Goal: Transaction & Acquisition: Purchase product/service

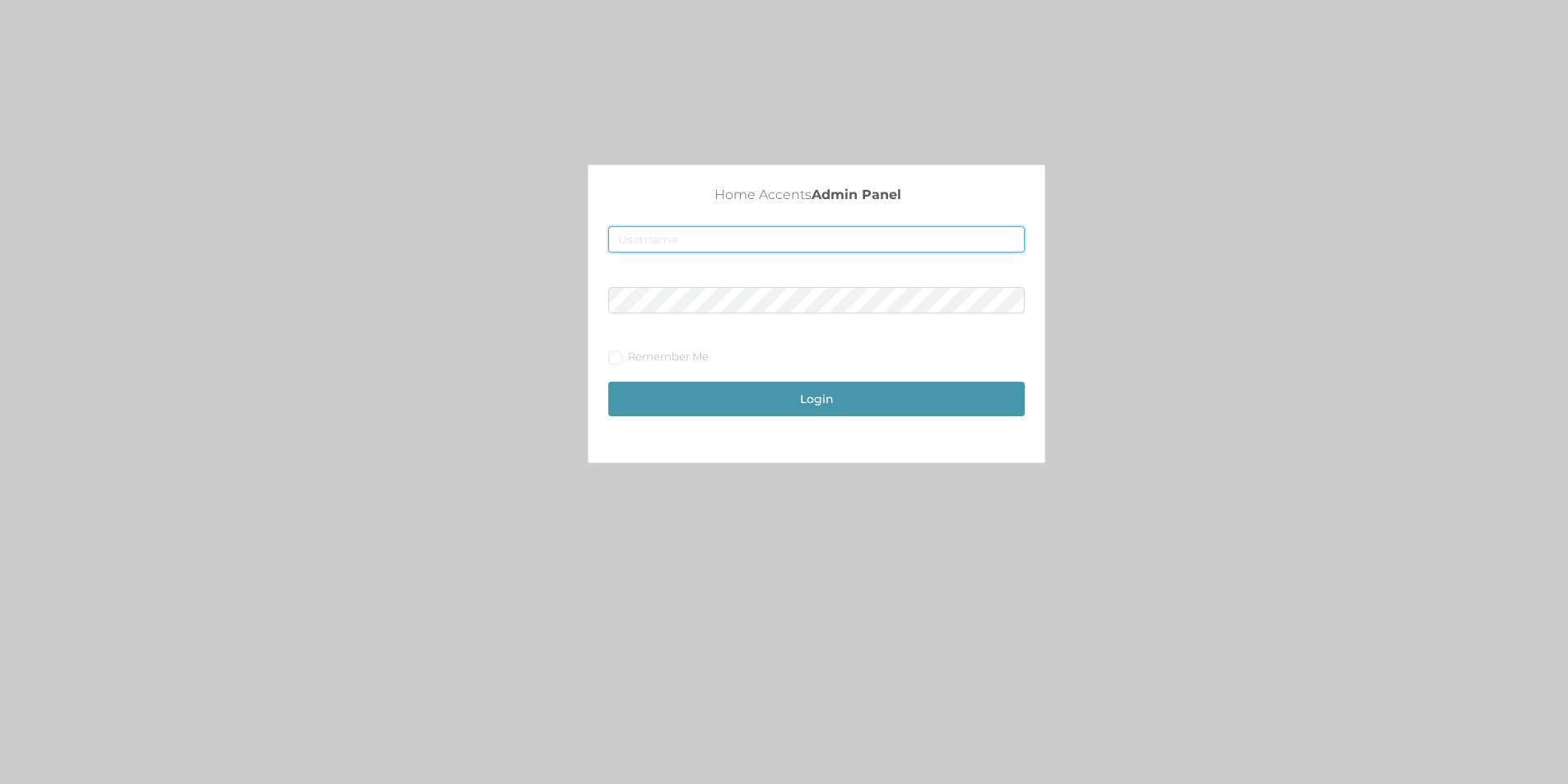
type input "[EMAIL_ADDRESS][DOMAIN_NAME]"
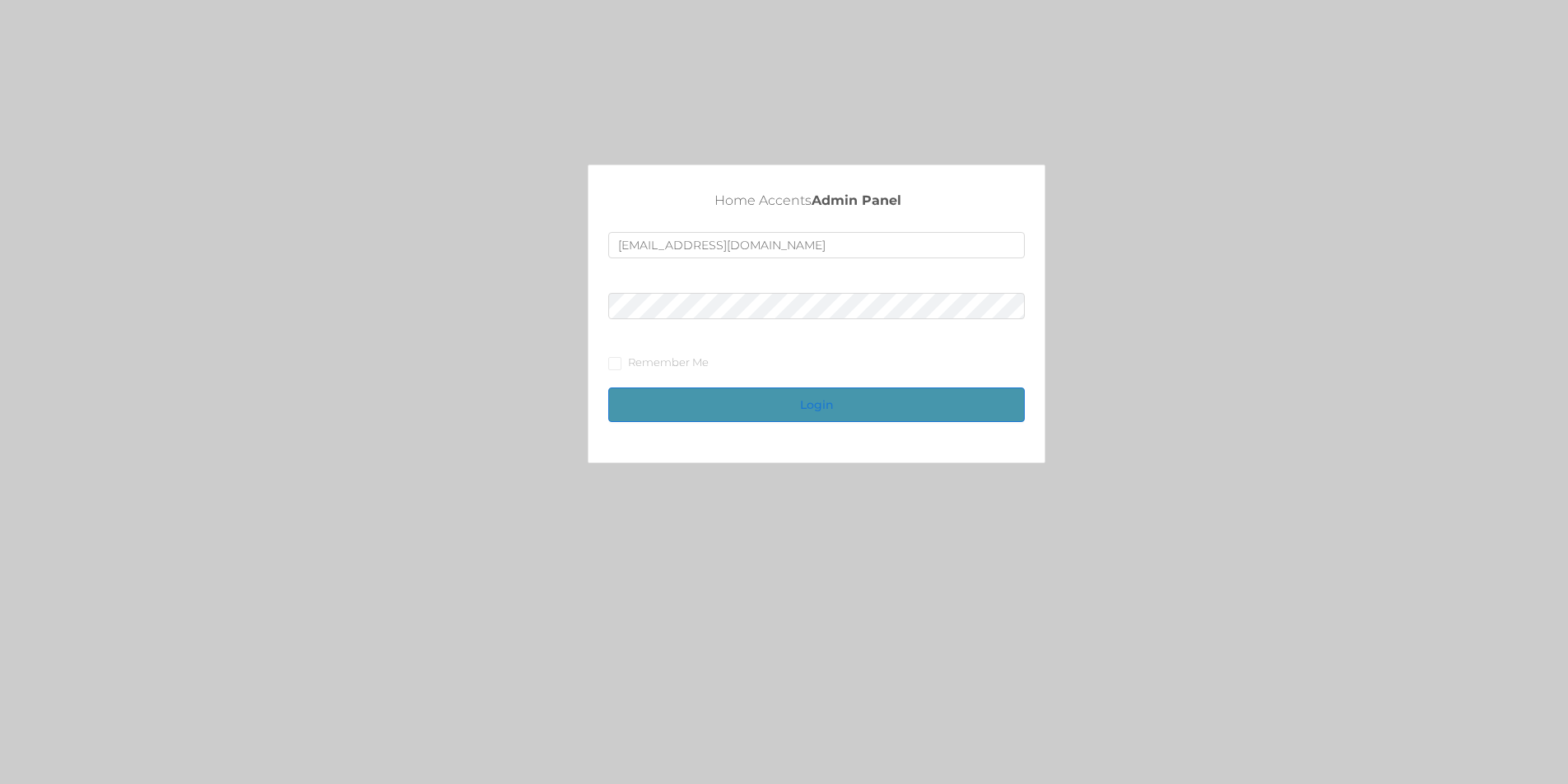
click at [884, 401] on button "Login" at bounding box center [816, 405] width 416 height 35
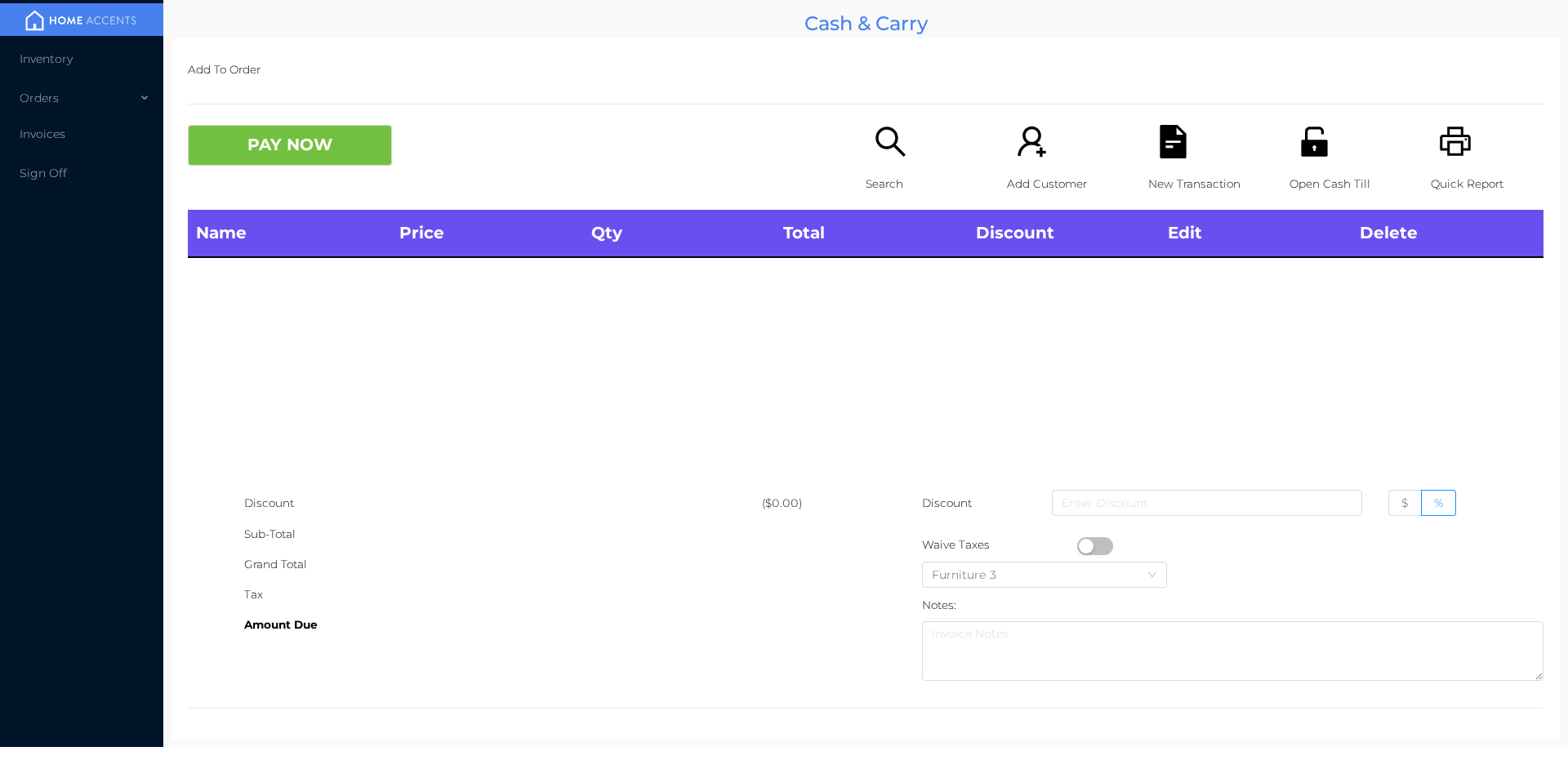
click at [888, 171] on p "Search" at bounding box center [922, 184] width 113 height 30
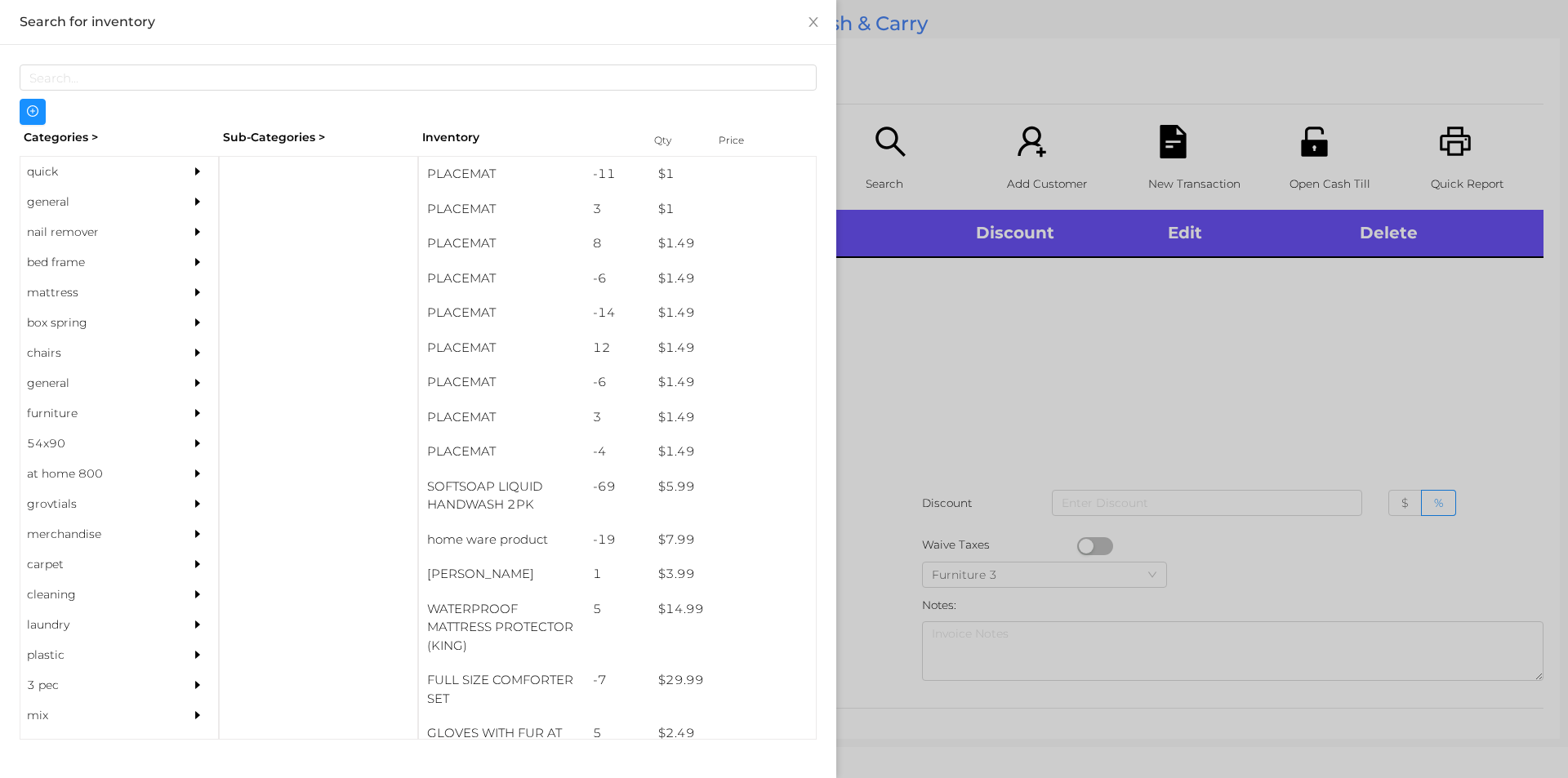
click at [44, 203] on div "general" at bounding box center [95, 202] width 149 height 30
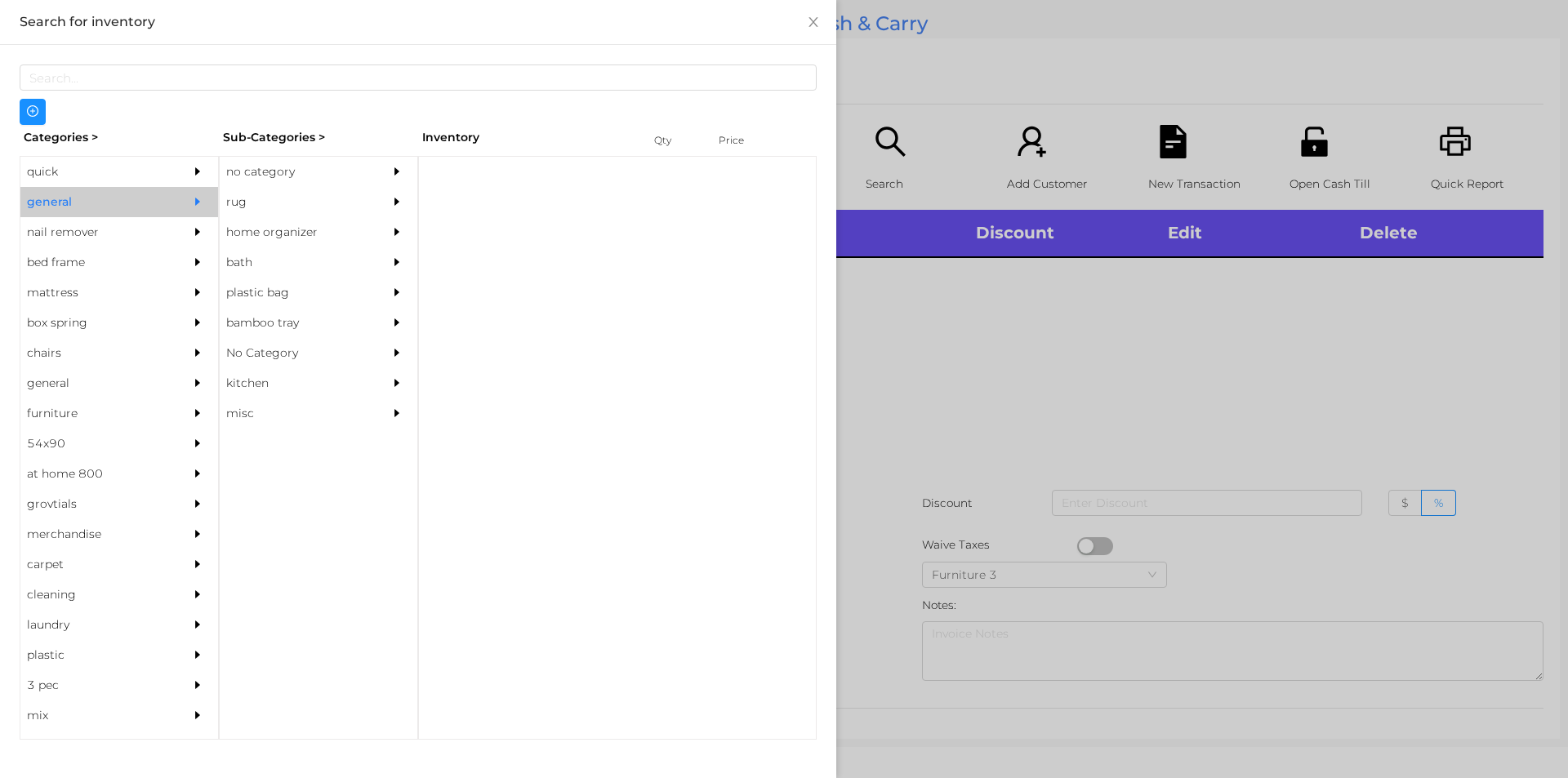
click at [250, 162] on div "no category" at bounding box center [294, 172] width 149 height 30
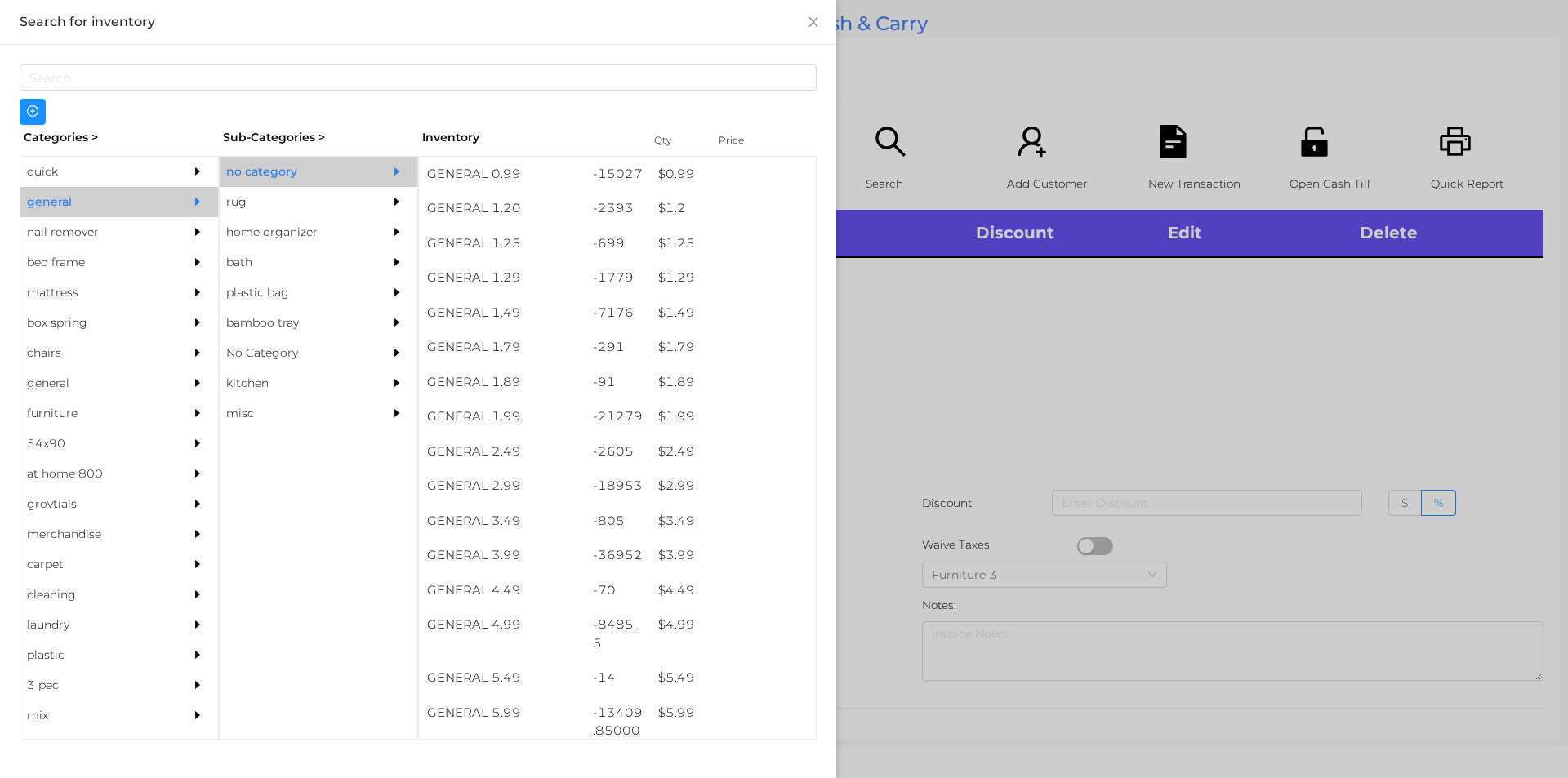
scroll to position [156, 0]
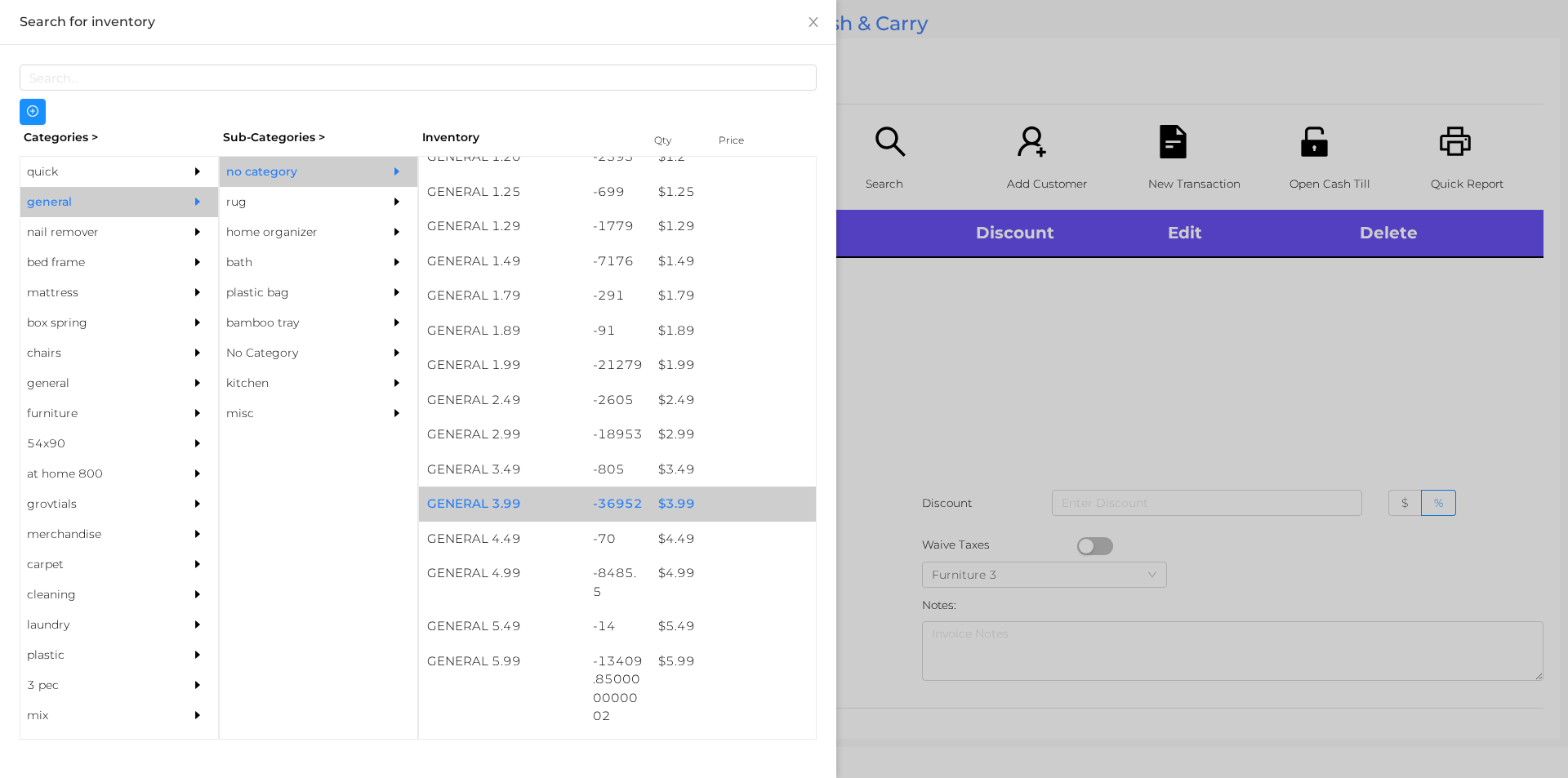
click at [661, 502] on div "$ 3.99" at bounding box center [733, 504] width 166 height 35
click at [670, 501] on div "$ 3.99" at bounding box center [733, 504] width 166 height 35
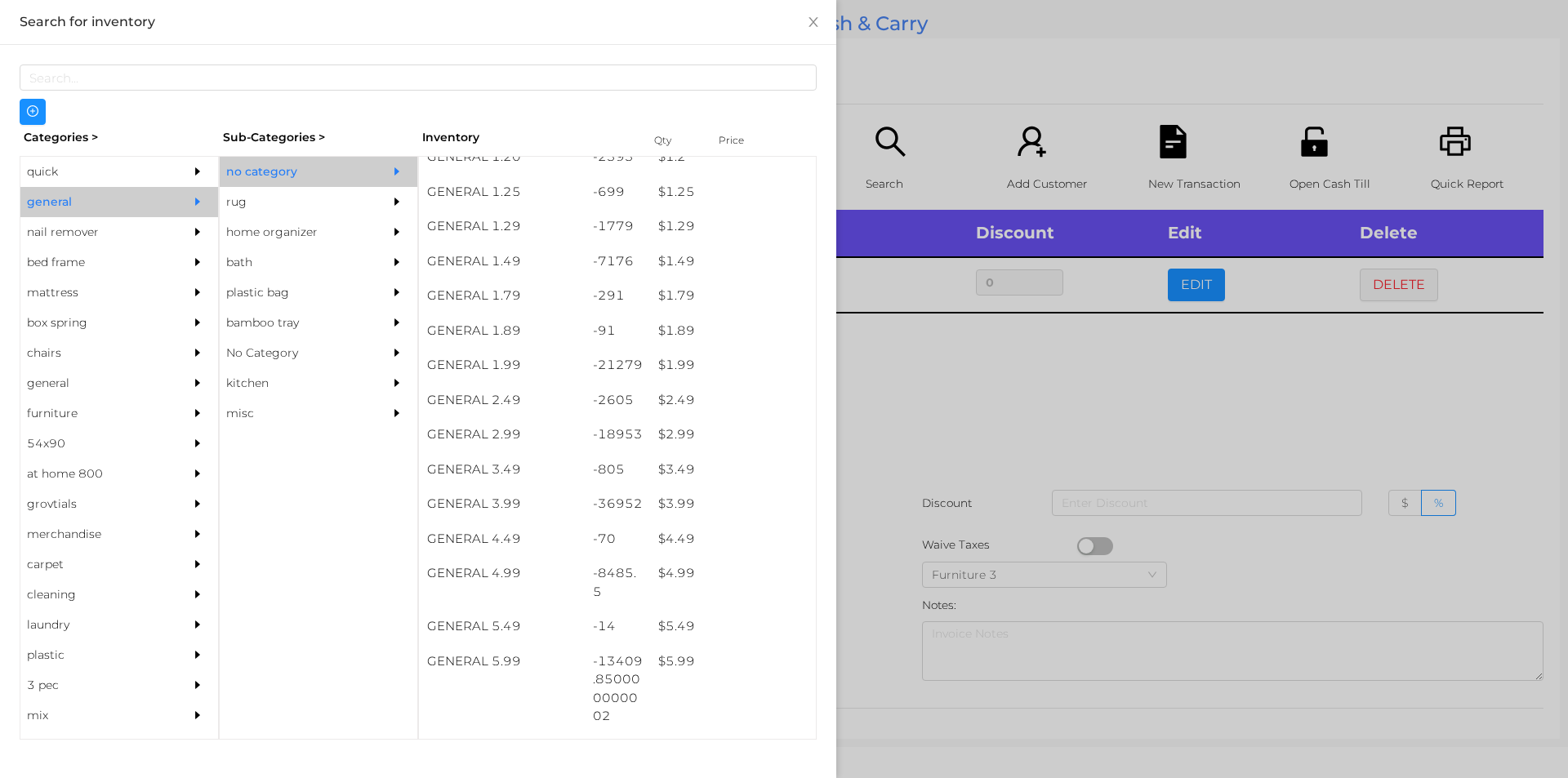
click at [908, 443] on div at bounding box center [784, 389] width 1568 height 778
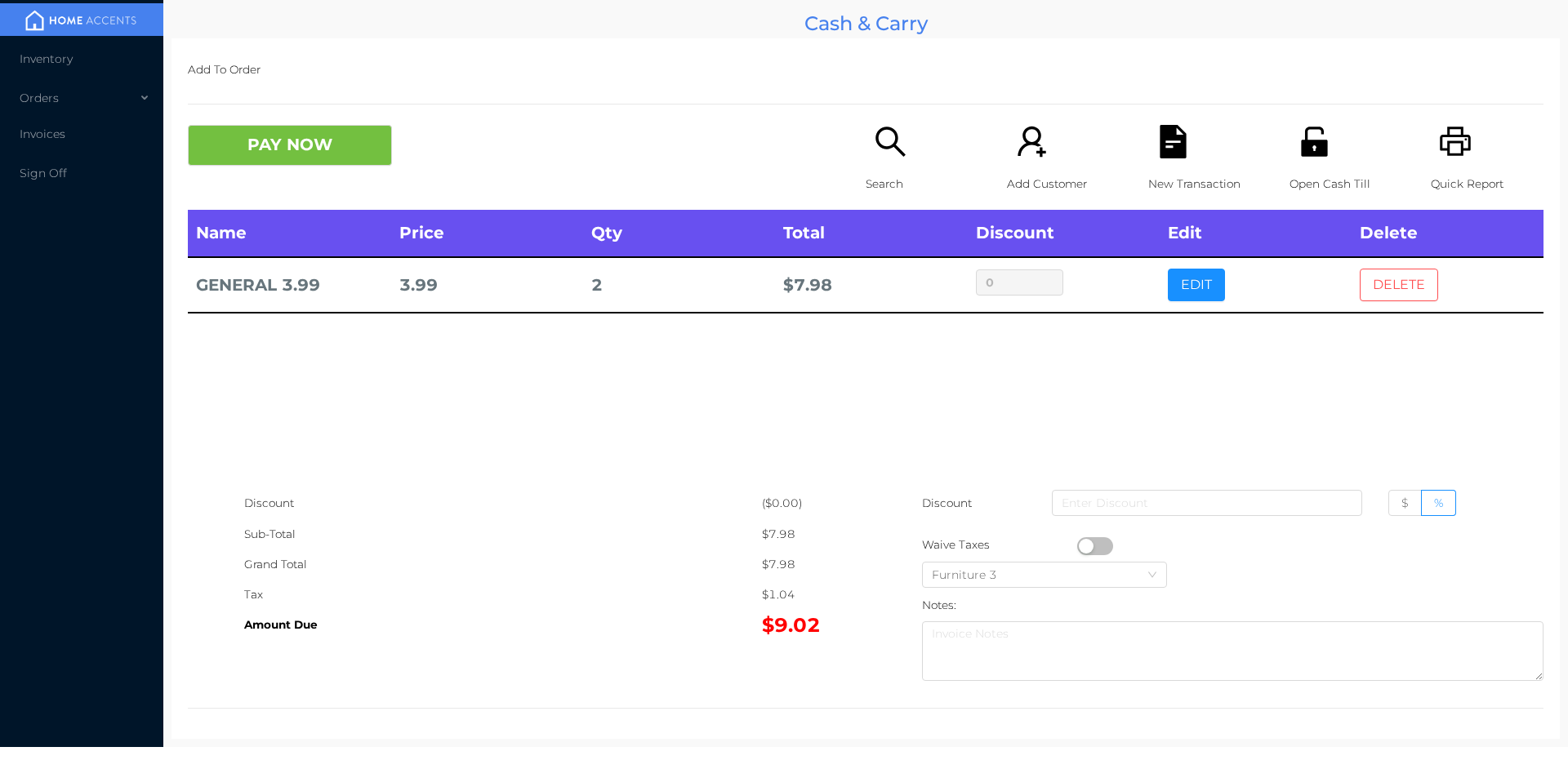
click at [1392, 285] on button "DELETE" at bounding box center [1399, 285] width 79 height 33
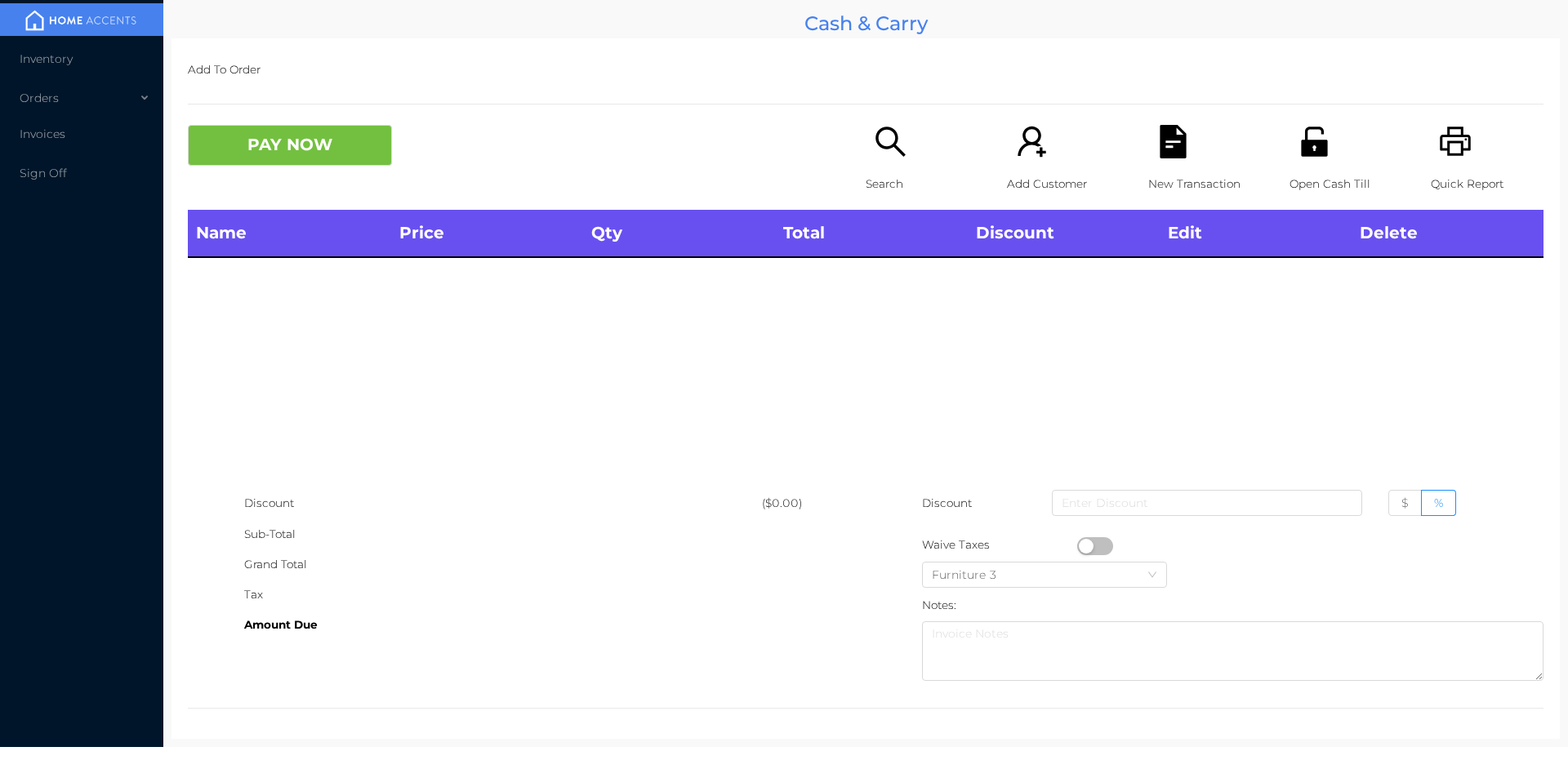
click at [866, 143] on div "Search" at bounding box center [922, 168] width 113 height 85
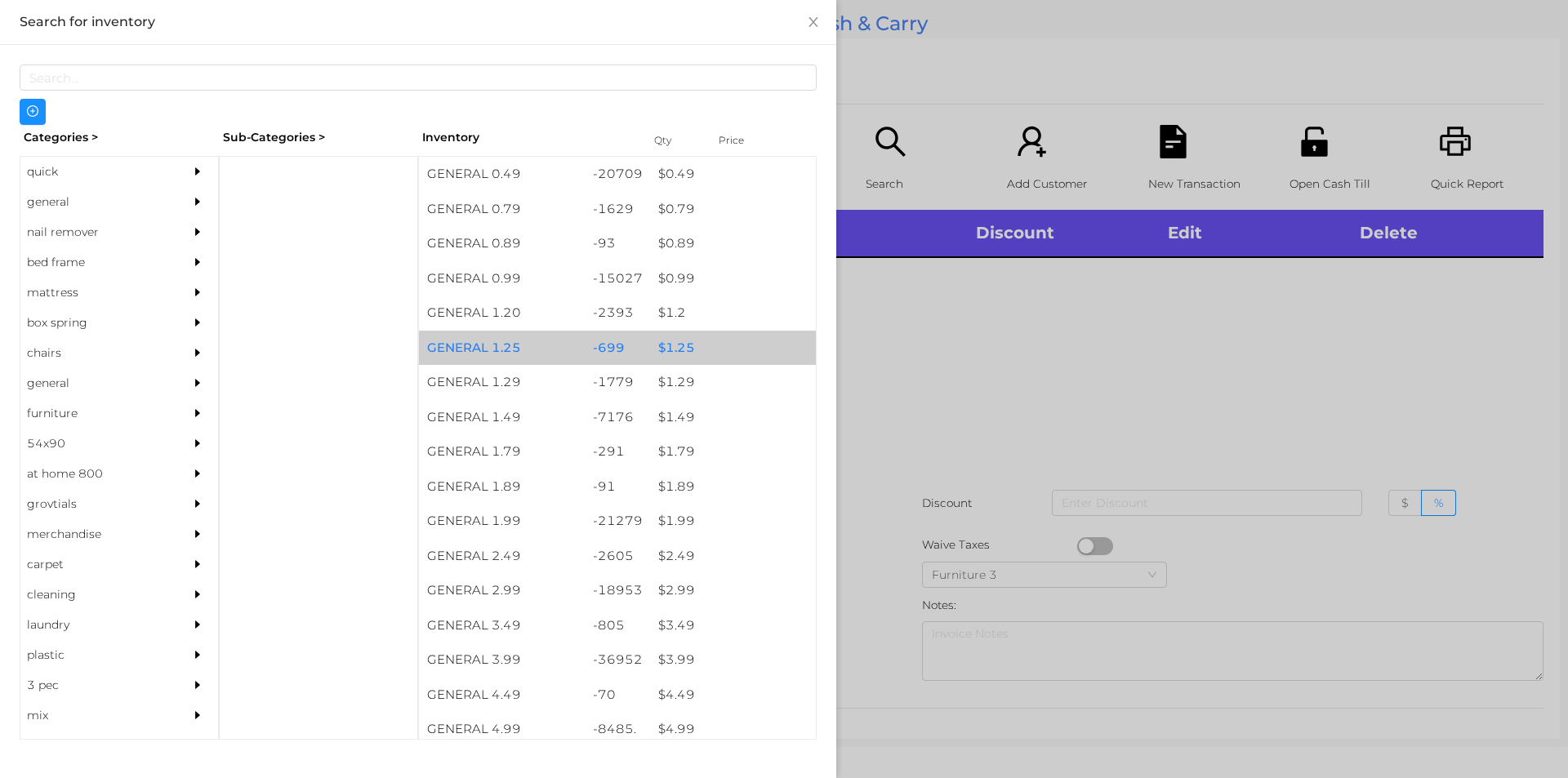
click at [678, 331] on div "$ 1.25" at bounding box center [733, 348] width 166 height 35
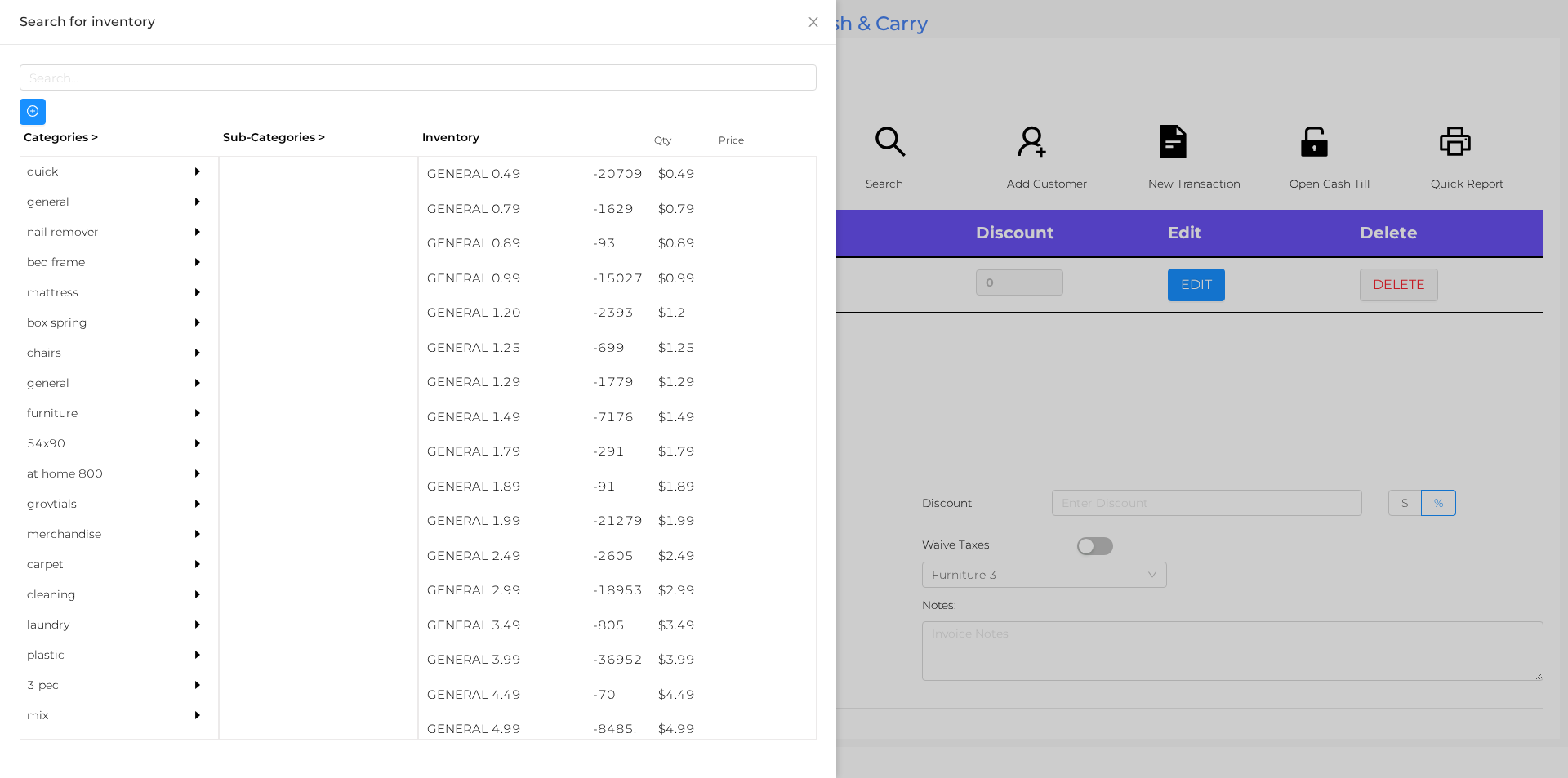
click at [1009, 419] on div at bounding box center [784, 389] width 1568 height 778
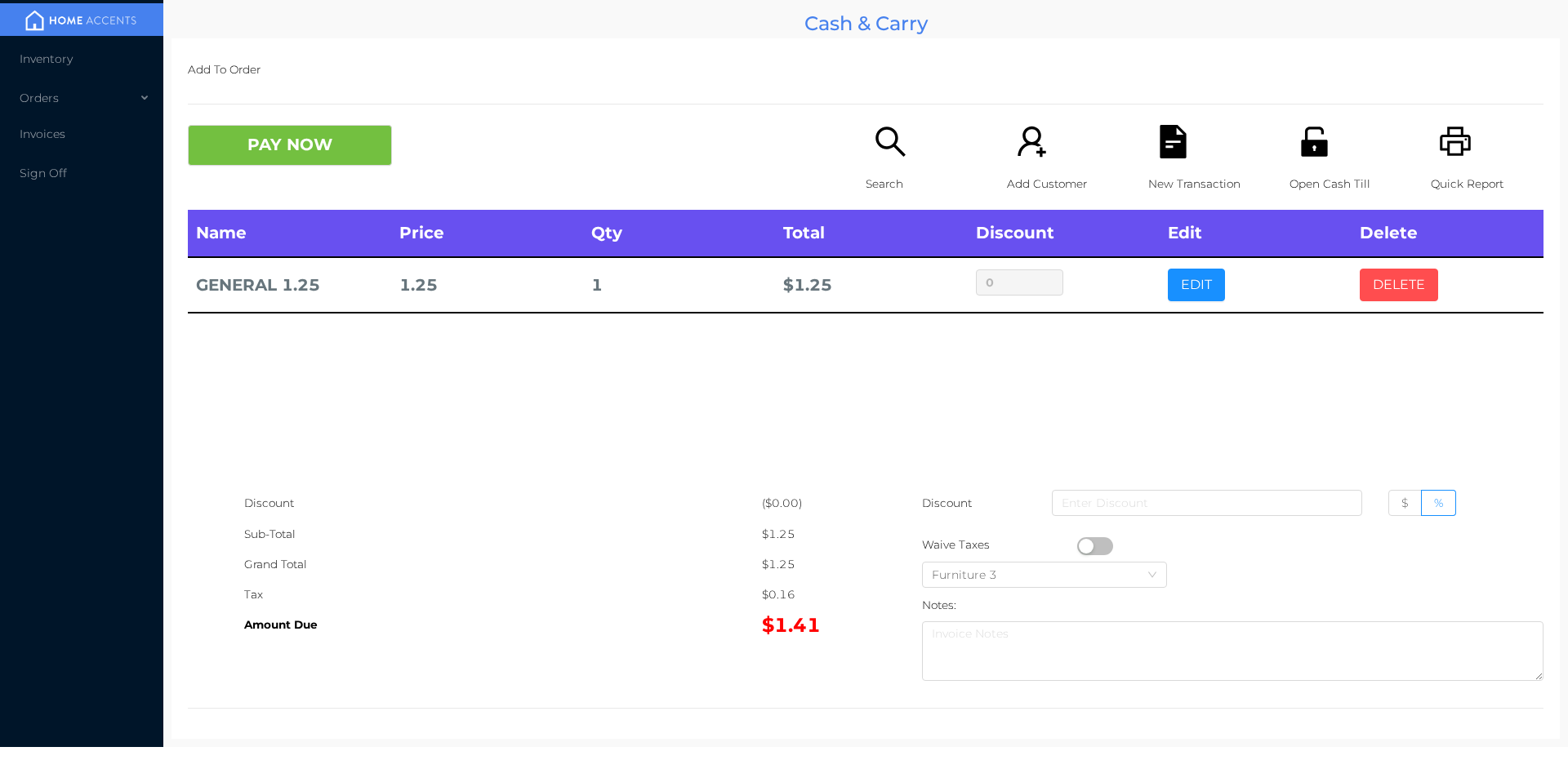
click at [1368, 275] on button "DELETE" at bounding box center [1399, 285] width 79 height 33
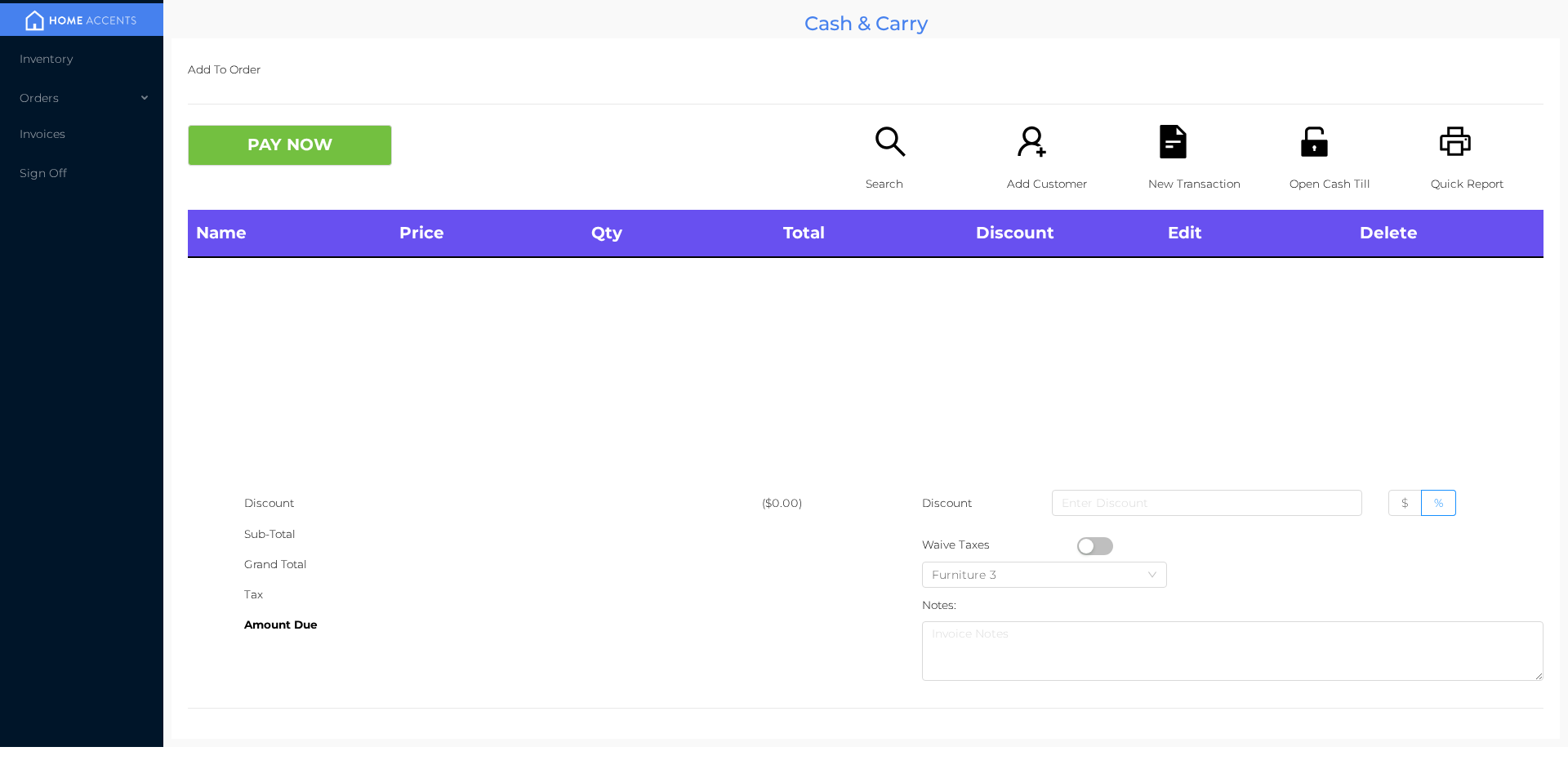
click at [887, 173] on p "Search" at bounding box center [922, 184] width 113 height 30
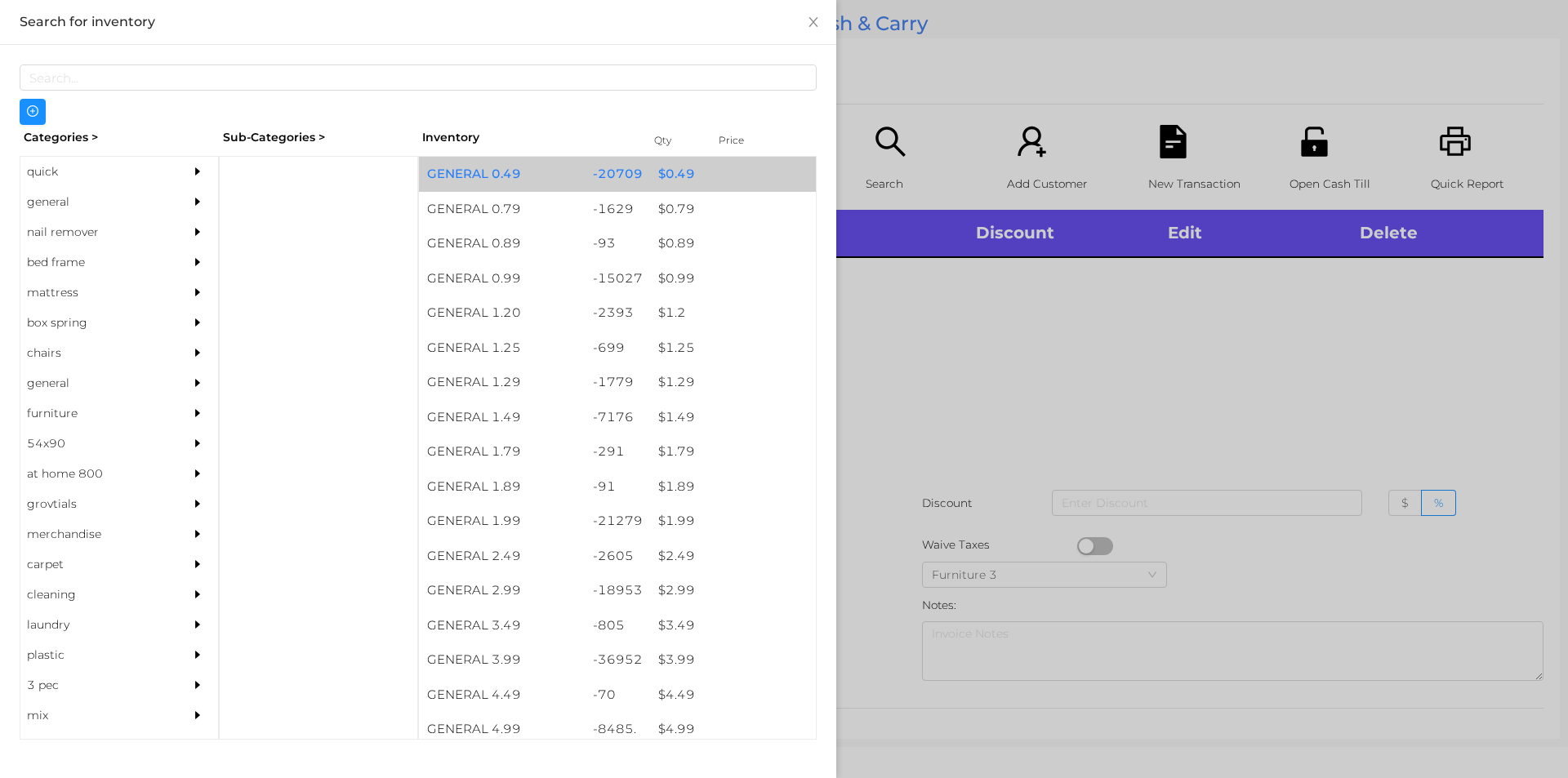
click at [665, 169] on div "$ 0.49" at bounding box center [733, 174] width 166 height 35
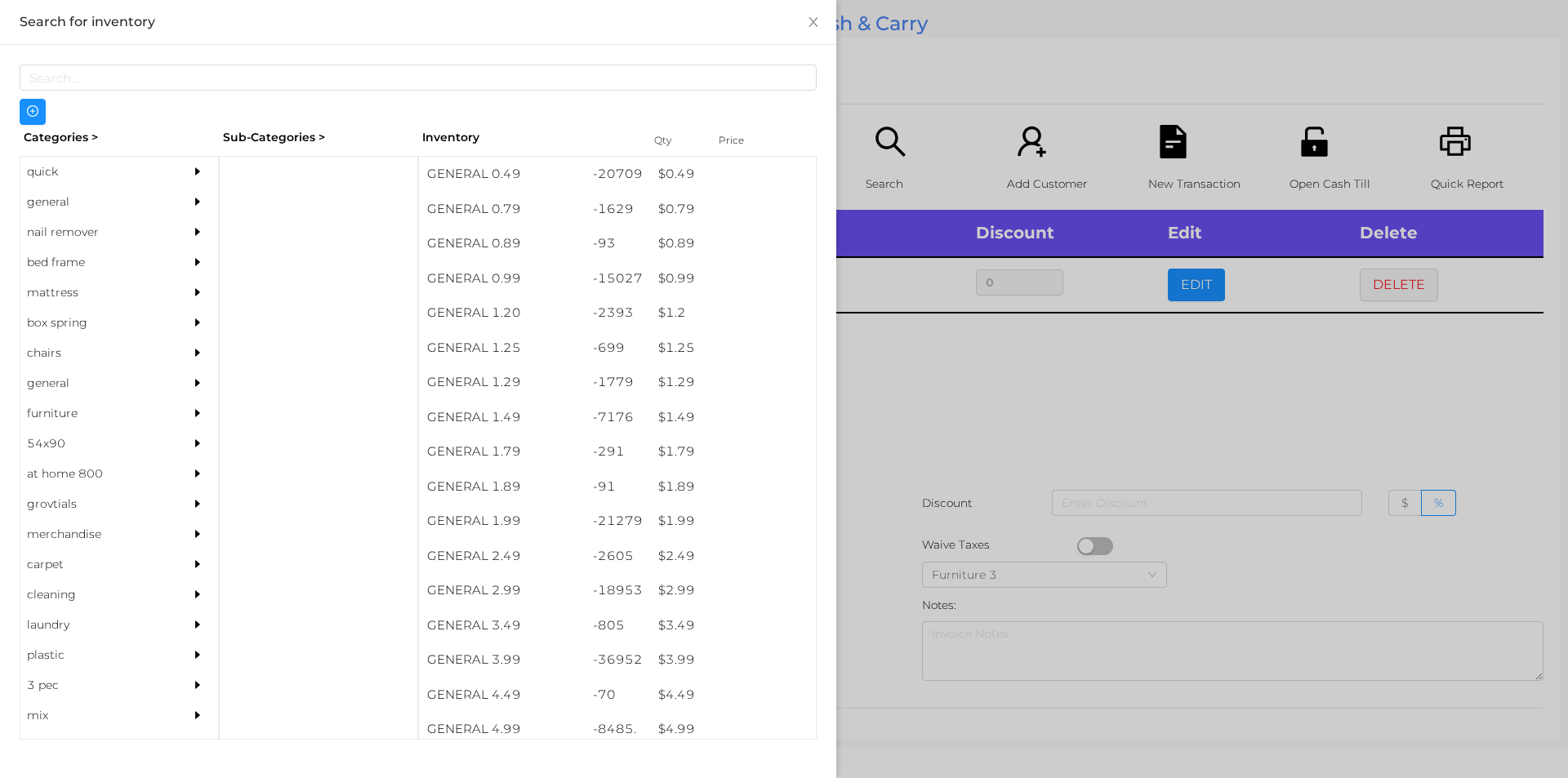
click at [1244, 379] on div at bounding box center [784, 389] width 1568 height 778
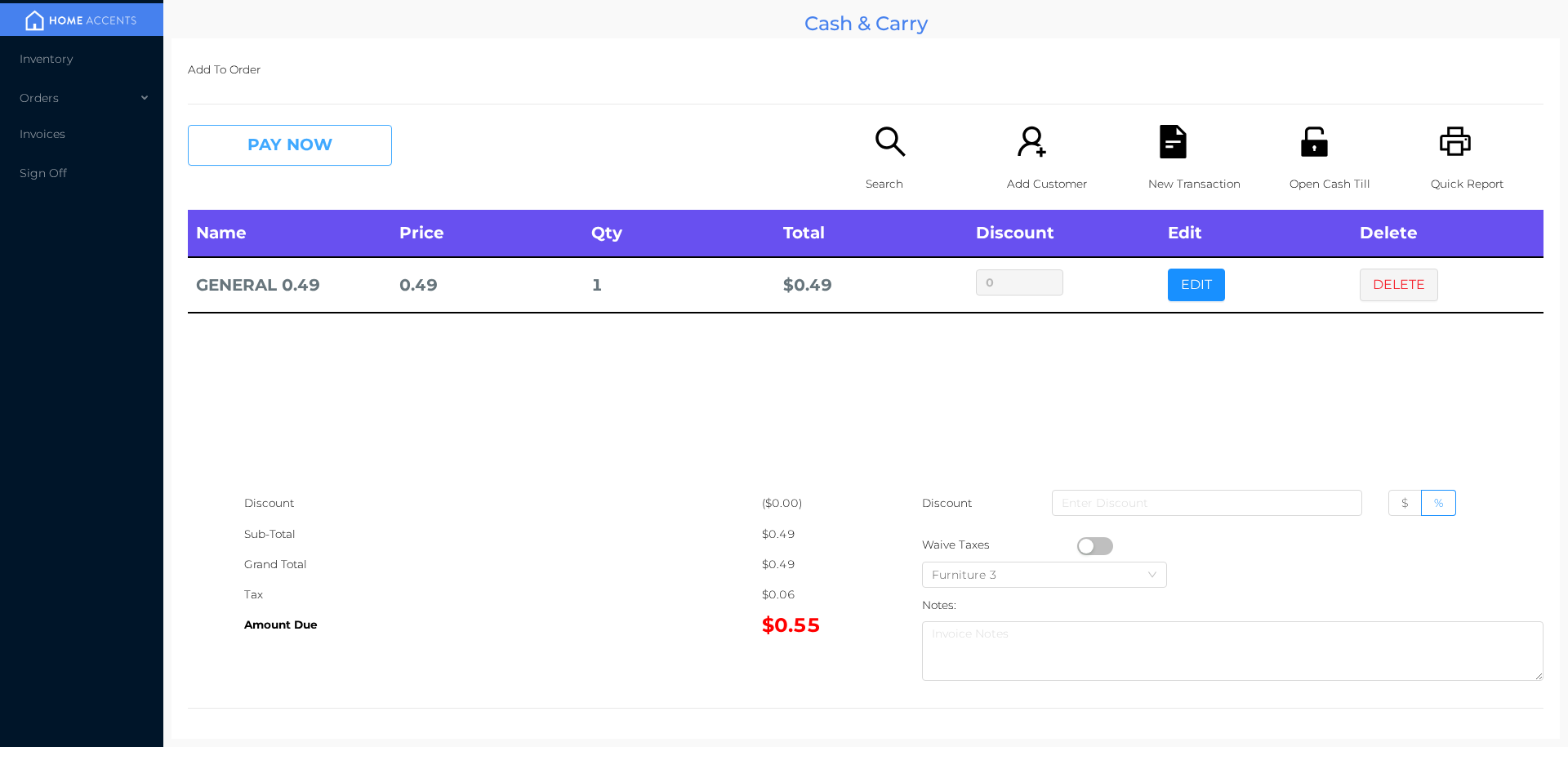
click at [346, 159] on button "PAY NOW" at bounding box center [290, 146] width 204 height 41
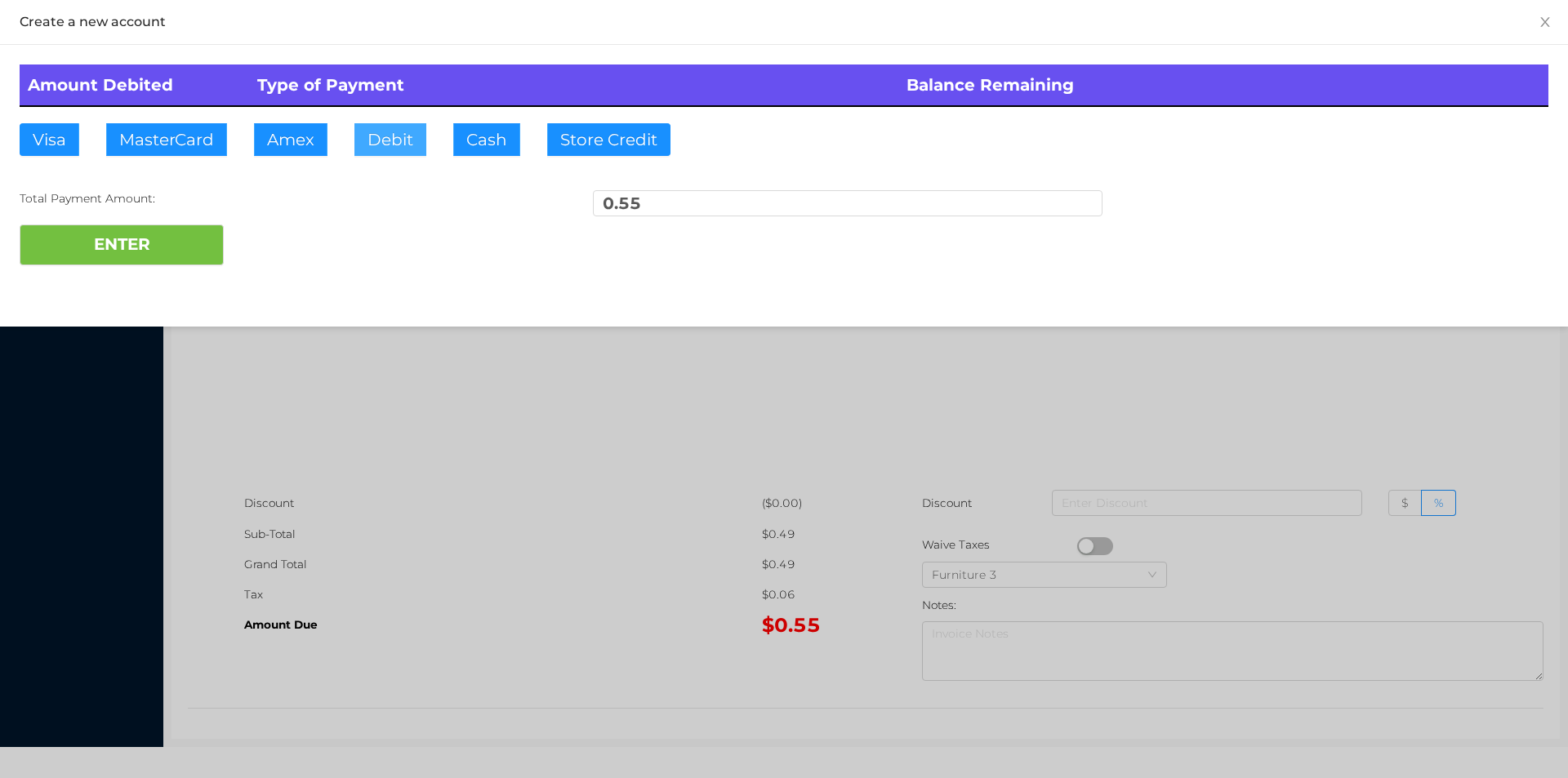
click at [378, 146] on button "Debit" at bounding box center [390, 140] width 72 height 33
click at [193, 254] on button "ENTER" at bounding box center [122, 245] width 204 height 41
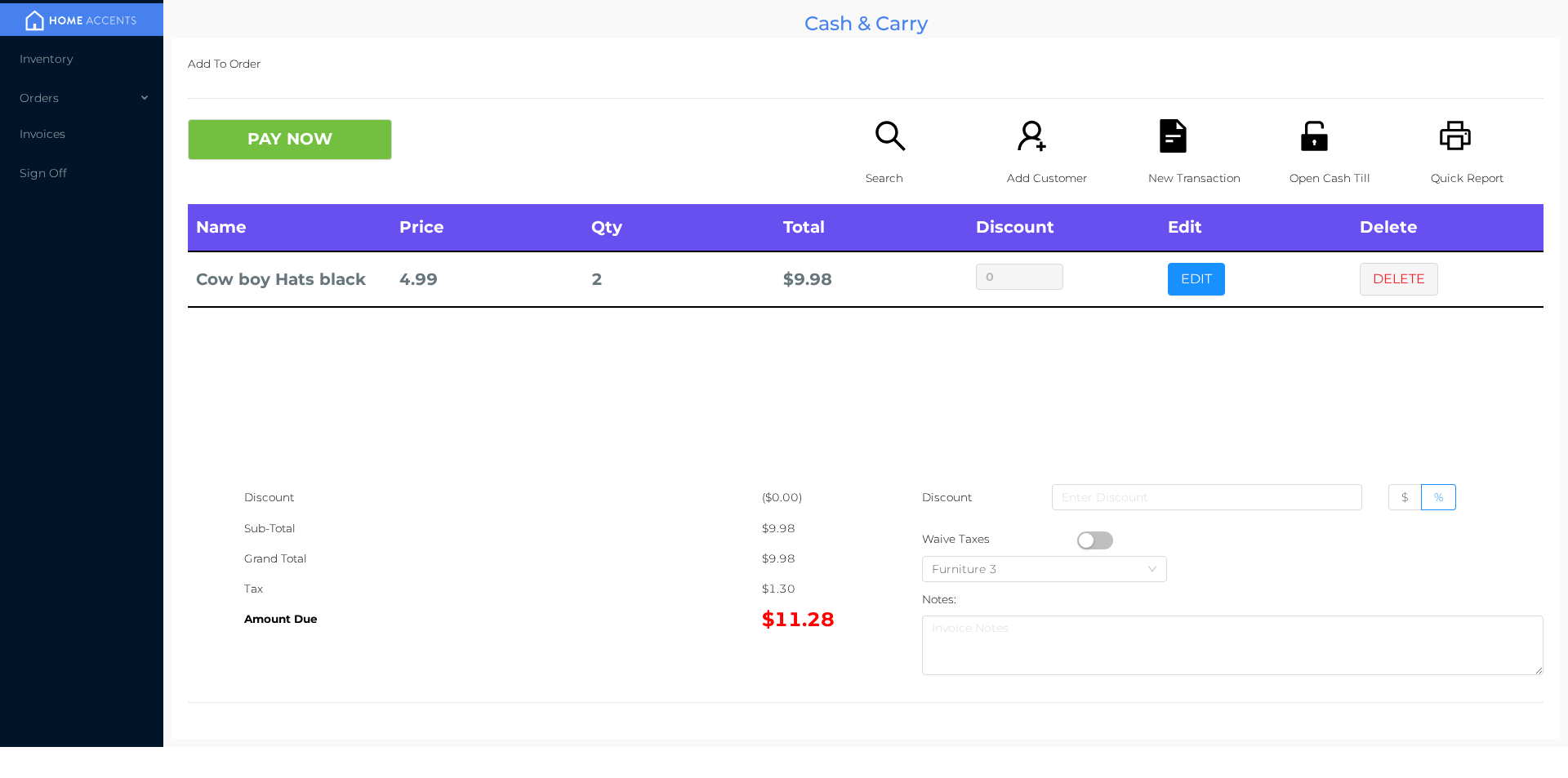
scroll to position [0, 0]
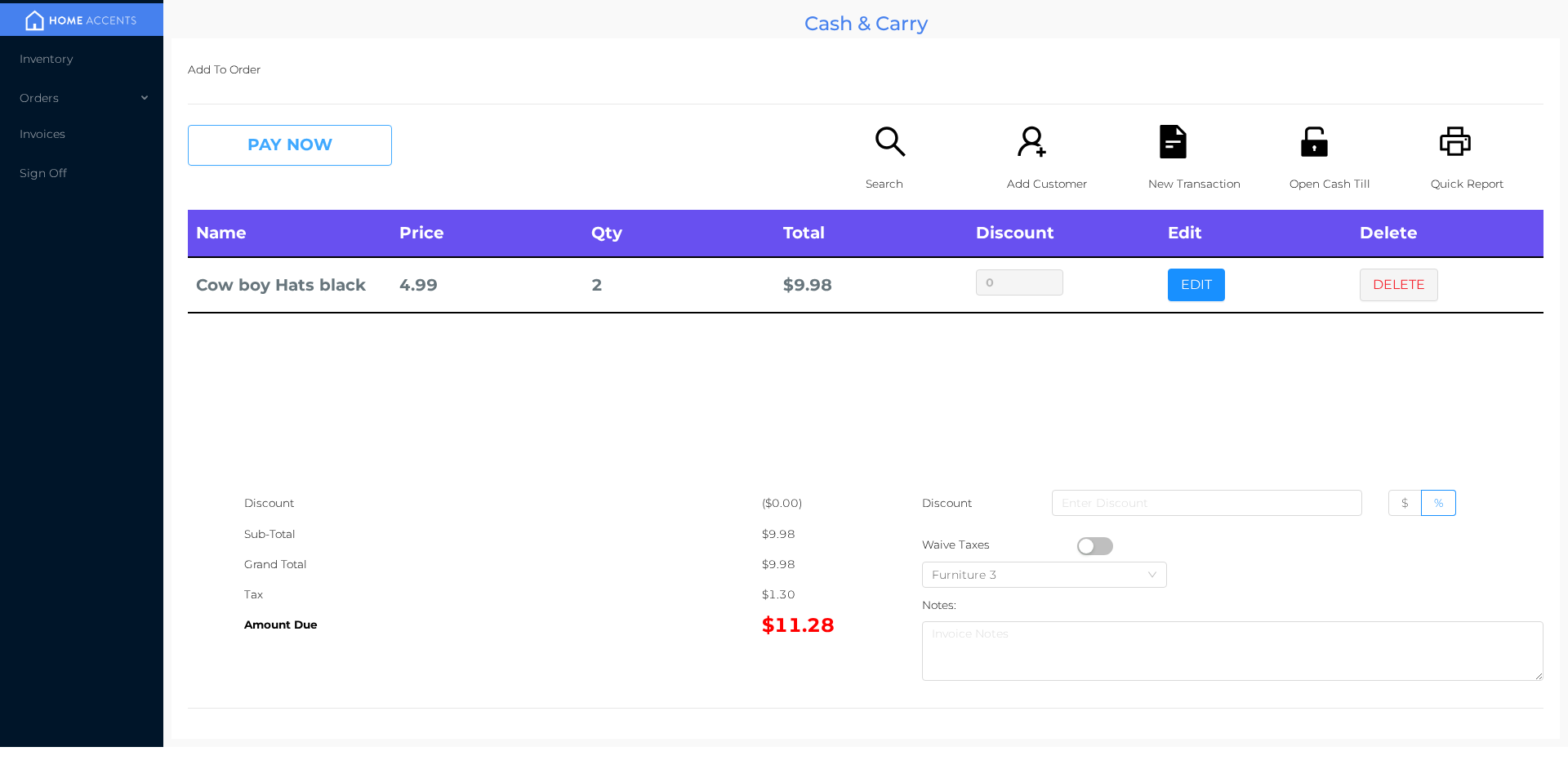
click at [265, 143] on button "PAY NOW" at bounding box center [290, 146] width 204 height 41
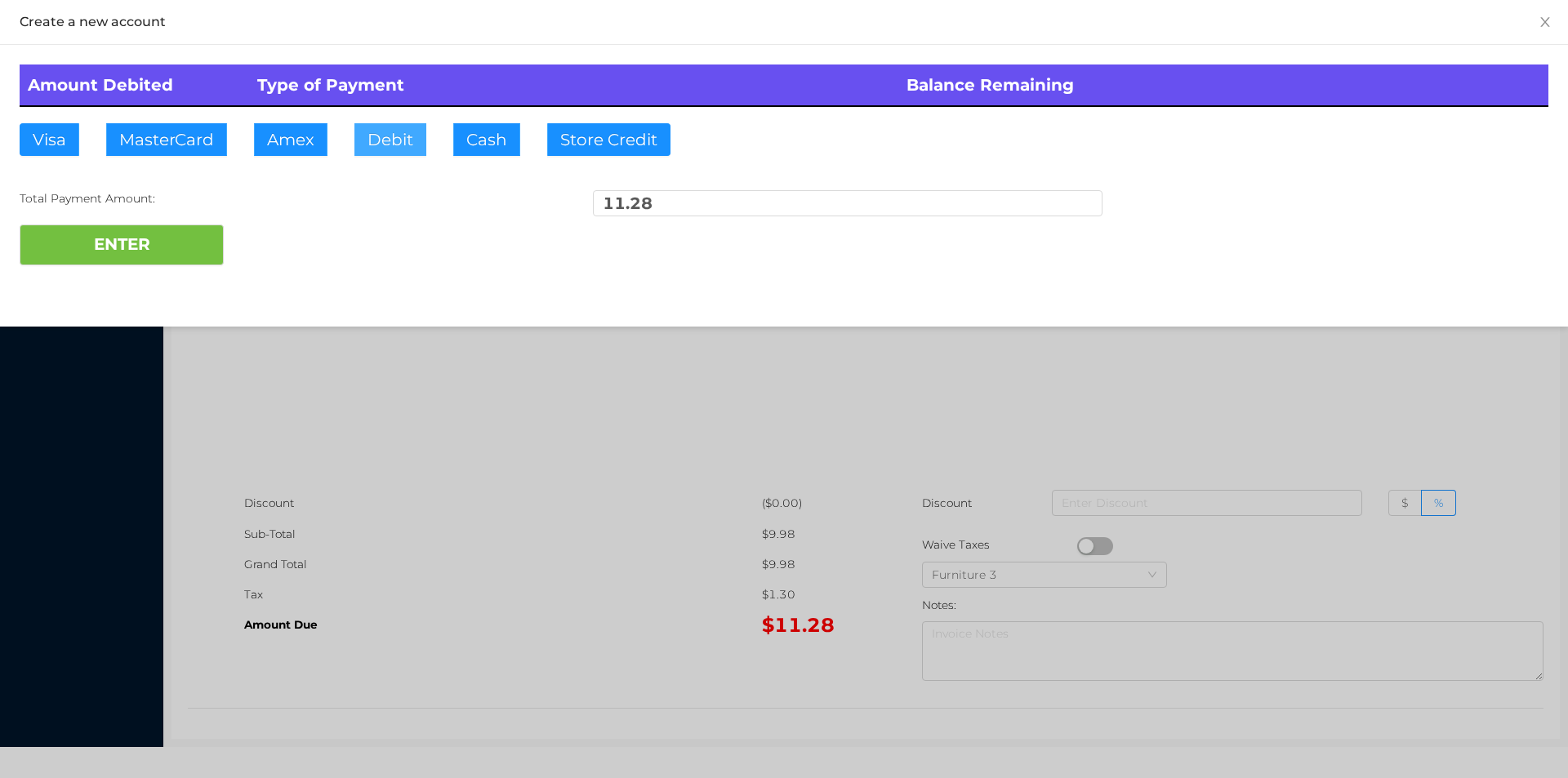
click at [387, 151] on button "Debit" at bounding box center [390, 140] width 72 height 33
click at [175, 240] on button "ENTER" at bounding box center [122, 245] width 204 height 41
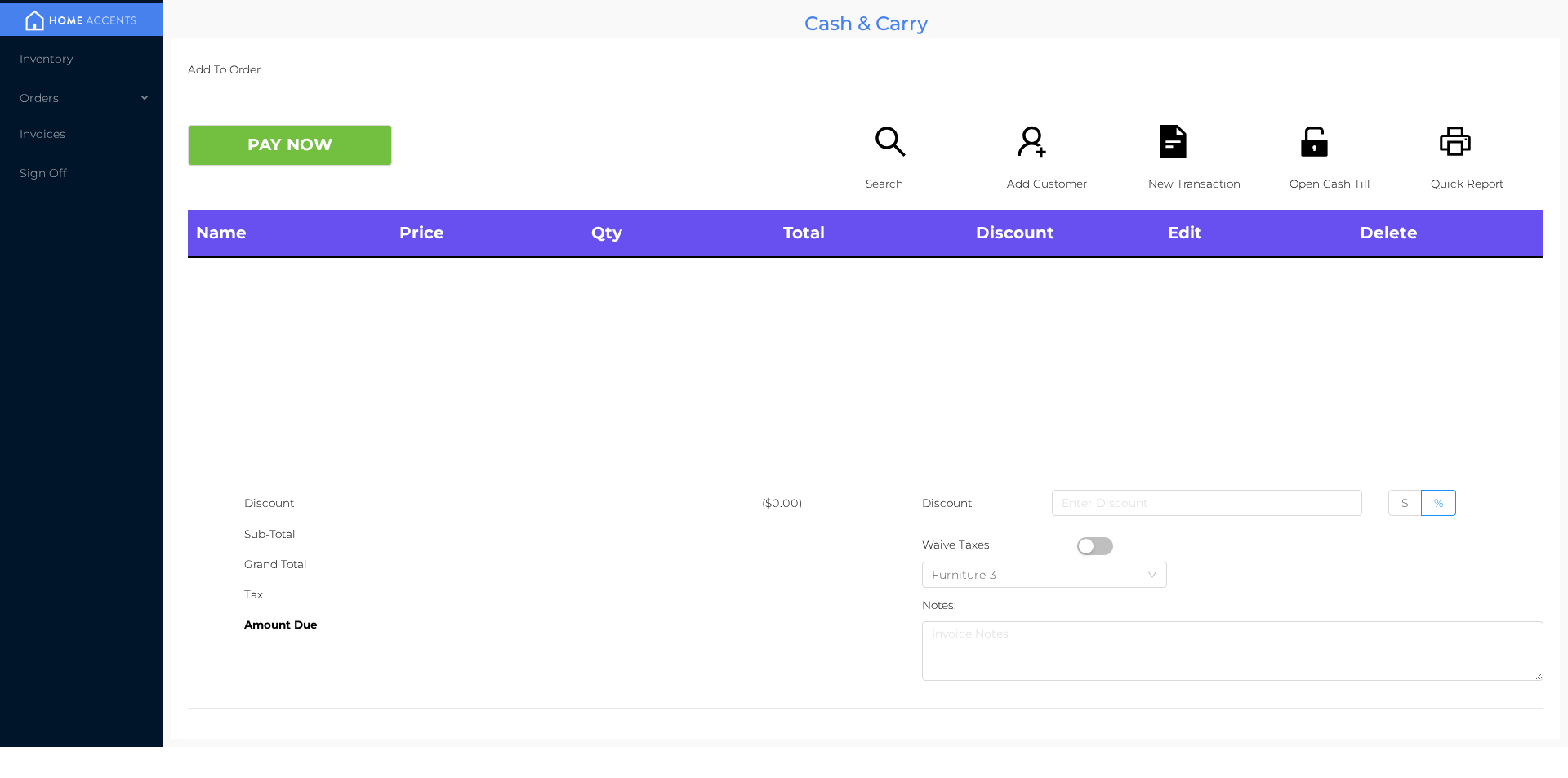
click at [869, 185] on p "Search" at bounding box center [922, 184] width 113 height 30
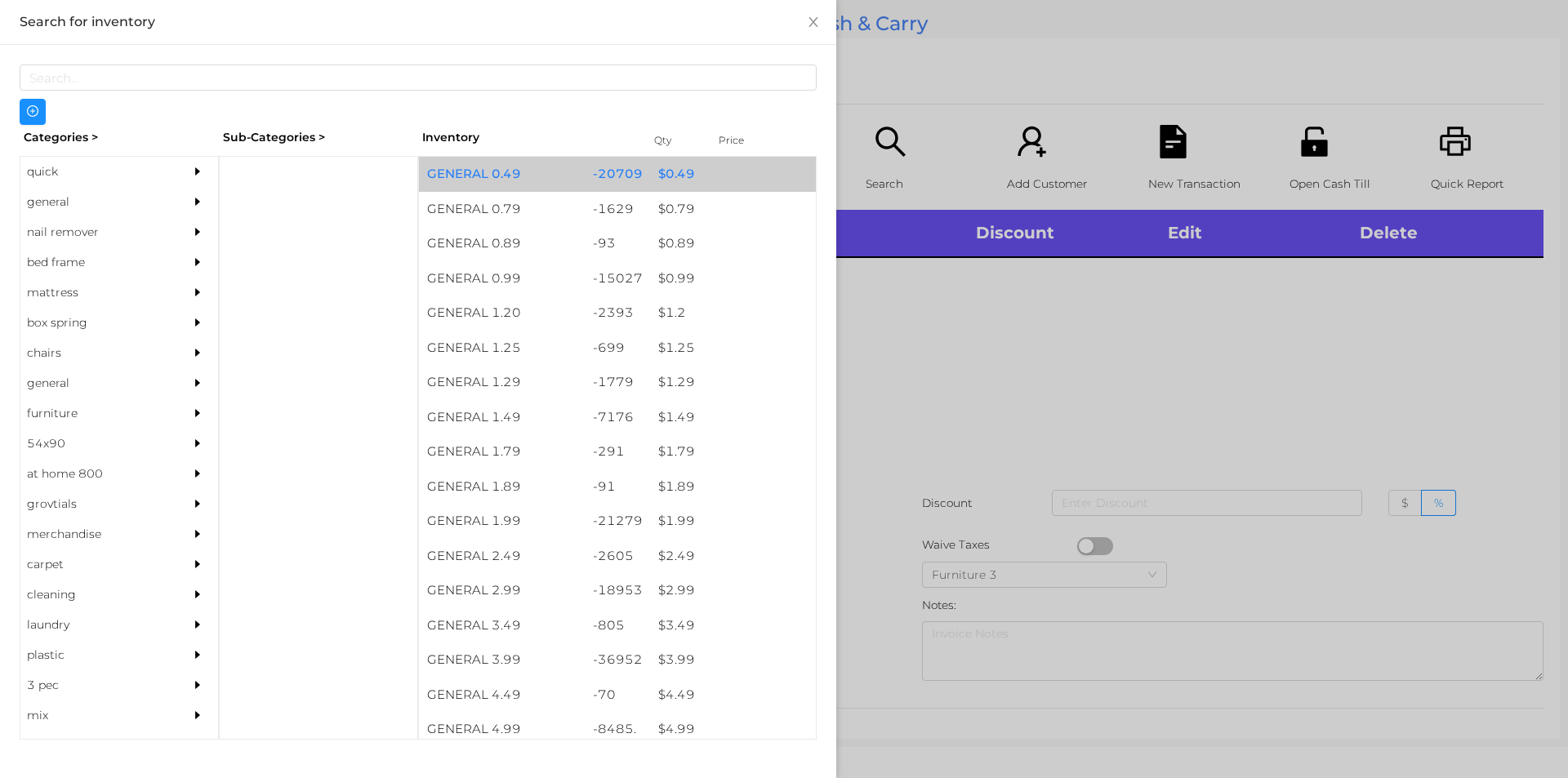
click at [665, 164] on div "$ 0.49" at bounding box center [733, 174] width 166 height 35
click at [662, 176] on div "$ 0.49" at bounding box center [733, 174] width 166 height 35
click at [667, 164] on div "$ 0.49" at bounding box center [733, 174] width 166 height 35
click at [669, 172] on div "$ 0.49" at bounding box center [733, 174] width 166 height 35
click at [669, 169] on div "$ 0.49" at bounding box center [733, 174] width 166 height 35
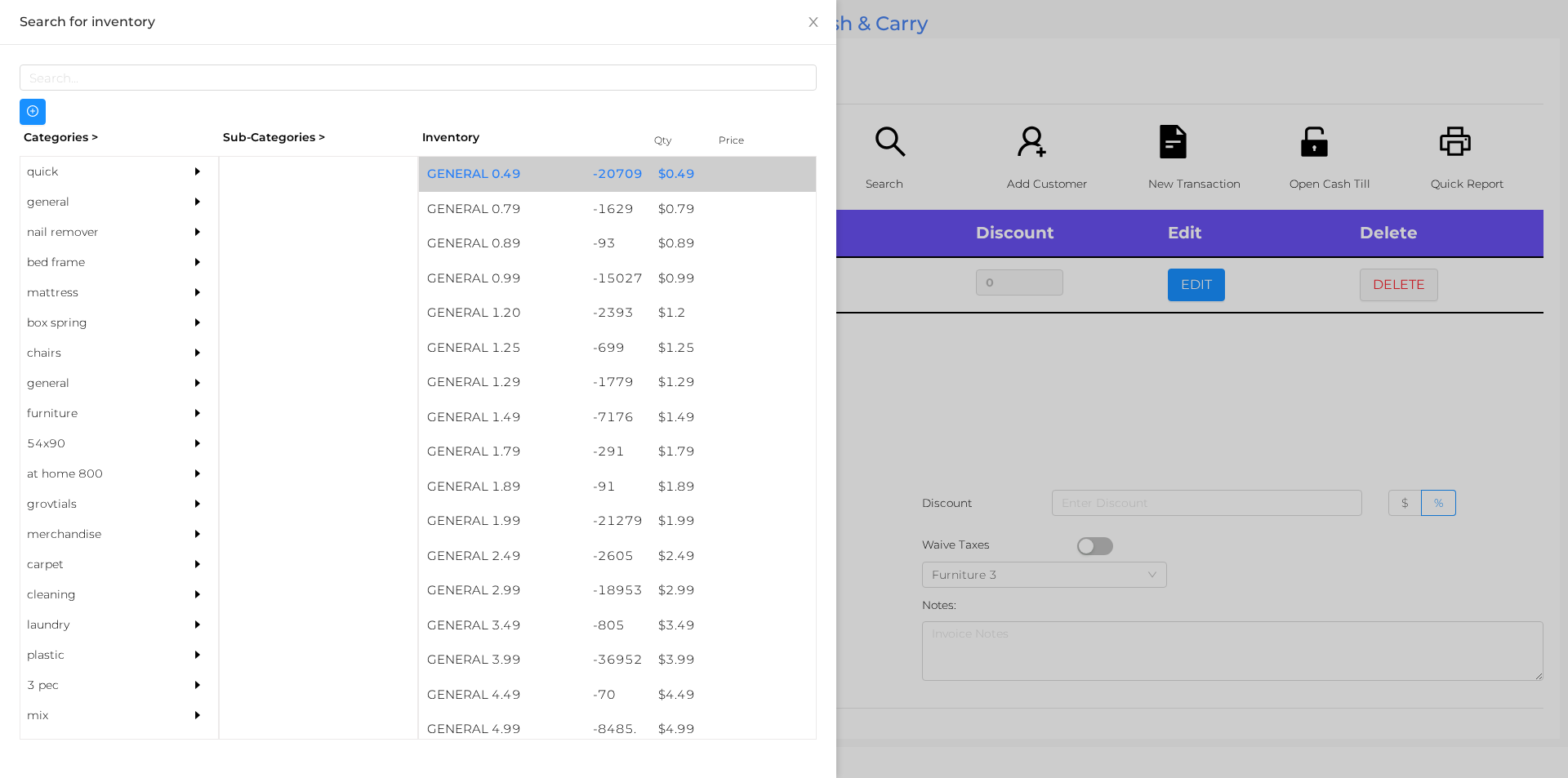
click at [674, 170] on div "$ 0.49" at bounding box center [733, 174] width 166 height 35
click at [669, 171] on div "$ 0.49" at bounding box center [733, 174] width 166 height 35
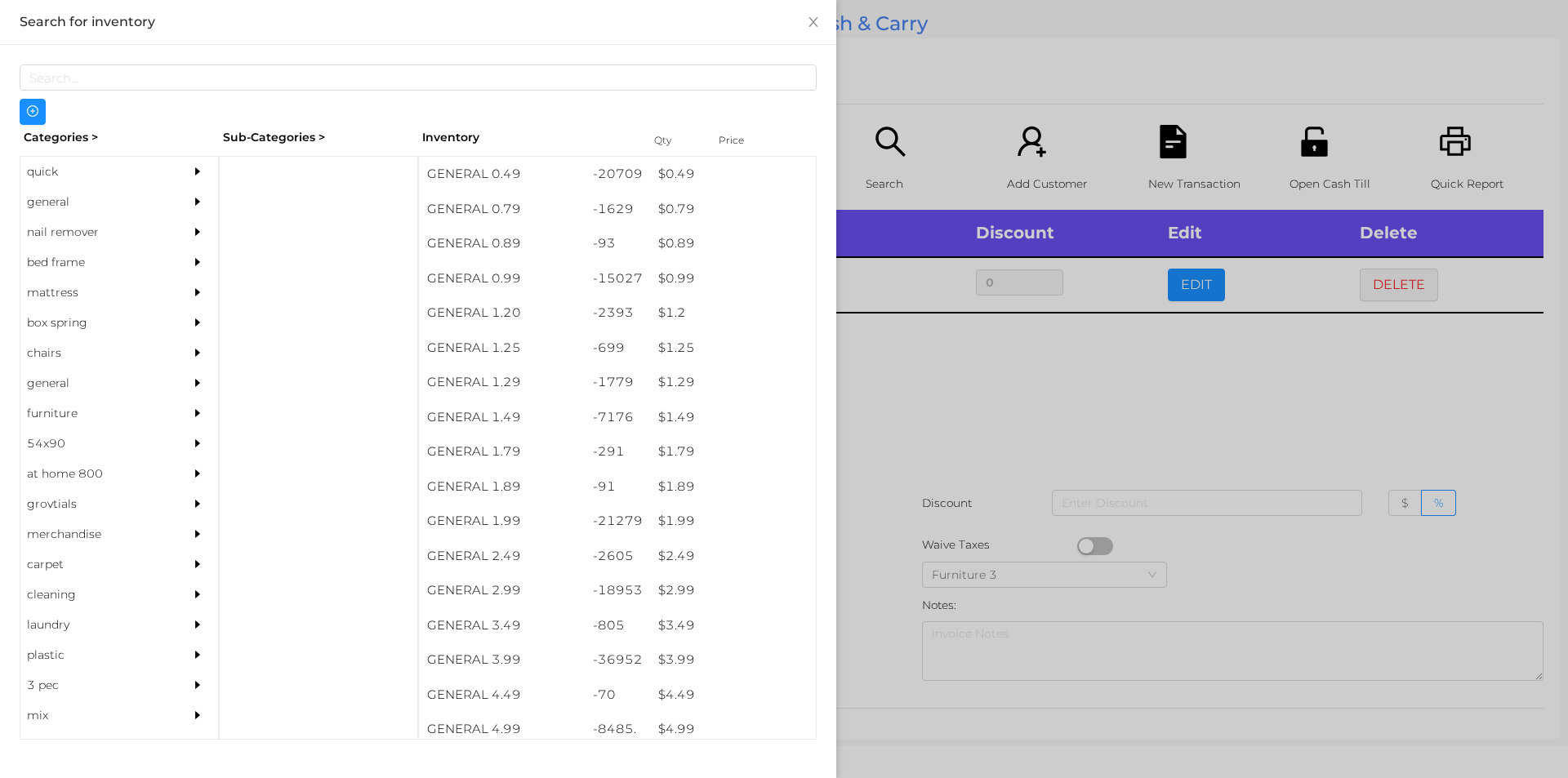
click at [924, 444] on div at bounding box center [784, 389] width 1568 height 778
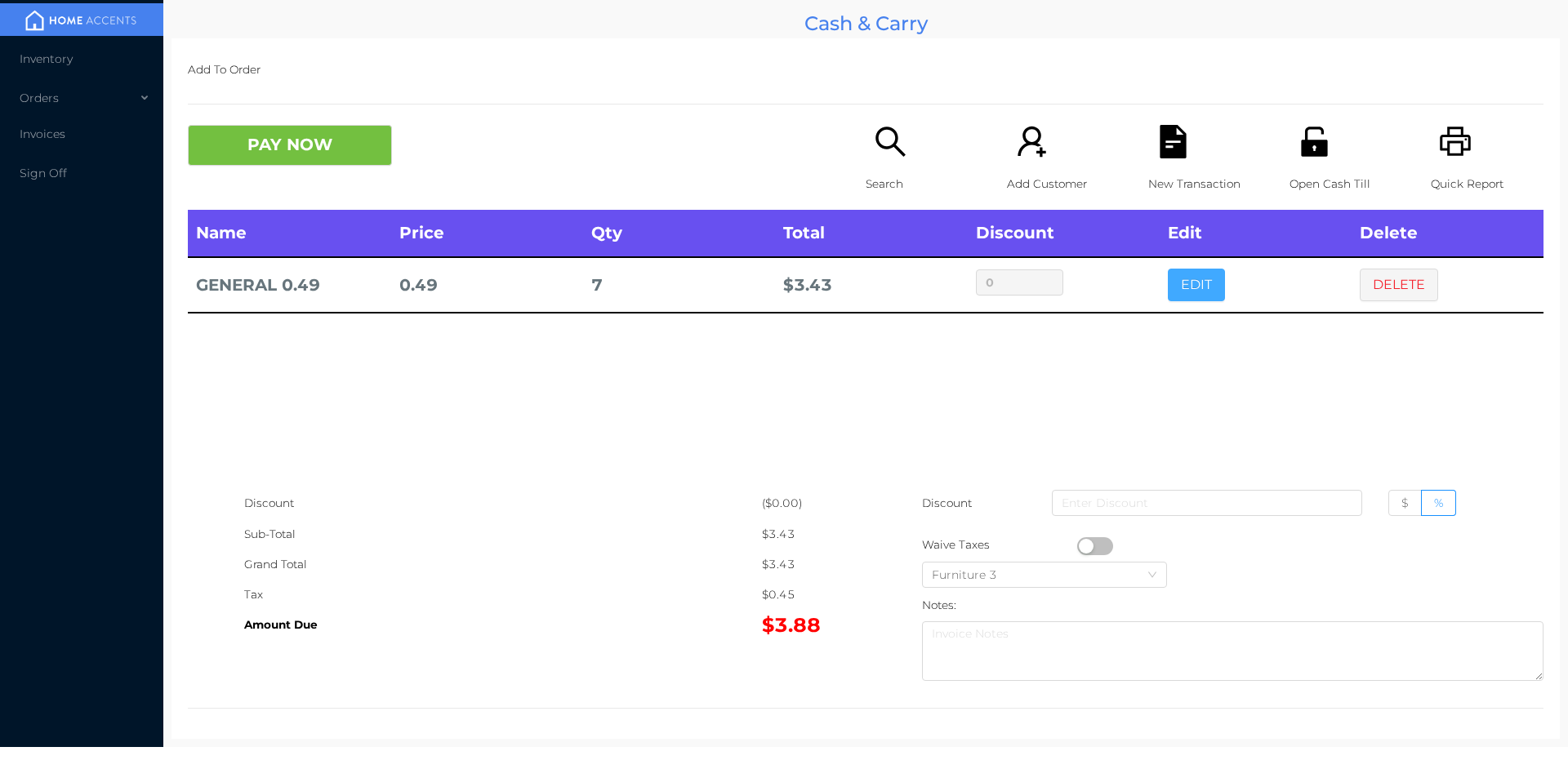
click at [1187, 297] on button "EDIT" at bounding box center [1196, 285] width 57 height 33
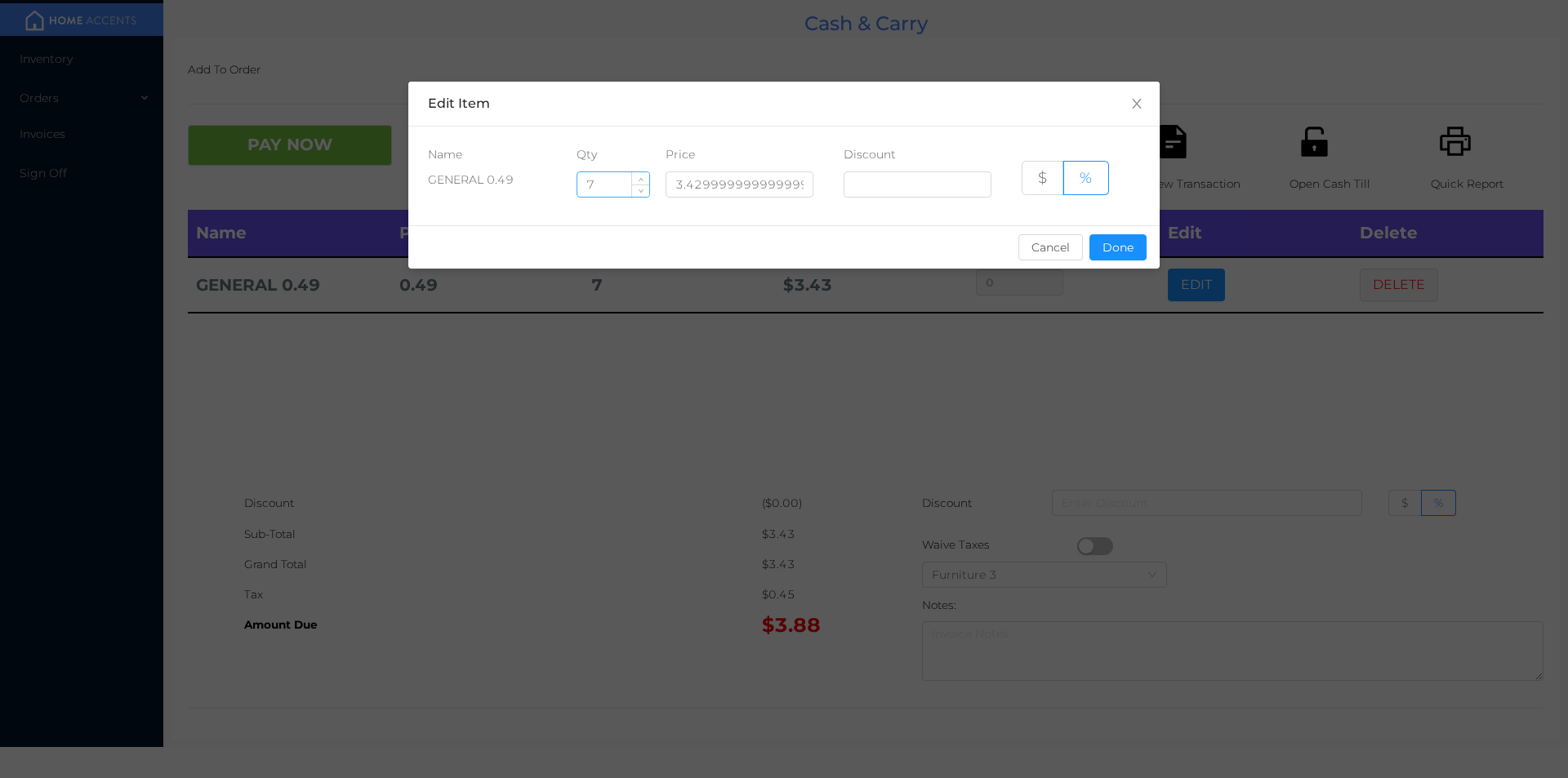
click at [609, 182] on input "7" at bounding box center [613, 185] width 72 height 25
type input "6"
click at [1121, 250] on button "Done" at bounding box center [1118, 247] width 57 height 26
type input "0%"
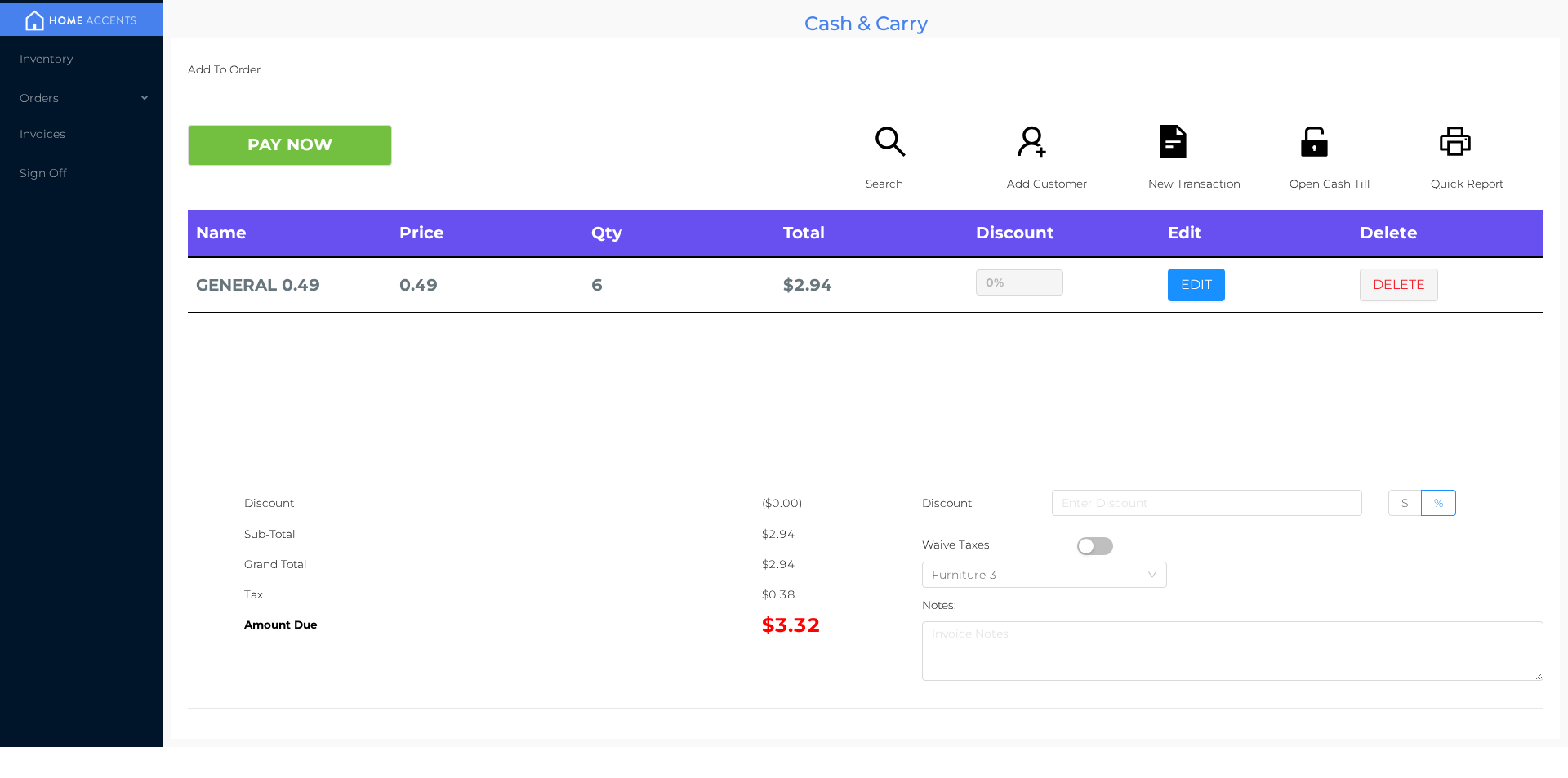
click at [1089, 313] on div "sentinelStart Edit Item Name Qty Price Discount GENERAL 0.49 6 3.42999999999999…" at bounding box center [784, 389] width 1568 height 778
click at [260, 163] on button "PAY NOW" at bounding box center [290, 146] width 204 height 41
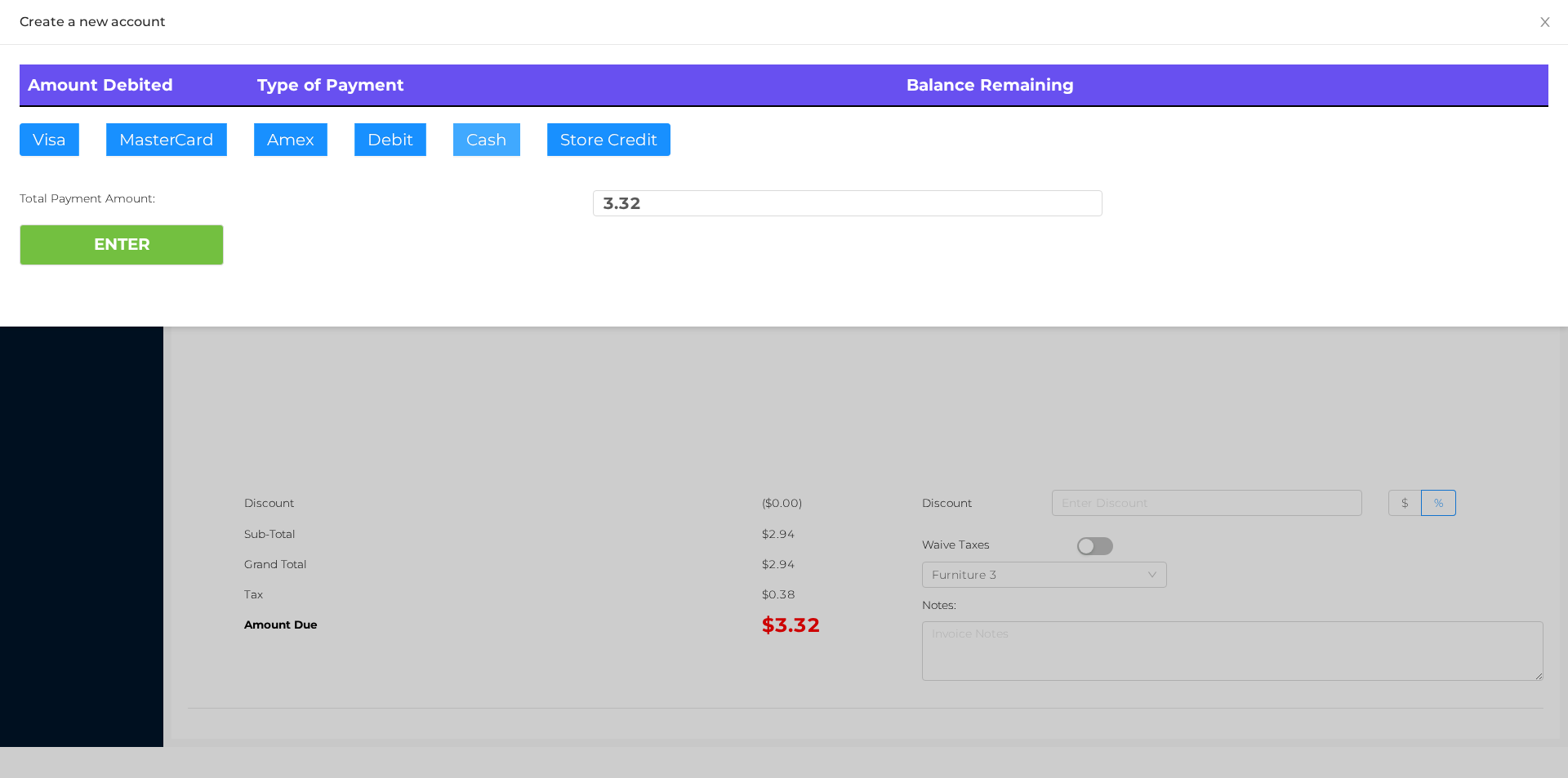
click at [487, 133] on button "Cash" at bounding box center [487, 140] width 67 height 33
type input "10."
click at [425, 424] on div at bounding box center [784, 389] width 1568 height 778
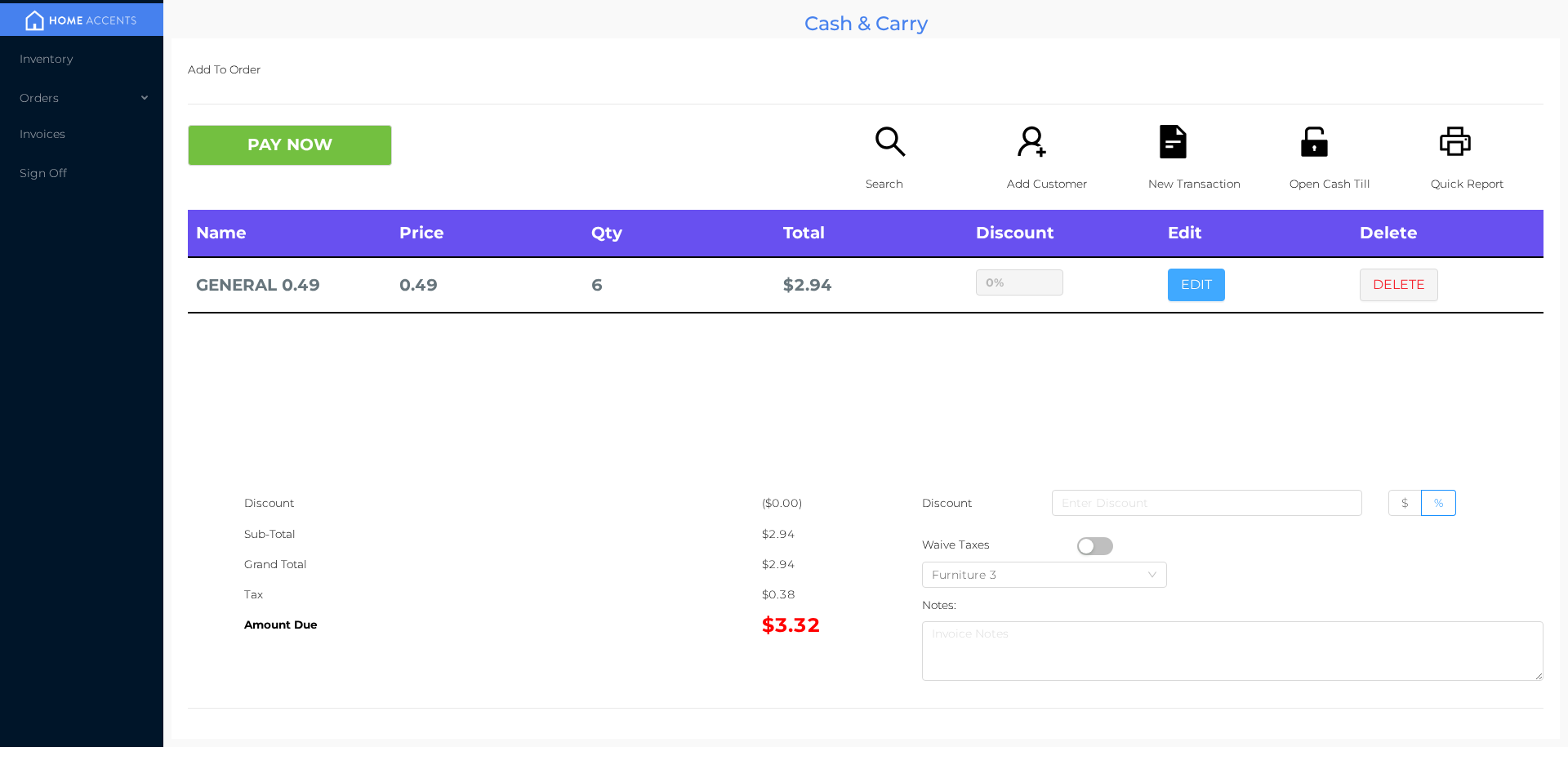
click at [1190, 272] on button "EDIT" at bounding box center [1196, 285] width 57 height 33
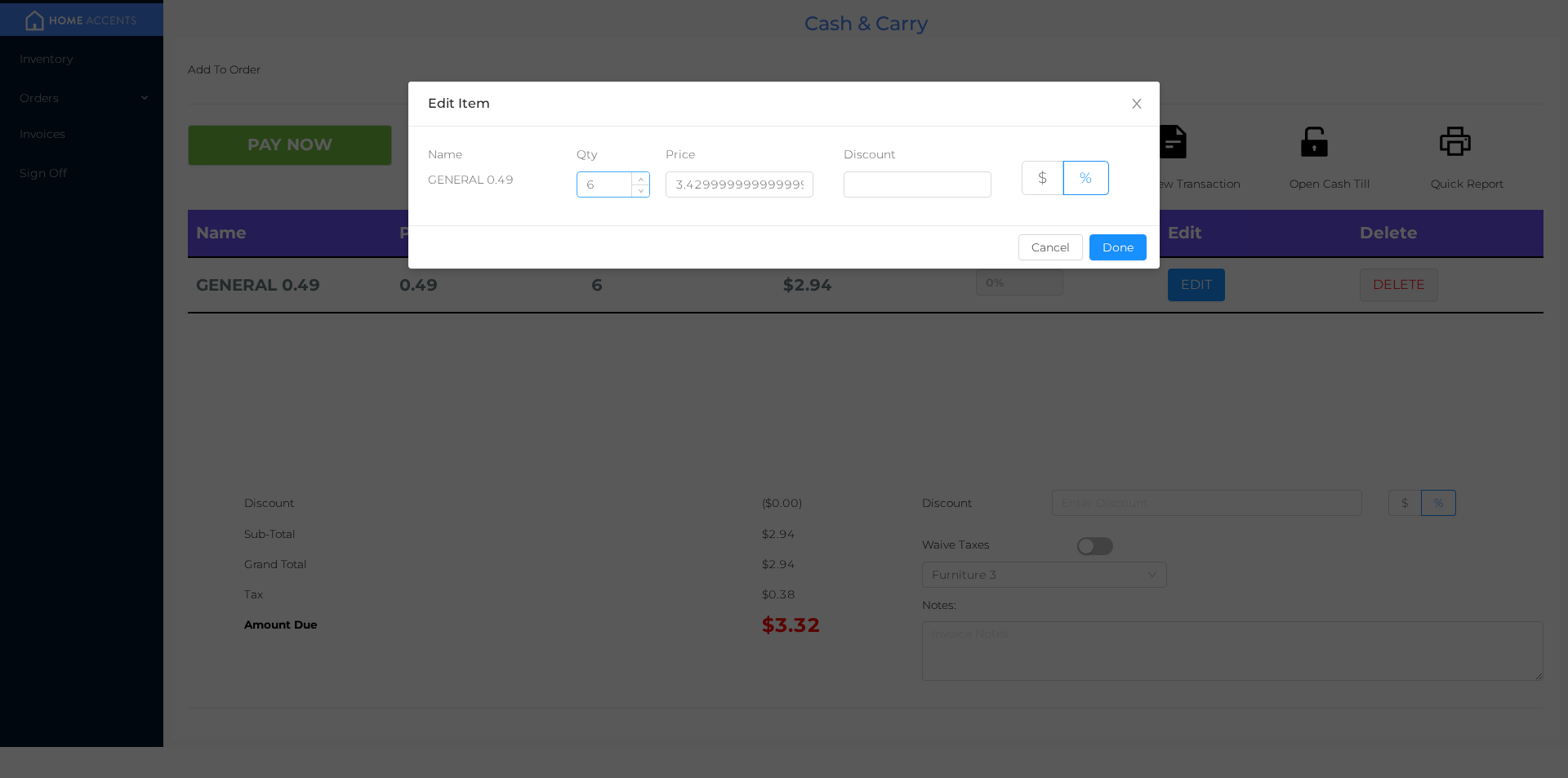
click at [607, 183] on input "6" at bounding box center [613, 185] width 72 height 25
type input "8"
click at [1123, 247] on button "Done" at bounding box center [1118, 247] width 57 height 26
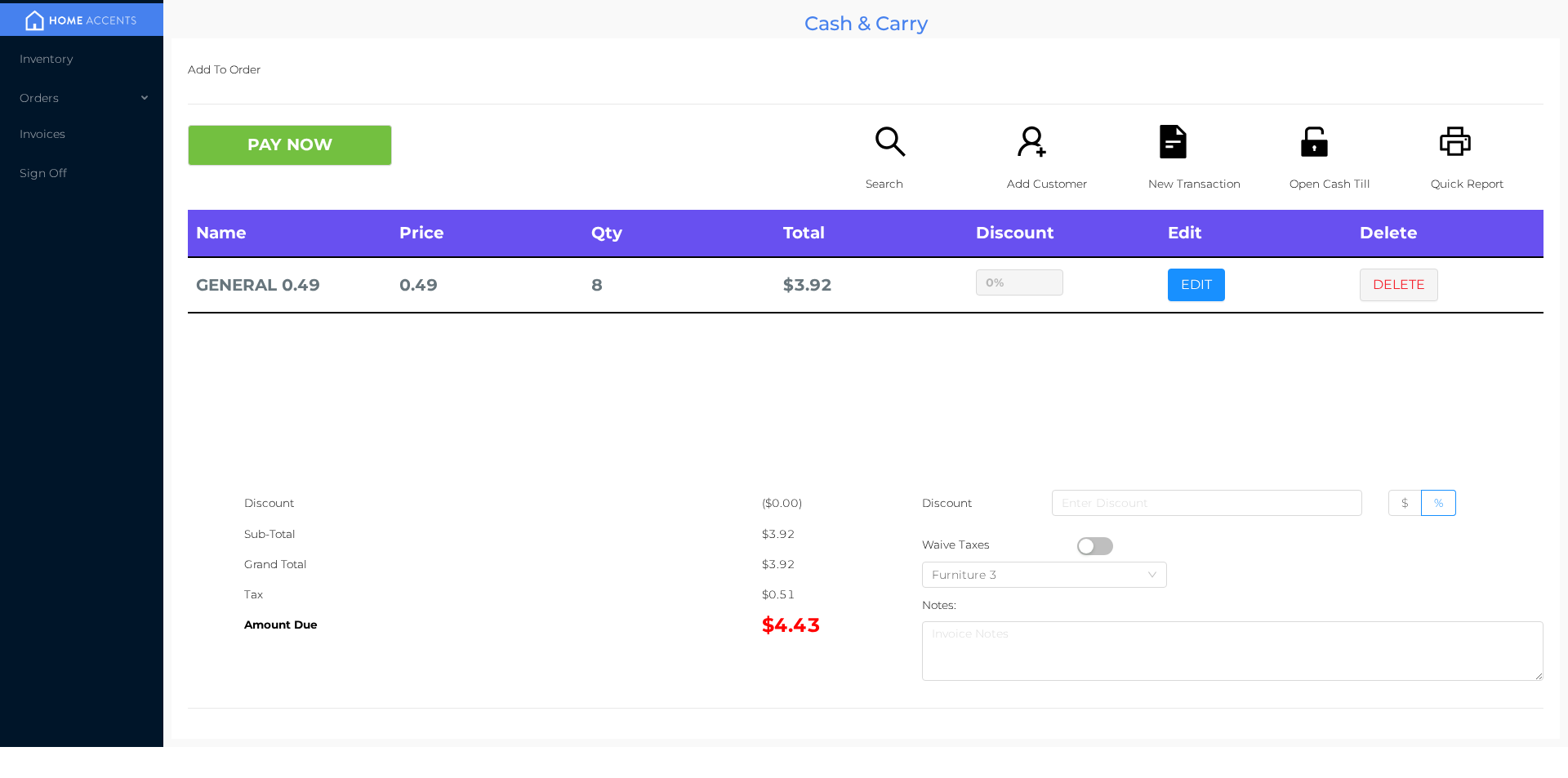
click at [1066, 375] on div "sentinelStart Edit Item Name Qty Price Discount GENERAL 0.49 8 3.42999999999999…" at bounding box center [784, 389] width 1568 height 778
click at [267, 140] on button "PAY NOW" at bounding box center [290, 146] width 204 height 41
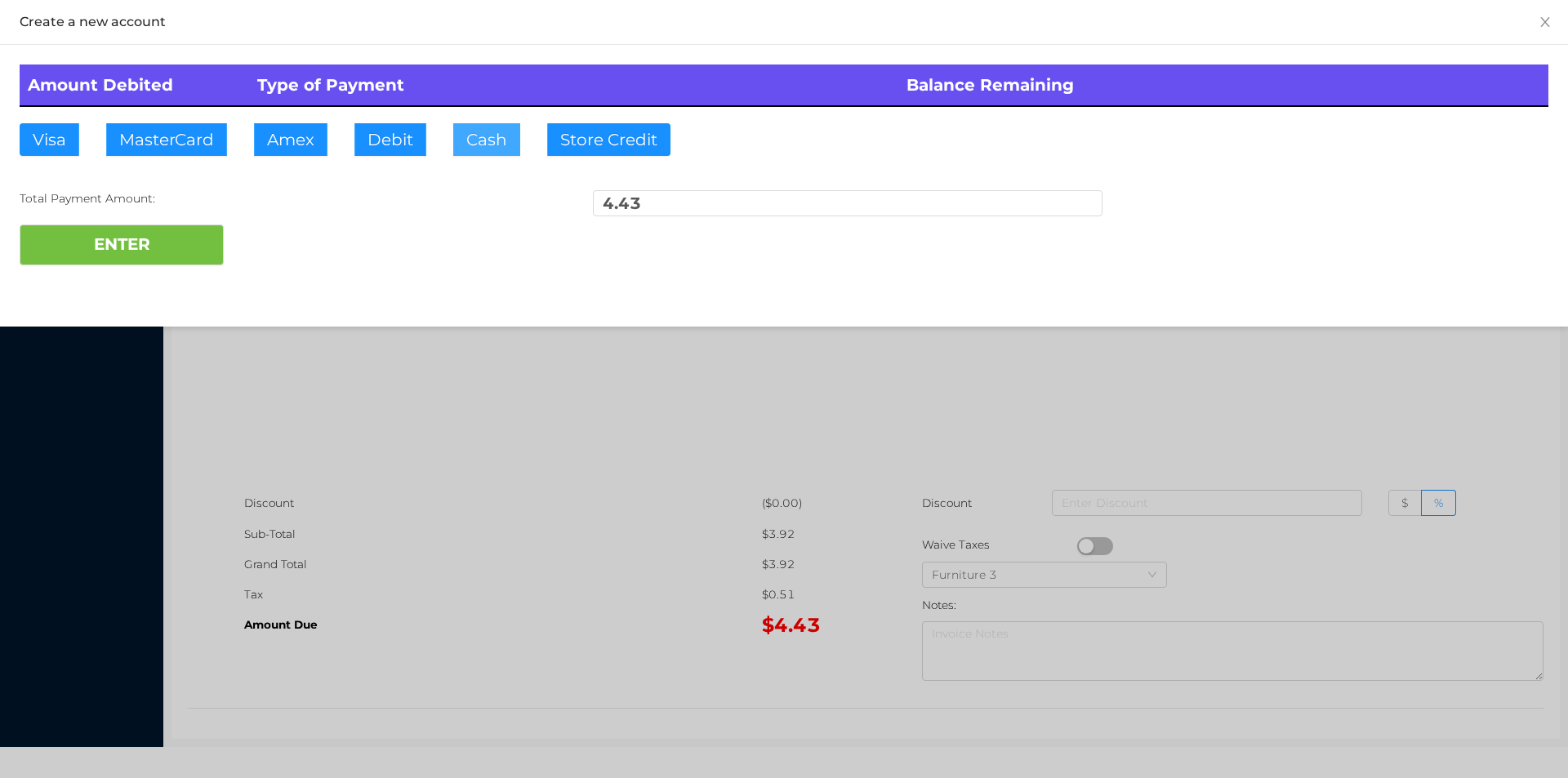
click at [478, 146] on button "Cash" at bounding box center [487, 140] width 67 height 33
type input "10."
click at [151, 259] on button "ENTER" at bounding box center [122, 245] width 204 height 41
type input "0"
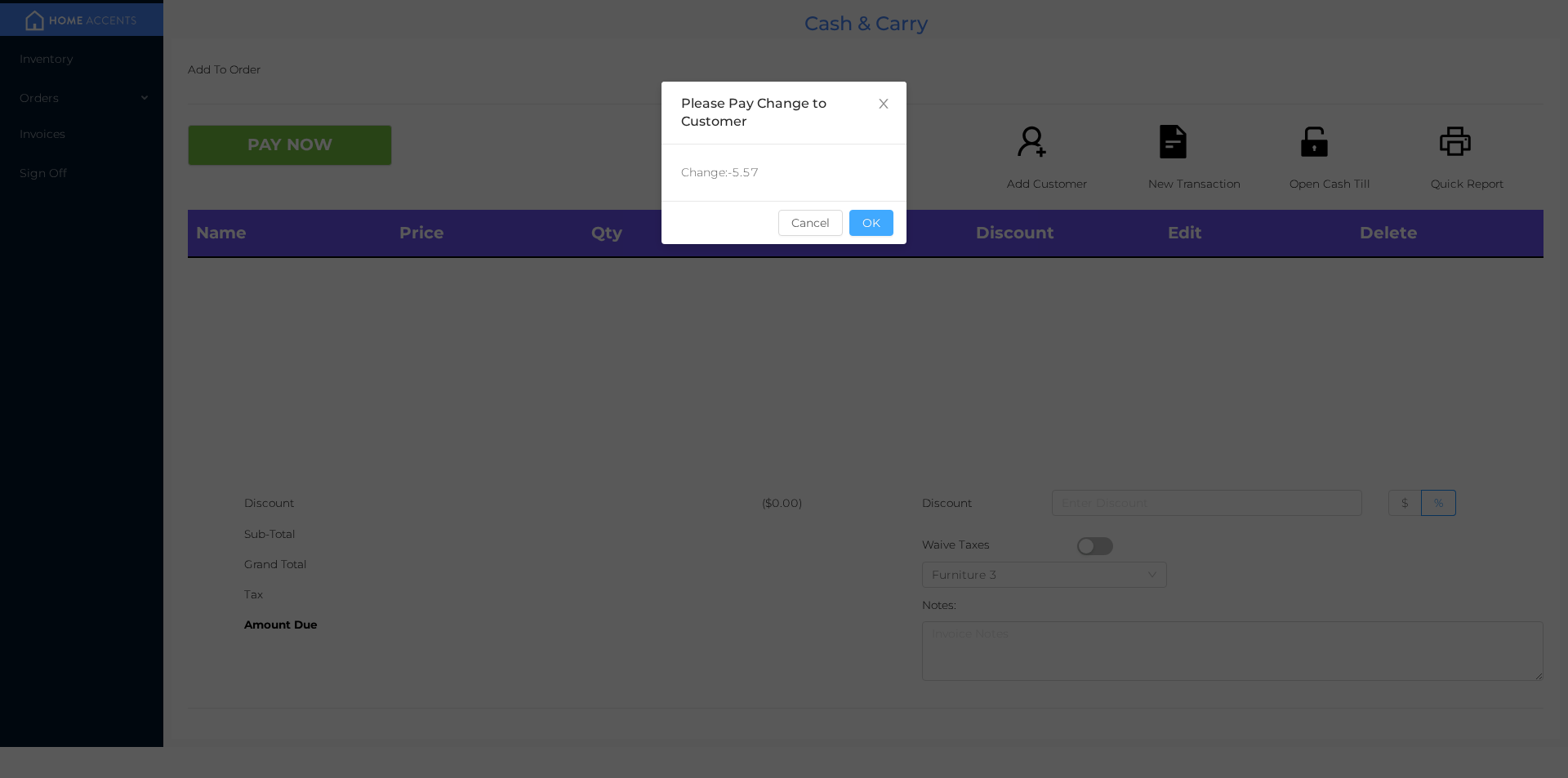
click at [873, 220] on button "OK" at bounding box center [871, 223] width 44 height 26
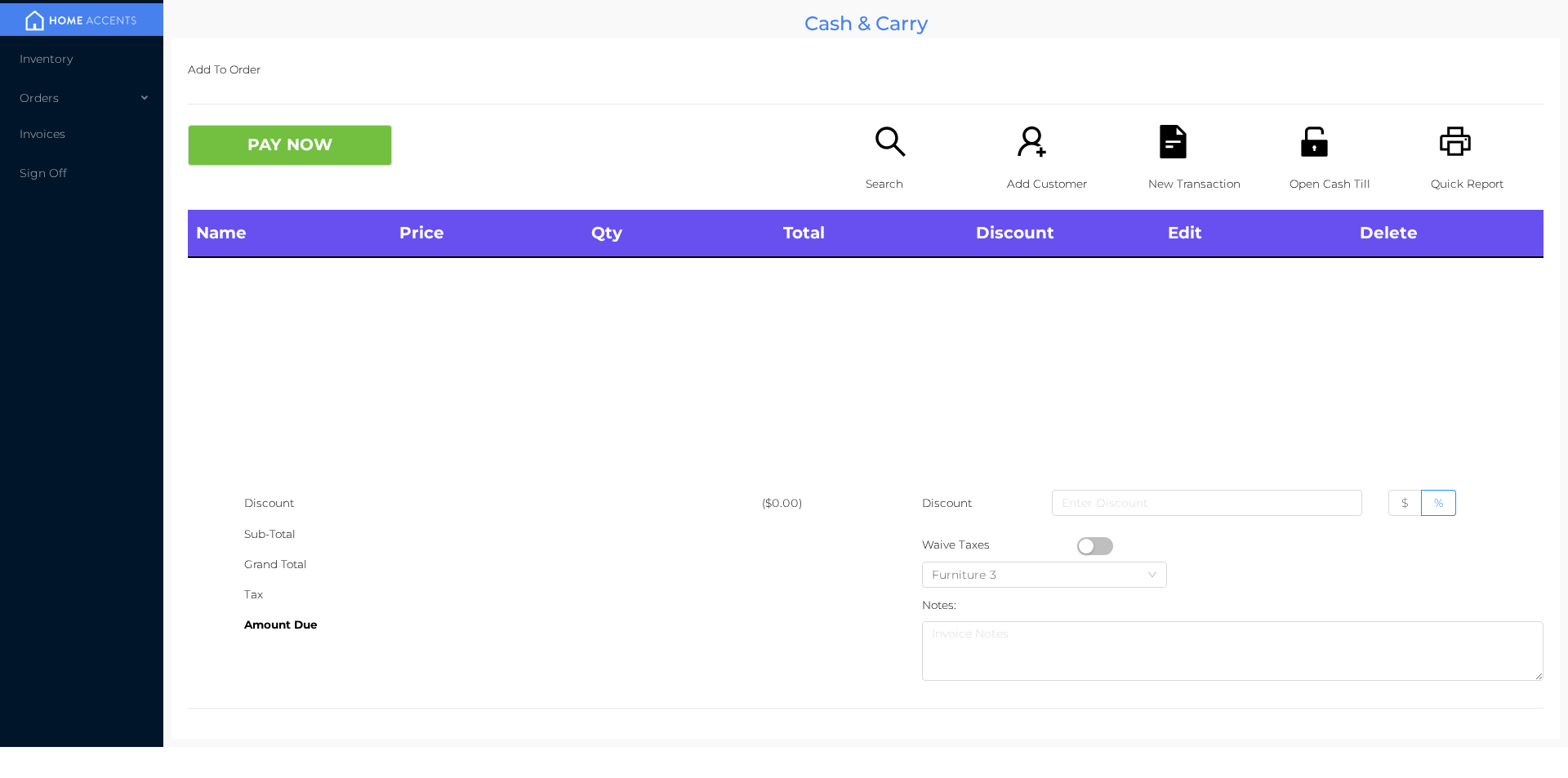
click at [885, 159] on icon "icon: search" at bounding box center [890, 142] width 34 height 34
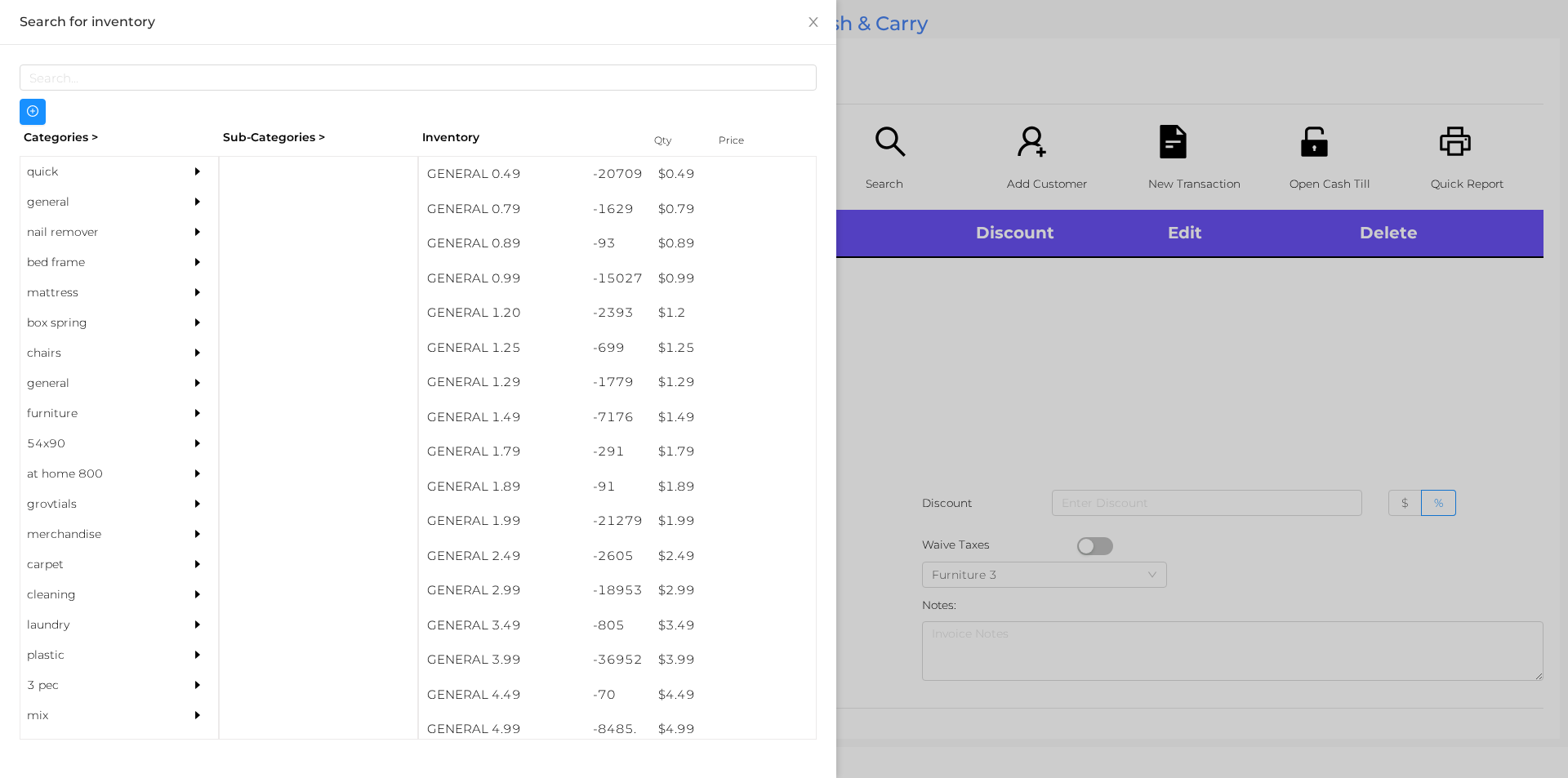
click at [52, 205] on div "general" at bounding box center [95, 202] width 149 height 30
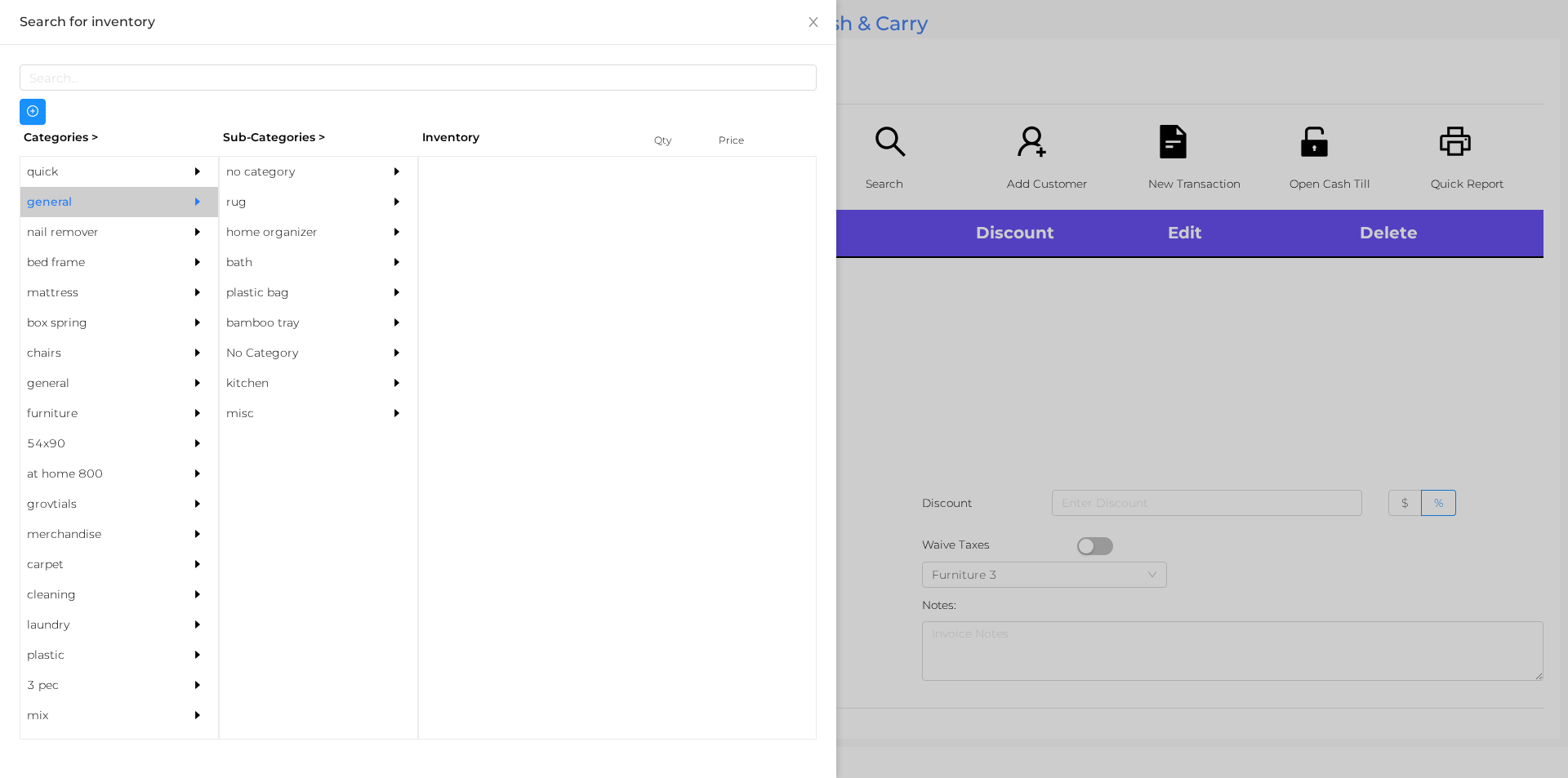
click at [250, 165] on div "no category" at bounding box center [294, 172] width 149 height 30
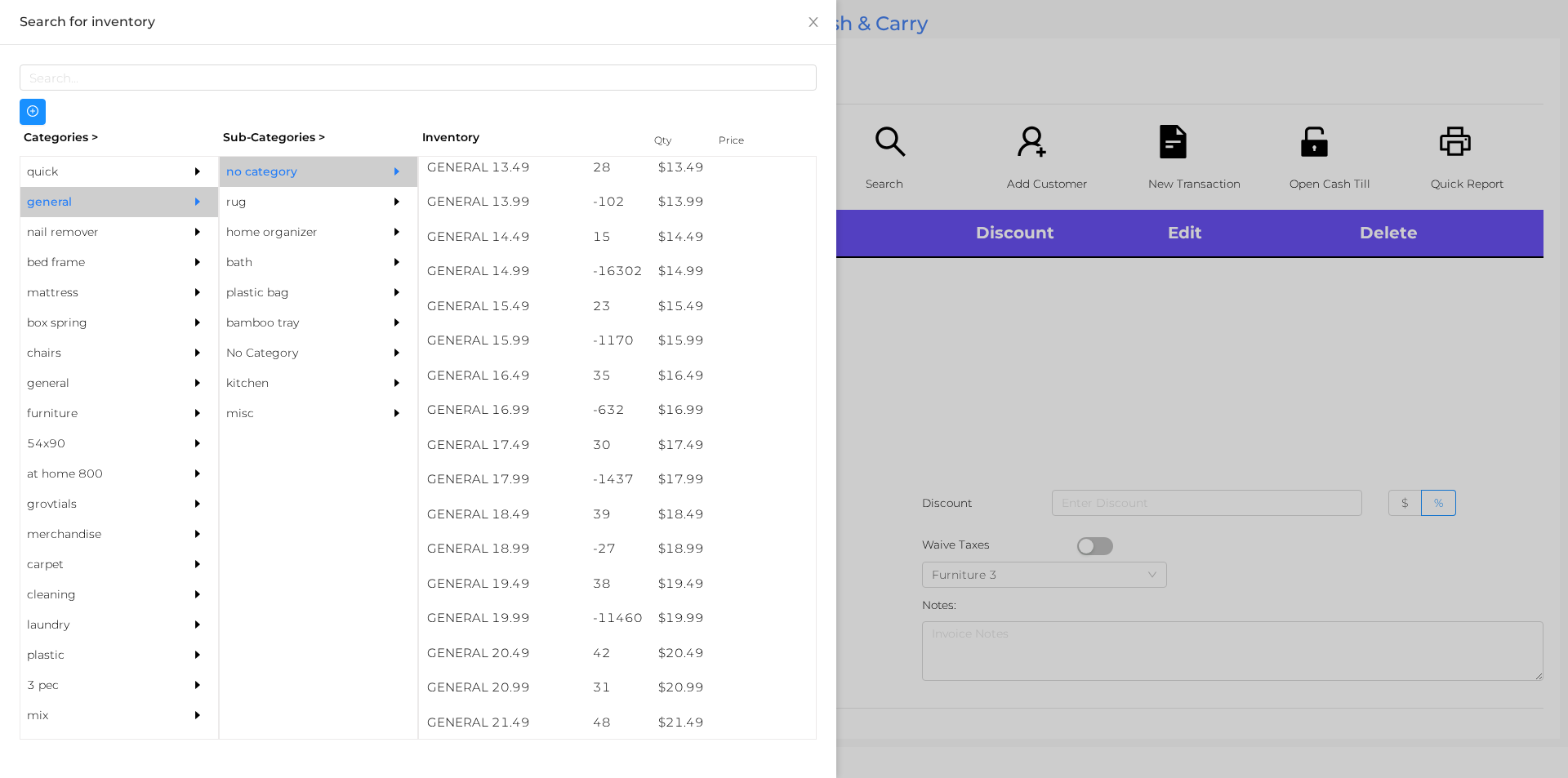
scroll to position [1315, 0]
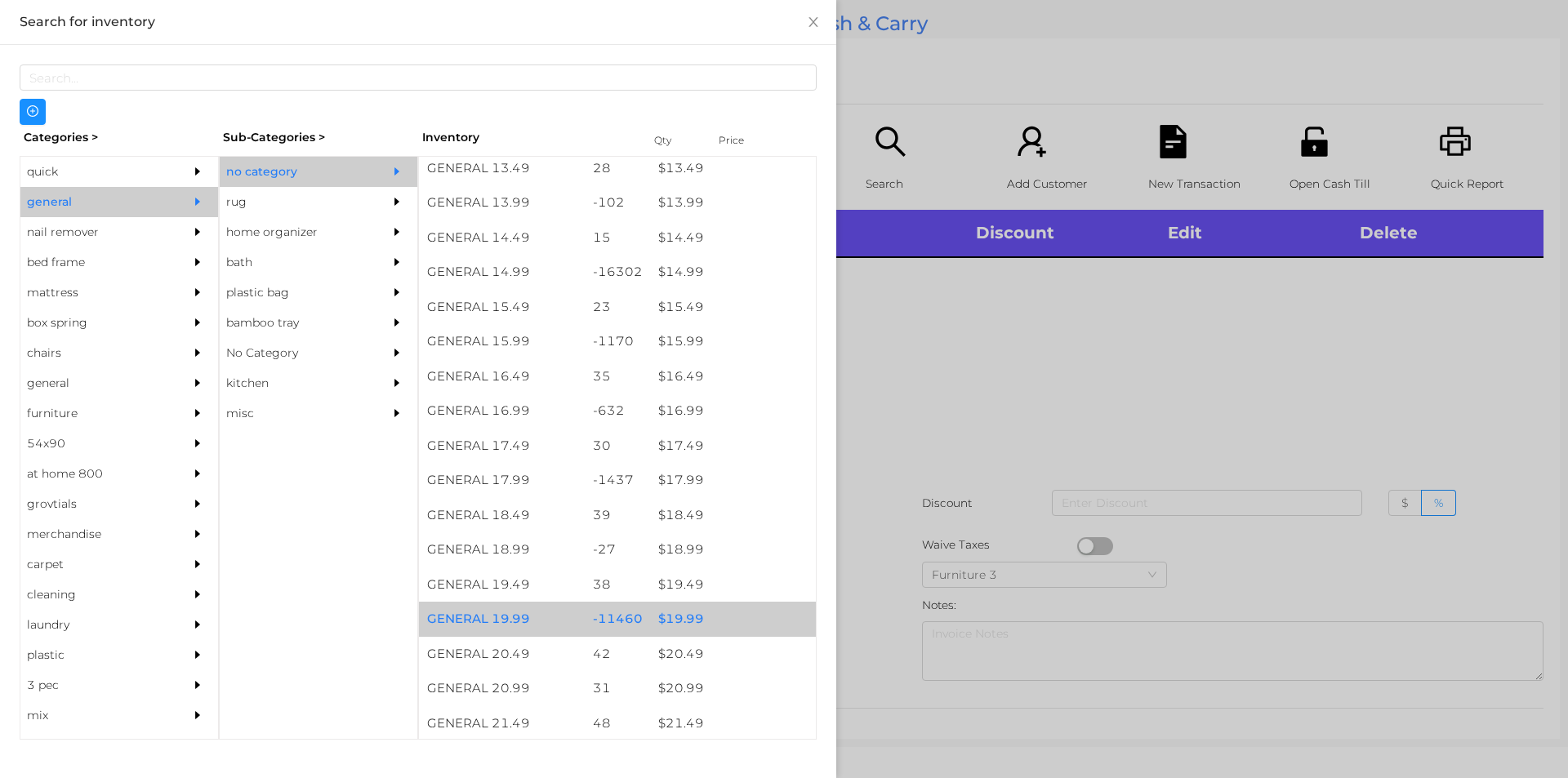
click at [671, 618] on div "$ 19.99" at bounding box center [733, 619] width 166 height 35
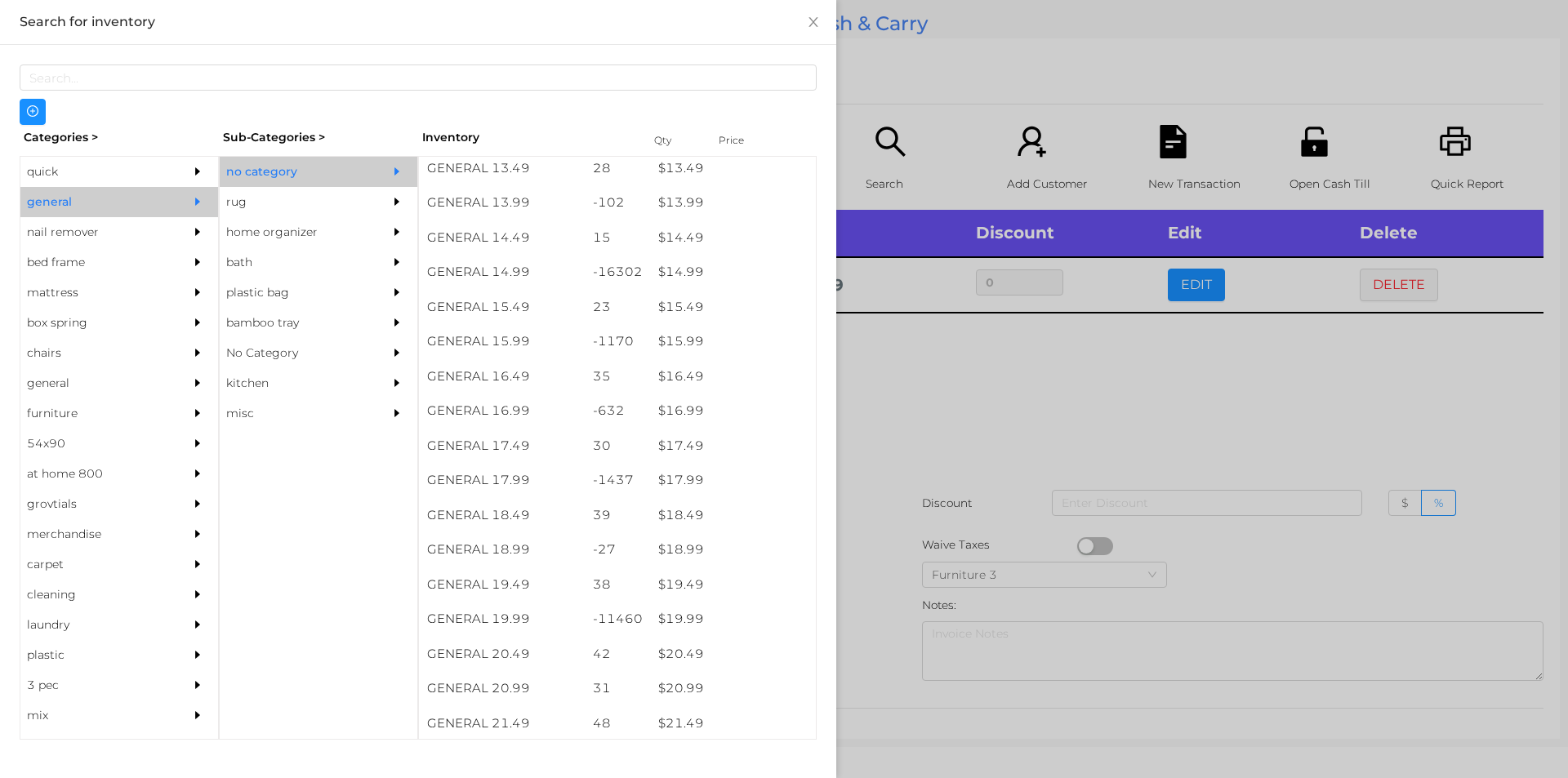
click at [963, 378] on div at bounding box center [784, 389] width 1568 height 778
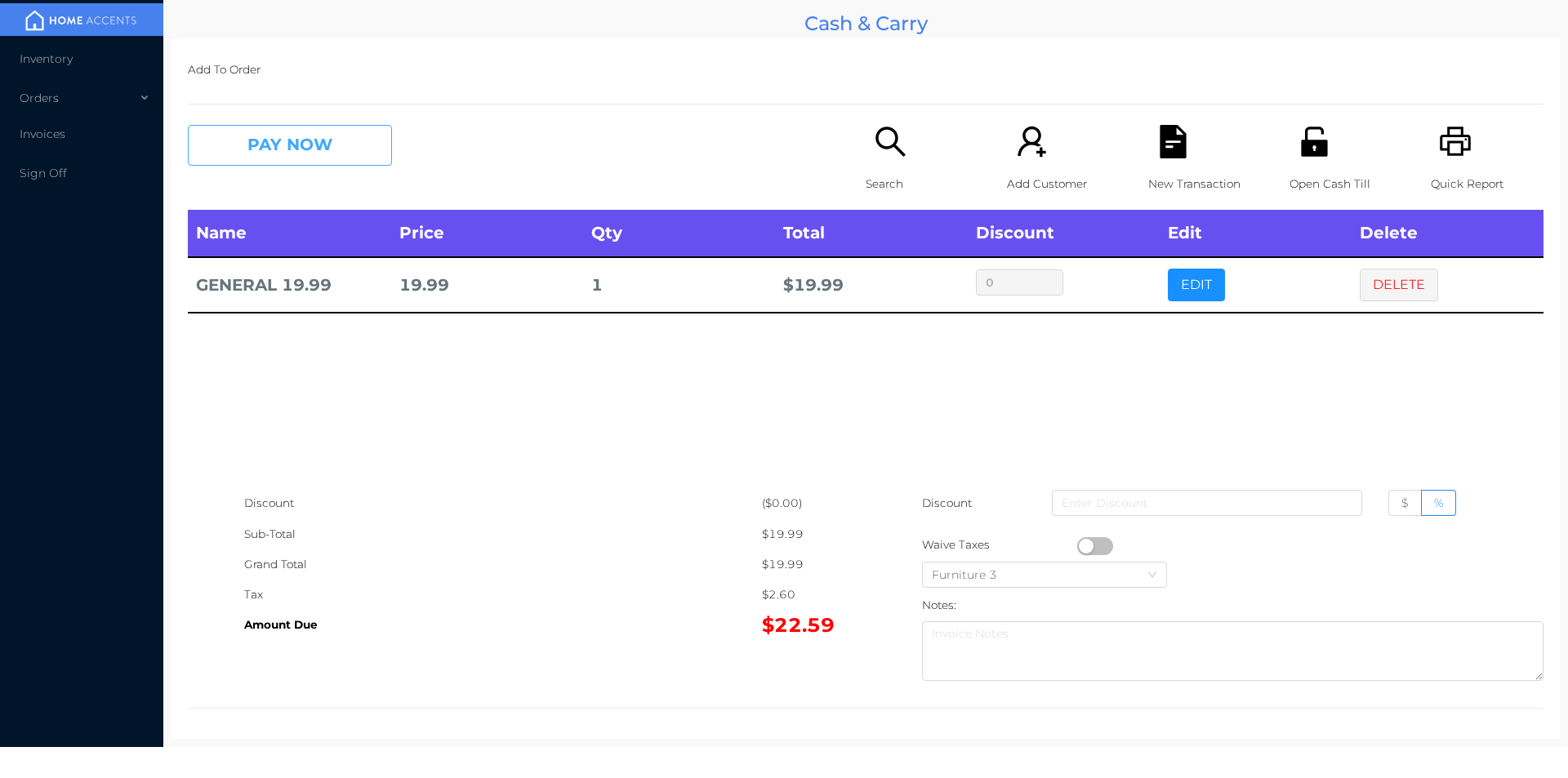
click at [260, 143] on button "PAY NOW" at bounding box center [290, 146] width 204 height 41
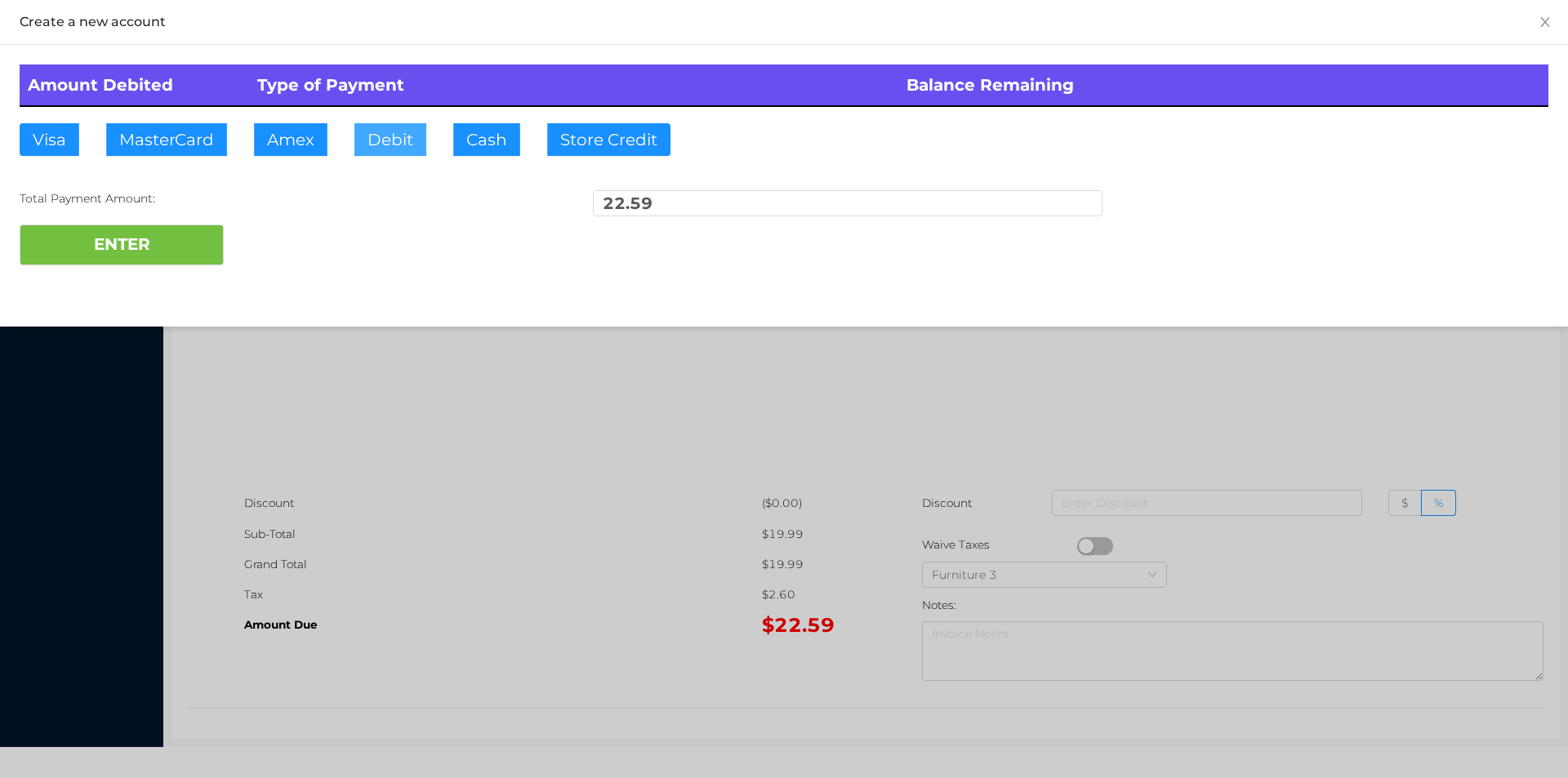
click at [372, 138] on button "Debit" at bounding box center [390, 140] width 72 height 33
type input "100."
click at [159, 227] on button "ENTER" at bounding box center [122, 245] width 204 height 41
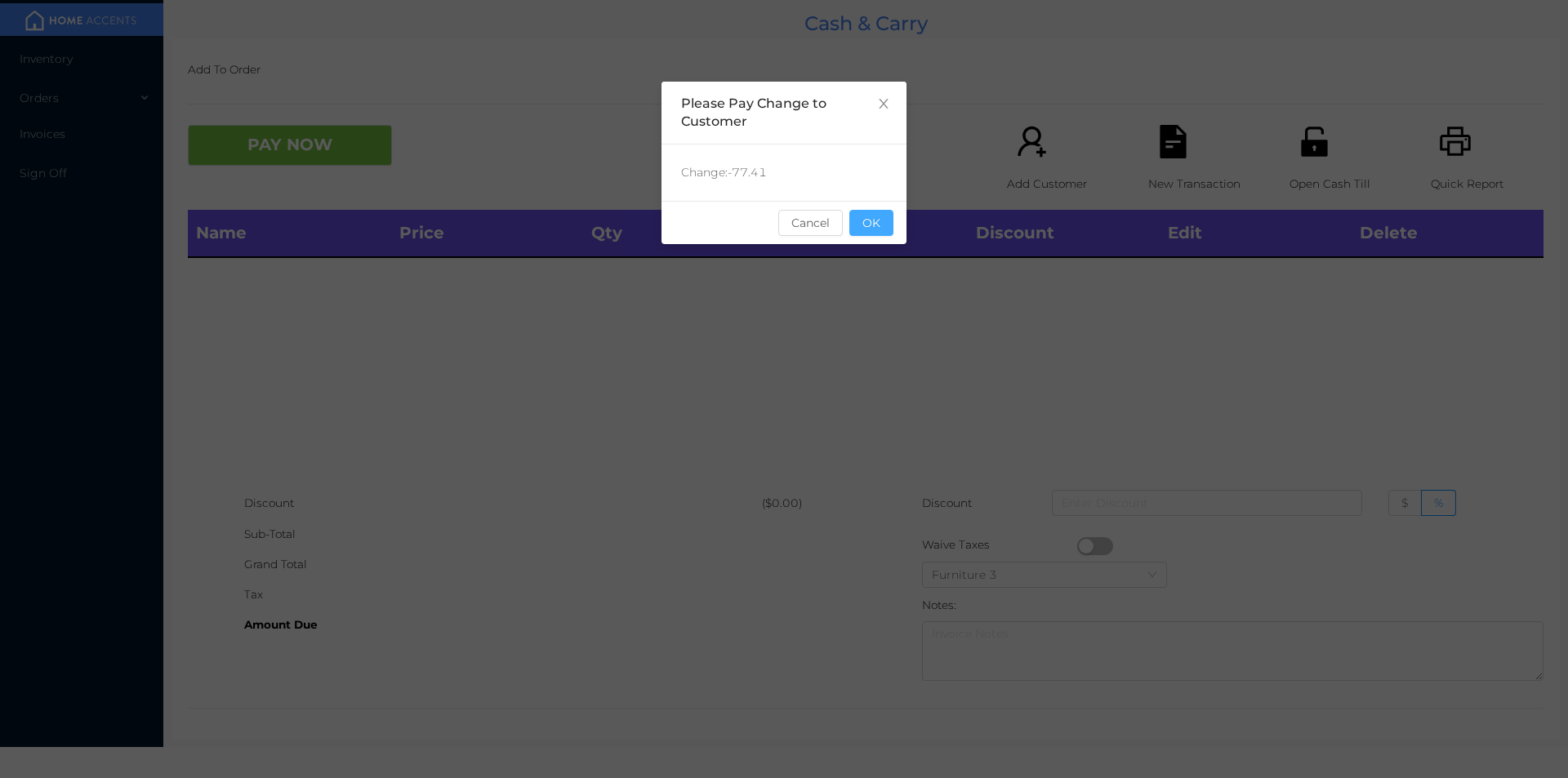
click at [881, 235] on button "OK" at bounding box center [871, 223] width 44 height 26
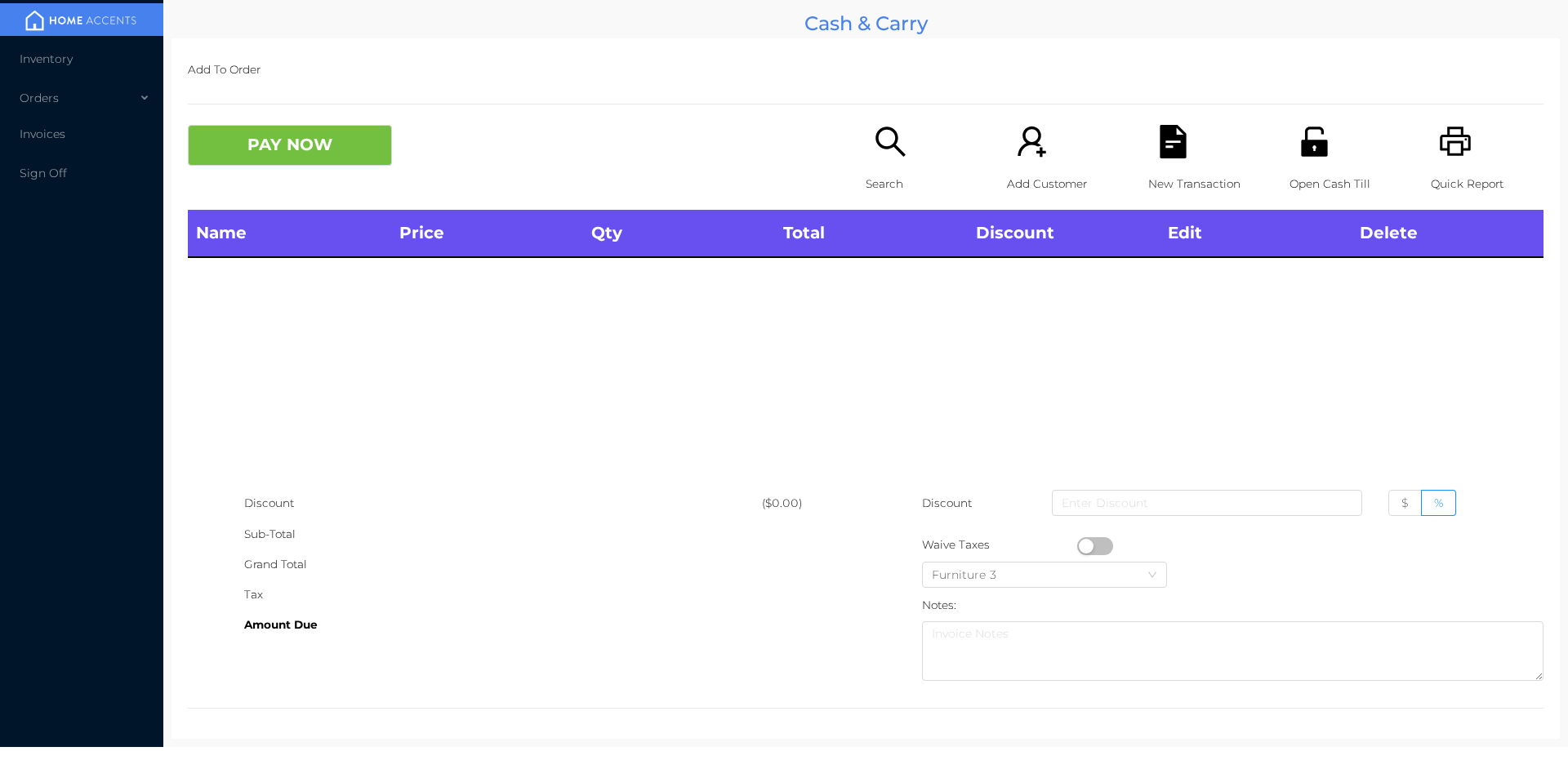
click at [864, 277] on div "Name Price Qty Total Discount Edit Delete" at bounding box center [865, 349] width 1355 height 278
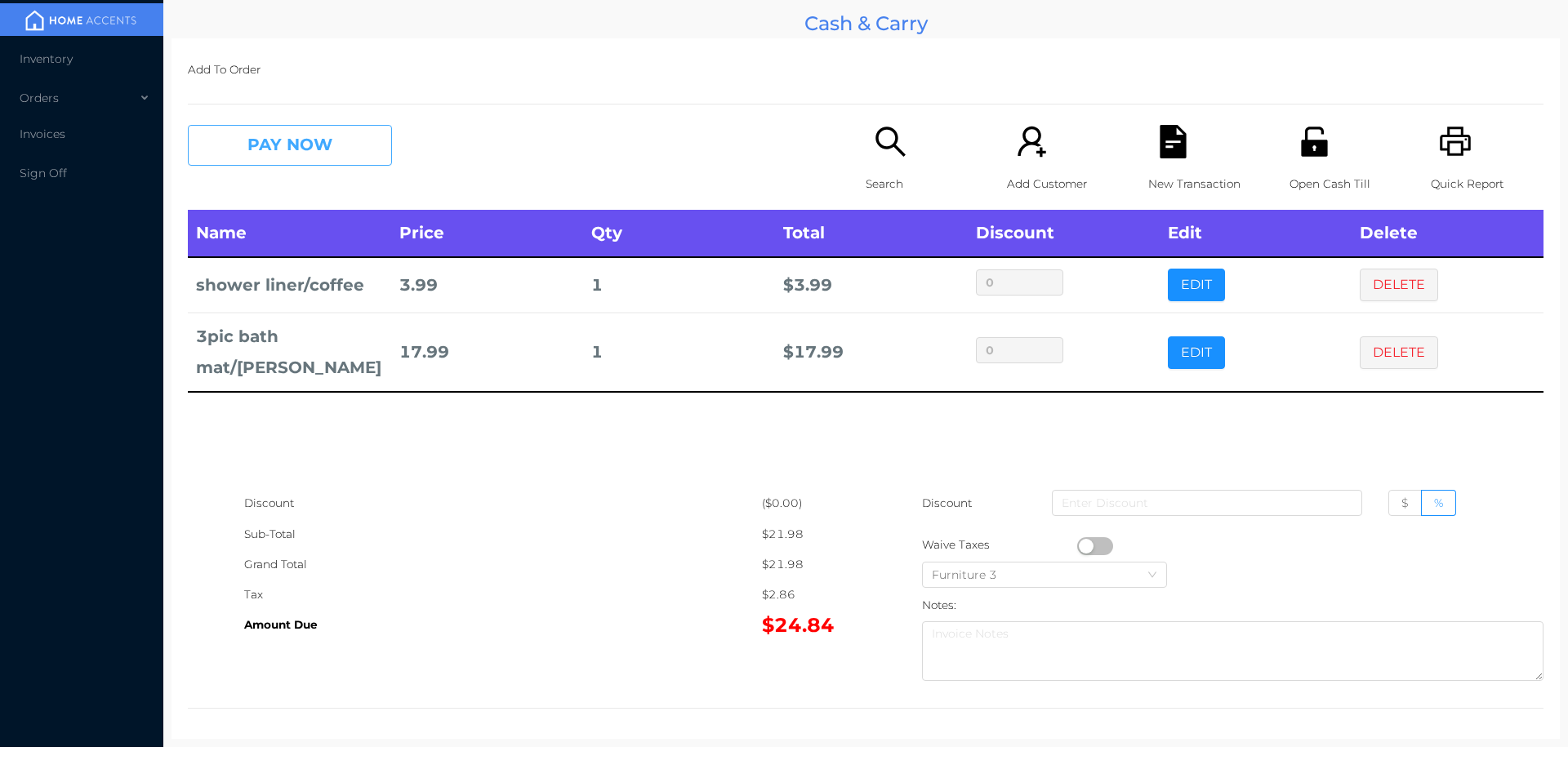
click at [254, 125] on button "PAY NOW" at bounding box center [290, 146] width 204 height 41
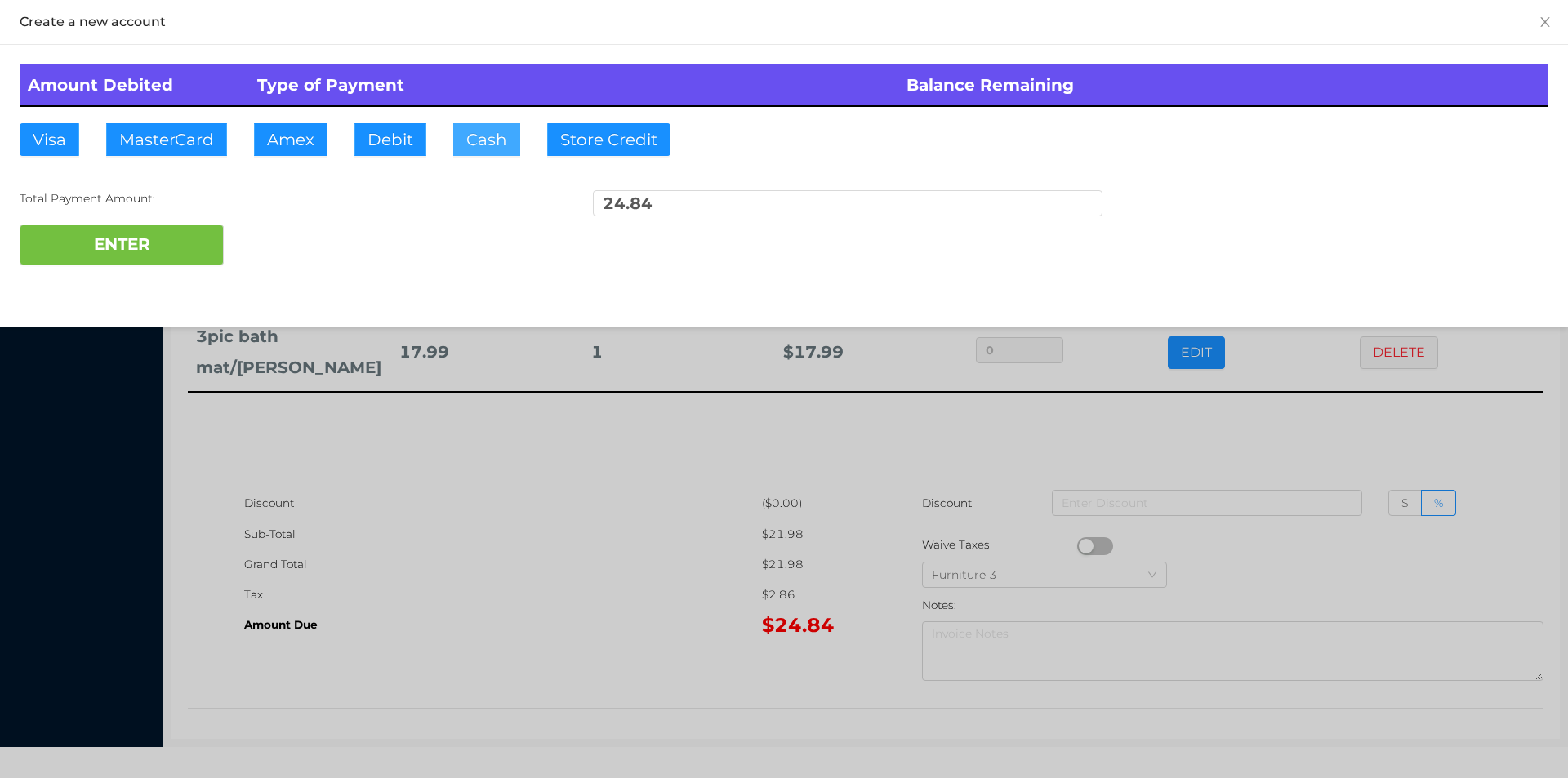
click at [456, 154] on button "Cash" at bounding box center [487, 140] width 67 height 33
type input "30."
click at [142, 260] on button "ENTER" at bounding box center [122, 245] width 204 height 41
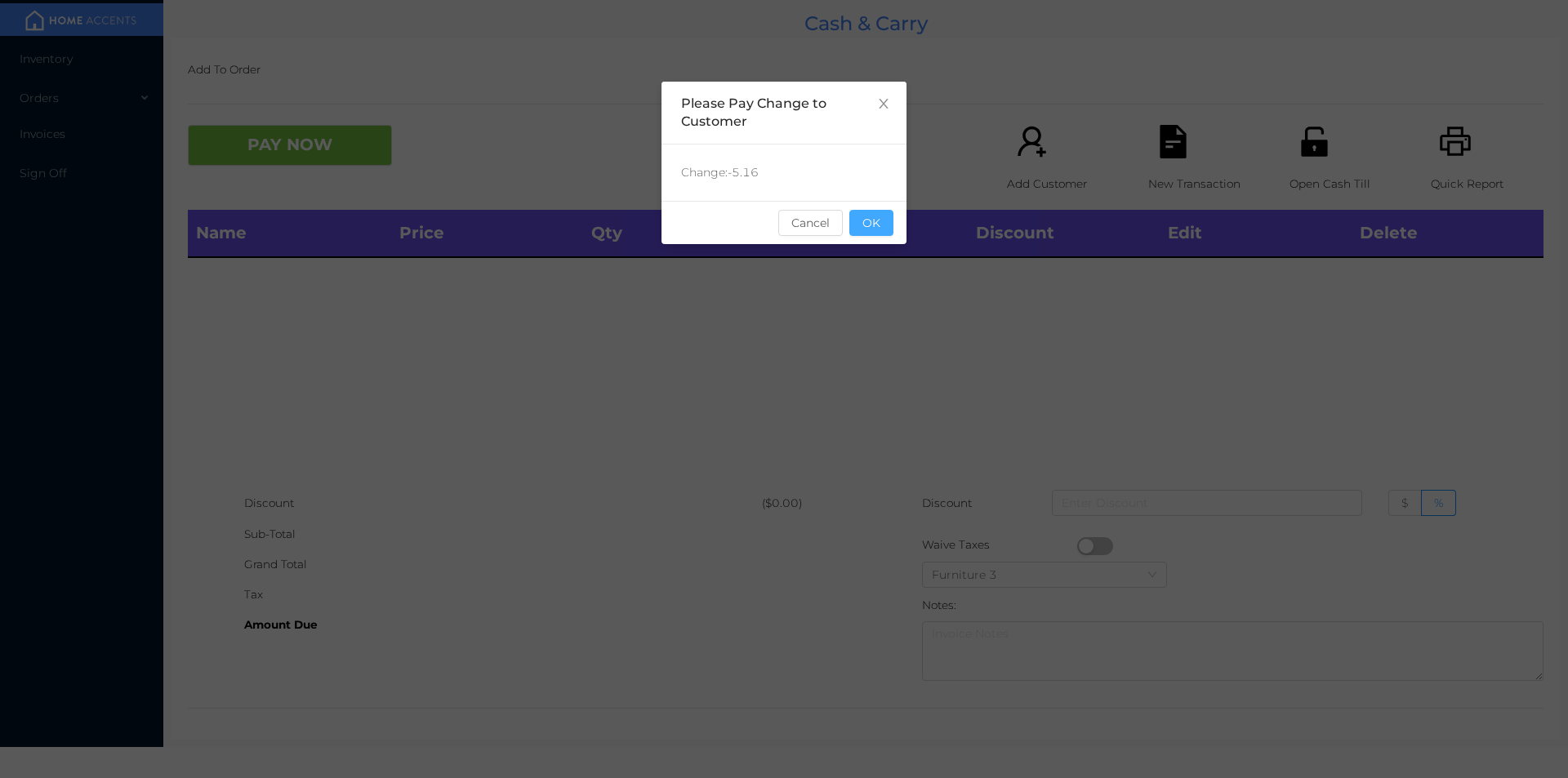
click at [879, 219] on button "OK" at bounding box center [871, 223] width 44 height 26
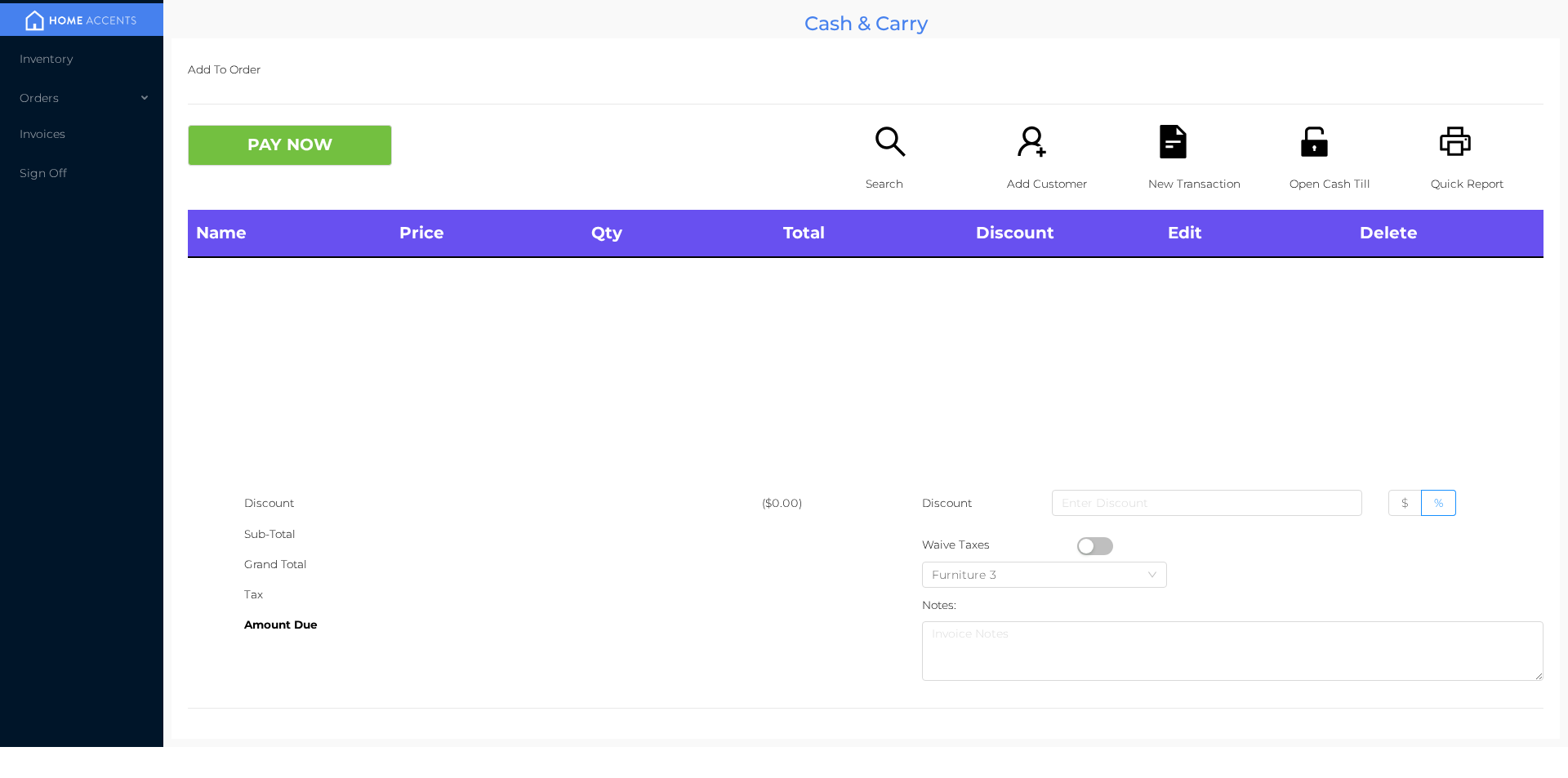
click at [896, 173] on p "Search" at bounding box center [922, 184] width 113 height 30
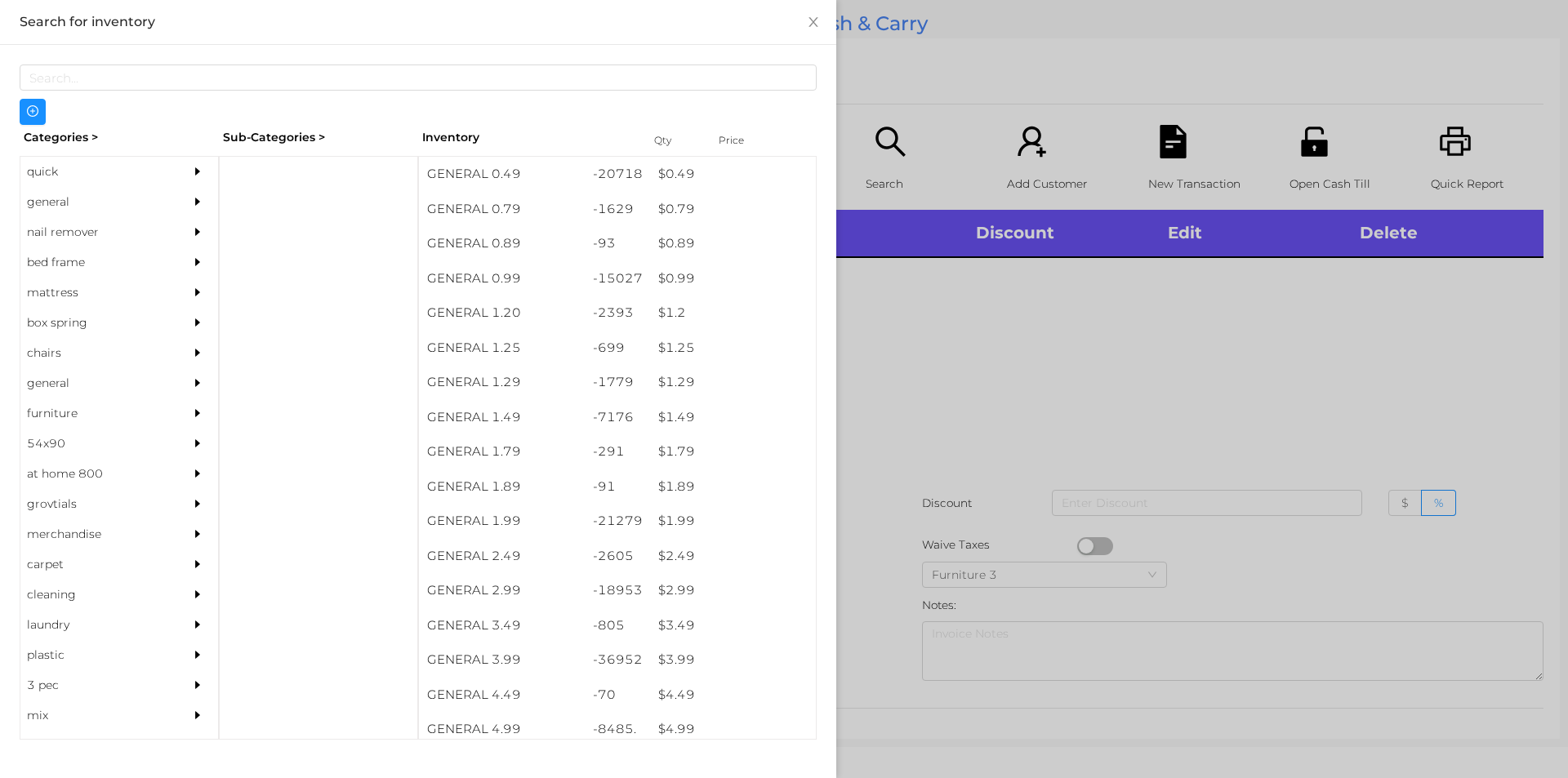
click at [56, 175] on div "quick" at bounding box center [95, 172] width 149 height 30
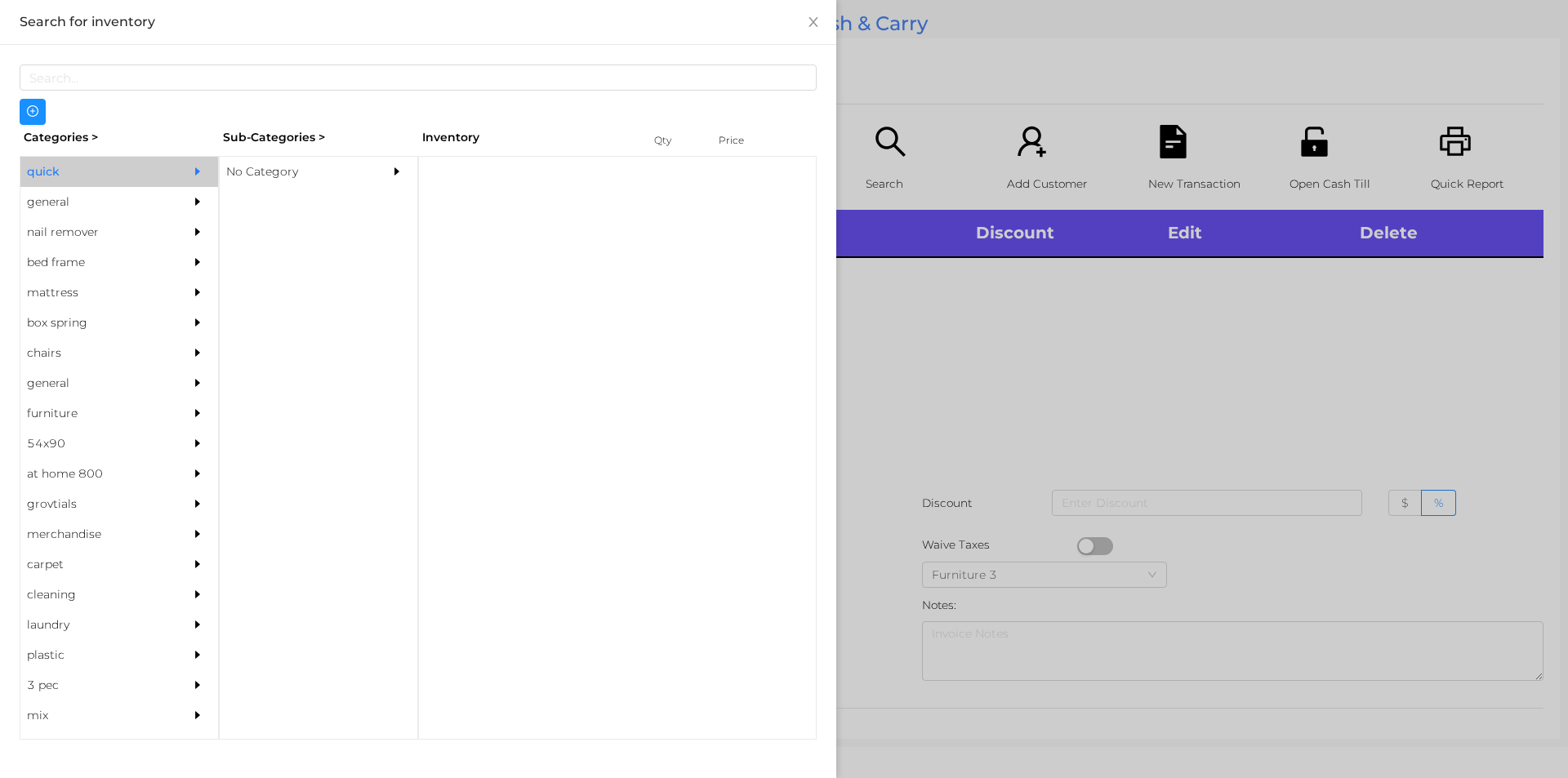
click at [274, 169] on div "No Category" at bounding box center [294, 172] width 149 height 30
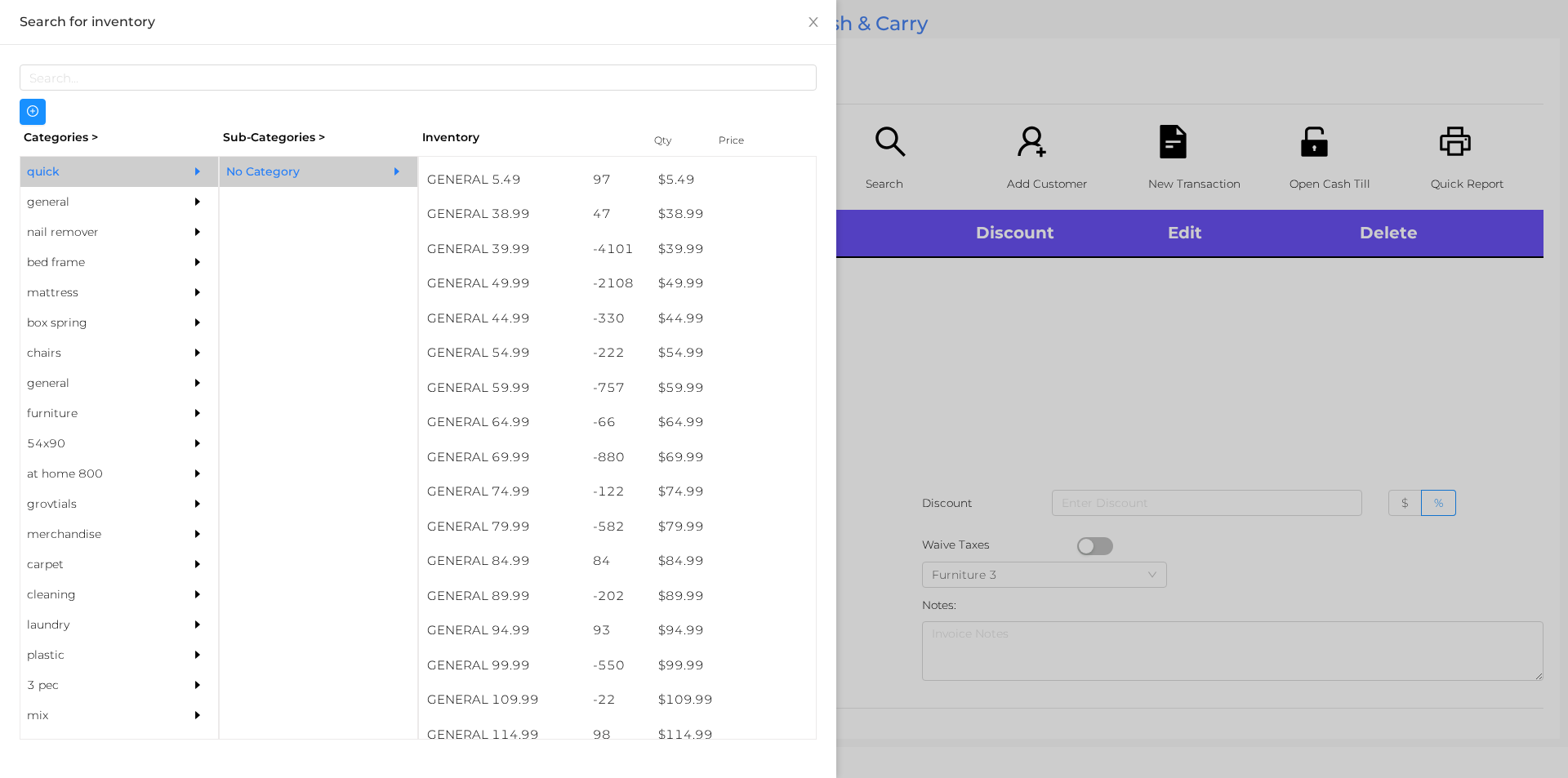
scroll to position [862, 0]
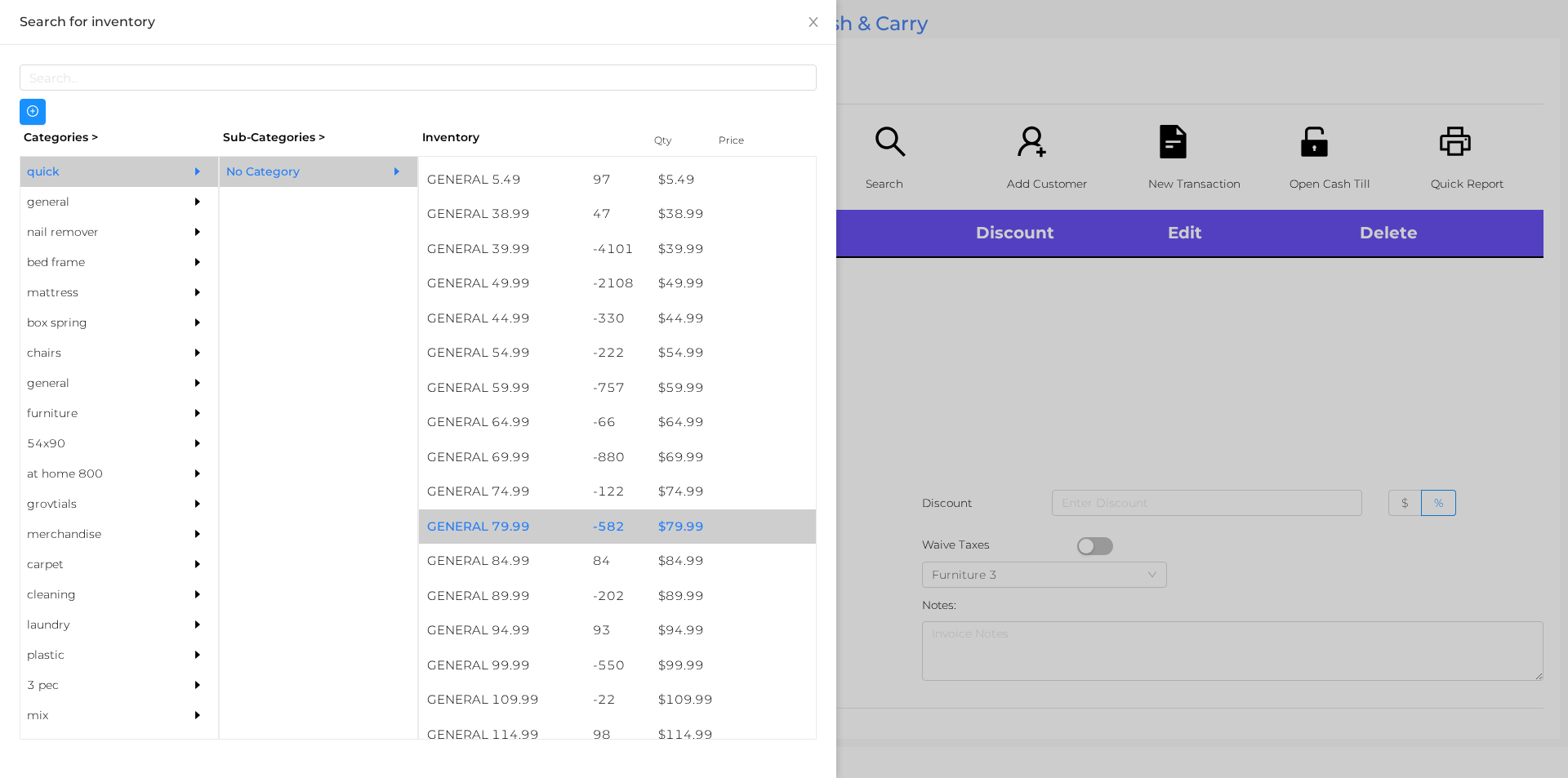
click at [677, 524] on div "$ 79.99" at bounding box center [733, 527] width 166 height 35
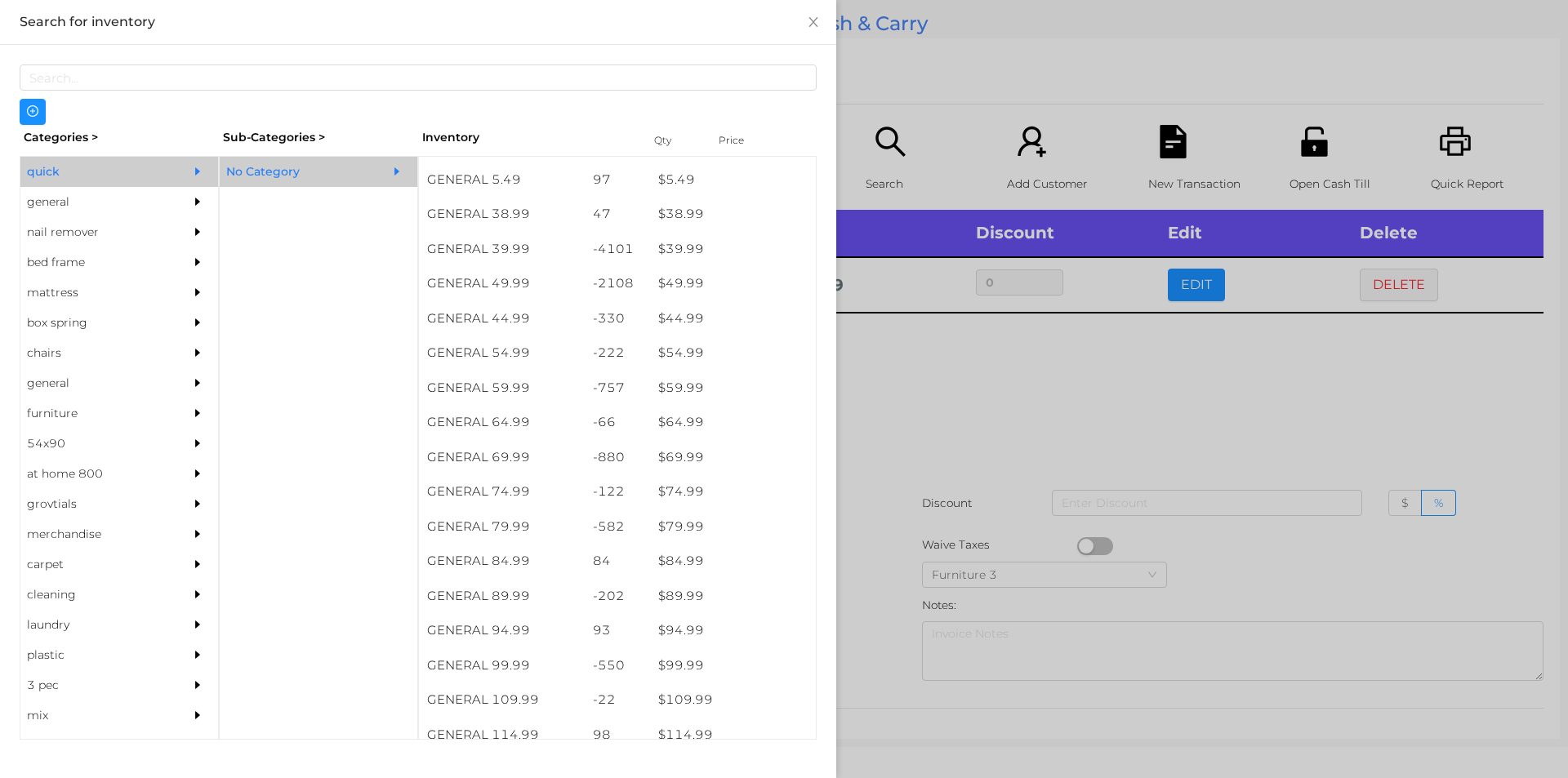
click at [57, 208] on div "general" at bounding box center [95, 202] width 149 height 30
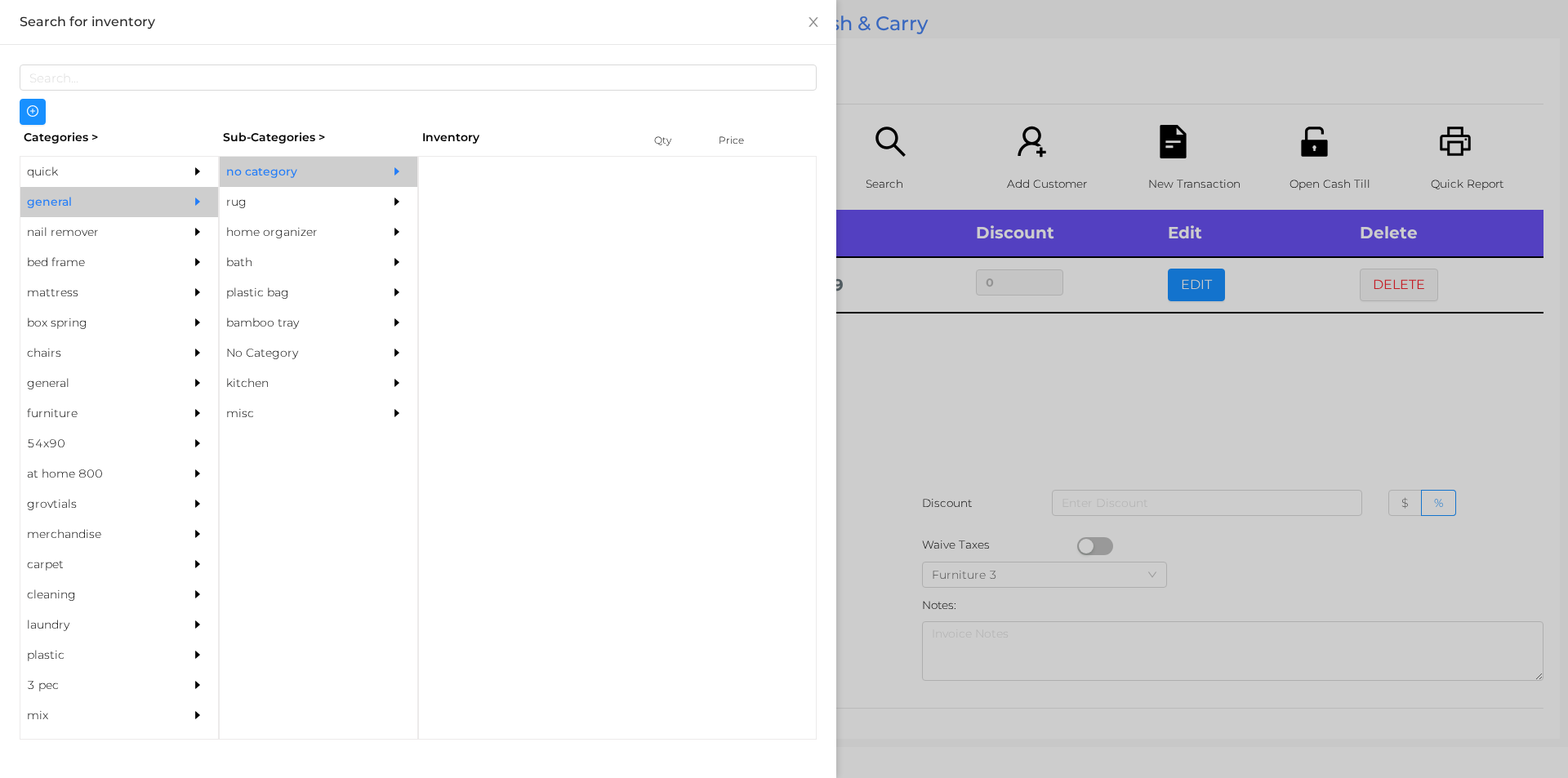
click at [257, 168] on div "no category" at bounding box center [294, 172] width 149 height 30
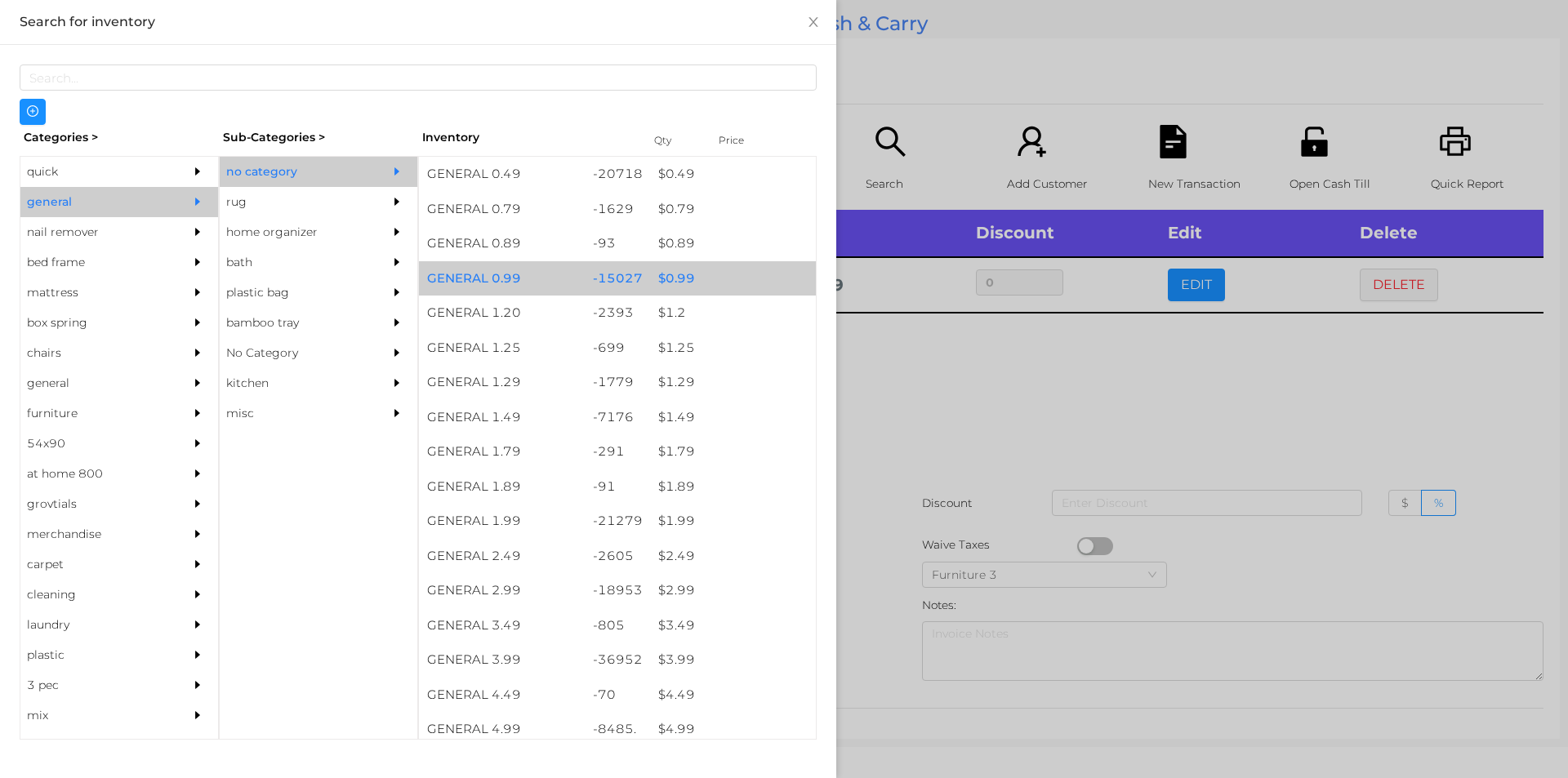
click at [664, 280] on div "$ 0.99" at bounding box center [733, 278] width 166 height 35
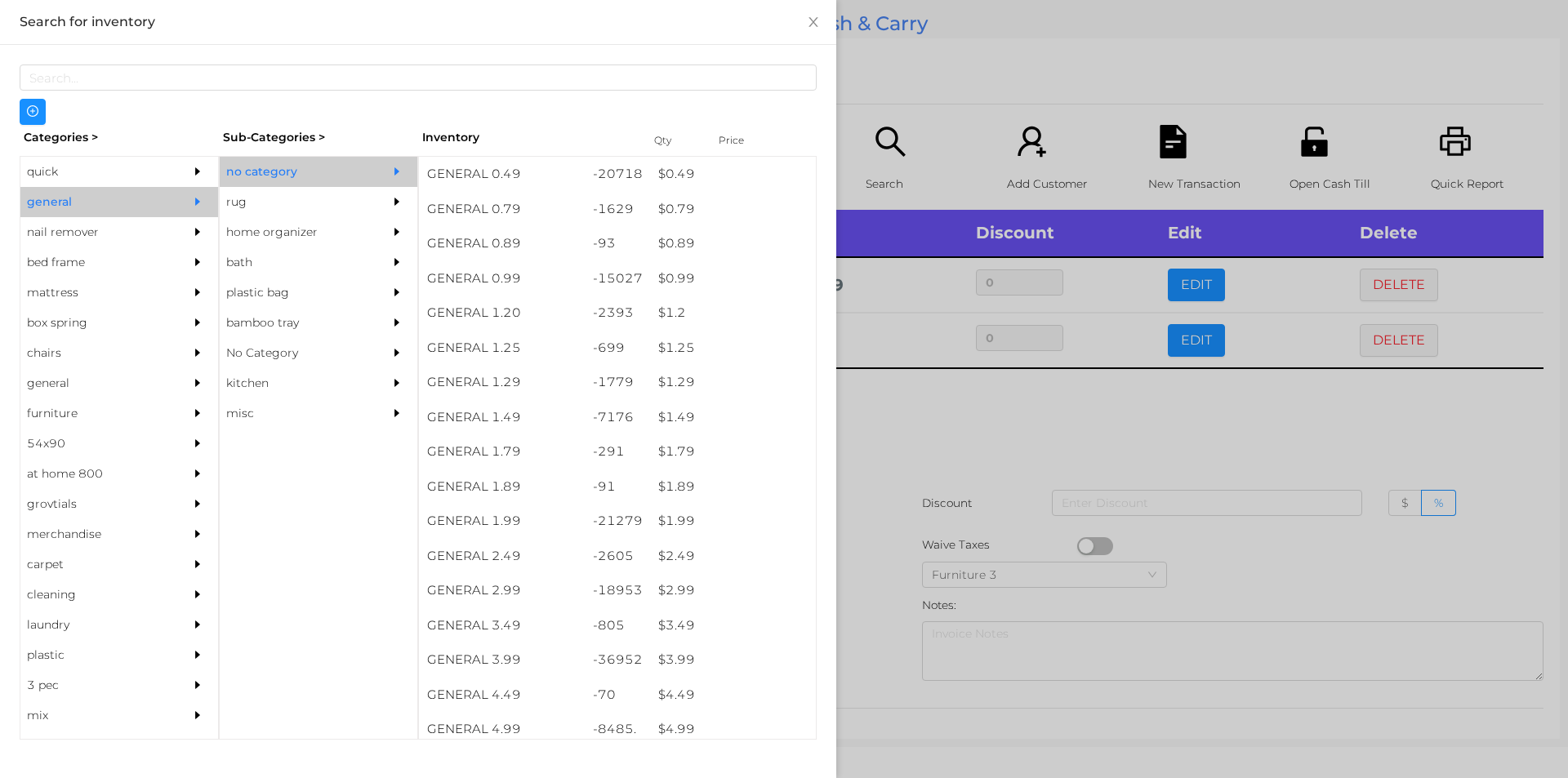
click at [928, 403] on div at bounding box center [784, 389] width 1568 height 778
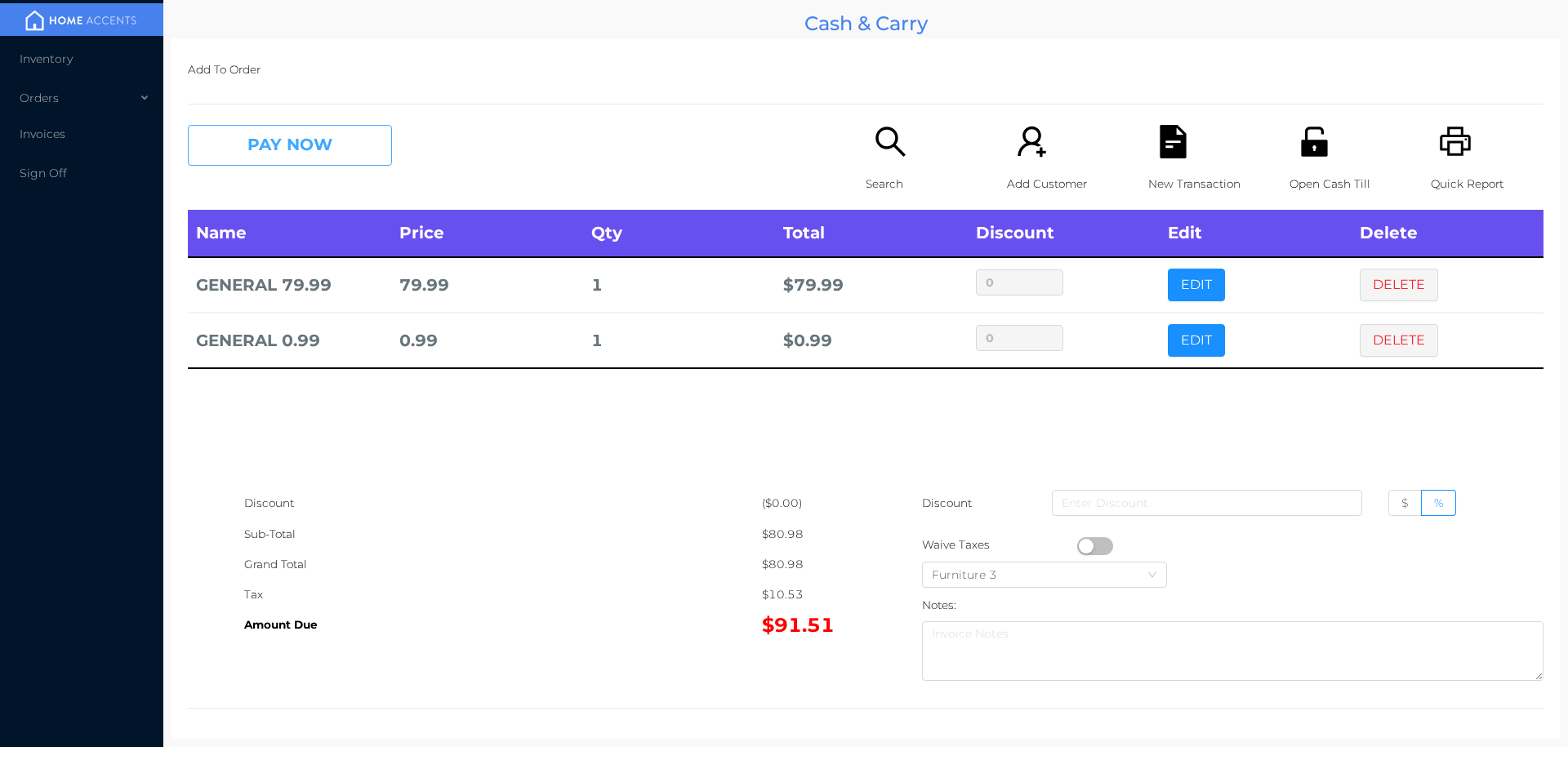
click at [336, 141] on button "PAY NOW" at bounding box center [290, 146] width 204 height 41
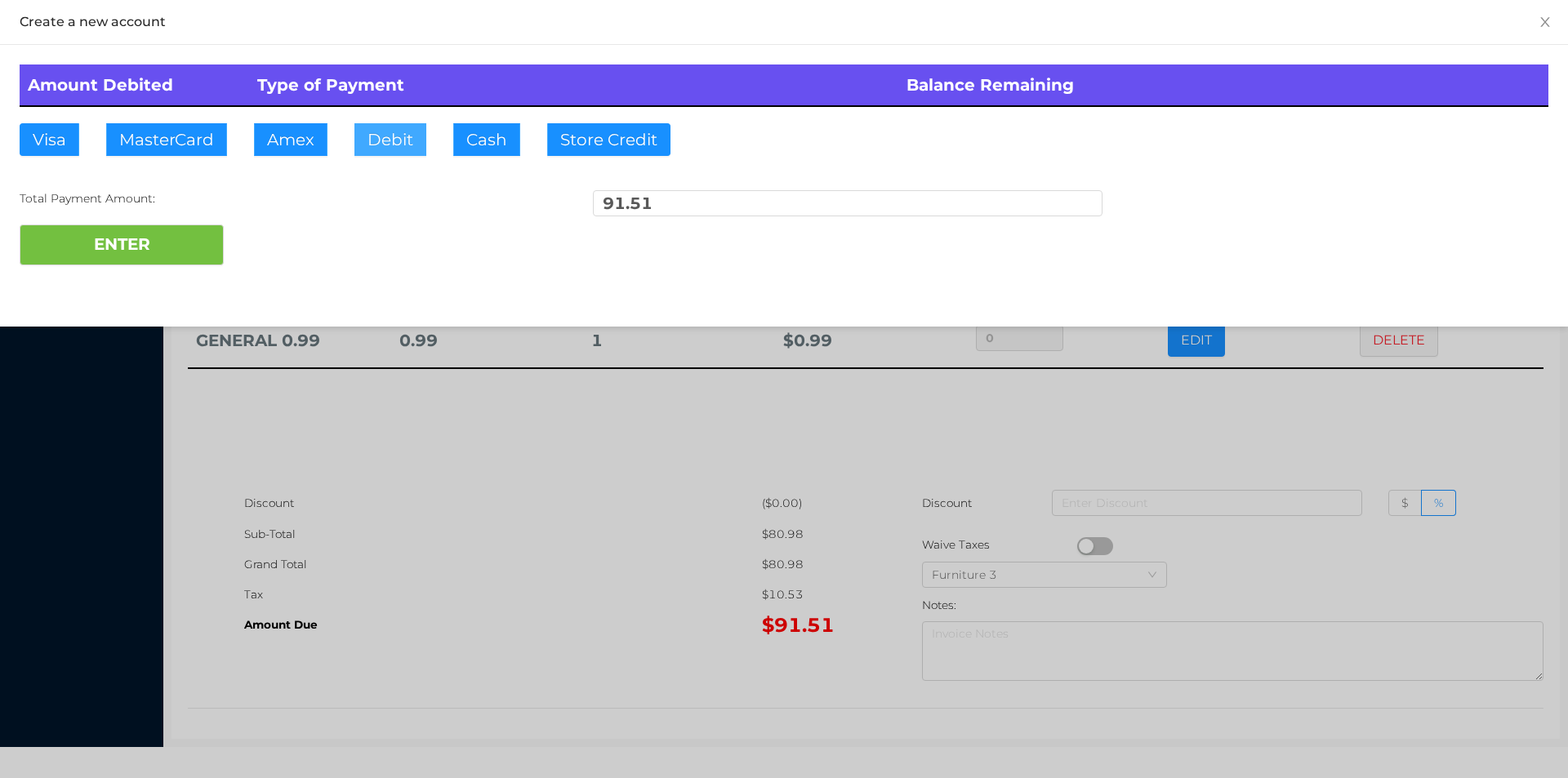
click at [376, 131] on button "Debit" at bounding box center [390, 140] width 72 height 33
click at [278, 246] on div "ENTER" at bounding box center [784, 245] width 1529 height 41
click at [133, 245] on button "ENTER" at bounding box center [122, 245] width 204 height 41
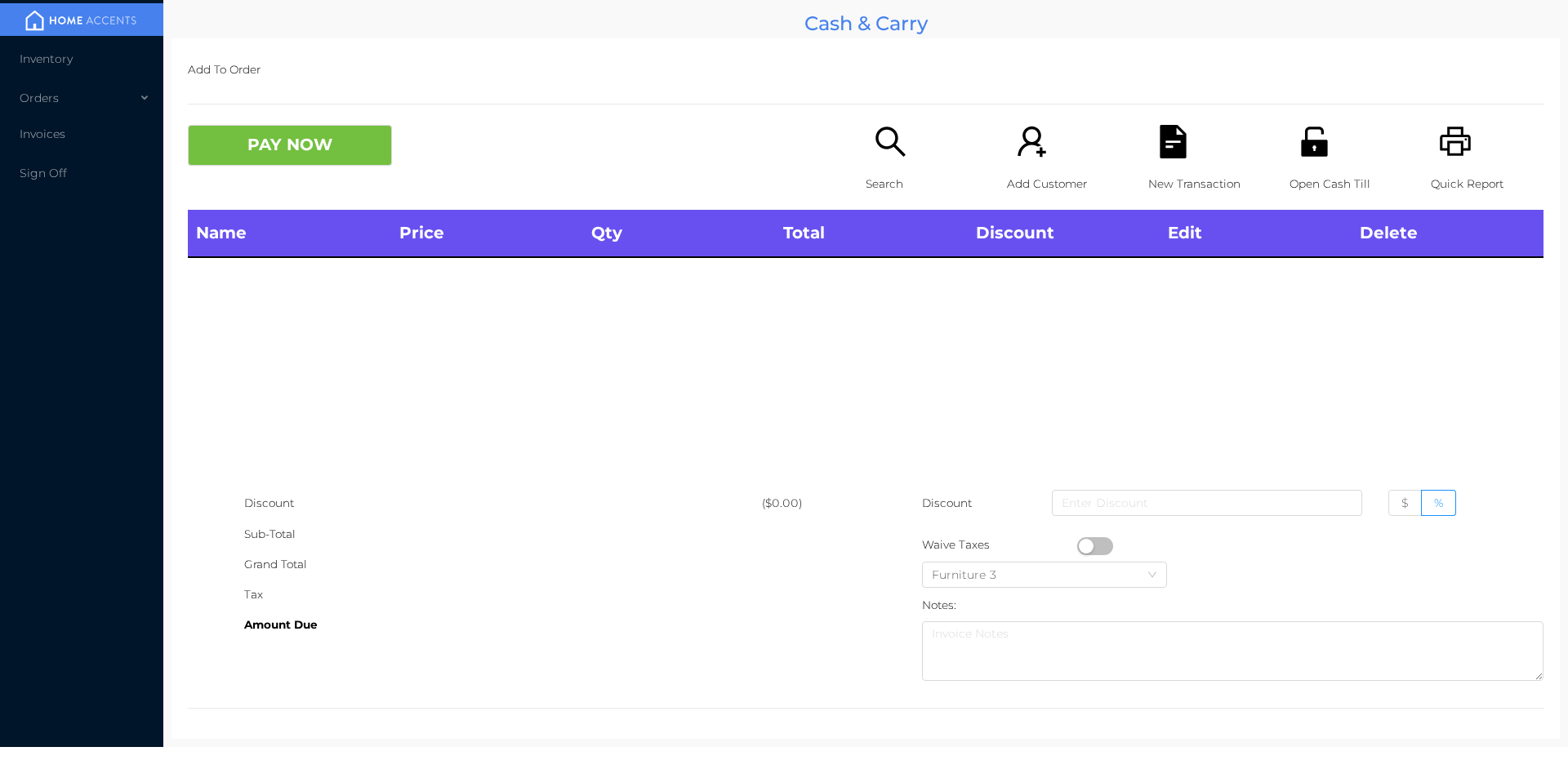
click at [1307, 169] on p "Open Cash Till" at bounding box center [1346, 184] width 113 height 30
click at [895, 173] on p "Search" at bounding box center [922, 184] width 113 height 30
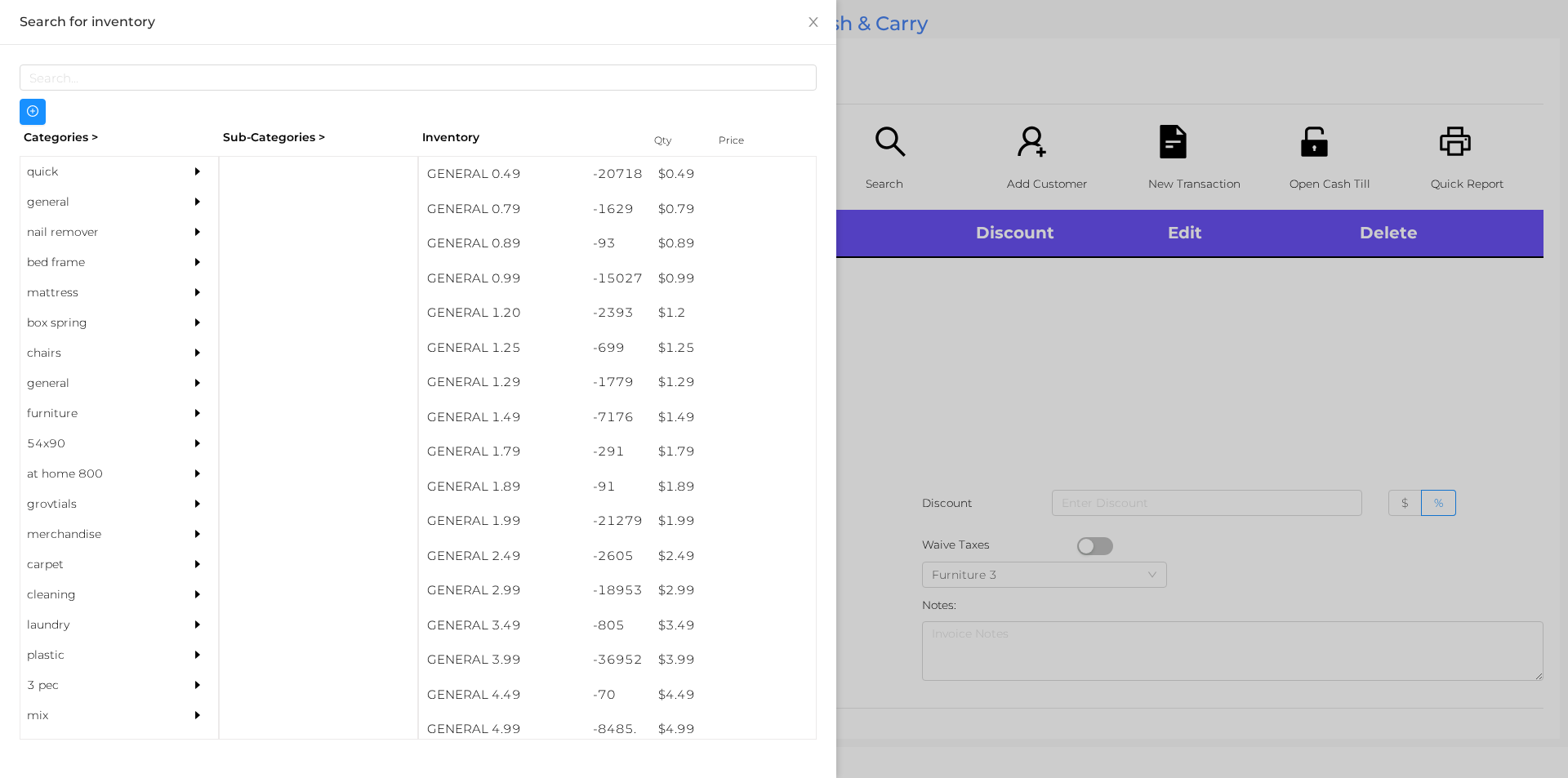
click at [60, 170] on div "quick" at bounding box center [95, 172] width 149 height 30
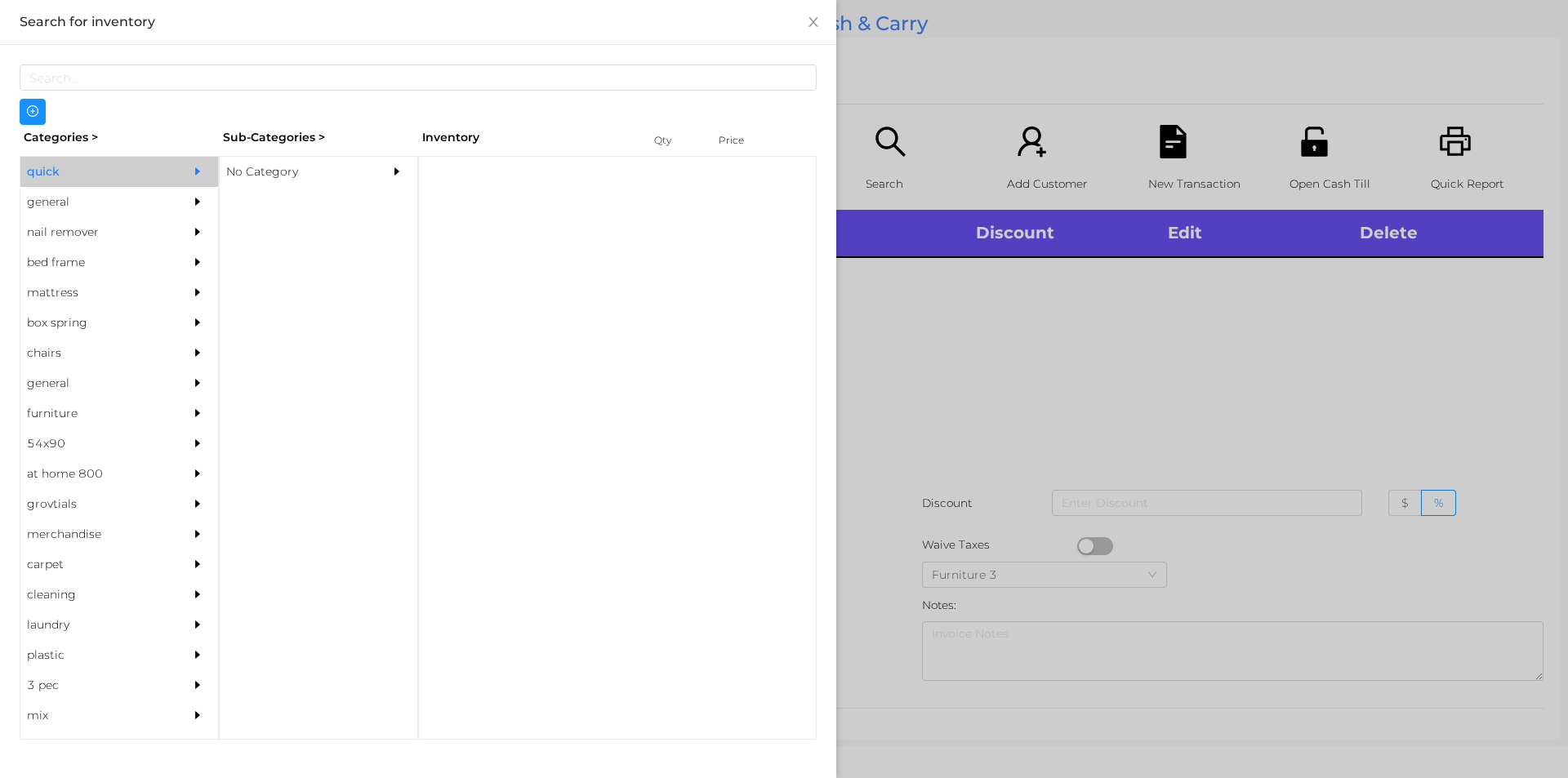
click at [228, 171] on div "No Category" at bounding box center [294, 172] width 149 height 30
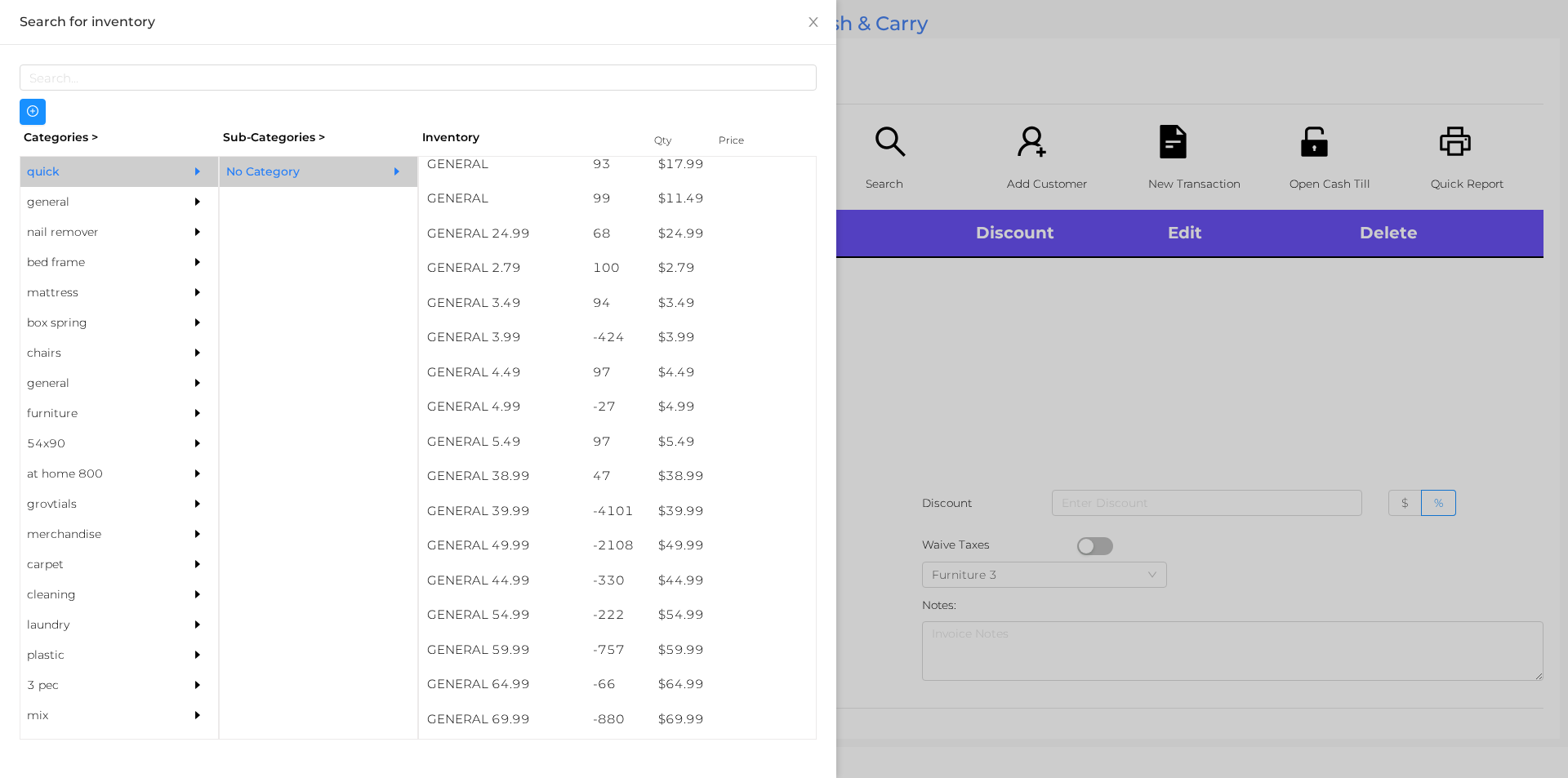
scroll to position [601, 0]
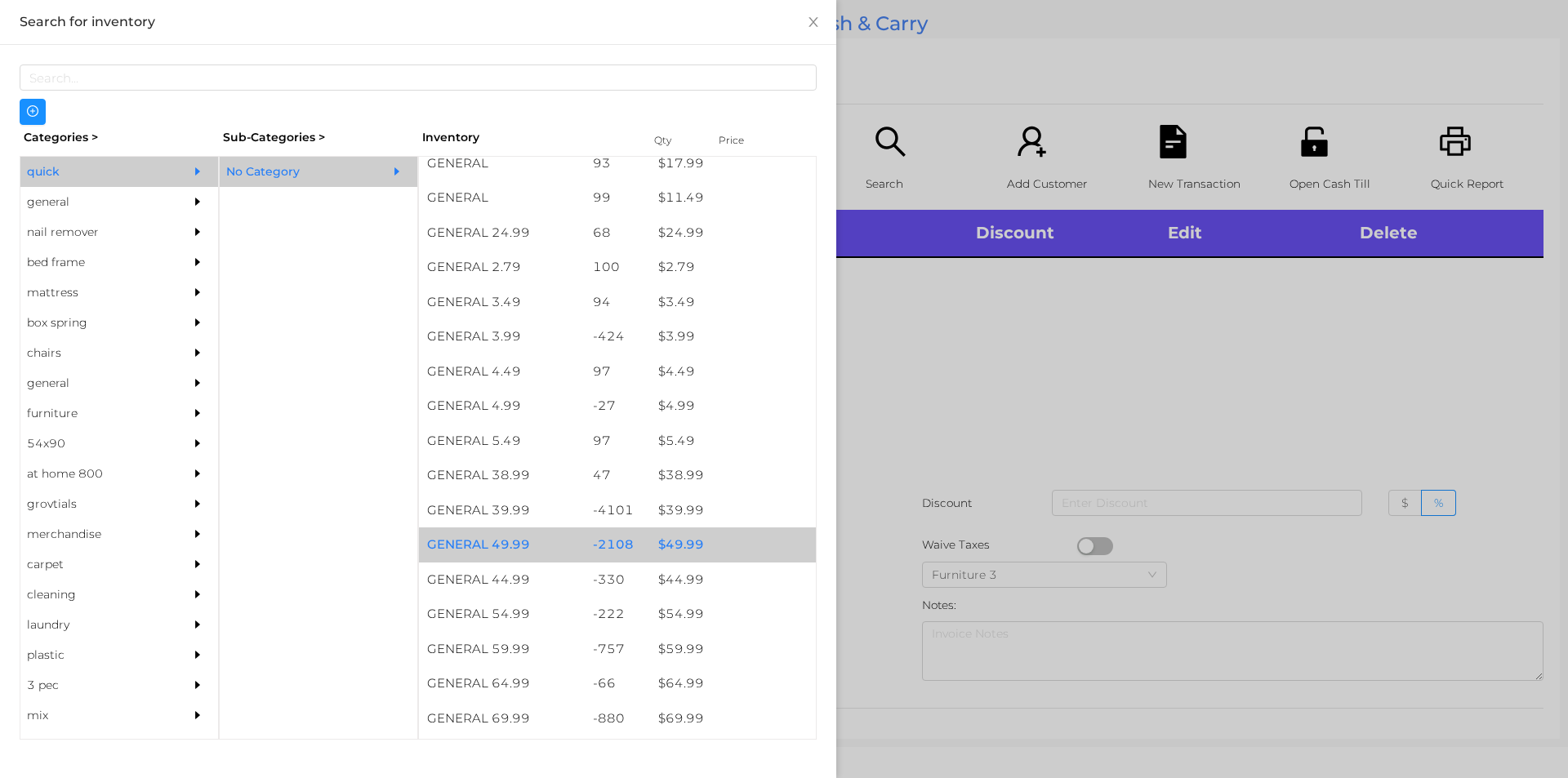
click at [685, 546] on div "$ 49.99" at bounding box center [733, 545] width 166 height 35
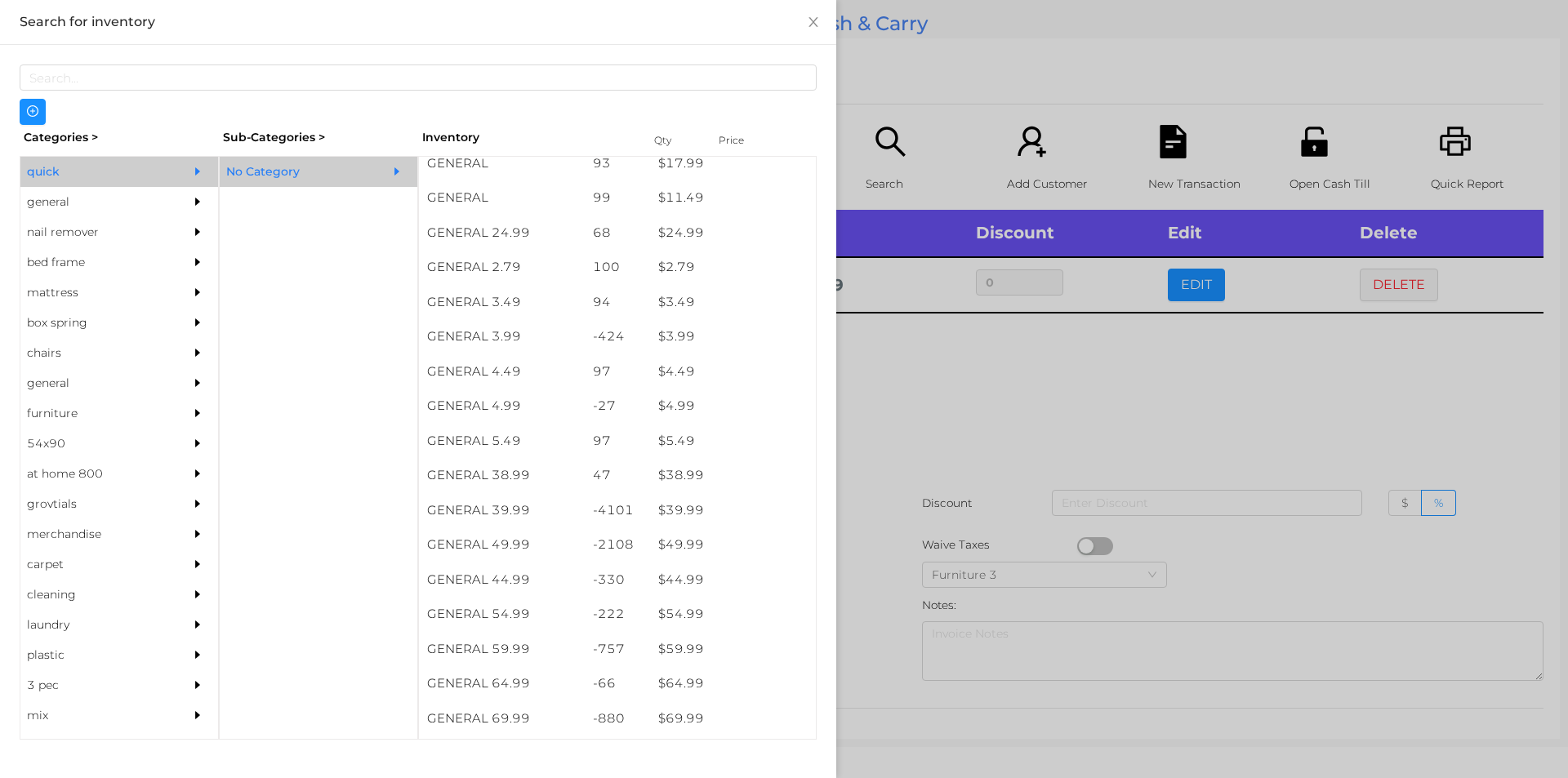
click at [916, 456] on div at bounding box center [784, 389] width 1568 height 778
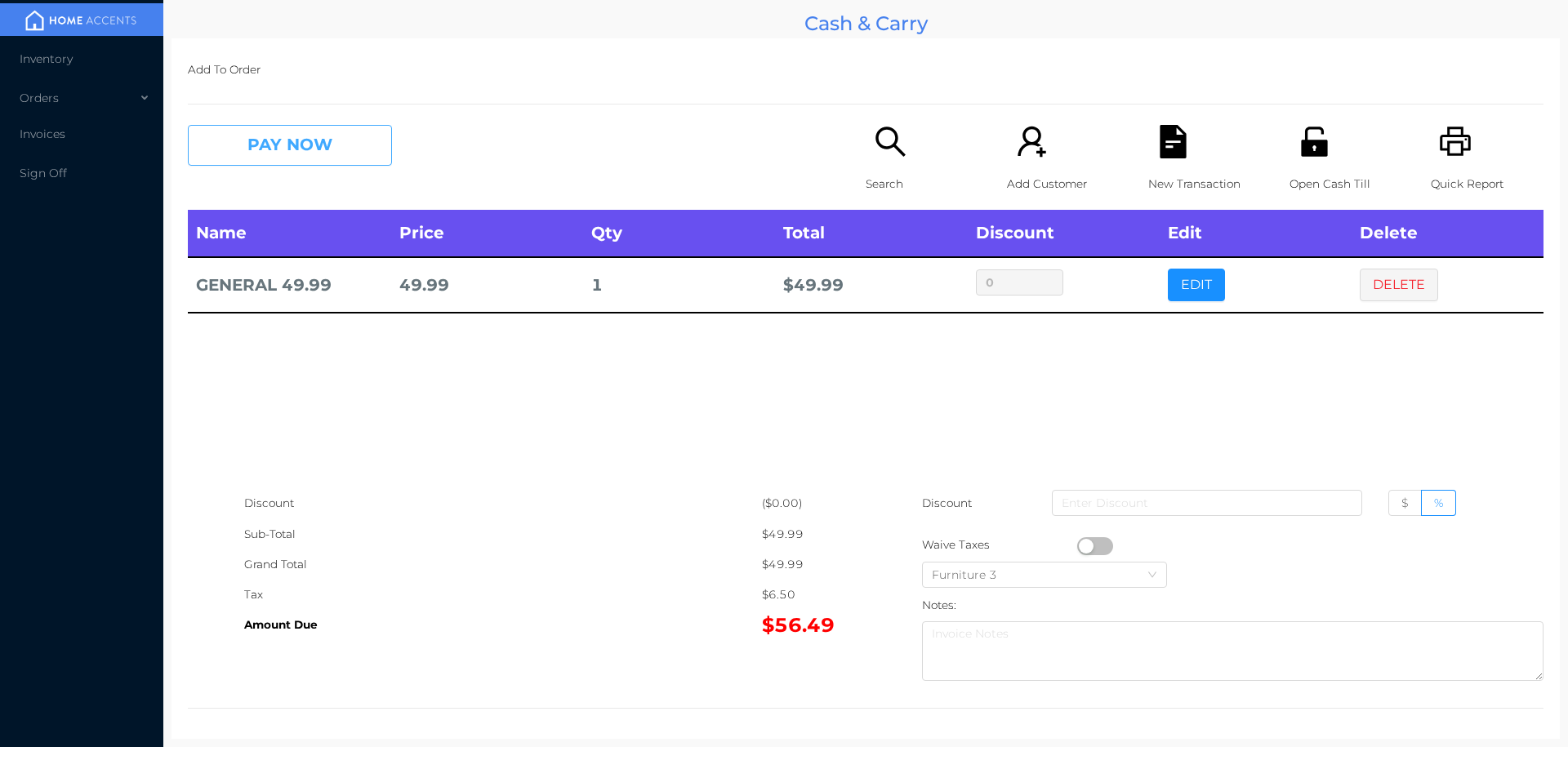
click at [362, 159] on button "PAY NOW" at bounding box center [290, 146] width 204 height 41
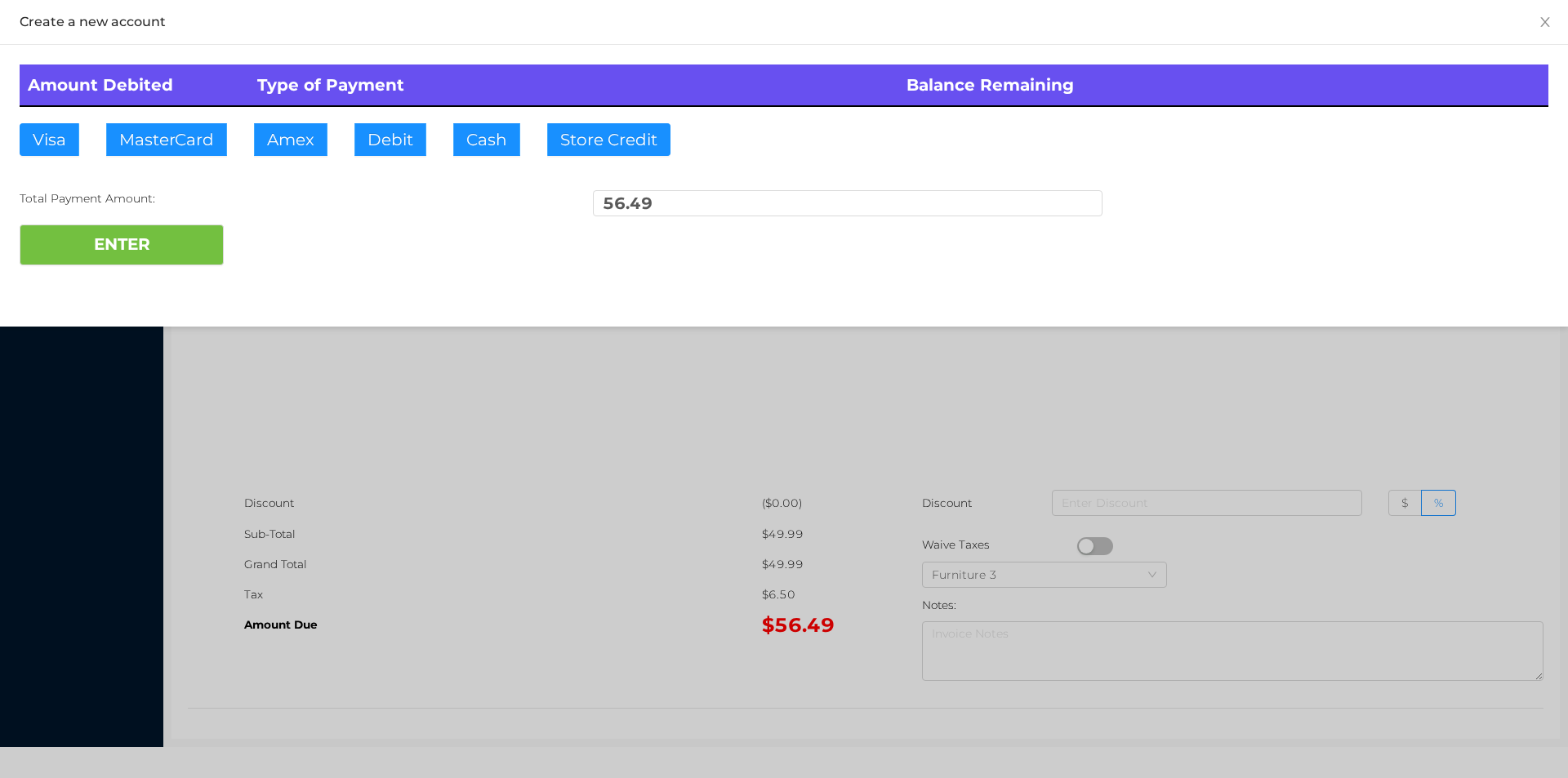
click at [271, 250] on div "ENTER" at bounding box center [784, 245] width 1529 height 41
click at [1275, 407] on div at bounding box center [784, 389] width 1568 height 778
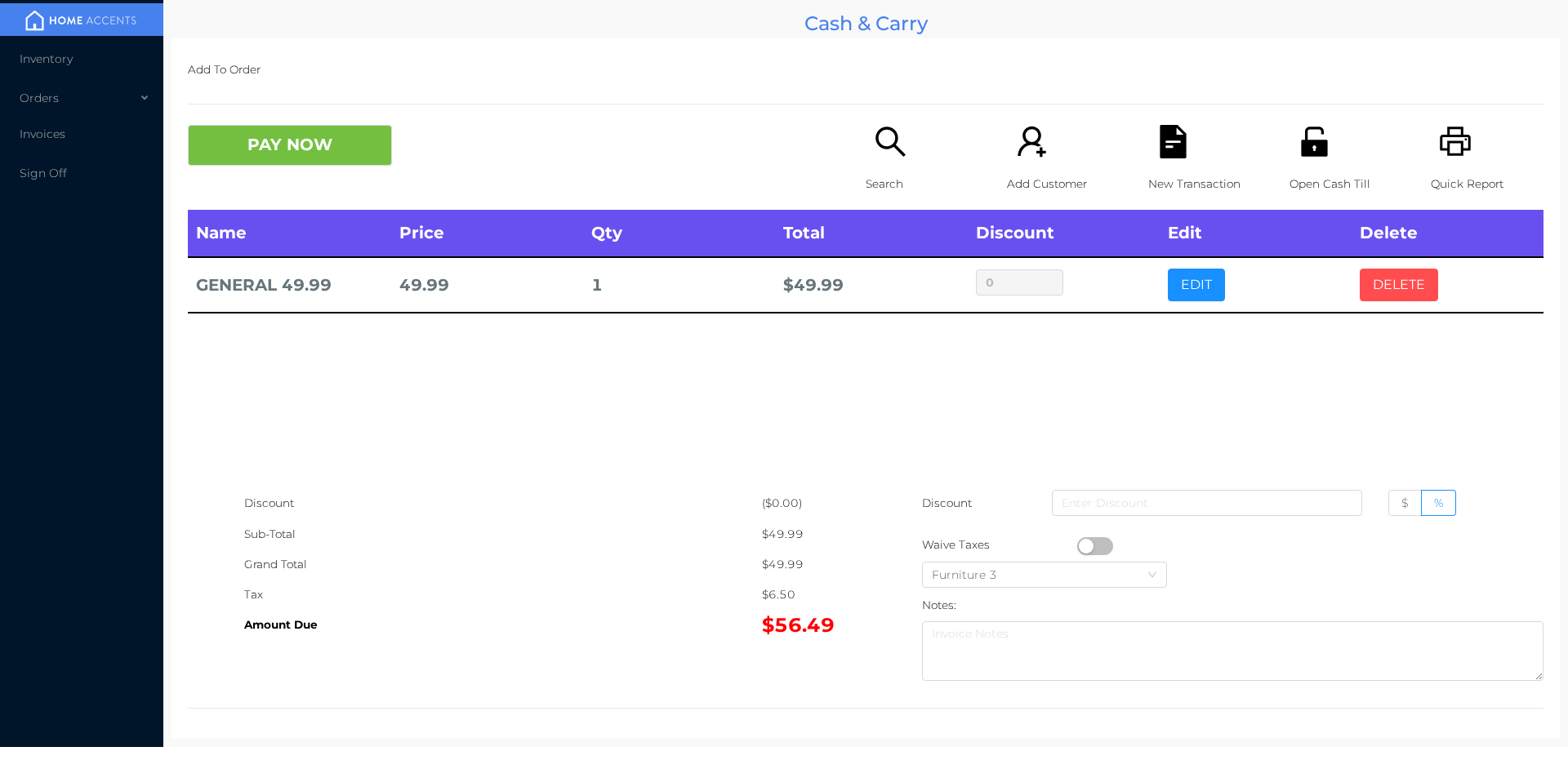
click at [1393, 286] on button "DELETE" at bounding box center [1399, 285] width 79 height 33
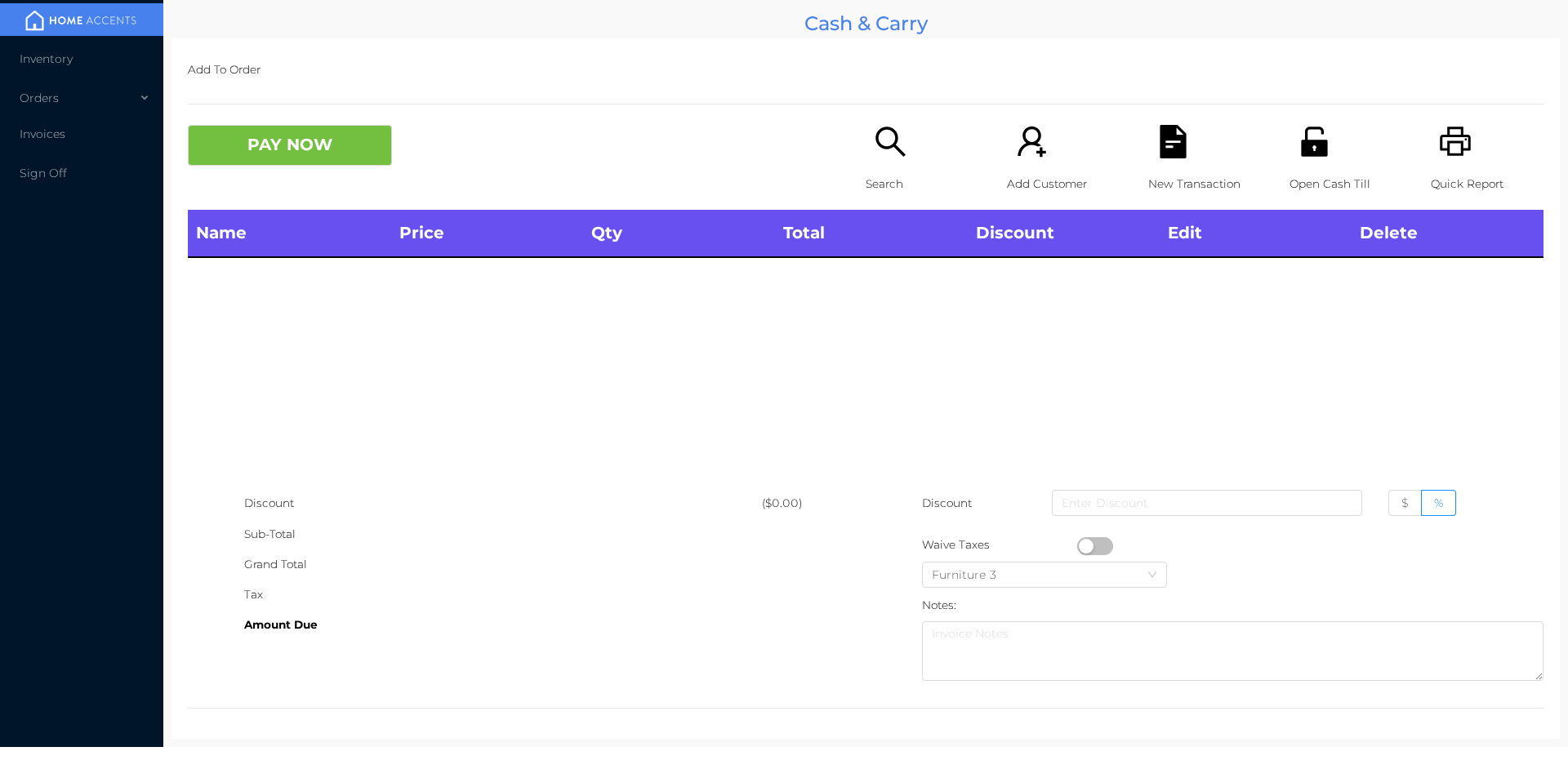
click at [1307, 159] on icon "icon: unlock" at bounding box center [1314, 142] width 34 height 34
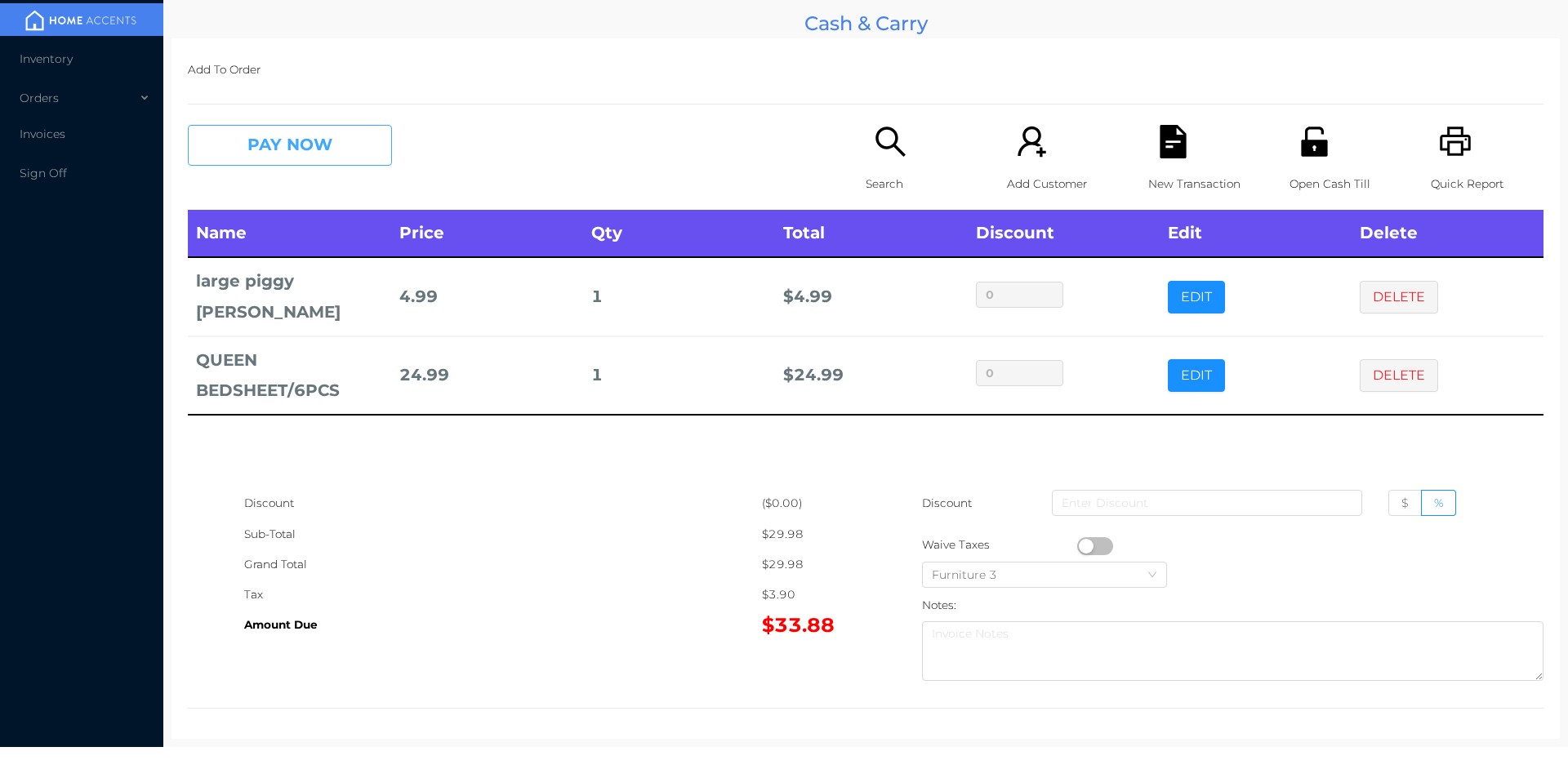
click at [340, 154] on button "PAY NOW" at bounding box center [290, 146] width 204 height 41
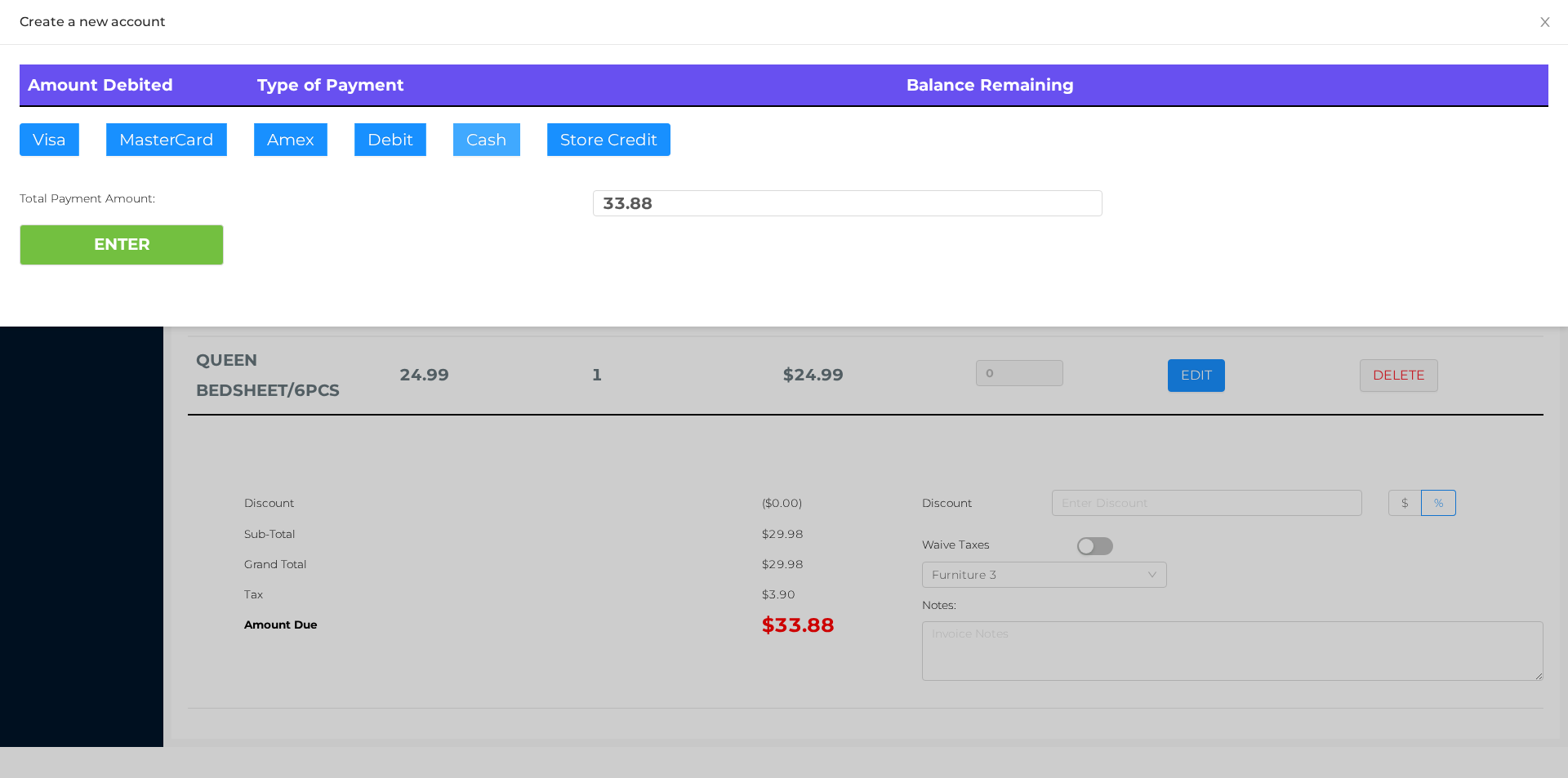
click at [490, 125] on button "Cash" at bounding box center [487, 140] width 67 height 33
type input "35."
click at [189, 261] on button "ENTER" at bounding box center [122, 245] width 204 height 41
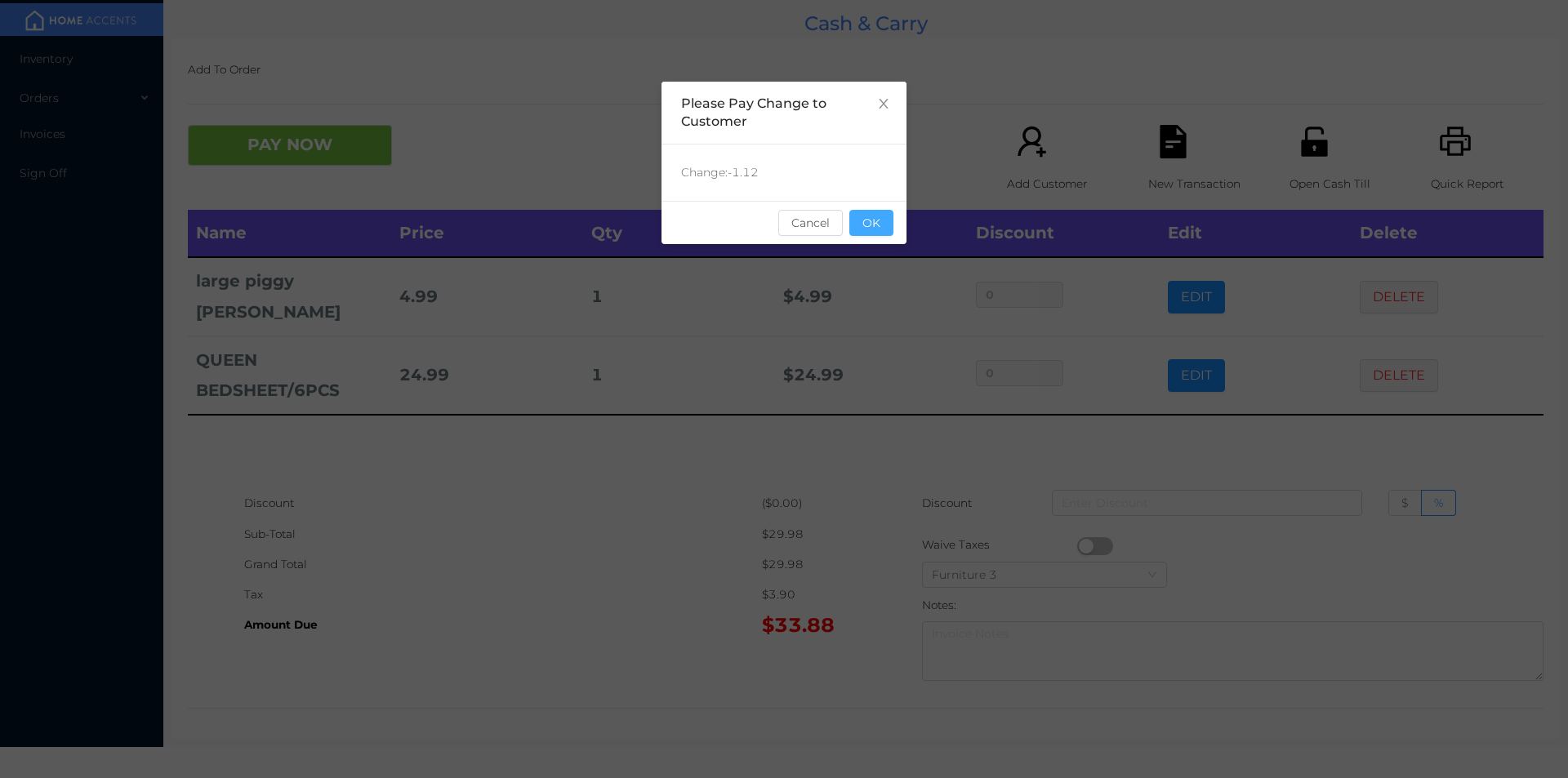
click at [888, 218] on button "OK" at bounding box center [871, 223] width 44 height 26
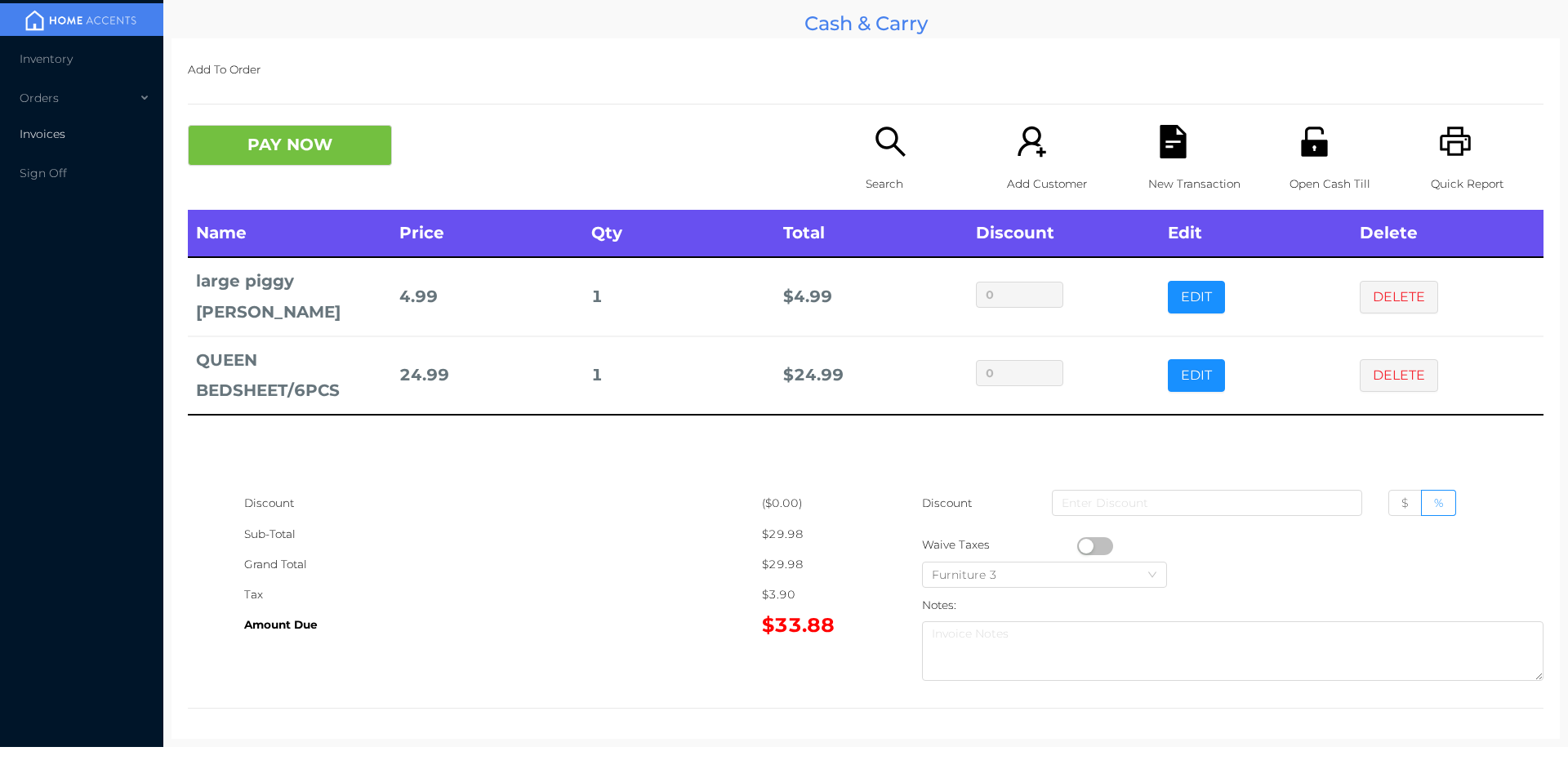
click at [59, 142] on li "Invoices" at bounding box center [82, 134] width 164 height 33
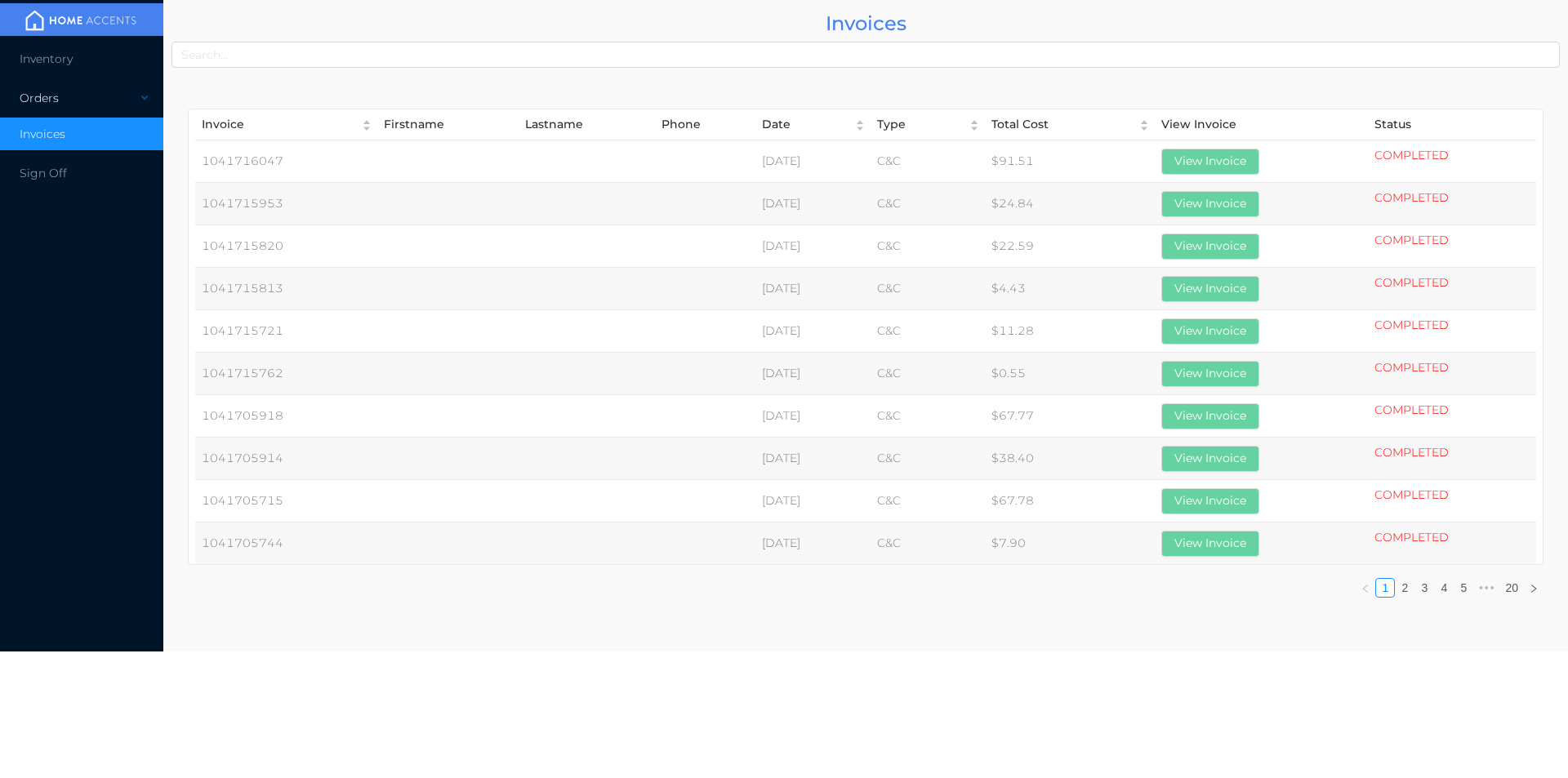
click at [46, 101] on div "Orders" at bounding box center [82, 98] width 164 height 33
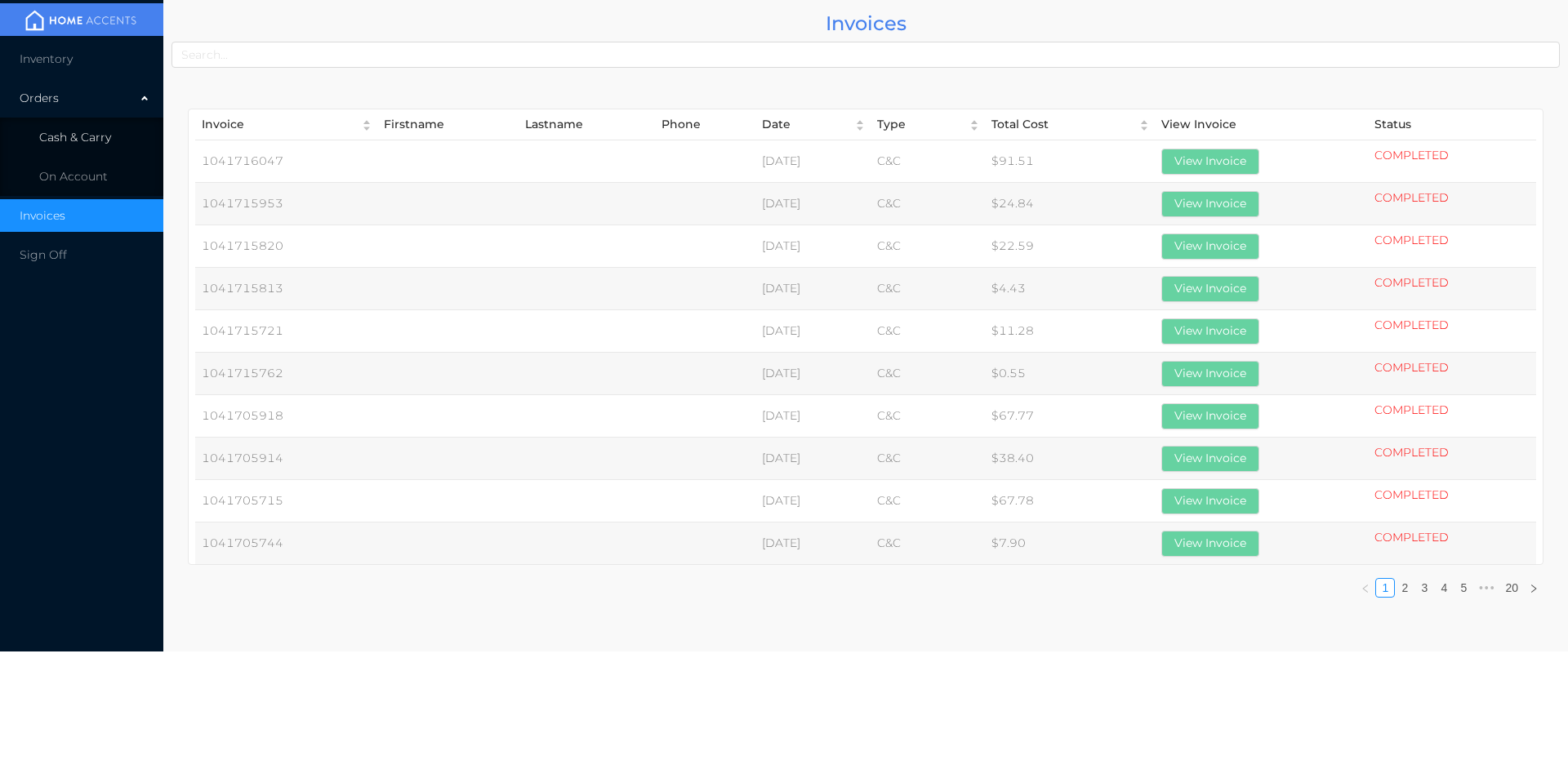
click at [74, 141] on span "Cash & Carry" at bounding box center [75, 137] width 72 height 15
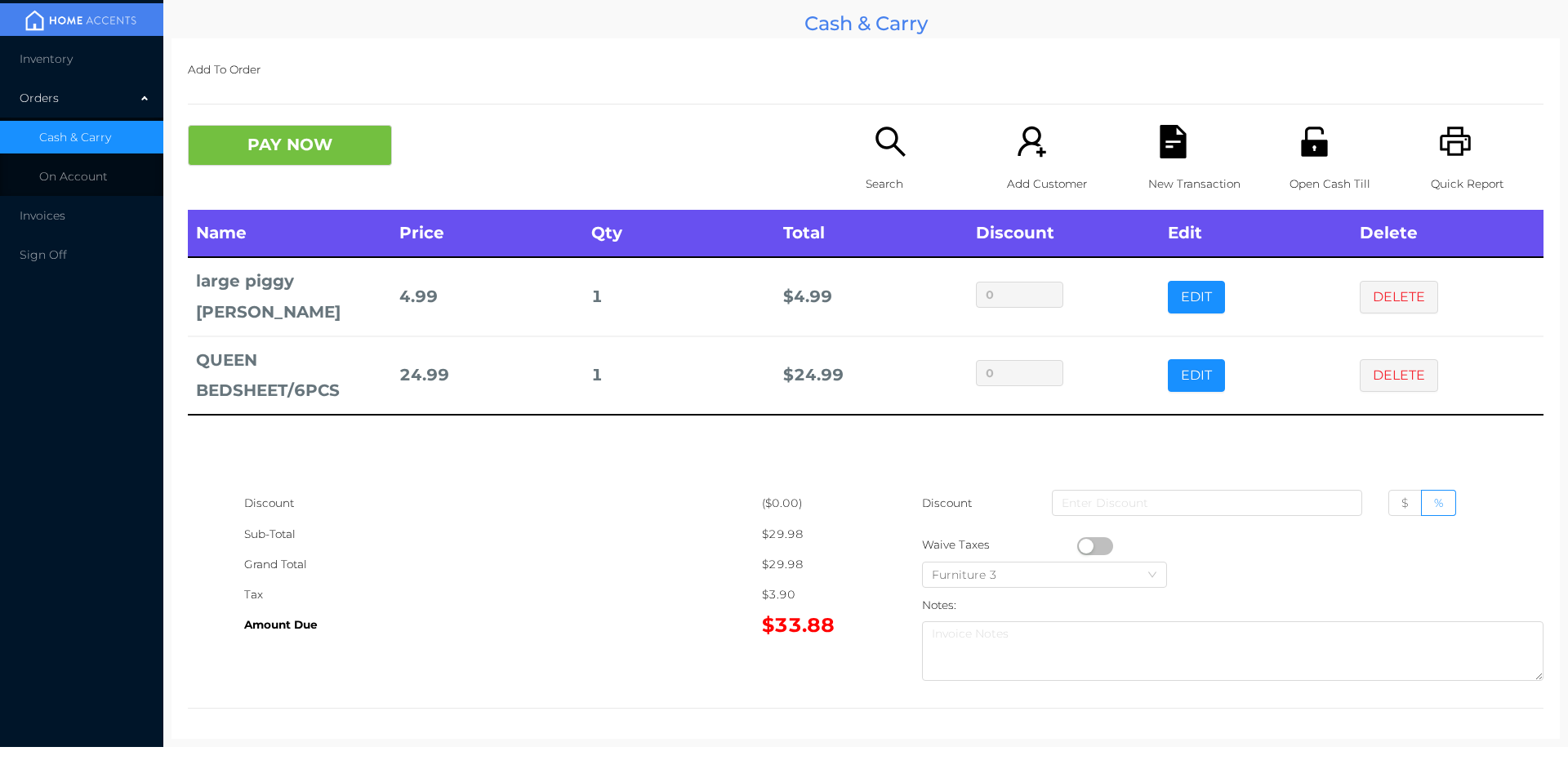
click at [1315, 177] on p "Open Cash Till" at bounding box center [1346, 184] width 113 height 30
click at [1178, 146] on icon "icon: file-text" at bounding box center [1172, 142] width 34 height 34
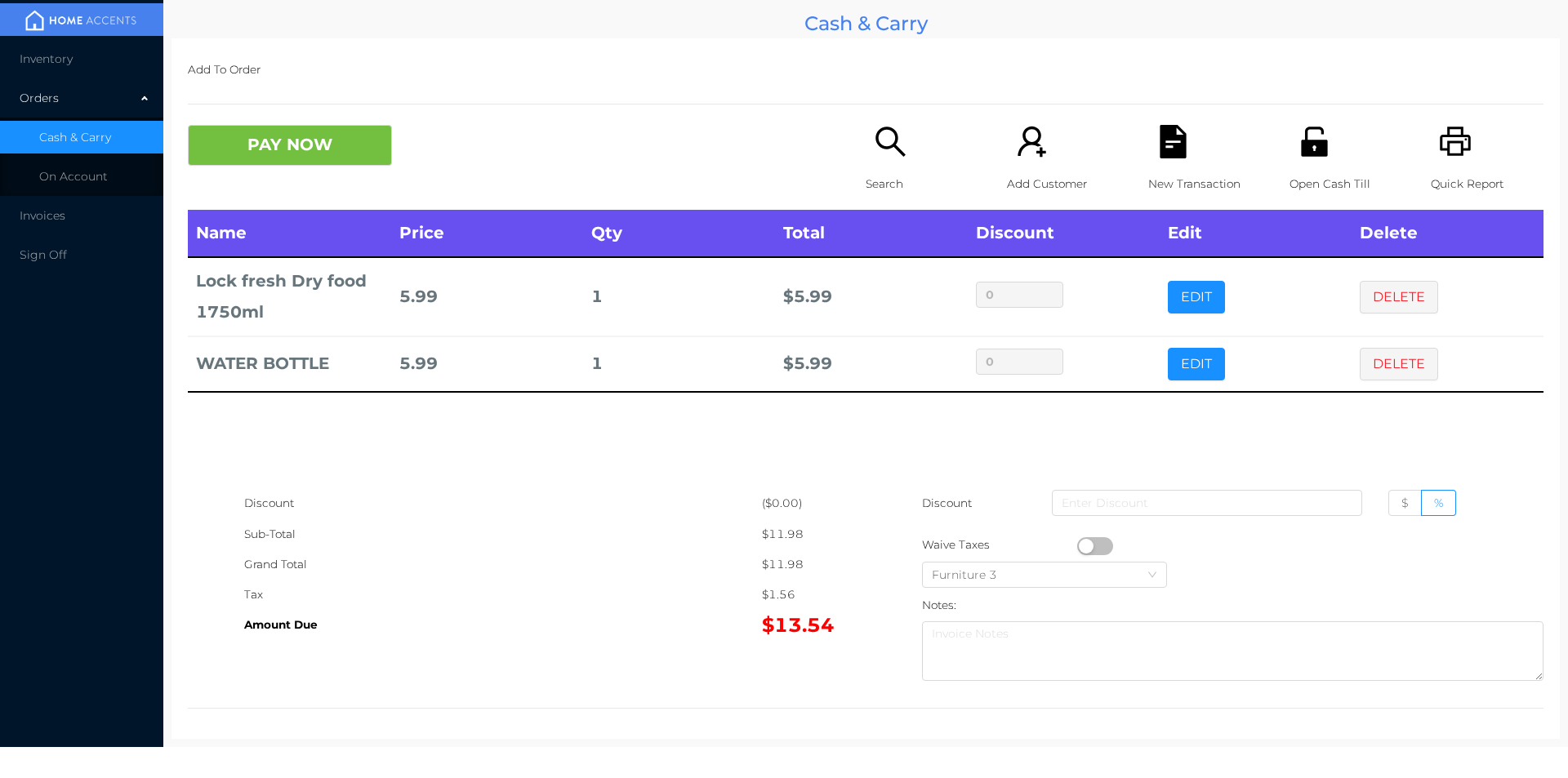
click at [879, 158] on icon "icon: search" at bounding box center [890, 142] width 34 height 34
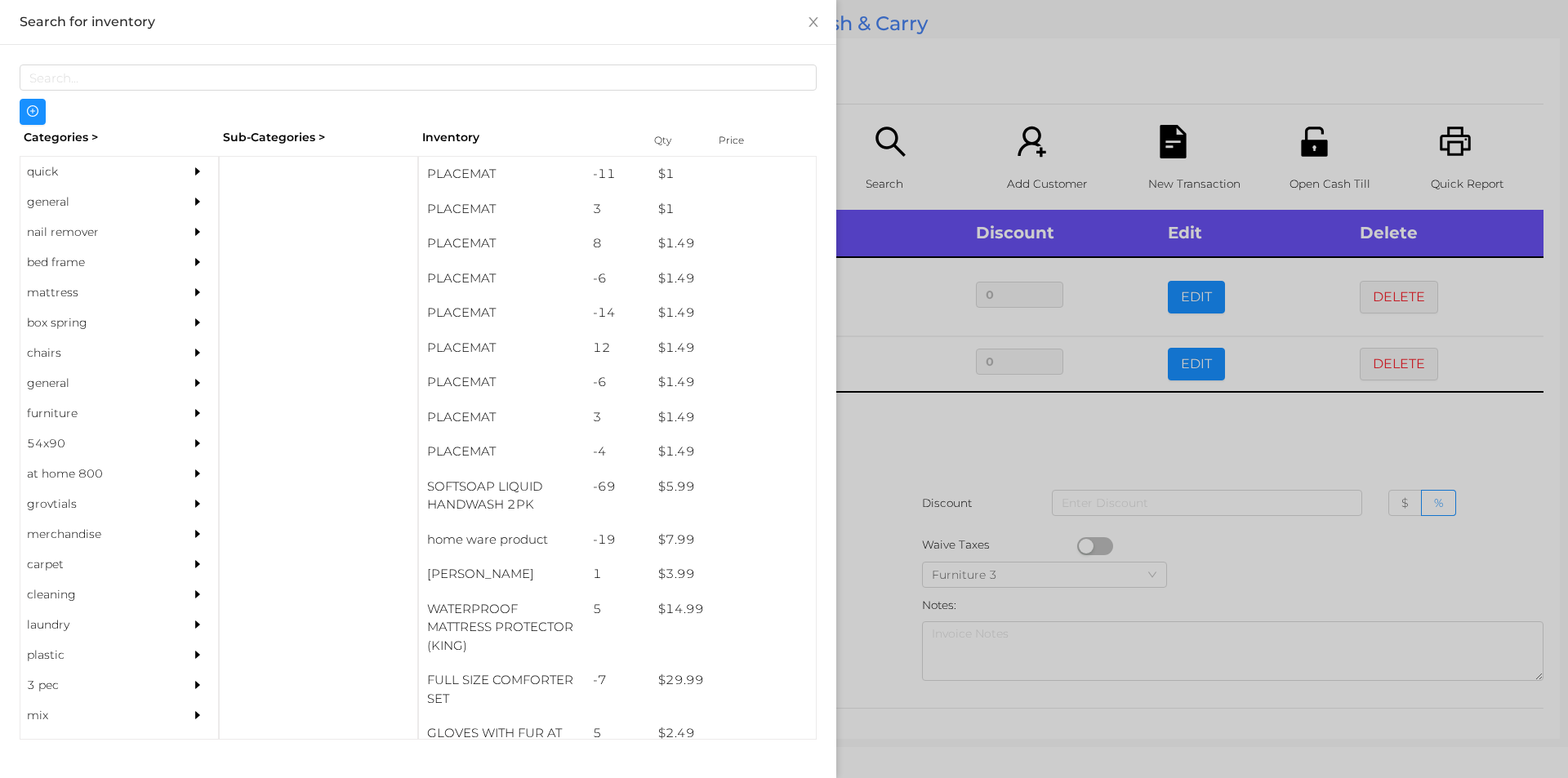
click at [54, 206] on div "general" at bounding box center [95, 202] width 149 height 30
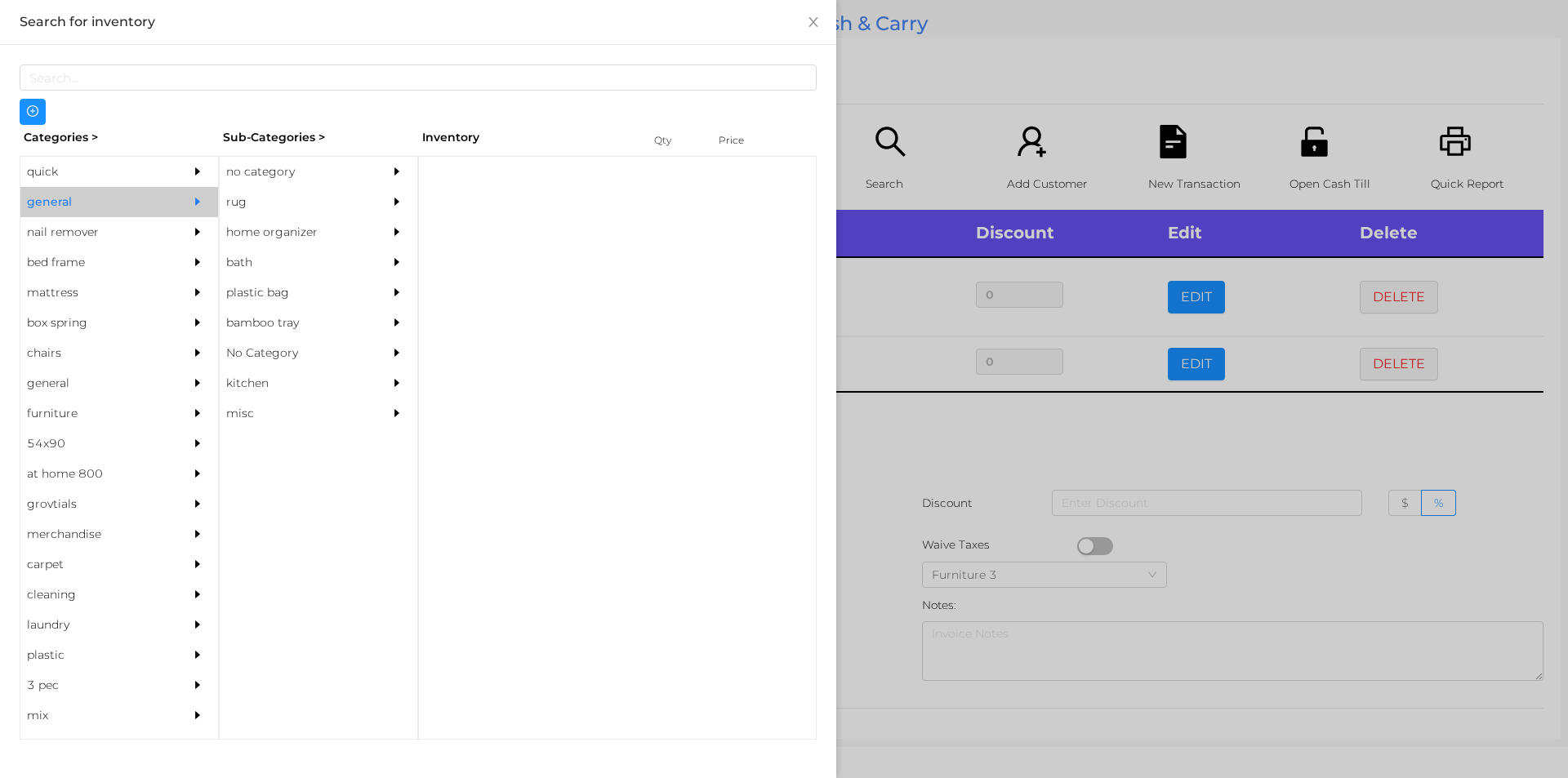
click at [247, 173] on div "no category" at bounding box center [294, 172] width 149 height 30
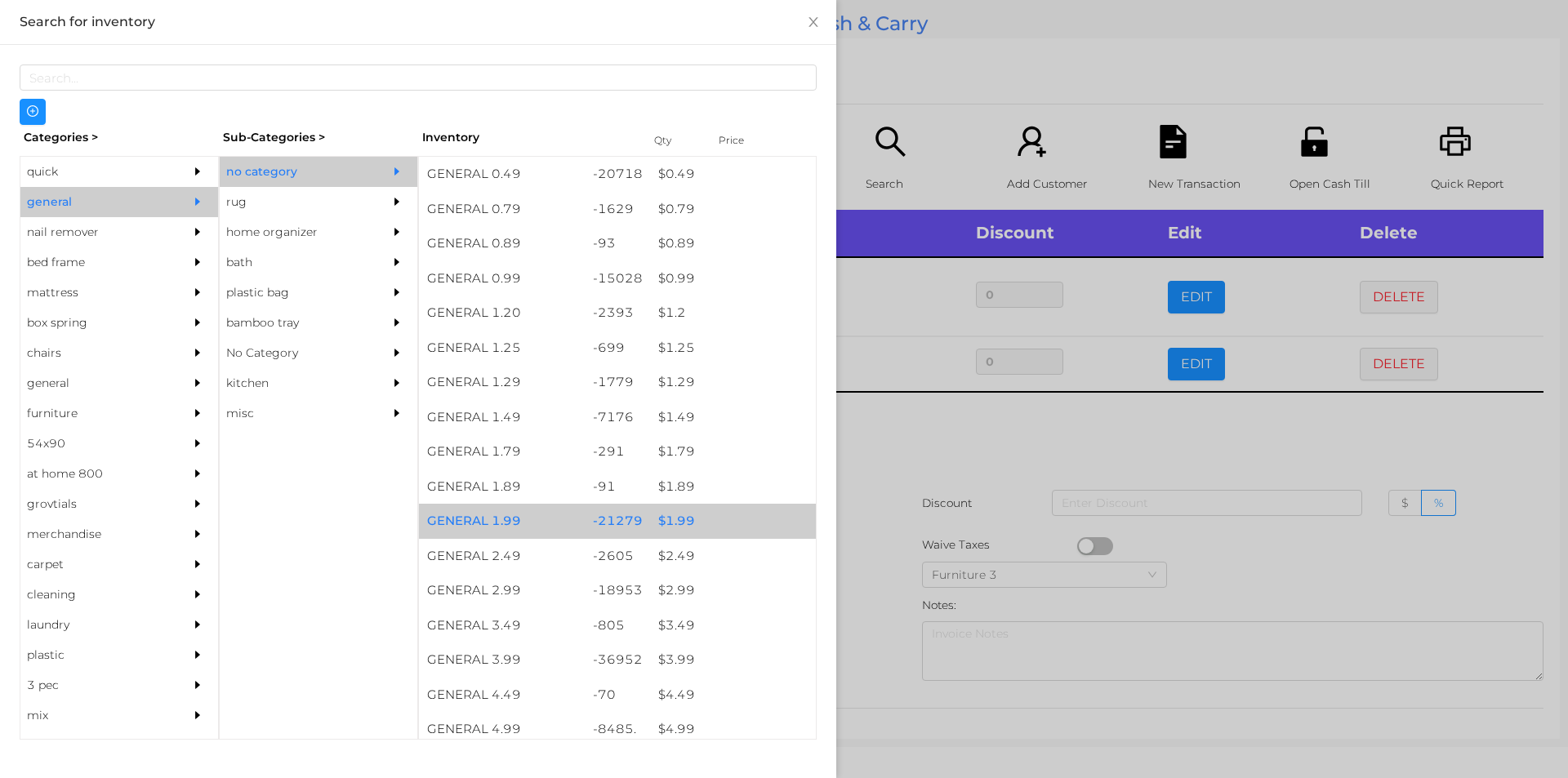
click at [667, 524] on div "$ 1.99" at bounding box center [733, 521] width 166 height 35
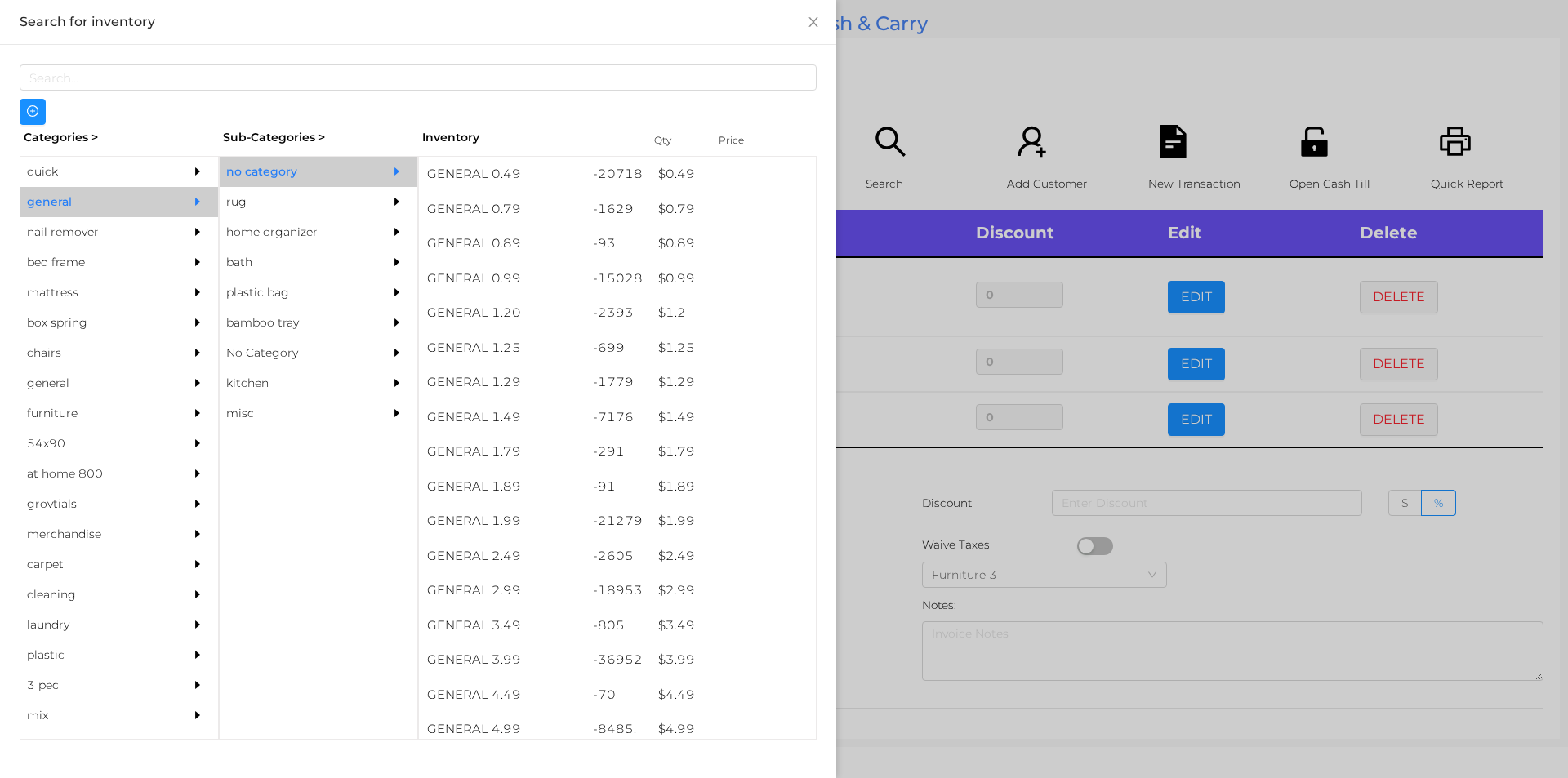
click at [865, 555] on div at bounding box center [784, 389] width 1568 height 778
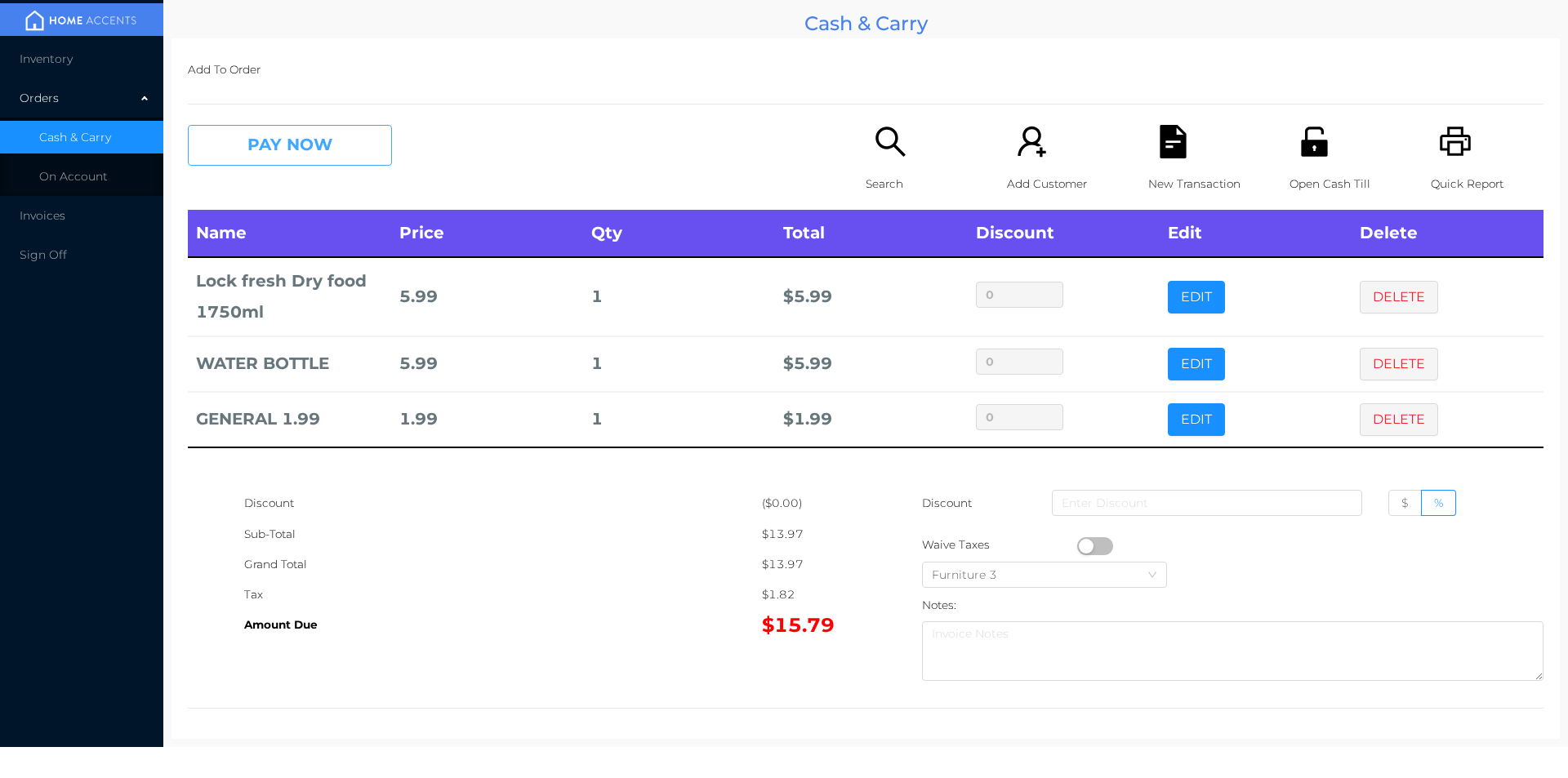
click at [227, 141] on button "PAY NOW" at bounding box center [290, 146] width 204 height 41
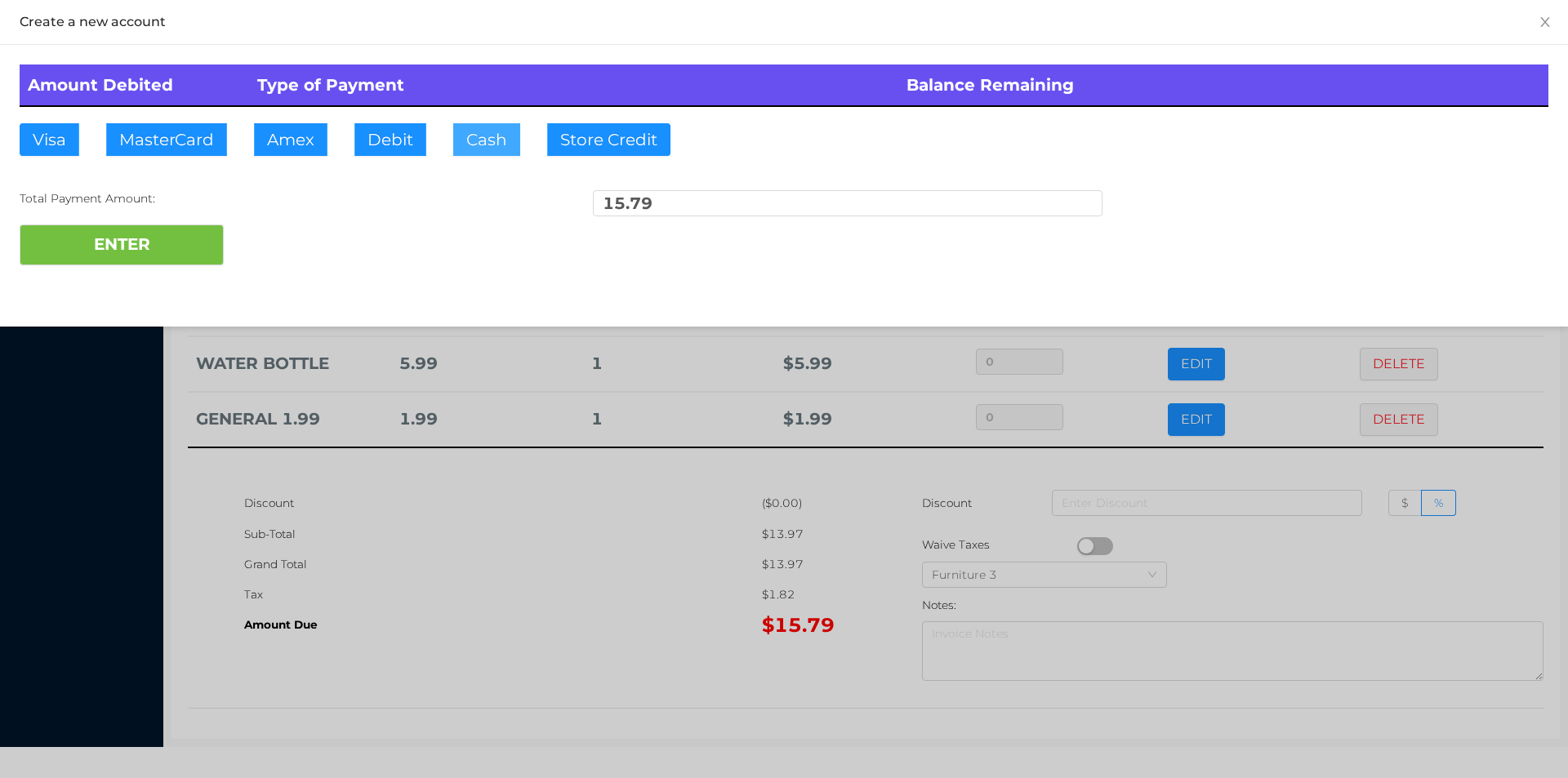
click at [478, 150] on button "Cash" at bounding box center [487, 140] width 67 height 33
type input "20."
click at [195, 257] on button "ENTER" at bounding box center [122, 245] width 204 height 41
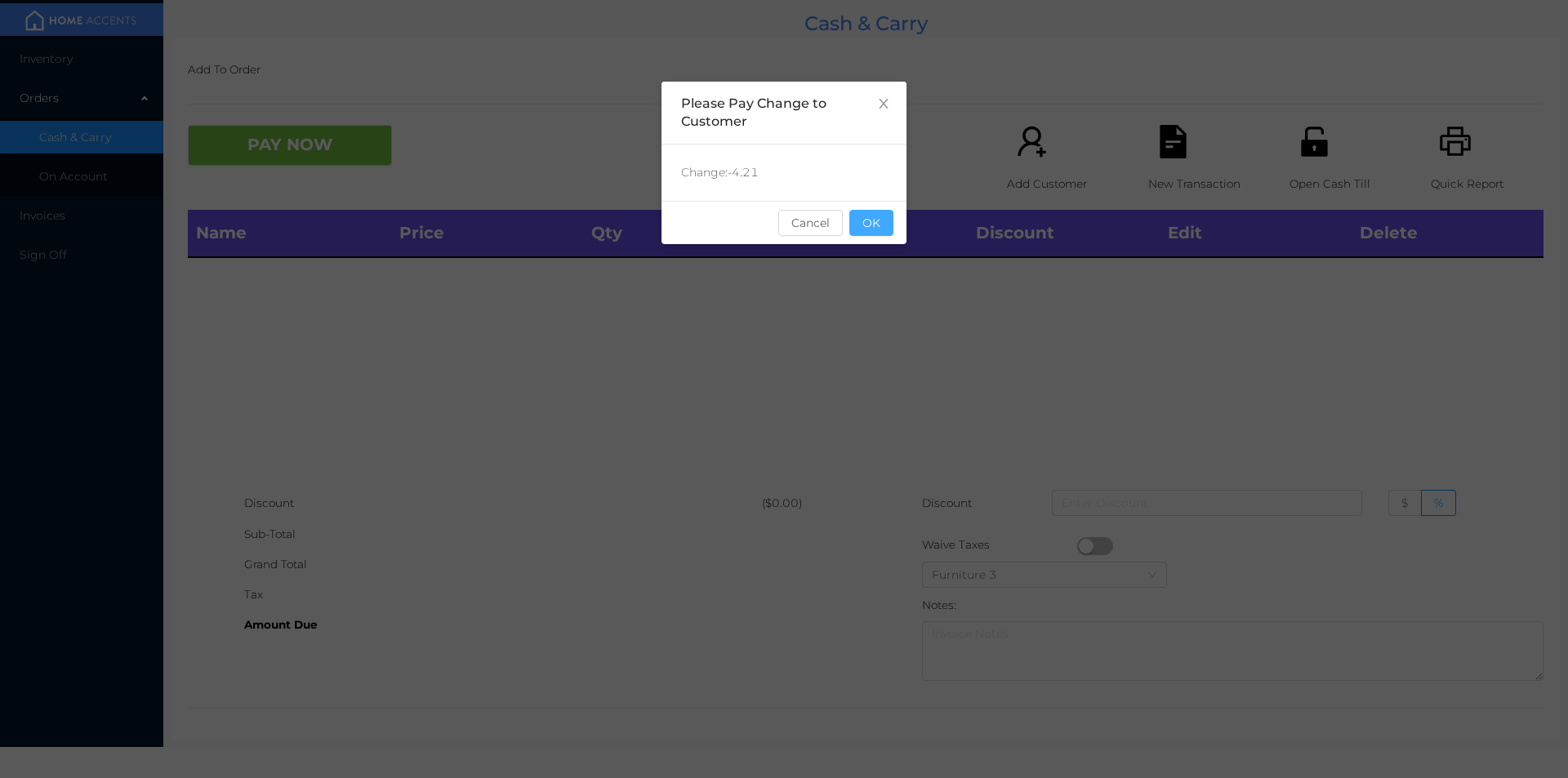
click at [878, 216] on button "OK" at bounding box center [871, 223] width 44 height 26
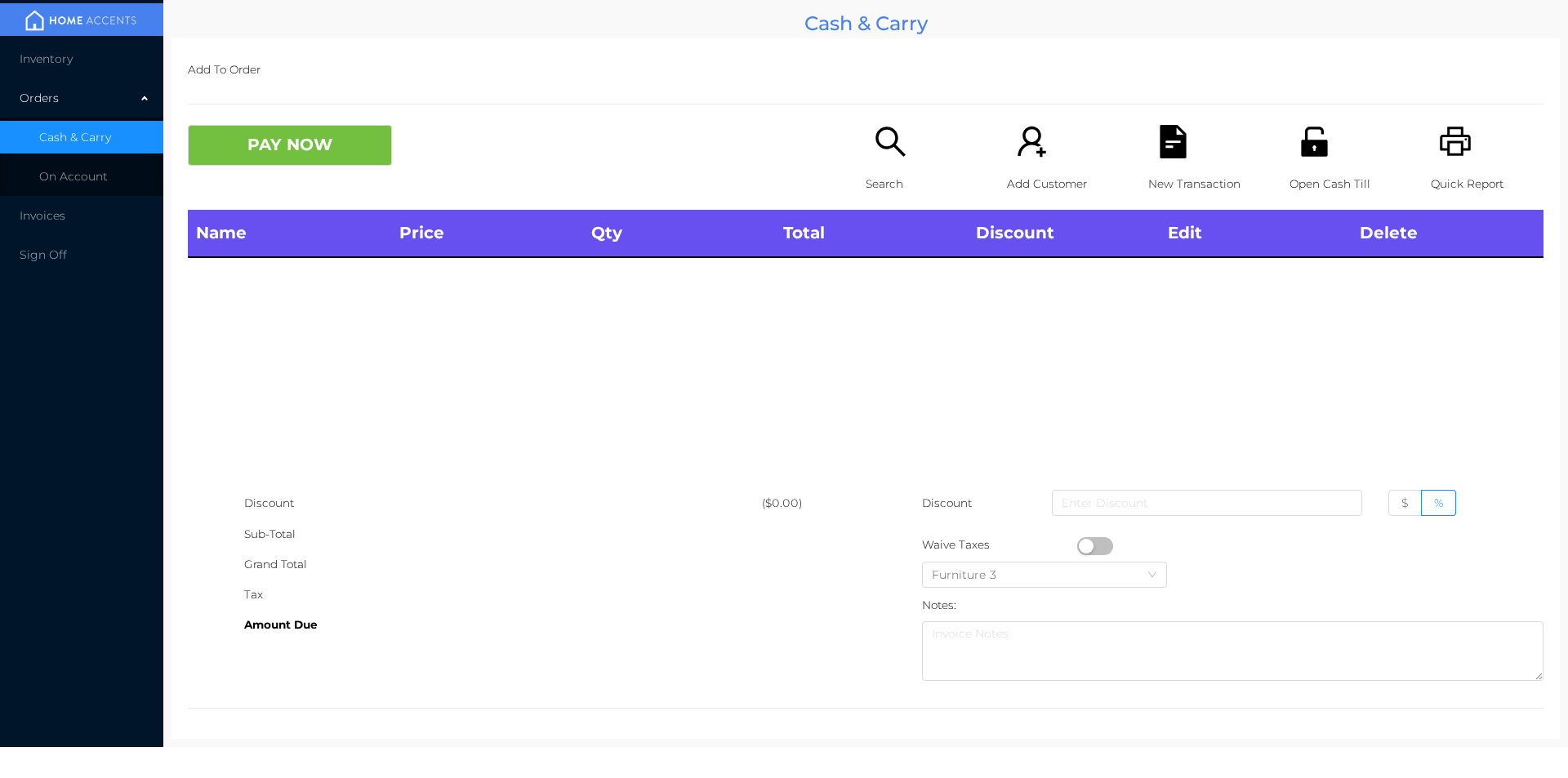
click at [865, 168] on div "Search" at bounding box center [922, 168] width 113 height 85
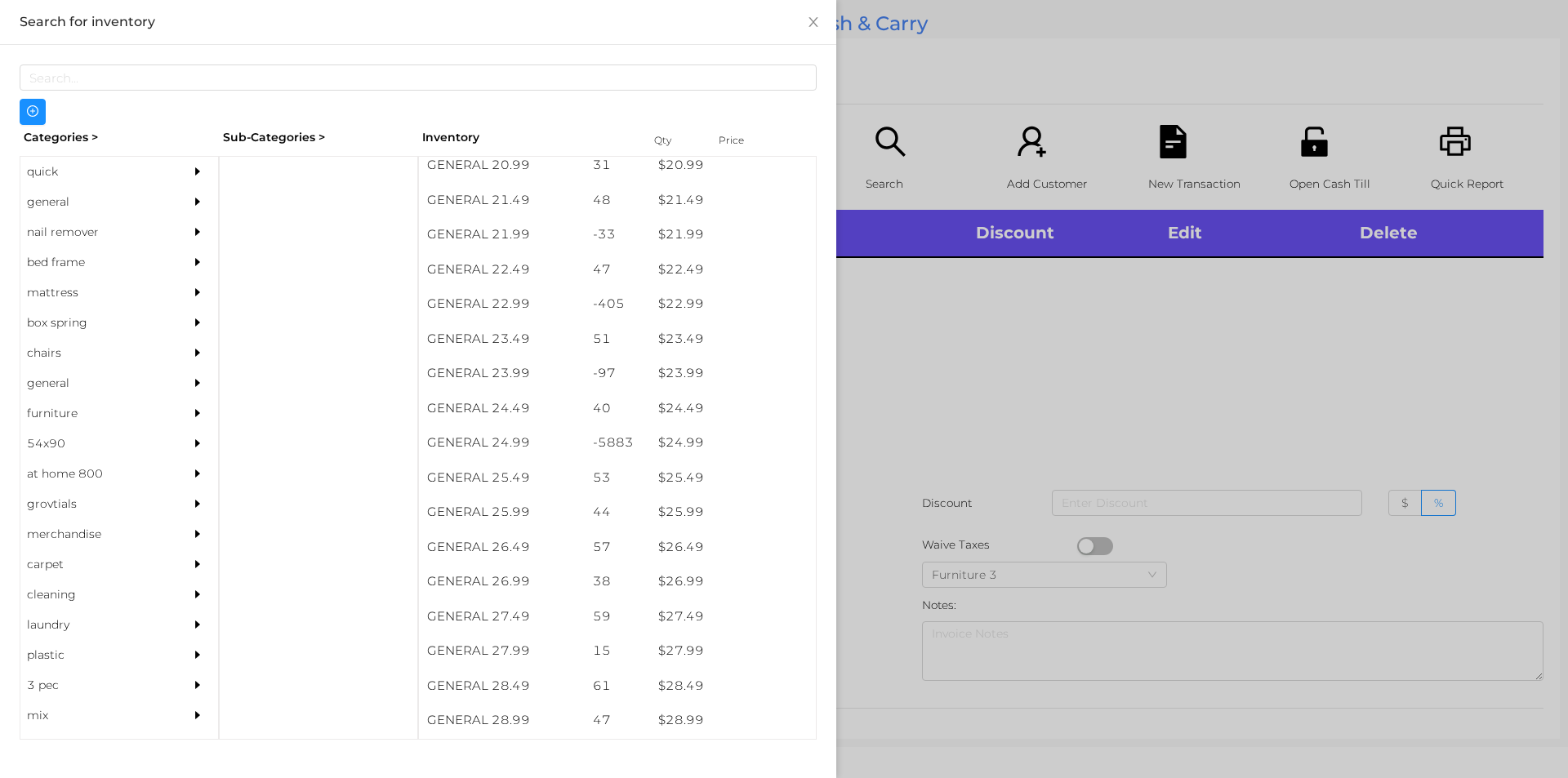
scroll to position [1838, 0]
click at [688, 441] on div "$ 24.99" at bounding box center [733, 443] width 166 height 35
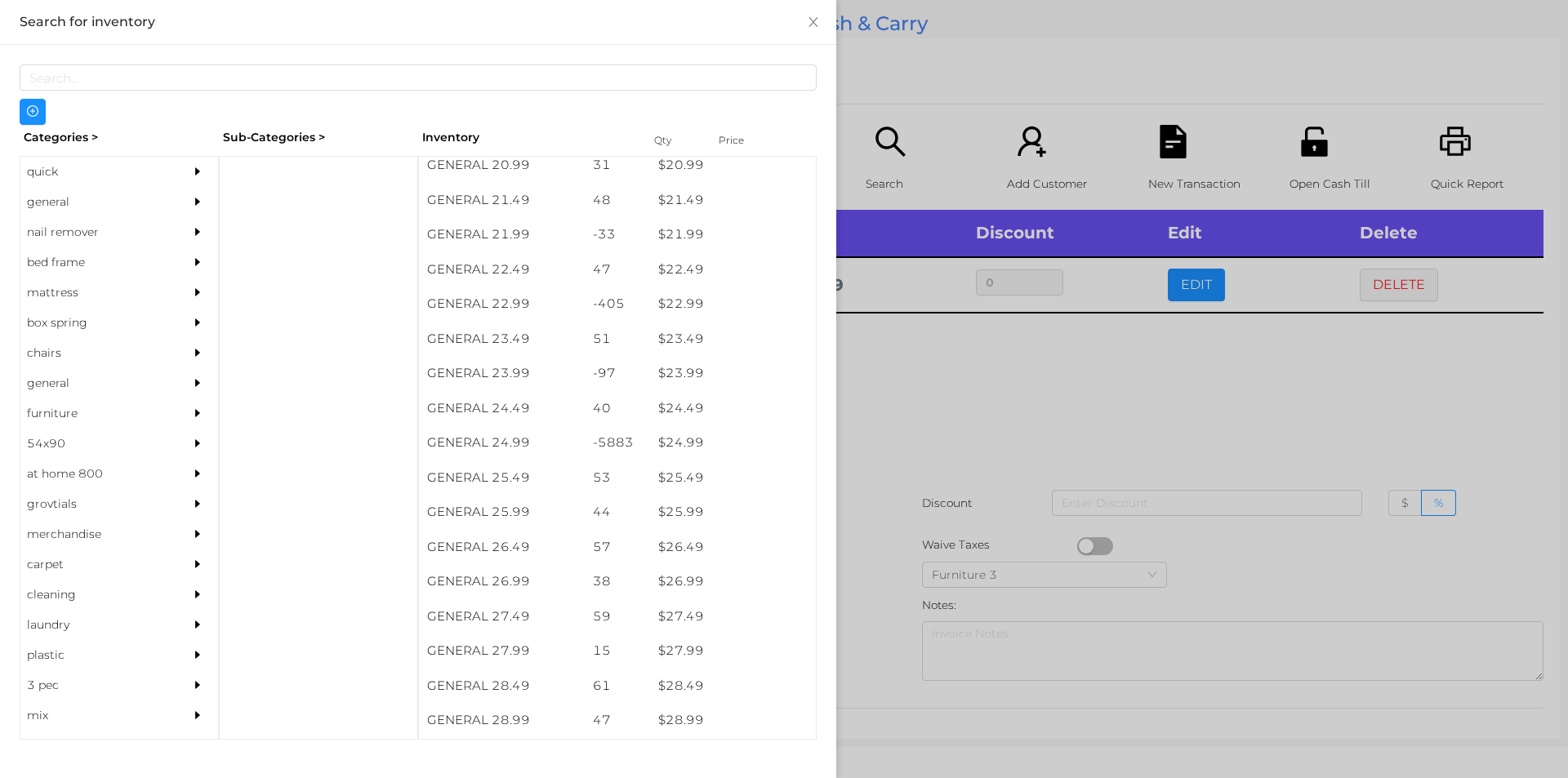
click at [931, 403] on div at bounding box center [784, 389] width 1568 height 778
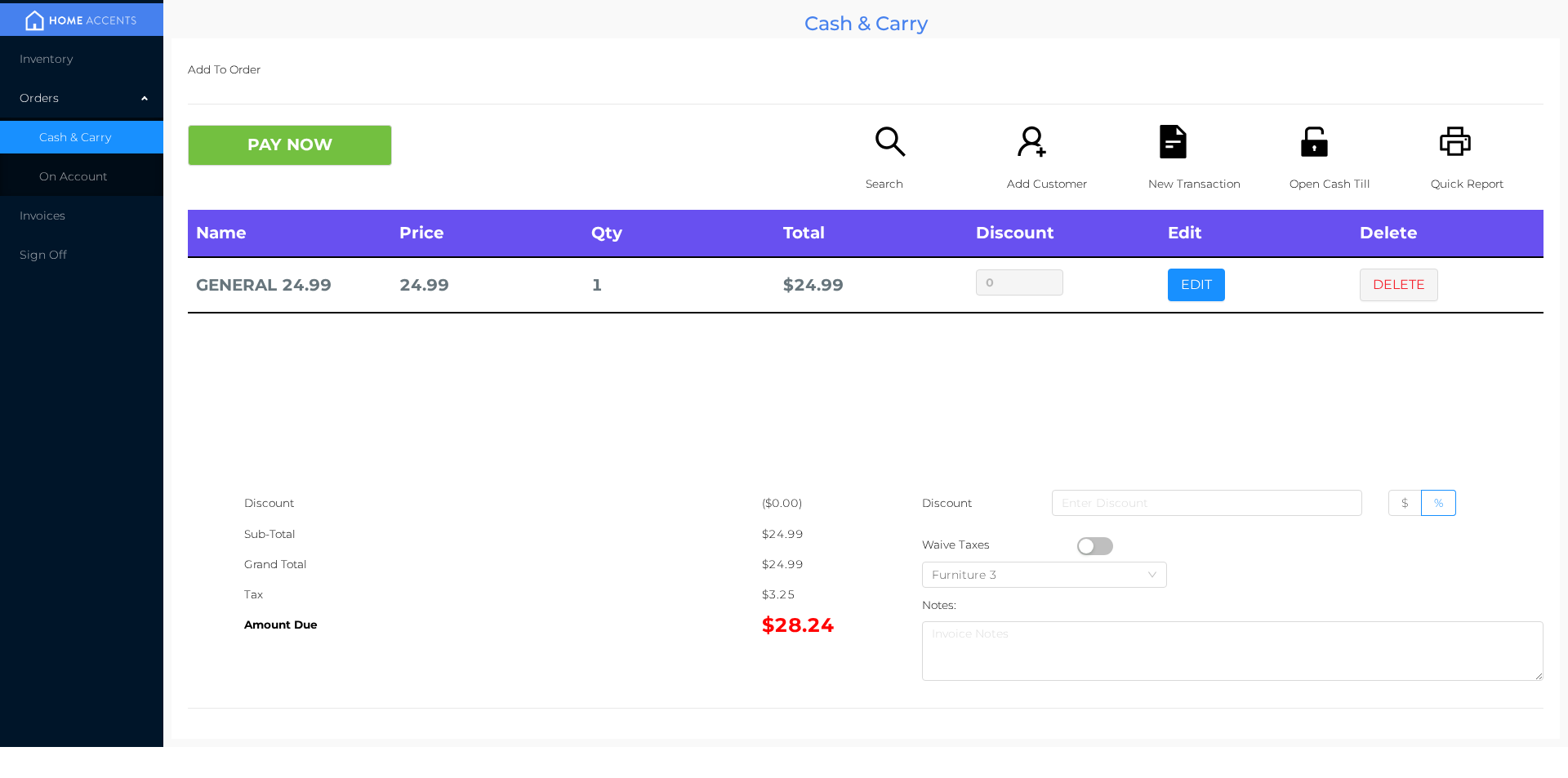
click at [874, 144] on icon "icon: search" at bounding box center [890, 142] width 34 height 34
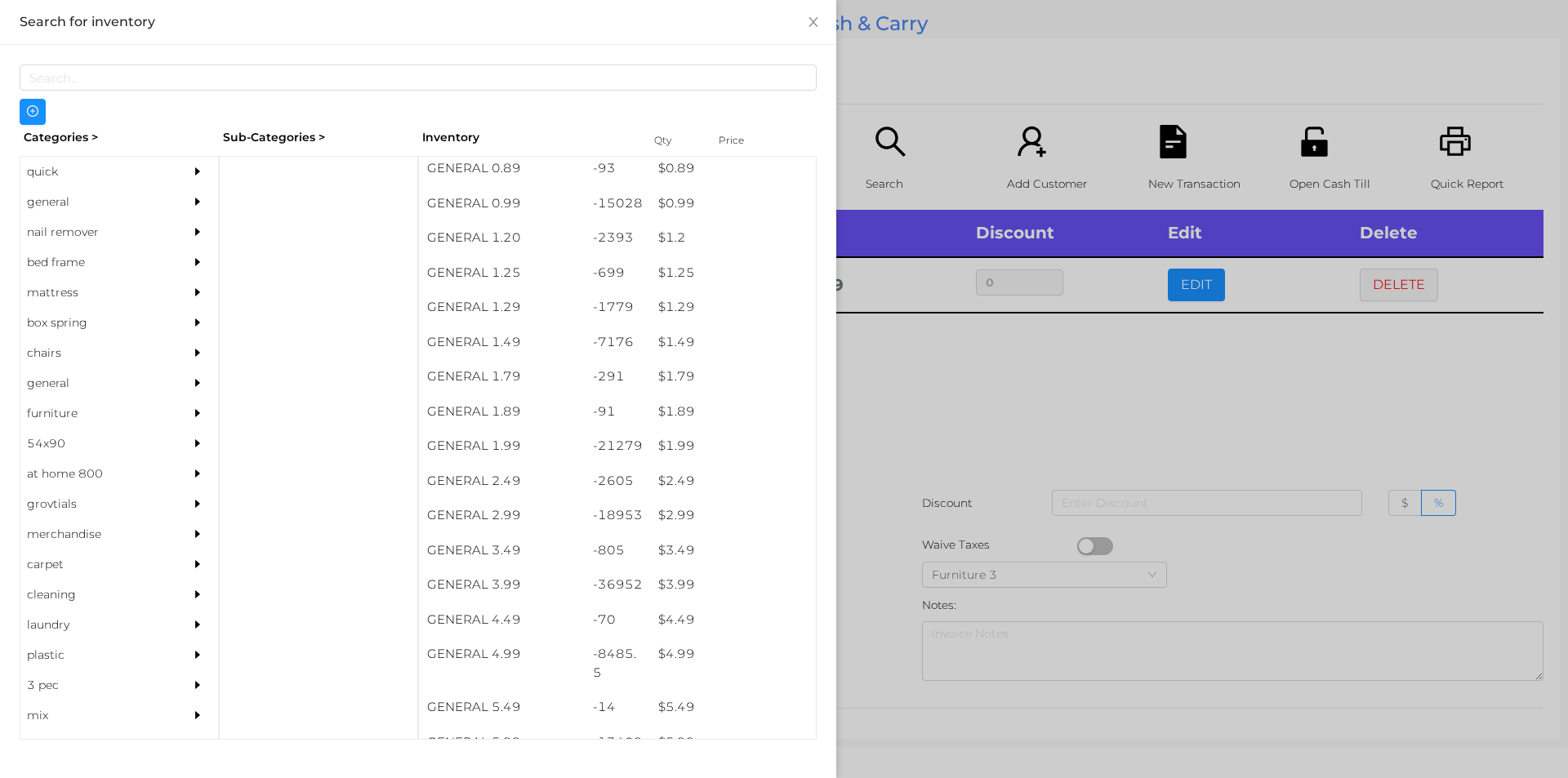
scroll to position [86, 0]
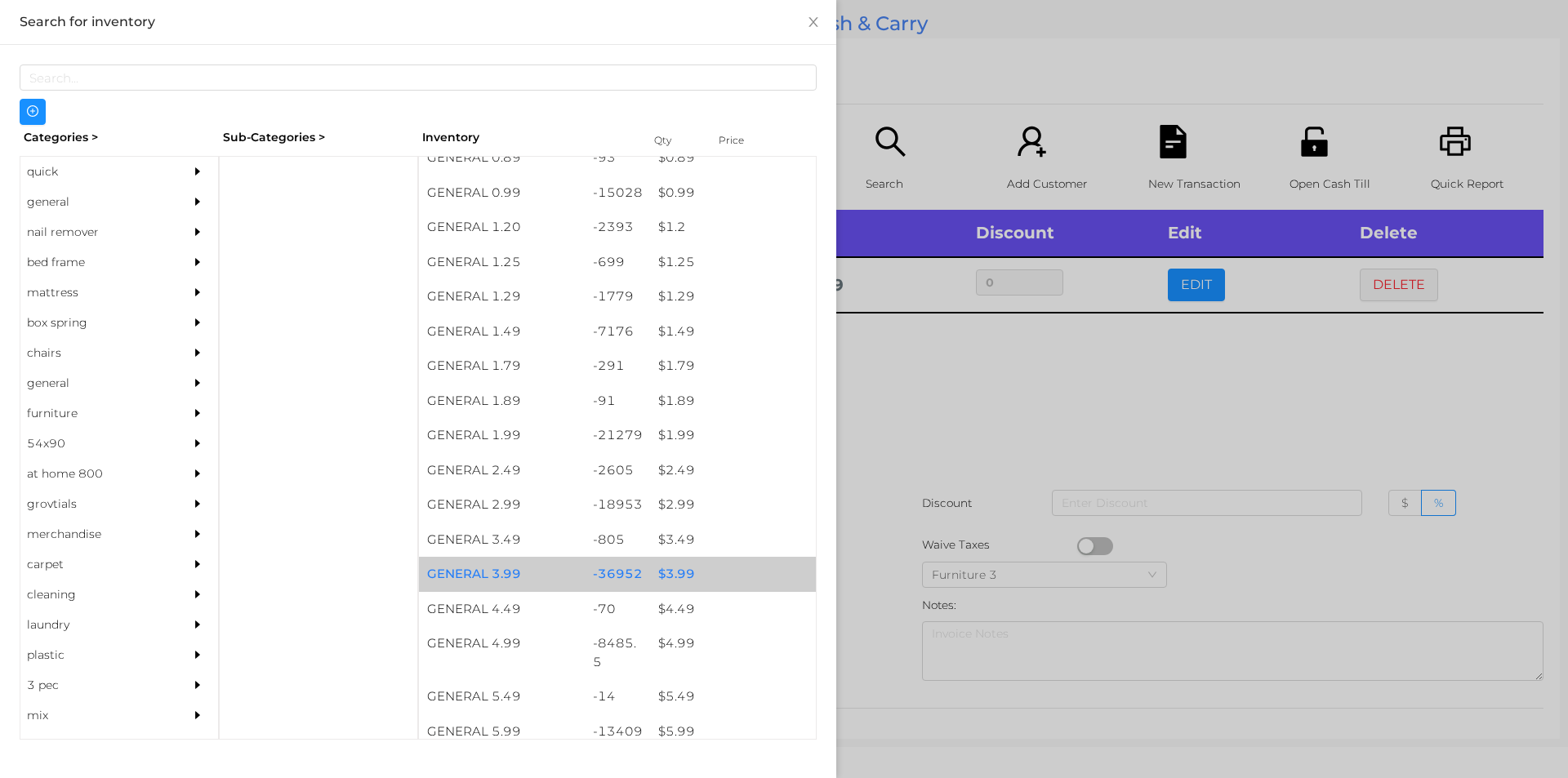
click at [664, 573] on div "$ 3.99" at bounding box center [733, 574] width 166 height 35
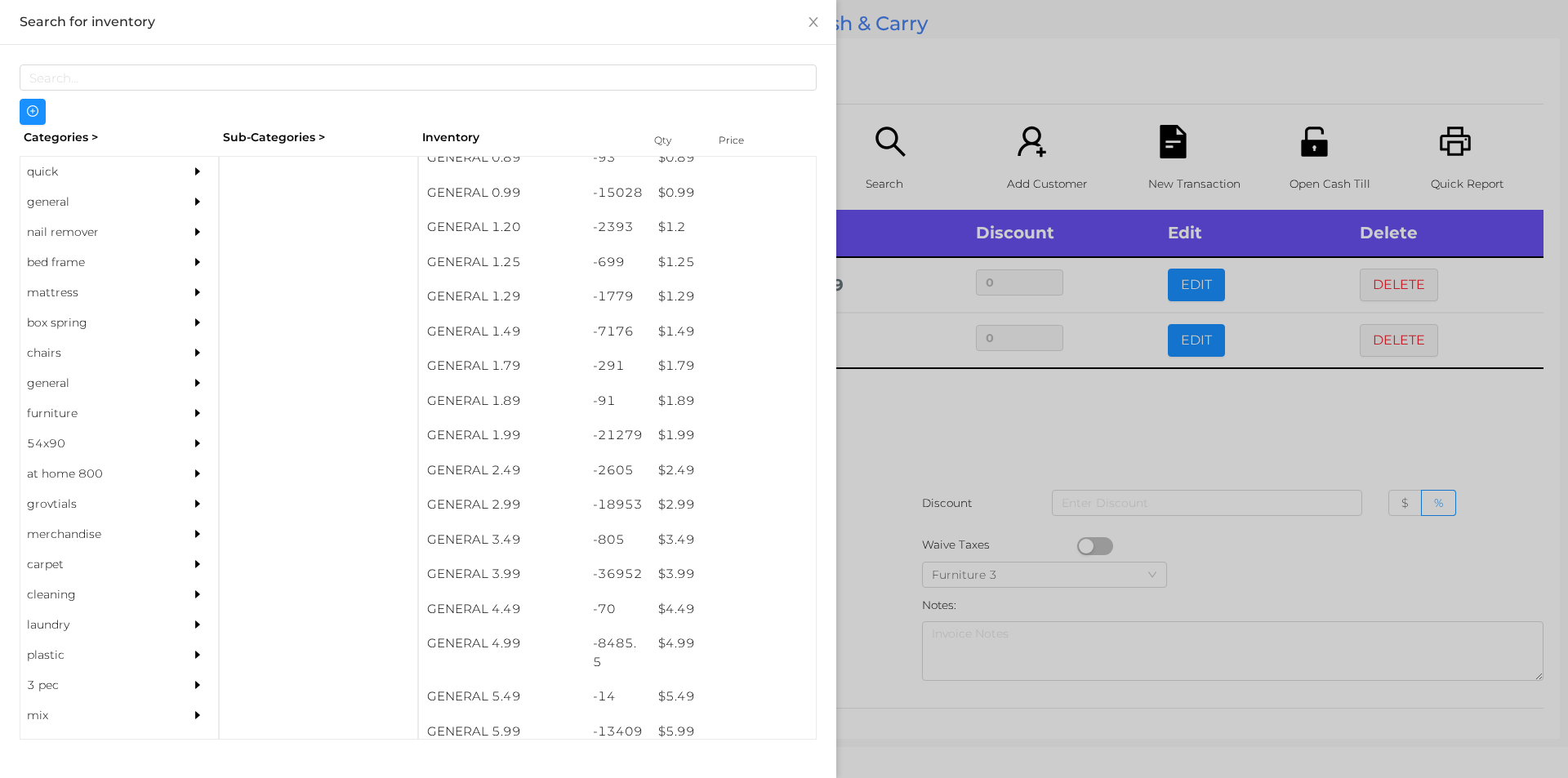
click at [865, 575] on div at bounding box center [784, 389] width 1568 height 778
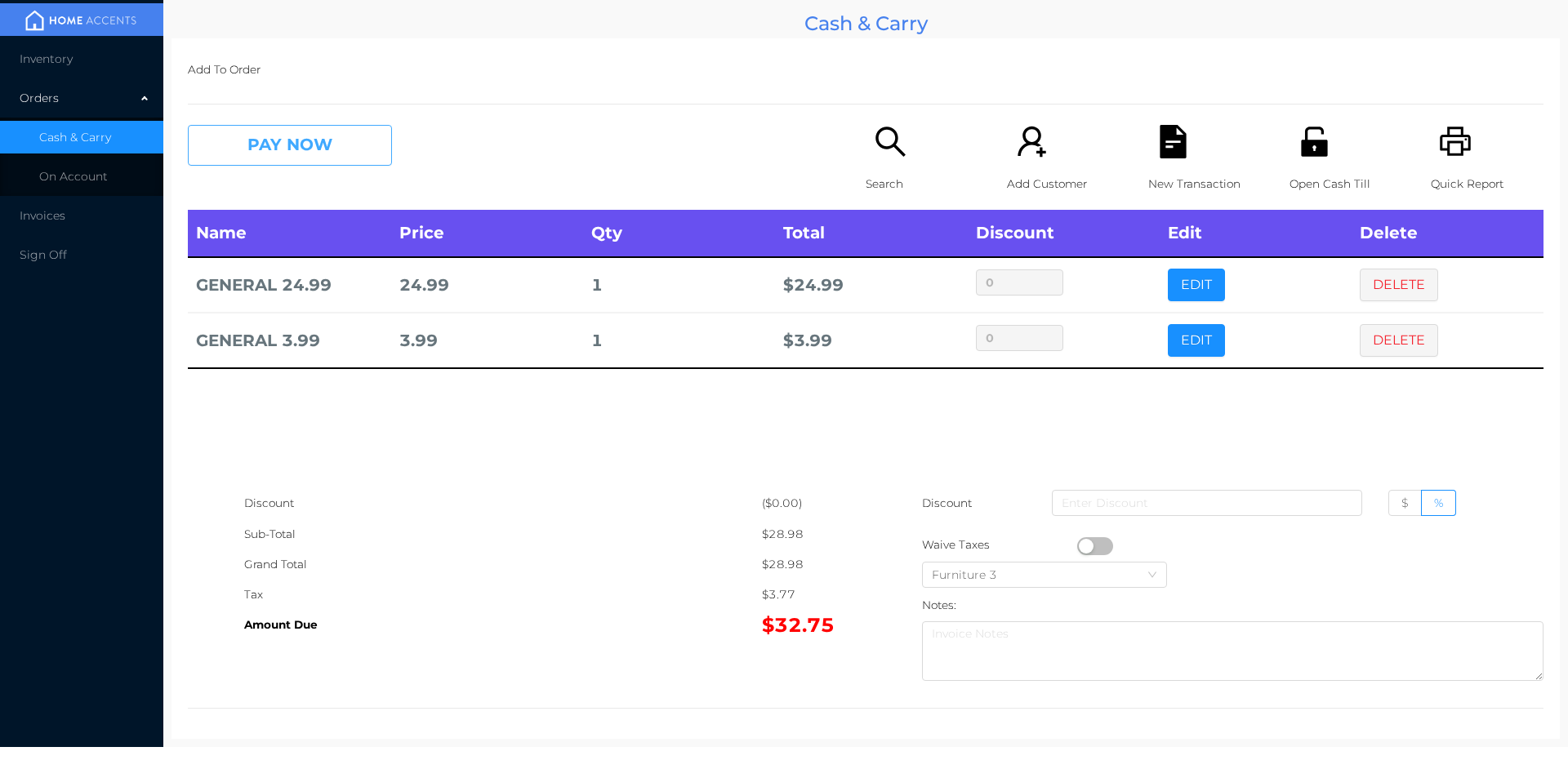
click at [276, 128] on button "PAY NOW" at bounding box center [290, 146] width 204 height 41
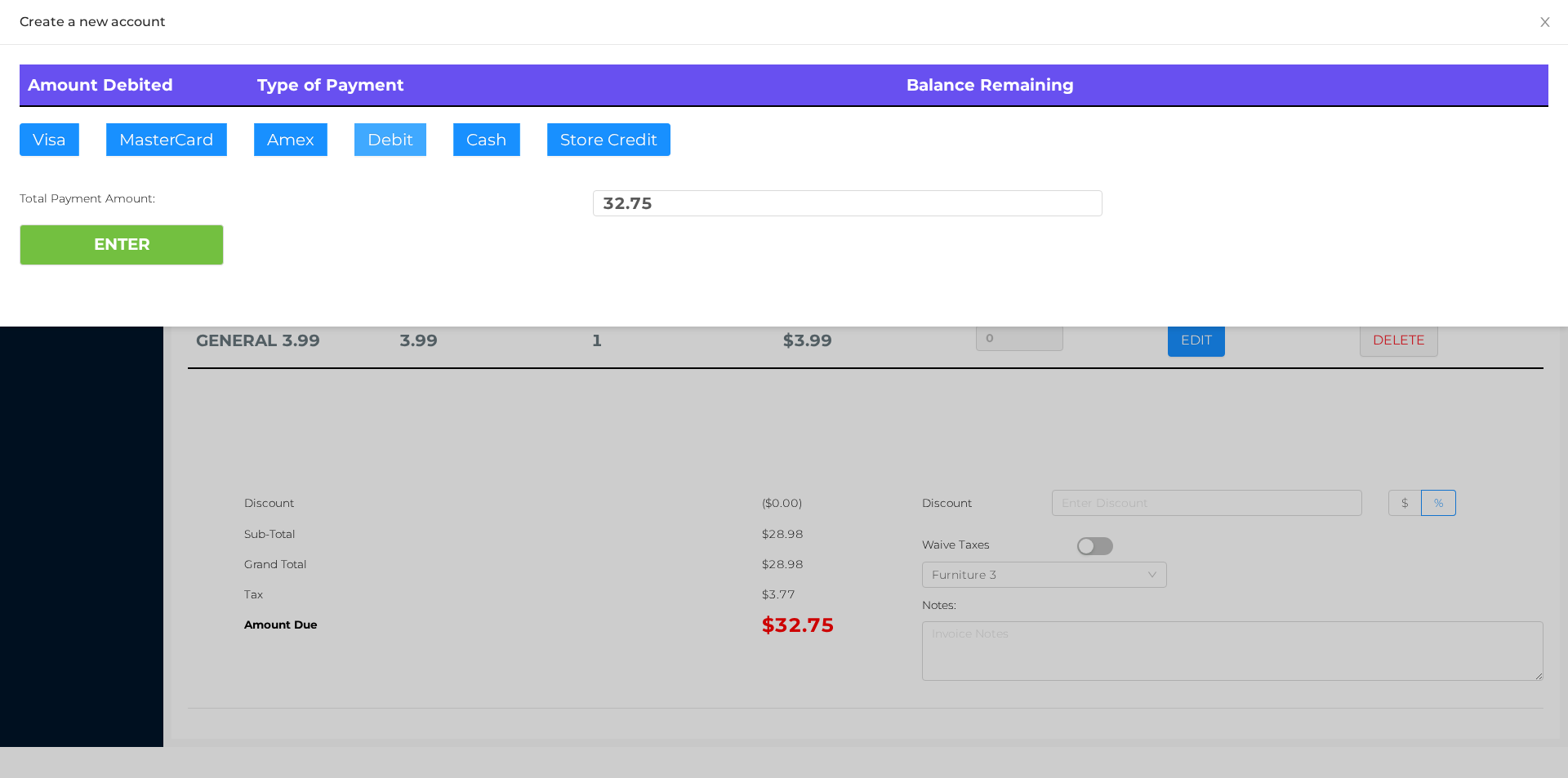
click at [380, 149] on button "Debit" at bounding box center [390, 140] width 72 height 33
click at [282, 254] on div "ENTER" at bounding box center [784, 245] width 1529 height 41
click at [450, 532] on div at bounding box center [784, 389] width 1568 height 778
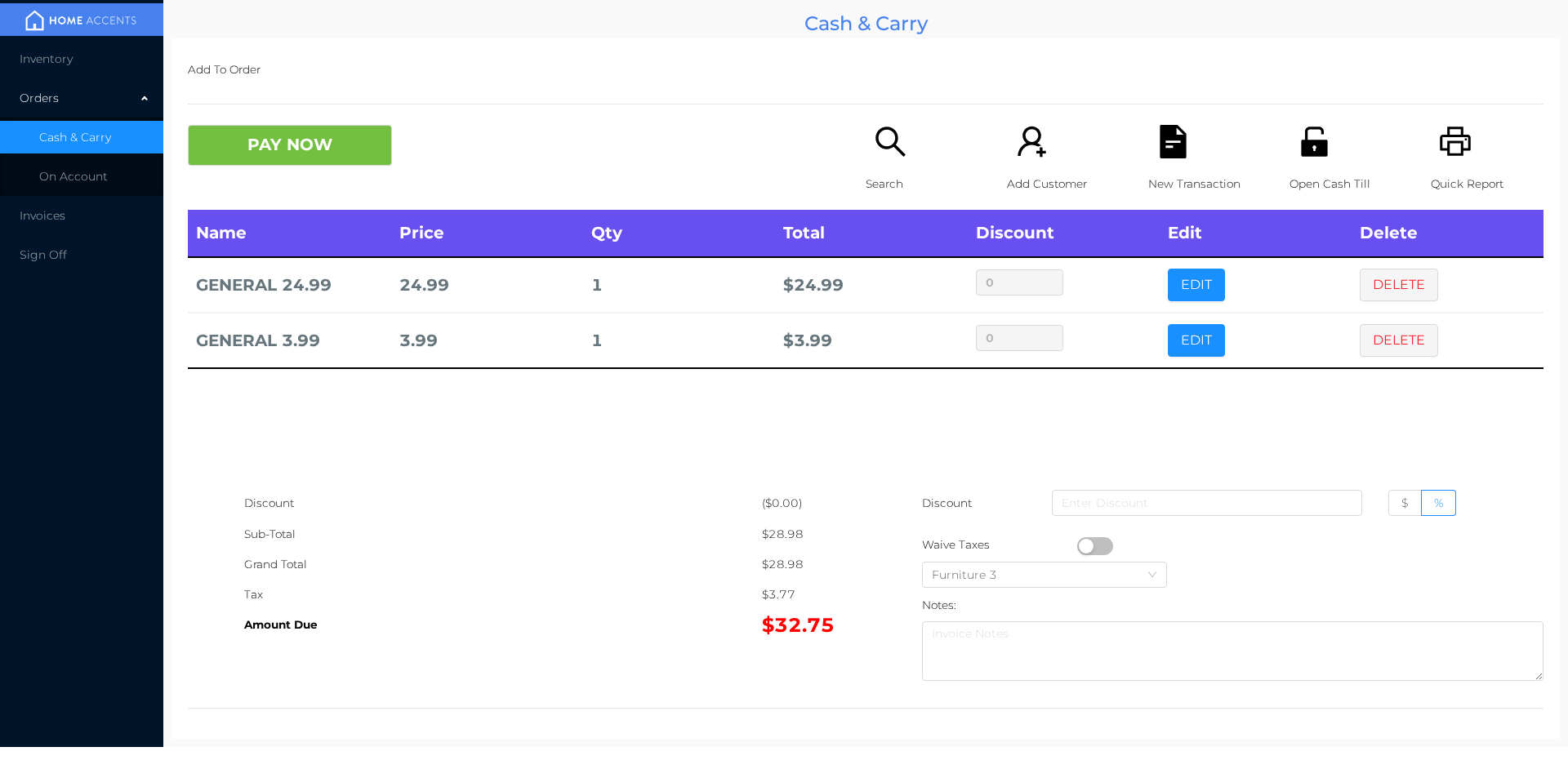
click at [1152, 165] on div "New Transaction" at bounding box center [1204, 168] width 113 height 85
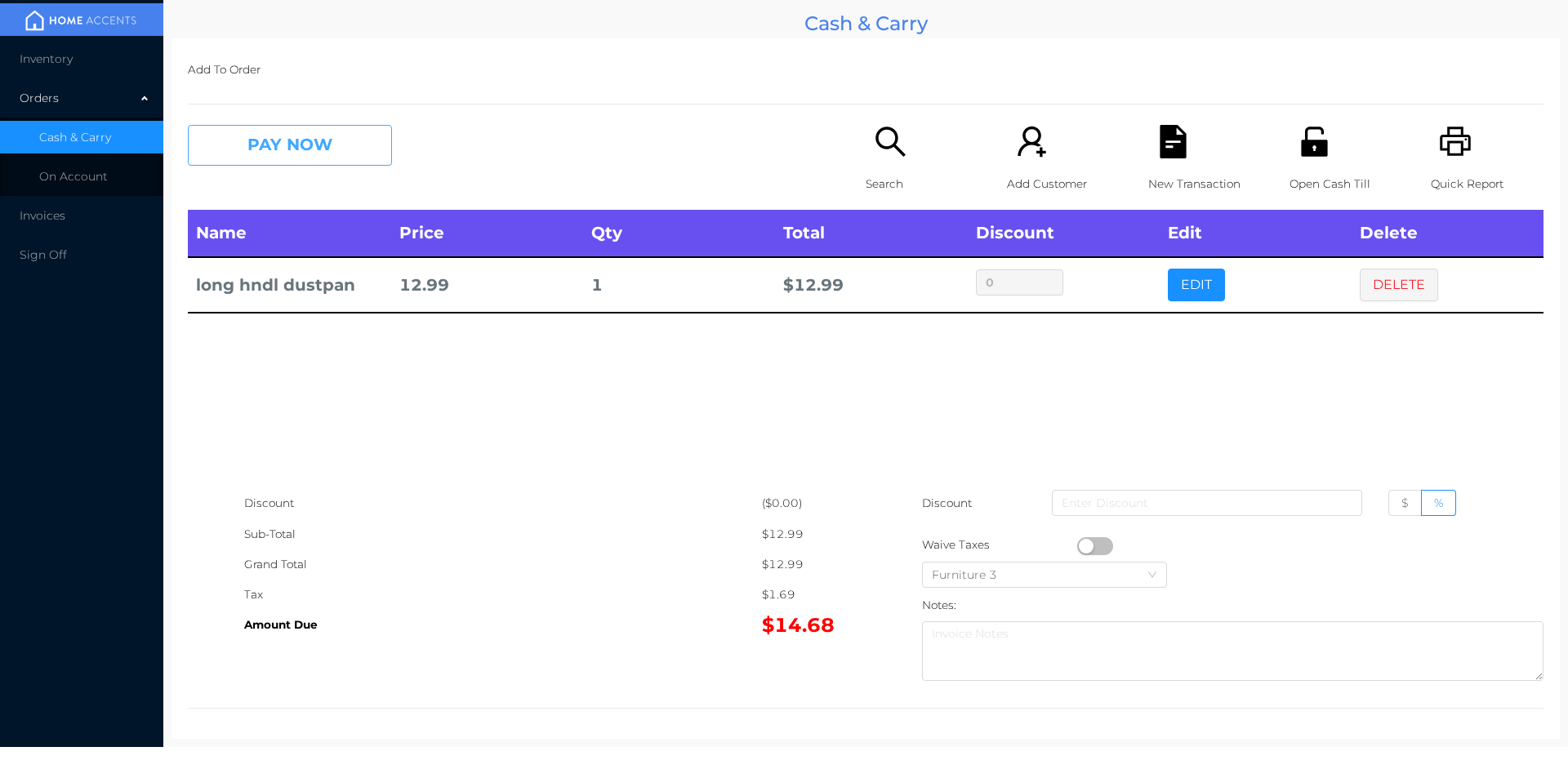
click at [269, 159] on button "PAY NOW" at bounding box center [290, 146] width 204 height 41
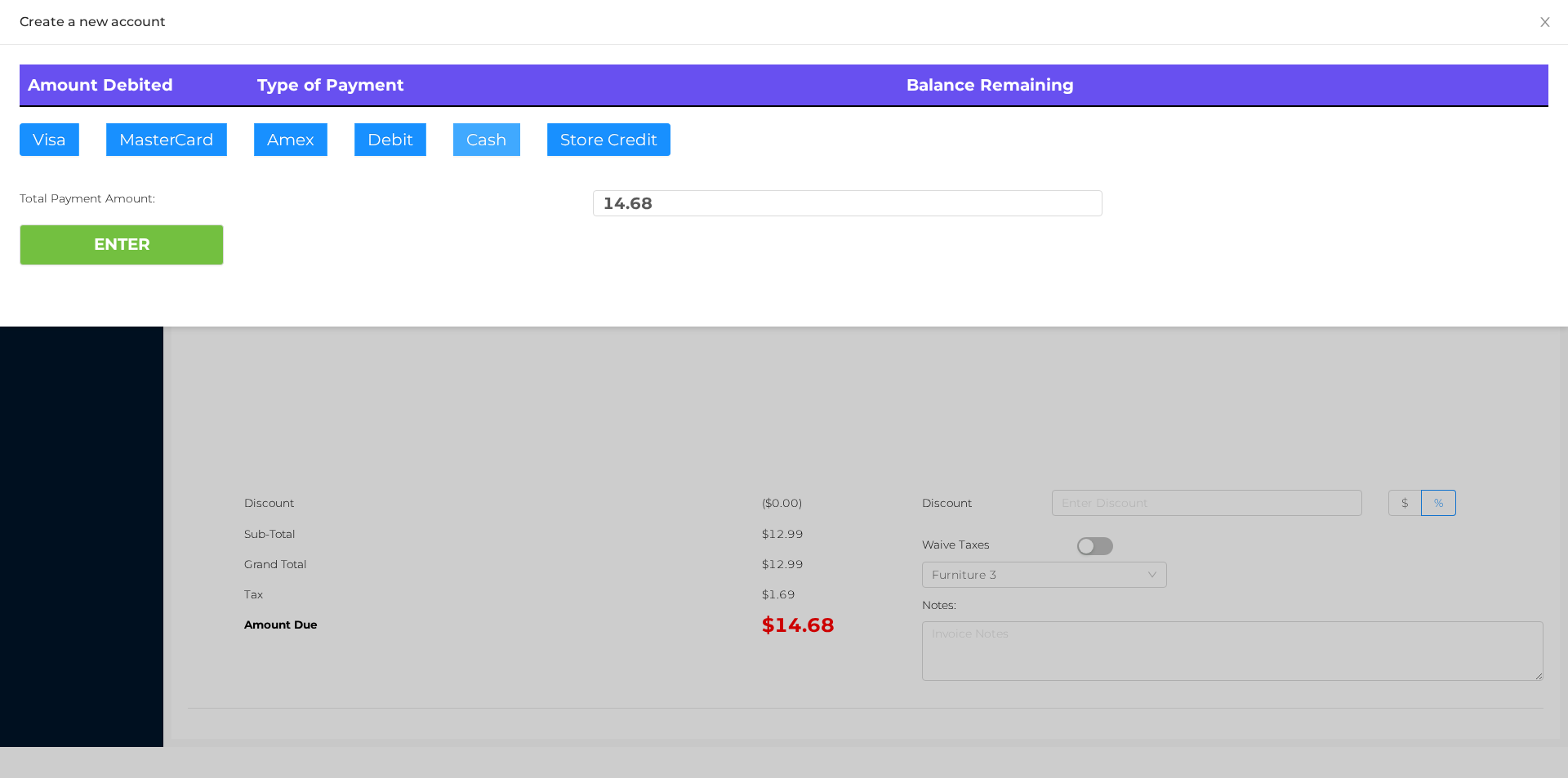
click at [484, 143] on button "Cash" at bounding box center [487, 140] width 67 height 33
type input "15."
click at [154, 263] on button "ENTER" at bounding box center [122, 245] width 204 height 41
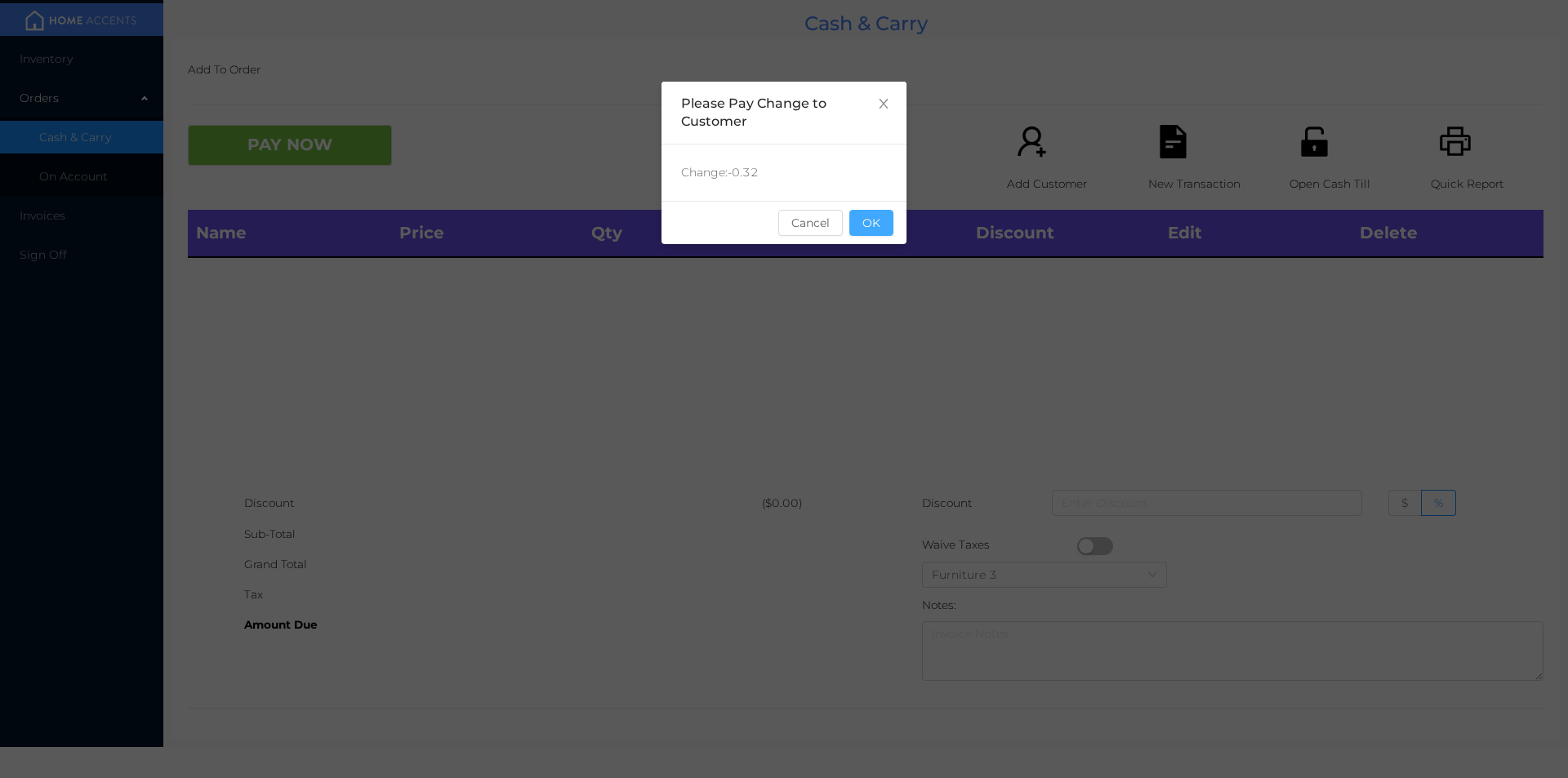
click at [881, 232] on button "OK" at bounding box center [871, 223] width 44 height 26
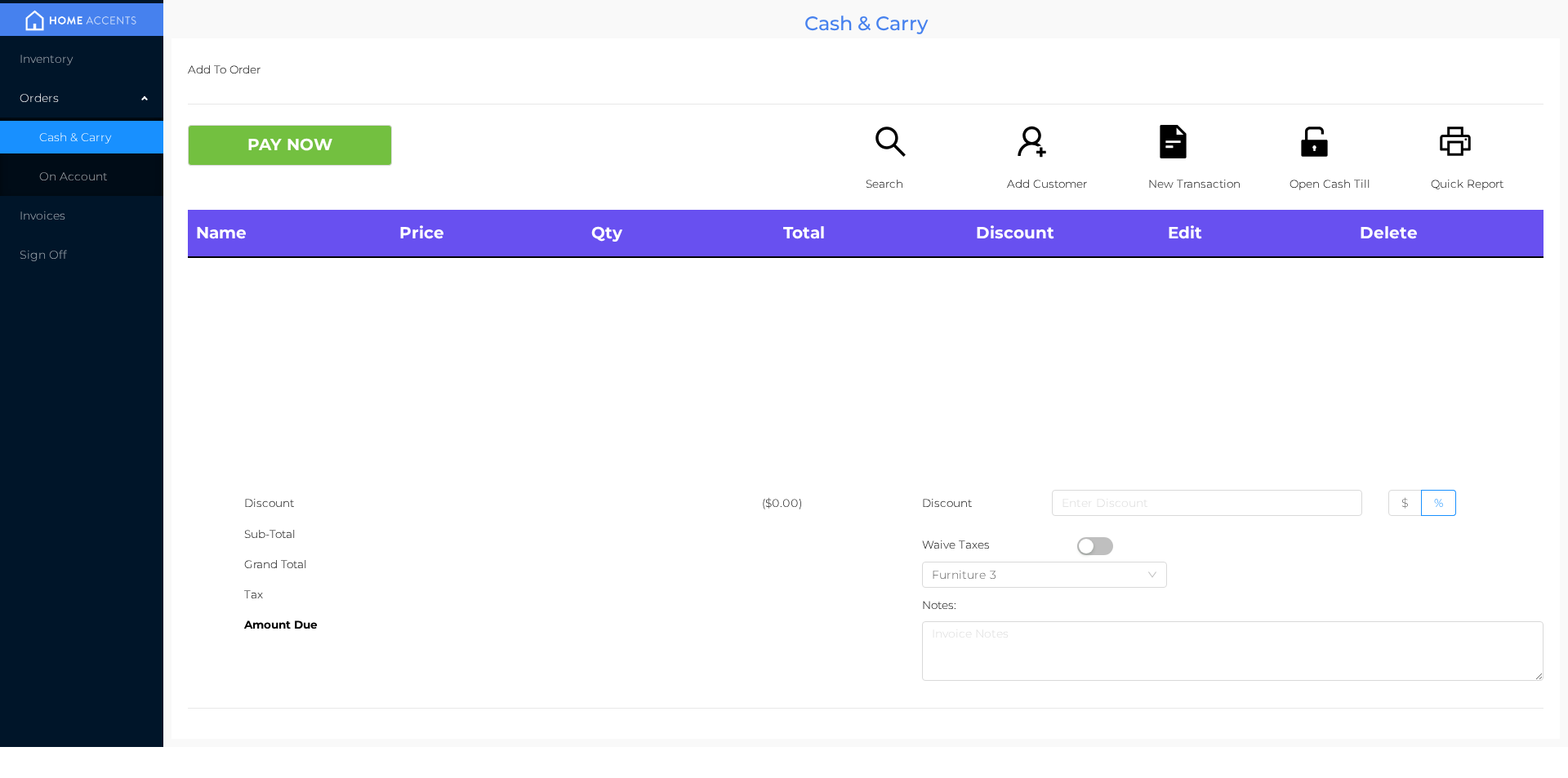
click at [1304, 138] on icon "icon: unlock" at bounding box center [1314, 142] width 34 height 34
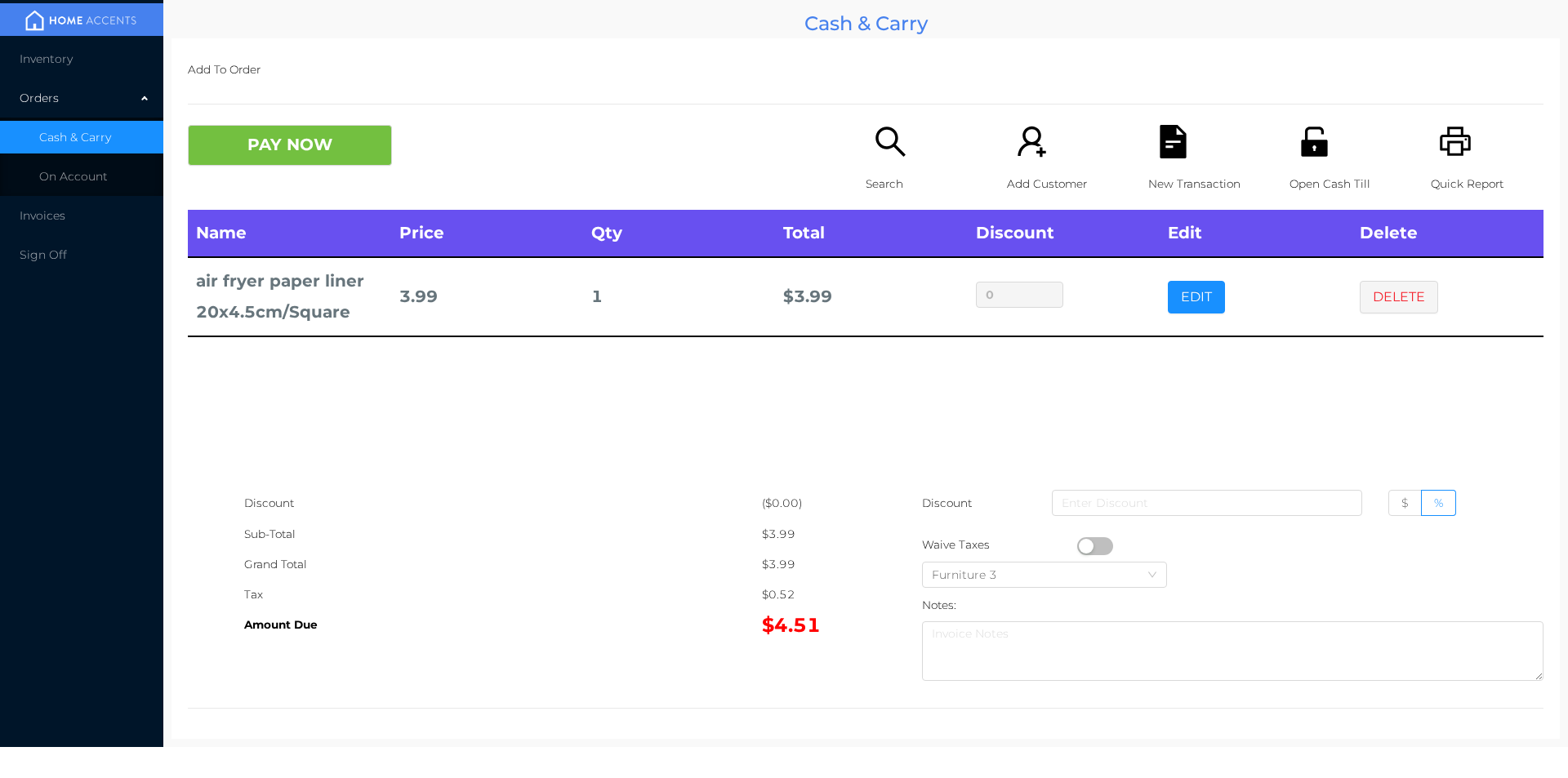
click at [277, 165] on button "PAY NOW" at bounding box center [290, 146] width 204 height 41
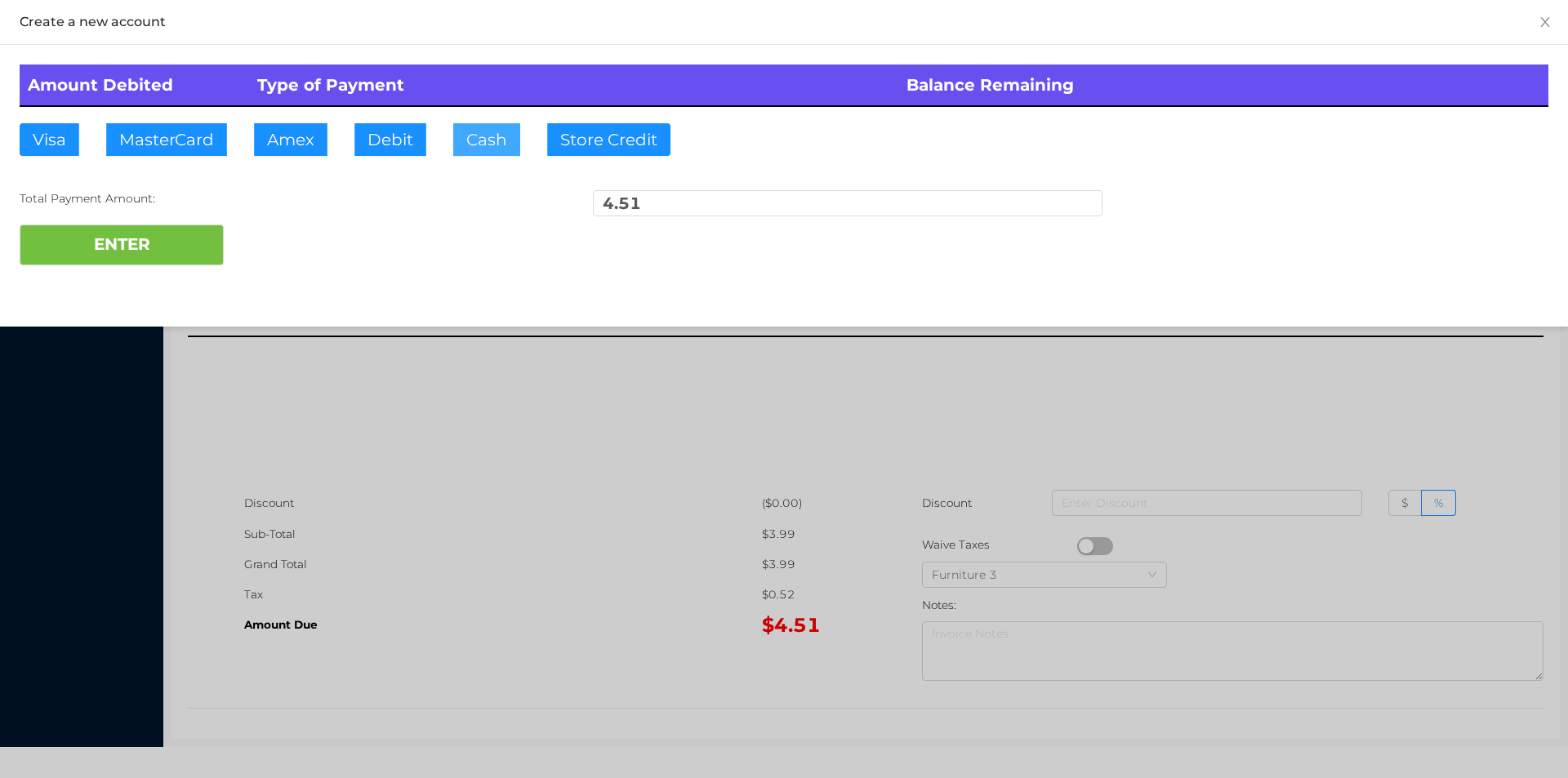
click at [479, 144] on button "Cash" at bounding box center [487, 140] width 67 height 33
click at [140, 245] on button "ENTER" at bounding box center [122, 245] width 204 height 41
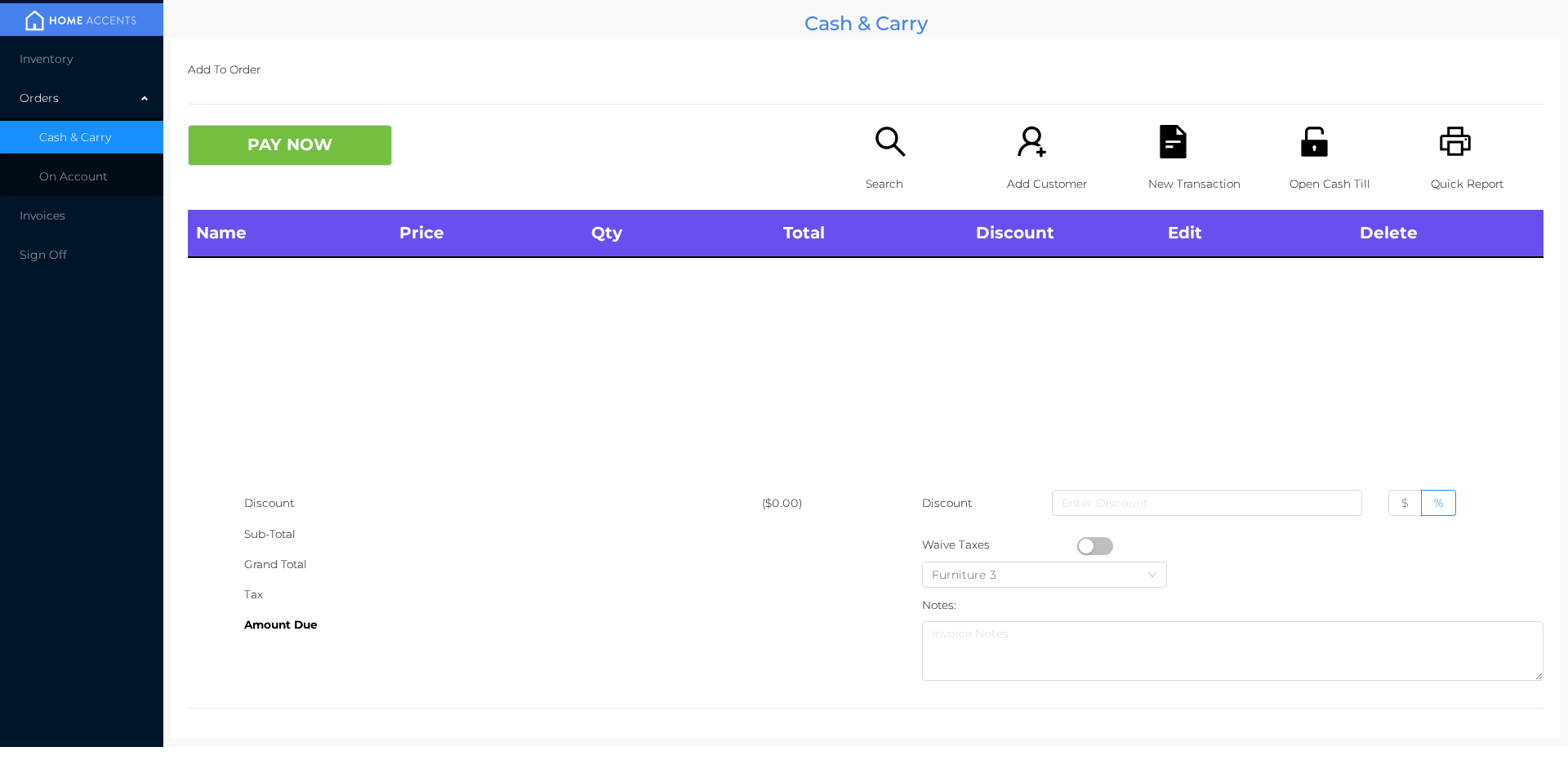
click at [875, 191] on p "Search" at bounding box center [922, 184] width 113 height 30
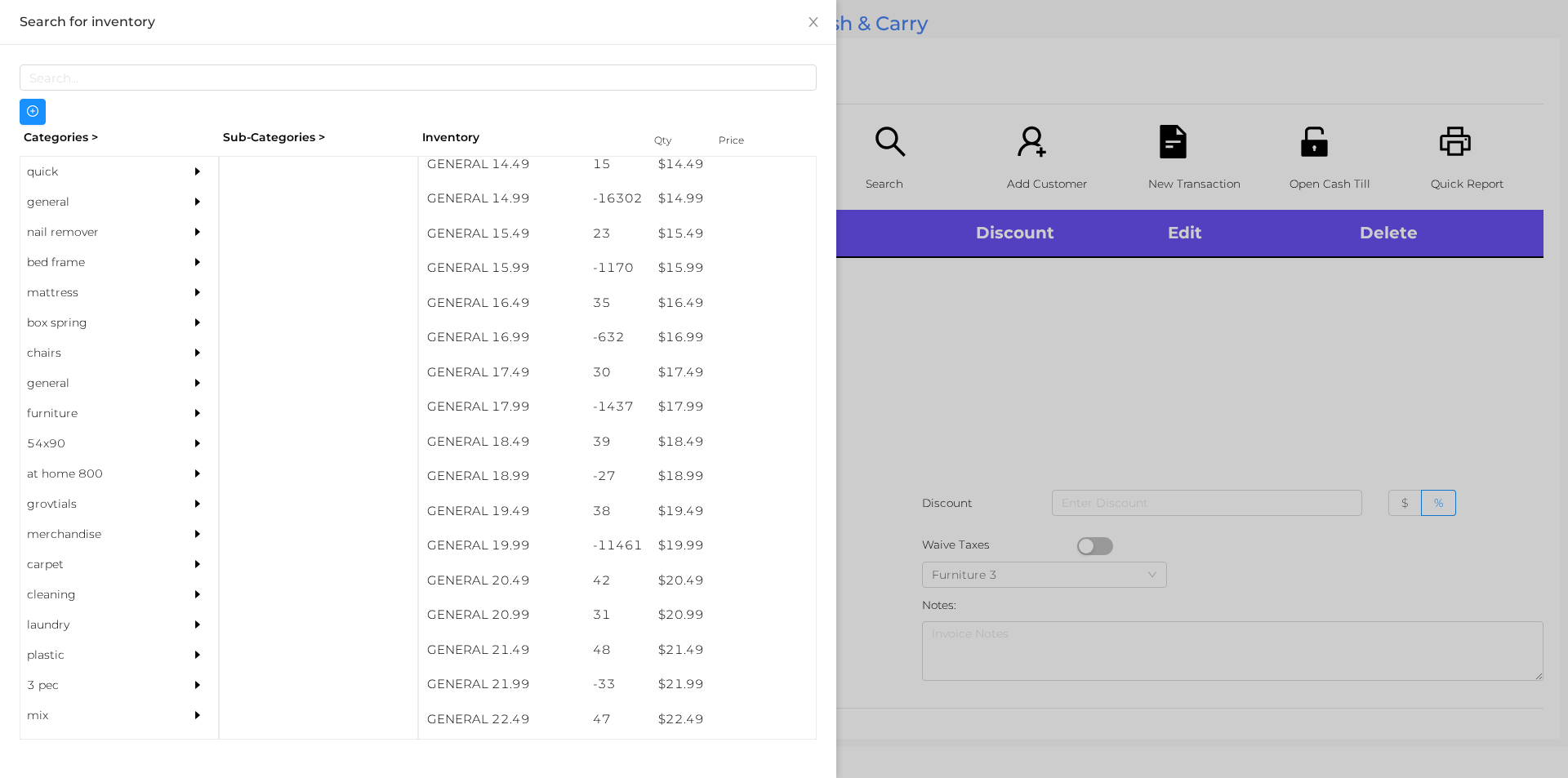
scroll to position [1389, 0]
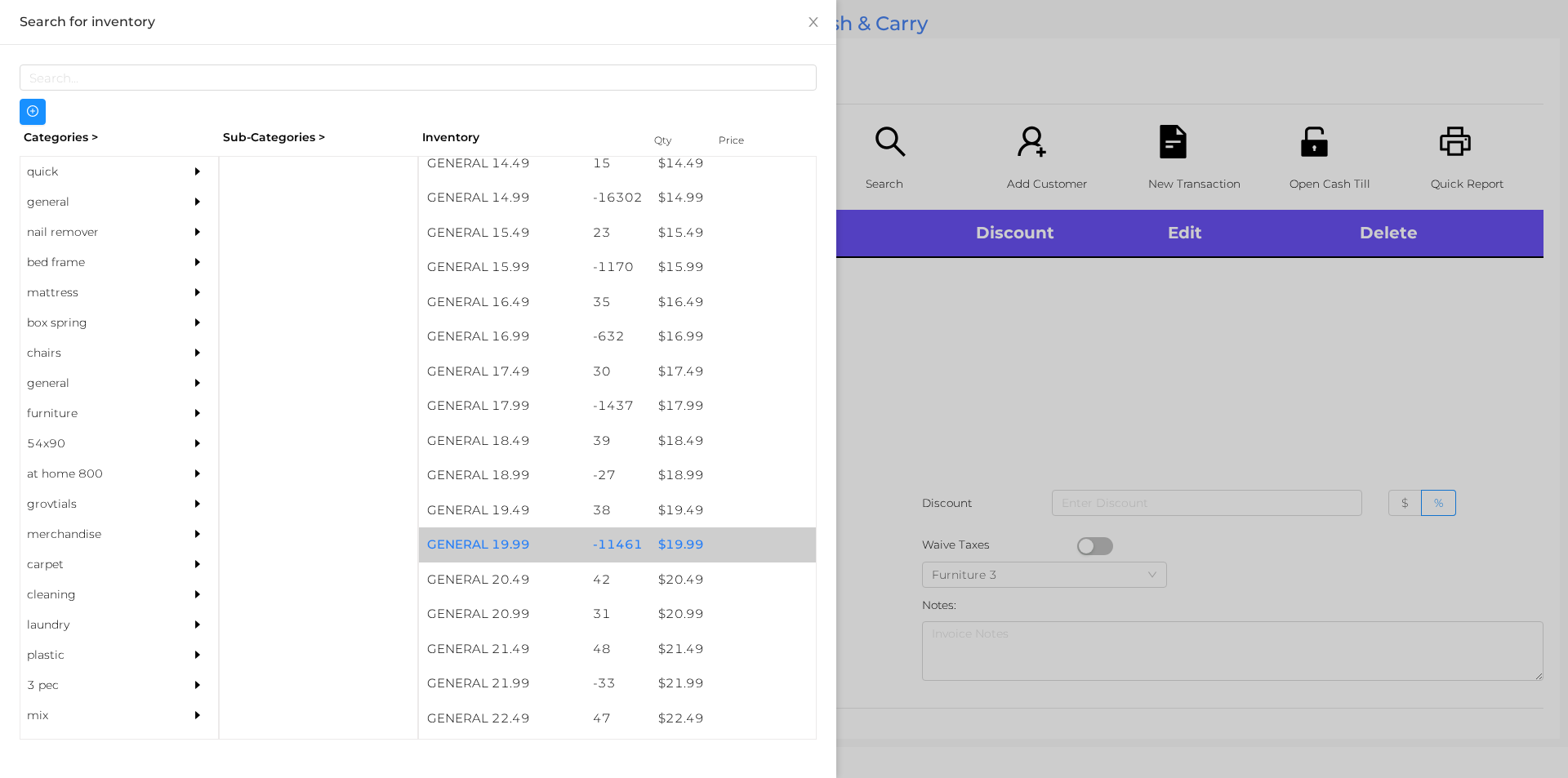
click at [683, 544] on div "$ 19.99" at bounding box center [733, 545] width 166 height 35
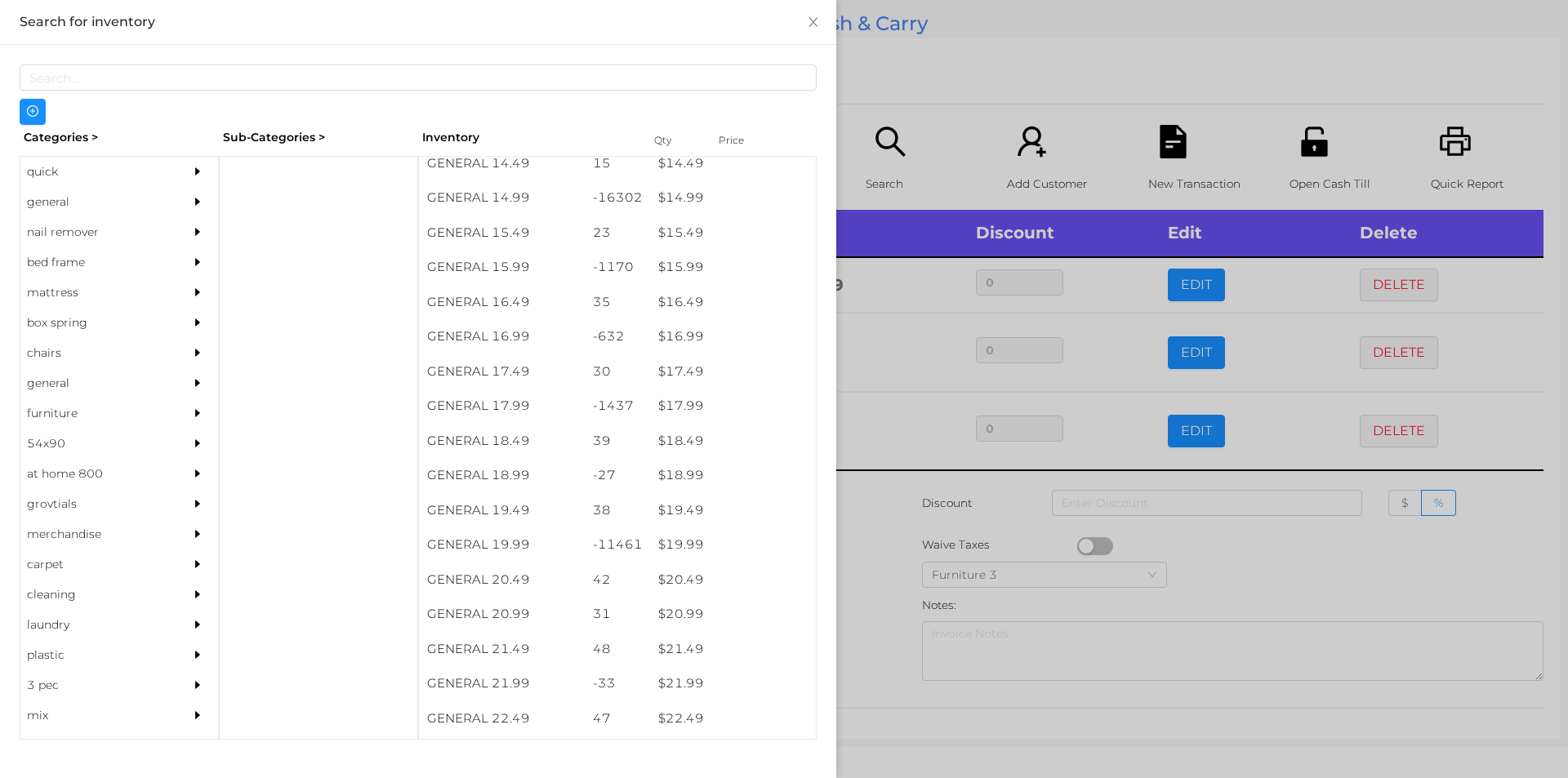
click at [1203, 558] on div at bounding box center [784, 389] width 1568 height 778
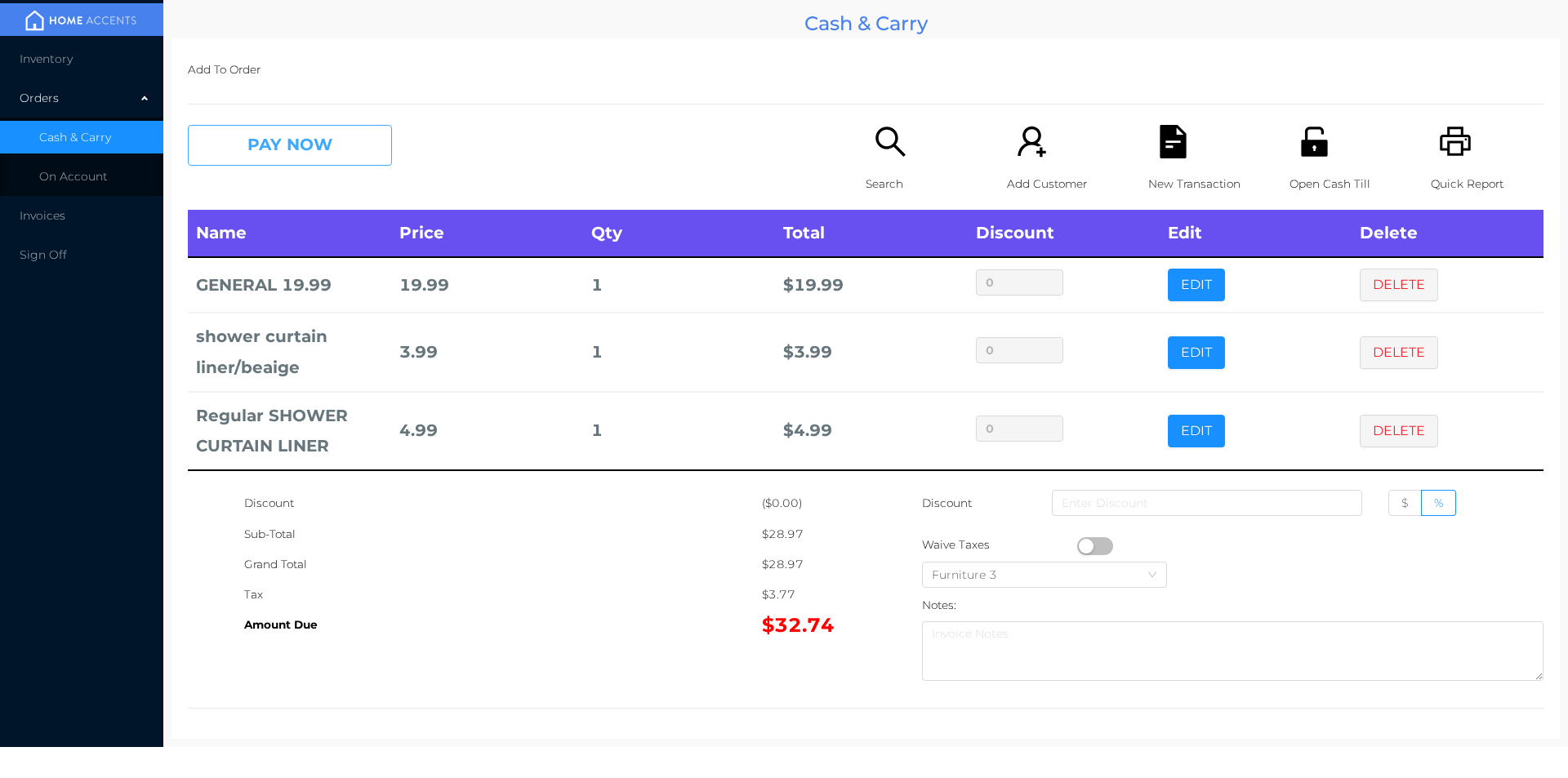
click at [334, 164] on button "PAY NOW" at bounding box center [290, 146] width 204 height 41
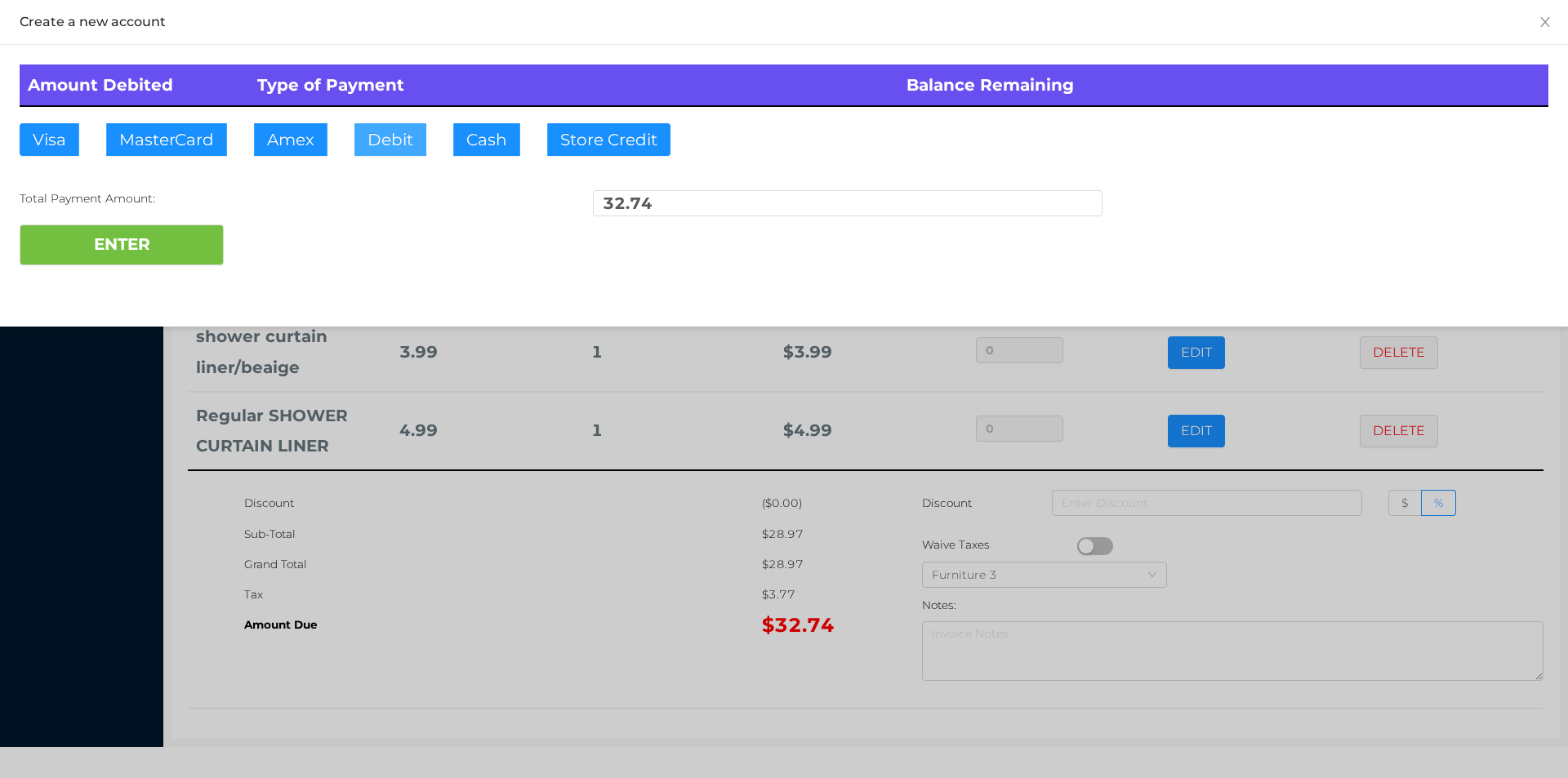
click at [409, 128] on button "Debit" at bounding box center [390, 140] width 72 height 33
click at [167, 245] on button "ENTER" at bounding box center [122, 245] width 204 height 41
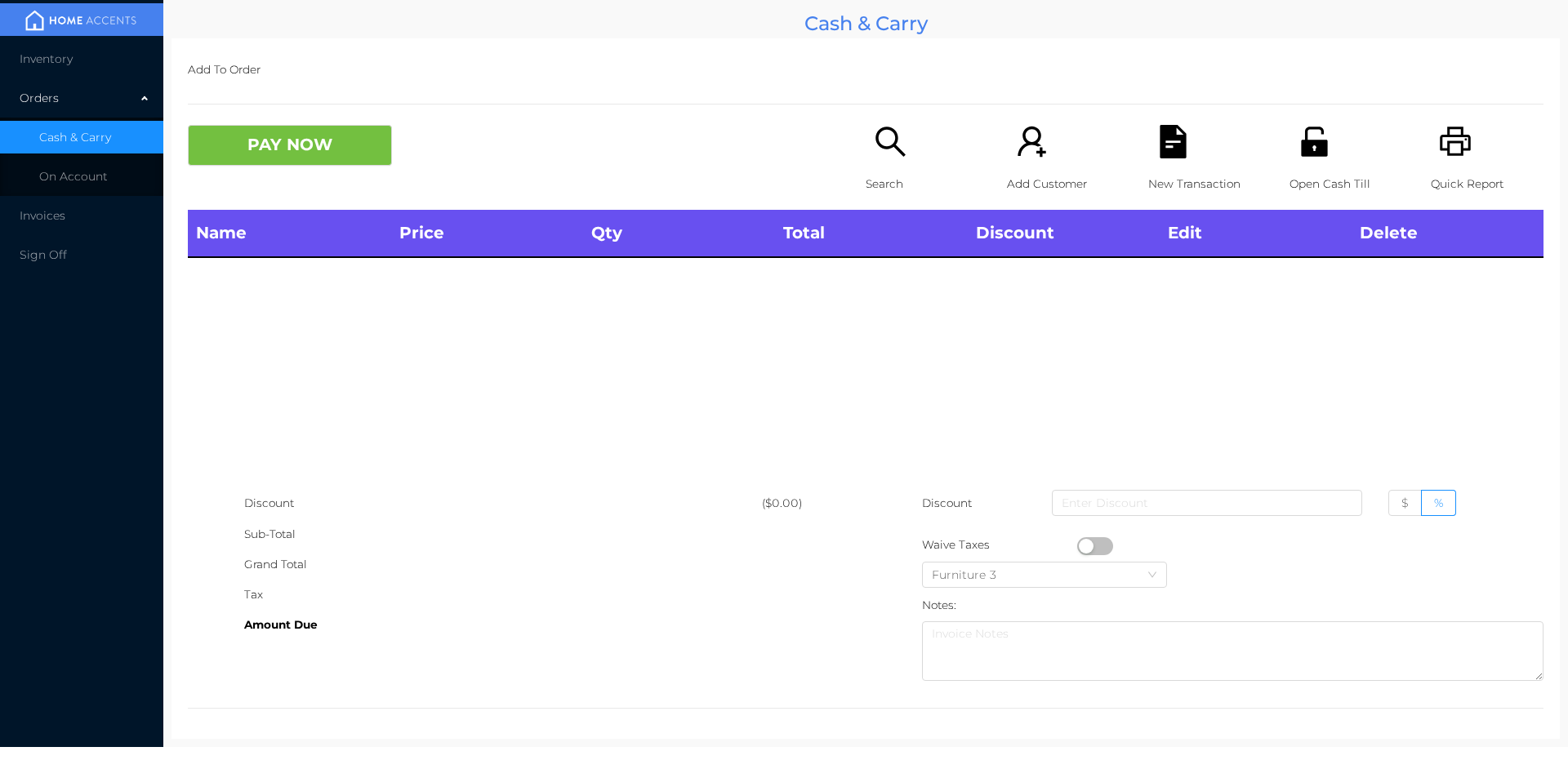
click at [892, 160] on div "Search" at bounding box center [922, 168] width 113 height 85
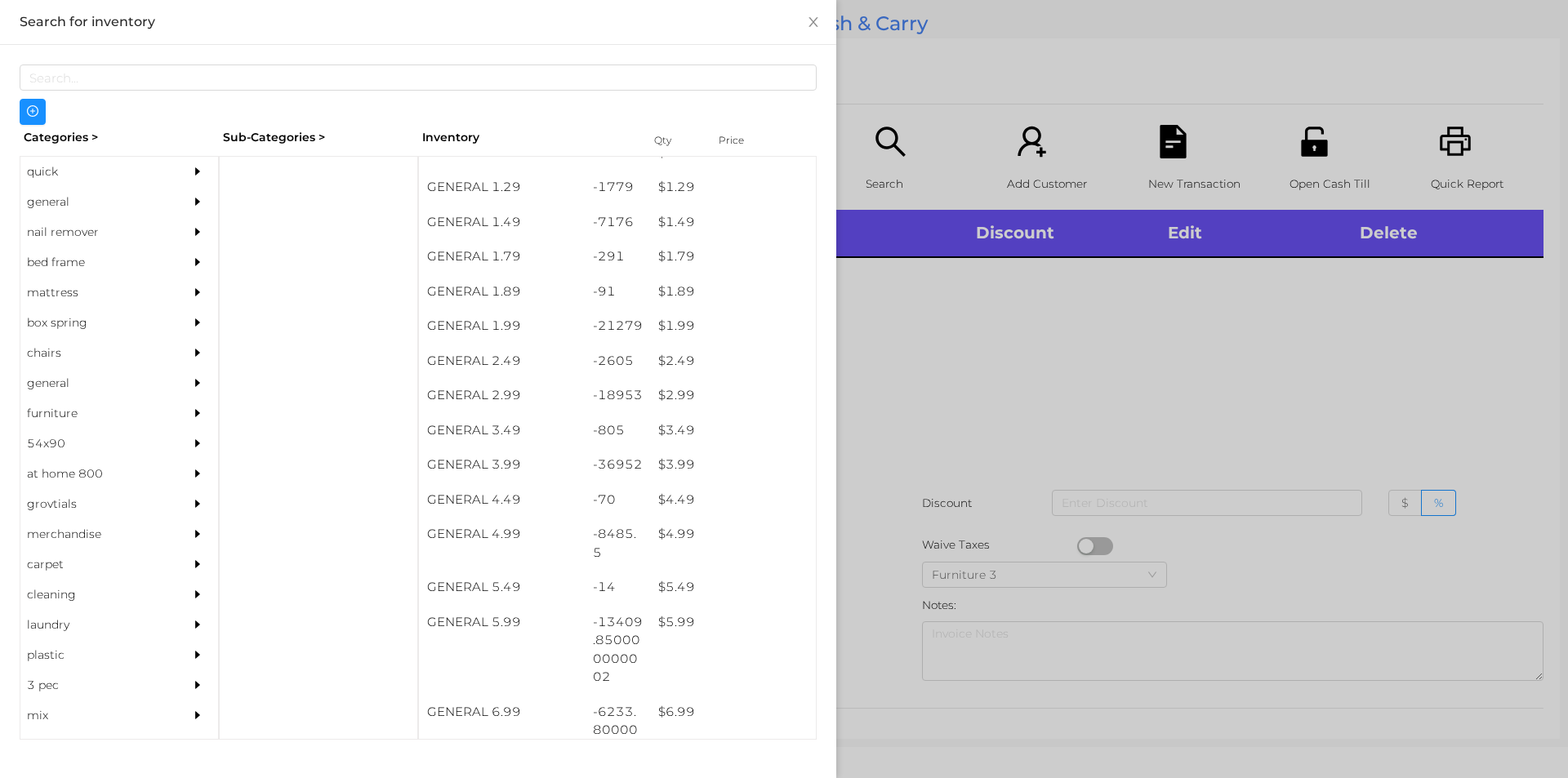
scroll to position [196, 0]
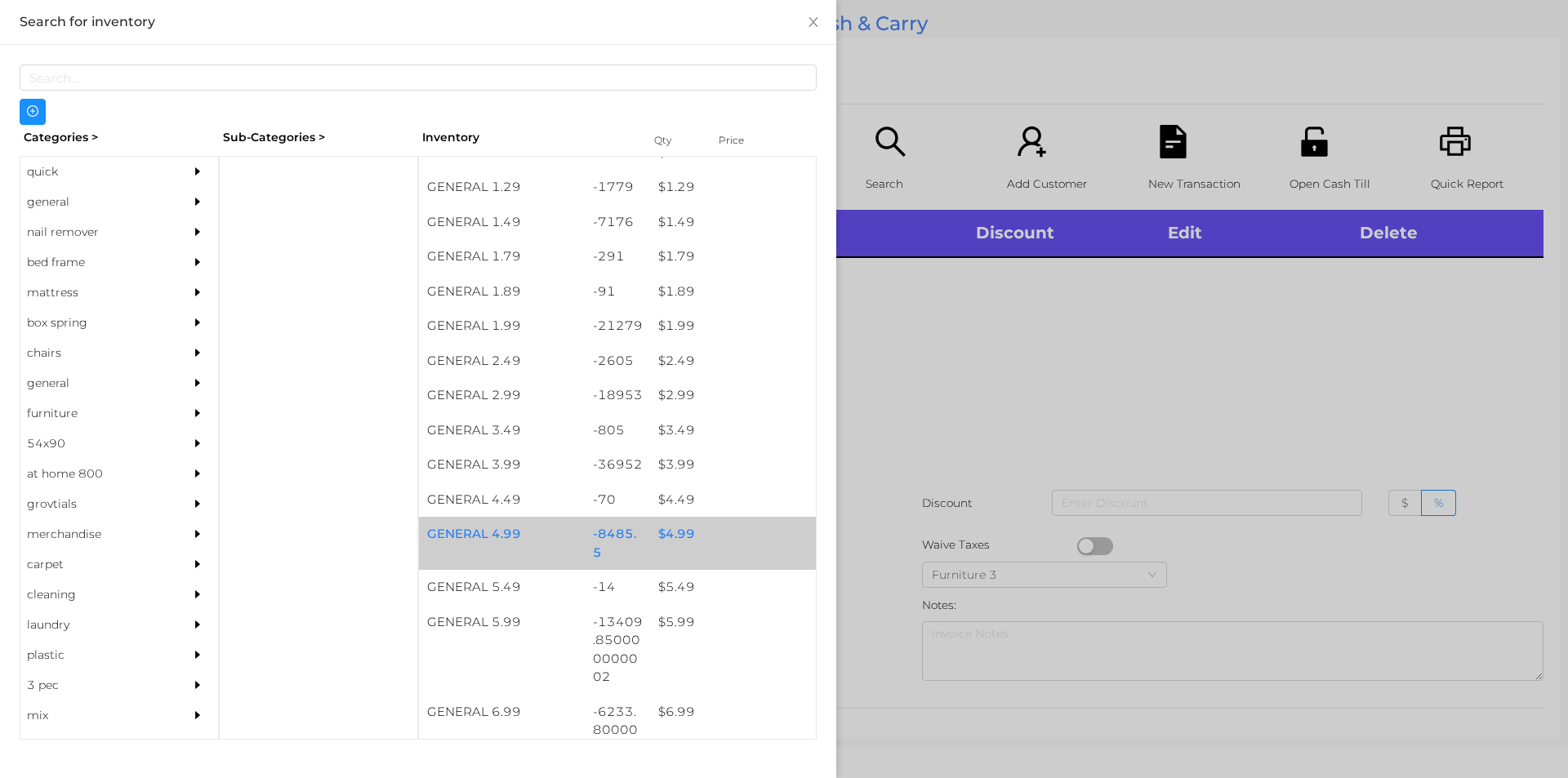
click at [675, 528] on div "$ 4.99" at bounding box center [733, 534] width 166 height 35
click at [681, 527] on div "$ 4.99" at bounding box center [733, 534] width 166 height 35
click at [665, 528] on div "$ 4.99" at bounding box center [733, 534] width 166 height 35
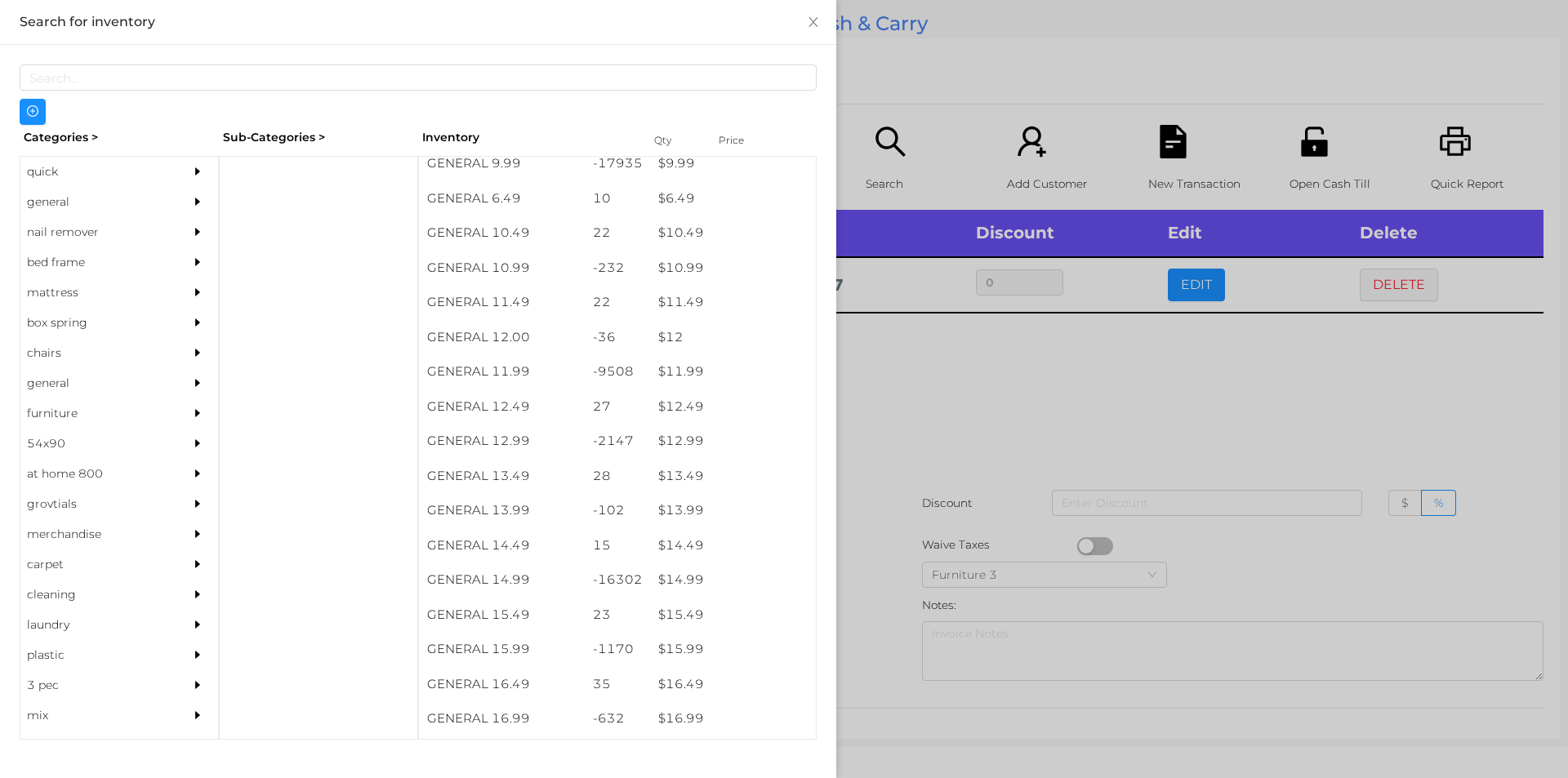
scroll to position [1006, 0]
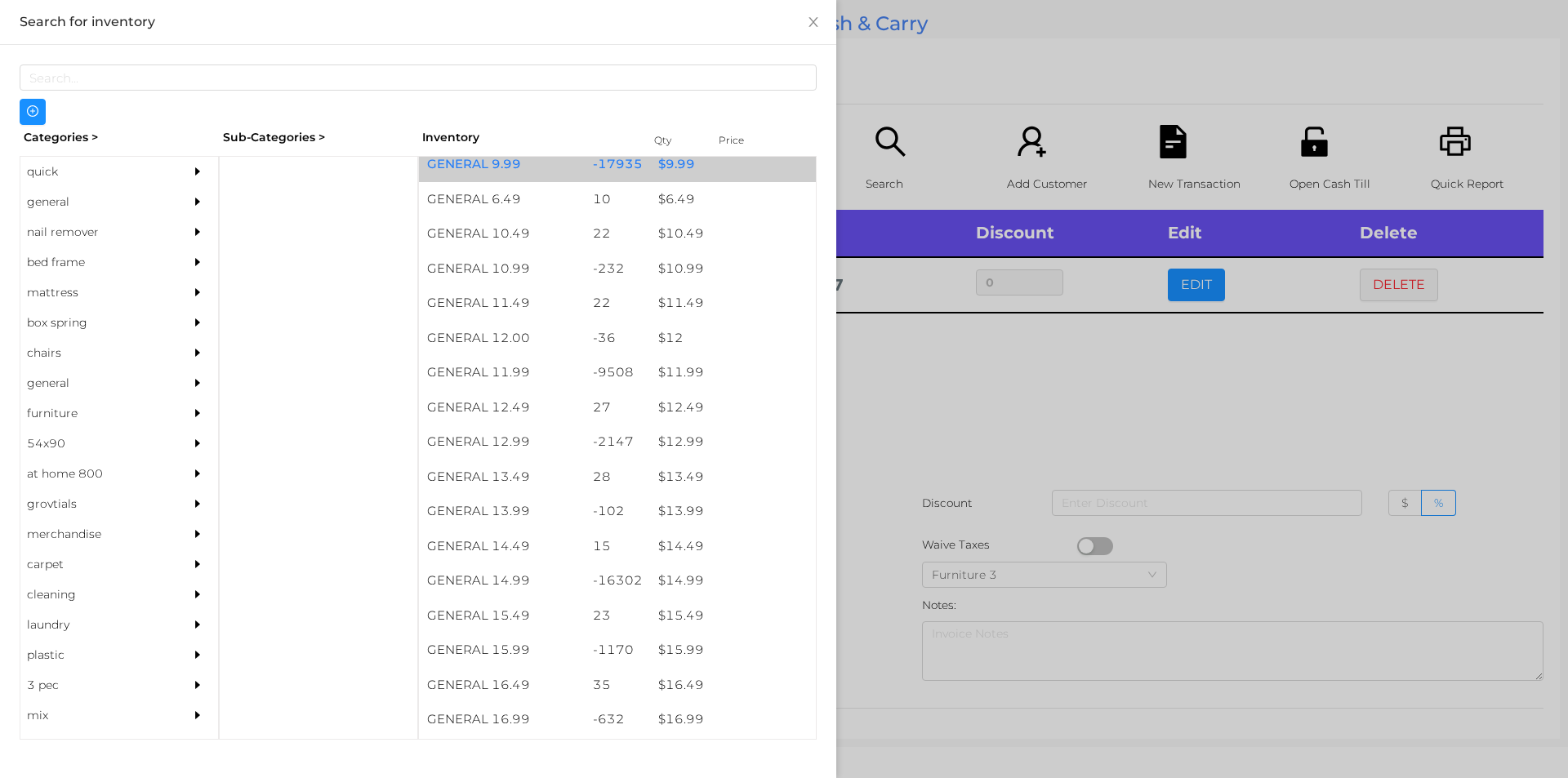
click at [674, 173] on div "$ 9.99" at bounding box center [733, 164] width 166 height 35
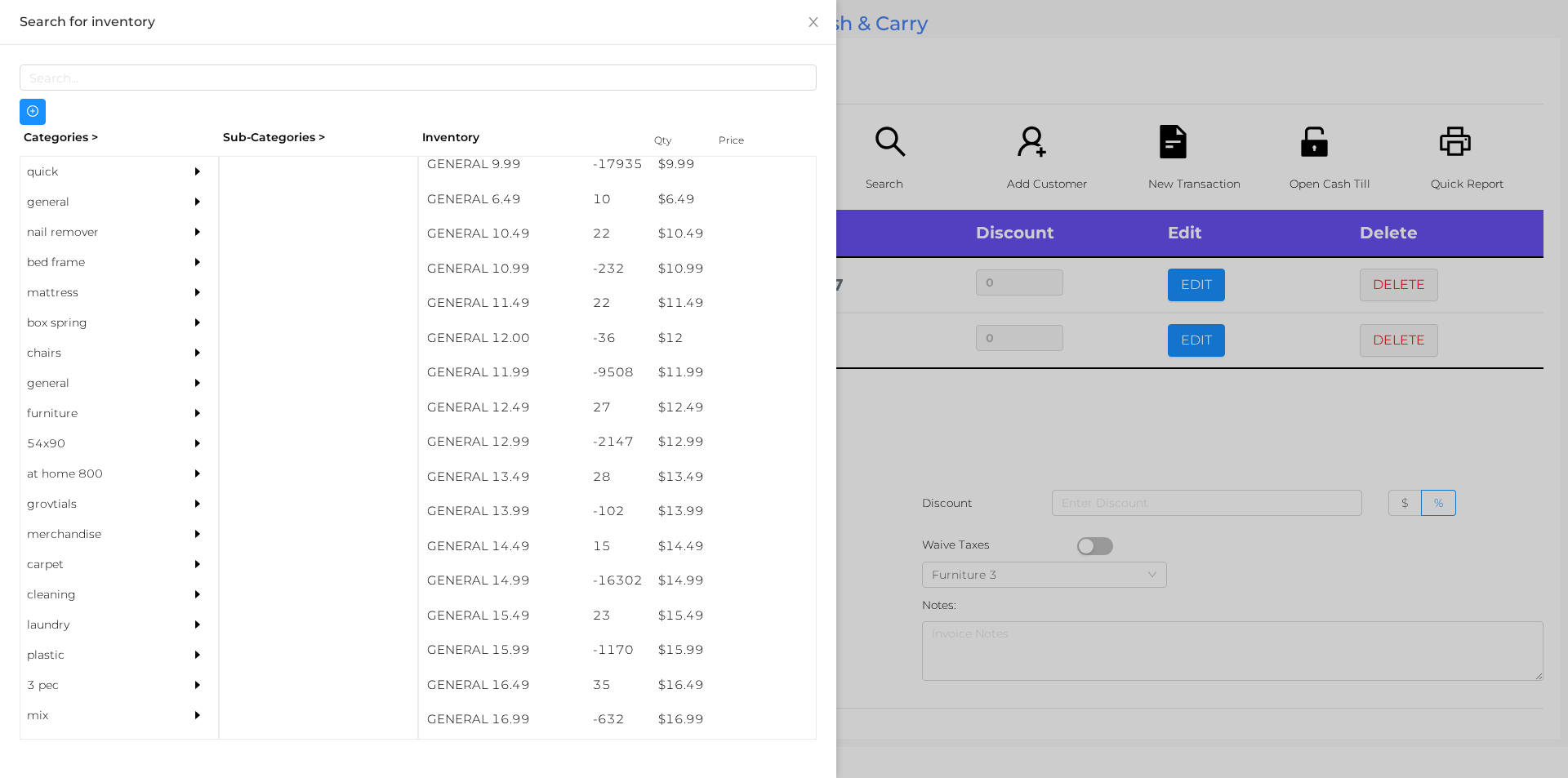
click at [956, 457] on div at bounding box center [784, 389] width 1568 height 778
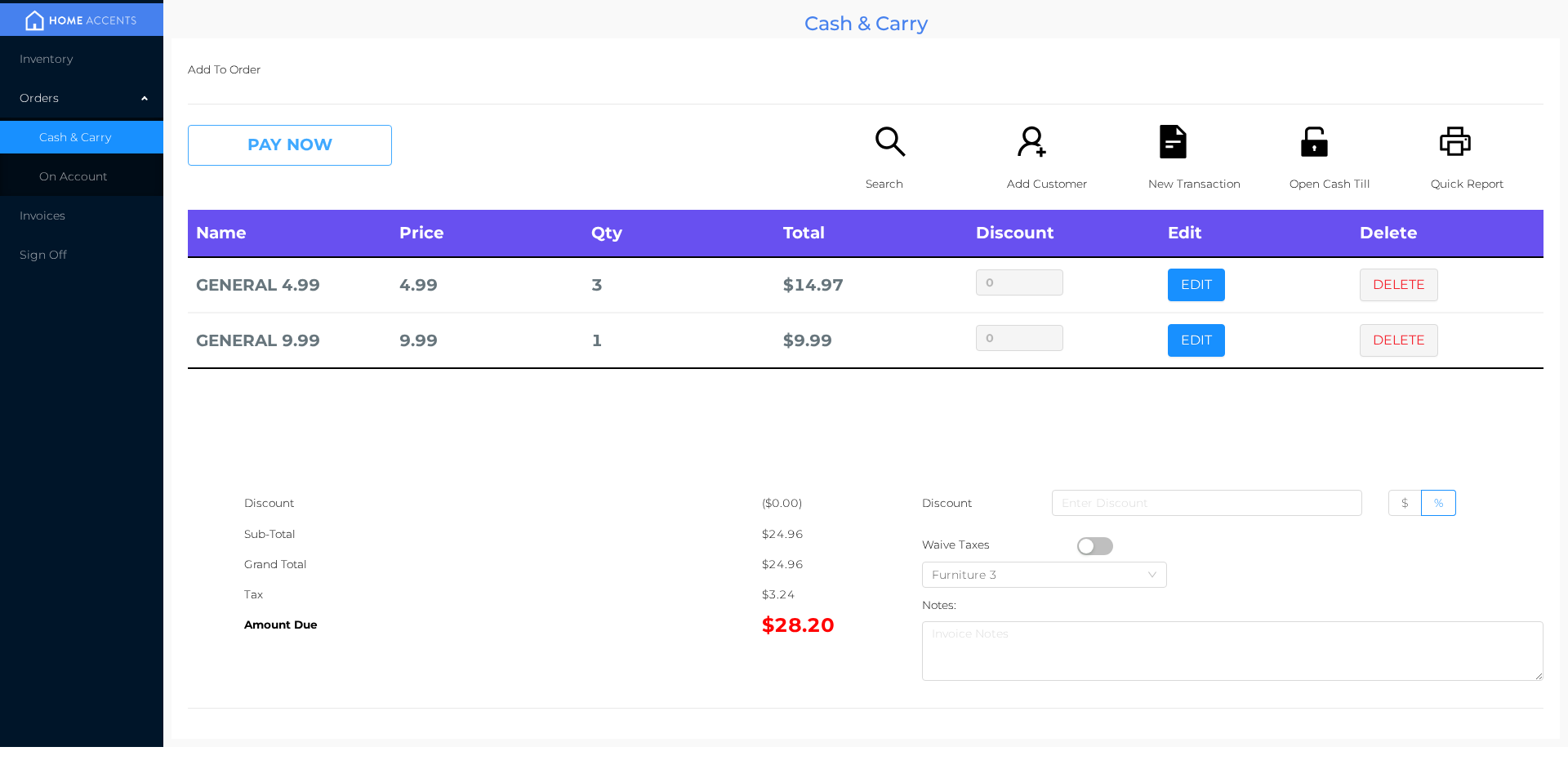
click at [275, 127] on button "PAY NOW" at bounding box center [290, 146] width 204 height 41
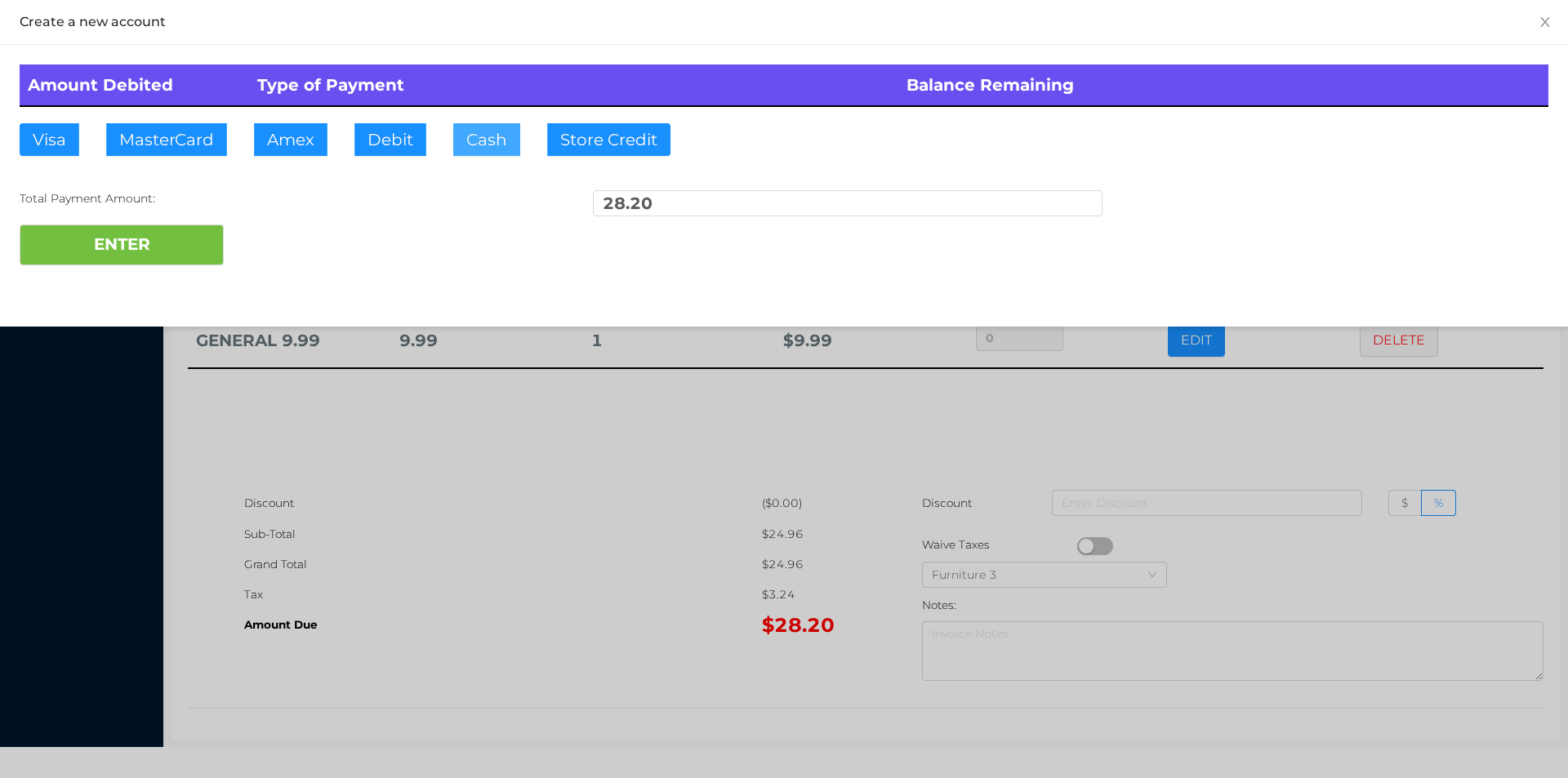
click at [454, 136] on button "Cash" at bounding box center [487, 140] width 67 height 33
type input "30."
click at [151, 250] on button "ENTER" at bounding box center [122, 245] width 204 height 41
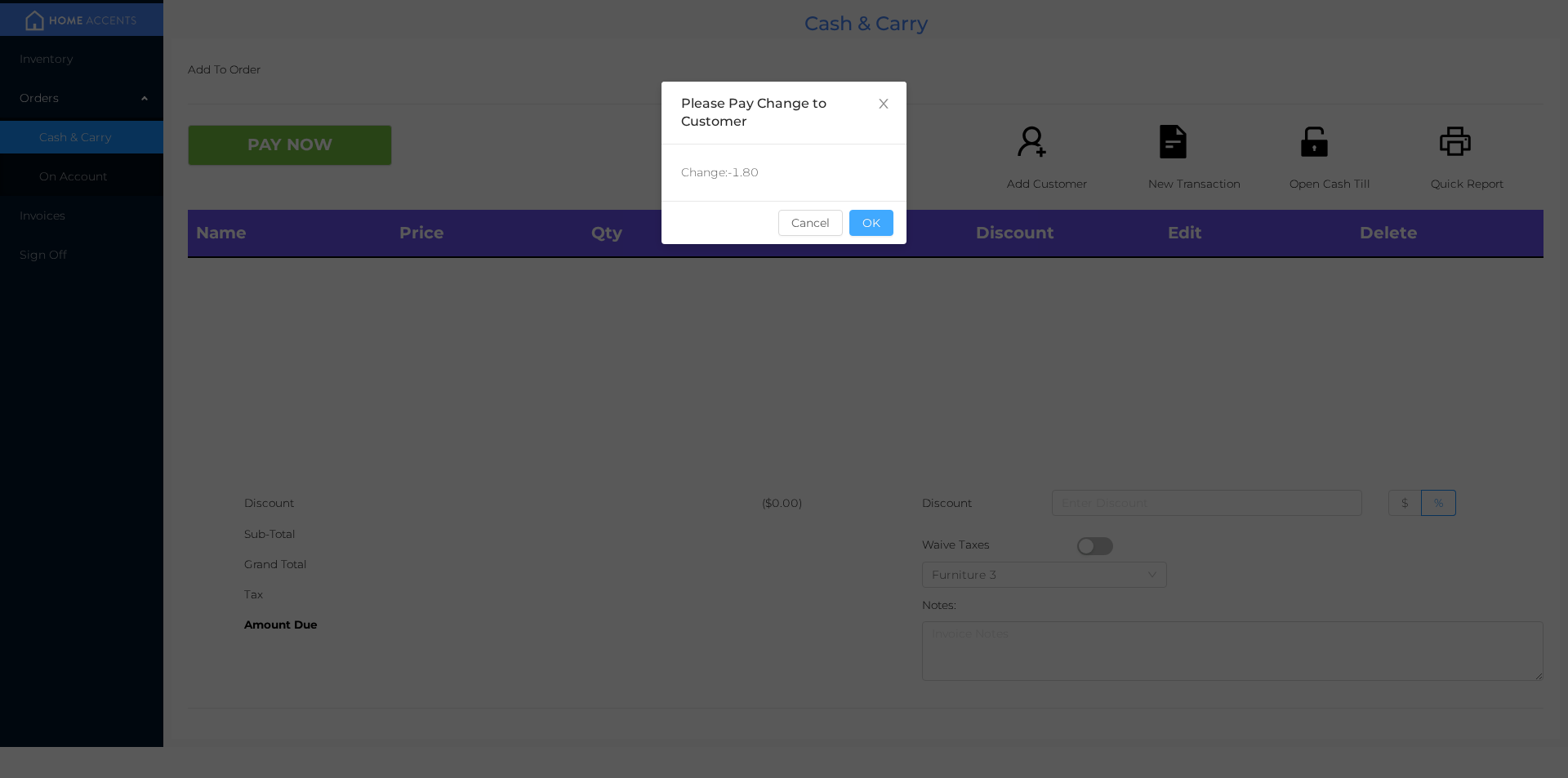
click at [881, 222] on button "OK" at bounding box center [871, 223] width 44 height 26
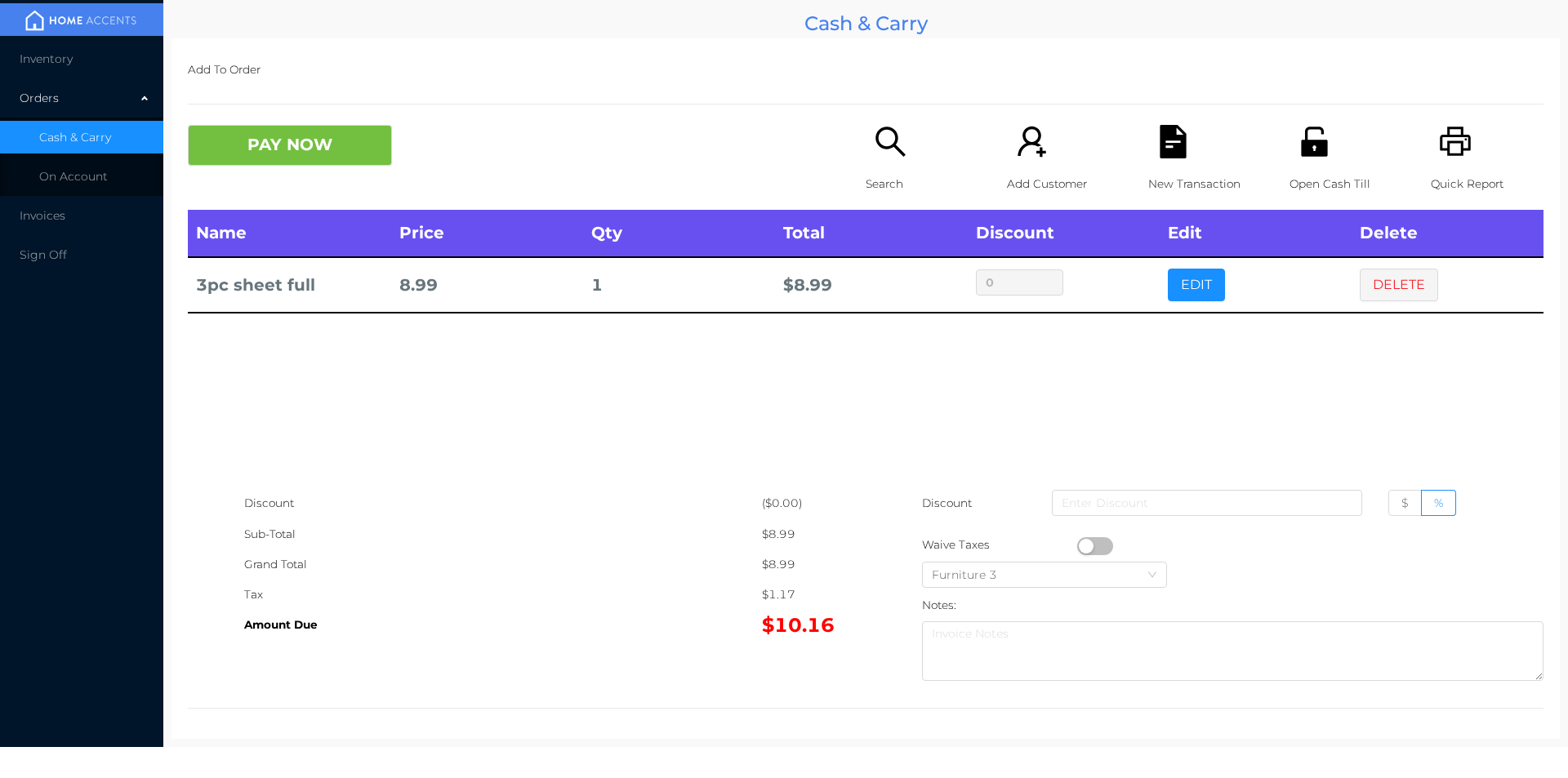
click at [1216, 347] on div "Name Price Qty Total Discount Edit Delete 3pc sheet full 8.99 1 $ 8.99 0 EDIT D…" at bounding box center [865, 349] width 1355 height 278
click at [1413, 290] on button "DELETE" at bounding box center [1399, 285] width 79 height 33
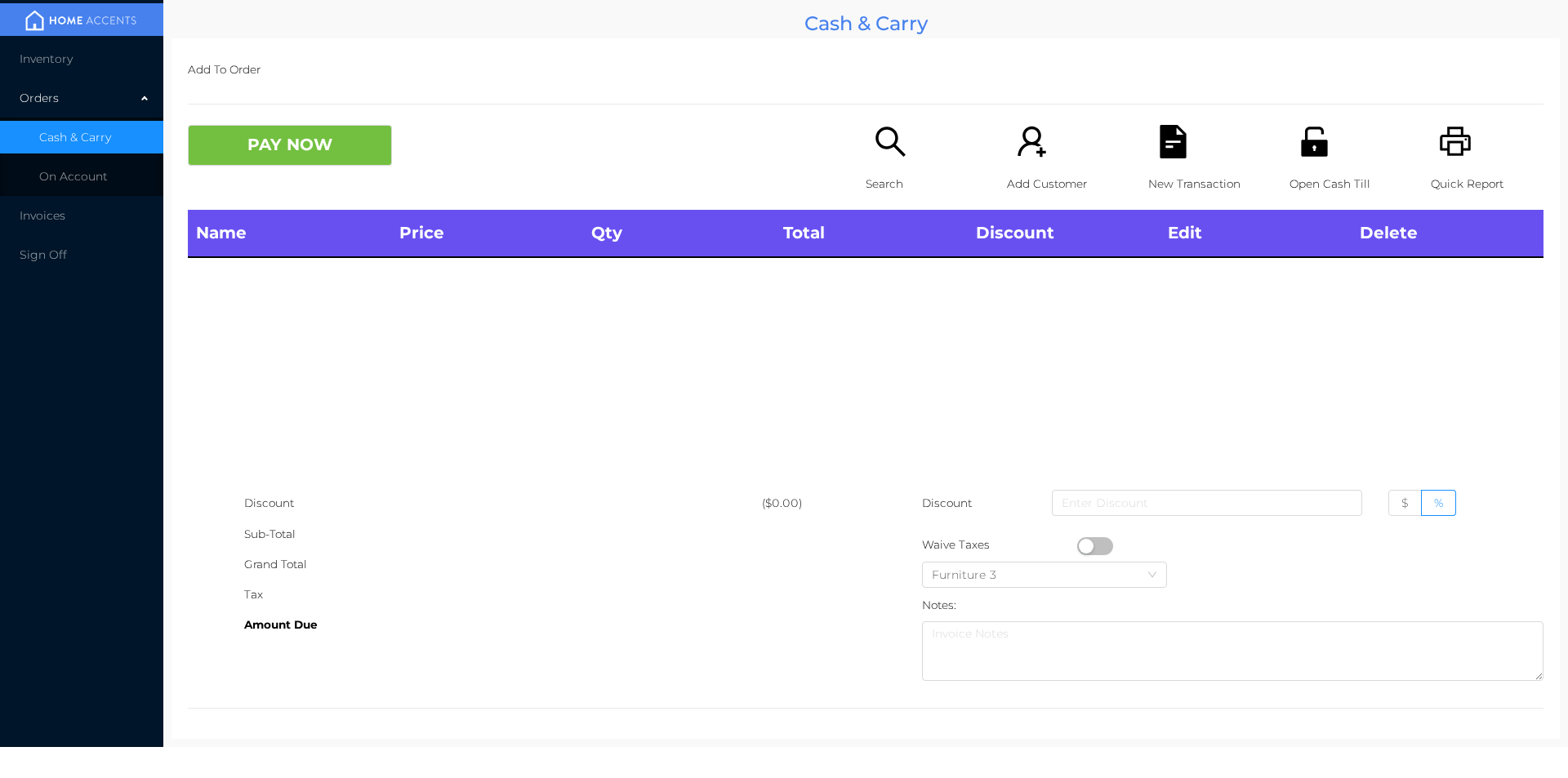
click at [1448, 160] on div "Quick Report" at bounding box center [1487, 168] width 113 height 85
click at [336, 186] on div "PAY NOW Search Add Customer New Transaction Open Cash Till Quick Report" at bounding box center [865, 168] width 1355 height 85
click at [801, 409] on div "Name Price Qty Total Discount Edit Delete" at bounding box center [865, 349] width 1355 height 278
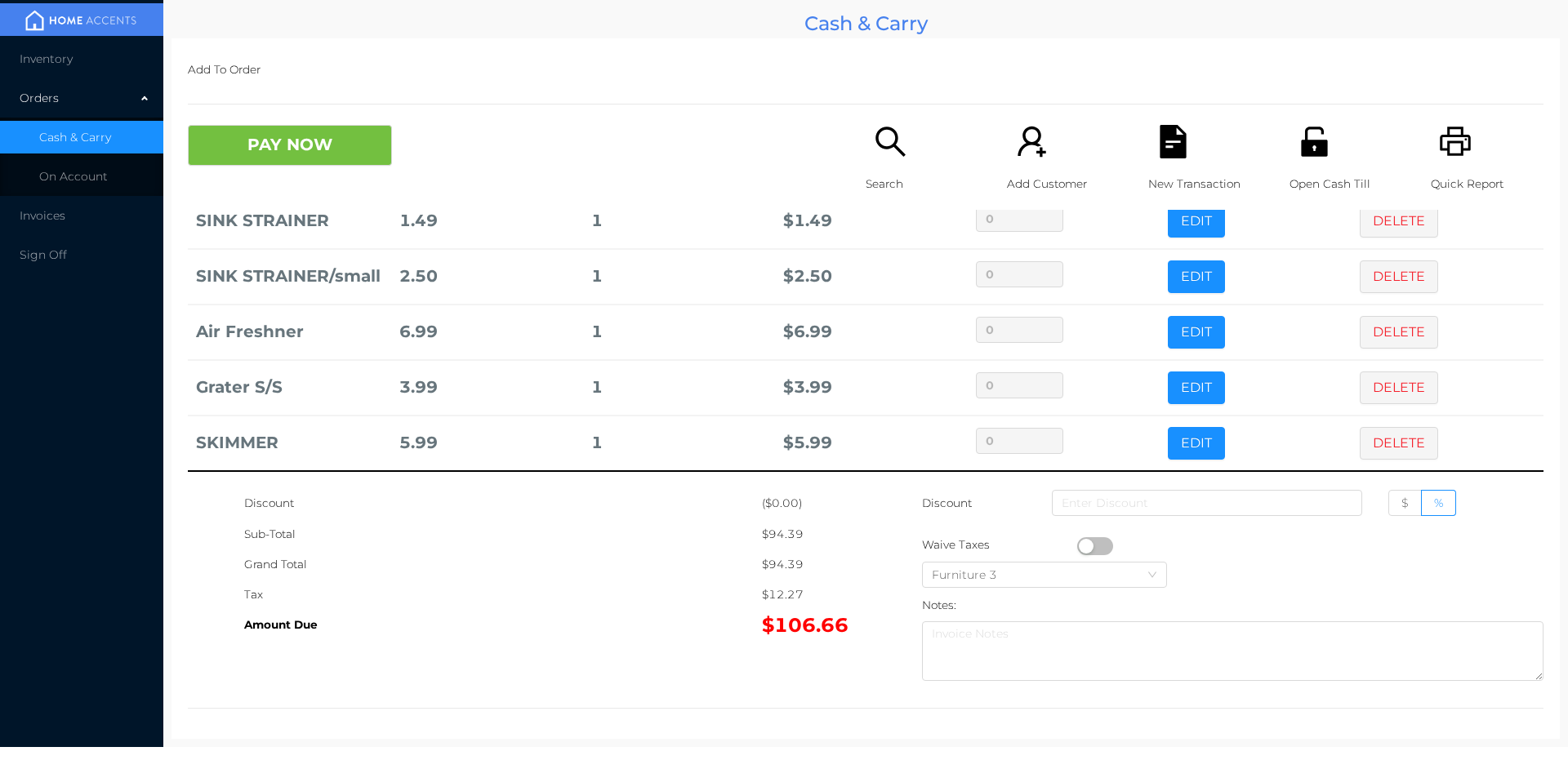
scroll to position [6, 0]
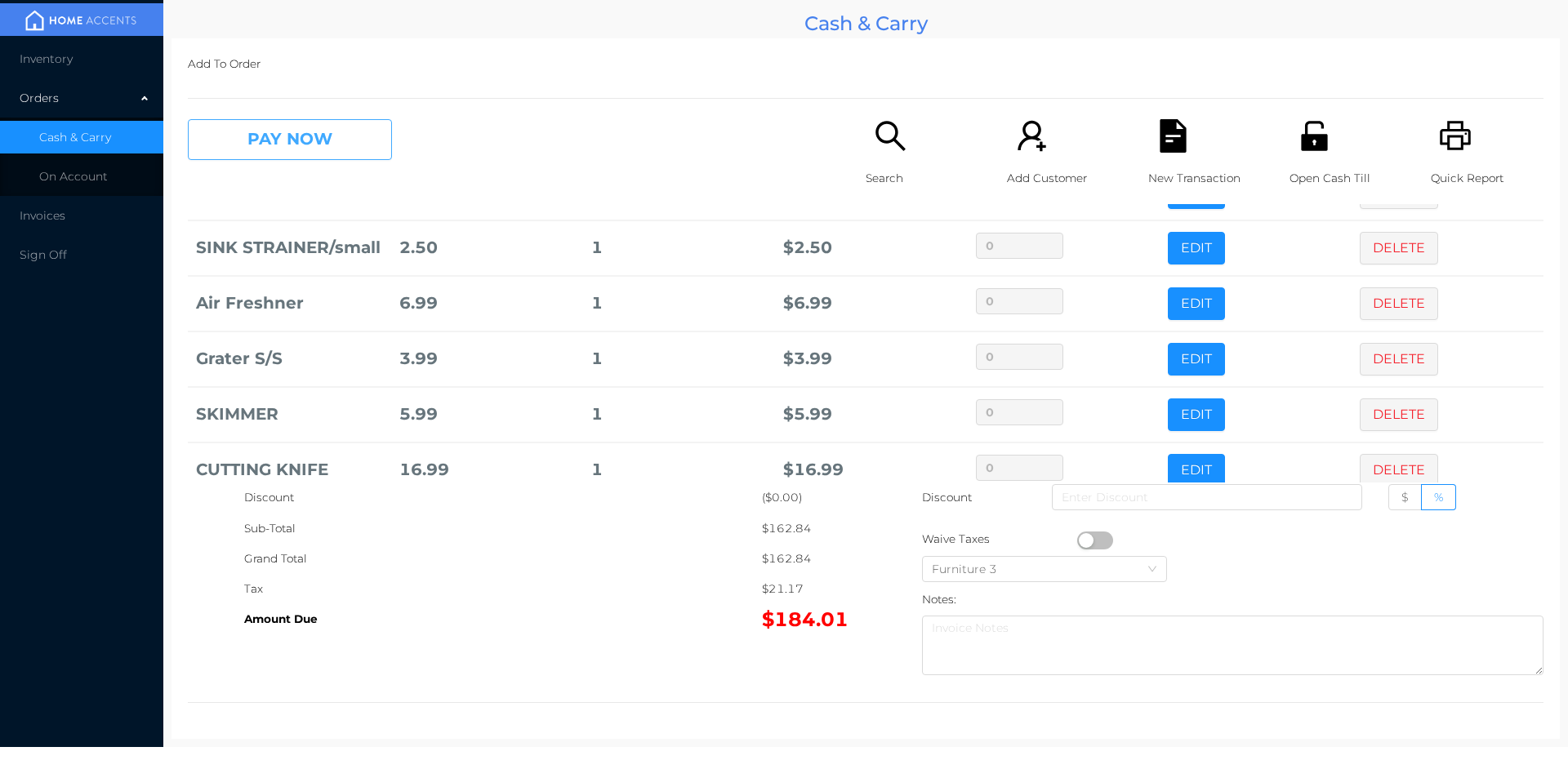
click at [252, 131] on button "PAY NOW" at bounding box center [290, 140] width 204 height 41
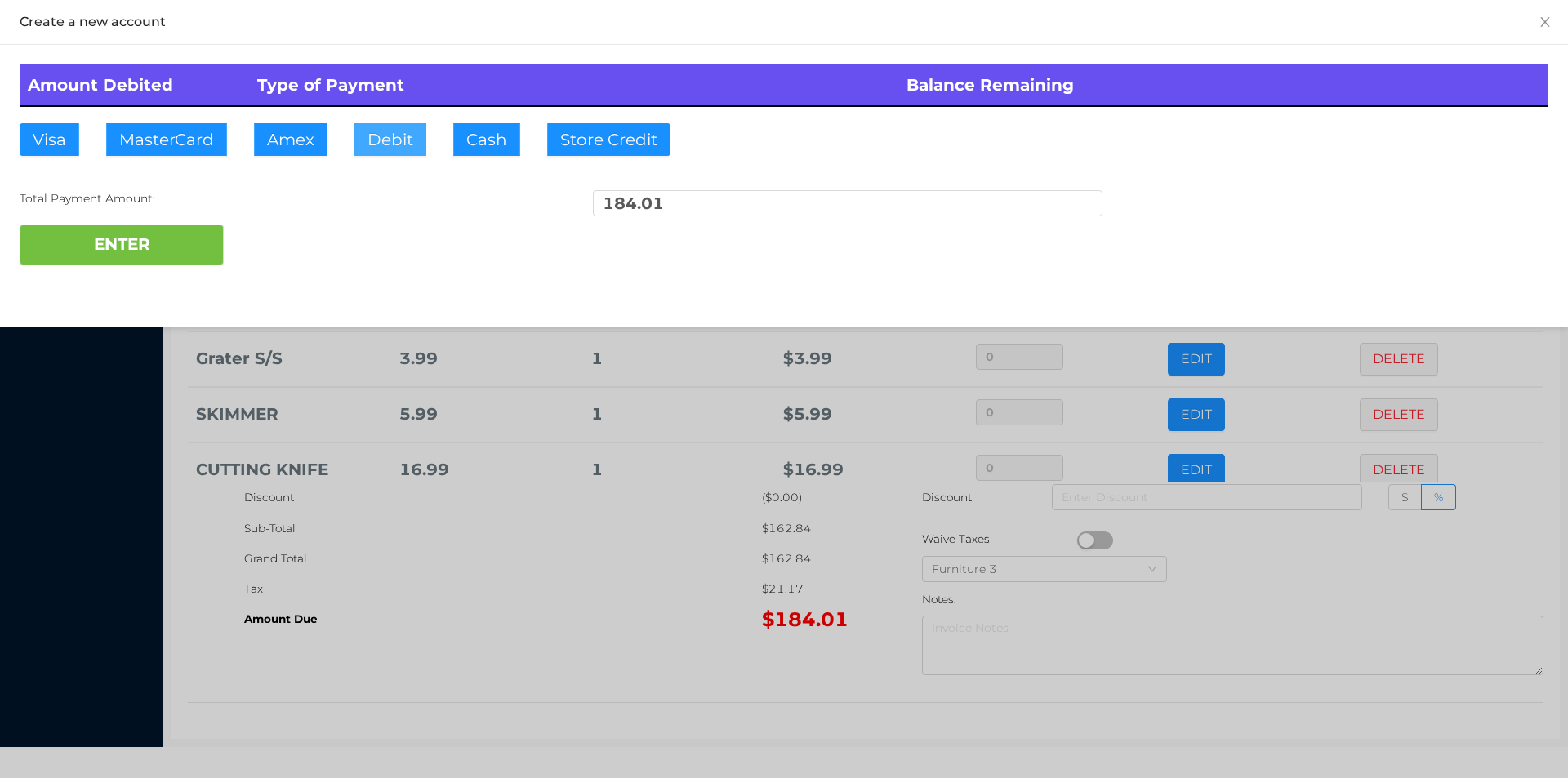
click at [383, 141] on button "Debit" at bounding box center [390, 140] width 72 height 33
type input "200."
click at [168, 236] on button "ENTER" at bounding box center [122, 245] width 204 height 41
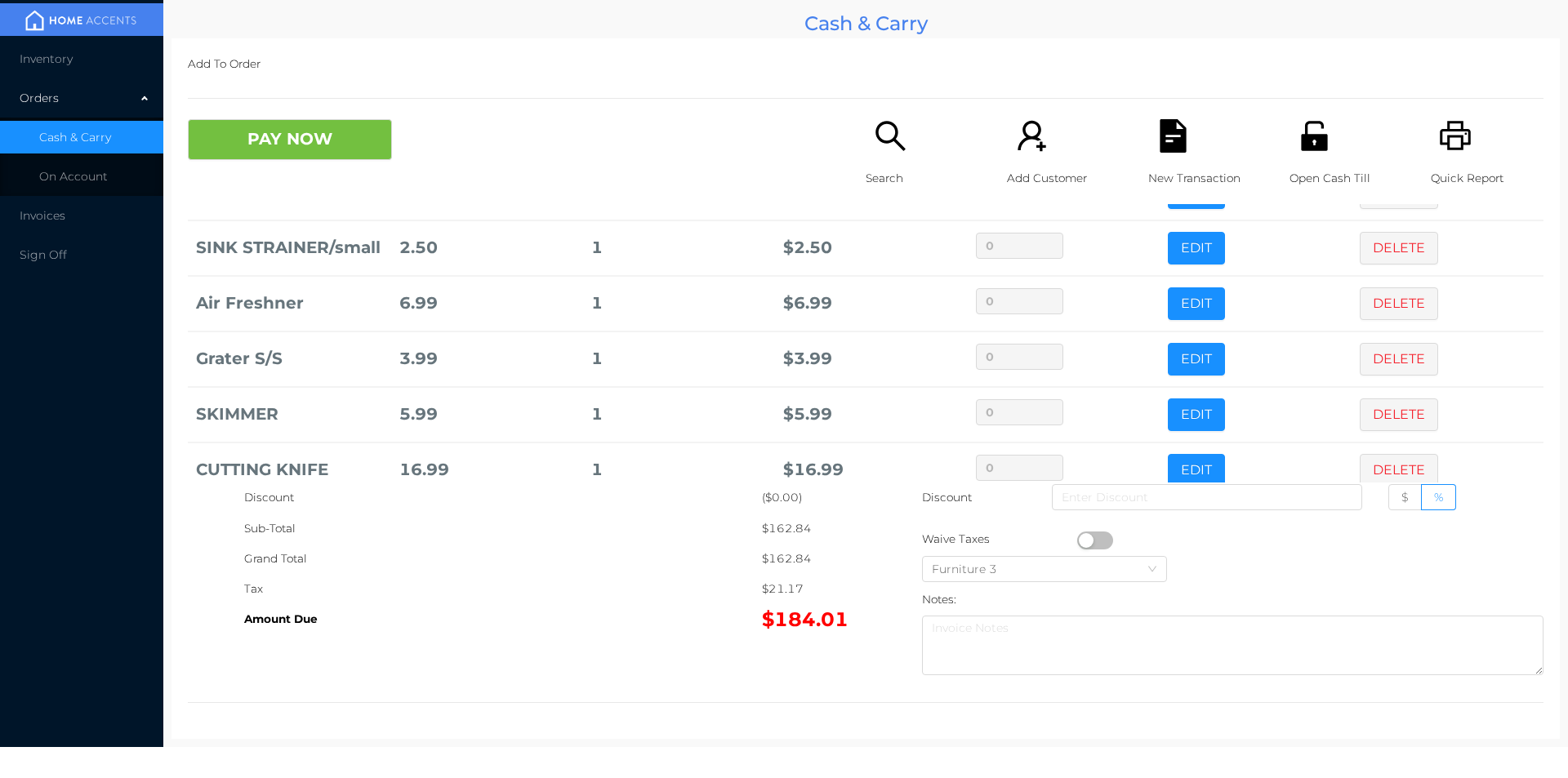
scroll to position [0, 0]
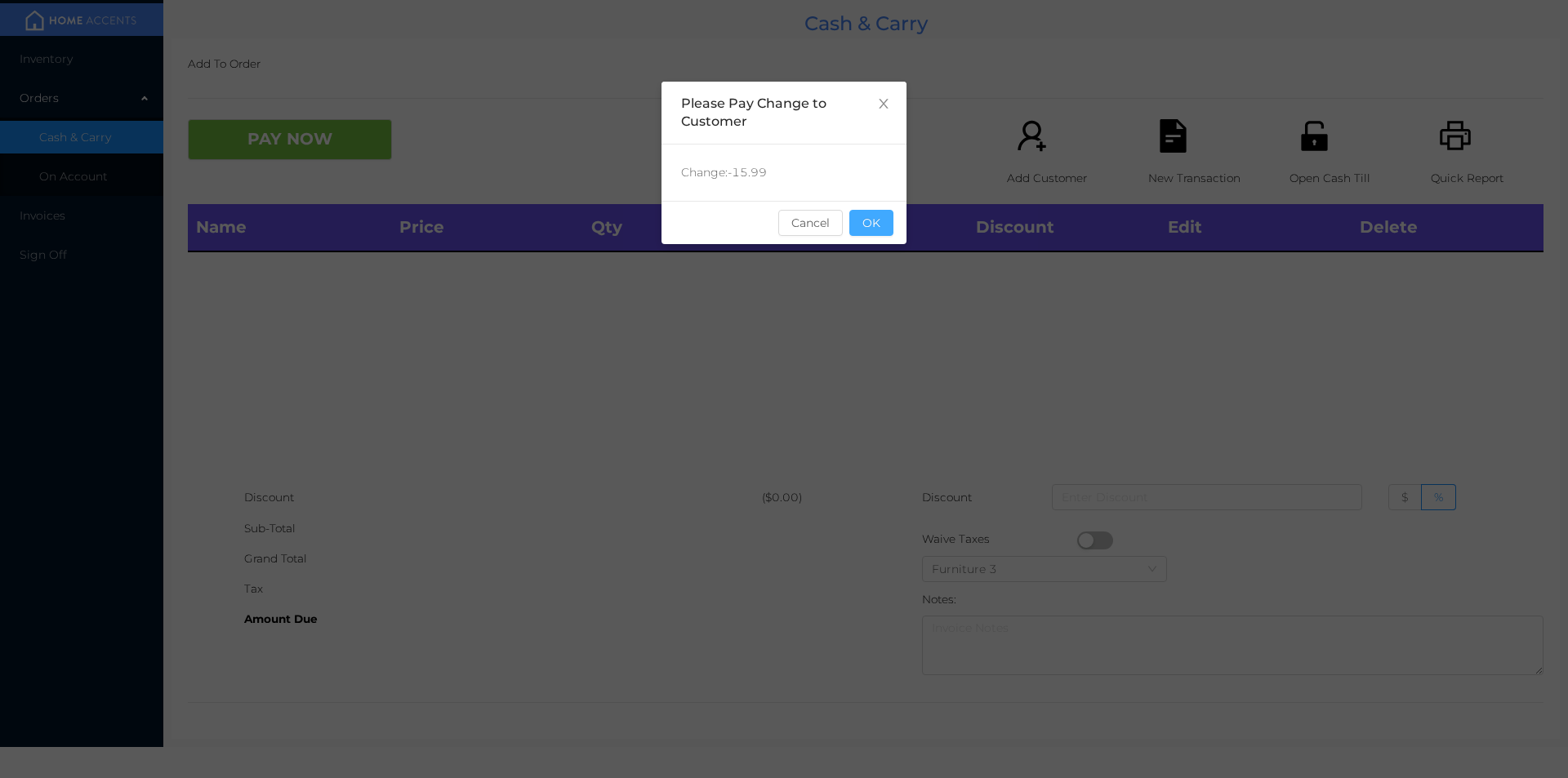
click at [875, 223] on button "OK" at bounding box center [871, 223] width 44 height 26
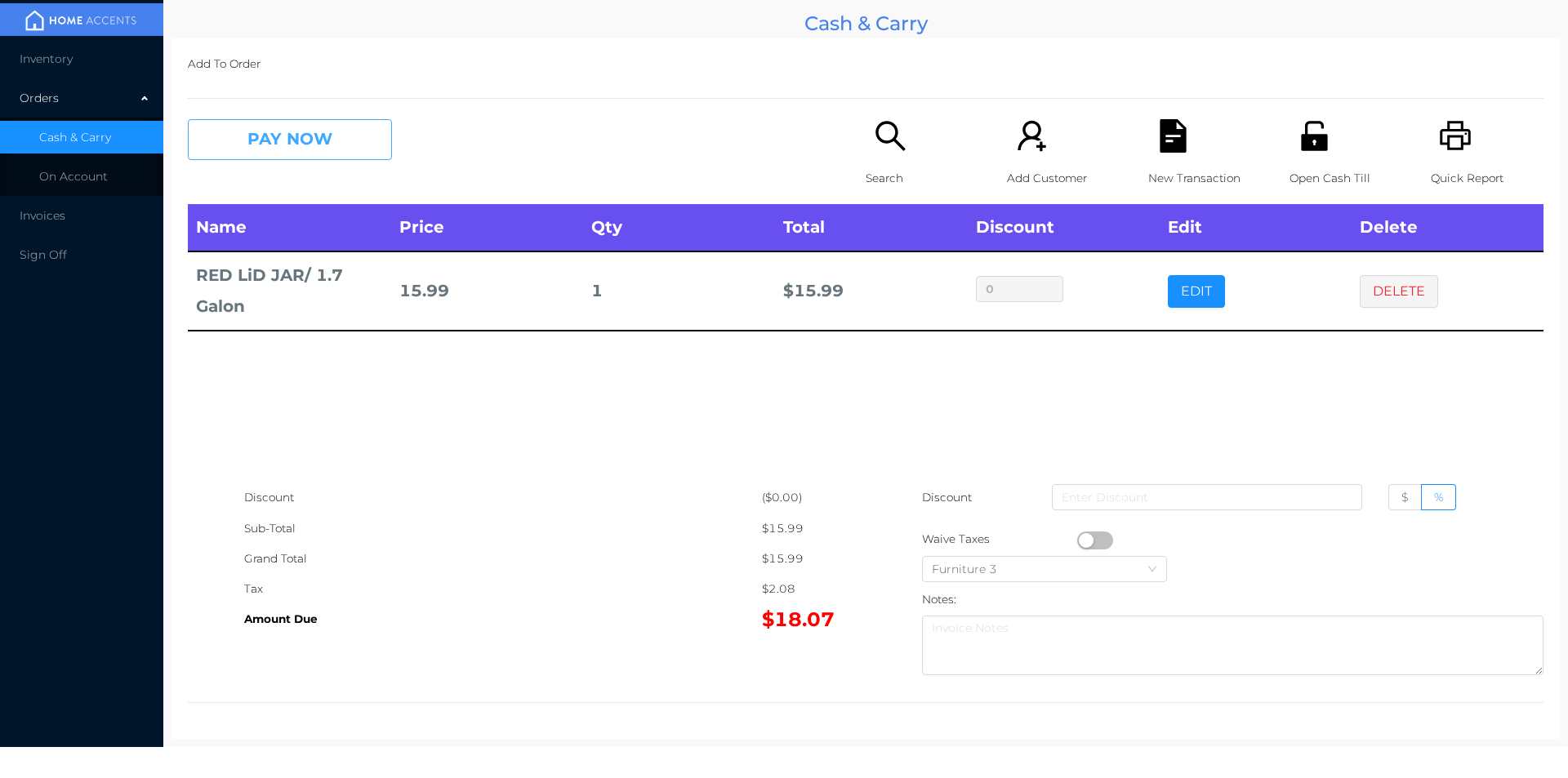
click at [261, 150] on button "PAY NOW" at bounding box center [290, 140] width 204 height 41
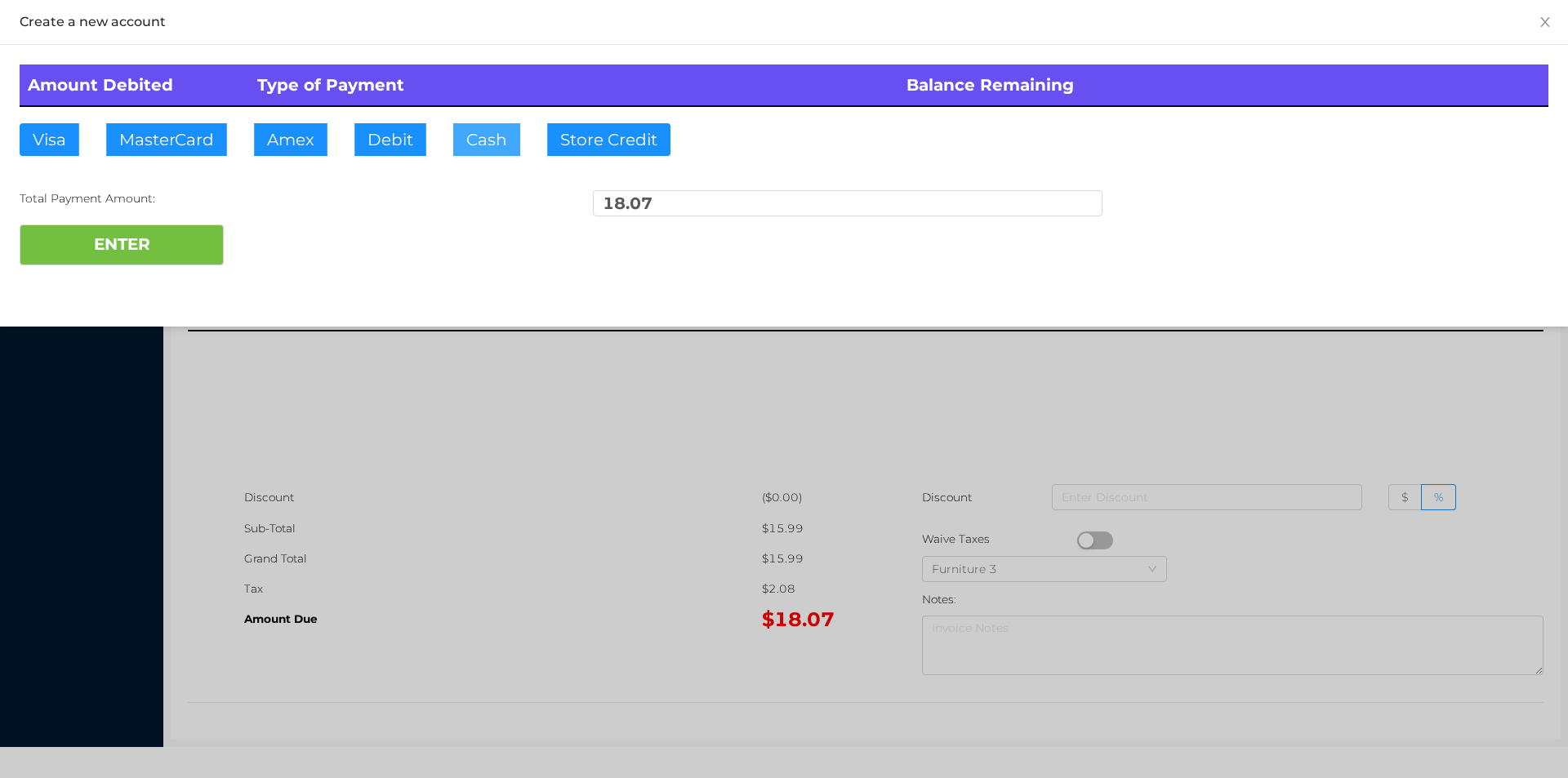
click at [477, 129] on button "Cash" at bounding box center [487, 140] width 67 height 33
type input "20."
click at [498, 404] on div at bounding box center [784, 389] width 1568 height 778
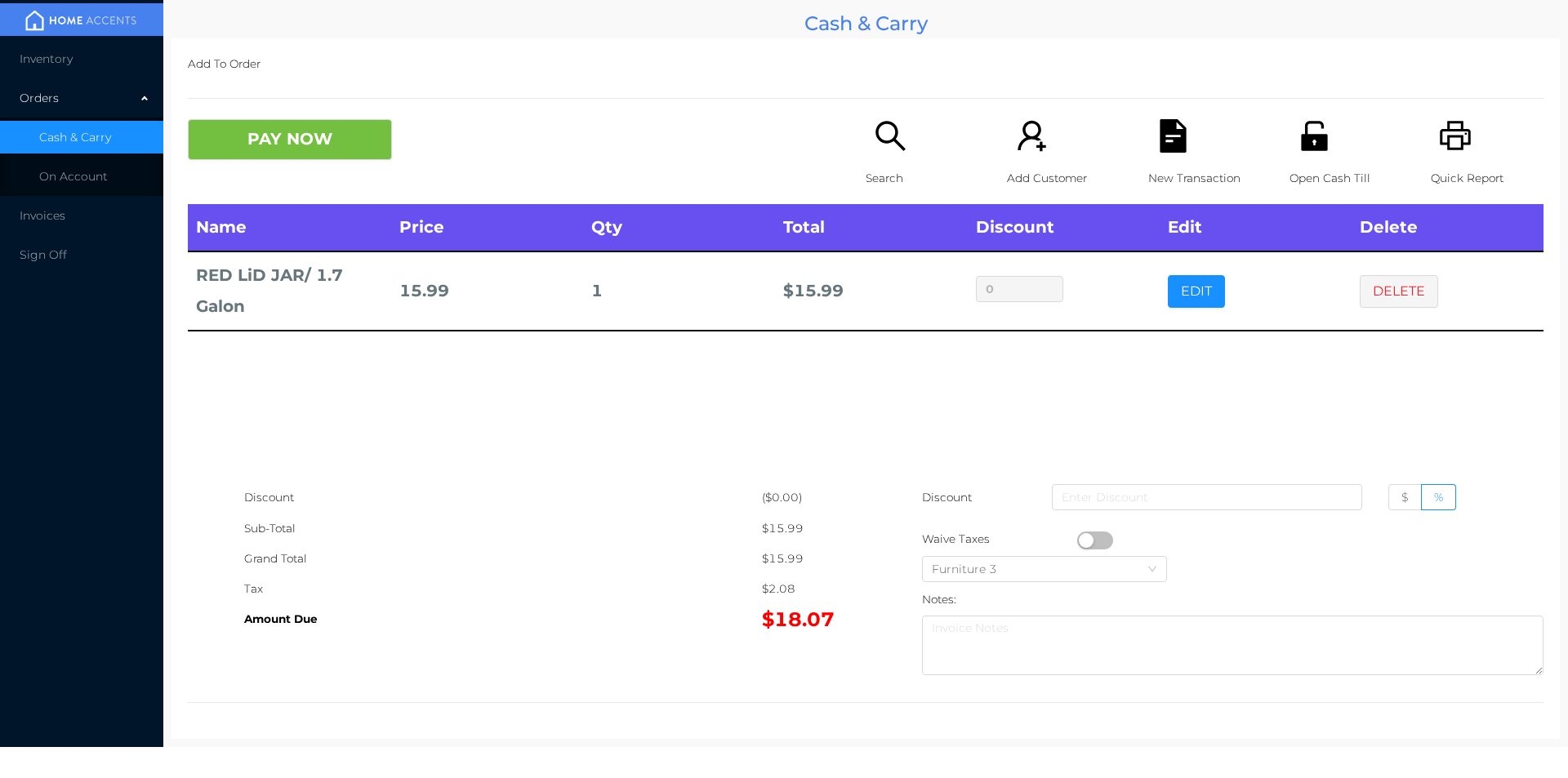
click at [1318, 155] on div "Open Cash Till" at bounding box center [1346, 162] width 113 height 85
click at [1371, 302] on button "DELETE" at bounding box center [1399, 291] width 79 height 33
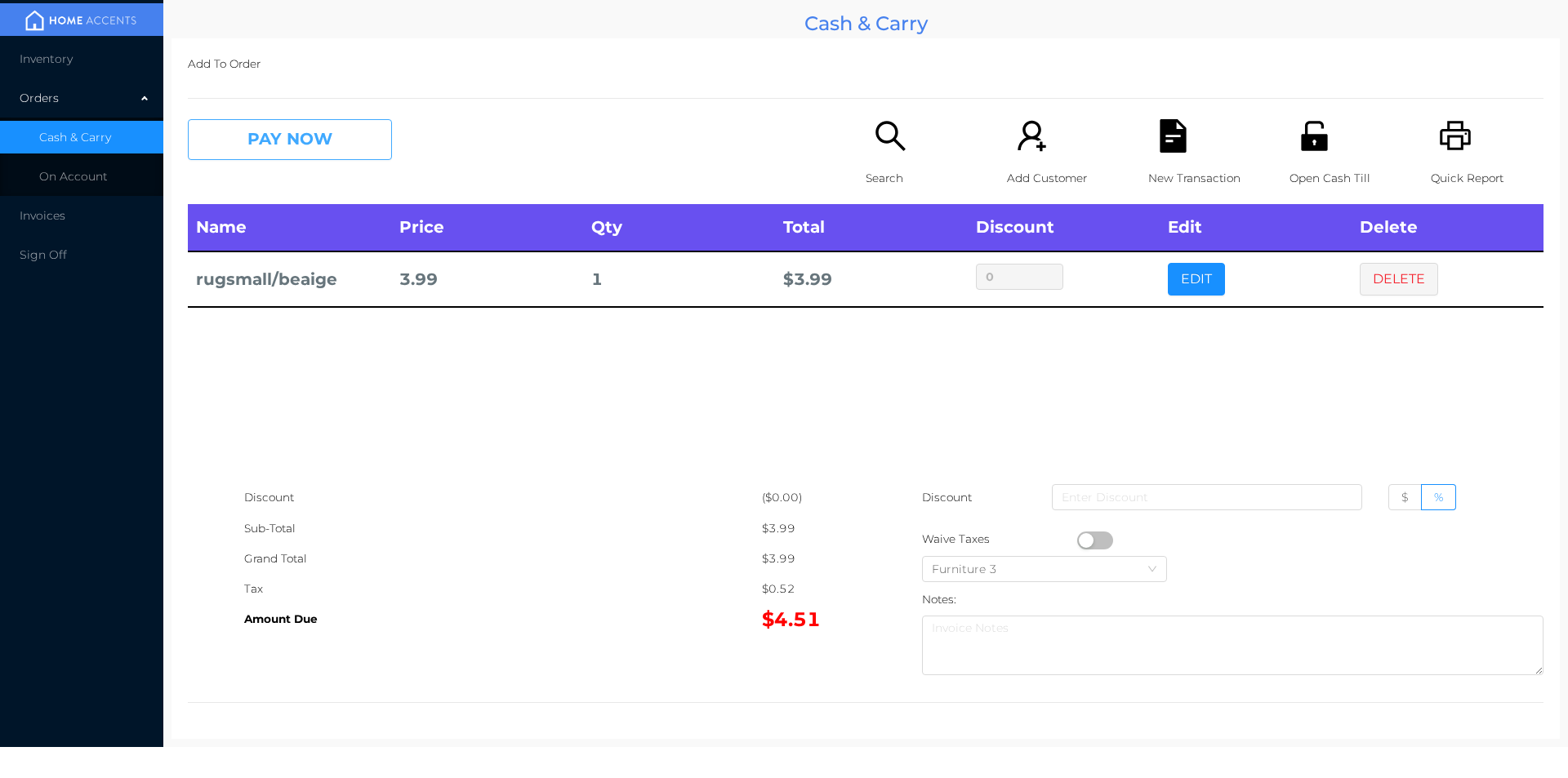
click at [285, 136] on button "PAY NOW" at bounding box center [290, 140] width 204 height 41
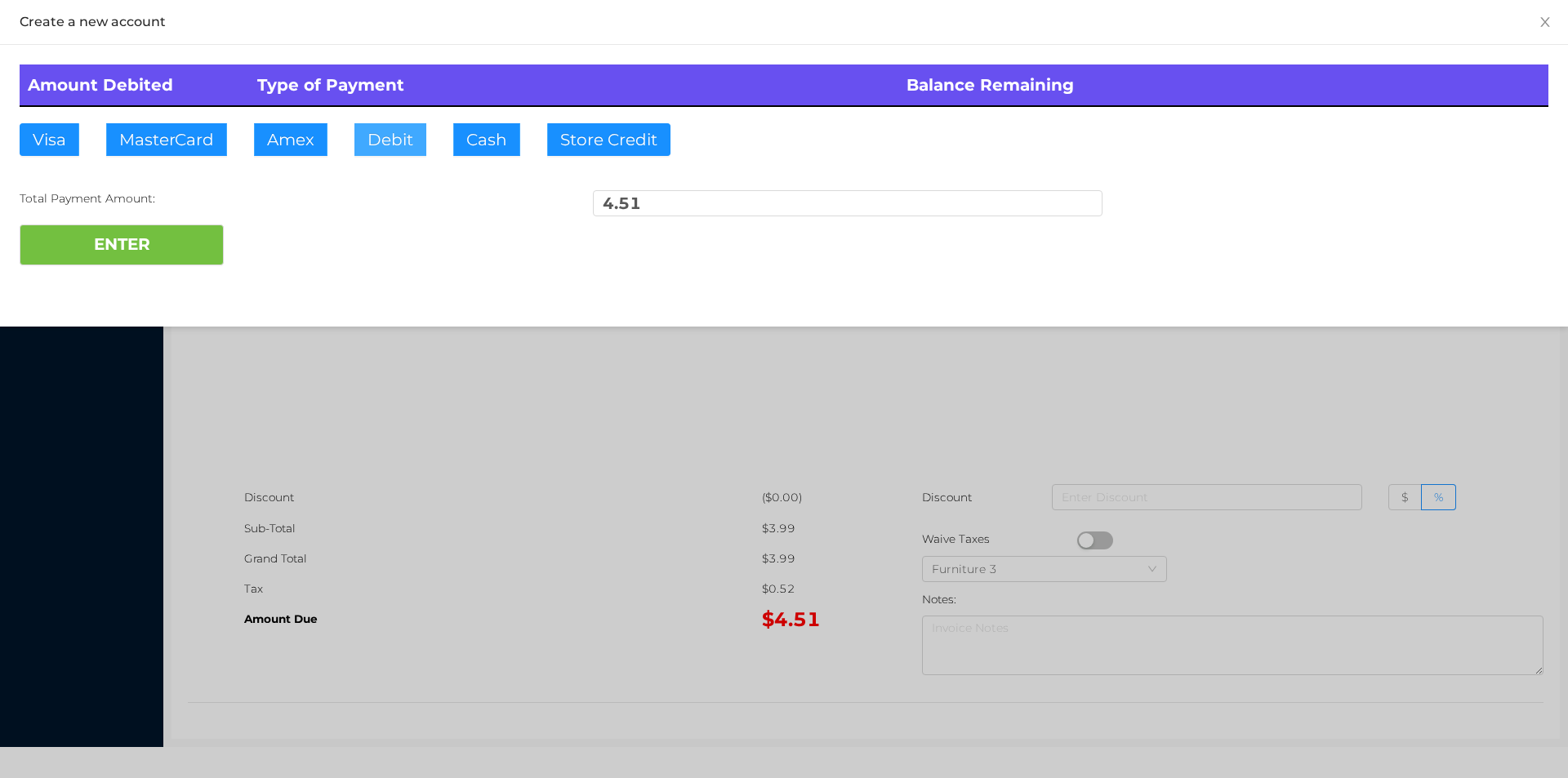
click at [415, 128] on button "Debit" at bounding box center [390, 140] width 72 height 33
click at [118, 244] on button "ENTER" at bounding box center [122, 245] width 204 height 41
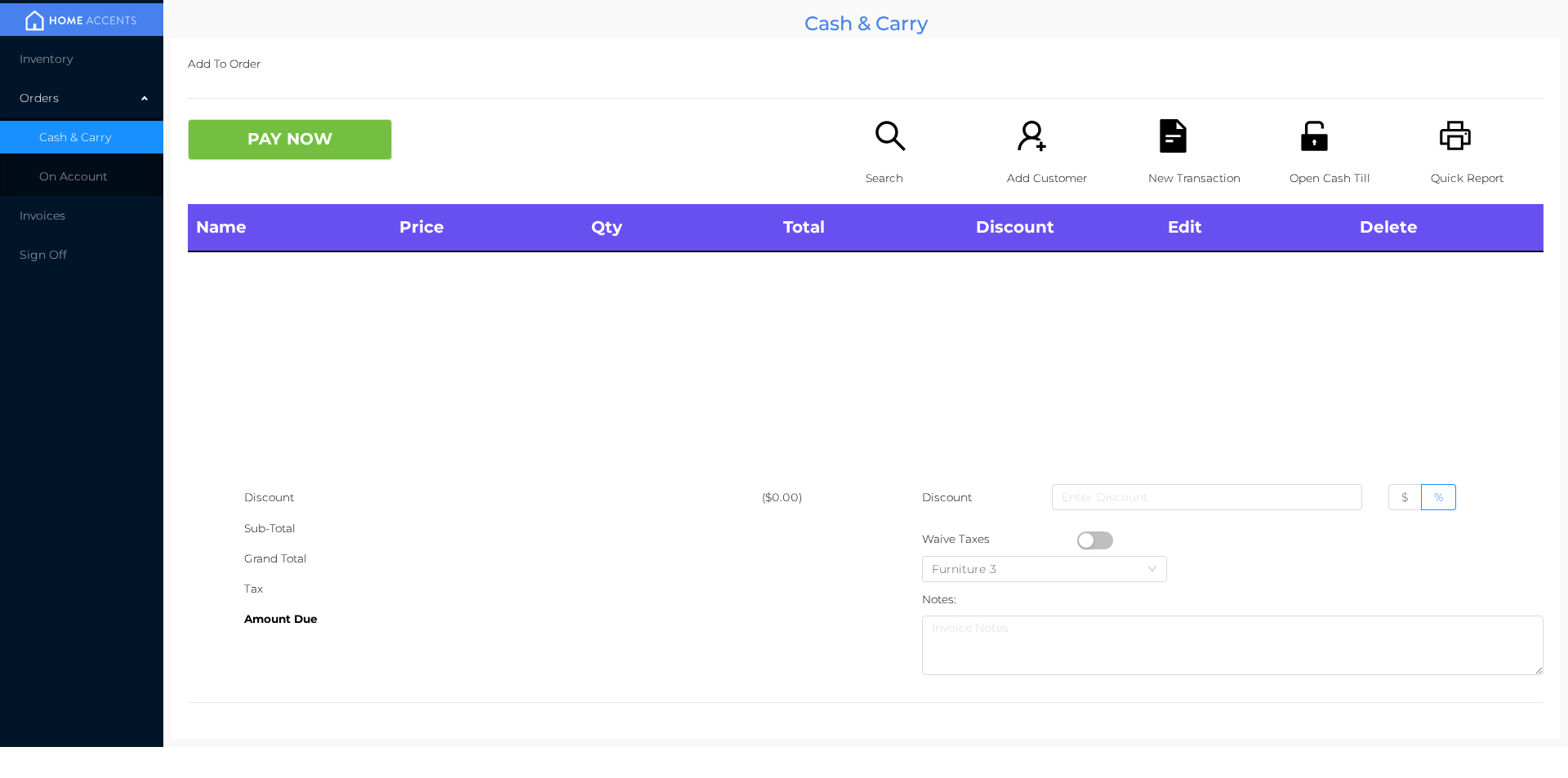
click at [884, 140] on icon "icon: search" at bounding box center [890, 136] width 34 height 34
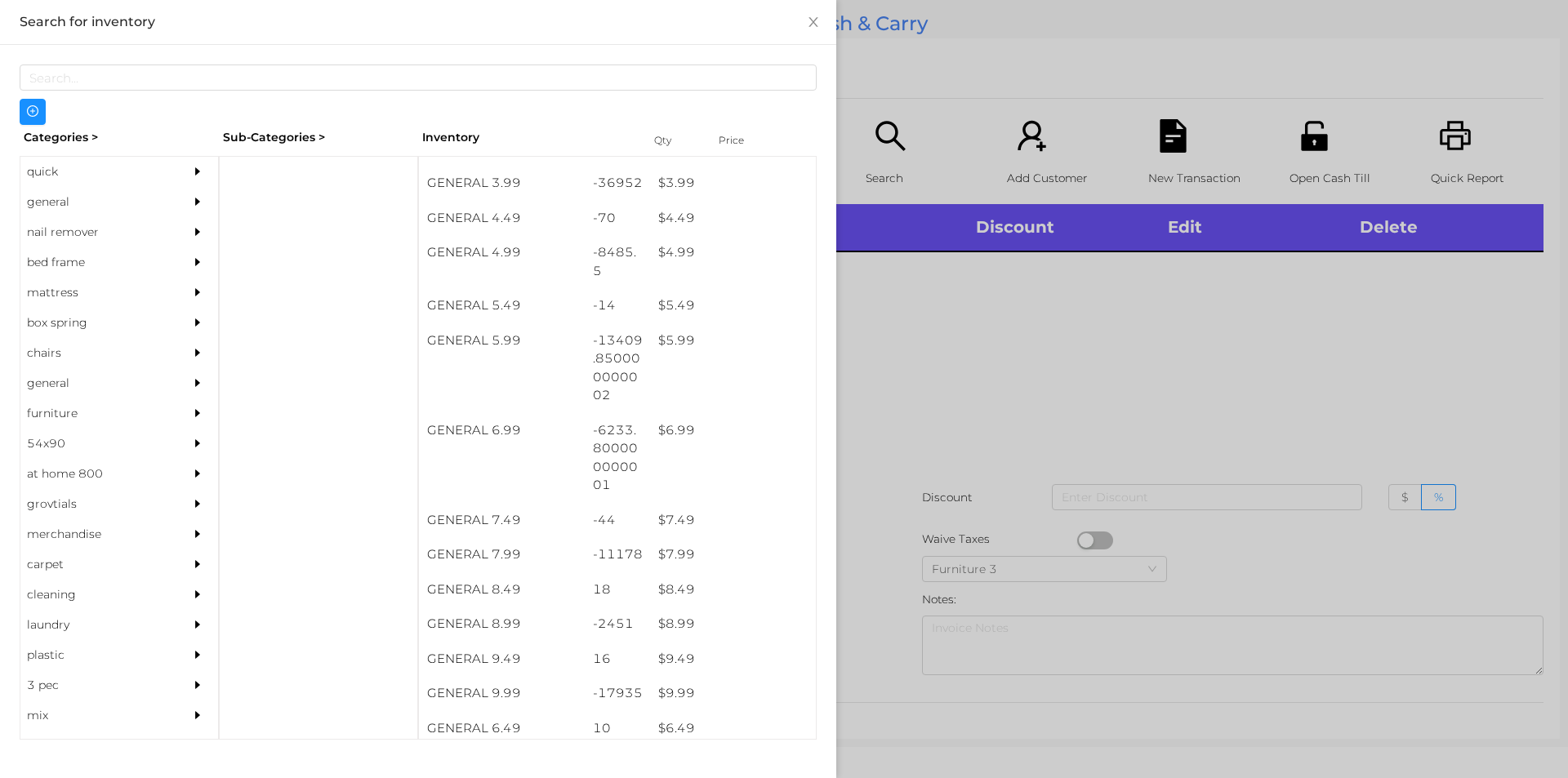
scroll to position [498, 0]
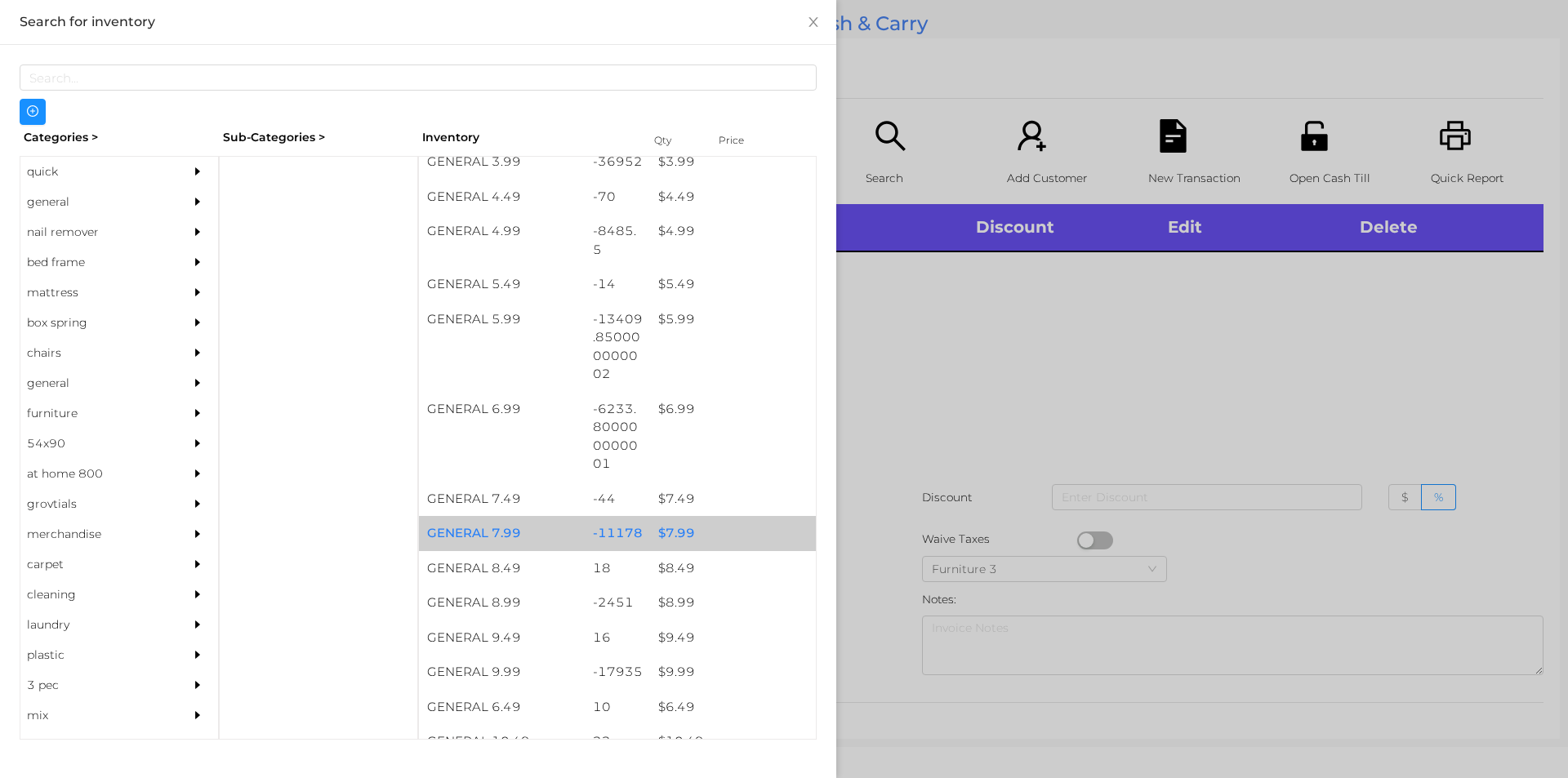
click at [671, 522] on div "$ 7.99" at bounding box center [733, 533] width 166 height 35
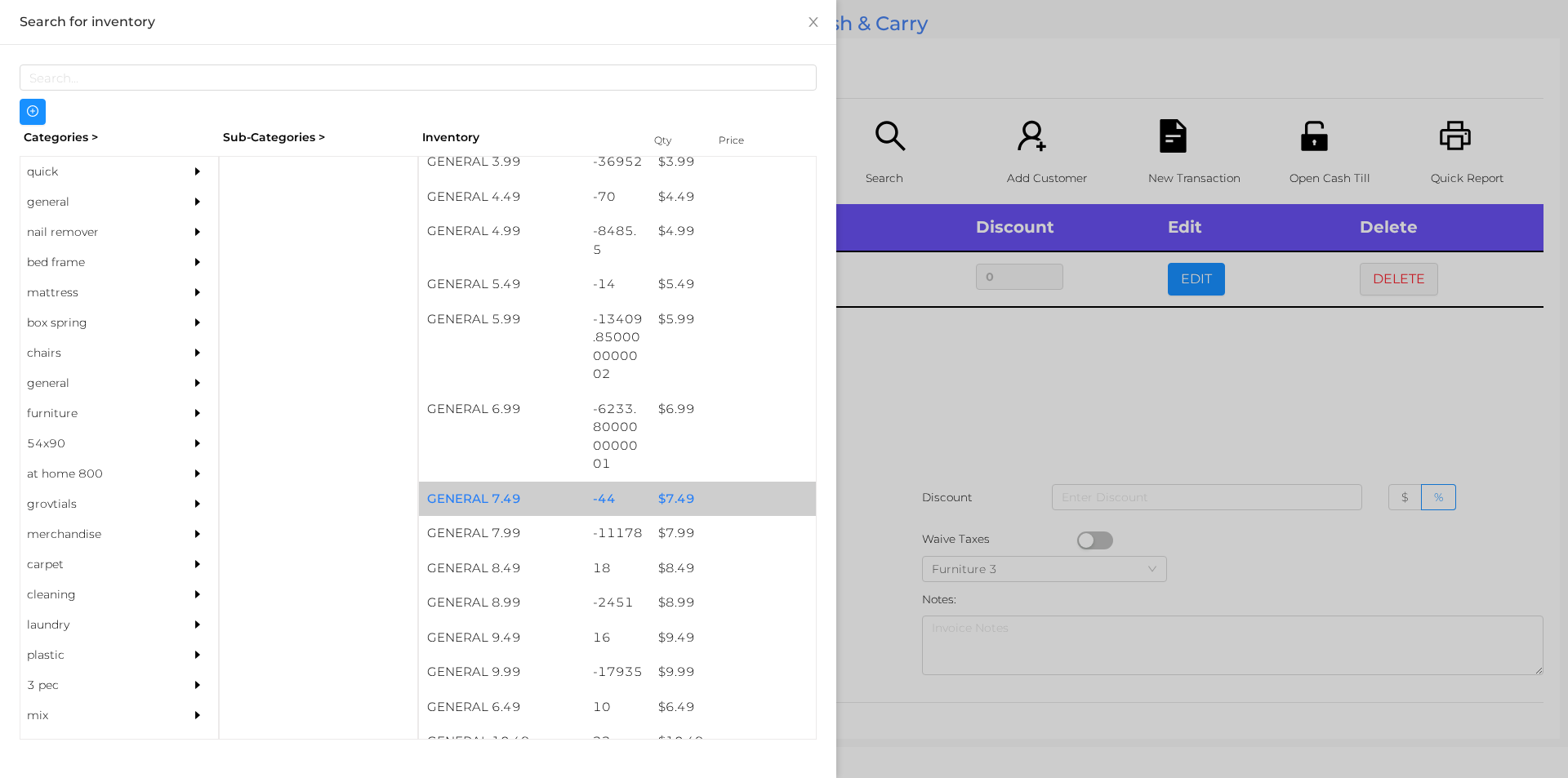
click at [678, 514] on div "$ 7.49" at bounding box center [733, 499] width 166 height 35
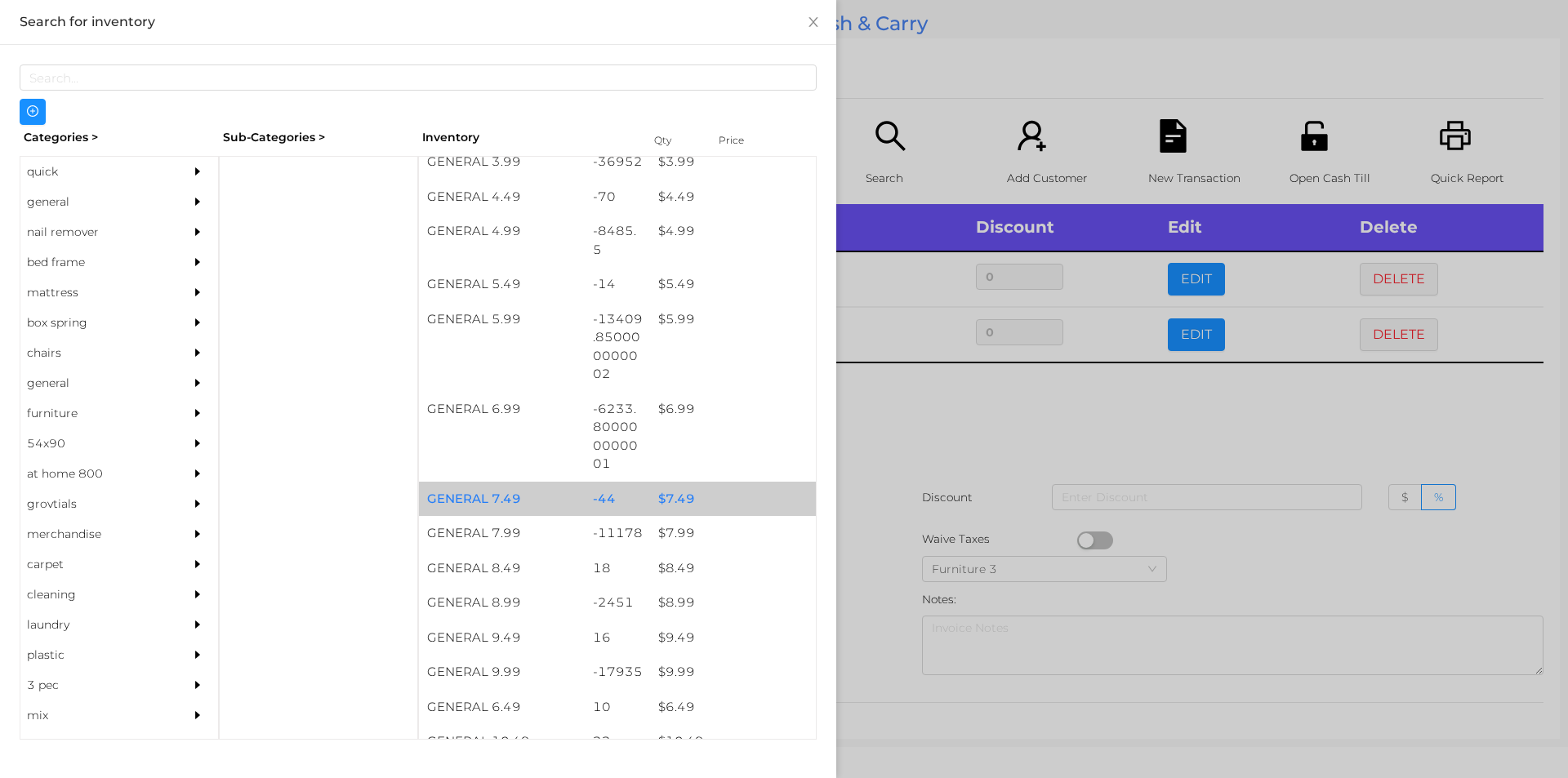
click at [911, 408] on div at bounding box center [784, 389] width 1568 height 778
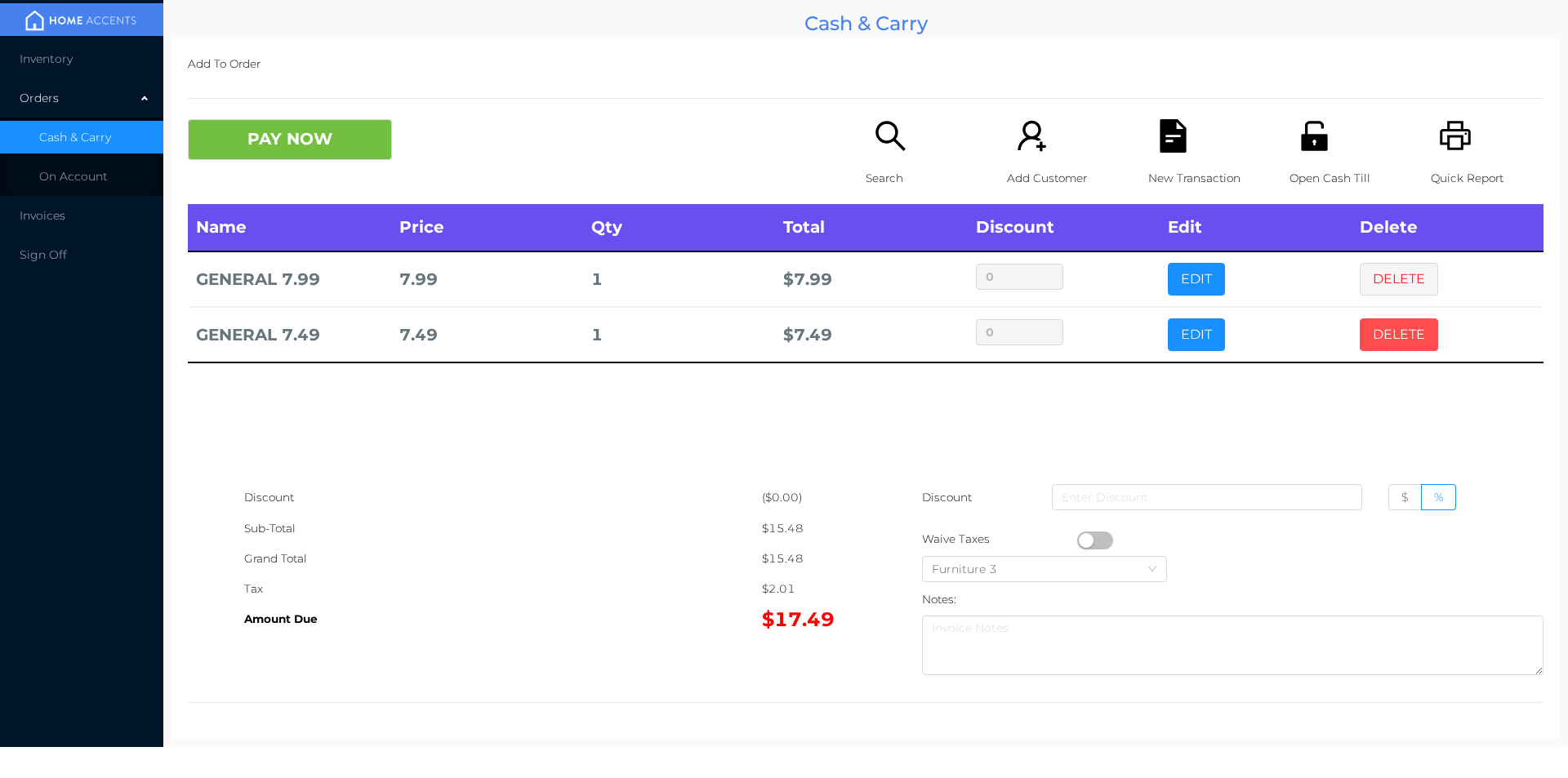
click at [1386, 331] on button "DELETE" at bounding box center [1399, 335] width 79 height 33
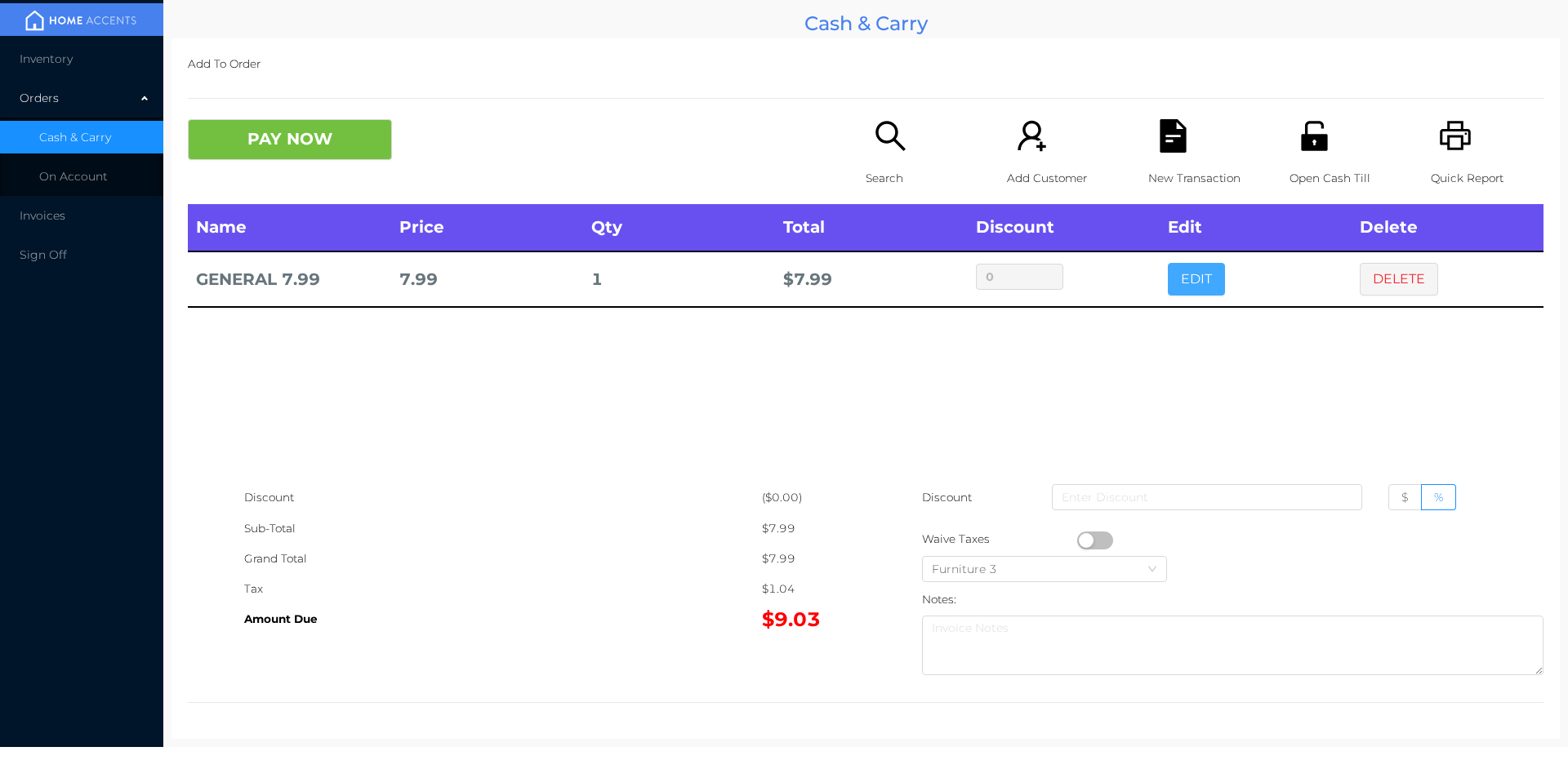
click at [1205, 295] on button "EDIT" at bounding box center [1196, 279] width 57 height 33
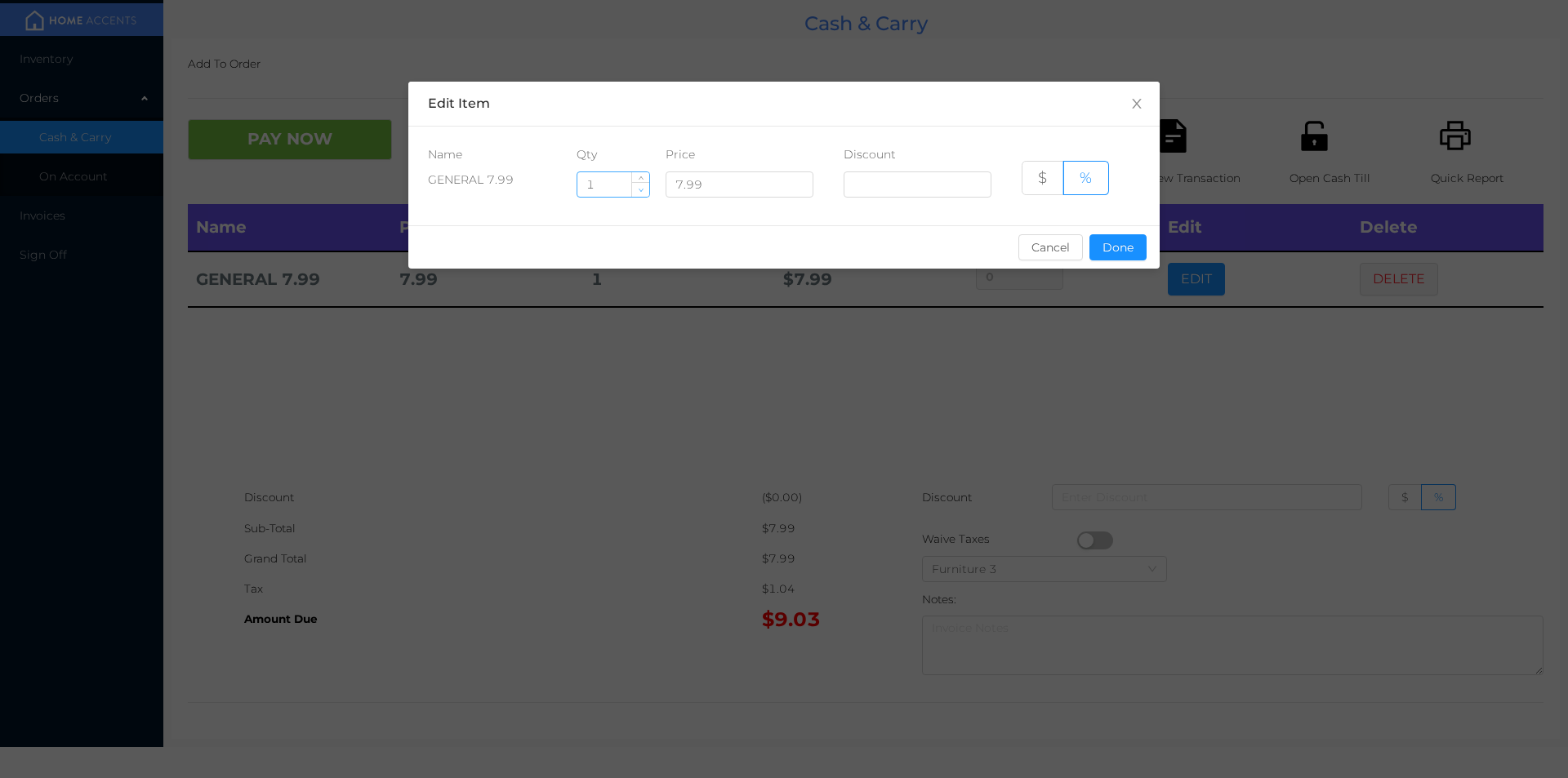
click at [641, 191] on icon "icon: down" at bounding box center [640, 190] width 6 height 6
type input "0"
type input "2"
click at [1118, 234] on button "Done" at bounding box center [1118, 247] width 57 height 26
type input "0%"
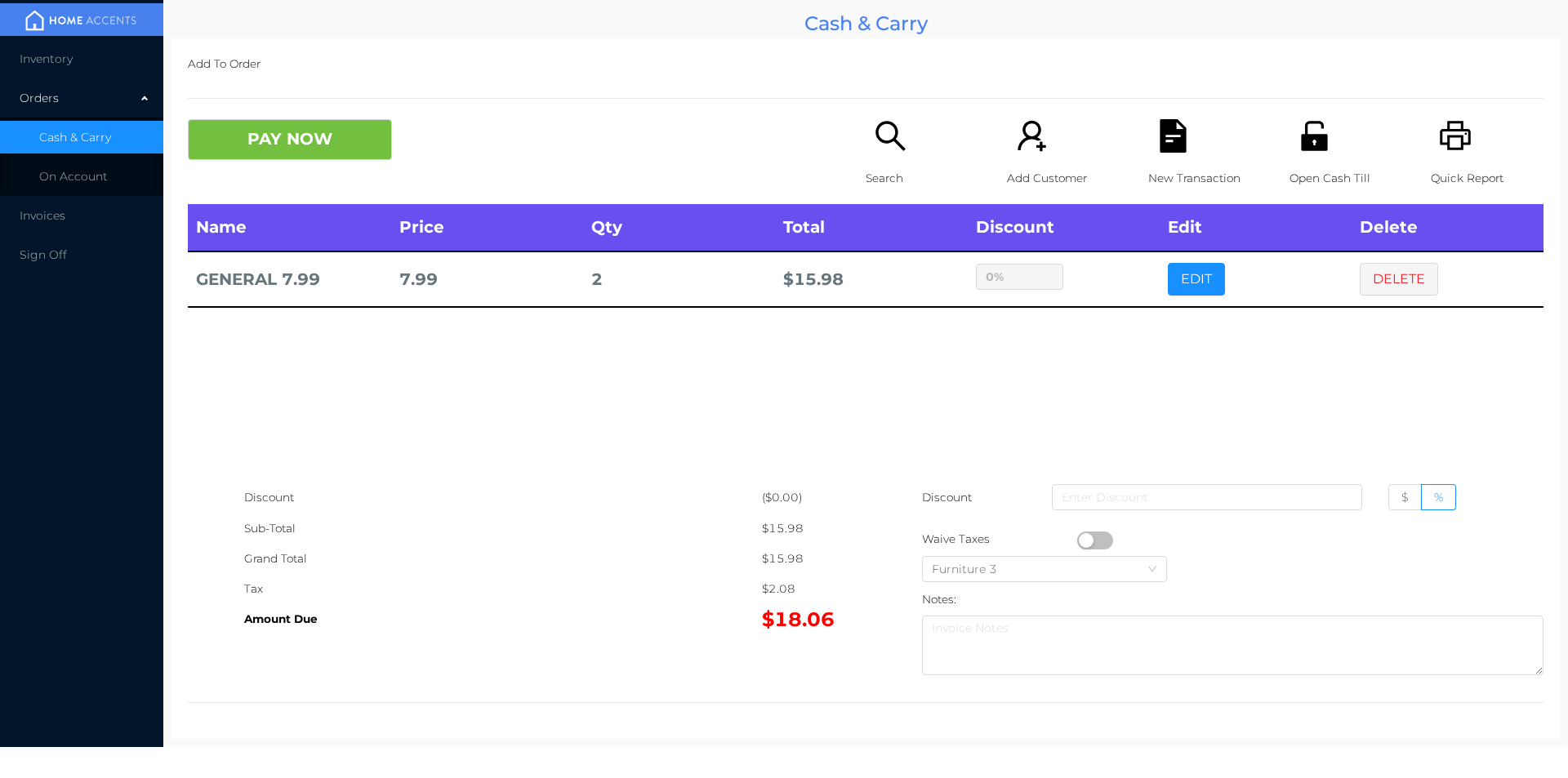
click at [1122, 331] on div "sentinelStart Edit Item Name Qty Price Discount GENERAL 7.99 2 7.99 $ % Cancel …" at bounding box center [784, 389] width 1568 height 778
click at [258, 141] on button "PAY NOW" at bounding box center [290, 140] width 204 height 41
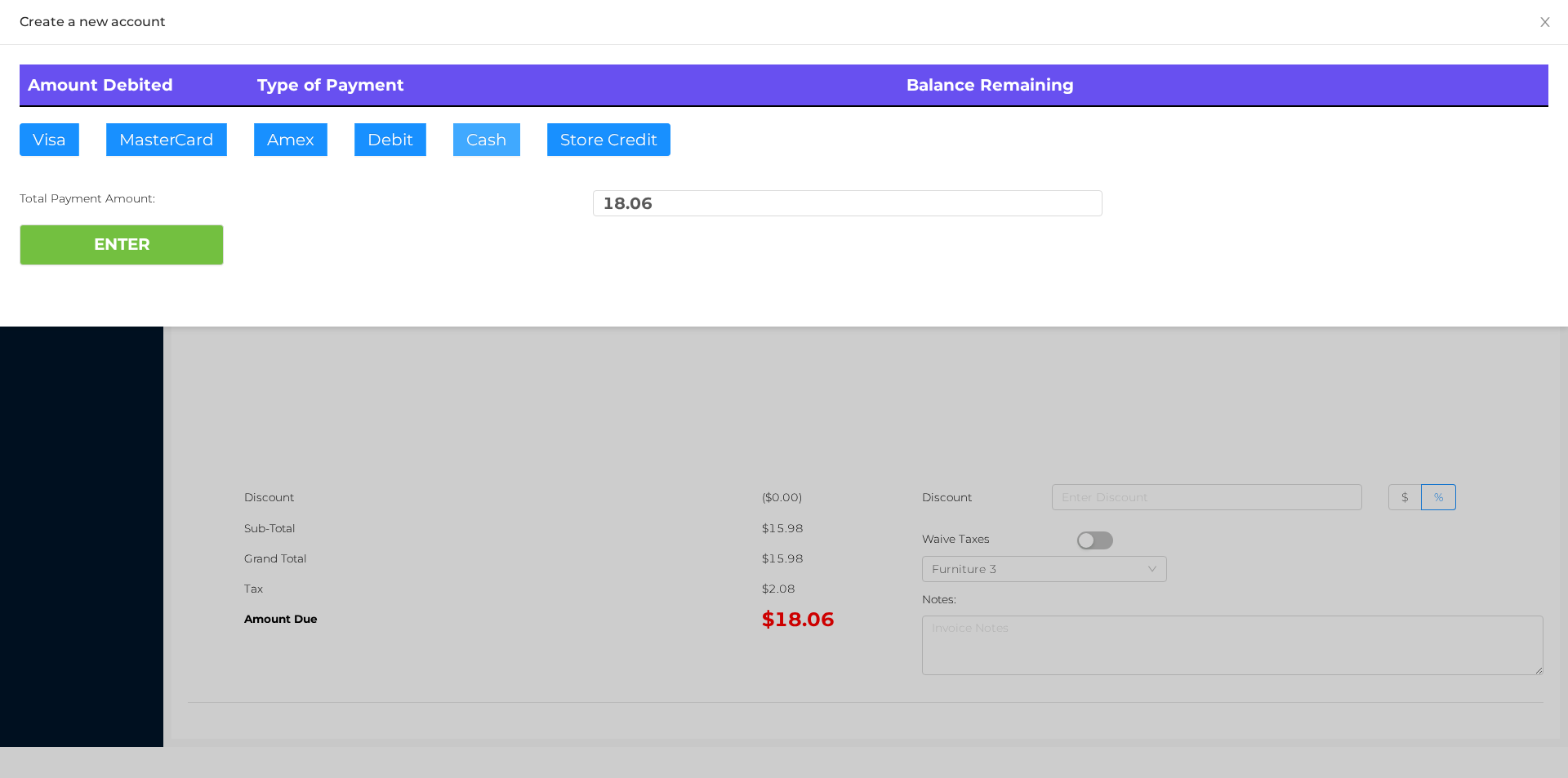
click at [472, 139] on button "Cash" at bounding box center [487, 140] width 67 height 33
type input "20."
click at [146, 247] on button "ENTER" at bounding box center [122, 245] width 204 height 41
type input "0"
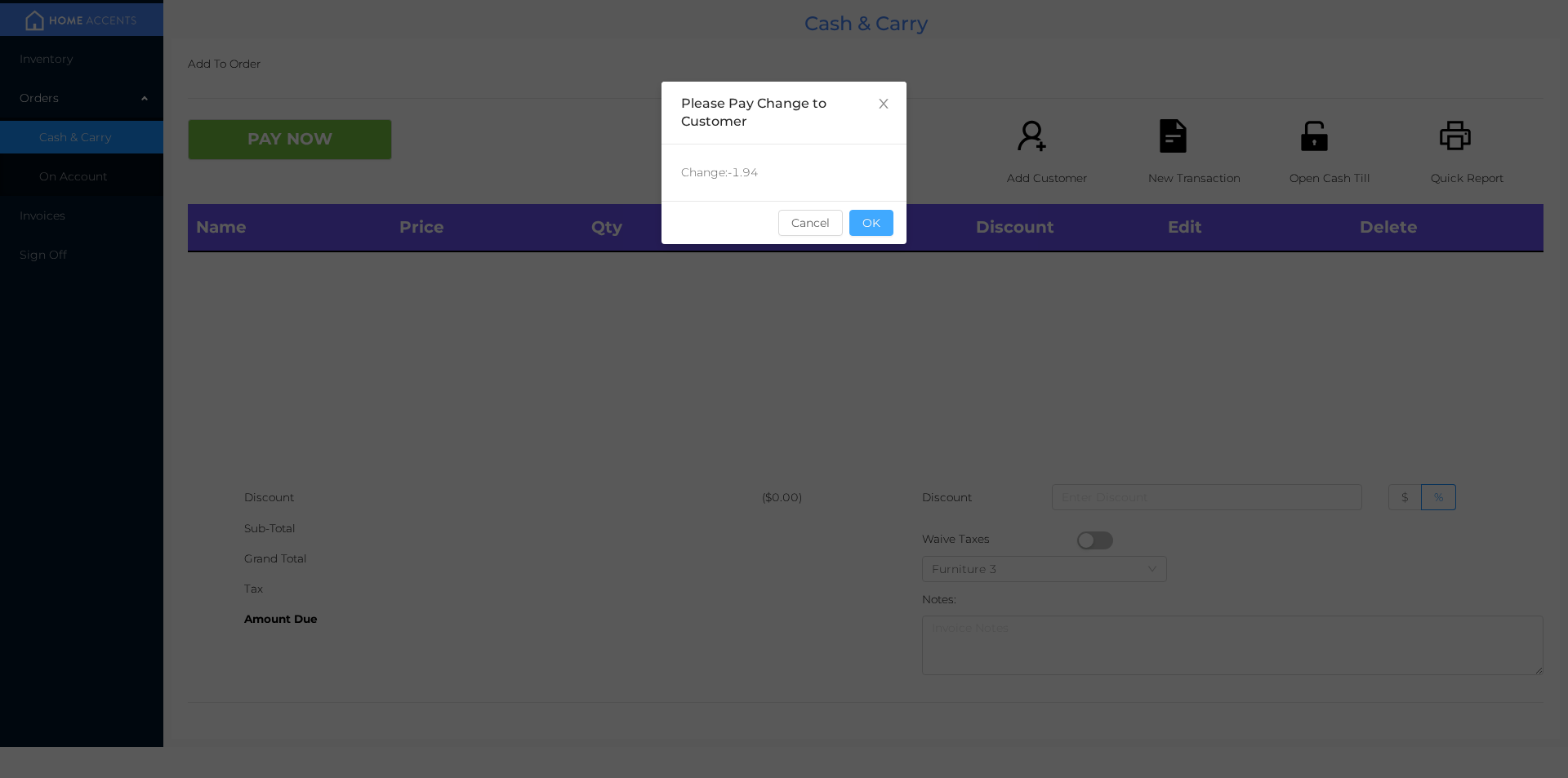
click at [879, 227] on button "OK" at bounding box center [871, 223] width 44 height 26
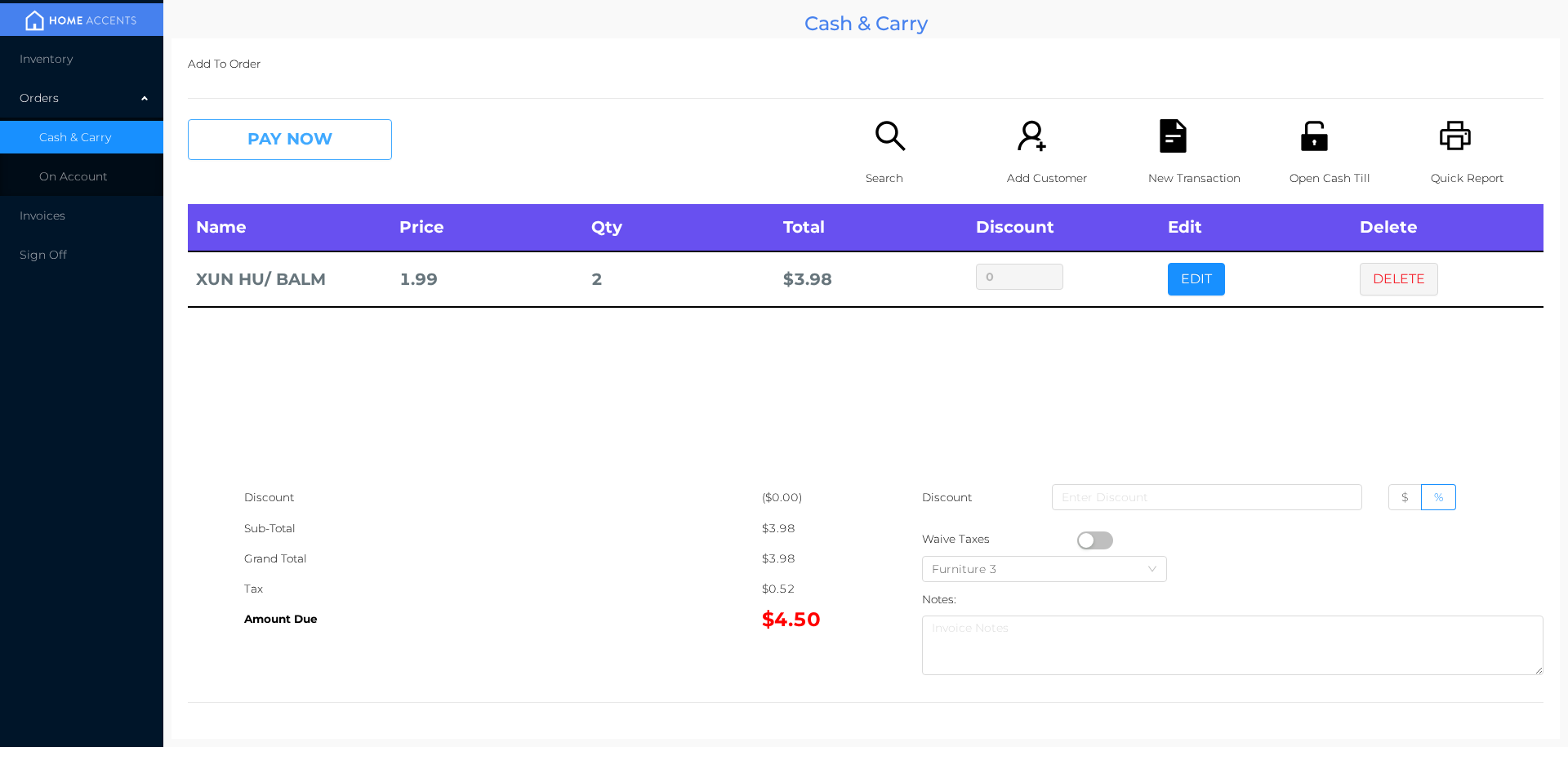
click at [266, 155] on button "PAY NOW" at bounding box center [290, 140] width 204 height 41
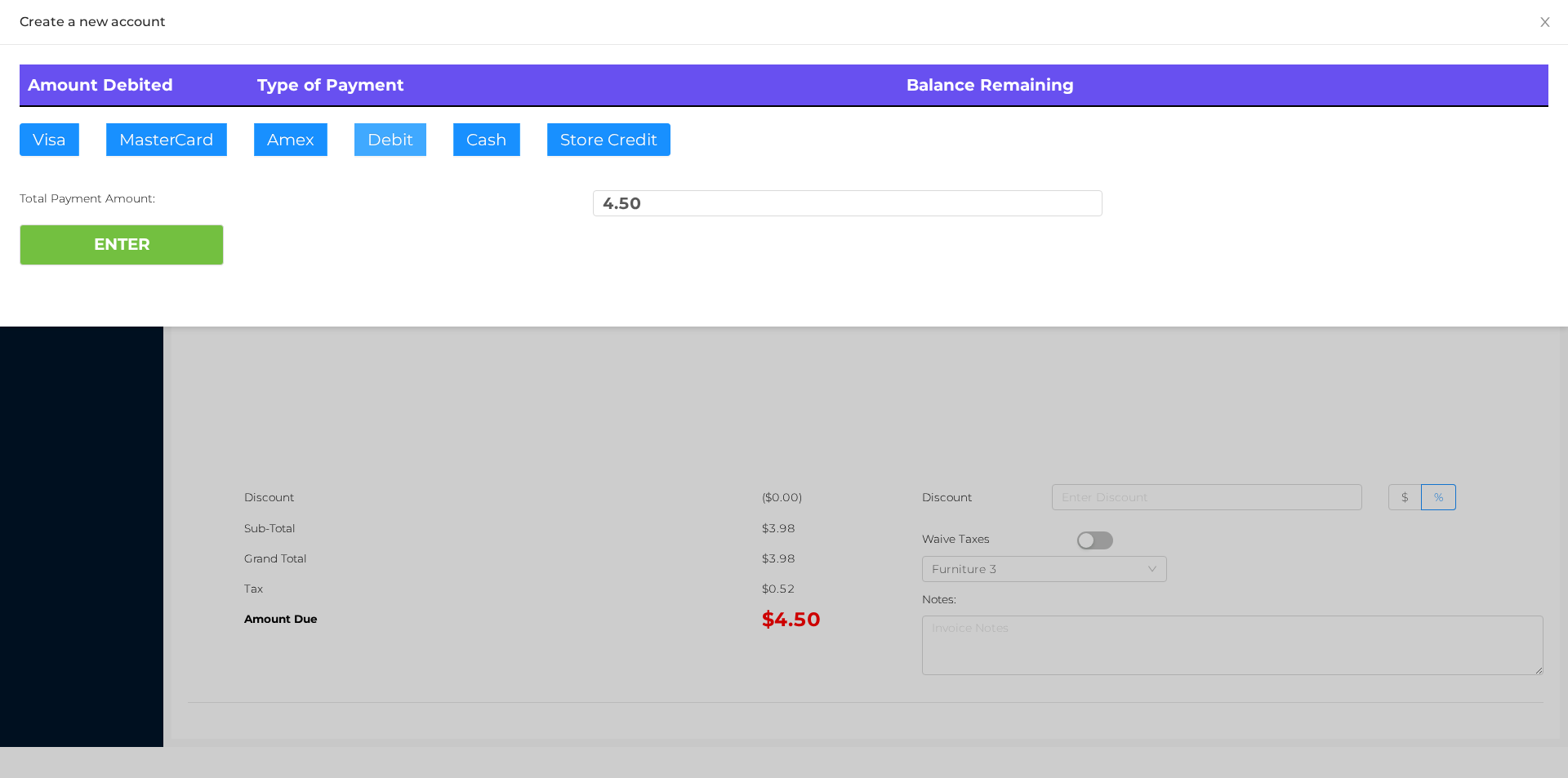
click at [403, 137] on button "Debit" at bounding box center [390, 140] width 72 height 33
click at [116, 247] on button "ENTER" at bounding box center [122, 245] width 204 height 41
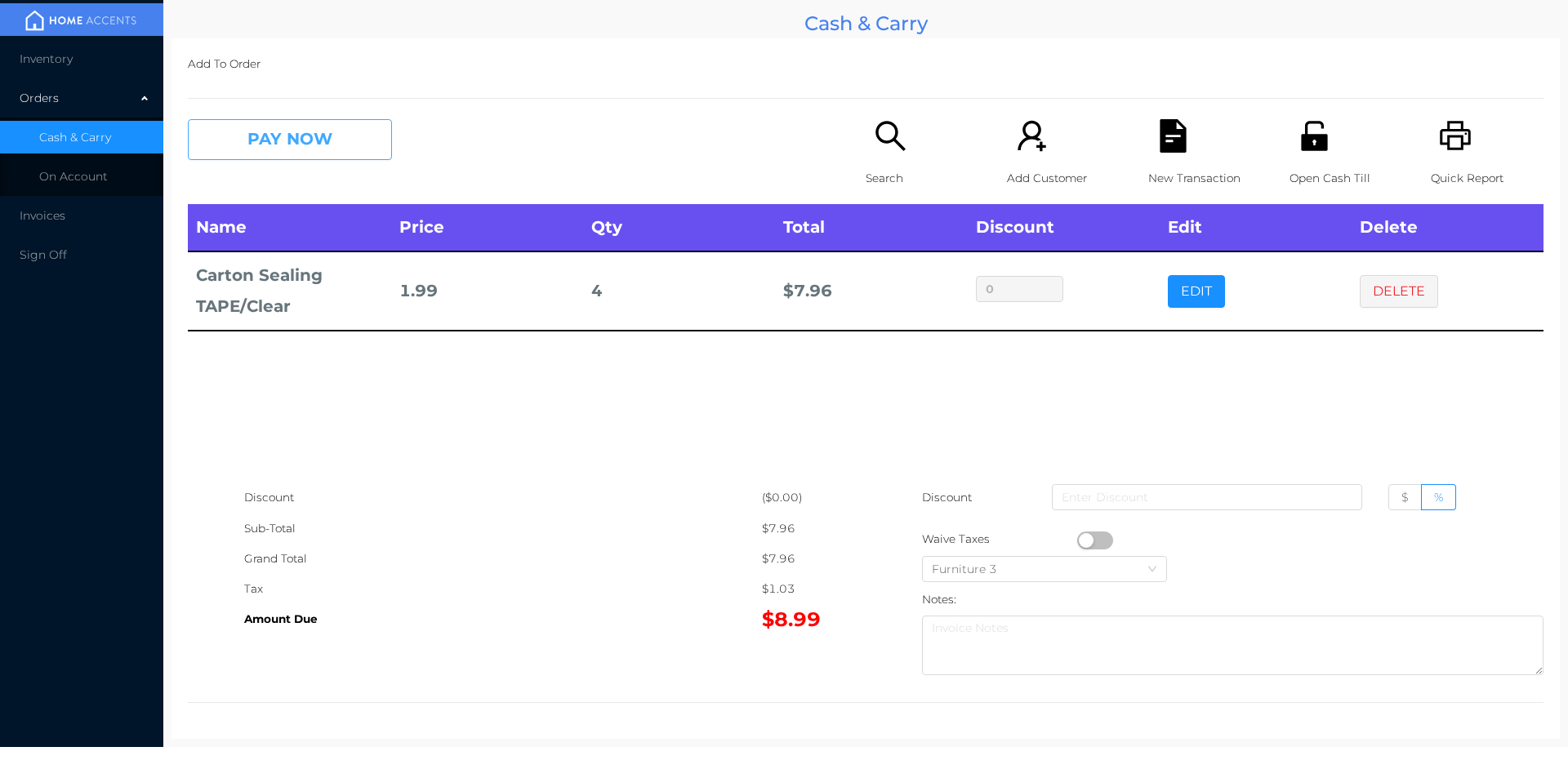
click at [272, 147] on button "PAY NOW" at bounding box center [290, 140] width 204 height 41
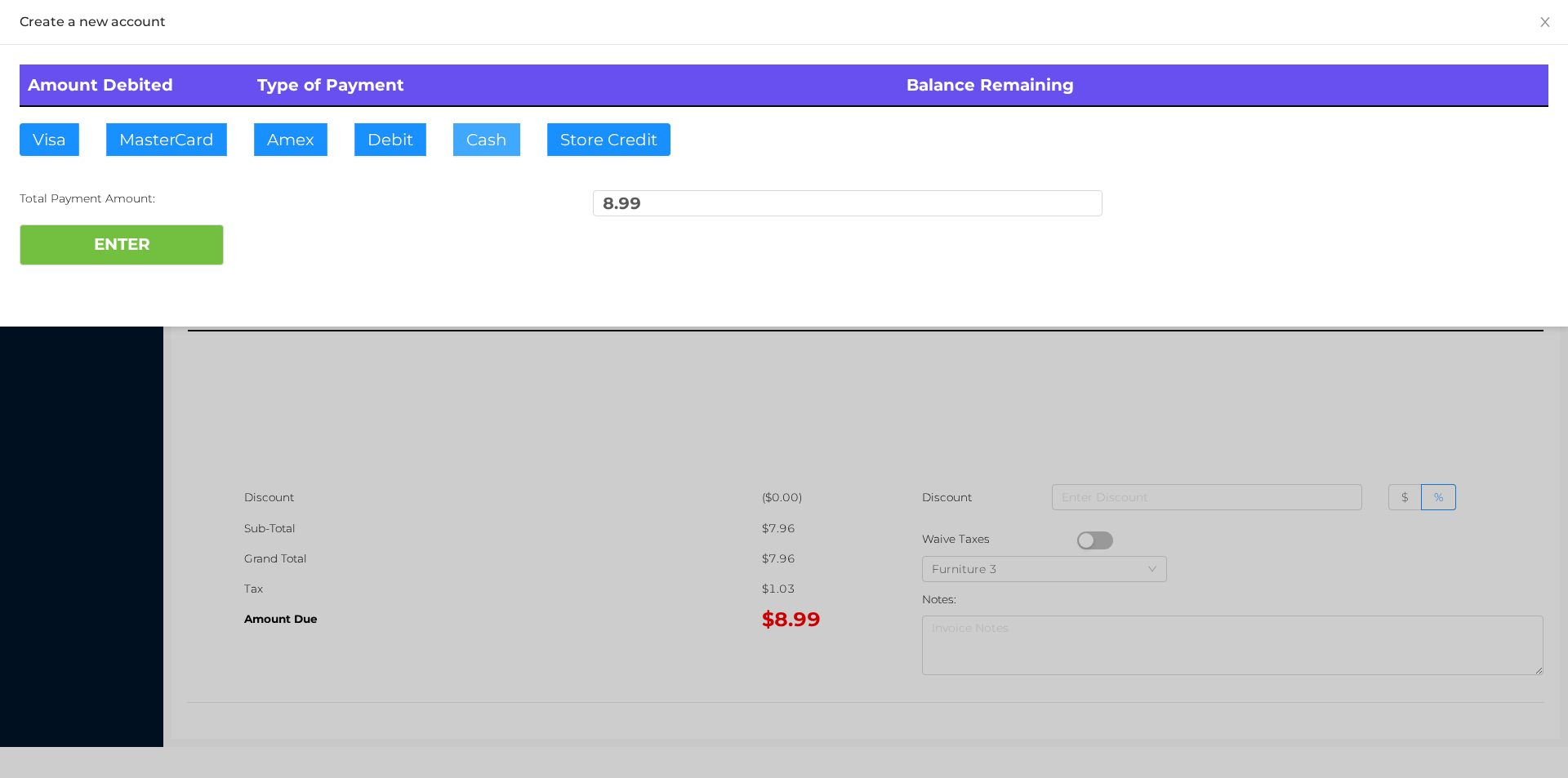
click at [472, 150] on button "Cash" at bounding box center [487, 140] width 67 height 33
type input "20."
click at [174, 262] on button "ENTER" at bounding box center [122, 245] width 204 height 41
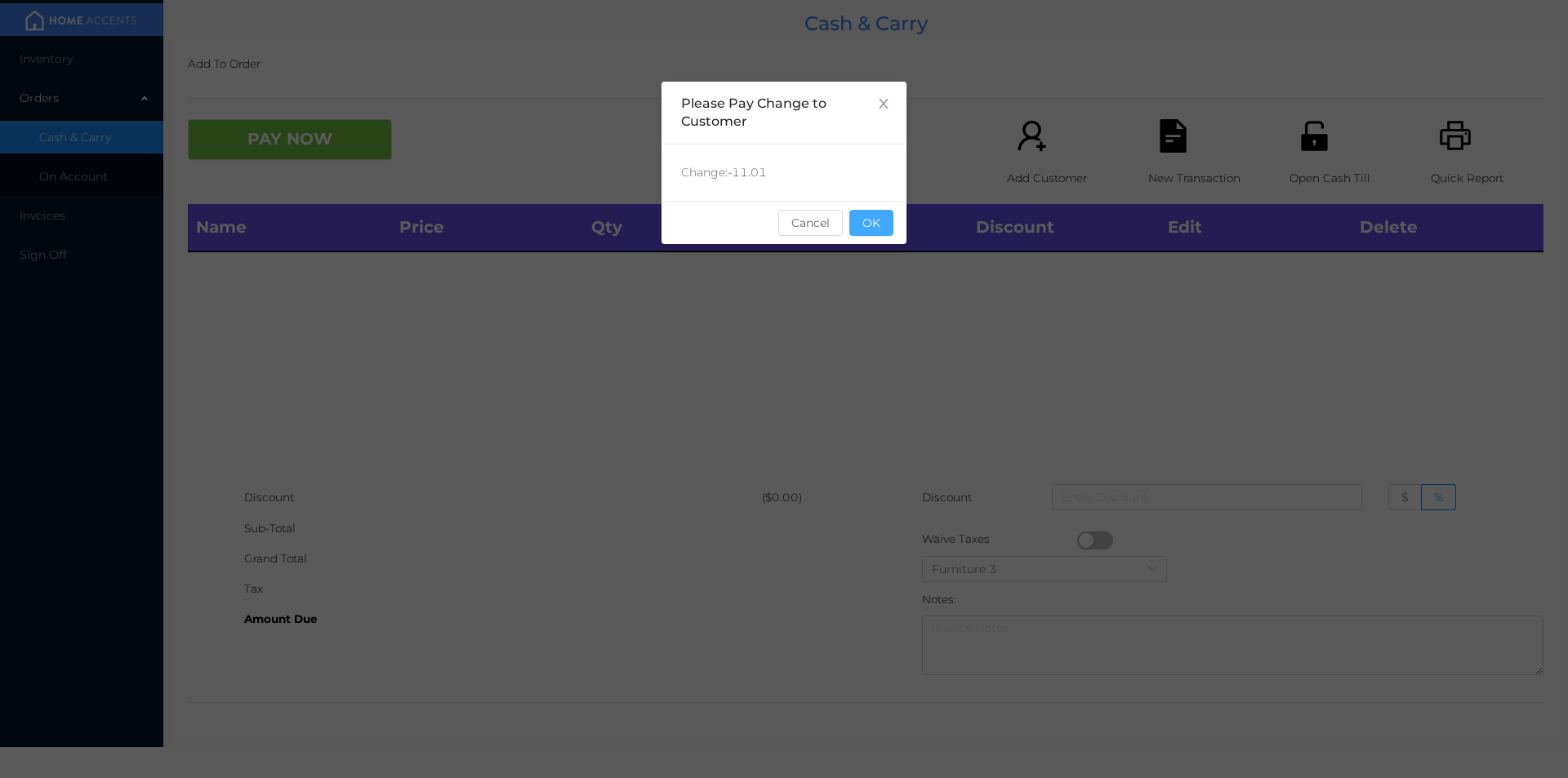
click at [860, 218] on button "OK" at bounding box center [871, 223] width 44 height 26
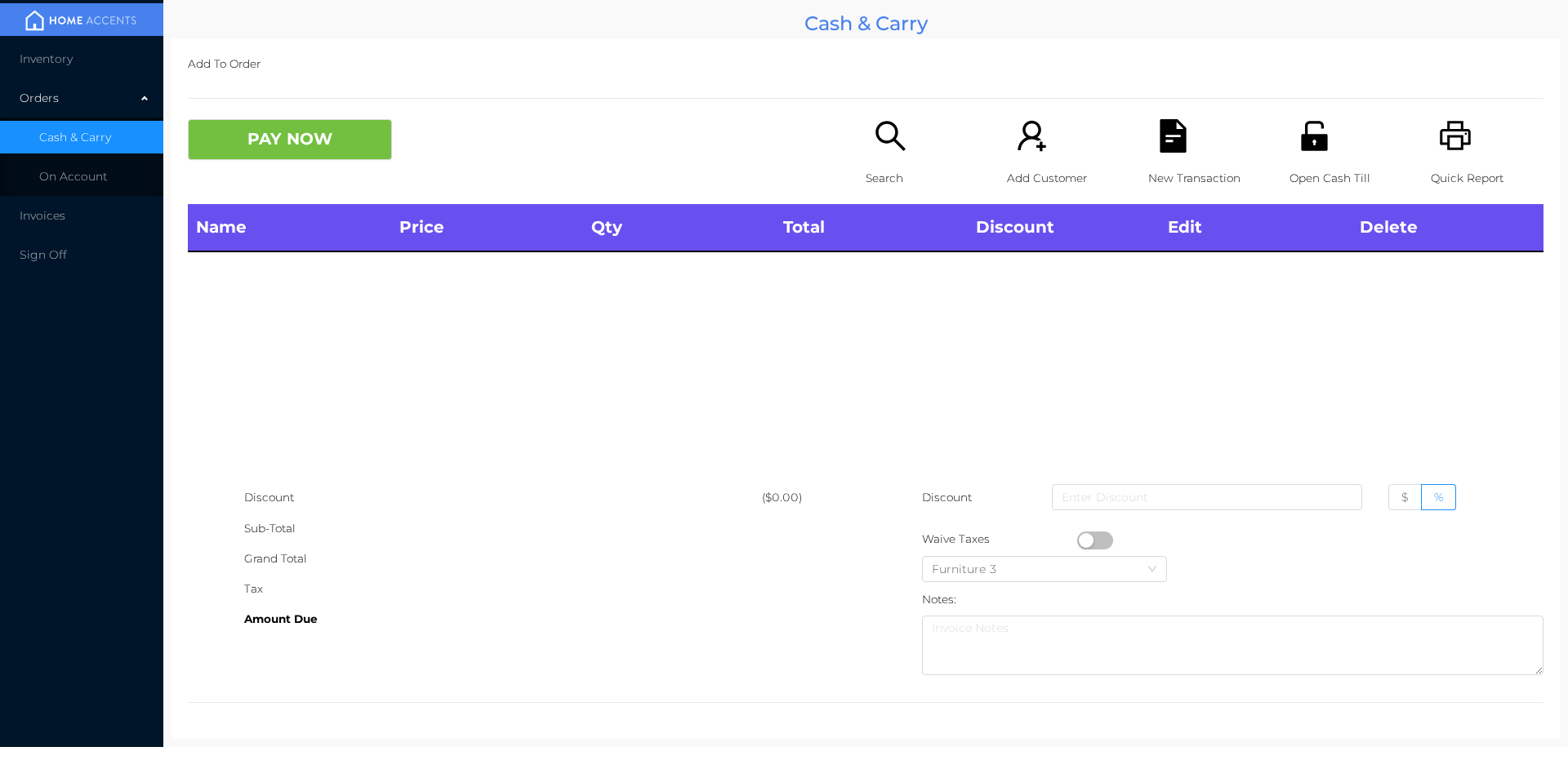
click at [873, 237] on th "Total" at bounding box center [870, 228] width 192 height 47
click at [881, 375] on div "Name Price Qty Total Discount Edit Delete" at bounding box center [865, 344] width 1355 height 278
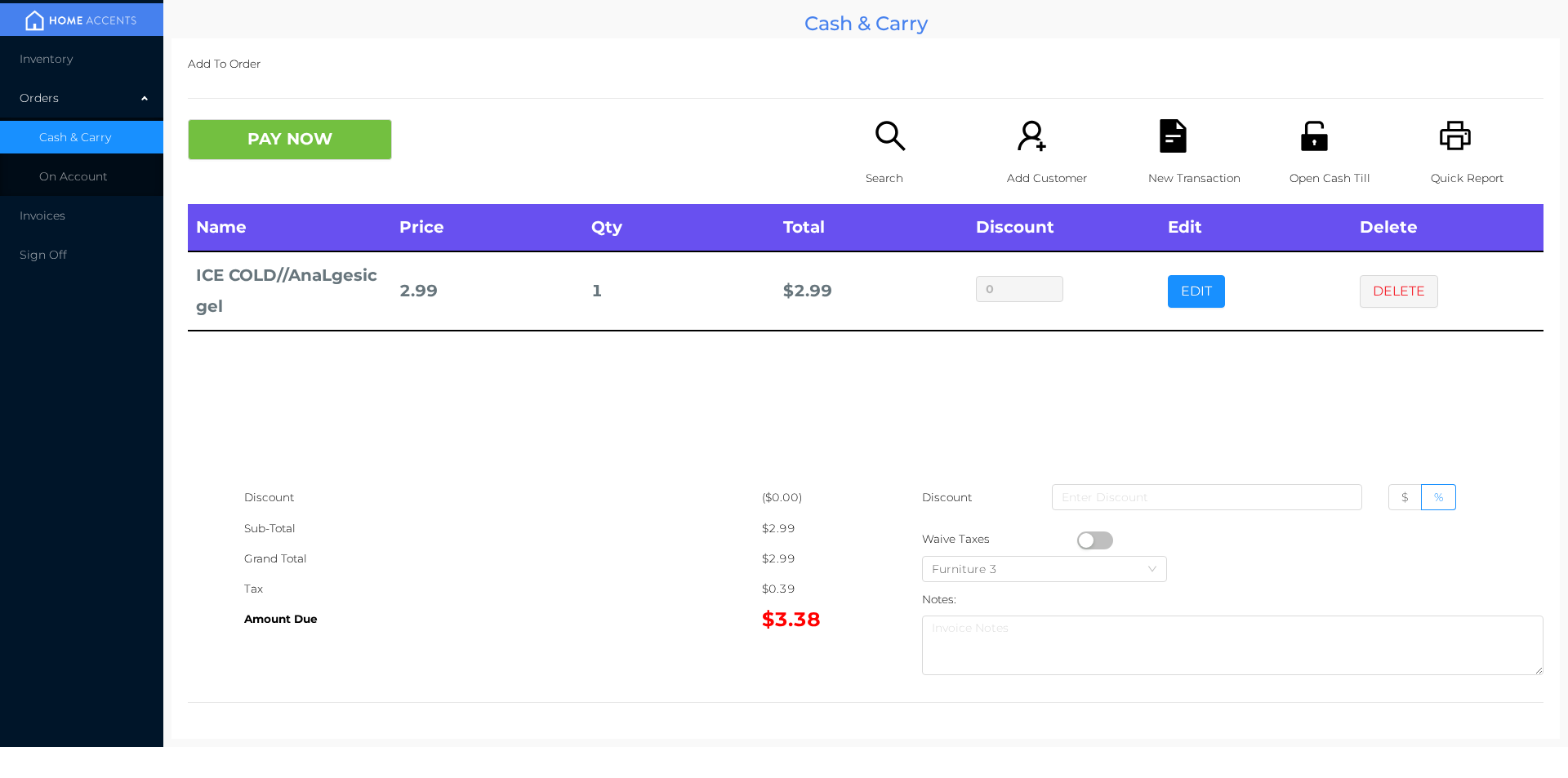
click at [296, 146] on button "PAY NOW" at bounding box center [290, 140] width 204 height 41
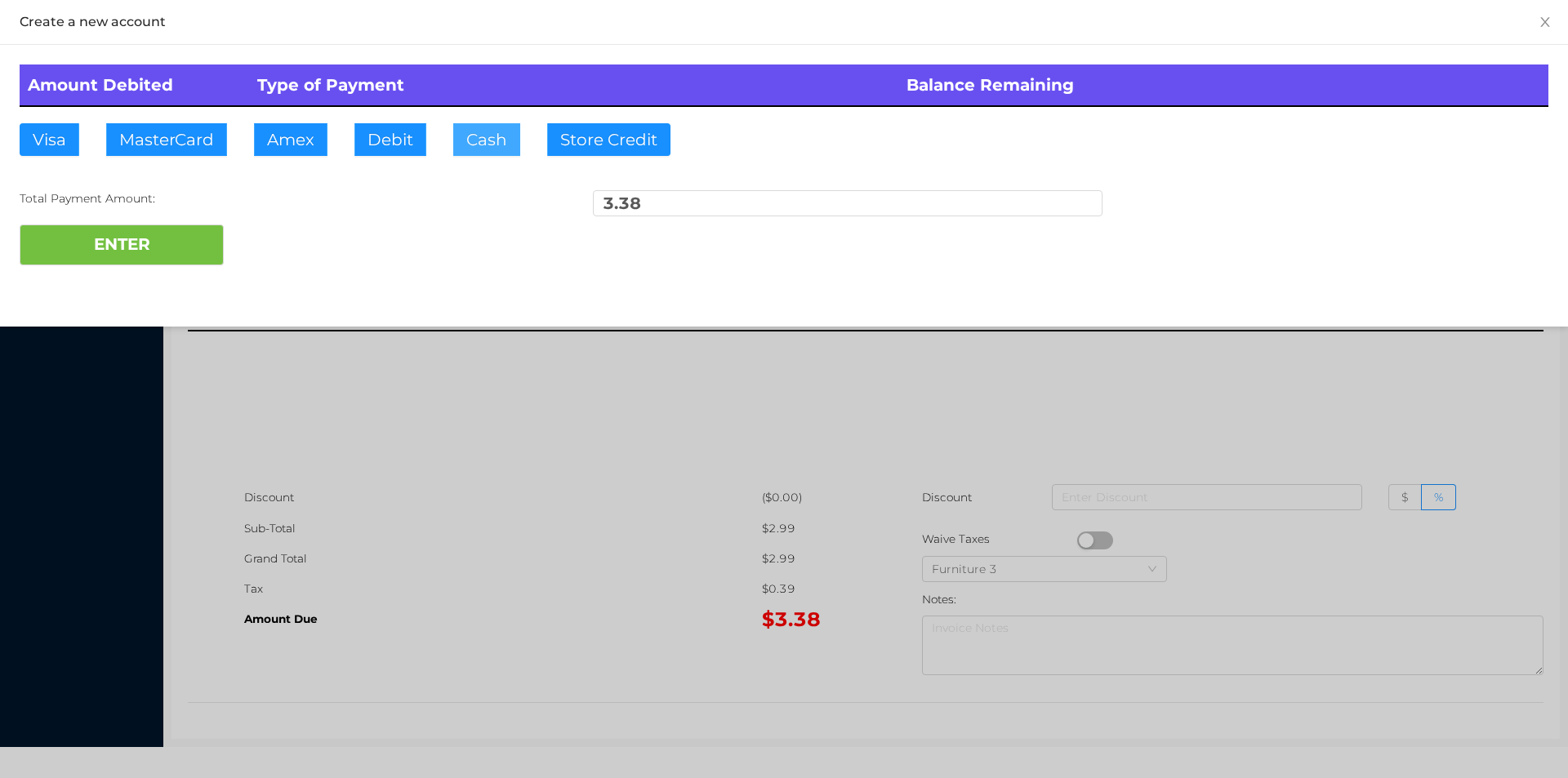
click at [474, 149] on button "Cash" at bounding box center [487, 140] width 67 height 33
click at [186, 232] on button "ENTER" at bounding box center [122, 245] width 204 height 41
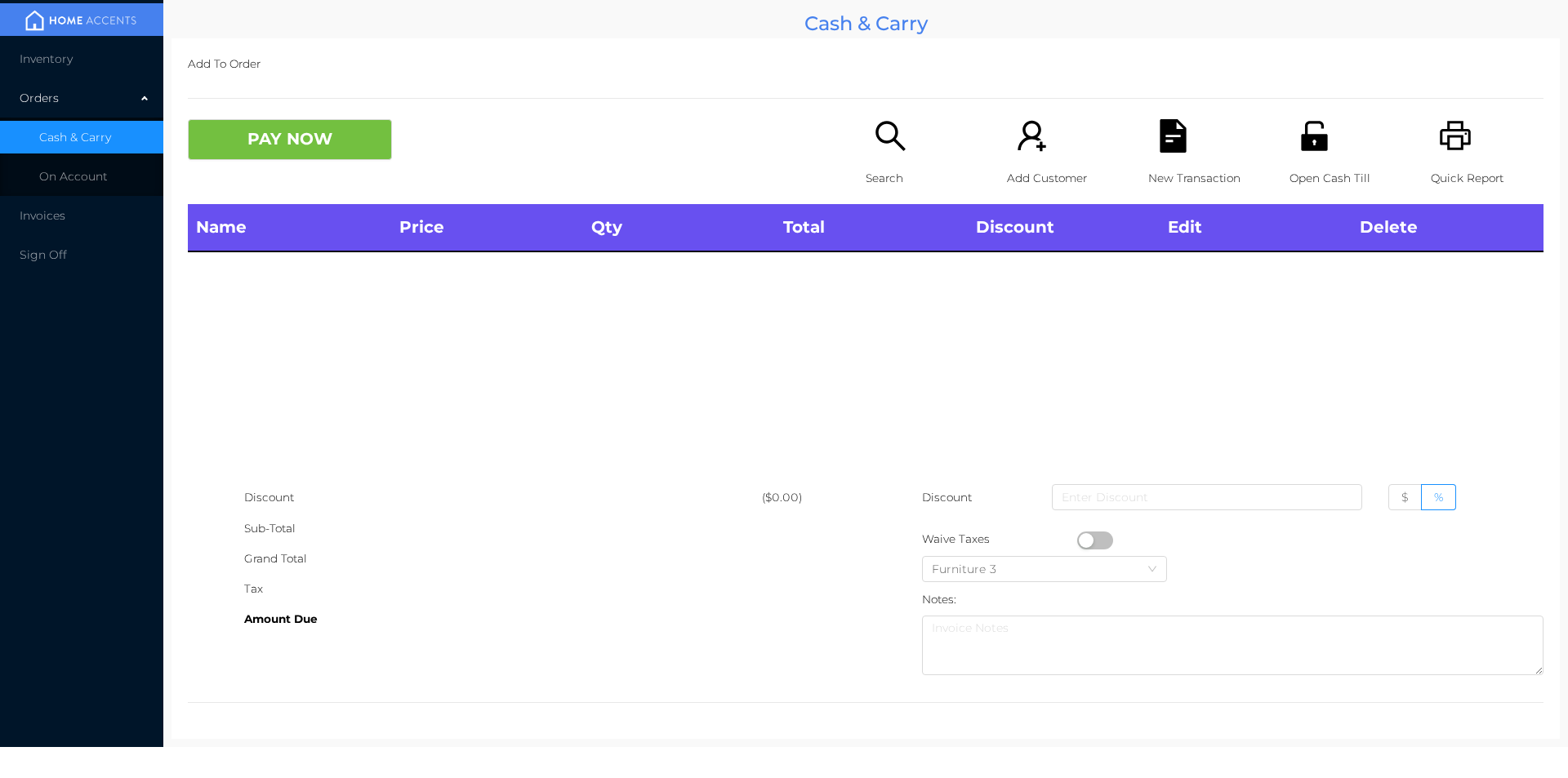
click at [883, 170] on p "Search" at bounding box center [922, 178] width 113 height 30
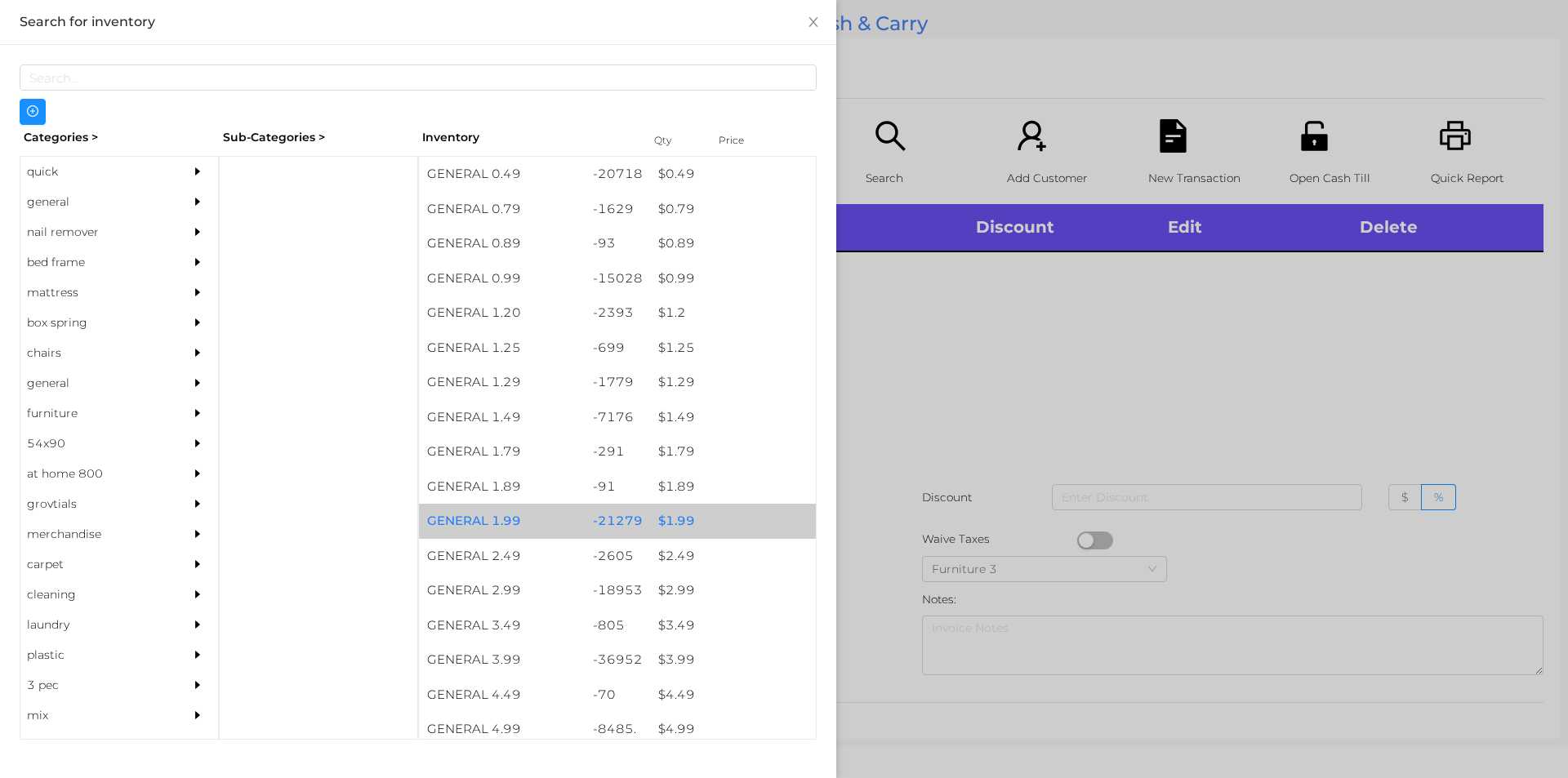
click at [675, 526] on div "$ 1.99" at bounding box center [733, 521] width 166 height 35
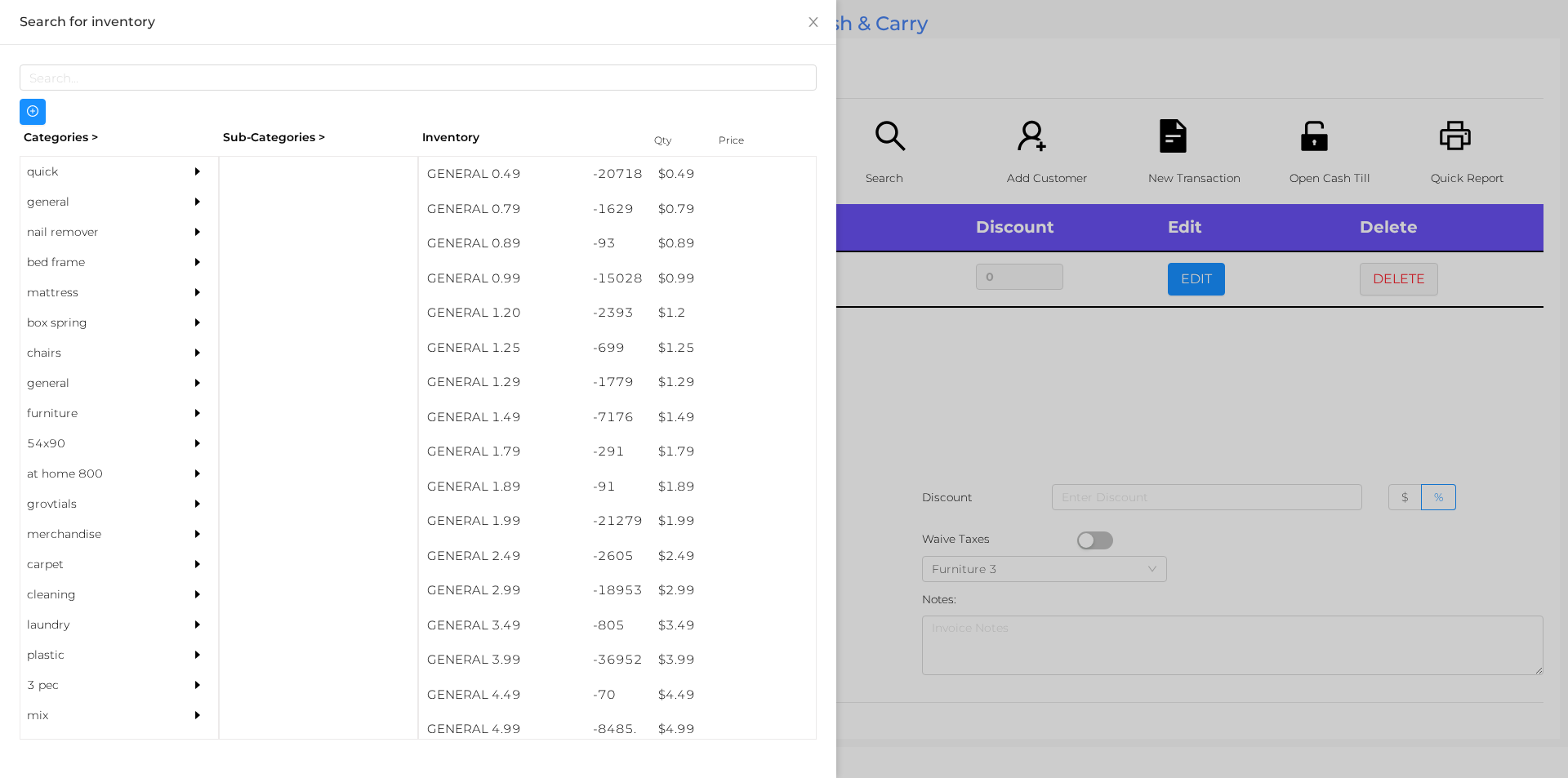
click at [875, 429] on div at bounding box center [784, 389] width 1568 height 778
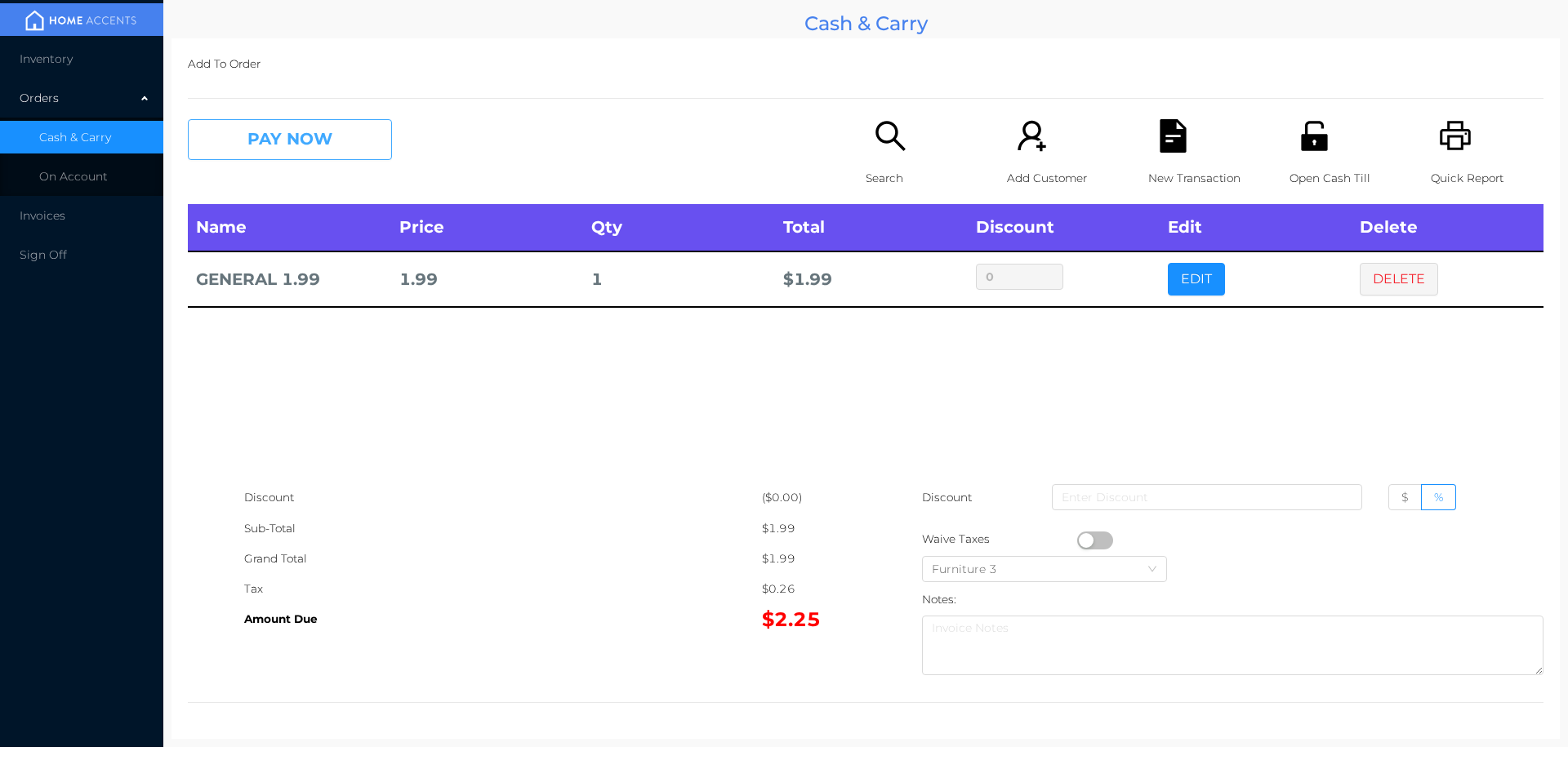
click at [228, 142] on button "PAY NOW" at bounding box center [290, 140] width 204 height 41
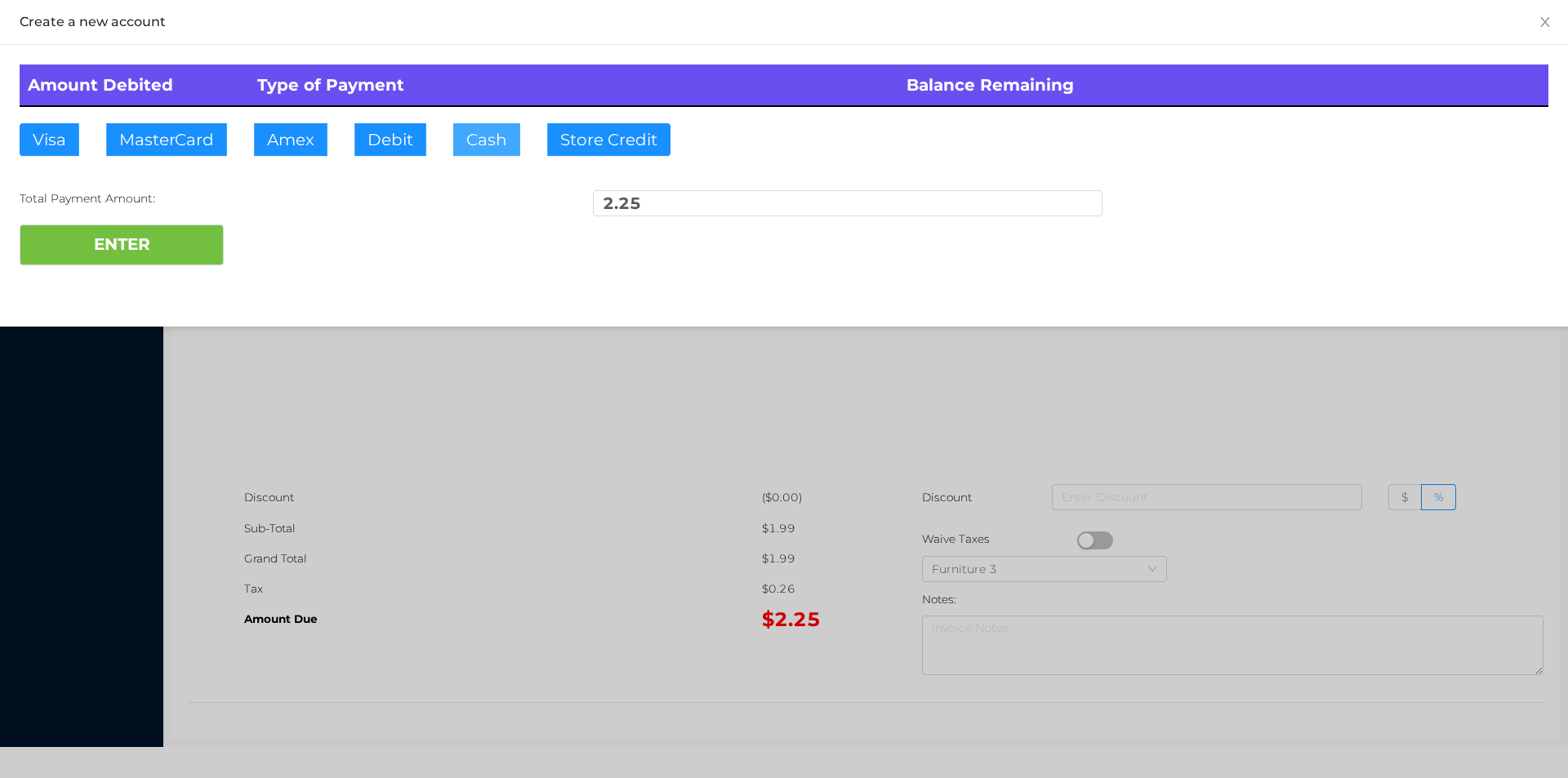
click at [472, 134] on button "Cash" at bounding box center [487, 140] width 67 height 33
click at [136, 259] on button "ENTER" at bounding box center [122, 245] width 204 height 41
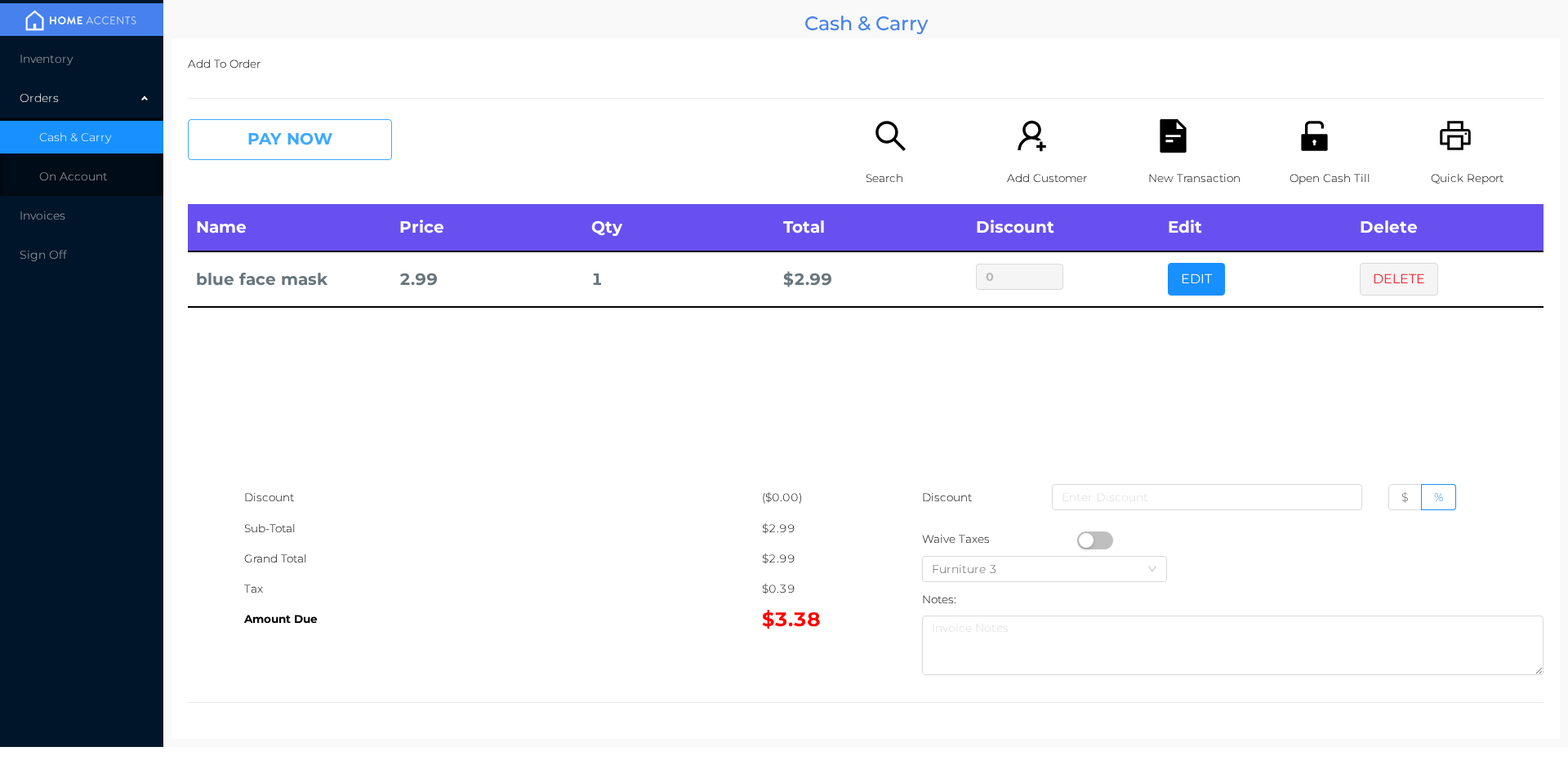
click at [263, 148] on button "PAY NOW" at bounding box center [290, 140] width 204 height 41
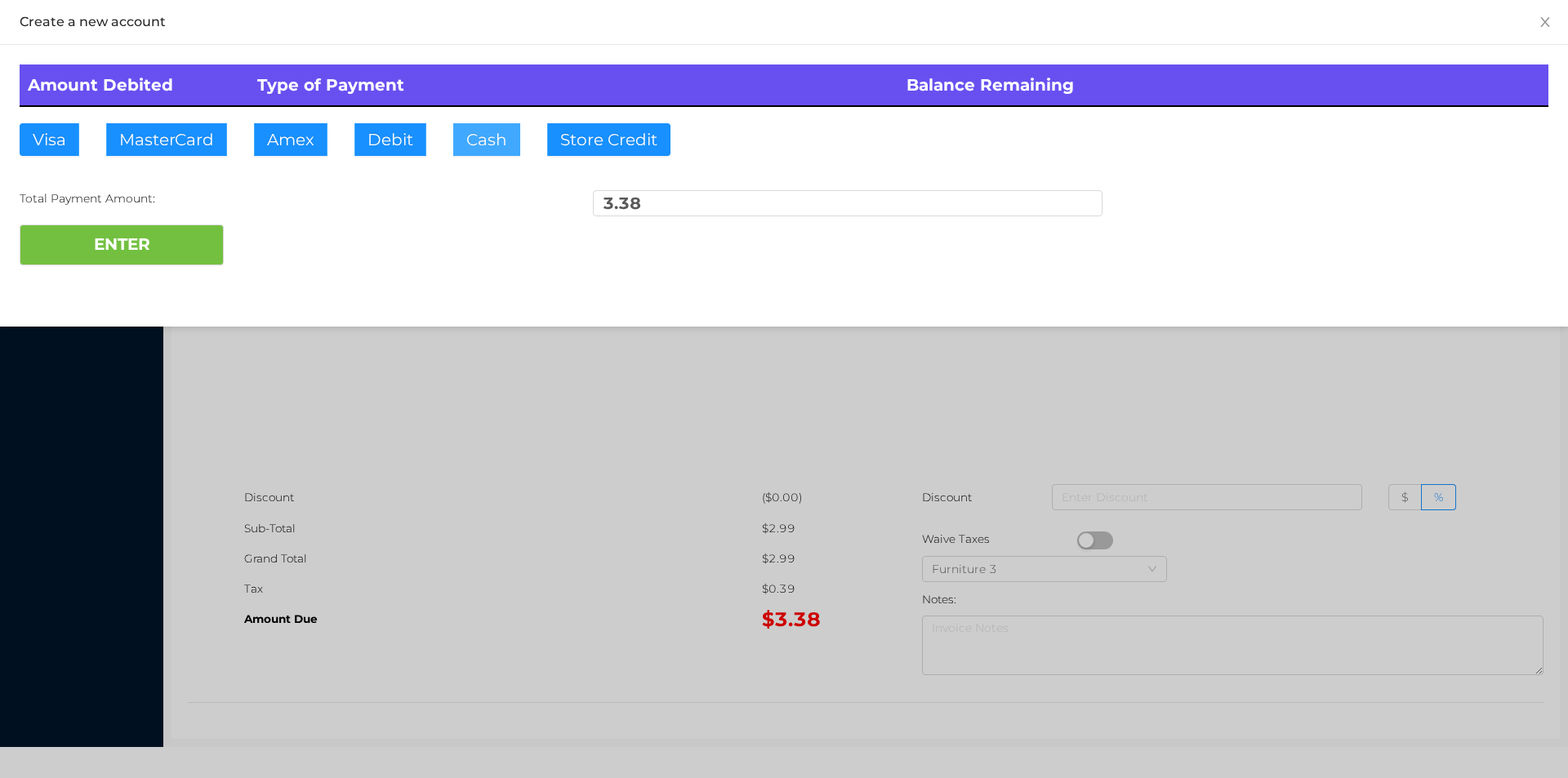
click at [502, 124] on button "Cash" at bounding box center [487, 140] width 67 height 33
click at [109, 250] on button "ENTER" at bounding box center [122, 245] width 204 height 41
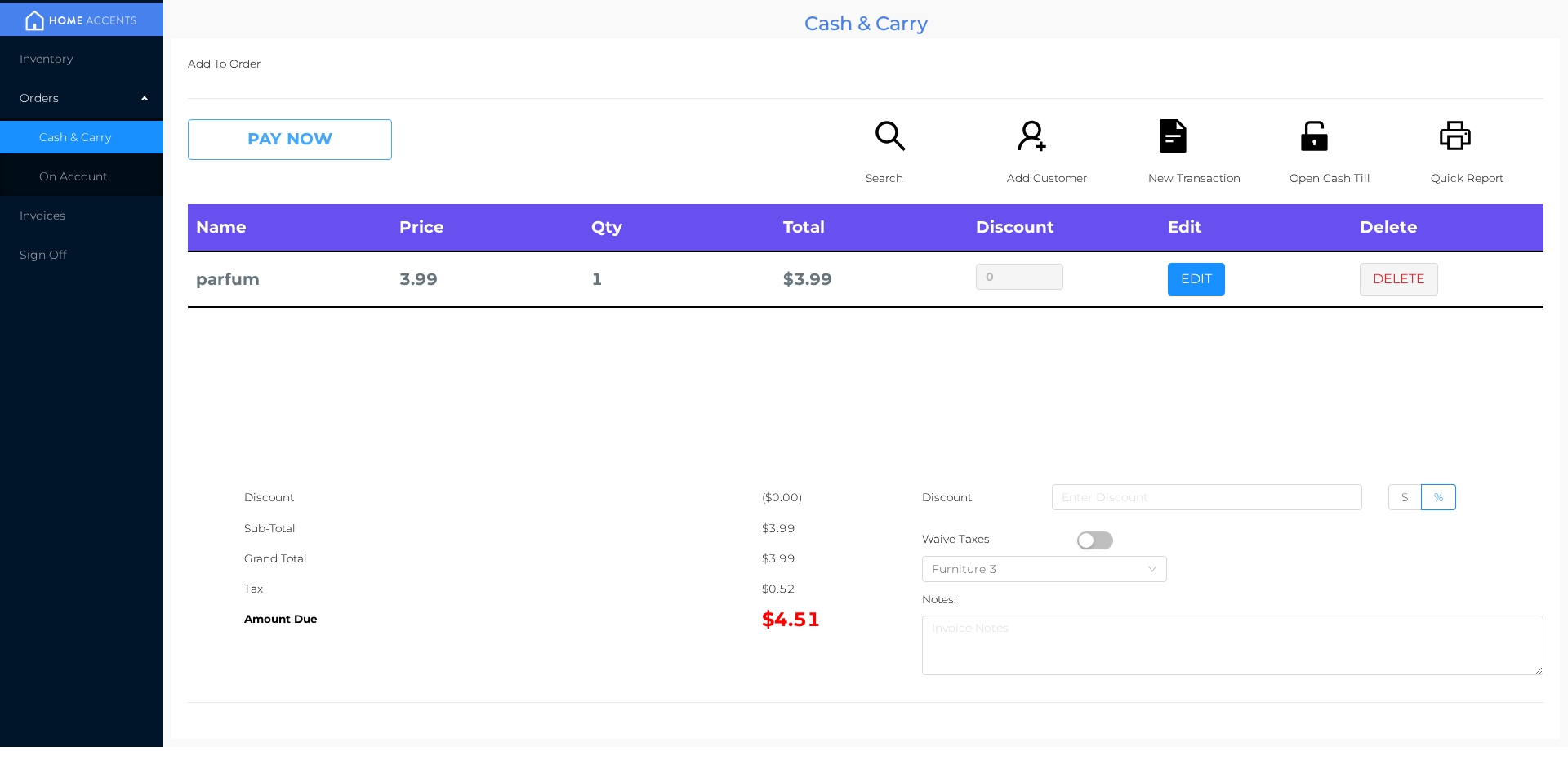
click at [270, 133] on button "PAY NOW" at bounding box center [290, 140] width 204 height 41
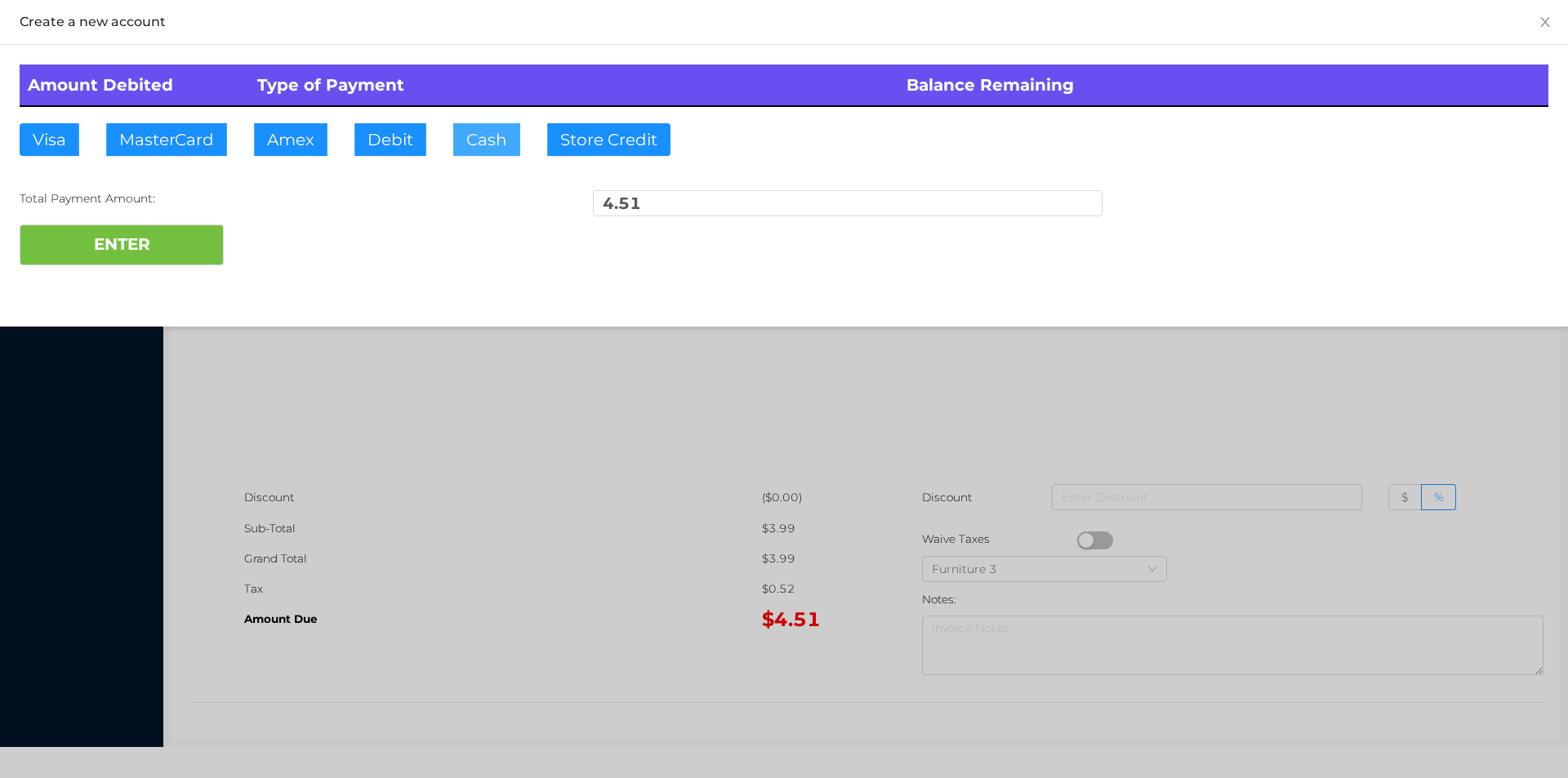
click at [465, 142] on button "Cash" at bounding box center [487, 140] width 67 height 33
click at [164, 236] on button "ENTER" at bounding box center [122, 245] width 204 height 41
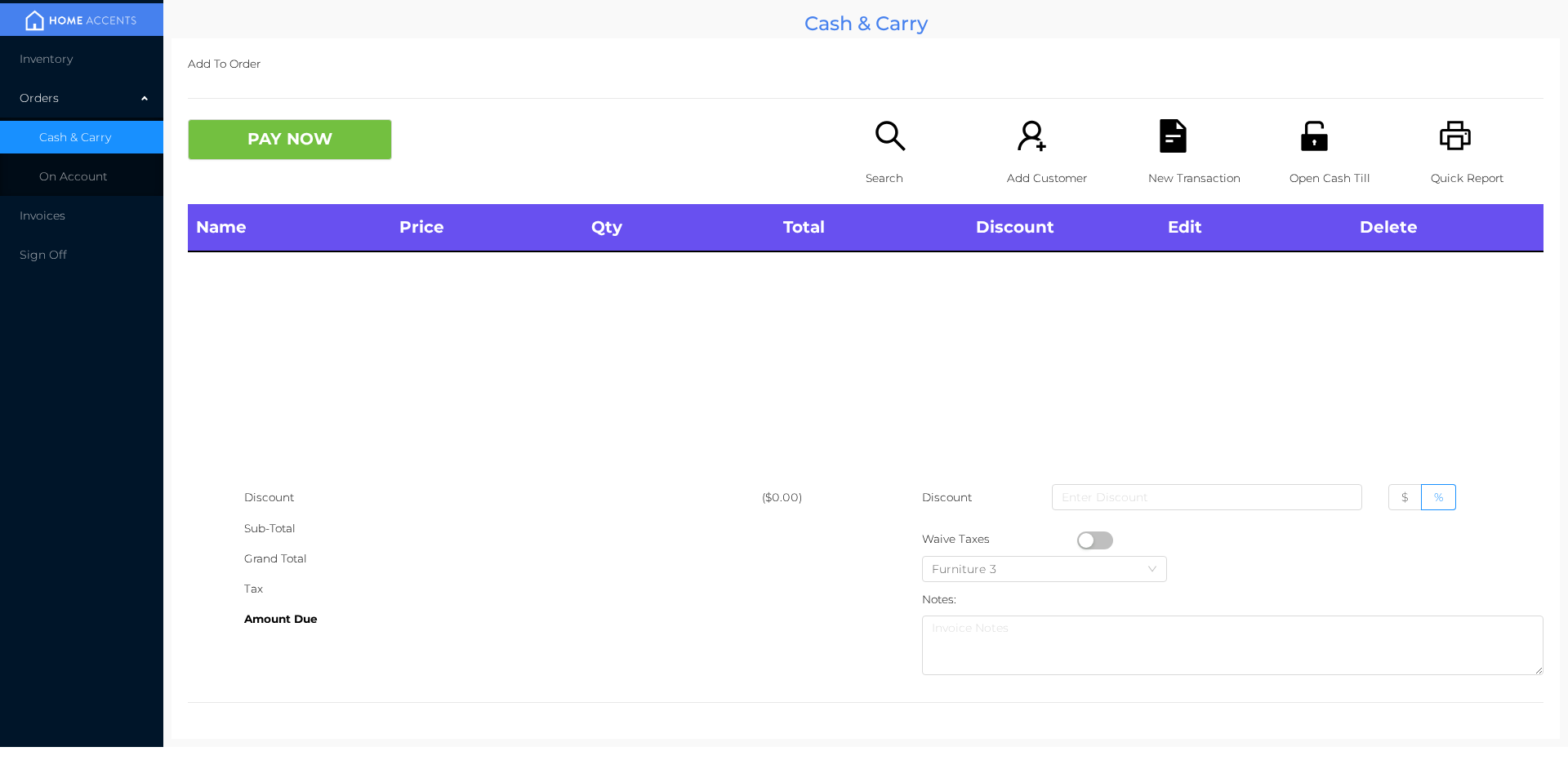
click at [865, 161] on div "Search" at bounding box center [922, 162] width 113 height 85
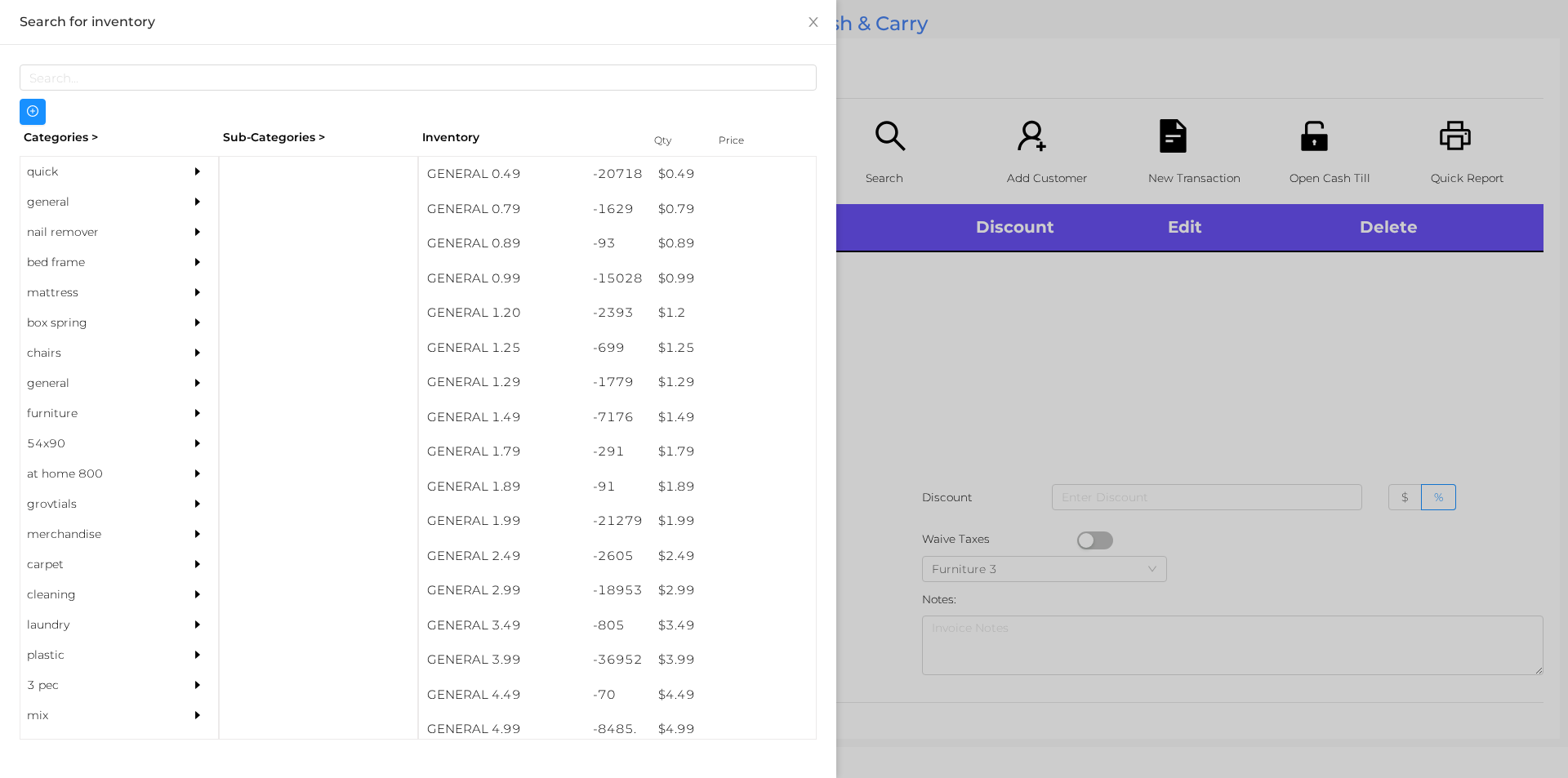
click at [65, 196] on div "general" at bounding box center [95, 202] width 149 height 30
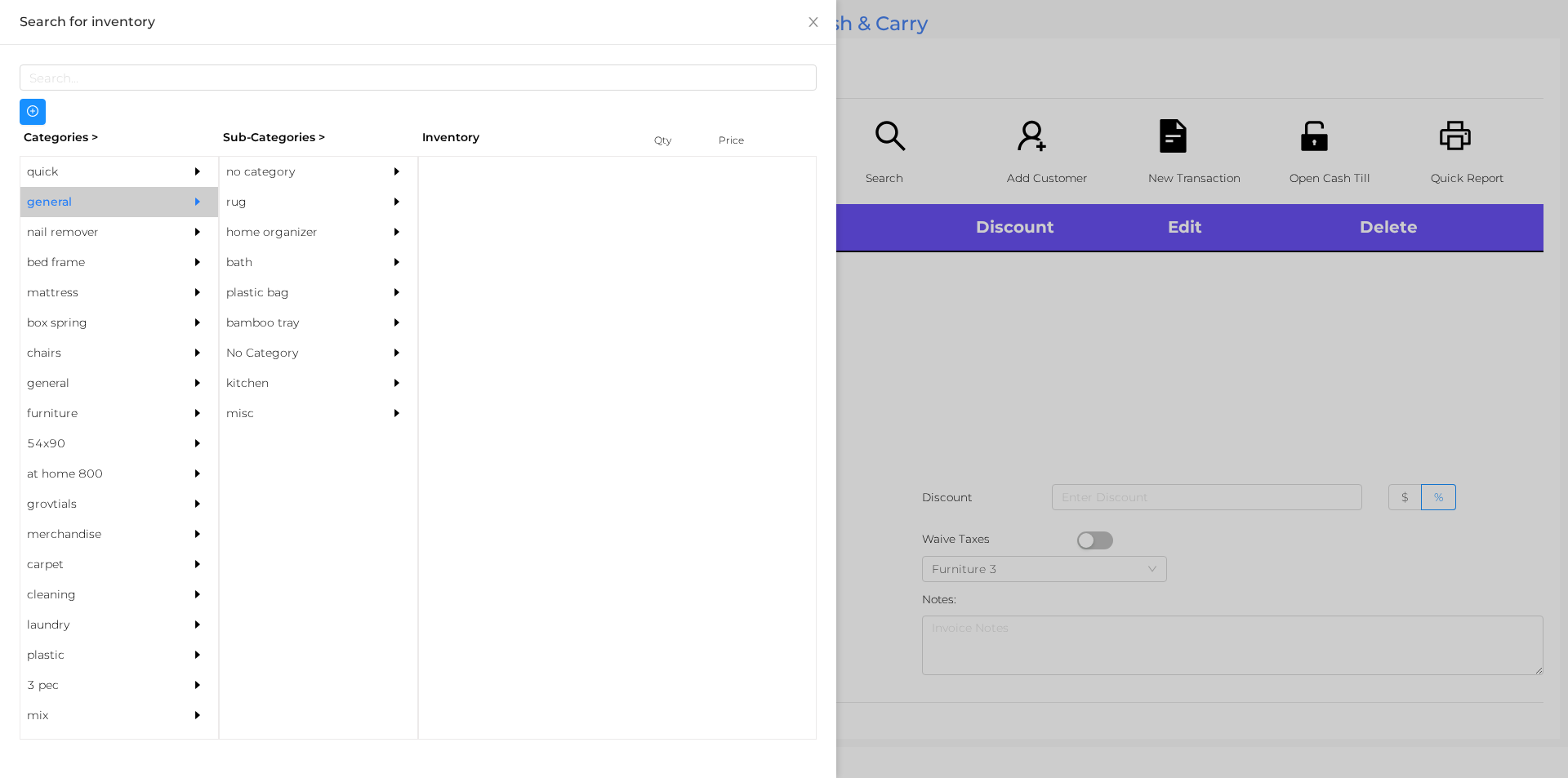
click at [281, 169] on div "no category" at bounding box center [294, 172] width 149 height 30
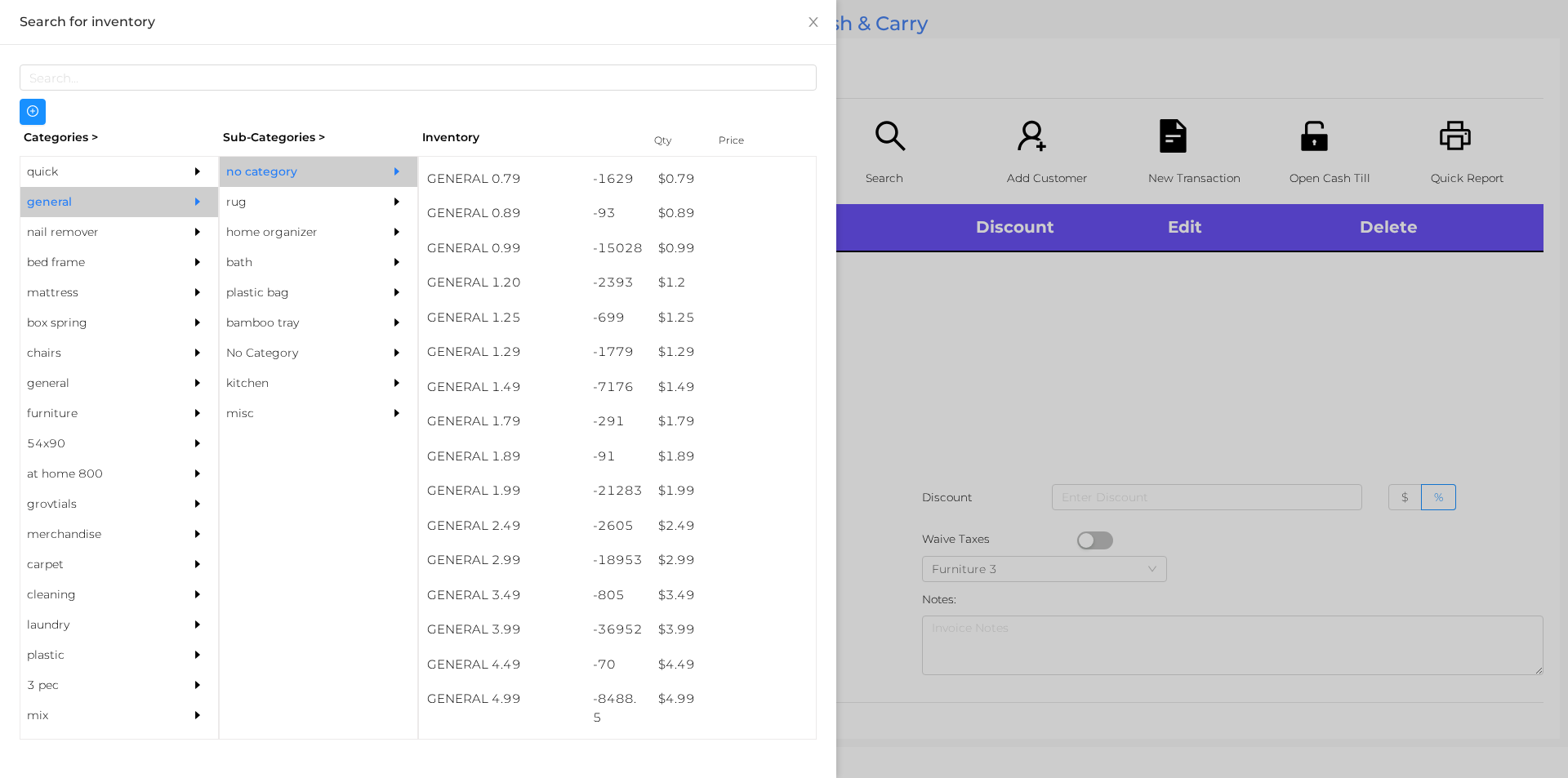
scroll to position [45, 0]
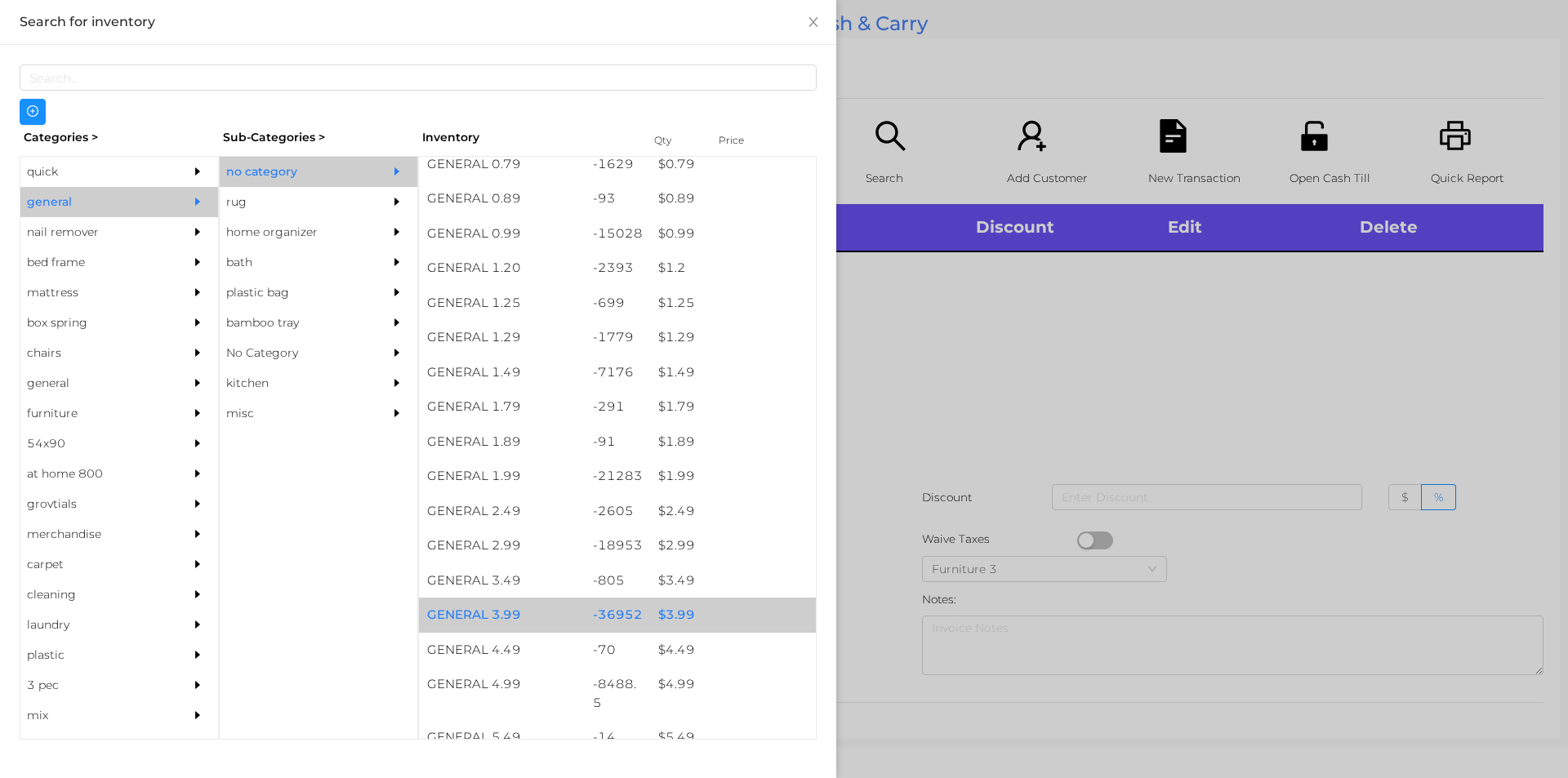
click at [676, 620] on div "$ 3.99" at bounding box center [733, 615] width 166 height 35
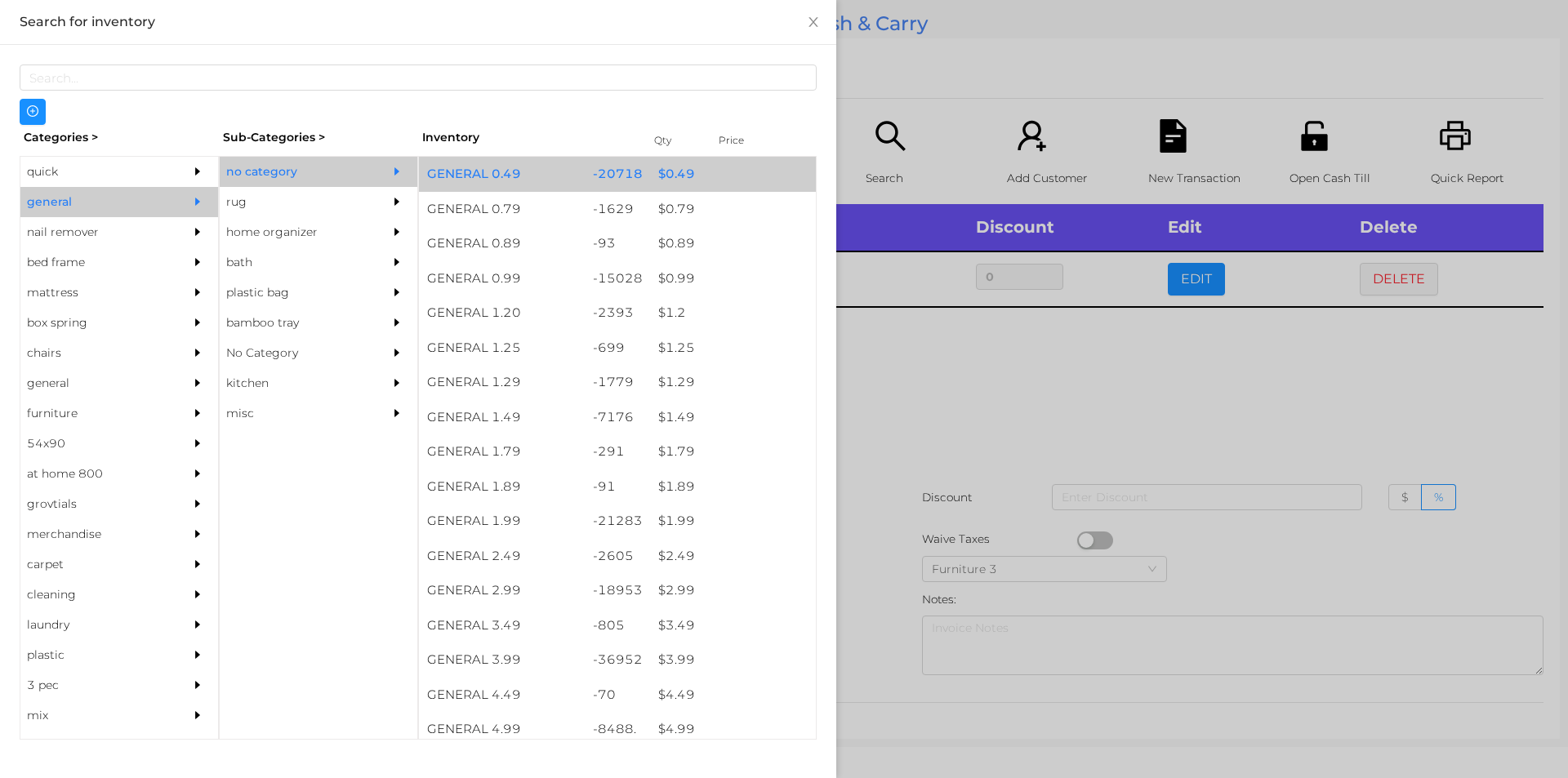
click at [667, 171] on div "$ 0.49" at bounding box center [733, 174] width 166 height 35
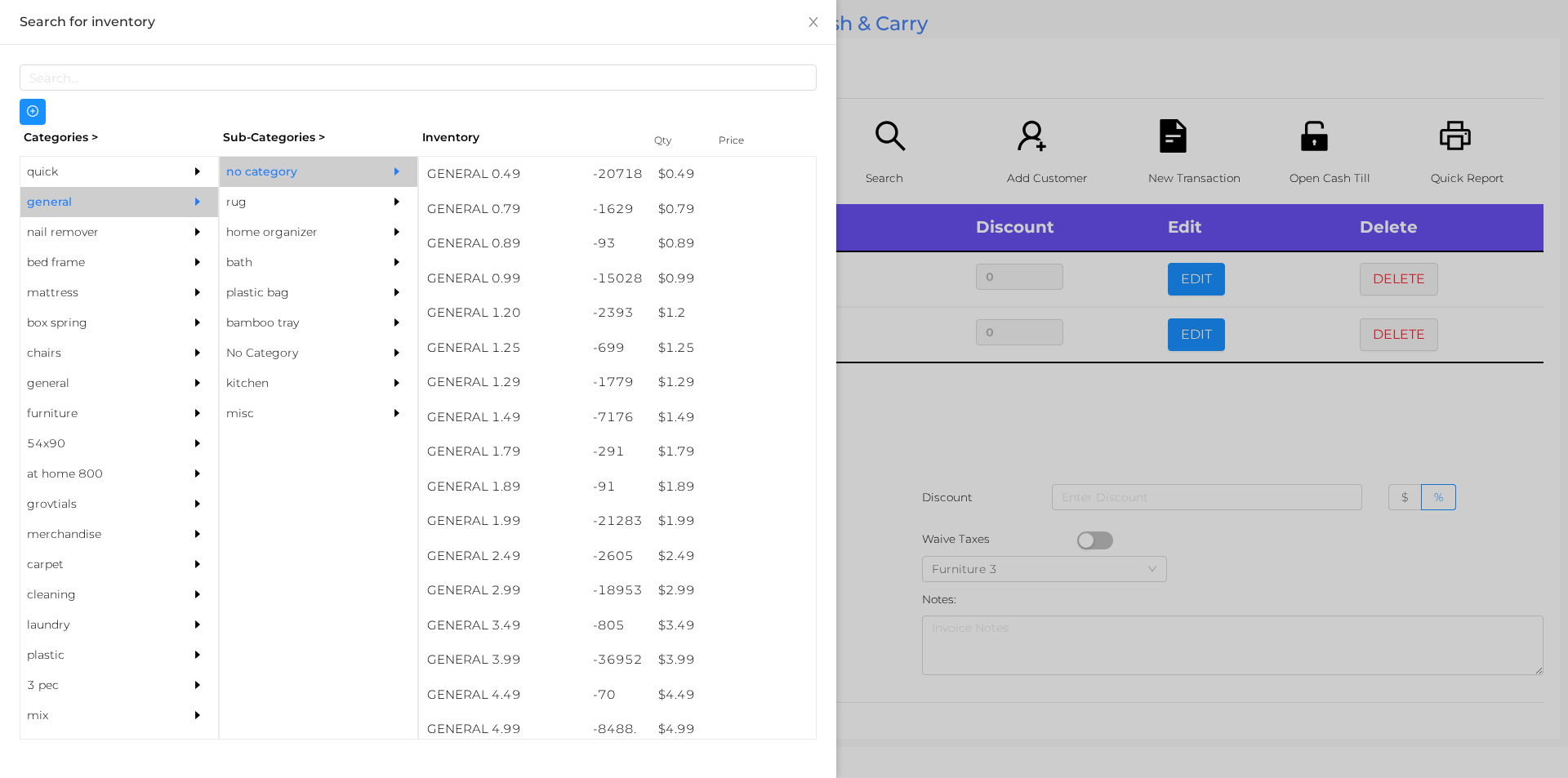
click at [893, 371] on div at bounding box center [784, 389] width 1568 height 778
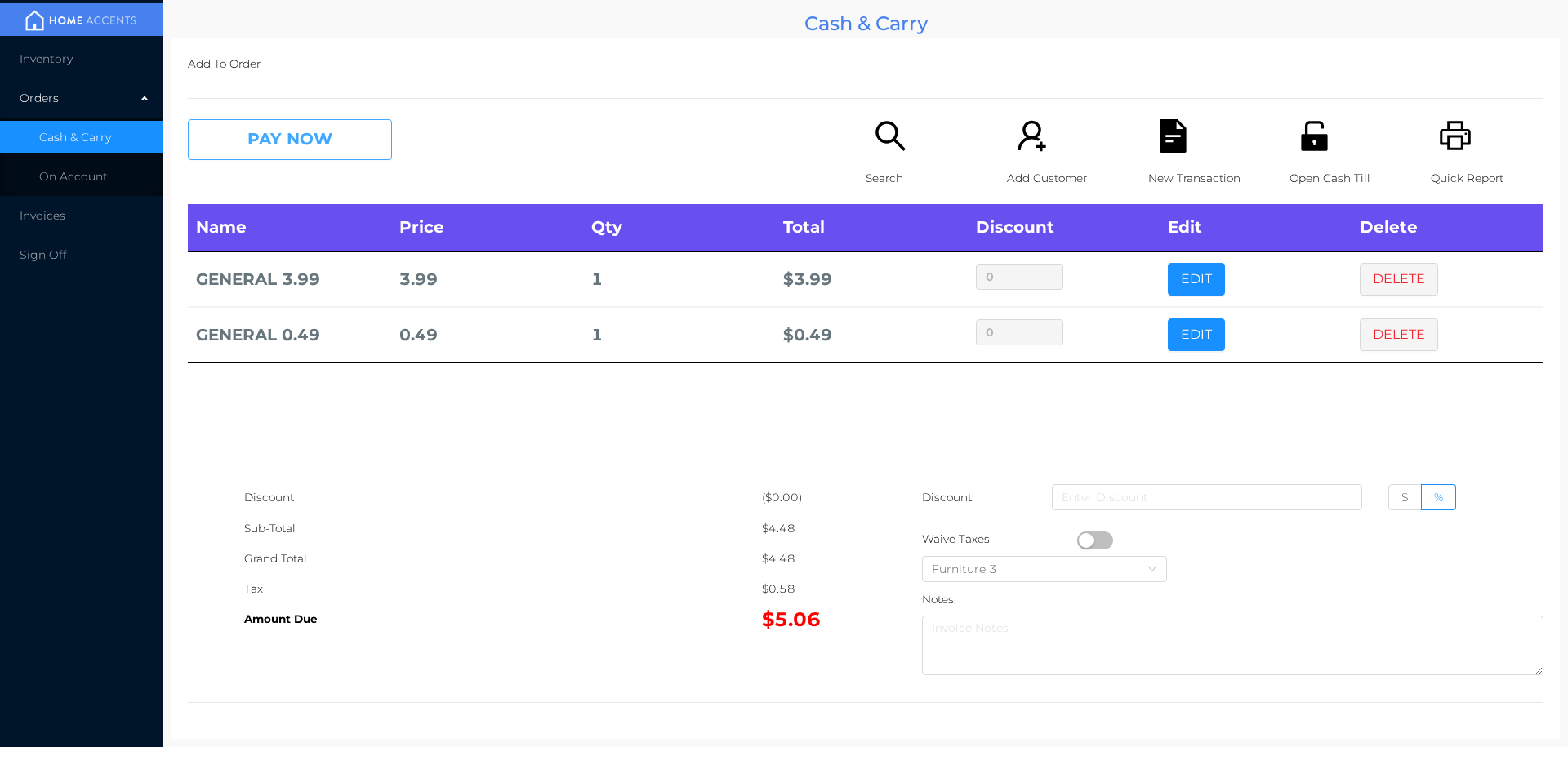
click at [299, 149] on button "PAY NOW" at bounding box center [290, 140] width 204 height 41
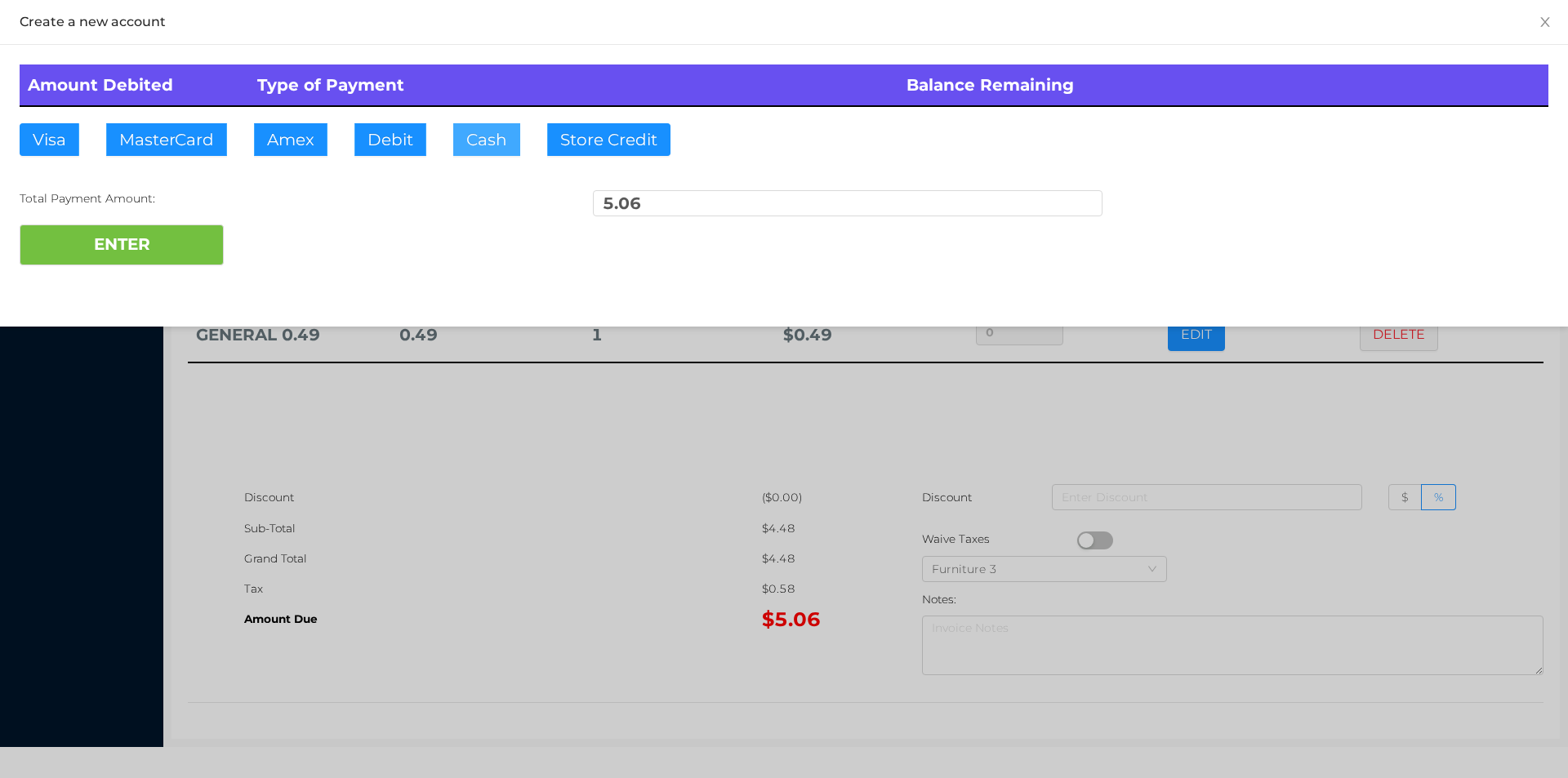
click at [453, 147] on button "Cash" at bounding box center [487, 140] width 67 height 33
click at [169, 252] on button "ENTER" at bounding box center [122, 245] width 204 height 41
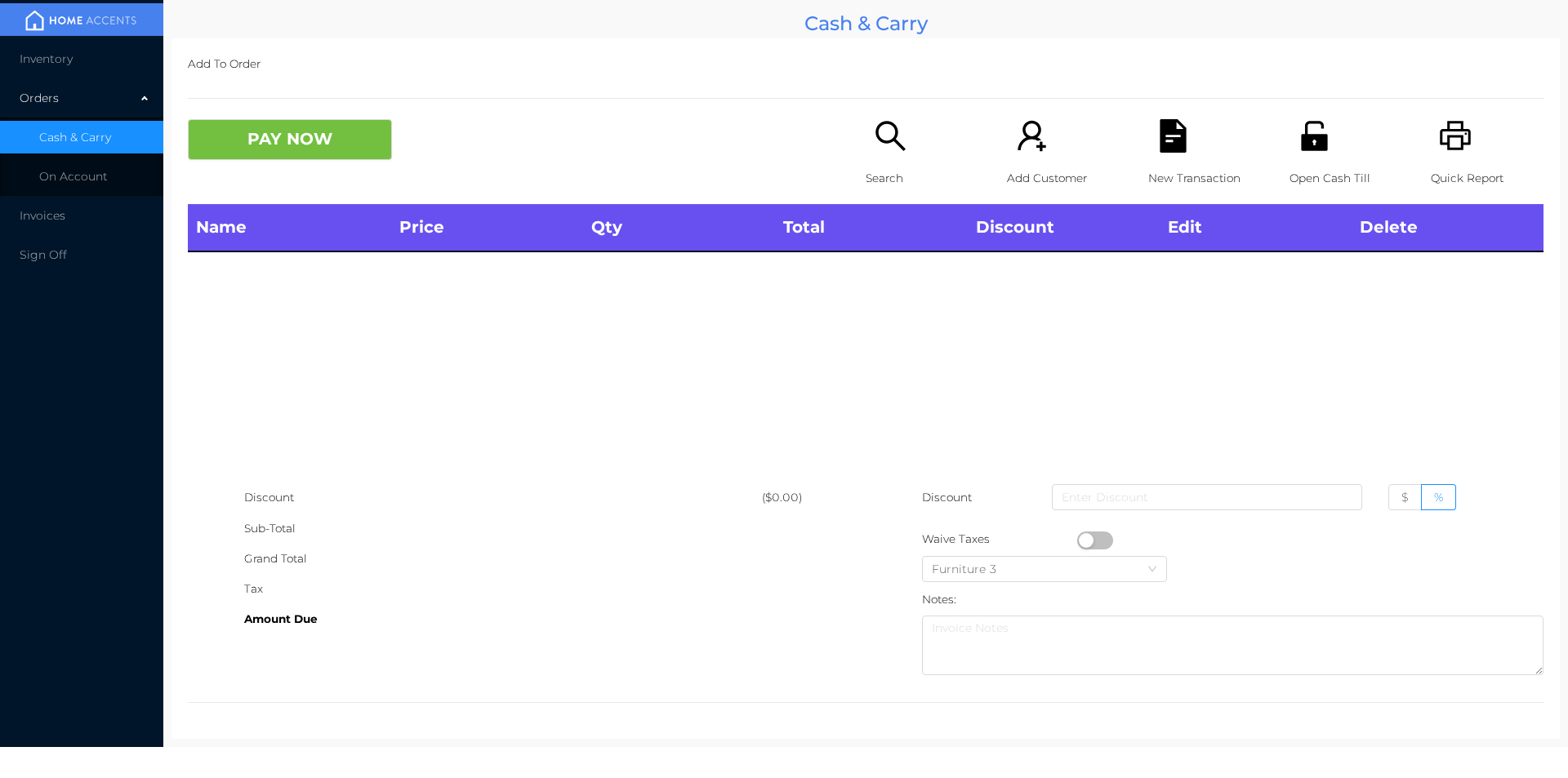
click at [1296, 174] on p "Open Cash Till" at bounding box center [1346, 178] width 113 height 30
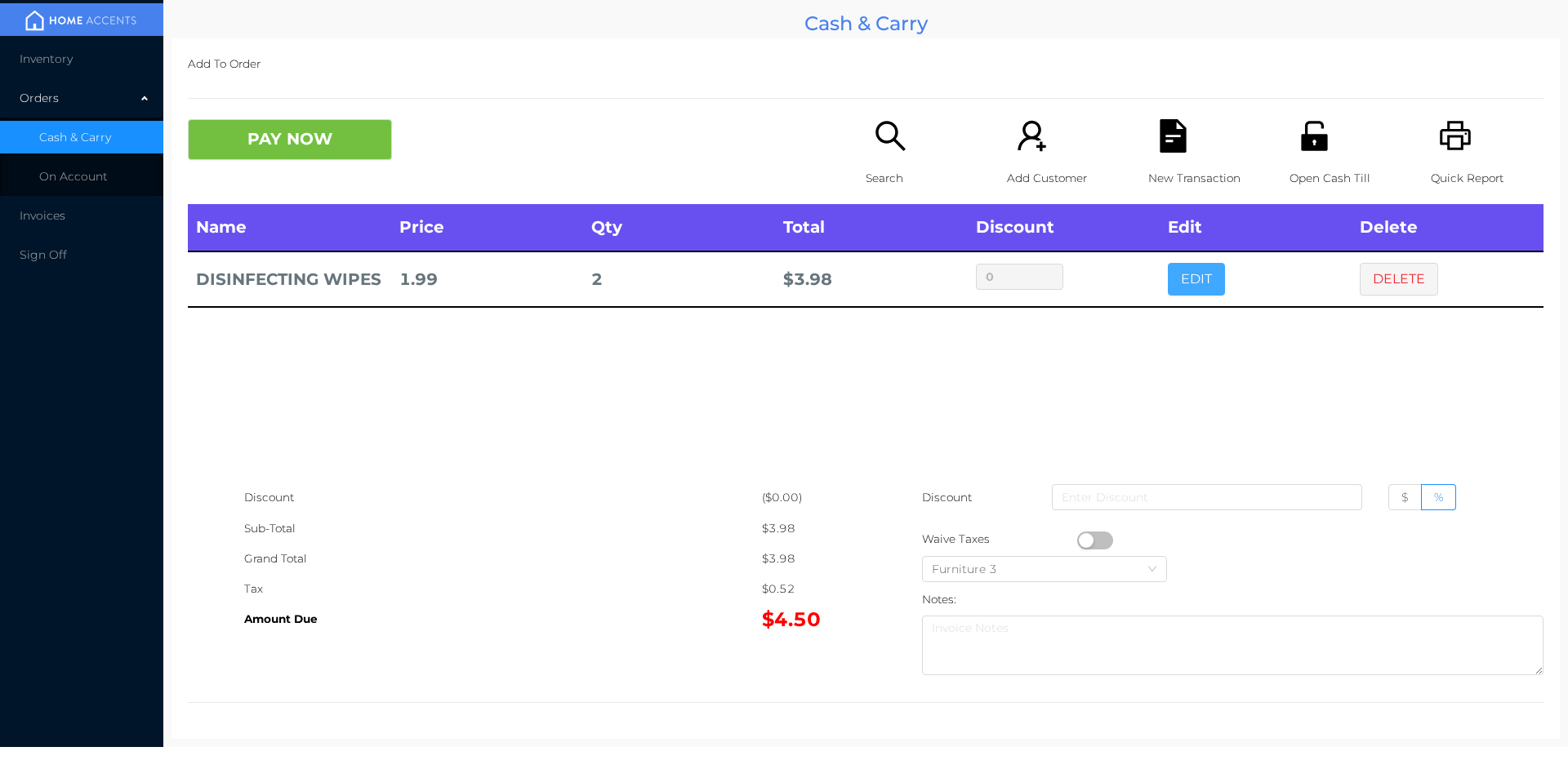
click at [1188, 293] on button "EDIT" at bounding box center [1196, 279] width 57 height 33
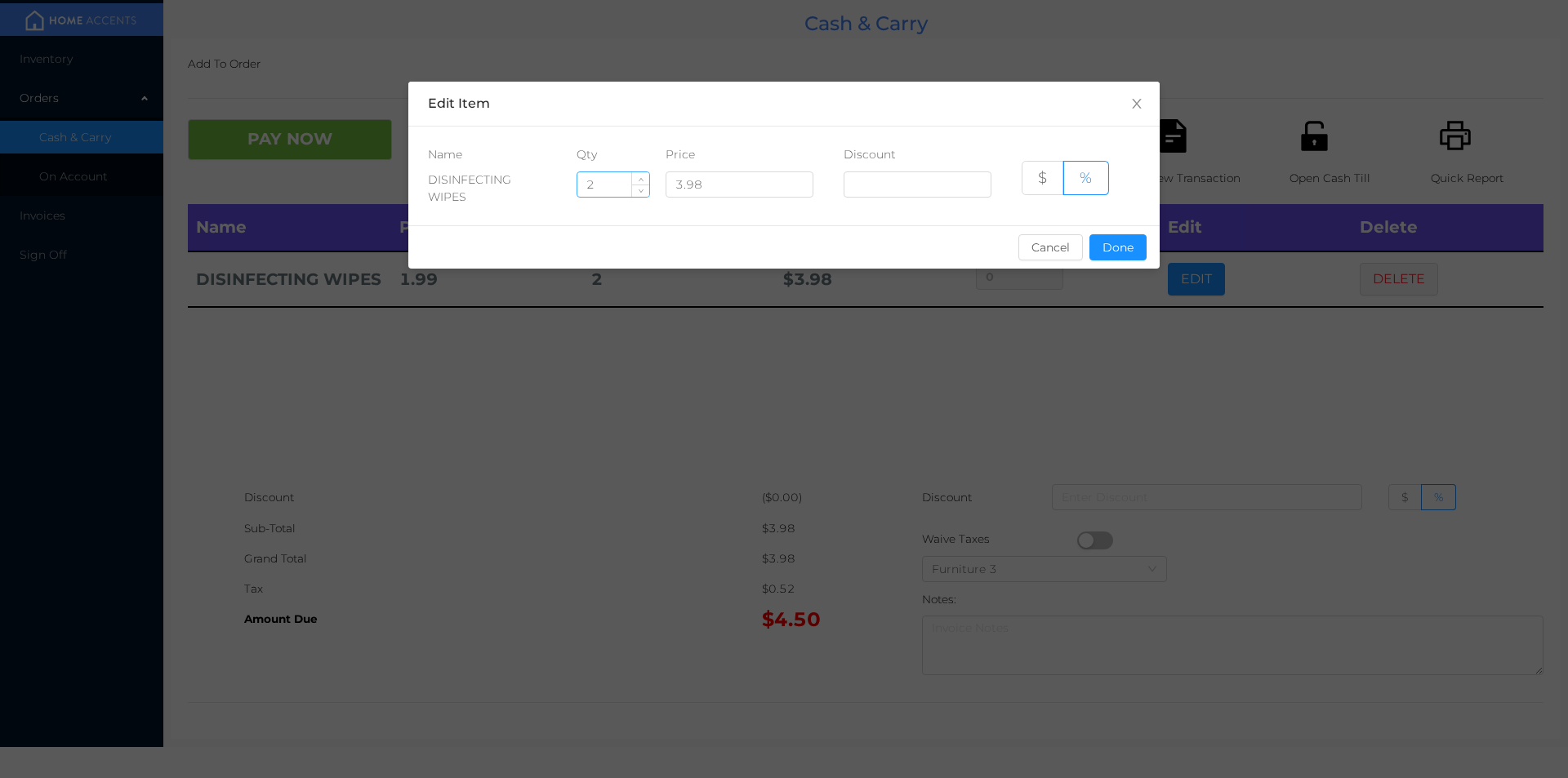
click at [612, 189] on input "2" at bounding box center [613, 185] width 72 height 25
type input "1"
click at [1109, 259] on button "Done" at bounding box center [1118, 247] width 57 height 26
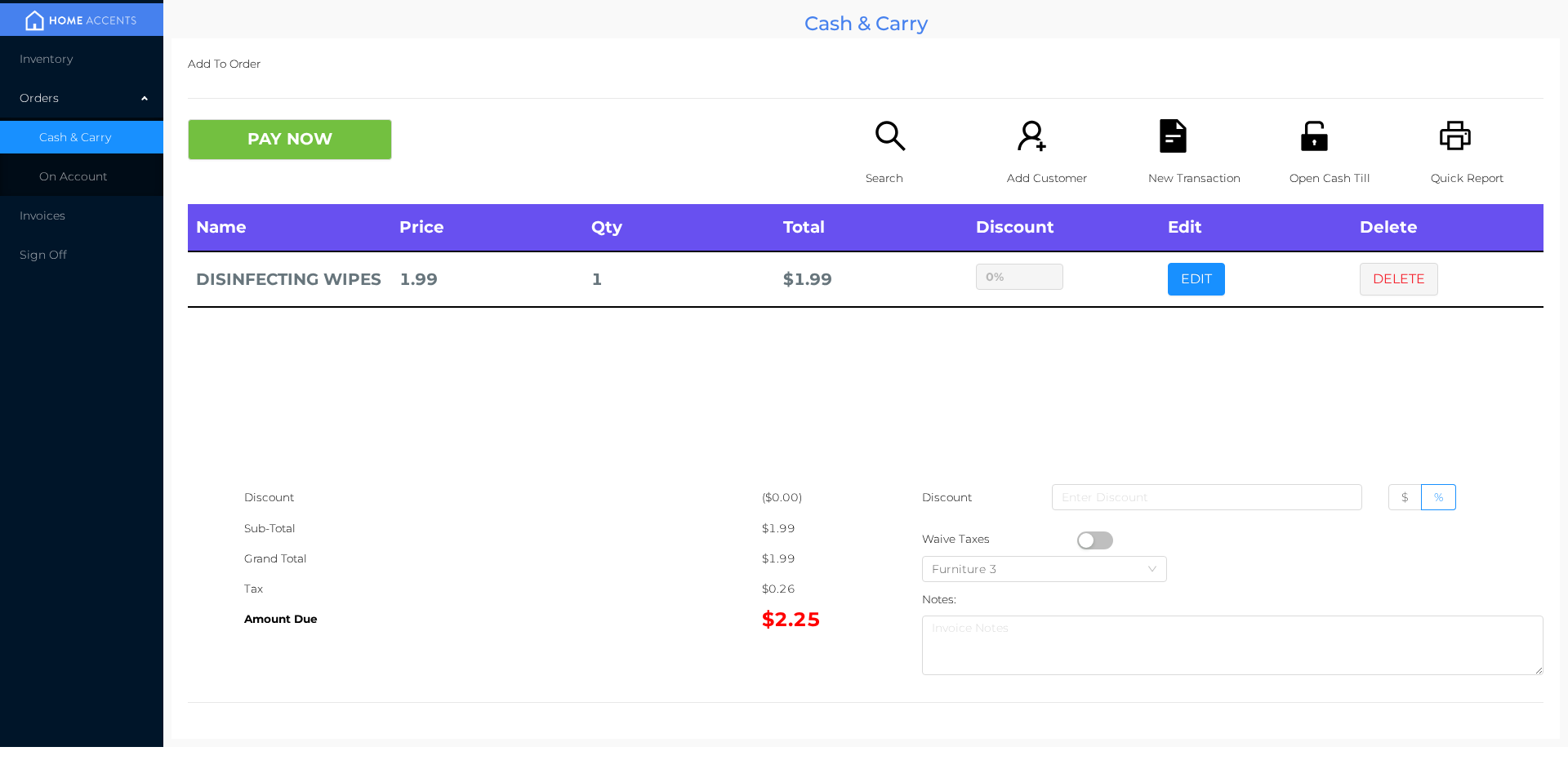
click at [1101, 360] on div "sentinelStart Edit Item Name Qty Price Discount DISINFECTING WIPES 1 3.98 $ % C…" at bounding box center [784, 389] width 1568 height 778
click at [266, 148] on button "PAY NOW" at bounding box center [290, 140] width 204 height 41
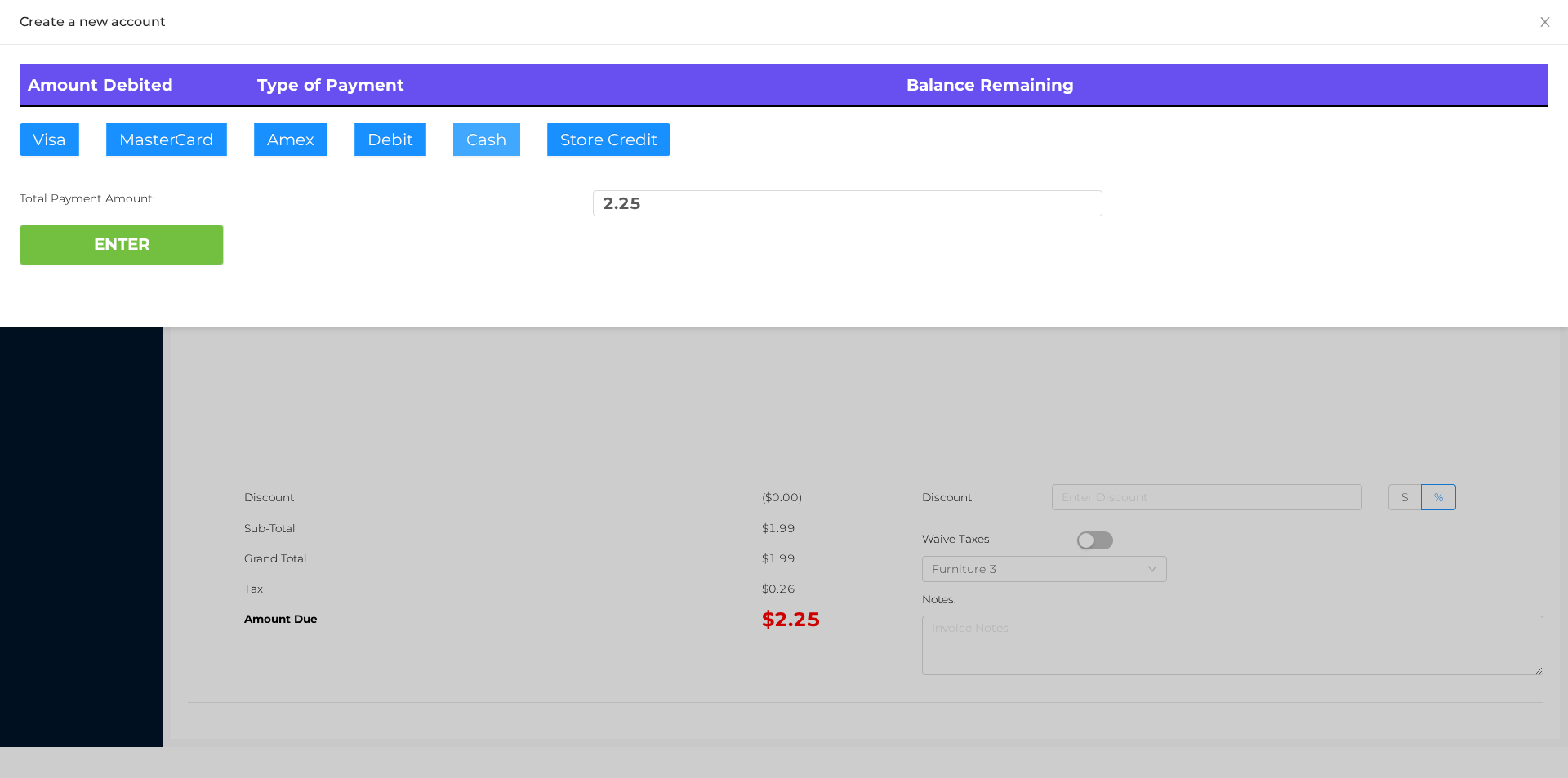
click at [483, 137] on button "Cash" at bounding box center [487, 140] width 67 height 33
click at [171, 252] on button "ENTER" at bounding box center [122, 245] width 204 height 41
type input "0"
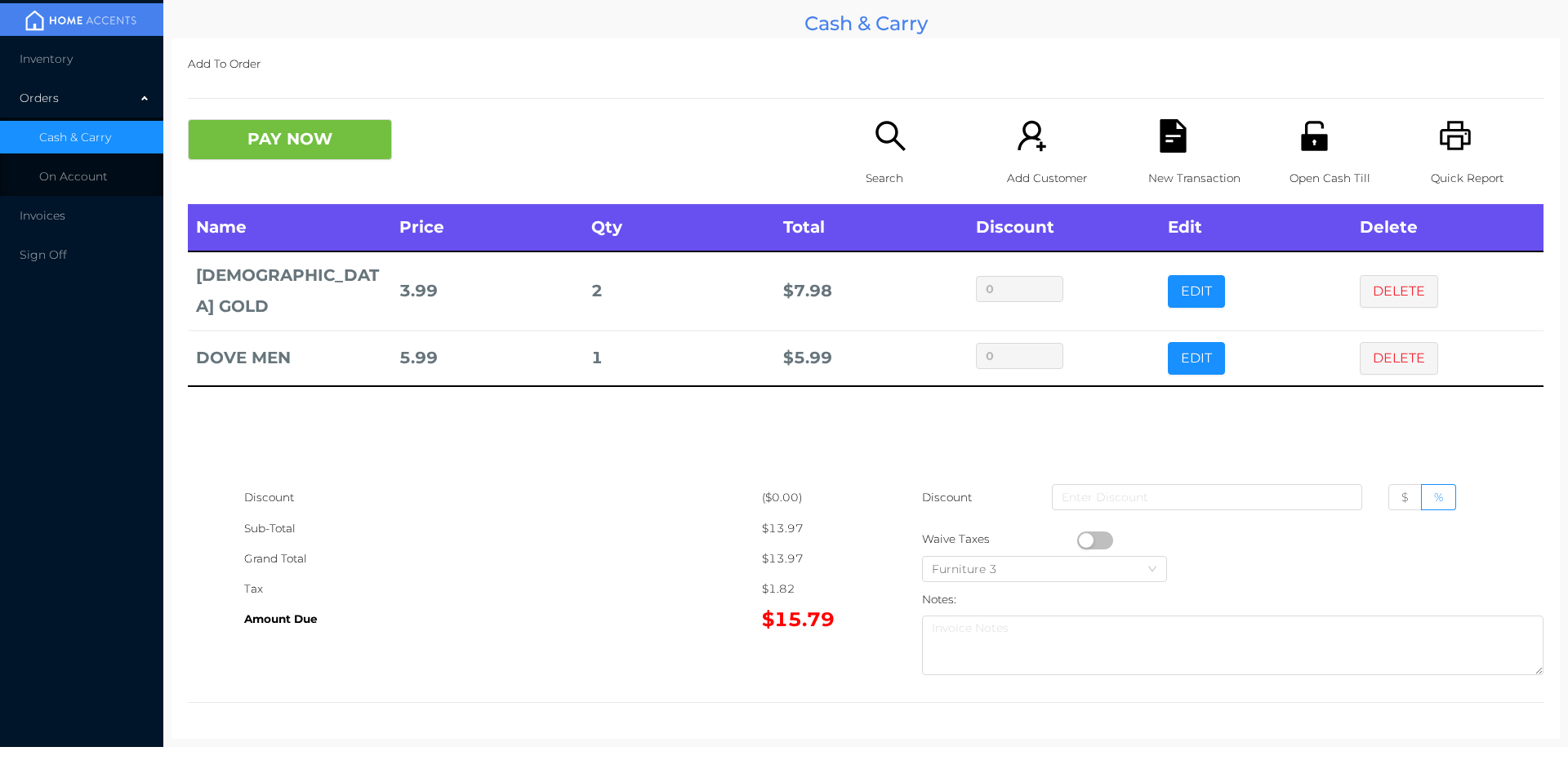
click at [1207, 140] on div "New Transaction" at bounding box center [1204, 162] width 113 height 85
click at [1465, 147] on div "Quick Report" at bounding box center [1487, 162] width 113 height 85
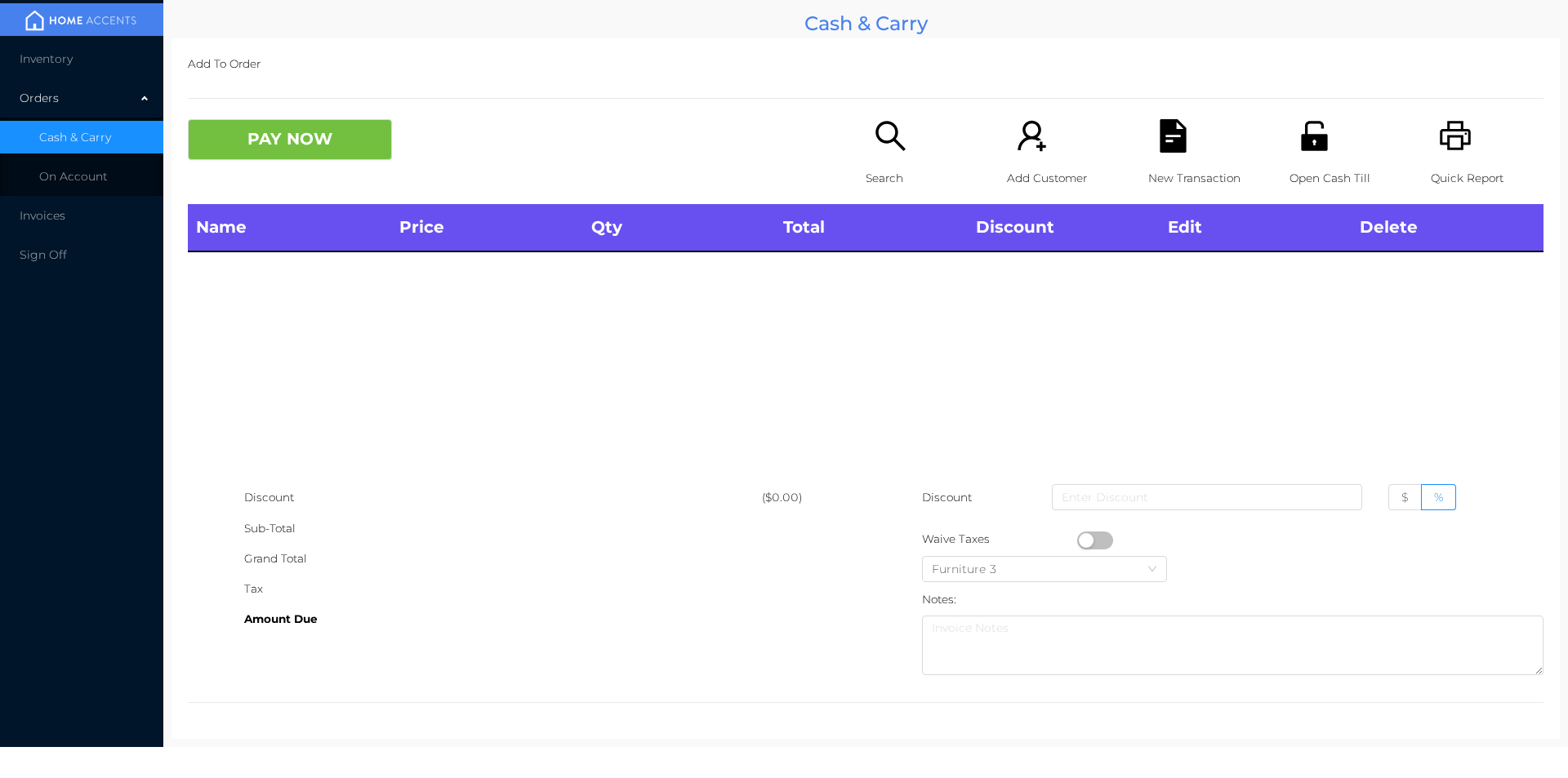
click at [1166, 144] on icon "icon: file-text" at bounding box center [1172, 136] width 26 height 34
click at [1351, 368] on div "Name Price Qty Total Discount Edit Delete" at bounding box center [865, 344] width 1355 height 278
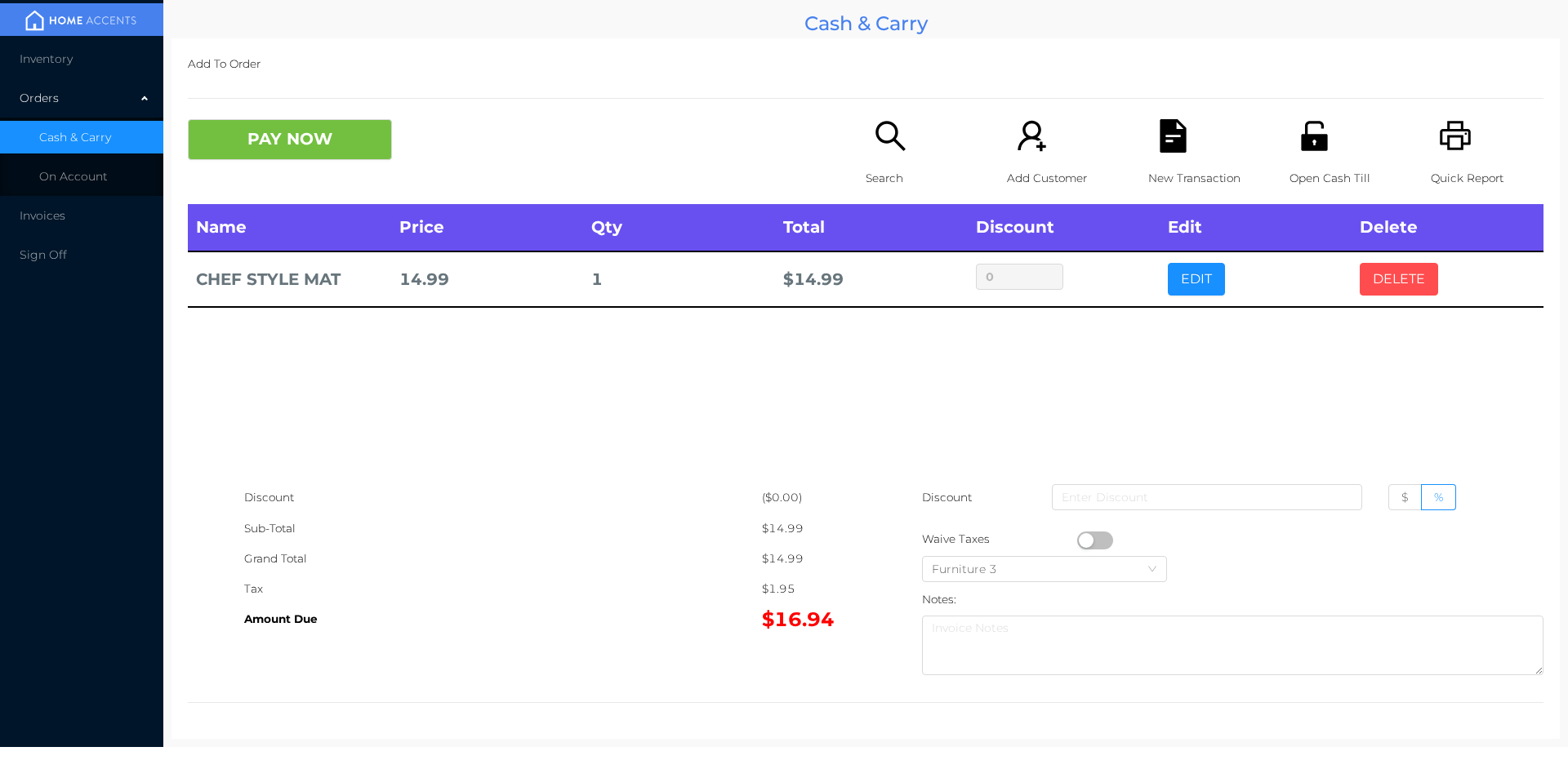
click at [1414, 284] on button "DELETE" at bounding box center [1399, 279] width 79 height 33
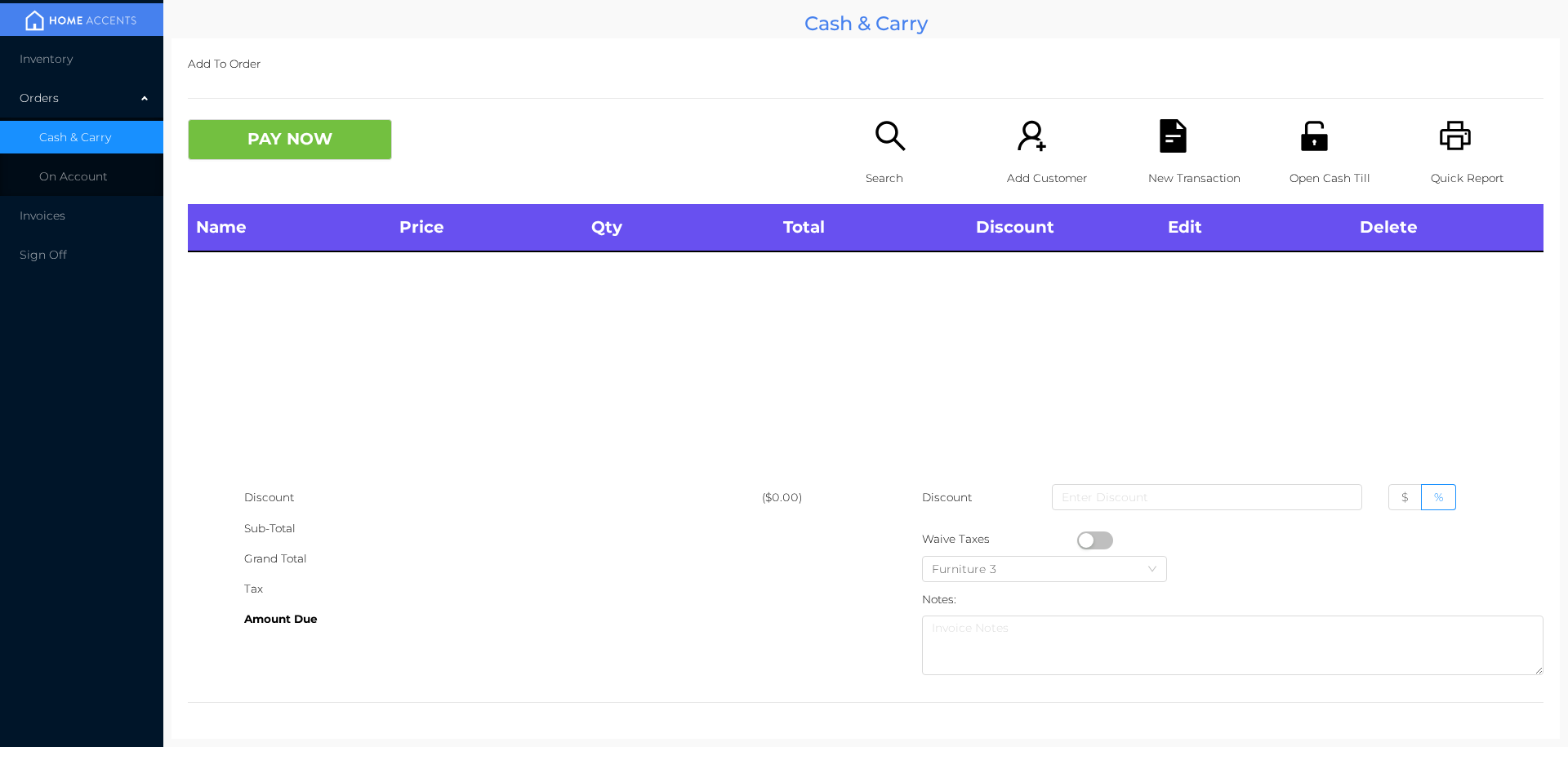
click at [1311, 155] on div "Open Cash Till" at bounding box center [1346, 162] width 113 height 85
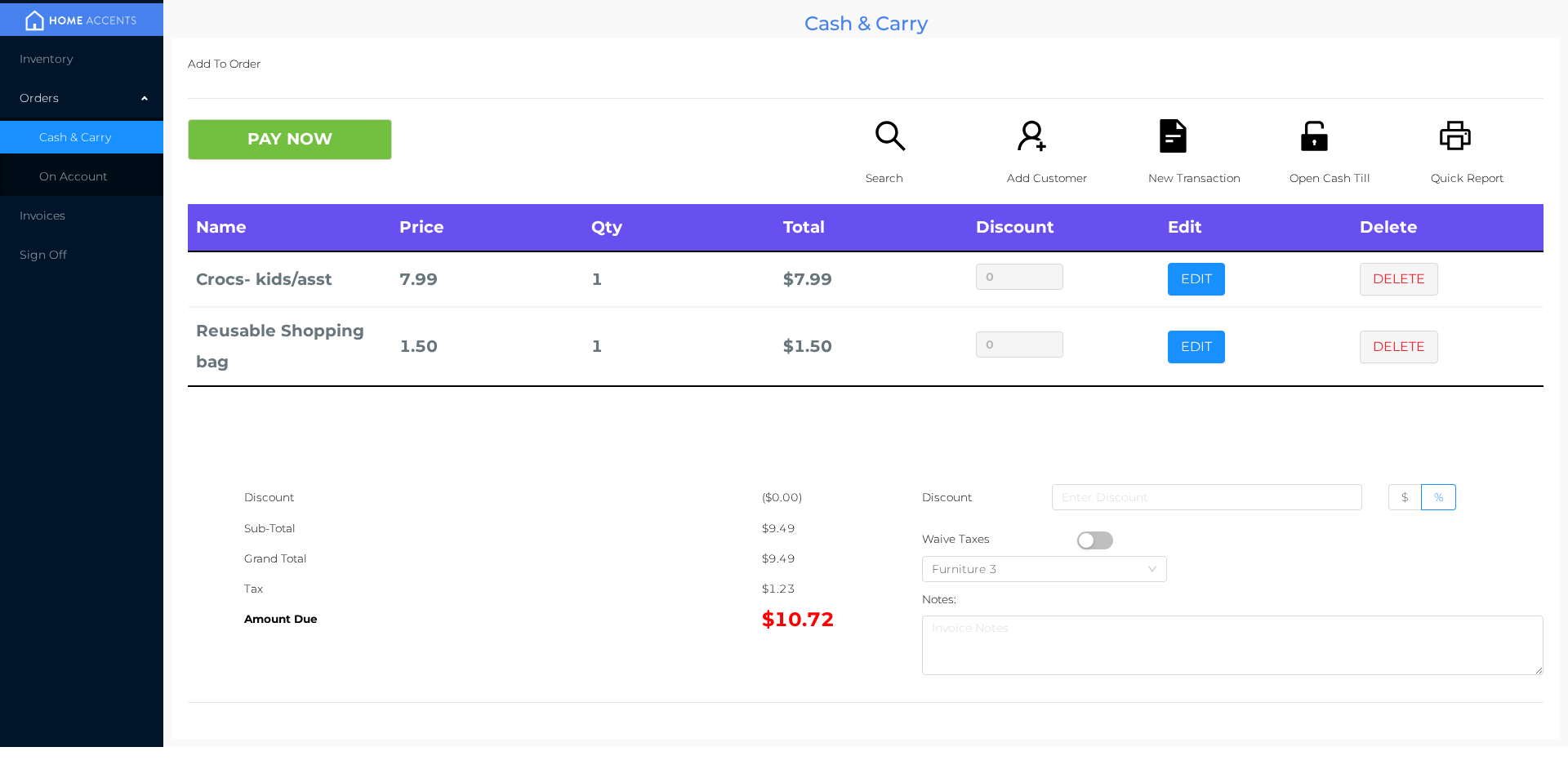
click at [326, 137] on button "PAY NOW" at bounding box center [290, 140] width 204 height 41
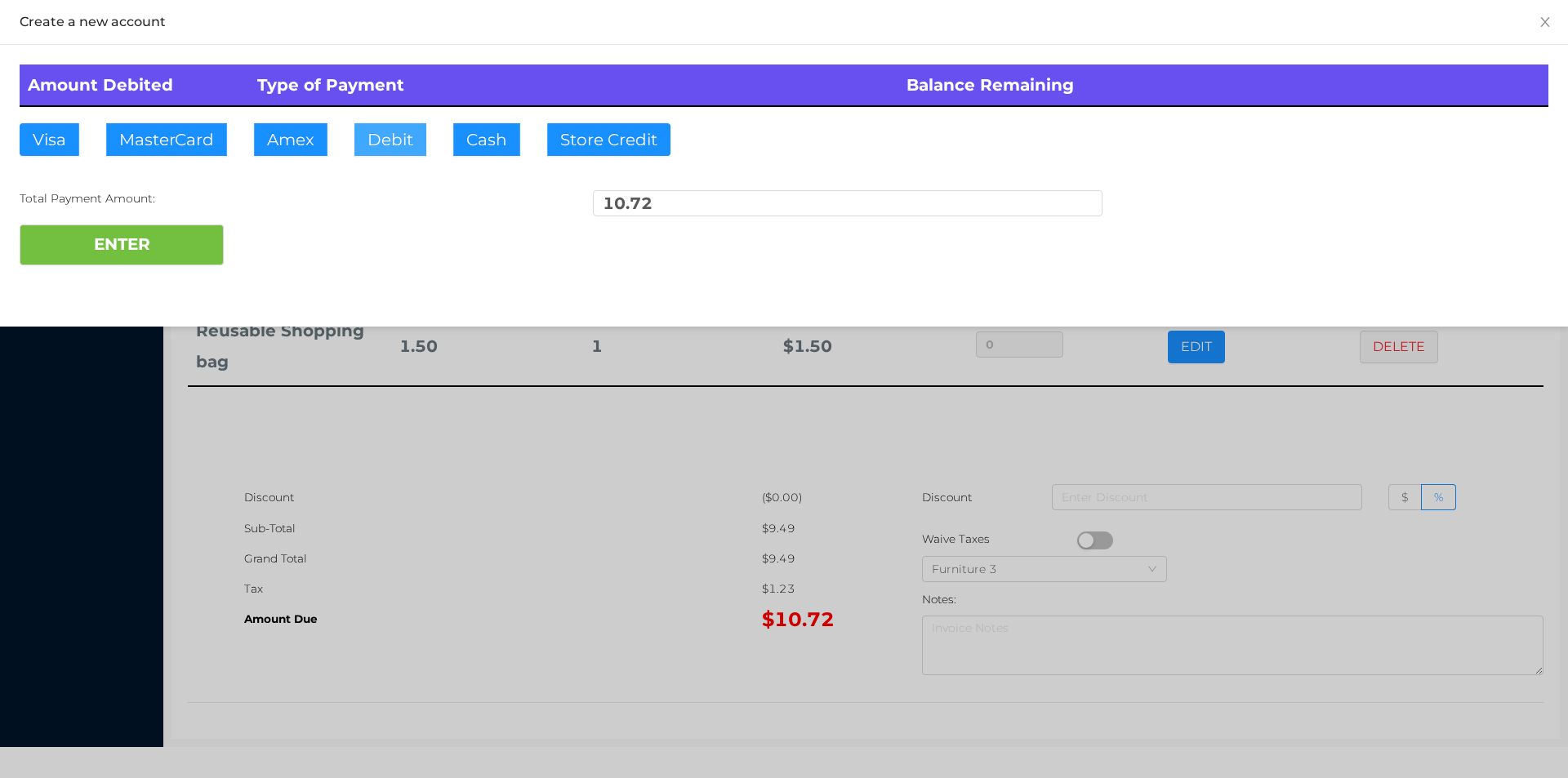
click at [380, 142] on button "Debit" at bounding box center [390, 140] width 72 height 33
click at [180, 259] on button "ENTER" at bounding box center [122, 245] width 204 height 41
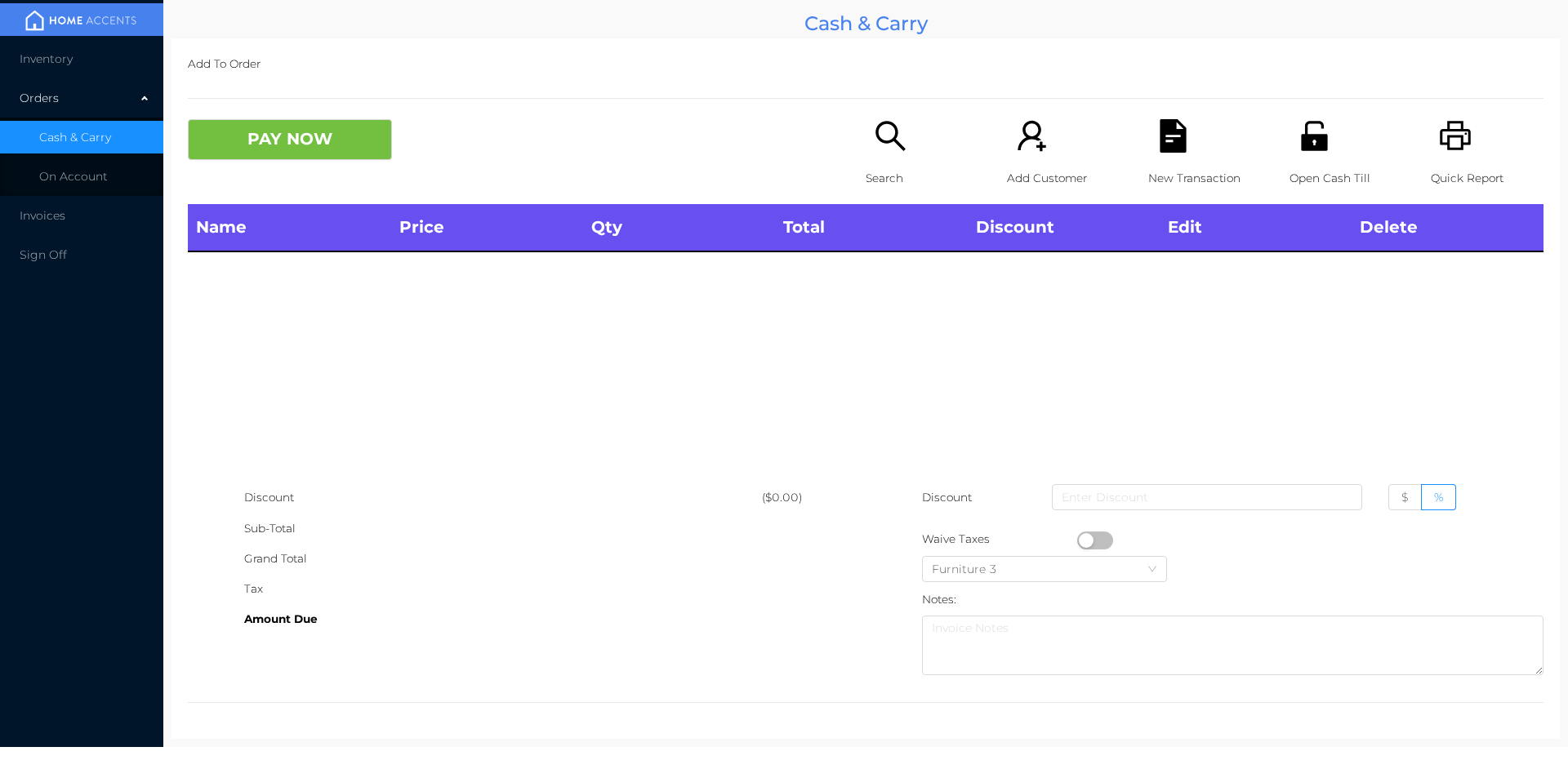
click at [900, 168] on p "Search" at bounding box center [922, 178] width 113 height 30
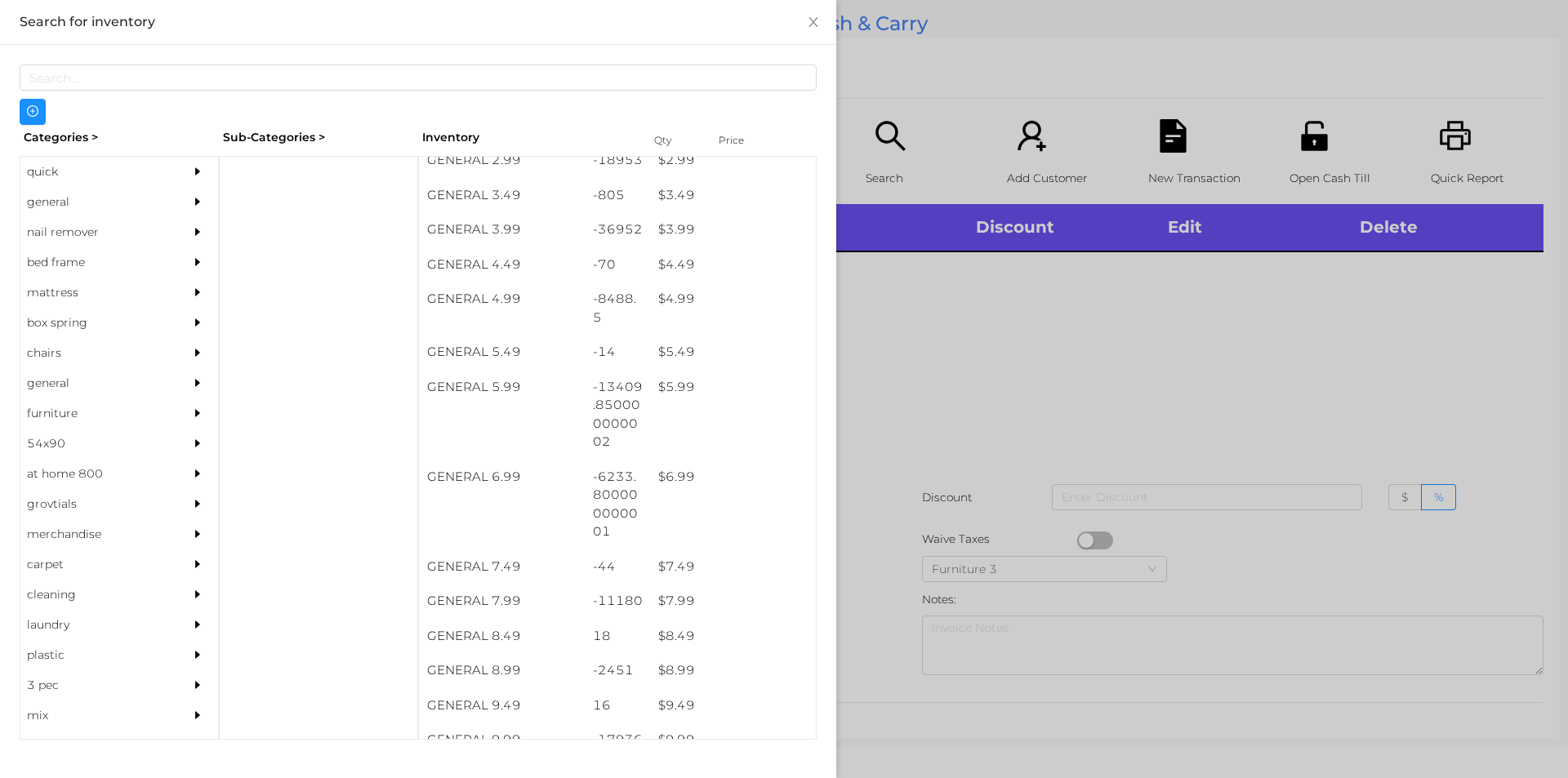
scroll to position [435, 0]
click at [36, 172] on div "quick" at bounding box center [95, 172] width 149 height 30
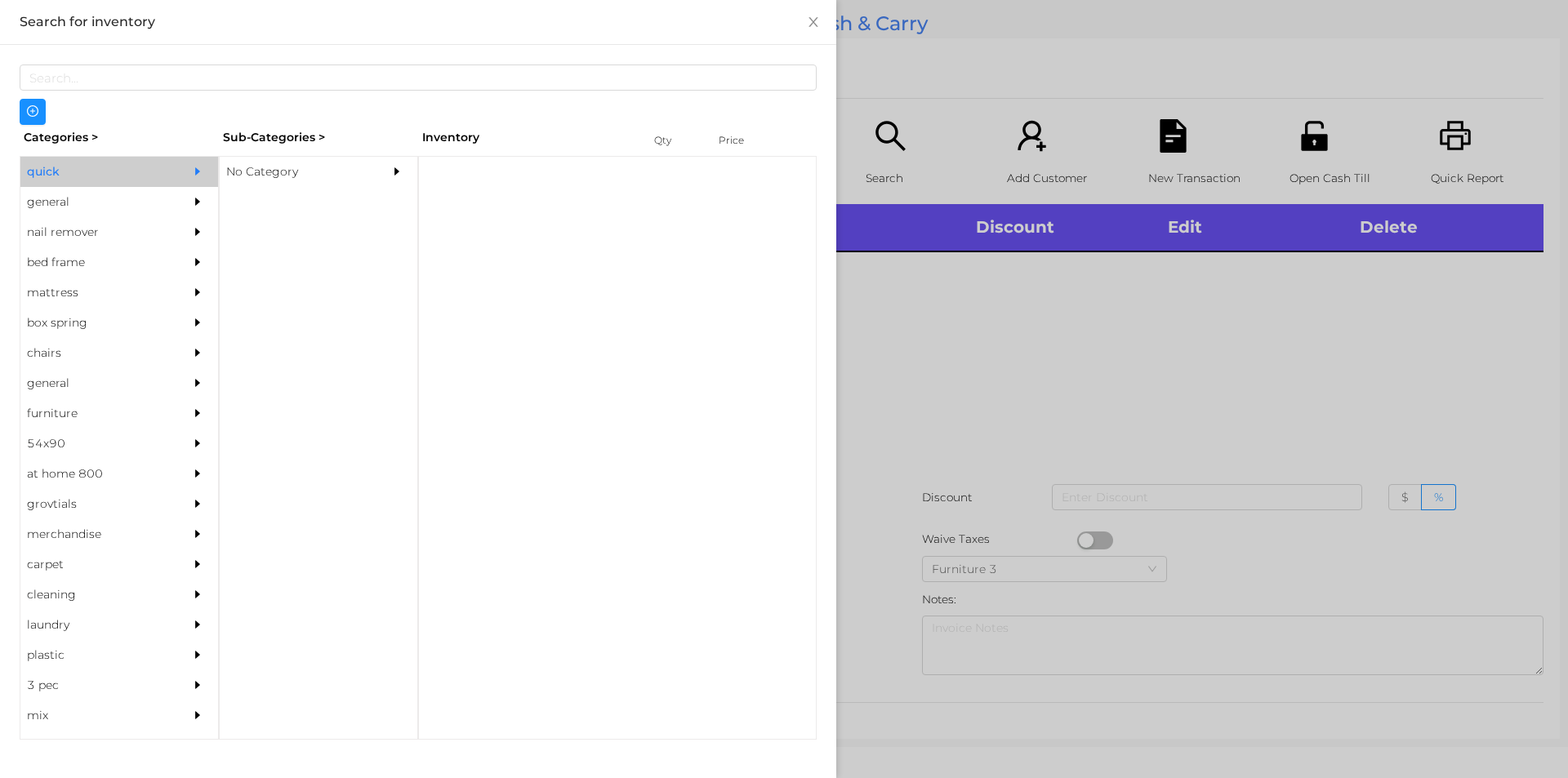
click at [269, 174] on div "No Category" at bounding box center [294, 172] width 149 height 30
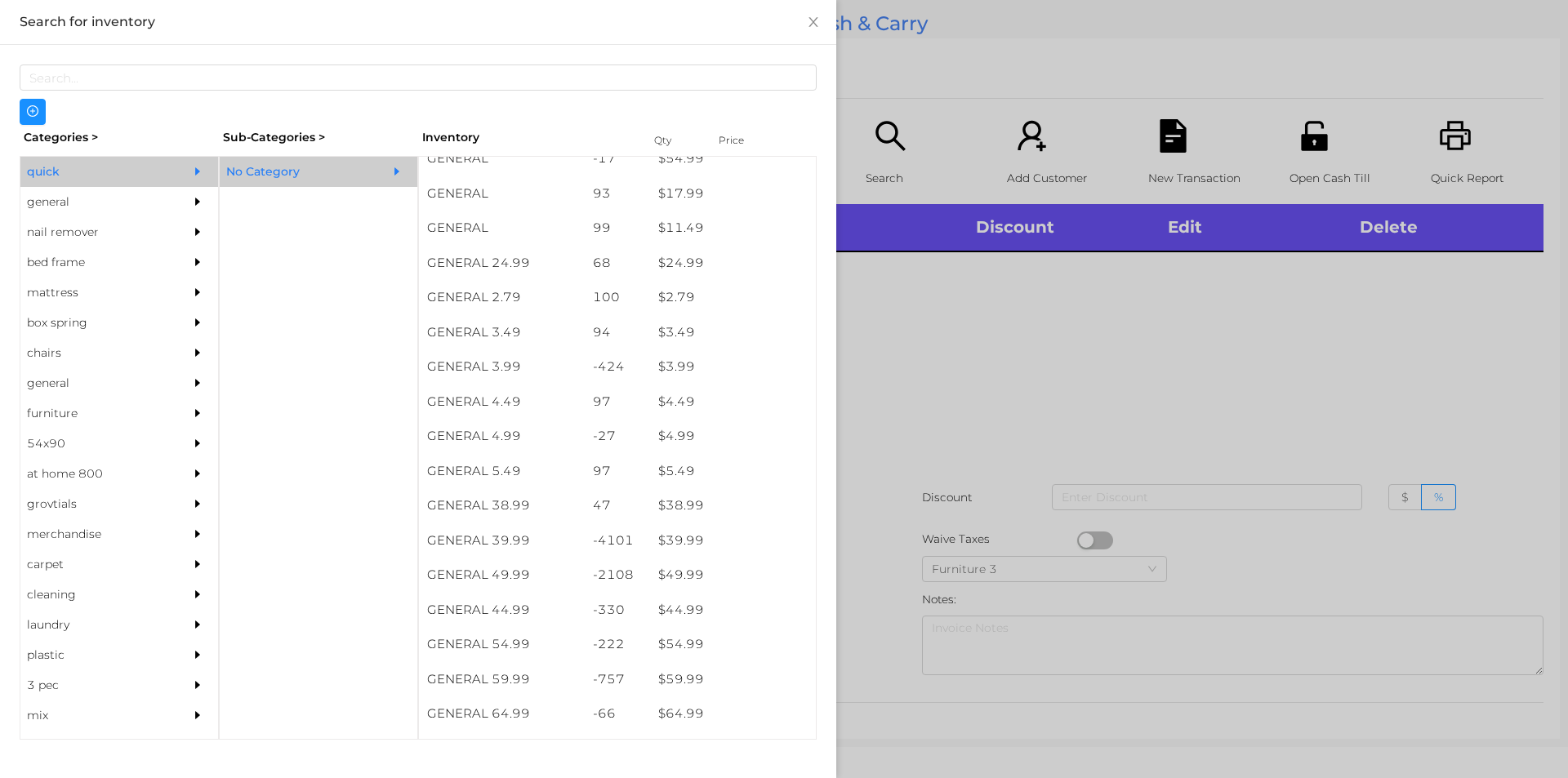
scroll to position [578, 0]
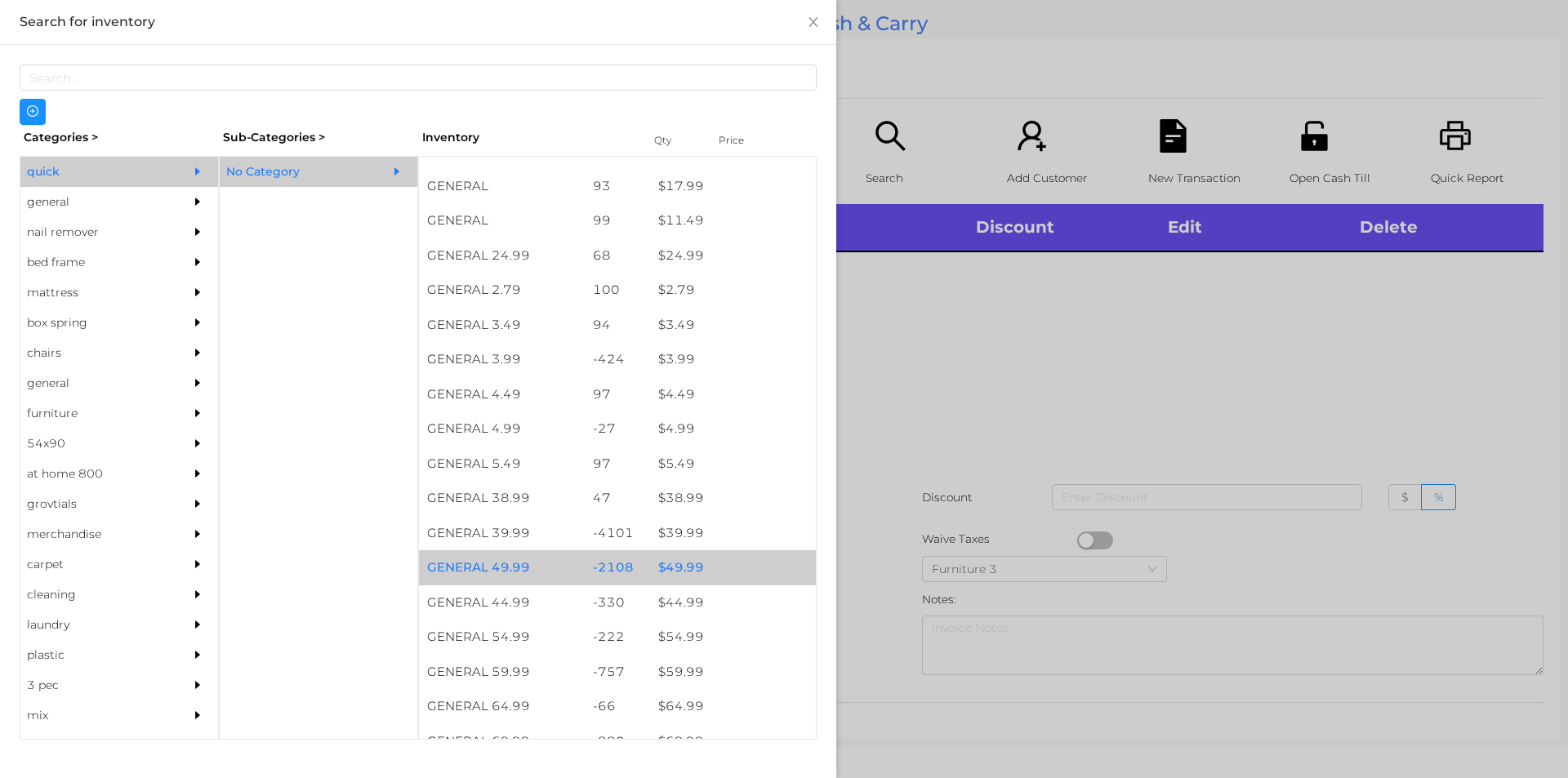
click at [674, 569] on div "$ 49.99" at bounding box center [733, 568] width 166 height 35
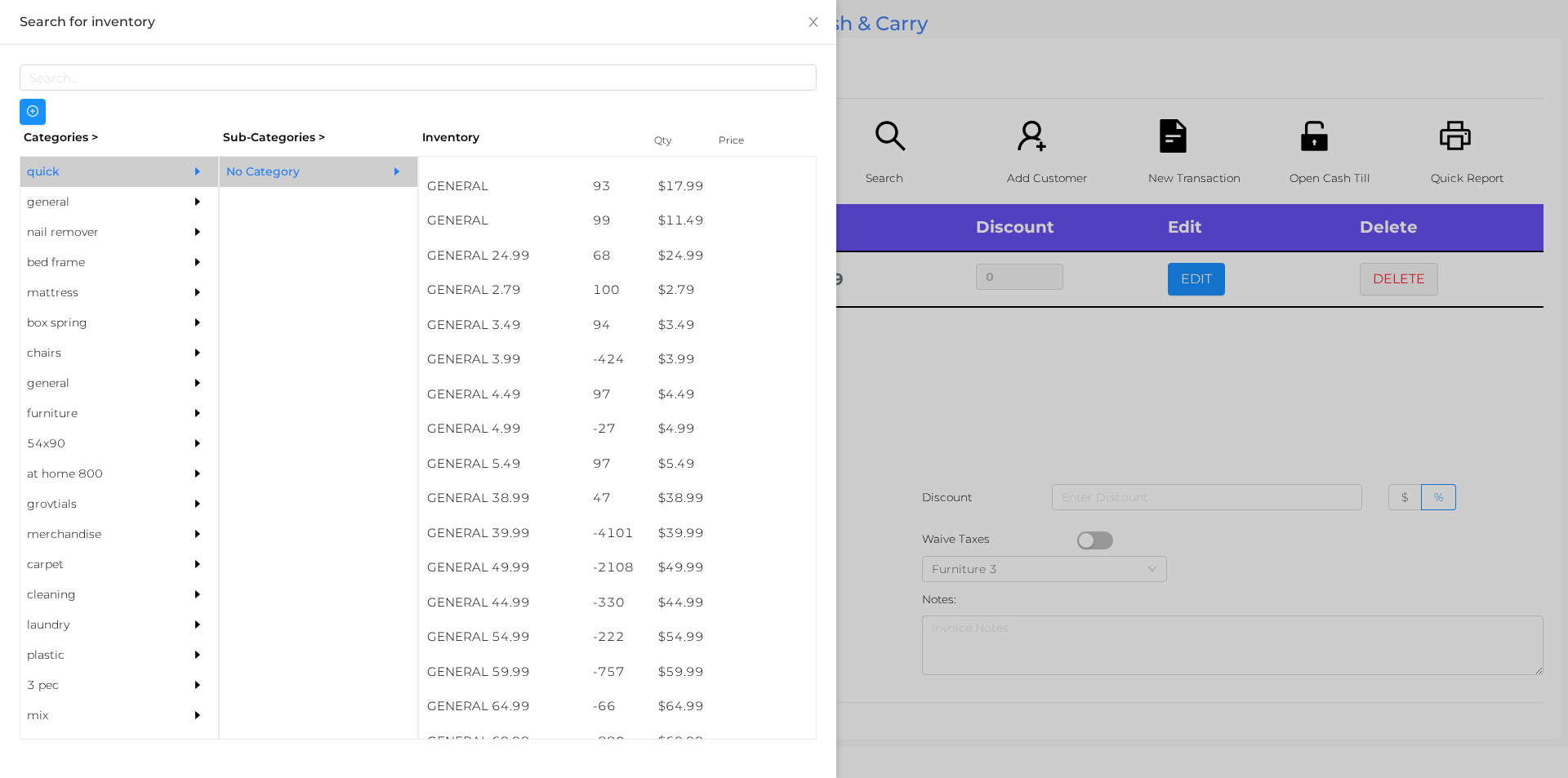
click at [868, 519] on div at bounding box center [784, 389] width 1568 height 778
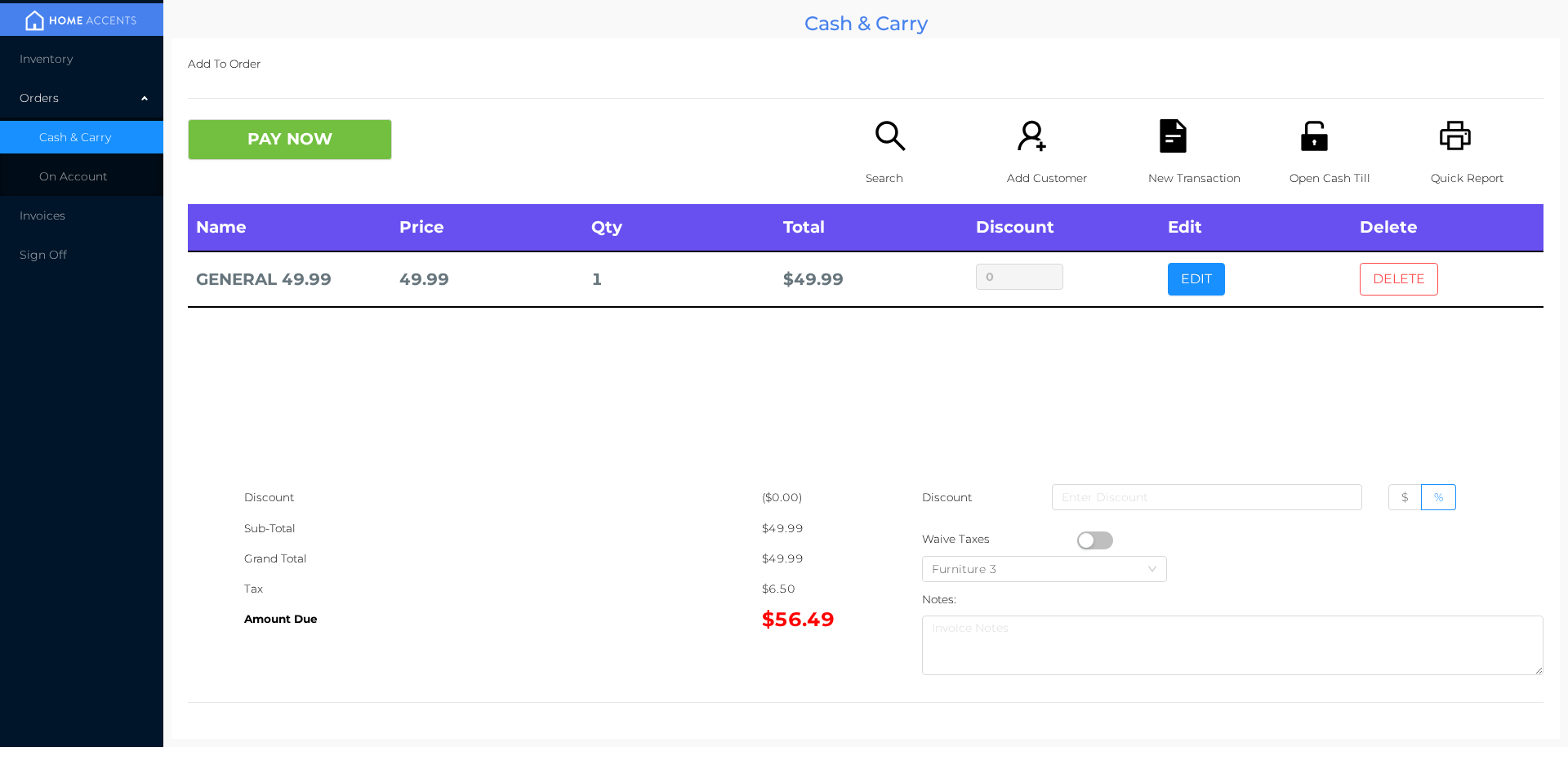
click at [1392, 281] on button "DELETE" at bounding box center [1399, 279] width 79 height 33
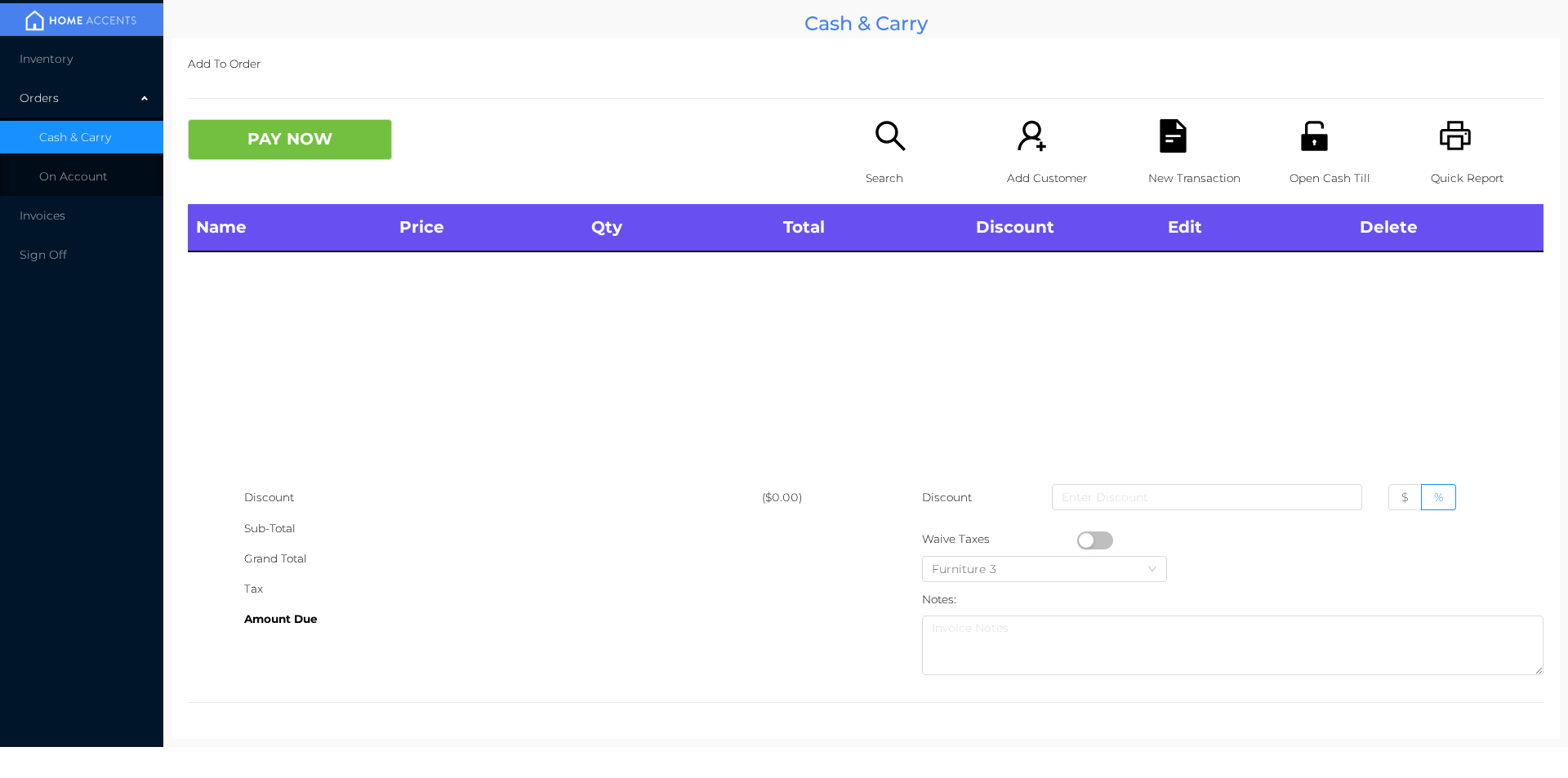
click at [906, 152] on div "Search" at bounding box center [922, 162] width 113 height 85
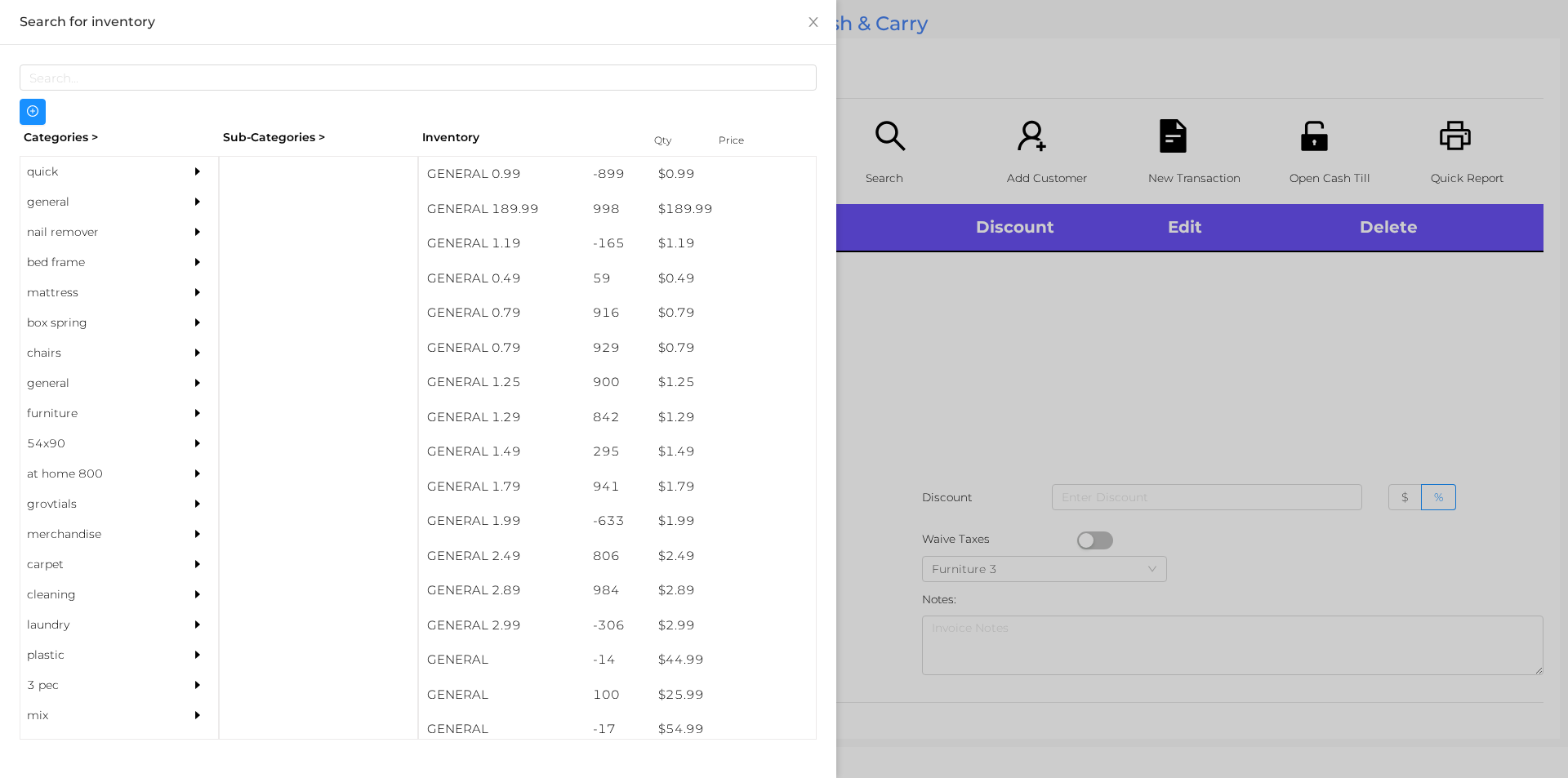
click at [54, 163] on div "quick" at bounding box center [95, 172] width 149 height 30
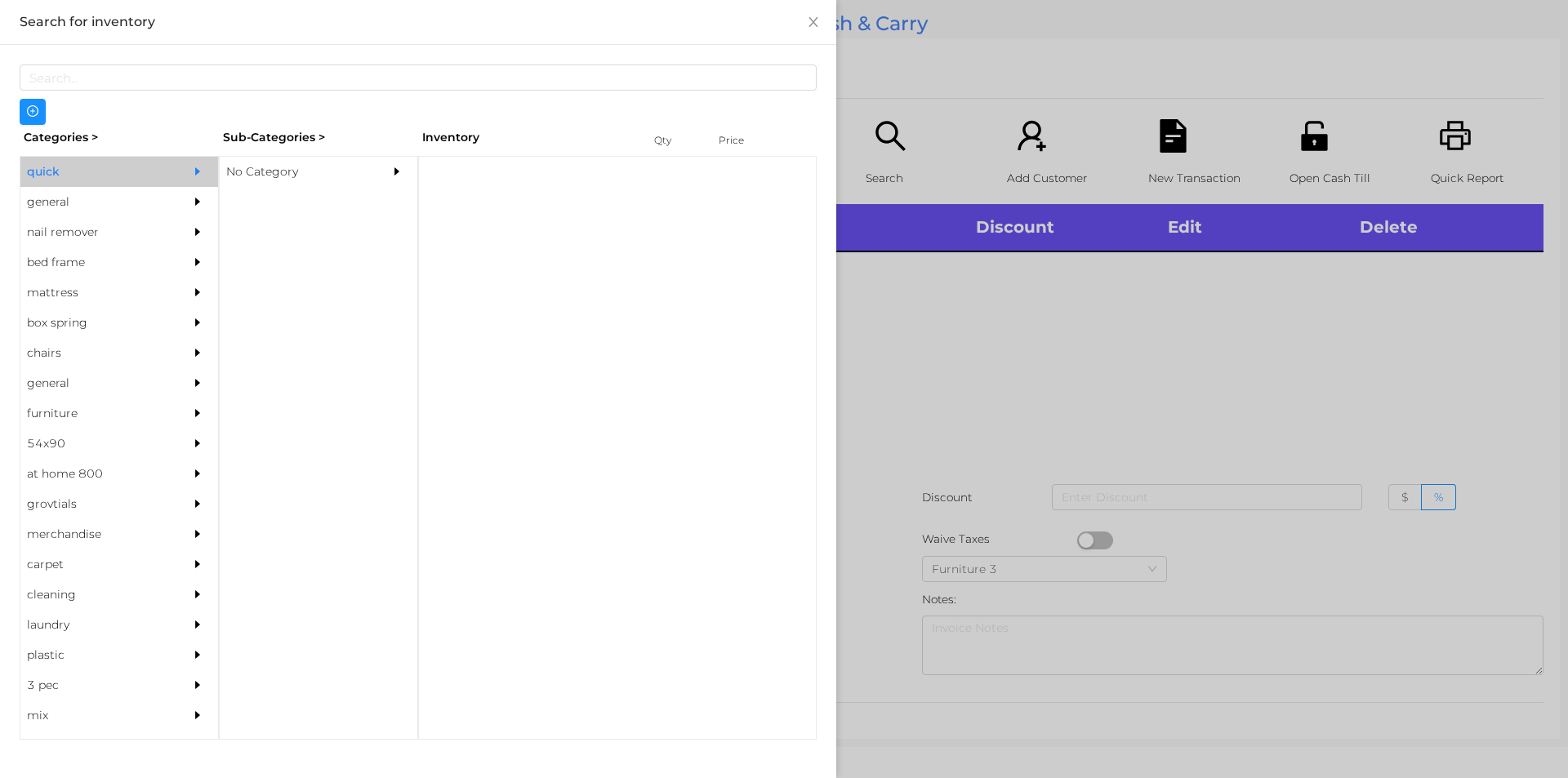
click at [257, 175] on div "No Category" at bounding box center [294, 172] width 149 height 30
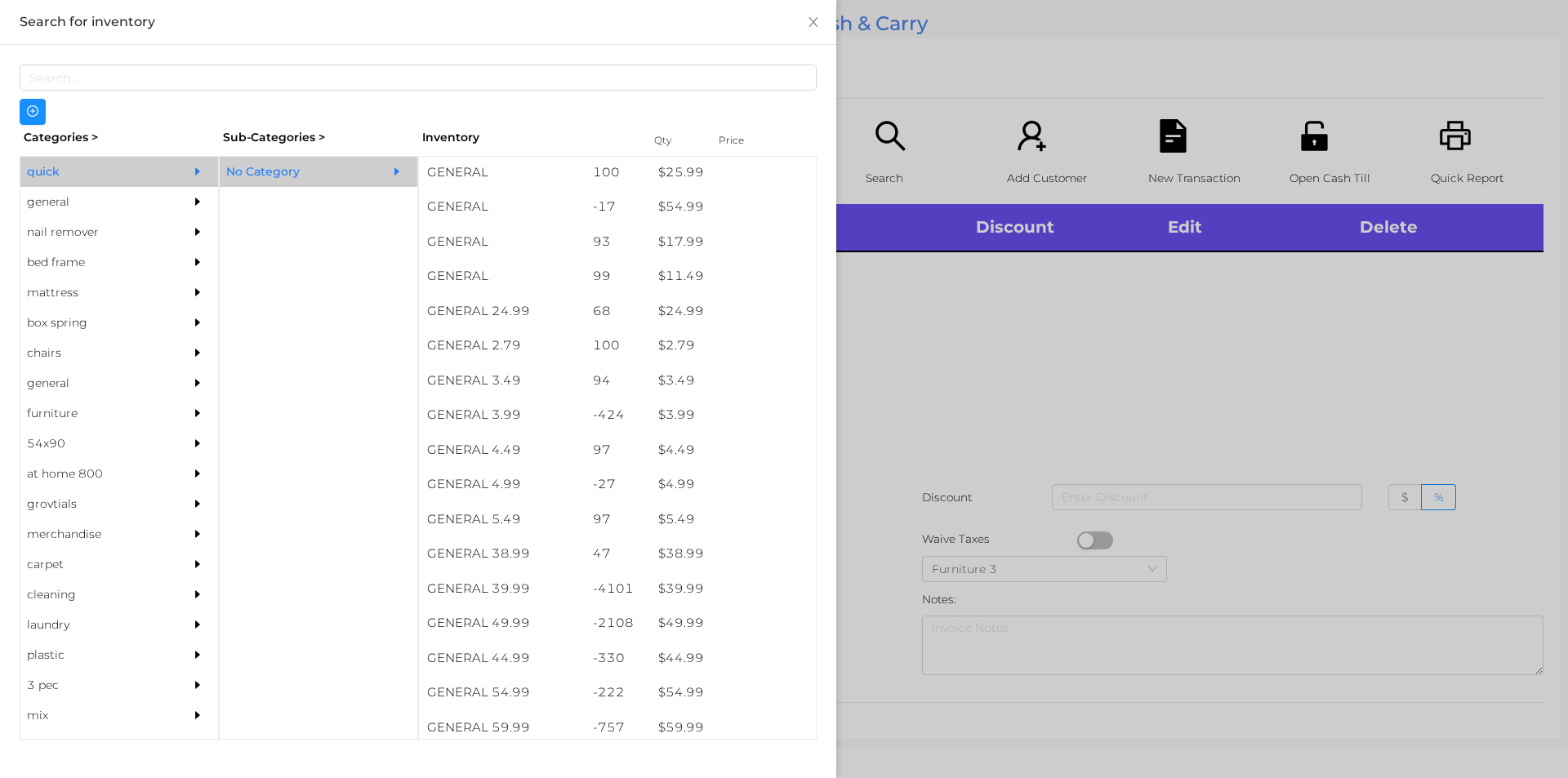
scroll to position [523, 0]
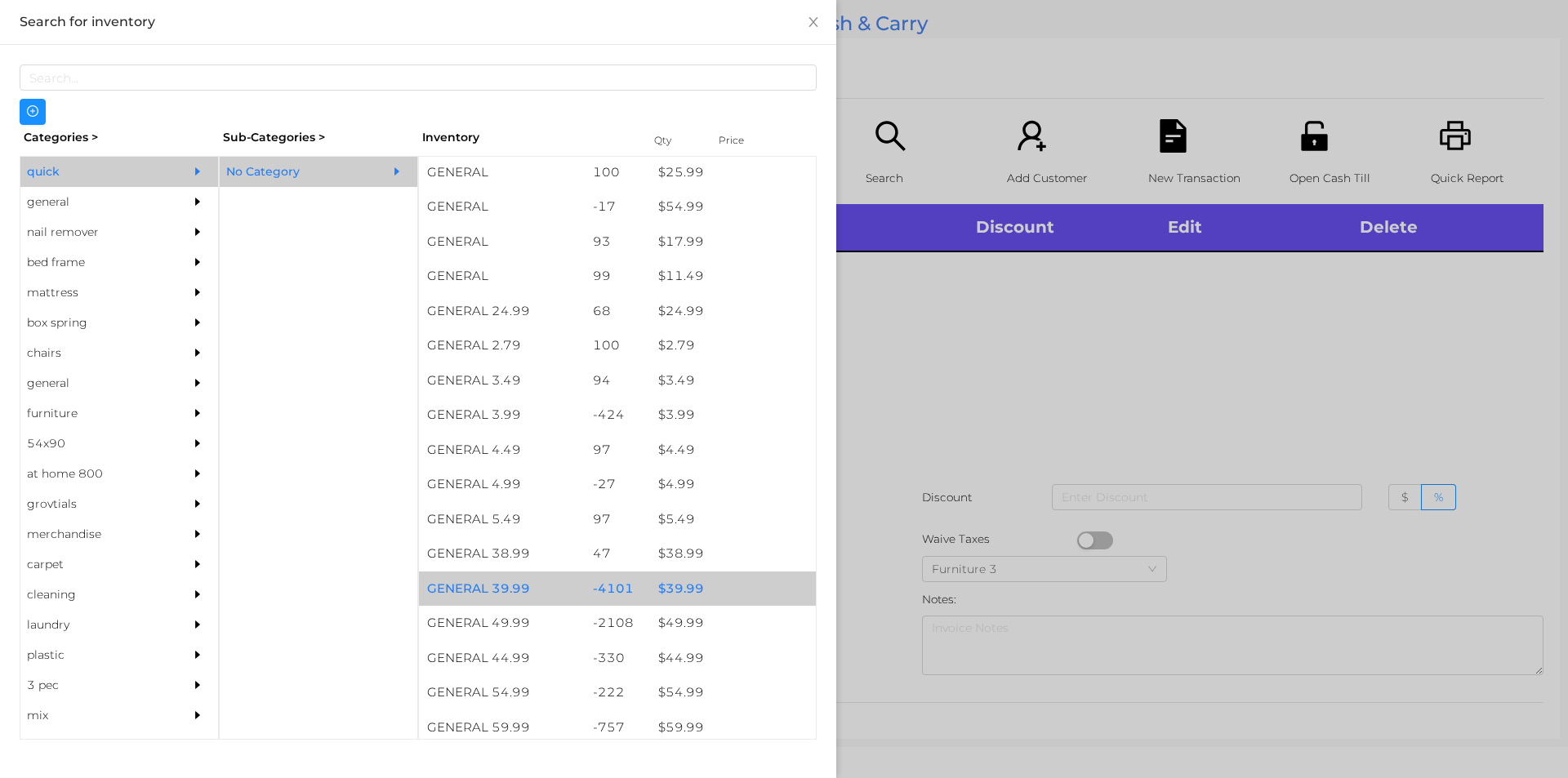
click at [689, 589] on div "$ 39.99" at bounding box center [733, 589] width 166 height 35
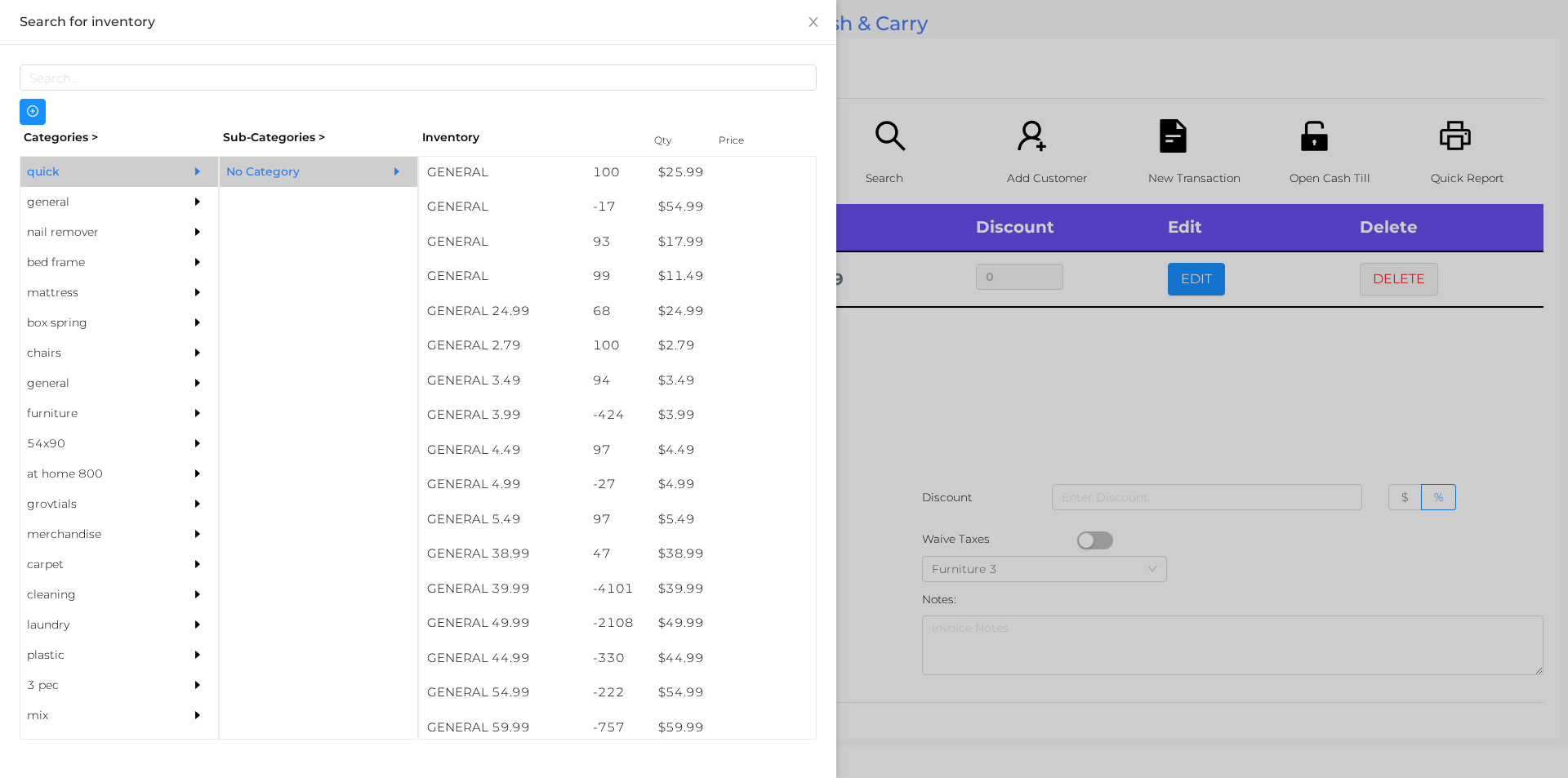
click at [1022, 424] on div at bounding box center [784, 389] width 1568 height 778
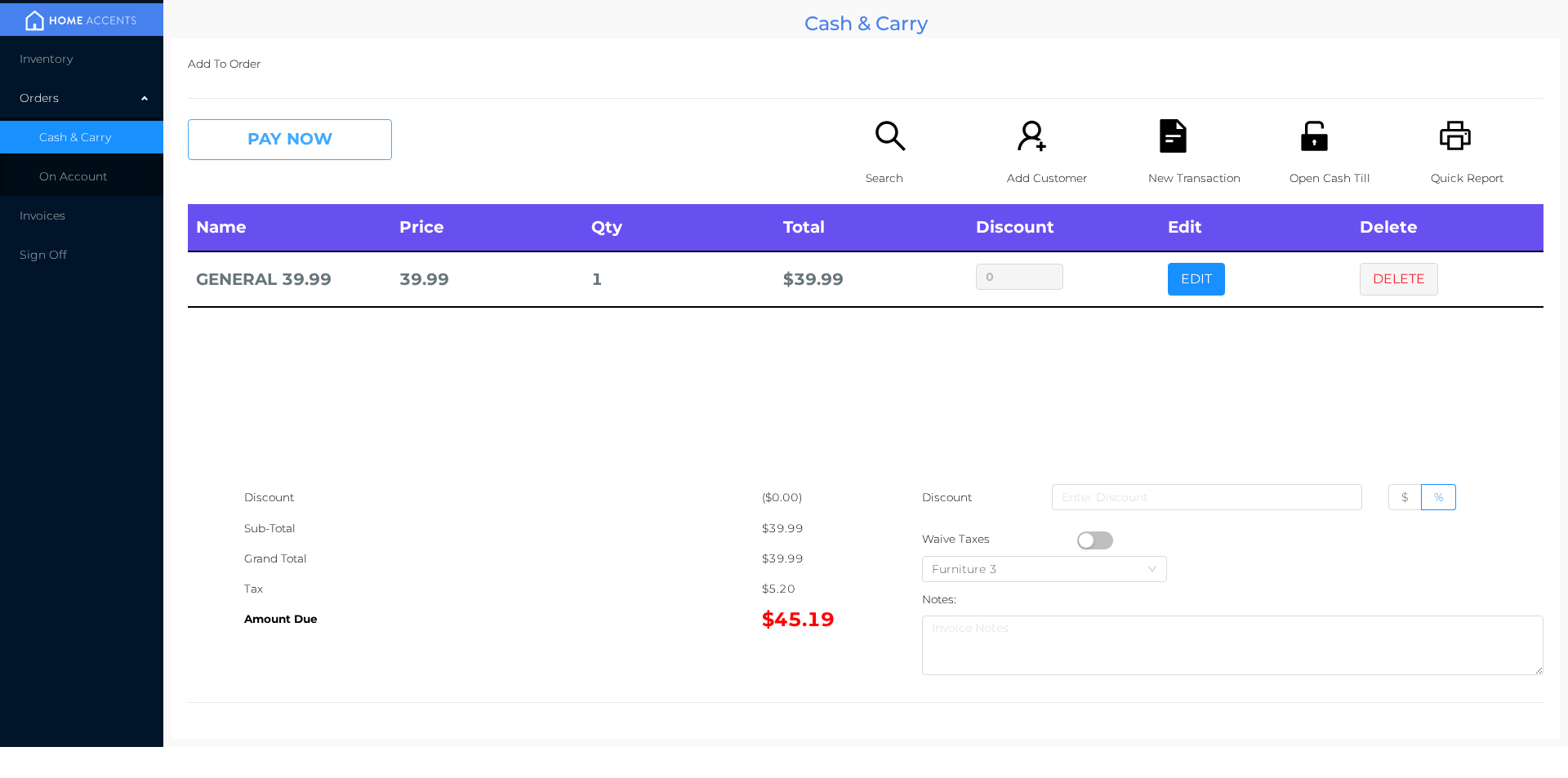
click at [272, 140] on button "PAY NOW" at bounding box center [290, 140] width 204 height 41
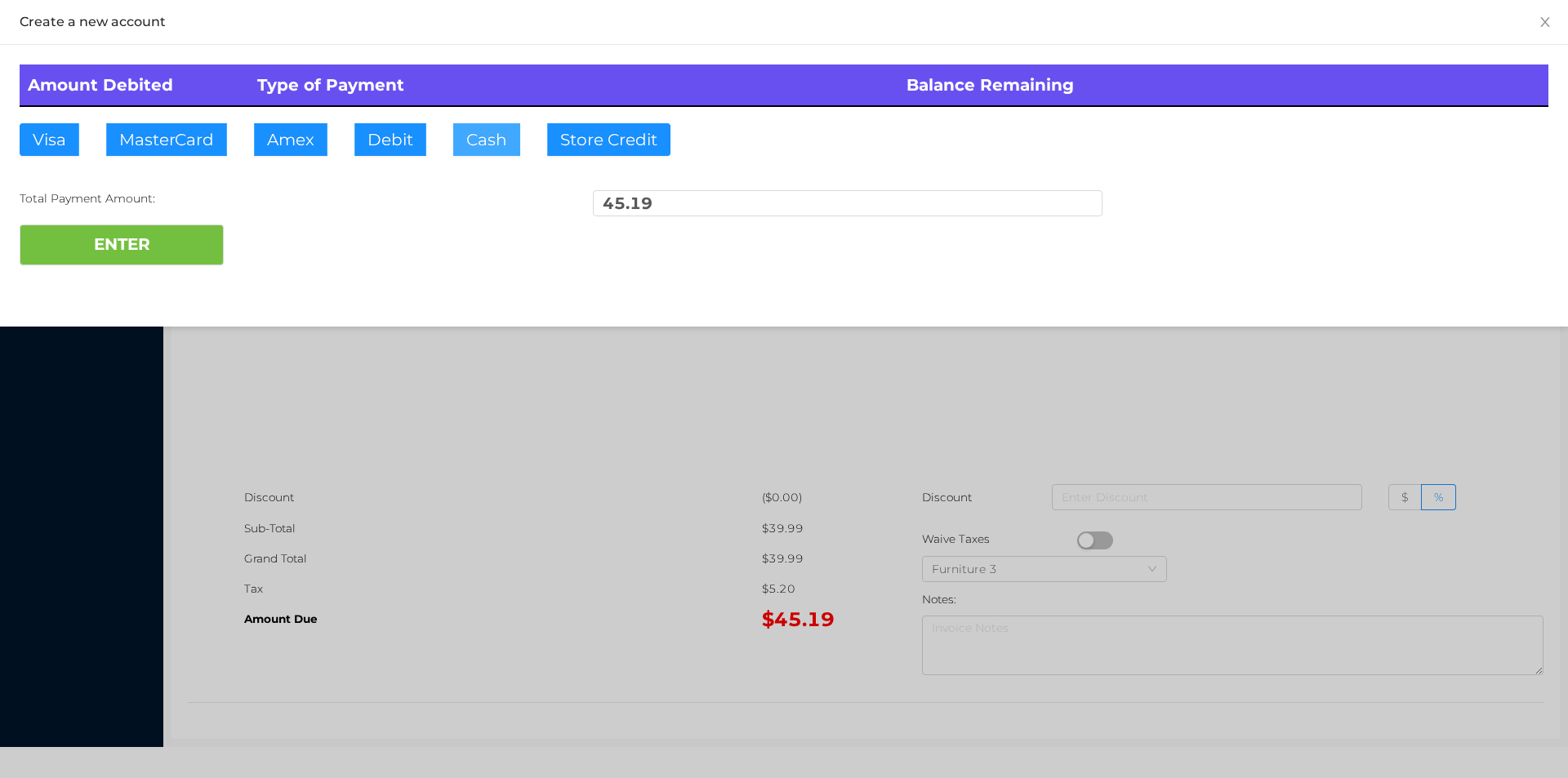
click at [461, 127] on button "Cash" at bounding box center [487, 140] width 67 height 33
click at [137, 243] on button "ENTER" at bounding box center [122, 245] width 204 height 41
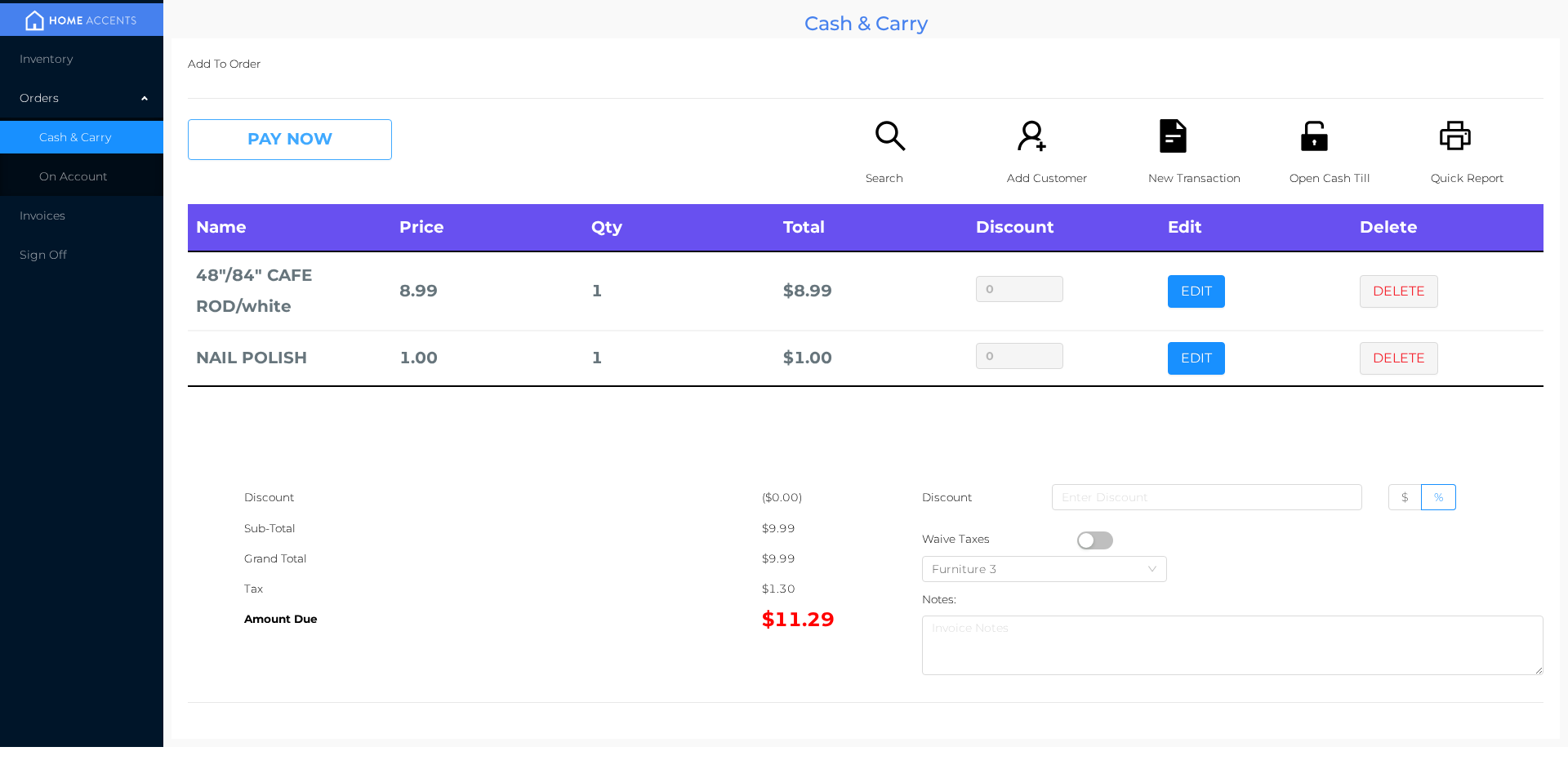
click at [294, 155] on button "PAY NOW" at bounding box center [290, 140] width 204 height 41
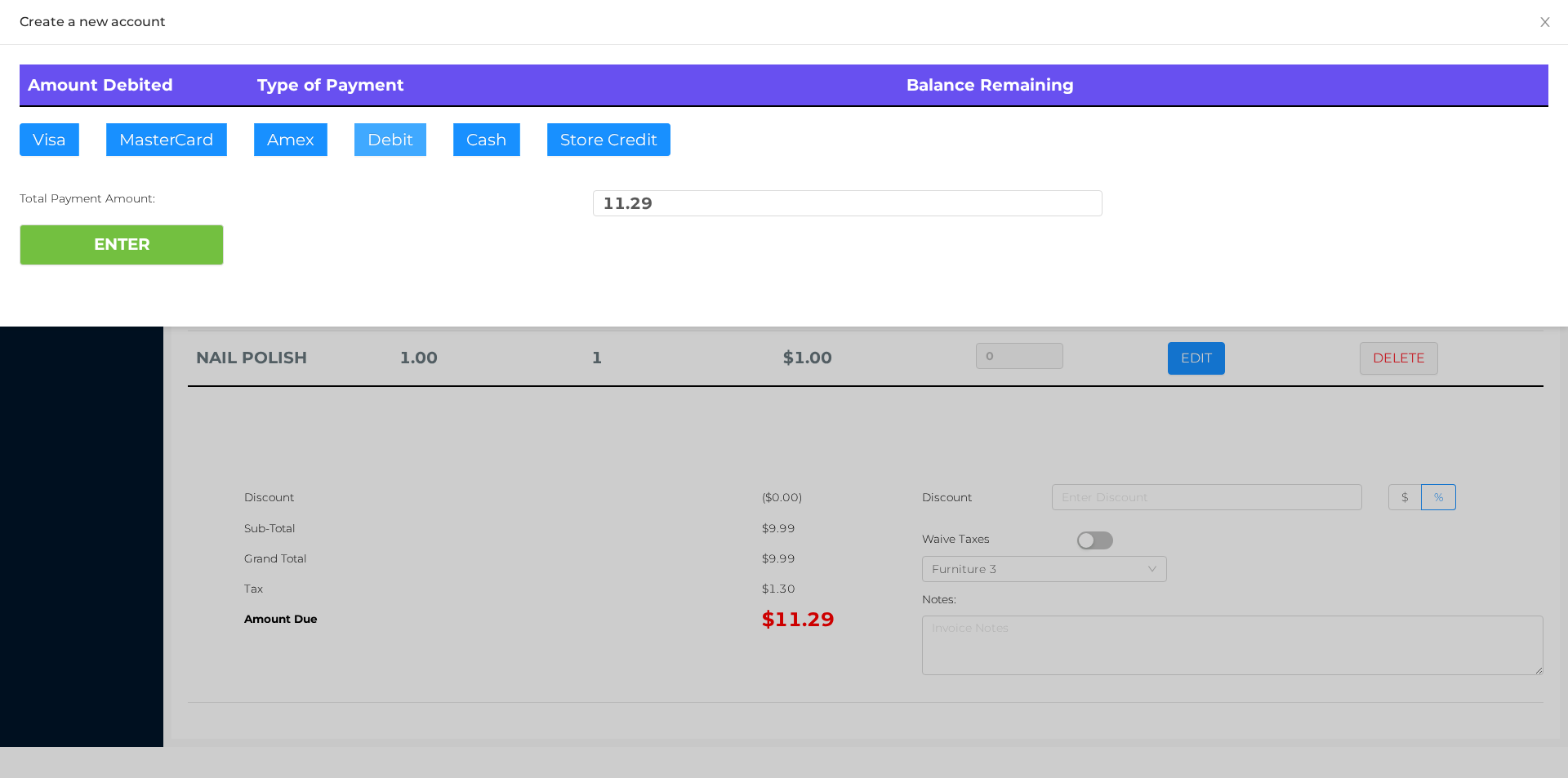
click at [395, 145] on button "Debit" at bounding box center [390, 140] width 72 height 33
click at [159, 245] on button "ENTER" at bounding box center [122, 245] width 204 height 41
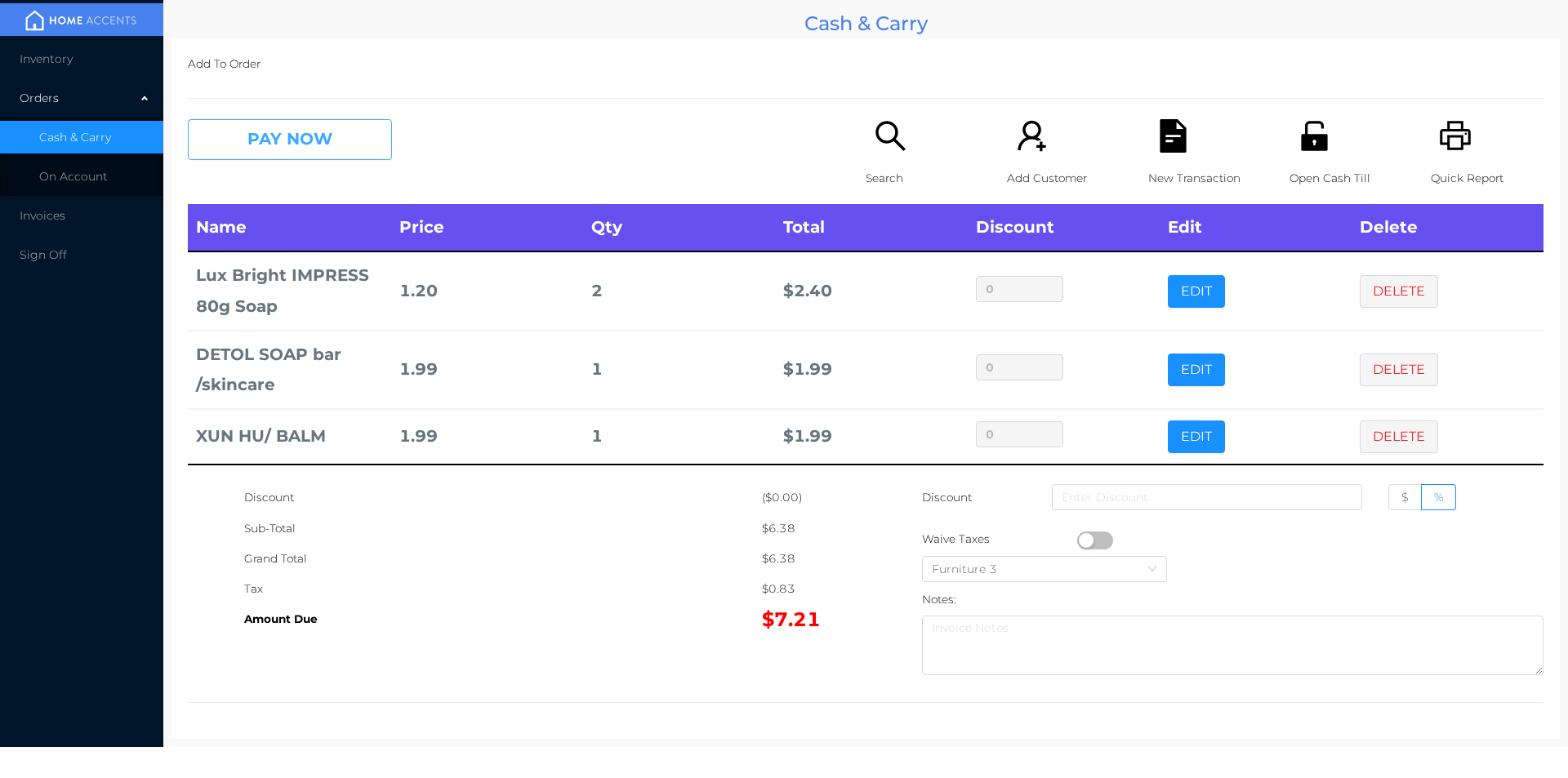
click at [281, 153] on button "PAY NOW" at bounding box center [290, 140] width 204 height 41
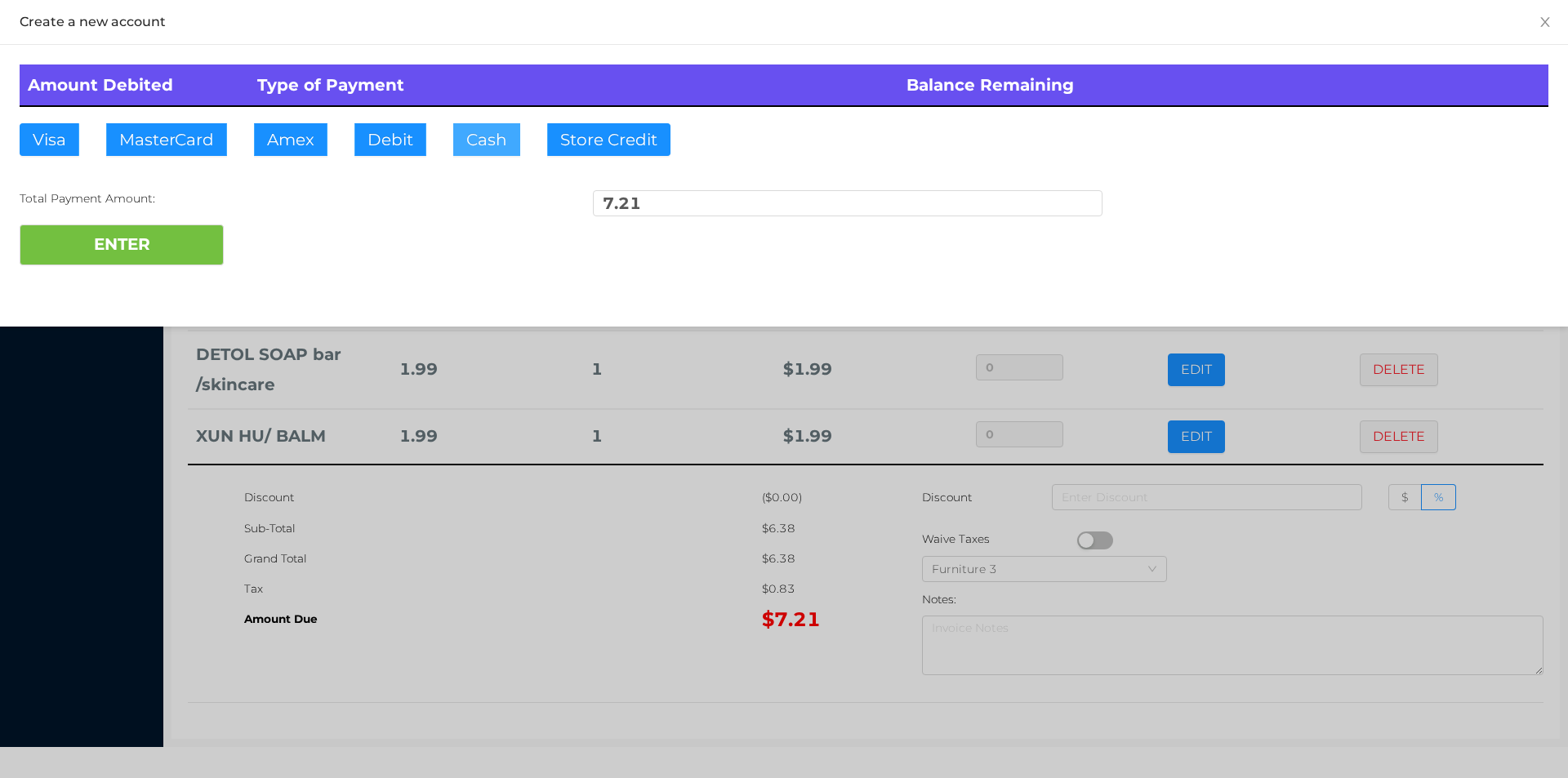
click at [470, 142] on button "Cash" at bounding box center [487, 140] width 67 height 33
type input "20."
click at [130, 263] on button "ENTER" at bounding box center [122, 245] width 204 height 41
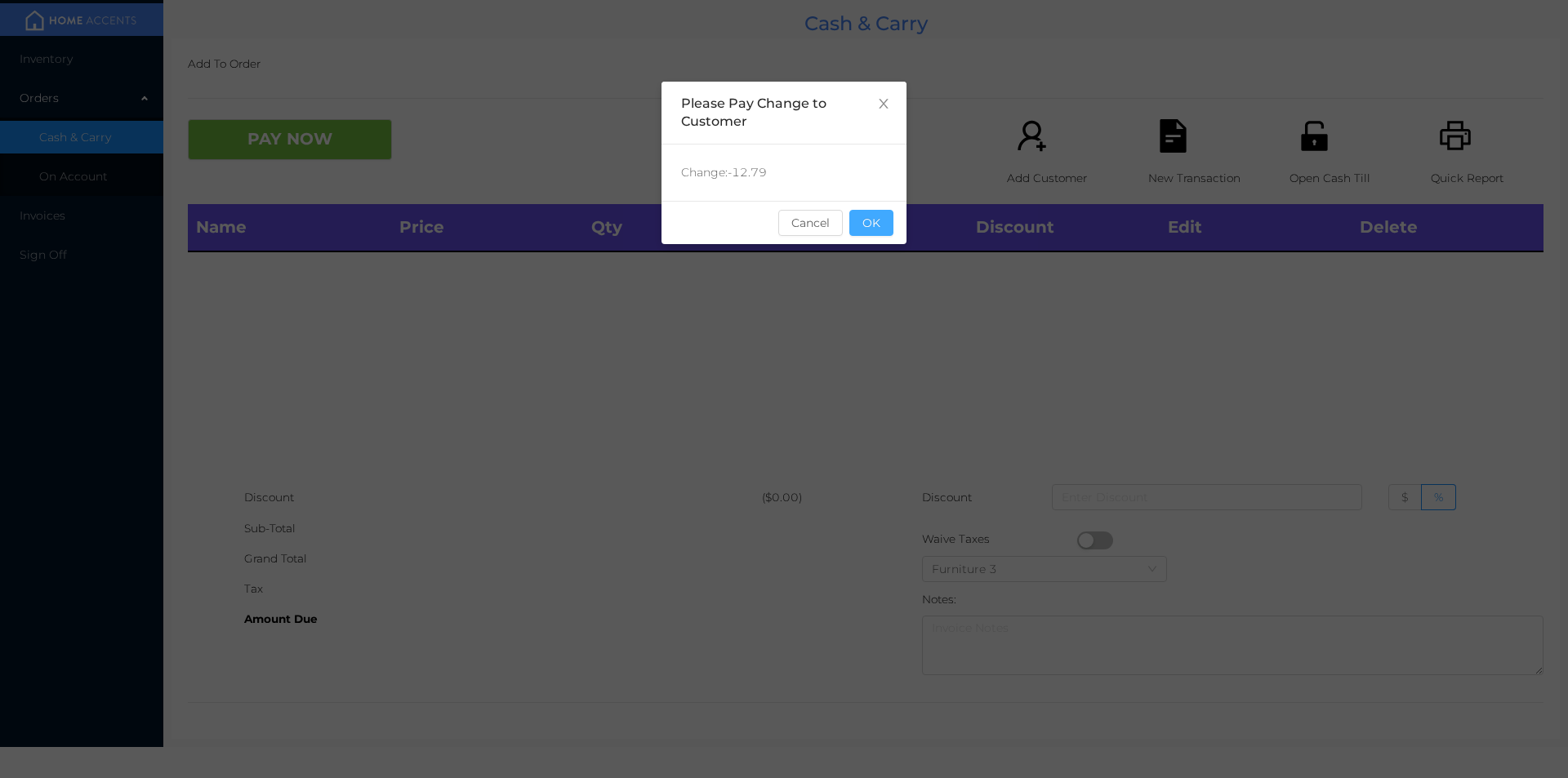
click at [878, 214] on button "OK" at bounding box center [871, 223] width 44 height 26
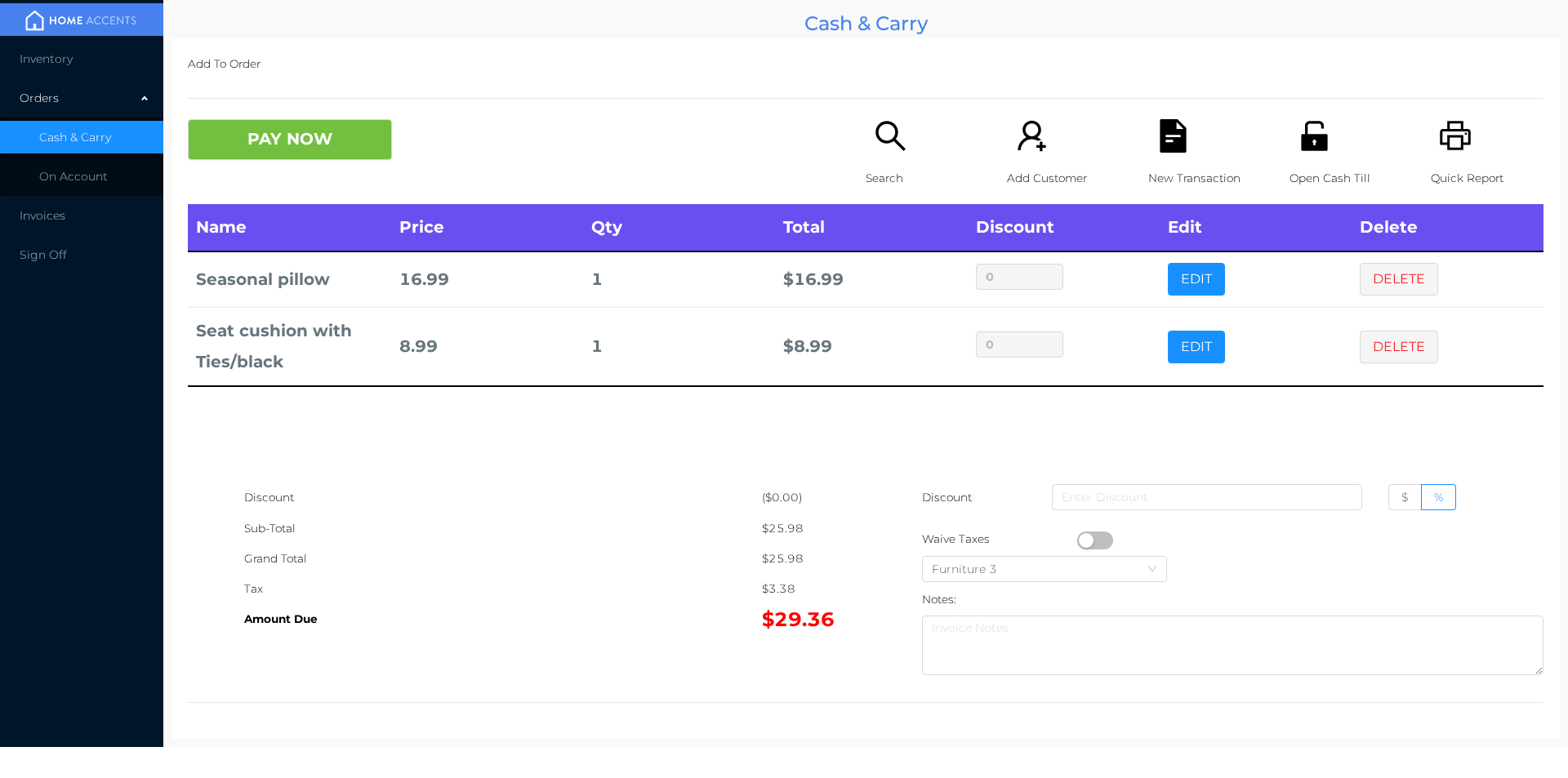
click at [318, 155] on button "PAY NOW" at bounding box center [290, 140] width 204 height 41
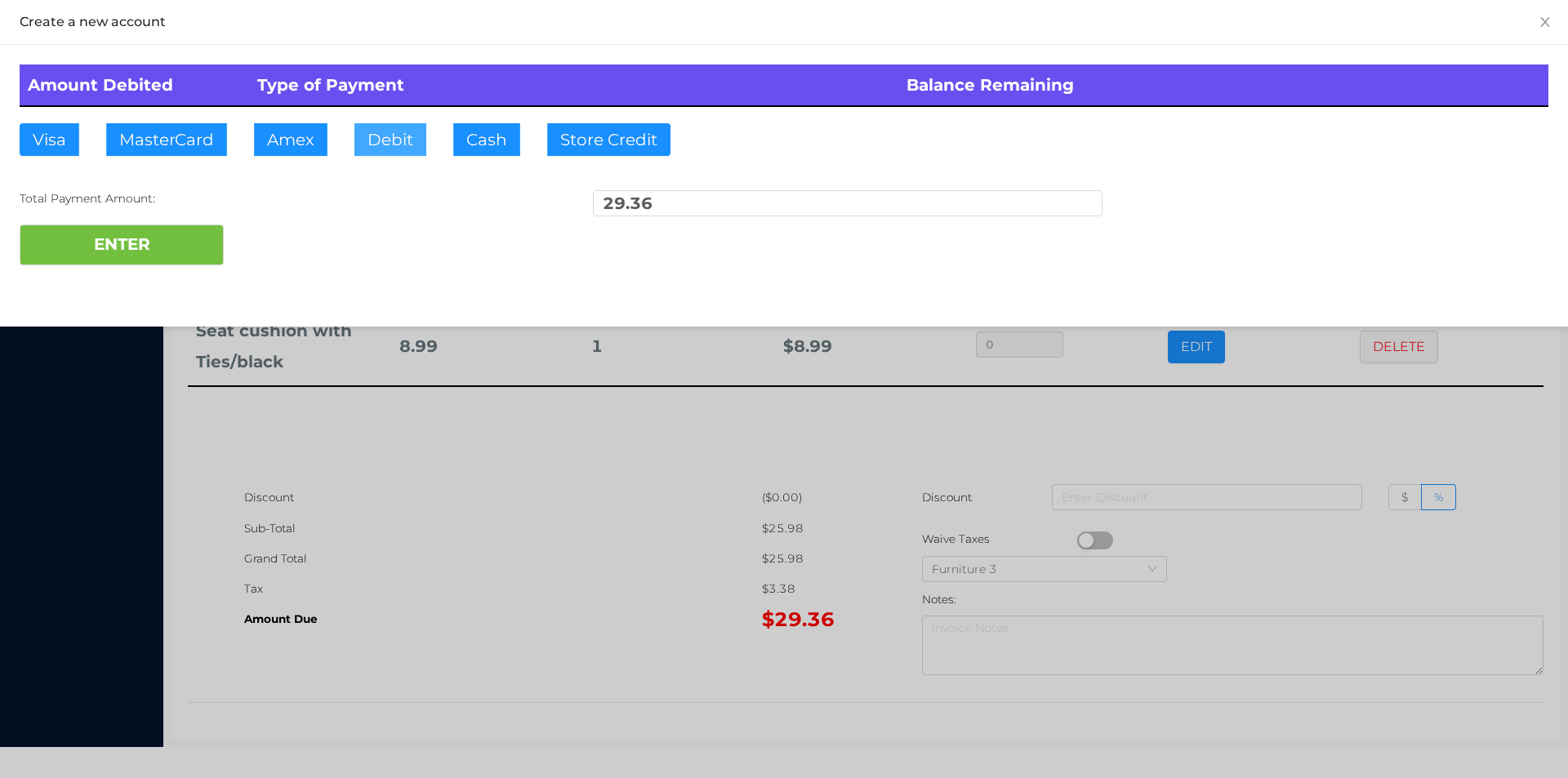
click at [380, 134] on button "Debit" at bounding box center [390, 140] width 72 height 33
click at [182, 225] on button "ENTER" at bounding box center [122, 245] width 204 height 41
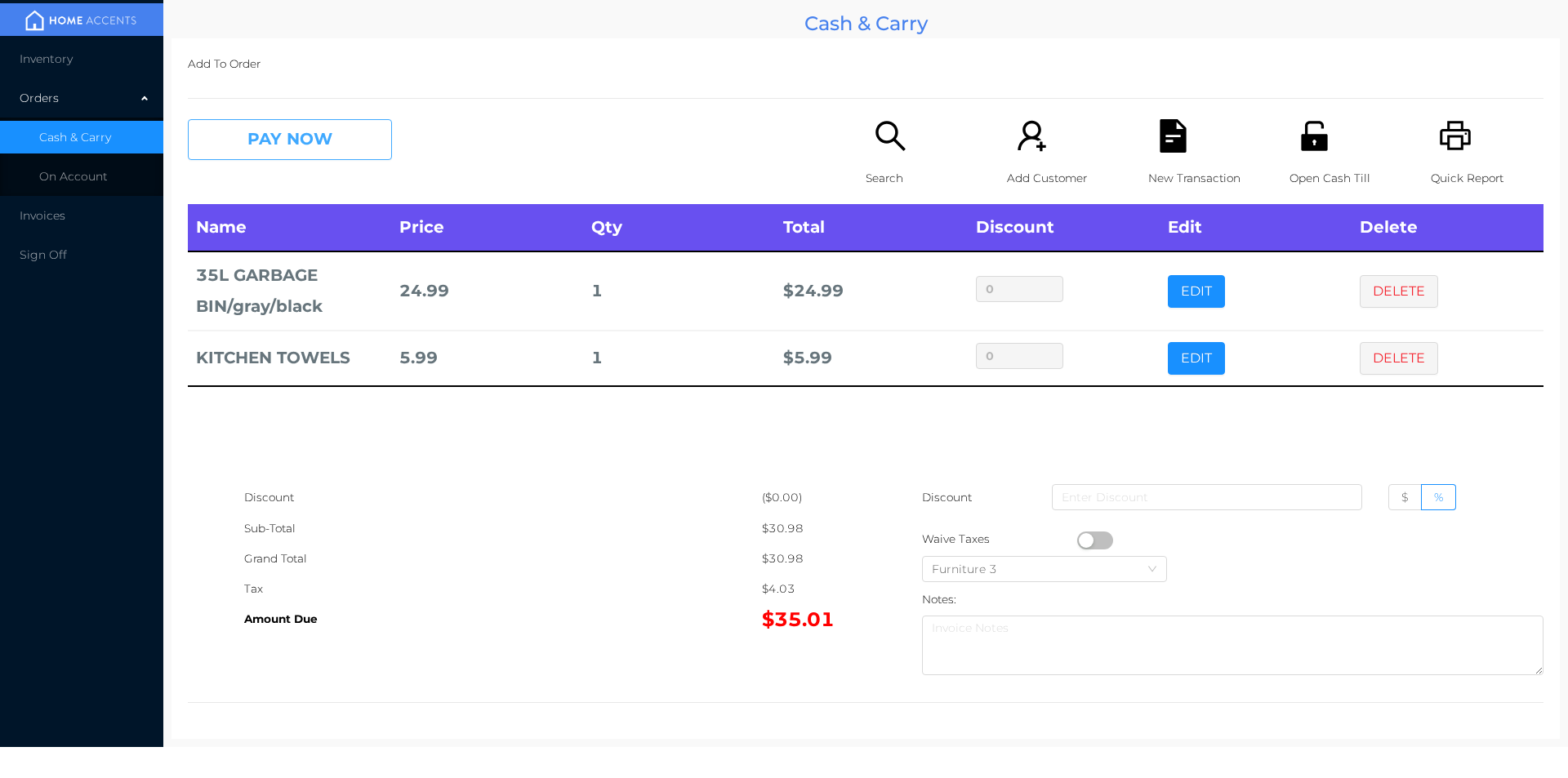
click at [288, 138] on button "PAY NOW" at bounding box center [290, 140] width 204 height 41
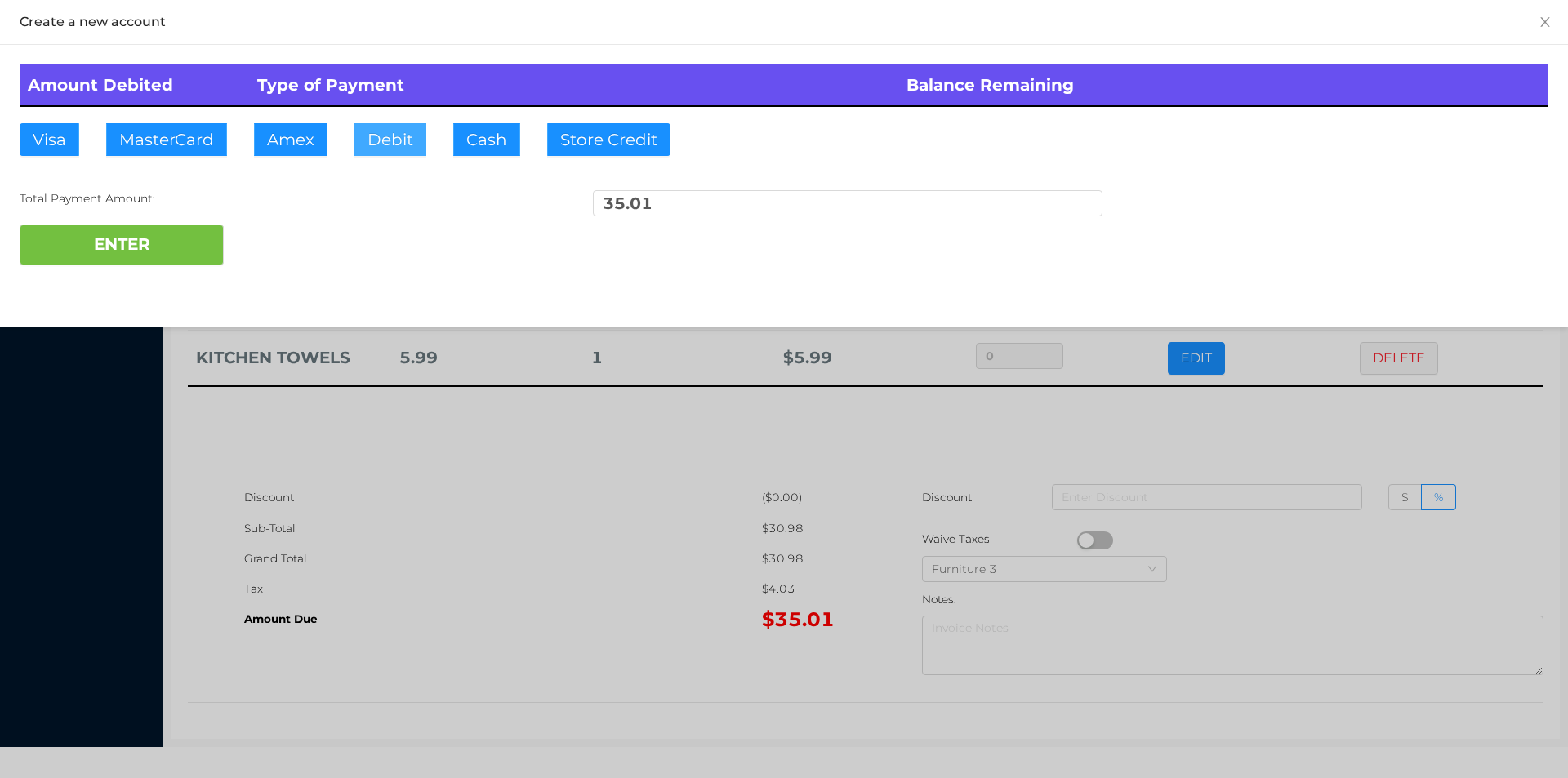
click at [375, 144] on button "Debit" at bounding box center [390, 140] width 72 height 33
type input "50."
click at [117, 263] on button "ENTER" at bounding box center [122, 245] width 204 height 41
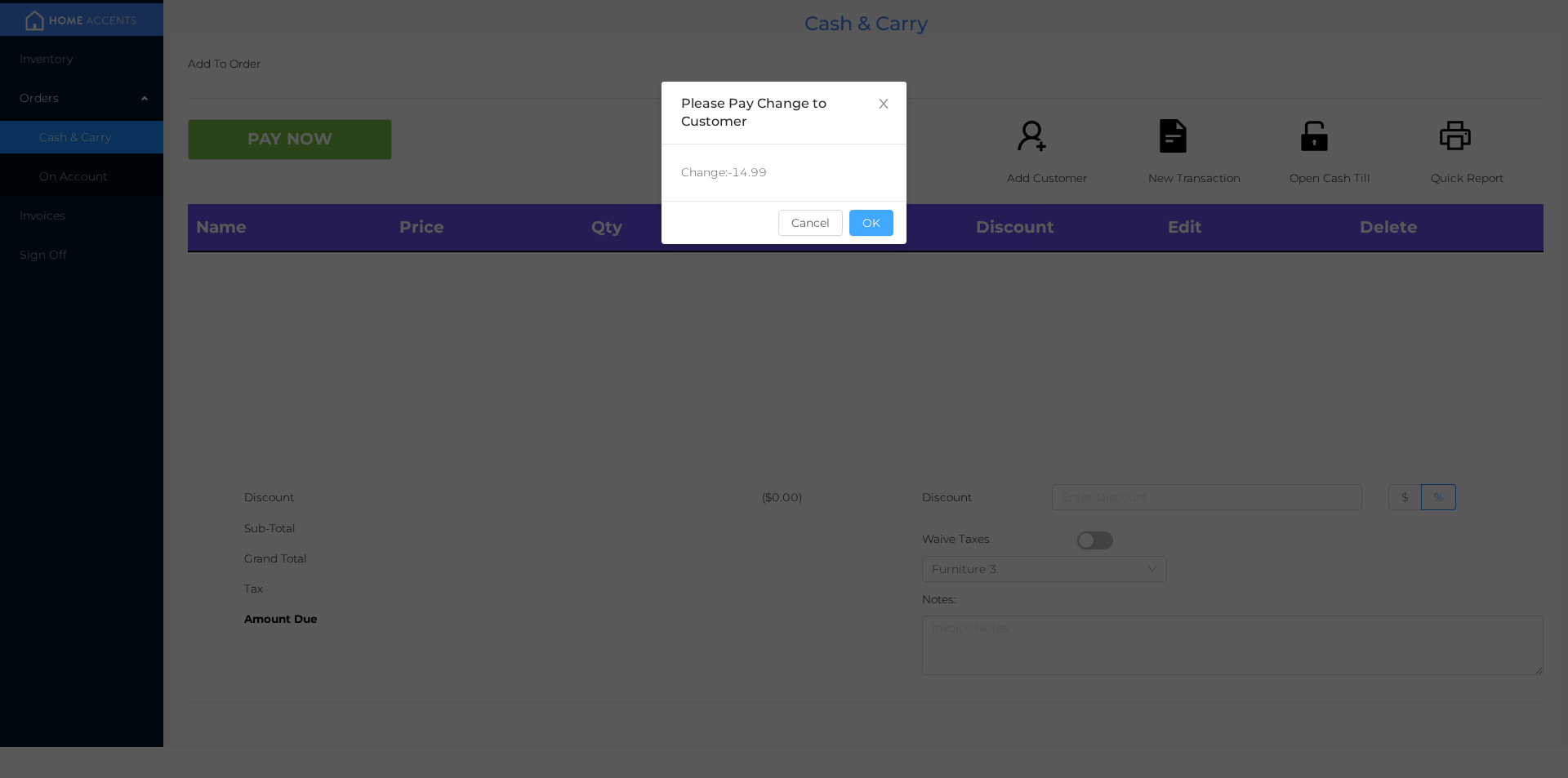
click at [876, 231] on button "OK" at bounding box center [871, 223] width 44 height 26
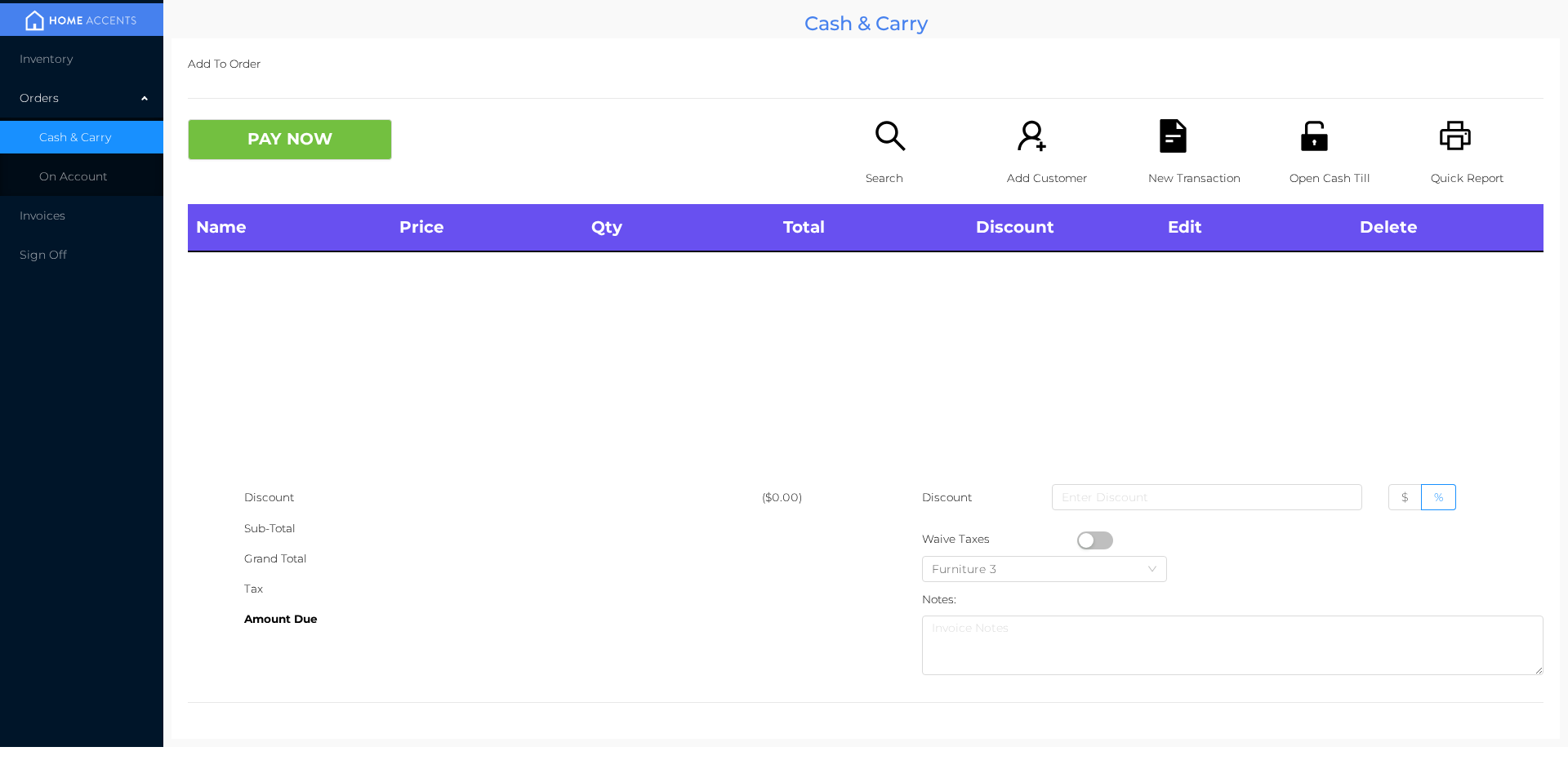
click at [898, 164] on p "Search" at bounding box center [922, 178] width 113 height 30
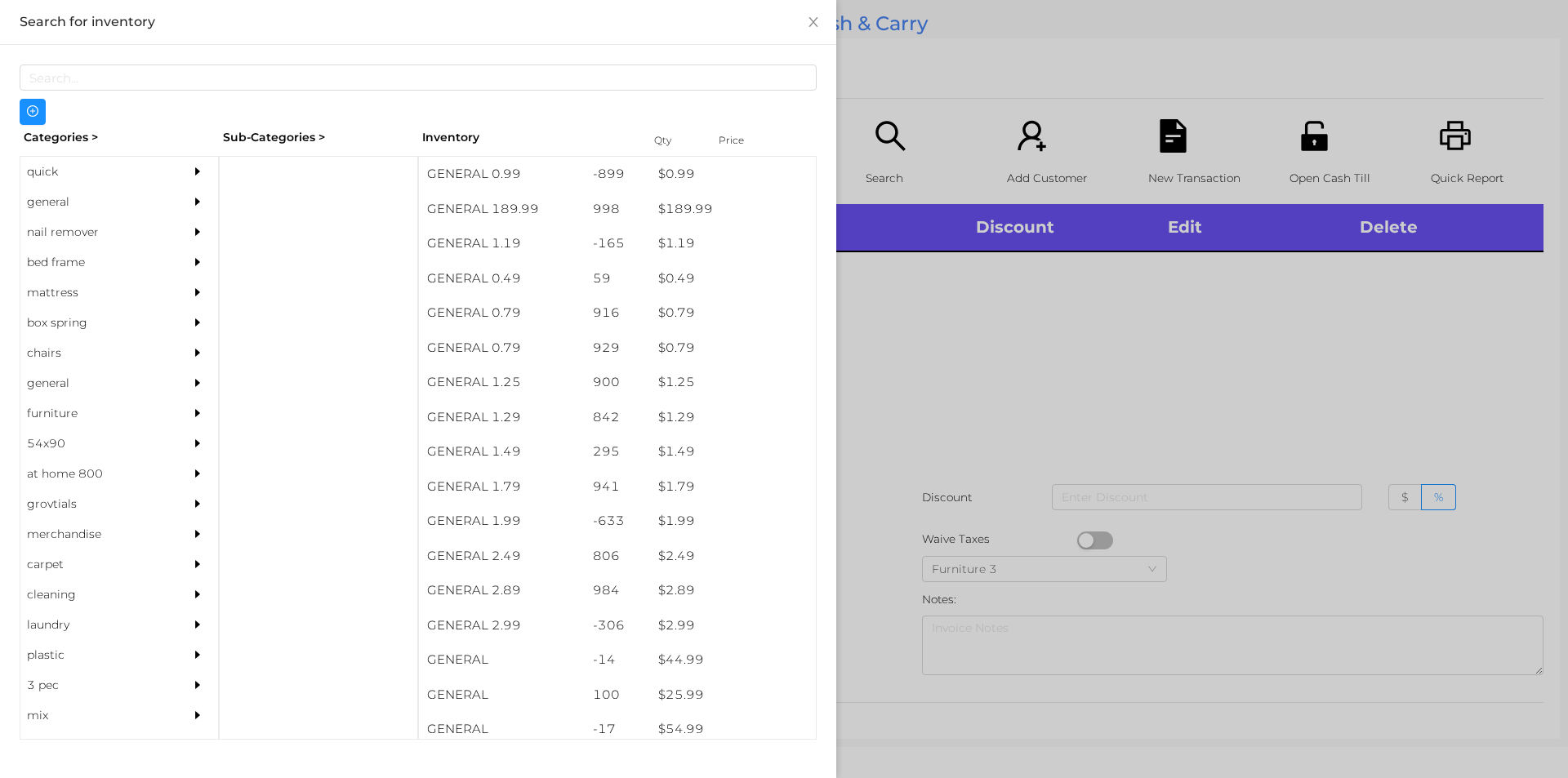
click at [655, 625] on div "$ 2.99" at bounding box center [733, 626] width 166 height 35
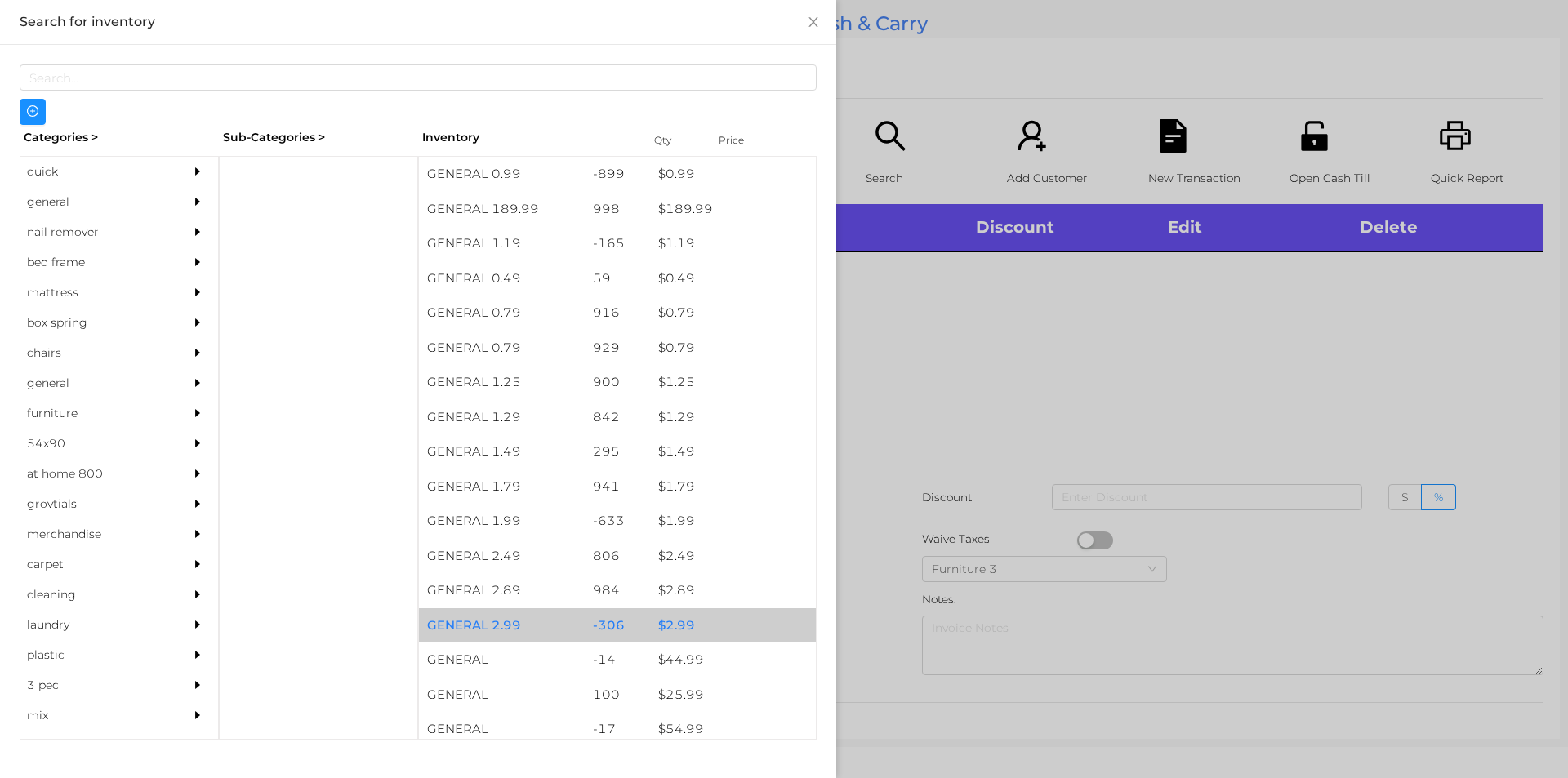
click at [654, 627] on div "$ 2.99" at bounding box center [733, 626] width 166 height 35
click at [659, 626] on div "$ 2.99" at bounding box center [733, 626] width 166 height 35
click at [672, 623] on div "$ 2.99" at bounding box center [733, 626] width 166 height 35
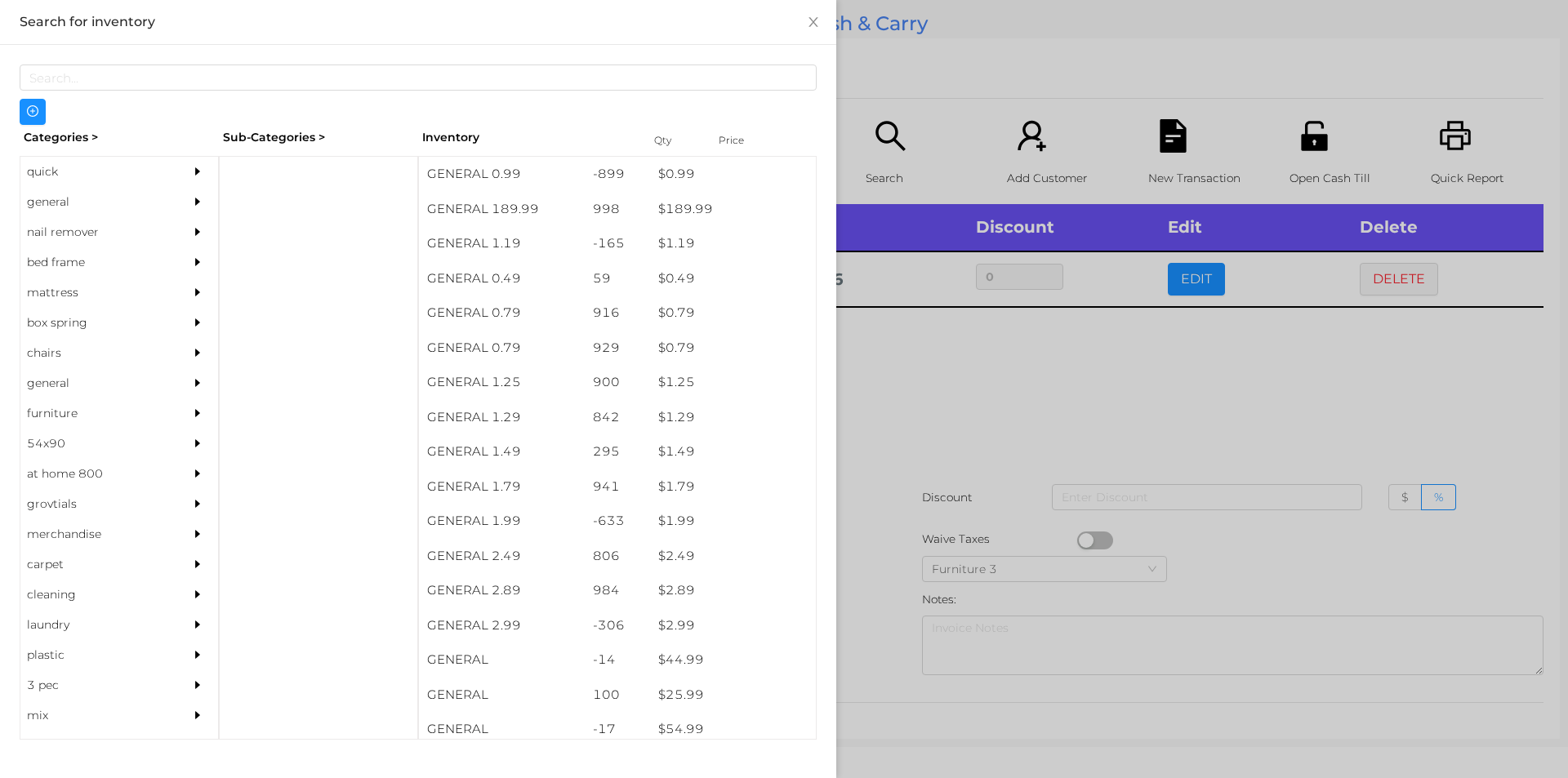
click at [914, 393] on div at bounding box center [784, 389] width 1568 height 778
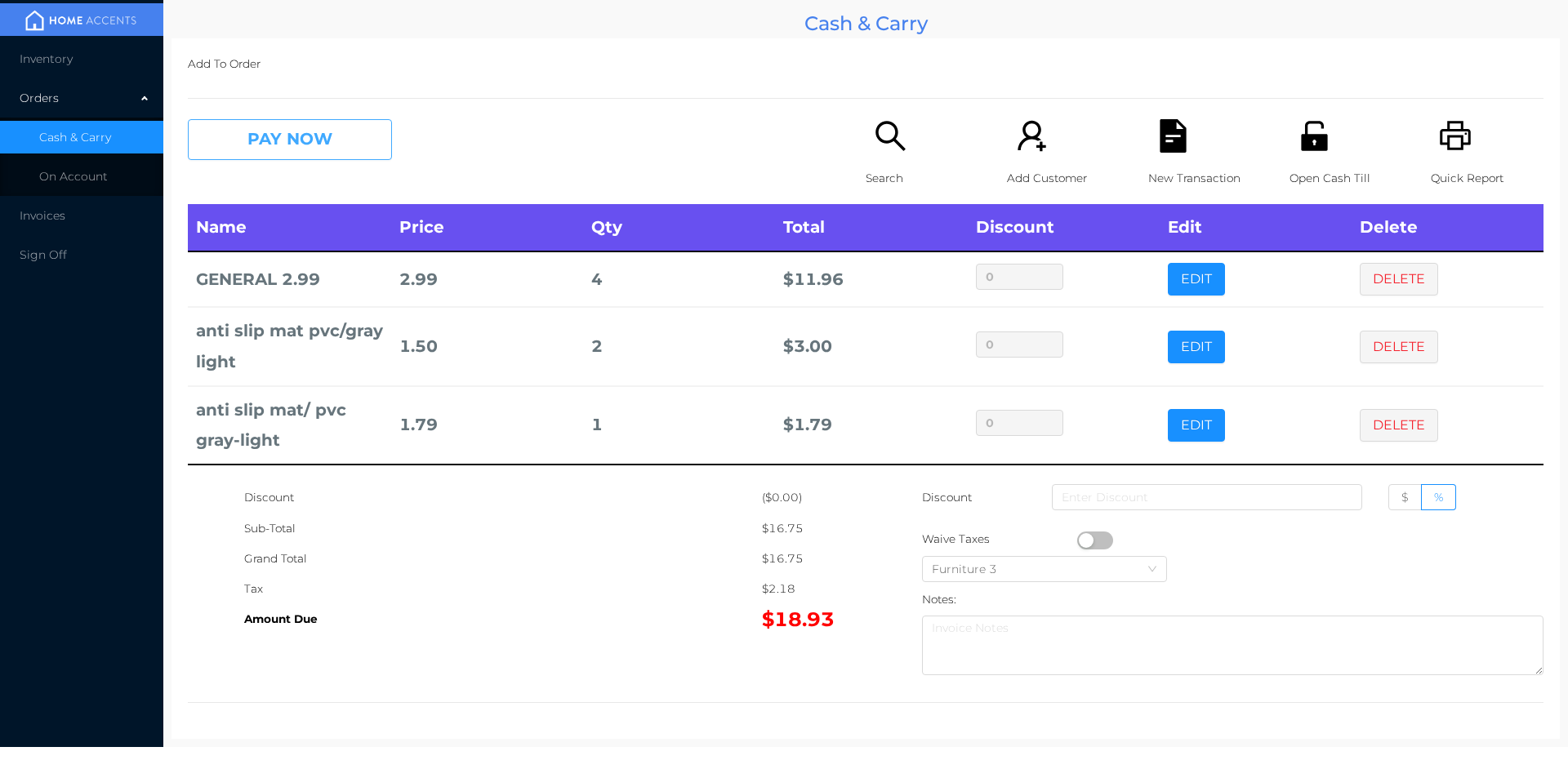
click at [256, 149] on button "PAY NOW" at bounding box center [290, 140] width 204 height 41
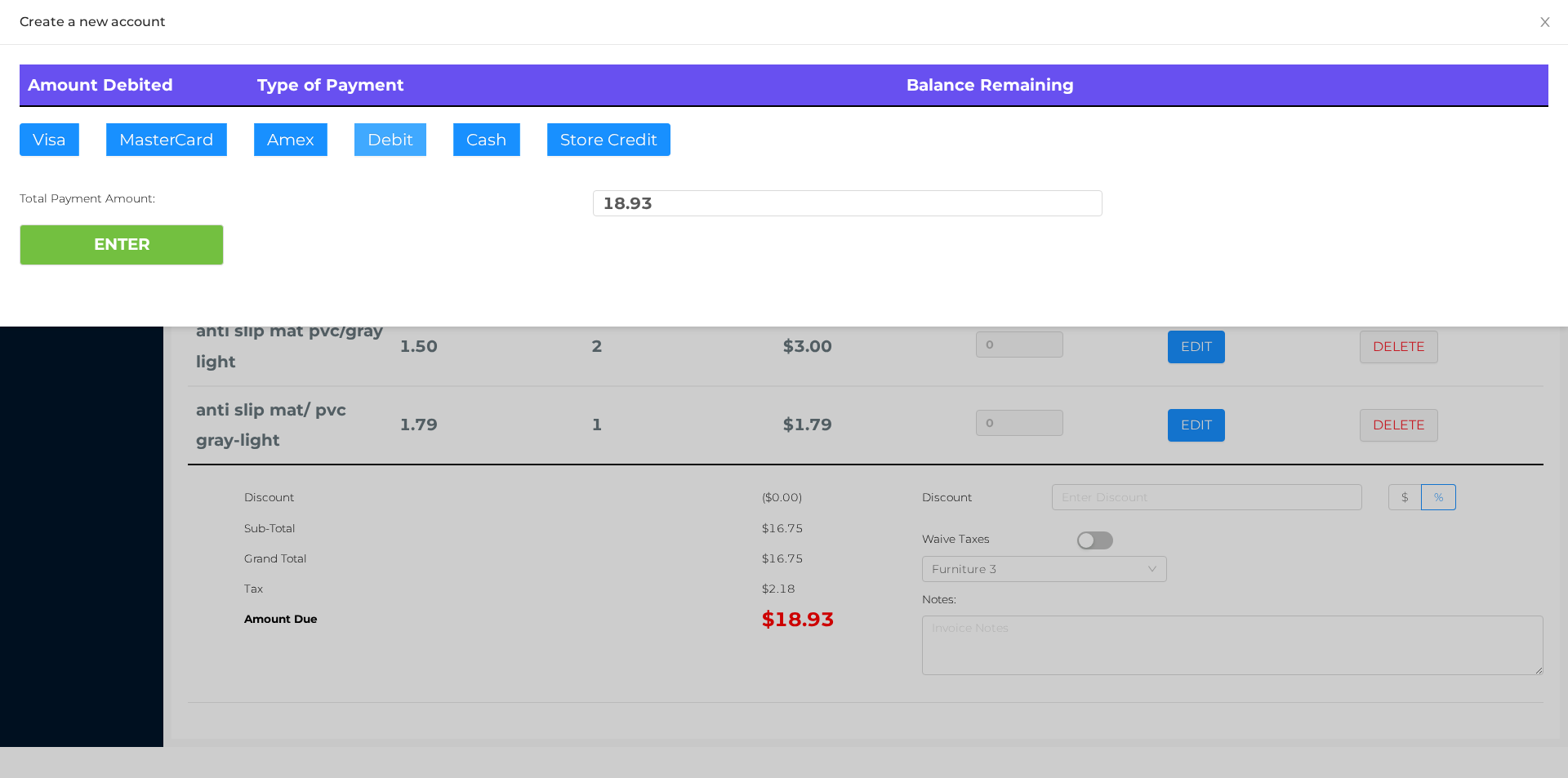
click at [382, 142] on button "Debit" at bounding box center [390, 140] width 72 height 33
click at [149, 264] on button "ENTER" at bounding box center [122, 245] width 204 height 41
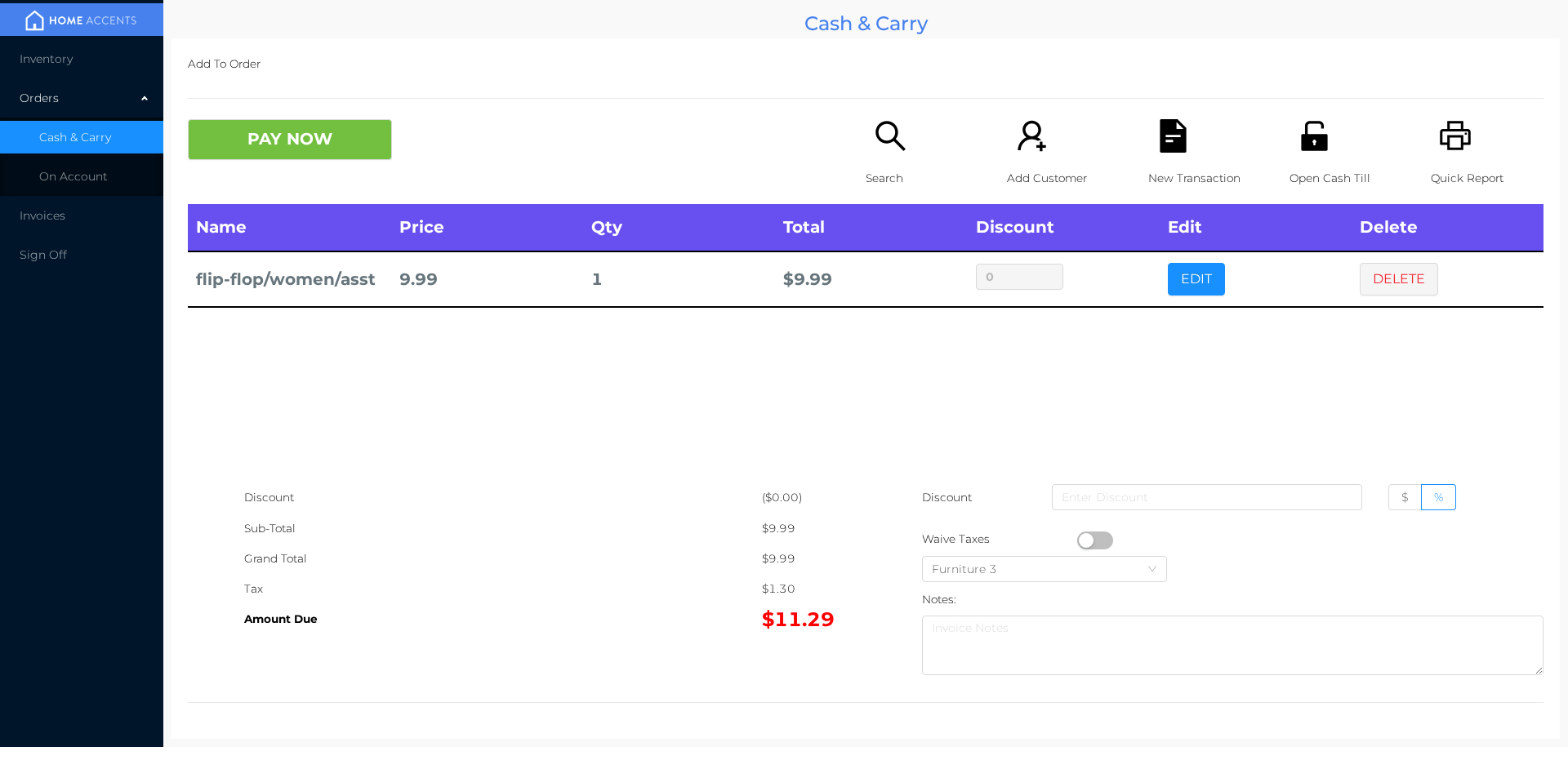
click at [1301, 144] on icon "icon: unlock" at bounding box center [1314, 136] width 26 height 29
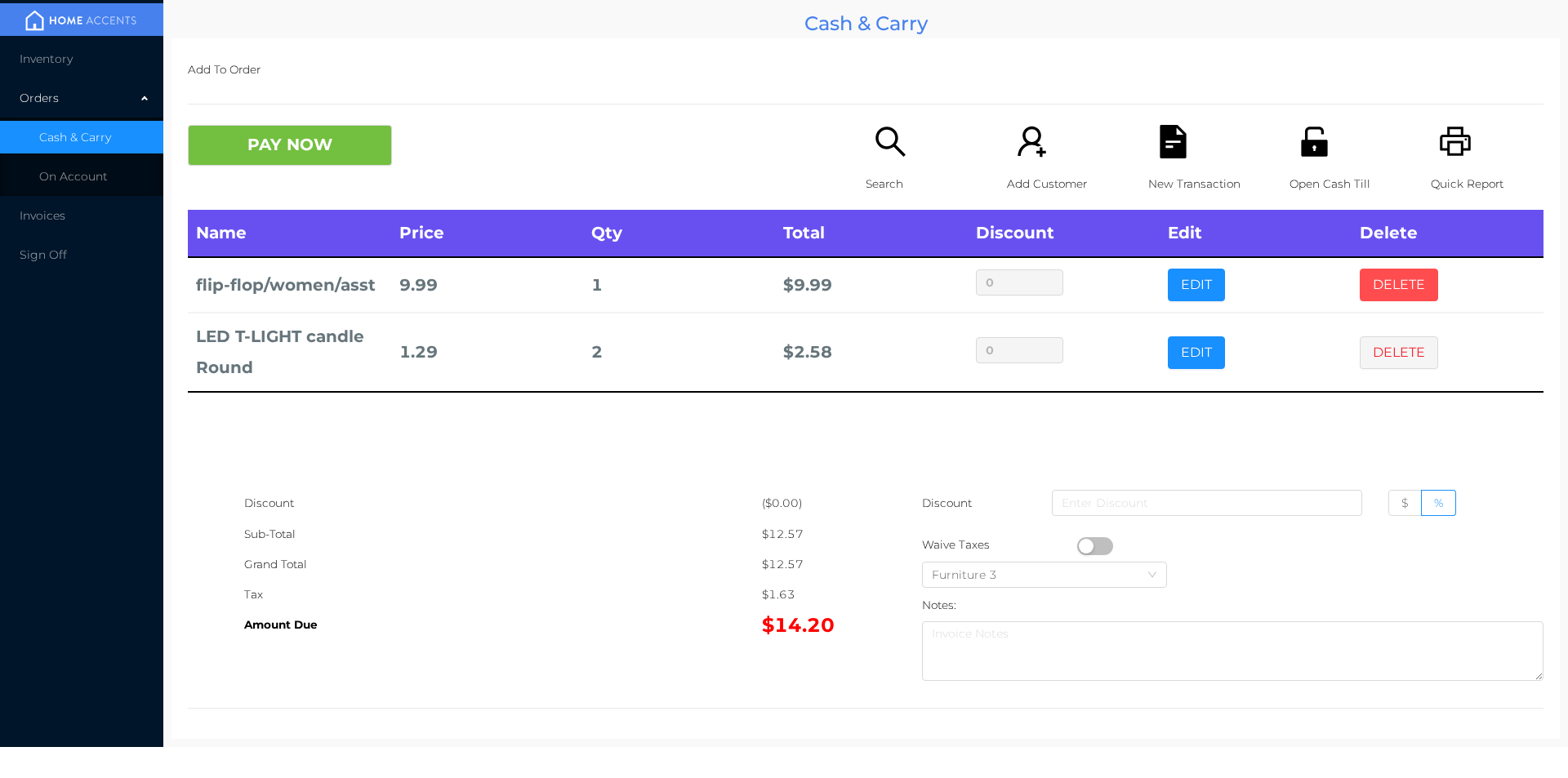
click at [1366, 284] on button "DELETE" at bounding box center [1399, 285] width 79 height 33
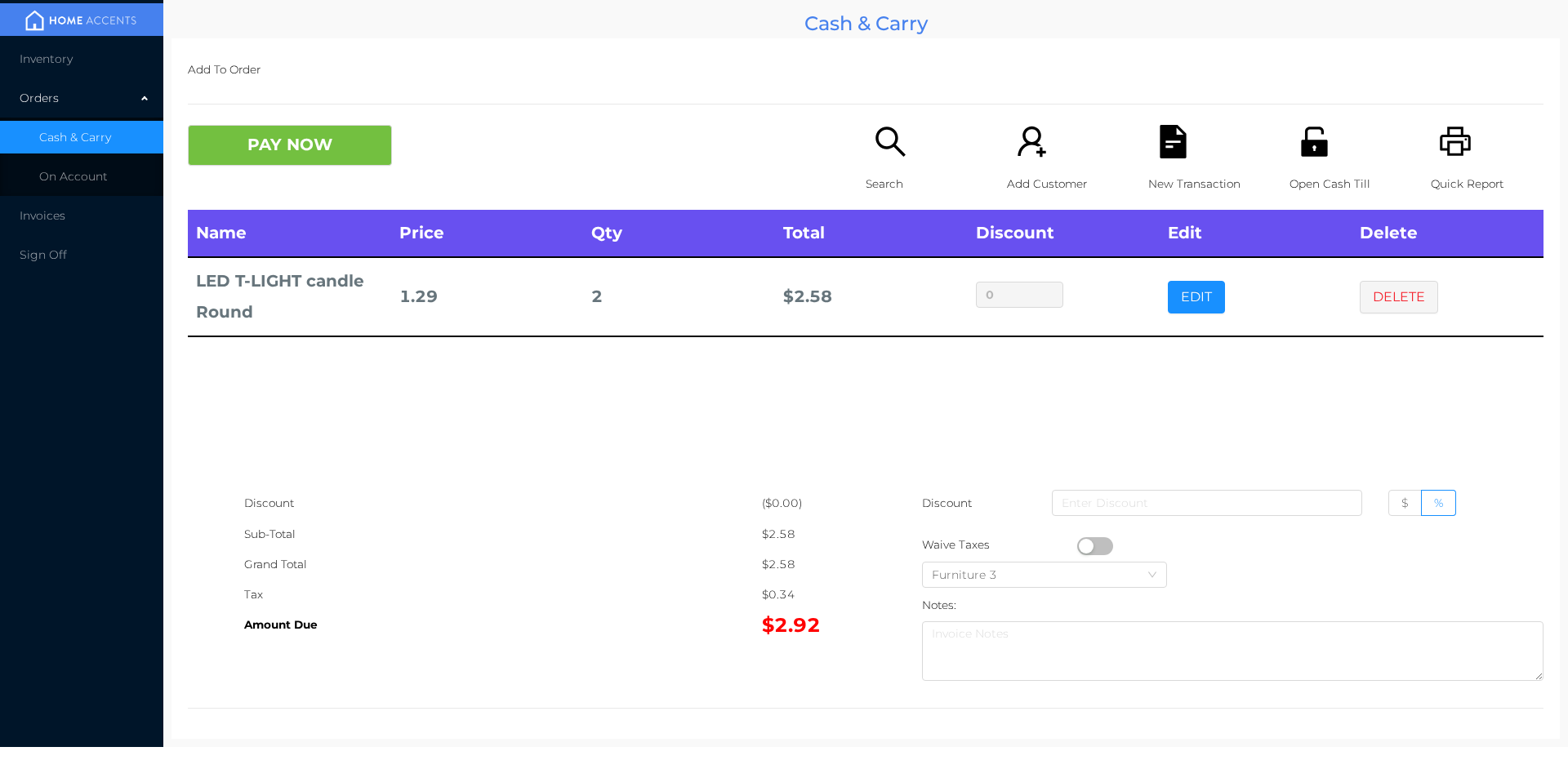
click at [885, 175] on p "Search" at bounding box center [922, 184] width 113 height 30
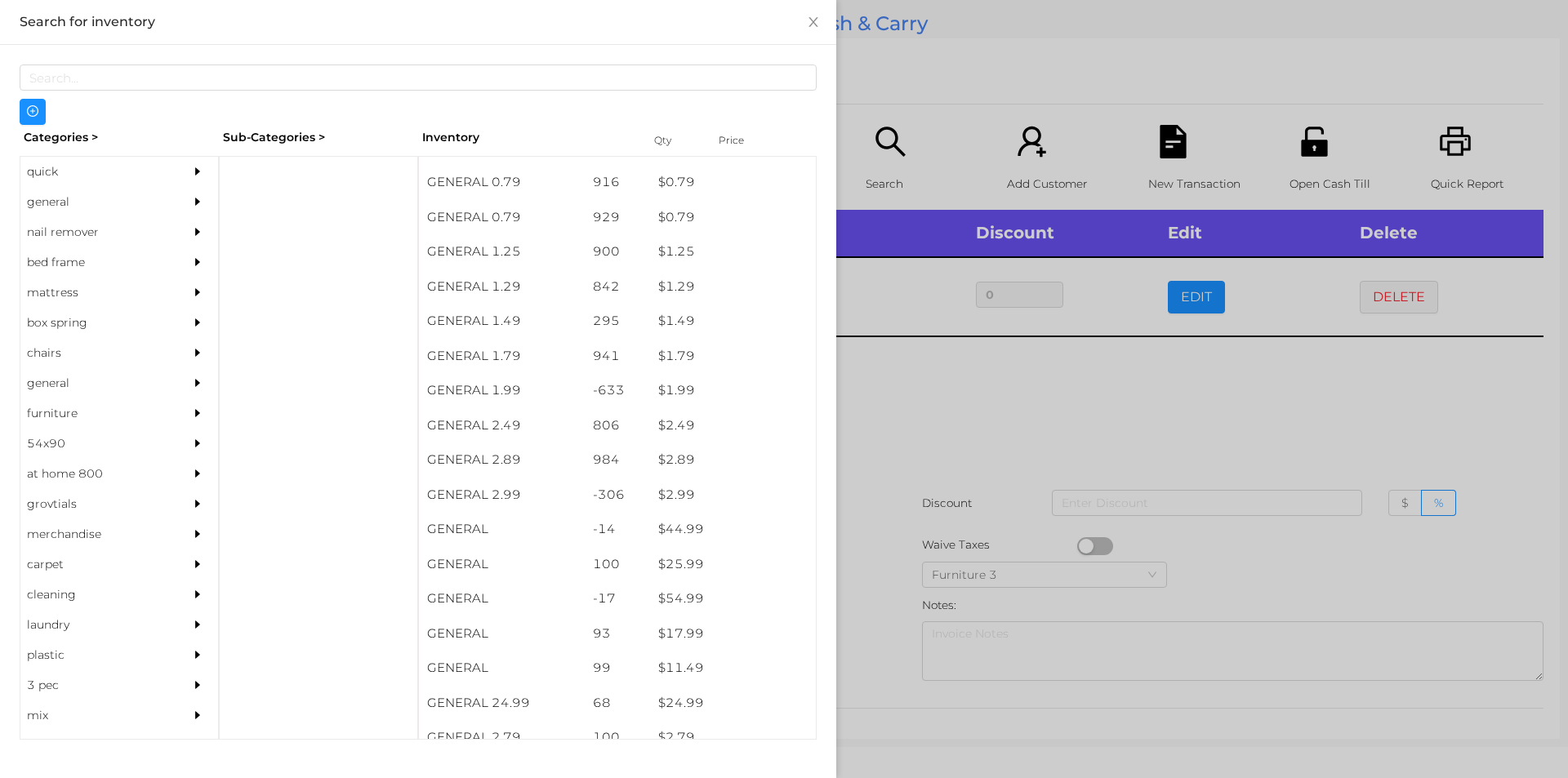
scroll to position [131, 0]
click at [56, 202] on div "general" at bounding box center [95, 202] width 149 height 30
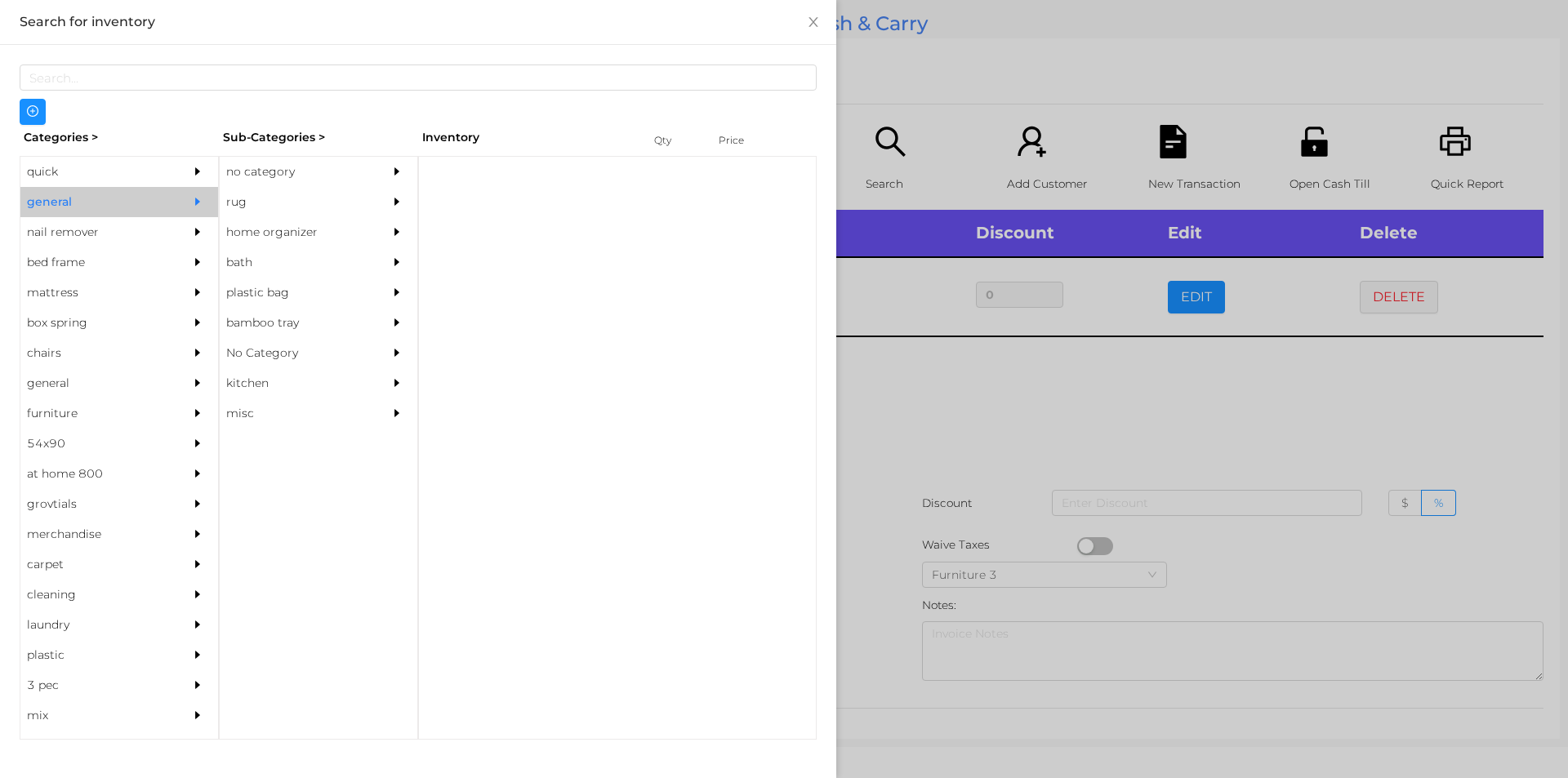
scroll to position [0, 0]
click at [241, 173] on div "no category" at bounding box center [294, 172] width 149 height 30
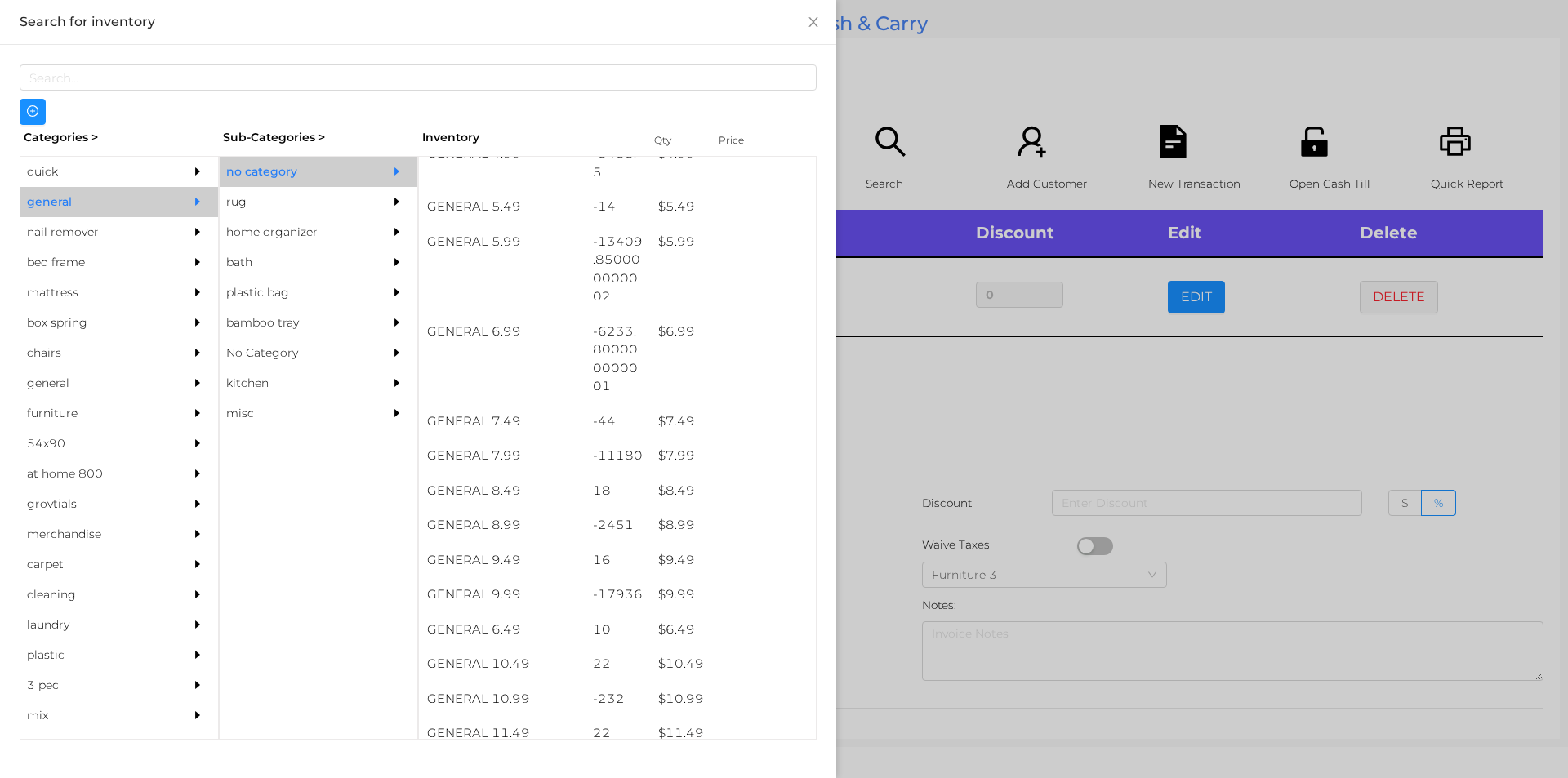
scroll to position [576, 0]
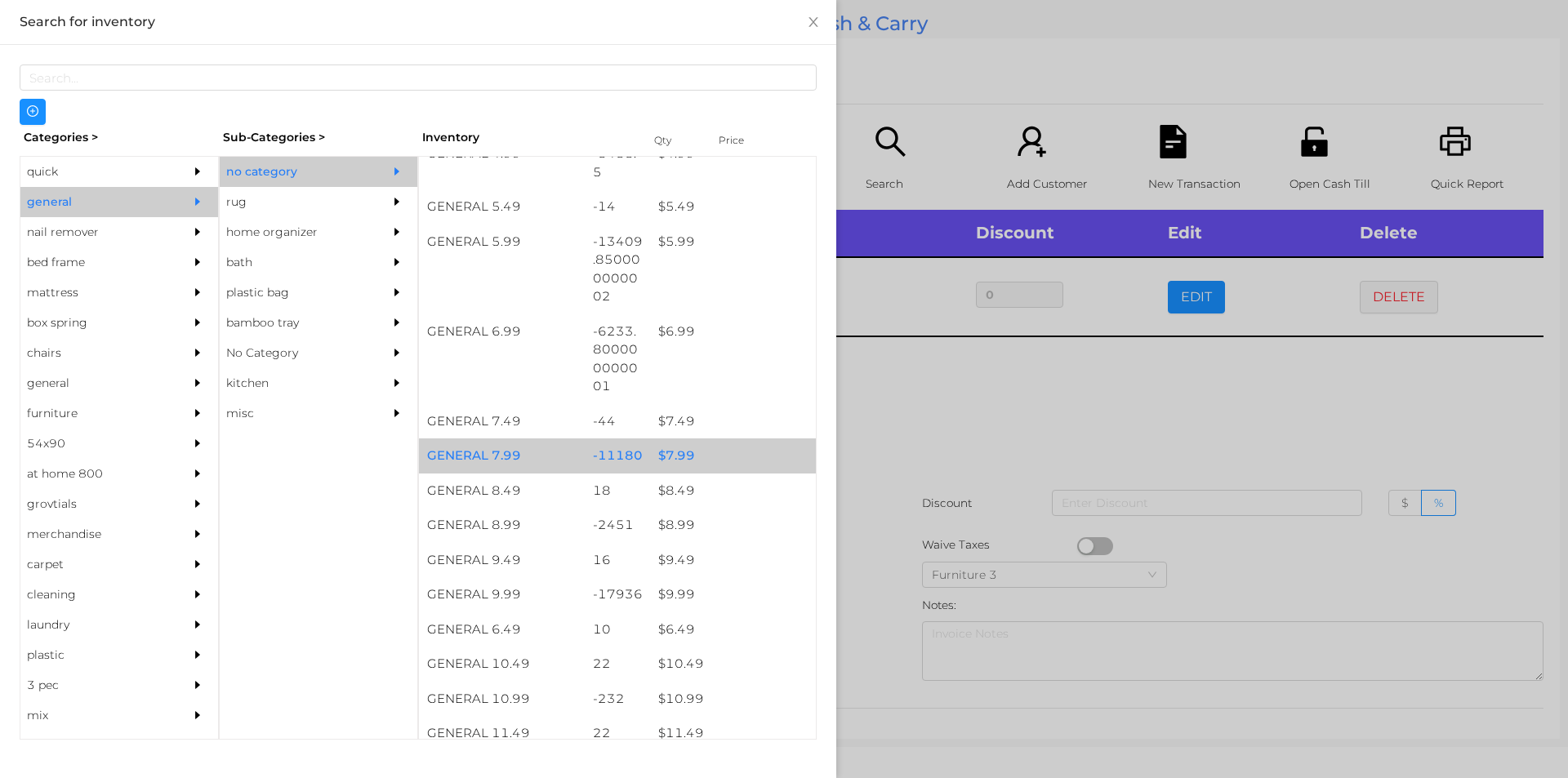
click at [678, 456] on div "$ 7.99" at bounding box center [733, 456] width 166 height 35
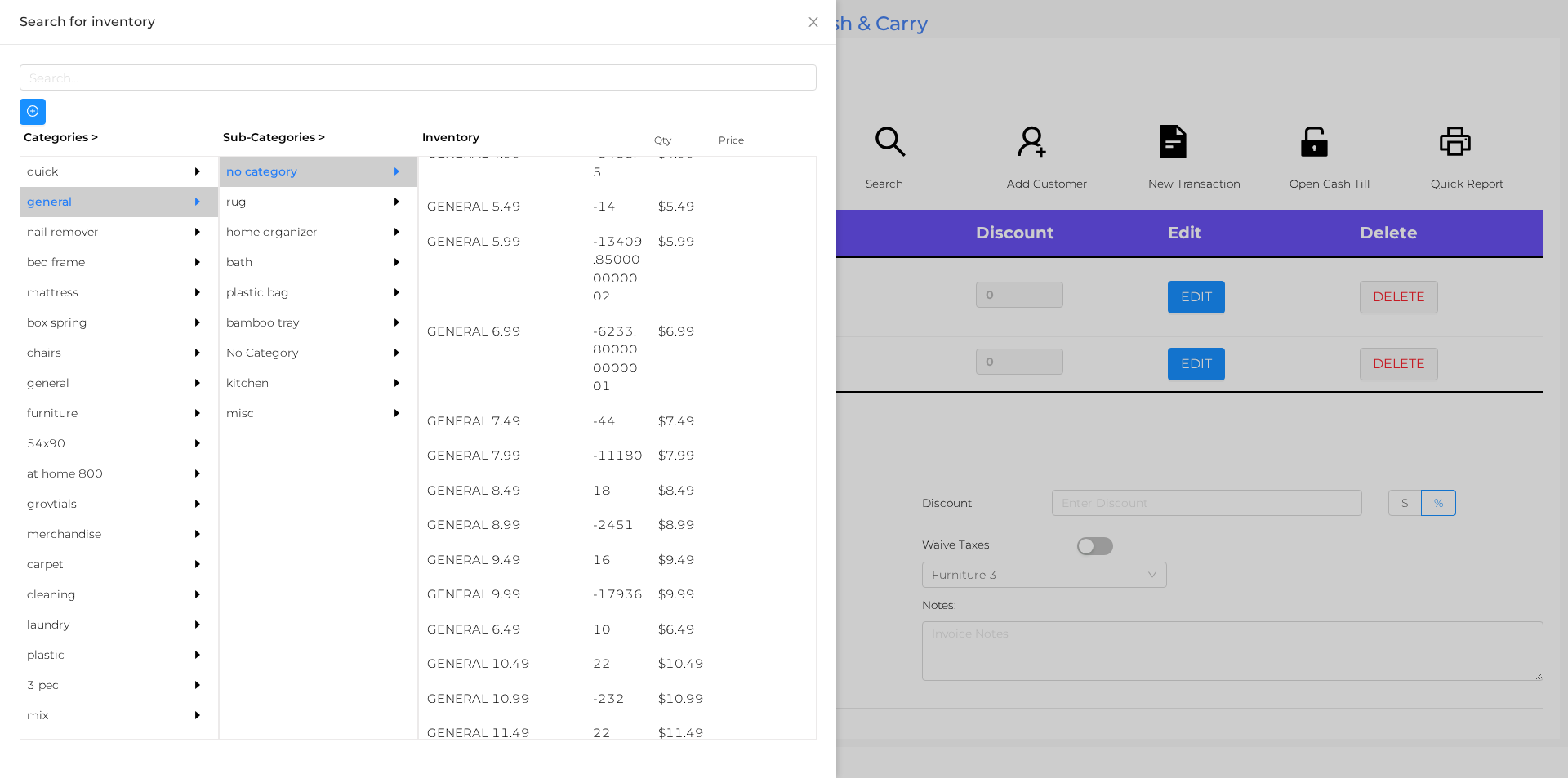
click at [885, 457] on div at bounding box center [784, 389] width 1568 height 778
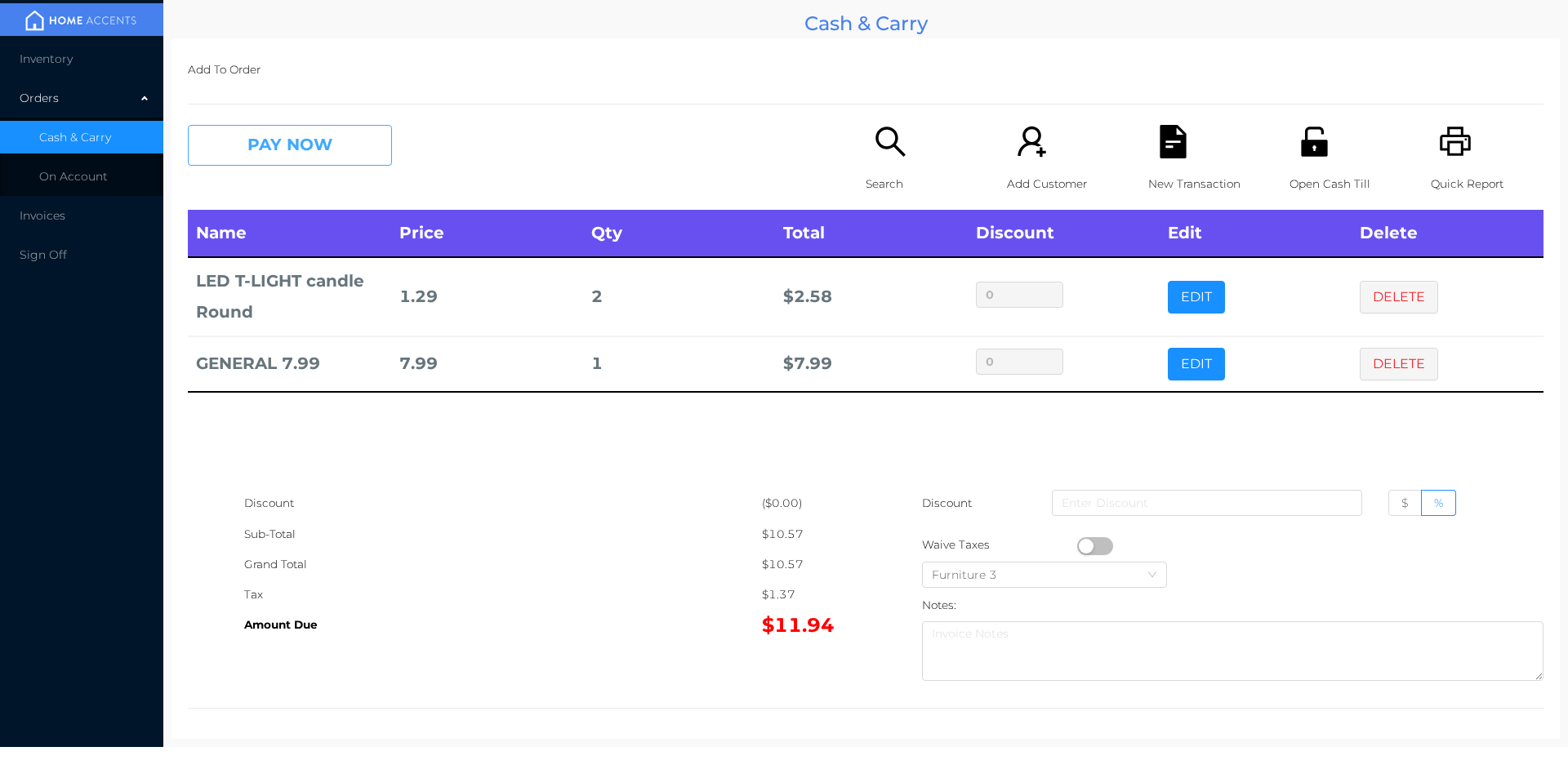
click at [284, 146] on button "PAY NOW" at bounding box center [290, 146] width 204 height 41
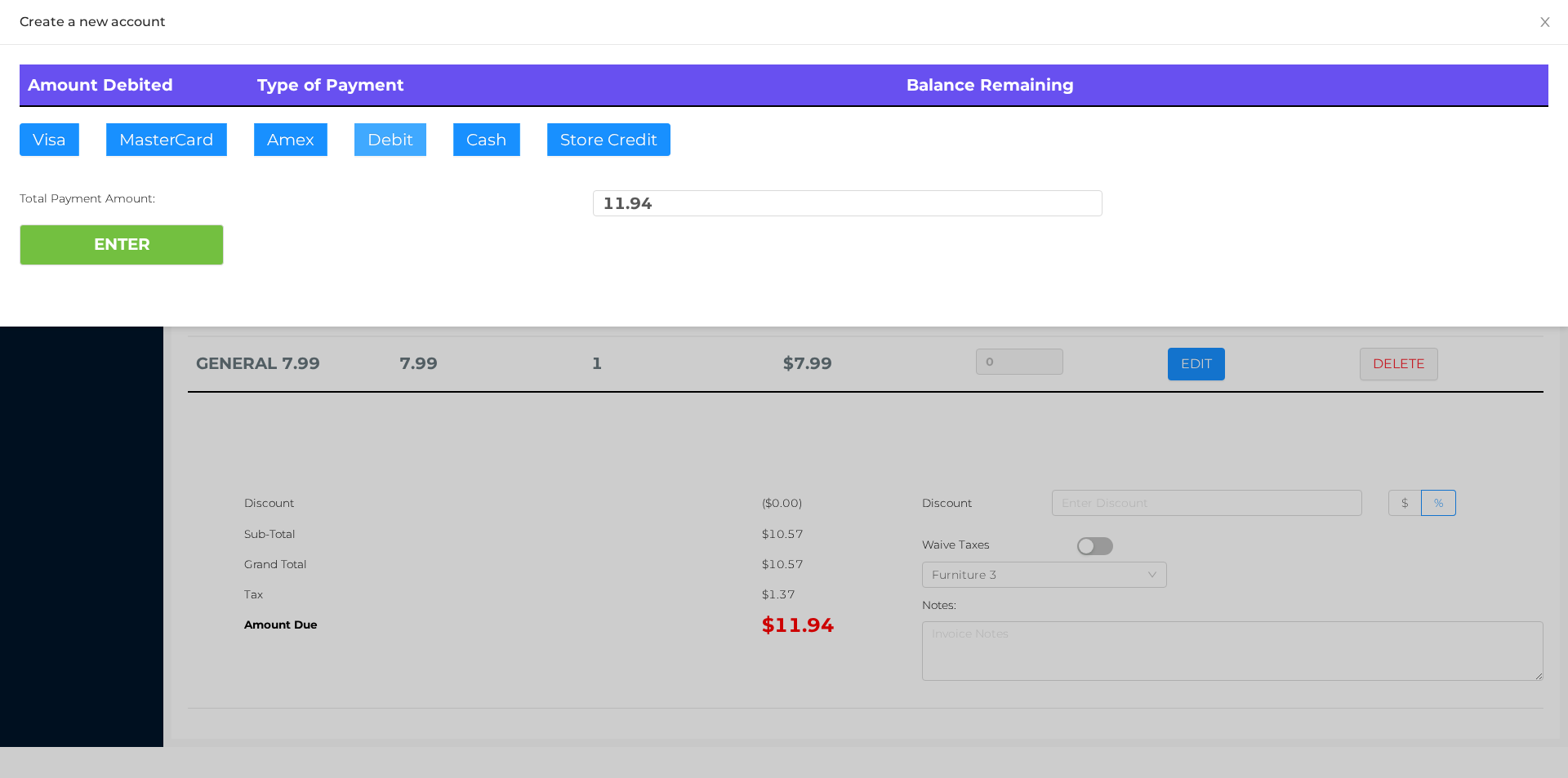
click at [366, 149] on button "Debit" at bounding box center [390, 140] width 72 height 33
click at [176, 259] on button "ENTER" at bounding box center [122, 245] width 204 height 41
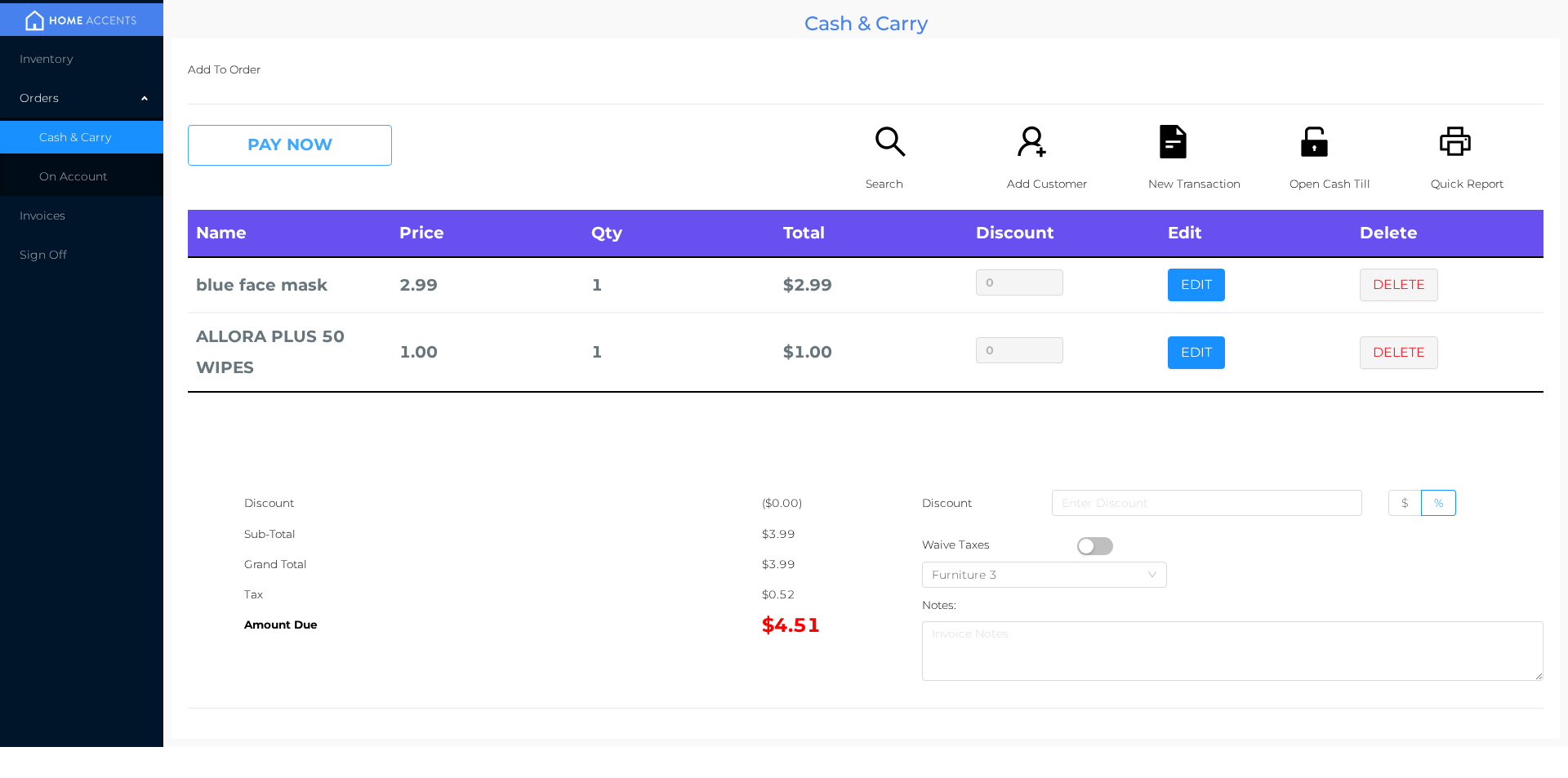
click at [272, 153] on button "PAY NOW" at bounding box center [290, 146] width 204 height 41
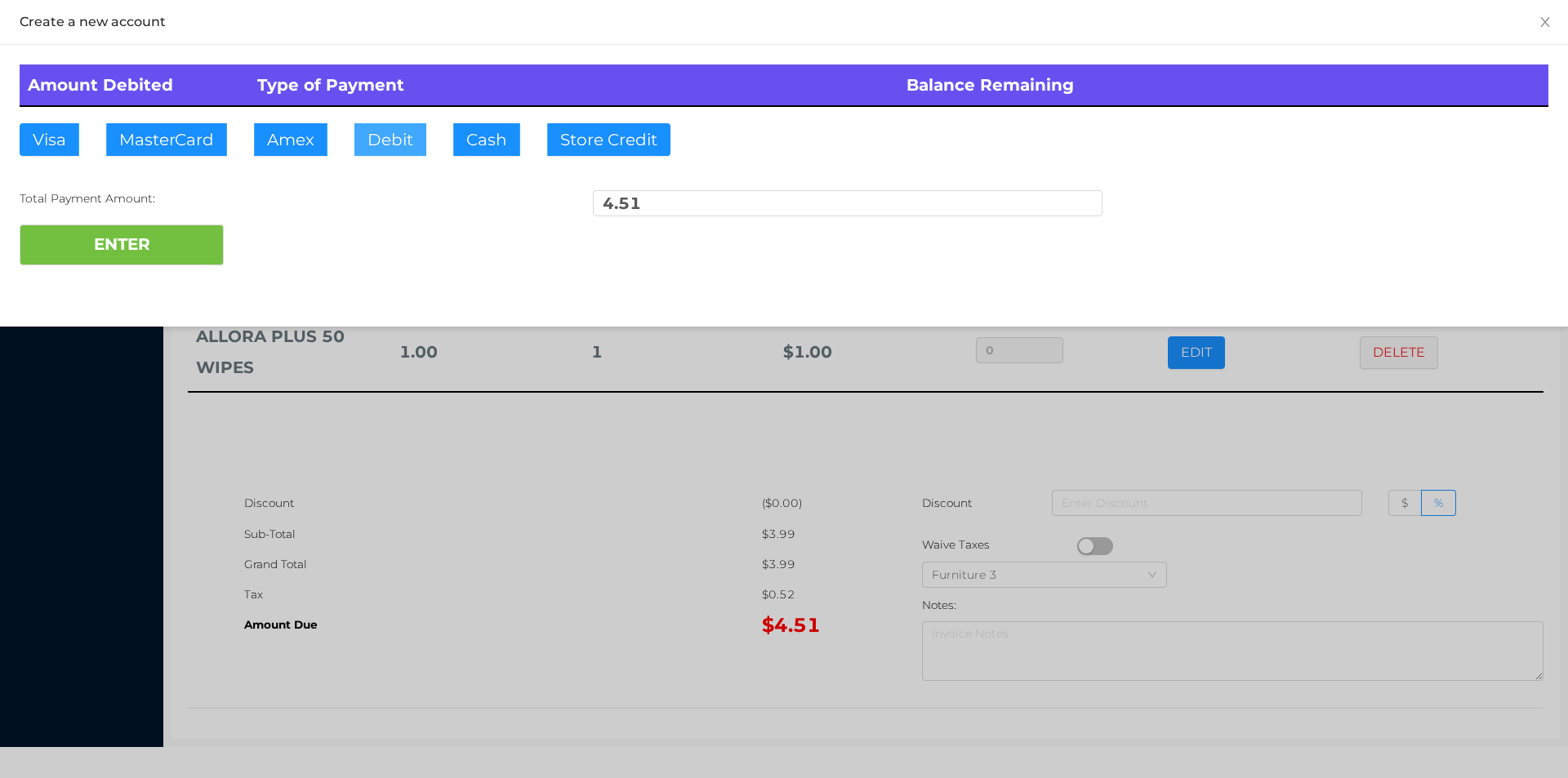
click at [407, 143] on button "Debit" at bounding box center [390, 140] width 72 height 33
click at [175, 237] on button "ENTER" at bounding box center [122, 245] width 204 height 41
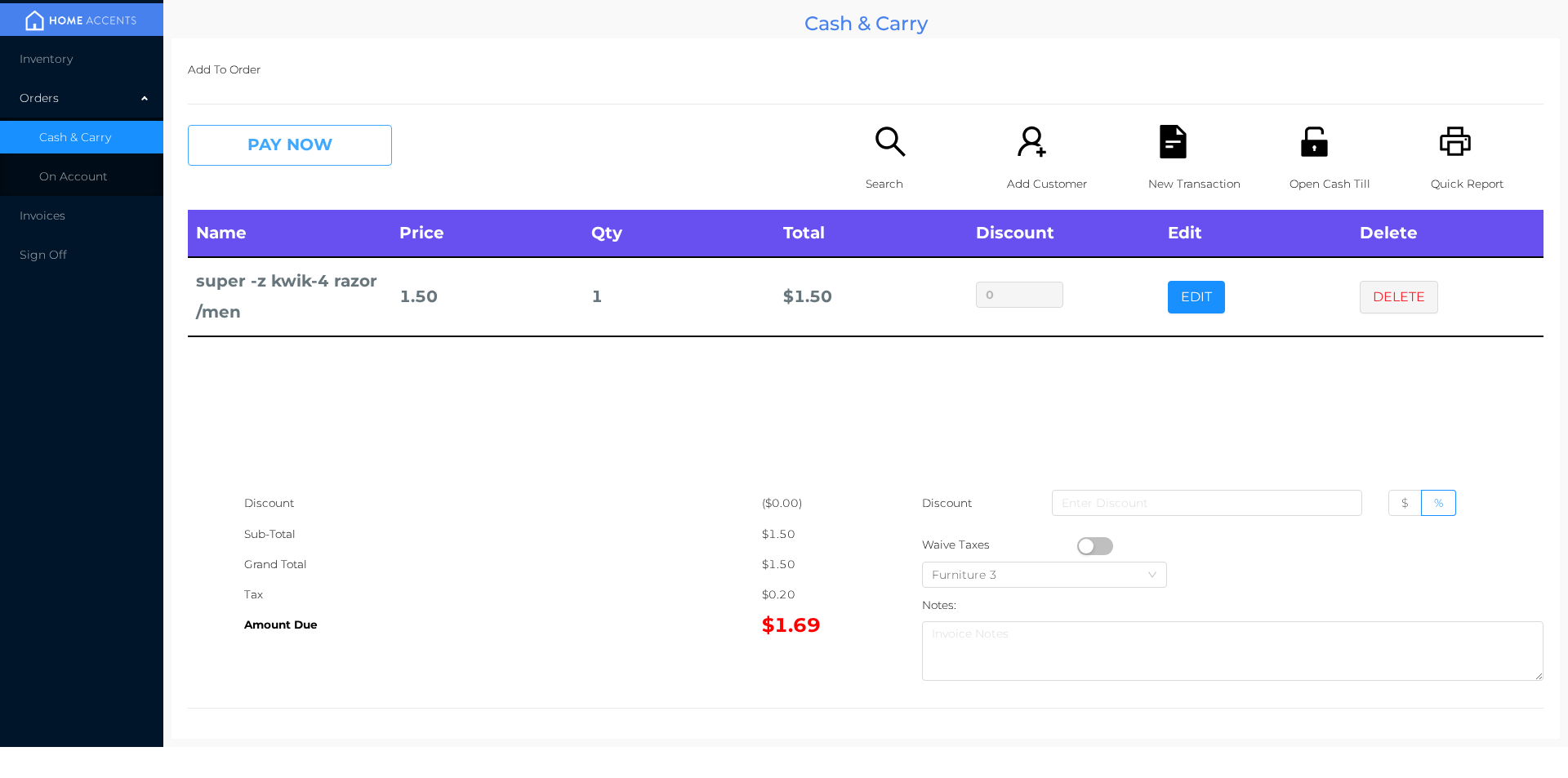
click at [326, 147] on button "PAY NOW" at bounding box center [290, 146] width 204 height 41
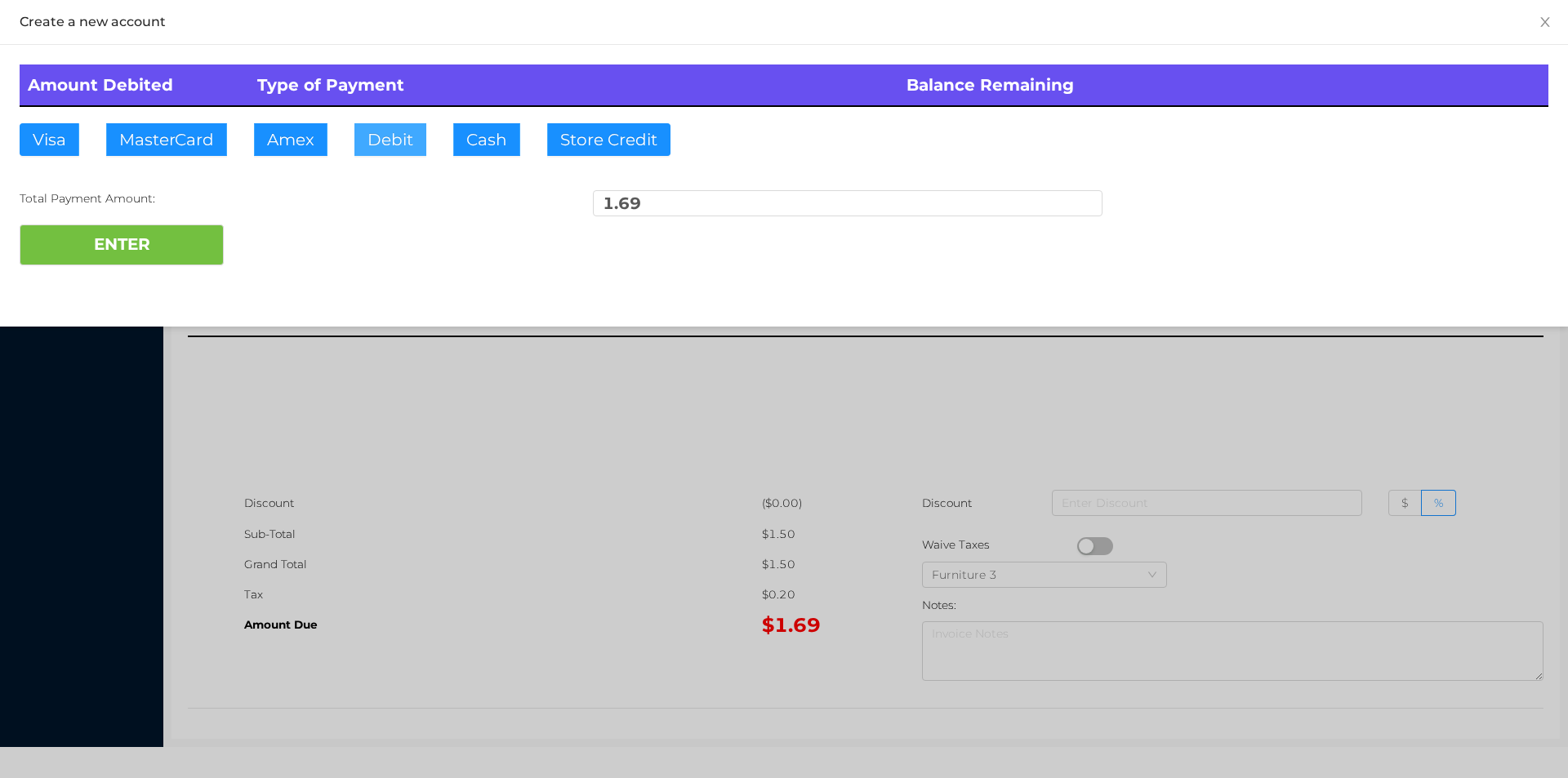
click at [386, 150] on button "Debit" at bounding box center [390, 140] width 72 height 33
click at [216, 242] on button "ENTER" at bounding box center [122, 245] width 204 height 41
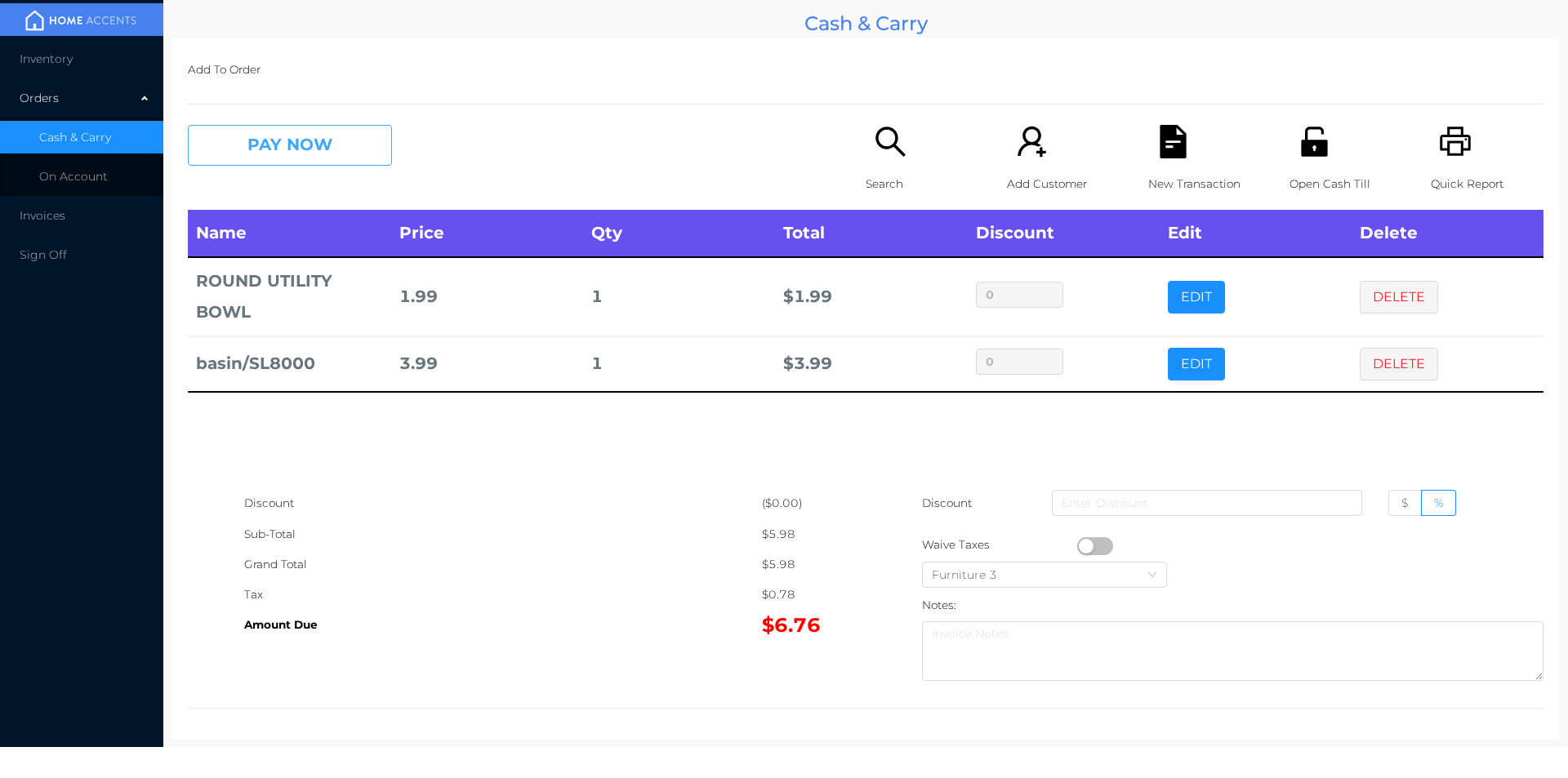
click at [274, 158] on button "PAY NOW" at bounding box center [290, 146] width 204 height 41
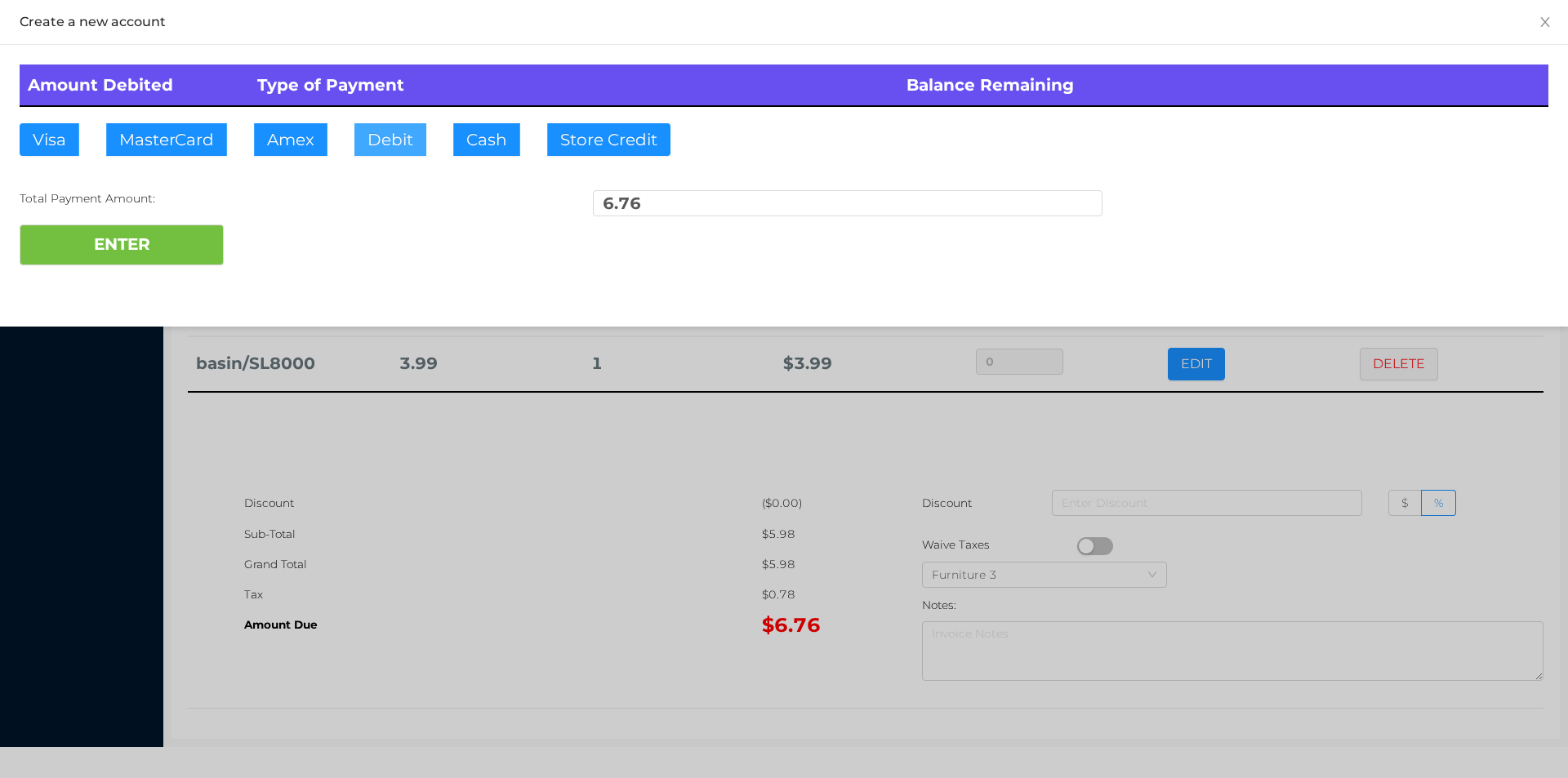
click at [371, 142] on button "Debit" at bounding box center [390, 140] width 72 height 33
click at [165, 241] on button "ENTER" at bounding box center [122, 245] width 204 height 41
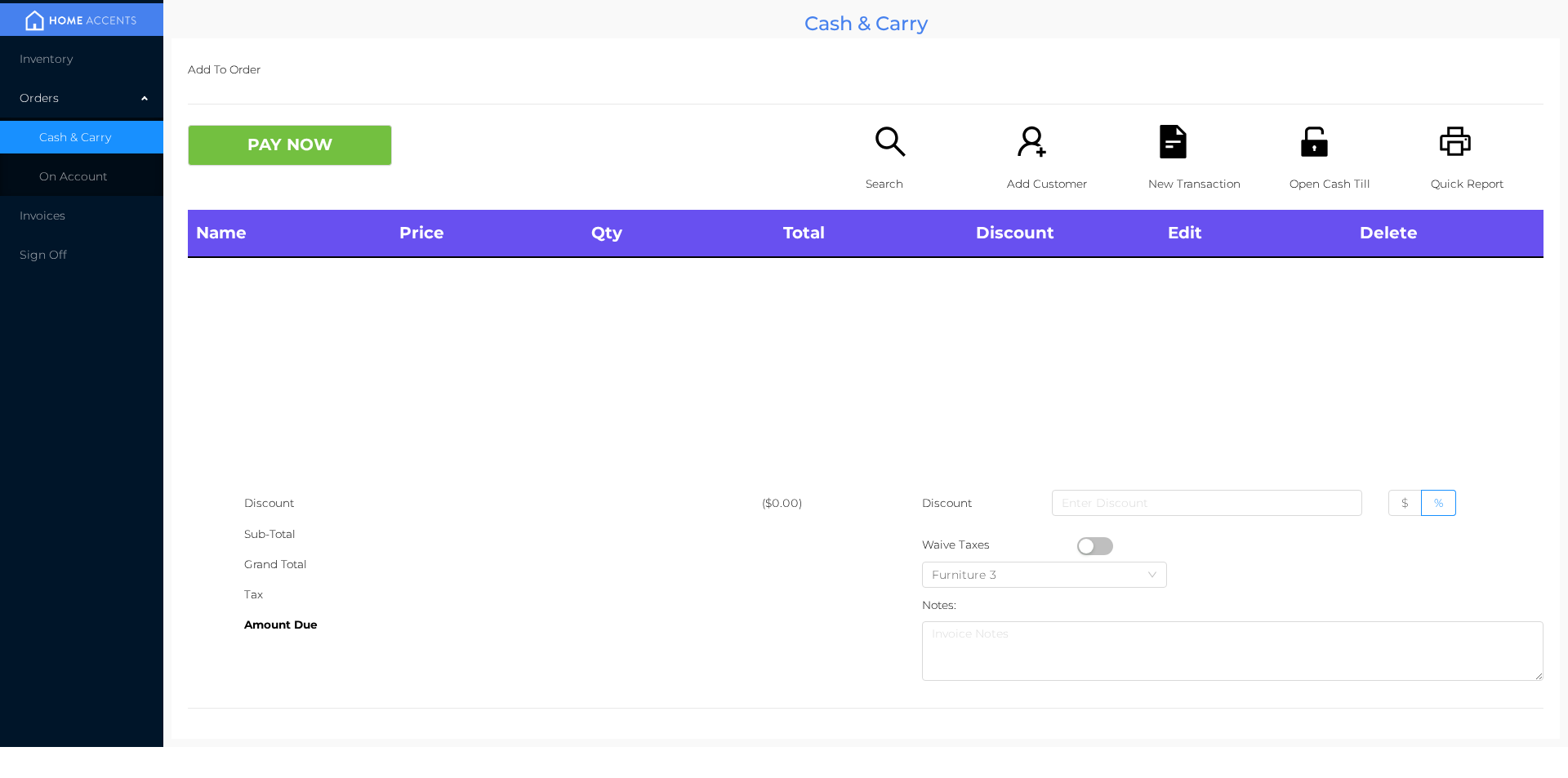
click at [869, 160] on div "Search" at bounding box center [922, 168] width 113 height 85
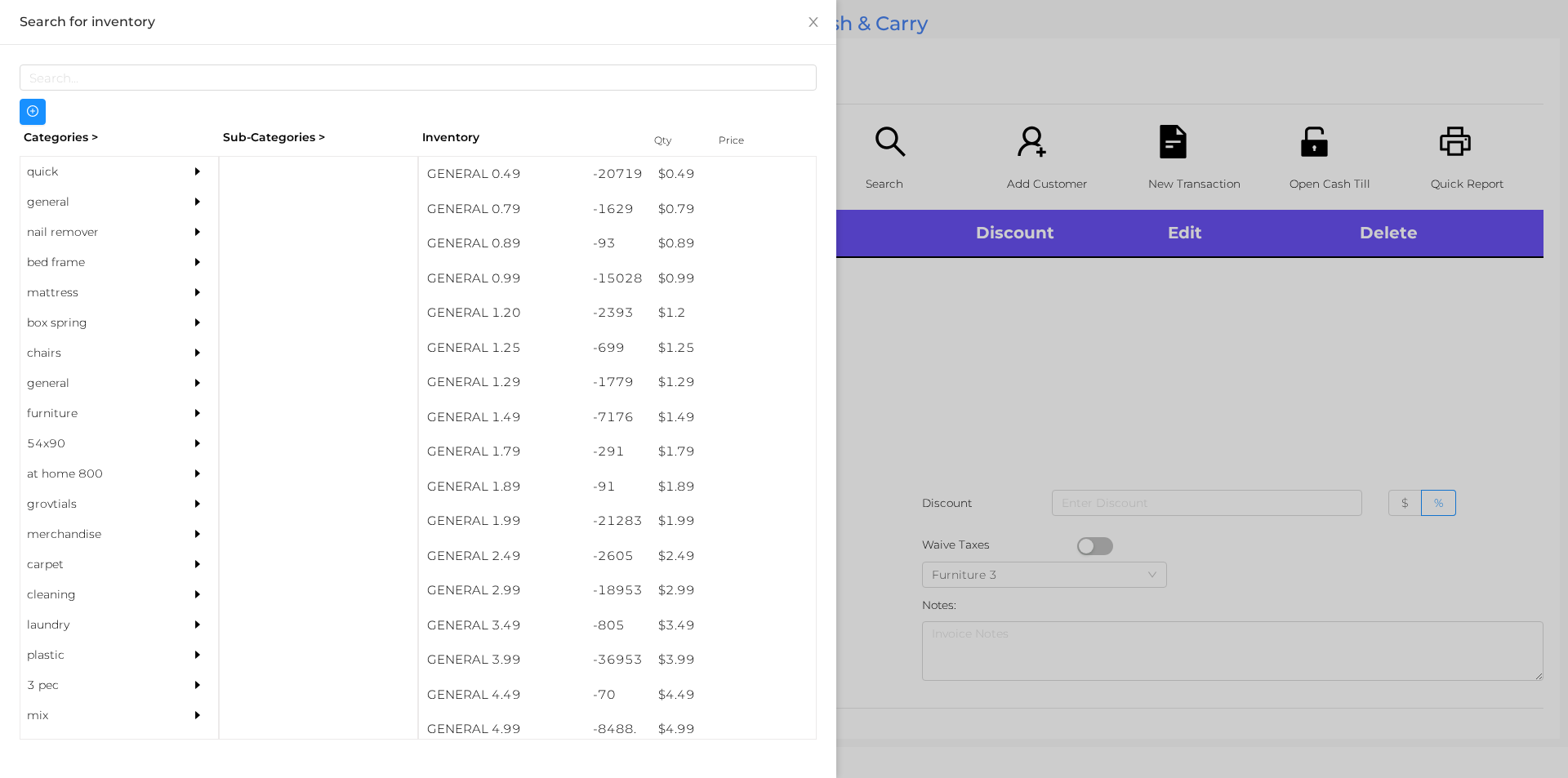
click at [61, 207] on div "general" at bounding box center [95, 202] width 149 height 30
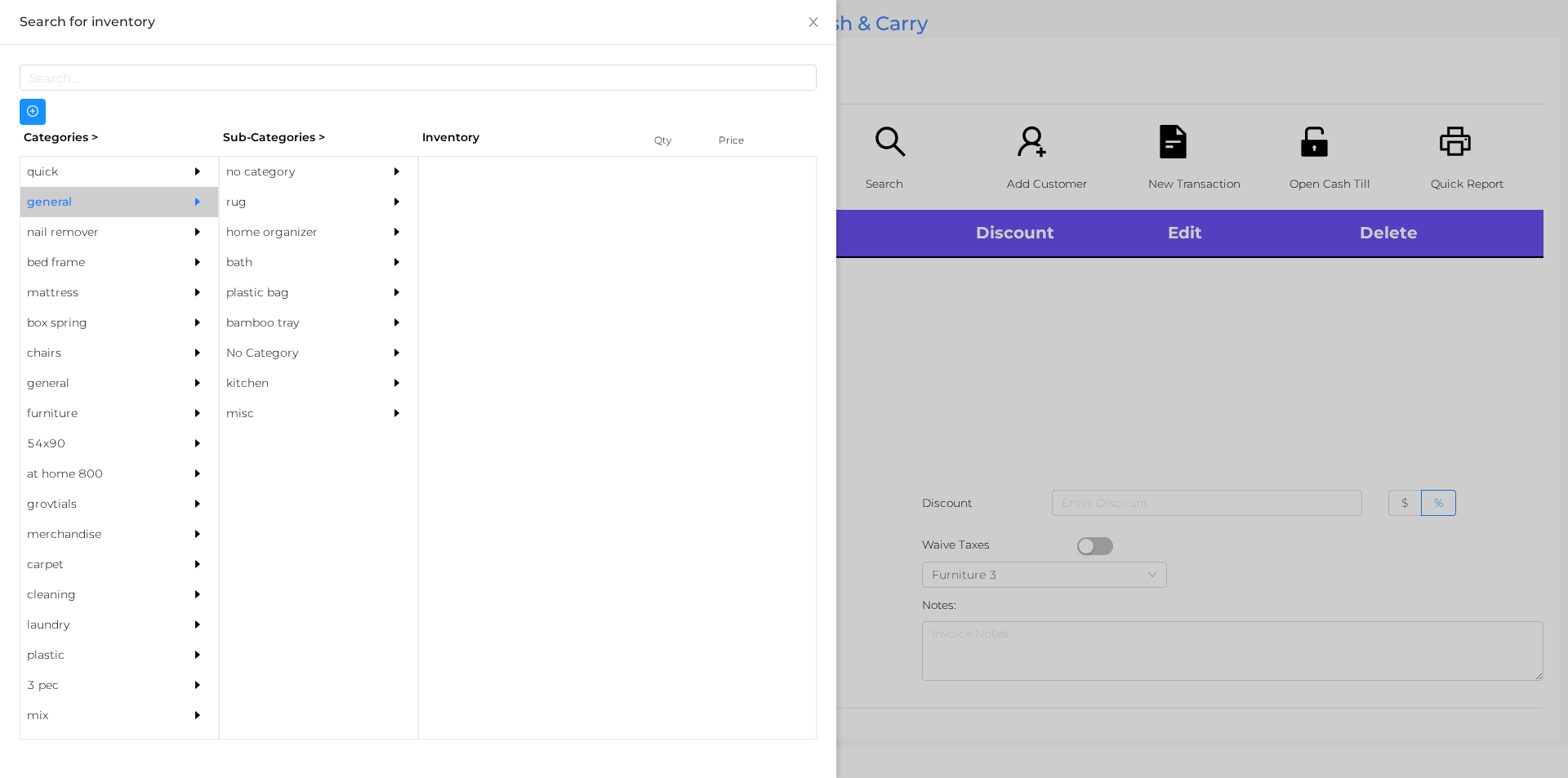
click at [242, 160] on div "no category" at bounding box center [294, 172] width 149 height 30
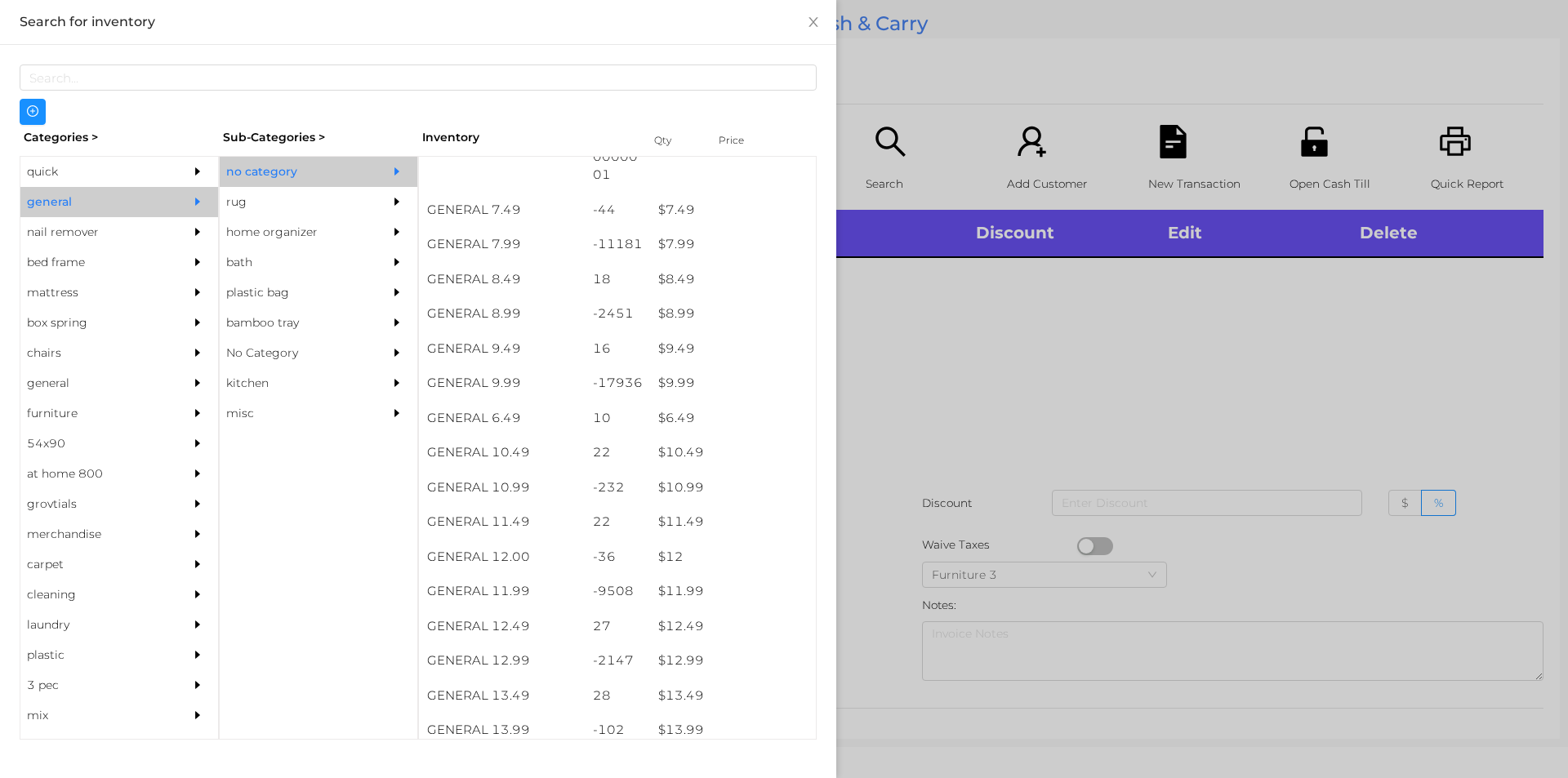
scroll to position [797, 0]
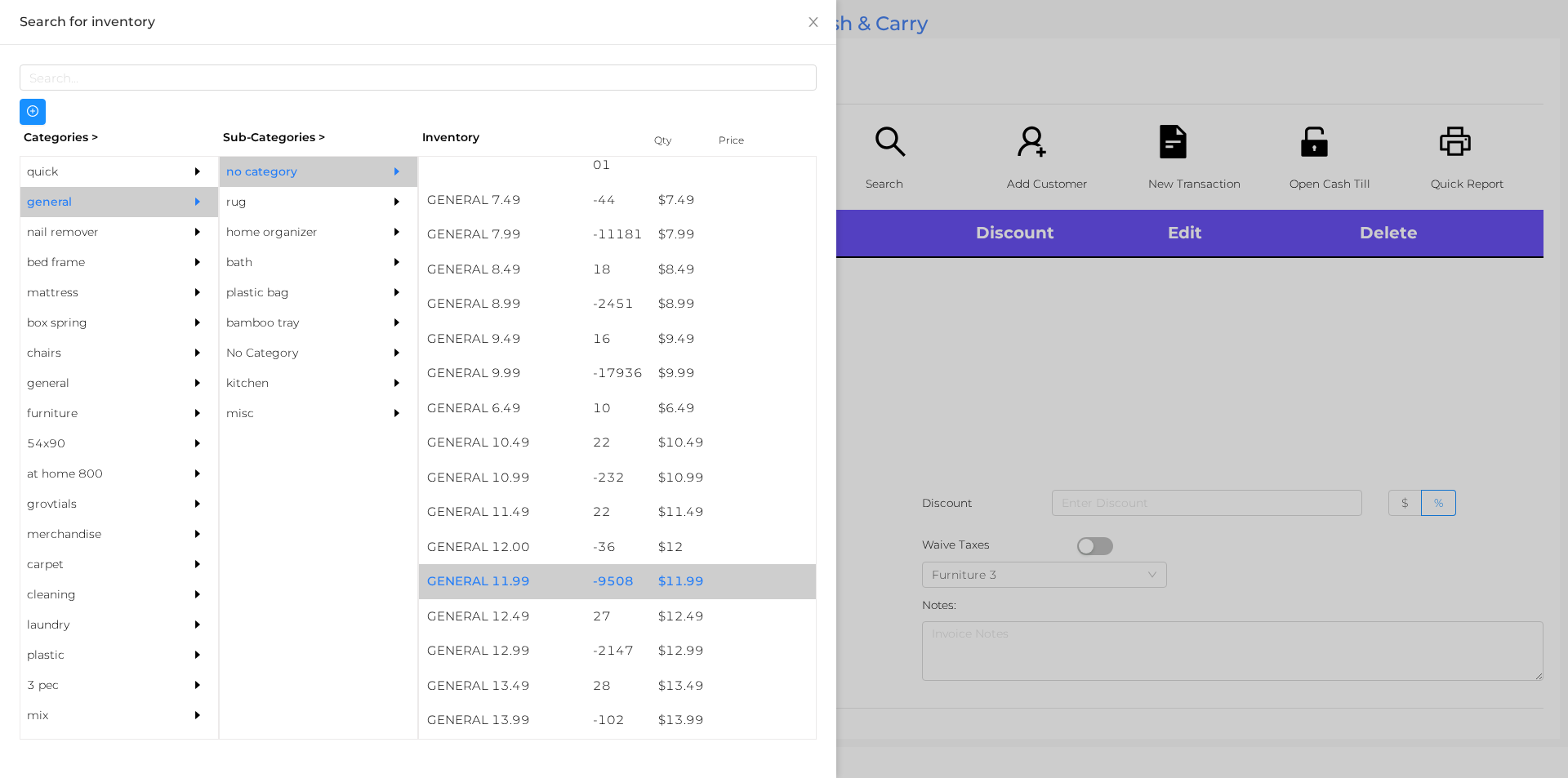
click at [681, 589] on div "$ 11.99" at bounding box center [733, 582] width 166 height 35
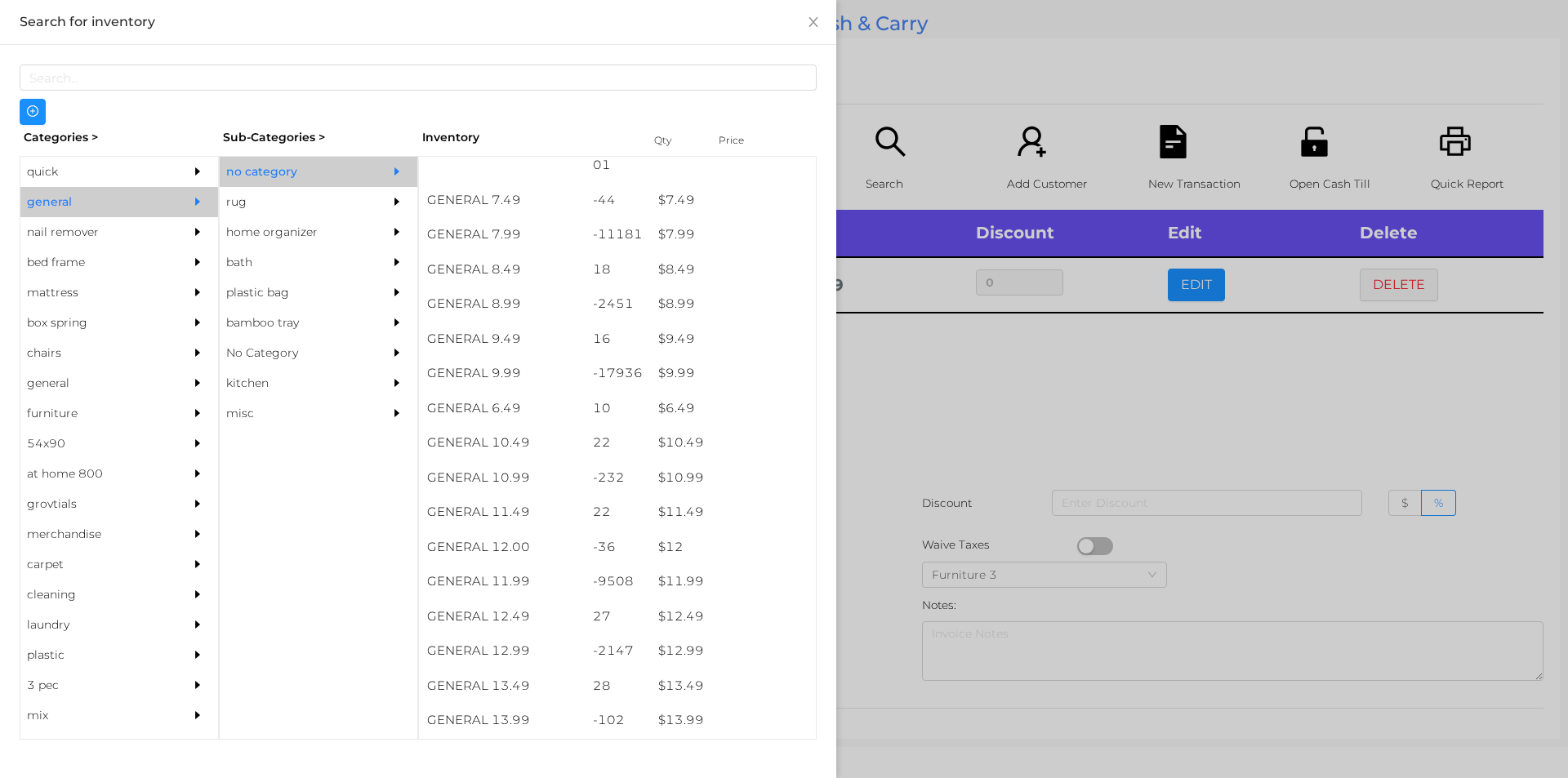
click at [916, 446] on div at bounding box center [784, 389] width 1568 height 778
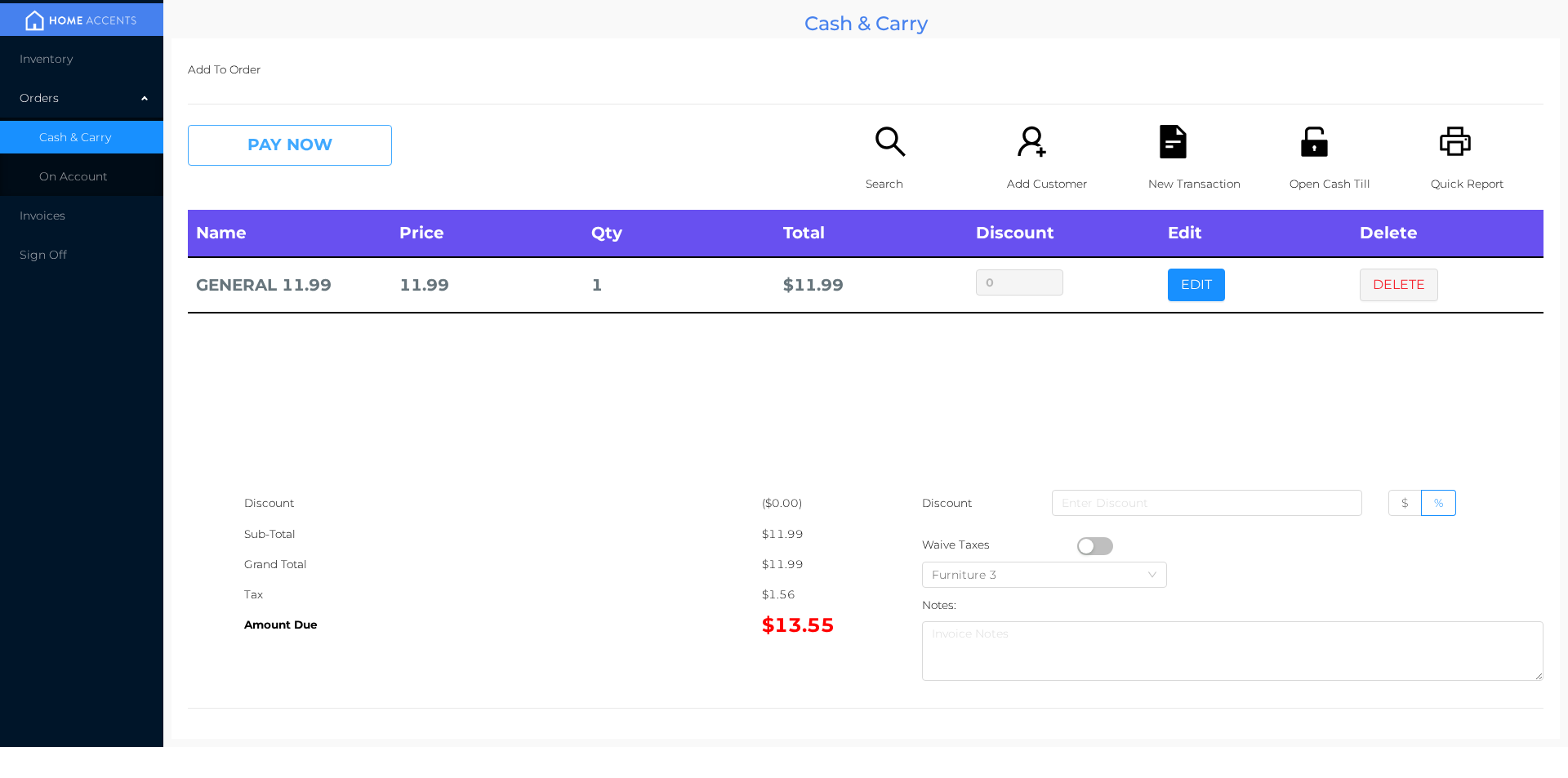
click at [238, 153] on button "PAY NOW" at bounding box center [290, 146] width 204 height 41
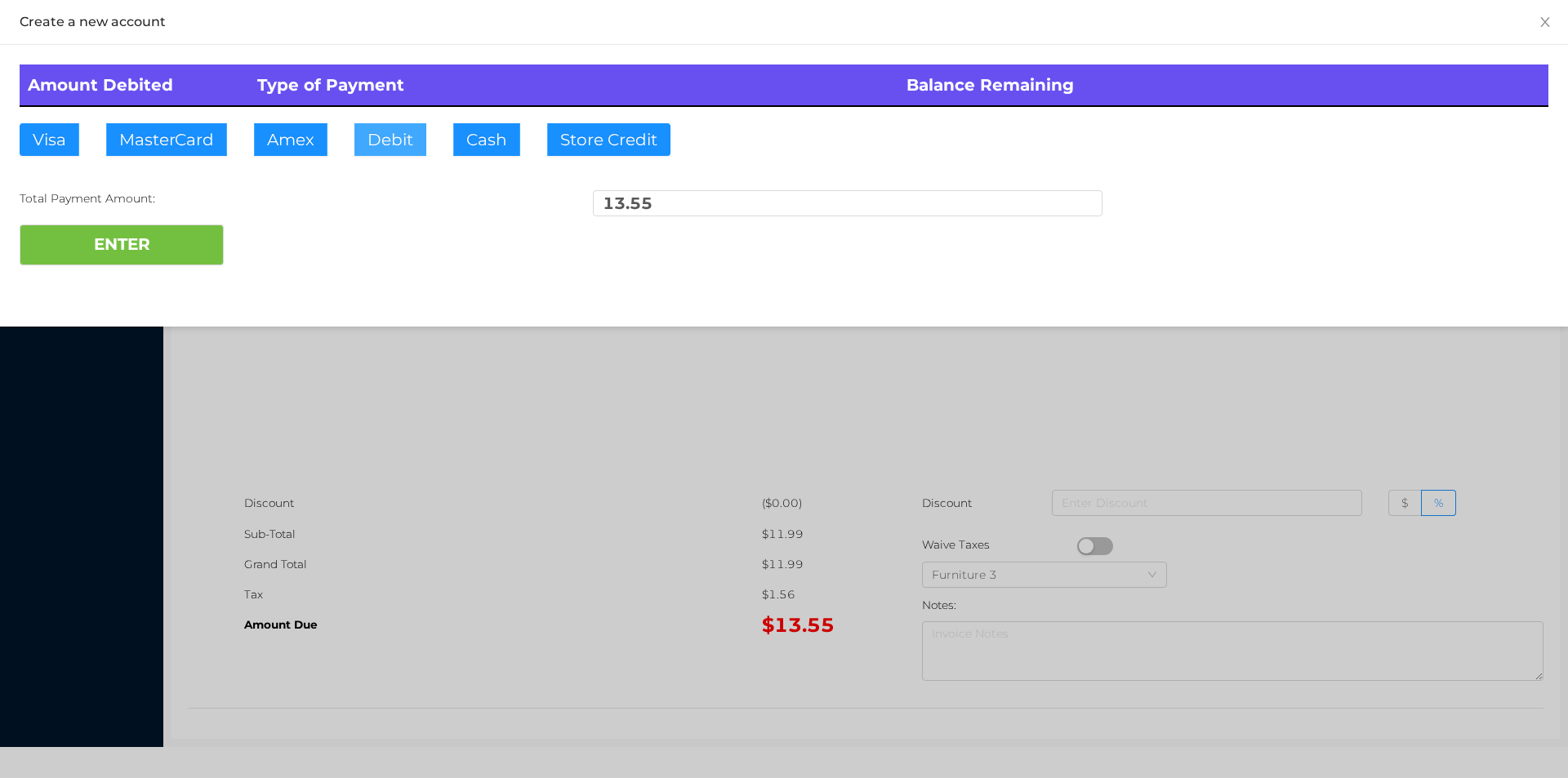
click at [380, 154] on button "Debit" at bounding box center [390, 140] width 72 height 33
type input "20."
click at [158, 238] on button "ENTER" at bounding box center [122, 245] width 204 height 41
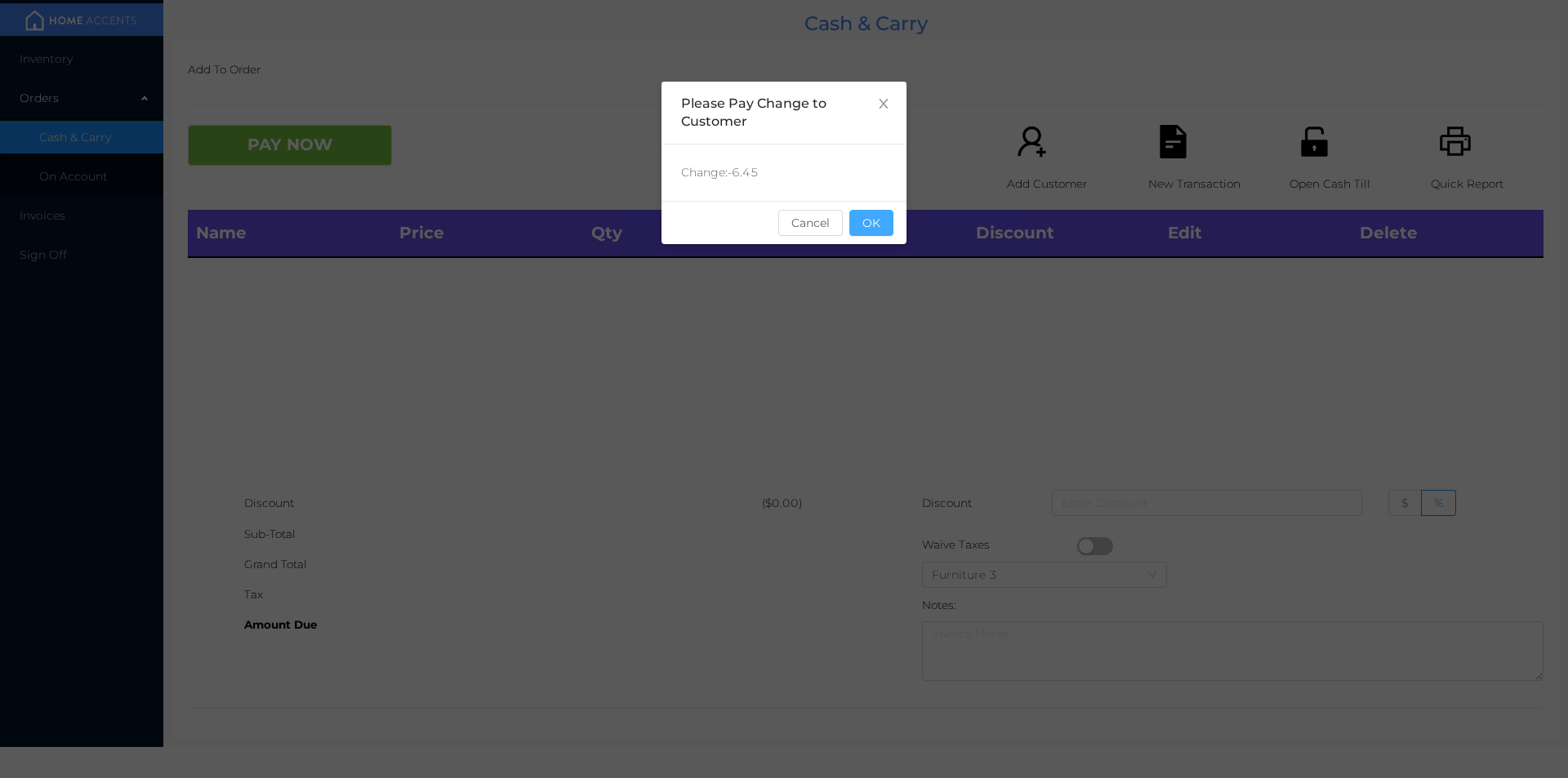
click at [874, 214] on button "OK" at bounding box center [871, 223] width 44 height 26
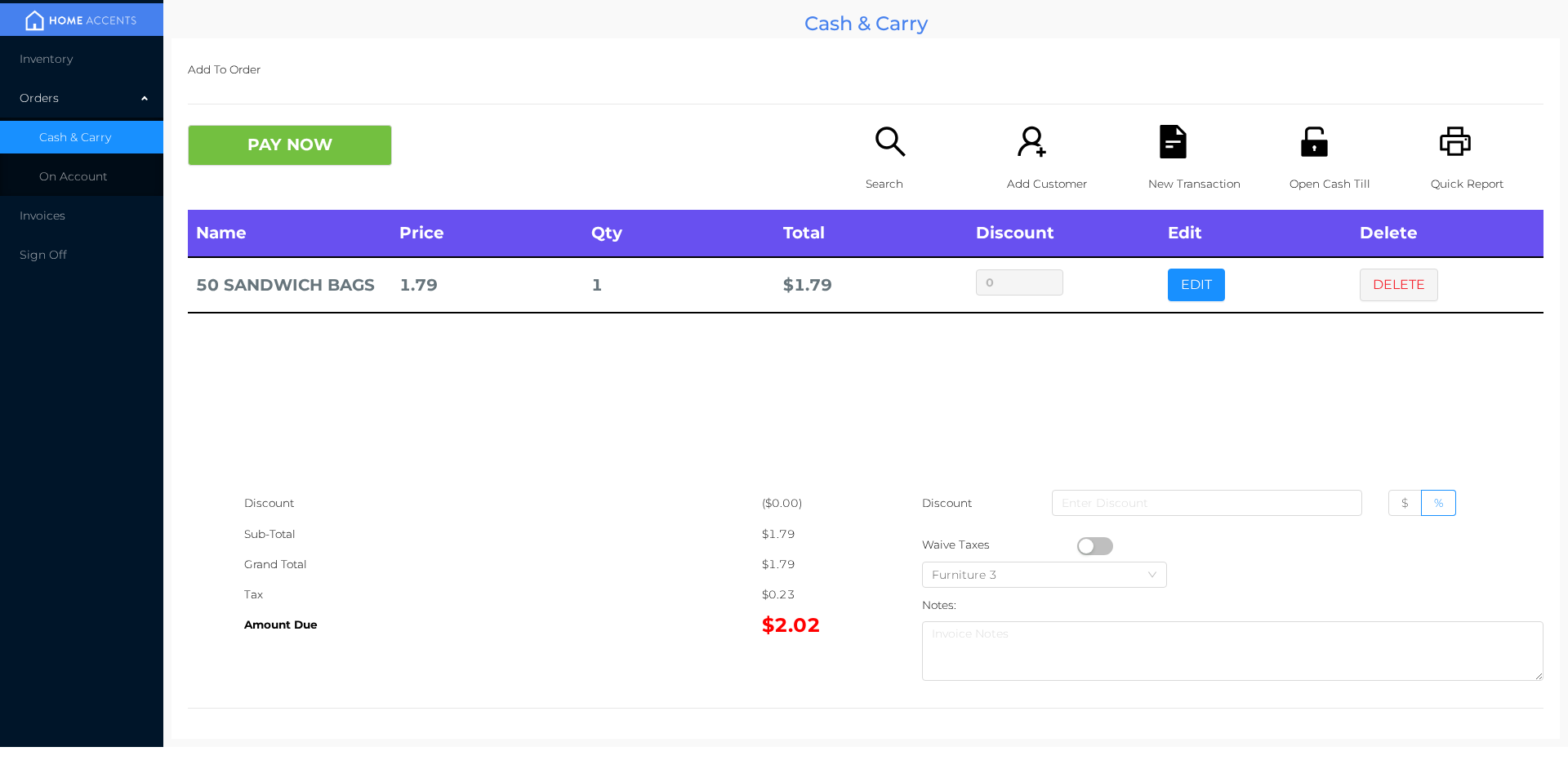
click at [883, 173] on p "Search" at bounding box center [922, 184] width 113 height 30
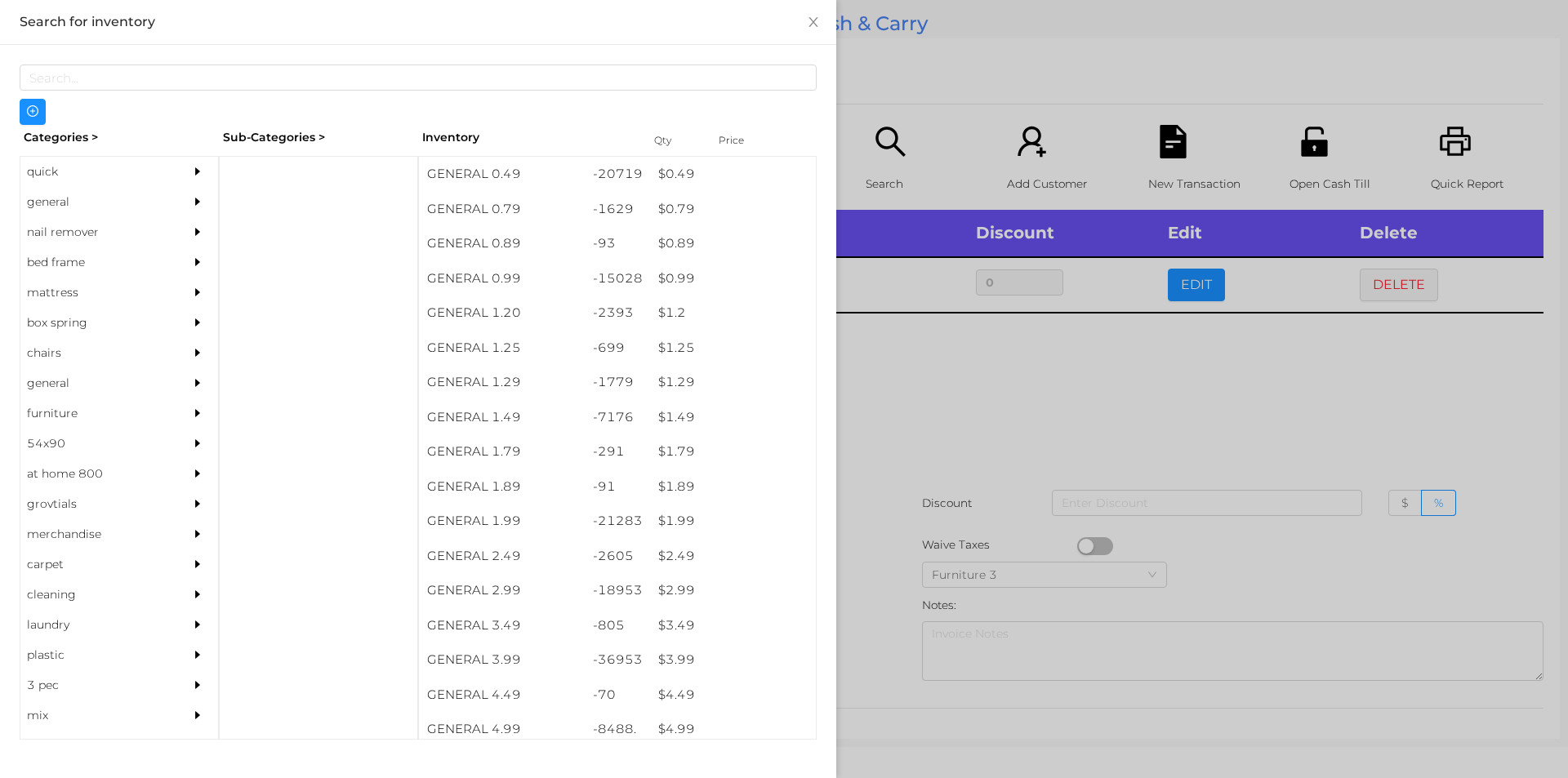
click at [56, 174] on div "quick" at bounding box center [95, 172] width 149 height 30
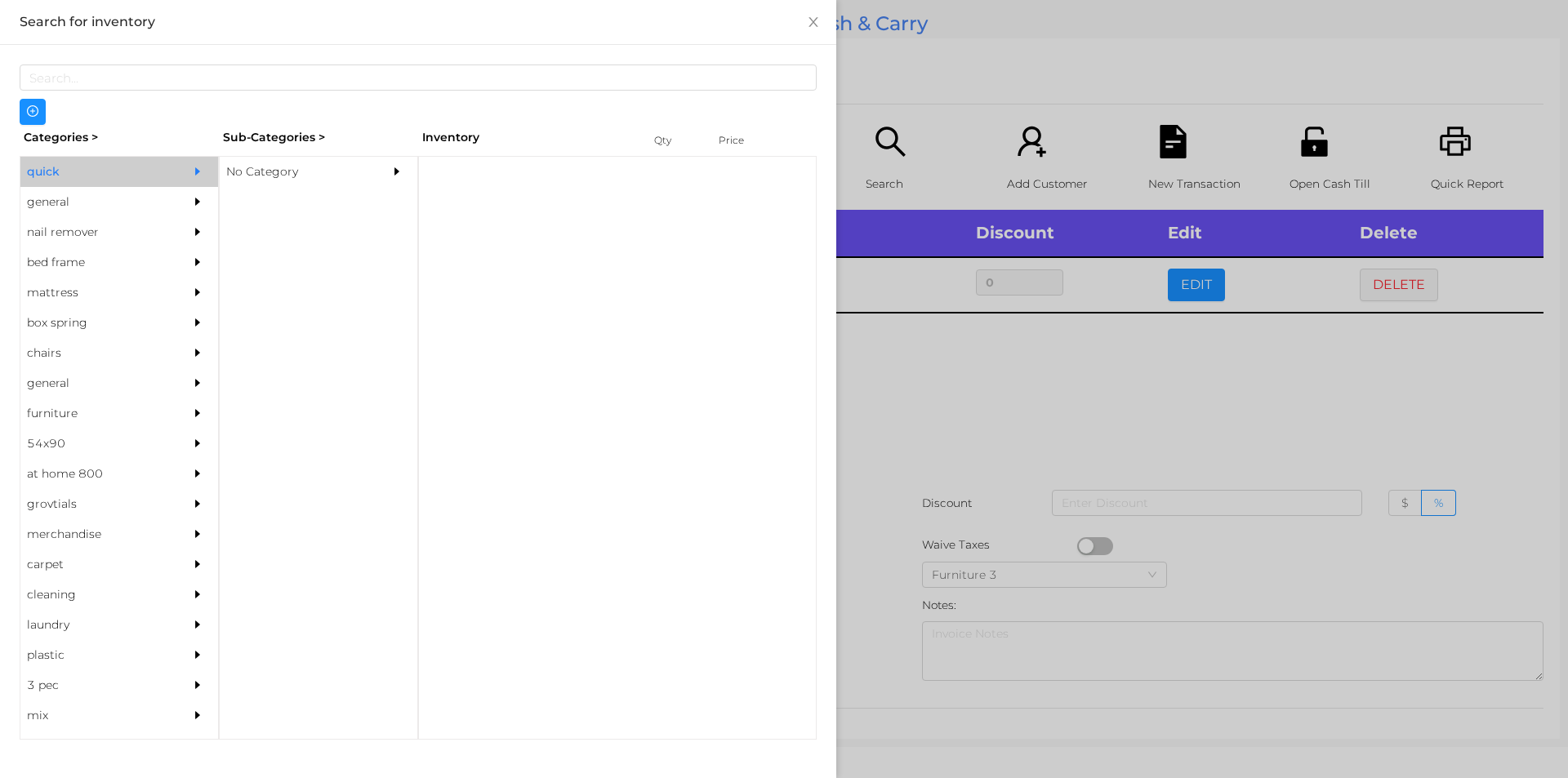
click at [281, 173] on div "No Category" at bounding box center [294, 172] width 149 height 30
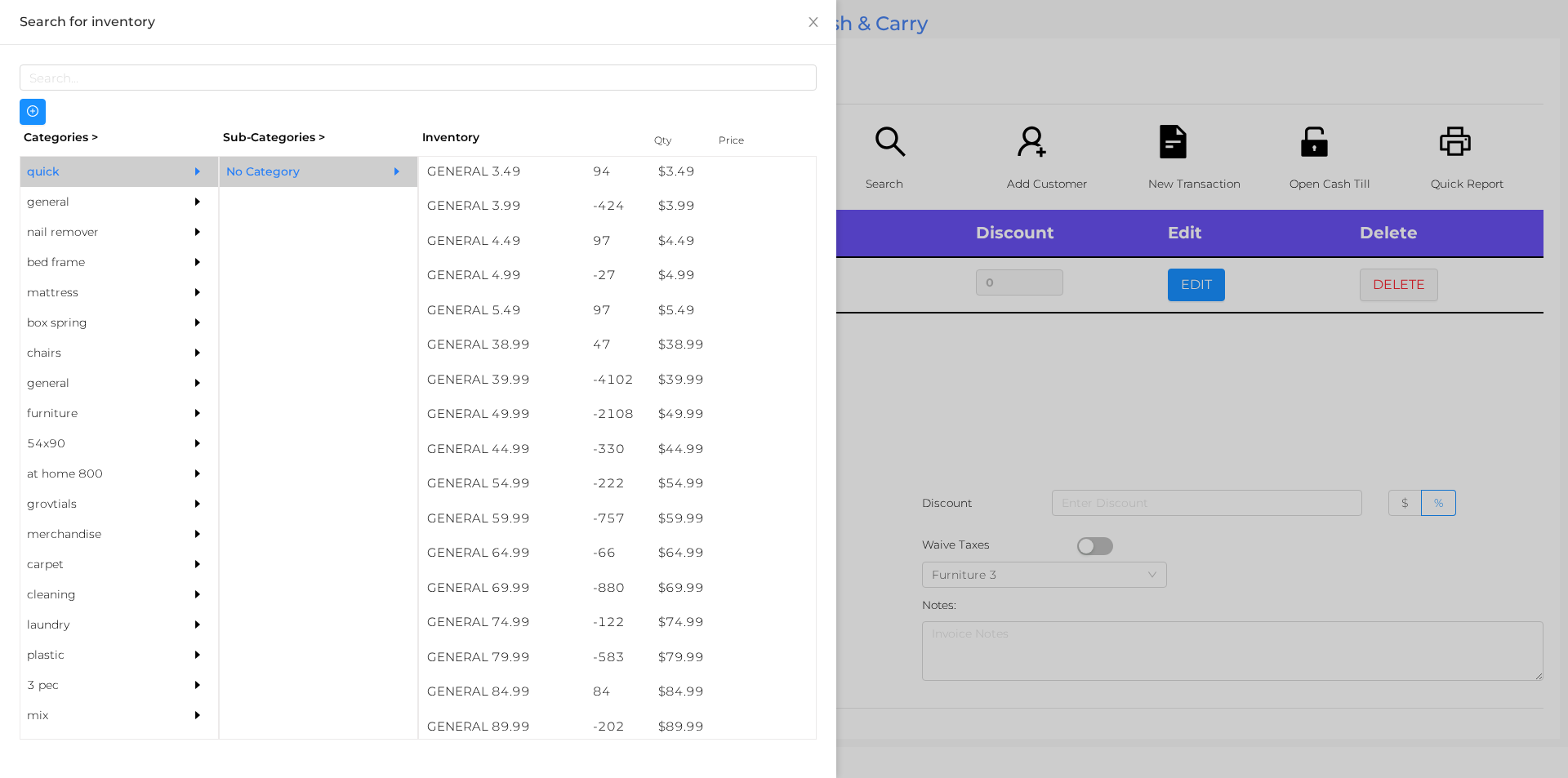
scroll to position [731, 0]
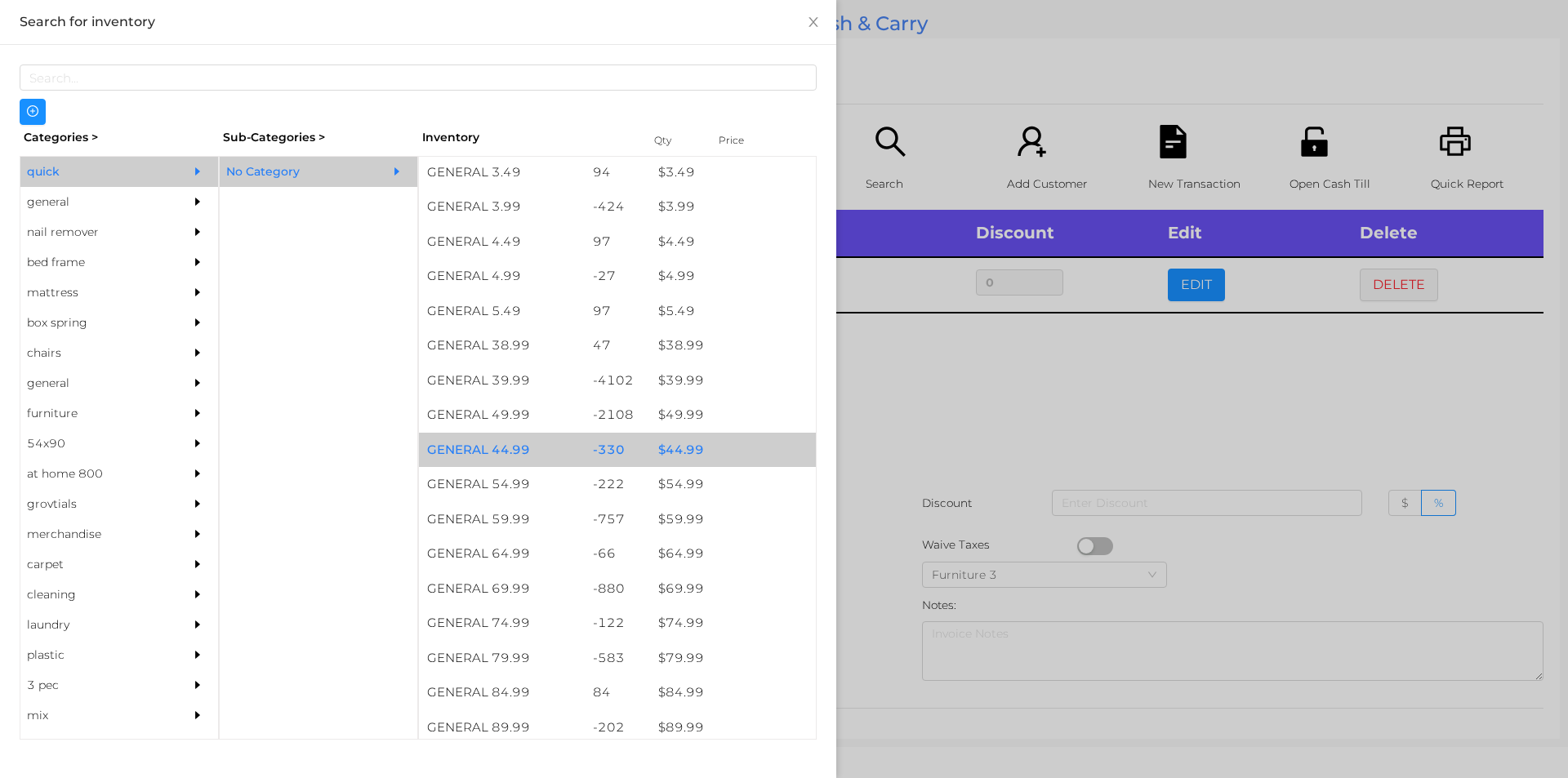
click at [672, 454] on div "$ 44.99" at bounding box center [733, 450] width 166 height 35
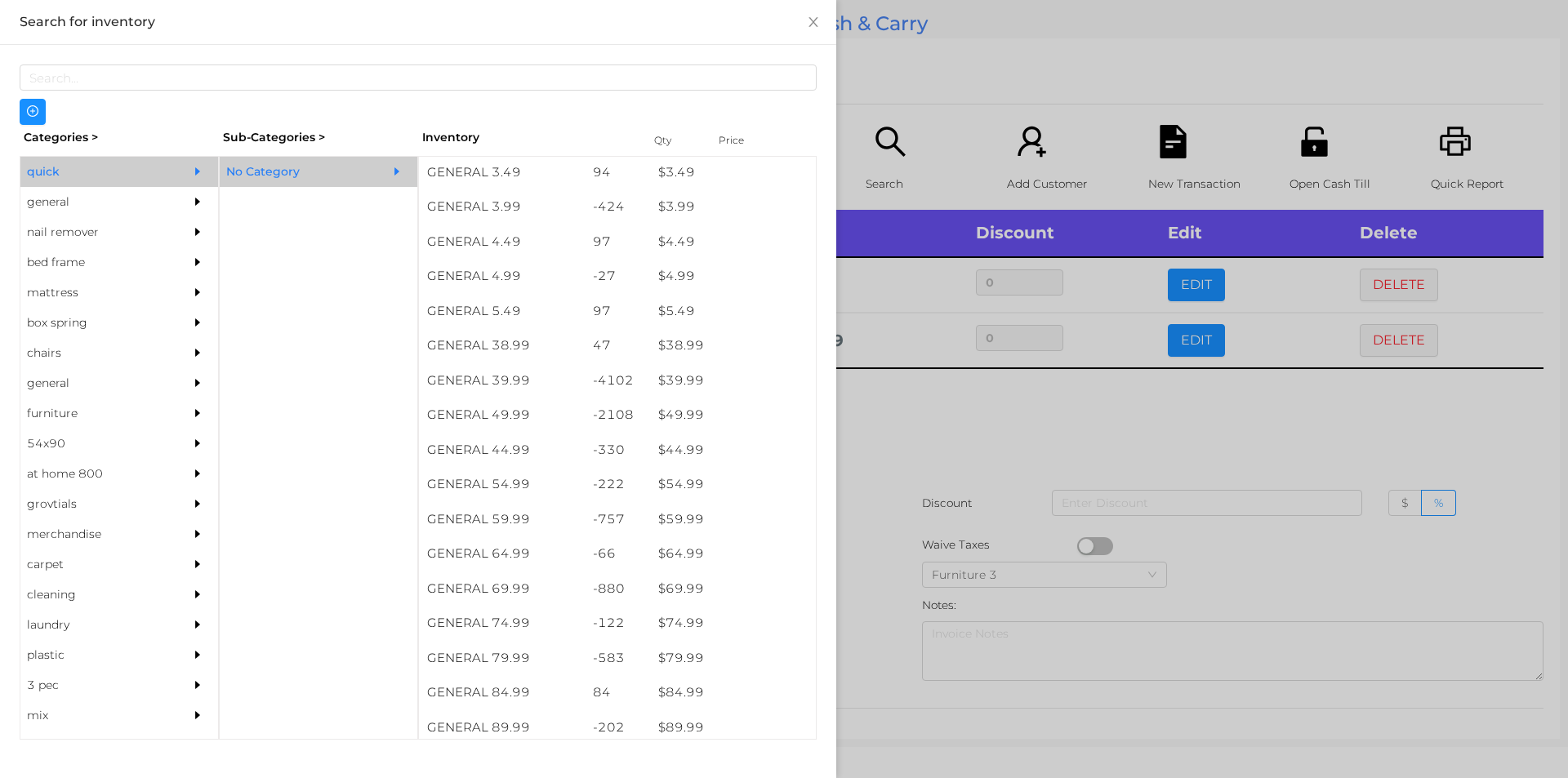
click at [879, 449] on div at bounding box center [784, 389] width 1568 height 778
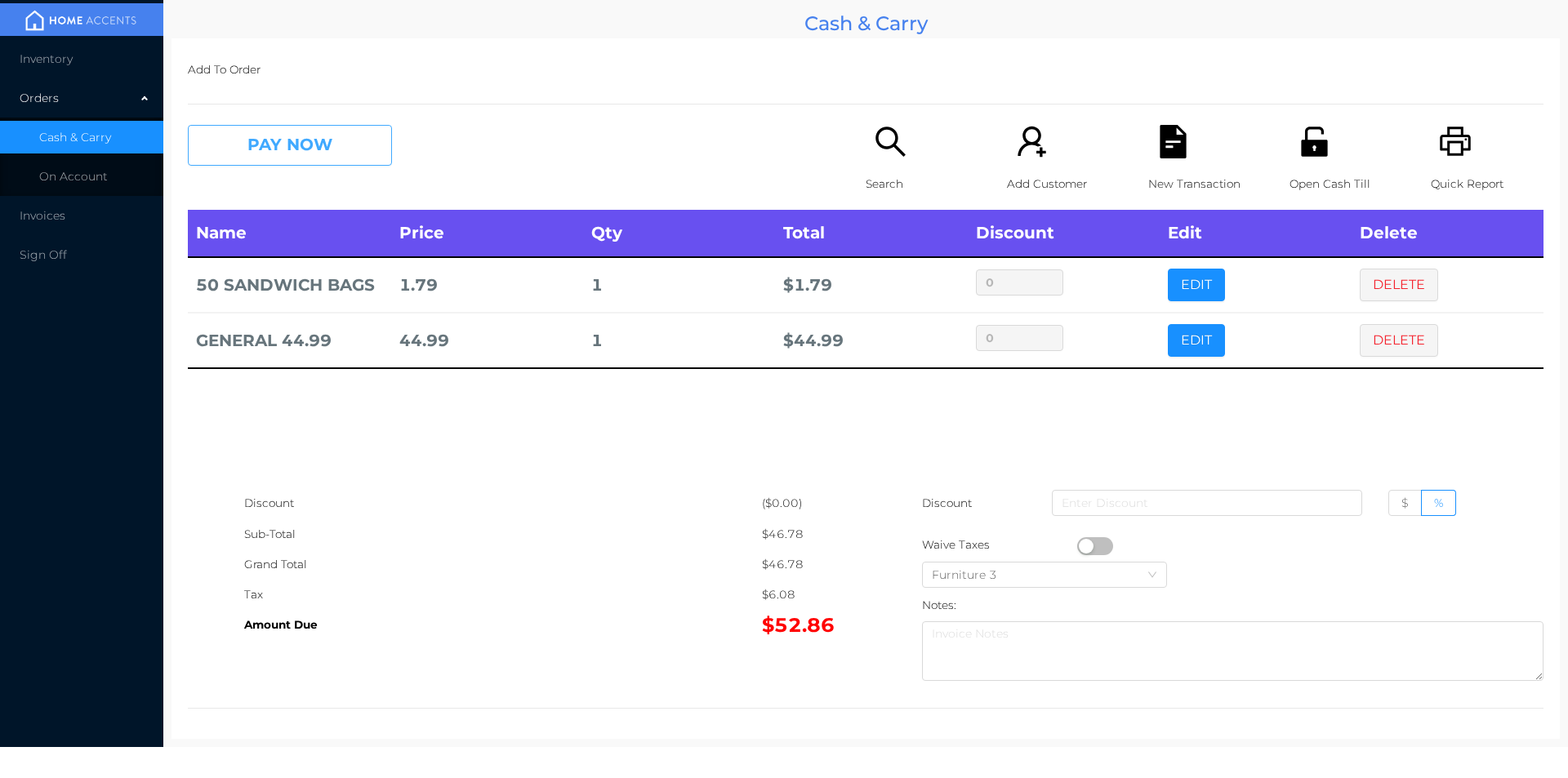
click at [303, 152] on button "PAY NOW" at bounding box center [290, 146] width 204 height 41
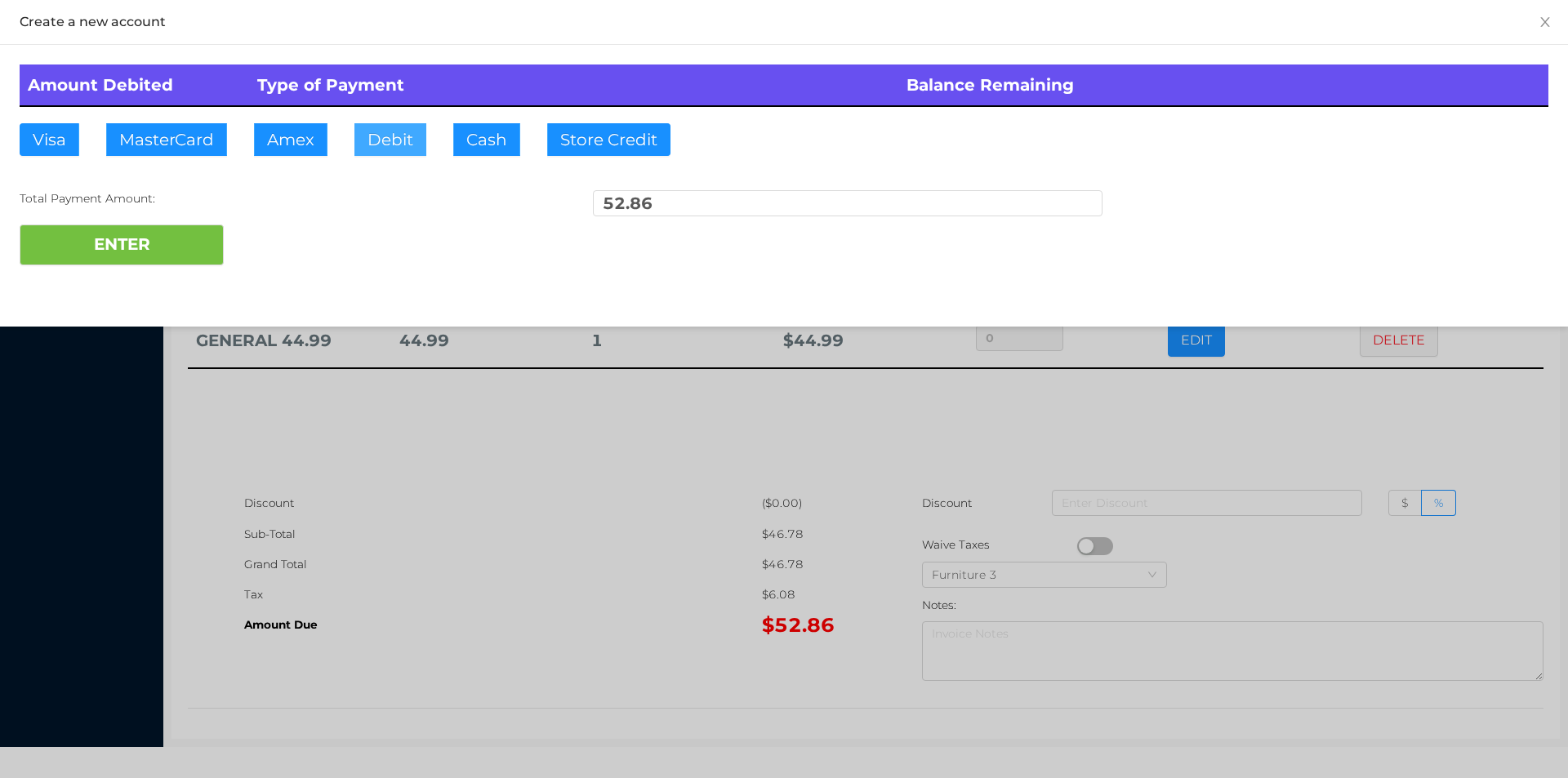
click at [370, 135] on button "Debit" at bounding box center [390, 140] width 72 height 33
click at [152, 249] on button "ENTER" at bounding box center [122, 245] width 204 height 41
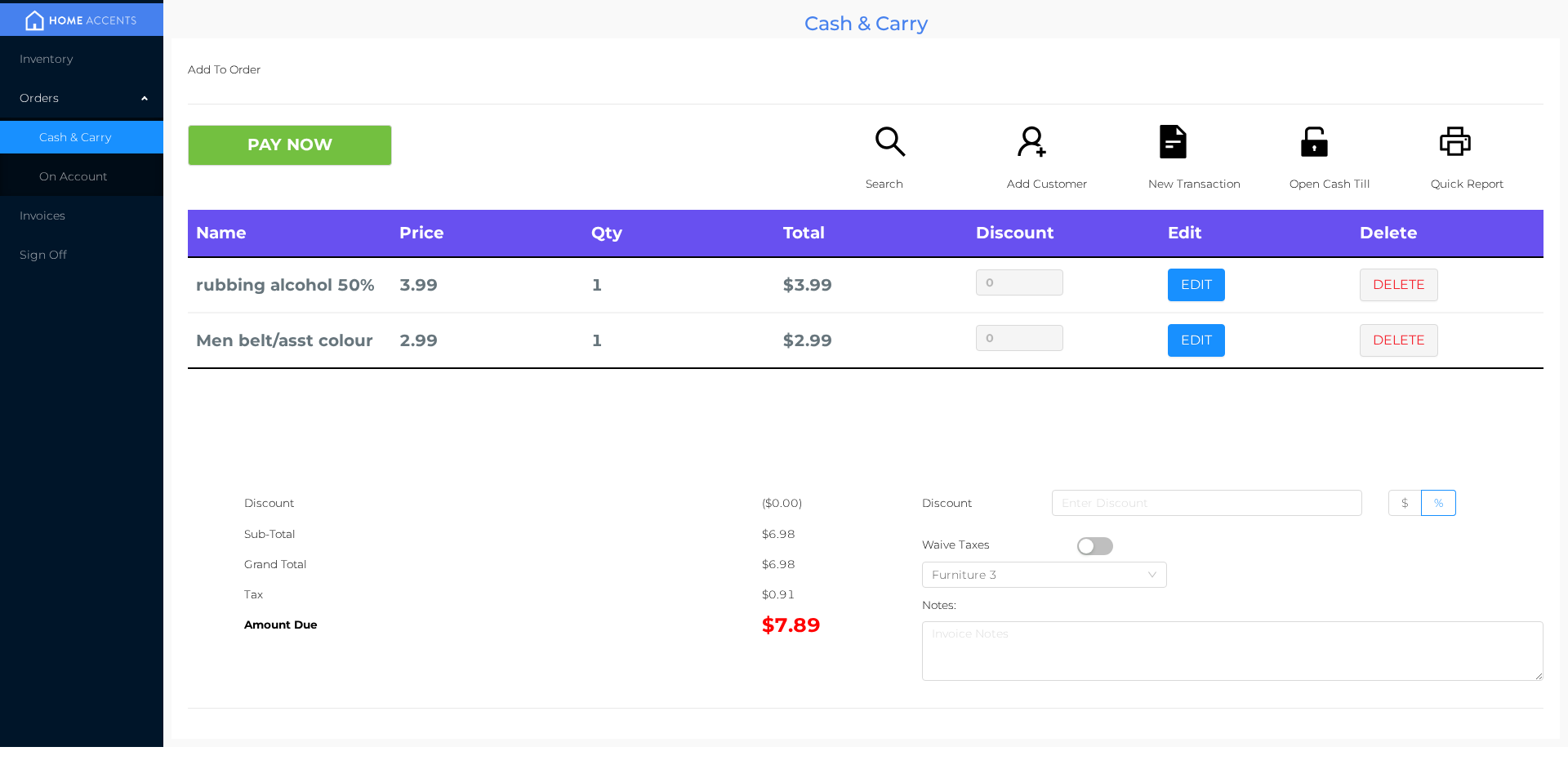
click at [865, 153] on div "Search" at bounding box center [922, 168] width 113 height 85
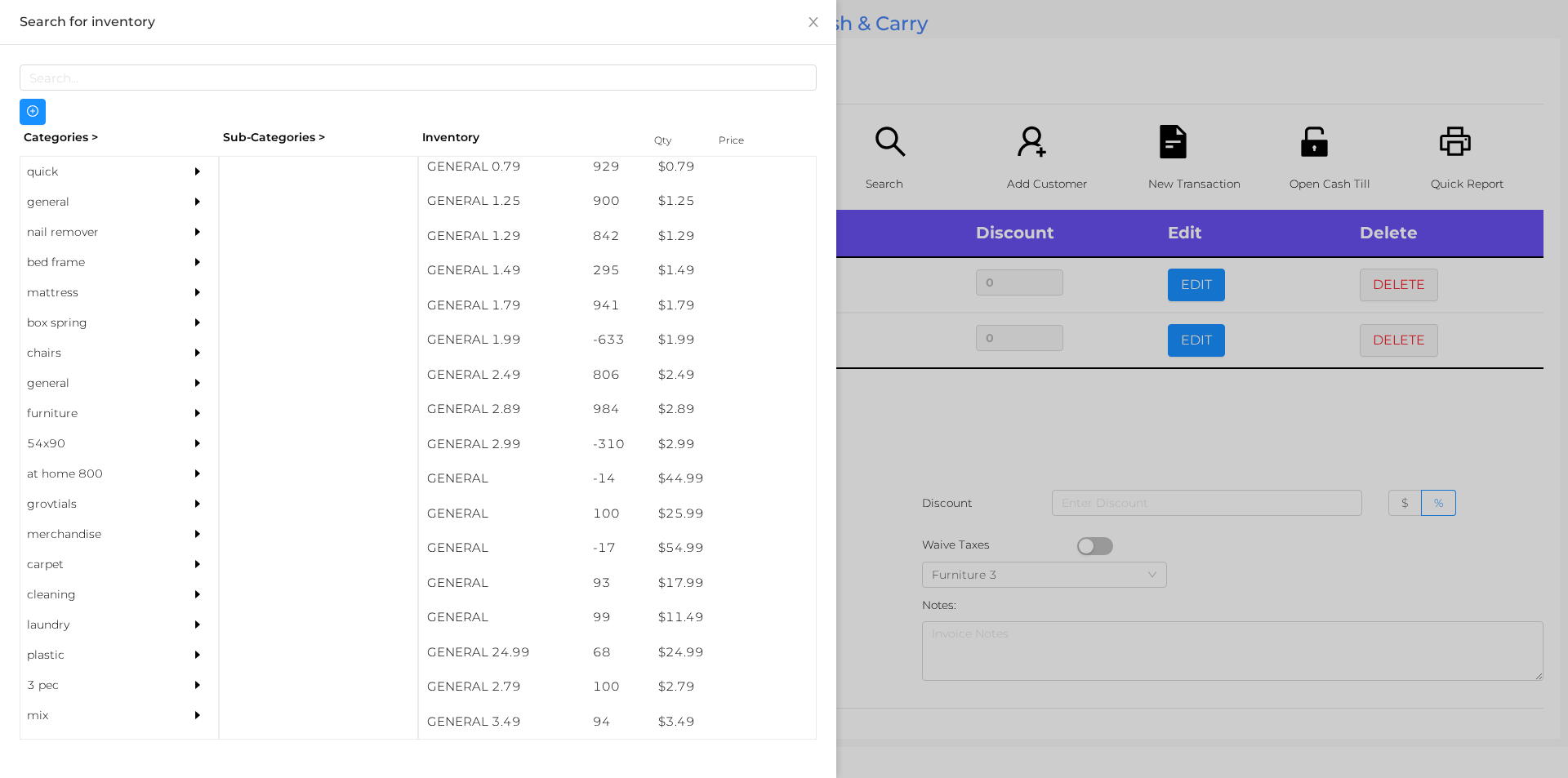
scroll to position [182, 0]
click at [38, 207] on div "general" at bounding box center [95, 202] width 149 height 30
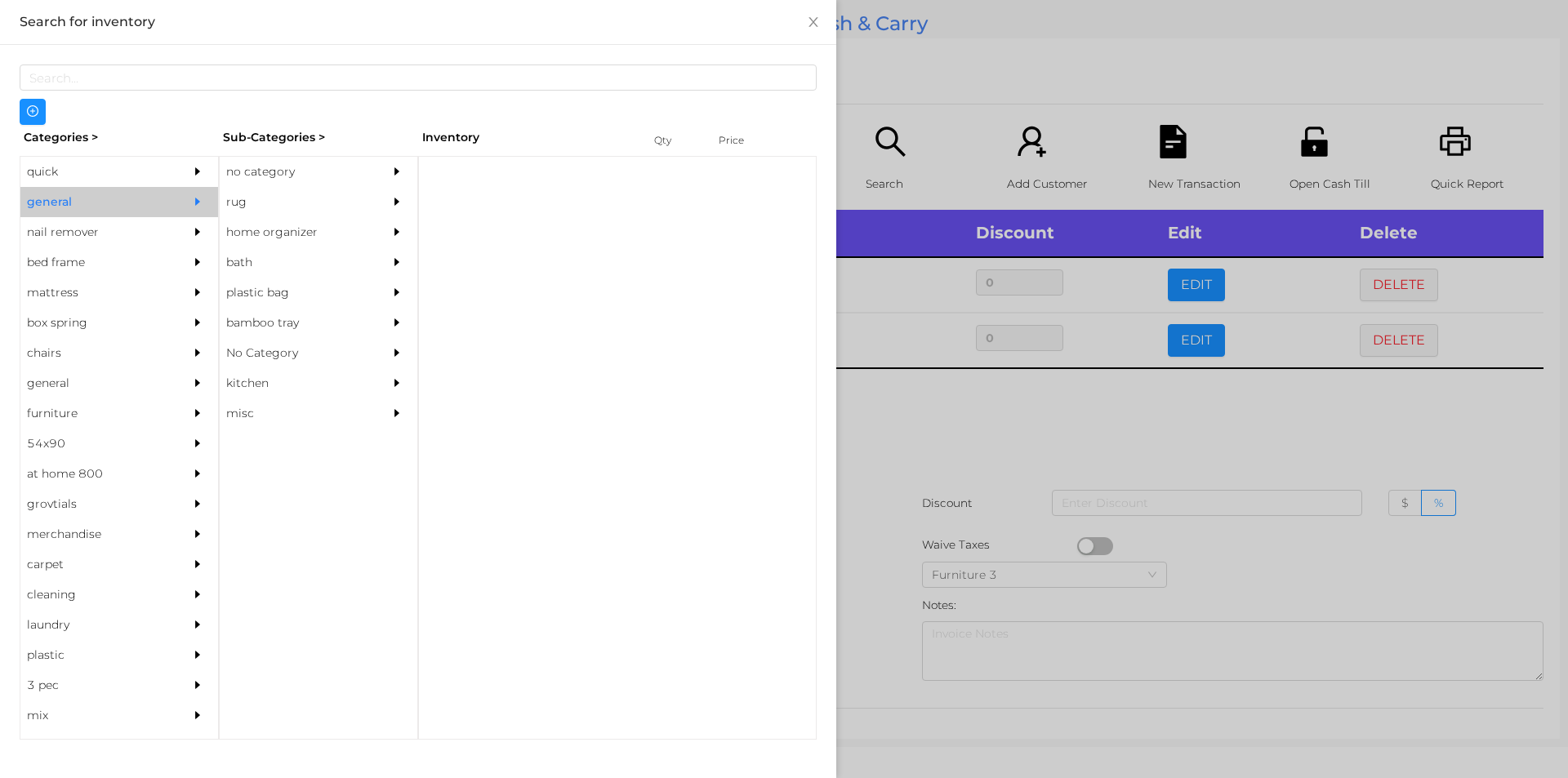
scroll to position [0, 0]
click at [249, 172] on div "no category" at bounding box center [294, 172] width 149 height 30
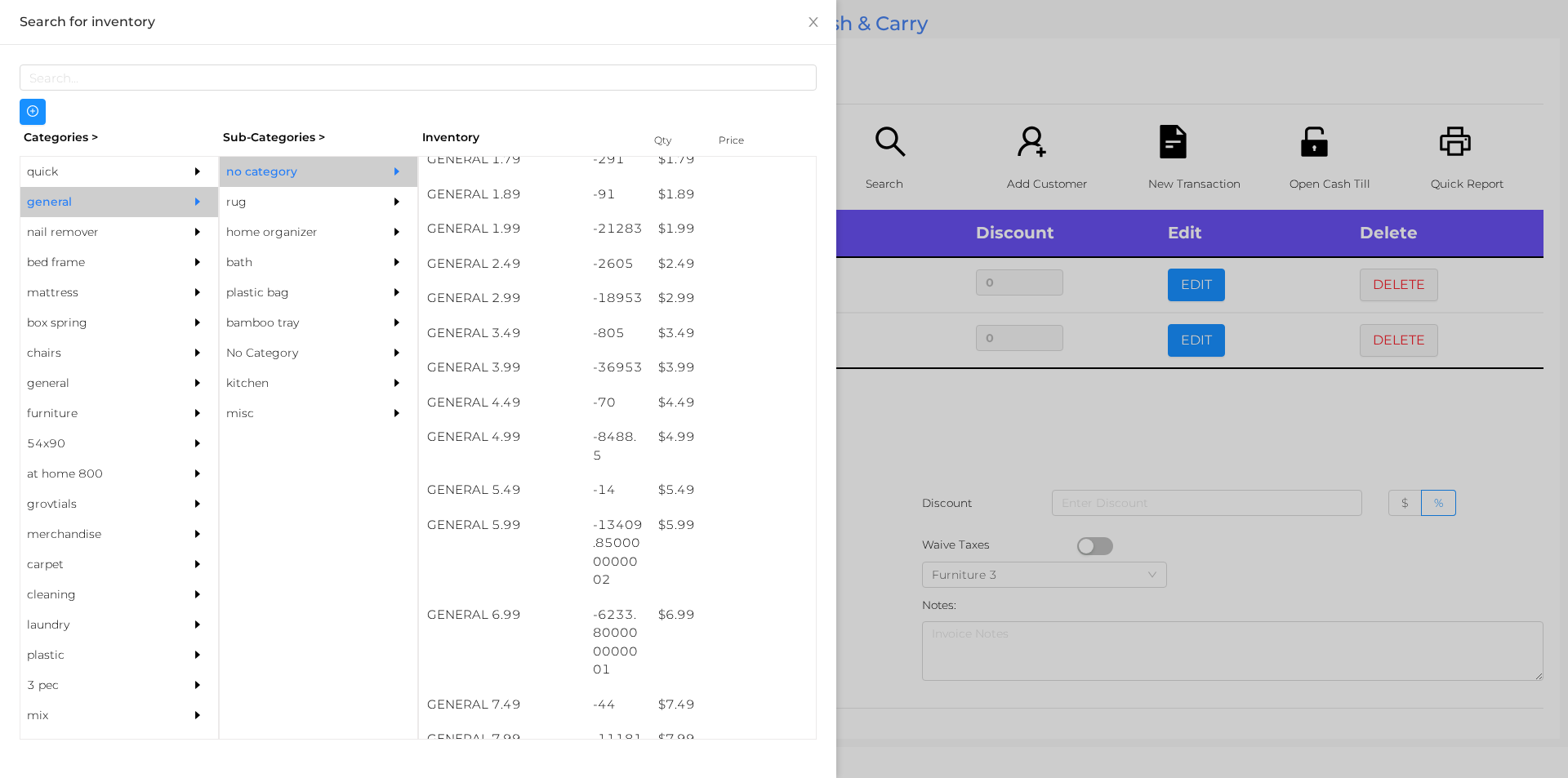
scroll to position [290, 0]
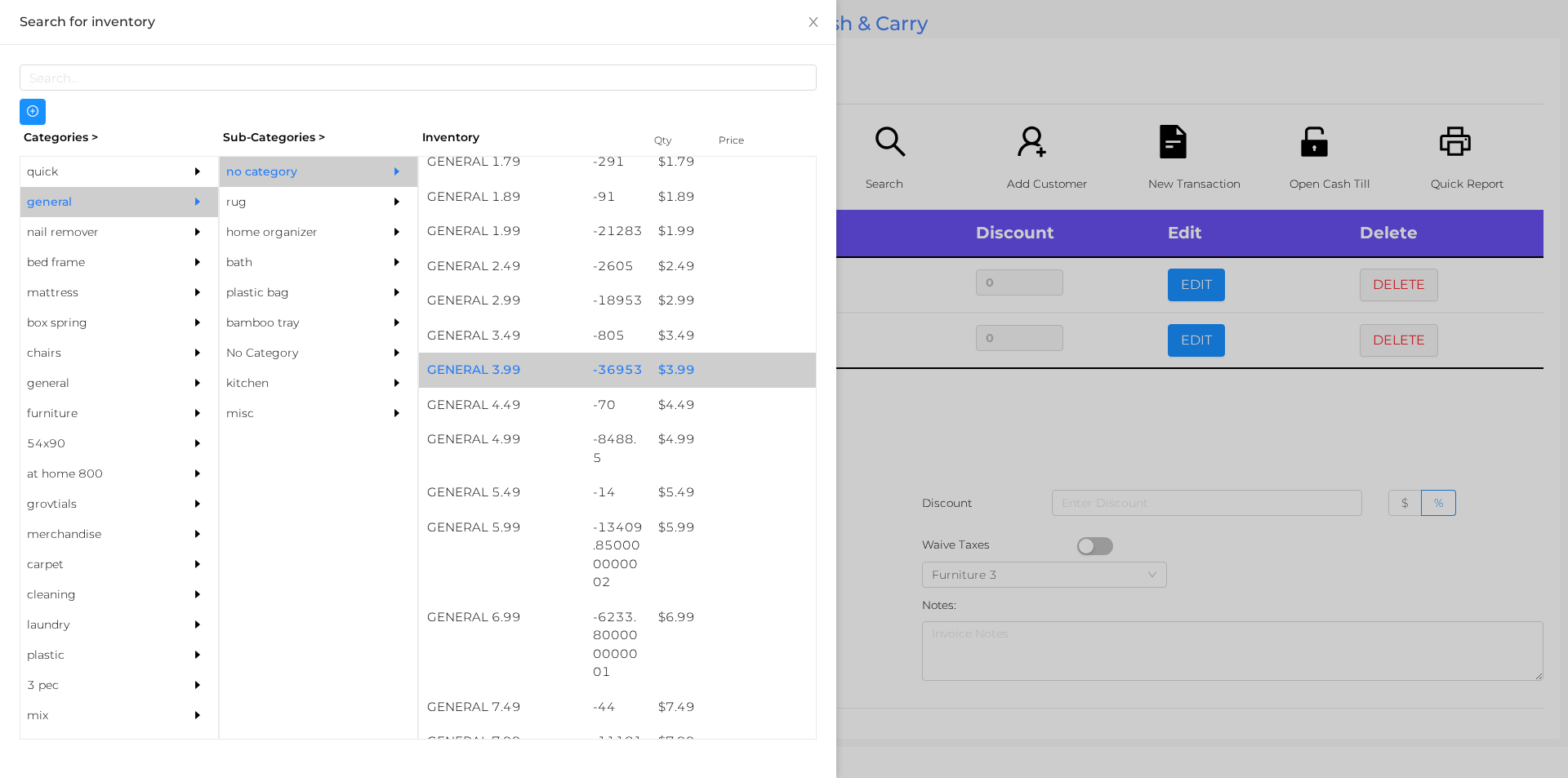
click at [672, 366] on div "$ 3.99" at bounding box center [733, 370] width 166 height 35
click at [680, 369] on div "$ 3.99" at bounding box center [733, 370] width 166 height 35
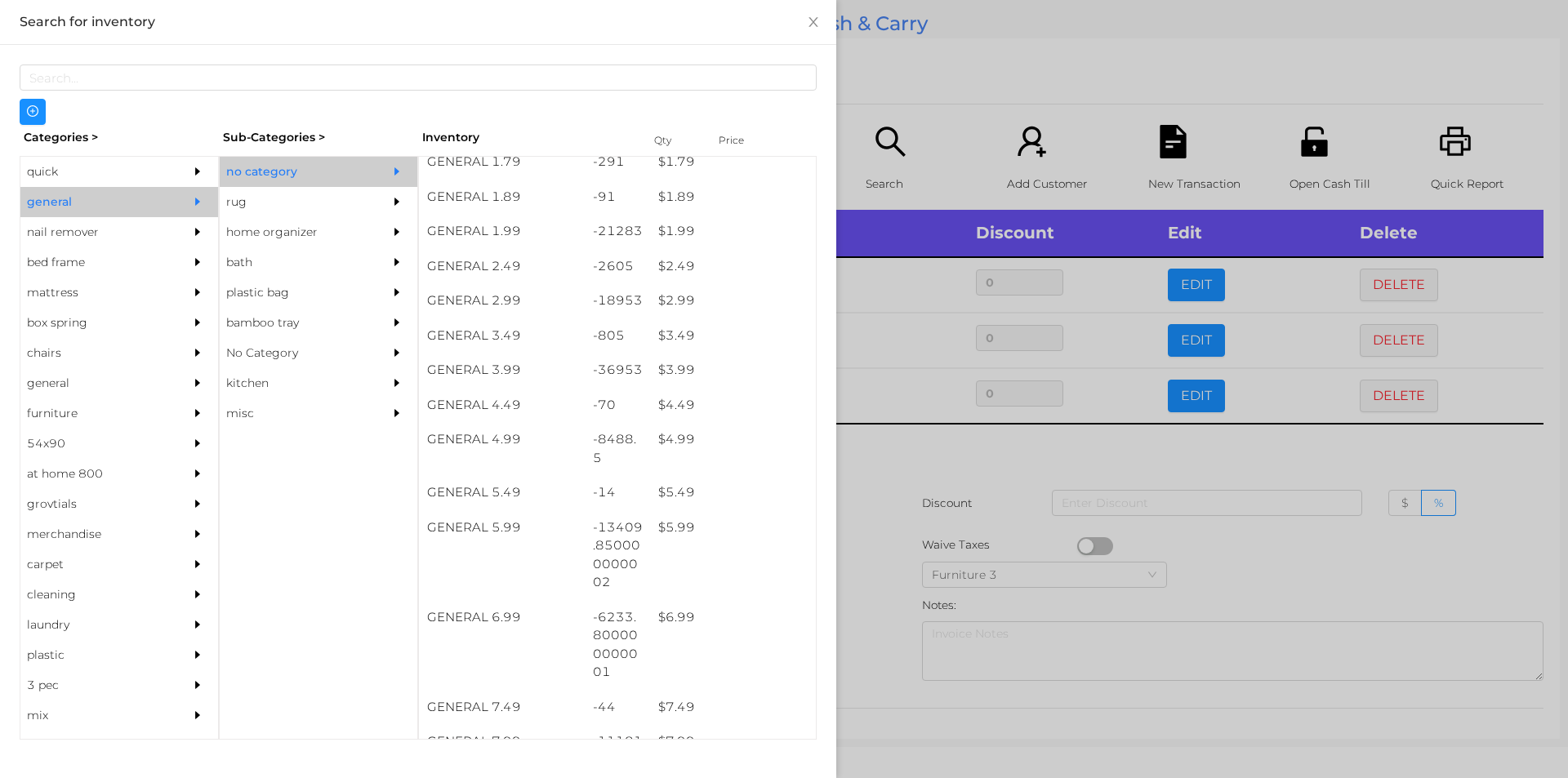
click at [896, 483] on div at bounding box center [784, 389] width 1568 height 778
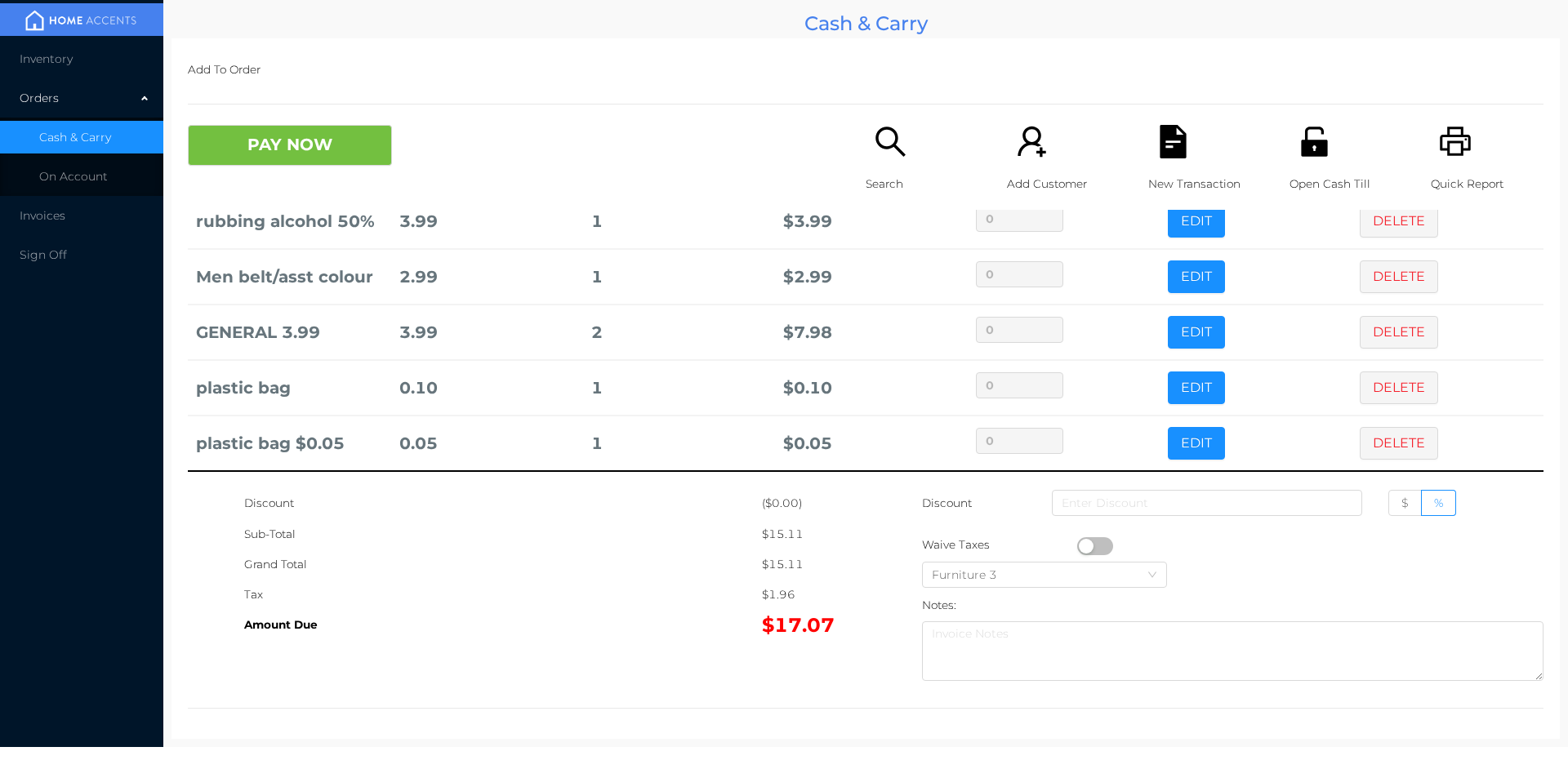
click at [1366, 387] on button "DELETE" at bounding box center [1399, 388] width 79 height 33
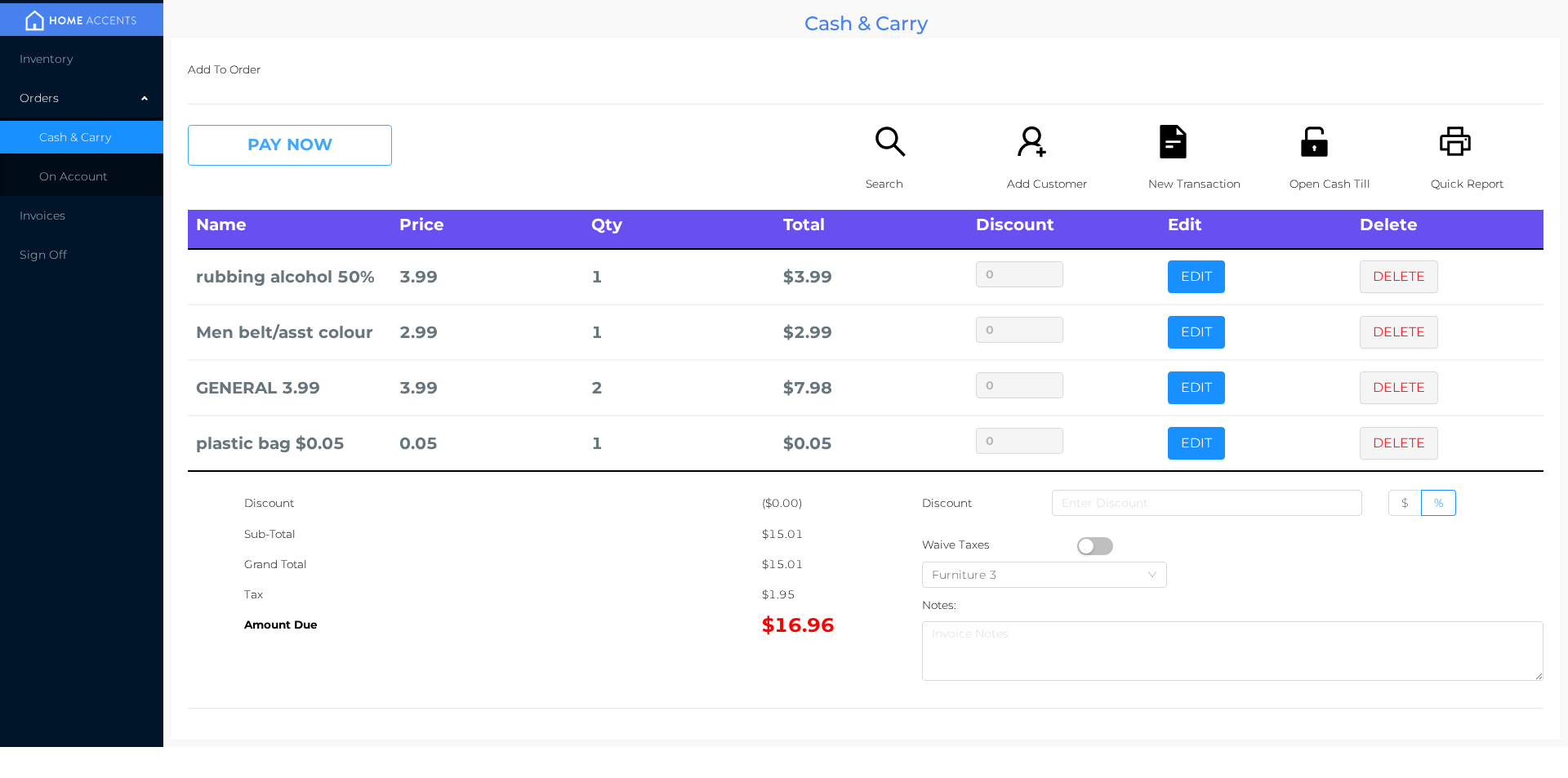
click at [258, 148] on button "PAY NOW" at bounding box center [290, 146] width 204 height 41
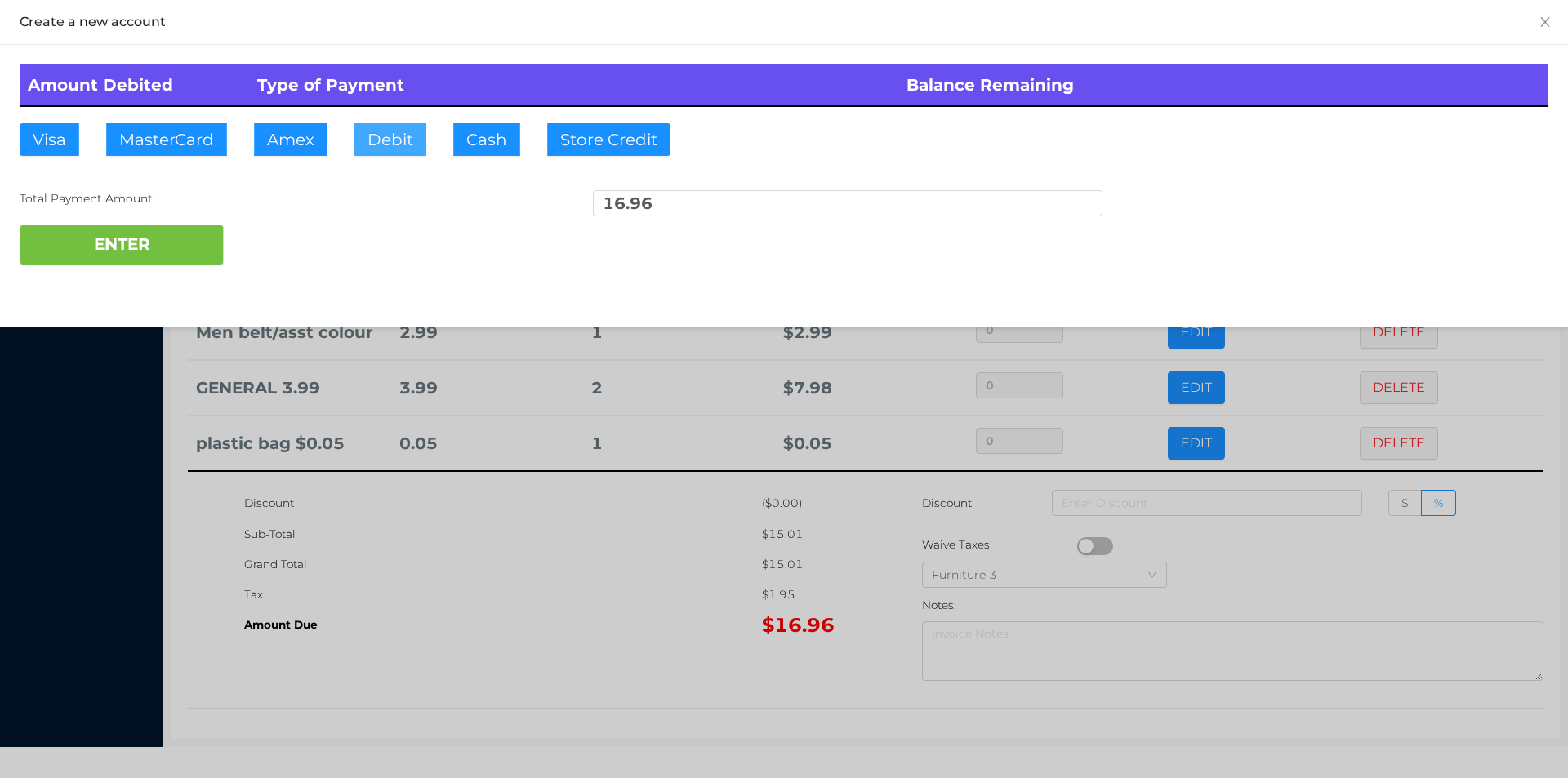
click at [398, 149] on button "Debit" at bounding box center [390, 140] width 72 height 33
type input "20."
click at [141, 245] on button "ENTER" at bounding box center [122, 245] width 204 height 41
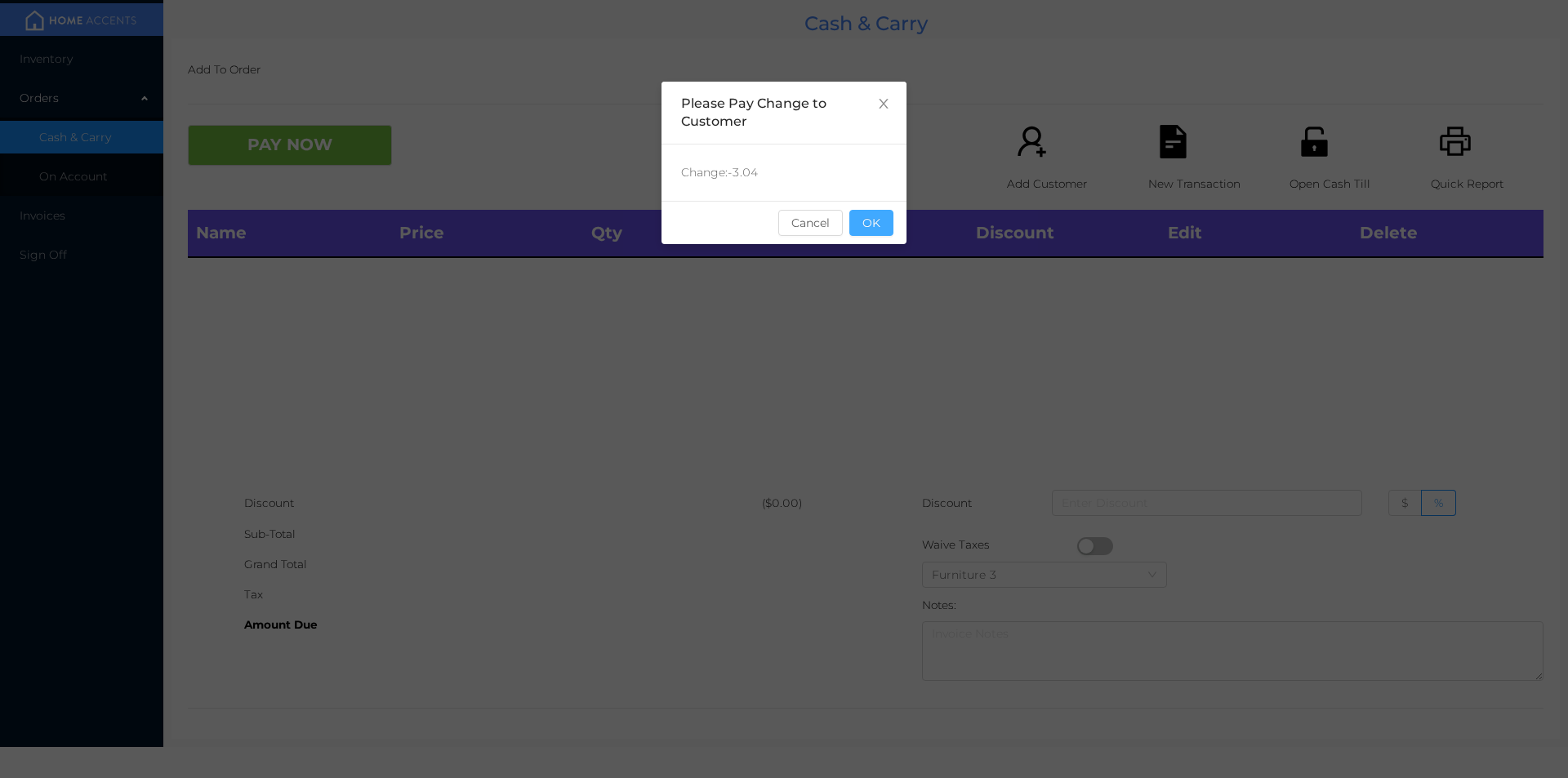
click at [866, 227] on button "OK" at bounding box center [871, 223] width 44 height 26
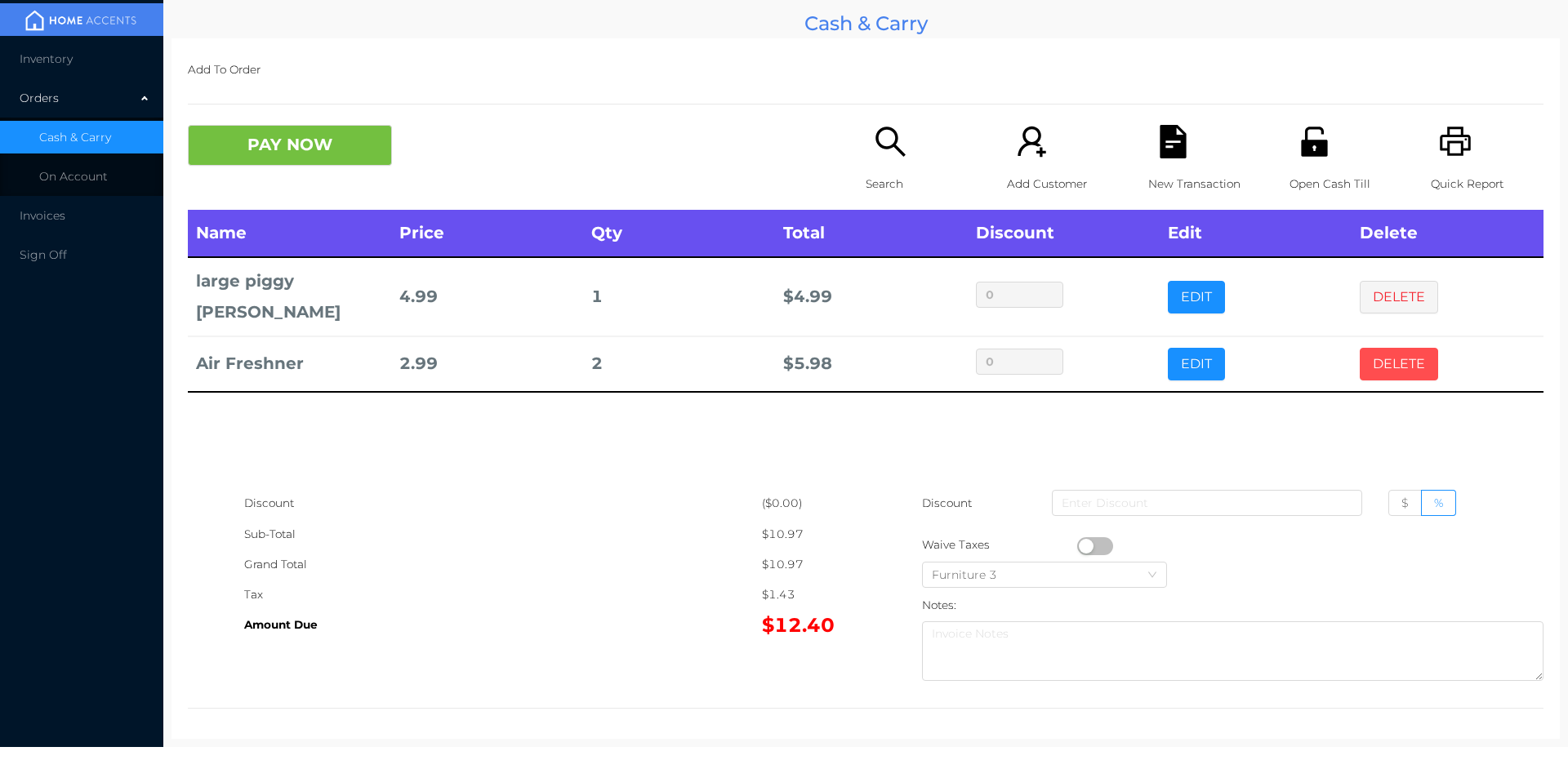
click at [1377, 348] on button "DELETE" at bounding box center [1399, 364] width 79 height 33
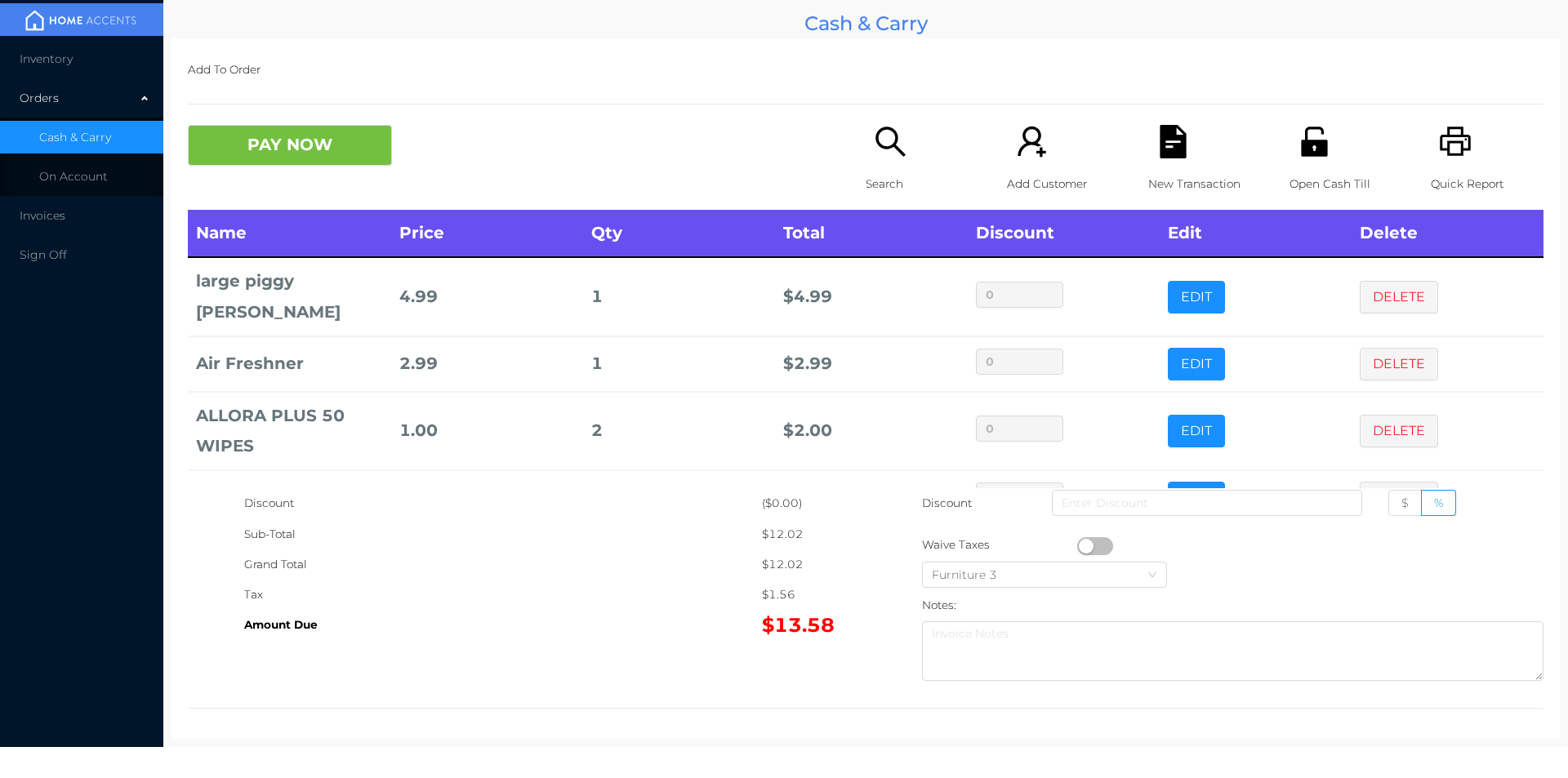
scroll to position [87, 0]
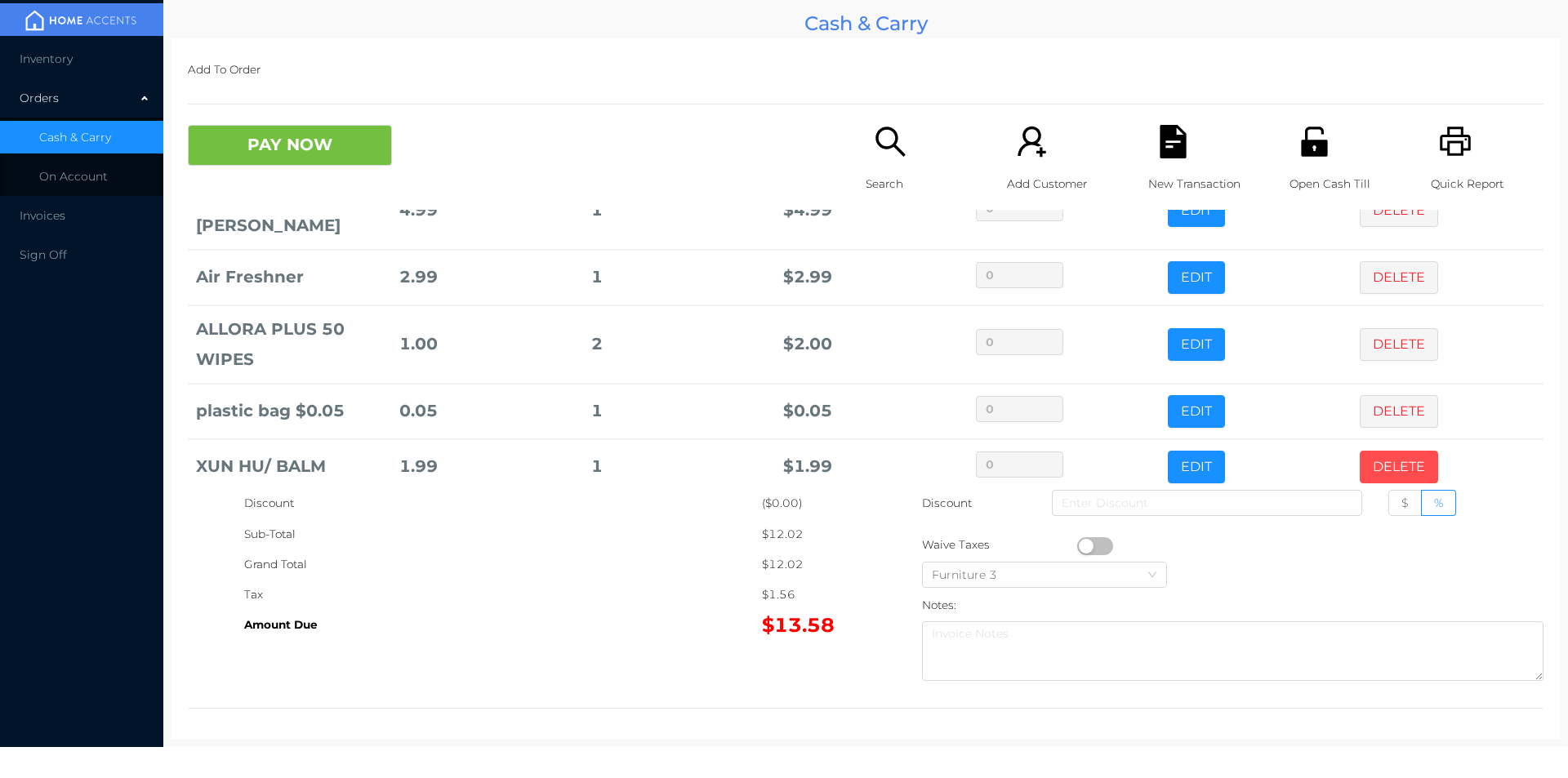
click at [1385, 452] on button "DELETE" at bounding box center [1399, 467] width 79 height 33
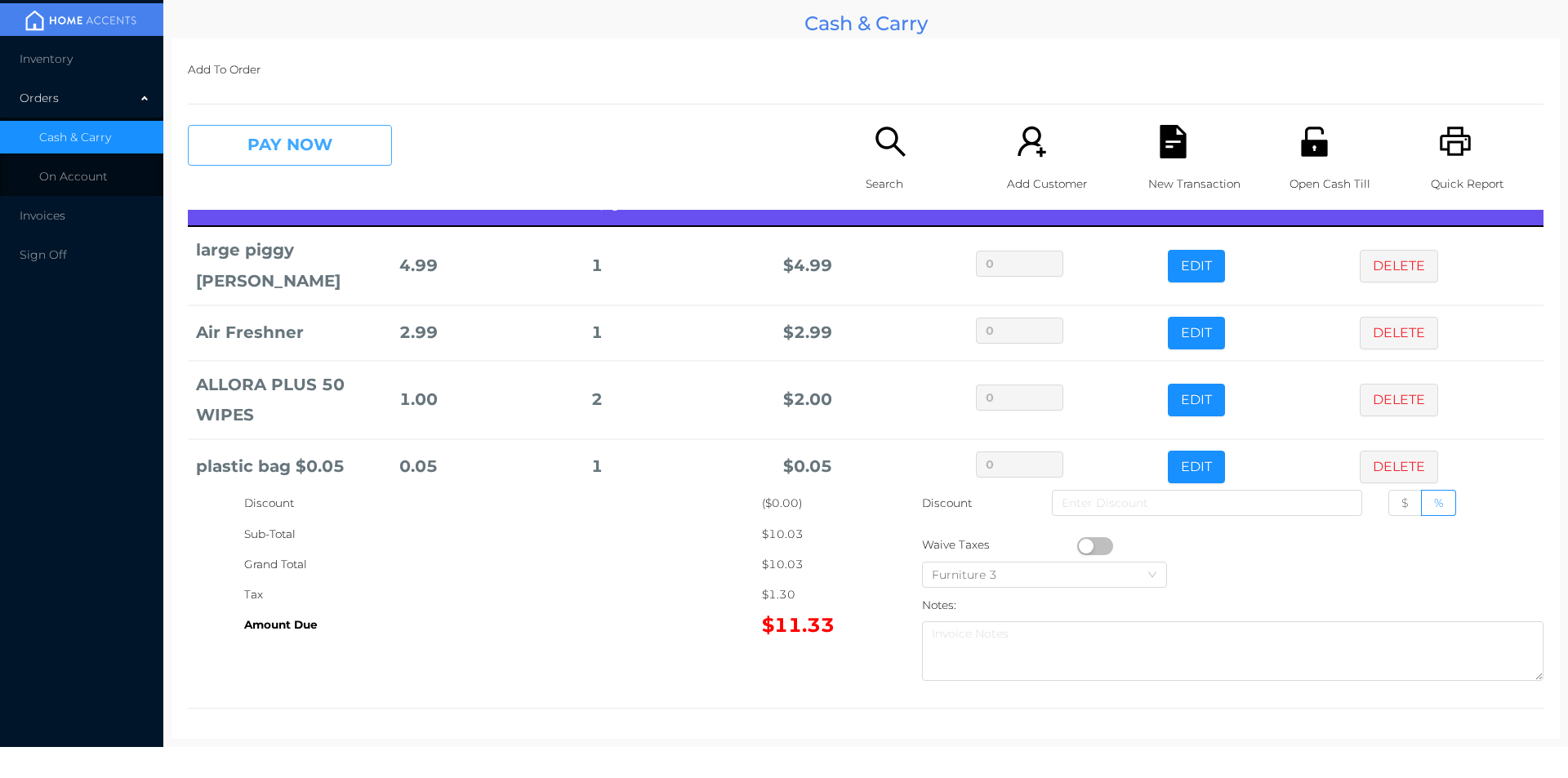
click at [278, 147] on button "PAY NOW" at bounding box center [290, 146] width 204 height 41
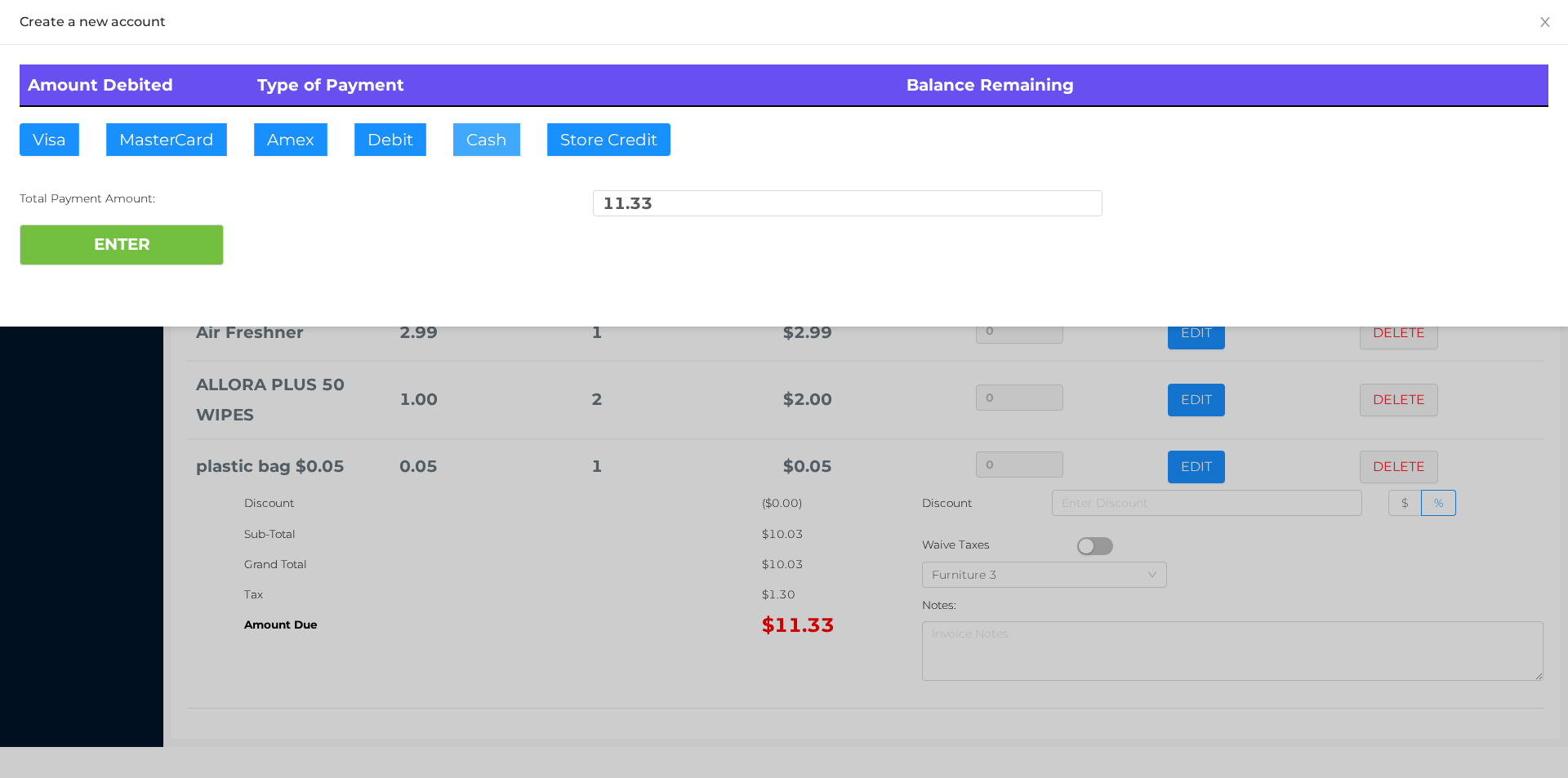
click at [477, 151] on button "Cash" at bounding box center [487, 140] width 67 height 33
type input "20."
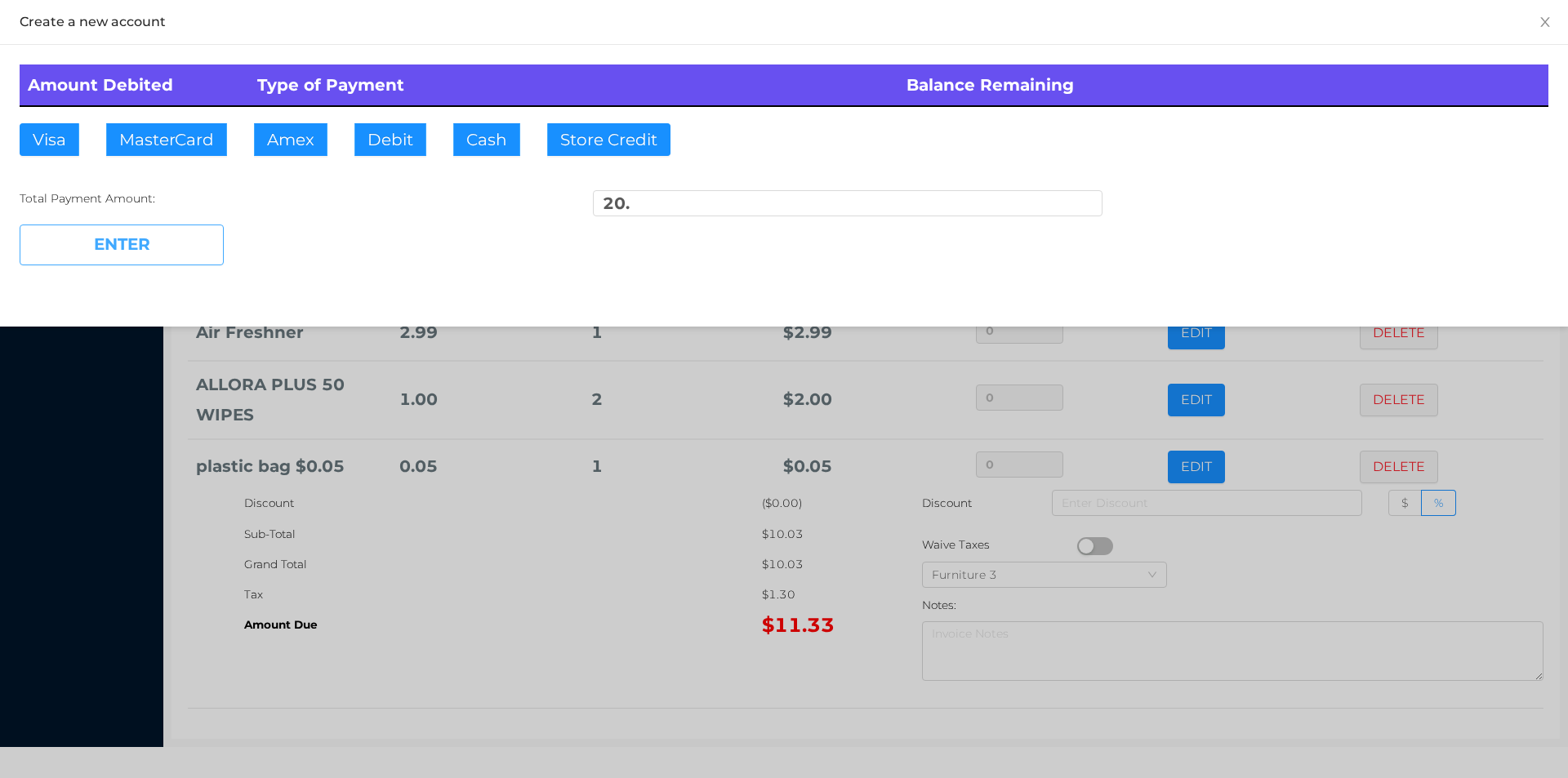
click at [131, 259] on button "ENTER" at bounding box center [122, 245] width 204 height 41
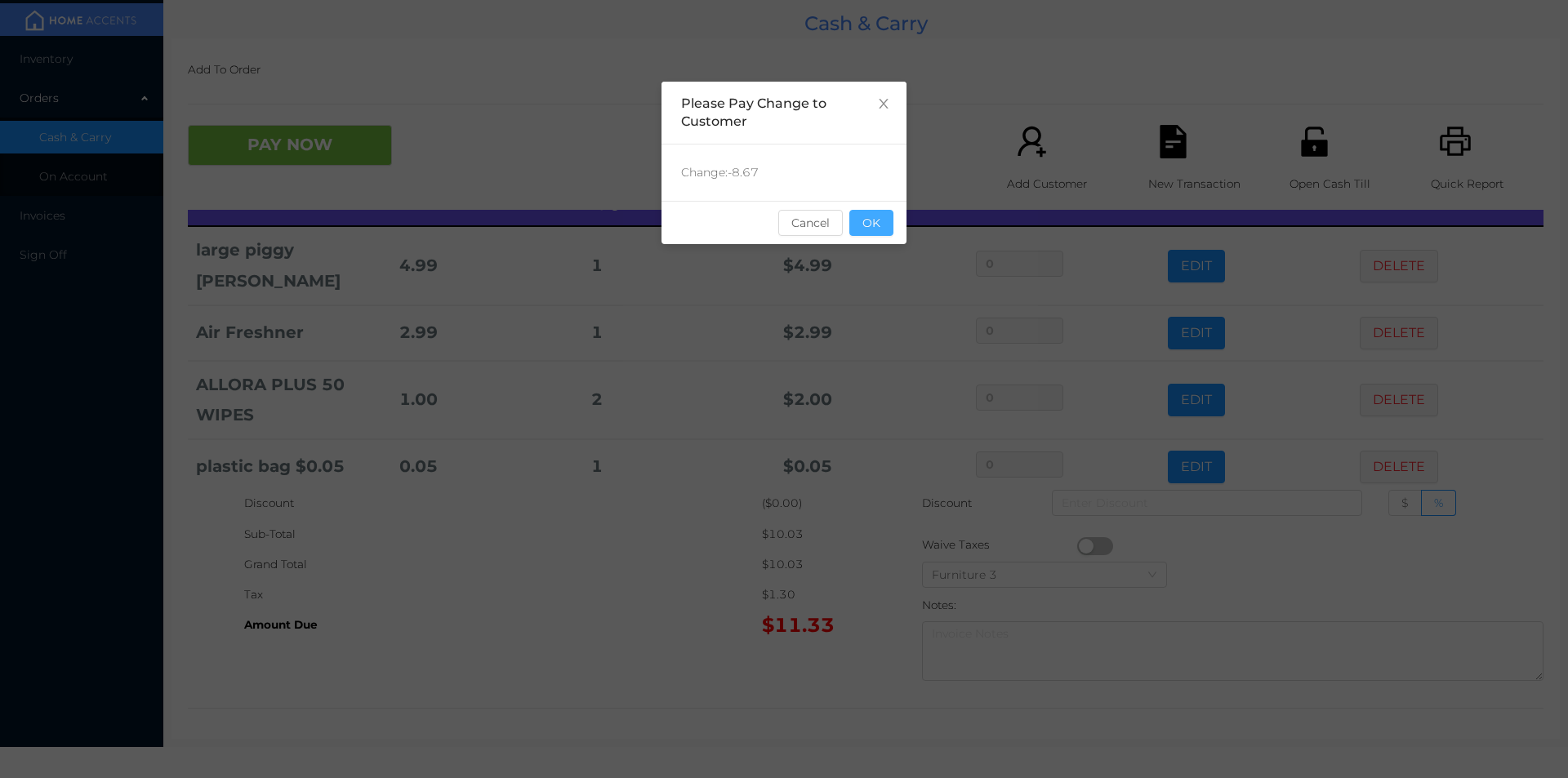
click at [870, 220] on button "OK" at bounding box center [871, 223] width 44 height 26
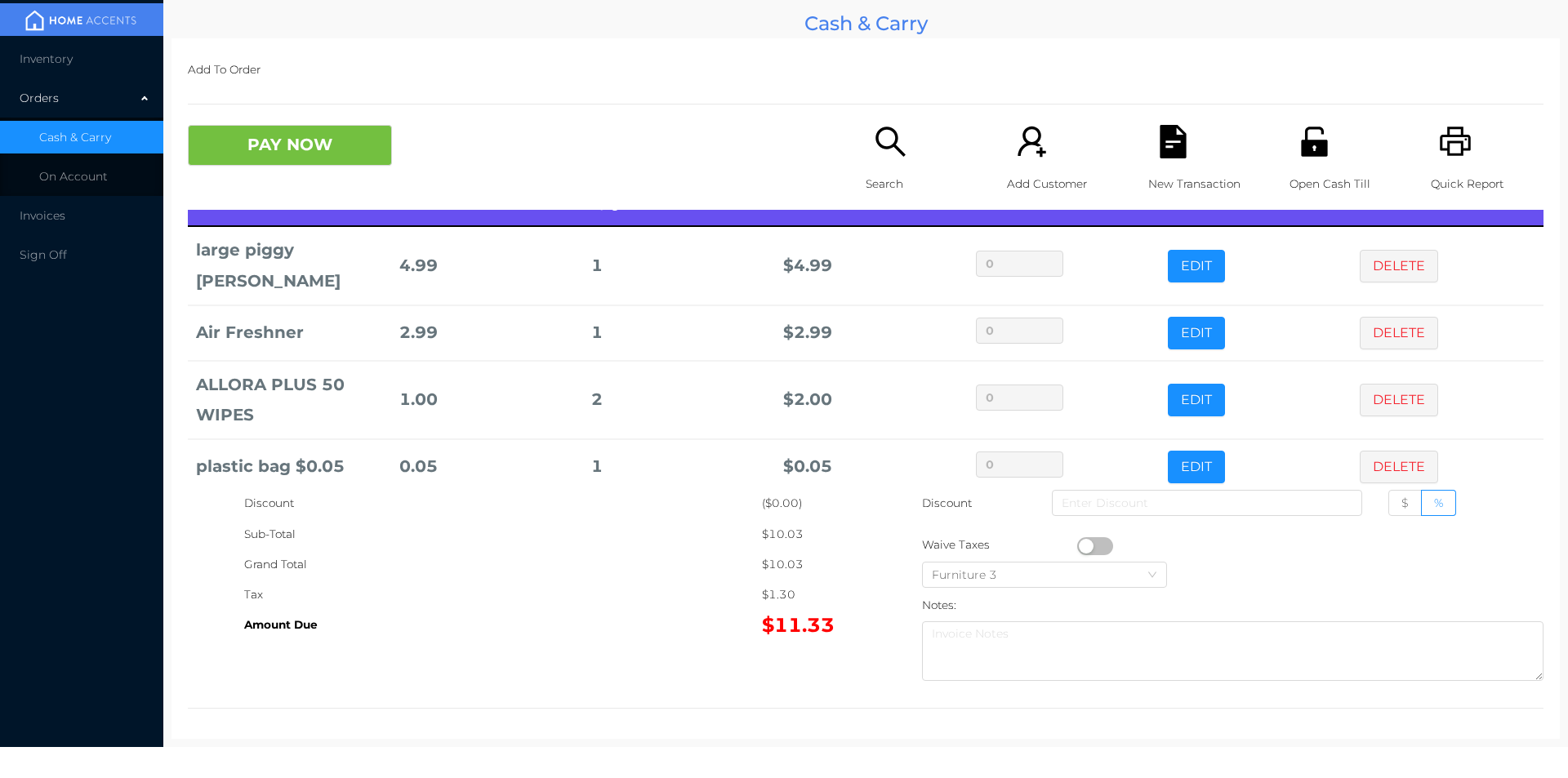
click at [1296, 164] on div "Open Cash Till" at bounding box center [1346, 168] width 113 height 85
click at [1171, 149] on icon "icon: file-text" at bounding box center [1172, 142] width 26 height 34
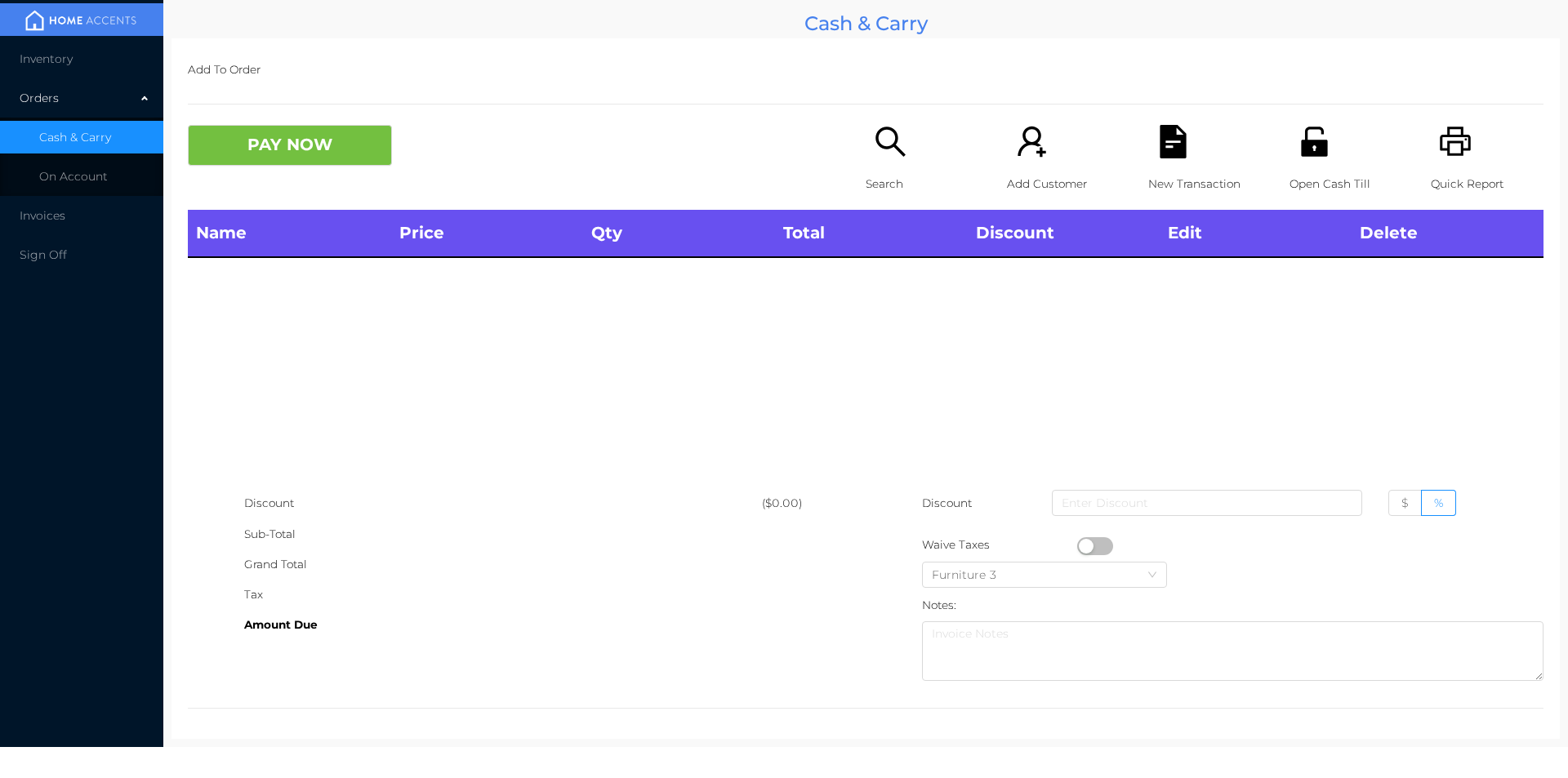
scroll to position [0, 0]
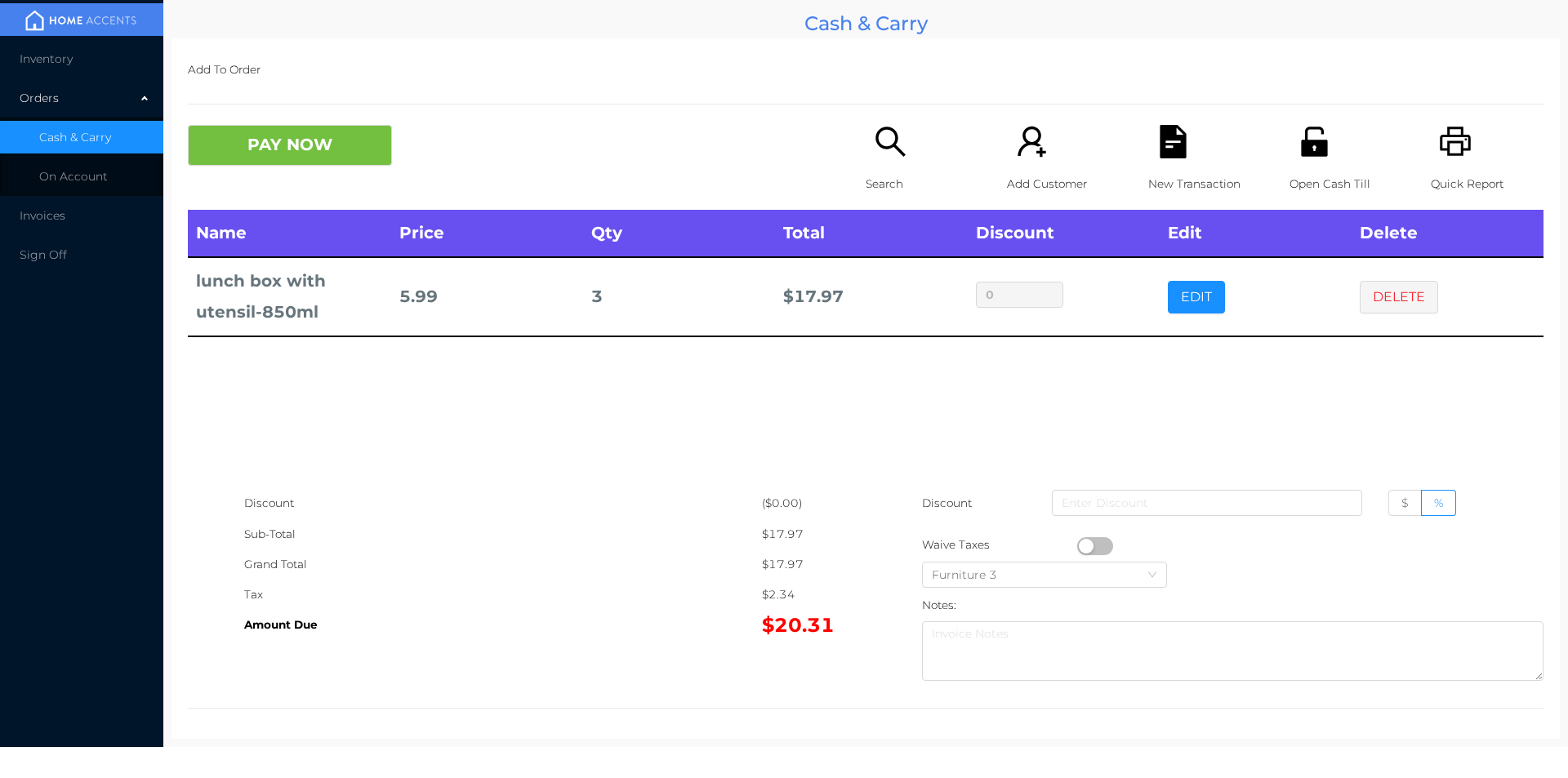
click at [879, 156] on icon "icon: search" at bounding box center [890, 142] width 34 height 34
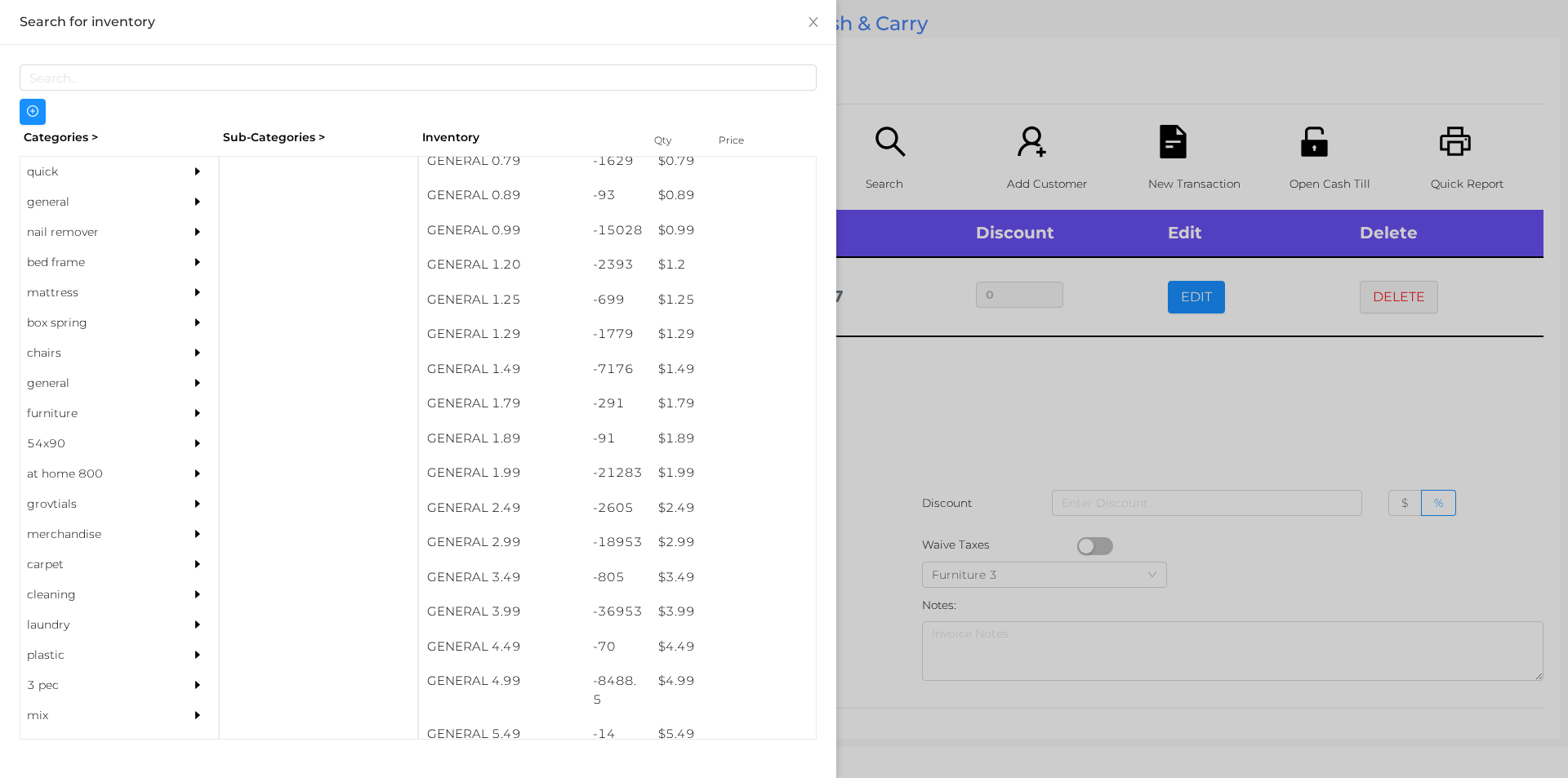
scroll to position [46, 0]
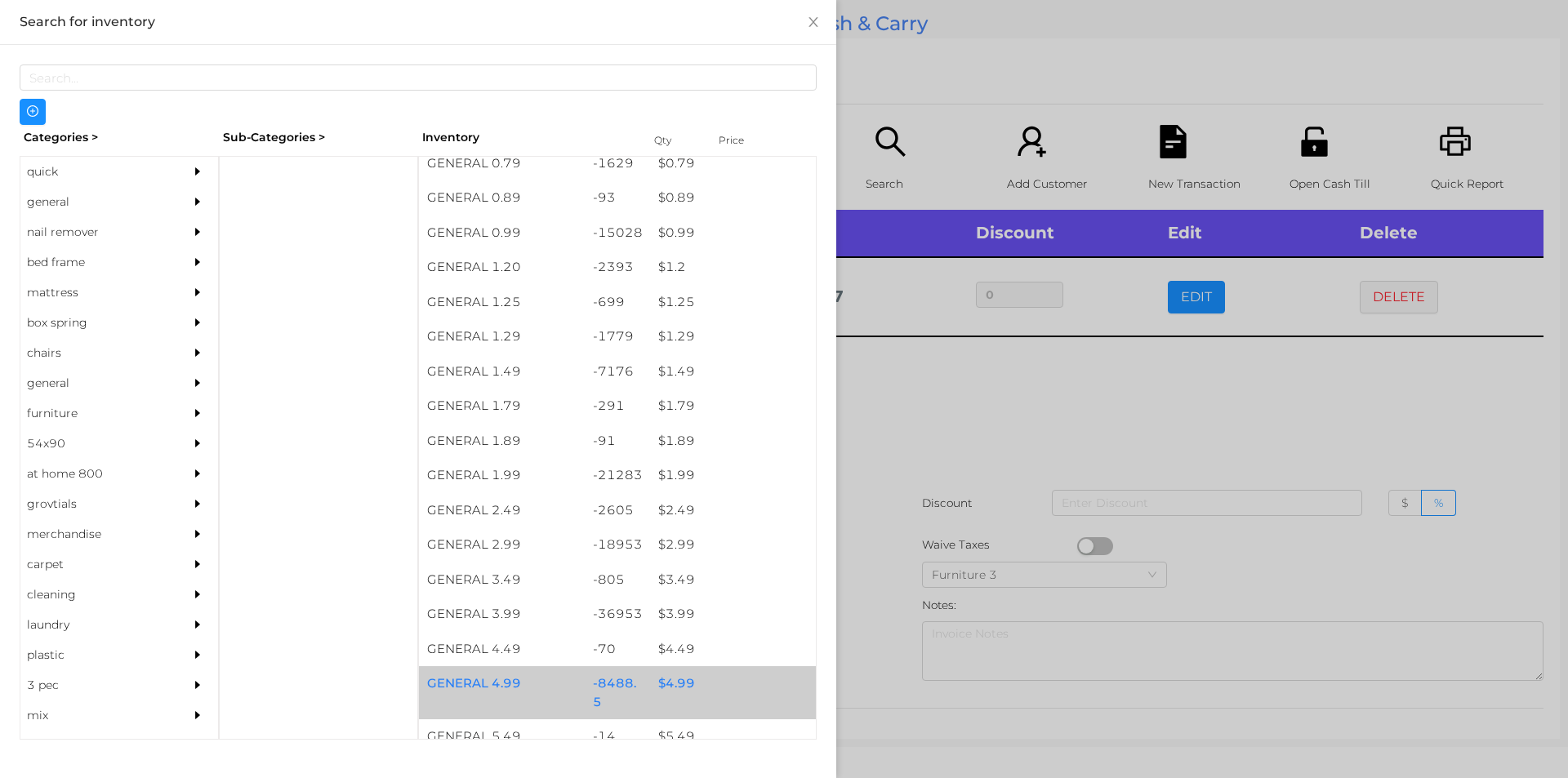
click at [674, 686] on div "$ 4.99" at bounding box center [733, 684] width 166 height 35
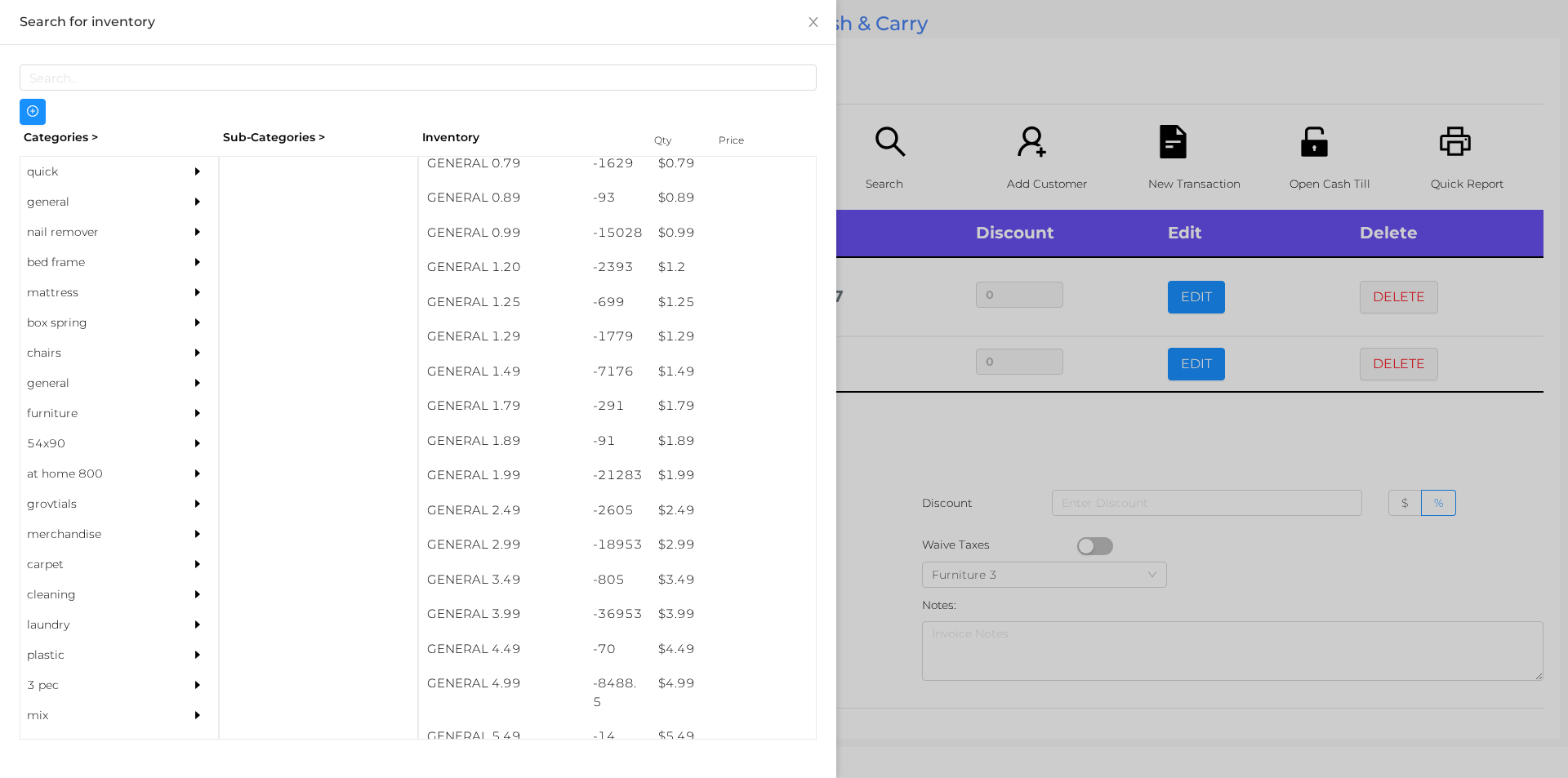
click at [860, 681] on div at bounding box center [784, 389] width 1568 height 778
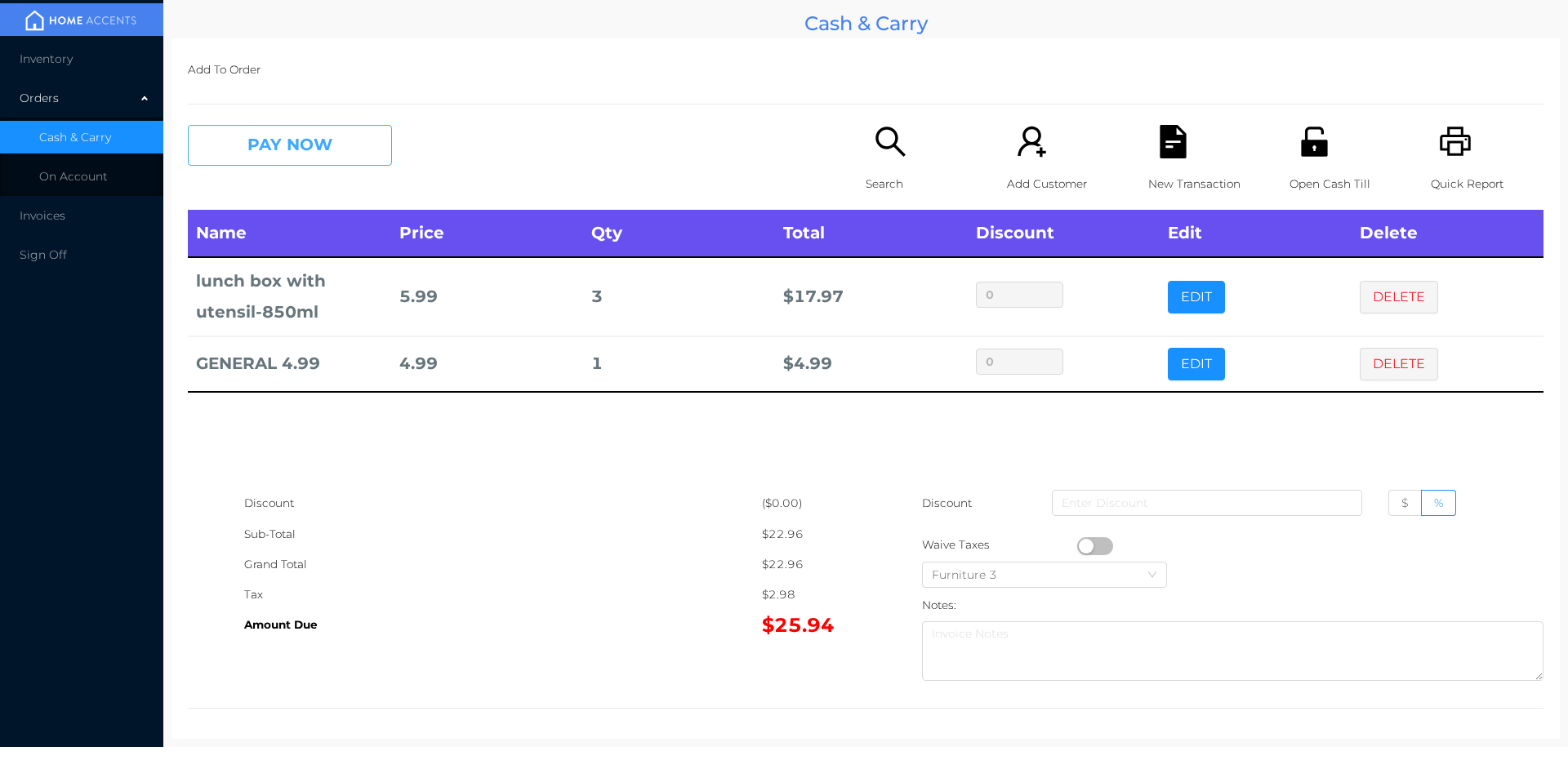
click at [275, 142] on button "PAY NOW" at bounding box center [290, 146] width 204 height 41
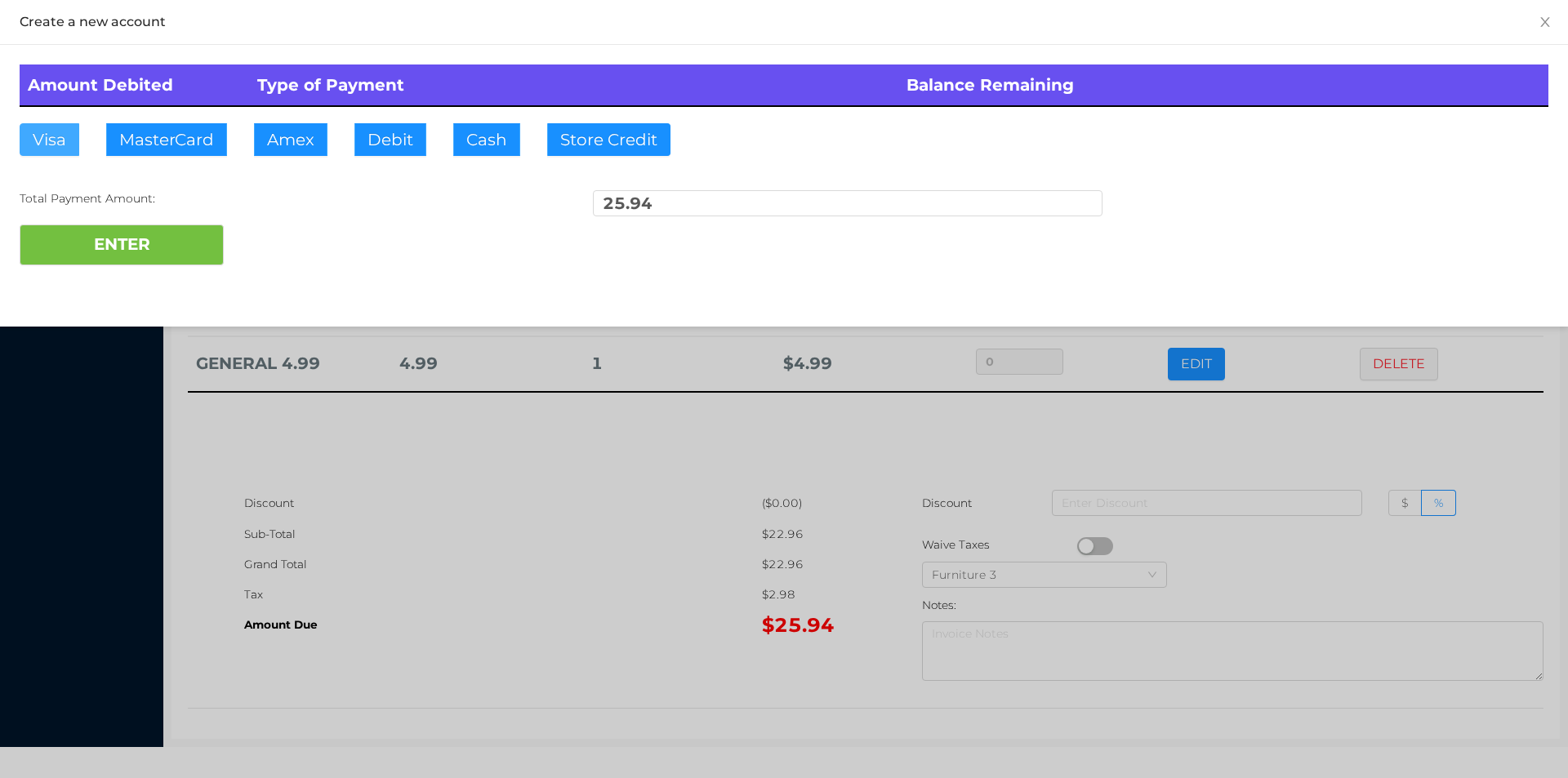
click at [41, 141] on button "Visa" at bounding box center [49, 140] width 60 height 33
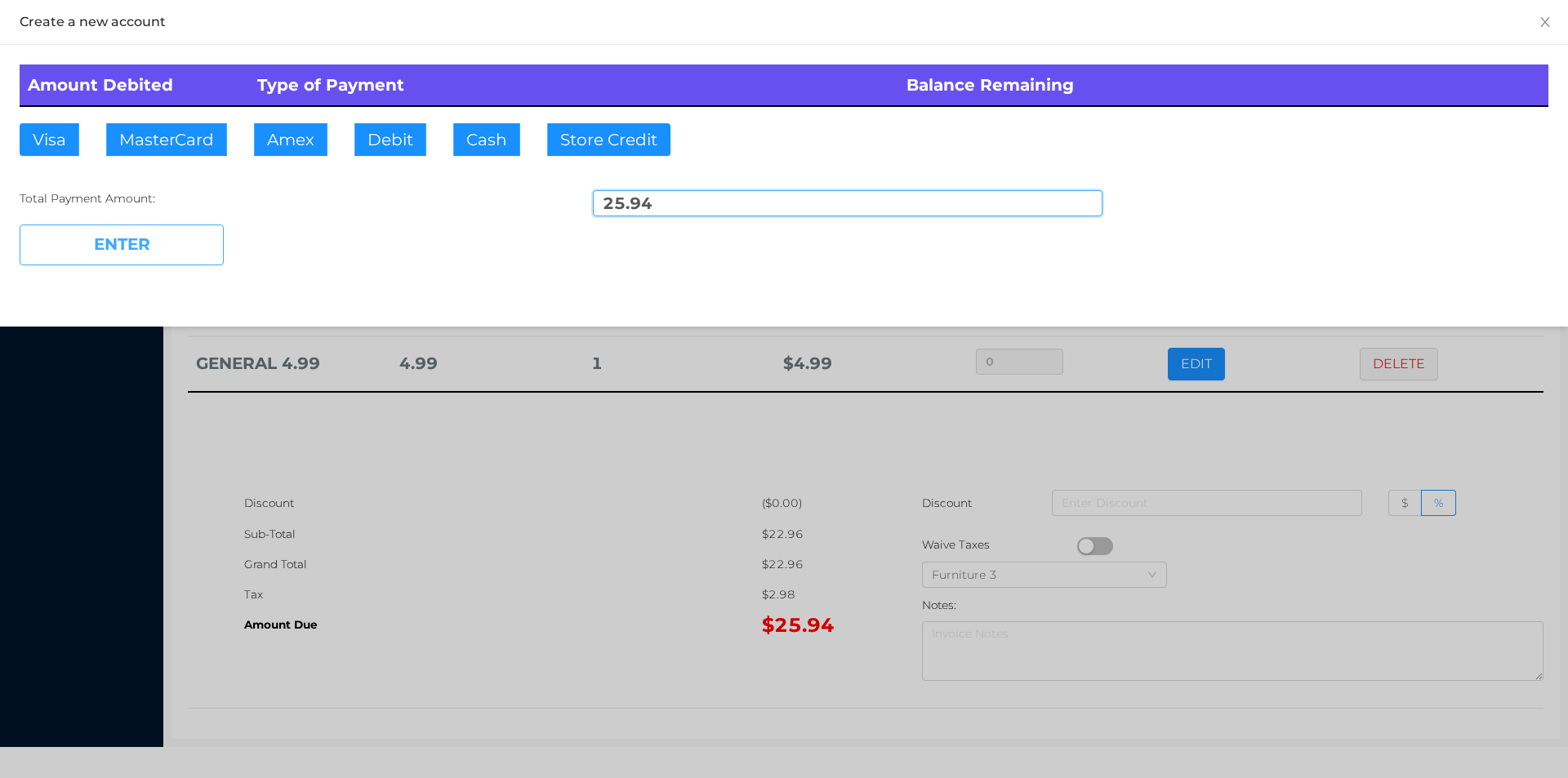
click at [110, 243] on button "ENTER" at bounding box center [122, 245] width 204 height 41
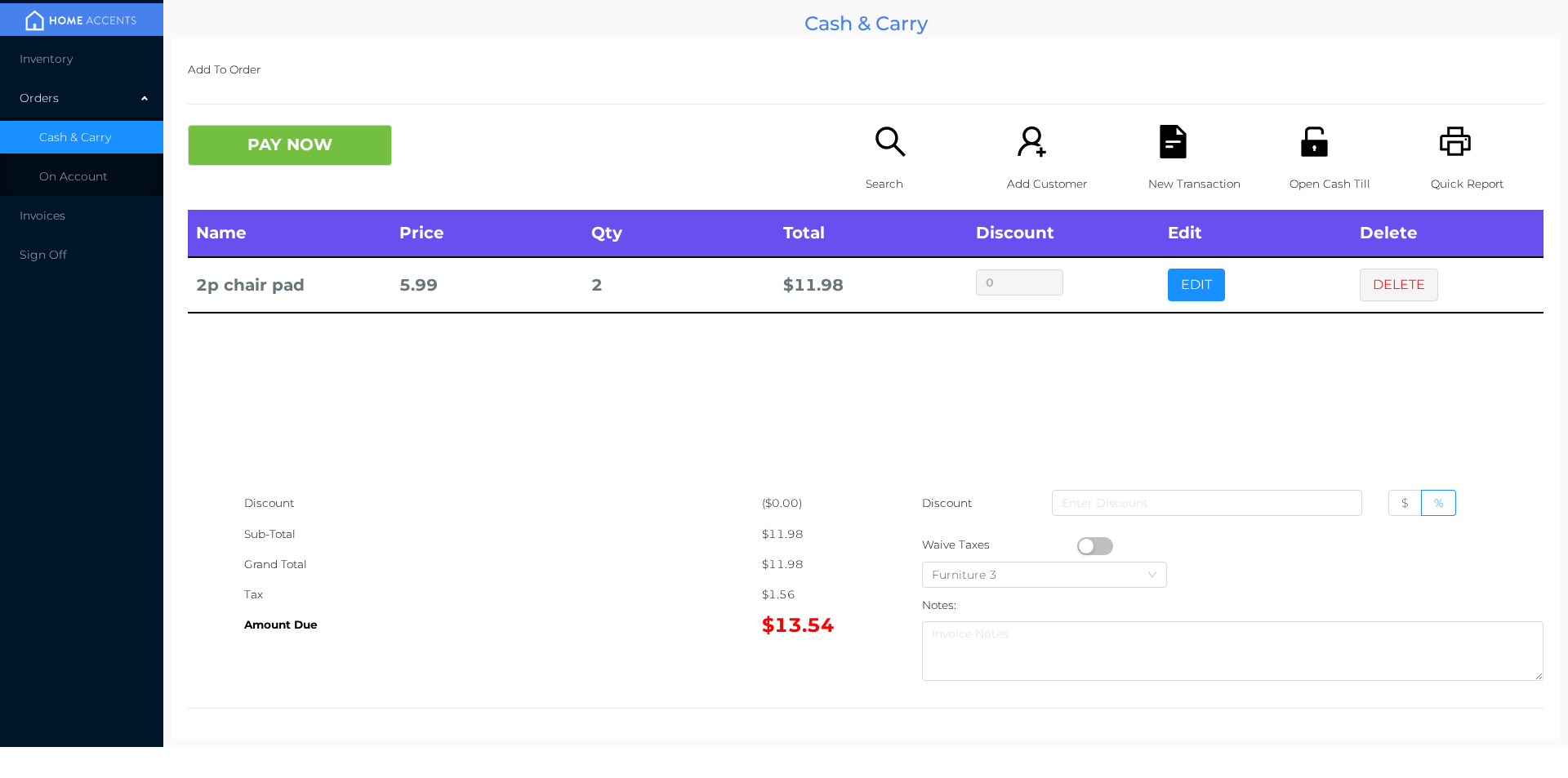
click at [882, 145] on icon "icon: search" at bounding box center [890, 142] width 34 height 34
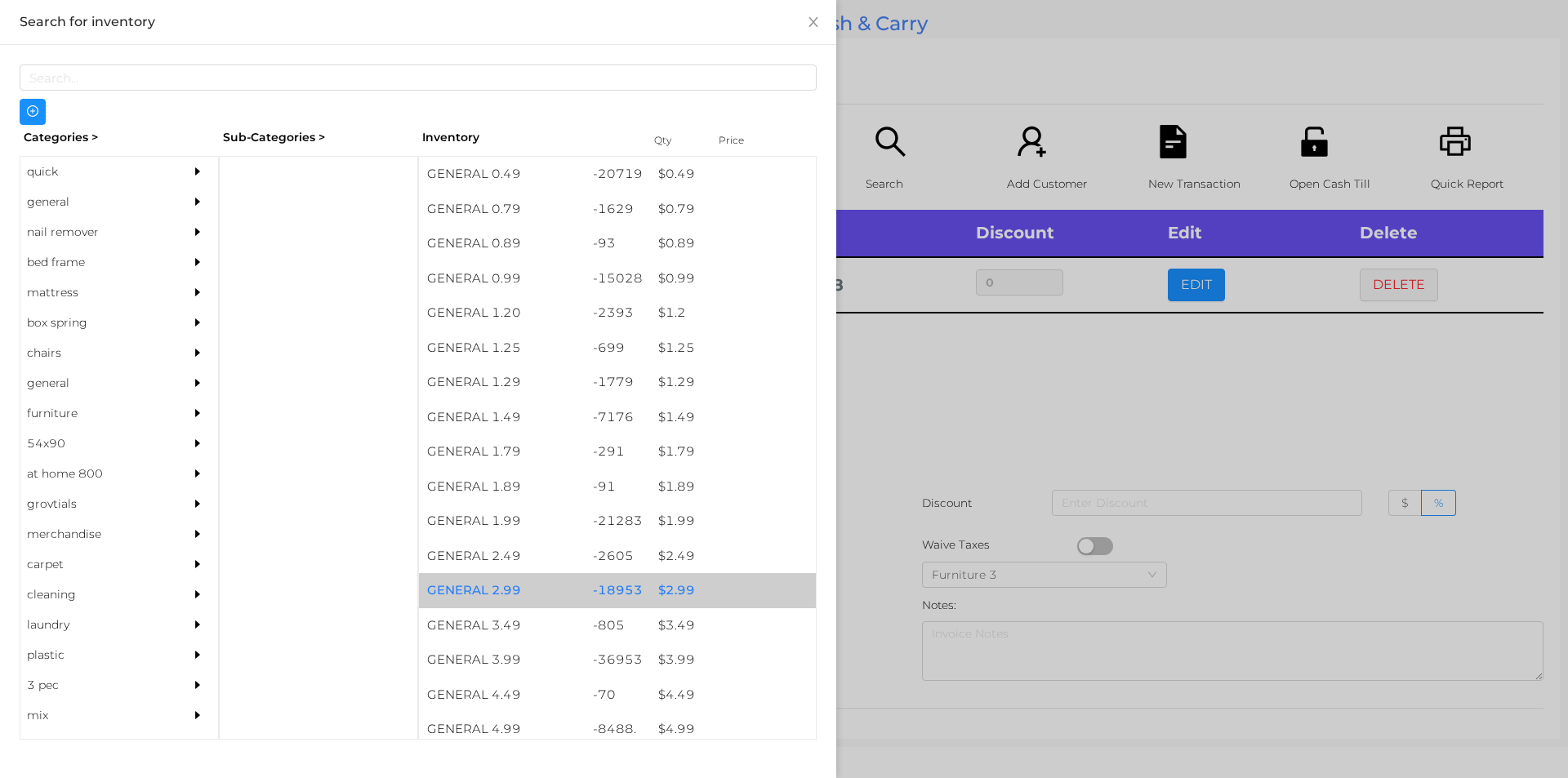
click at [663, 587] on div "$ 2.99" at bounding box center [733, 591] width 166 height 35
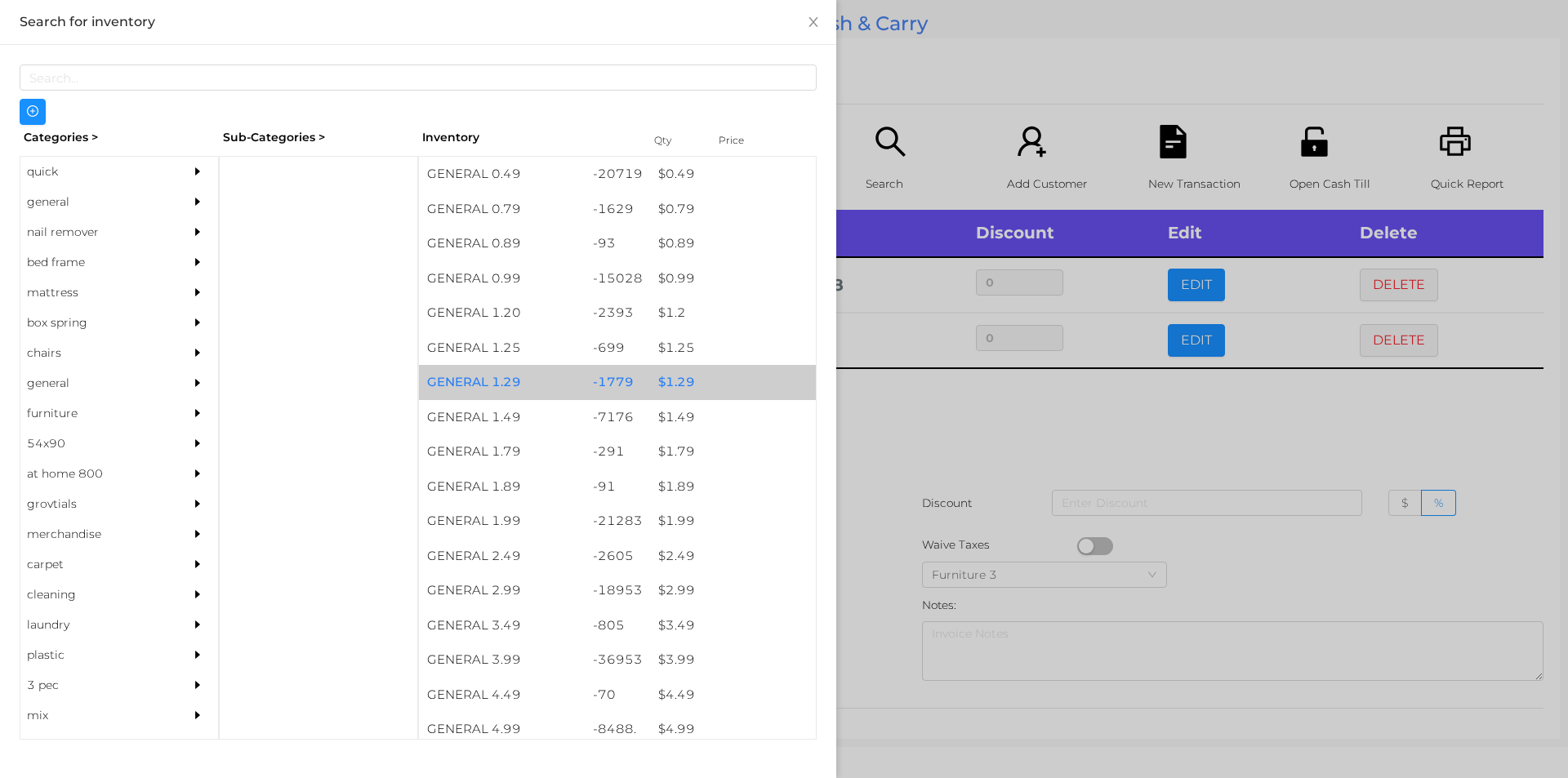
click at [672, 380] on div "$ 1.29" at bounding box center [733, 382] width 166 height 35
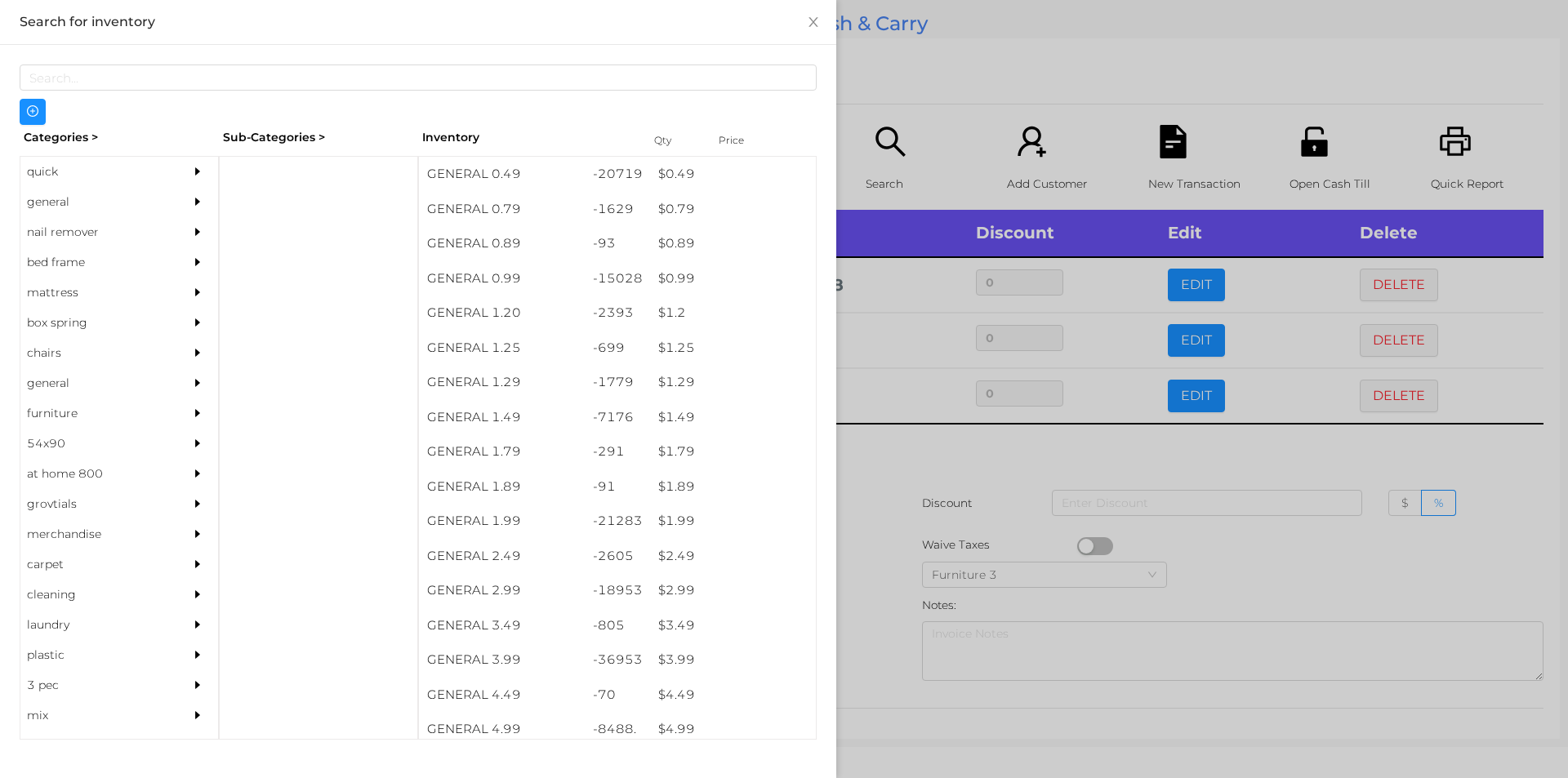
click at [888, 501] on div at bounding box center [784, 389] width 1568 height 778
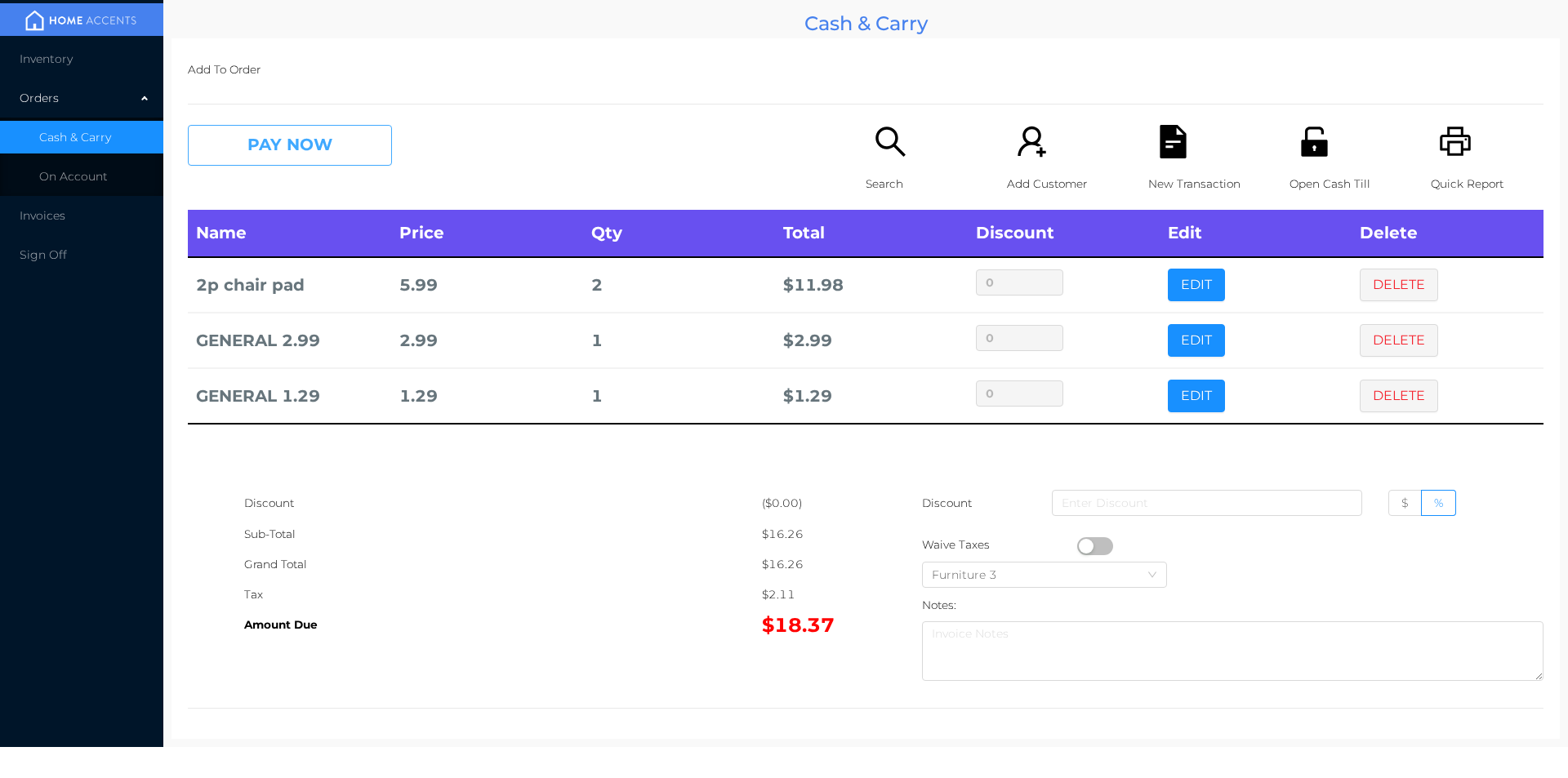
click at [275, 146] on button "PAY NOW" at bounding box center [290, 146] width 204 height 41
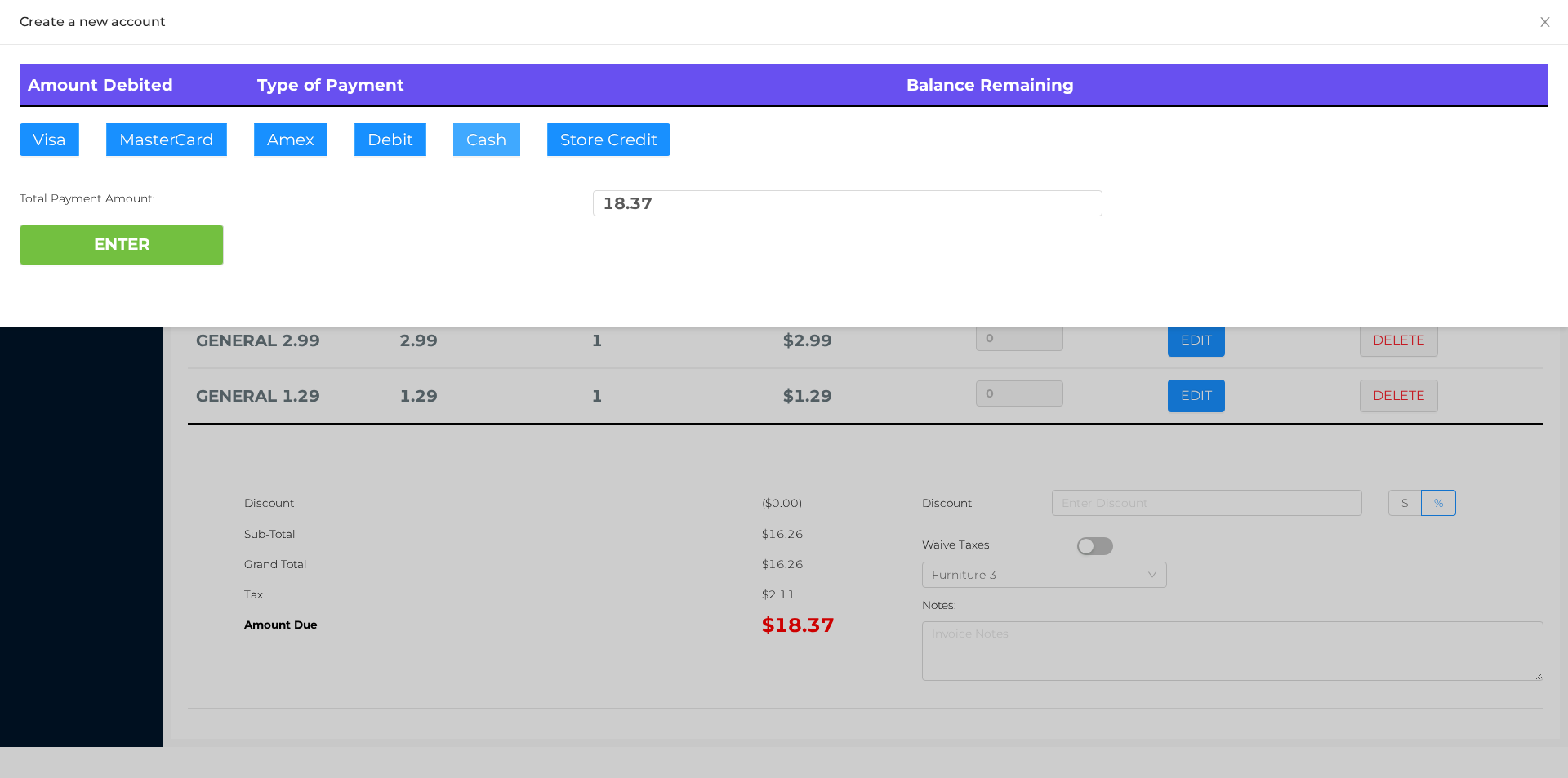
click at [476, 142] on button "Cash" at bounding box center [487, 140] width 67 height 33
type input "20."
click at [159, 254] on button "ENTER" at bounding box center [122, 245] width 204 height 41
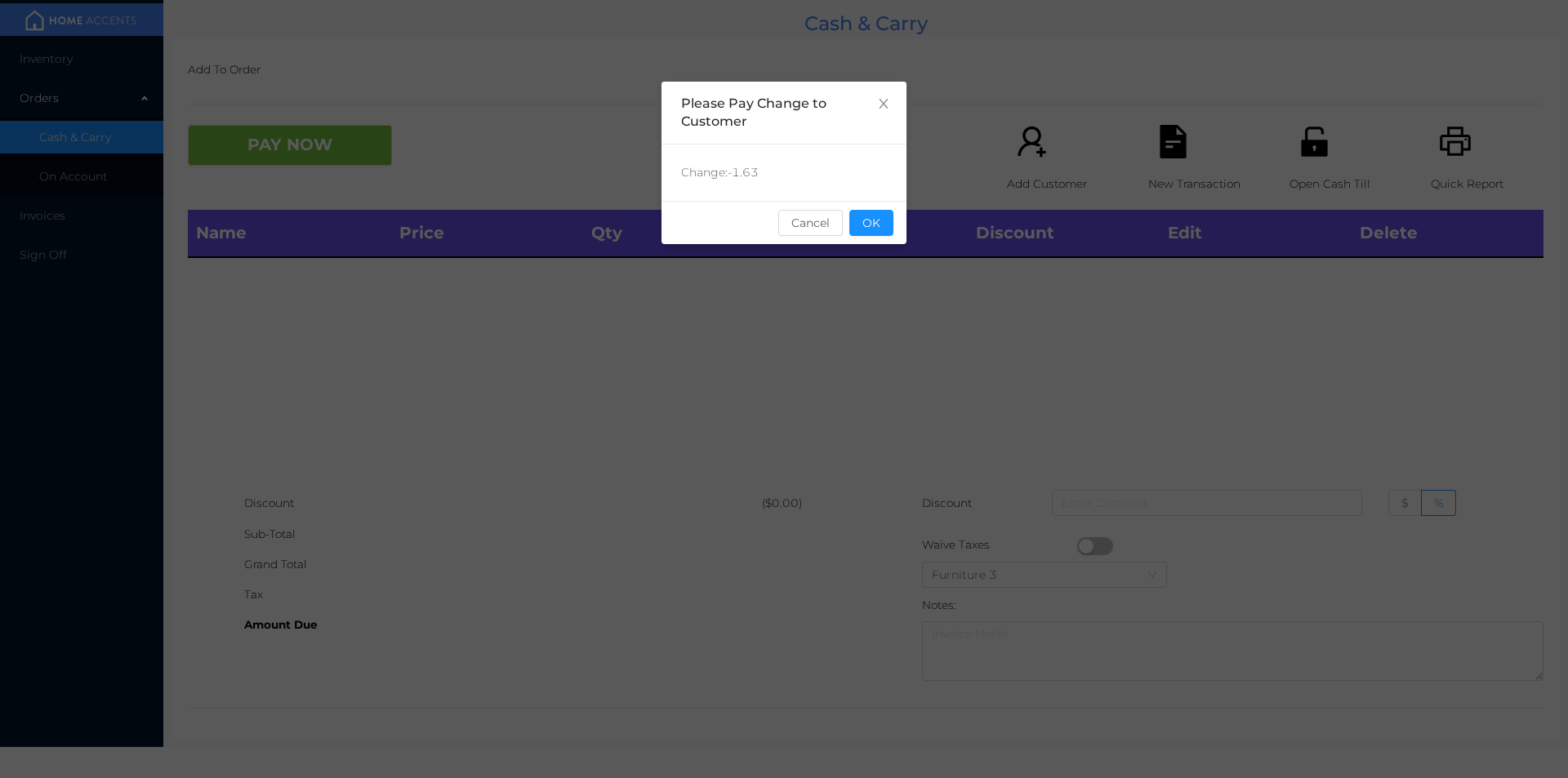
click at [883, 227] on button "OK" at bounding box center [871, 223] width 44 height 26
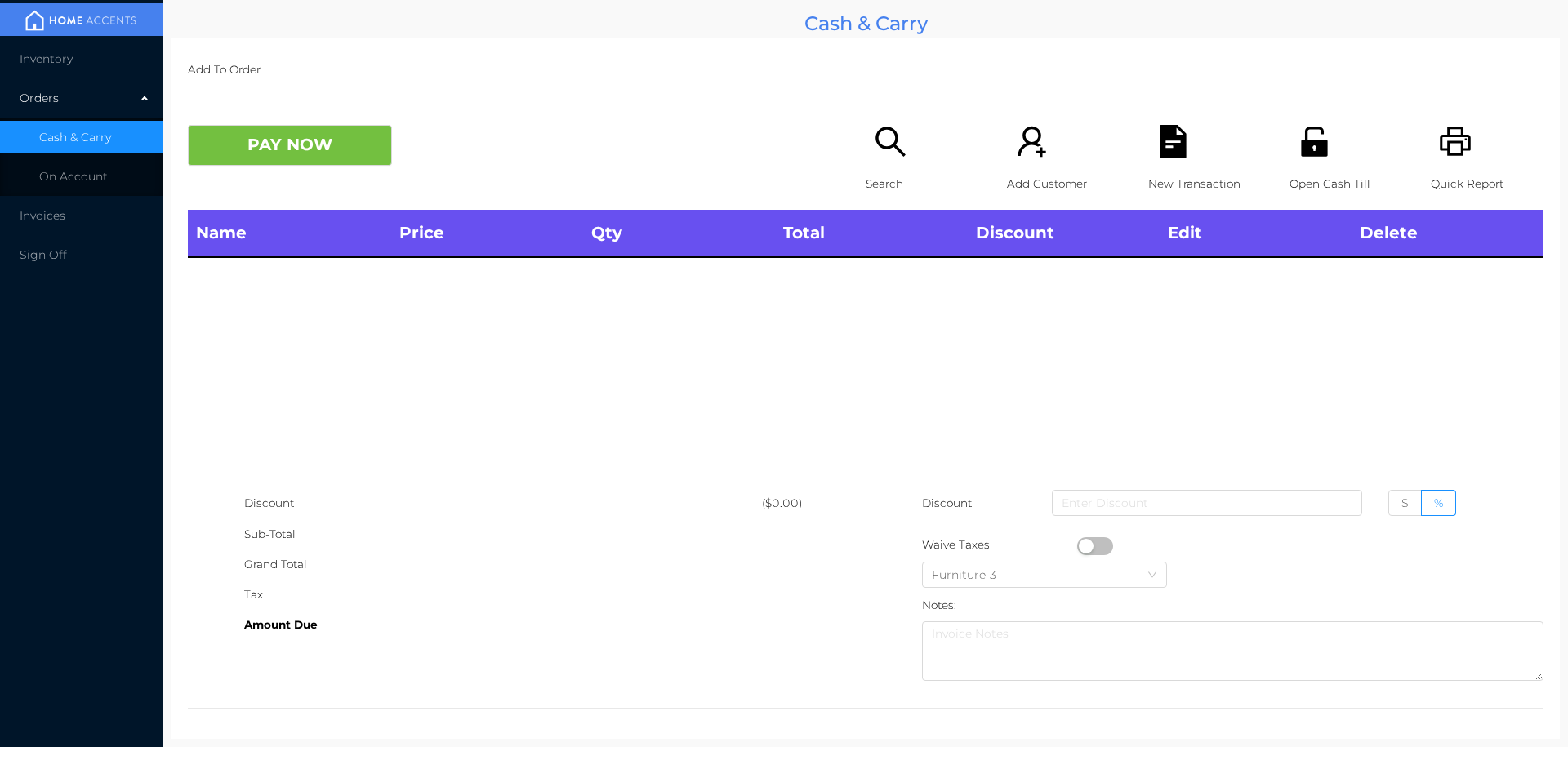
click at [1318, 163] on div "Open Cash Till" at bounding box center [1346, 168] width 113 height 85
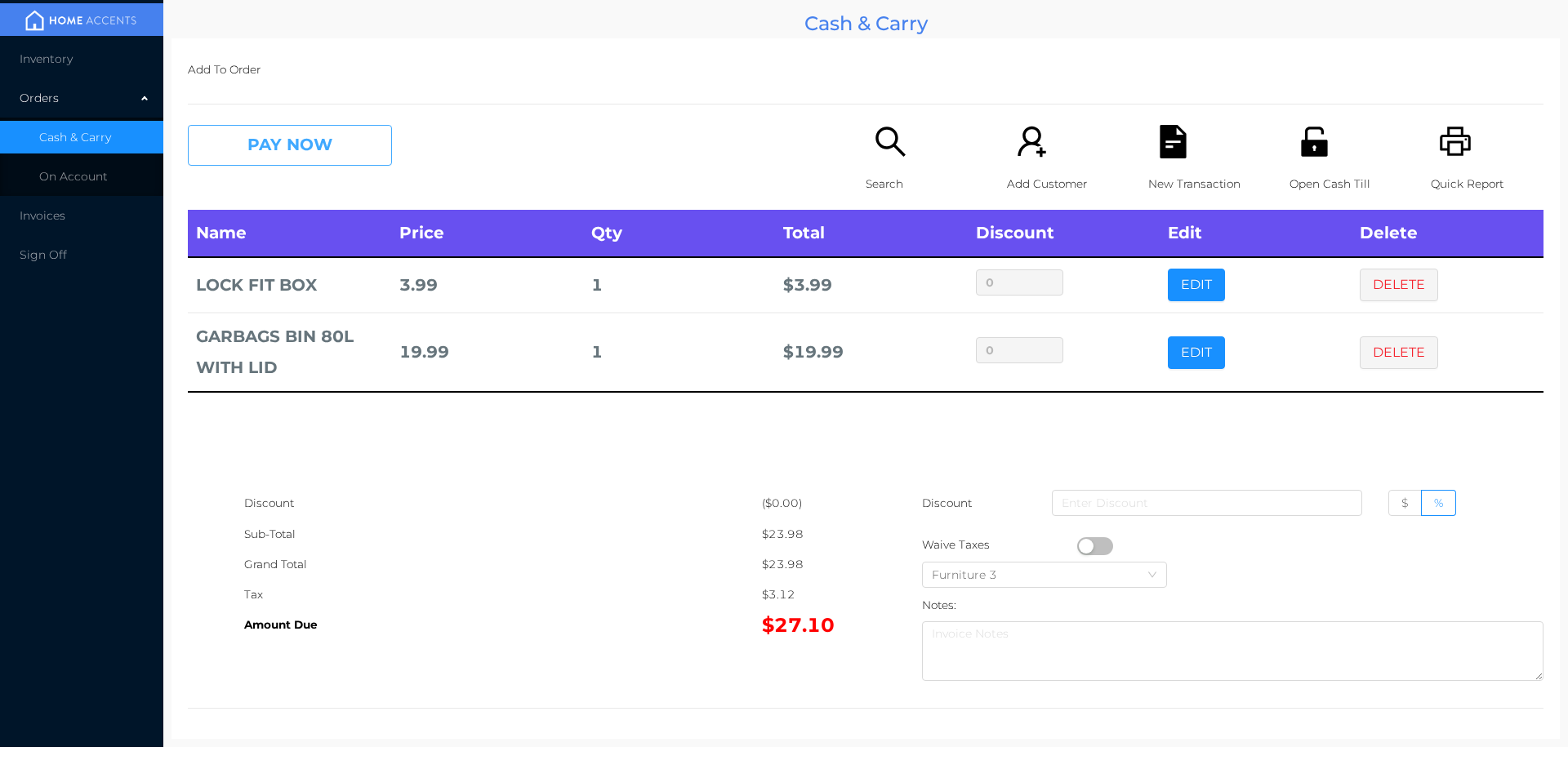
click at [318, 157] on button "PAY NOW" at bounding box center [290, 146] width 204 height 41
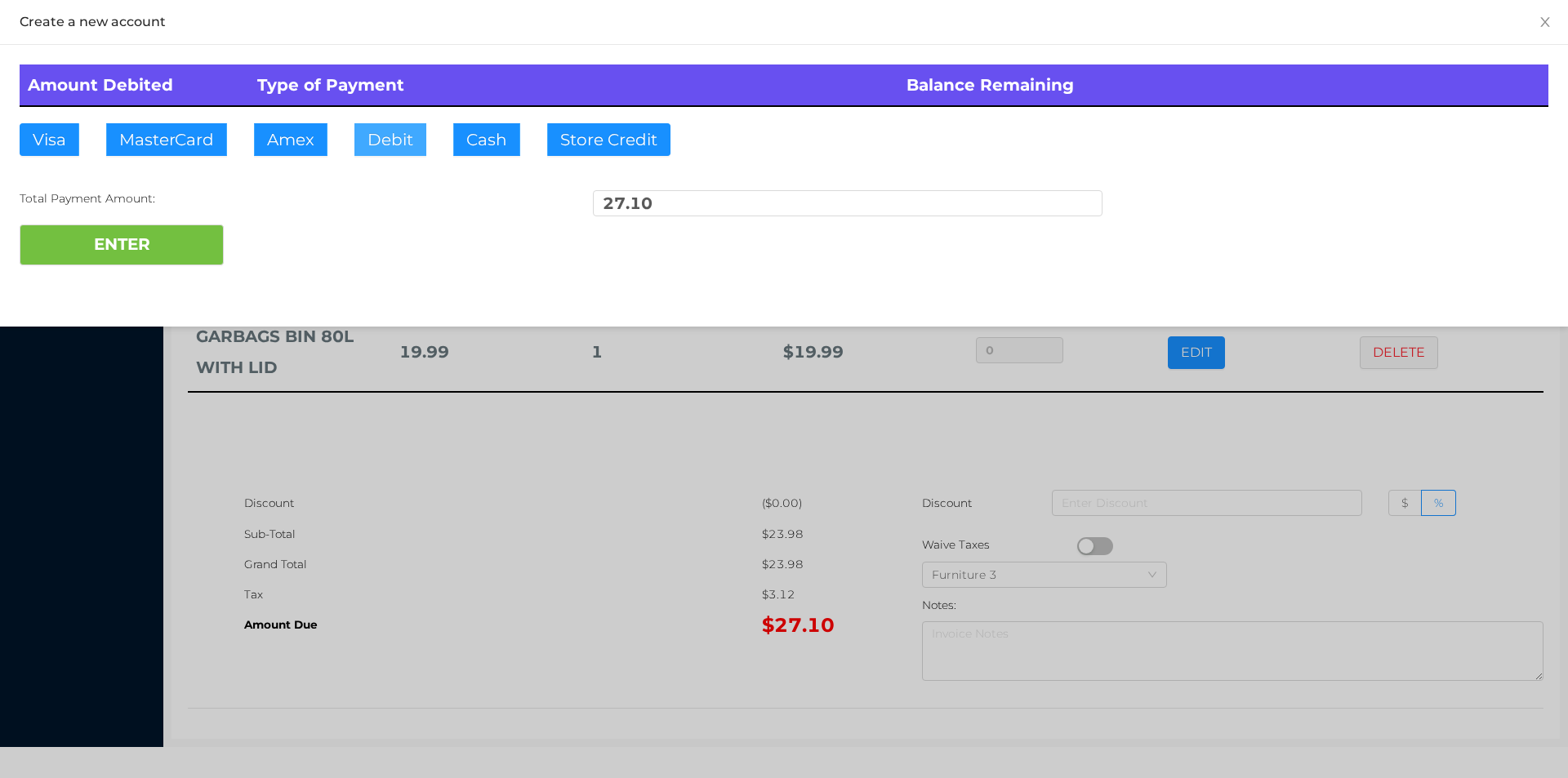
click at [376, 141] on button "Debit" at bounding box center [390, 140] width 72 height 33
click at [189, 250] on button "ENTER" at bounding box center [122, 245] width 204 height 41
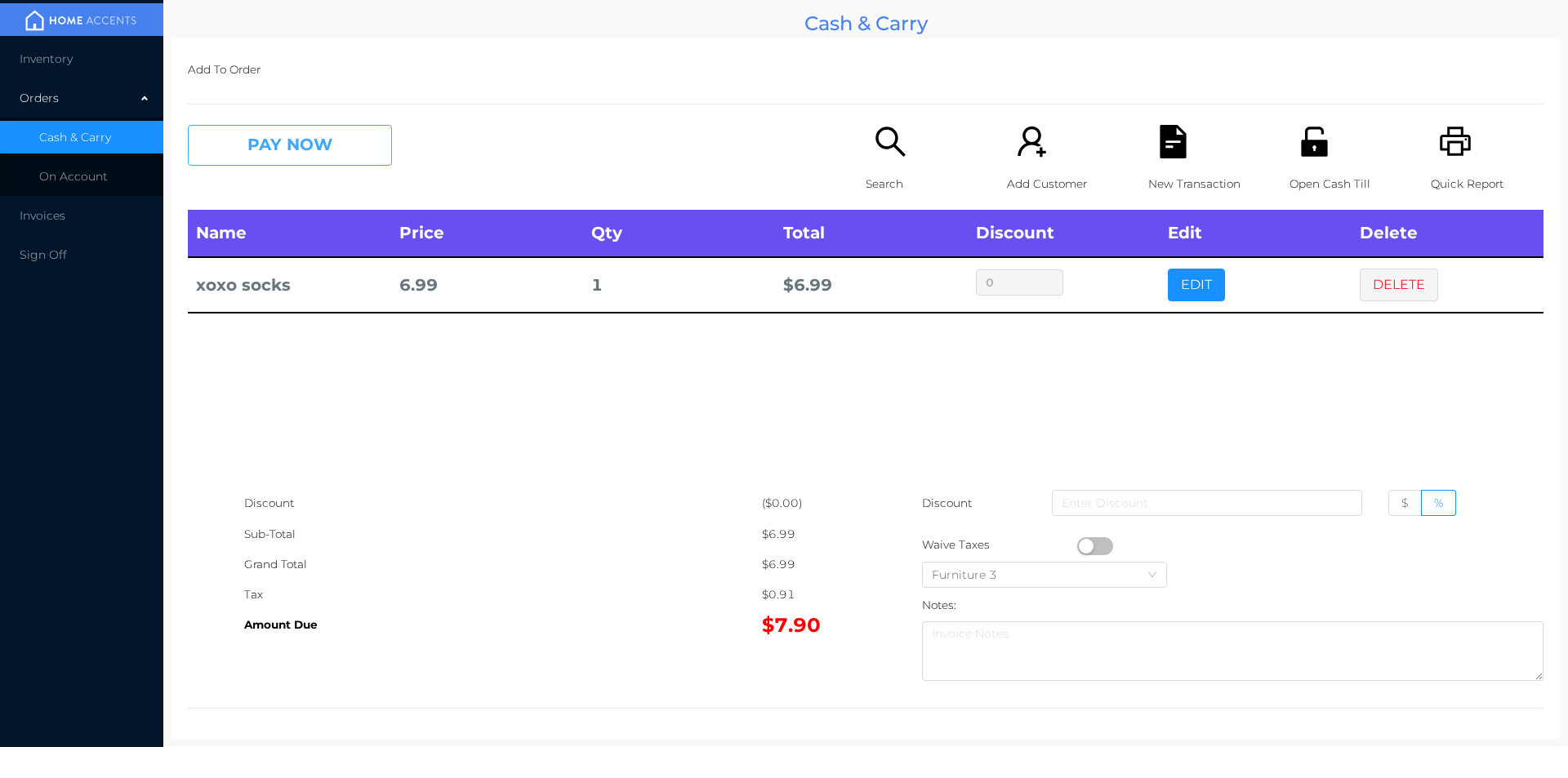
click at [242, 134] on button "PAY NOW" at bounding box center [290, 146] width 204 height 41
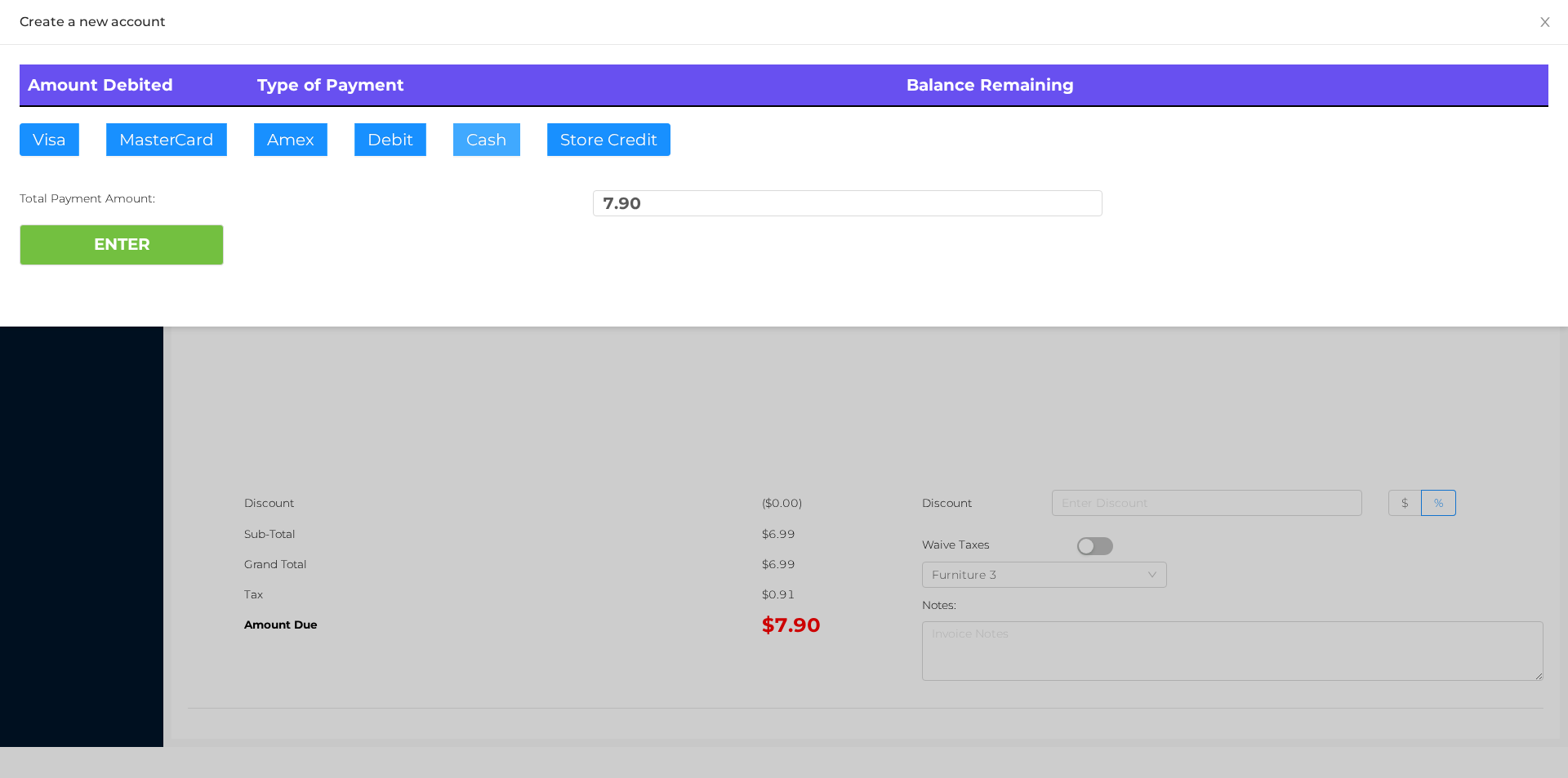
click at [470, 150] on button "Cash" at bounding box center [487, 140] width 67 height 33
type input "10."
click at [146, 259] on button "ENTER" at bounding box center [122, 245] width 204 height 41
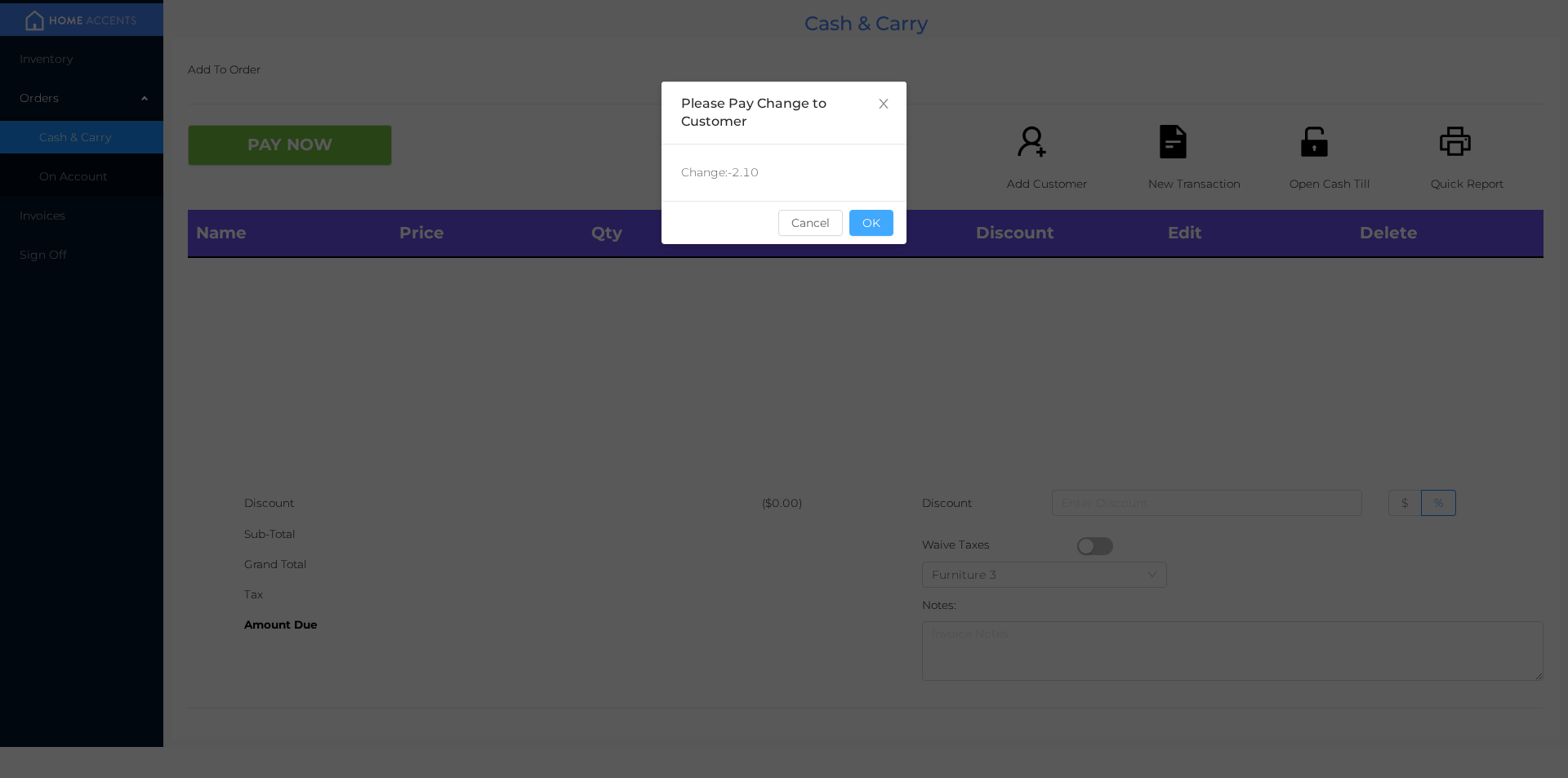
click at [877, 226] on button "OK" at bounding box center [871, 223] width 44 height 26
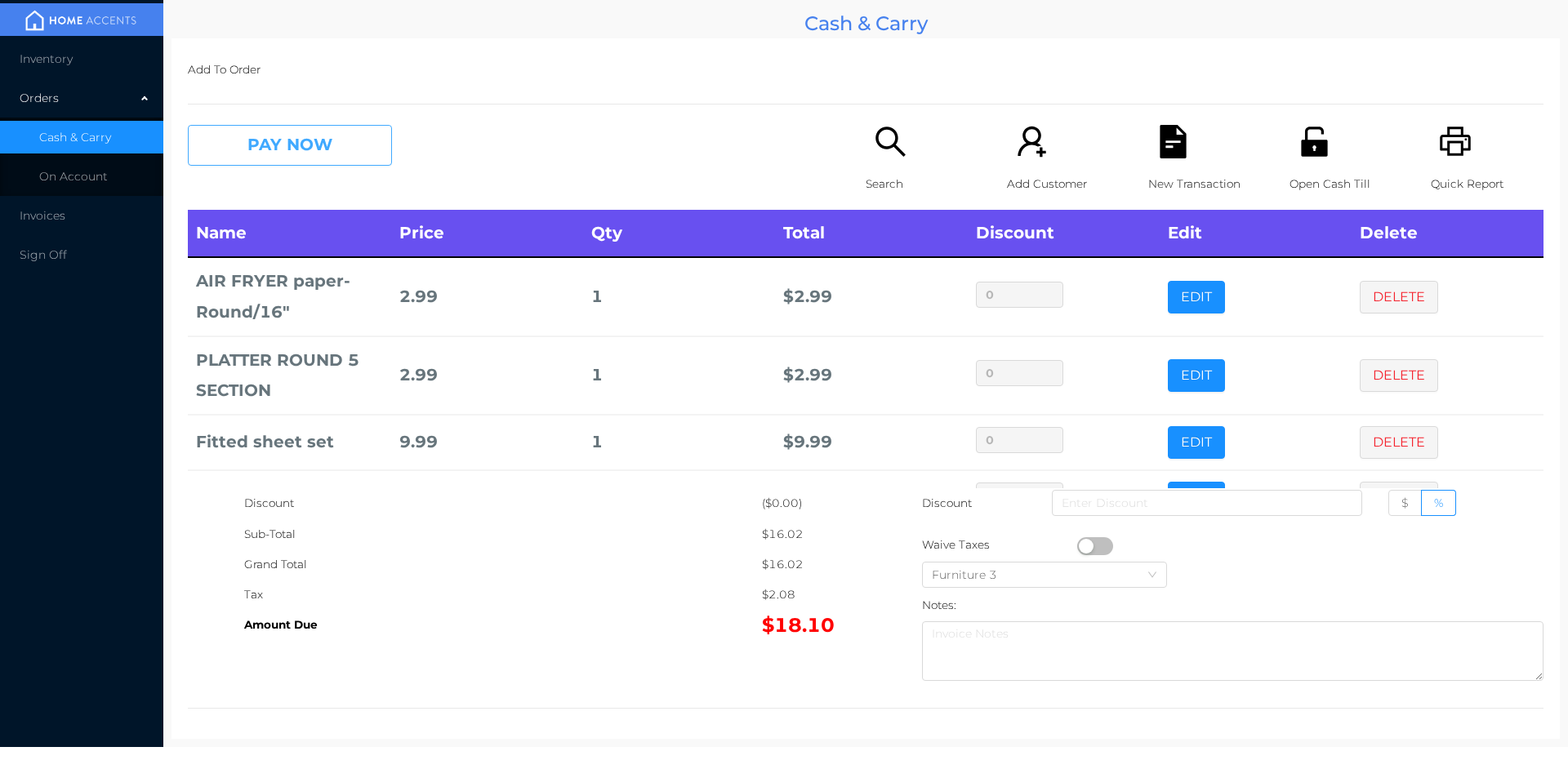
click at [334, 150] on button "PAY NOW" at bounding box center [290, 146] width 204 height 41
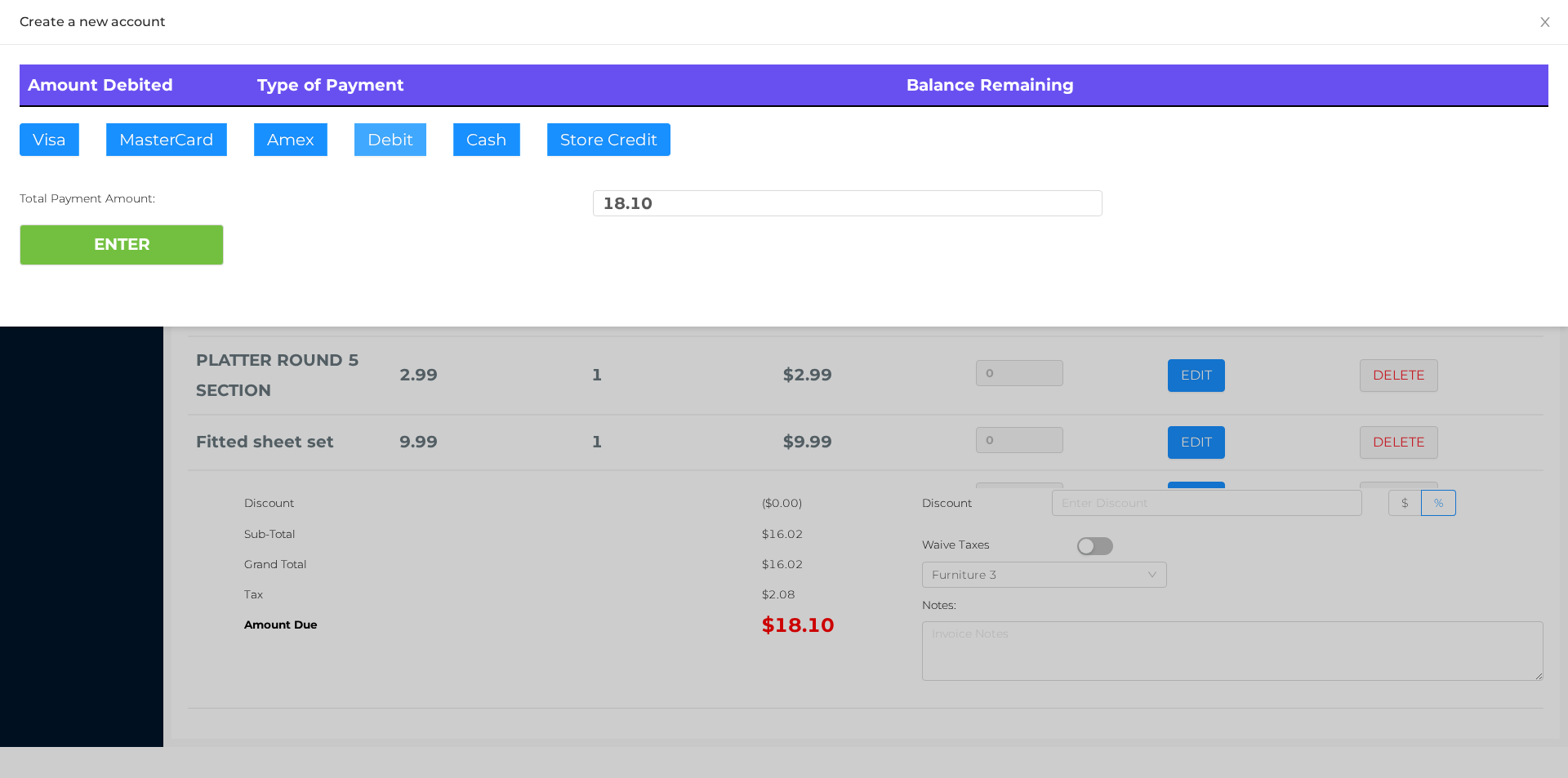
click at [366, 153] on button "Debit" at bounding box center [390, 140] width 72 height 33
click at [145, 263] on button "ENTER" at bounding box center [122, 245] width 204 height 41
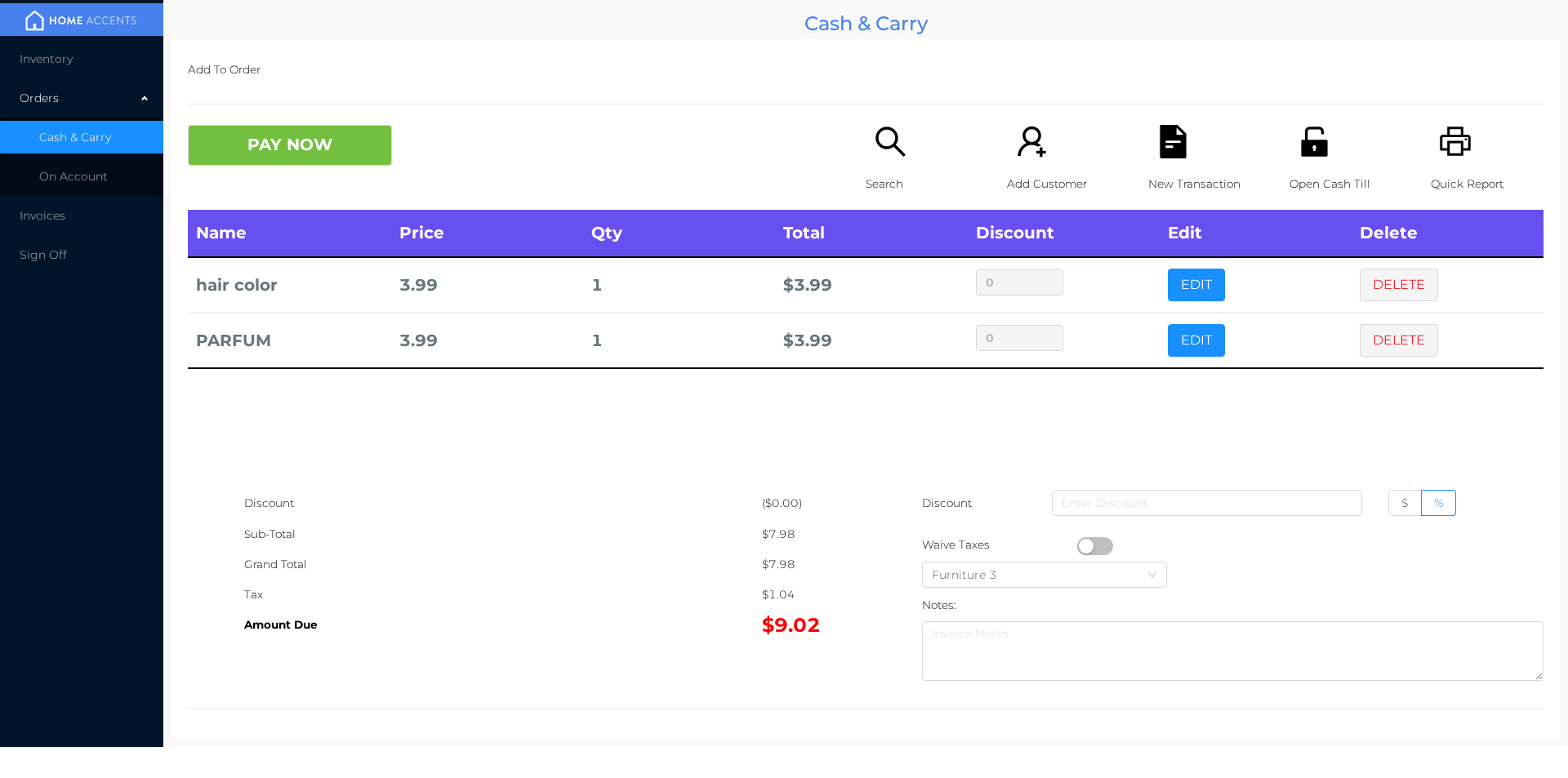
click at [262, 155] on button "PAY NOW" at bounding box center [290, 146] width 204 height 41
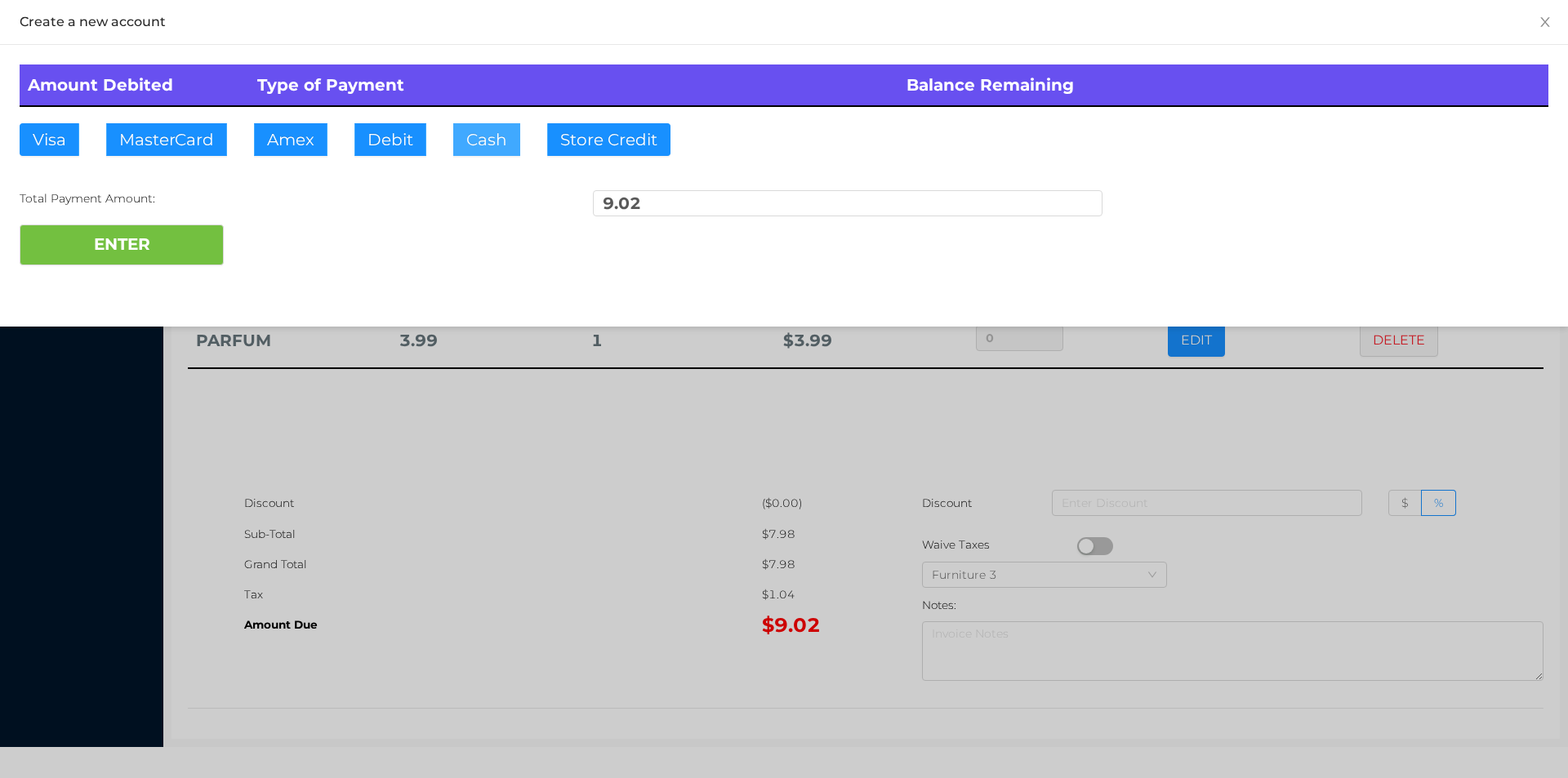
click at [457, 145] on button "Cash" at bounding box center [487, 140] width 67 height 33
click at [127, 251] on button "ENTER" at bounding box center [122, 245] width 204 height 41
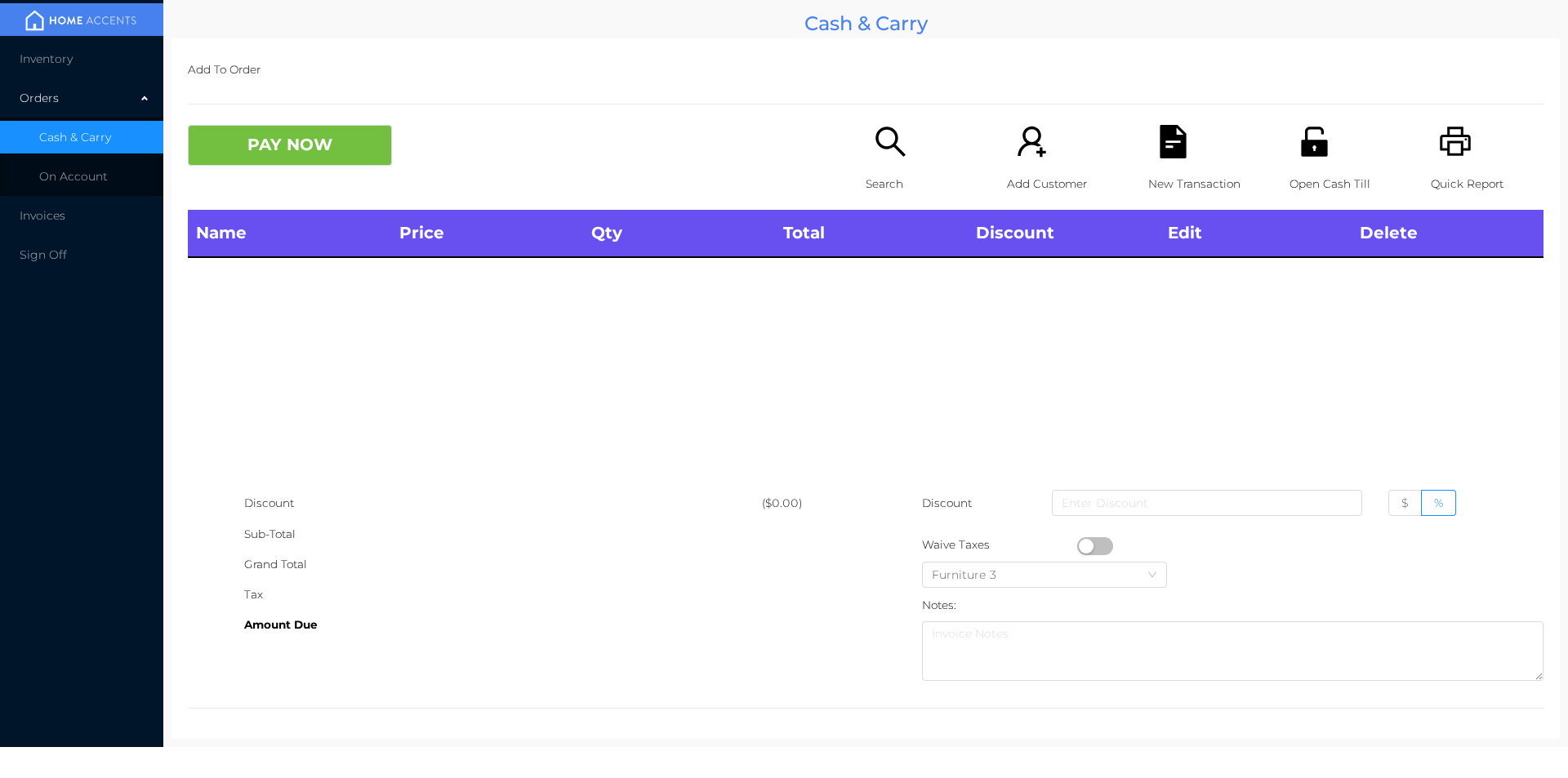
click at [885, 171] on p "Search" at bounding box center [922, 184] width 113 height 30
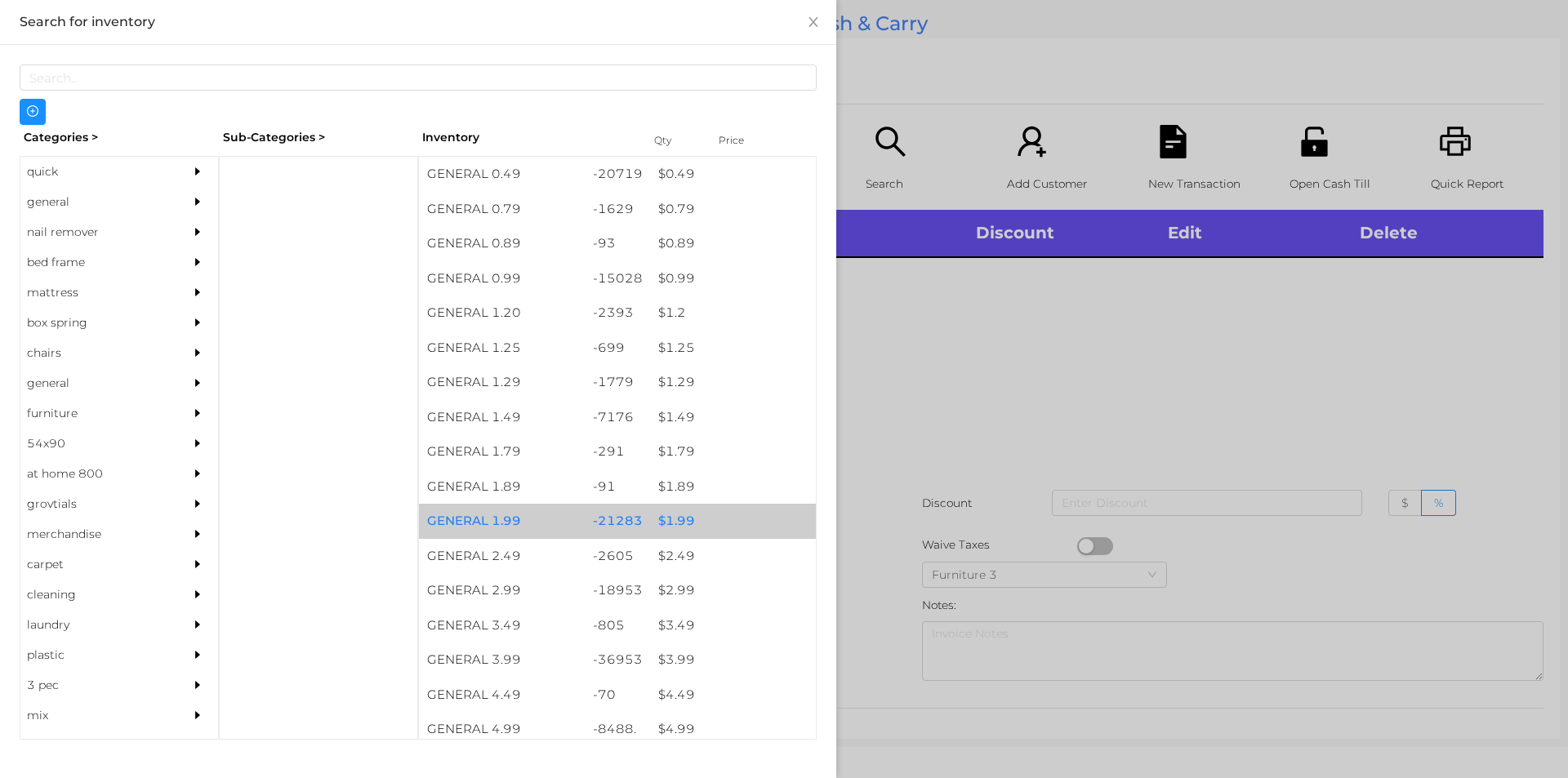
click at [681, 514] on div "$ 1.99" at bounding box center [733, 521] width 166 height 35
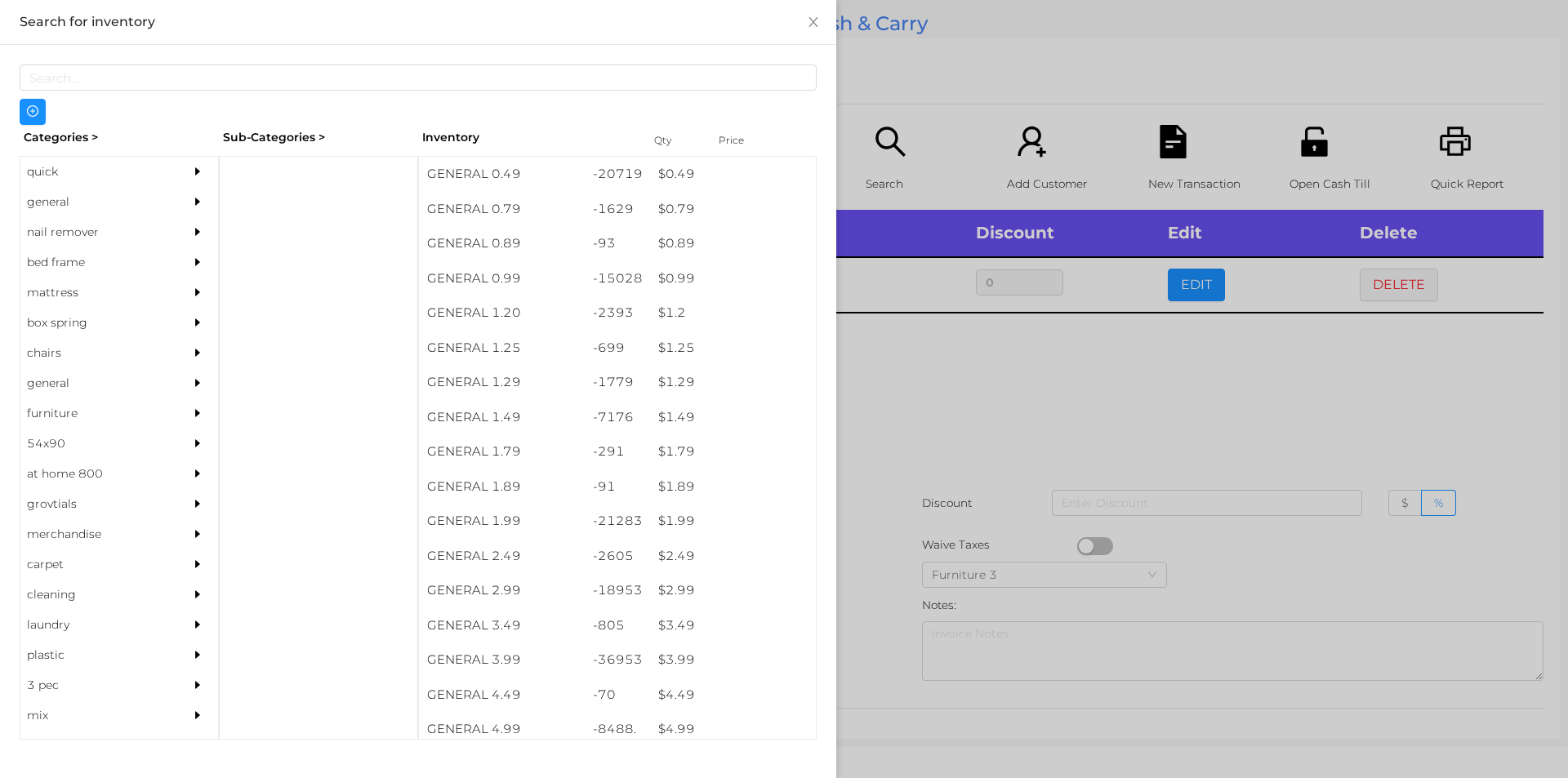
click at [879, 447] on div at bounding box center [784, 389] width 1568 height 778
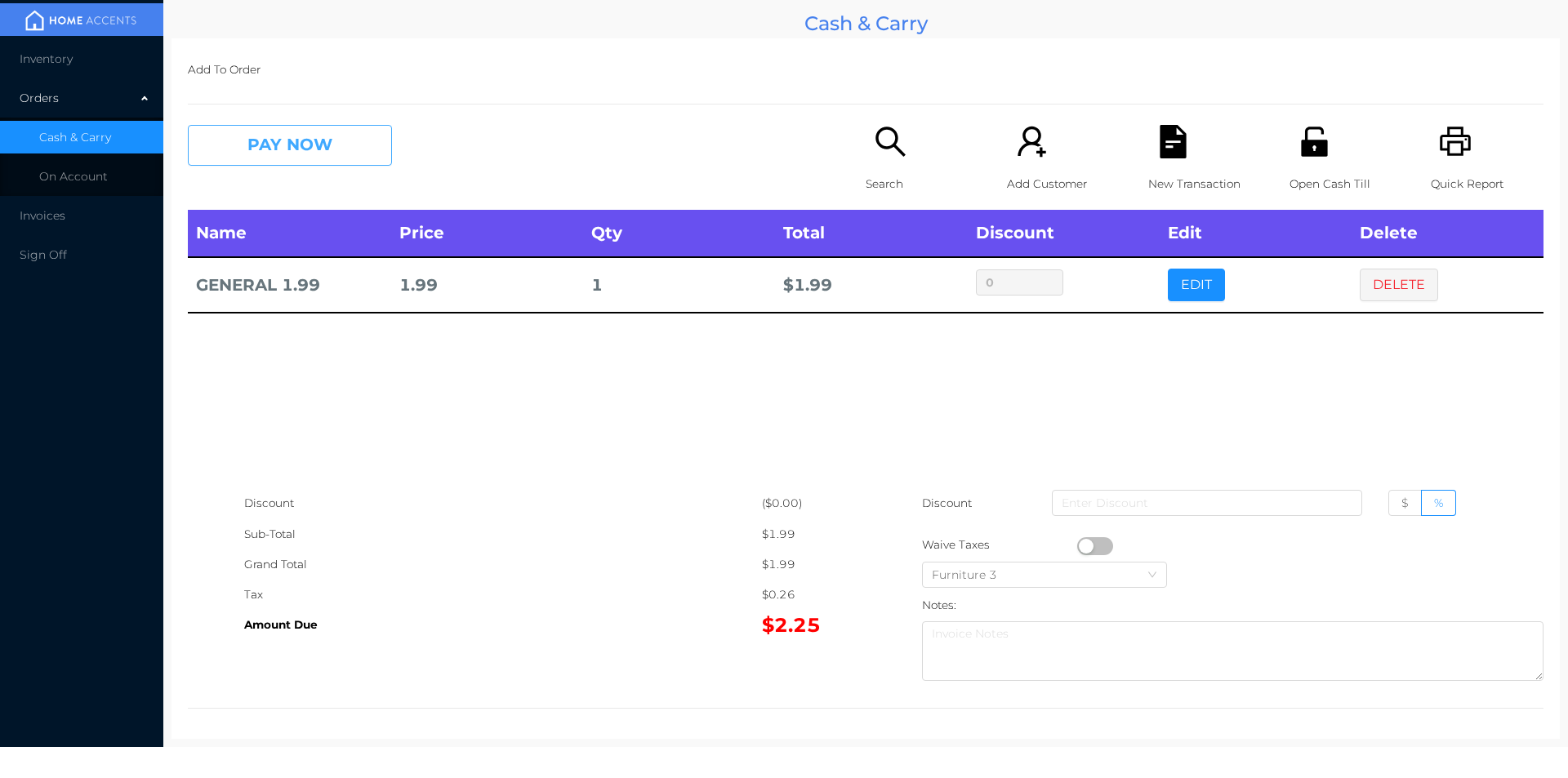
click at [290, 164] on button "PAY NOW" at bounding box center [290, 146] width 204 height 41
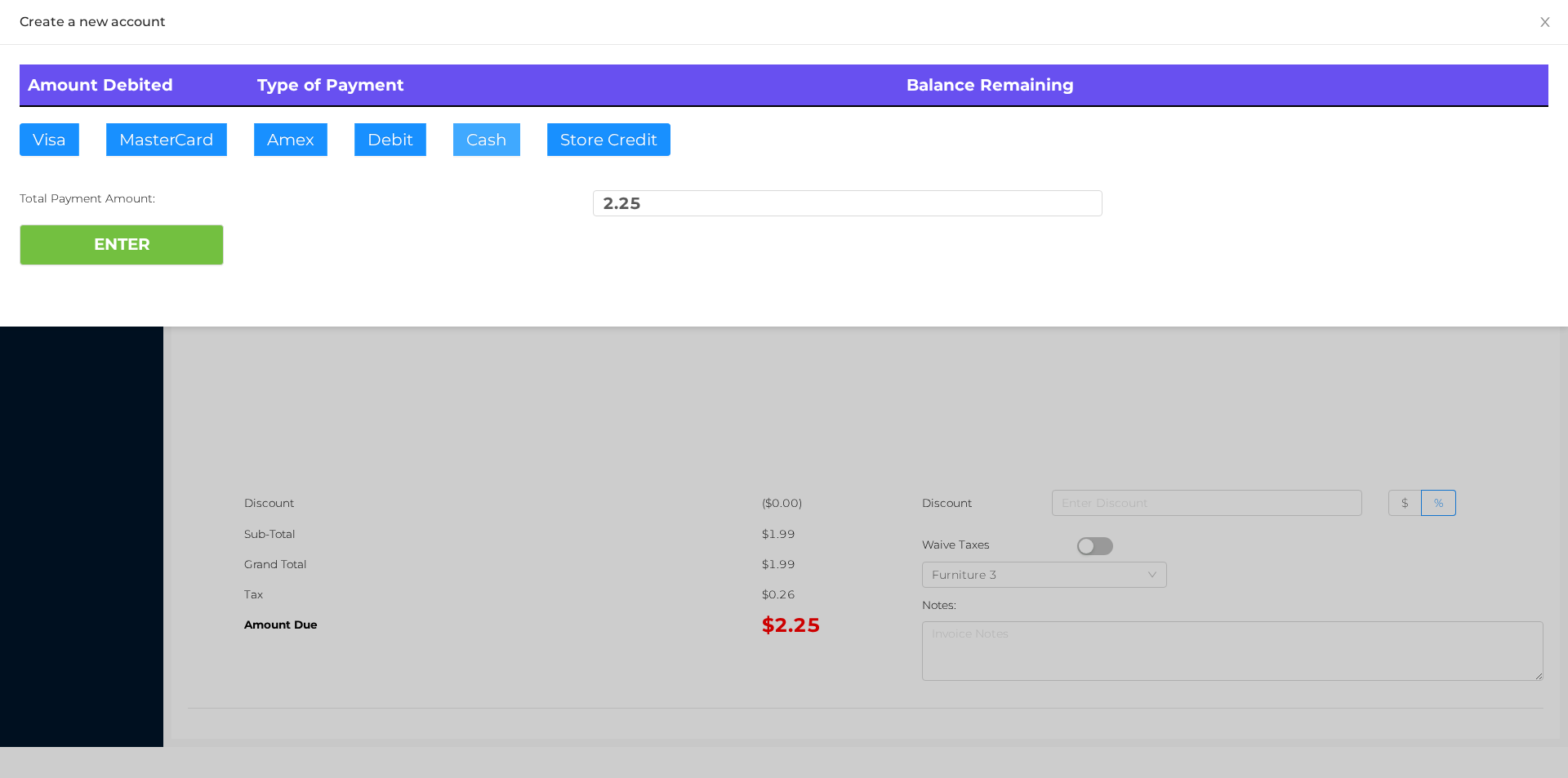
click at [455, 146] on button "Cash" at bounding box center [487, 140] width 67 height 33
click at [164, 241] on button "ENTER" at bounding box center [122, 245] width 204 height 41
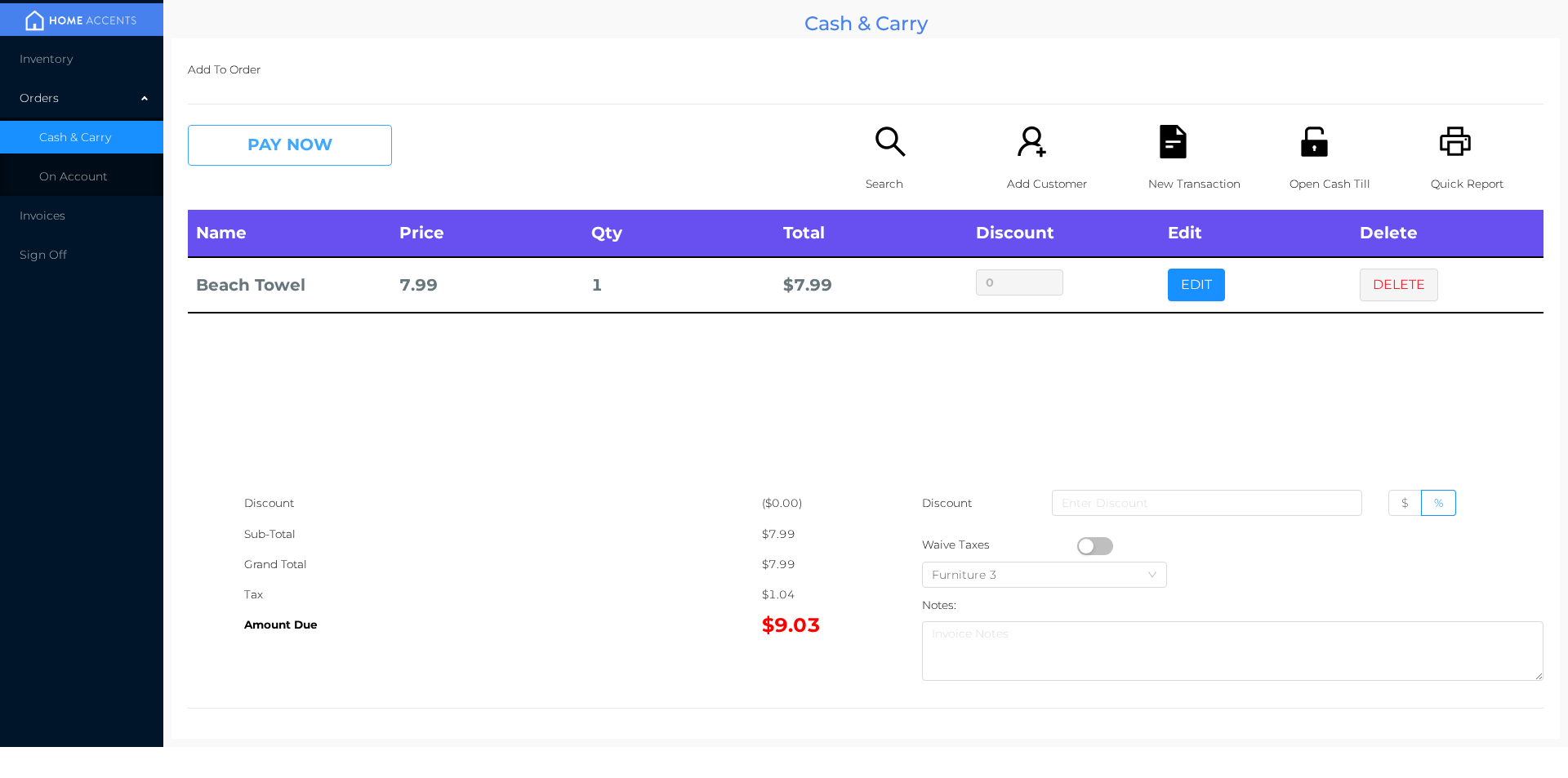
click at [272, 145] on button "PAY NOW" at bounding box center [290, 146] width 204 height 41
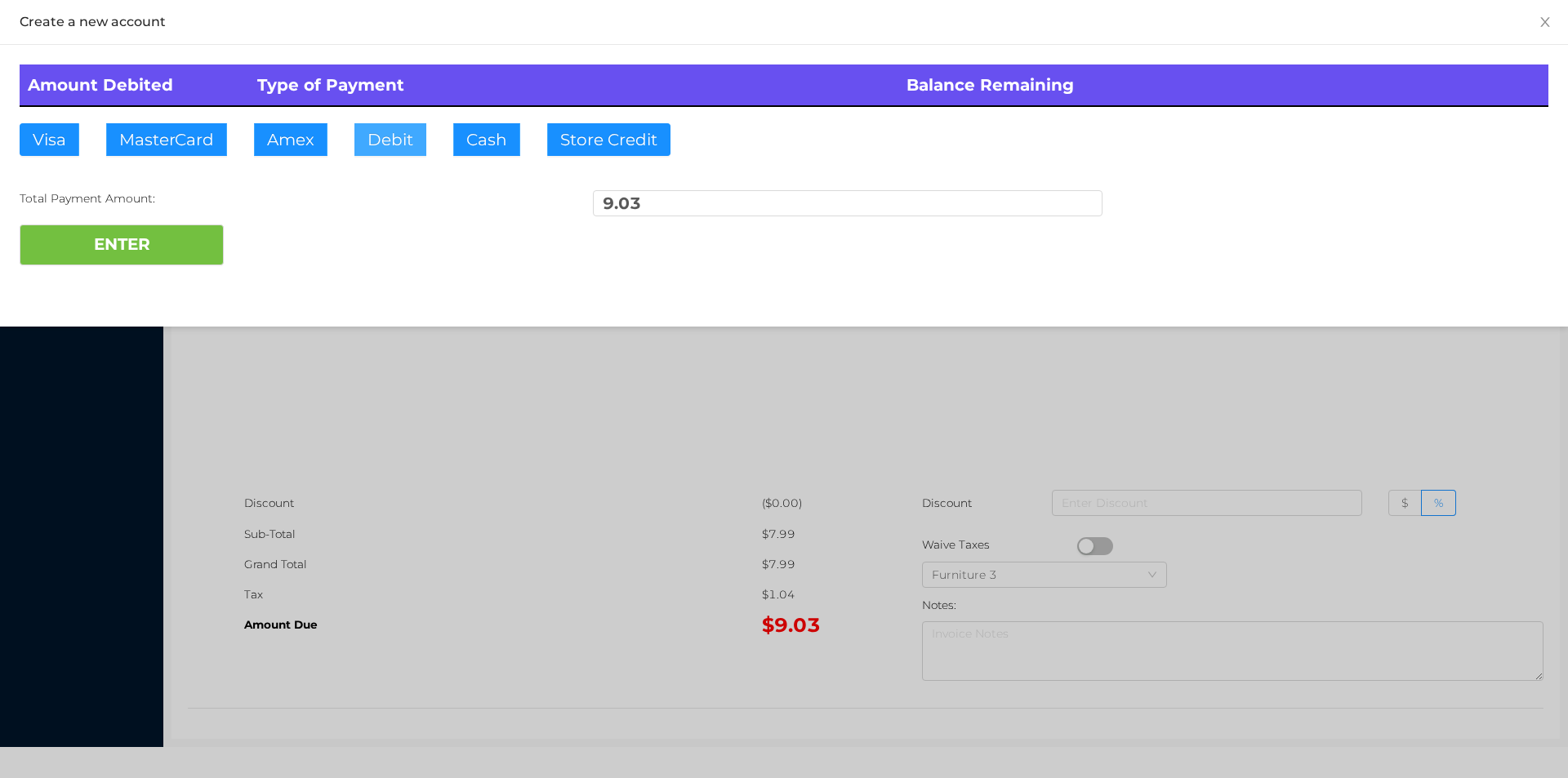
click at [369, 142] on button "Debit" at bounding box center [390, 140] width 72 height 33
click at [162, 228] on button "ENTER" at bounding box center [122, 245] width 204 height 41
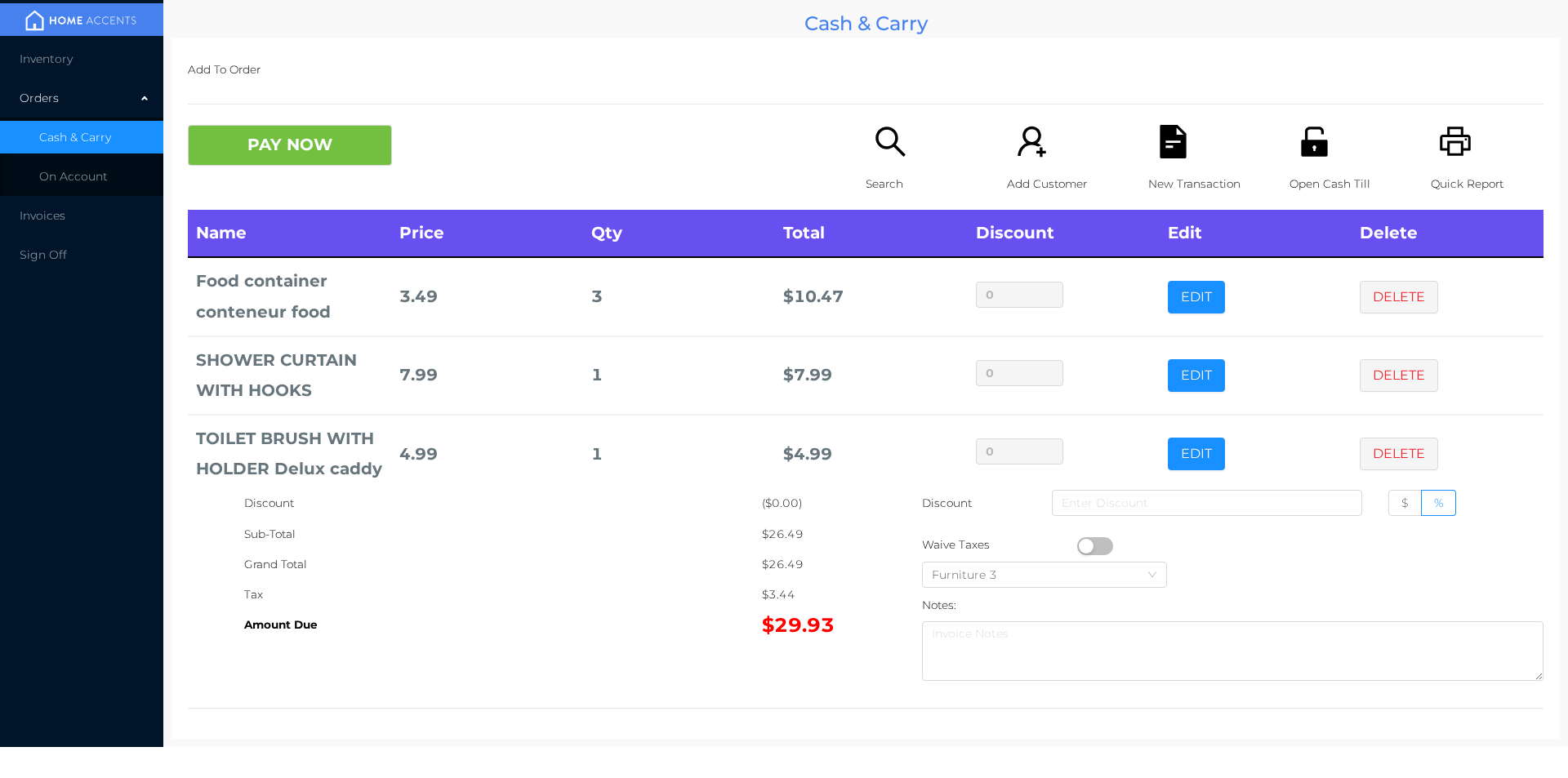
click at [312, 165] on button "PAY NOW" at bounding box center [290, 146] width 204 height 41
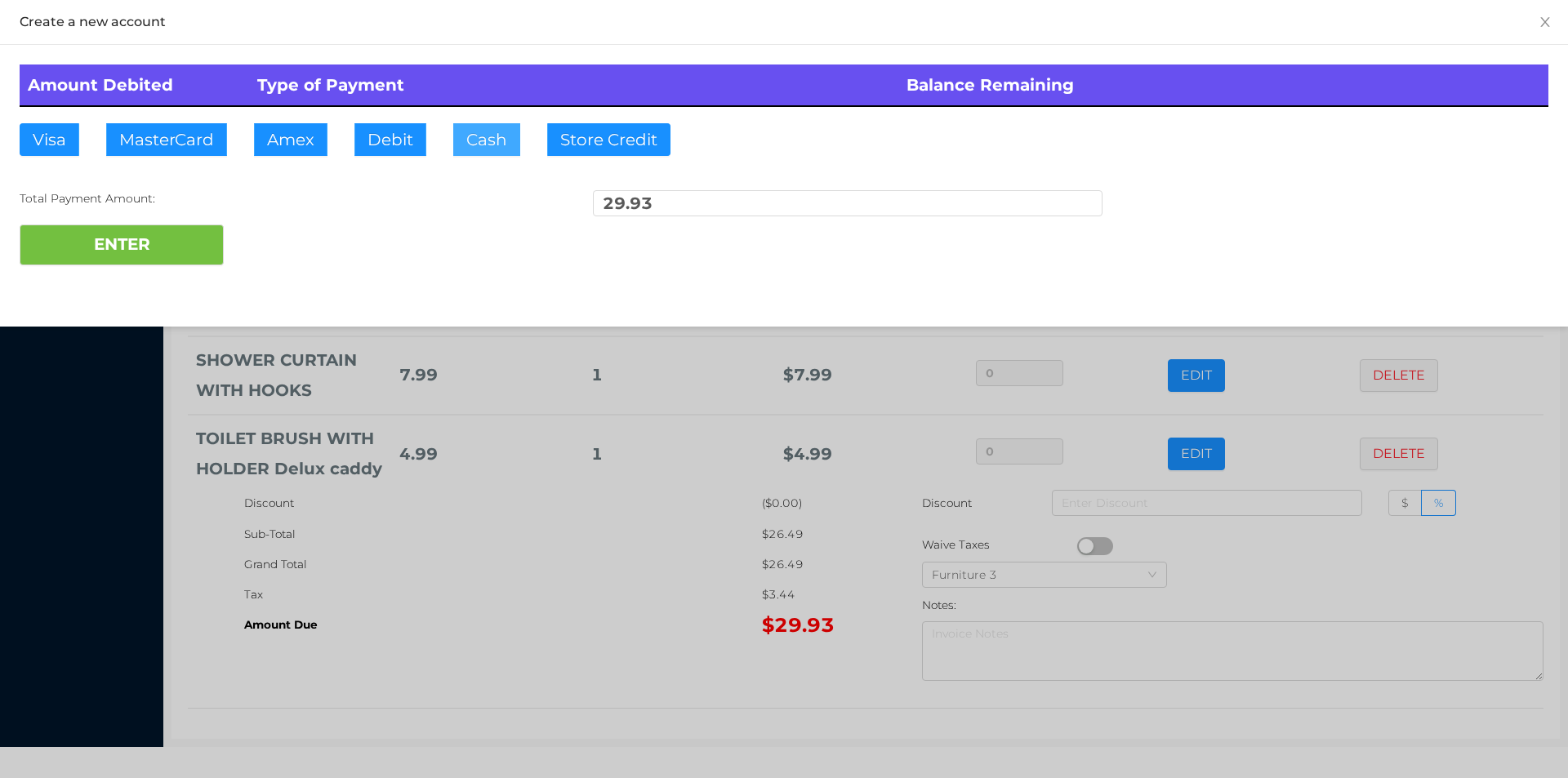
click at [480, 139] on button "Cash" at bounding box center [487, 140] width 67 height 33
type input "40."
click at [195, 227] on button "ENTER" at bounding box center [122, 245] width 204 height 41
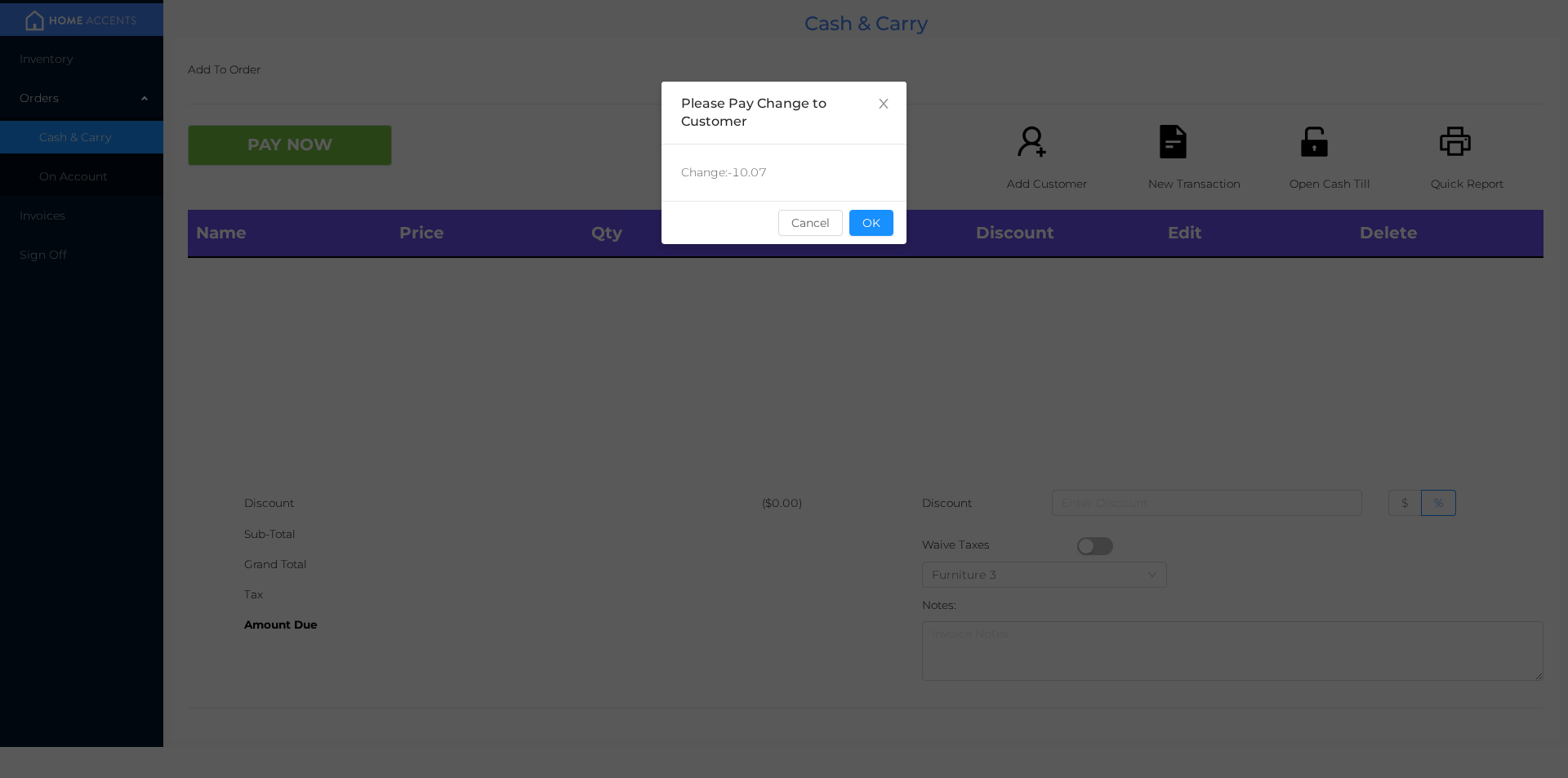
click at [882, 223] on button "OK" at bounding box center [871, 223] width 44 height 26
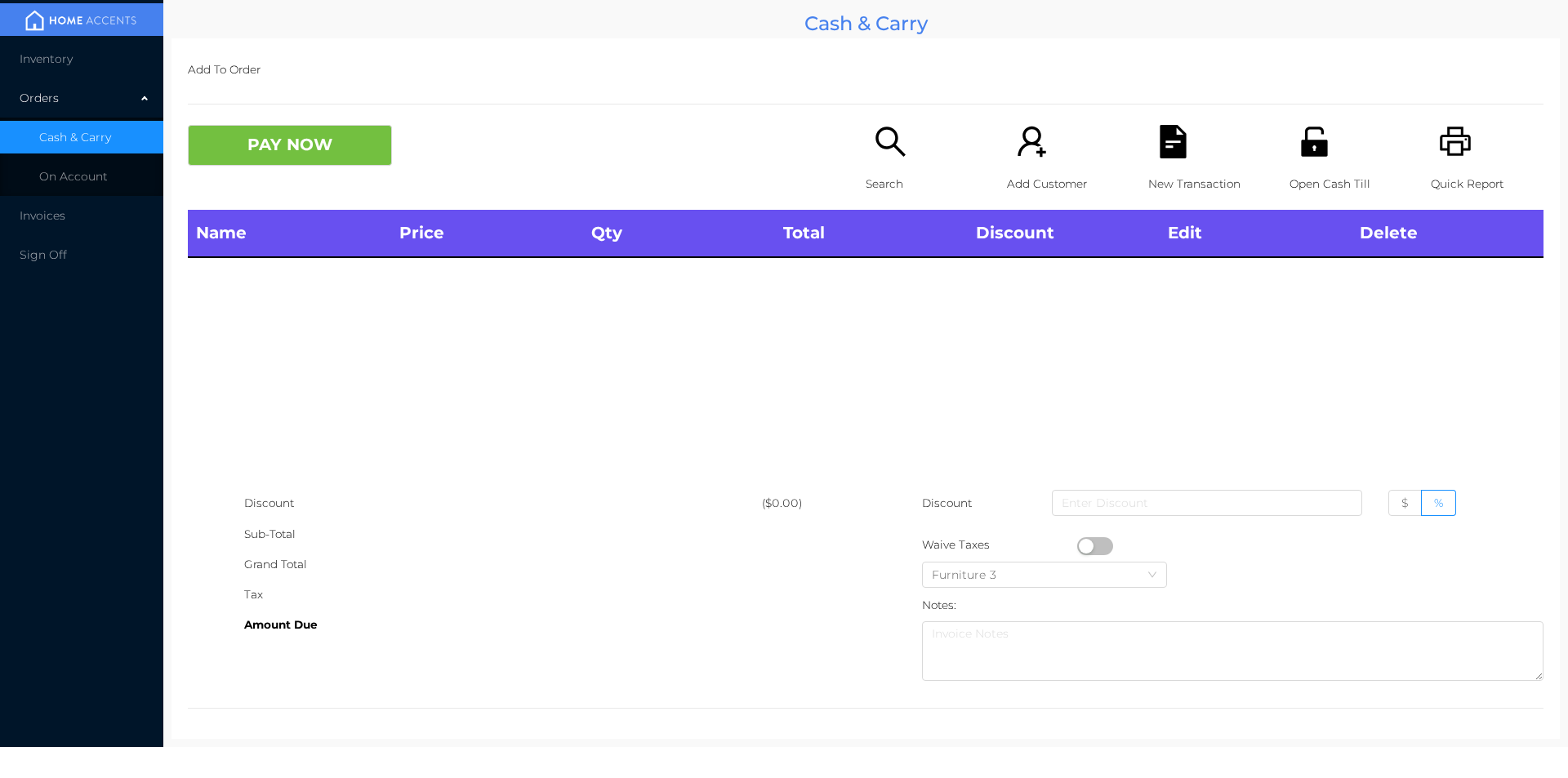
click at [865, 160] on div "Search" at bounding box center [922, 168] width 113 height 85
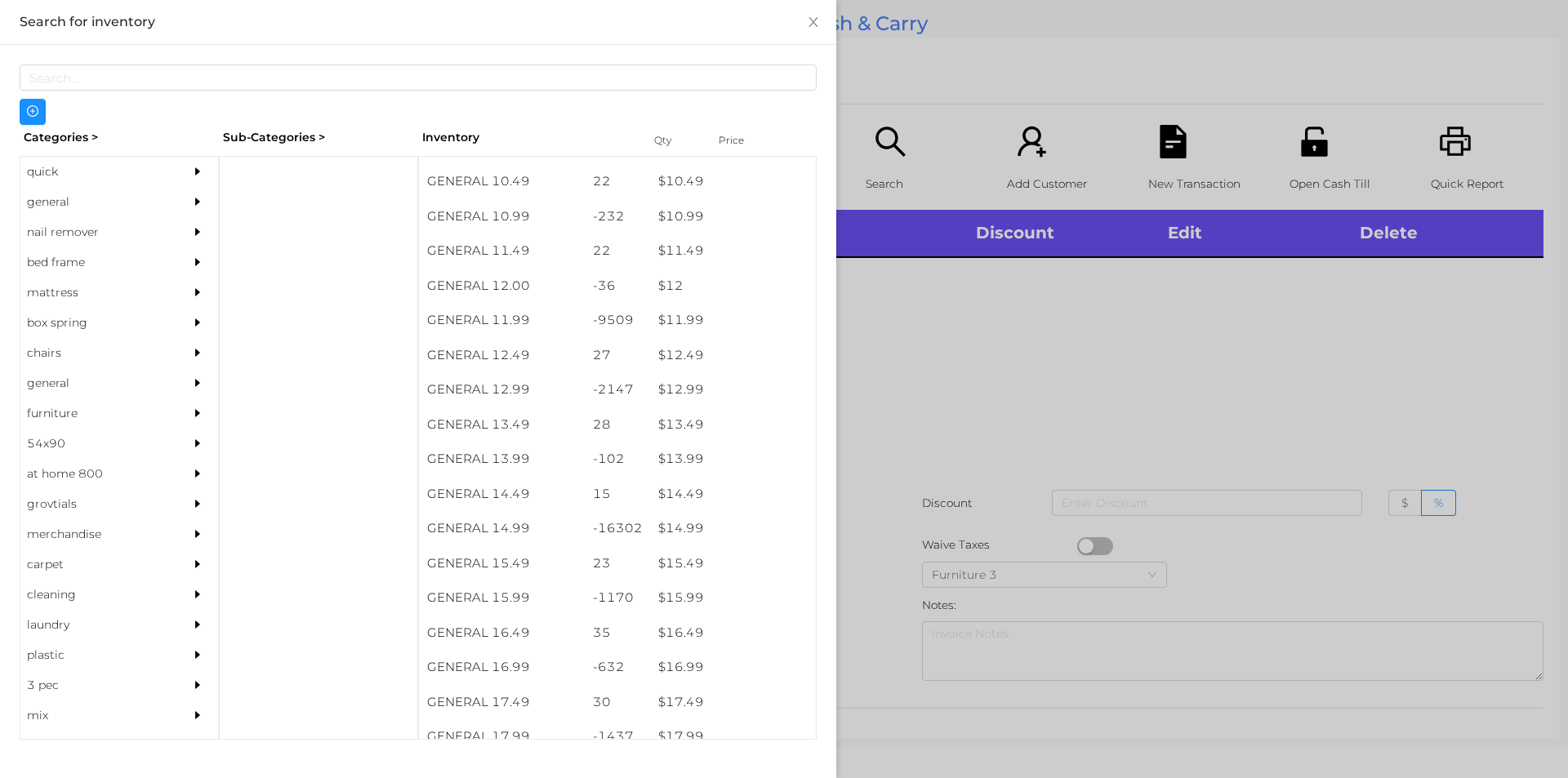
scroll to position [1059, 0]
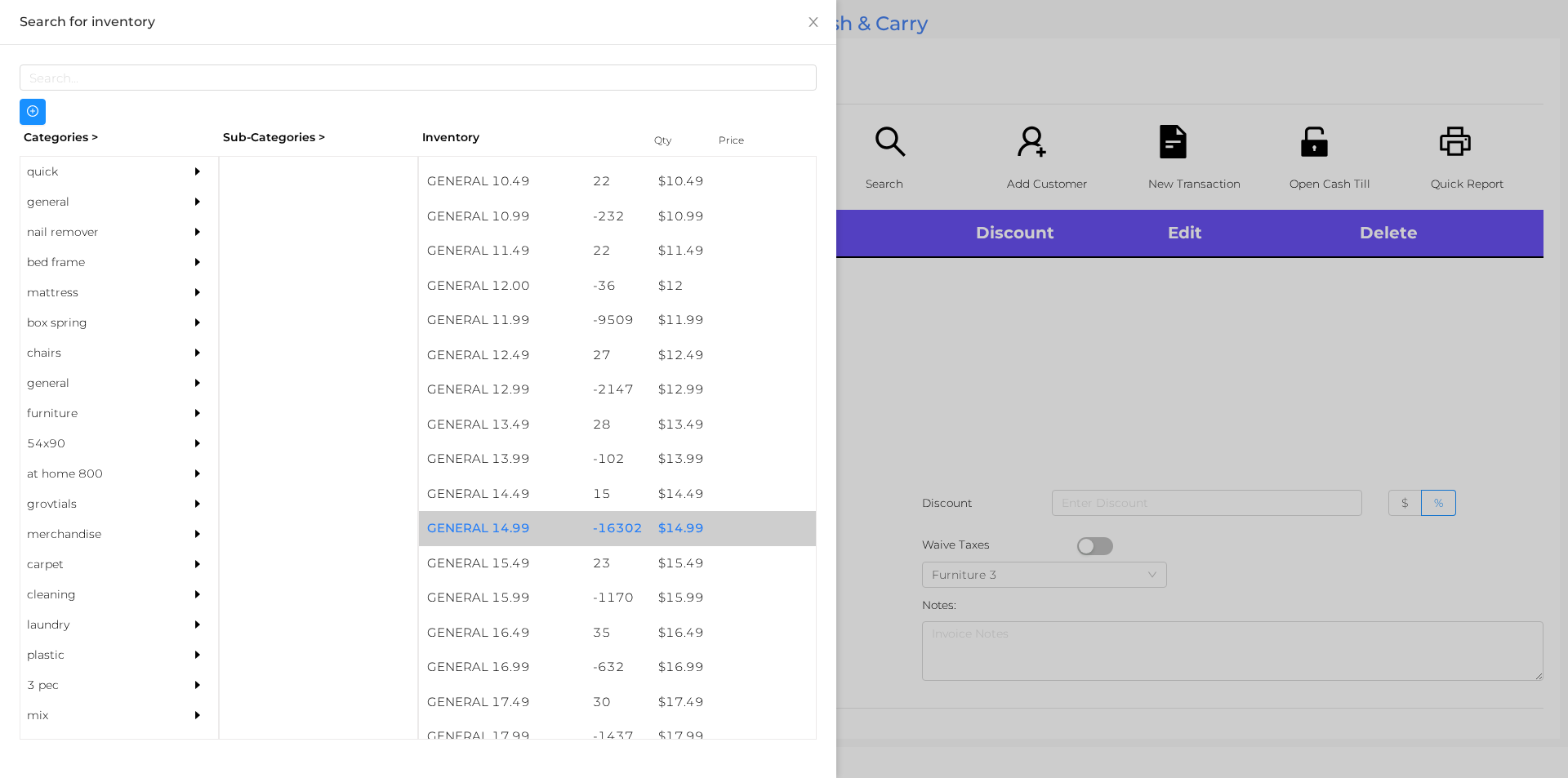
click at [684, 528] on div "$ 14.99" at bounding box center [733, 528] width 166 height 35
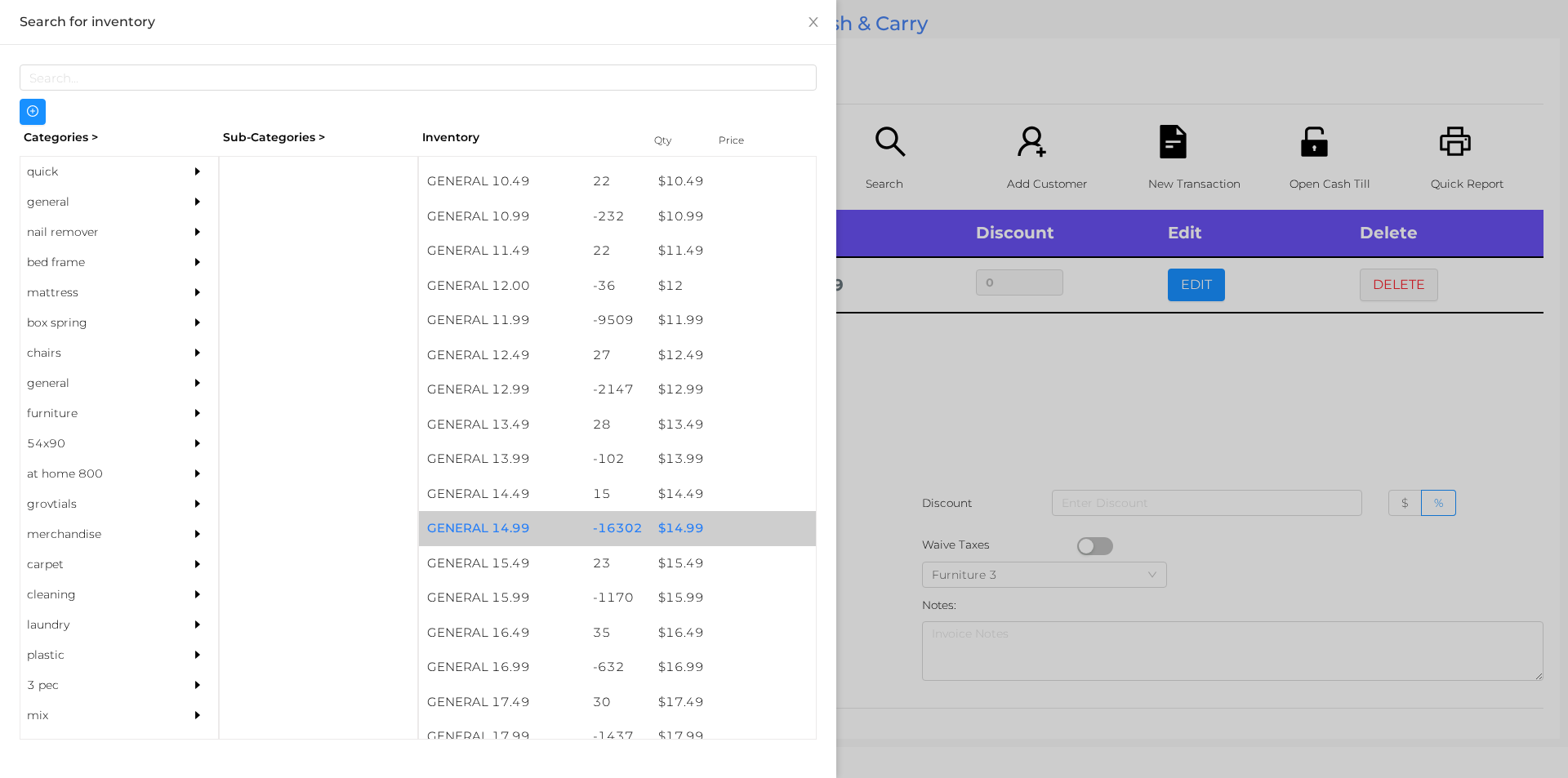
click at [677, 526] on div "$ 14.99" at bounding box center [733, 528] width 166 height 35
click at [676, 524] on div "$ 14.99" at bounding box center [733, 528] width 166 height 35
click at [674, 524] on div "$ 14.99" at bounding box center [733, 528] width 166 height 35
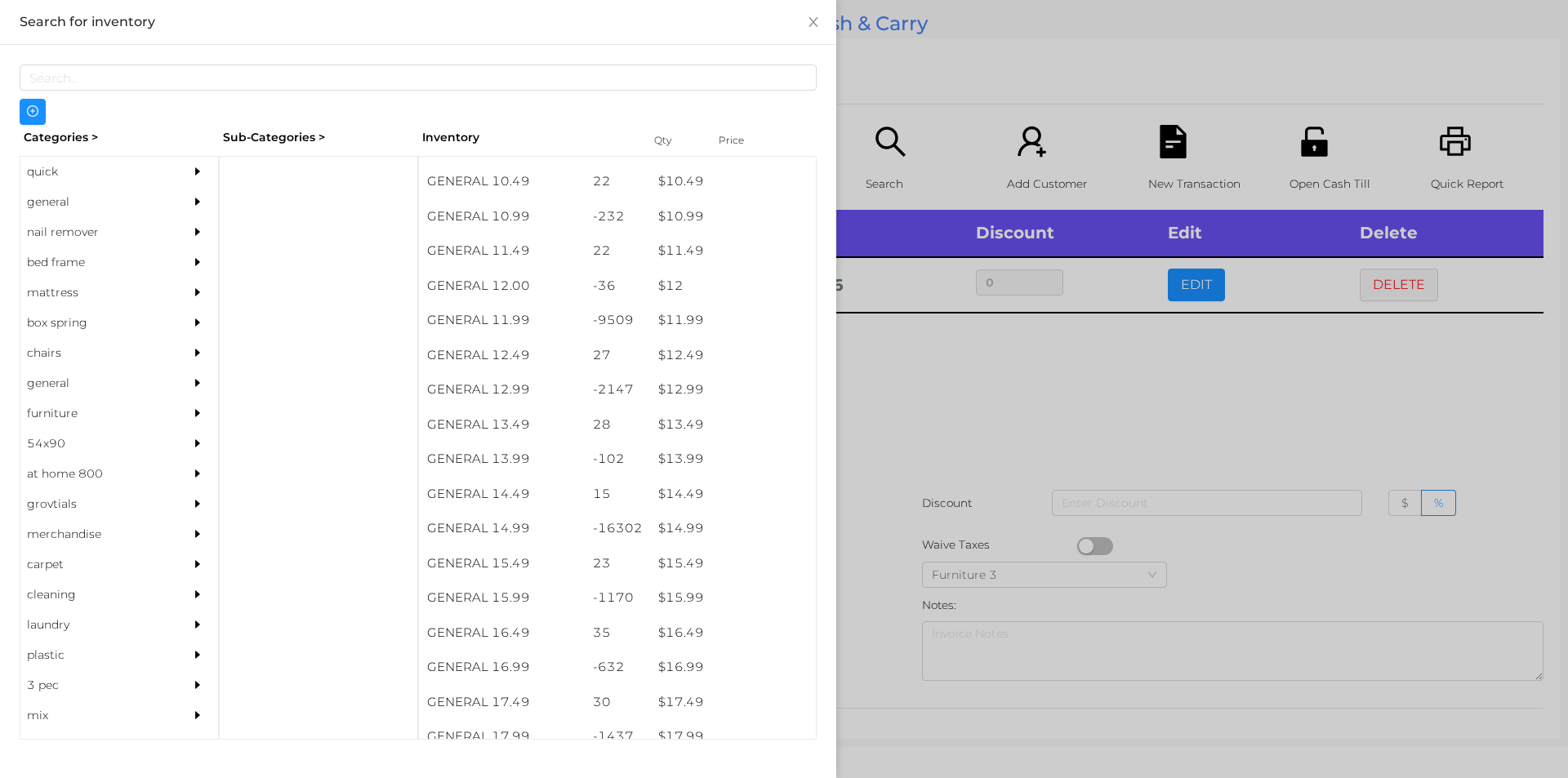
click at [963, 370] on div at bounding box center [784, 389] width 1568 height 778
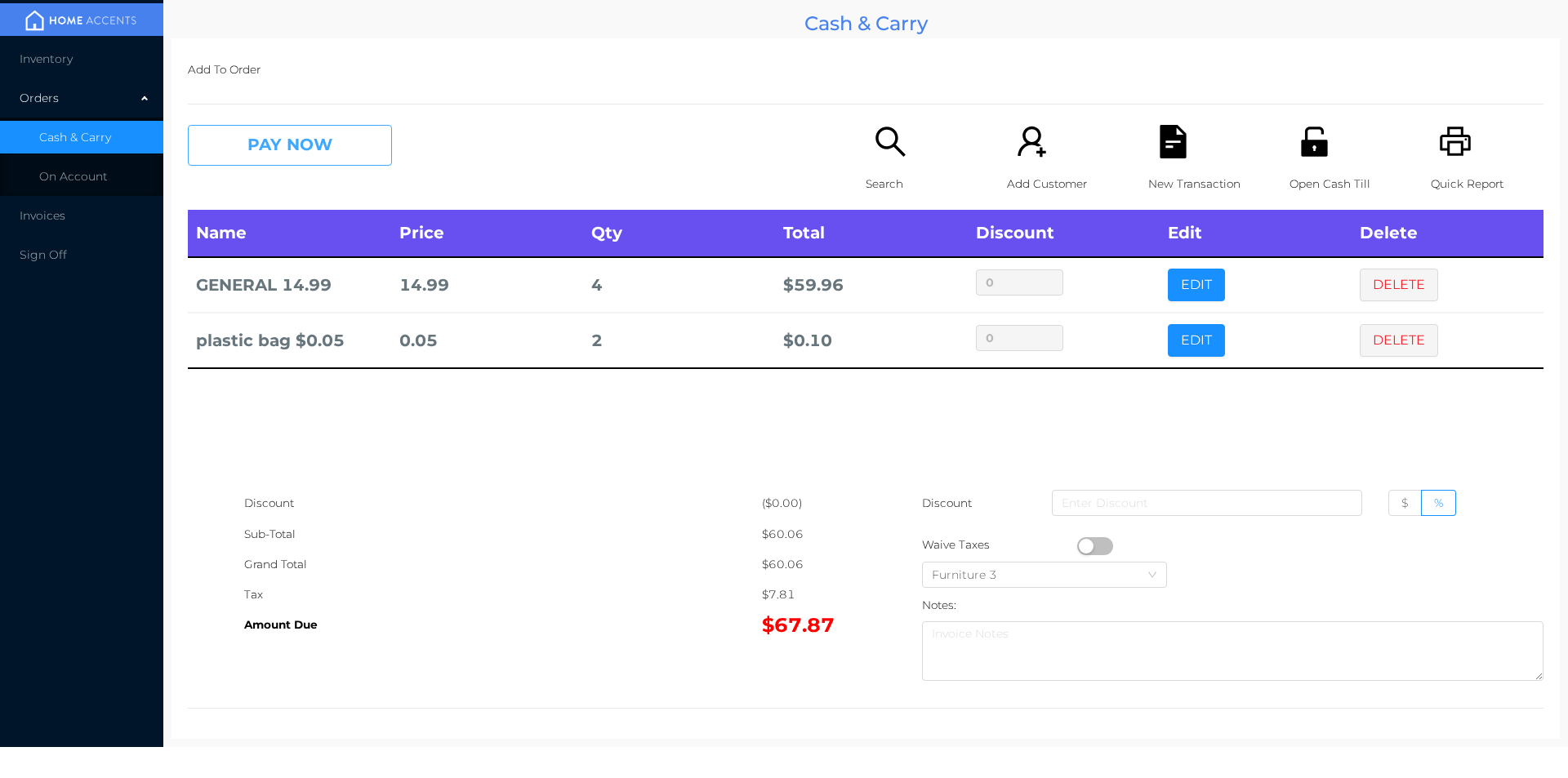
click at [327, 141] on button "PAY NOW" at bounding box center [290, 146] width 204 height 41
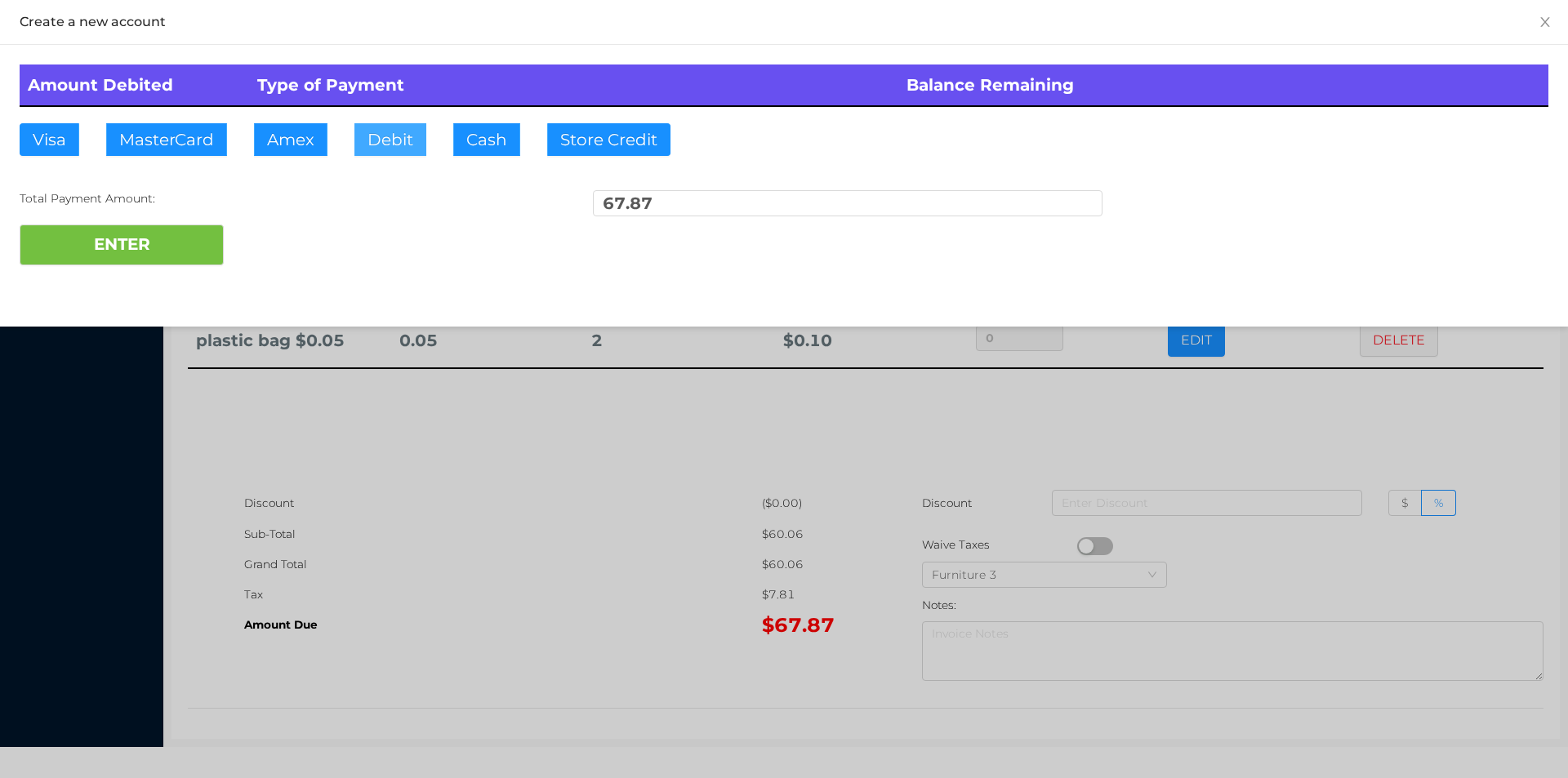
click at [389, 142] on button "Debit" at bounding box center [390, 140] width 72 height 33
click at [190, 242] on button "ENTER" at bounding box center [122, 245] width 204 height 41
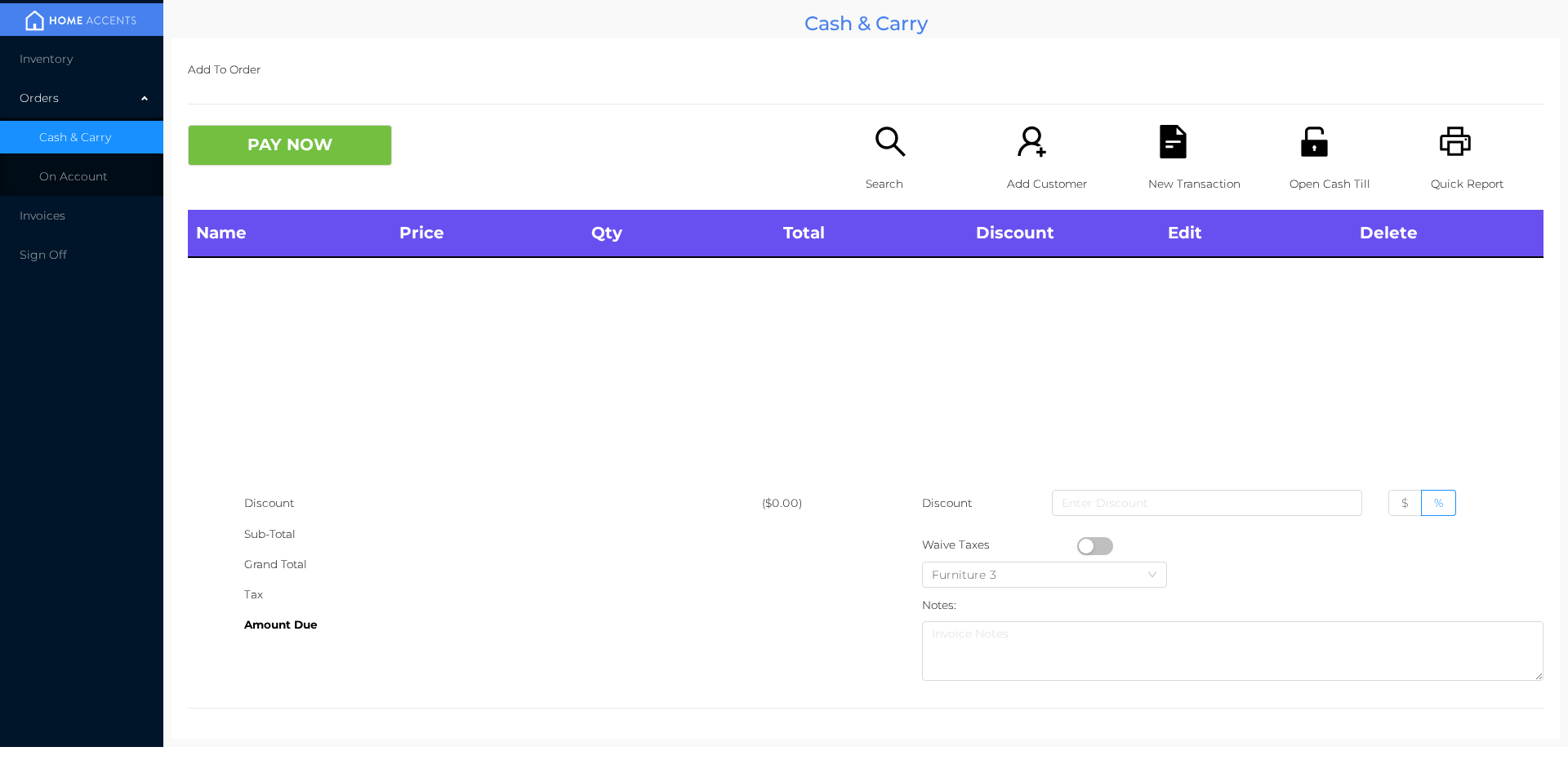
click at [1328, 144] on div "Open Cash Till" at bounding box center [1346, 168] width 113 height 85
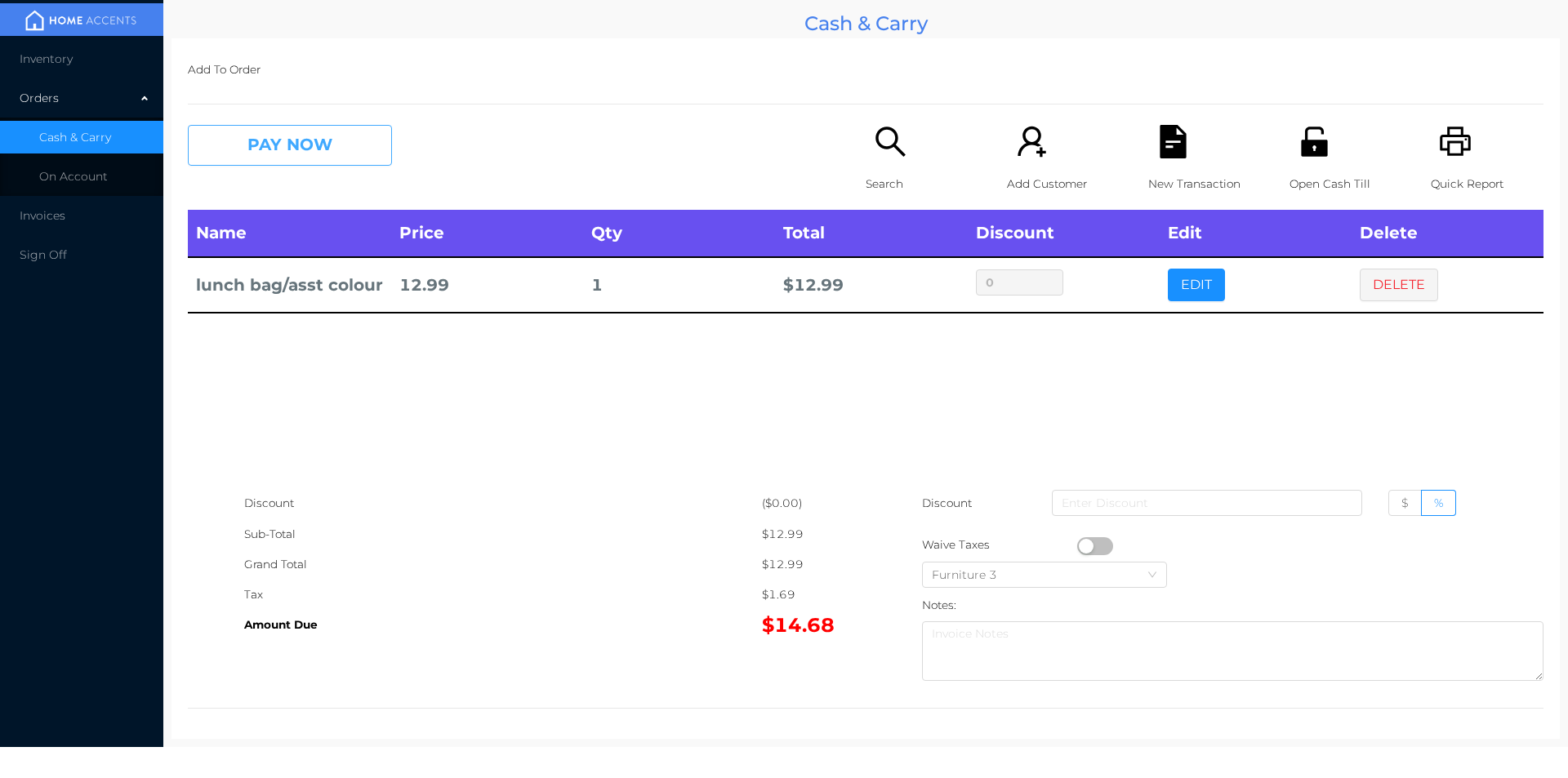
click at [340, 147] on button "PAY NOW" at bounding box center [290, 146] width 204 height 41
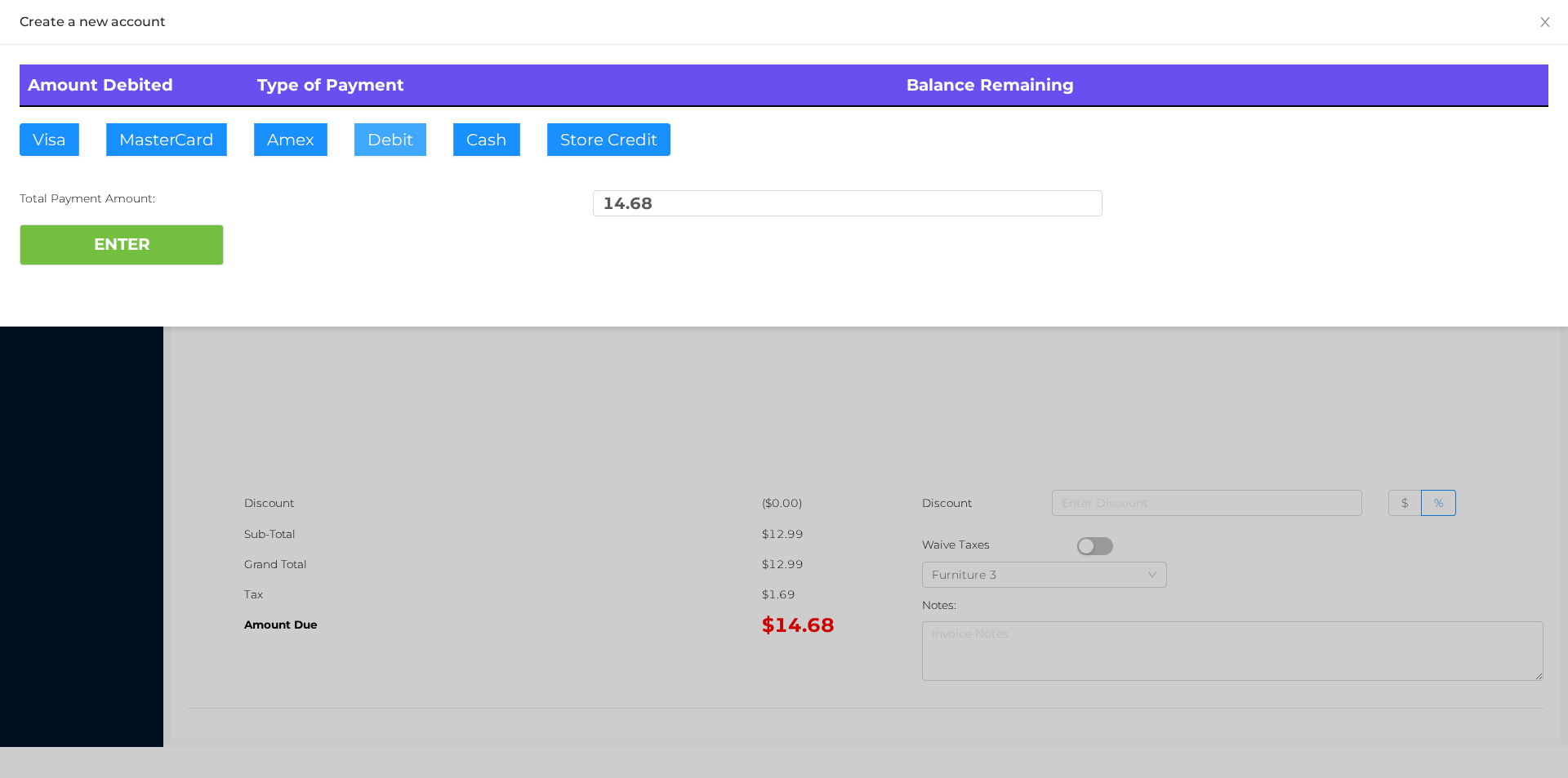
click at [396, 137] on button "Debit" at bounding box center [390, 140] width 72 height 33
click at [191, 236] on button "ENTER" at bounding box center [122, 245] width 204 height 41
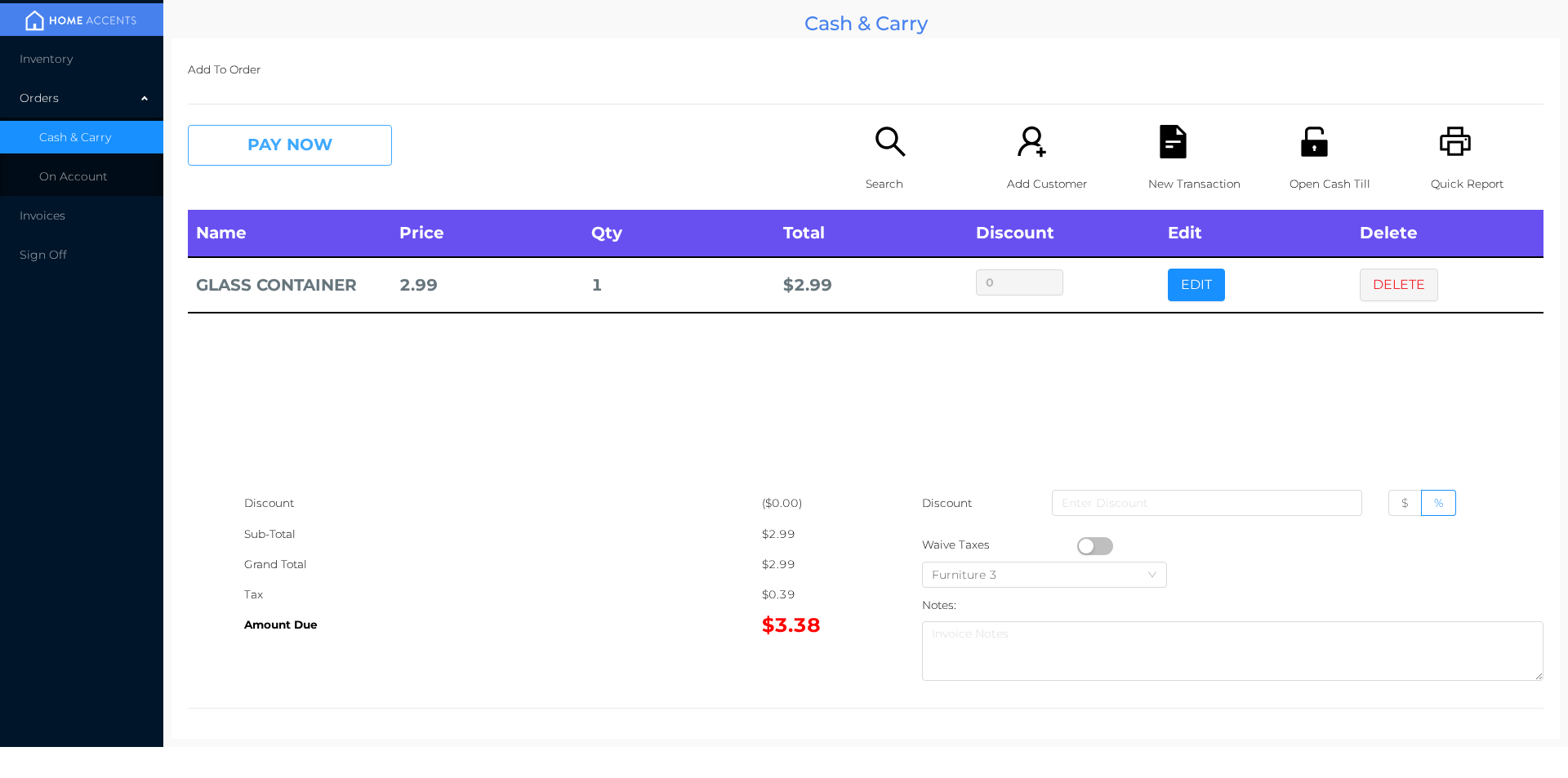
click at [302, 128] on button "PAY NOW" at bounding box center [290, 146] width 204 height 41
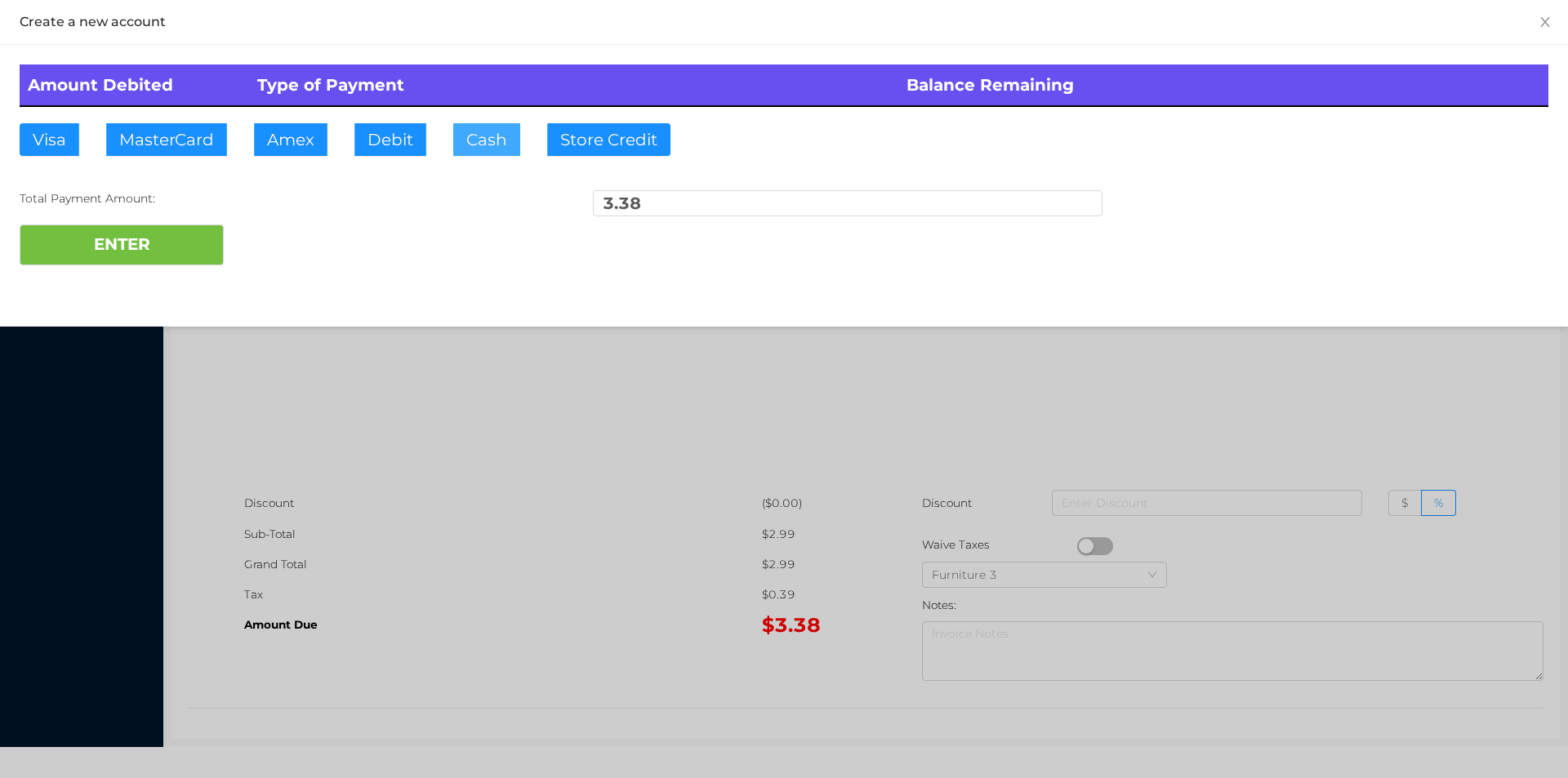
click at [490, 137] on button "Cash" at bounding box center [487, 140] width 67 height 33
type input "20."
click at [187, 246] on button "ENTER" at bounding box center [122, 245] width 204 height 41
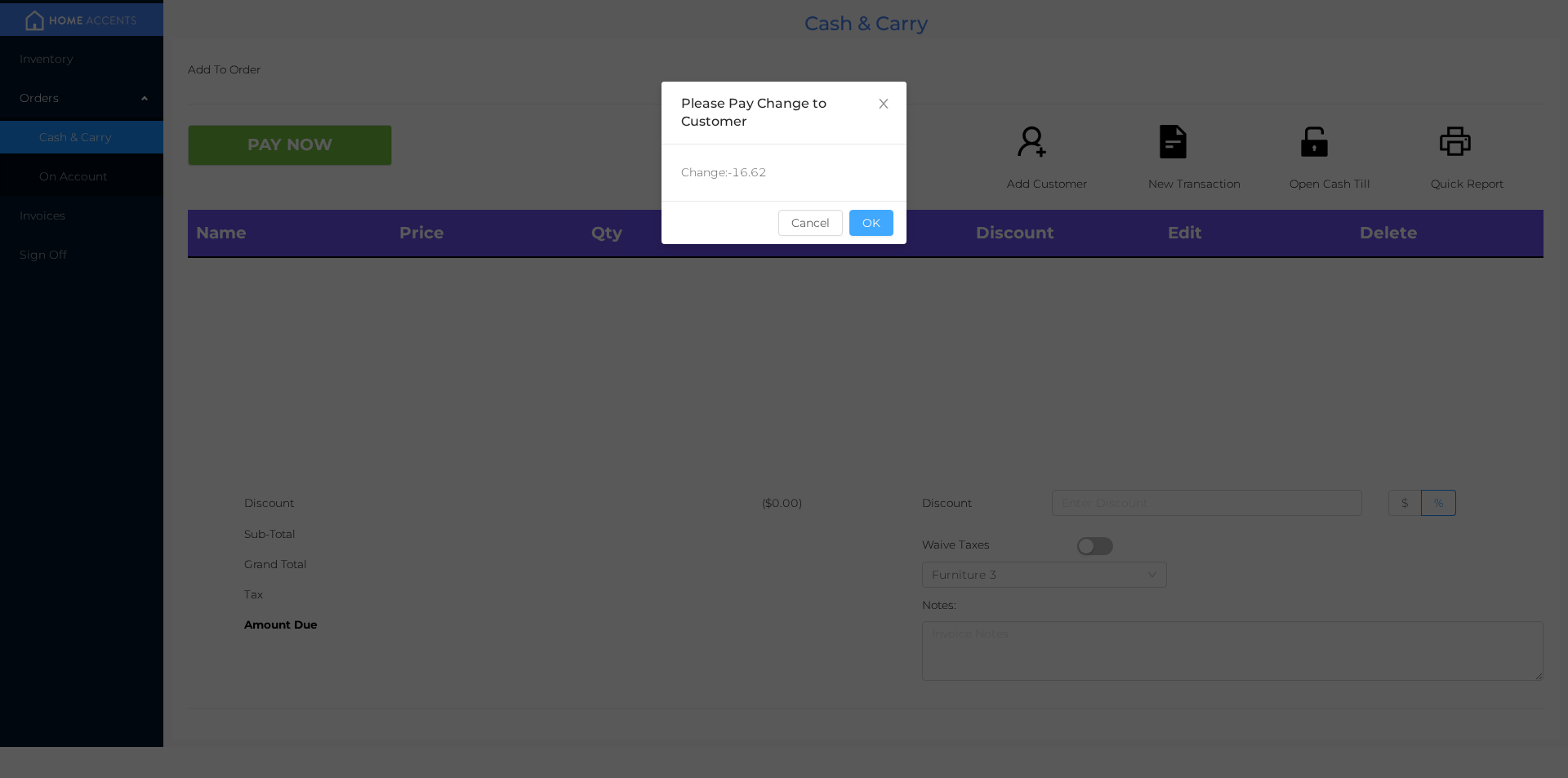
click at [887, 226] on button "OK" at bounding box center [871, 223] width 44 height 26
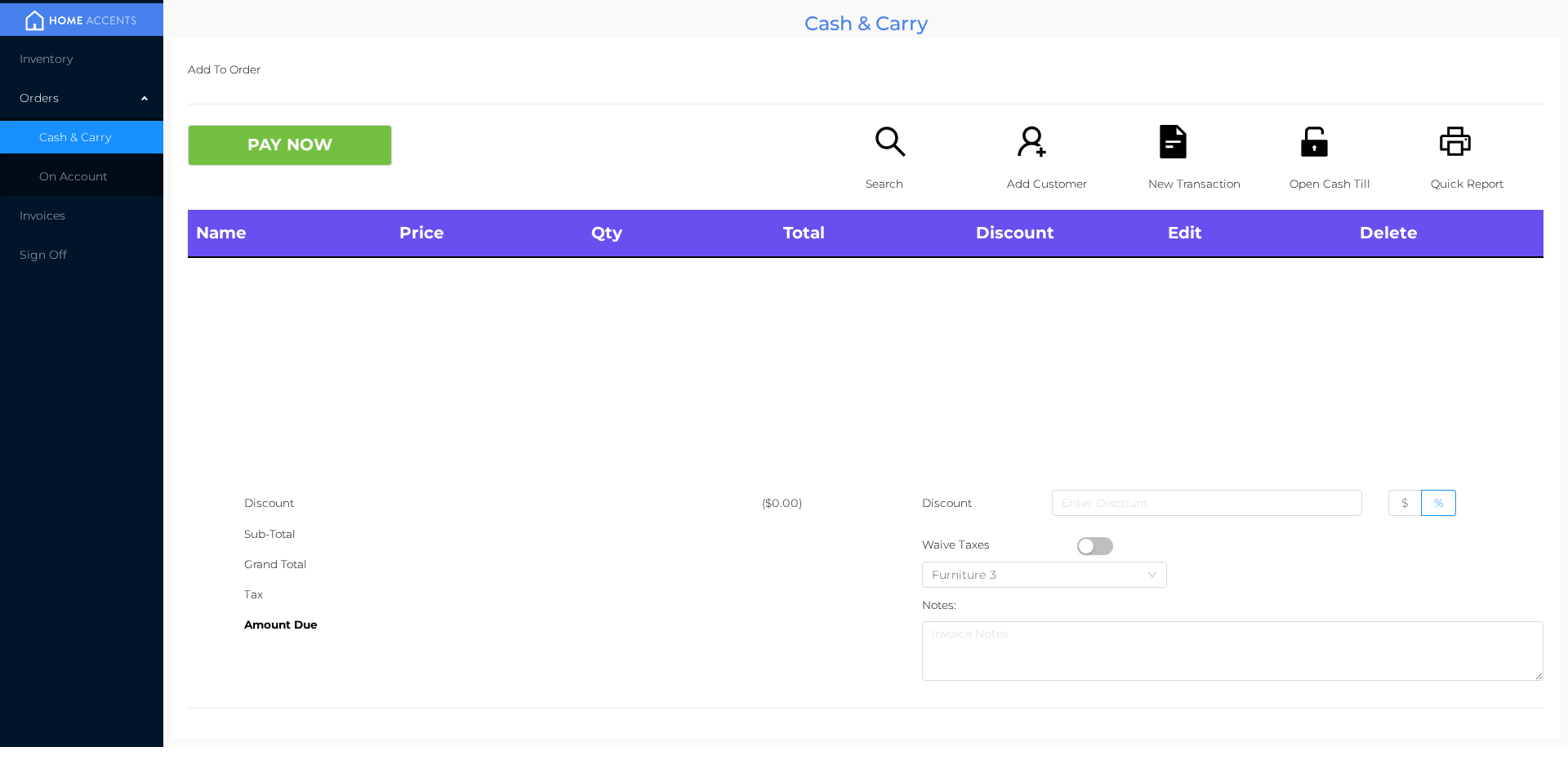
click at [882, 163] on div "Search" at bounding box center [922, 168] width 113 height 85
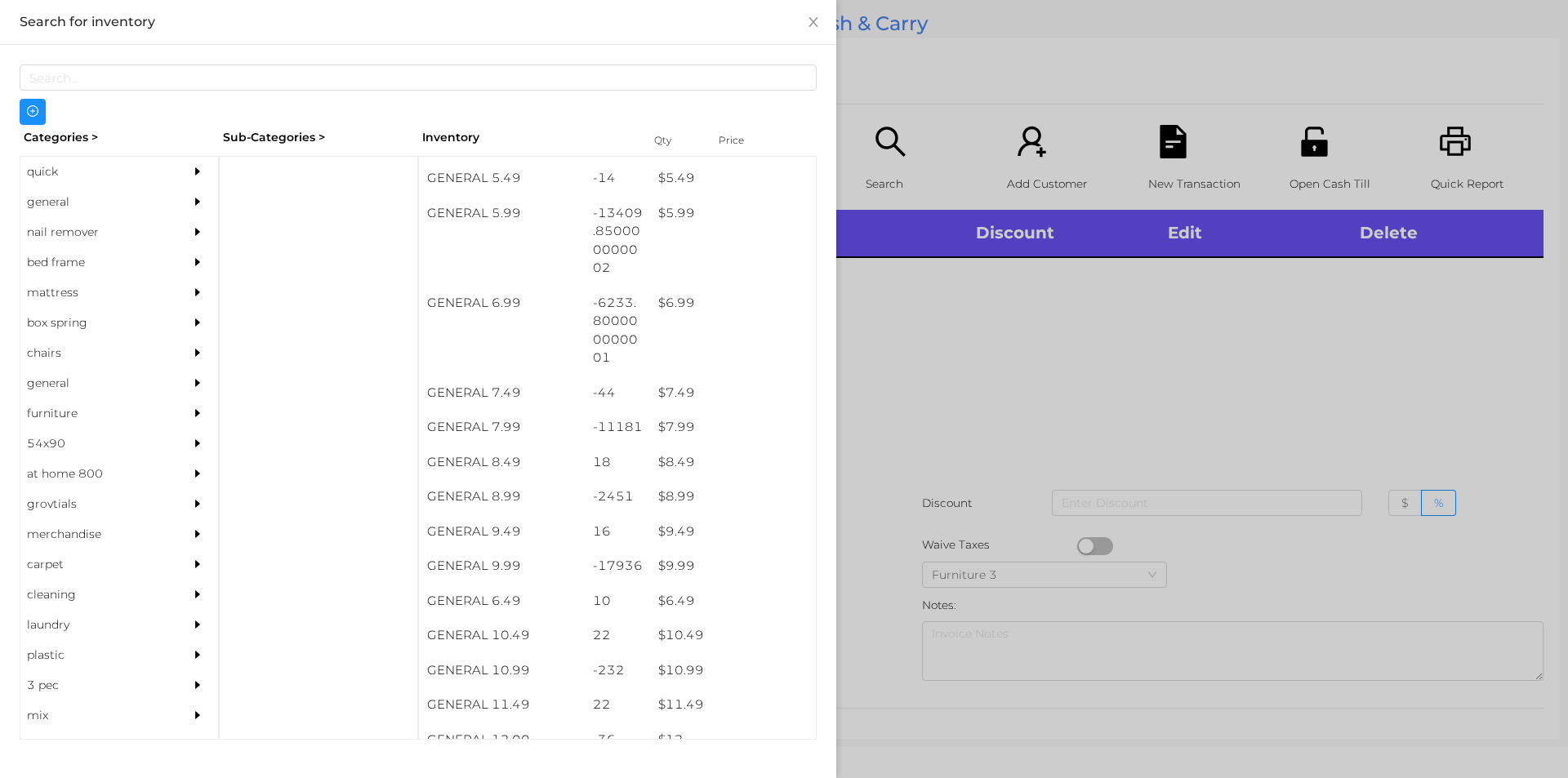
scroll to position [602, 0]
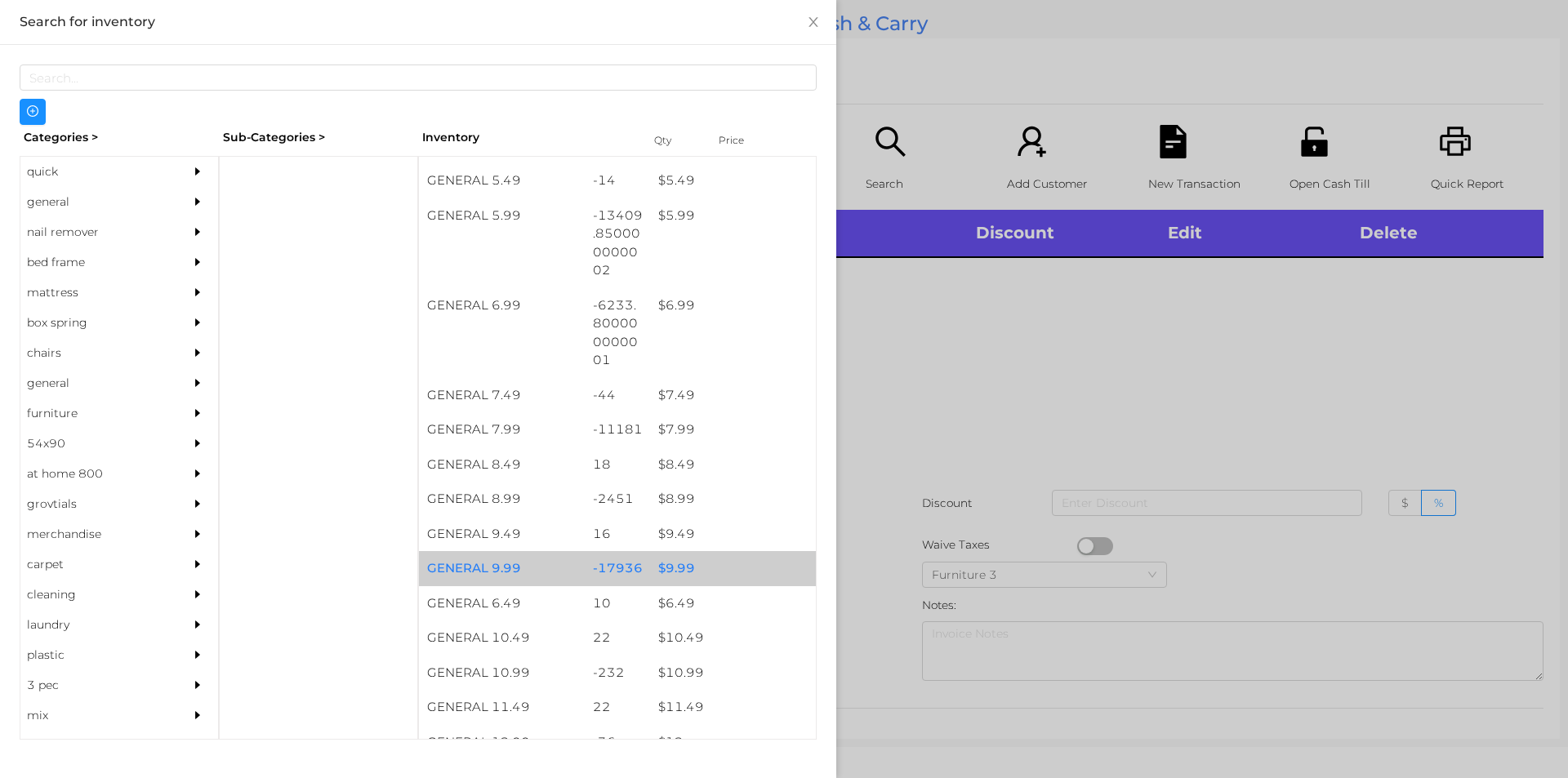
click at [676, 569] on div "$ 9.99" at bounding box center [733, 569] width 166 height 35
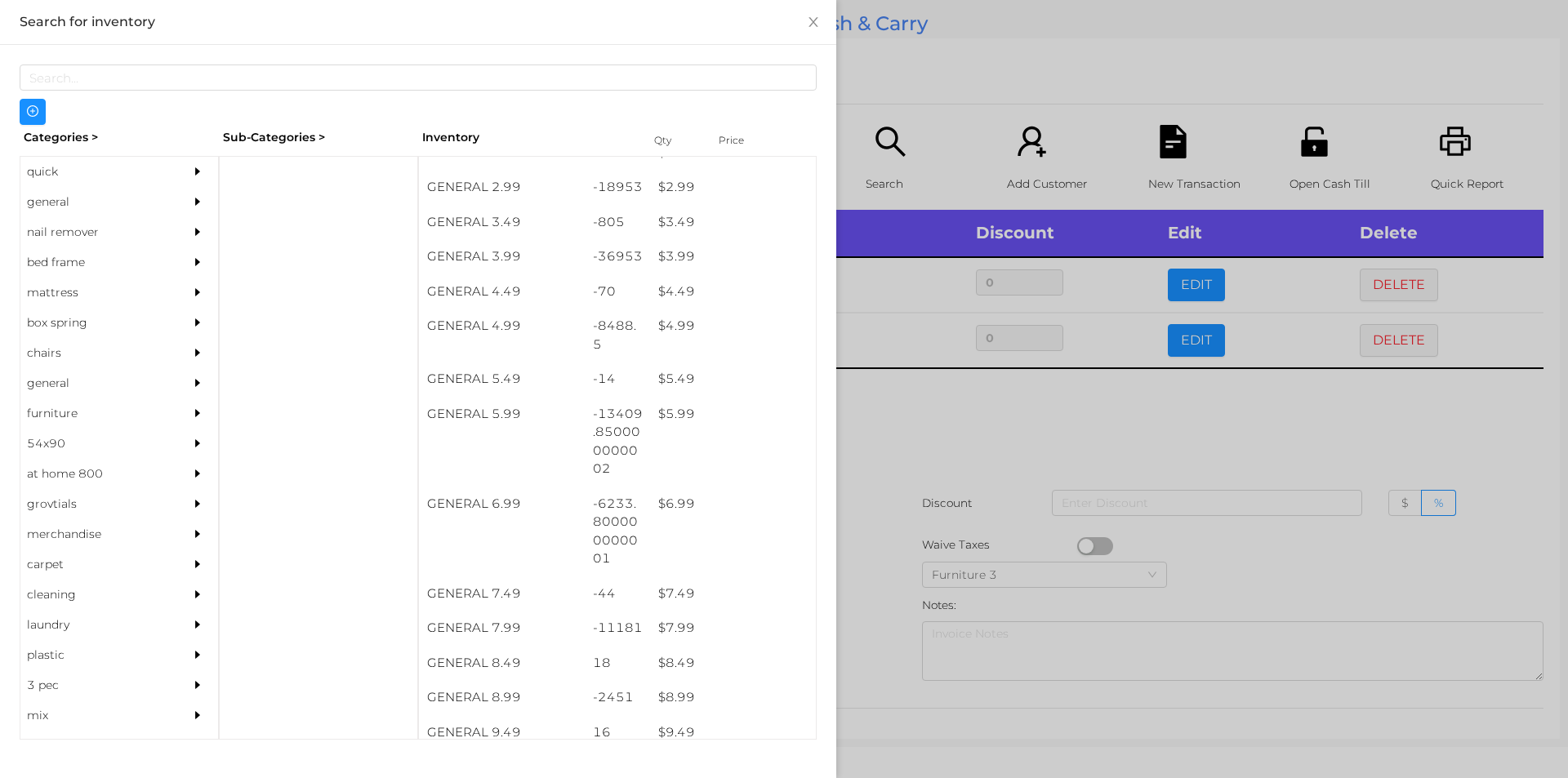
scroll to position [0, 0]
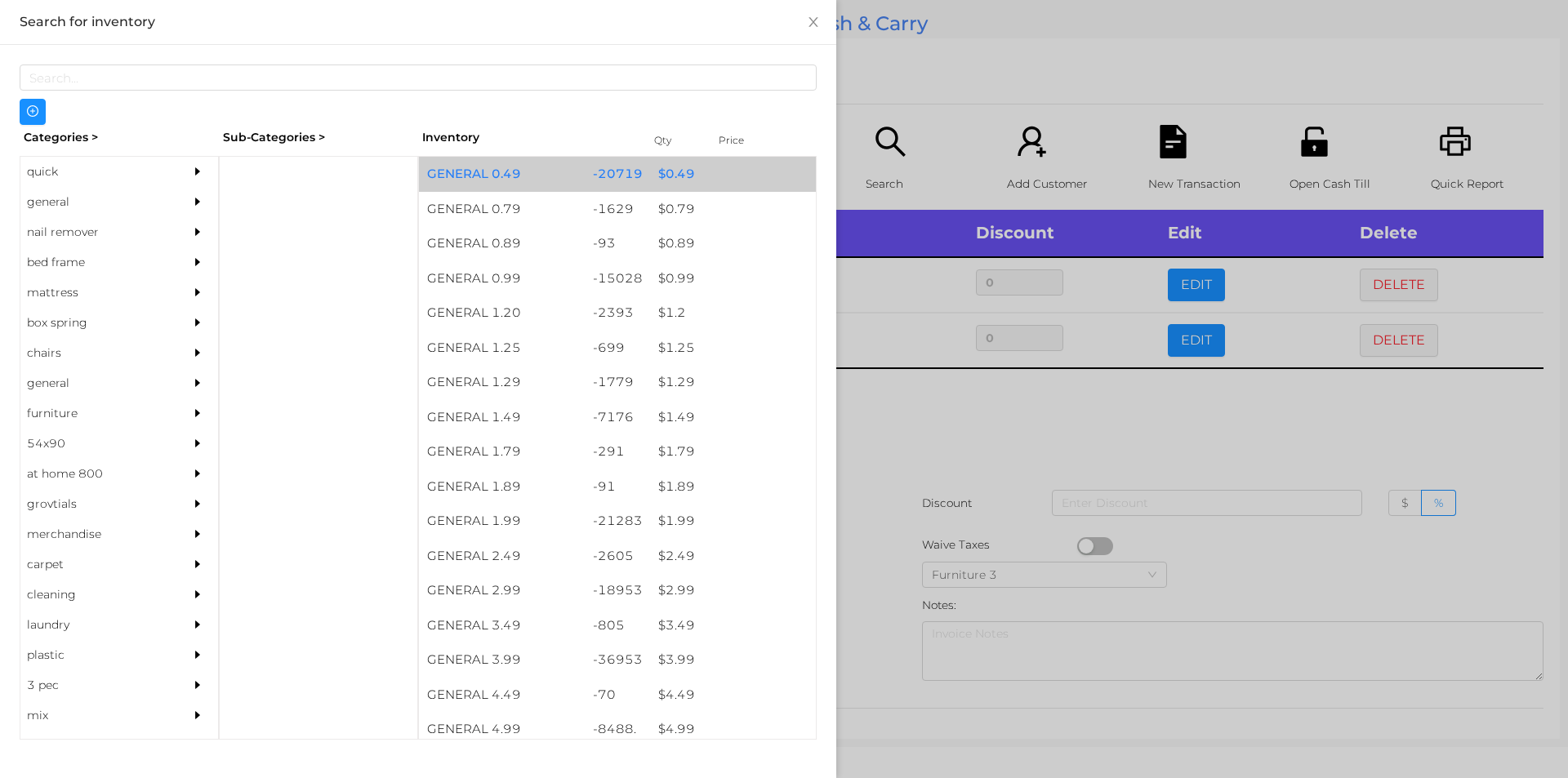
click at [665, 171] on div "$ 0.49" at bounding box center [733, 174] width 166 height 35
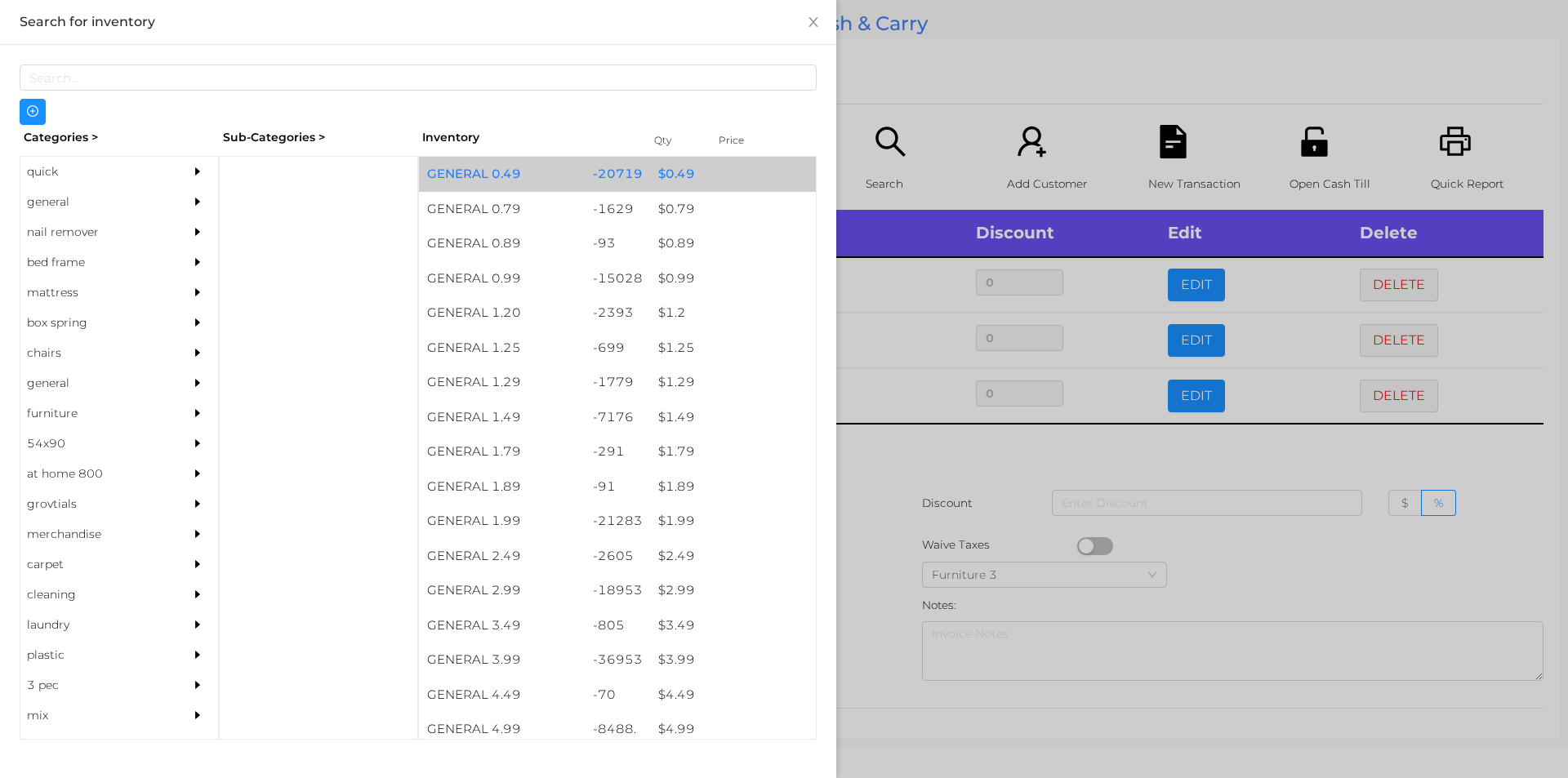
click at [663, 182] on div "$ 0.49" at bounding box center [733, 174] width 166 height 35
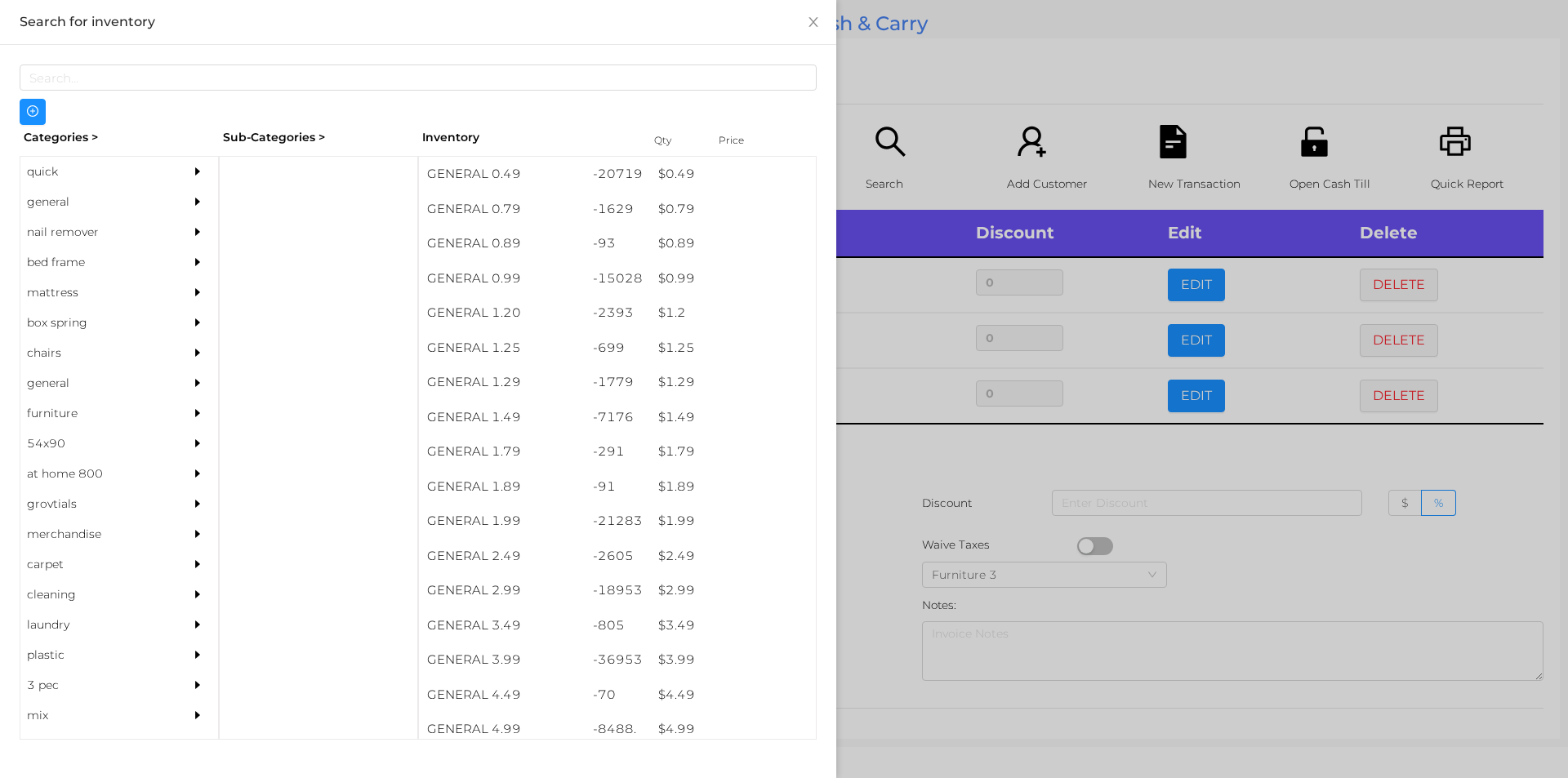
click at [948, 480] on div at bounding box center [784, 389] width 1568 height 778
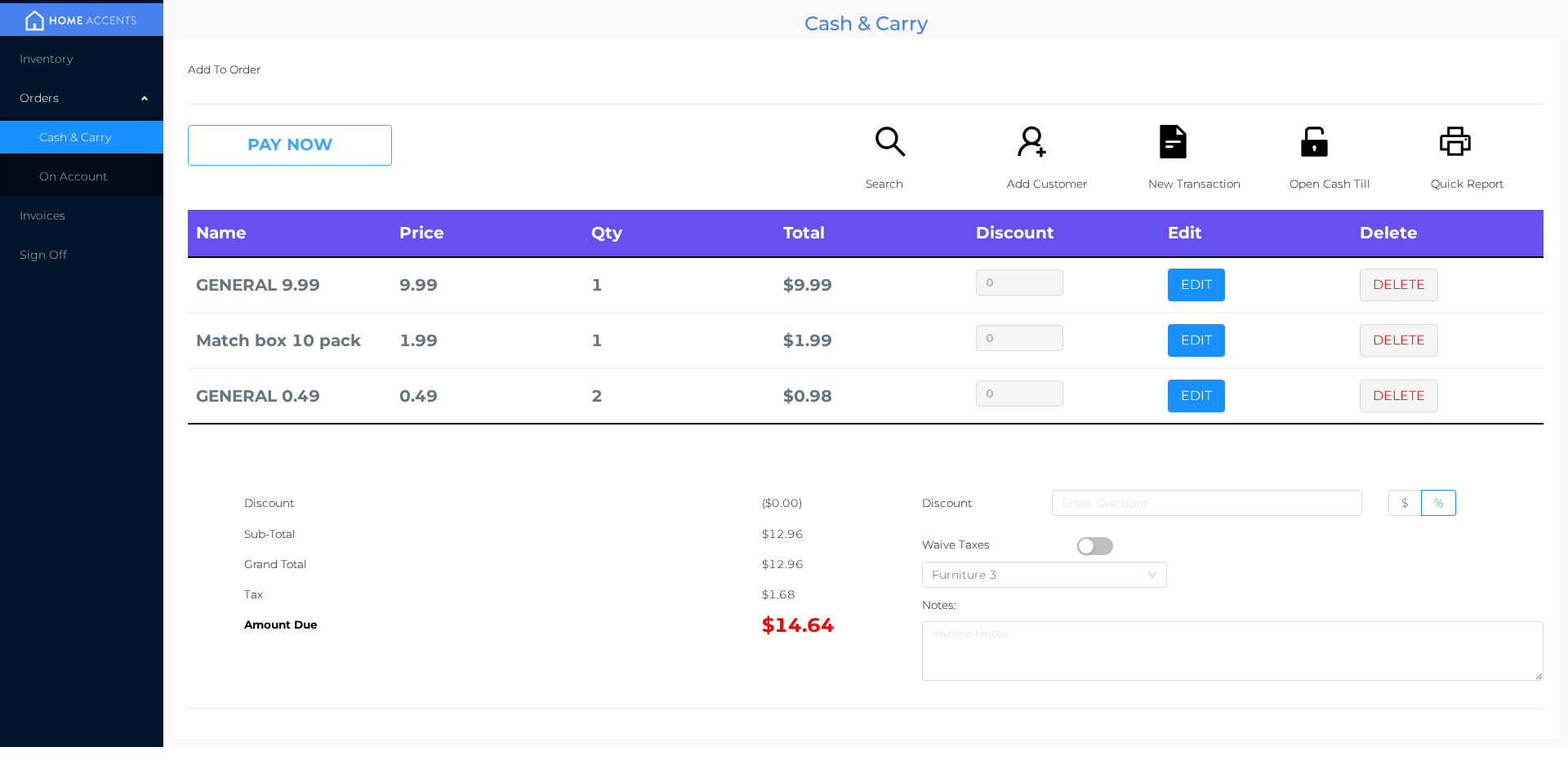
click at [259, 143] on button "PAY NOW" at bounding box center [290, 146] width 204 height 41
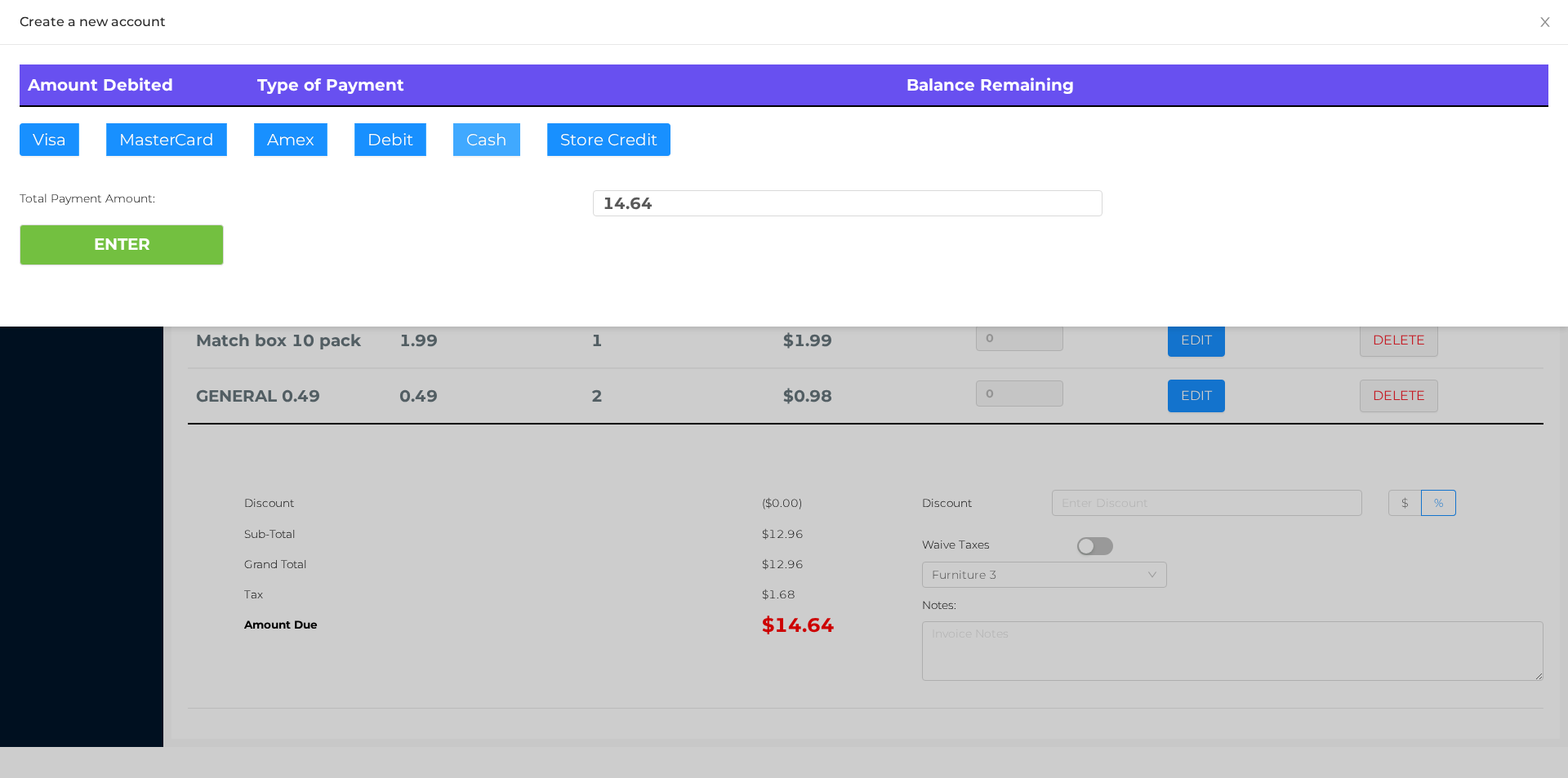
click at [483, 152] on button "Cash" at bounding box center [487, 140] width 67 height 33
type input "20."
click at [128, 263] on button "ENTER" at bounding box center [122, 245] width 204 height 41
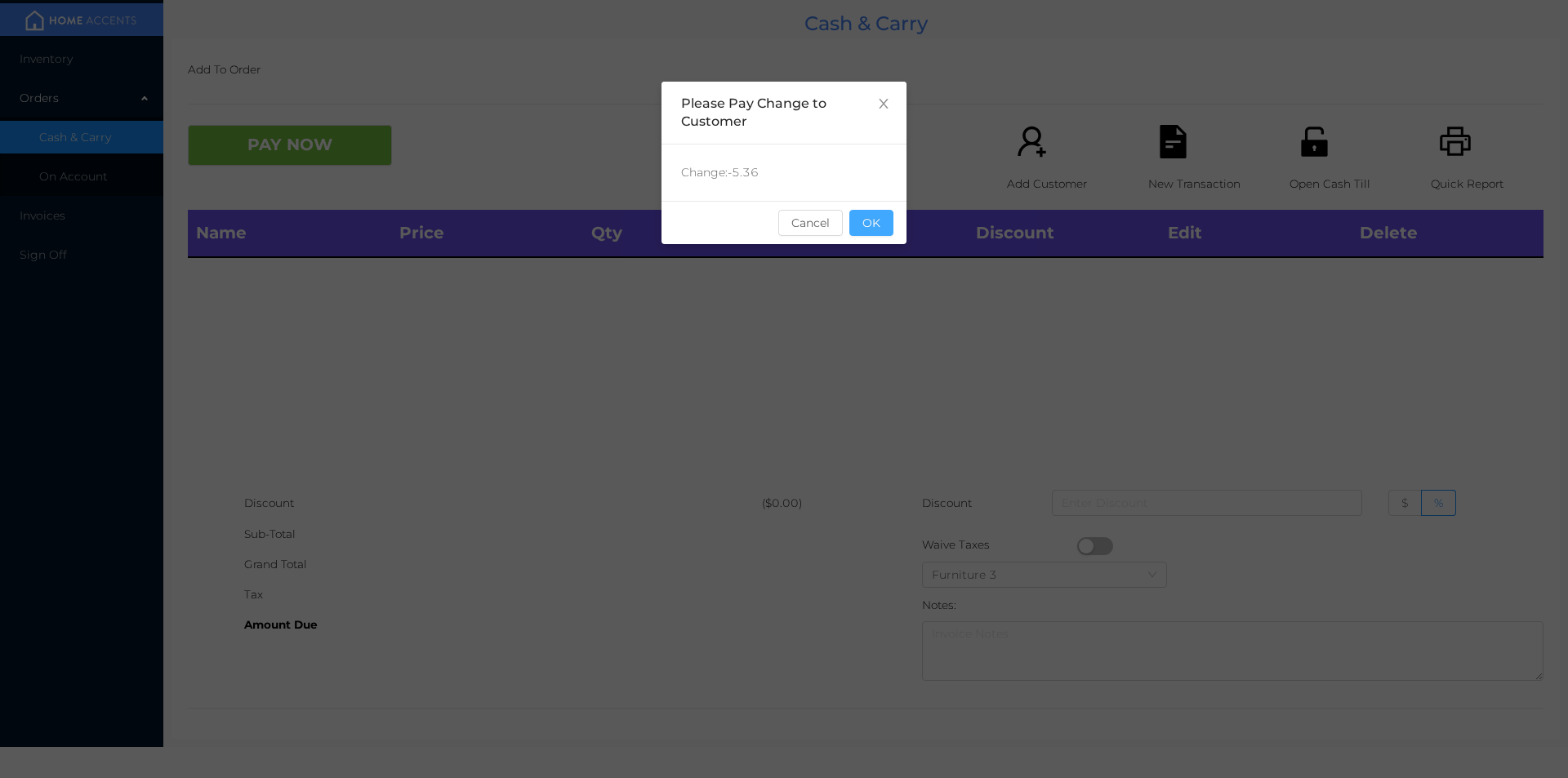
click at [888, 221] on button "OK" at bounding box center [871, 223] width 44 height 26
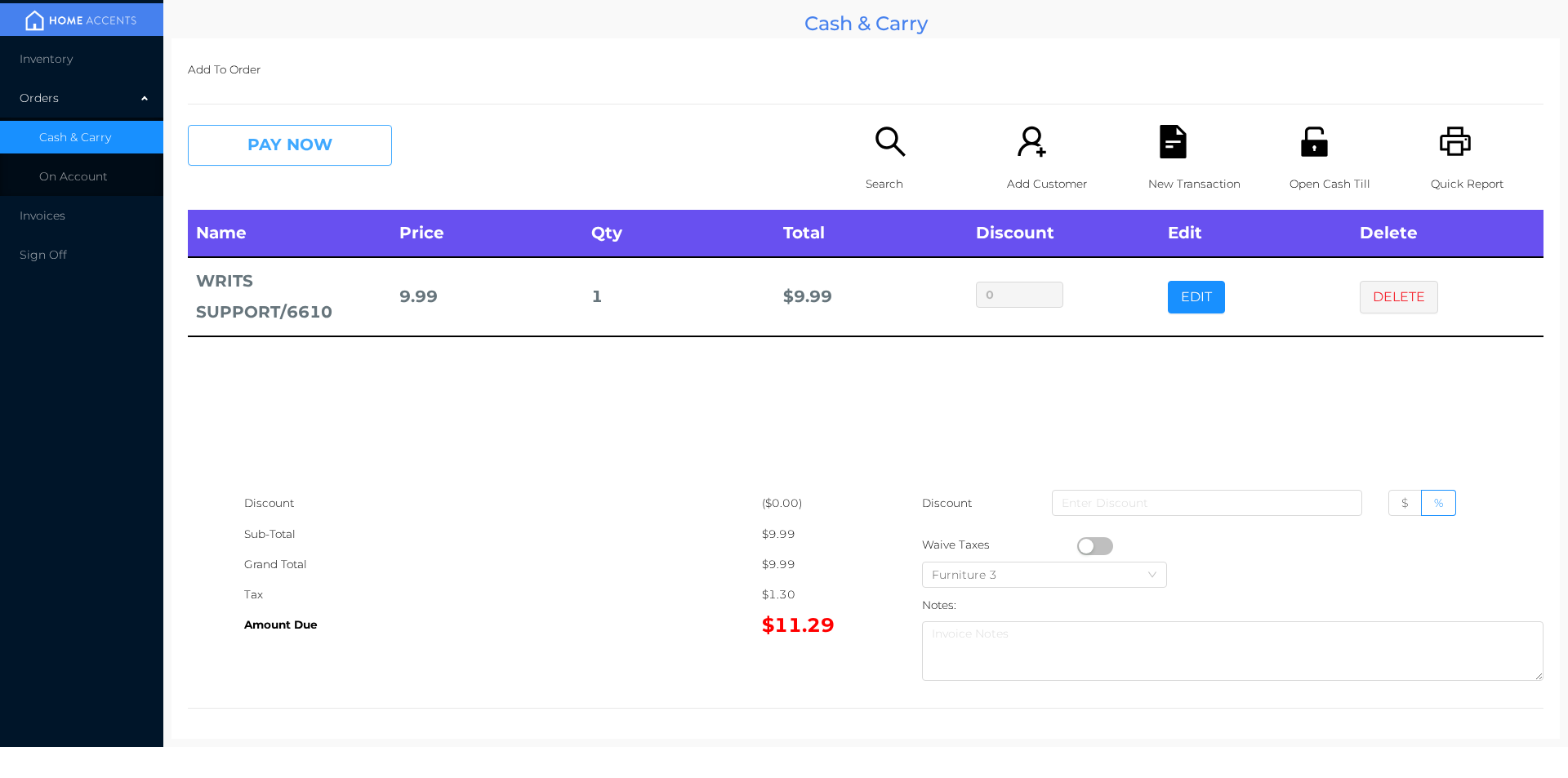
click at [236, 143] on button "PAY NOW" at bounding box center [290, 146] width 204 height 41
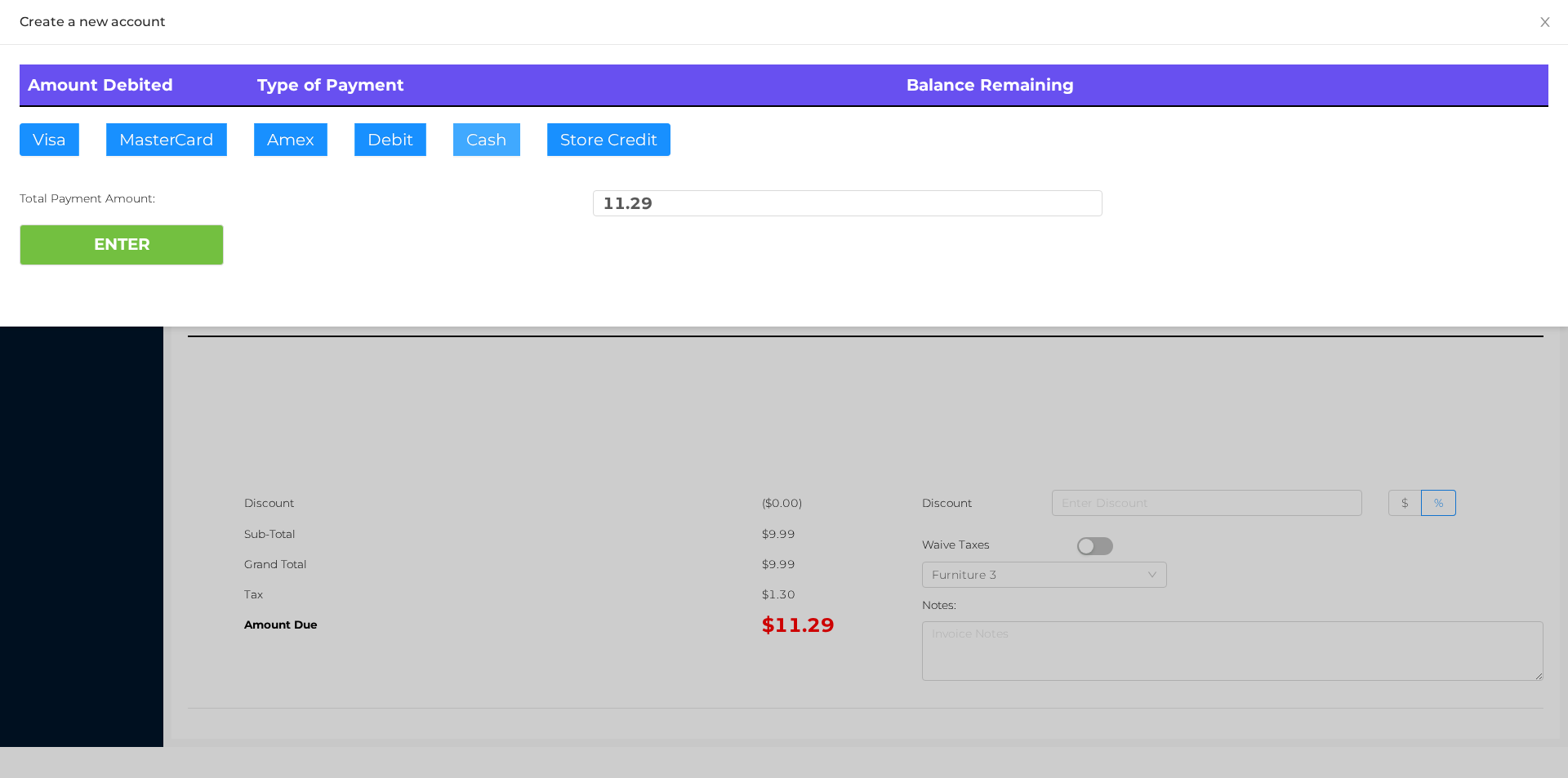
click at [485, 149] on button "Cash" at bounding box center [487, 140] width 67 height 33
type input "15."
click at [102, 228] on button "ENTER" at bounding box center [122, 245] width 204 height 41
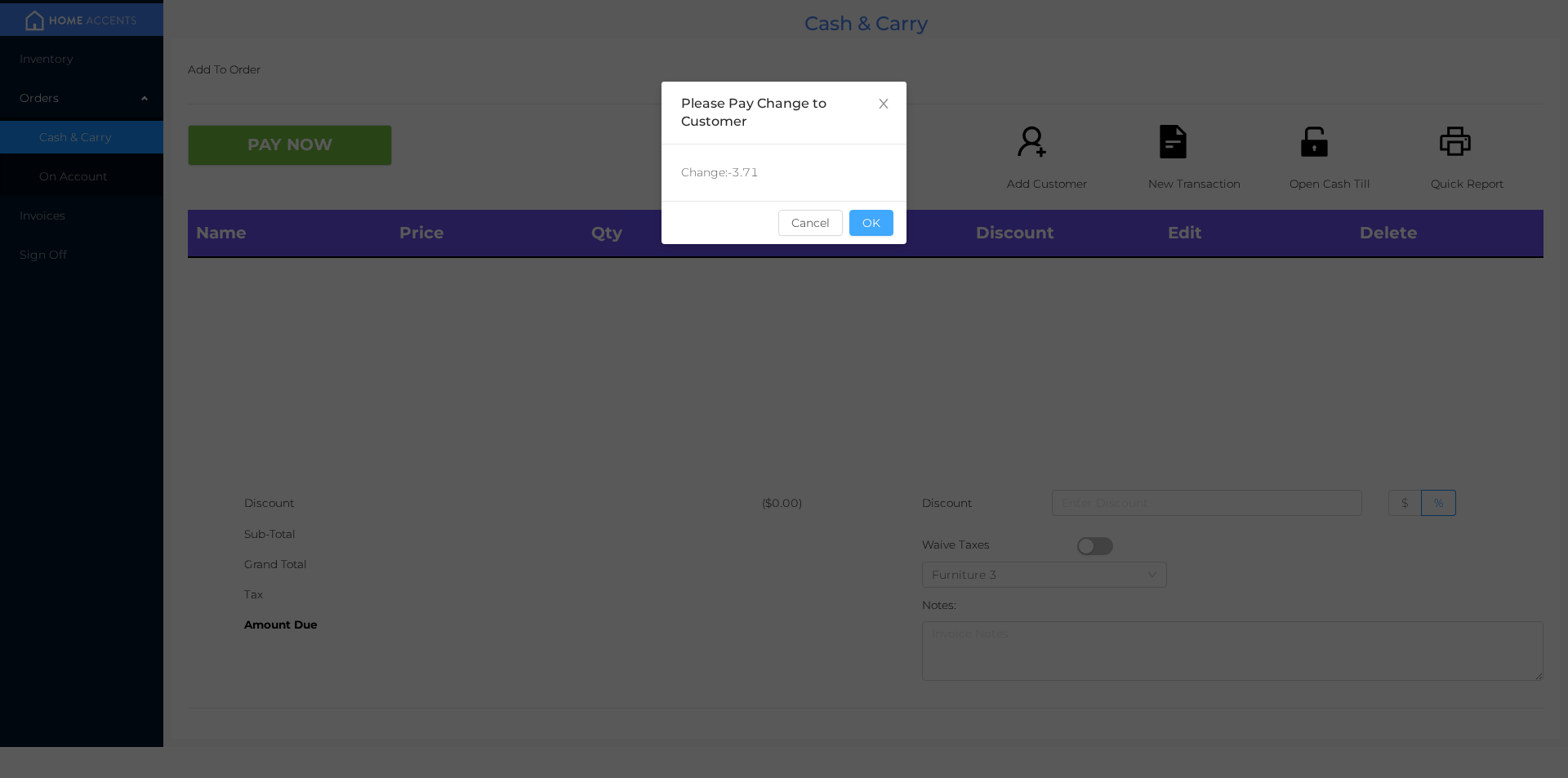
click at [880, 230] on button "OK" at bounding box center [871, 223] width 44 height 26
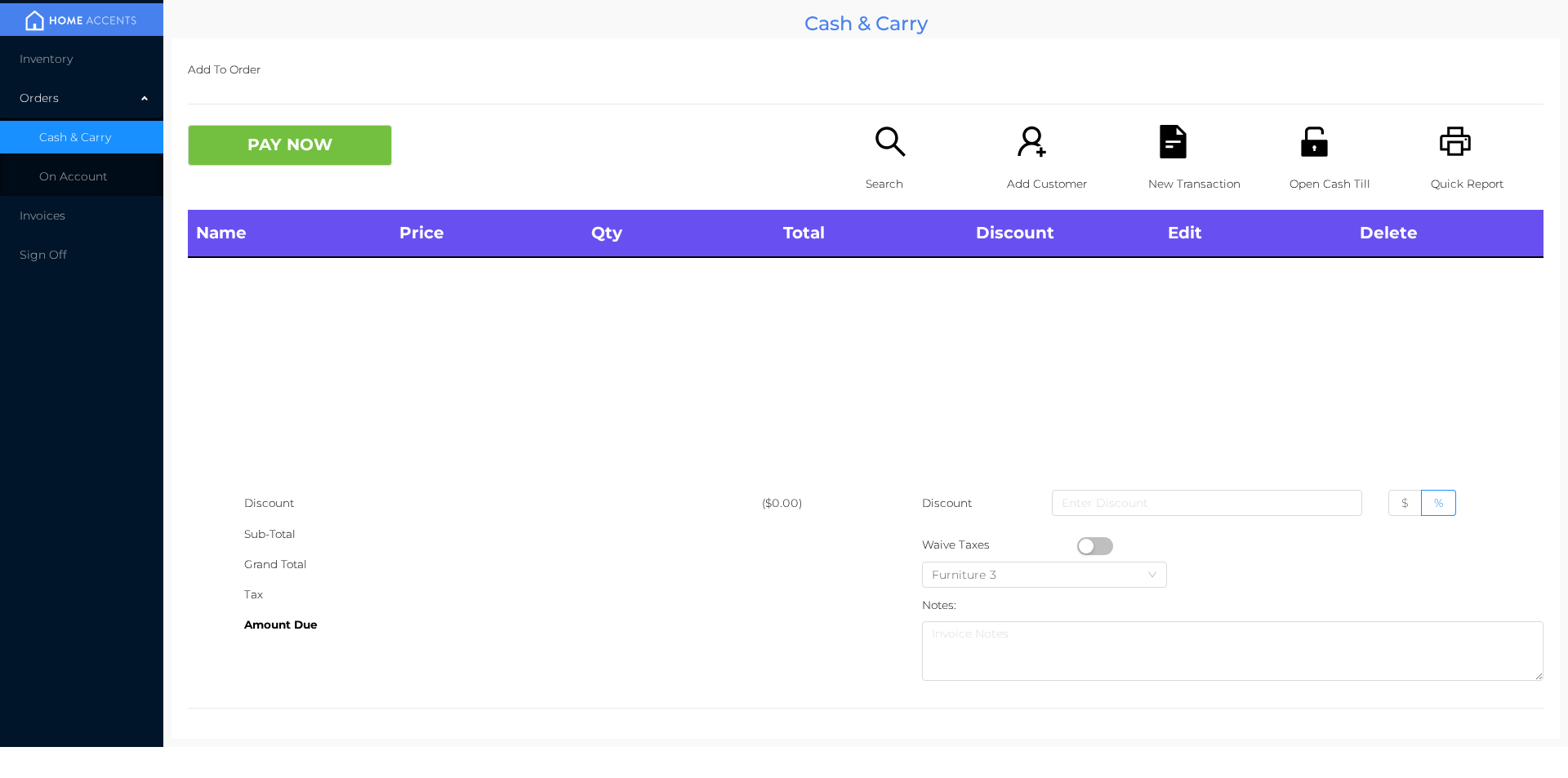
click at [873, 189] on p "Search" at bounding box center [922, 184] width 113 height 30
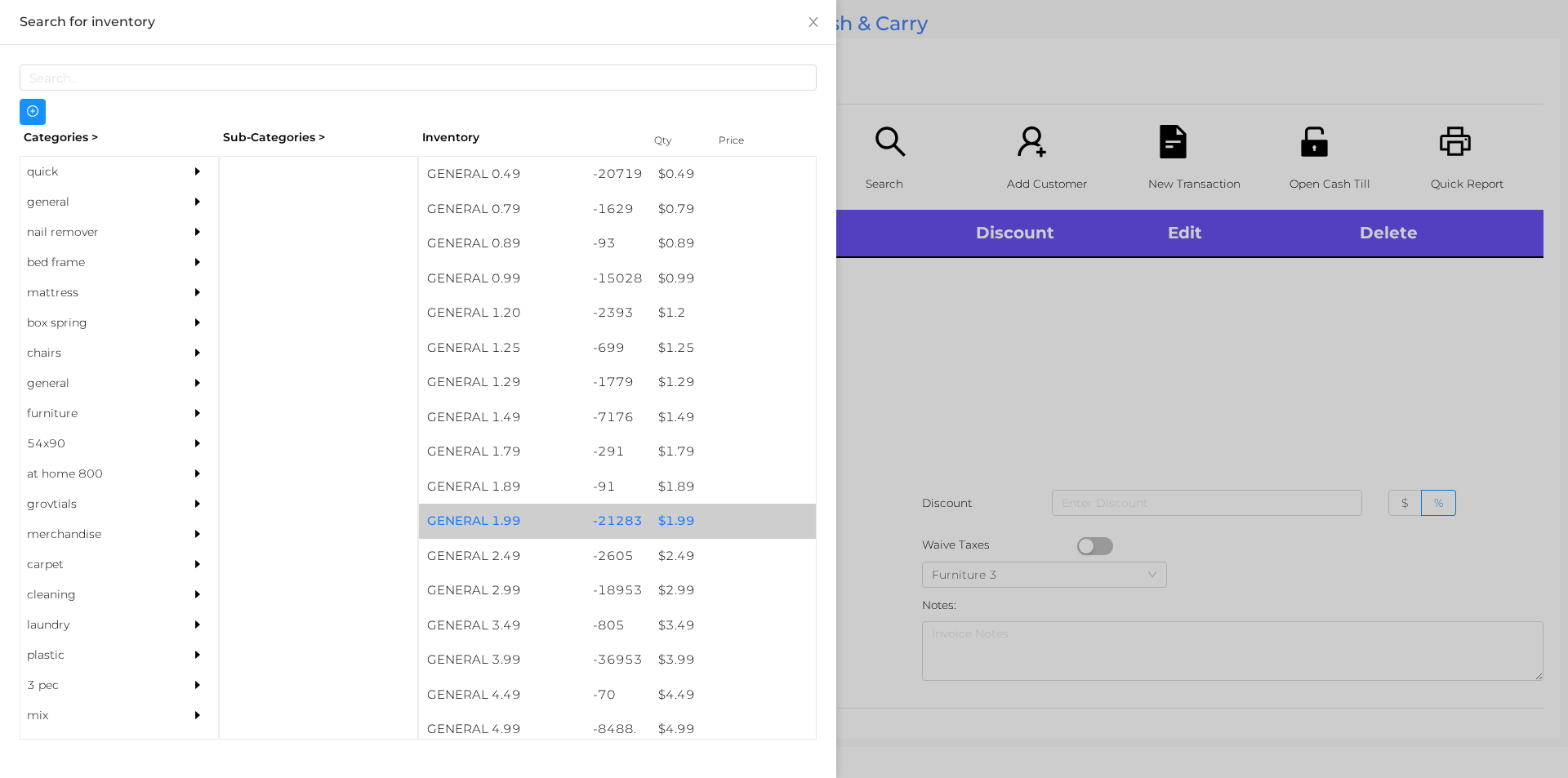
click at [676, 532] on div "$ 1.99" at bounding box center [733, 521] width 166 height 35
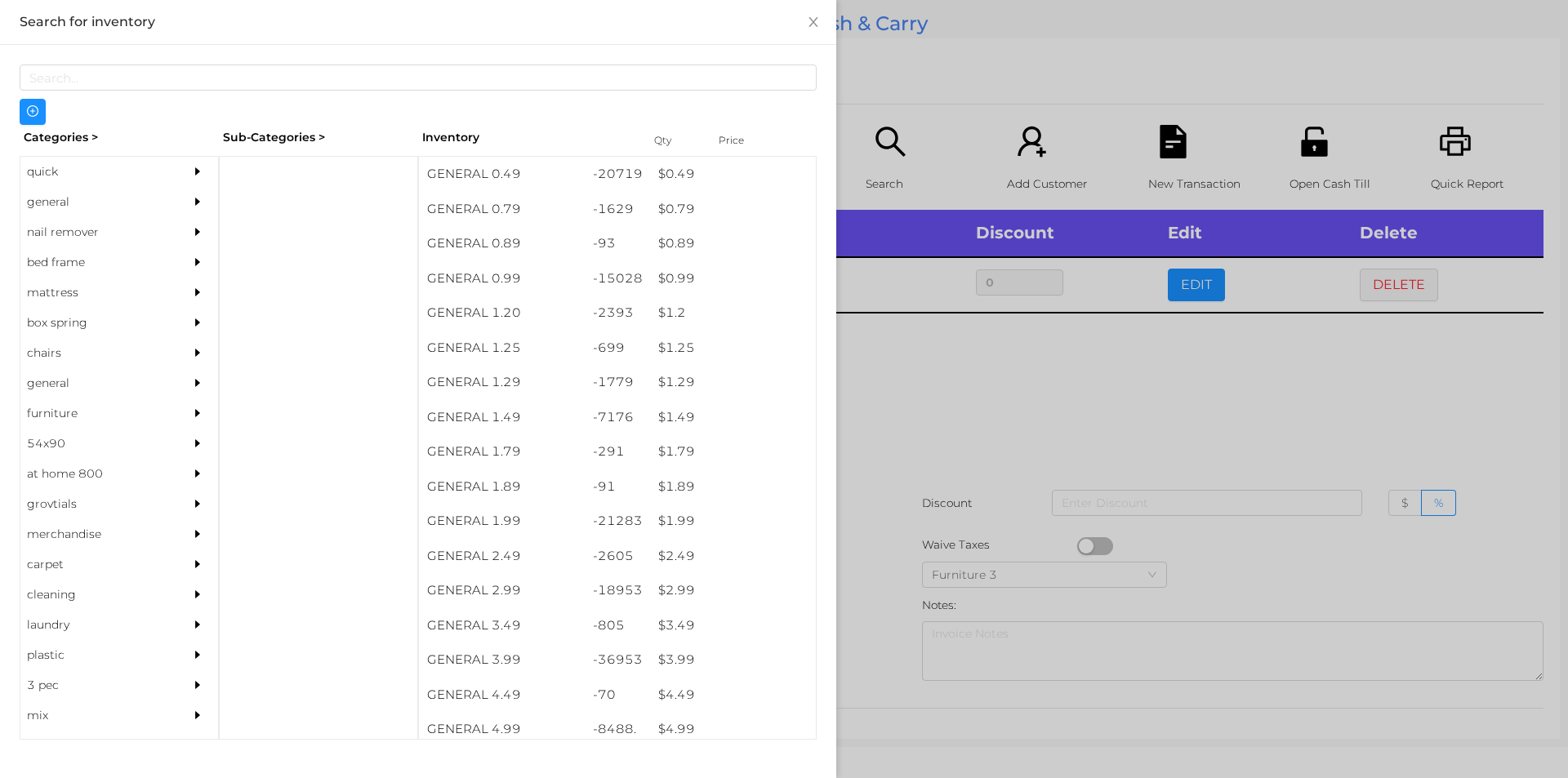
click at [1087, 407] on div at bounding box center [784, 389] width 1568 height 778
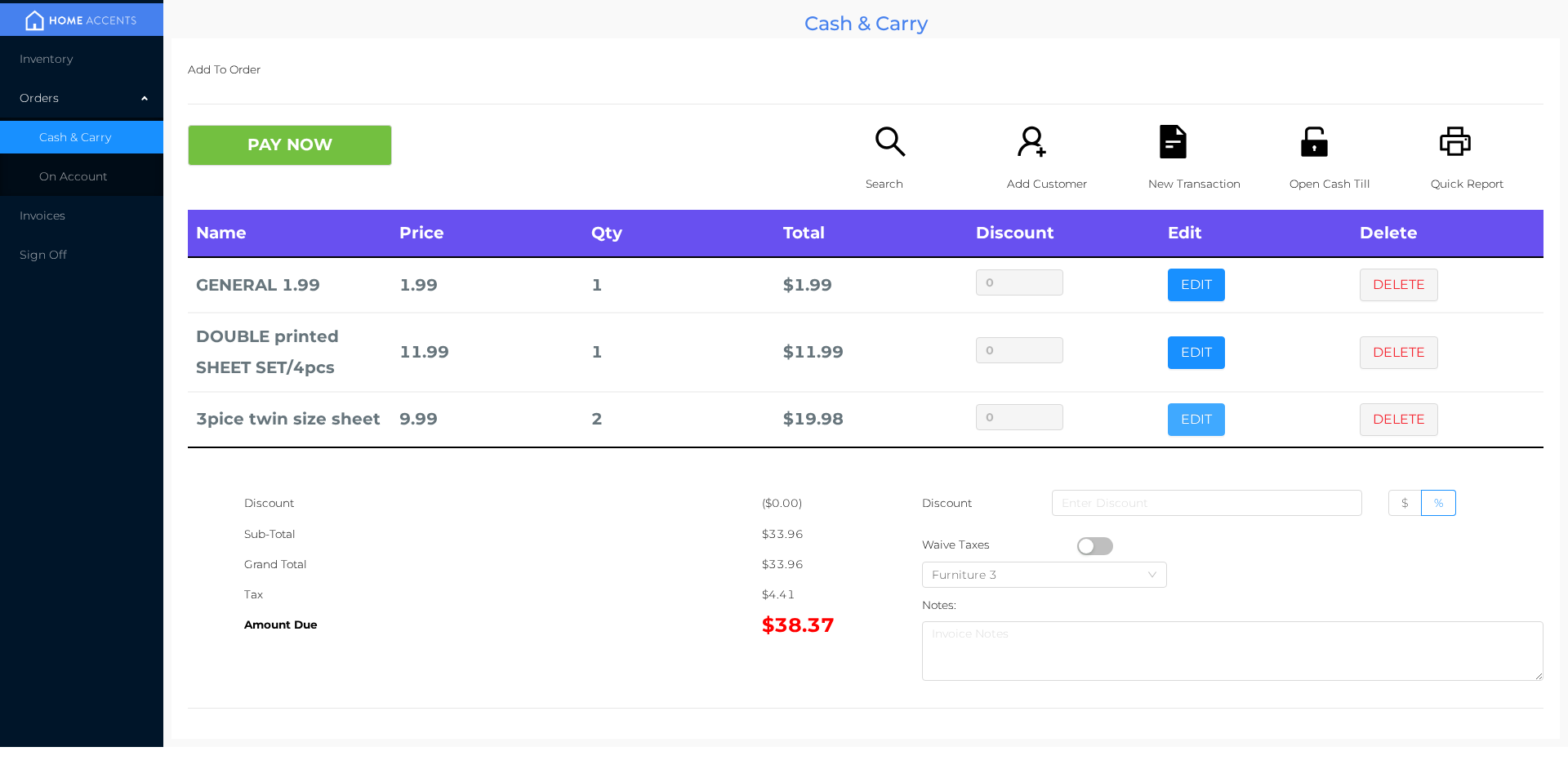
click at [1178, 427] on button "EDIT" at bounding box center [1196, 420] width 57 height 33
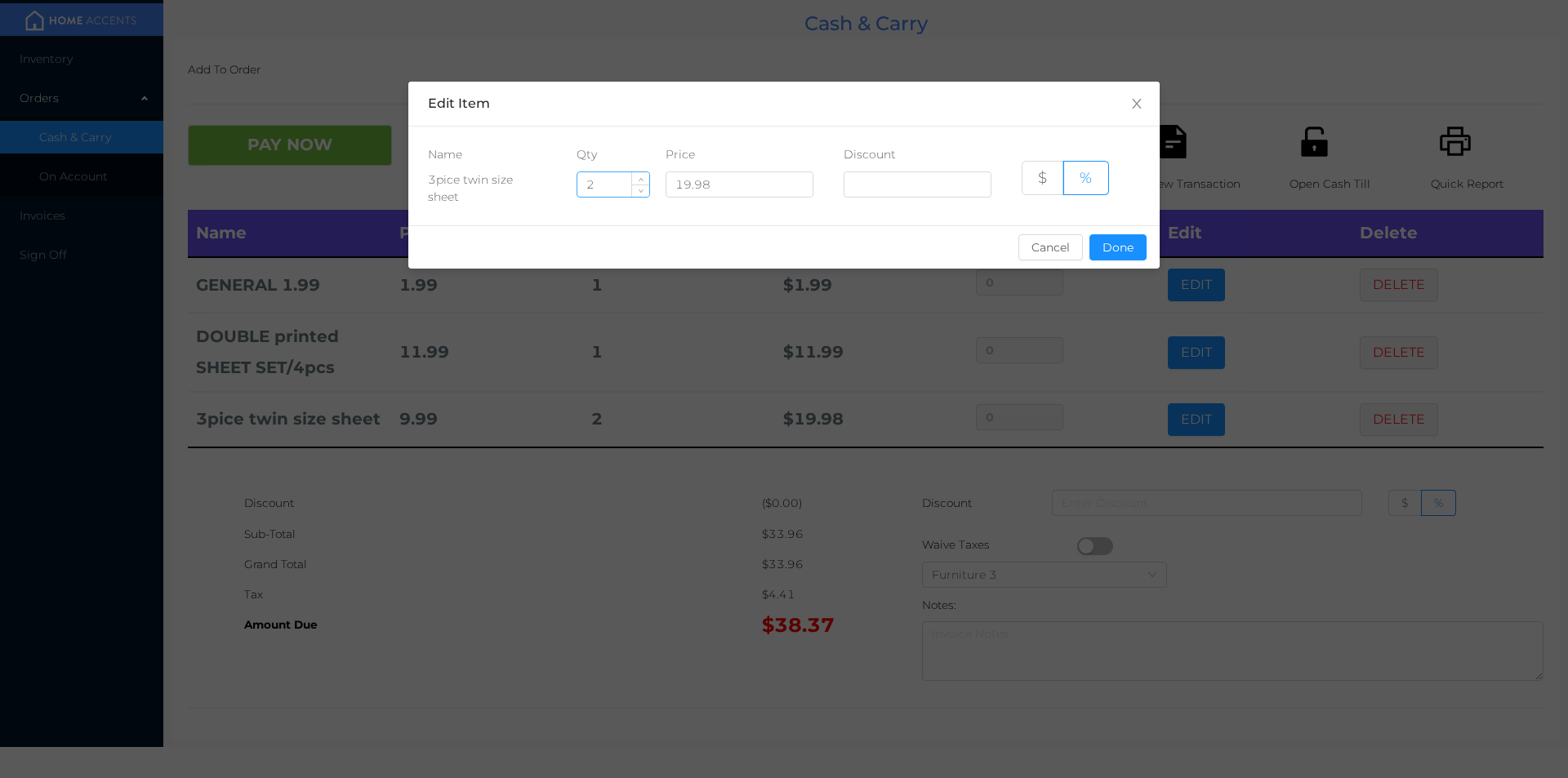
click at [611, 187] on input "2" at bounding box center [613, 185] width 72 height 25
type input "1"
click at [1121, 259] on button "Done" at bounding box center [1118, 247] width 57 height 26
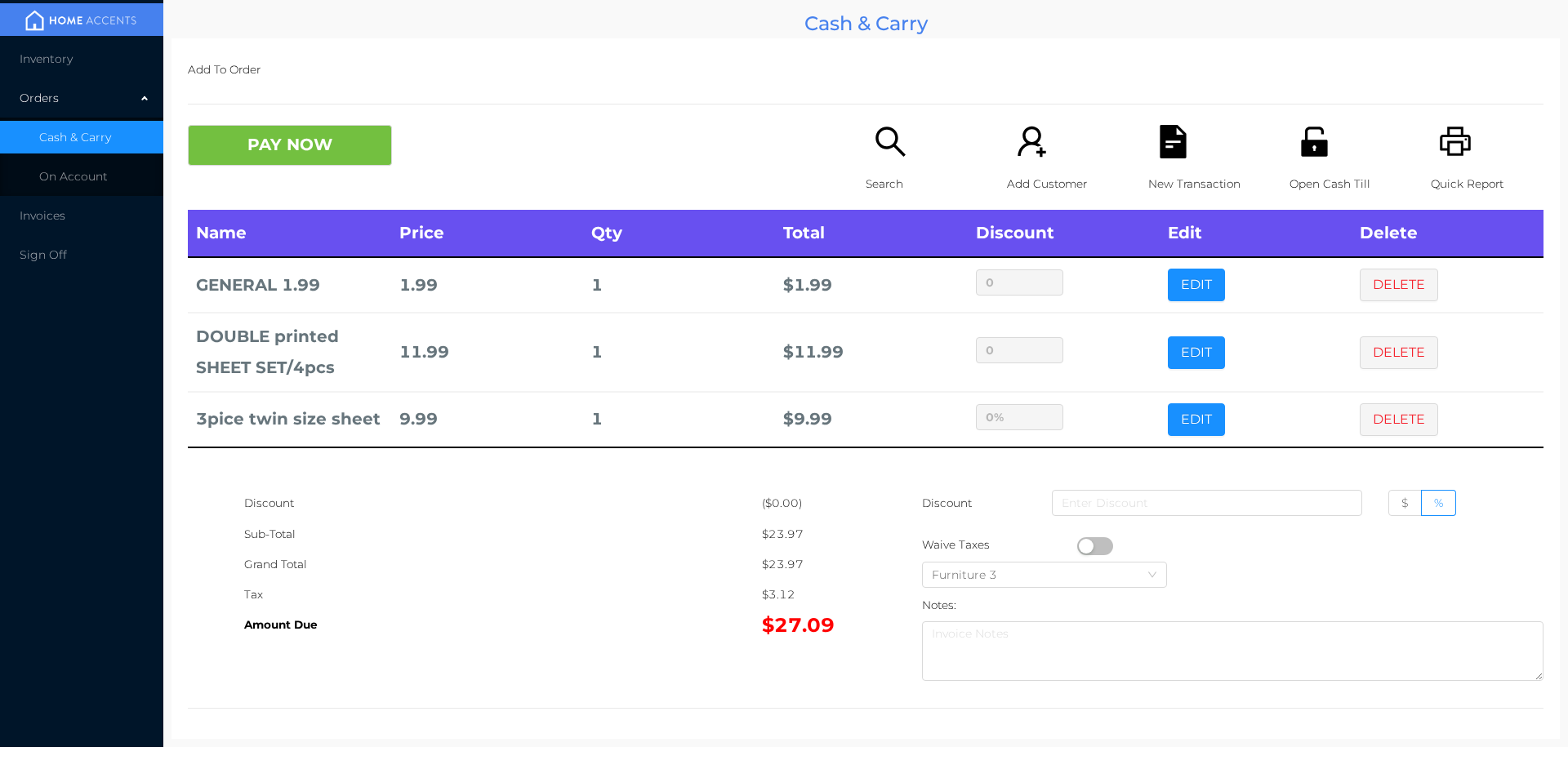
click at [1023, 447] on td "0%" at bounding box center [1063, 420] width 192 height 56
click at [353, 128] on button "PAY NOW" at bounding box center [290, 146] width 204 height 41
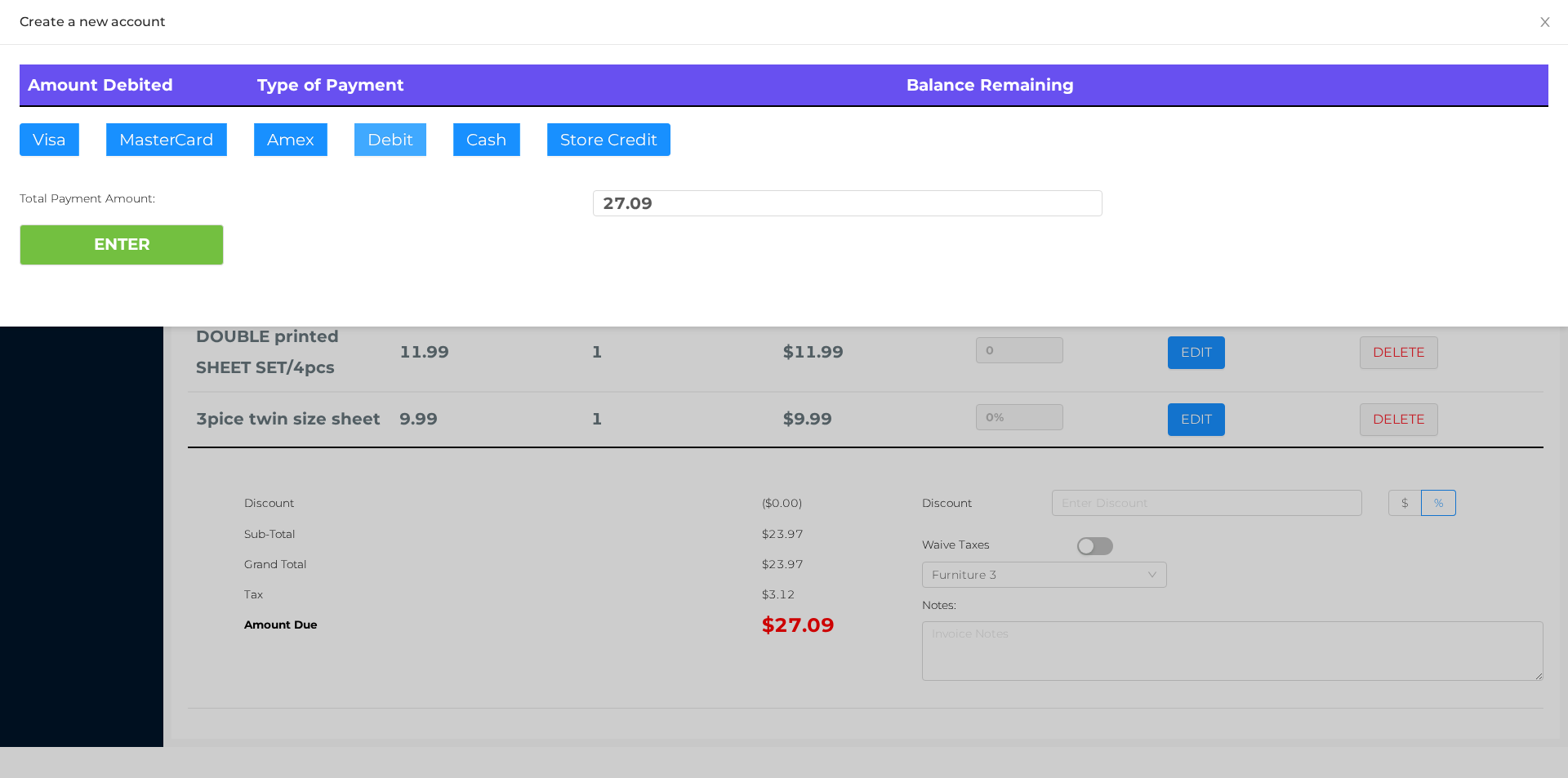
click at [389, 139] on button "Debit" at bounding box center [390, 140] width 72 height 33
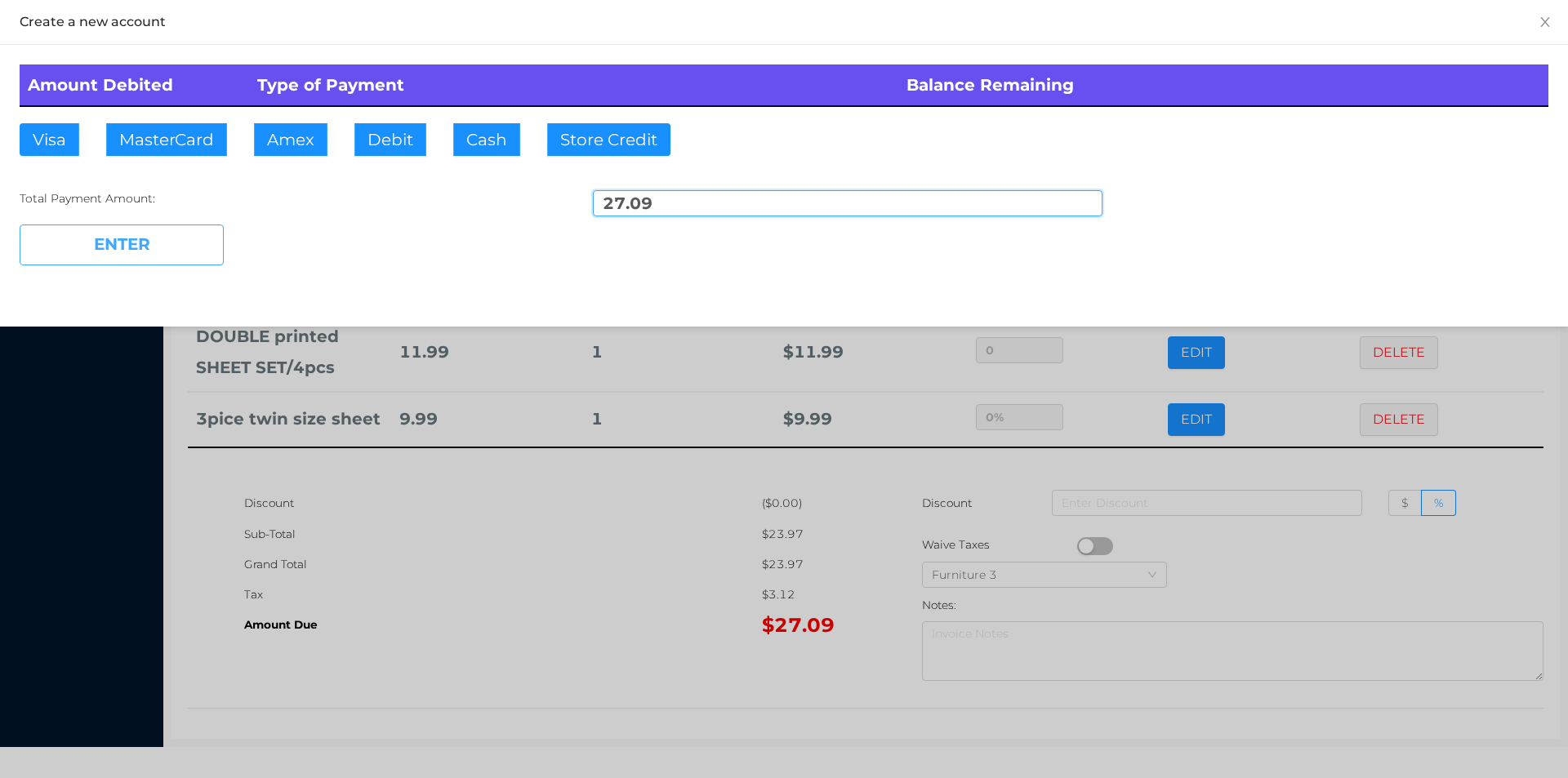
click at [186, 232] on button "ENTER" at bounding box center [122, 245] width 204 height 41
type input "0"
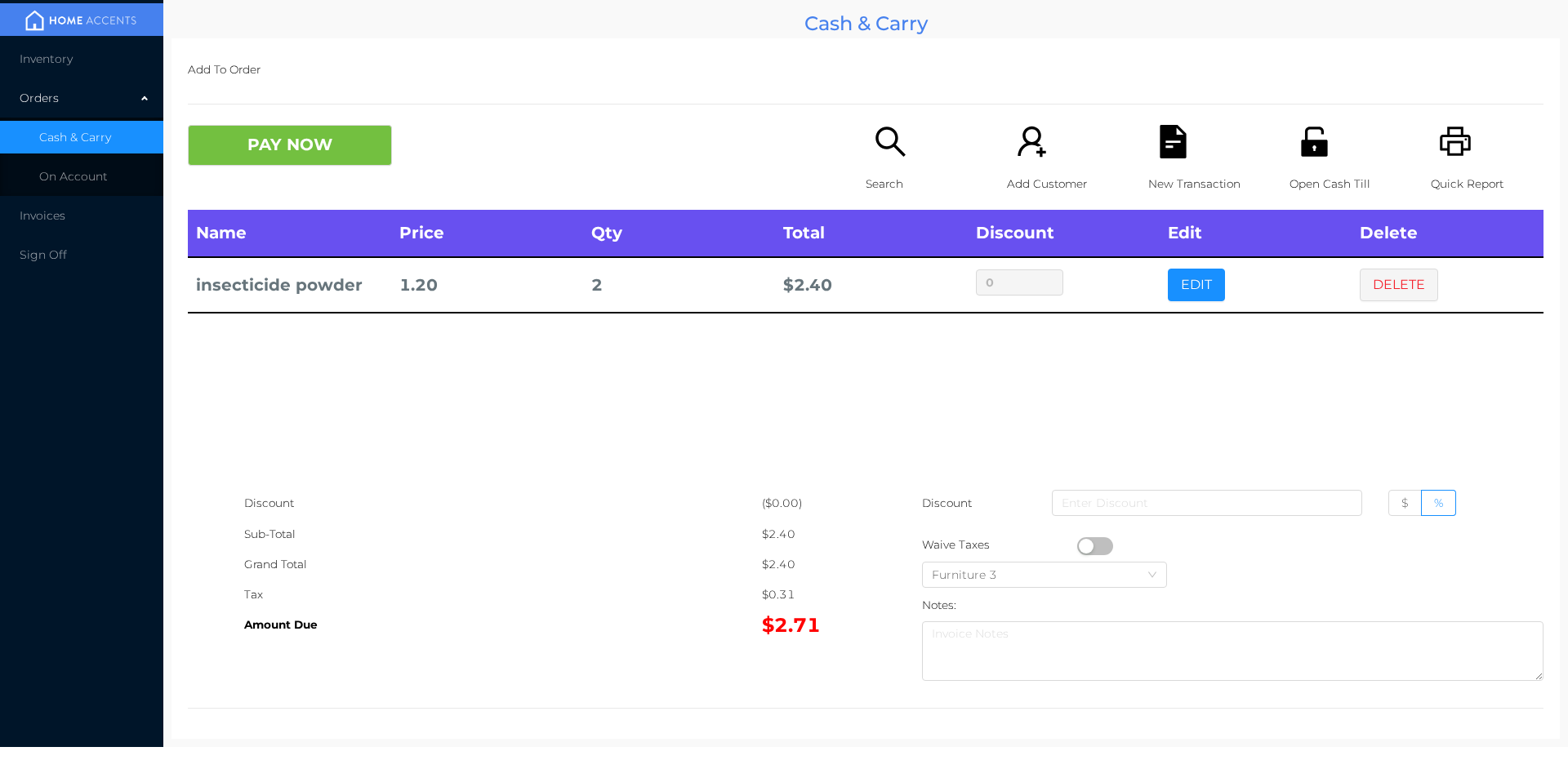
click at [1449, 149] on icon "icon: printer" at bounding box center [1455, 142] width 34 height 34
click at [272, 151] on button "PAY NOW" at bounding box center [290, 146] width 204 height 41
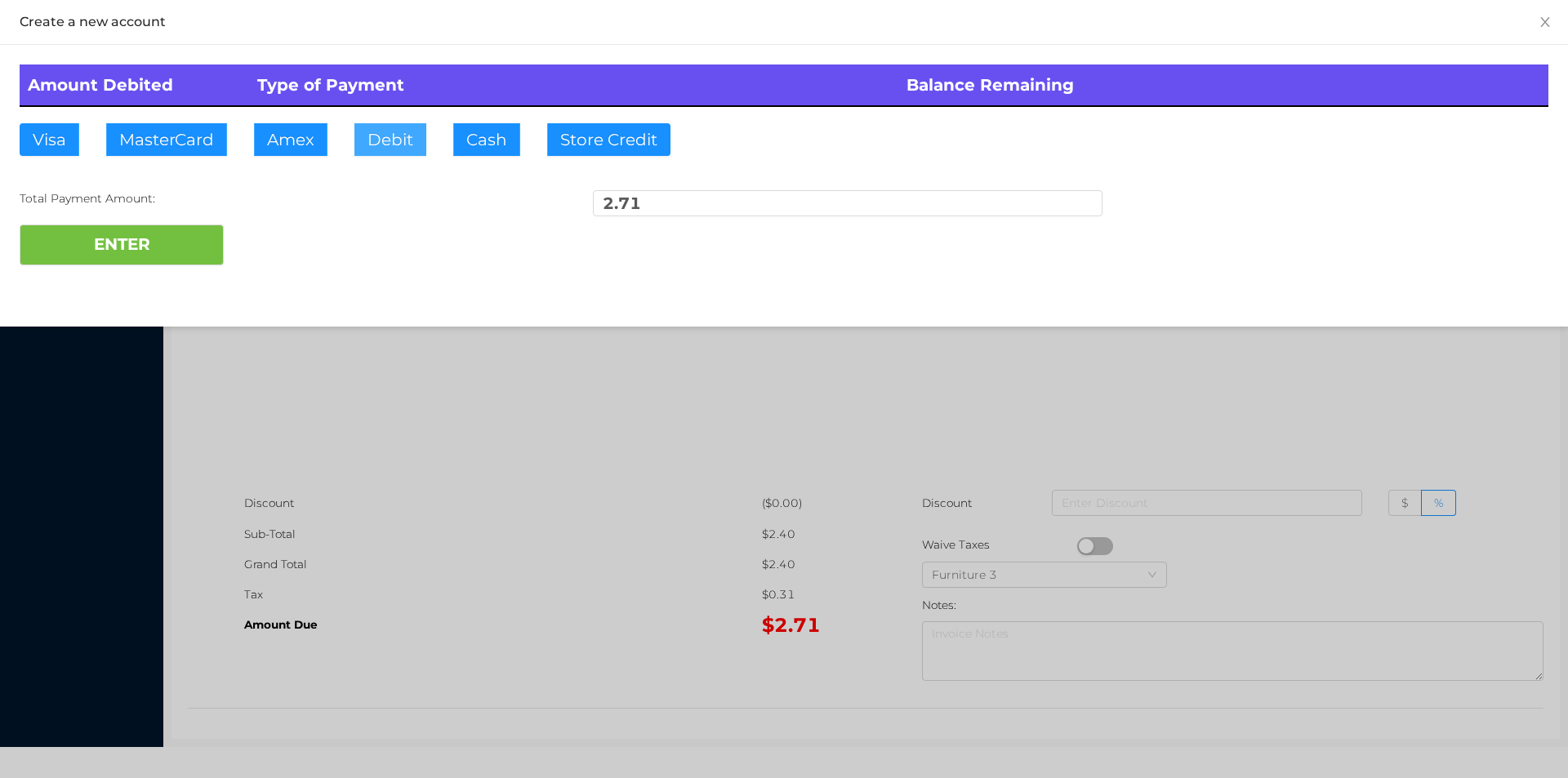
click at [380, 132] on button "Debit" at bounding box center [390, 140] width 72 height 33
type input "5."
click at [123, 254] on button "ENTER" at bounding box center [122, 245] width 204 height 41
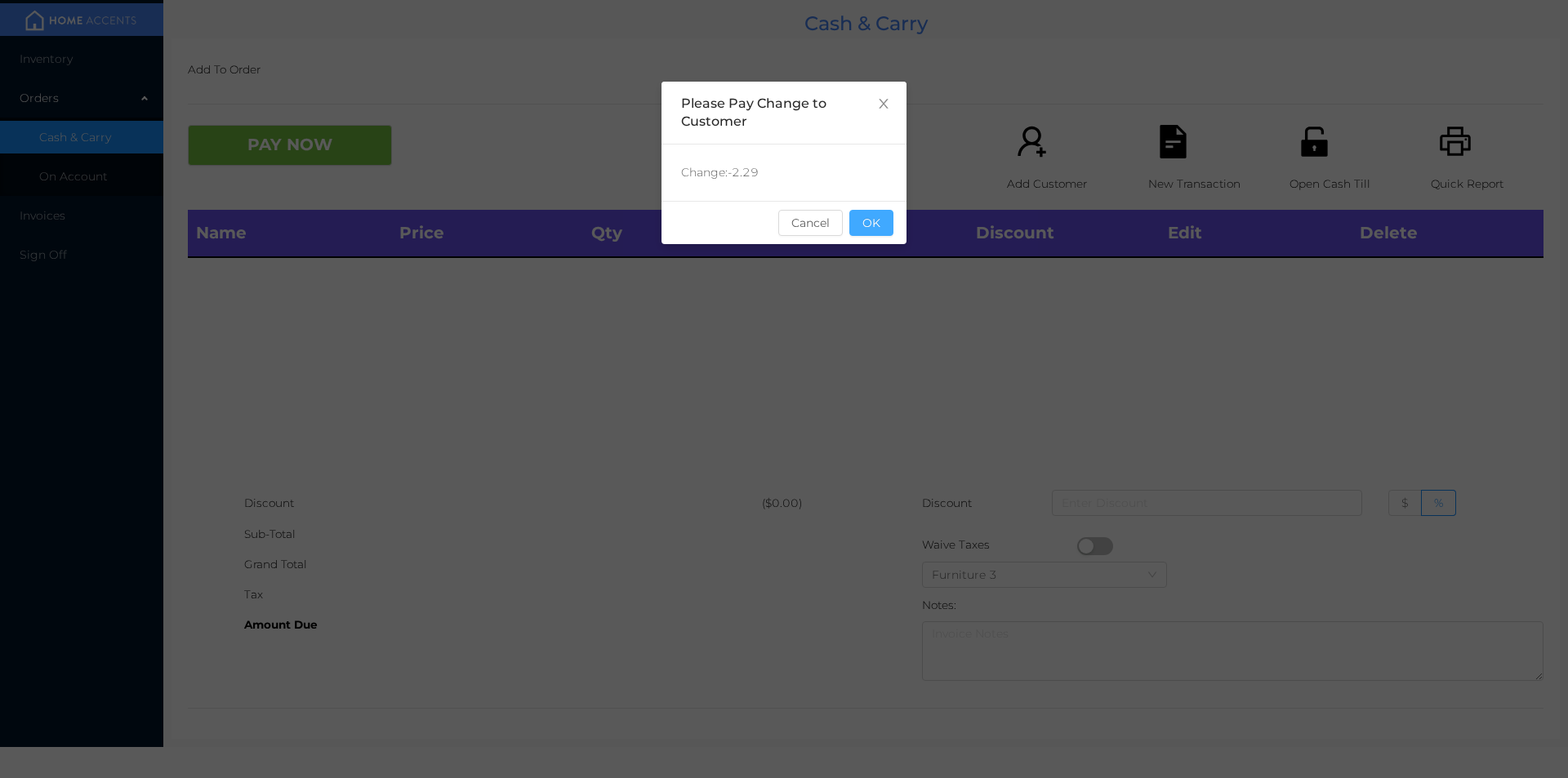
click at [859, 213] on button "OK" at bounding box center [871, 223] width 44 height 26
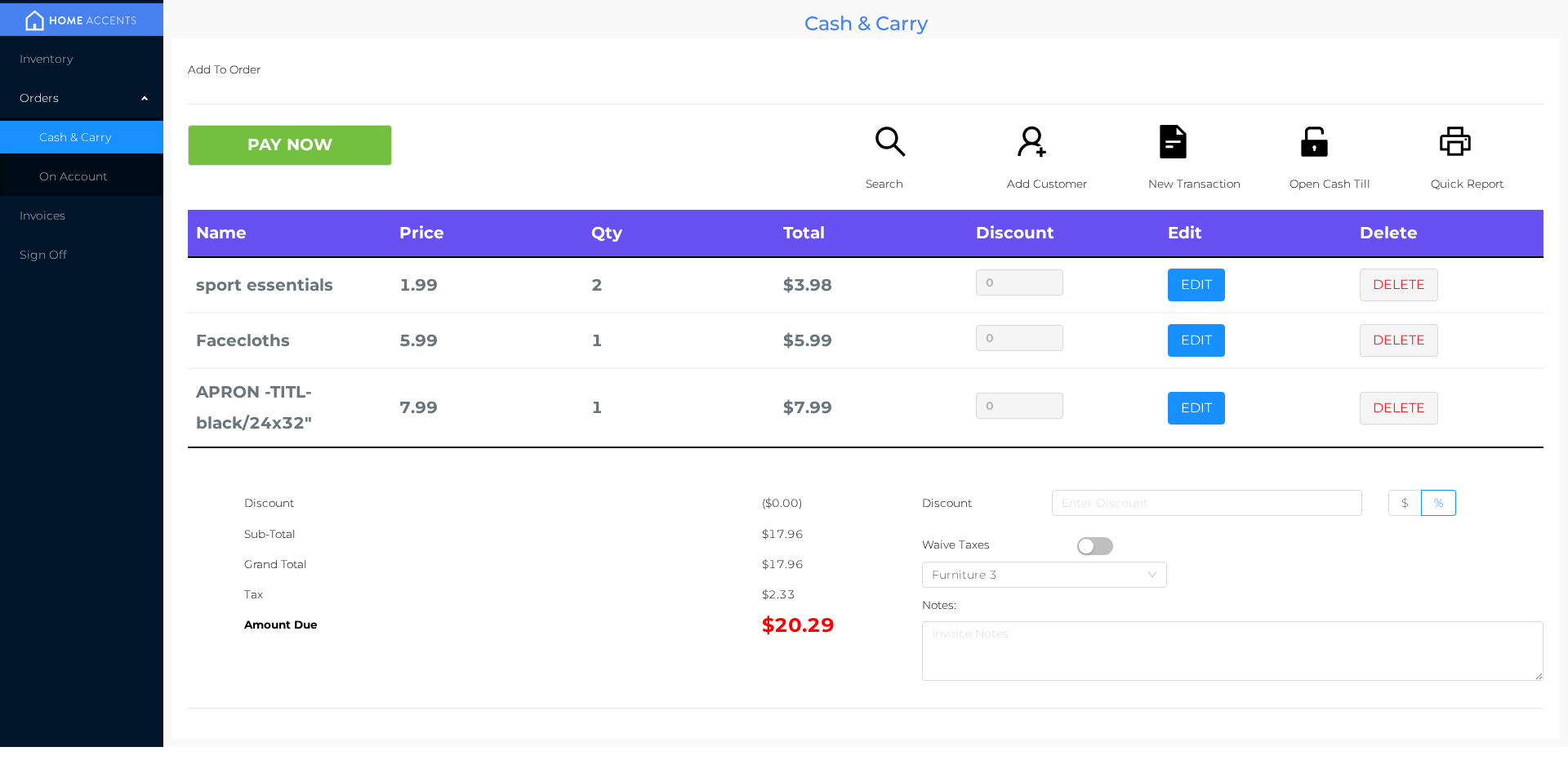
click at [1188, 128] on div "New Transaction" at bounding box center [1204, 168] width 113 height 85
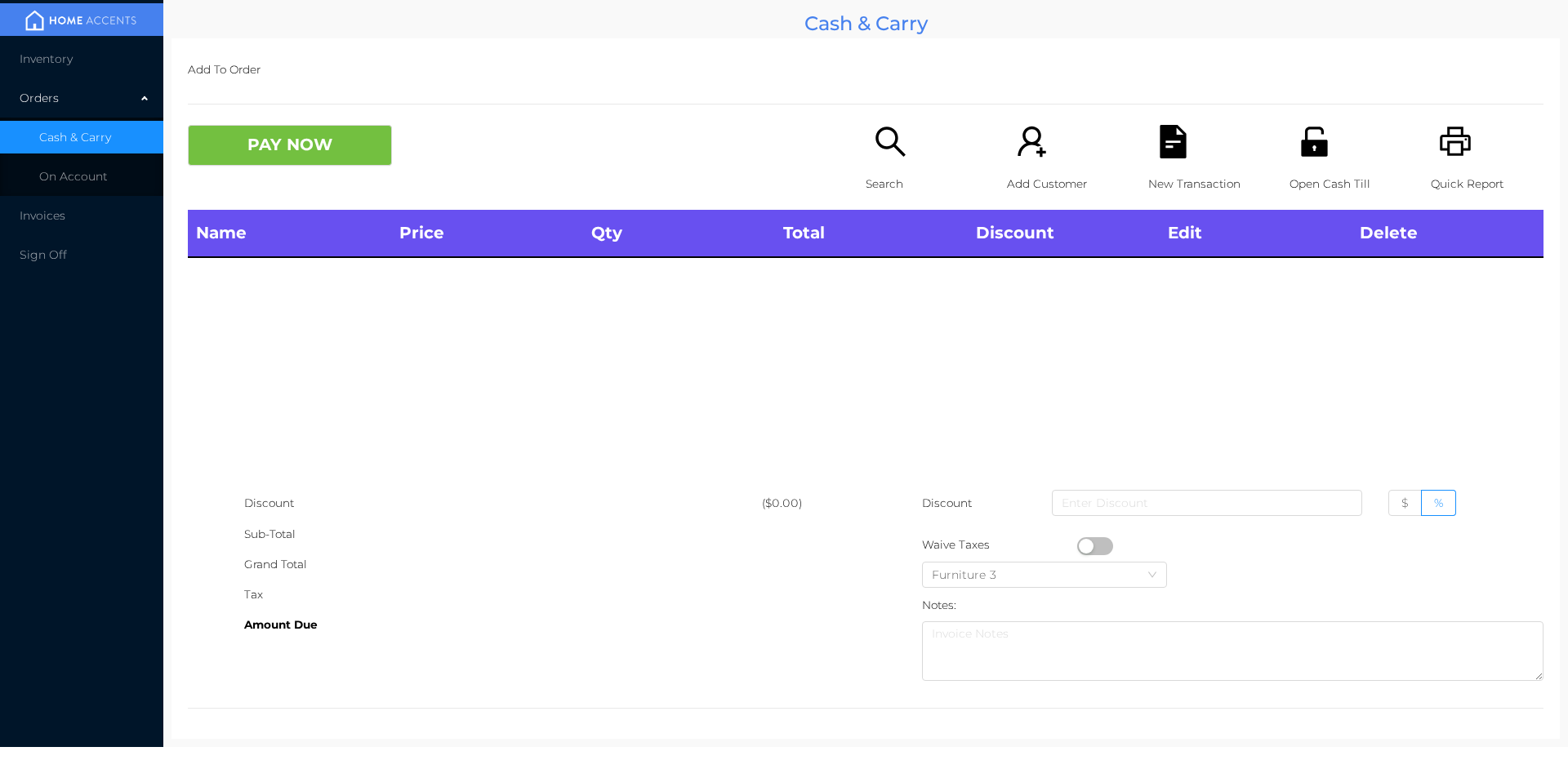
click at [1452, 165] on div "Quick Report" at bounding box center [1487, 168] width 113 height 85
click at [1317, 344] on div "Name Price Qty Total Discount Edit Delete" at bounding box center [865, 349] width 1355 height 278
click at [1306, 164] on div "Open Cash Till" at bounding box center [1346, 168] width 113 height 85
click at [886, 178] on p "Search" at bounding box center [922, 184] width 113 height 30
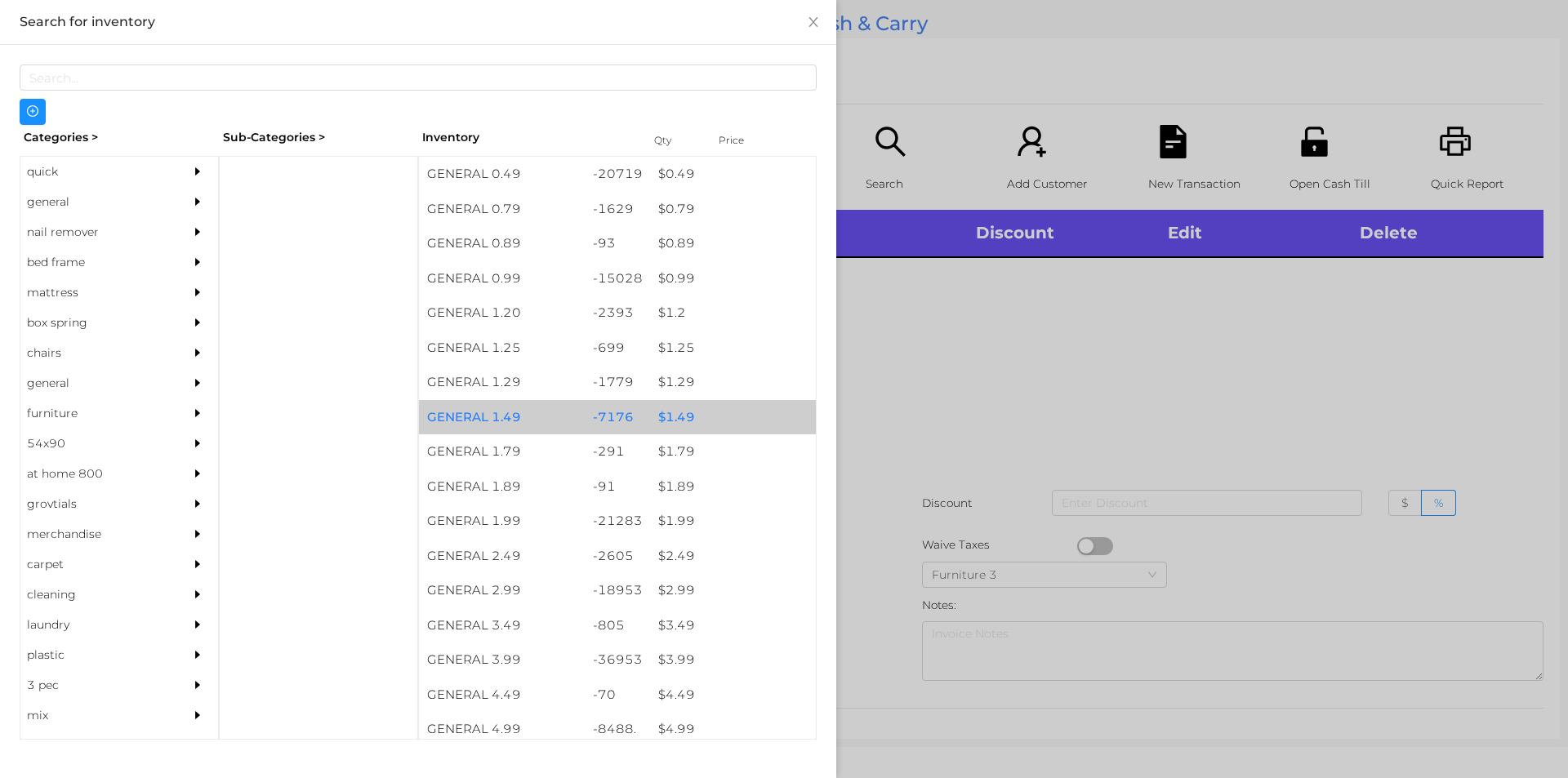
click at [680, 414] on div "$ 1.49" at bounding box center [733, 417] width 166 height 35
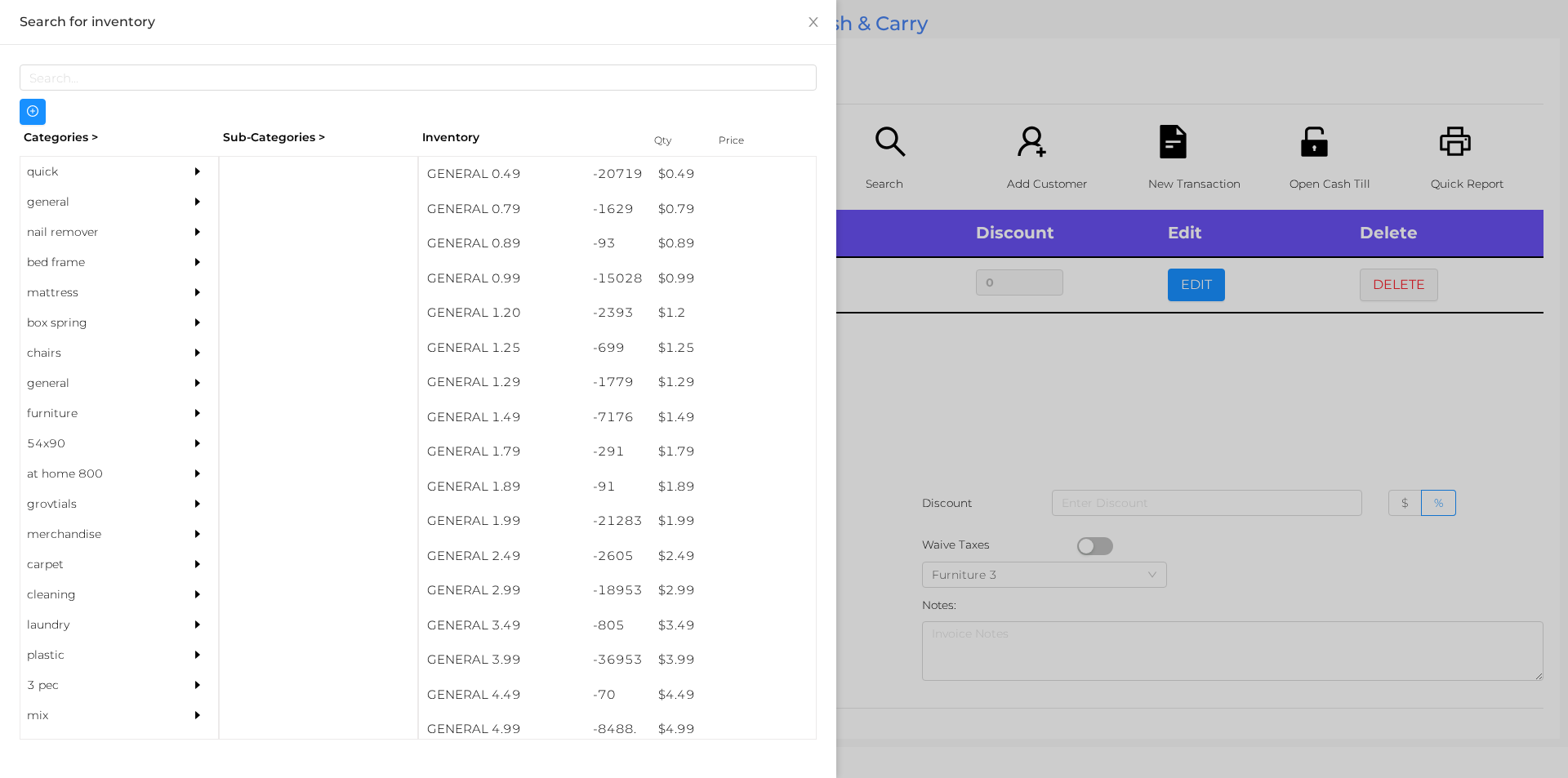
click at [904, 401] on div at bounding box center [784, 389] width 1568 height 778
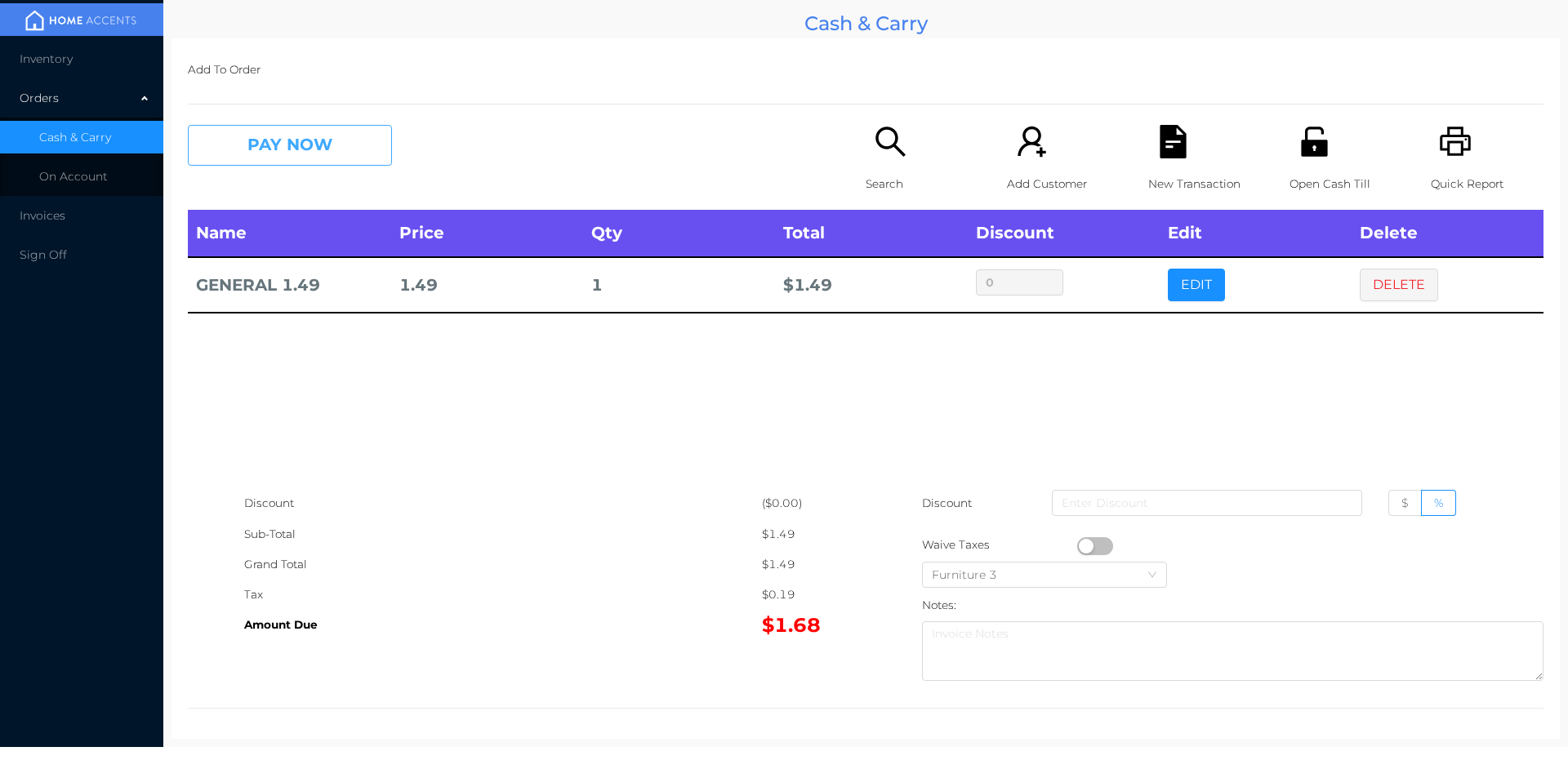
click at [273, 162] on button "PAY NOW" at bounding box center [290, 146] width 204 height 41
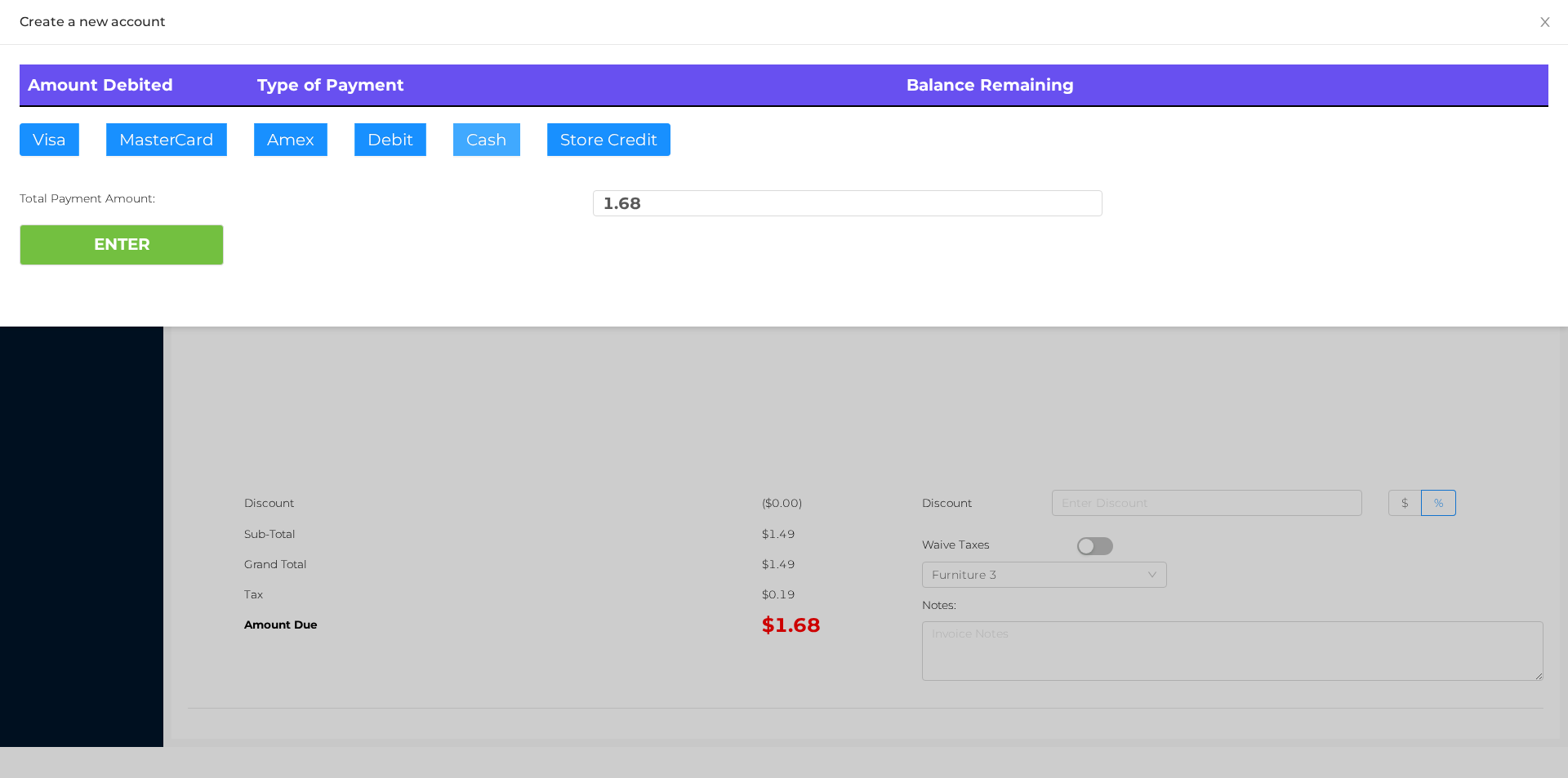
click at [487, 133] on button "Cash" at bounding box center [487, 140] width 67 height 33
type input "5."
click at [176, 236] on button "ENTER" at bounding box center [122, 245] width 204 height 41
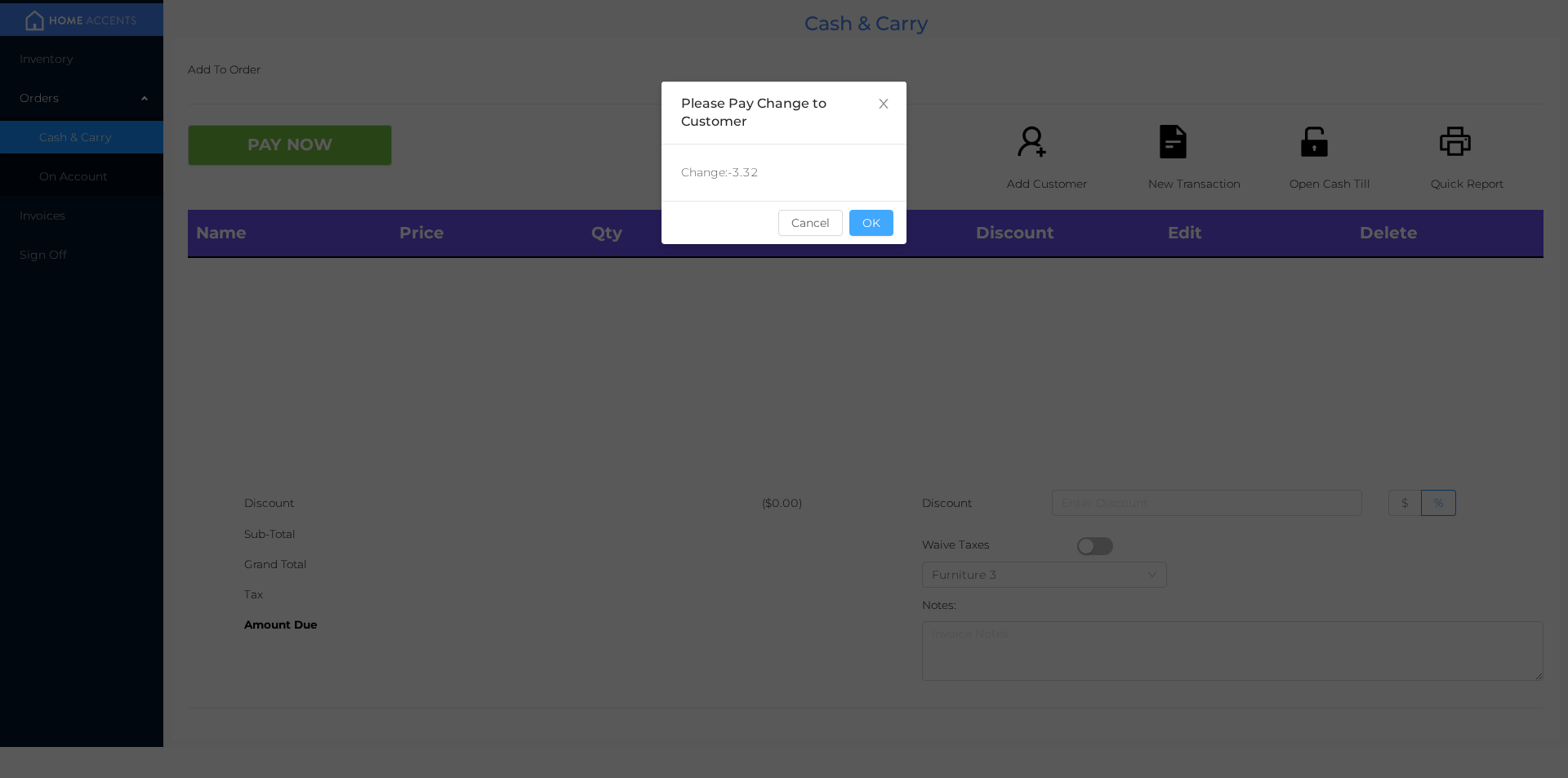
click at [890, 226] on button "OK" at bounding box center [871, 223] width 44 height 26
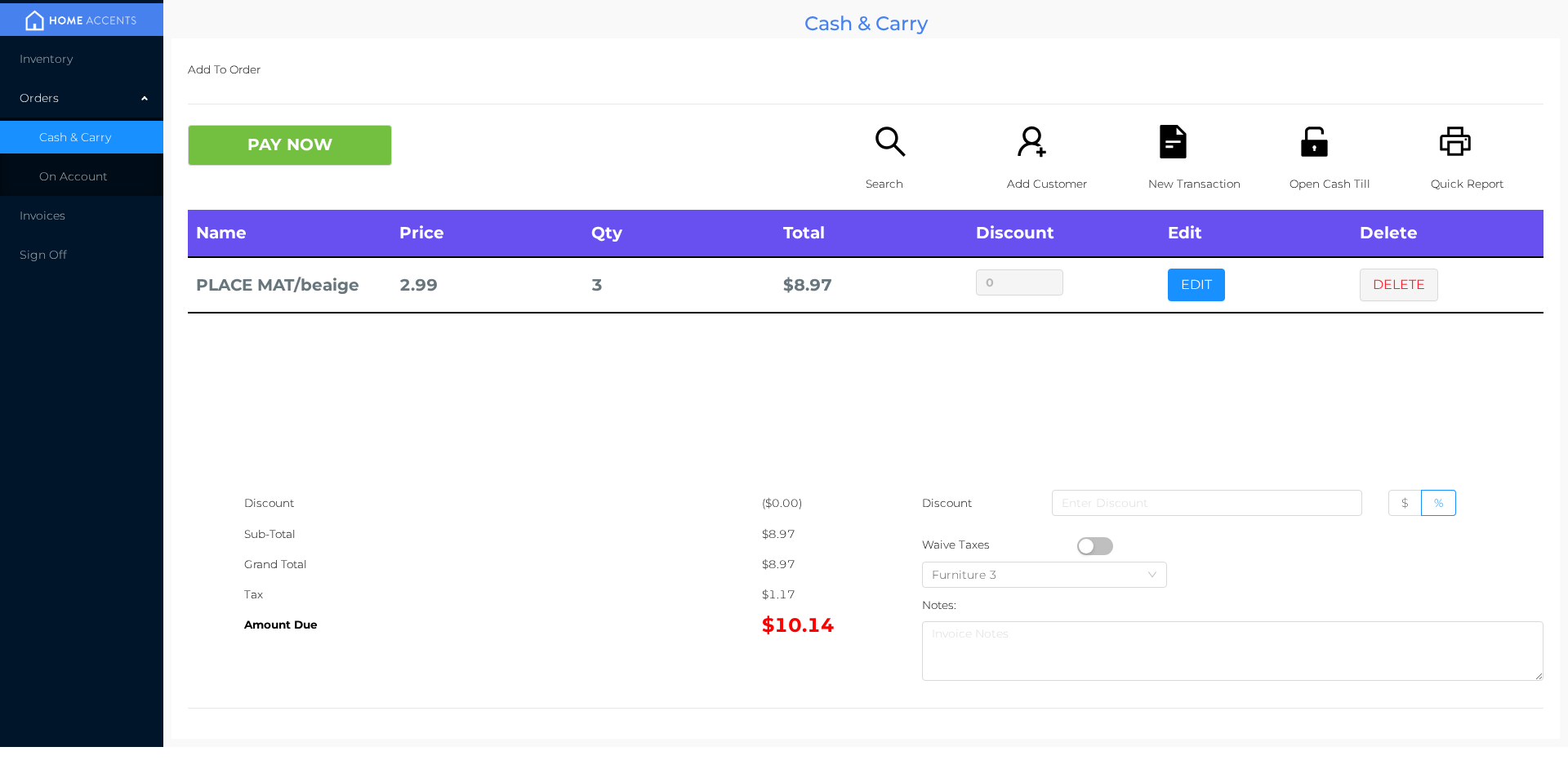
click at [887, 162] on div "Search" at bounding box center [922, 168] width 113 height 85
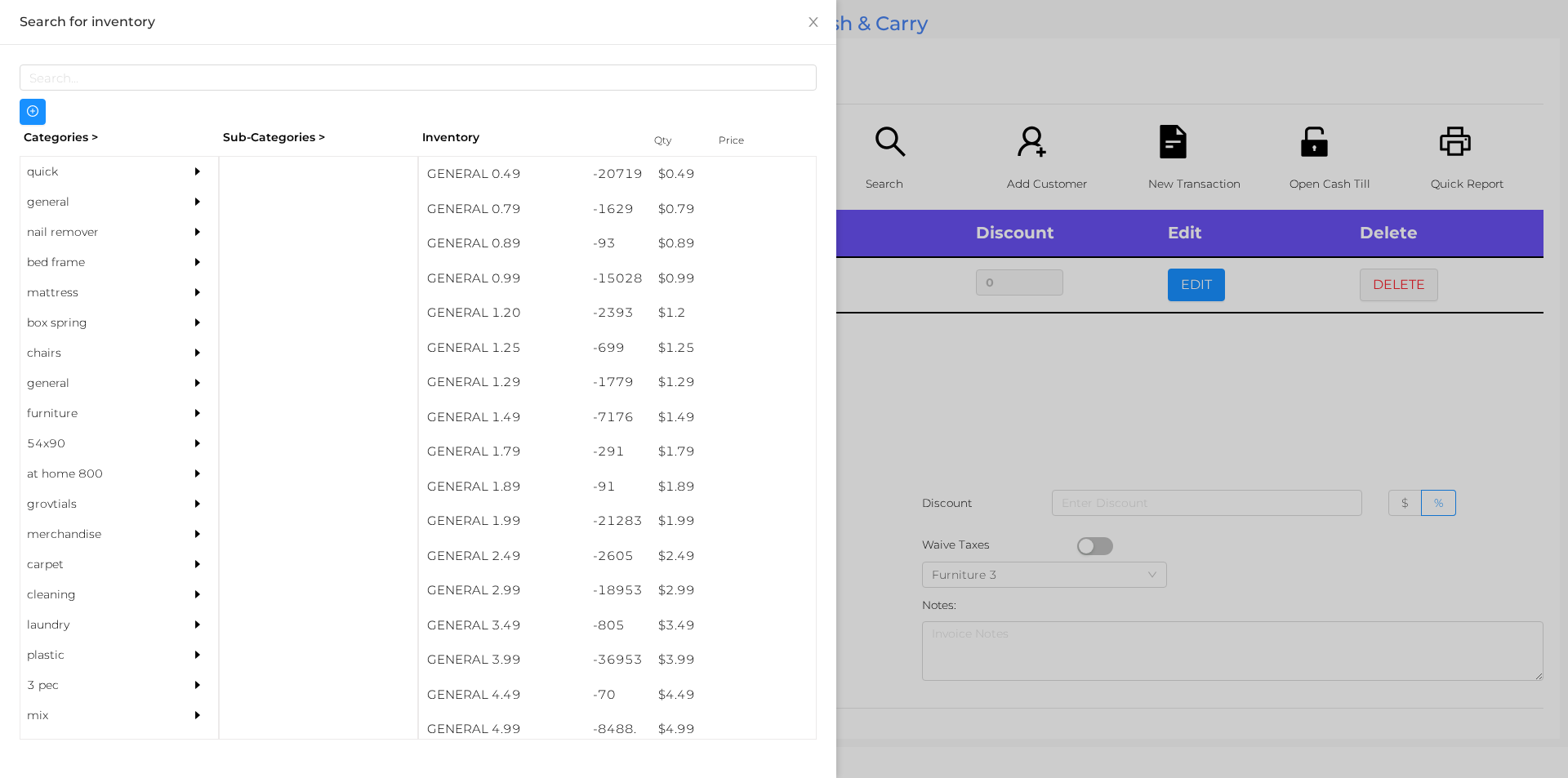
click at [67, 194] on div "general" at bounding box center [95, 202] width 149 height 30
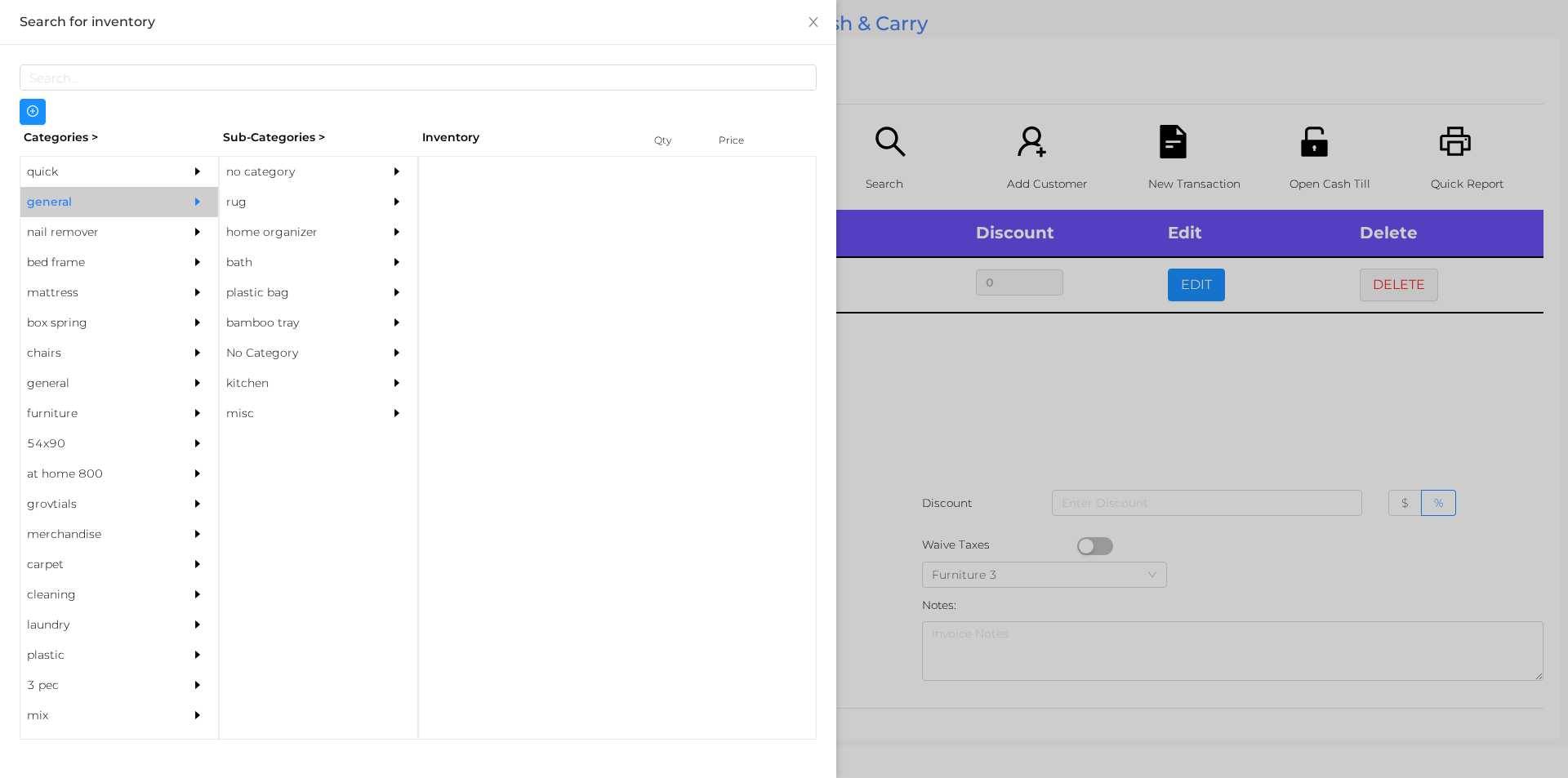
click at [265, 173] on div "no category" at bounding box center [294, 172] width 149 height 30
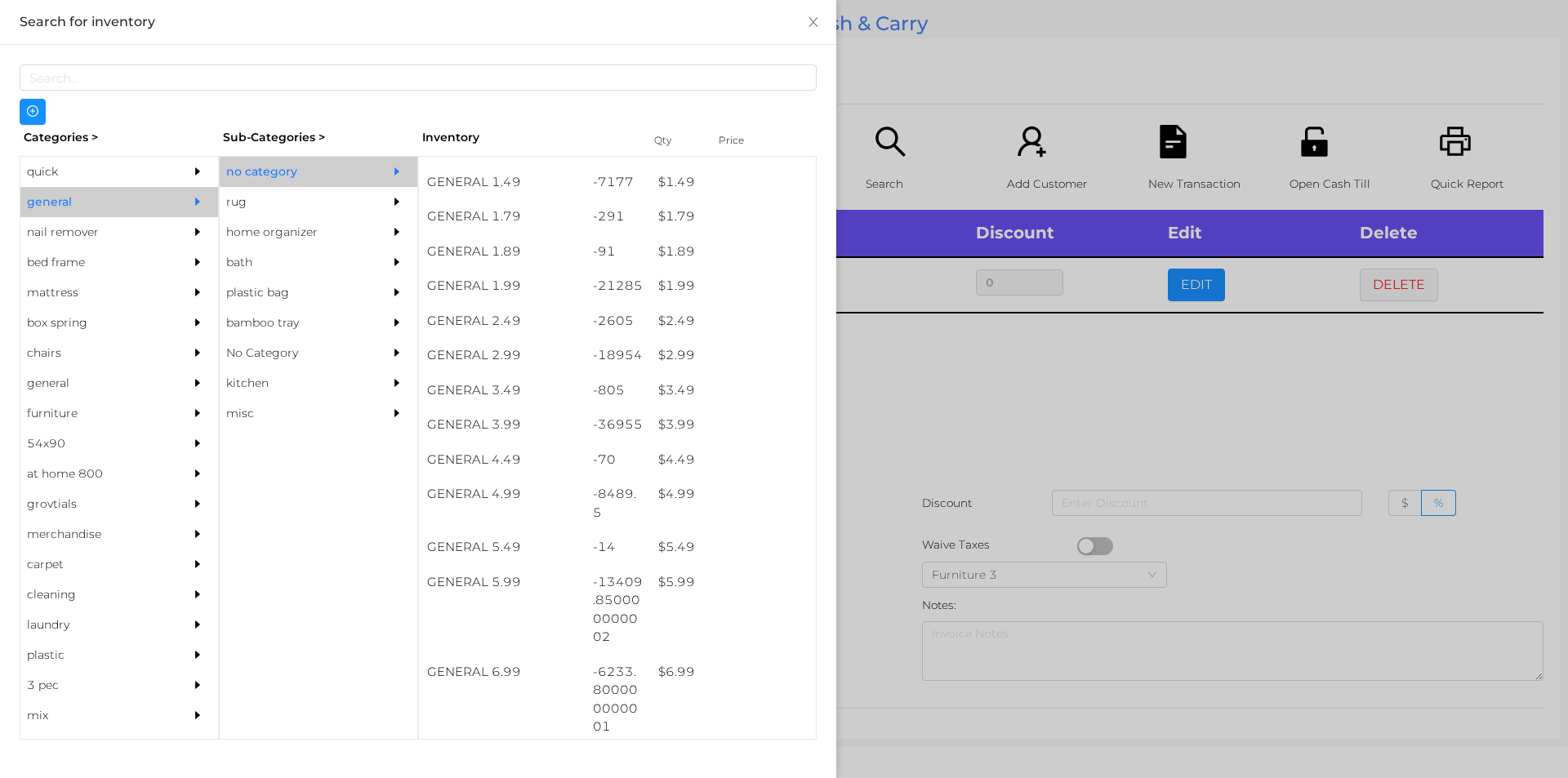
scroll to position [236, 0]
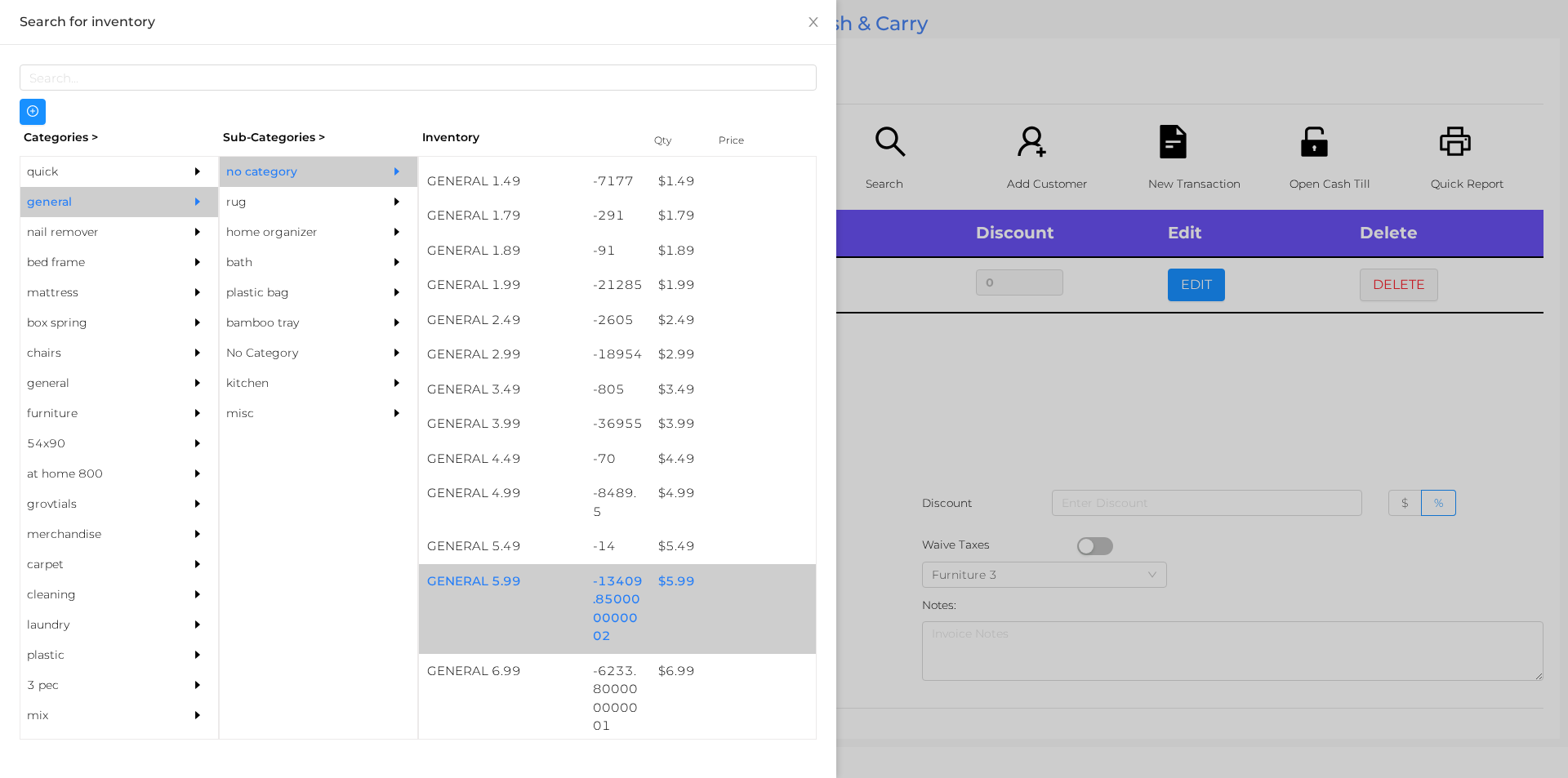
click at [667, 578] on div "$ 5.99" at bounding box center [733, 582] width 166 height 35
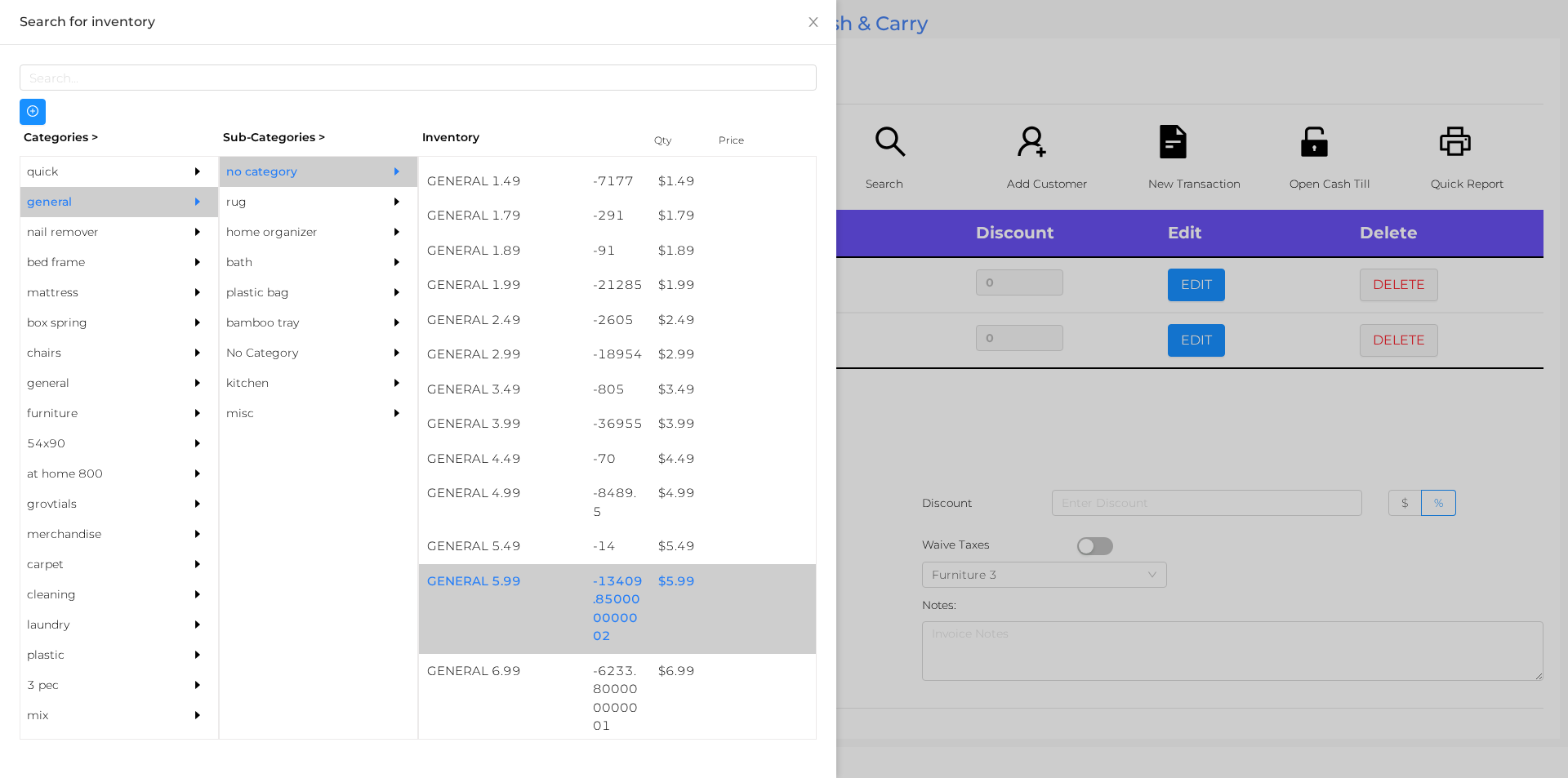
click at [681, 582] on div "$ 5.99" at bounding box center [733, 582] width 166 height 35
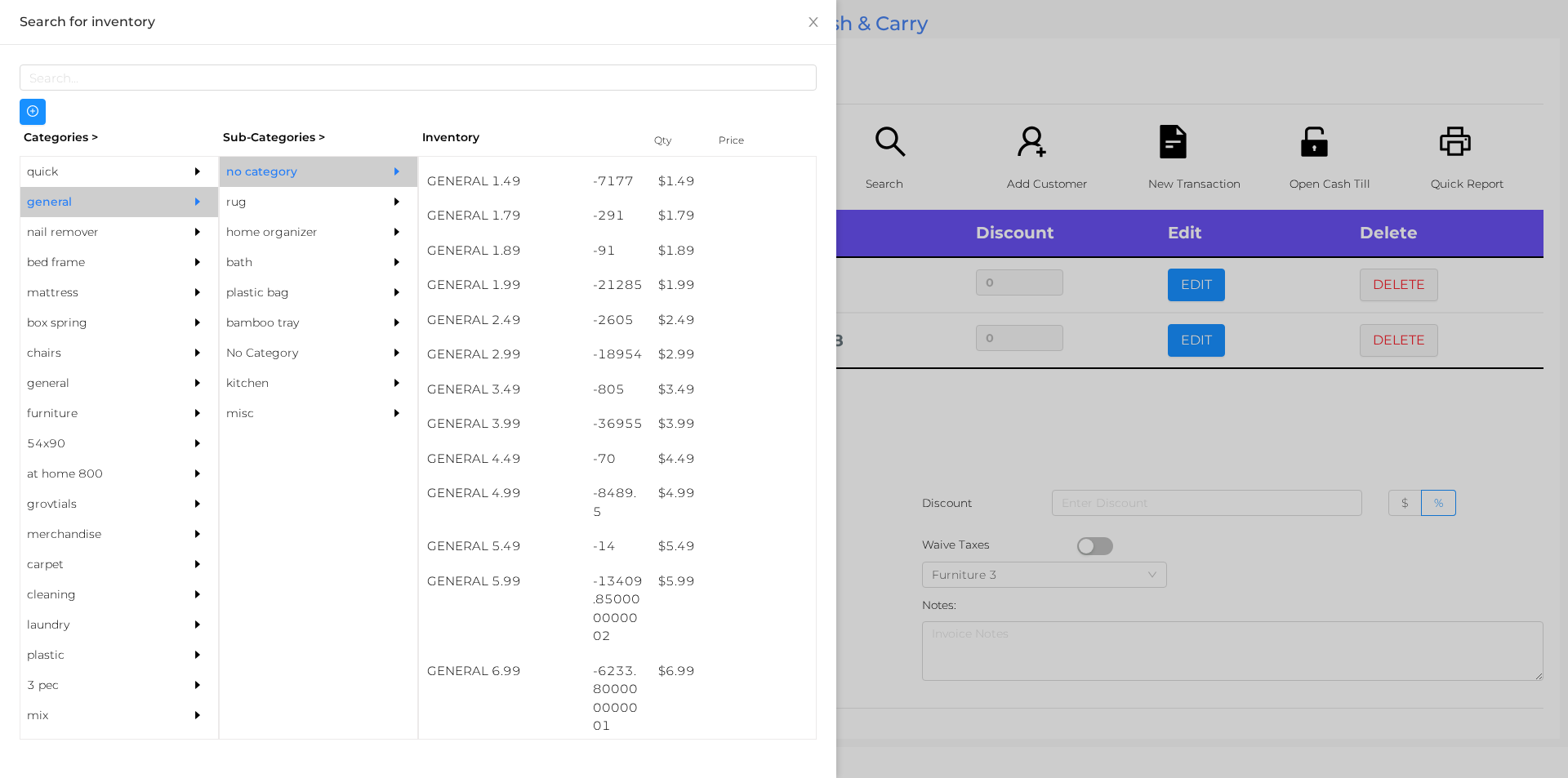
click at [1022, 420] on div at bounding box center [784, 389] width 1568 height 778
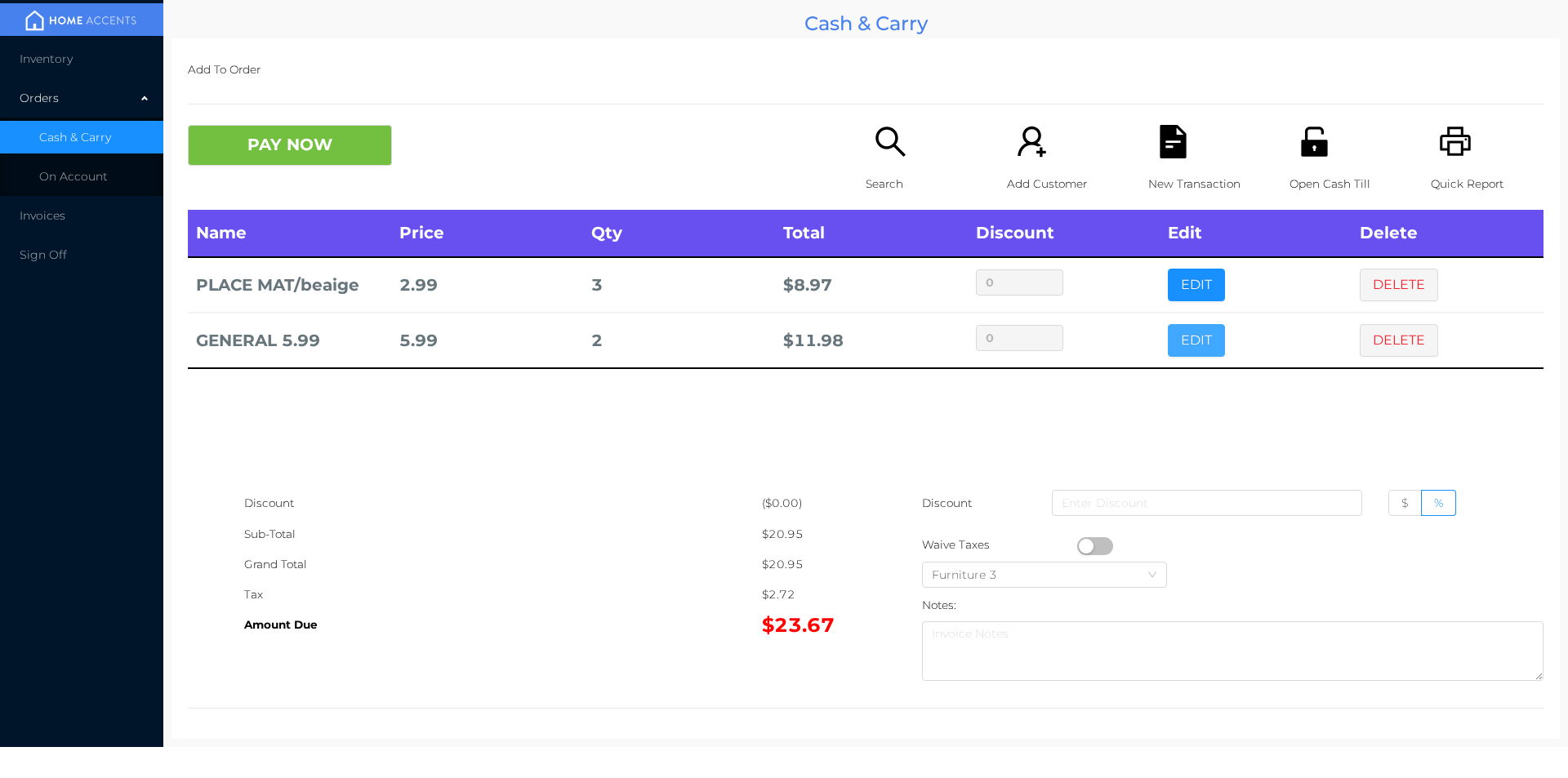
click at [1190, 344] on button "EDIT" at bounding box center [1196, 340] width 57 height 33
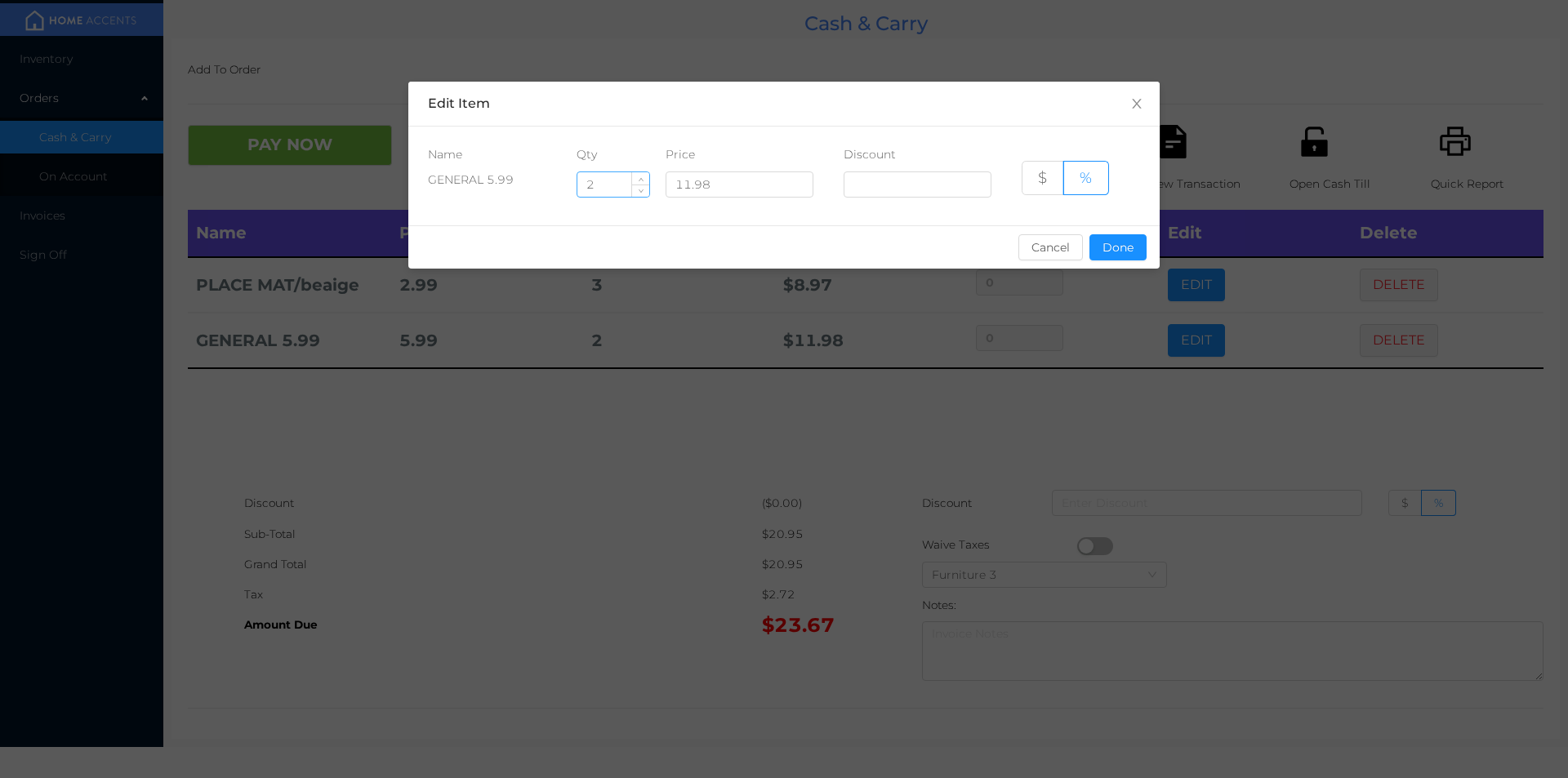
click at [609, 188] on input "2" at bounding box center [613, 185] width 72 height 25
type input "2.5"
click at [1096, 256] on button "Done" at bounding box center [1118, 247] width 57 height 26
click at [1094, 349] on div "sentinelStart Edit Item Name Qty Price Discount GENERAL 5.99 2.5 11.98 $ % Canc…" at bounding box center [784, 389] width 1568 height 778
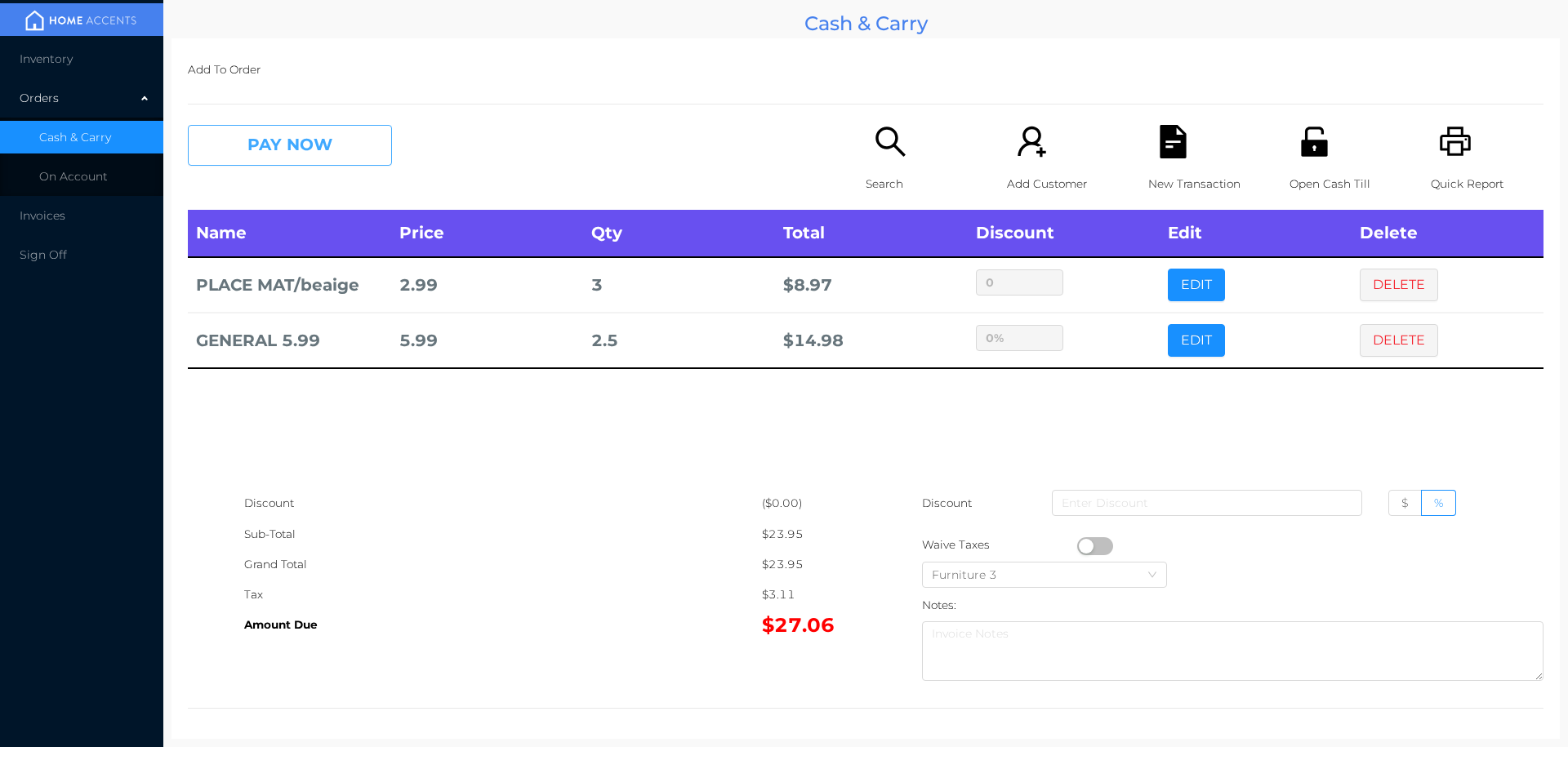
click at [296, 164] on button "PAY NOW" at bounding box center [290, 146] width 204 height 41
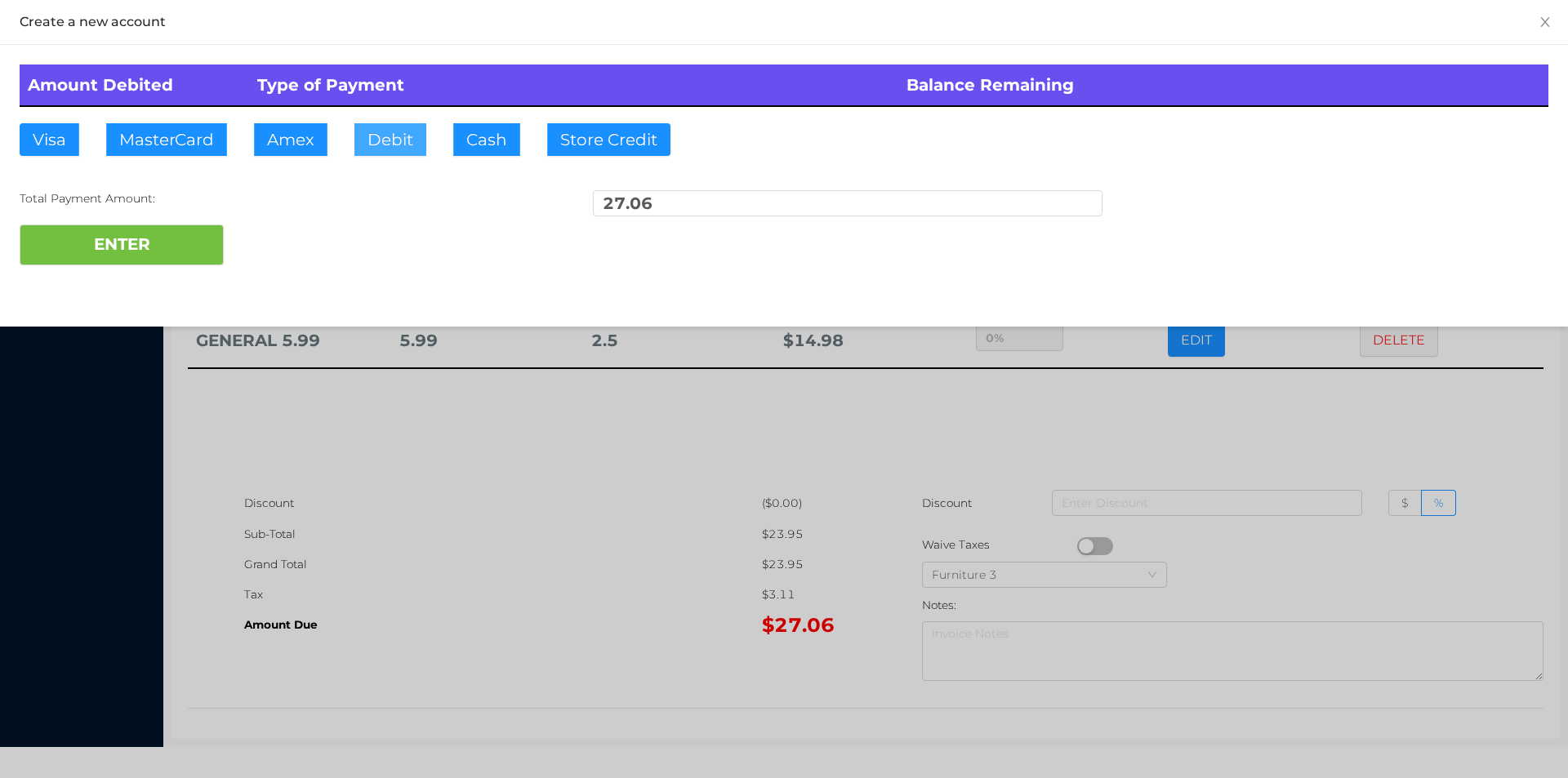
click at [389, 146] on button "Debit" at bounding box center [390, 140] width 72 height 33
click at [197, 246] on button "ENTER" at bounding box center [122, 245] width 204 height 41
type input "0"
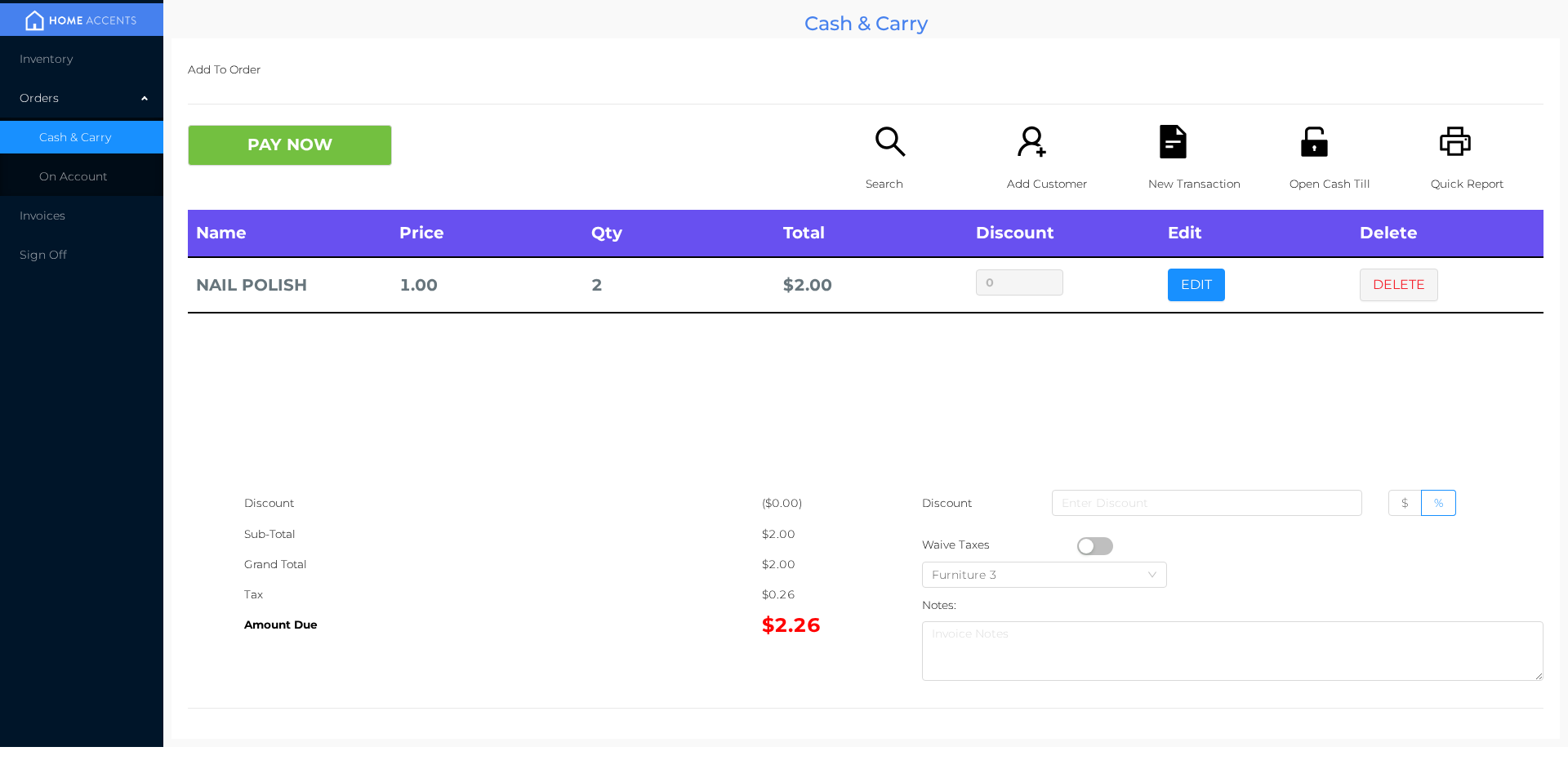
click at [876, 132] on icon "icon: search" at bounding box center [890, 142] width 34 height 34
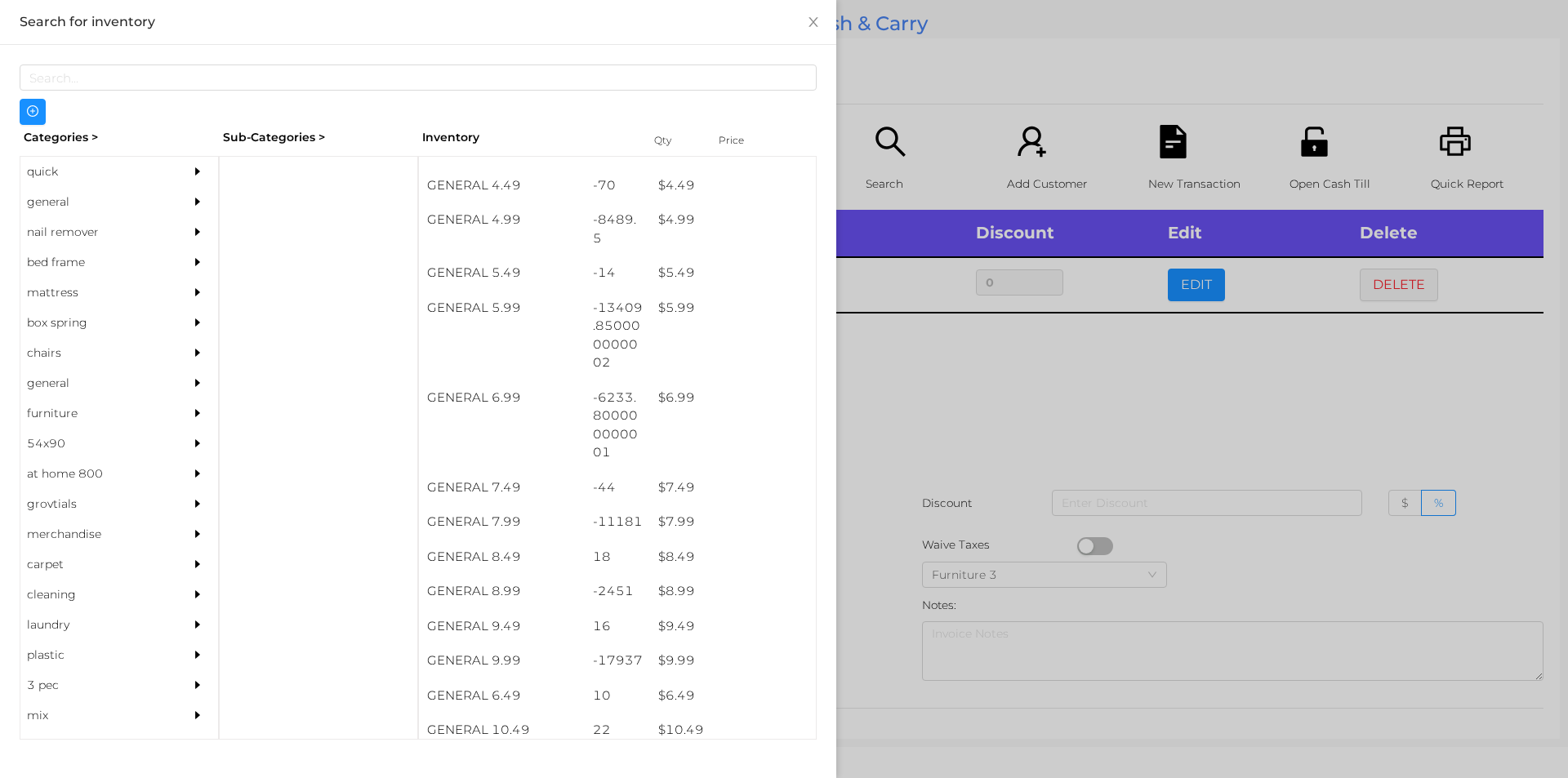
scroll to position [579, 0]
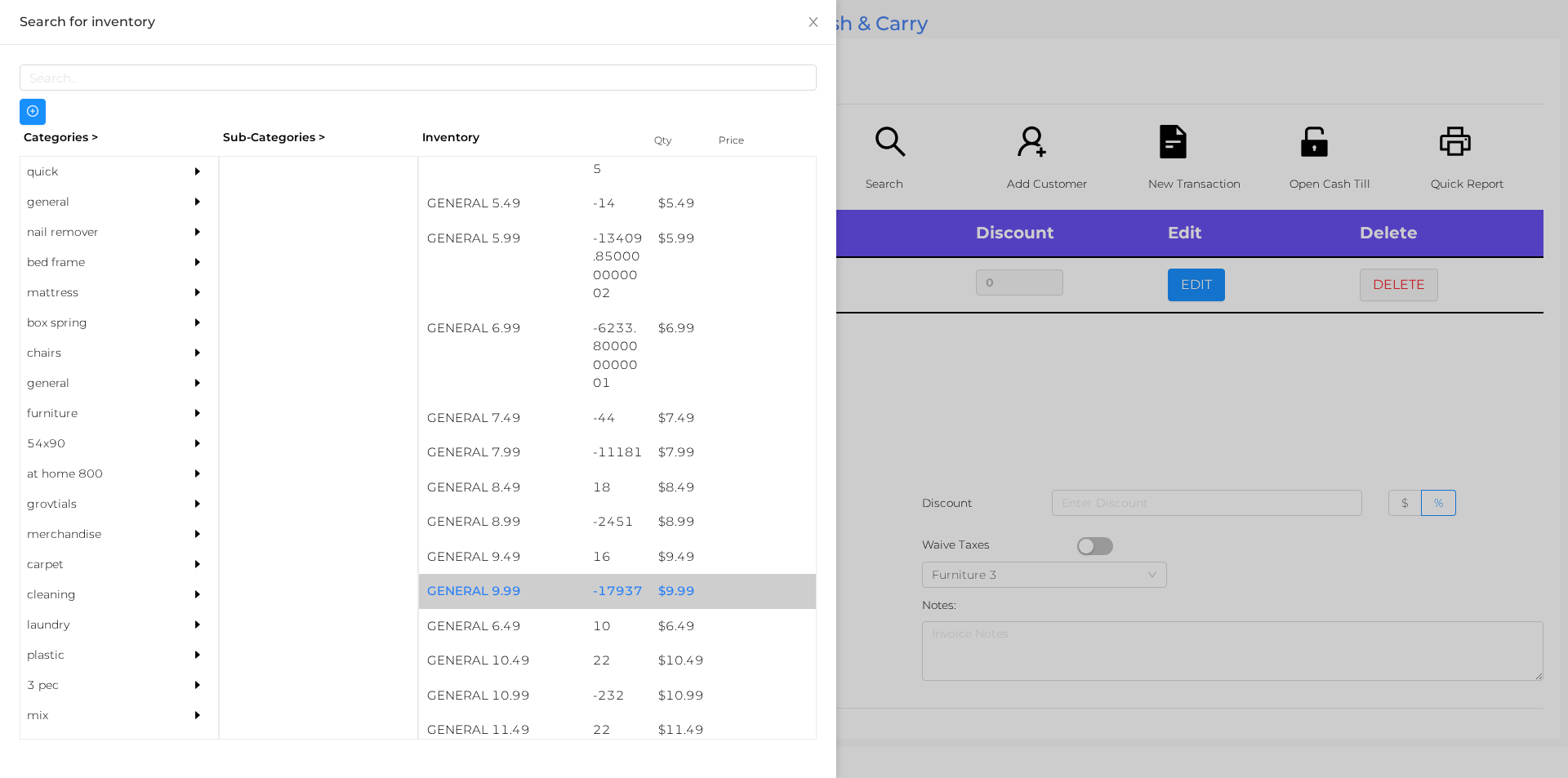
click at [676, 595] on div "$ 9.99" at bounding box center [733, 591] width 166 height 35
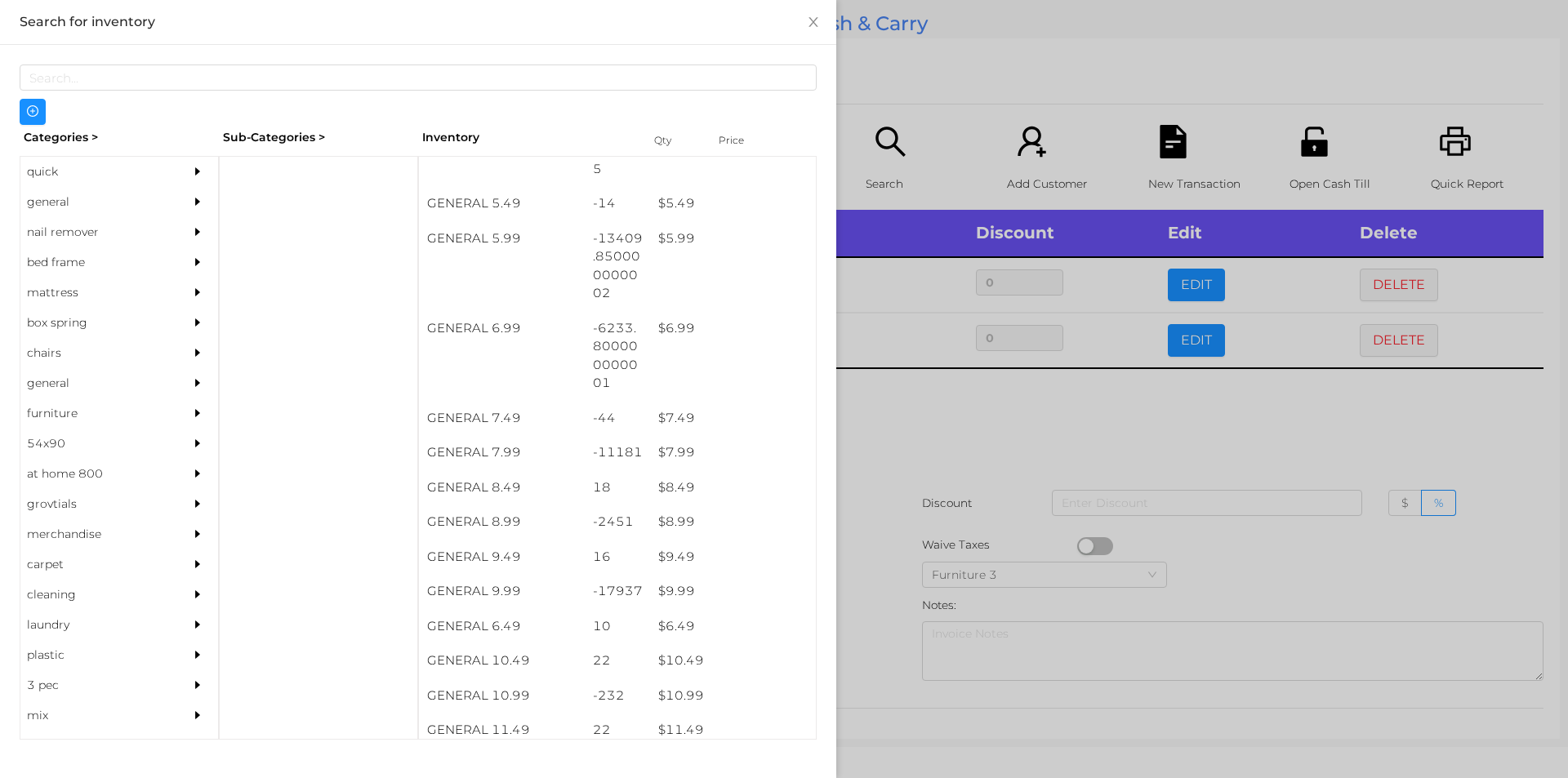
click at [919, 416] on div at bounding box center [784, 389] width 1568 height 778
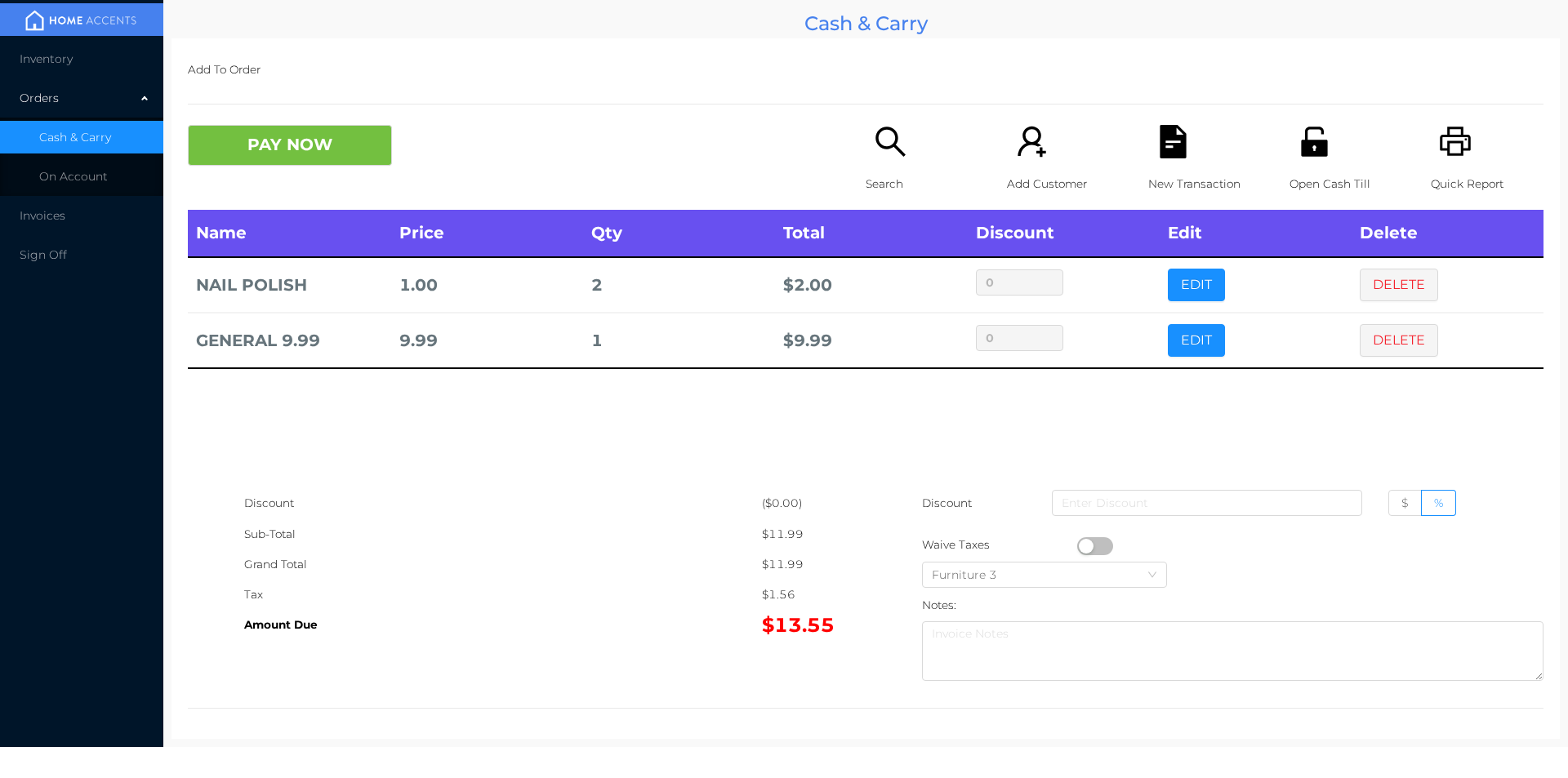
click at [271, 163] on button "PAY NOW" at bounding box center [290, 146] width 204 height 41
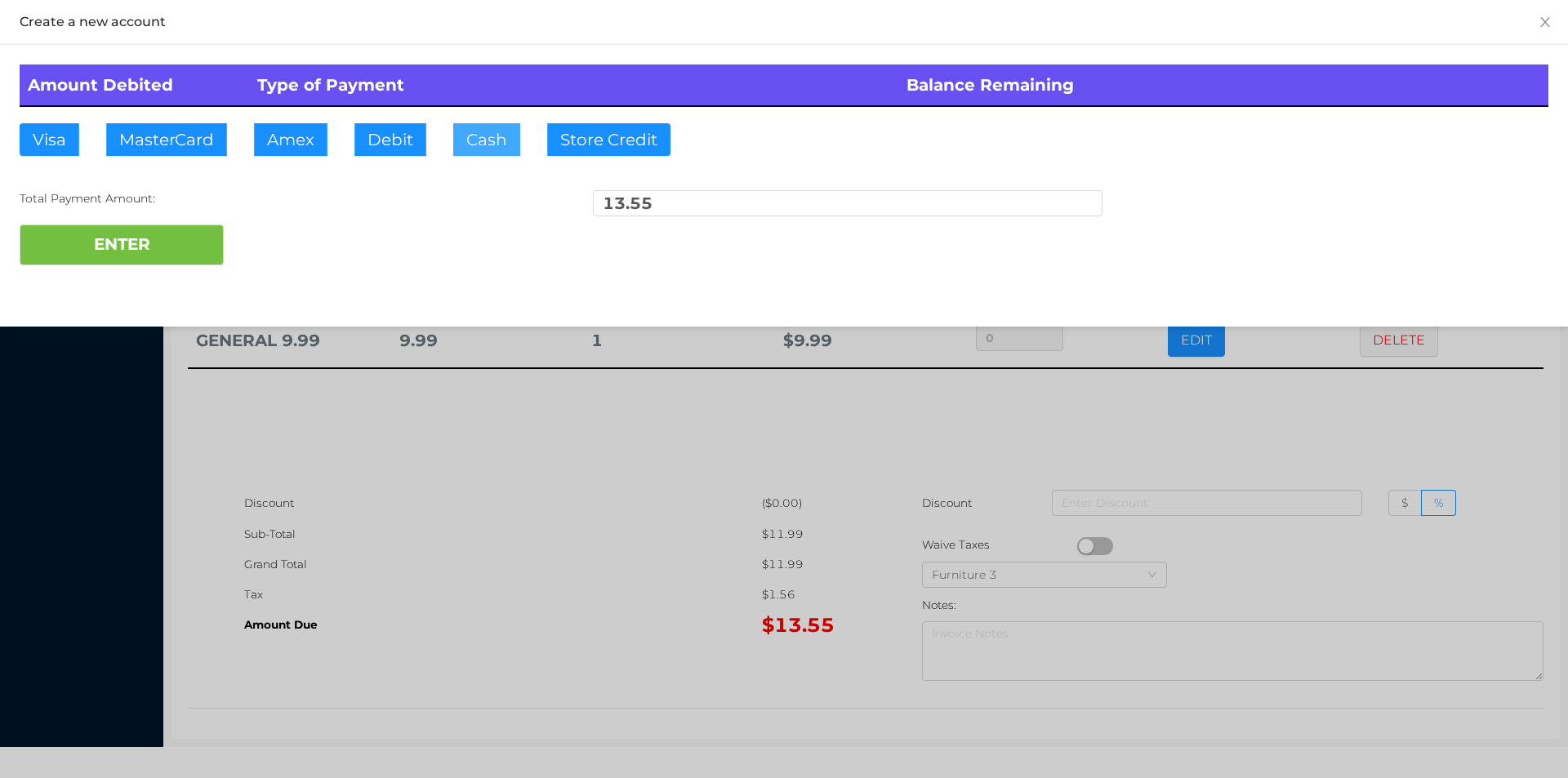
click at [479, 154] on button "Cash" at bounding box center [487, 140] width 67 height 33
type input "20."
click at [122, 243] on button "ENTER" at bounding box center [122, 245] width 204 height 41
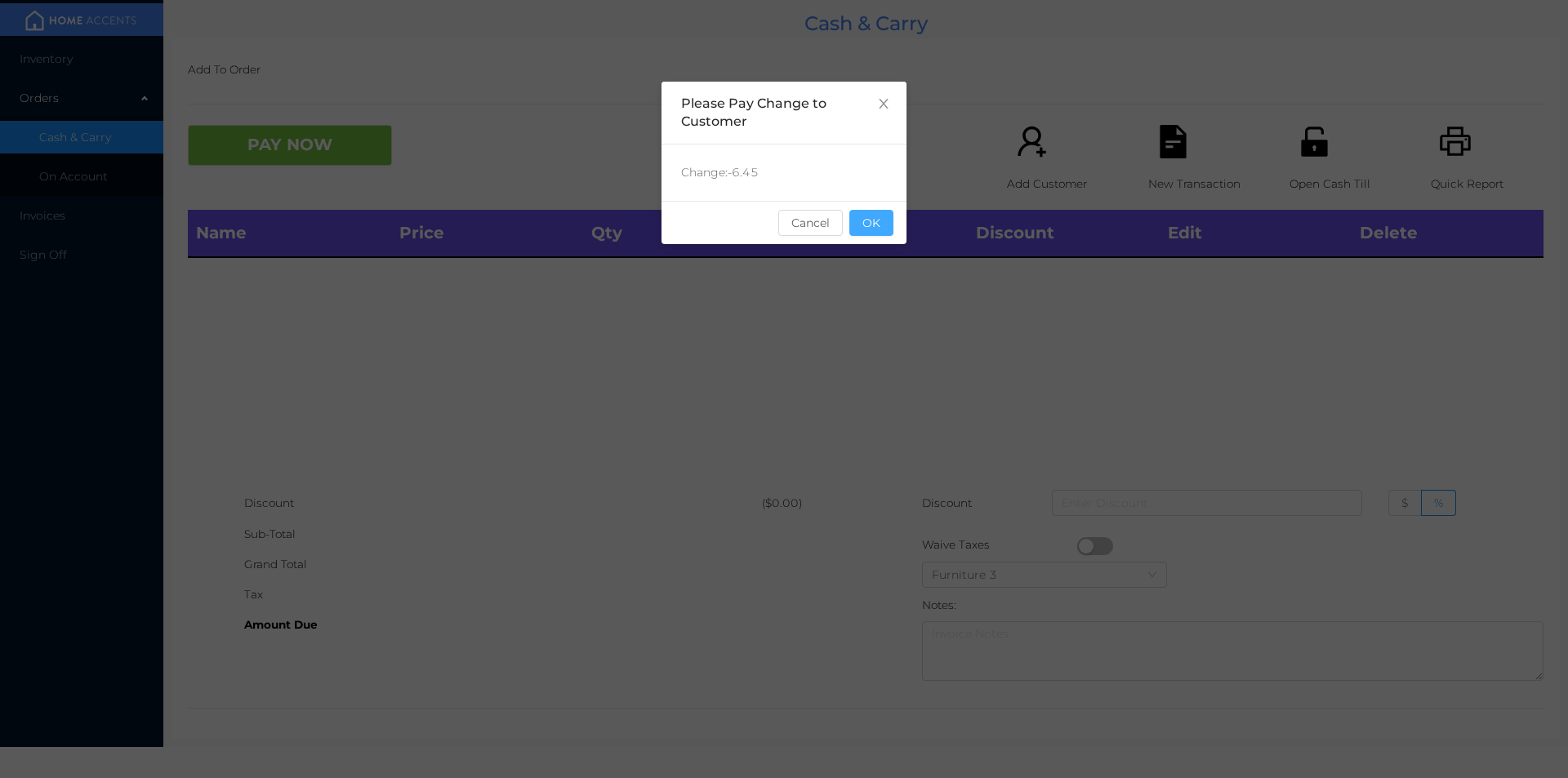
click at [882, 218] on button "OK" at bounding box center [871, 223] width 44 height 26
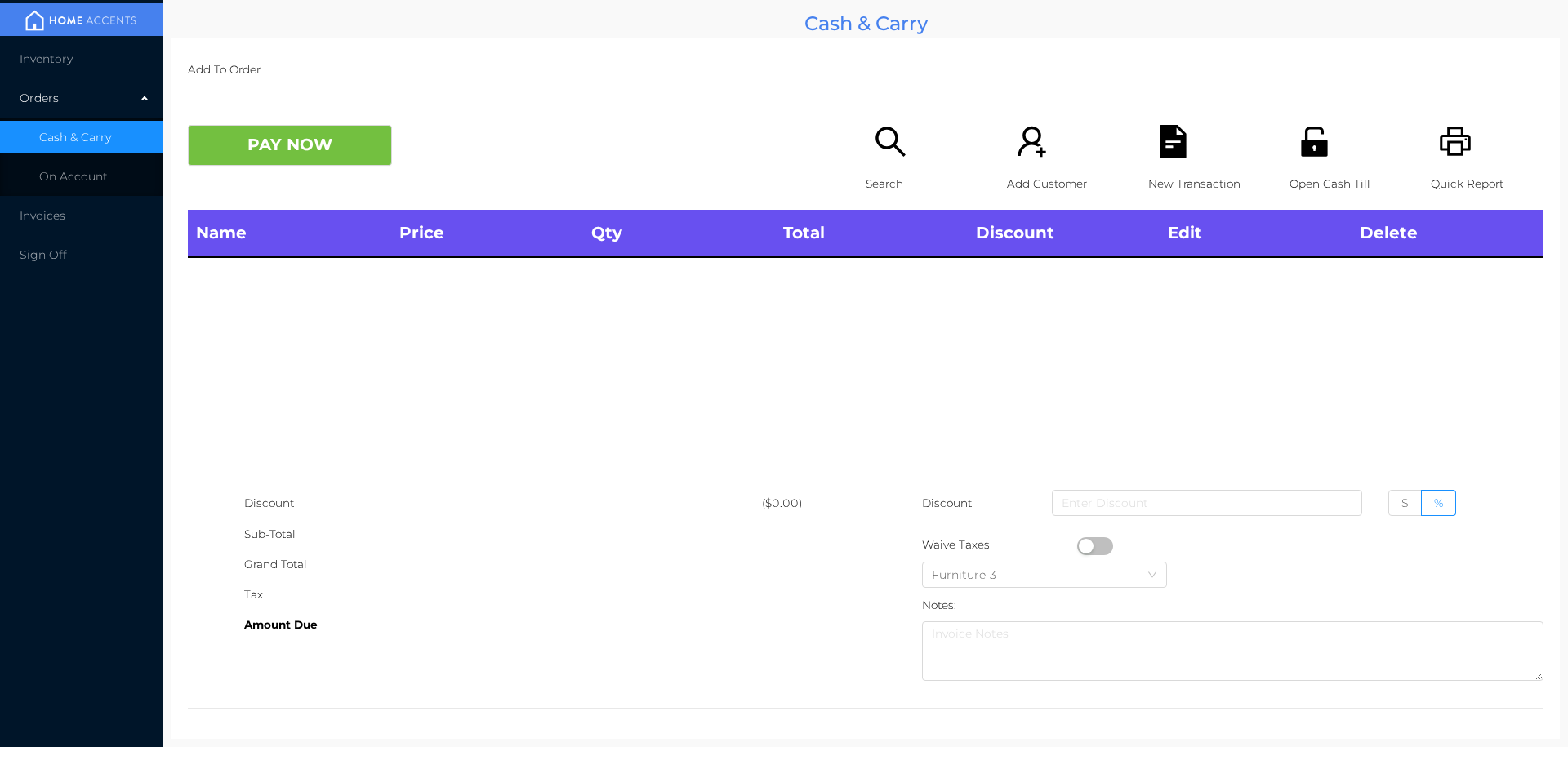
click at [869, 164] on div "Search" at bounding box center [922, 168] width 113 height 85
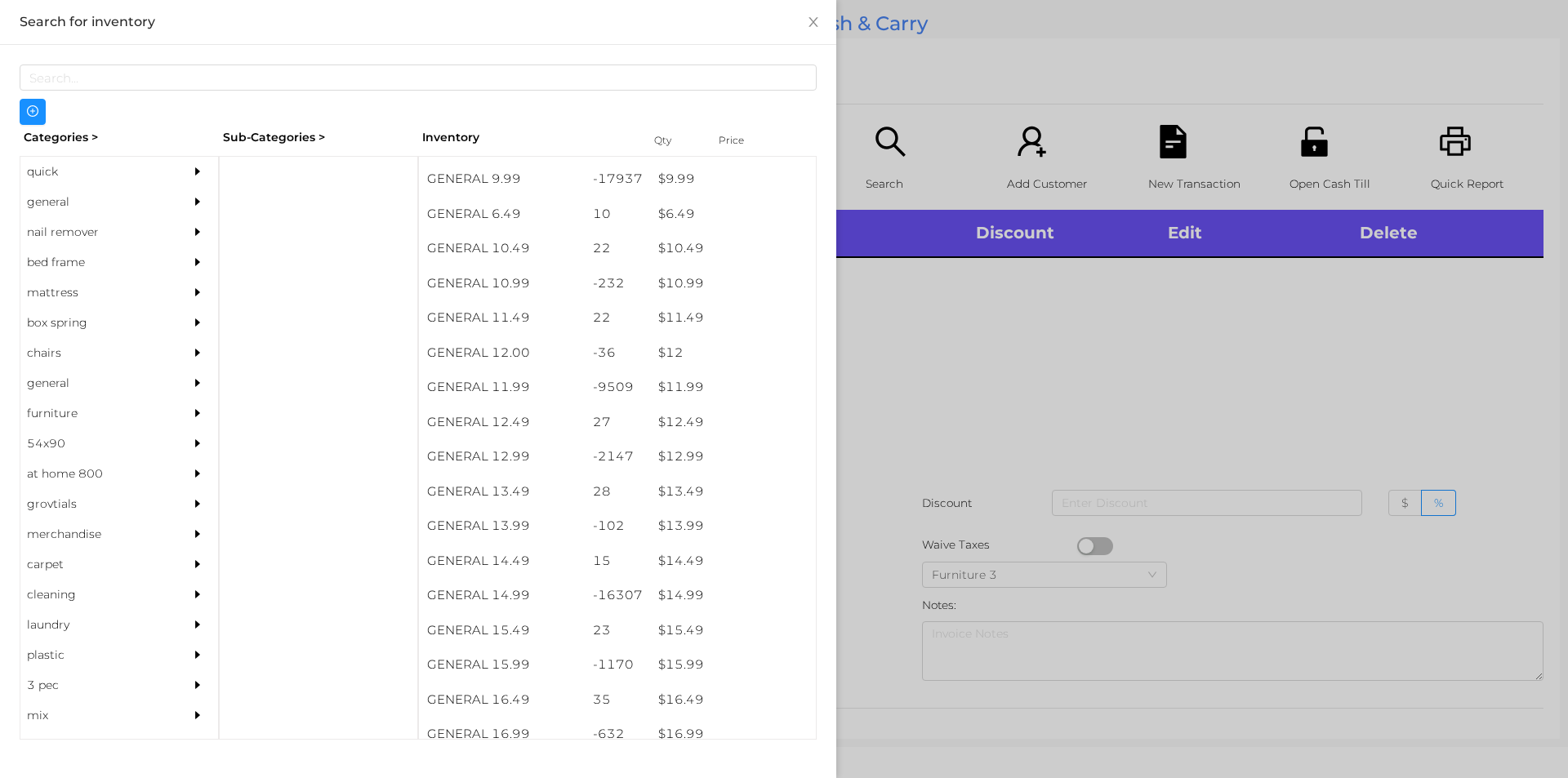
scroll to position [992, 0]
click at [694, 599] on div "$ 14.99" at bounding box center [733, 595] width 166 height 35
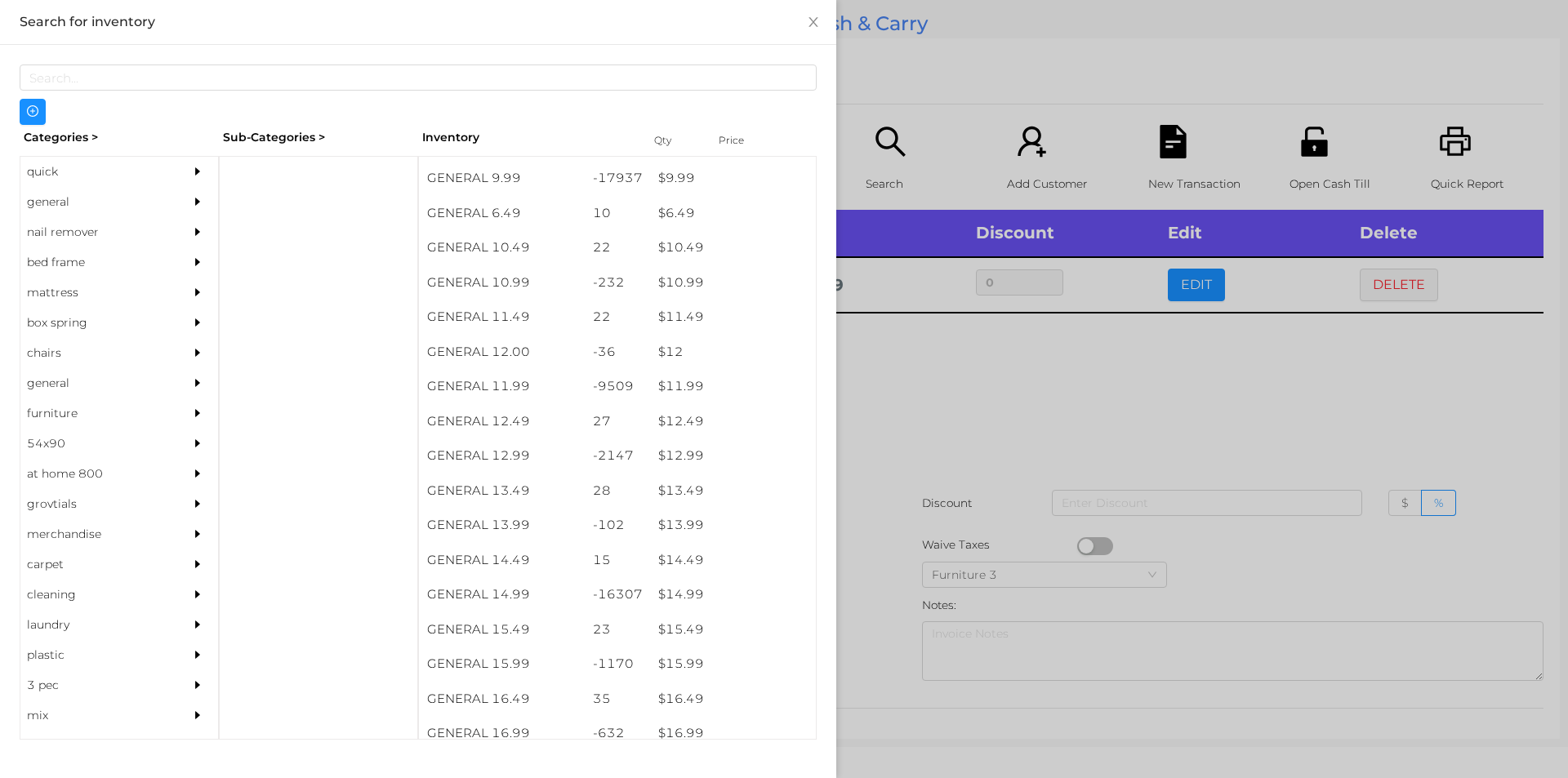
click at [922, 434] on div at bounding box center [784, 389] width 1568 height 778
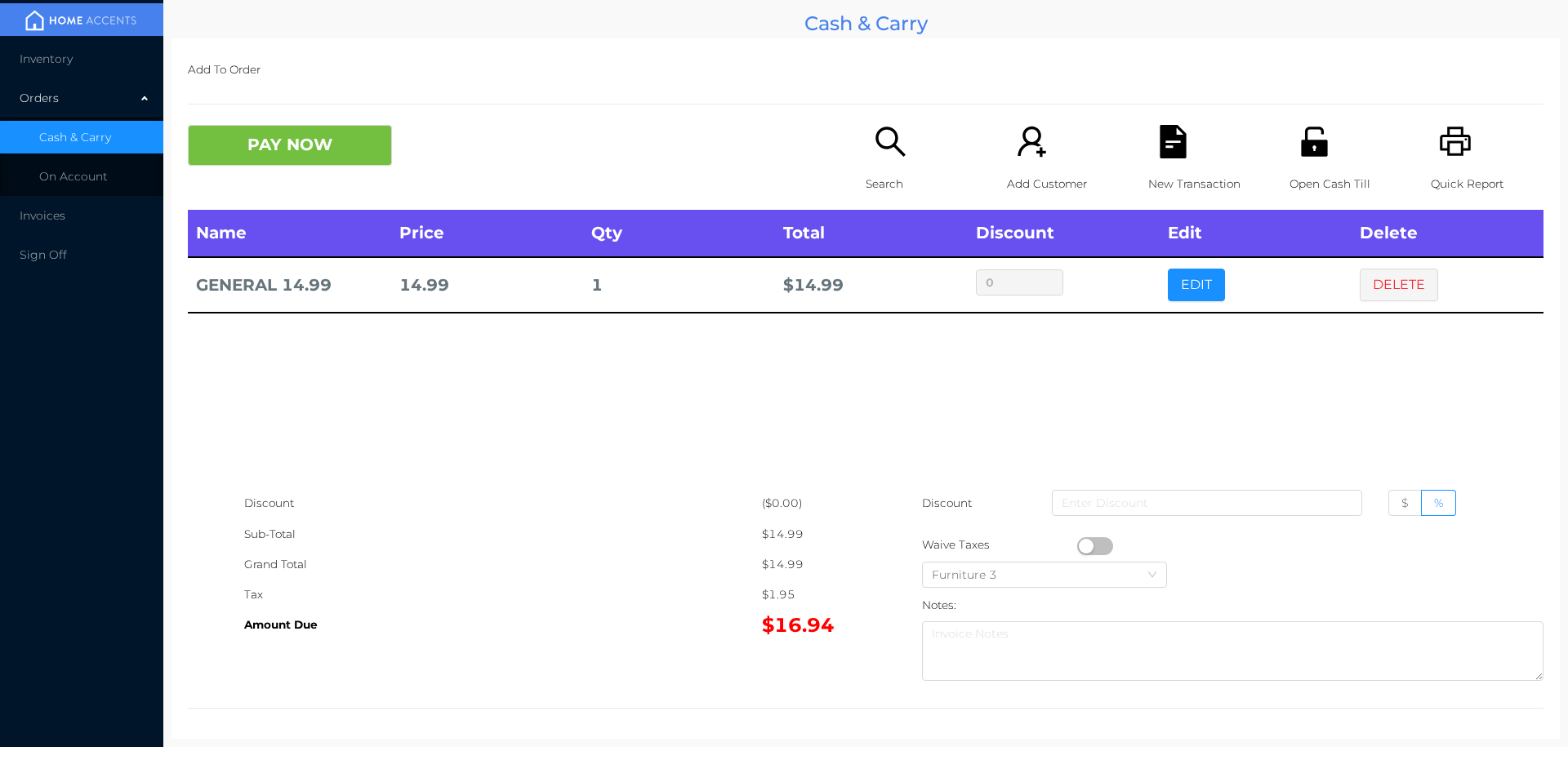
click at [894, 151] on icon "icon: search" at bounding box center [890, 142] width 29 height 29
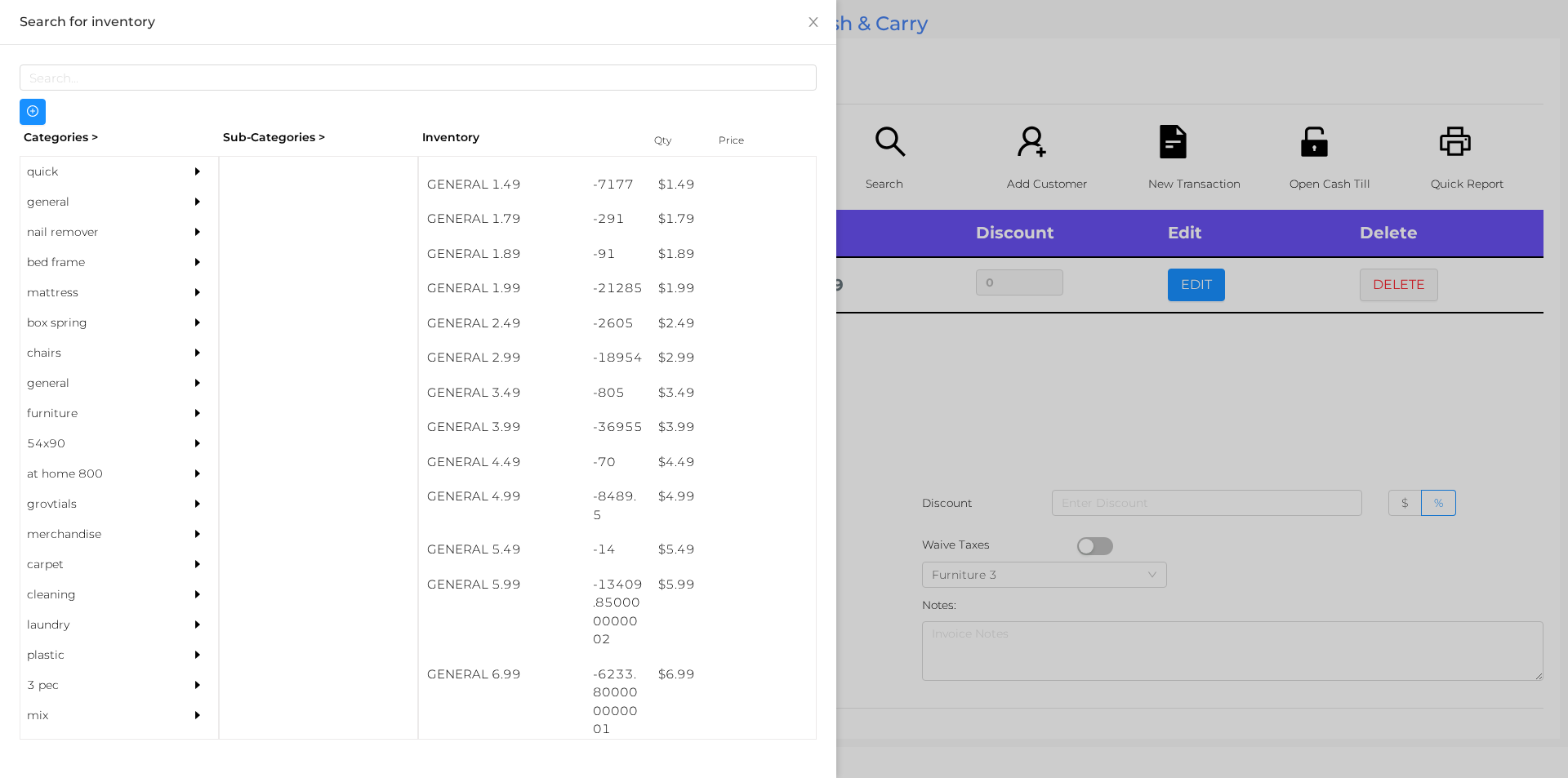
scroll to position [239, 0]
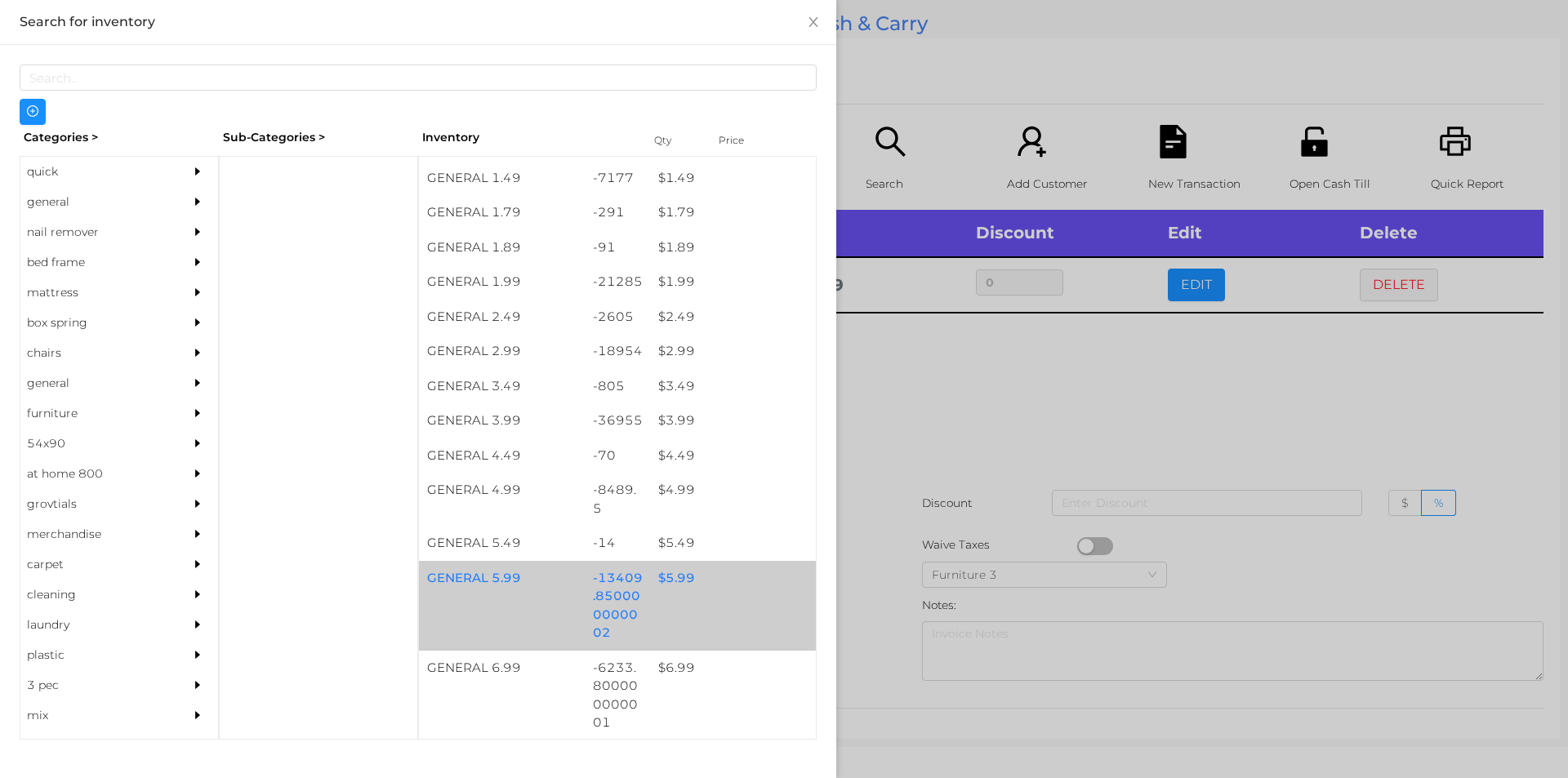
click at [668, 575] on div "$ 5.99" at bounding box center [733, 578] width 166 height 35
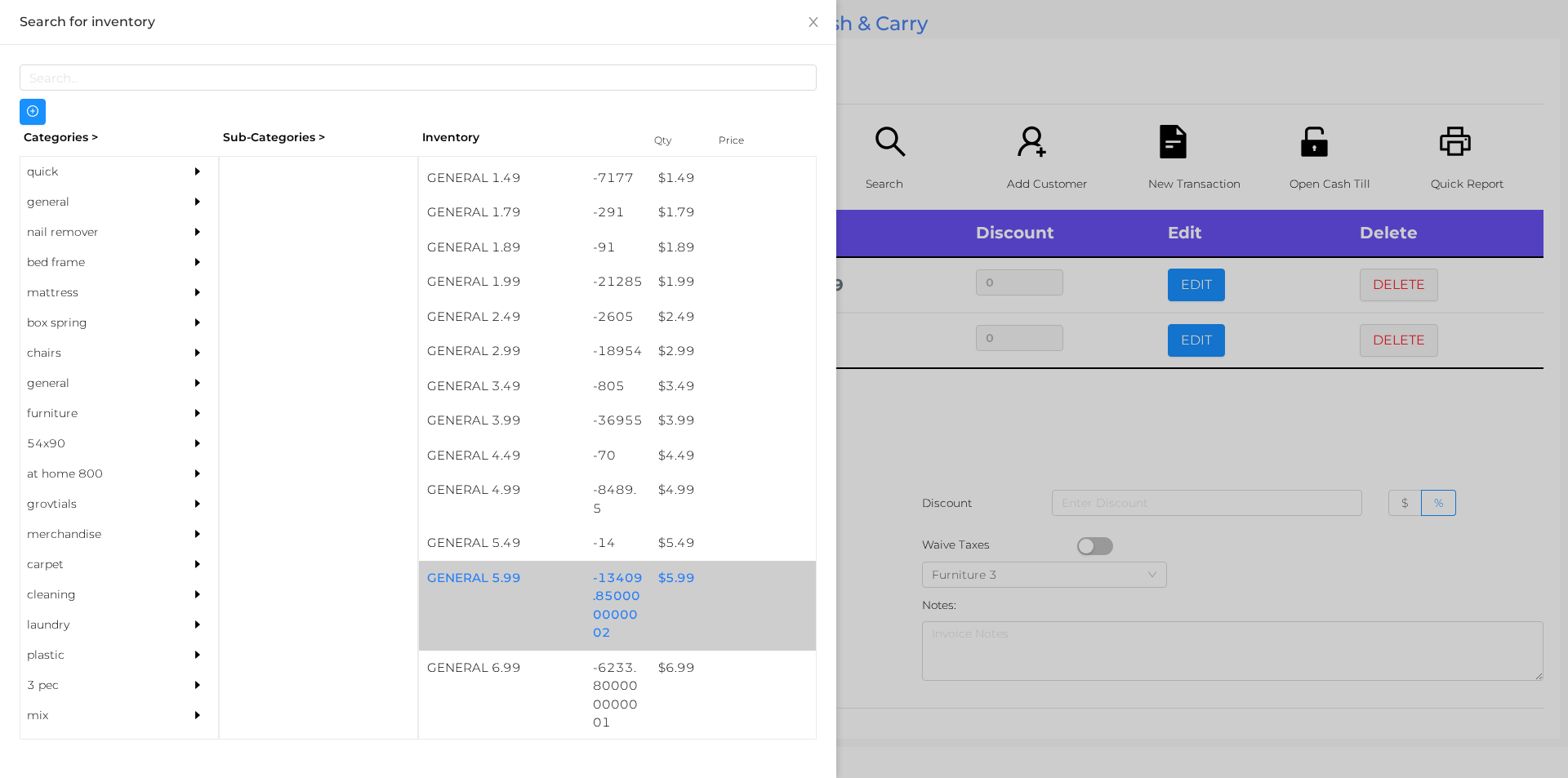
click at [676, 576] on div "$ 5.99" at bounding box center [733, 578] width 166 height 35
click at [685, 577] on div "$ 5.99" at bounding box center [733, 578] width 166 height 35
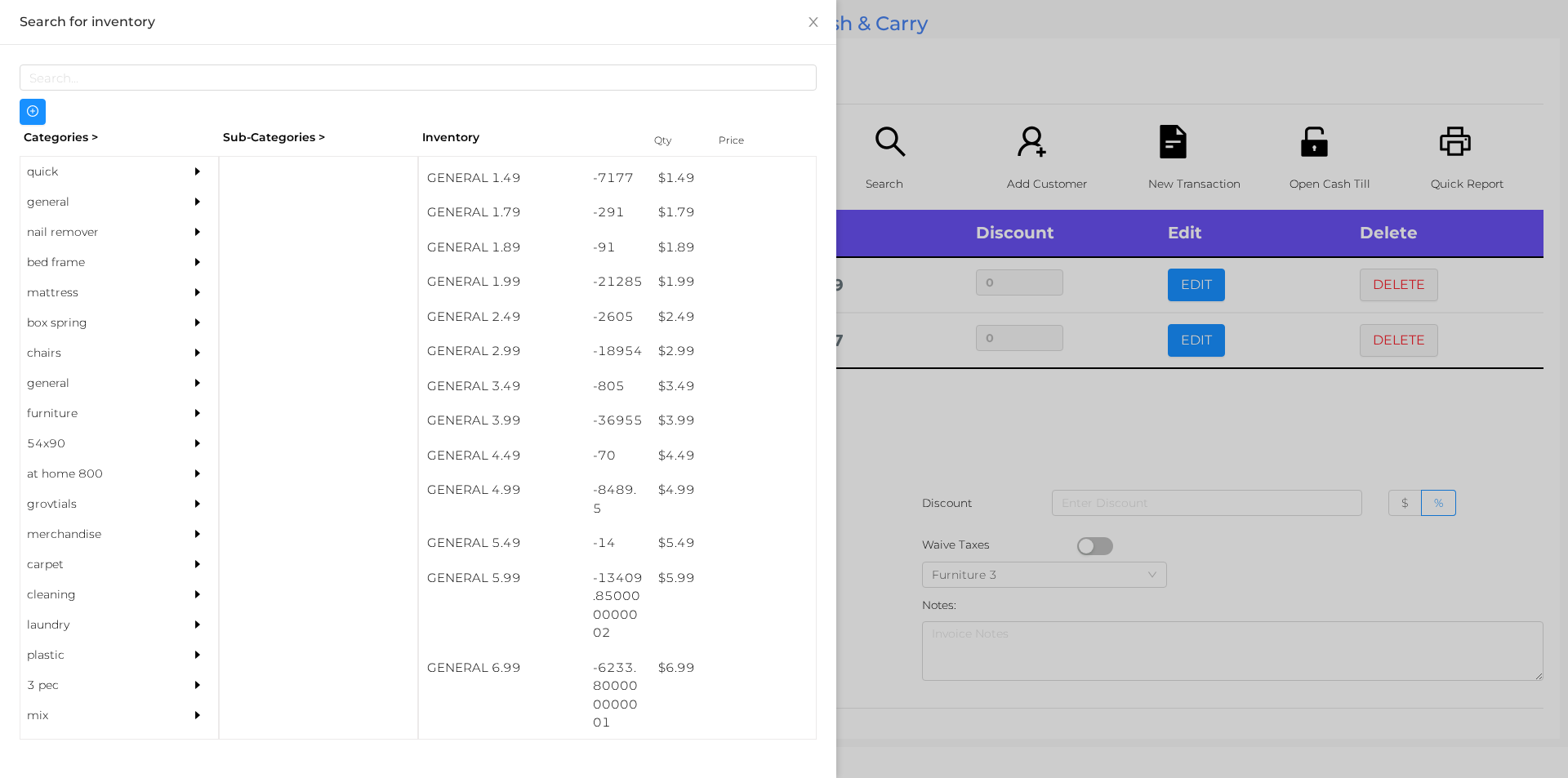
click at [945, 411] on div at bounding box center [784, 389] width 1568 height 778
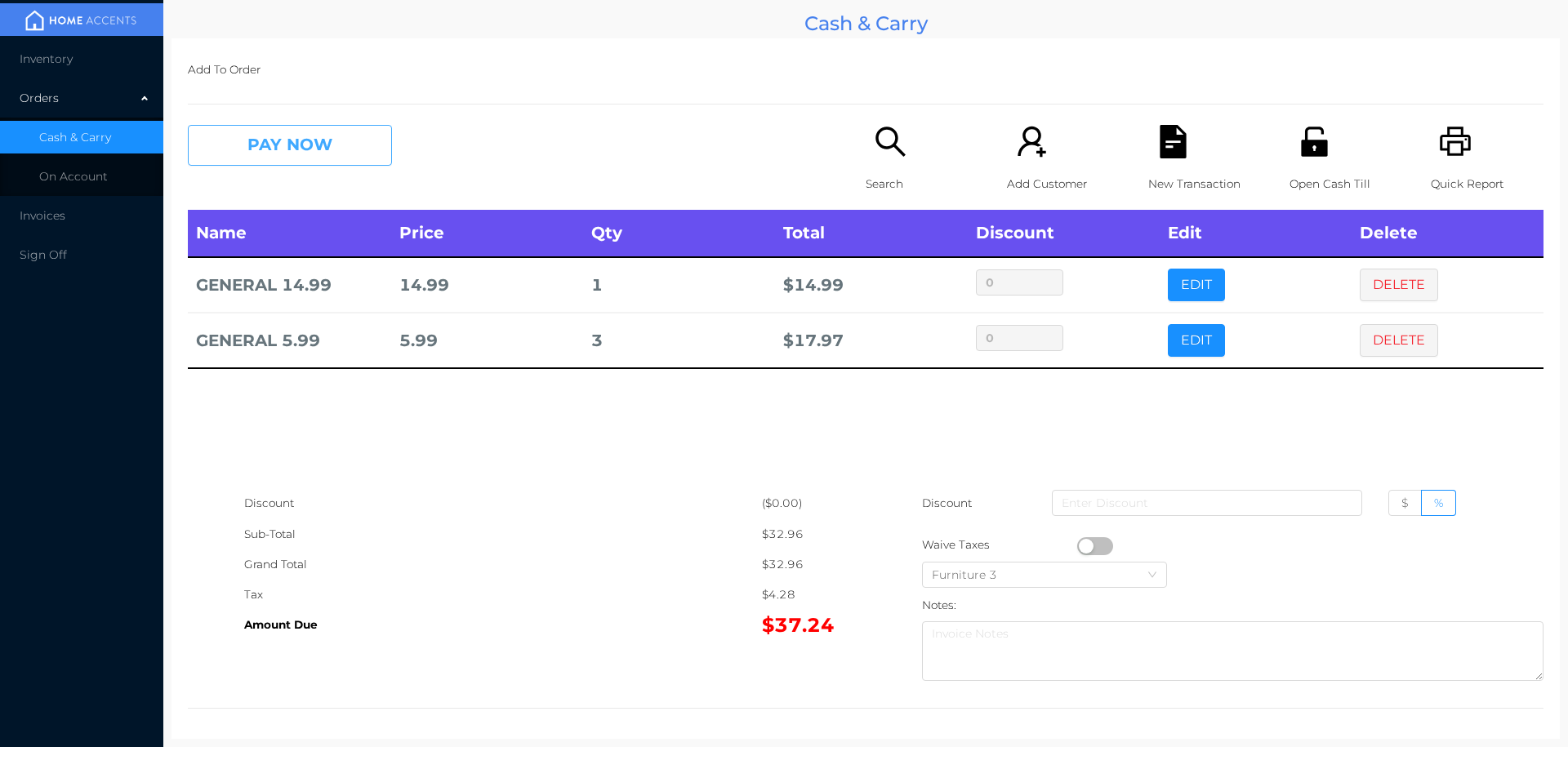
click at [230, 140] on button "PAY NOW" at bounding box center [290, 146] width 204 height 41
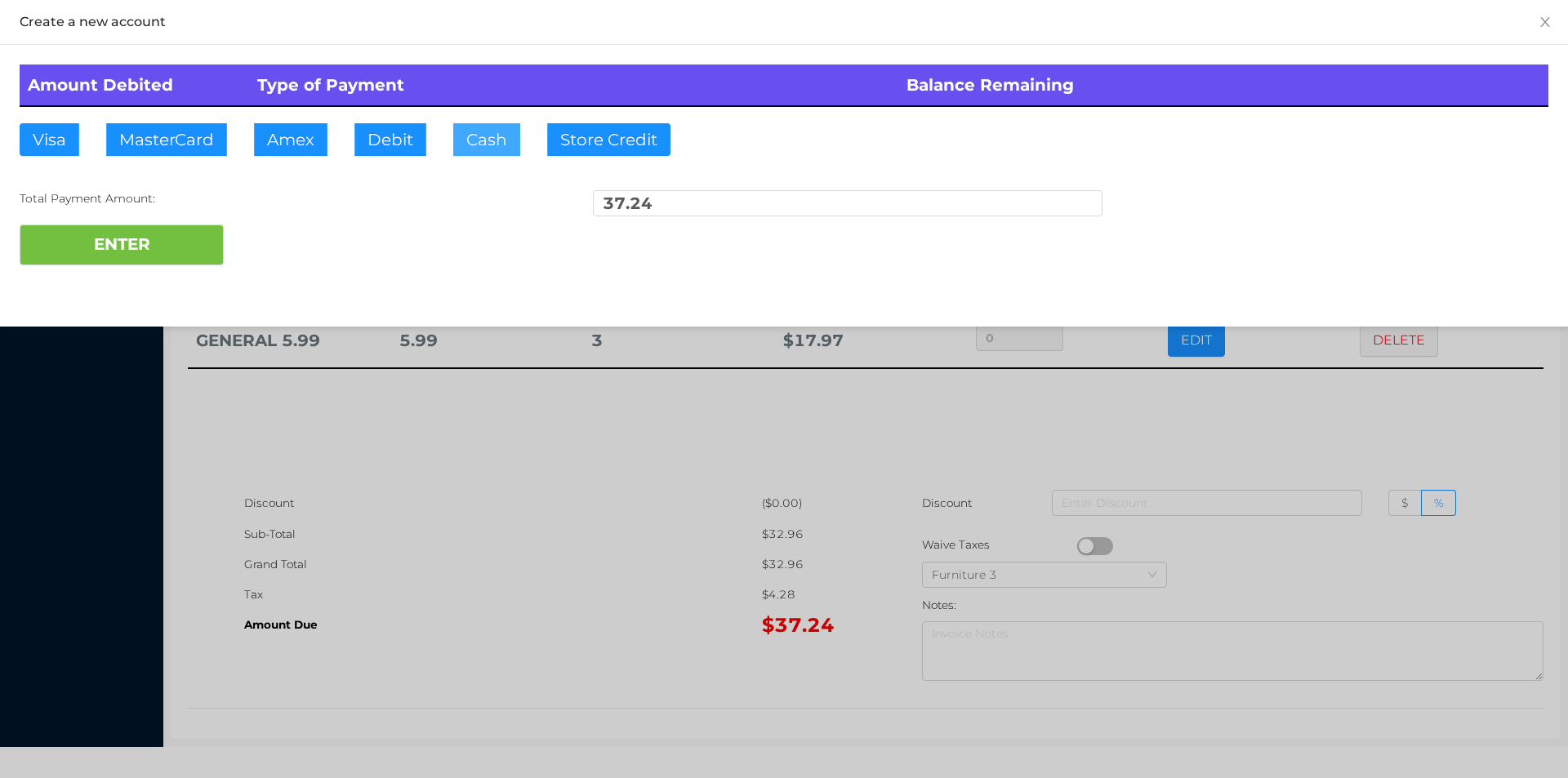
click at [471, 139] on button "Cash" at bounding box center [487, 140] width 67 height 33
type input "50."
click at [115, 263] on button "ENTER" at bounding box center [122, 245] width 204 height 41
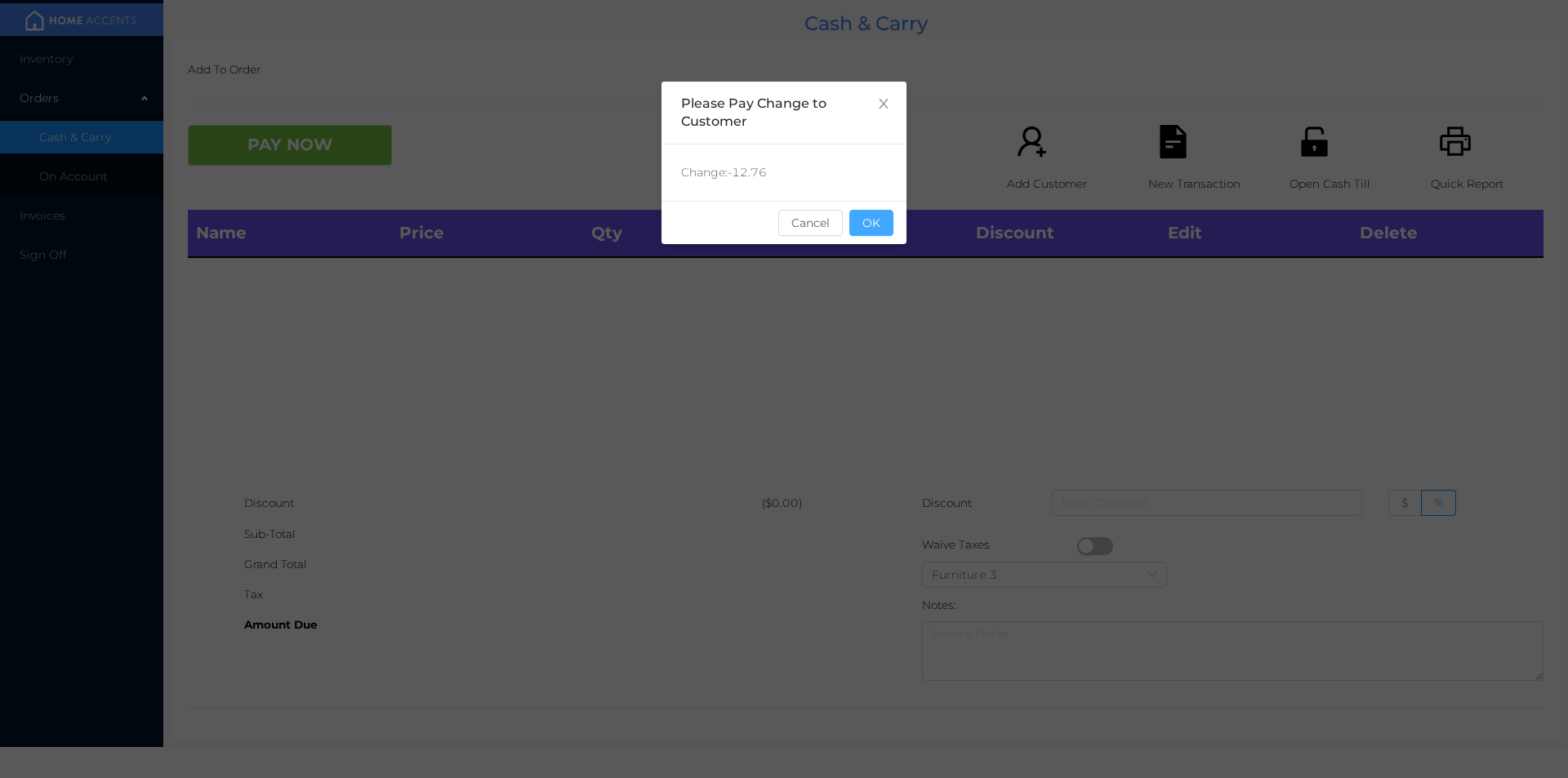
click at [881, 219] on button "OK" at bounding box center [871, 223] width 44 height 26
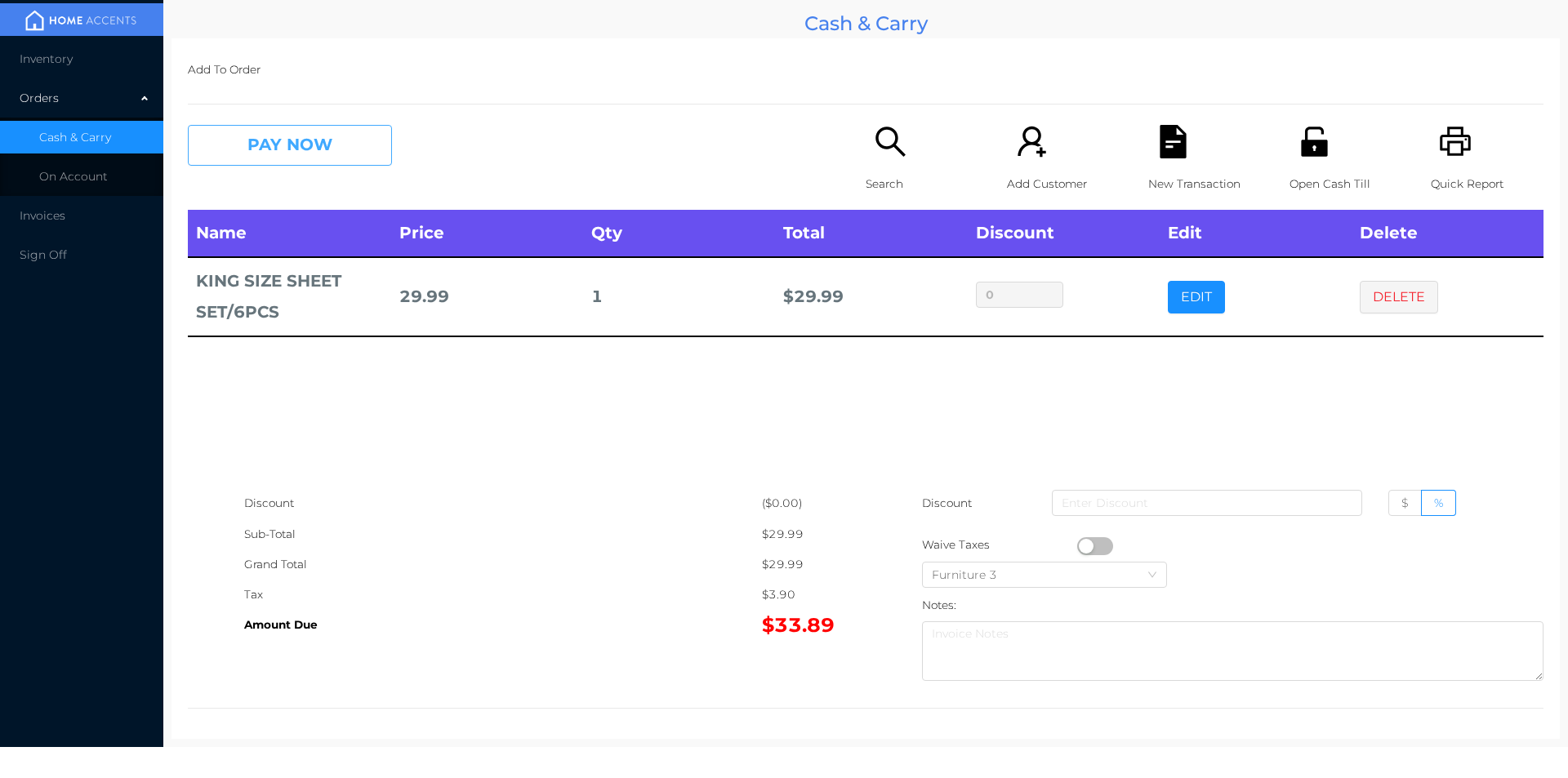
click at [272, 151] on button "PAY NOW" at bounding box center [290, 146] width 204 height 41
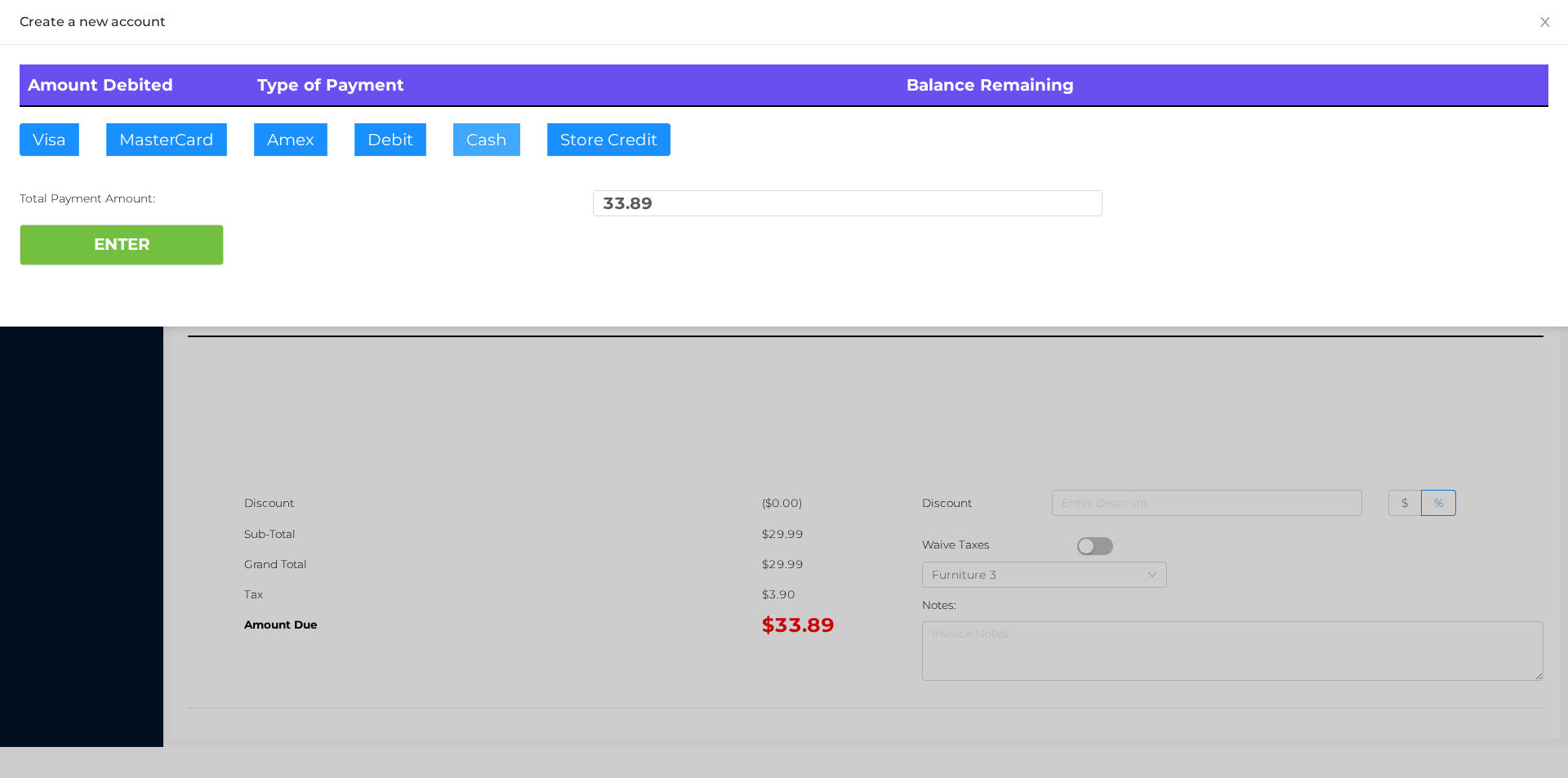
click at [480, 128] on button "Cash" at bounding box center [487, 140] width 67 height 33
type input "35."
click at [153, 236] on button "ENTER" at bounding box center [122, 245] width 204 height 41
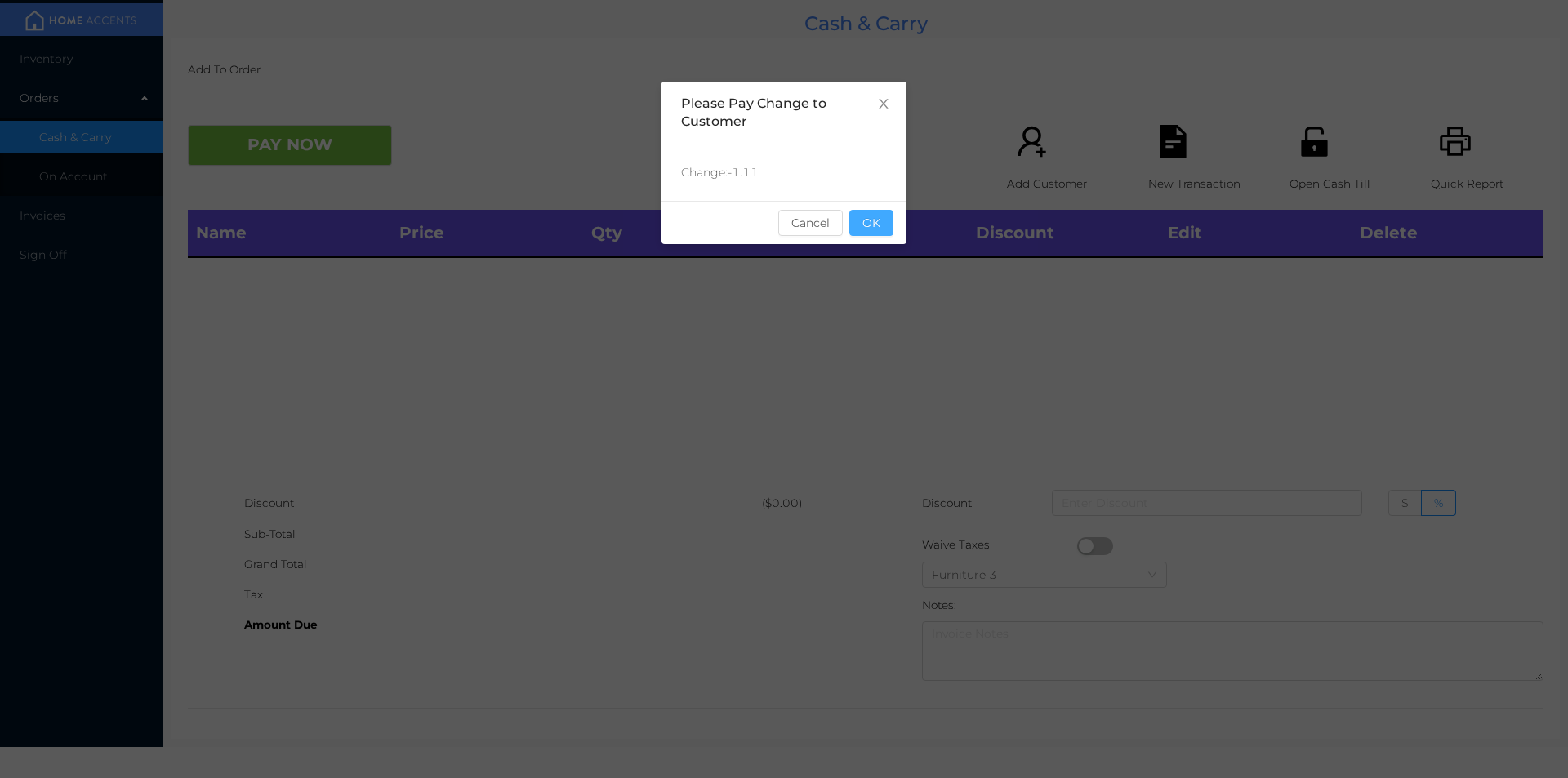
click at [883, 222] on button "OK" at bounding box center [871, 223] width 44 height 26
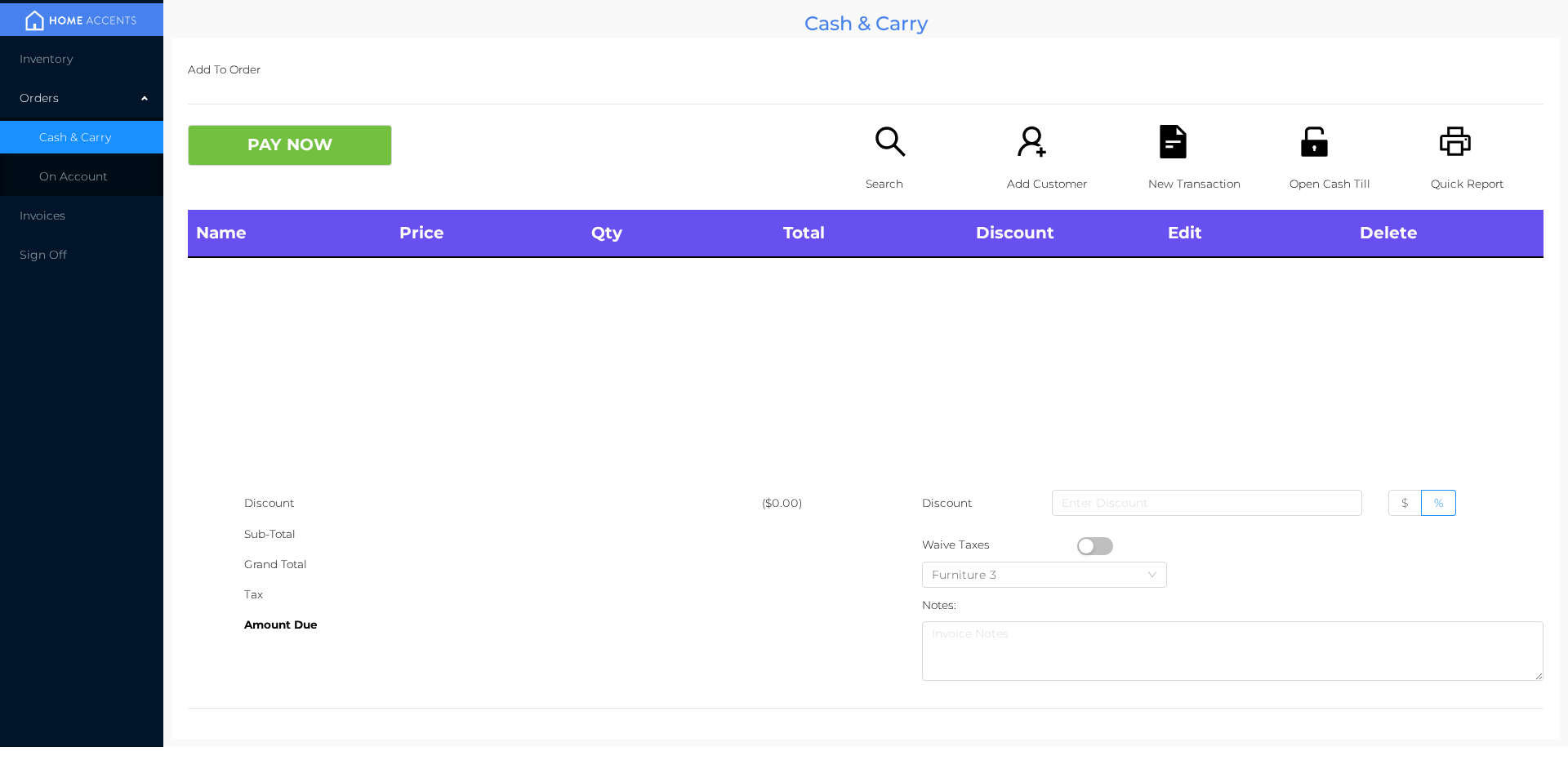
click at [892, 232] on th "Total" at bounding box center [870, 234] width 192 height 47
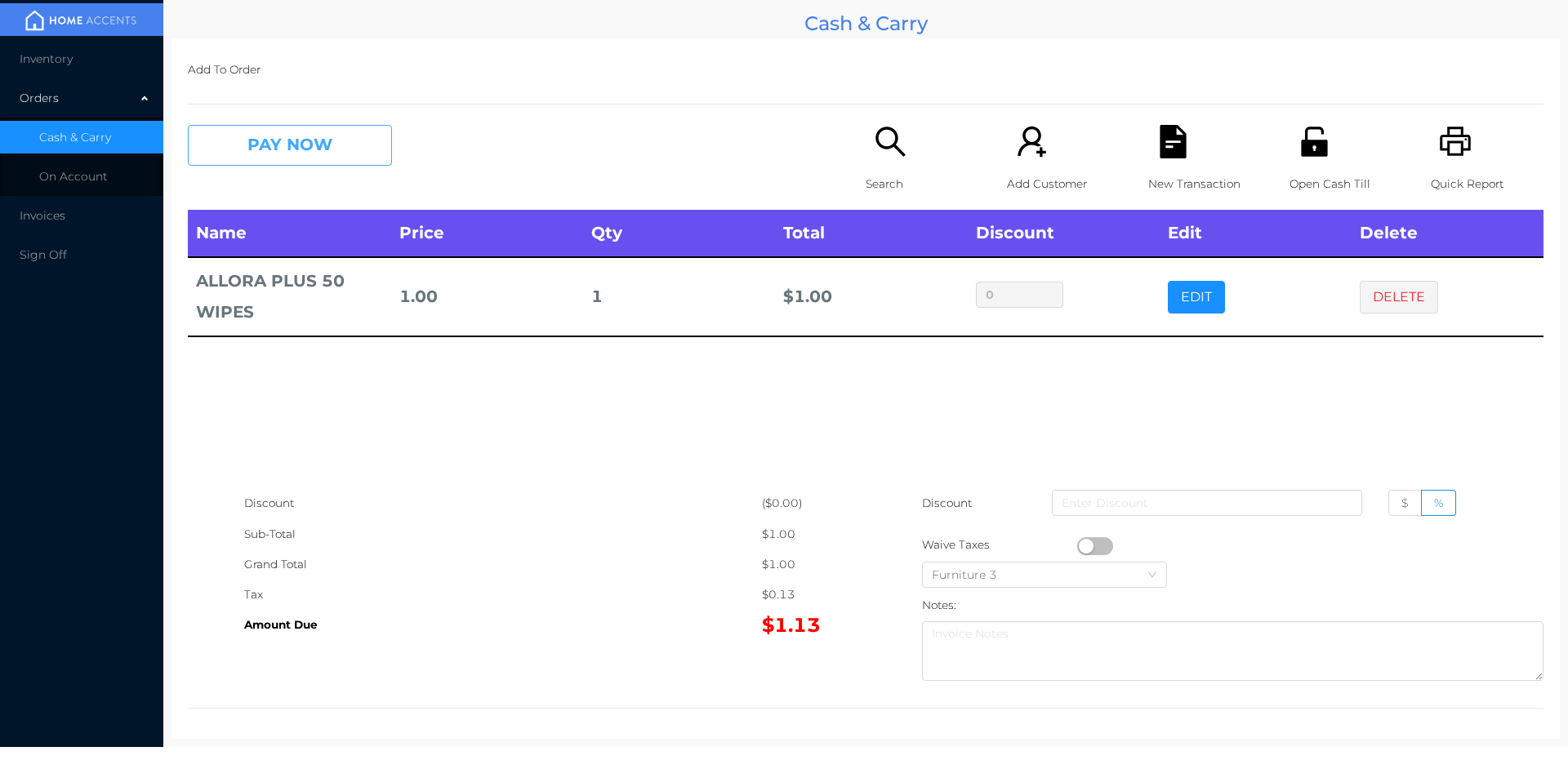
click at [261, 149] on button "PAY NOW" at bounding box center [290, 146] width 204 height 41
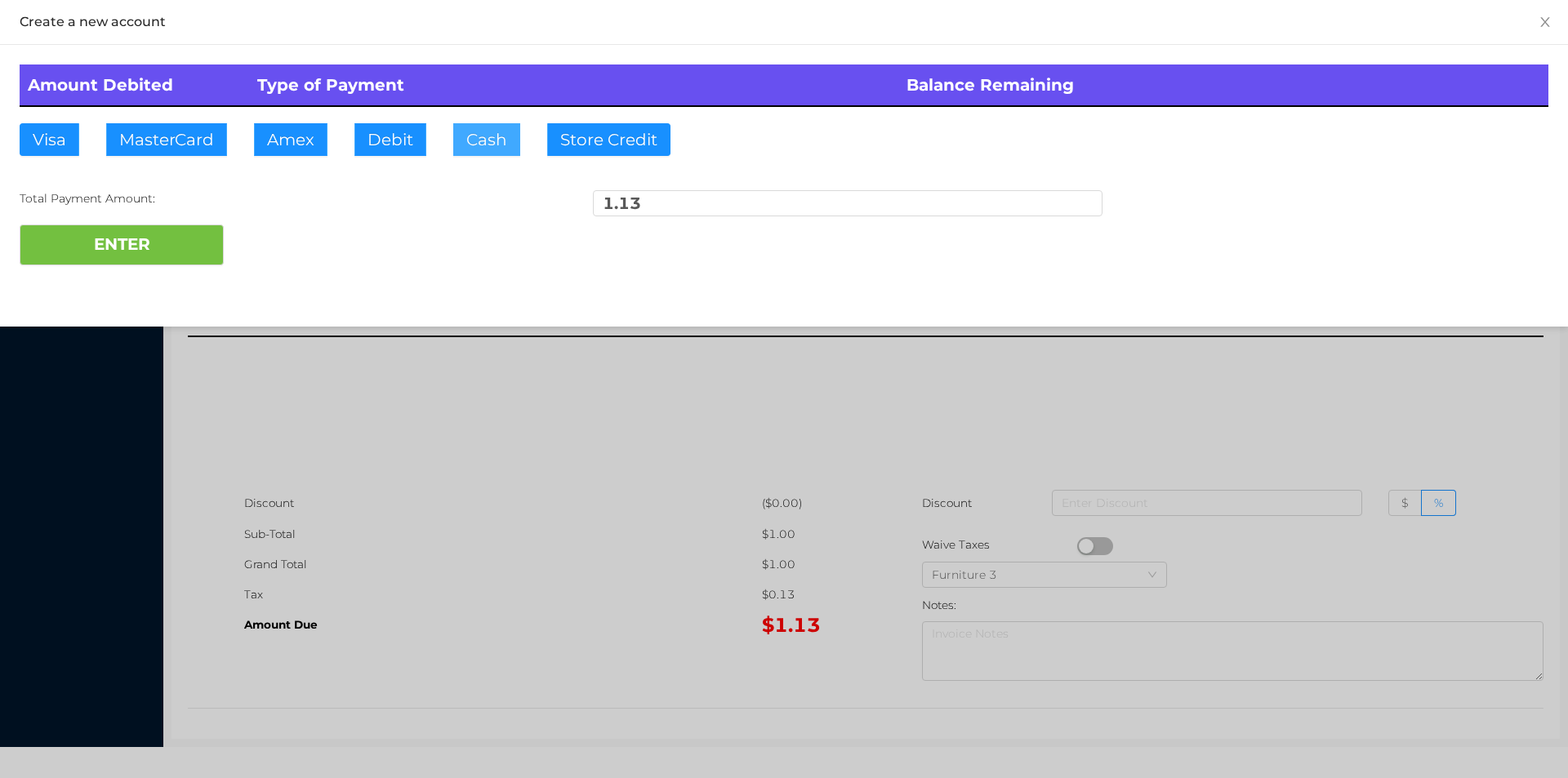
click at [478, 145] on button "Cash" at bounding box center [487, 140] width 67 height 33
type input "5."
click at [133, 264] on button "ENTER" at bounding box center [122, 245] width 204 height 41
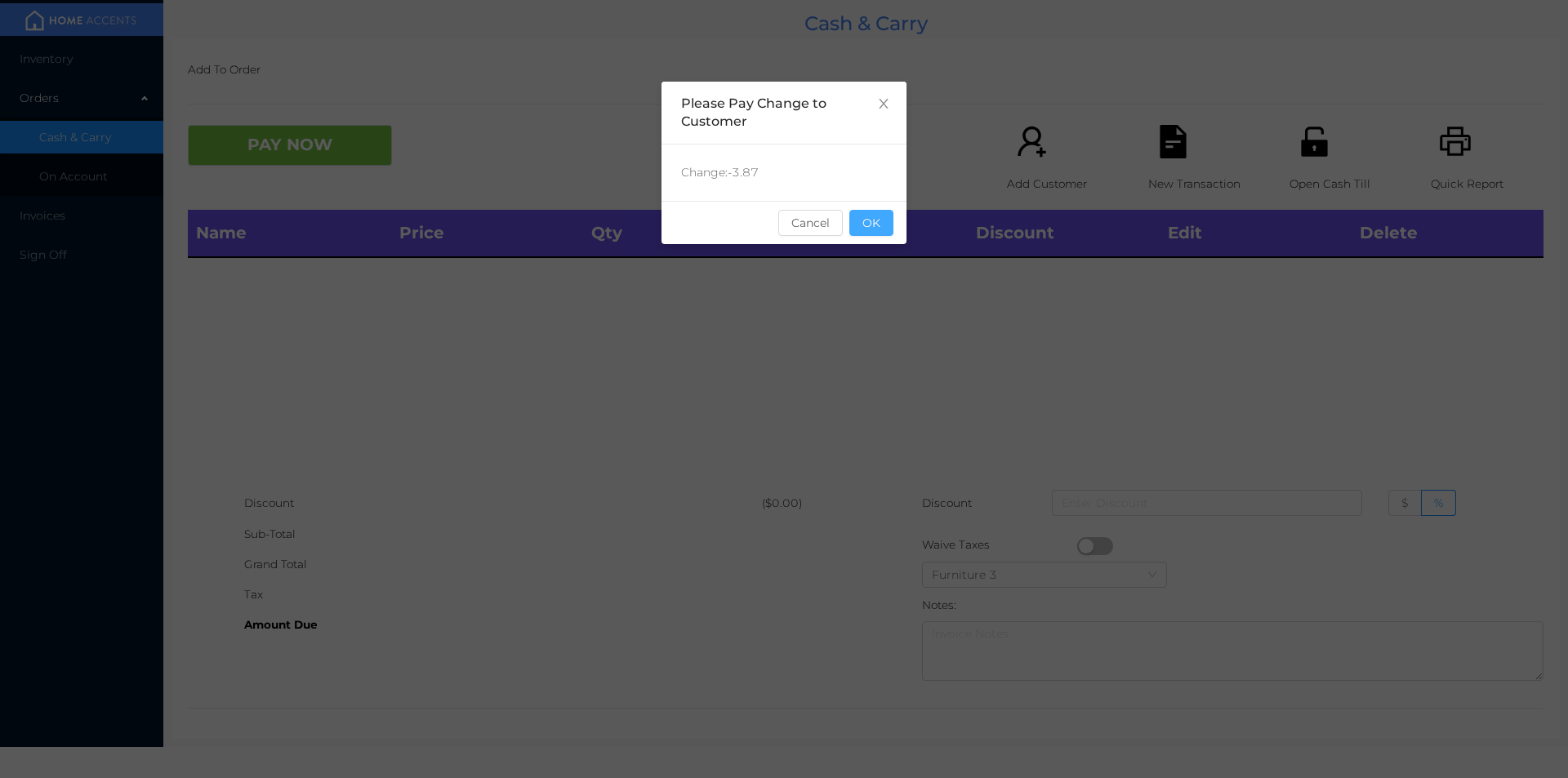
click at [866, 218] on button "OK" at bounding box center [871, 223] width 44 height 26
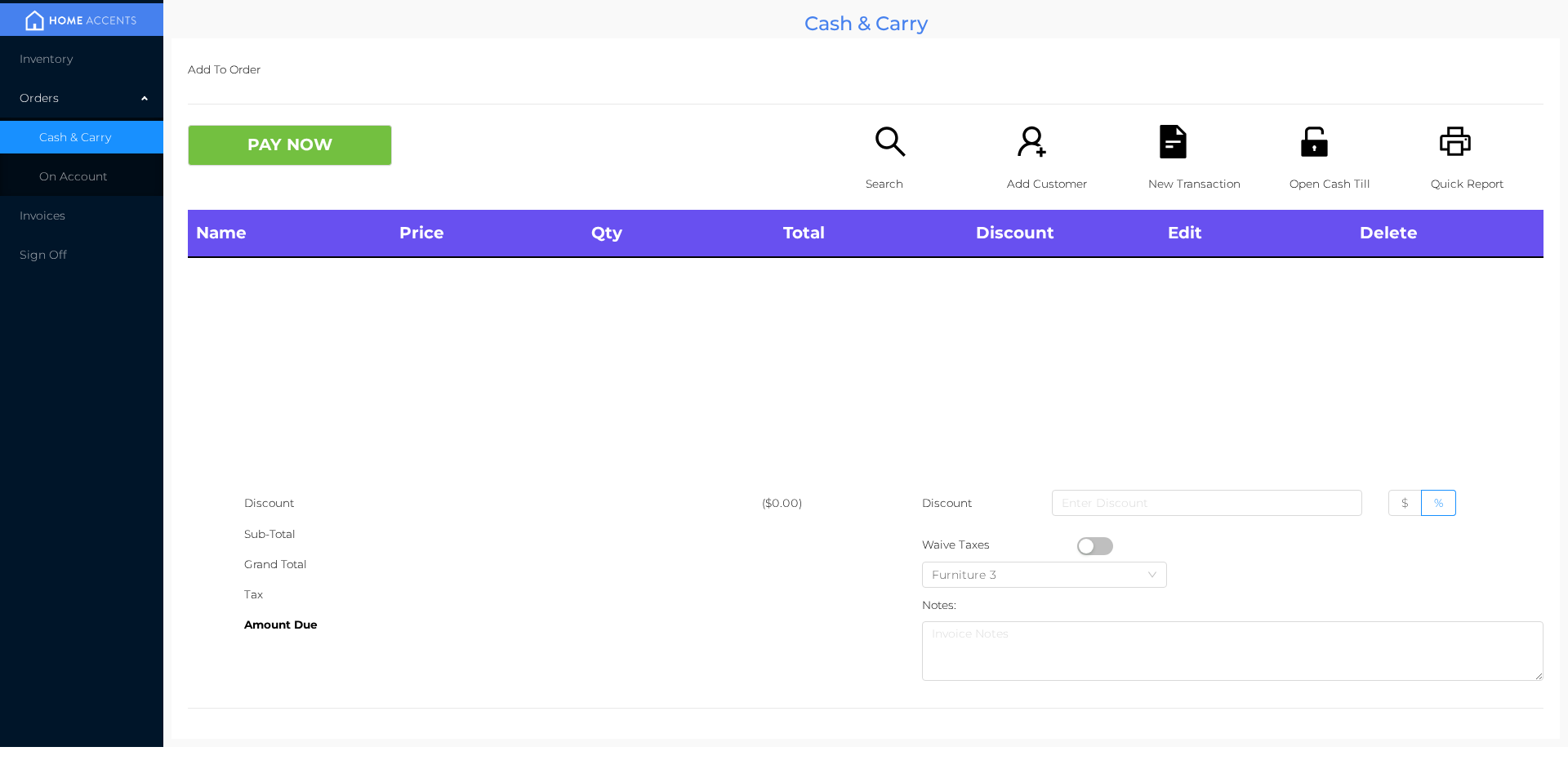
click at [881, 179] on p "Search" at bounding box center [922, 184] width 113 height 30
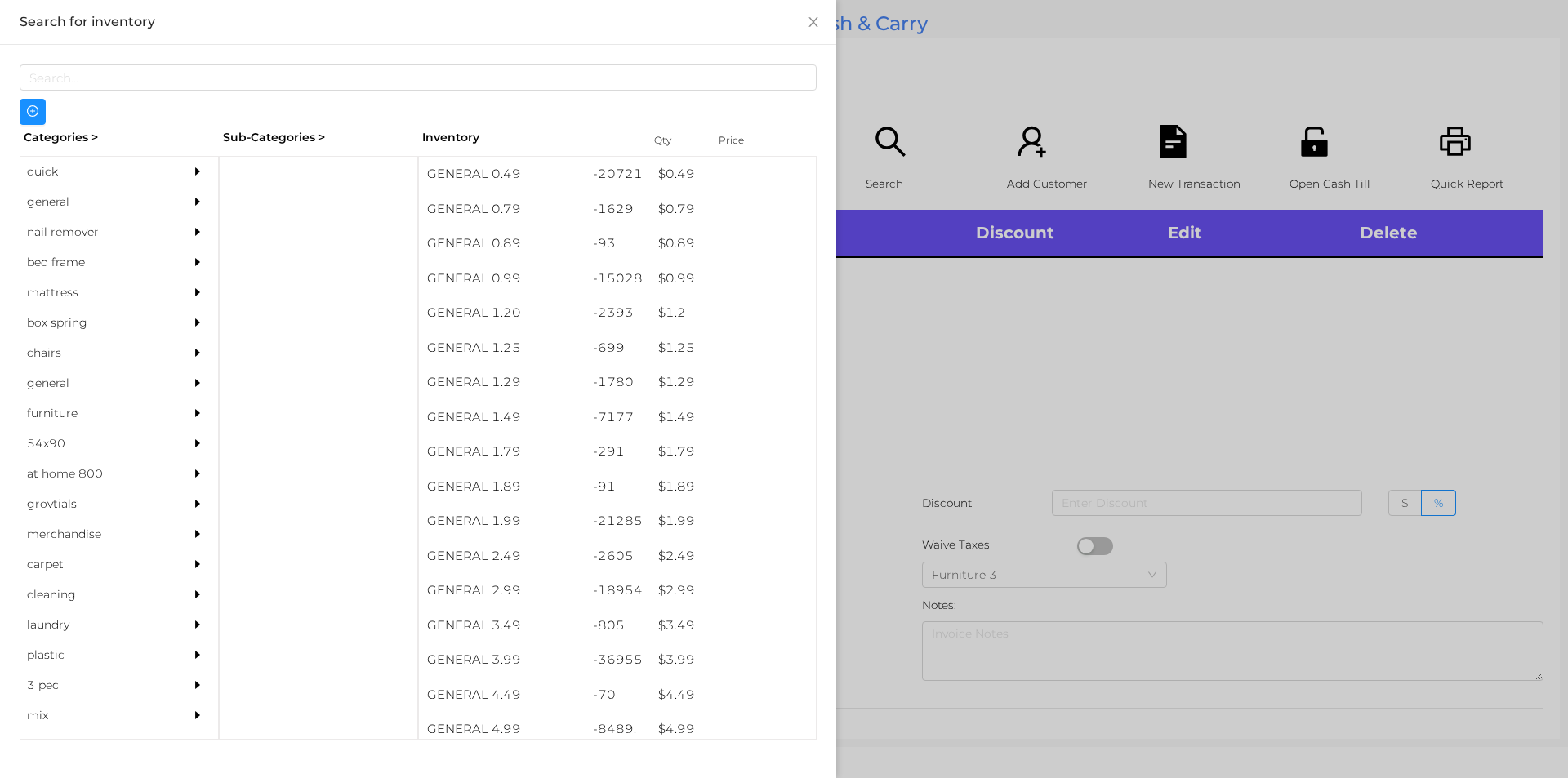
click at [61, 205] on div "general" at bounding box center [95, 202] width 149 height 30
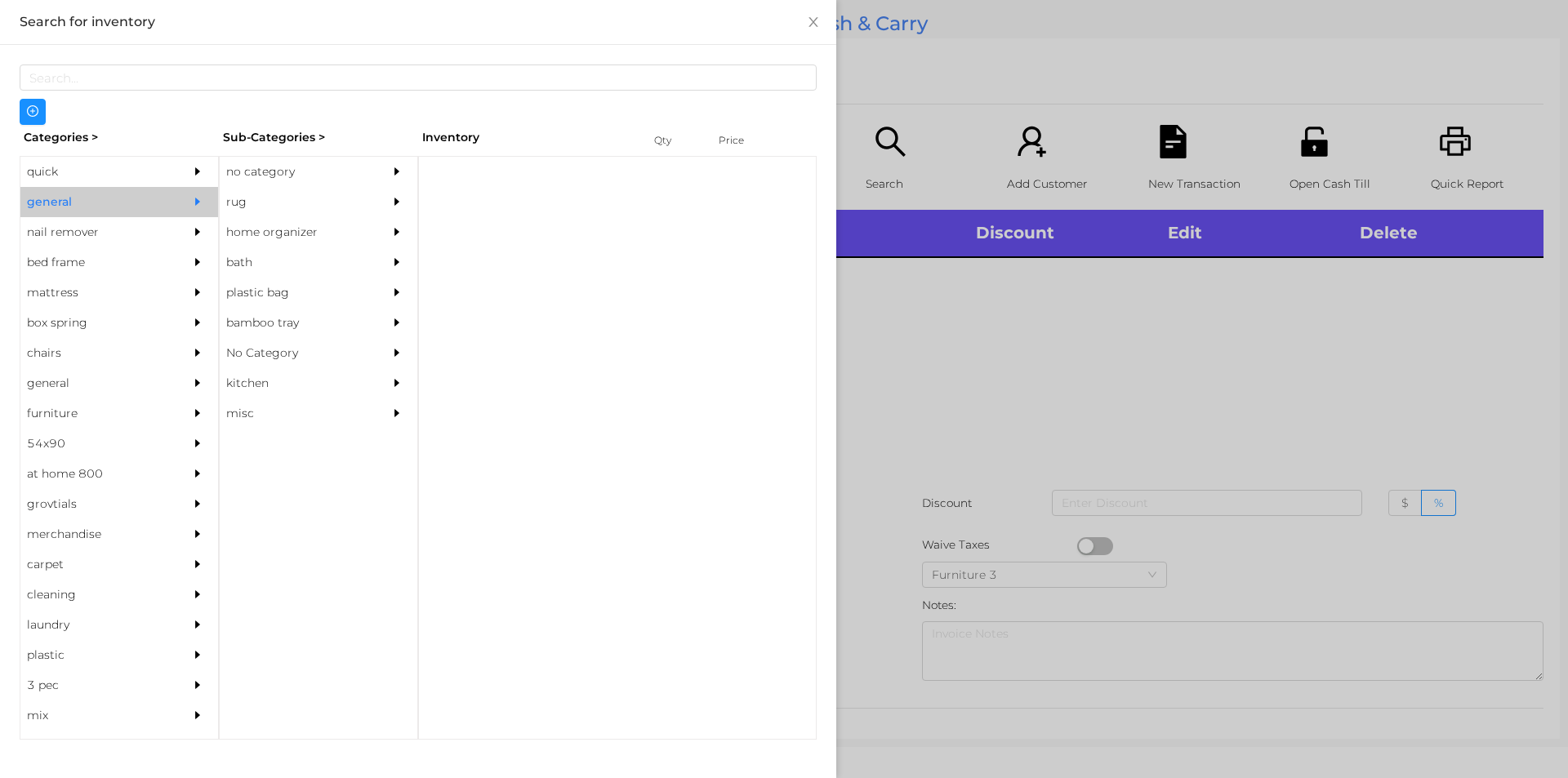
click at [243, 166] on div "no category" at bounding box center [294, 172] width 149 height 30
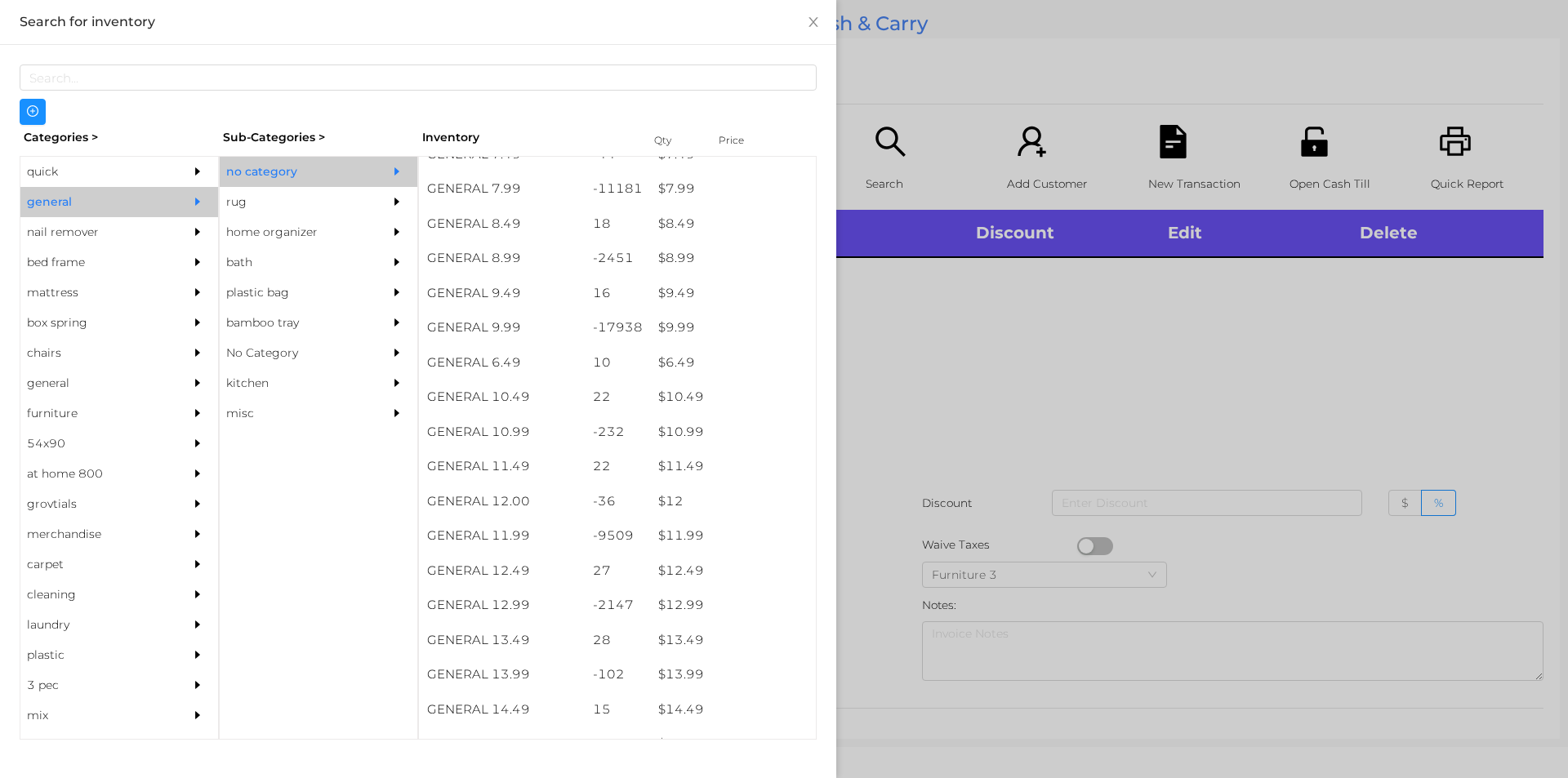
scroll to position [859, 0]
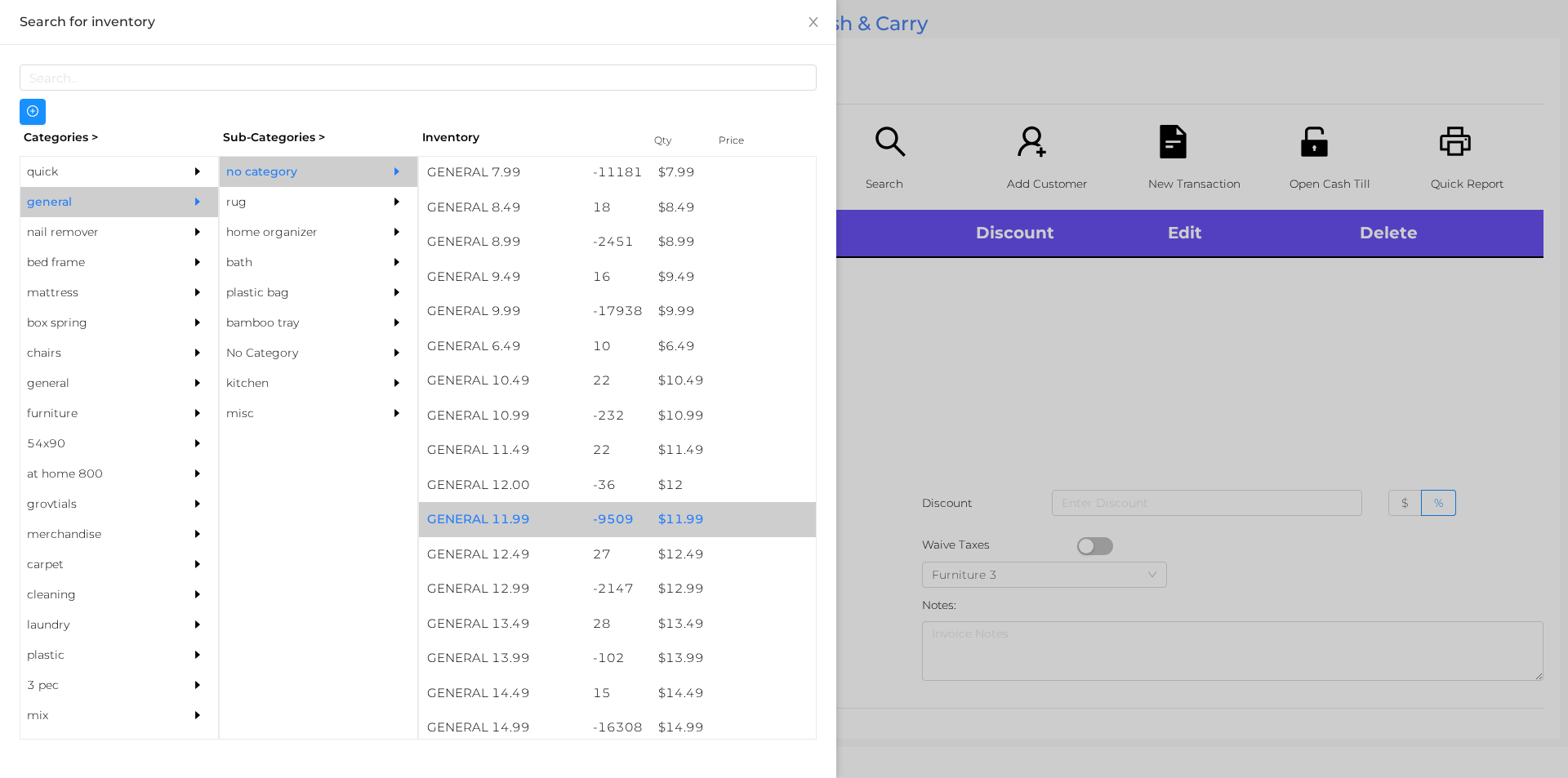
click at [687, 519] on div "$ 11.99" at bounding box center [733, 519] width 166 height 35
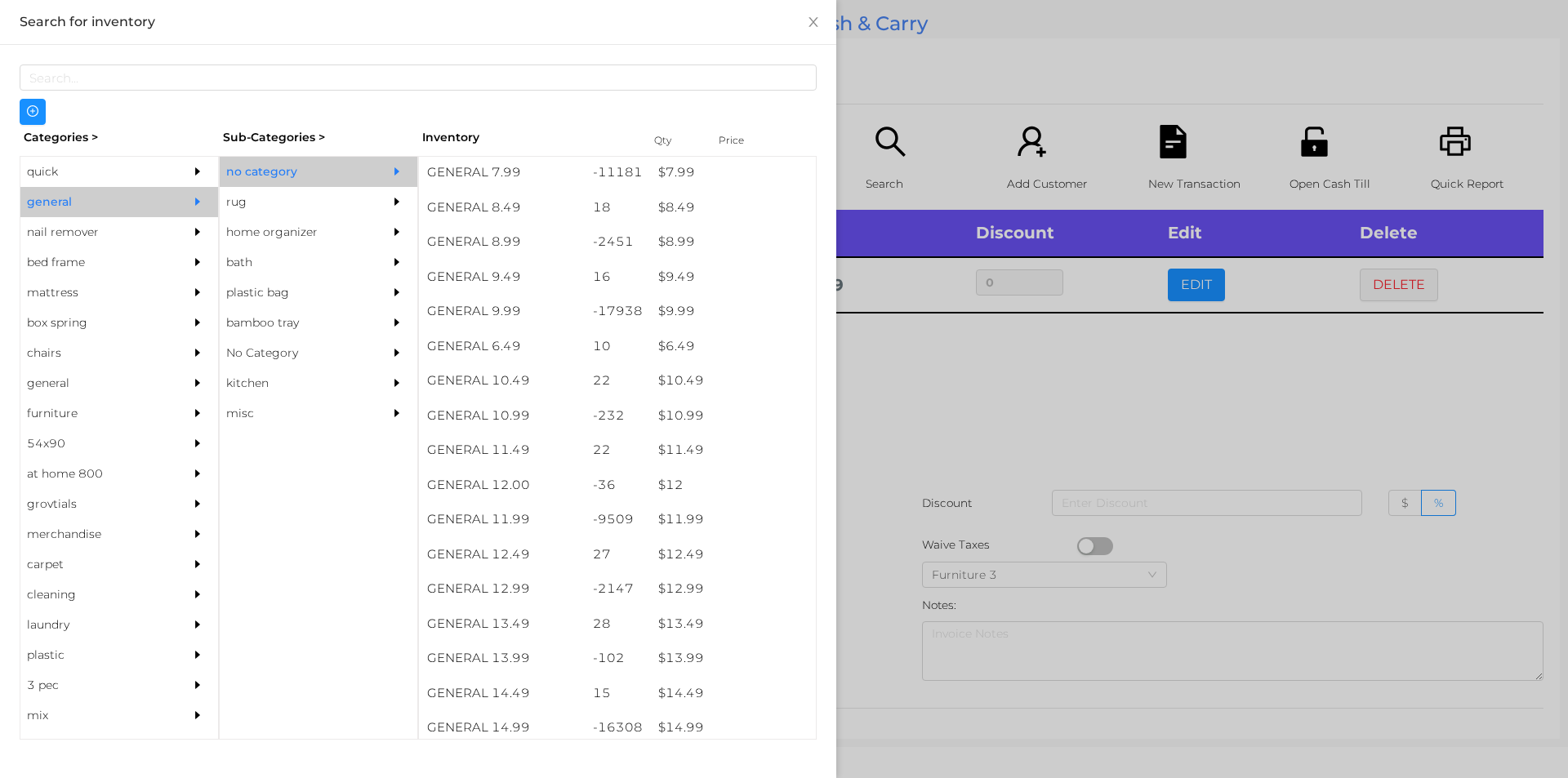
click at [898, 416] on div at bounding box center [784, 389] width 1568 height 778
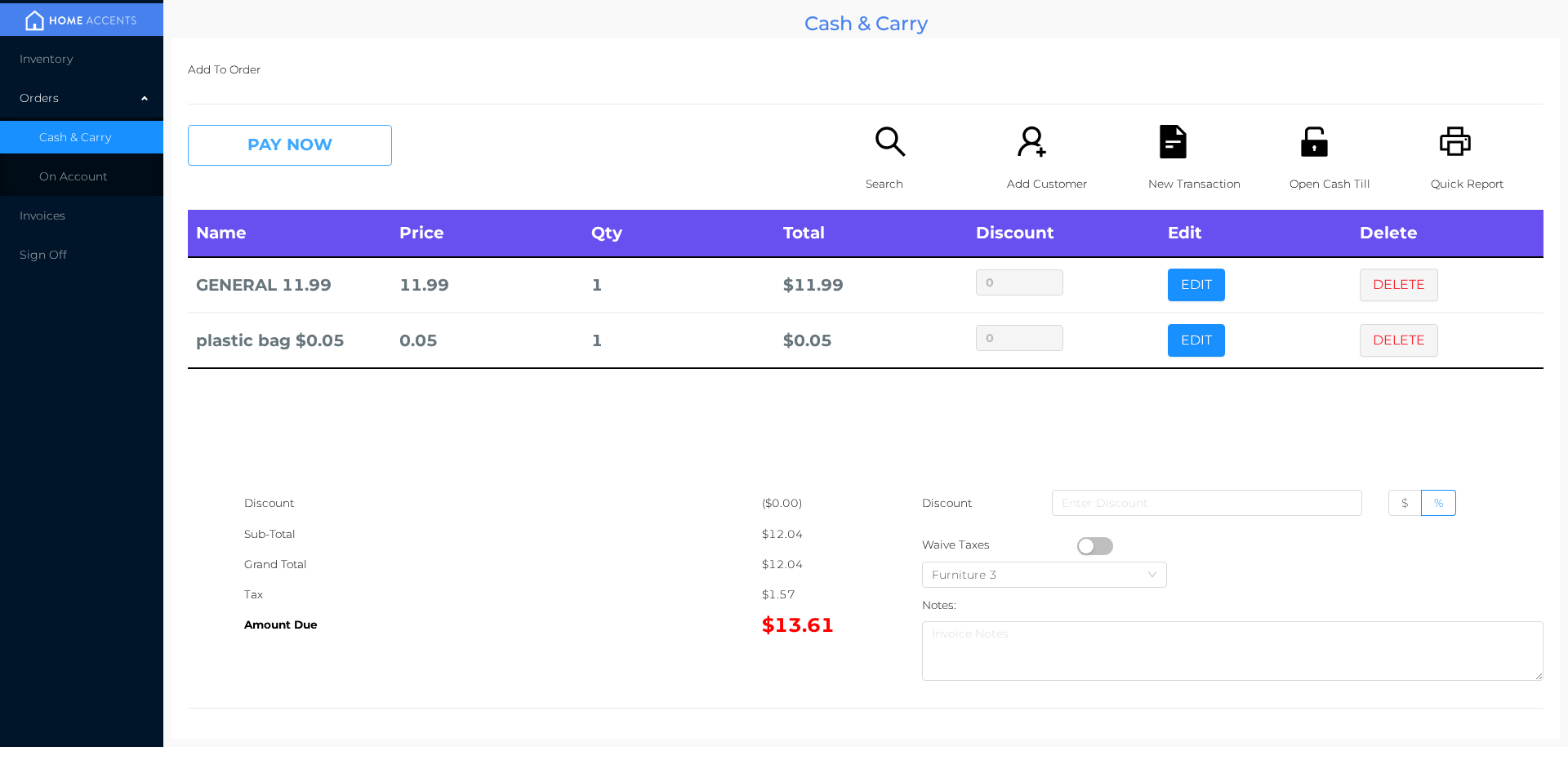
click at [343, 150] on button "PAY NOW" at bounding box center [290, 146] width 204 height 41
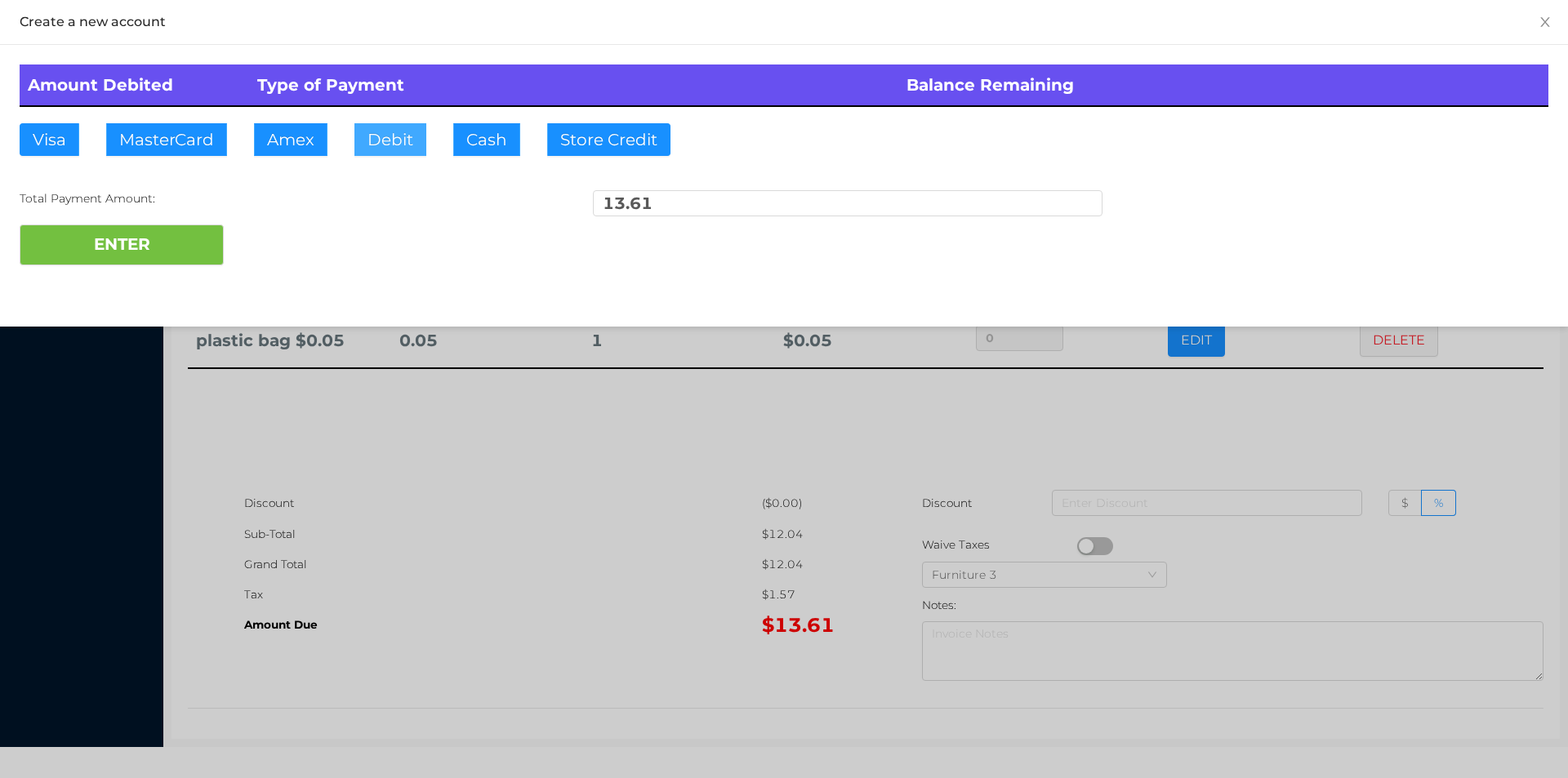
click at [392, 136] on button "Debit" at bounding box center [390, 140] width 72 height 33
click at [173, 243] on button "ENTER" at bounding box center [122, 245] width 204 height 41
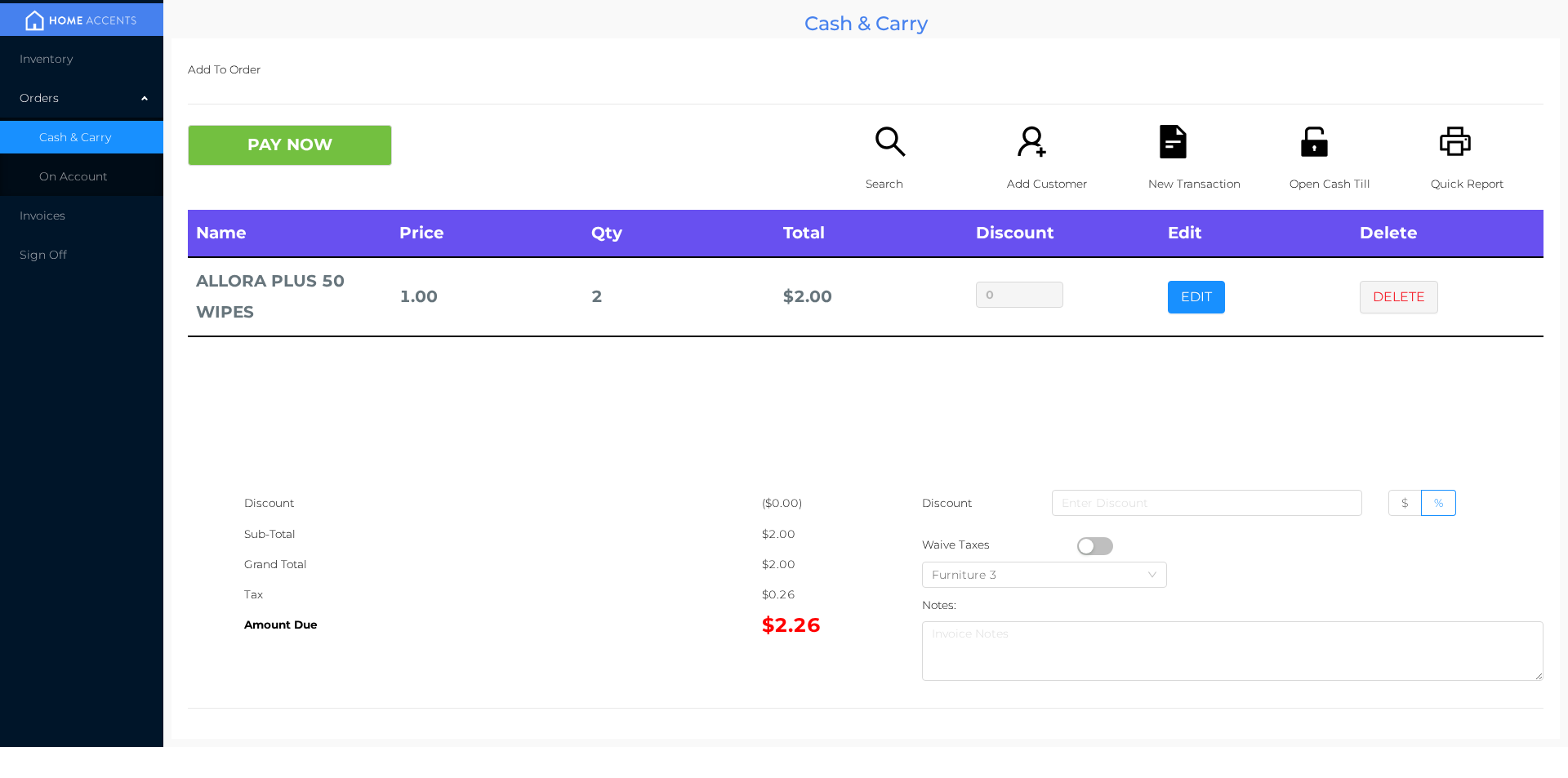
click at [239, 133] on button "PAY NOW" at bounding box center [290, 146] width 204 height 41
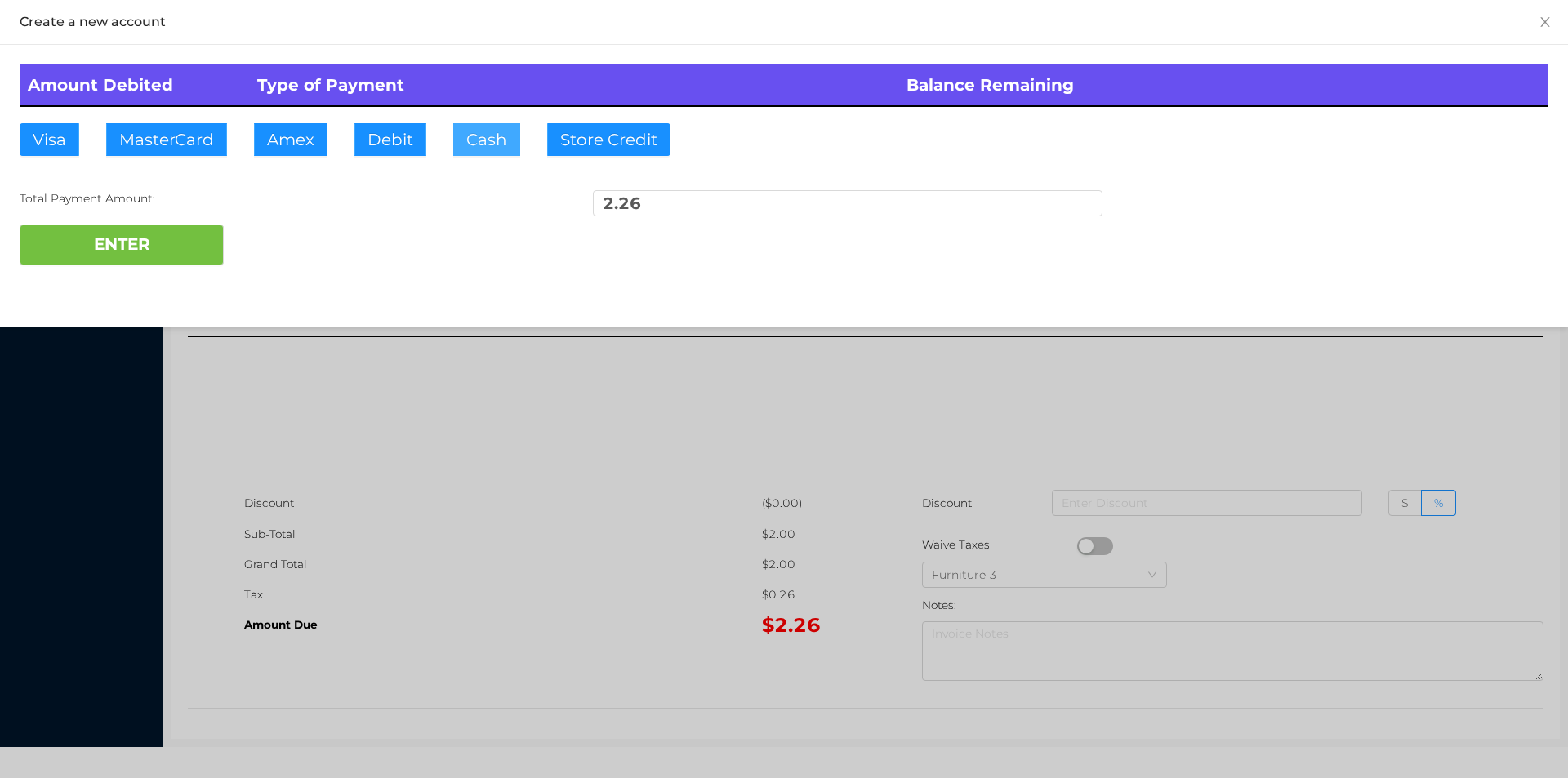
click at [461, 142] on button "Cash" at bounding box center [487, 140] width 67 height 33
click at [138, 226] on button "ENTER" at bounding box center [122, 245] width 204 height 41
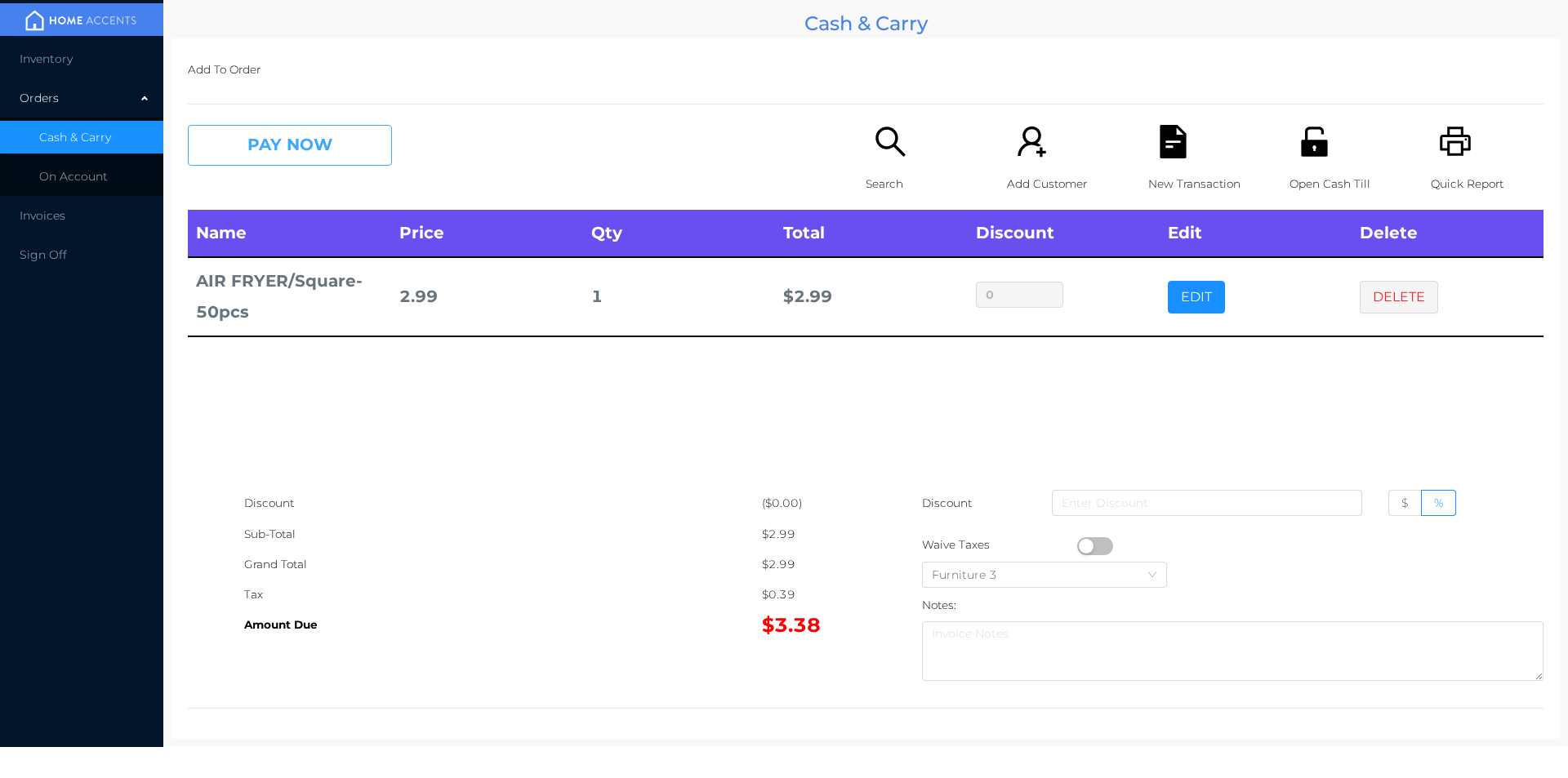
click at [271, 160] on button "PAY NOW" at bounding box center [290, 146] width 204 height 41
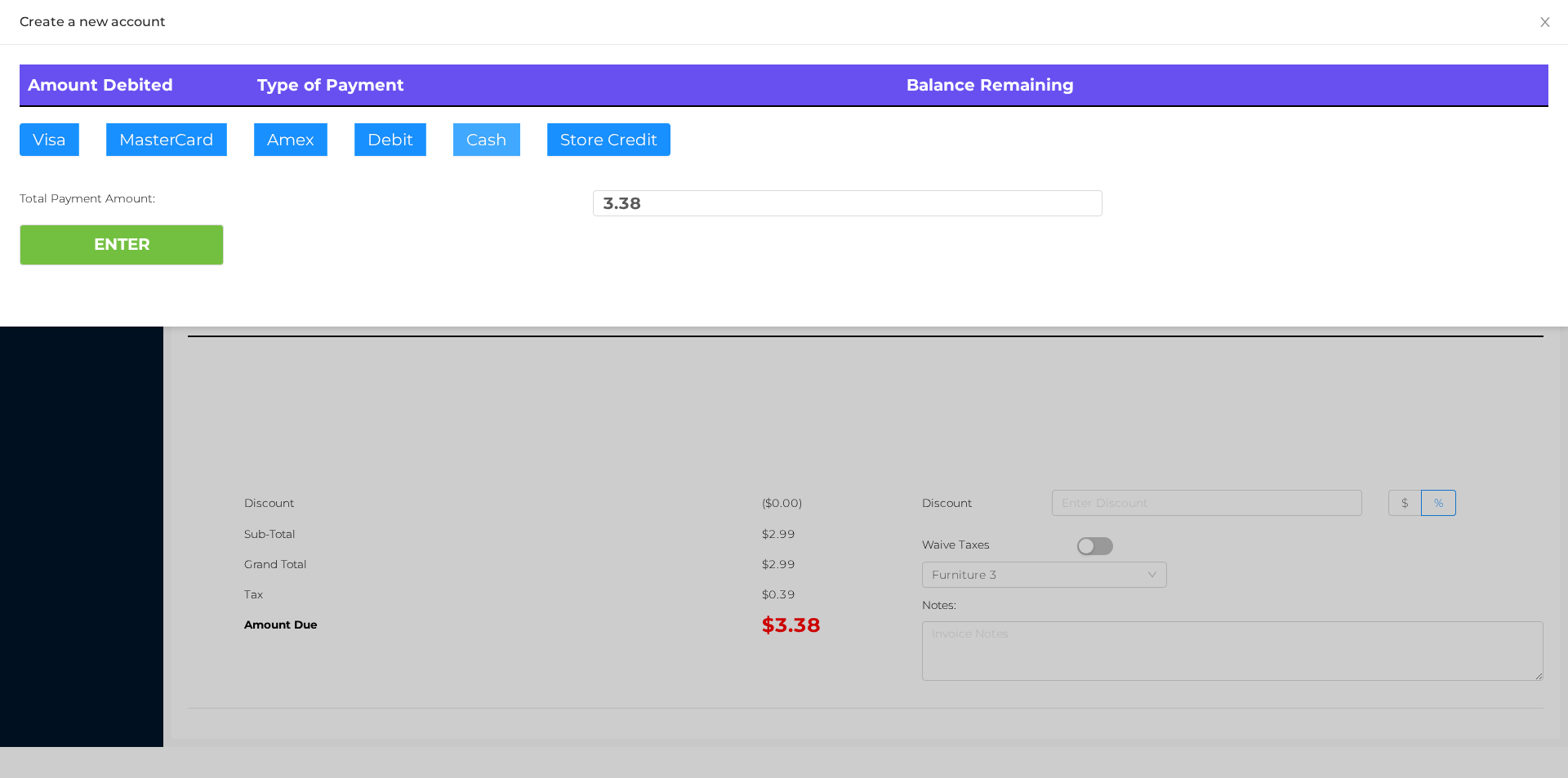
click at [491, 130] on button "Cash" at bounding box center [487, 140] width 67 height 33
click at [163, 247] on button "ENTER" at bounding box center [122, 245] width 204 height 41
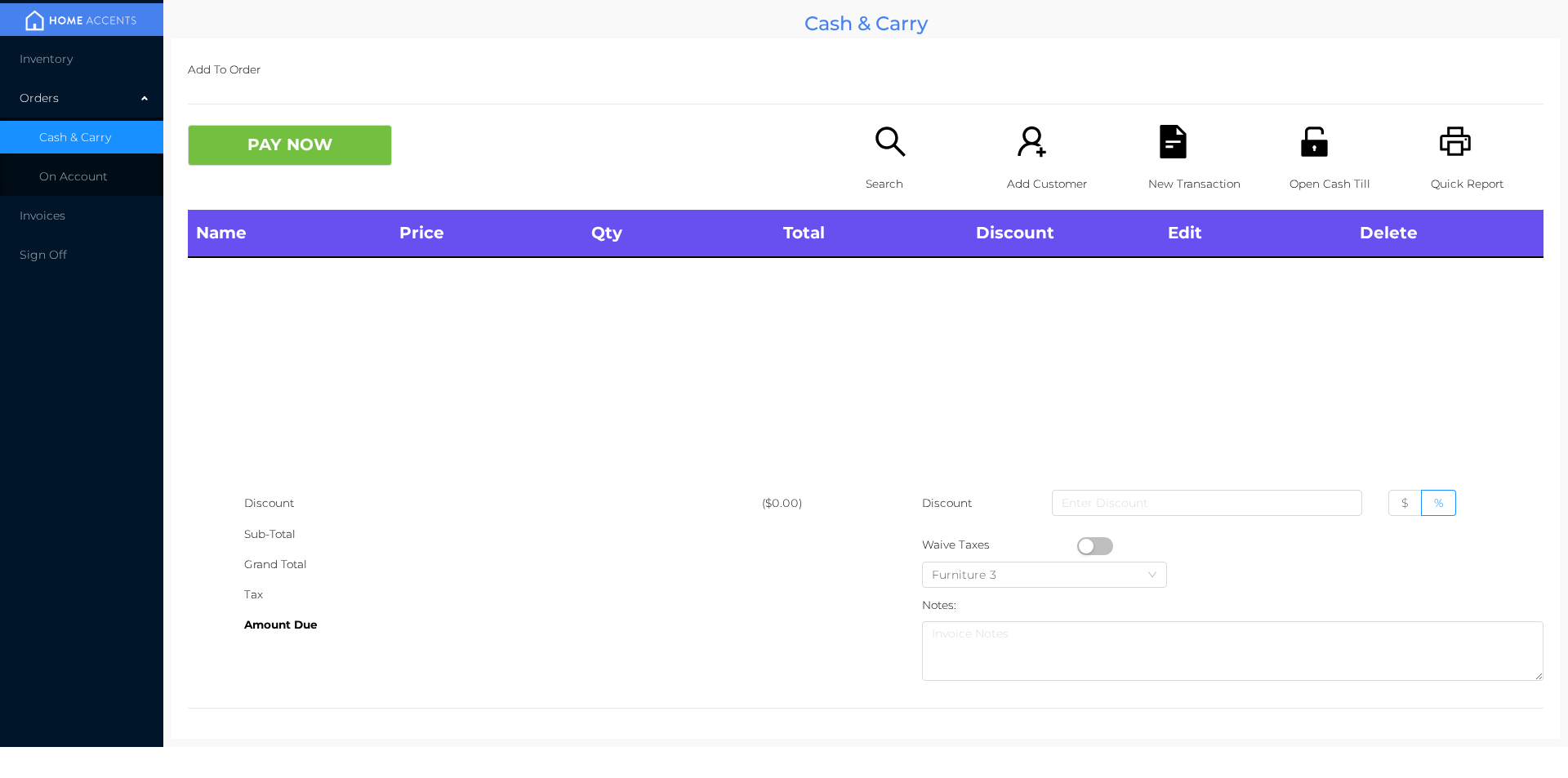
click at [1308, 164] on div "Open Cash Till" at bounding box center [1346, 168] width 113 height 85
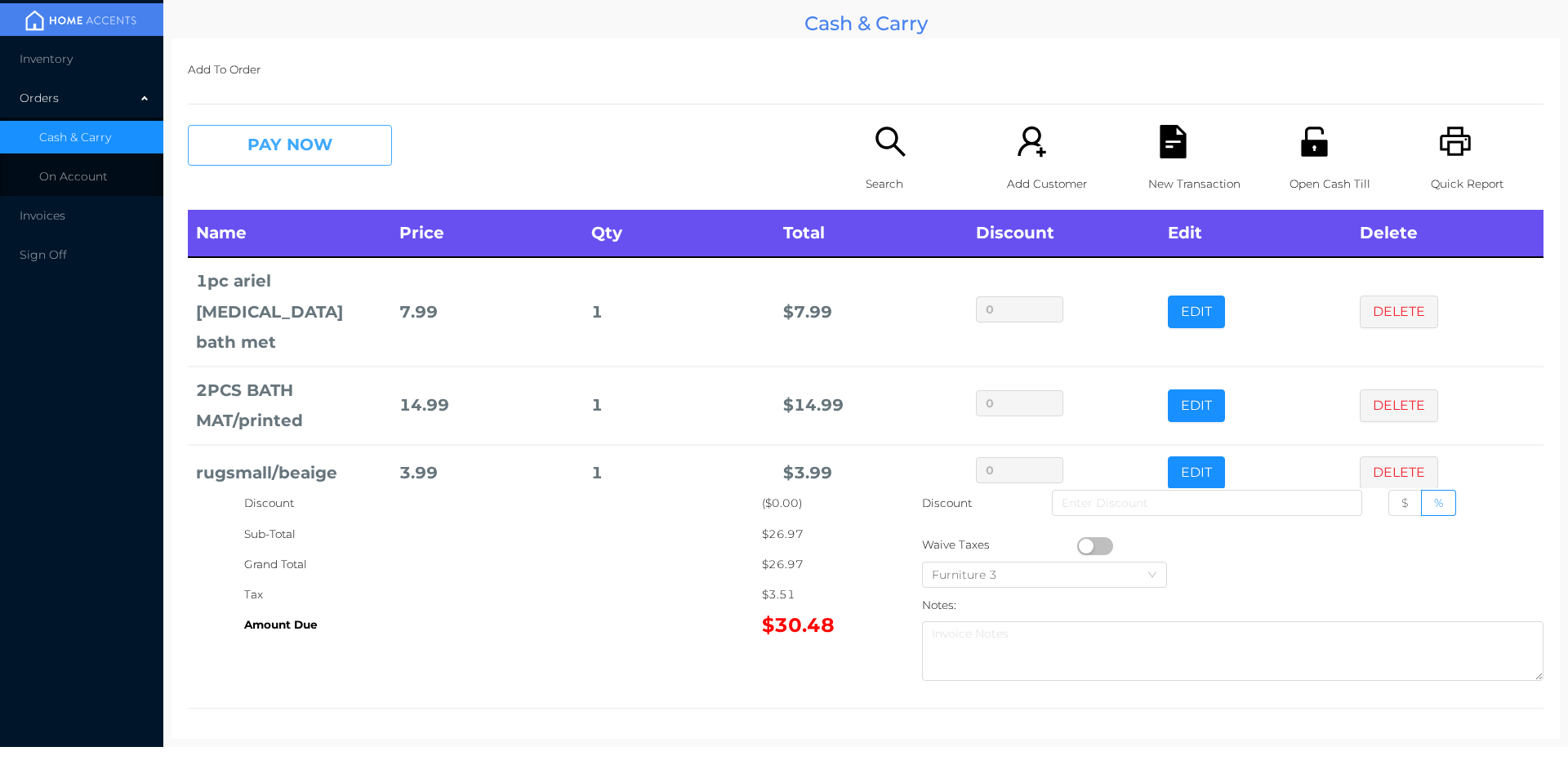
click at [326, 151] on button "PAY NOW" at bounding box center [290, 146] width 204 height 41
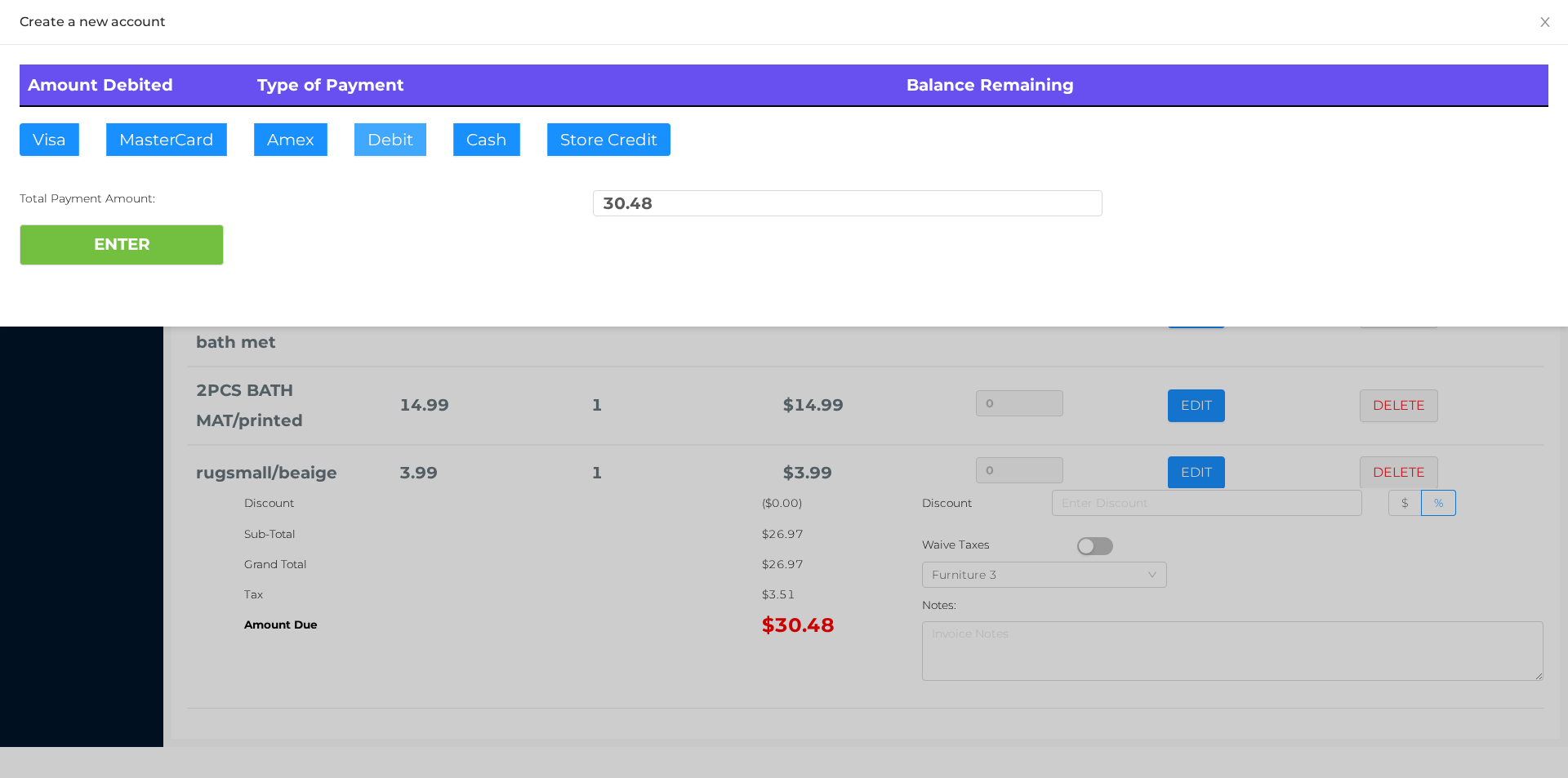
click at [365, 148] on button "Debit" at bounding box center [390, 140] width 72 height 33
click at [196, 255] on button "ENTER" at bounding box center [122, 245] width 204 height 41
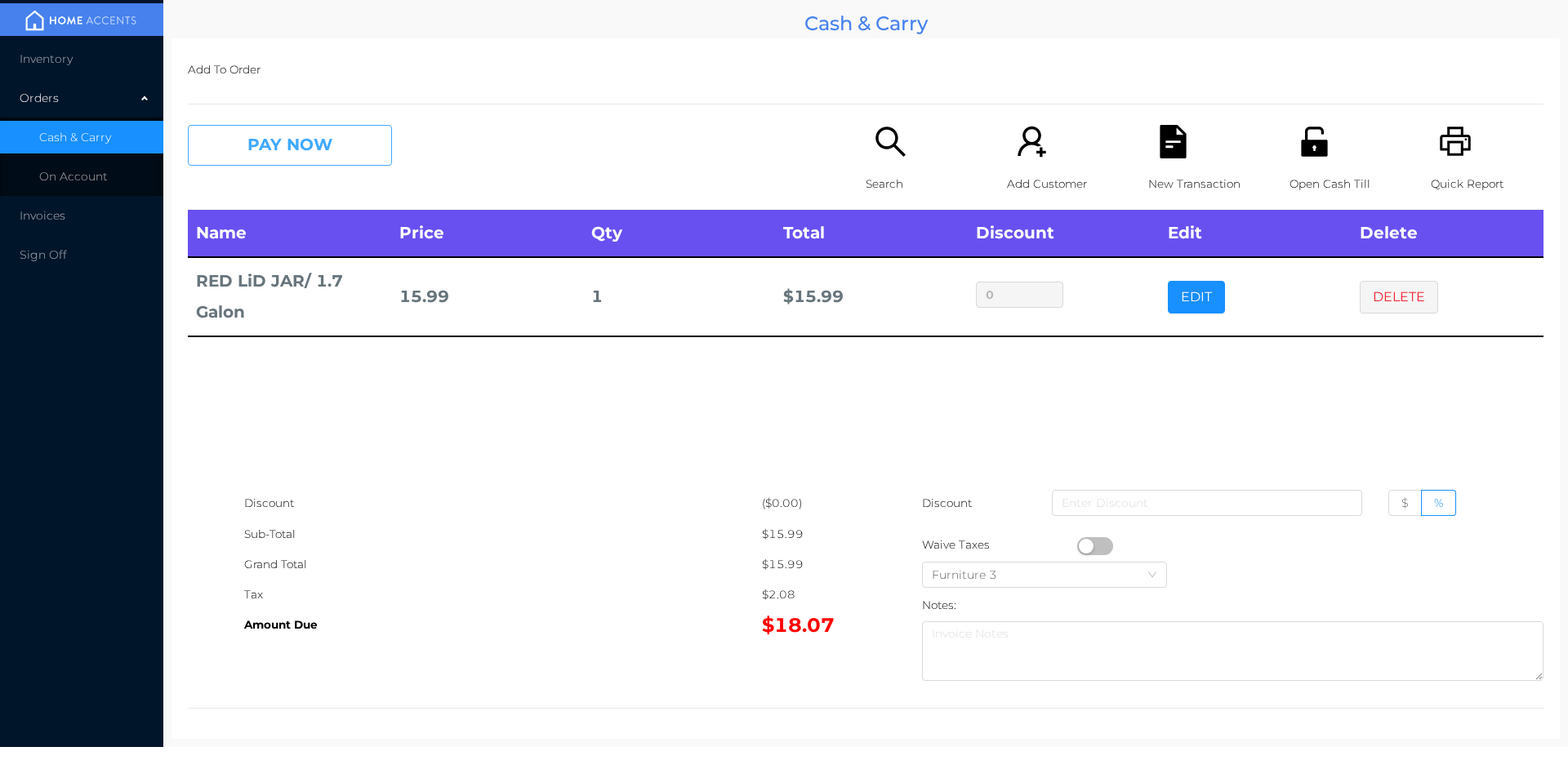
click at [242, 142] on button "PAY NOW" at bounding box center [290, 146] width 204 height 41
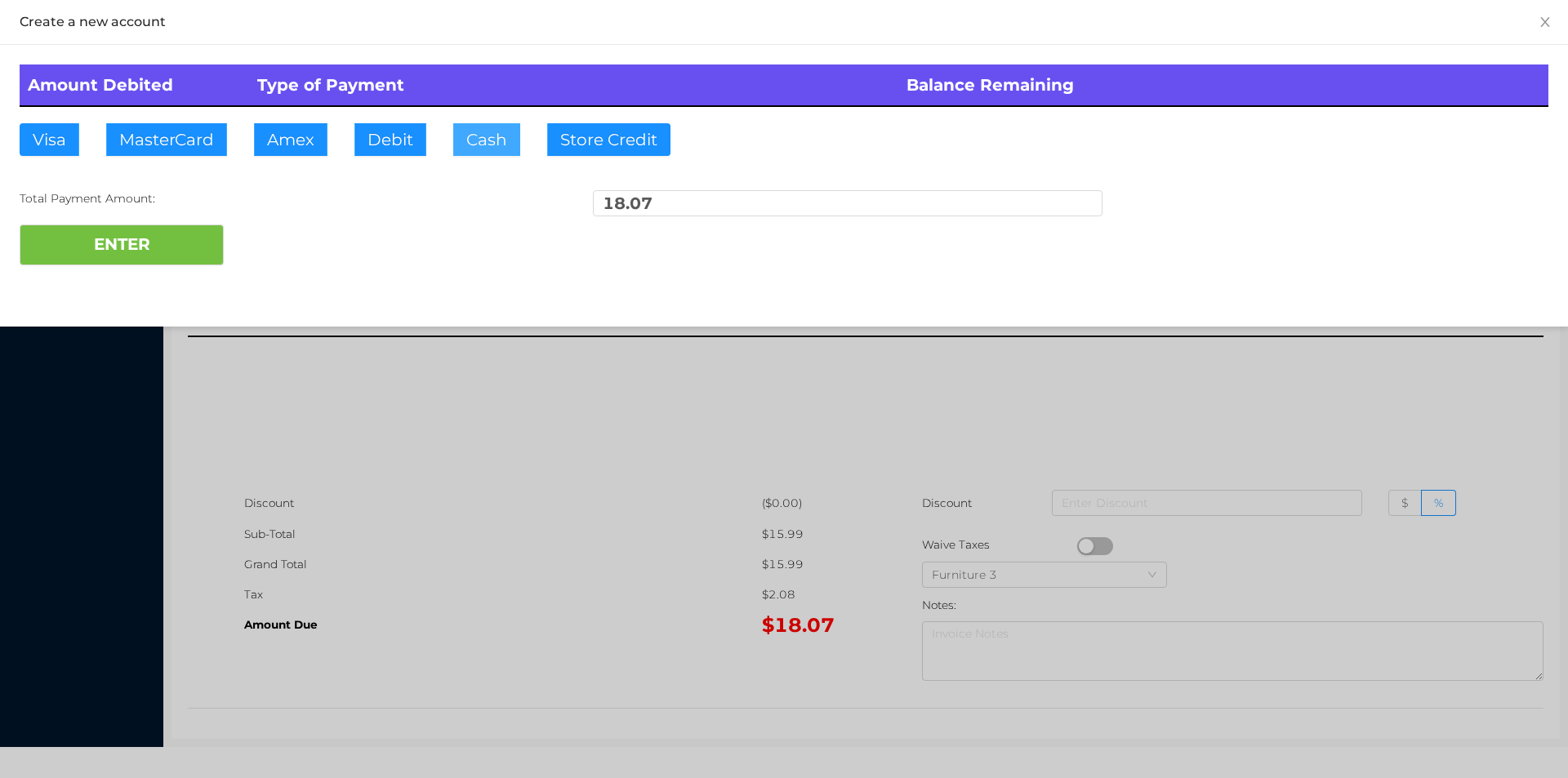
click at [482, 147] on button "Cash" at bounding box center [487, 140] width 67 height 33
type input "20."
click at [151, 254] on button "ENTER" at bounding box center [122, 245] width 204 height 41
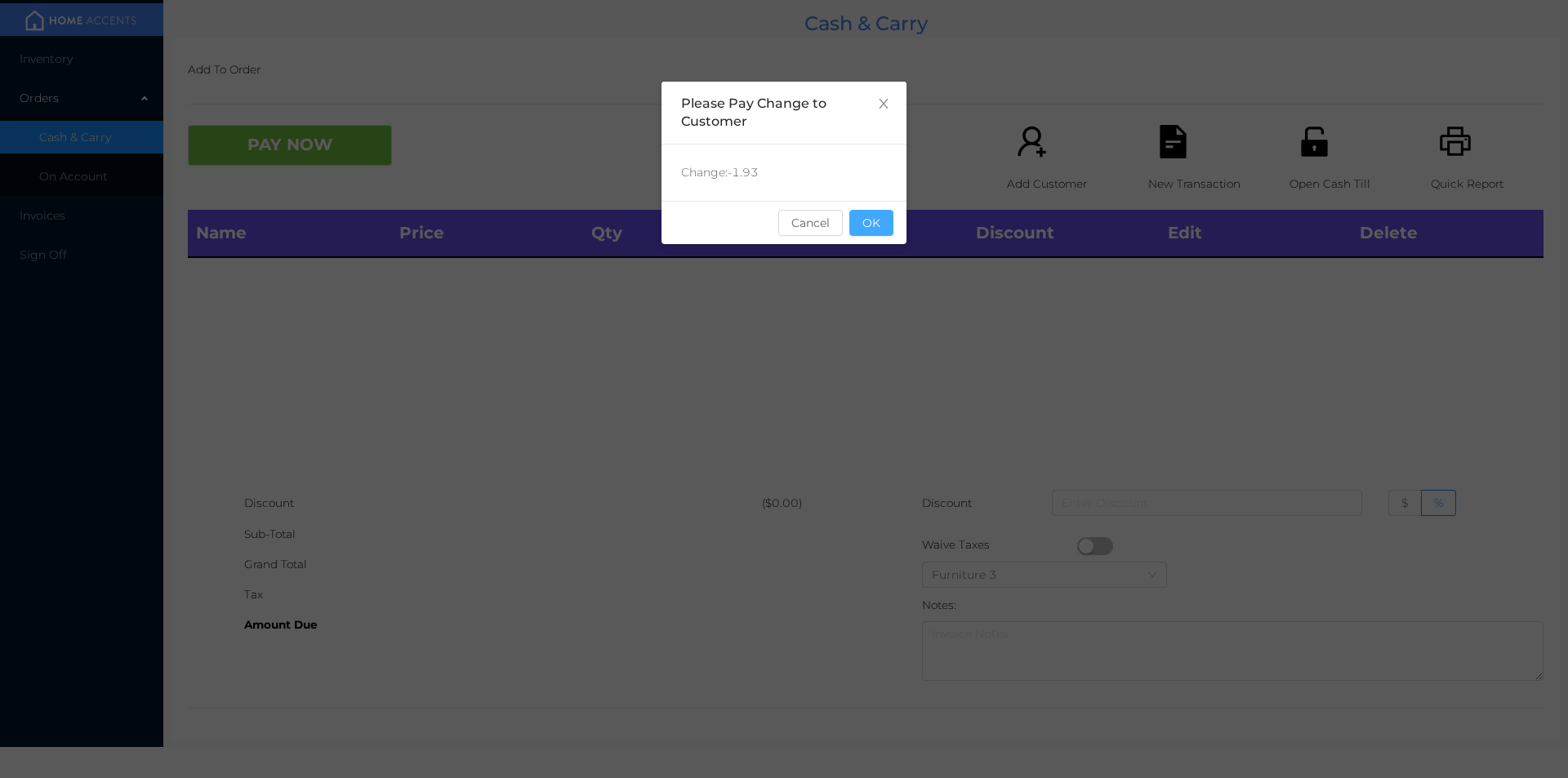
click at [875, 223] on button "OK" at bounding box center [871, 223] width 44 height 26
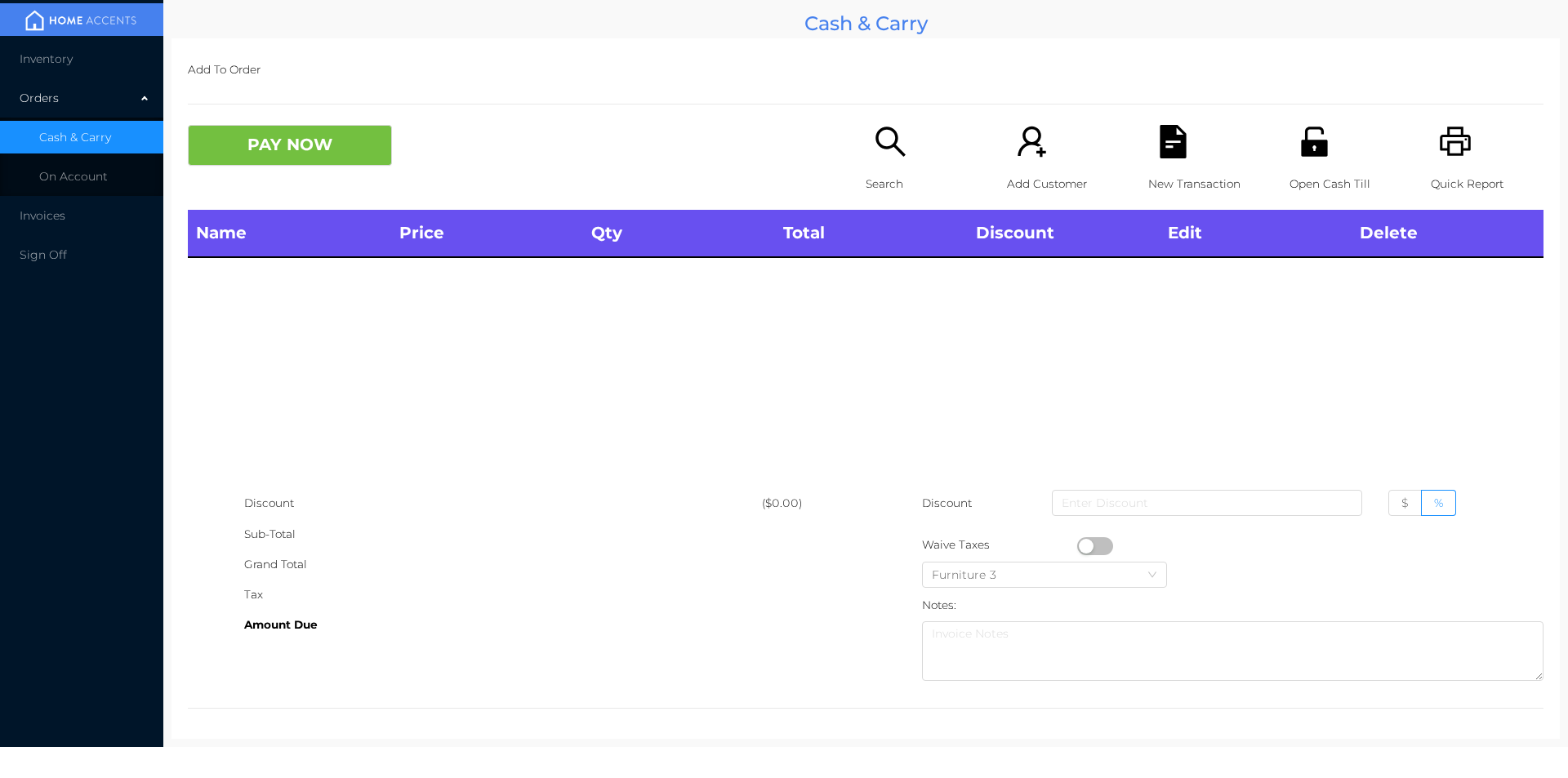
click at [894, 173] on p "Search" at bounding box center [922, 184] width 113 height 30
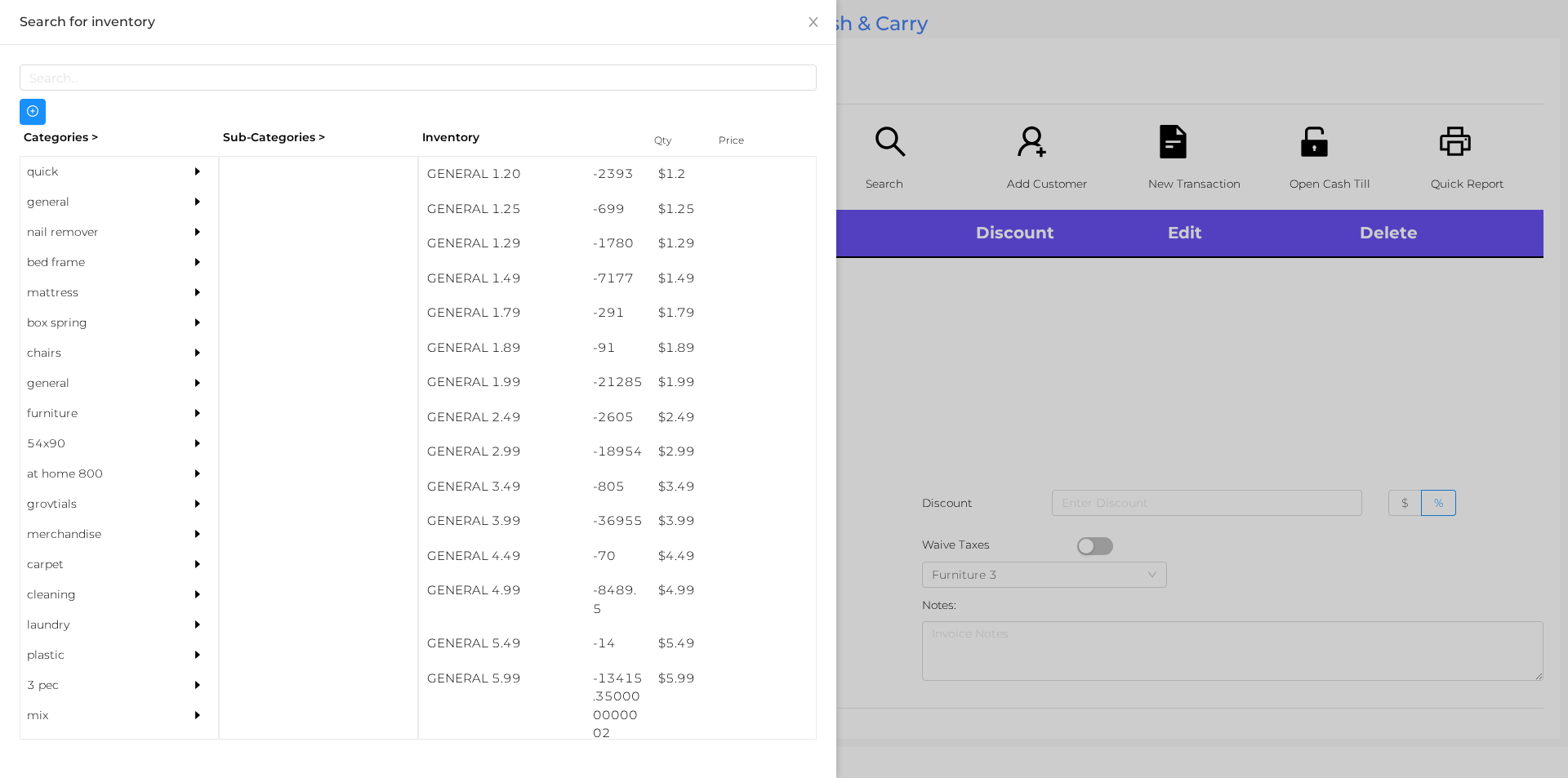
scroll to position [139, 0]
click at [67, 198] on div "general" at bounding box center [95, 202] width 149 height 30
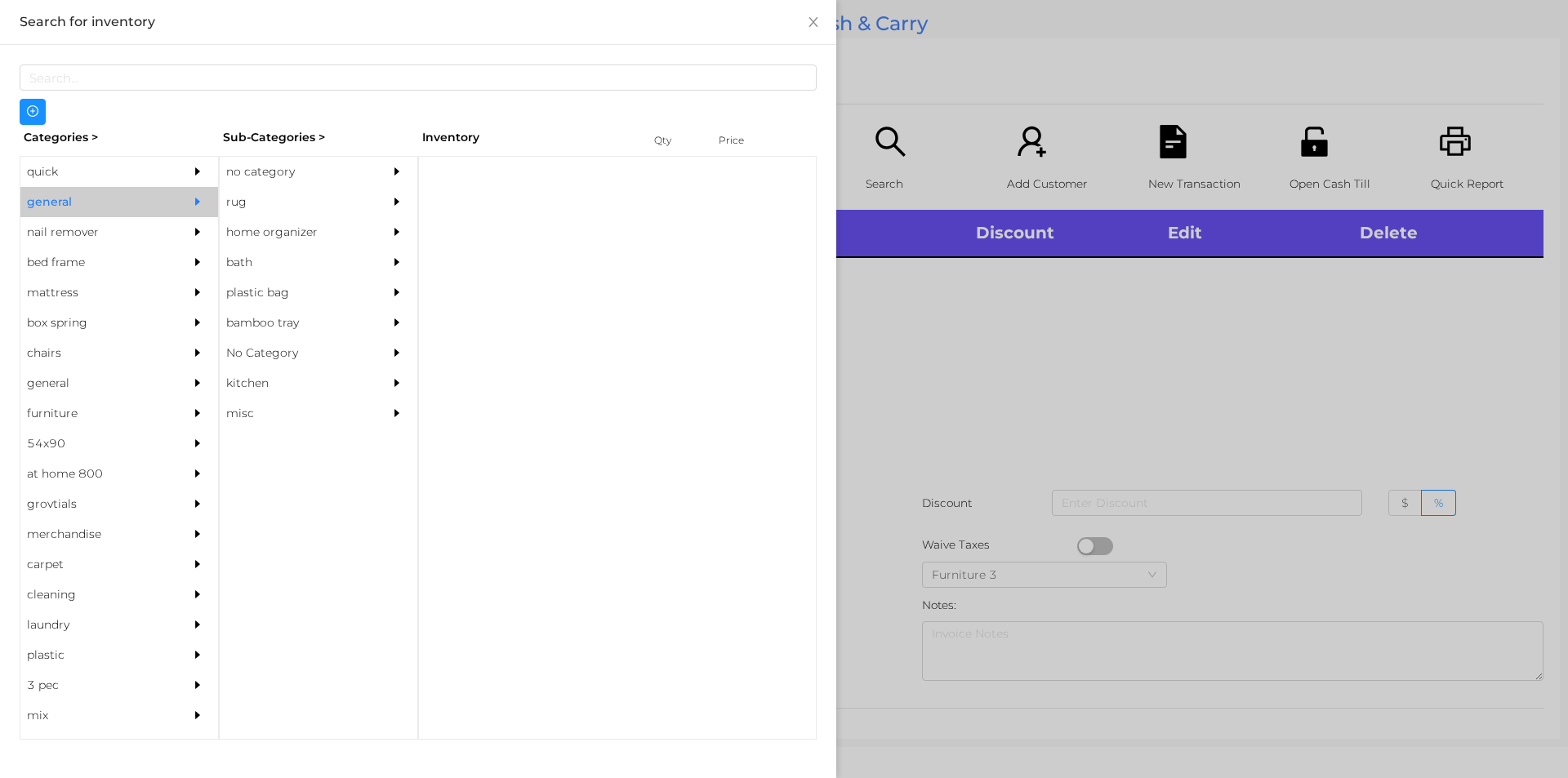
scroll to position [0, 0]
click at [291, 178] on div "no category" at bounding box center [294, 172] width 149 height 30
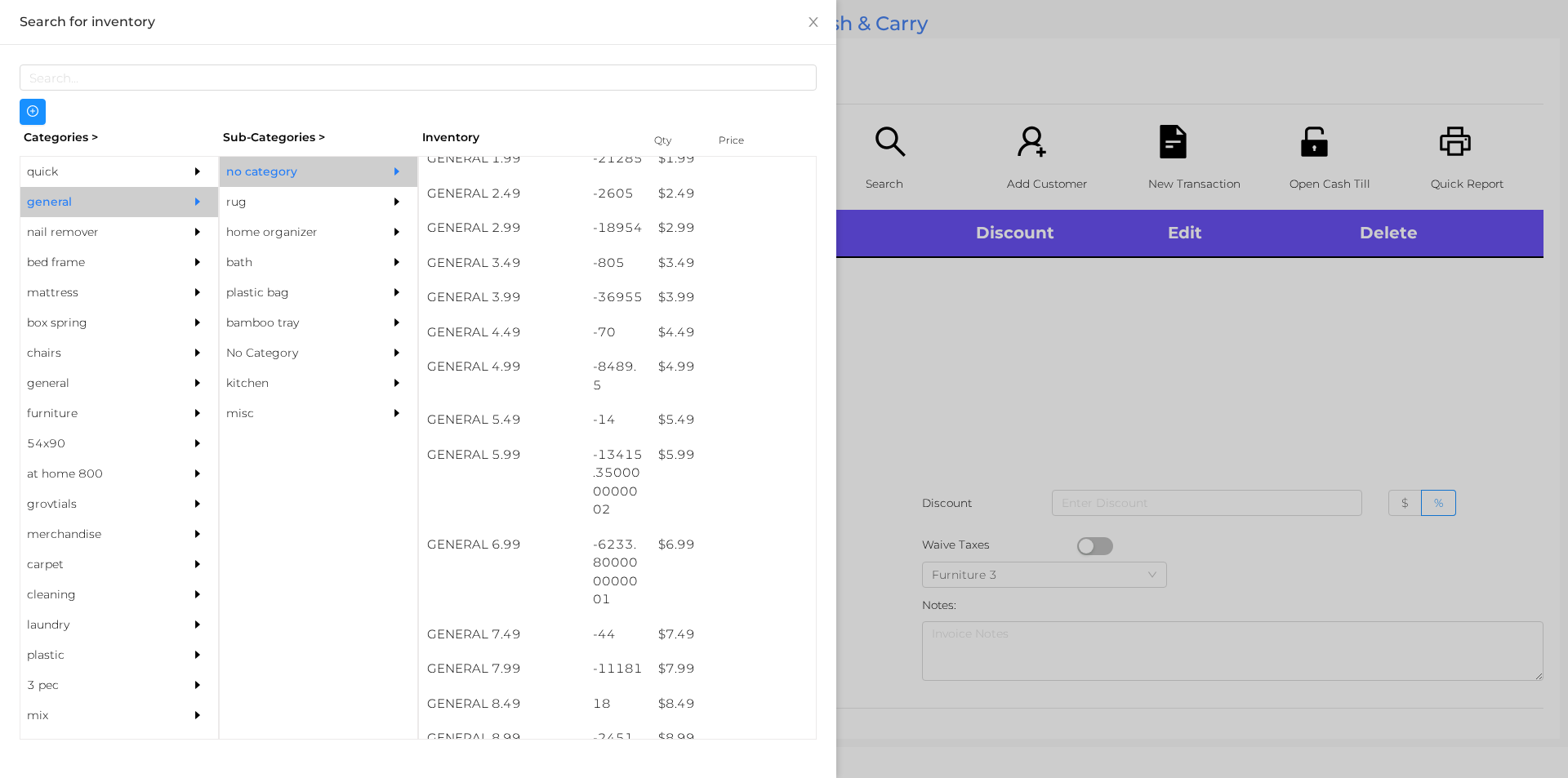
scroll to position [364, 0]
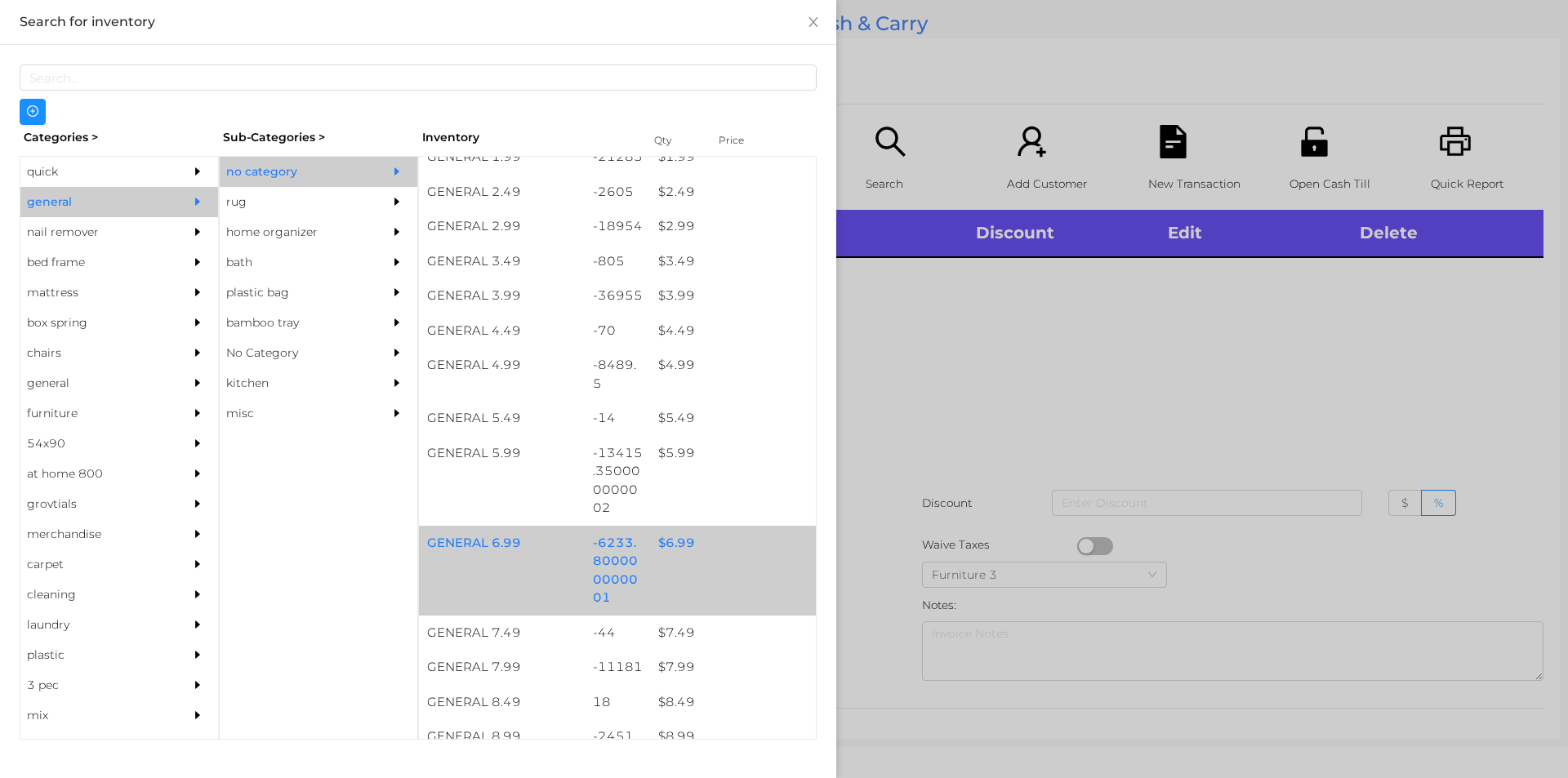
click at [674, 533] on div "$ 6.99" at bounding box center [733, 543] width 166 height 35
click at [694, 537] on div "$ 6.99" at bounding box center [733, 543] width 166 height 35
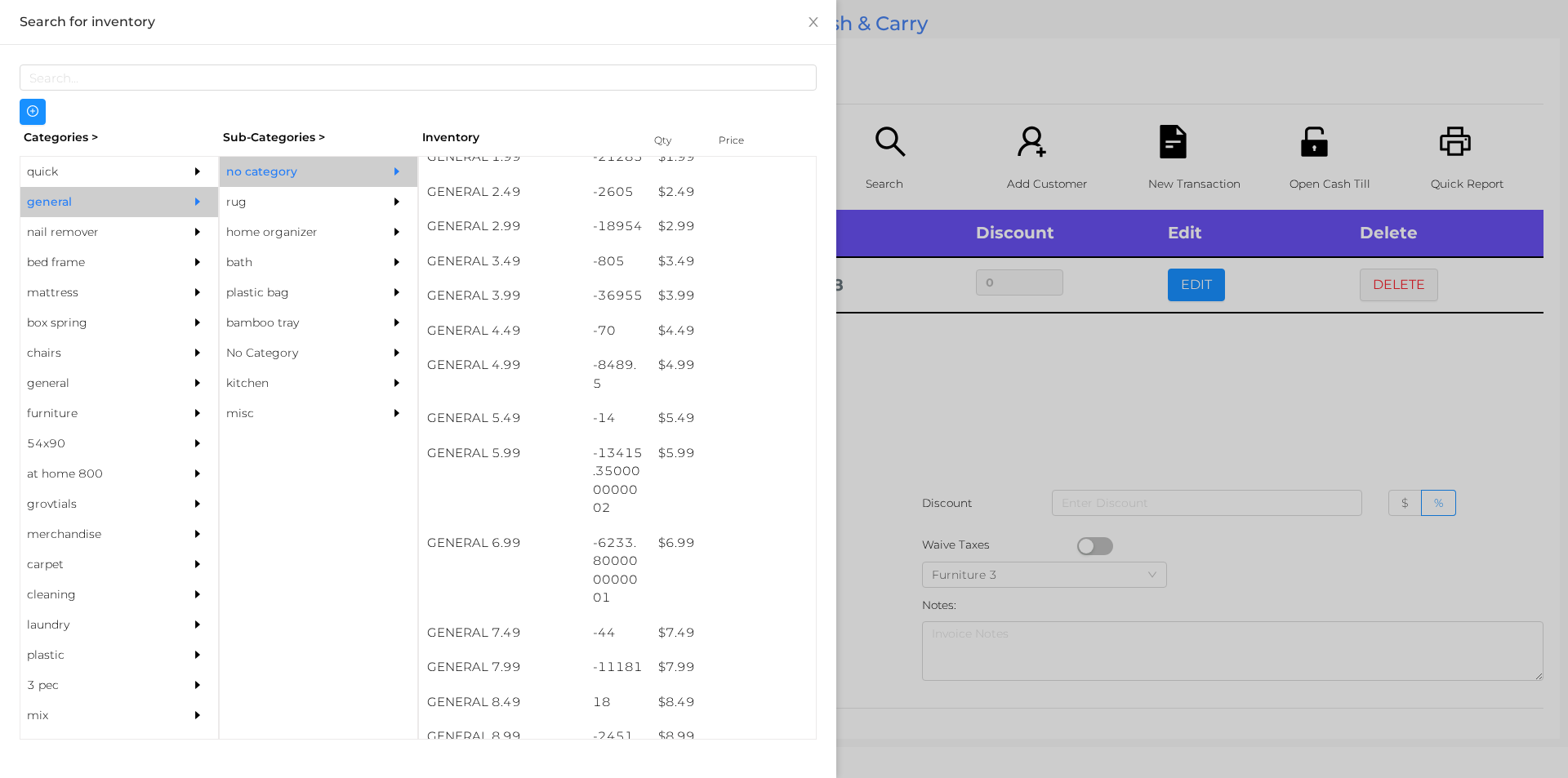
click at [1030, 376] on div at bounding box center [784, 389] width 1568 height 778
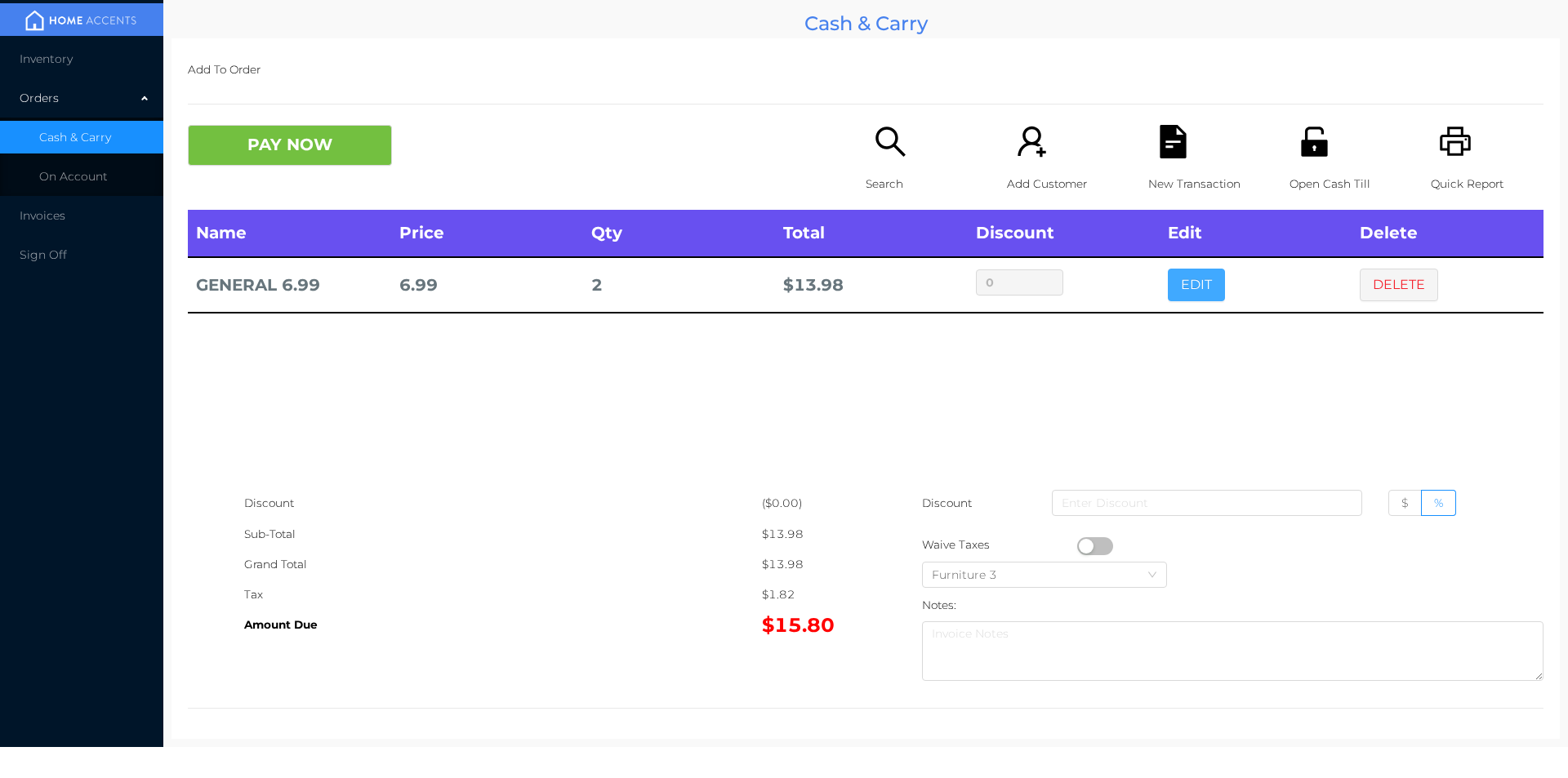
click at [1186, 287] on button "EDIT" at bounding box center [1196, 285] width 57 height 33
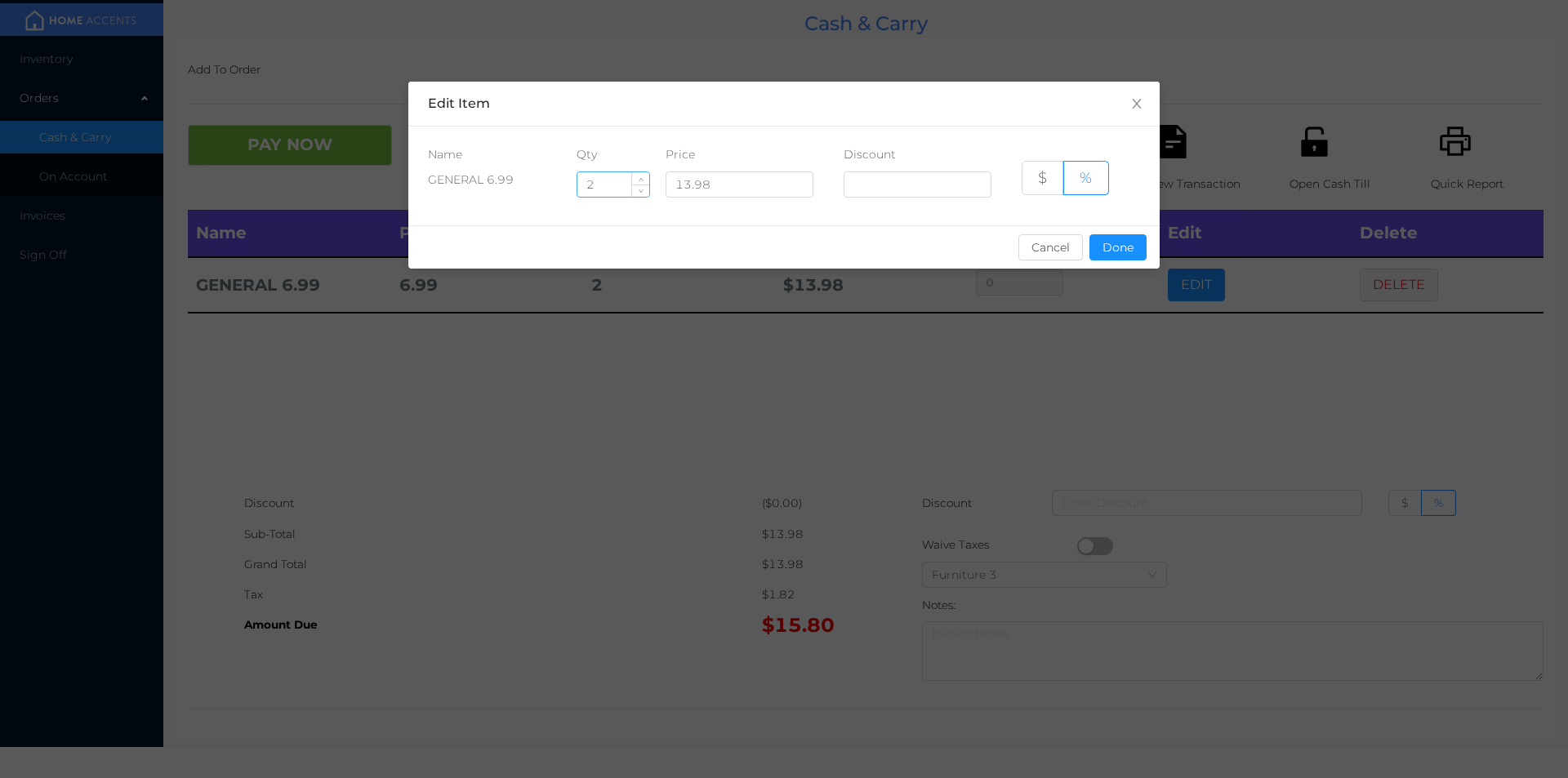
click at [609, 187] on input "2" at bounding box center [613, 185] width 72 height 25
type input "2.5"
click at [1123, 243] on button "Done" at bounding box center [1118, 247] width 57 height 26
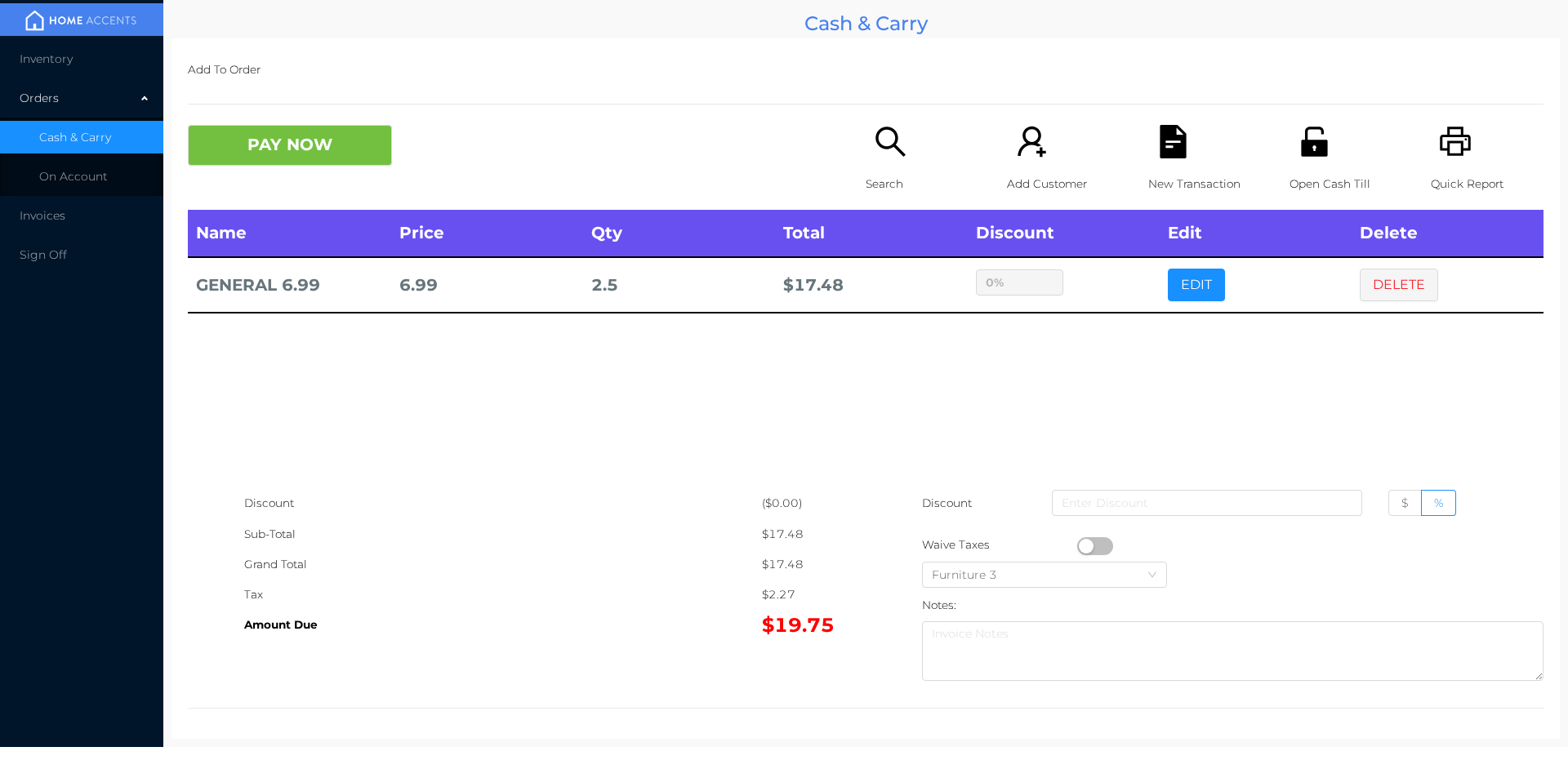
click at [1107, 358] on div "sentinelStart Edit Item Name Qty Price Discount GENERAL 6.99 2.5 13.98 $ % Canc…" at bounding box center [784, 389] width 1568 height 778
click at [261, 136] on button "PAY NOW" at bounding box center [290, 146] width 204 height 41
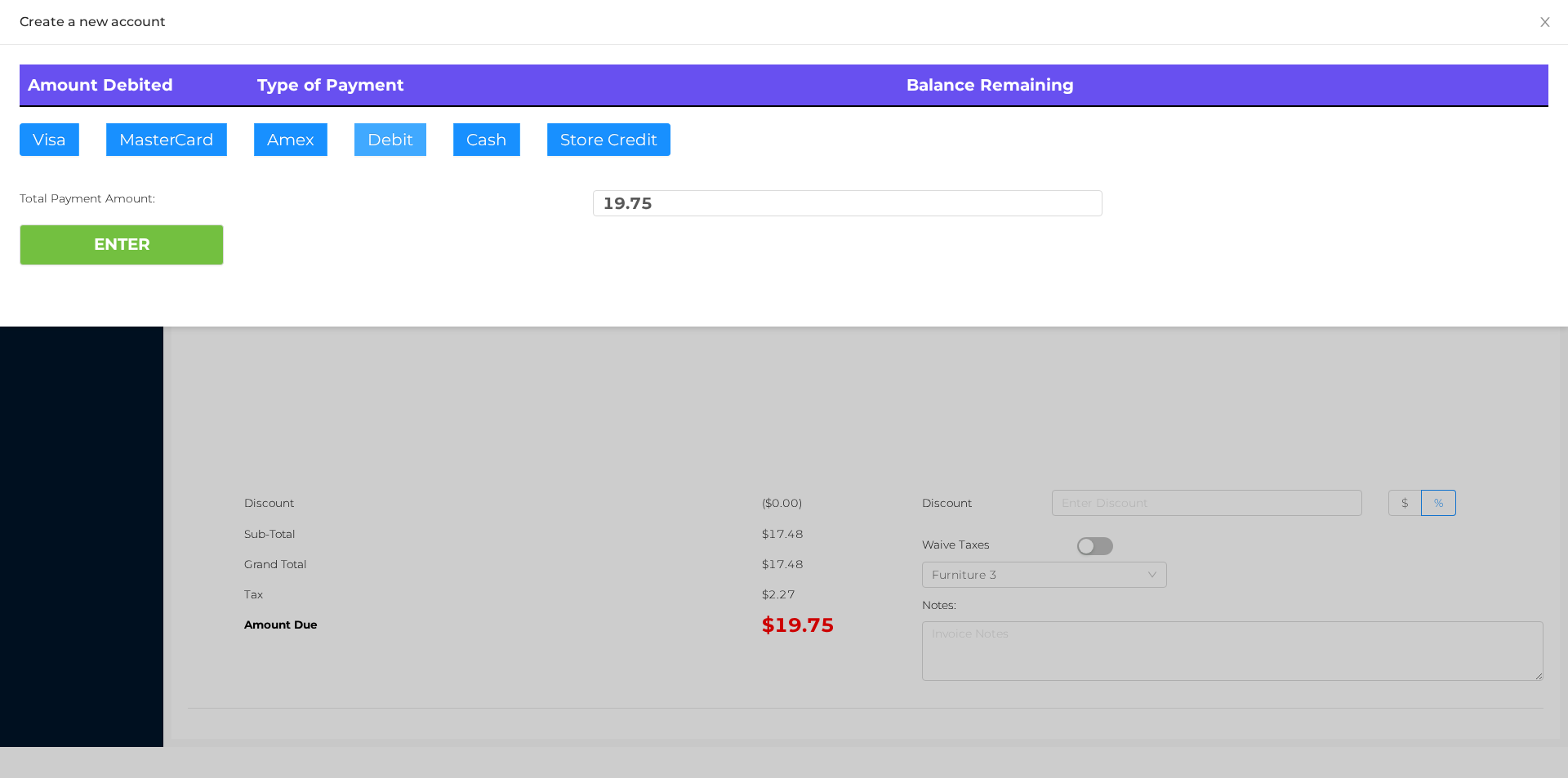
click at [376, 142] on button "Debit" at bounding box center [390, 140] width 72 height 33
click at [118, 241] on button "ENTER" at bounding box center [122, 245] width 204 height 41
type input "0"
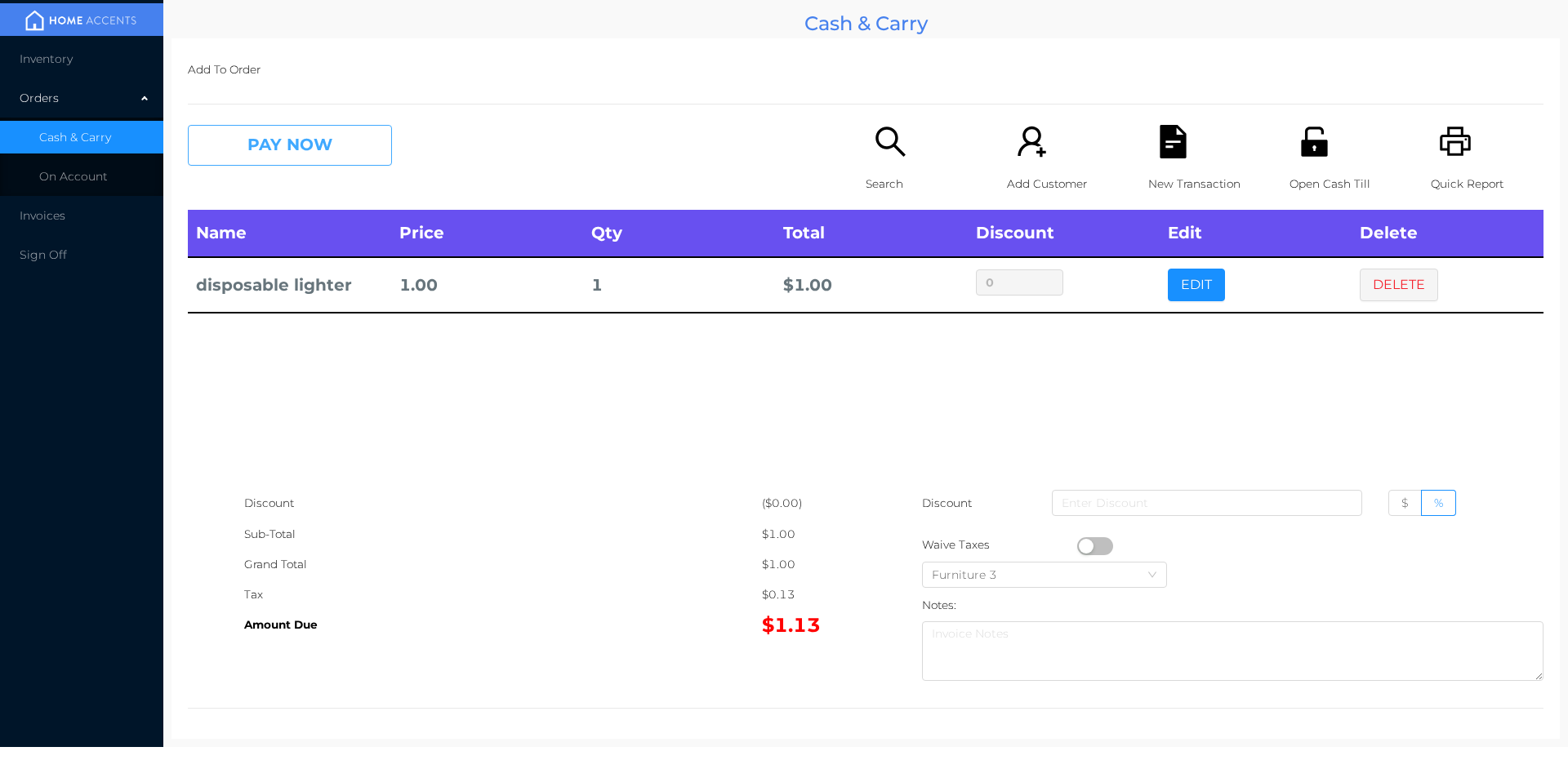
click at [284, 140] on button "PAY NOW" at bounding box center [290, 146] width 204 height 41
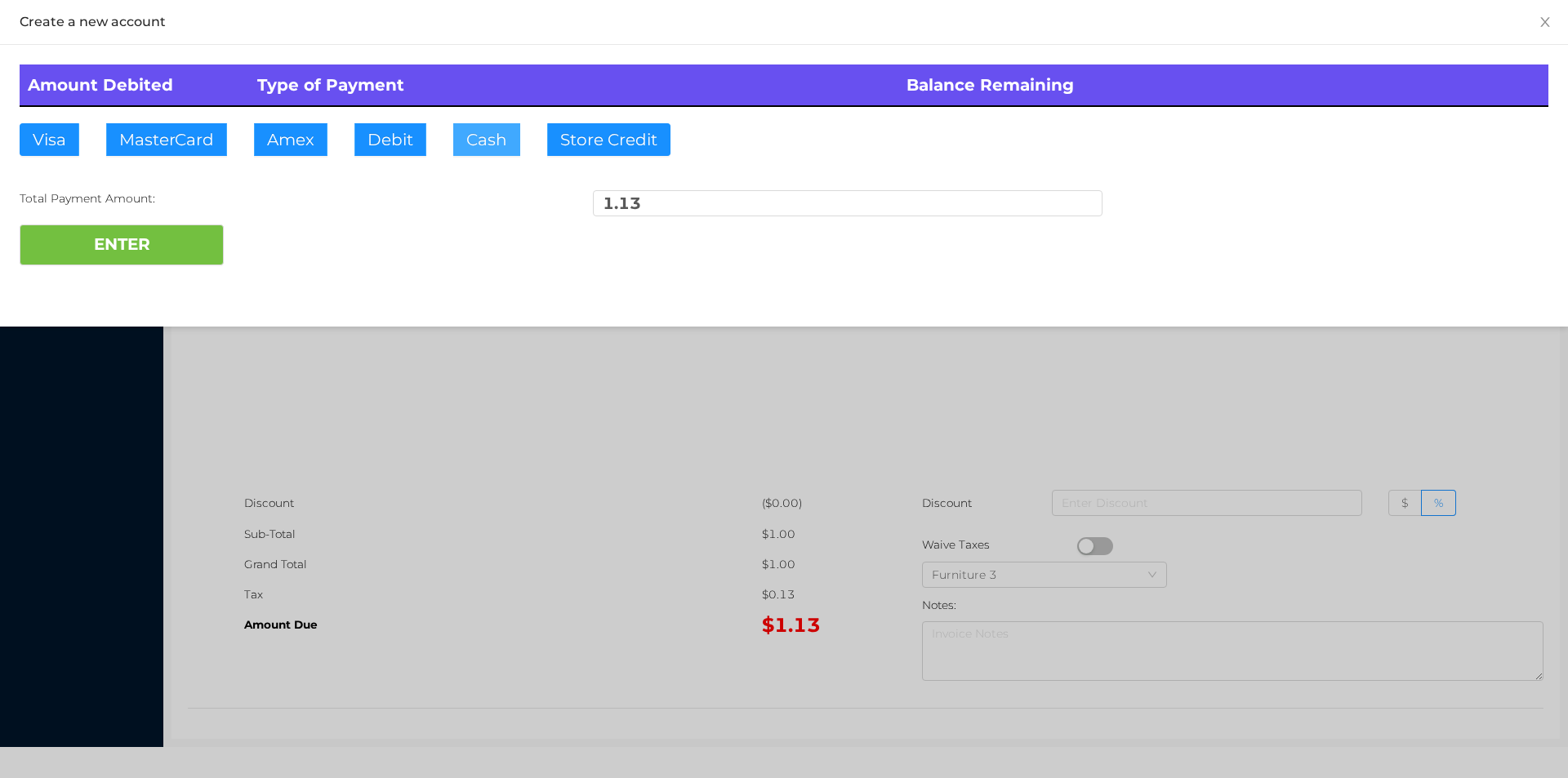
click at [502, 151] on button "Cash" at bounding box center [487, 140] width 67 height 33
type input "1.25"
click at [165, 260] on button "ENTER" at bounding box center [122, 245] width 204 height 41
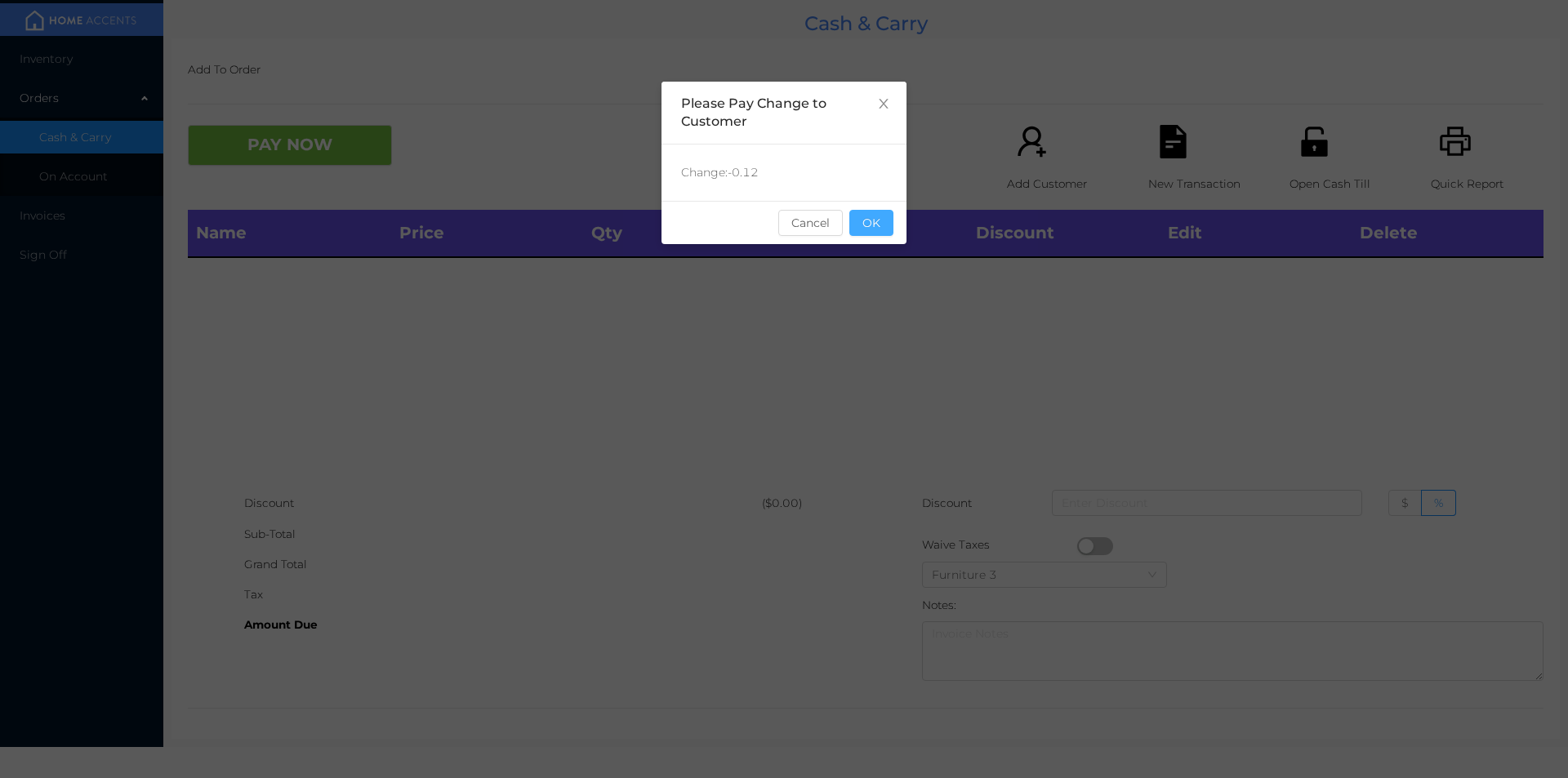
click at [854, 229] on button "OK" at bounding box center [871, 223] width 44 height 26
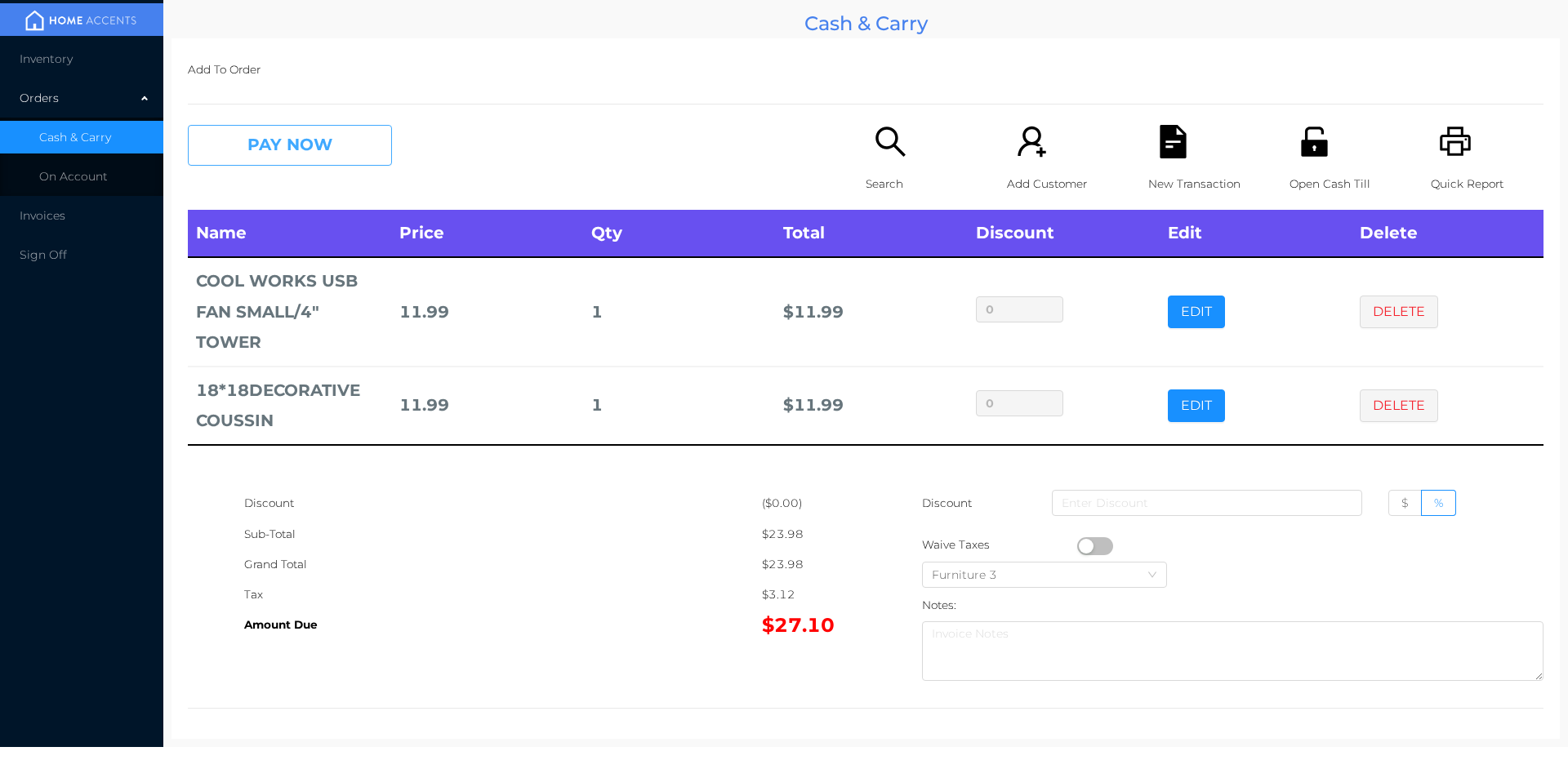
click at [265, 154] on button "PAY NOW" at bounding box center [290, 146] width 204 height 41
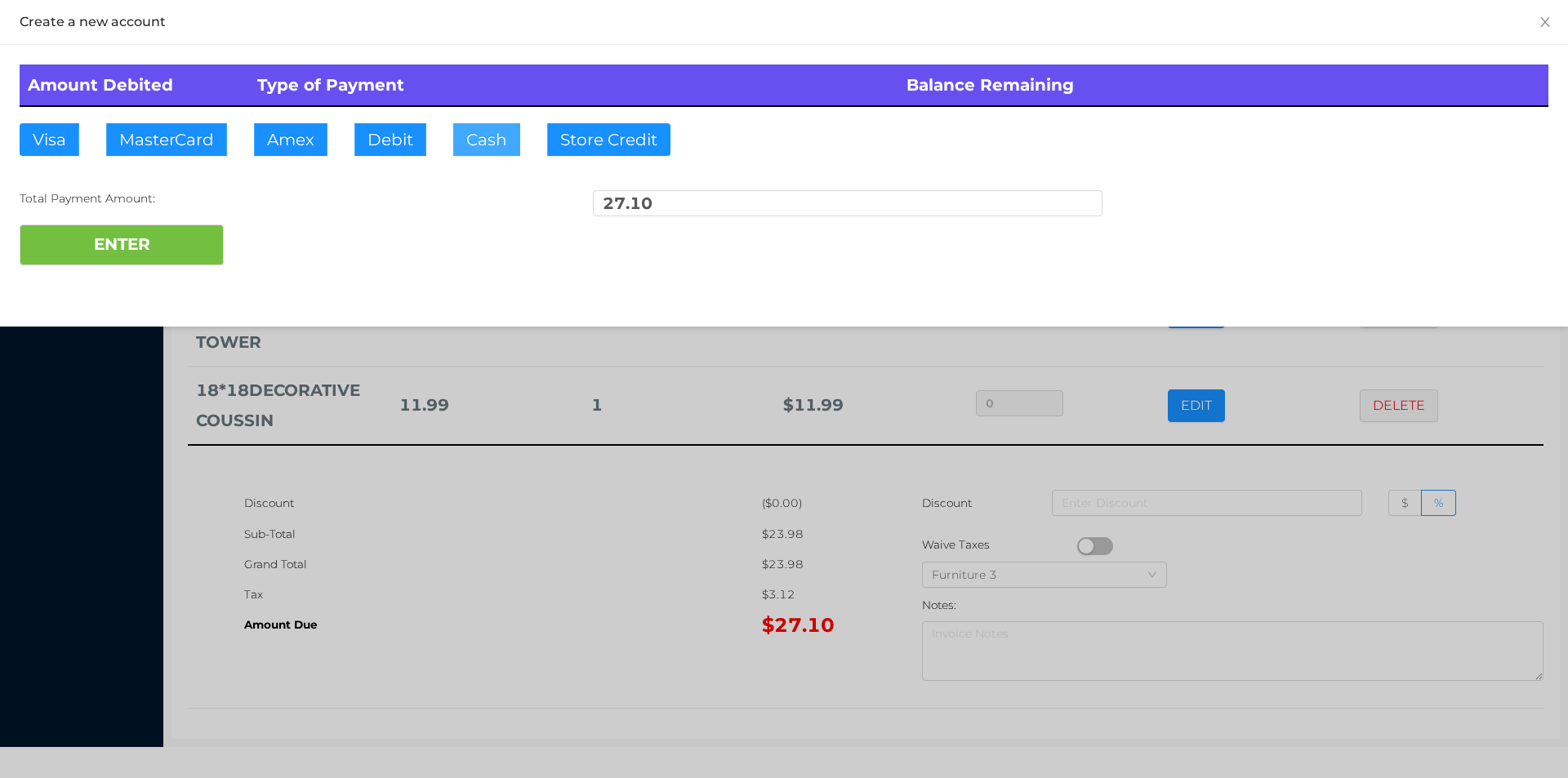
click at [474, 155] on button "Cash" at bounding box center [487, 140] width 67 height 33
type input "40."
click at [144, 259] on button "ENTER" at bounding box center [122, 245] width 204 height 41
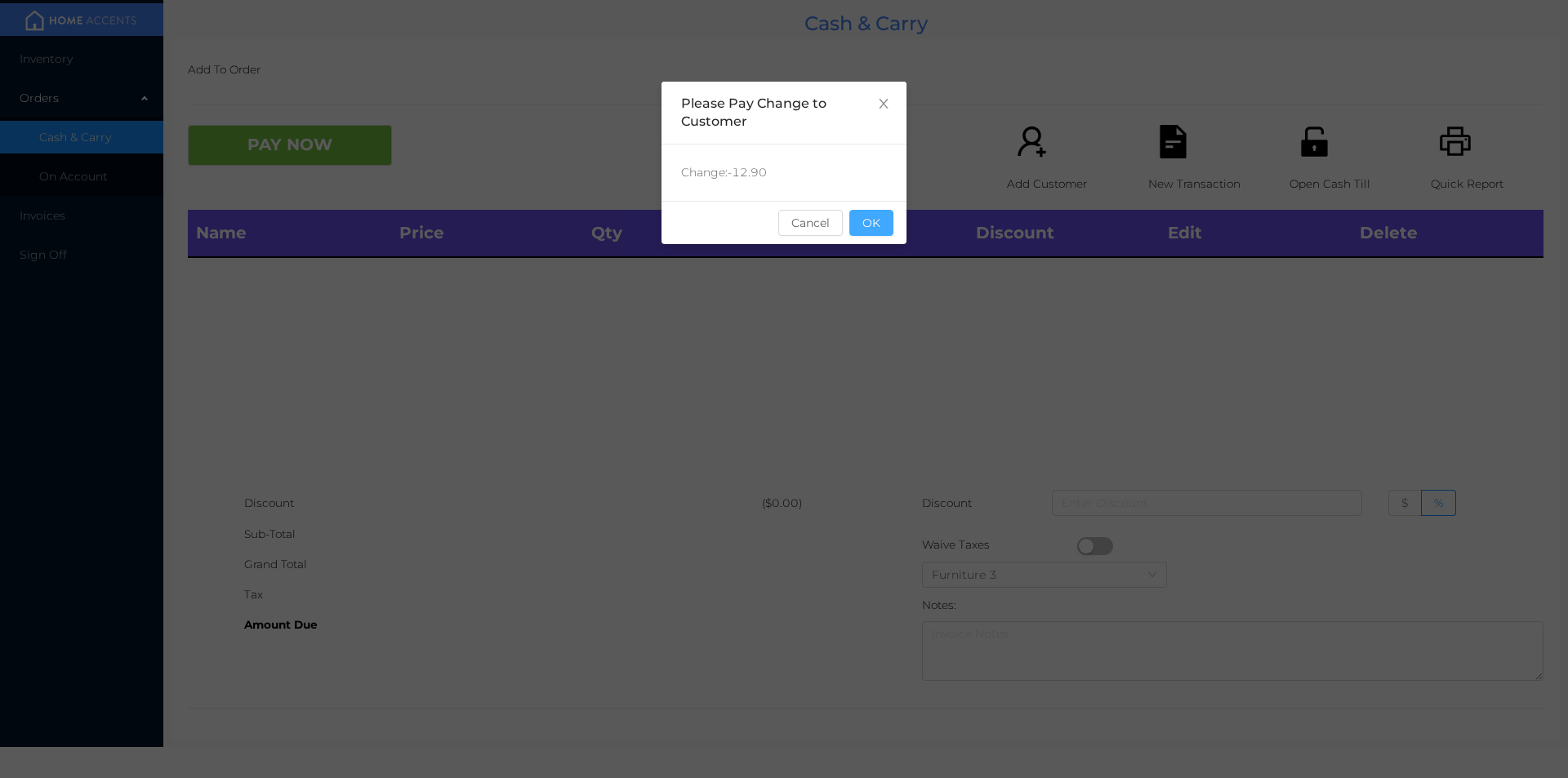
click at [881, 232] on button "OK" at bounding box center [871, 223] width 44 height 26
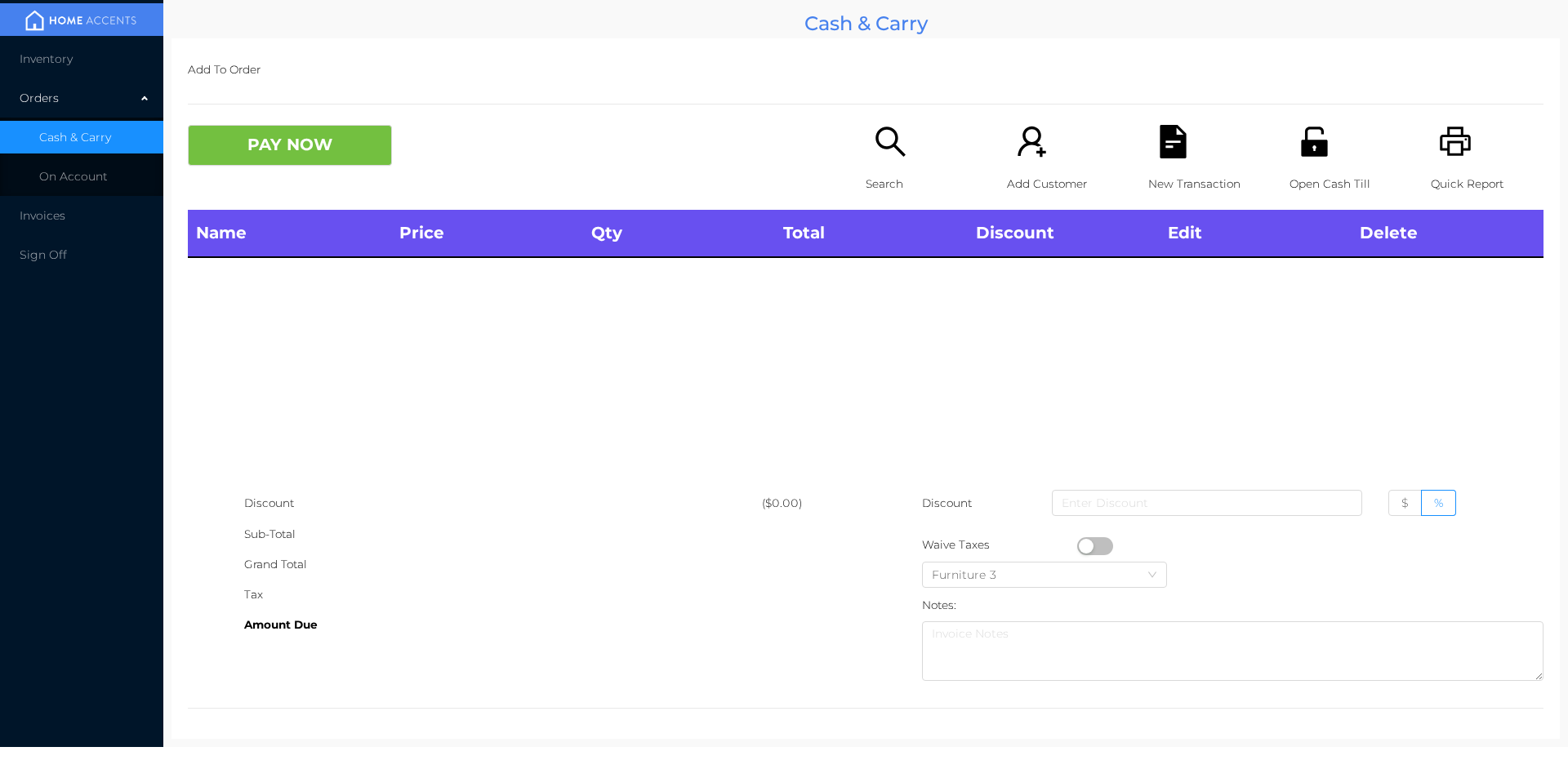
click at [890, 158] on icon "icon: search" at bounding box center [890, 142] width 34 height 34
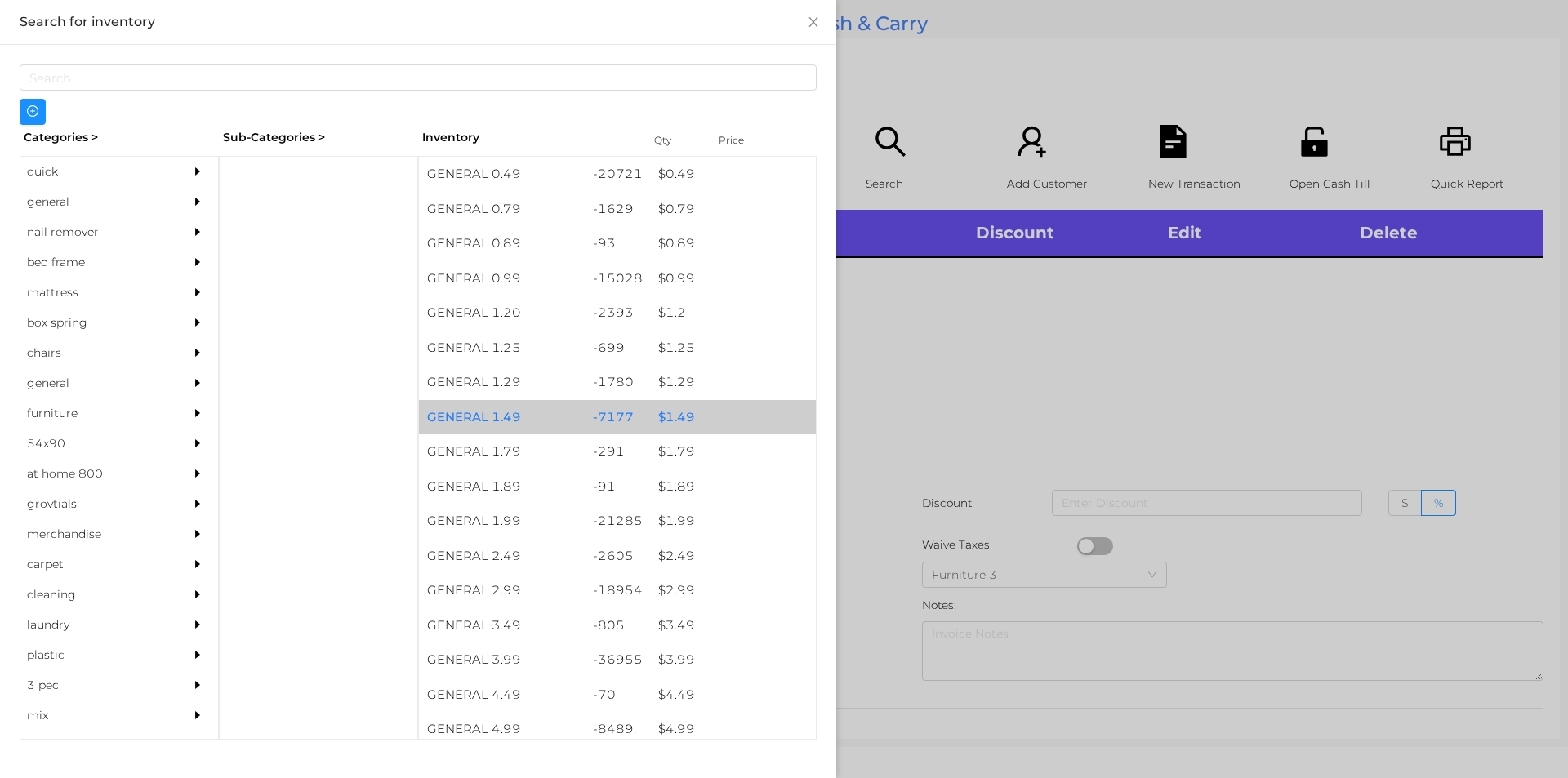
click at [674, 409] on div "$ 1.49" at bounding box center [733, 417] width 166 height 35
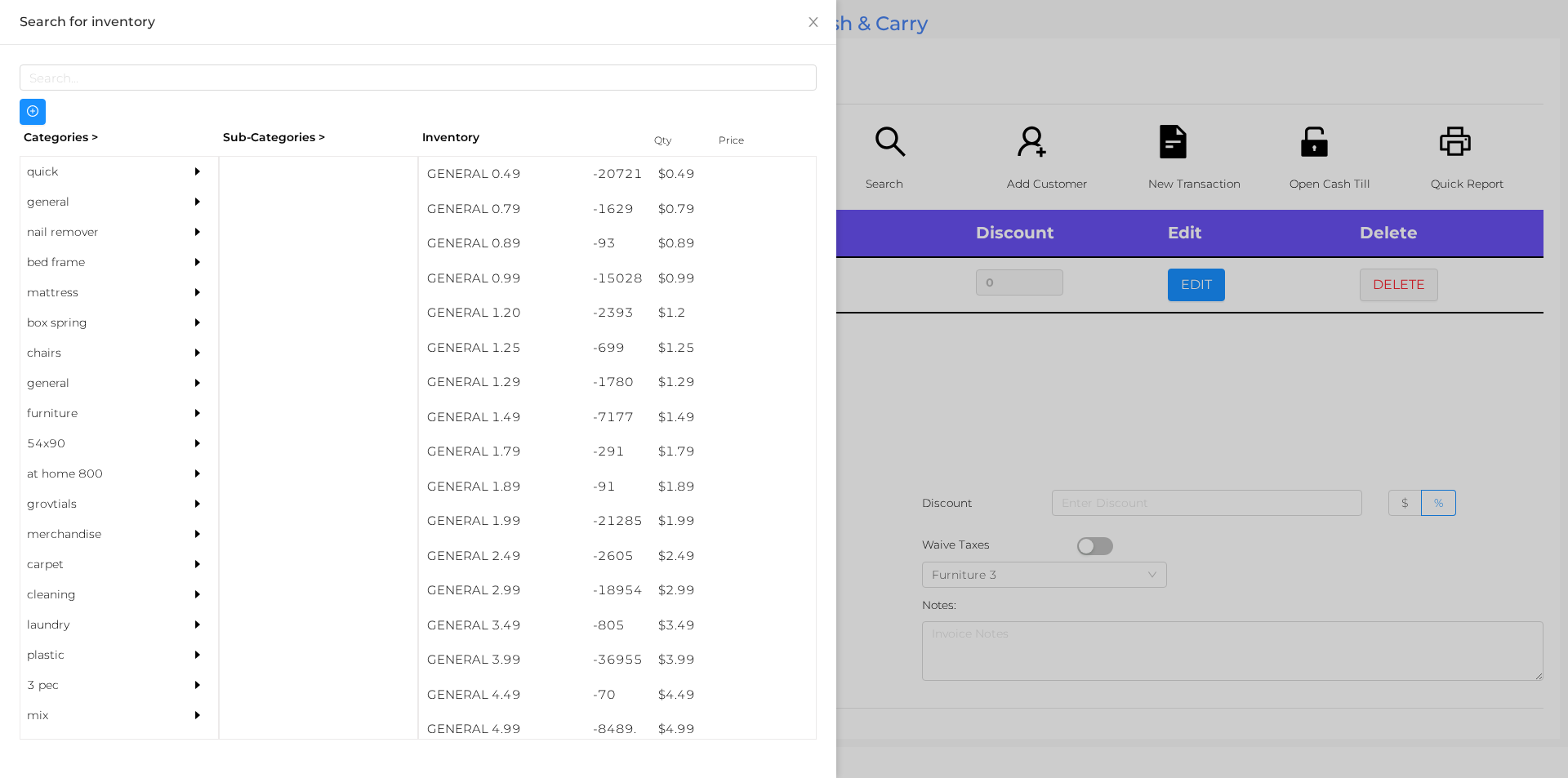
click at [1327, 366] on div at bounding box center [784, 389] width 1568 height 778
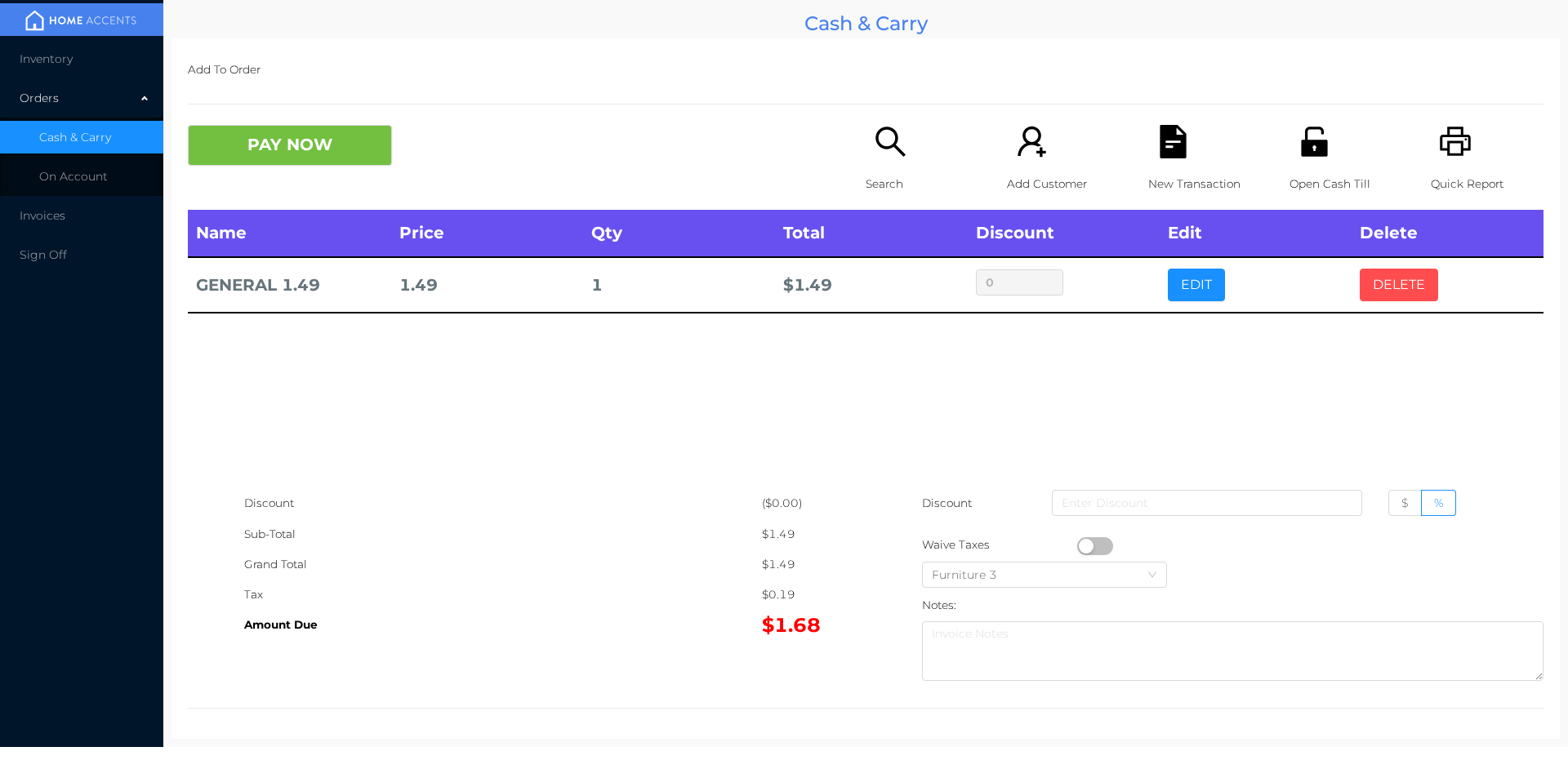
click at [1390, 282] on button "DELETE" at bounding box center [1399, 285] width 79 height 33
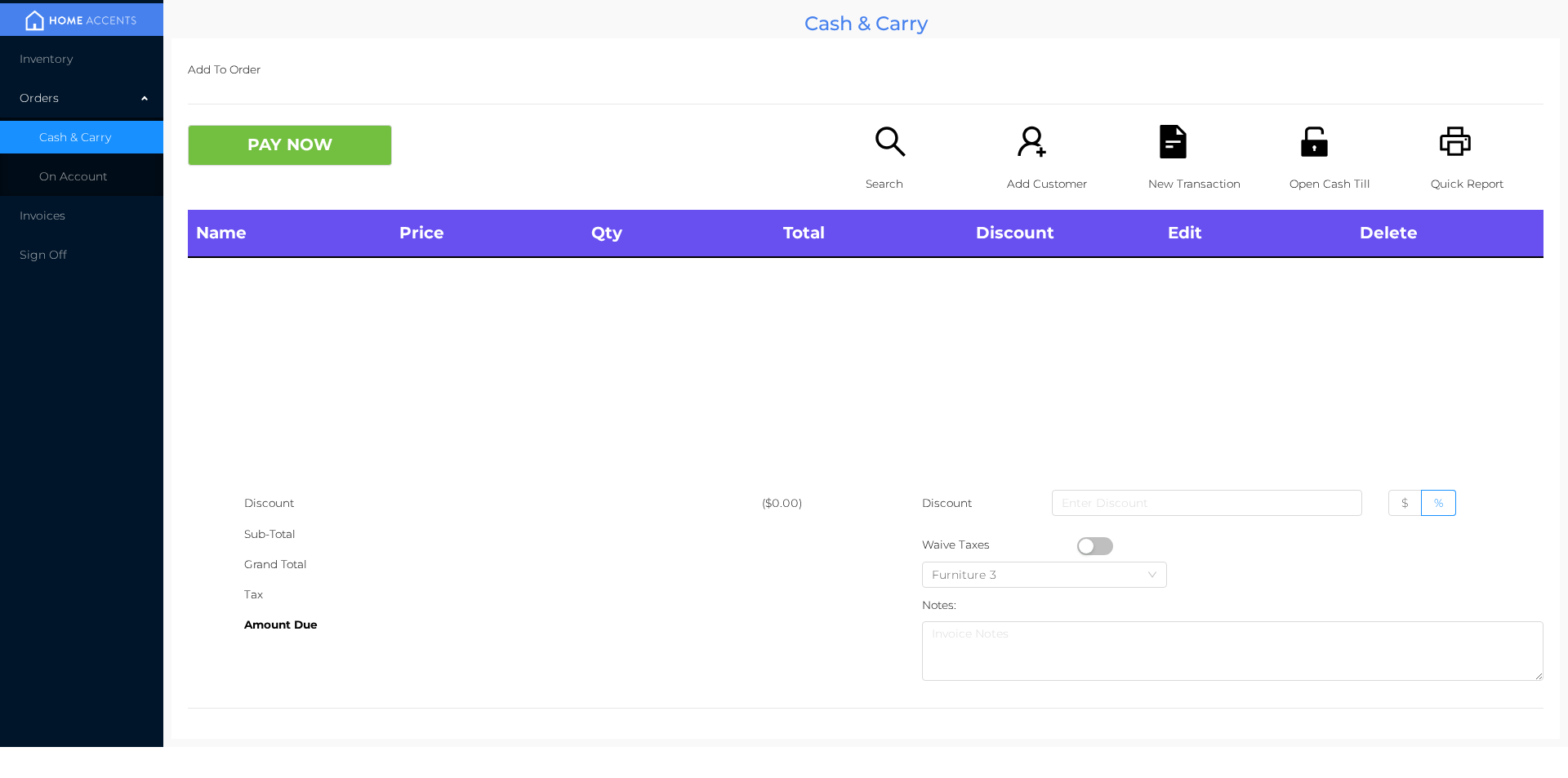
click at [1453, 132] on icon "icon: printer" at bounding box center [1455, 142] width 34 height 34
click at [310, 155] on button "PAY NOW" at bounding box center [290, 146] width 204 height 41
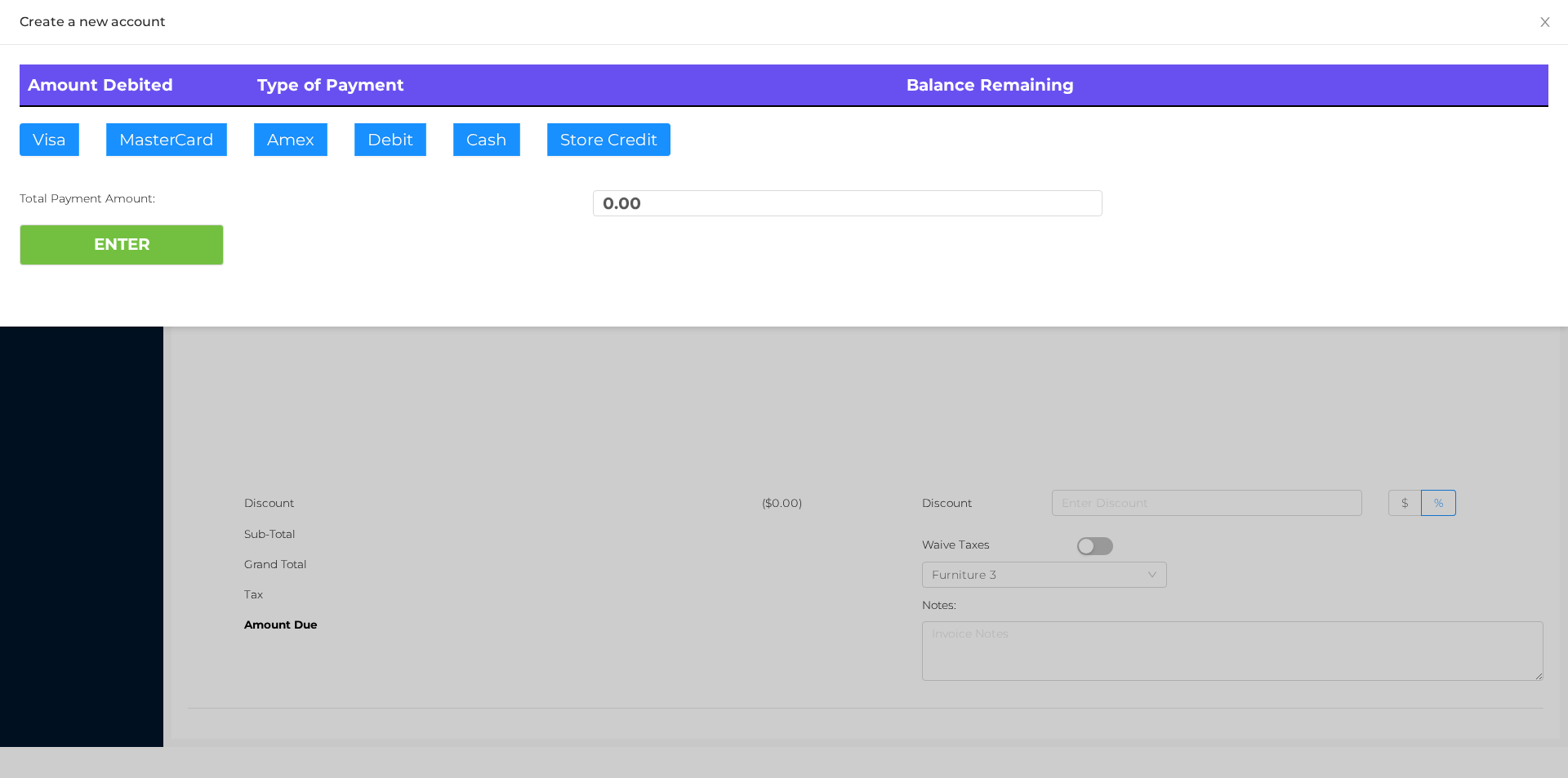
click at [767, 407] on div at bounding box center [784, 389] width 1568 height 778
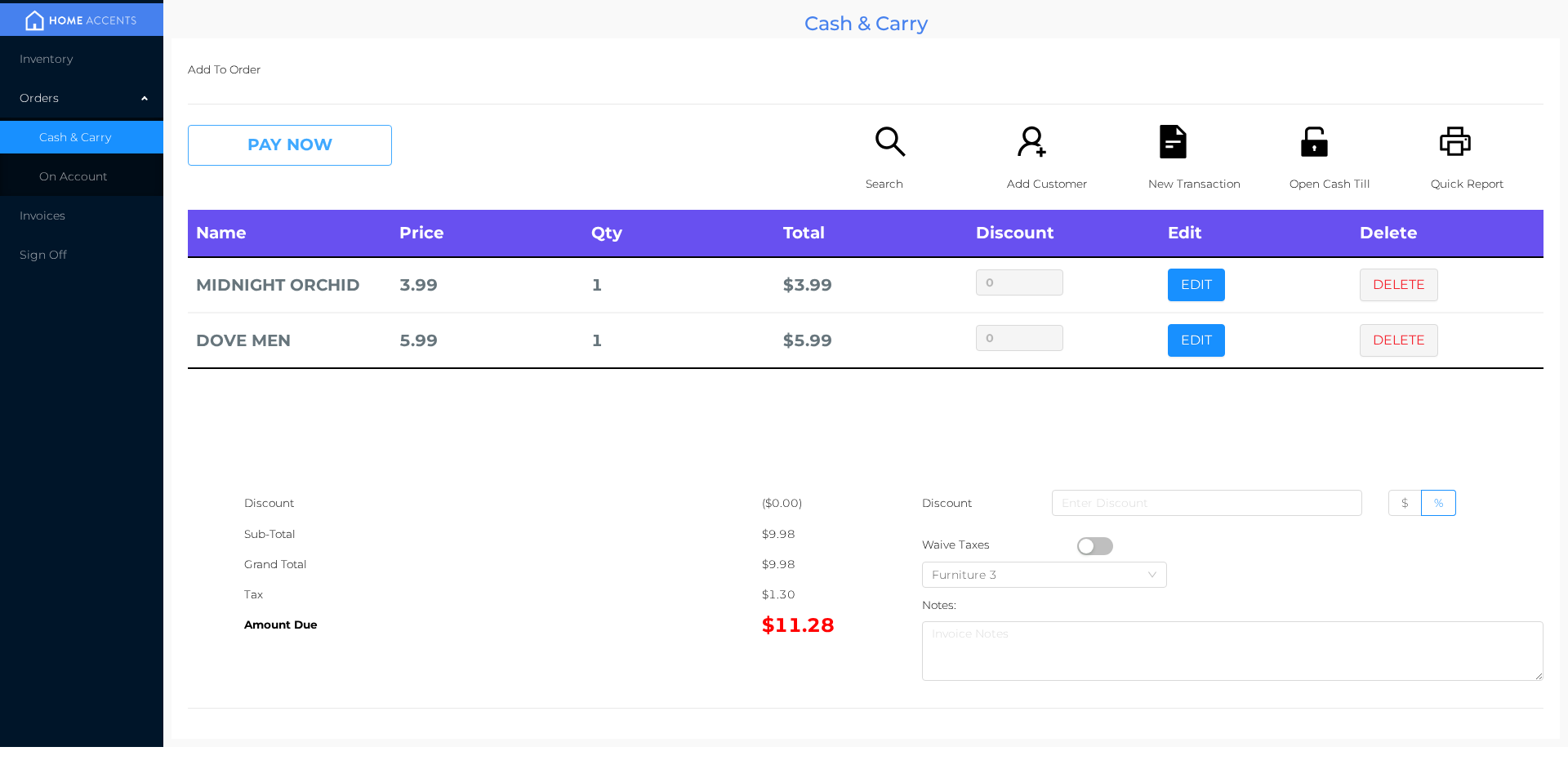
click at [330, 156] on button "PAY NOW" at bounding box center [290, 146] width 204 height 41
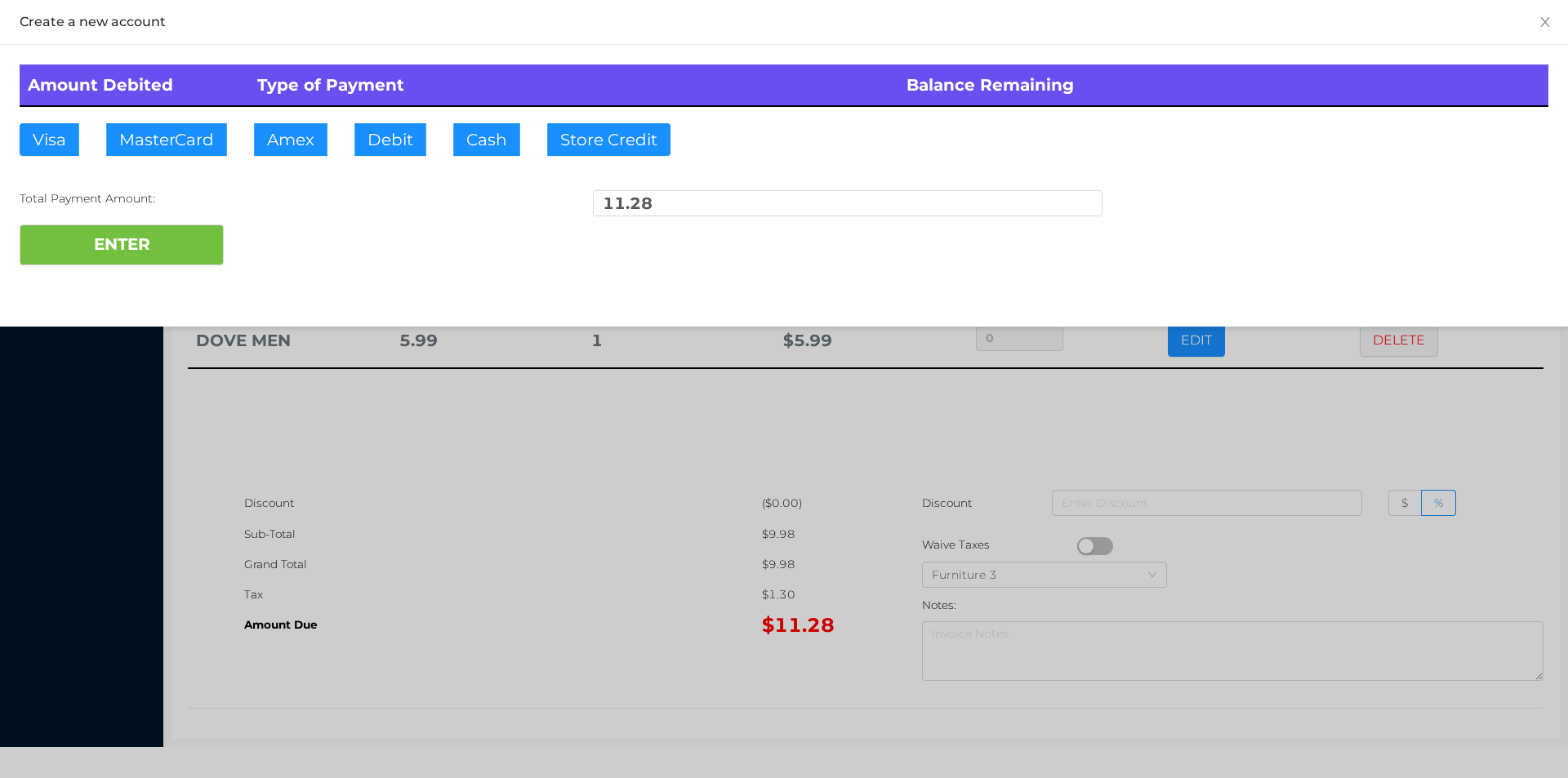
click at [285, 262] on div "ENTER" at bounding box center [784, 245] width 1529 height 41
click at [1268, 435] on div at bounding box center [784, 389] width 1568 height 778
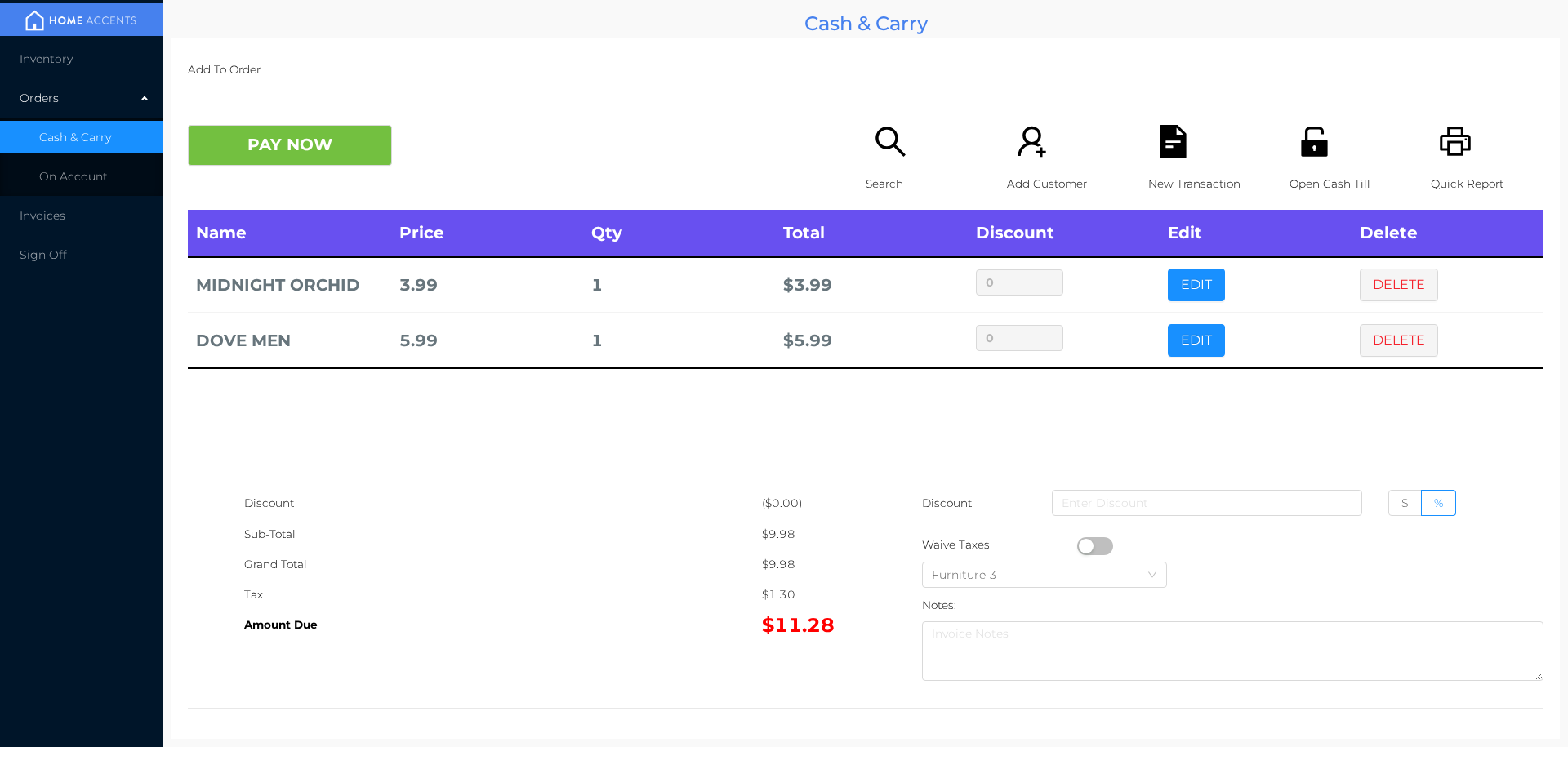
click at [1161, 152] on icon "icon: file-text" at bounding box center [1172, 142] width 26 height 34
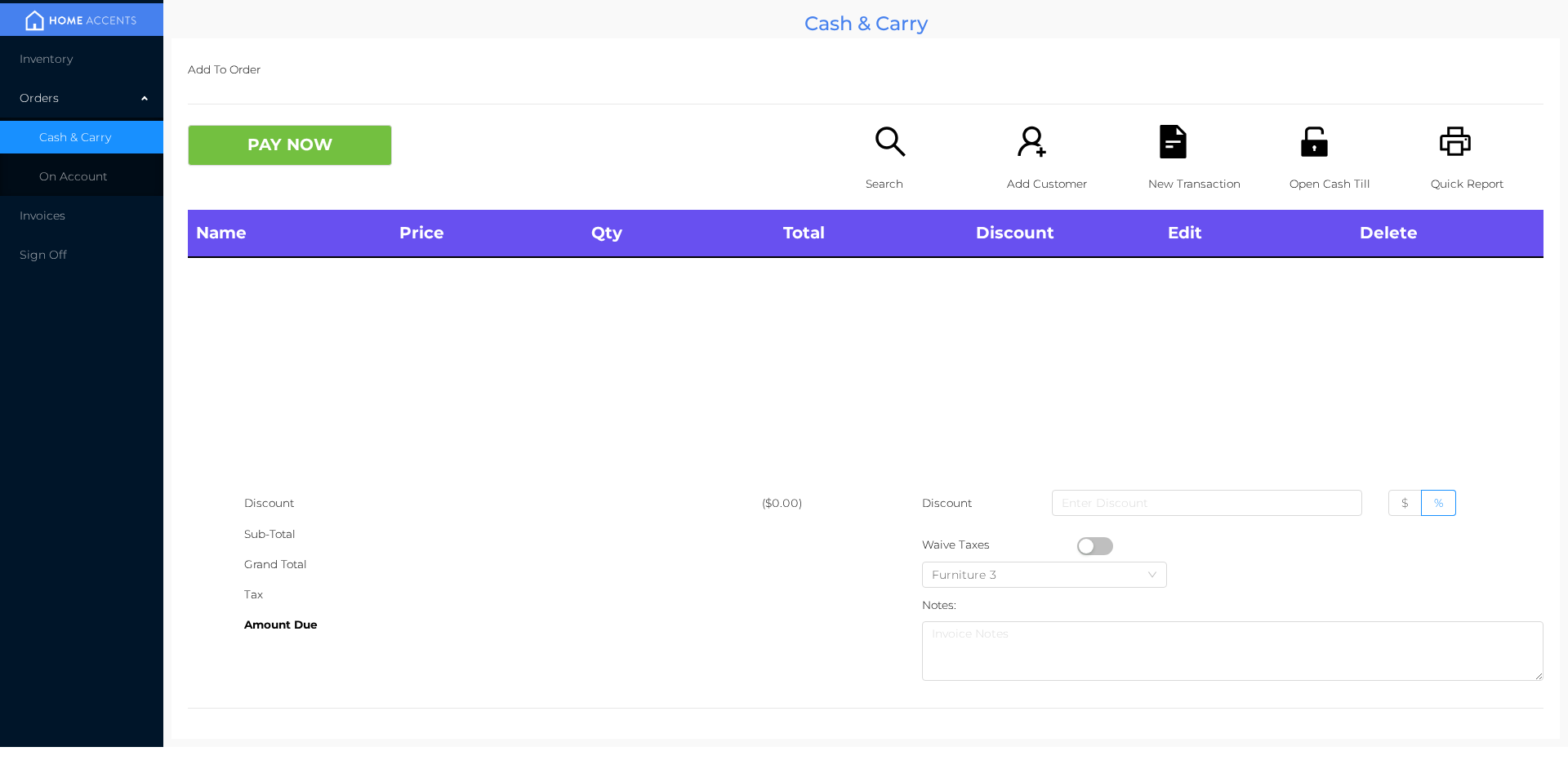
click at [884, 163] on div "Search" at bounding box center [922, 168] width 113 height 85
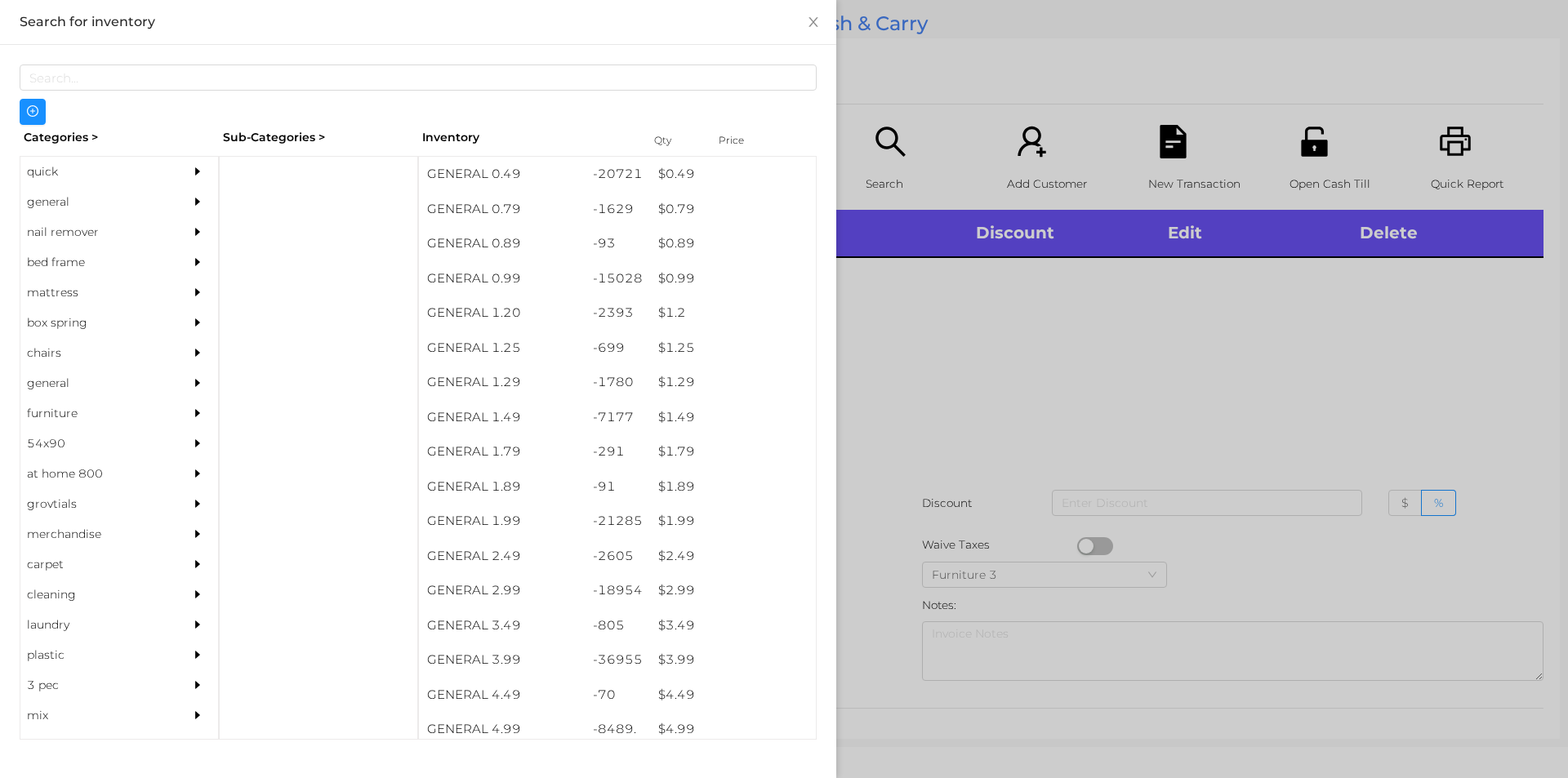
click at [53, 166] on div "quick" at bounding box center [95, 172] width 149 height 30
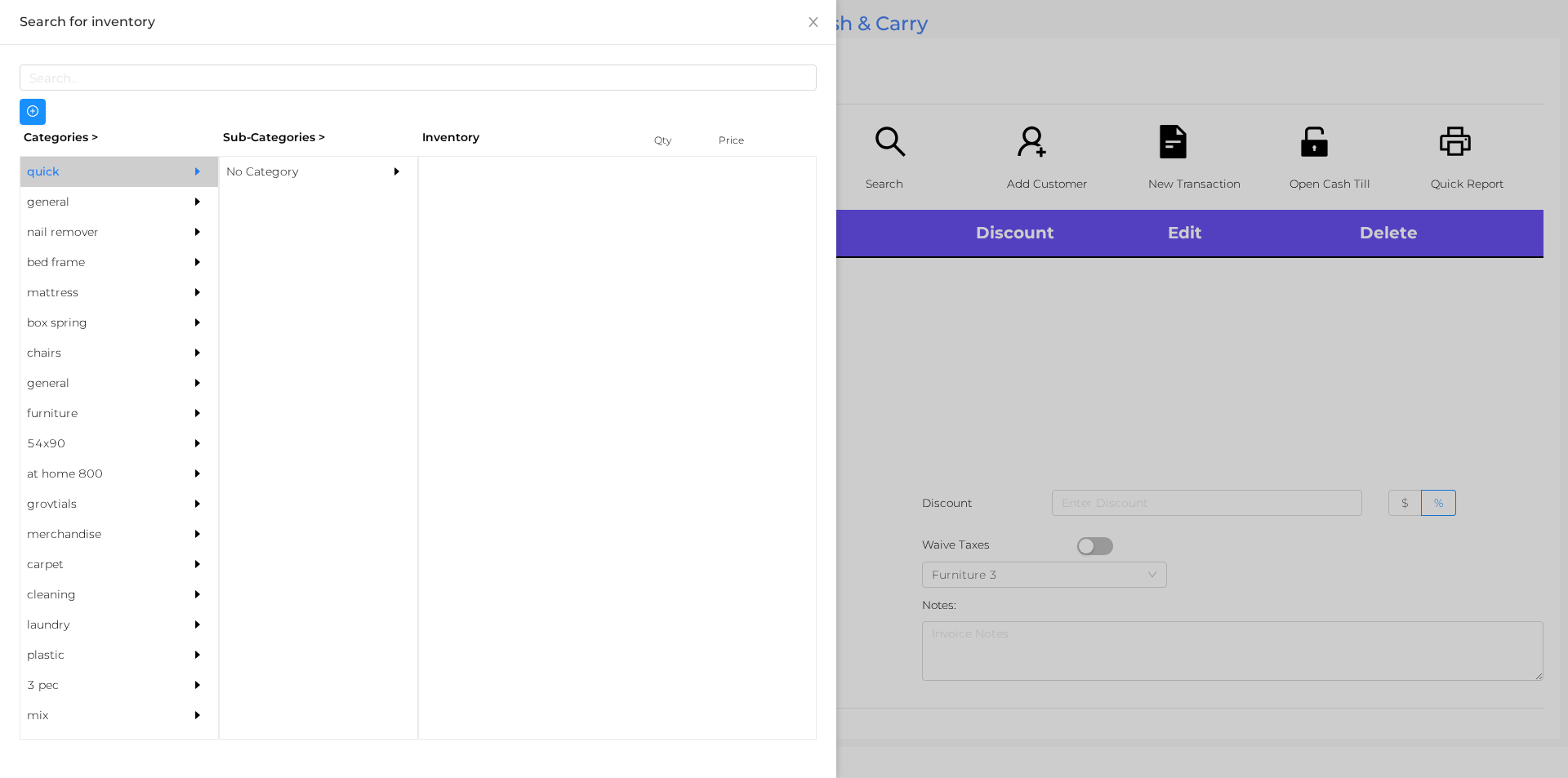
click at [234, 182] on div "No Category" at bounding box center [294, 172] width 149 height 30
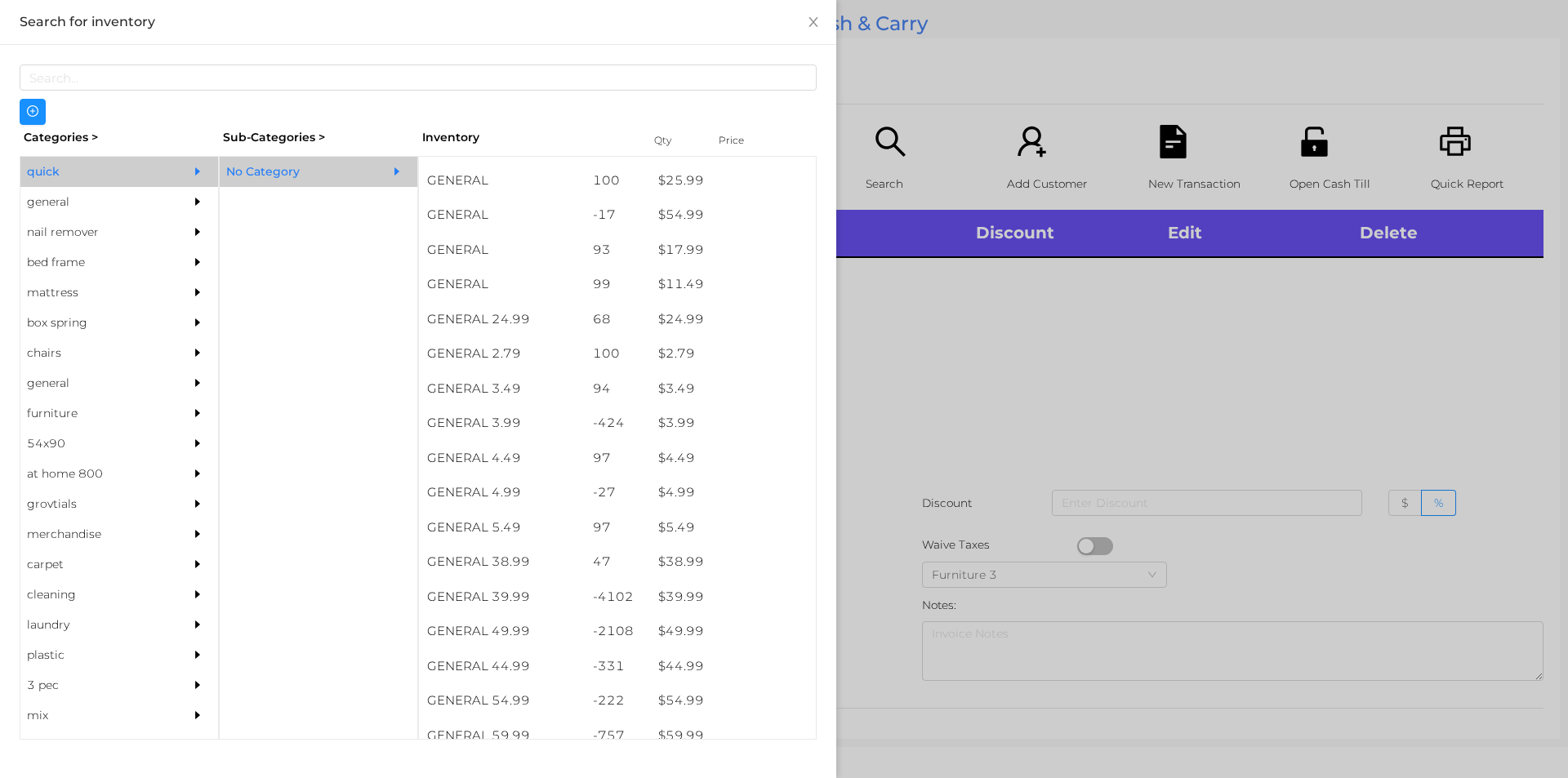
scroll to position [539, 0]
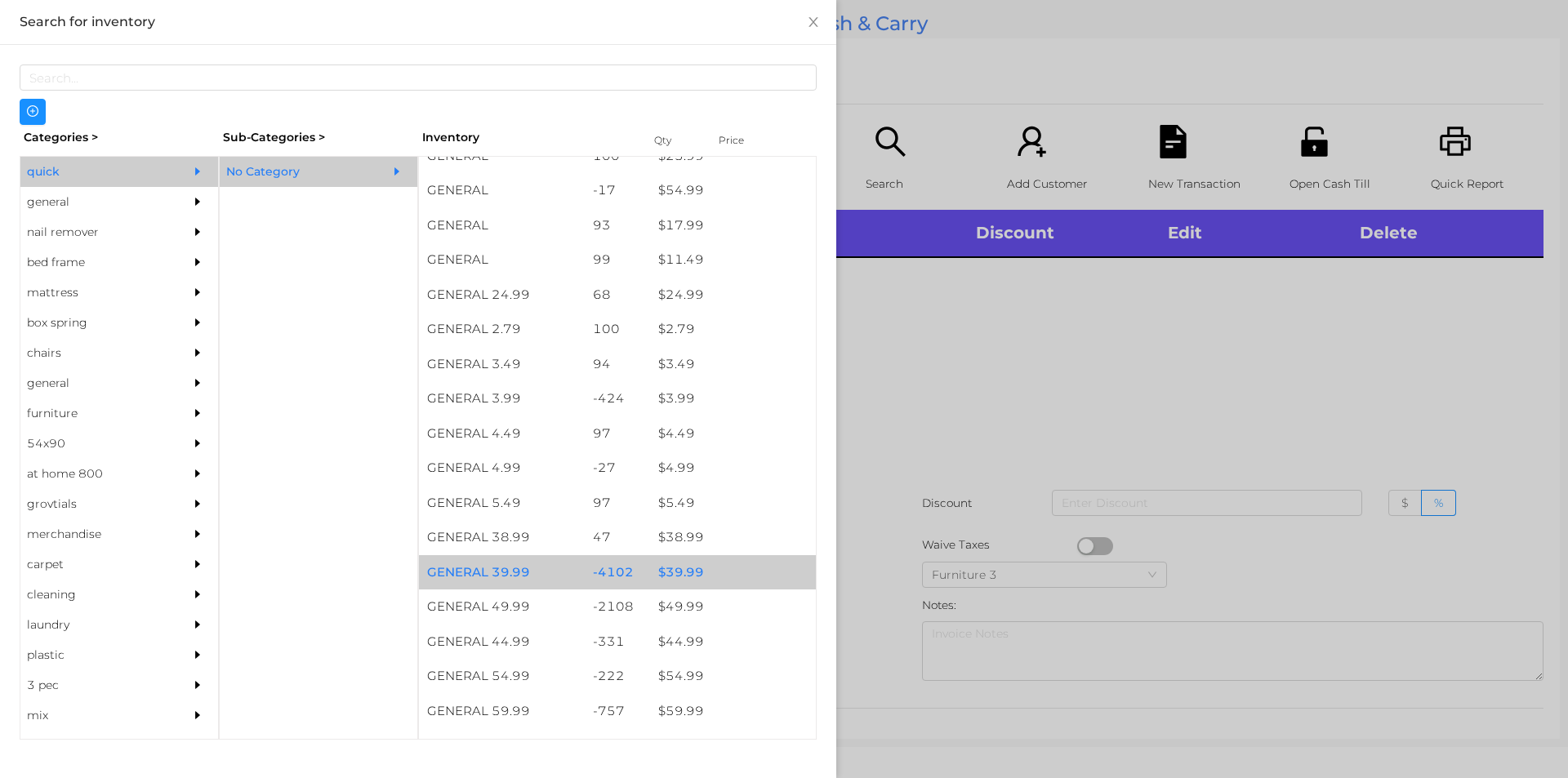
click at [687, 572] on div "$ 39.99" at bounding box center [733, 573] width 166 height 35
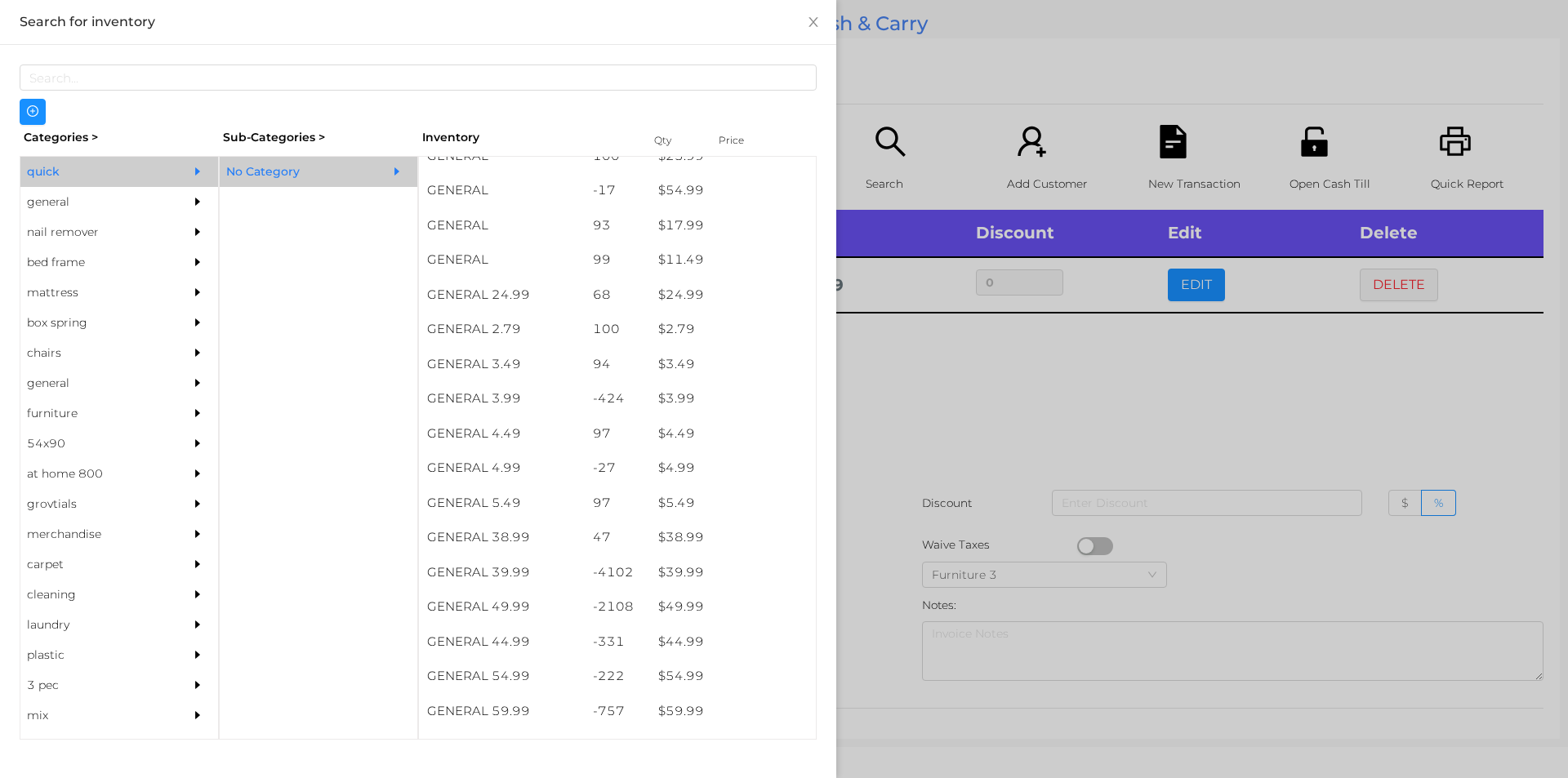
click at [875, 591] on div at bounding box center [784, 389] width 1568 height 778
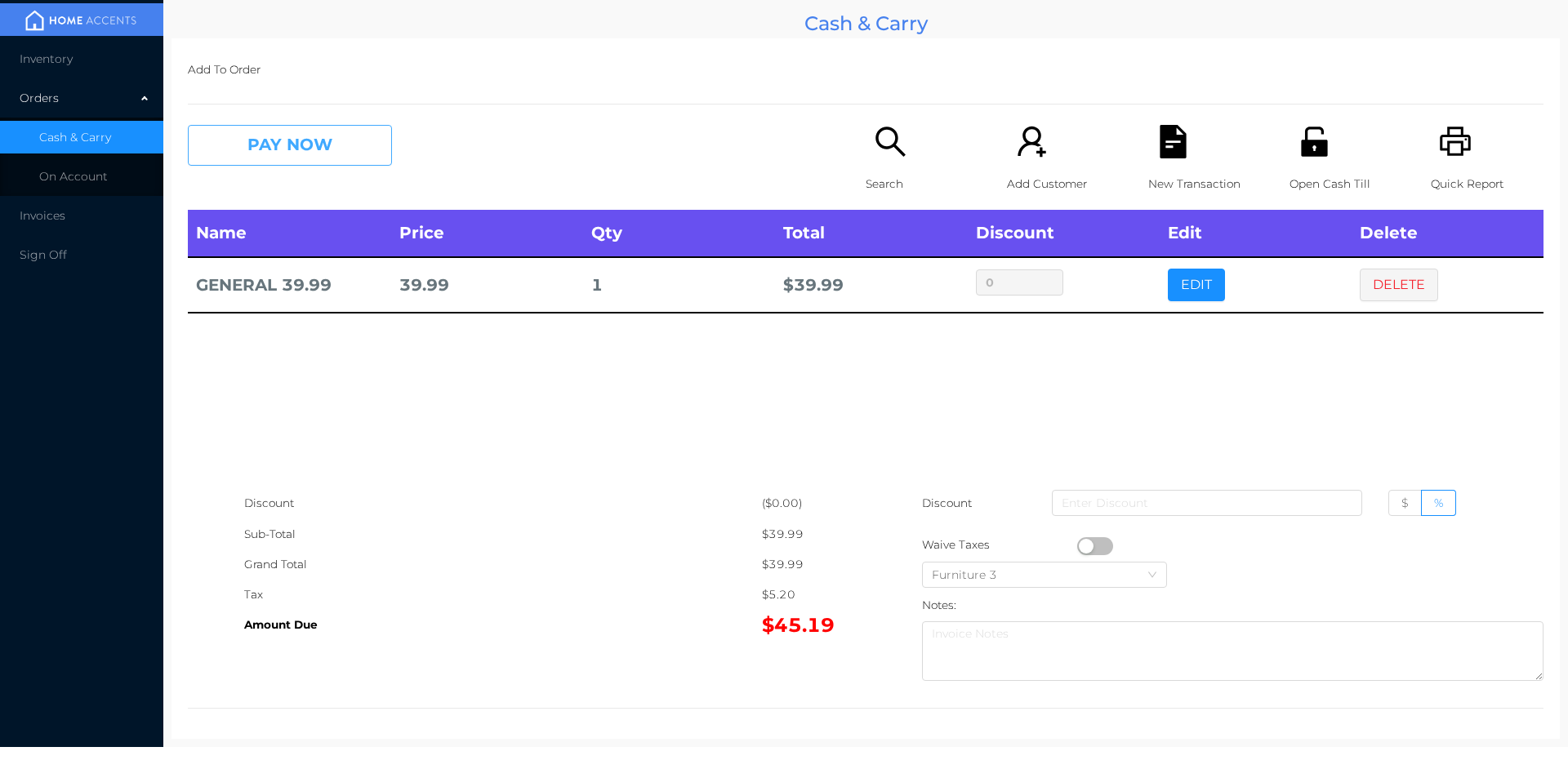
click at [334, 142] on button "PAY NOW" at bounding box center [290, 146] width 204 height 41
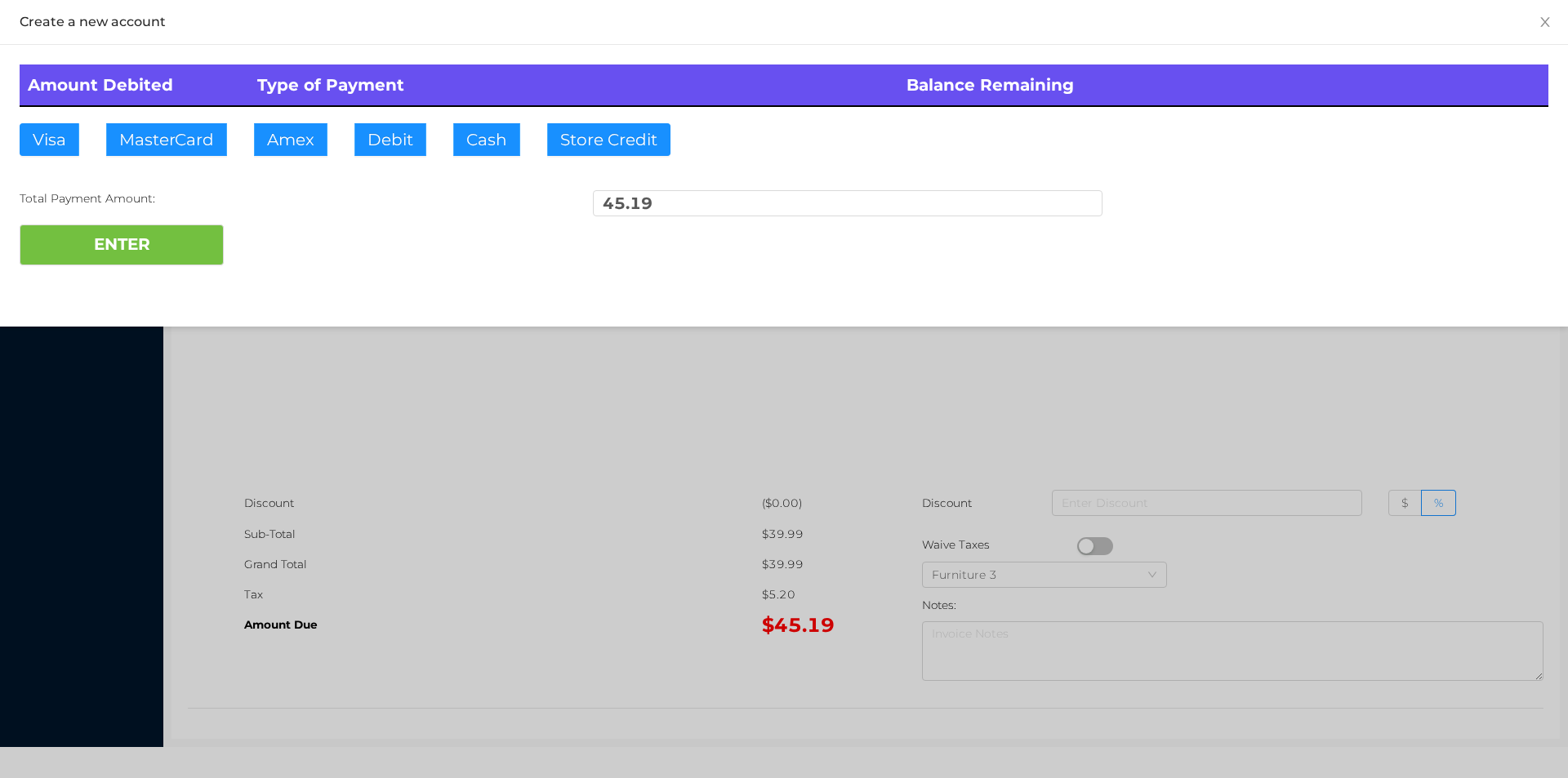
click at [279, 227] on div "ENTER" at bounding box center [784, 245] width 1529 height 41
click at [1132, 409] on div at bounding box center [784, 389] width 1568 height 778
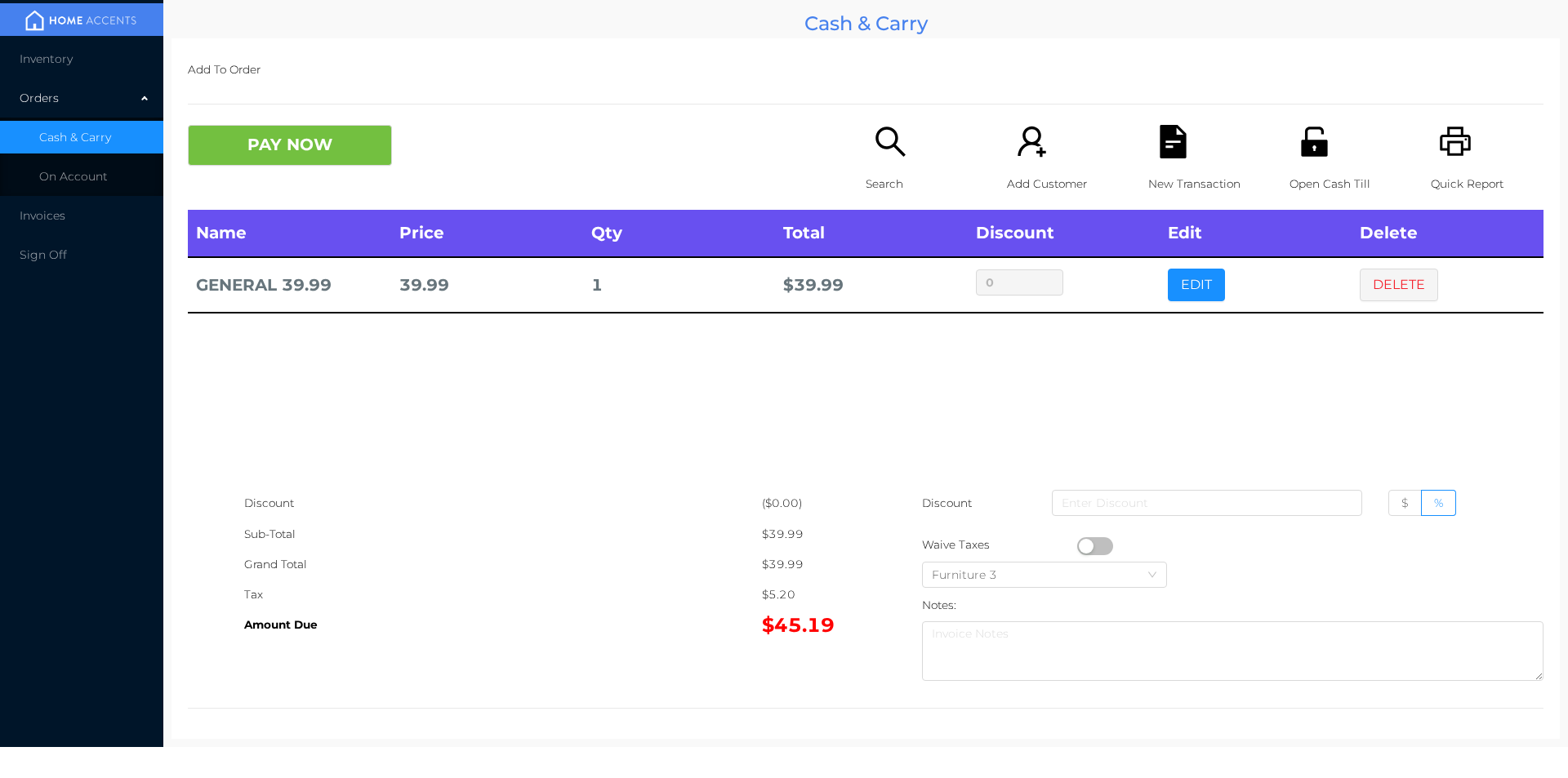
click at [339, 161] on button "PAY NOW" at bounding box center [290, 146] width 204 height 41
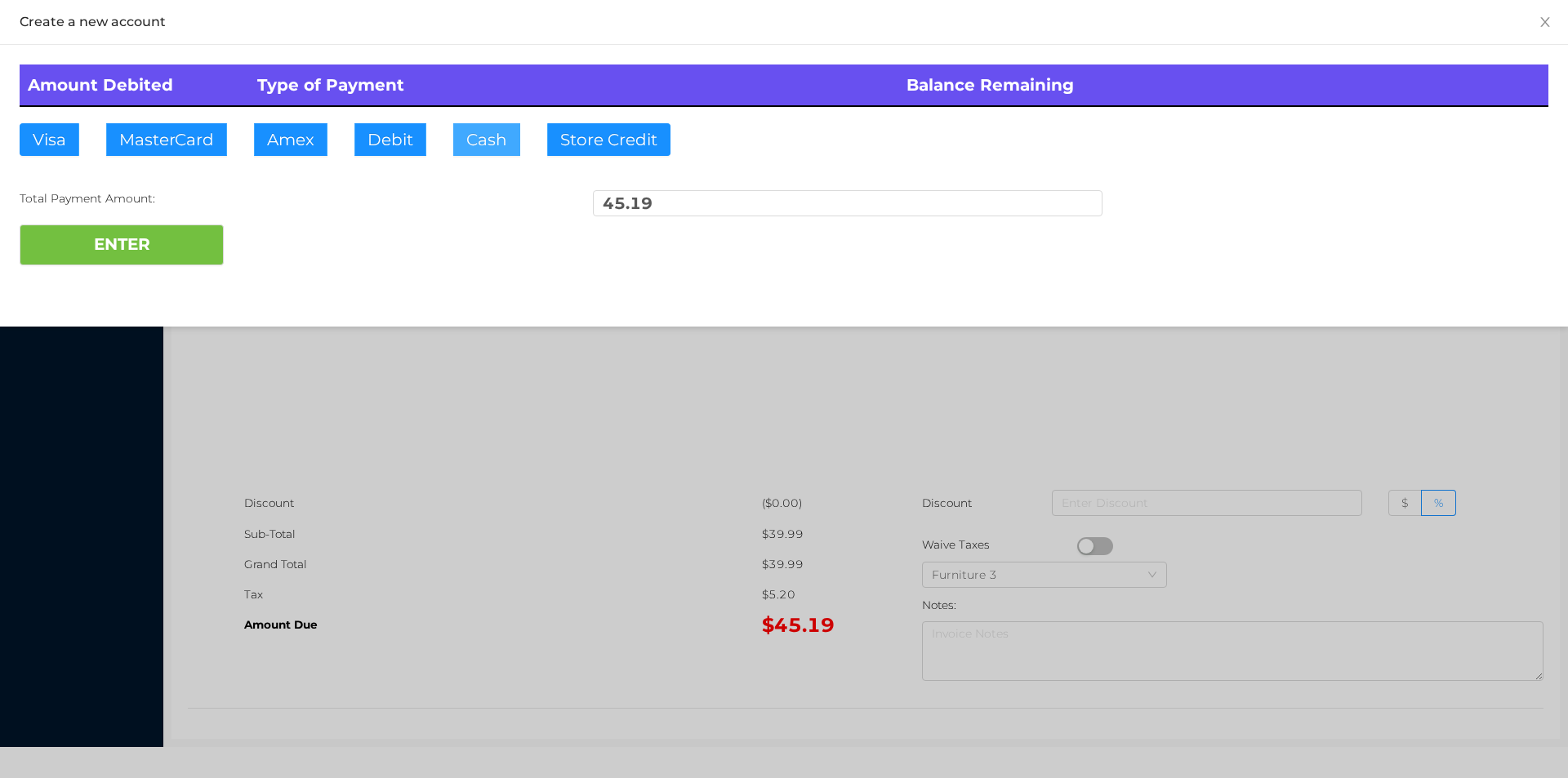
click at [475, 142] on button "Cash" at bounding box center [487, 140] width 67 height 33
type input "100."
click at [201, 249] on button "ENTER" at bounding box center [122, 245] width 204 height 41
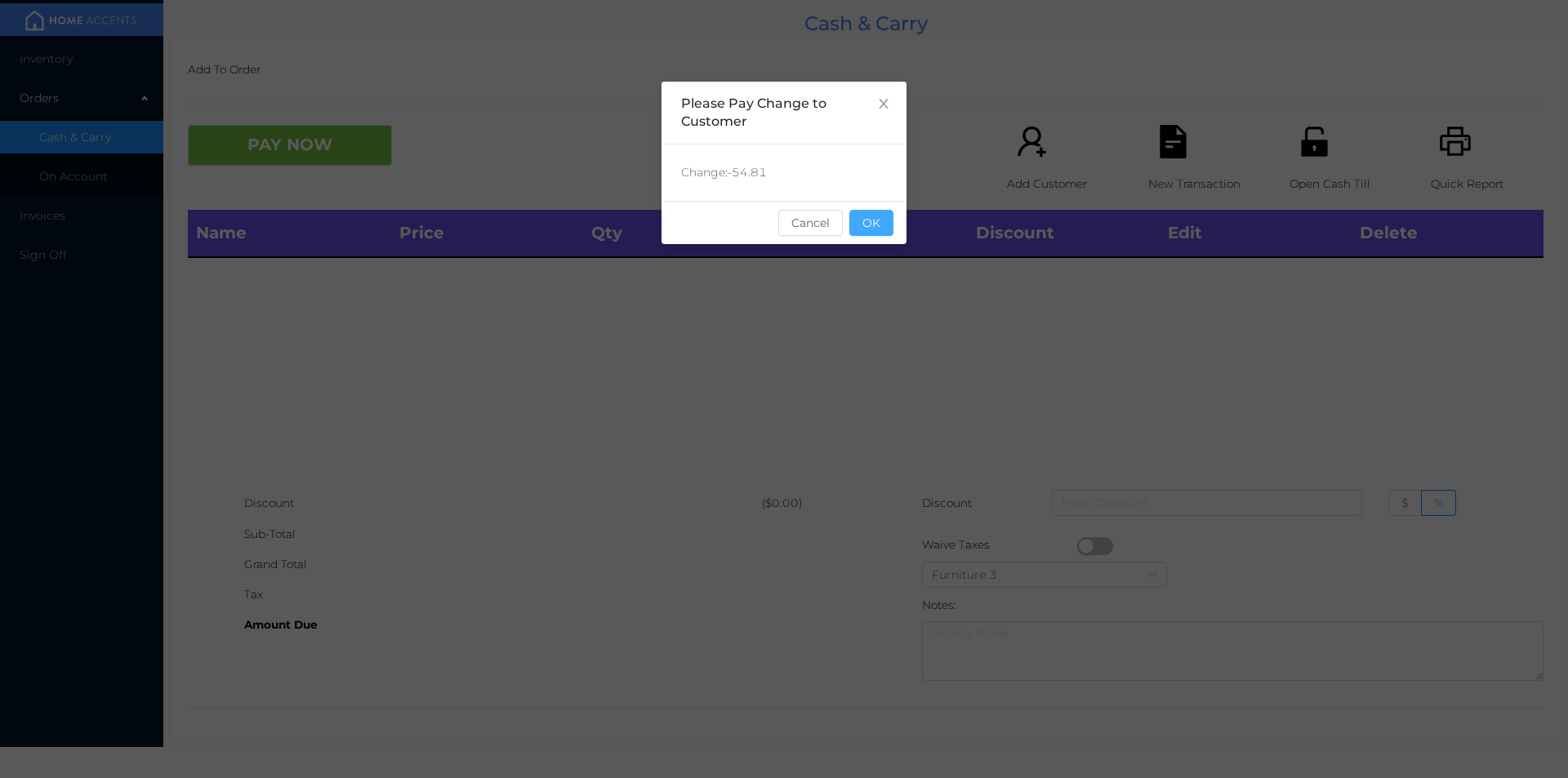
click at [885, 226] on button "OK" at bounding box center [871, 223] width 44 height 26
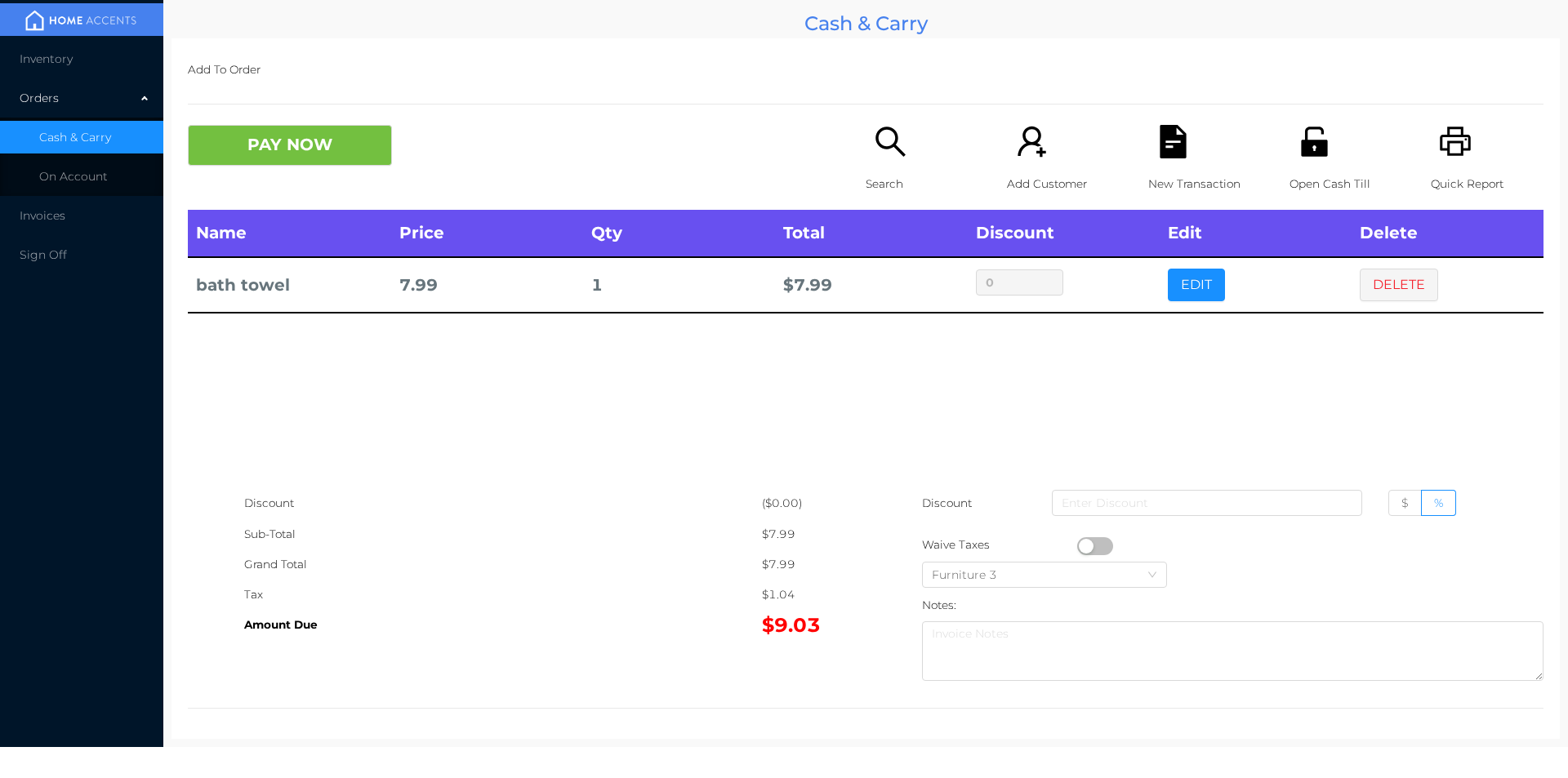
click at [865, 157] on div "Search" at bounding box center [922, 168] width 113 height 85
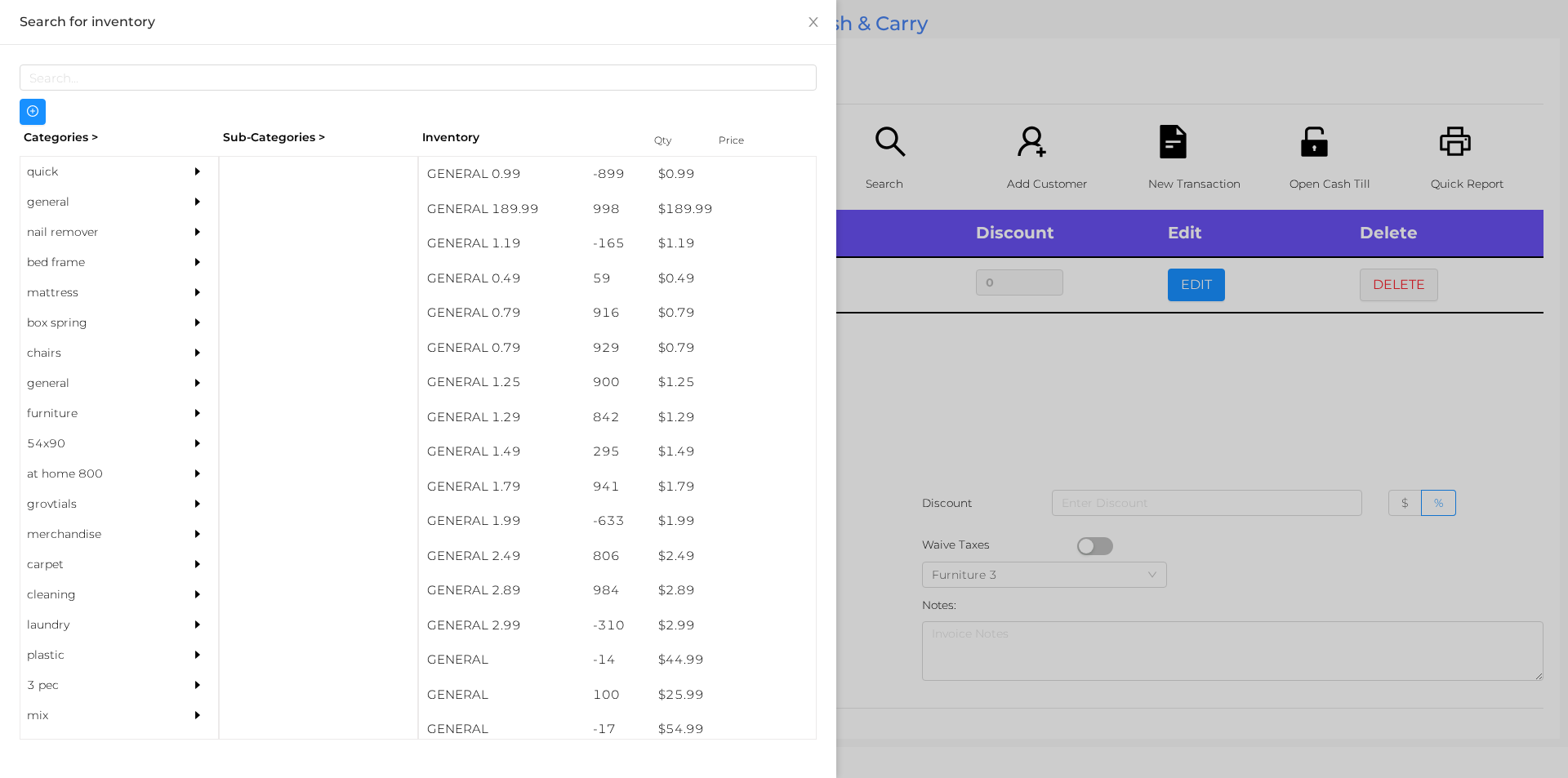
click at [52, 205] on div "general" at bounding box center [95, 202] width 149 height 30
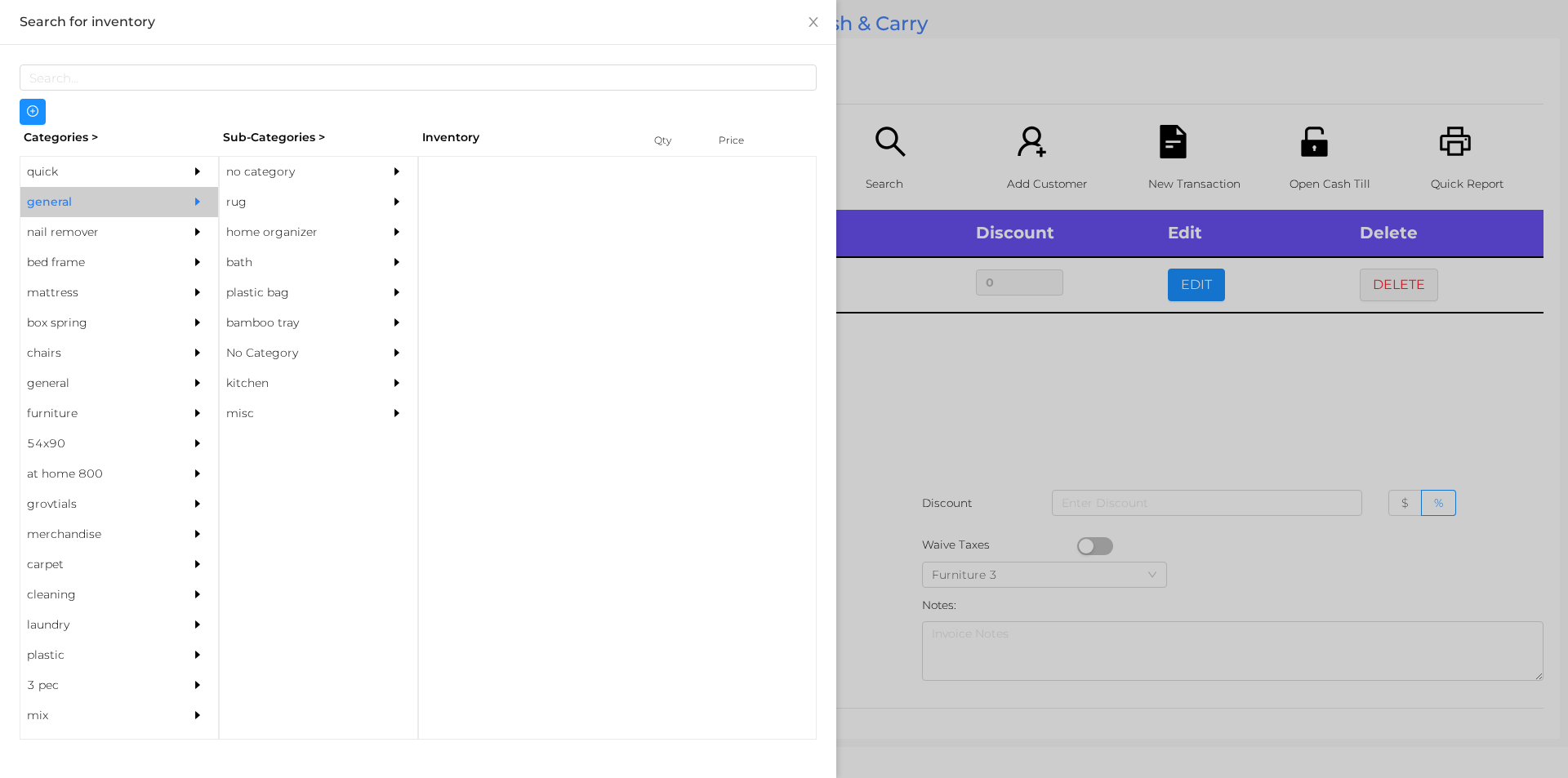
click at [239, 175] on div "no category" at bounding box center [294, 172] width 149 height 30
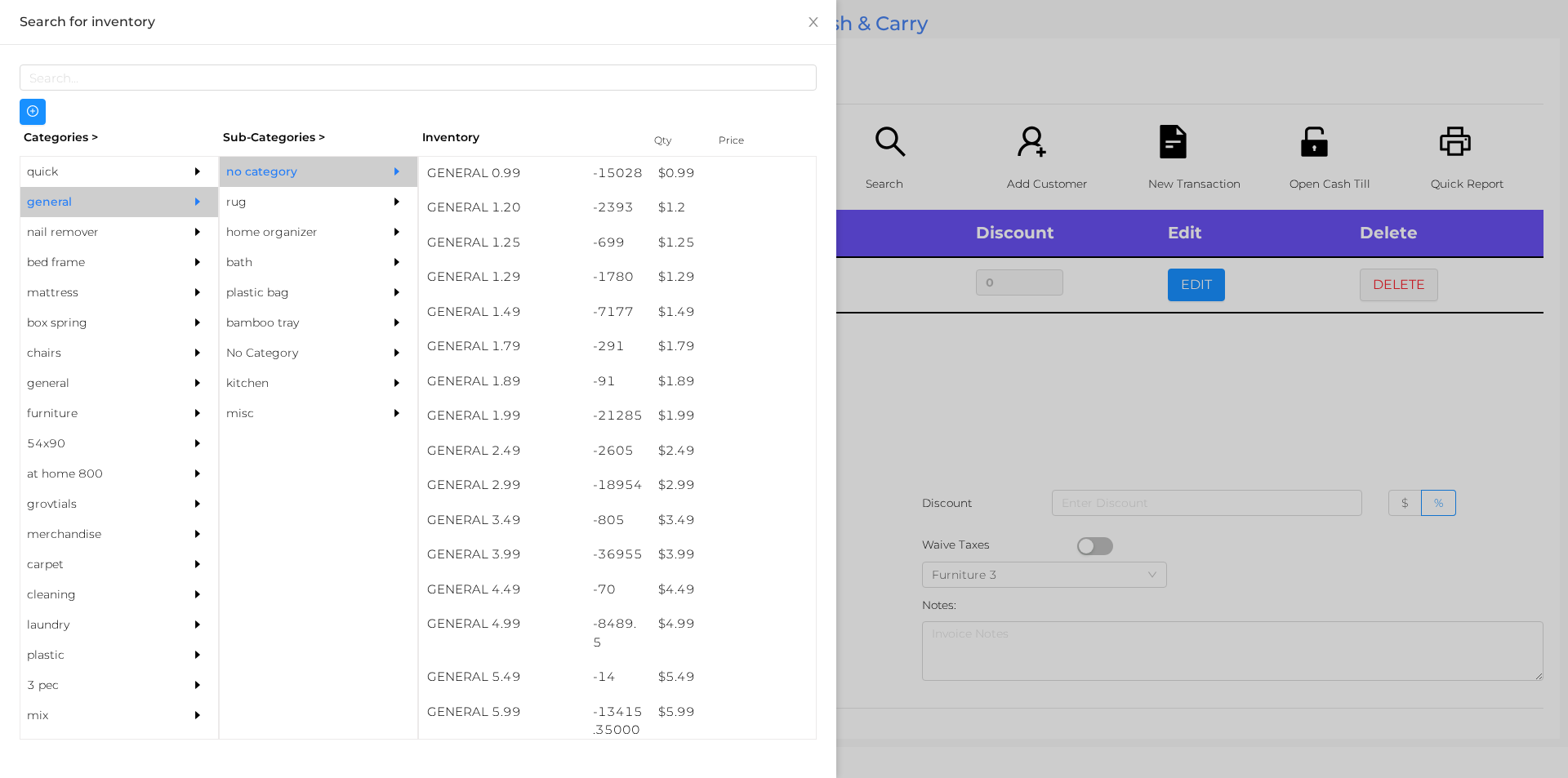
scroll to position [102, 0]
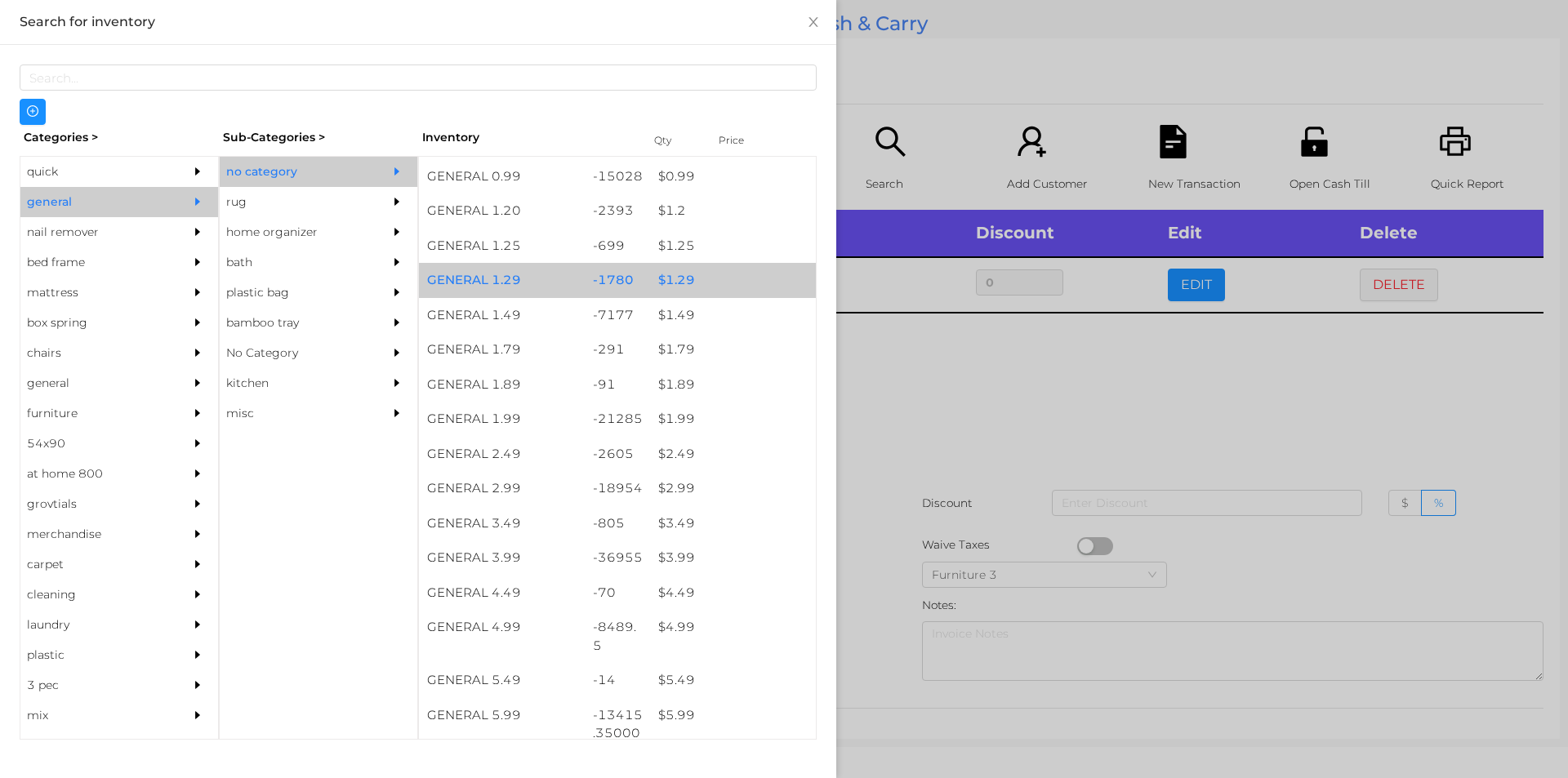
click at [678, 282] on div "$ 1.29" at bounding box center [733, 280] width 166 height 35
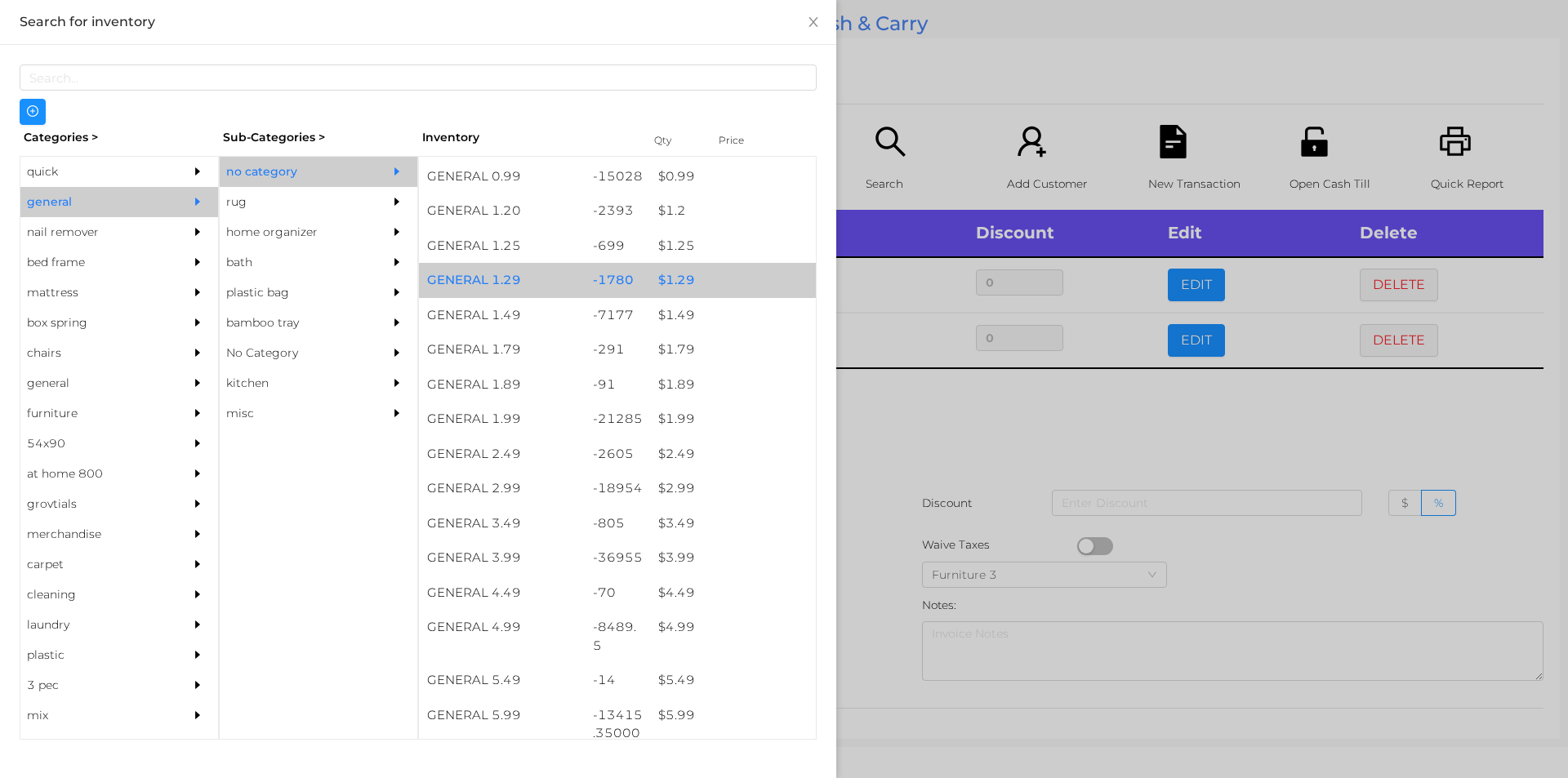
click at [671, 277] on div "$ 1.29" at bounding box center [733, 280] width 166 height 35
click at [667, 269] on div "$ 1.29" at bounding box center [733, 280] width 166 height 35
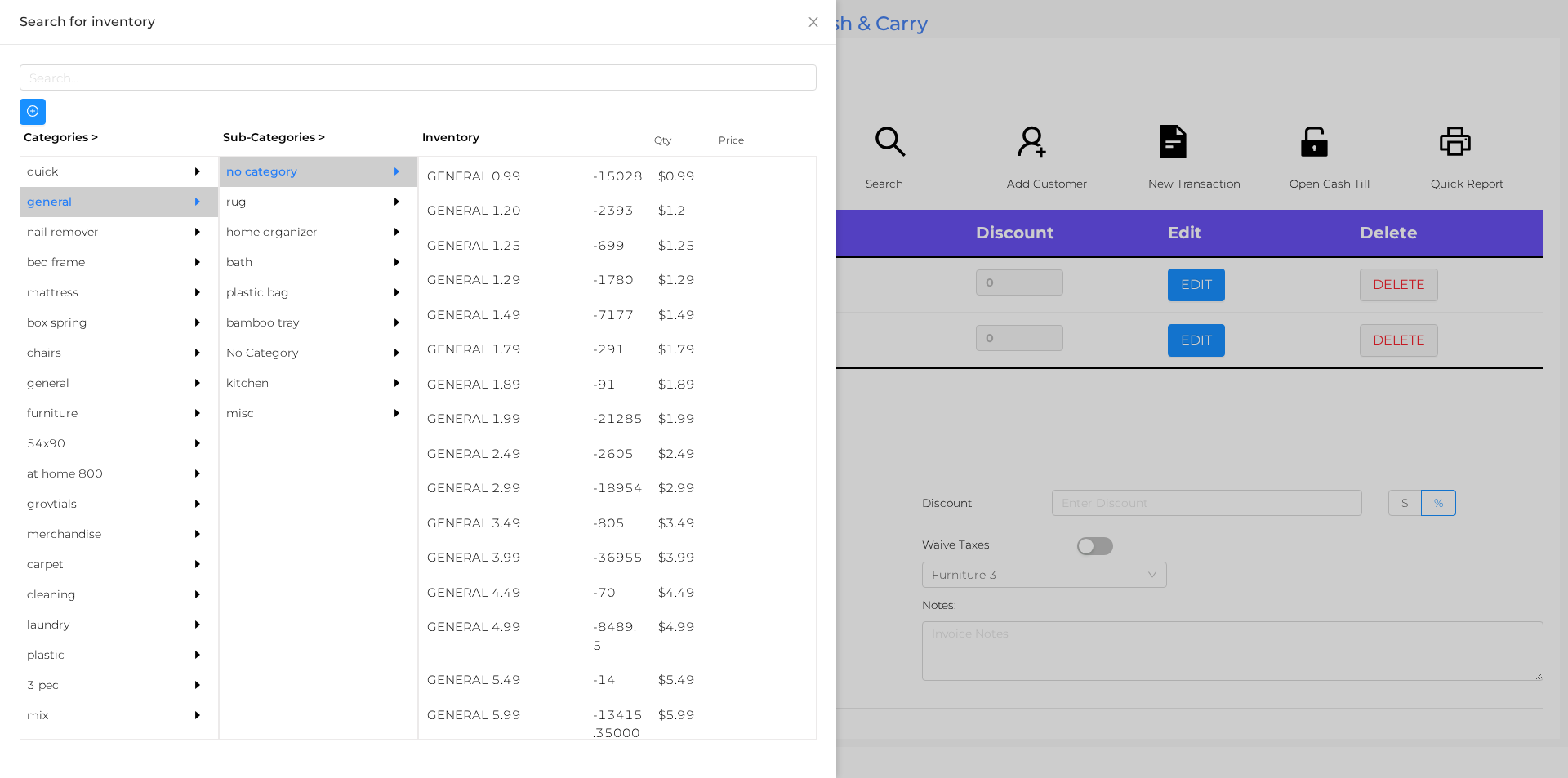
click at [911, 427] on div at bounding box center [784, 389] width 1568 height 778
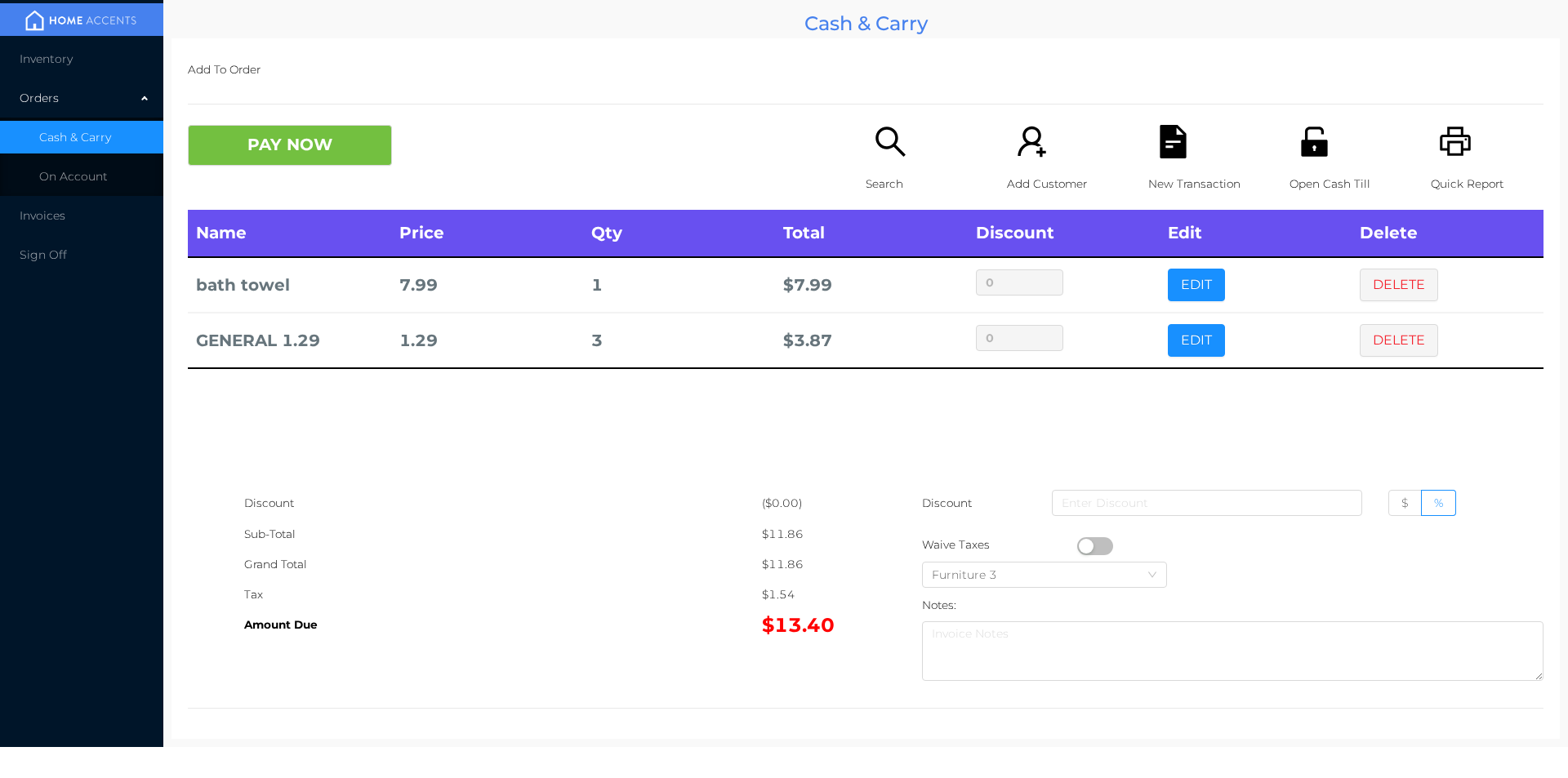
click at [865, 160] on div "Search" at bounding box center [922, 168] width 113 height 85
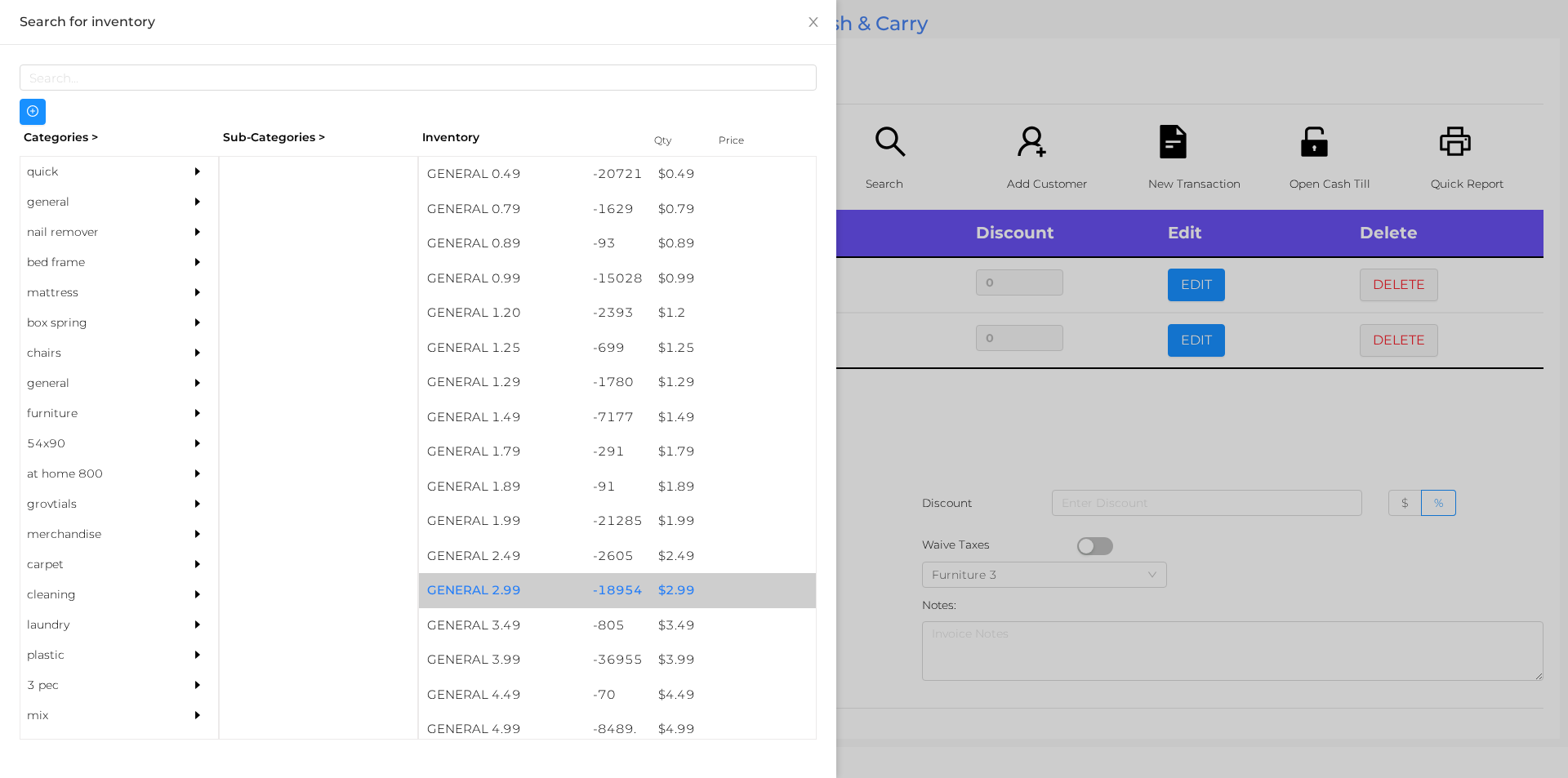
click at [676, 587] on div "$ 2.99" at bounding box center [733, 591] width 166 height 35
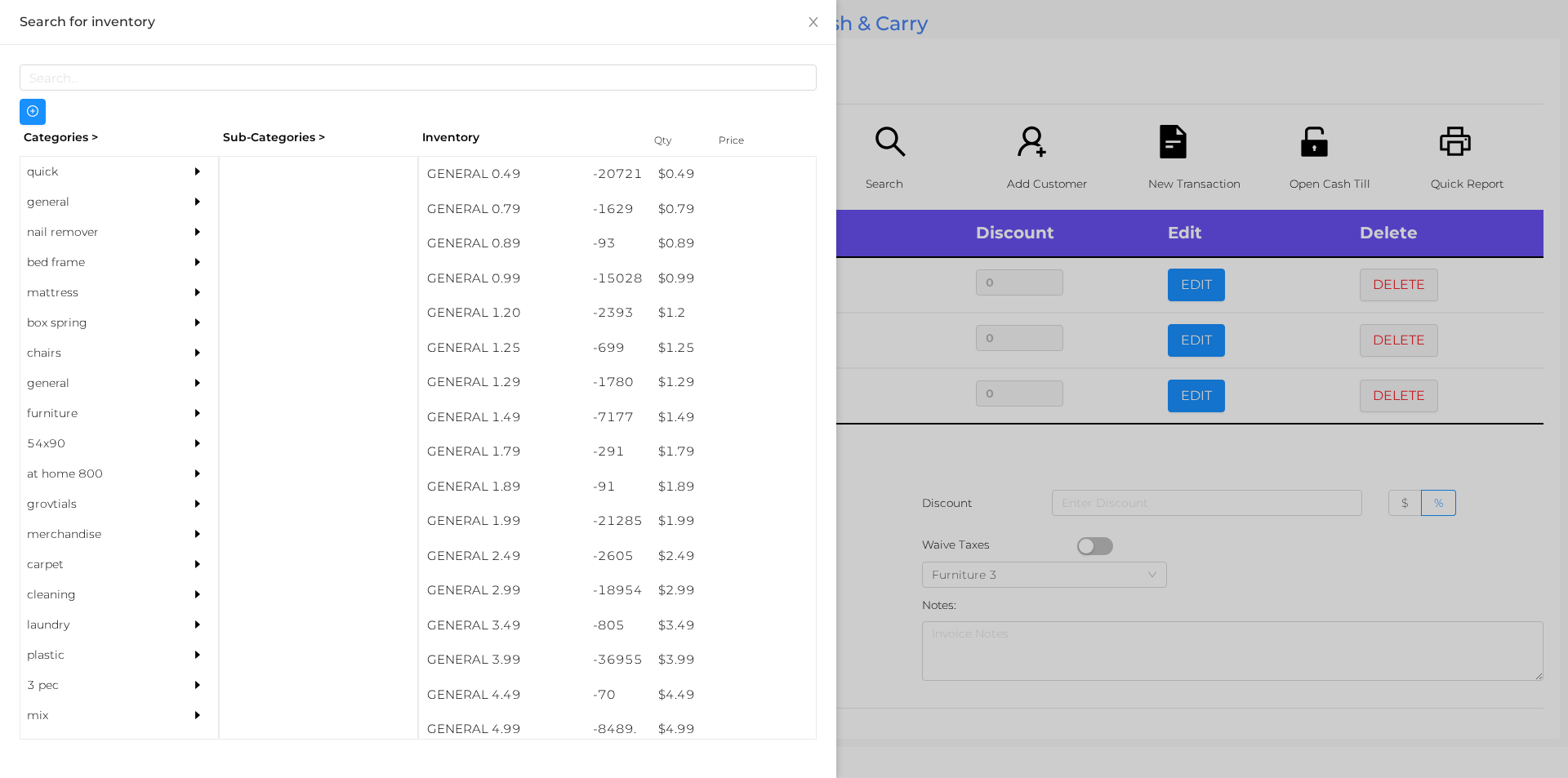
click at [882, 616] on div at bounding box center [784, 389] width 1568 height 778
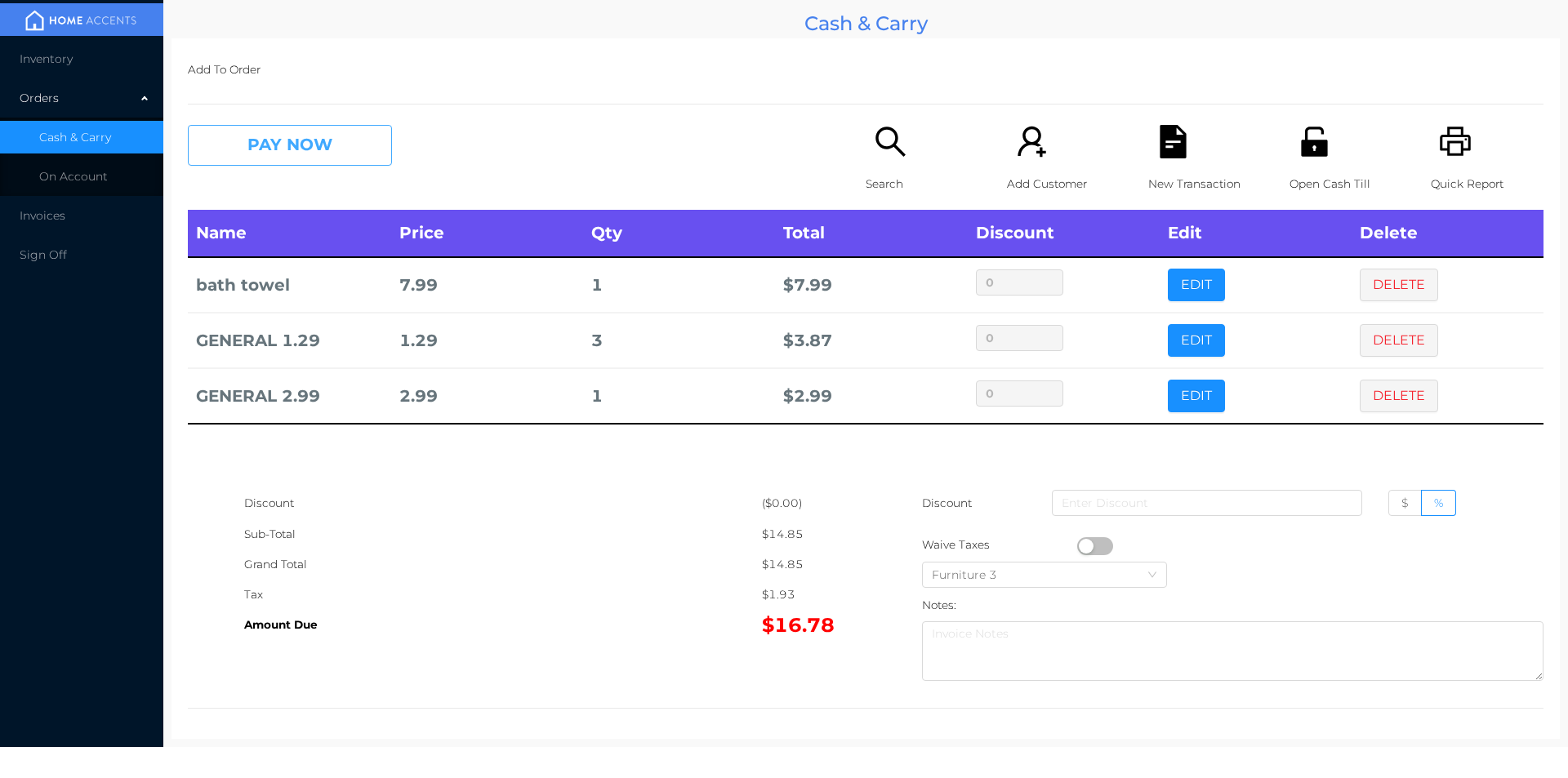
click at [323, 133] on button "PAY NOW" at bounding box center [290, 146] width 204 height 41
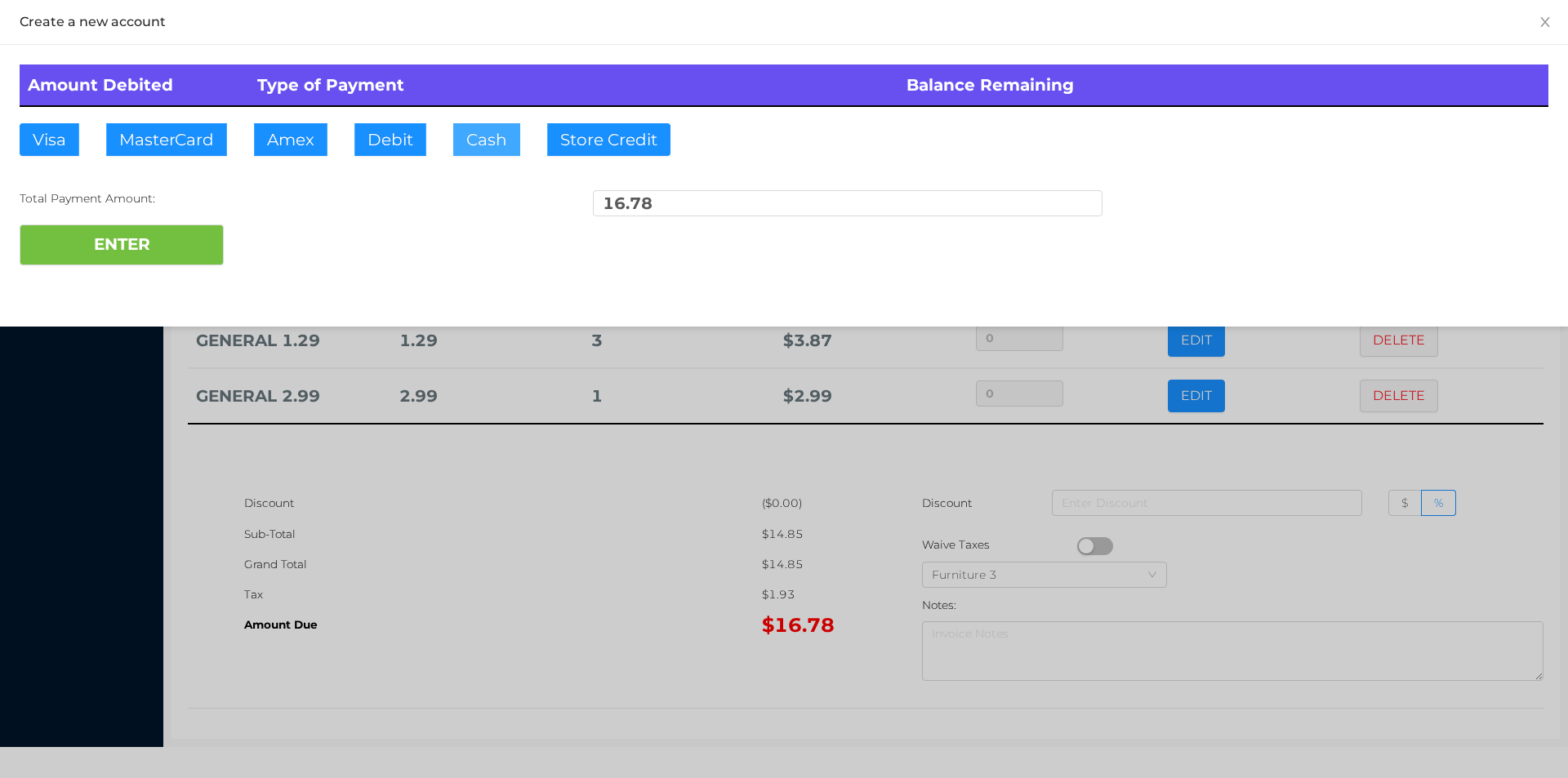
click at [483, 129] on button "Cash" at bounding box center [487, 140] width 67 height 33
type input "20."
click at [172, 256] on button "ENTER" at bounding box center [122, 245] width 204 height 41
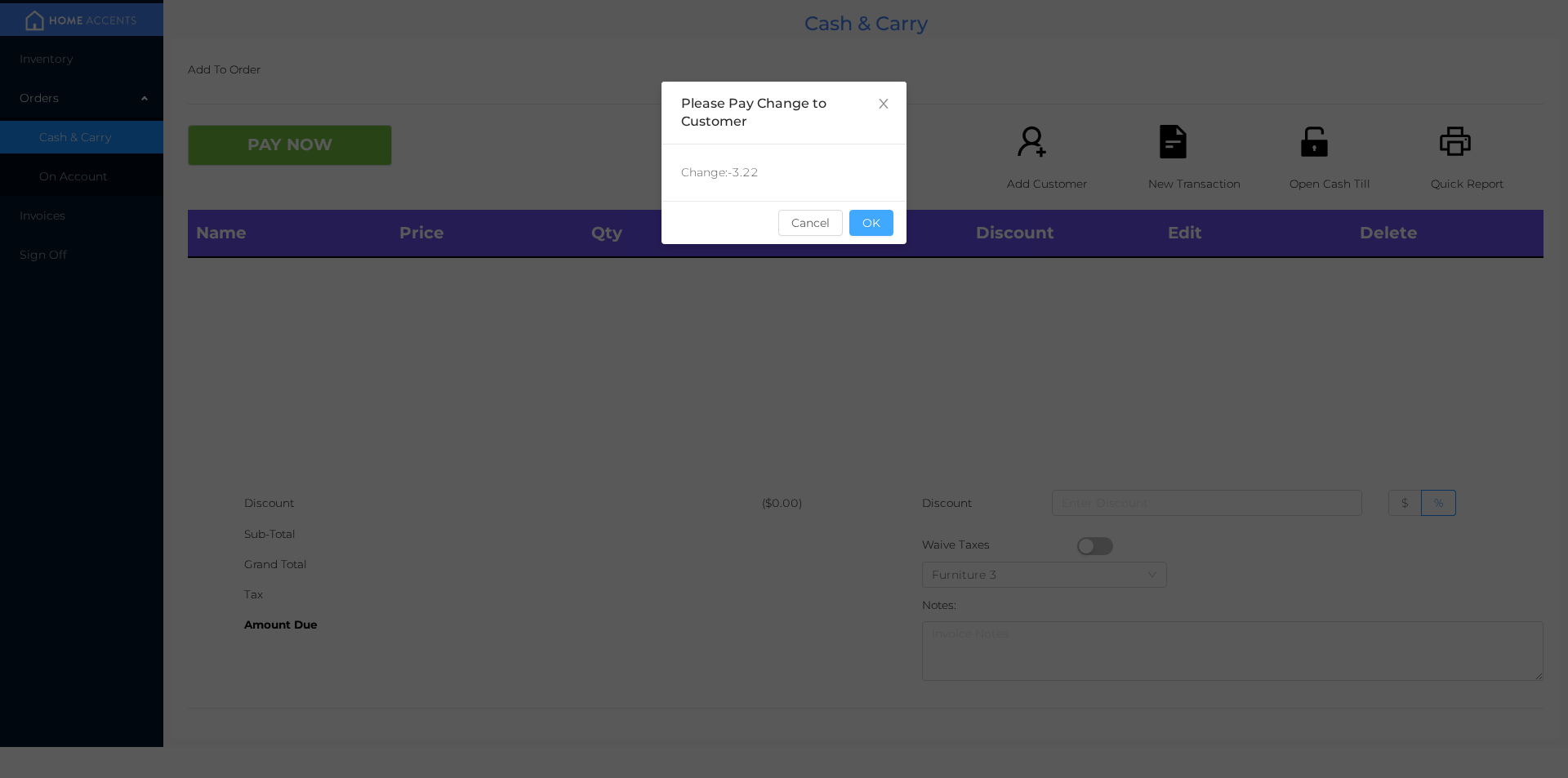
click at [869, 232] on button "OK" at bounding box center [871, 223] width 44 height 26
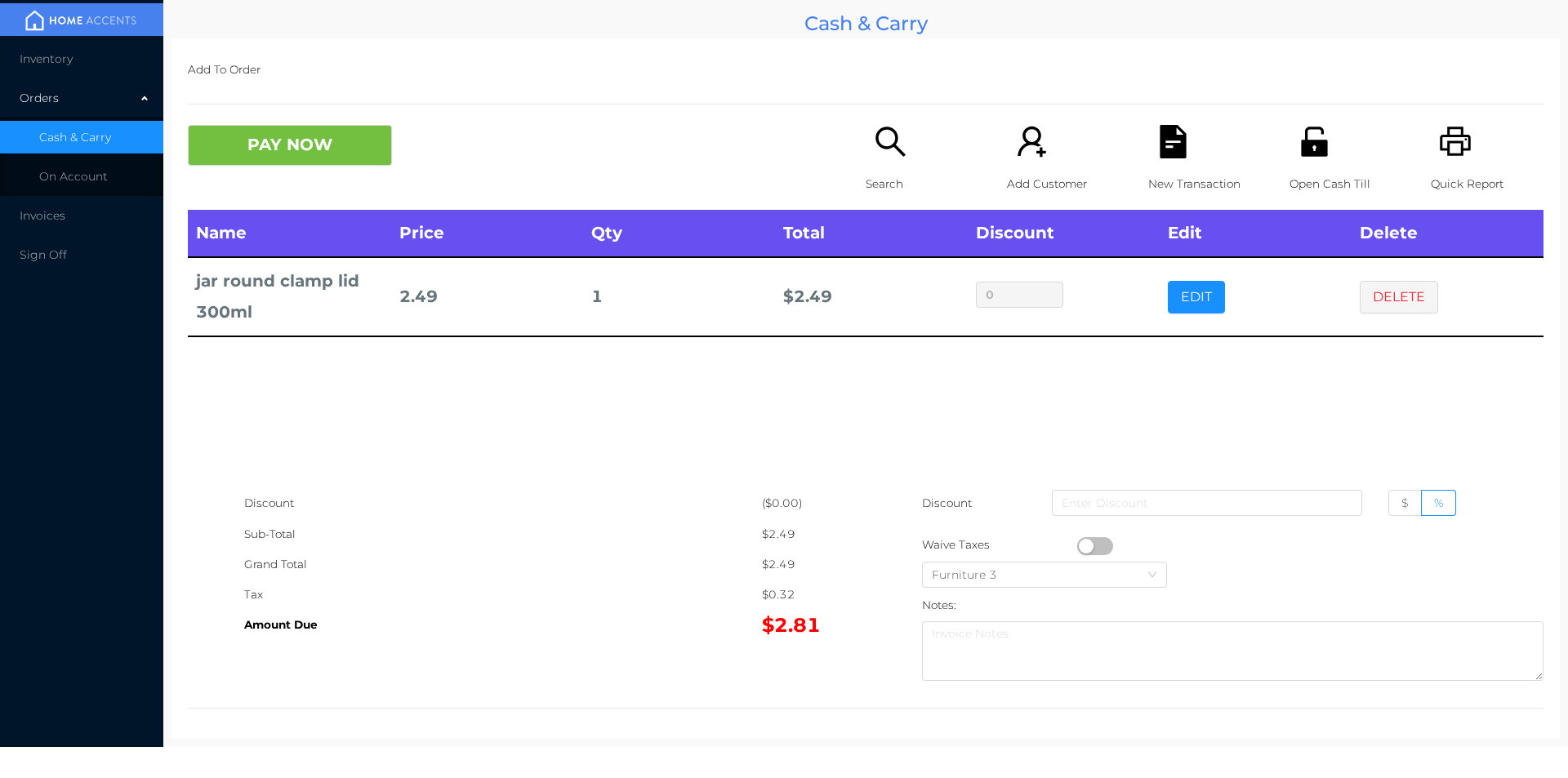
click at [890, 162] on div "Search" at bounding box center [922, 168] width 113 height 85
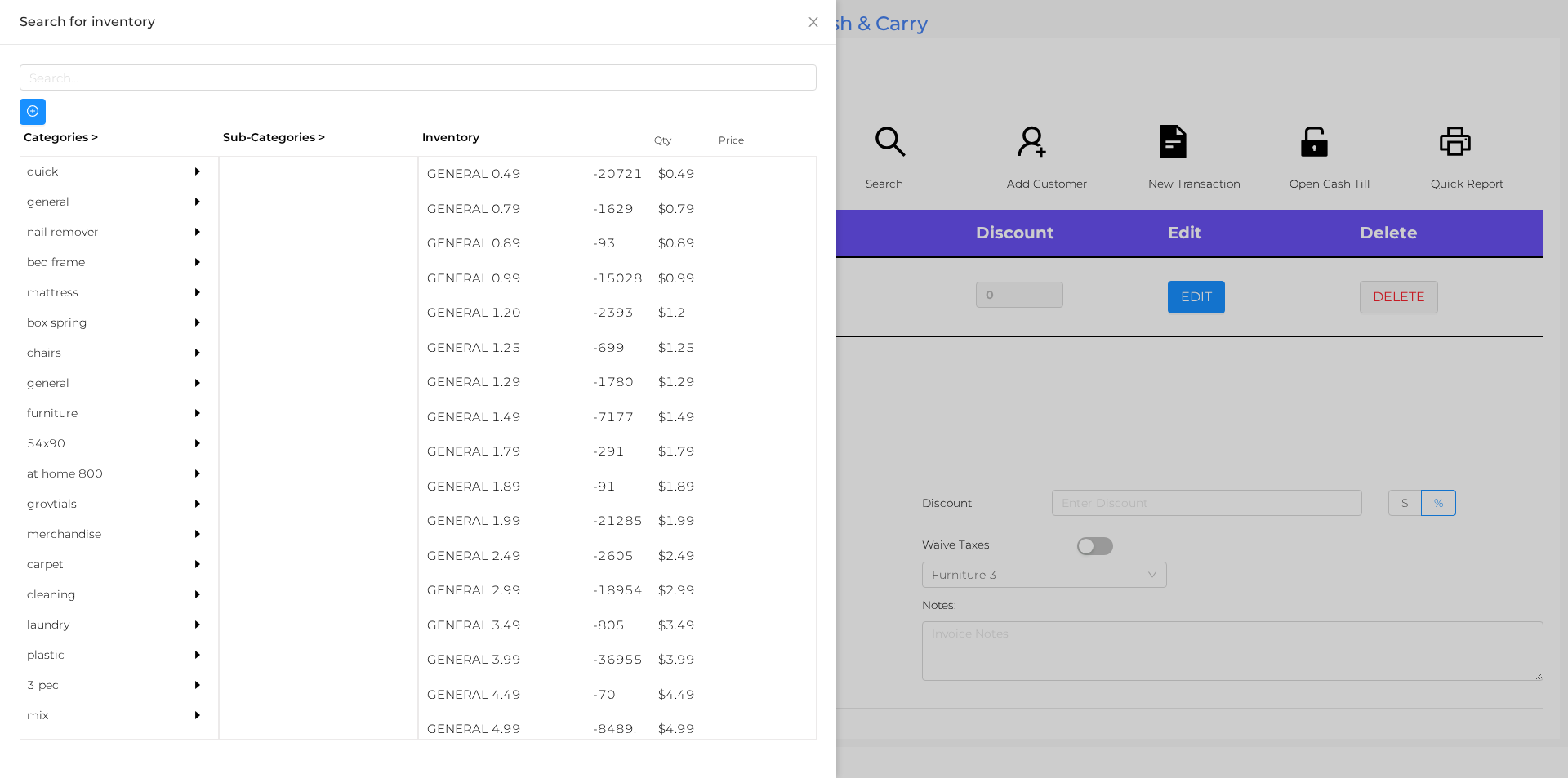
click at [676, 560] on div "$ 2.49" at bounding box center [733, 556] width 166 height 35
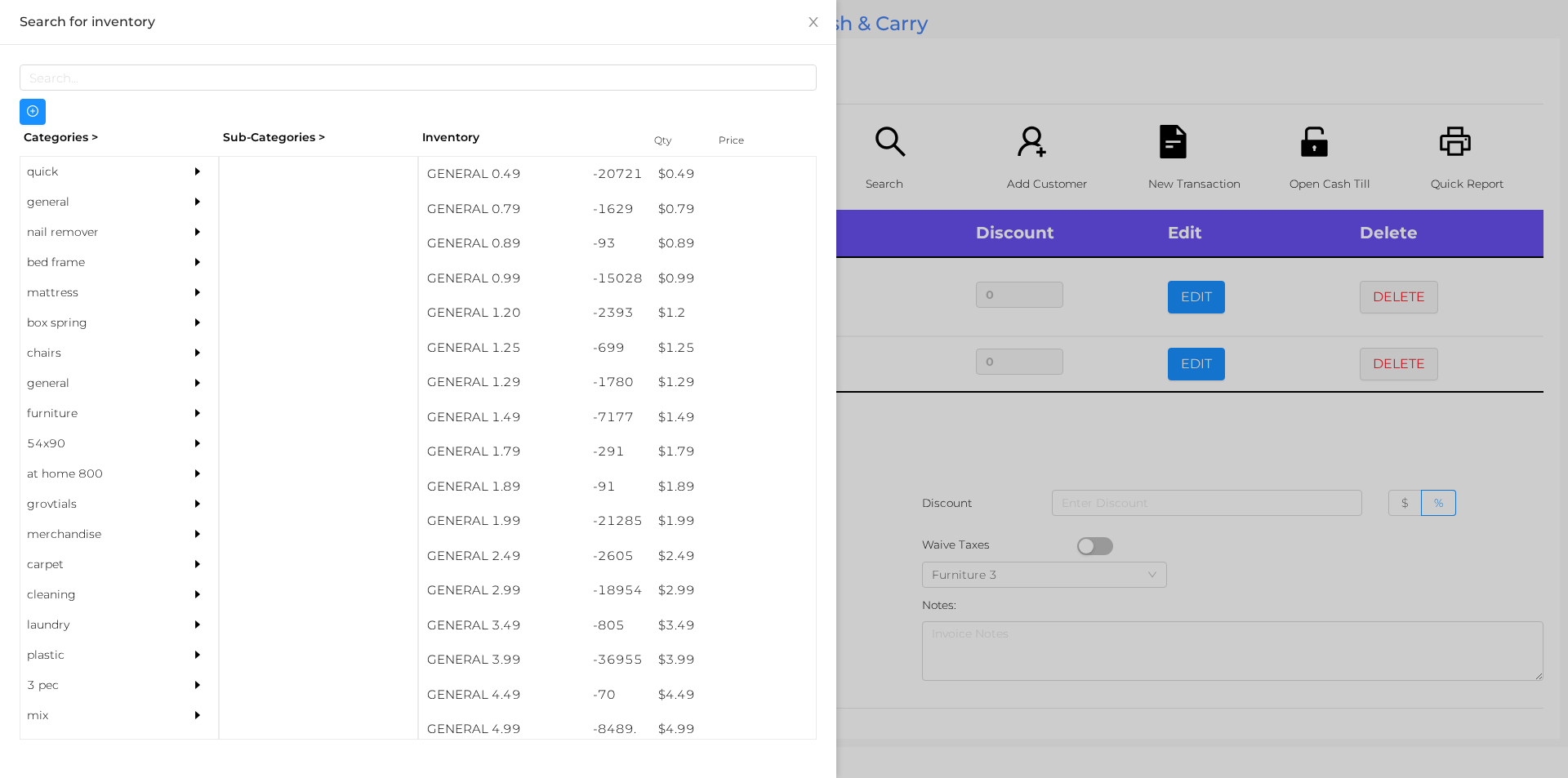
click at [874, 453] on div at bounding box center [784, 389] width 1568 height 778
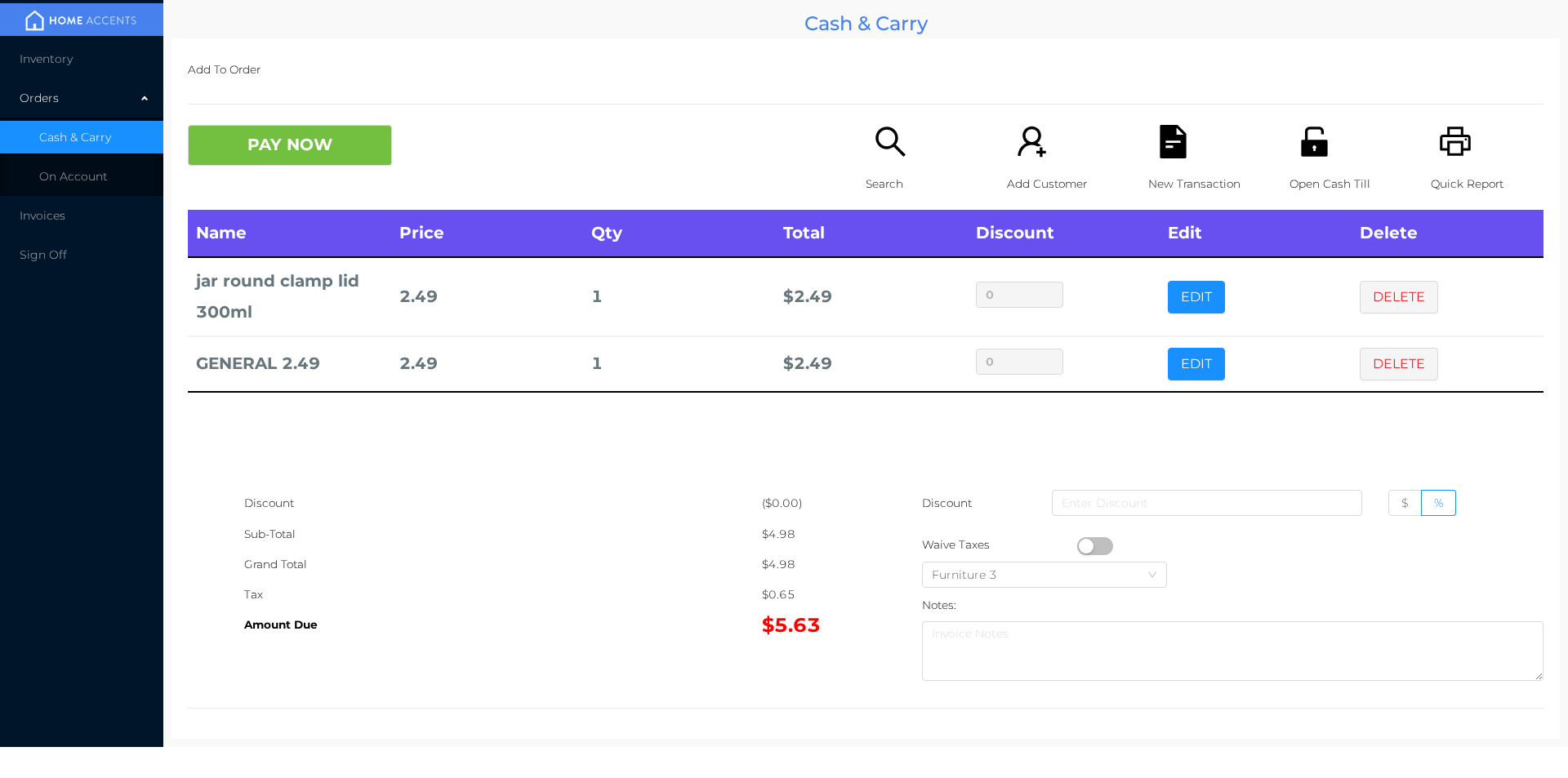
click at [878, 170] on p "Search" at bounding box center [922, 184] width 113 height 30
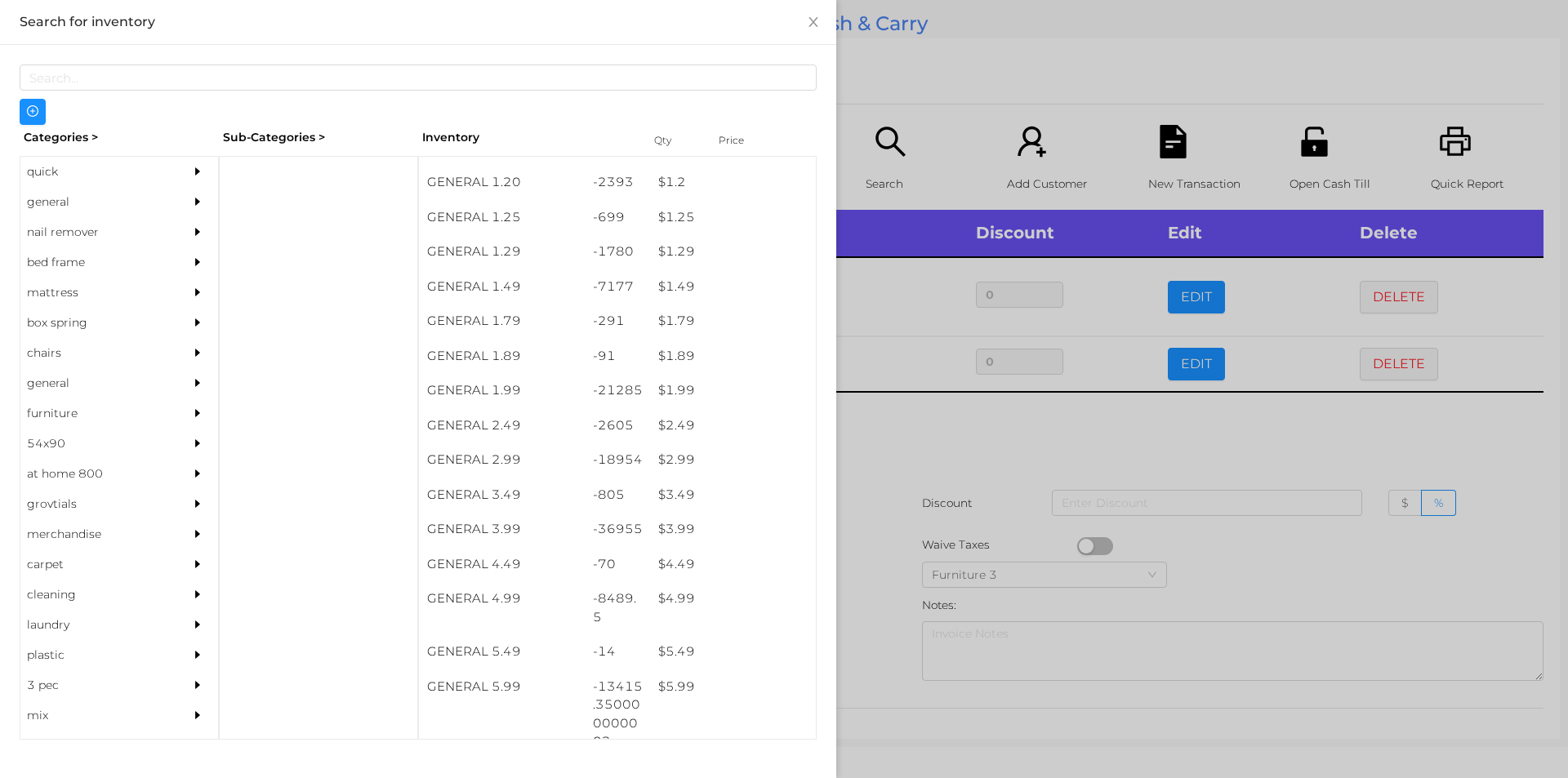
scroll to position [312, 0]
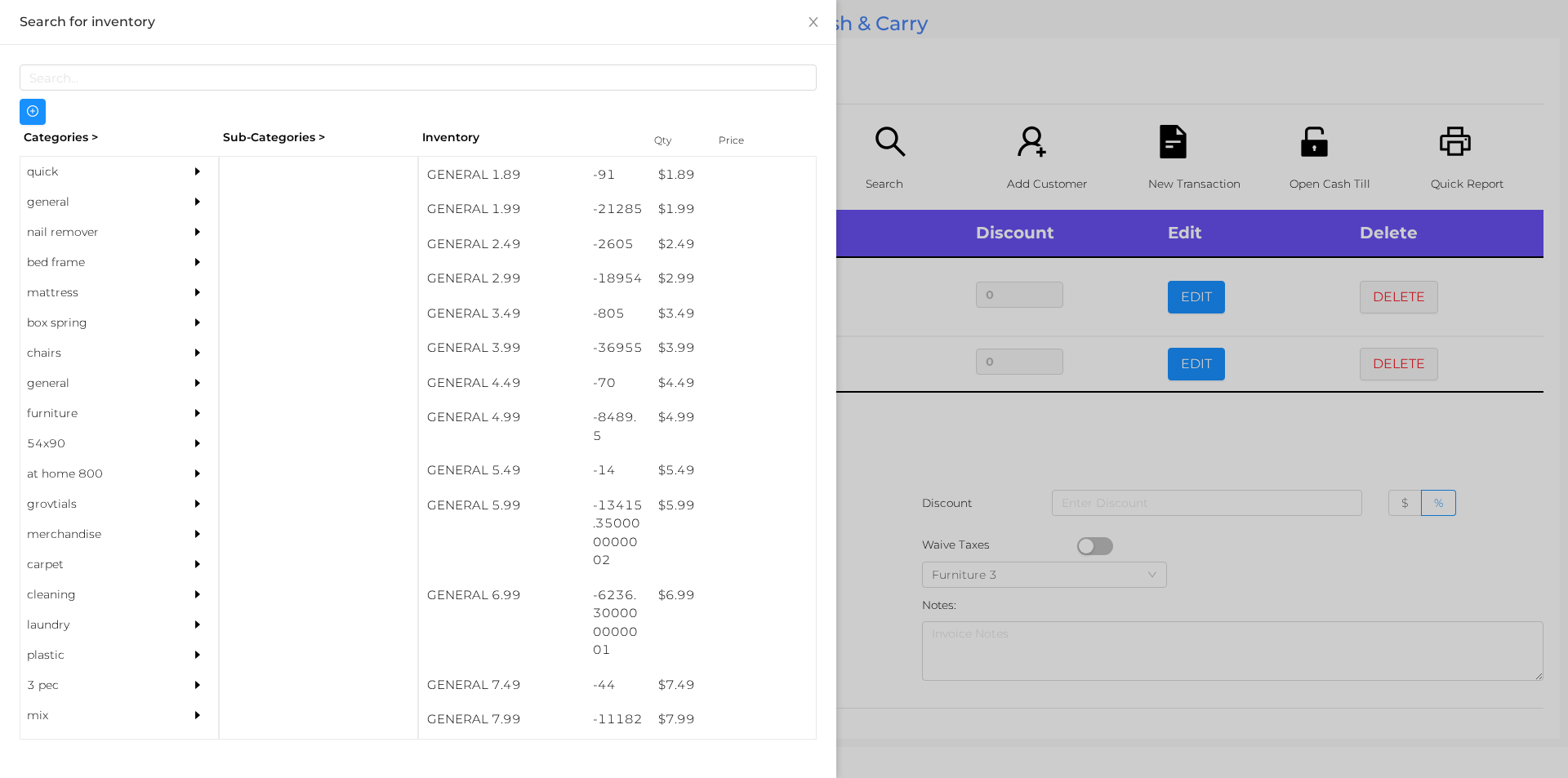
click at [47, 161] on div "quick" at bounding box center [95, 172] width 149 height 30
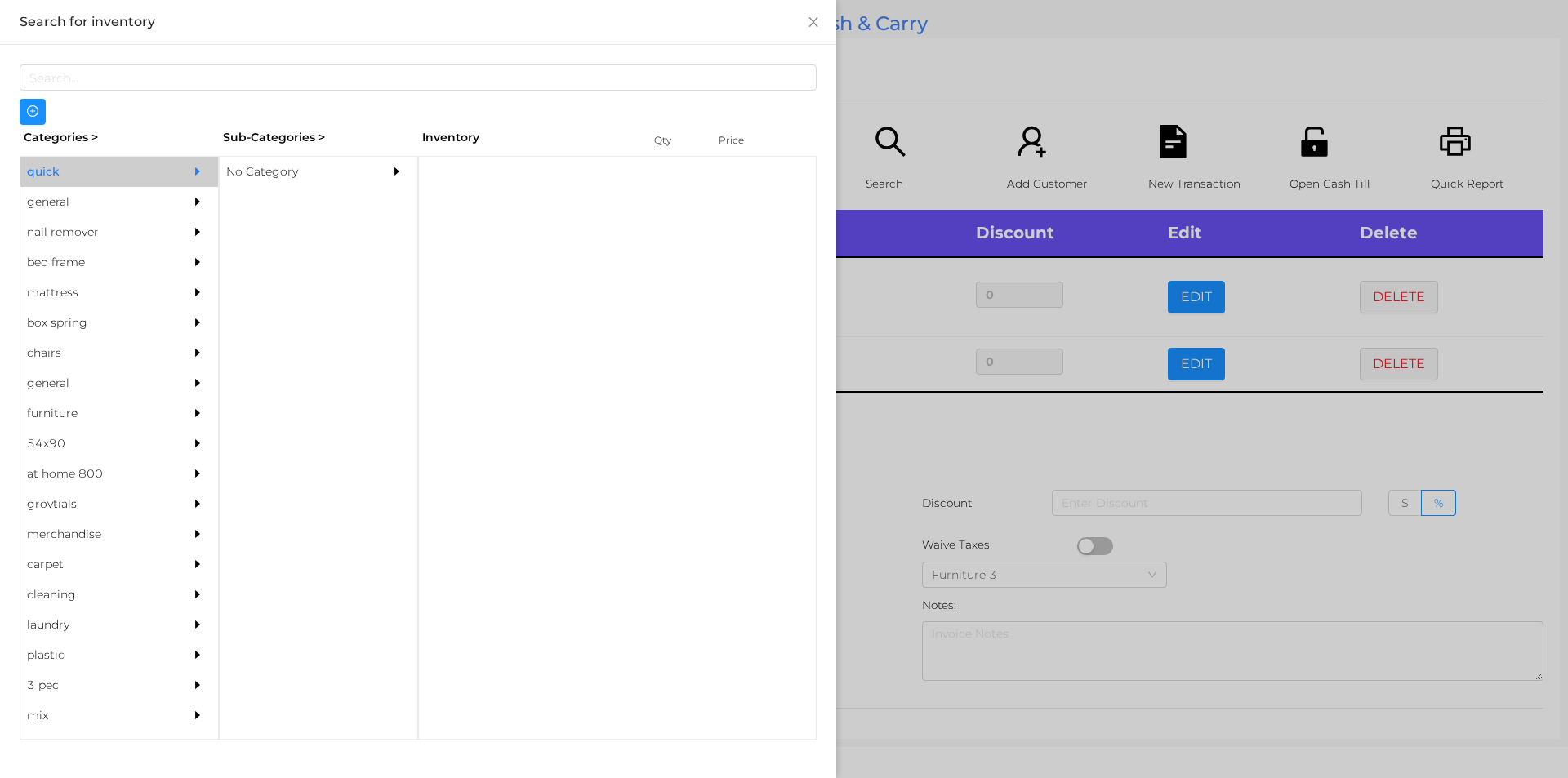
click at [259, 177] on div "No Category" at bounding box center [294, 172] width 149 height 30
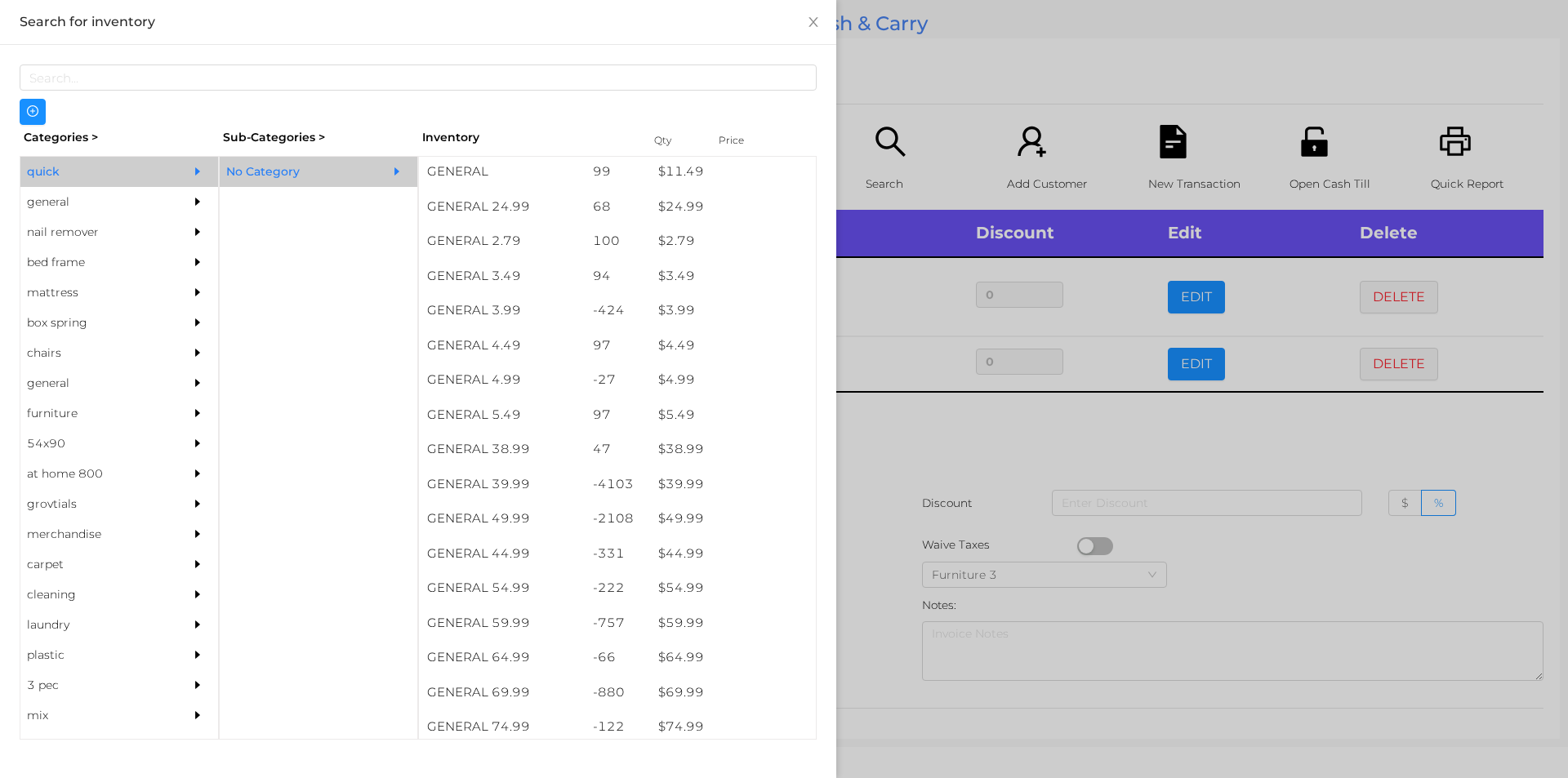
scroll to position [710, 0]
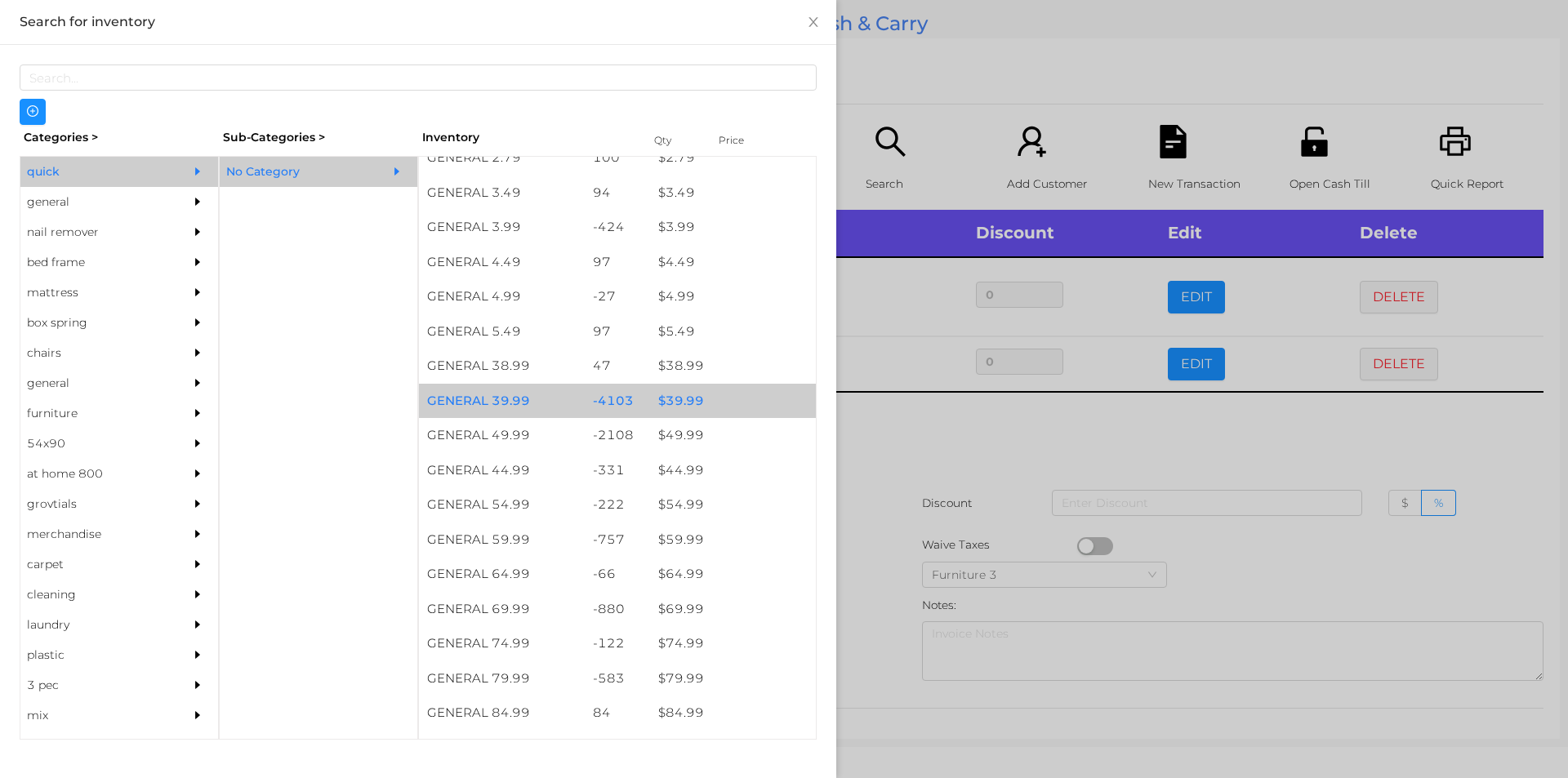
click at [675, 393] on div "$ 39.99" at bounding box center [733, 401] width 166 height 35
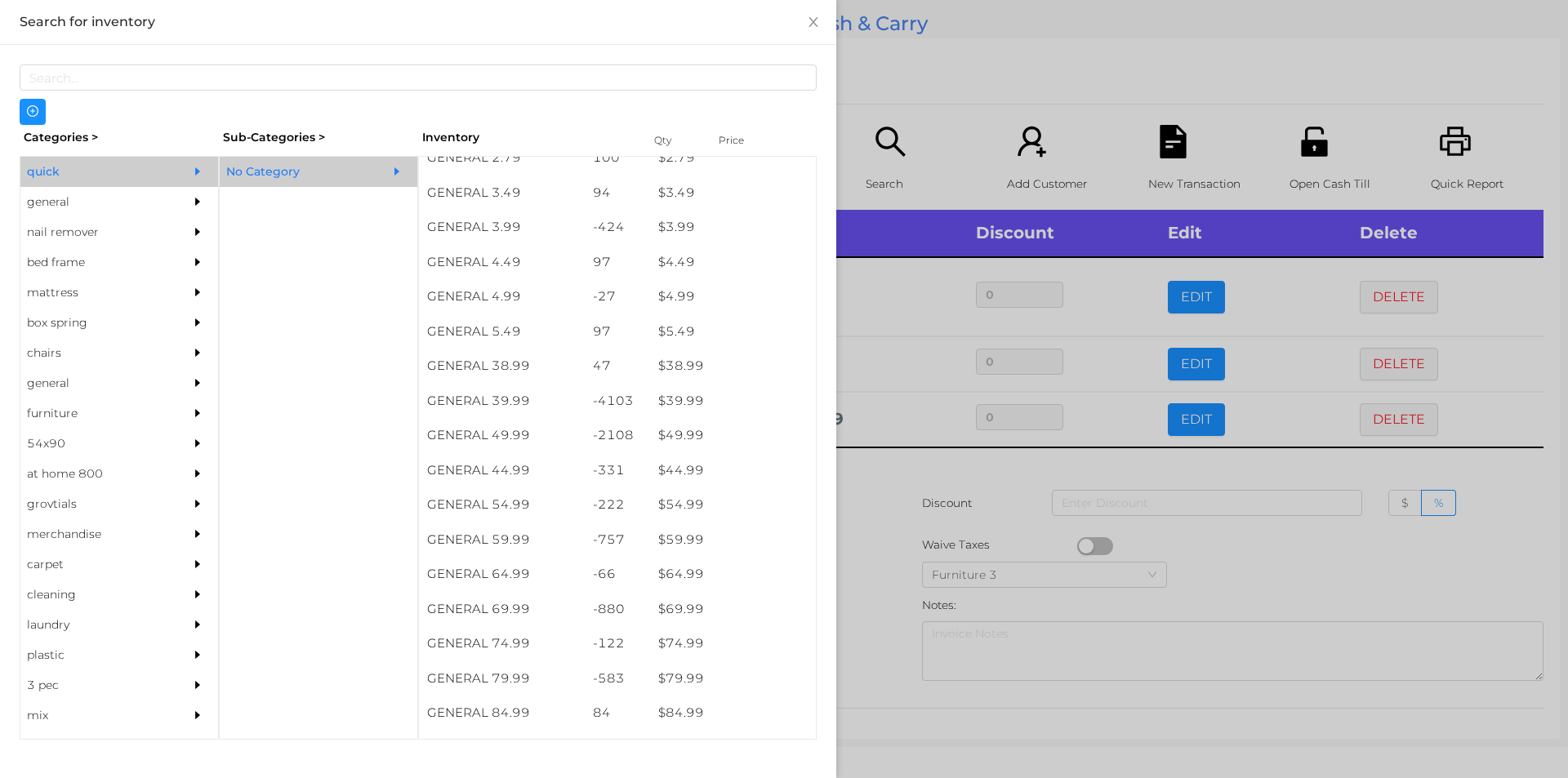
click at [906, 464] on div at bounding box center [784, 389] width 1568 height 778
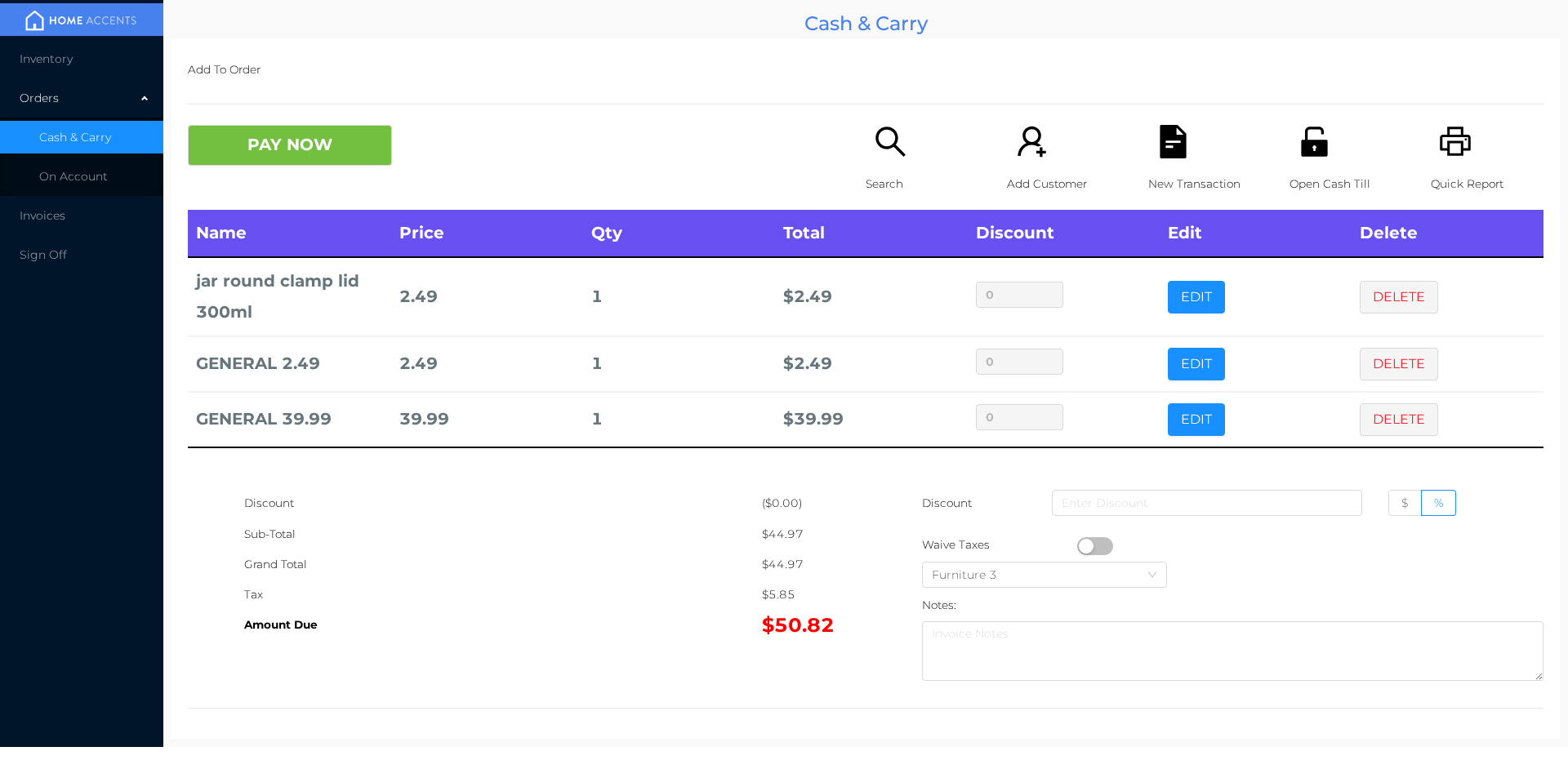
click at [1440, 147] on icon "icon: printer" at bounding box center [1455, 142] width 31 height 29
click at [1109, 152] on div "Add Customer" at bounding box center [1063, 168] width 113 height 85
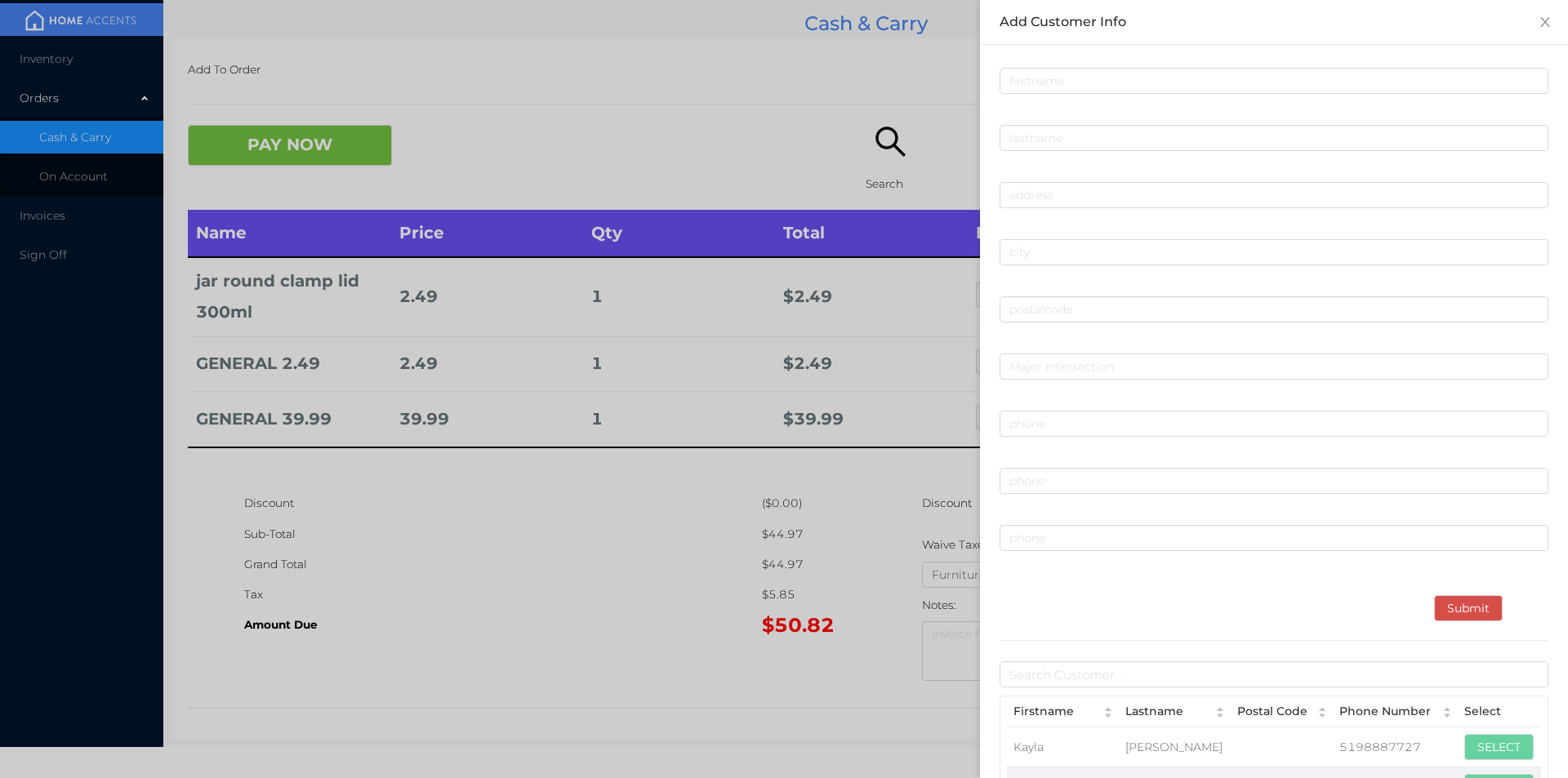
click at [353, 143] on div at bounding box center [784, 389] width 1568 height 778
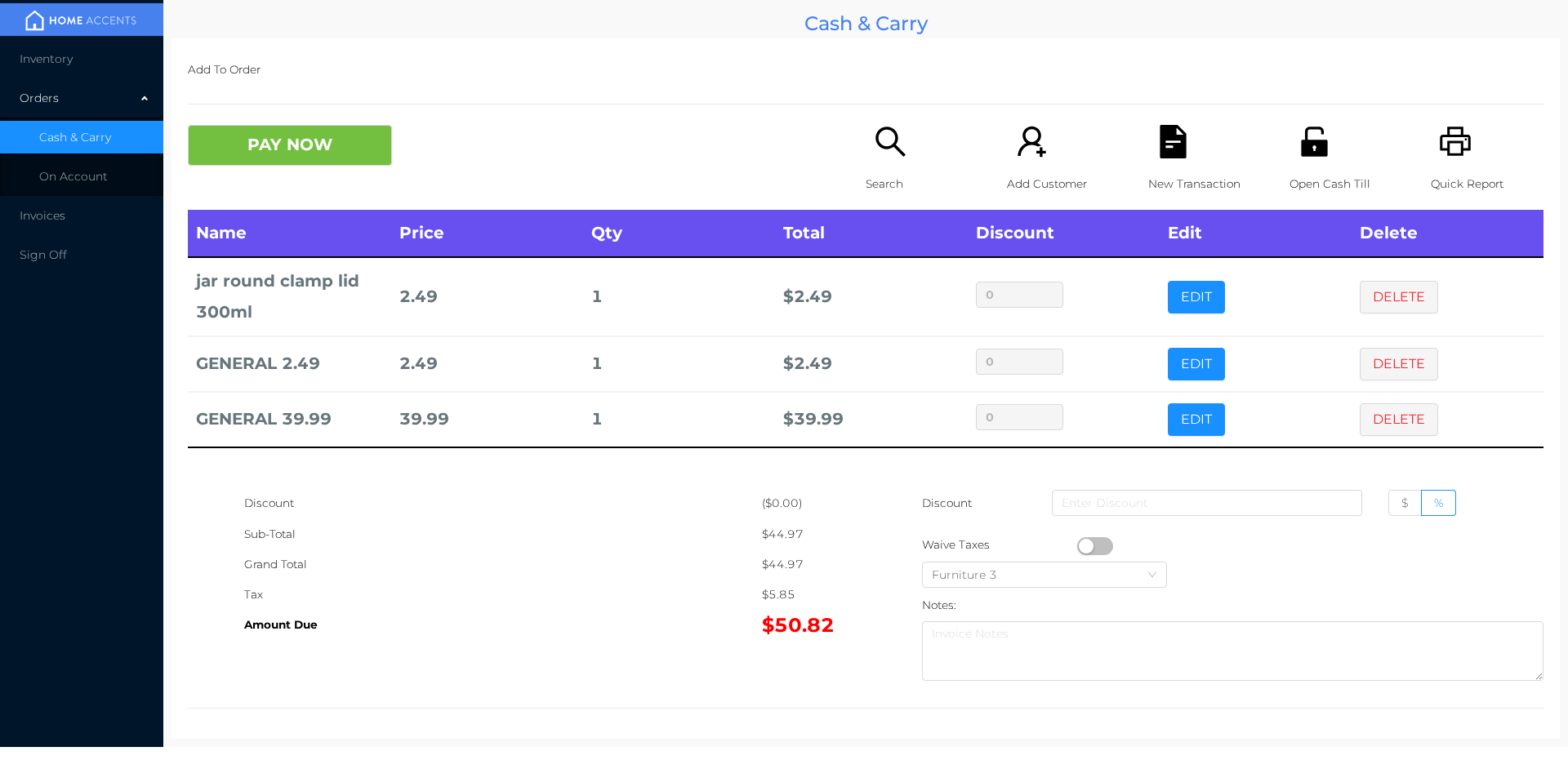
click at [633, 593] on div "Tax" at bounding box center [502, 595] width 518 height 30
click at [1159, 153] on icon "icon: file-text" at bounding box center [1172, 142] width 26 height 34
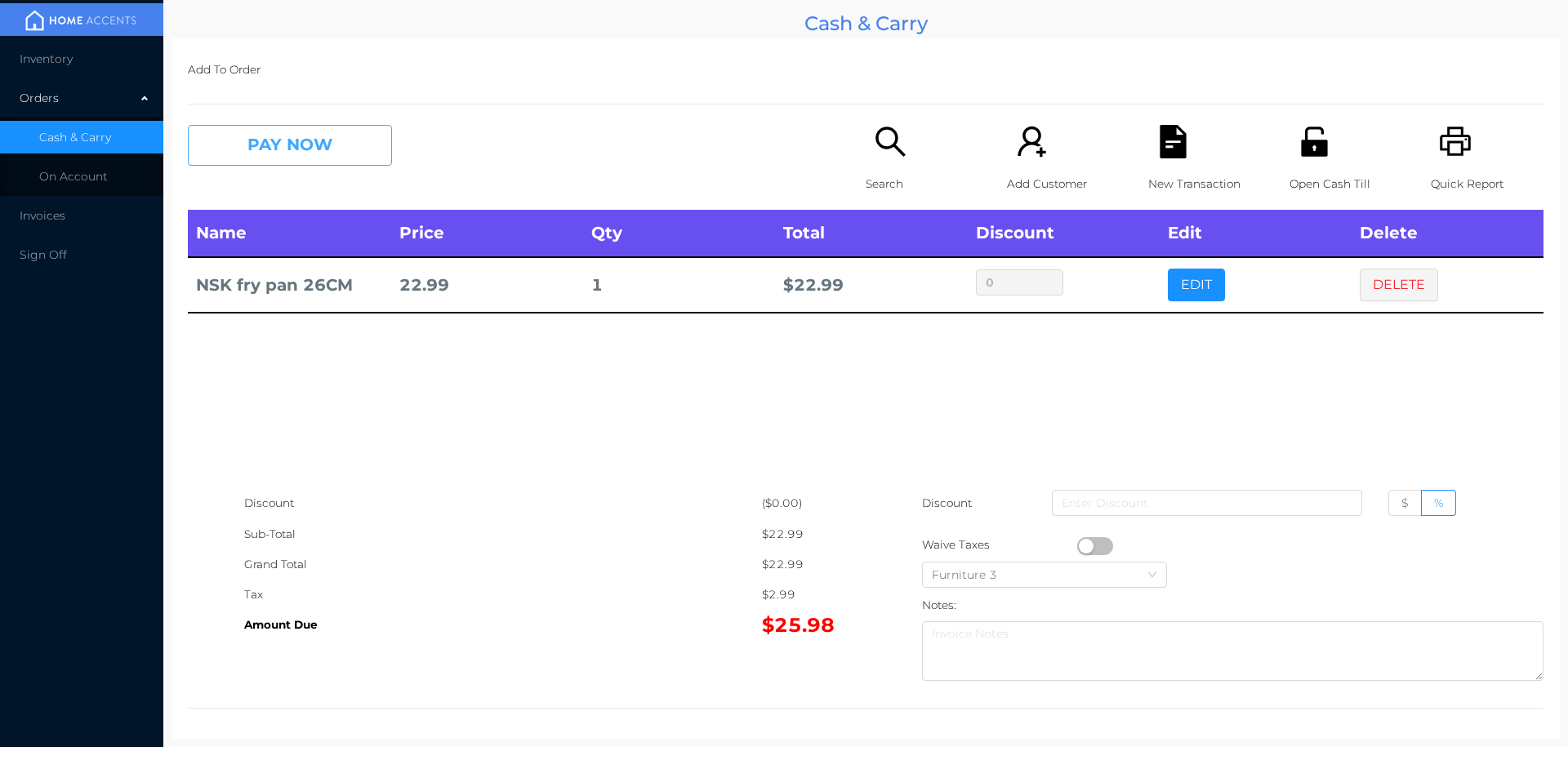
click at [308, 151] on button "PAY NOW" at bounding box center [290, 146] width 204 height 41
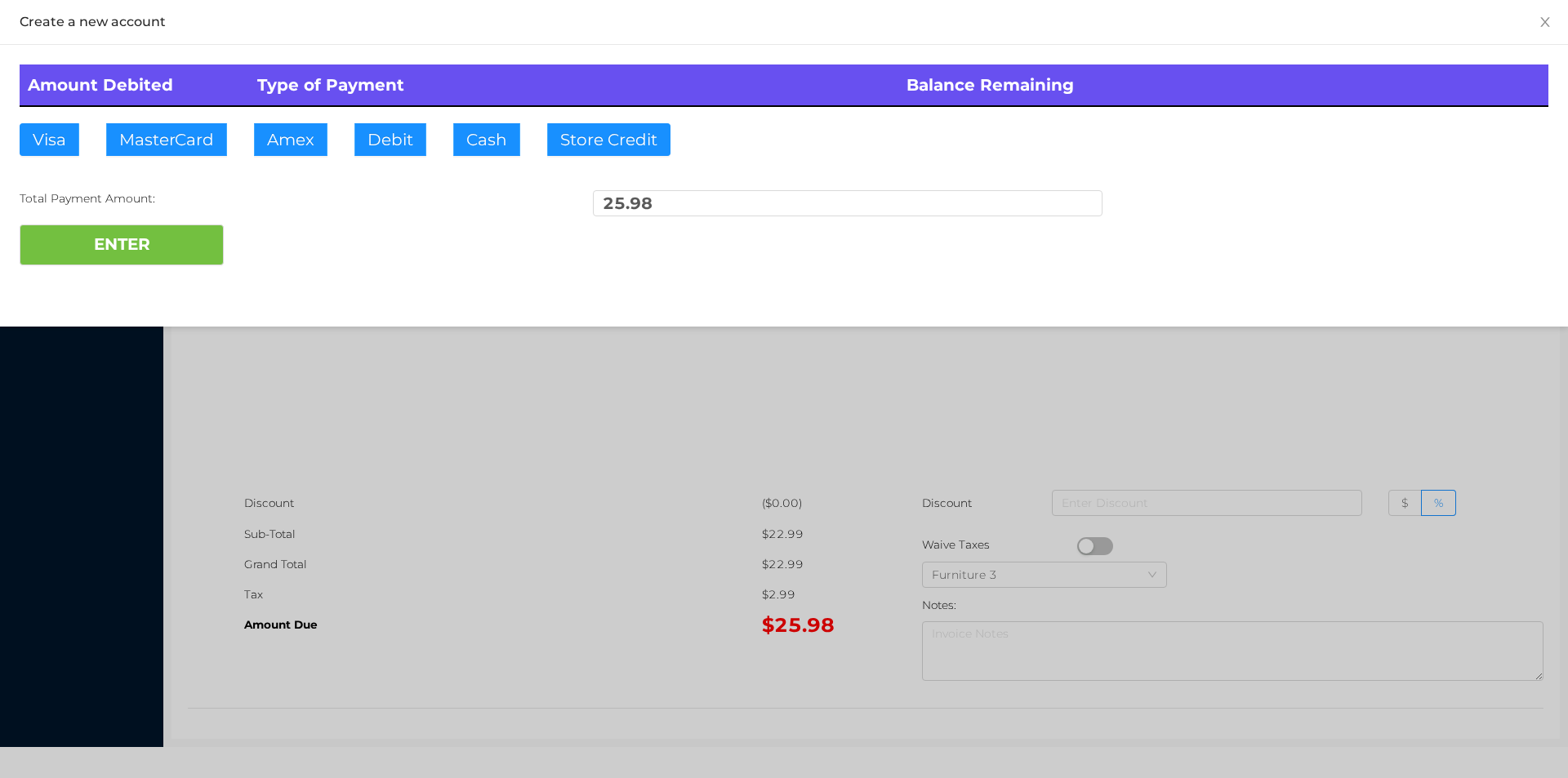
click at [281, 241] on div "ENTER" at bounding box center [784, 245] width 1529 height 41
click at [1233, 414] on div at bounding box center [784, 389] width 1568 height 778
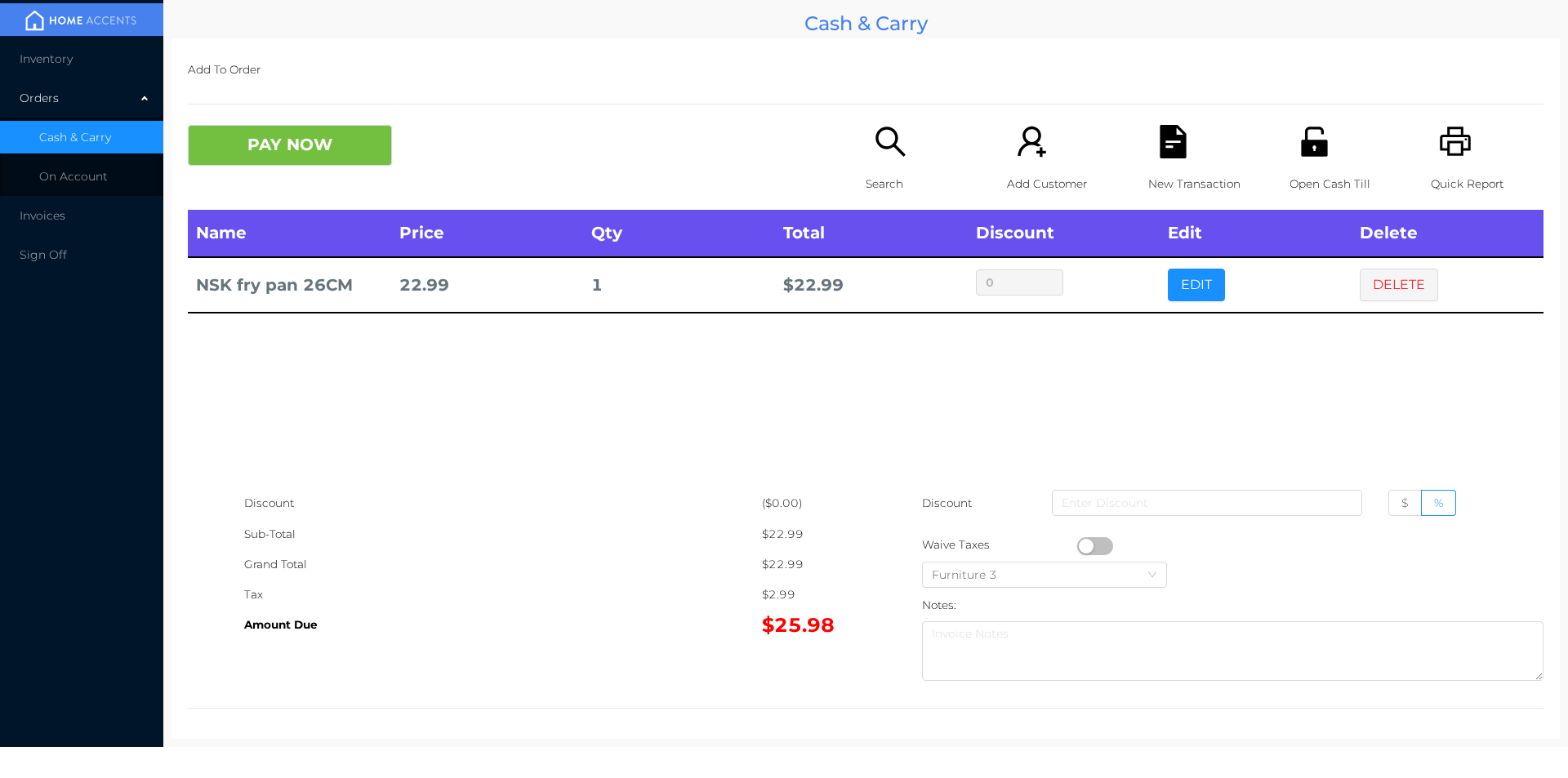
click at [1165, 151] on icon "icon: file-text" at bounding box center [1172, 142] width 26 height 34
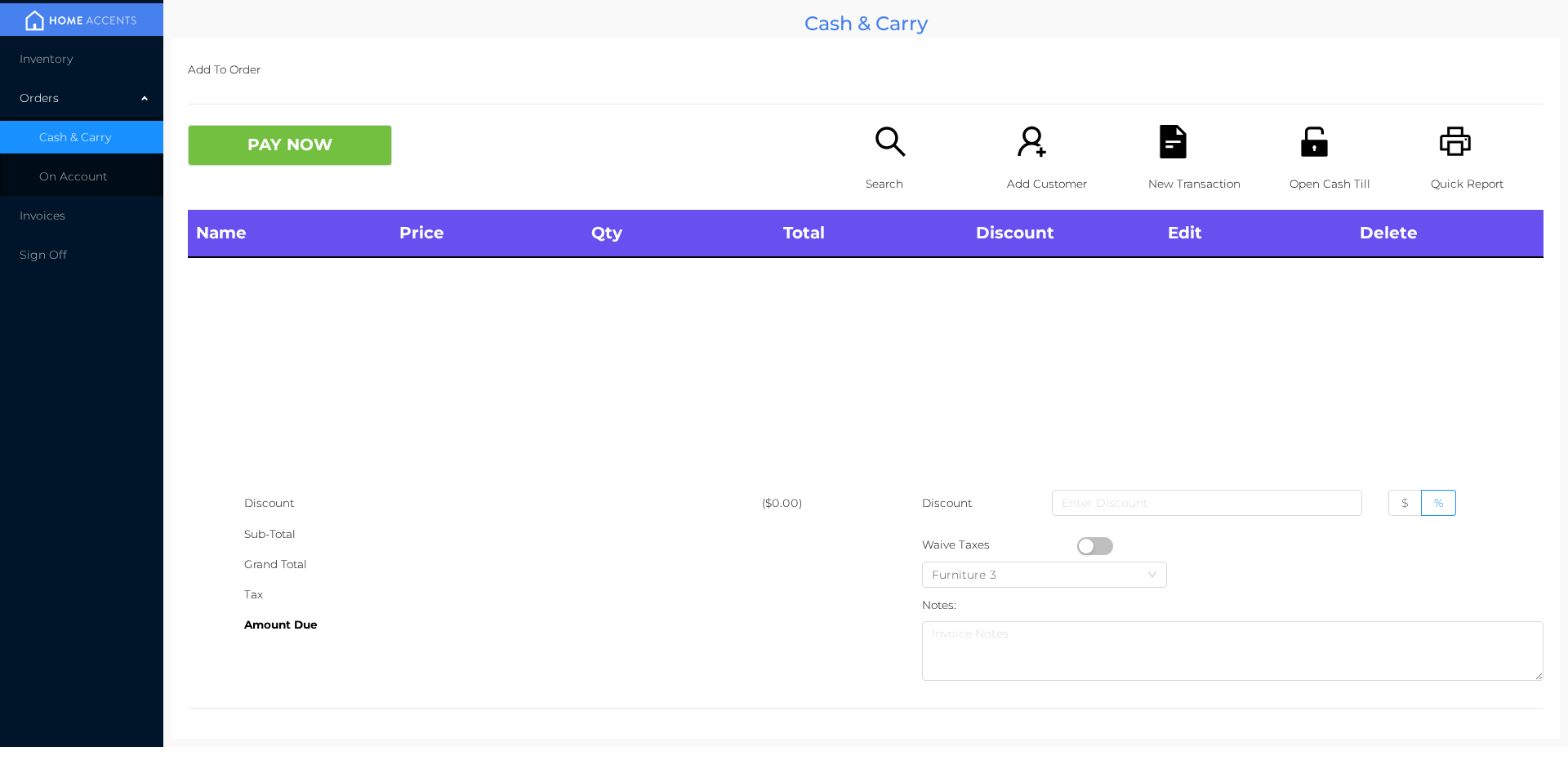
click at [1309, 157] on icon "icon: unlock" at bounding box center [1314, 142] width 34 height 34
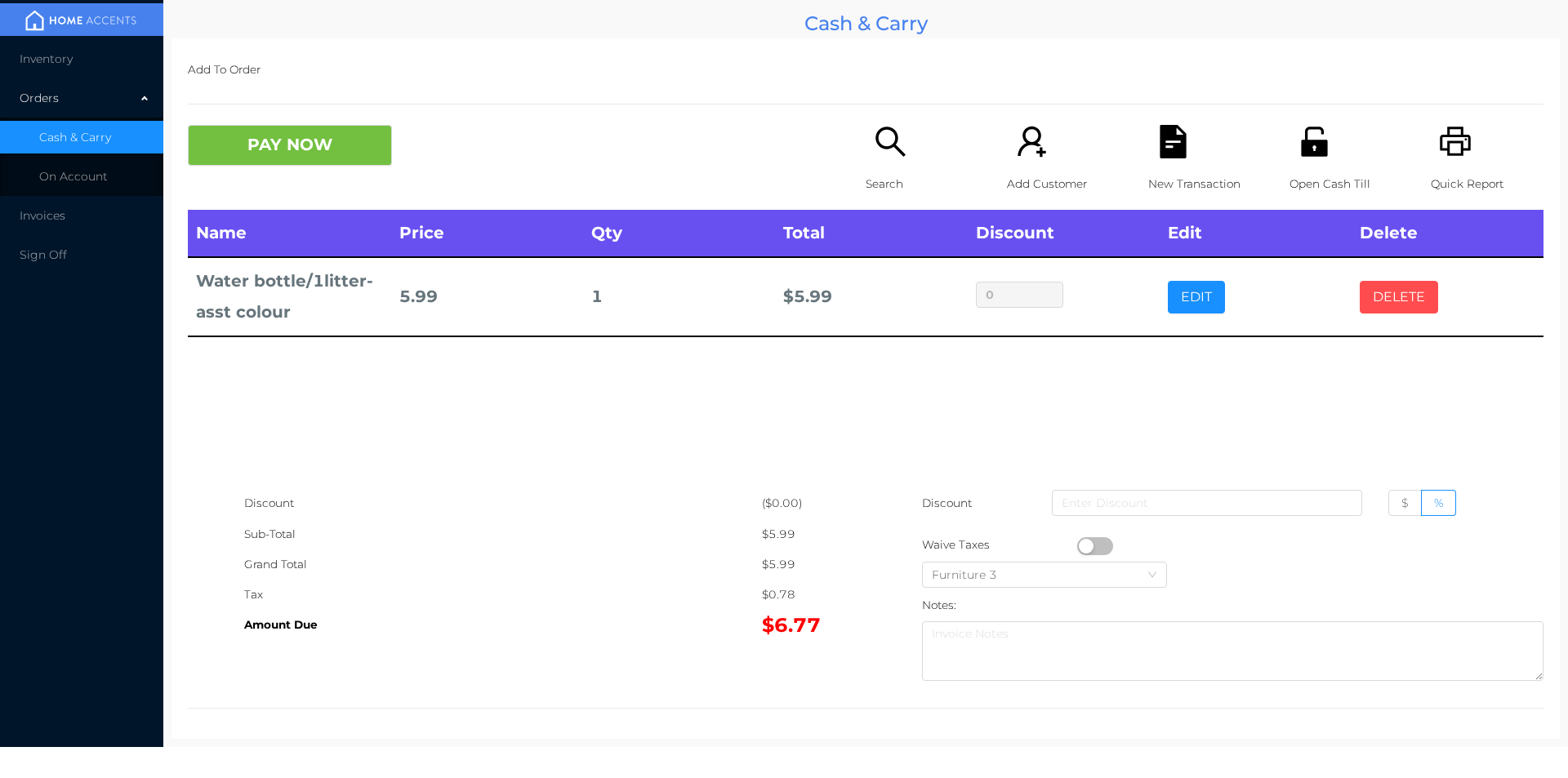
click at [1359, 286] on button "DELETE" at bounding box center [1399, 297] width 79 height 33
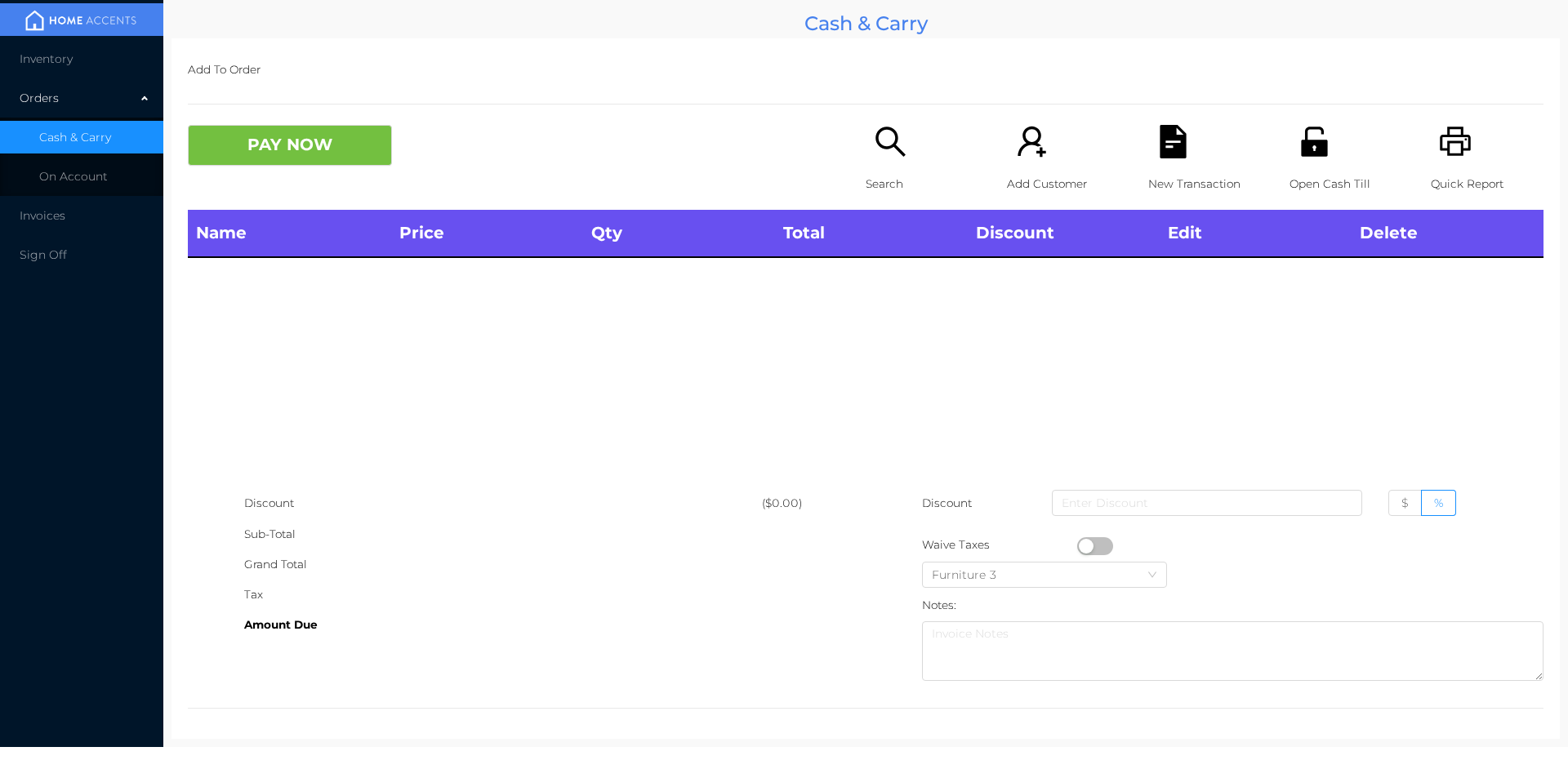
click at [881, 163] on div "Search" at bounding box center [922, 168] width 113 height 85
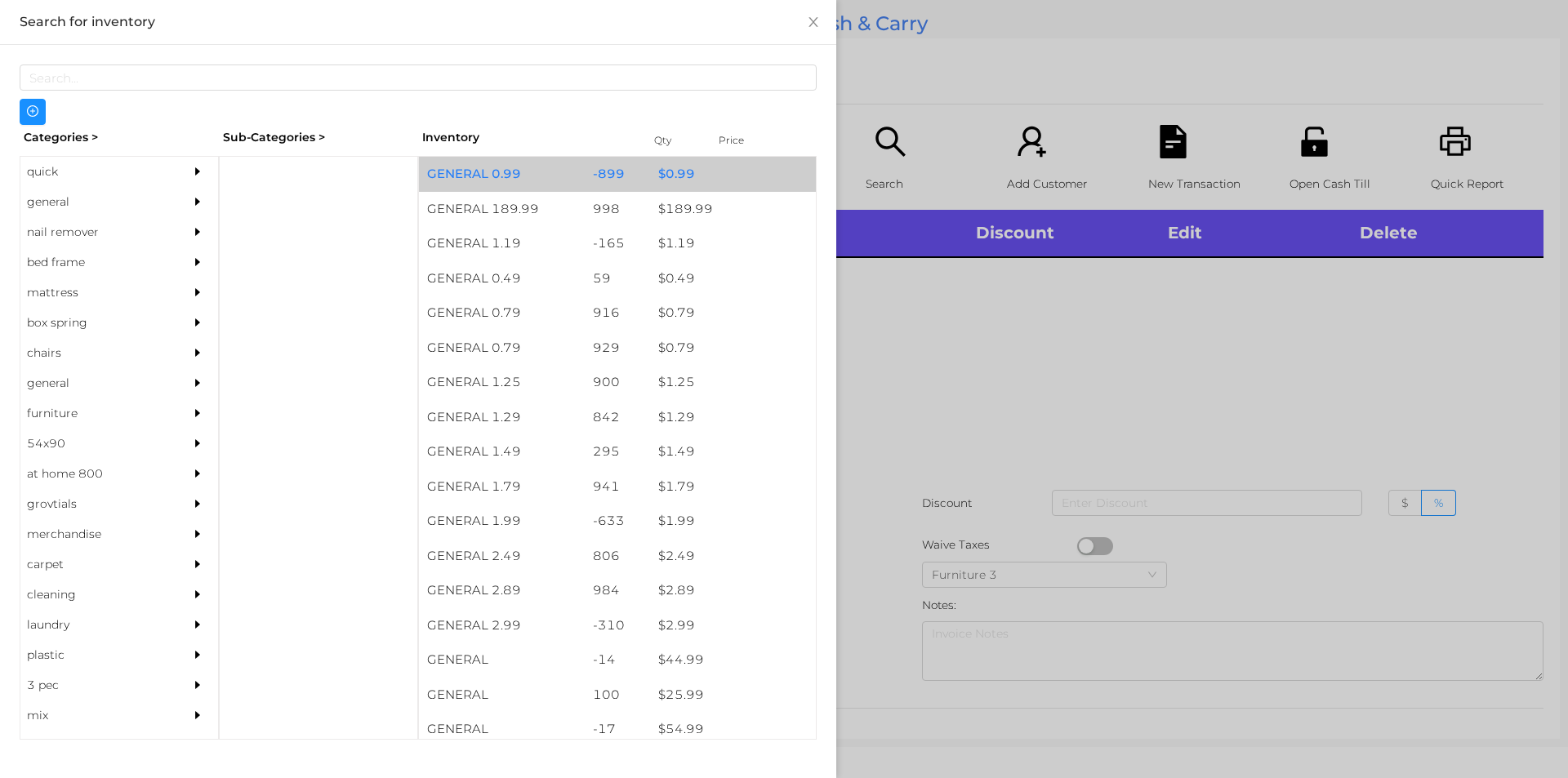
click at [680, 169] on div "$ 0.99" at bounding box center [733, 174] width 166 height 35
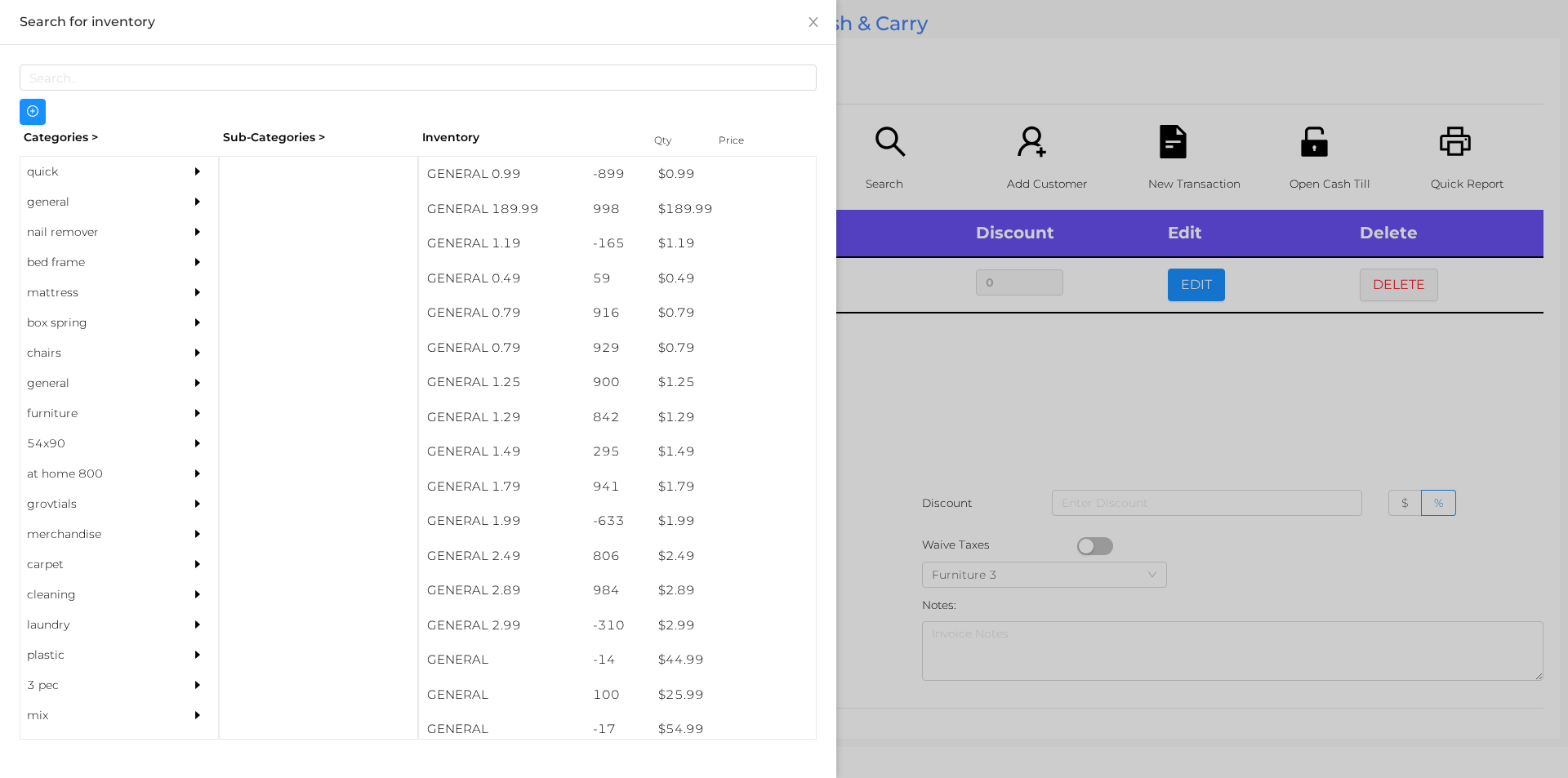
click at [1014, 411] on div at bounding box center [784, 389] width 1568 height 778
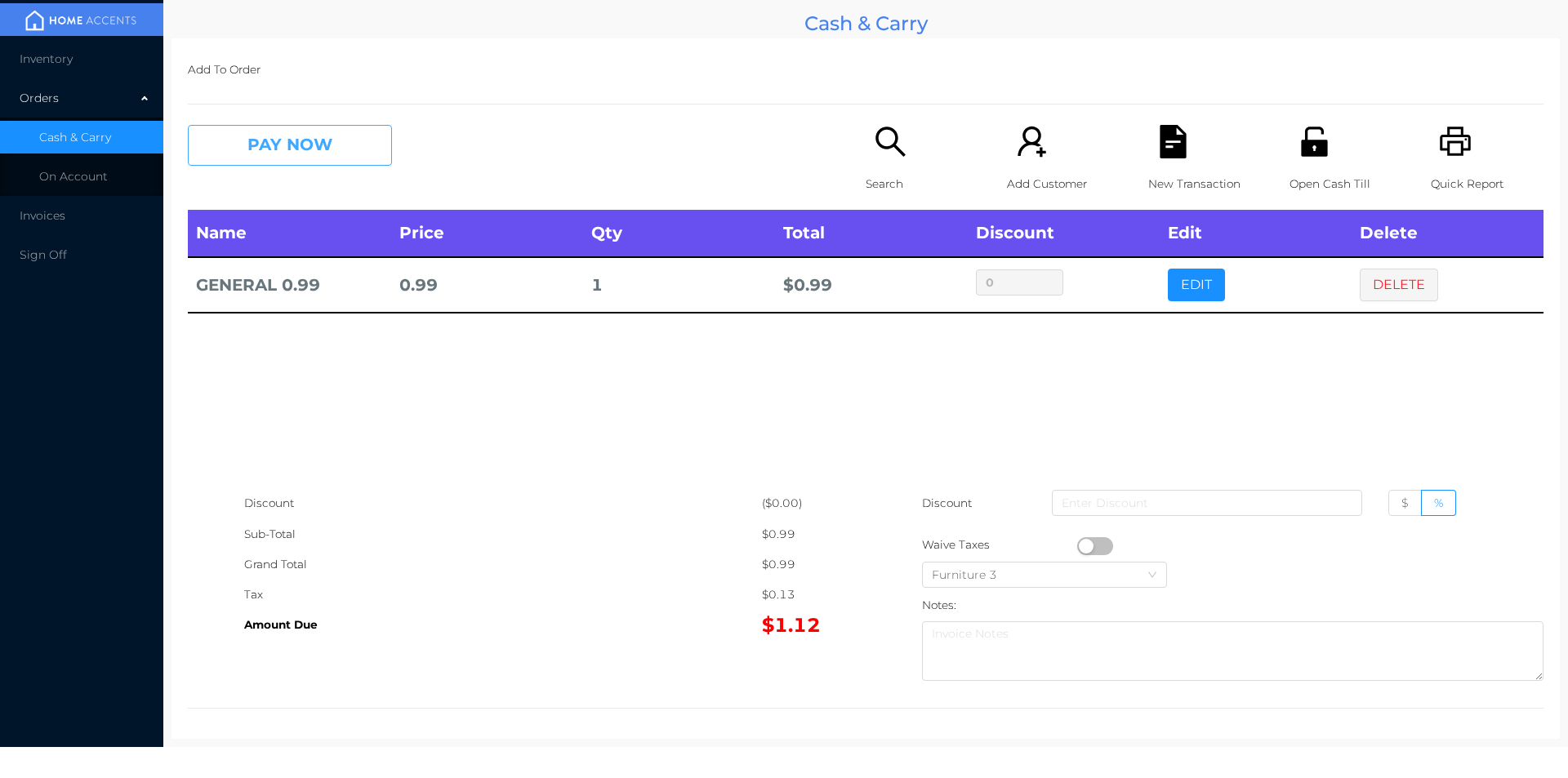
click at [312, 142] on button "PAY NOW" at bounding box center [290, 146] width 204 height 41
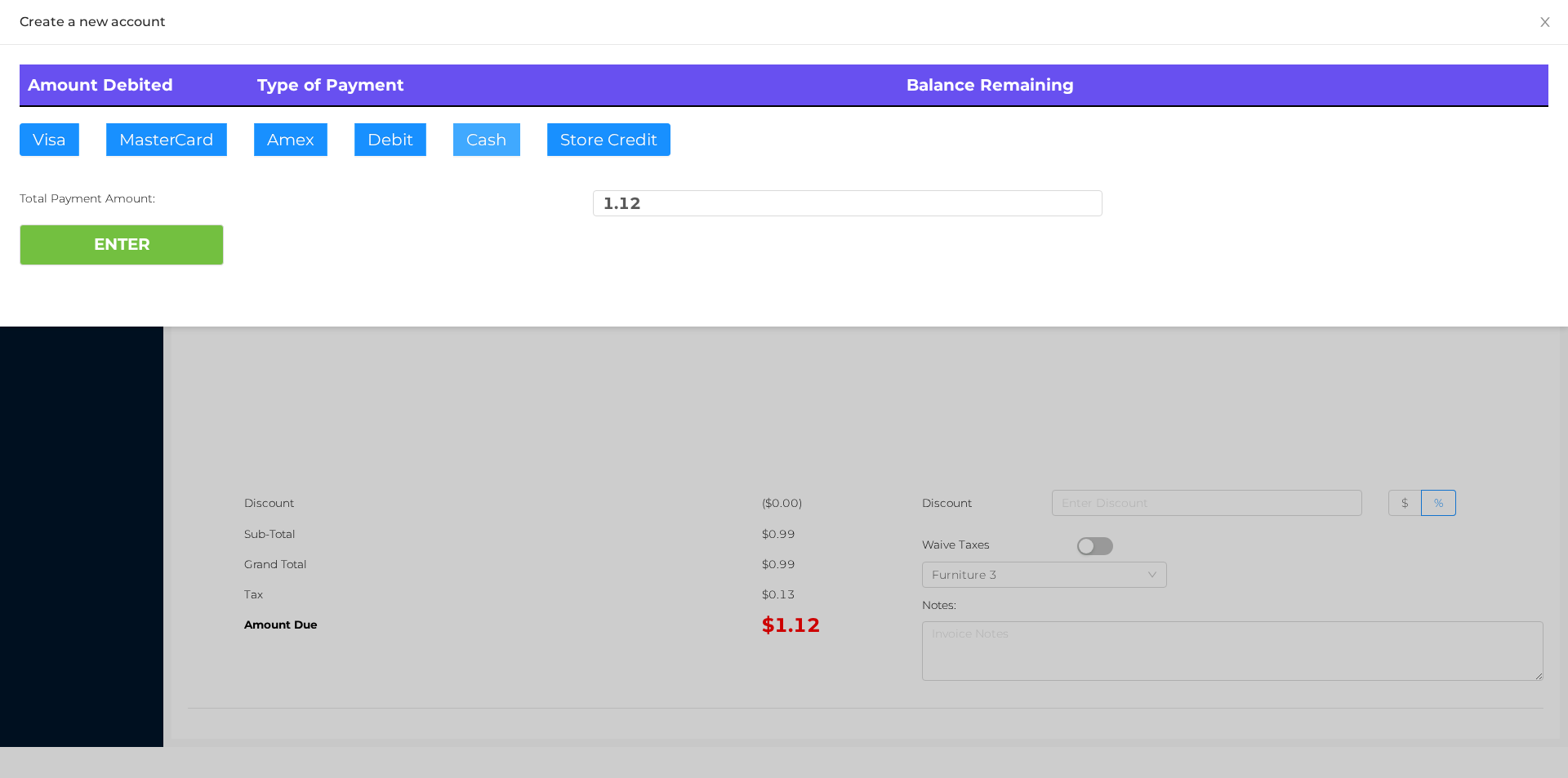
click at [485, 145] on button "Cash" at bounding box center [487, 140] width 67 height 33
click at [164, 230] on button "ENTER" at bounding box center [122, 245] width 204 height 41
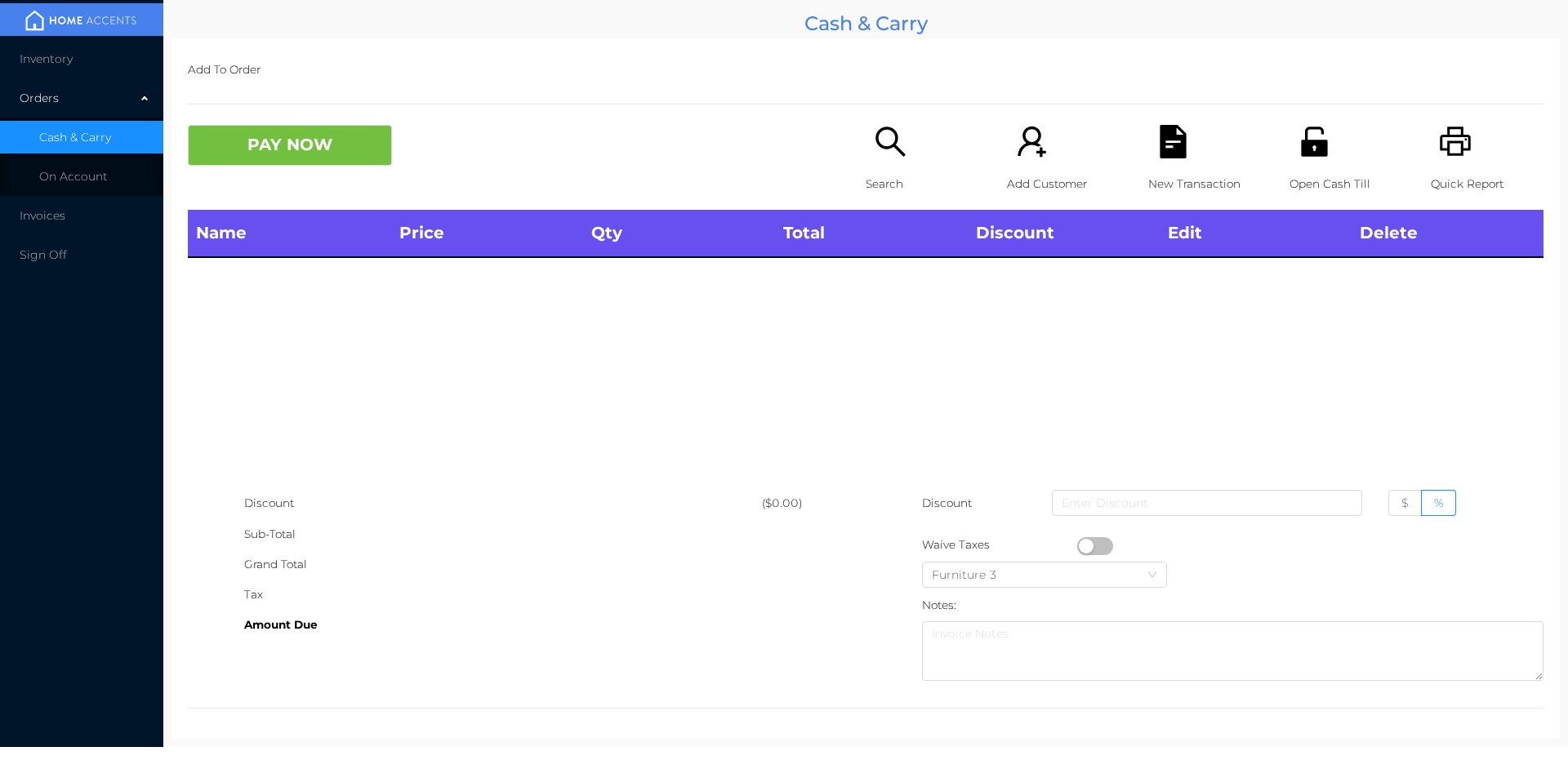
click at [1306, 173] on p "Open Cash Till" at bounding box center [1346, 184] width 113 height 30
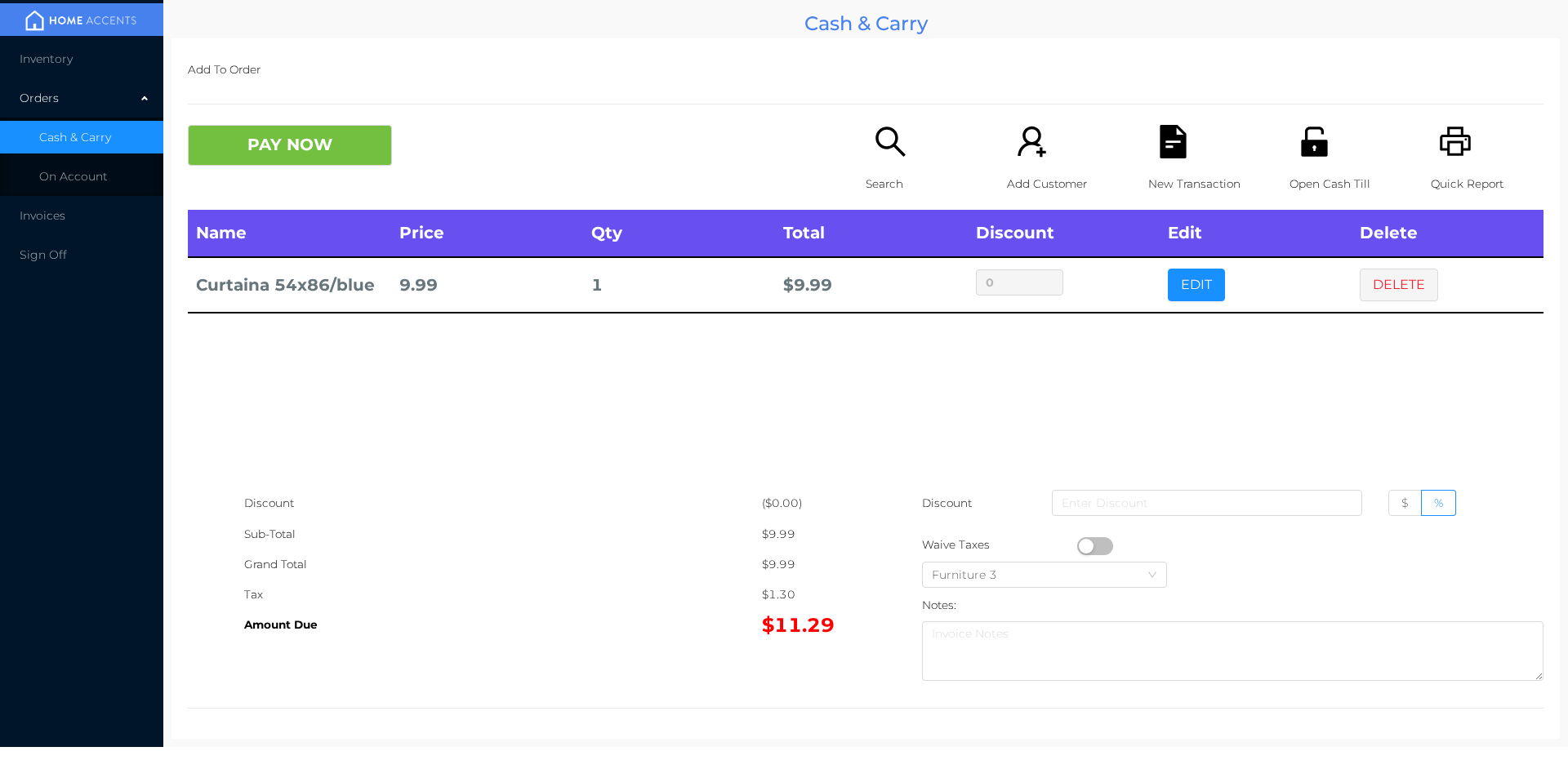
click at [271, 163] on button "PAY NOW" at bounding box center [290, 146] width 204 height 41
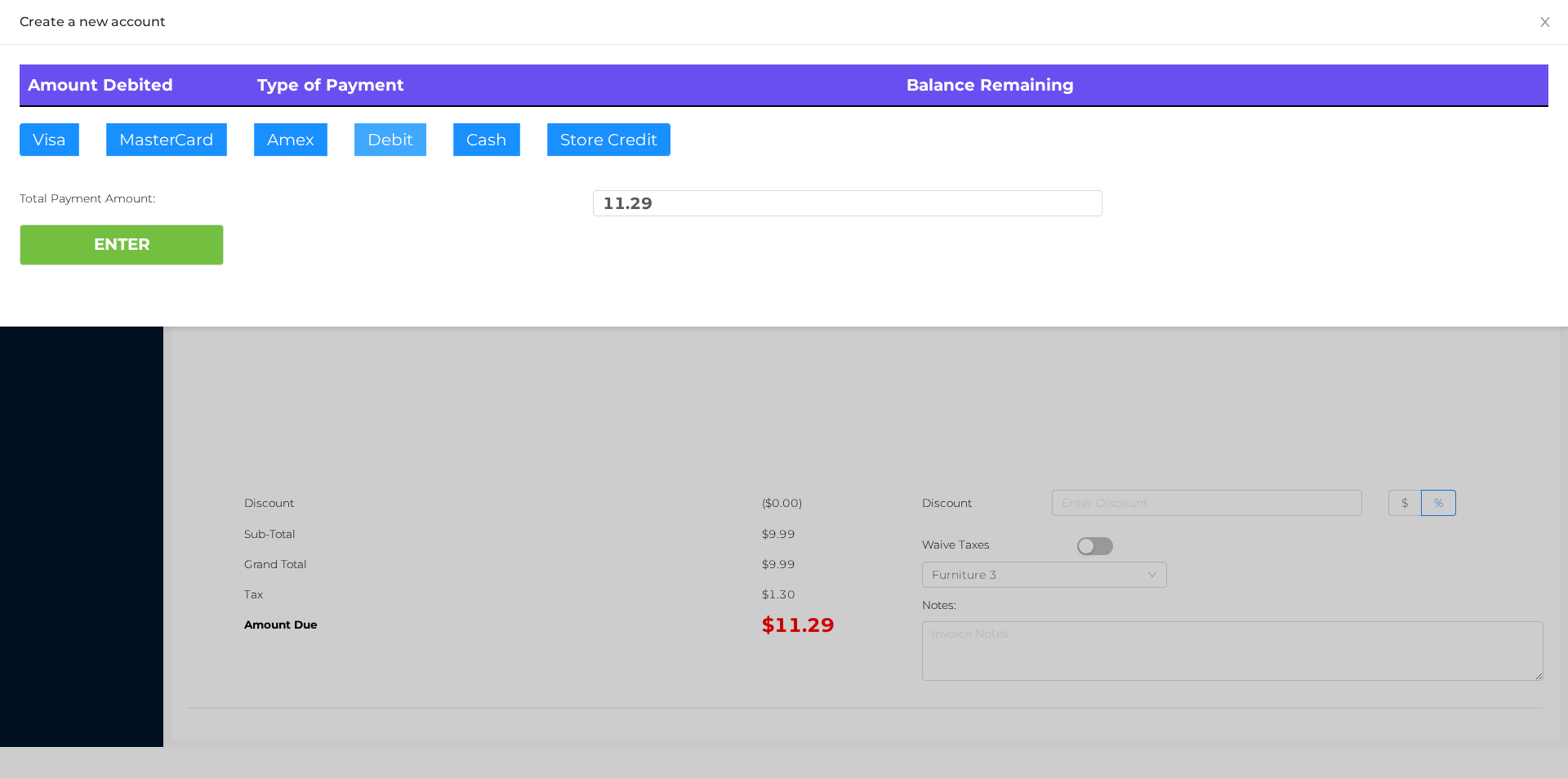
click at [425, 144] on button "Debit" at bounding box center [390, 140] width 72 height 33
click at [157, 245] on button "ENTER" at bounding box center [122, 245] width 204 height 41
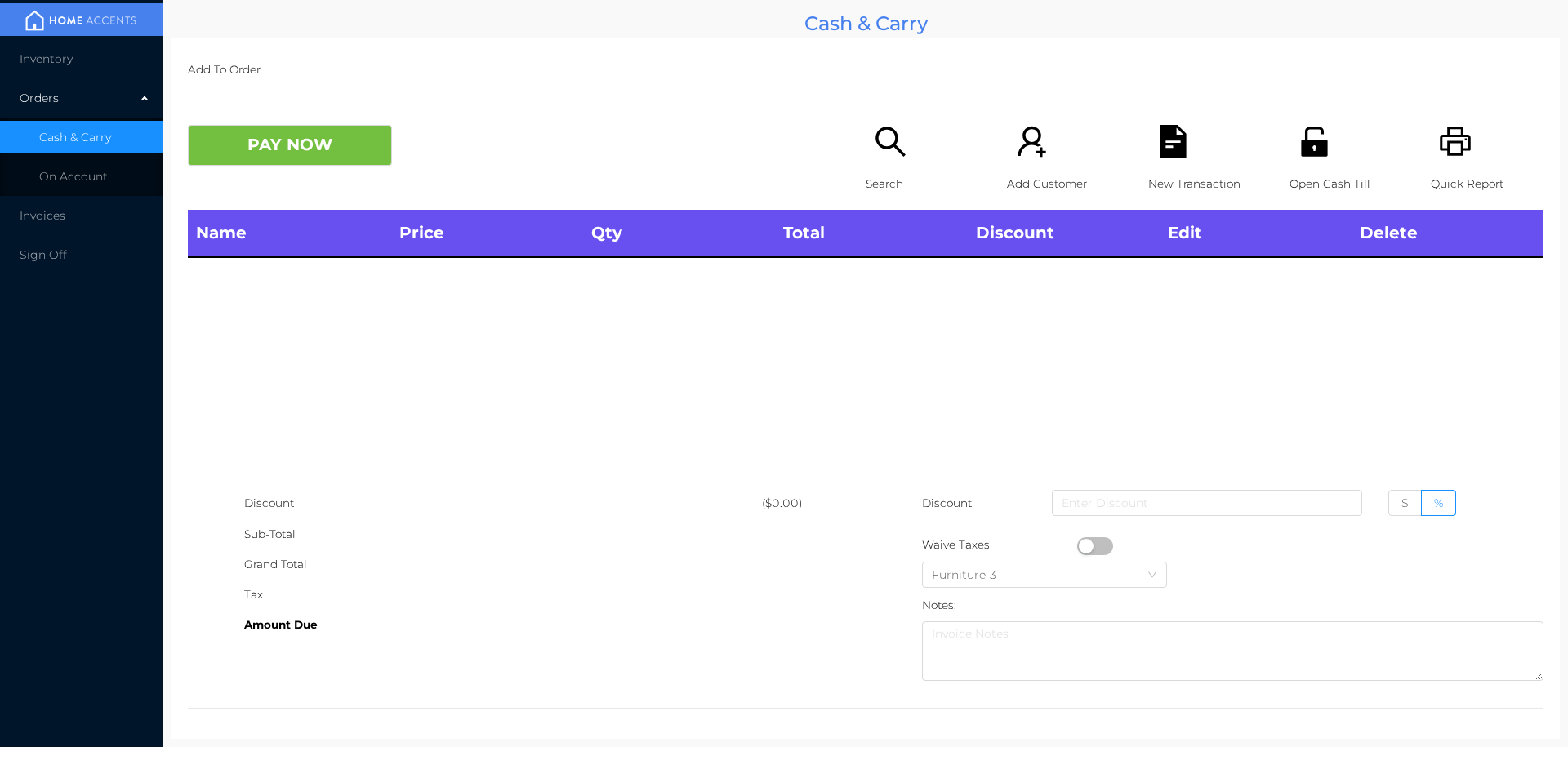
click at [884, 166] on div "Search" at bounding box center [922, 168] width 113 height 85
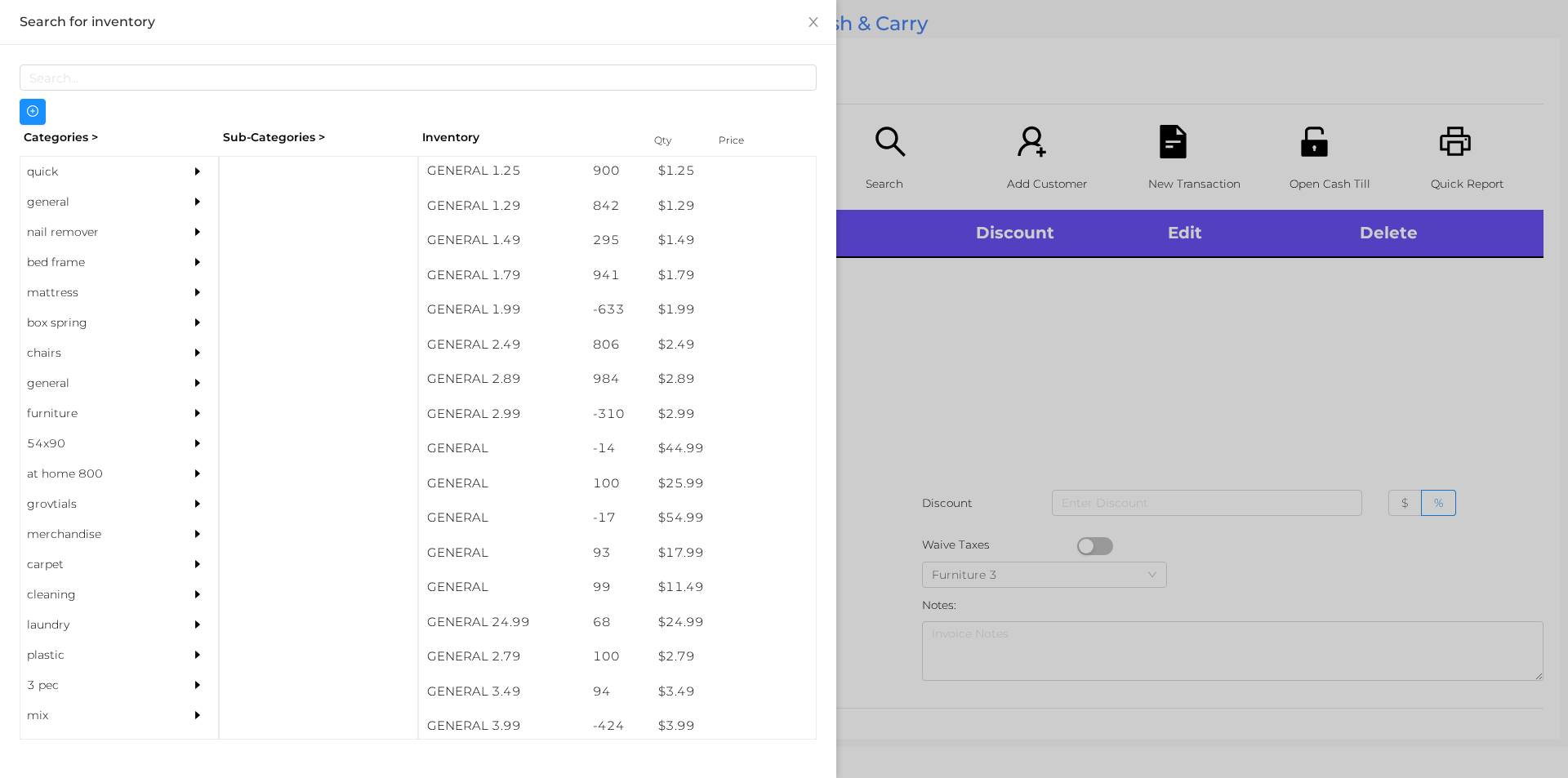
scroll to position [212, 0]
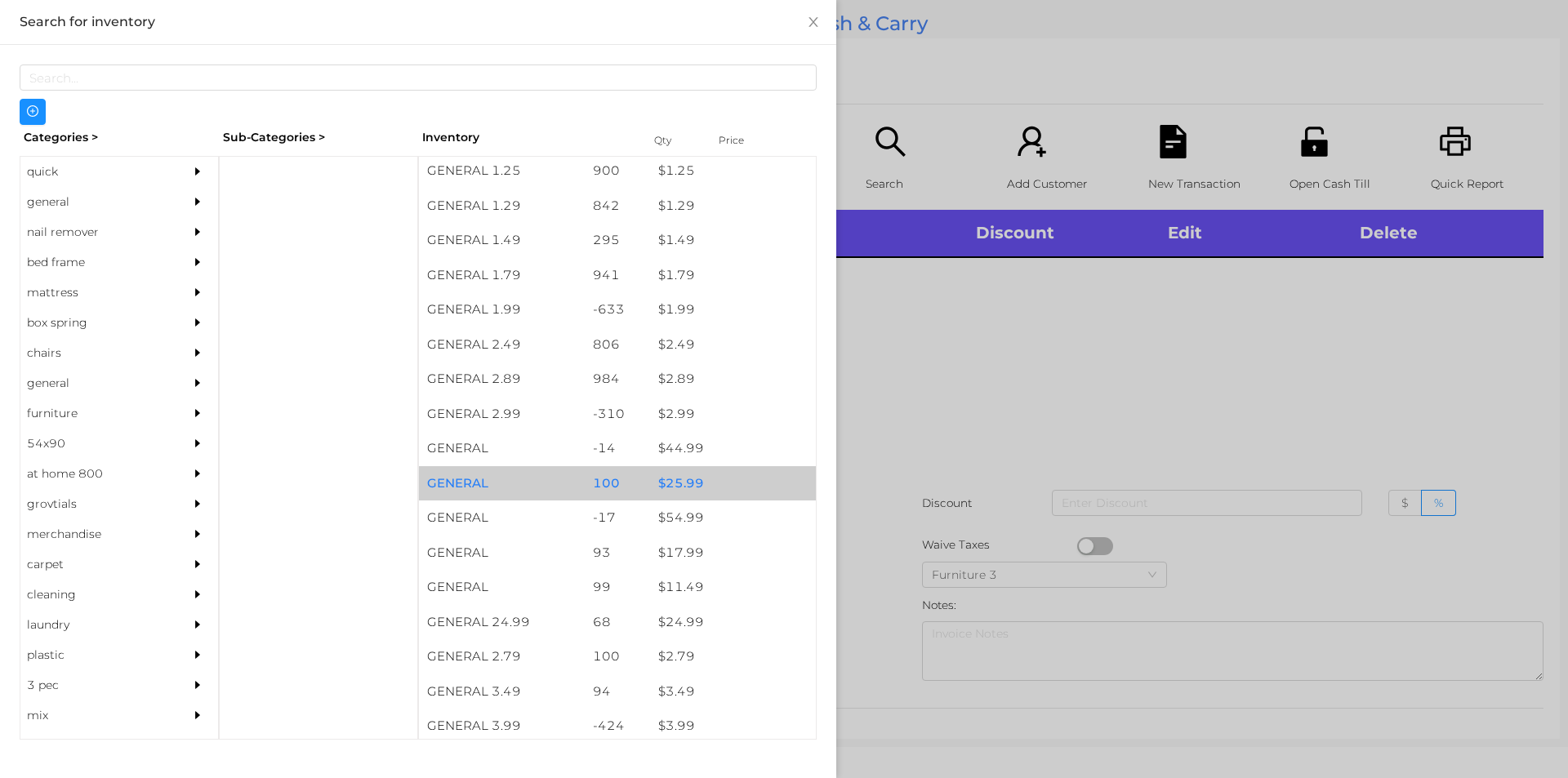
click at [682, 499] on div "$ 25.99" at bounding box center [733, 483] width 166 height 35
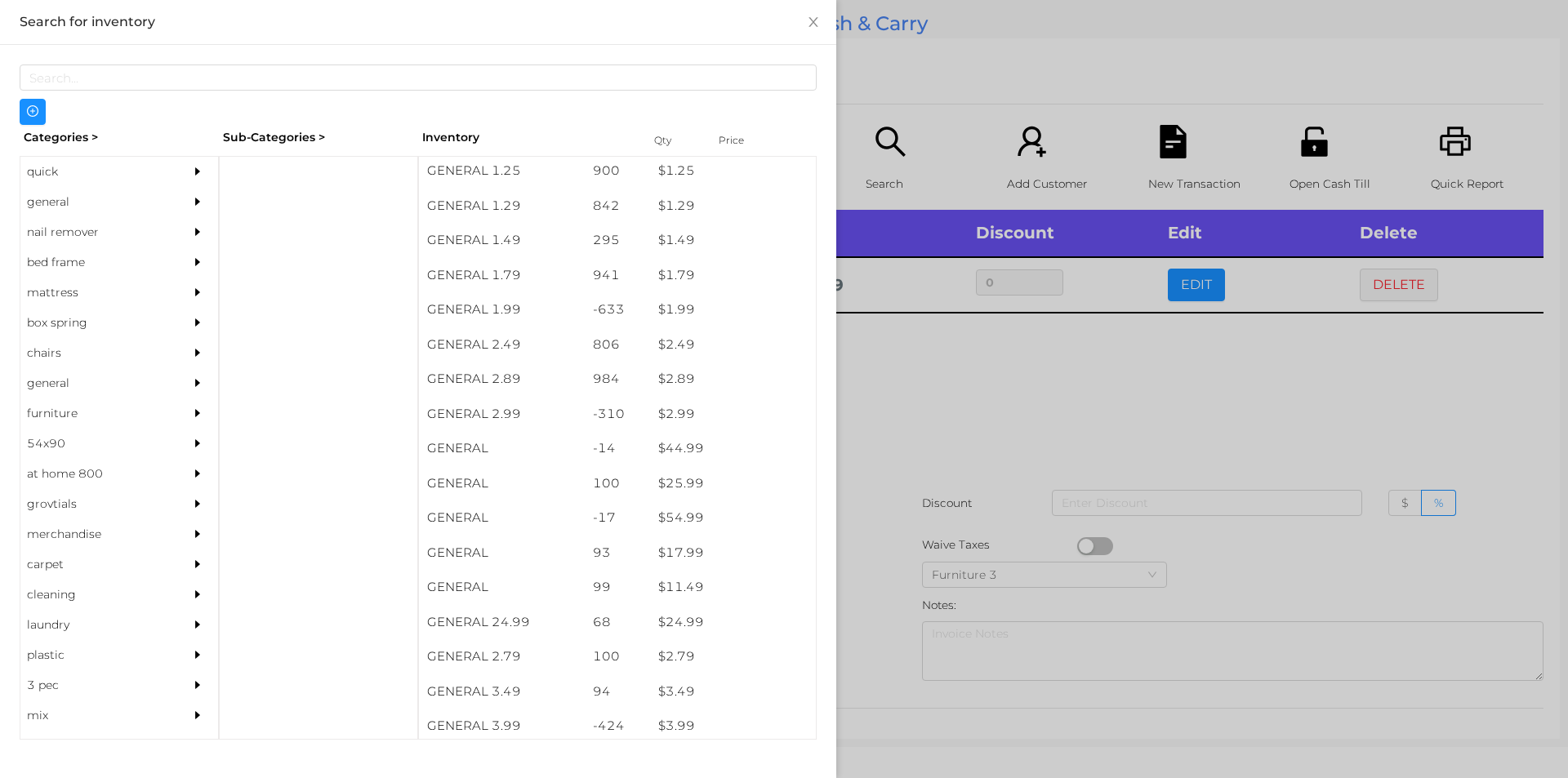
click at [1206, 403] on div at bounding box center [784, 389] width 1568 height 778
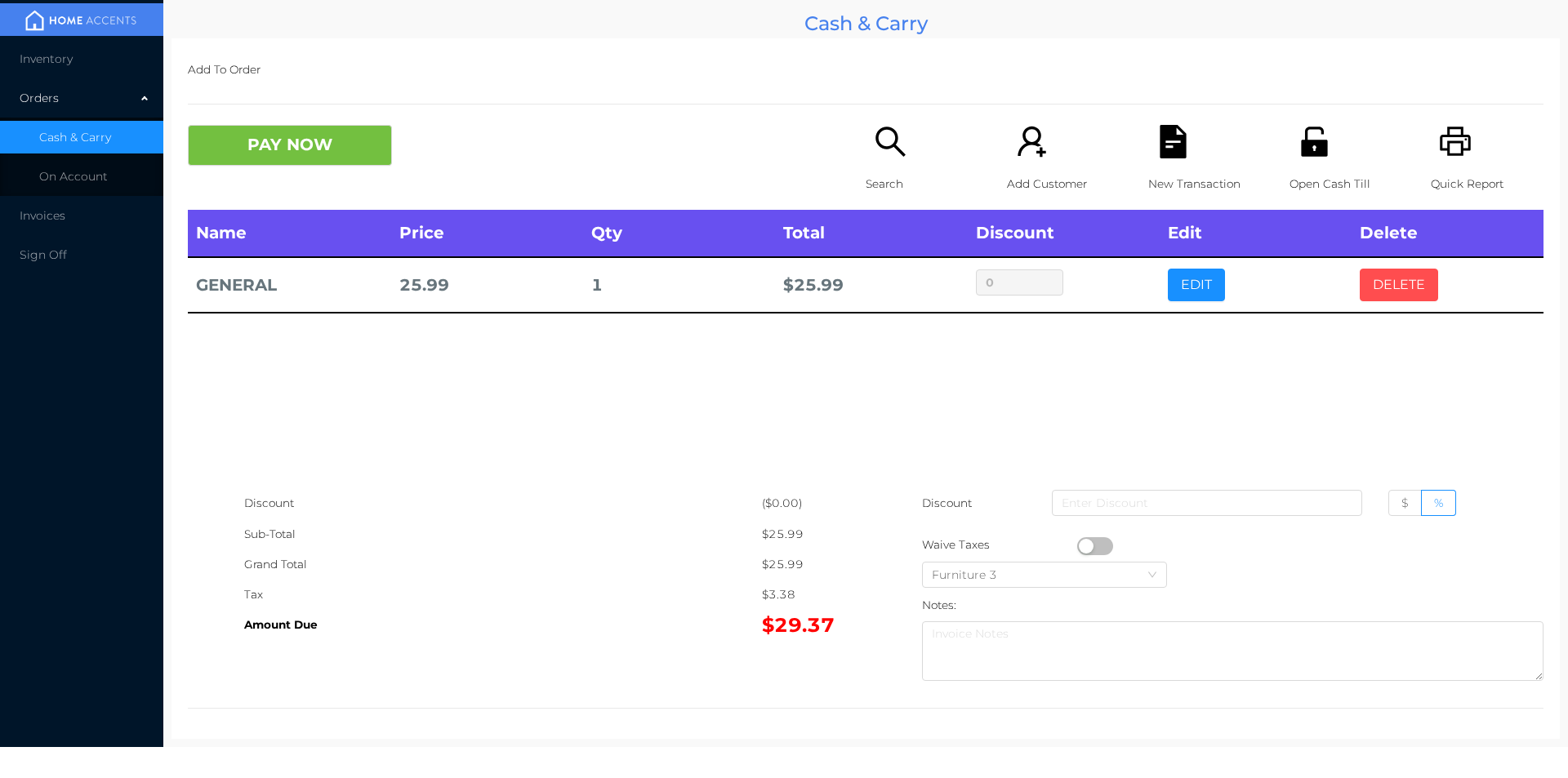
click at [1401, 292] on button "DELETE" at bounding box center [1399, 285] width 79 height 33
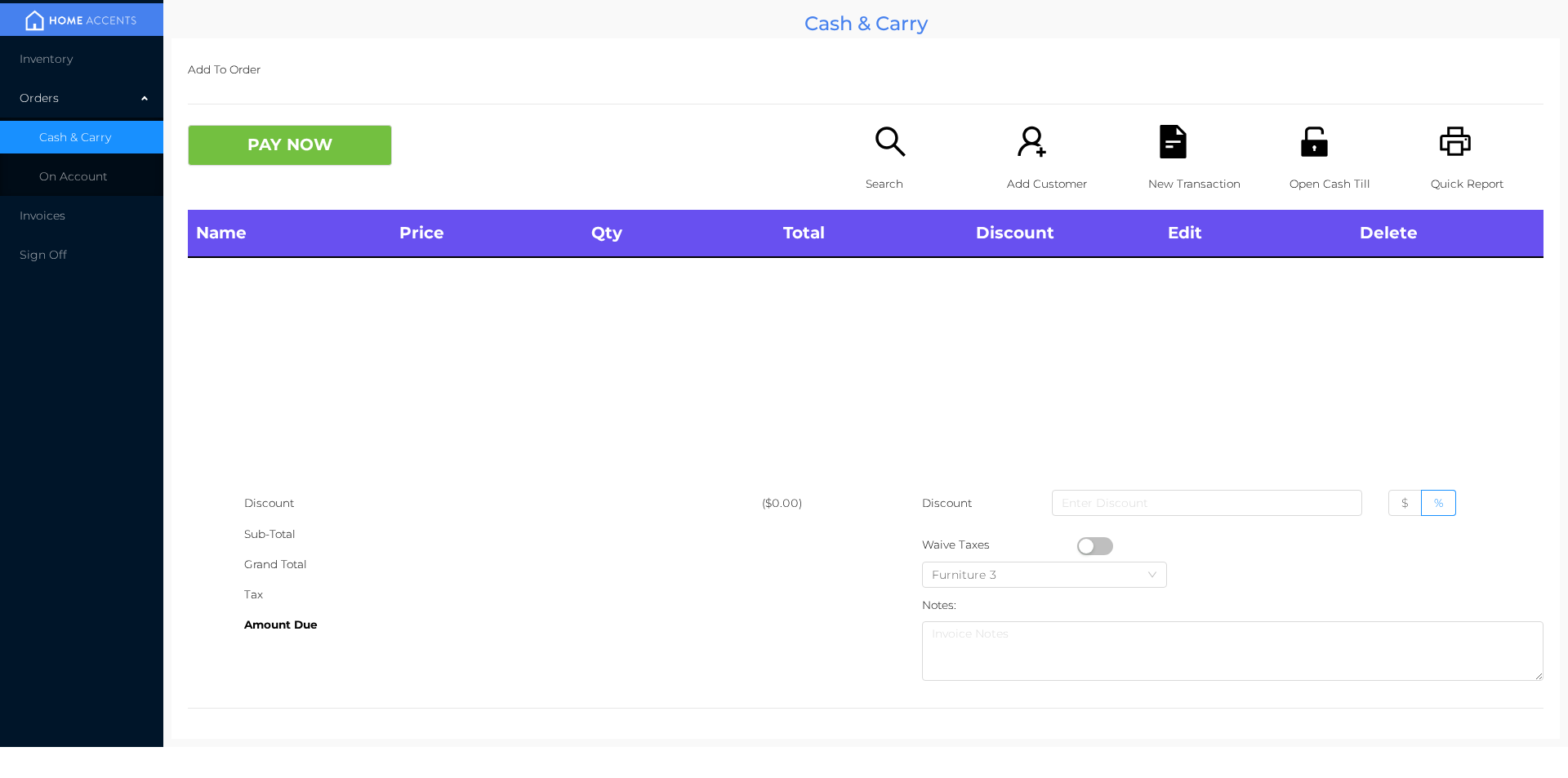
click at [1469, 156] on div "Quick Report" at bounding box center [1487, 168] width 113 height 85
click at [291, 160] on button "PAY NOW" at bounding box center [290, 146] width 204 height 41
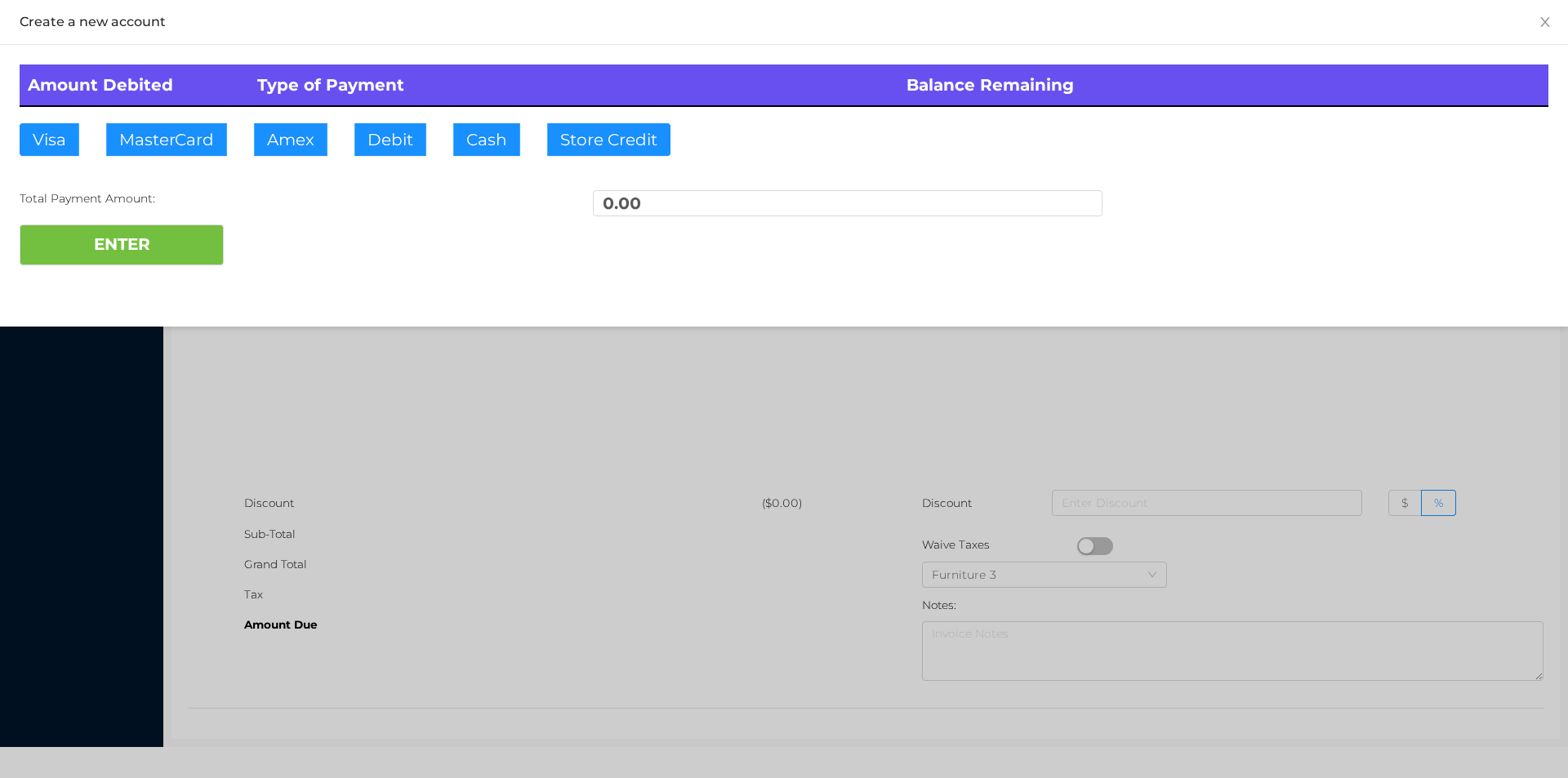
click at [388, 462] on div at bounding box center [784, 389] width 1568 height 778
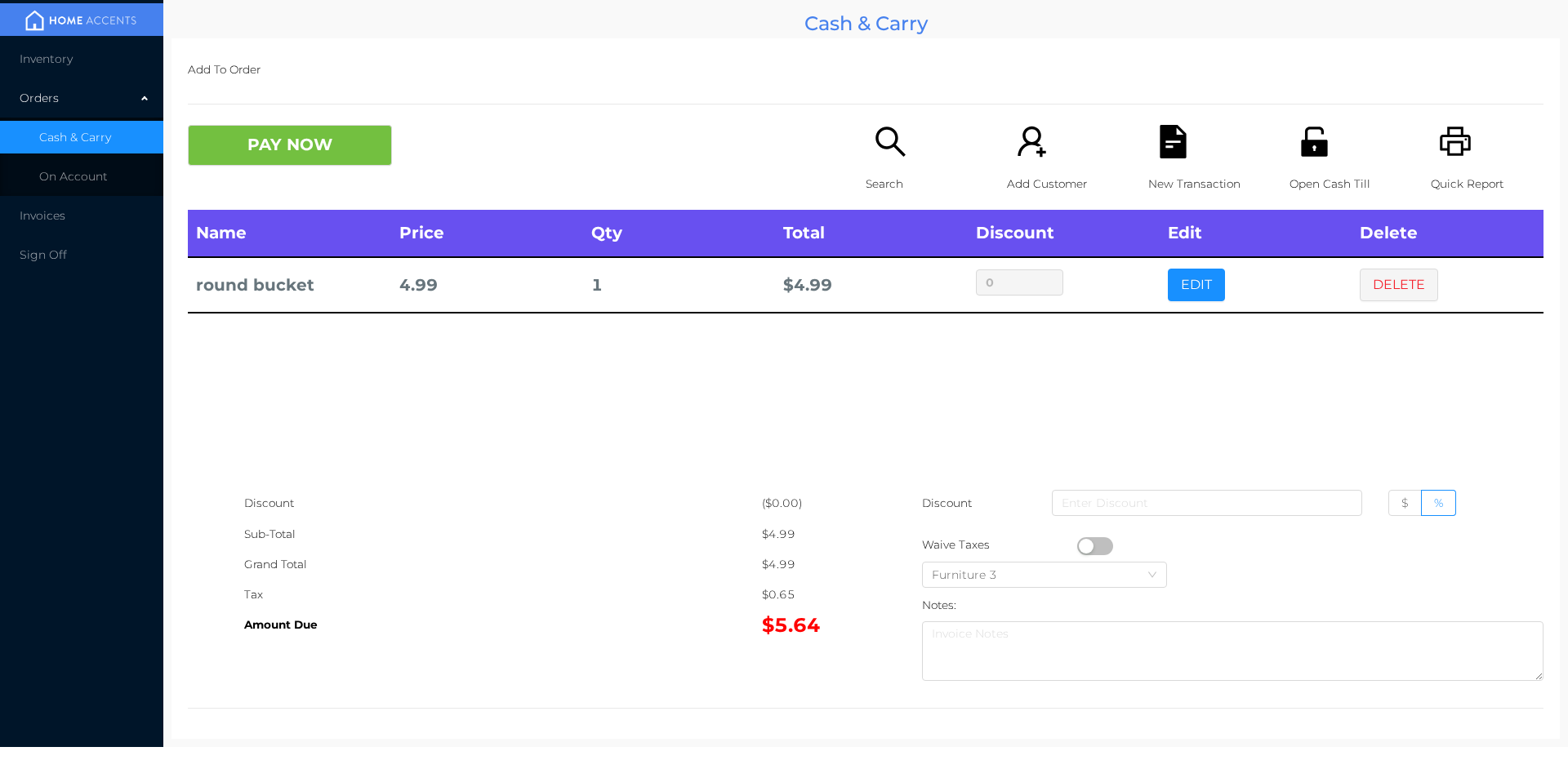
click at [877, 171] on p "Search" at bounding box center [922, 184] width 113 height 30
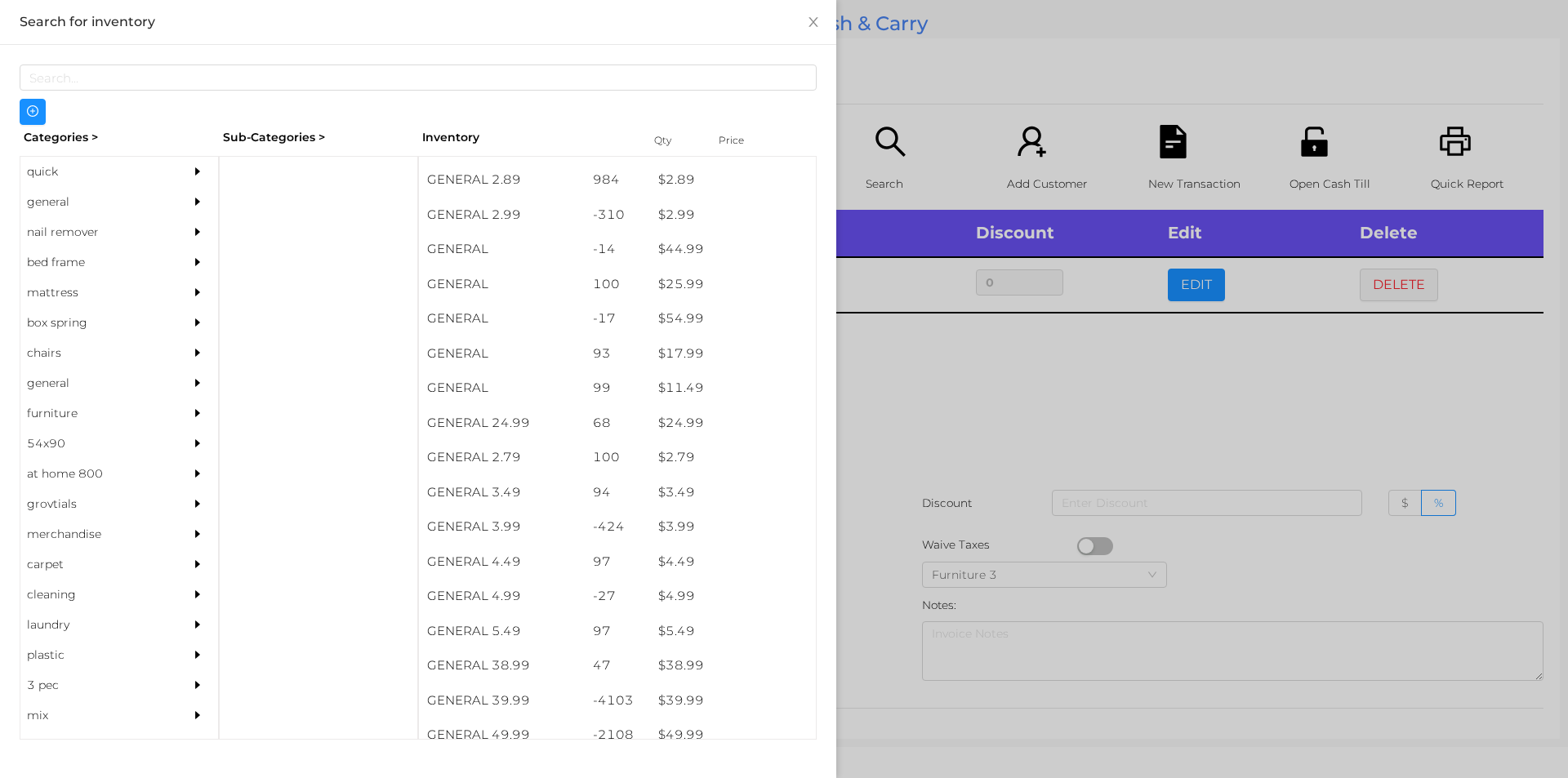
scroll to position [411, 0]
click at [56, 199] on div "general" at bounding box center [95, 202] width 149 height 30
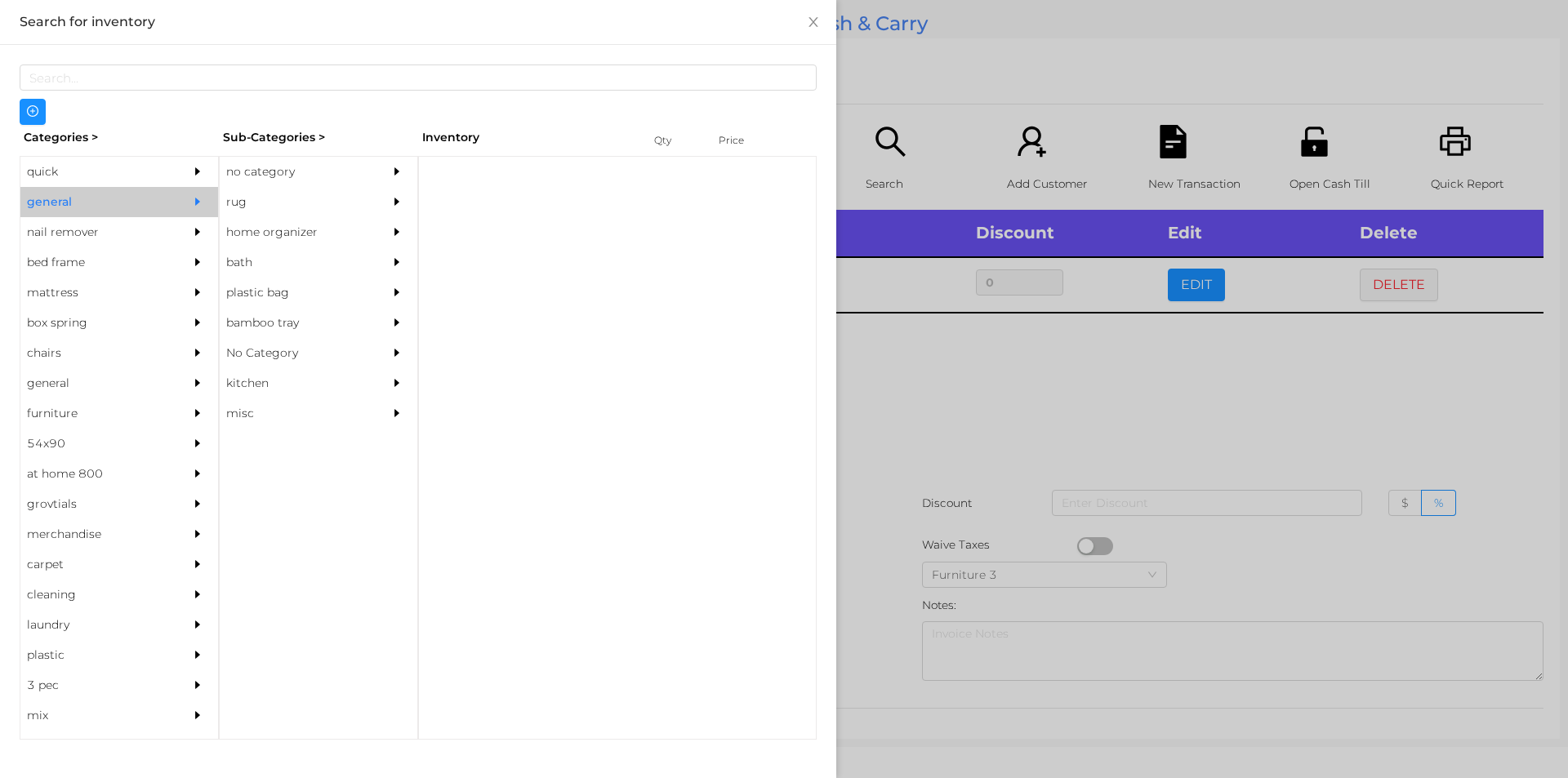
scroll to position [0, 0]
click at [278, 169] on div "no category" at bounding box center [294, 172] width 149 height 30
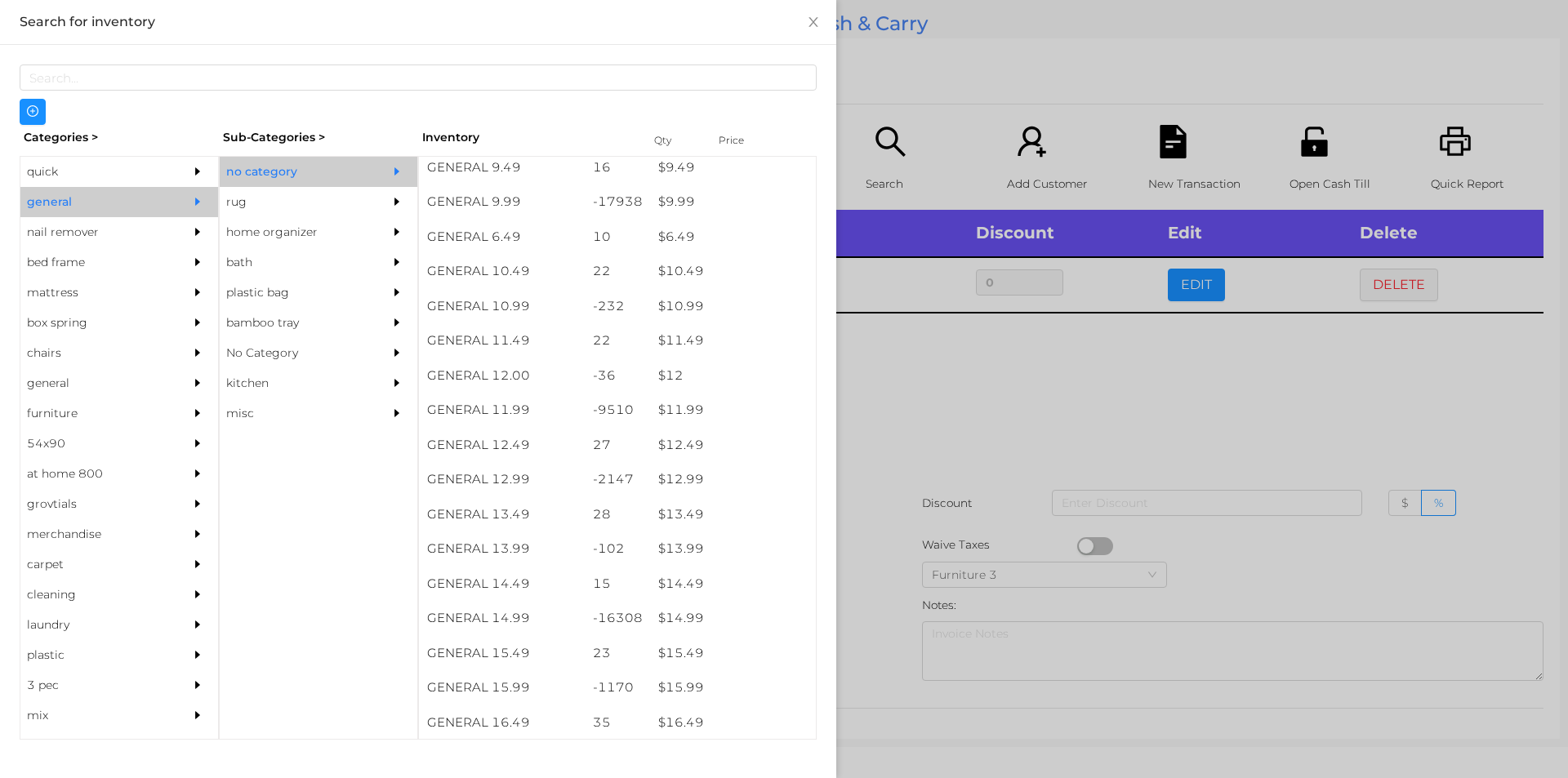
scroll to position [975, 0]
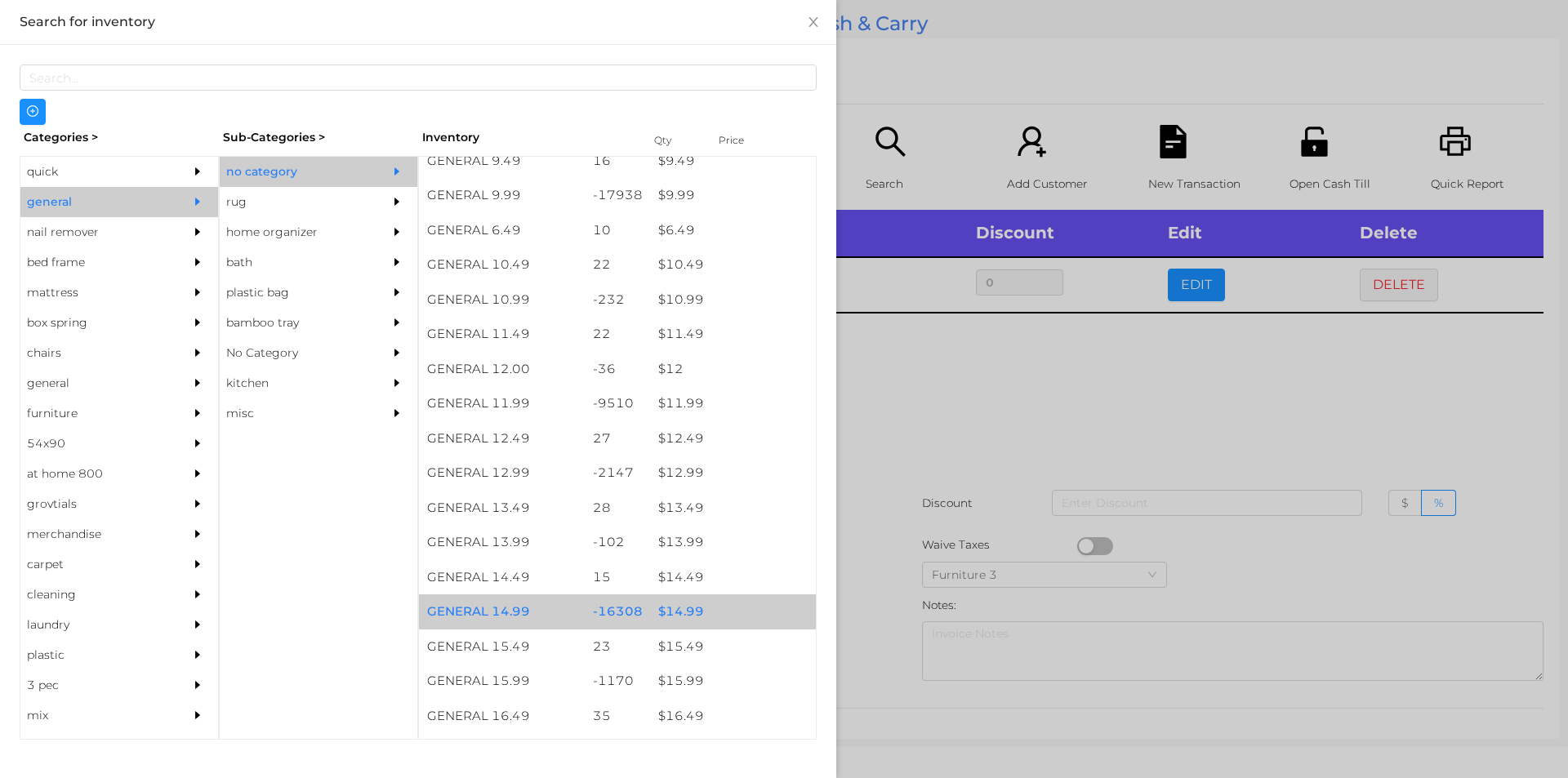
click at [677, 609] on div "$ 14.99" at bounding box center [733, 612] width 166 height 35
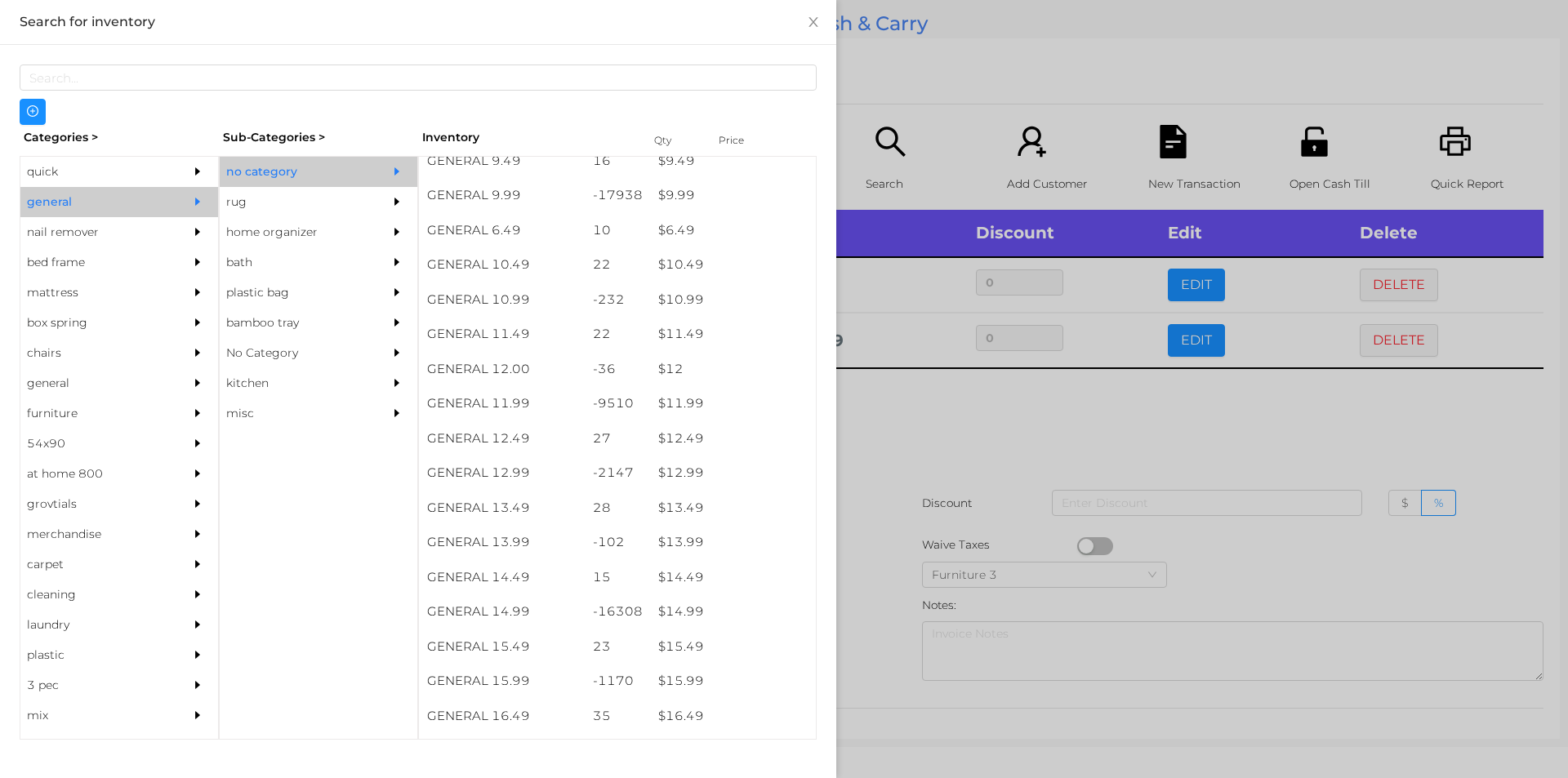
click at [931, 419] on div at bounding box center [784, 389] width 1568 height 778
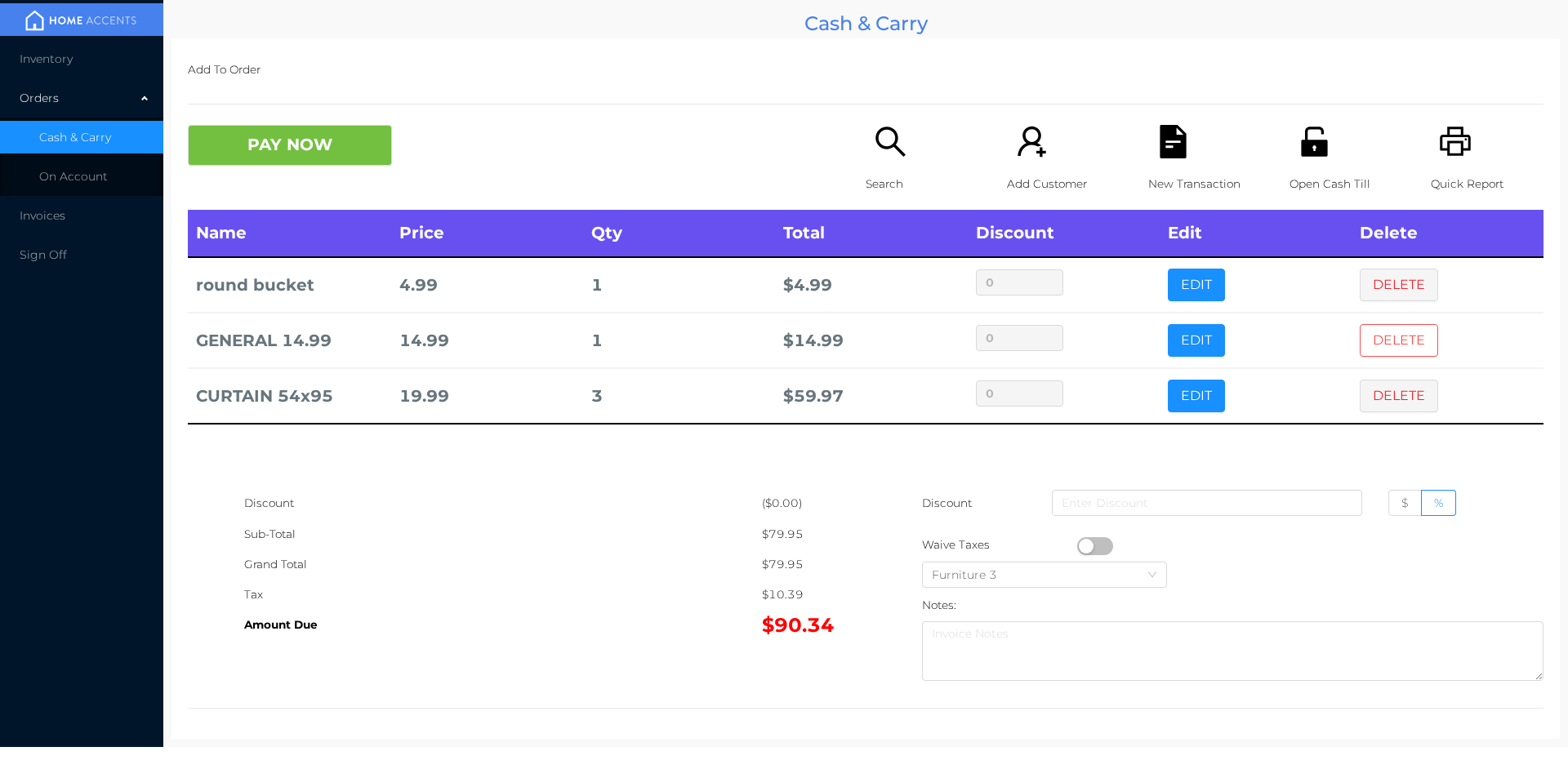
click at [1389, 331] on button "DELETE" at bounding box center [1399, 340] width 79 height 33
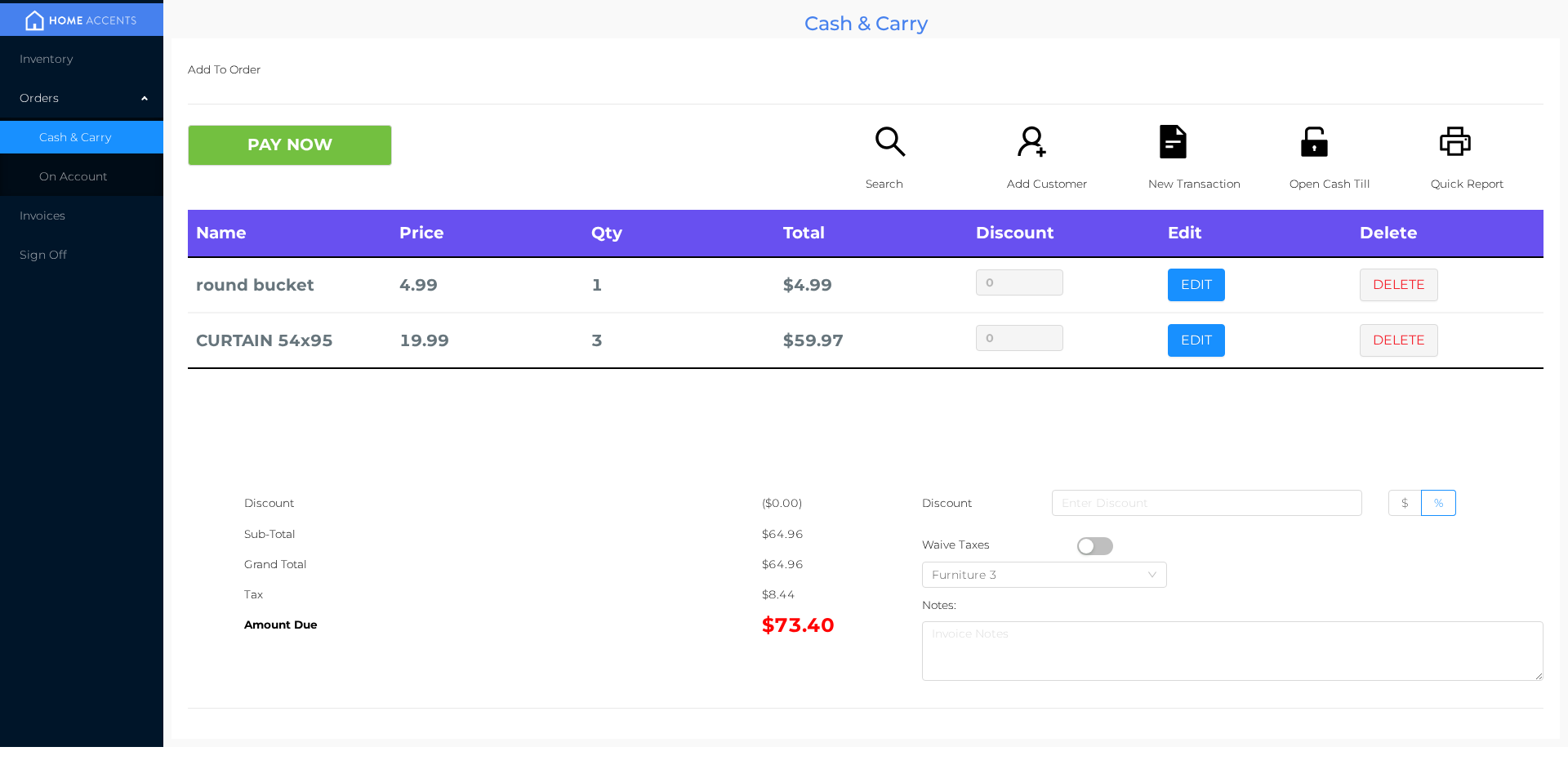
click at [874, 148] on icon "icon: search" at bounding box center [890, 142] width 34 height 34
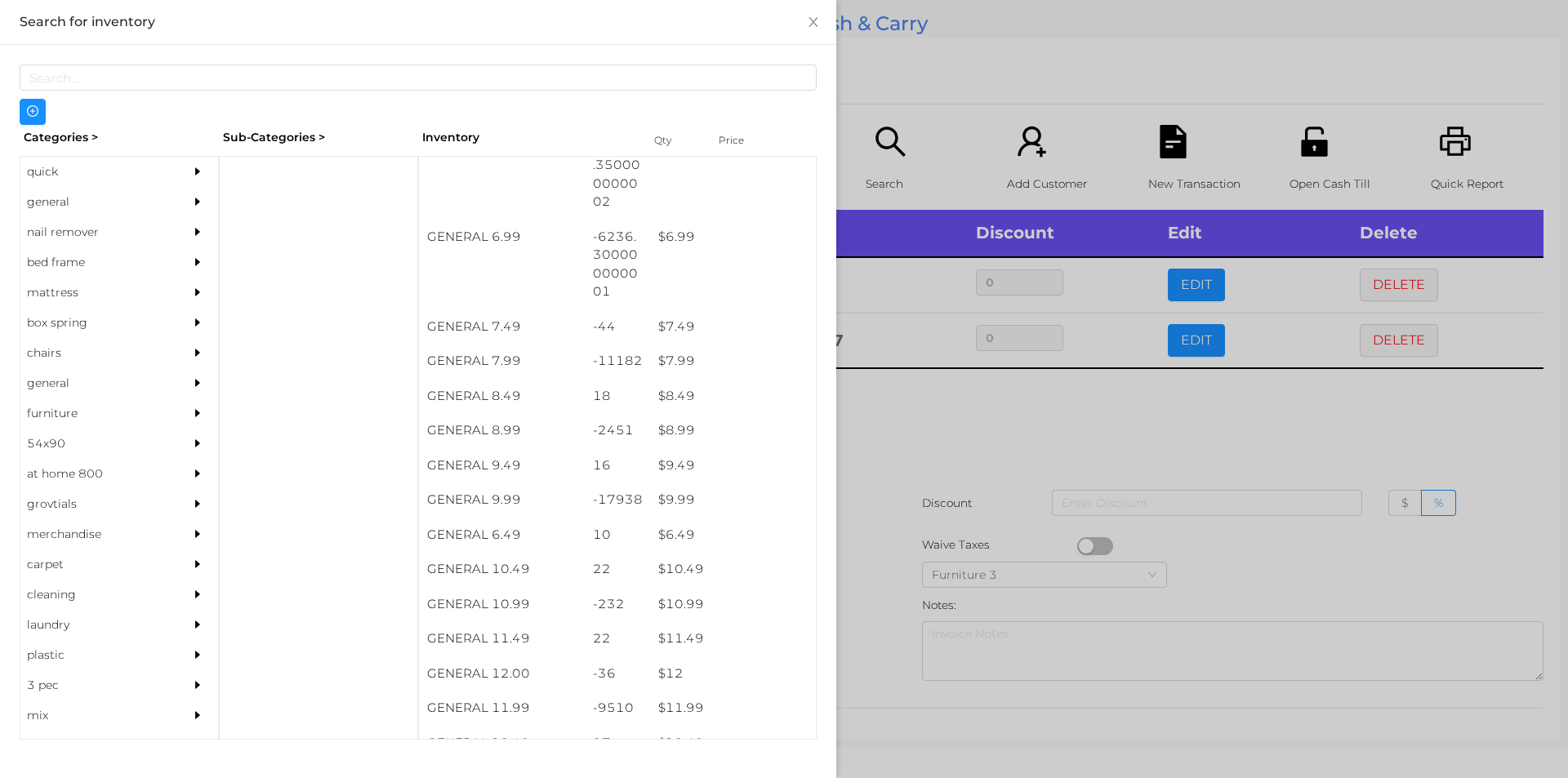
scroll to position [672, 0]
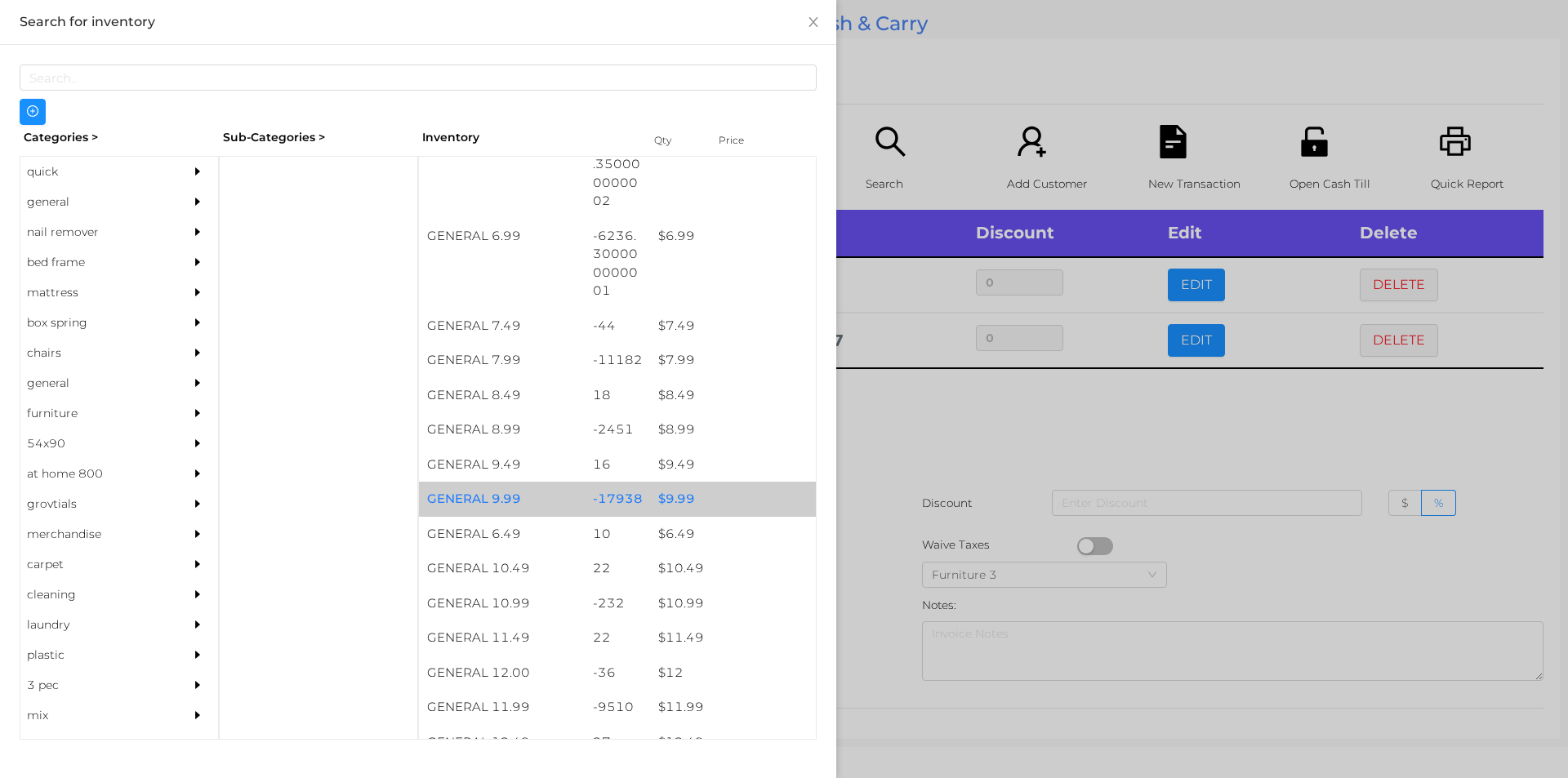
click at [664, 494] on div "$ 9.99" at bounding box center [733, 499] width 166 height 35
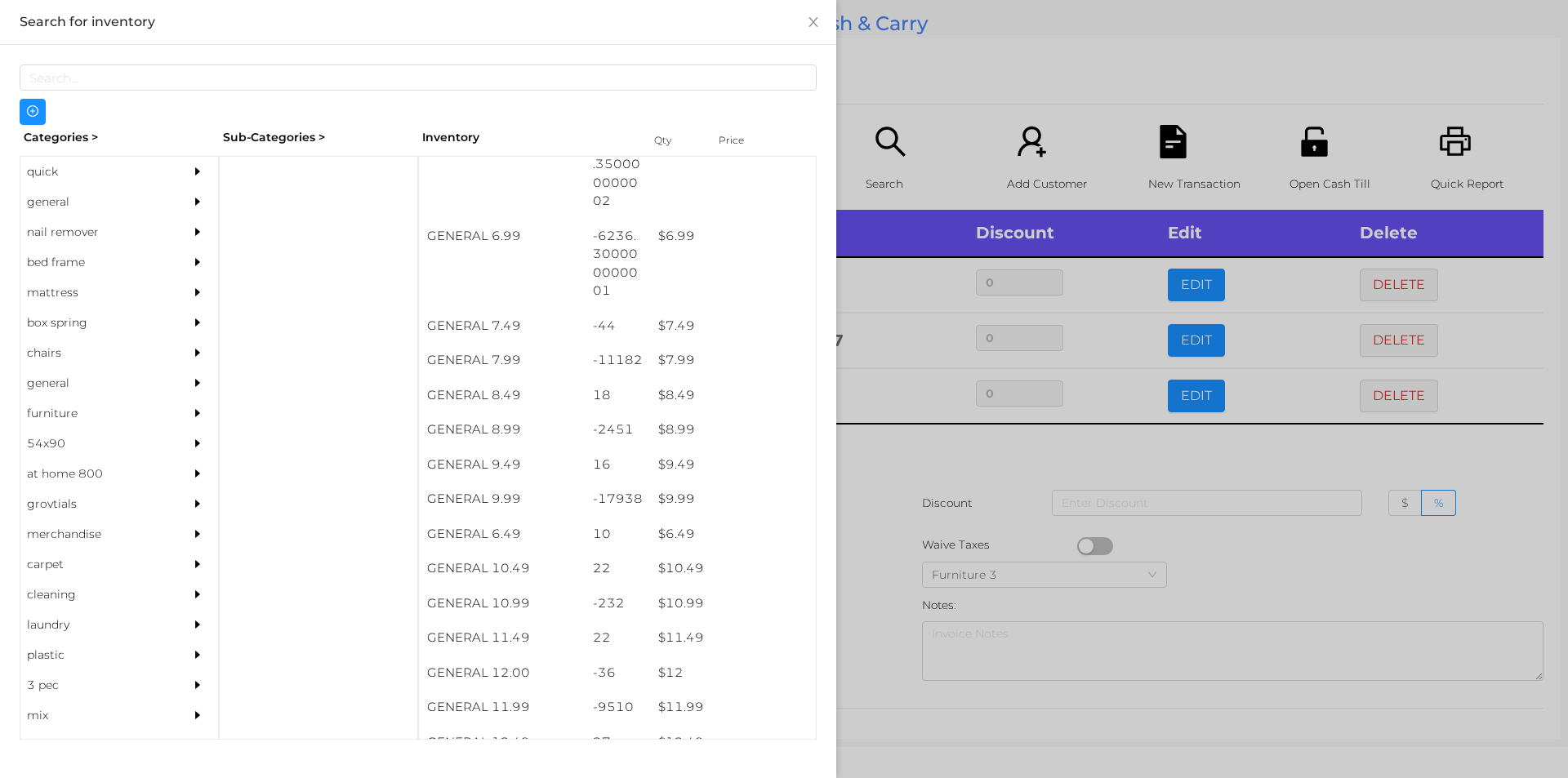
click at [881, 461] on div at bounding box center [784, 389] width 1568 height 778
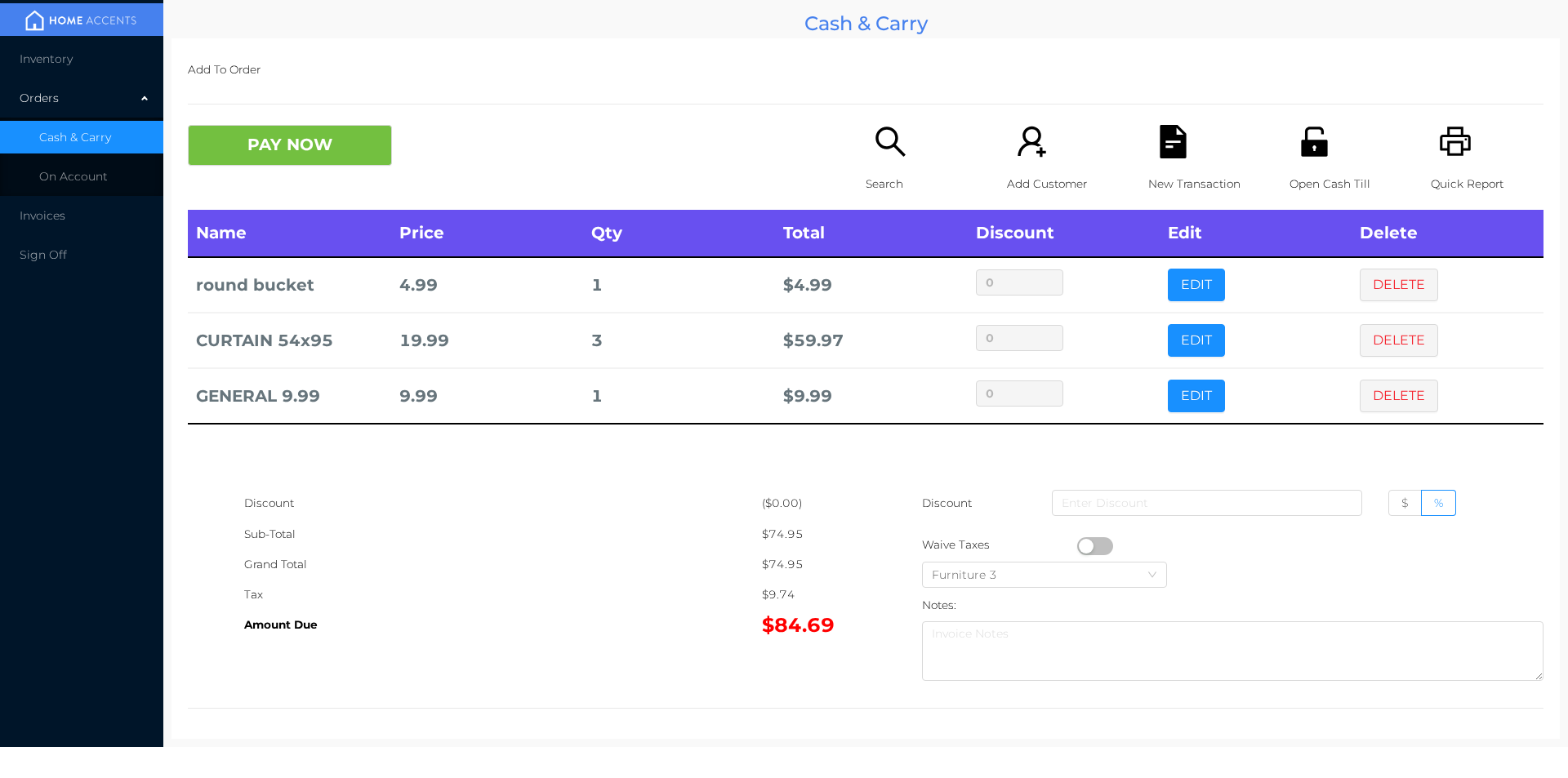
click at [1452, 156] on icon "icon: printer" at bounding box center [1455, 142] width 31 height 29
click at [307, 144] on button "PAY NOW" at bounding box center [290, 146] width 204 height 41
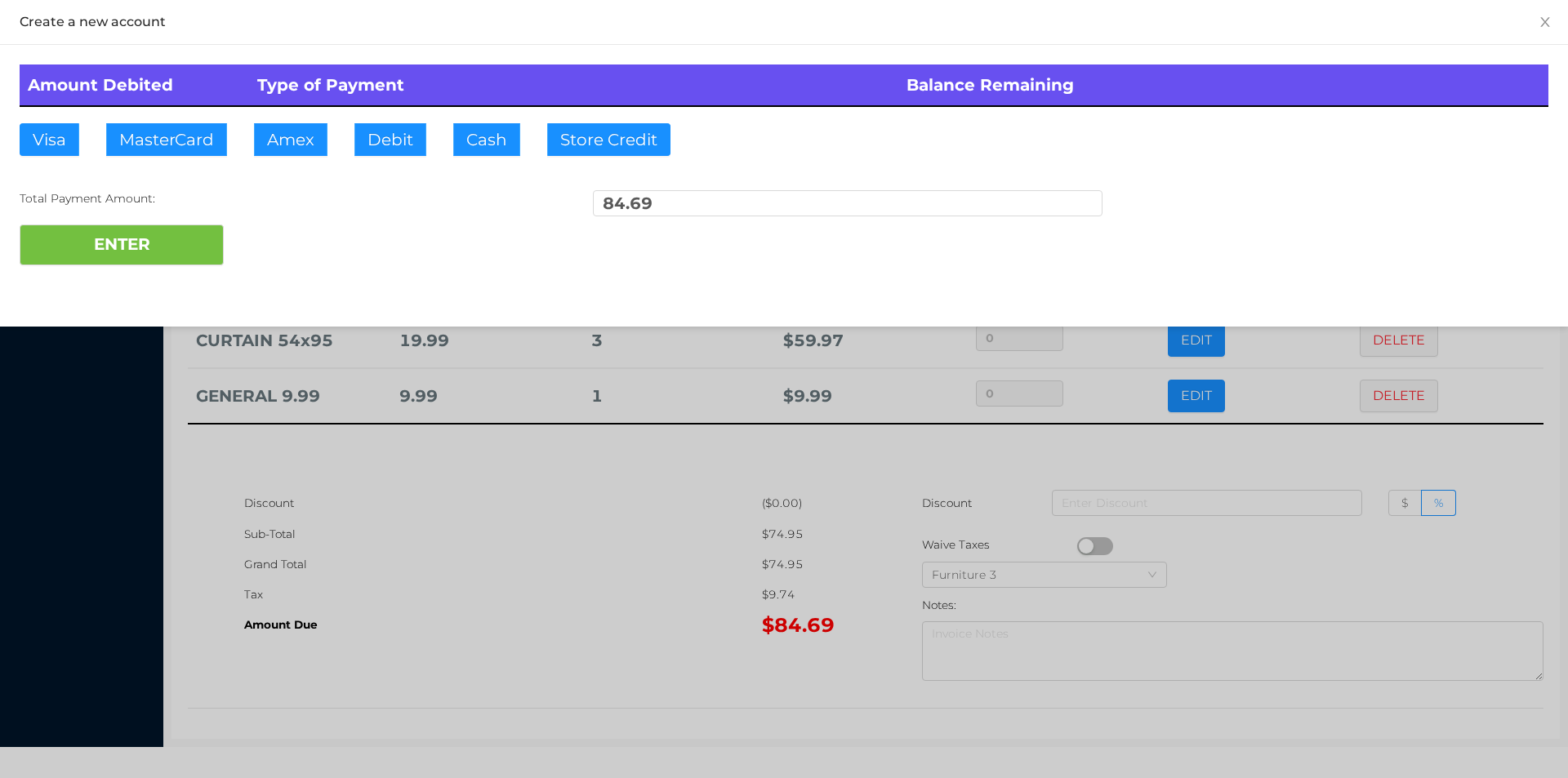
click at [547, 565] on div at bounding box center [784, 389] width 1568 height 778
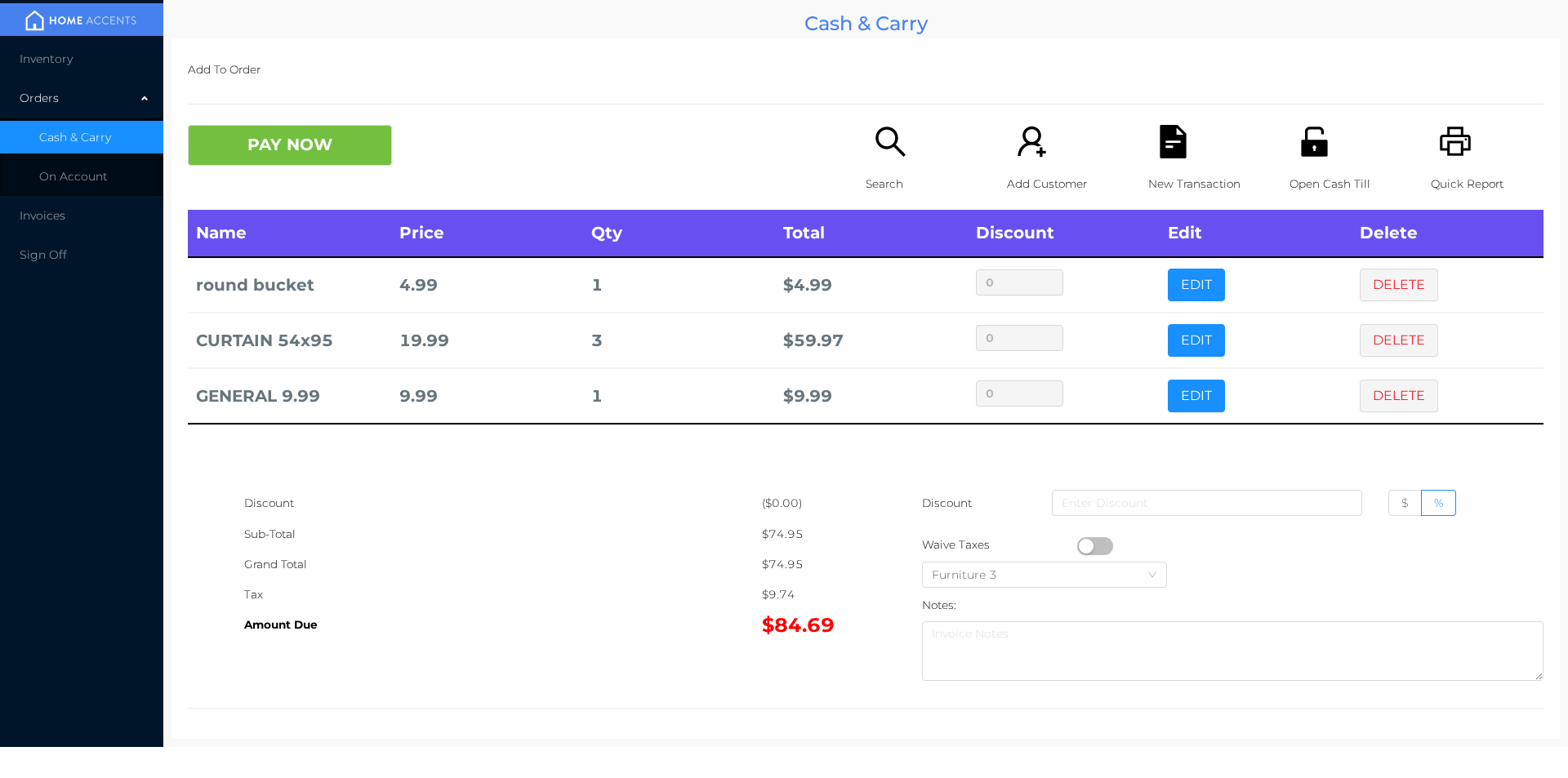
click at [1161, 155] on icon "icon: file-text" at bounding box center [1172, 142] width 26 height 34
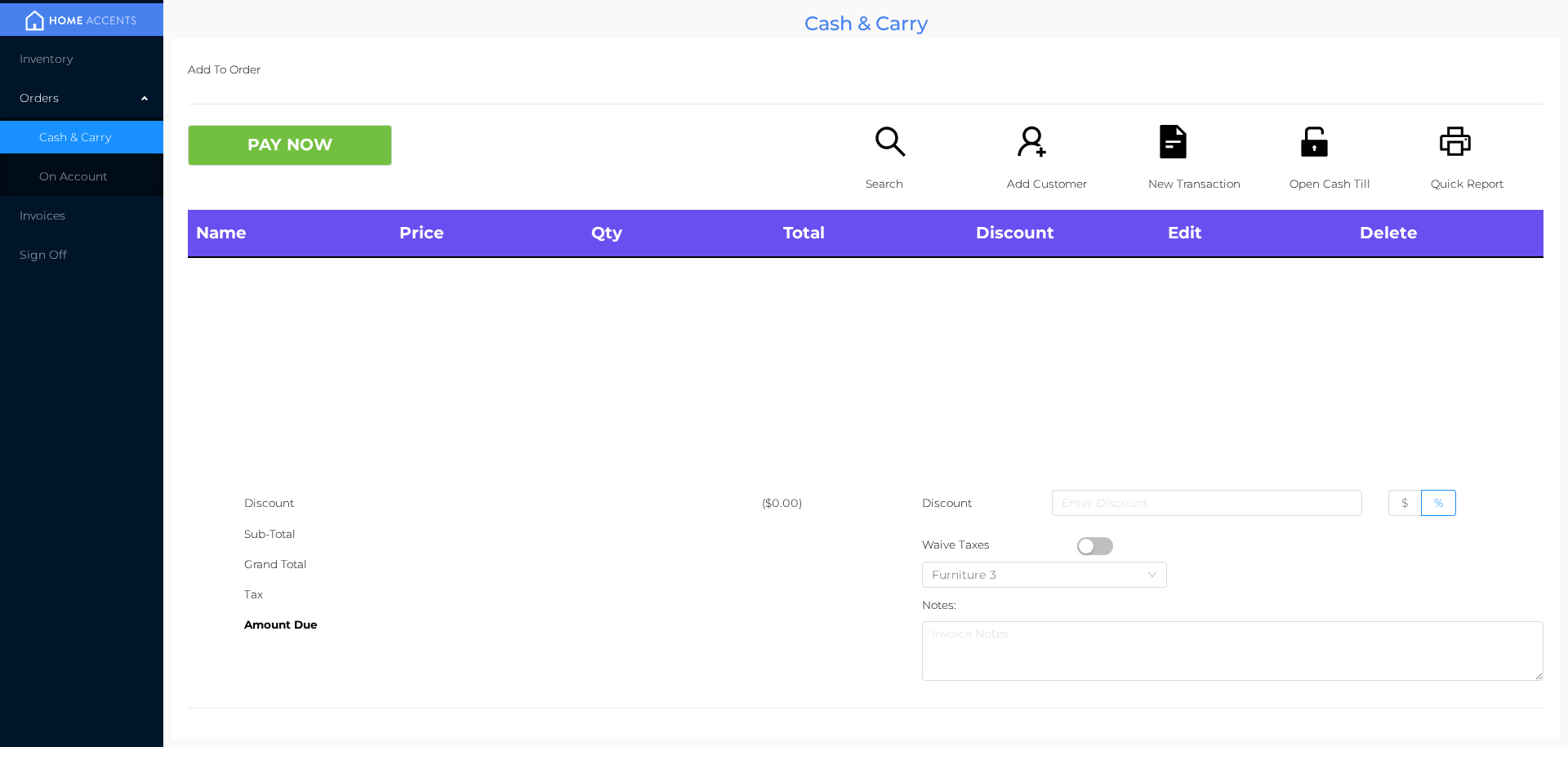
click at [887, 144] on icon "icon: search" at bounding box center [890, 142] width 29 height 29
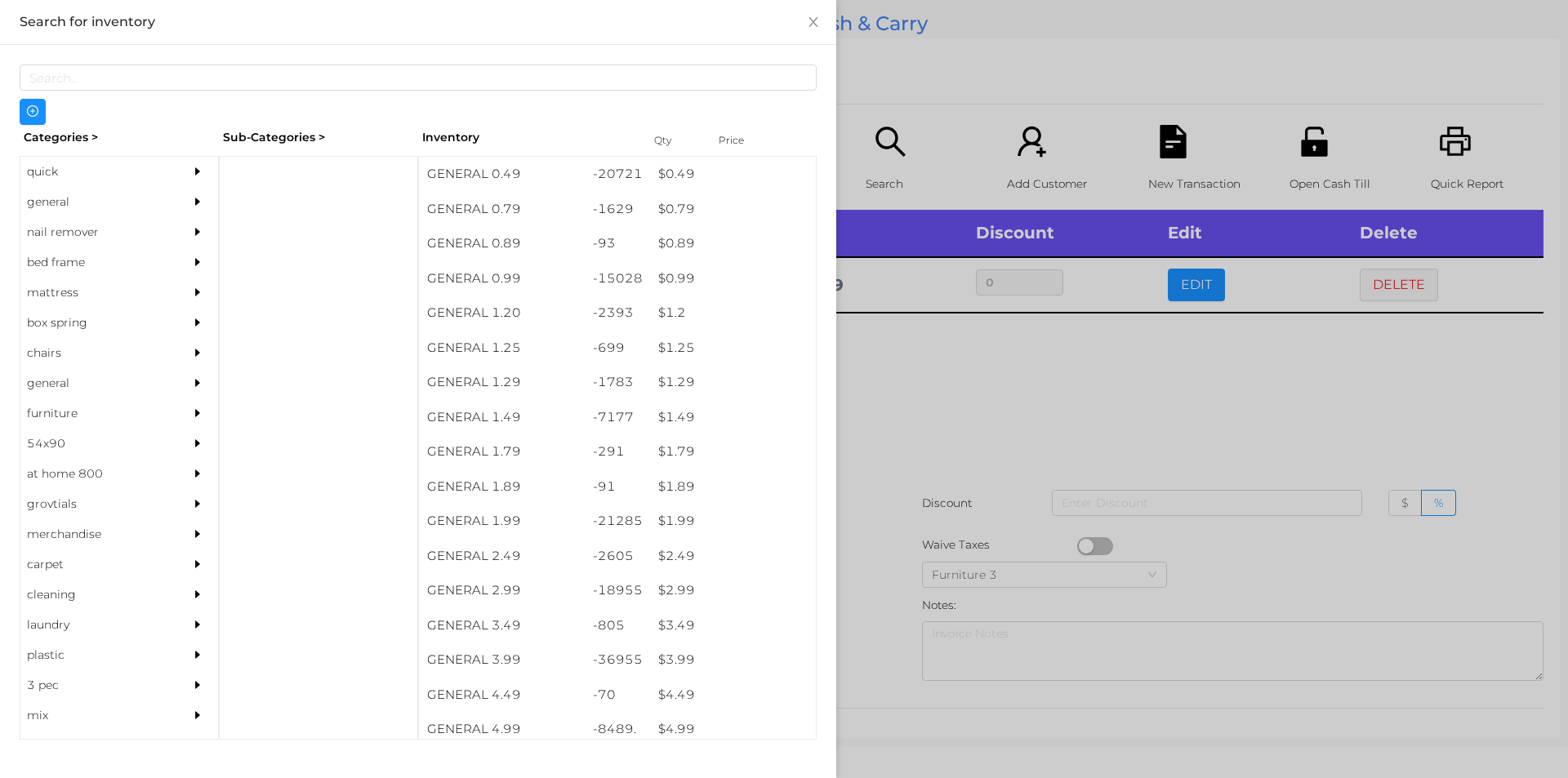
click at [923, 385] on div at bounding box center [784, 389] width 1568 height 778
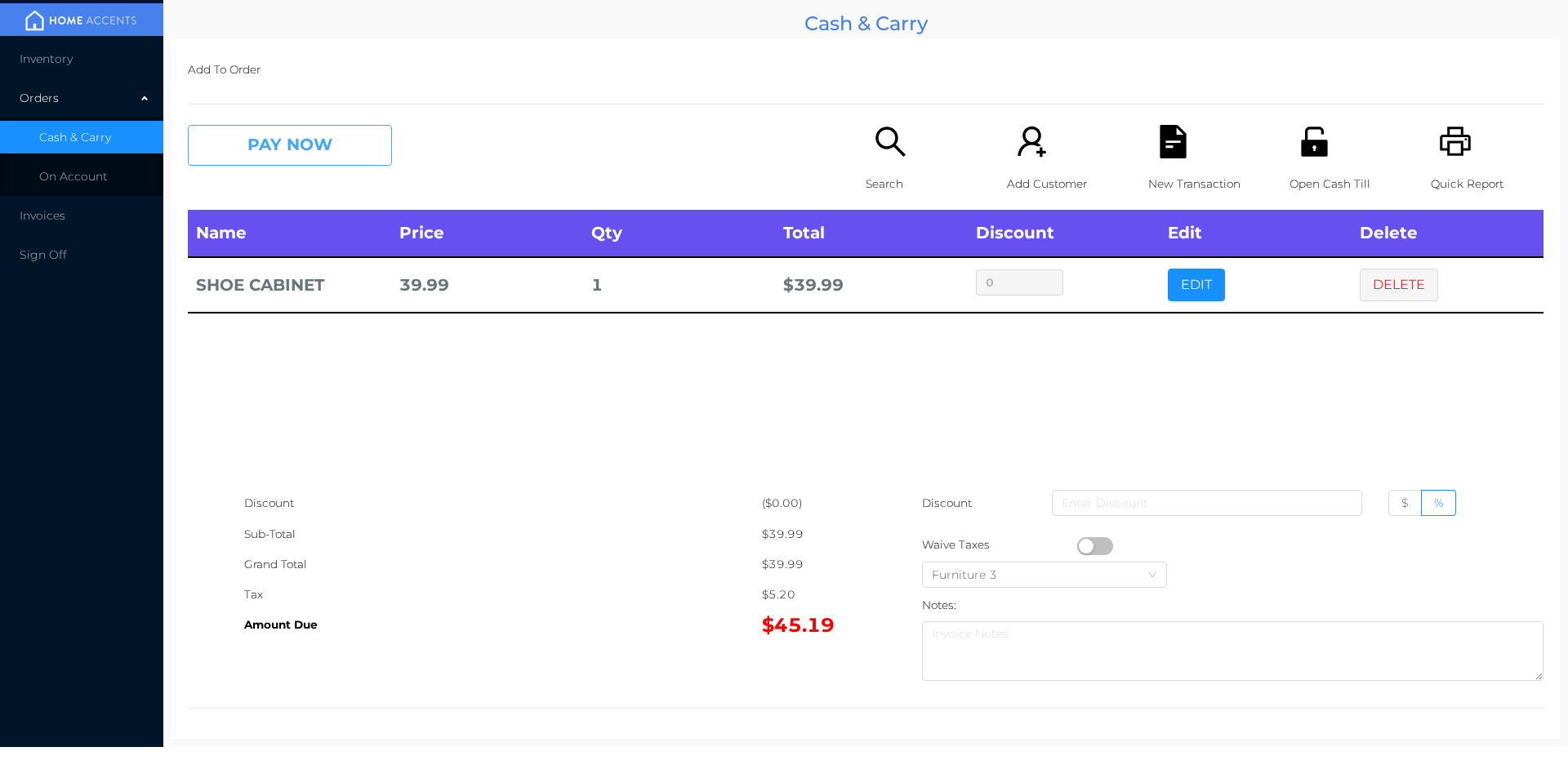
click at [336, 142] on button "PAY NOW" at bounding box center [290, 146] width 204 height 41
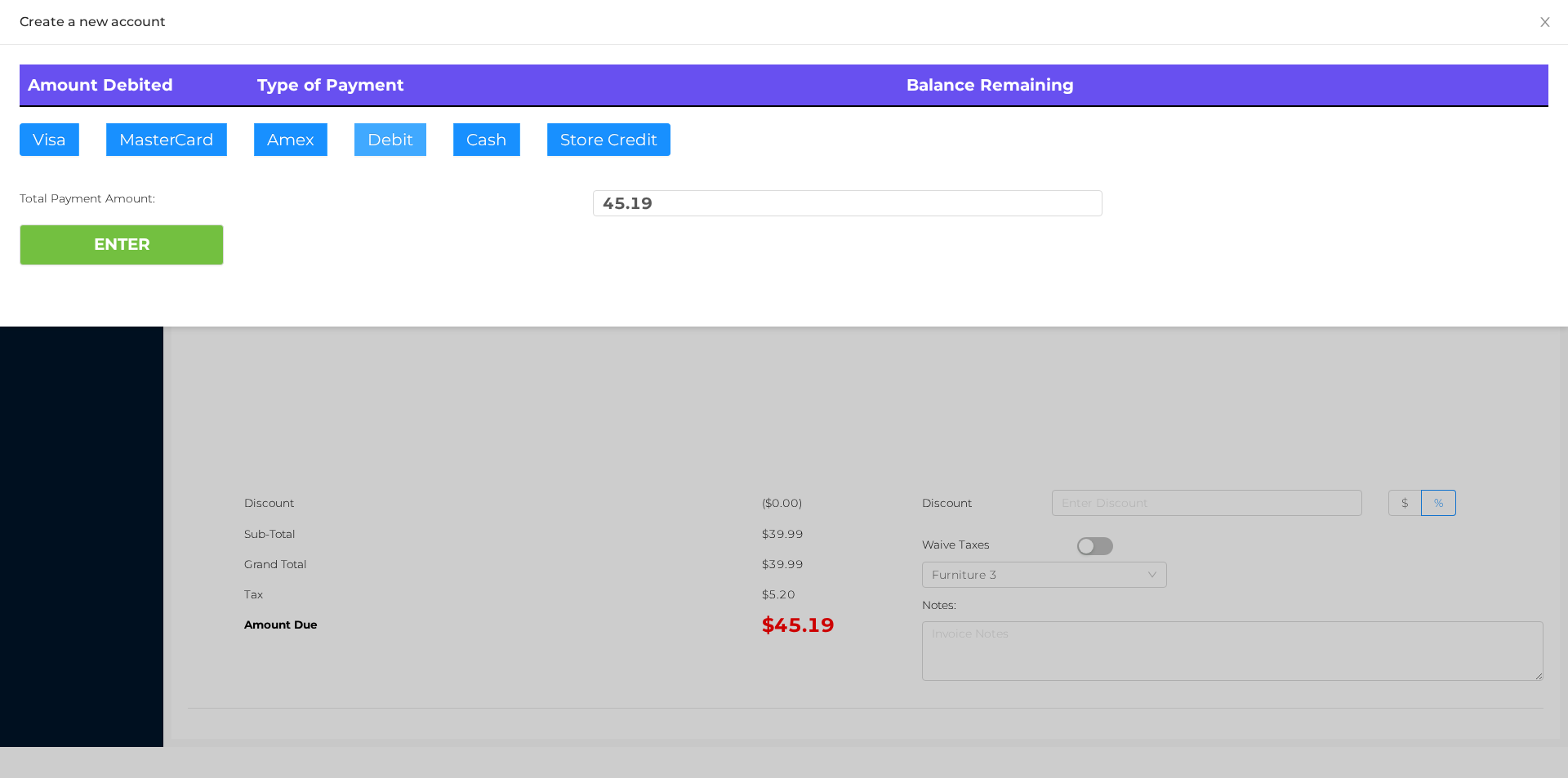
click at [377, 147] on button "Debit" at bounding box center [390, 140] width 72 height 33
click at [199, 259] on button "ENTER" at bounding box center [122, 245] width 204 height 41
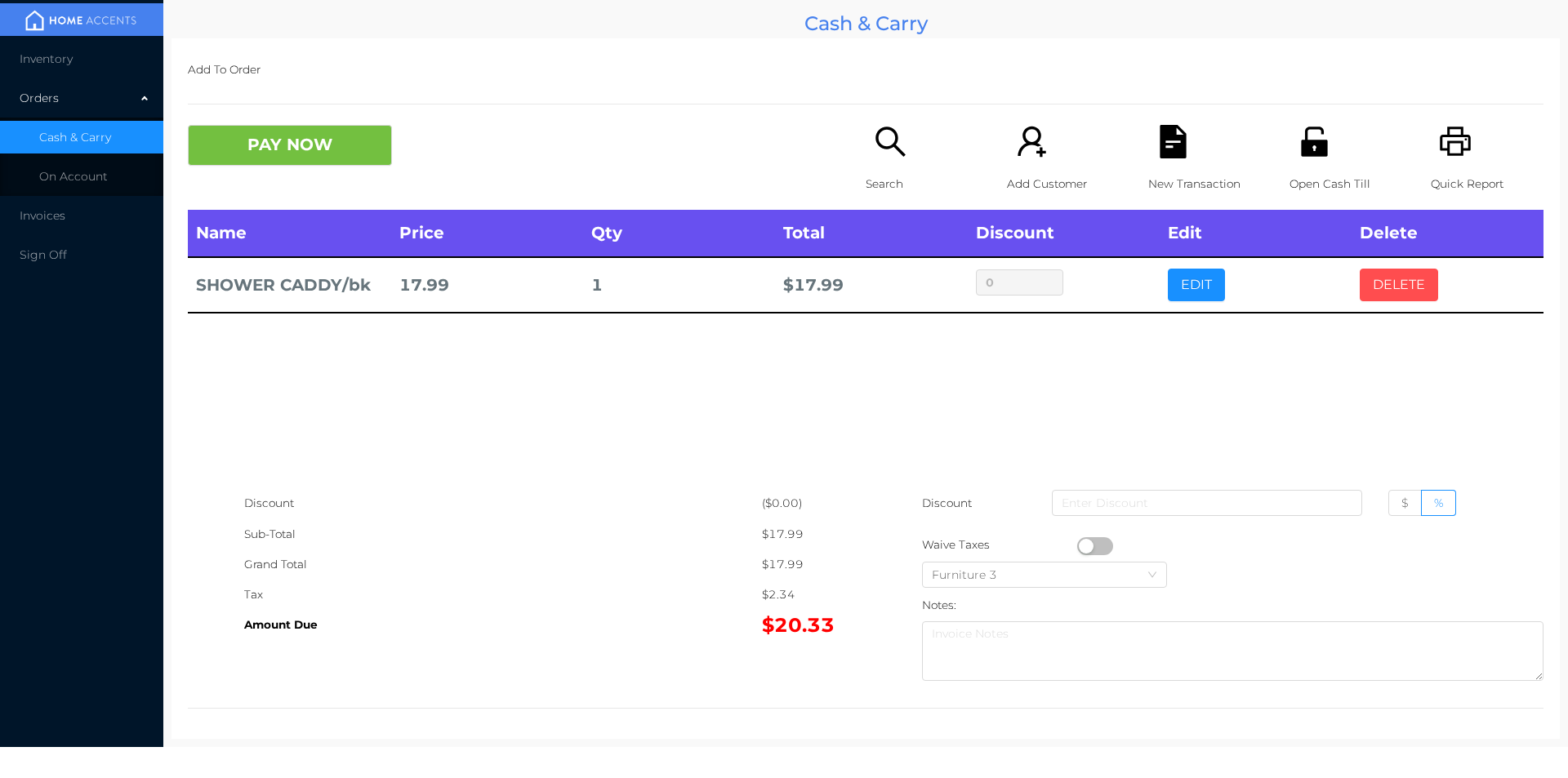
click at [1386, 290] on button "DELETE" at bounding box center [1399, 285] width 79 height 33
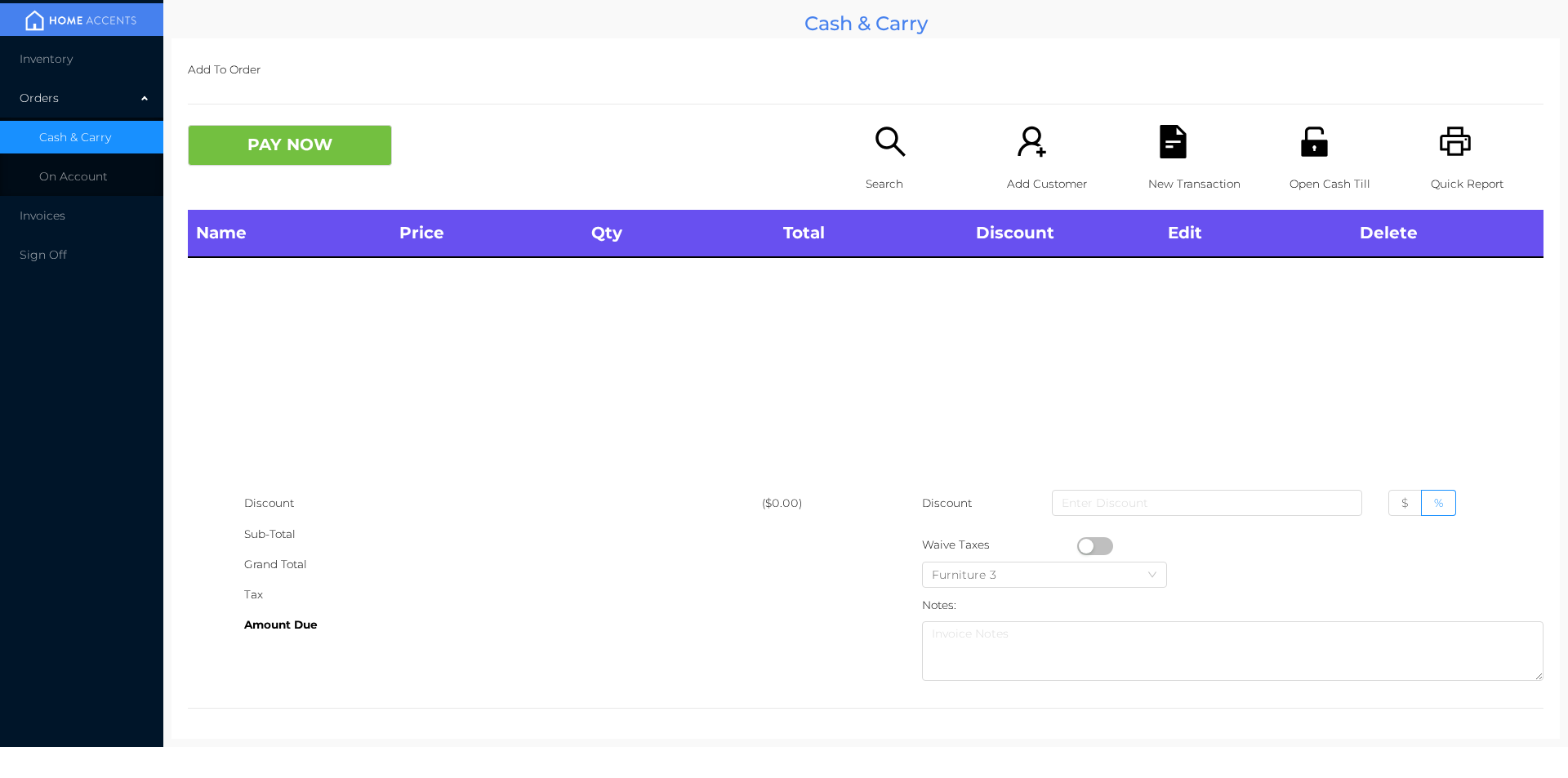
click at [1305, 178] on p "Open Cash Till" at bounding box center [1346, 184] width 113 height 30
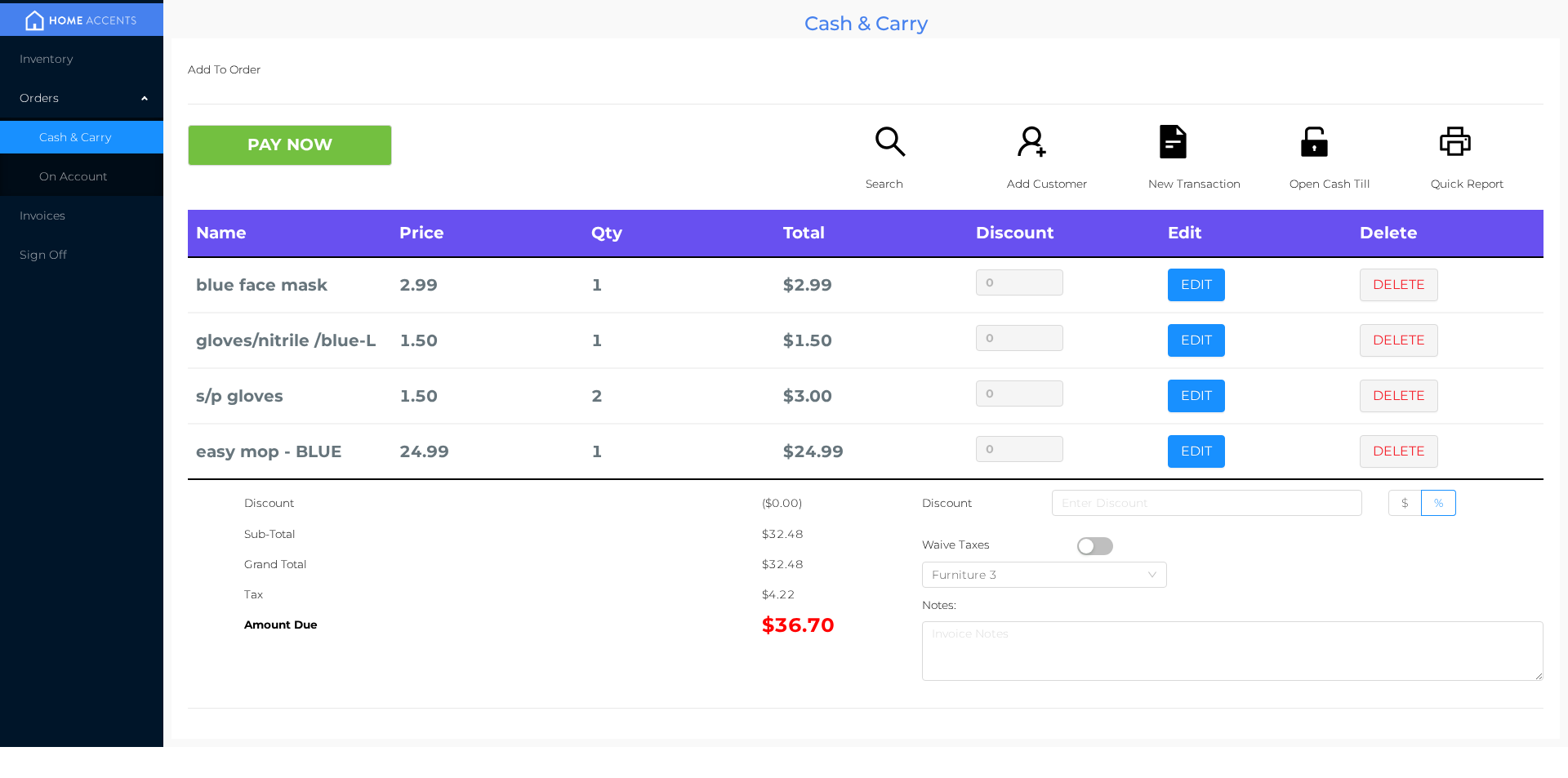
click at [1458, 153] on icon "icon: printer" at bounding box center [1455, 142] width 34 height 34
click at [1173, 161] on div "New Transaction" at bounding box center [1204, 168] width 113 height 85
click at [293, 127] on button "PAY NOW" at bounding box center [290, 146] width 204 height 41
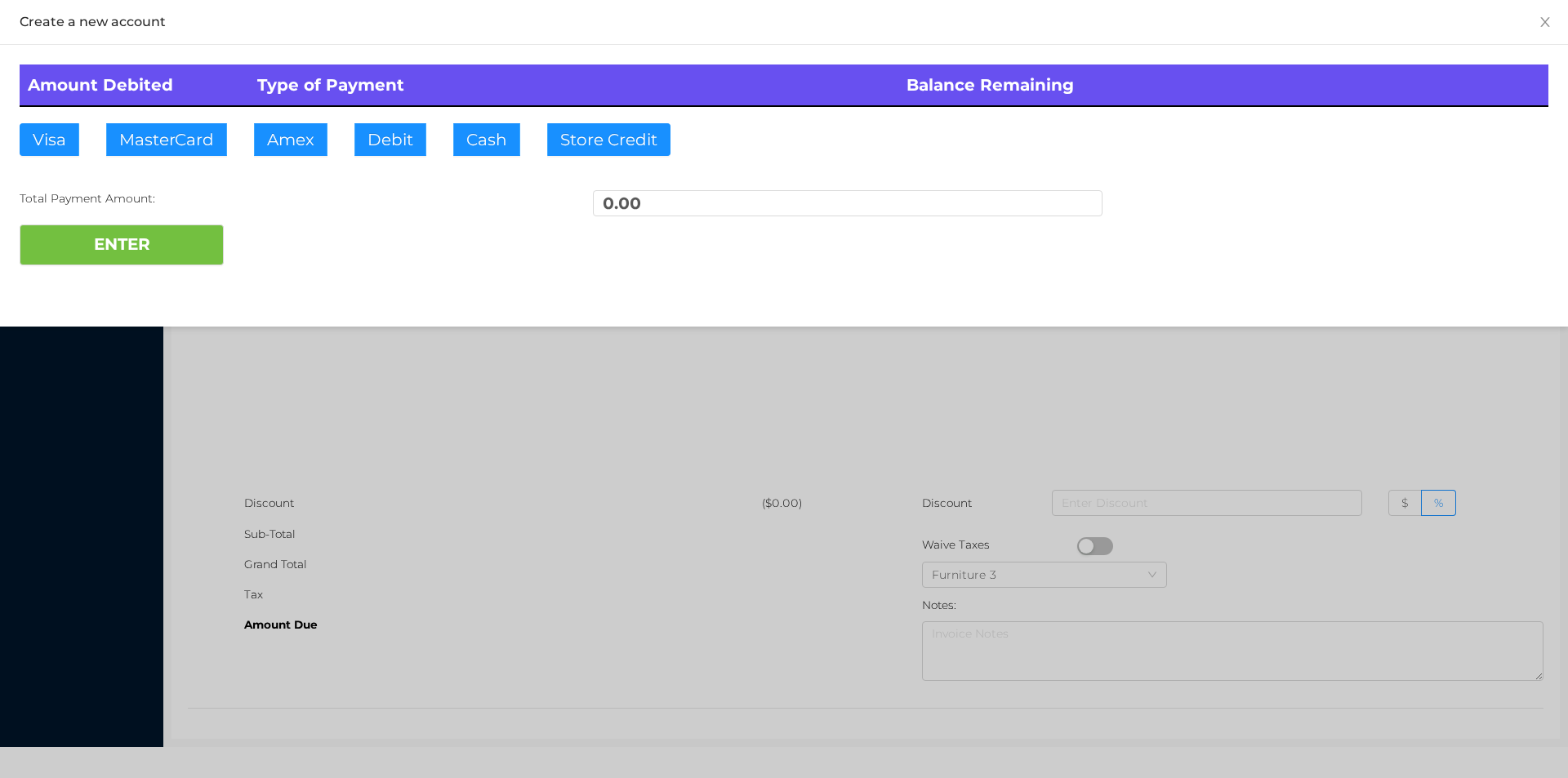
click at [387, 507] on div at bounding box center [784, 389] width 1568 height 778
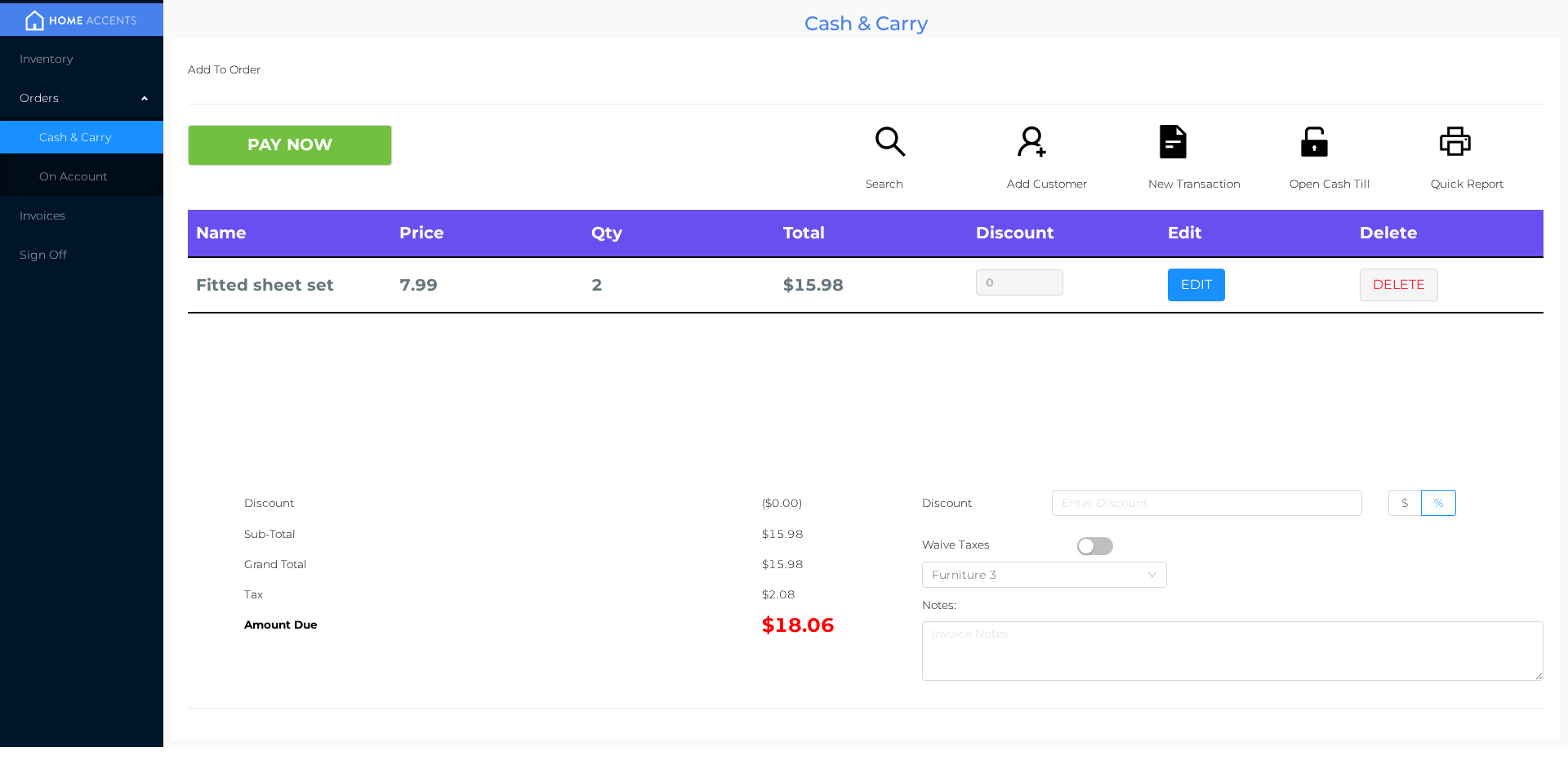
click at [1305, 176] on p "Open Cash Till" at bounding box center [1346, 184] width 113 height 30
click at [333, 155] on button "PAY NOW" at bounding box center [290, 146] width 204 height 41
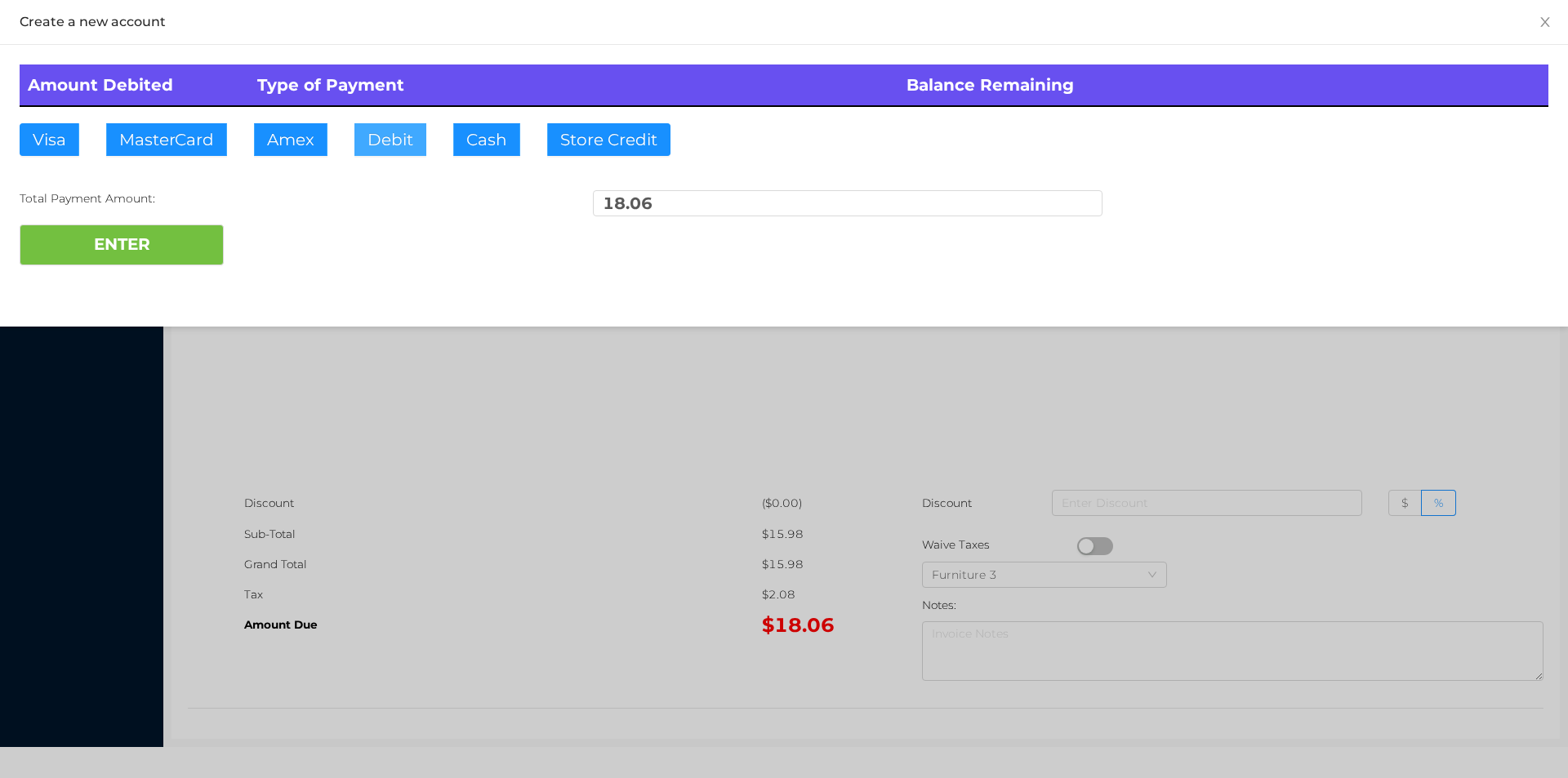
click at [382, 137] on button "Debit" at bounding box center [390, 140] width 72 height 33
click at [190, 232] on button "ENTER" at bounding box center [122, 245] width 204 height 41
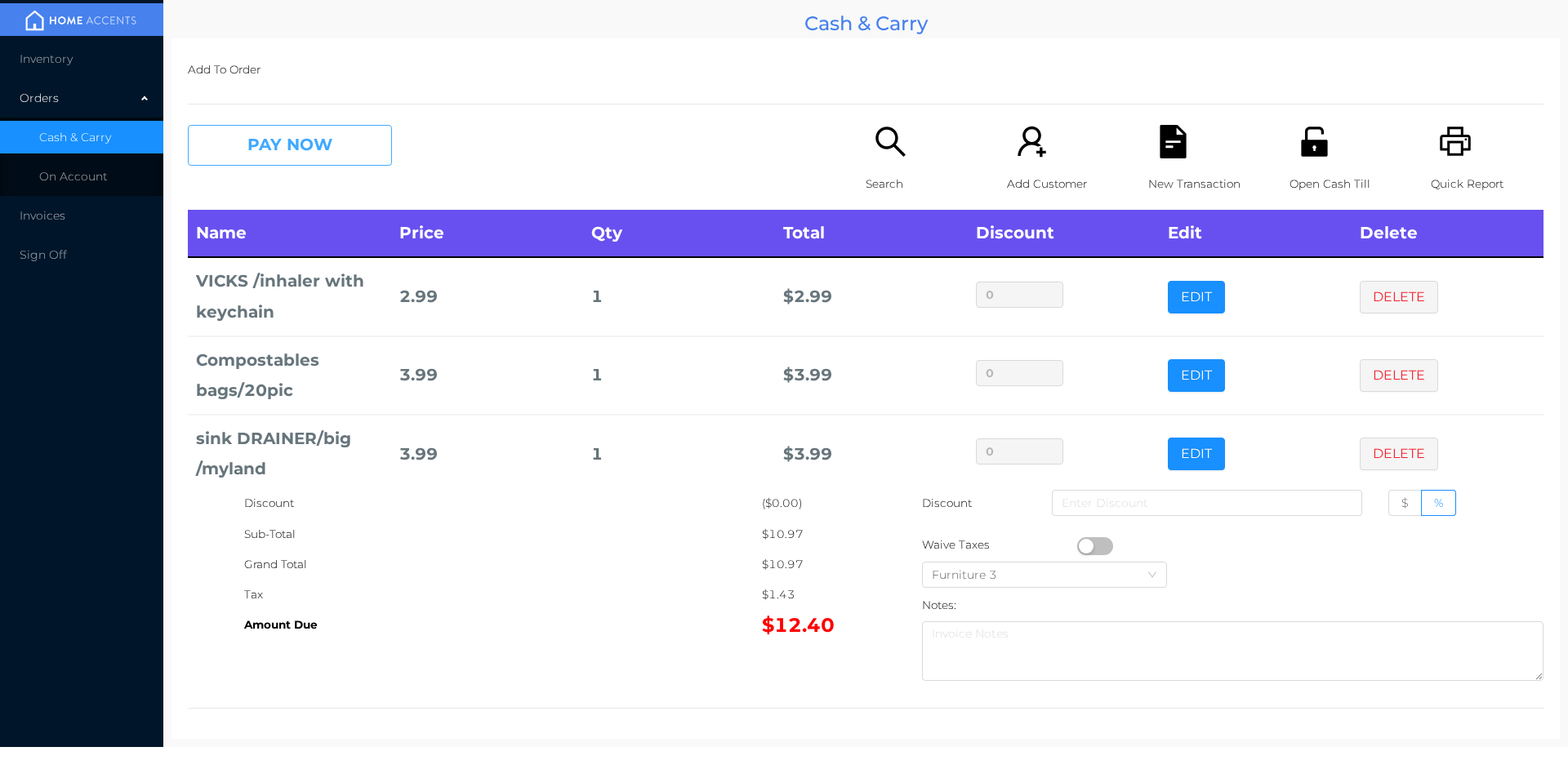
click at [222, 146] on button "PAY NOW" at bounding box center [290, 146] width 204 height 41
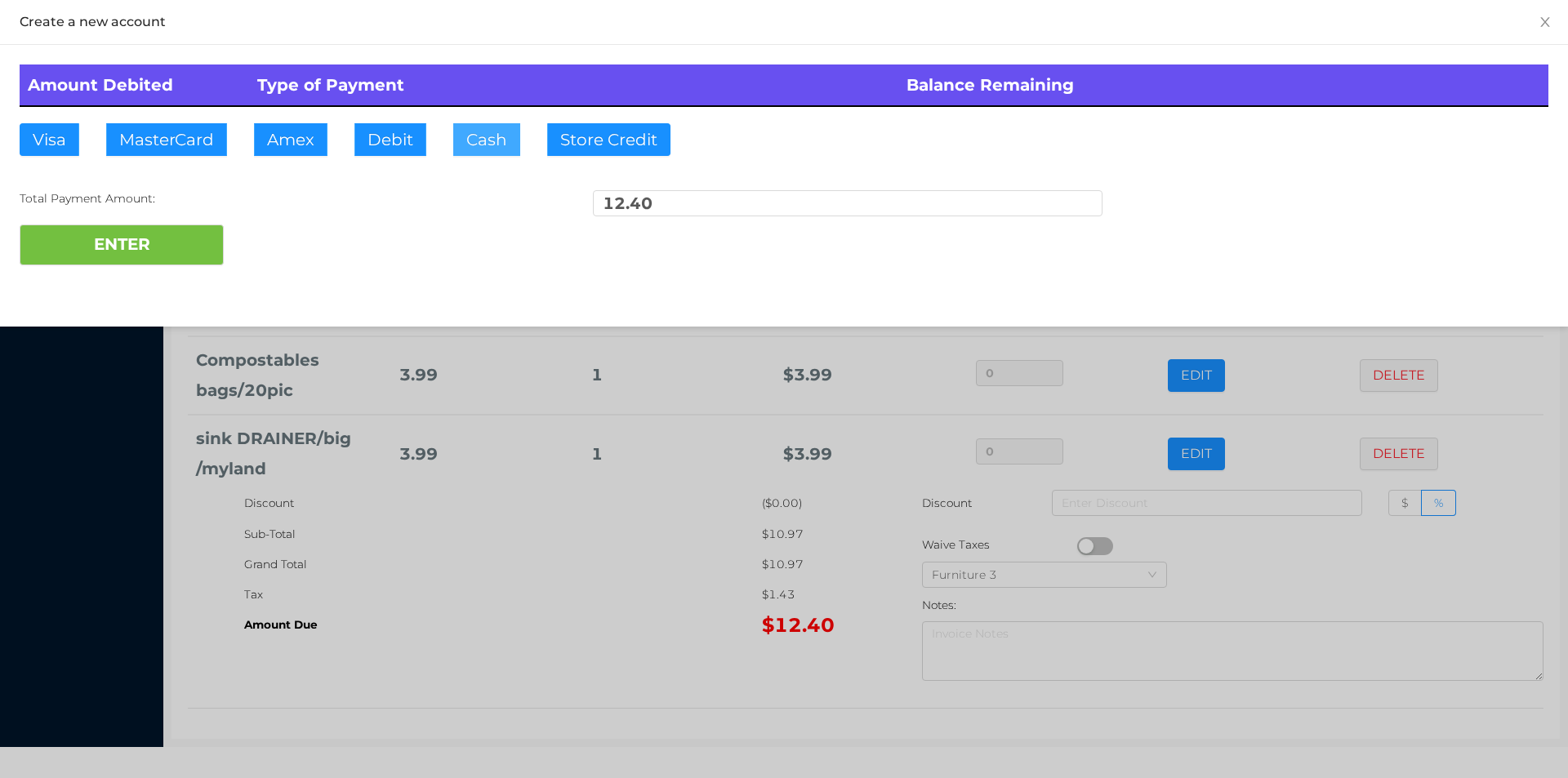
click at [480, 153] on button "Cash" at bounding box center [487, 140] width 67 height 33
type input "15."
click at [137, 259] on button "ENTER" at bounding box center [122, 245] width 204 height 41
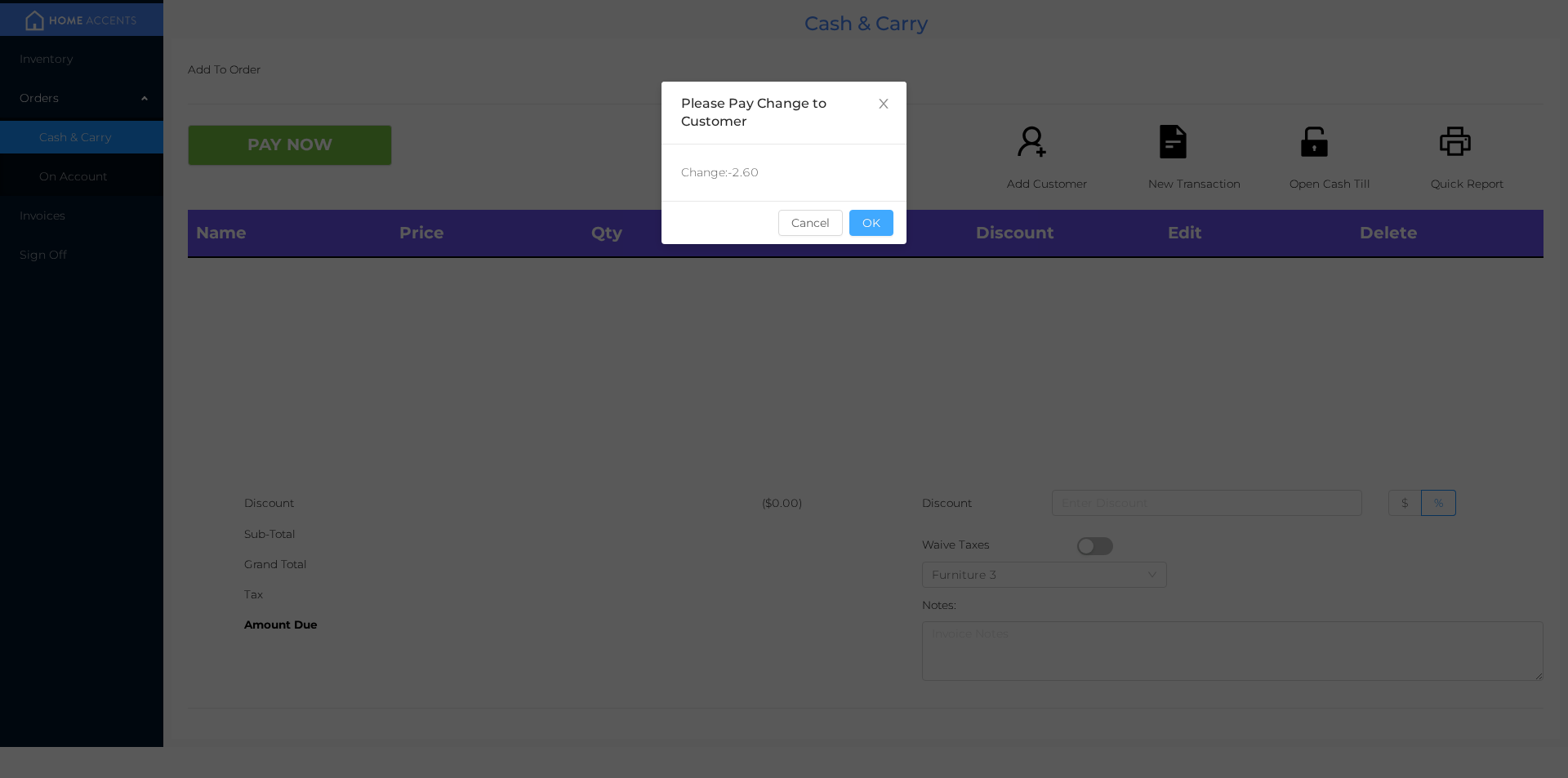
click at [878, 227] on button "OK" at bounding box center [871, 223] width 44 height 26
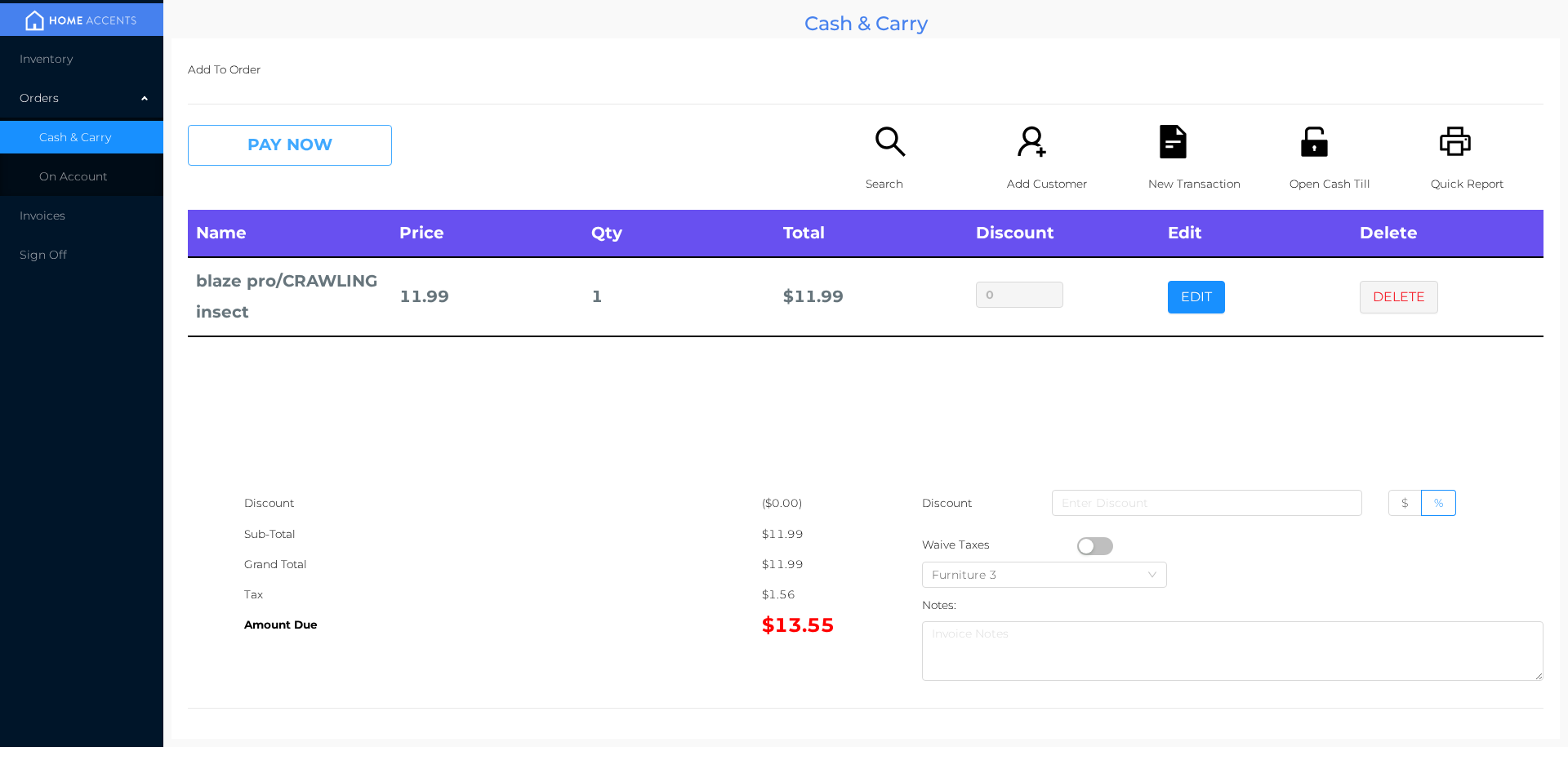
click at [358, 148] on button "PAY NOW" at bounding box center [290, 146] width 204 height 41
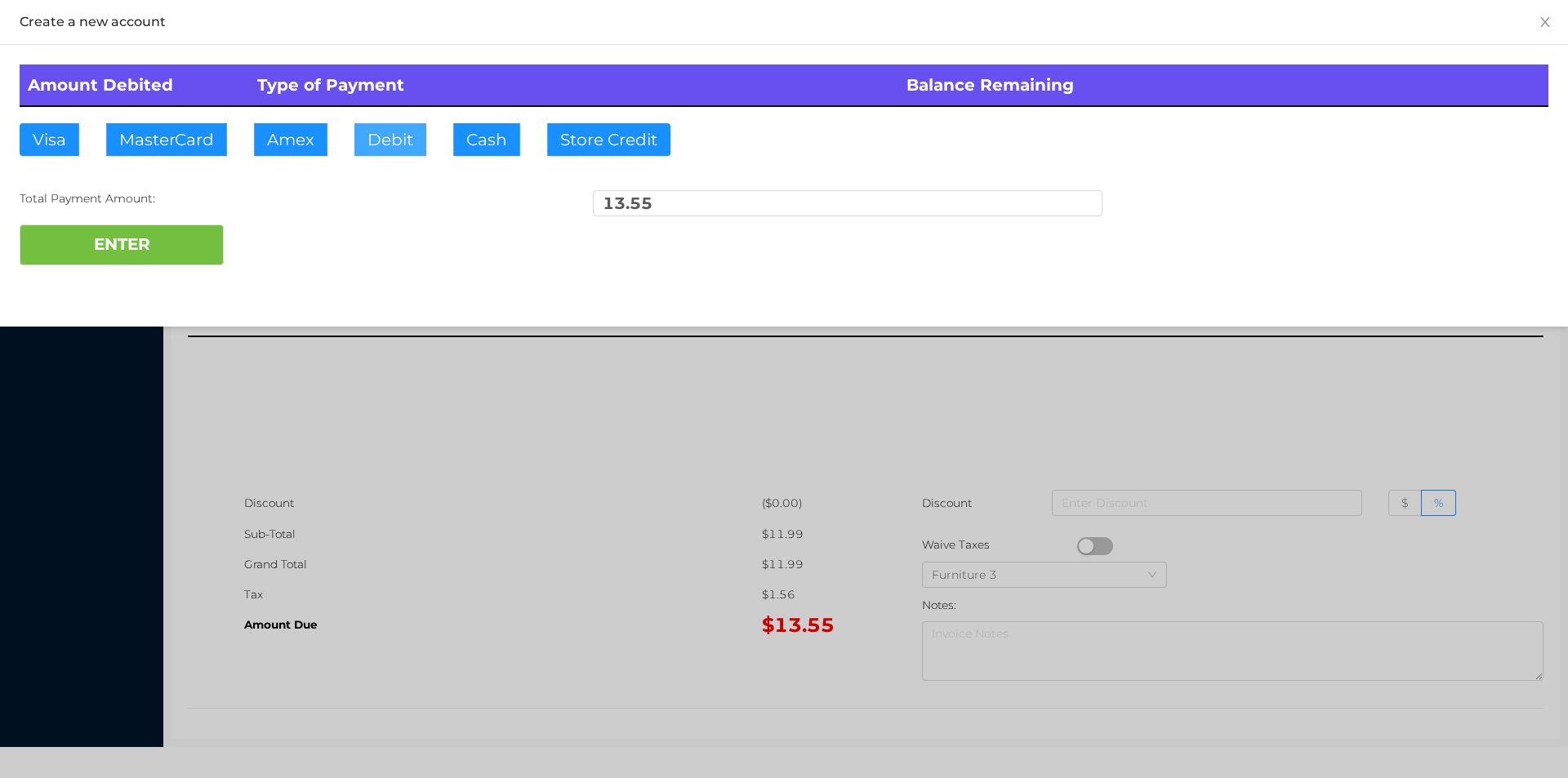
click at [388, 141] on button "Debit" at bounding box center [390, 140] width 72 height 33
click at [196, 242] on button "ENTER" at bounding box center [122, 245] width 204 height 41
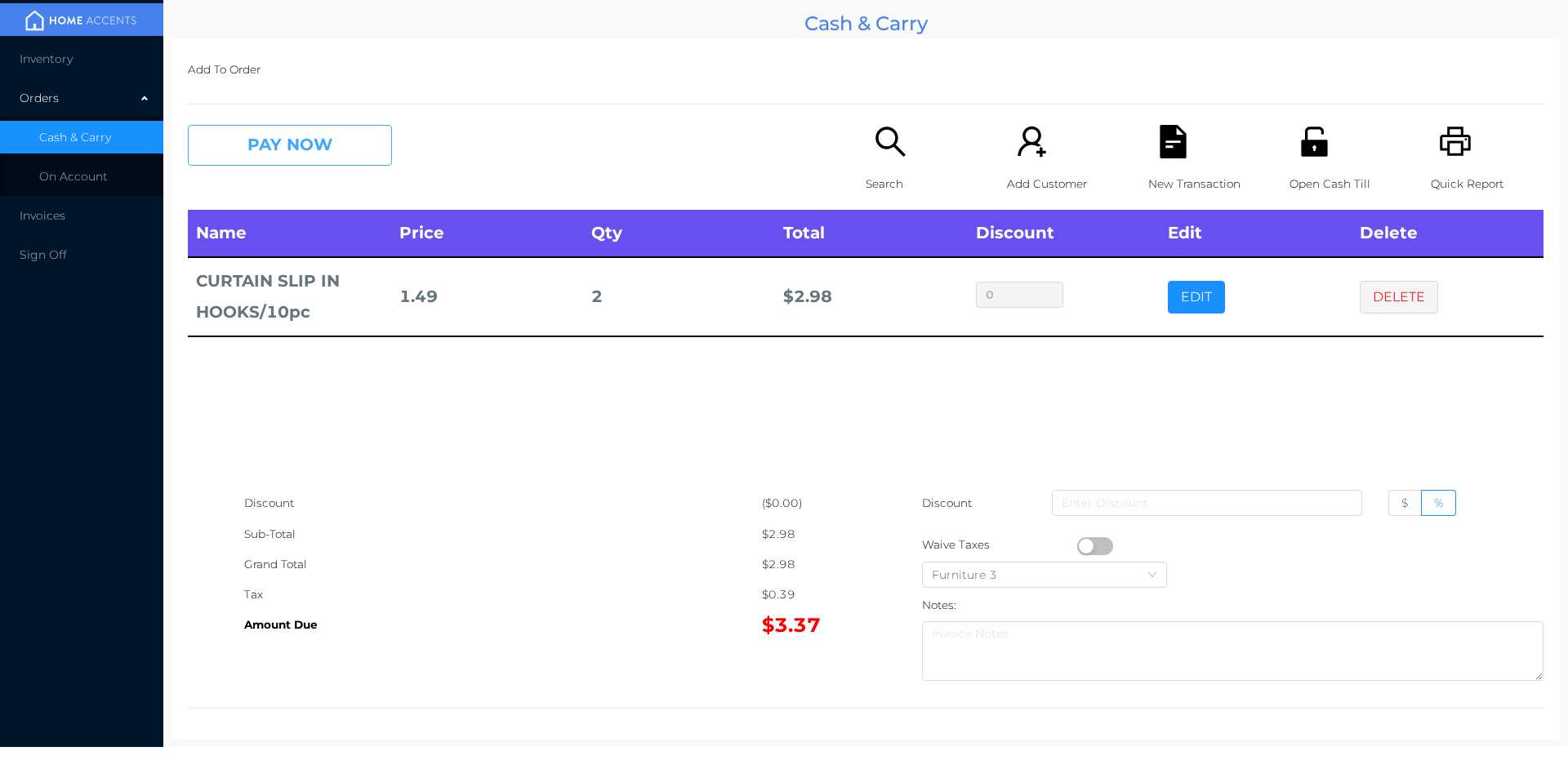
click at [253, 155] on button "PAY NOW" at bounding box center [290, 146] width 204 height 41
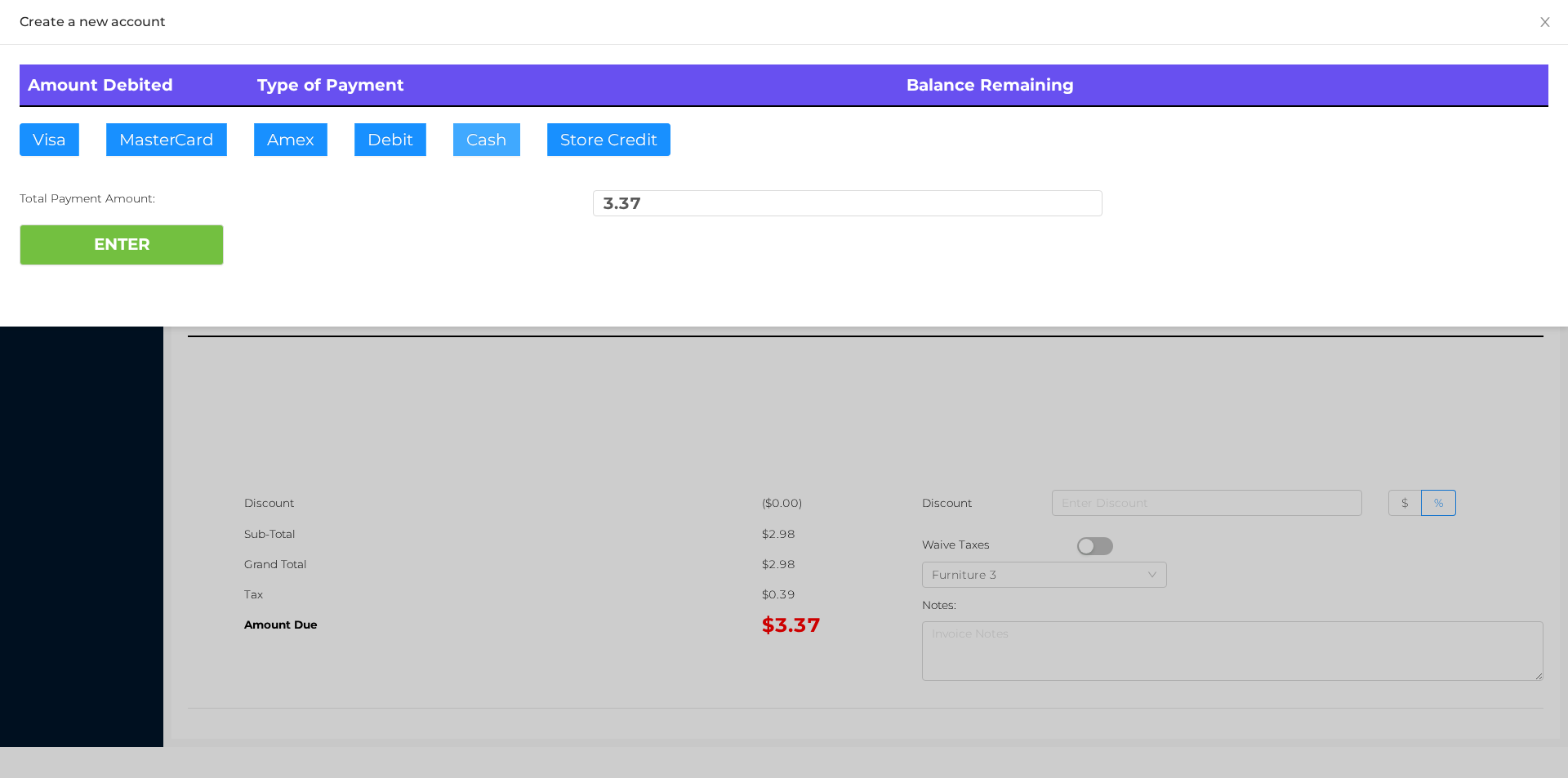
click at [481, 149] on button "Cash" at bounding box center [487, 140] width 67 height 33
type input "5."
click at [142, 262] on button "ENTER" at bounding box center [122, 245] width 204 height 41
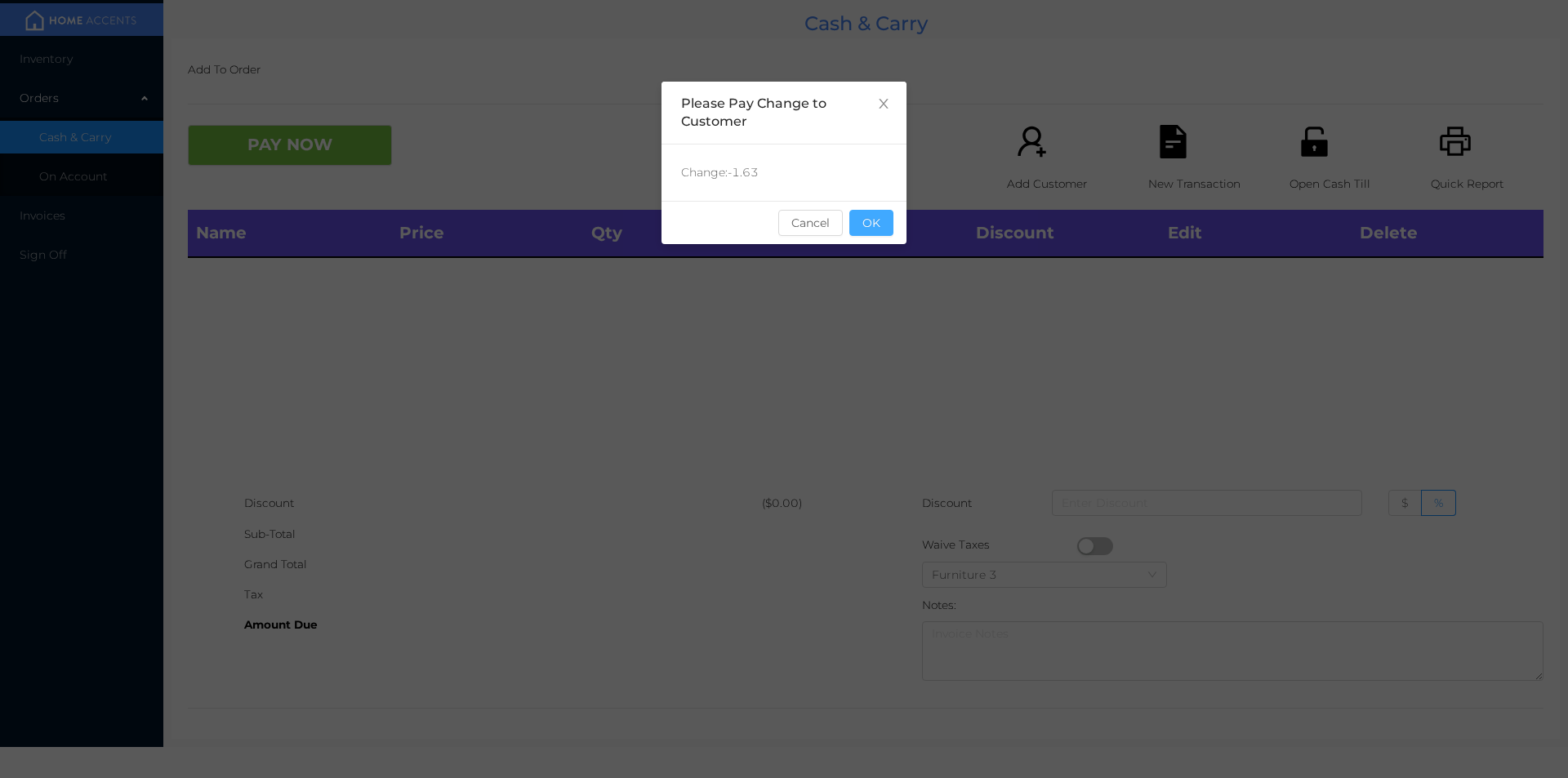
click at [887, 223] on button "OK" at bounding box center [871, 223] width 44 height 26
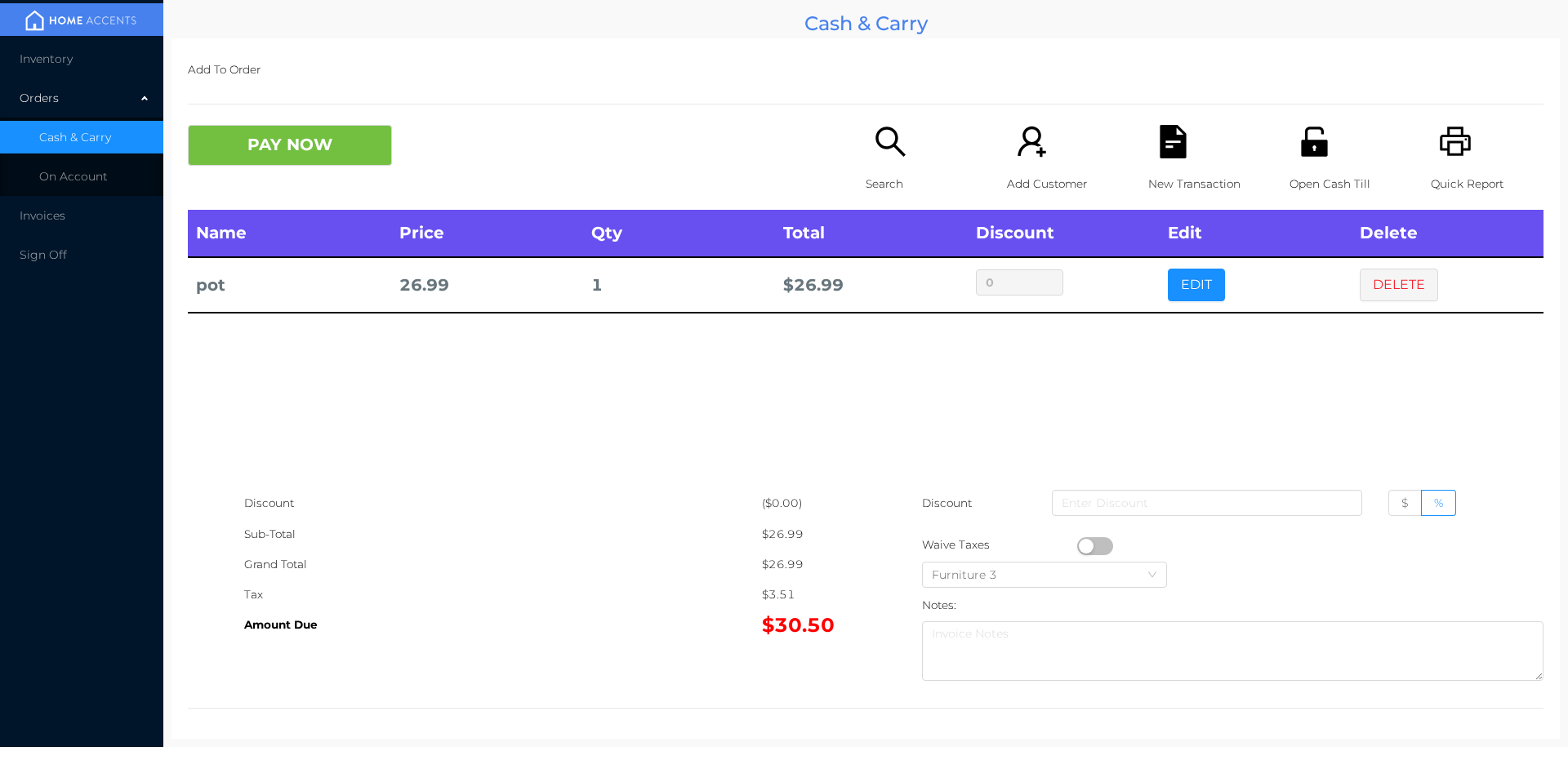
click at [452, 148] on div "PAY NOW" at bounding box center [357, 146] width 339 height 41
click at [1173, 142] on icon "icon: file-text" at bounding box center [1172, 142] width 26 height 34
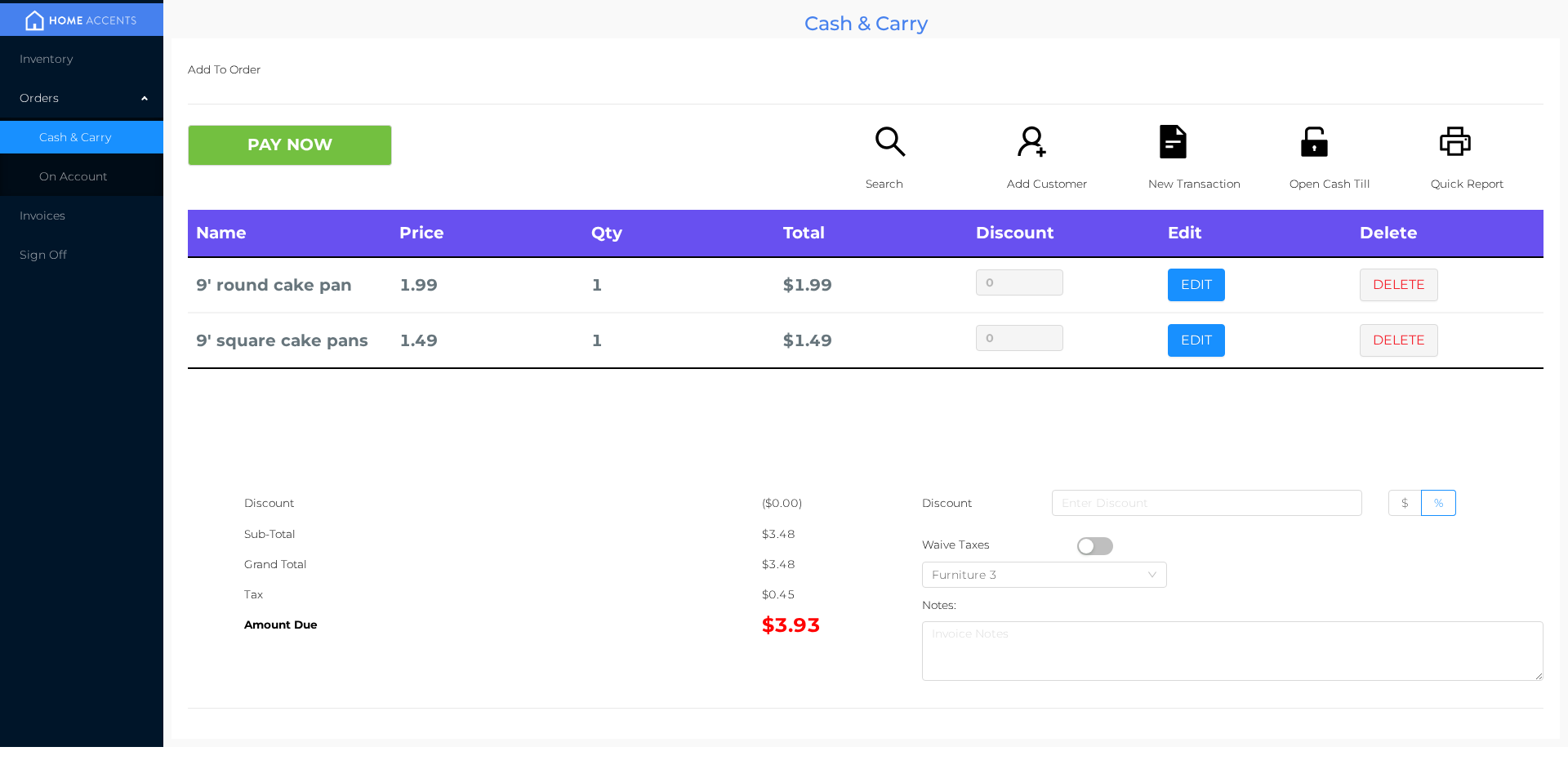
click at [276, 152] on button "PAY NOW" at bounding box center [290, 146] width 204 height 41
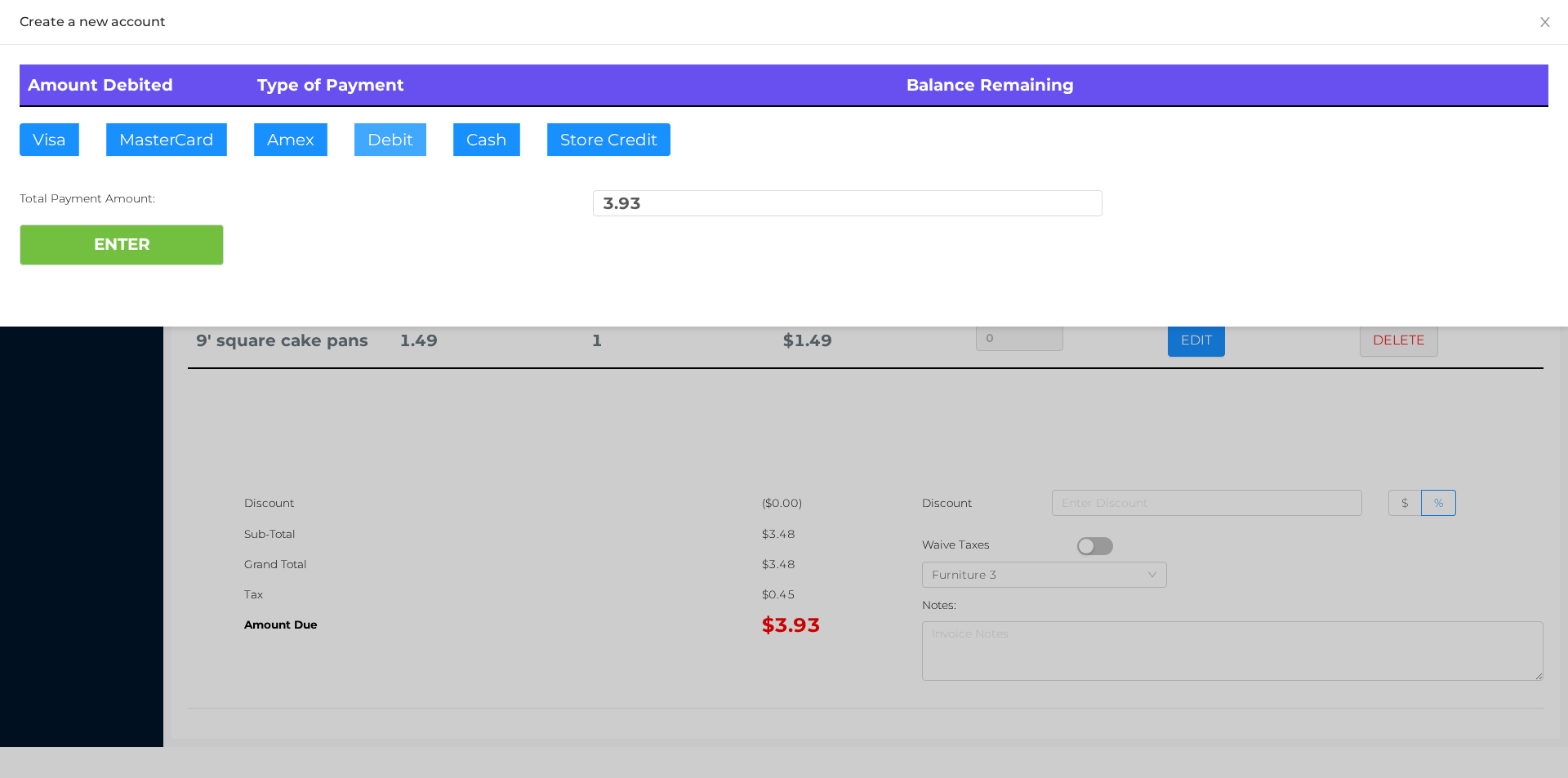
click at [374, 137] on button "Debit" at bounding box center [390, 140] width 72 height 33
click at [194, 237] on button "ENTER" at bounding box center [122, 245] width 204 height 41
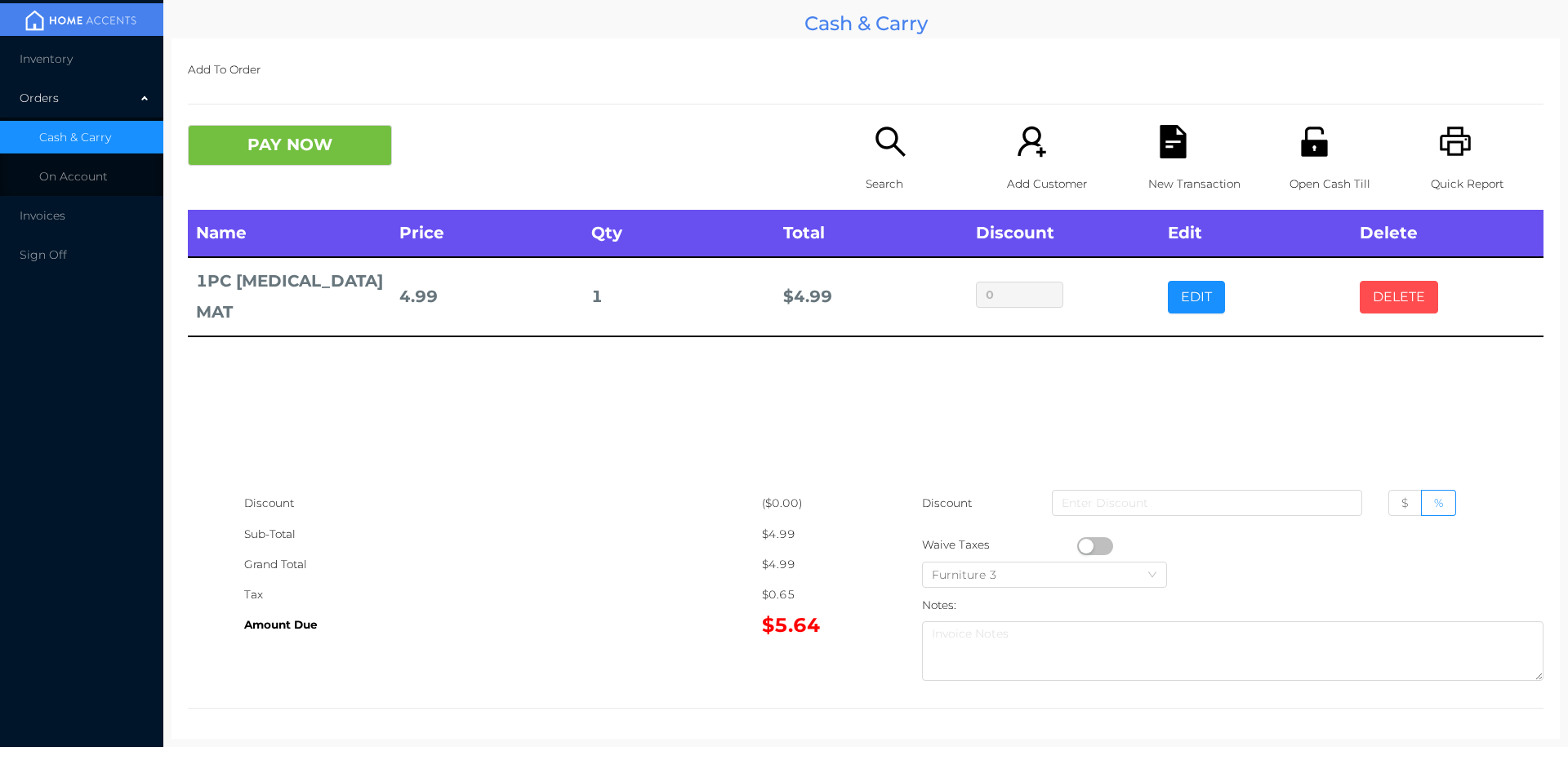
click at [1386, 281] on button "DELETE" at bounding box center [1399, 297] width 79 height 33
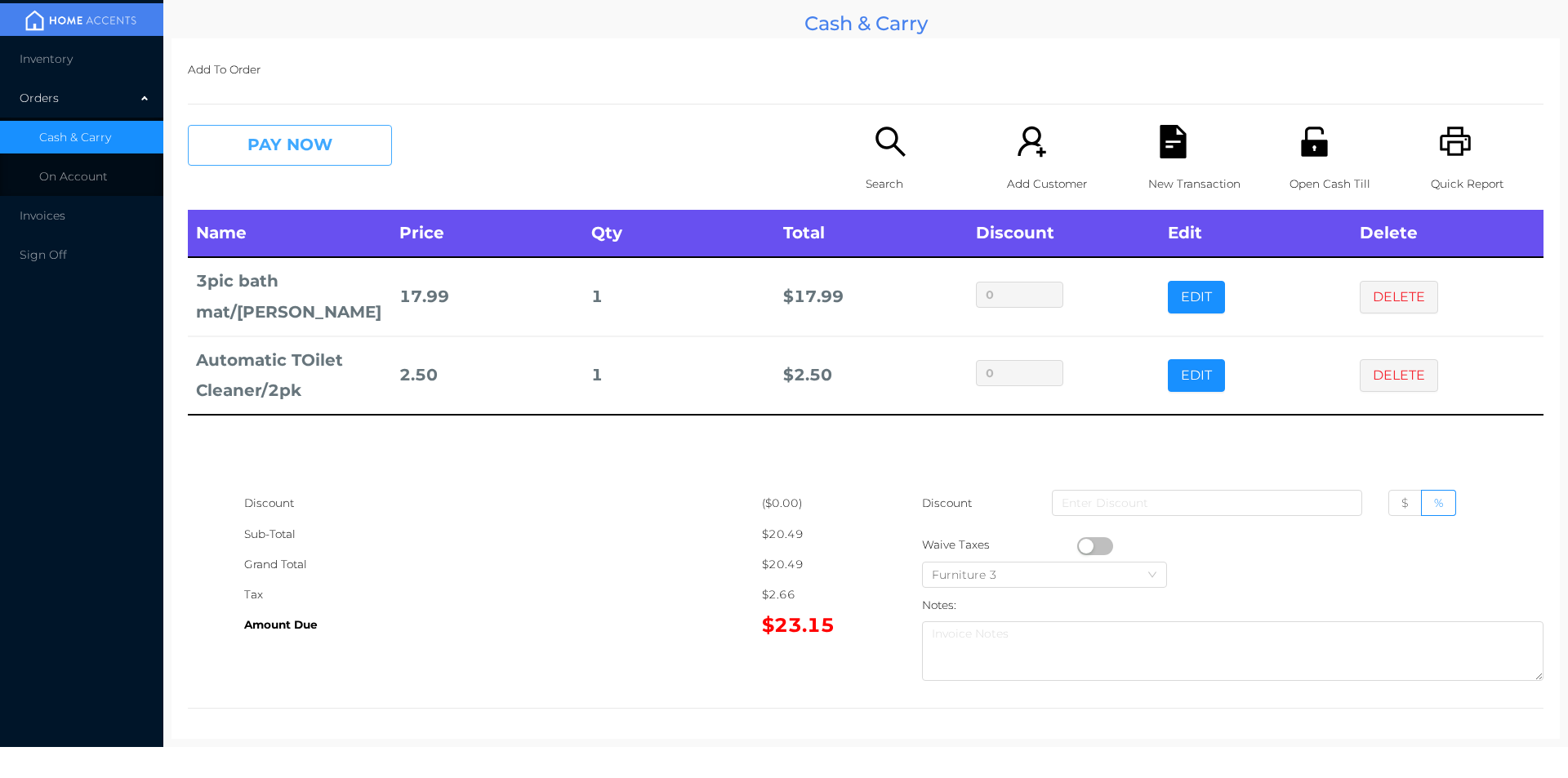
click at [273, 140] on button "PAY NOW" at bounding box center [290, 146] width 204 height 41
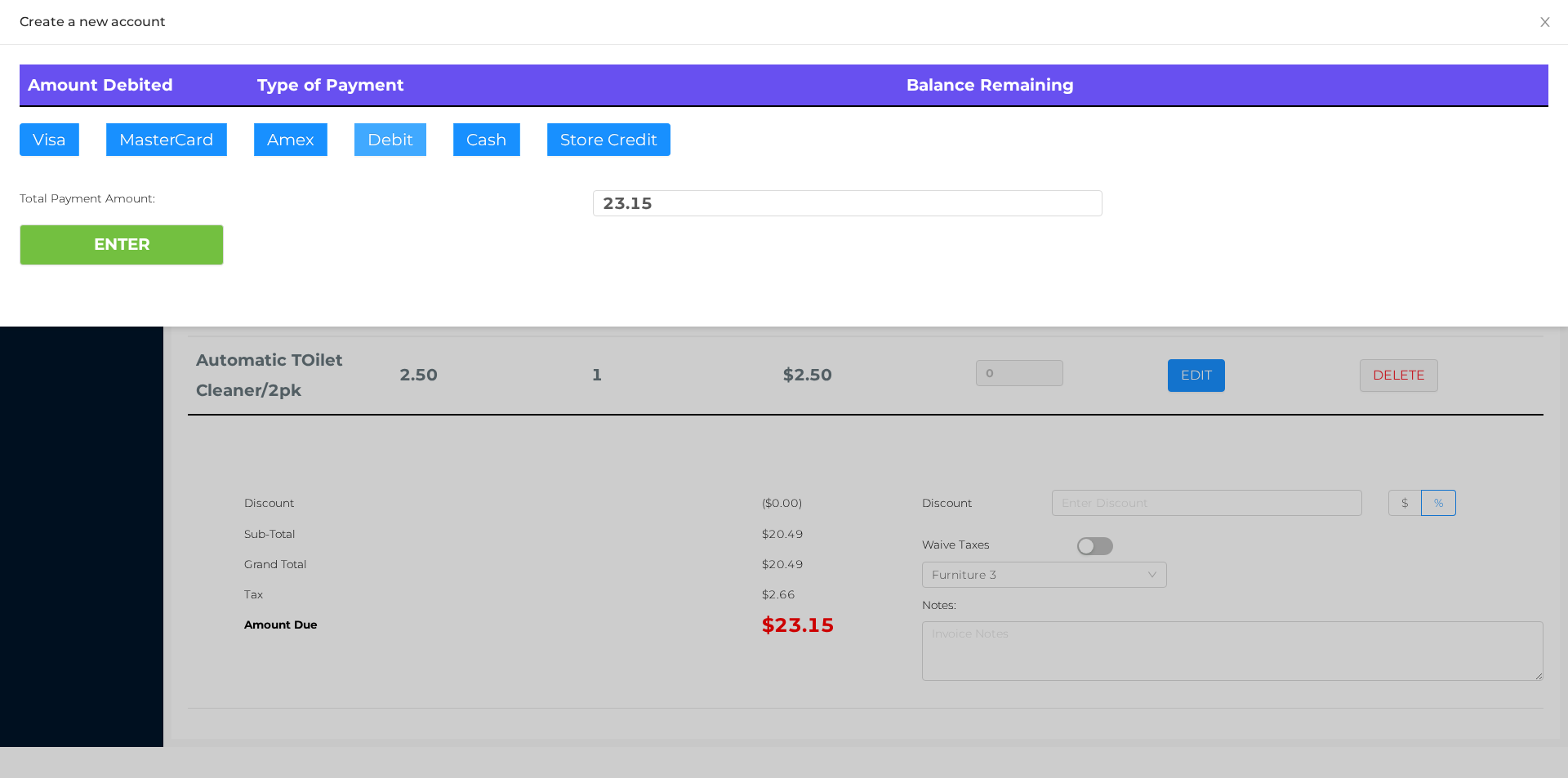
click at [425, 139] on button "Debit" at bounding box center [390, 140] width 72 height 33
click at [268, 190] on div "Amount Debited Type of Payment Balance Remaining Visa MasterCard Amex Debit Cas…" at bounding box center [784, 164] width 1568 height 240
click at [113, 264] on button "ENTER" at bounding box center [122, 245] width 204 height 41
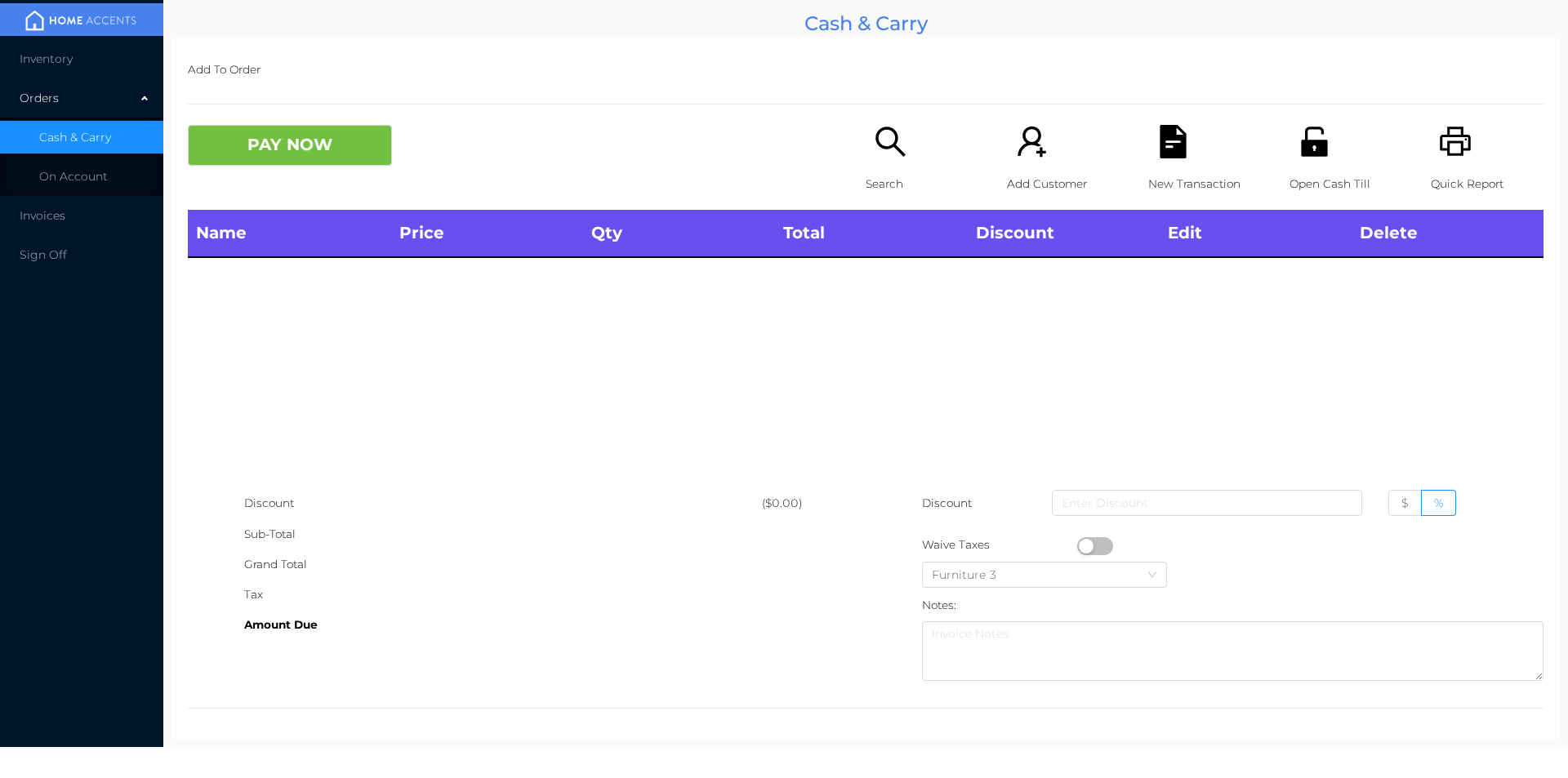
click at [874, 147] on icon "icon: search" at bounding box center [890, 142] width 34 height 34
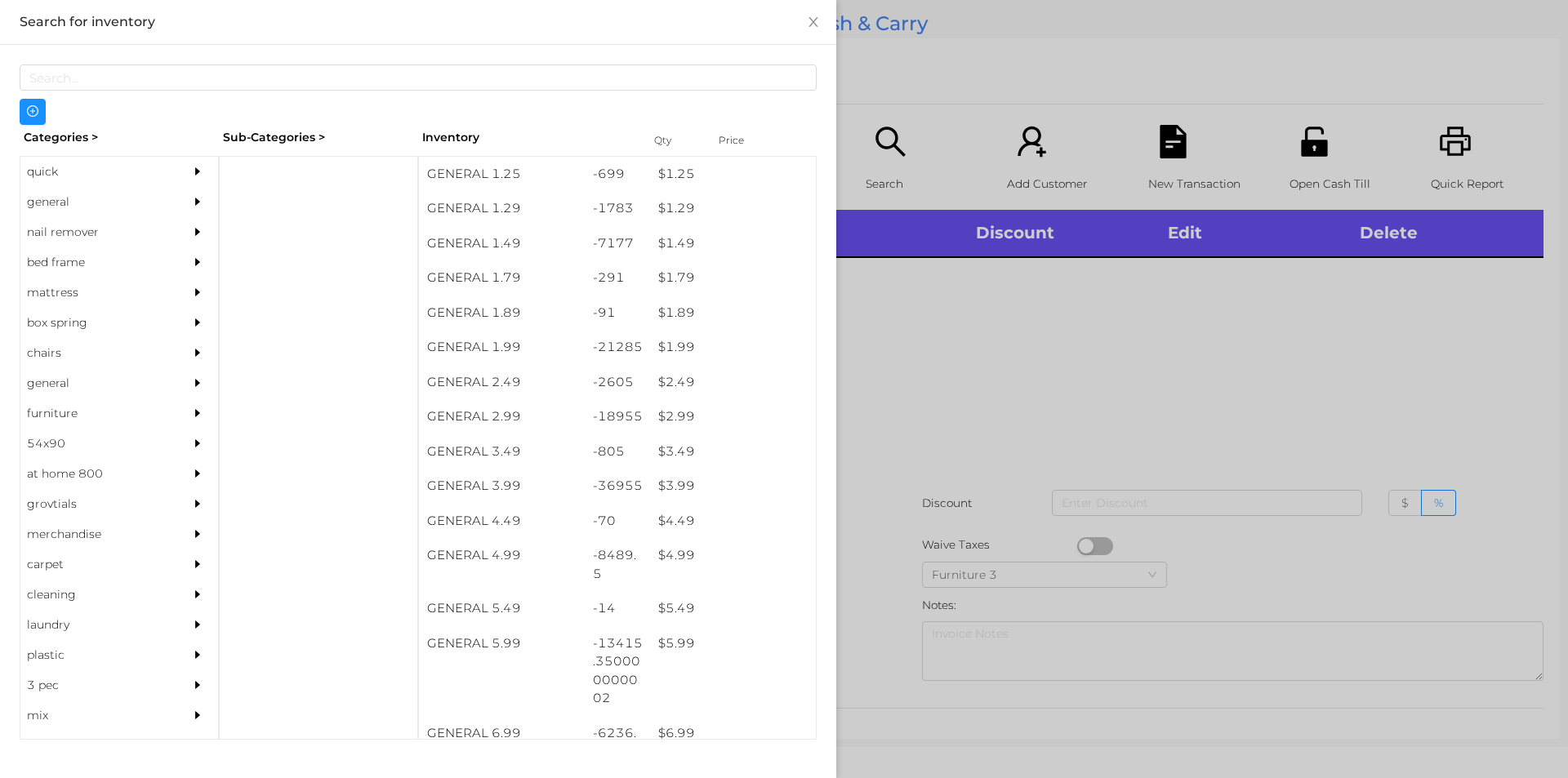
scroll to position [288, 0]
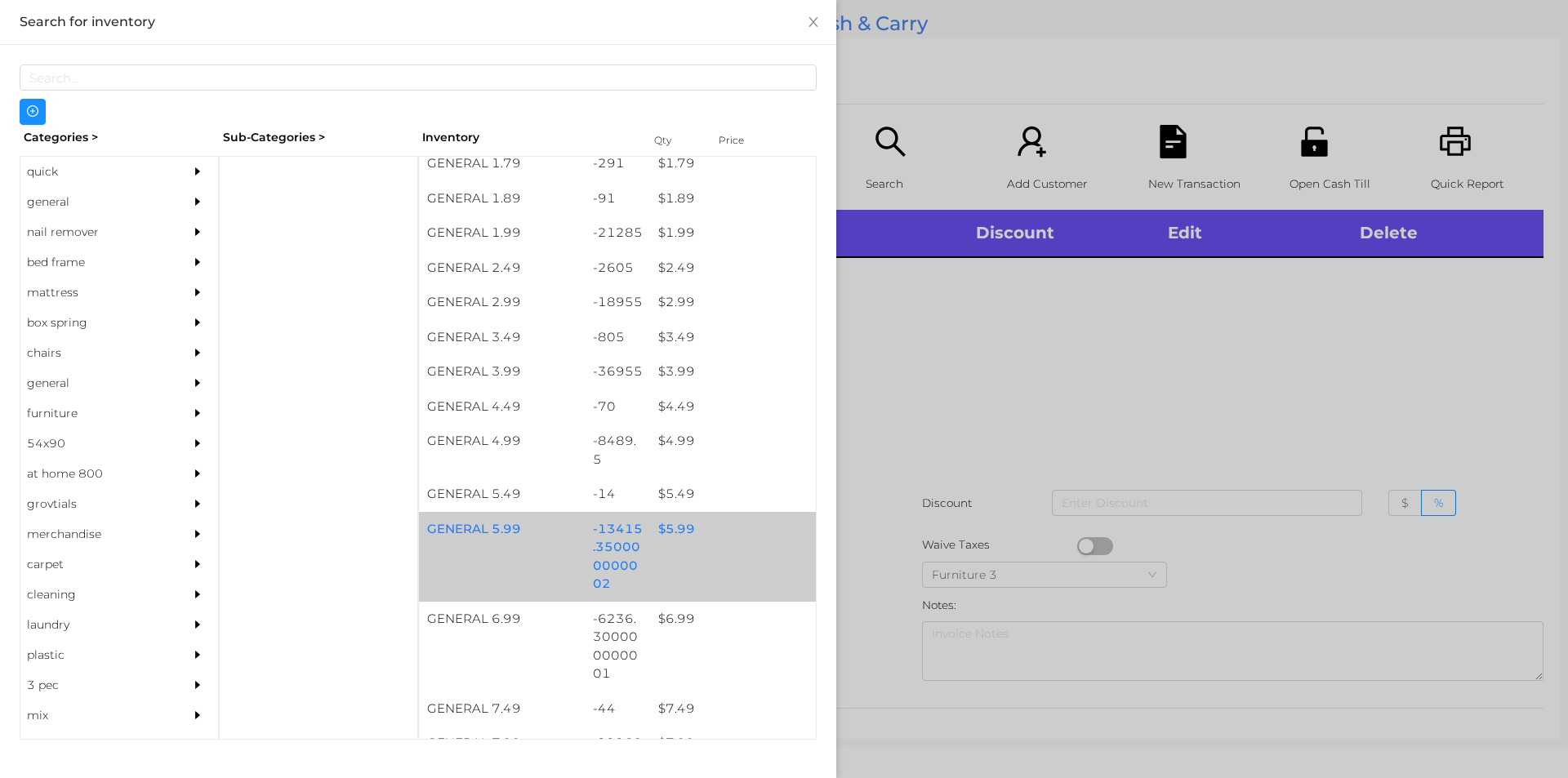
click at [663, 531] on div "$ 5.99" at bounding box center [733, 529] width 166 height 35
click at [662, 529] on div "$ 5.99" at bounding box center [733, 529] width 166 height 35
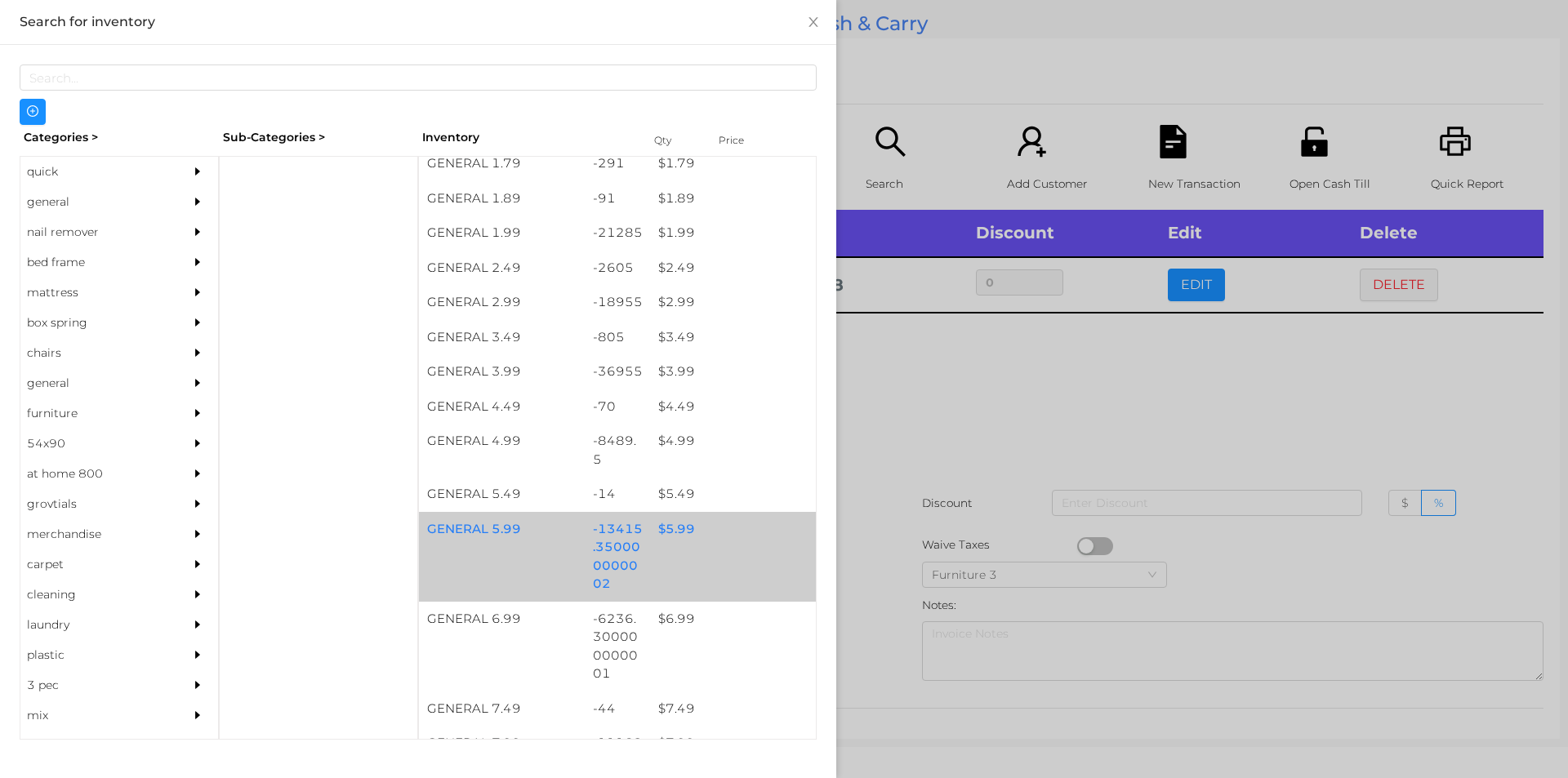
click at [667, 525] on div "$ 5.99" at bounding box center [733, 529] width 166 height 35
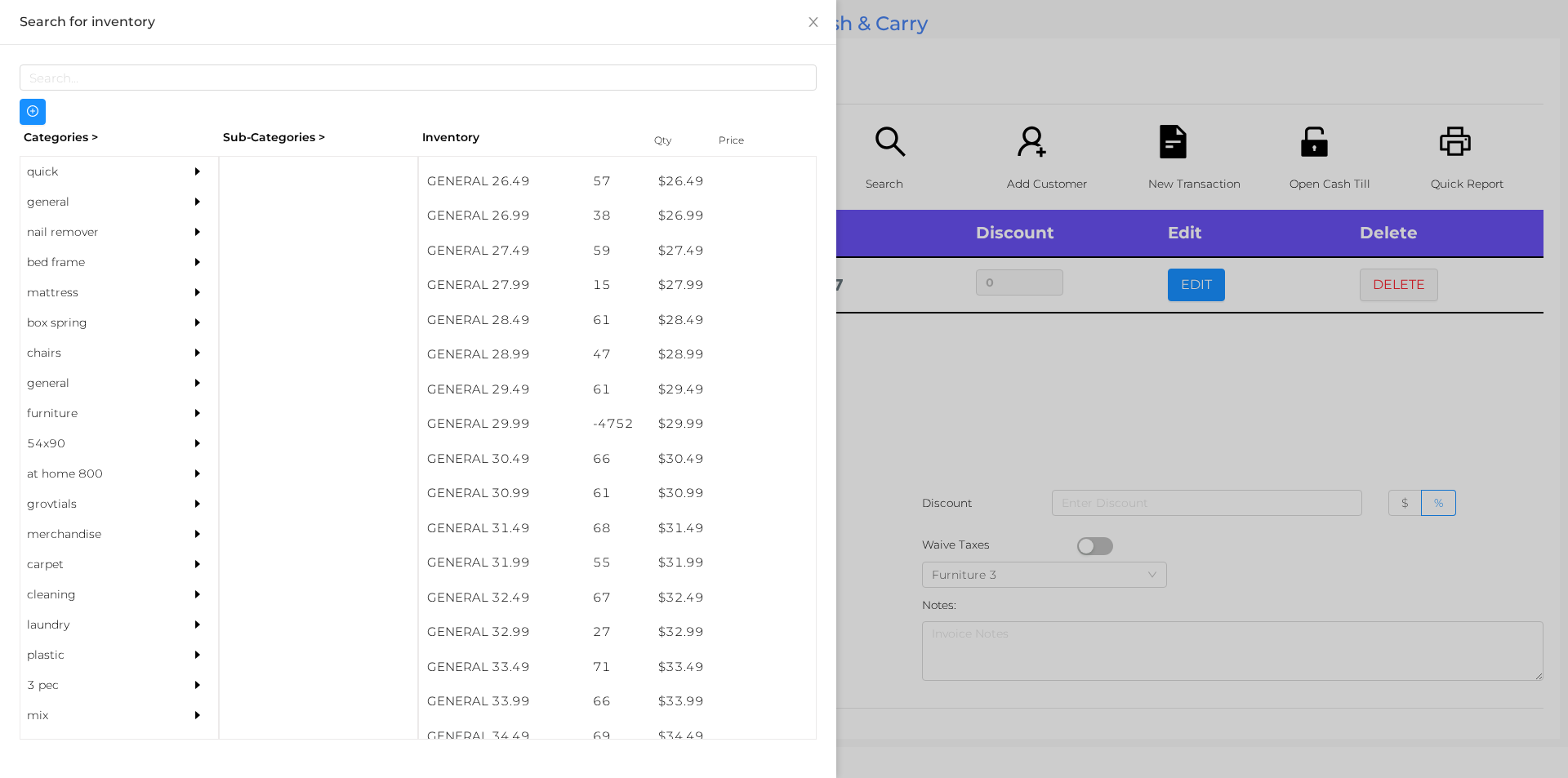
scroll to position [2203, 0]
click at [683, 427] on div "$ 29.99" at bounding box center [733, 425] width 166 height 35
click at [912, 407] on div at bounding box center [784, 389] width 1568 height 778
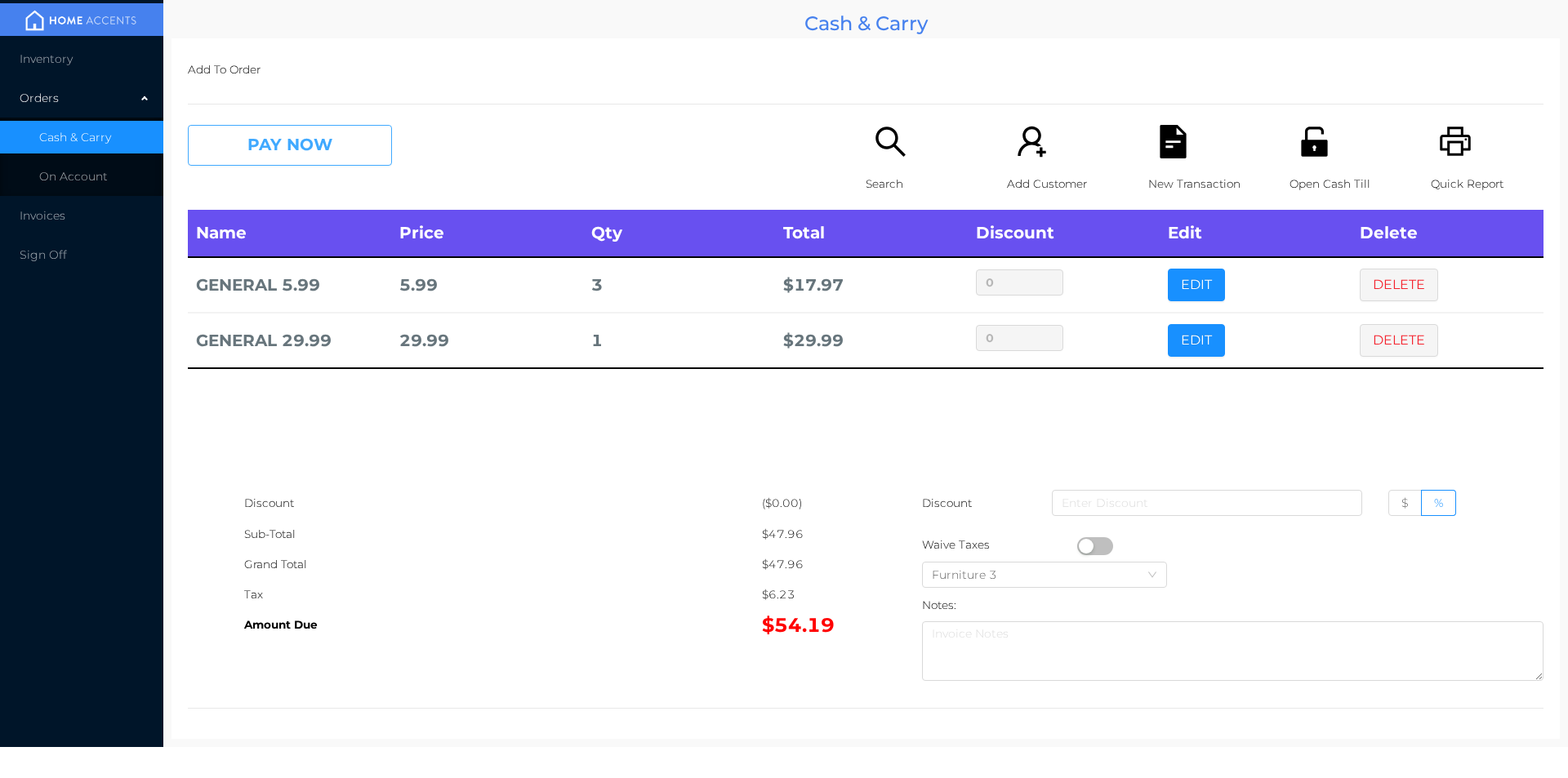
click at [239, 155] on button "PAY NOW" at bounding box center [290, 146] width 204 height 41
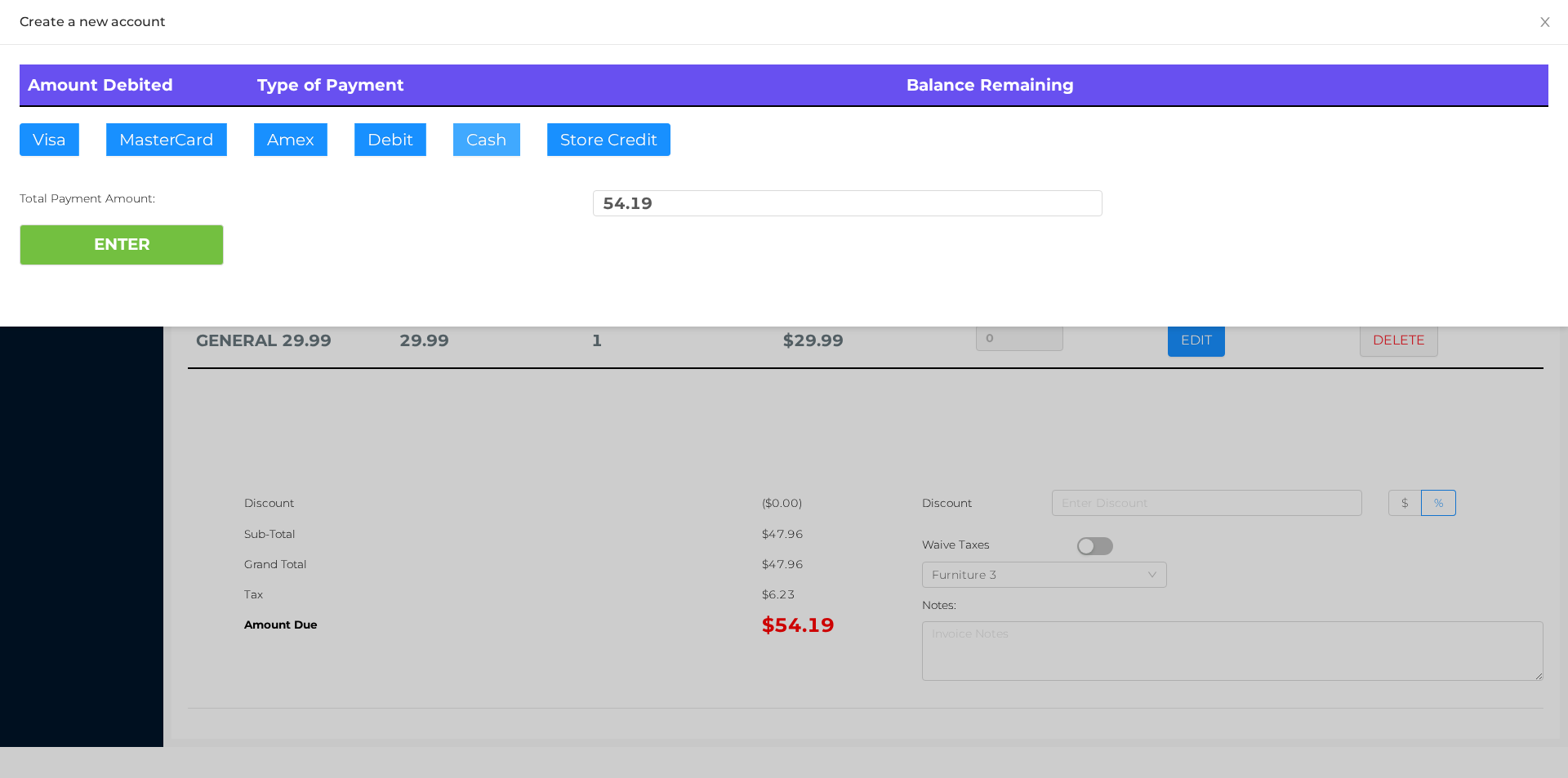
click at [483, 133] on button "Cash" at bounding box center [487, 140] width 67 height 33
type input "100."
click at [110, 241] on button "ENTER" at bounding box center [122, 245] width 204 height 41
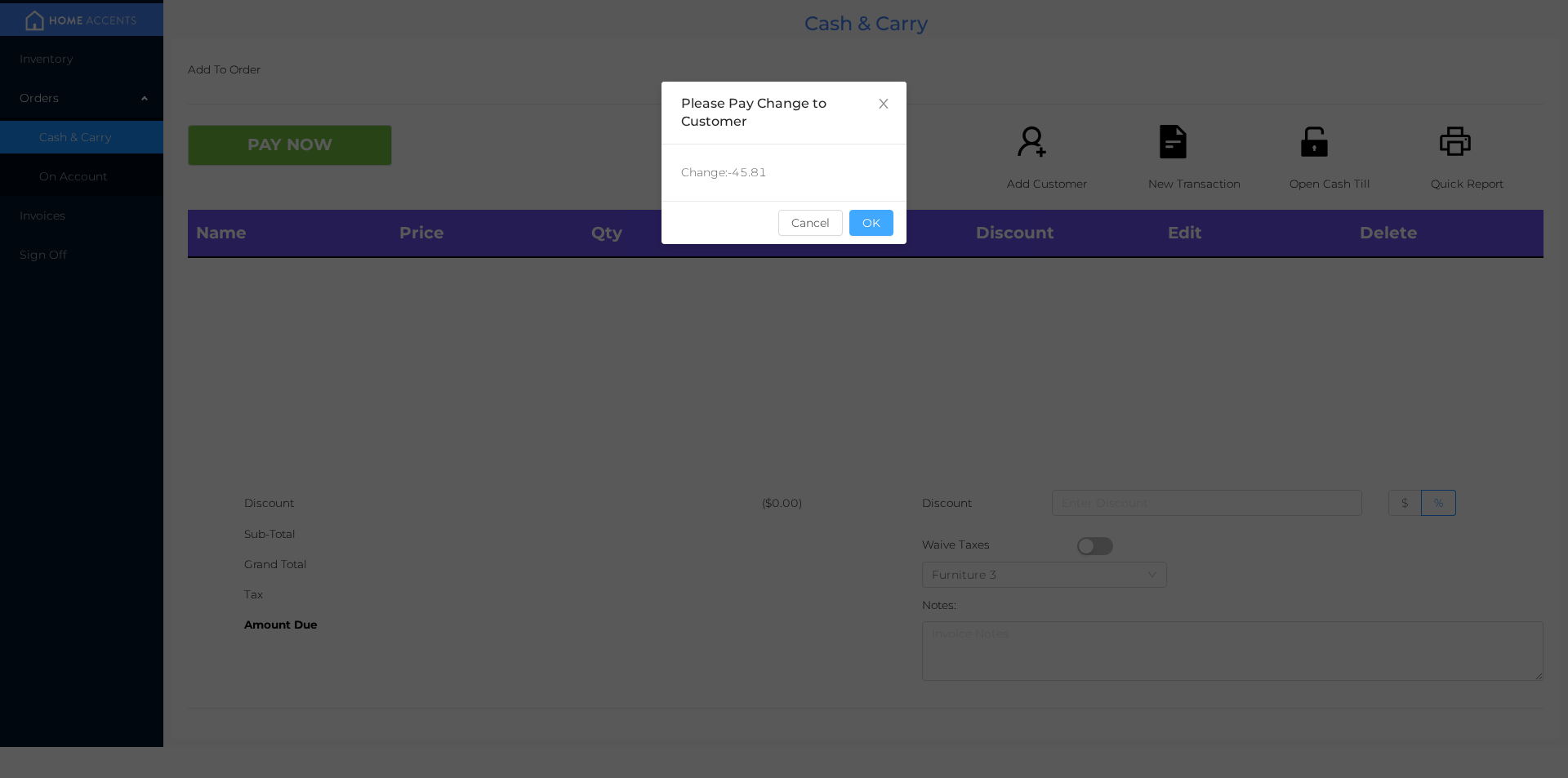
click at [882, 222] on button "OK" at bounding box center [871, 223] width 44 height 26
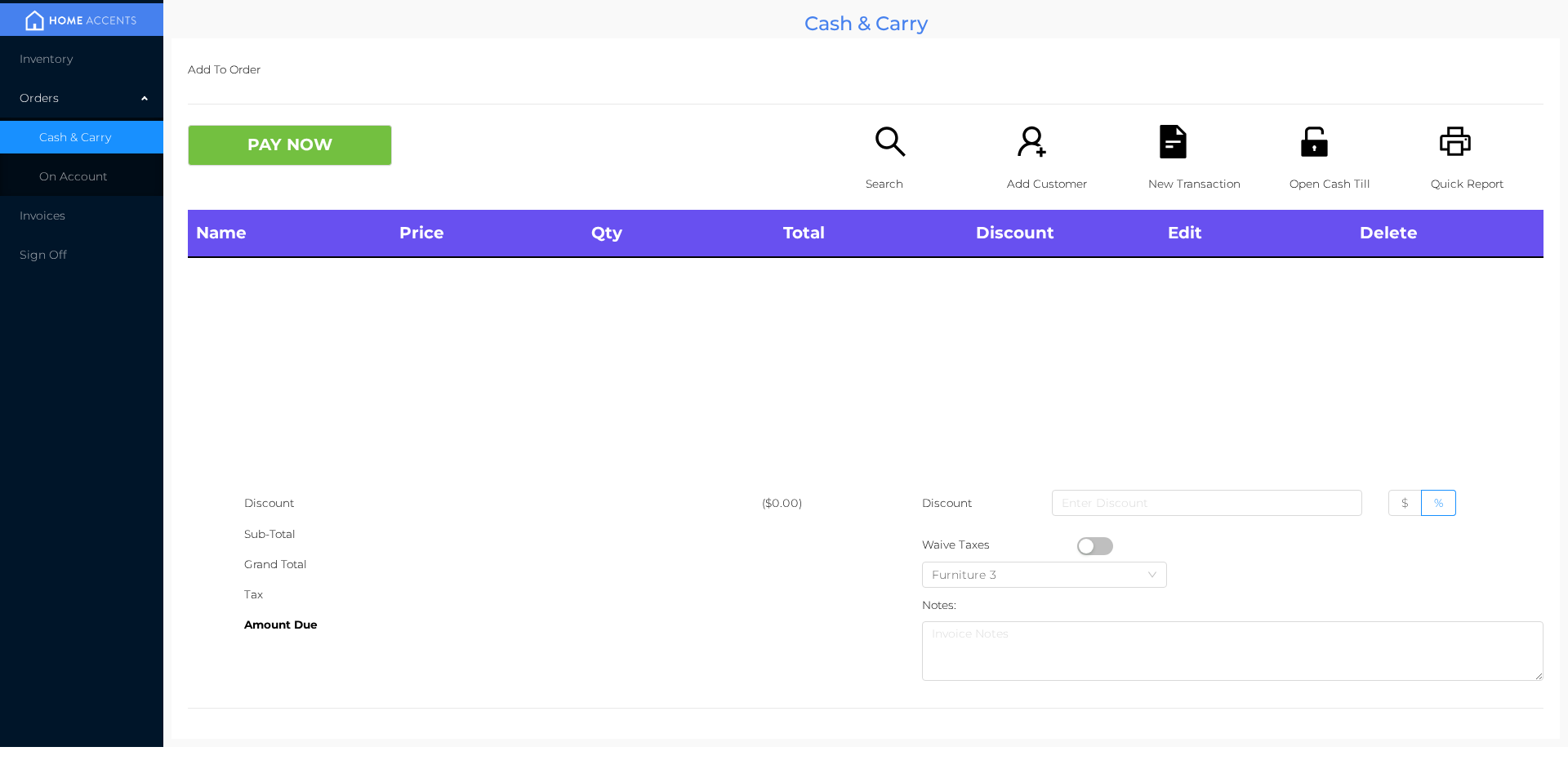
click at [876, 168] on div "Search" at bounding box center [922, 168] width 113 height 85
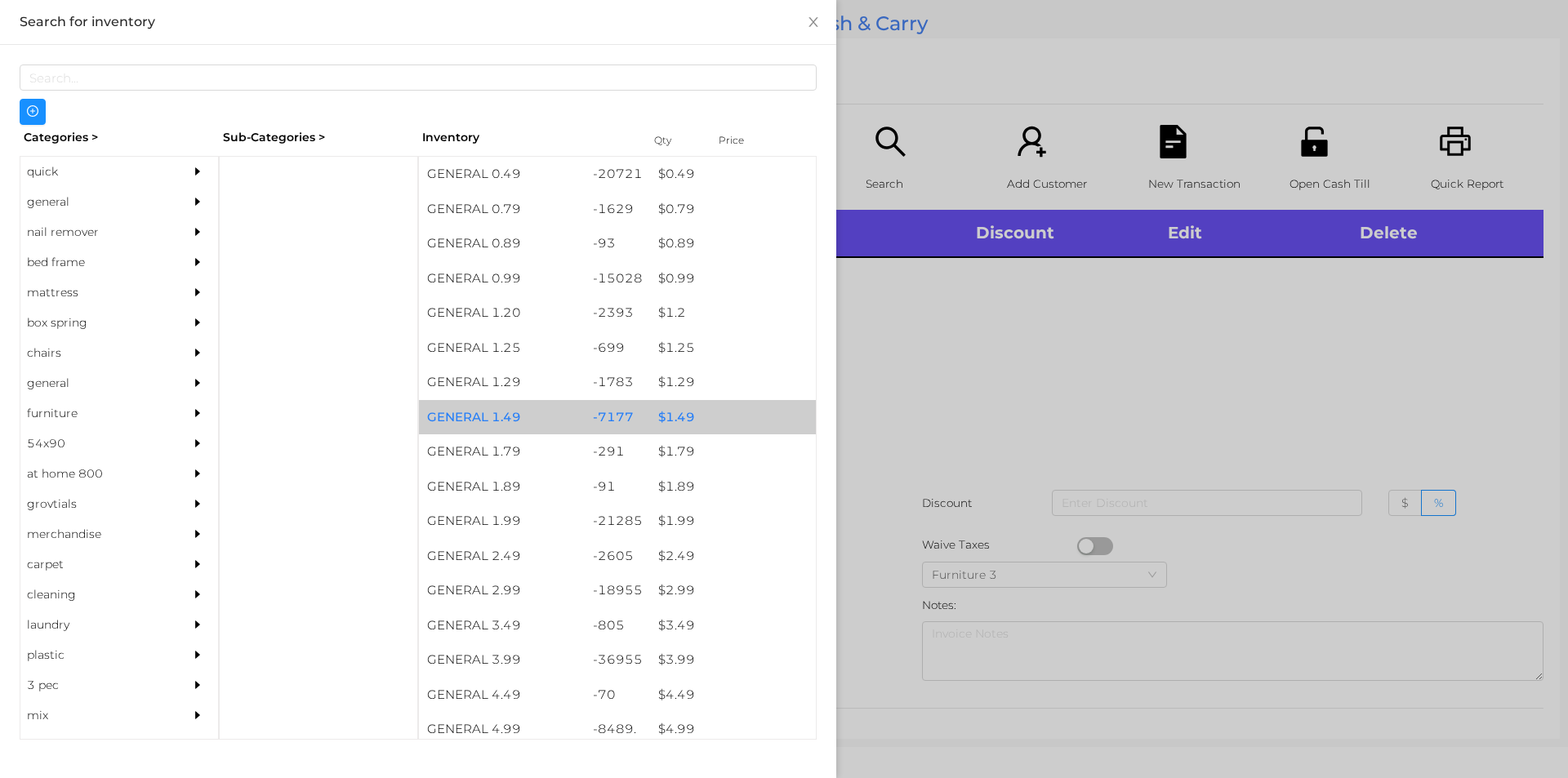
click at [672, 415] on div "$ 1.49" at bounding box center [733, 417] width 166 height 35
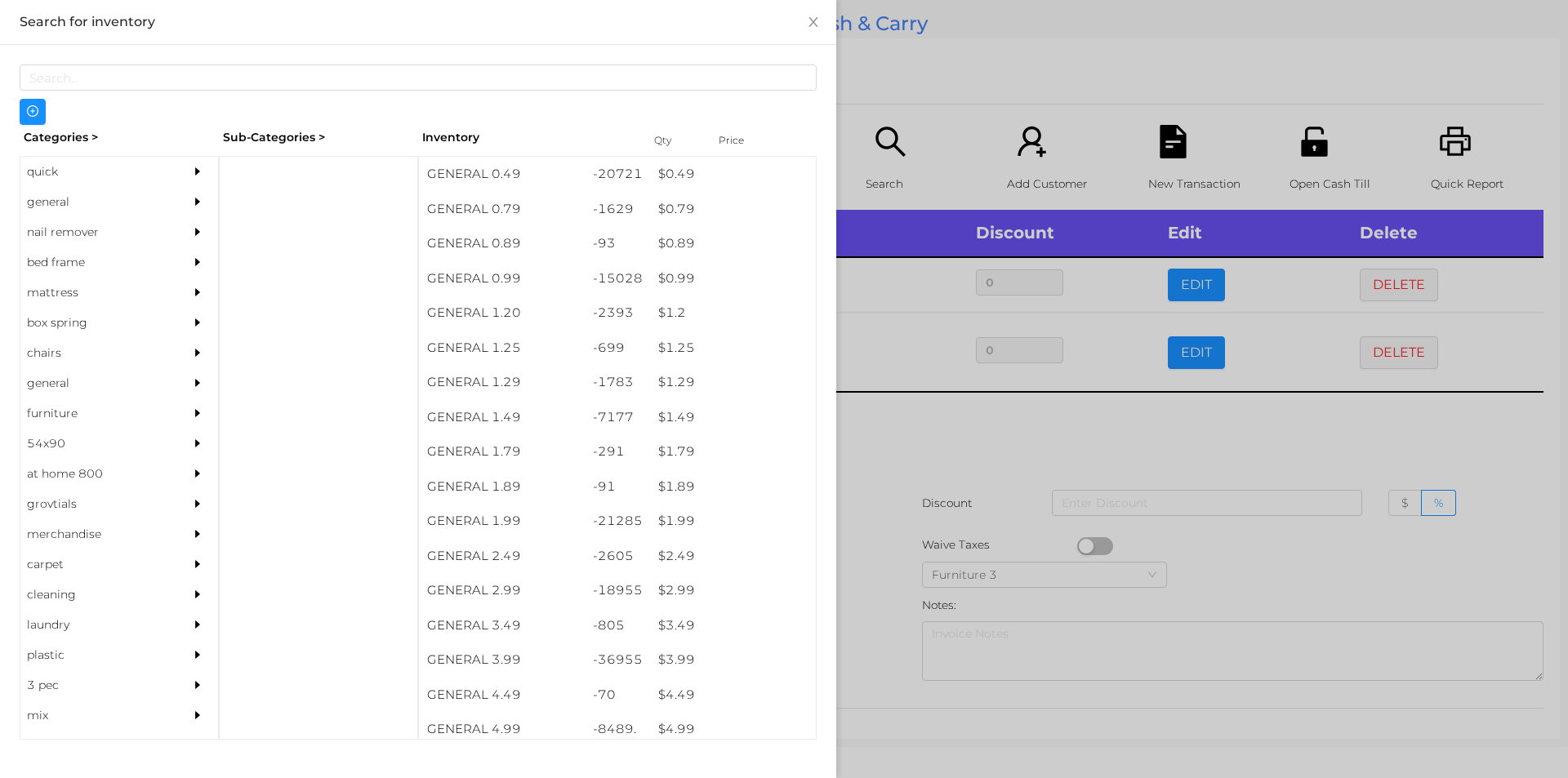
click at [928, 431] on div at bounding box center [784, 389] width 1568 height 778
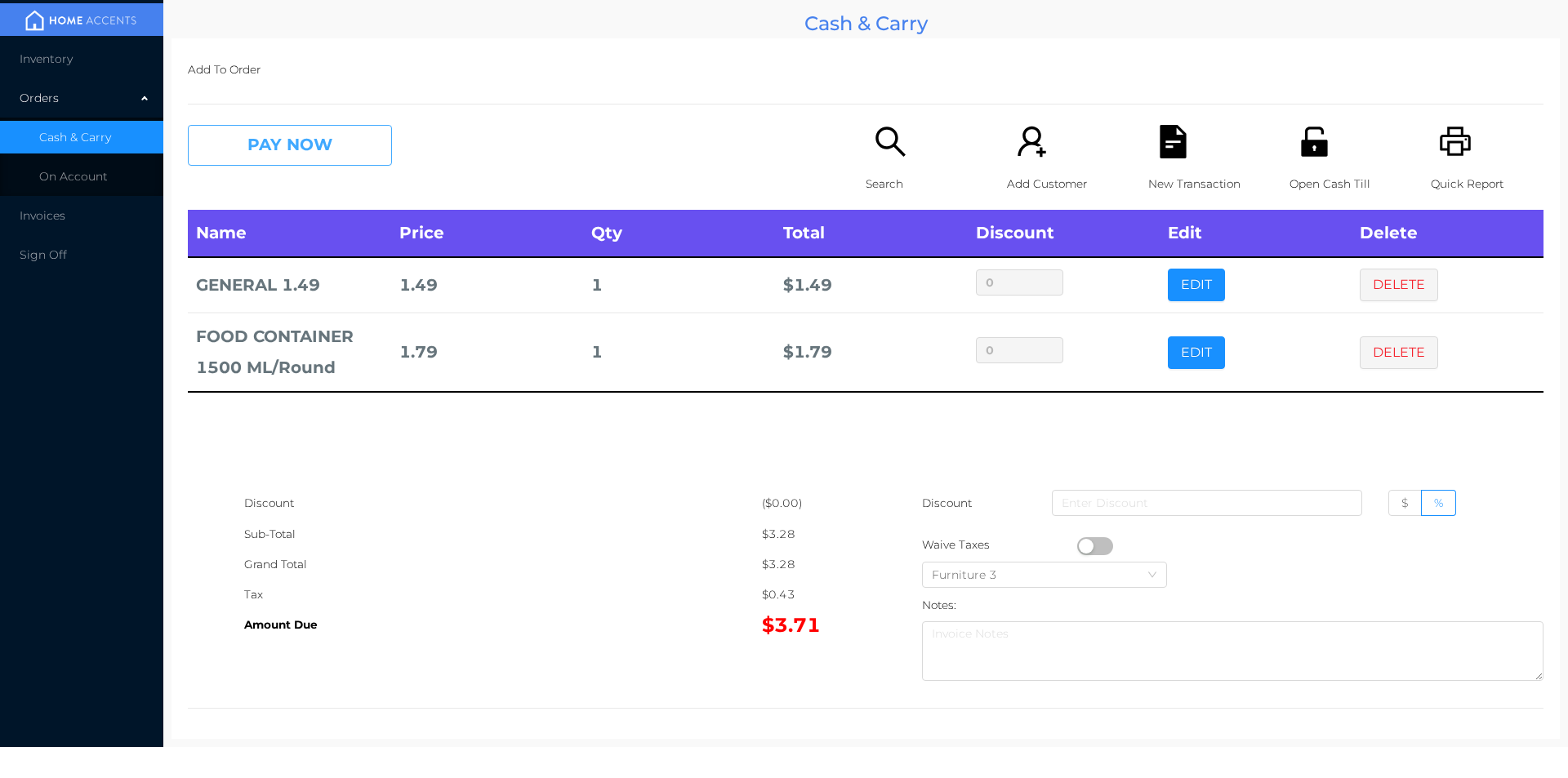
click at [272, 133] on button "PAY NOW" at bounding box center [290, 146] width 204 height 41
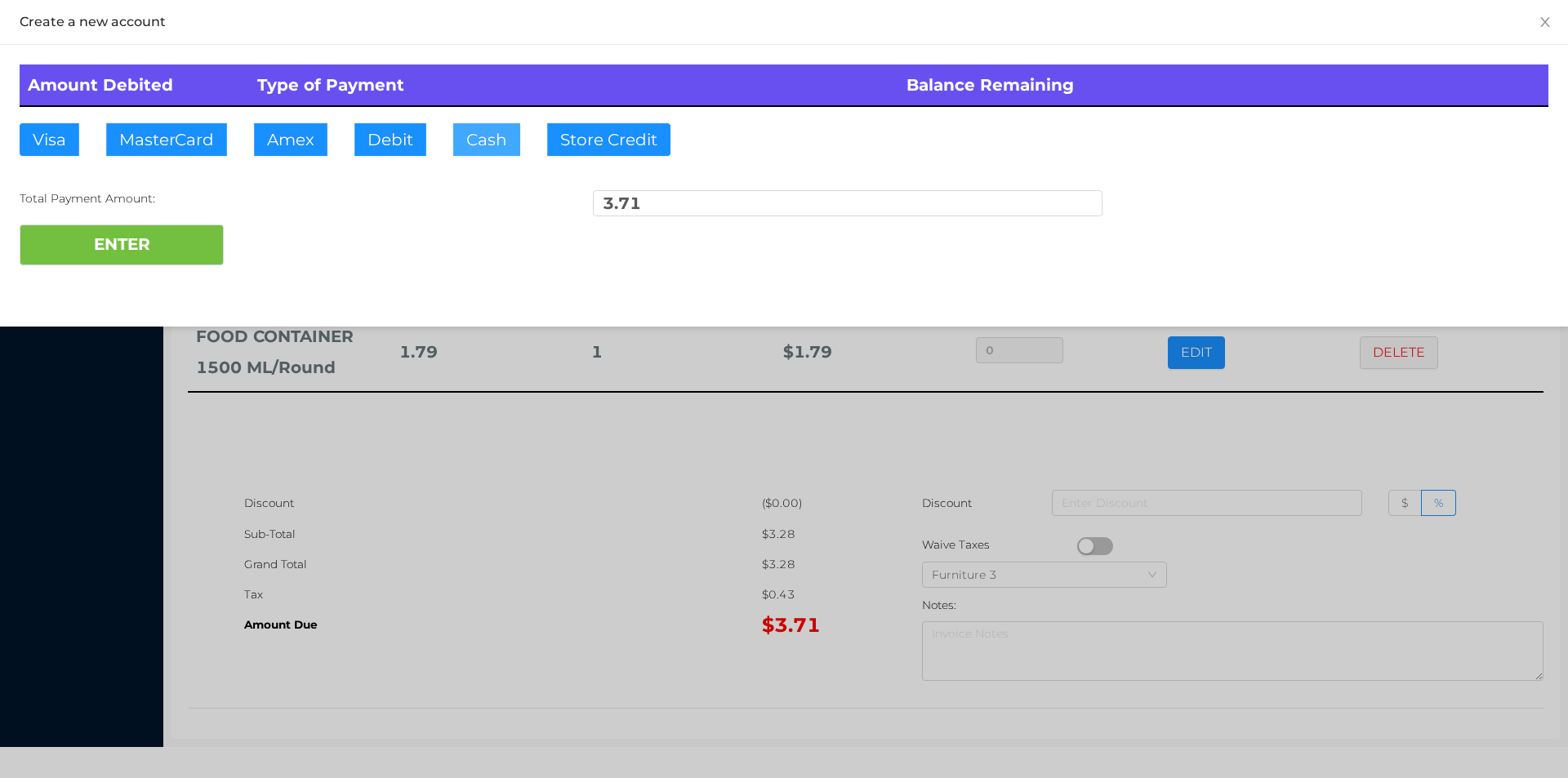
click at [489, 133] on button "Cash" at bounding box center [487, 140] width 67 height 33
type input "5."
click at [169, 264] on button "ENTER" at bounding box center [122, 245] width 204 height 41
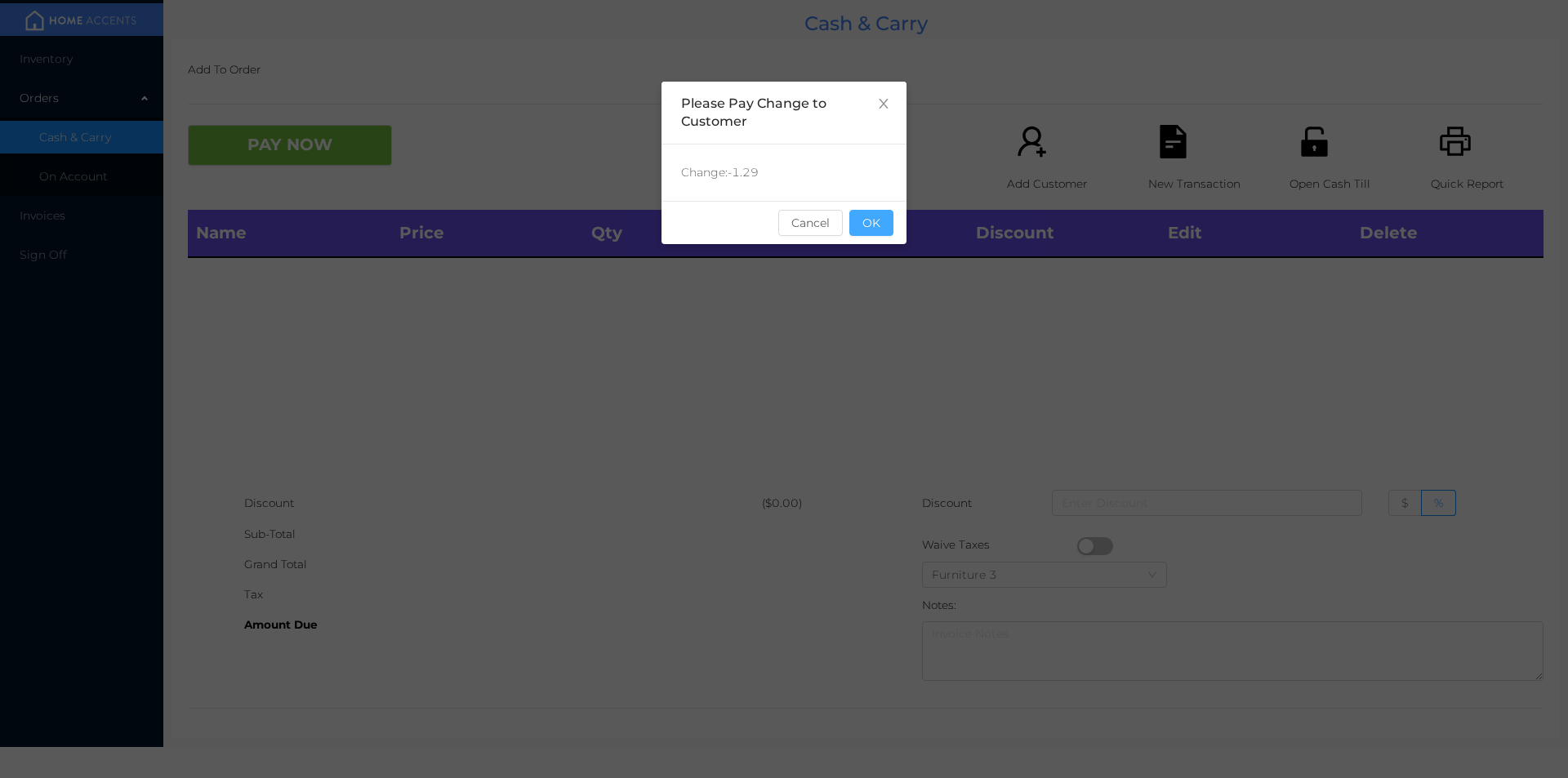
click at [889, 229] on button "OK" at bounding box center [871, 223] width 44 height 26
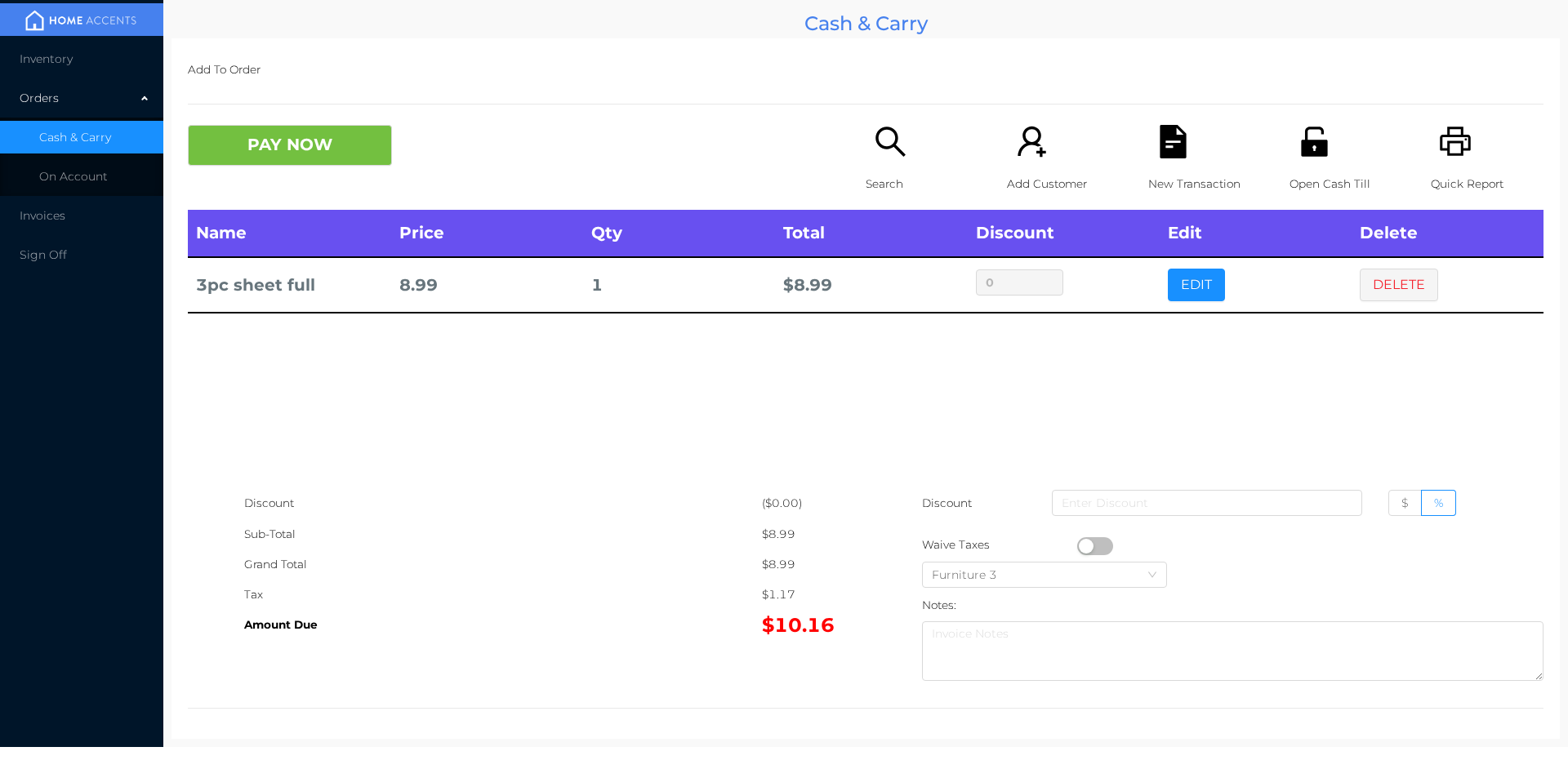
click at [891, 151] on icon "icon: search" at bounding box center [890, 142] width 29 height 29
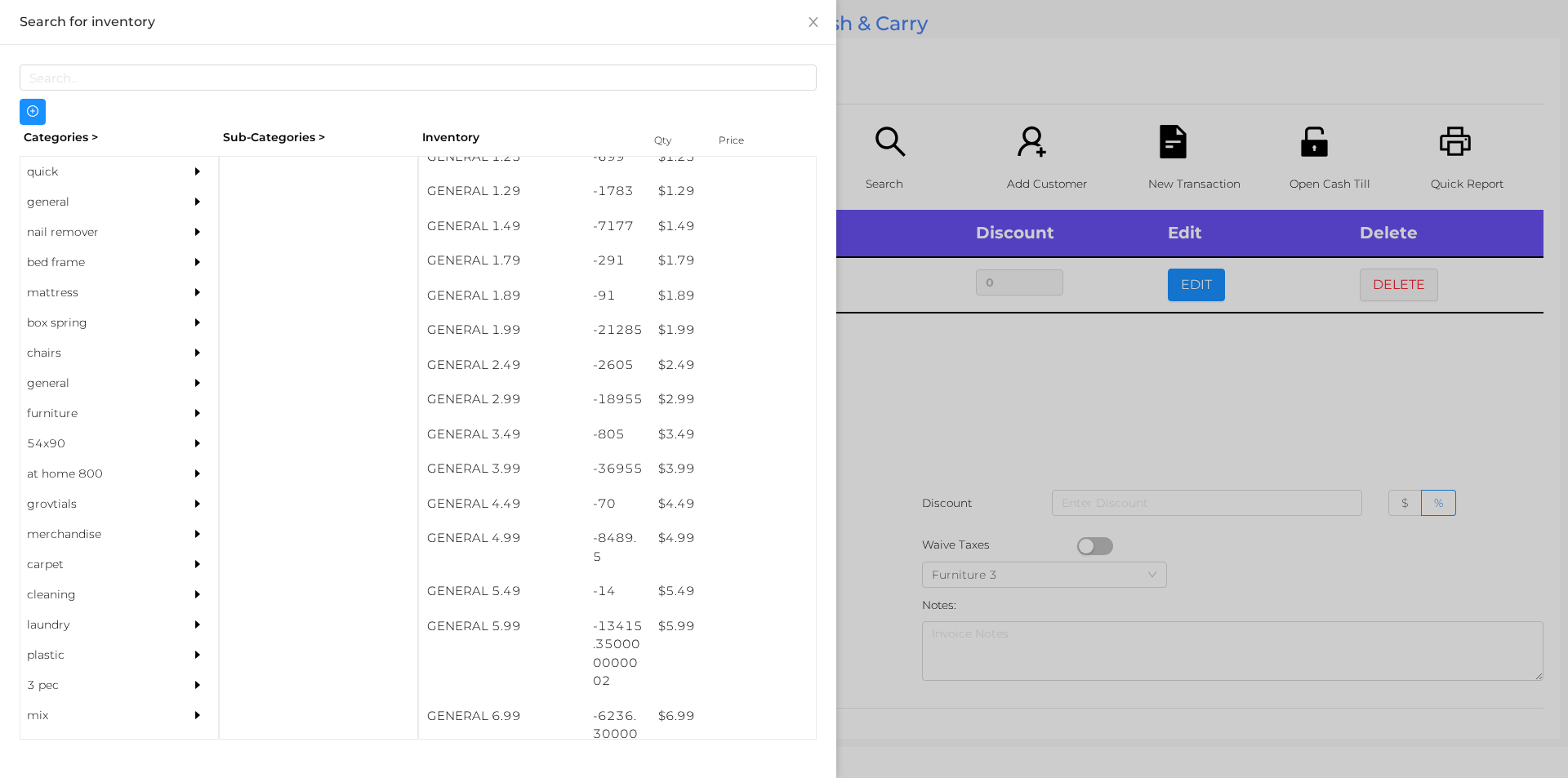
scroll to position [191, 0]
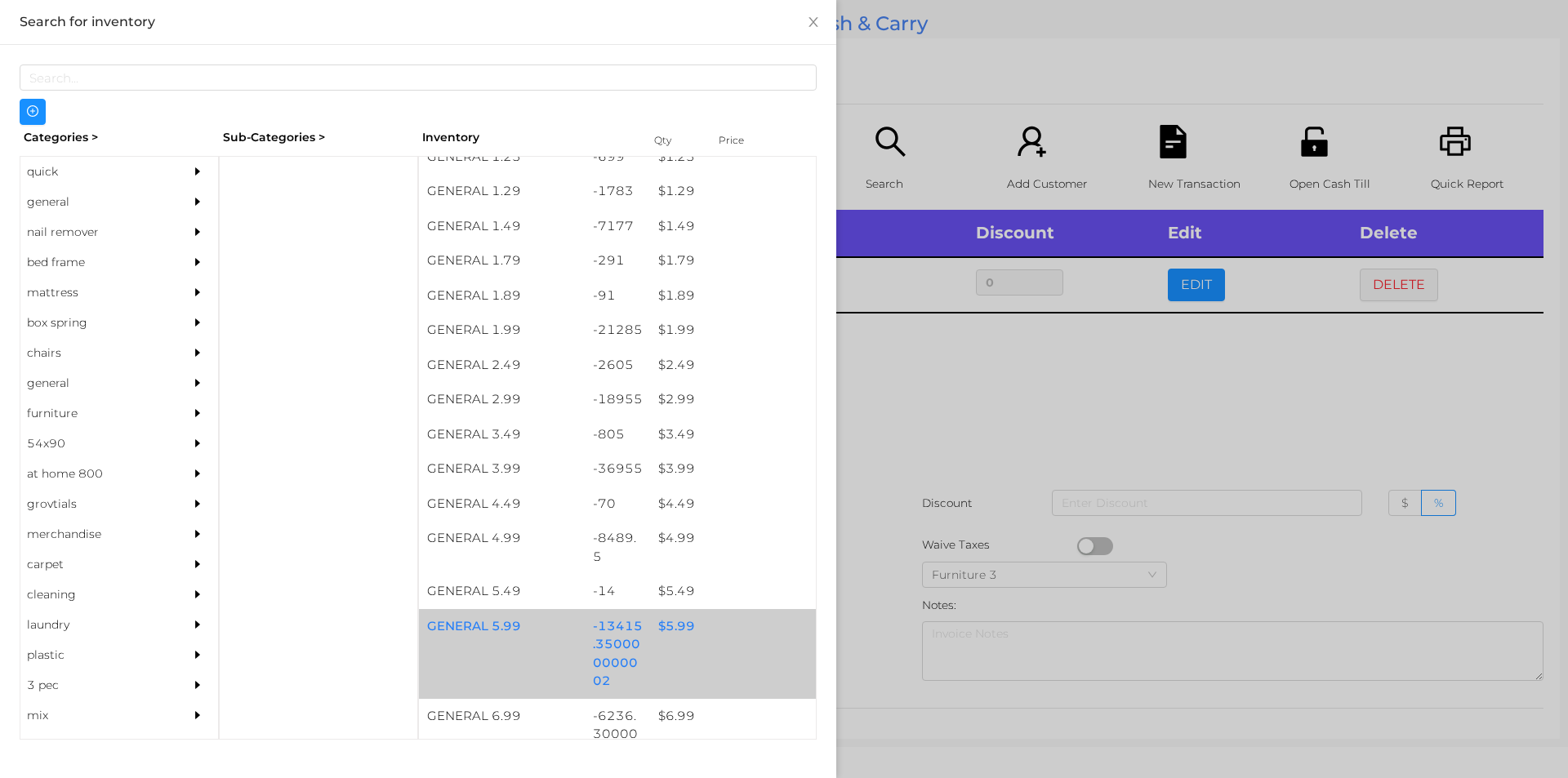
click at [658, 625] on div "$ 5.99" at bounding box center [733, 627] width 166 height 35
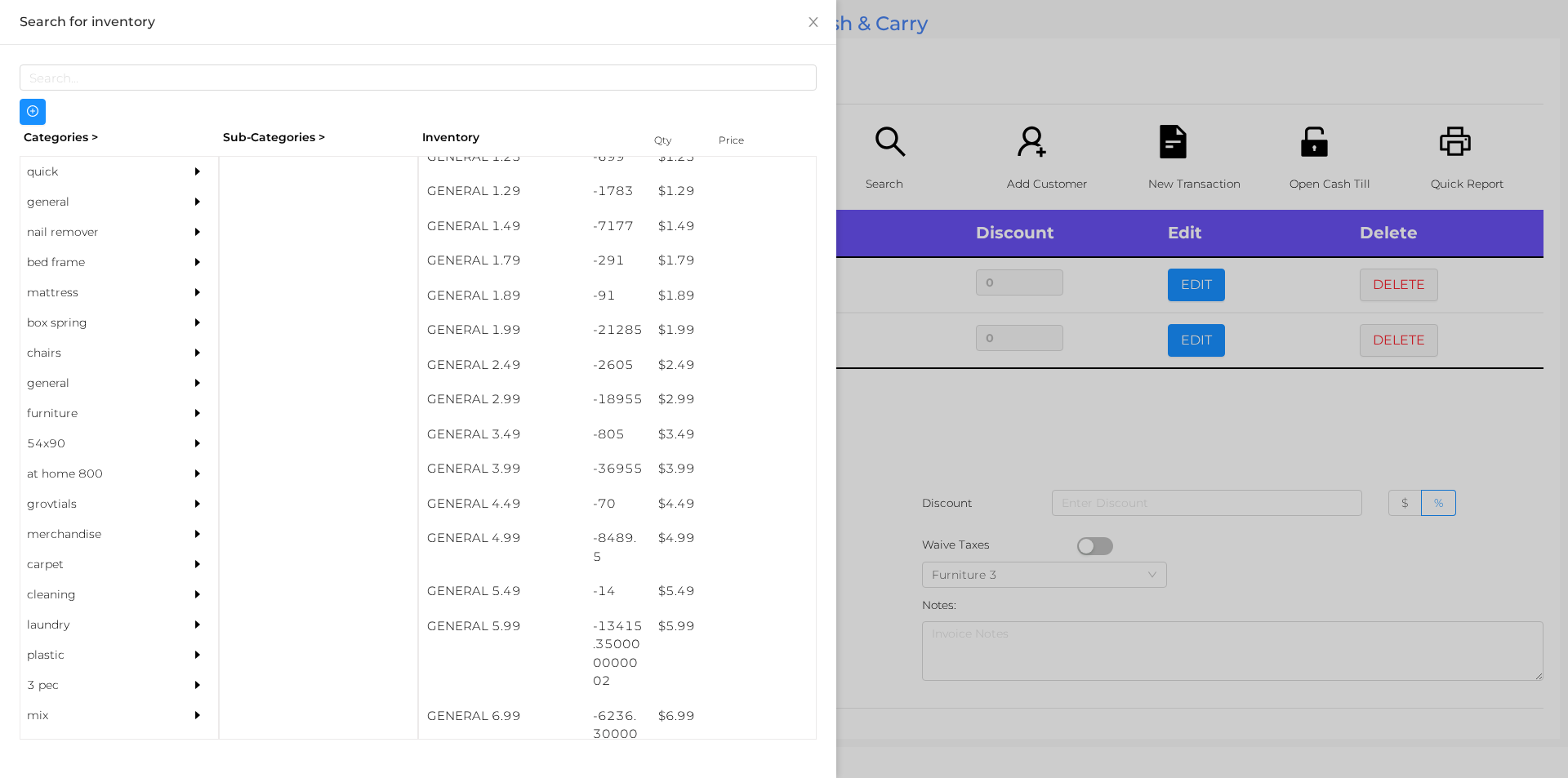
click at [898, 427] on div at bounding box center [784, 389] width 1568 height 778
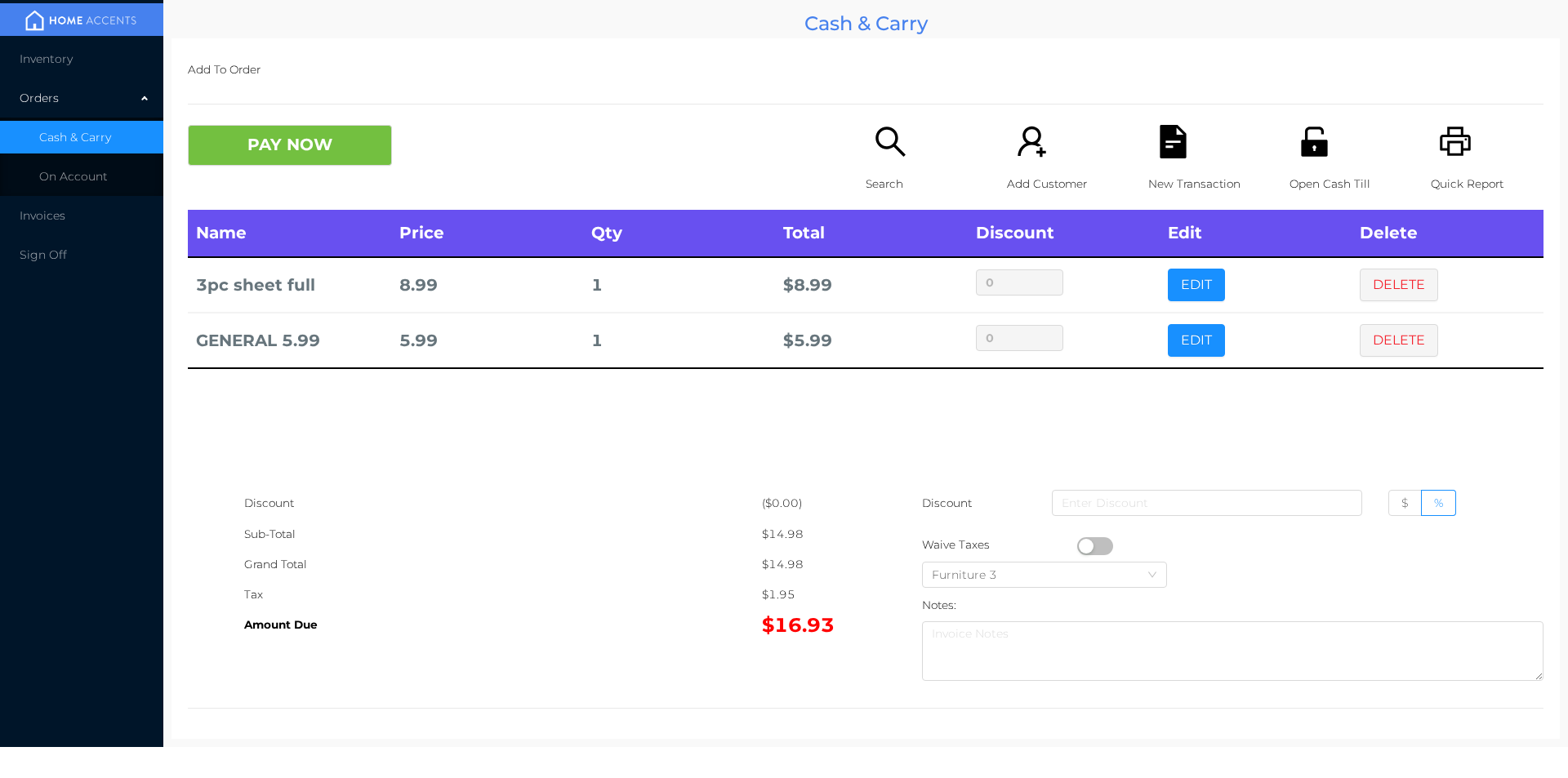
click at [879, 166] on div "Search" at bounding box center [922, 168] width 113 height 85
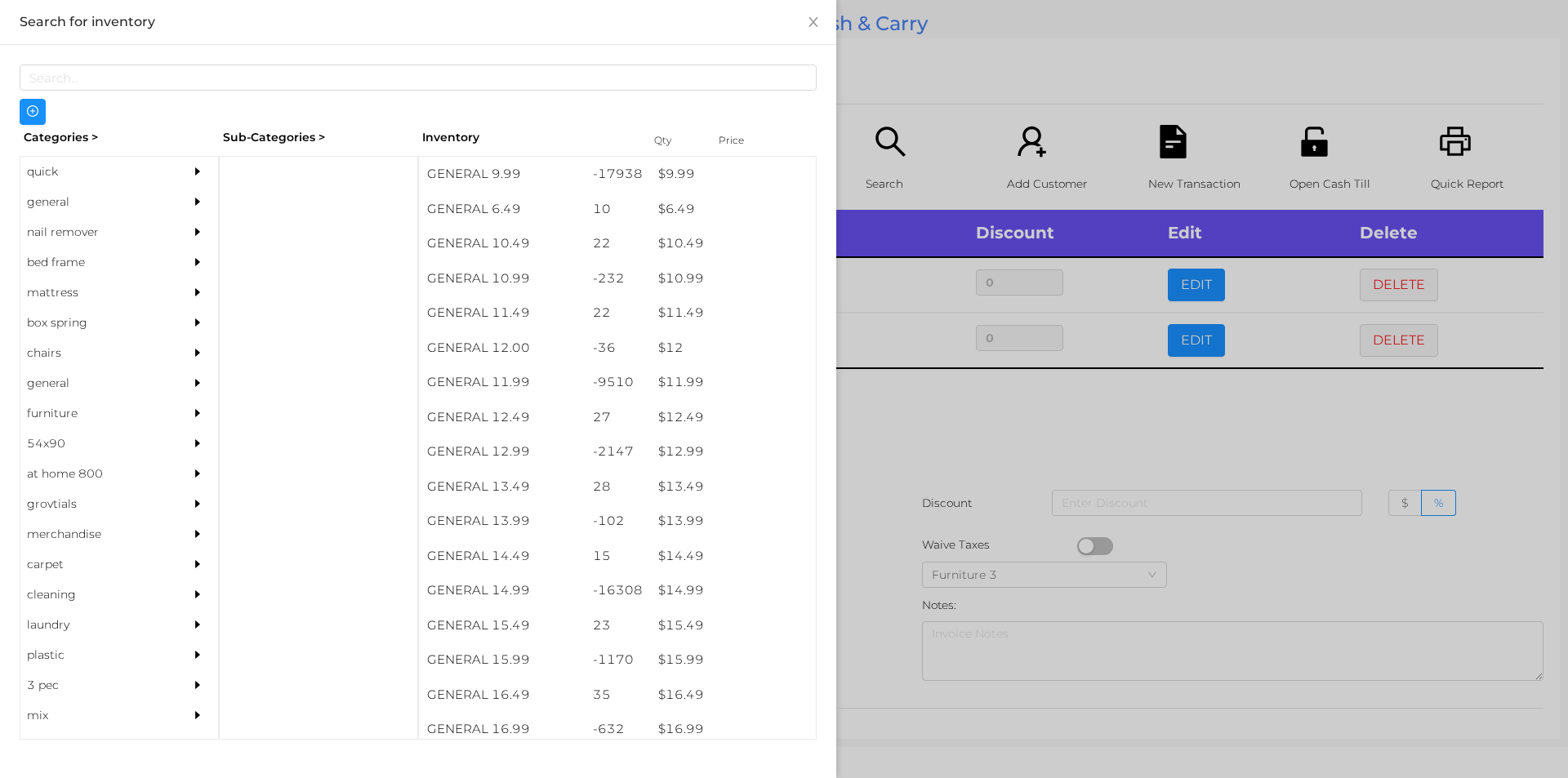
scroll to position [996, 0]
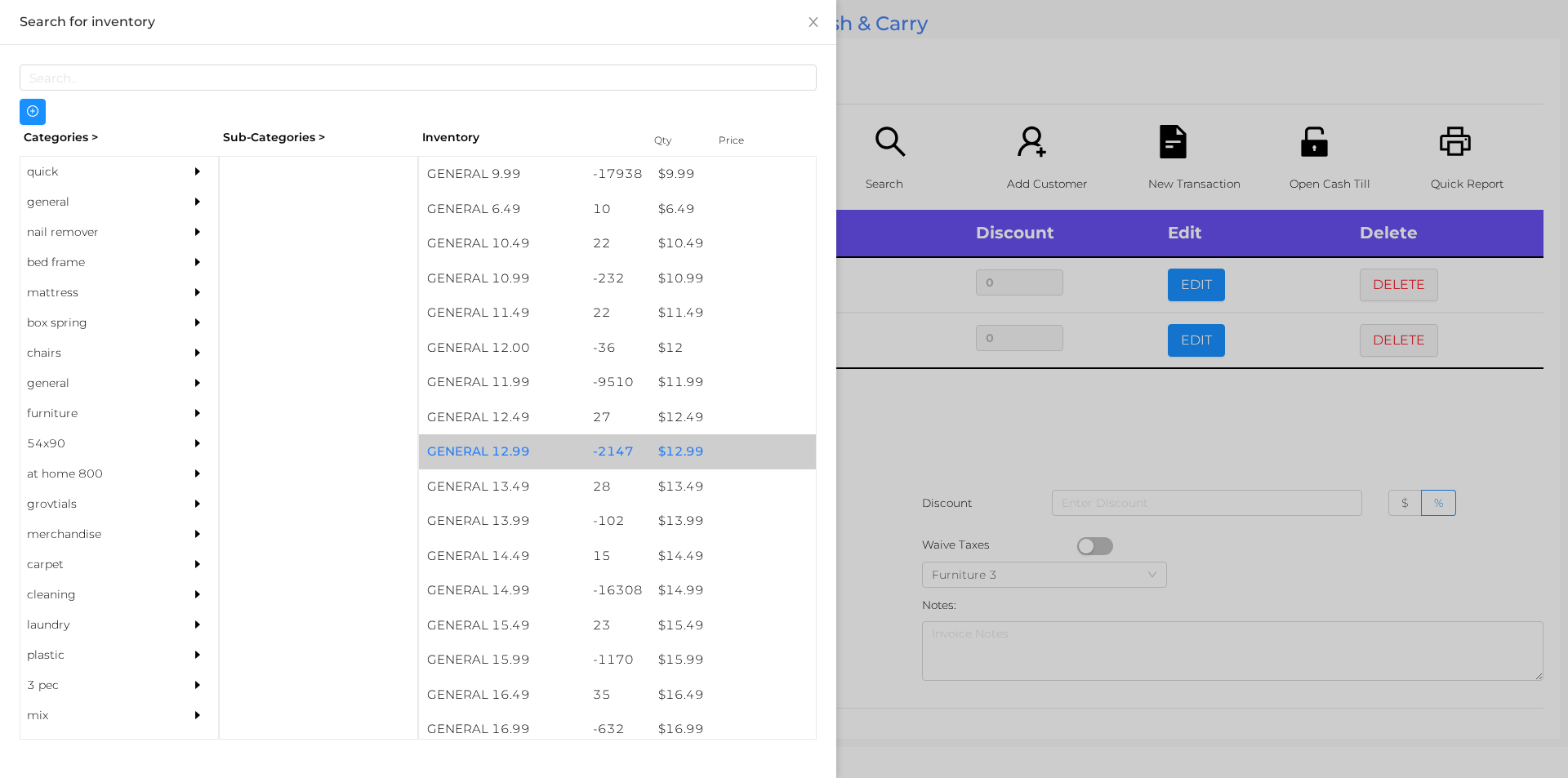
click at [681, 452] on div "$ 12.99" at bounding box center [733, 452] width 166 height 35
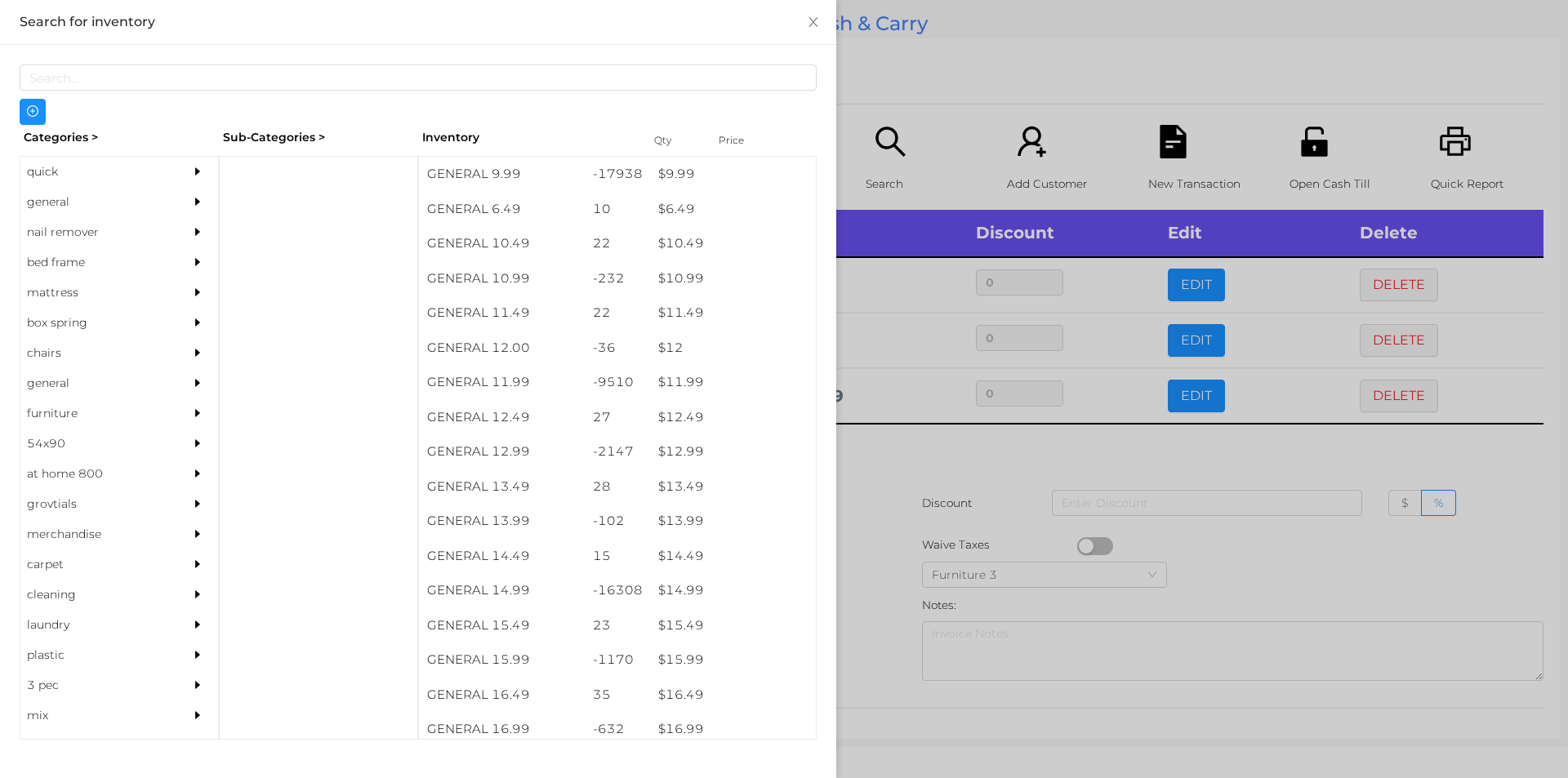
click at [901, 456] on div at bounding box center [784, 389] width 1568 height 778
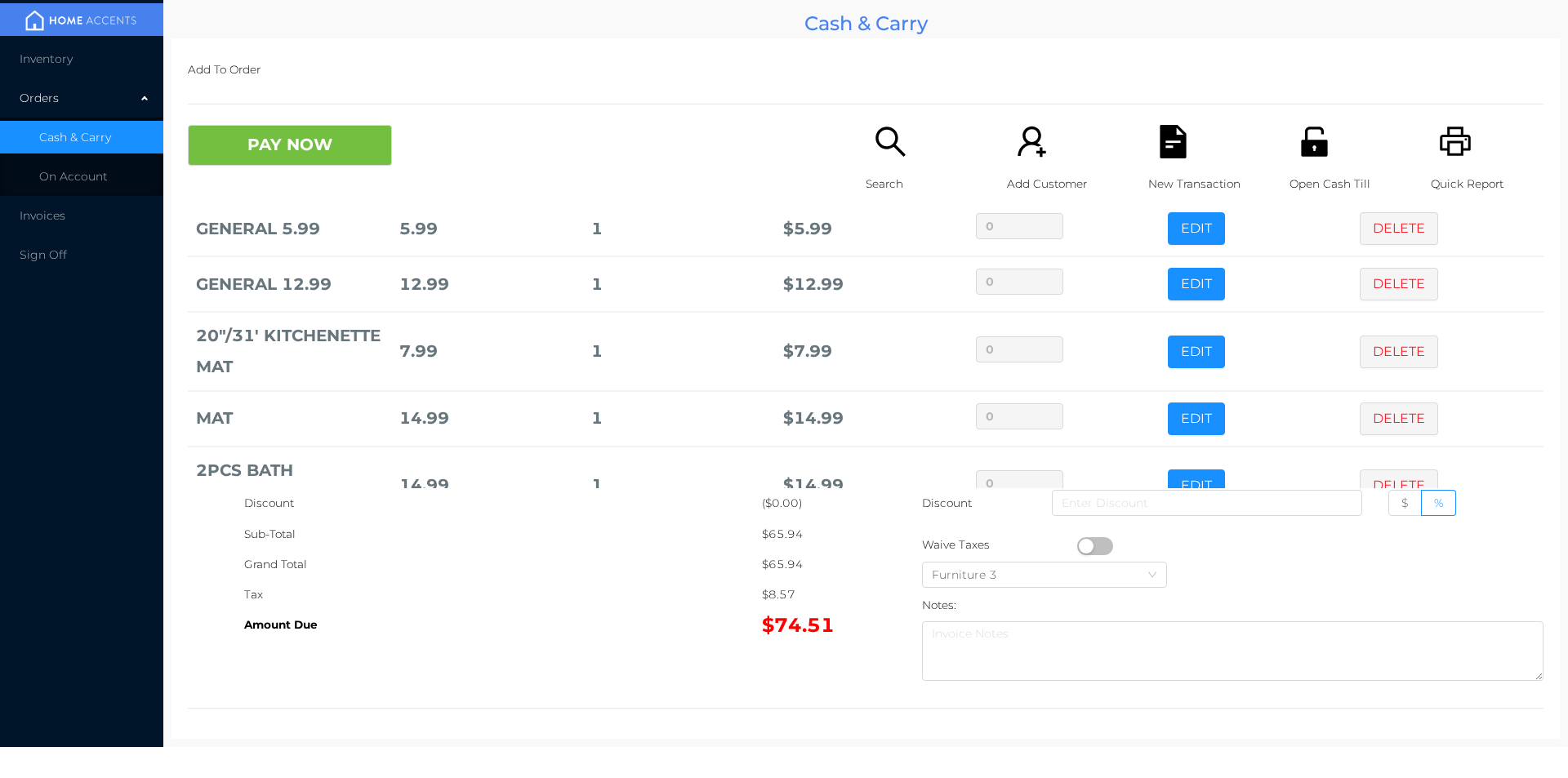
scroll to position [166, 0]
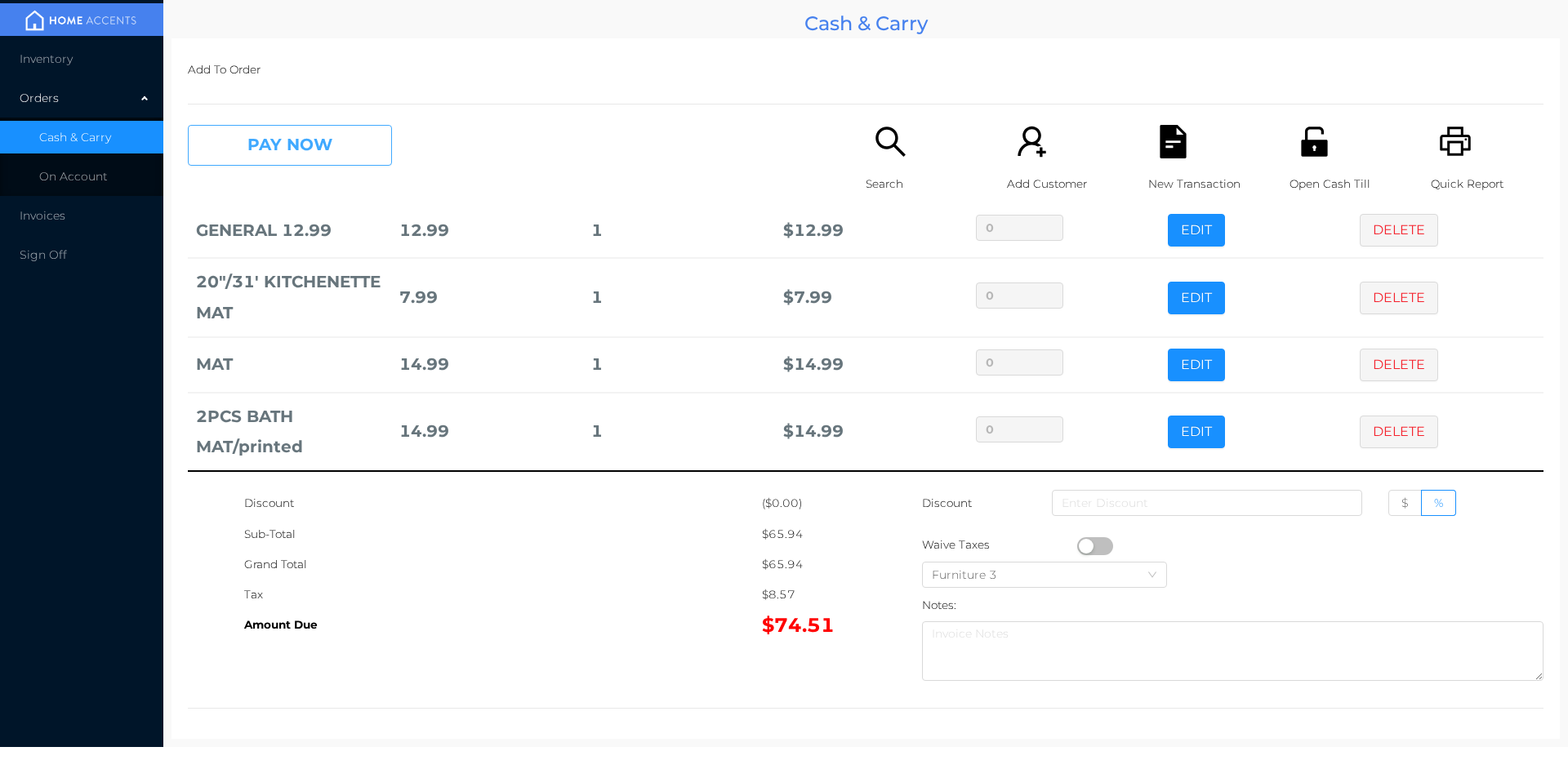
click at [344, 151] on button "PAY NOW" at bounding box center [290, 146] width 204 height 41
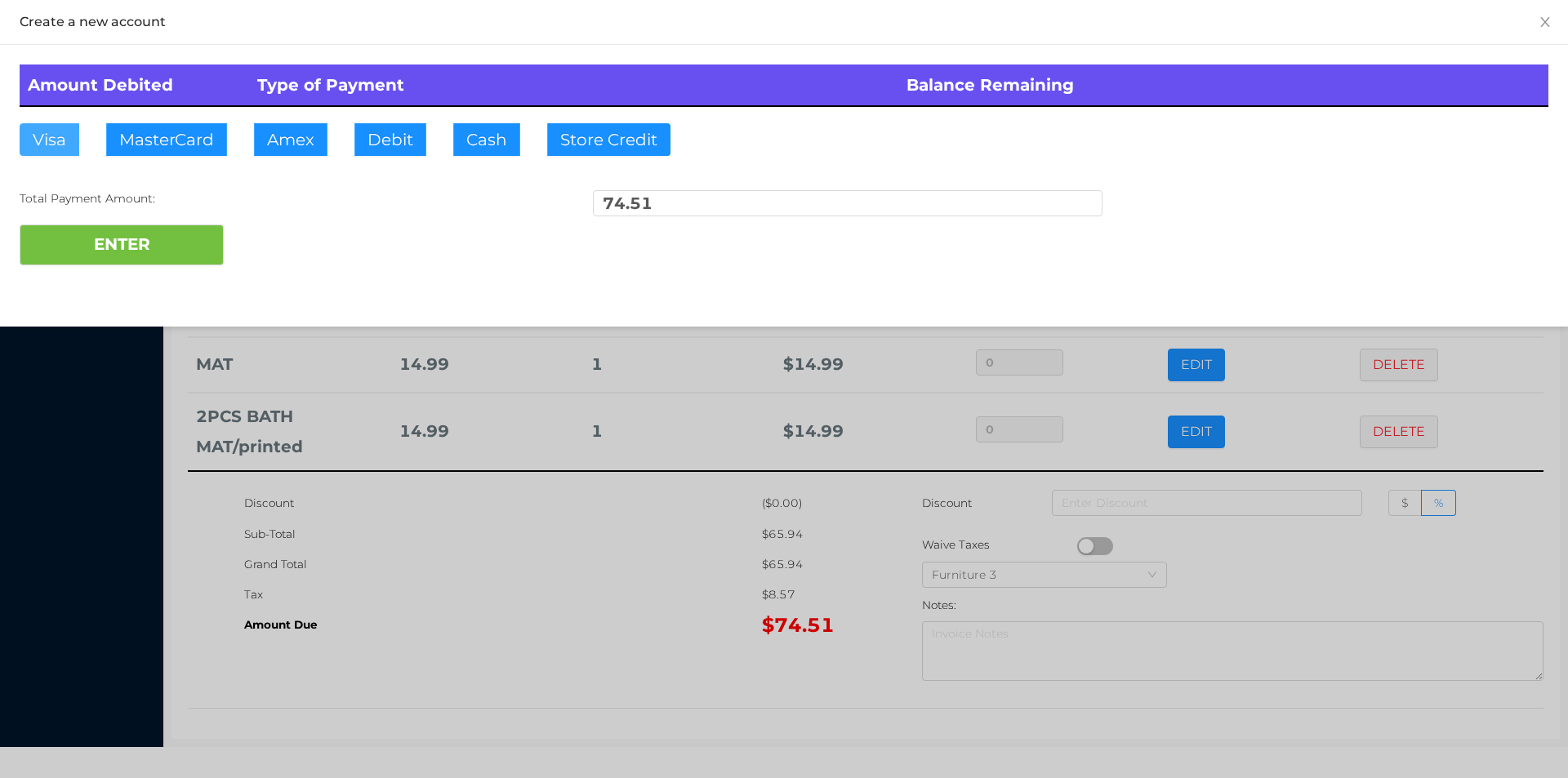
click at [61, 142] on button "Visa" at bounding box center [49, 140] width 60 height 33
click at [115, 251] on button "ENTER" at bounding box center [122, 245] width 204 height 41
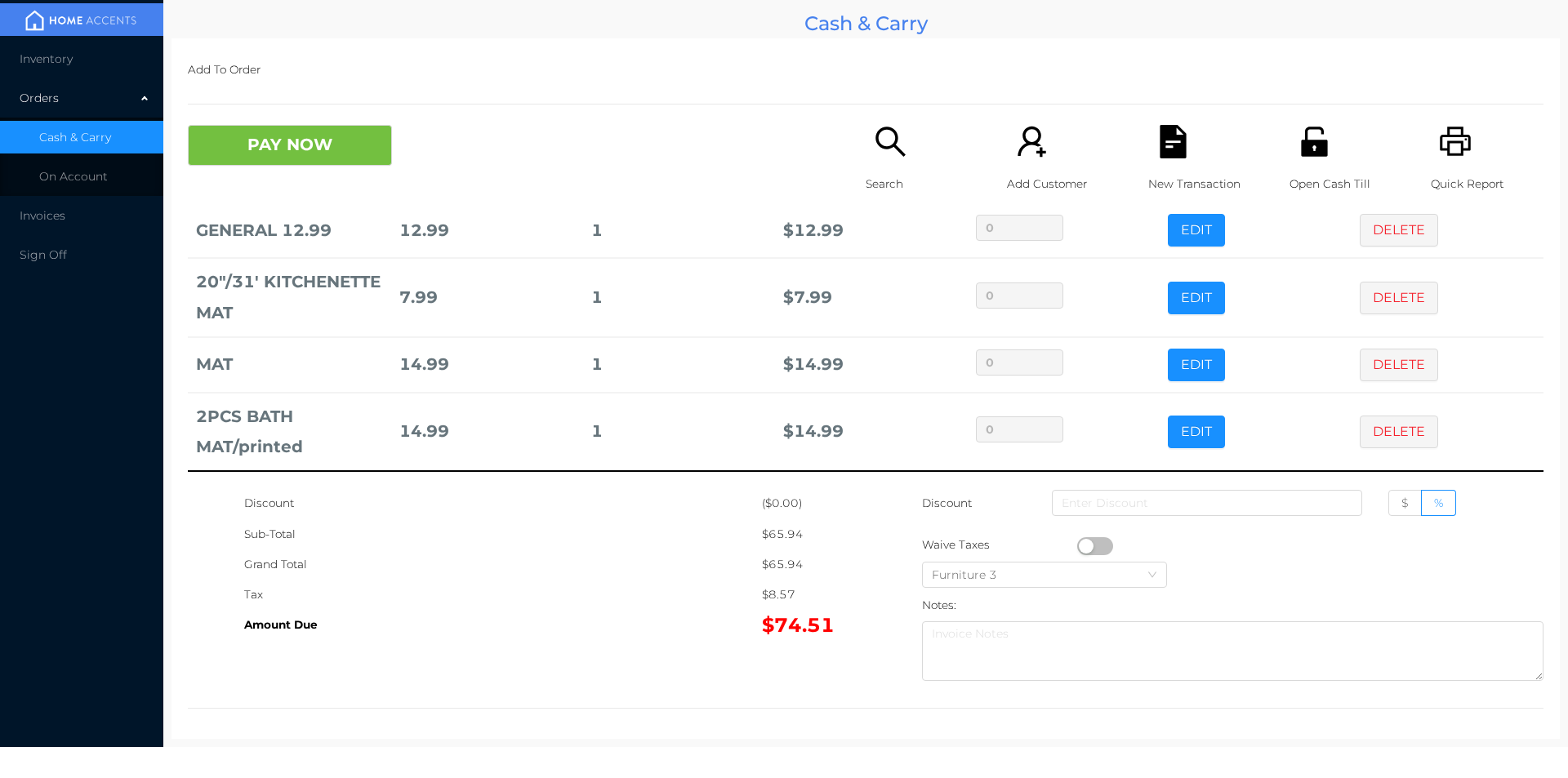
scroll to position [0, 0]
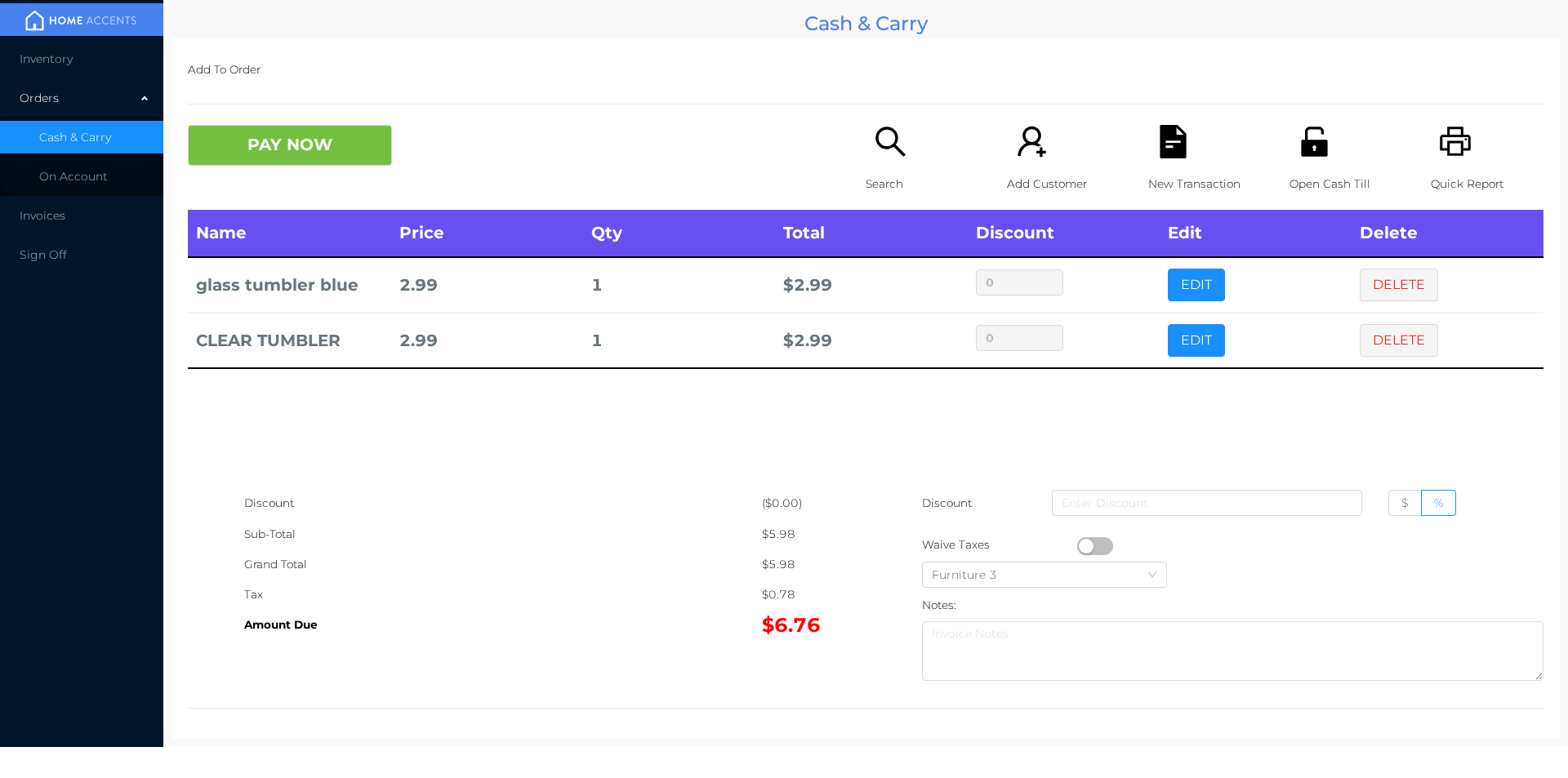
click at [877, 154] on icon "icon: search" at bounding box center [890, 142] width 34 height 34
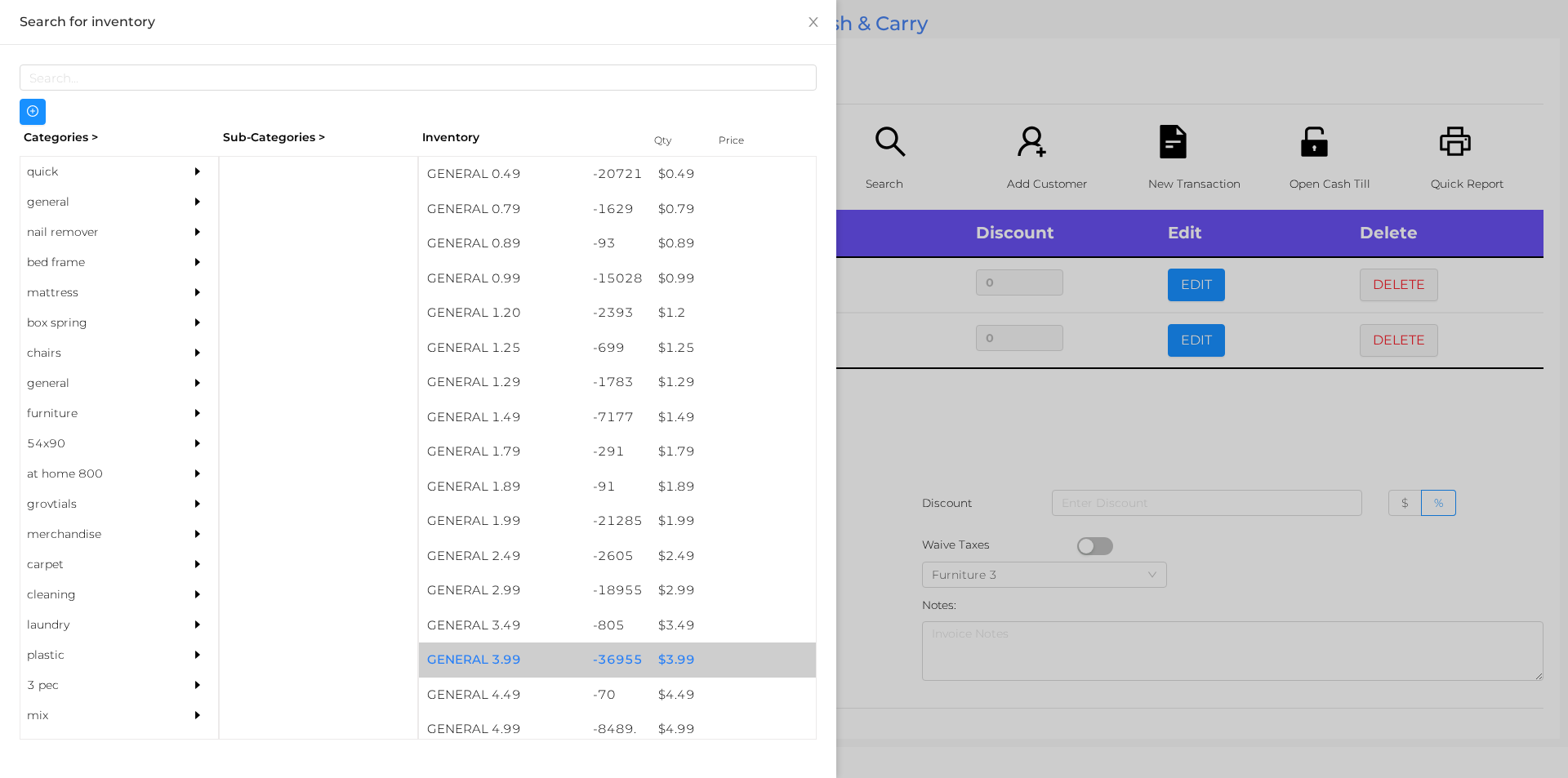
click at [681, 667] on div "$ 3.99" at bounding box center [733, 660] width 166 height 35
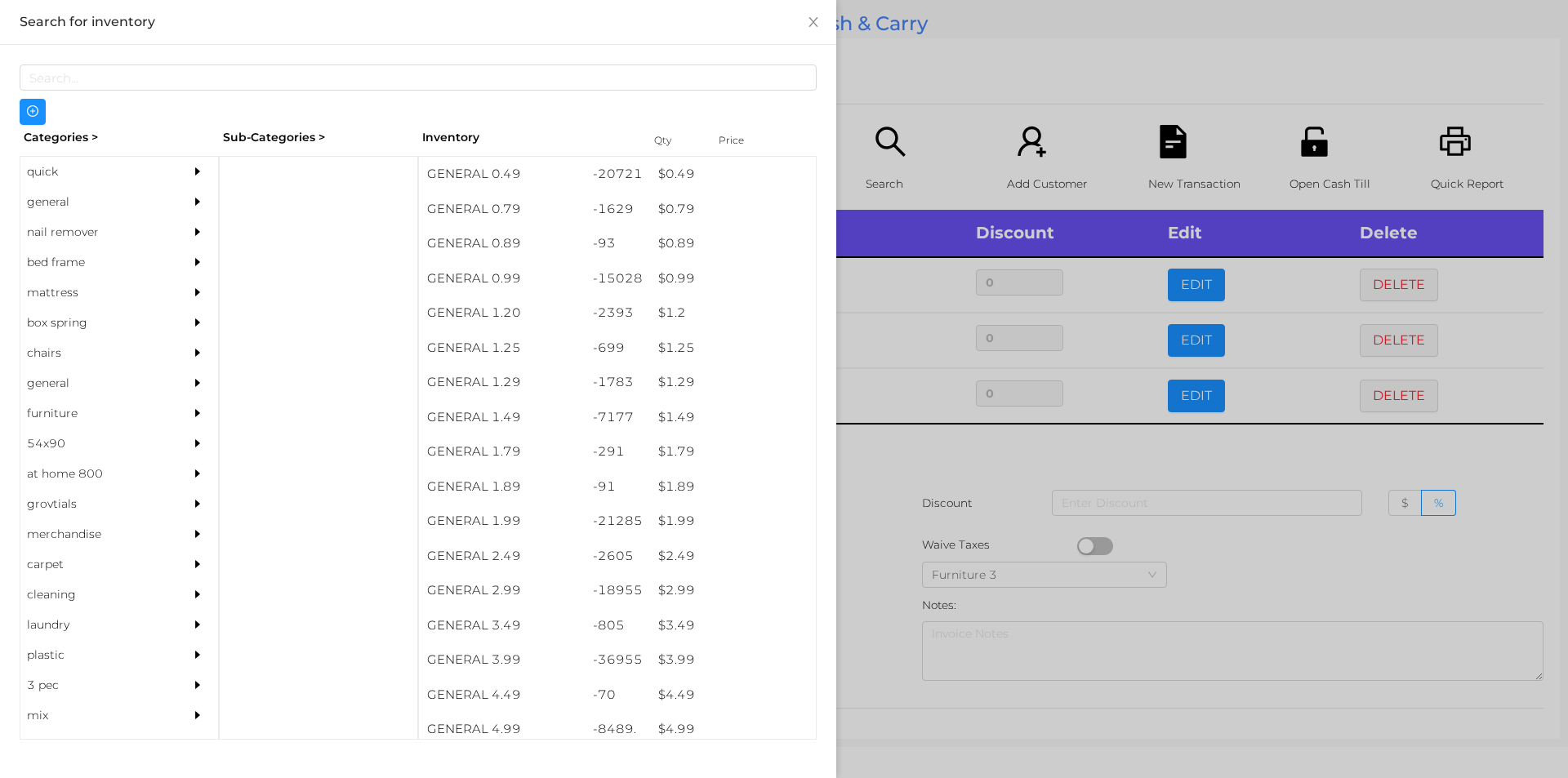
click at [878, 622] on div at bounding box center [784, 389] width 1568 height 778
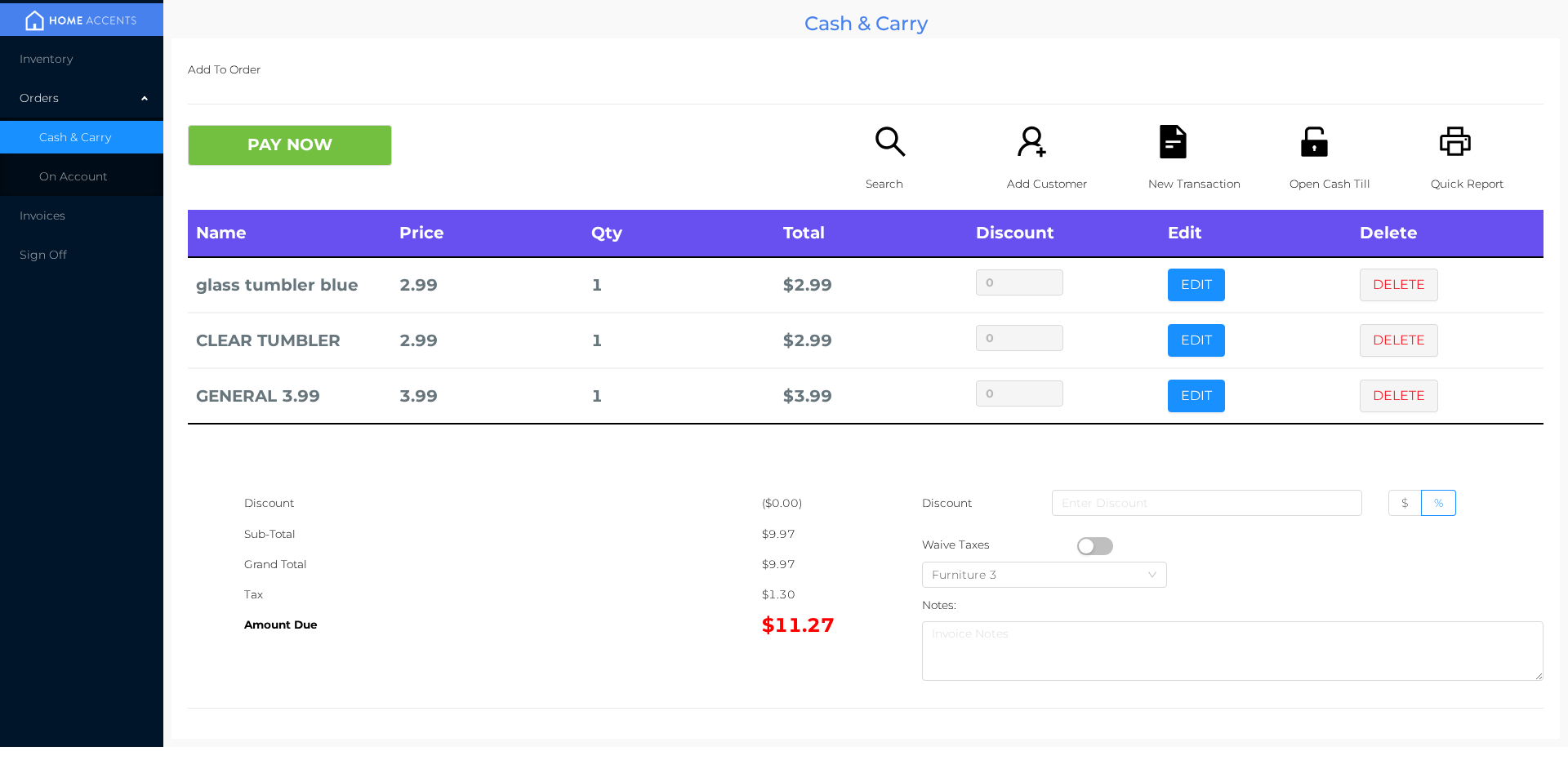
click at [1311, 160] on div "Open Cash Till" at bounding box center [1346, 168] width 113 height 85
click at [272, 149] on button "PAY NOW" at bounding box center [290, 146] width 204 height 41
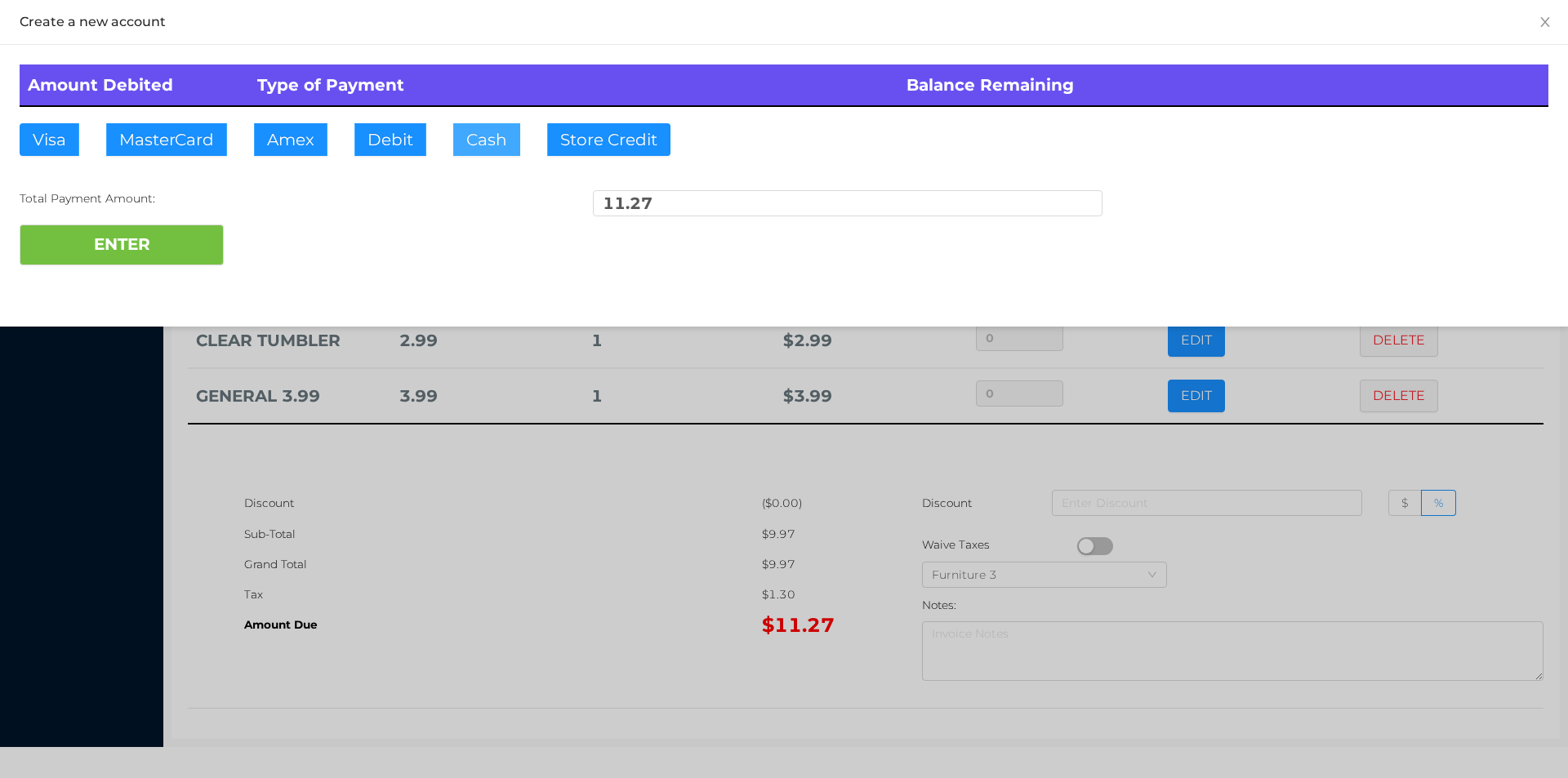
click at [474, 147] on button "Cash" at bounding box center [487, 140] width 67 height 33
click at [137, 237] on button "ENTER" at bounding box center [122, 245] width 204 height 41
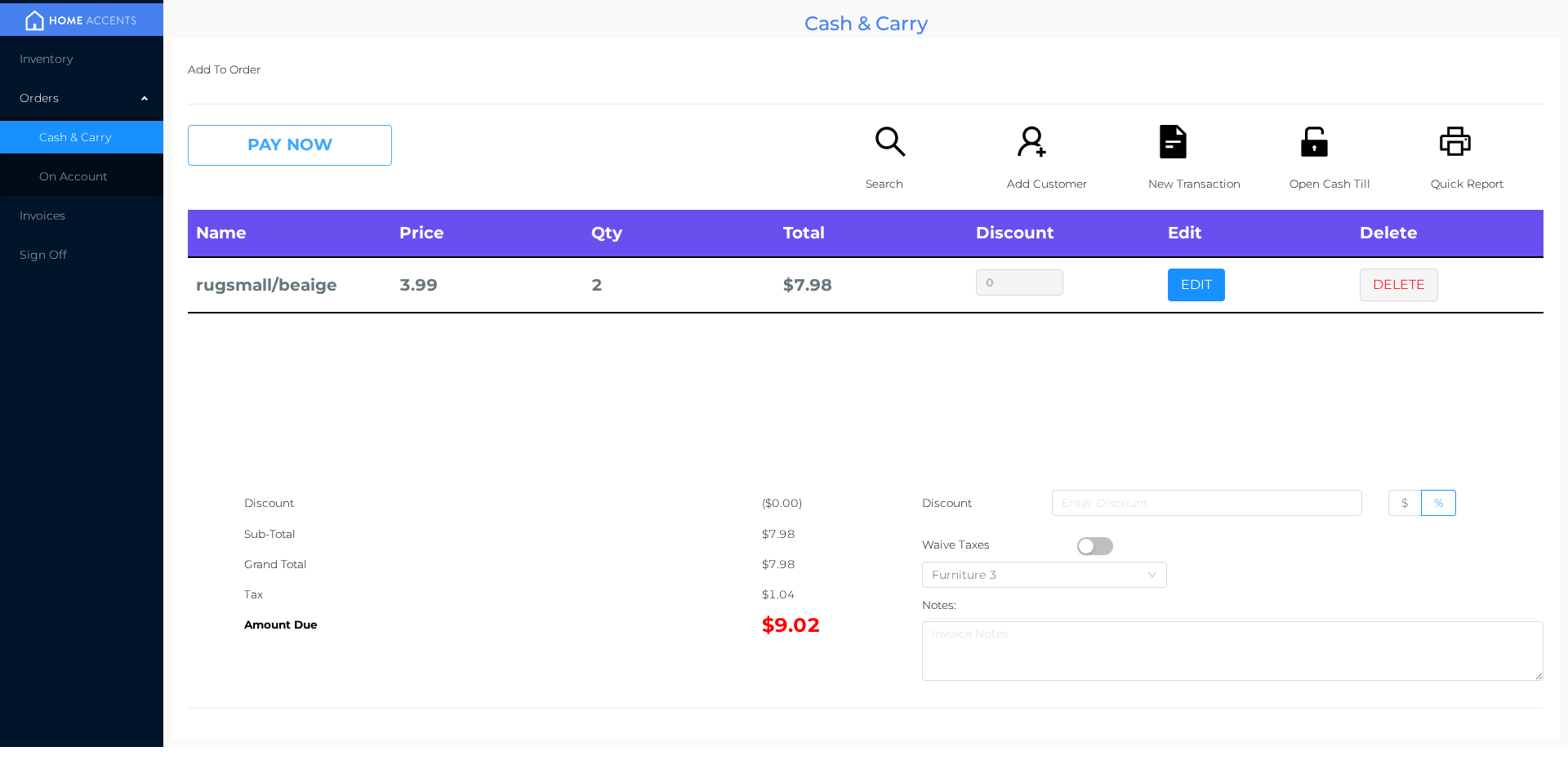
click at [281, 156] on button "PAY NOW" at bounding box center [290, 146] width 204 height 41
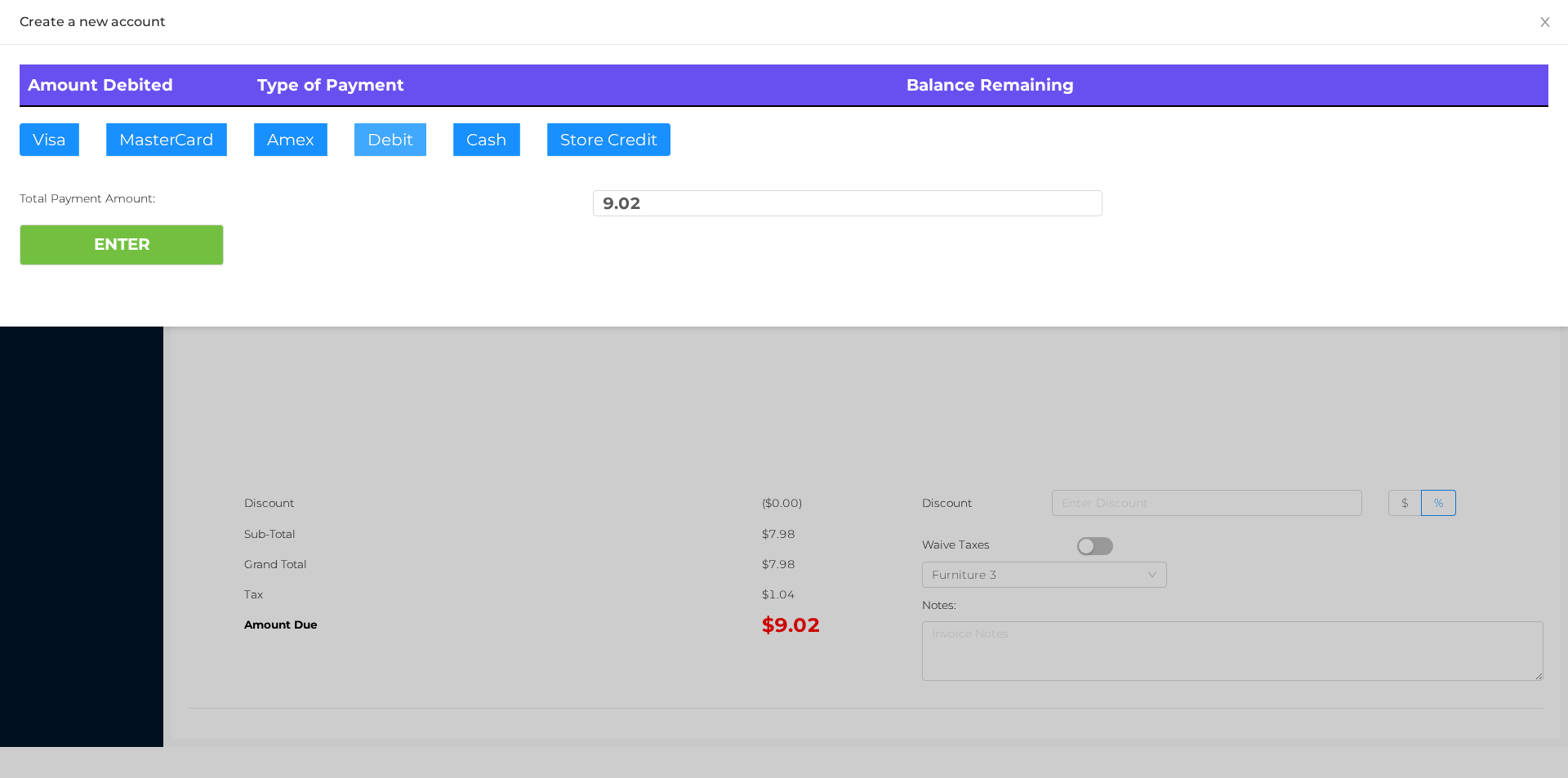
click at [389, 146] on button "Debit" at bounding box center [390, 140] width 72 height 33
type input "50."
click at [136, 238] on button "ENTER" at bounding box center [122, 245] width 204 height 41
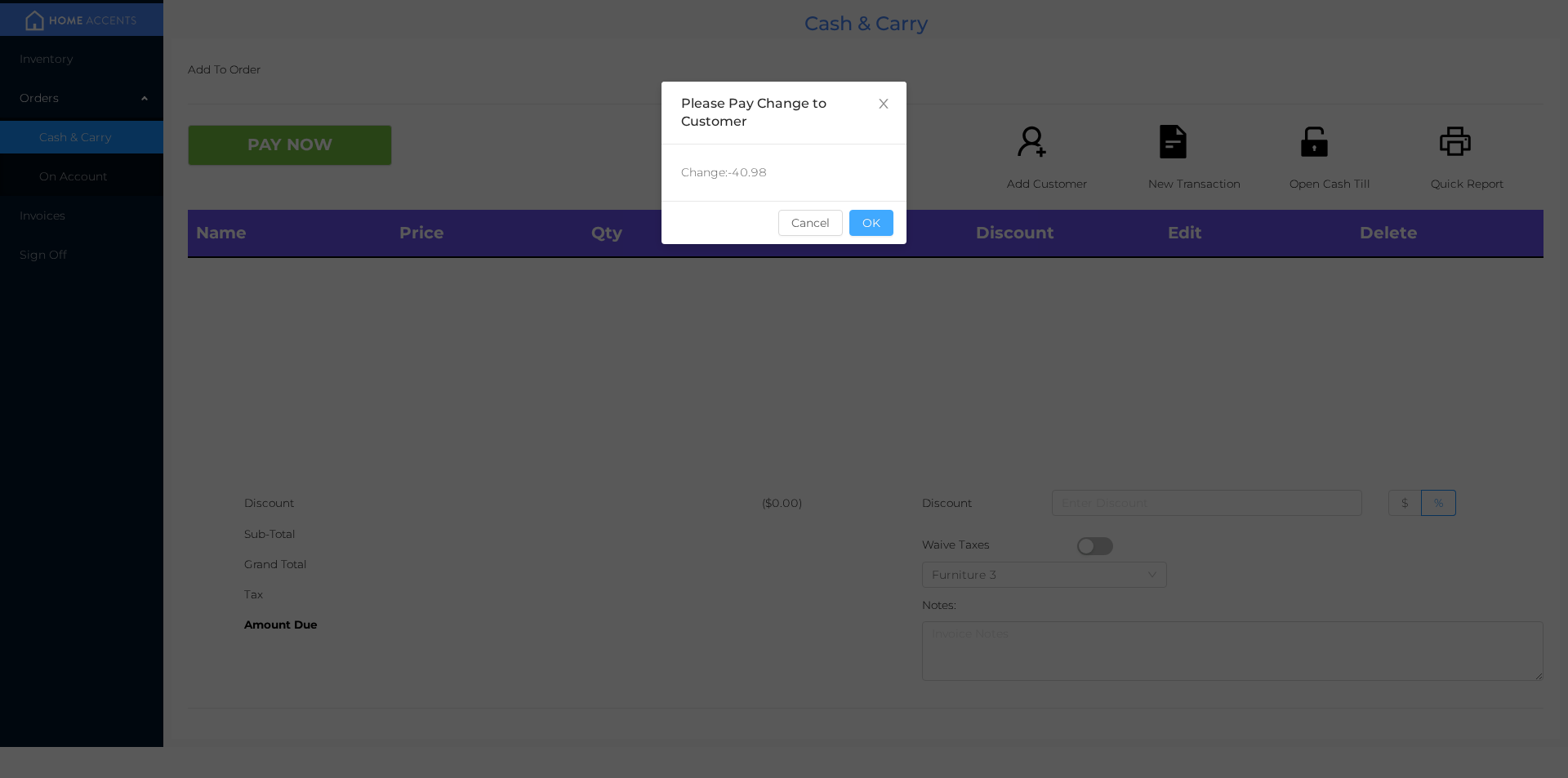
click at [889, 228] on button "OK" at bounding box center [871, 223] width 44 height 26
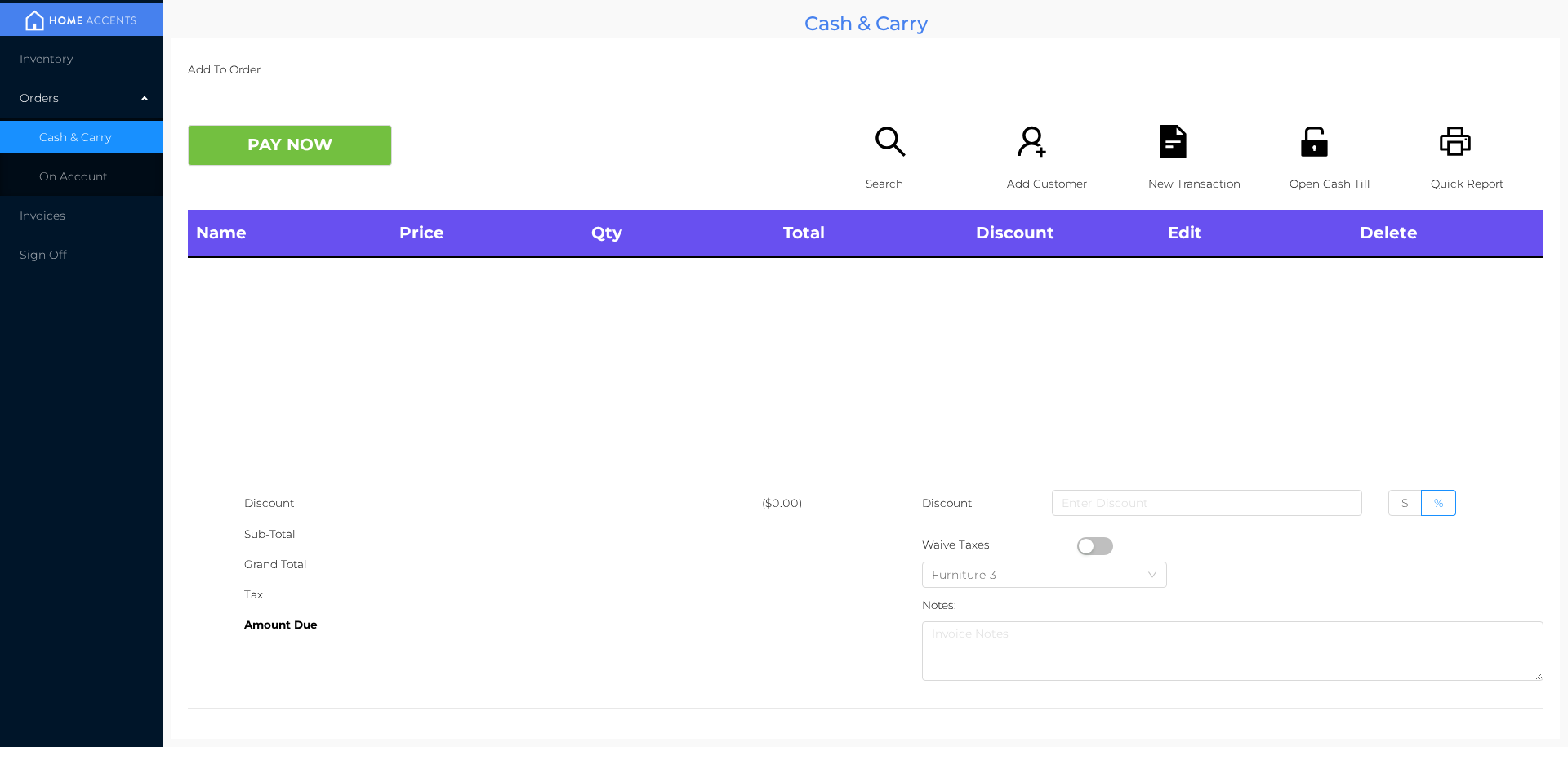
click at [1301, 162] on div "Open Cash Till" at bounding box center [1346, 168] width 113 height 85
click at [877, 147] on icon "icon: search" at bounding box center [890, 142] width 29 height 29
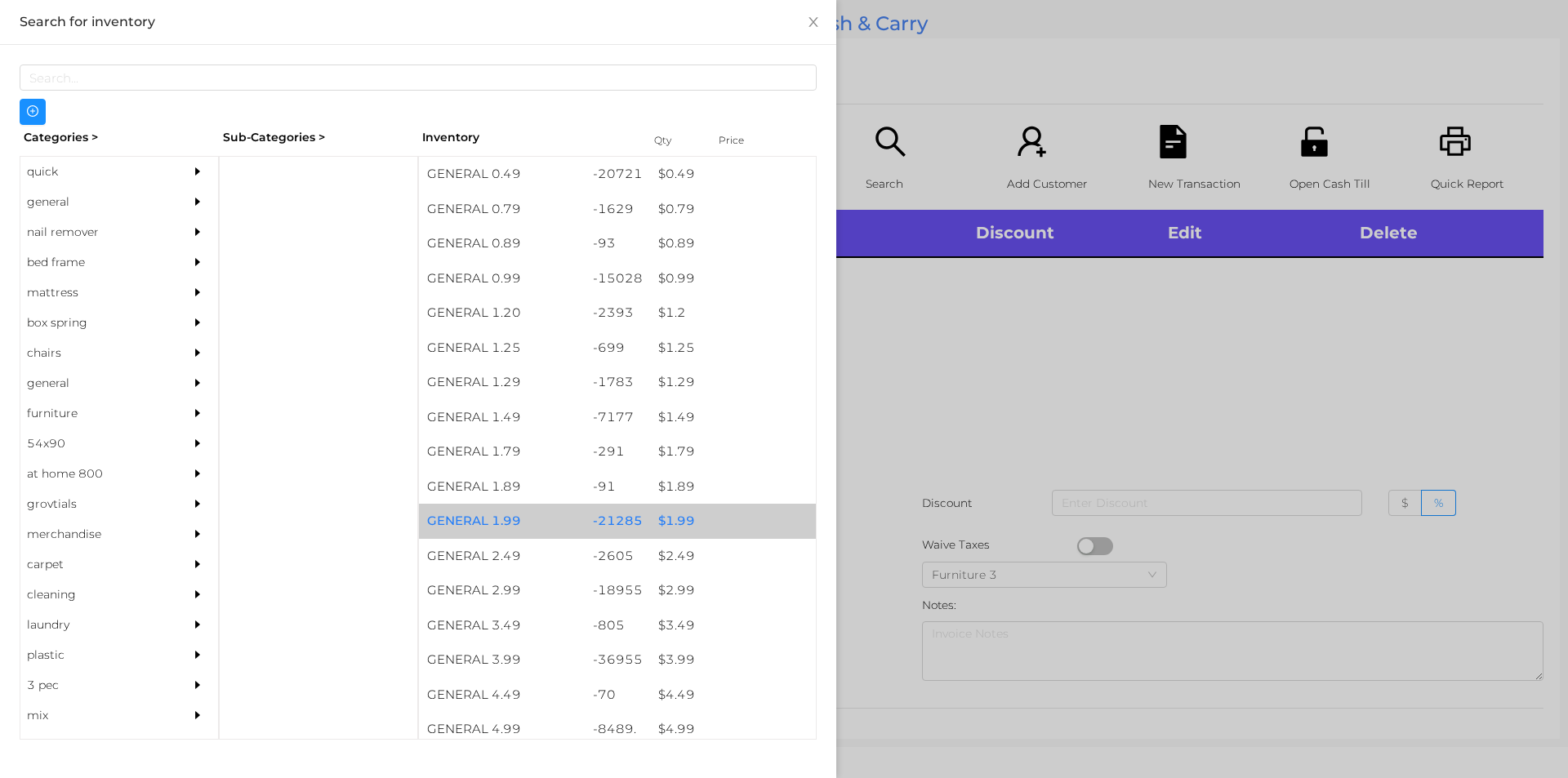
click at [672, 532] on div "$ 1.99" at bounding box center [733, 521] width 166 height 35
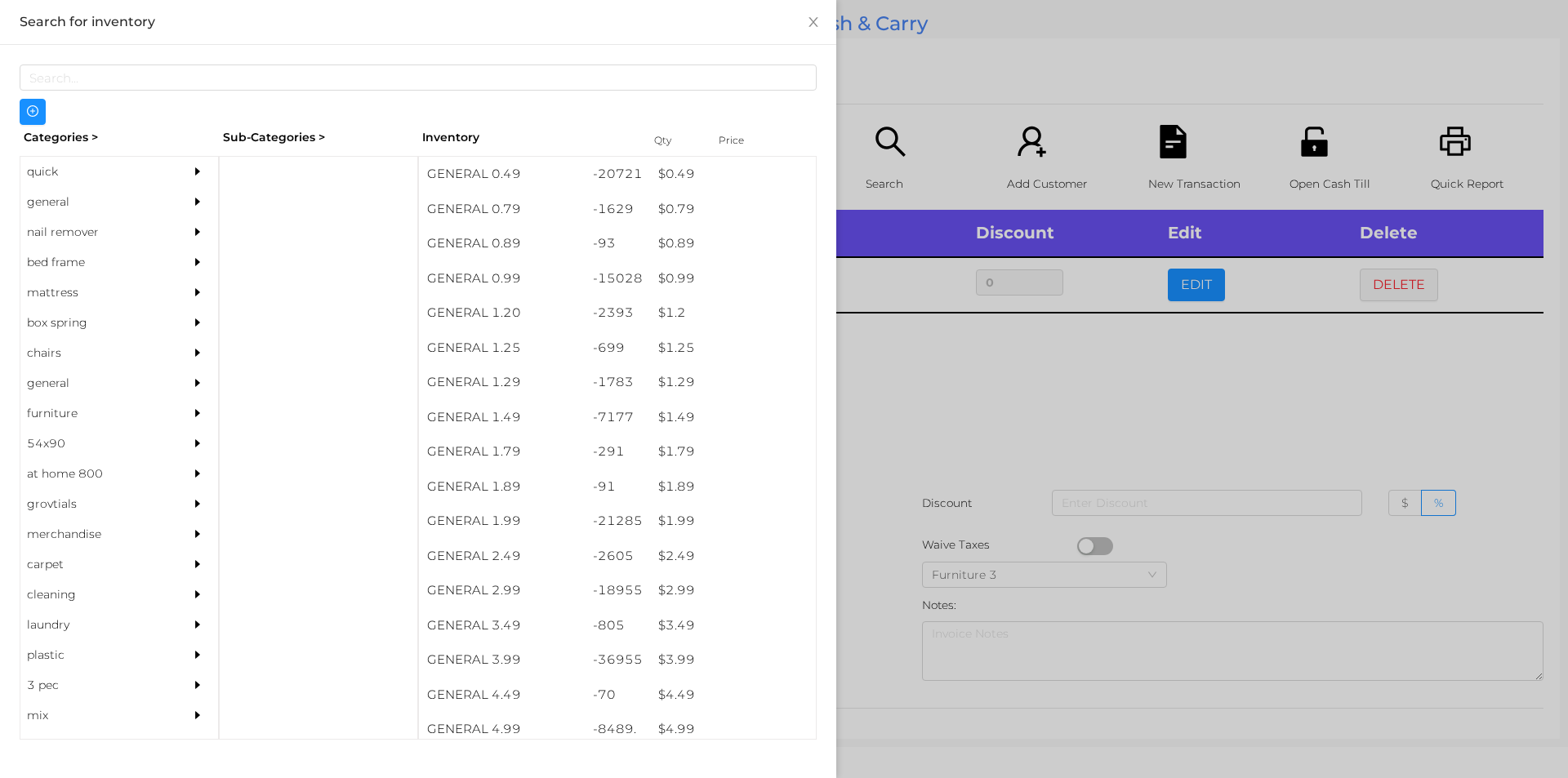
click at [1116, 385] on div at bounding box center [784, 389] width 1568 height 778
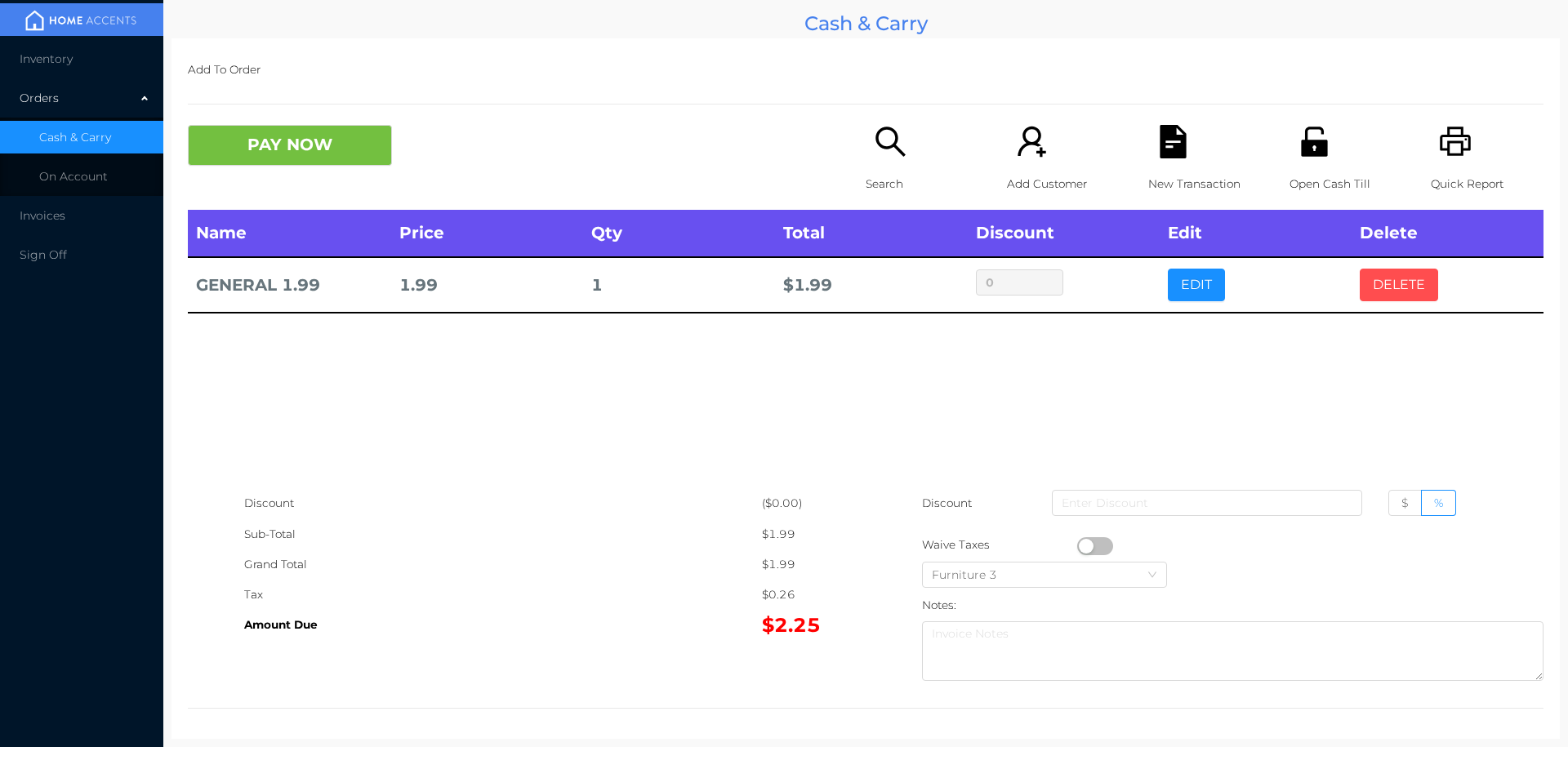
click at [1395, 274] on button "DELETE" at bounding box center [1399, 285] width 79 height 33
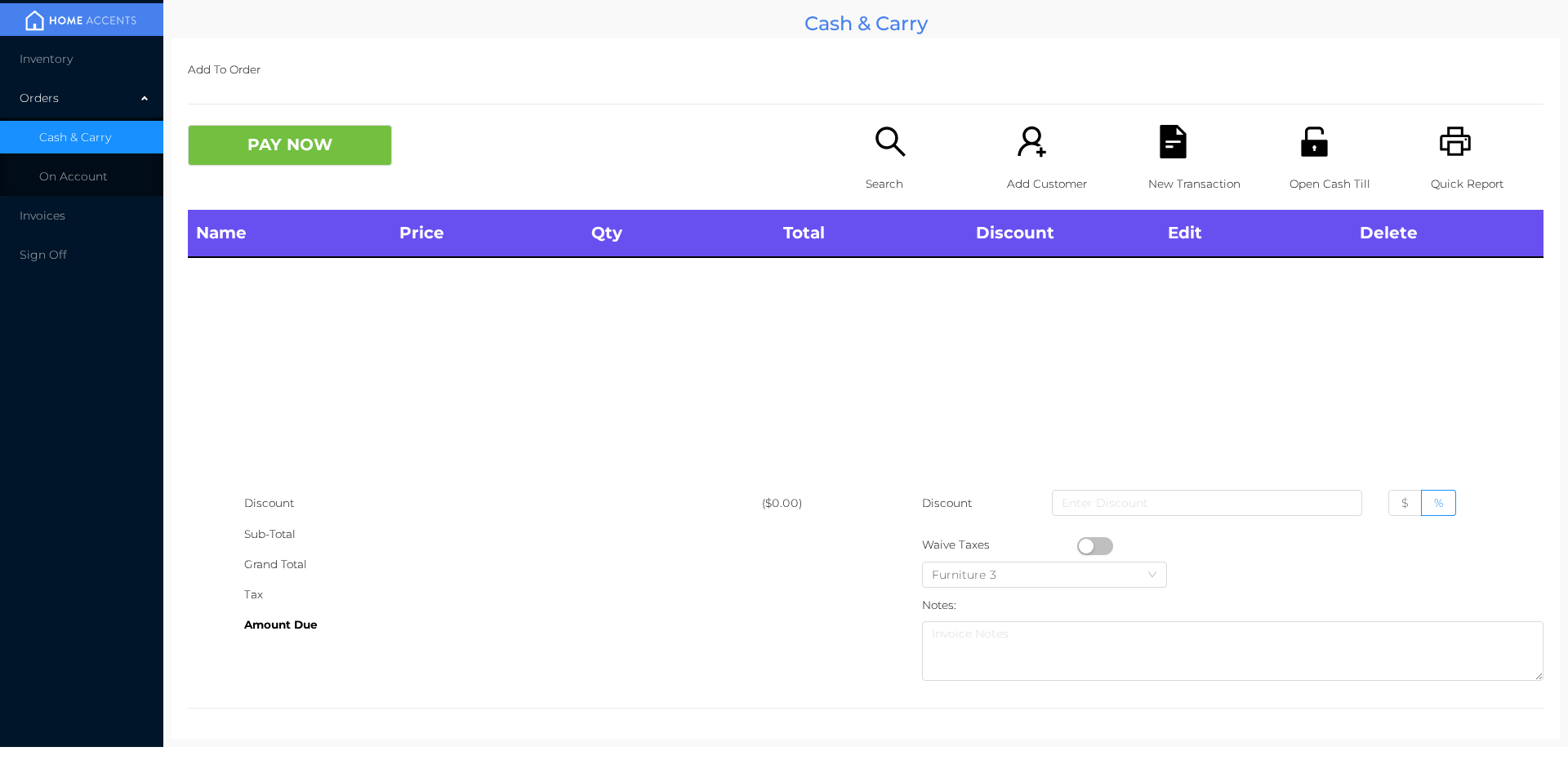
click at [1468, 137] on div "Quick Report" at bounding box center [1487, 168] width 113 height 85
click at [326, 134] on button "PAY NOW" at bounding box center [290, 146] width 204 height 41
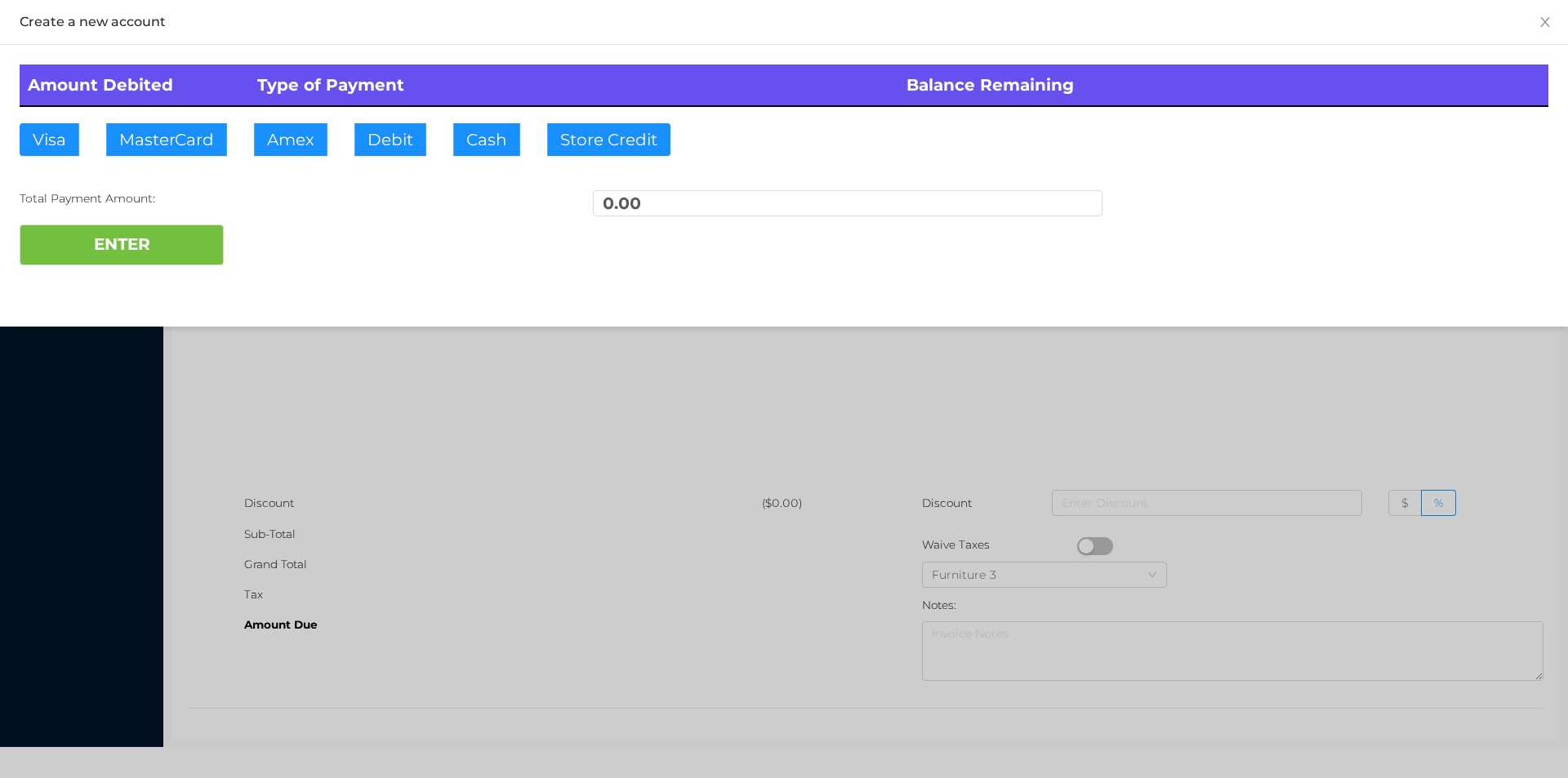
click at [1121, 391] on div at bounding box center [784, 389] width 1568 height 778
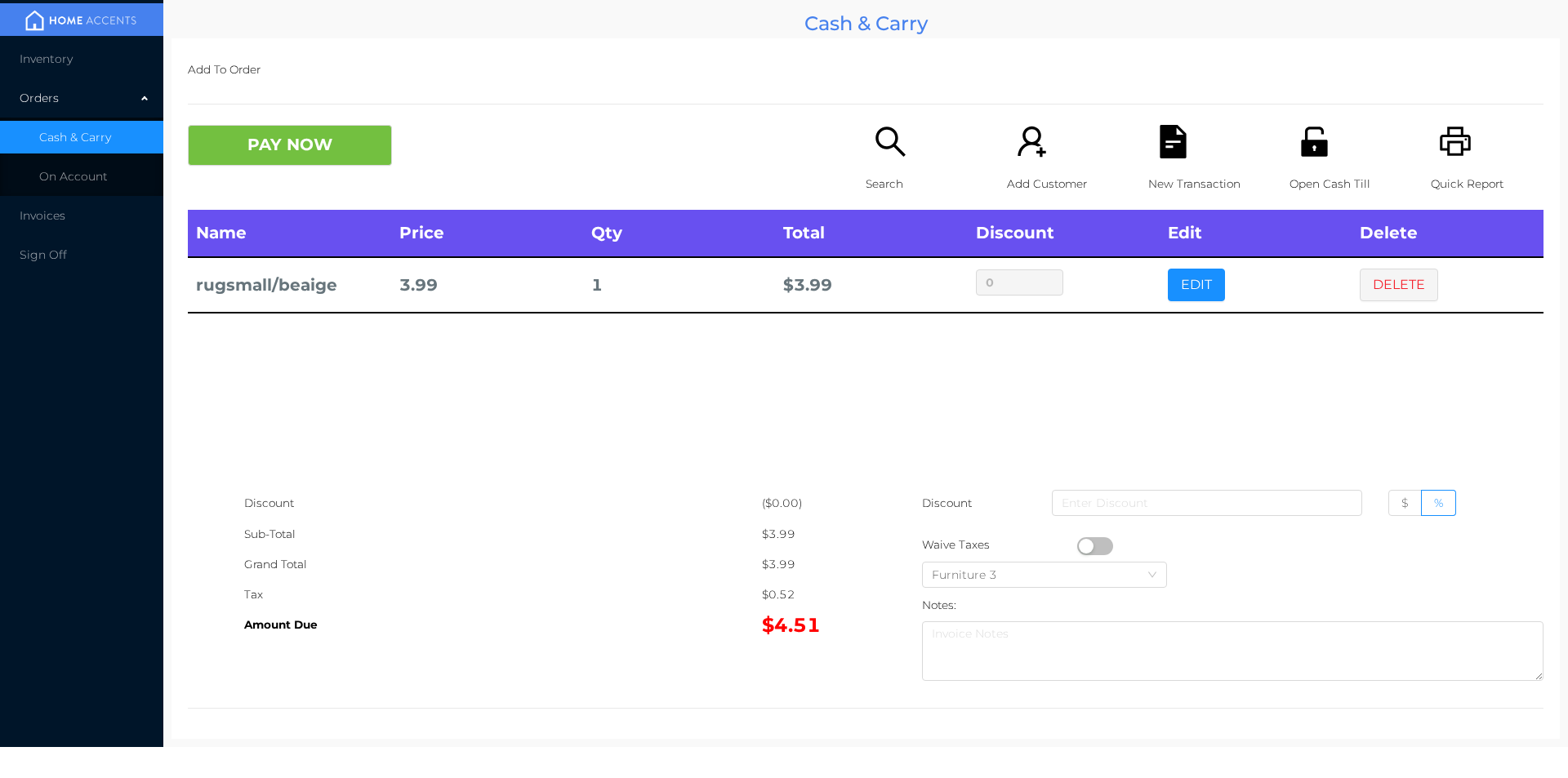
click at [874, 155] on icon "icon: search" at bounding box center [890, 142] width 34 height 34
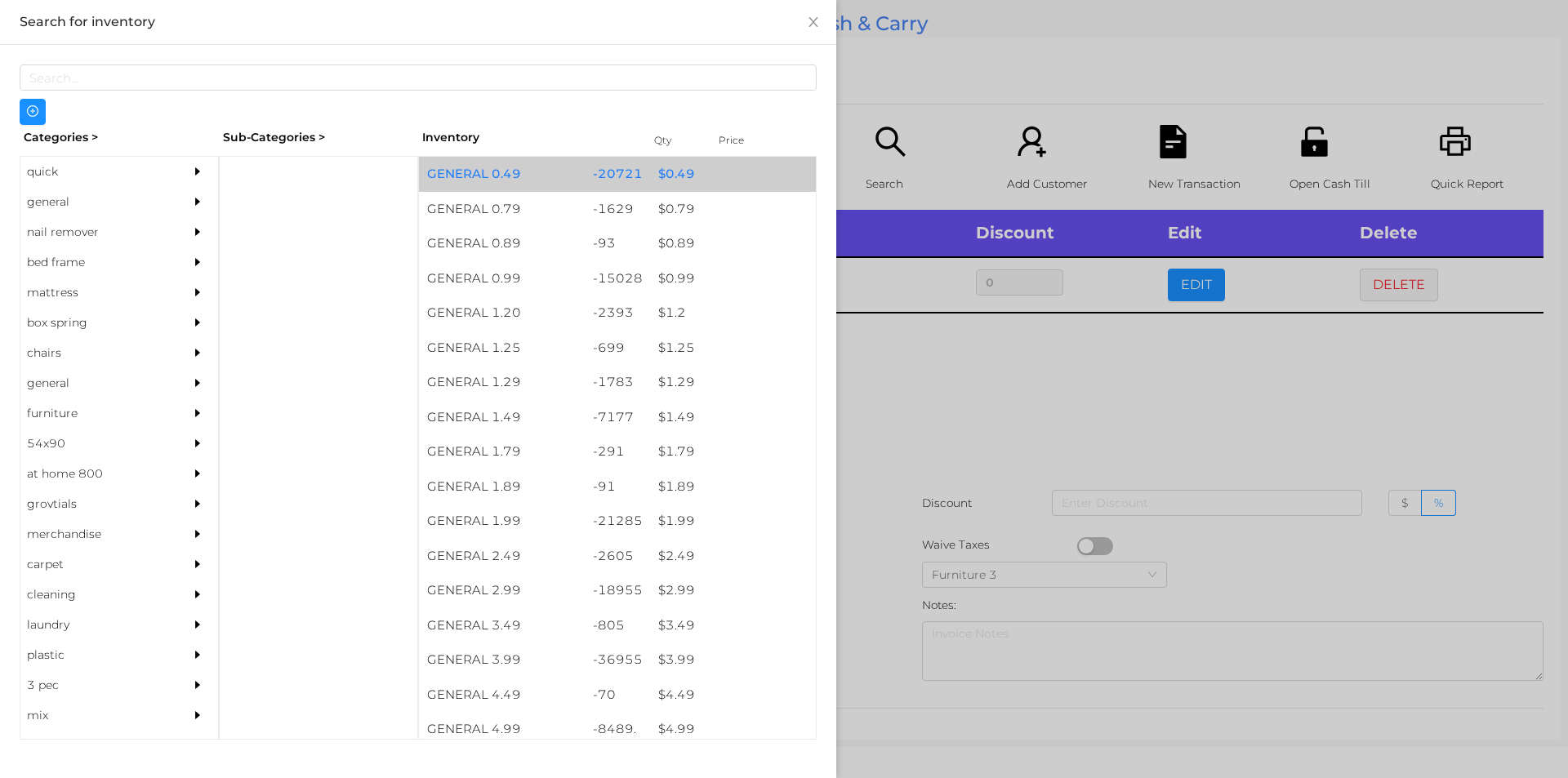
click at [668, 162] on div "$ 0.49" at bounding box center [733, 174] width 166 height 35
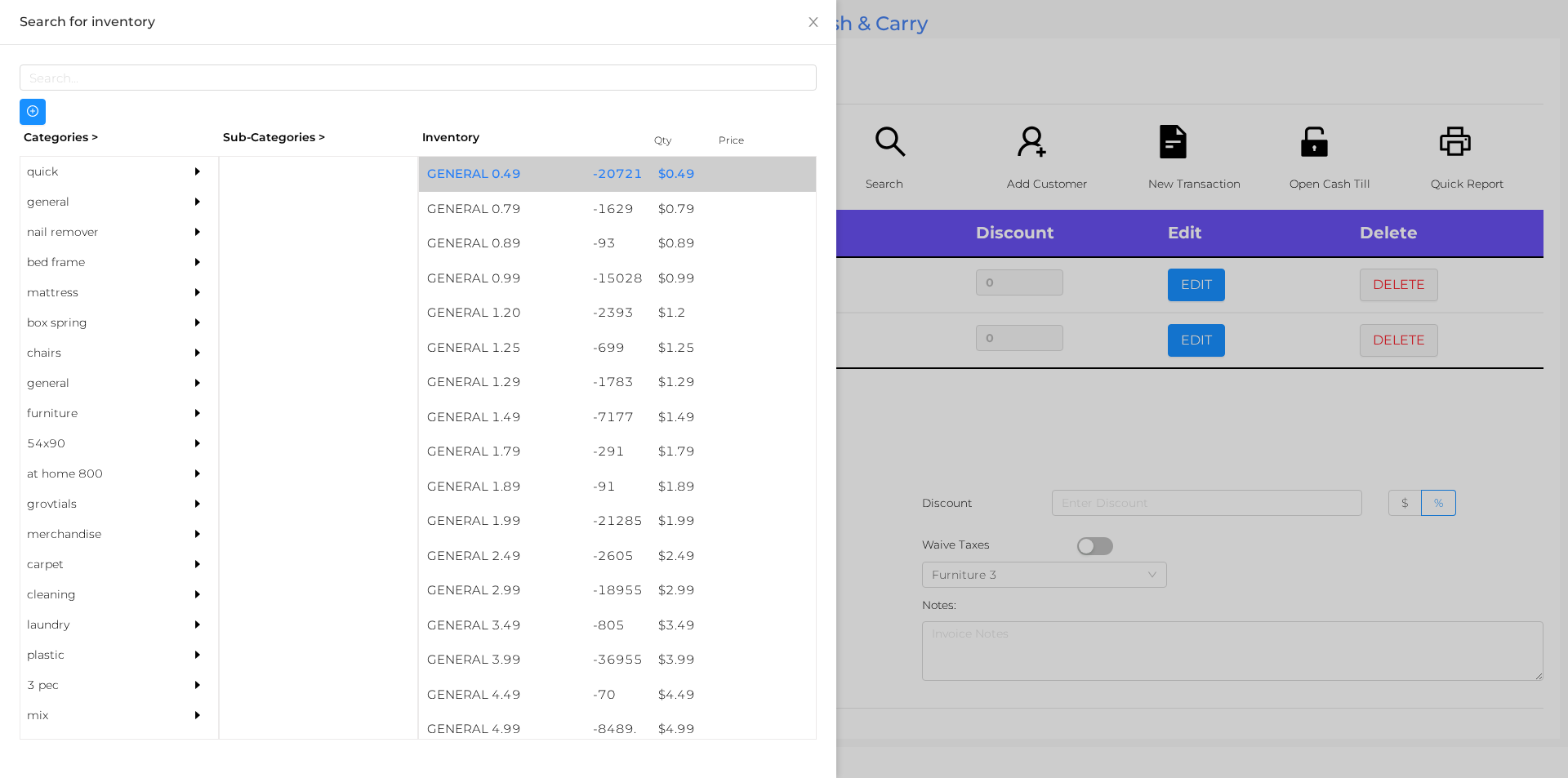
click at [676, 179] on div "$ 0.49" at bounding box center [733, 174] width 166 height 35
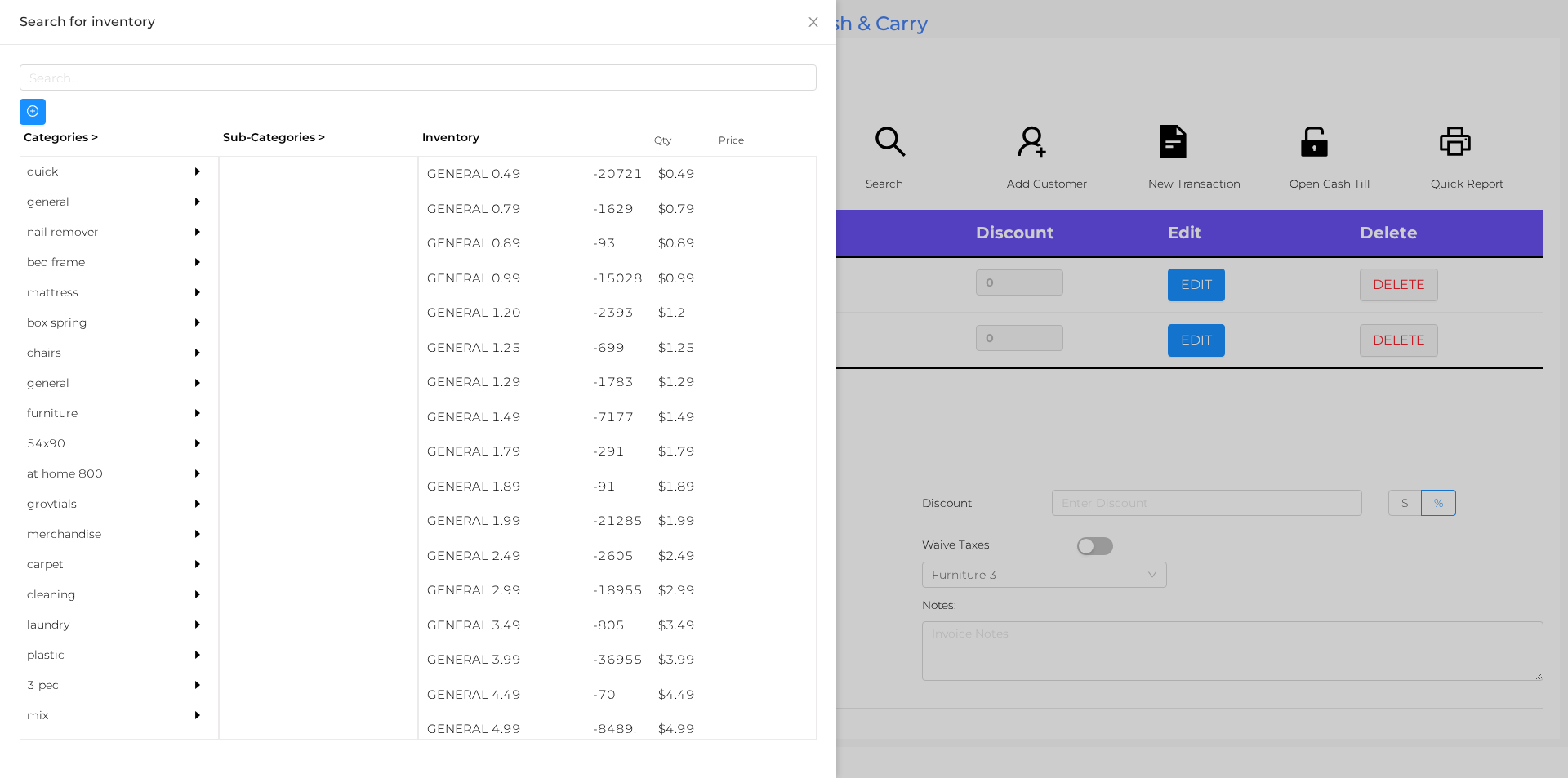
click at [928, 443] on div at bounding box center [784, 389] width 1568 height 778
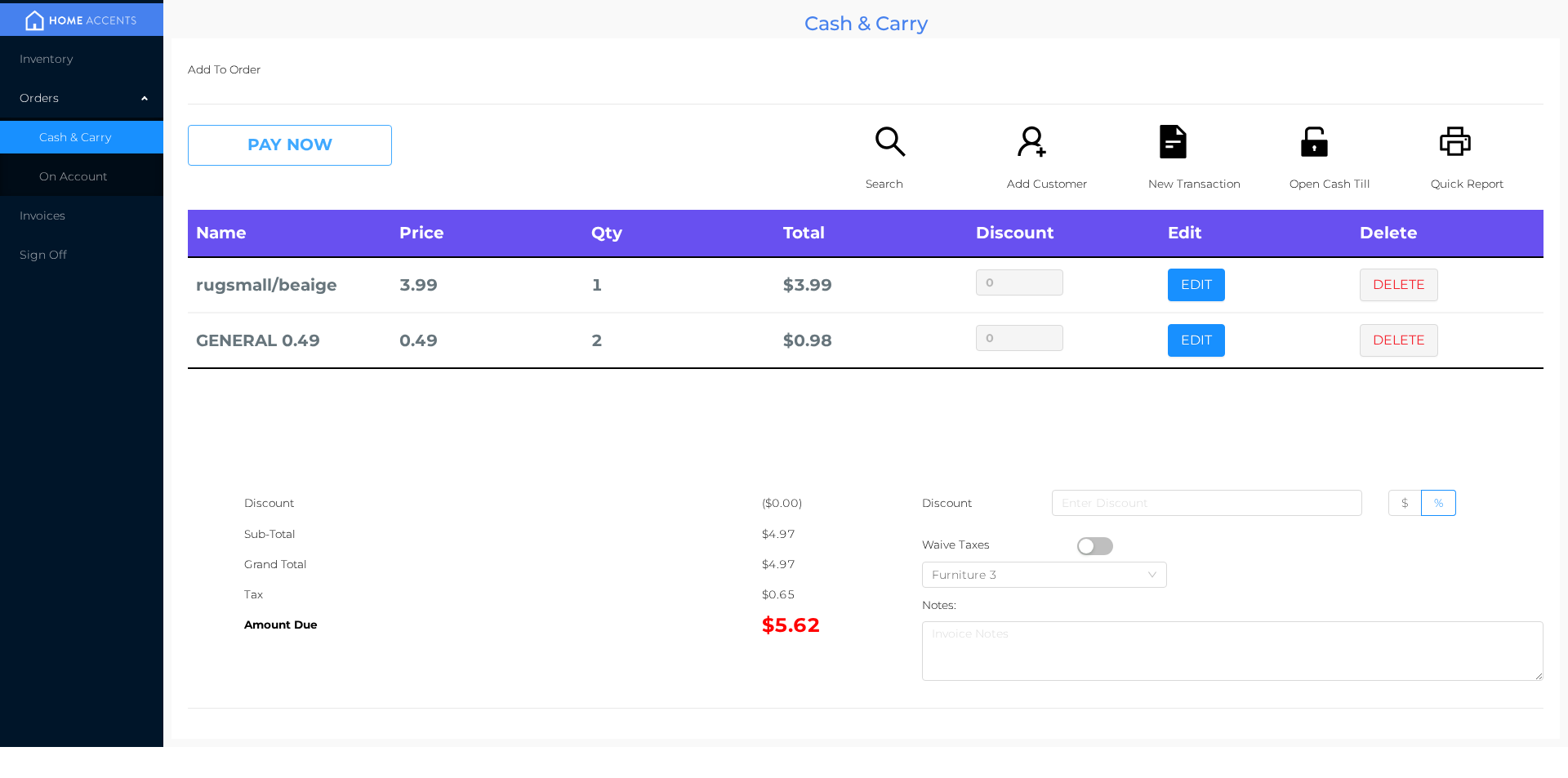
click at [294, 147] on button "PAY NOW" at bounding box center [290, 146] width 204 height 41
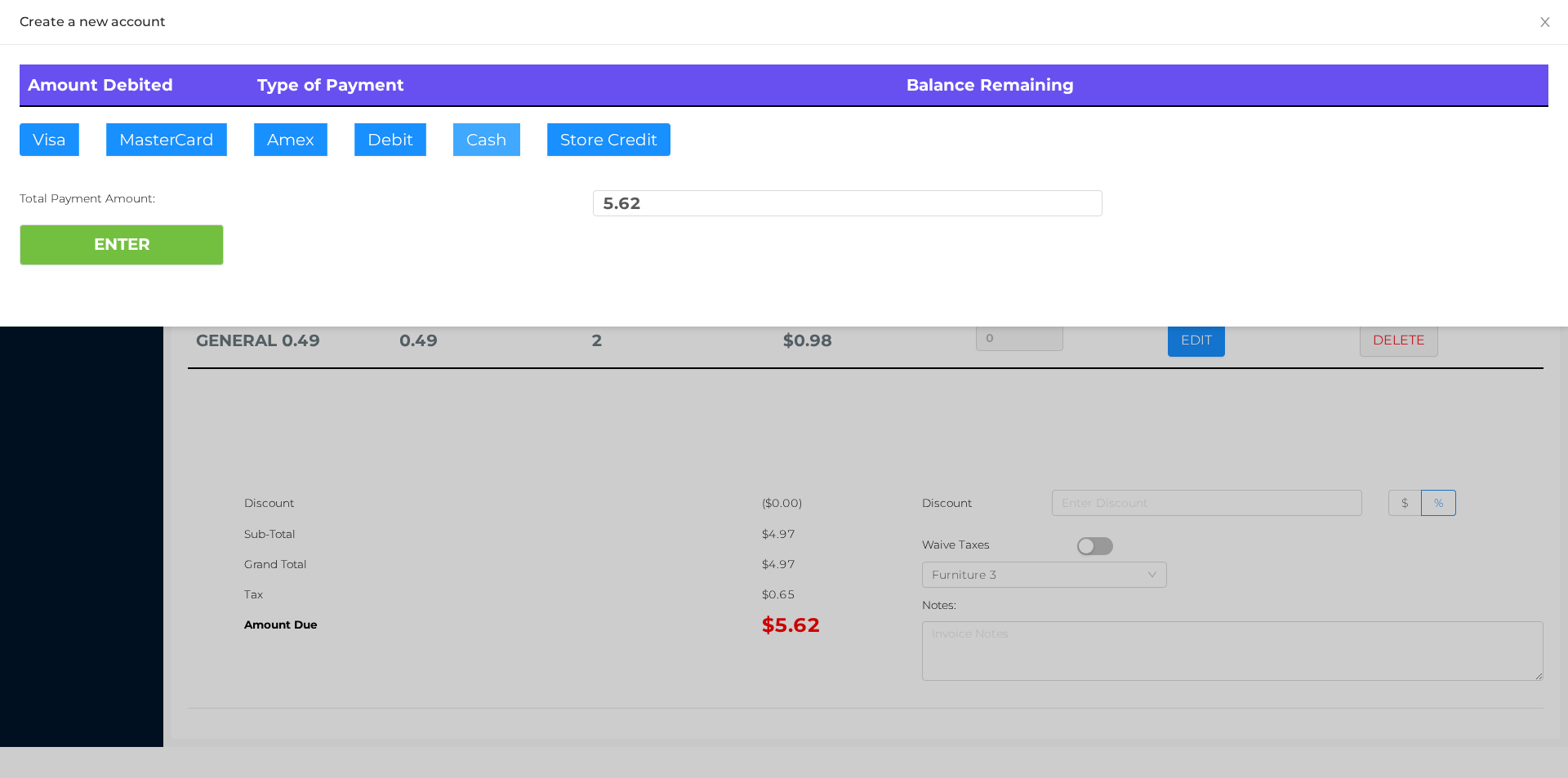
click at [473, 153] on button "Cash" at bounding box center [487, 140] width 67 height 33
type input "20."
click at [136, 259] on button "ENTER" at bounding box center [122, 245] width 204 height 41
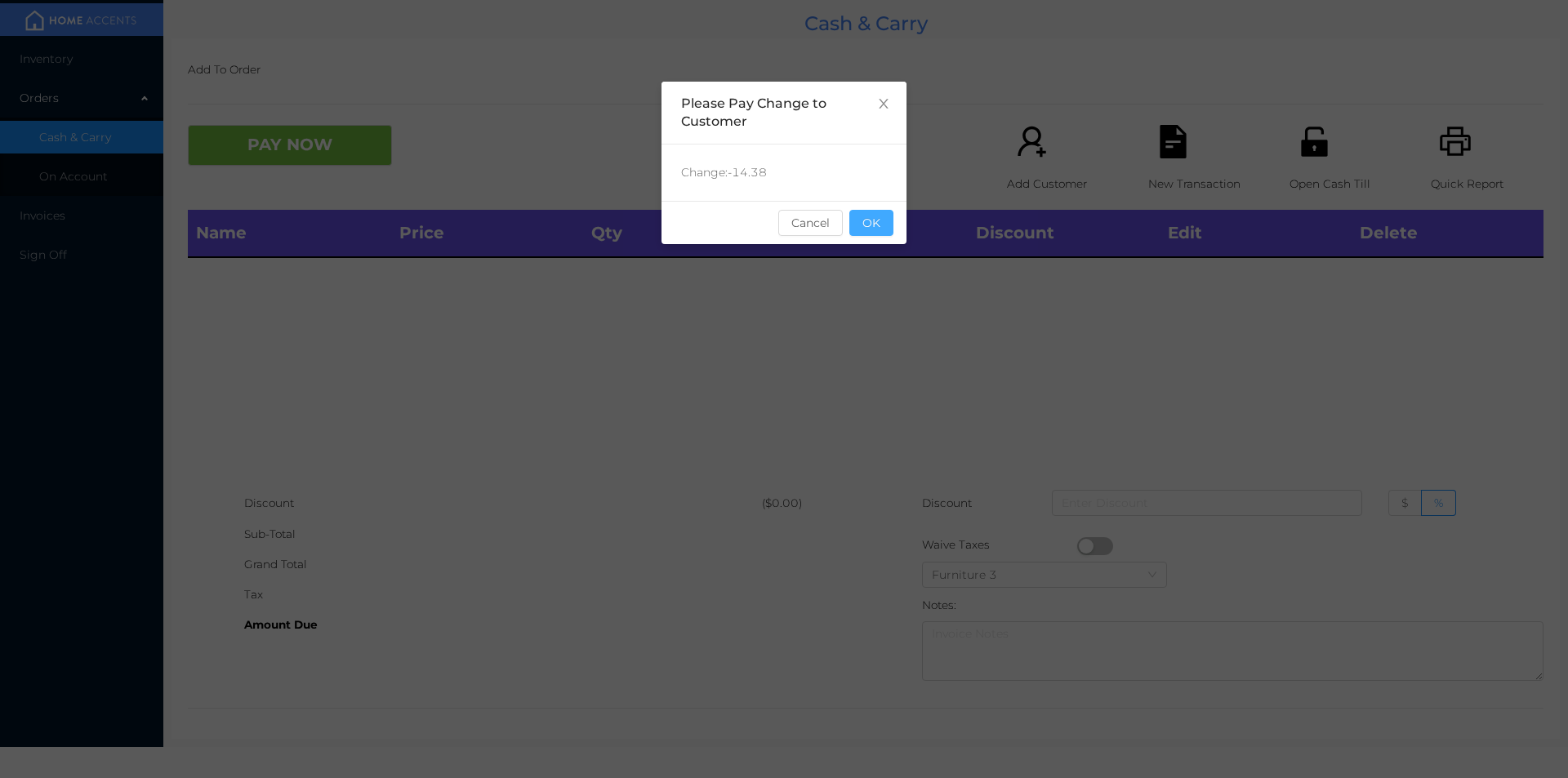
click at [880, 214] on button "OK" at bounding box center [871, 223] width 44 height 26
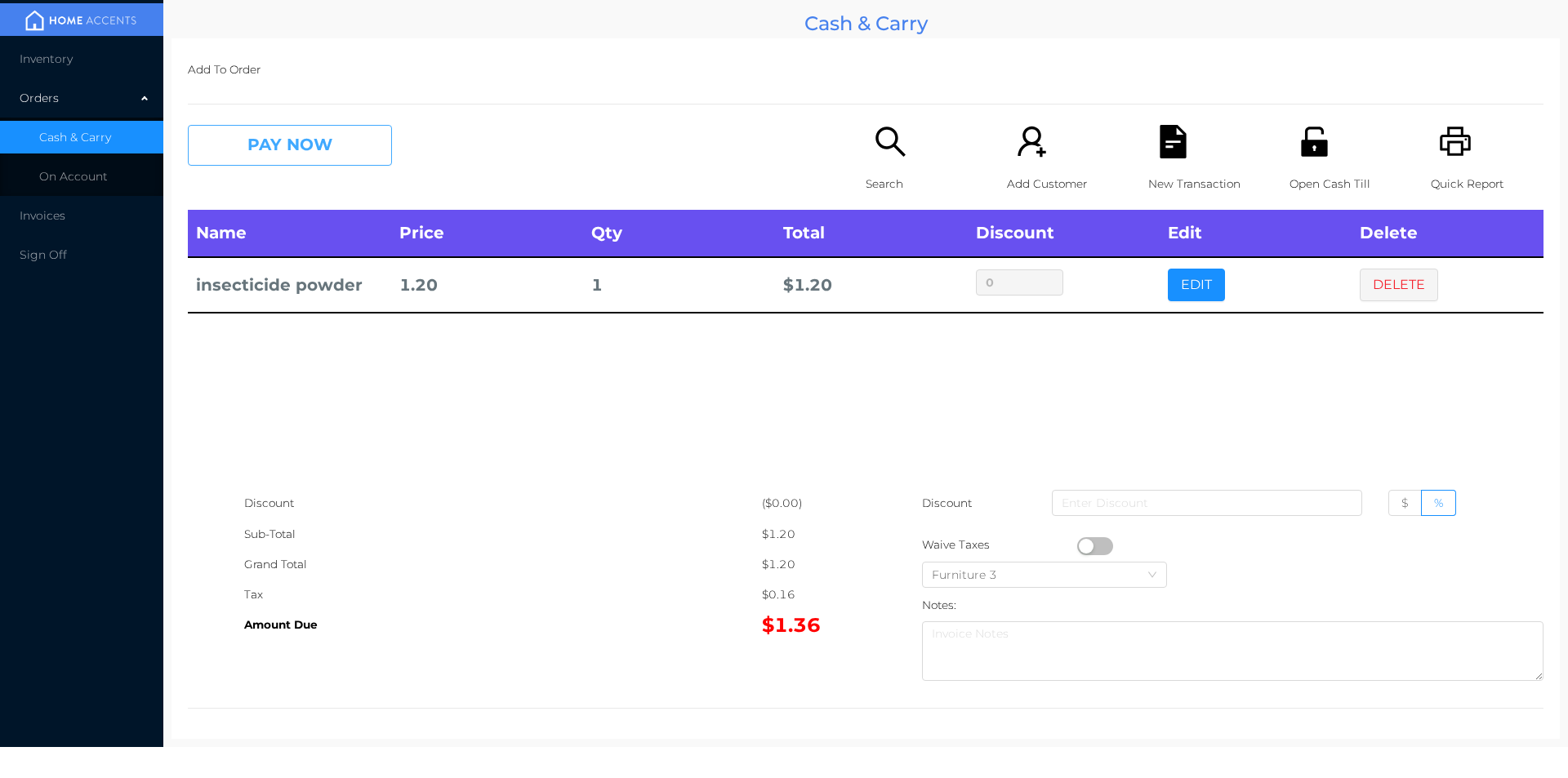
click at [291, 165] on button "PAY NOW" at bounding box center [290, 146] width 204 height 41
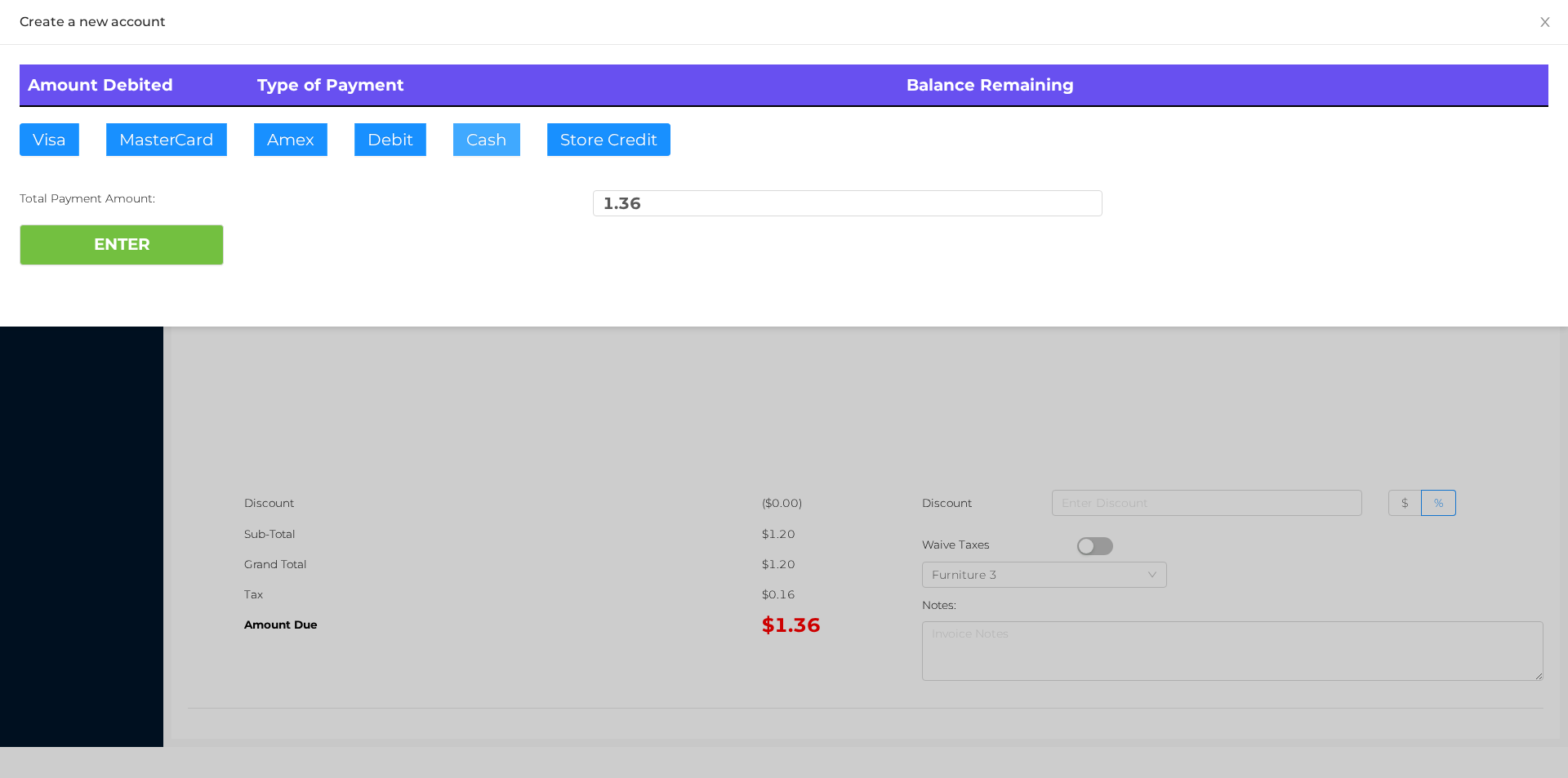
click at [470, 144] on button "Cash" at bounding box center [487, 140] width 67 height 33
click at [133, 235] on button "ENTER" at bounding box center [122, 245] width 204 height 41
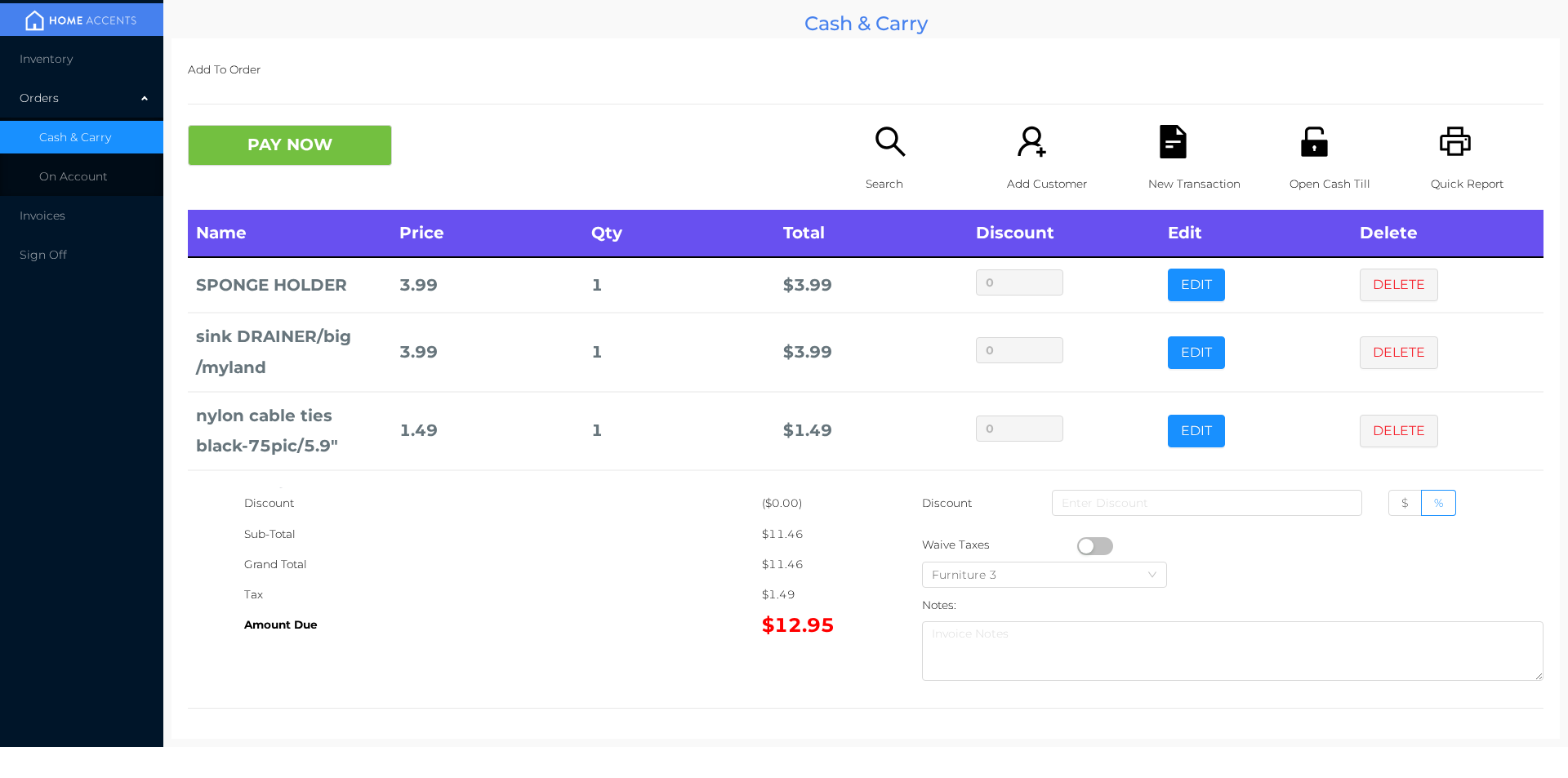
scroll to position [78, 0]
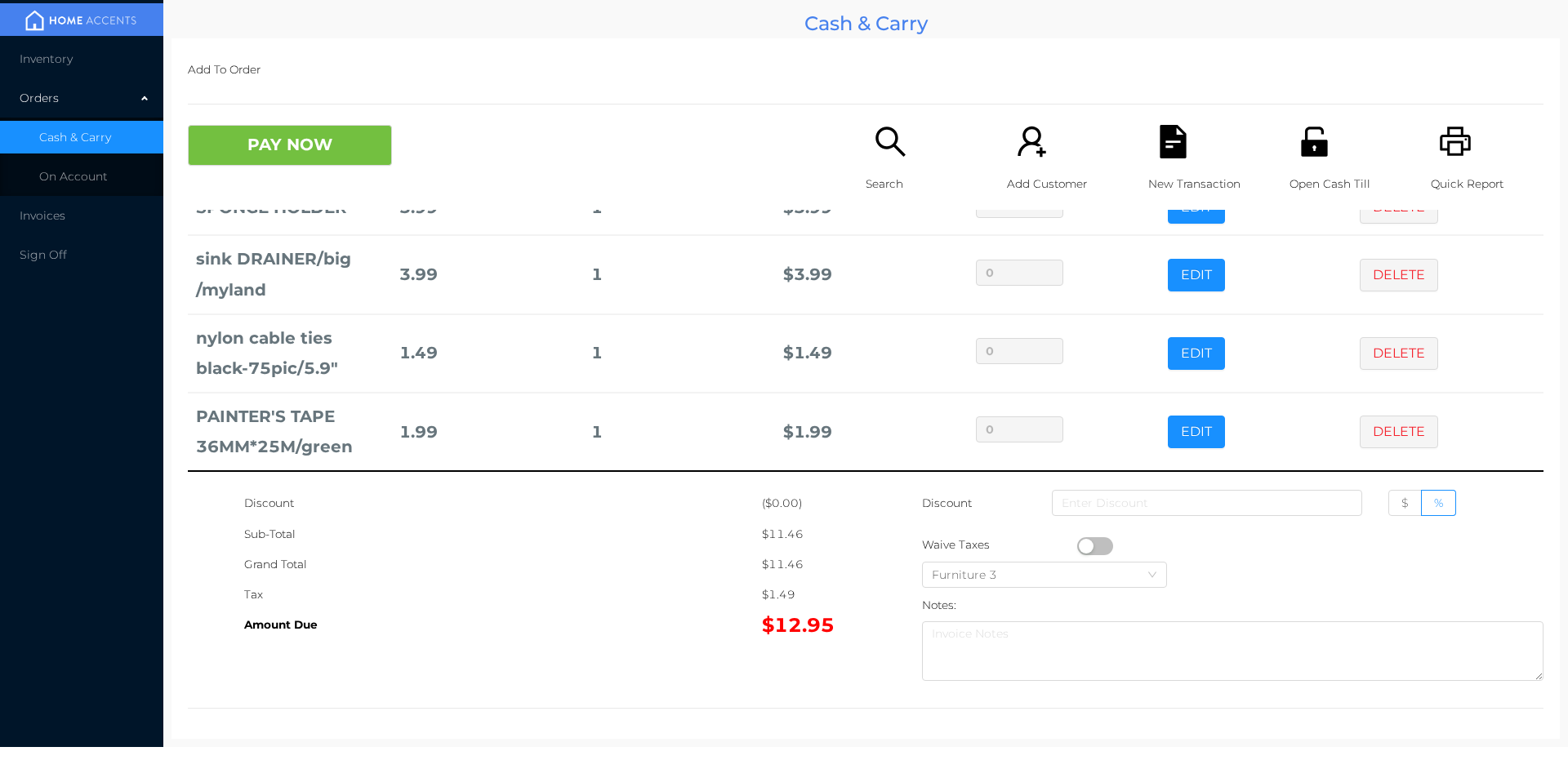
click at [880, 169] on p "Search" at bounding box center [922, 184] width 113 height 30
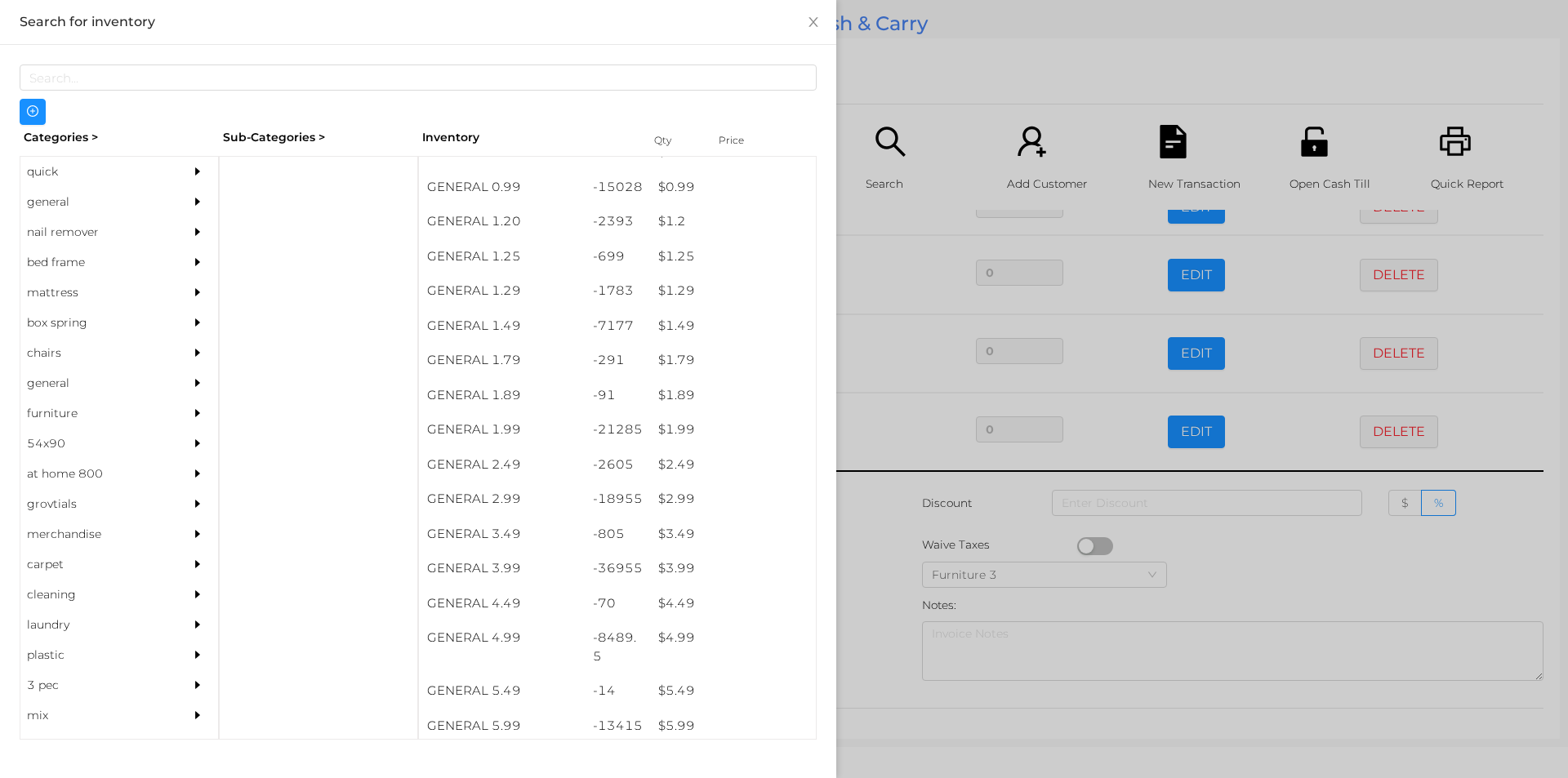
scroll to position [92, 0]
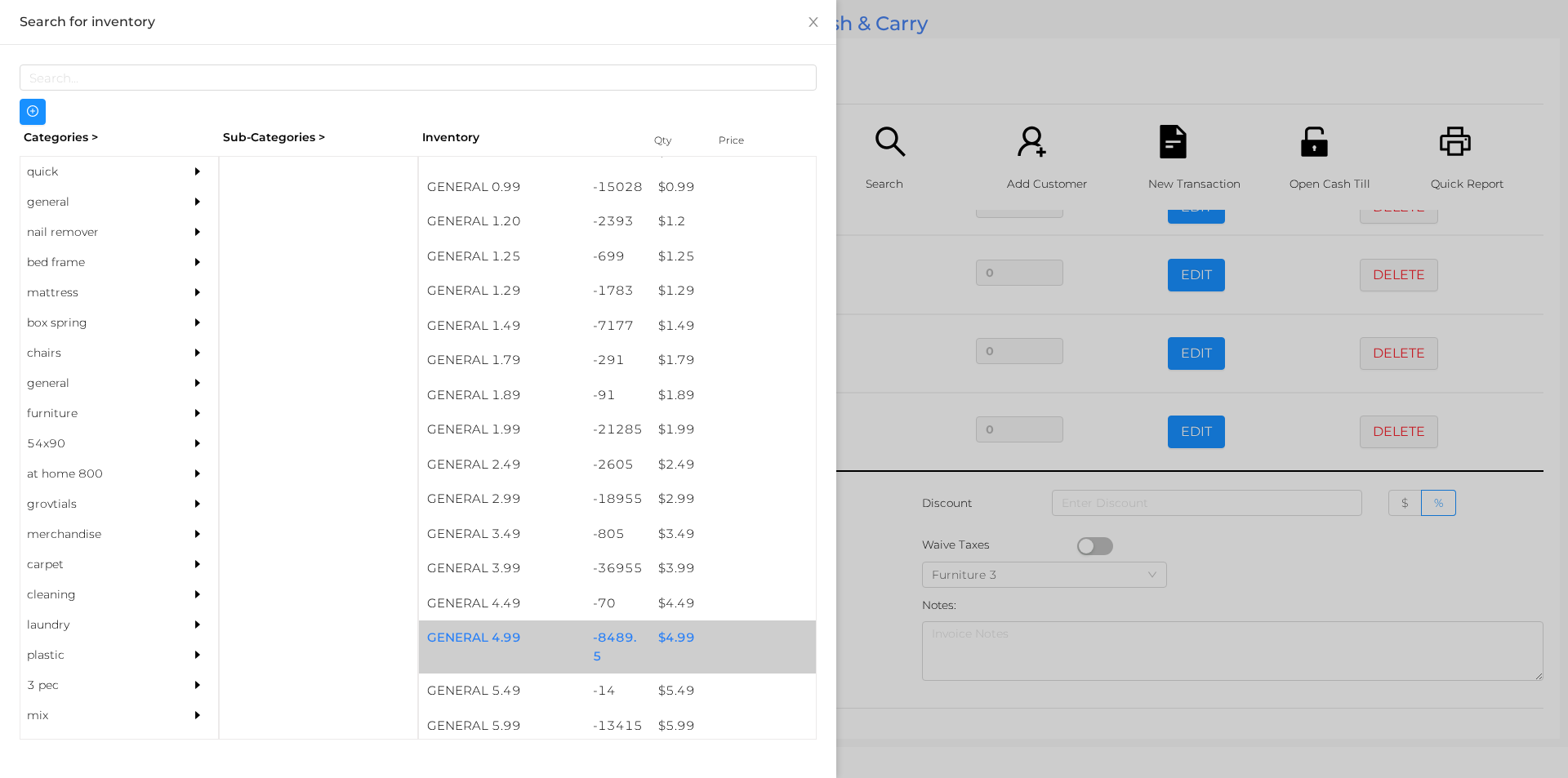
click at [676, 639] on div "$ 4.99" at bounding box center [733, 638] width 166 height 35
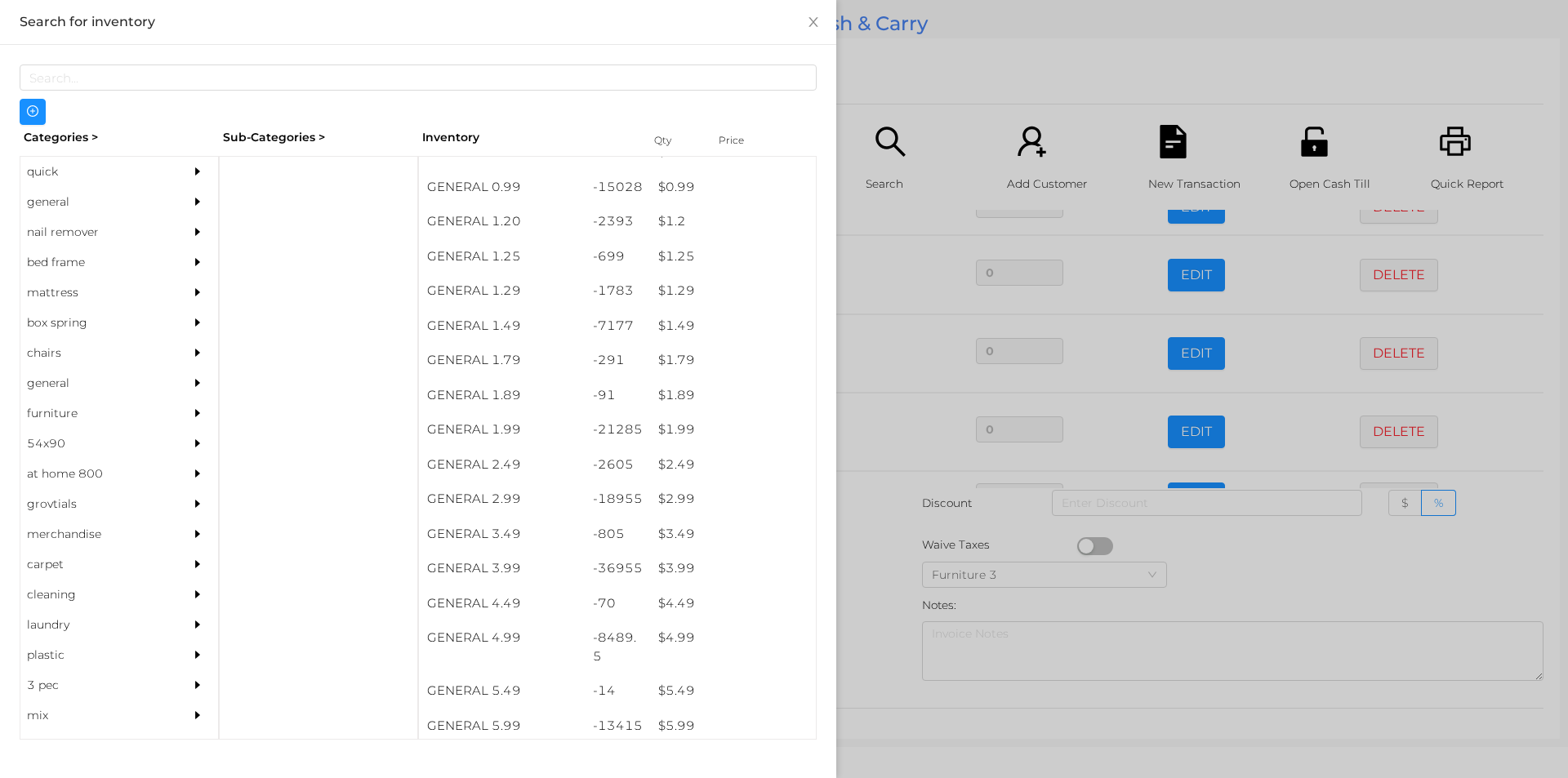
click at [883, 616] on div at bounding box center [784, 389] width 1568 height 778
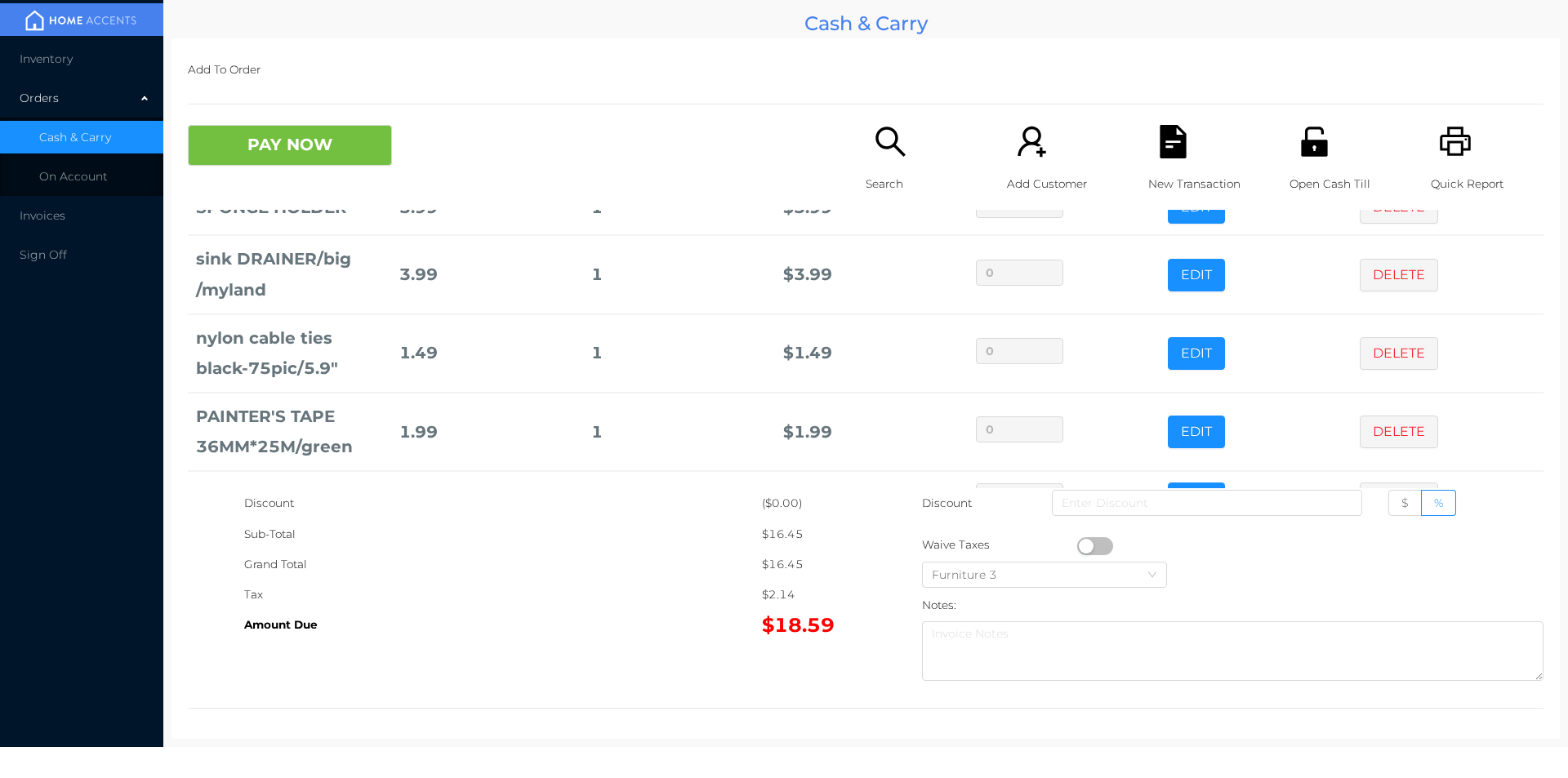
click at [875, 174] on p "Search" at bounding box center [922, 184] width 113 height 30
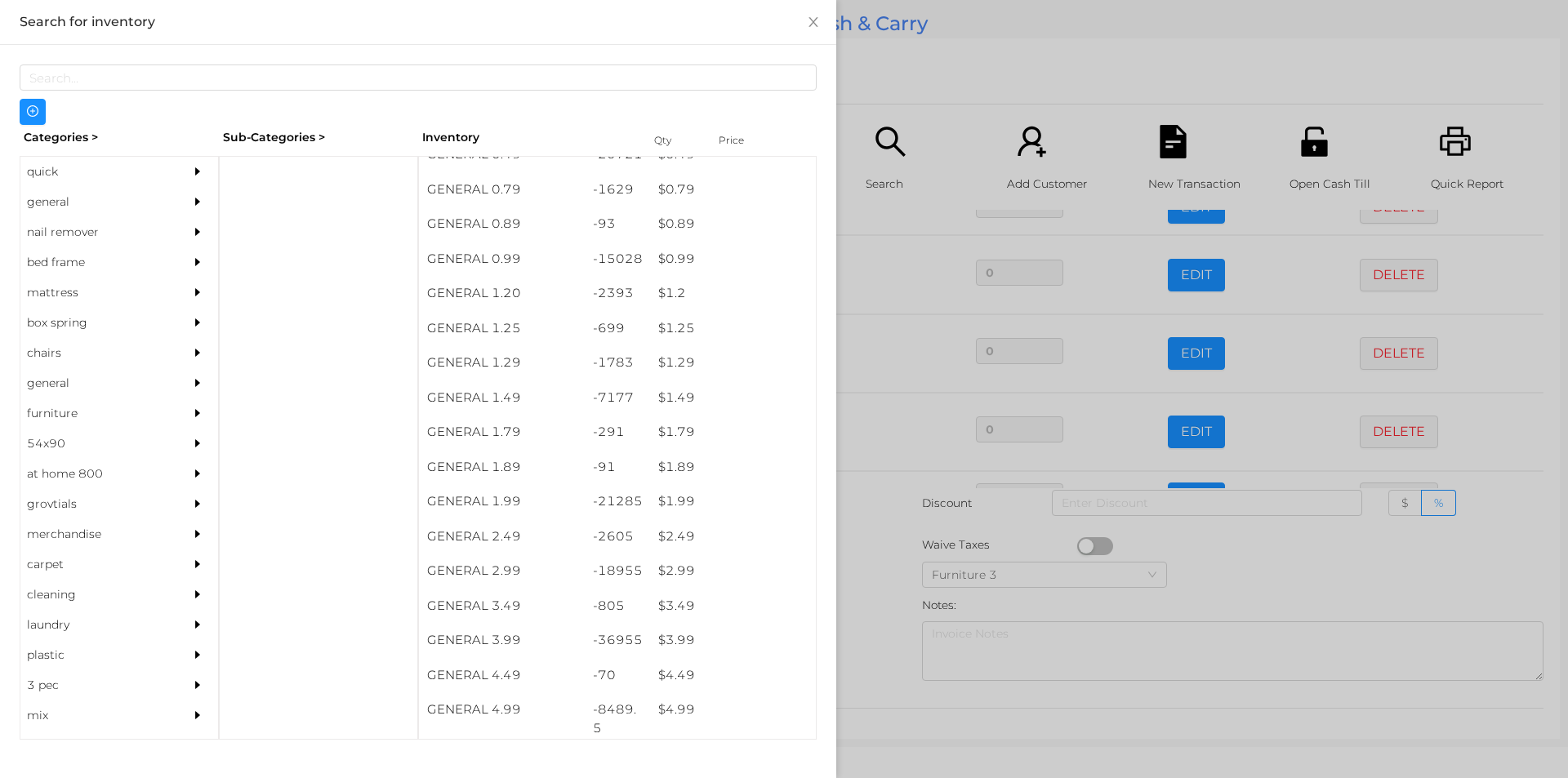
scroll to position [37, 0]
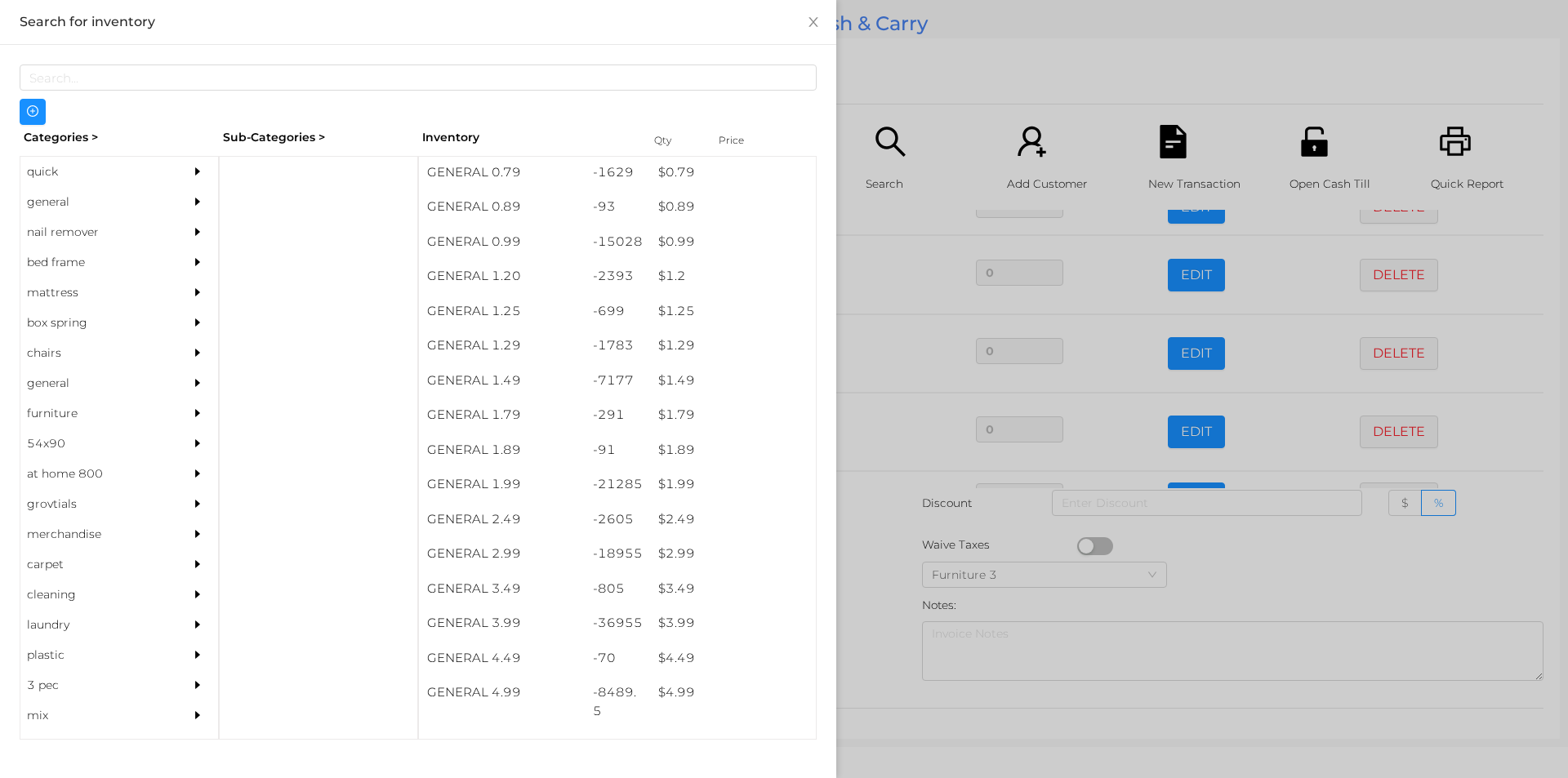
click at [671, 624] on div "$ 3.99" at bounding box center [733, 623] width 166 height 35
click at [879, 630] on div at bounding box center [784, 389] width 1568 height 778
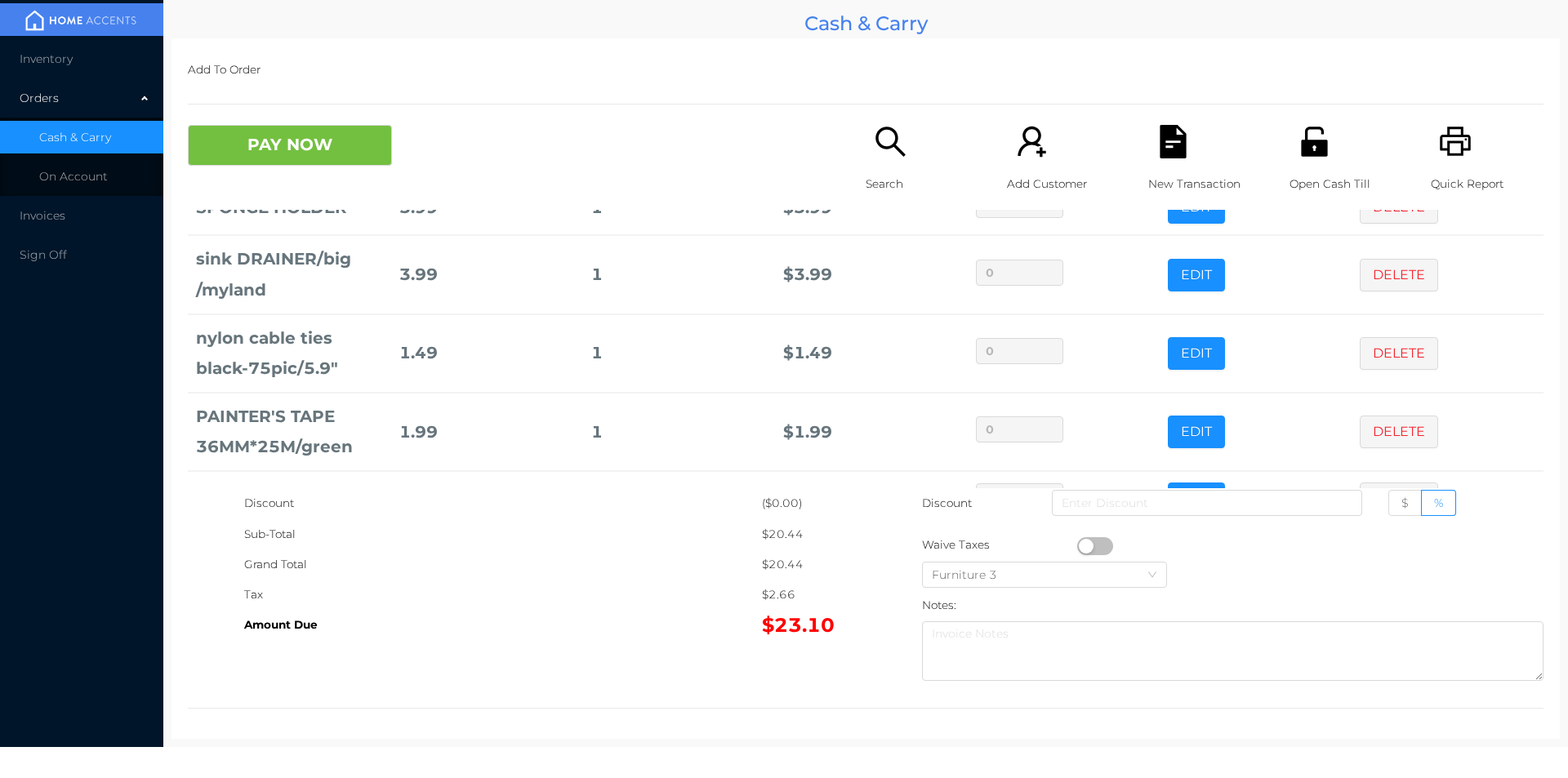
scroll to position [189, 0]
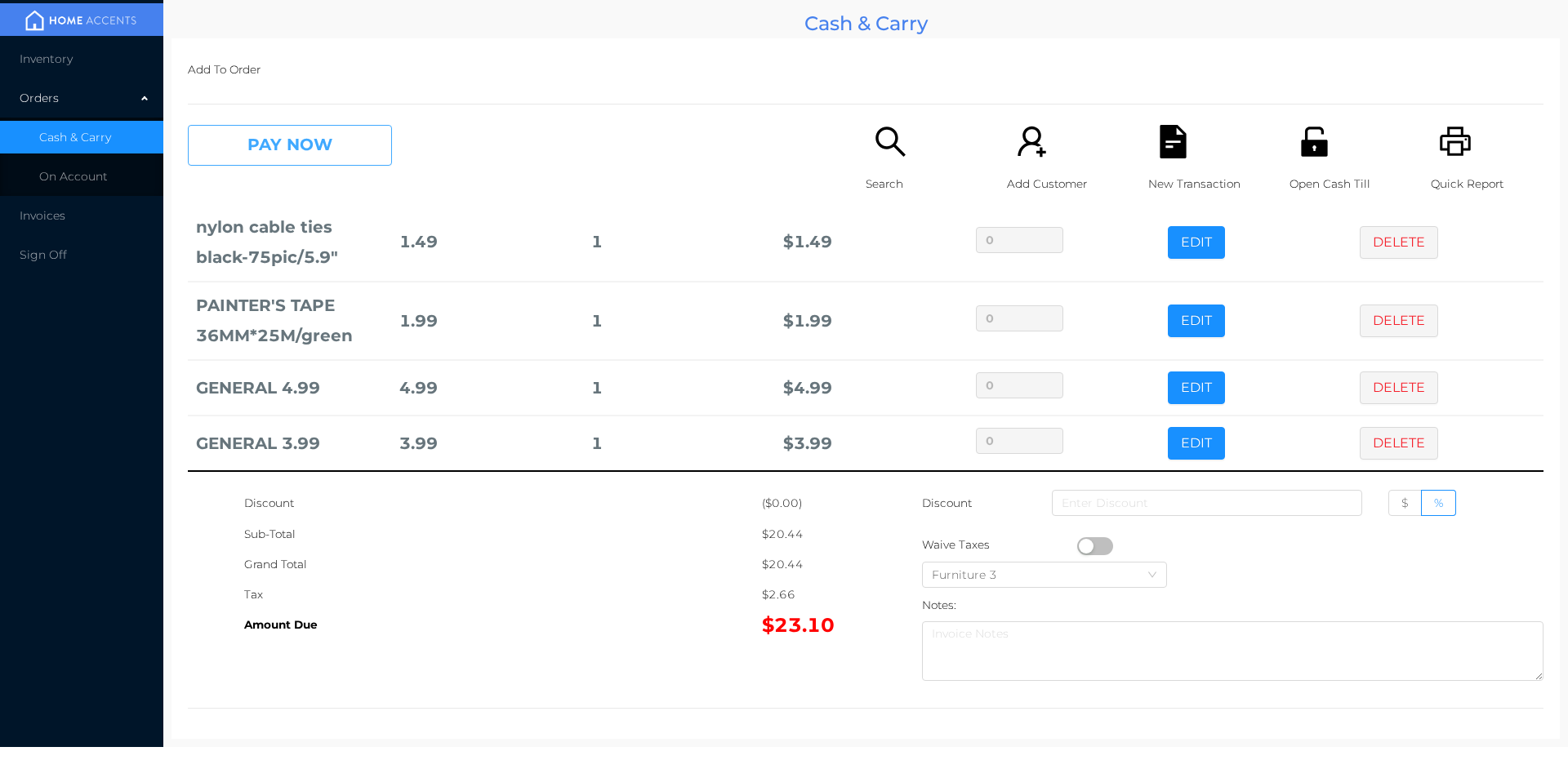
click at [263, 148] on button "PAY NOW" at bounding box center [290, 146] width 204 height 41
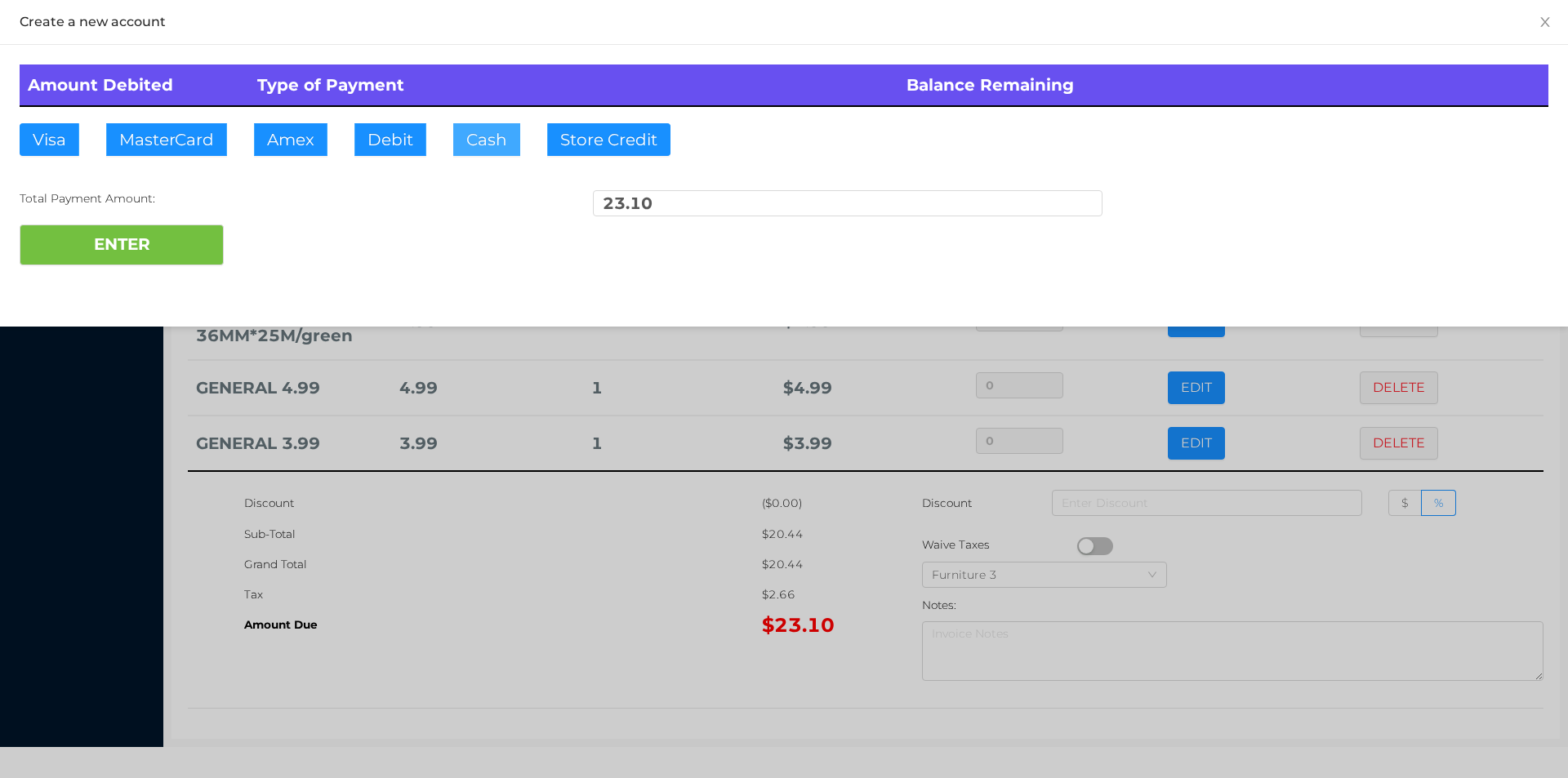
click at [474, 149] on button "Cash" at bounding box center [487, 140] width 67 height 33
type input "2"
type input "40."
click at [395, 617] on div at bounding box center [784, 389] width 1568 height 778
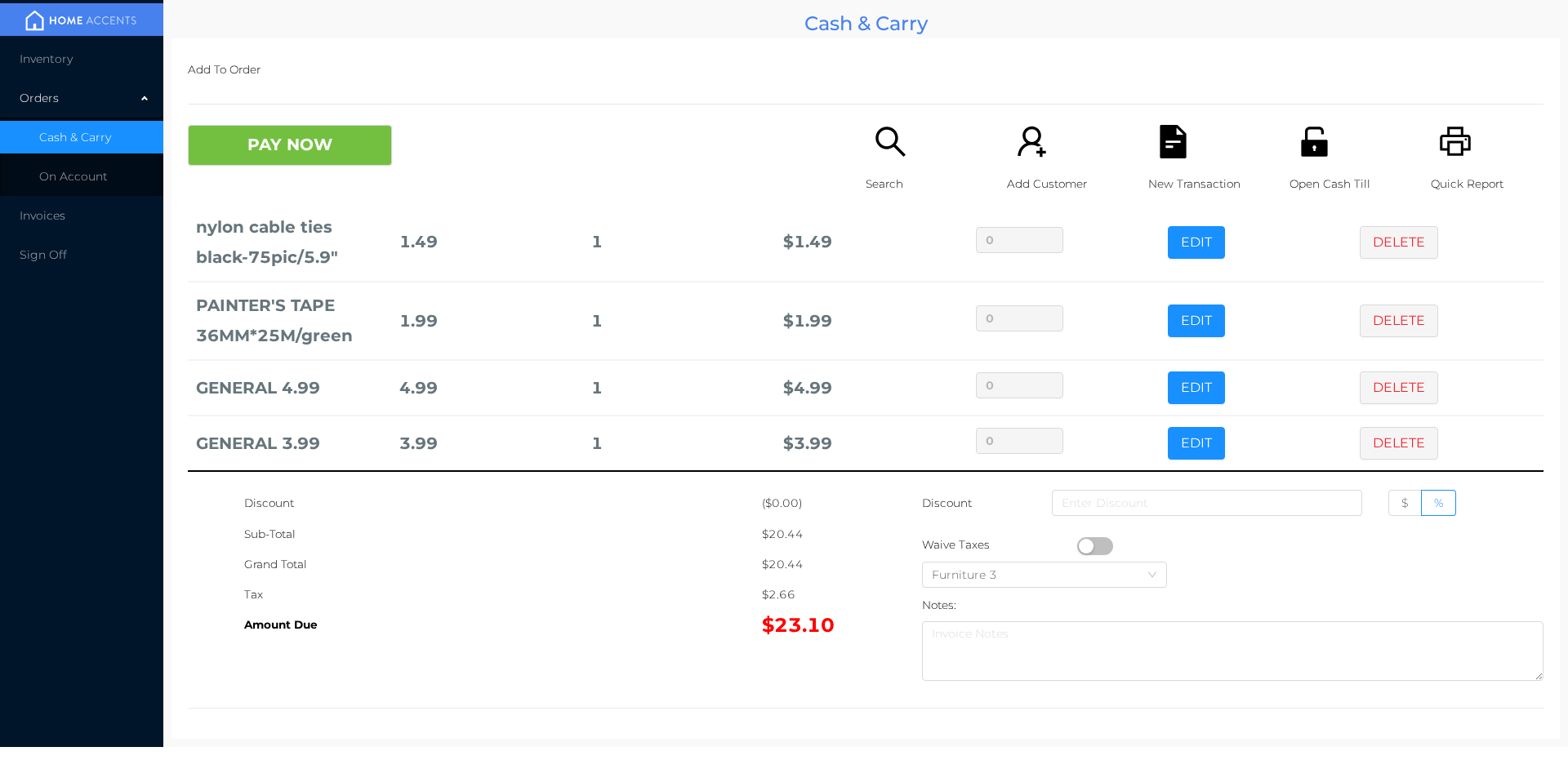
click at [1314, 155] on icon "icon: unlock" at bounding box center [1314, 142] width 26 height 29
click at [296, 157] on button "PAY NOW" at bounding box center [290, 146] width 204 height 41
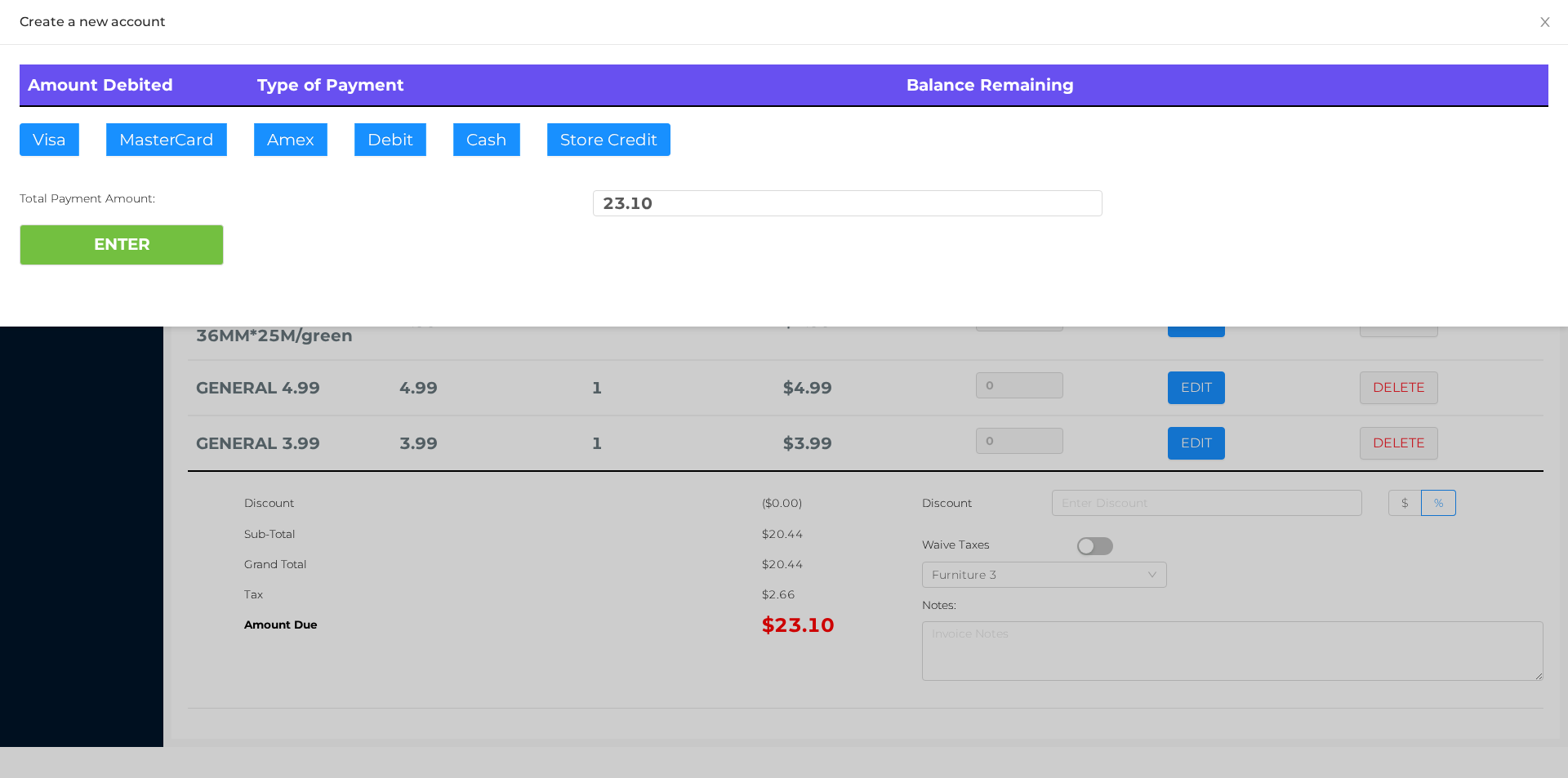
click at [1278, 546] on div at bounding box center [784, 389] width 1568 height 778
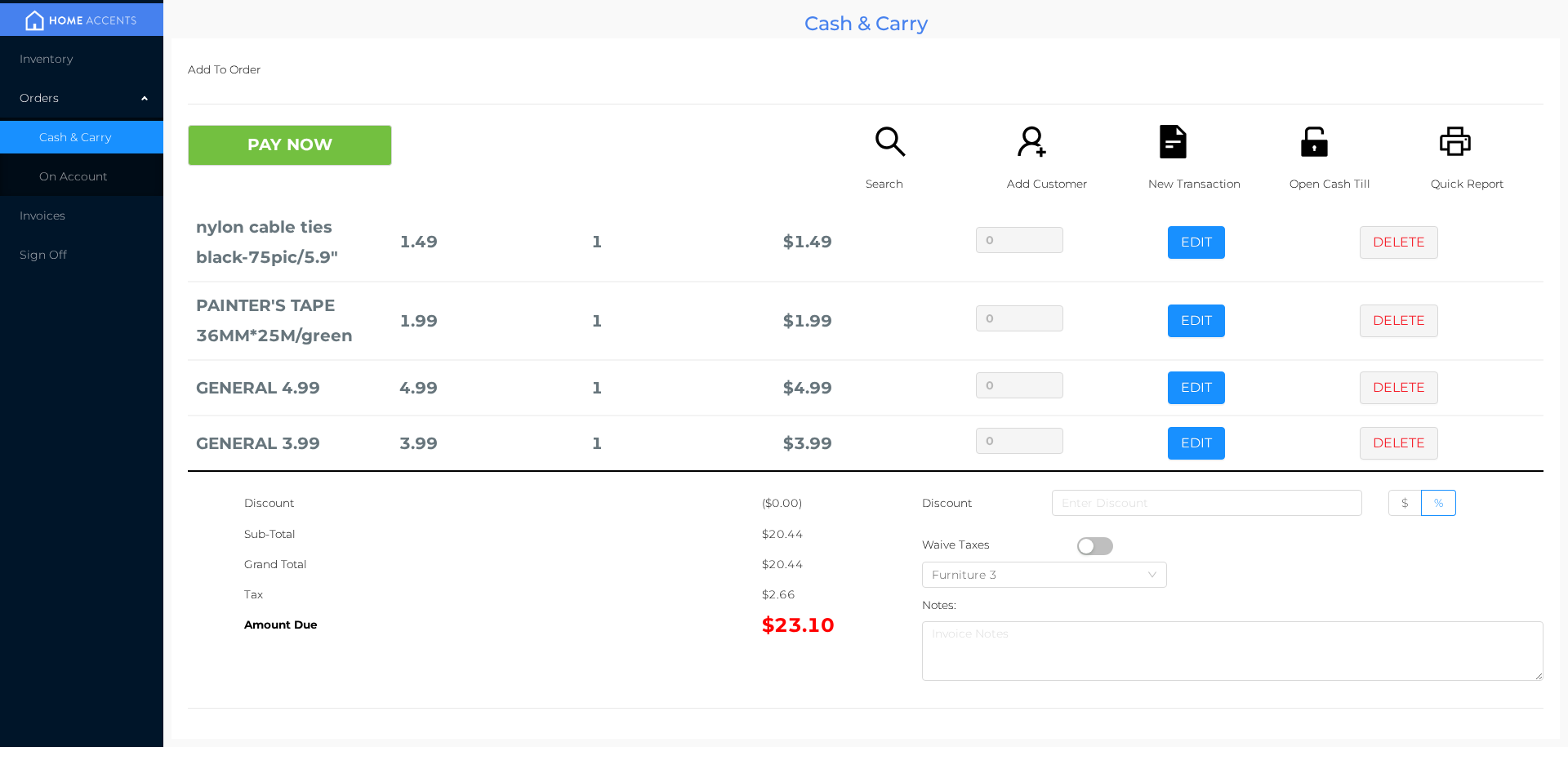
click at [1186, 151] on div "New Transaction" at bounding box center [1204, 168] width 113 height 85
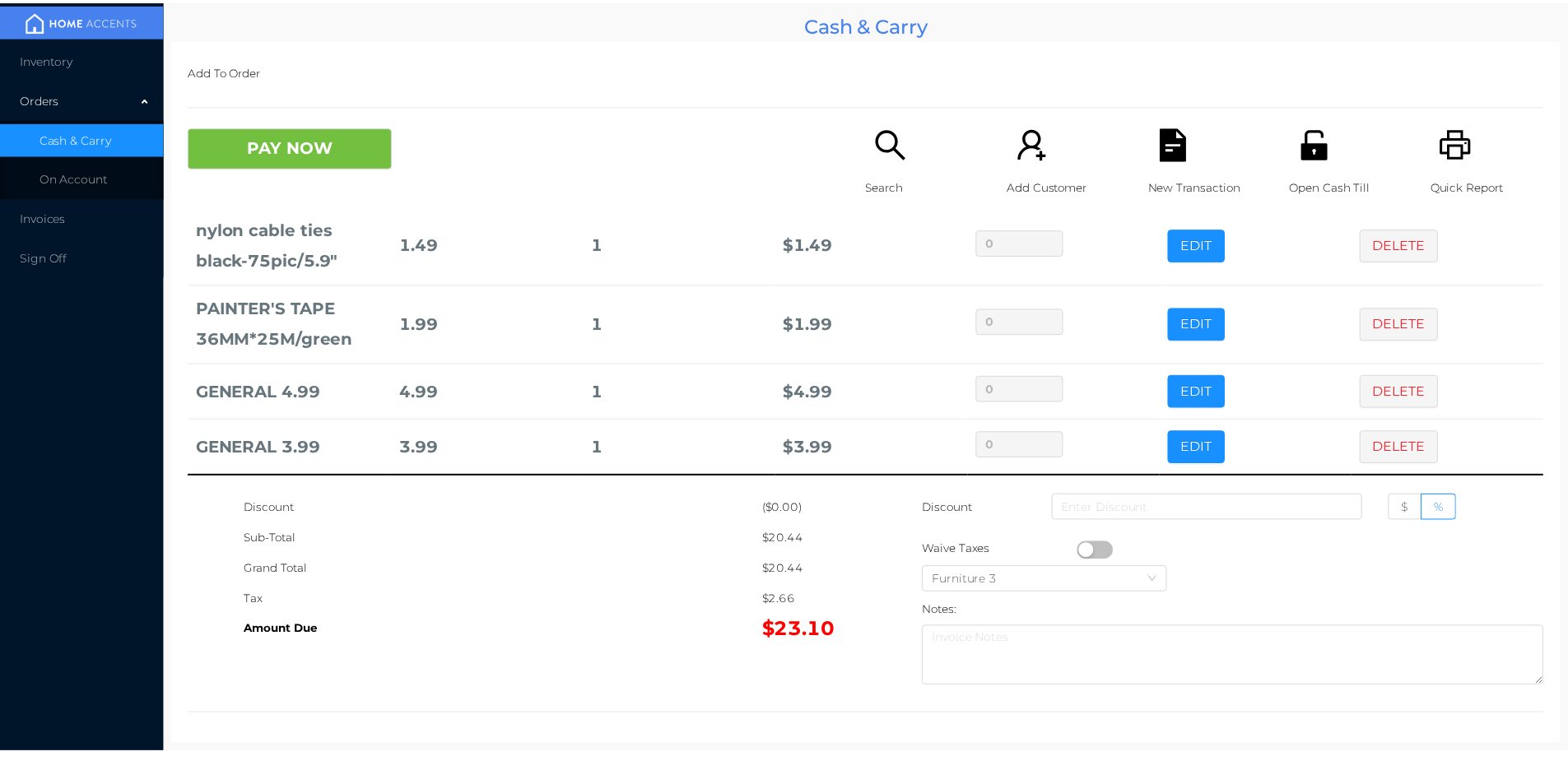
scroll to position [0, 0]
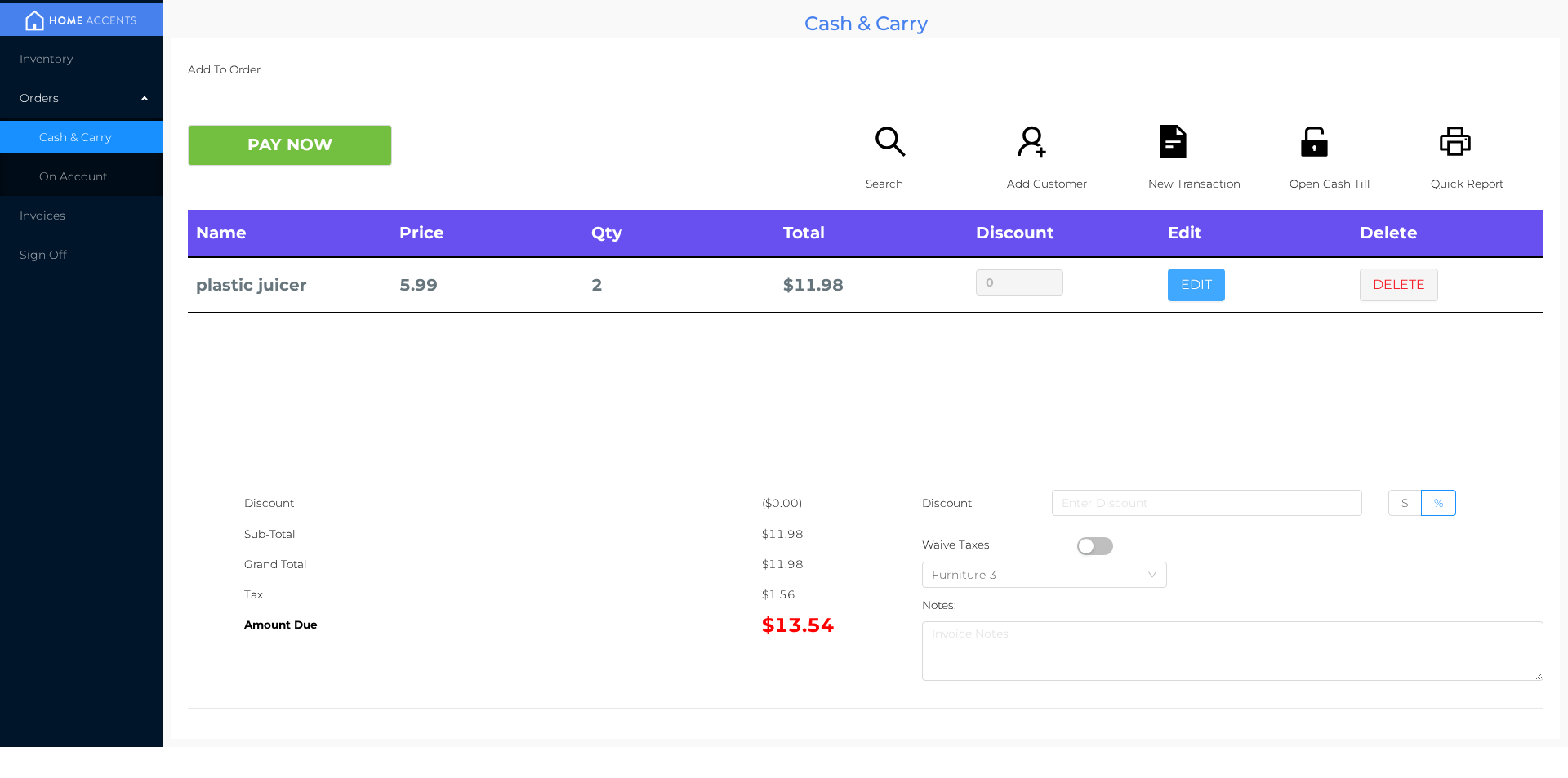
click at [1174, 286] on button "EDIT" at bounding box center [1196, 285] width 57 height 33
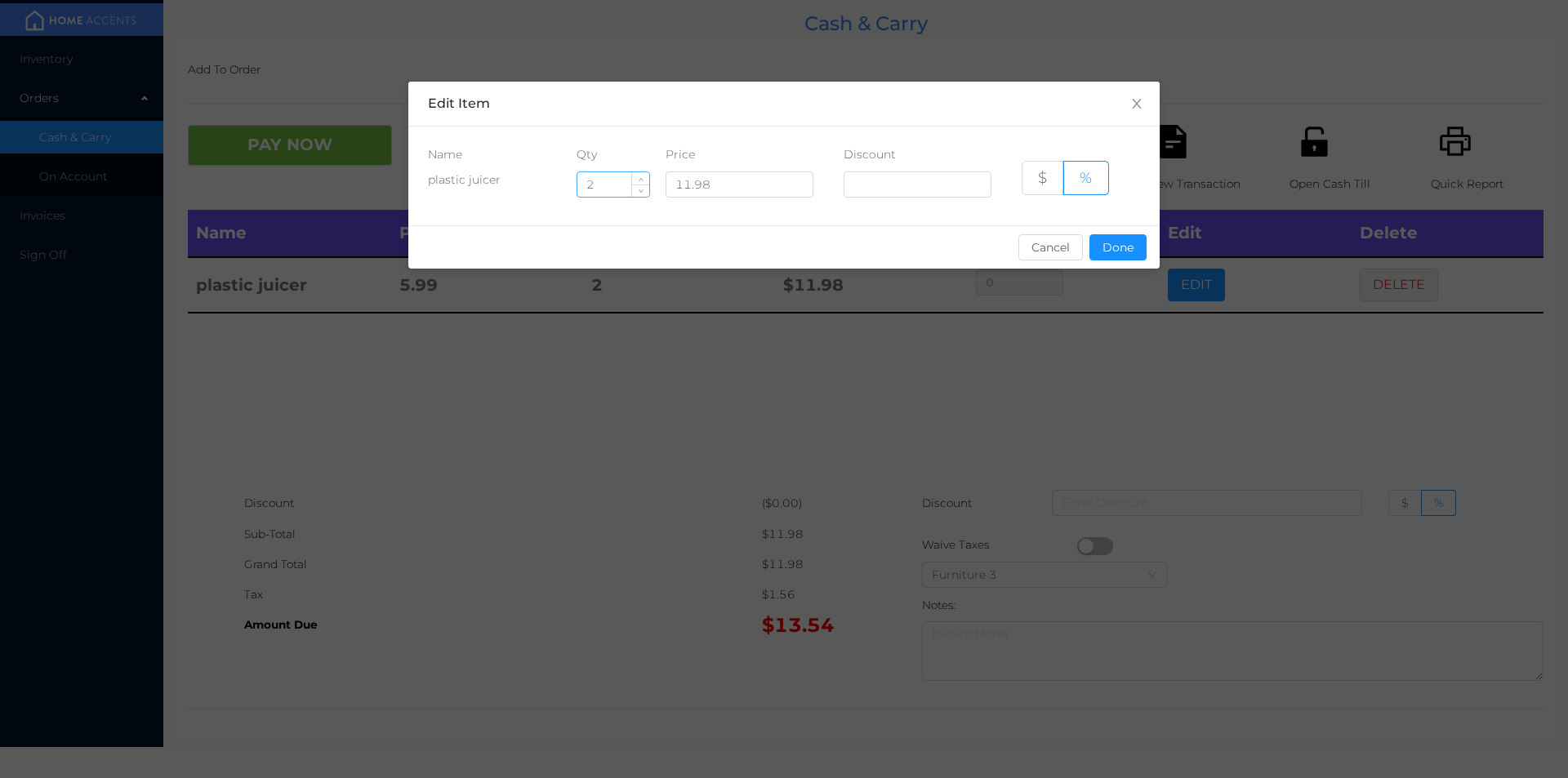
click at [618, 185] on input "2" at bounding box center [613, 185] width 72 height 25
type input "1"
click at [1115, 251] on button "Done" at bounding box center [1118, 247] width 57 height 26
type input "0%"
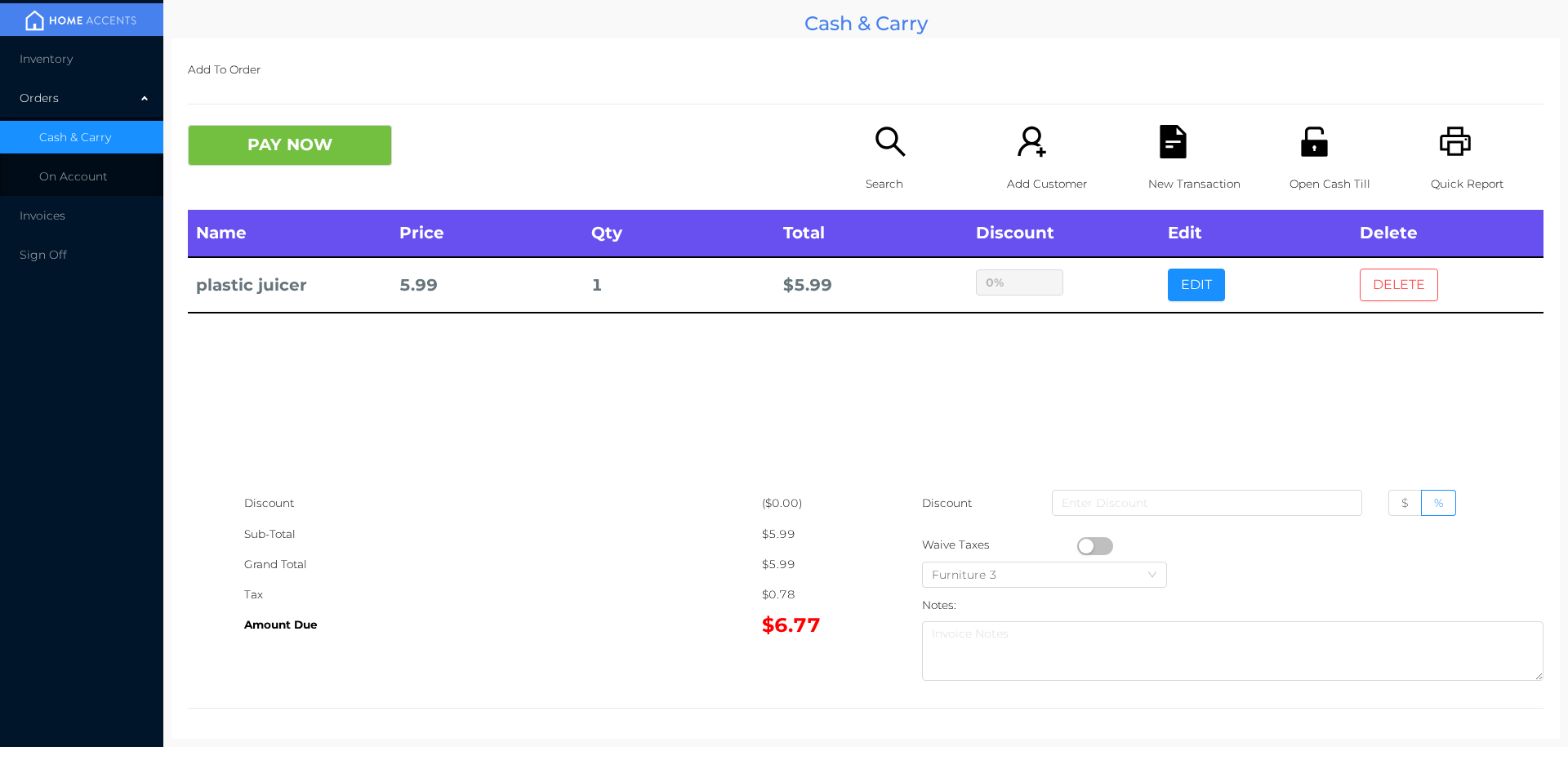
click at [1390, 281] on button "DELETE" at bounding box center [1399, 285] width 79 height 33
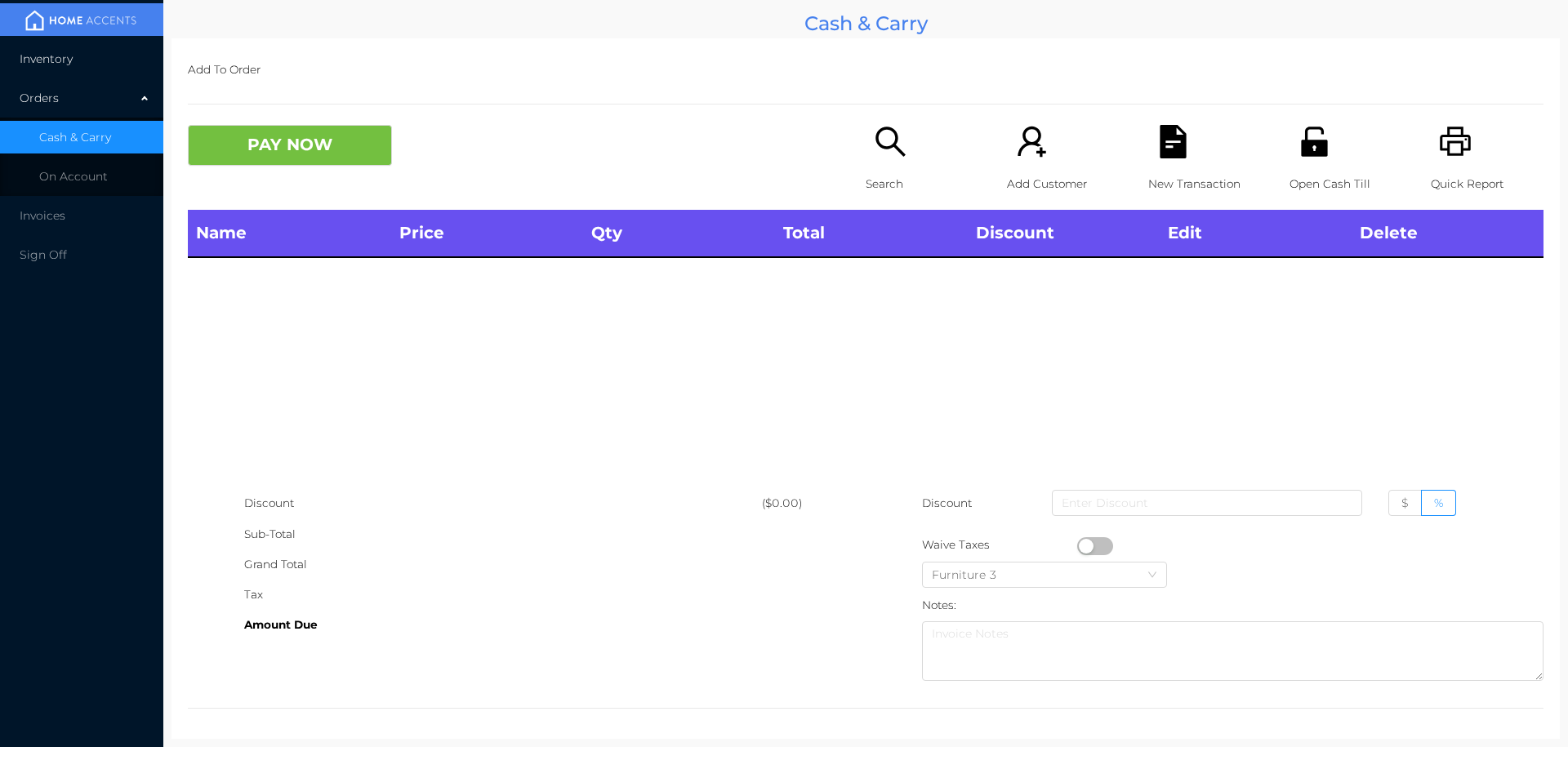
click at [43, 64] on span "Inventory" at bounding box center [46, 59] width 53 height 15
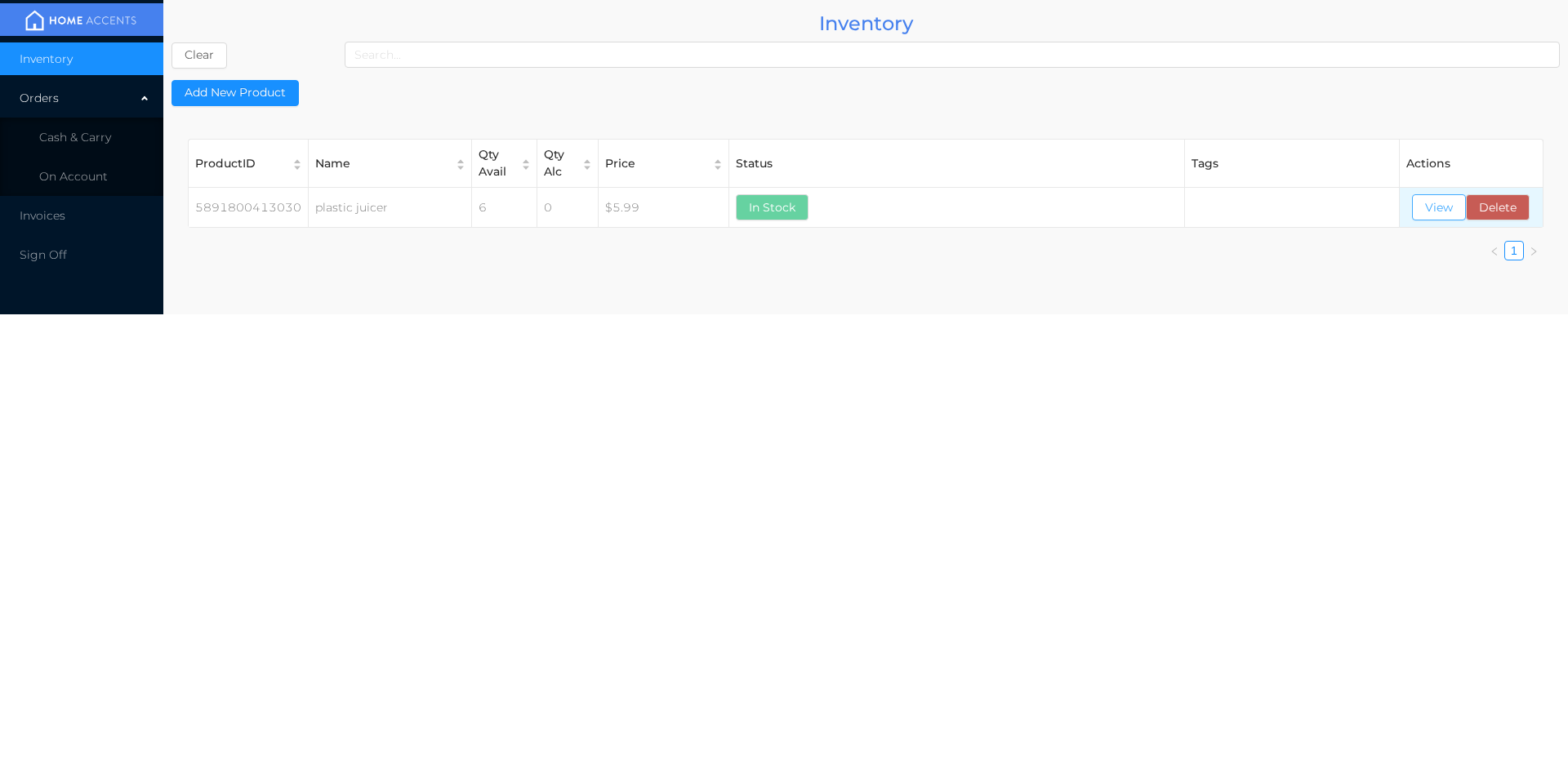
click at [1436, 214] on button "View" at bounding box center [1439, 208] width 54 height 26
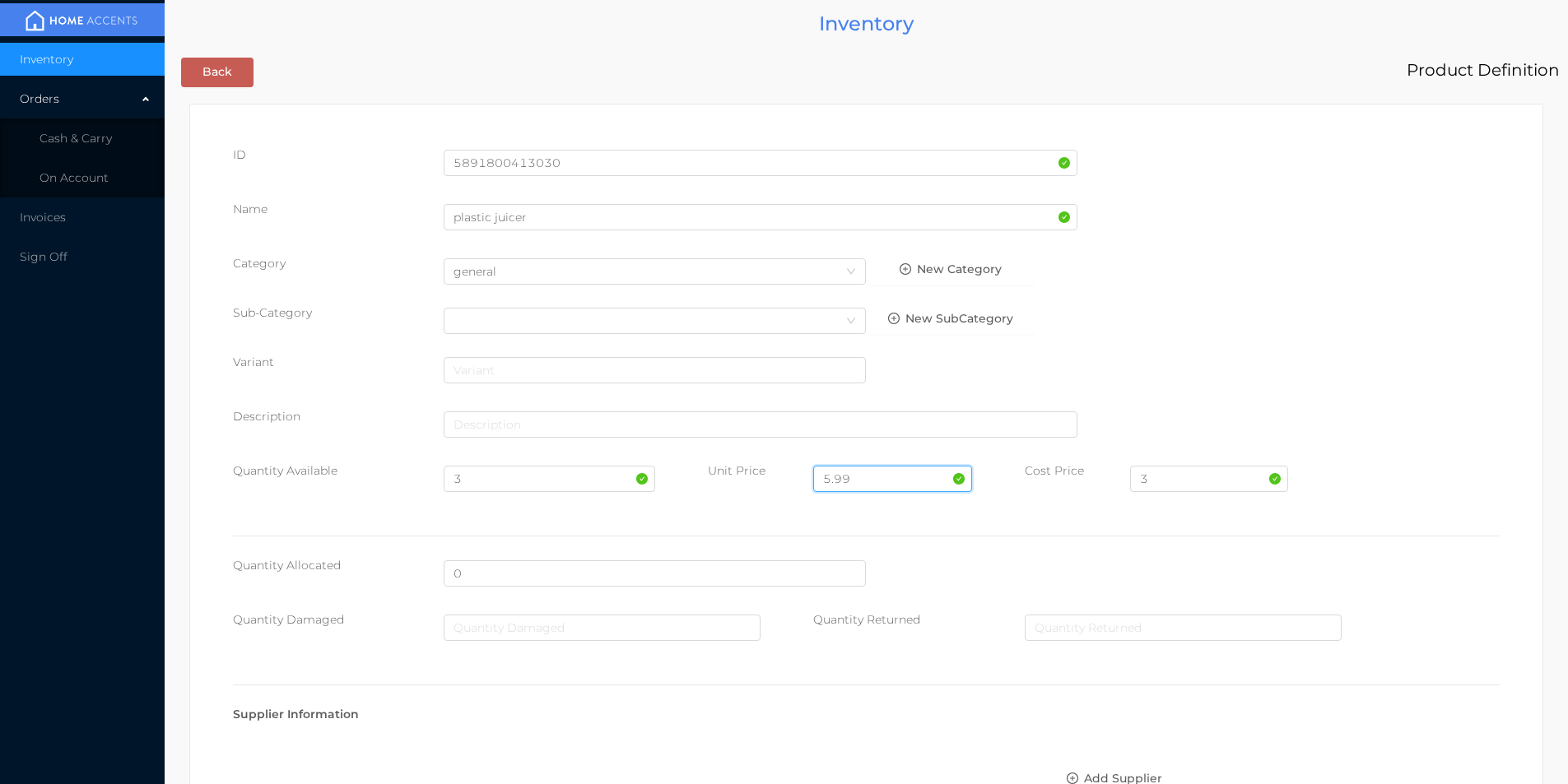
click at [856, 471] on input "5.99" at bounding box center [892, 479] width 158 height 26
type input "5"
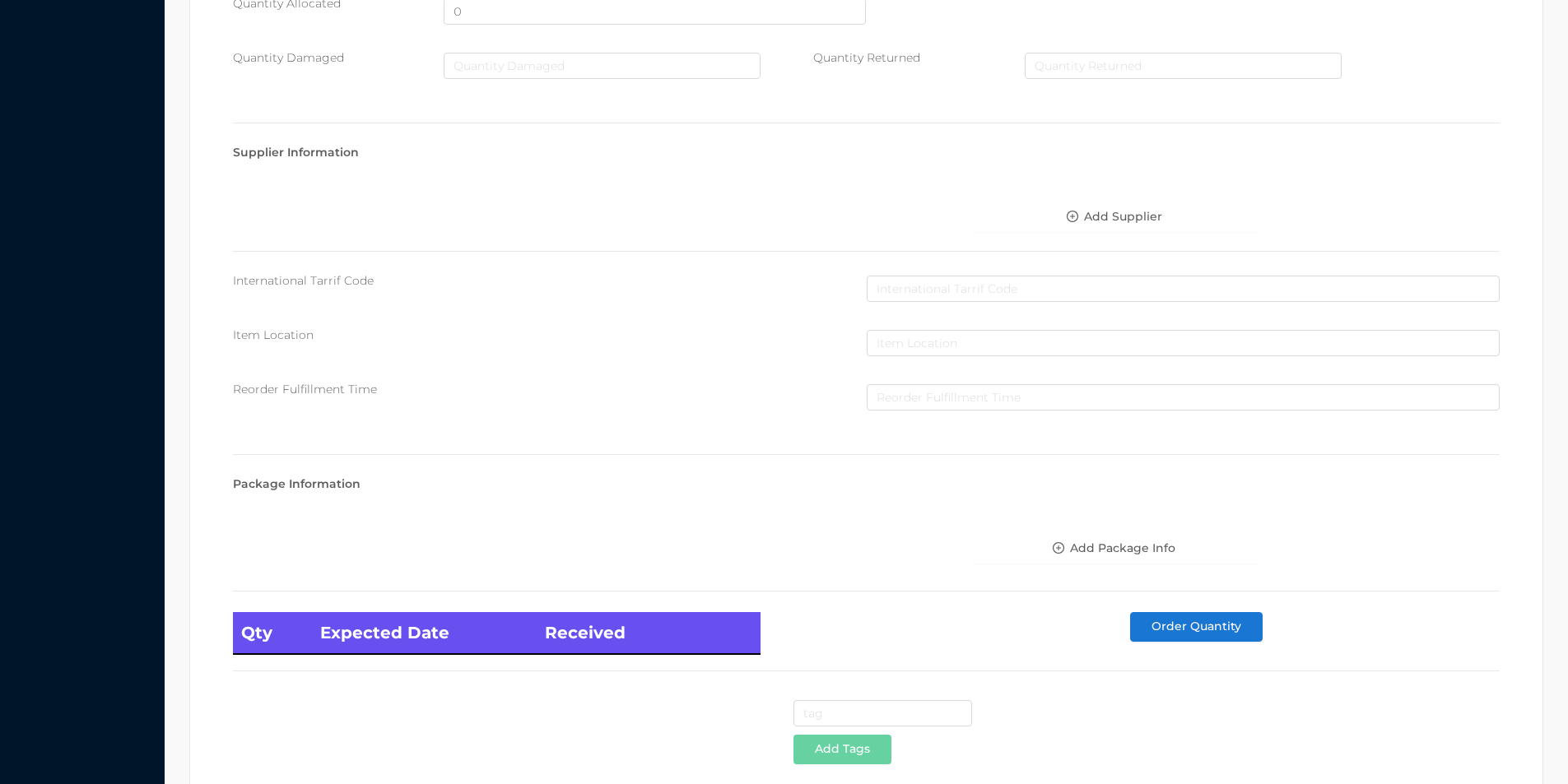
scroll to position [671, 0]
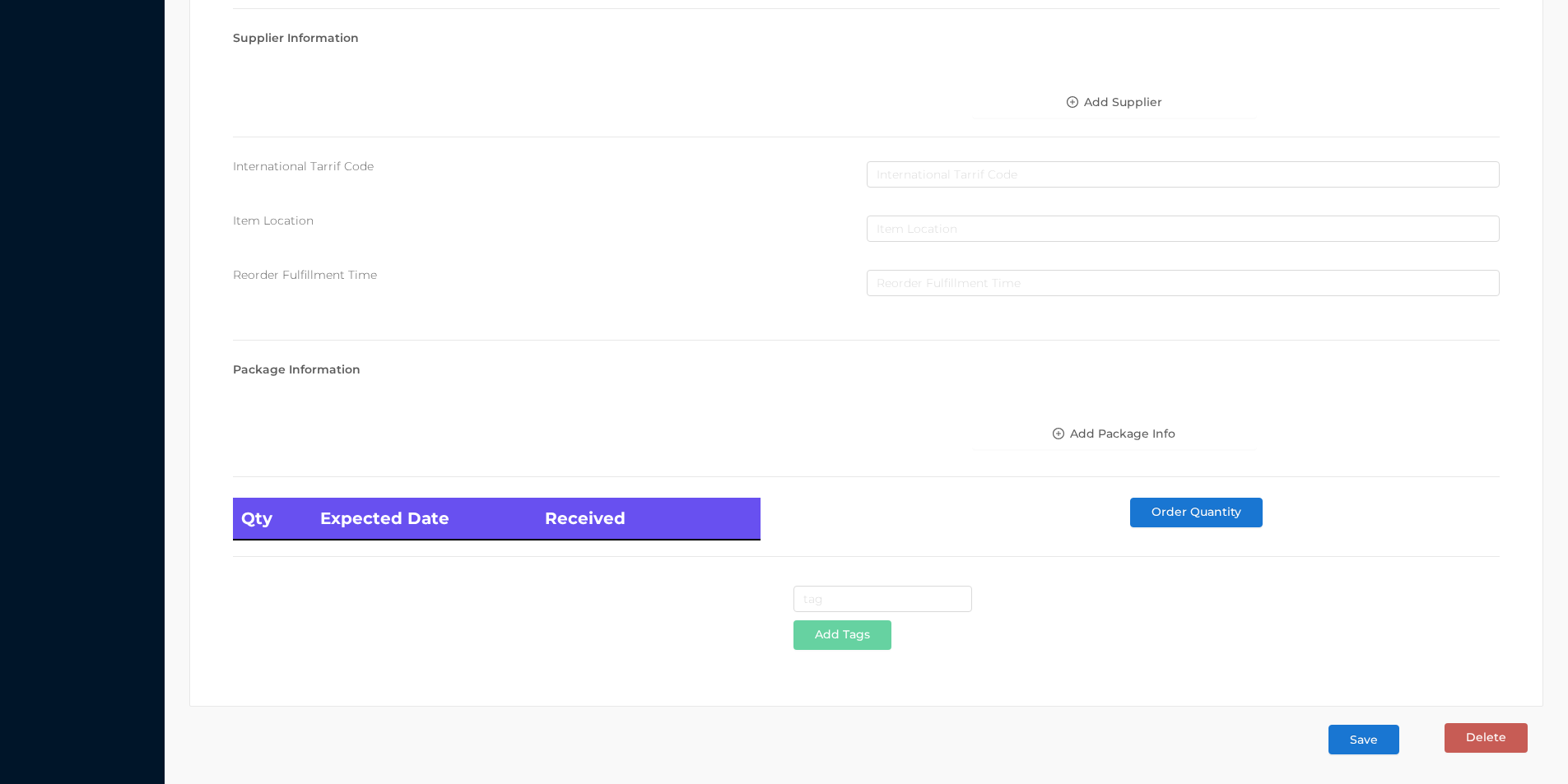
type input "6.99"
click at [1358, 740] on button "Save" at bounding box center [1364, 739] width 71 height 30
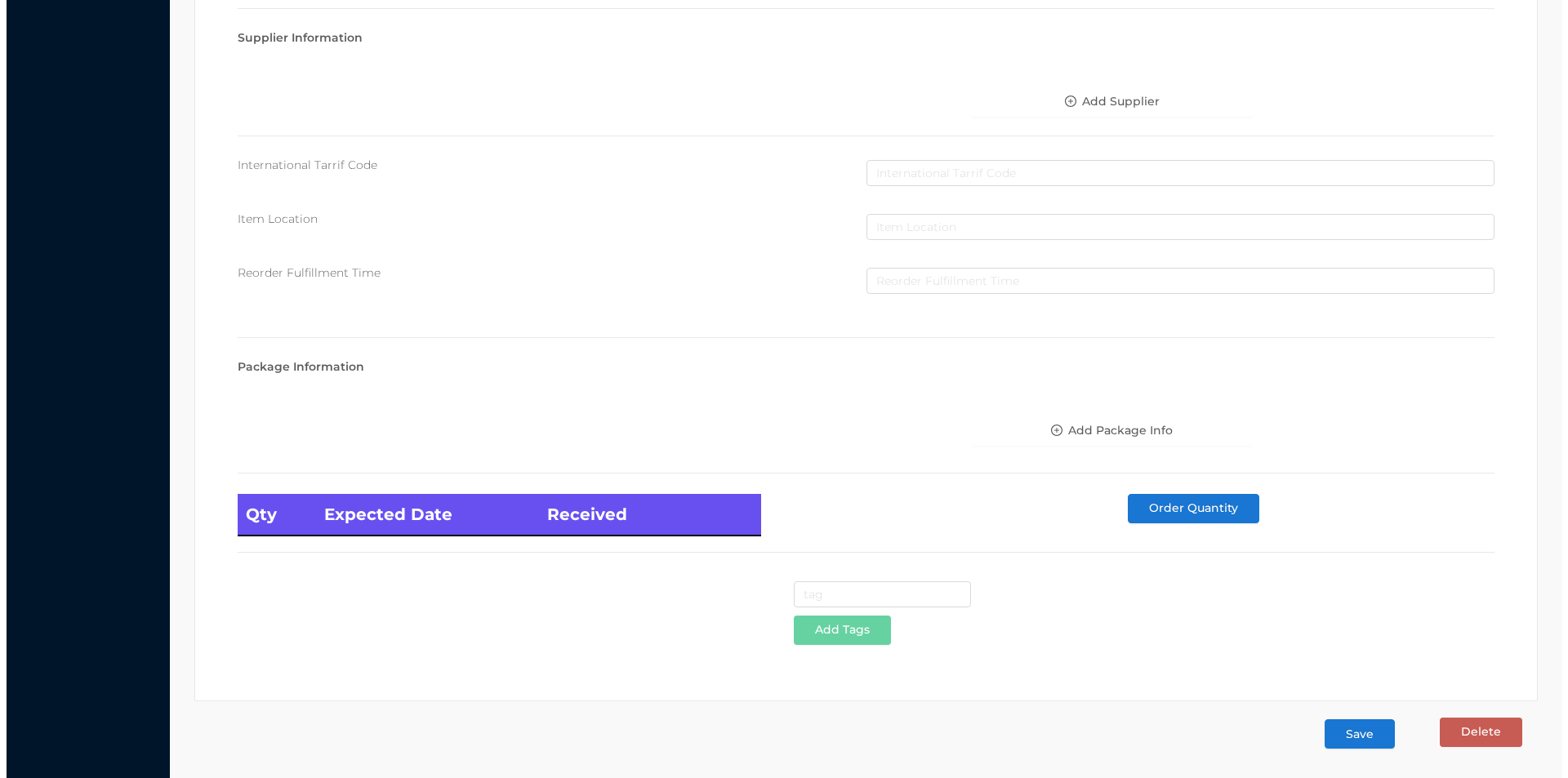
scroll to position [0, 0]
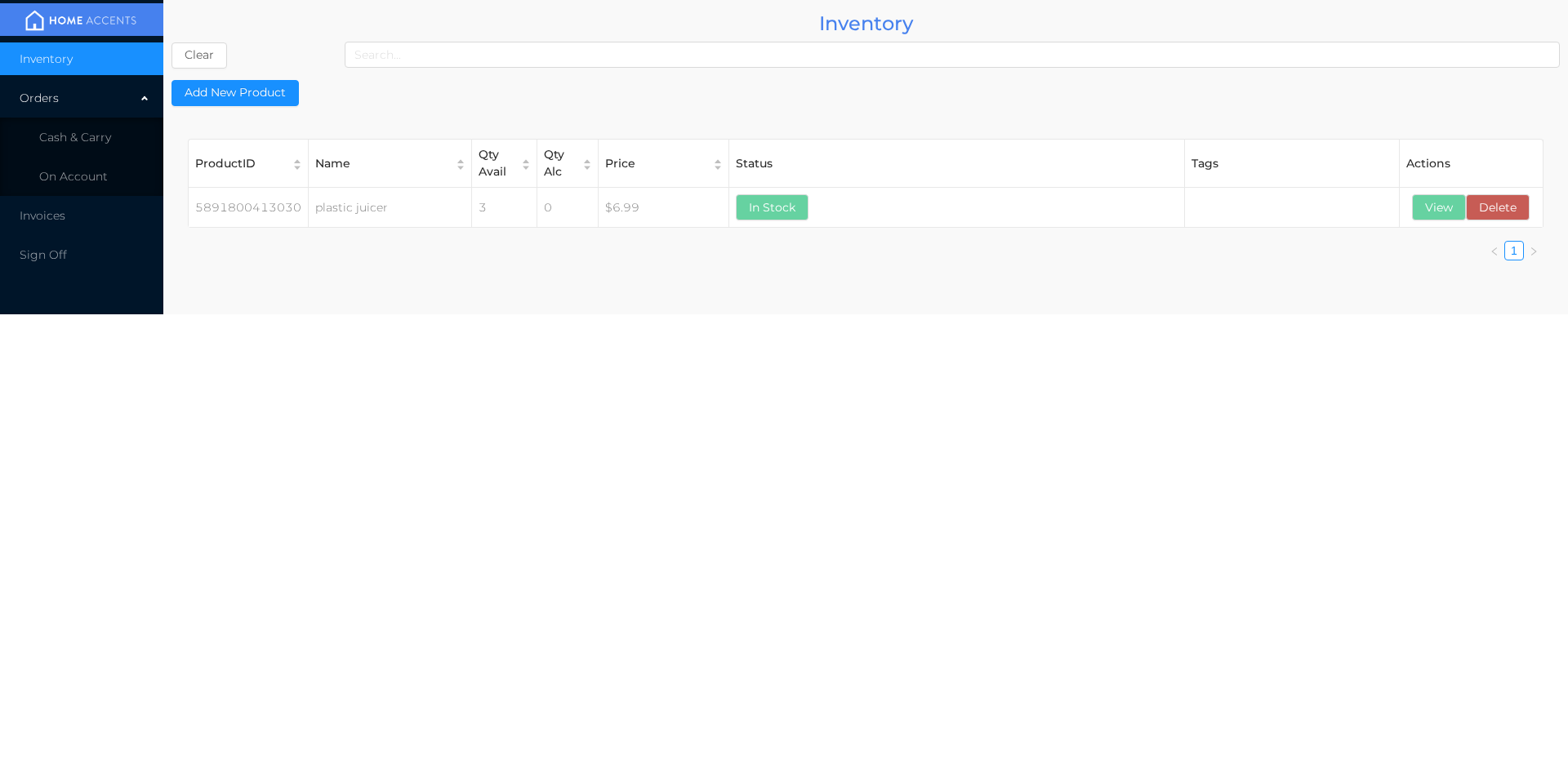
click at [69, 143] on span "Cash & Carry" at bounding box center [75, 137] width 72 height 15
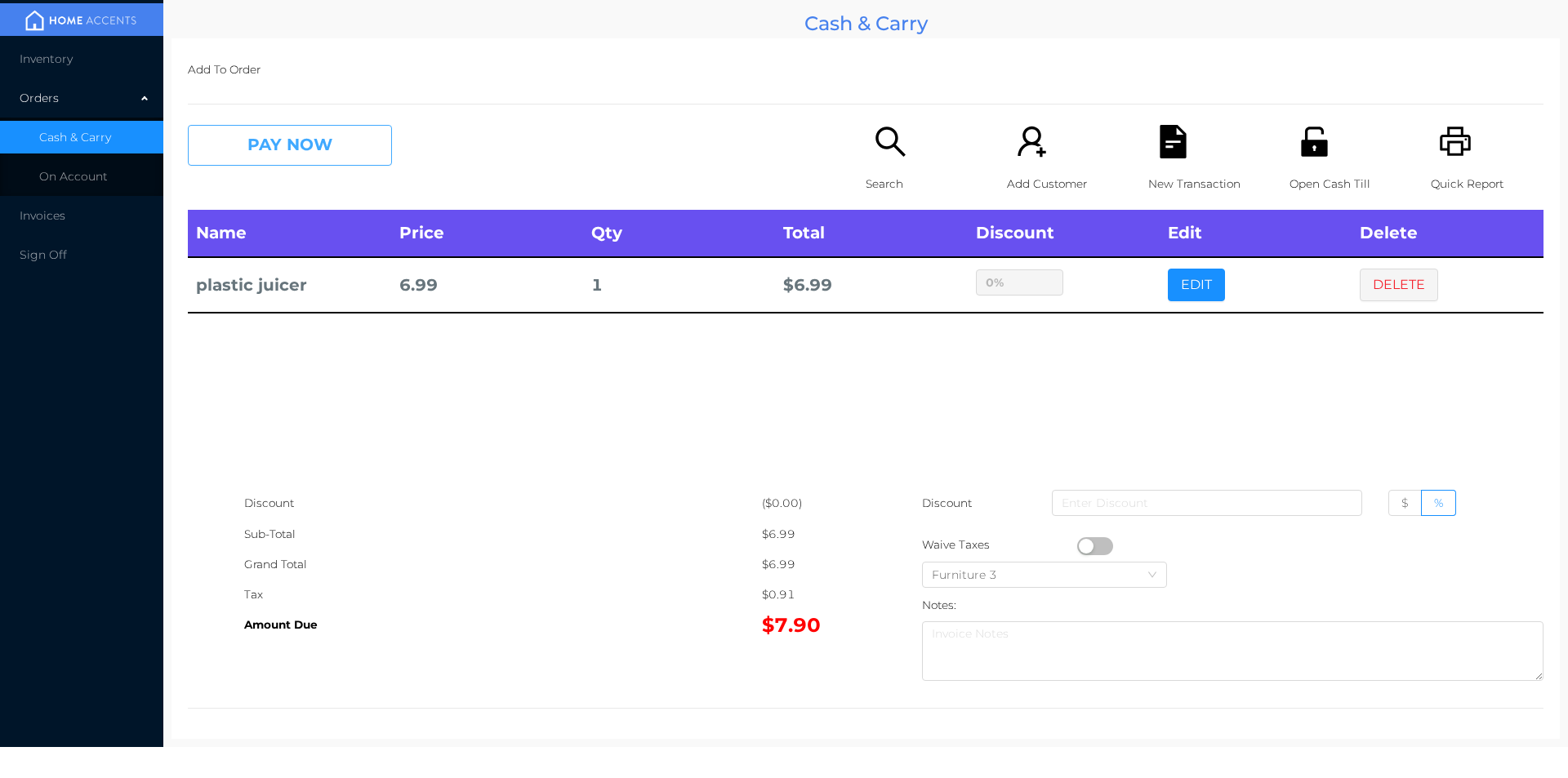
click at [267, 156] on button "PAY NOW" at bounding box center [290, 146] width 204 height 41
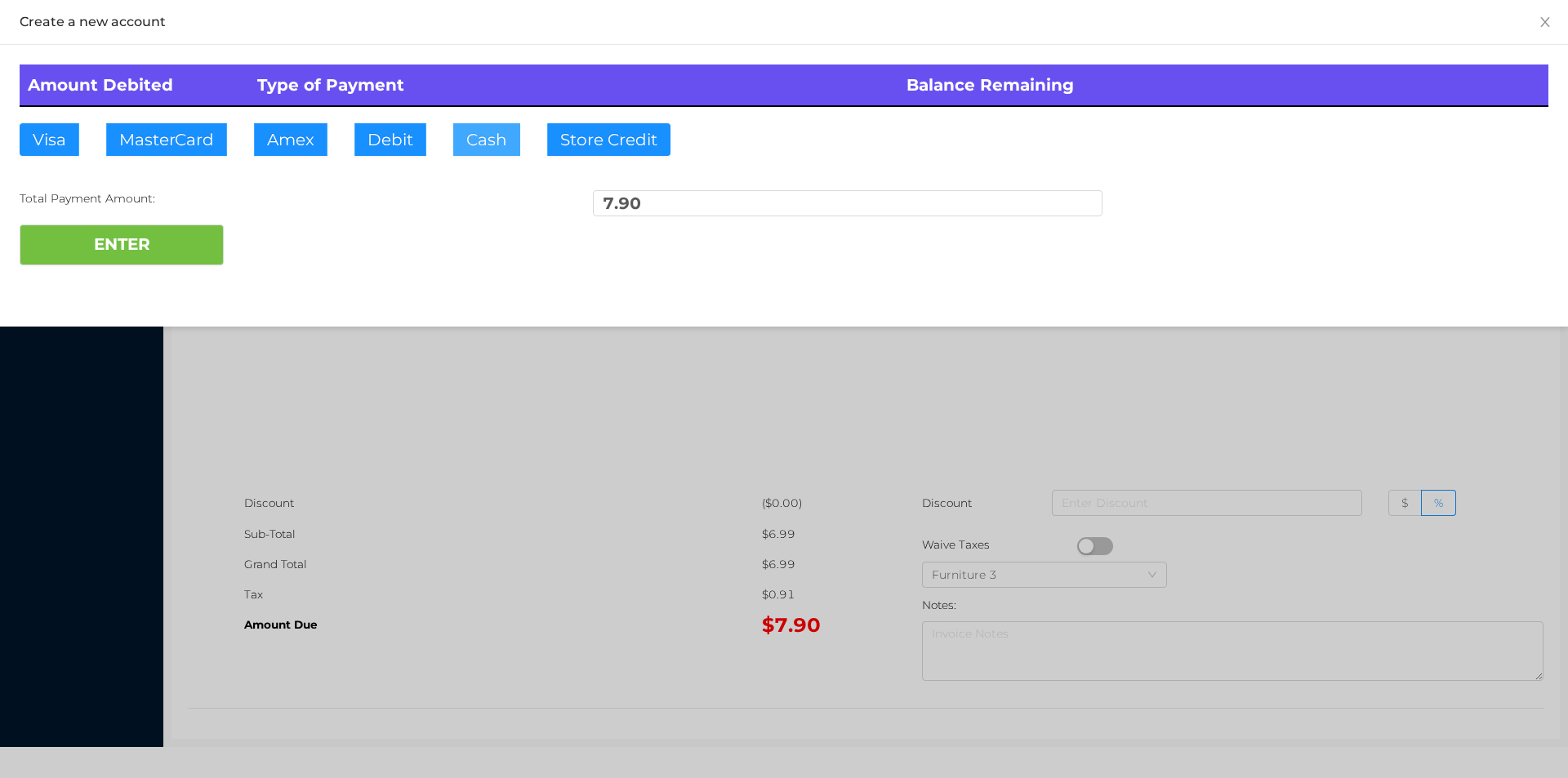
click at [470, 147] on button "Cash" at bounding box center [487, 140] width 67 height 33
click at [187, 254] on button "ENTER" at bounding box center [122, 245] width 204 height 41
type input "0"
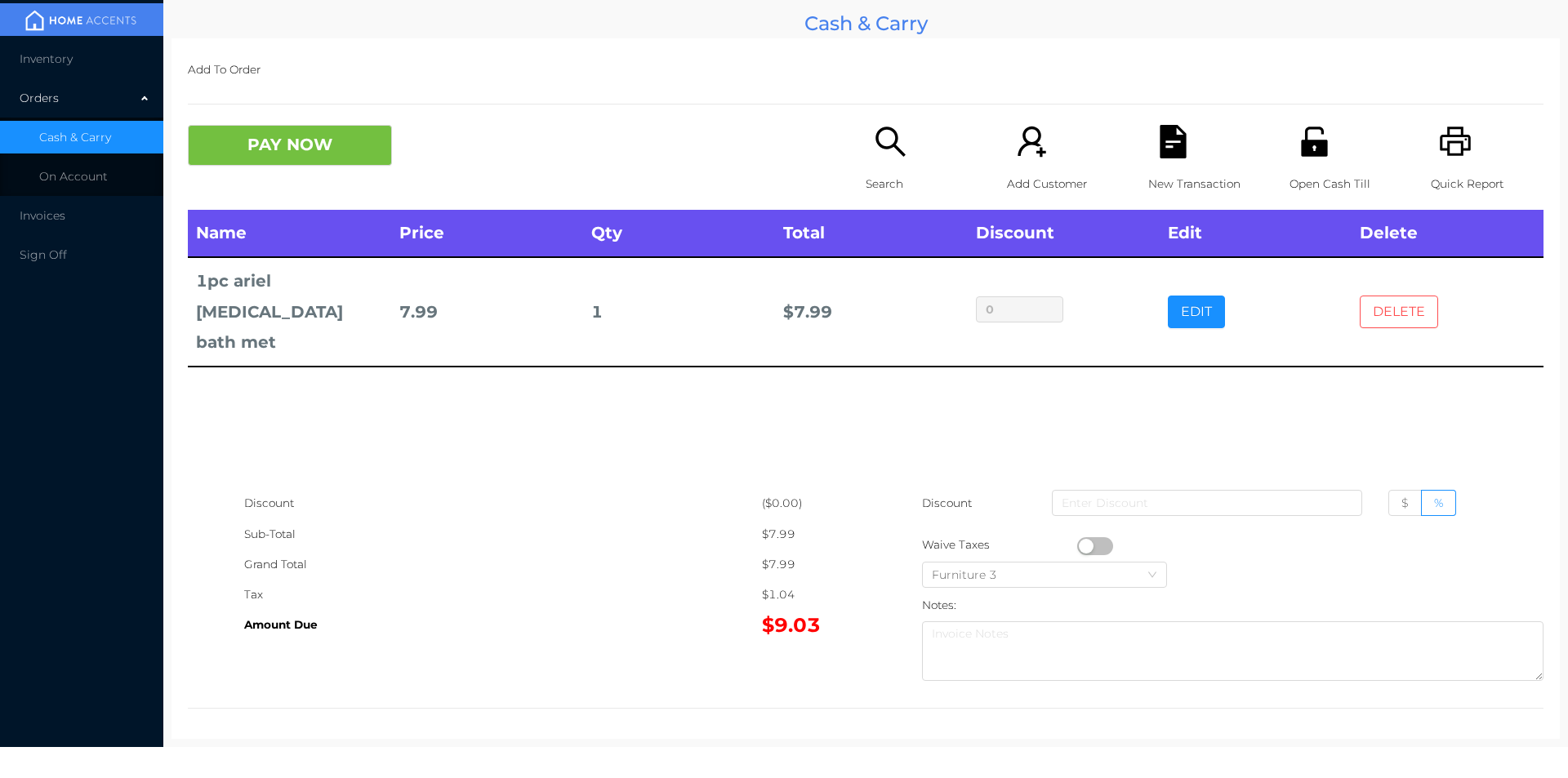
click at [1394, 295] on button "DELETE" at bounding box center [1399, 312] width 79 height 33
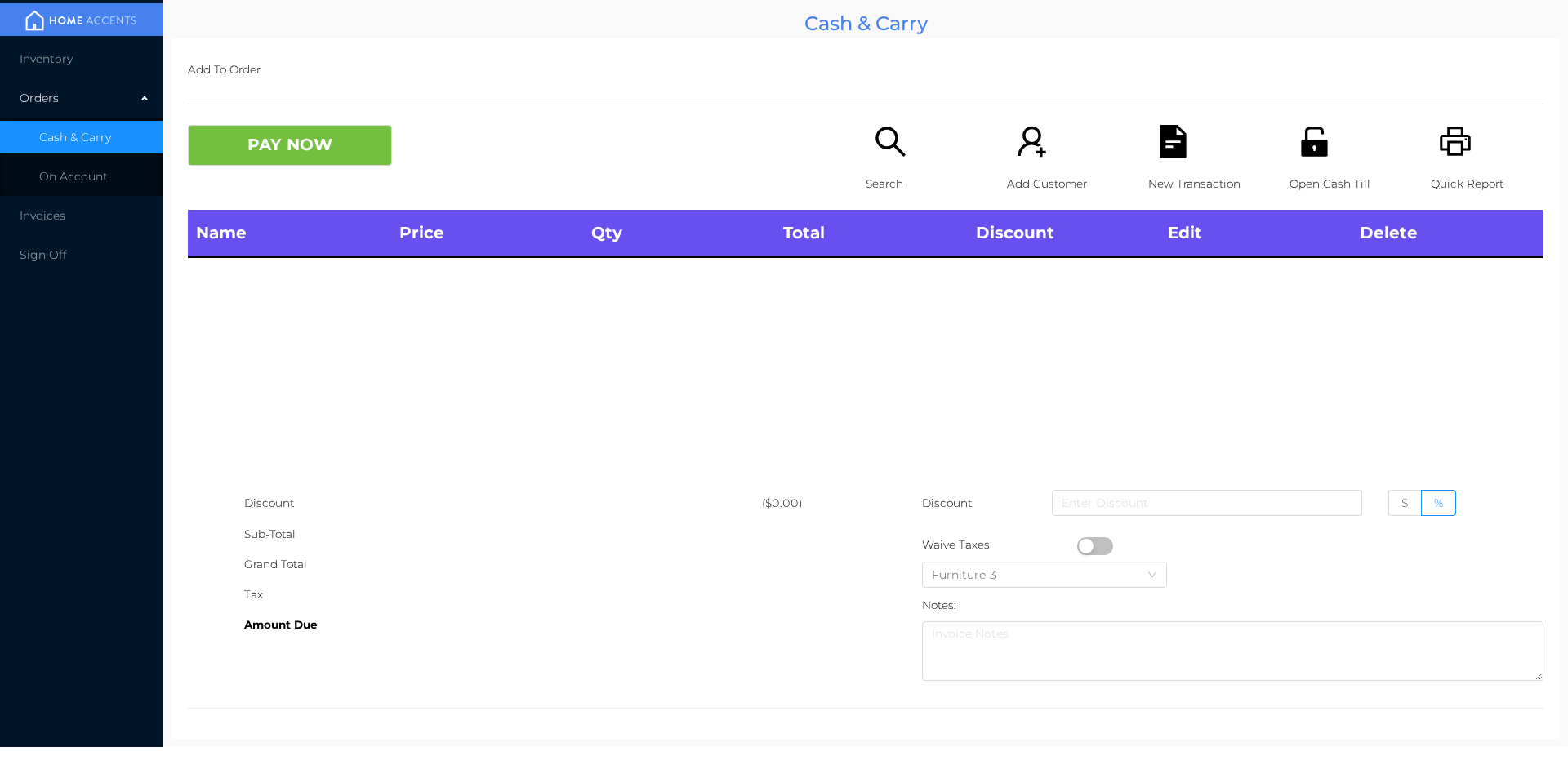
click at [865, 164] on div "Search" at bounding box center [922, 168] width 113 height 85
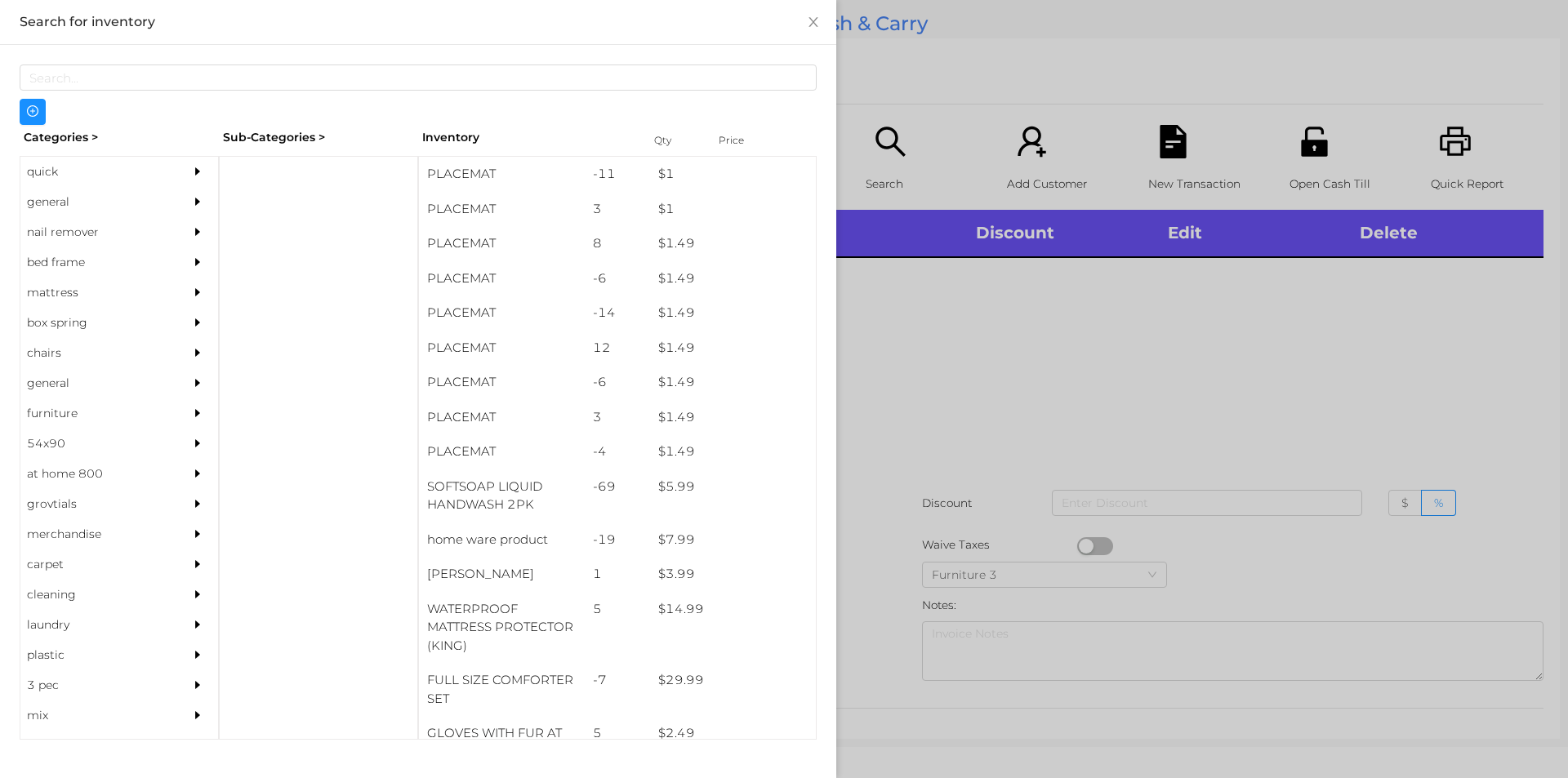
click at [54, 205] on div "general" at bounding box center [95, 202] width 149 height 30
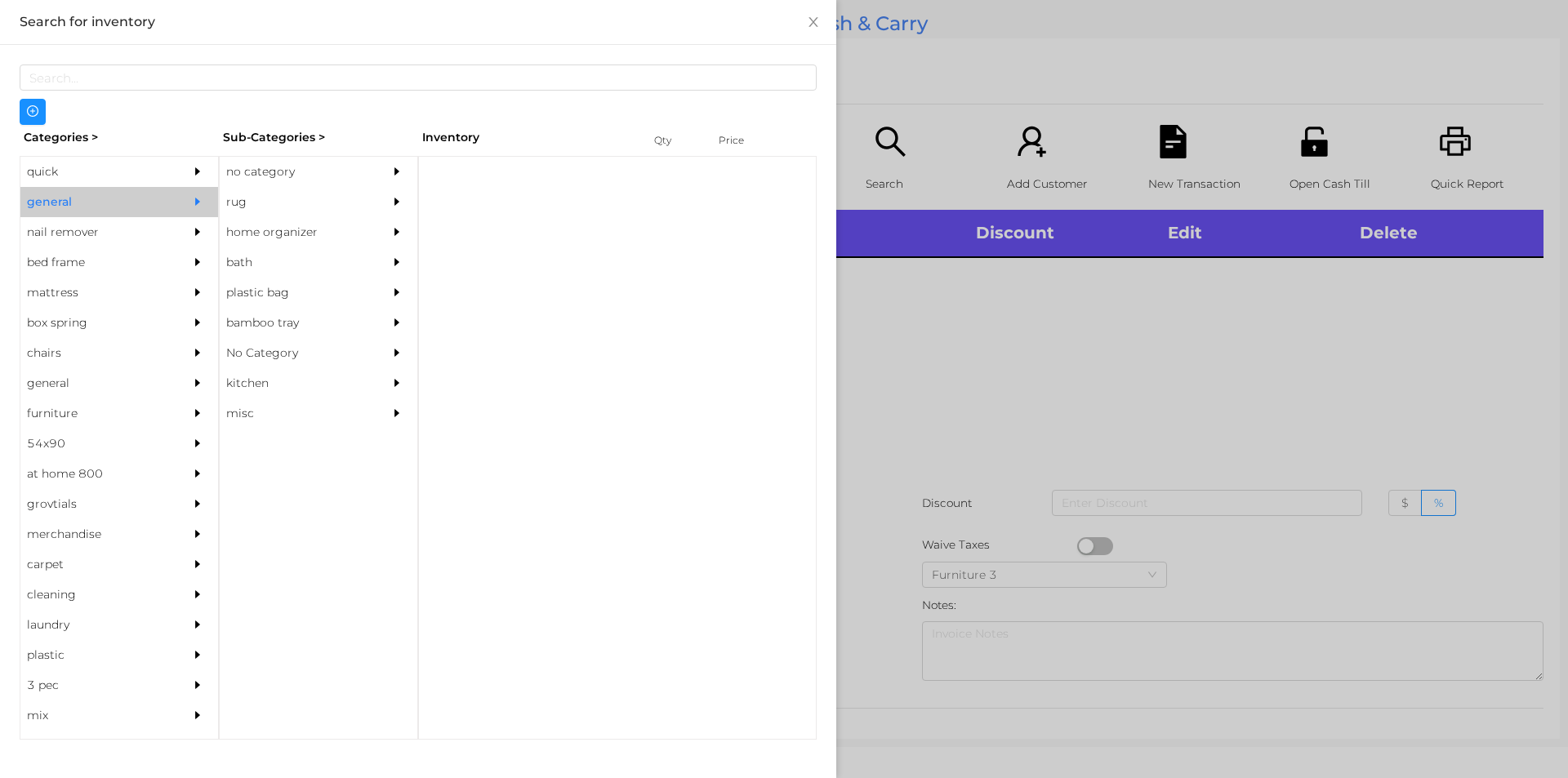
click at [247, 173] on div "no category" at bounding box center [294, 172] width 149 height 30
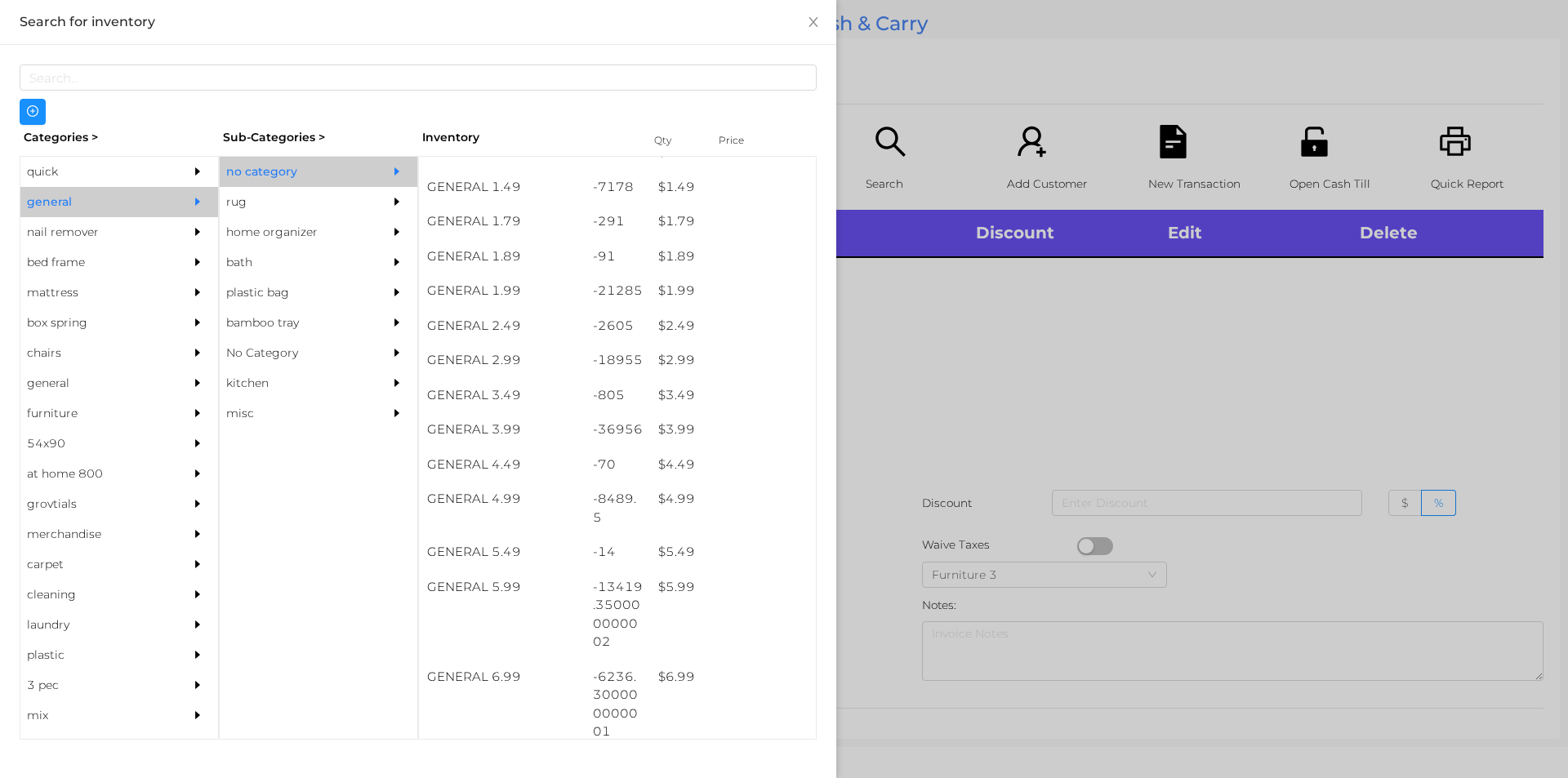
scroll to position [230, 0]
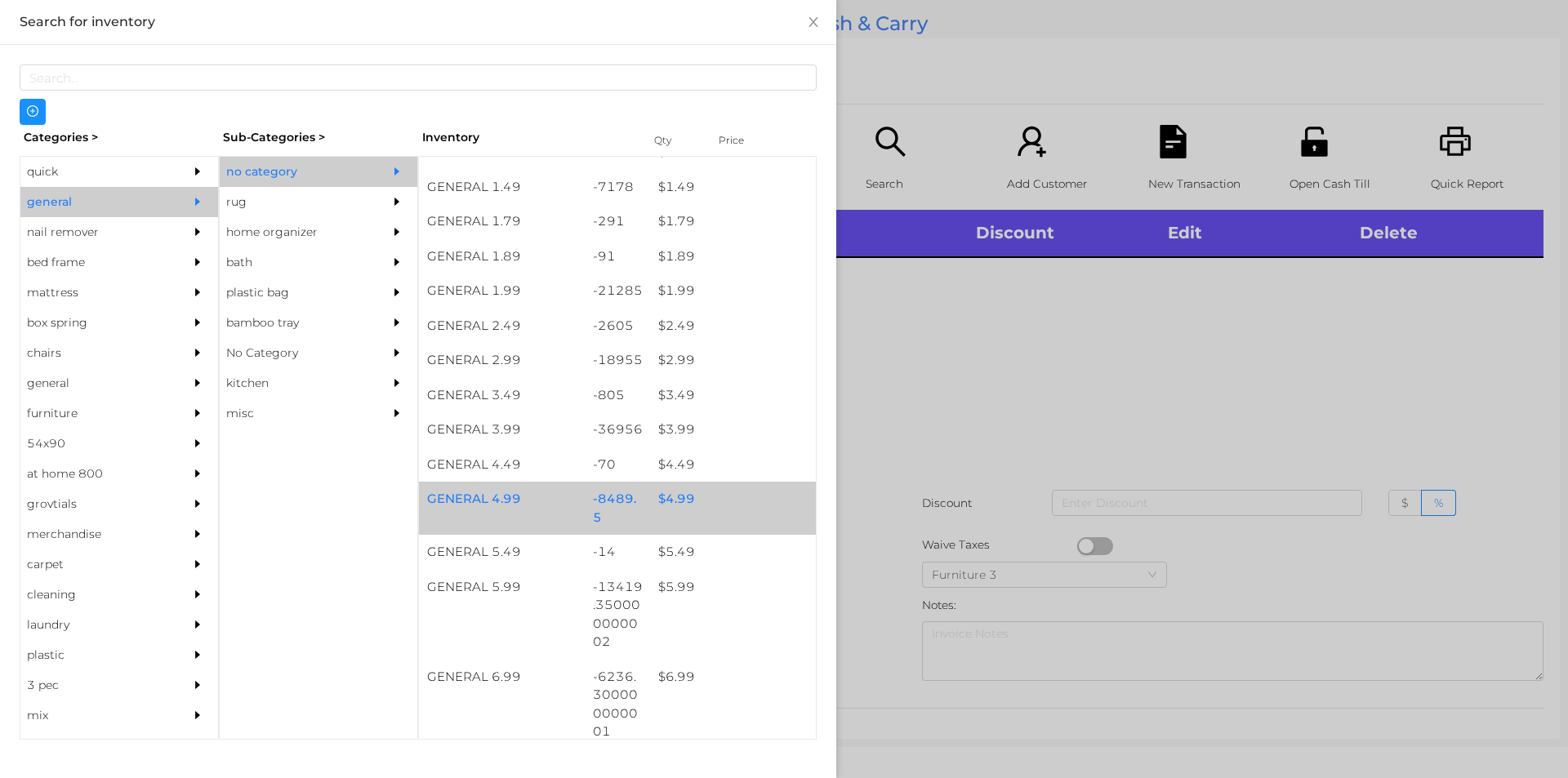
click at [655, 498] on div "$ 4.99" at bounding box center [733, 499] width 166 height 35
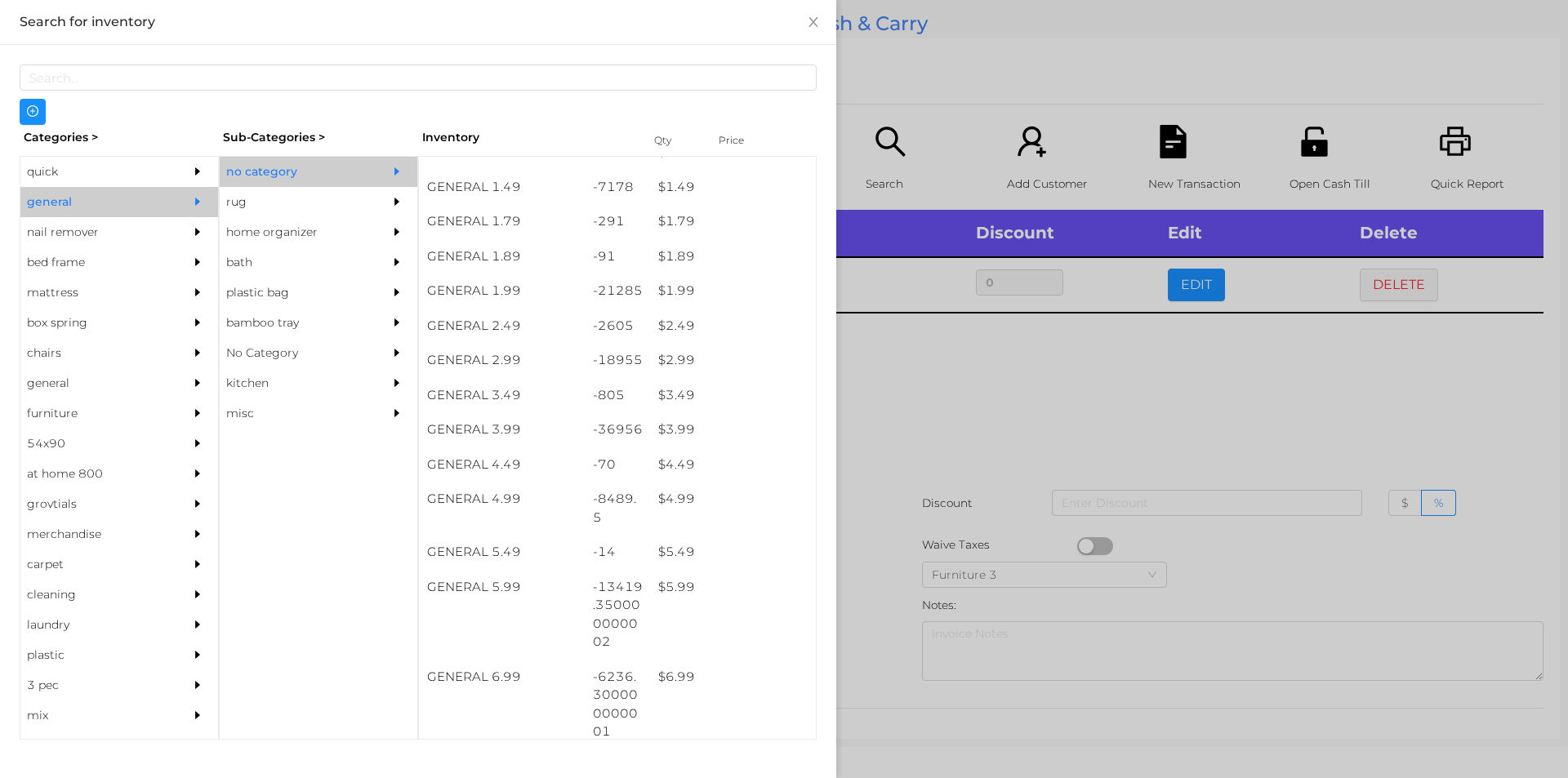
click at [917, 429] on div at bounding box center [784, 389] width 1568 height 778
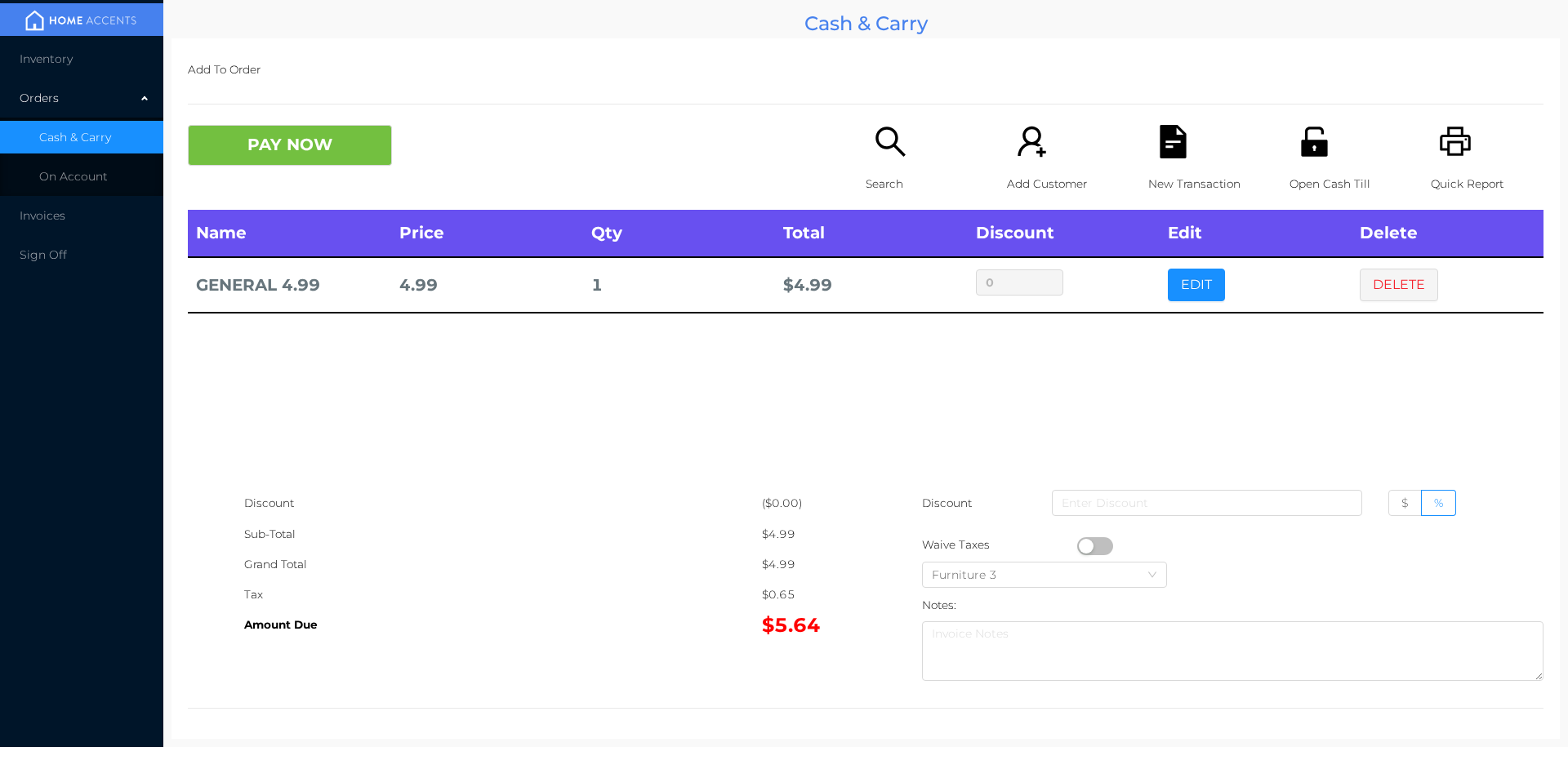
click at [1301, 169] on p "Open Cash Till" at bounding box center [1346, 184] width 113 height 30
click at [307, 149] on button "PAY NOW" at bounding box center [290, 146] width 204 height 41
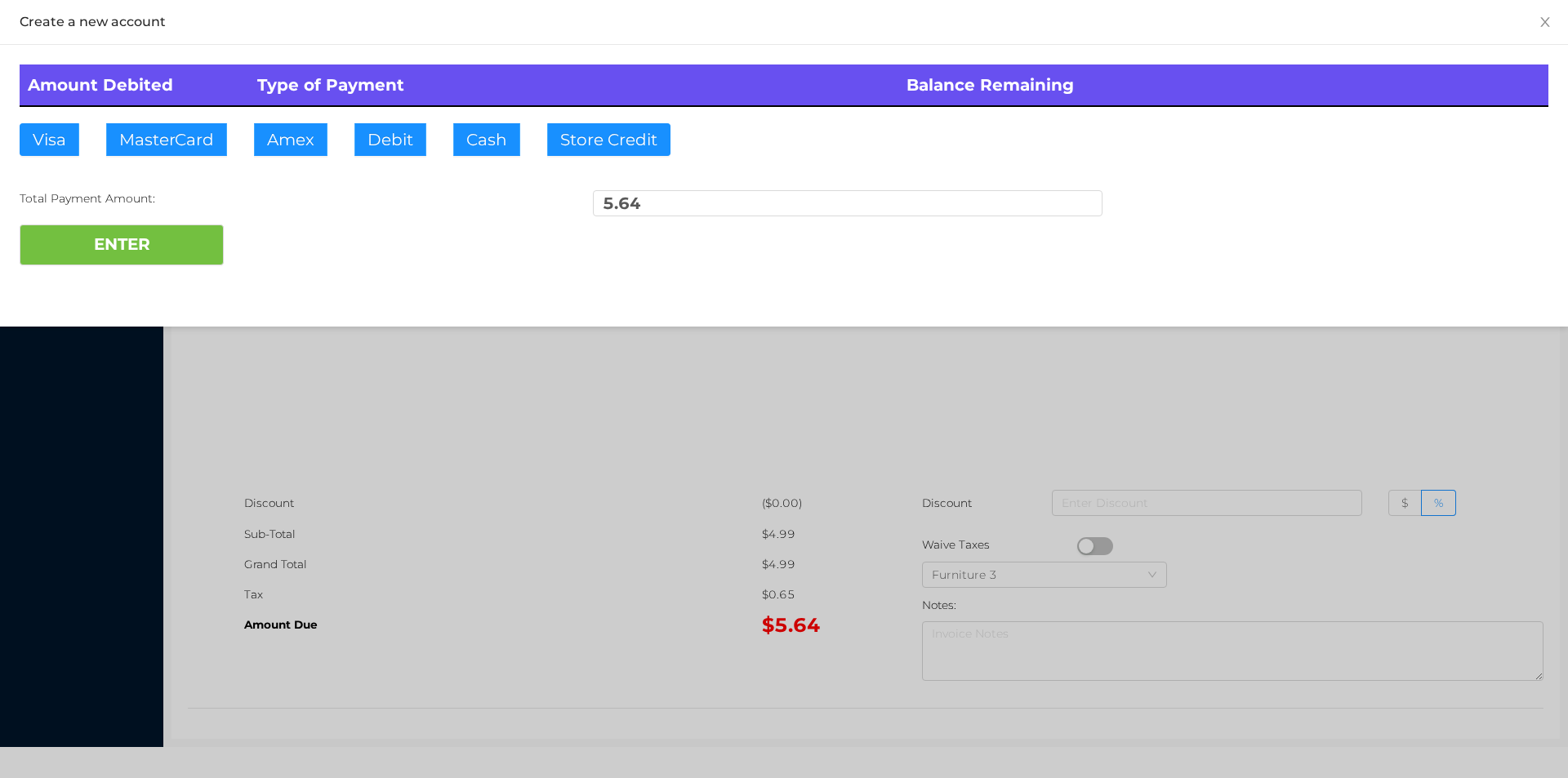
click at [281, 250] on div "ENTER" at bounding box center [784, 245] width 1529 height 41
click at [496, 399] on div at bounding box center [784, 389] width 1568 height 778
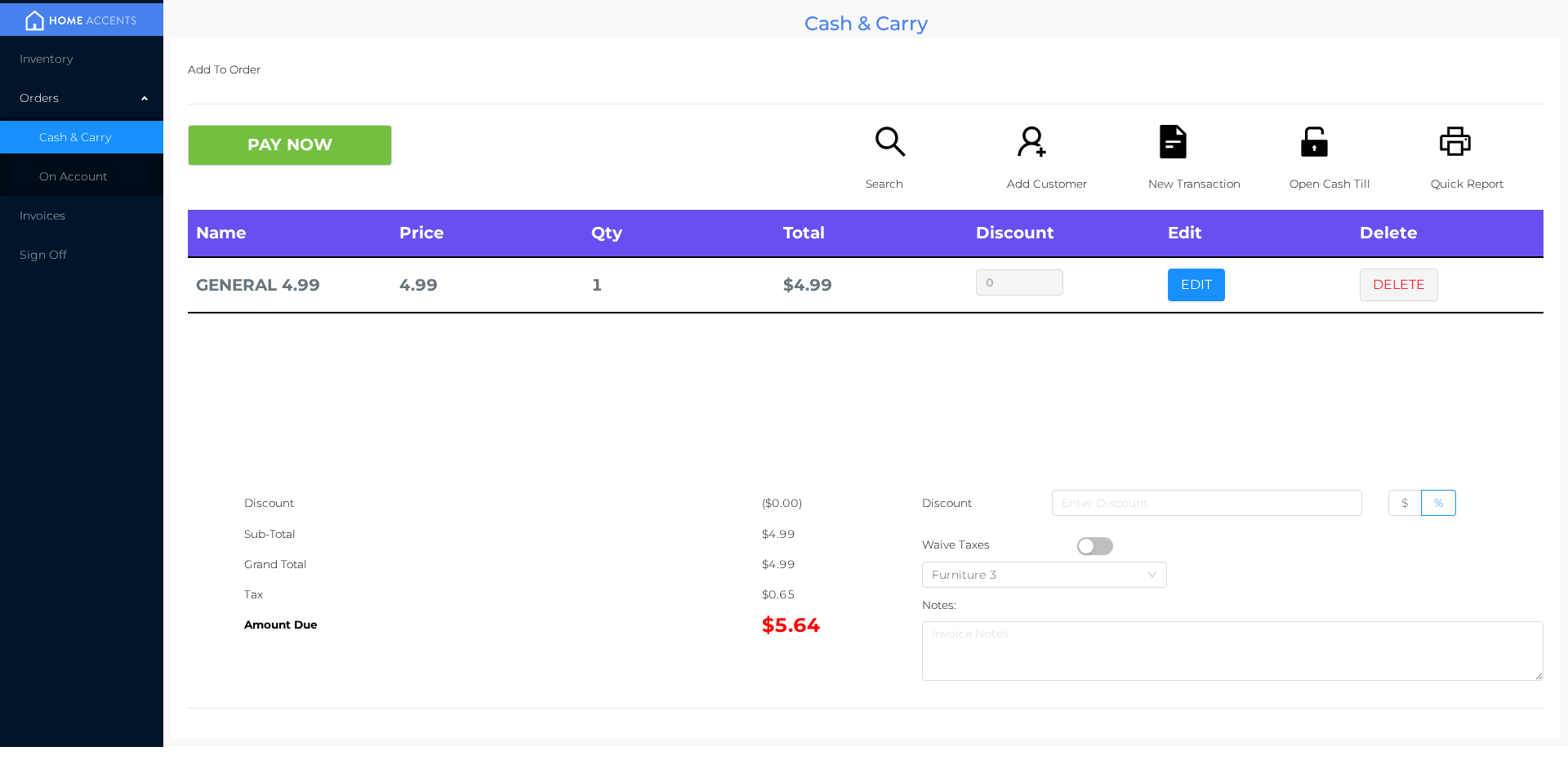
click at [1394, 281] on button "DELETE" at bounding box center [1399, 285] width 79 height 33
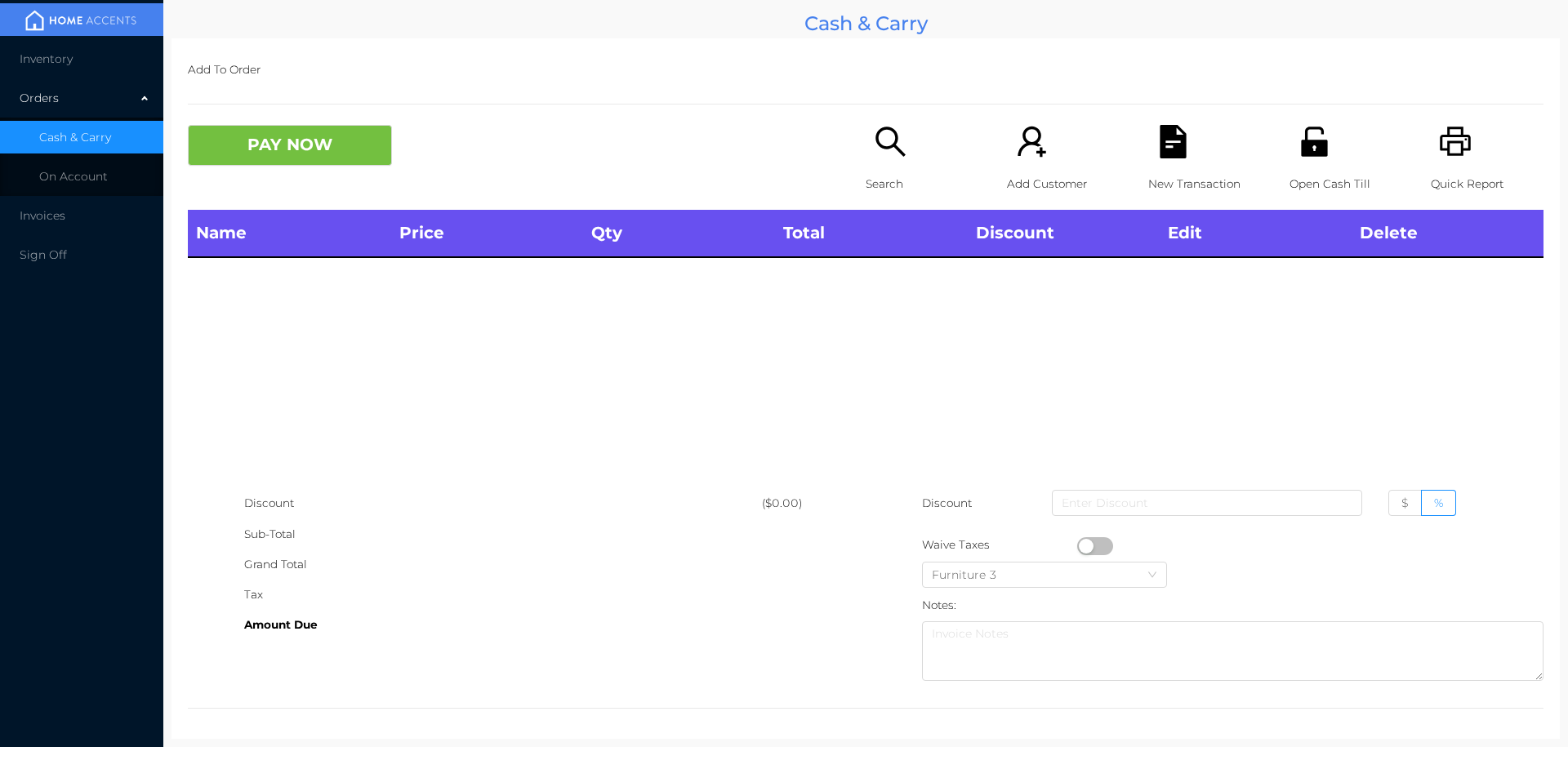
click at [1166, 160] on div "New Transaction" at bounding box center [1204, 168] width 113 height 85
click at [1301, 158] on icon "icon: unlock" at bounding box center [1314, 142] width 34 height 34
click at [870, 171] on p "Search" at bounding box center [922, 184] width 113 height 30
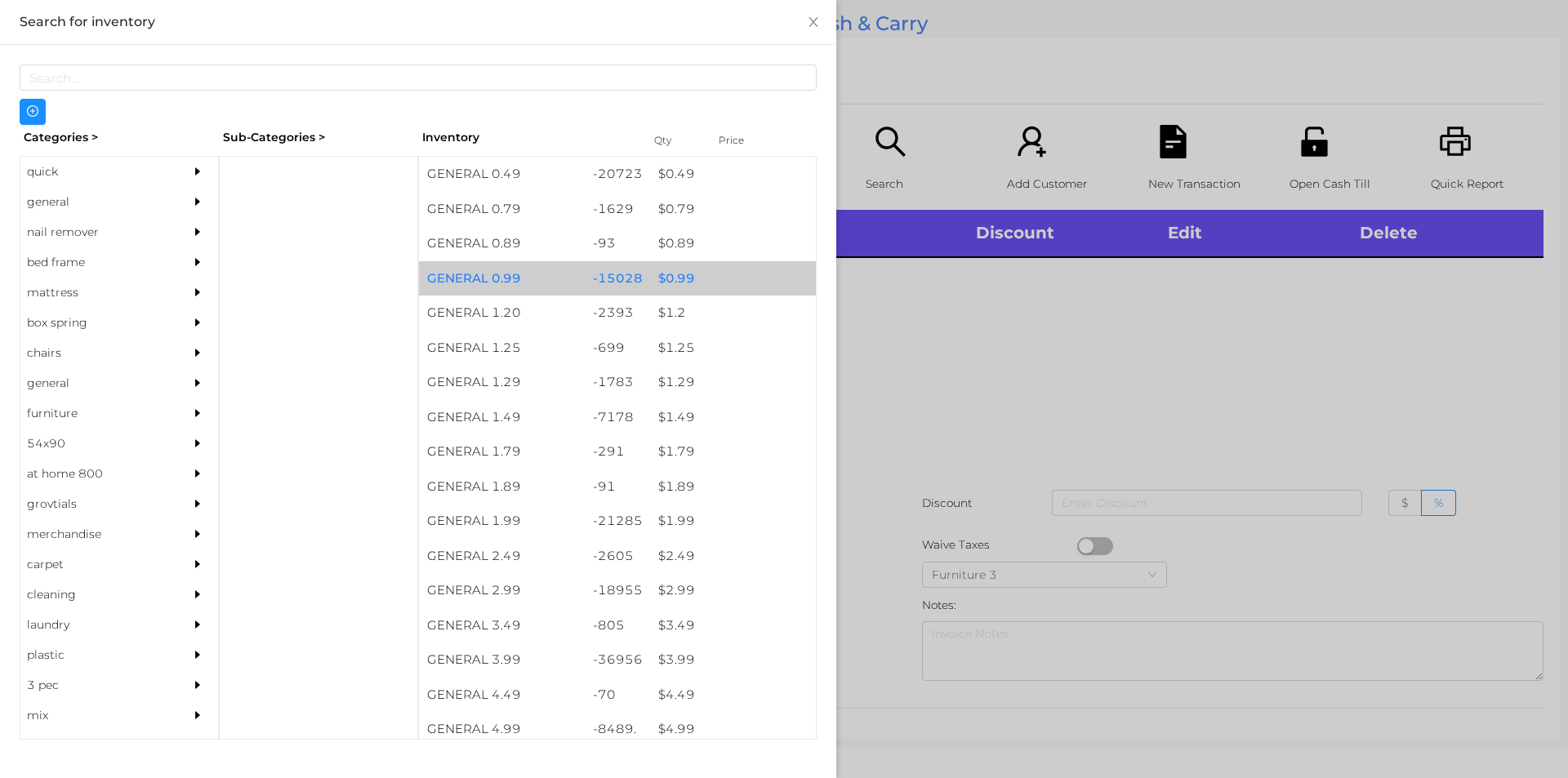
click at [671, 280] on div "$ 0.99" at bounding box center [733, 278] width 166 height 35
click at [665, 278] on div "$ 0.99" at bounding box center [733, 278] width 166 height 35
click at [664, 276] on div "$ 0.99" at bounding box center [733, 278] width 166 height 35
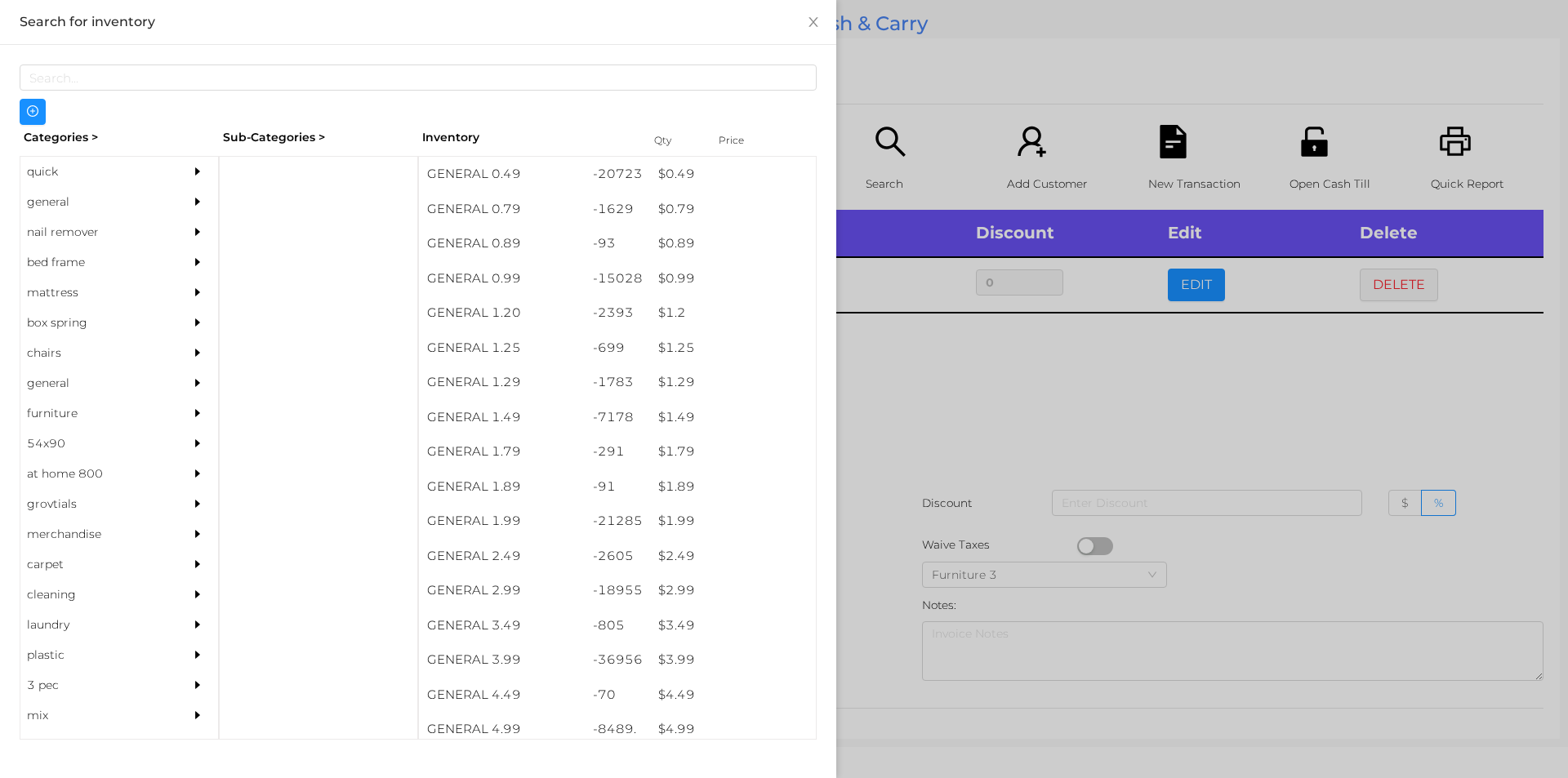
click at [909, 376] on div at bounding box center [784, 389] width 1568 height 778
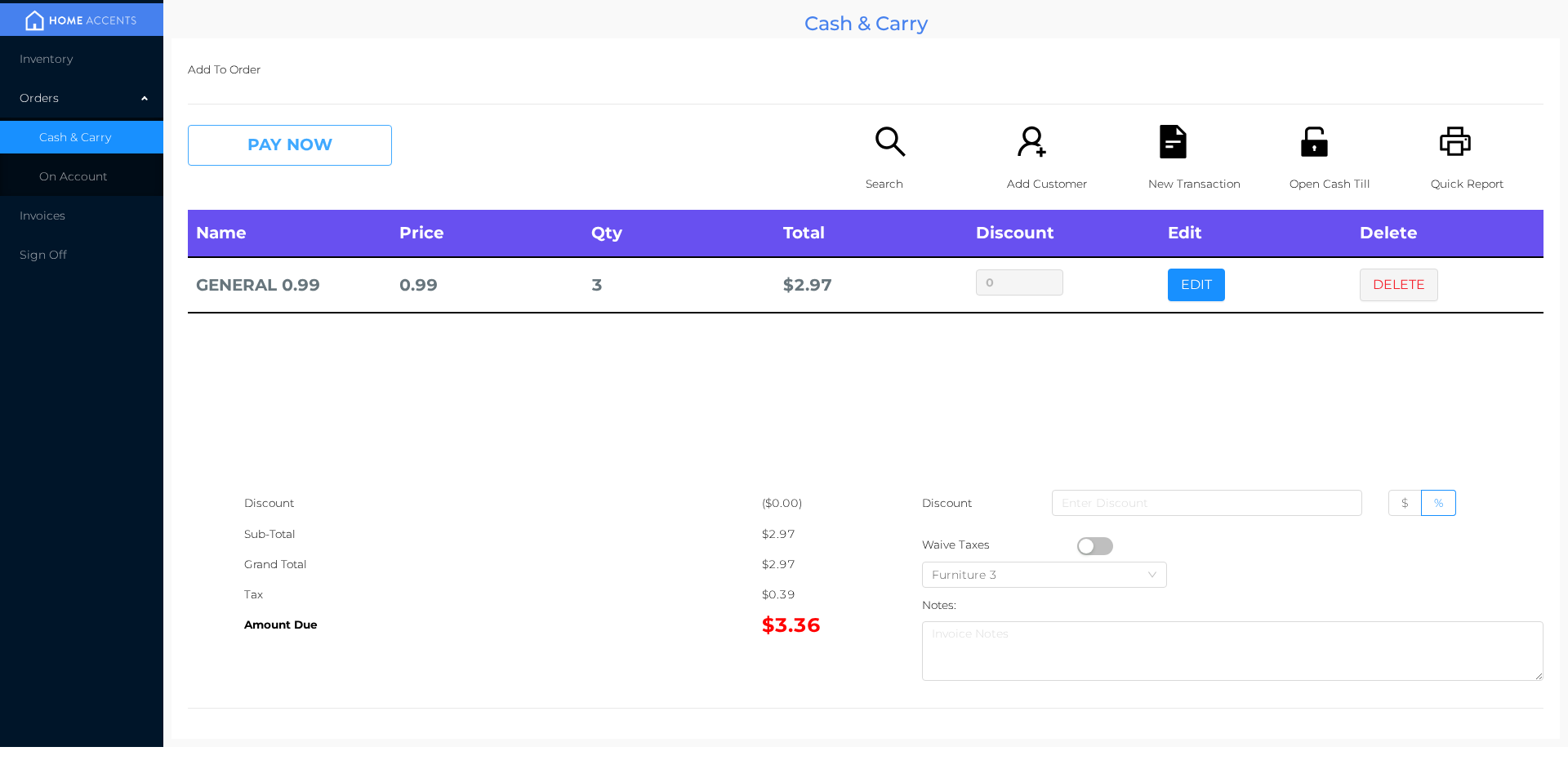
click at [305, 160] on button "PAY NOW" at bounding box center [290, 146] width 204 height 41
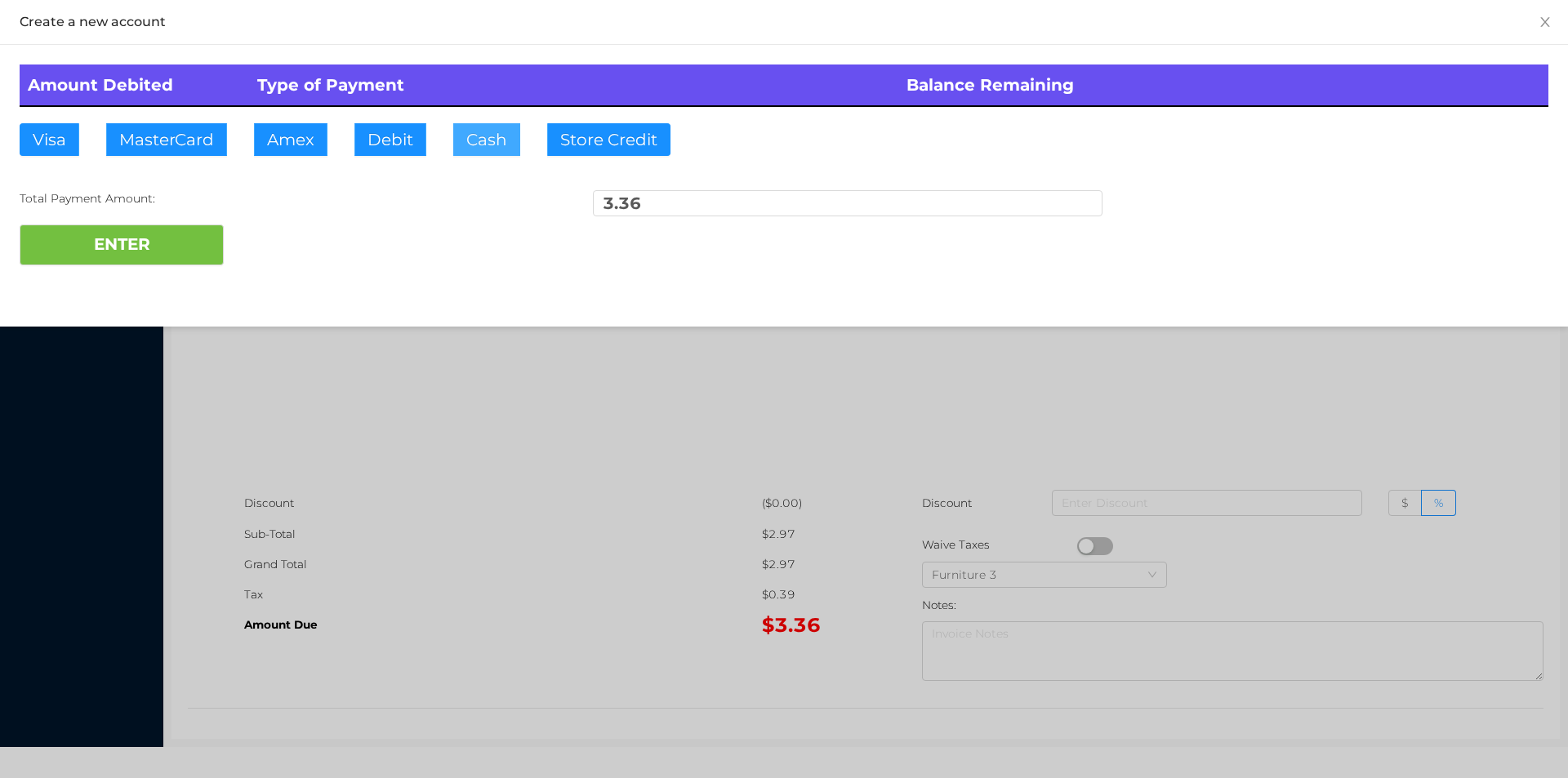
click at [517, 133] on button "Cash" at bounding box center [487, 140] width 67 height 33
click at [495, 426] on div at bounding box center [784, 389] width 1568 height 778
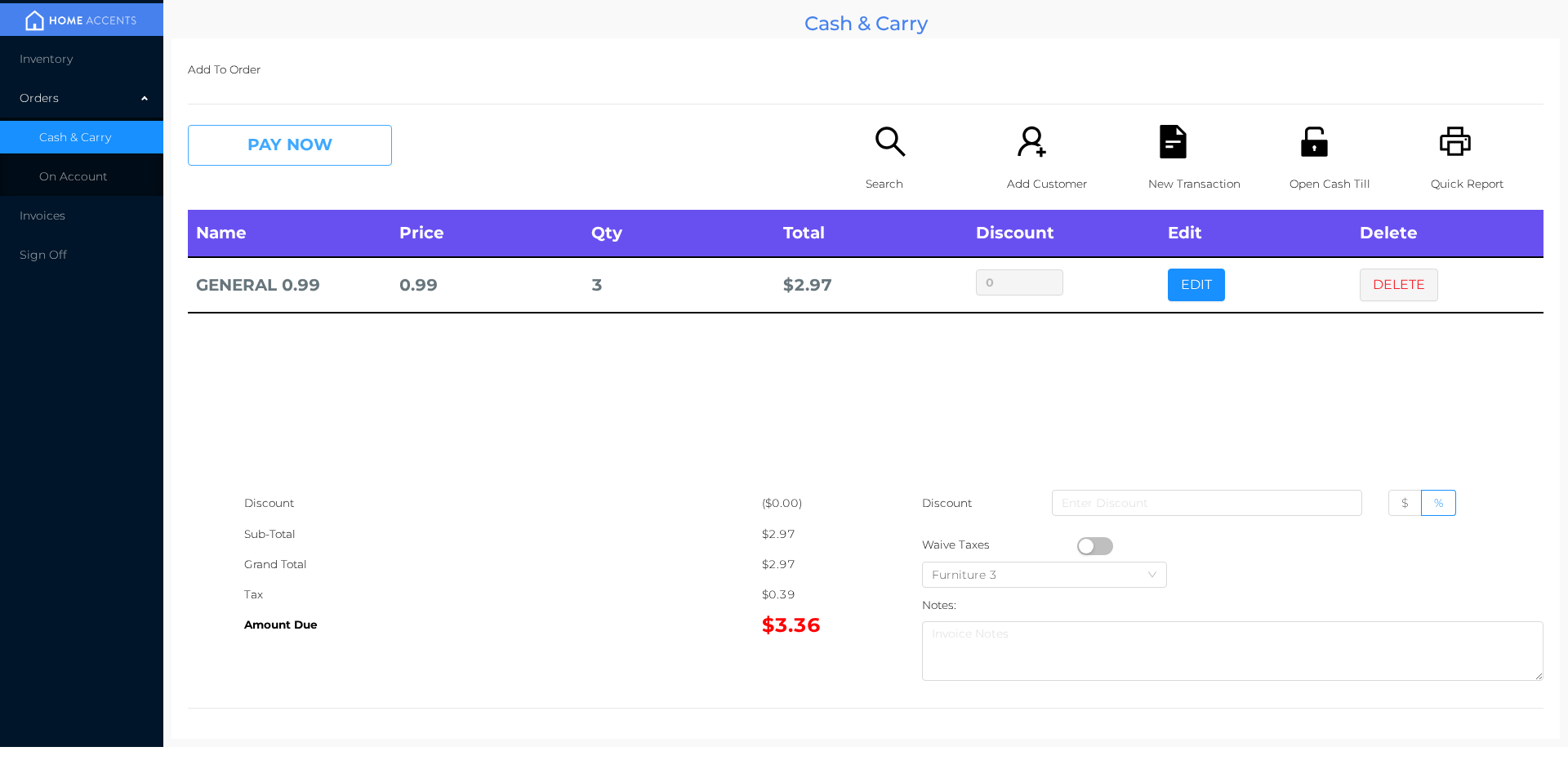
click at [304, 160] on button "PAY NOW" at bounding box center [290, 146] width 204 height 41
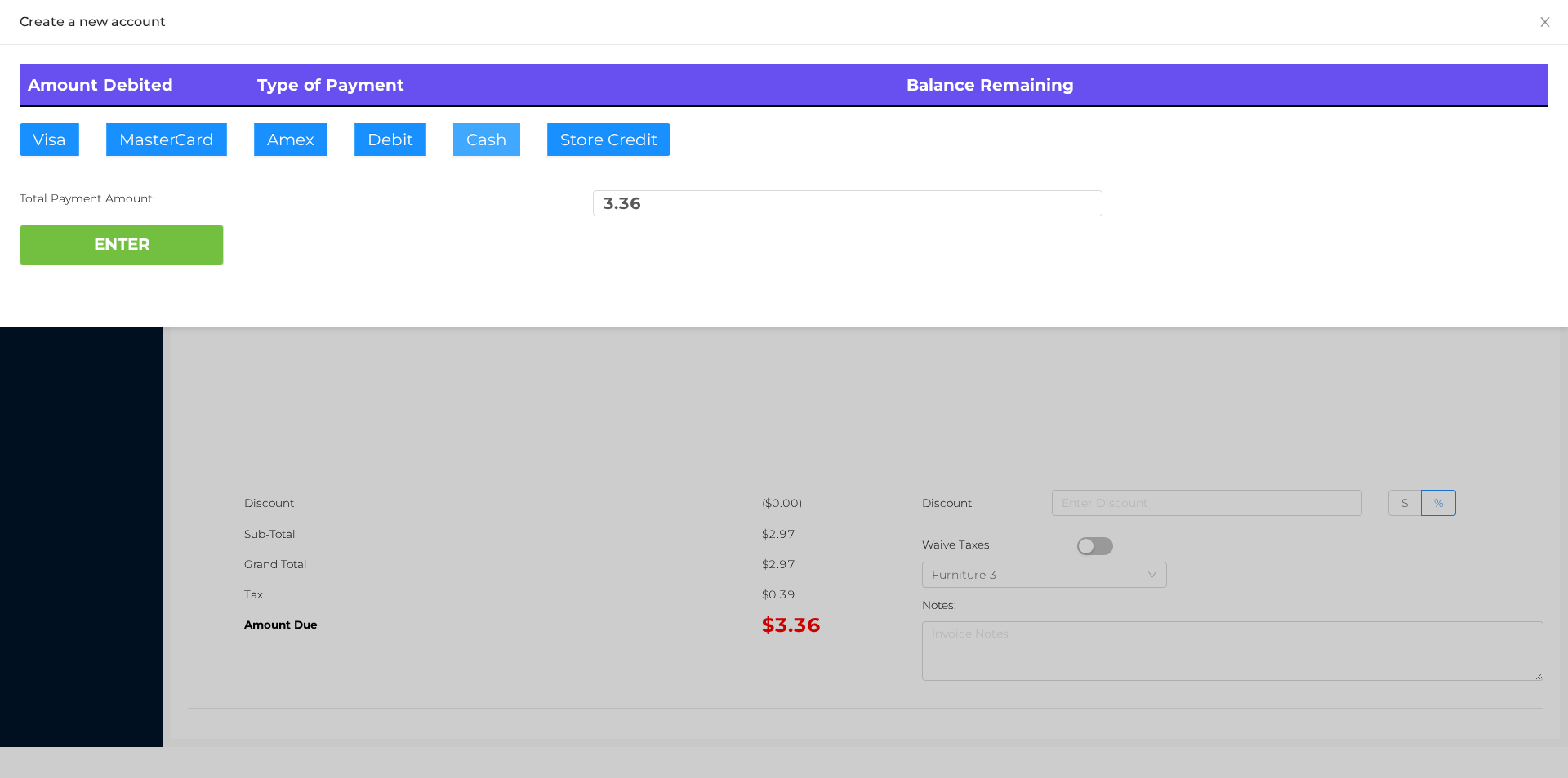
click at [487, 143] on button "Cash" at bounding box center [487, 140] width 67 height 33
type input "5."
click at [142, 245] on button "ENTER" at bounding box center [122, 245] width 204 height 41
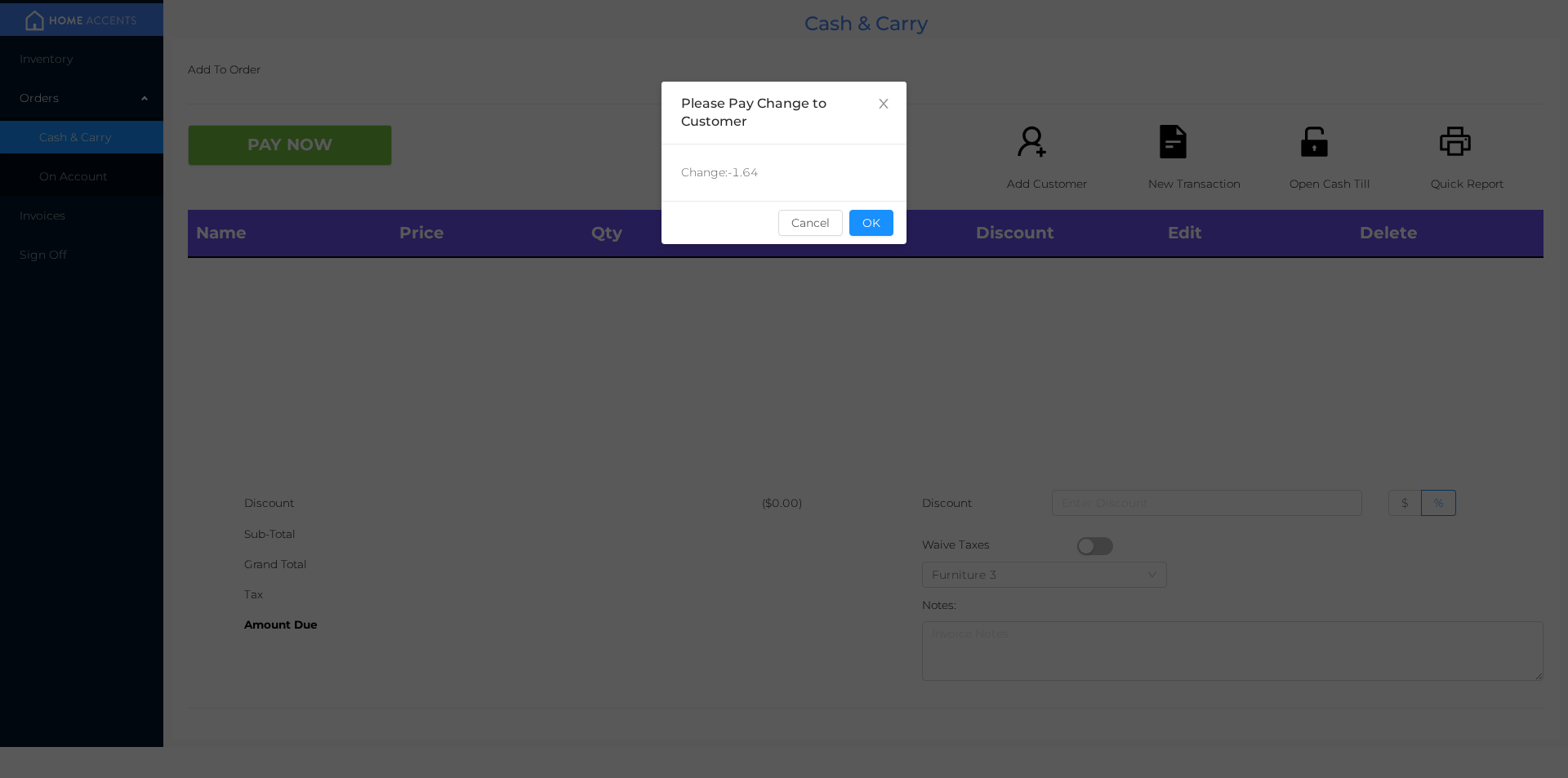
click at [850, 232] on button "OK" at bounding box center [871, 223] width 44 height 26
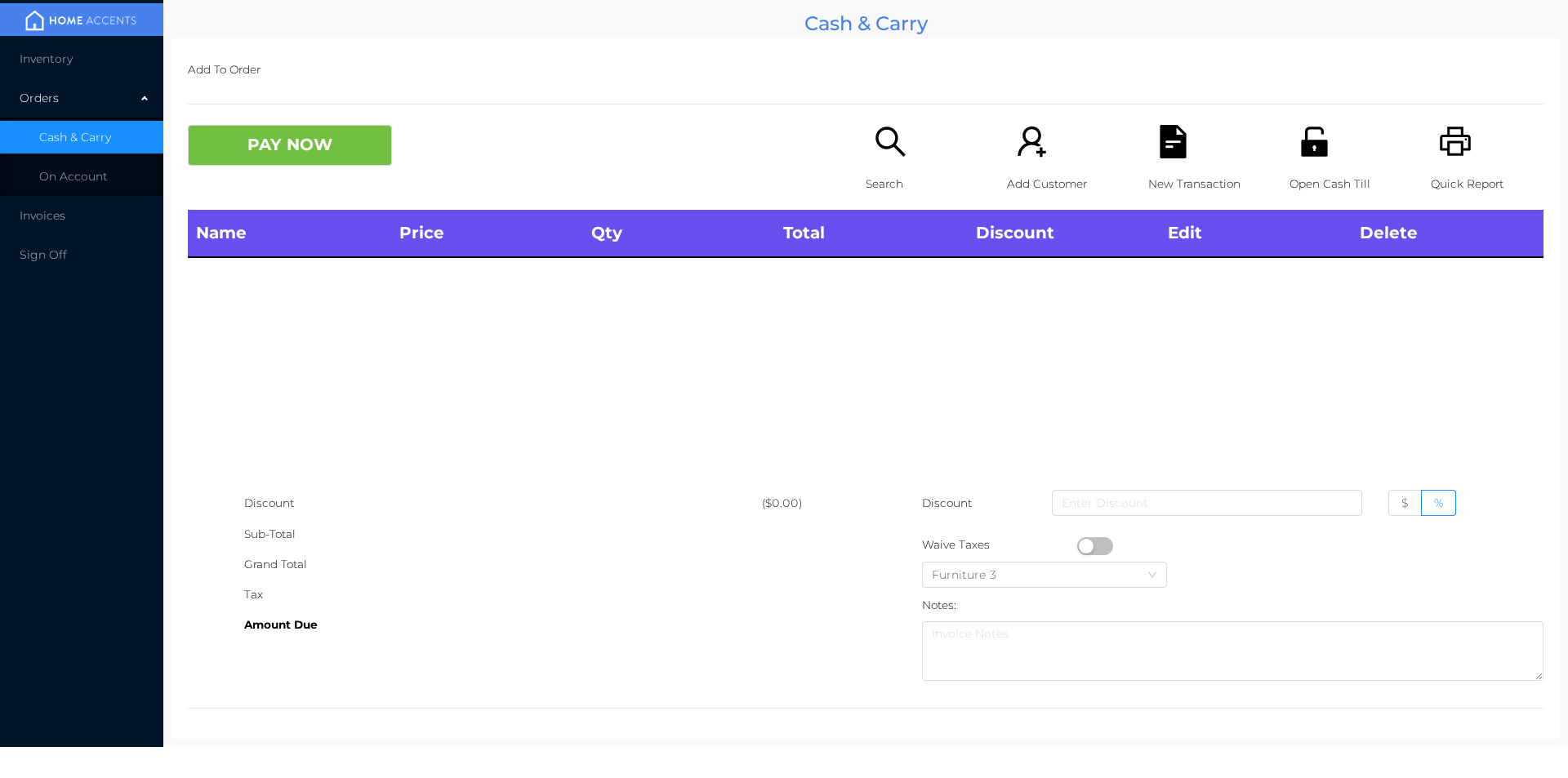
click at [892, 172] on p "Search" at bounding box center [922, 184] width 113 height 30
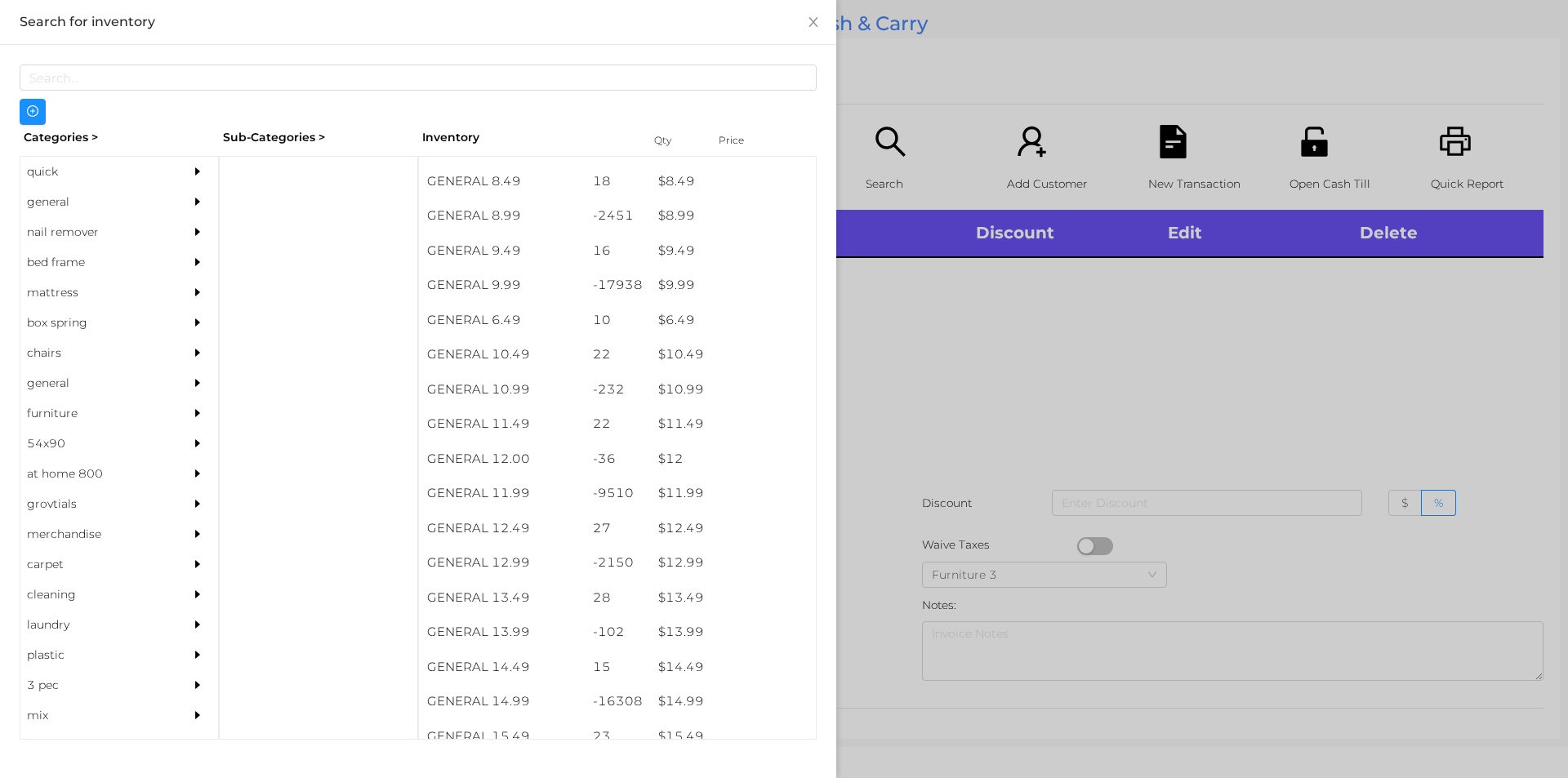
scroll to position [893, 0]
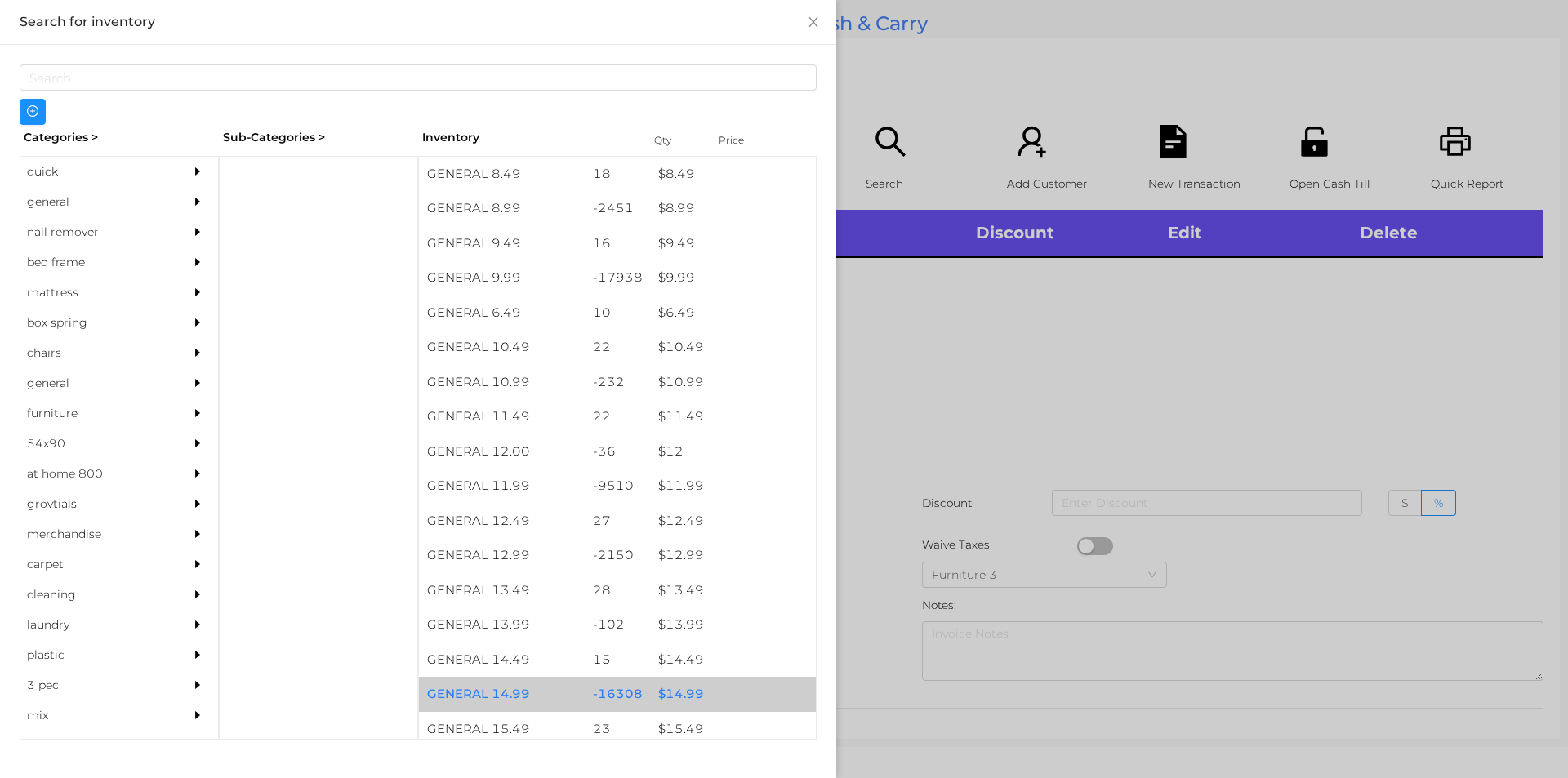
click at [672, 699] on div "$ 14.99" at bounding box center [733, 695] width 166 height 35
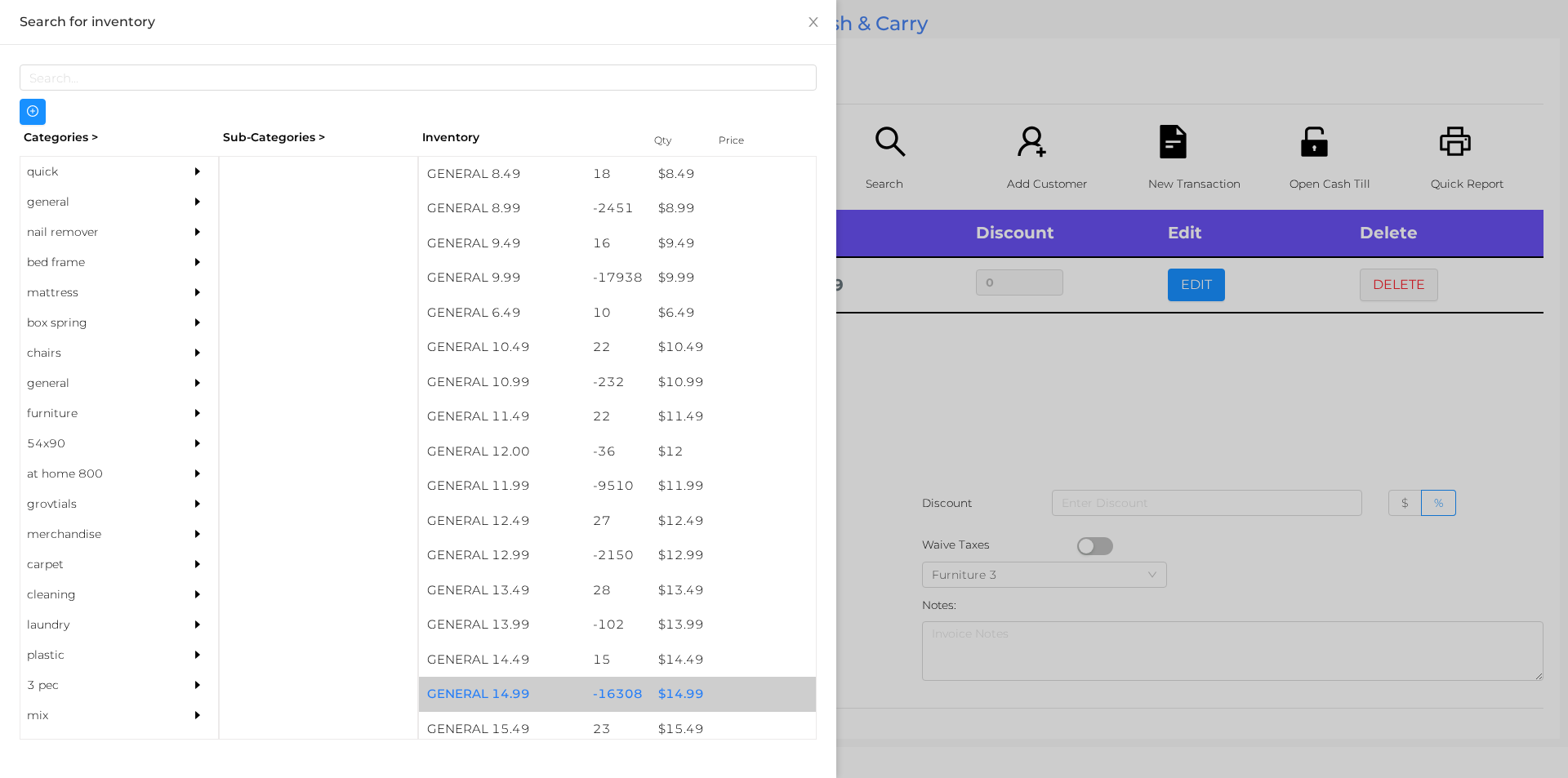
click at [655, 692] on div "$ 14.99" at bounding box center [733, 695] width 166 height 35
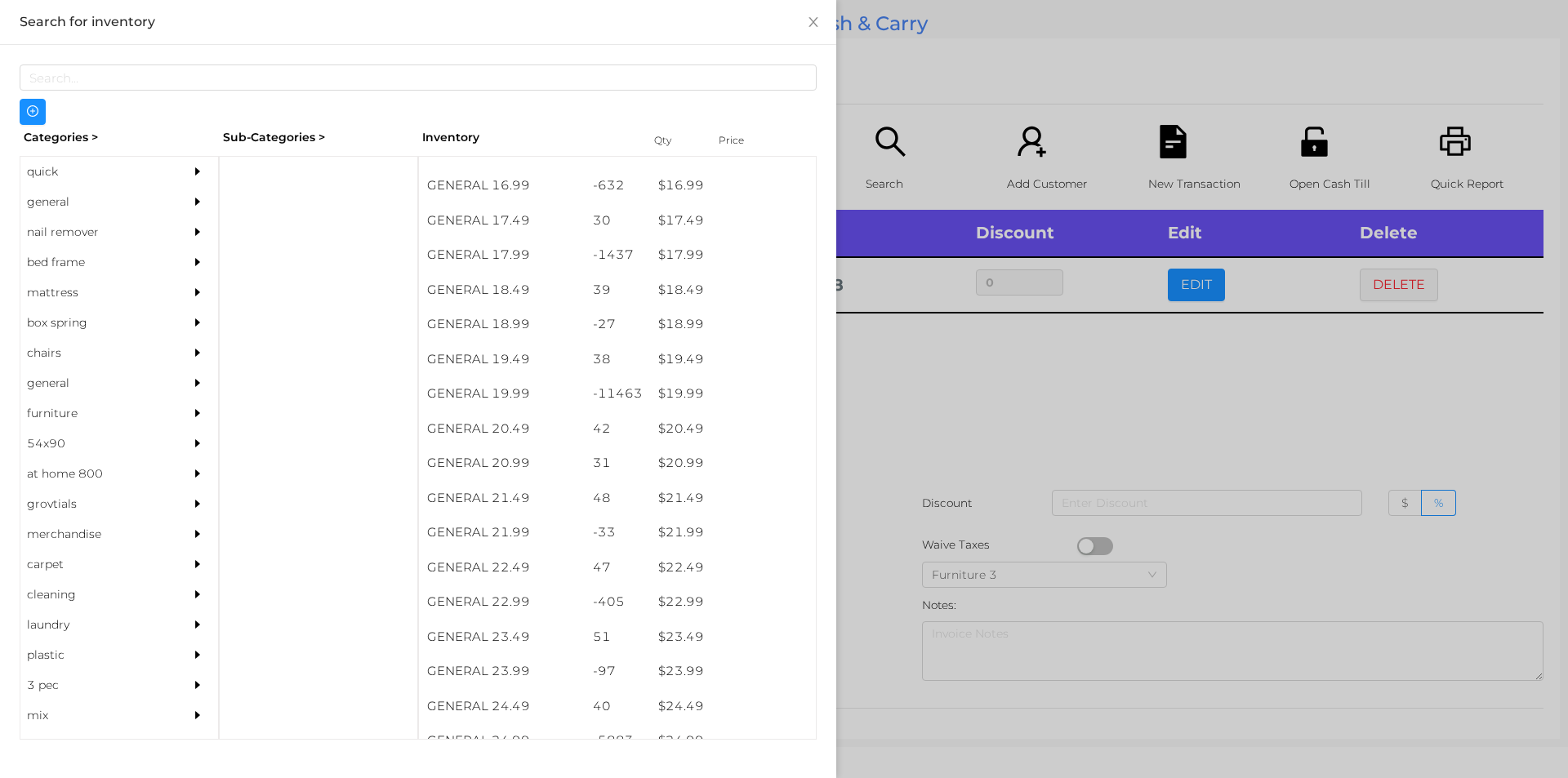
scroll to position [1540, 0]
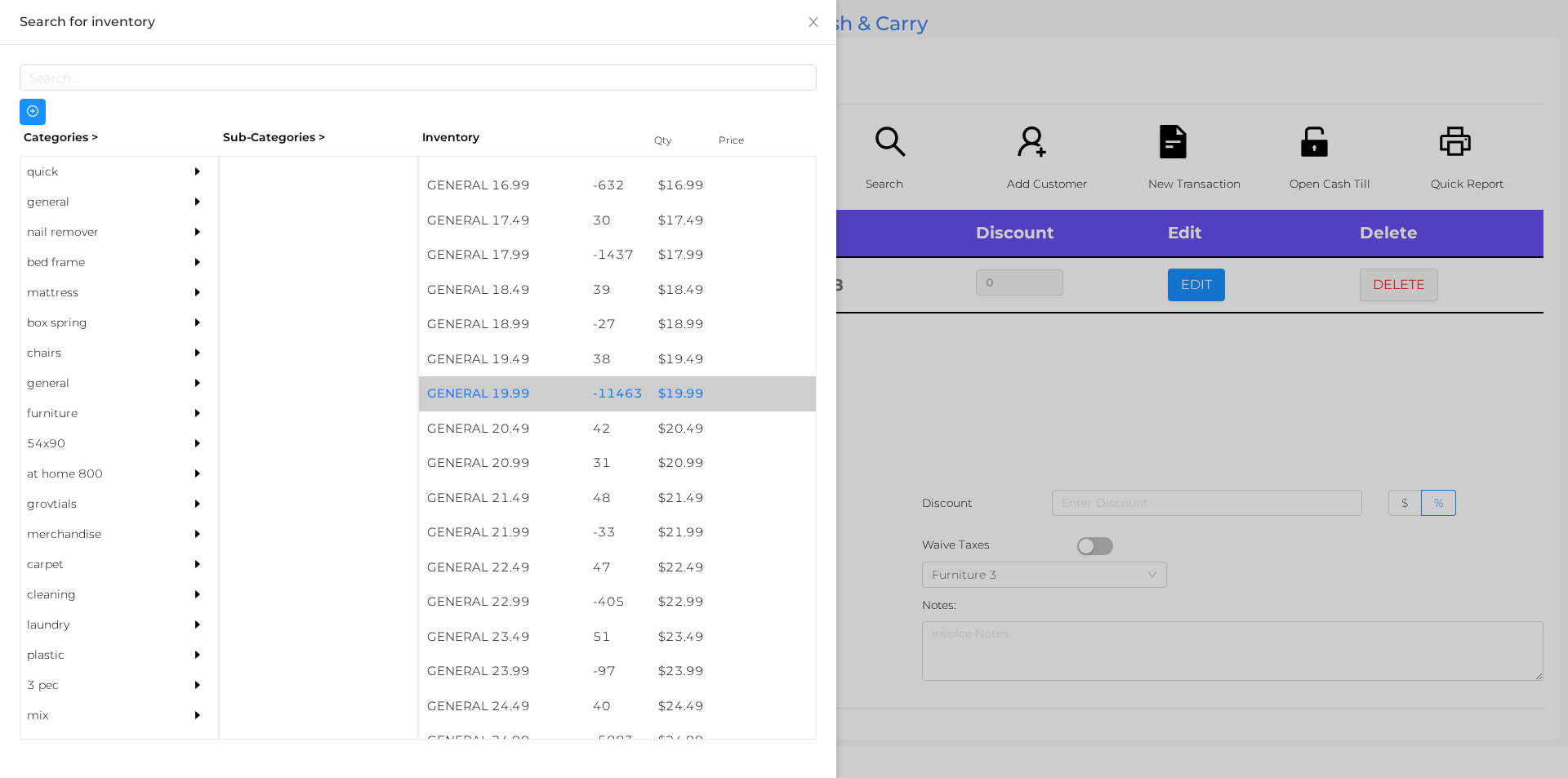
click at [664, 387] on div "$ 19.99" at bounding box center [733, 393] width 166 height 35
click at [671, 390] on div "$ 19.99" at bounding box center [733, 393] width 166 height 35
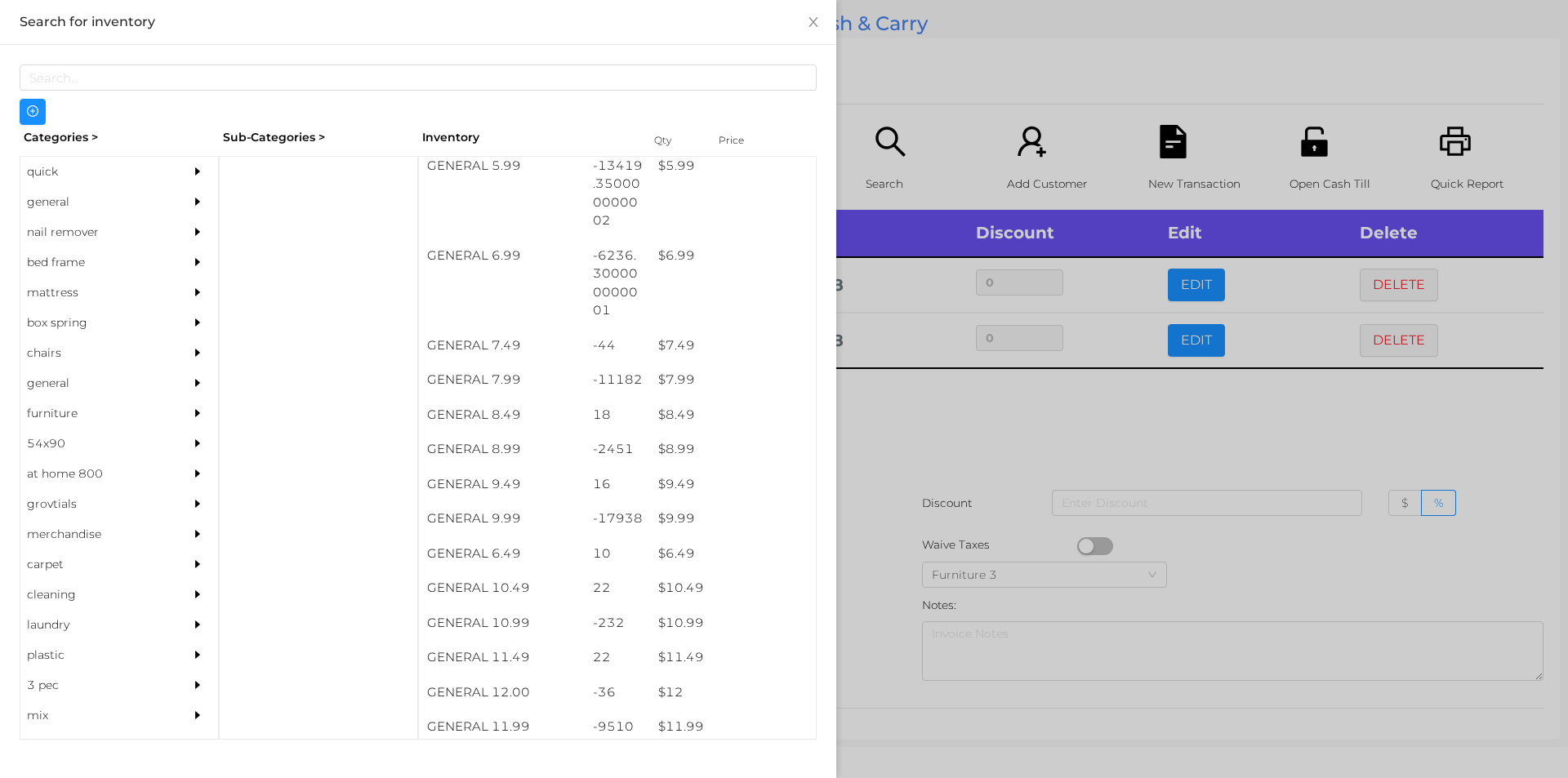
scroll to position [645, 0]
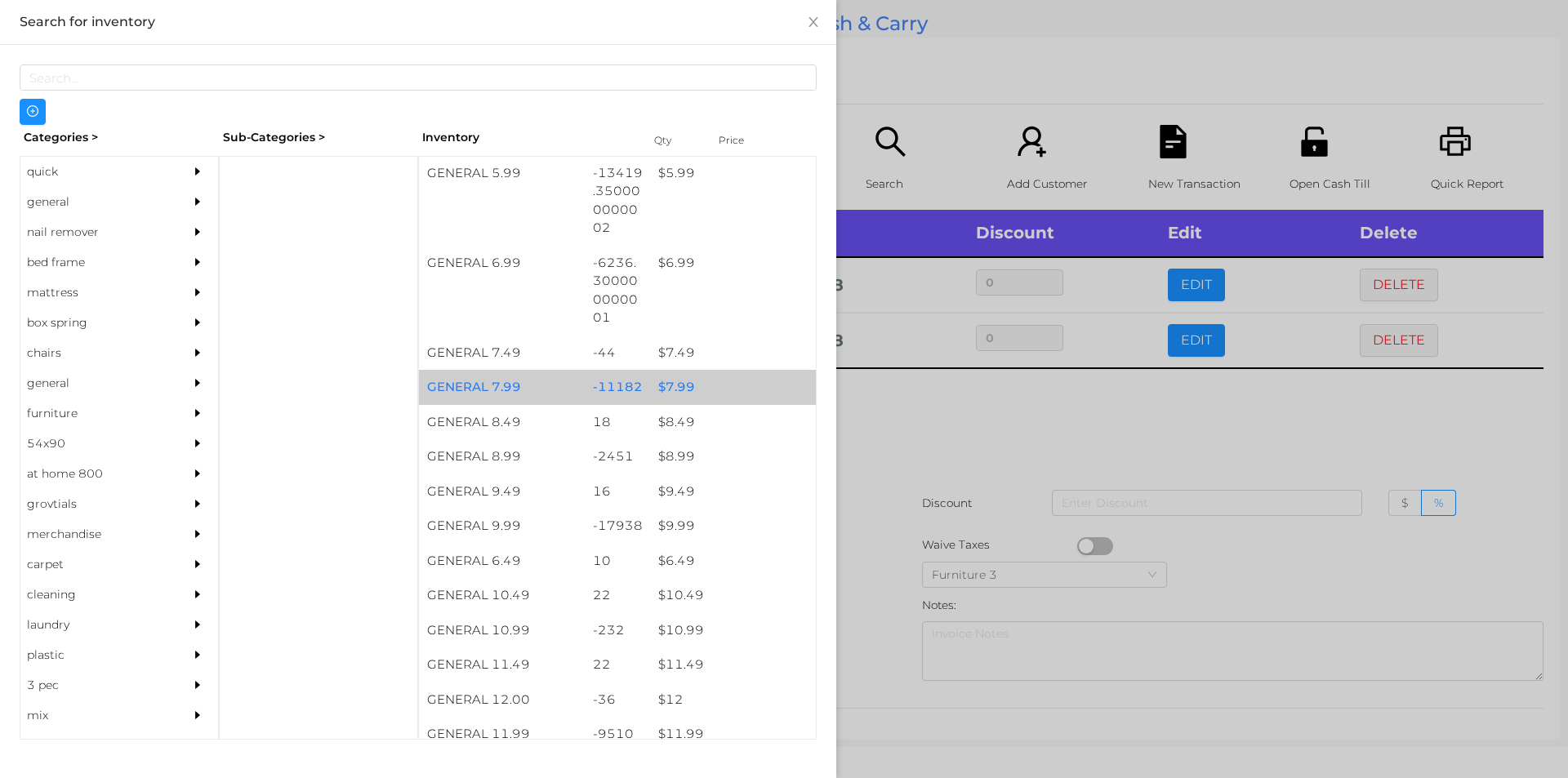
click at [664, 385] on div "$ 7.99" at bounding box center [733, 387] width 166 height 35
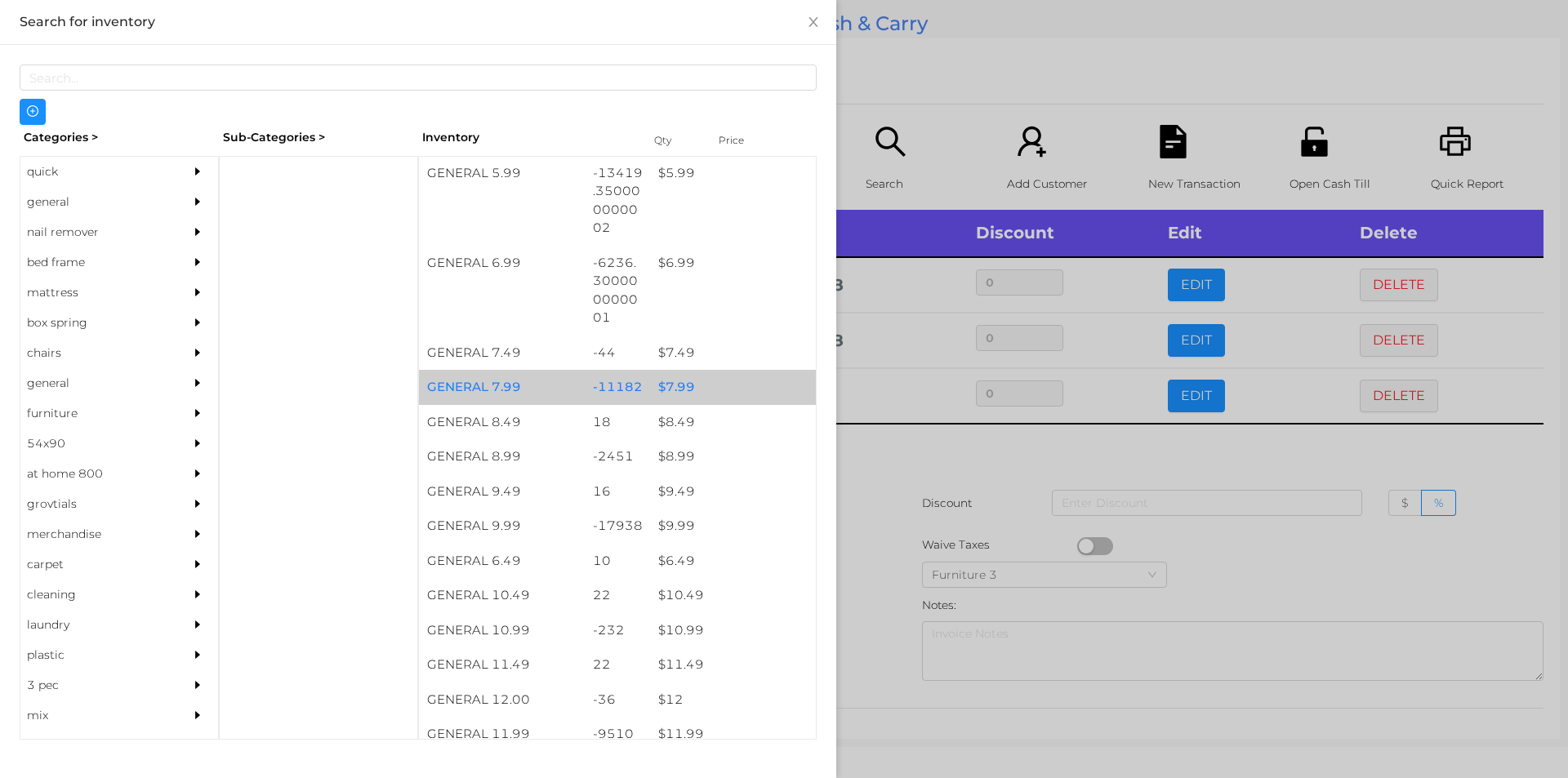
click at [676, 375] on div "$ 7.99" at bounding box center [733, 387] width 166 height 35
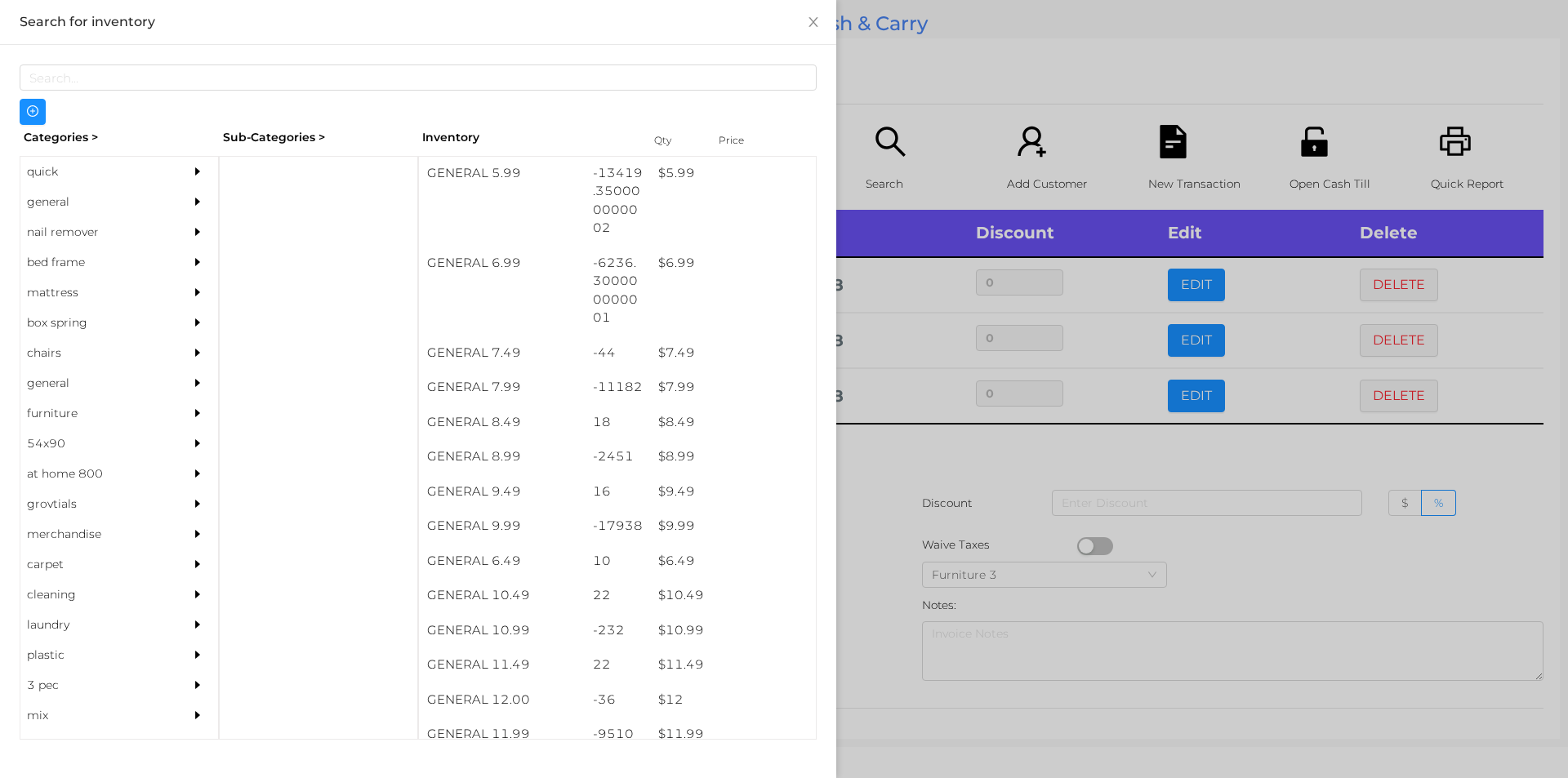
click at [875, 461] on div at bounding box center [784, 389] width 1568 height 778
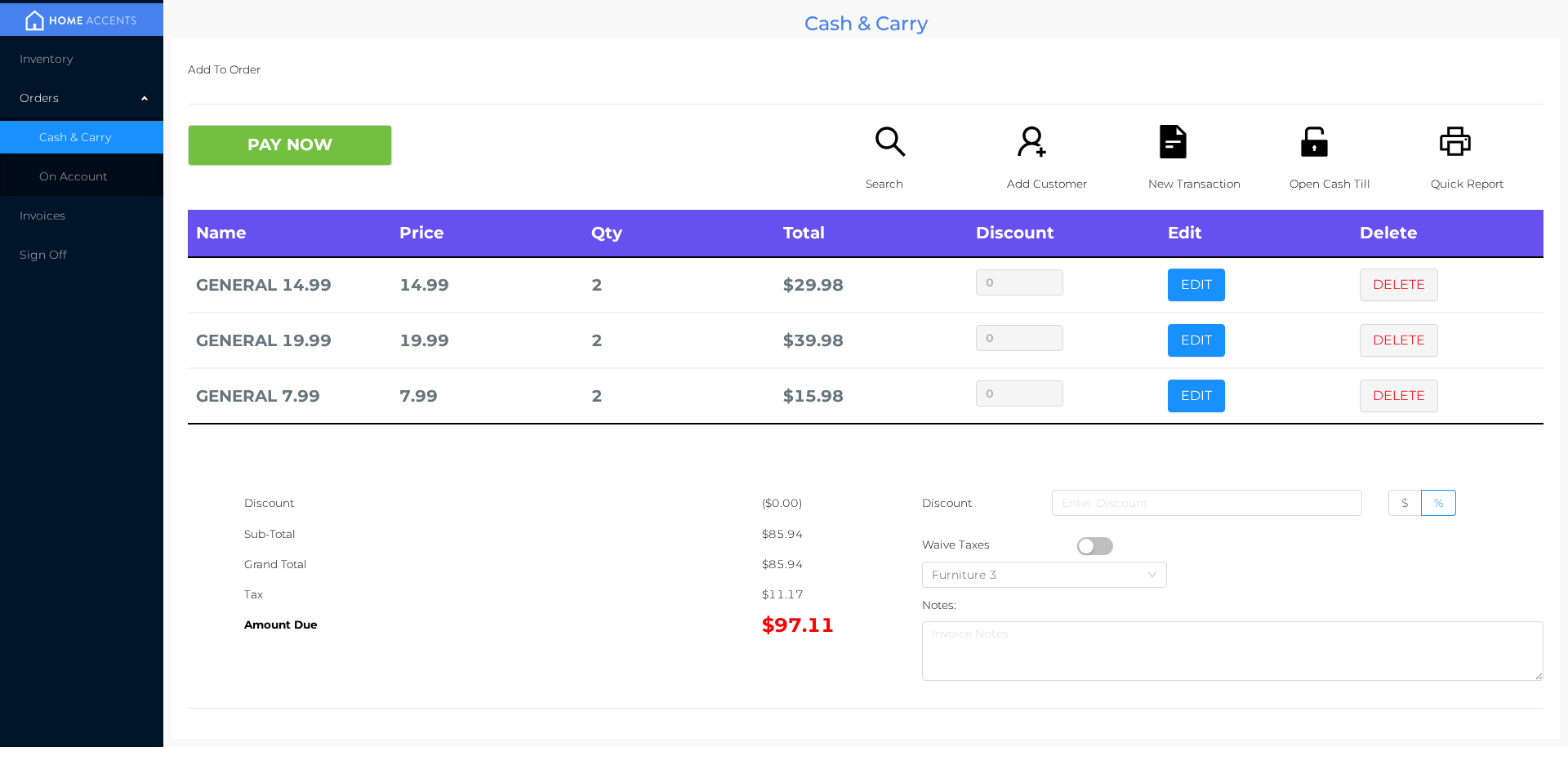
click at [1170, 181] on p "New Transaction" at bounding box center [1204, 184] width 113 height 30
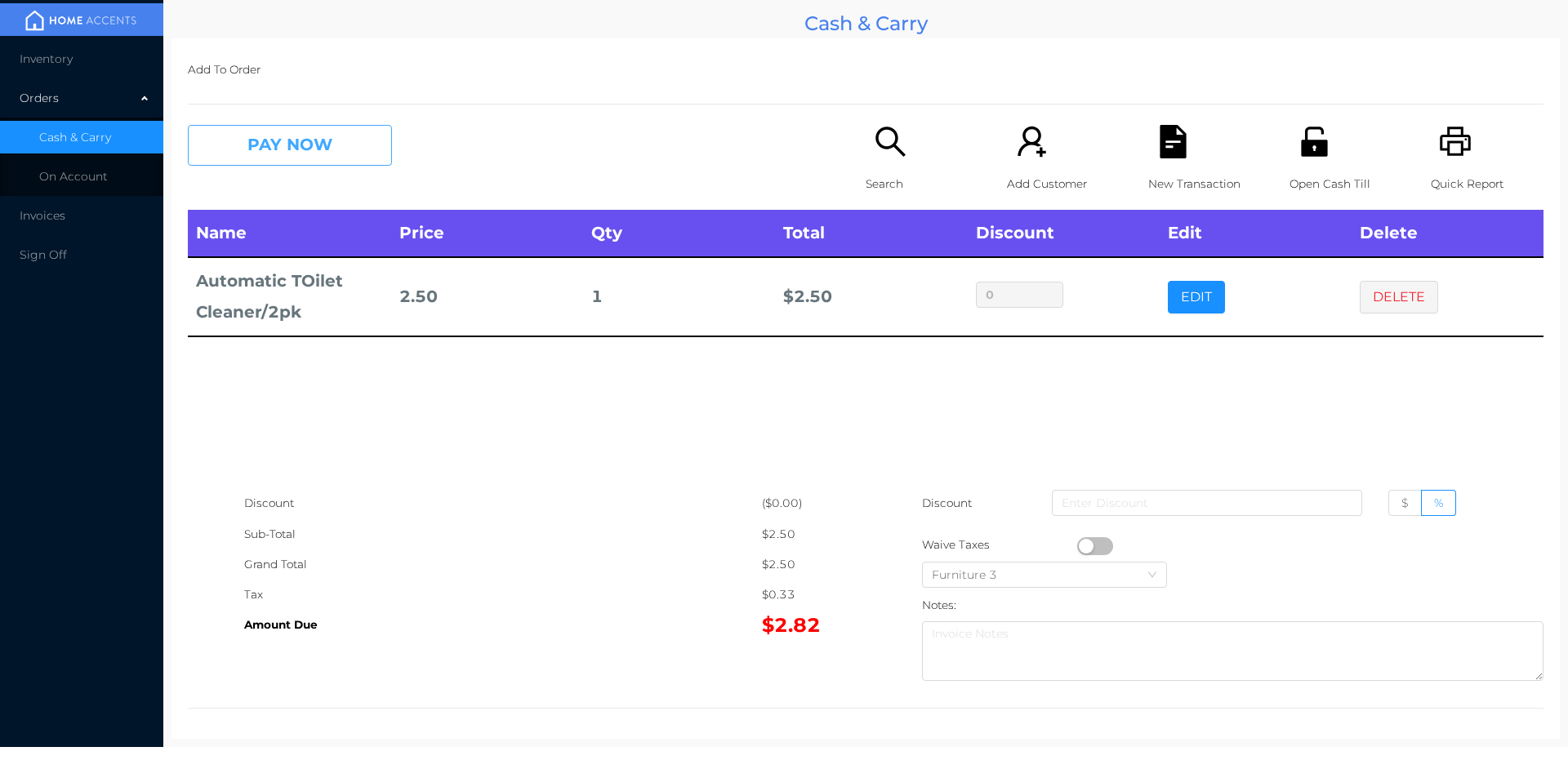
click at [262, 159] on button "PAY NOW" at bounding box center [290, 146] width 204 height 41
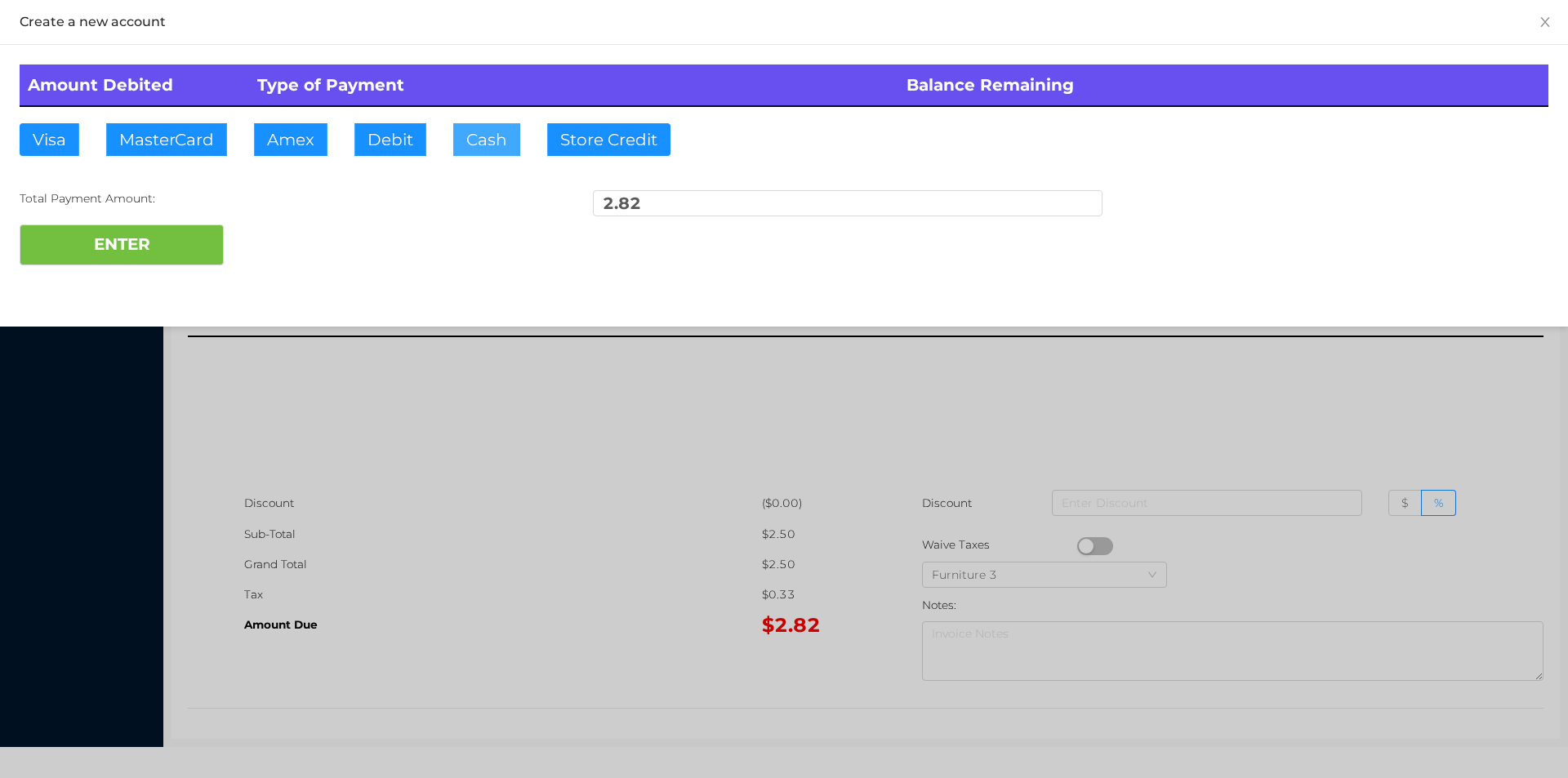
click at [479, 144] on button "Cash" at bounding box center [487, 140] width 67 height 33
type input "5."
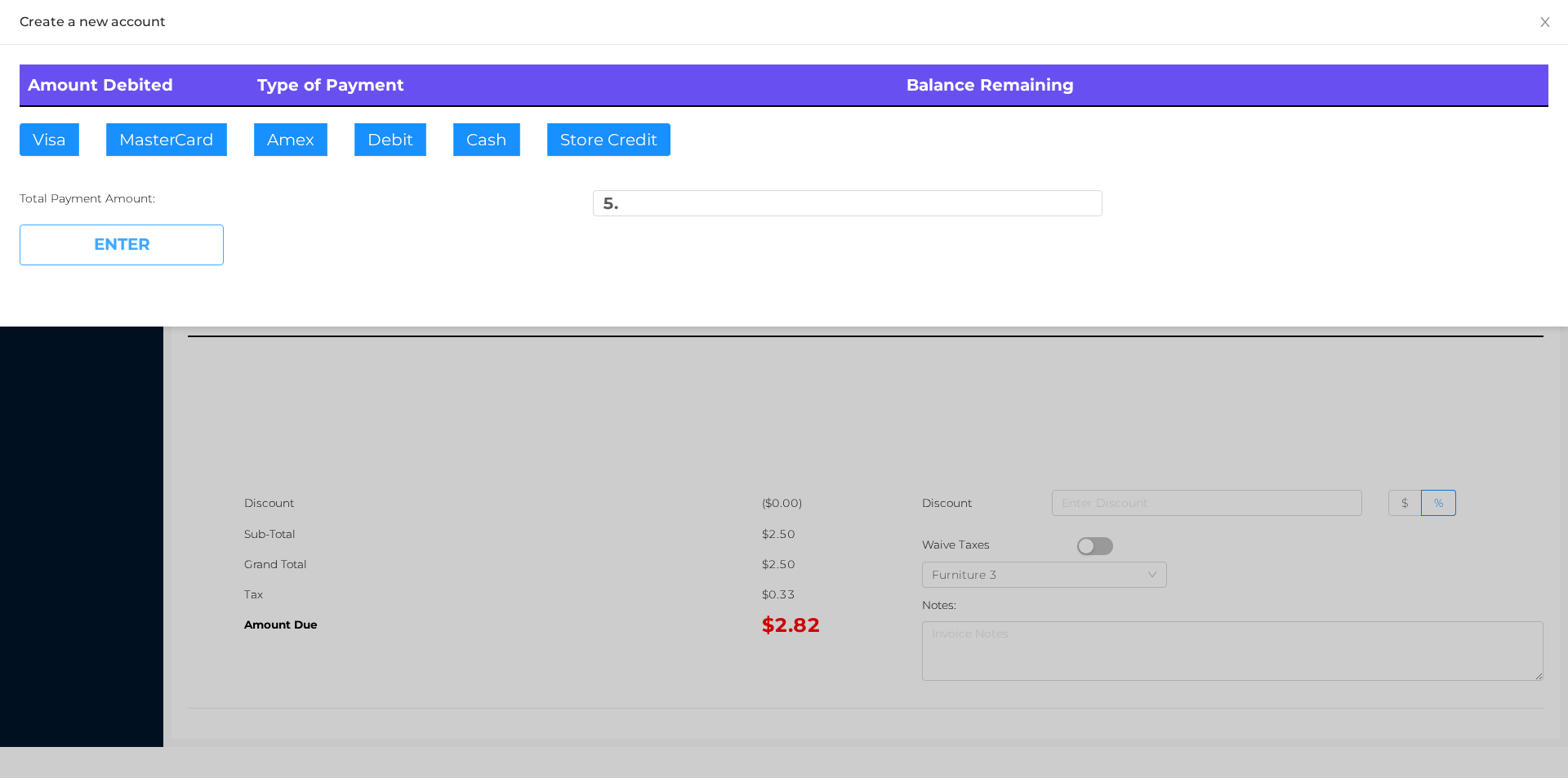
click at [162, 261] on button "ENTER" at bounding box center [122, 245] width 204 height 41
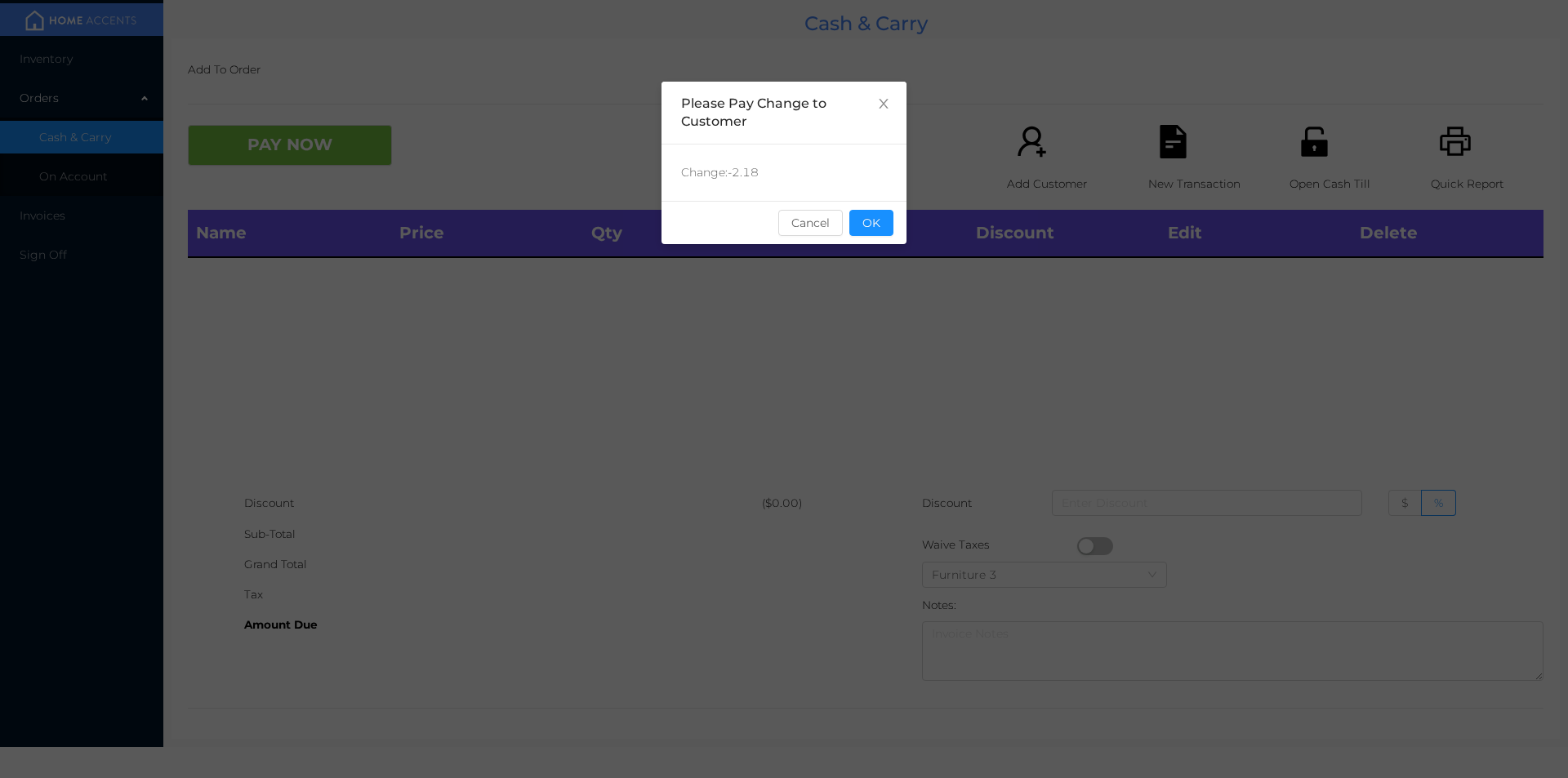
click at [875, 231] on button "OK" at bounding box center [871, 223] width 44 height 26
click at [878, 319] on div "Name Price Qty Total Discount Edit Delete" at bounding box center [865, 349] width 1355 height 278
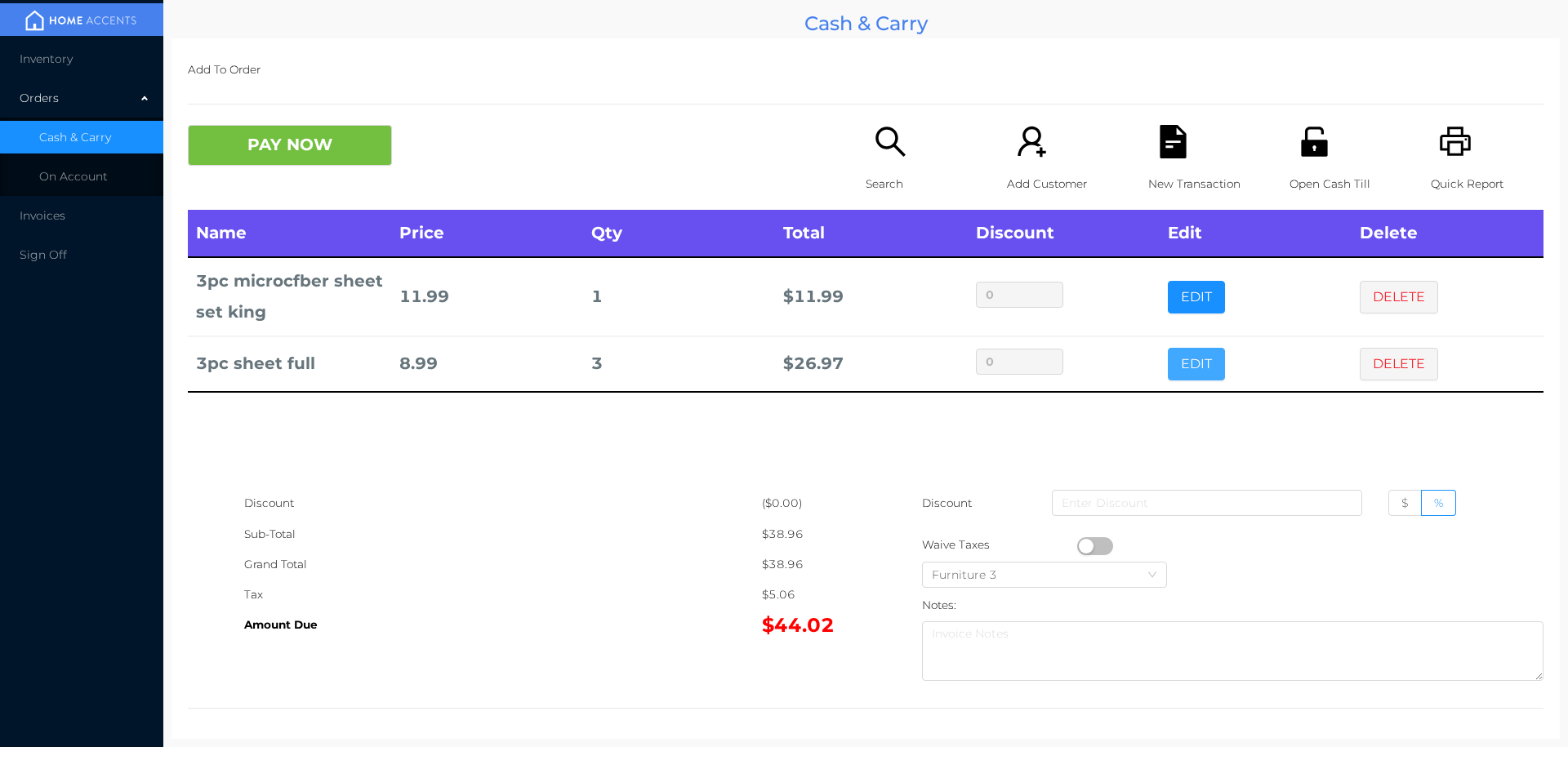
click at [1179, 371] on button "EDIT" at bounding box center [1196, 364] width 57 height 33
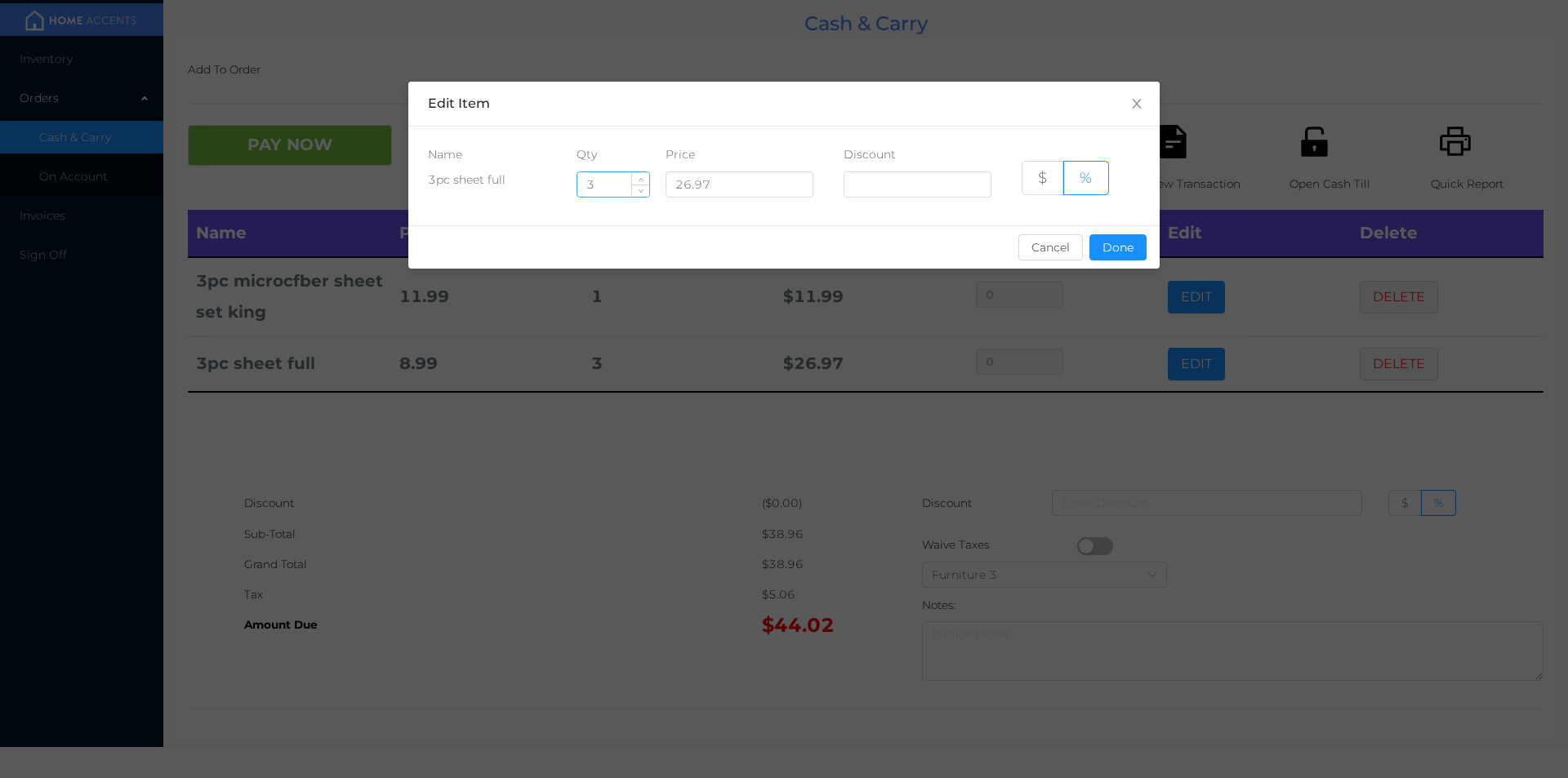
click at [612, 186] on input "3" at bounding box center [613, 185] width 72 height 25
type input "2"
click at [1121, 254] on button "Done" at bounding box center [1118, 247] width 57 height 26
type input "0%"
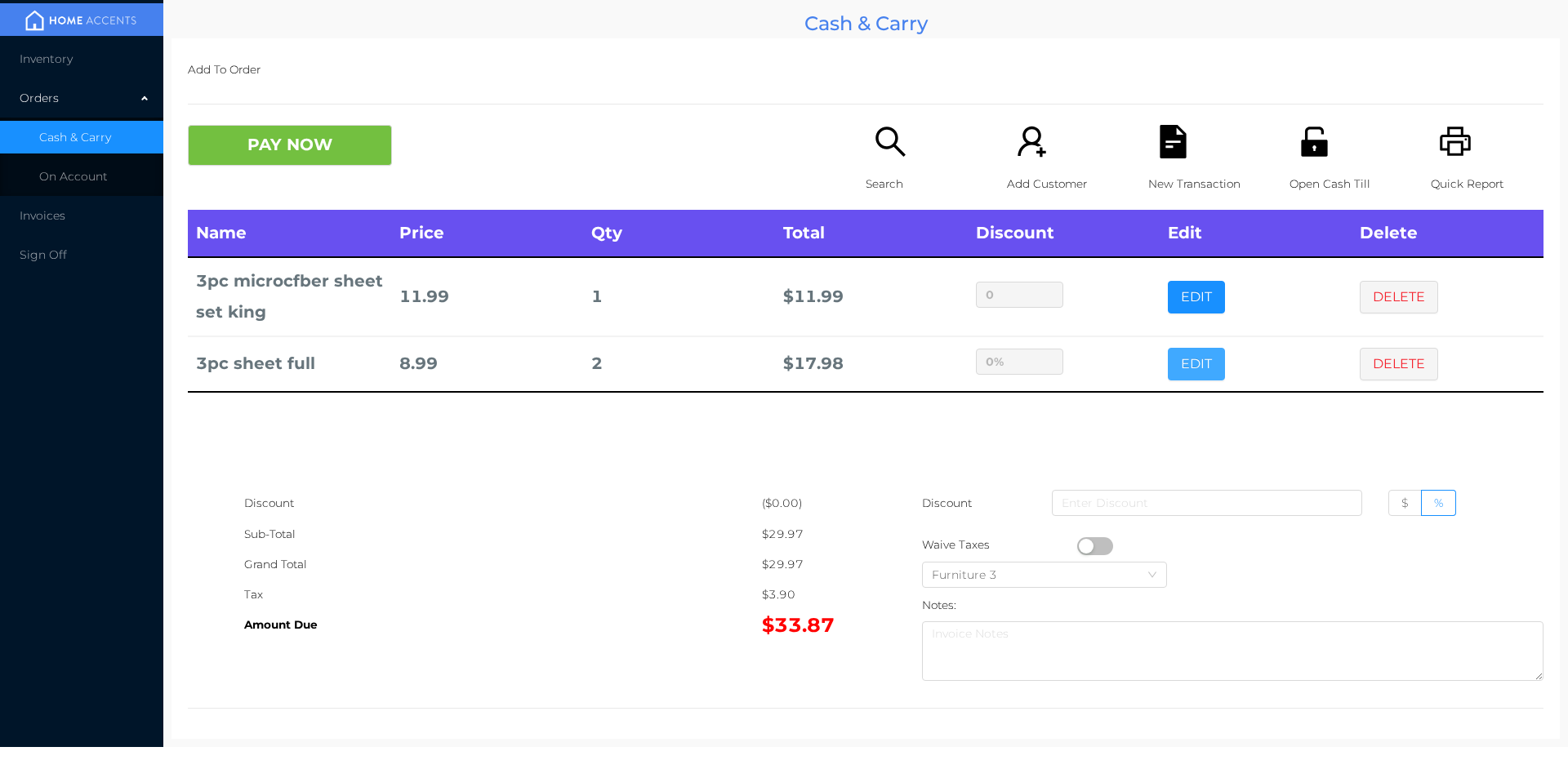
click at [1167, 348] on button "EDIT" at bounding box center [1196, 364] width 57 height 33
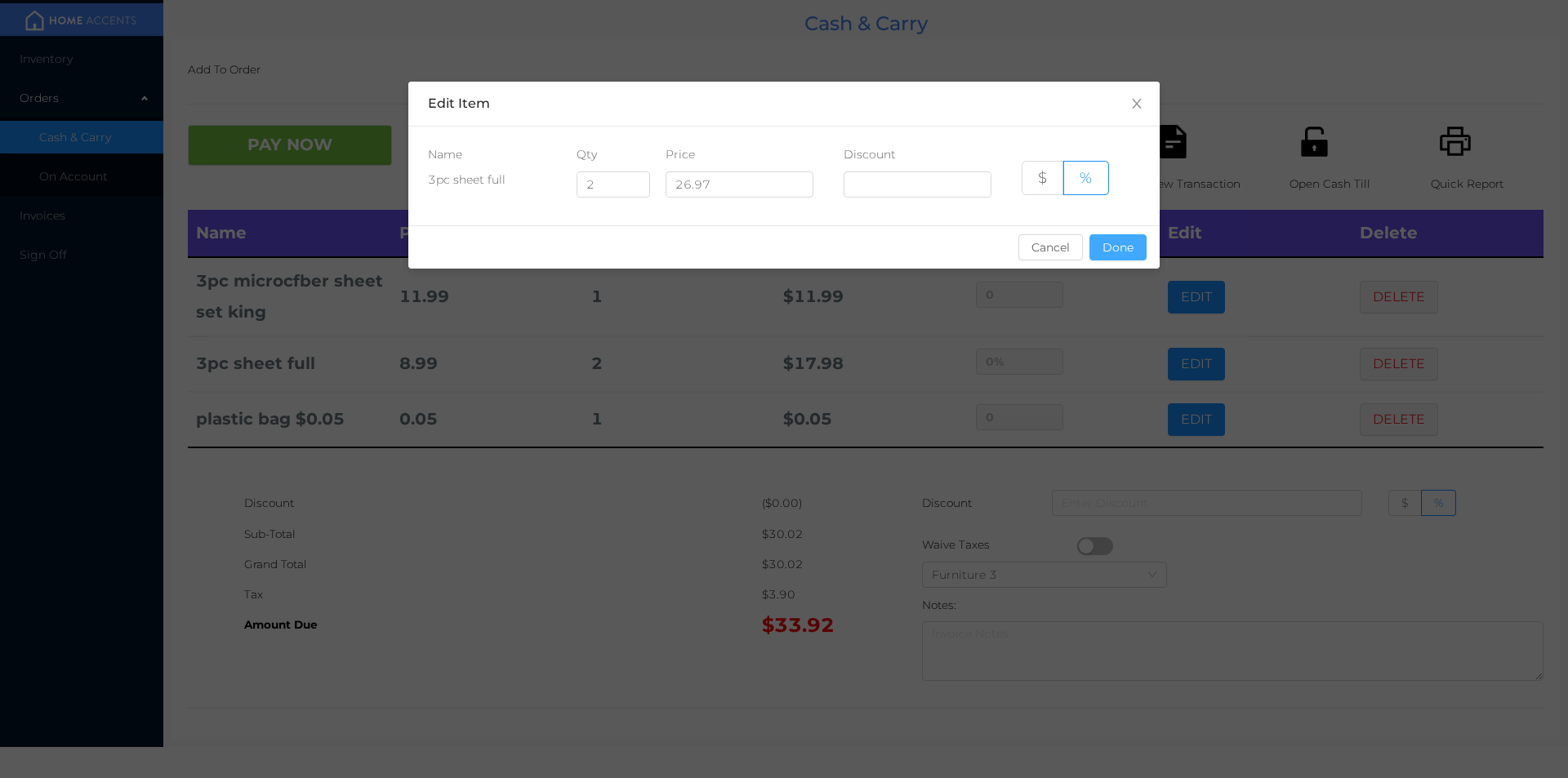
click at [1135, 246] on button "Done" at bounding box center [1118, 247] width 57 height 26
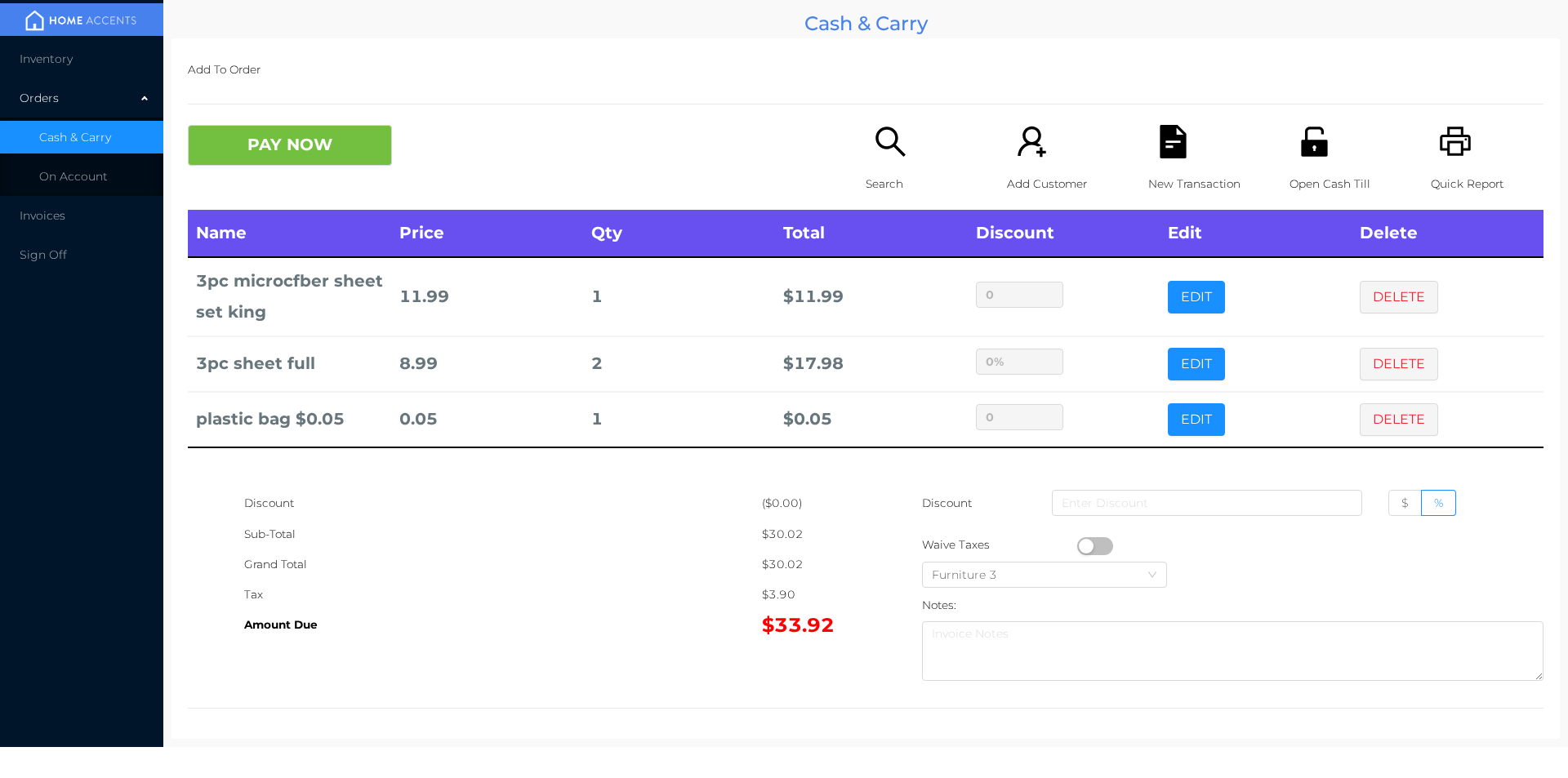
click at [542, 550] on div "Grand Total" at bounding box center [502, 564] width 518 height 30
click at [227, 138] on button "PAY NOW" at bounding box center [290, 146] width 204 height 41
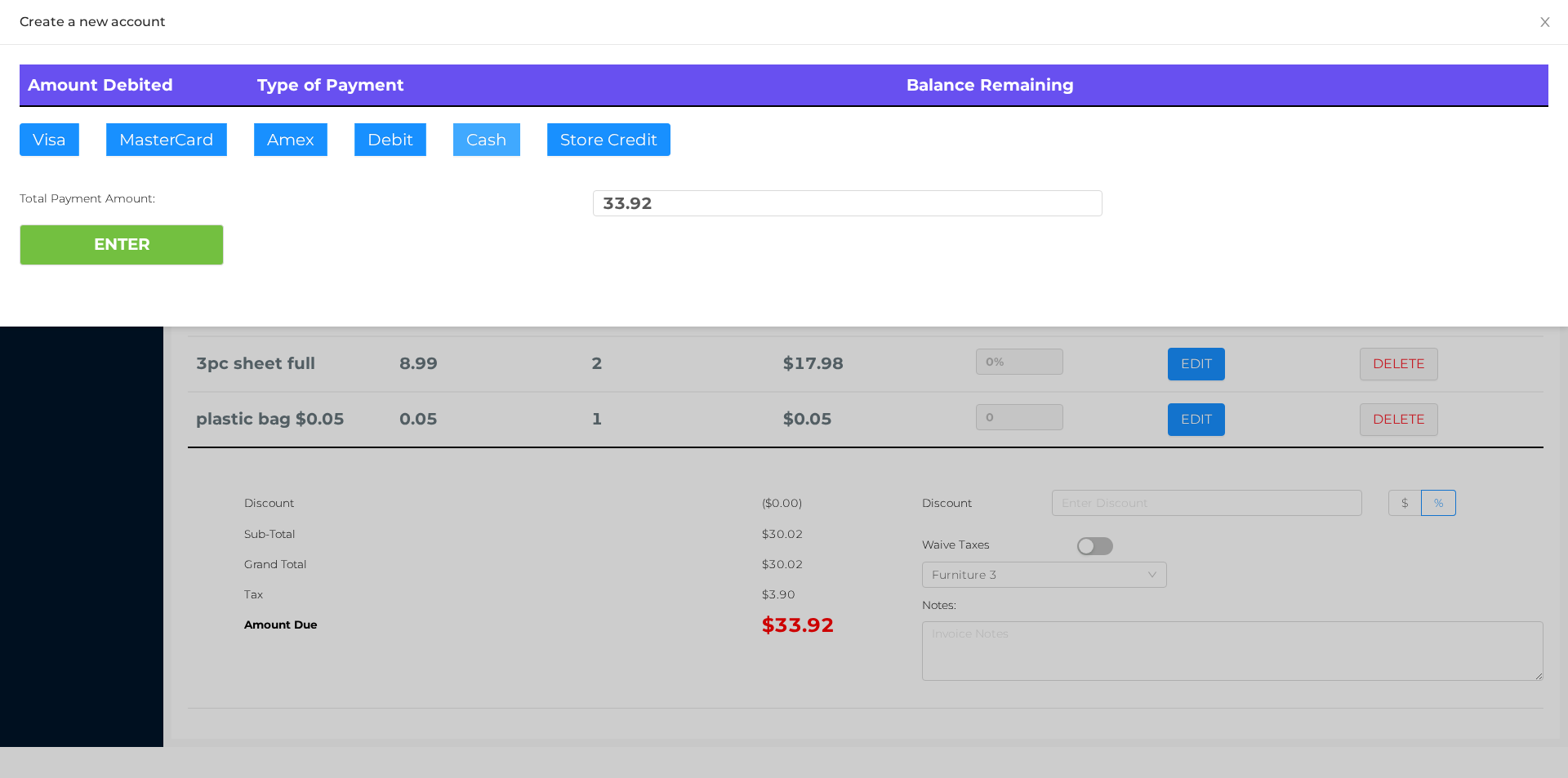
click at [491, 143] on button "Cash" at bounding box center [487, 140] width 67 height 33
type input "35."
click at [126, 233] on button "ENTER" at bounding box center [122, 245] width 204 height 41
type input "0"
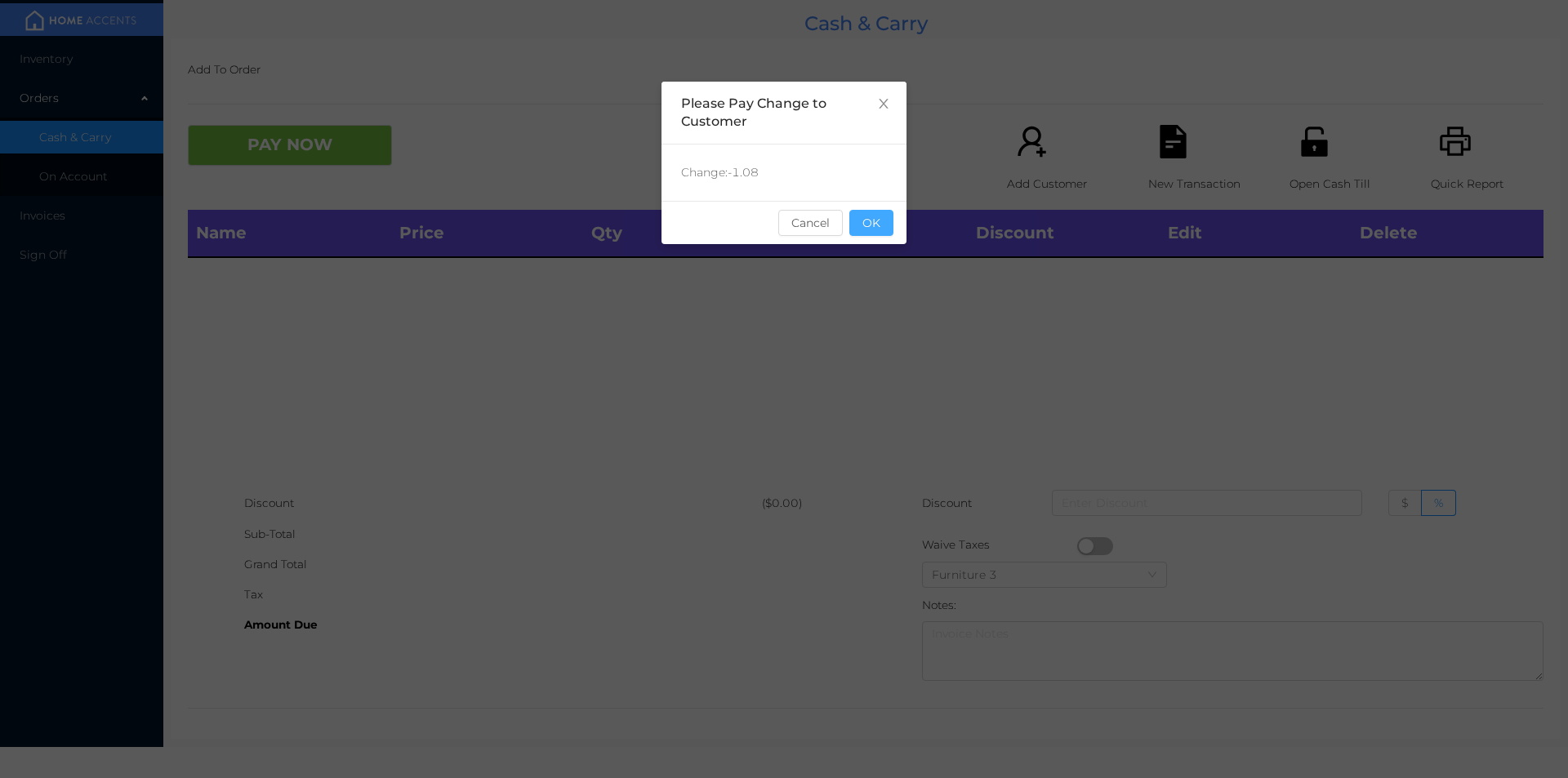
click at [865, 235] on button "OK" at bounding box center [871, 223] width 44 height 26
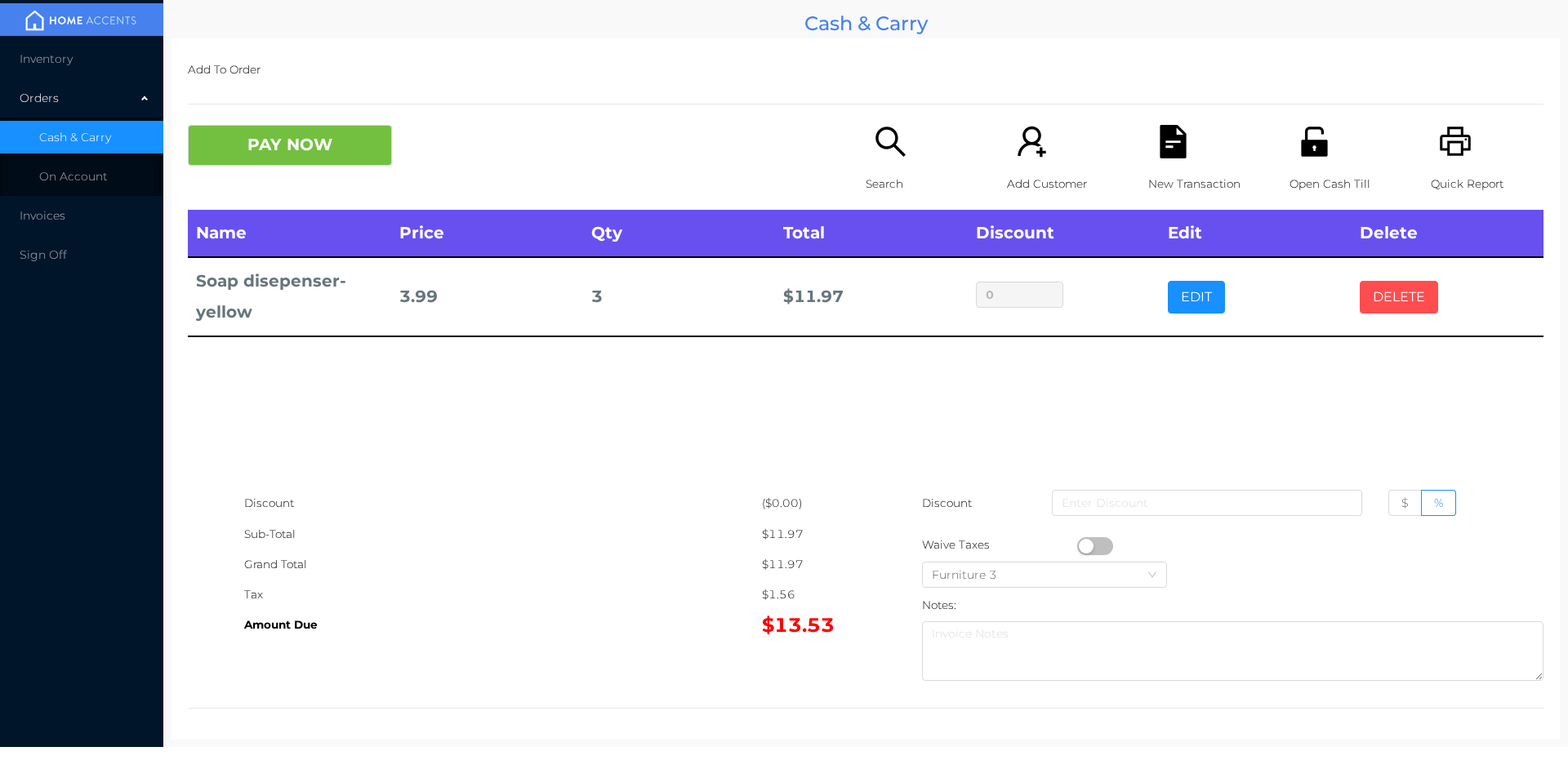
click at [1374, 295] on button "DELETE" at bounding box center [1399, 297] width 79 height 33
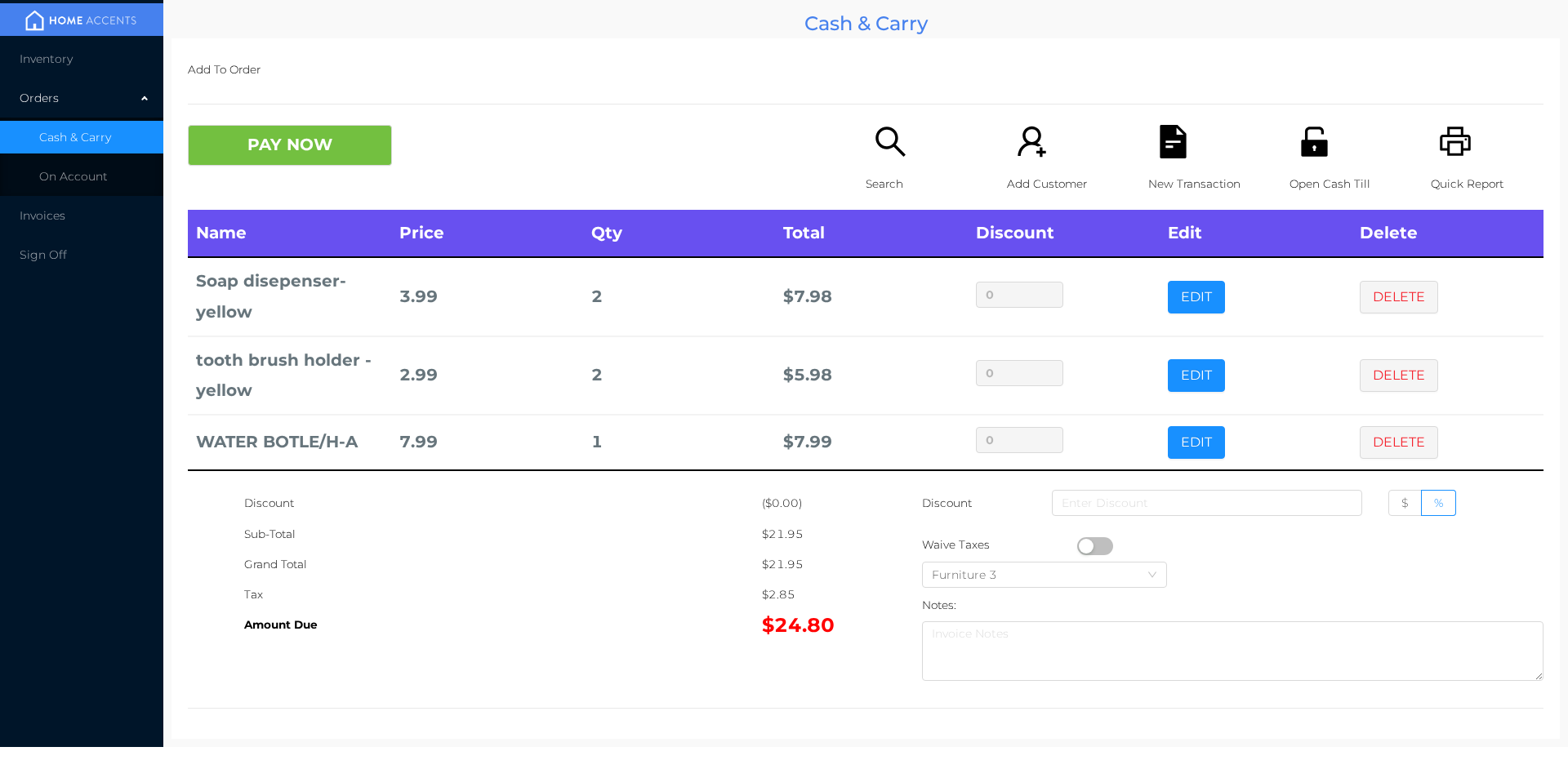
click at [334, 148] on button "PAY NOW" at bounding box center [290, 146] width 204 height 41
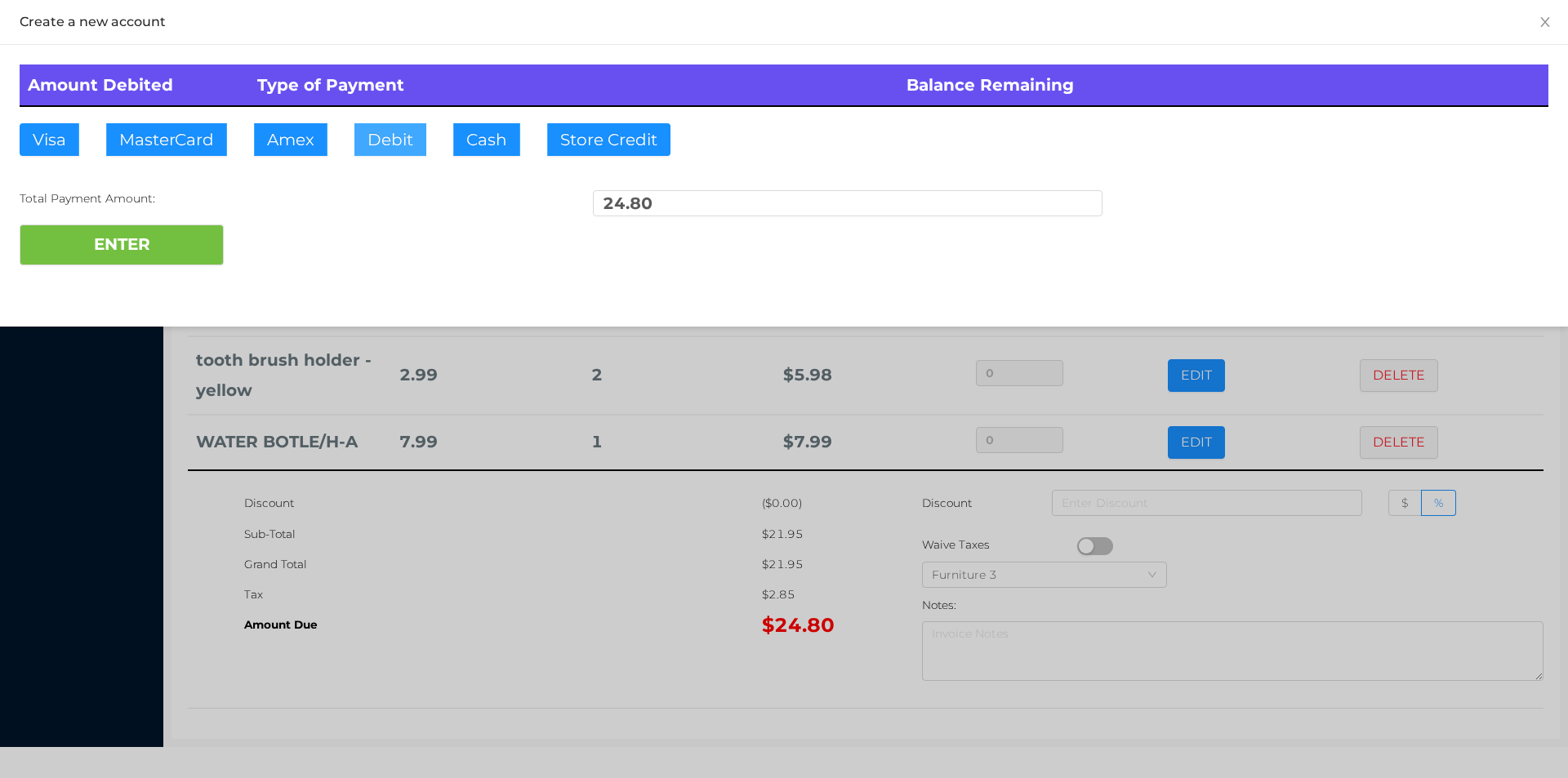
click at [384, 137] on button "Debit" at bounding box center [390, 140] width 72 height 33
click at [166, 253] on button "ENTER" at bounding box center [122, 245] width 204 height 41
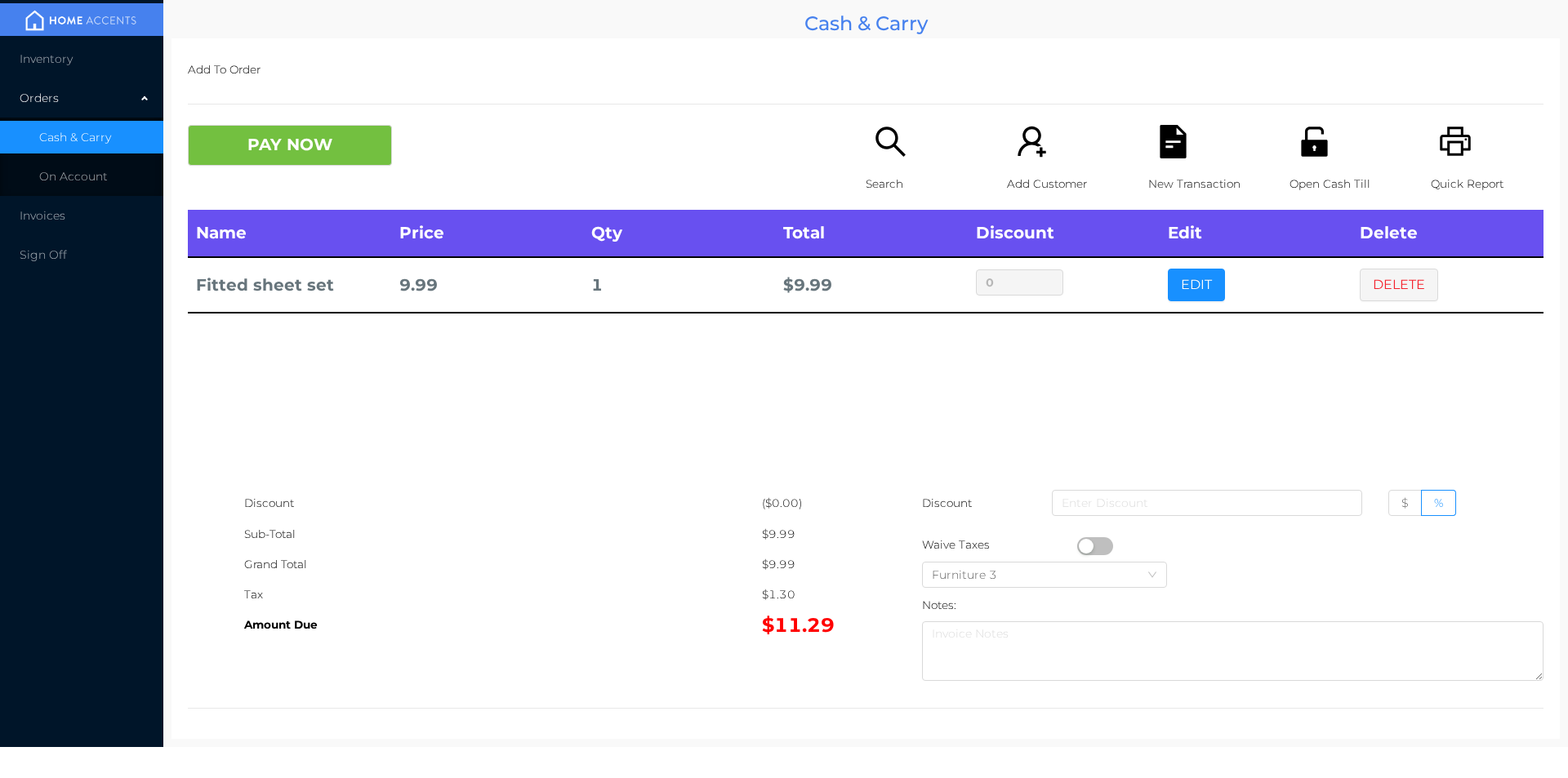
click at [885, 160] on div "Search" at bounding box center [922, 168] width 113 height 85
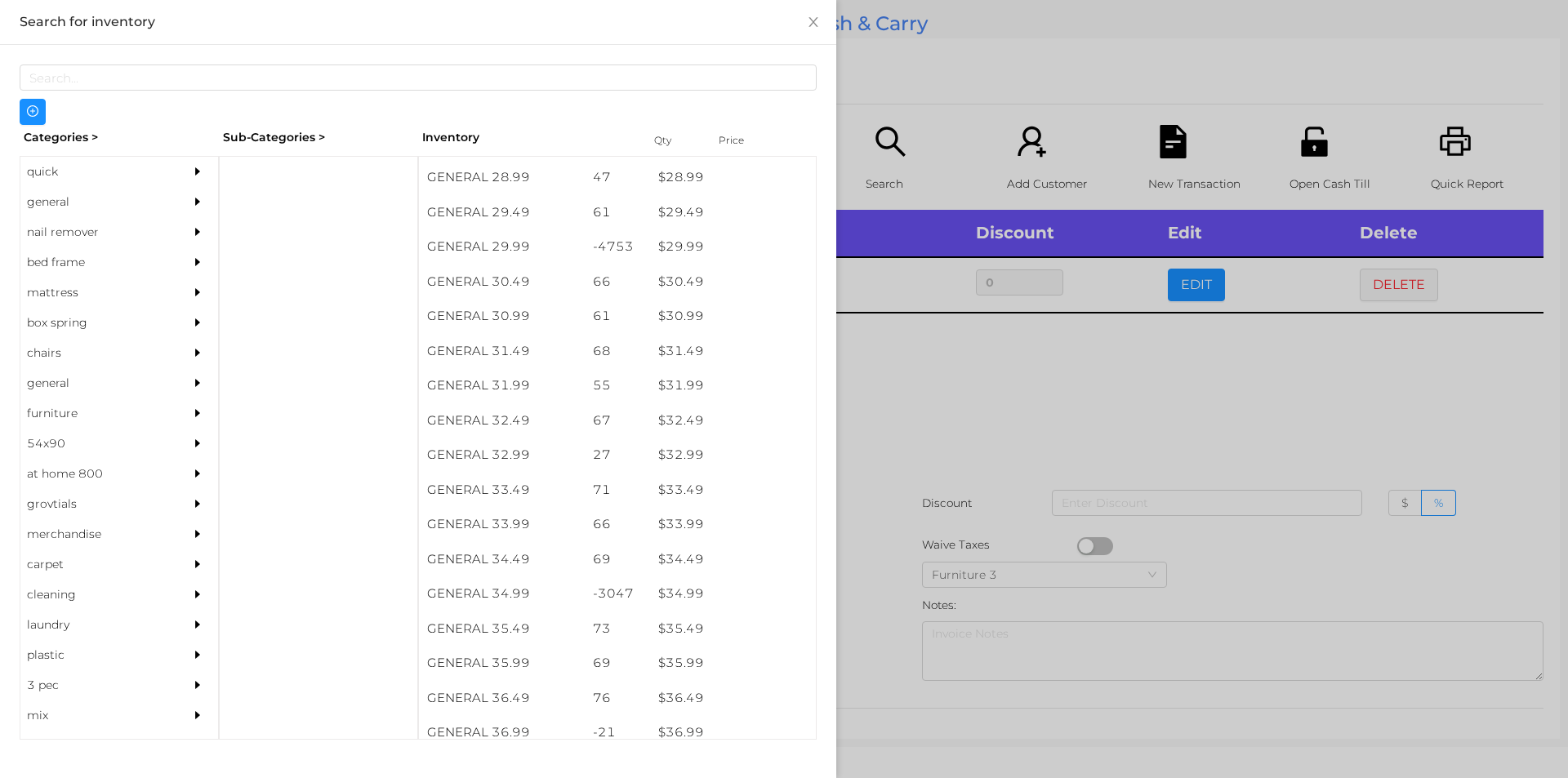
scroll to position [2388, 0]
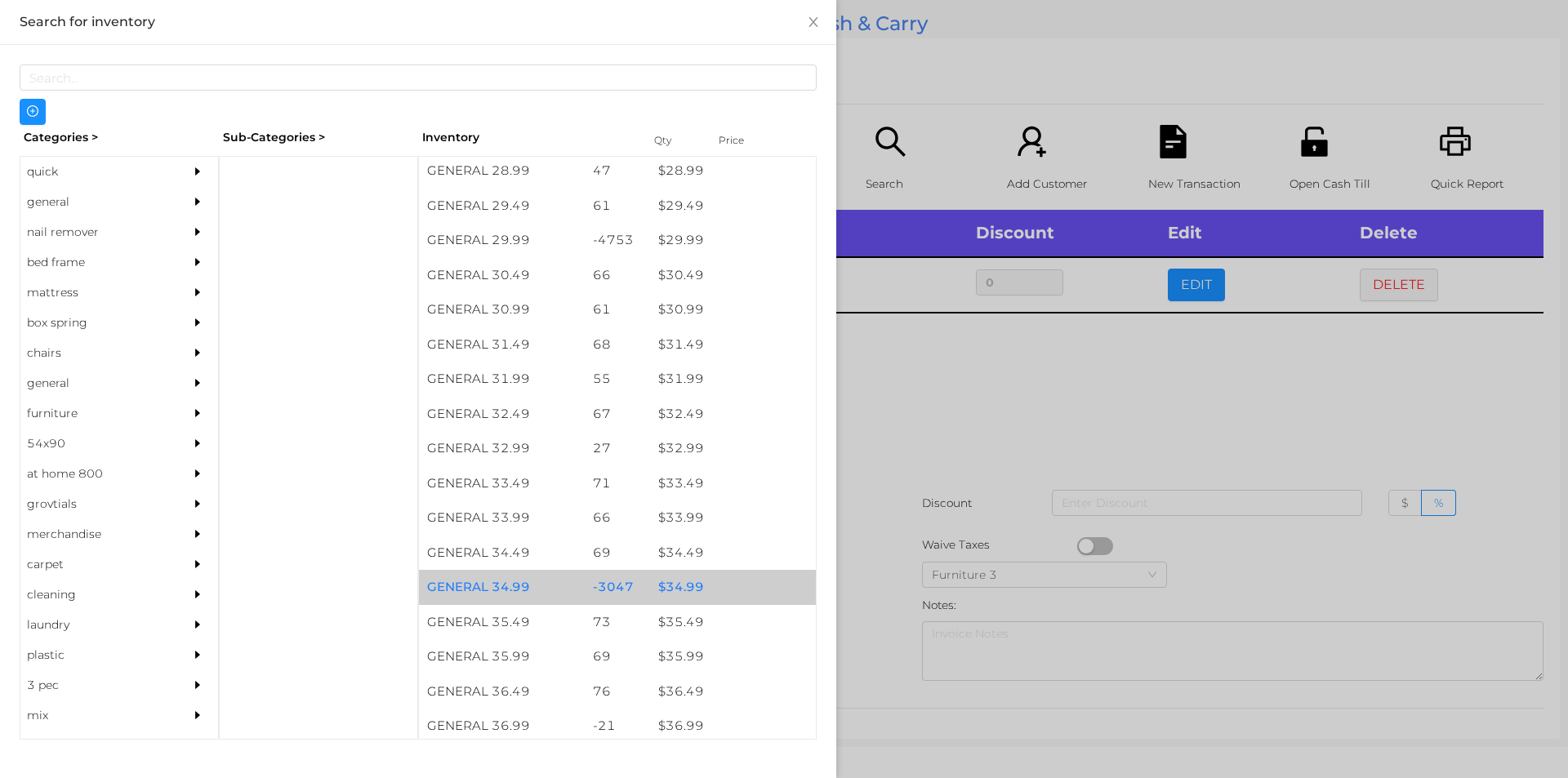
click at [678, 587] on div "$ 34.99" at bounding box center [733, 587] width 166 height 35
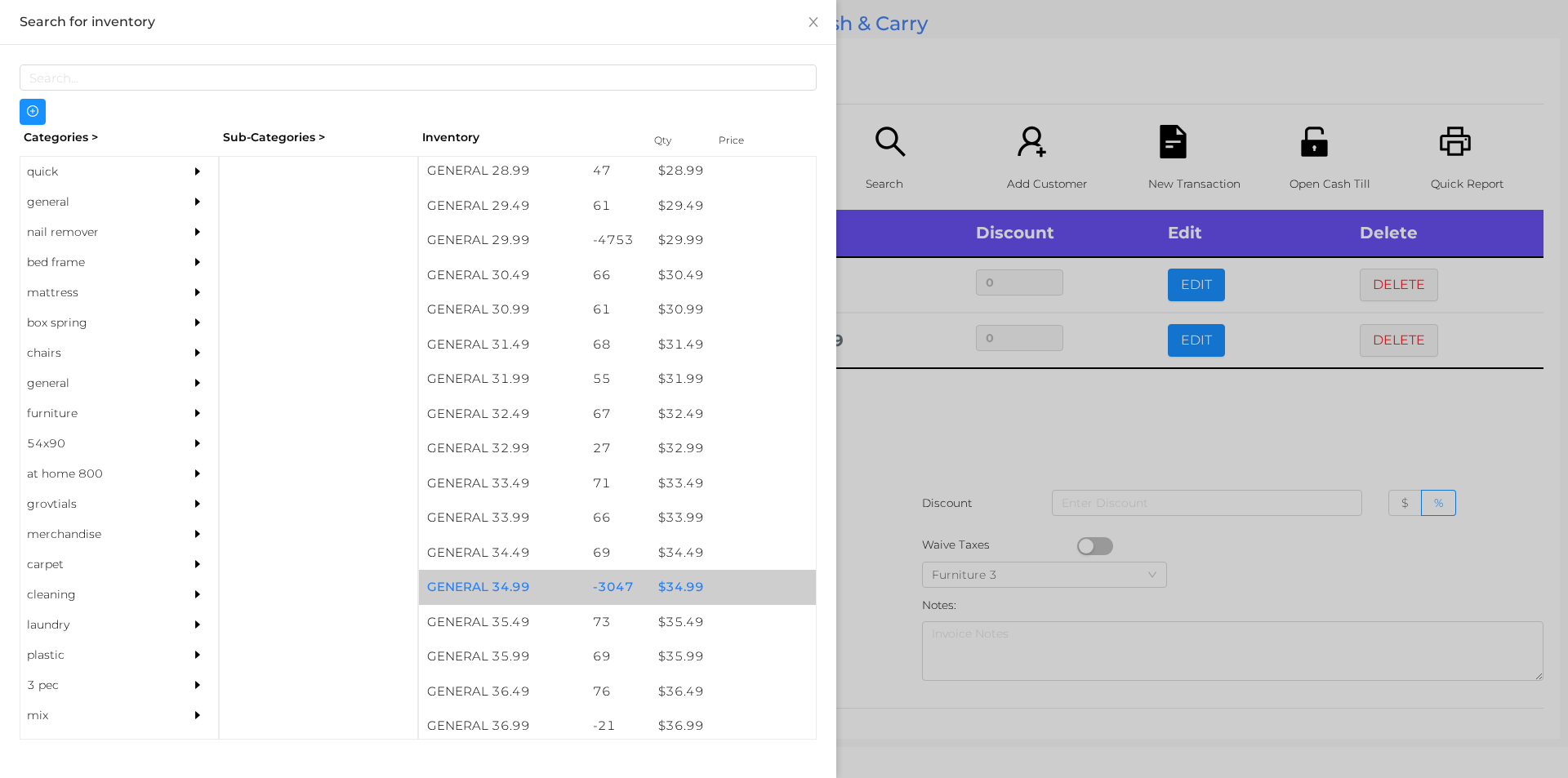
click at [680, 587] on div "$ 34.99" at bounding box center [733, 587] width 166 height 35
click at [677, 587] on div "$ 34.99" at bounding box center [733, 587] width 166 height 35
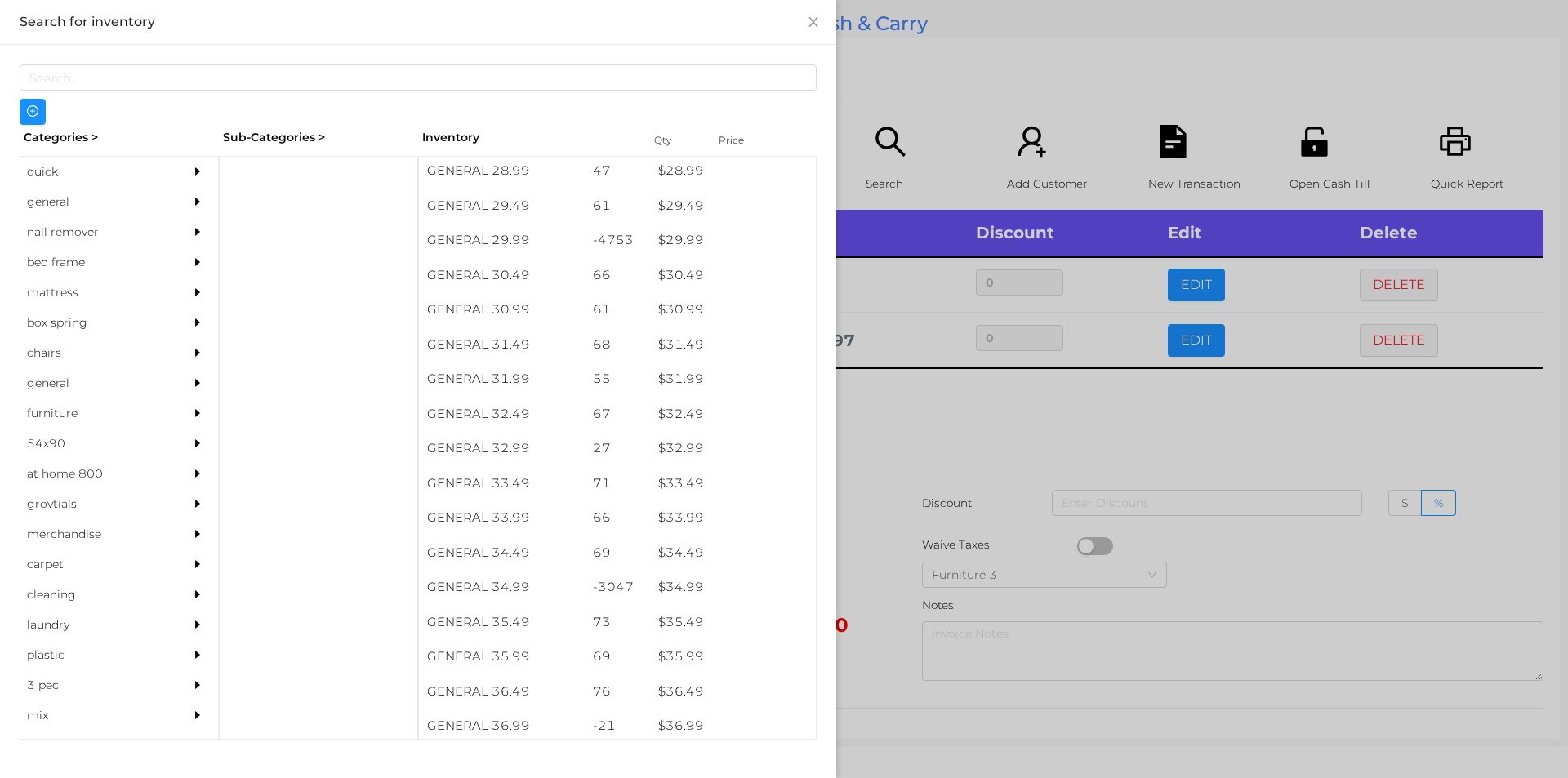
click at [896, 418] on div at bounding box center [784, 389] width 1568 height 778
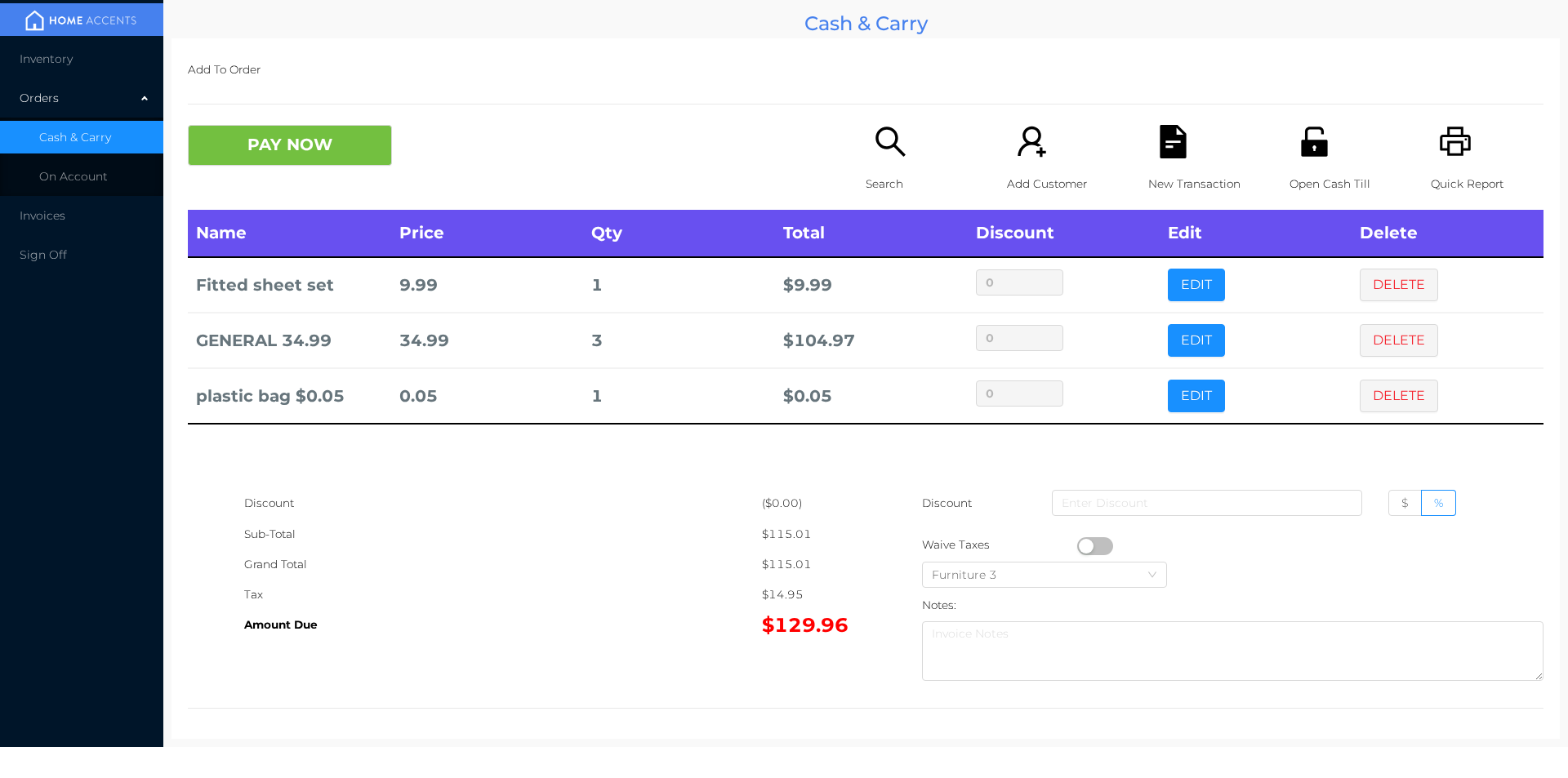
click at [329, 140] on button "PAY NOW" at bounding box center [290, 146] width 204 height 41
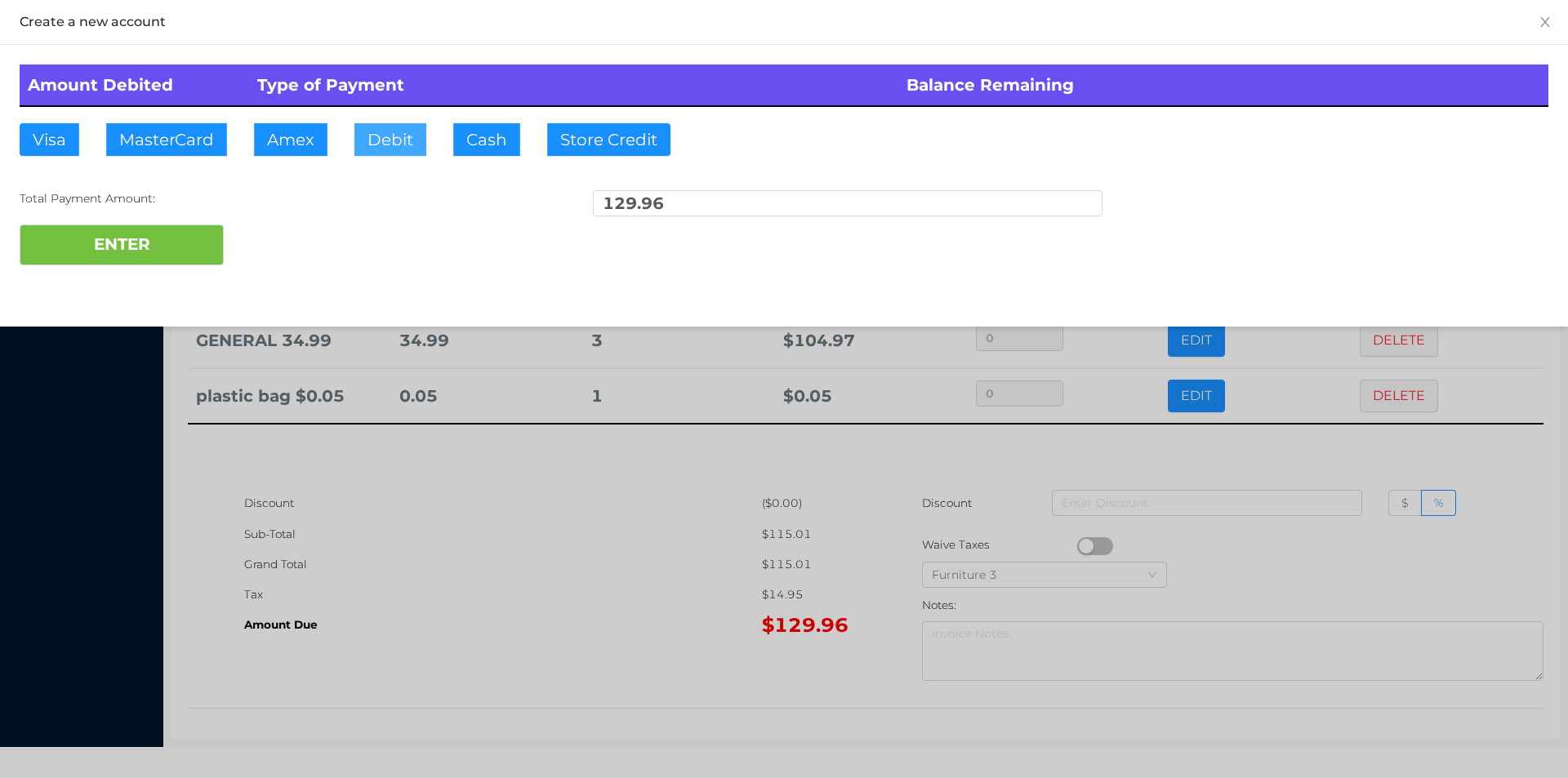
click at [383, 127] on button "Debit" at bounding box center [390, 140] width 72 height 33
click at [182, 246] on button "ENTER" at bounding box center [122, 245] width 204 height 41
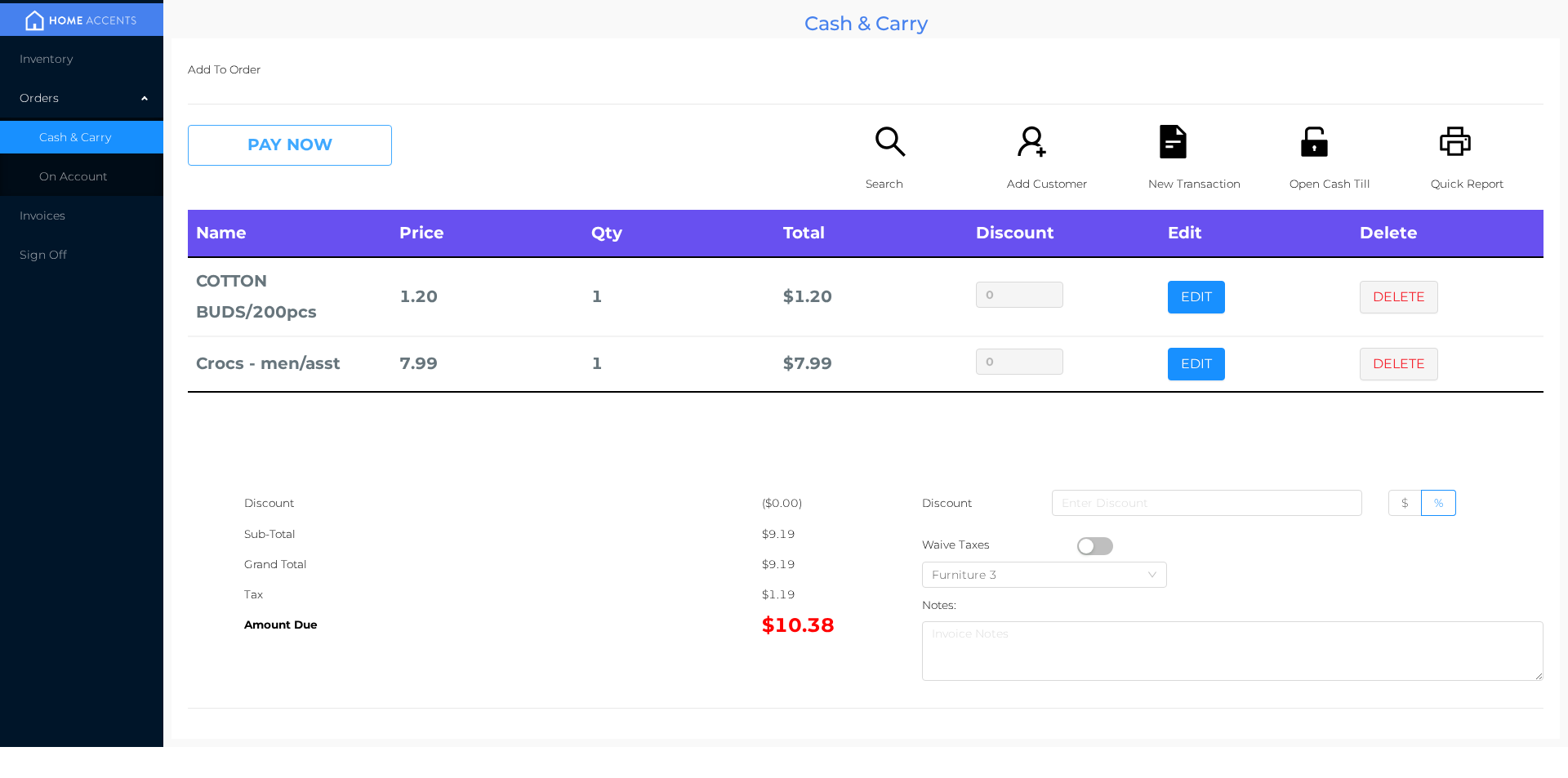
click at [330, 143] on button "PAY NOW" at bounding box center [290, 146] width 204 height 41
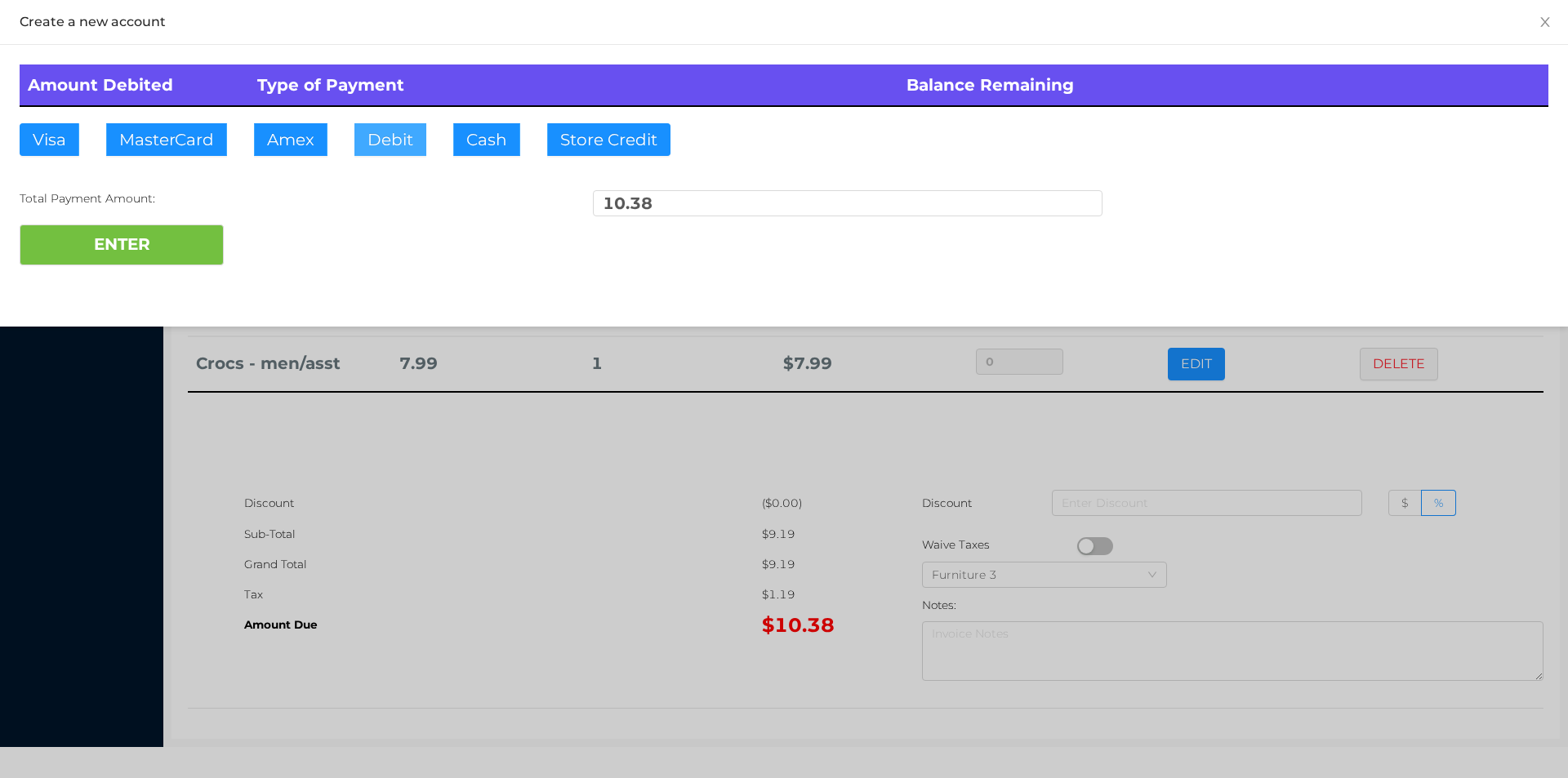
click at [398, 139] on button "Debit" at bounding box center [390, 140] width 72 height 33
click at [191, 260] on button "ENTER" at bounding box center [122, 245] width 204 height 41
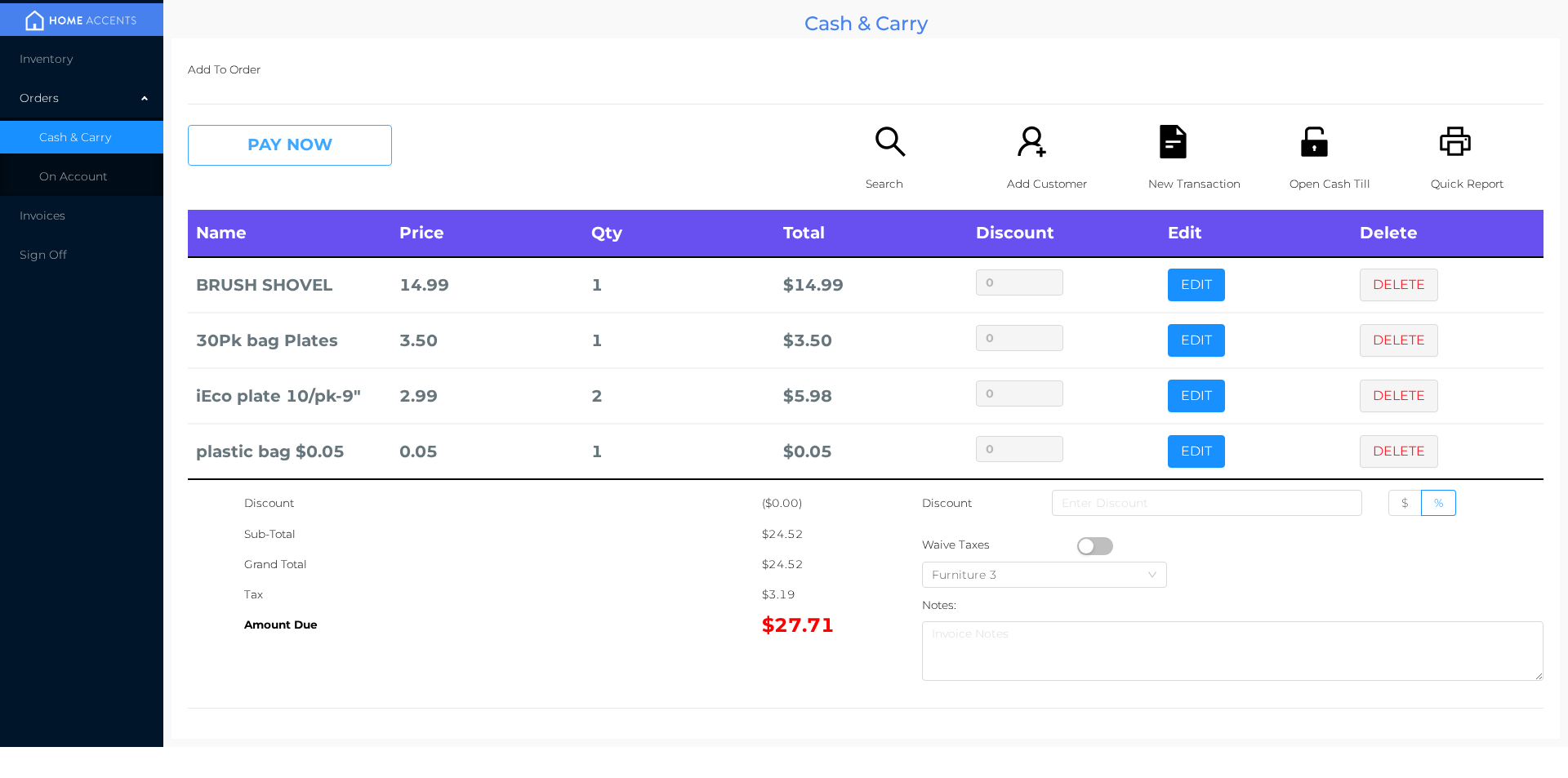
click at [268, 153] on button "PAY NOW" at bounding box center [290, 146] width 204 height 41
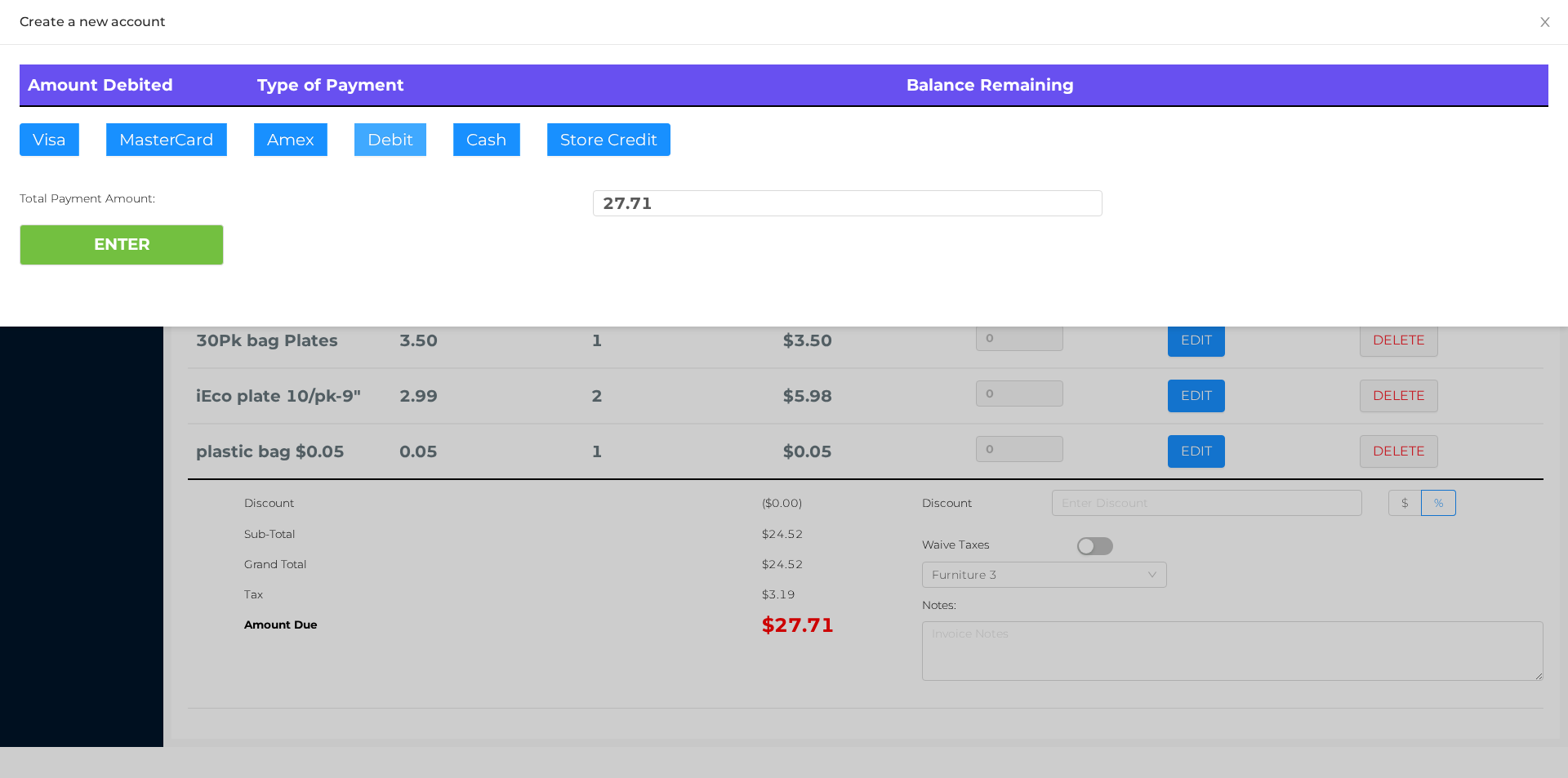
click at [379, 140] on button "Debit" at bounding box center [390, 140] width 72 height 33
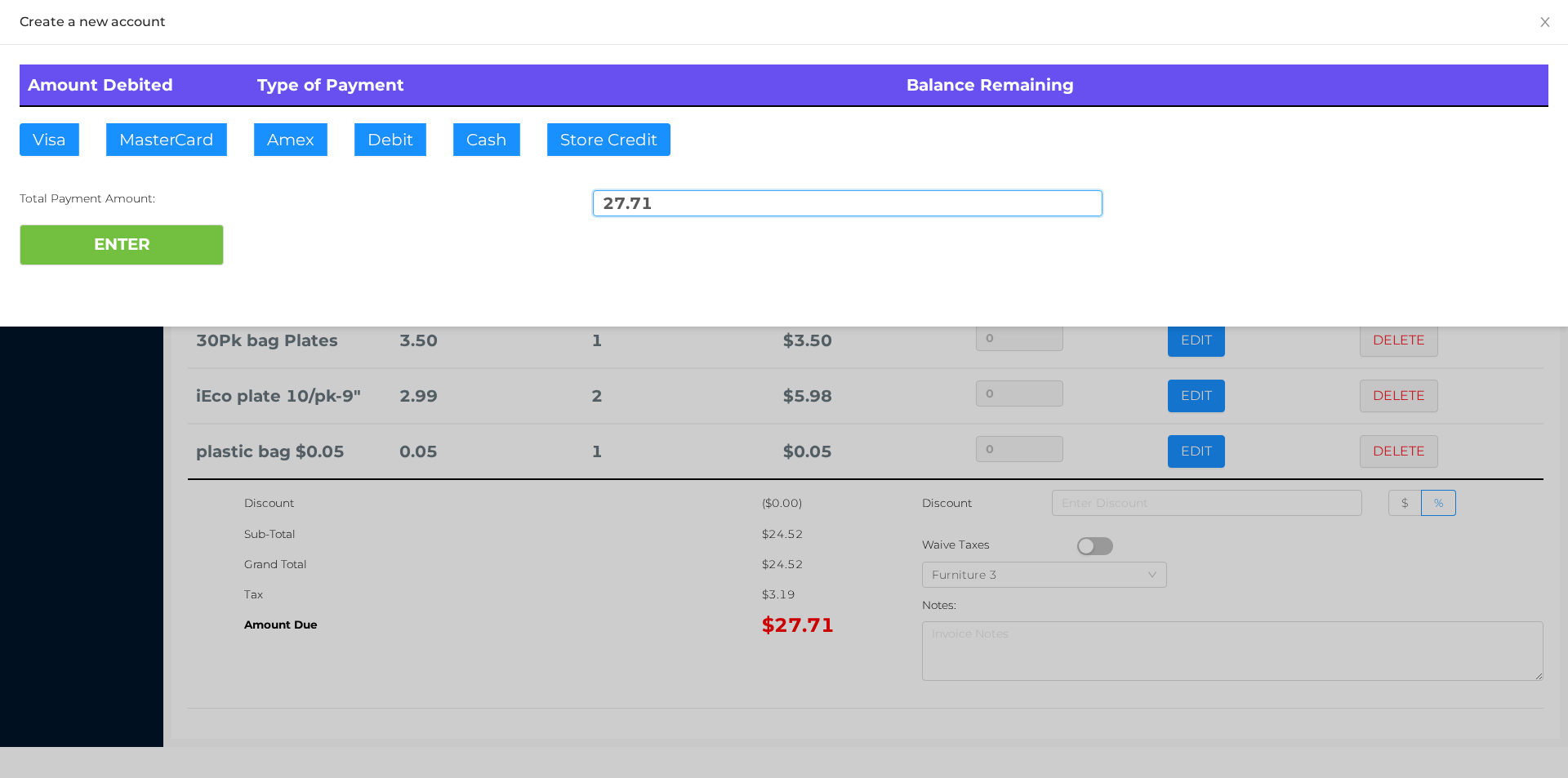
click at [604, 581] on div at bounding box center [784, 389] width 1568 height 778
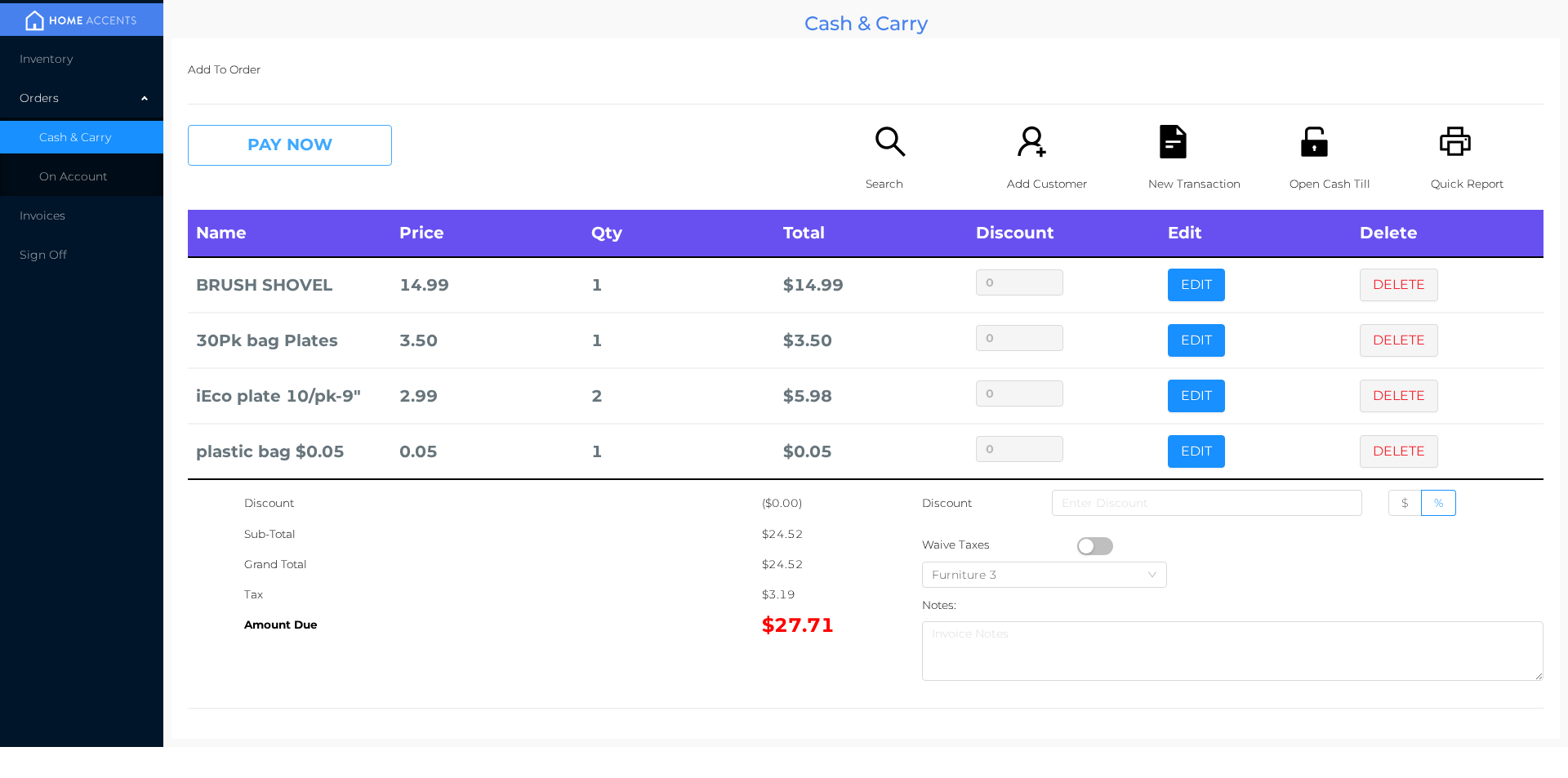
click at [344, 151] on button "PAY NOW" at bounding box center [290, 146] width 204 height 41
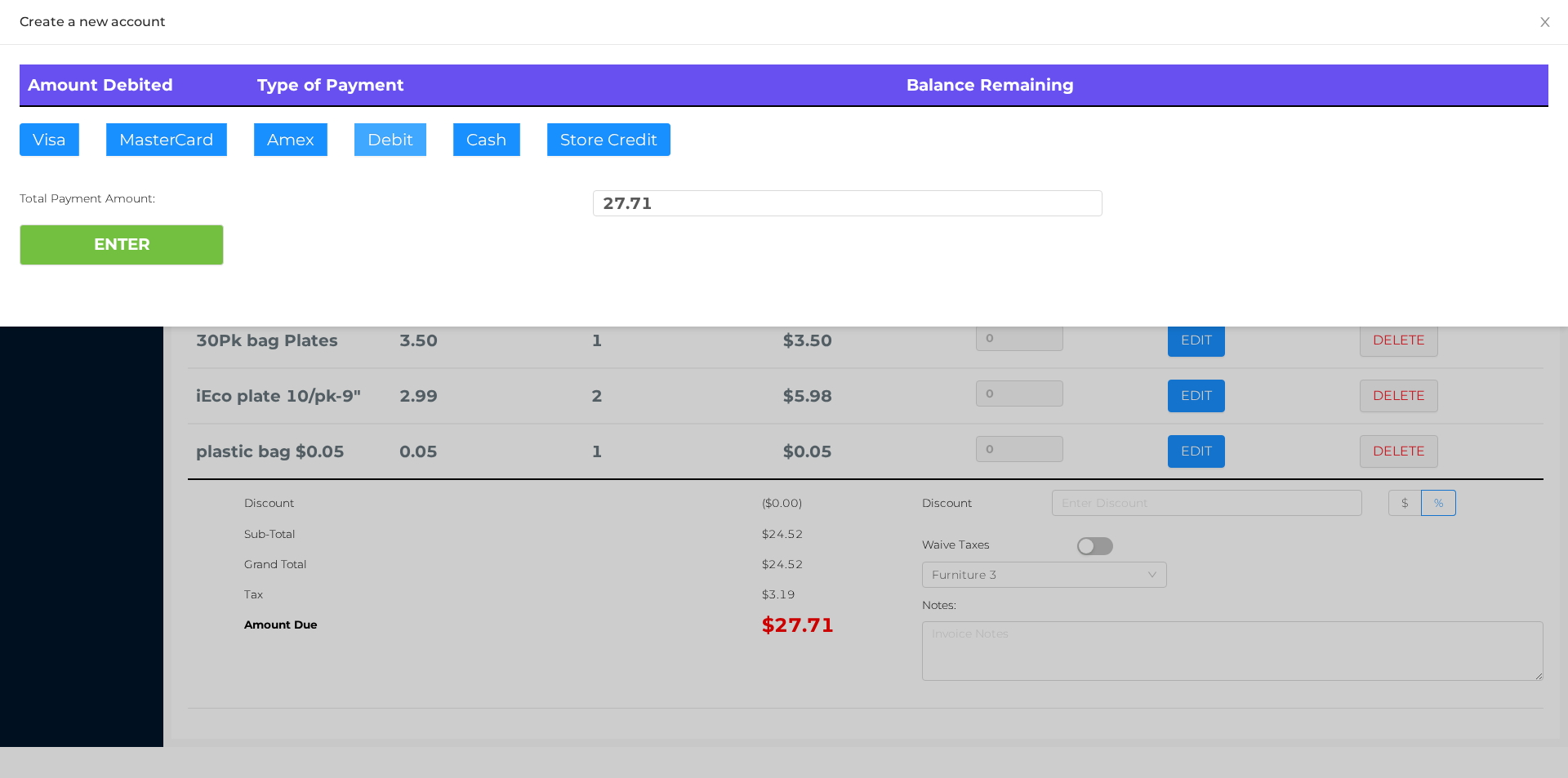
click at [392, 146] on button "Debit" at bounding box center [390, 140] width 72 height 33
click at [186, 235] on button "ENTER" at bounding box center [122, 245] width 204 height 41
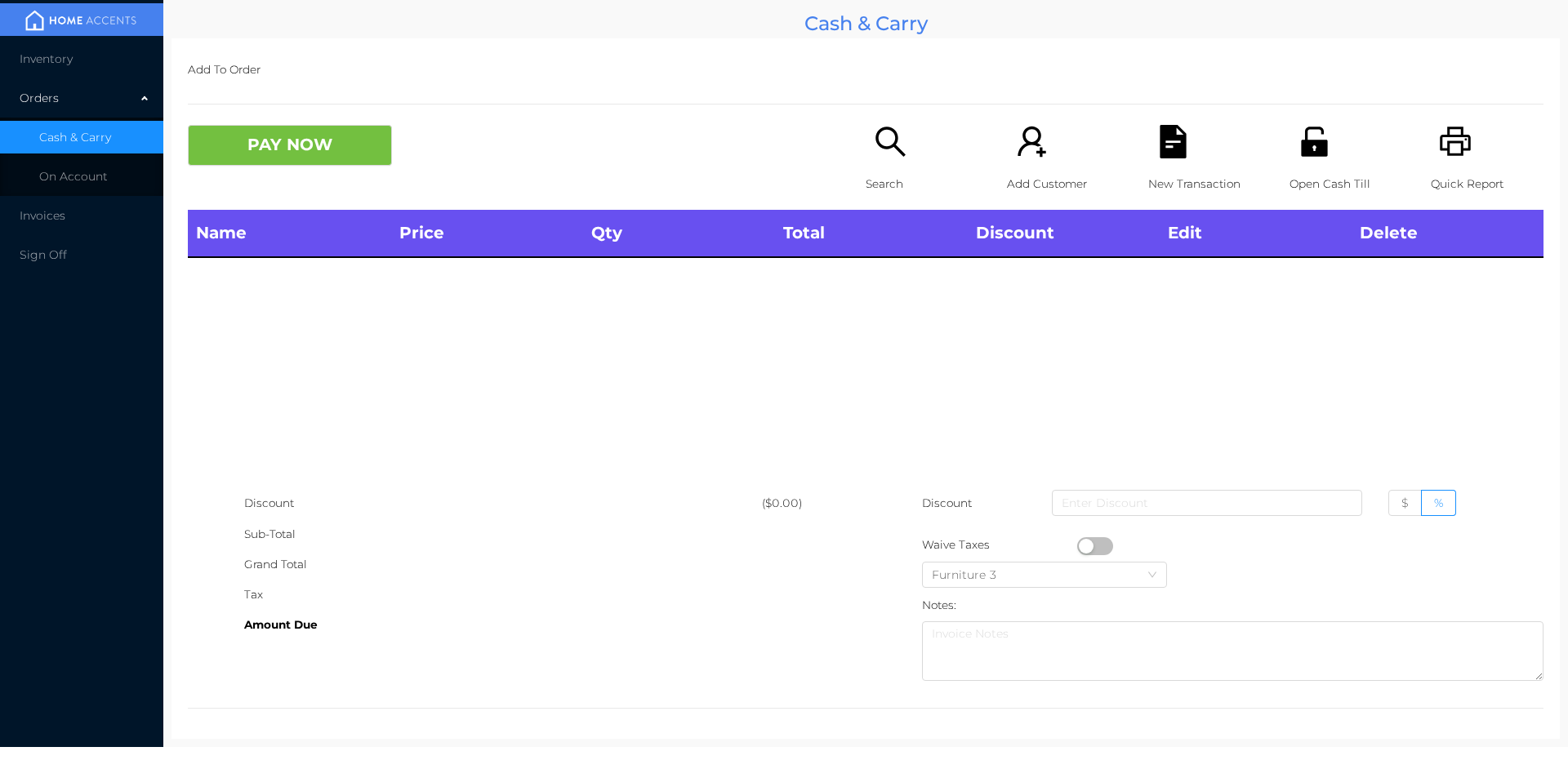
click at [891, 135] on icon "icon: search" at bounding box center [890, 142] width 29 height 29
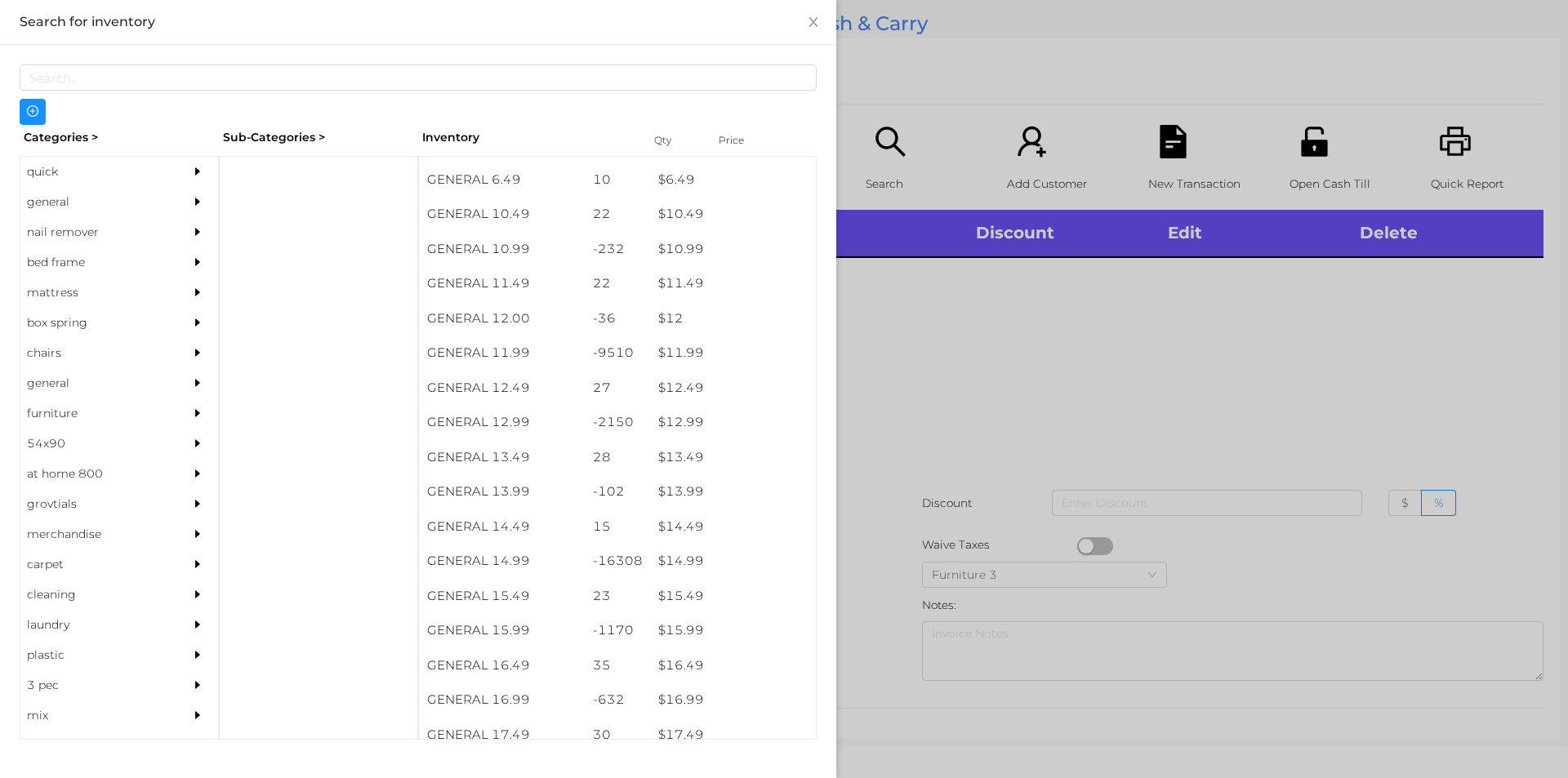
scroll to position [1050, 0]
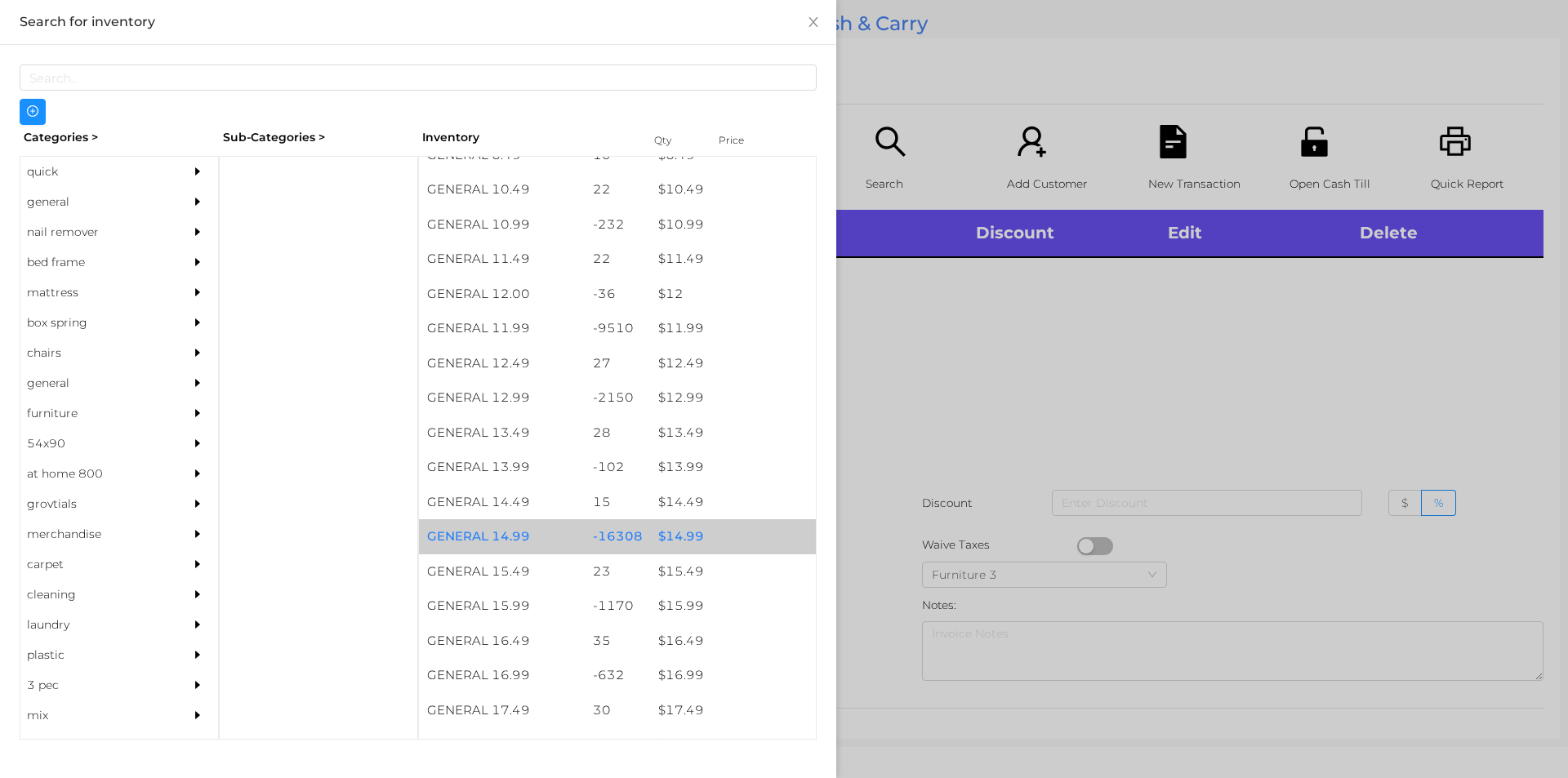
click at [686, 534] on div "$ 14.99" at bounding box center [733, 537] width 166 height 35
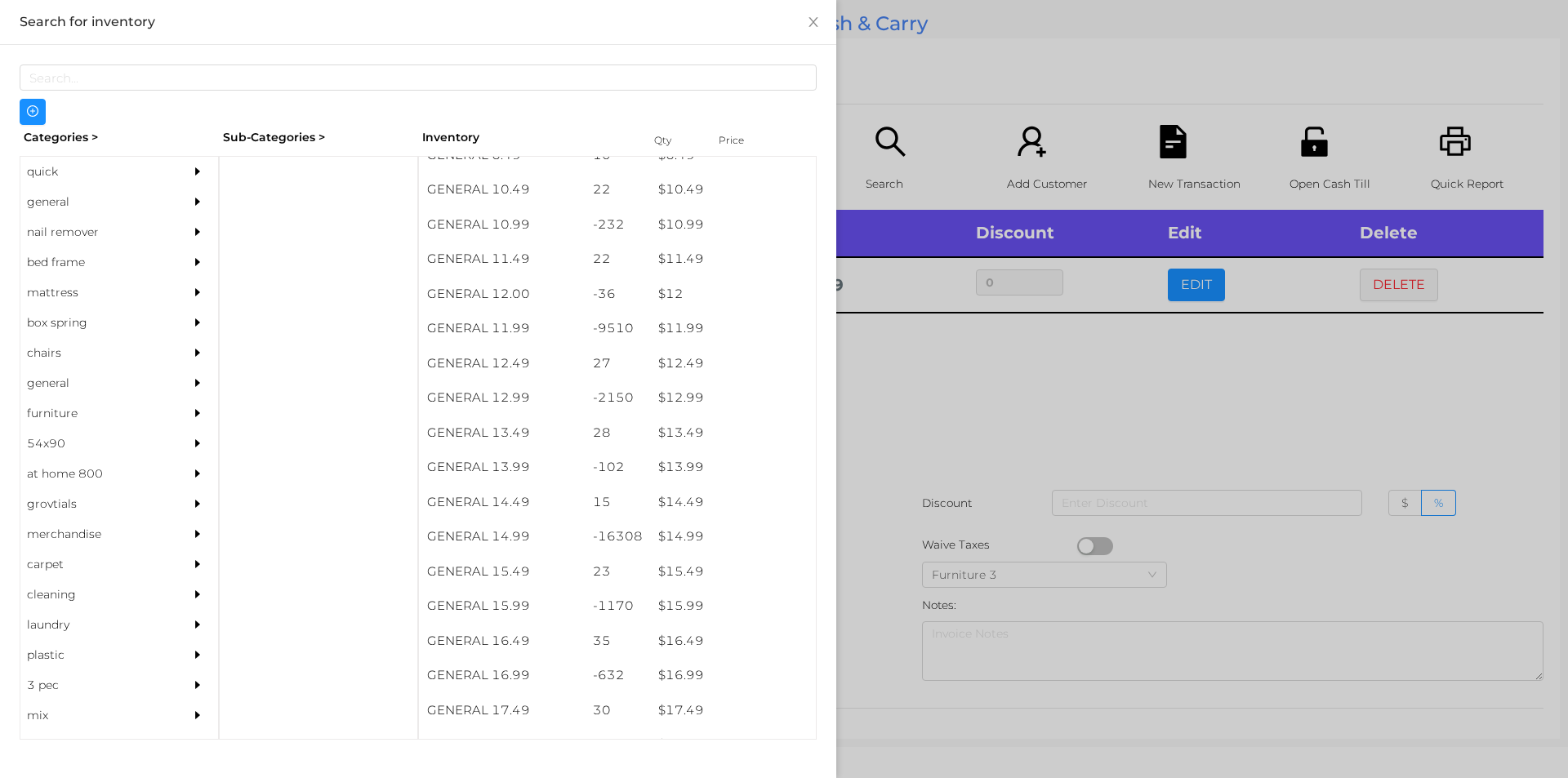
click at [883, 460] on div at bounding box center [784, 389] width 1568 height 778
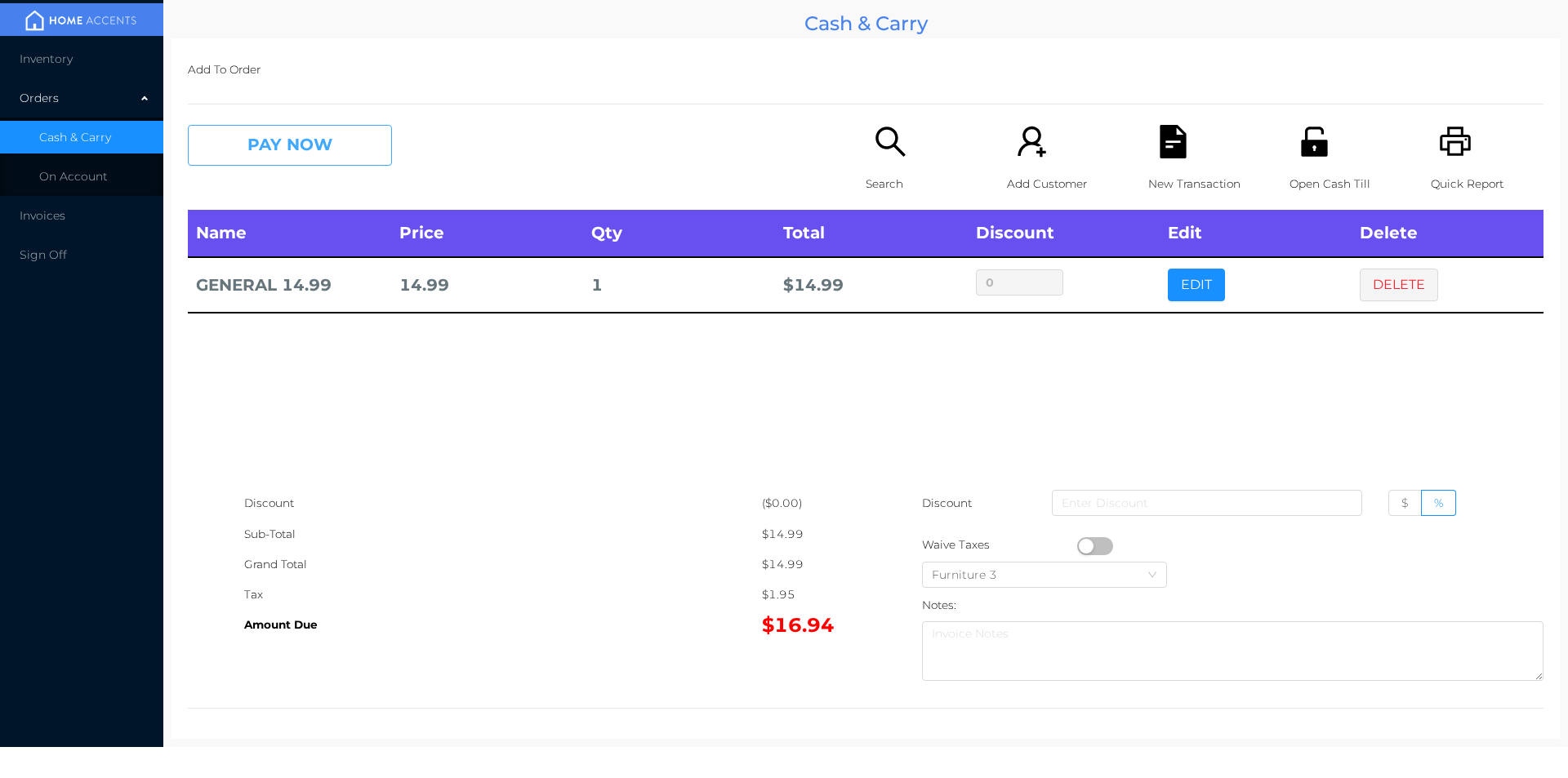
click at [226, 137] on button "PAY NOW" at bounding box center [290, 146] width 204 height 41
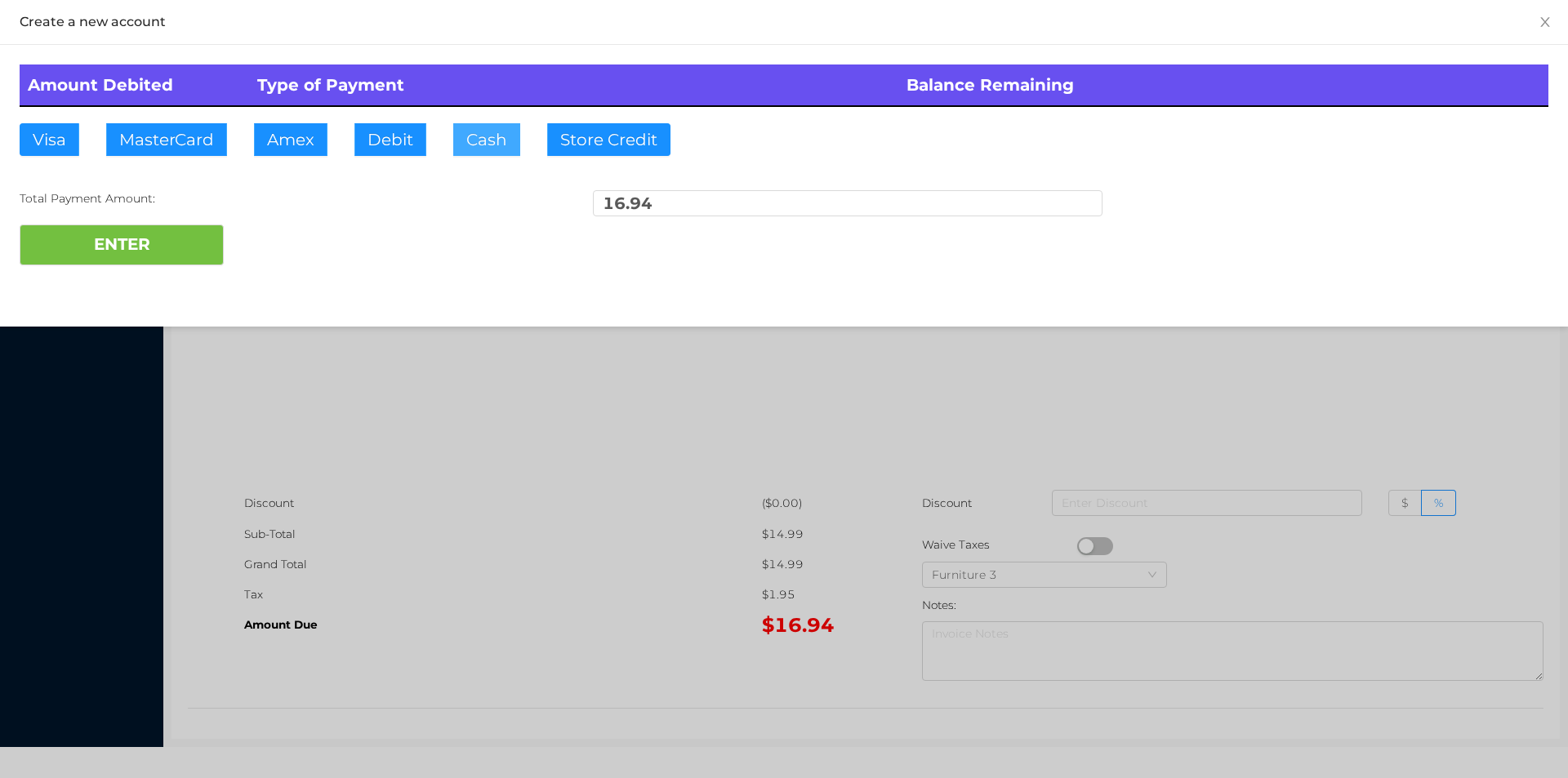
click at [455, 146] on button "Cash" at bounding box center [487, 140] width 67 height 33
type input "20."
click at [142, 242] on button "ENTER" at bounding box center [122, 245] width 204 height 41
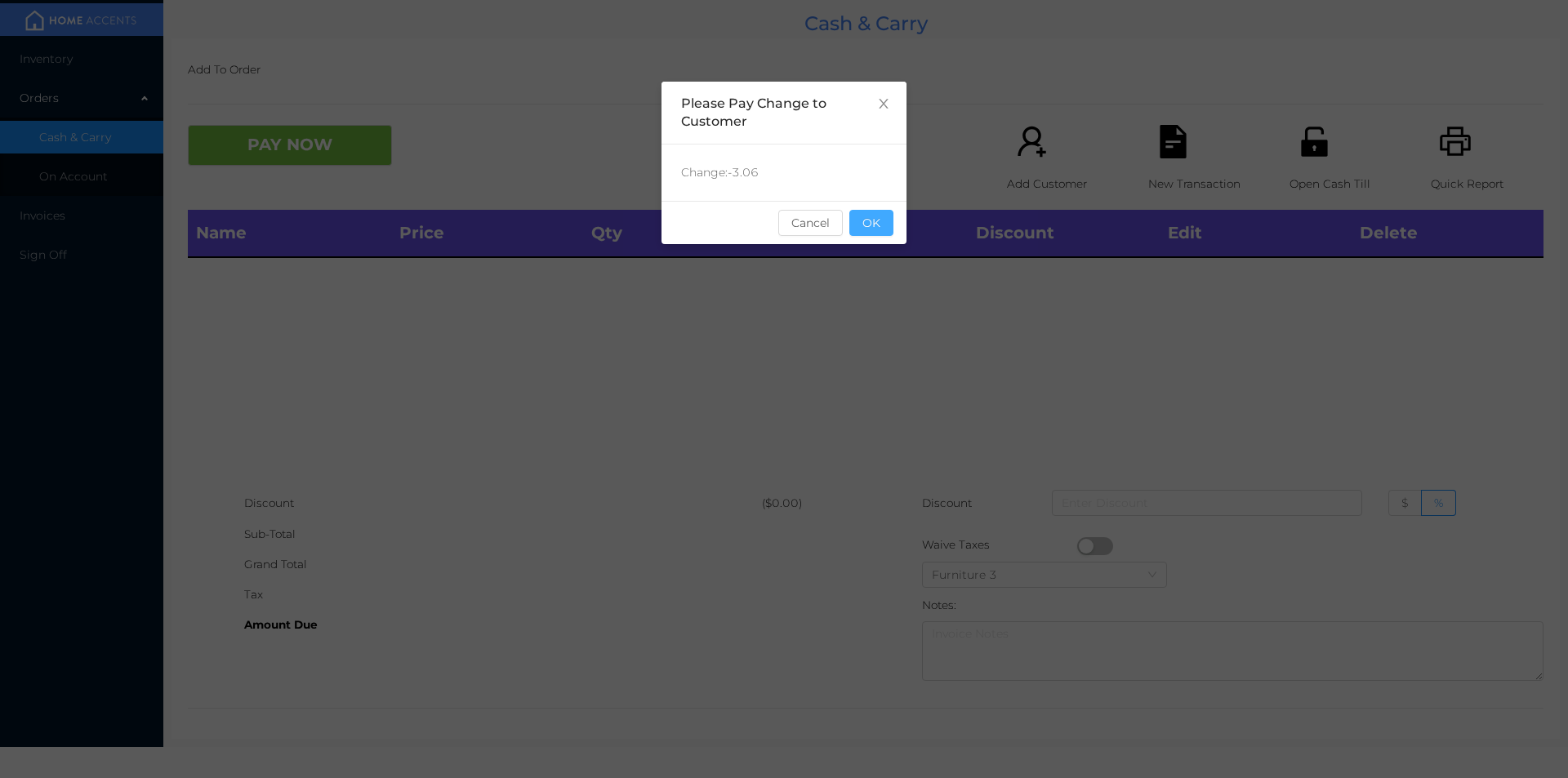
click at [859, 223] on button "OK" at bounding box center [871, 223] width 44 height 26
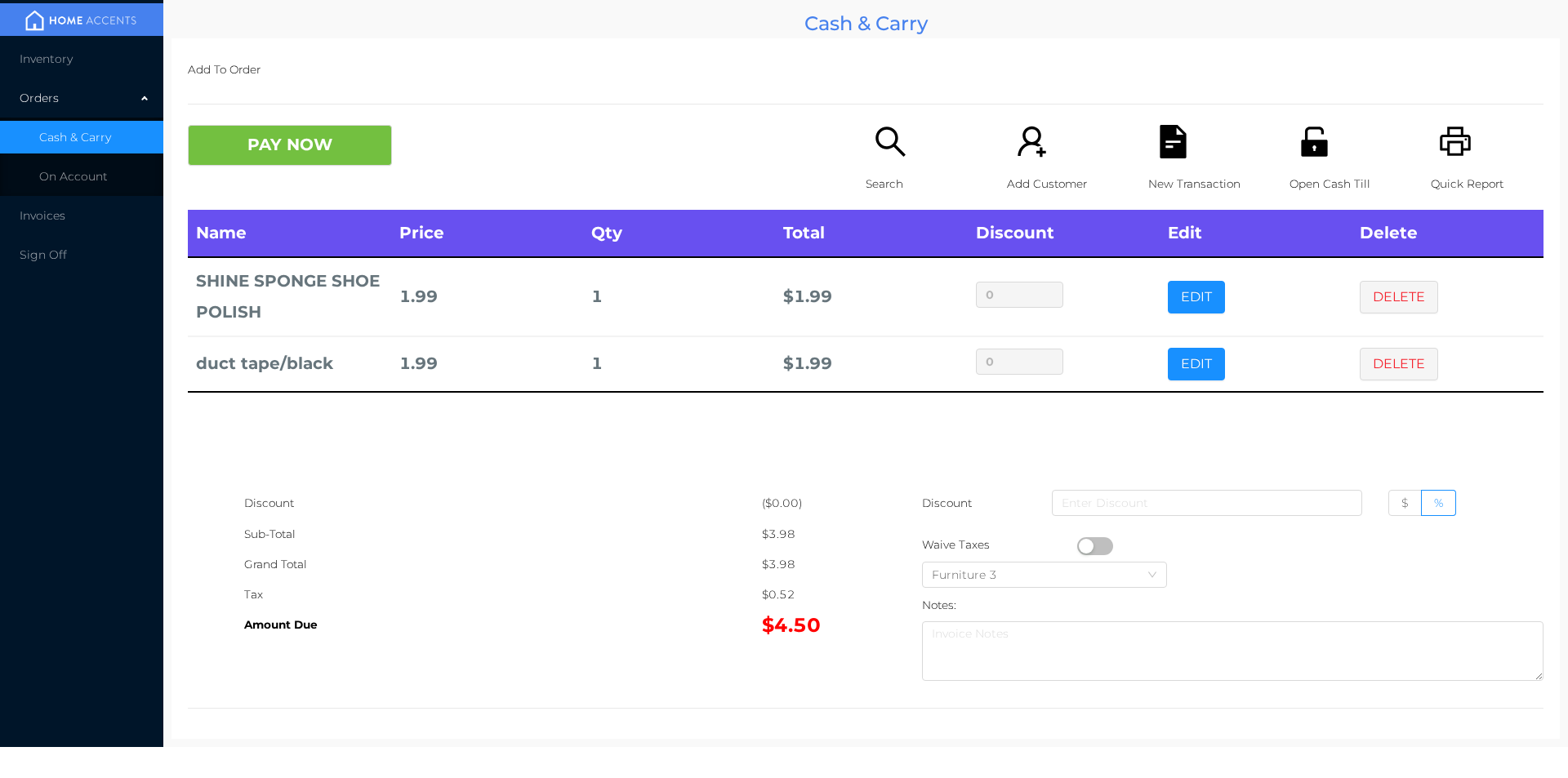
click at [865, 165] on div "Search" at bounding box center [922, 168] width 113 height 85
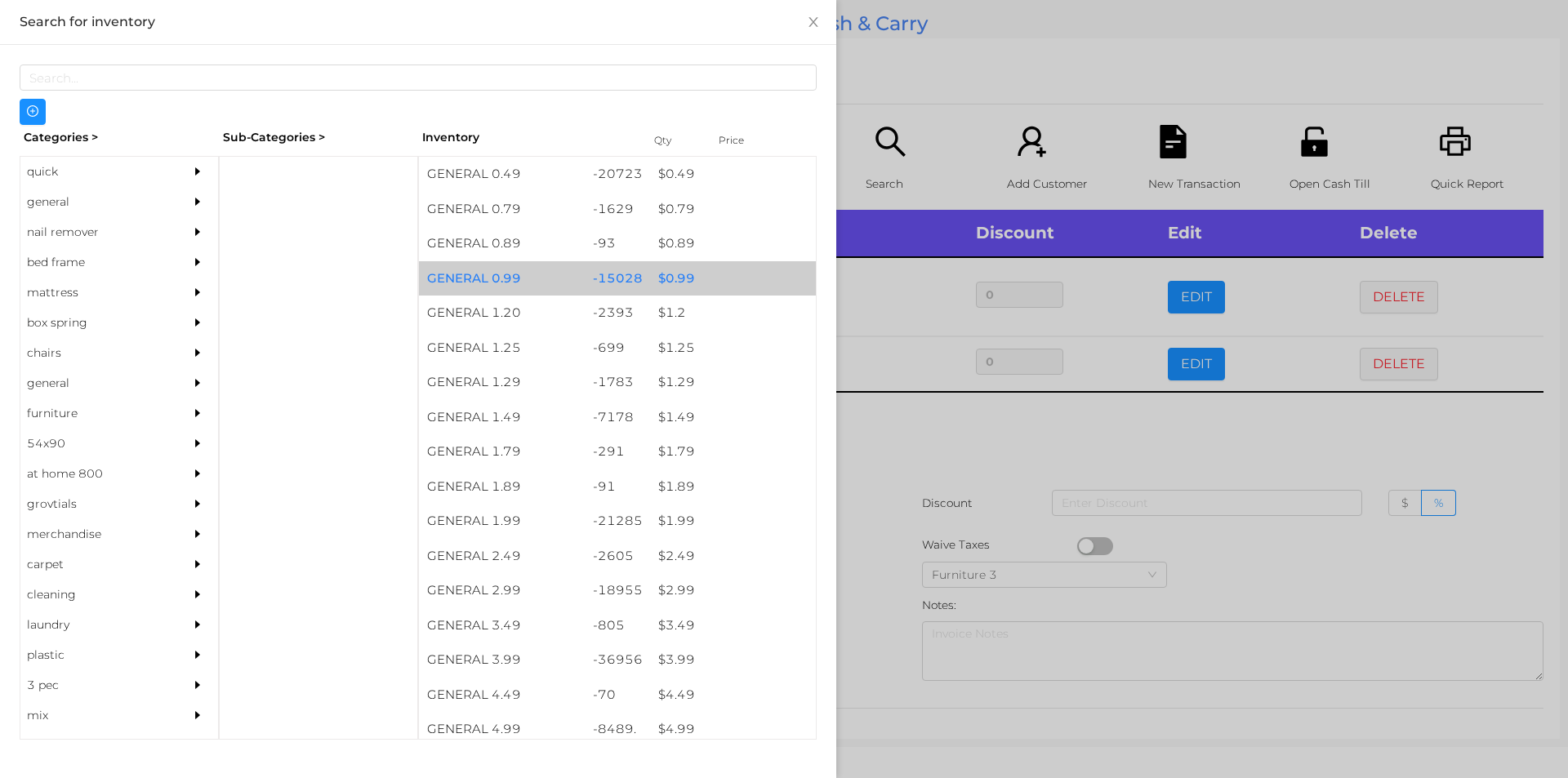
click at [666, 278] on div "$ 0.99" at bounding box center [733, 278] width 166 height 35
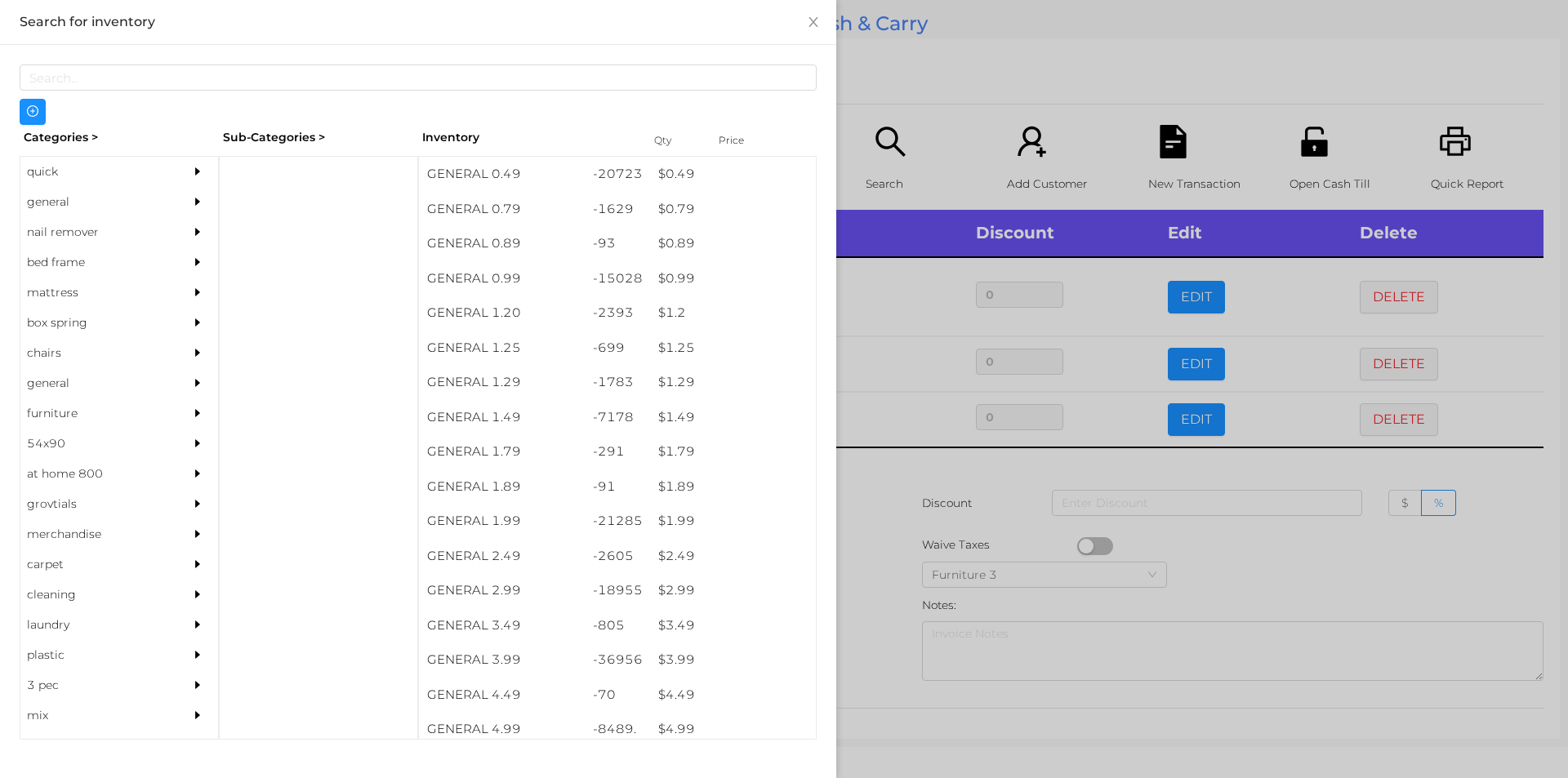
click at [878, 523] on div at bounding box center [784, 389] width 1568 height 778
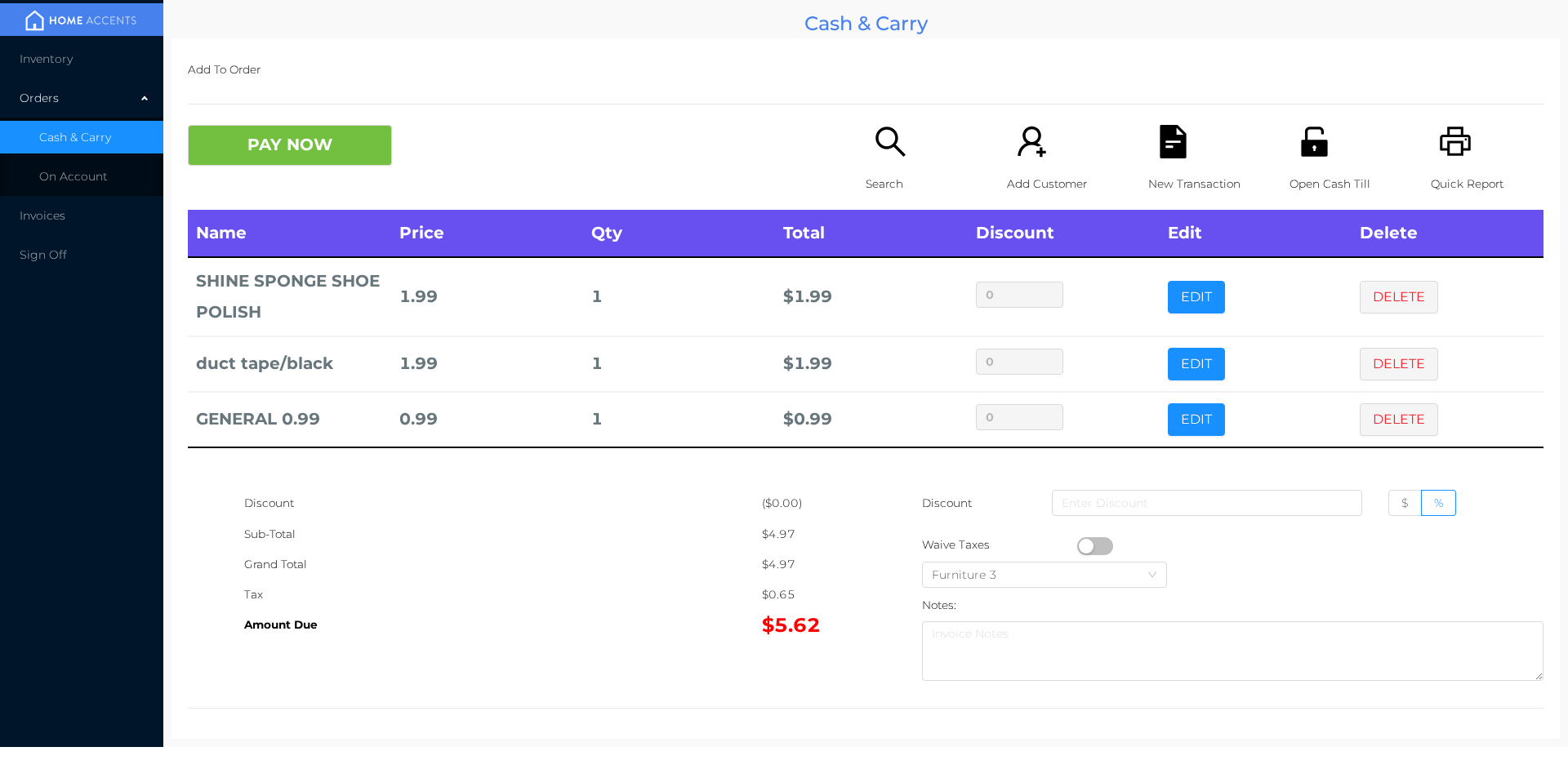
click at [1085, 541] on button "button" at bounding box center [1095, 546] width 36 height 18
click at [1393, 416] on button "DELETE" at bounding box center [1399, 420] width 79 height 33
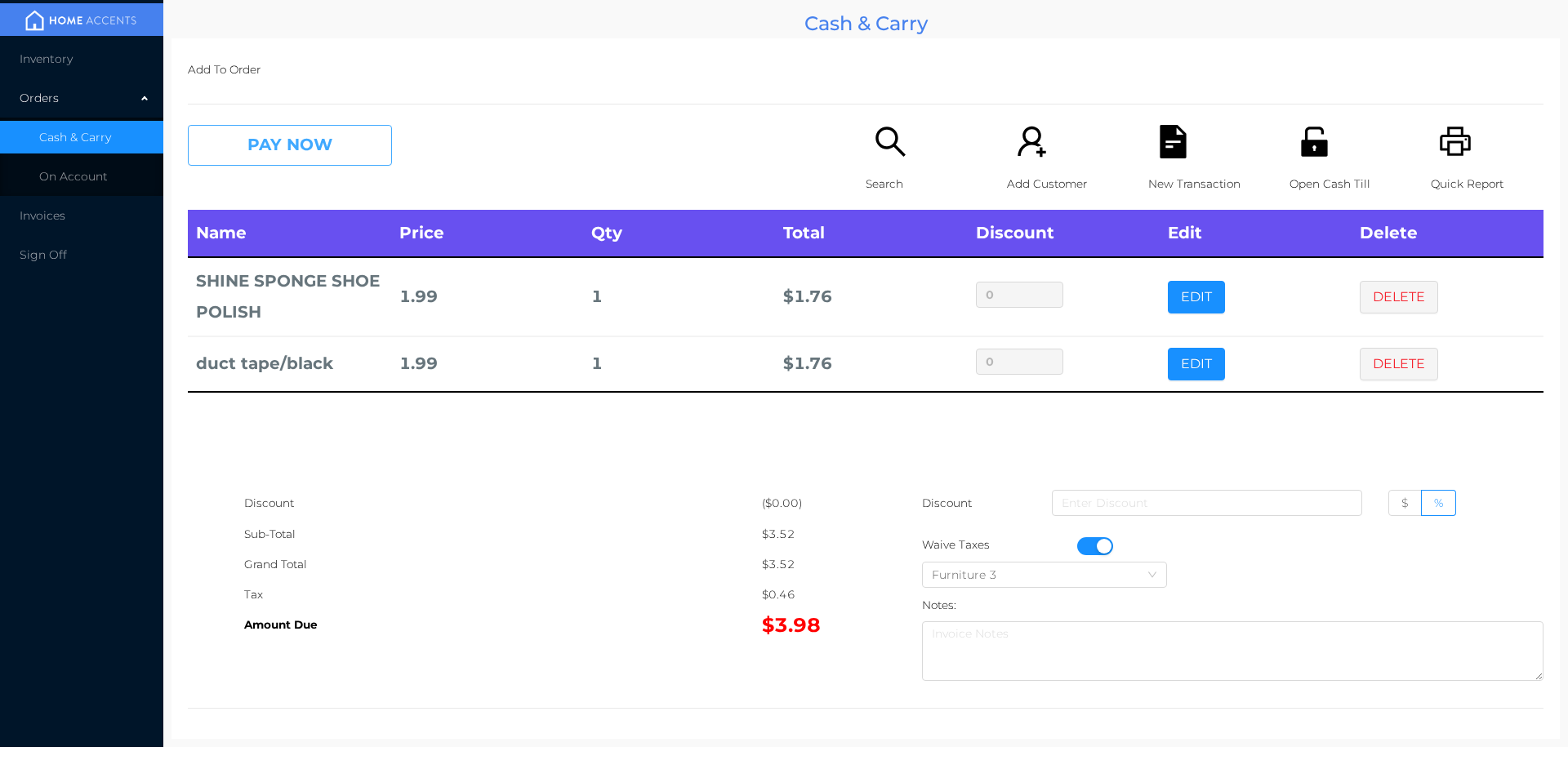
click at [305, 146] on button "PAY NOW" at bounding box center [290, 146] width 204 height 41
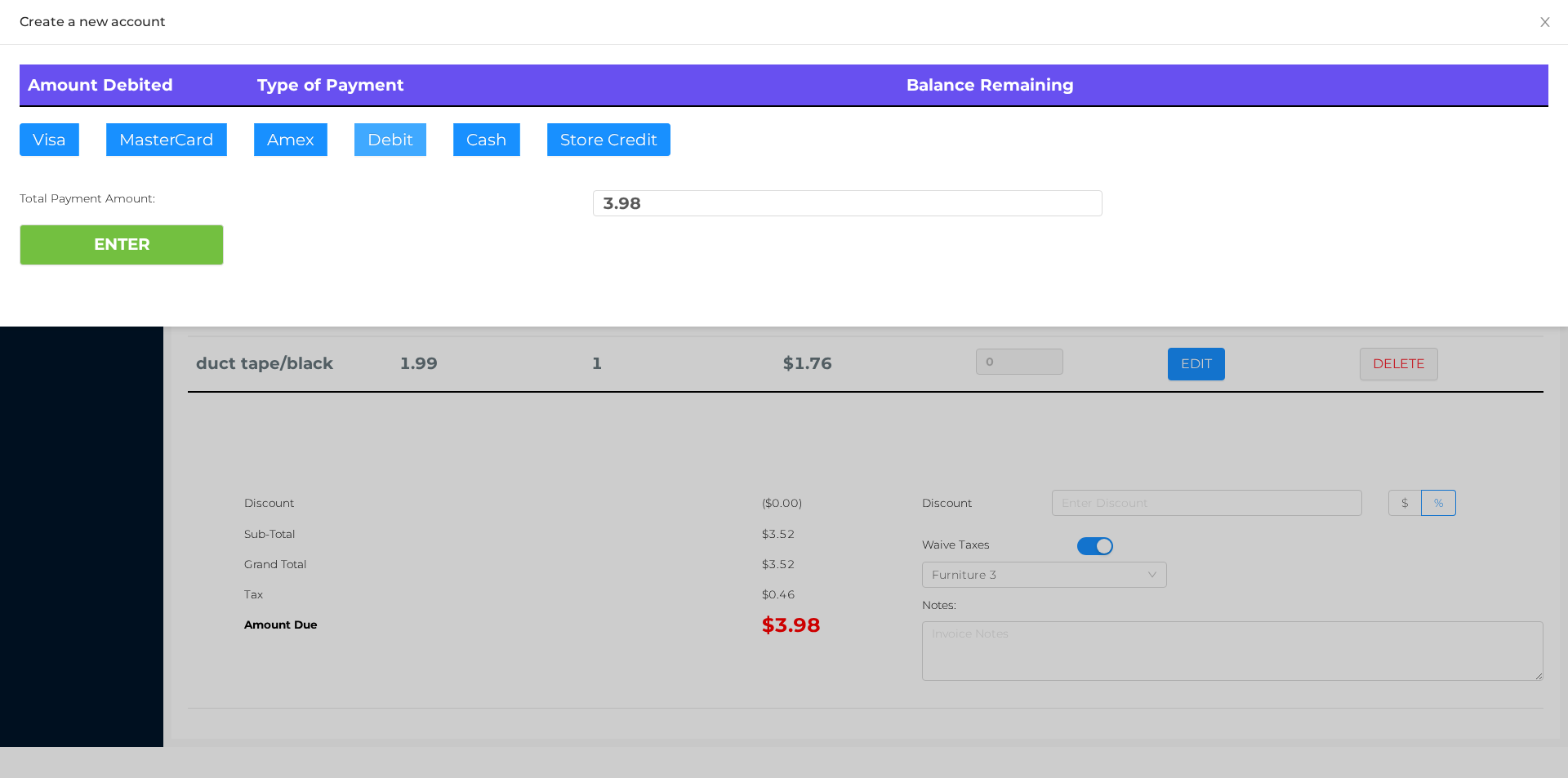
click at [398, 143] on button "Debit" at bounding box center [390, 140] width 72 height 33
click at [217, 232] on button "ENTER" at bounding box center [122, 245] width 204 height 41
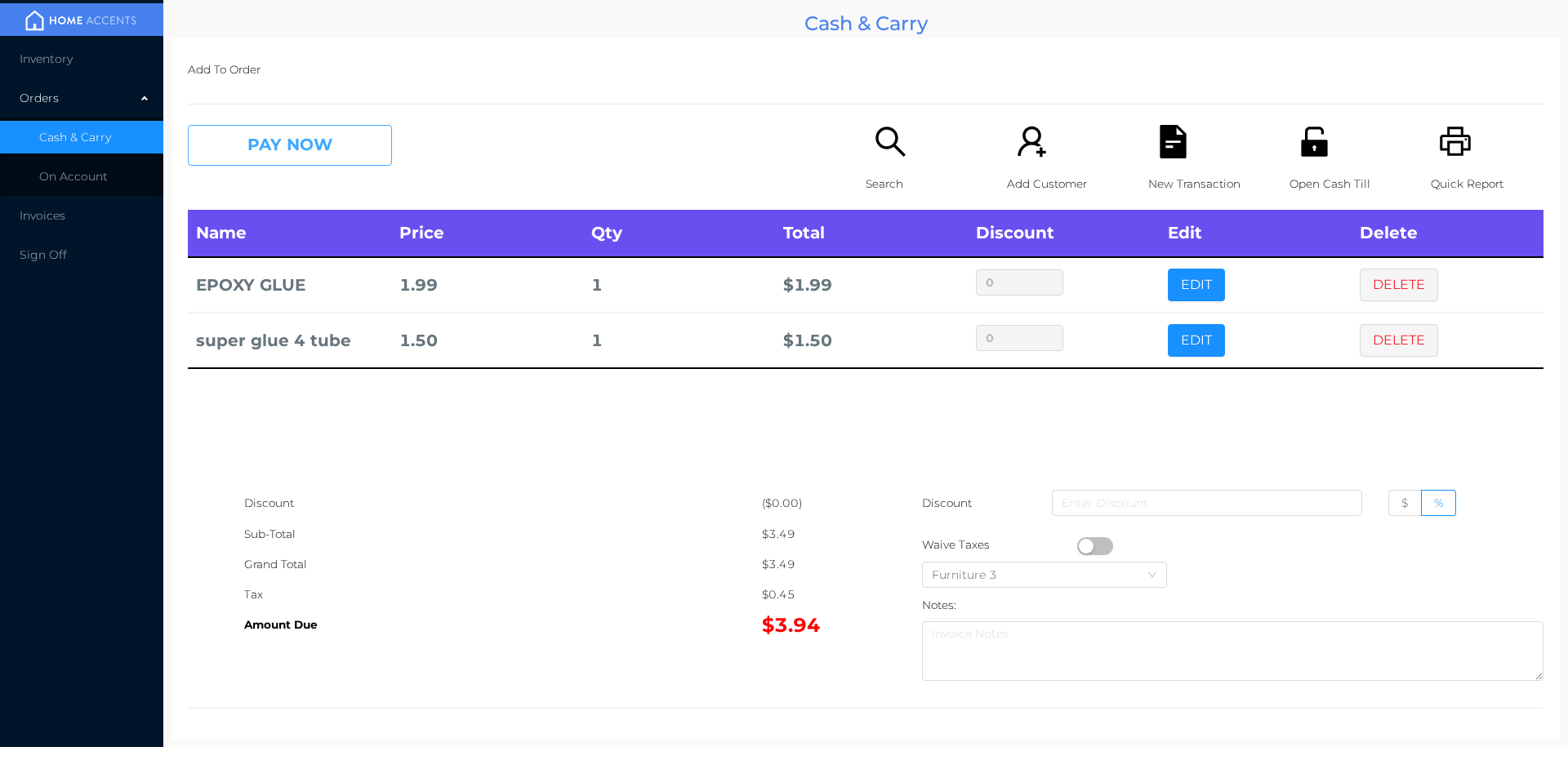
click at [260, 145] on button "PAY NOW" at bounding box center [290, 146] width 204 height 41
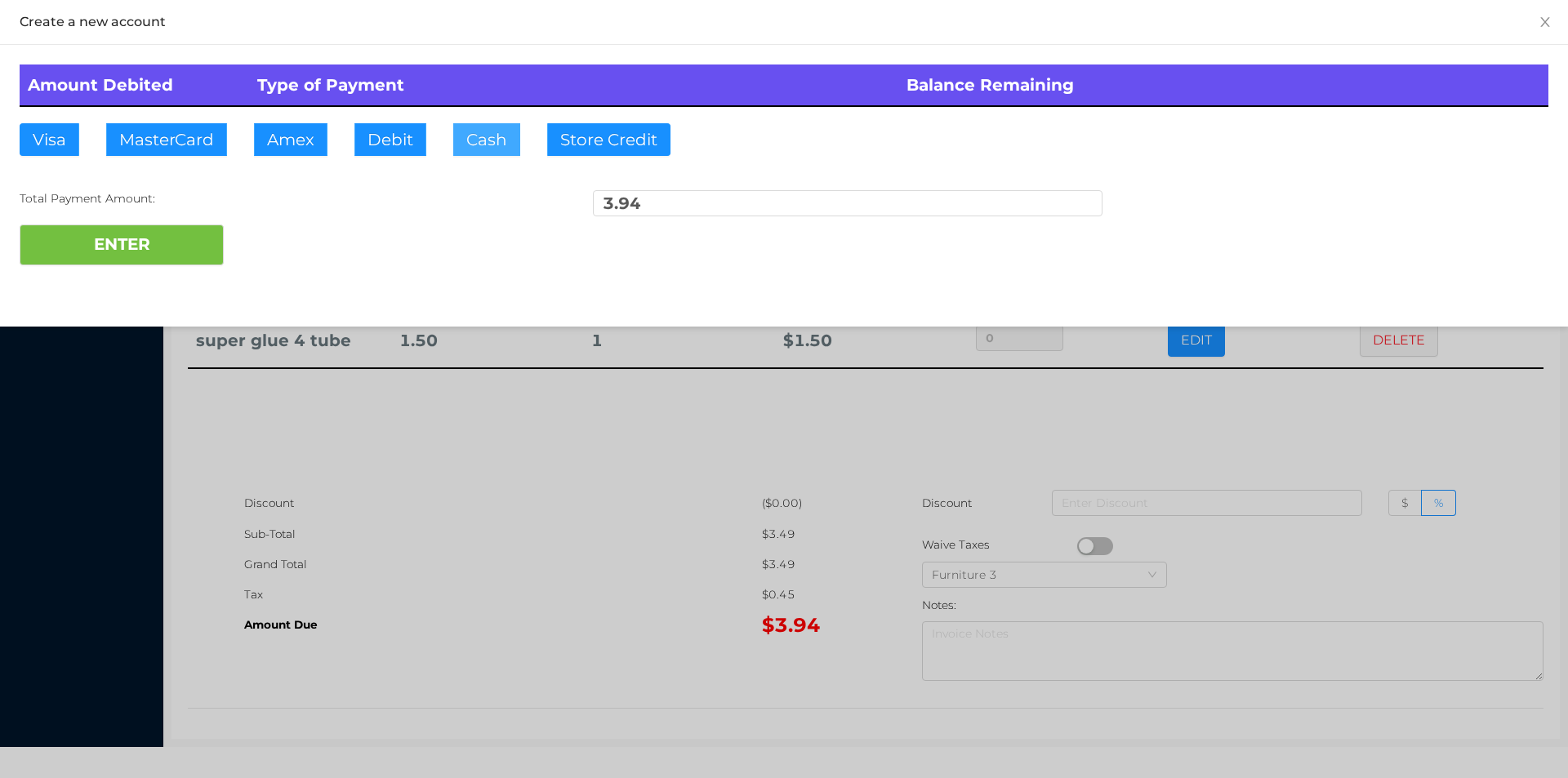
click at [483, 139] on button "Cash" at bounding box center [487, 140] width 67 height 33
type input "5."
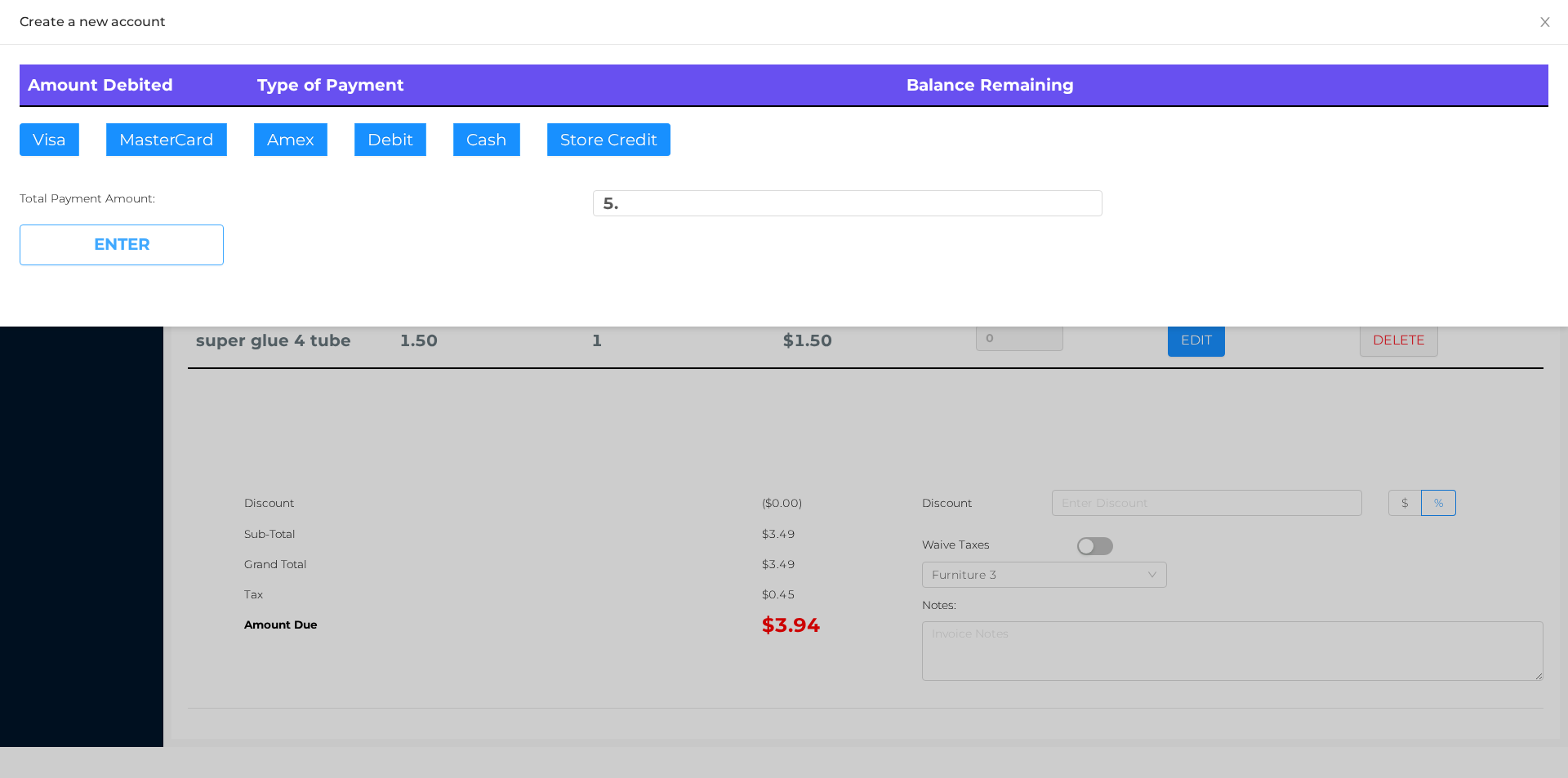
click at [142, 259] on button "ENTER" at bounding box center [122, 245] width 204 height 41
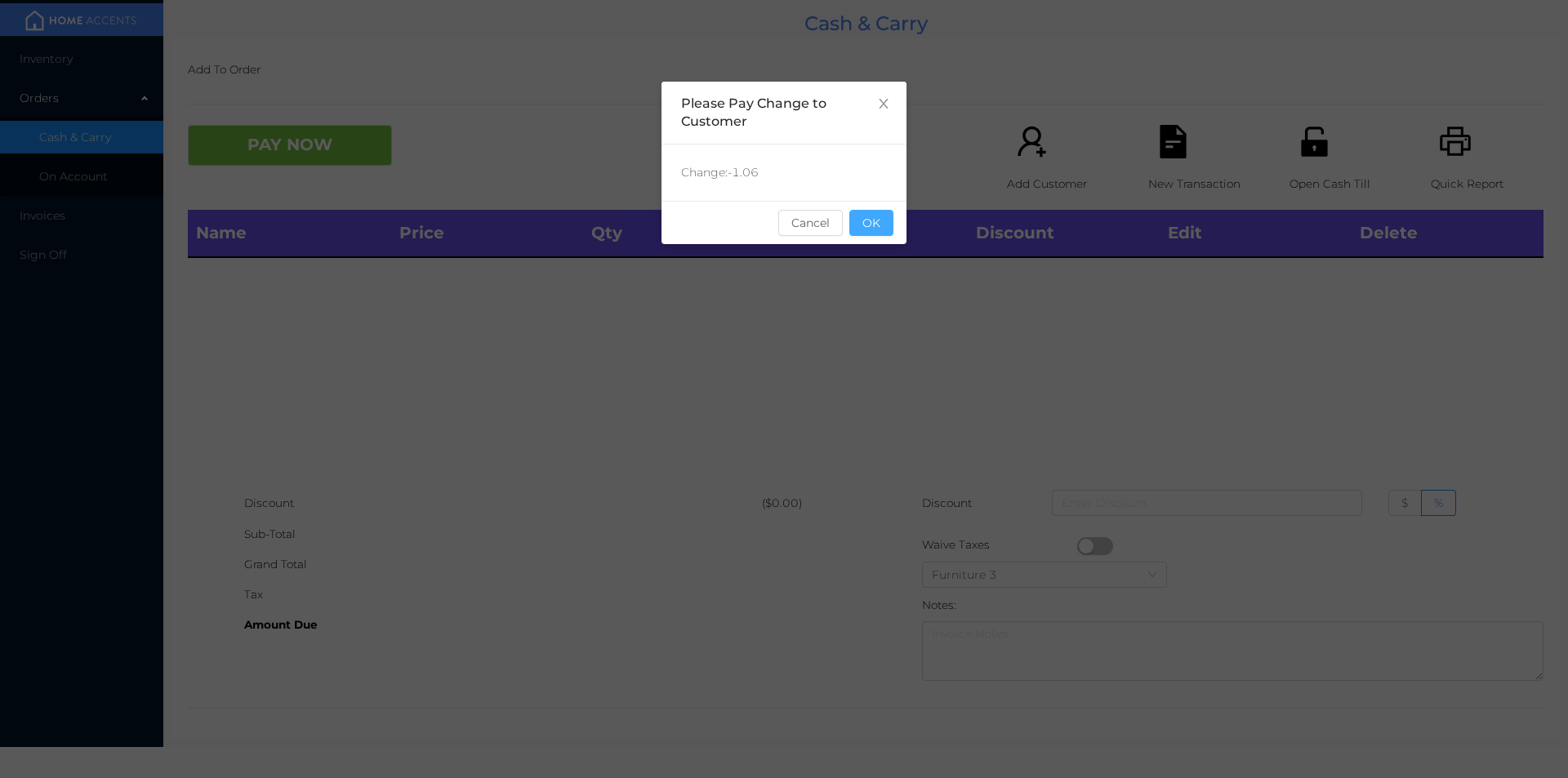
click at [875, 218] on button "OK" at bounding box center [871, 223] width 44 height 26
click at [880, 320] on div "Name Price Qty Total Discount Edit Delete" at bounding box center [865, 349] width 1355 height 278
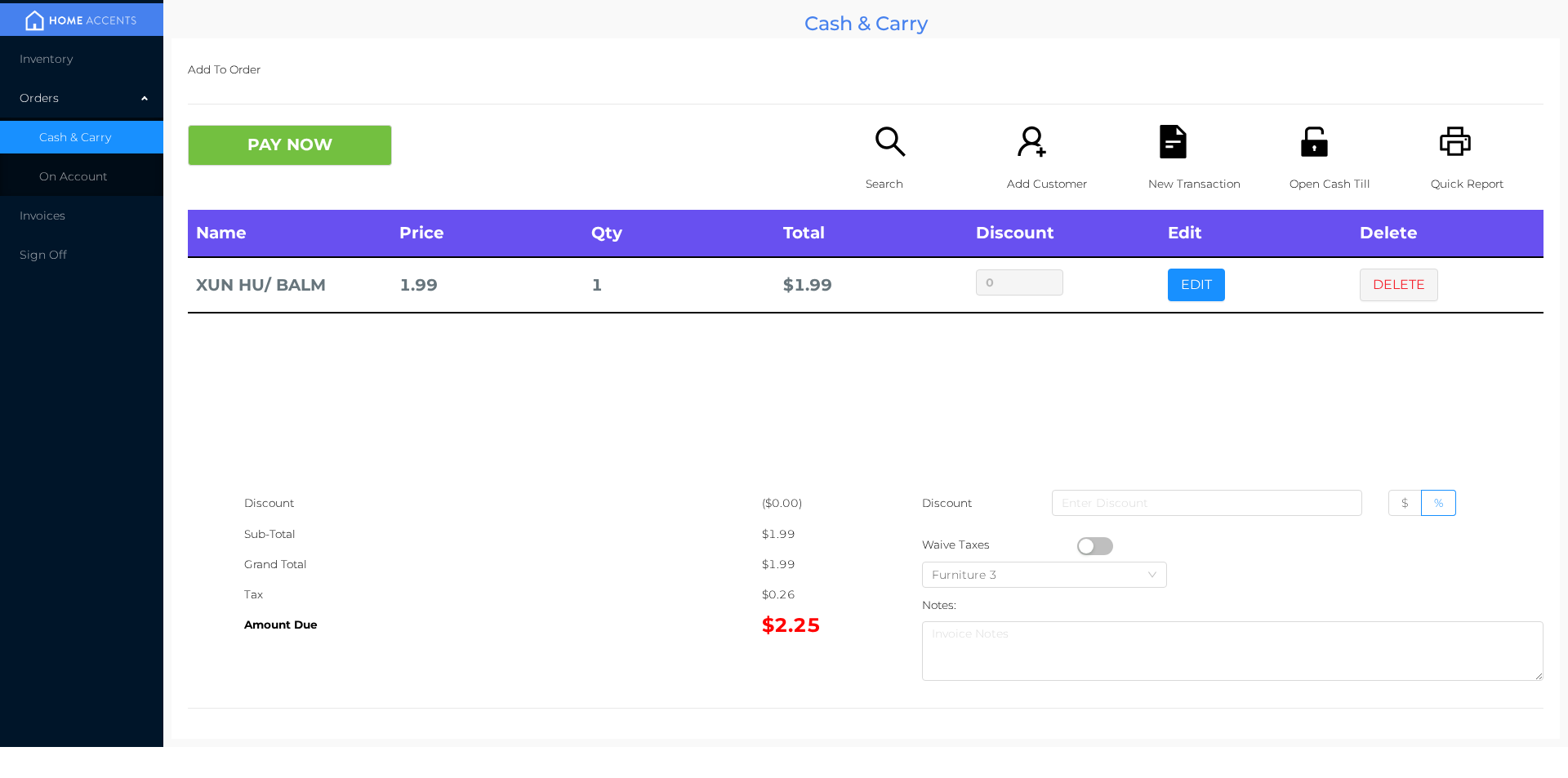
click at [874, 162] on div "Search" at bounding box center [922, 168] width 113 height 85
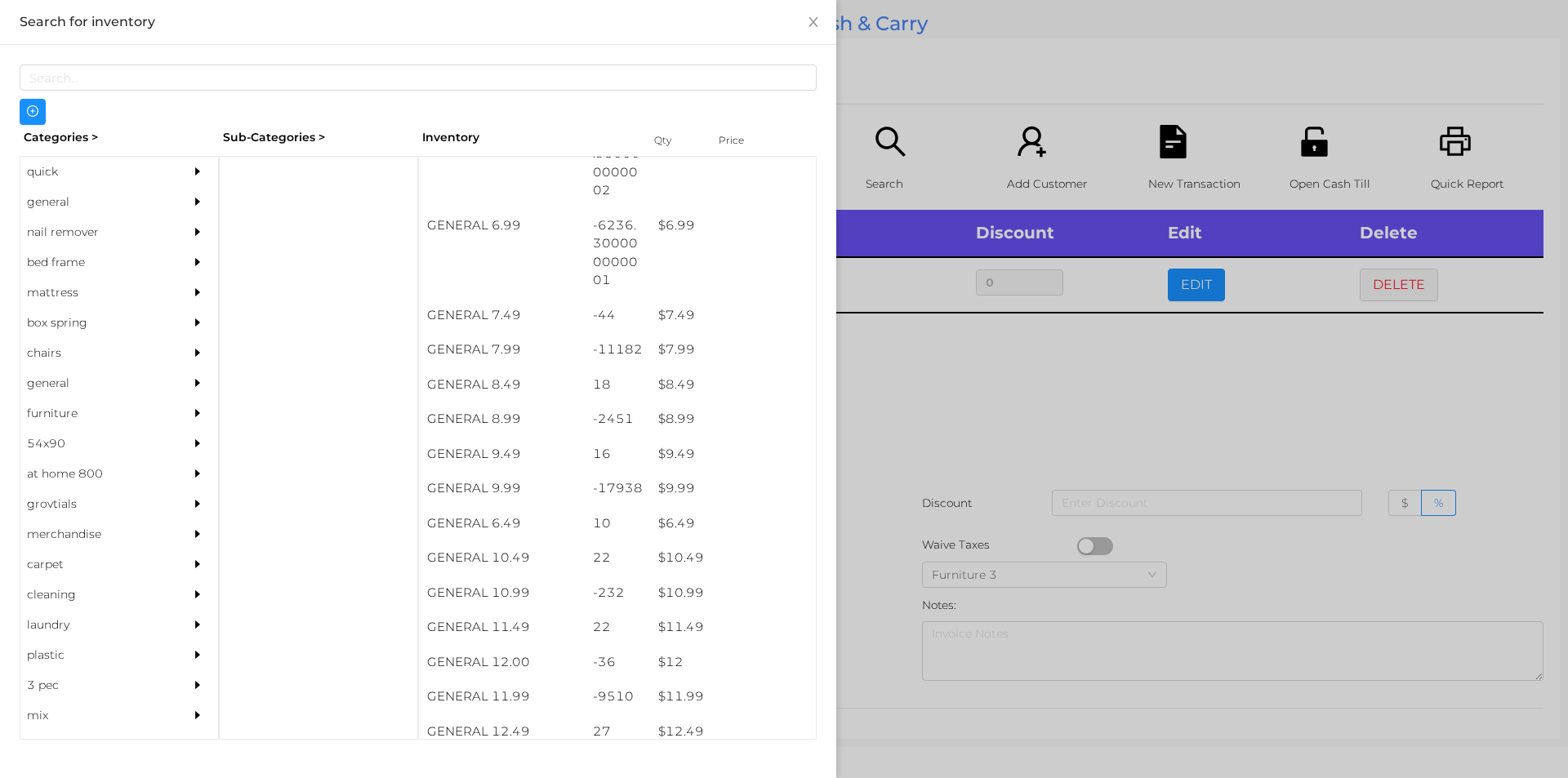
scroll to position [682, 0]
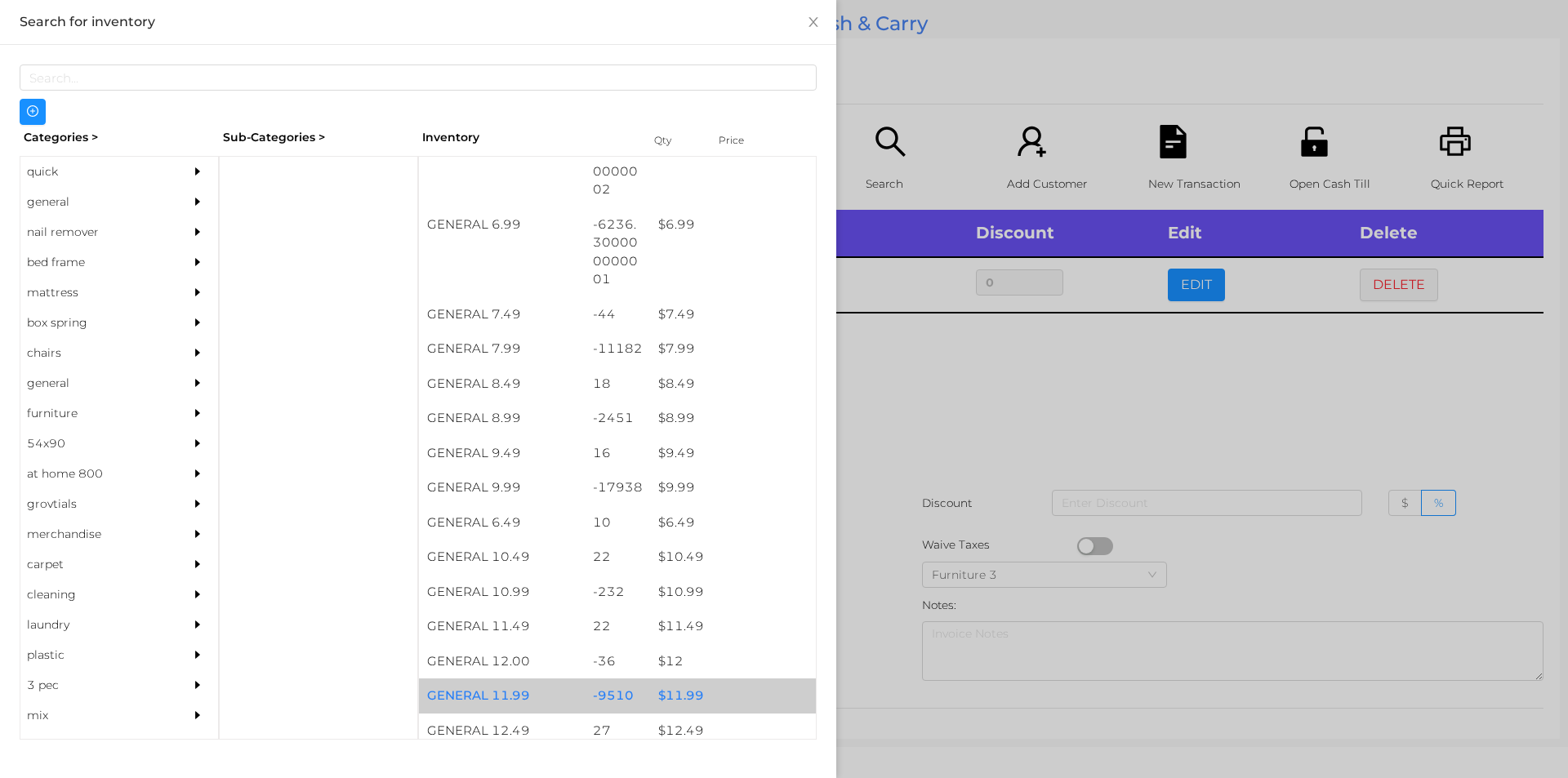
click at [666, 693] on div "$ 11.99" at bounding box center [733, 696] width 166 height 35
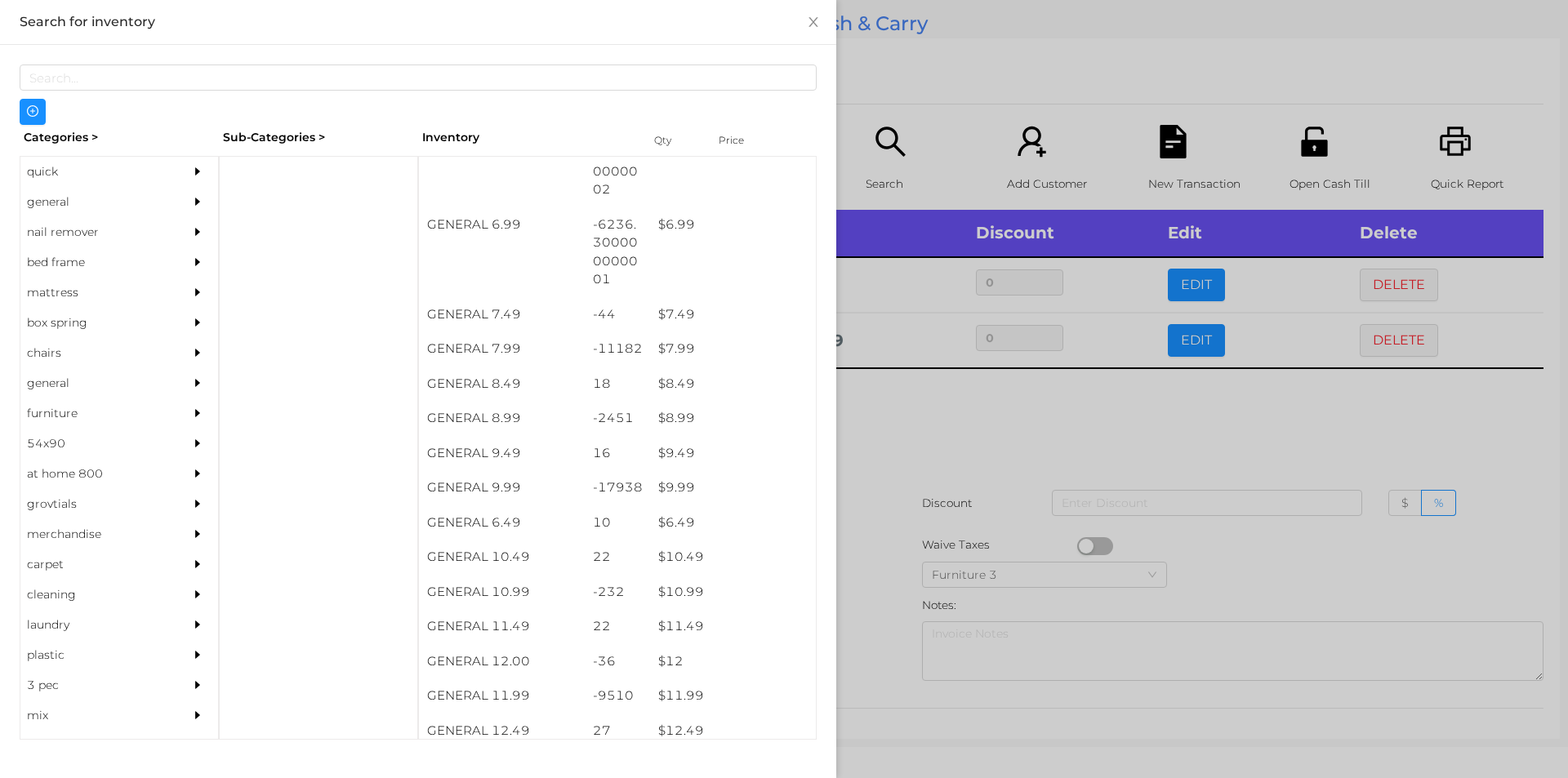
click at [881, 665] on div at bounding box center [784, 389] width 1568 height 778
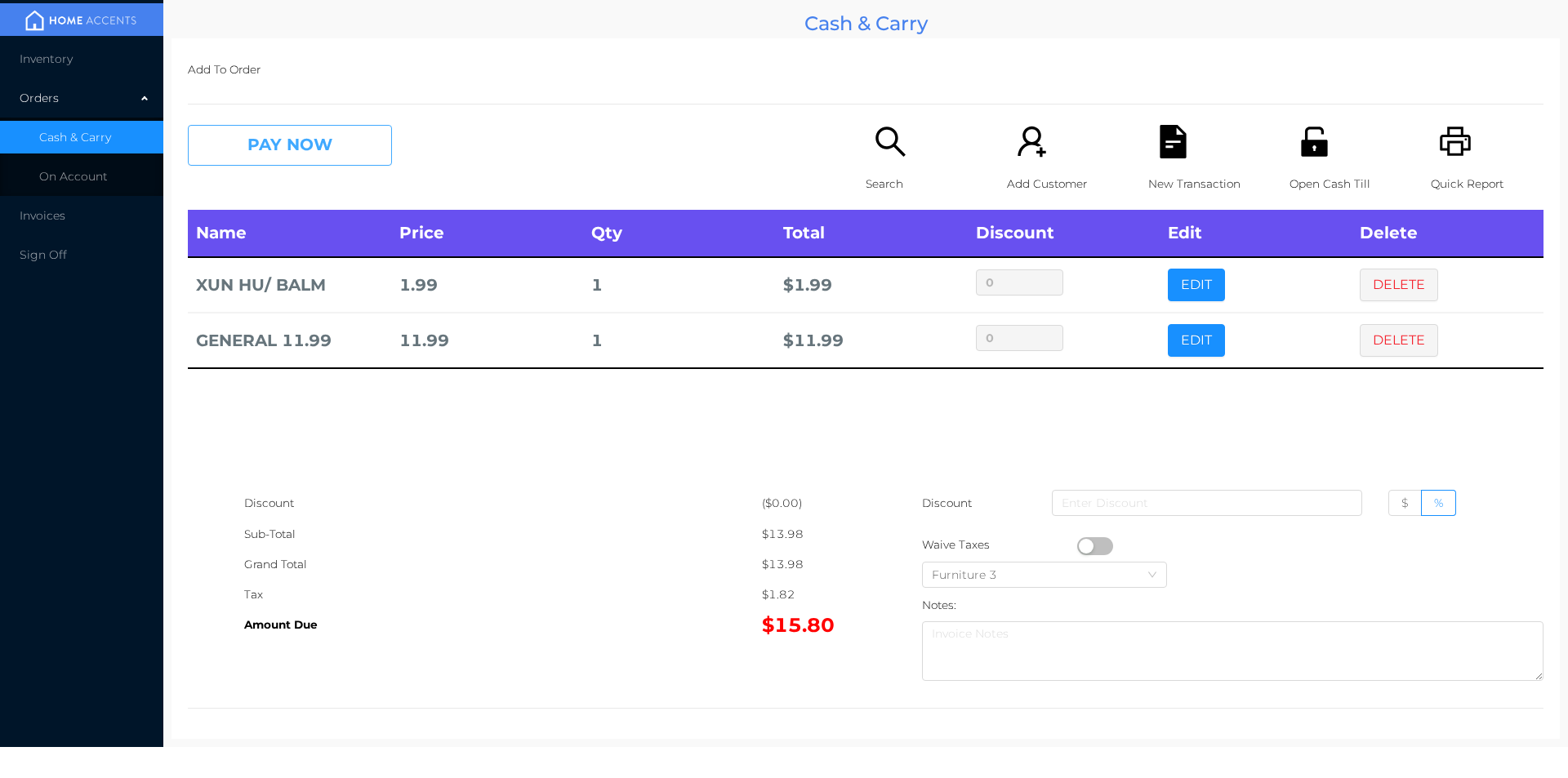
click at [271, 128] on button "PAY NOW" at bounding box center [290, 146] width 204 height 41
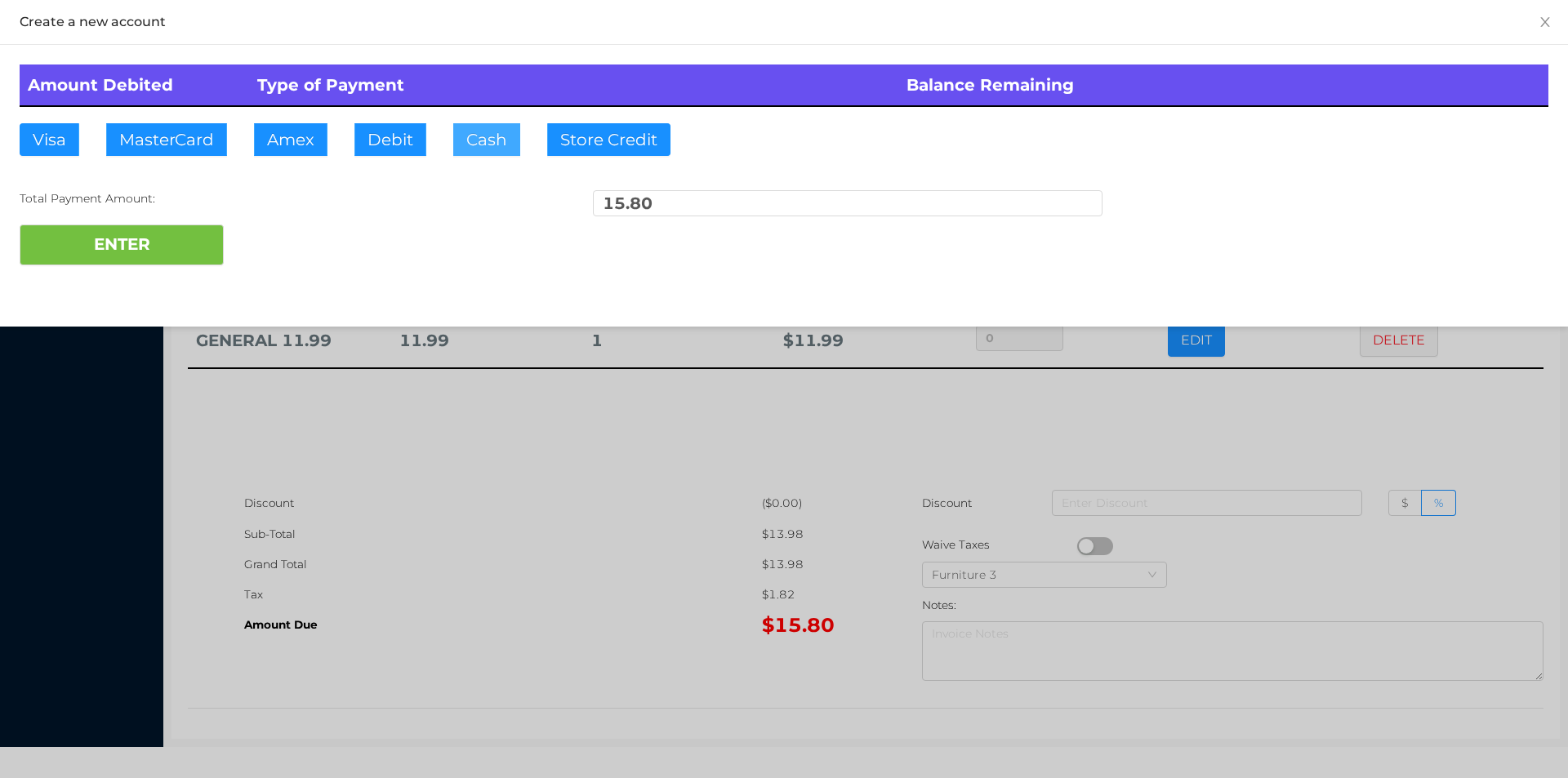
click at [453, 154] on button "Cash" at bounding box center [487, 140] width 67 height 33
type input "20."
click at [154, 245] on button "ENTER" at bounding box center [122, 245] width 204 height 41
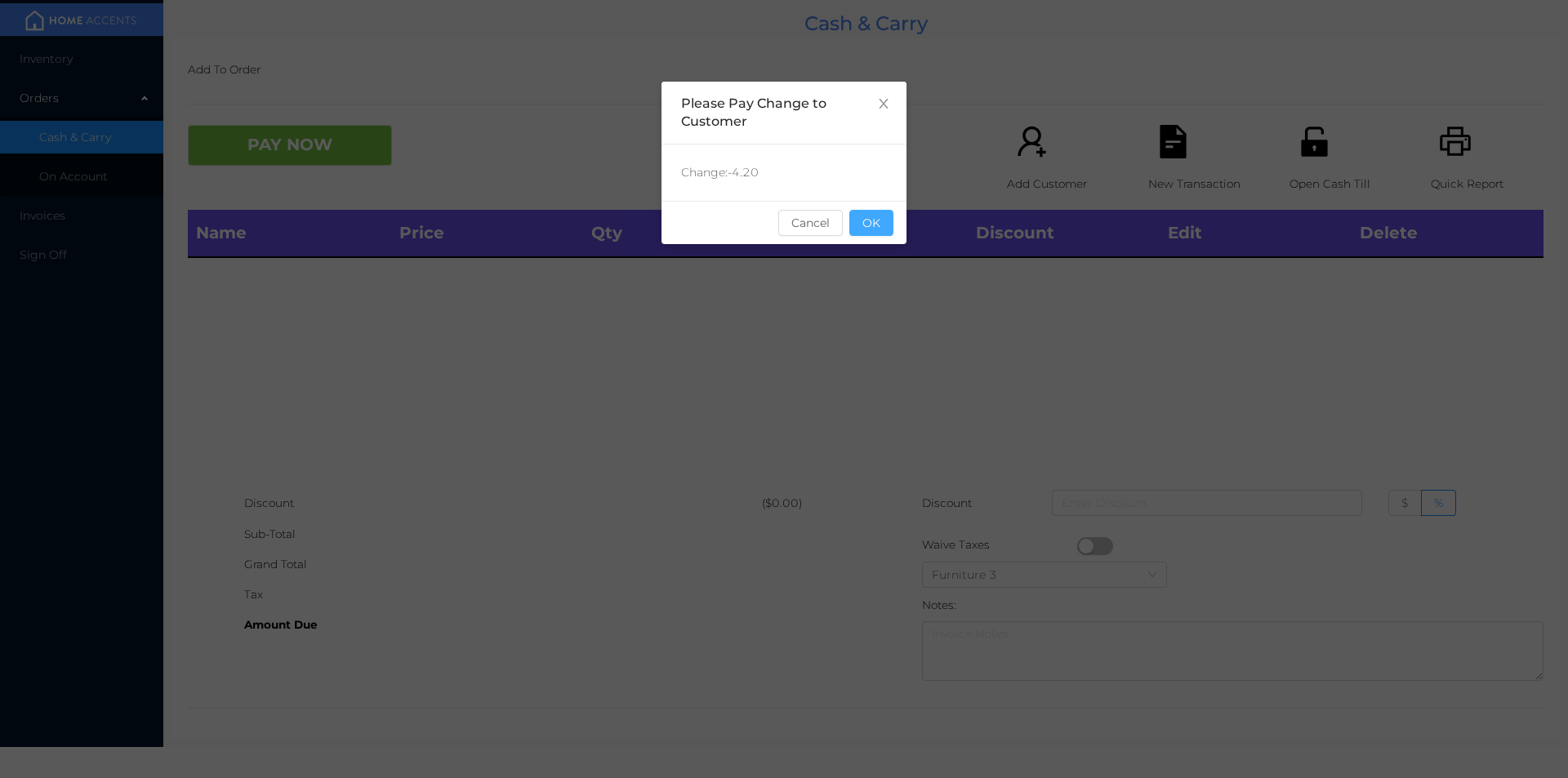
click at [872, 227] on button "OK" at bounding box center [871, 223] width 44 height 26
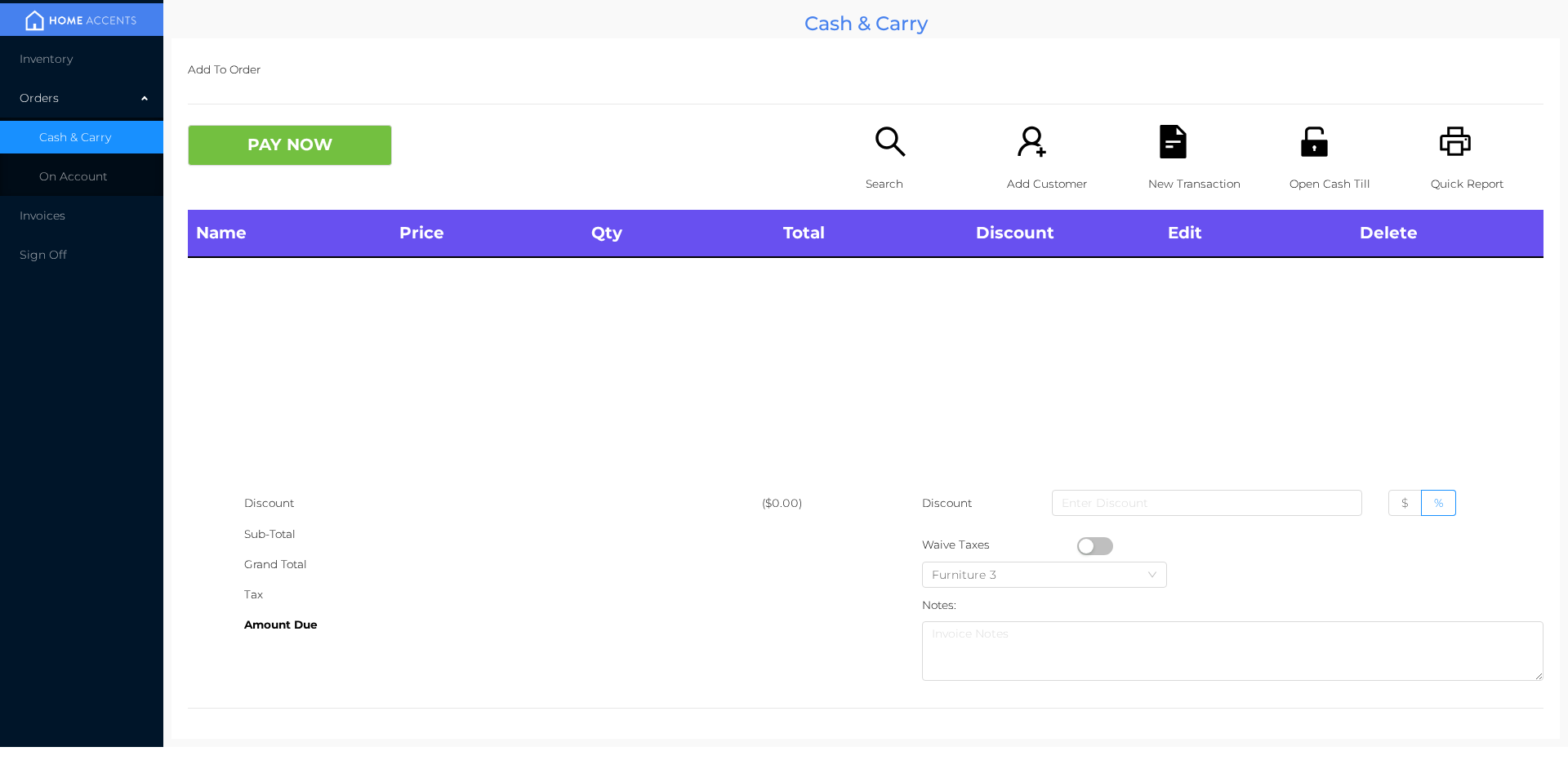
click at [1301, 174] on p "Open Cash Till" at bounding box center [1346, 184] width 113 height 30
click at [884, 159] on icon "icon: search" at bounding box center [890, 142] width 34 height 34
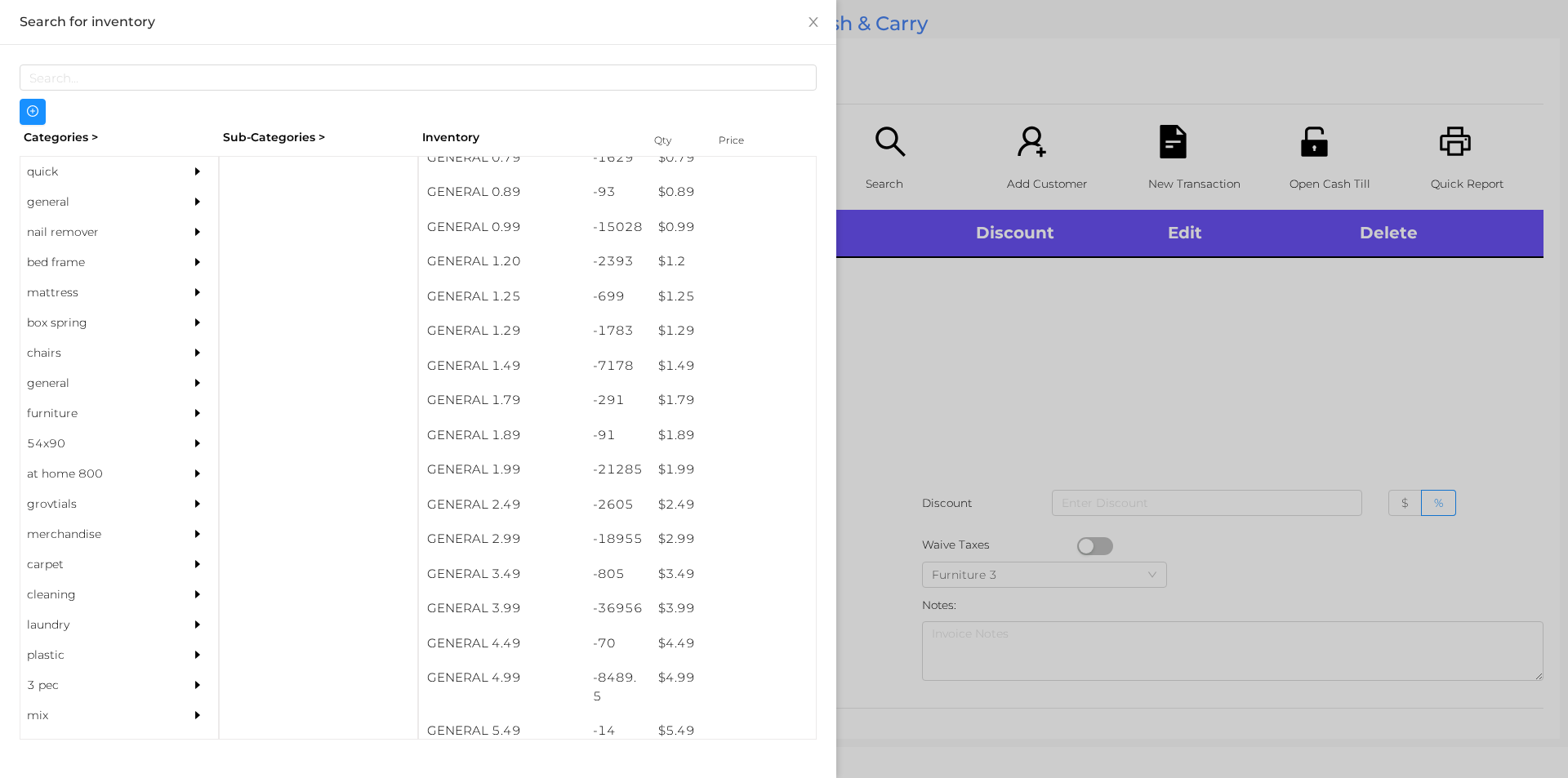
scroll to position [52, 0]
click at [672, 461] on div "$ 1.99" at bounding box center [733, 470] width 166 height 35
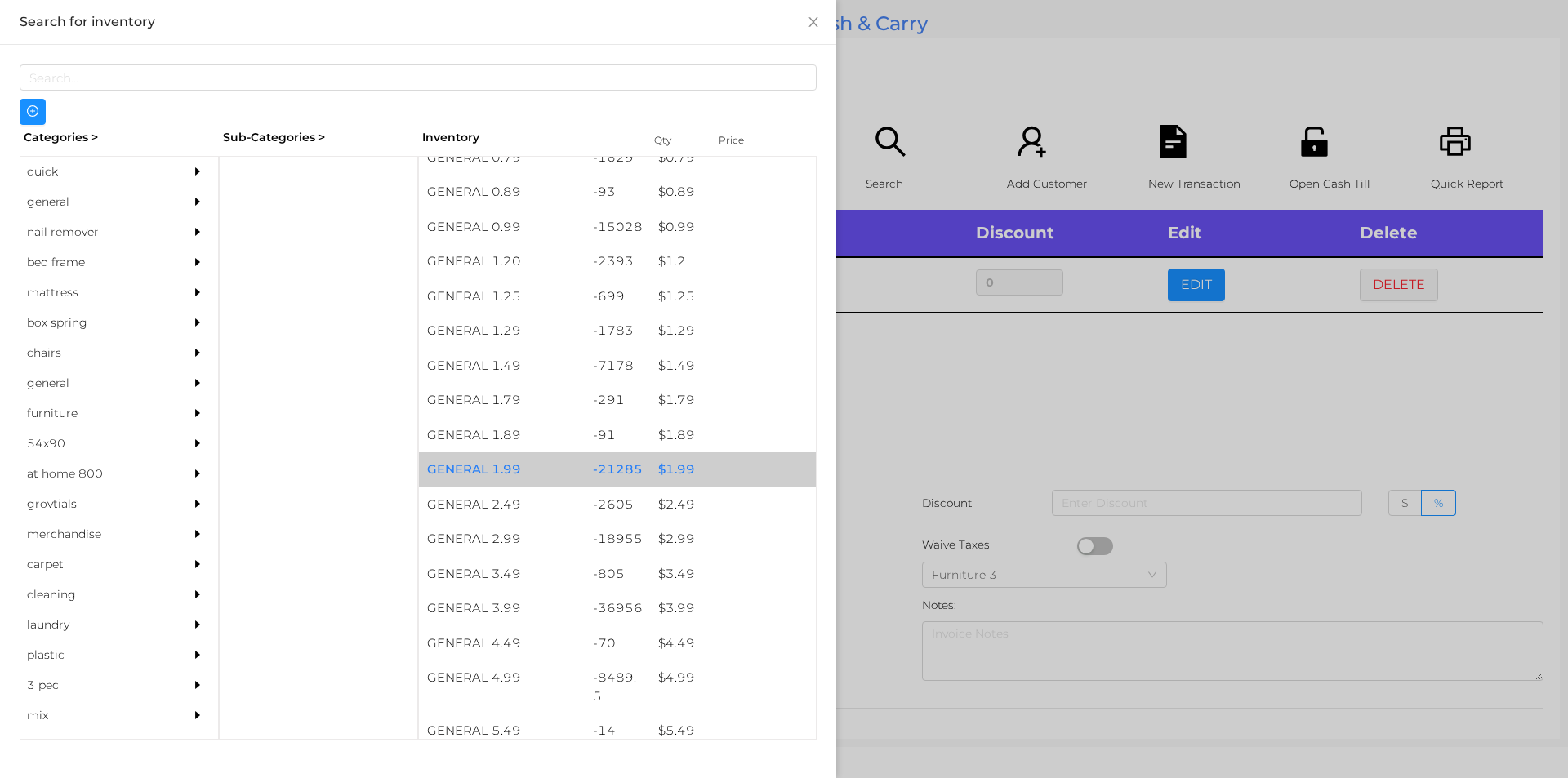
click at [664, 458] on div "$ 1.99" at bounding box center [733, 470] width 166 height 35
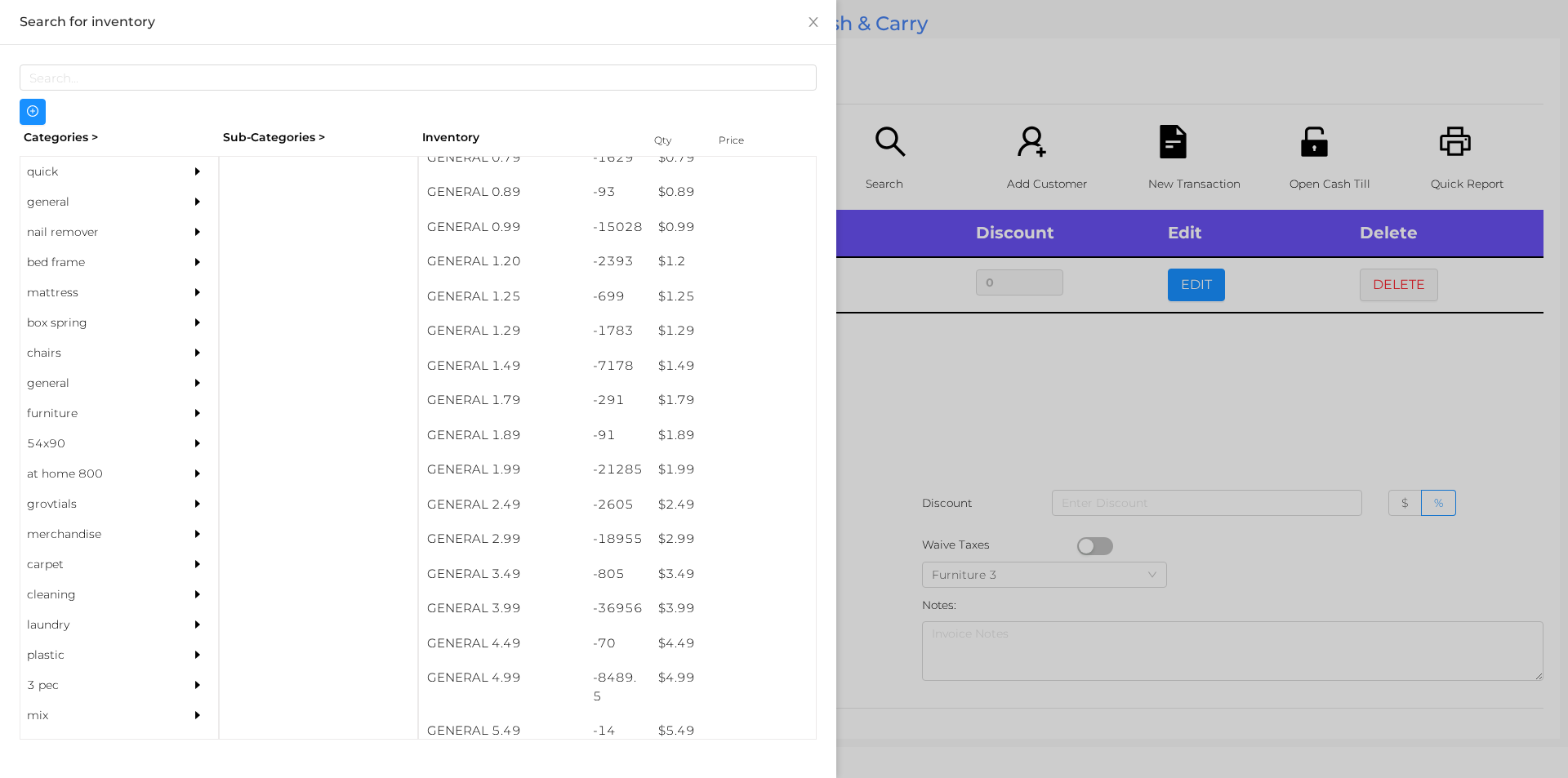
click at [946, 385] on div at bounding box center [784, 389] width 1568 height 778
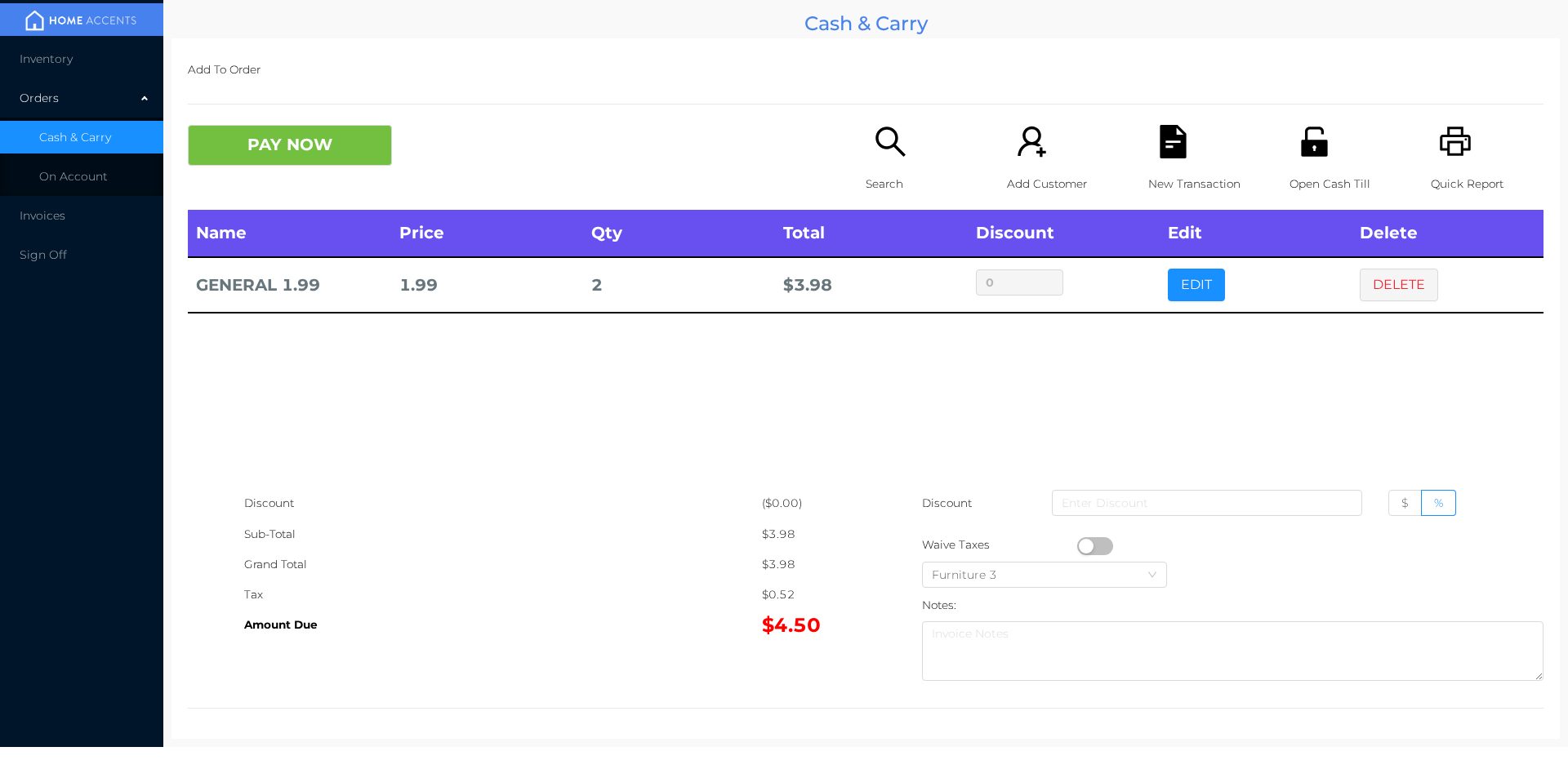
click at [254, 155] on button "PAY NOW" at bounding box center [290, 146] width 204 height 41
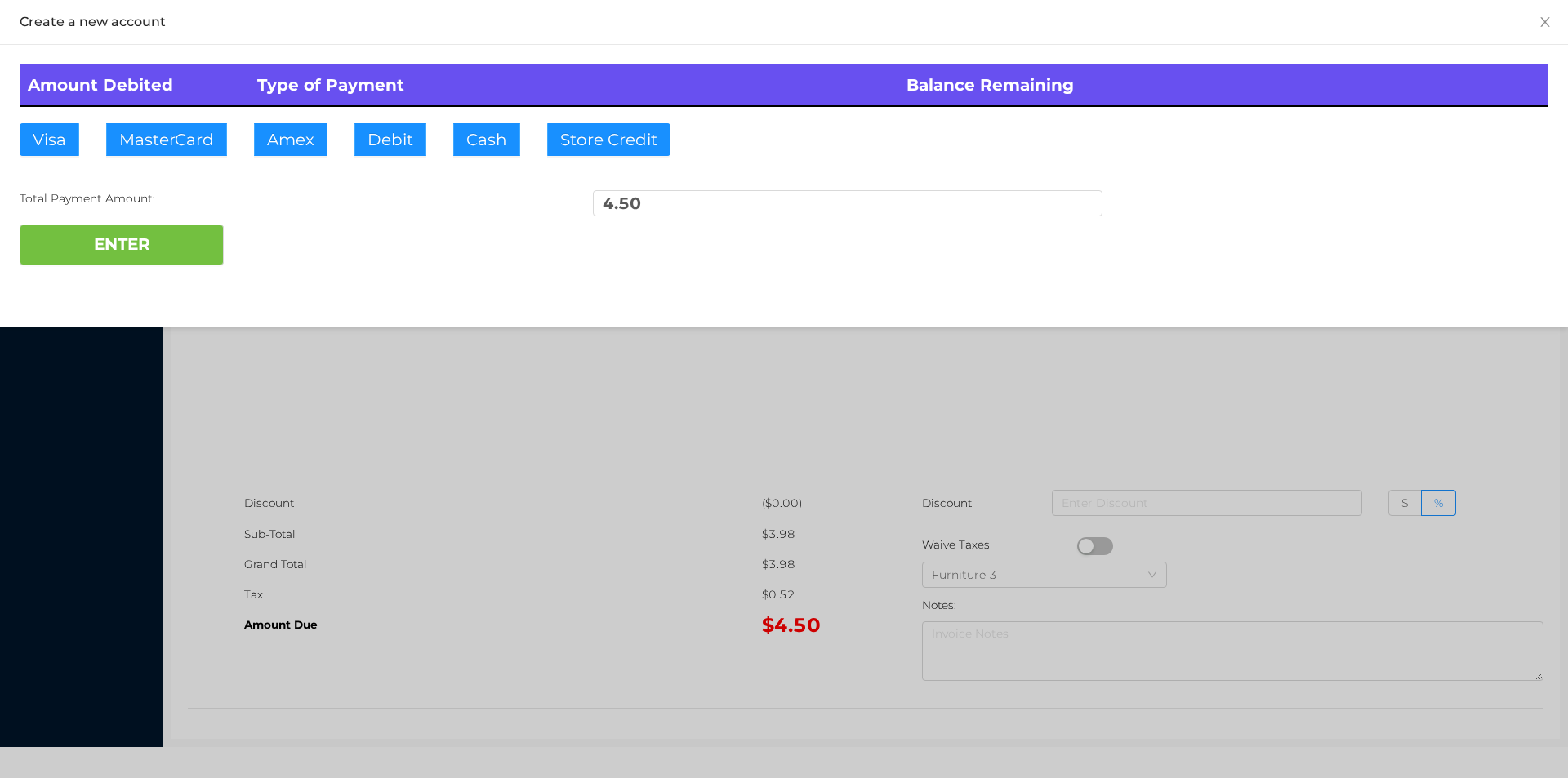
click at [479, 458] on div at bounding box center [784, 389] width 1568 height 778
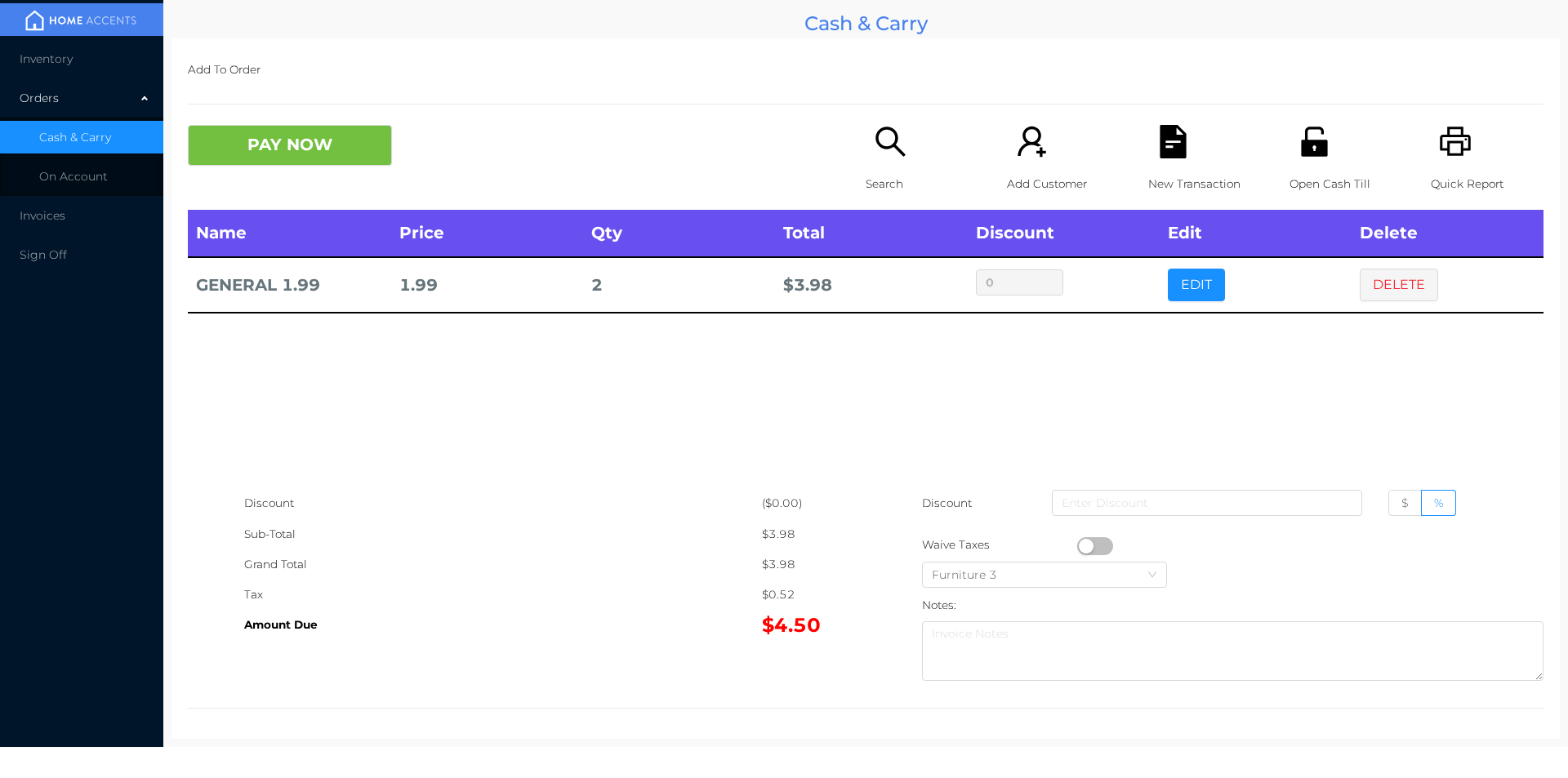
click at [1314, 178] on p "Open Cash Till" at bounding box center [1346, 184] width 113 height 30
click at [261, 148] on button "PAY NOW" at bounding box center [290, 146] width 204 height 41
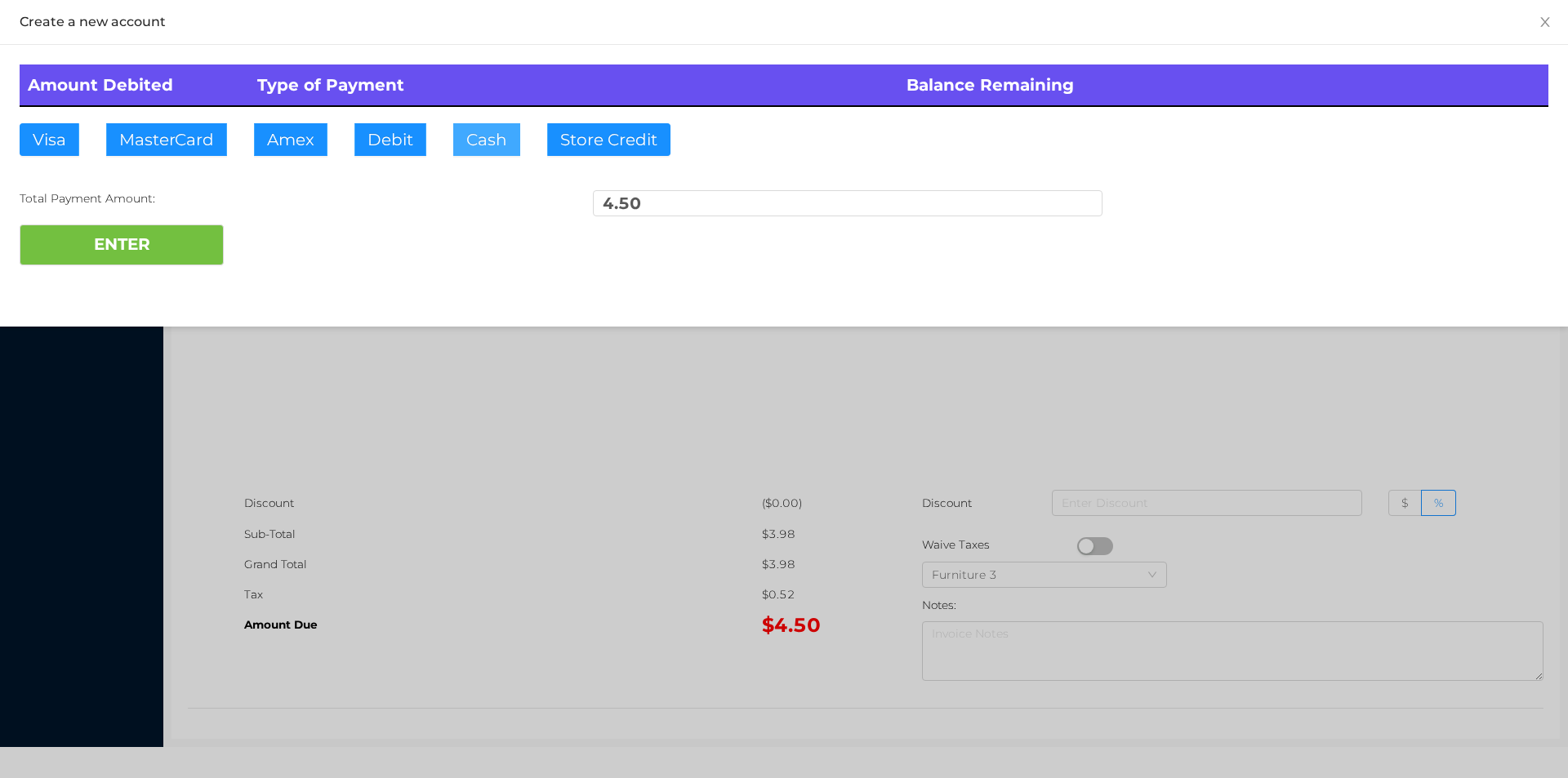
click at [474, 153] on button "Cash" at bounding box center [487, 140] width 67 height 33
click at [173, 259] on button "ENTER" at bounding box center [122, 245] width 204 height 41
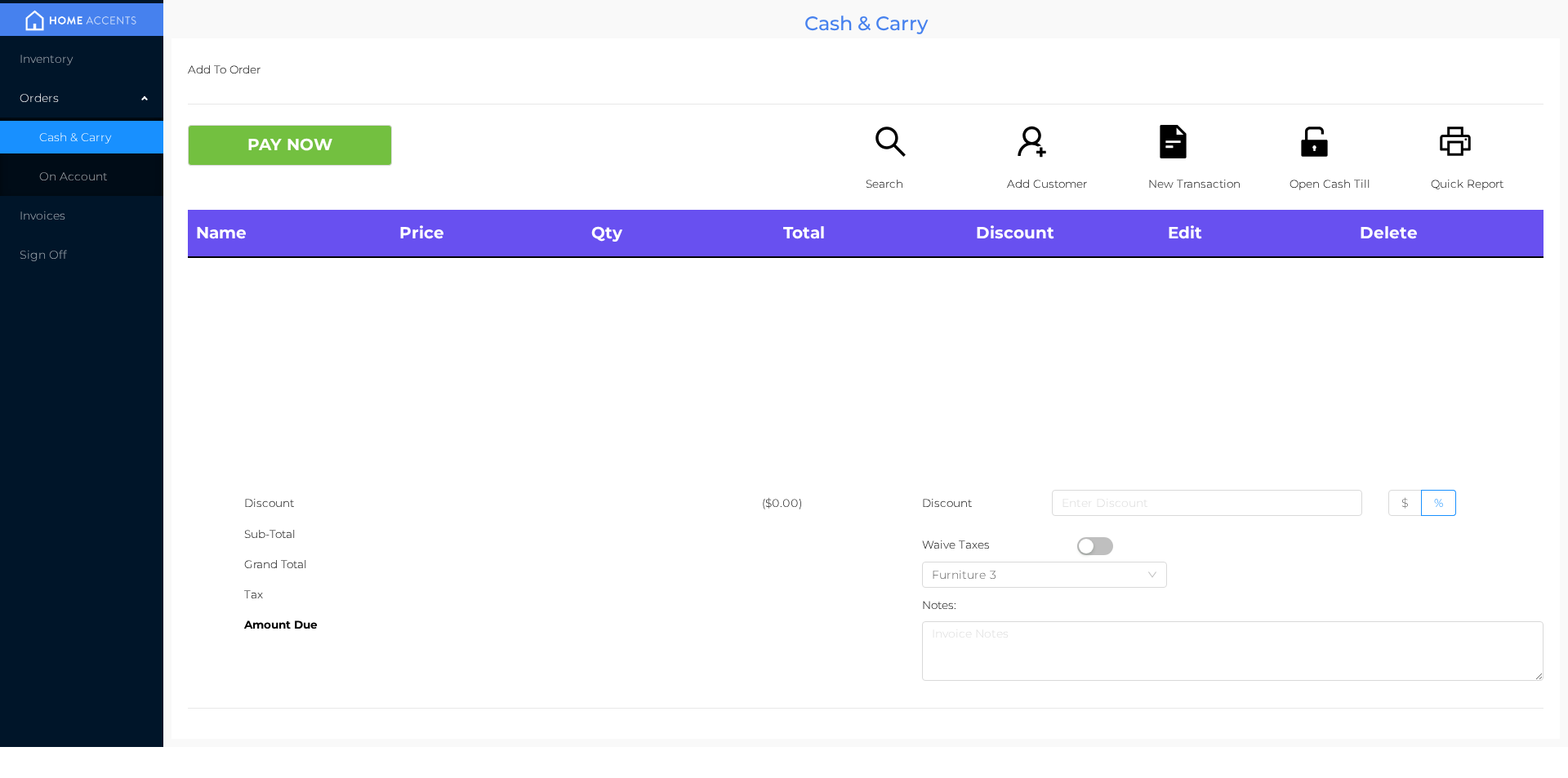
click at [1310, 155] on icon "icon: unlock" at bounding box center [1314, 142] width 26 height 29
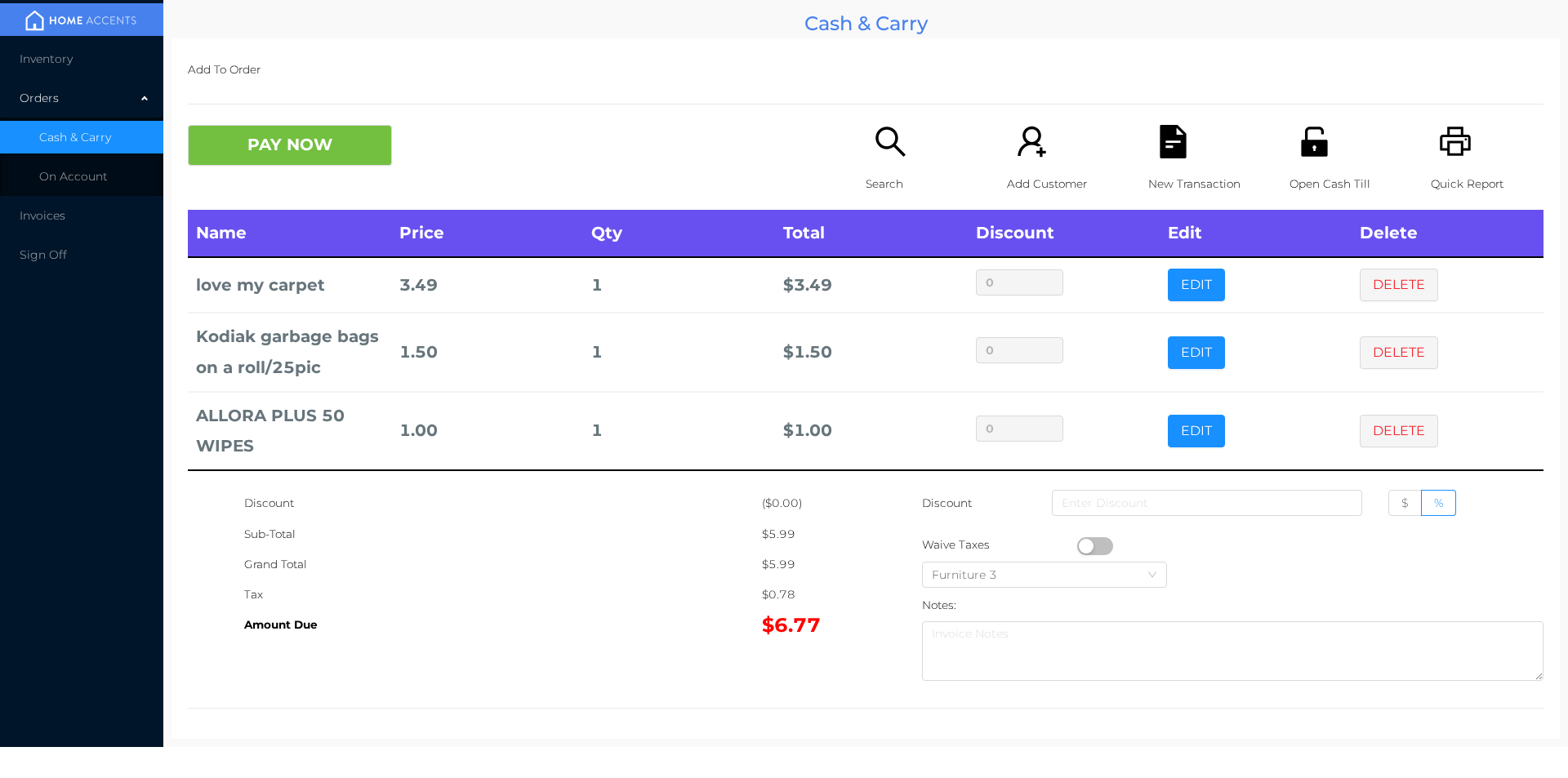
click at [1085, 546] on button "button" at bounding box center [1095, 546] width 36 height 18
click at [231, 144] on button "PAY NOW" at bounding box center [290, 146] width 204 height 41
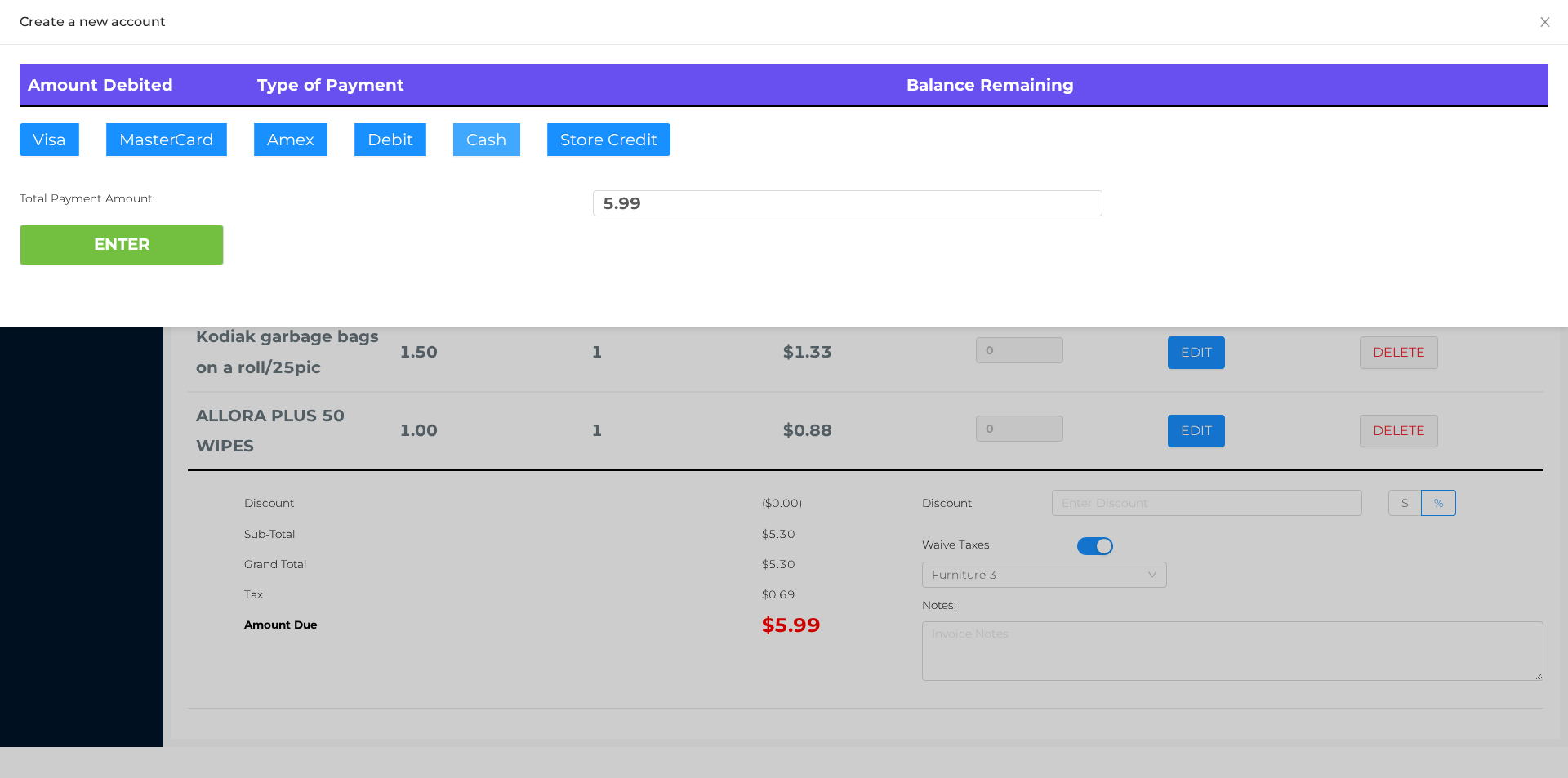
click at [463, 152] on button "Cash" at bounding box center [487, 140] width 67 height 33
click at [110, 245] on button "ENTER" at bounding box center [122, 245] width 204 height 41
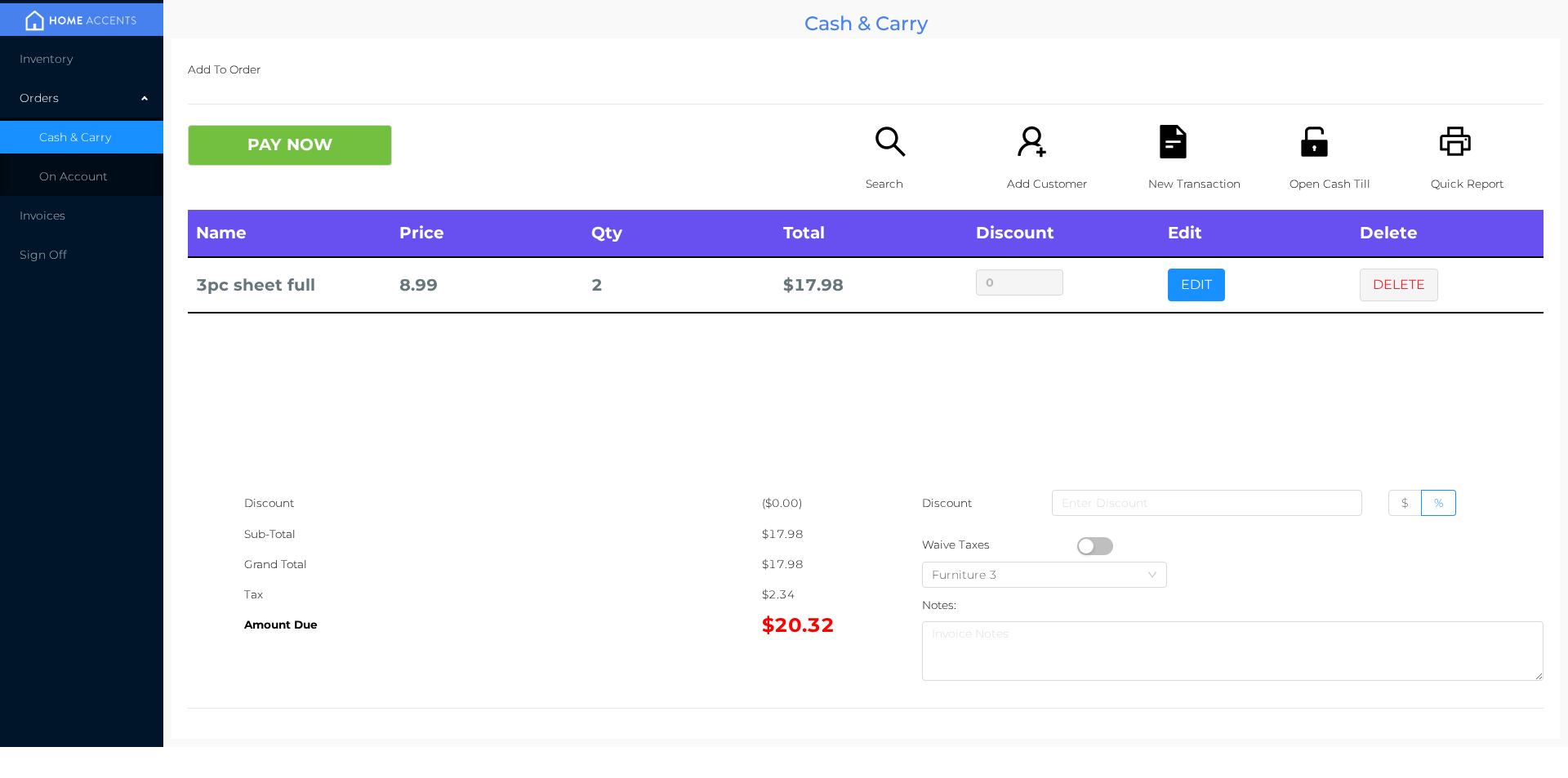
click at [1443, 149] on icon "icon: printer" at bounding box center [1455, 142] width 34 height 34
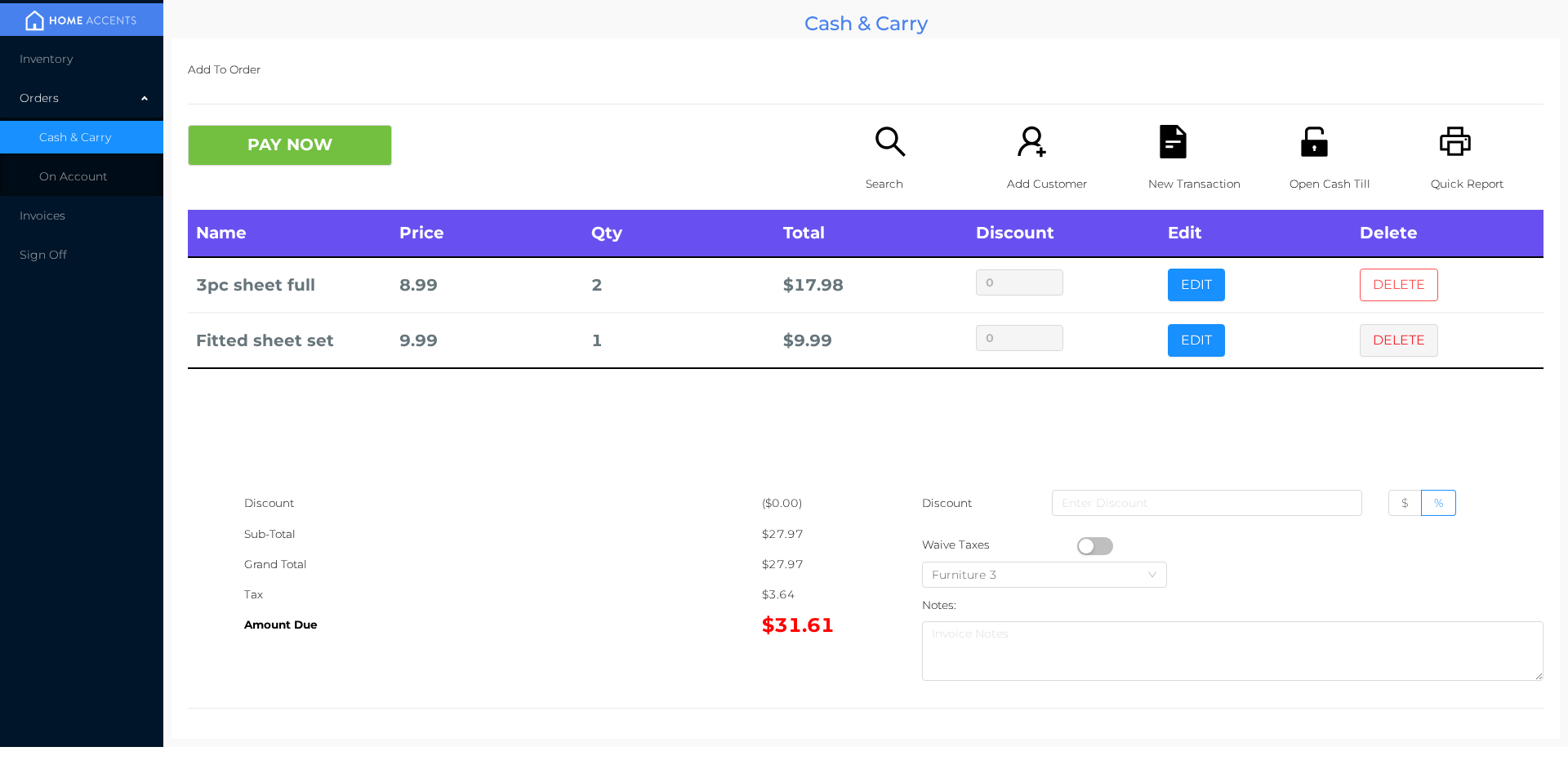
click at [1383, 275] on button "DELETE" at bounding box center [1399, 285] width 79 height 33
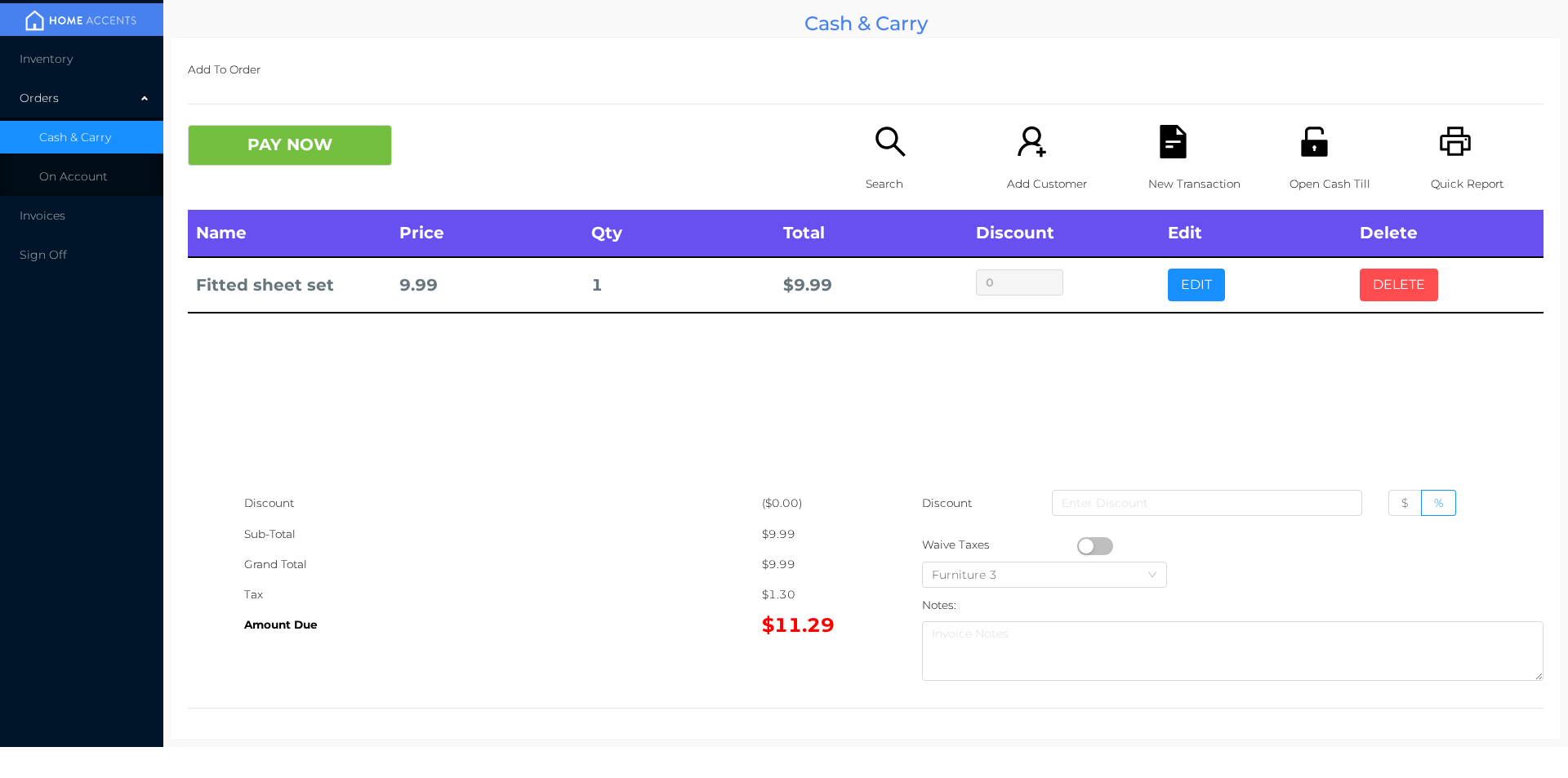
click at [1387, 284] on button "DELETE" at bounding box center [1399, 285] width 79 height 33
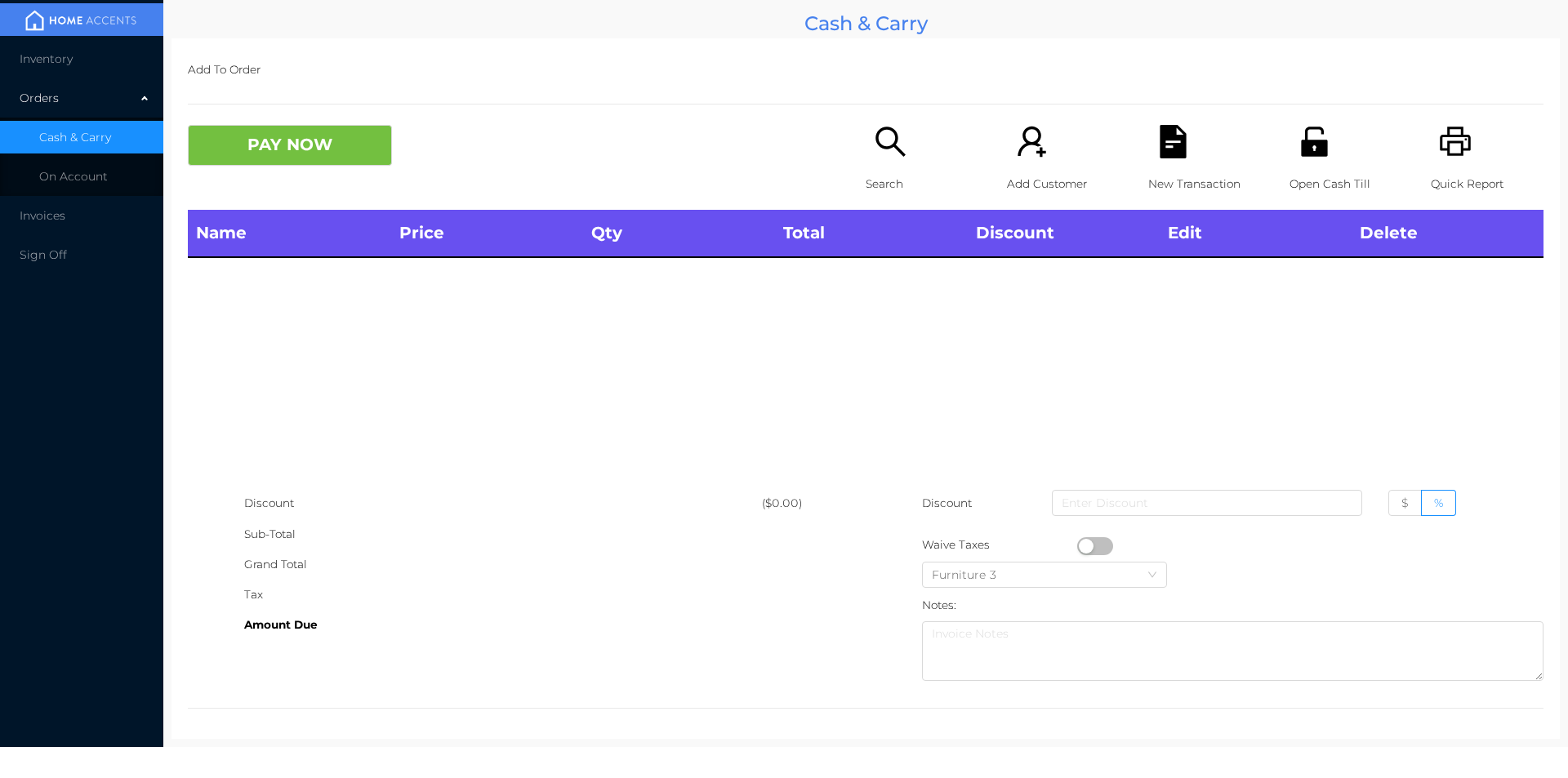
click at [1386, 280] on div "Name Price Qty Total Discount Edit Delete" at bounding box center [865, 349] width 1355 height 278
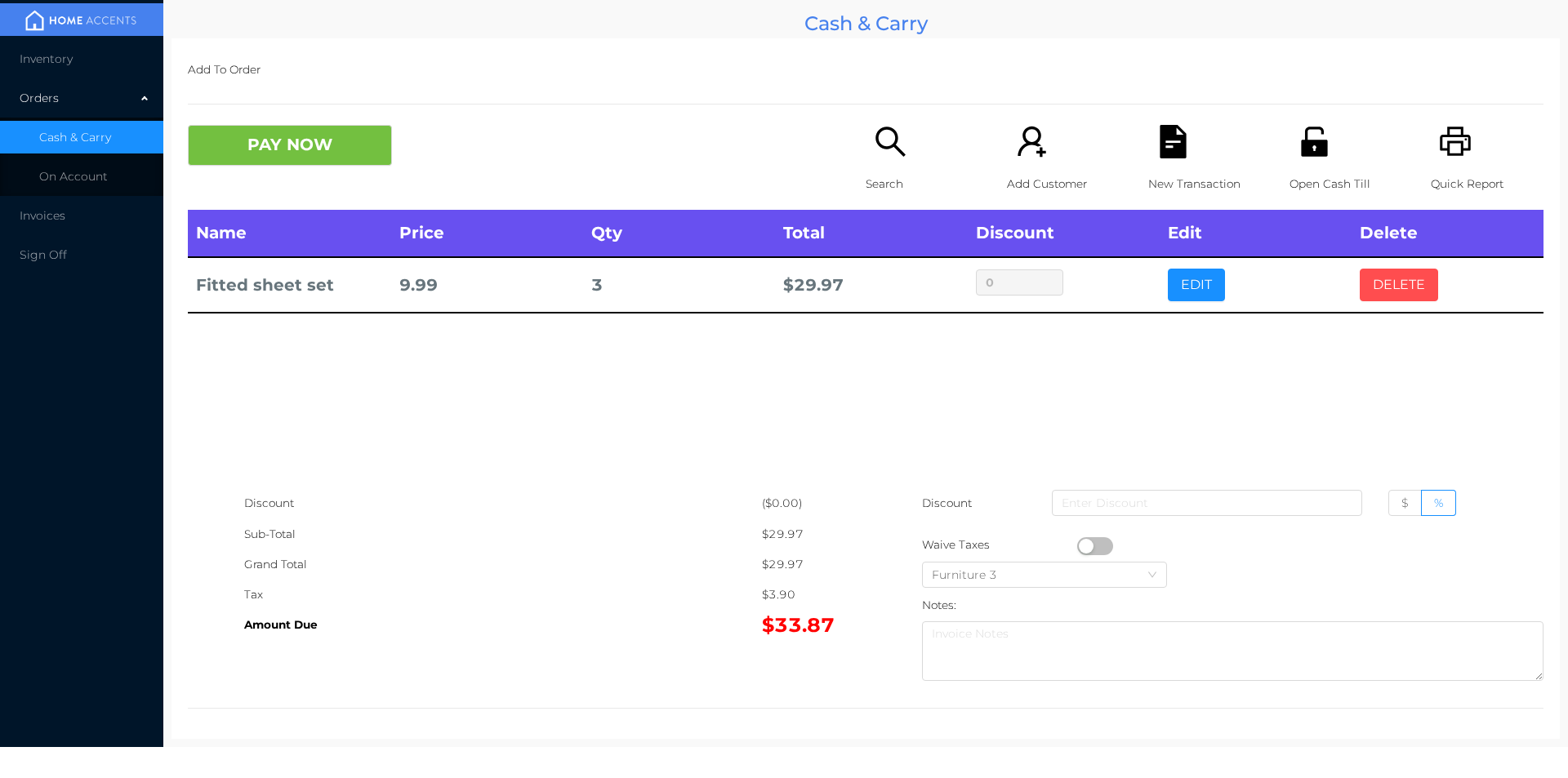
click at [1377, 290] on button "DELETE" at bounding box center [1399, 285] width 79 height 33
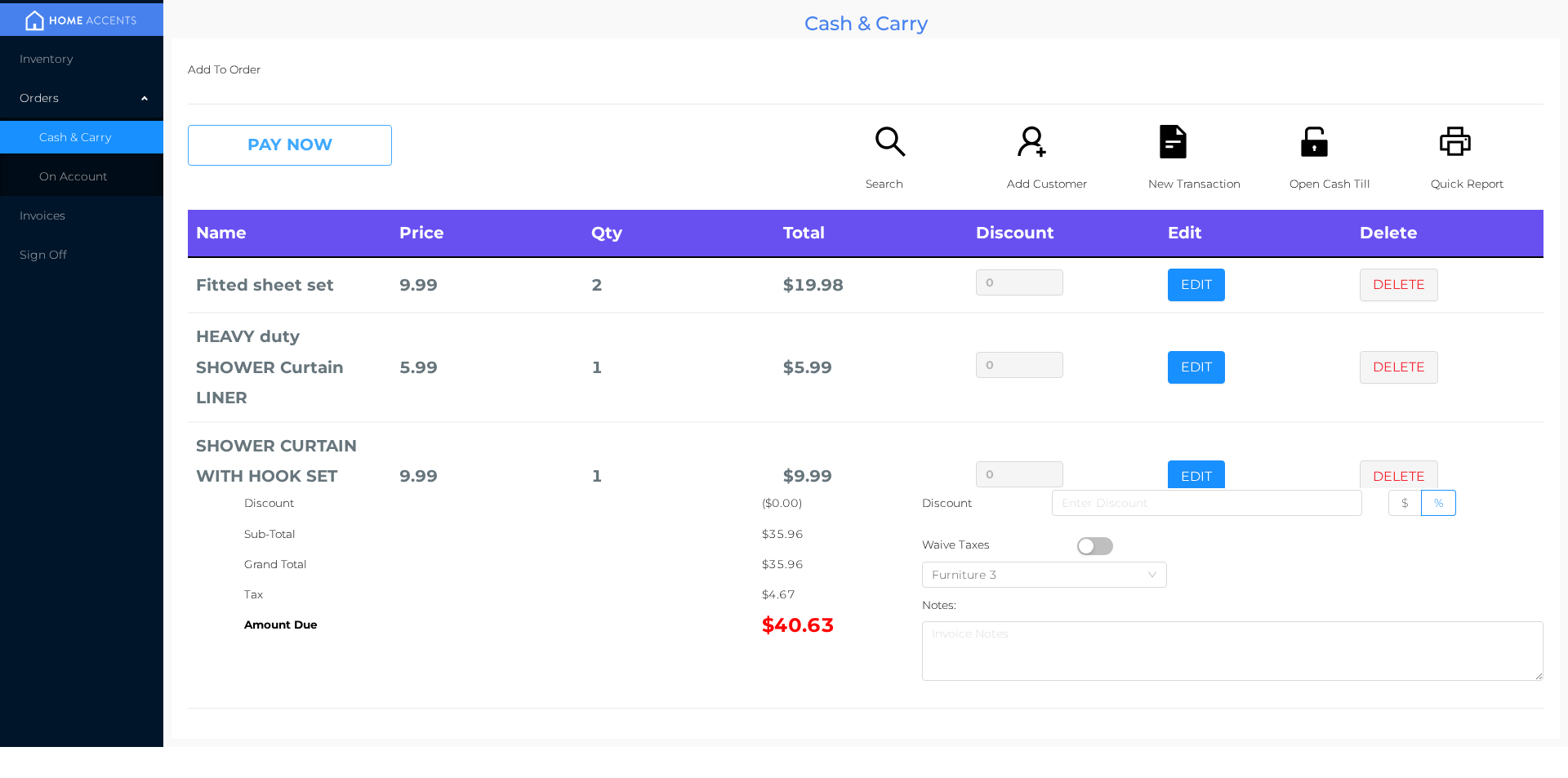
click at [319, 155] on button "PAY NOW" at bounding box center [290, 146] width 204 height 41
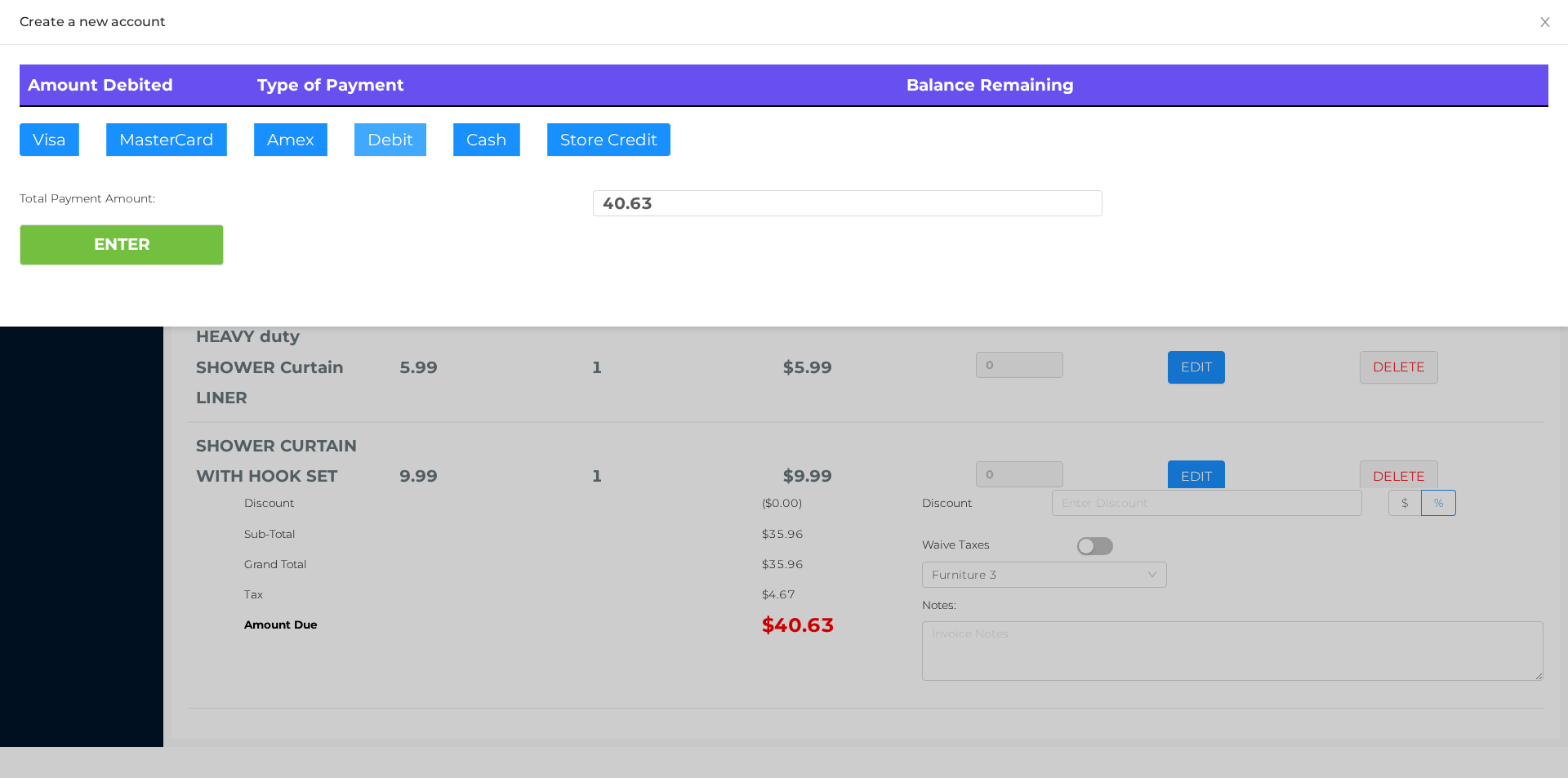
click at [377, 149] on button "Debit" at bounding box center [390, 140] width 72 height 33
click at [171, 258] on button "ENTER" at bounding box center [122, 245] width 204 height 41
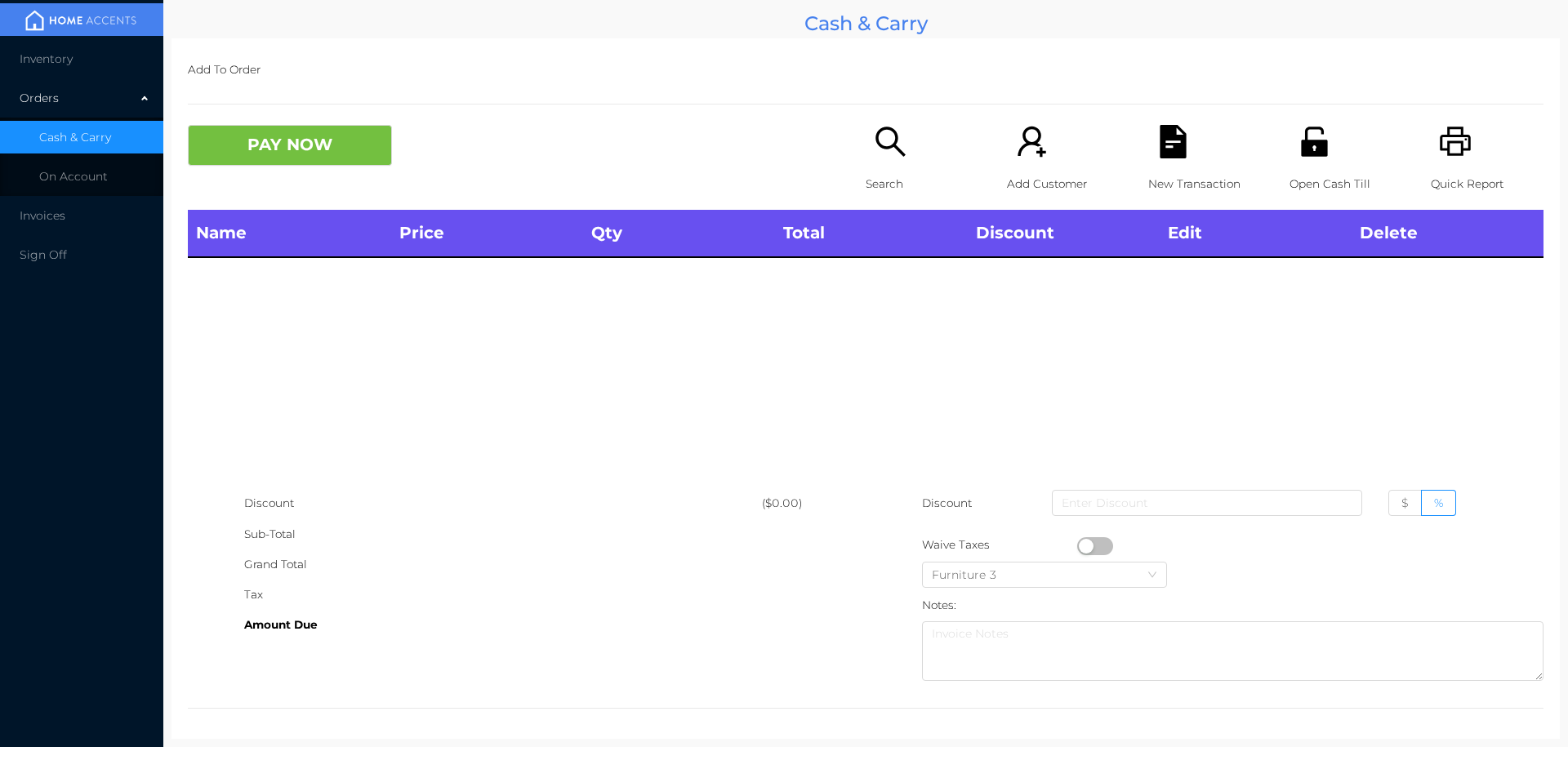
click at [883, 164] on div "Search" at bounding box center [922, 168] width 113 height 85
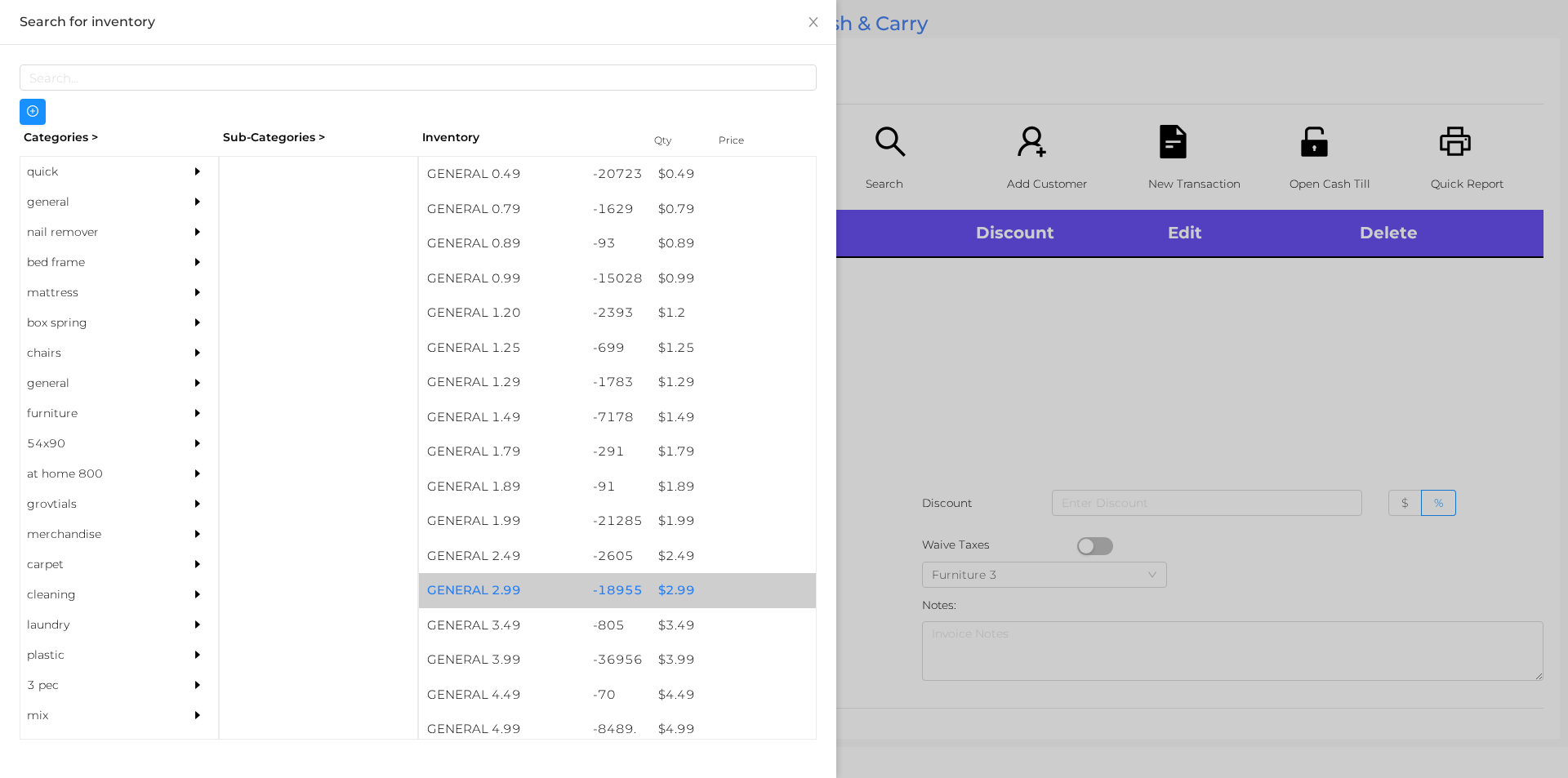
click at [678, 594] on div "$ 2.99" at bounding box center [733, 591] width 166 height 35
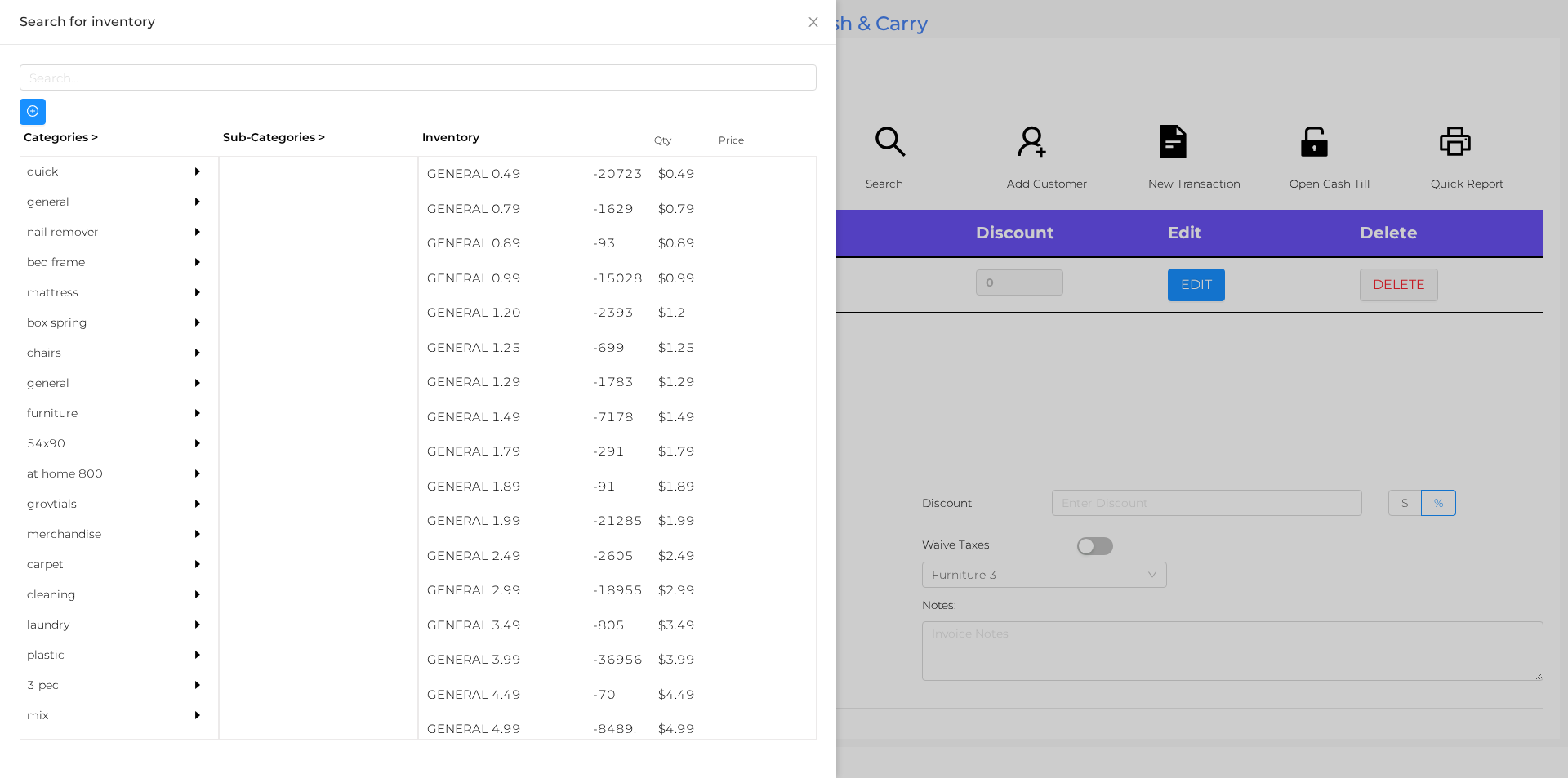
click at [944, 383] on div at bounding box center [784, 389] width 1568 height 778
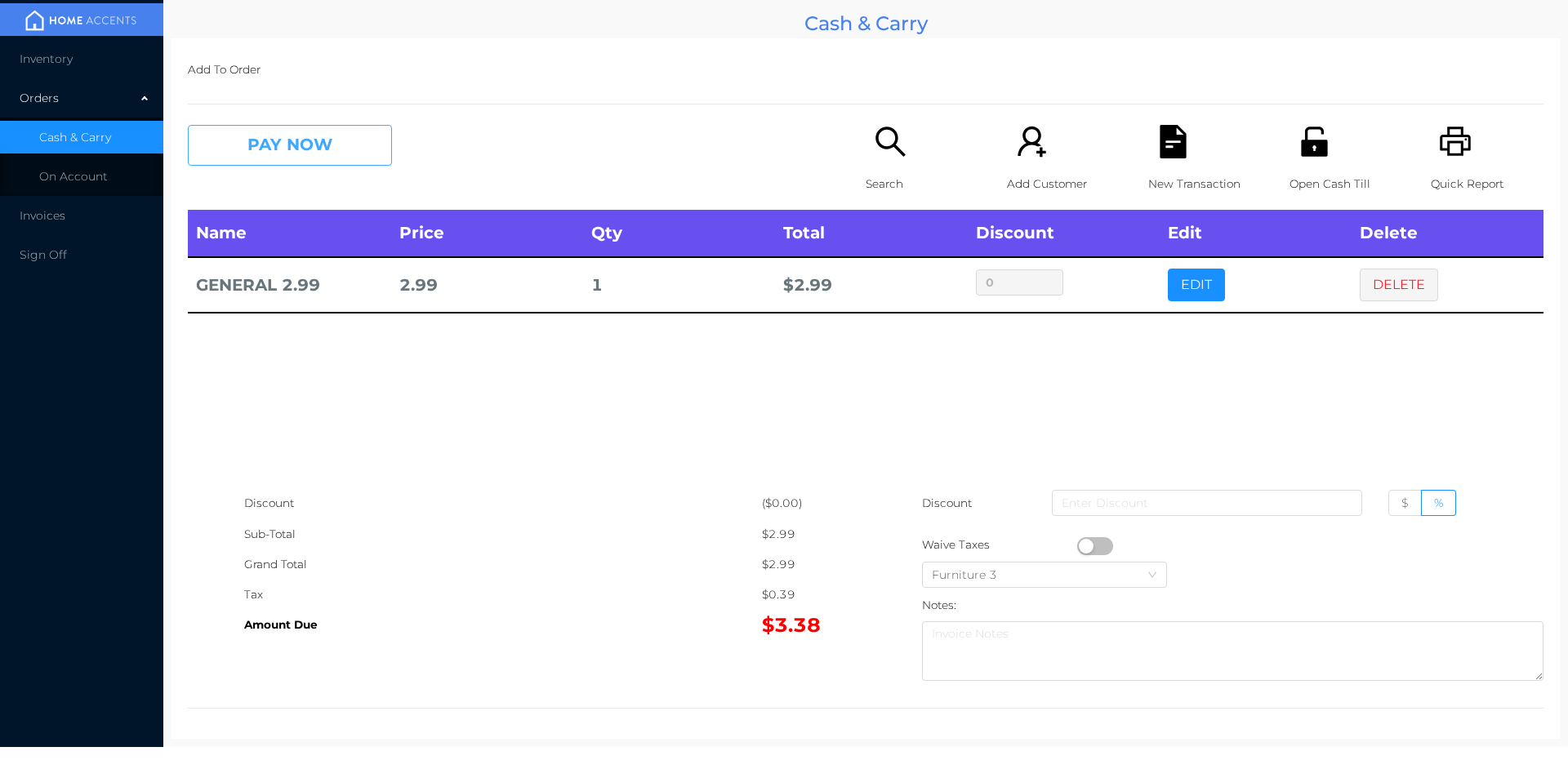
click at [270, 139] on button "PAY NOW" at bounding box center [290, 146] width 204 height 41
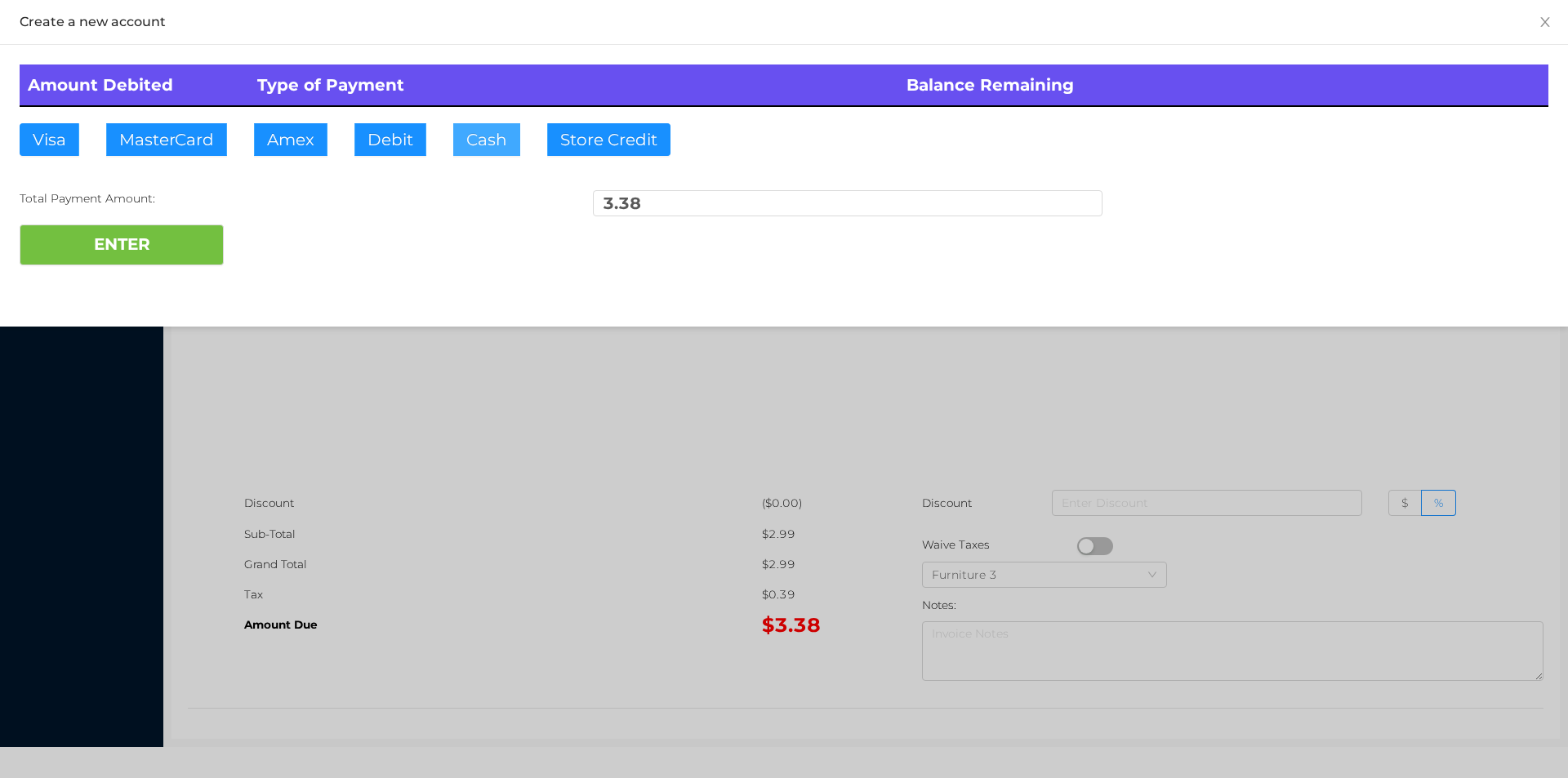
click at [474, 133] on button "Cash" at bounding box center [487, 140] width 67 height 33
type input "5."
click at [124, 225] on button "ENTER" at bounding box center [122, 245] width 204 height 41
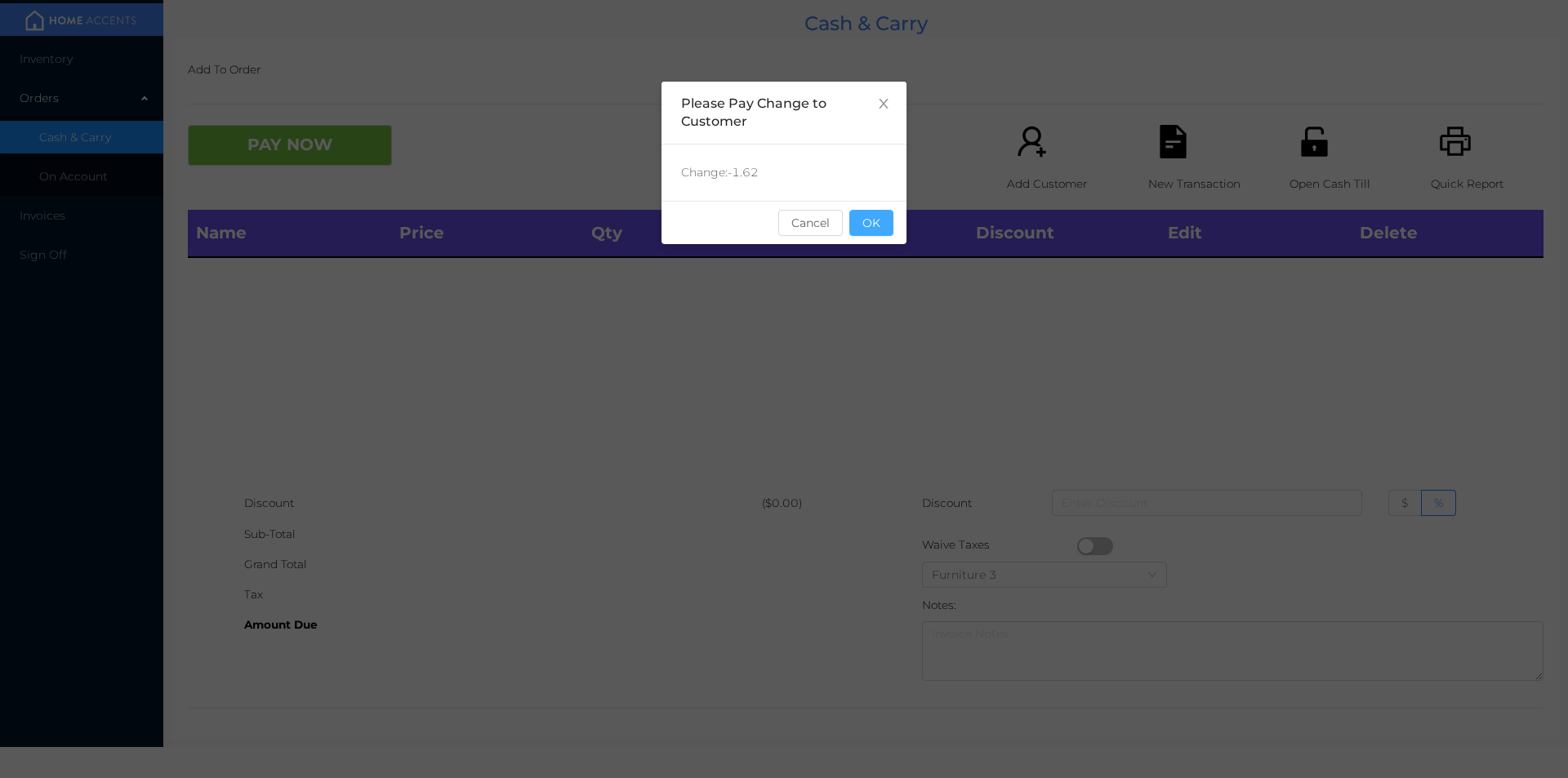
click at [872, 228] on button "OK" at bounding box center [871, 223] width 44 height 26
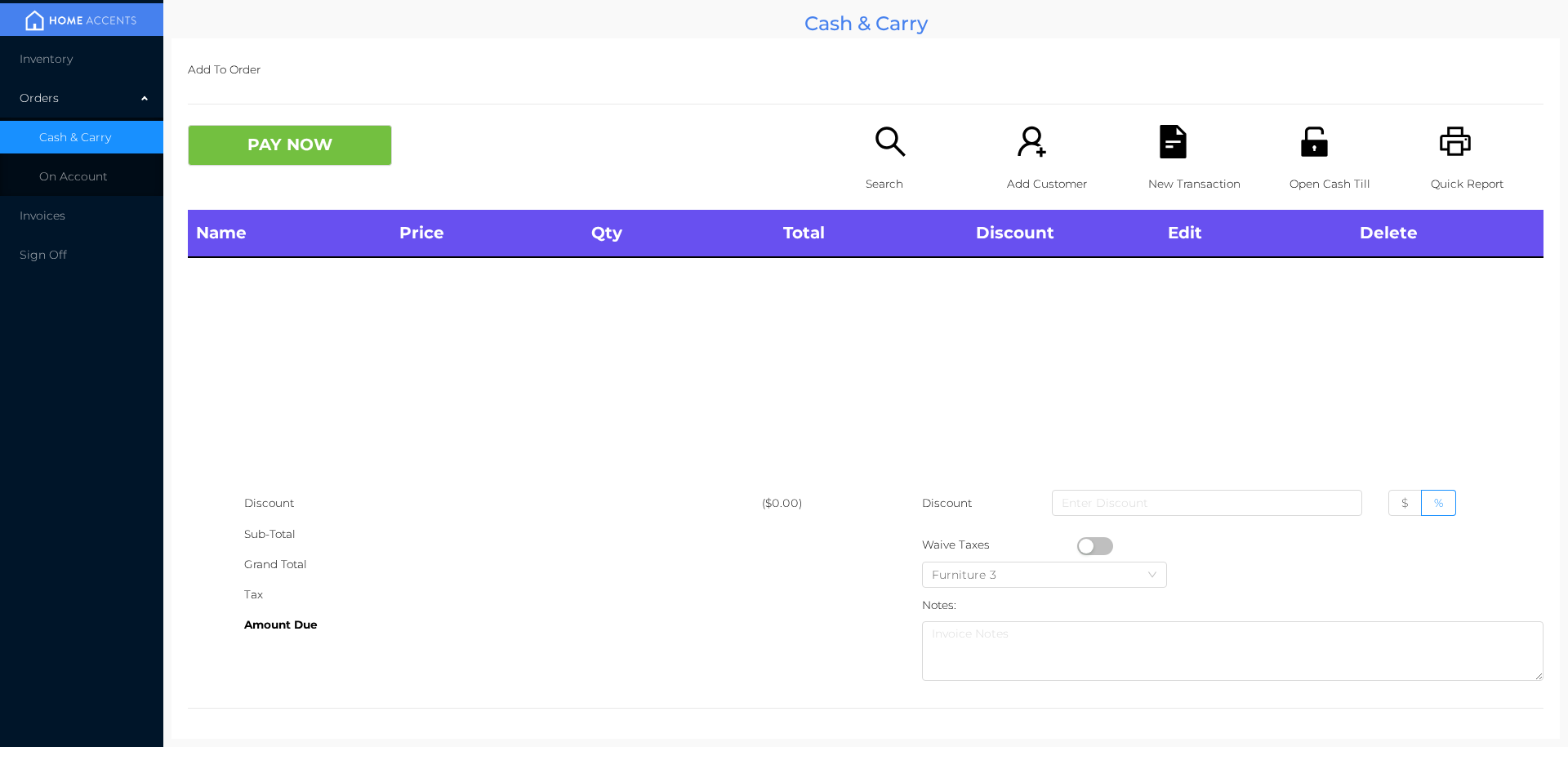
click at [898, 195] on p "Search" at bounding box center [922, 184] width 113 height 30
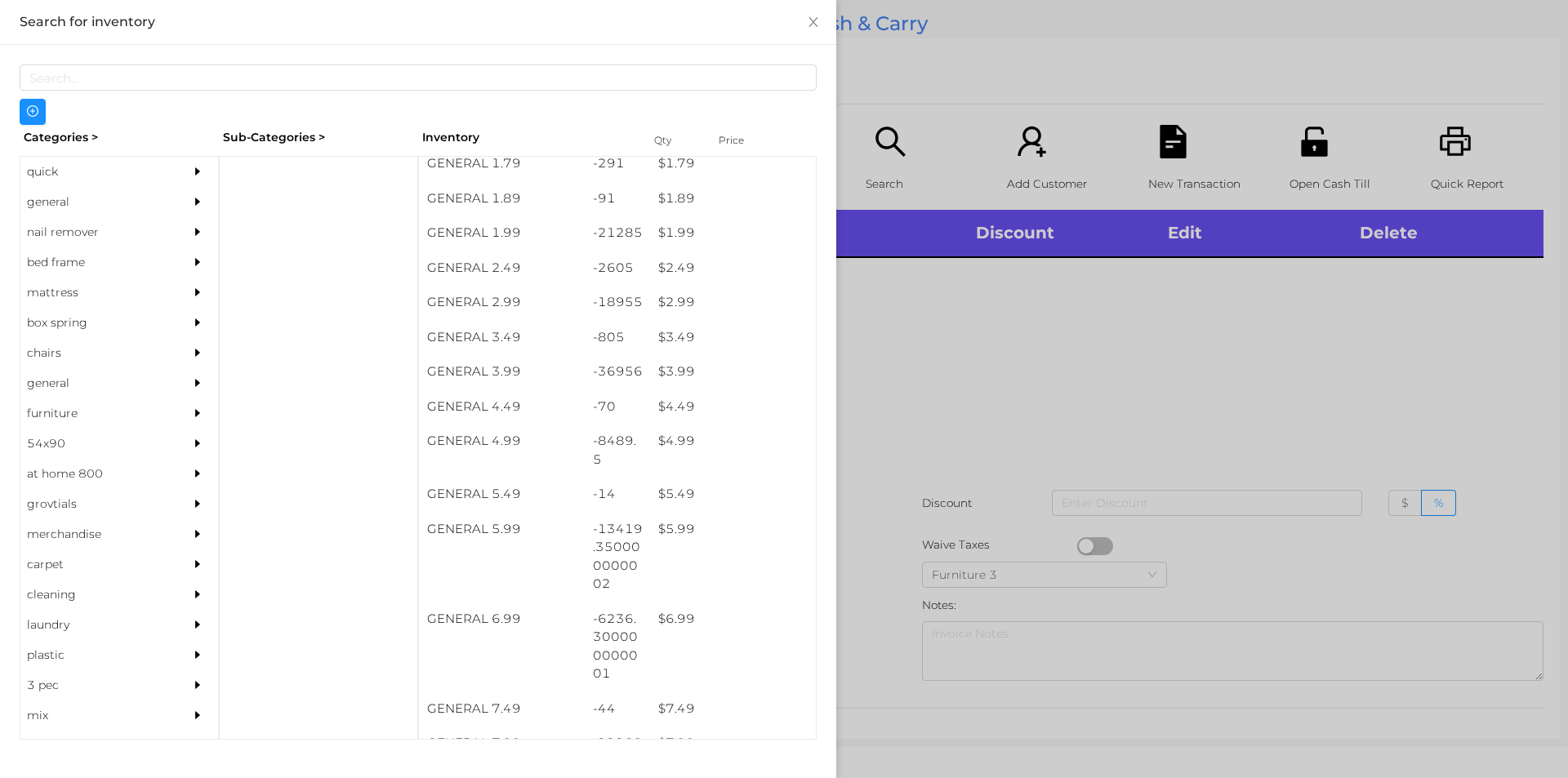
scroll to position [297, 0]
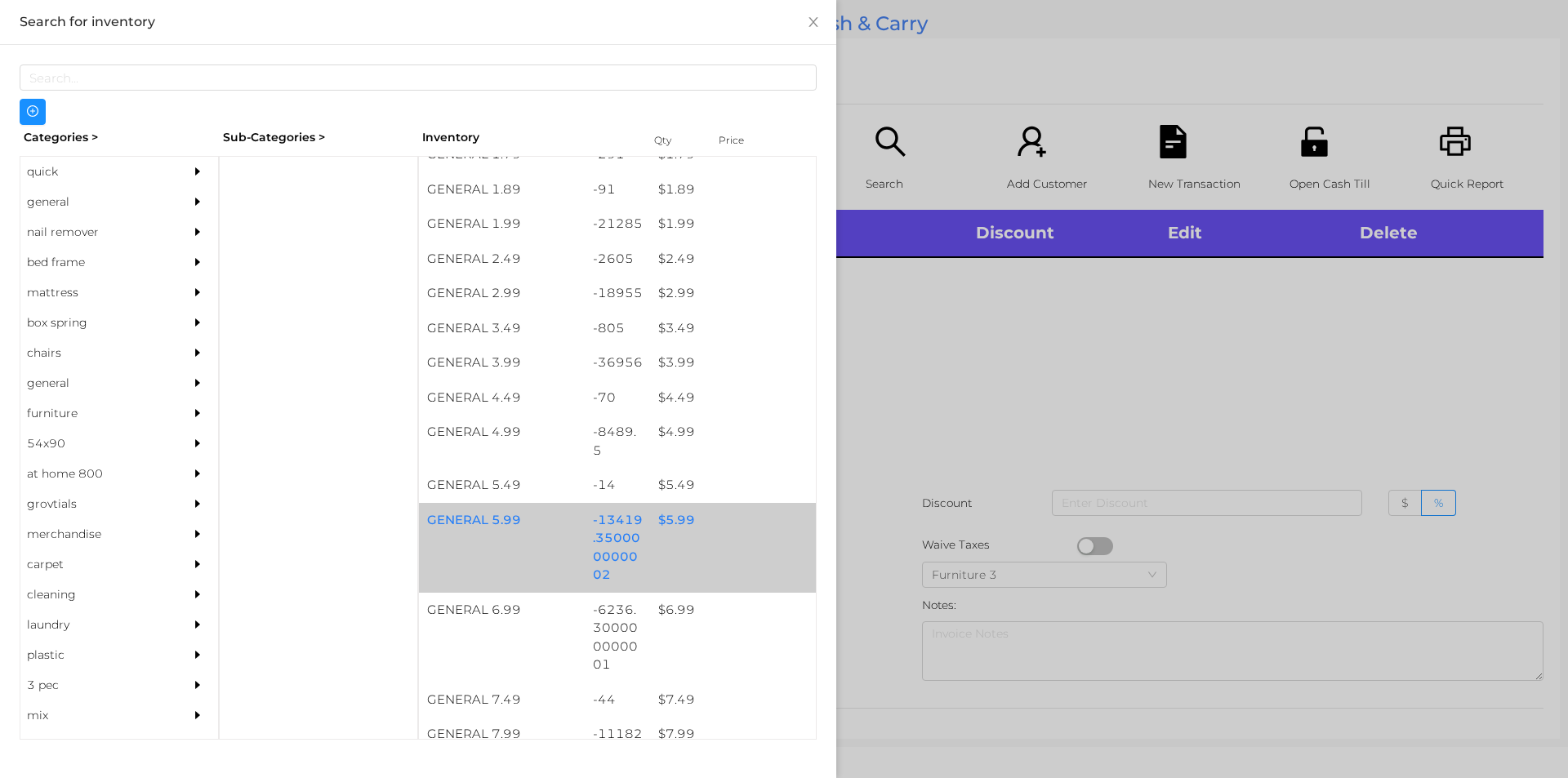
click at [666, 528] on div "$ 5.99" at bounding box center [733, 520] width 166 height 35
click at [657, 519] on div "$ 5.99" at bounding box center [733, 520] width 166 height 35
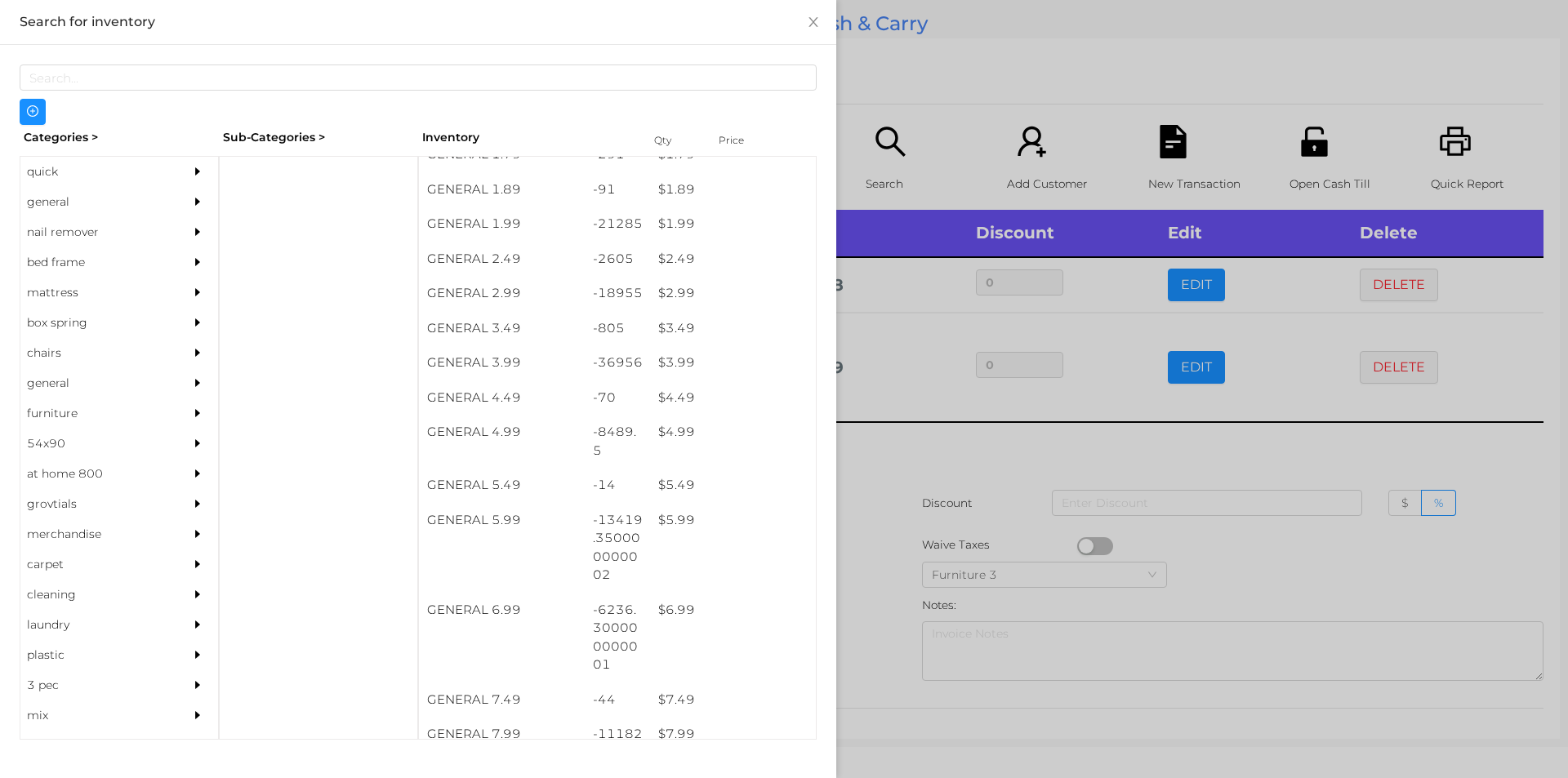
click at [1244, 554] on div at bounding box center [784, 389] width 1568 height 778
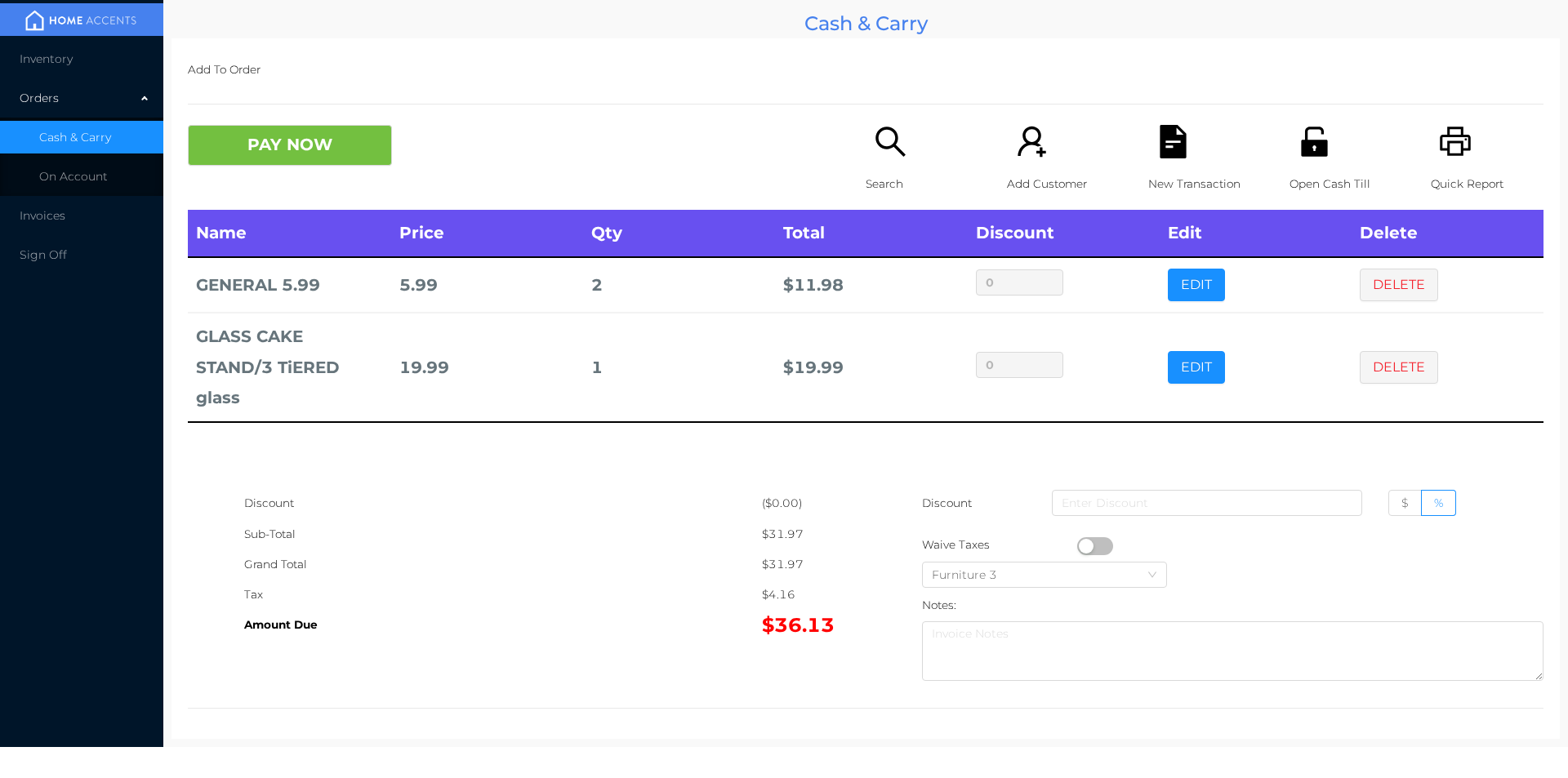
click at [900, 167] on div "Search" at bounding box center [922, 168] width 113 height 85
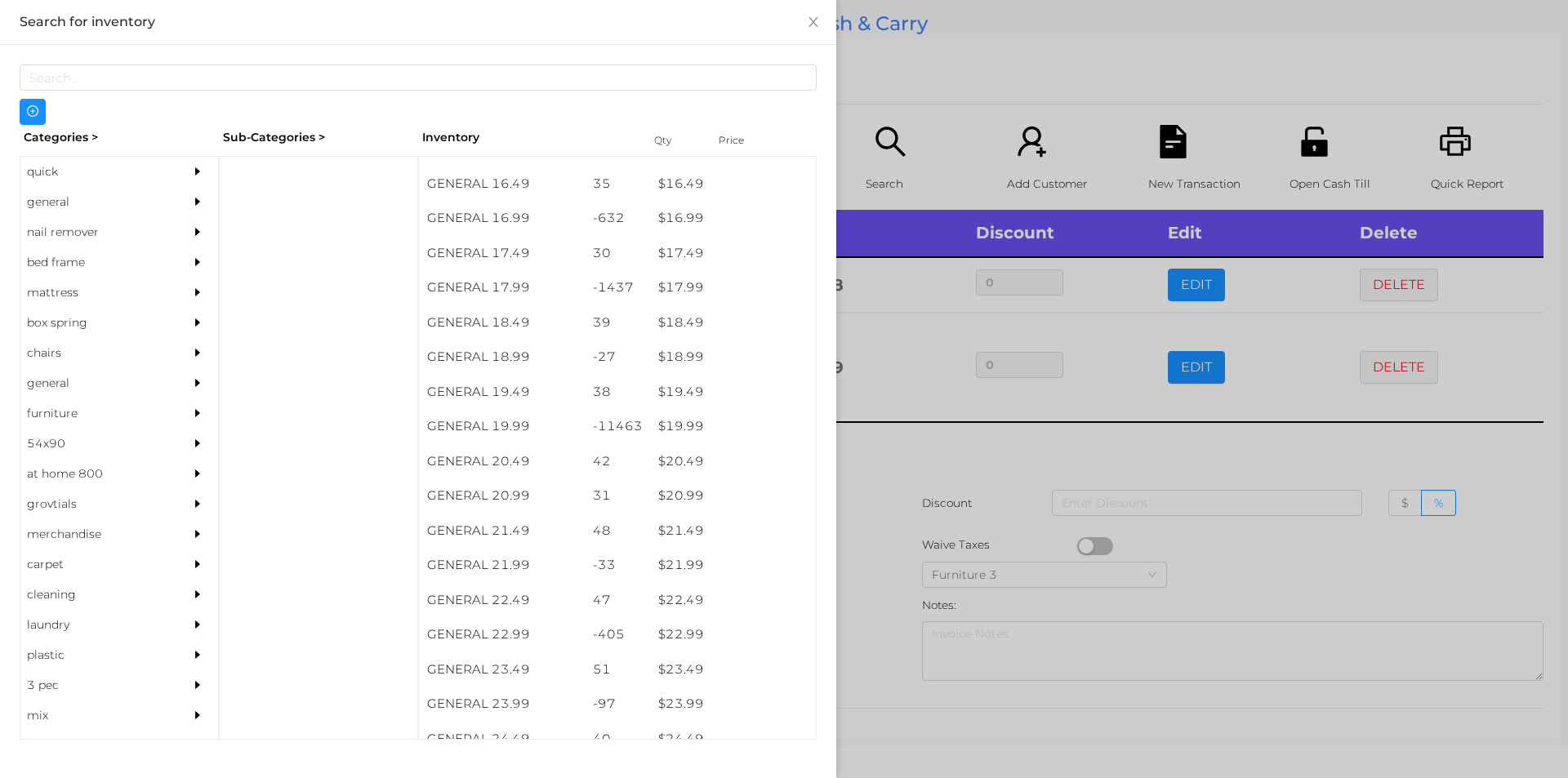
scroll to position [1508, 0]
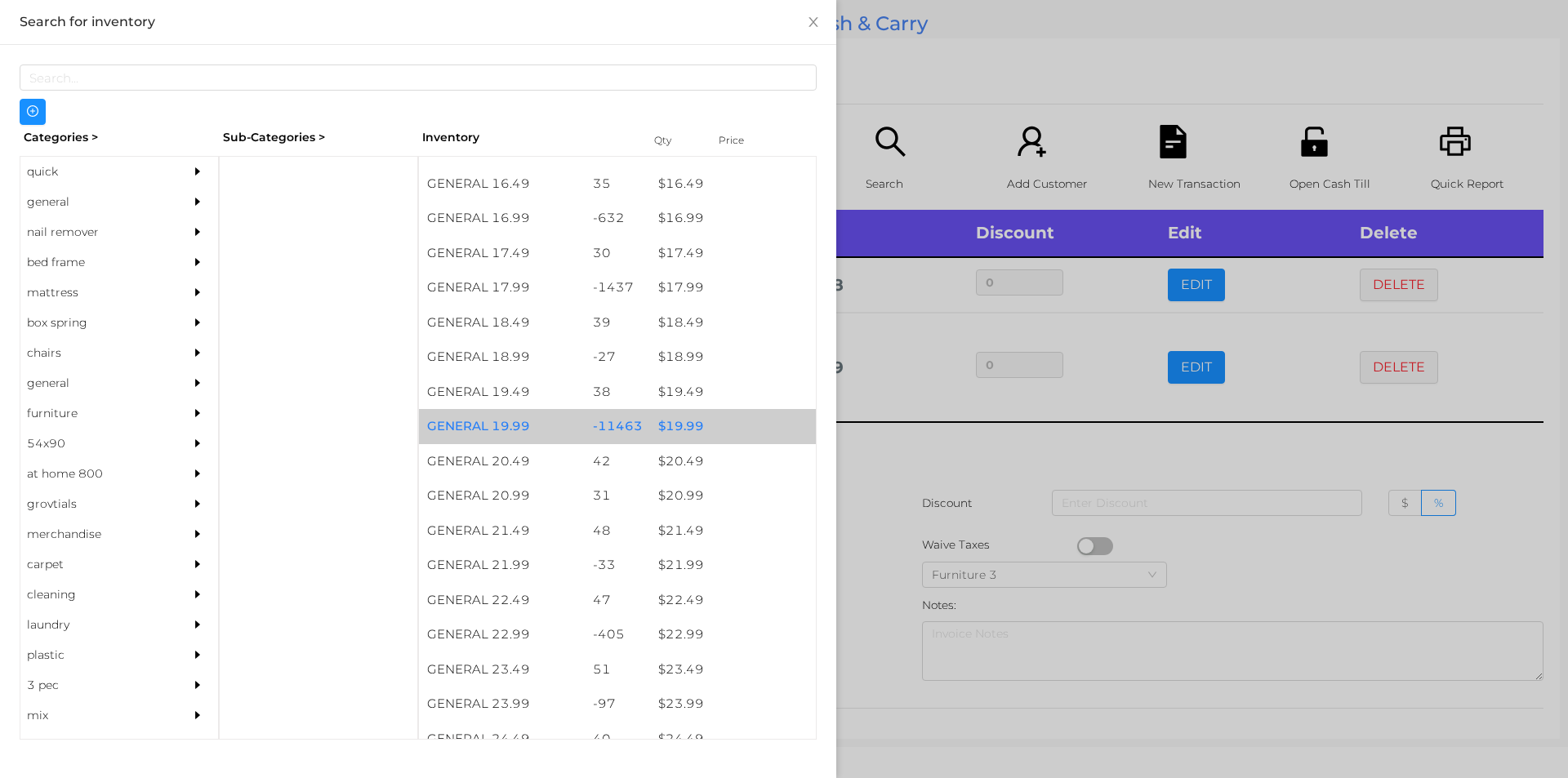
click at [680, 425] on div "$ 19.99" at bounding box center [733, 426] width 166 height 35
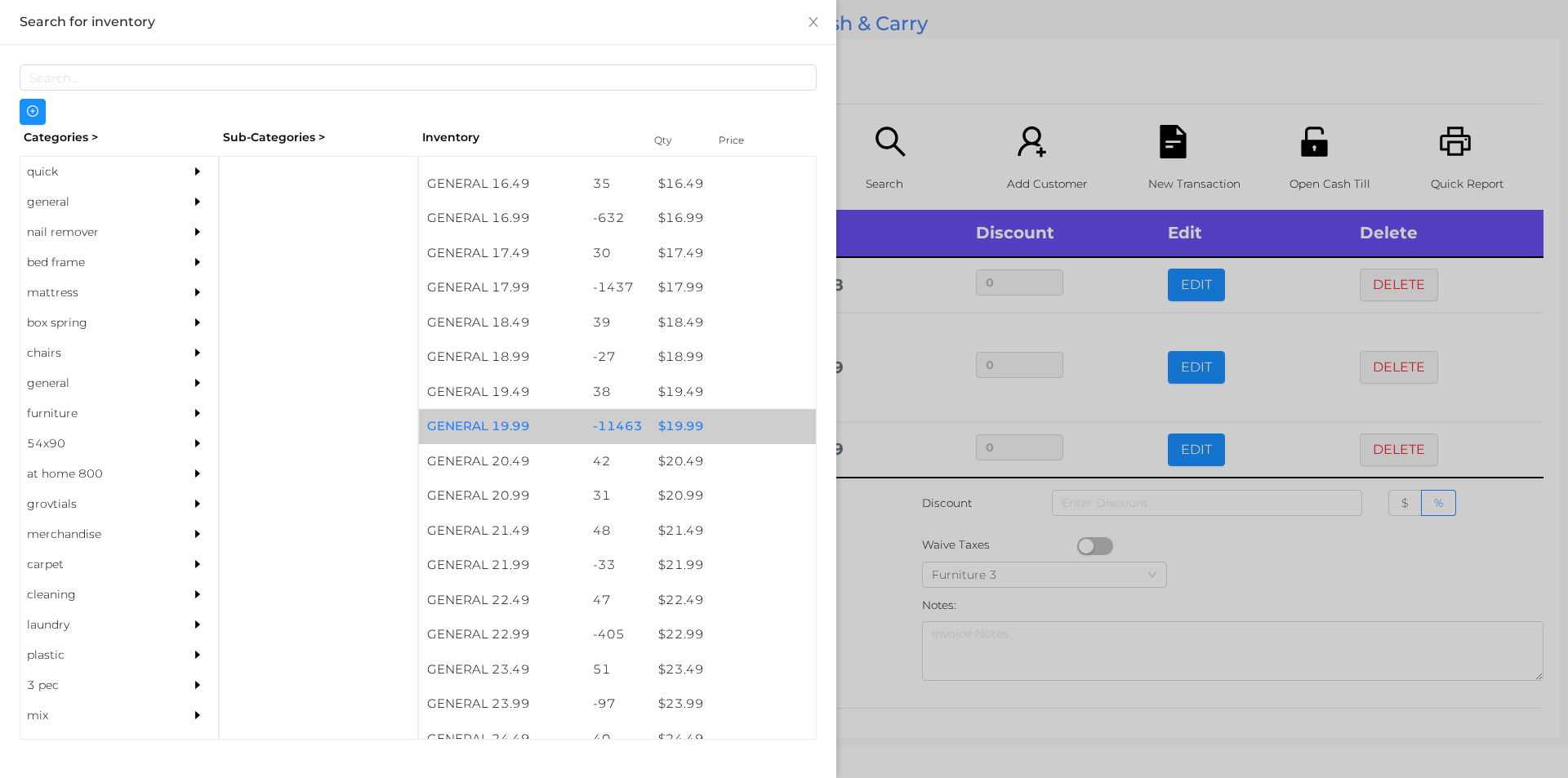
click at [678, 423] on div "$ 19.99" at bounding box center [733, 426] width 166 height 35
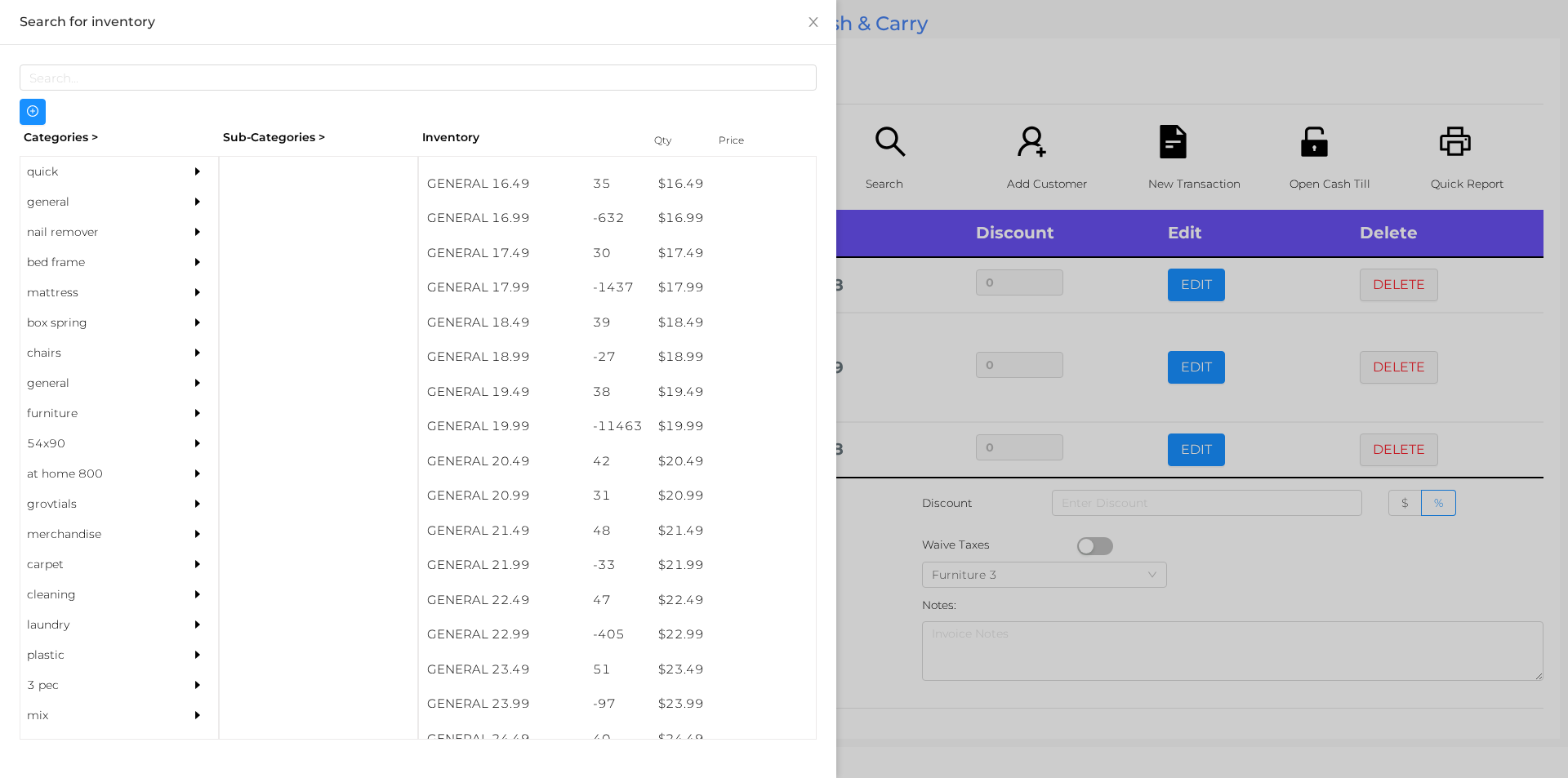
click at [874, 560] on div at bounding box center [784, 389] width 1568 height 778
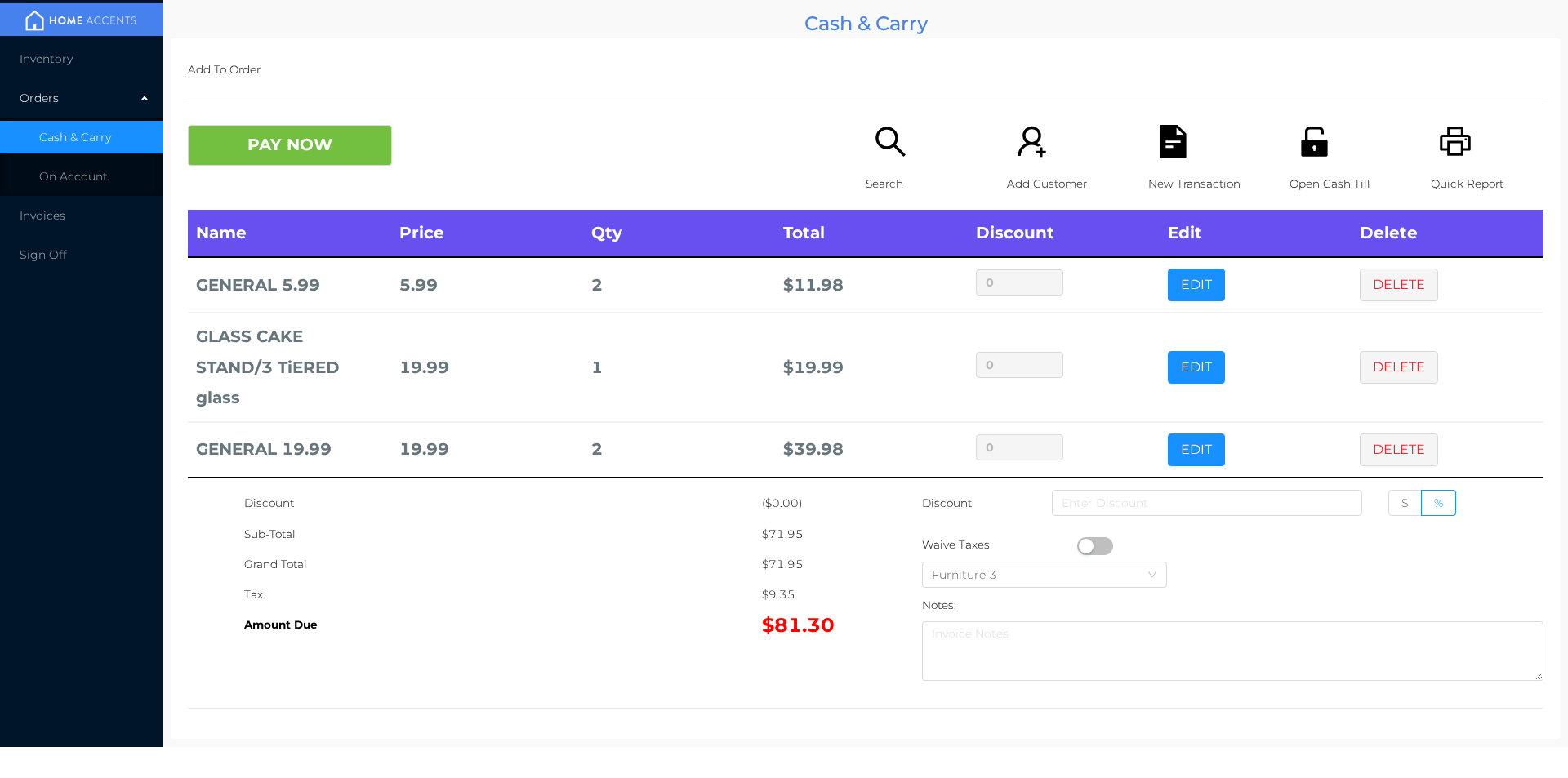
scroll to position [7, 0]
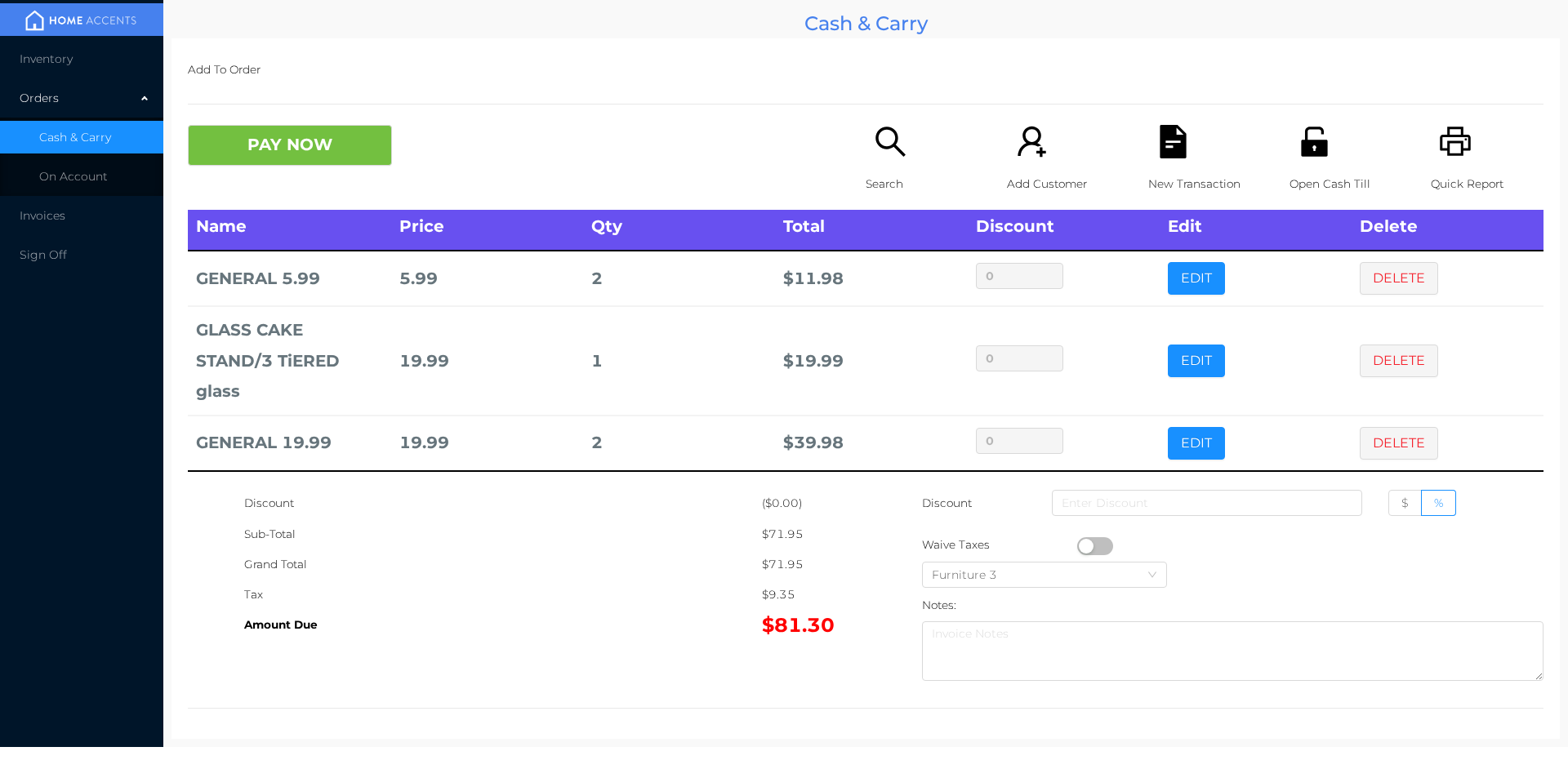
click at [868, 169] on p "Search" at bounding box center [922, 184] width 113 height 30
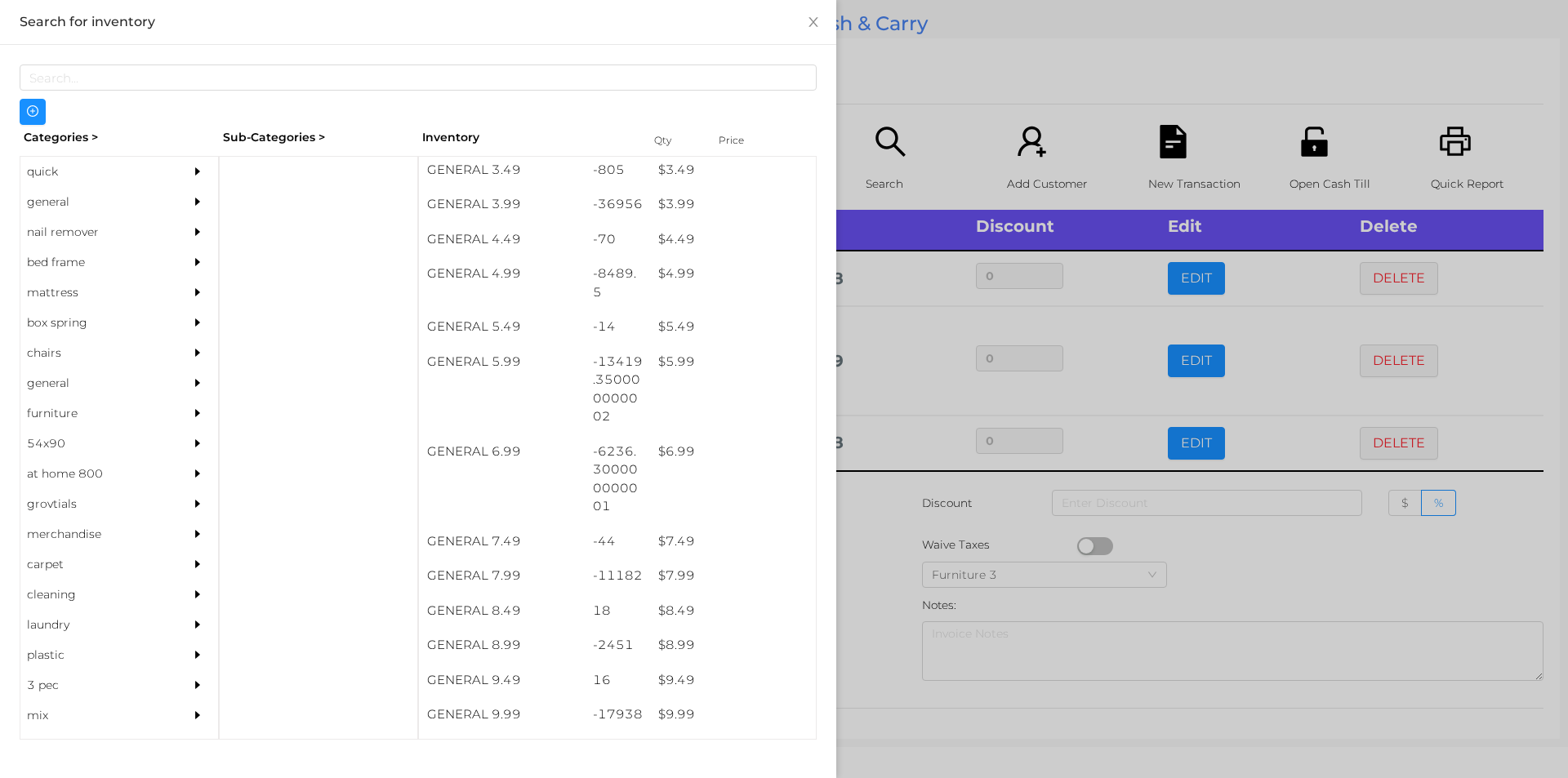
scroll to position [455, 0]
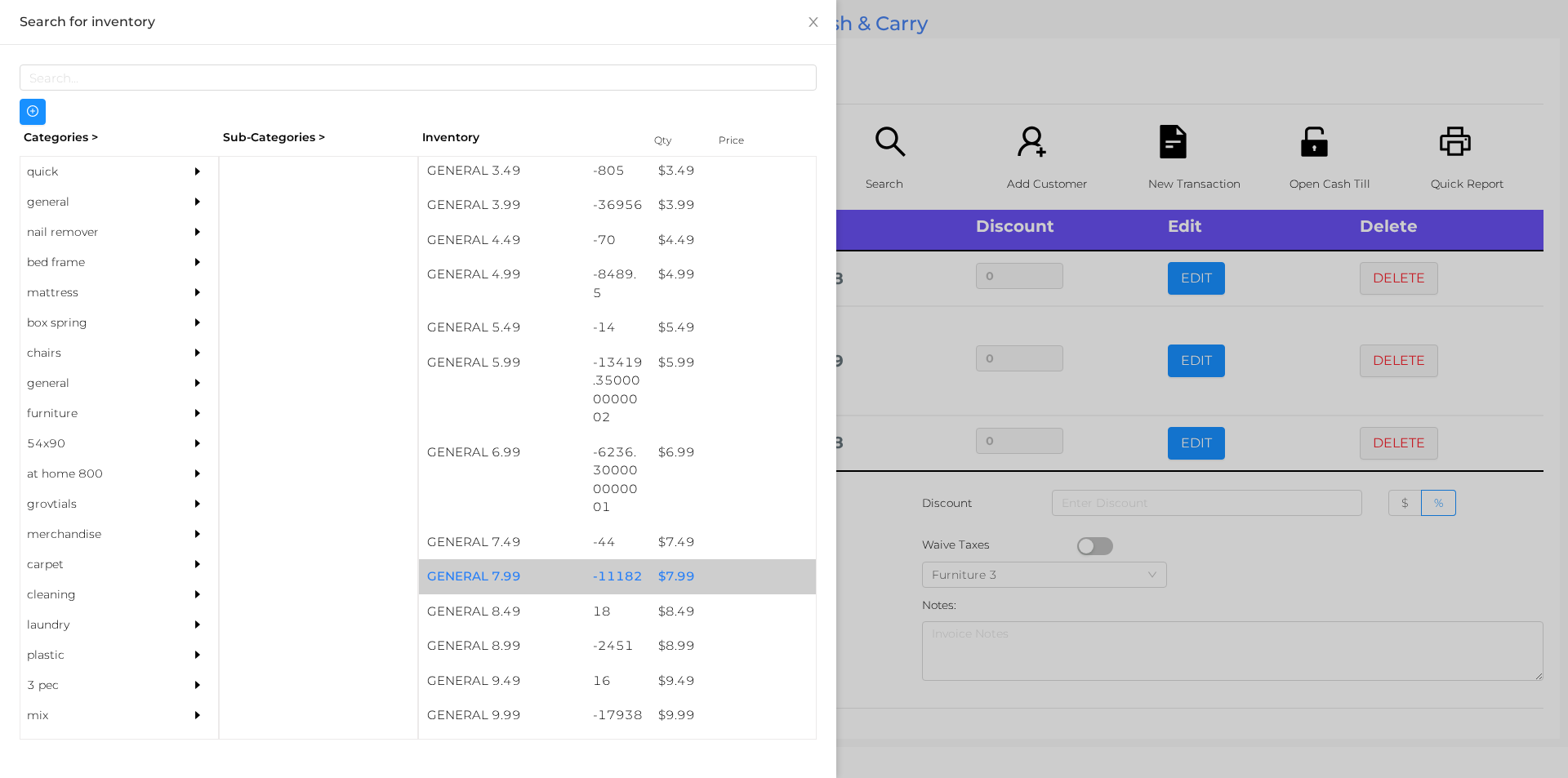
click at [663, 575] on div "$ 7.99" at bounding box center [733, 577] width 166 height 35
click at [667, 578] on div "$ 7.99" at bounding box center [733, 577] width 166 height 35
click at [667, 579] on div "$ 7.99" at bounding box center [733, 577] width 166 height 35
click at [672, 576] on div "$ 7.99" at bounding box center [733, 577] width 166 height 35
click at [672, 582] on div "$ 7.99" at bounding box center [733, 577] width 166 height 35
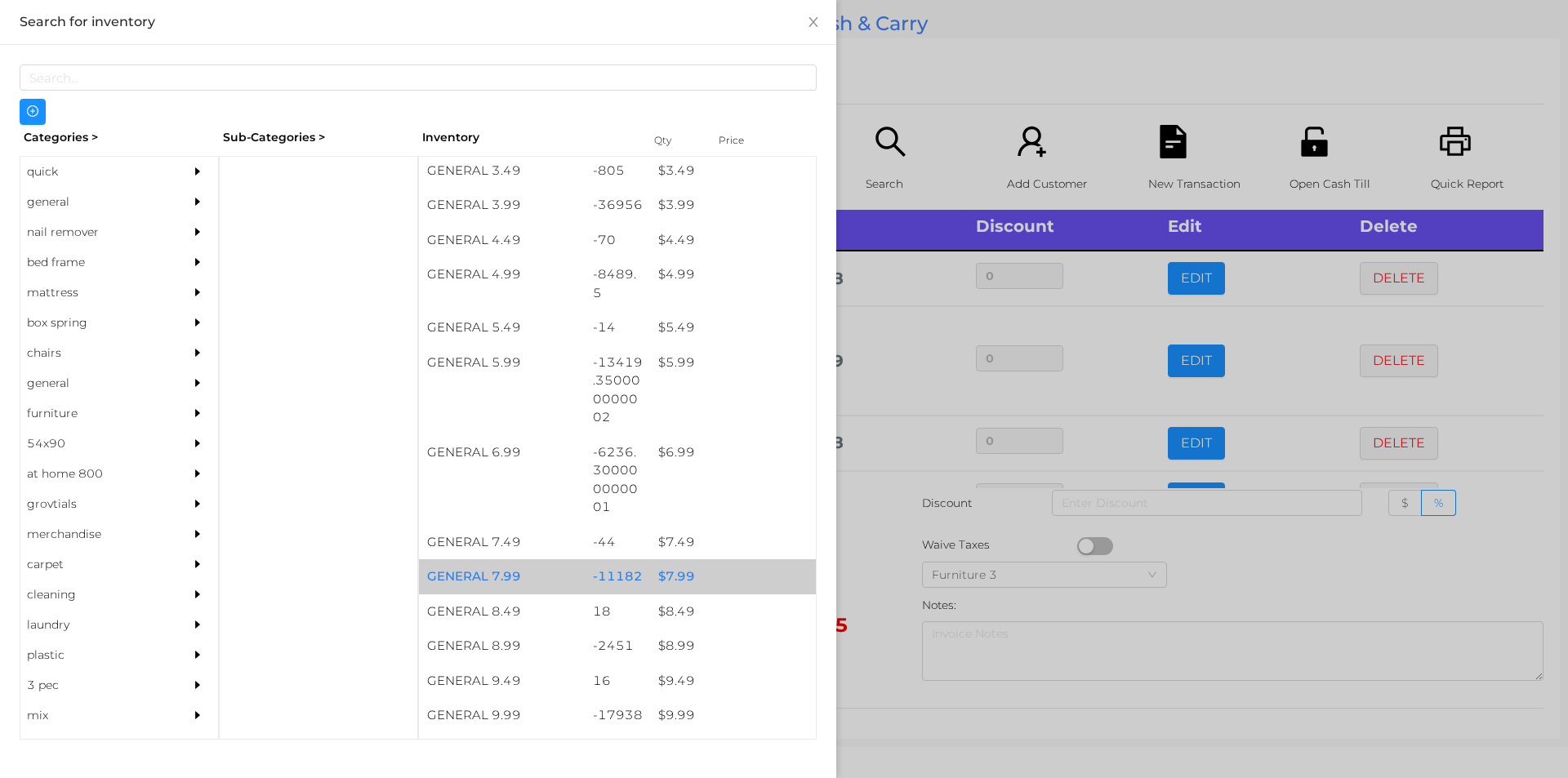
click at [679, 578] on div "$ 7.99" at bounding box center [733, 577] width 166 height 35
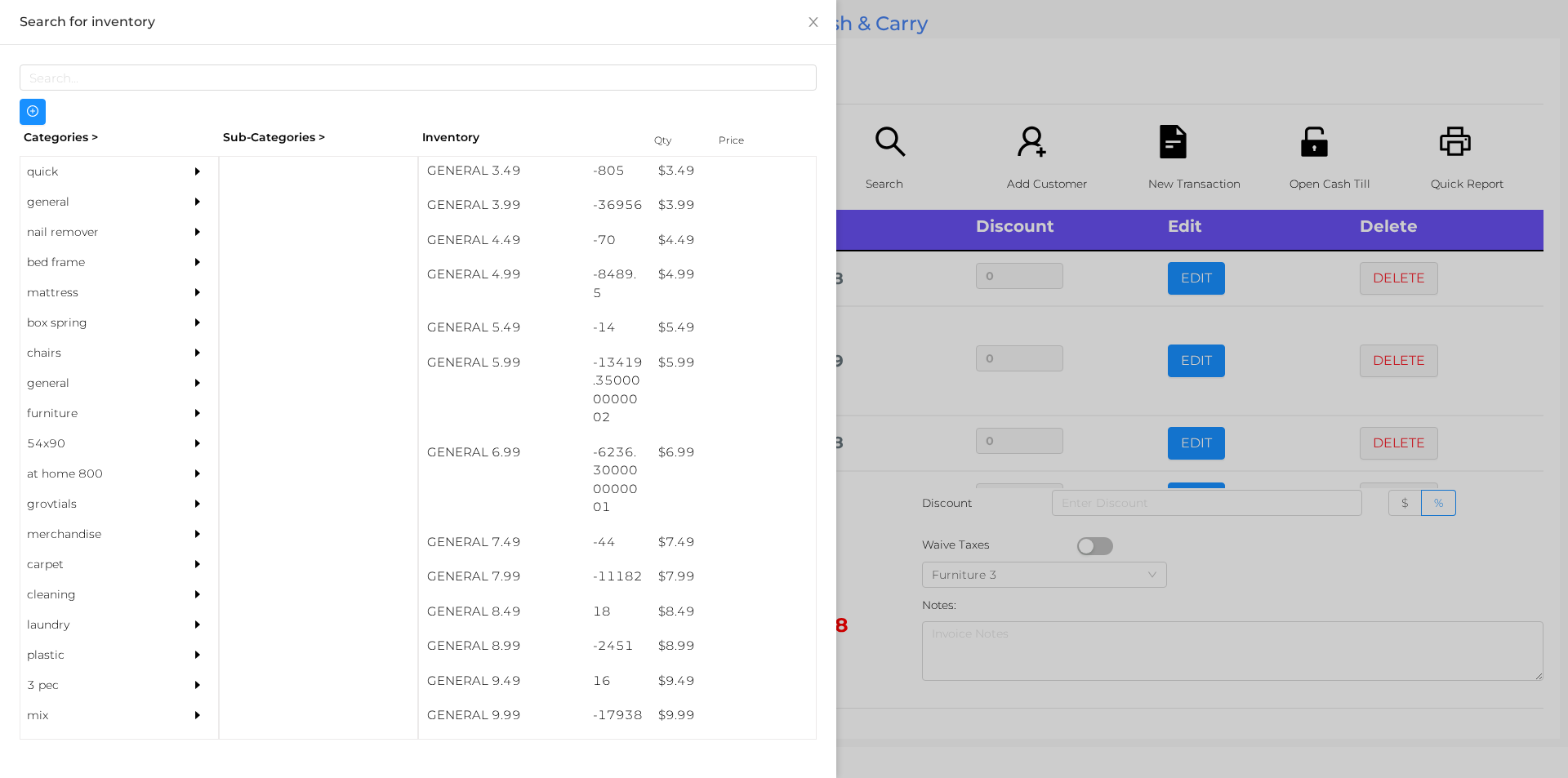
click at [874, 623] on div at bounding box center [784, 389] width 1568 height 778
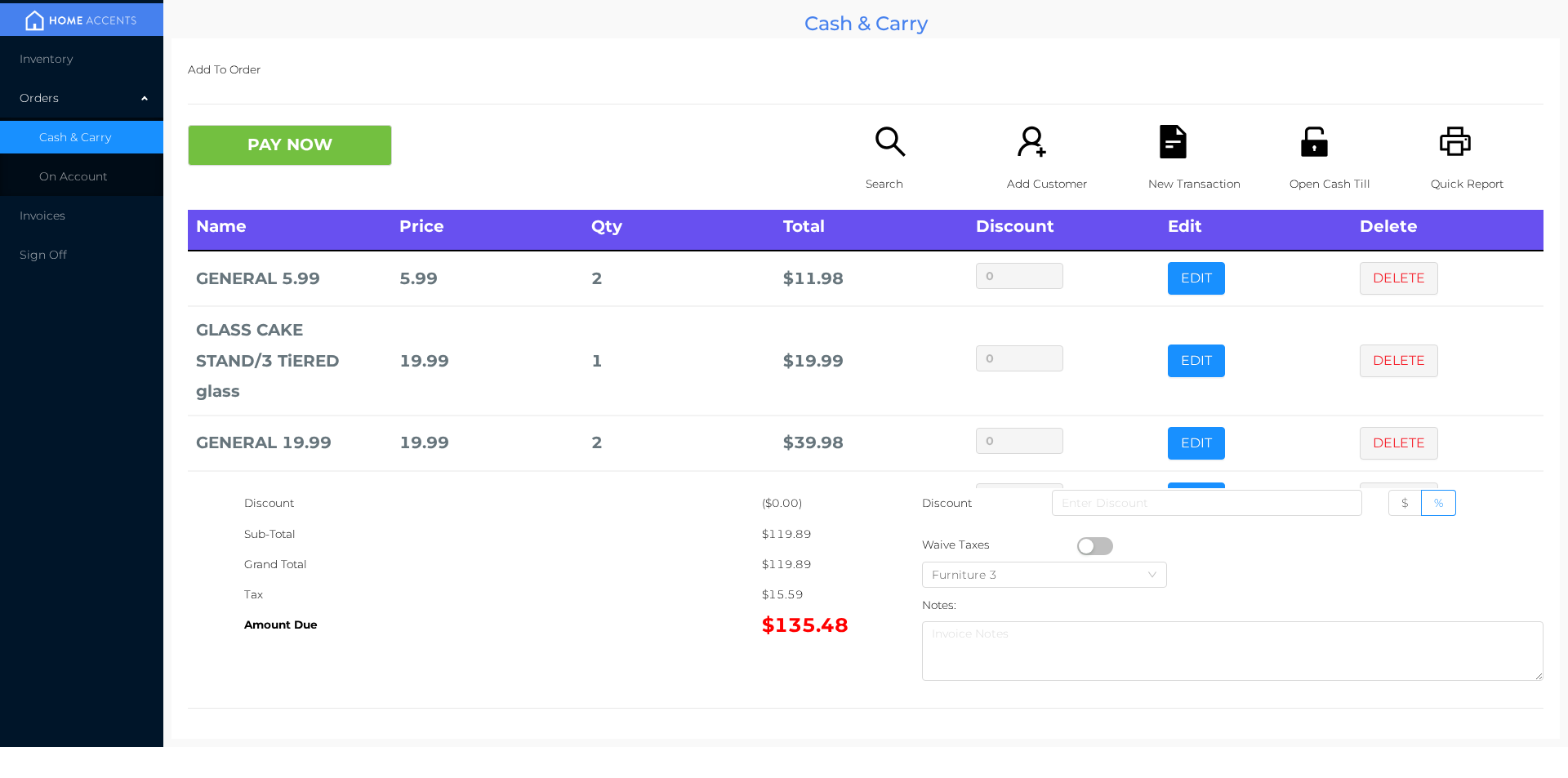
scroll to position [62, 0]
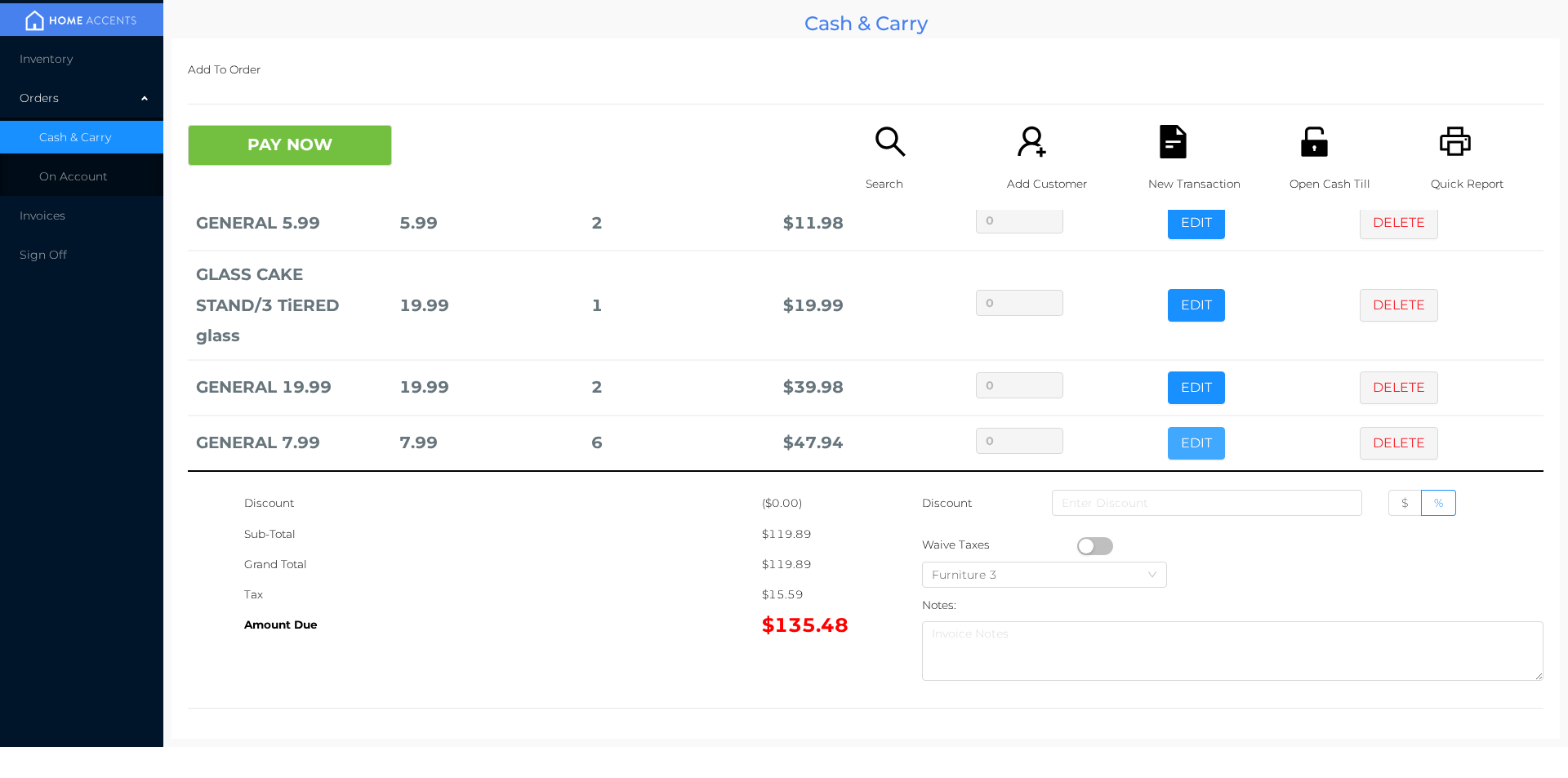
click at [1195, 444] on button "EDIT" at bounding box center [1196, 443] width 57 height 33
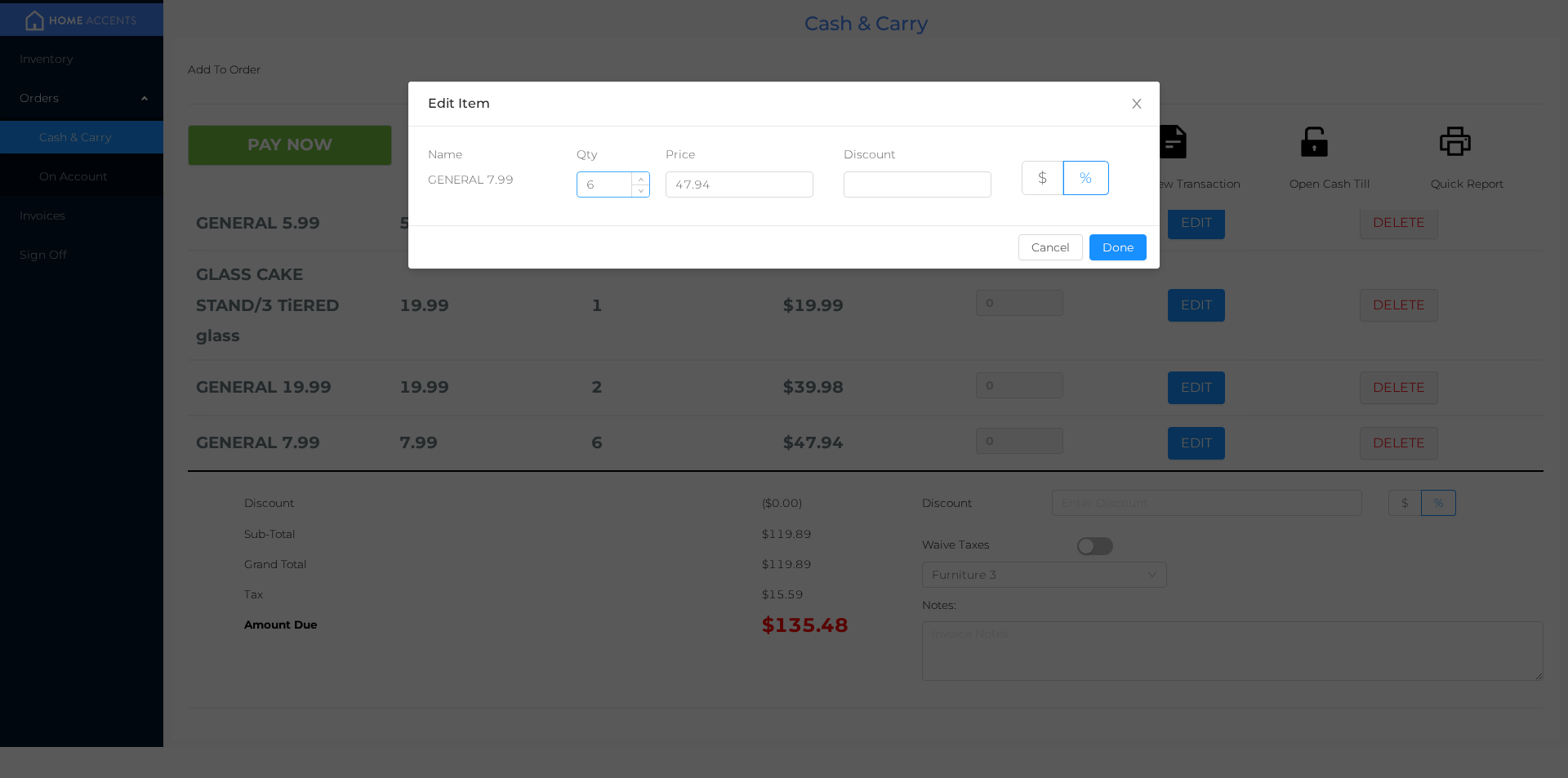
click at [618, 187] on input "6" at bounding box center [613, 185] width 72 height 25
type input "5"
click at [1115, 245] on button "Done" at bounding box center [1118, 247] width 57 height 26
type input "0%"
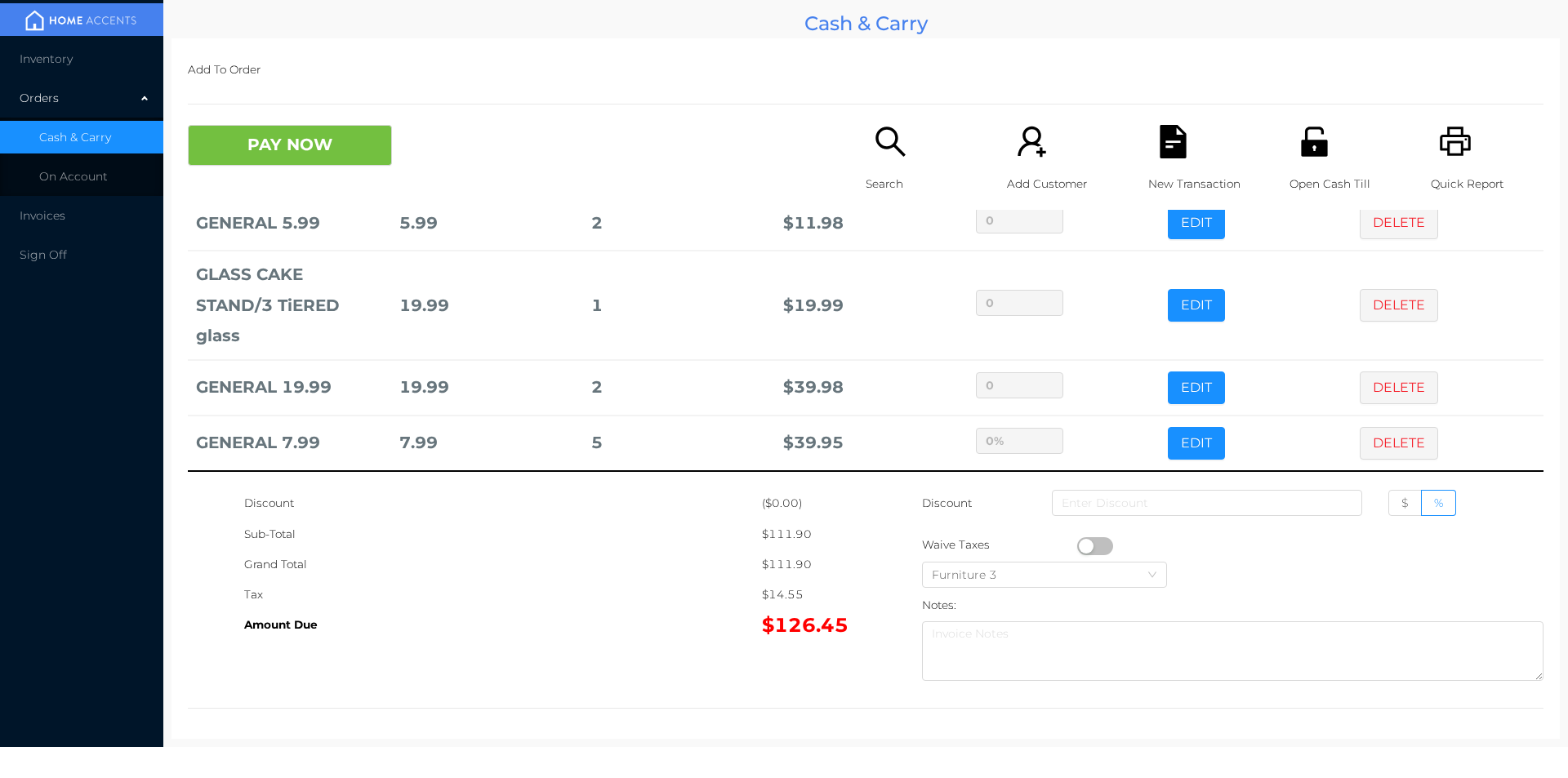
click at [642, 605] on div "Tax" at bounding box center [502, 595] width 518 height 30
click at [1181, 456] on button "EDIT" at bounding box center [1196, 443] width 57 height 33
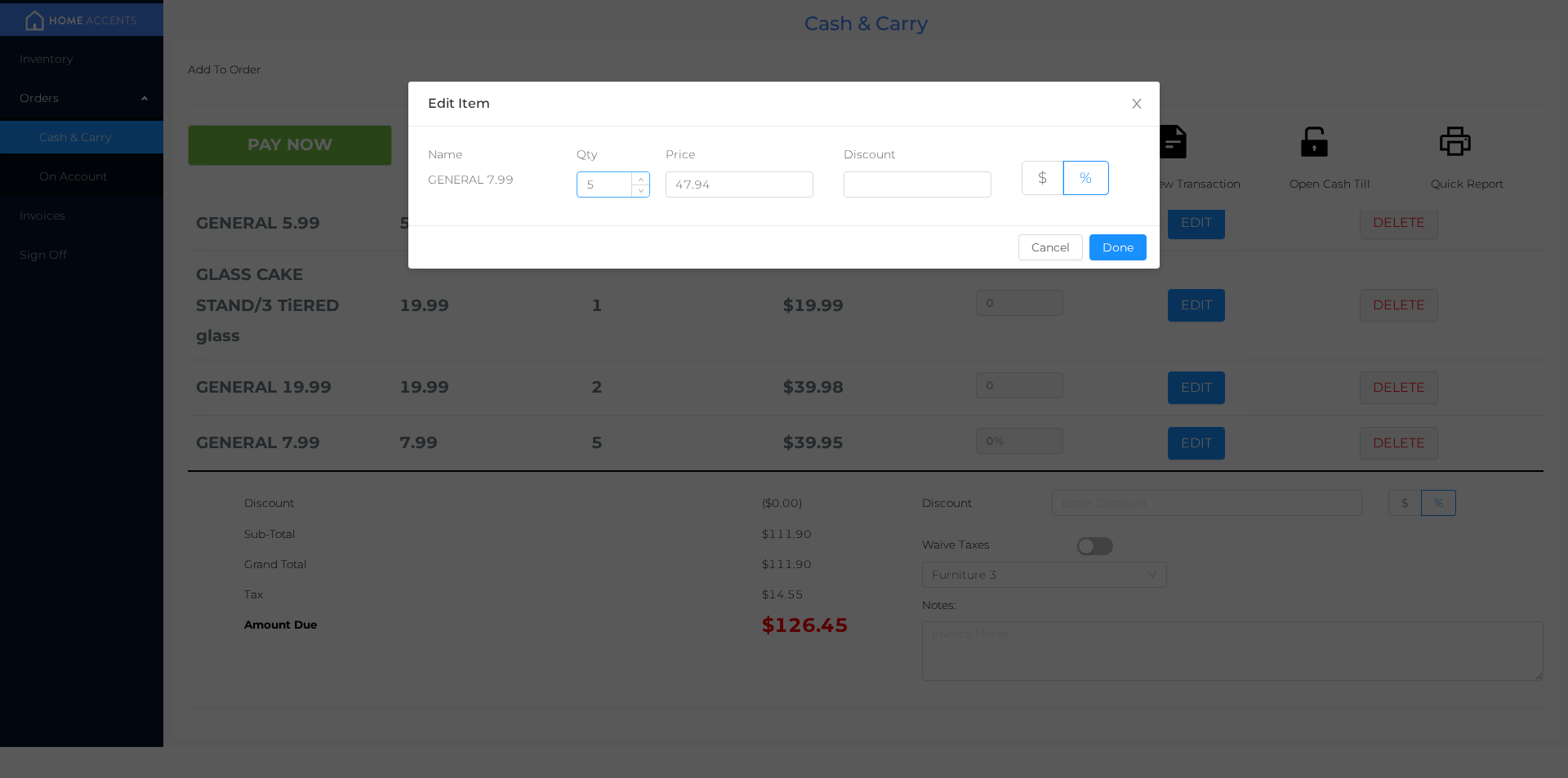
click at [613, 190] on input "5" at bounding box center [613, 185] width 72 height 25
type input "3"
click at [1114, 249] on button "Done" at bounding box center [1118, 247] width 57 height 26
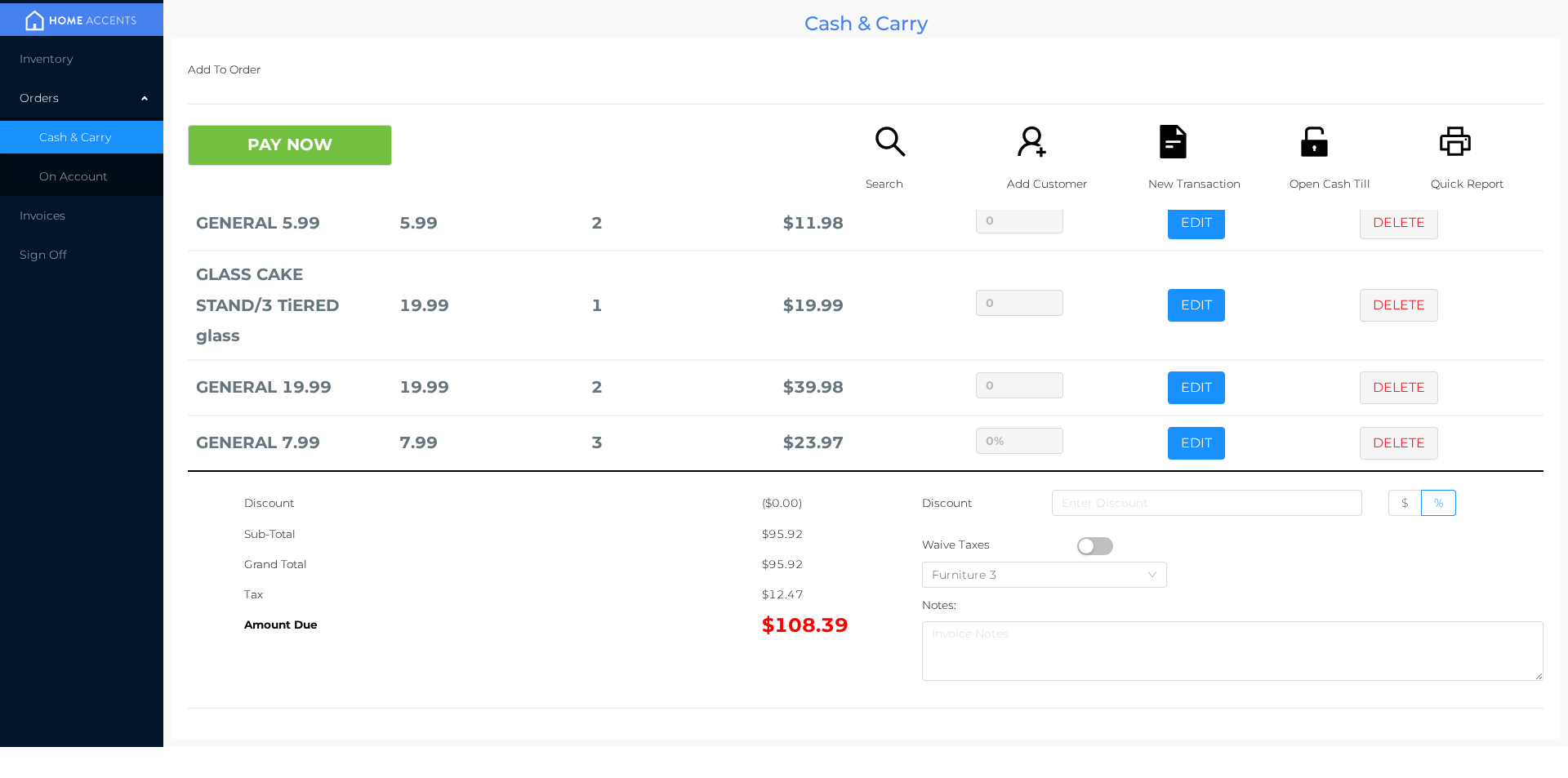
click at [703, 578] on div "Grand Total" at bounding box center [502, 564] width 518 height 30
click at [874, 137] on icon "icon: search" at bounding box center [890, 142] width 34 height 34
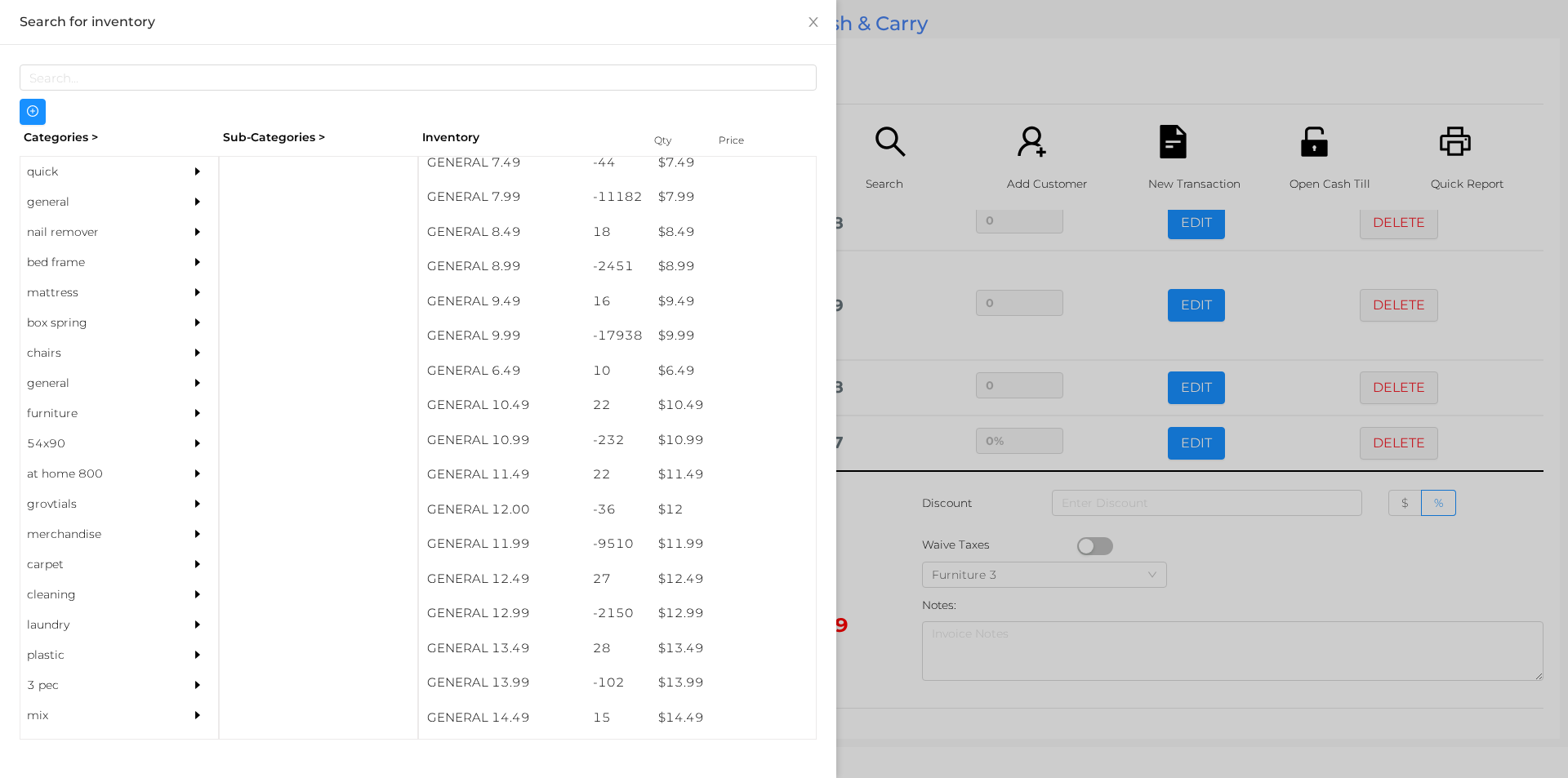
scroll to position [940, 0]
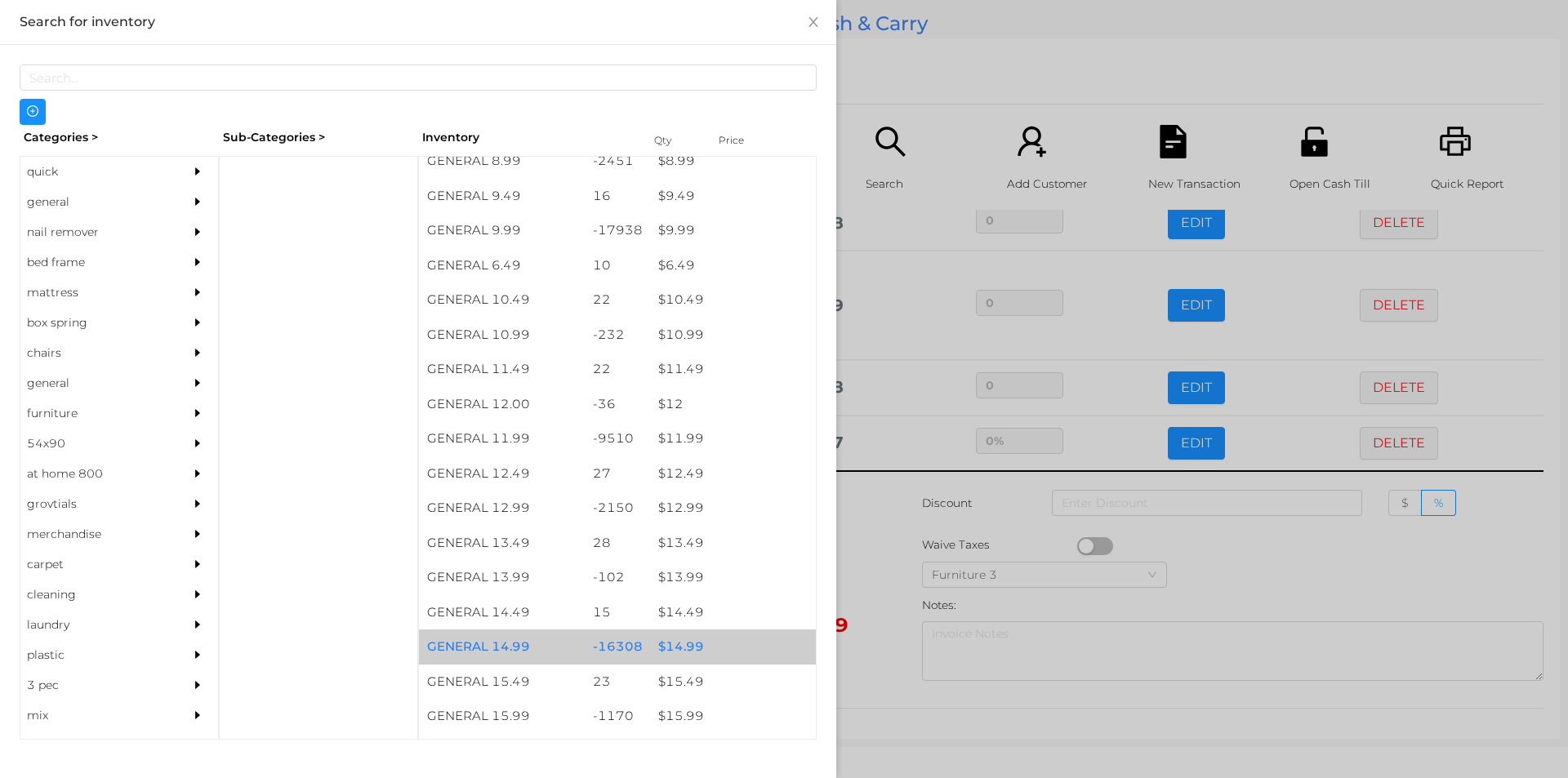
click at [667, 645] on div "$ 14.99" at bounding box center [733, 647] width 166 height 35
click at [674, 644] on div "$ 14.99" at bounding box center [733, 647] width 166 height 35
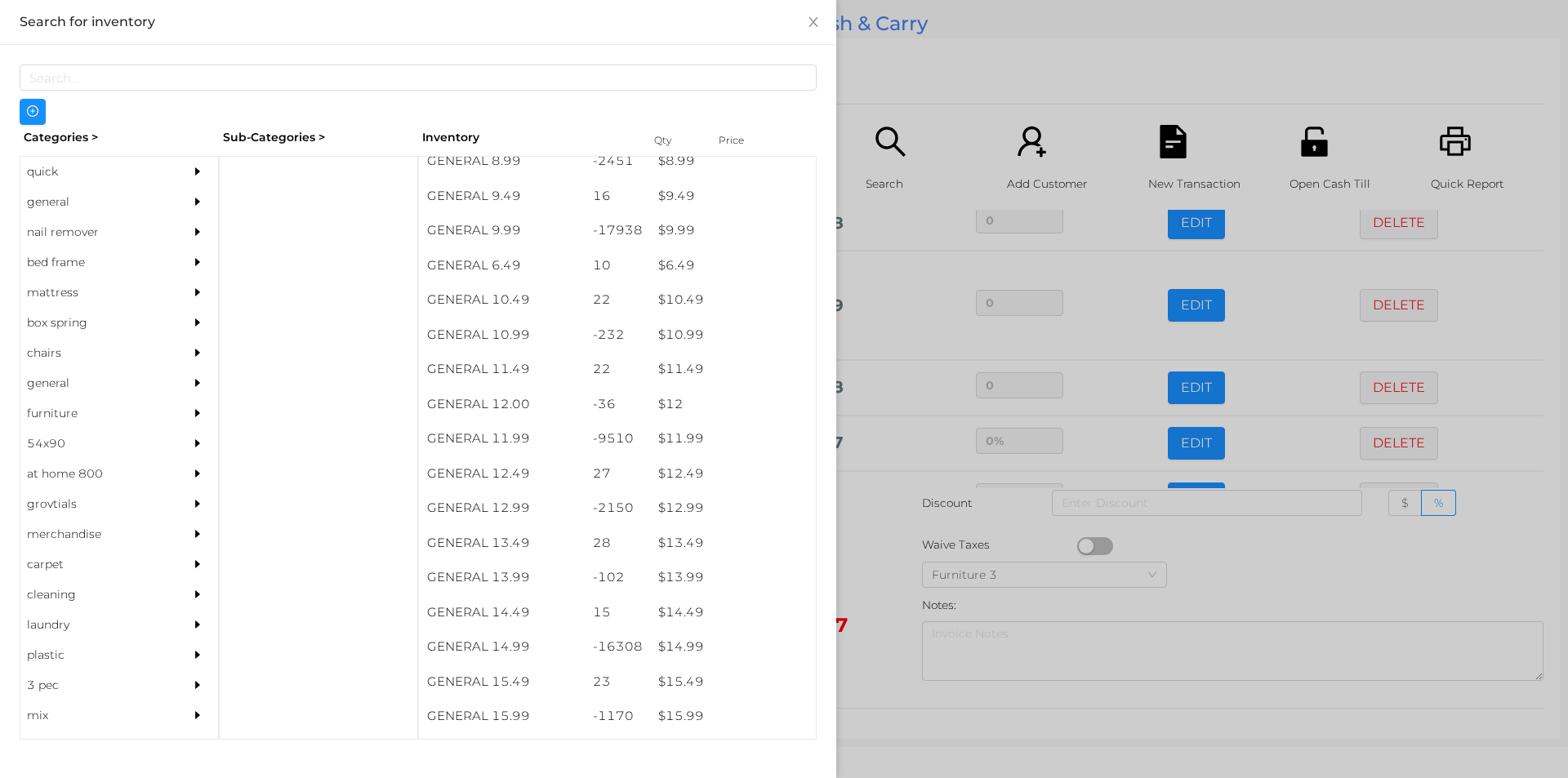
click at [869, 587] on div at bounding box center [784, 389] width 1568 height 778
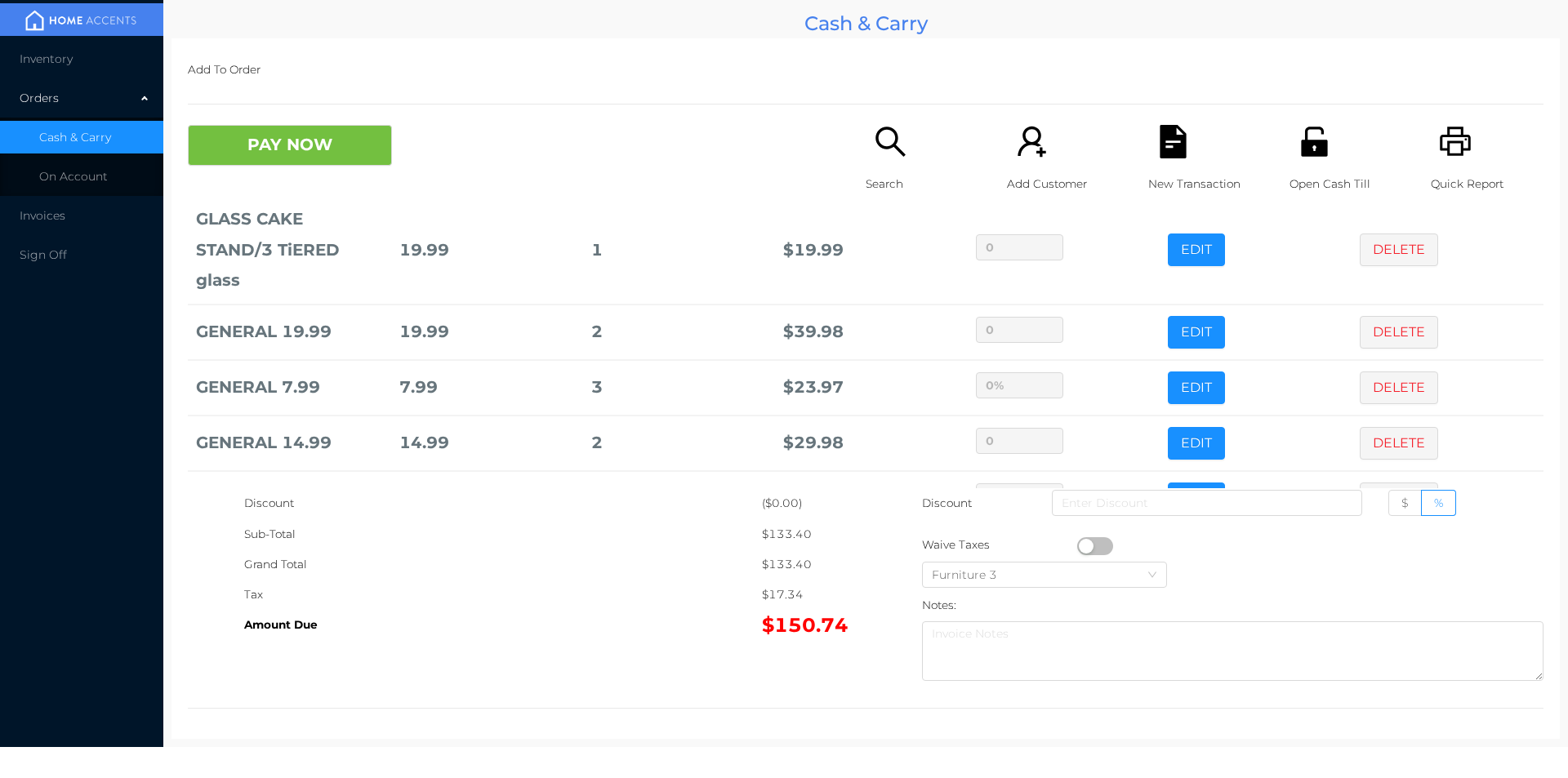
scroll to position [173, 0]
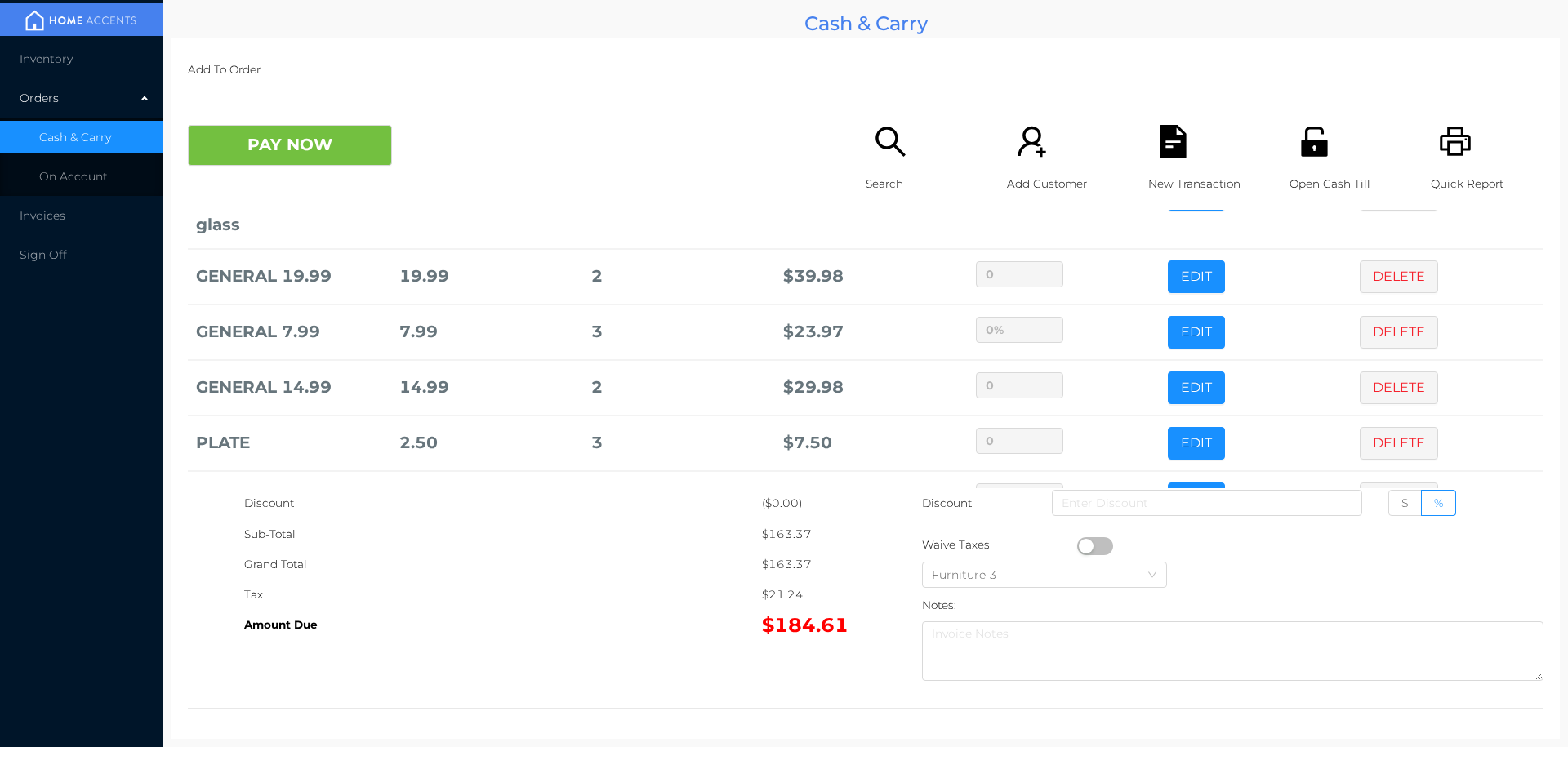
click at [1159, 157] on icon "icon: file-text" at bounding box center [1172, 142] width 26 height 34
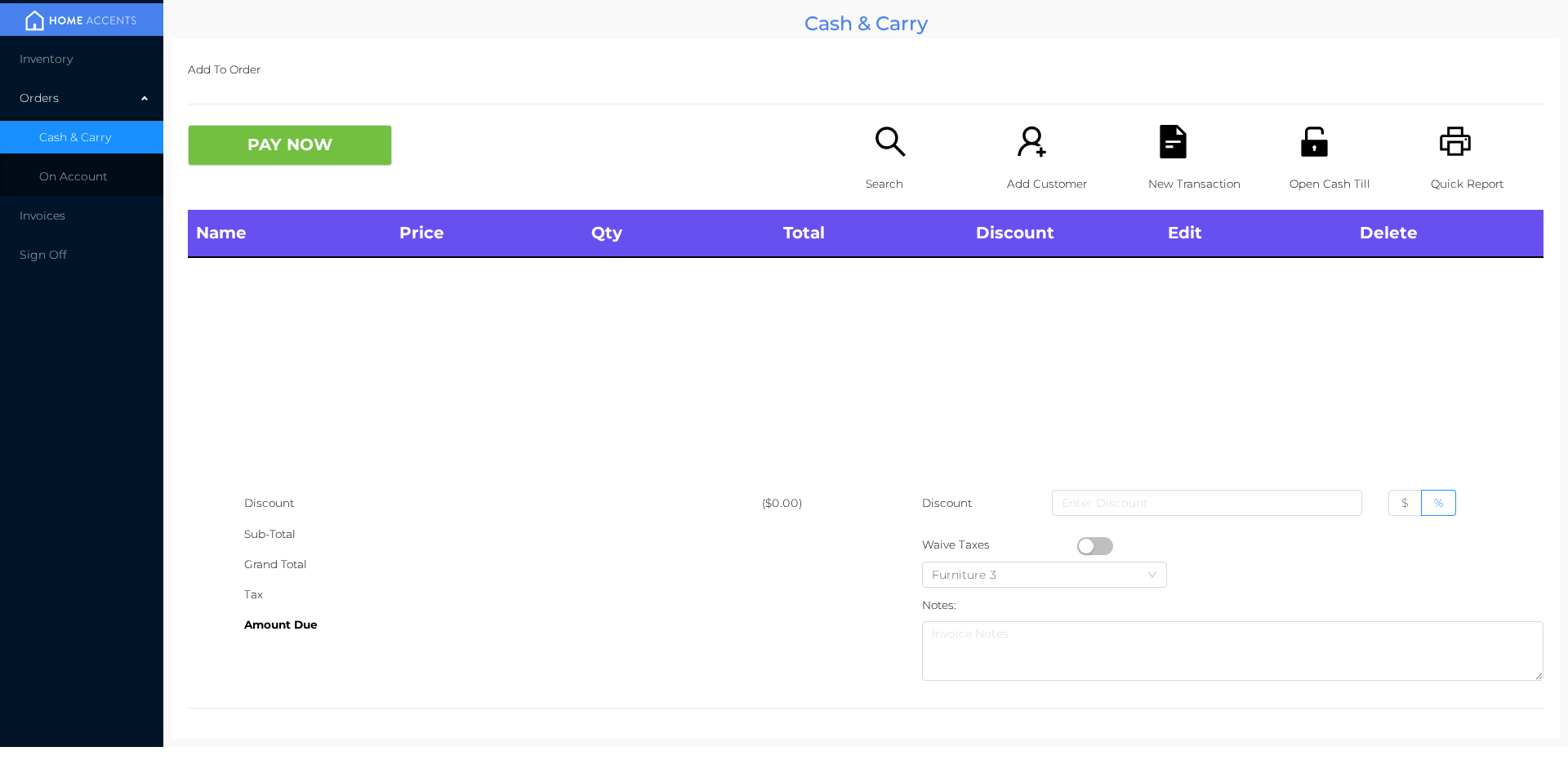
click at [875, 165] on div "Search" at bounding box center [922, 168] width 113 height 85
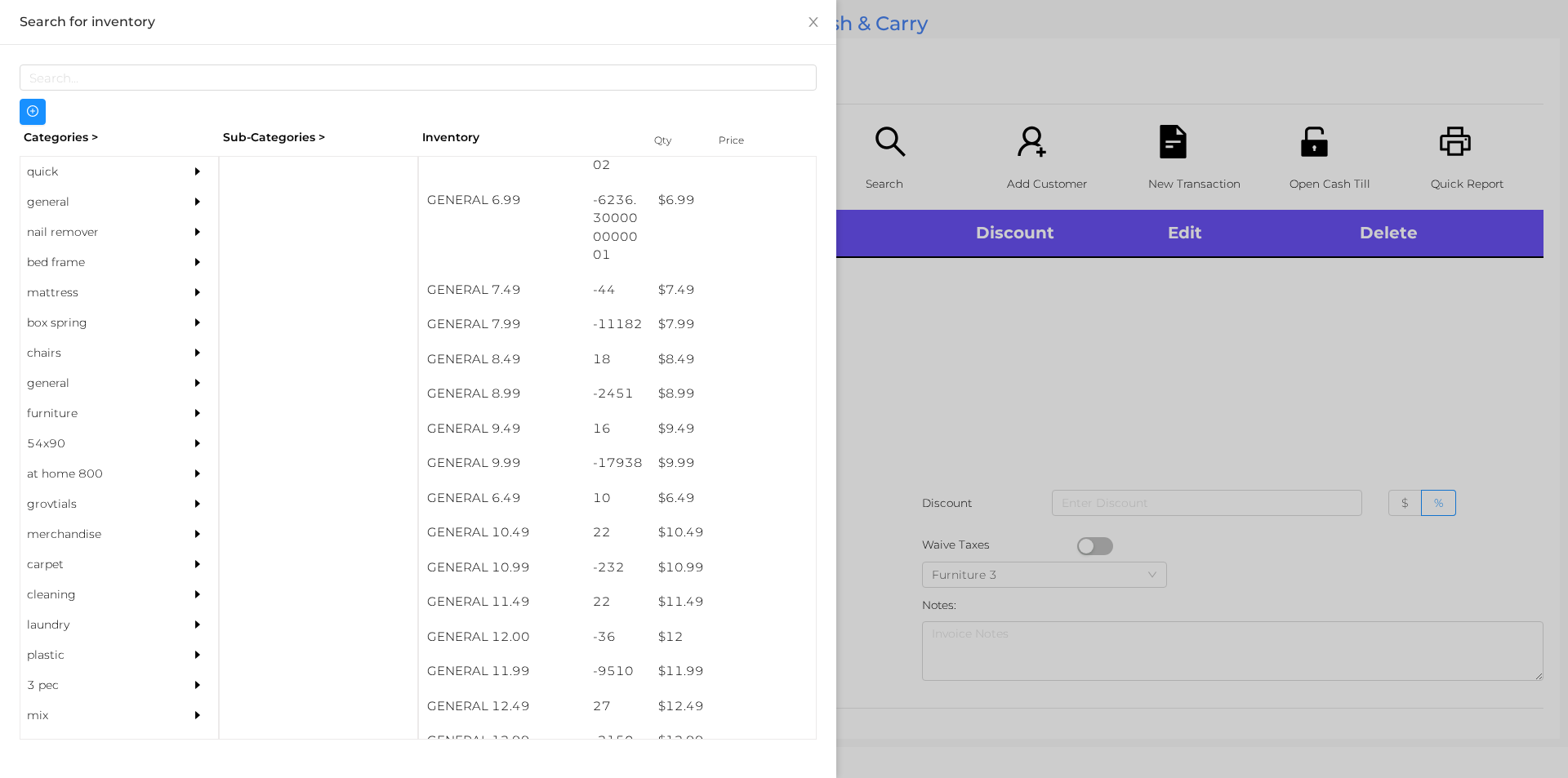
scroll to position [707, 0]
click at [671, 326] on div "$ 7.99" at bounding box center [733, 324] width 166 height 35
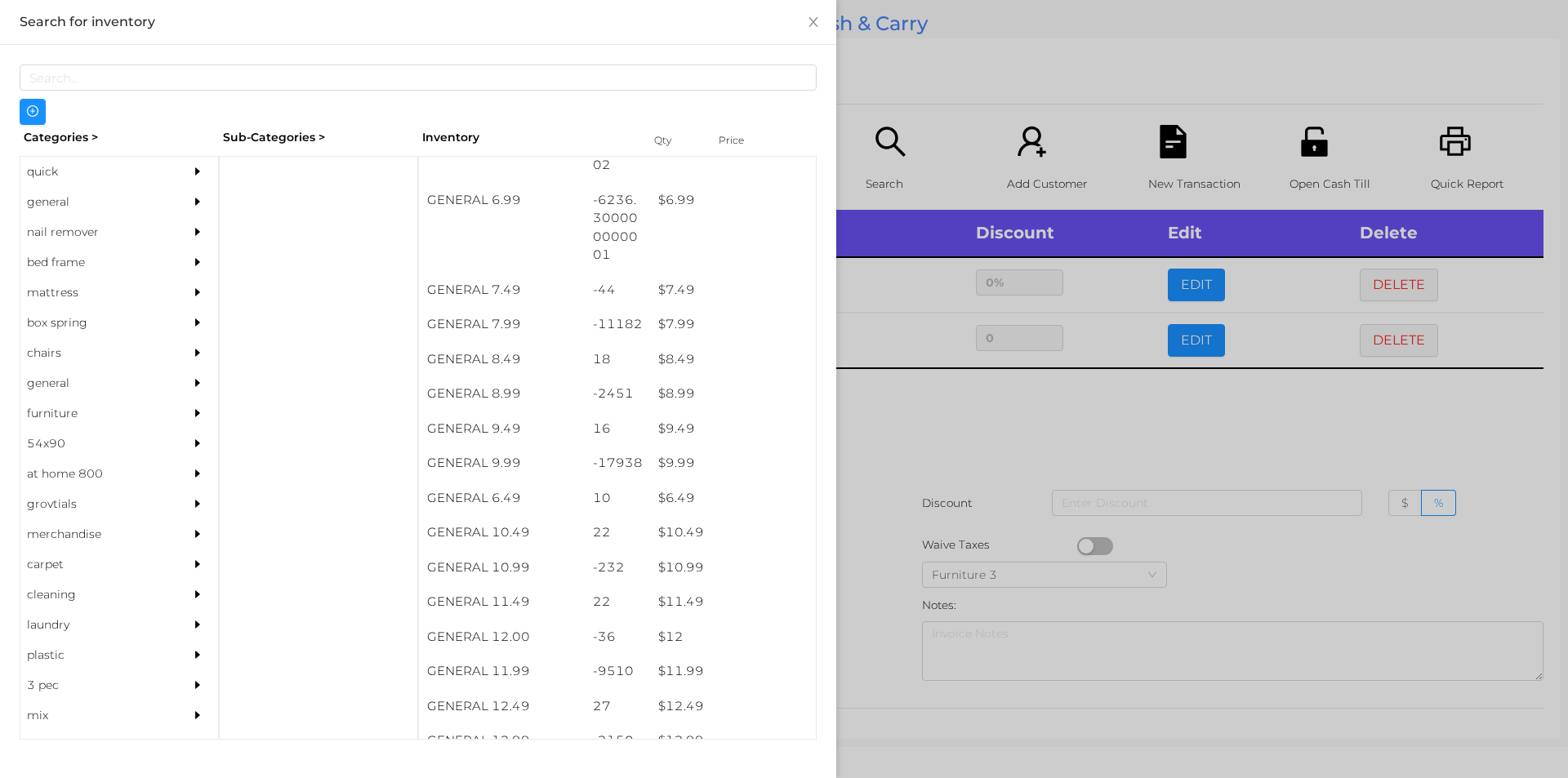
click at [1078, 415] on div at bounding box center [784, 389] width 1568 height 778
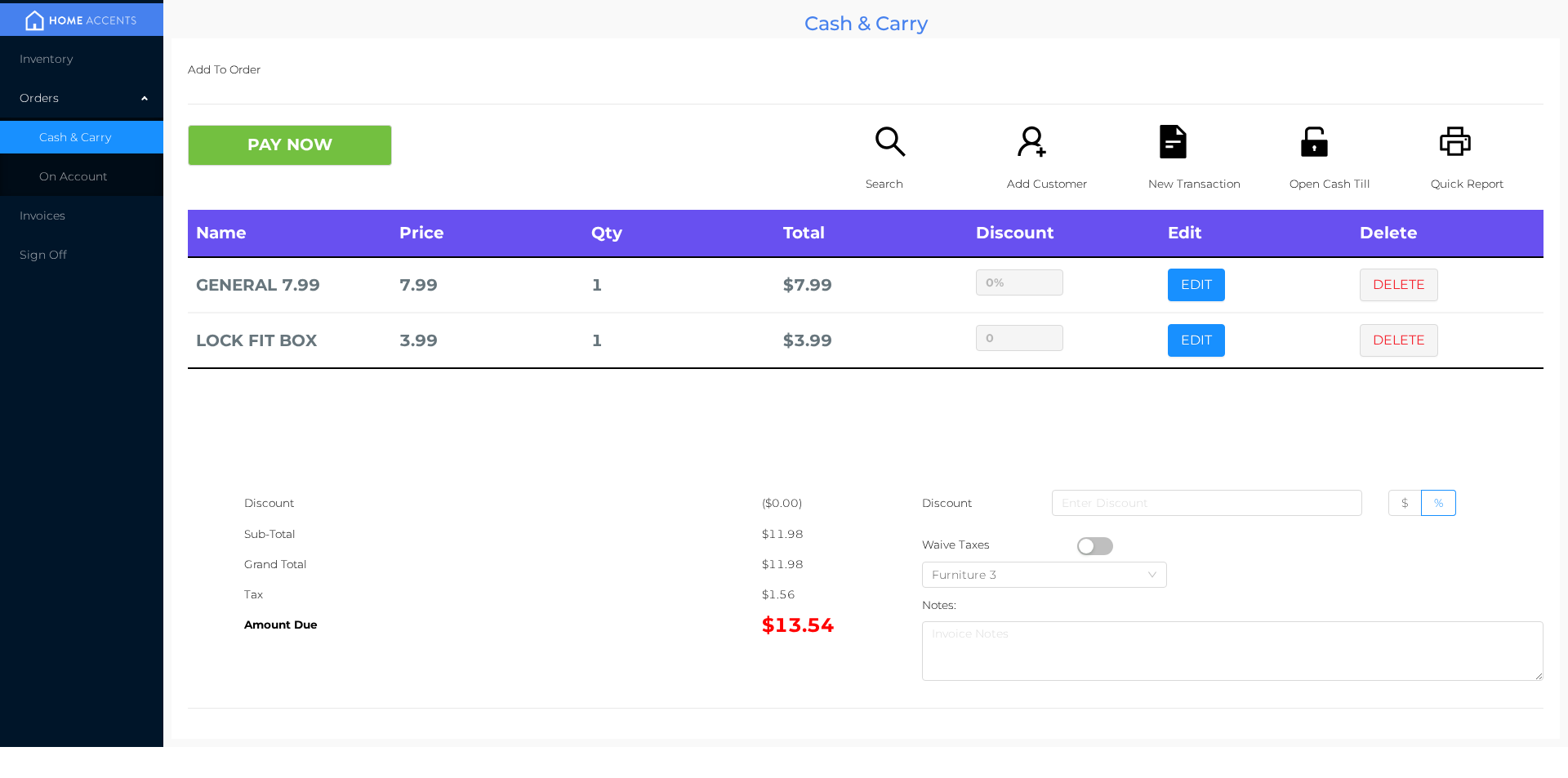
click at [883, 183] on p "Search" at bounding box center [922, 184] width 113 height 30
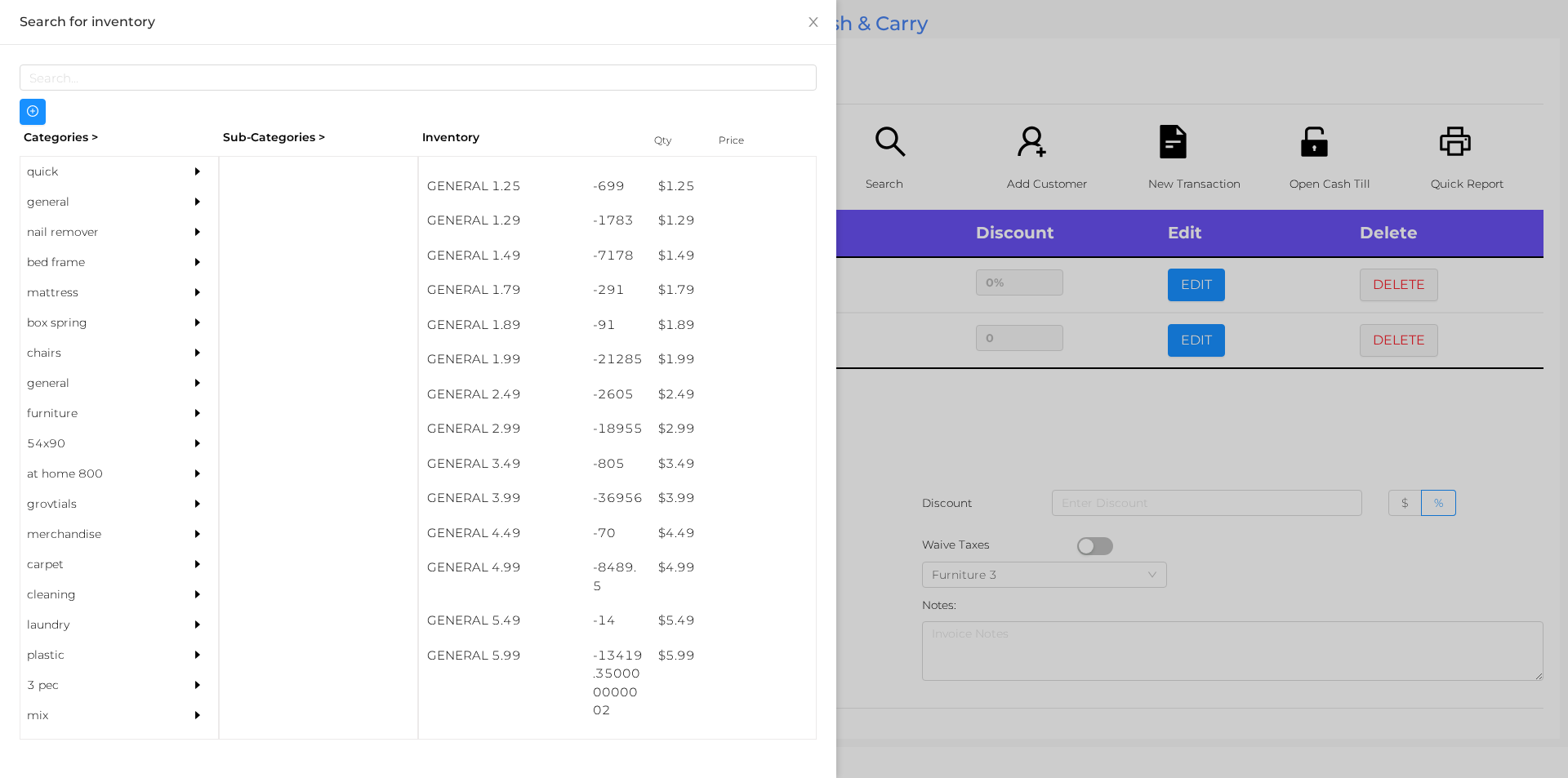
scroll to position [160, 0]
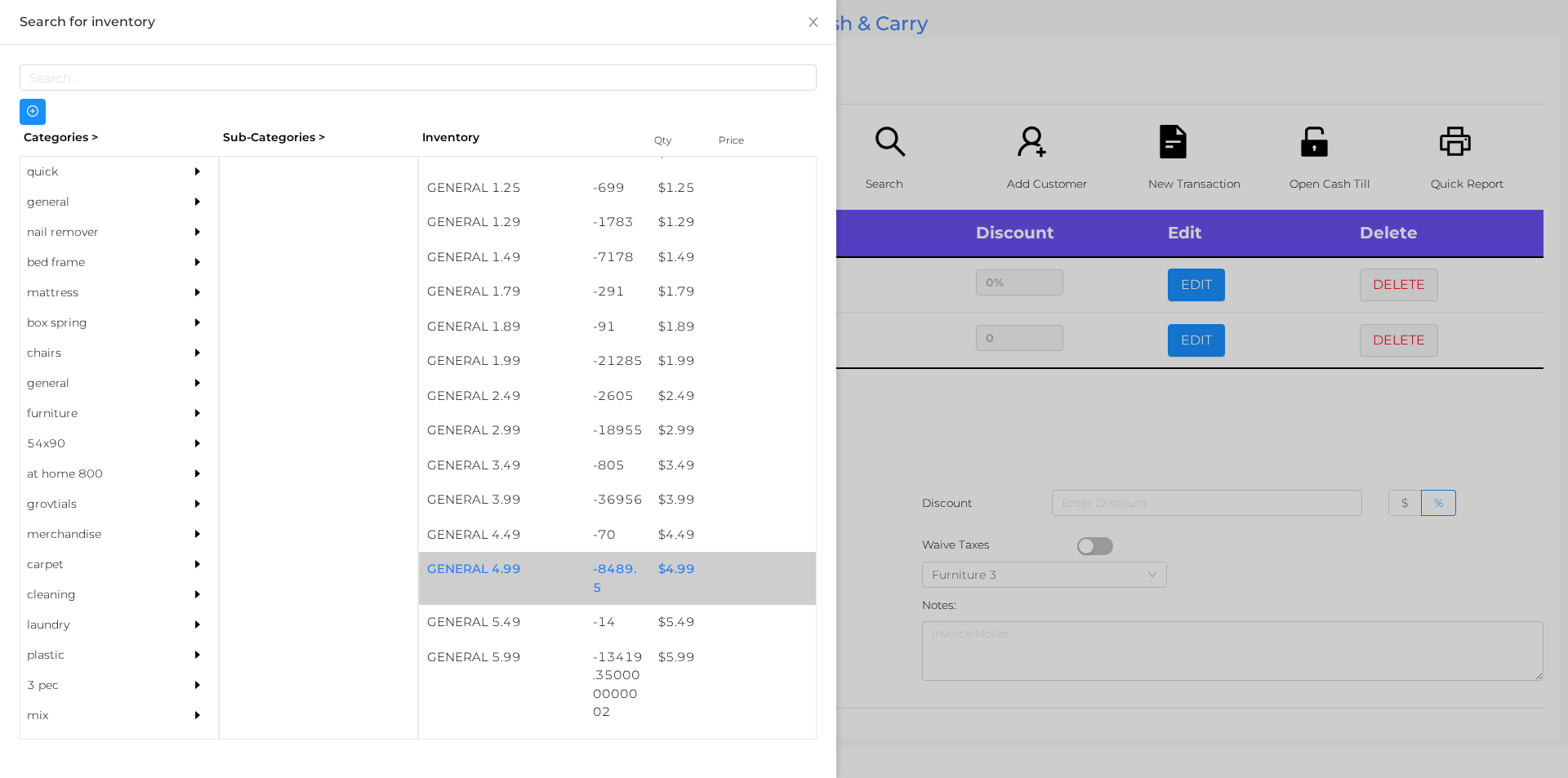
click at [669, 564] on div "$ 4.99" at bounding box center [733, 569] width 166 height 35
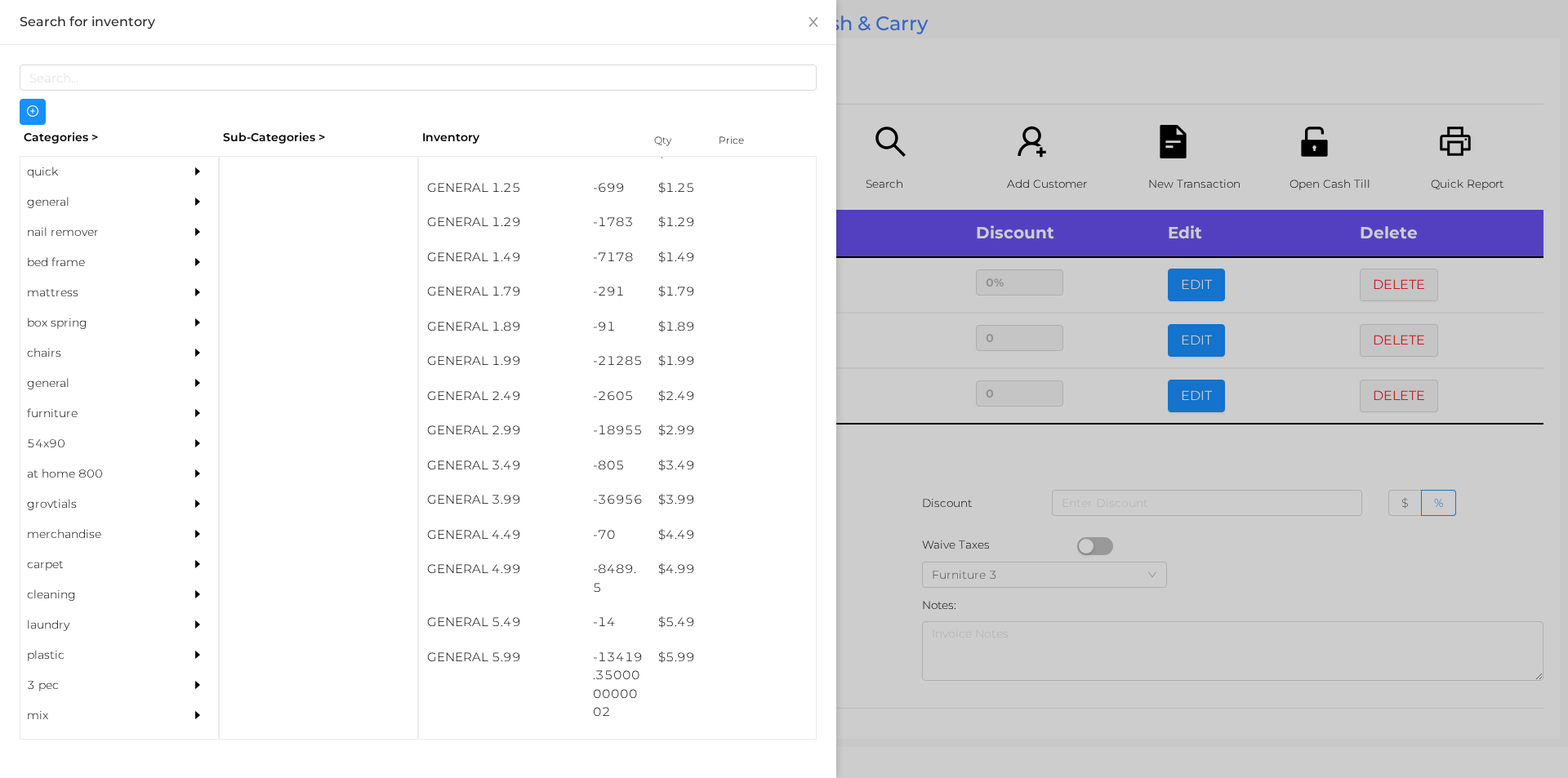
click at [873, 549] on div at bounding box center [784, 389] width 1568 height 778
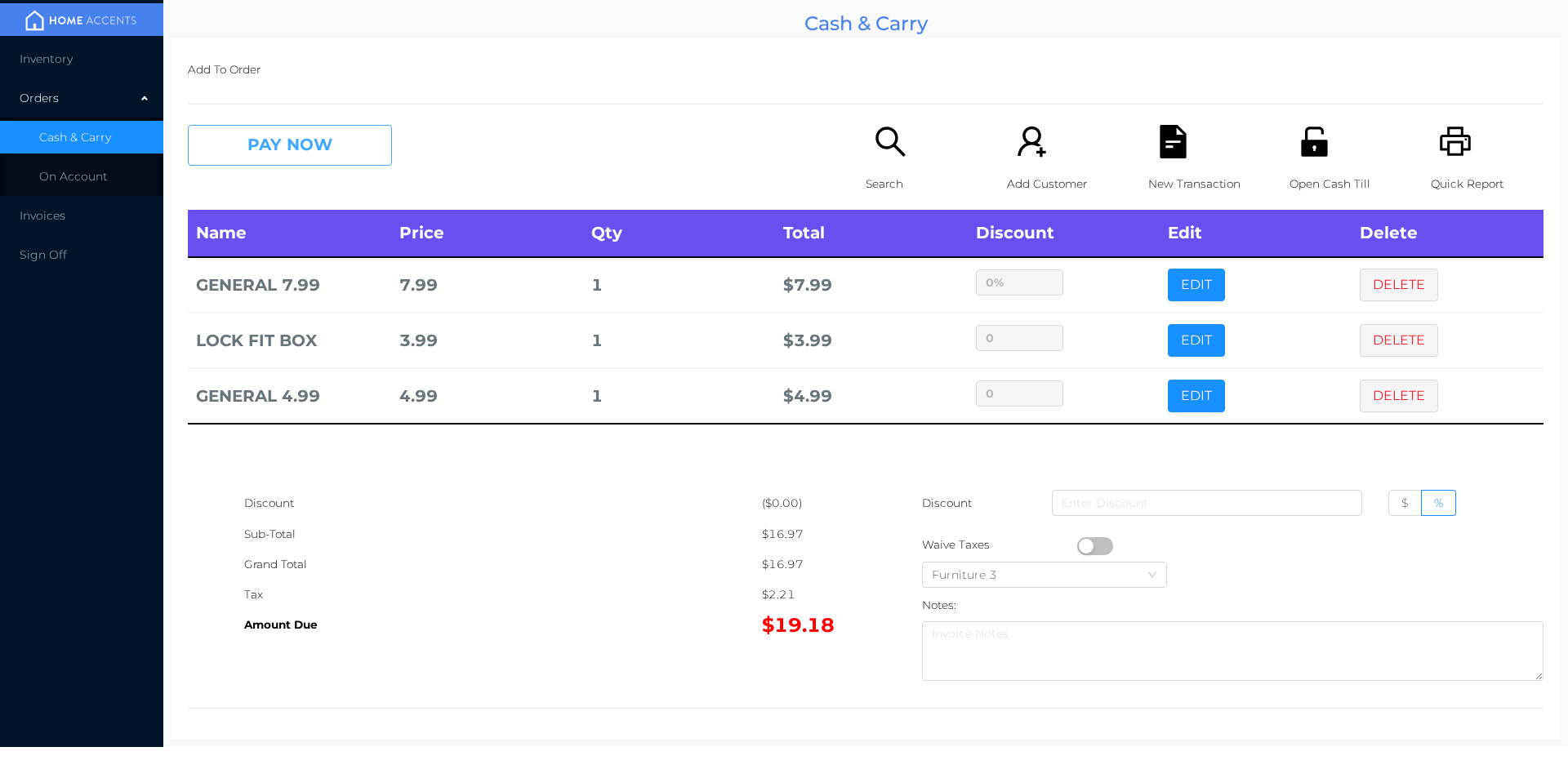
click at [256, 152] on button "PAY NOW" at bounding box center [290, 146] width 204 height 41
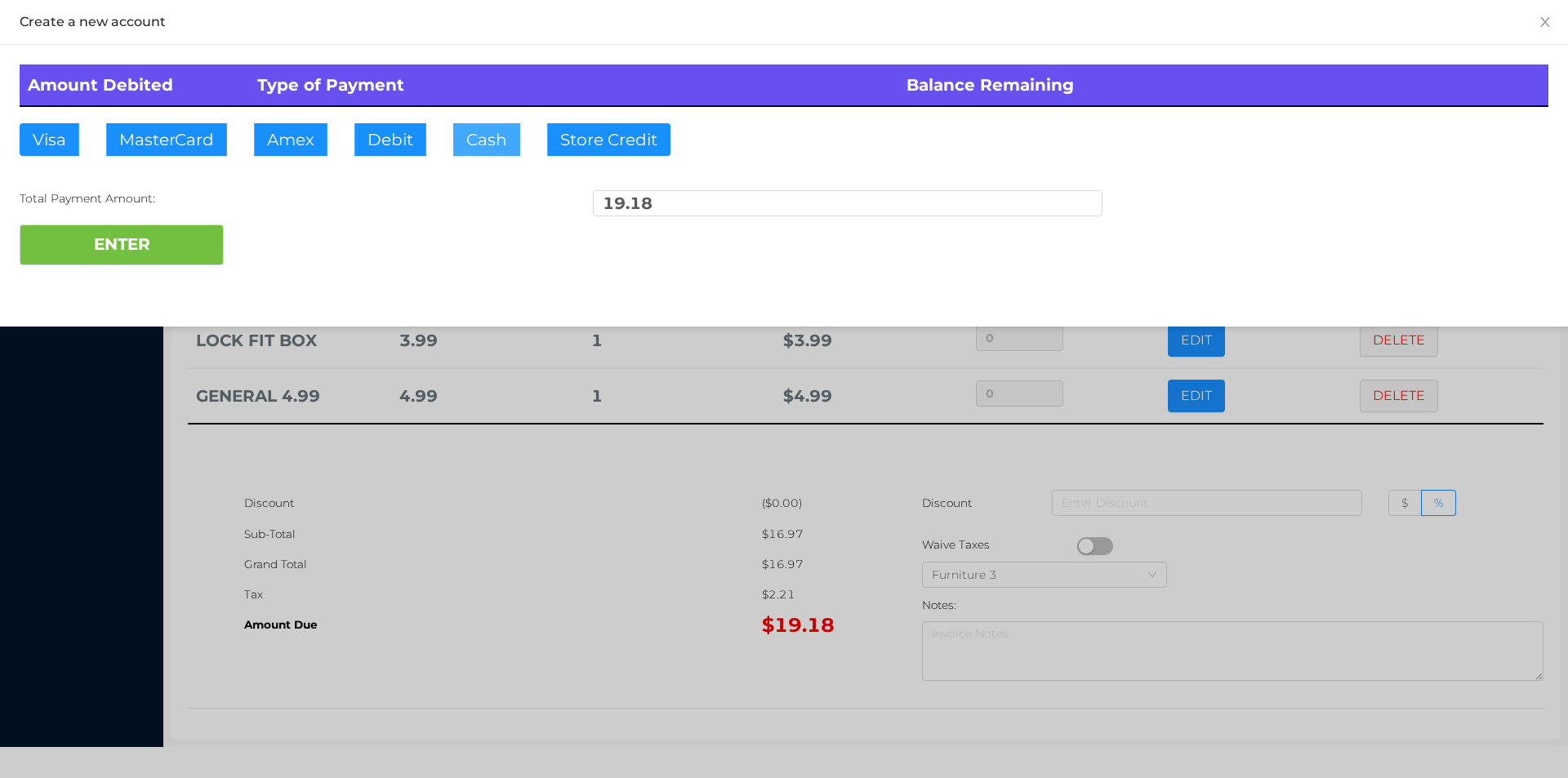
click at [472, 125] on button "Cash" at bounding box center [487, 140] width 67 height 33
type input "50."
click at [162, 243] on button "ENTER" at bounding box center [122, 245] width 204 height 41
type input "0"
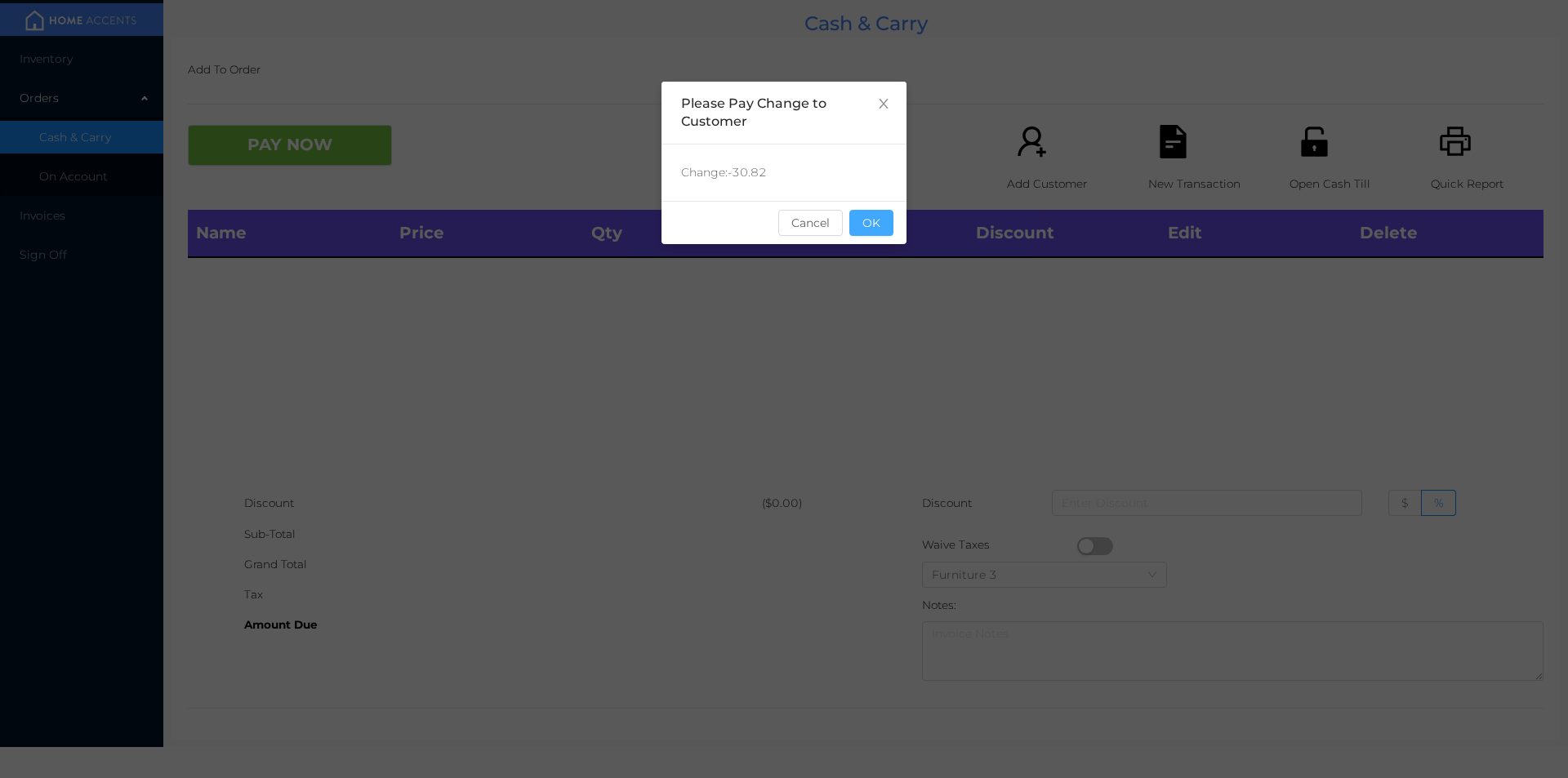
click at [862, 220] on button "OK" at bounding box center [871, 223] width 44 height 26
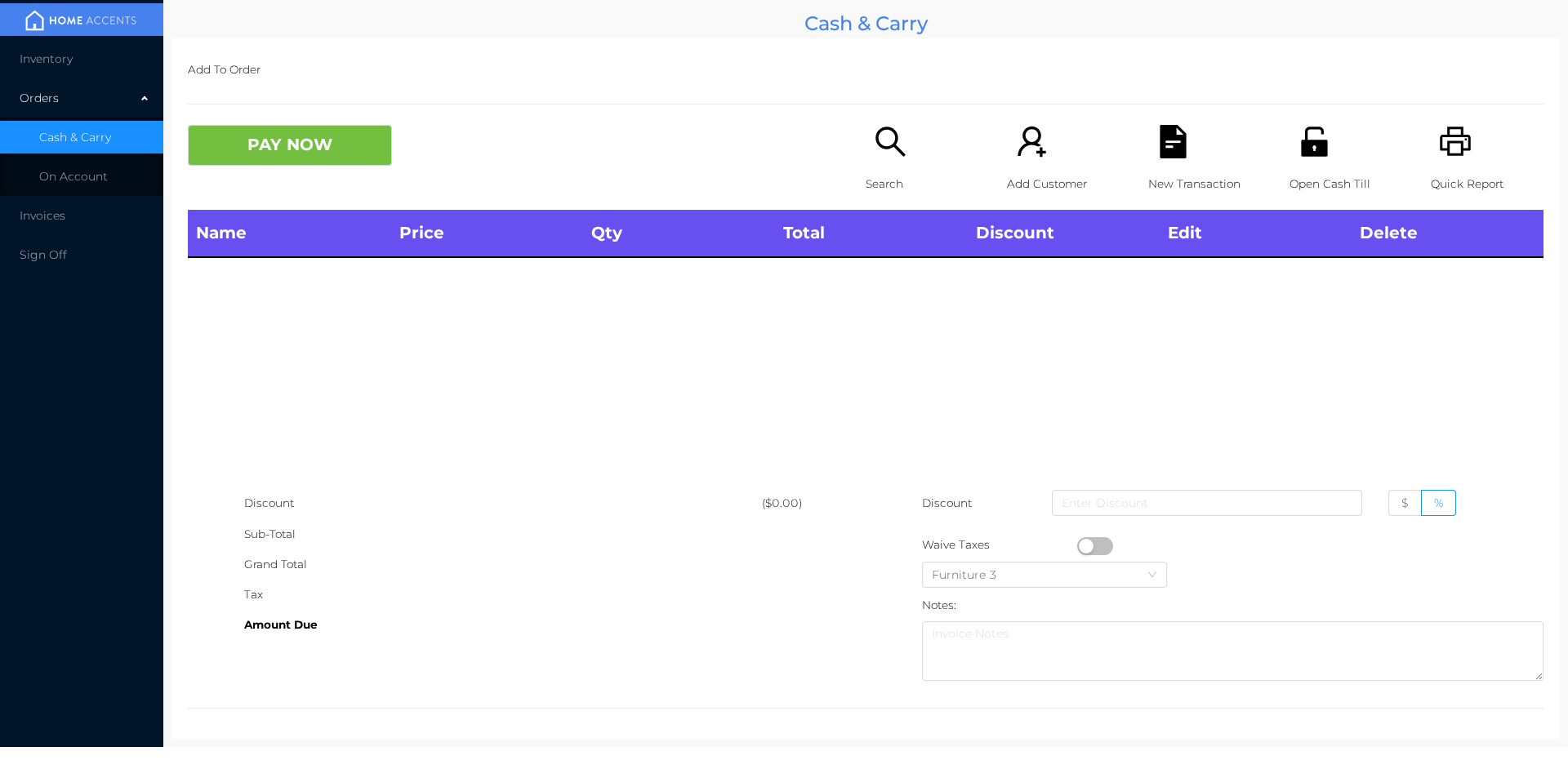
click at [866, 297] on div "Name Price Qty Total Discount Edit Delete" at bounding box center [865, 349] width 1355 height 278
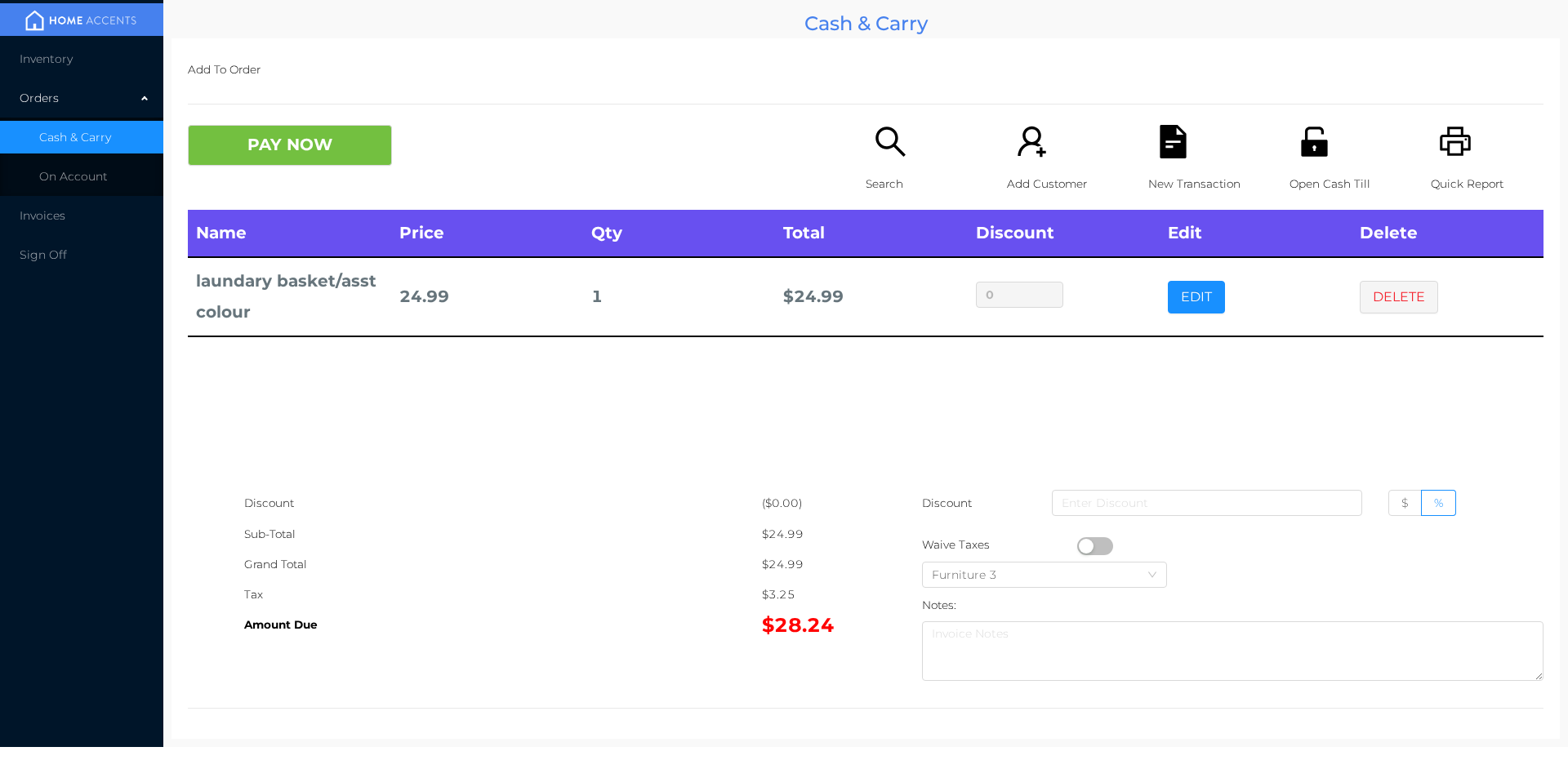
click at [865, 146] on div "Search" at bounding box center [922, 168] width 113 height 85
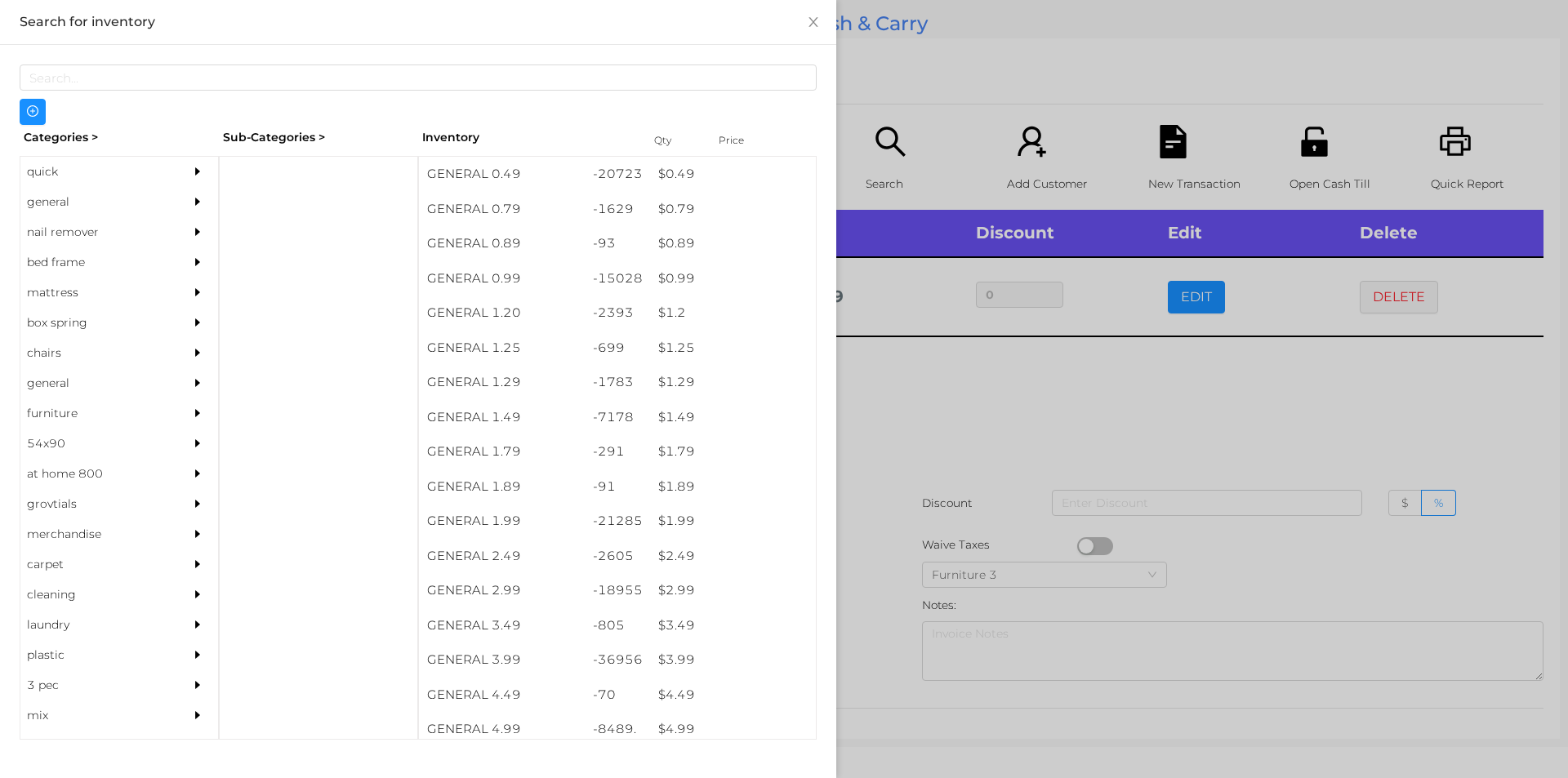
click at [45, 196] on div "general" at bounding box center [95, 202] width 149 height 30
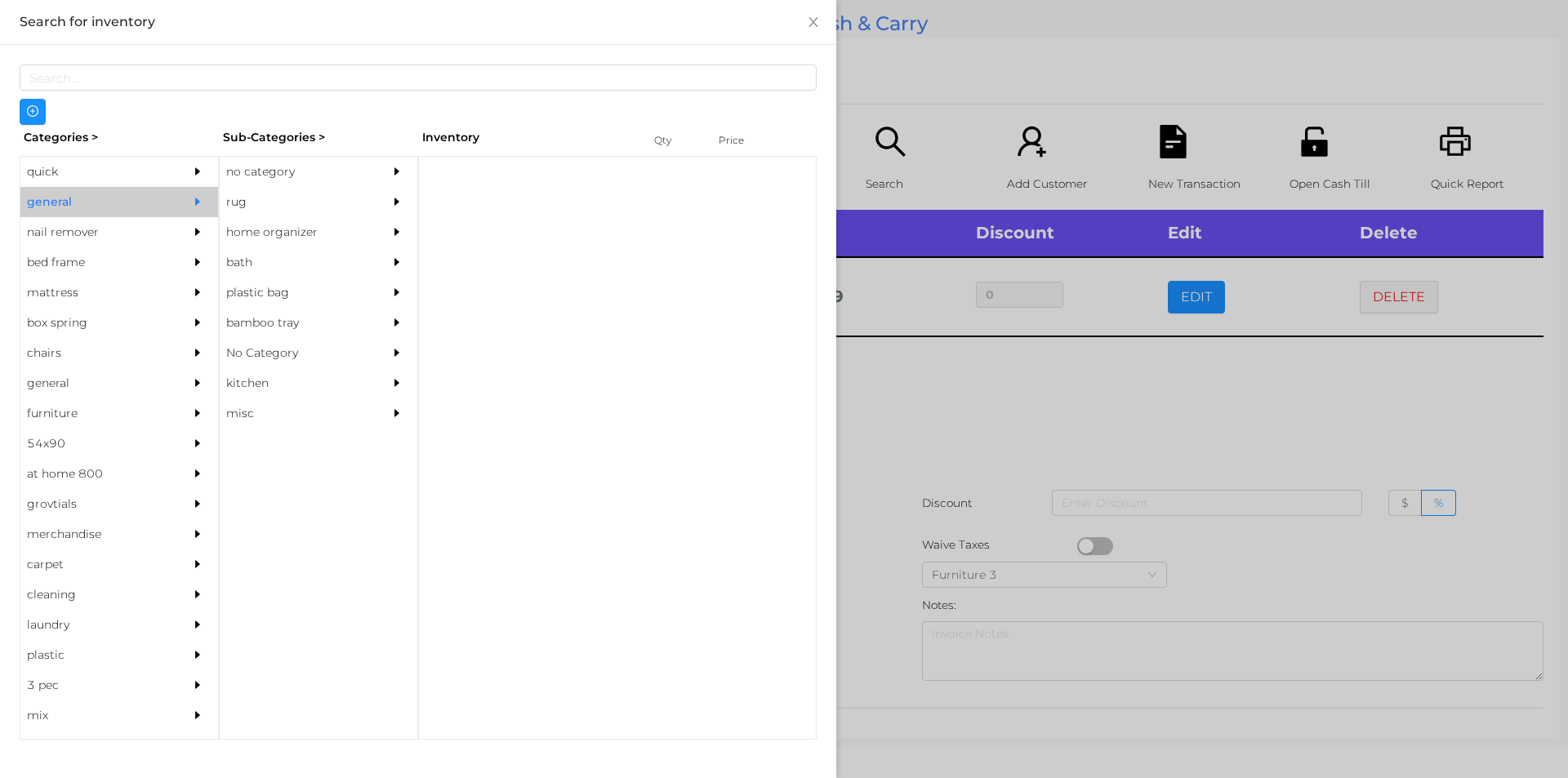
click at [250, 166] on div "no category" at bounding box center [294, 172] width 149 height 30
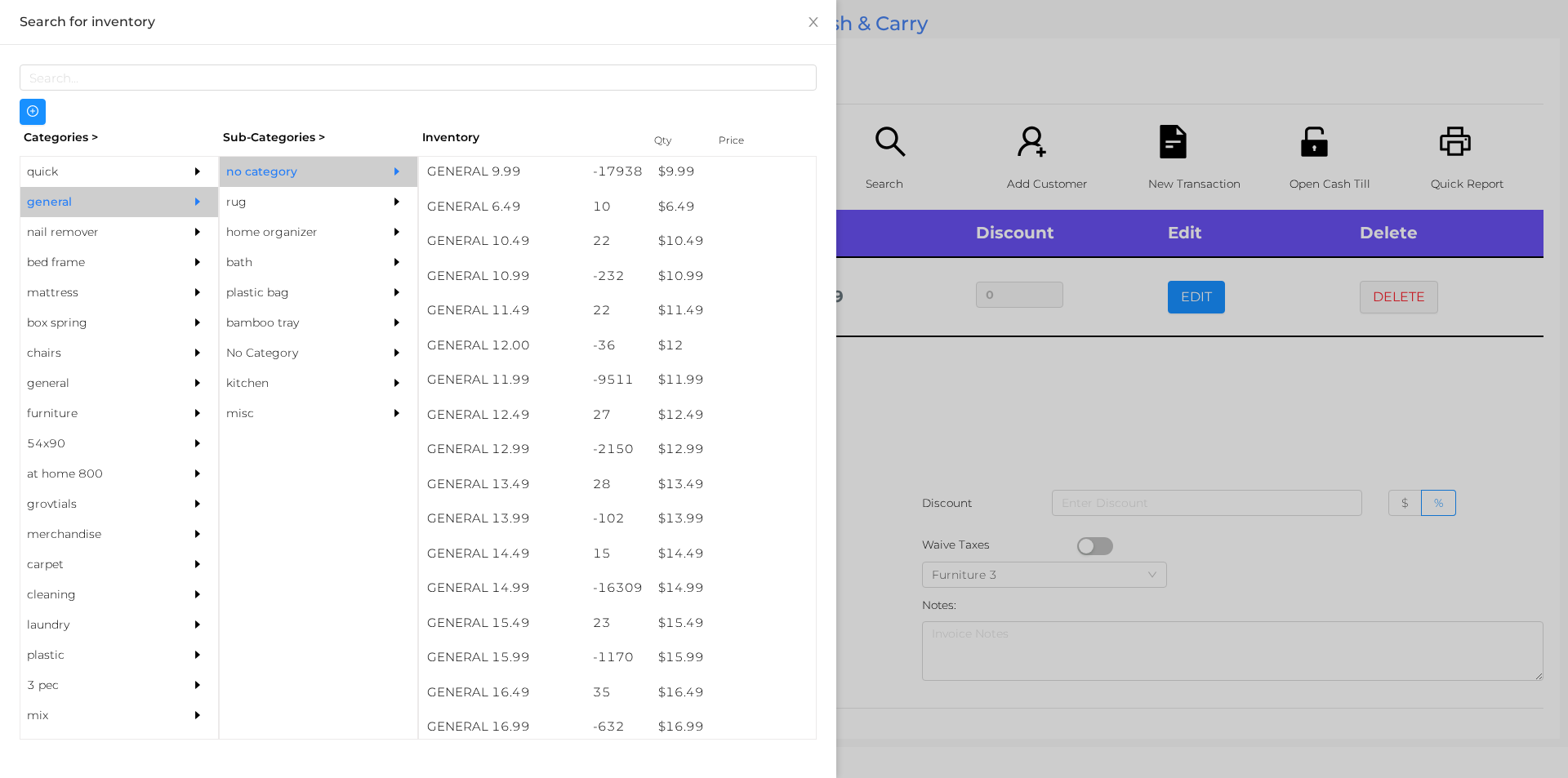
scroll to position [999, 0]
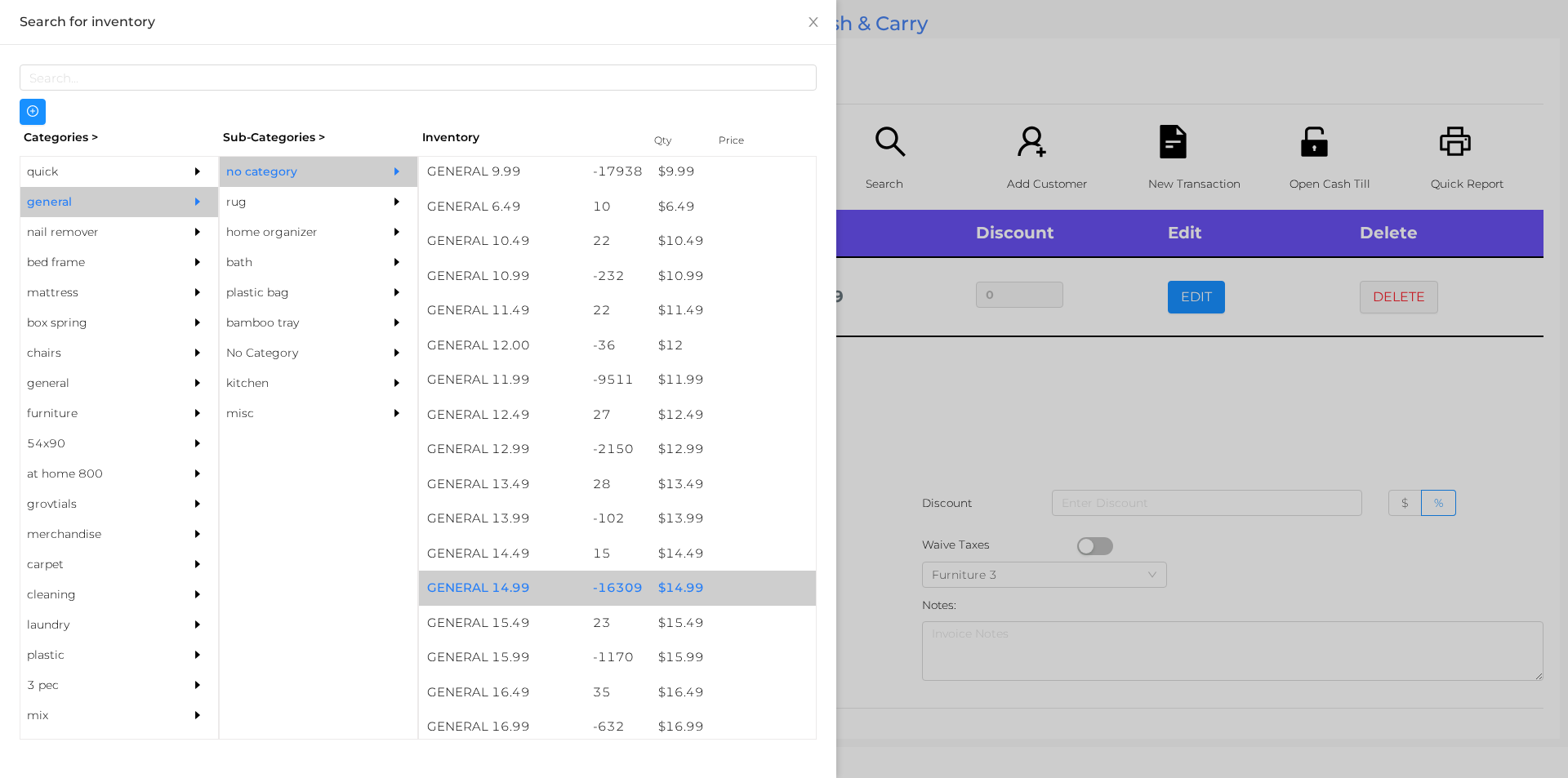
click at [668, 593] on div "$ 14.99" at bounding box center [733, 588] width 166 height 35
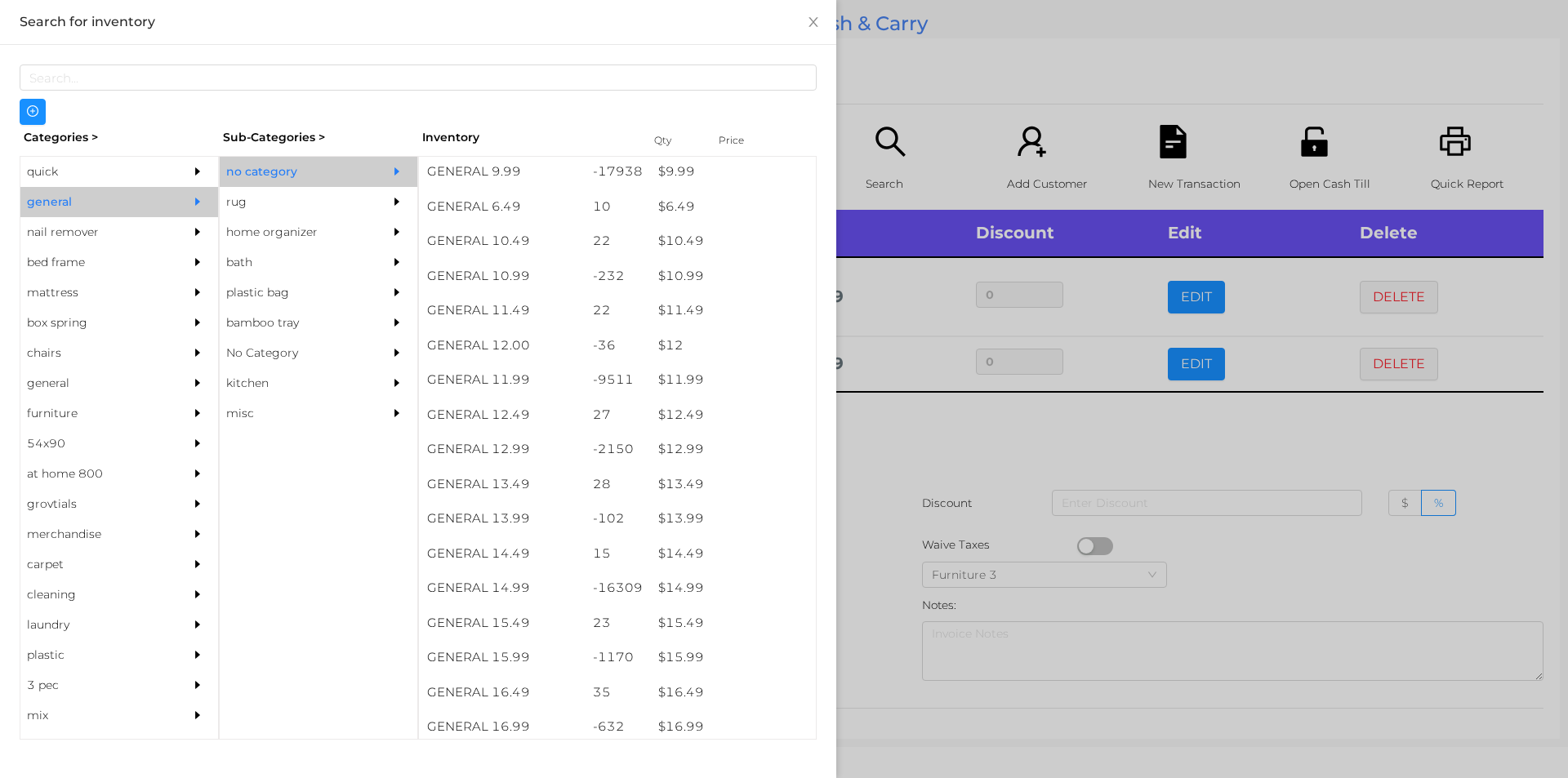
click at [928, 438] on div at bounding box center [784, 389] width 1568 height 778
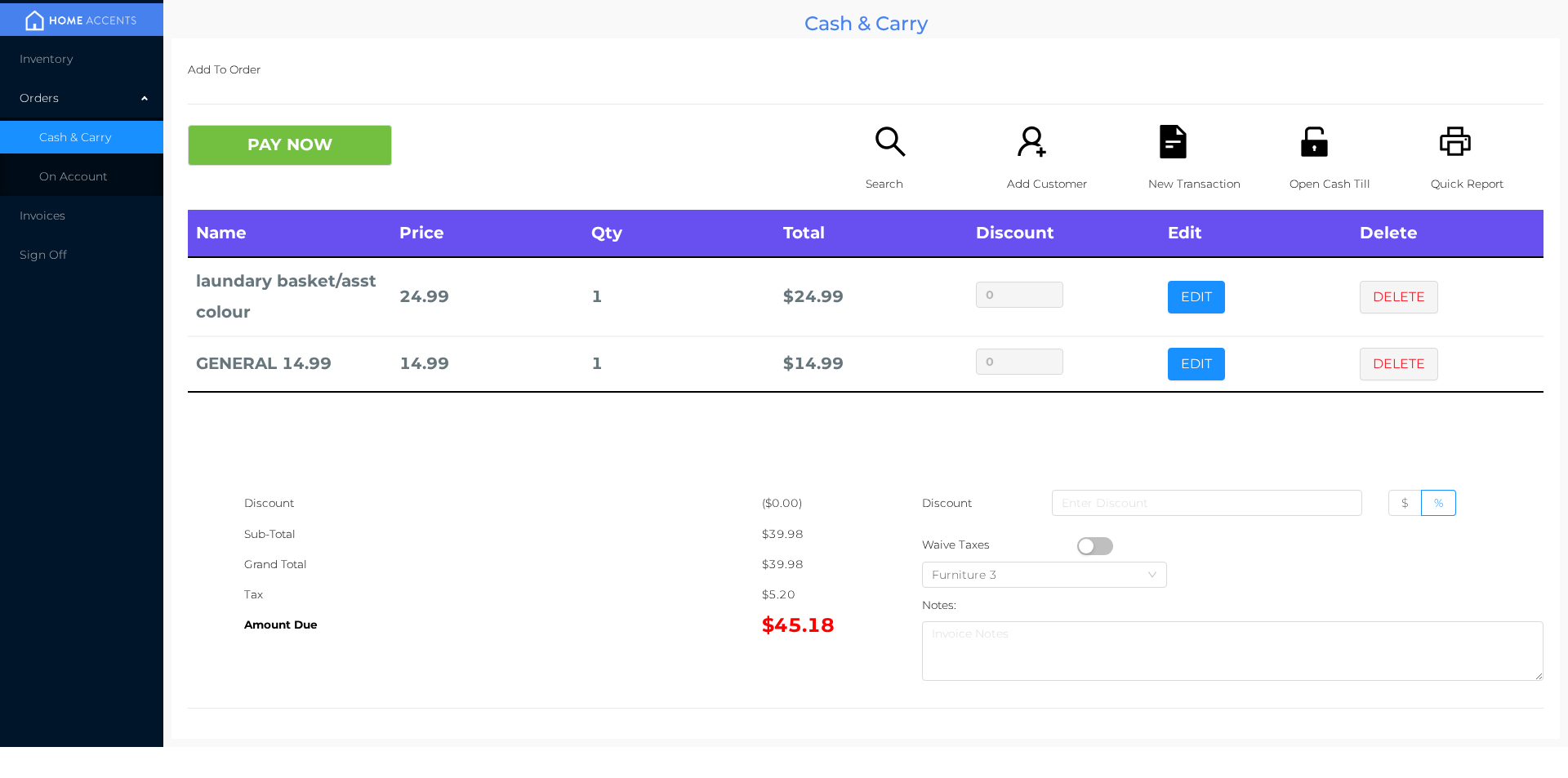
click at [1081, 541] on button "button" at bounding box center [1095, 546] width 36 height 18
click at [1077, 552] on button "button" at bounding box center [1095, 546] width 36 height 18
click at [1153, 160] on div "New Transaction" at bounding box center [1204, 168] width 113 height 85
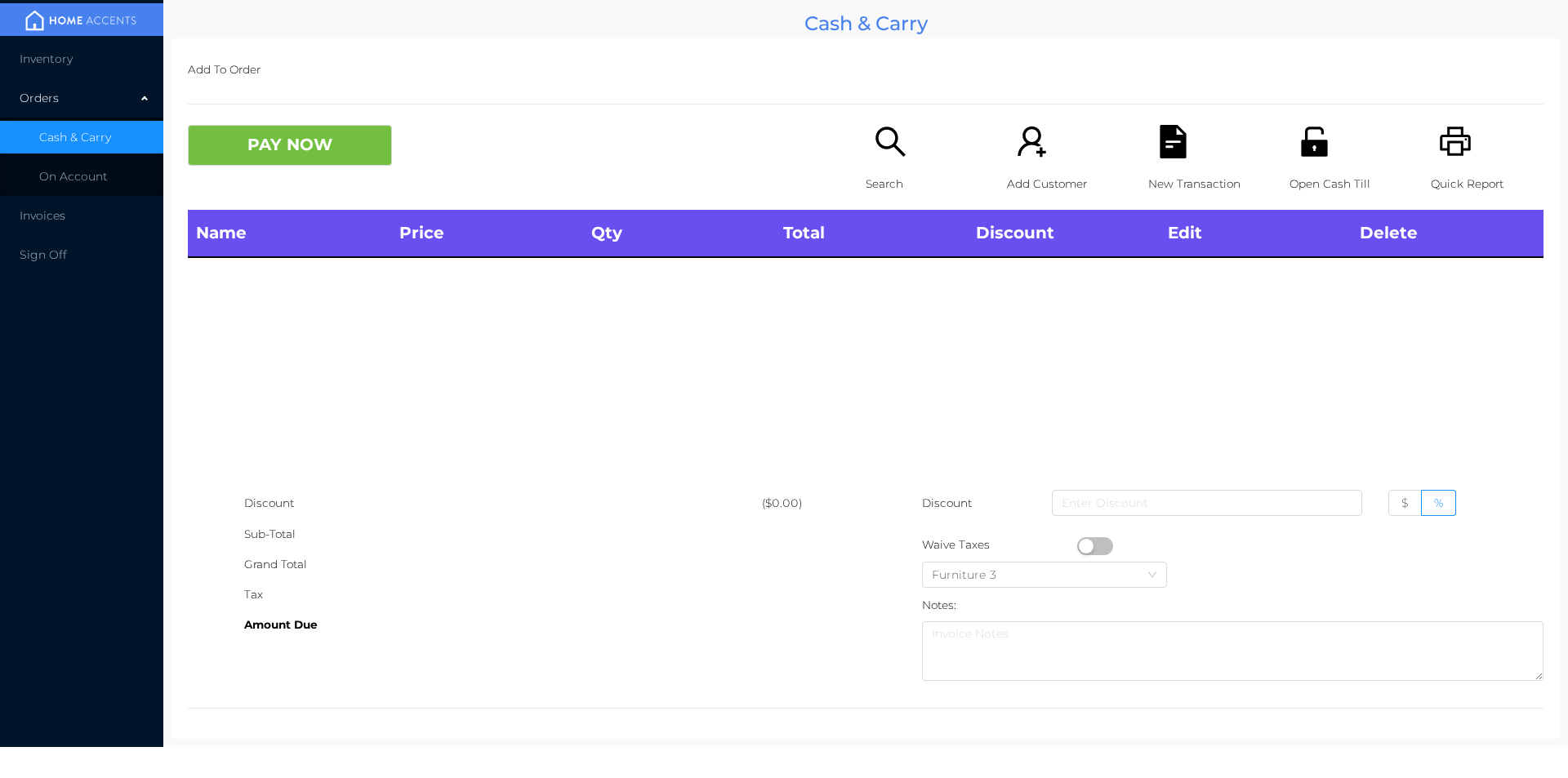
click at [1431, 161] on div "Quick Report" at bounding box center [1487, 168] width 113 height 85
click at [258, 163] on button "PAY NOW" at bounding box center [290, 146] width 204 height 41
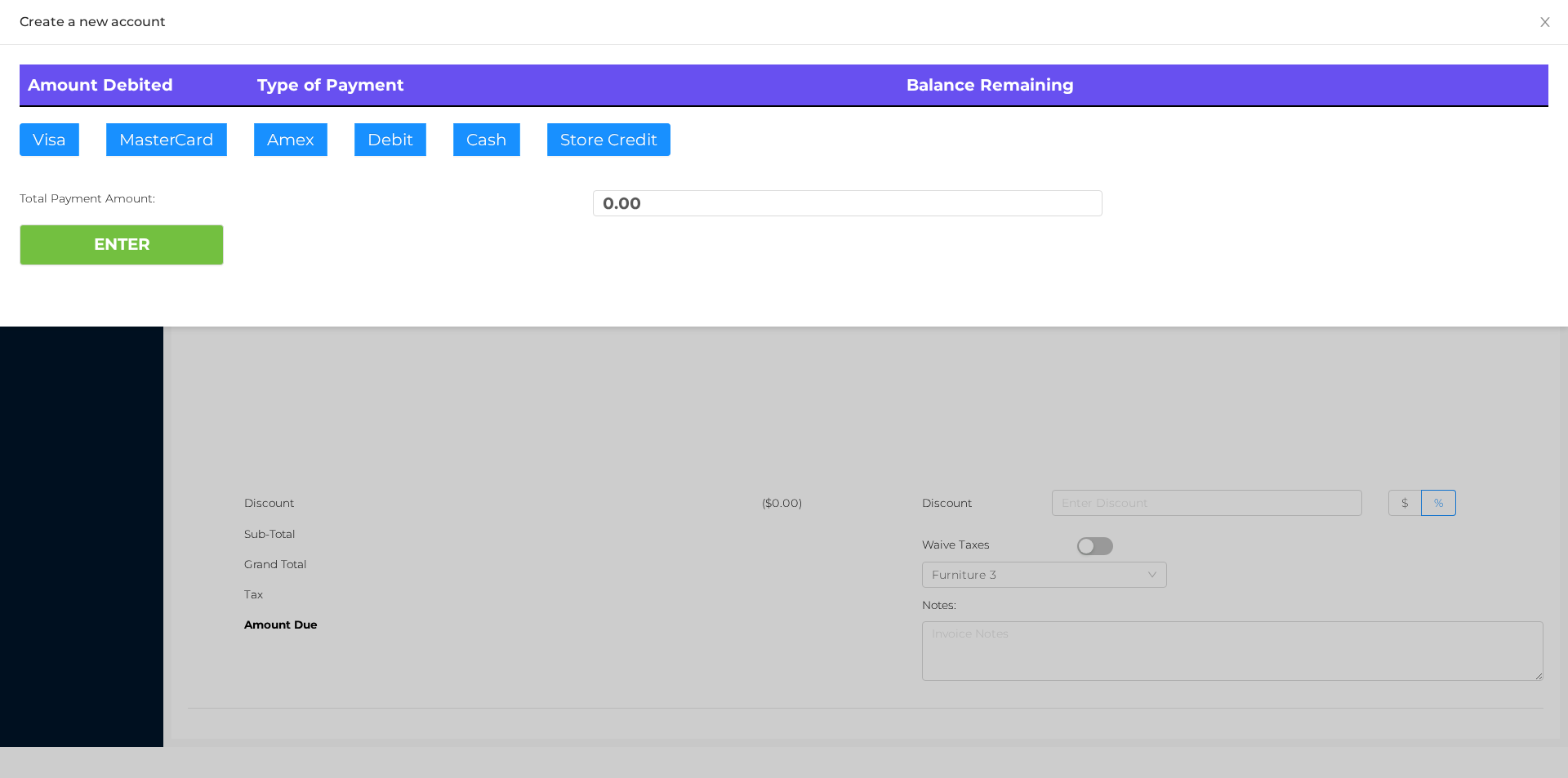
click at [376, 398] on div at bounding box center [784, 389] width 1568 height 778
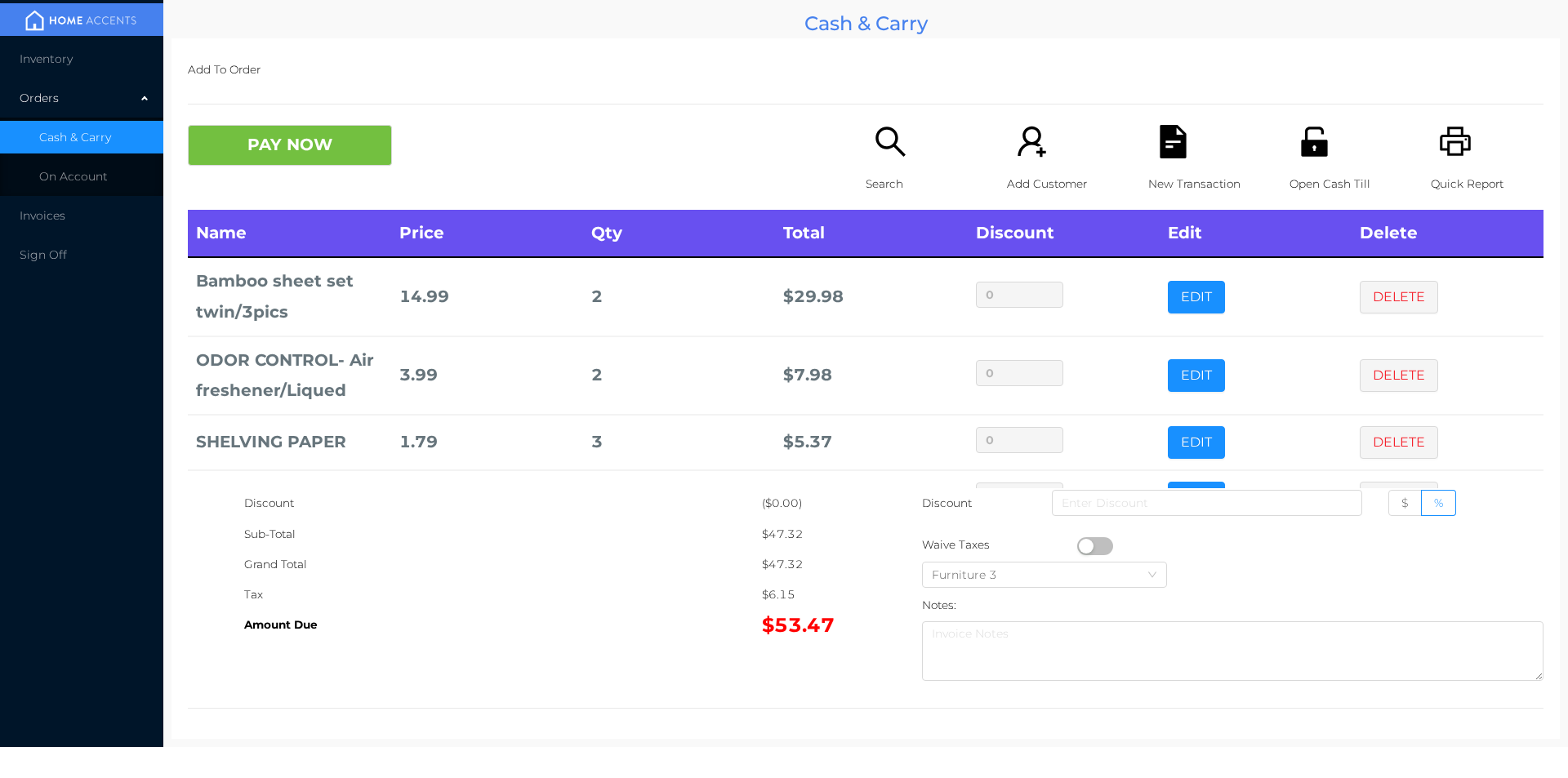
scroll to position [55, 0]
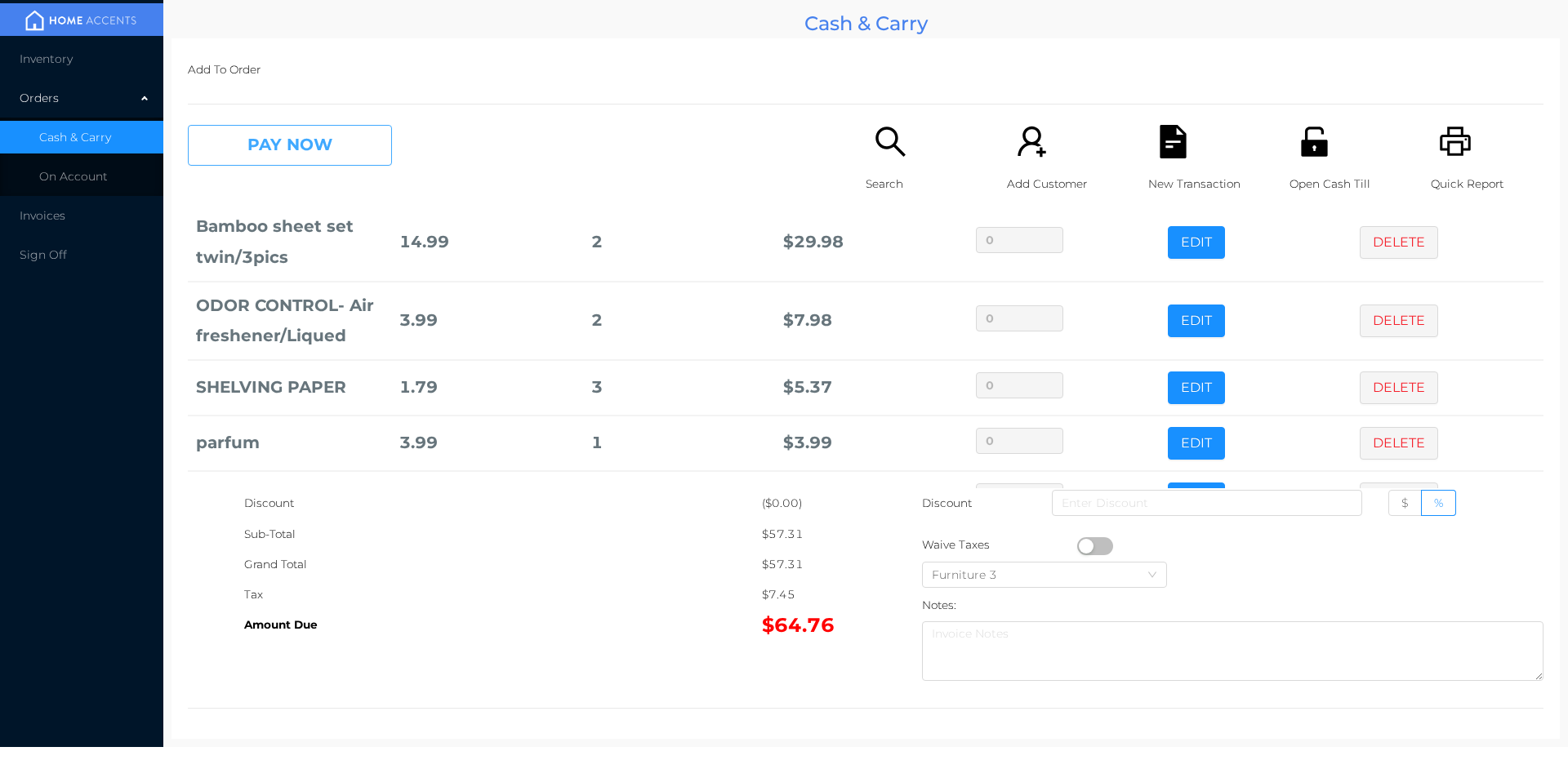
click at [316, 150] on button "PAY NOW" at bounding box center [290, 146] width 204 height 41
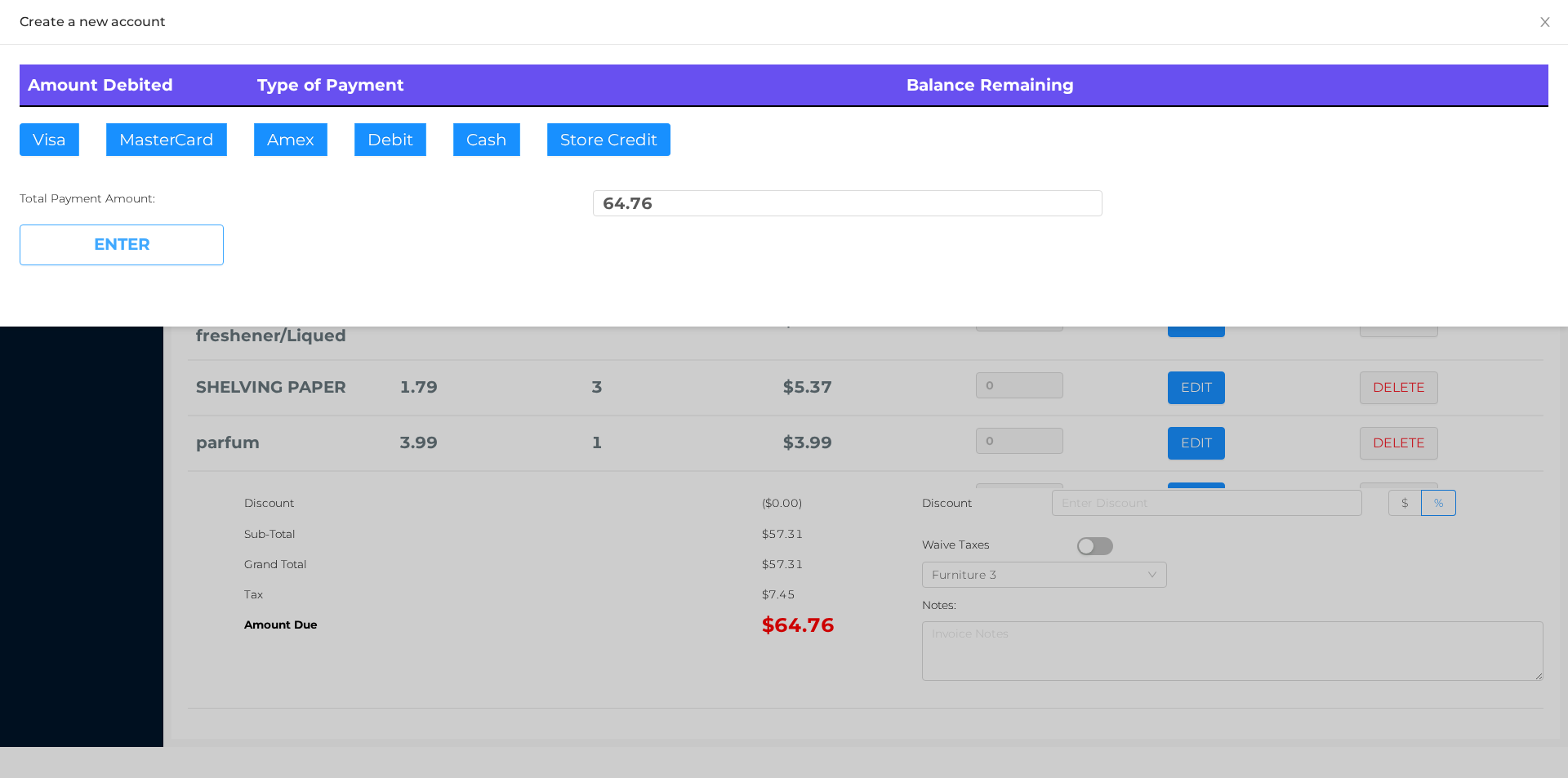
click at [57, 145] on button "Visa" at bounding box center [49, 140] width 60 height 33
click at [110, 253] on button "ENTER" at bounding box center [122, 245] width 204 height 41
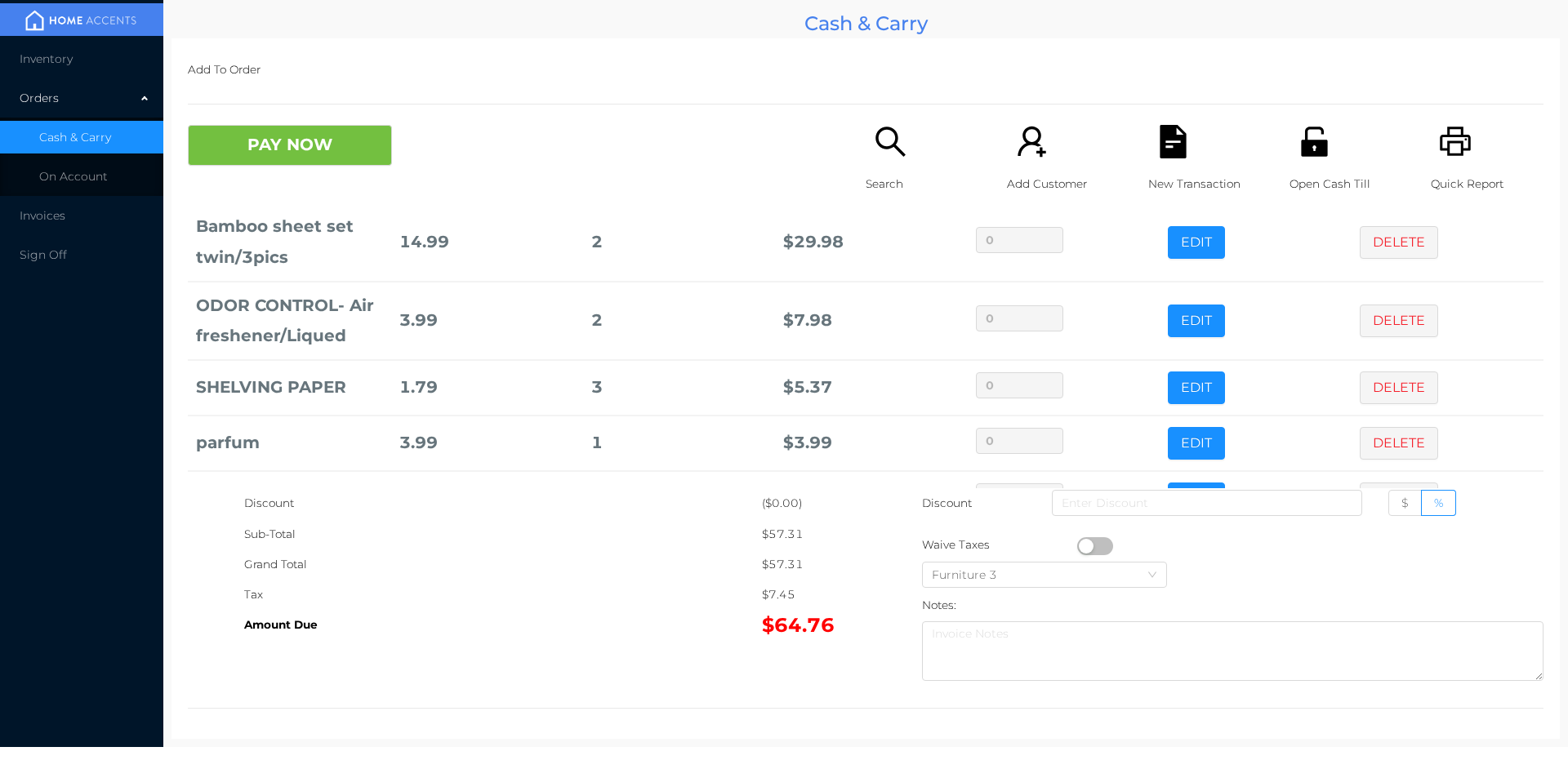
scroll to position [0, 0]
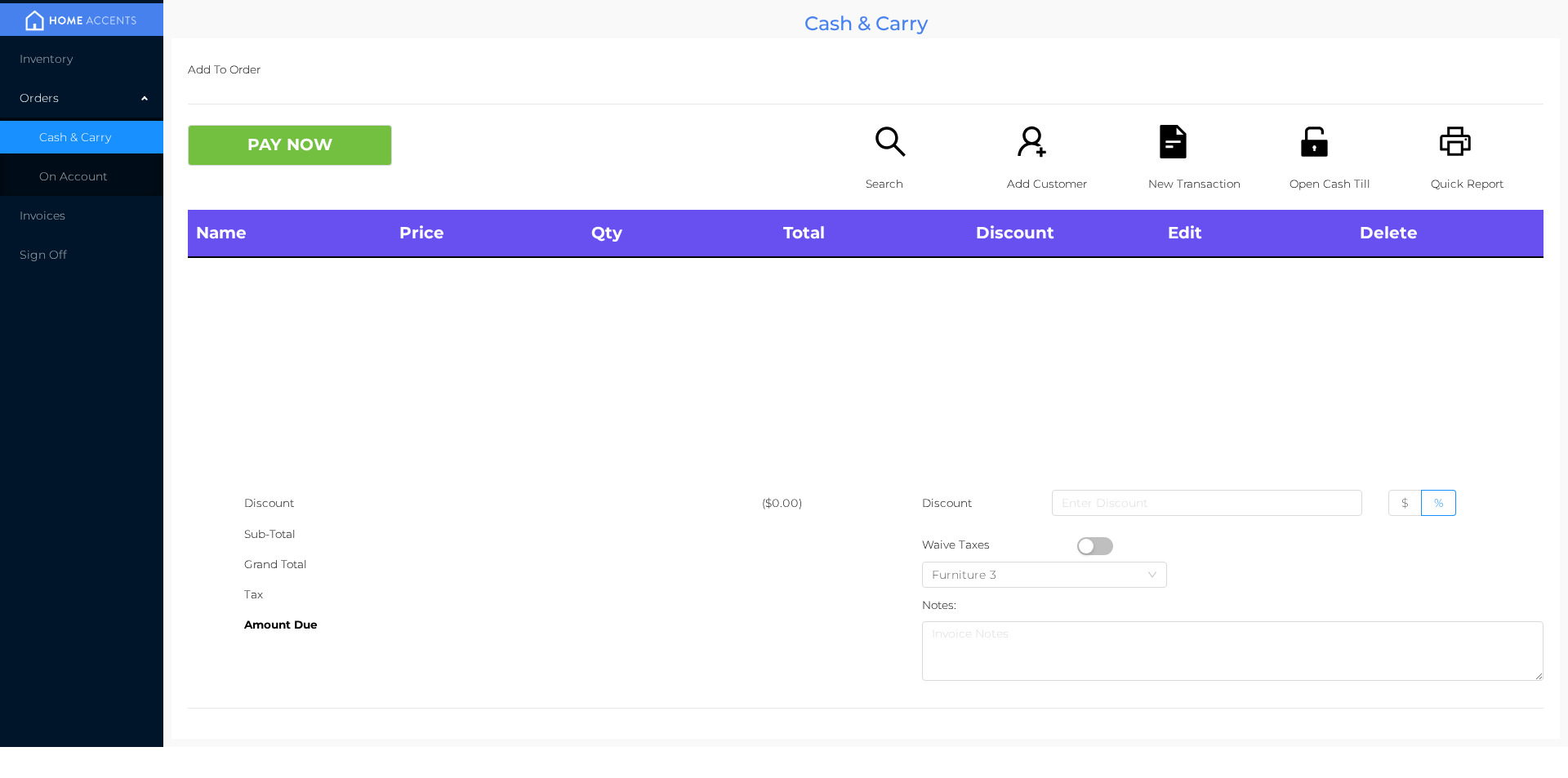
click at [865, 154] on div "Search" at bounding box center [922, 168] width 113 height 85
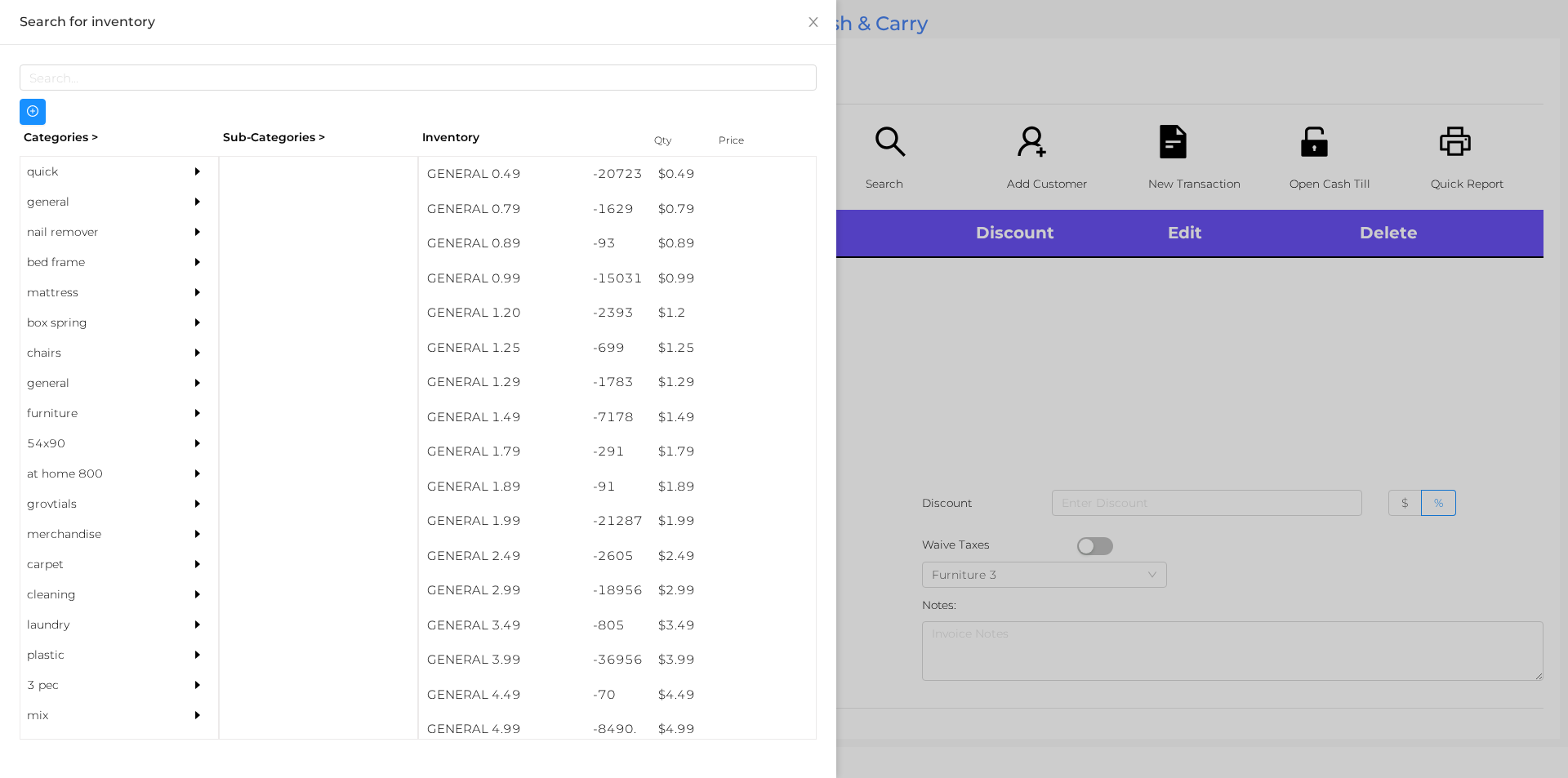
click at [50, 212] on div "general" at bounding box center [95, 202] width 149 height 30
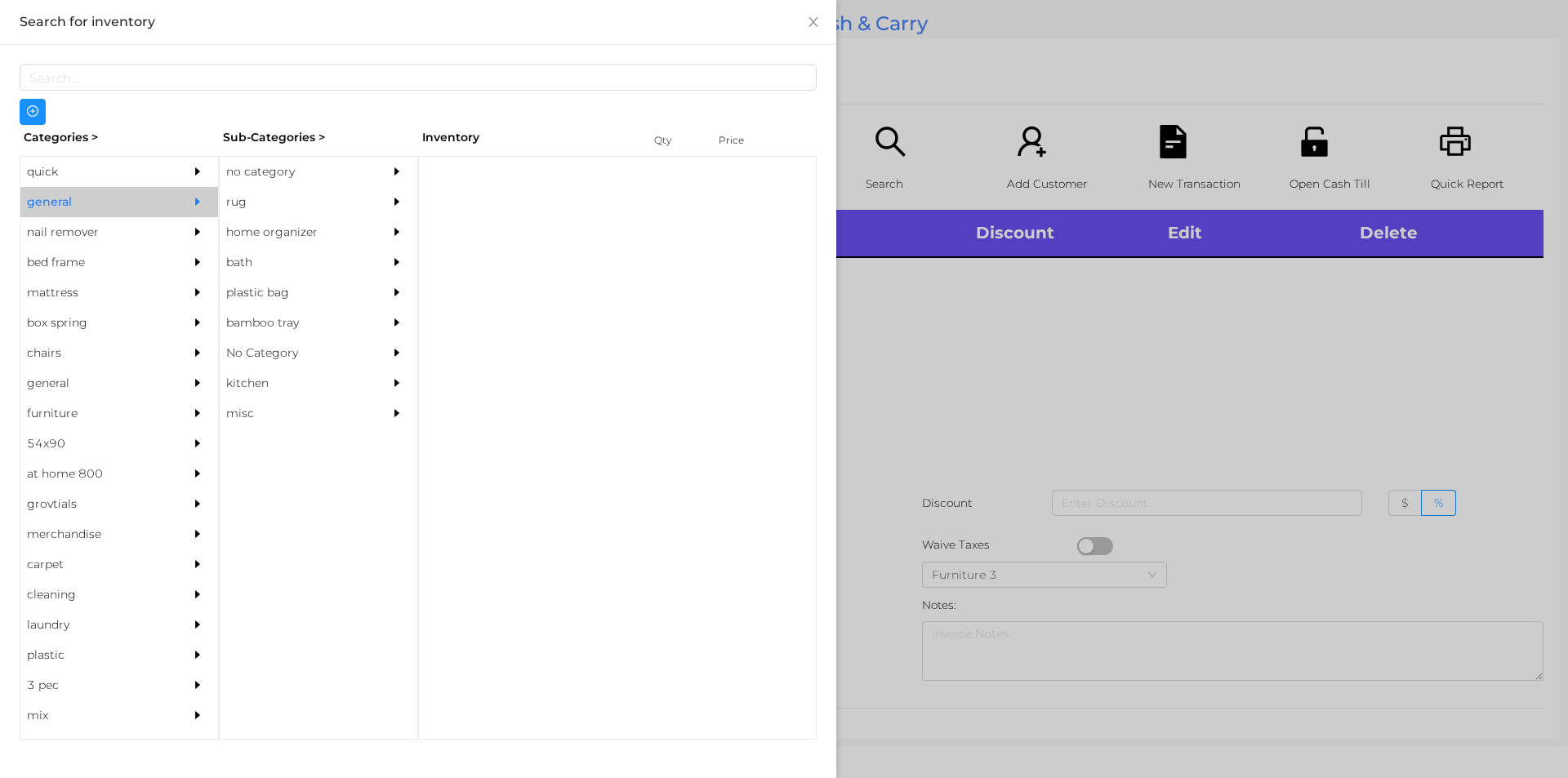
click at [236, 200] on div "rug" at bounding box center [294, 202] width 149 height 30
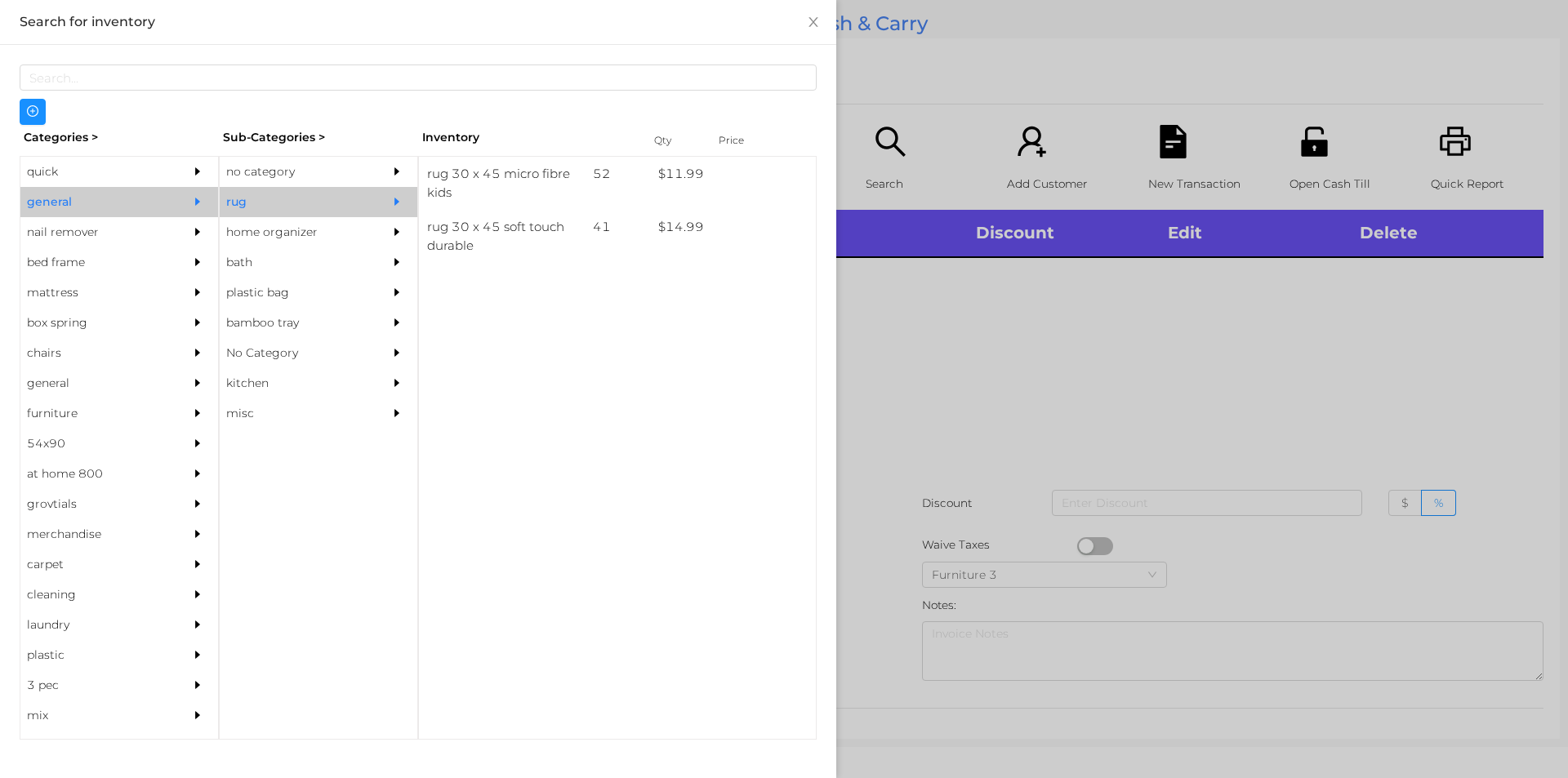
click at [252, 168] on div "no category" at bounding box center [294, 172] width 149 height 30
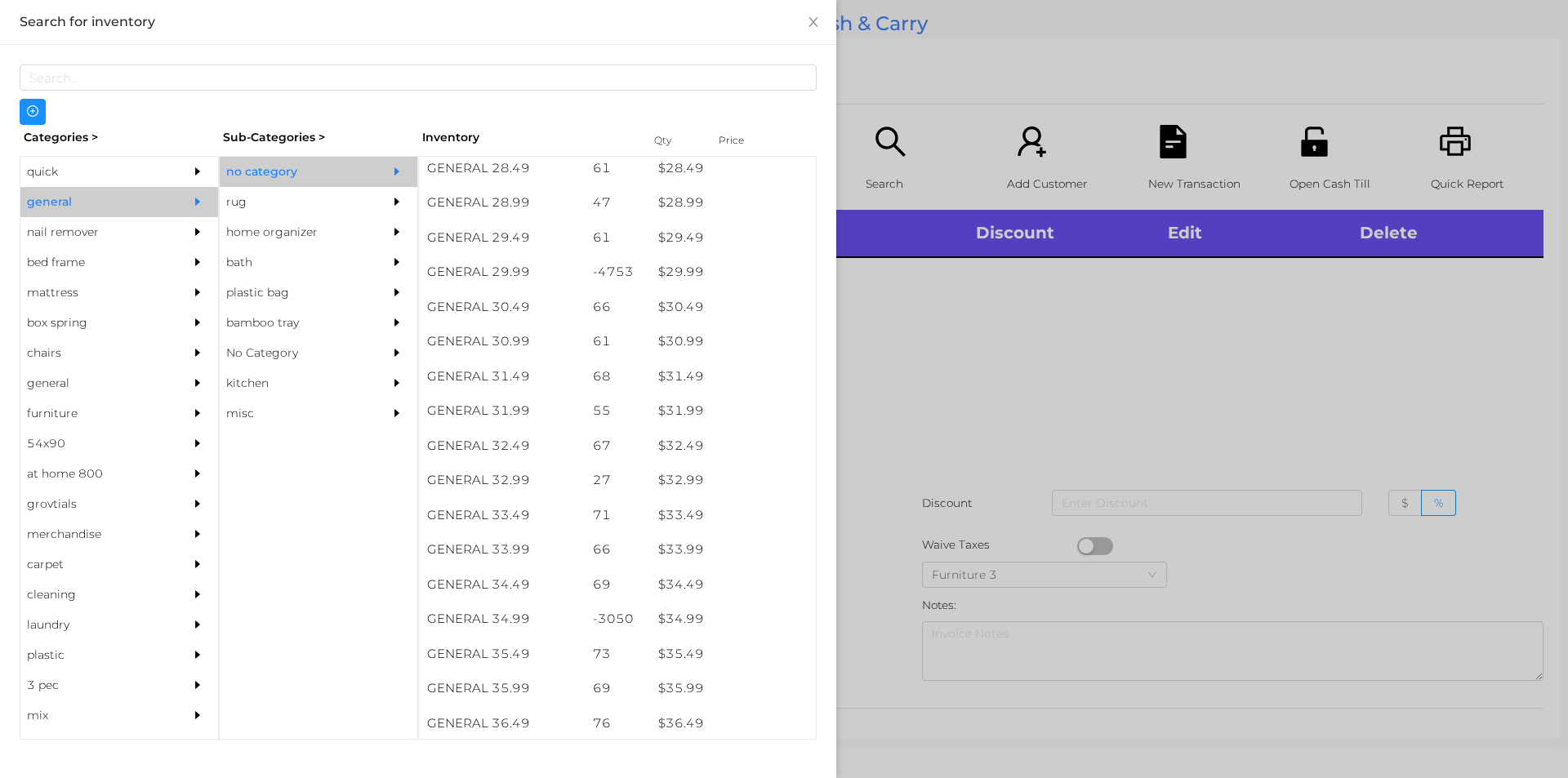
scroll to position [2360, 0]
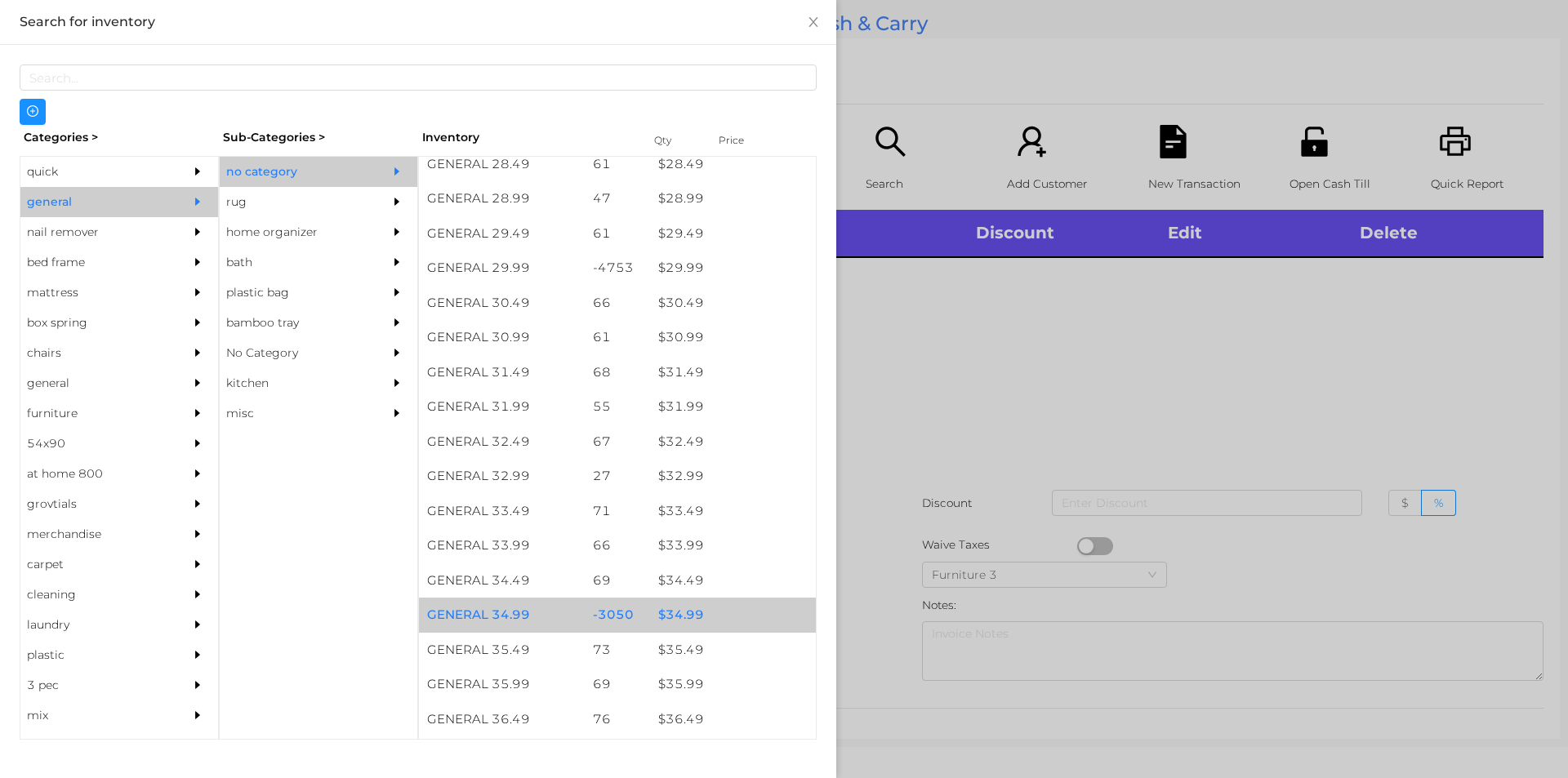
click at [674, 621] on div "$ 34.99" at bounding box center [733, 615] width 166 height 35
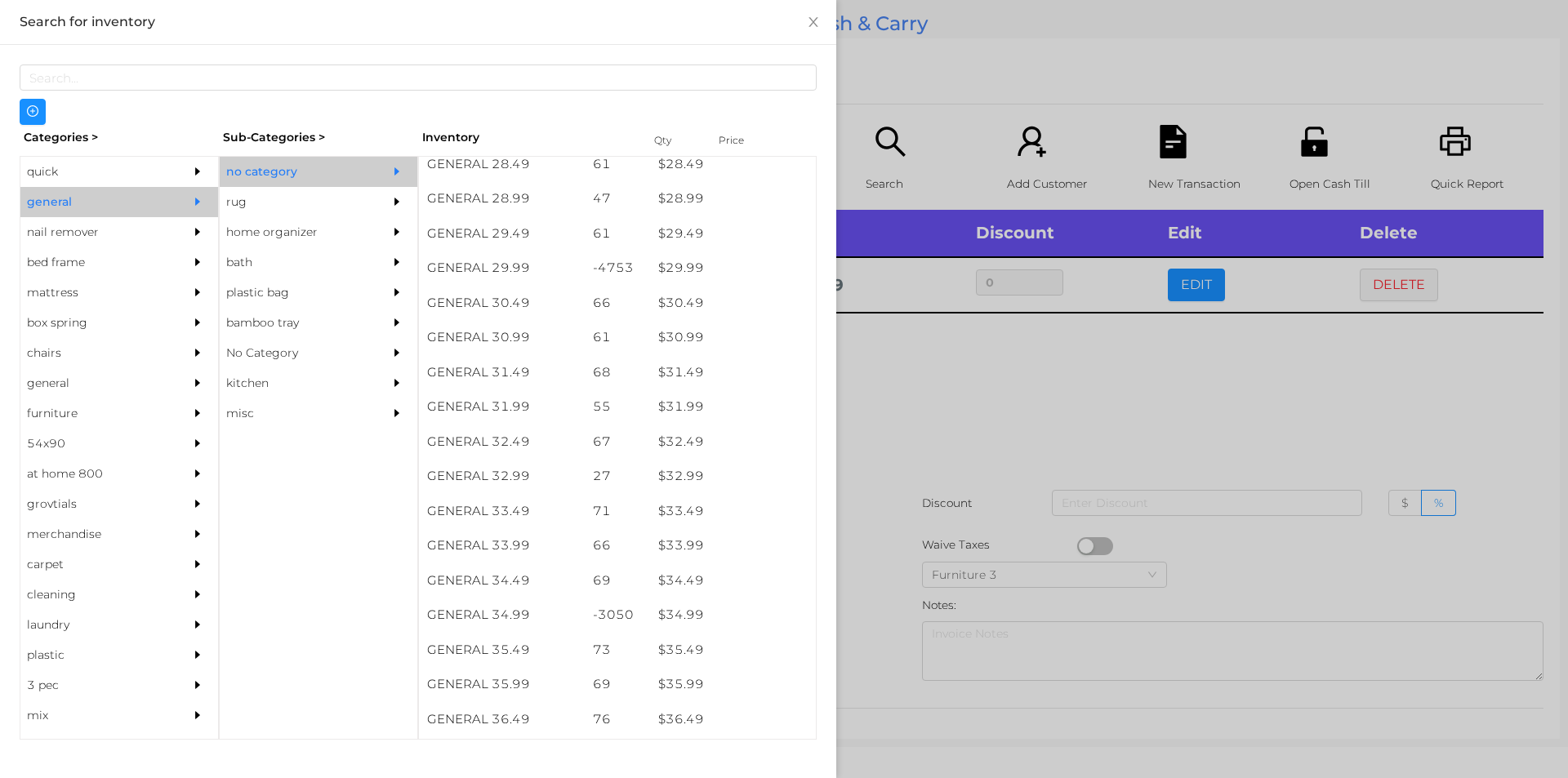
click at [923, 434] on div at bounding box center [784, 389] width 1568 height 778
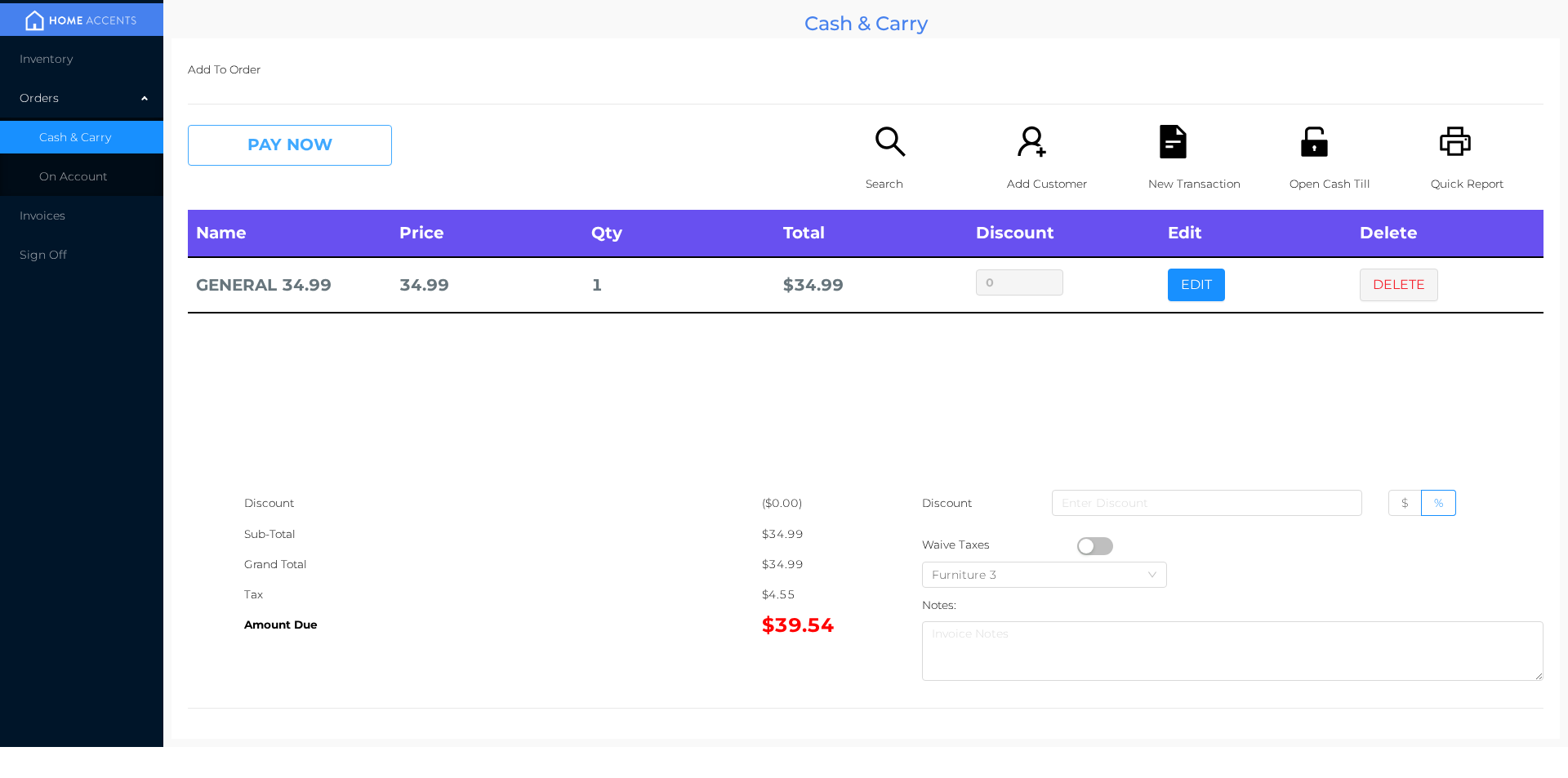
click at [262, 146] on button "PAY NOW" at bounding box center [290, 146] width 204 height 41
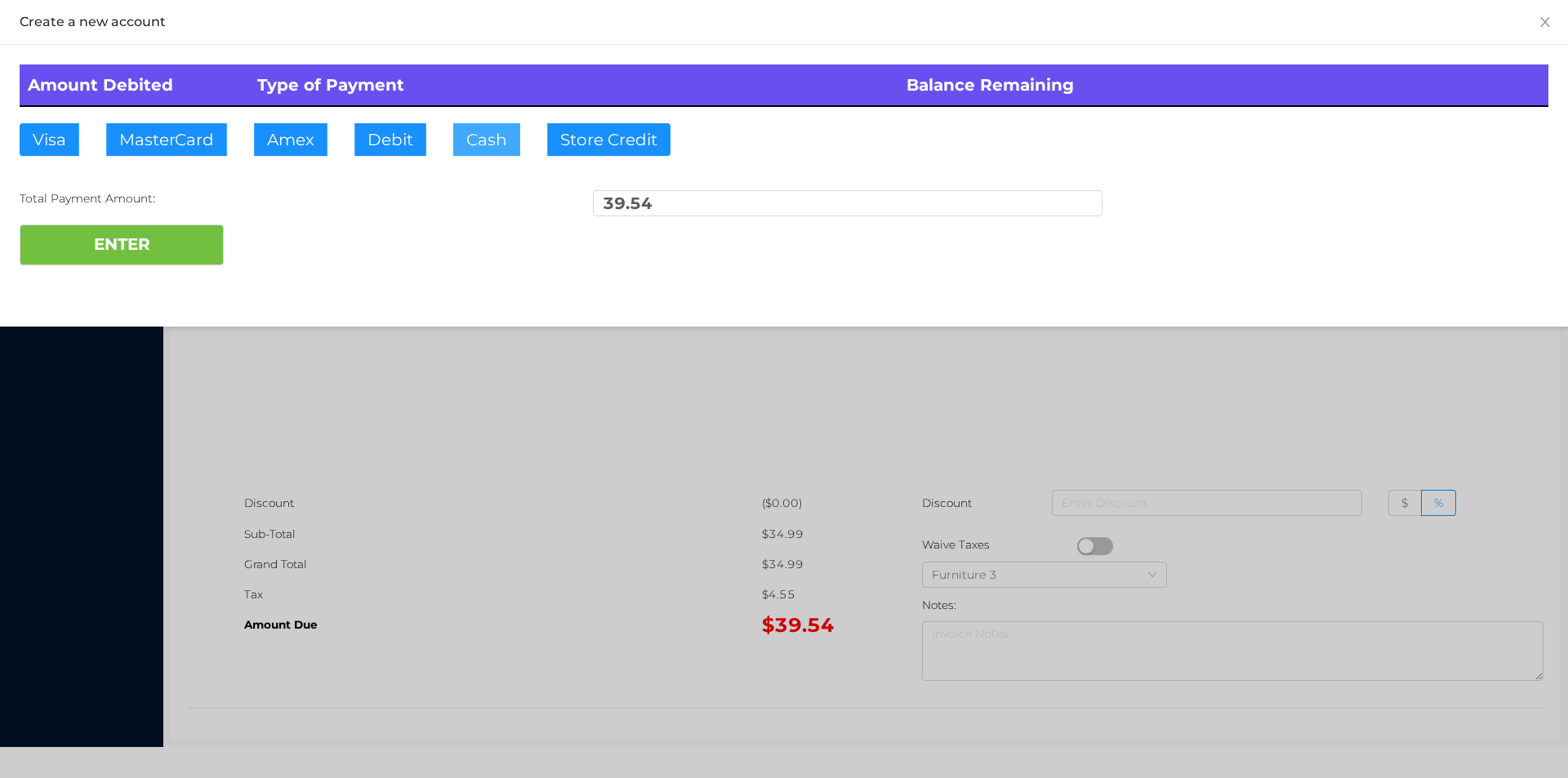
click at [490, 141] on button "Cash" at bounding box center [487, 140] width 67 height 33
click at [137, 248] on button "ENTER" at bounding box center [122, 245] width 204 height 41
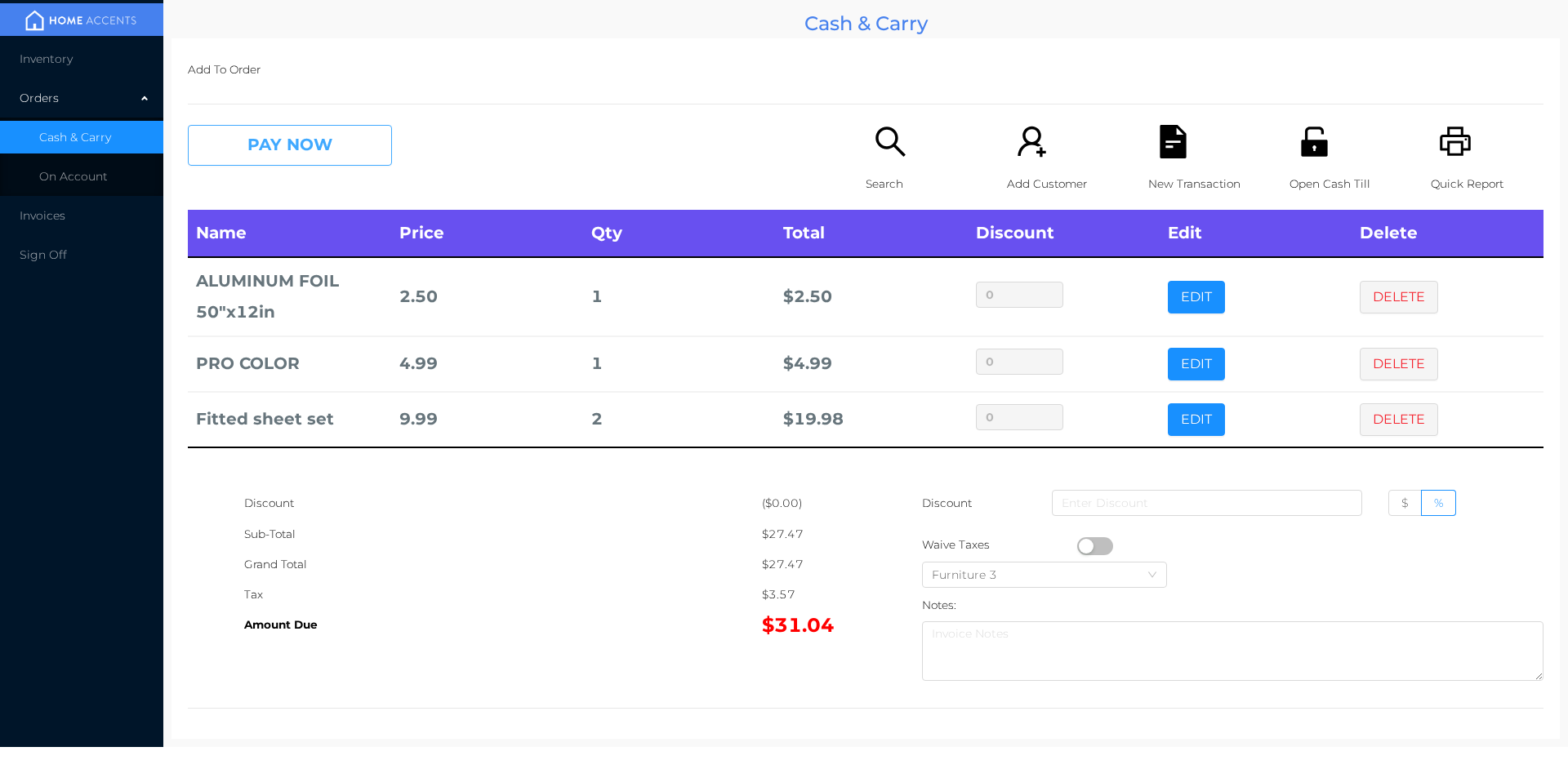
click at [263, 155] on button "PAY NOW" at bounding box center [290, 146] width 204 height 41
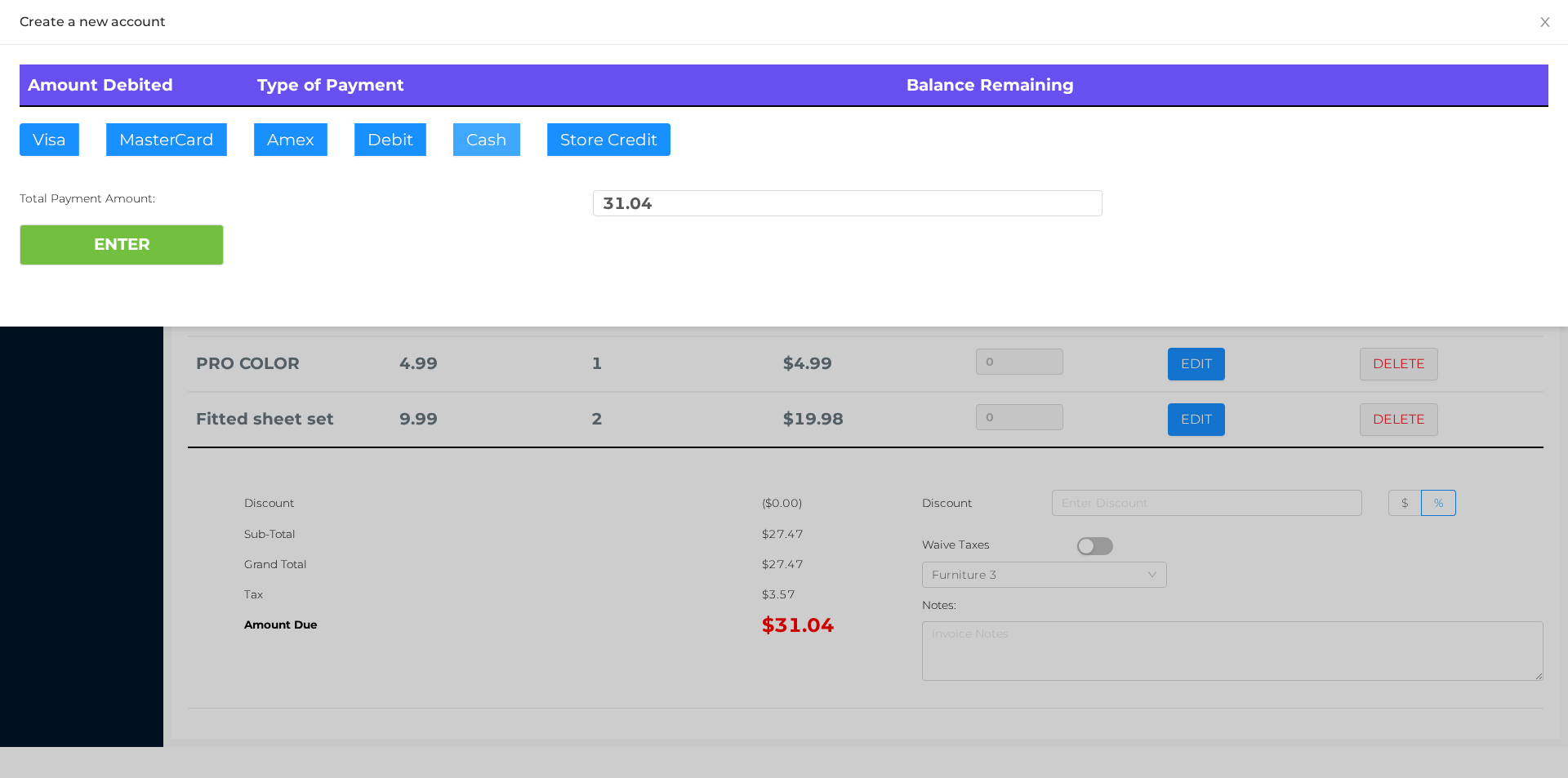
click at [472, 135] on button "Cash" at bounding box center [487, 140] width 67 height 33
type input "40."
click at [128, 259] on button "ENTER" at bounding box center [122, 245] width 204 height 41
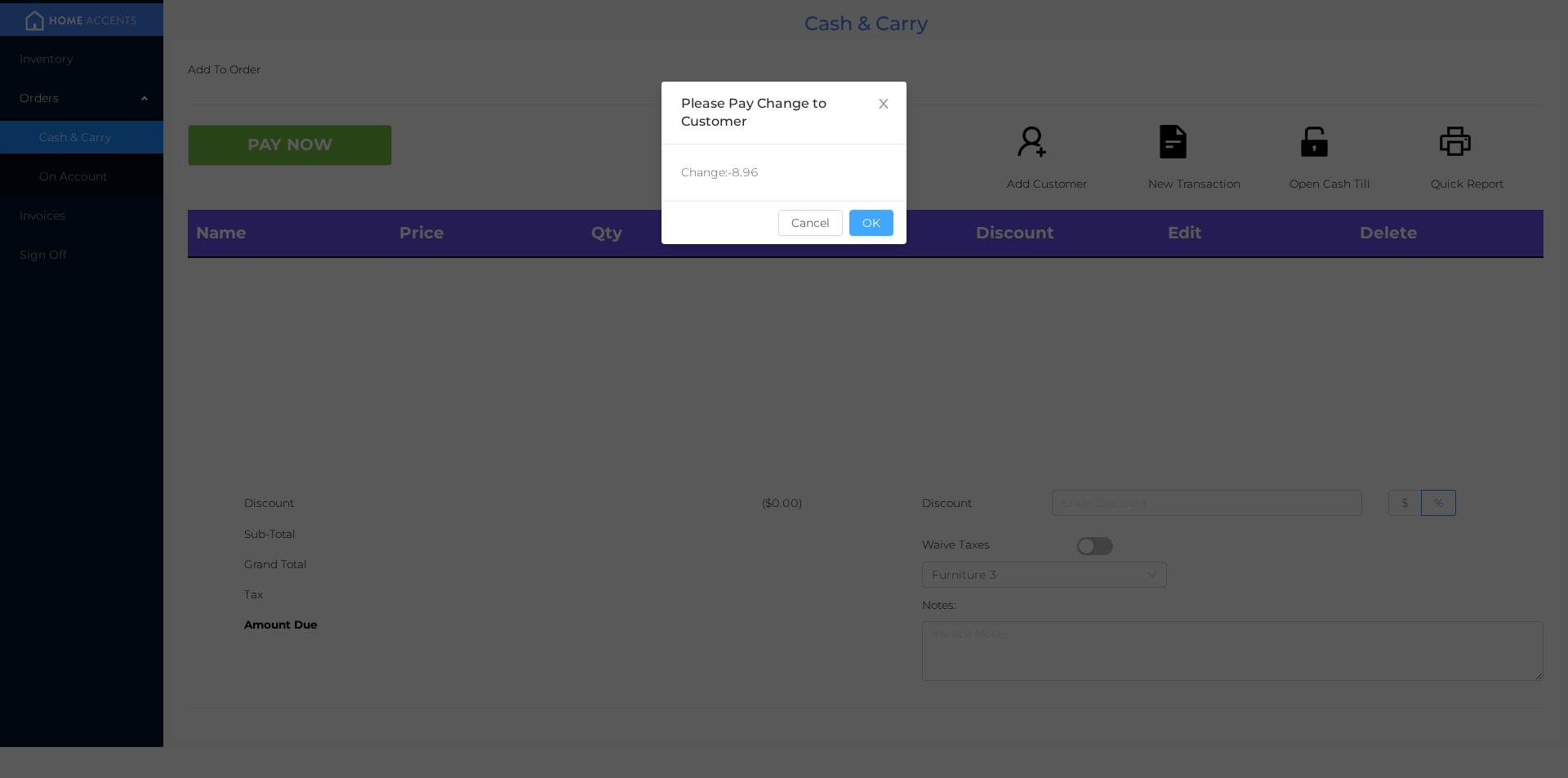
click at [878, 222] on button "OK" at bounding box center [871, 223] width 44 height 26
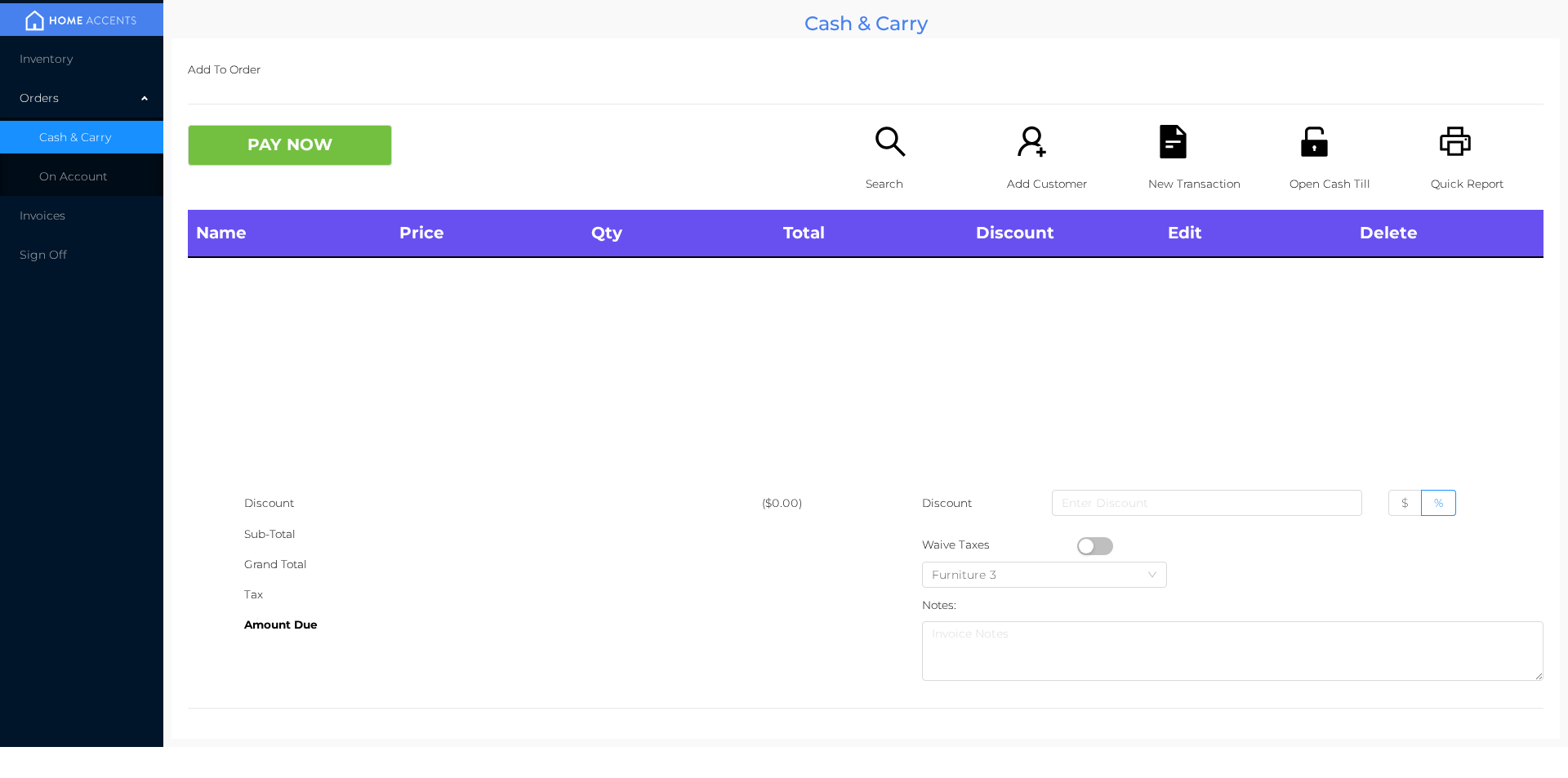
click at [879, 153] on icon "icon: search" at bounding box center [890, 142] width 34 height 34
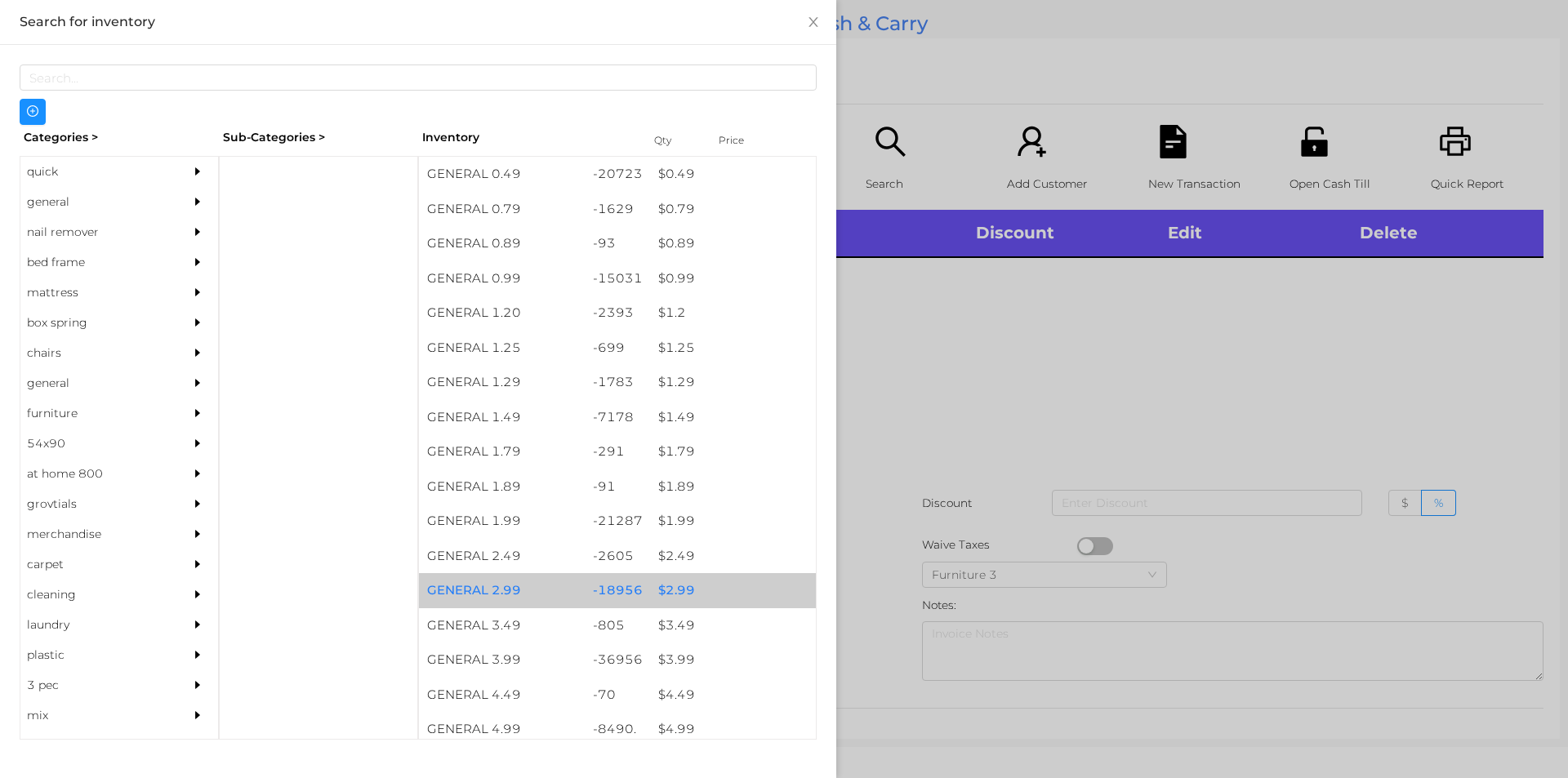
click at [670, 591] on div "$ 2.99" at bounding box center [733, 591] width 166 height 35
click at [676, 595] on div "$ 2.99" at bounding box center [733, 591] width 166 height 35
click at [667, 582] on div "$ 2.99" at bounding box center [733, 591] width 166 height 35
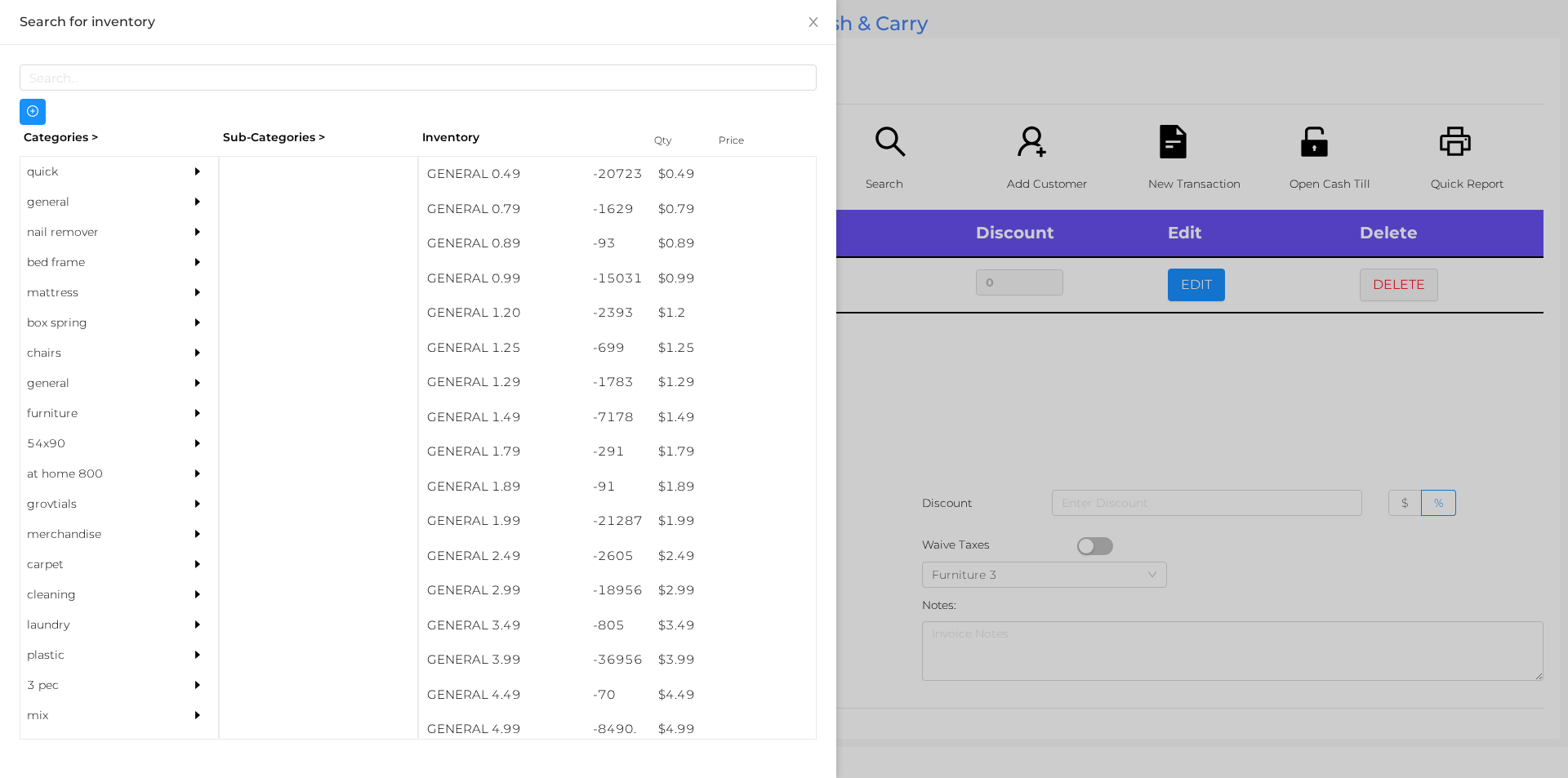
click at [912, 419] on div at bounding box center [784, 389] width 1568 height 778
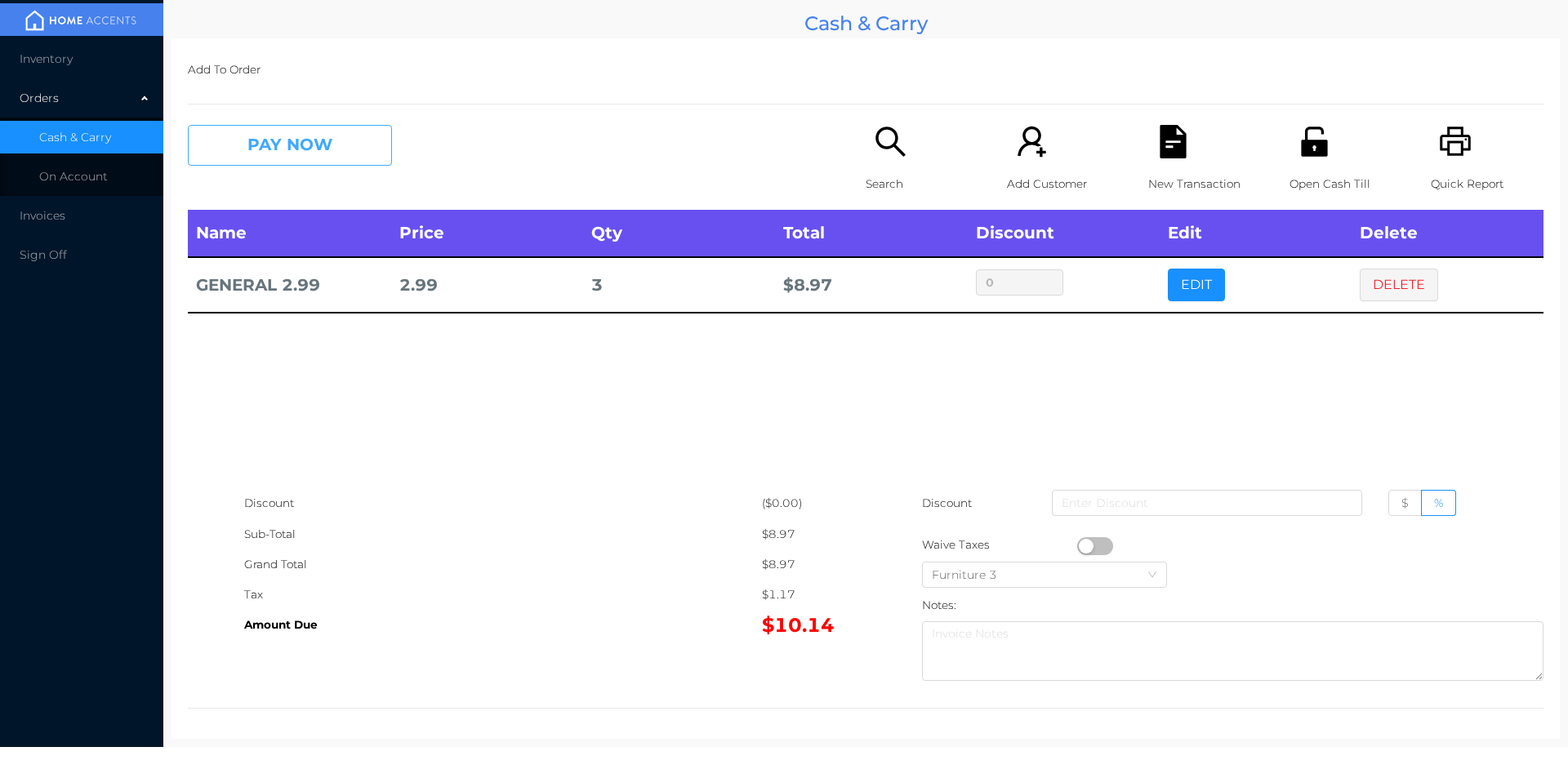
click at [263, 146] on button "PAY NOW" at bounding box center [290, 146] width 204 height 41
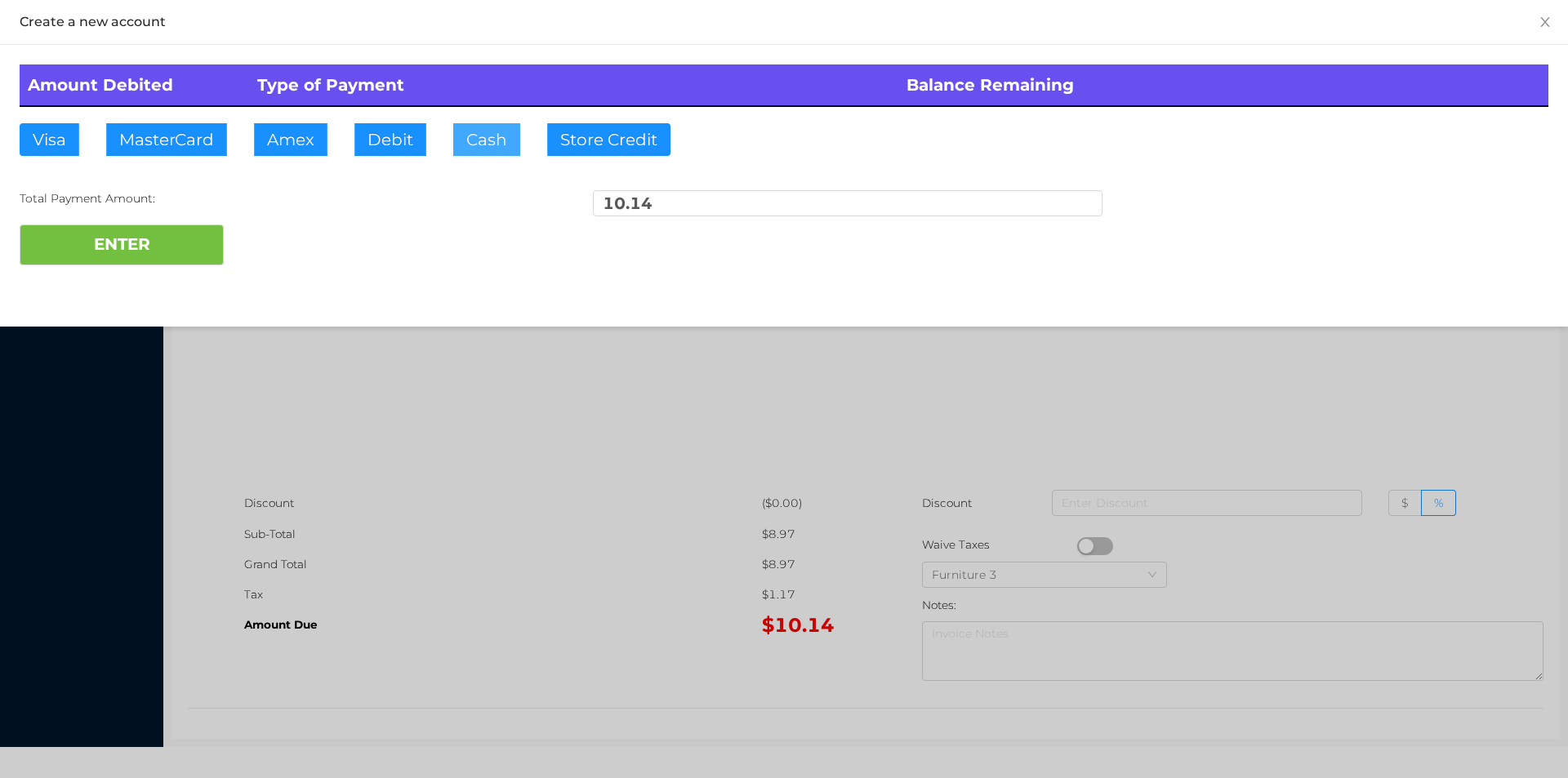
click at [479, 135] on button "Cash" at bounding box center [487, 140] width 67 height 33
click at [164, 242] on button "ENTER" at bounding box center [122, 245] width 204 height 41
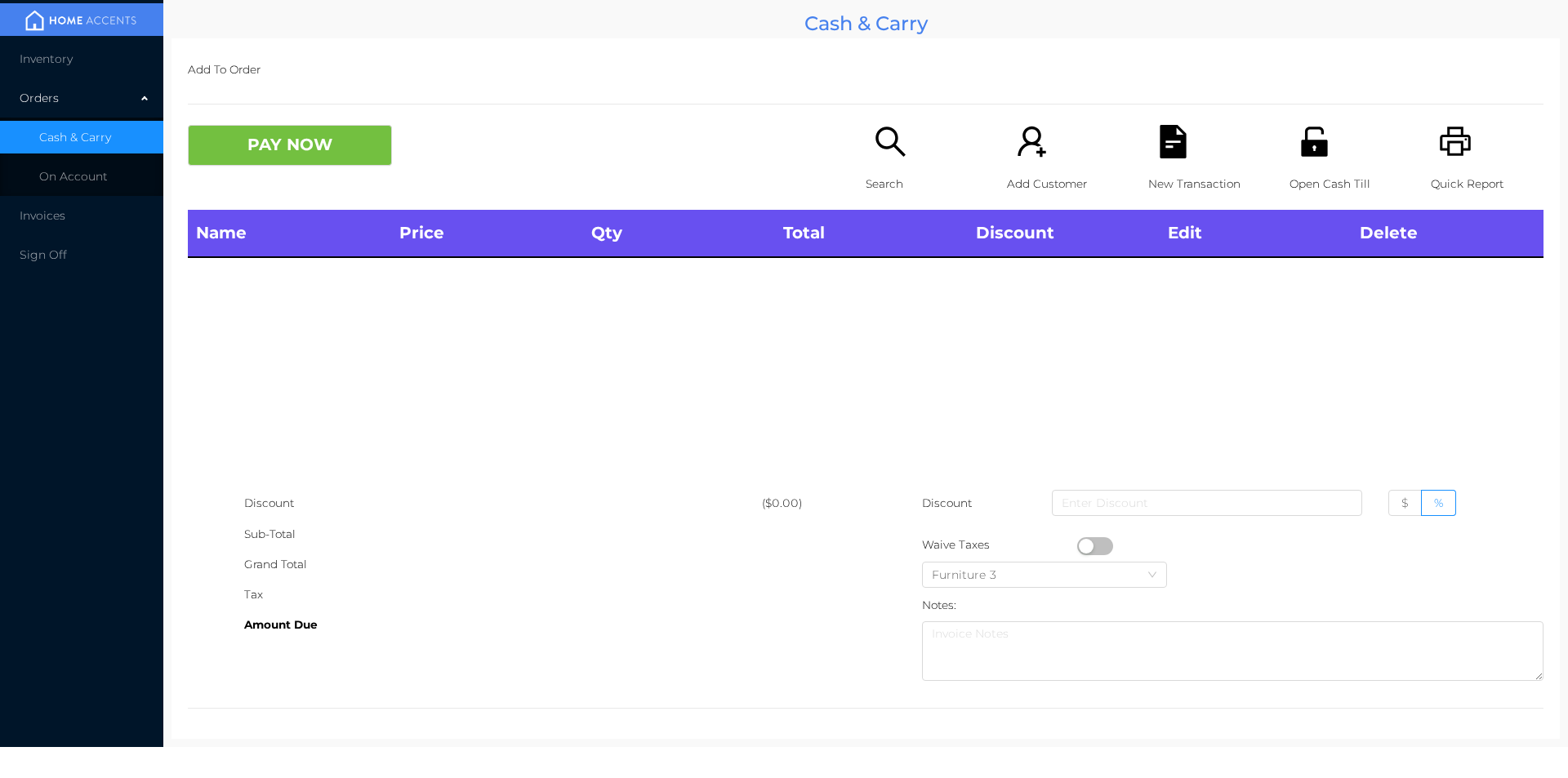
click at [1440, 157] on icon "icon: printer" at bounding box center [1455, 142] width 34 height 34
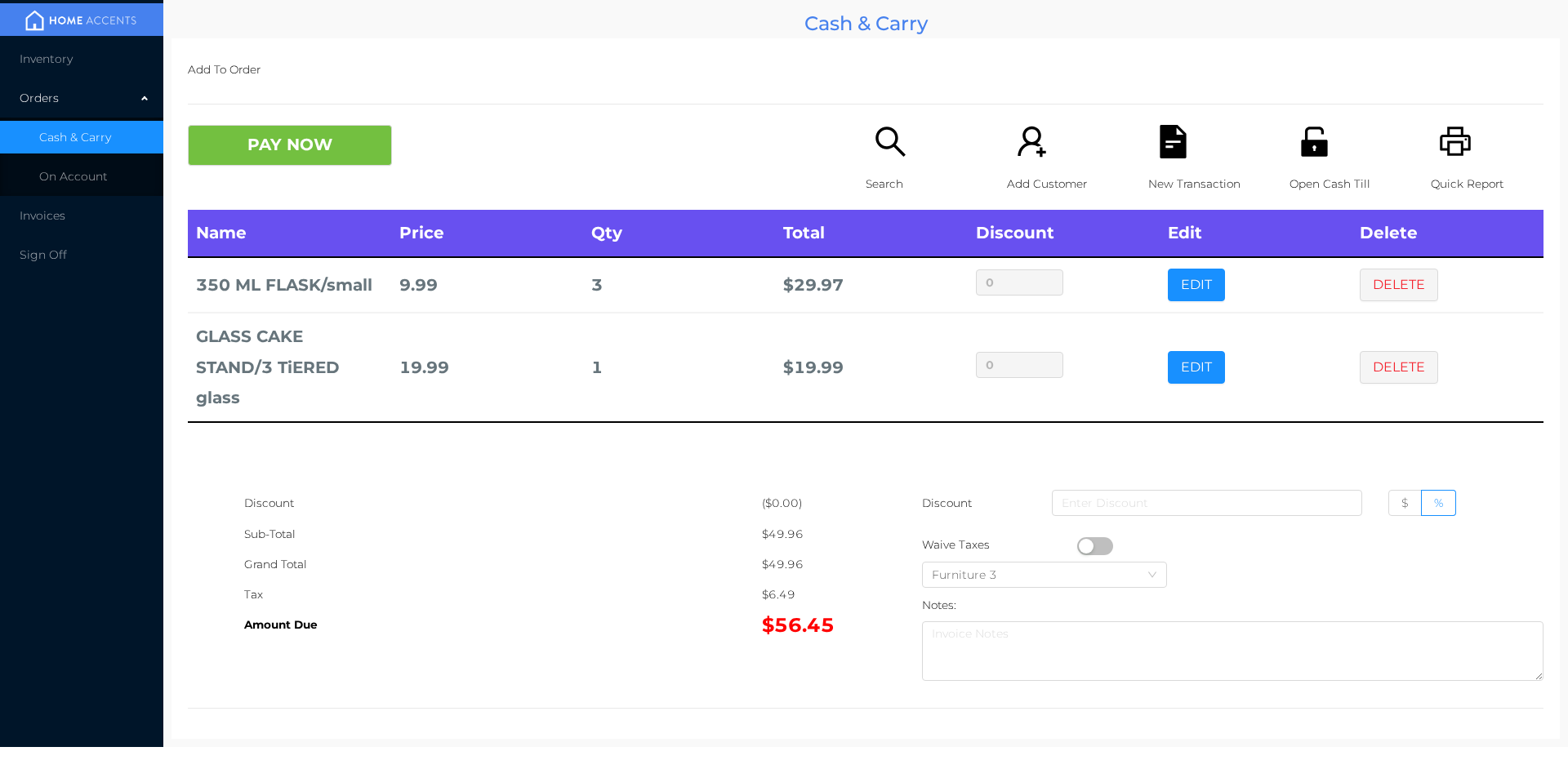
click at [885, 174] on p "Search" at bounding box center [922, 184] width 113 height 30
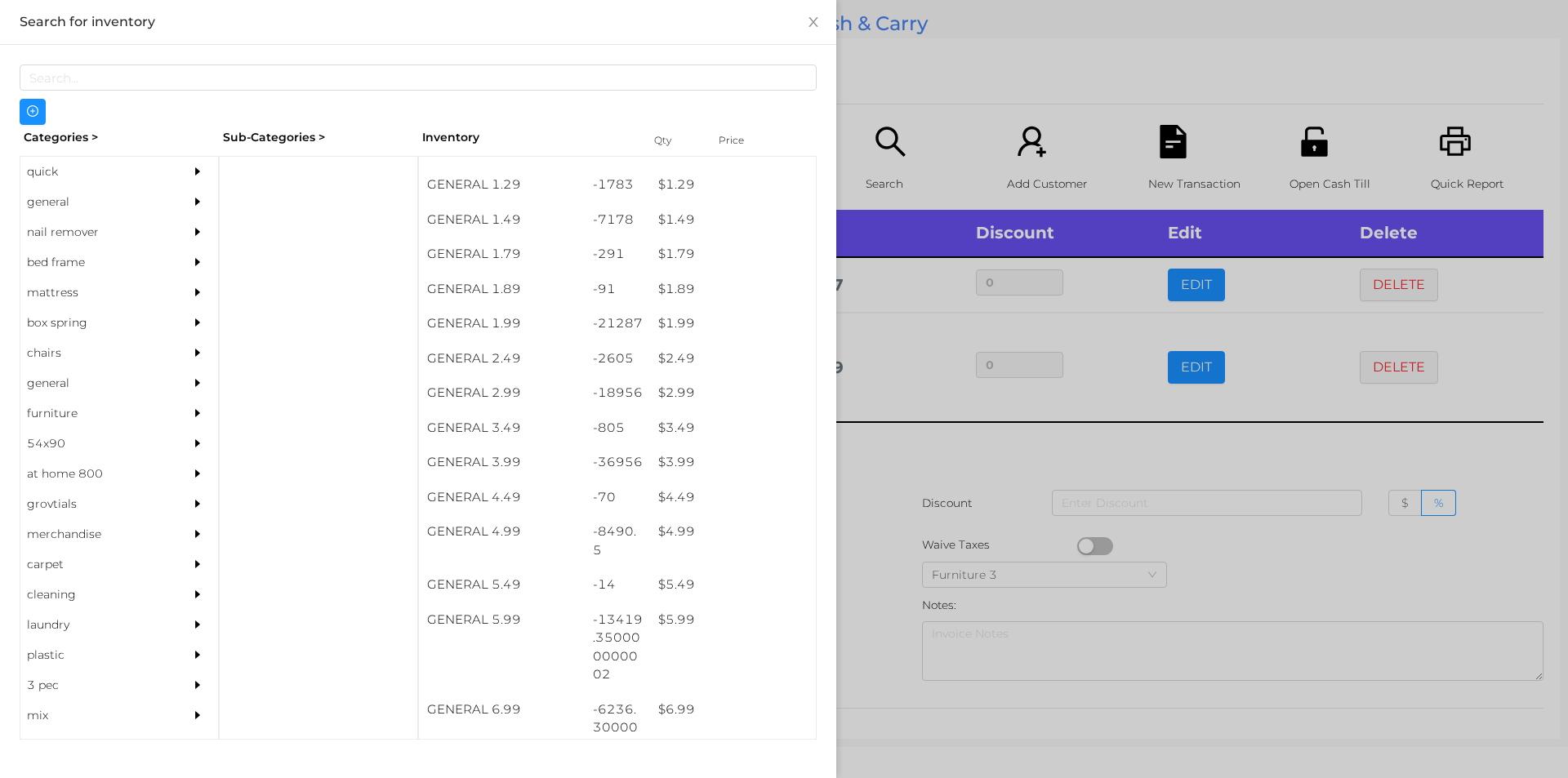
scroll to position [197, 0]
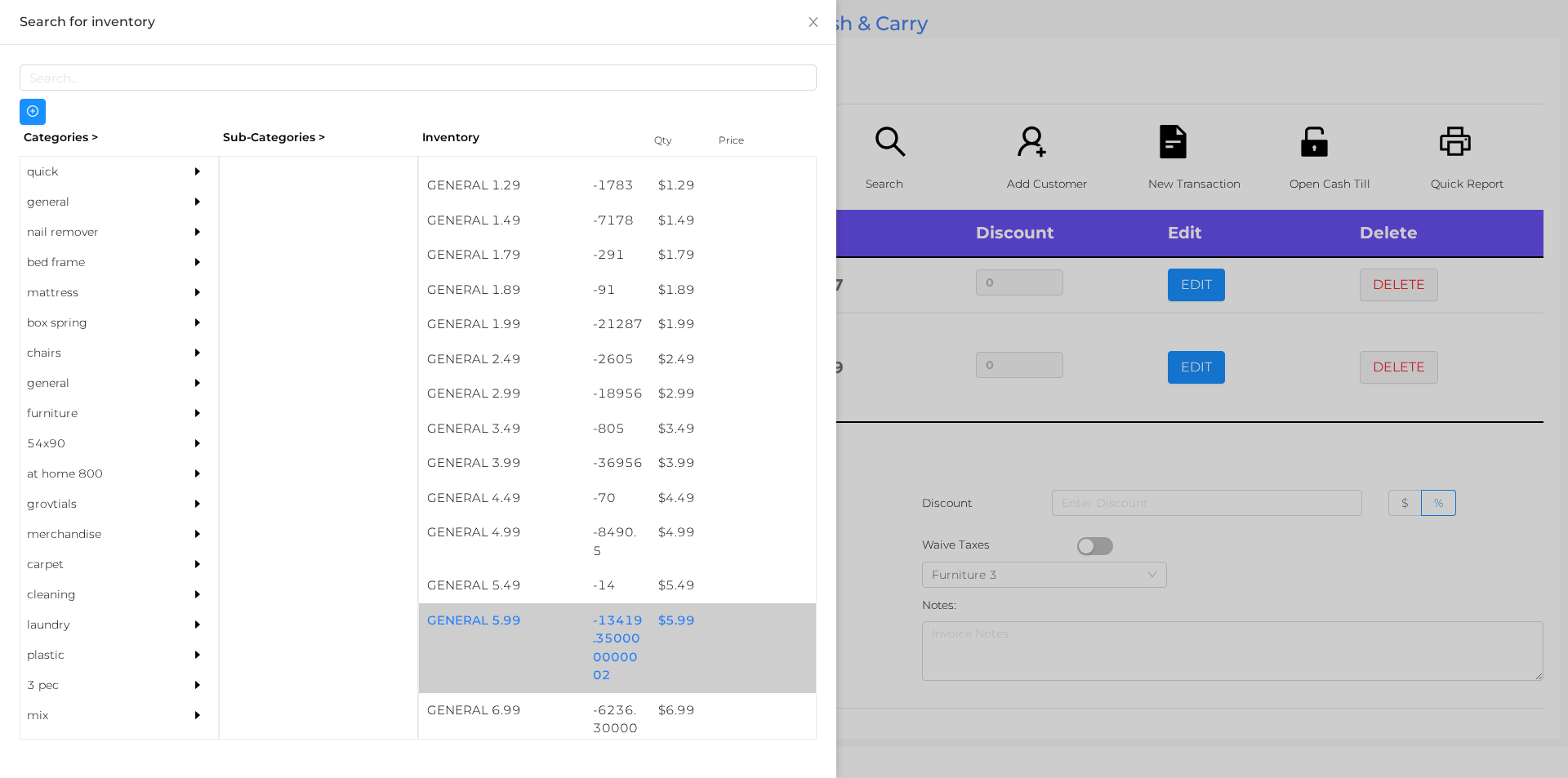
click at [671, 619] on div "$ 5.99" at bounding box center [733, 621] width 166 height 35
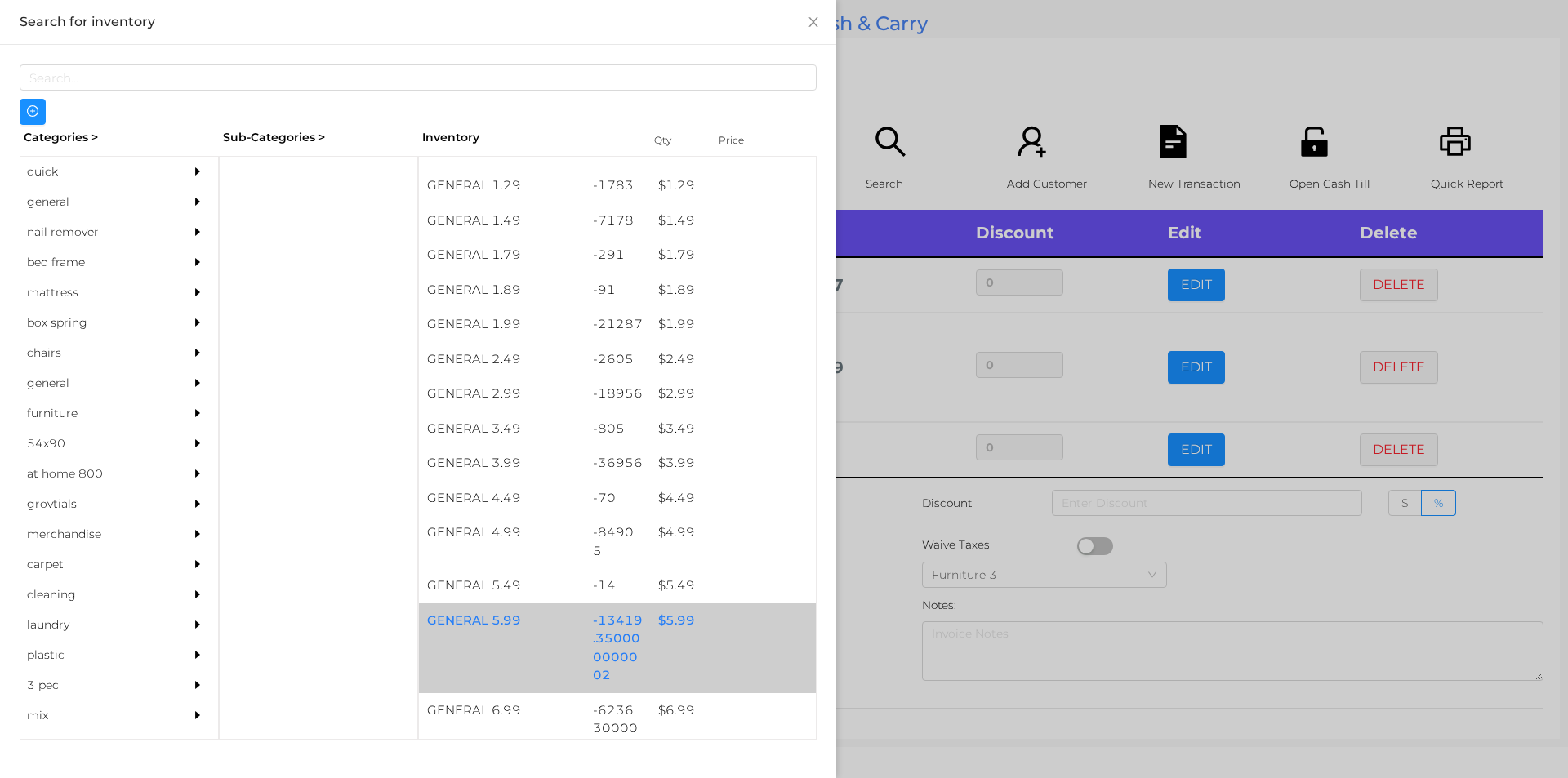
click at [667, 613] on div "$ 5.99" at bounding box center [733, 621] width 166 height 35
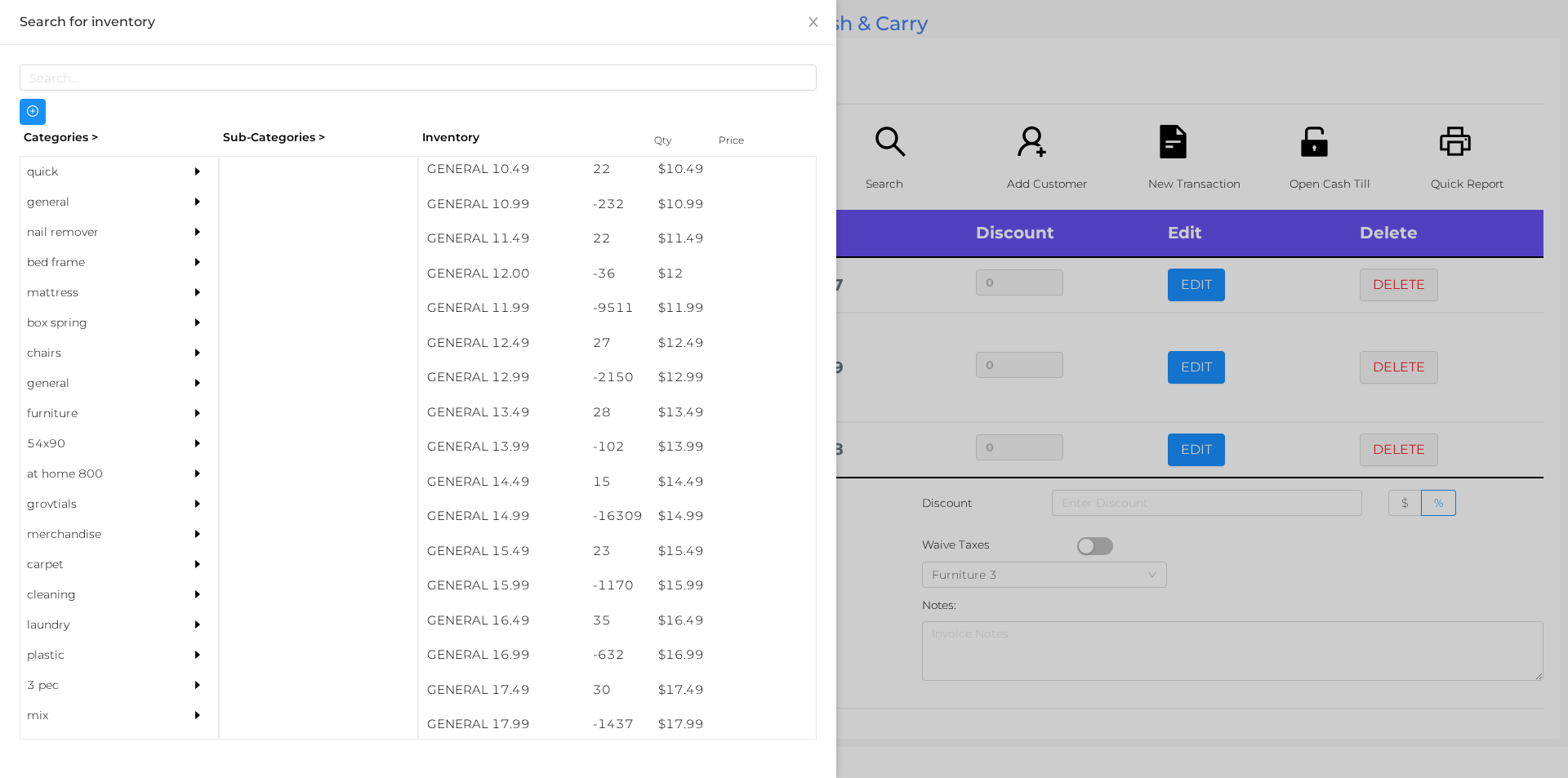
scroll to position [1072, 0]
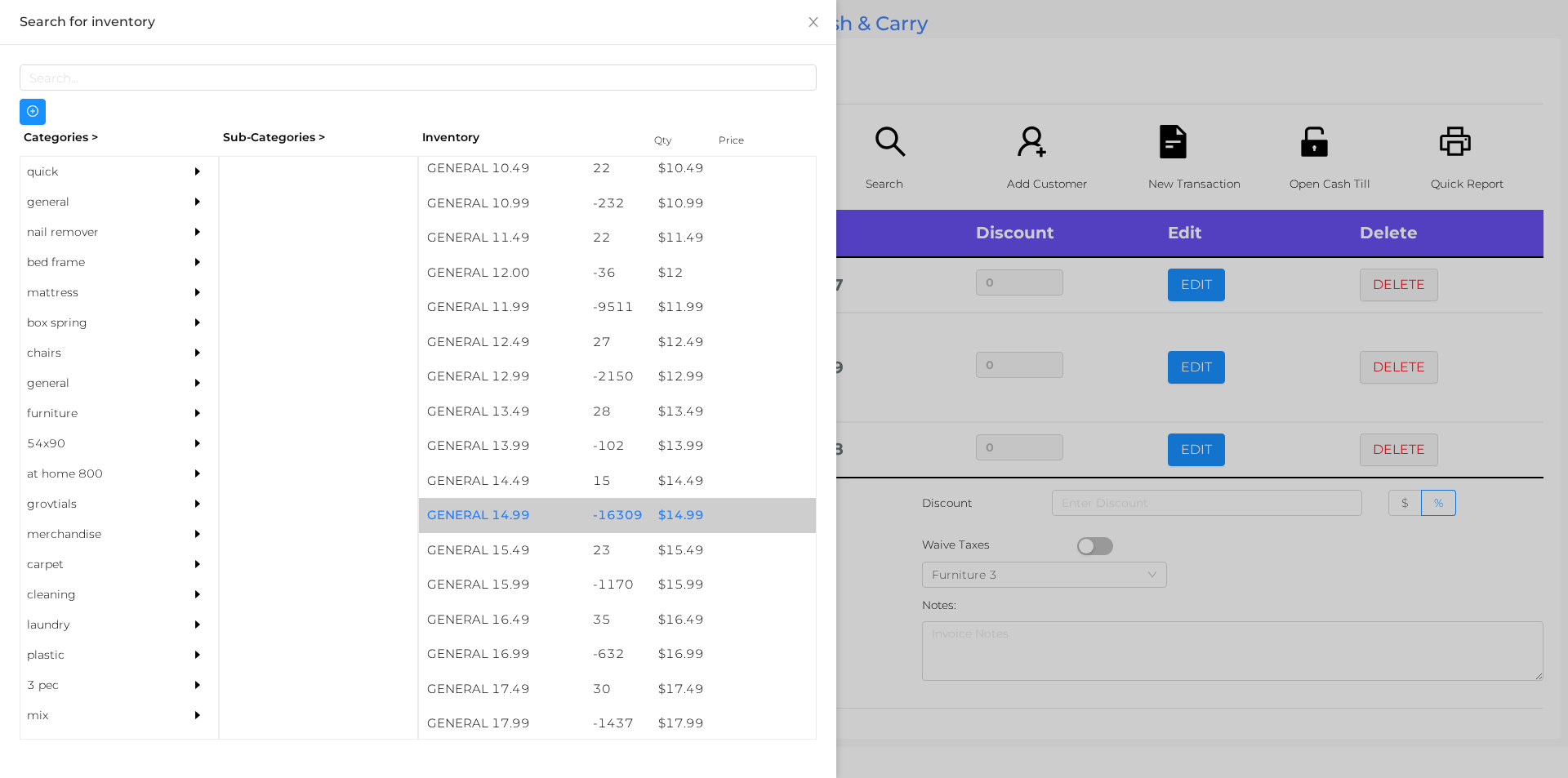
click at [679, 514] on div "$ 14.99" at bounding box center [733, 515] width 166 height 35
click at [682, 513] on div "$ 14.99" at bounding box center [733, 515] width 166 height 35
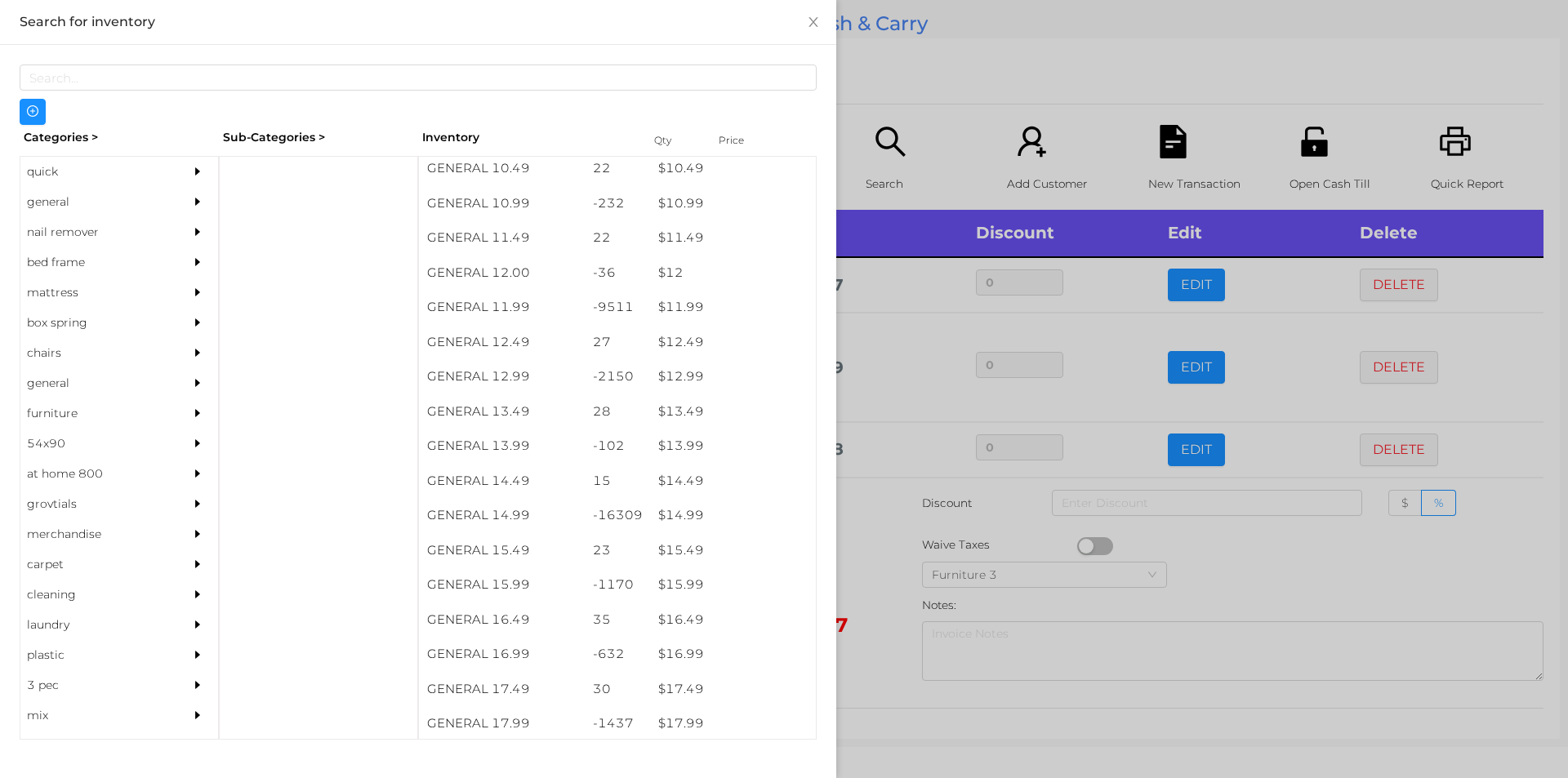
click at [877, 573] on div at bounding box center [784, 389] width 1568 height 778
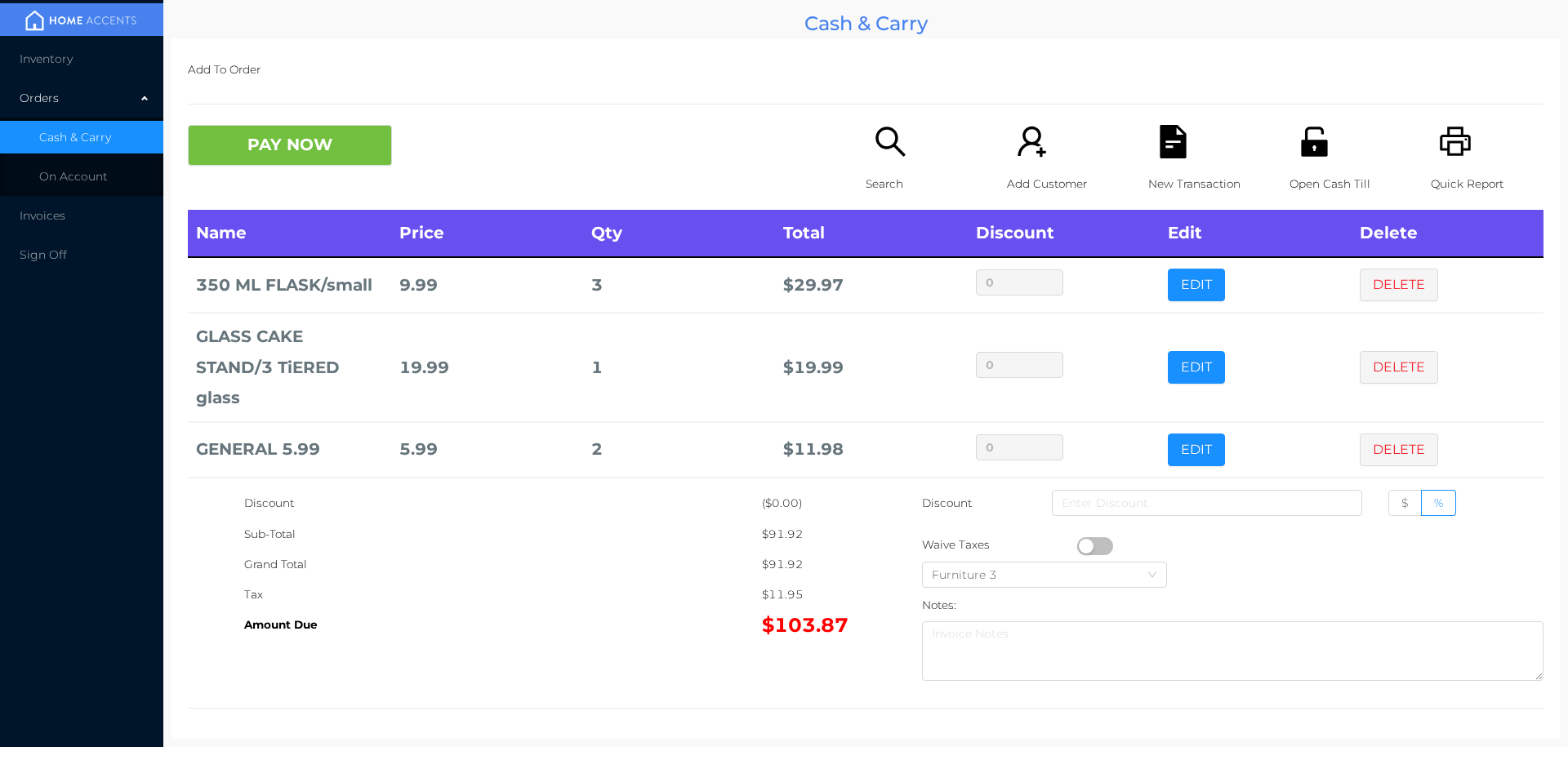
scroll to position [62, 0]
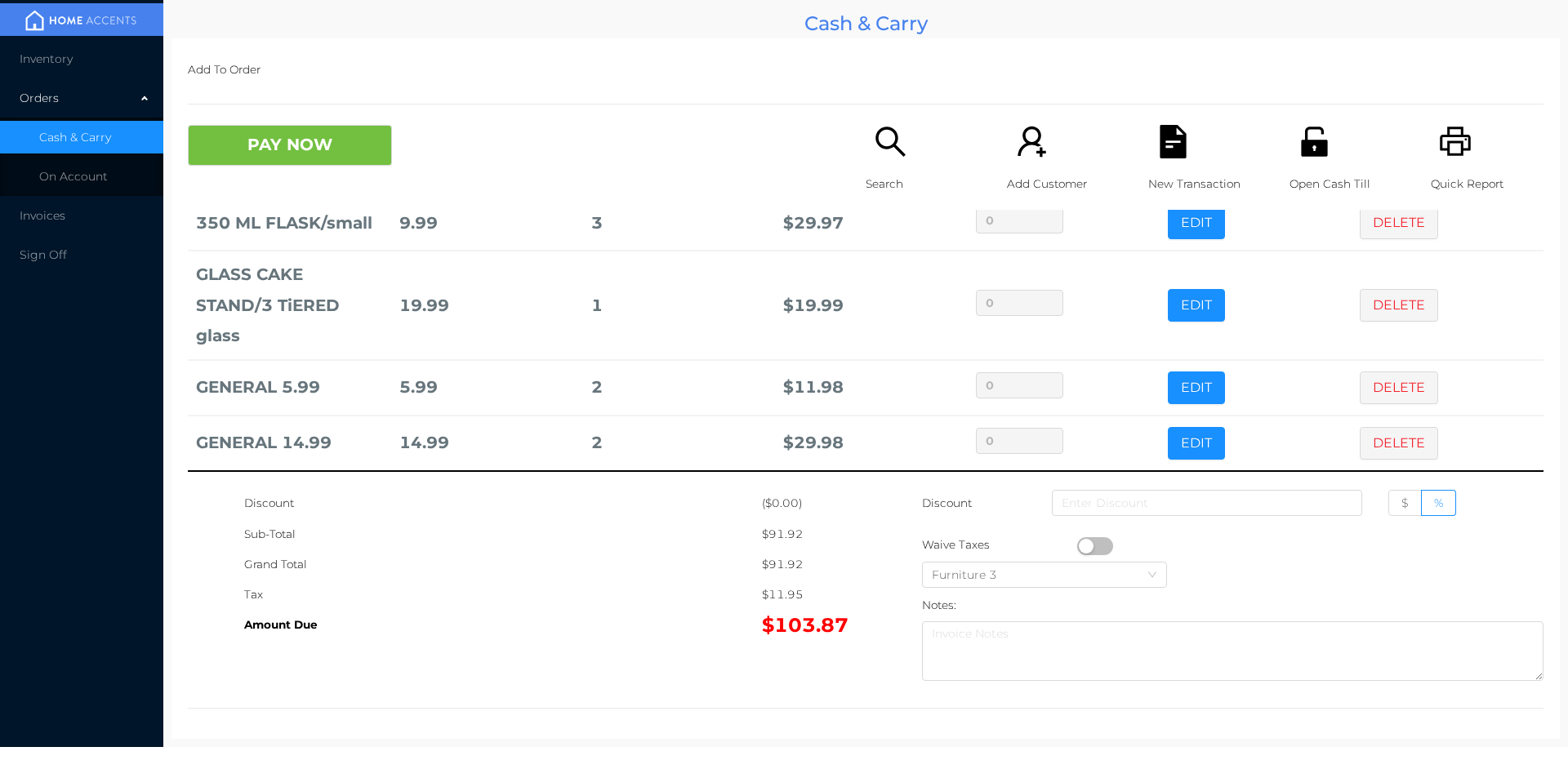
click at [875, 154] on icon "icon: search" at bounding box center [890, 142] width 34 height 34
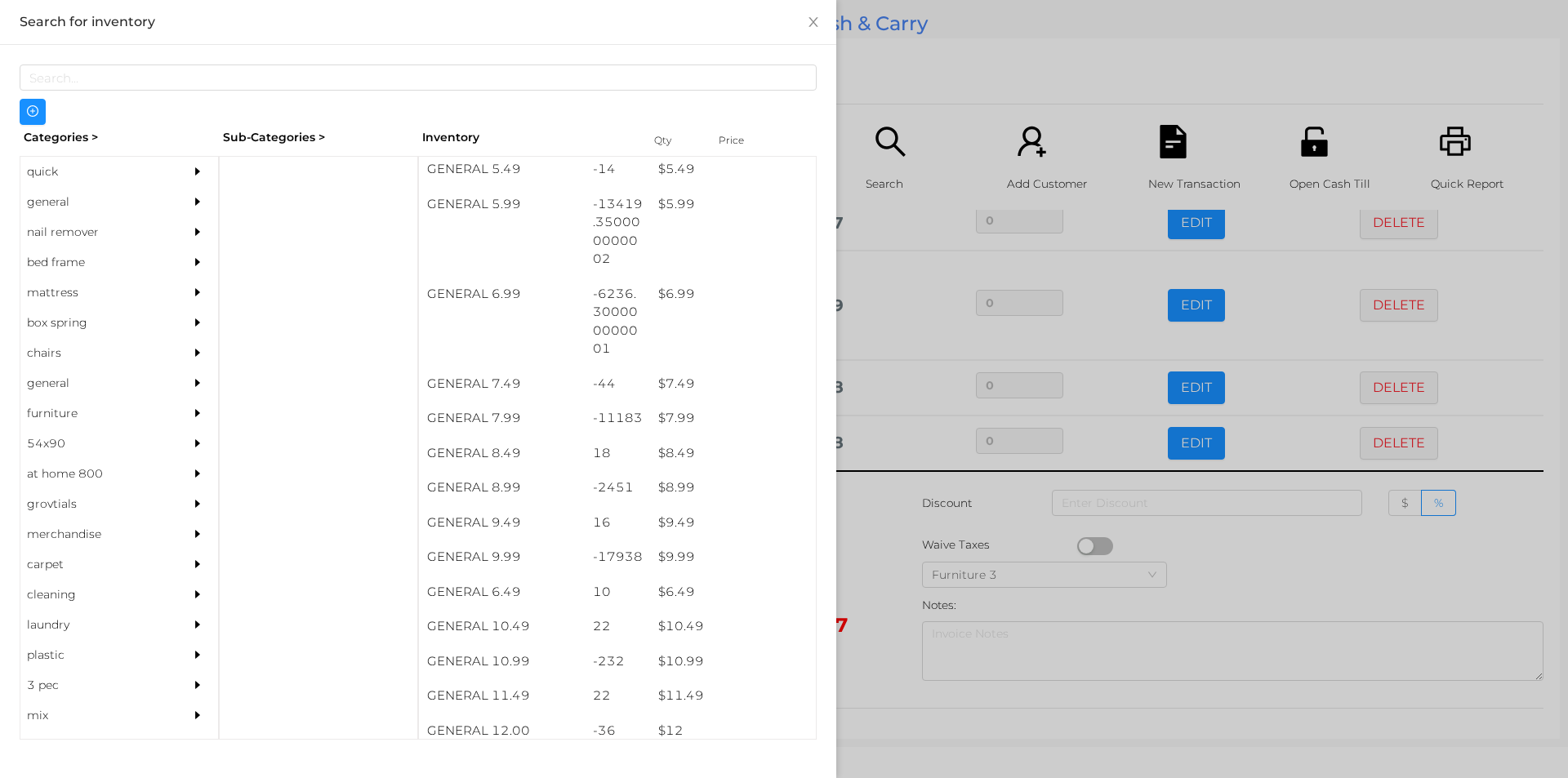
scroll to position [614, 0]
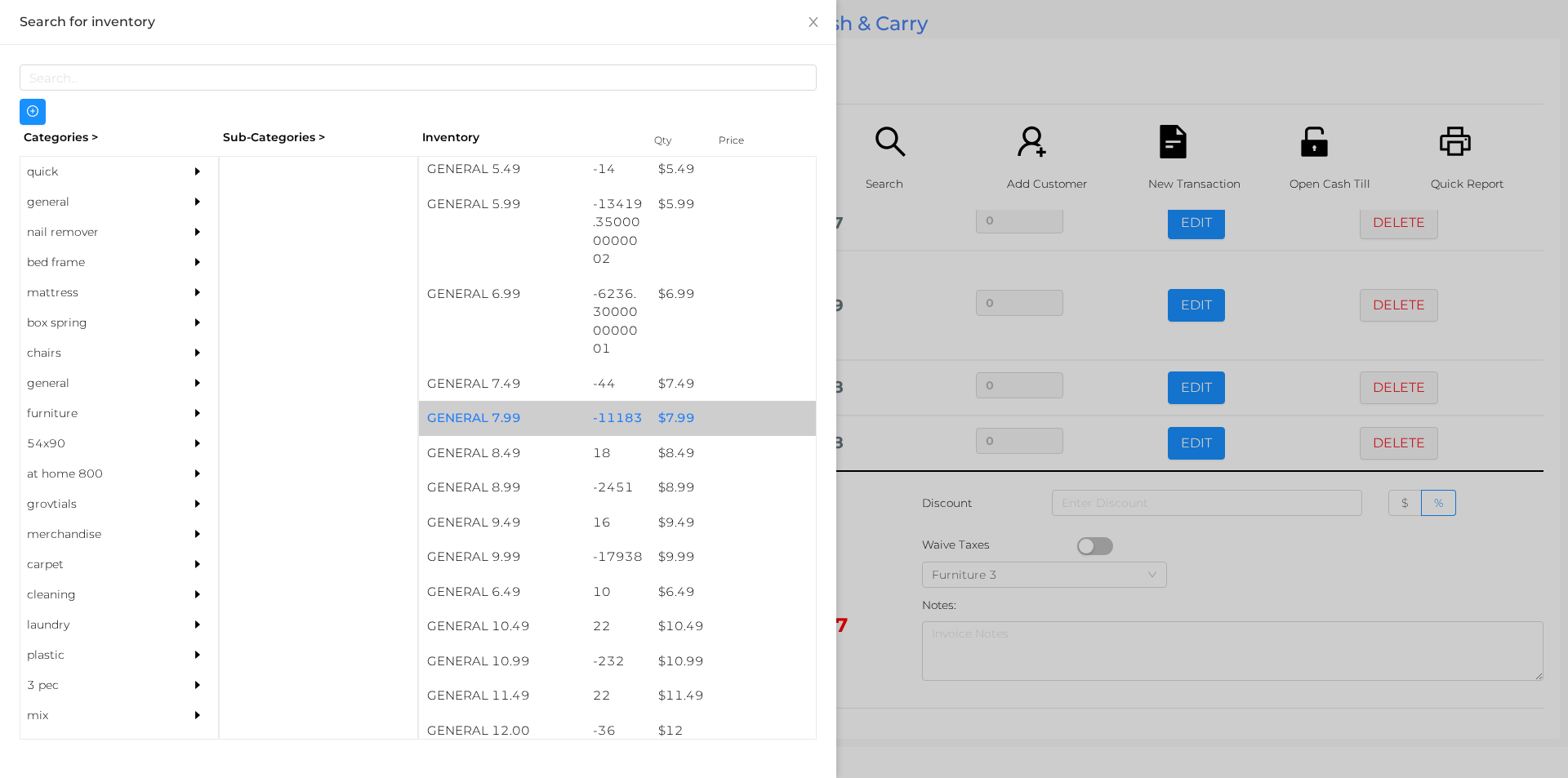
click at [673, 417] on div "$ 7.99" at bounding box center [733, 418] width 166 height 35
click at [680, 416] on div "$ 7.99" at bounding box center [733, 418] width 166 height 35
click at [675, 418] on div "$ 7.99" at bounding box center [733, 418] width 166 height 35
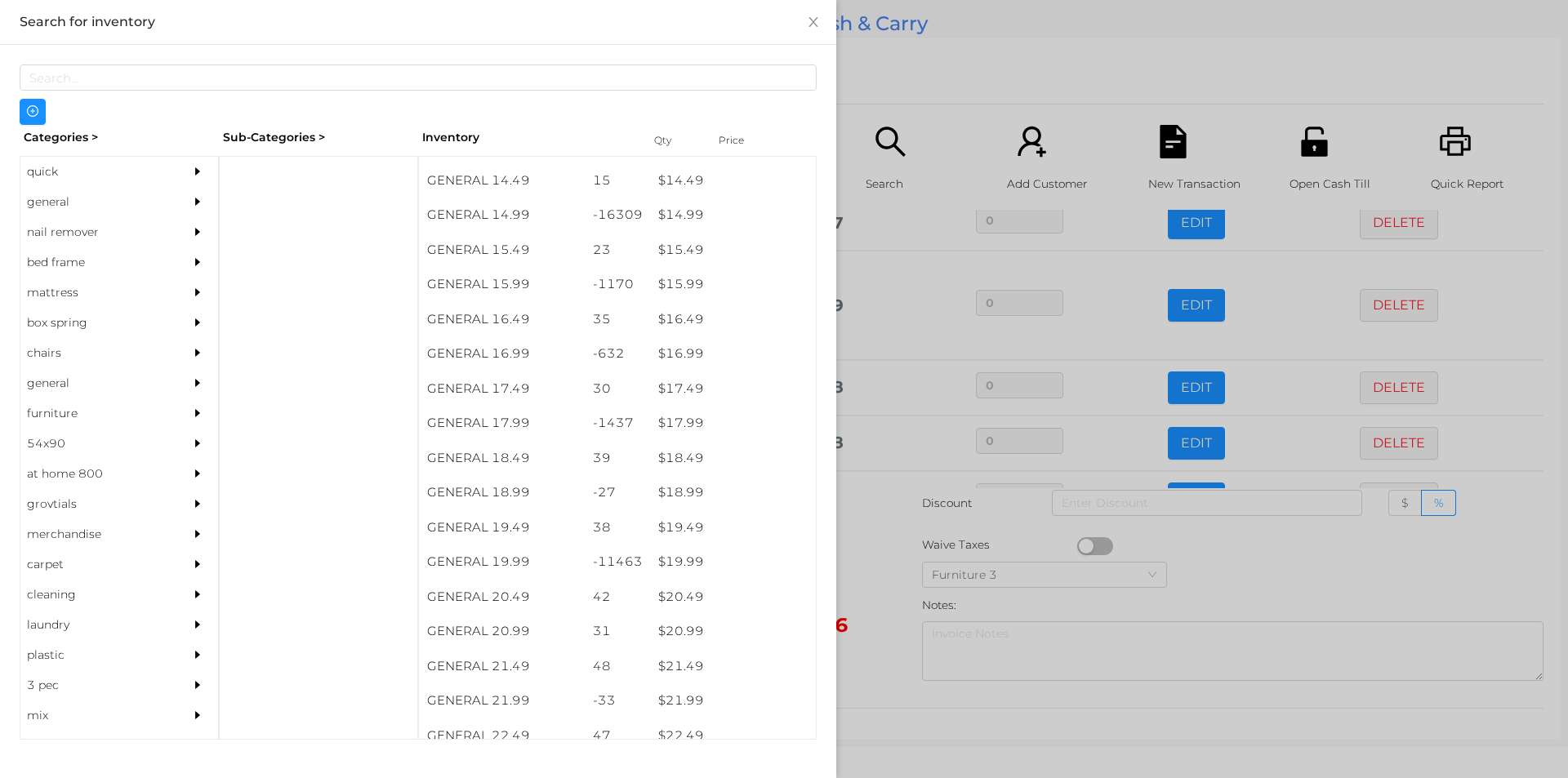
scroll to position [1372, 0]
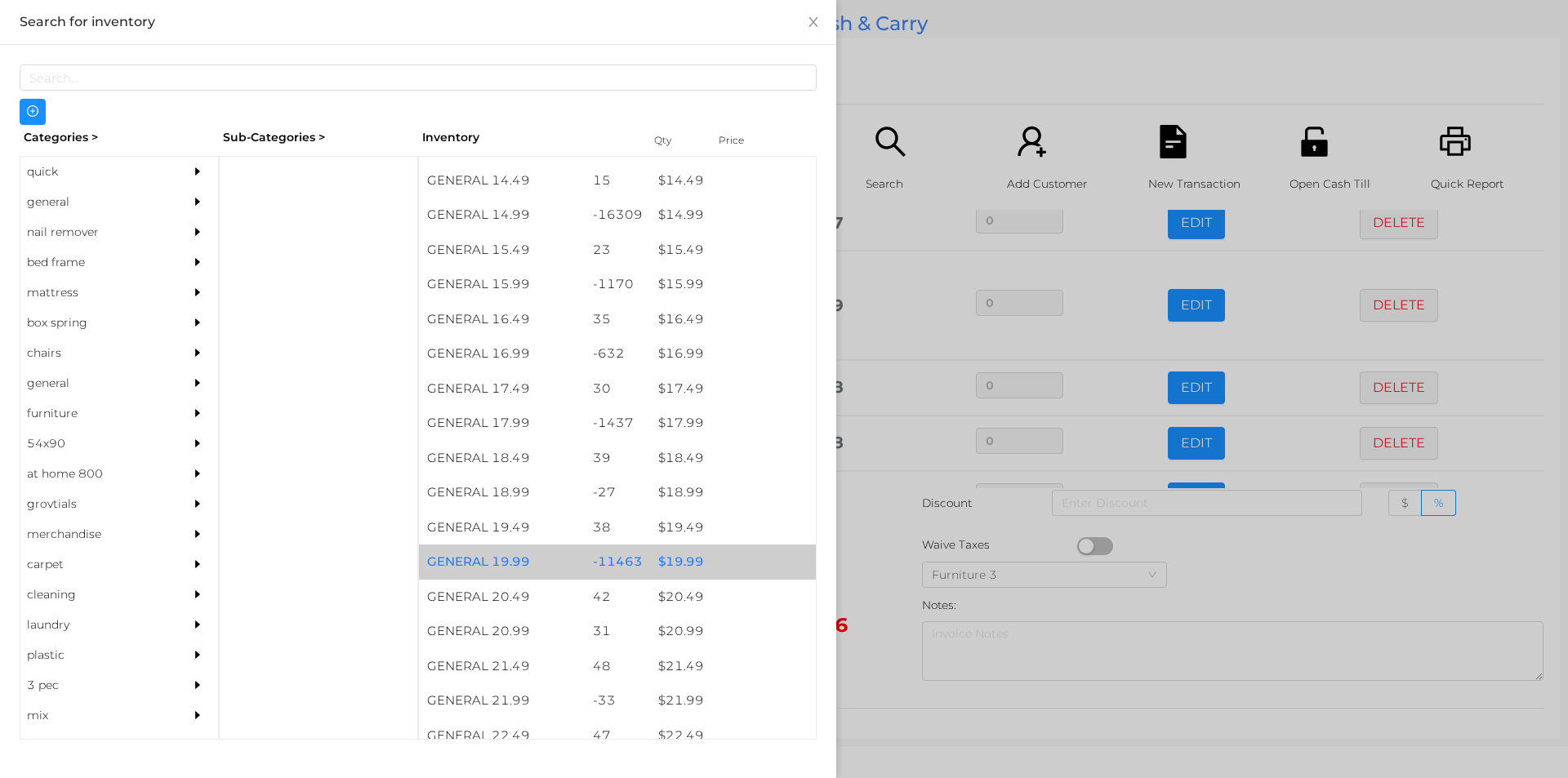
click at [676, 562] on div "$ 19.99" at bounding box center [733, 562] width 166 height 35
click at [672, 559] on div "$ 19.99" at bounding box center [733, 562] width 166 height 35
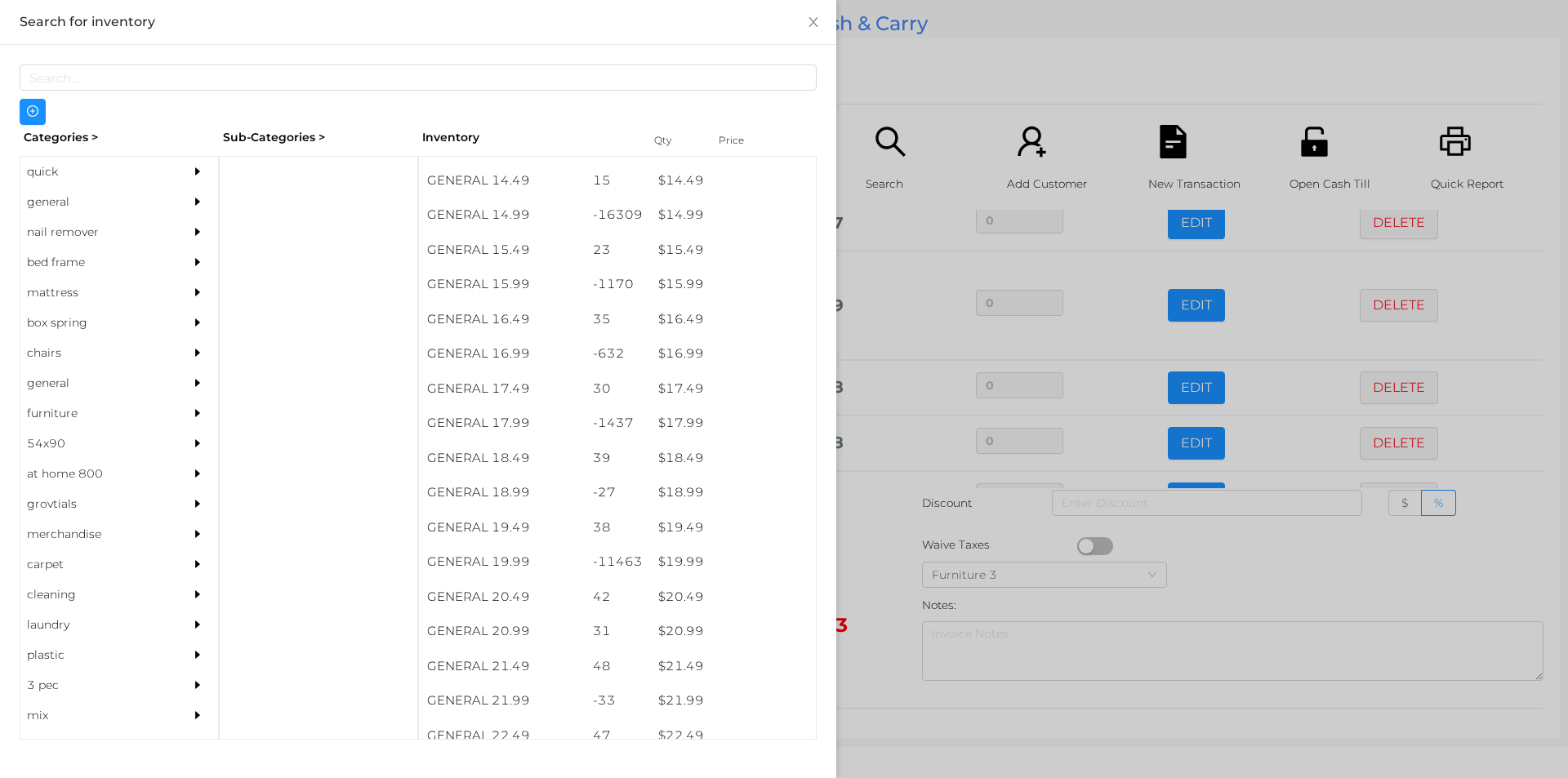
click at [873, 574] on div at bounding box center [784, 389] width 1568 height 778
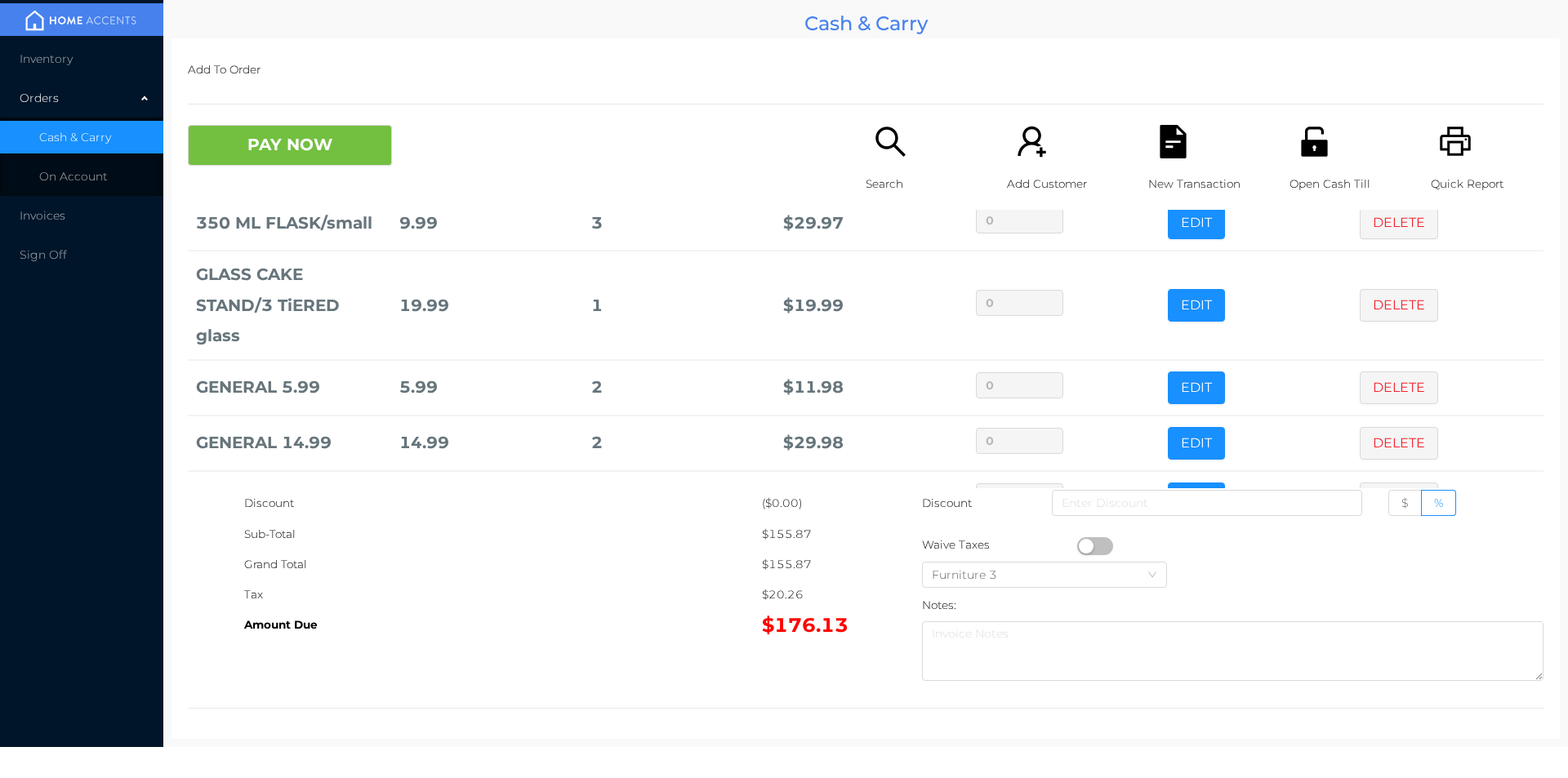
scroll to position [173, 0]
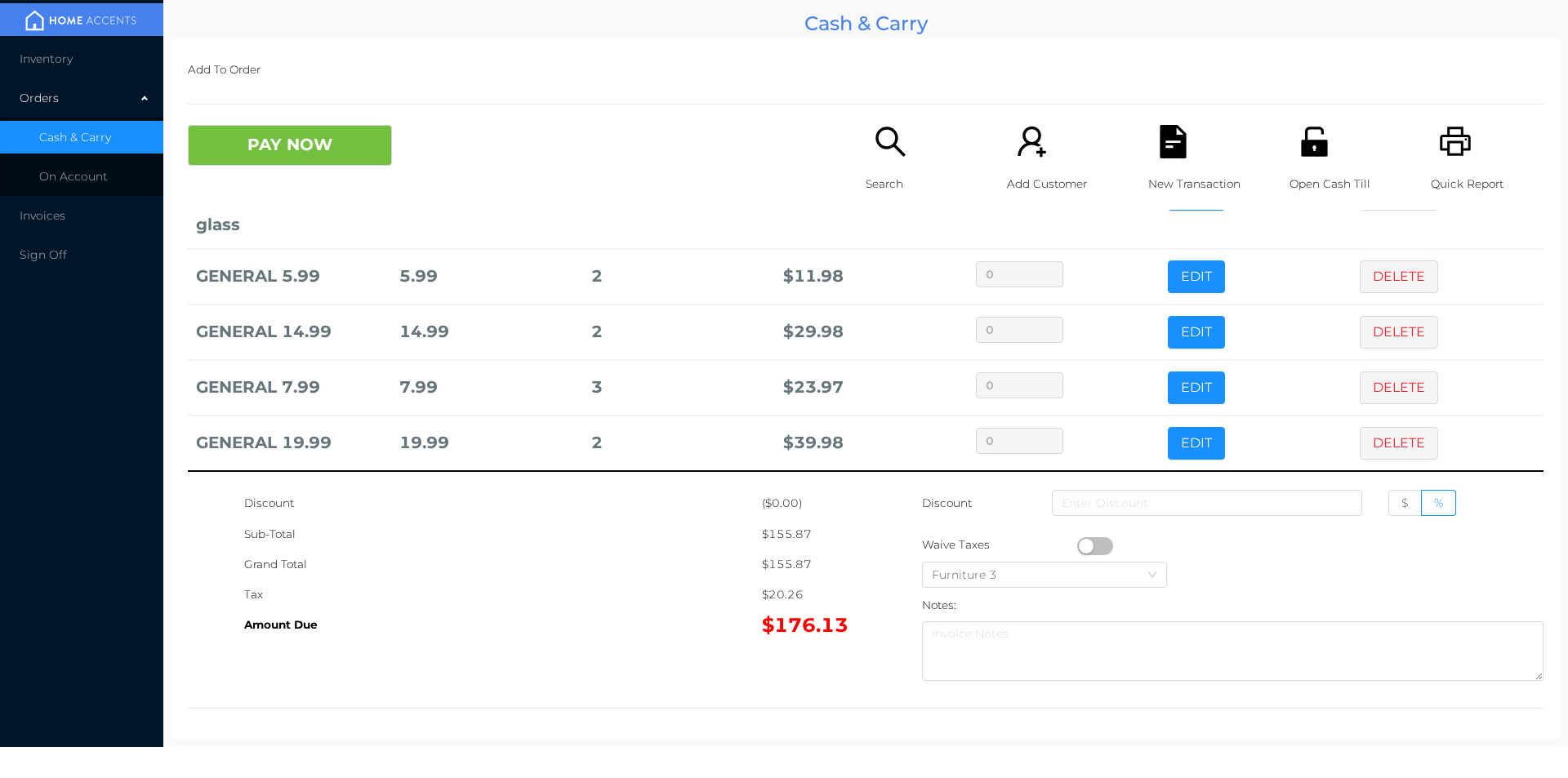
click at [885, 163] on div "Search" at bounding box center [922, 168] width 113 height 85
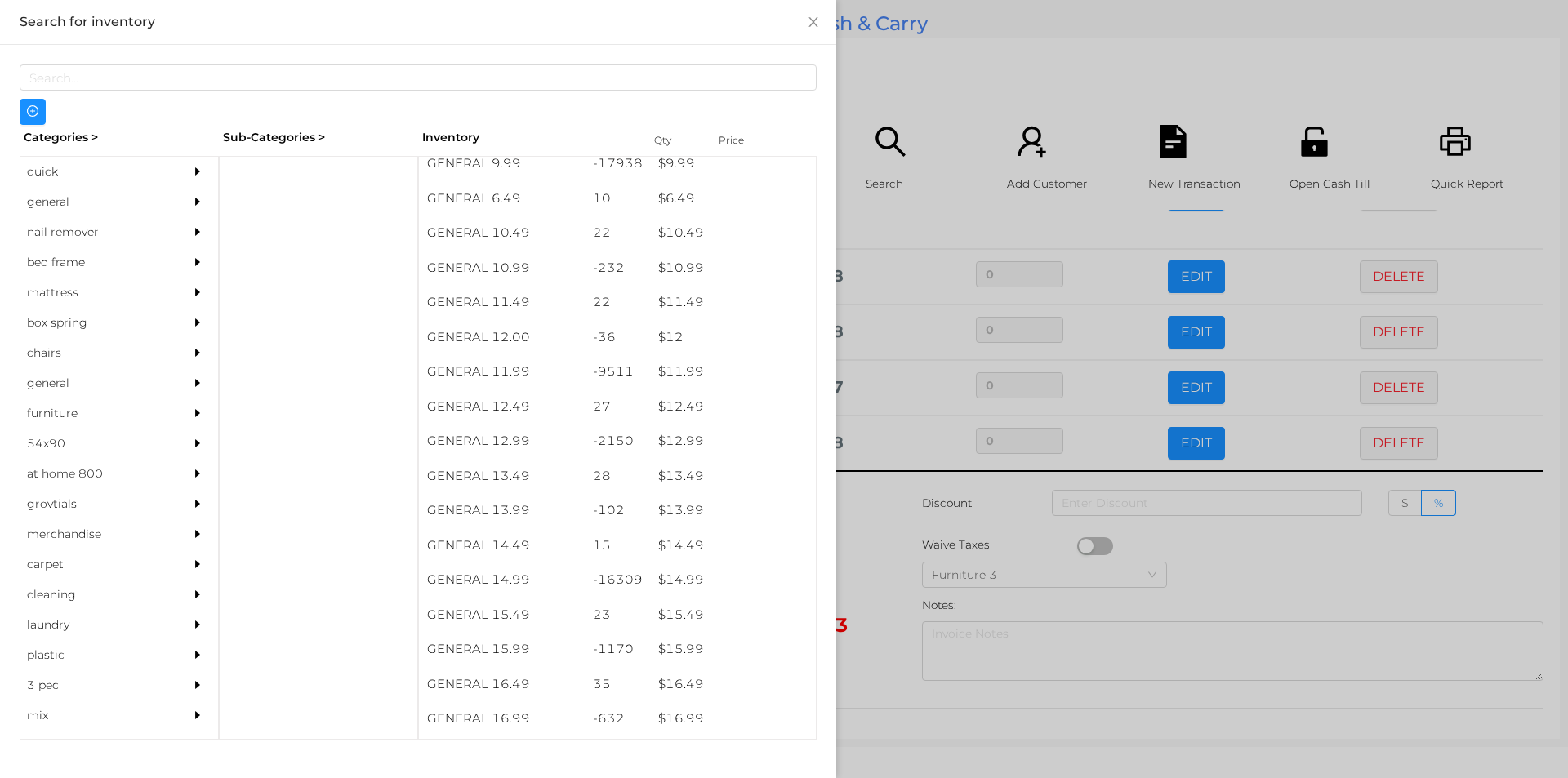
scroll to position [1007, 0]
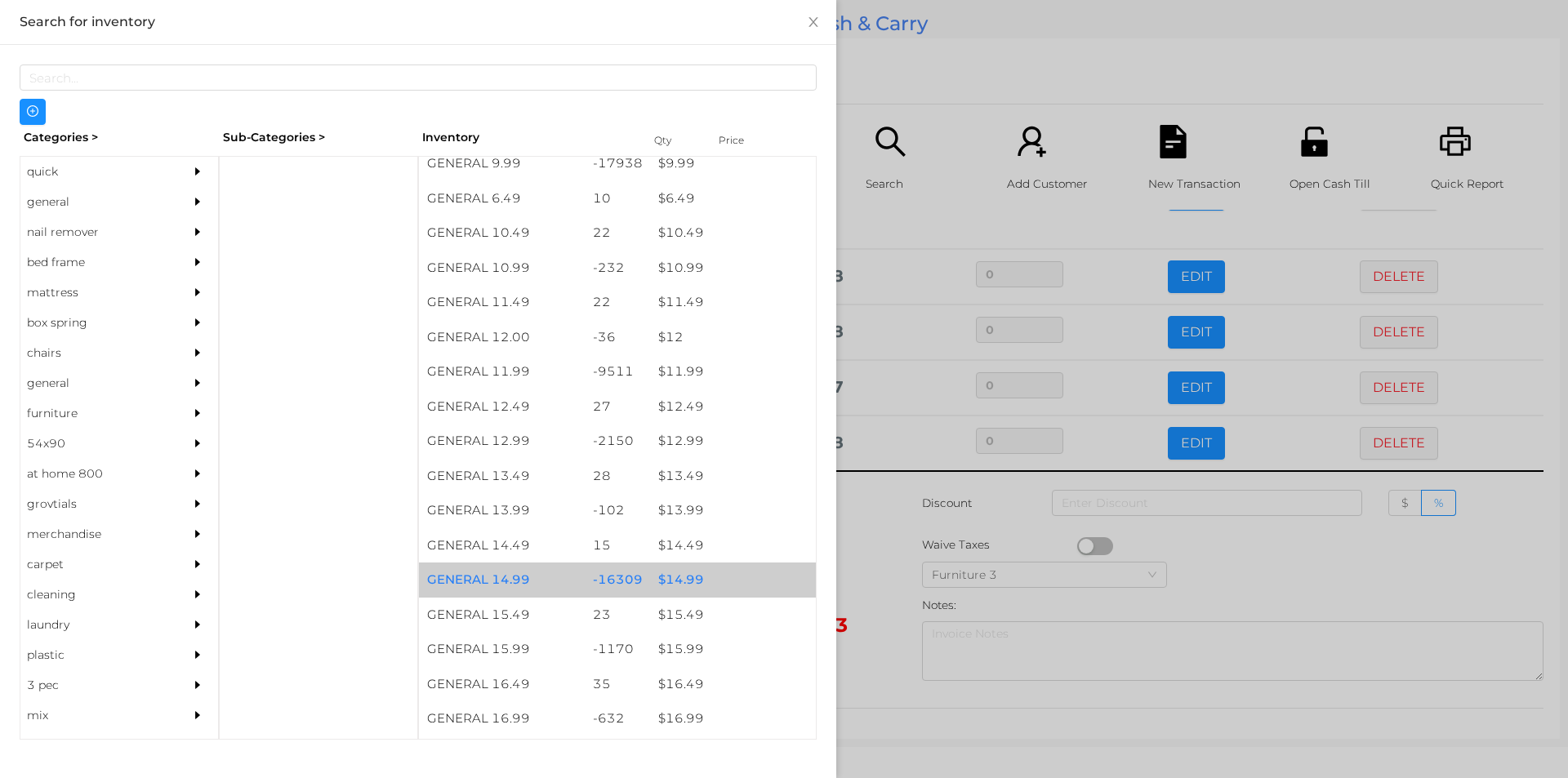
click at [671, 584] on div "$ 14.99" at bounding box center [733, 580] width 166 height 35
click at [667, 573] on div "$ 14.99" at bounding box center [733, 580] width 166 height 35
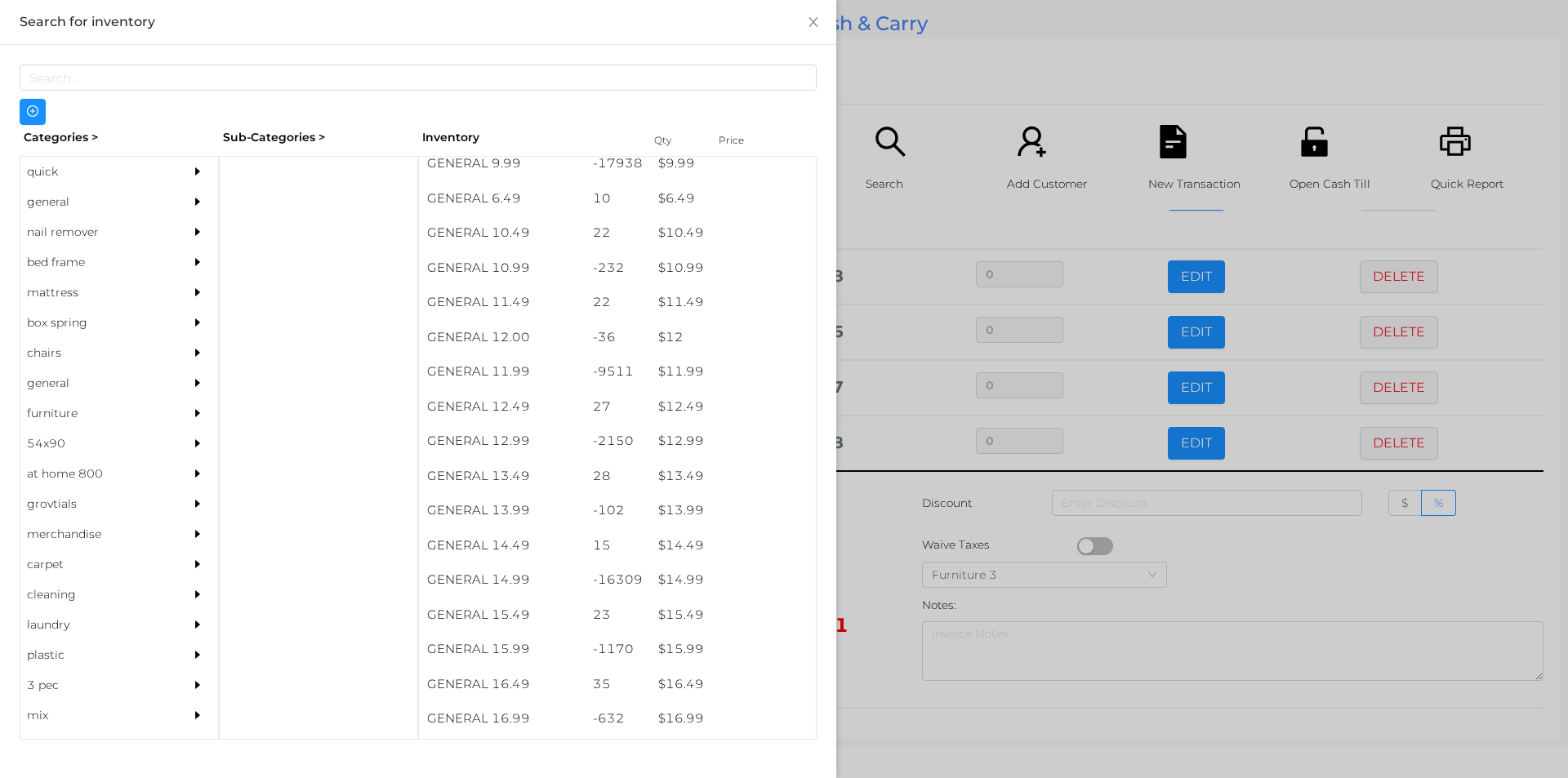
click at [874, 564] on div at bounding box center [784, 389] width 1568 height 778
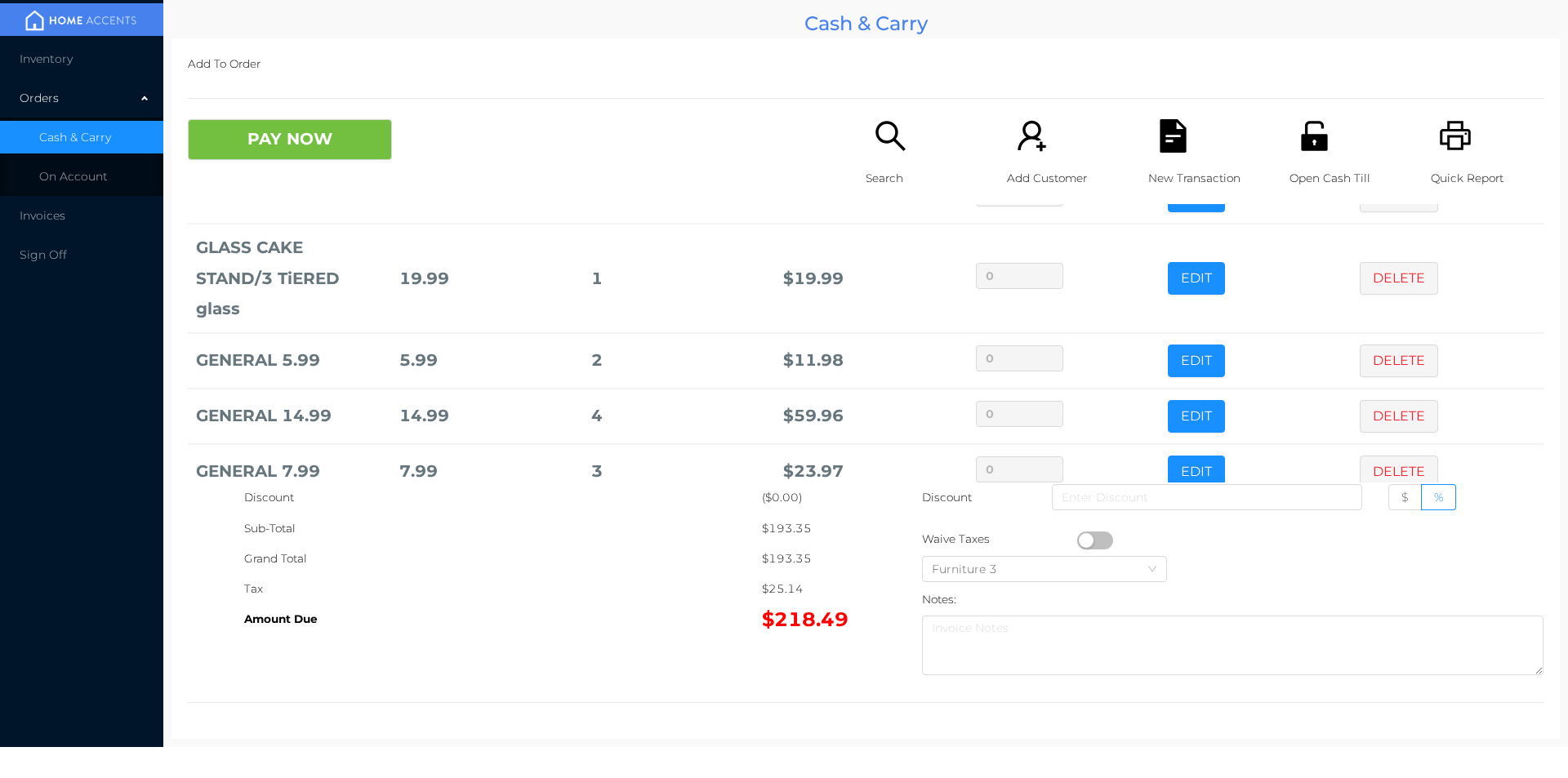
scroll to position [228, 0]
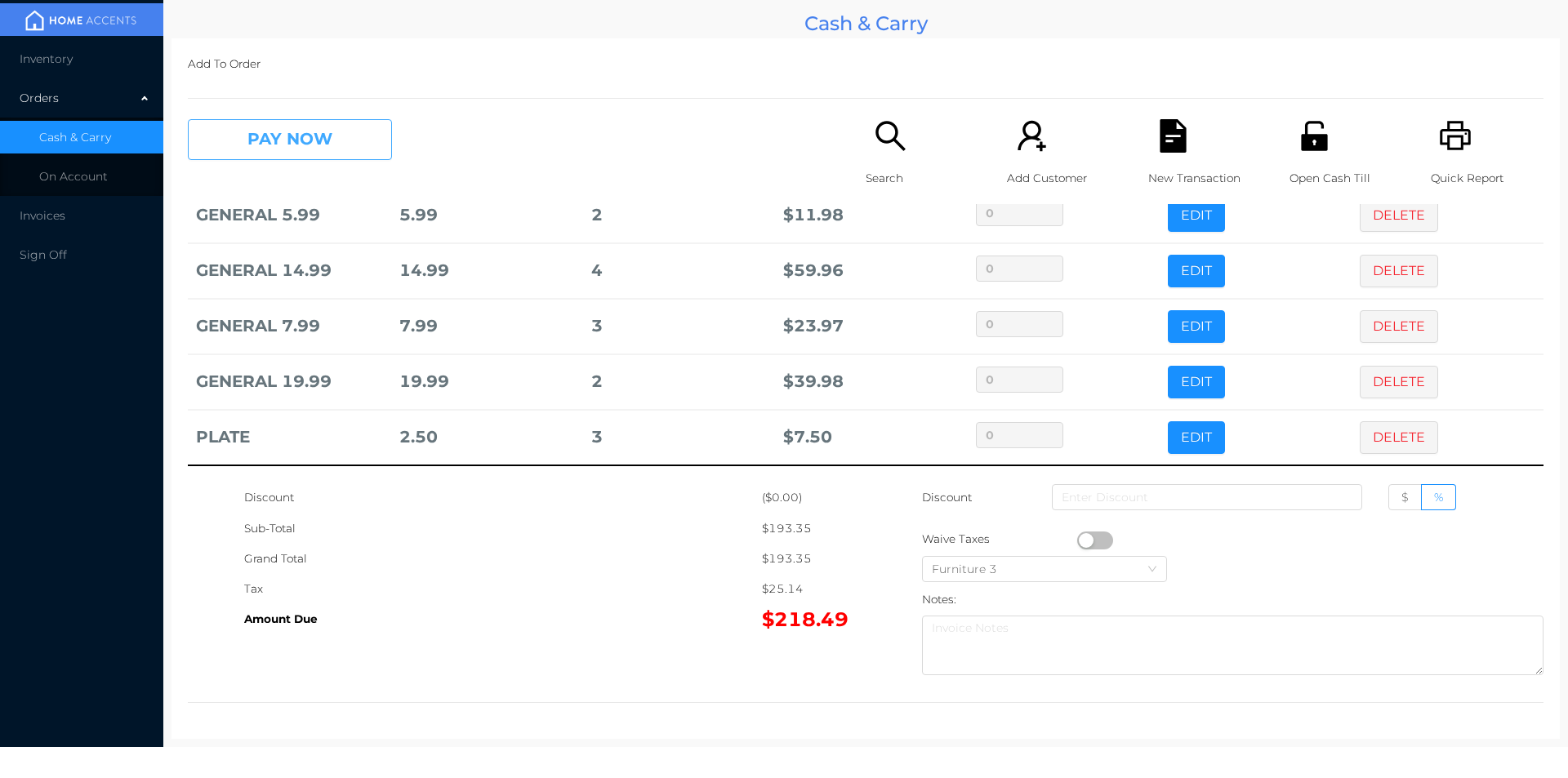
click at [333, 142] on button "PAY NOW" at bounding box center [290, 140] width 204 height 41
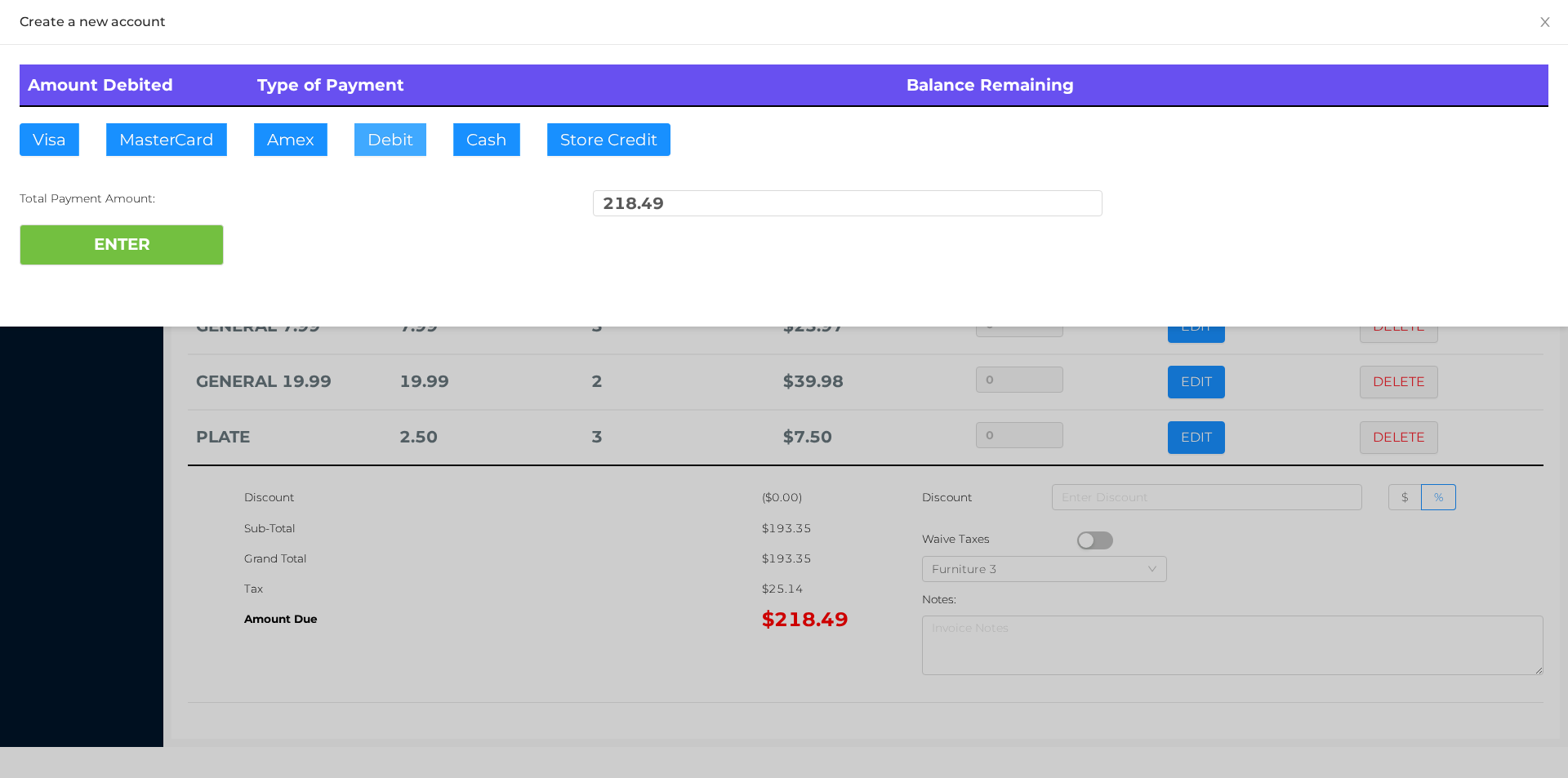
click at [382, 140] on button "Debit" at bounding box center [390, 140] width 72 height 33
click at [179, 237] on button "ENTER" at bounding box center [122, 245] width 204 height 41
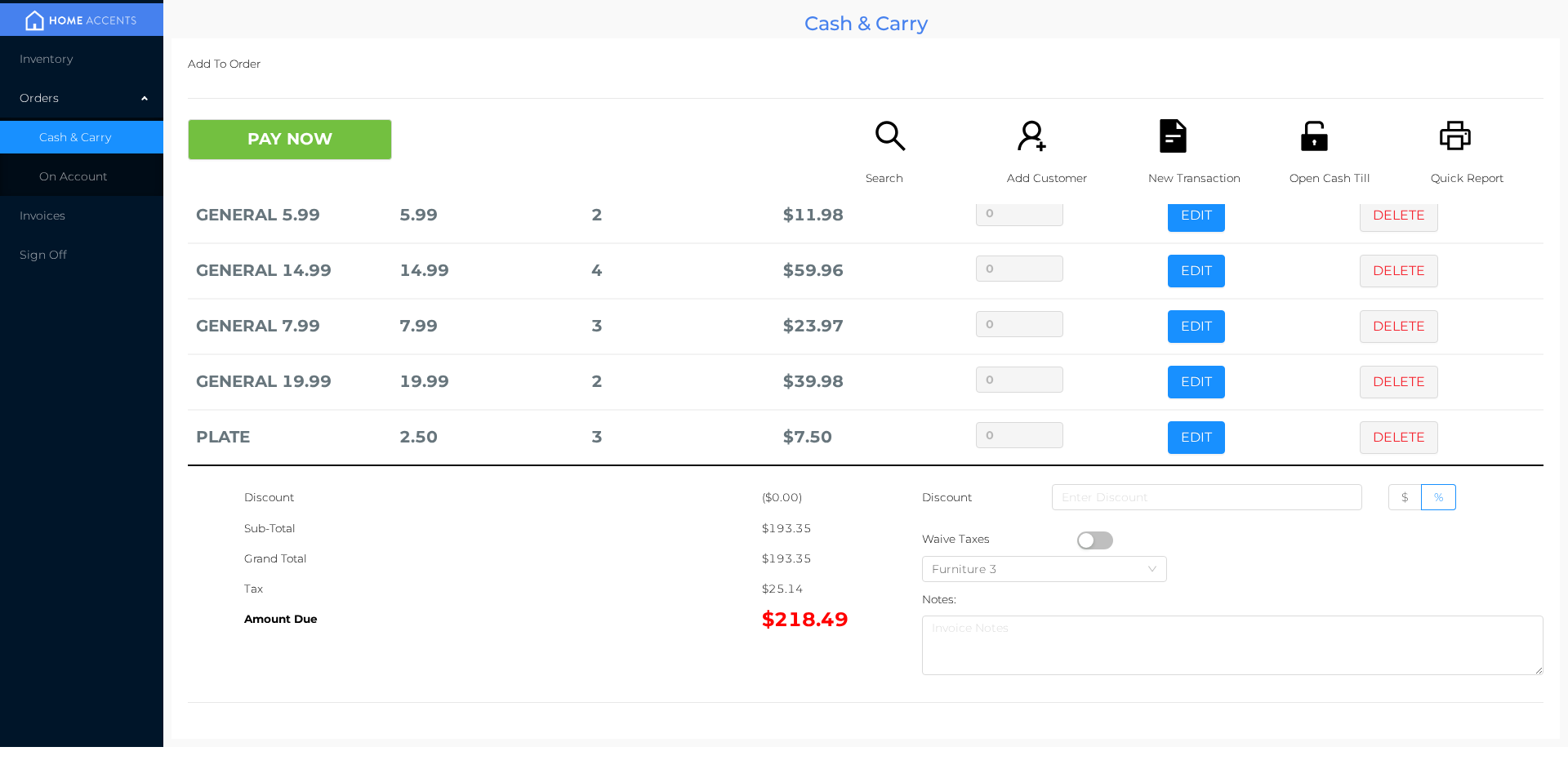
scroll to position [0, 0]
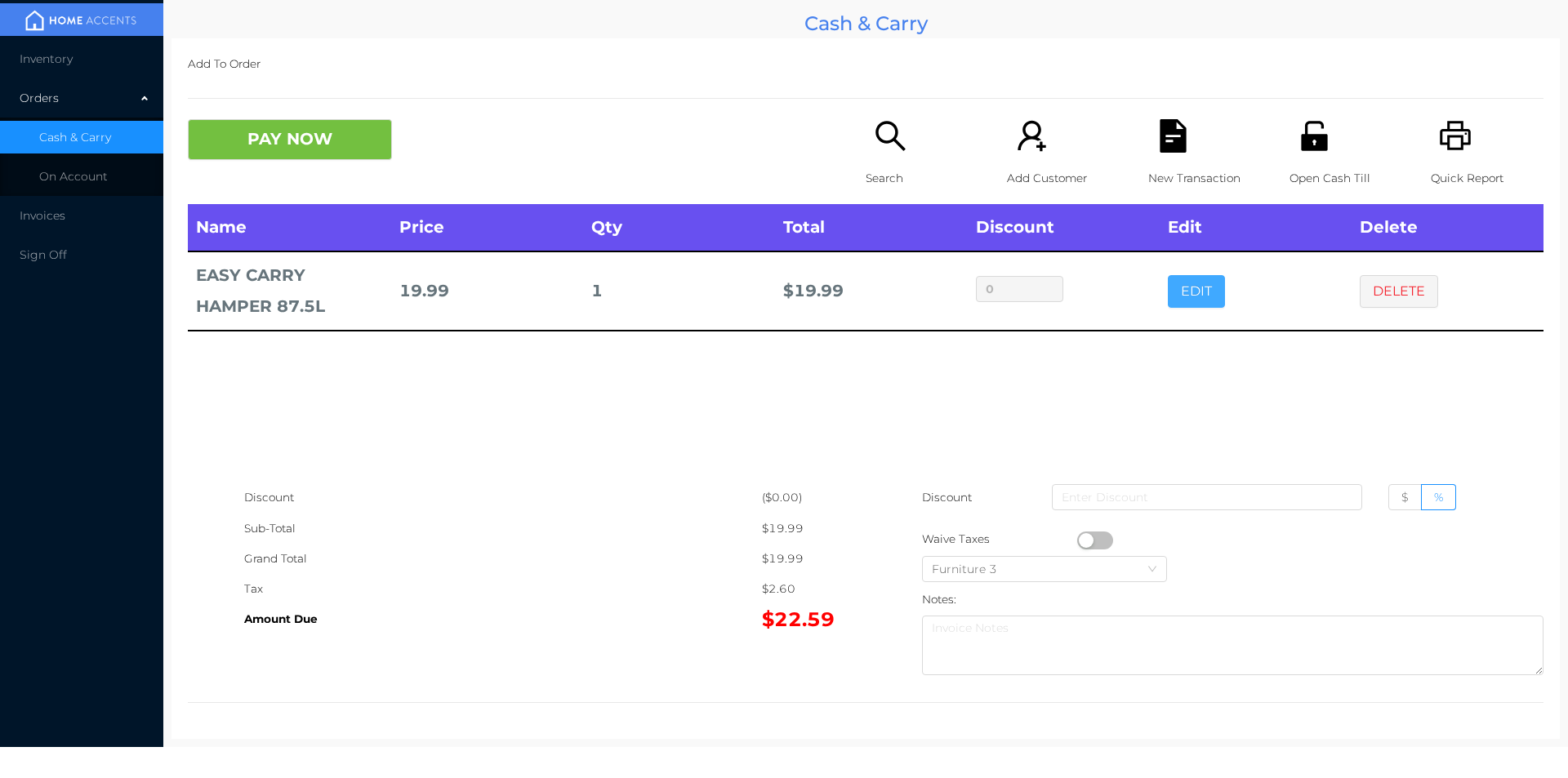
click at [1169, 303] on button "EDIT" at bounding box center [1196, 291] width 57 height 33
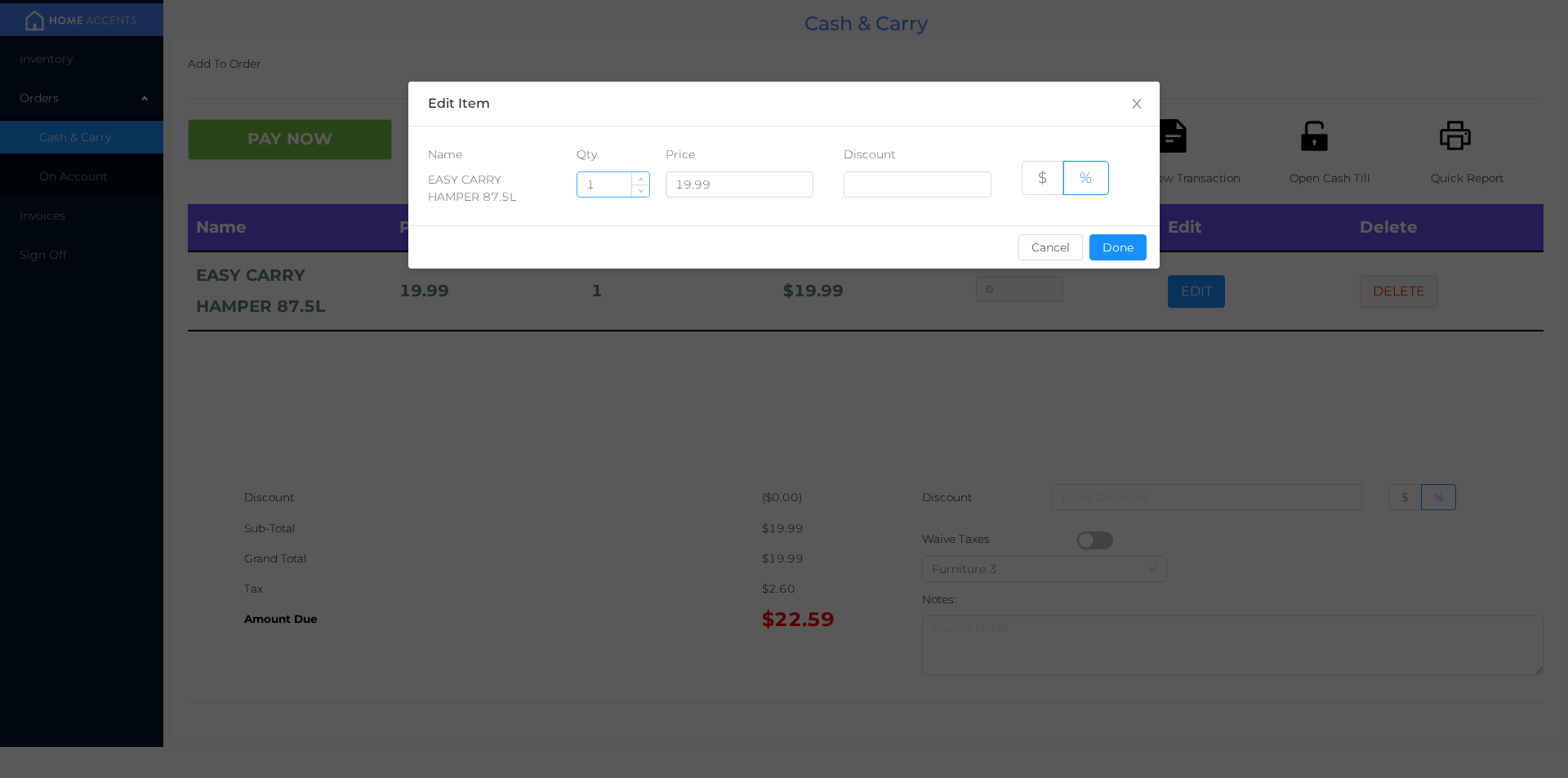
click at [609, 187] on input "1" at bounding box center [613, 185] width 72 height 25
type input "2"
click at [1120, 247] on button "Done" at bounding box center [1118, 247] width 57 height 26
type input "0%"
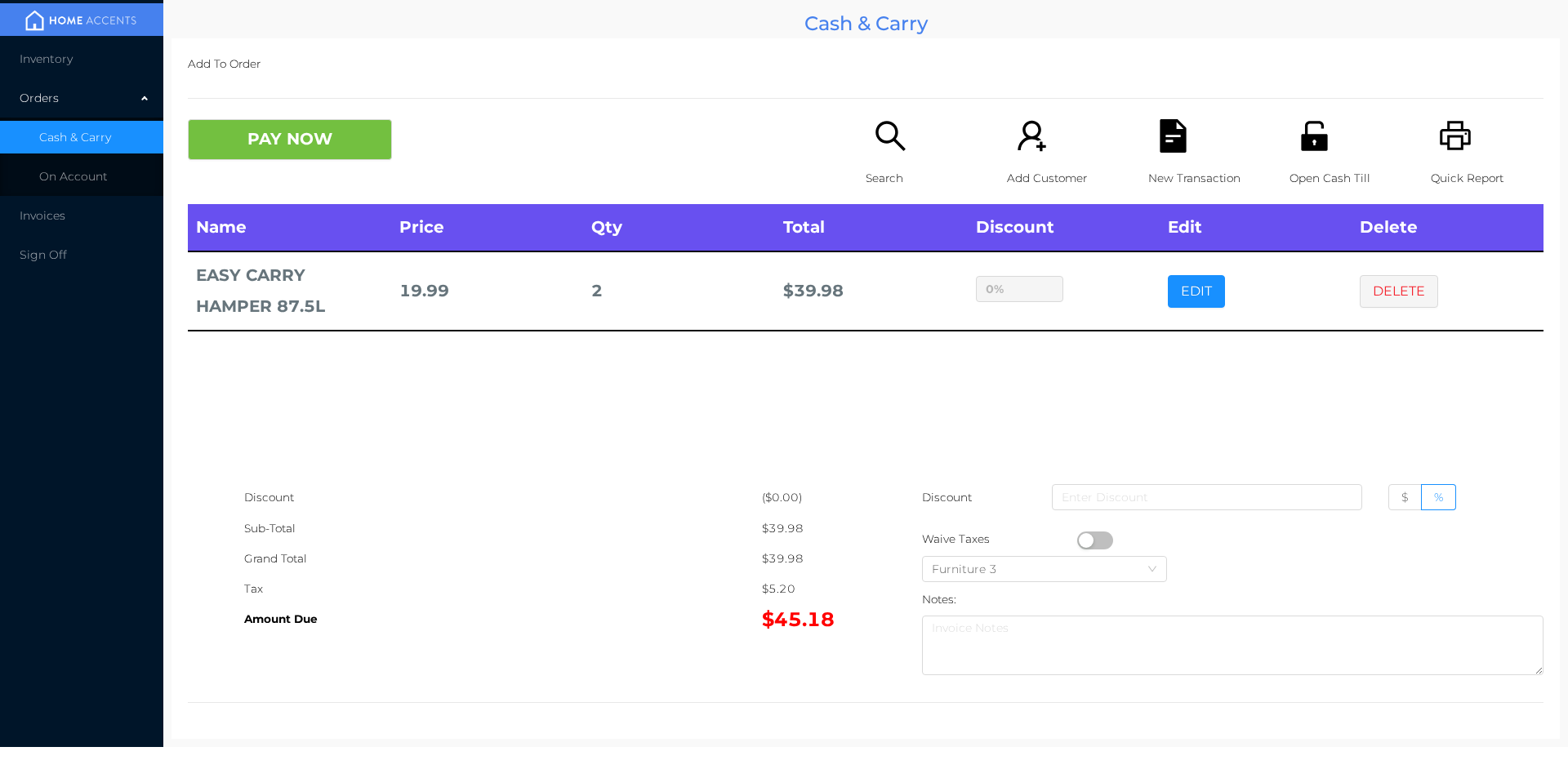
click at [1083, 394] on div "sentinelStart Edit Item Name Qty Price Discount EASY CARRY HAMPER 87.5L 2 19.99…" at bounding box center [784, 389] width 1568 height 778
click at [1304, 131] on icon "icon: unlock" at bounding box center [1314, 136] width 34 height 34
click at [1367, 280] on button "DELETE" at bounding box center [1399, 291] width 79 height 33
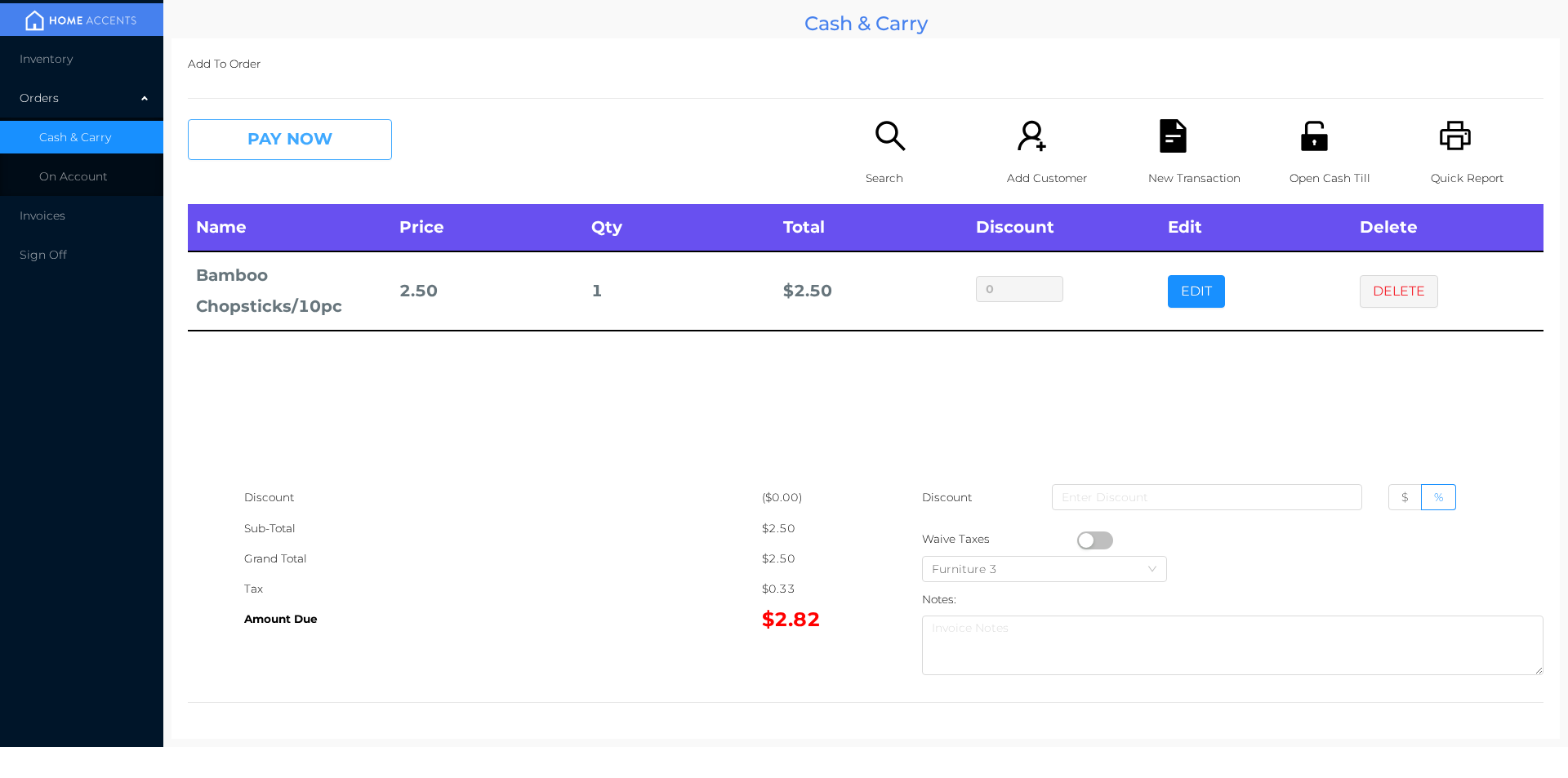
click at [287, 142] on button "PAY NOW" at bounding box center [290, 140] width 204 height 41
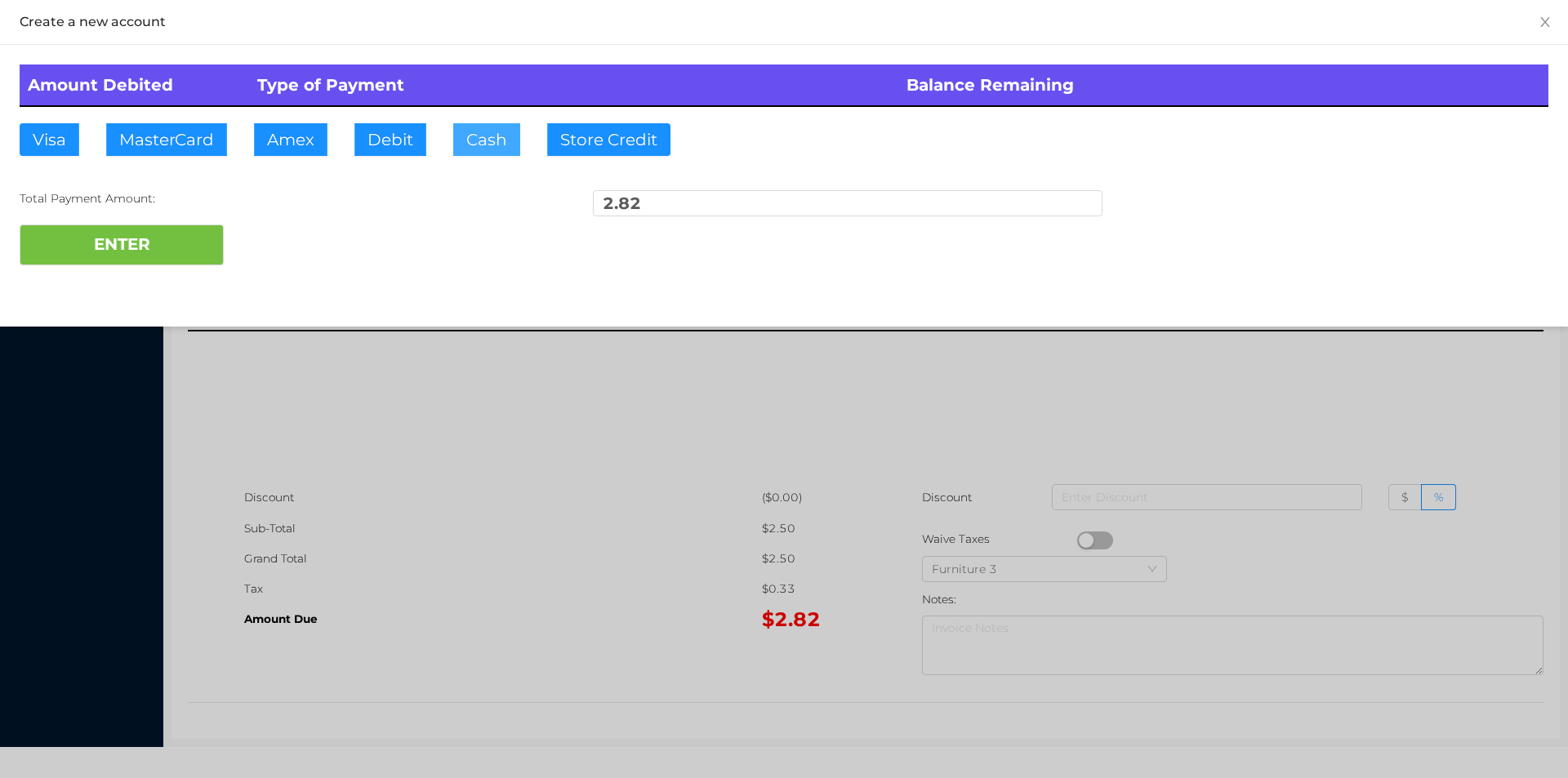
click at [479, 140] on button "Cash" at bounding box center [487, 140] width 67 height 33
type input "5."
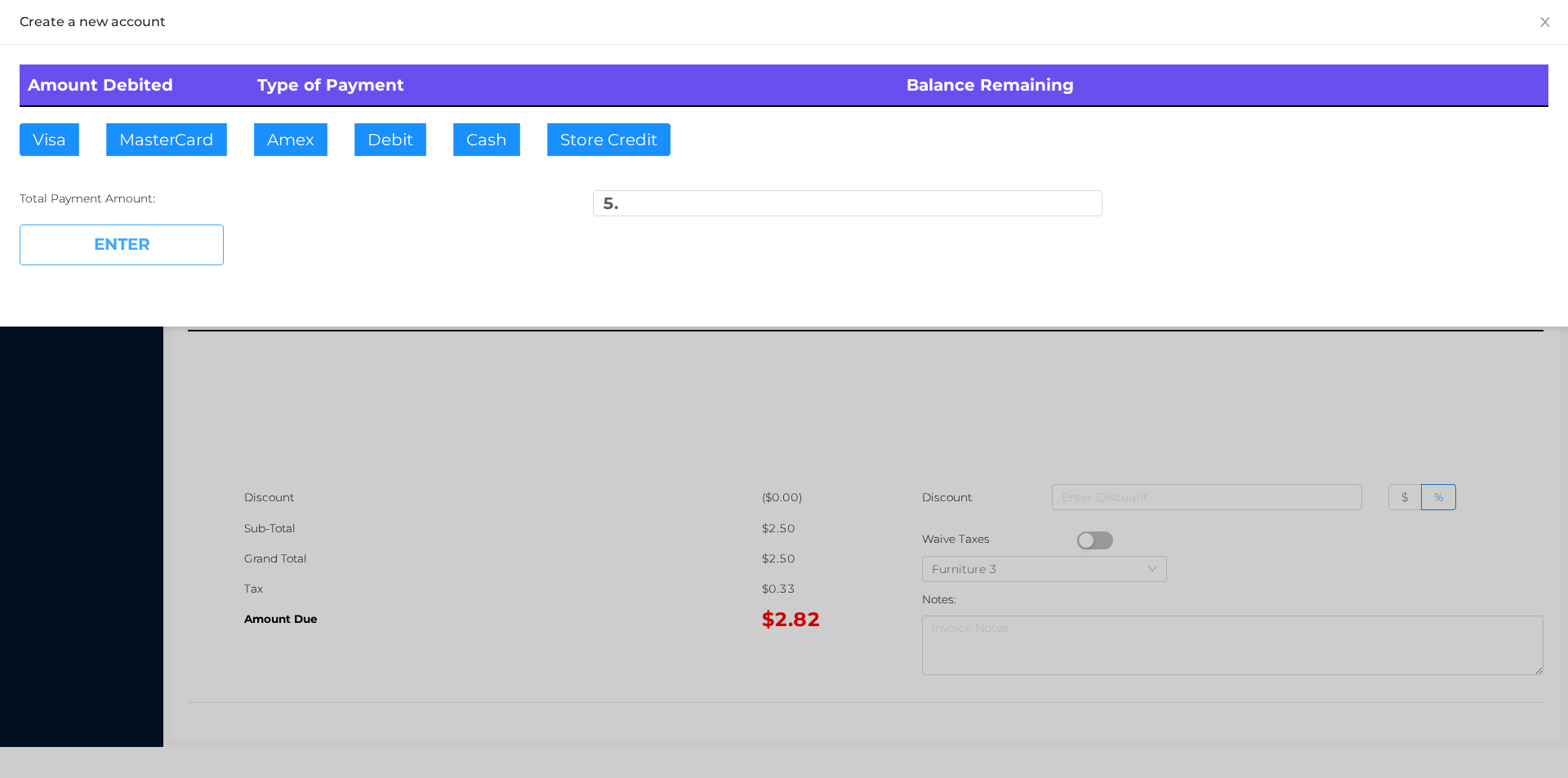
click at [89, 250] on button "ENTER" at bounding box center [122, 245] width 204 height 41
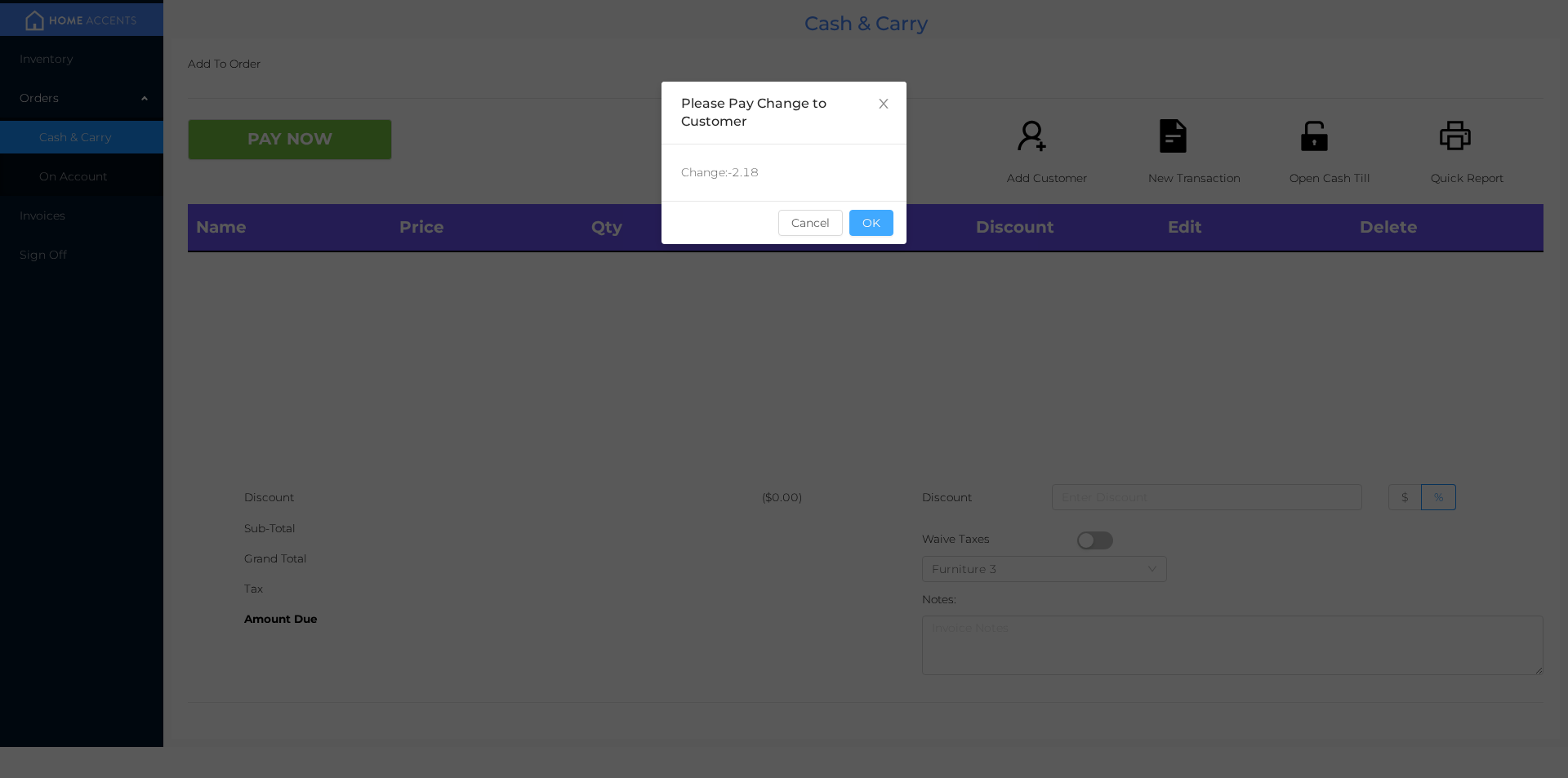
click at [878, 232] on button "OK" at bounding box center [871, 223] width 44 height 26
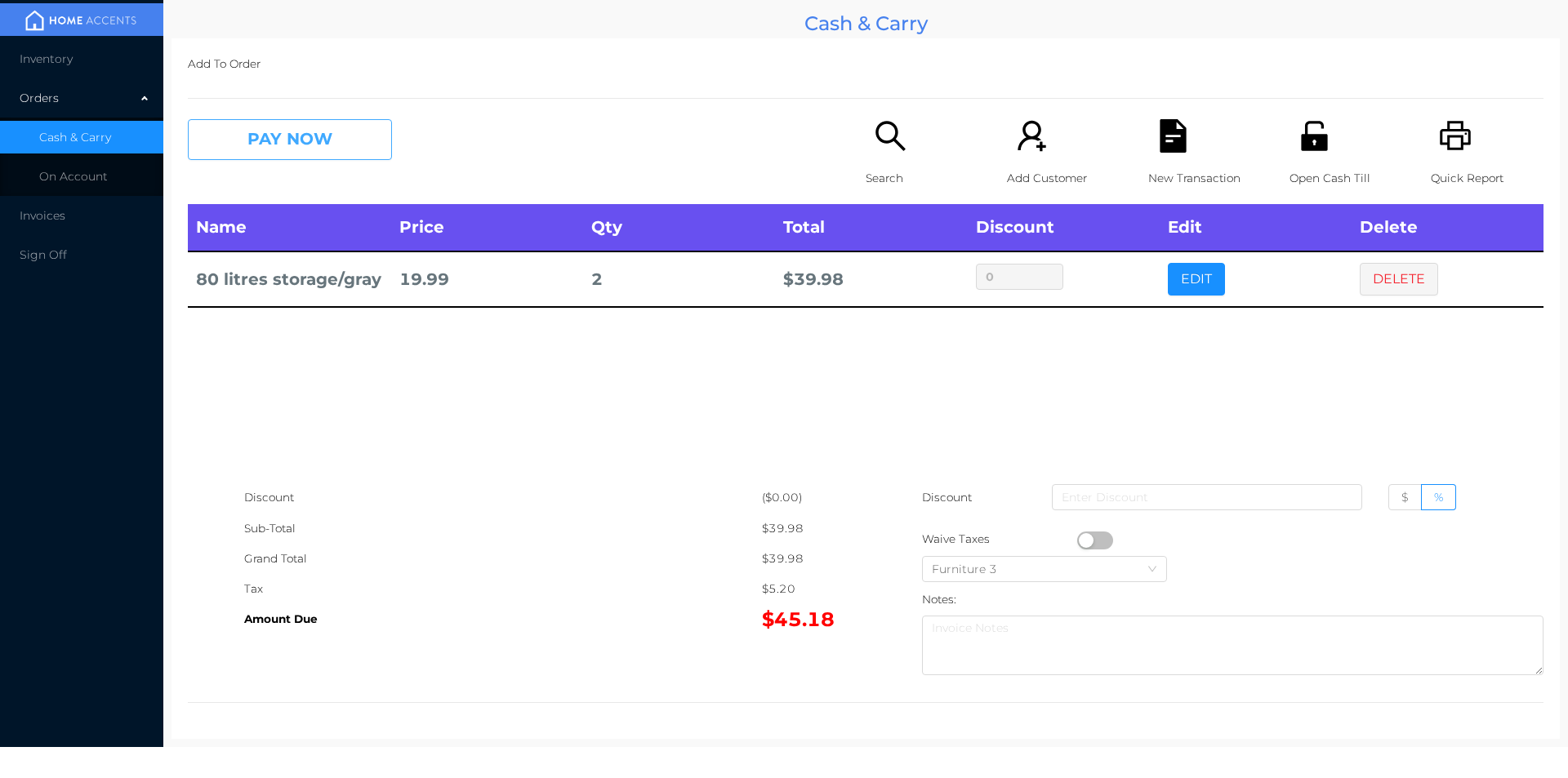
click at [350, 135] on button "PAY NOW" at bounding box center [290, 140] width 204 height 41
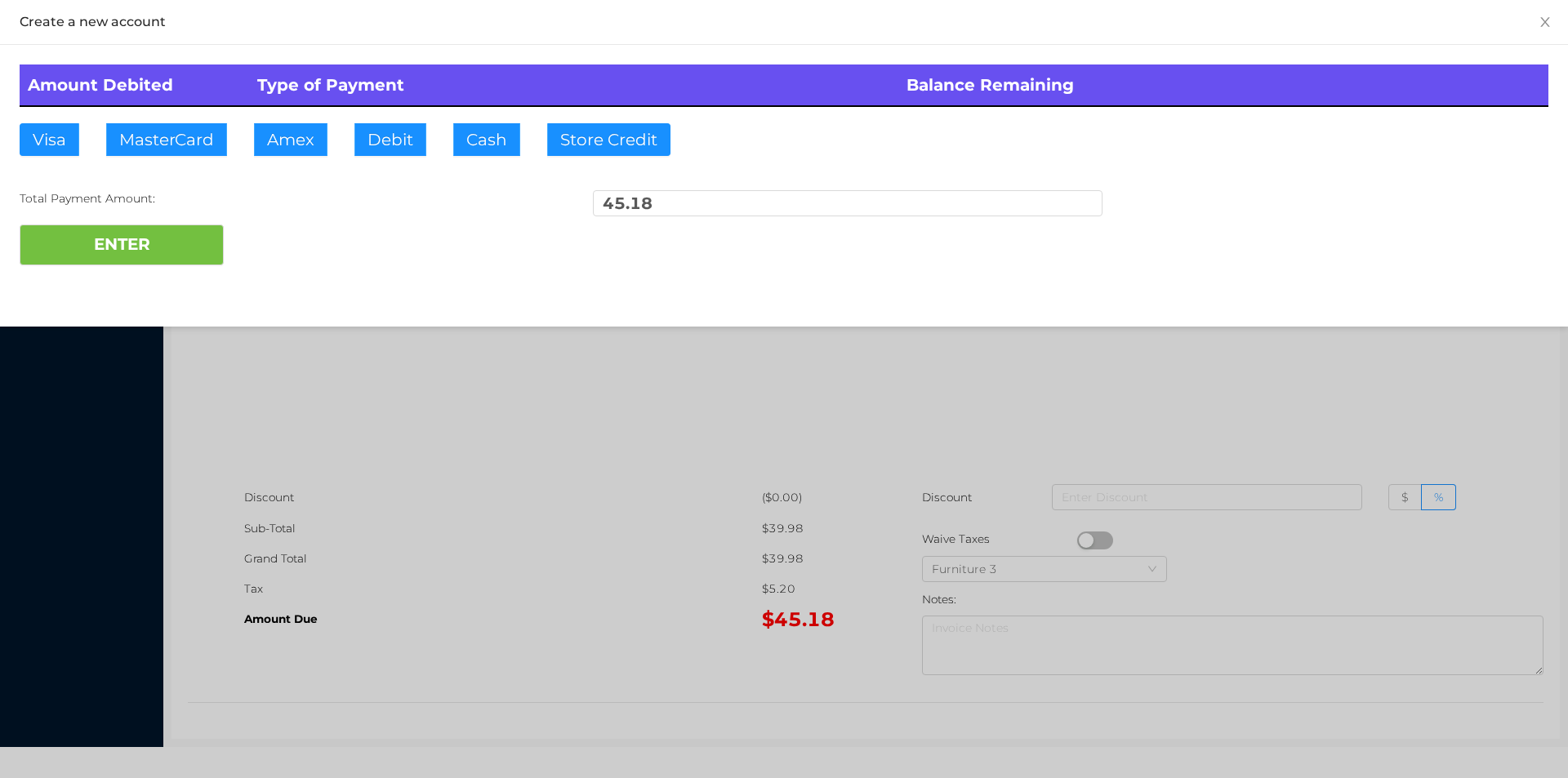
click at [285, 241] on div "ENTER" at bounding box center [784, 245] width 1529 height 41
click at [1309, 385] on div at bounding box center [784, 389] width 1568 height 778
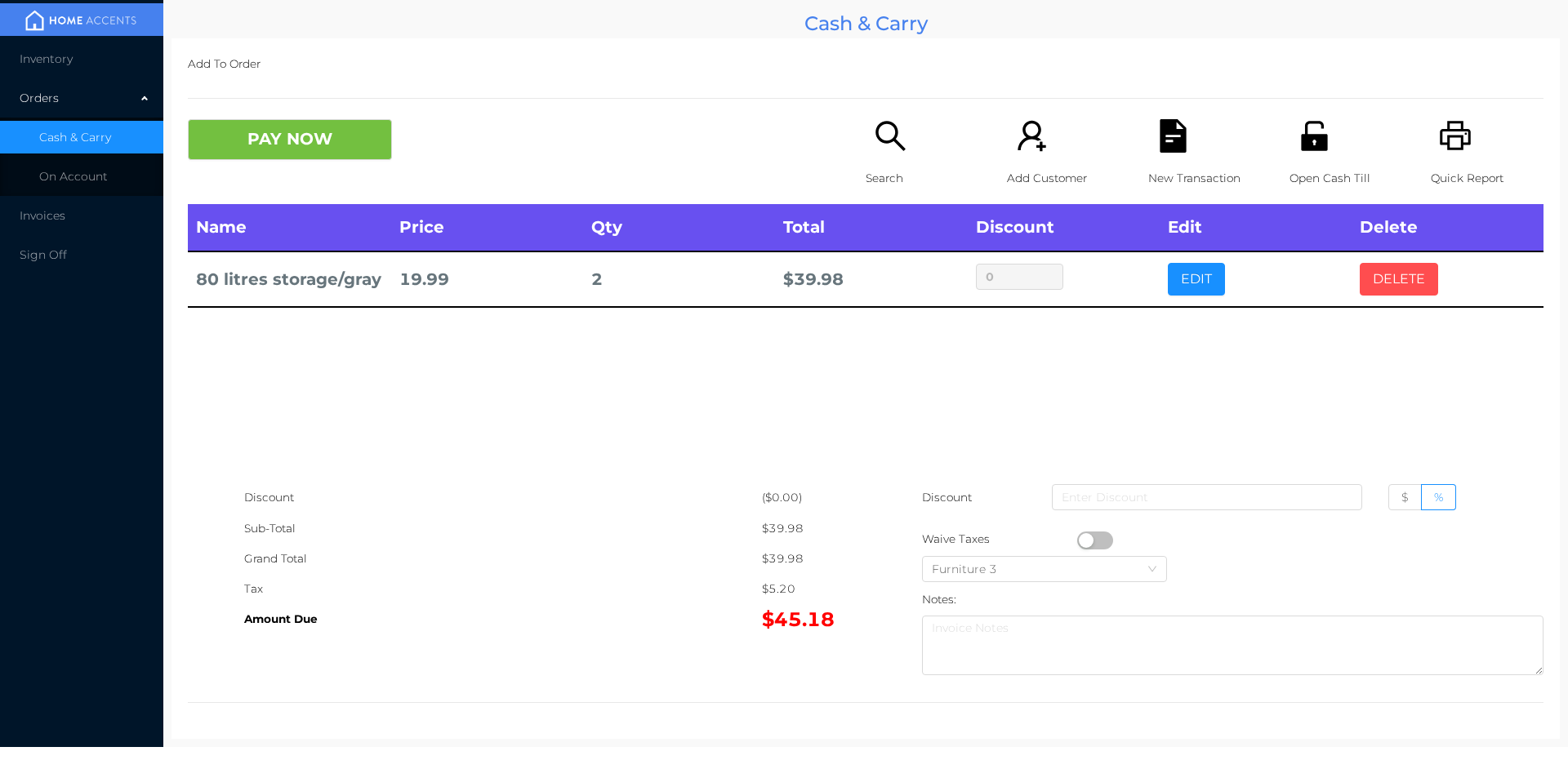
click at [1389, 281] on button "DELETE" at bounding box center [1399, 279] width 79 height 33
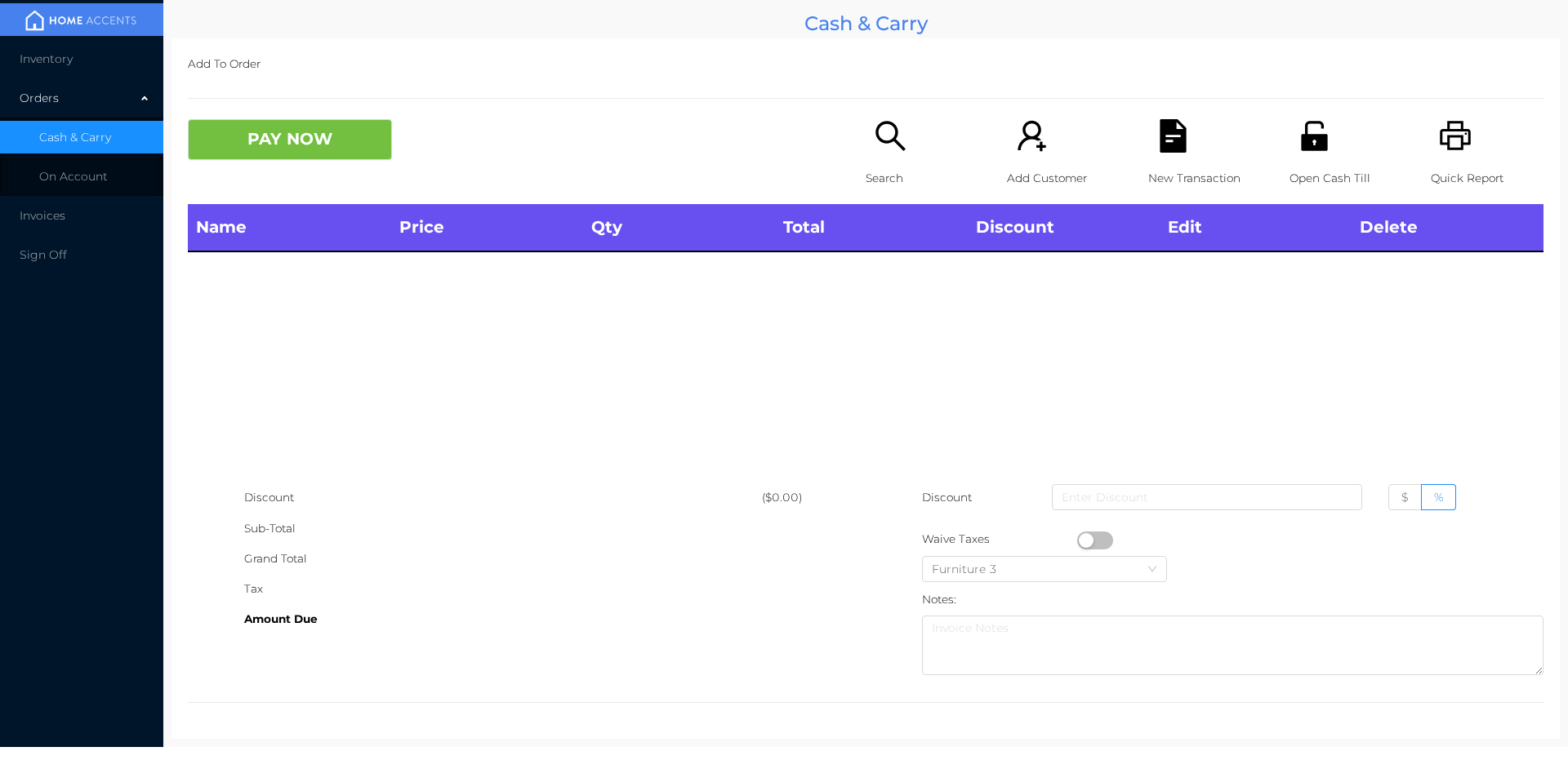
click at [882, 158] on div "Search" at bounding box center [922, 162] width 113 height 85
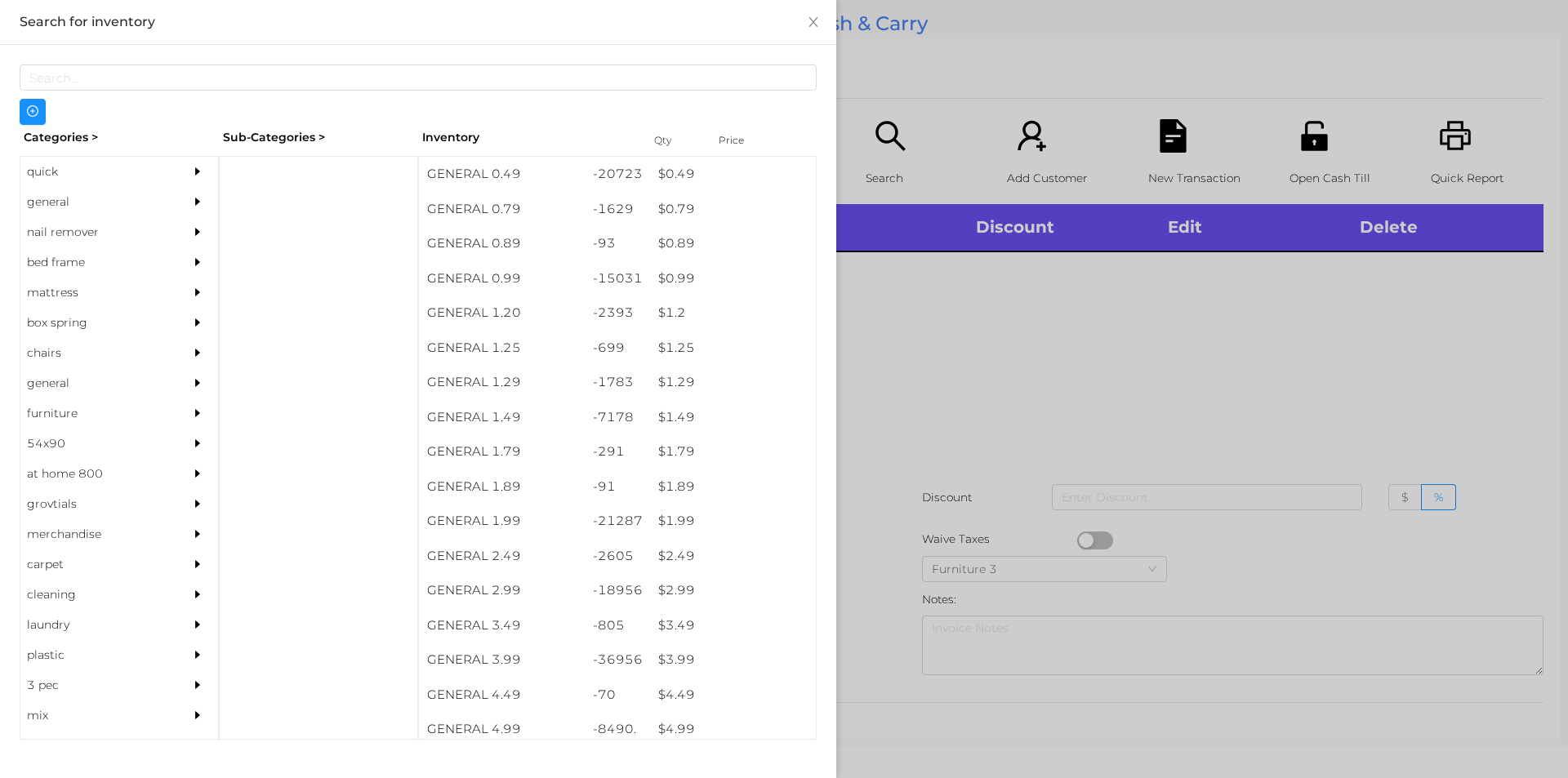
click at [53, 178] on div "quick" at bounding box center [95, 172] width 149 height 30
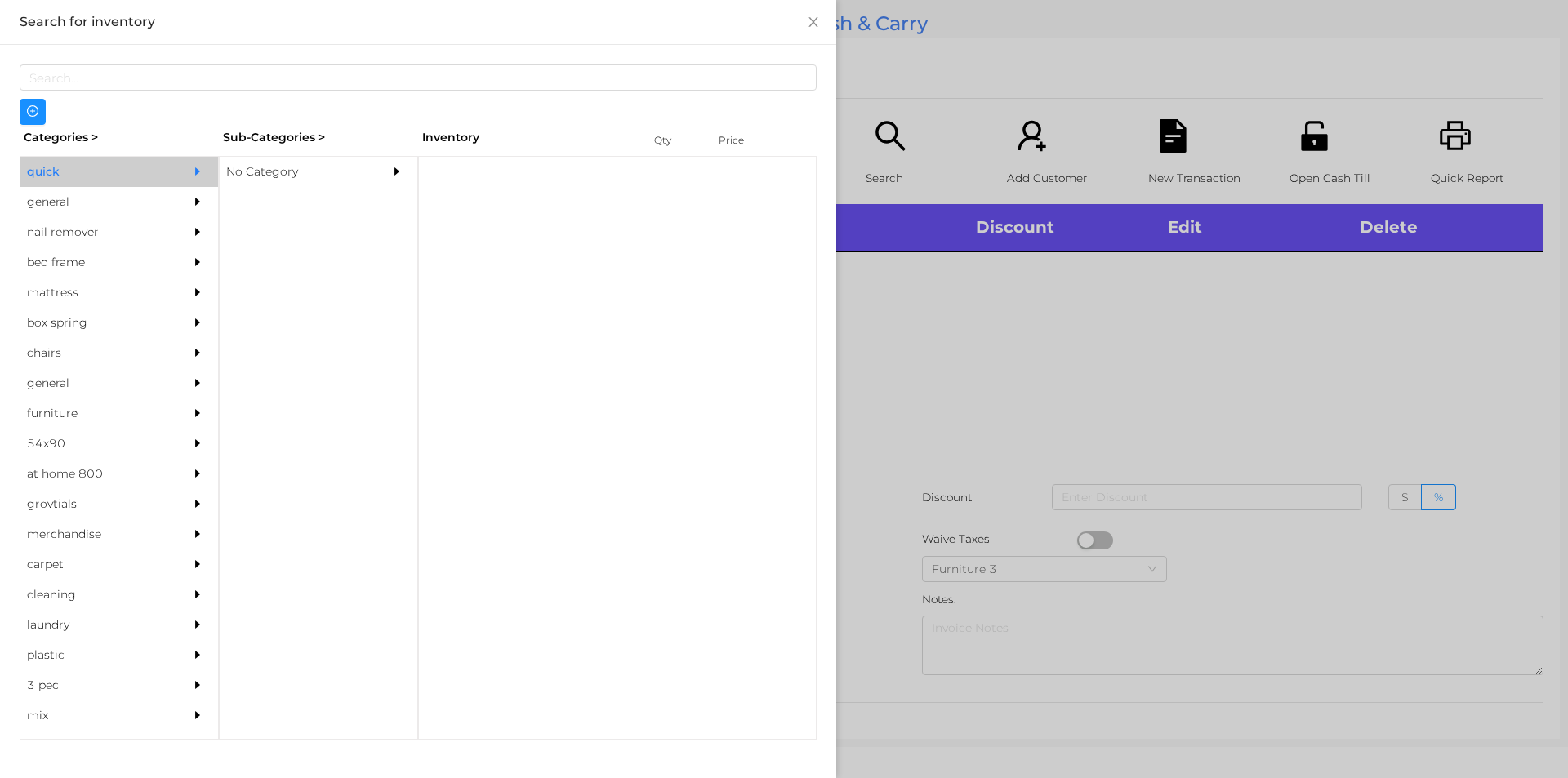
click at [239, 171] on div "No Category" at bounding box center [294, 172] width 149 height 30
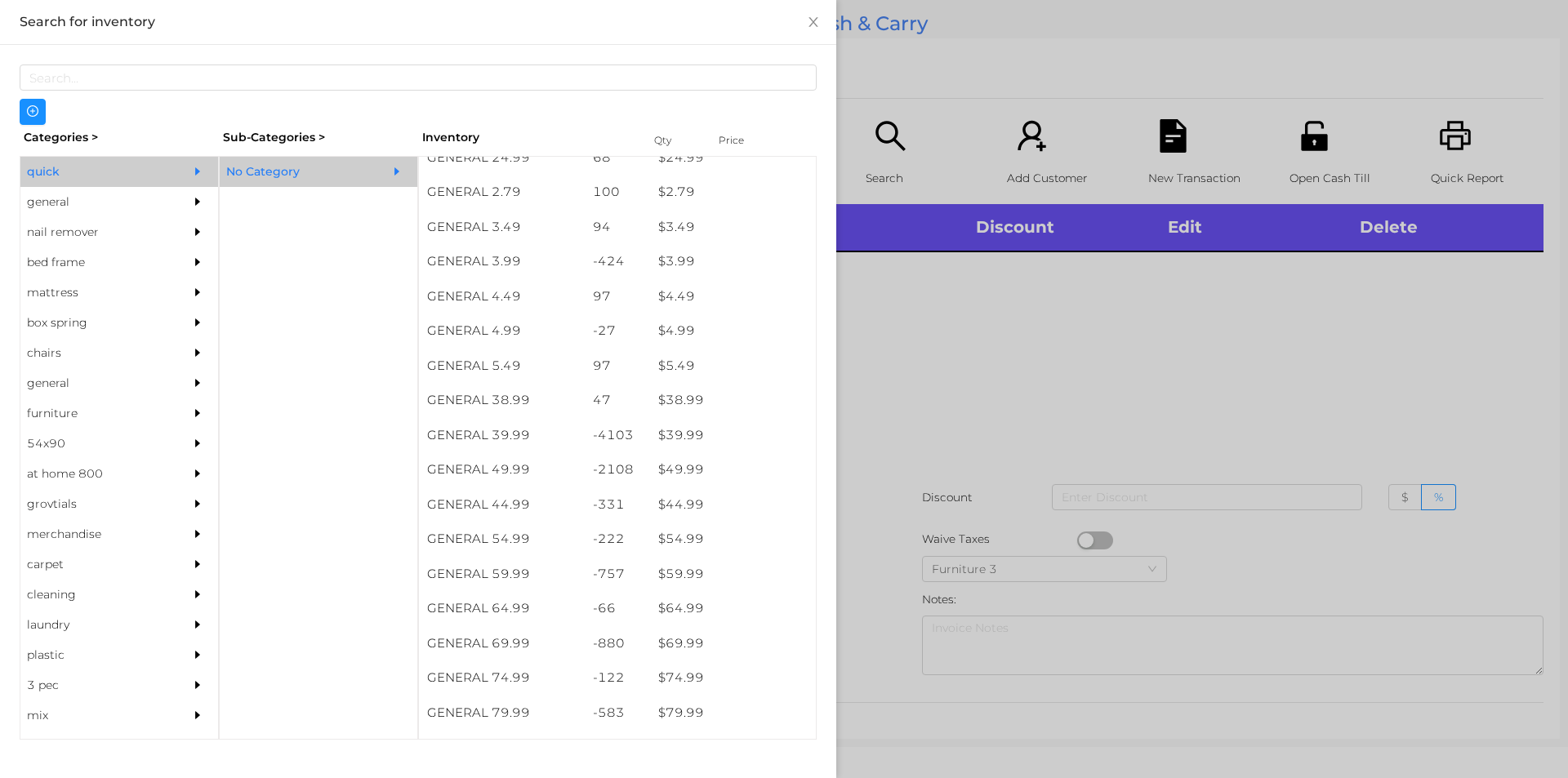
scroll to position [675, 0]
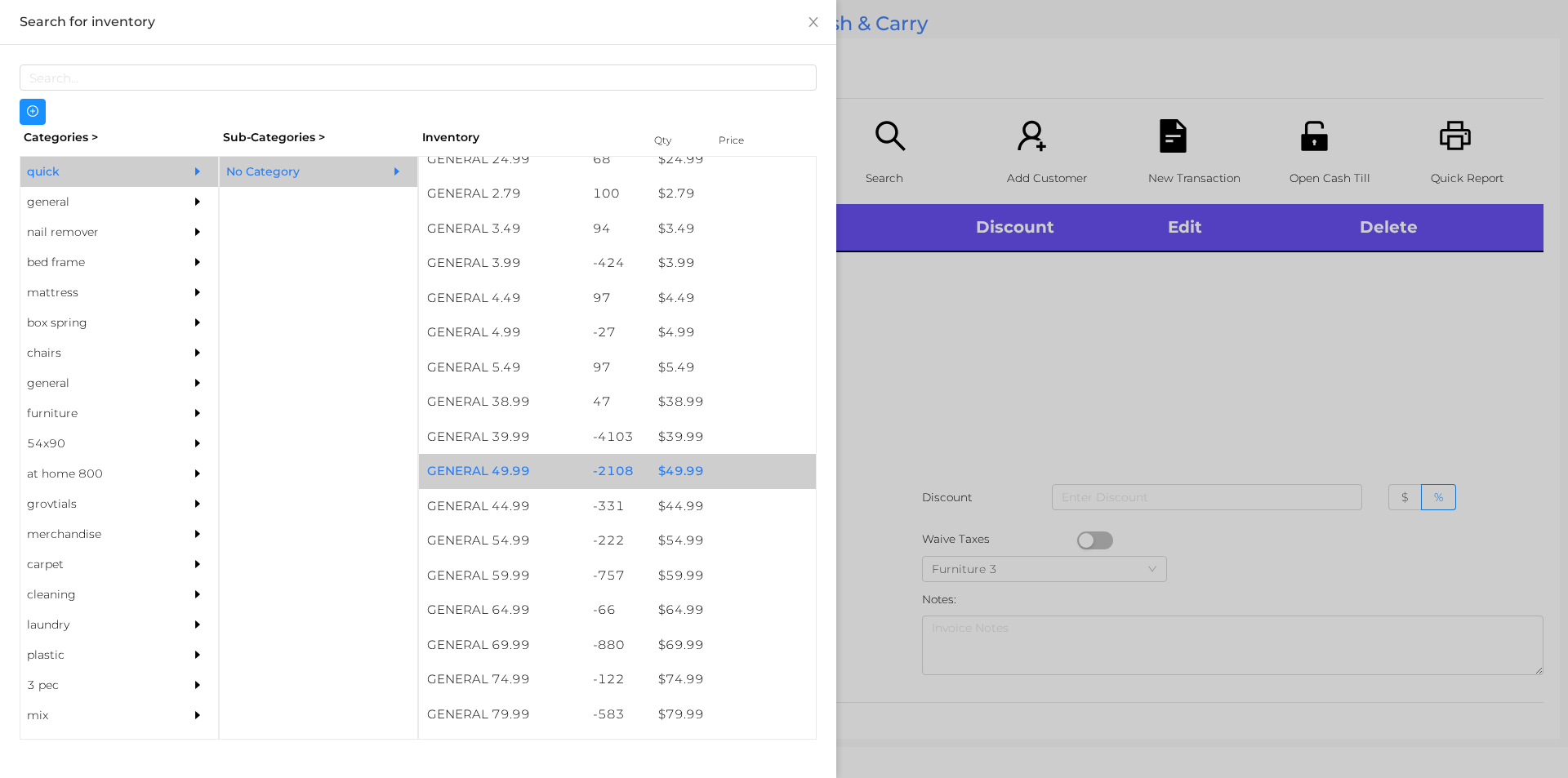
click at [682, 479] on div "$ 49.99" at bounding box center [733, 471] width 166 height 35
click at [683, 465] on div "$ 49.99" at bounding box center [733, 471] width 166 height 35
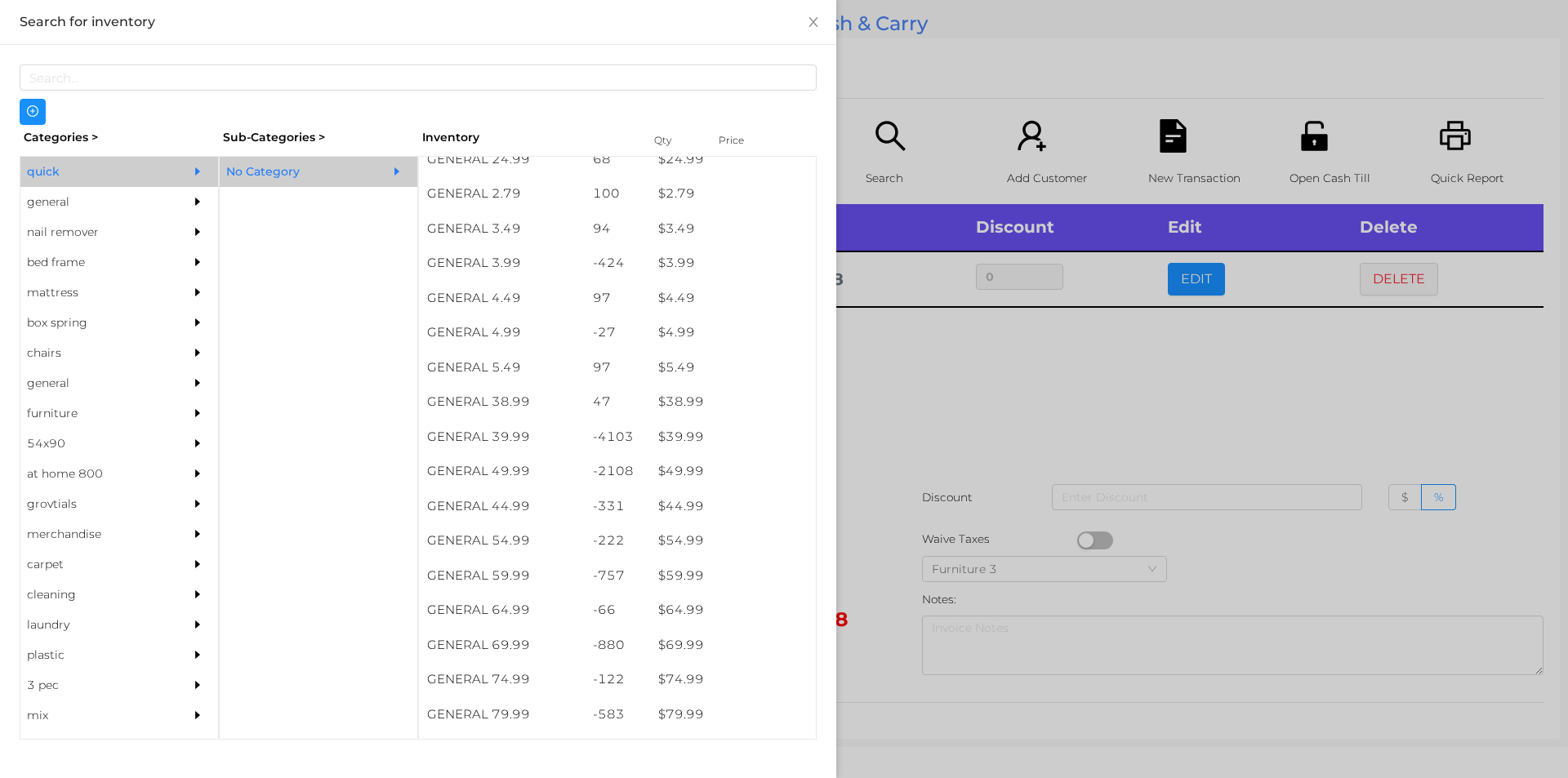
click at [46, 205] on div "general" at bounding box center [95, 202] width 149 height 30
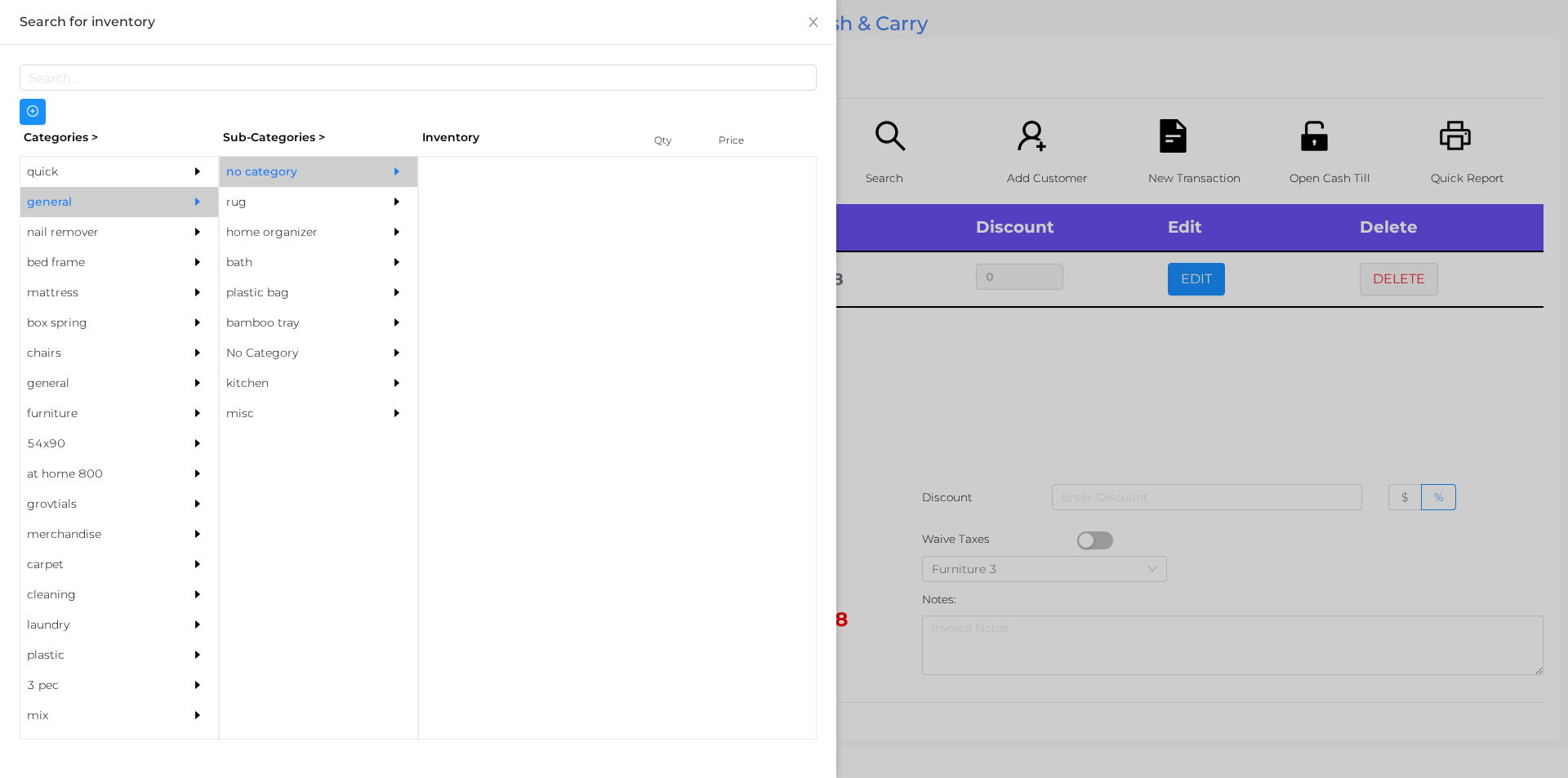
scroll to position [0, 0]
click at [267, 164] on div "no category" at bounding box center [294, 172] width 149 height 30
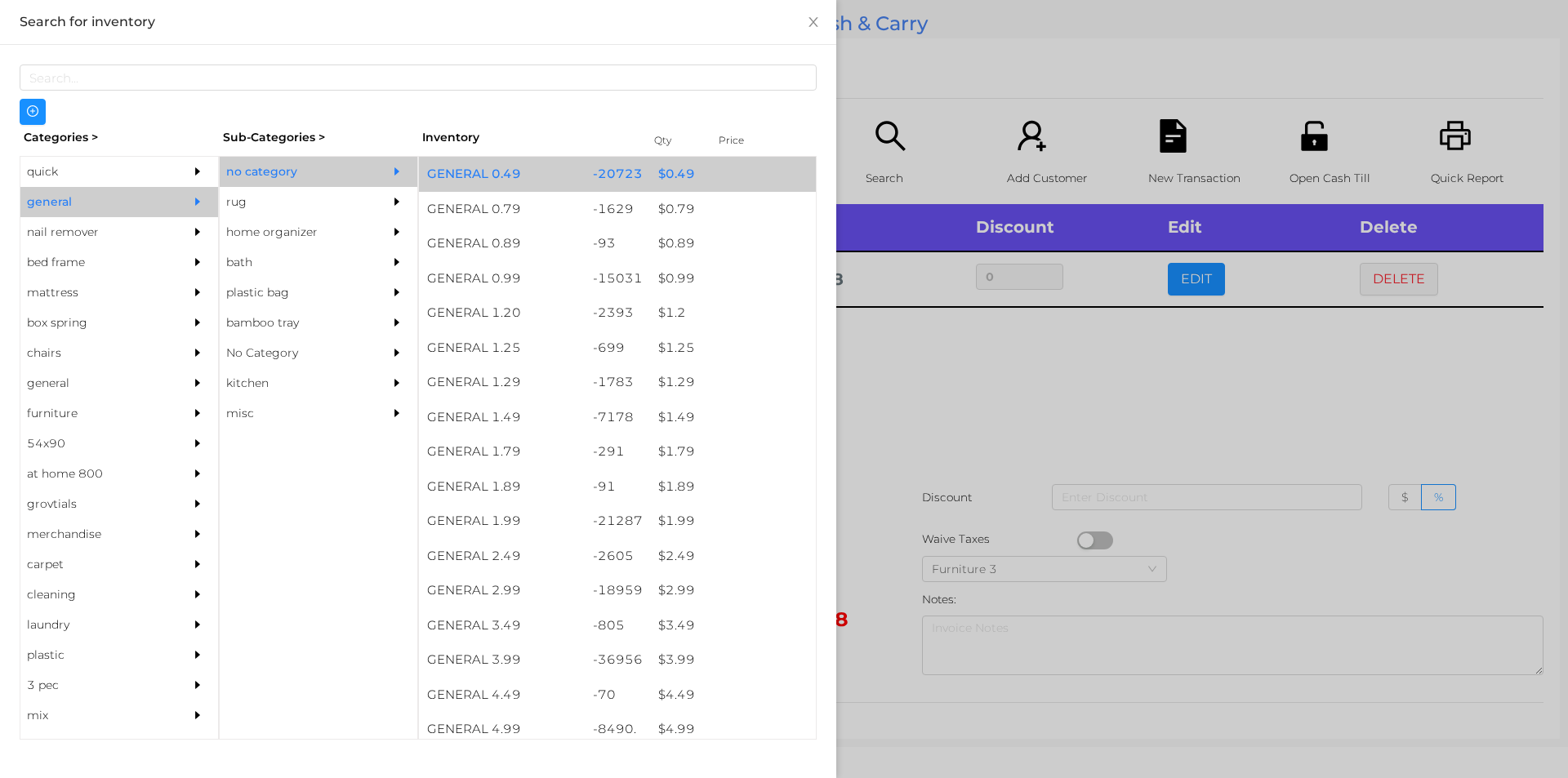
click at [663, 168] on div "$ 0.49" at bounding box center [733, 174] width 166 height 35
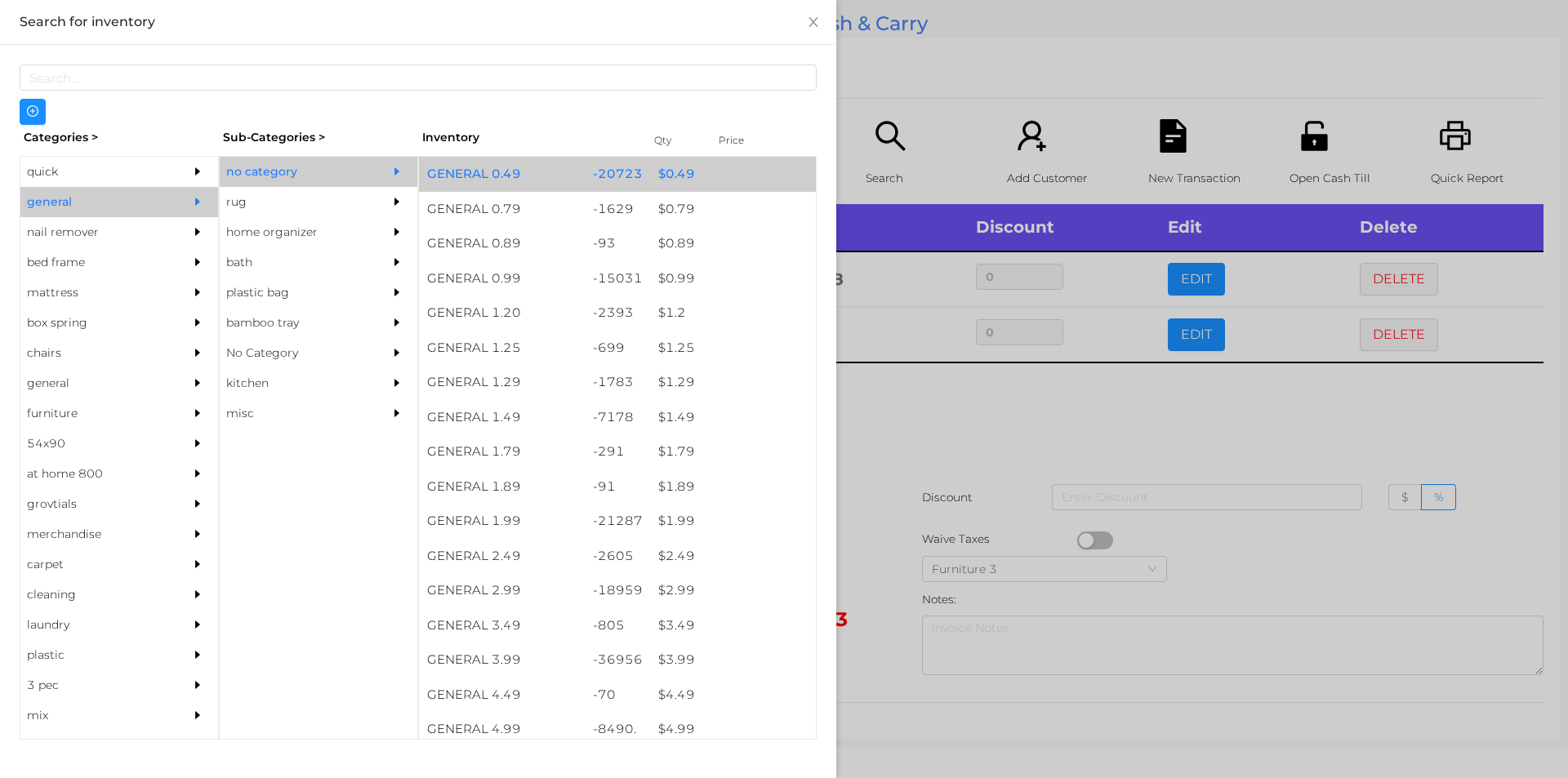
click at [661, 175] on div "$ 0.49" at bounding box center [733, 174] width 166 height 35
click at [665, 172] on div "$ 0.49" at bounding box center [733, 174] width 166 height 35
click at [667, 181] on div "$ 0.49" at bounding box center [733, 174] width 166 height 35
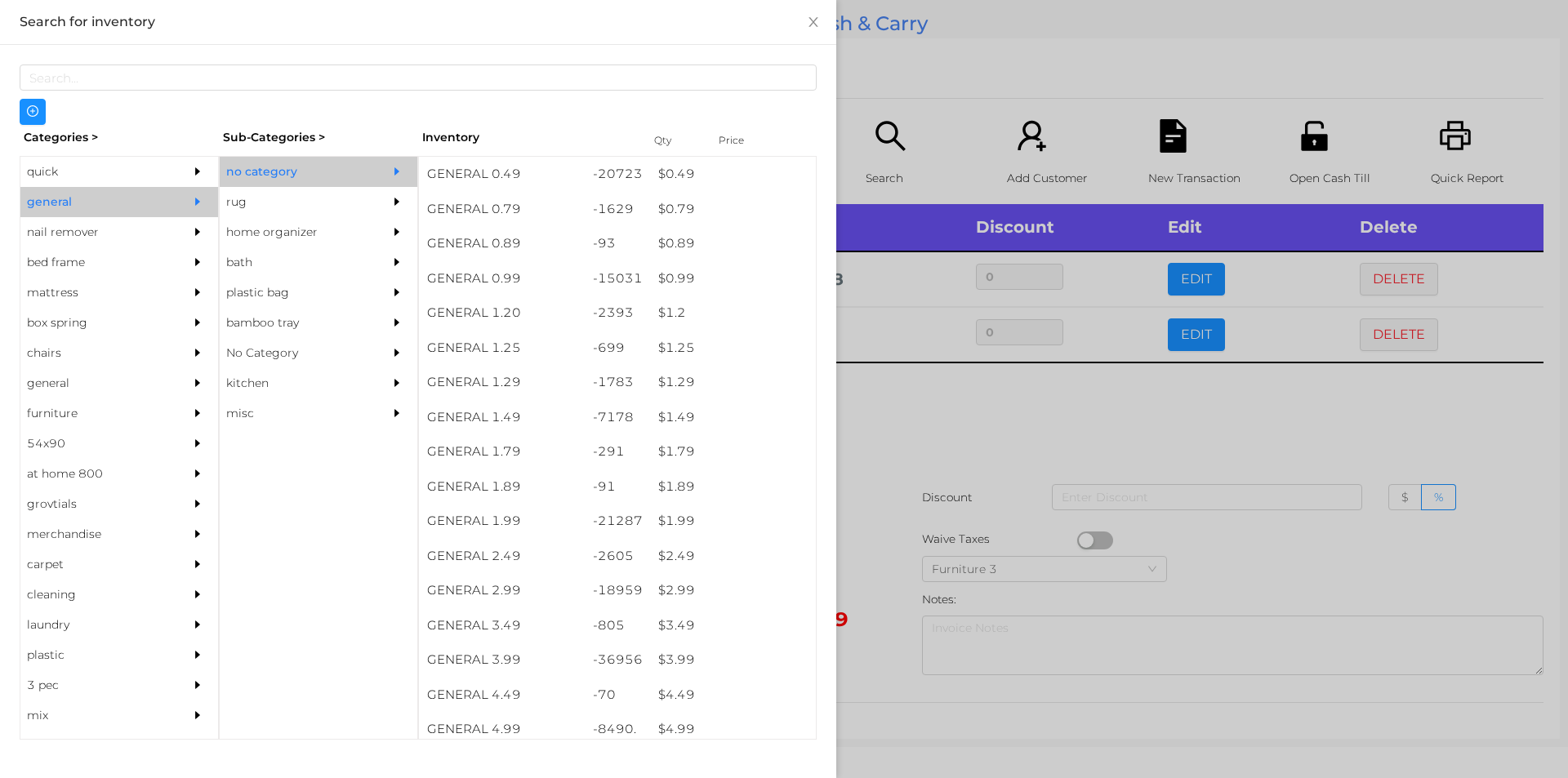
click at [894, 426] on div at bounding box center [784, 389] width 1568 height 778
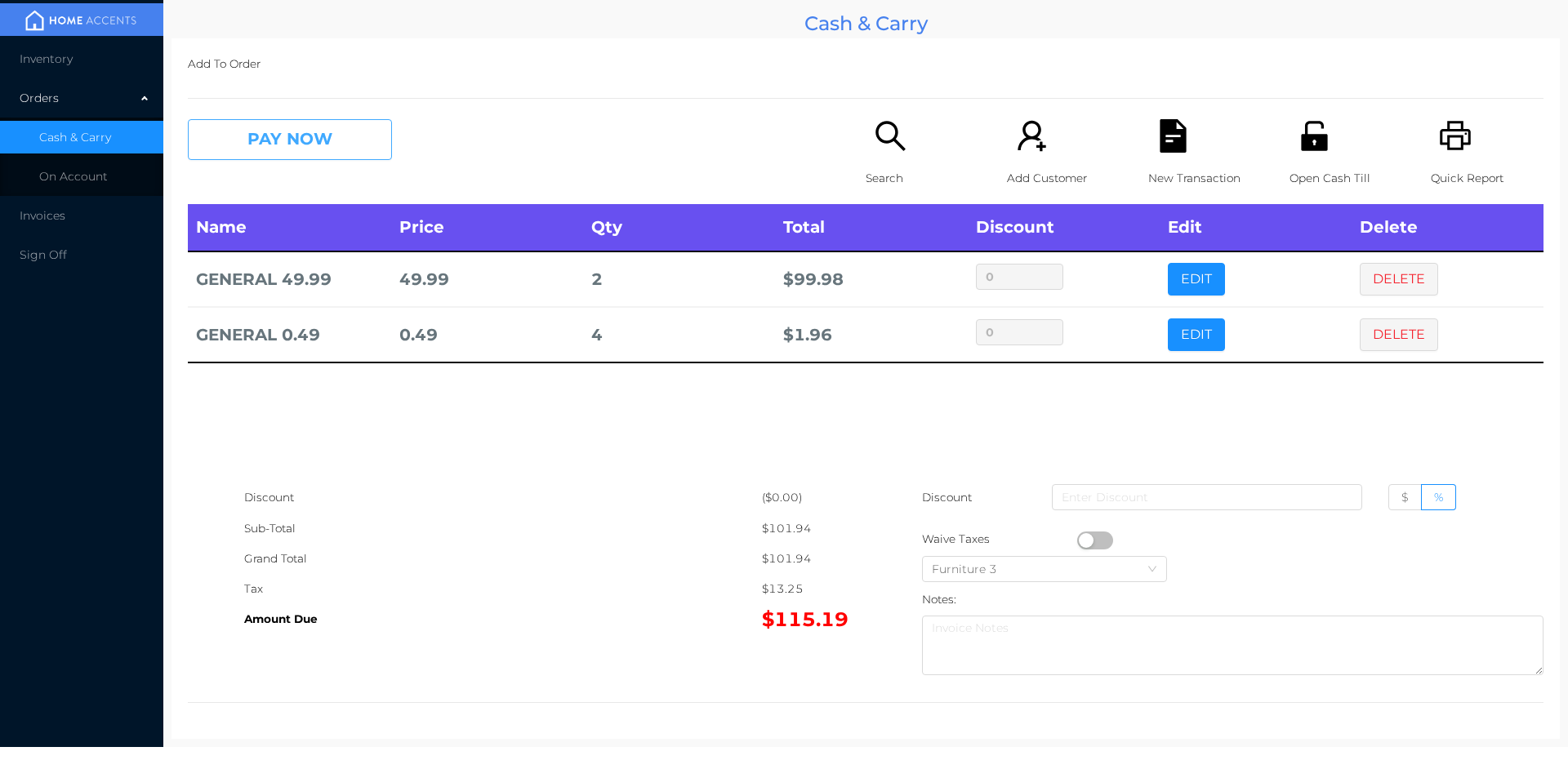
click at [243, 138] on button "PAY NOW" at bounding box center [290, 140] width 204 height 41
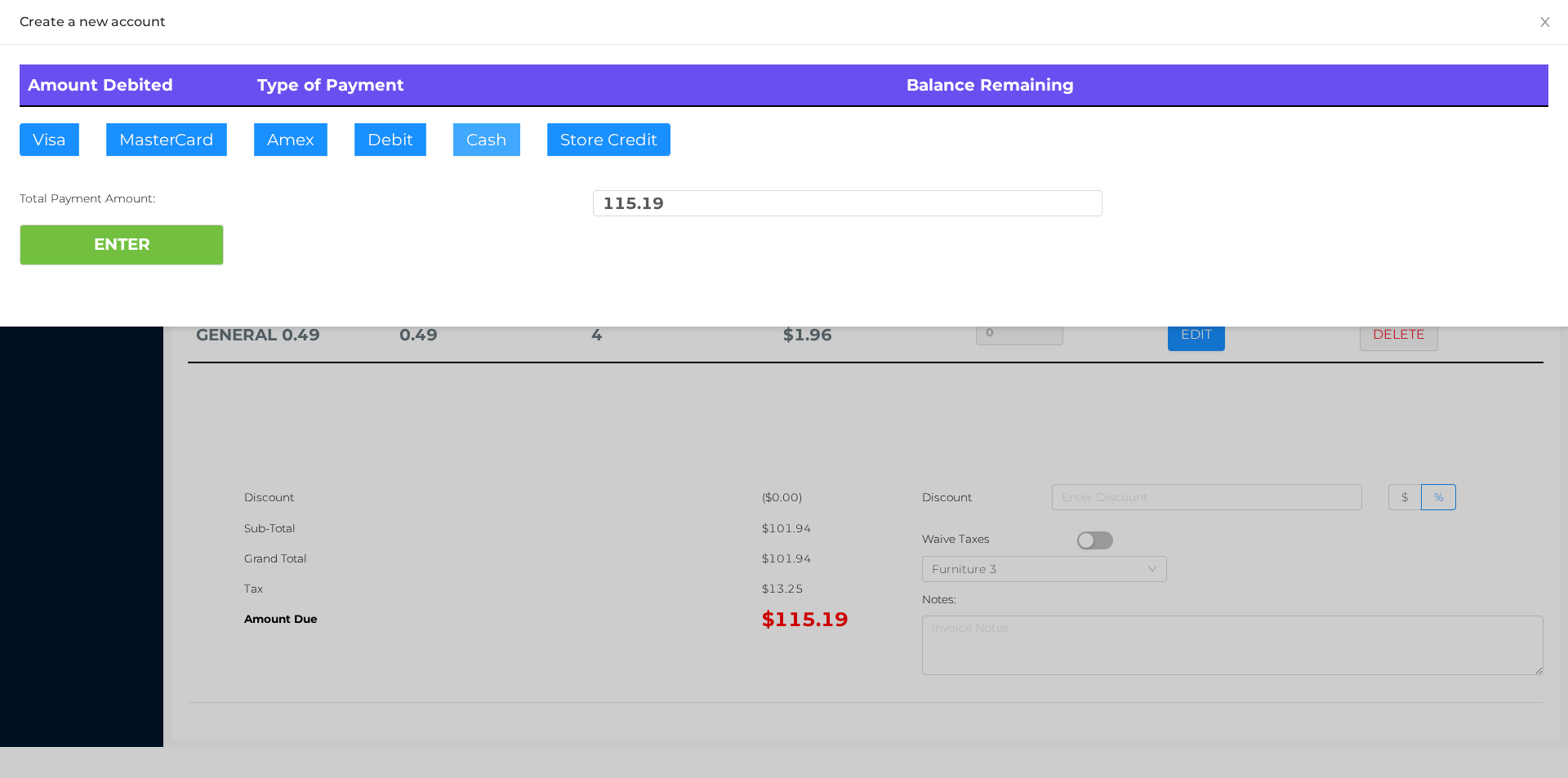
click at [480, 135] on button "Cash" at bounding box center [487, 140] width 67 height 33
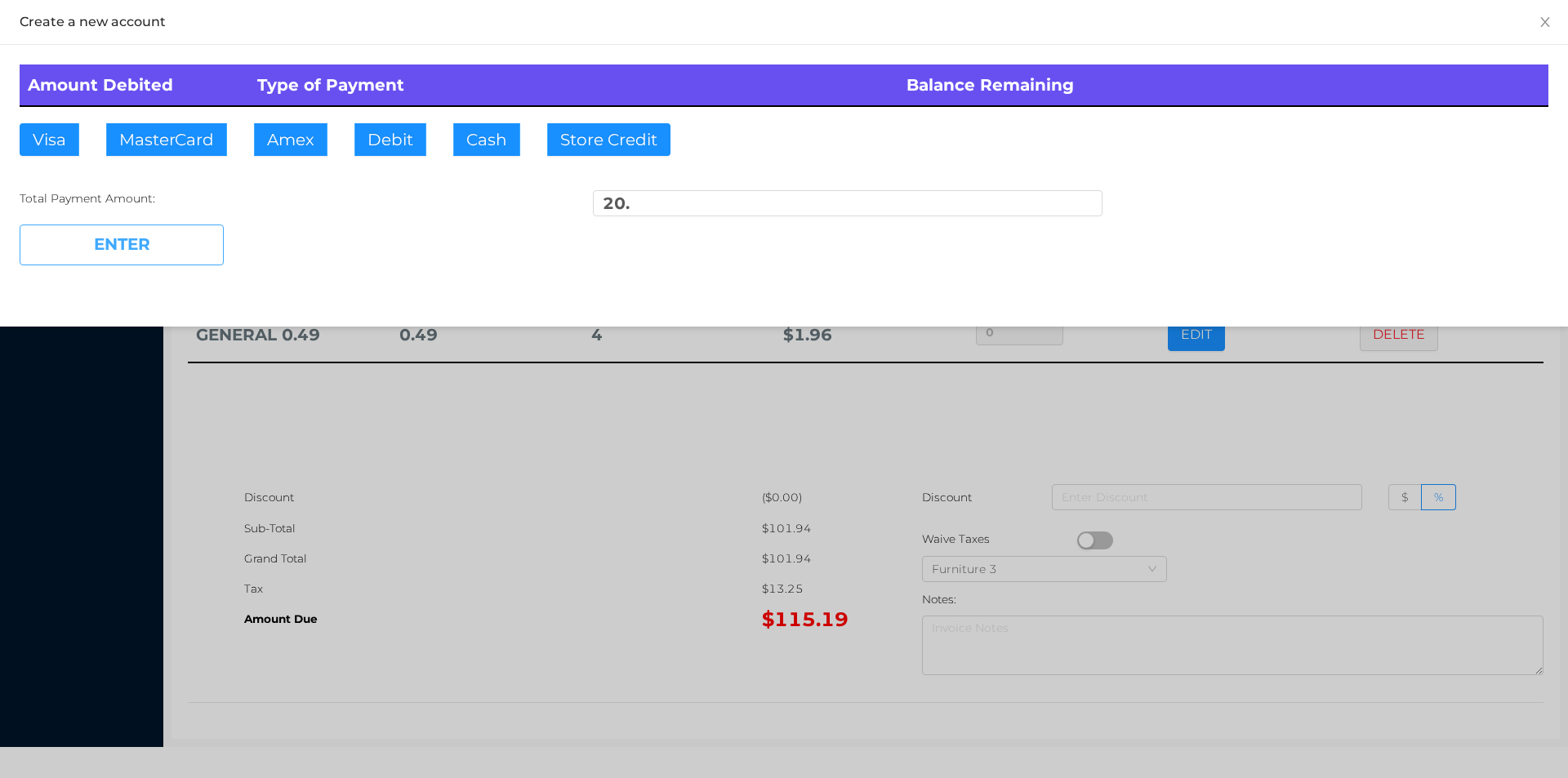
click at [159, 252] on button "ENTER" at bounding box center [122, 245] width 204 height 41
type input "95.19"
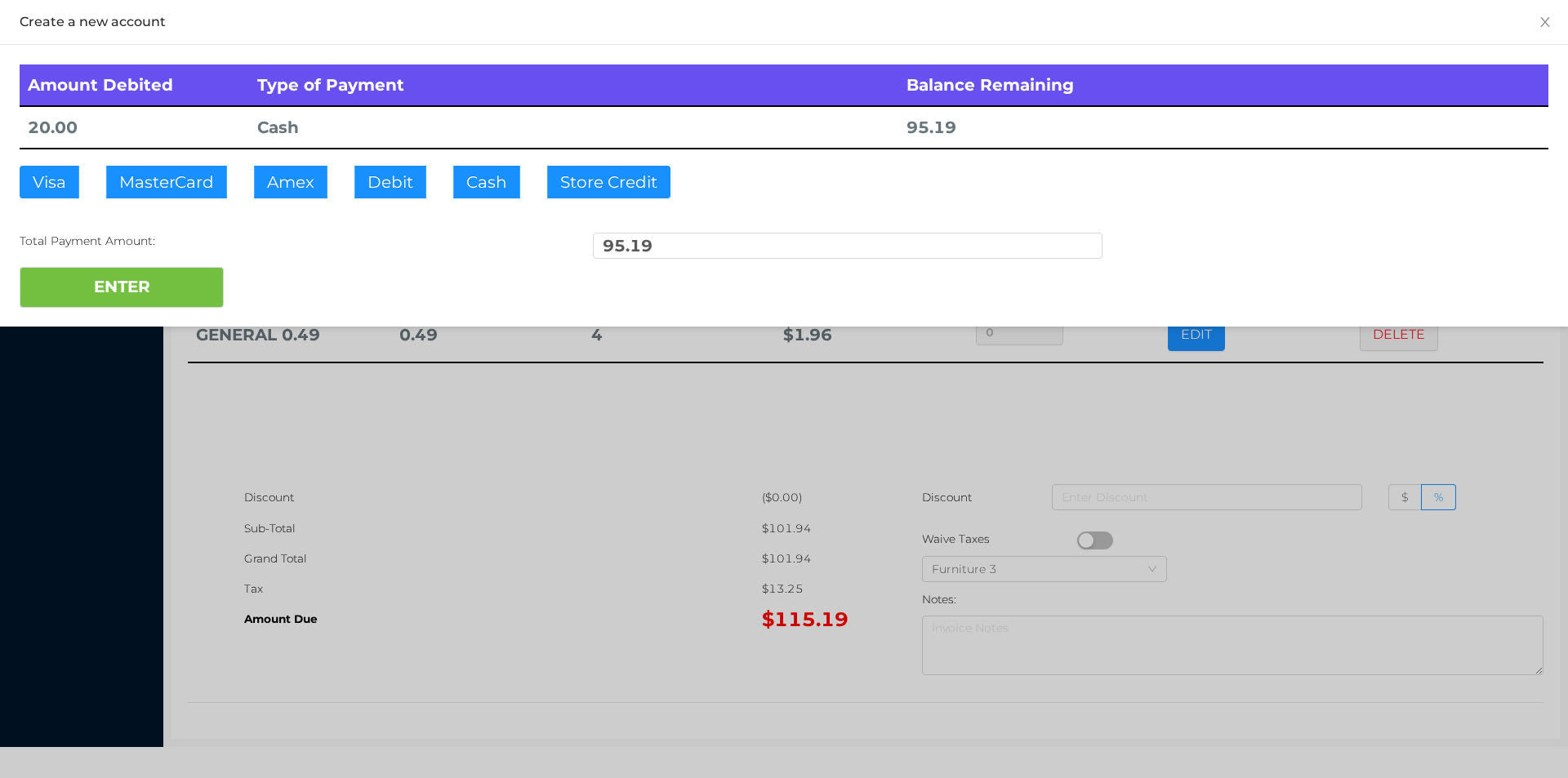
click at [414, 495] on div at bounding box center [784, 389] width 1568 height 778
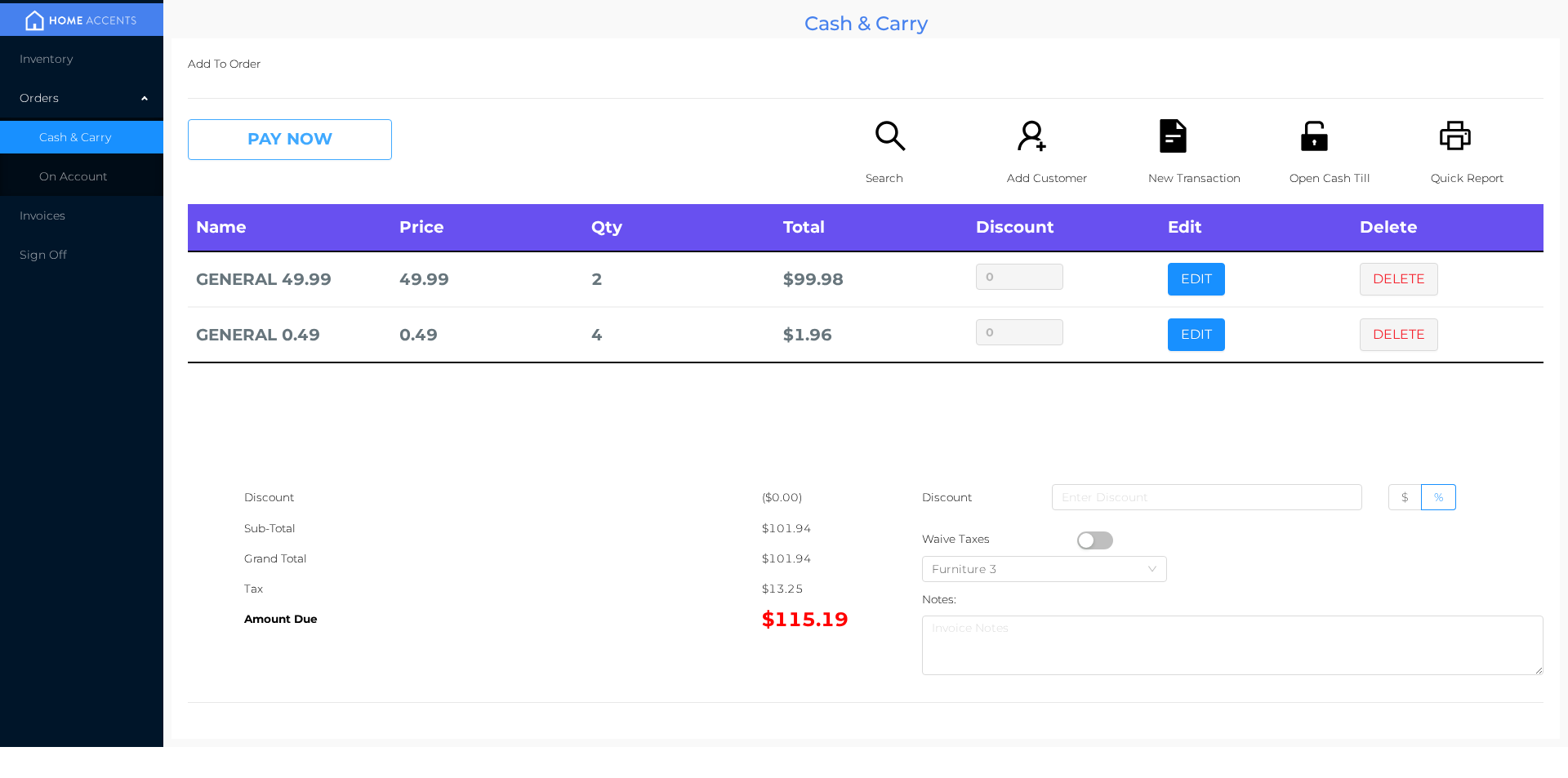
click at [285, 143] on button "PAY NOW" at bounding box center [290, 140] width 204 height 41
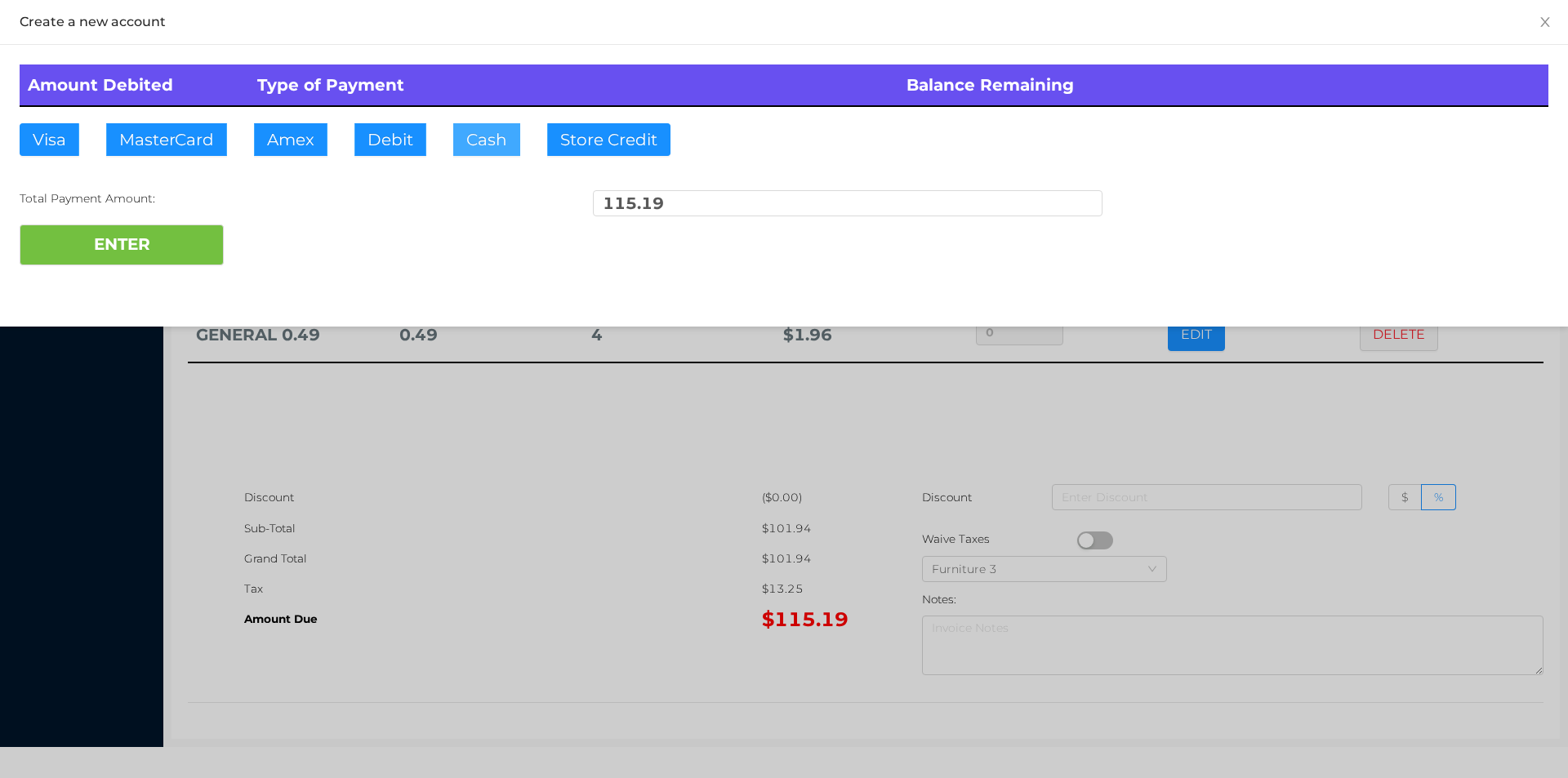
click at [471, 137] on button "Cash" at bounding box center [487, 140] width 67 height 33
type input "120."
click at [161, 248] on button "ENTER" at bounding box center [122, 245] width 204 height 41
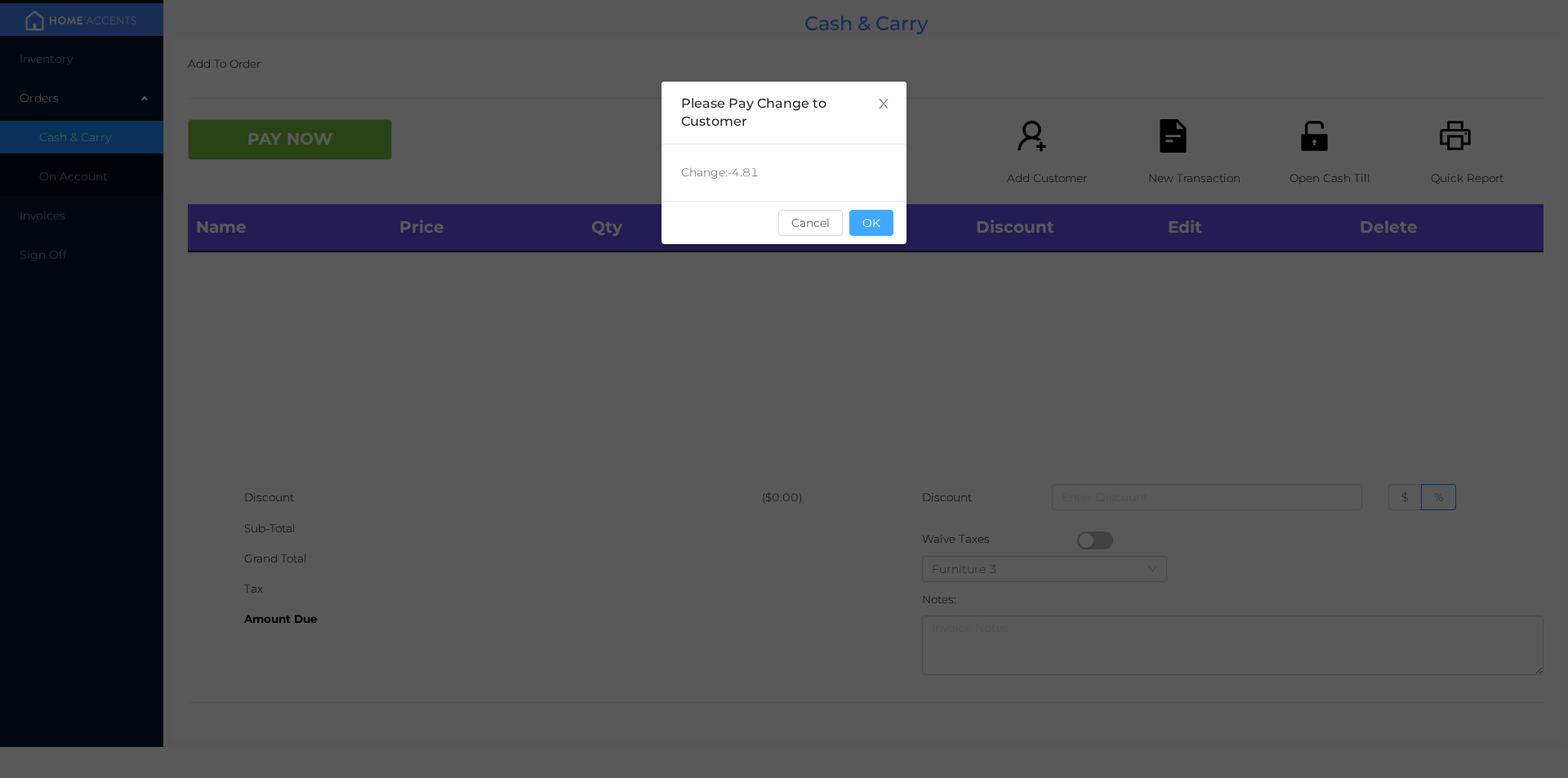
click at [873, 225] on button "OK" at bounding box center [871, 223] width 44 height 26
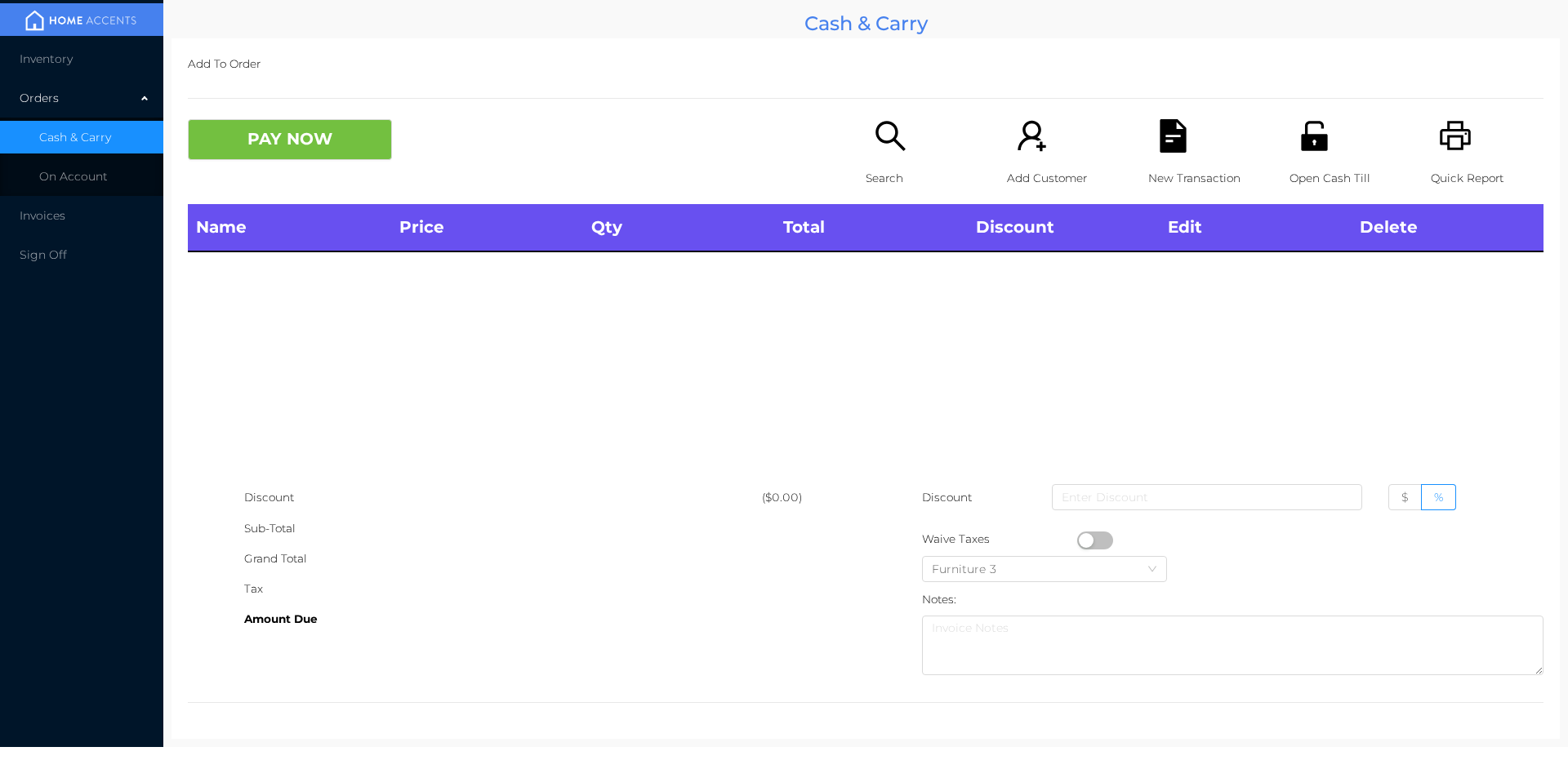
click at [909, 316] on div "Name Price Qty Total Discount Edit Delete" at bounding box center [865, 344] width 1355 height 278
click at [1292, 164] on p "Open Cash Till" at bounding box center [1346, 178] width 113 height 30
click at [882, 151] on icon "icon: search" at bounding box center [890, 136] width 34 height 34
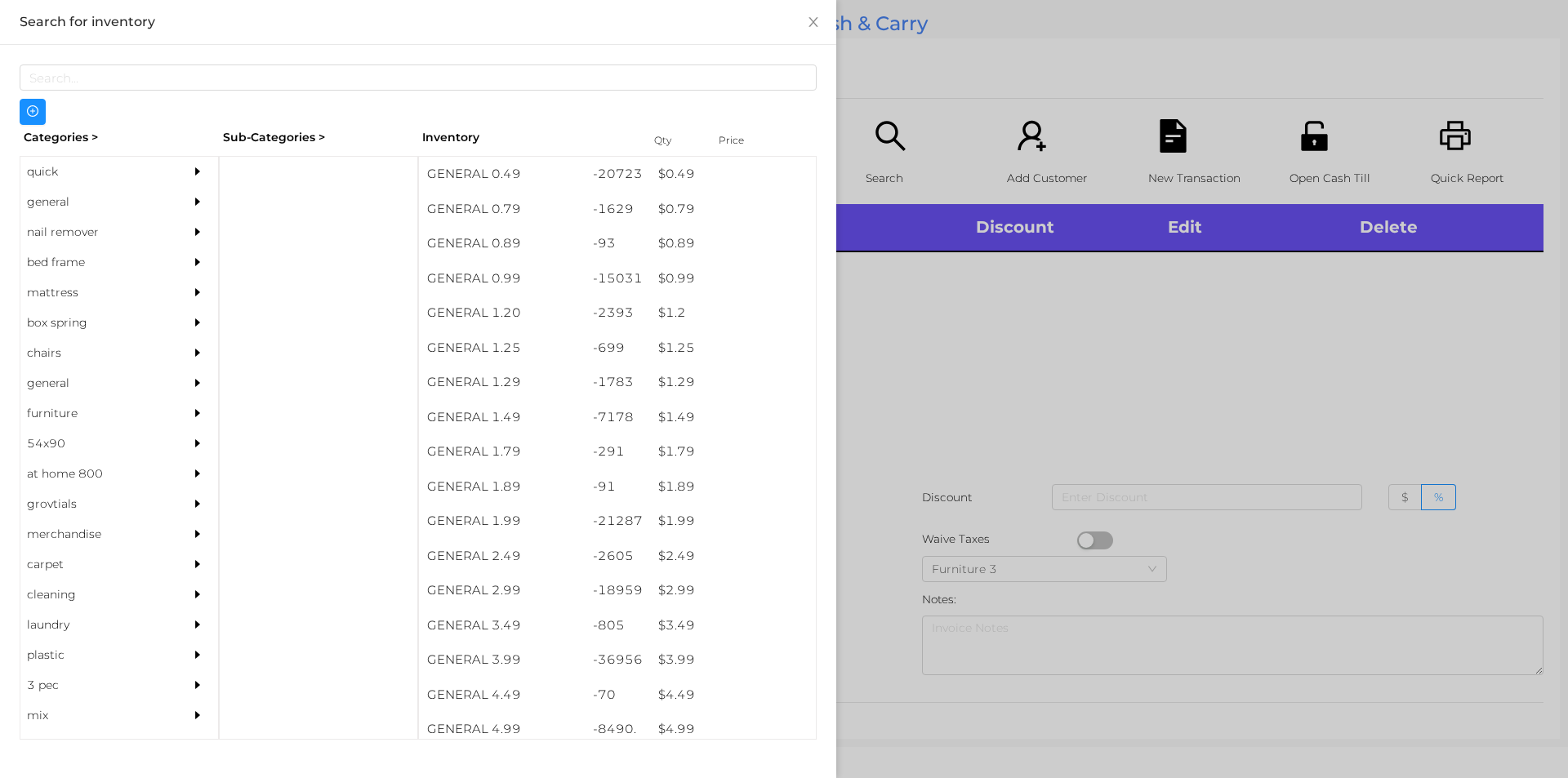
click at [55, 170] on div "quick" at bounding box center [95, 172] width 149 height 30
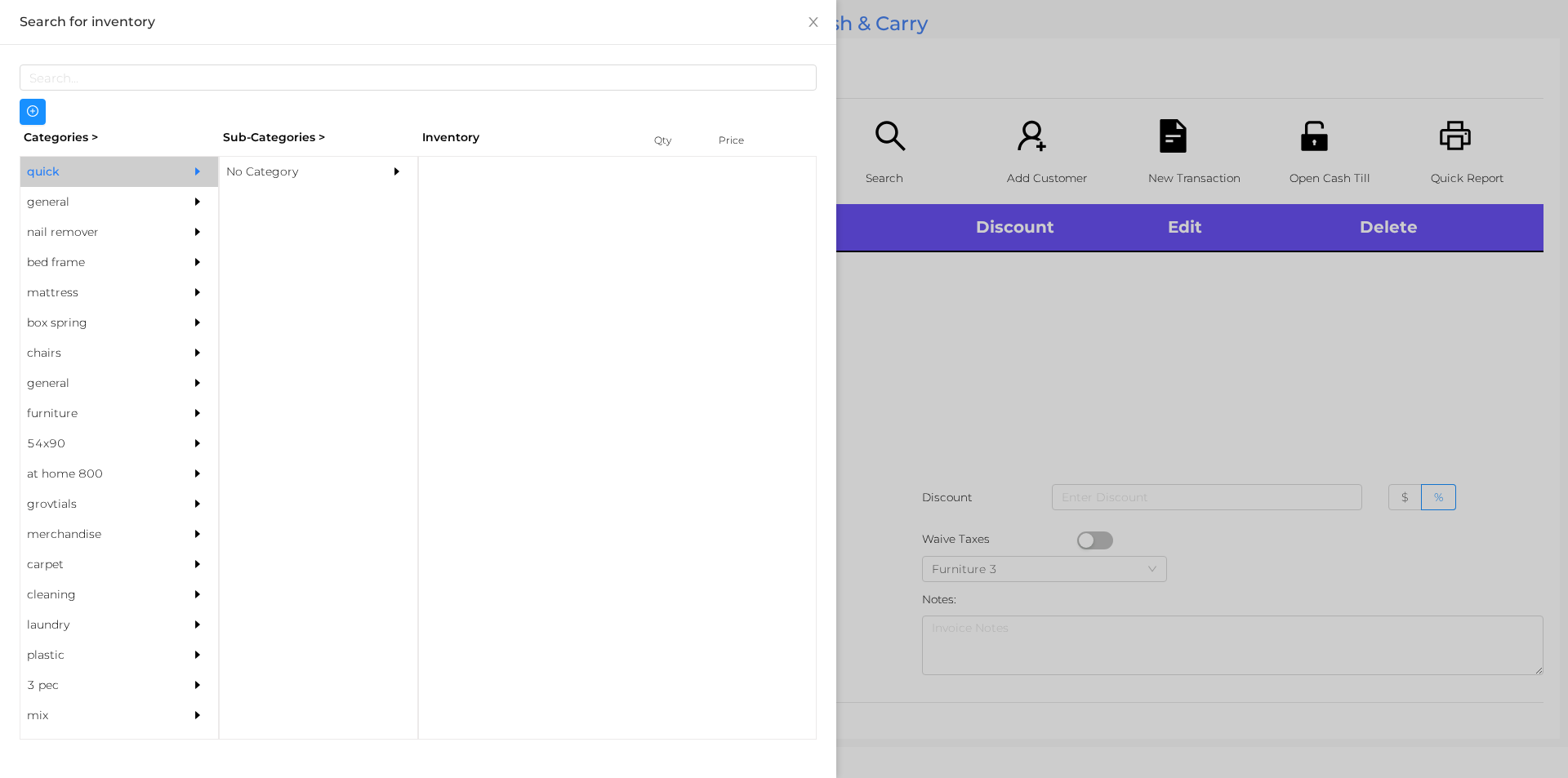
click at [254, 165] on div "No Category" at bounding box center [294, 172] width 149 height 30
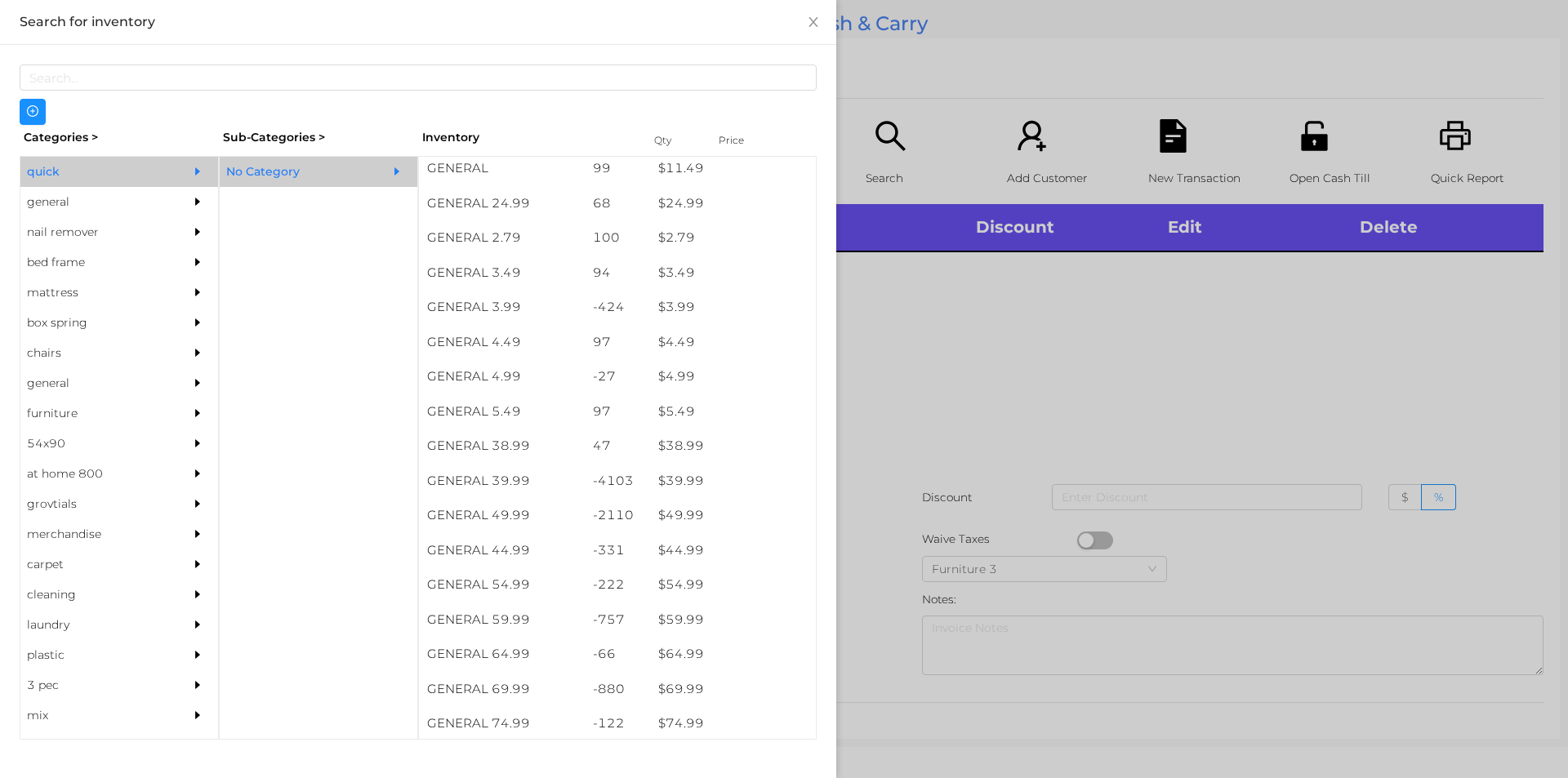
scroll to position [631, 0]
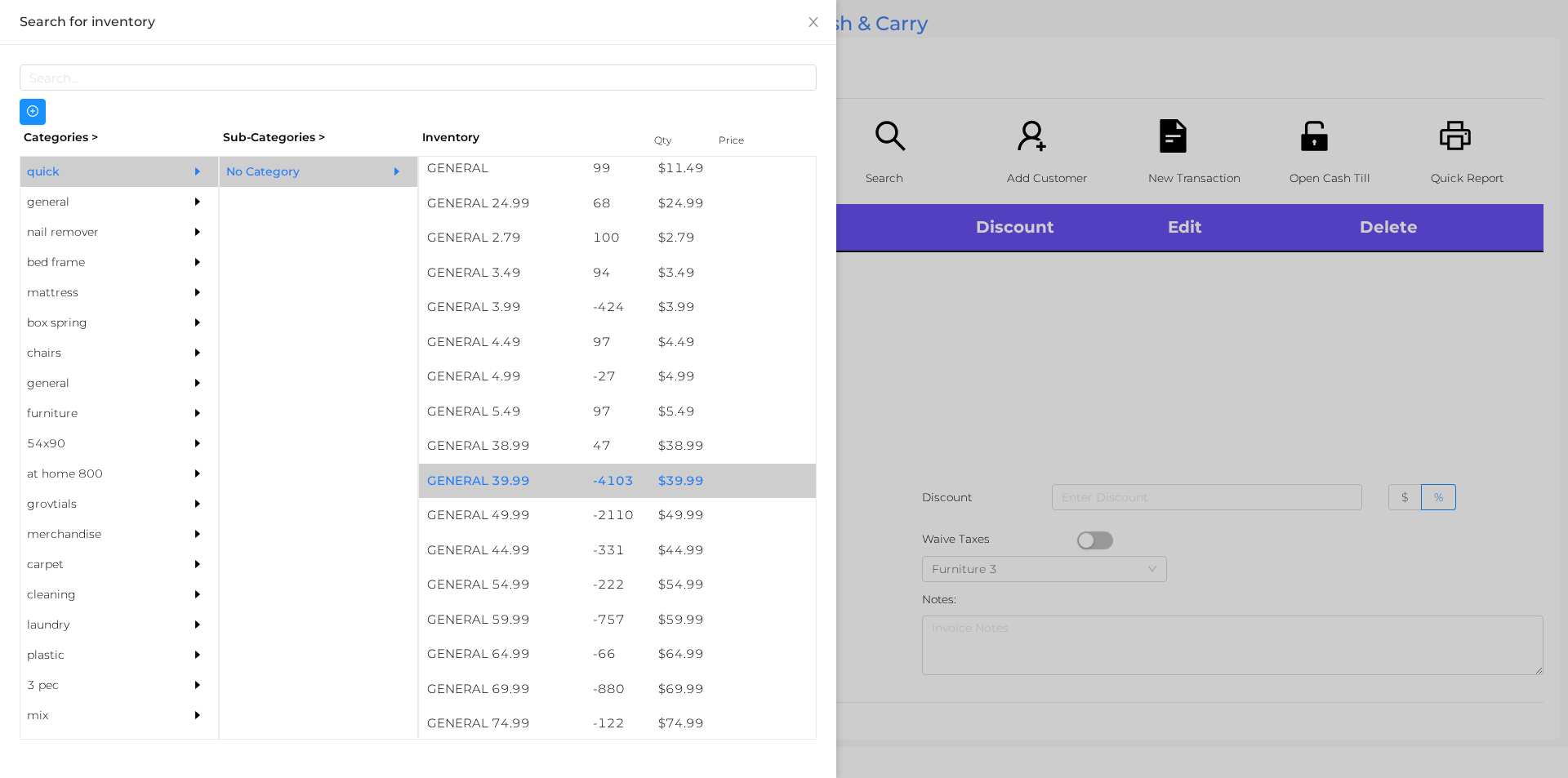
click at [681, 474] on div "$ 39.99" at bounding box center [733, 481] width 166 height 35
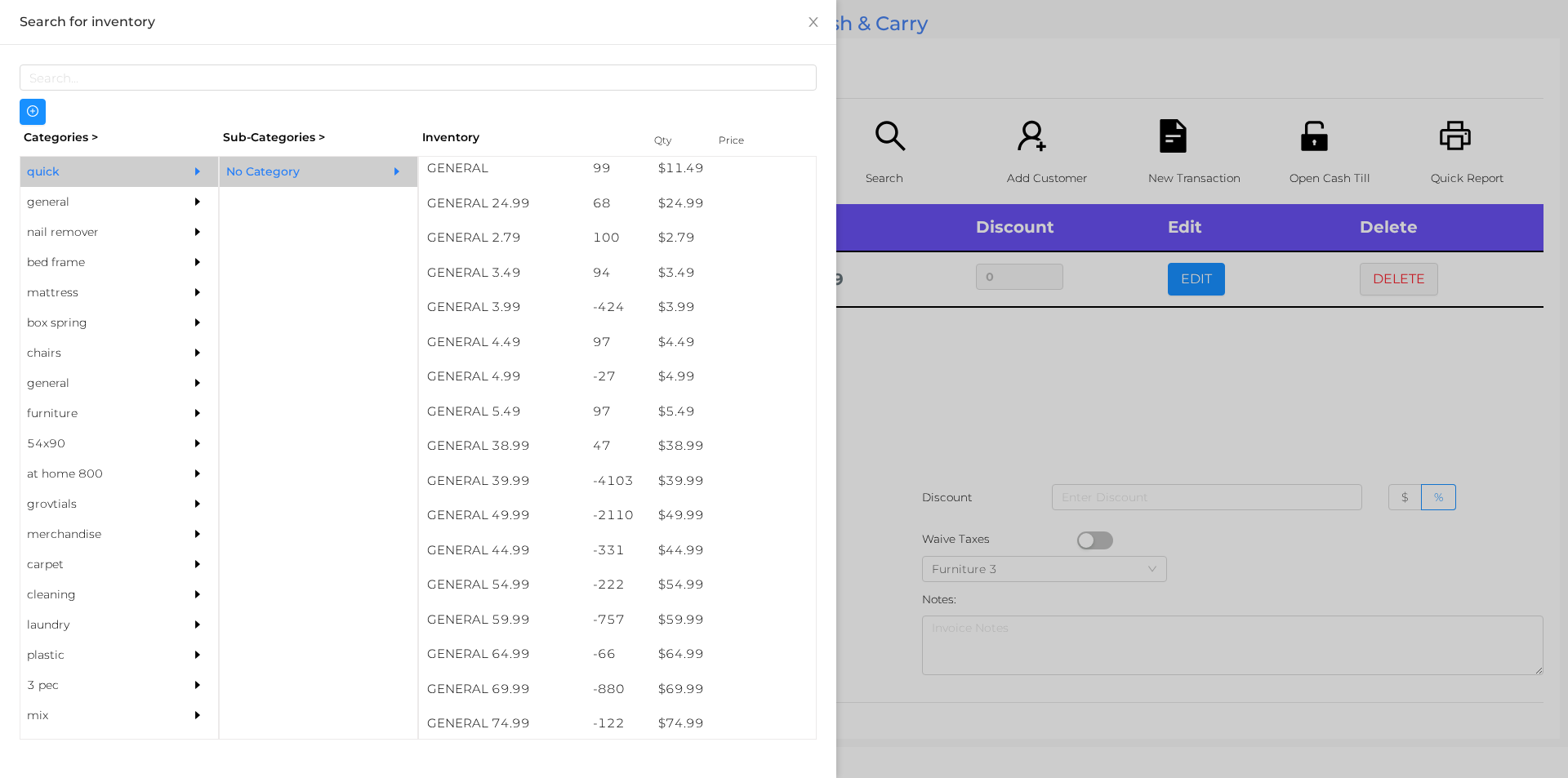
click at [902, 400] on div at bounding box center [784, 389] width 1568 height 778
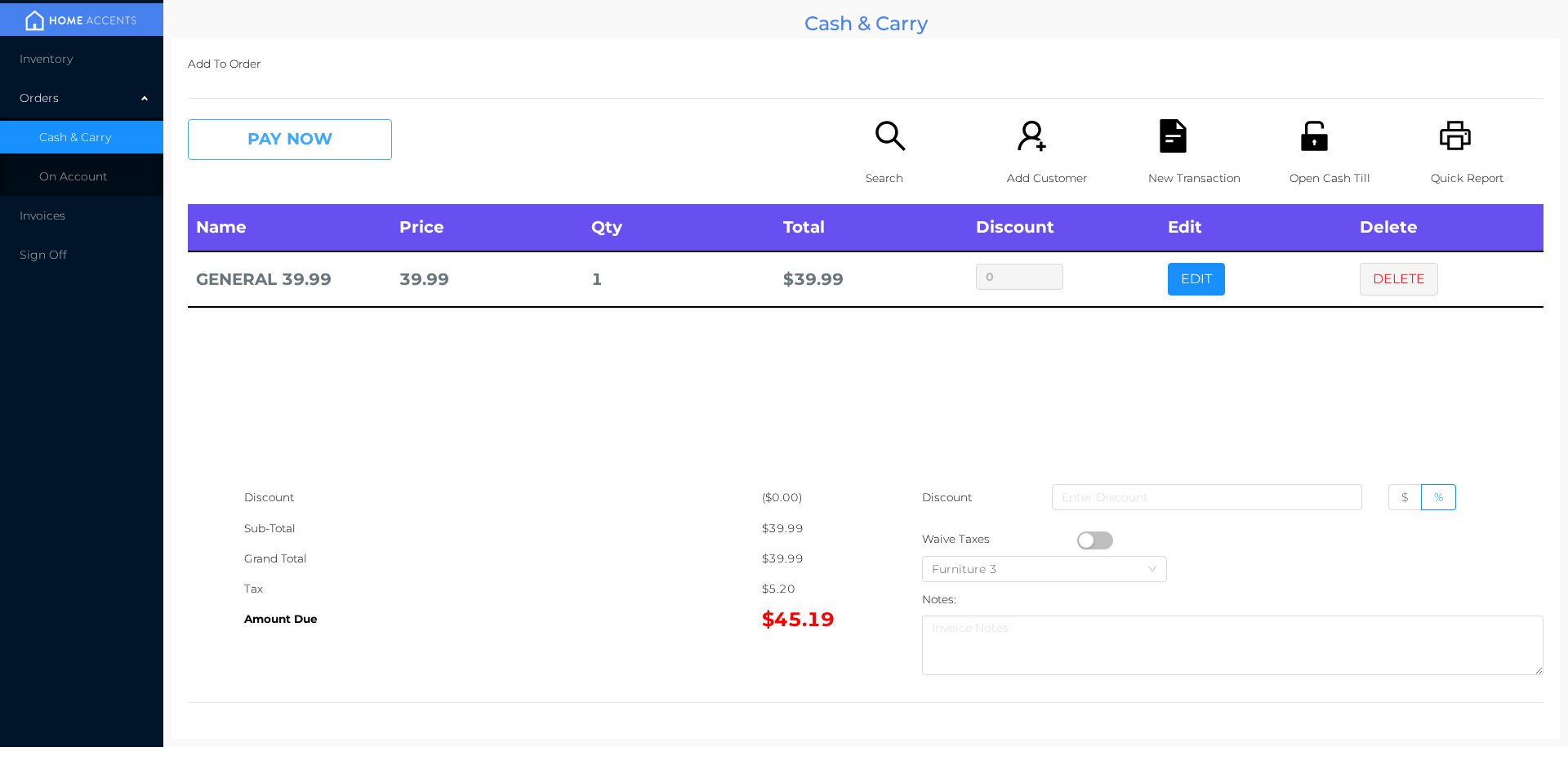
click at [320, 152] on button "PAY NOW" at bounding box center [290, 140] width 204 height 41
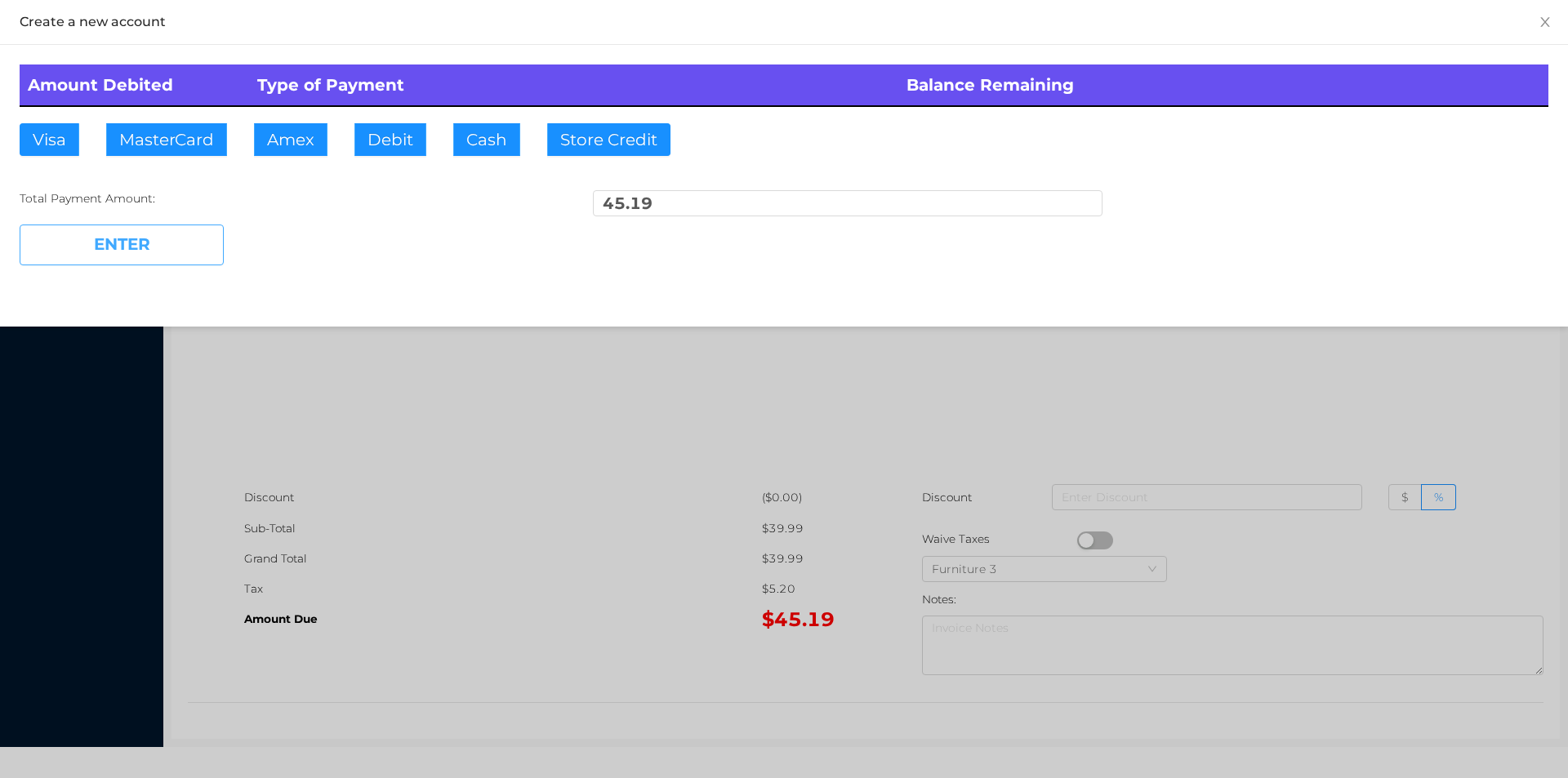
click at [199, 239] on button "ENTER" at bounding box center [122, 245] width 204 height 41
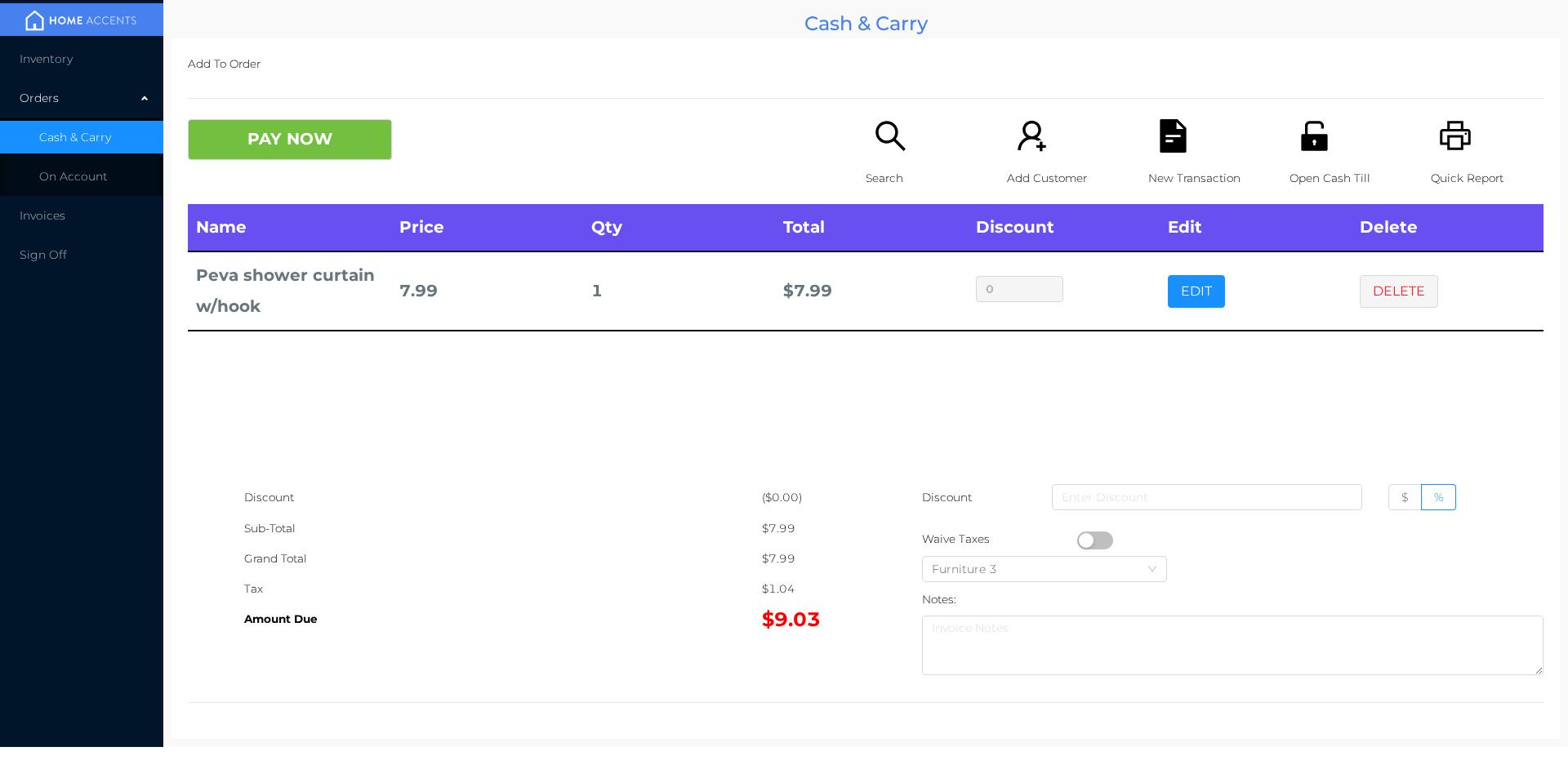
click at [304, 153] on button "PAY NOW" at bounding box center [290, 140] width 204 height 41
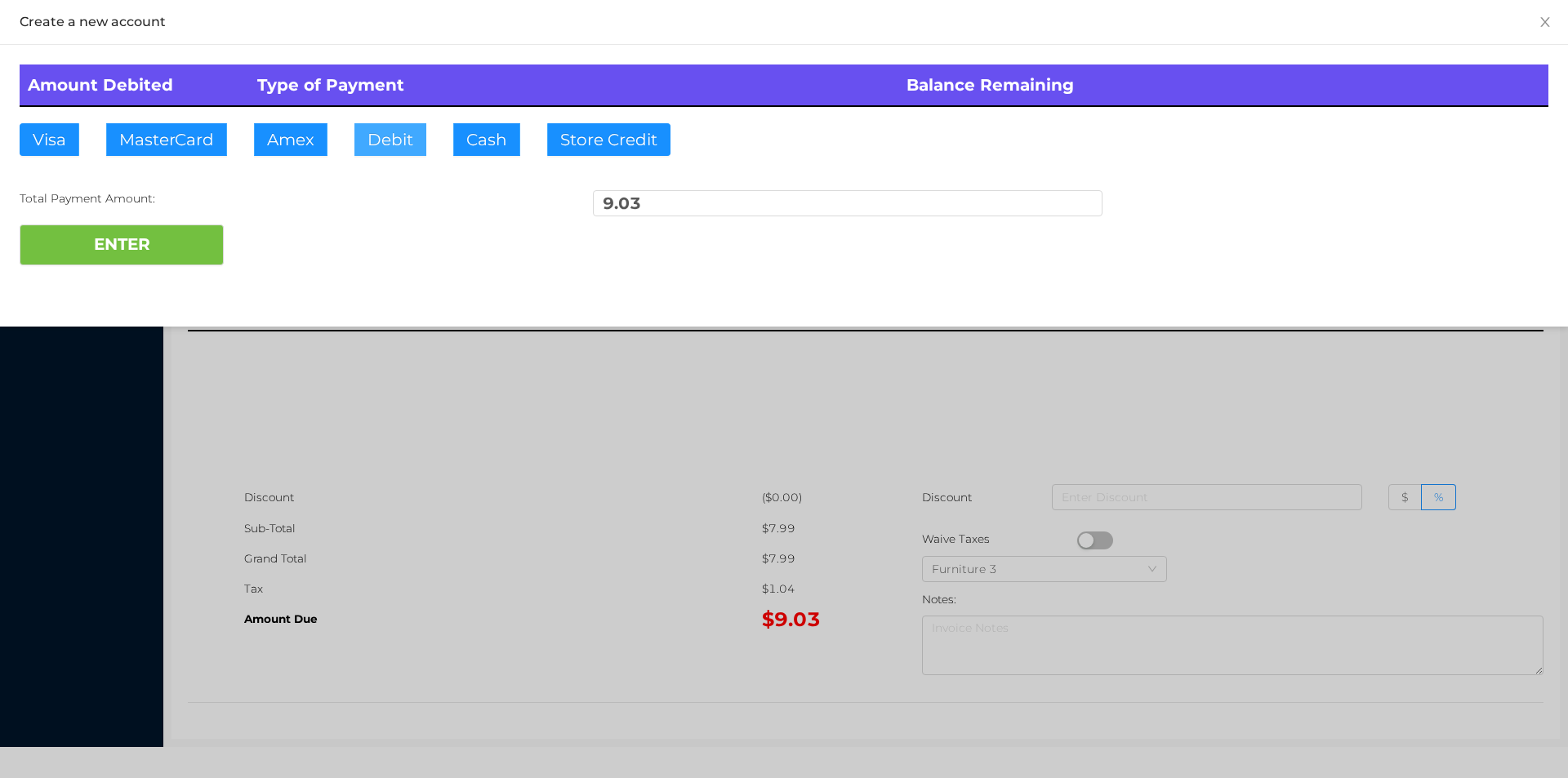
click at [392, 140] on button "Debit" at bounding box center [390, 140] width 72 height 33
click at [191, 250] on button "ENTER" at bounding box center [122, 245] width 204 height 41
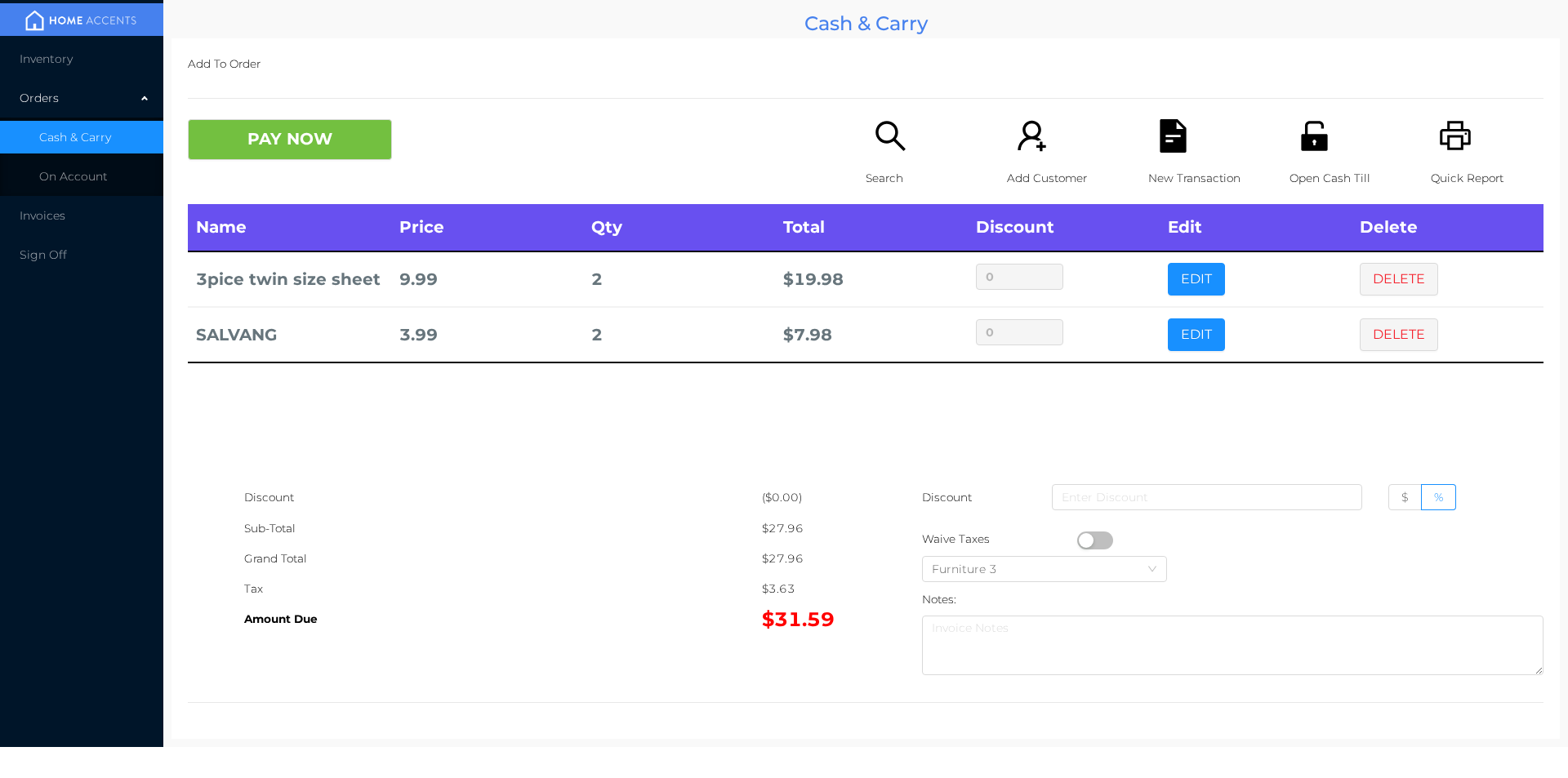
click at [887, 168] on p "Search" at bounding box center [922, 178] width 113 height 30
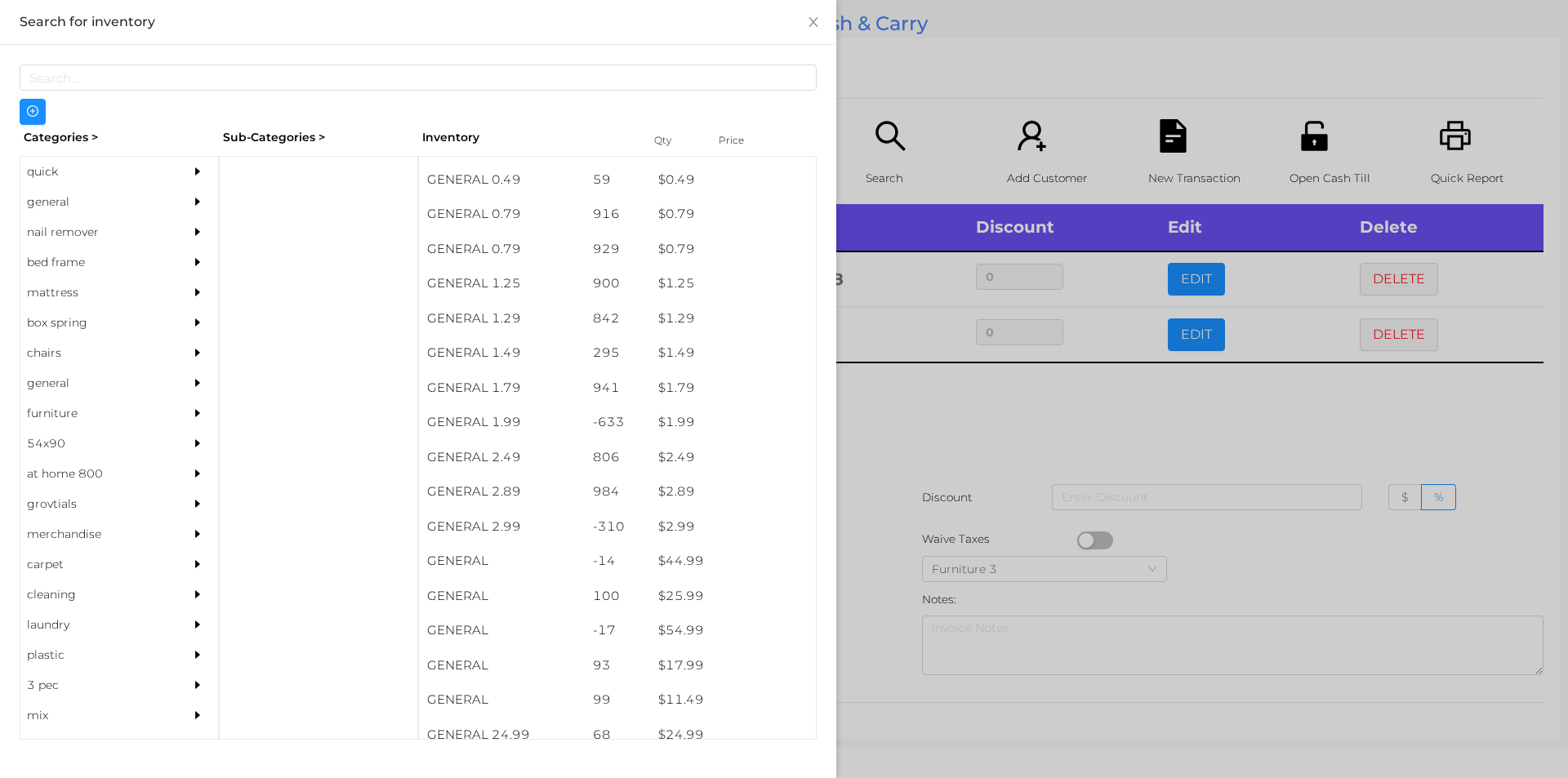
scroll to position [101, 0]
click at [61, 218] on div "nail remover" at bounding box center [95, 232] width 149 height 30
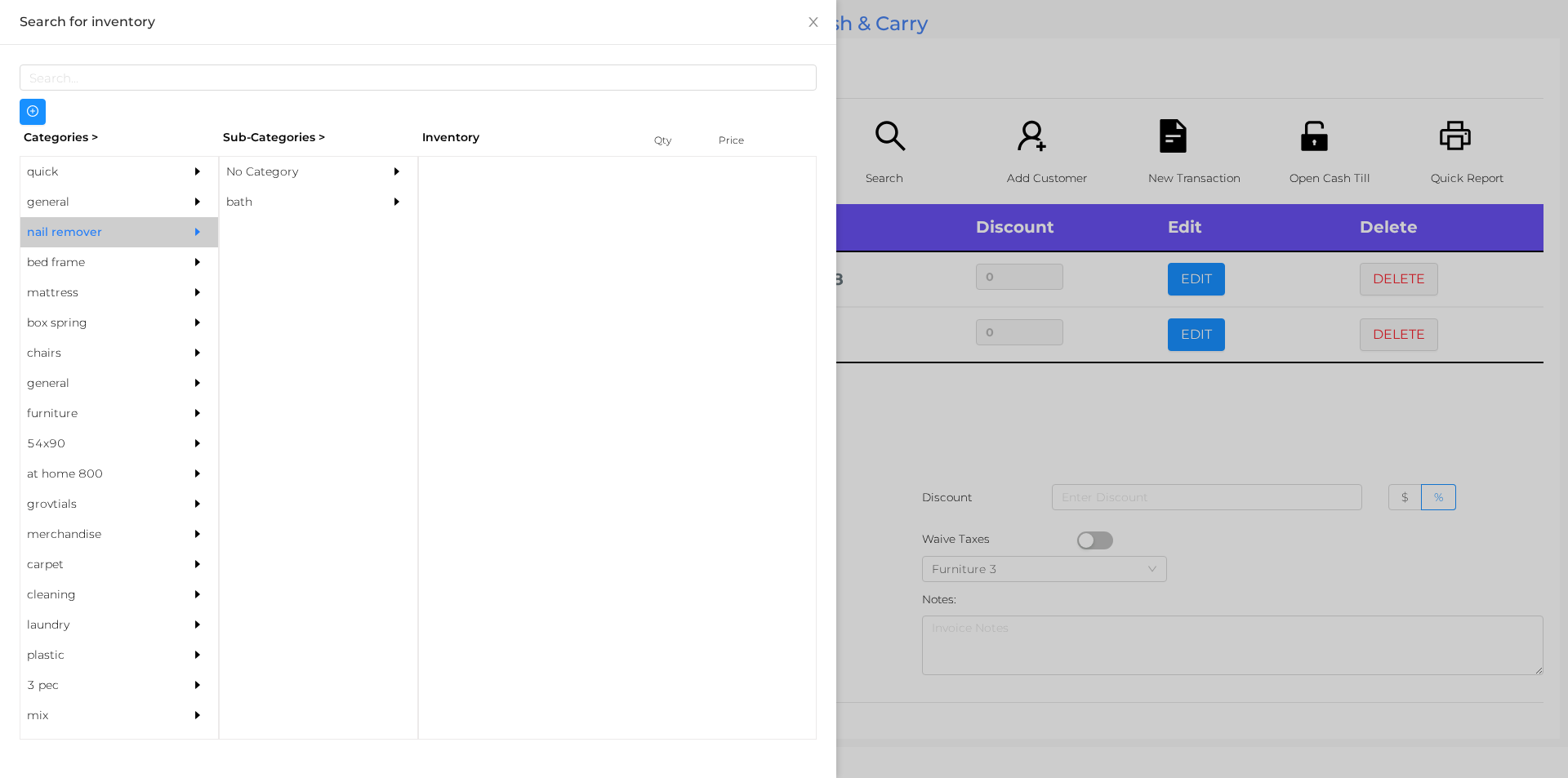
click at [102, 196] on div "general" at bounding box center [95, 202] width 149 height 30
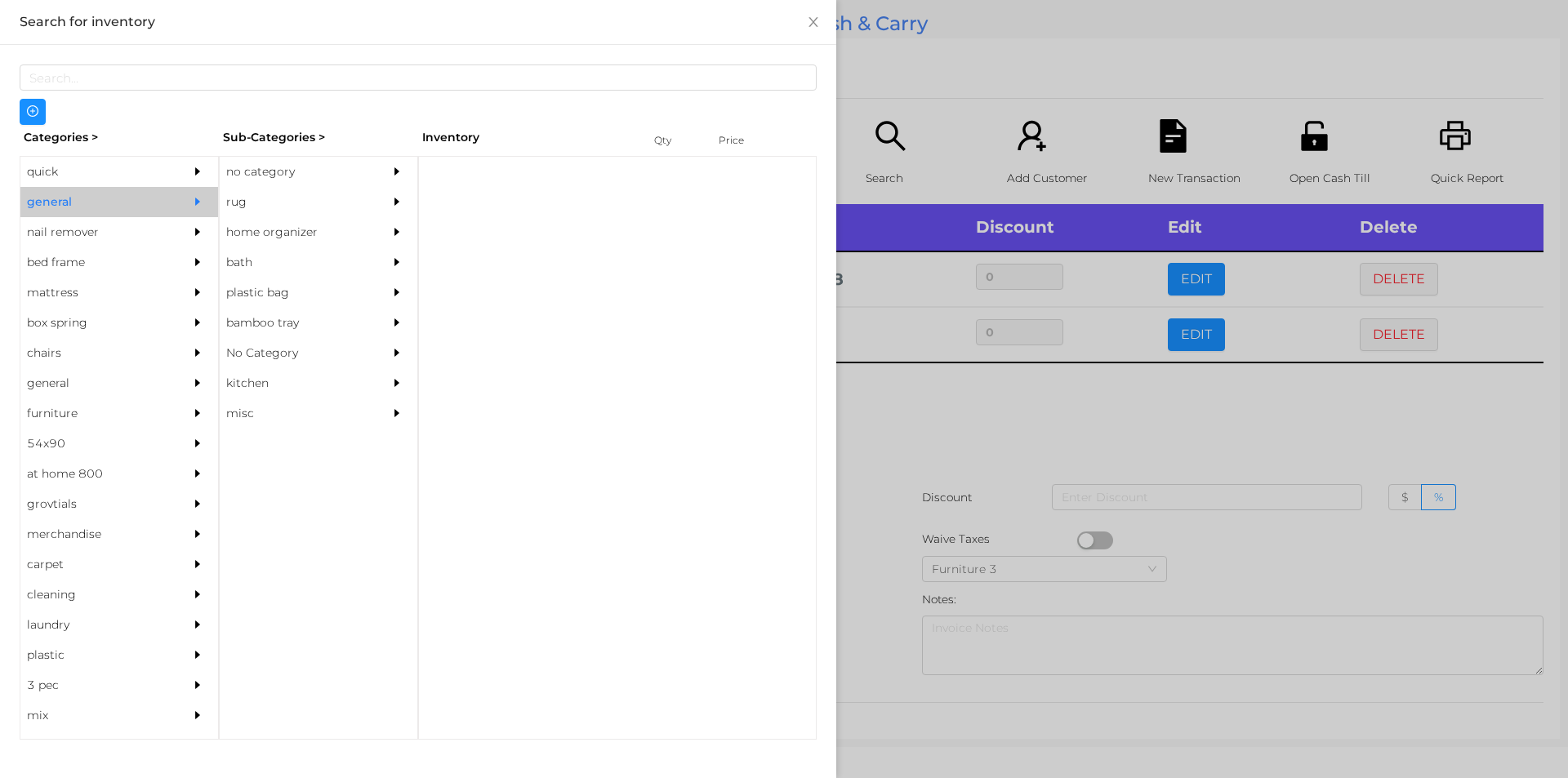
click at [285, 179] on div "no category" at bounding box center [294, 172] width 149 height 30
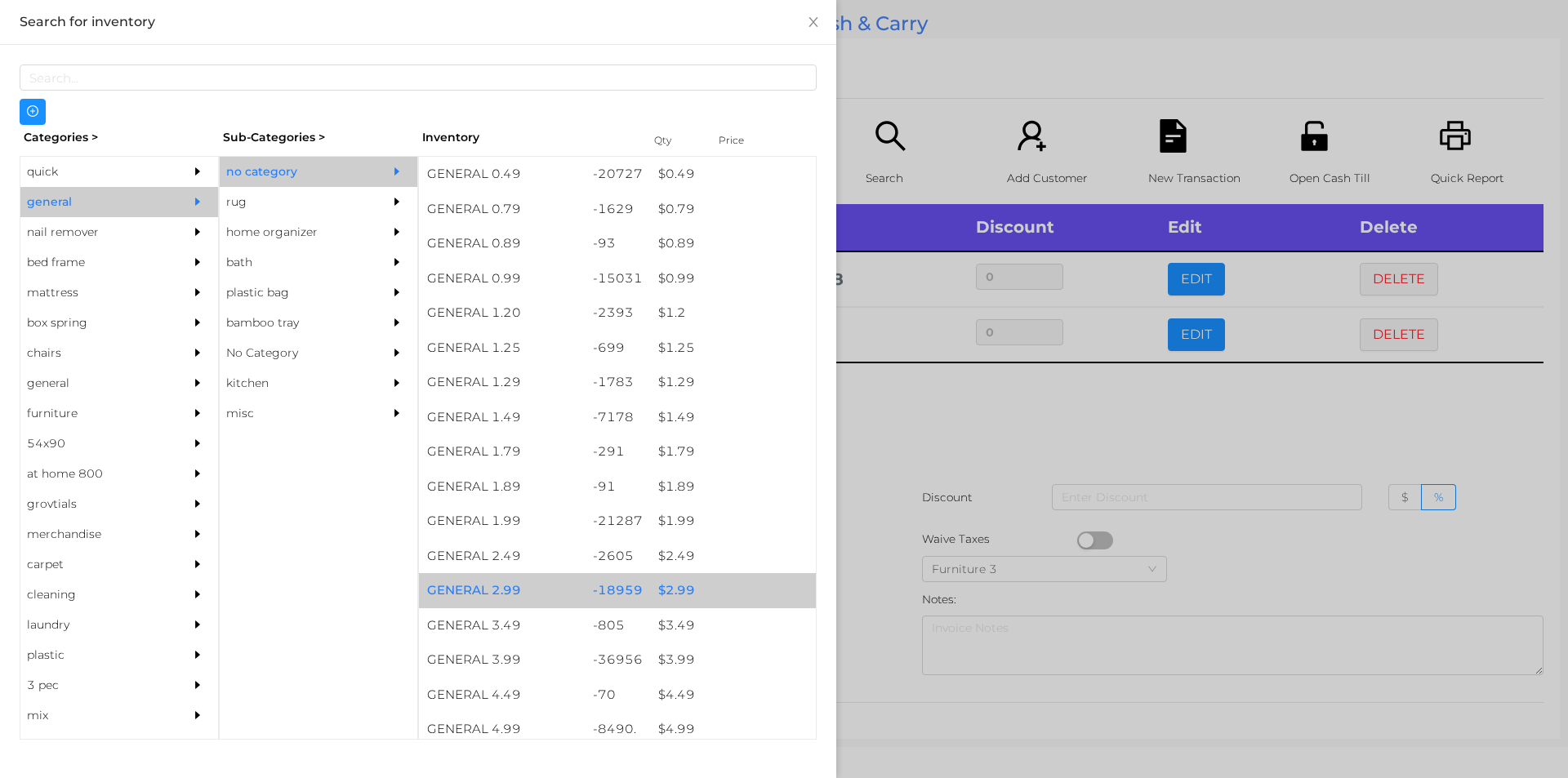
click at [672, 594] on div "$ 2.99" at bounding box center [733, 591] width 166 height 35
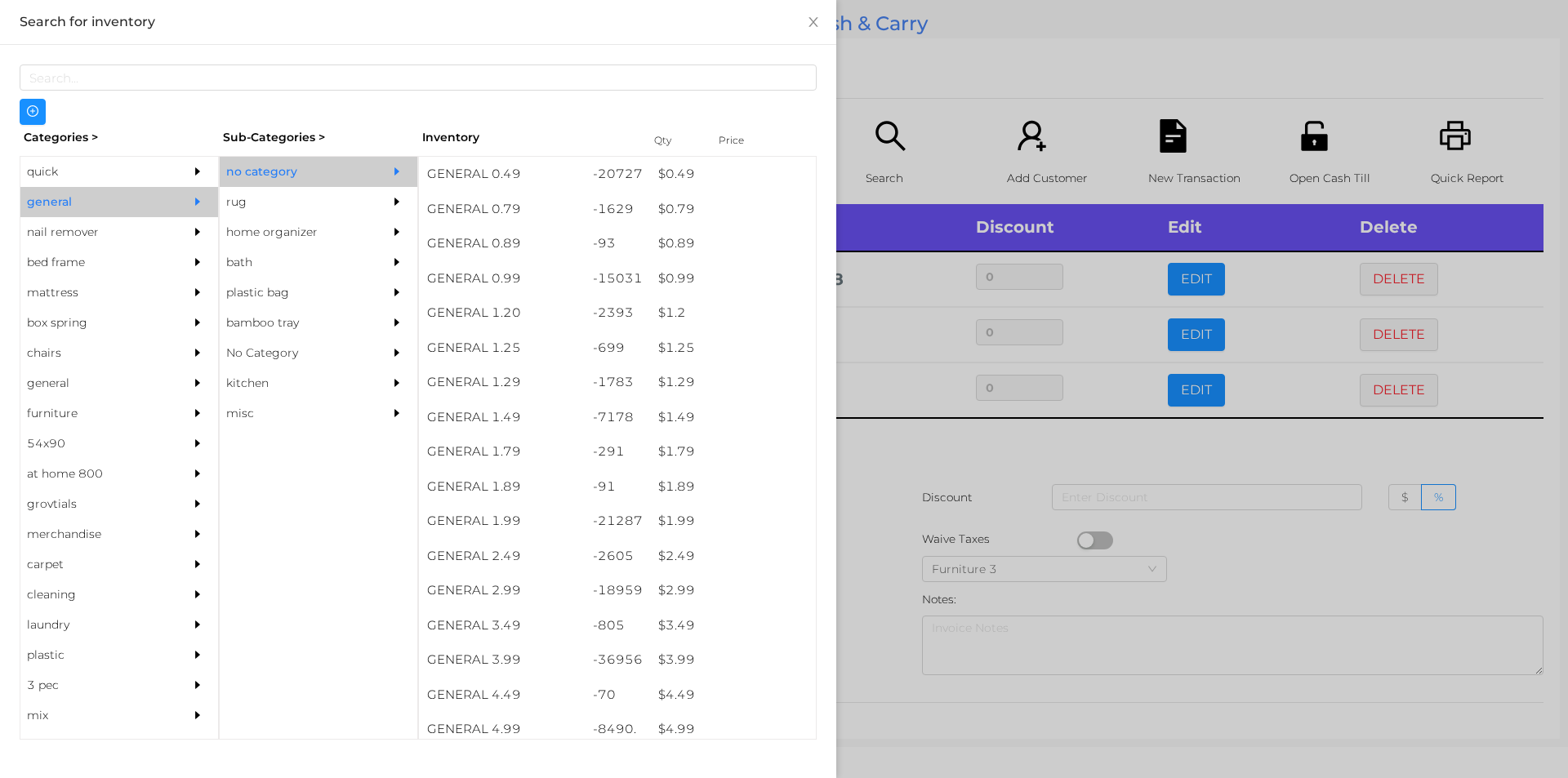
click at [869, 549] on div at bounding box center [784, 389] width 1568 height 778
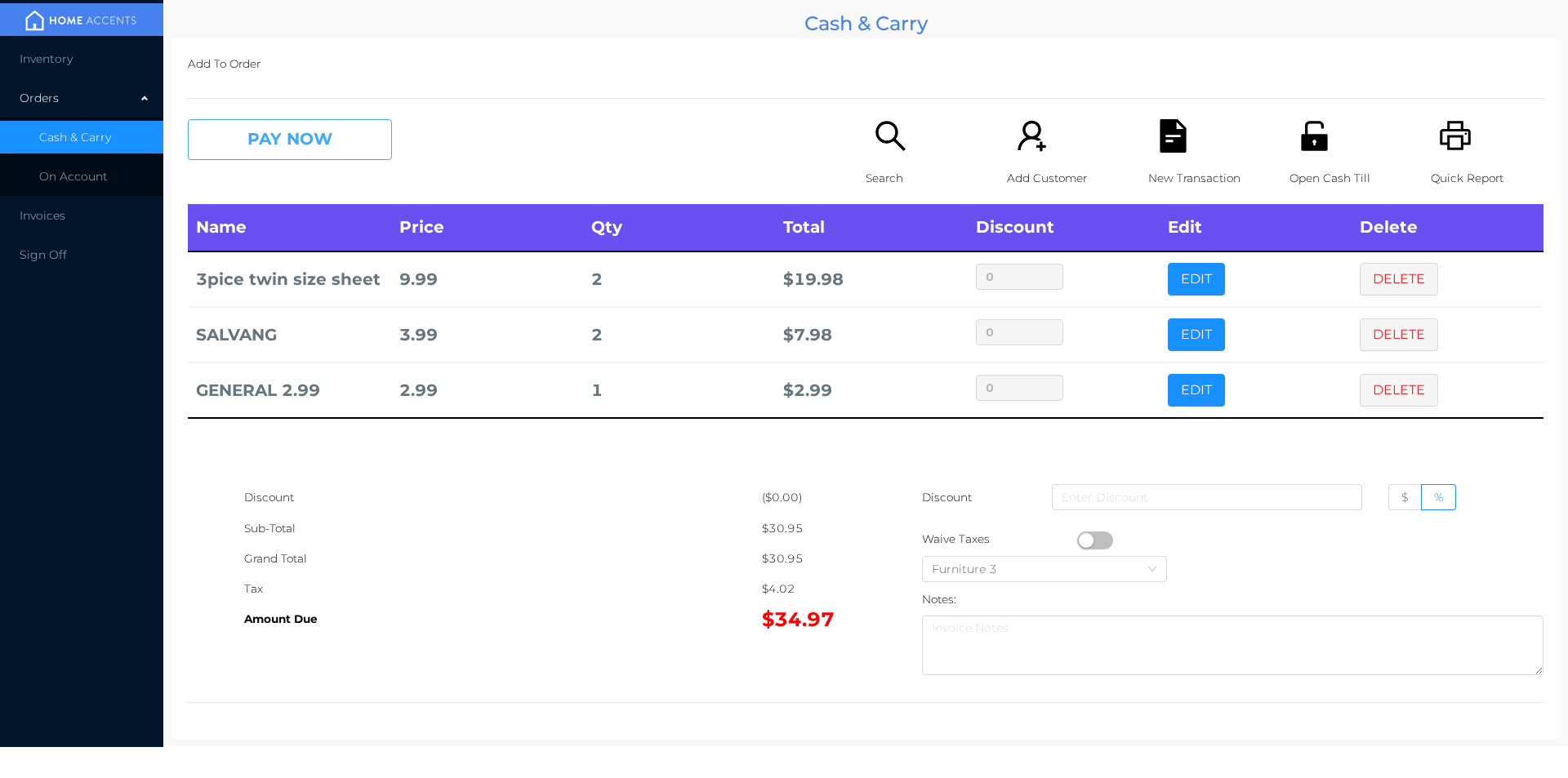
click at [251, 146] on button "PAY NOW" at bounding box center [290, 140] width 204 height 41
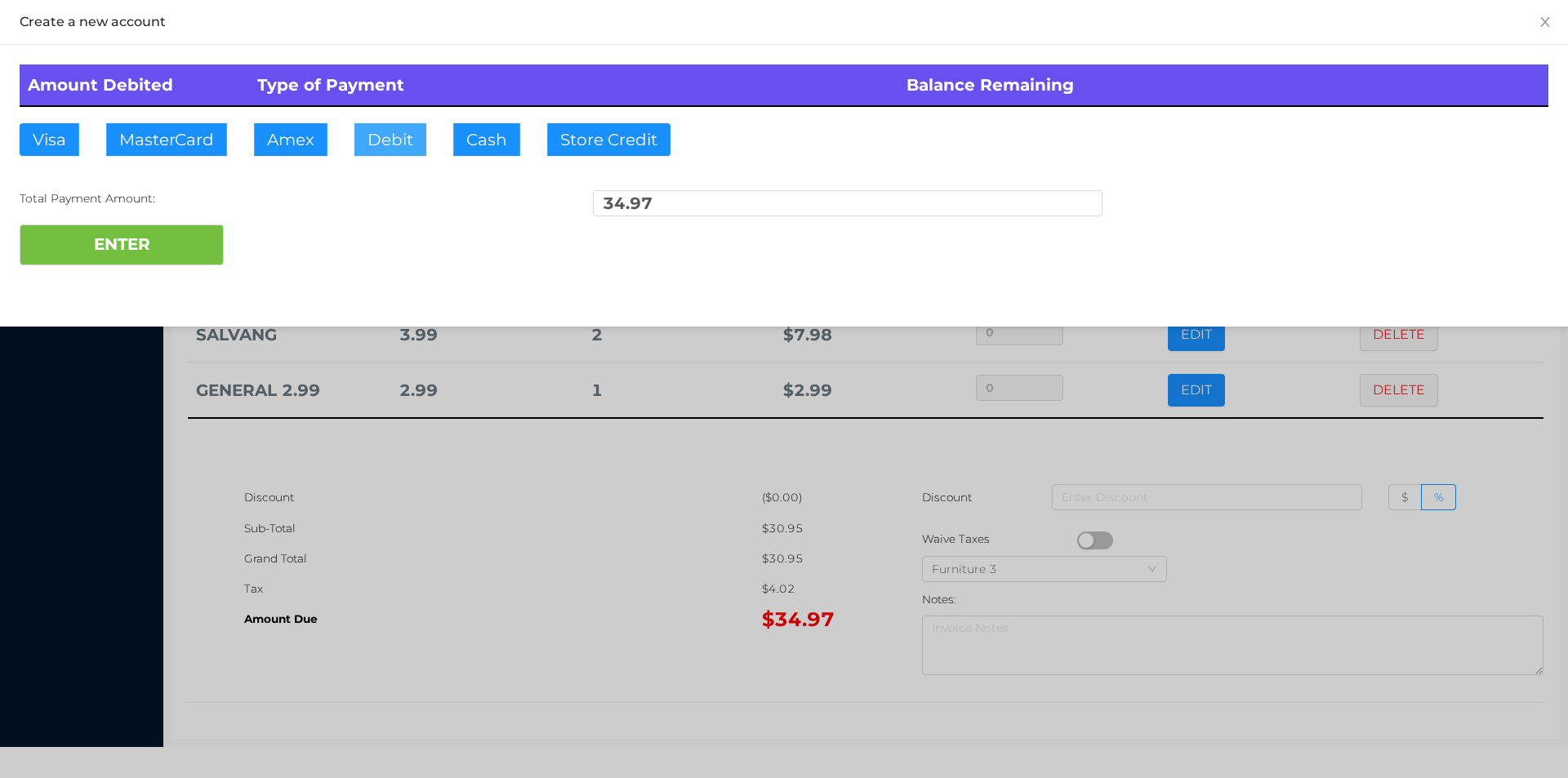
click at [399, 139] on button "Debit" at bounding box center [390, 140] width 72 height 33
click at [137, 227] on button "ENTER" at bounding box center [122, 245] width 204 height 41
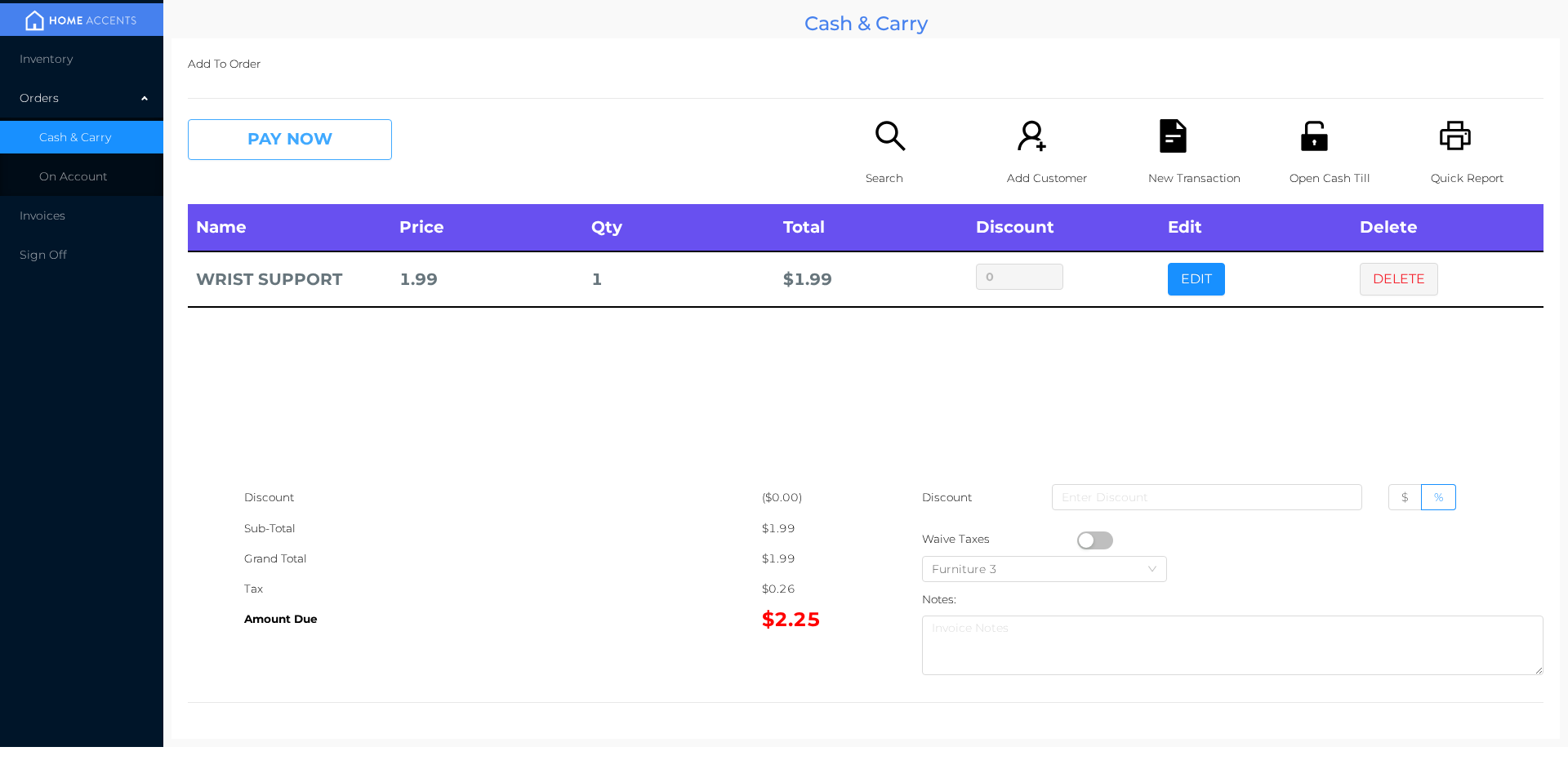
click at [261, 137] on button "PAY NOW" at bounding box center [290, 140] width 204 height 41
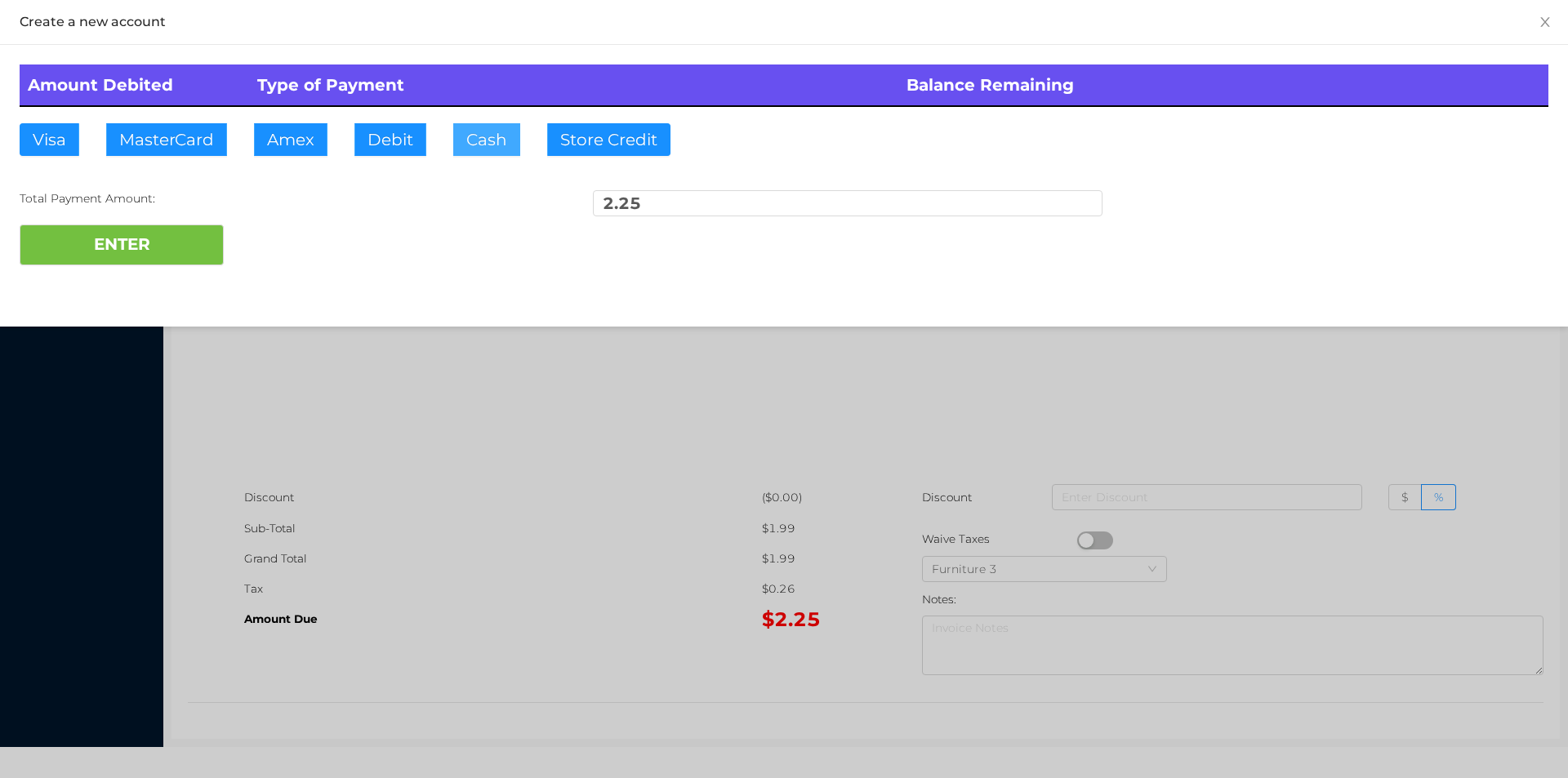
click at [462, 142] on button "Cash" at bounding box center [487, 140] width 67 height 33
click at [130, 254] on button "ENTER" at bounding box center [122, 245] width 204 height 41
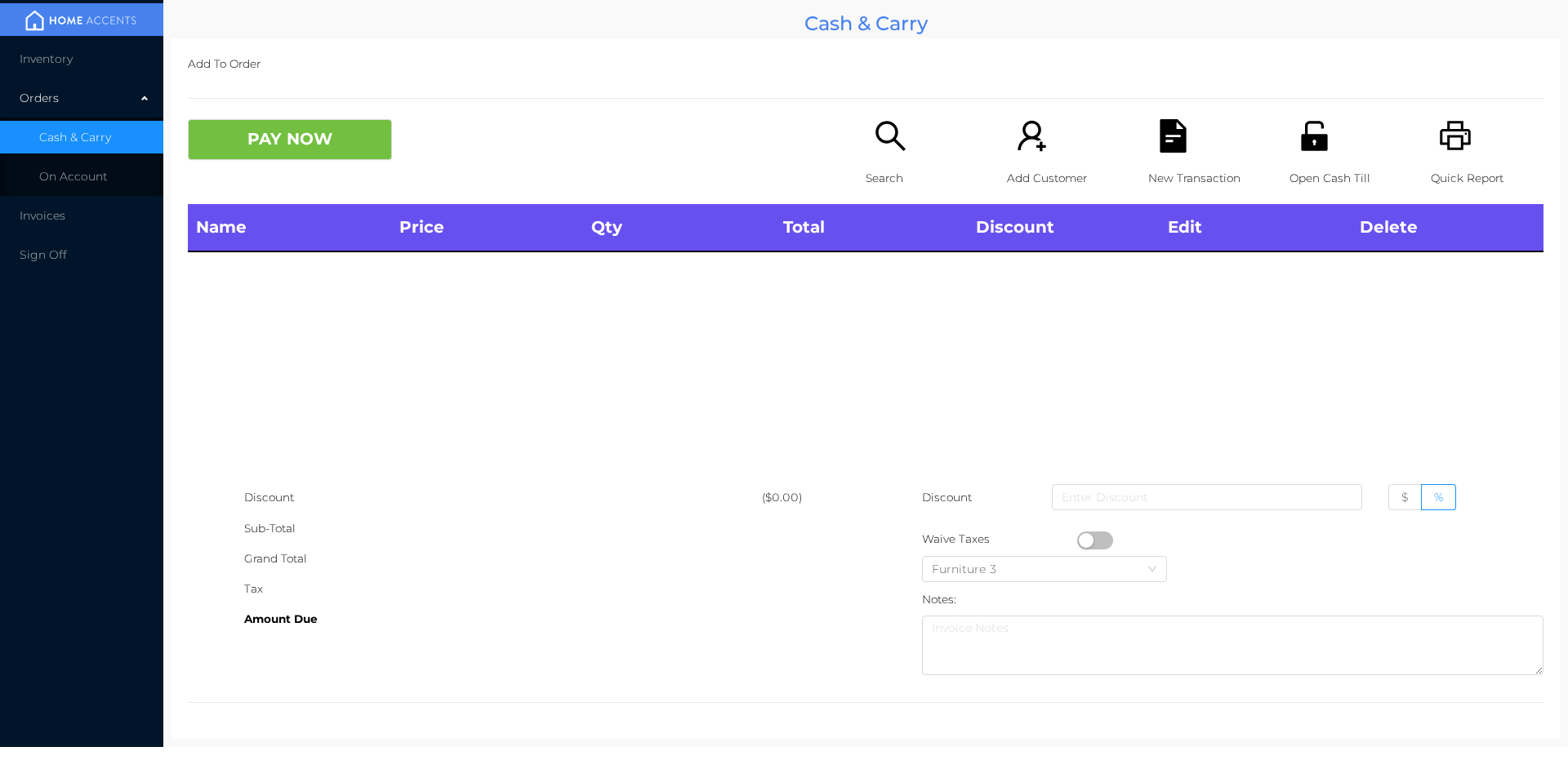
click at [887, 151] on icon "icon: search" at bounding box center [890, 136] width 34 height 34
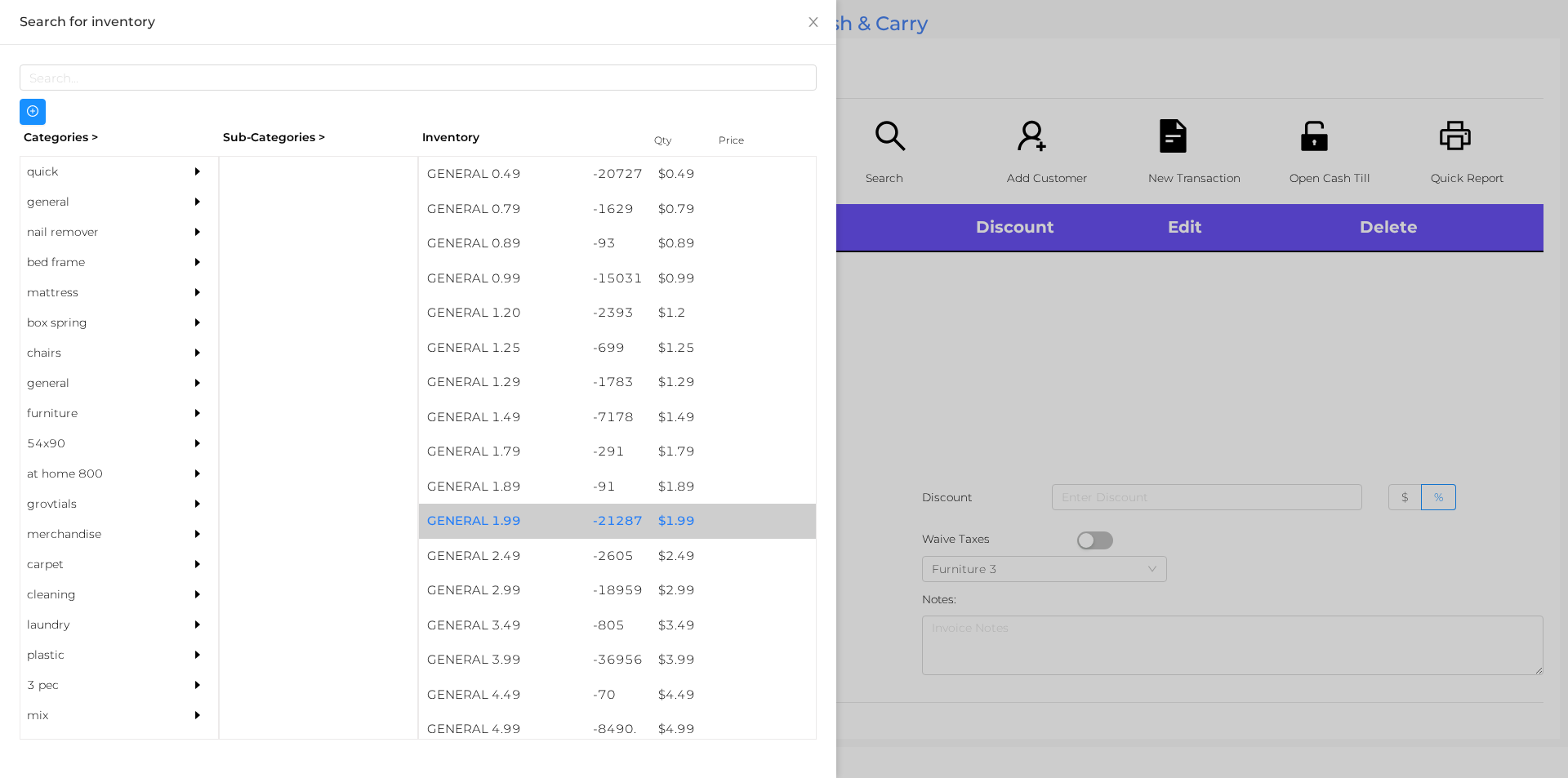
click at [681, 517] on div "$ 1.99" at bounding box center [733, 521] width 166 height 35
click at [681, 519] on div "$ 1.99" at bounding box center [733, 521] width 166 height 35
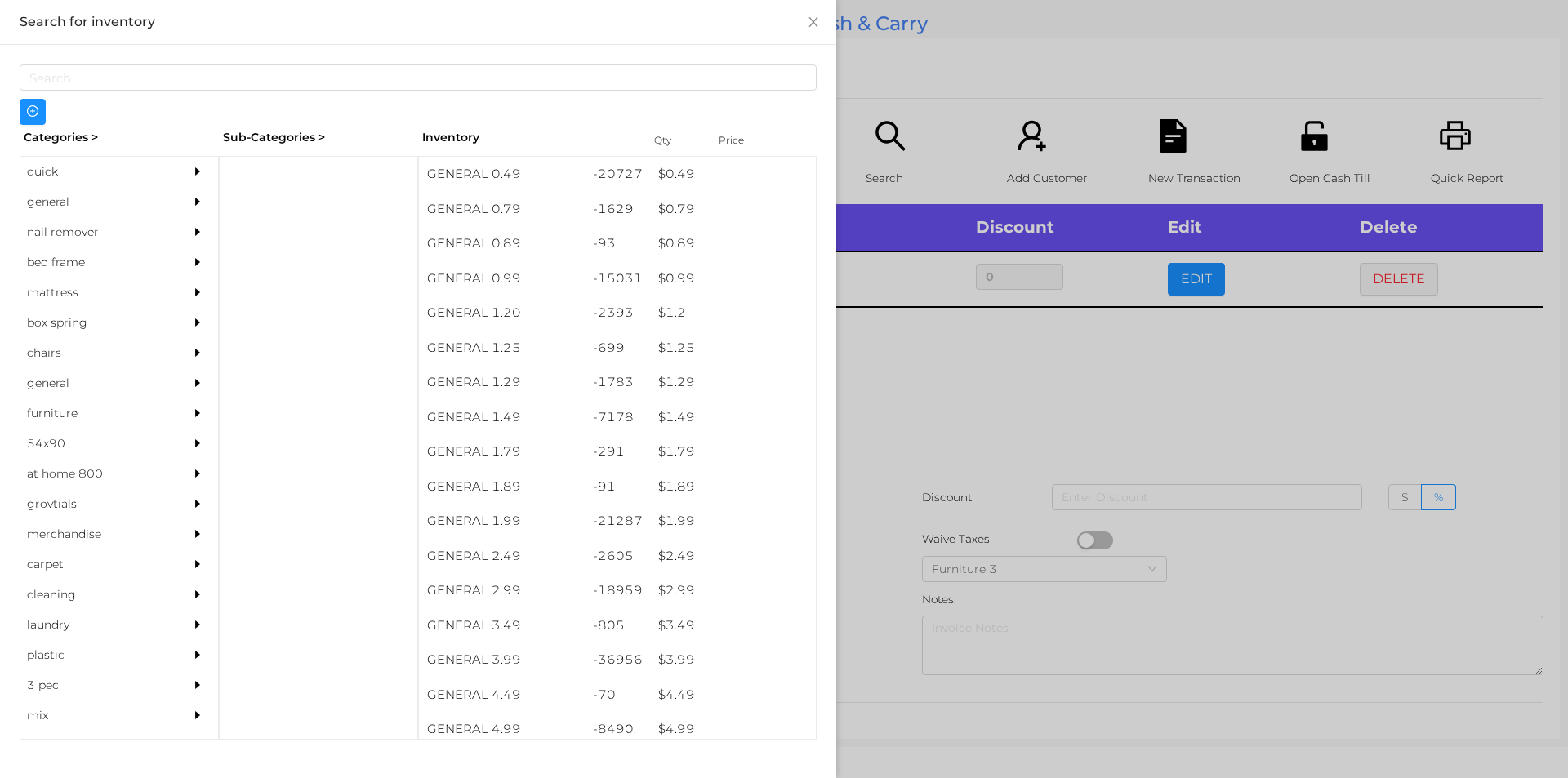
click at [888, 416] on div at bounding box center [784, 389] width 1568 height 778
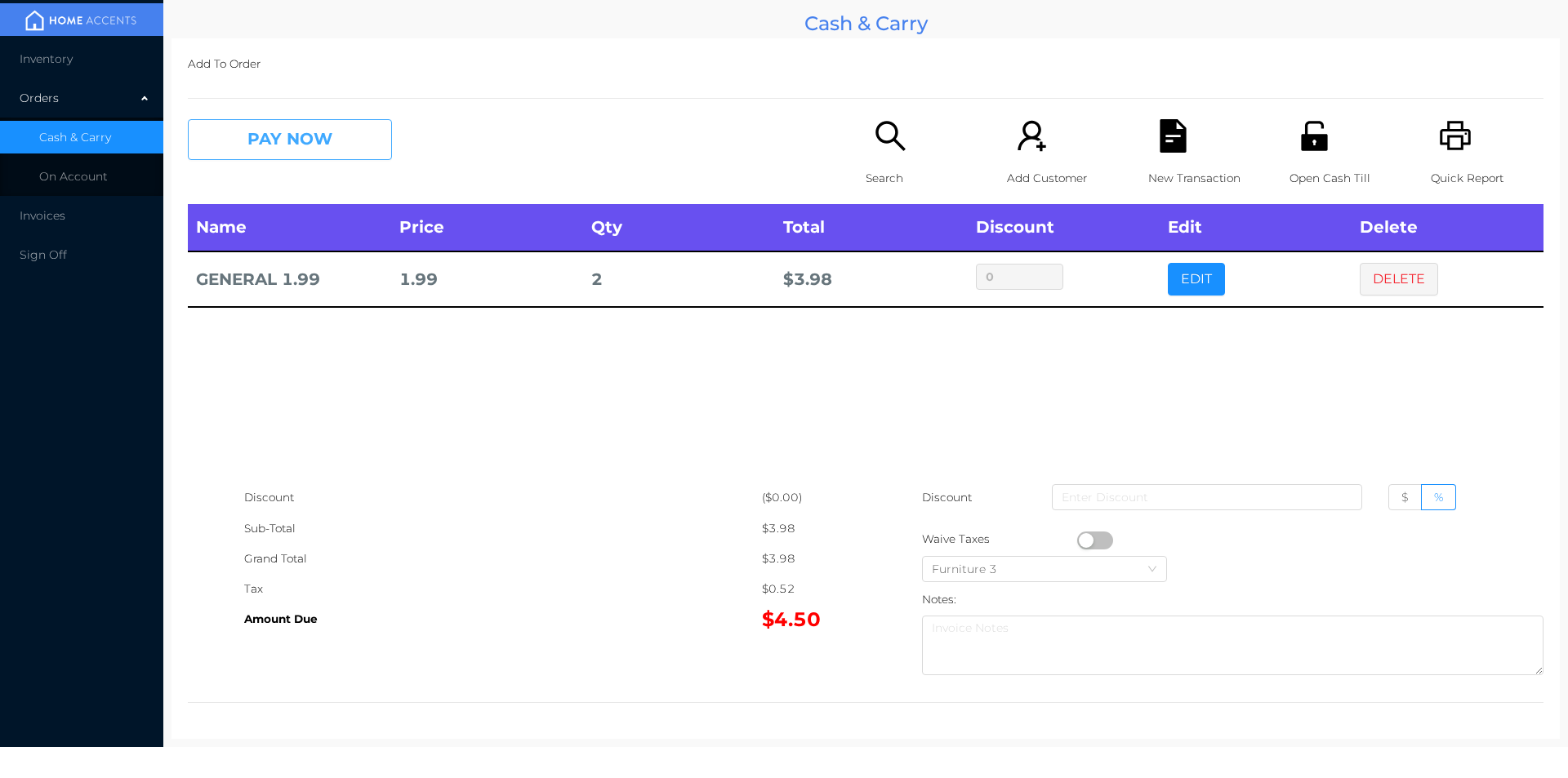
click at [281, 151] on button "PAY NOW" at bounding box center [290, 140] width 204 height 41
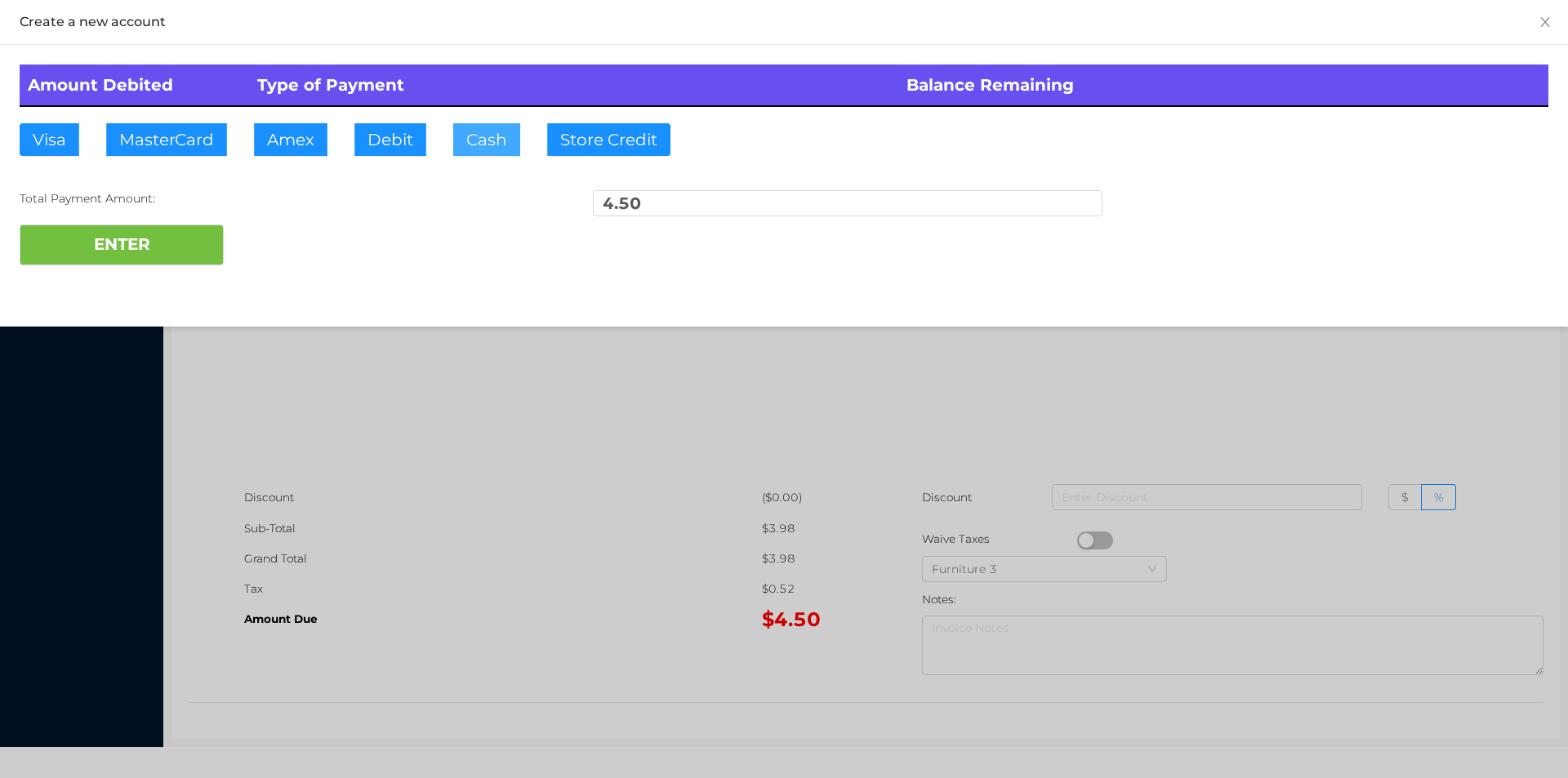
click at [465, 146] on button "Cash" at bounding box center [487, 140] width 67 height 33
type input "5."
click at [134, 250] on button "ENTER" at bounding box center [122, 245] width 204 height 41
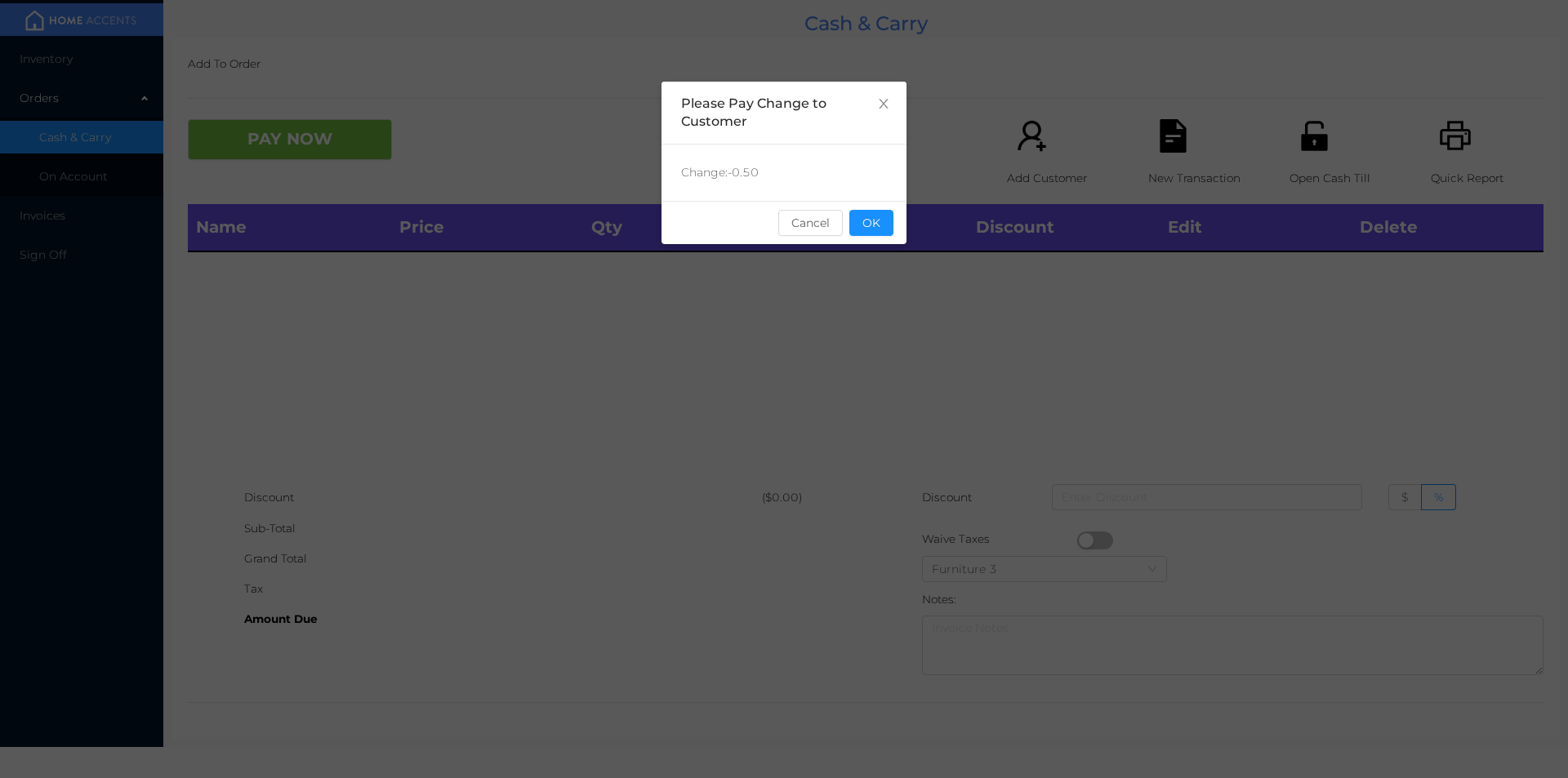
click at [883, 235] on button "OK" at bounding box center [871, 223] width 44 height 26
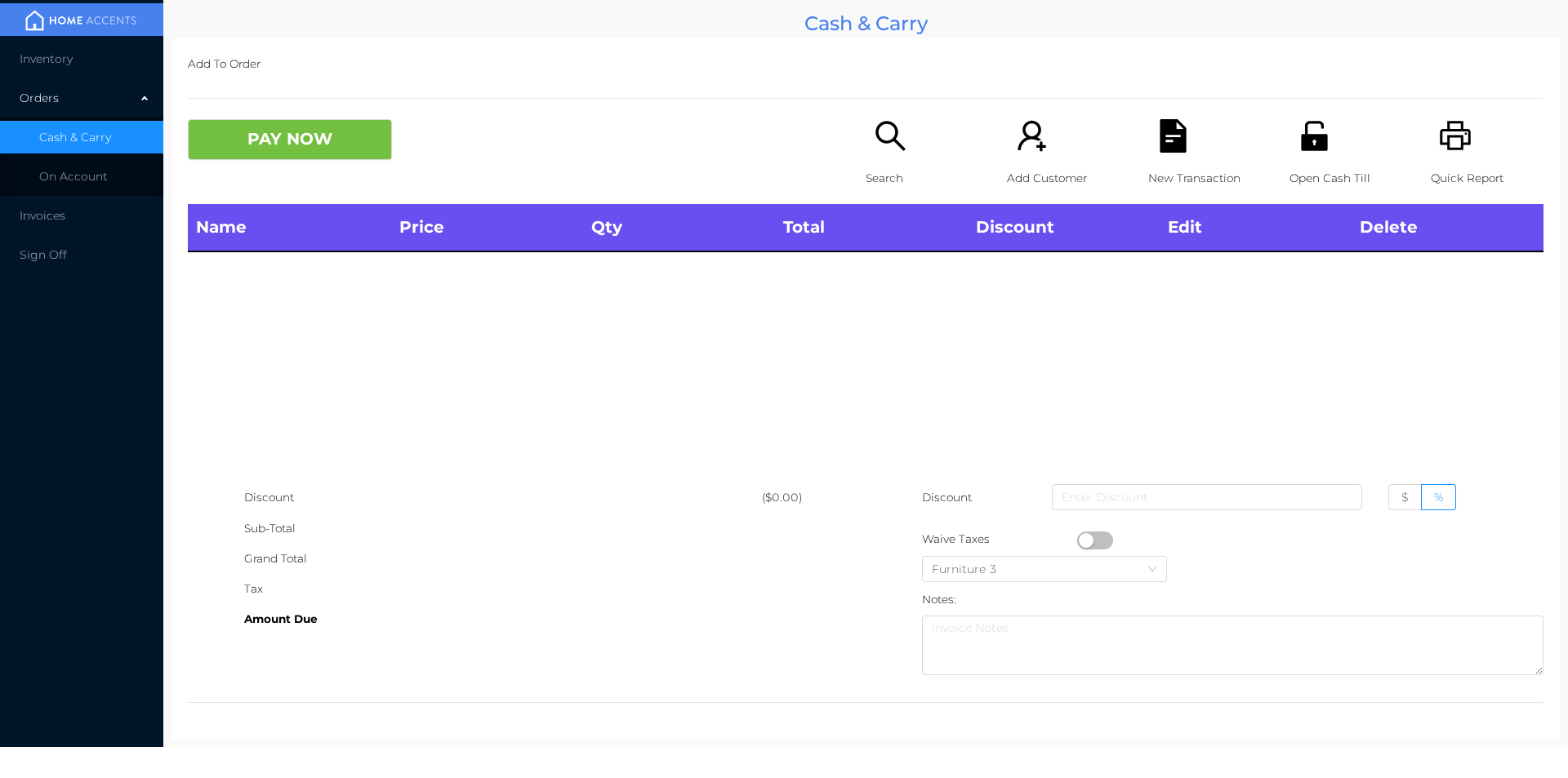
click at [1332, 156] on div "Open Cash Till" at bounding box center [1346, 162] width 113 height 85
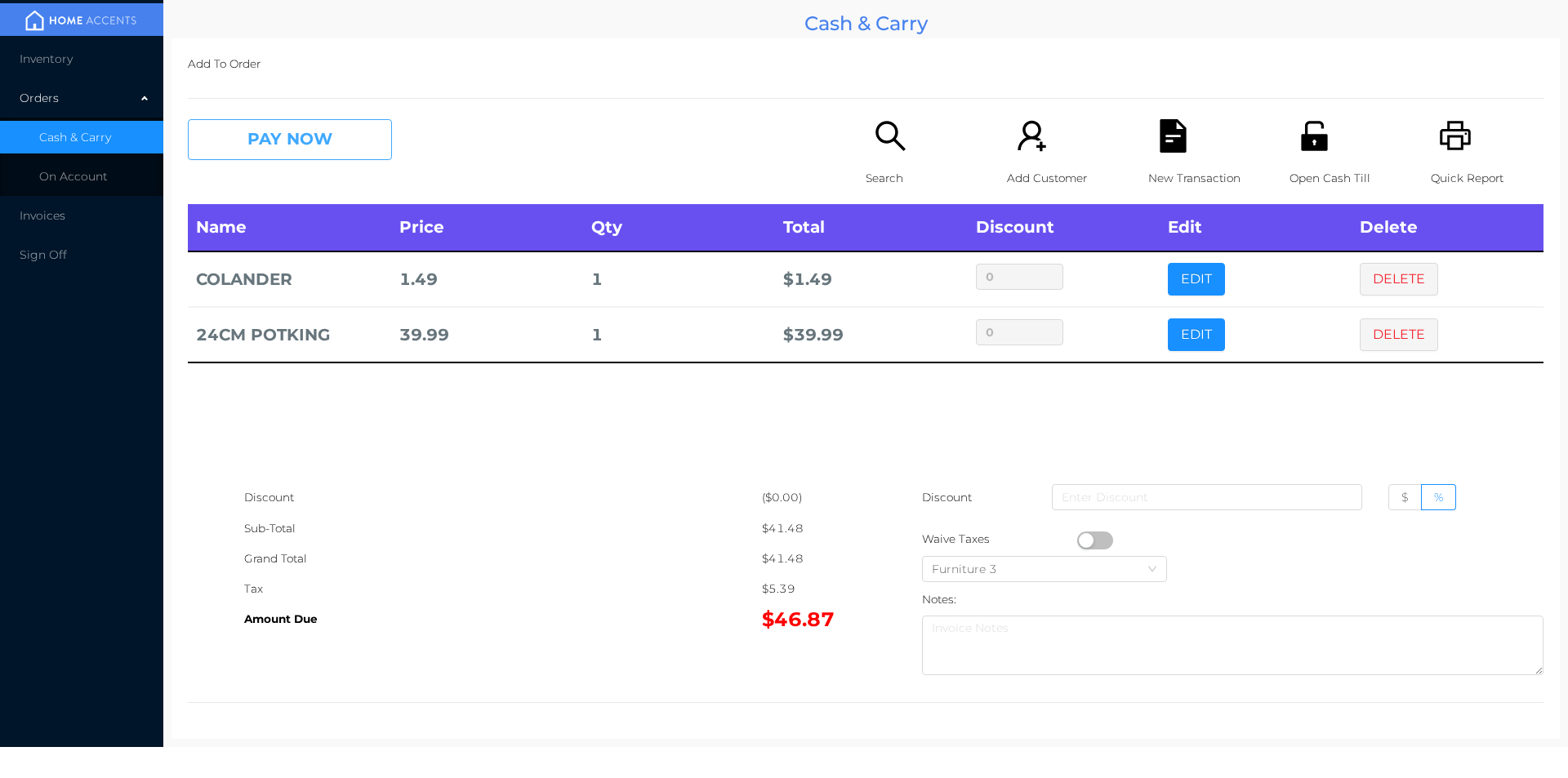
click at [267, 154] on button "PAY NOW" at bounding box center [290, 140] width 204 height 41
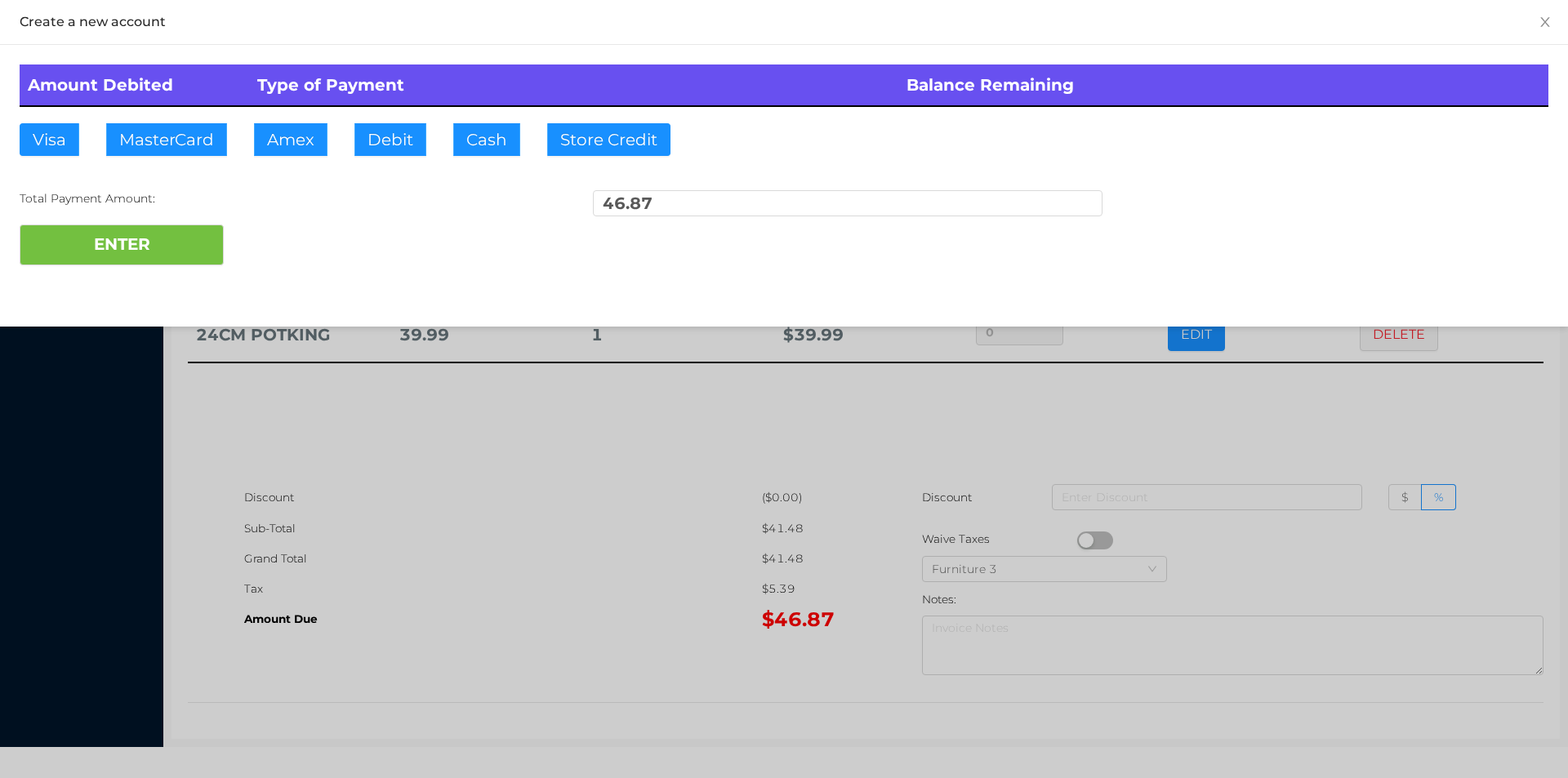
click at [276, 245] on div "ENTER" at bounding box center [784, 245] width 1529 height 41
click at [501, 484] on div at bounding box center [784, 389] width 1568 height 778
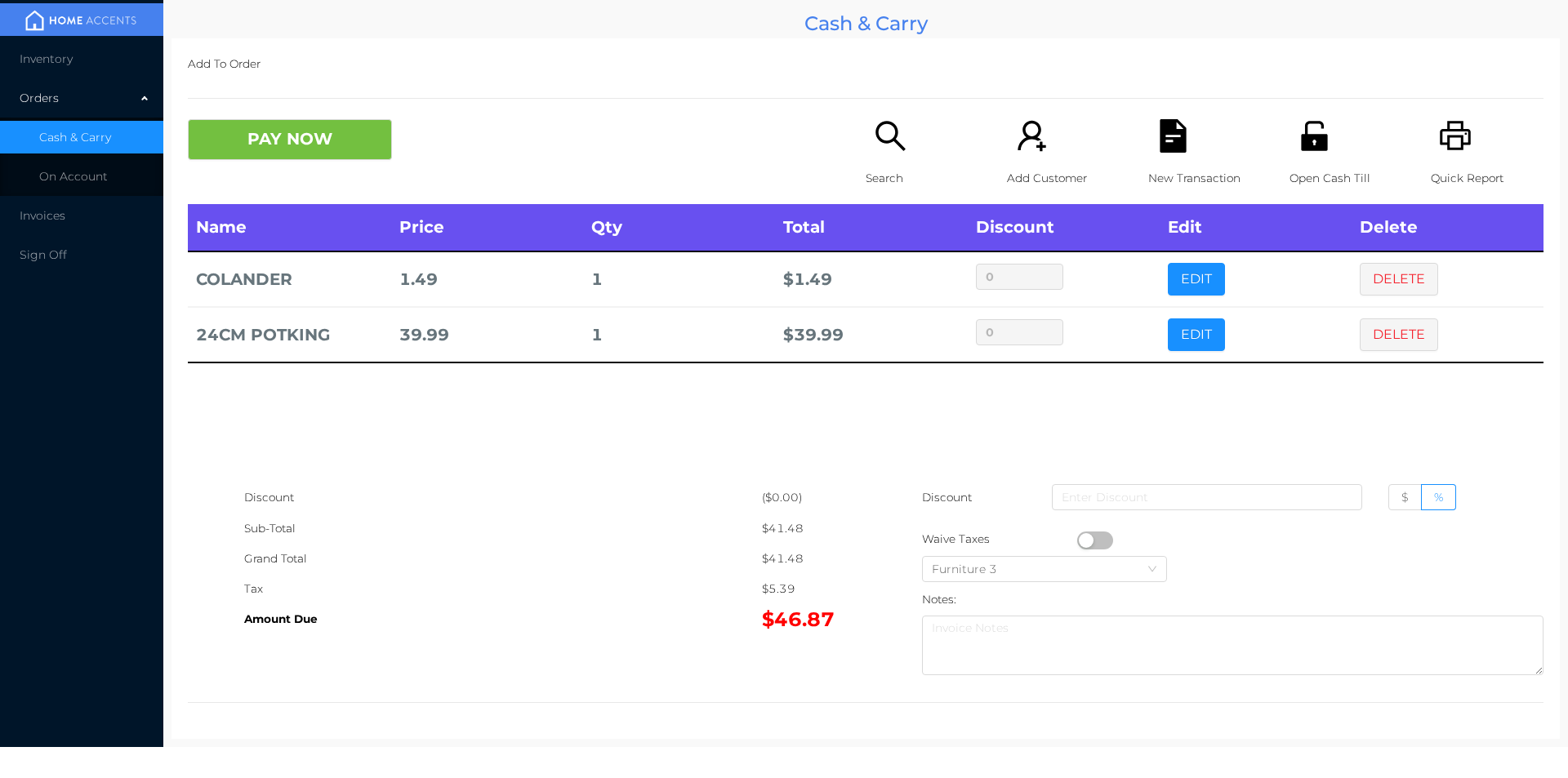
click at [1161, 159] on div "New Transaction" at bounding box center [1204, 162] width 113 height 85
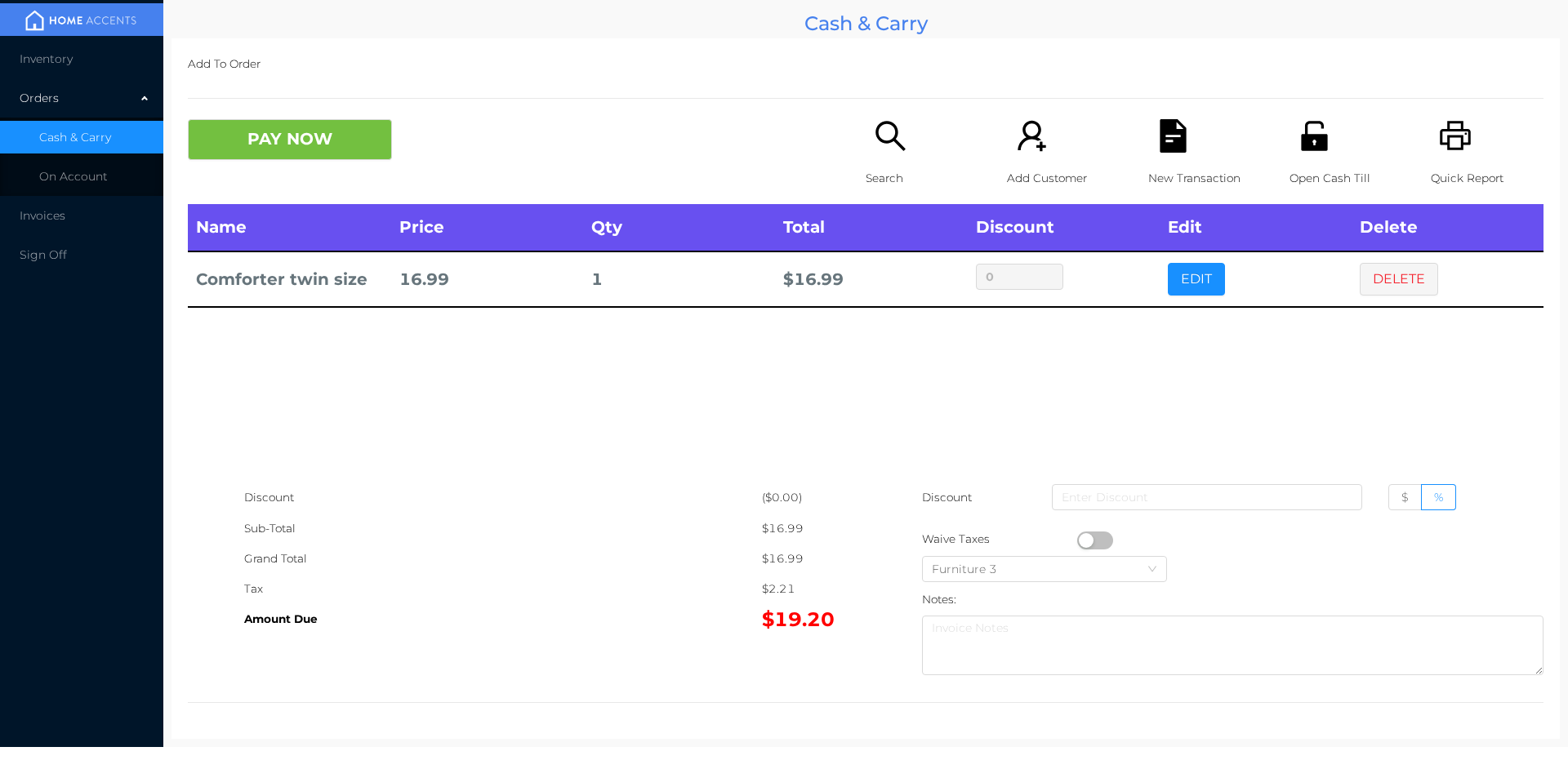
click at [275, 139] on button "PAY NOW" at bounding box center [290, 140] width 204 height 41
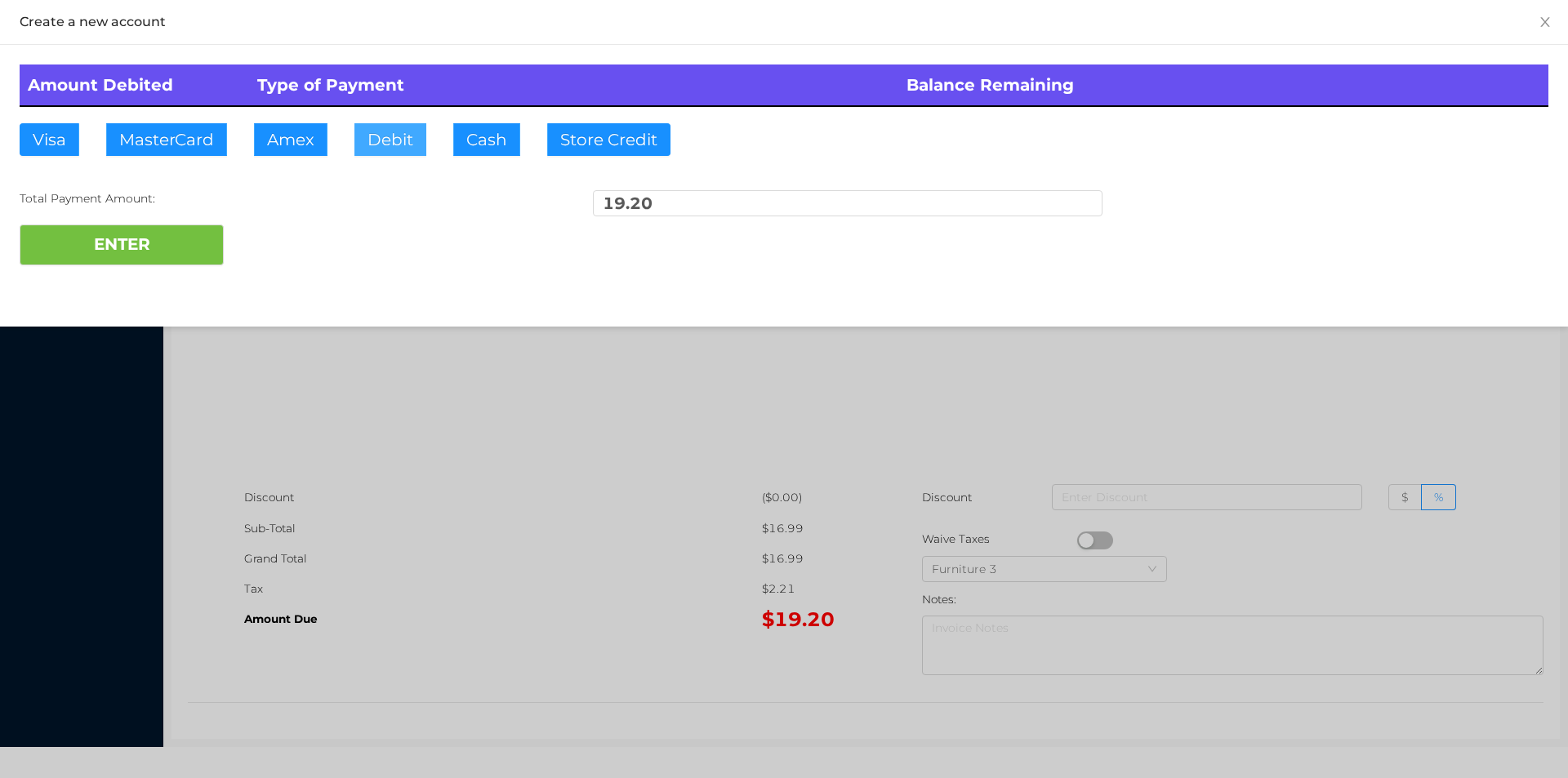
click at [389, 138] on button "Debit" at bounding box center [390, 140] width 72 height 33
click at [164, 262] on button "ENTER" at bounding box center [122, 245] width 204 height 41
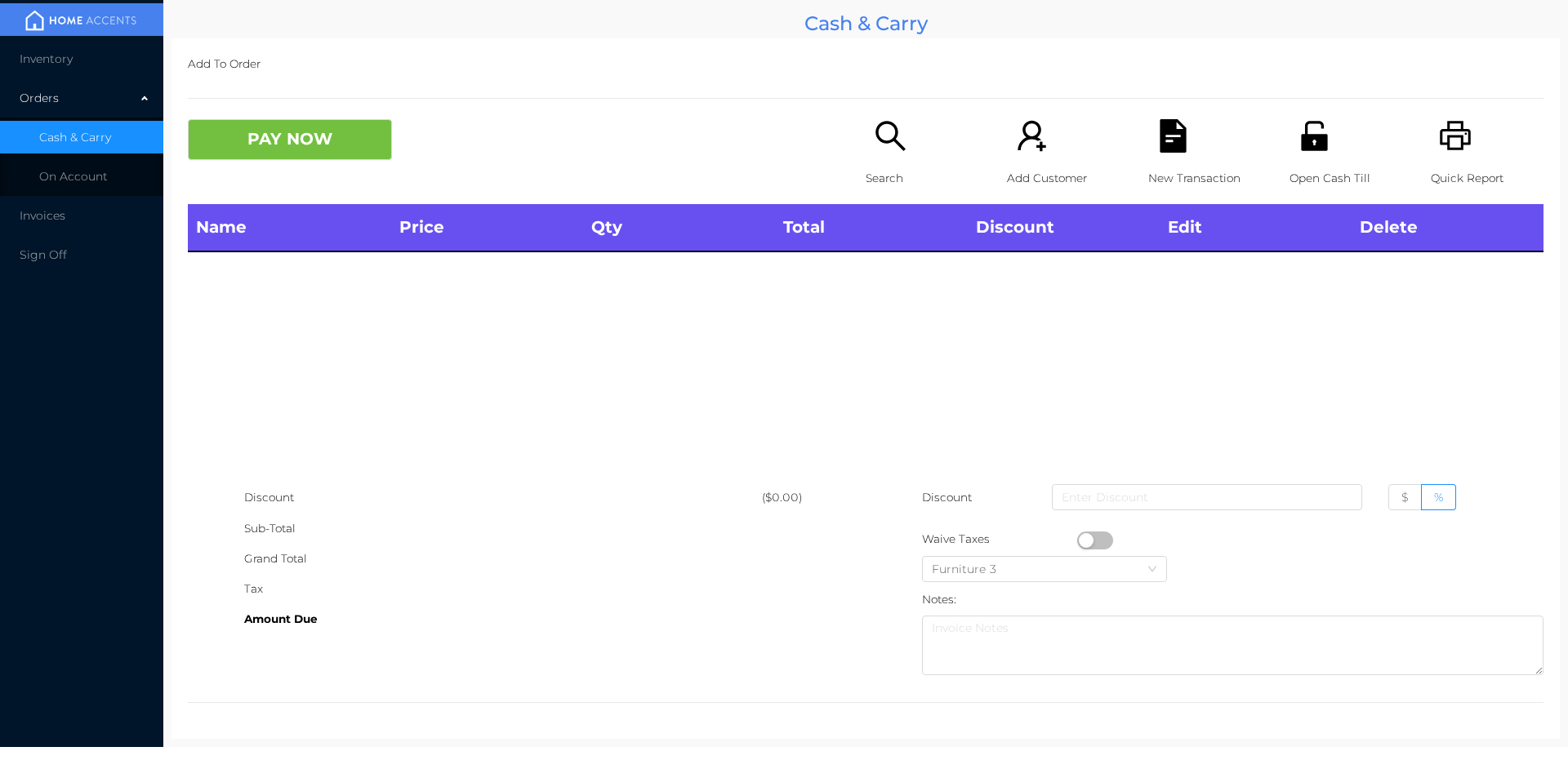
click at [887, 144] on icon "icon: search" at bounding box center [890, 136] width 34 height 34
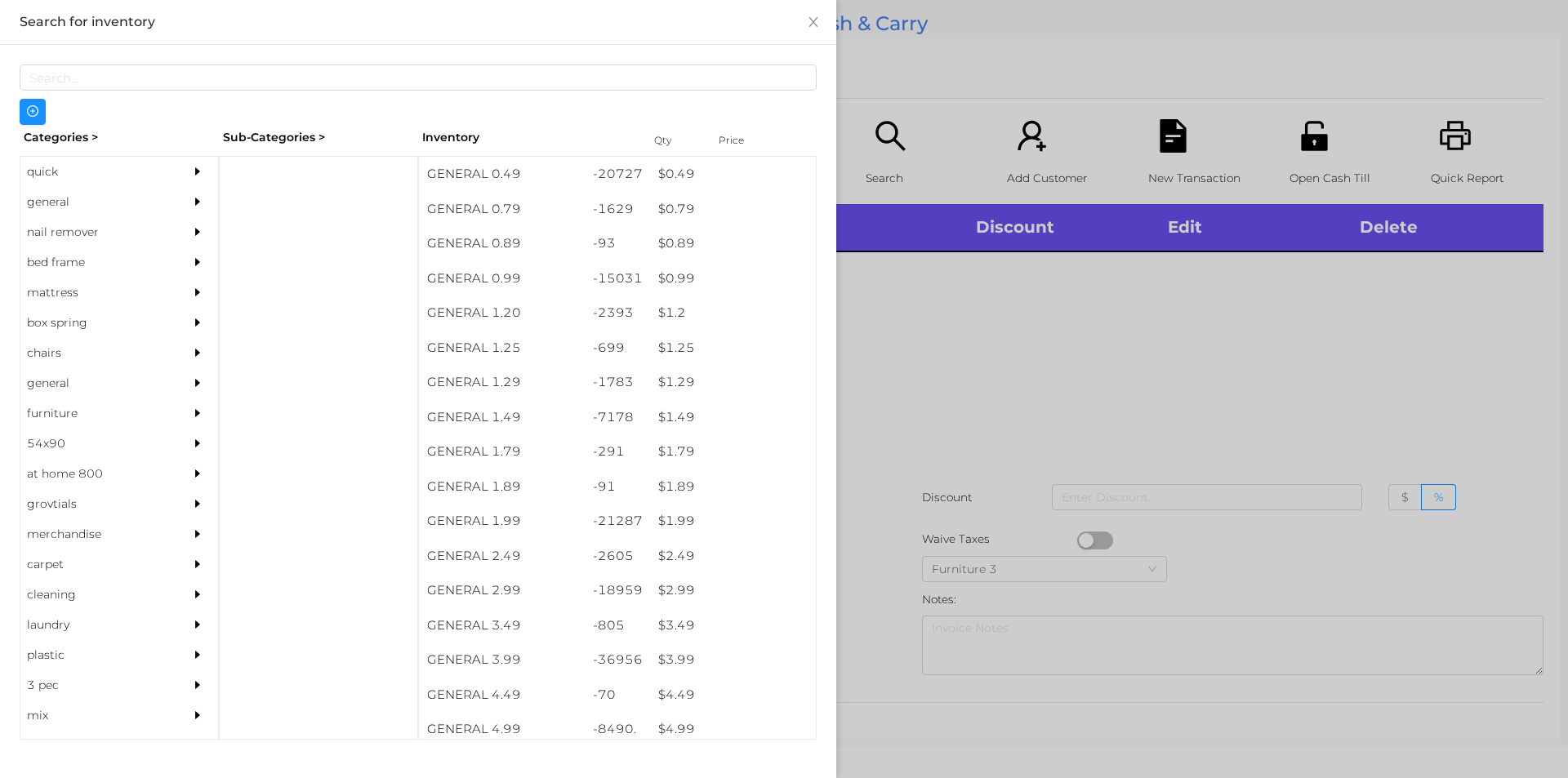
click at [49, 177] on div "quick" at bounding box center [95, 172] width 149 height 30
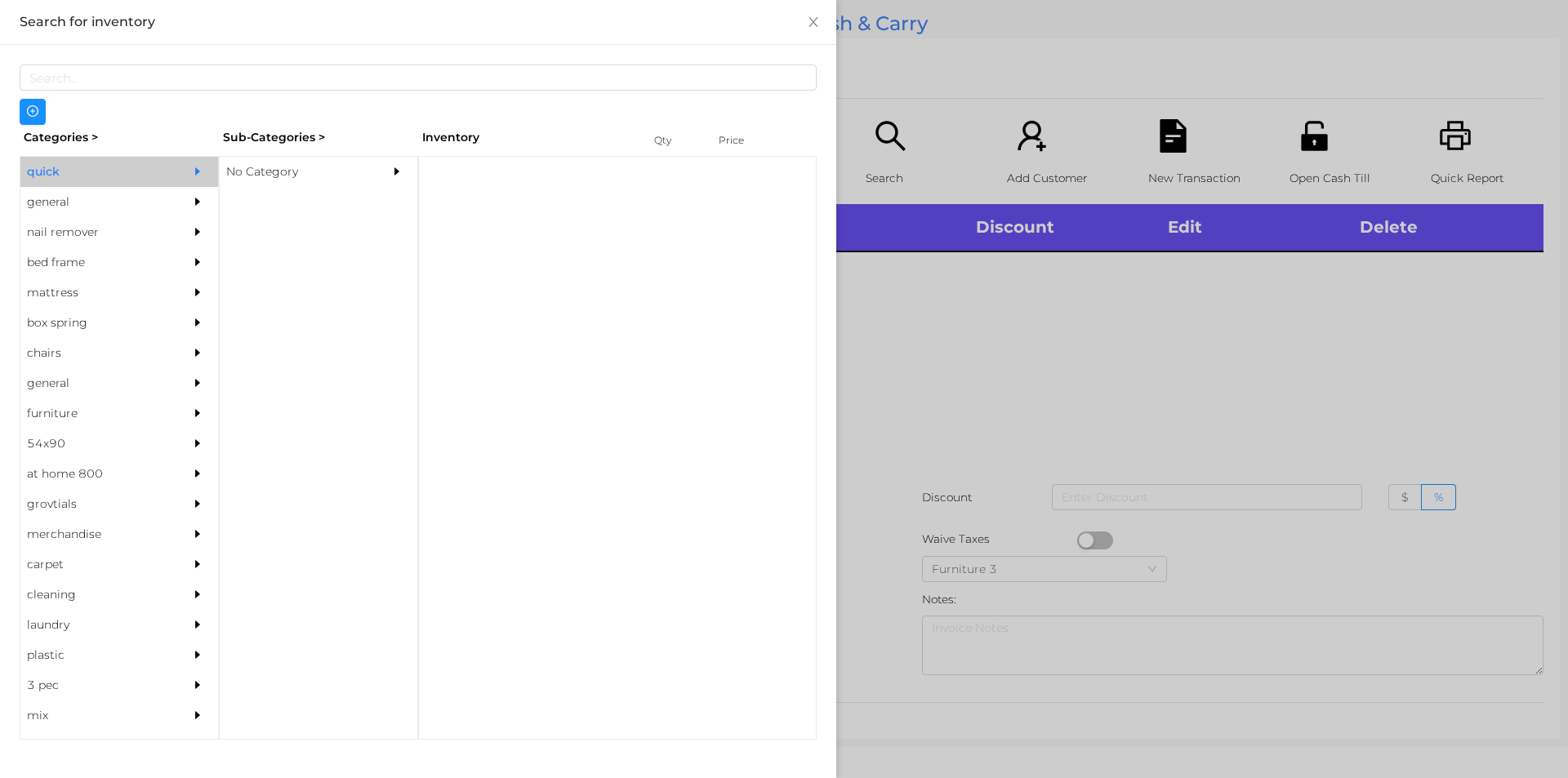
click at [248, 169] on div "No Category" at bounding box center [294, 172] width 149 height 30
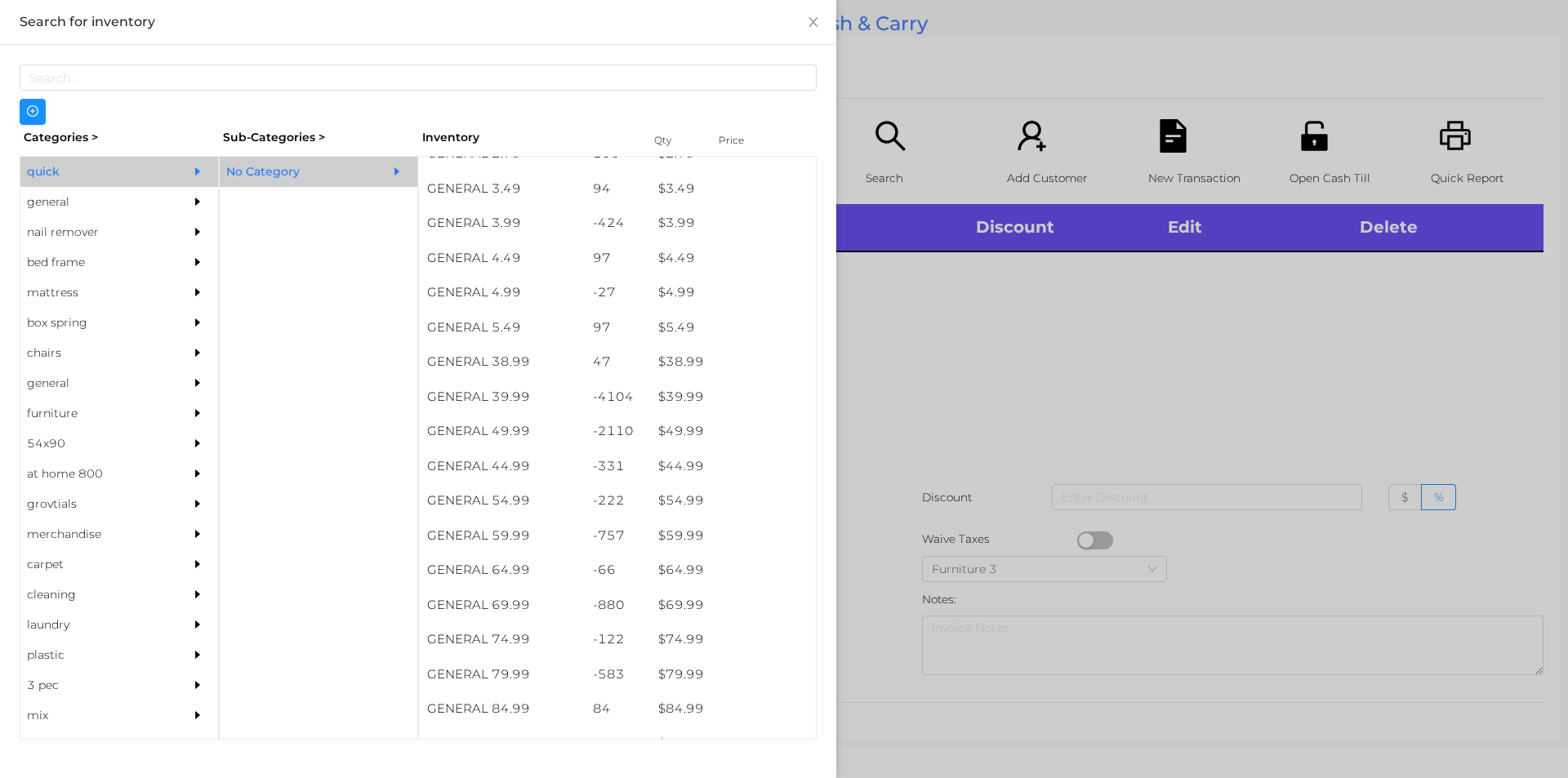
scroll to position [717, 0]
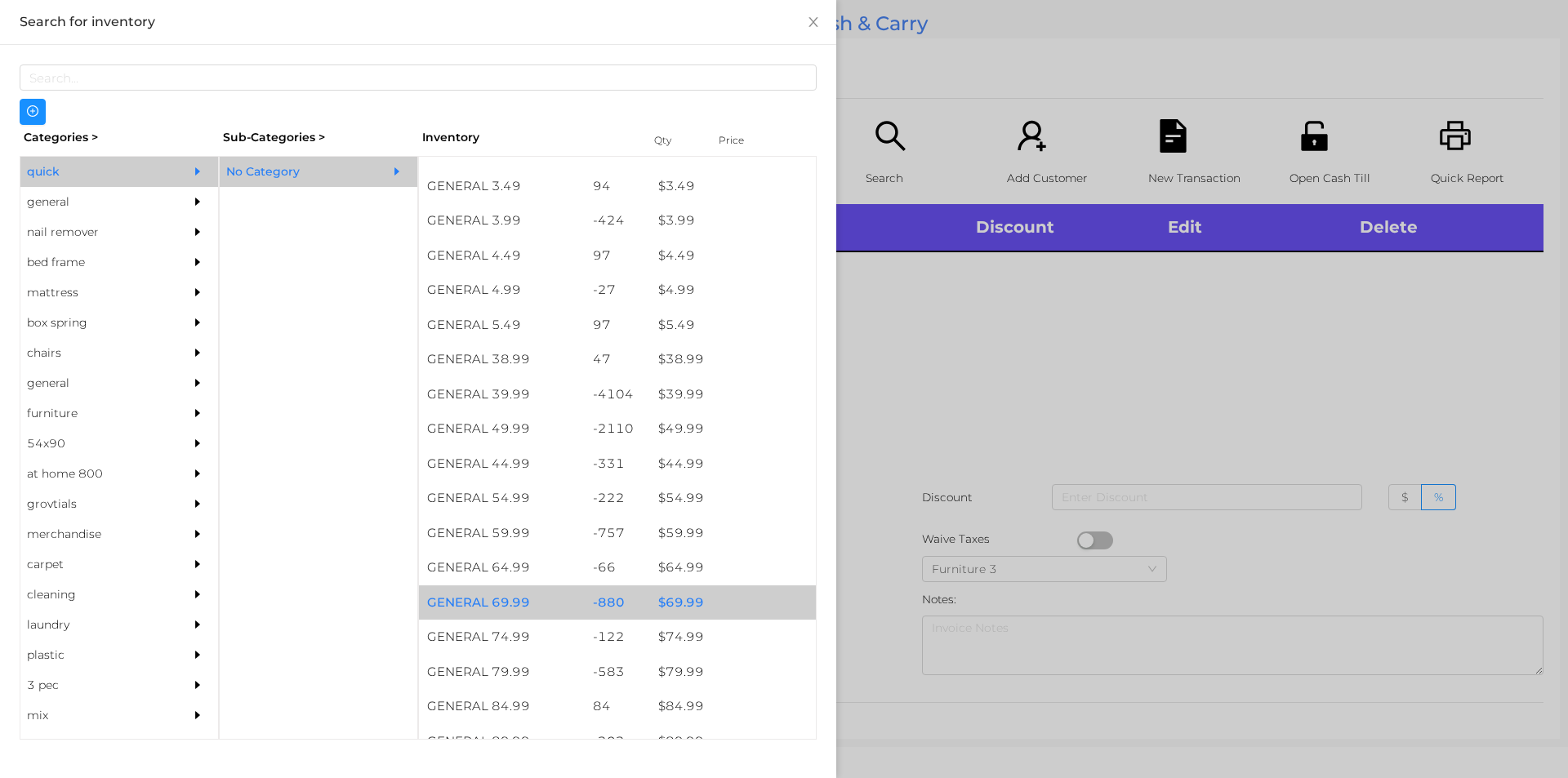
click at [681, 605] on div "$ 69.99" at bounding box center [733, 603] width 166 height 35
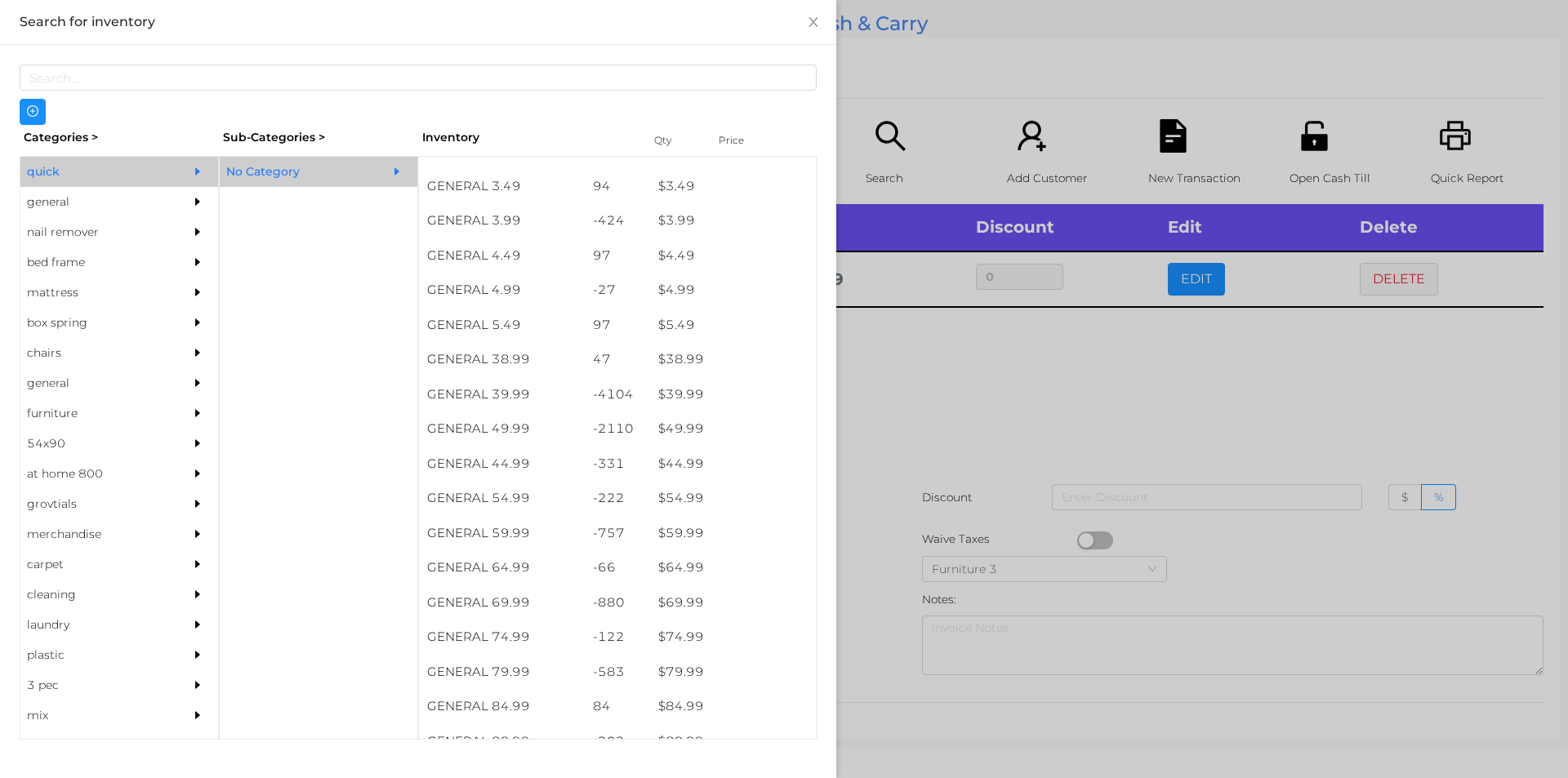
click at [921, 388] on div at bounding box center [784, 389] width 1568 height 778
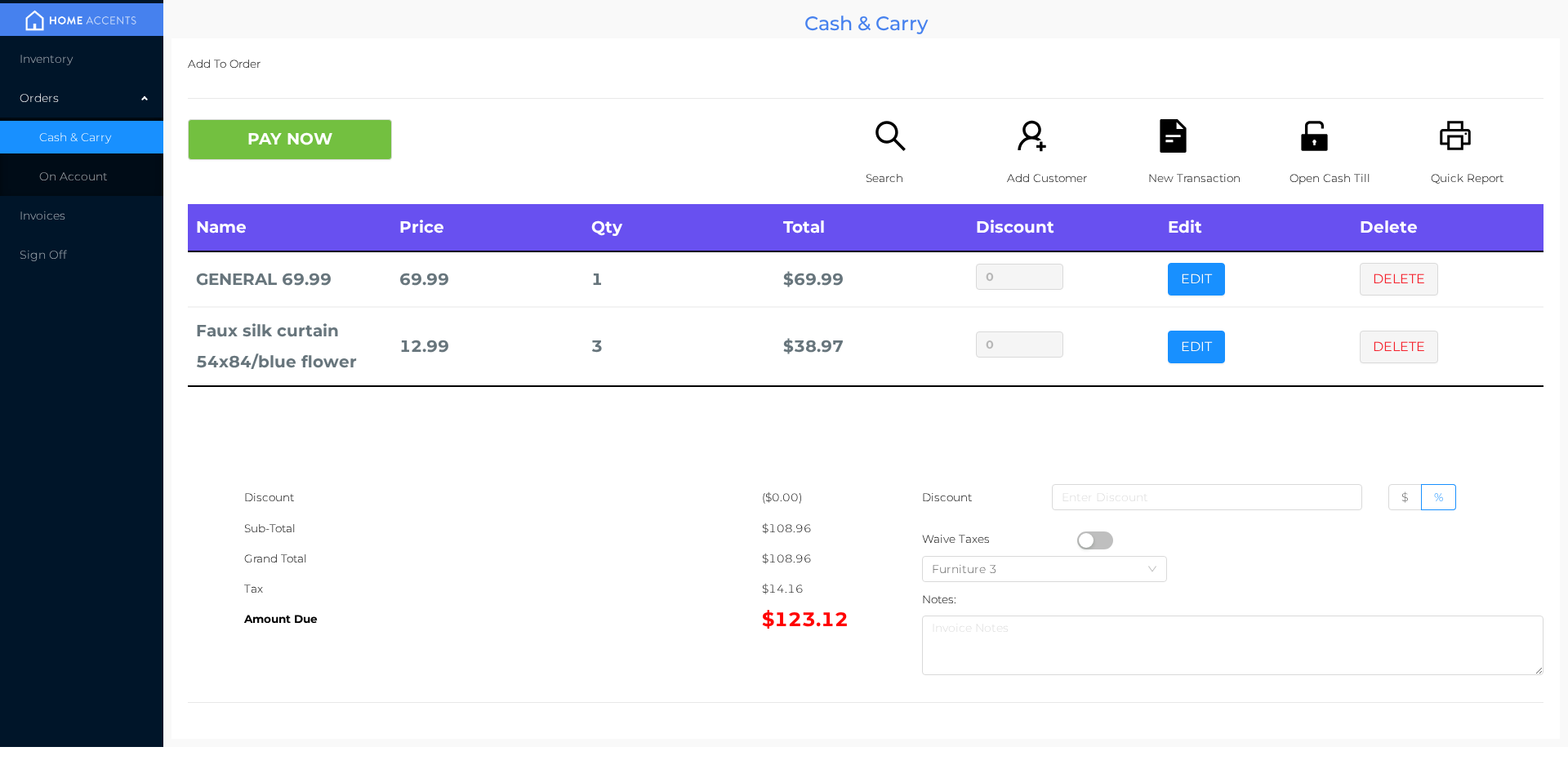
click at [1313, 148] on icon "icon: unlock" at bounding box center [1314, 136] width 26 height 29
click at [317, 137] on button "PAY NOW" at bounding box center [290, 140] width 204 height 41
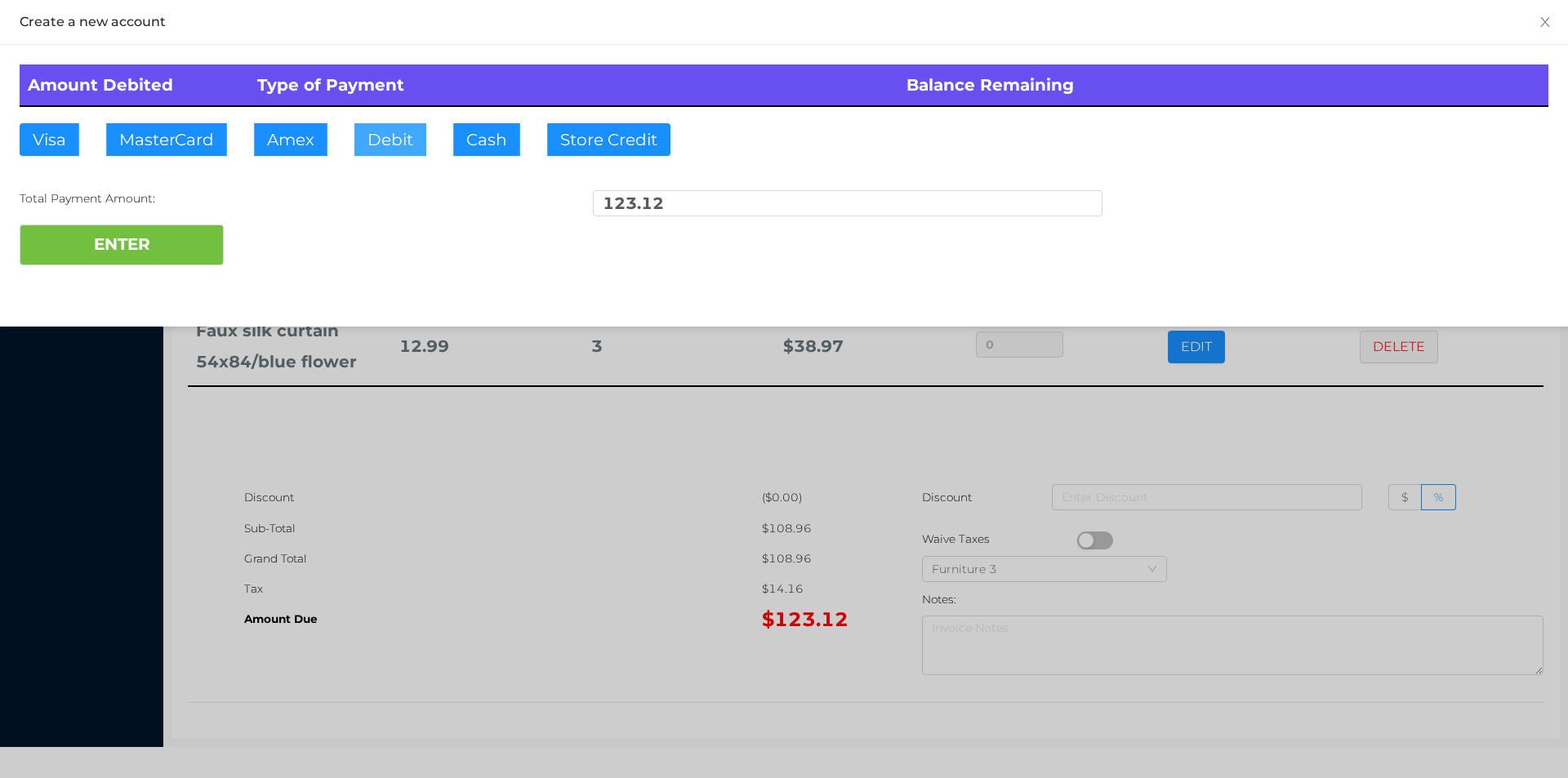
click at [393, 134] on button "Debit" at bounding box center [390, 140] width 72 height 33
click at [189, 236] on button "ENTER" at bounding box center [122, 245] width 204 height 41
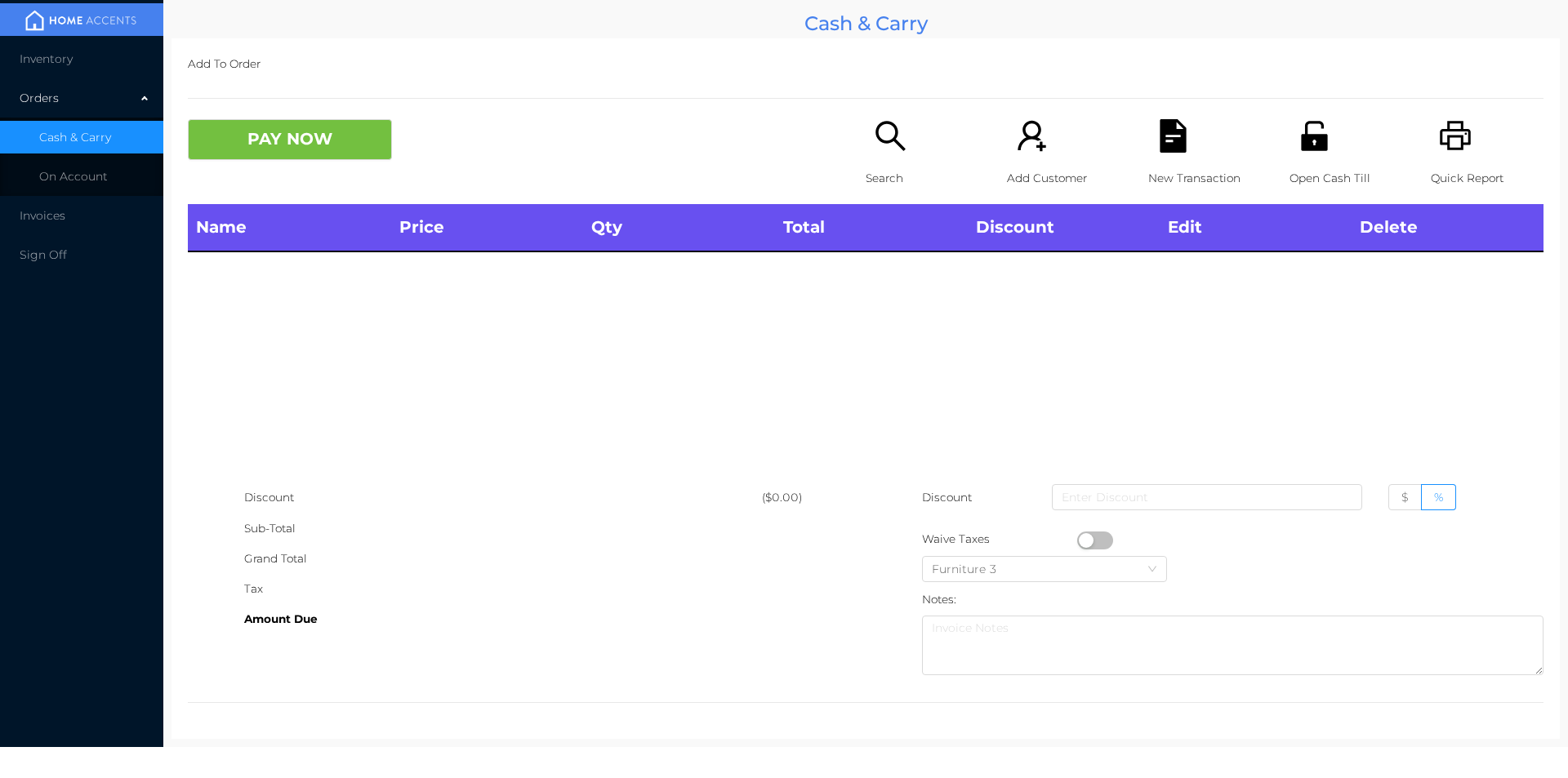
click at [878, 164] on p "Search" at bounding box center [922, 178] width 113 height 30
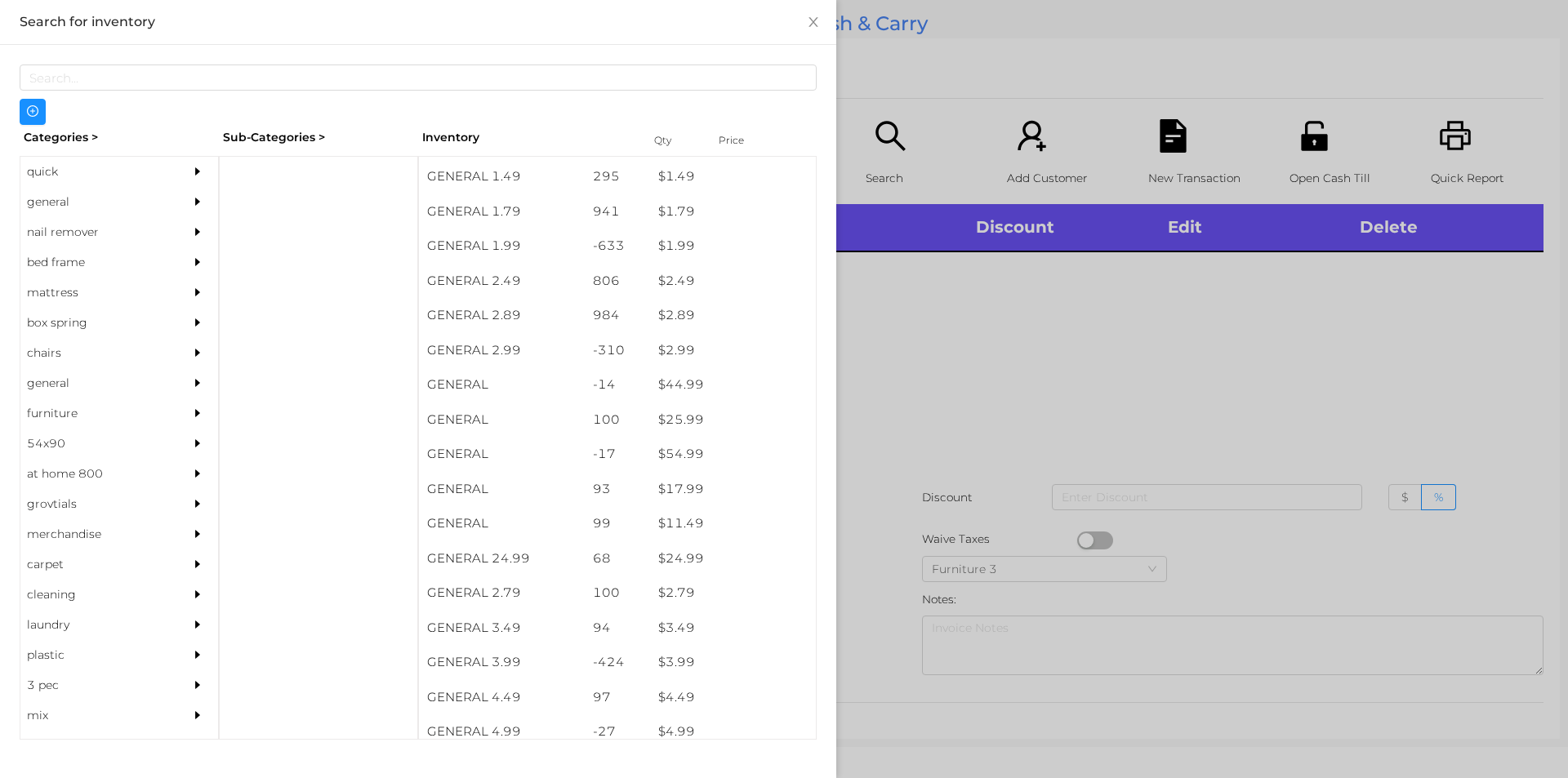
scroll to position [275, 0]
click at [53, 201] on div "general" at bounding box center [95, 202] width 149 height 30
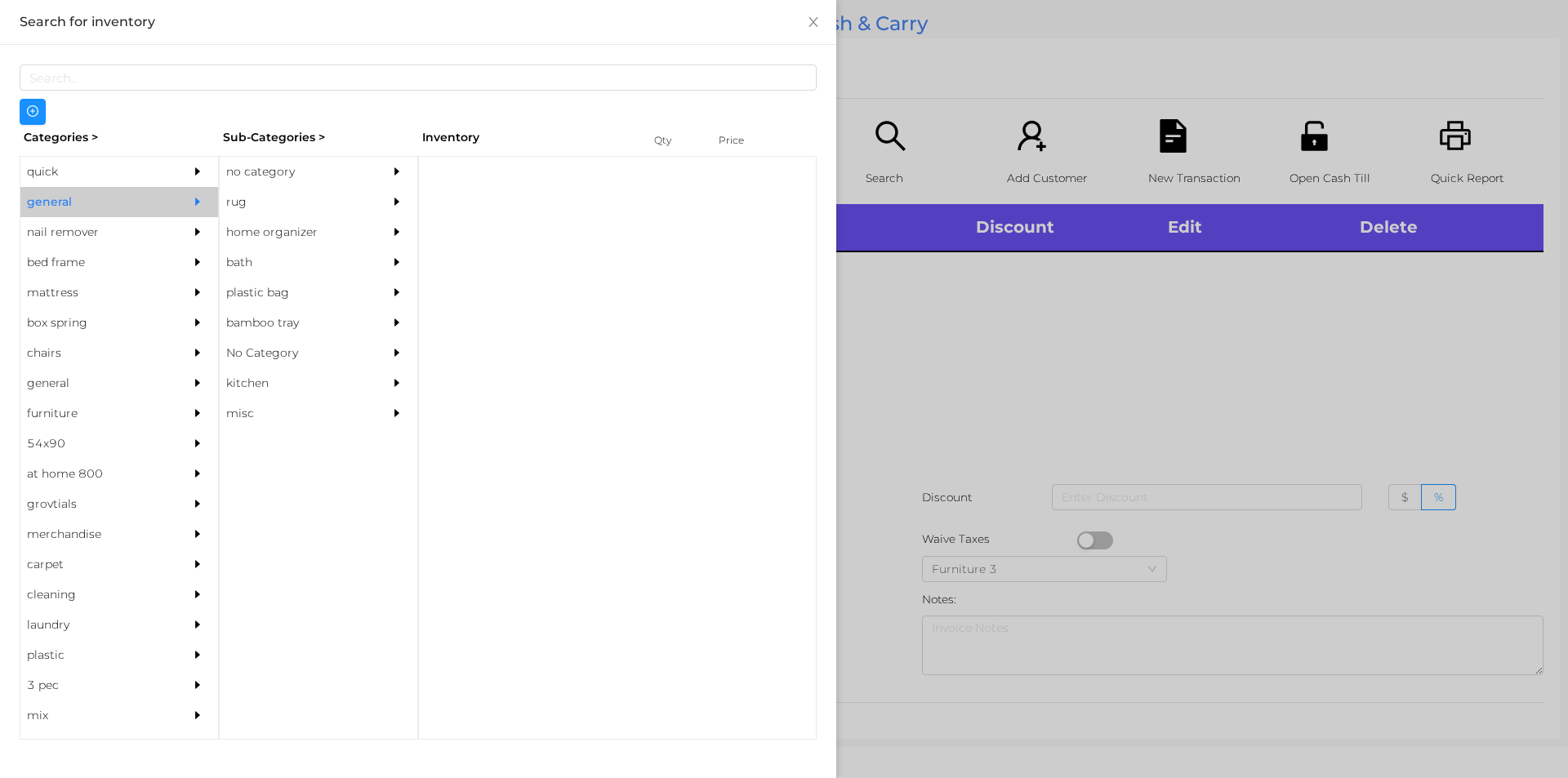
click at [273, 172] on div "no category" at bounding box center [294, 172] width 149 height 30
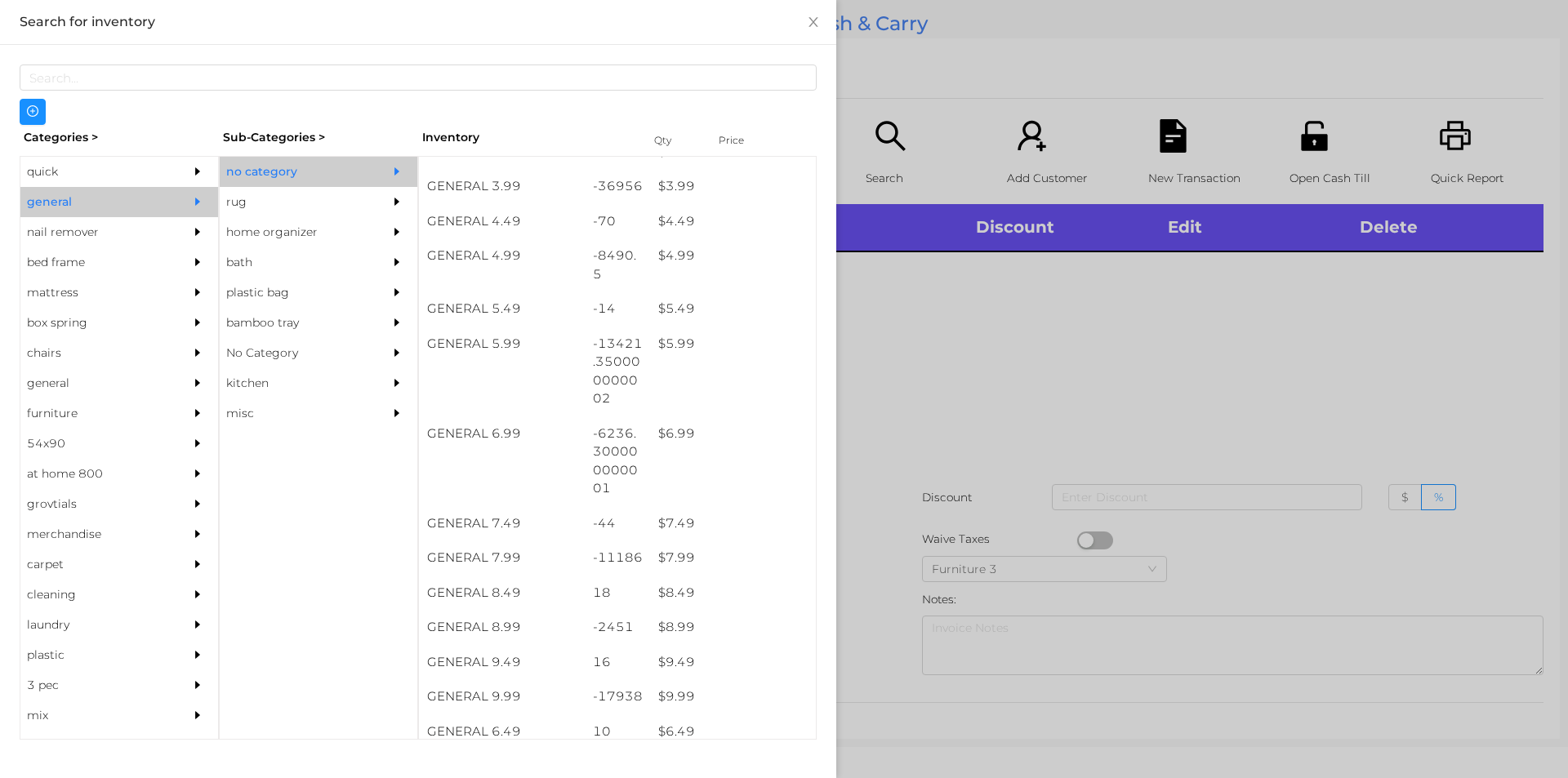
scroll to position [474, 0]
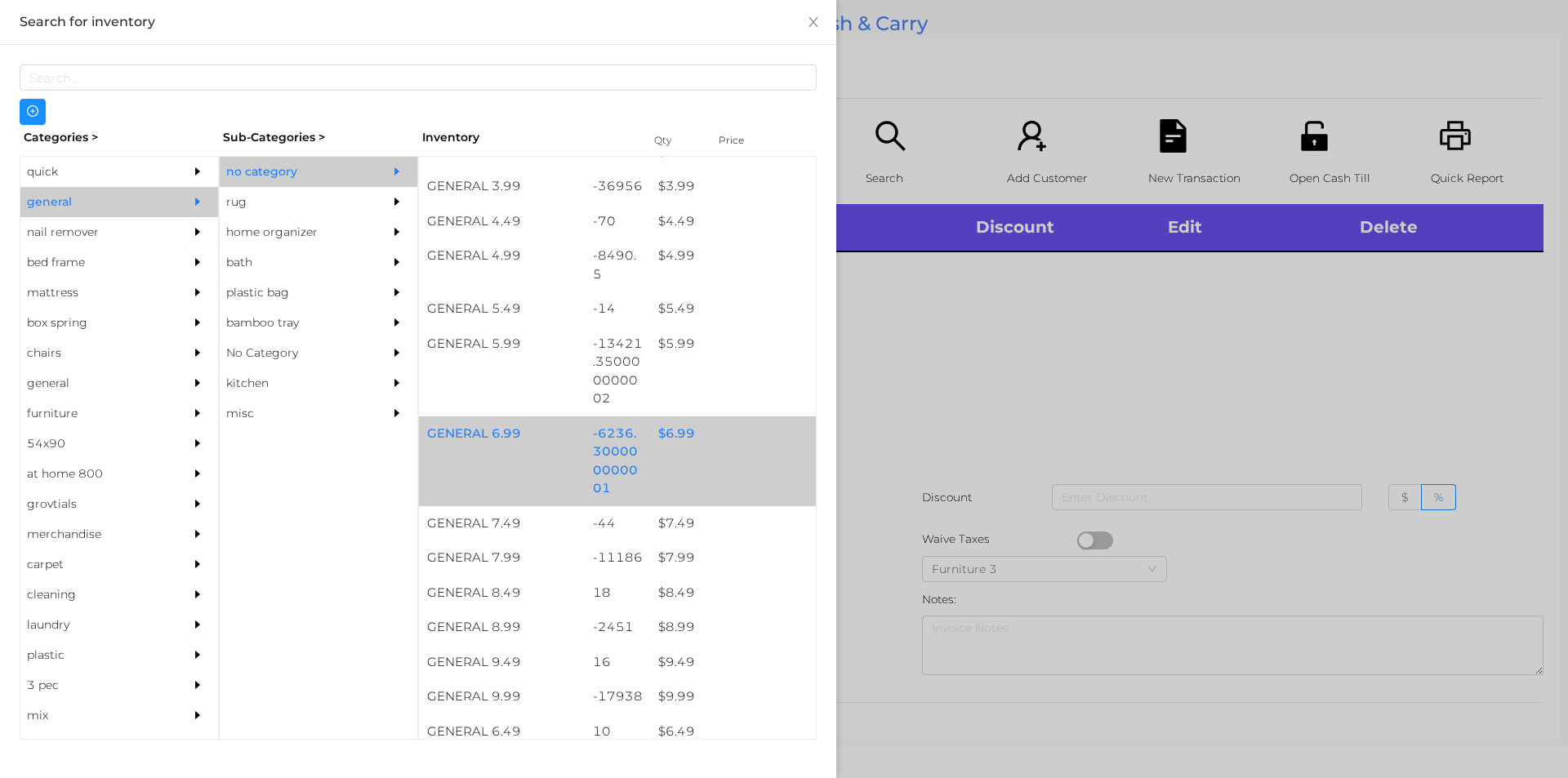
click at [671, 435] on div "$ 6.99" at bounding box center [733, 434] width 166 height 35
click at [680, 438] on div "$ 6.99" at bounding box center [733, 434] width 166 height 35
click at [670, 435] on div "$ 6.99" at bounding box center [733, 434] width 166 height 35
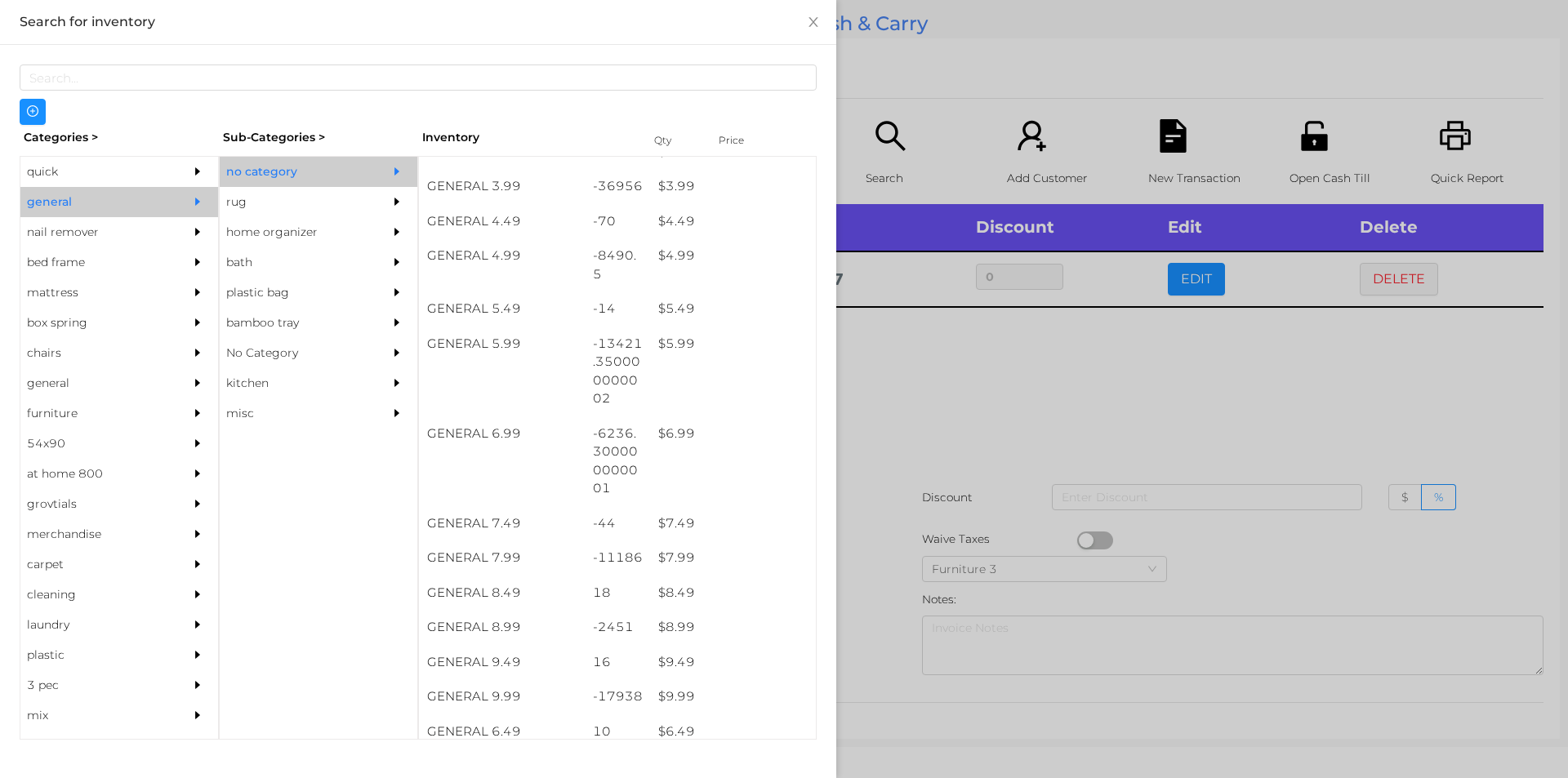
click at [1017, 411] on div at bounding box center [784, 389] width 1568 height 778
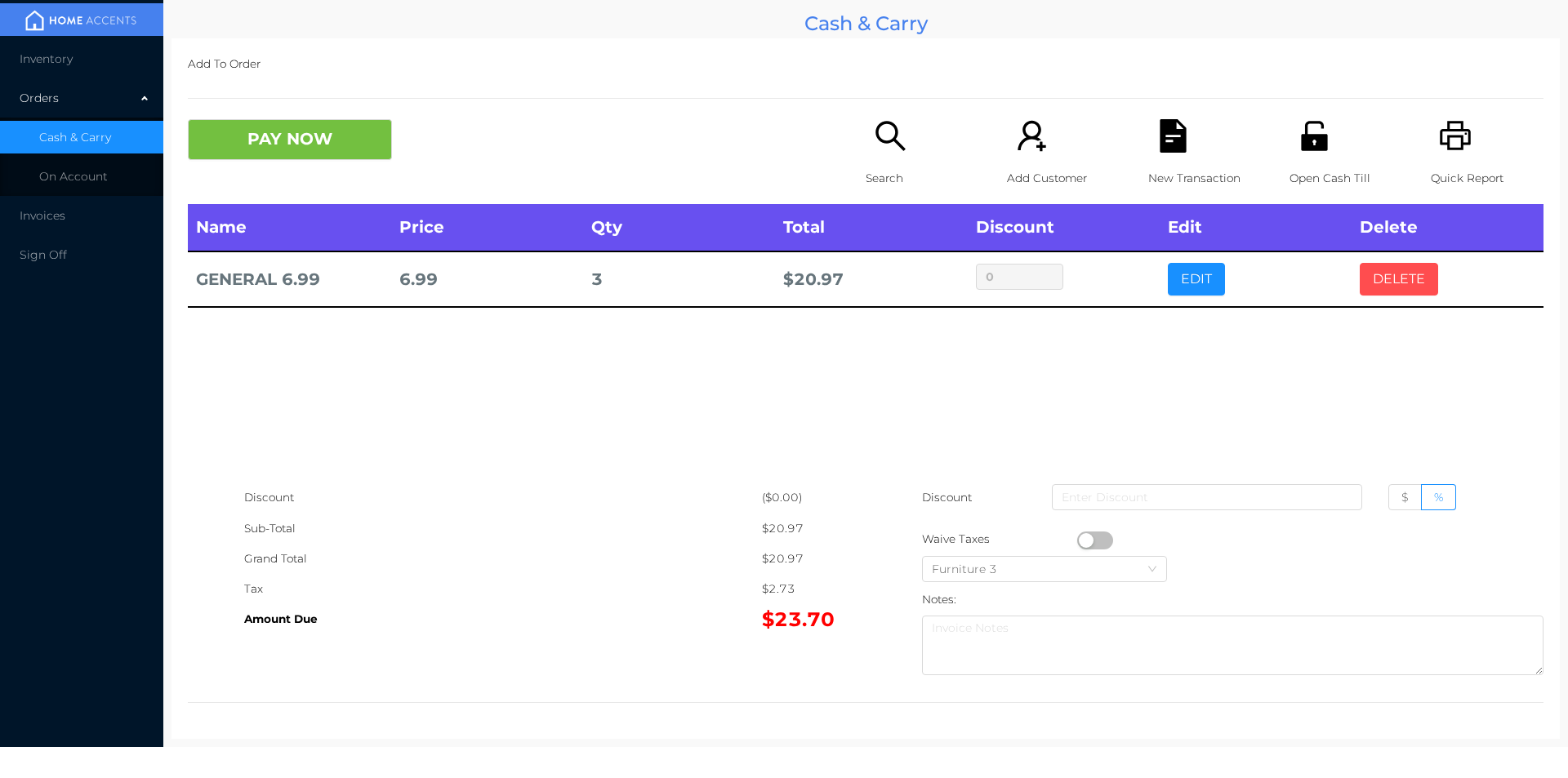
click at [1394, 282] on button "DELETE" at bounding box center [1399, 279] width 79 height 33
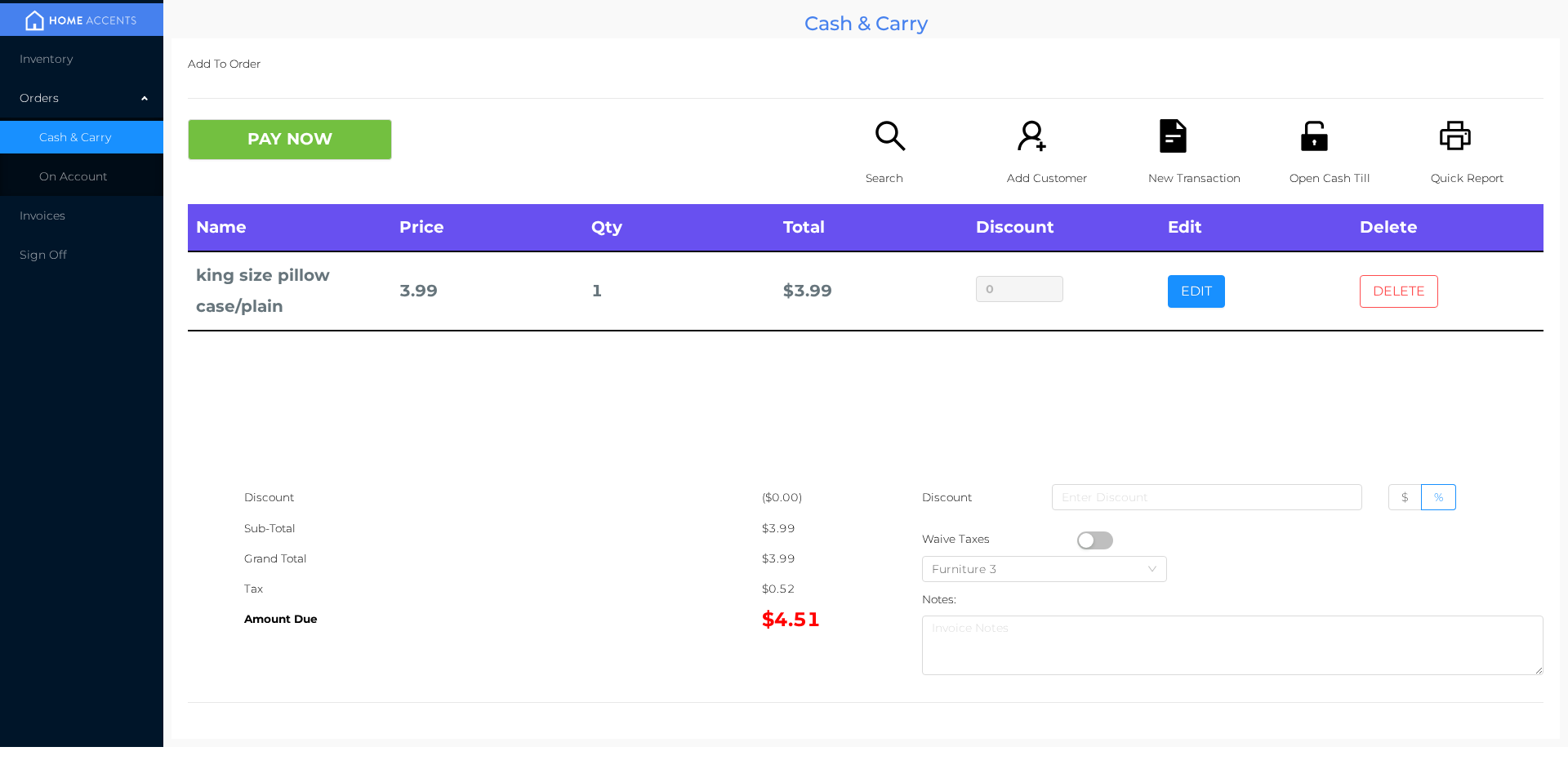
click at [1382, 294] on button "DELETE" at bounding box center [1399, 291] width 79 height 33
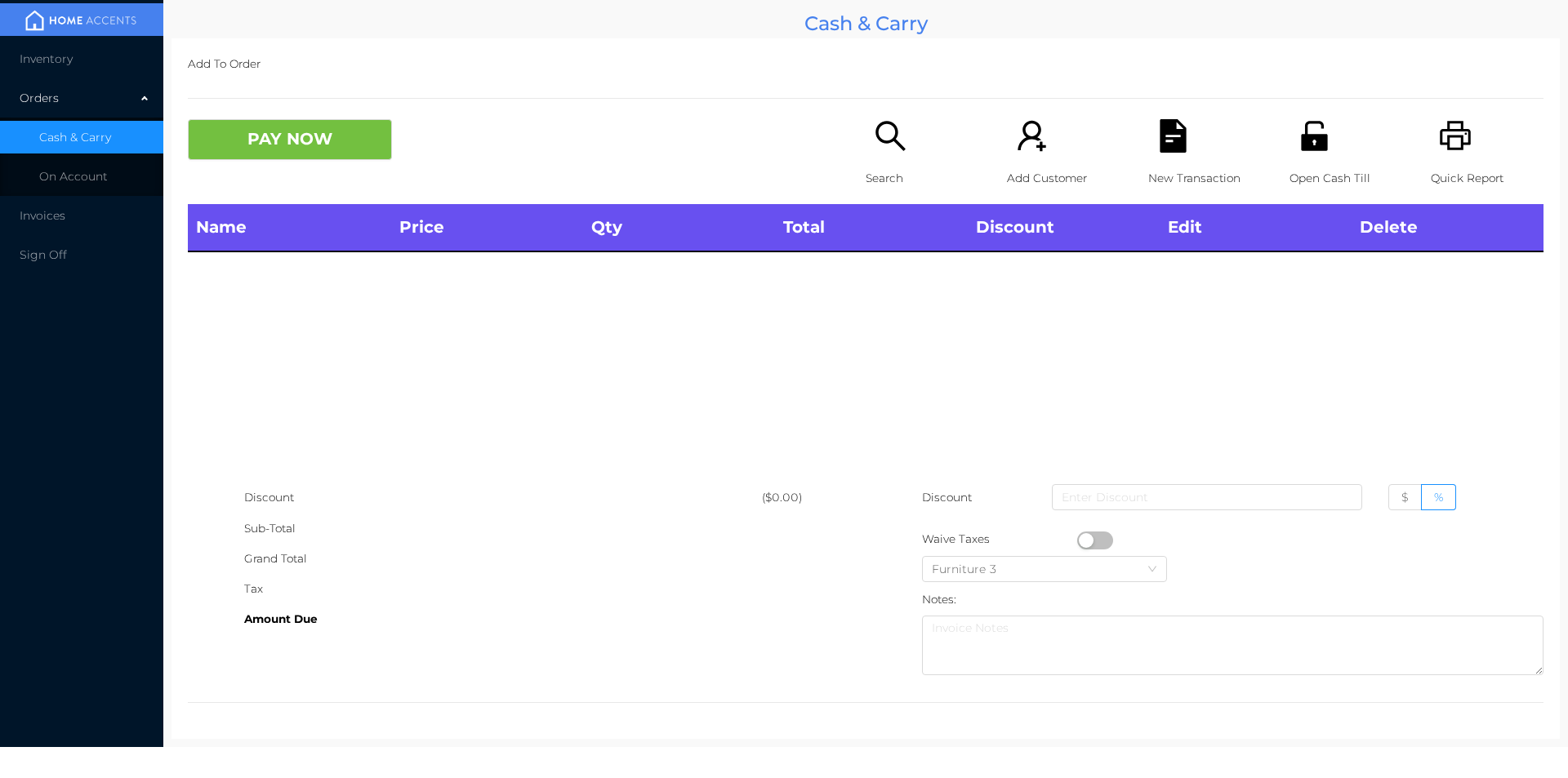
click at [1311, 149] on icon "icon: unlock" at bounding box center [1314, 136] width 26 height 29
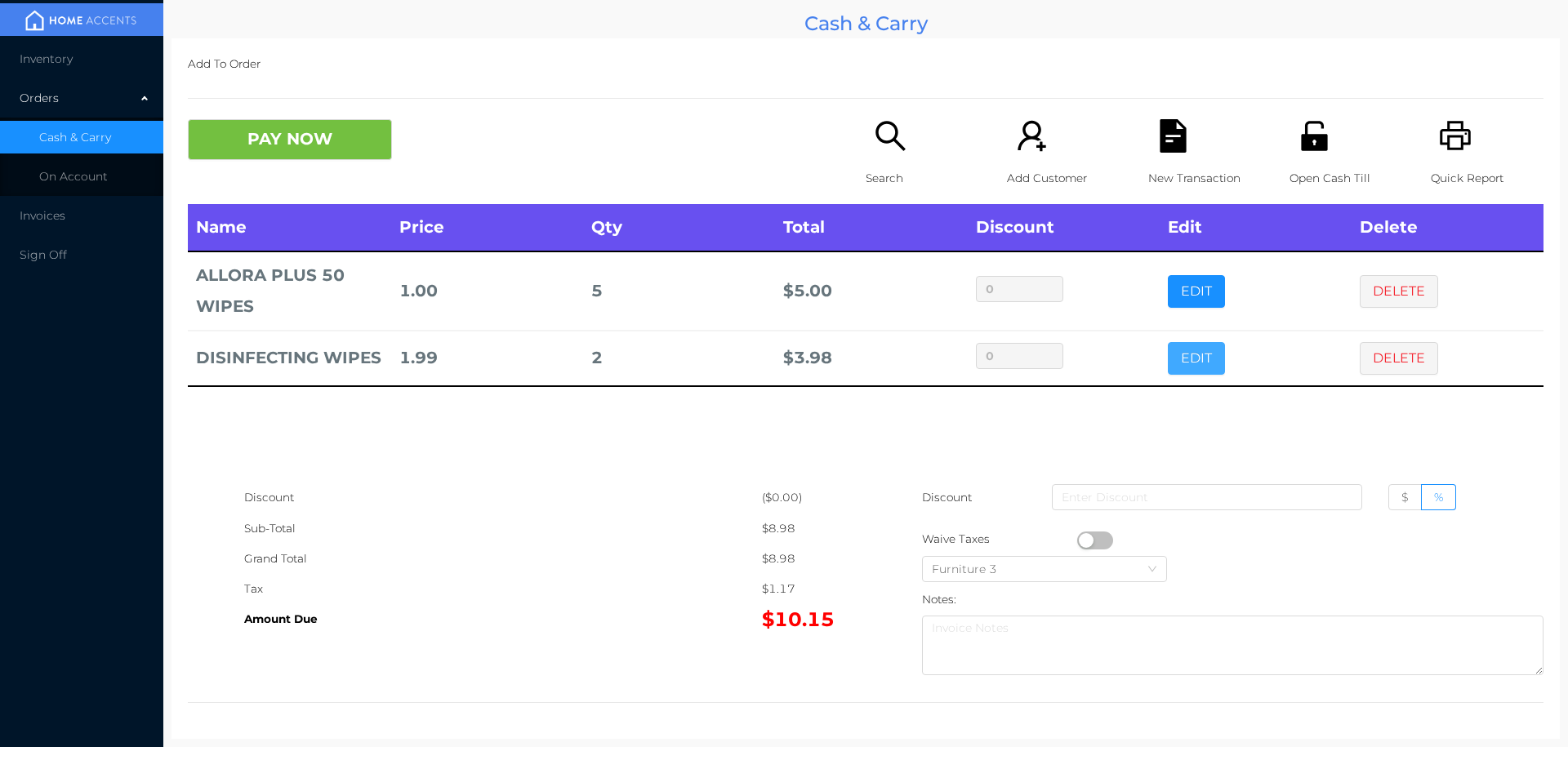
click at [1170, 362] on button "EDIT" at bounding box center [1196, 358] width 57 height 33
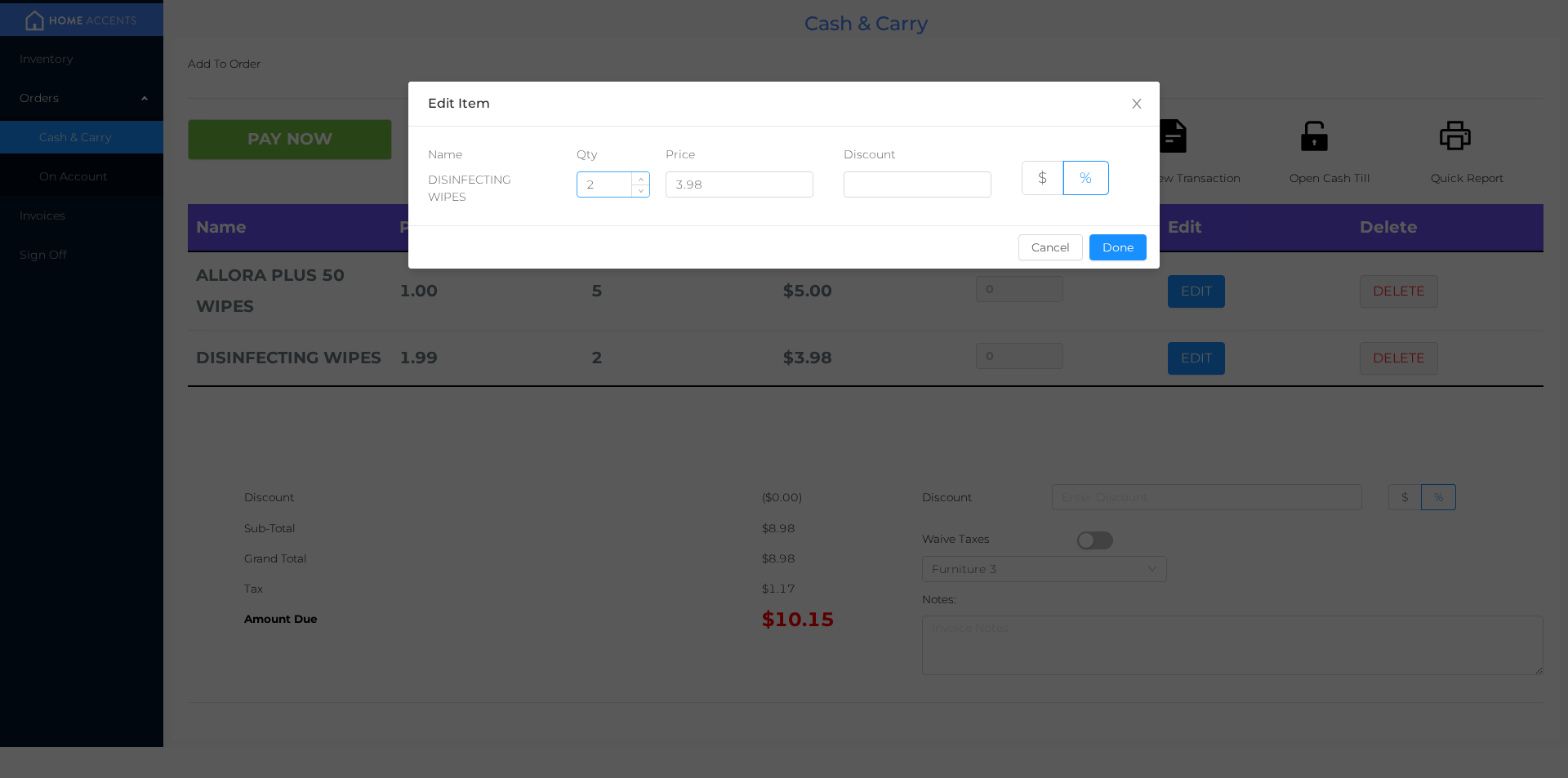
click at [607, 191] on input "2" at bounding box center [613, 185] width 72 height 25
type input "4"
click at [1115, 243] on button "Done" at bounding box center [1118, 247] width 57 height 26
type input "0%"
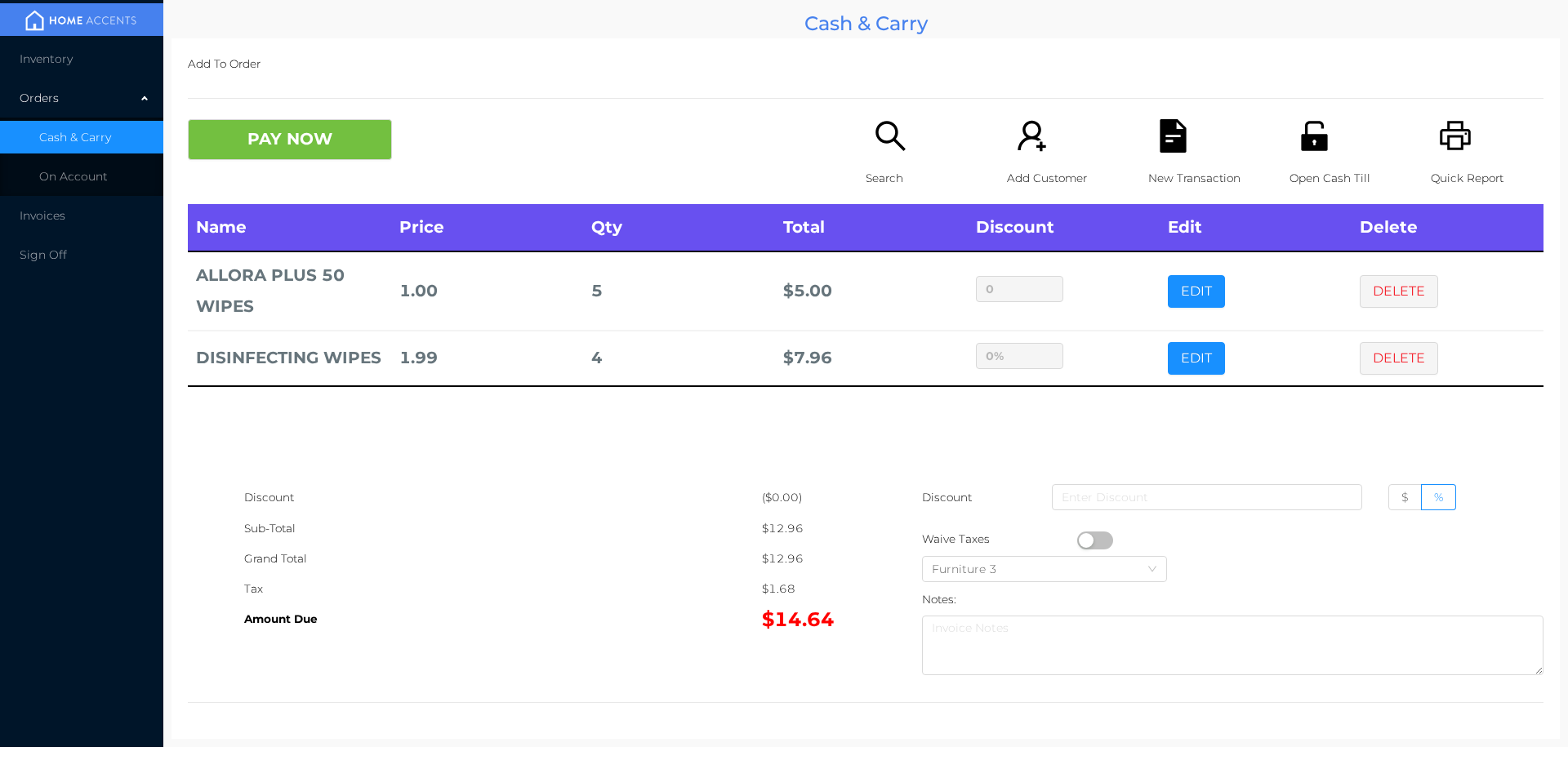
click at [672, 508] on div "Discount" at bounding box center [502, 497] width 518 height 30
click at [245, 137] on button "PAY NOW" at bounding box center [290, 140] width 204 height 41
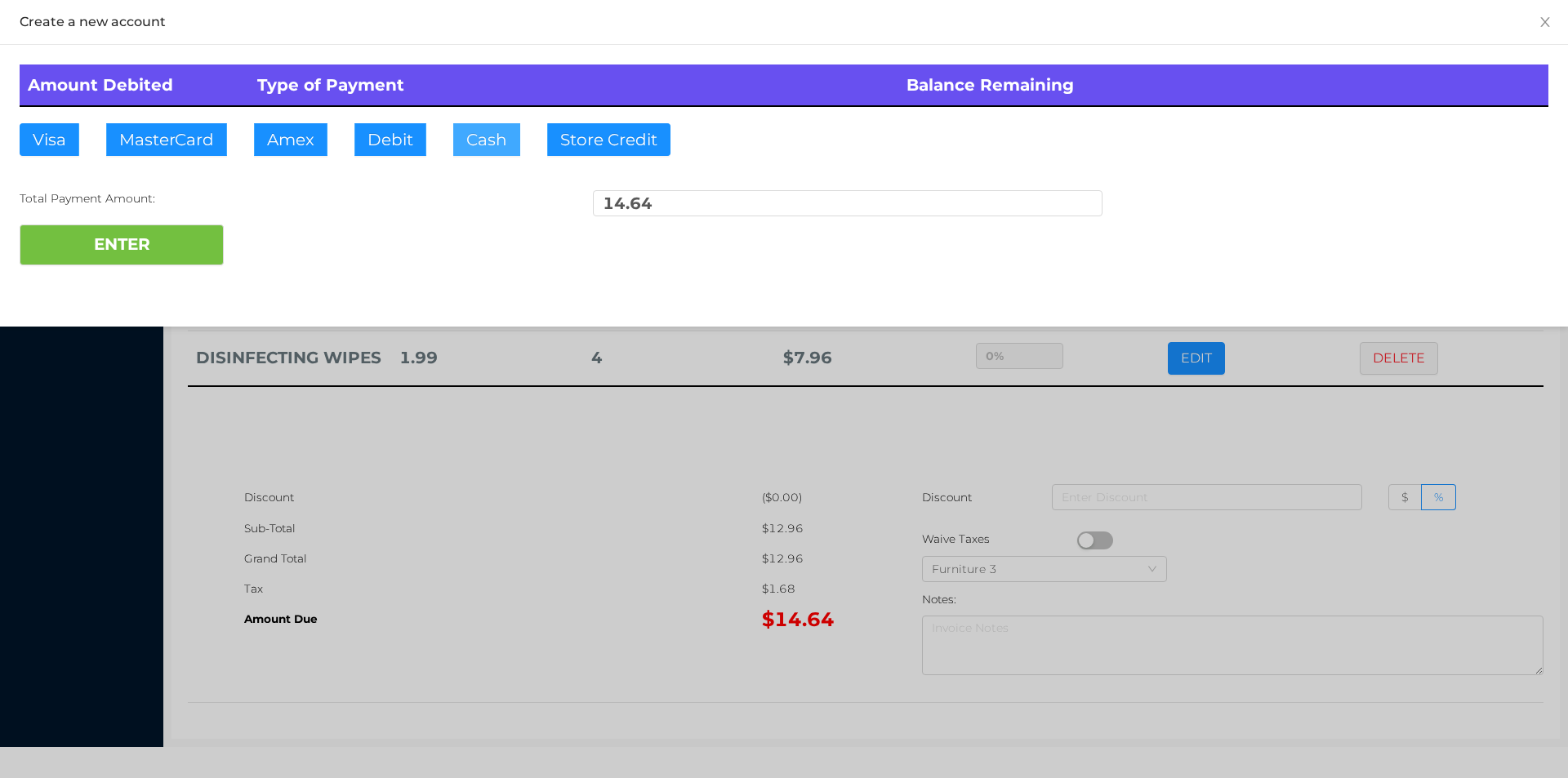
click at [502, 143] on button "Cash" at bounding box center [487, 140] width 67 height 33
type input "100."
click at [137, 247] on button "ENTER" at bounding box center [122, 245] width 204 height 41
type input "0"
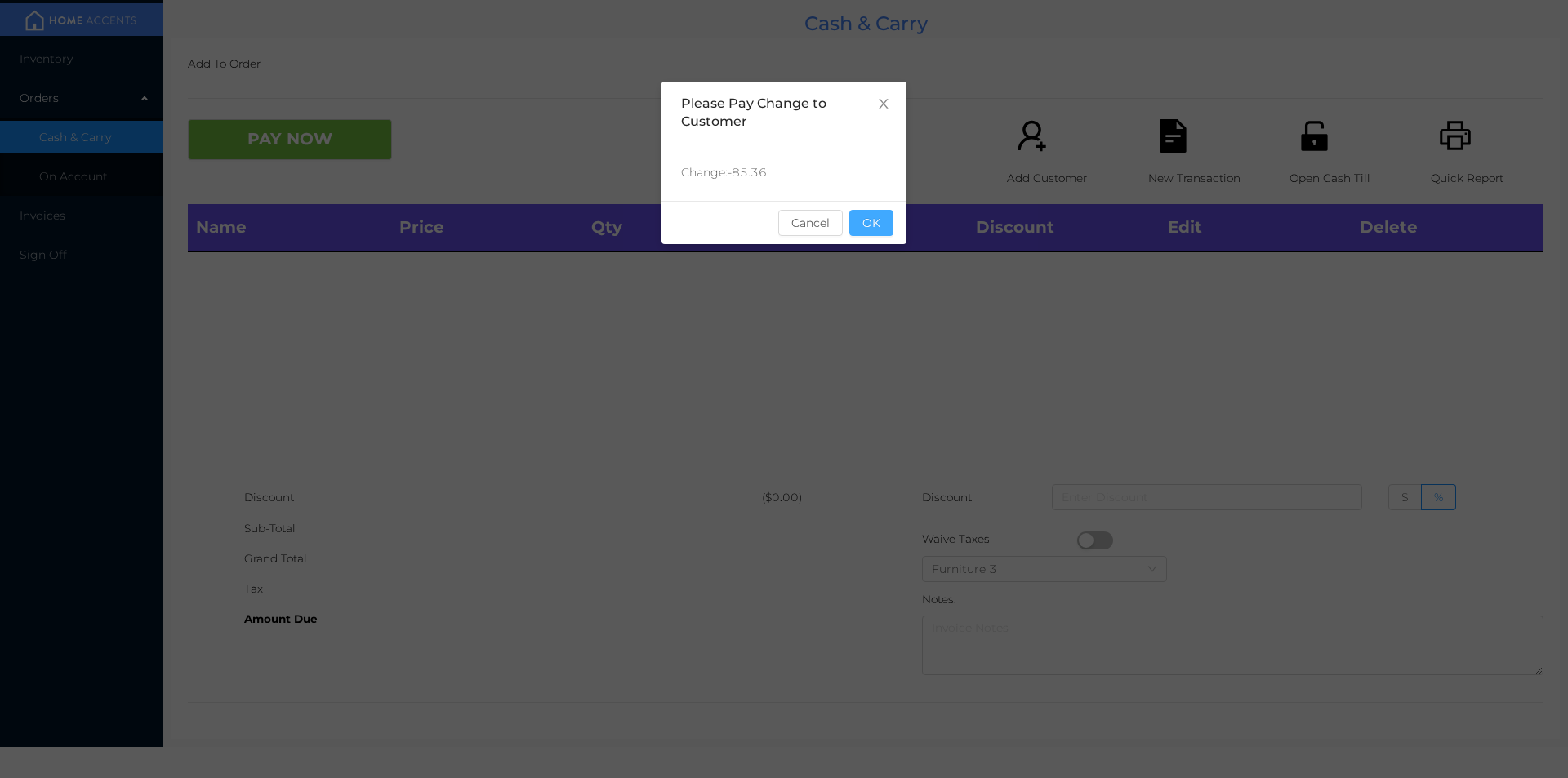
click at [865, 219] on button "OK" at bounding box center [871, 223] width 44 height 26
click at [883, 257] on div "Name Price Qty Total Discount Edit Delete" at bounding box center [865, 344] width 1355 height 278
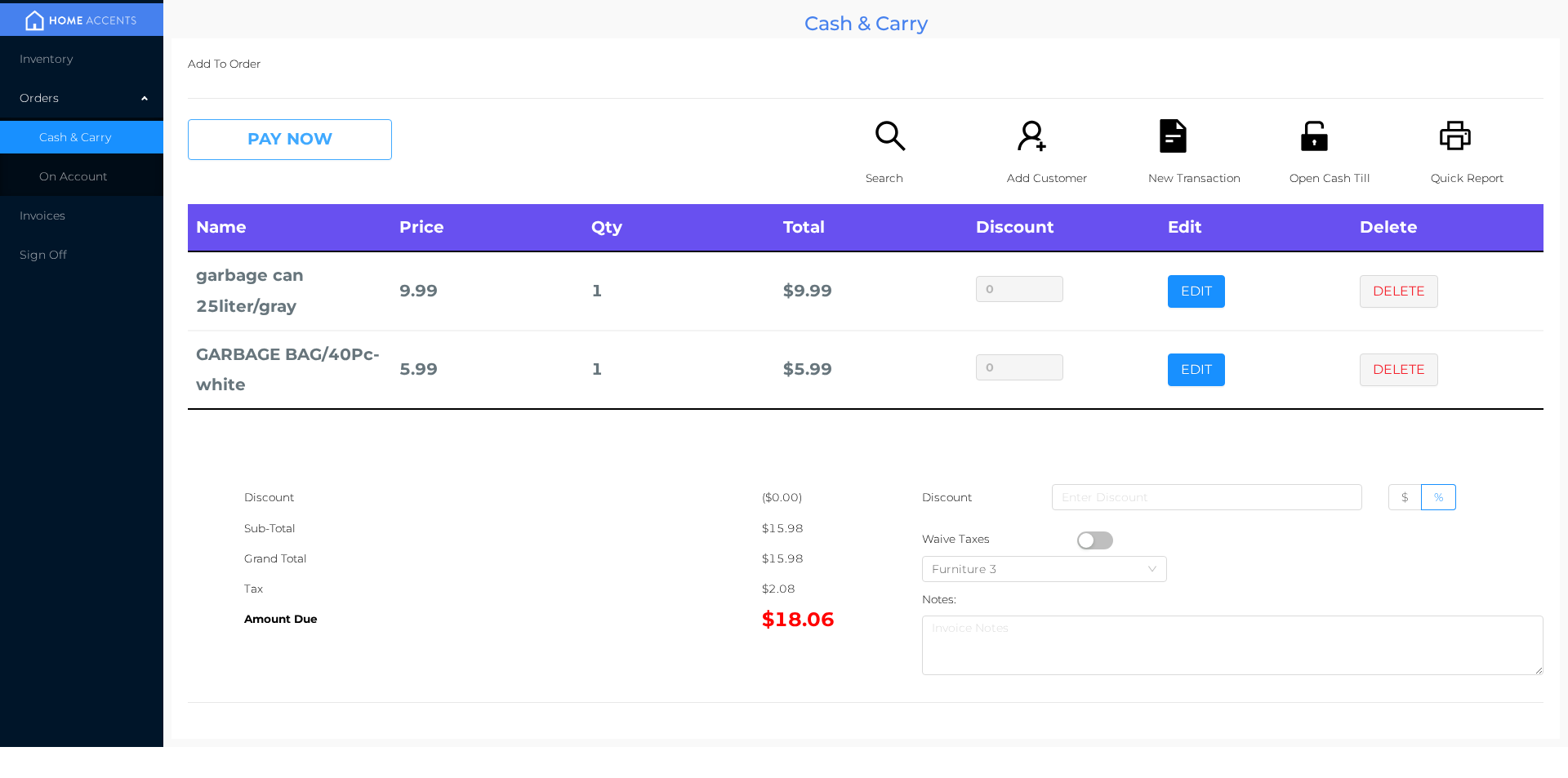
click at [290, 128] on button "PAY NOW" at bounding box center [290, 140] width 204 height 41
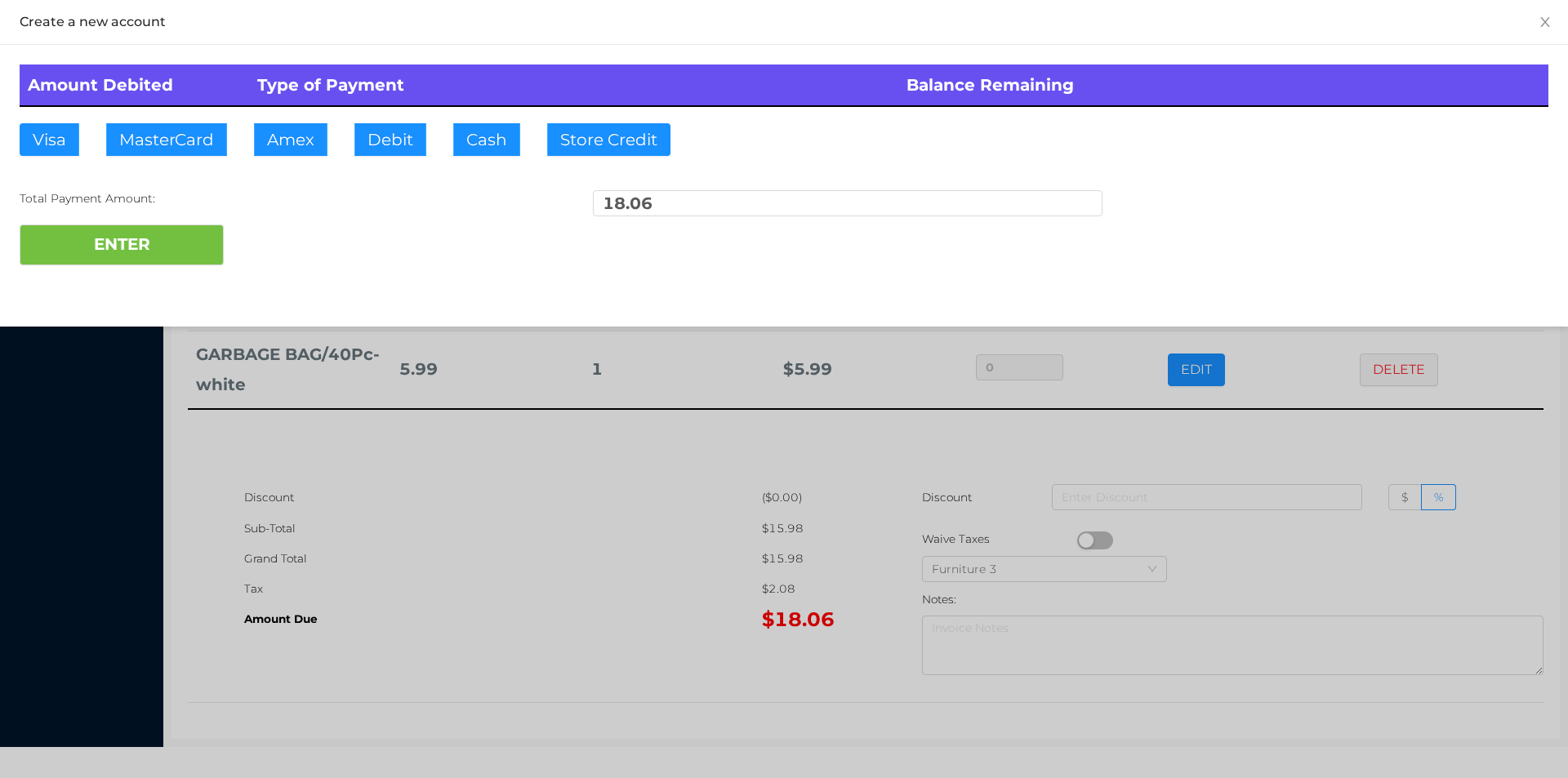
click at [293, 230] on div "ENTER" at bounding box center [784, 245] width 1529 height 41
click at [400, 591] on div at bounding box center [784, 389] width 1568 height 778
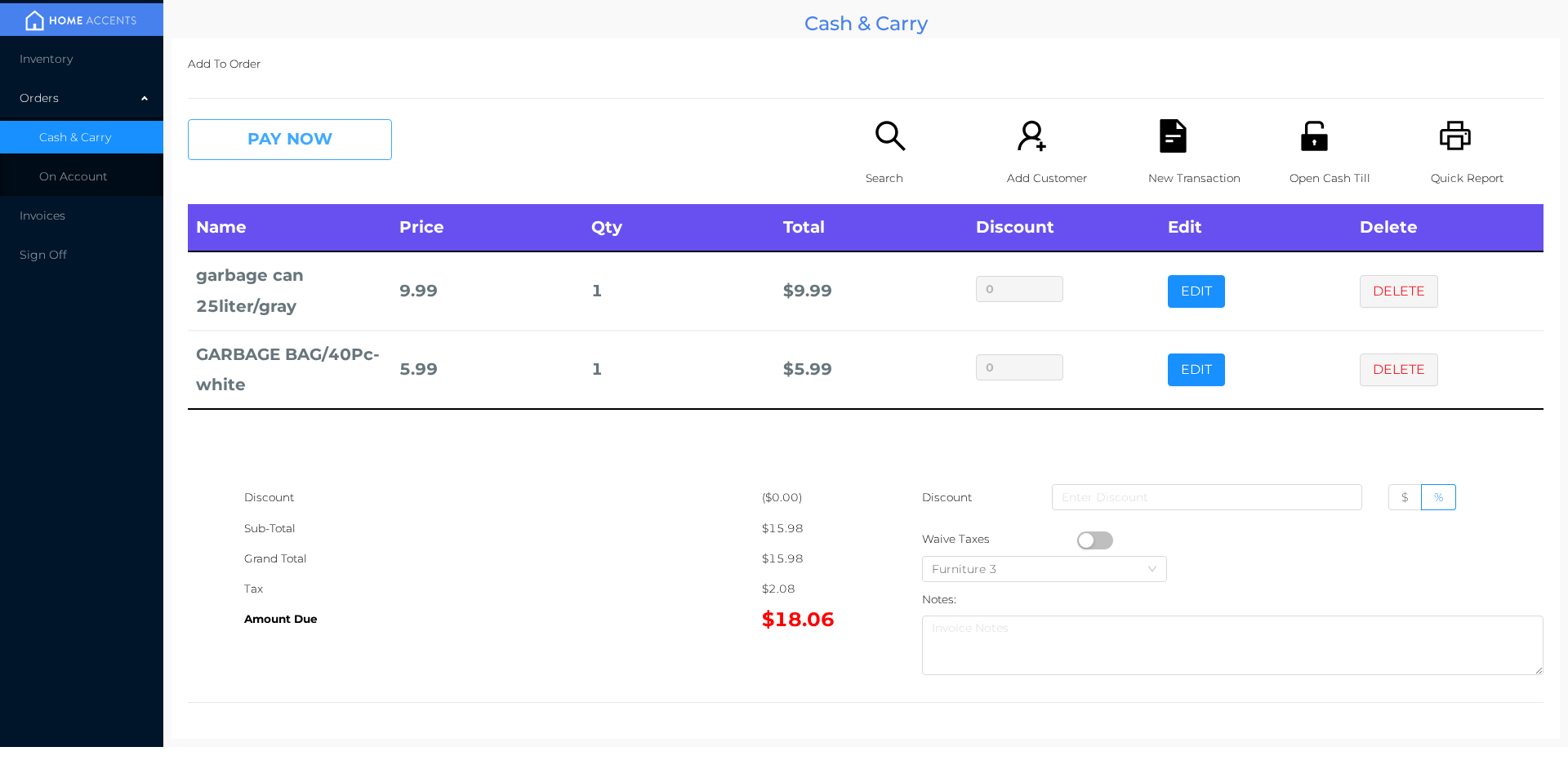
click at [340, 147] on button "PAY NOW" at bounding box center [290, 140] width 204 height 41
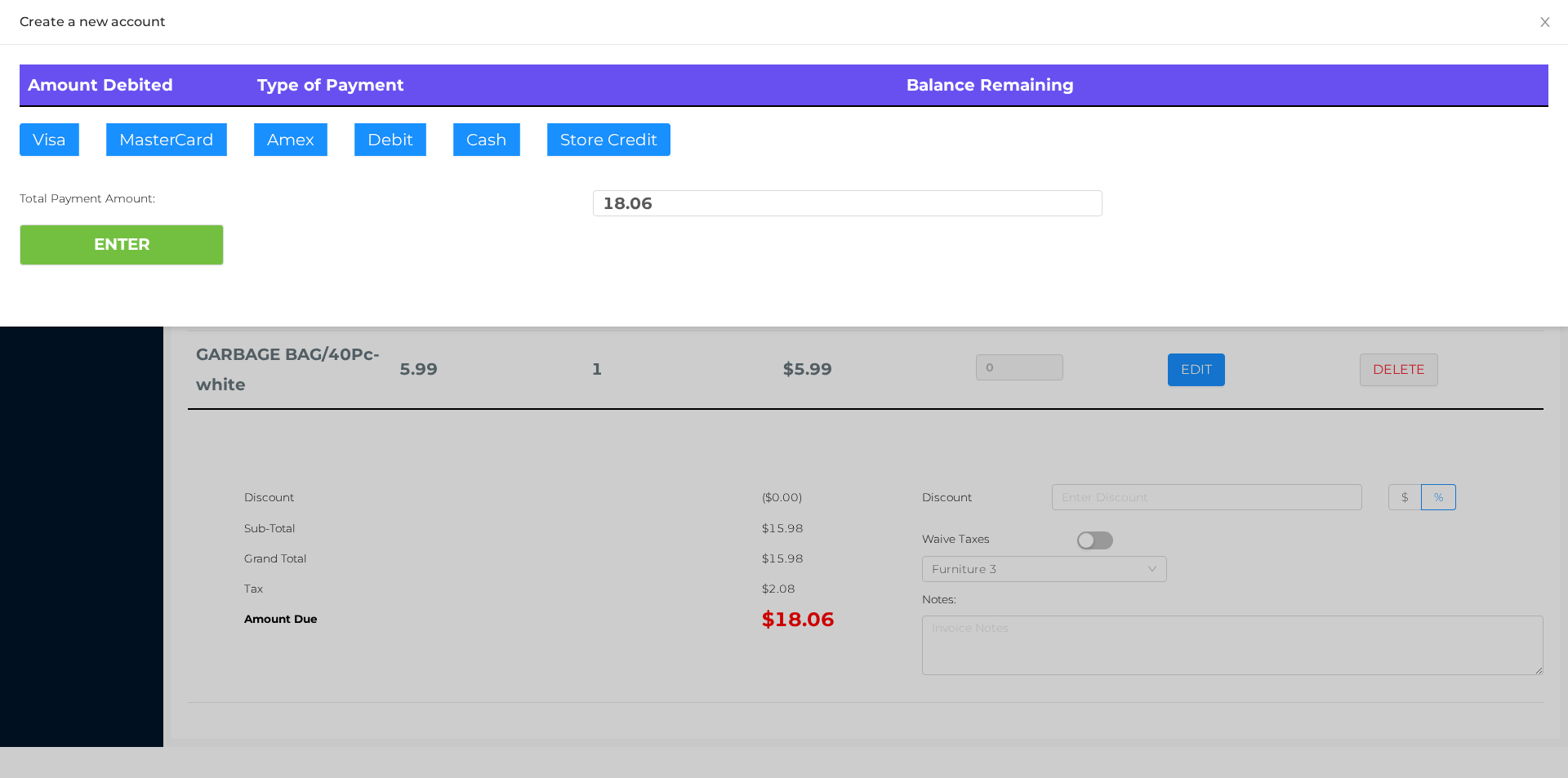
click at [537, 524] on div at bounding box center [784, 389] width 1568 height 778
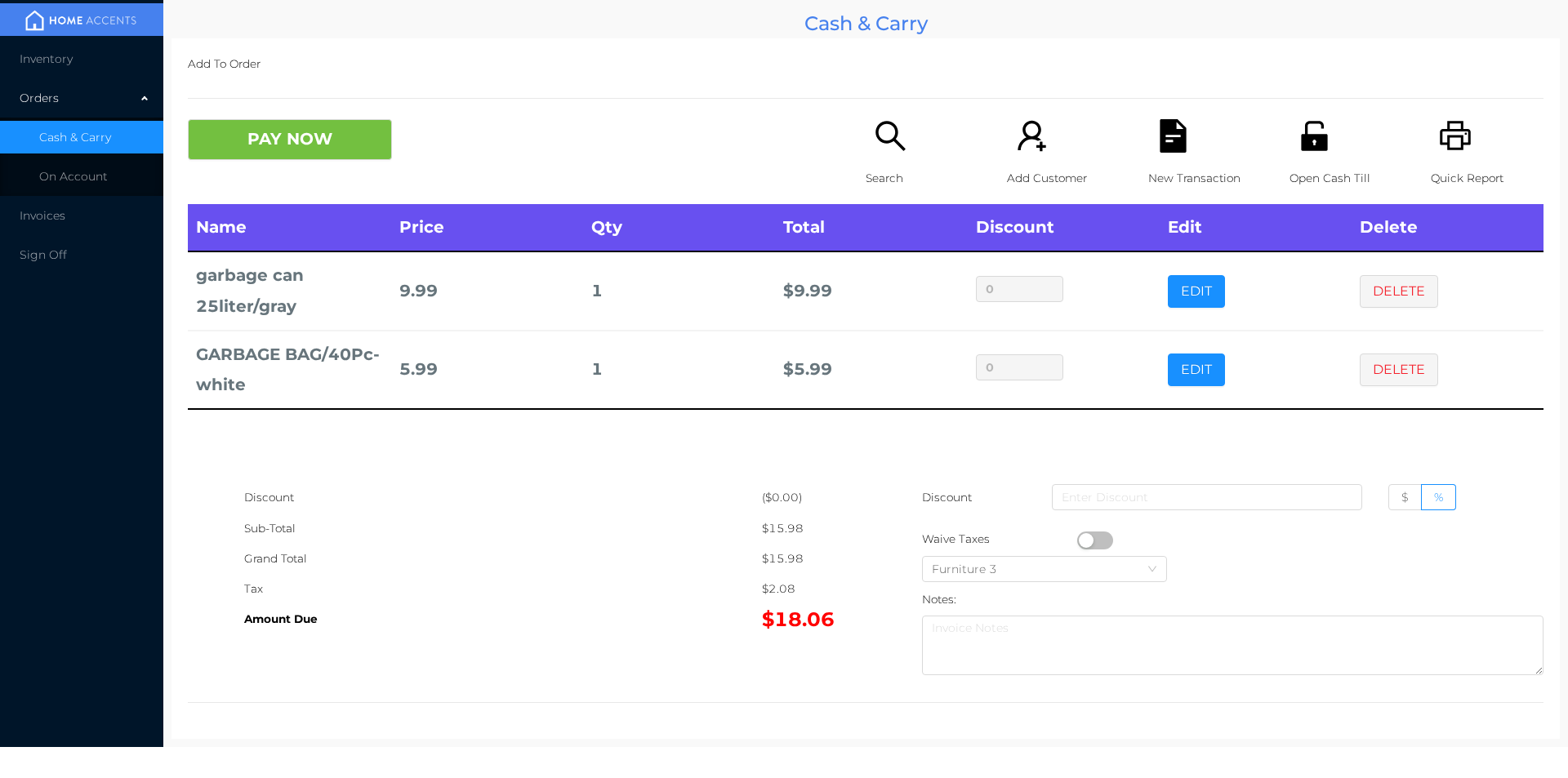
click at [1300, 151] on icon "icon: unlock" at bounding box center [1314, 136] width 34 height 34
click at [1167, 147] on icon "icon: file-text" at bounding box center [1172, 136] width 26 height 34
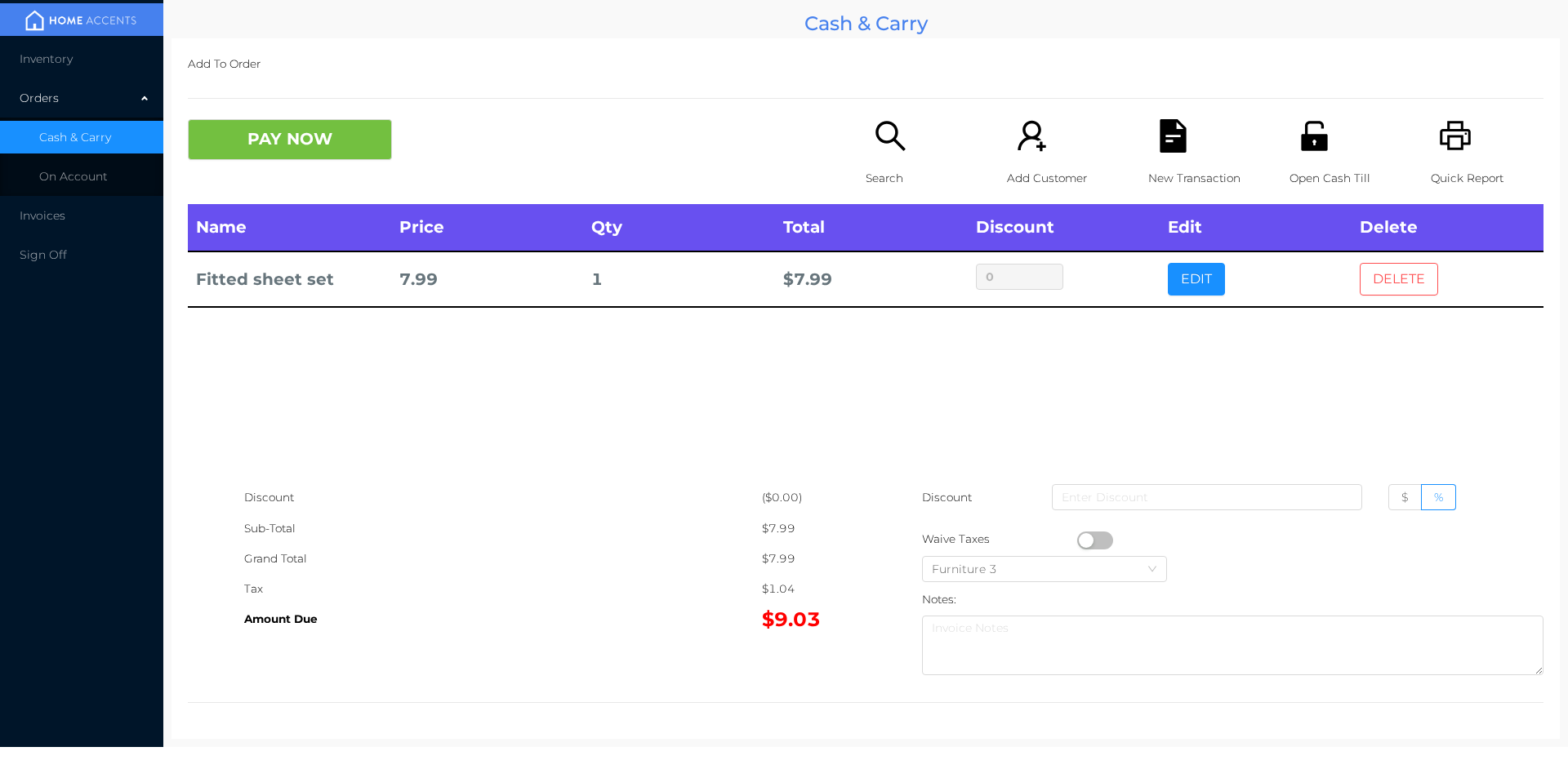
click at [1410, 278] on button "DELETE" at bounding box center [1399, 279] width 79 height 33
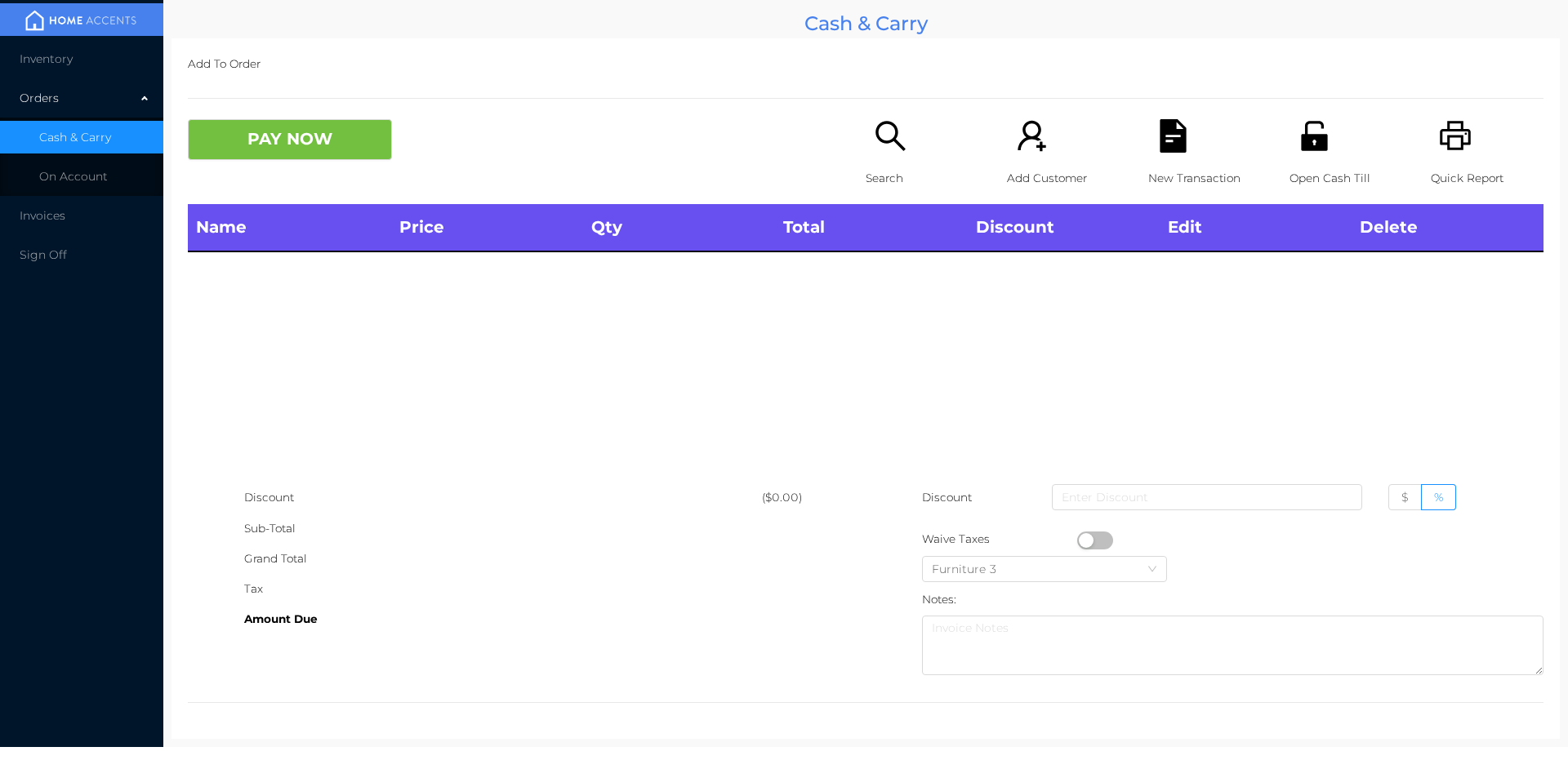
click at [1440, 140] on icon "icon: printer" at bounding box center [1455, 136] width 31 height 29
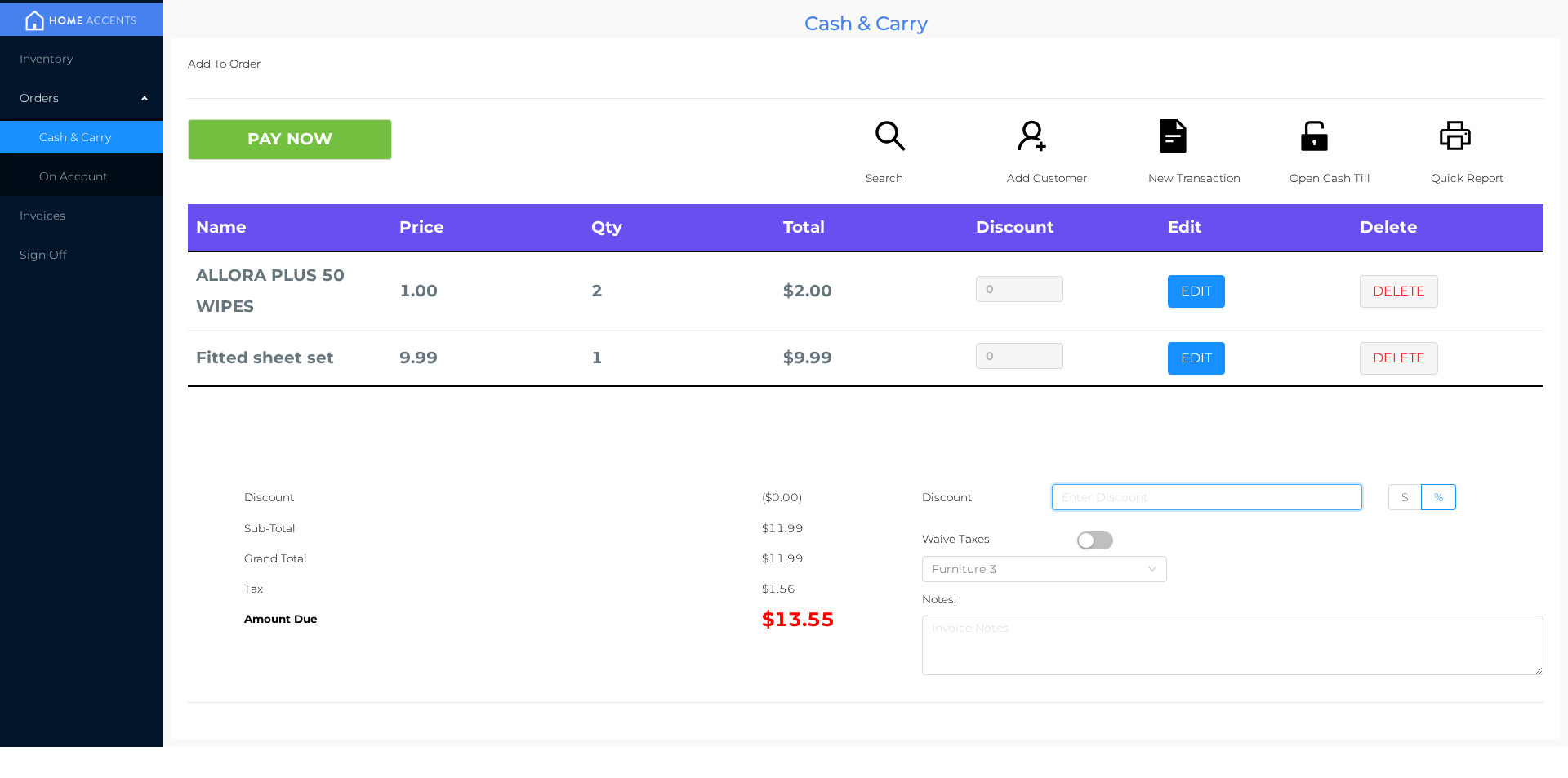
click at [1291, 486] on input at bounding box center [1206, 497] width 310 height 26
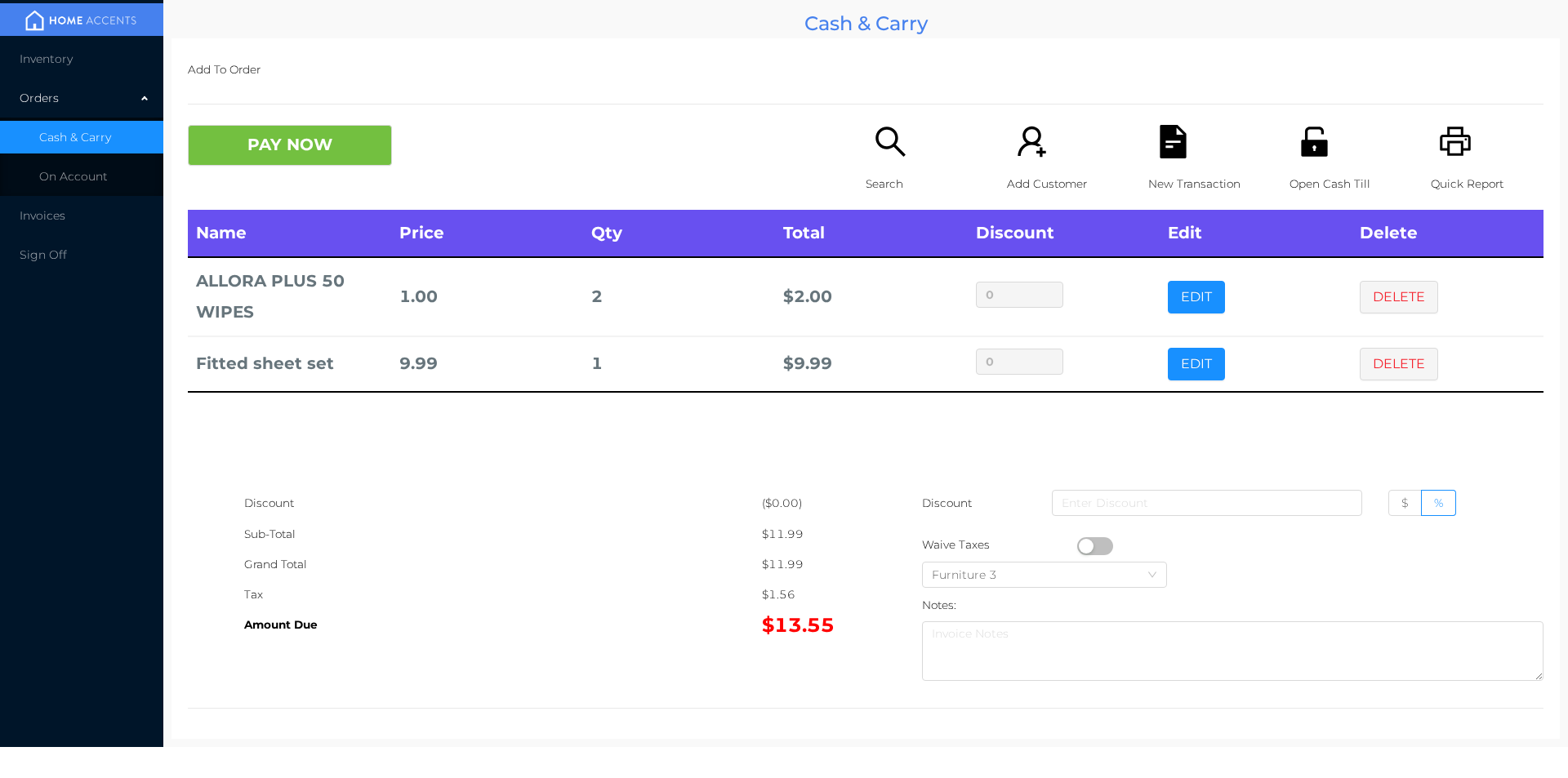
click at [1164, 165] on div "New Transaction" at bounding box center [1204, 168] width 113 height 85
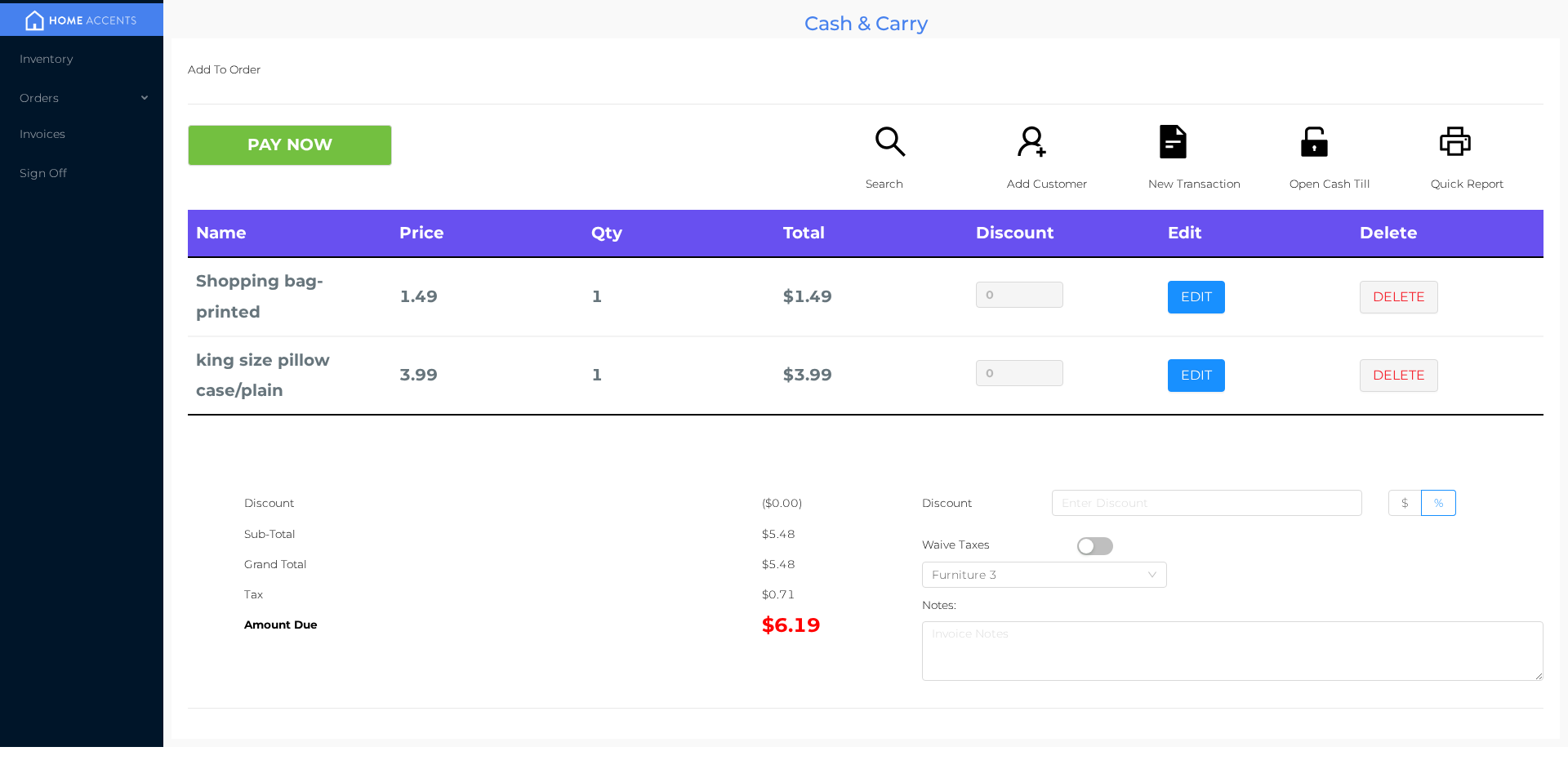
click at [1301, 148] on icon "icon: unlock" at bounding box center [1314, 142] width 26 height 29
click at [309, 157] on button "PAY NOW" at bounding box center [290, 146] width 204 height 41
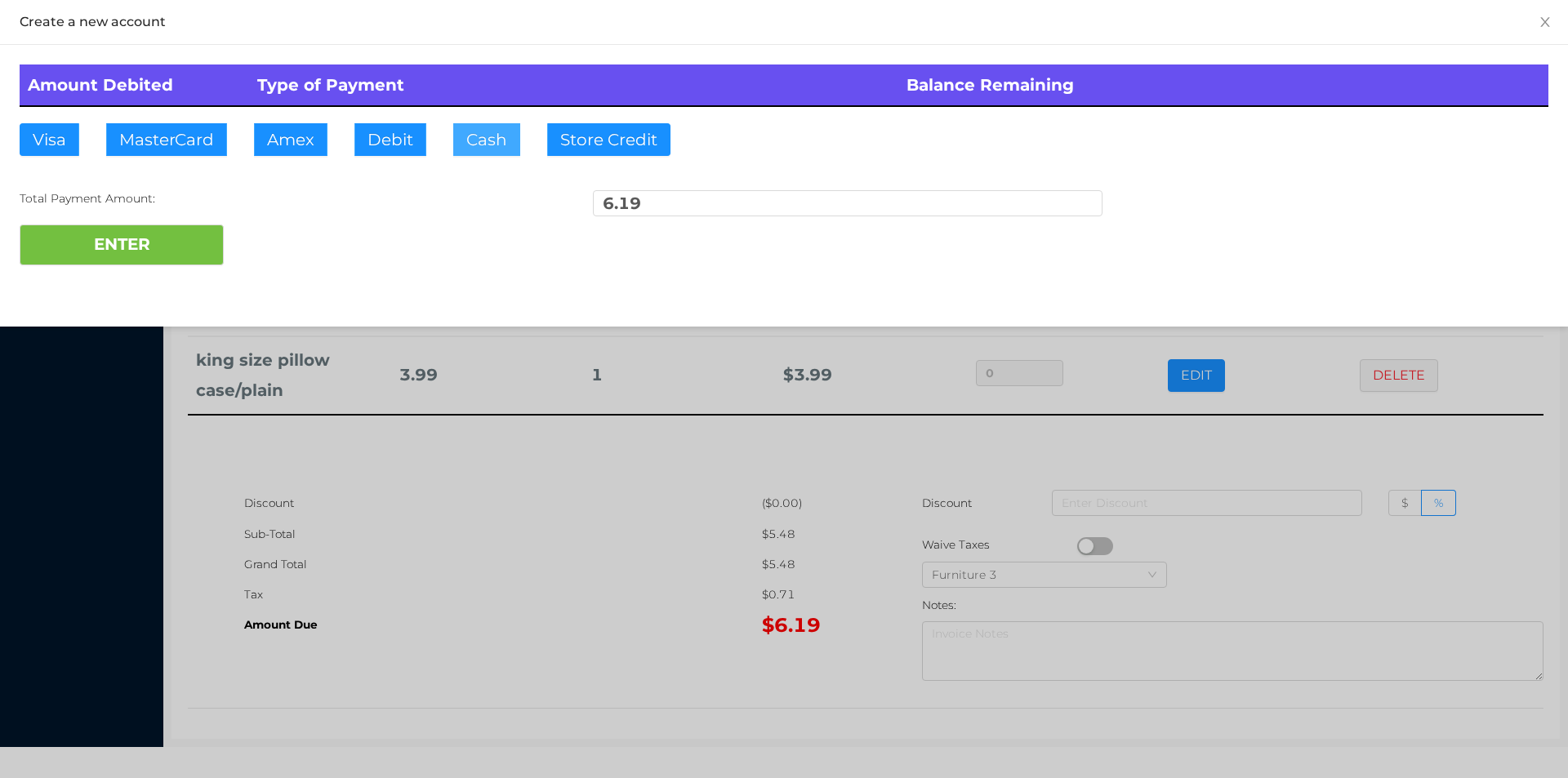
click at [471, 148] on button "Cash" at bounding box center [487, 140] width 67 height 33
click at [168, 249] on button "ENTER" at bounding box center [122, 245] width 204 height 41
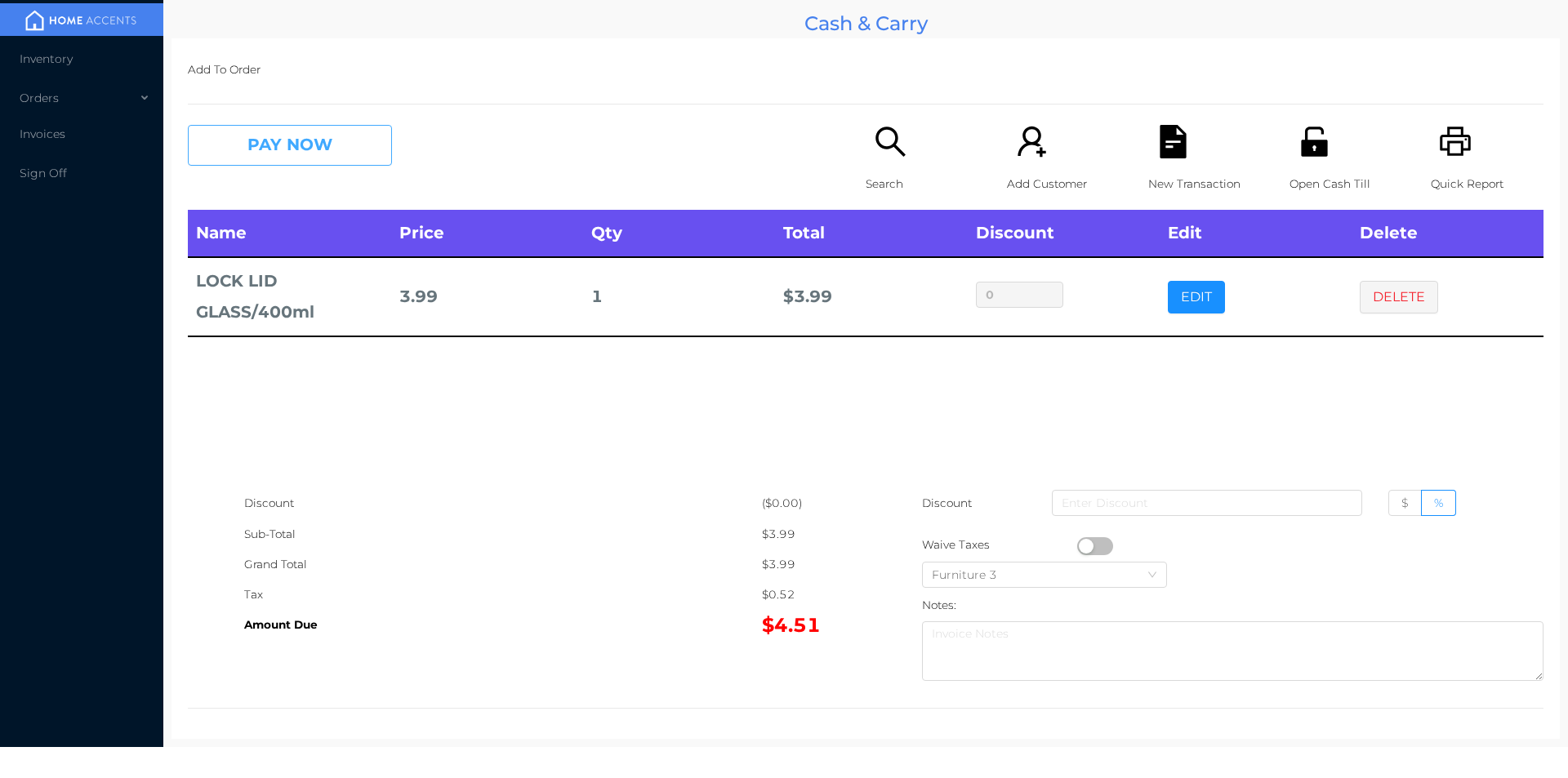
click at [331, 153] on button "PAY NOW" at bounding box center [290, 146] width 204 height 41
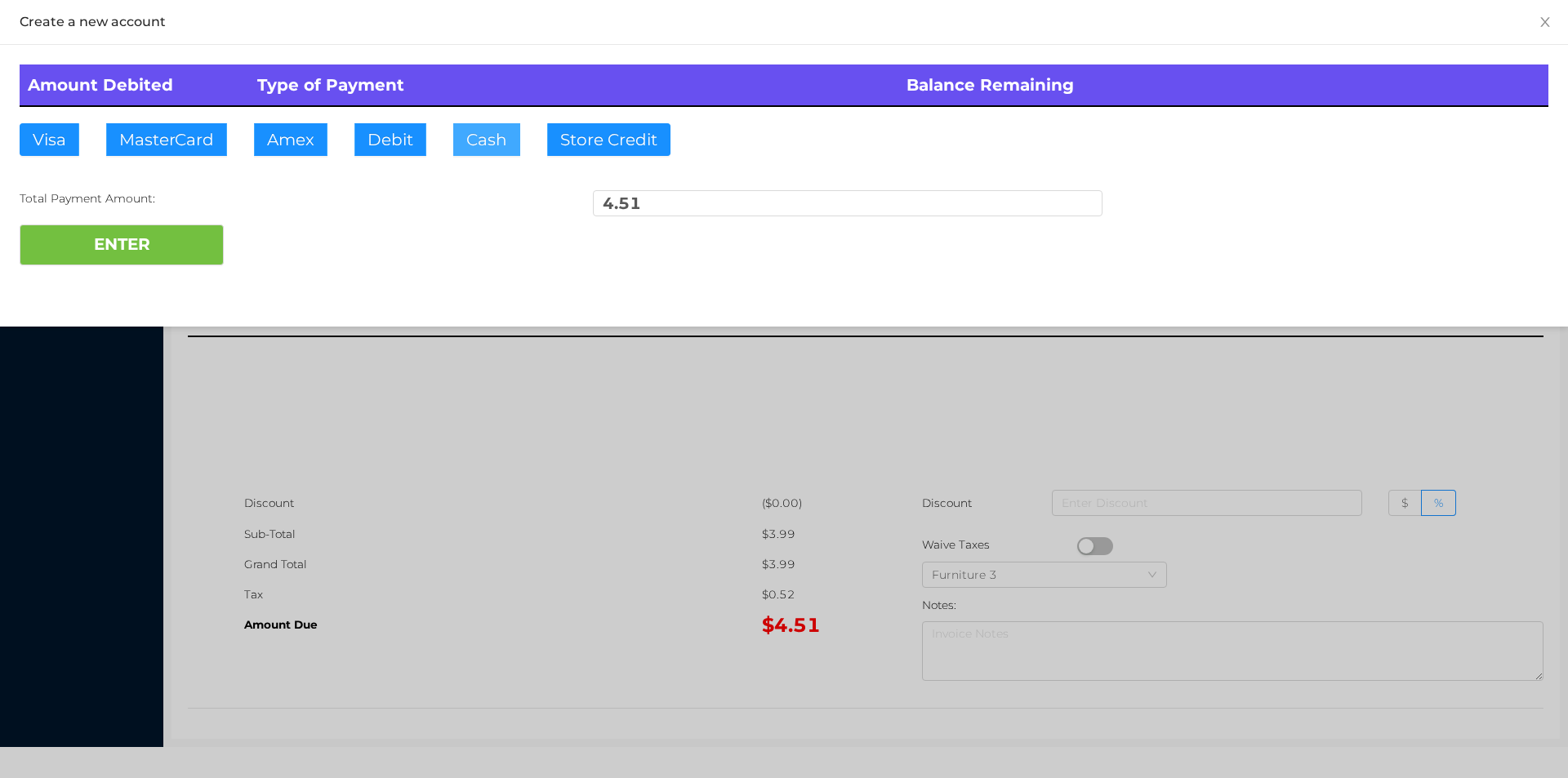
click at [458, 142] on button "Cash" at bounding box center [487, 140] width 67 height 33
click at [196, 230] on button "ENTER" at bounding box center [122, 245] width 204 height 41
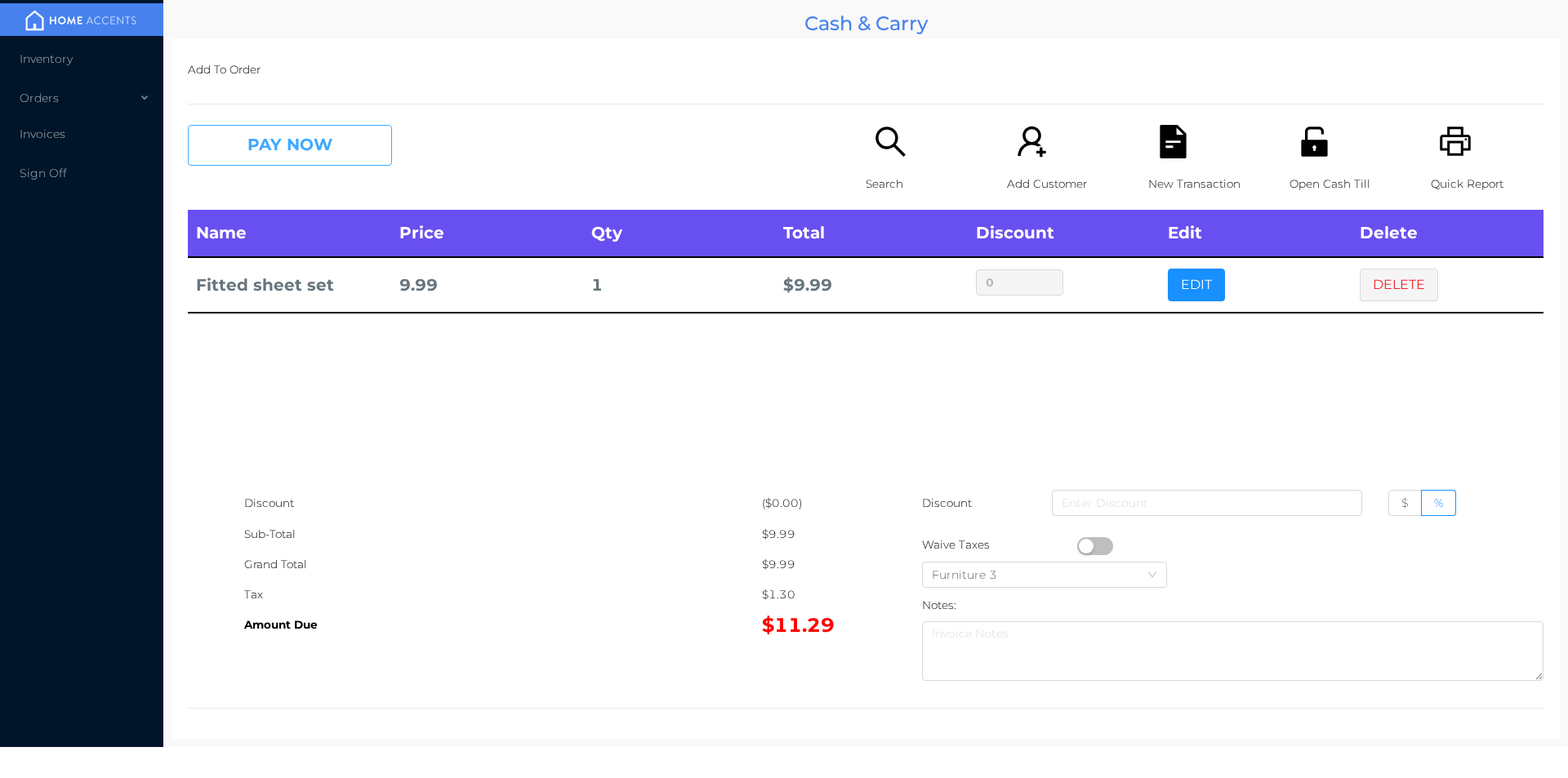
click at [295, 142] on button "PAY NOW" at bounding box center [290, 146] width 204 height 41
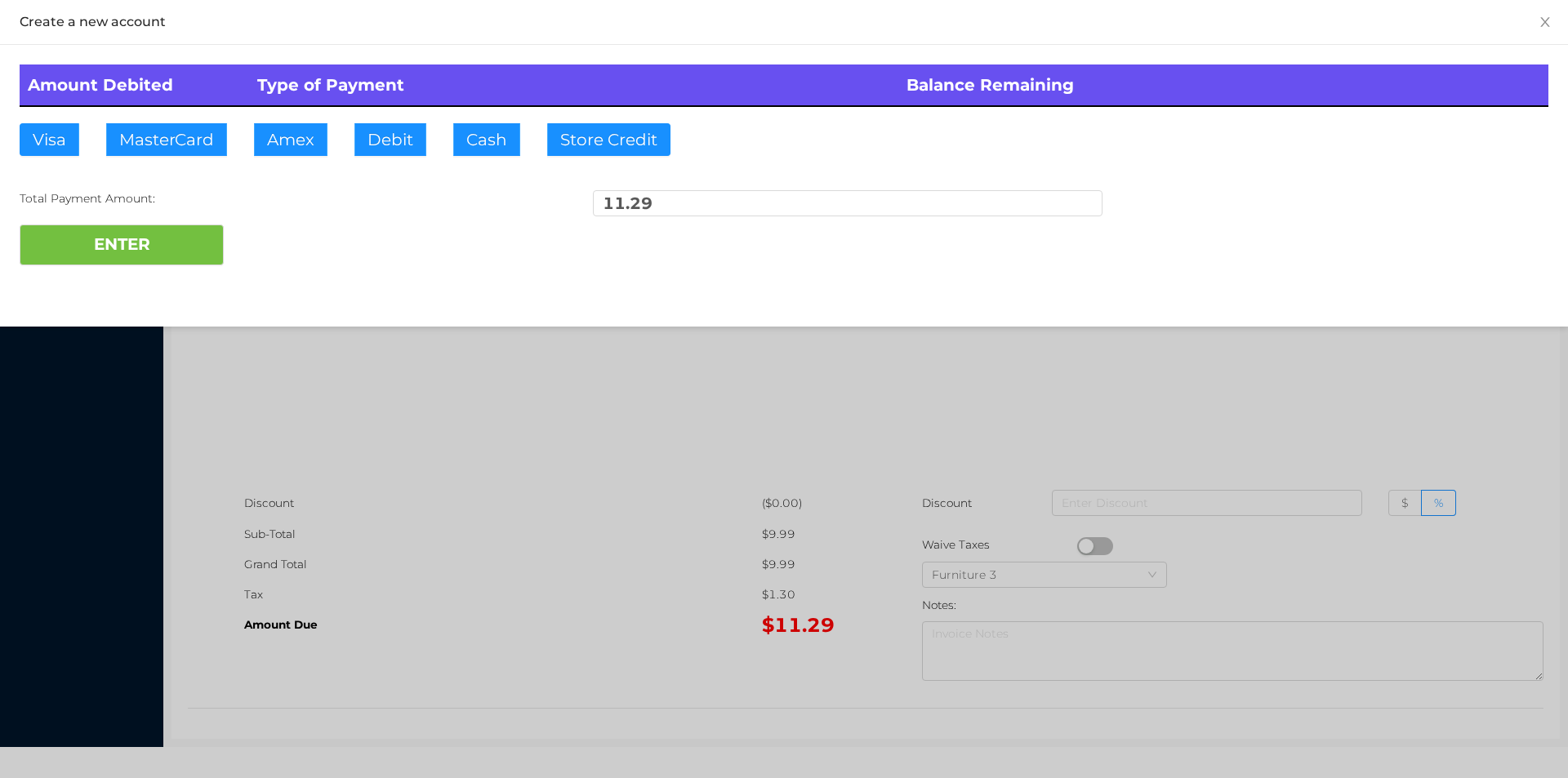
click at [303, 245] on div "ENTER" at bounding box center [784, 245] width 1529 height 41
click at [1271, 397] on div at bounding box center [784, 389] width 1568 height 778
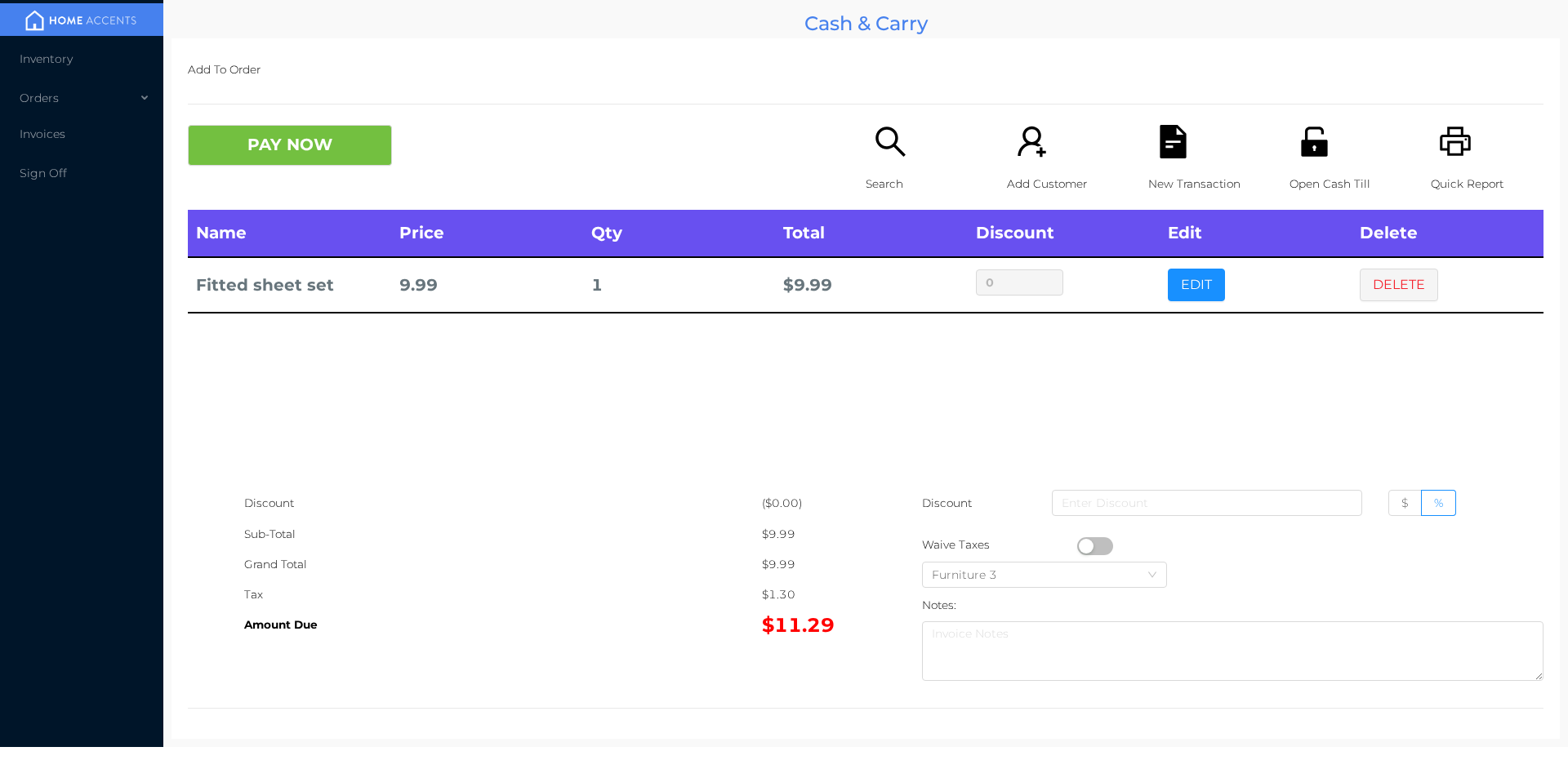
click at [1305, 147] on icon "icon: unlock" at bounding box center [1314, 142] width 34 height 34
click at [1391, 287] on button "DELETE" at bounding box center [1399, 285] width 79 height 33
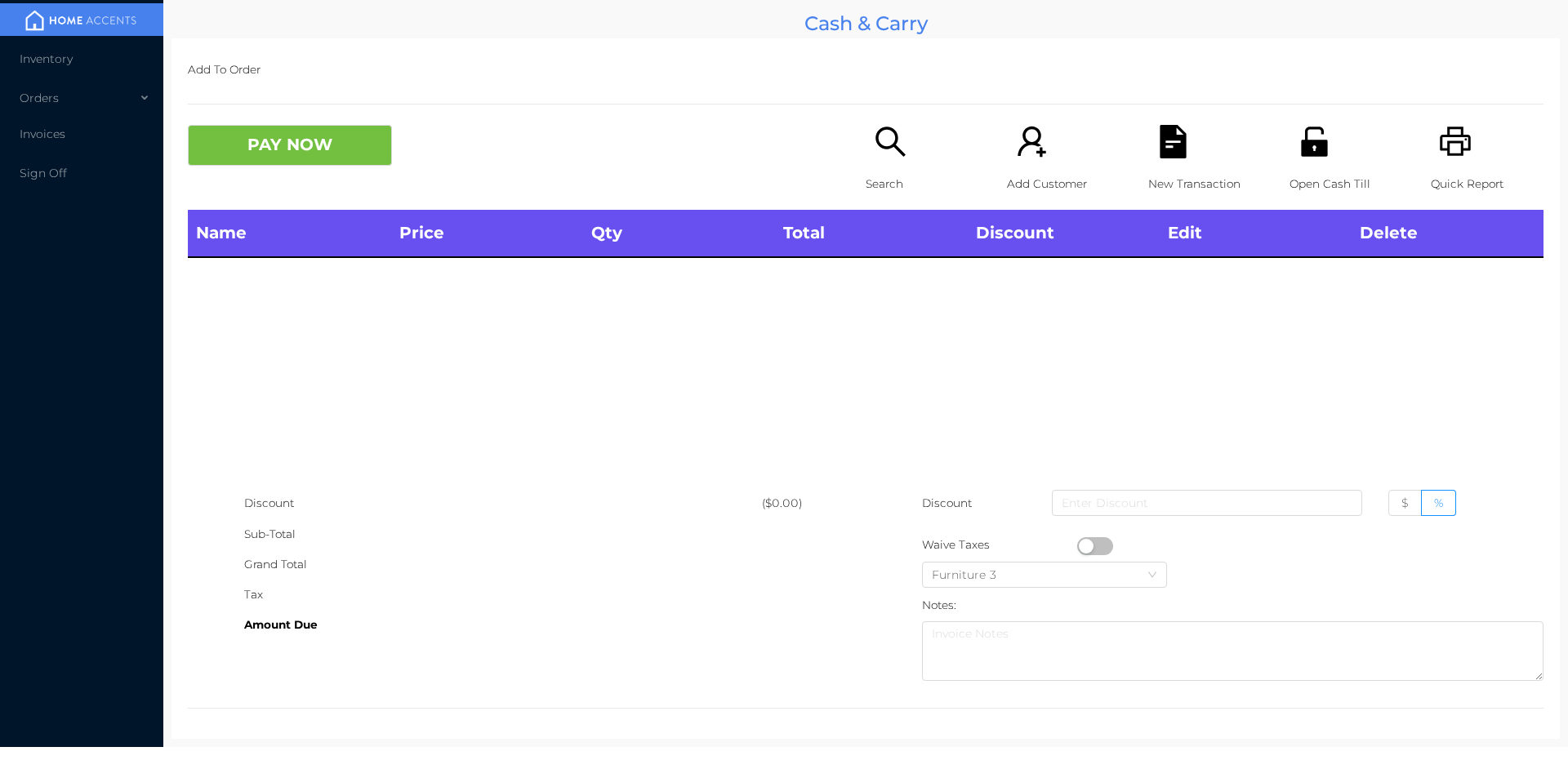
click at [1335, 147] on div "Open Cash Till" at bounding box center [1346, 168] width 113 height 85
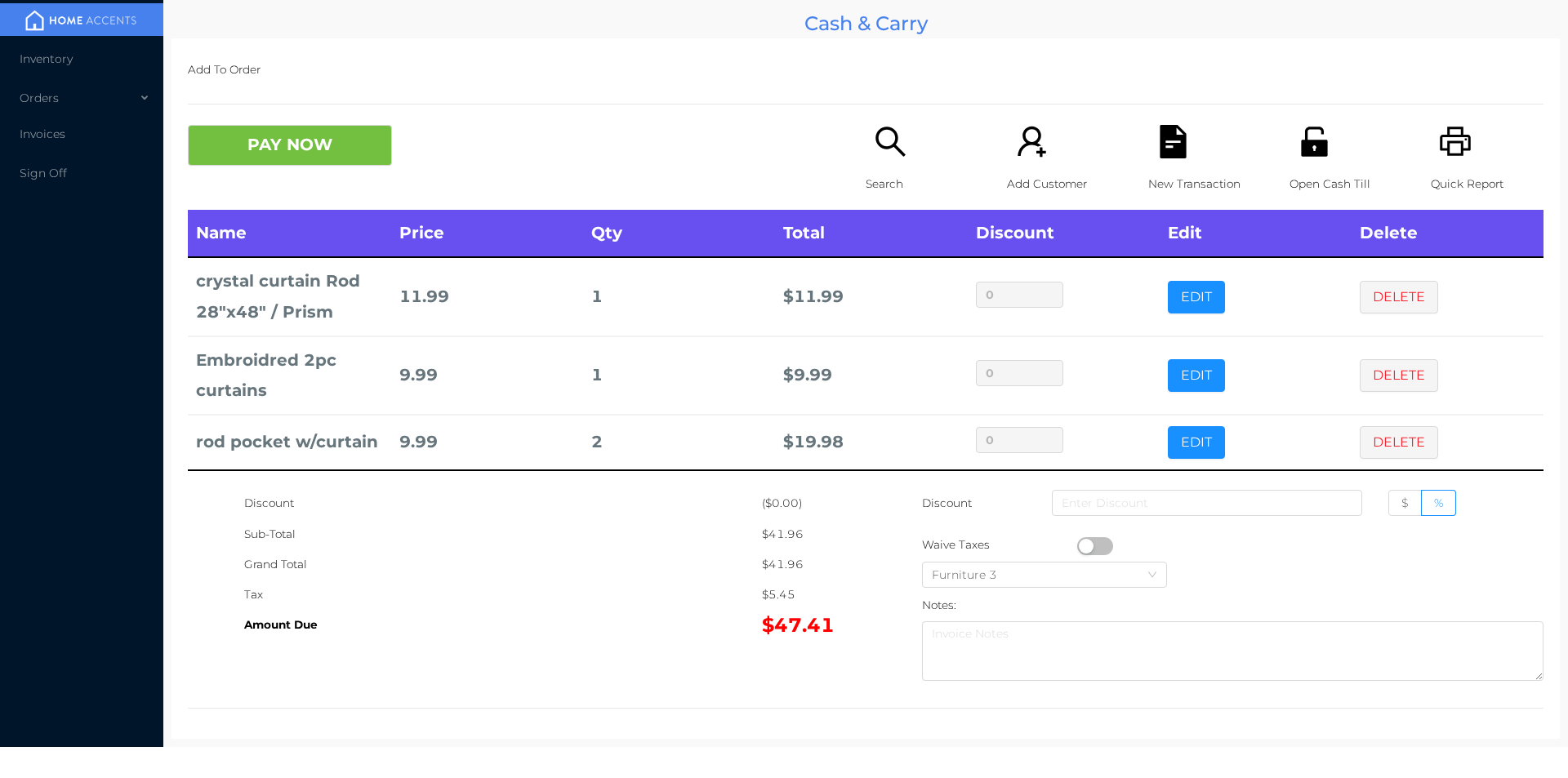
click at [1377, 430] on button "DELETE" at bounding box center [1399, 443] width 79 height 33
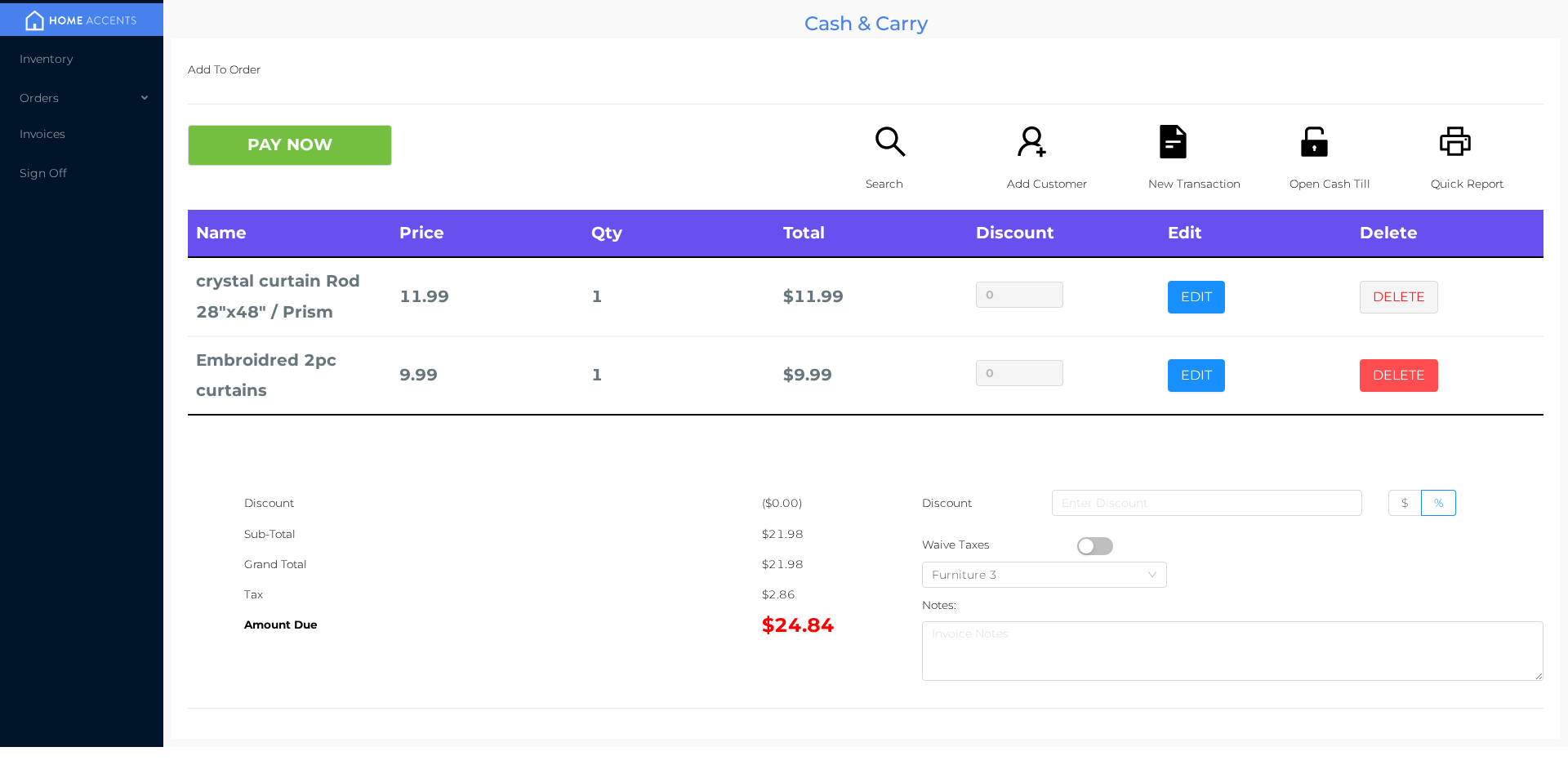
click at [1383, 380] on button "DELETE" at bounding box center [1399, 376] width 79 height 33
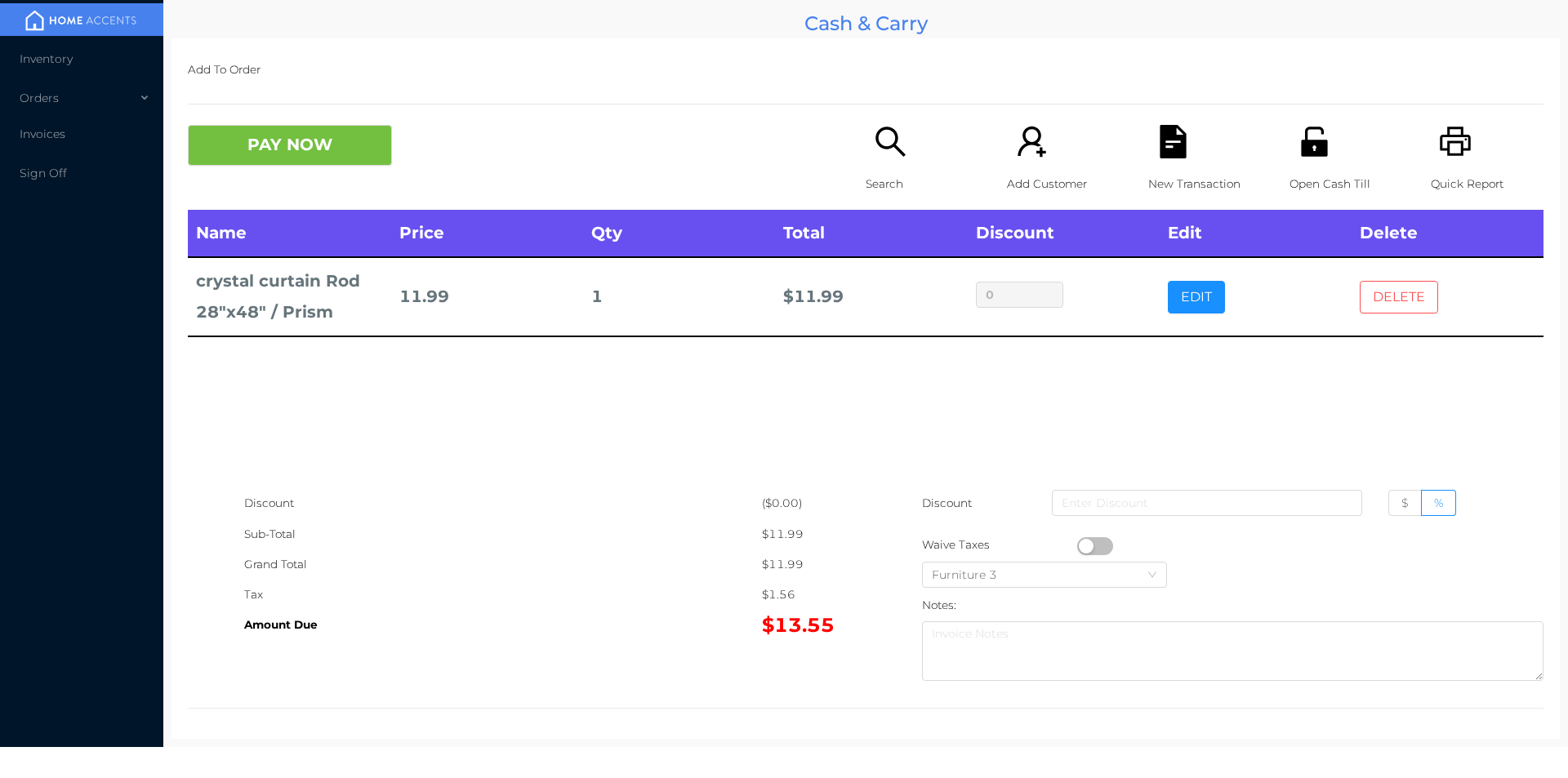
click at [1387, 308] on button "DELETE" at bounding box center [1399, 297] width 79 height 33
click at [1373, 278] on div "Name Price Qty Total Discount Edit Delete crystal curtain Rod 28"x48" / Prism 1…" at bounding box center [865, 349] width 1355 height 278
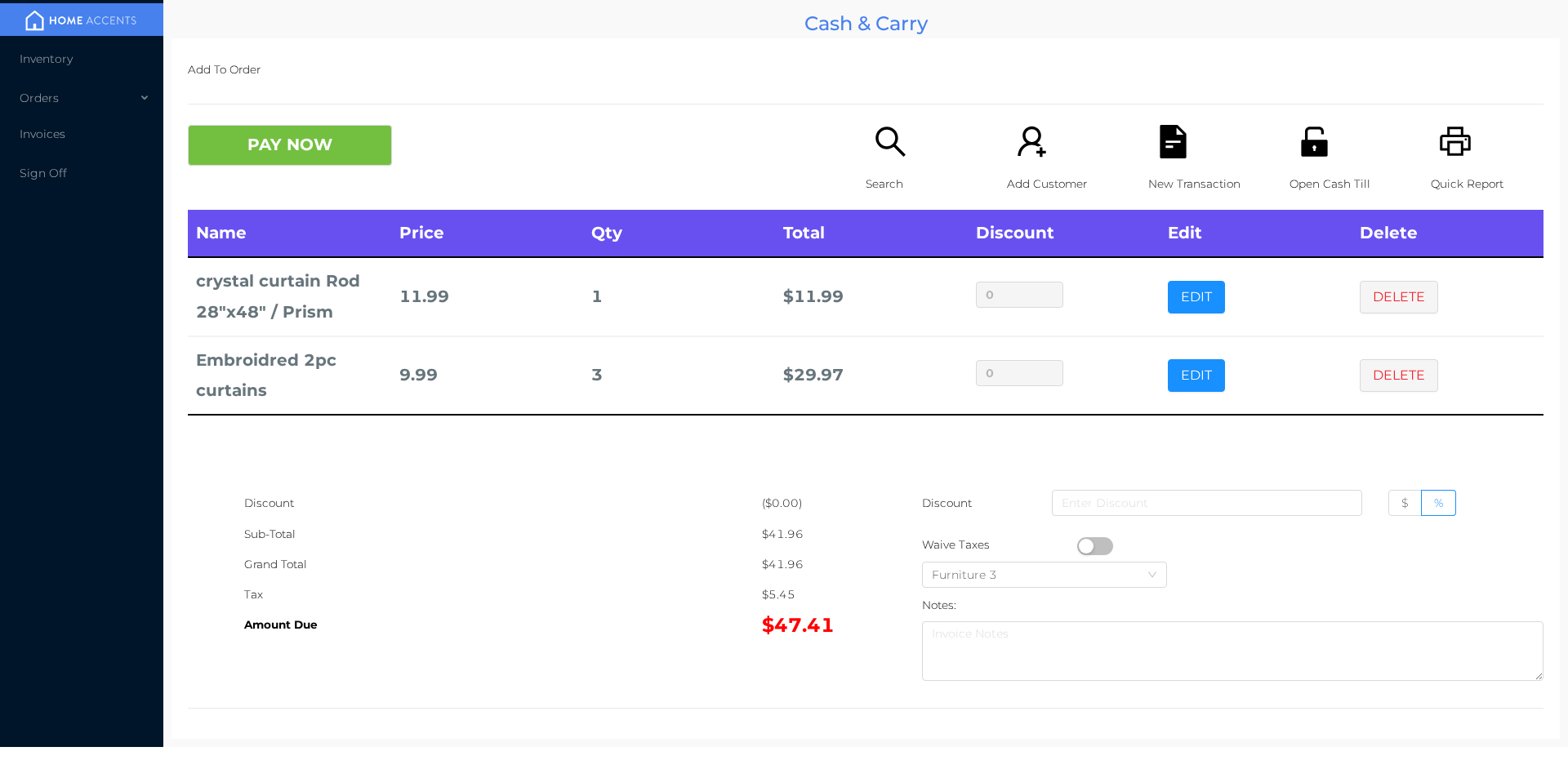
click at [874, 181] on p "Search" at bounding box center [922, 184] width 113 height 30
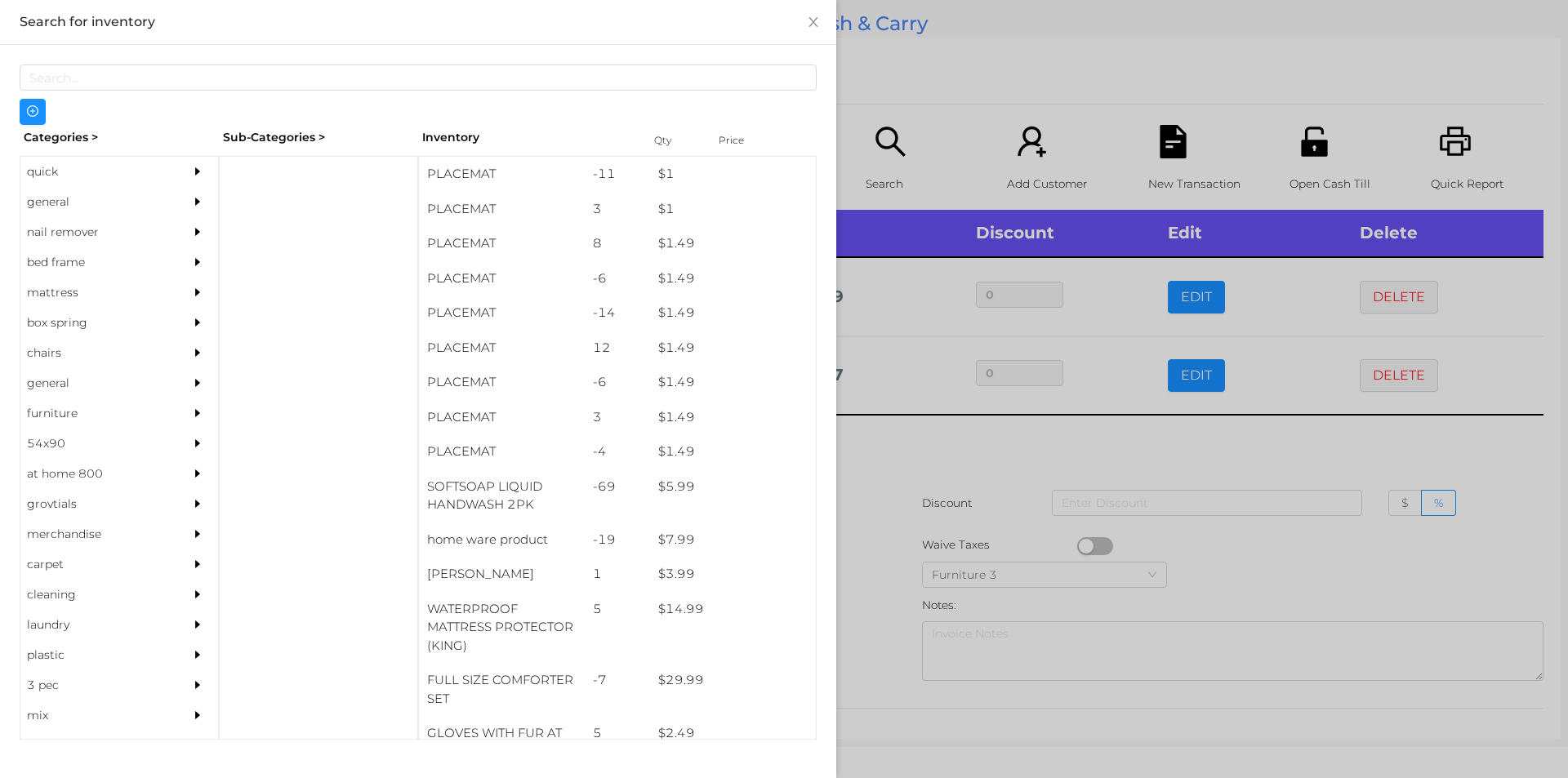
click at [52, 207] on div "general" at bounding box center [95, 202] width 149 height 30
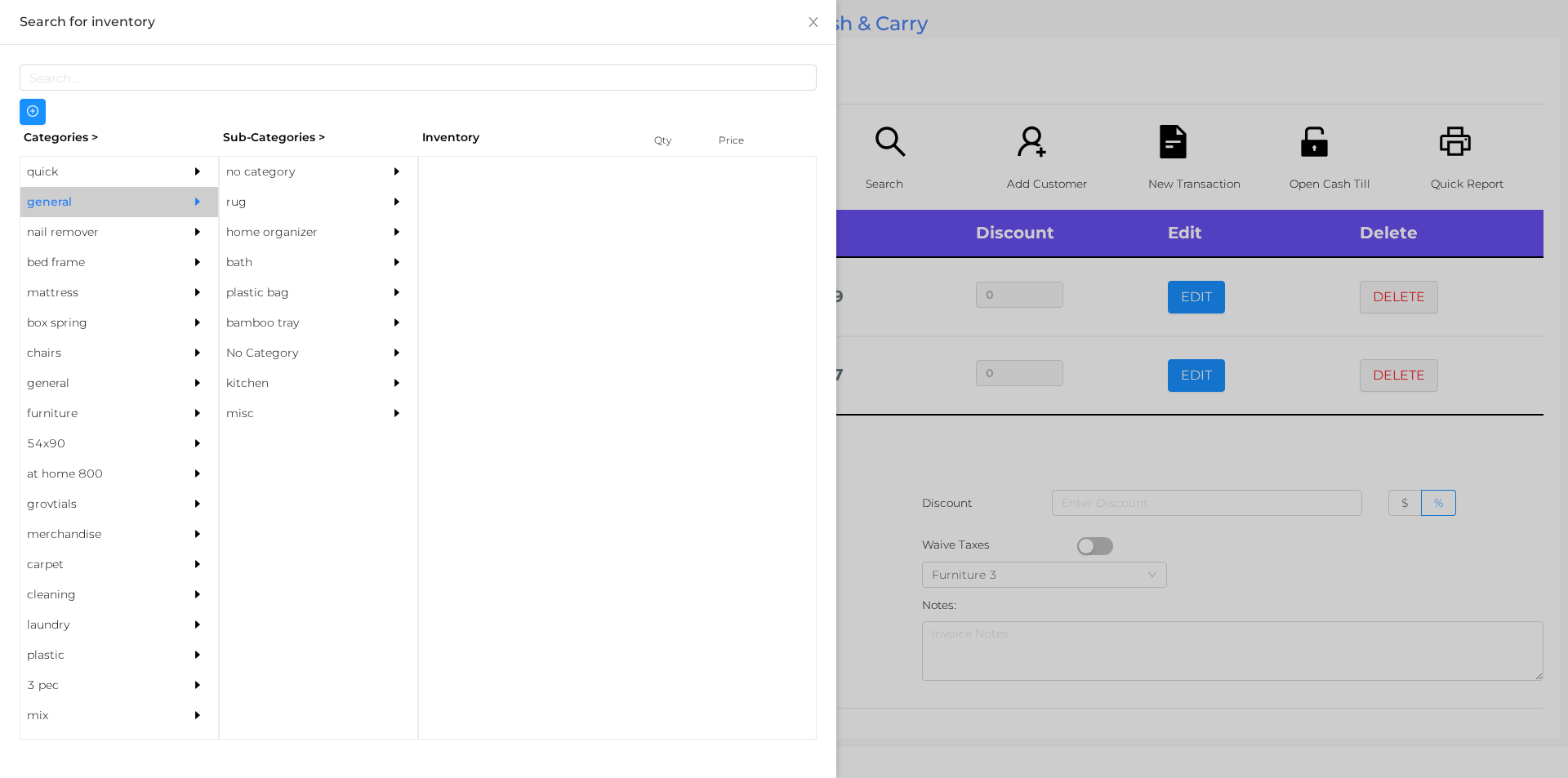
click at [267, 169] on div "no category" at bounding box center [294, 172] width 149 height 30
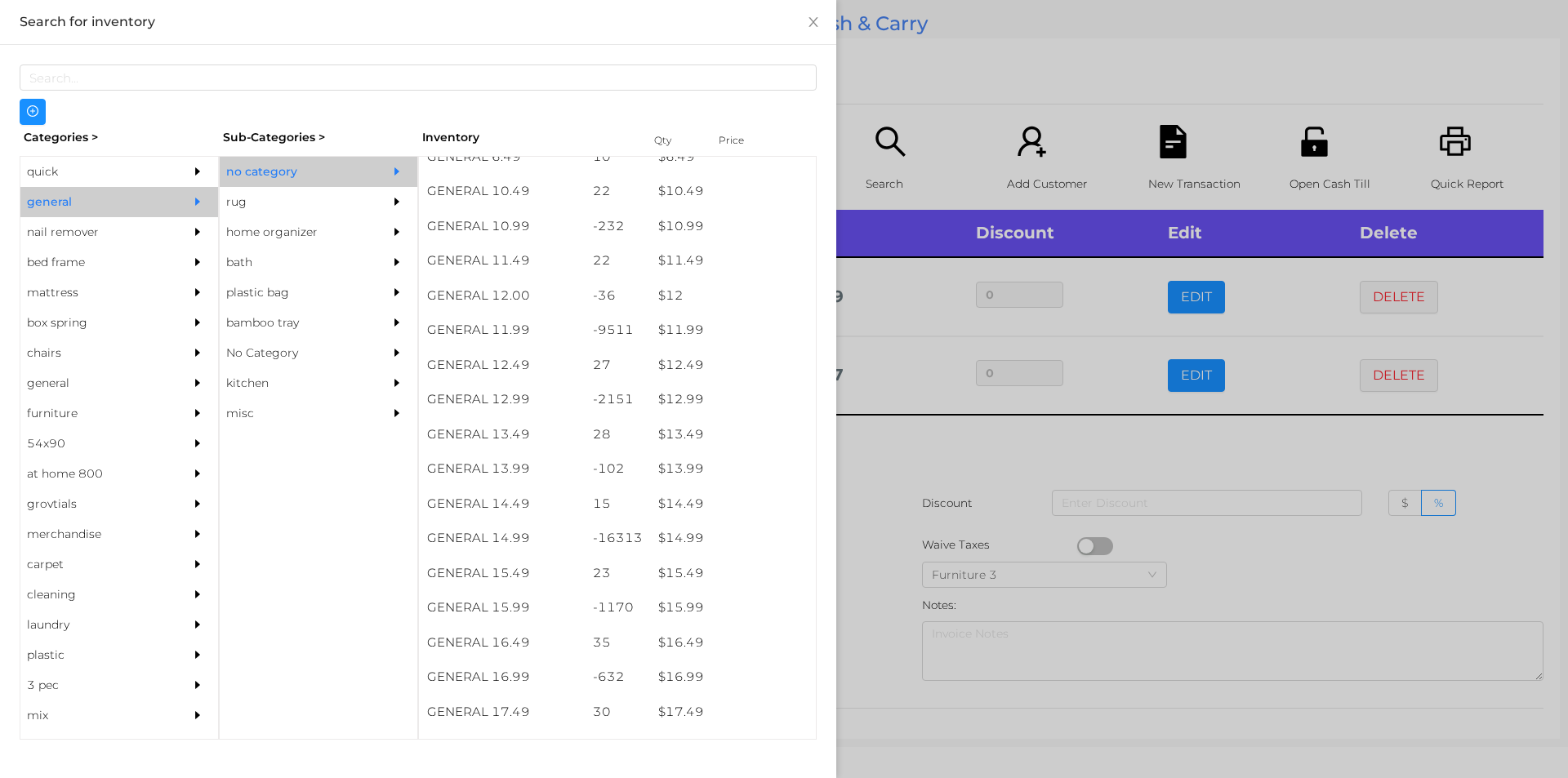
scroll to position [1053, 0]
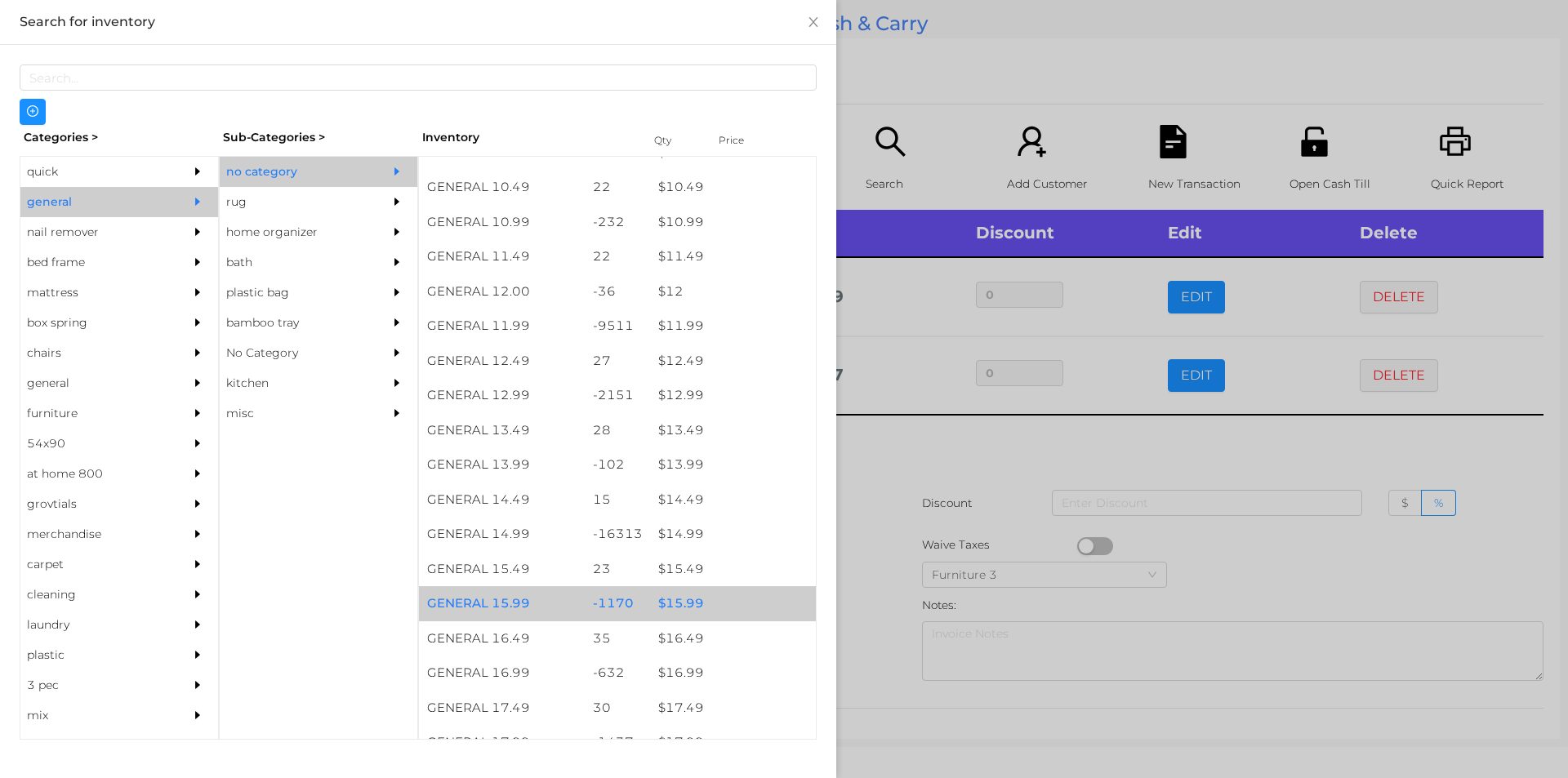
click at [678, 606] on div "$ 15.99" at bounding box center [733, 604] width 166 height 35
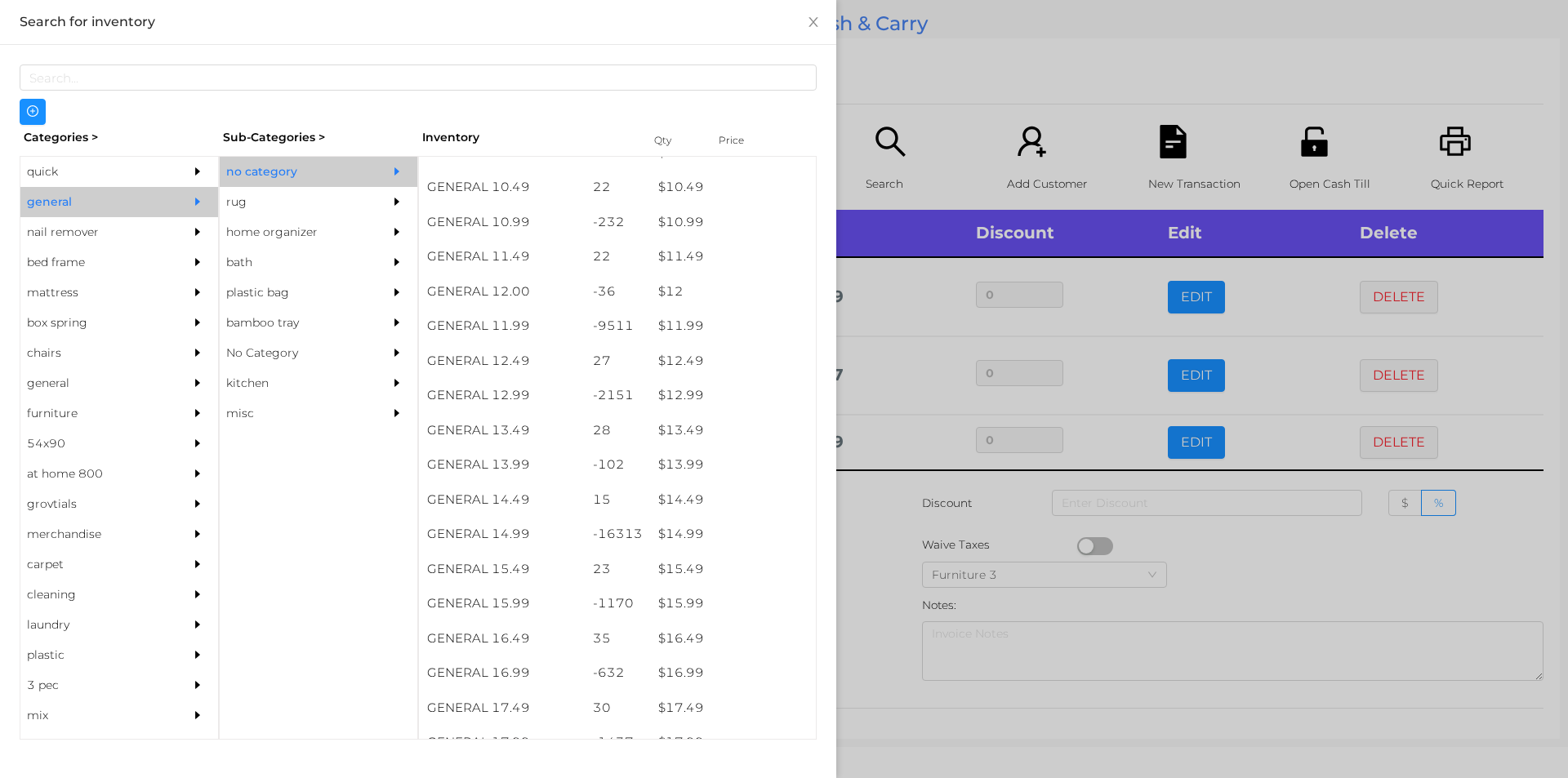
click at [876, 570] on div at bounding box center [784, 389] width 1568 height 778
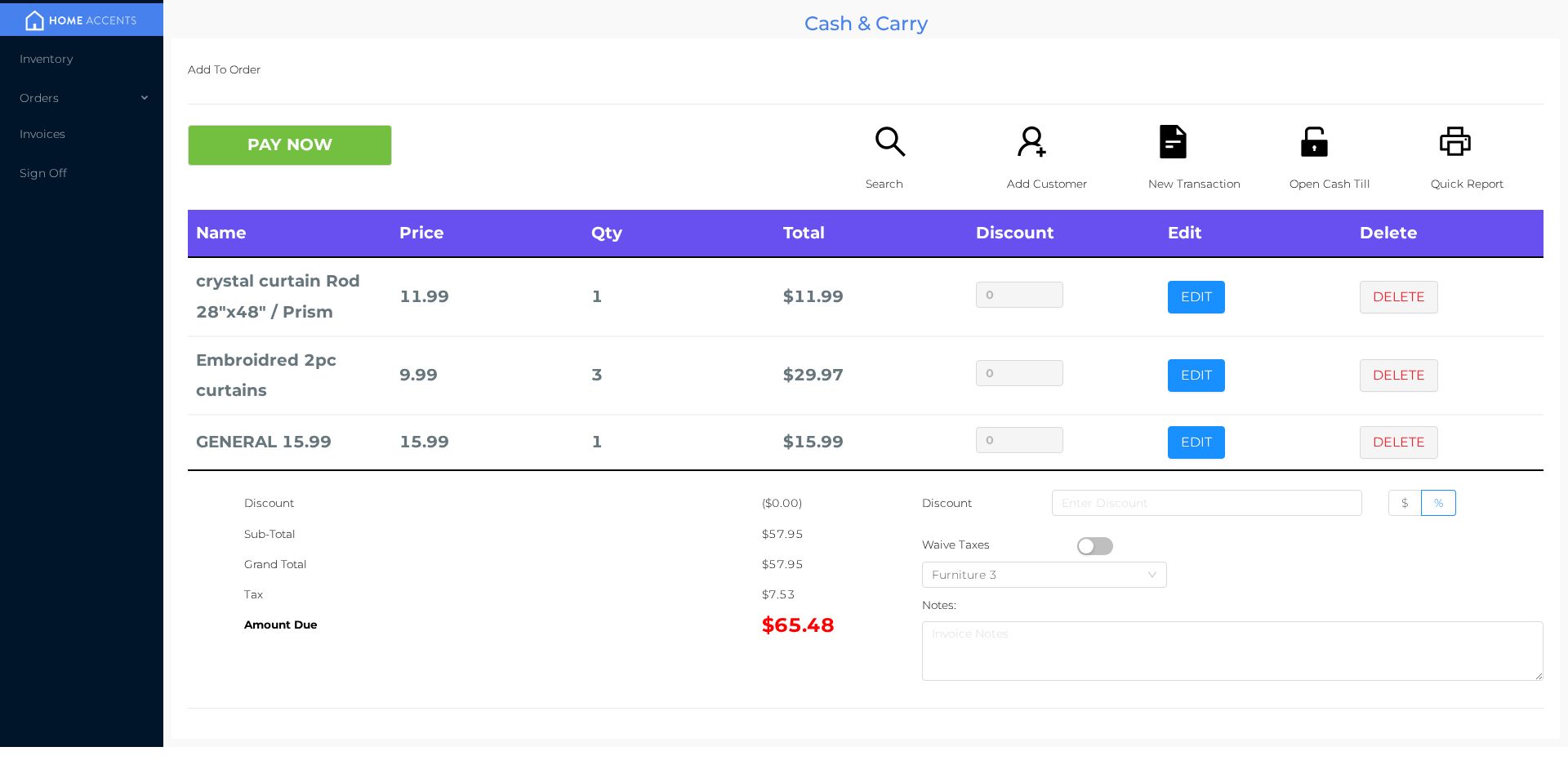
click at [874, 151] on icon "icon: search" at bounding box center [890, 142] width 34 height 34
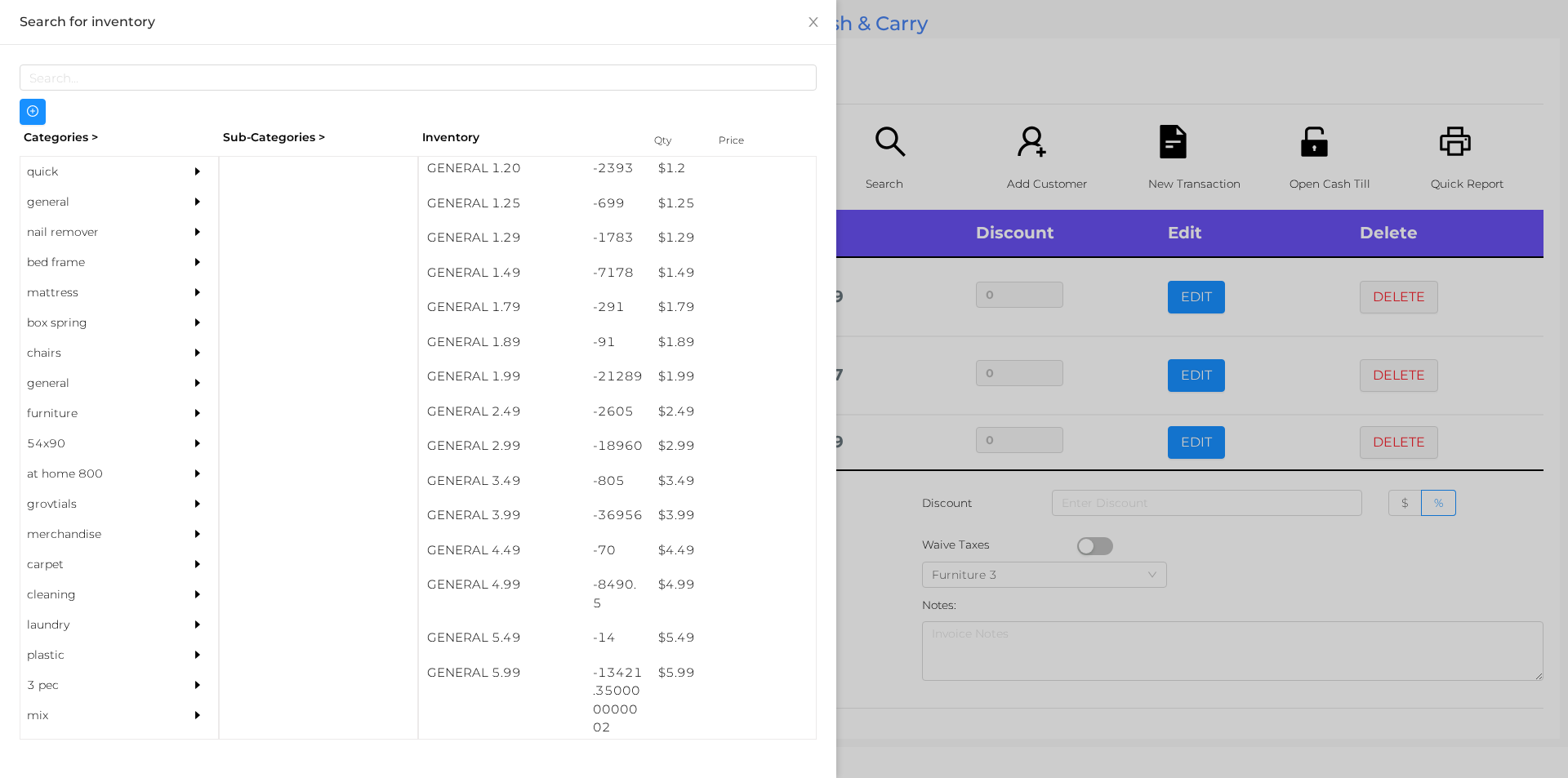
scroll to position [275, 0]
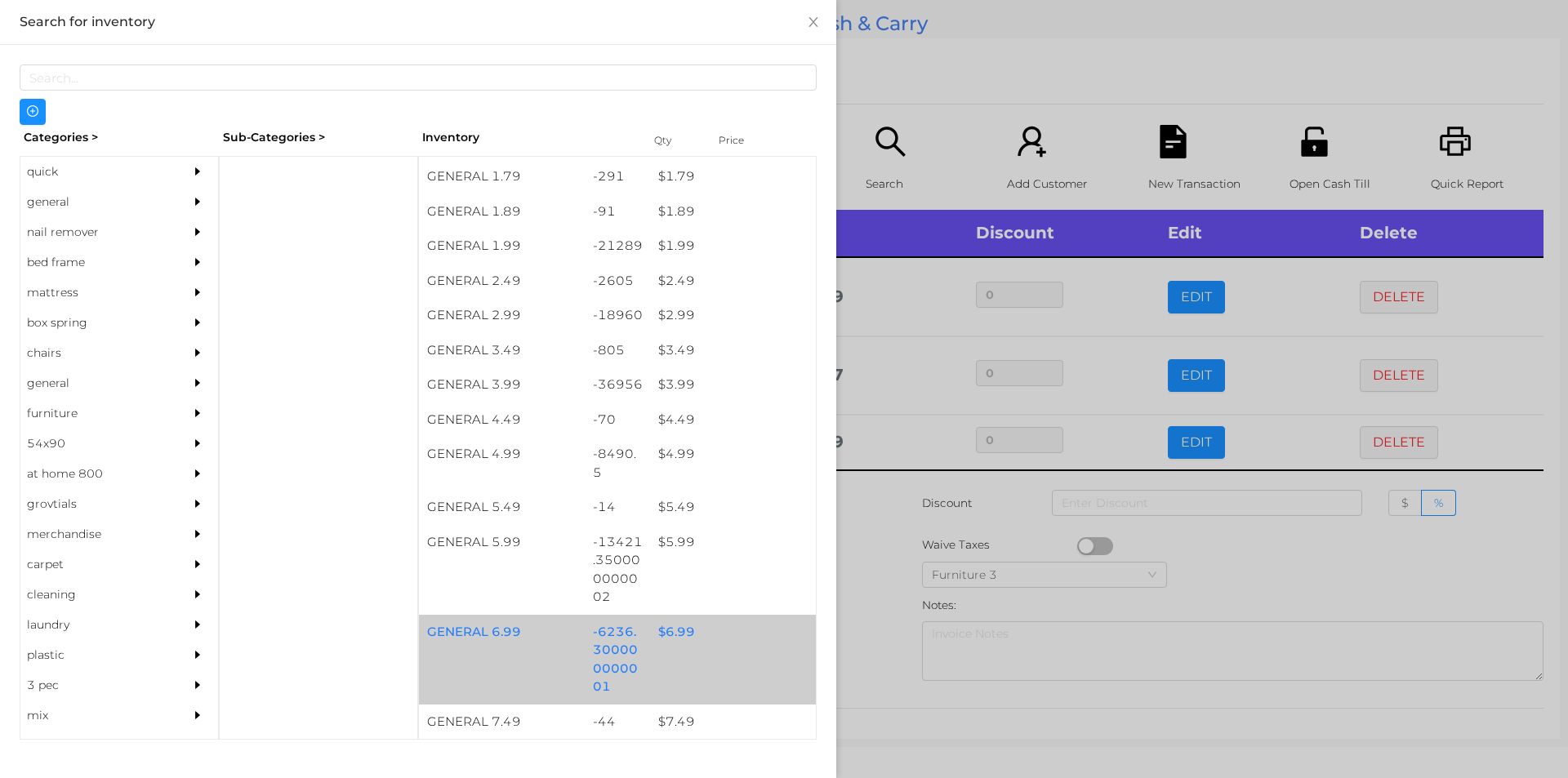
click at [670, 632] on div "$ 6.99" at bounding box center [733, 632] width 166 height 35
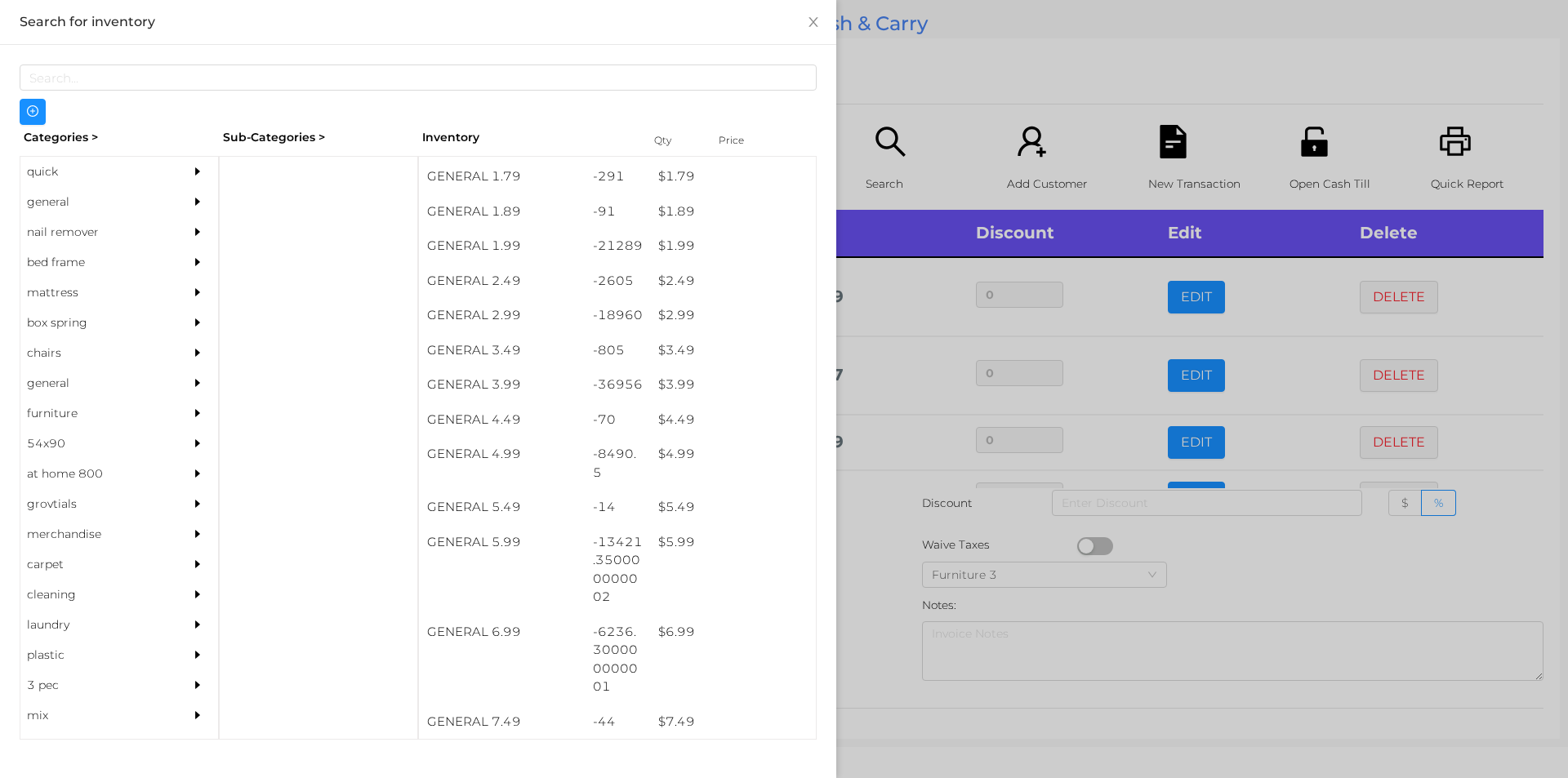
click at [863, 591] on div at bounding box center [784, 389] width 1568 height 778
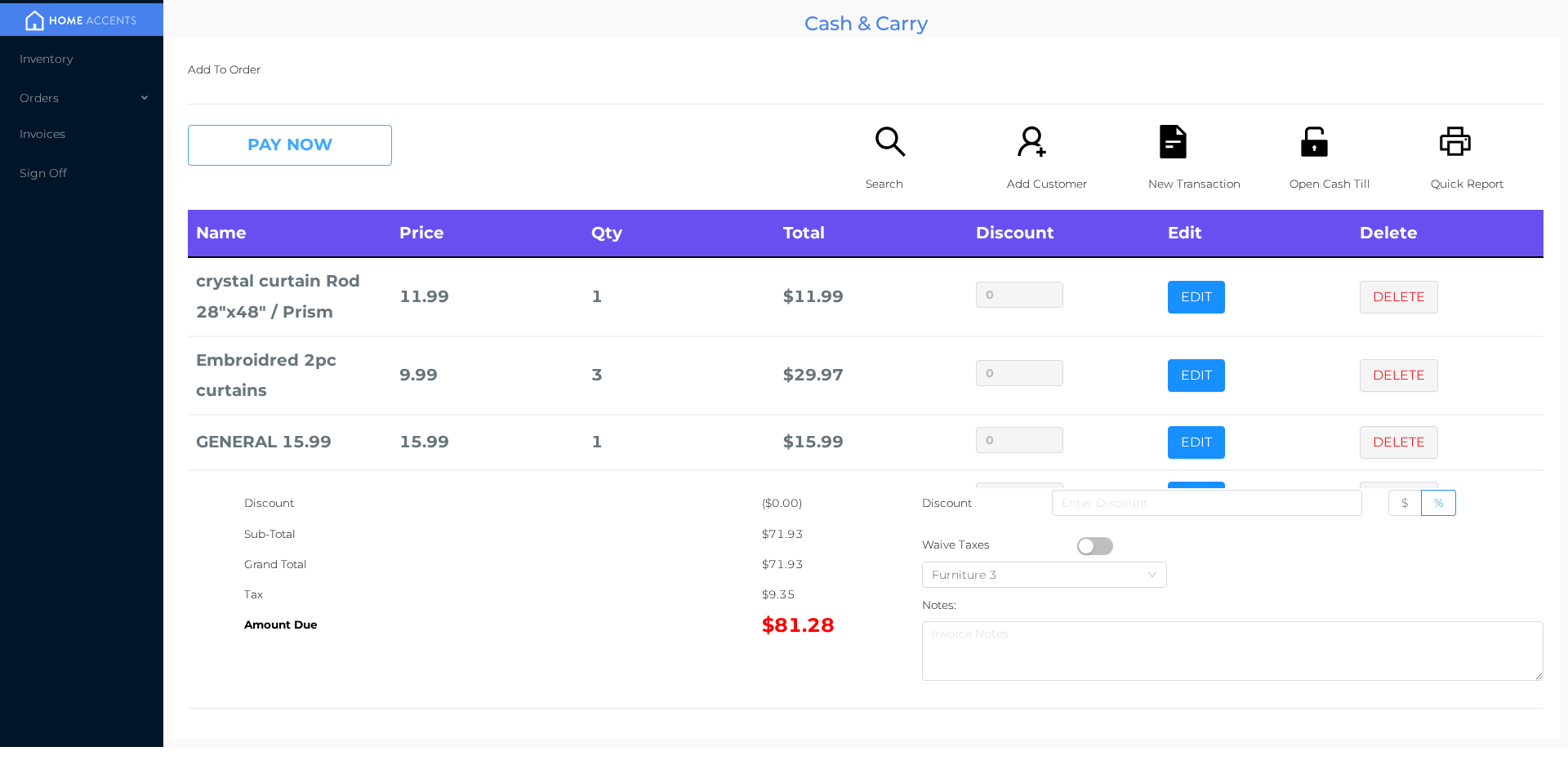
click at [267, 156] on button "PAY NOW" at bounding box center [290, 146] width 204 height 41
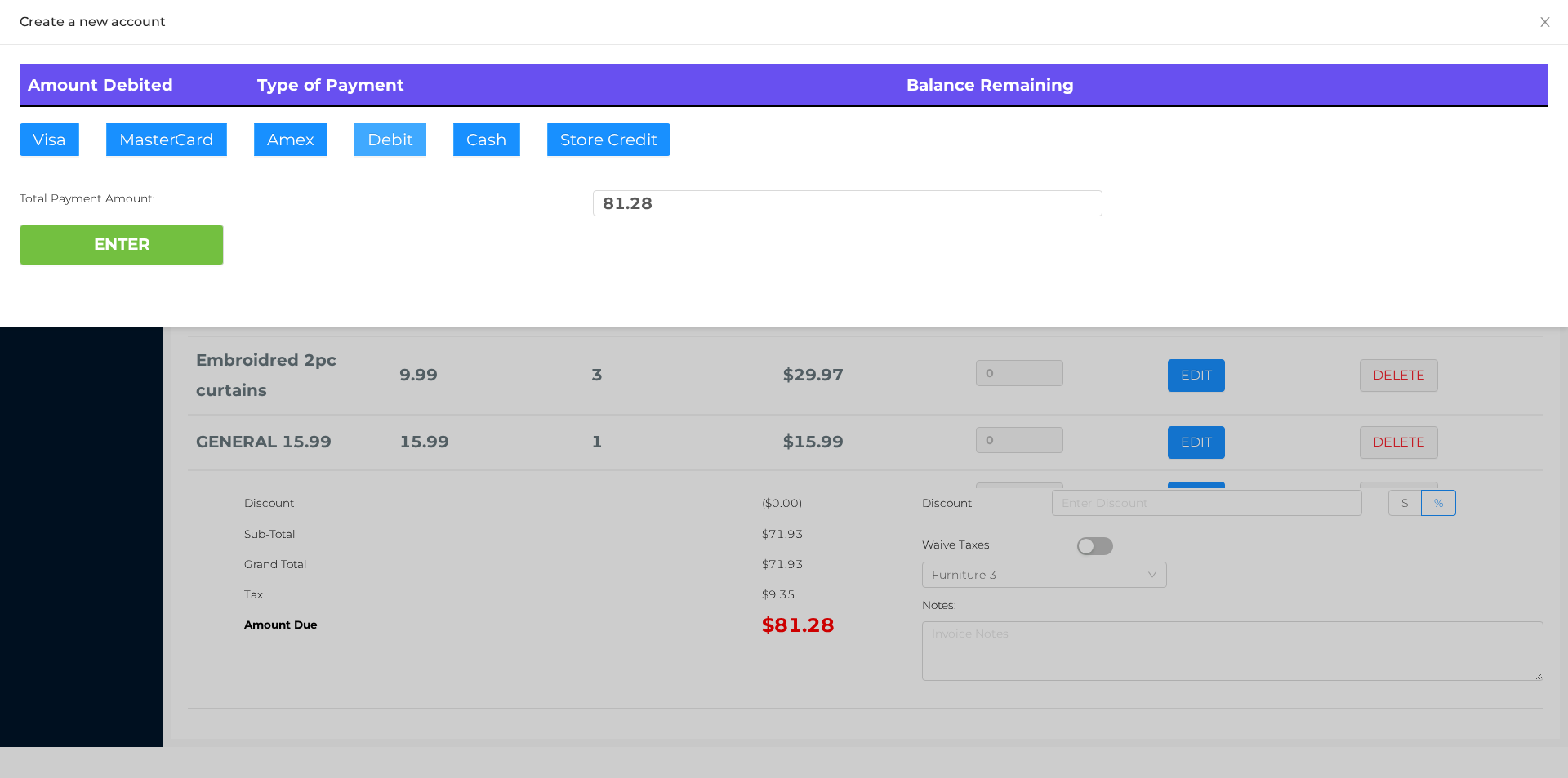
click at [423, 140] on button "Debit" at bounding box center [390, 140] width 72 height 33
type input "85."
click at [159, 249] on button "ENTER" at bounding box center [122, 245] width 204 height 41
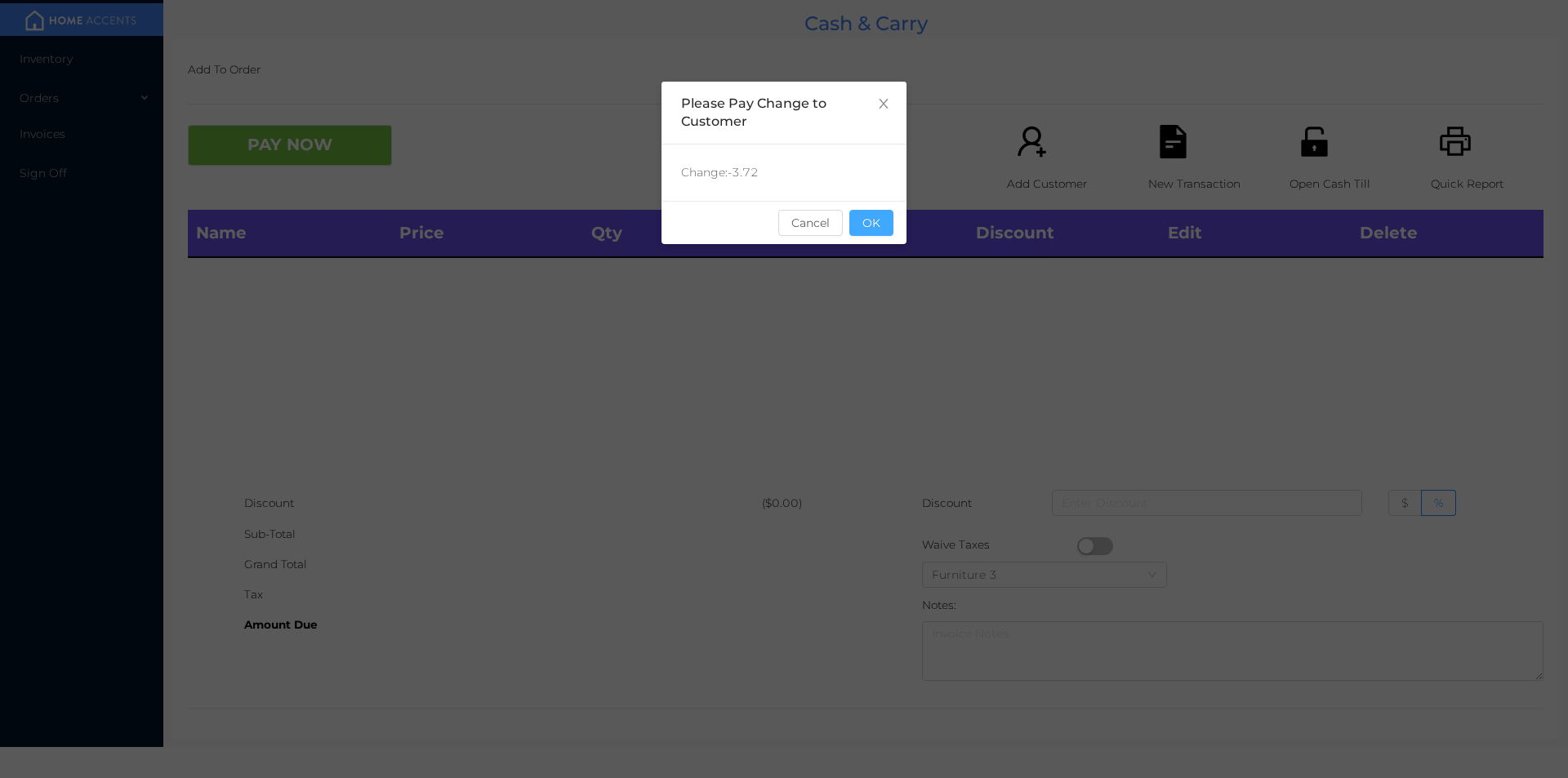
click at [878, 218] on button "OK" at bounding box center [871, 223] width 44 height 26
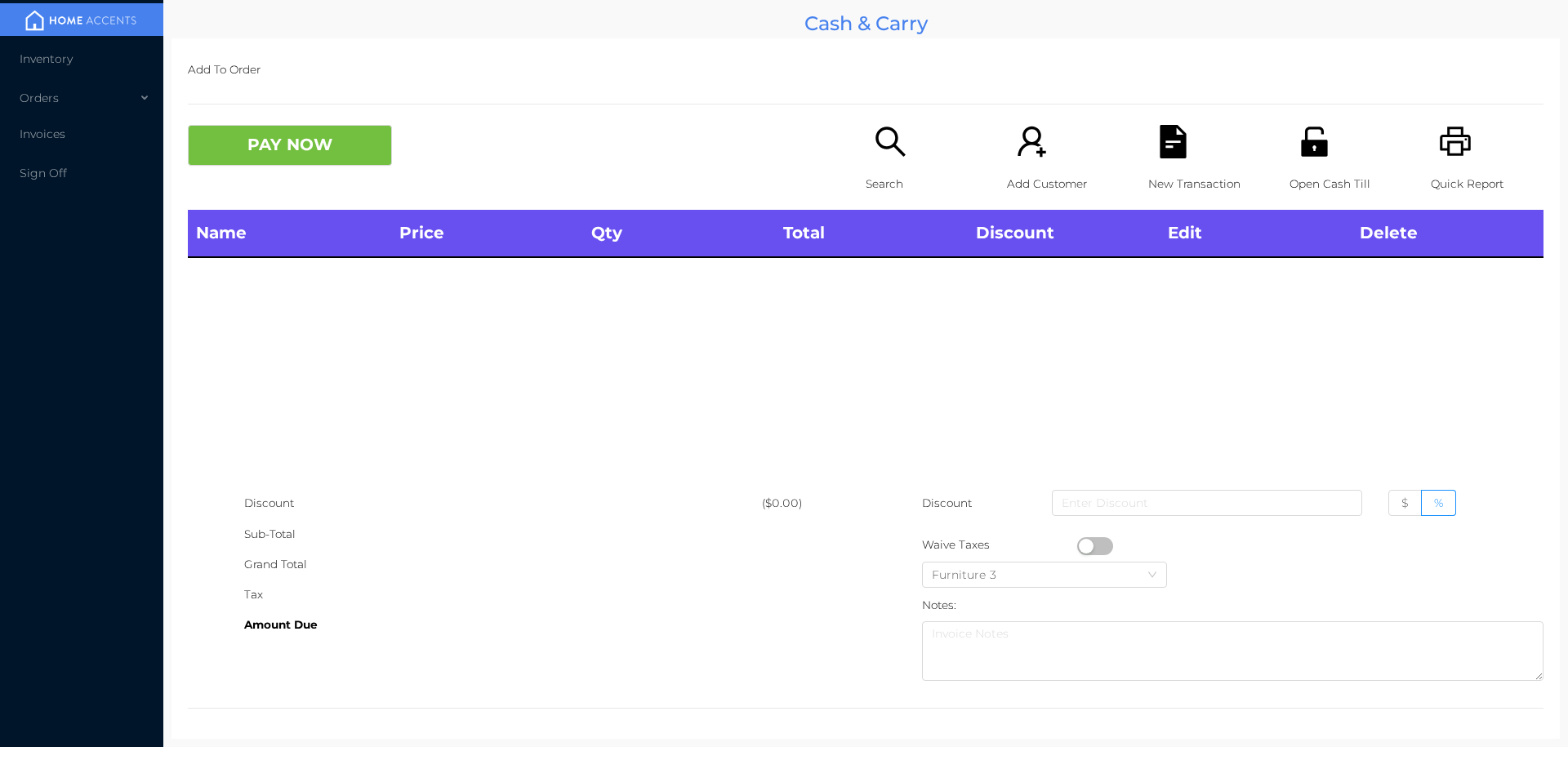
click at [861, 283] on div "Name Price Qty Total Discount Edit Delete" at bounding box center [865, 349] width 1355 height 278
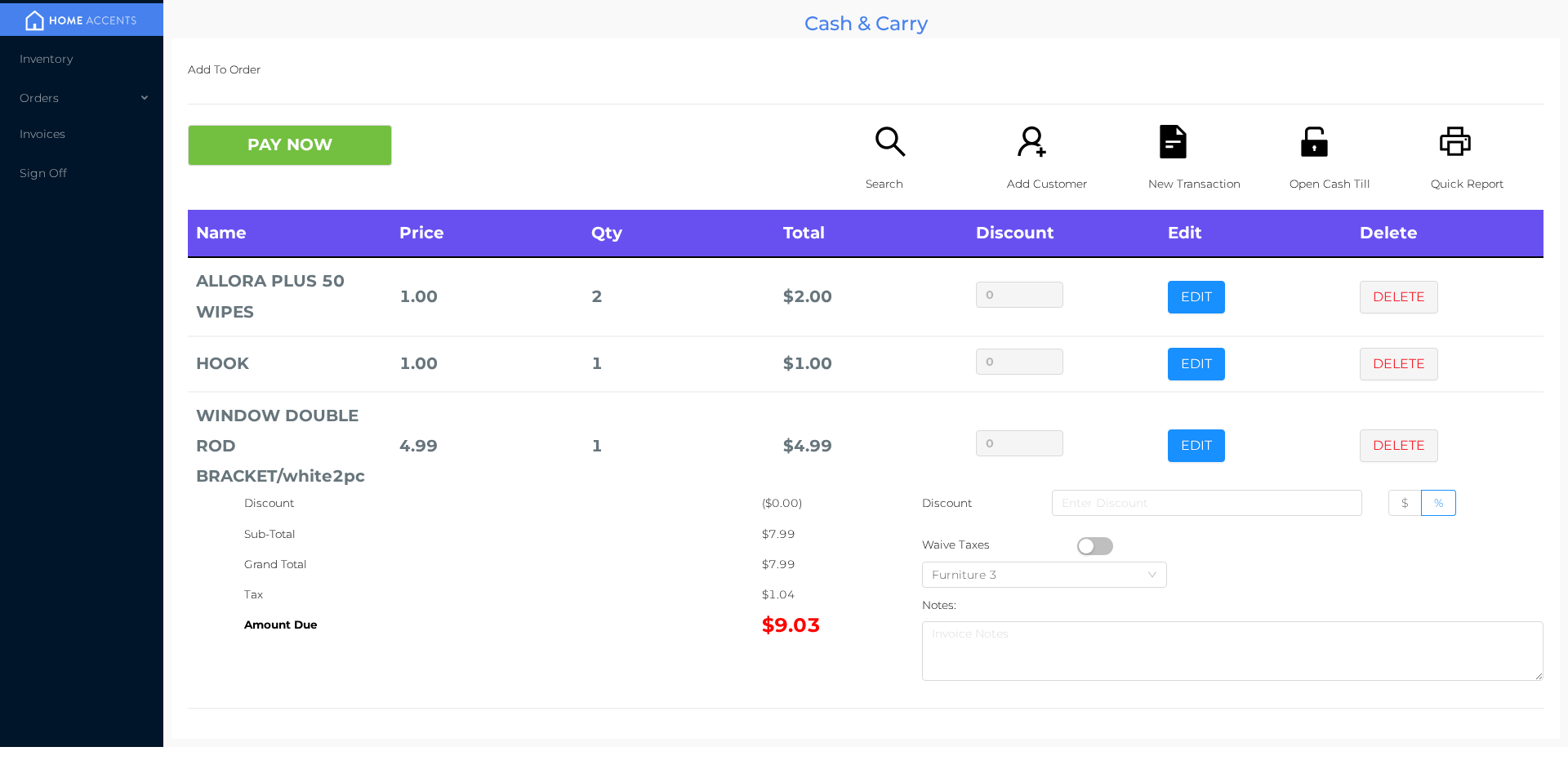
click at [874, 173] on p "Search" at bounding box center [922, 184] width 113 height 30
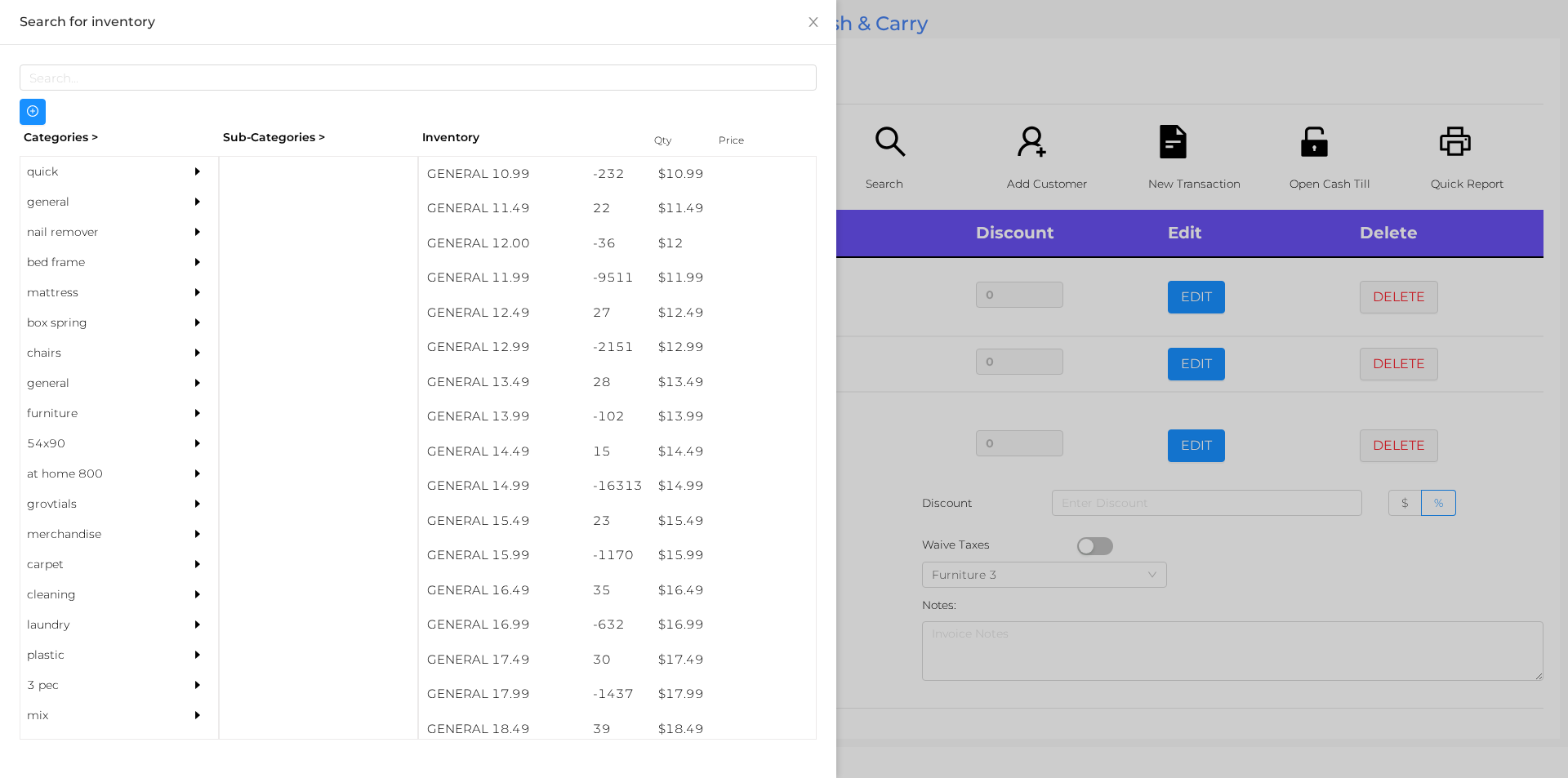
scroll to position [1101, 0]
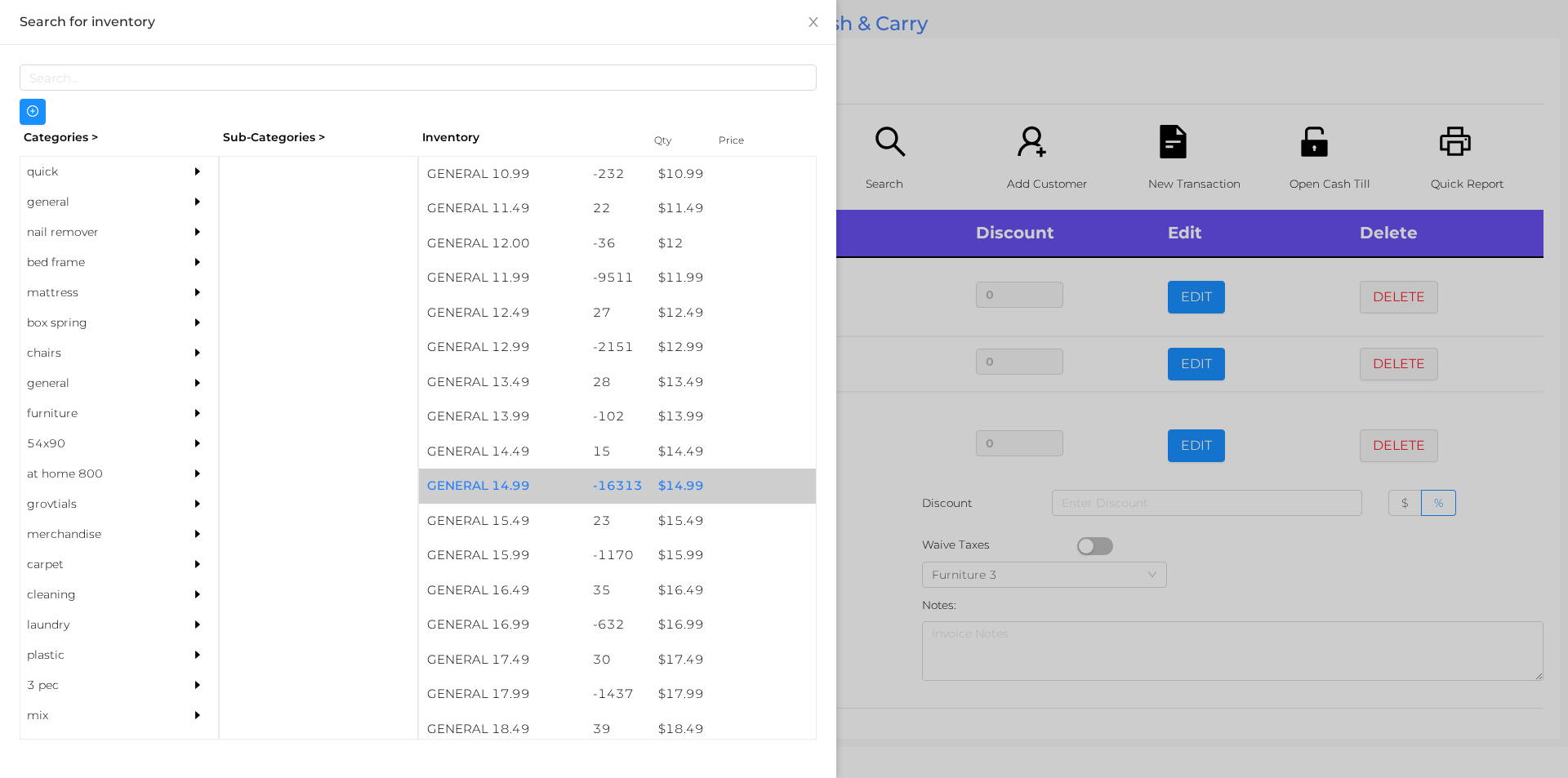
click at [685, 484] on div "$ 14.99" at bounding box center [733, 486] width 166 height 35
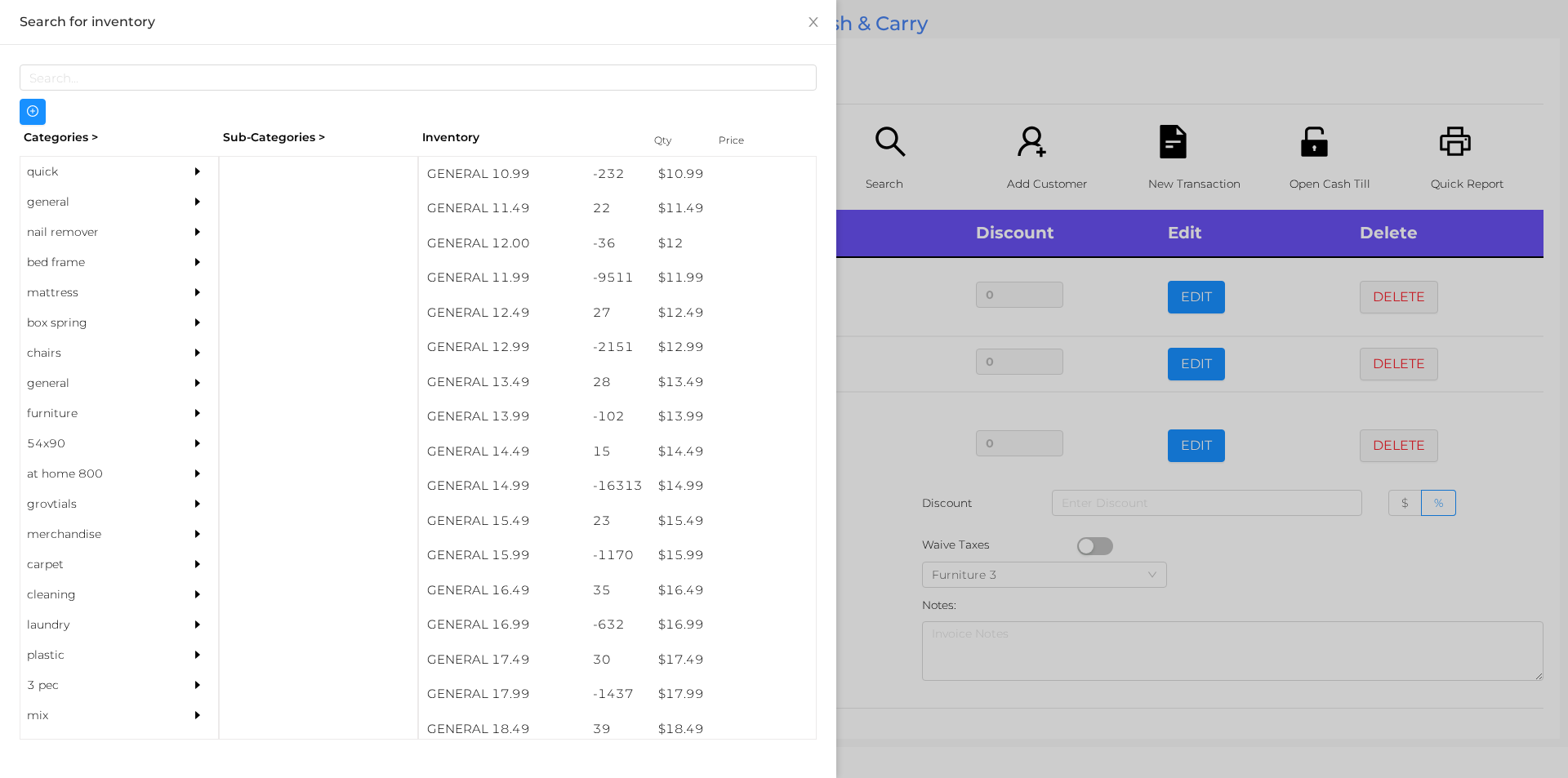
click at [870, 538] on div at bounding box center [784, 389] width 1568 height 778
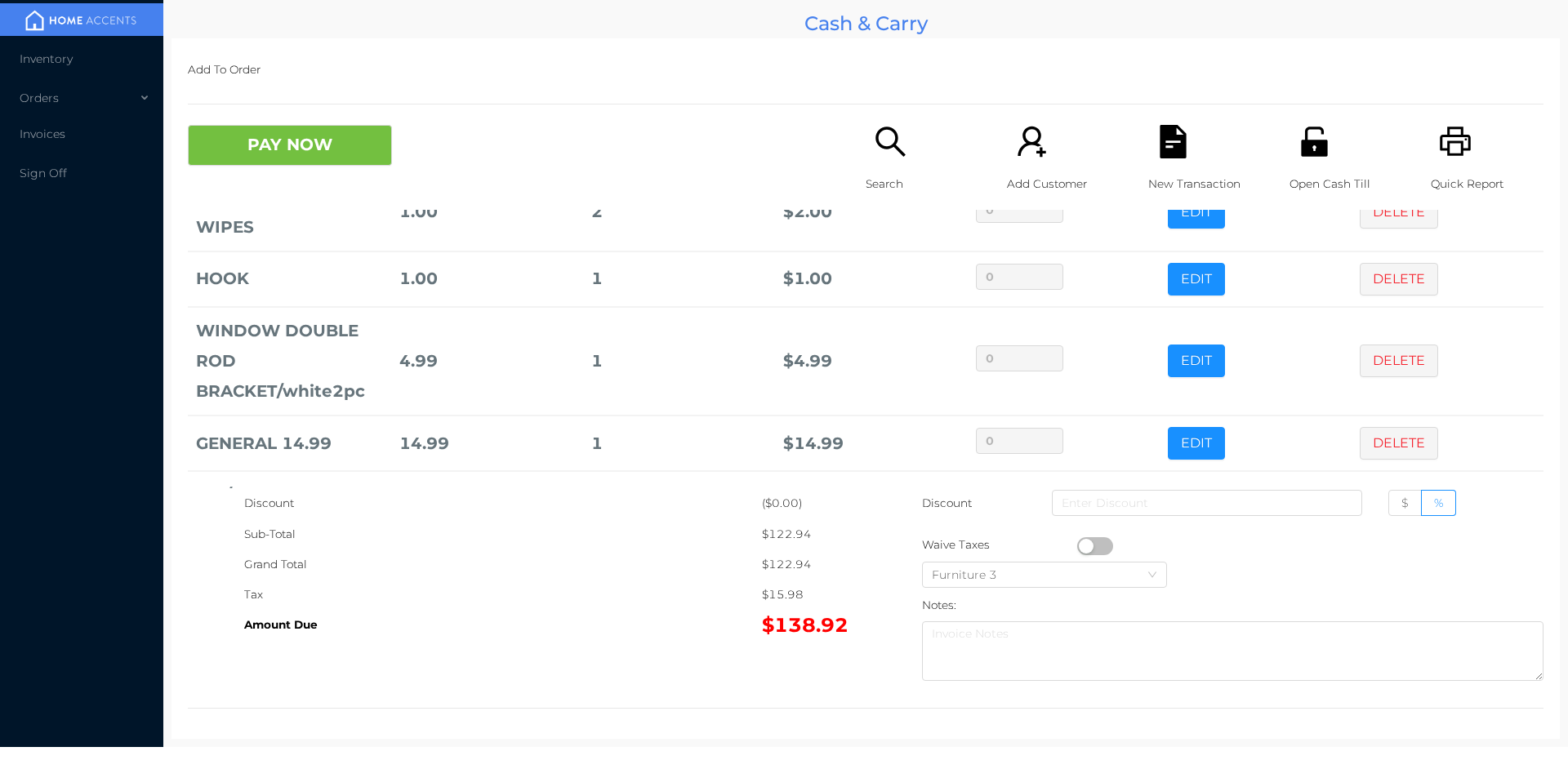
scroll to position [272, 0]
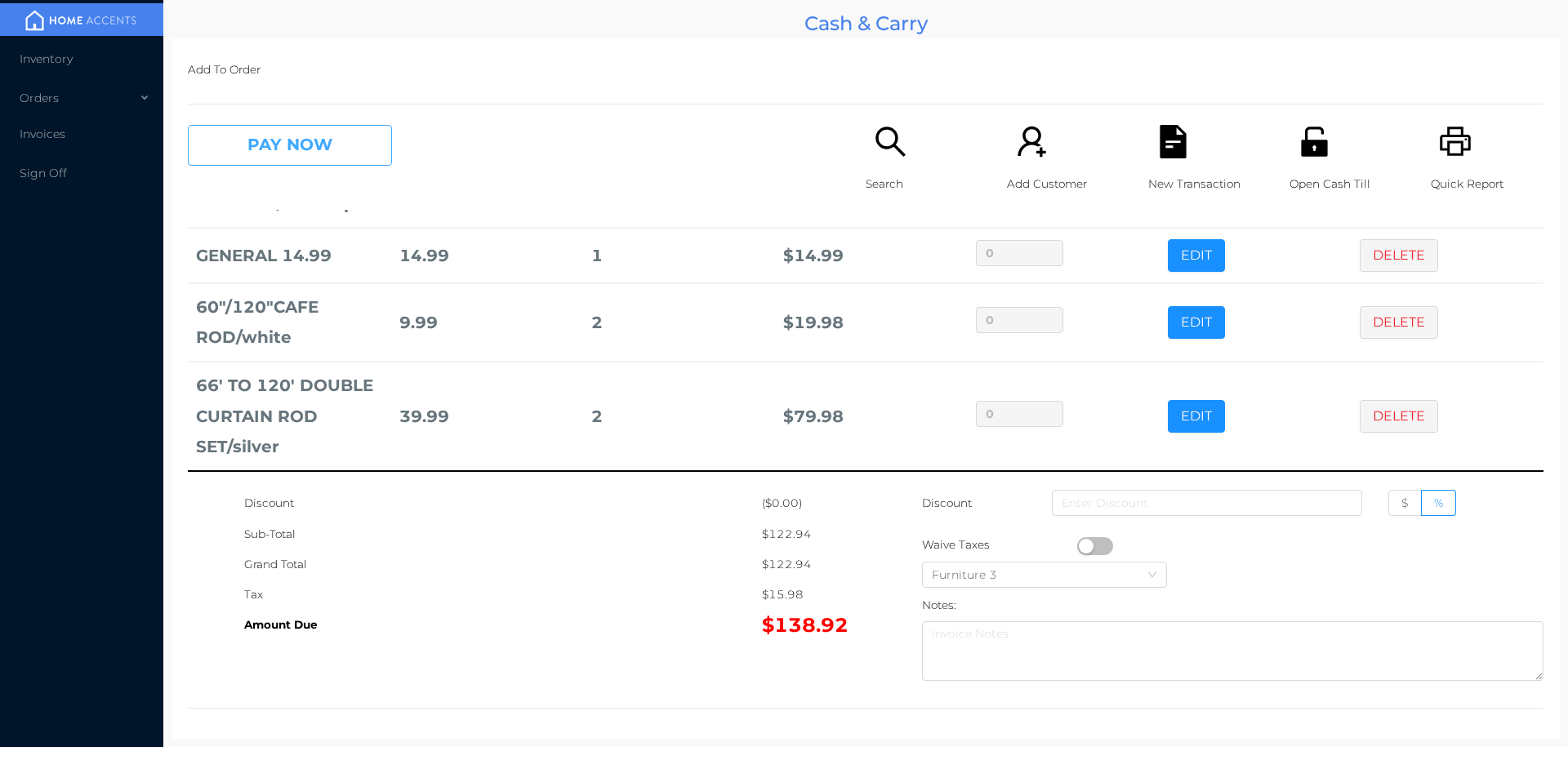
click at [314, 155] on button "PAY NOW" at bounding box center [290, 146] width 204 height 41
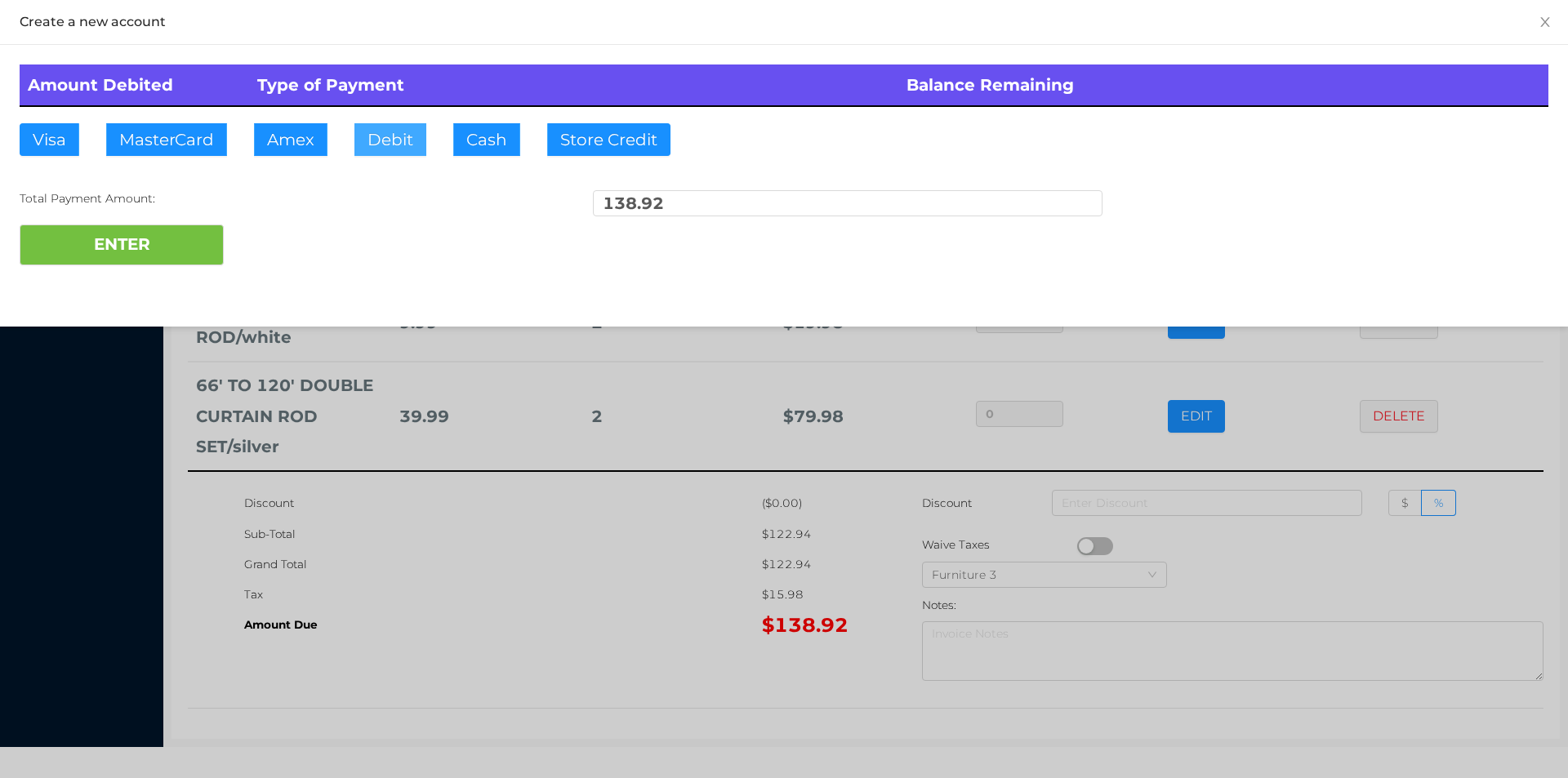
click at [388, 154] on button "Debit" at bounding box center [390, 140] width 72 height 33
click at [195, 254] on button "ENTER" at bounding box center [122, 245] width 204 height 41
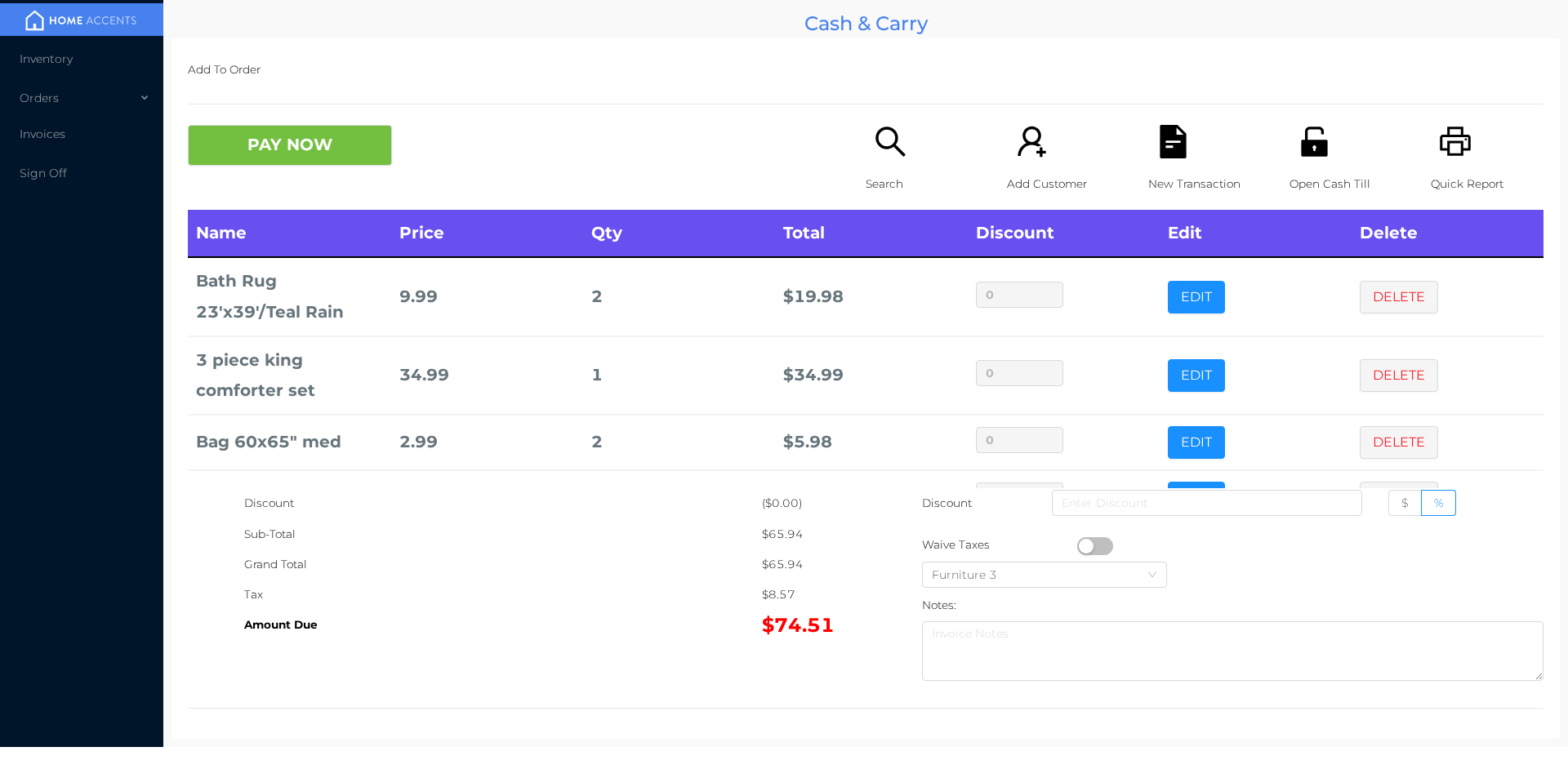
scroll to position [55, 0]
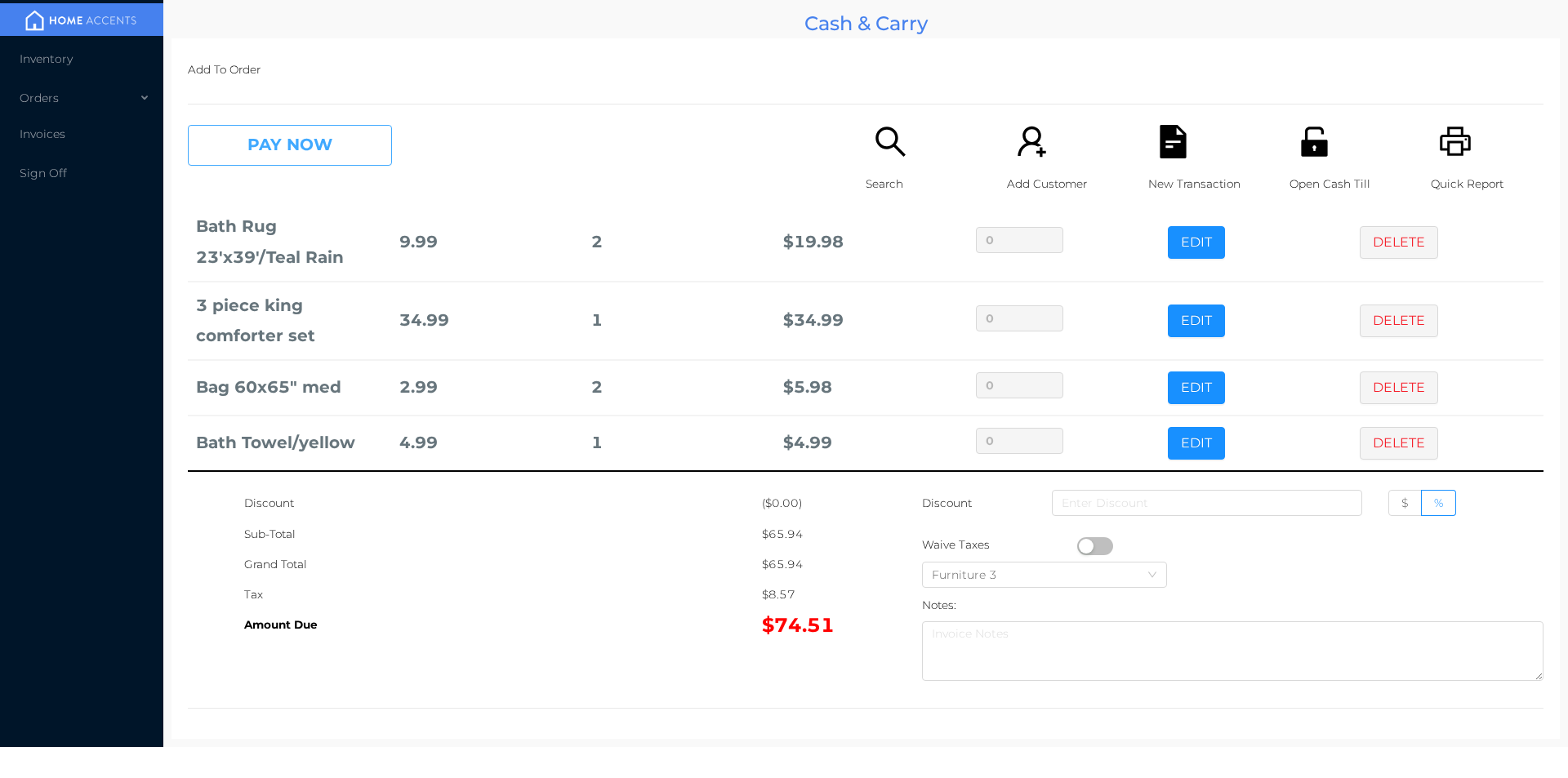
click at [326, 137] on button "PAY NOW" at bounding box center [290, 146] width 204 height 41
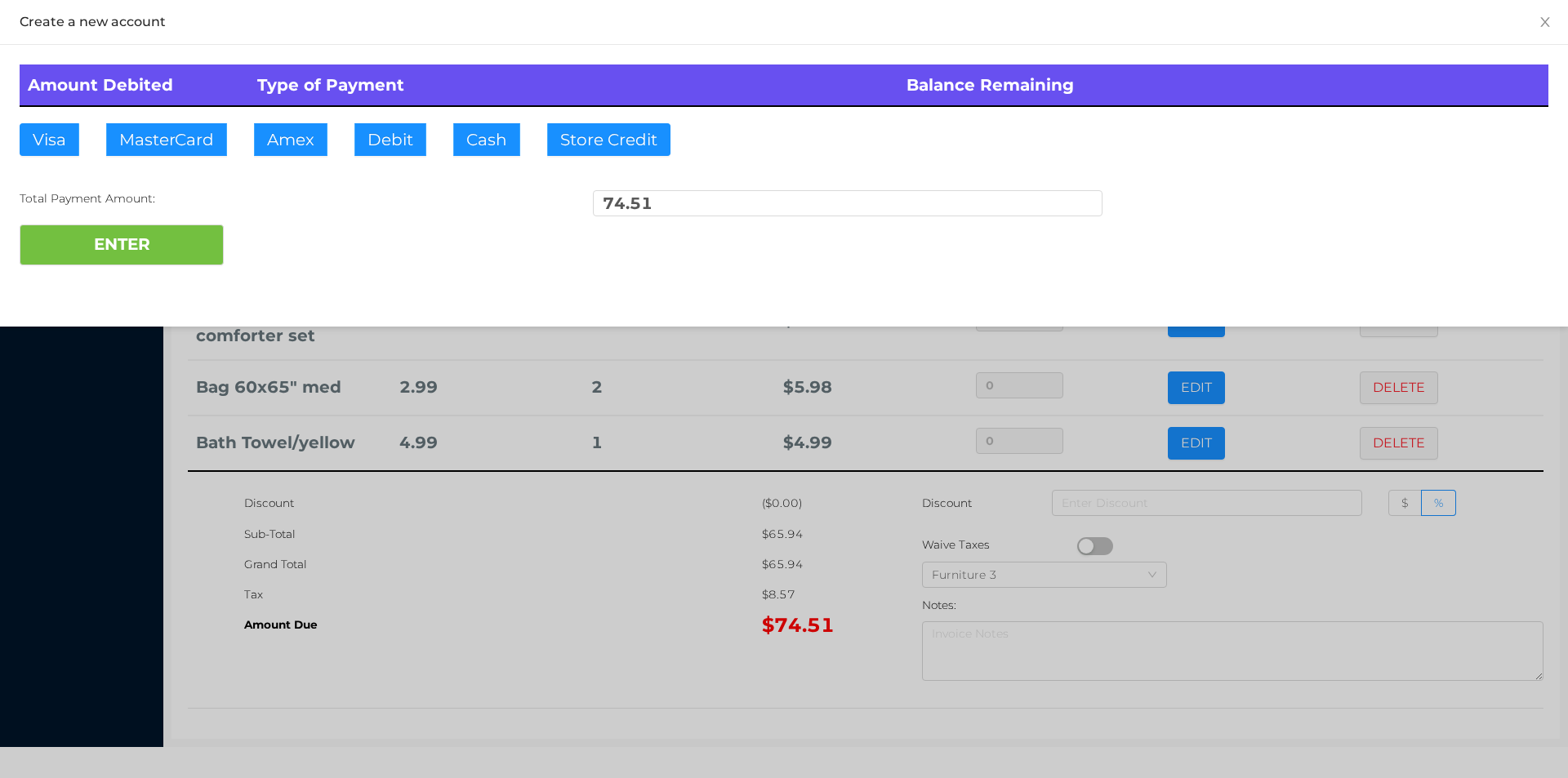
click at [269, 237] on div "ENTER" at bounding box center [784, 245] width 1529 height 41
click at [277, 231] on div "ENTER" at bounding box center [784, 245] width 1529 height 41
click at [554, 568] on div at bounding box center [784, 389] width 1568 height 778
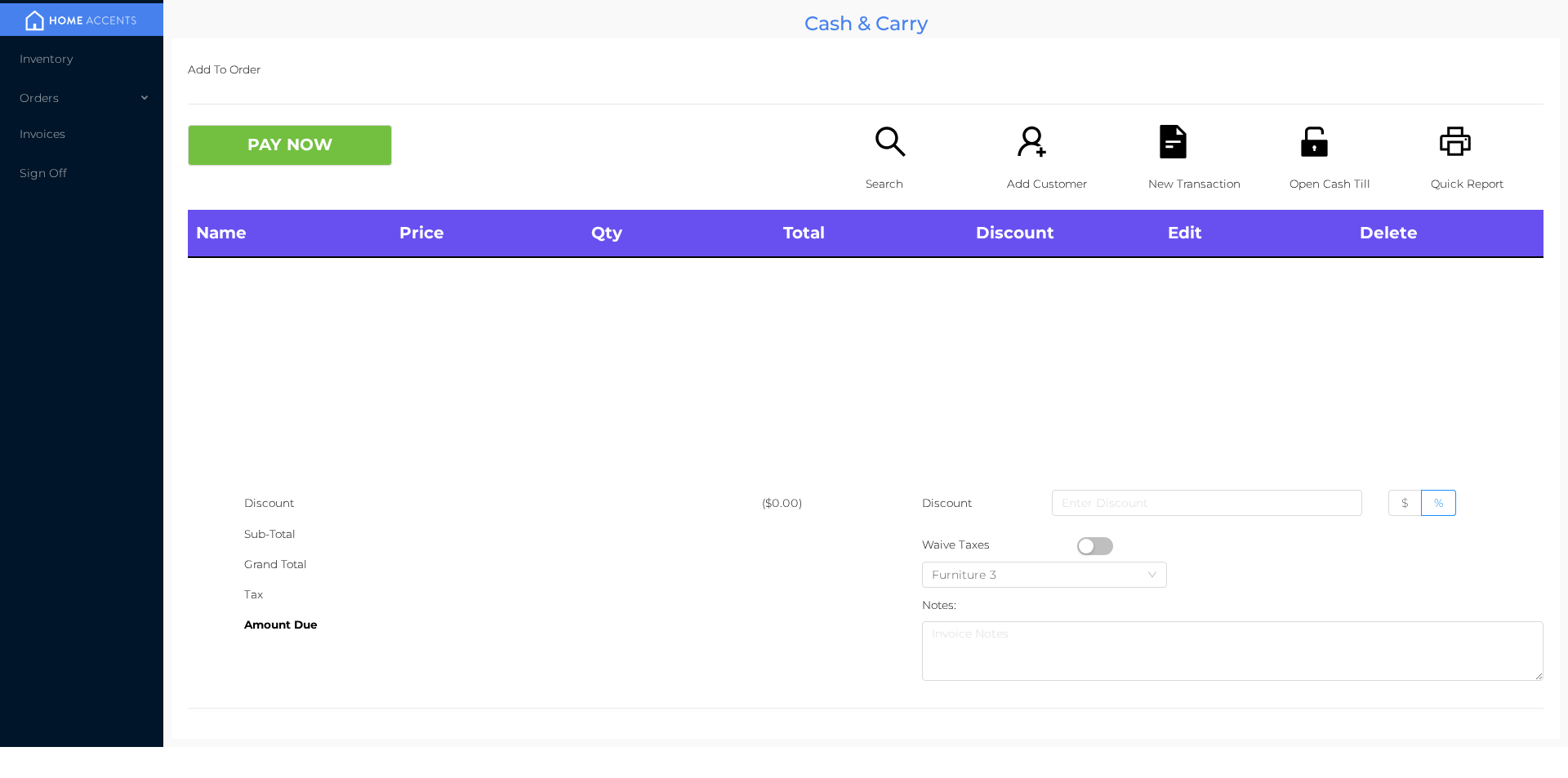
click at [1306, 167] on div "Open Cash Till" at bounding box center [1346, 168] width 113 height 85
click at [1311, 164] on div "Open Cash Till" at bounding box center [1346, 168] width 113 height 85
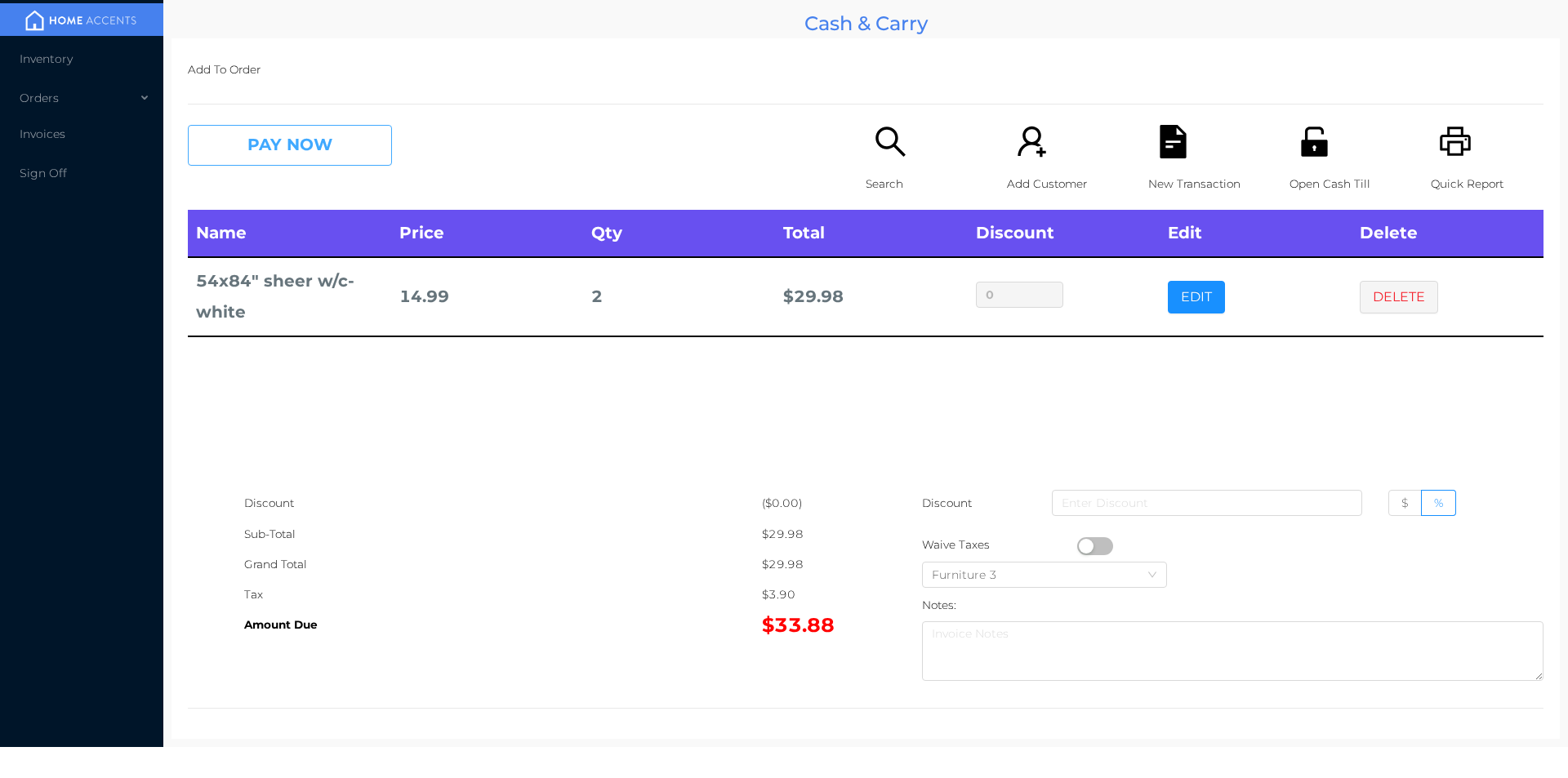
click at [328, 153] on button "PAY NOW" at bounding box center [290, 146] width 204 height 41
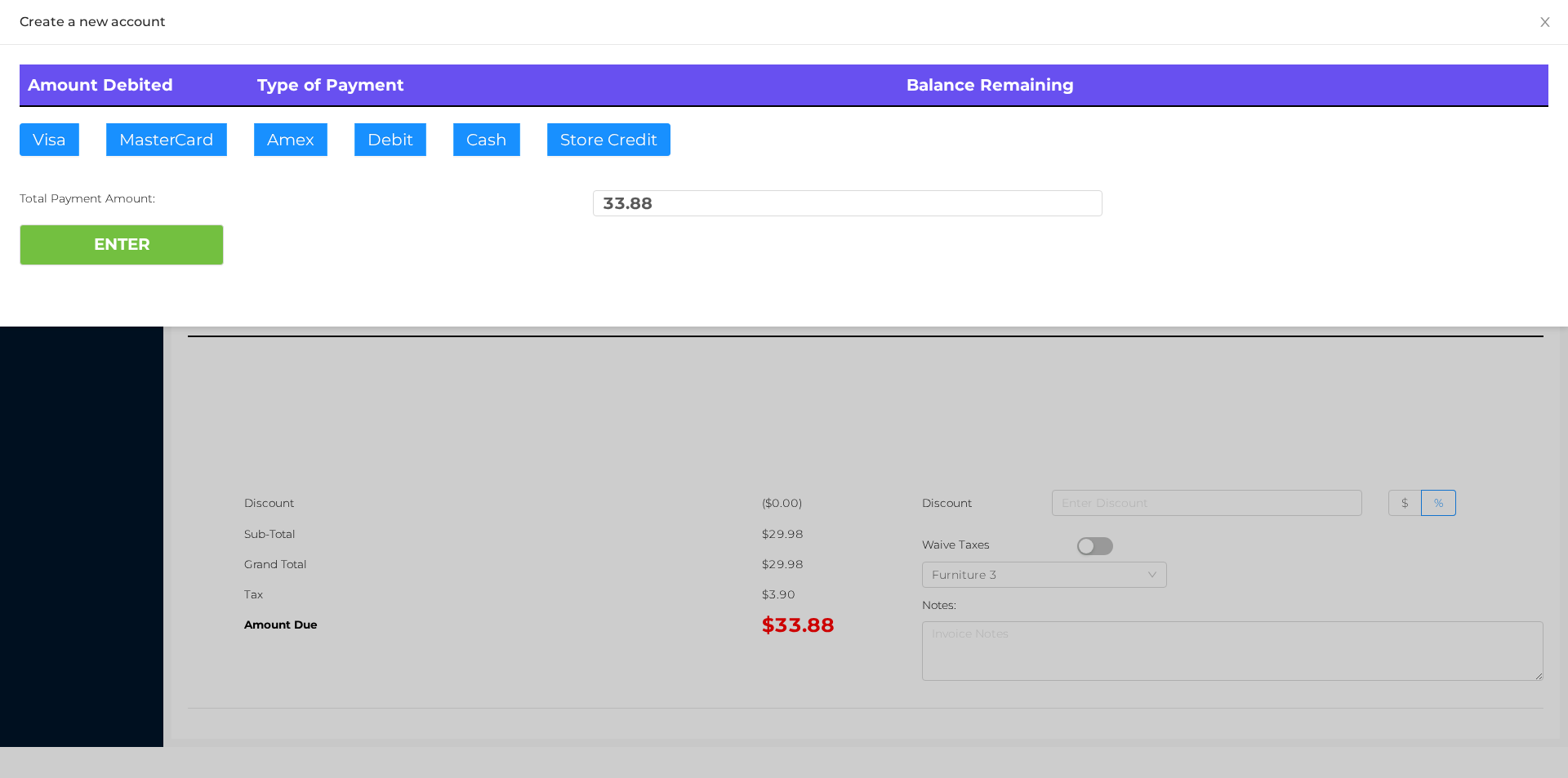
click at [280, 245] on div "ENTER" at bounding box center [784, 245] width 1529 height 41
click at [566, 432] on div at bounding box center [784, 389] width 1568 height 778
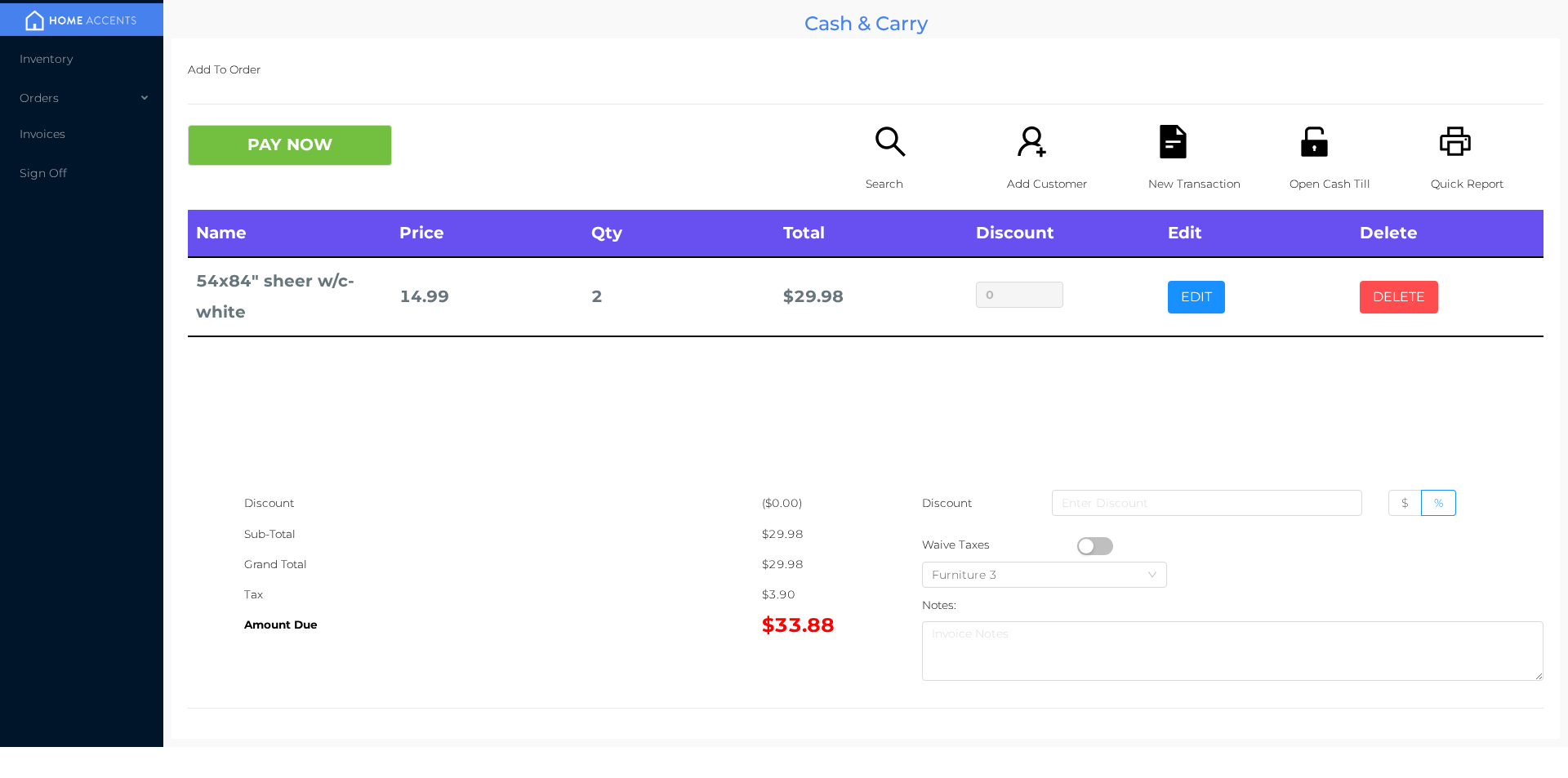
click at [1397, 286] on button "DELETE" at bounding box center [1399, 297] width 79 height 33
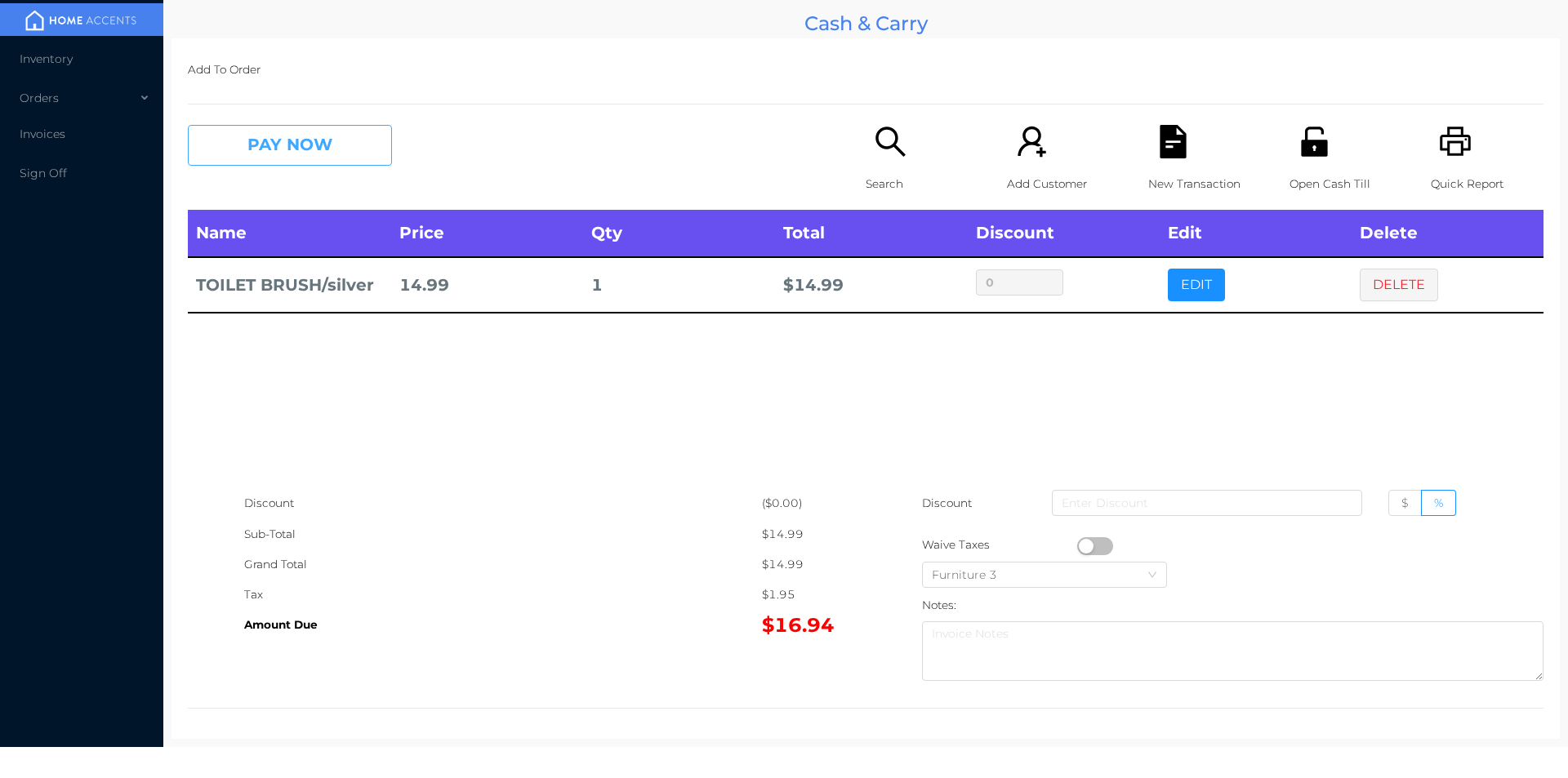
click at [274, 155] on button "PAY NOW" at bounding box center [290, 146] width 204 height 41
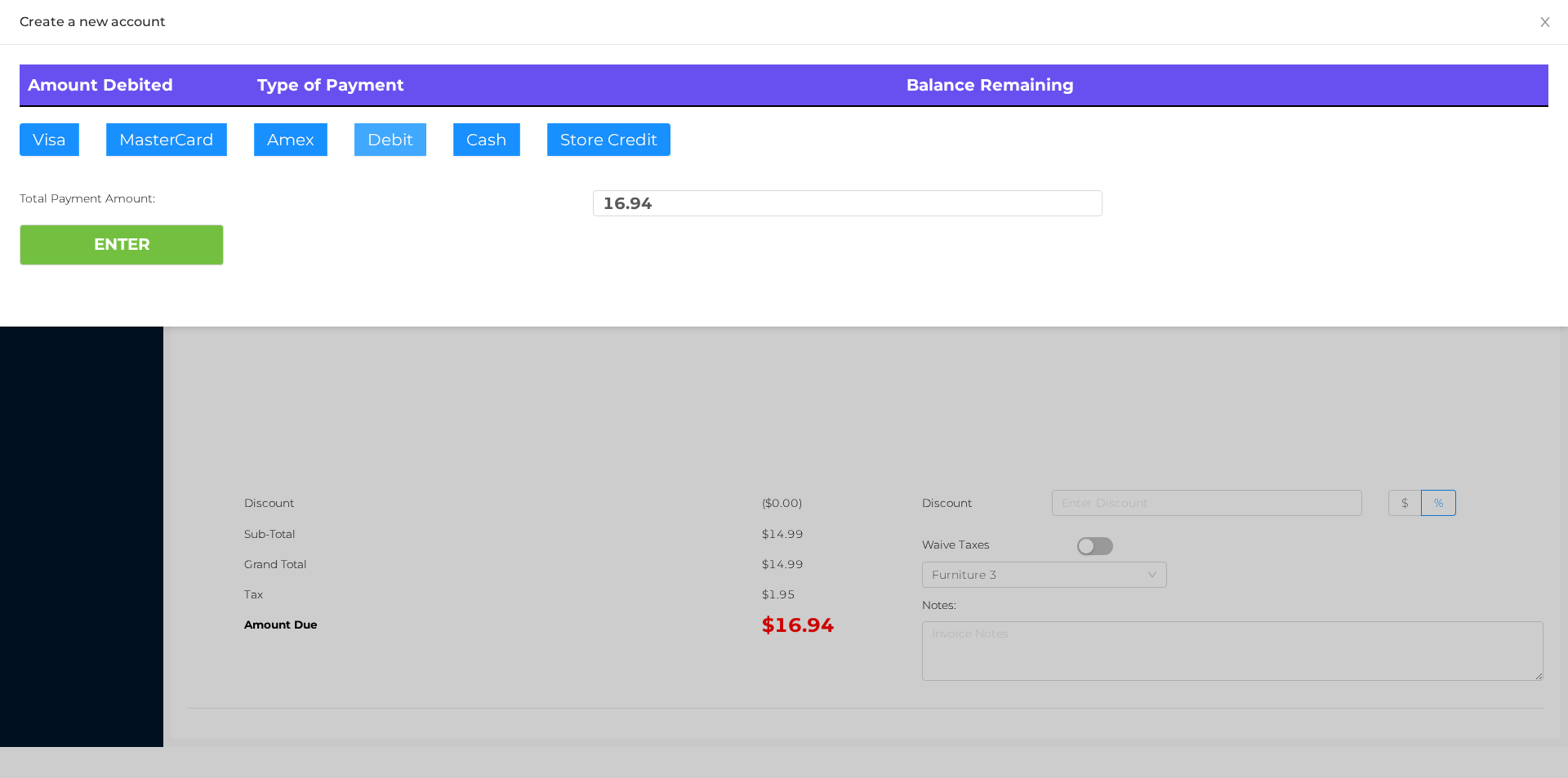
click at [377, 135] on button "Debit" at bounding box center [390, 140] width 72 height 33
type input "20."
click at [135, 239] on button "ENTER" at bounding box center [122, 245] width 204 height 41
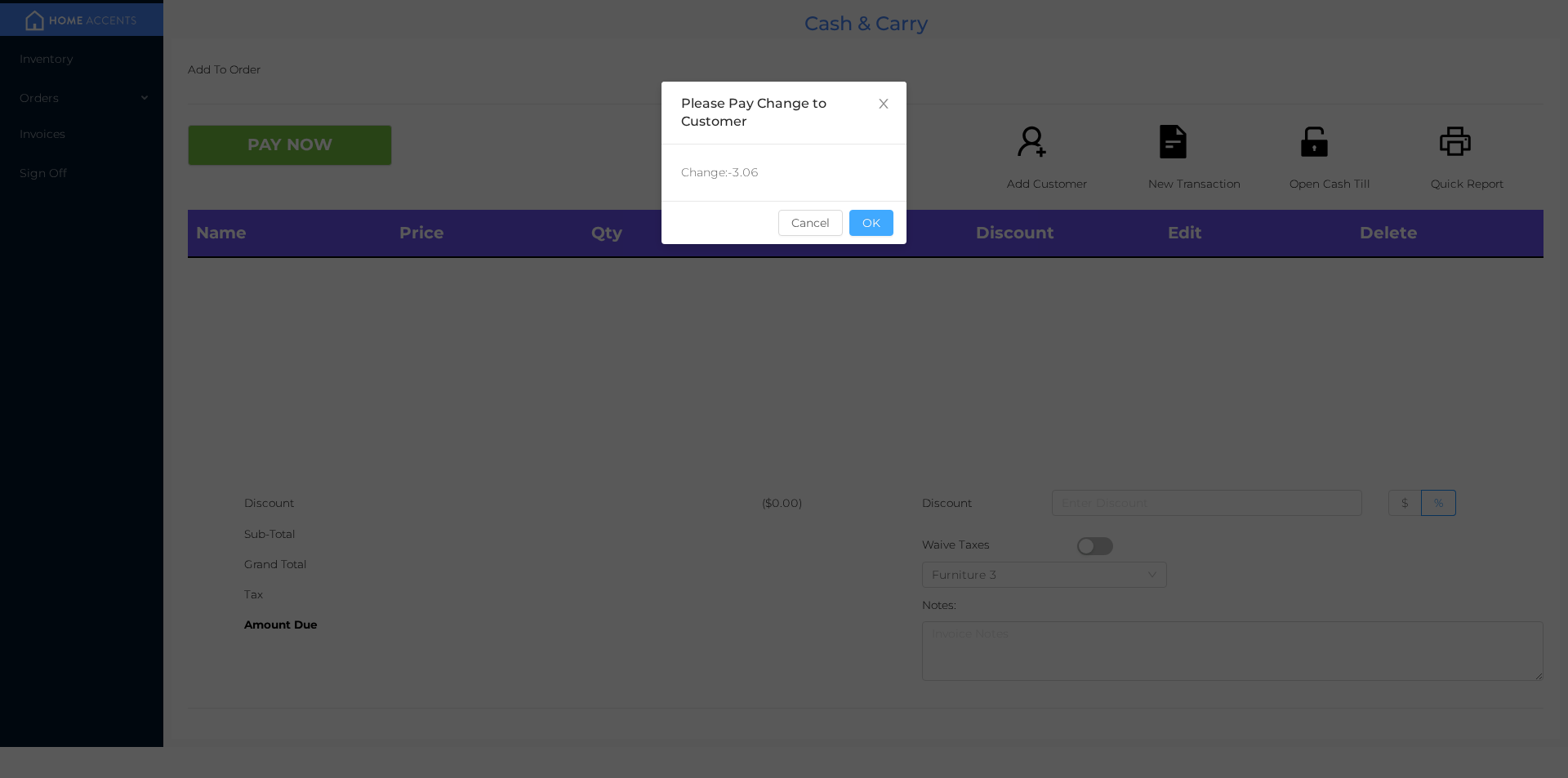
click at [877, 219] on button "OK" at bounding box center [871, 223] width 44 height 26
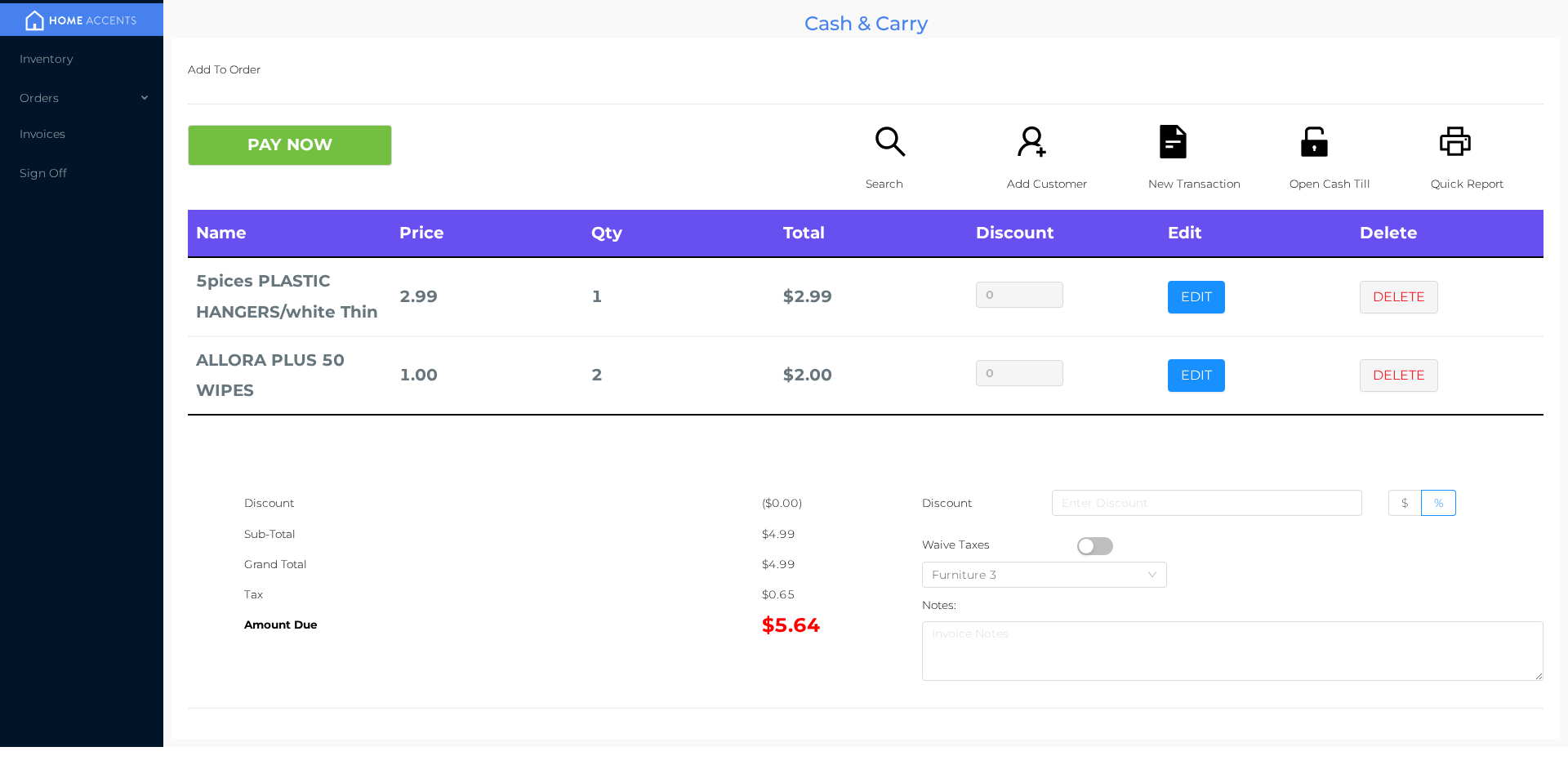
click at [898, 151] on icon "icon: search" at bounding box center [890, 142] width 34 height 34
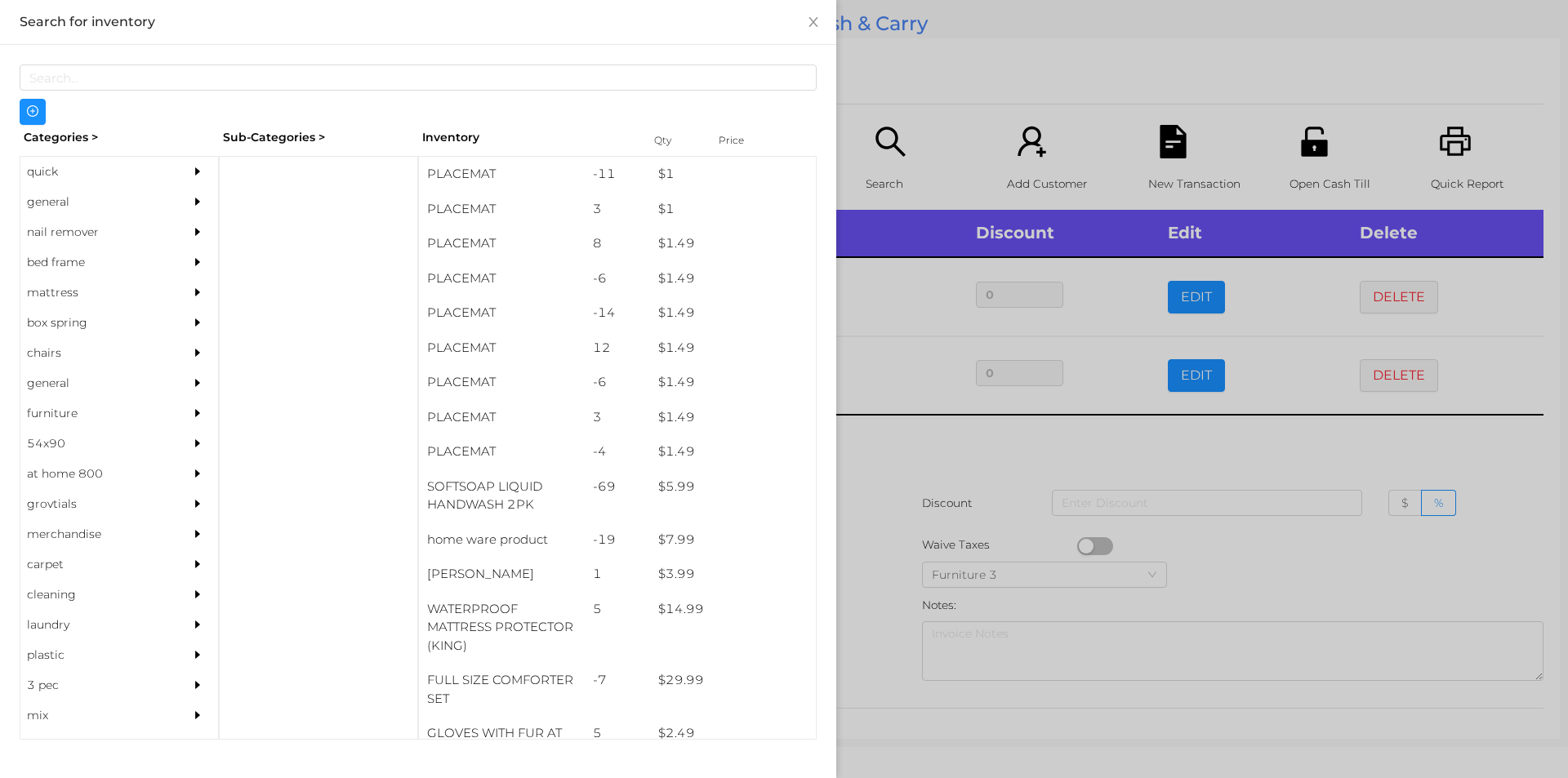
click at [60, 203] on div "general" at bounding box center [95, 202] width 149 height 30
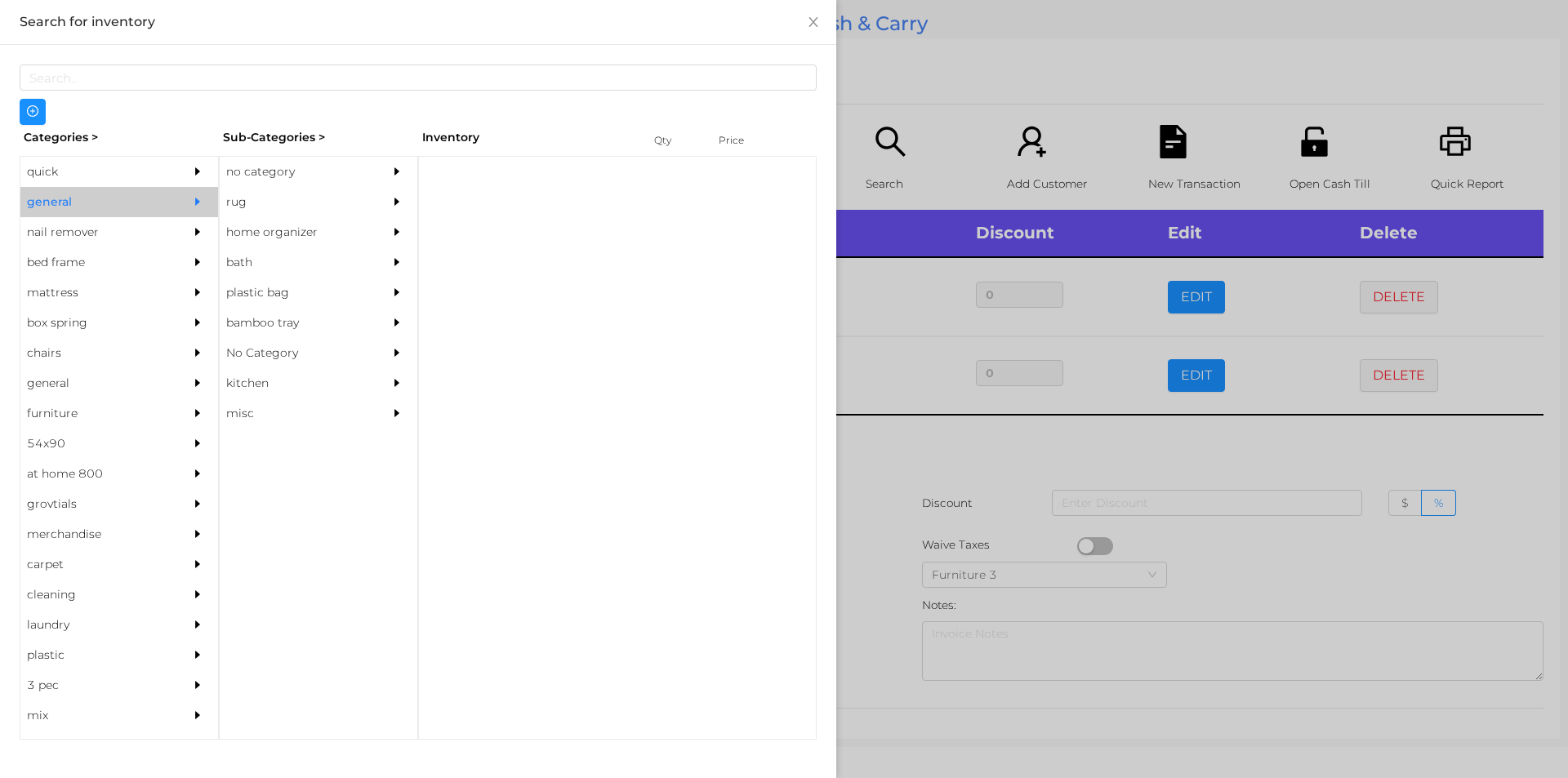
click at [277, 170] on div "no category" at bounding box center [294, 172] width 149 height 30
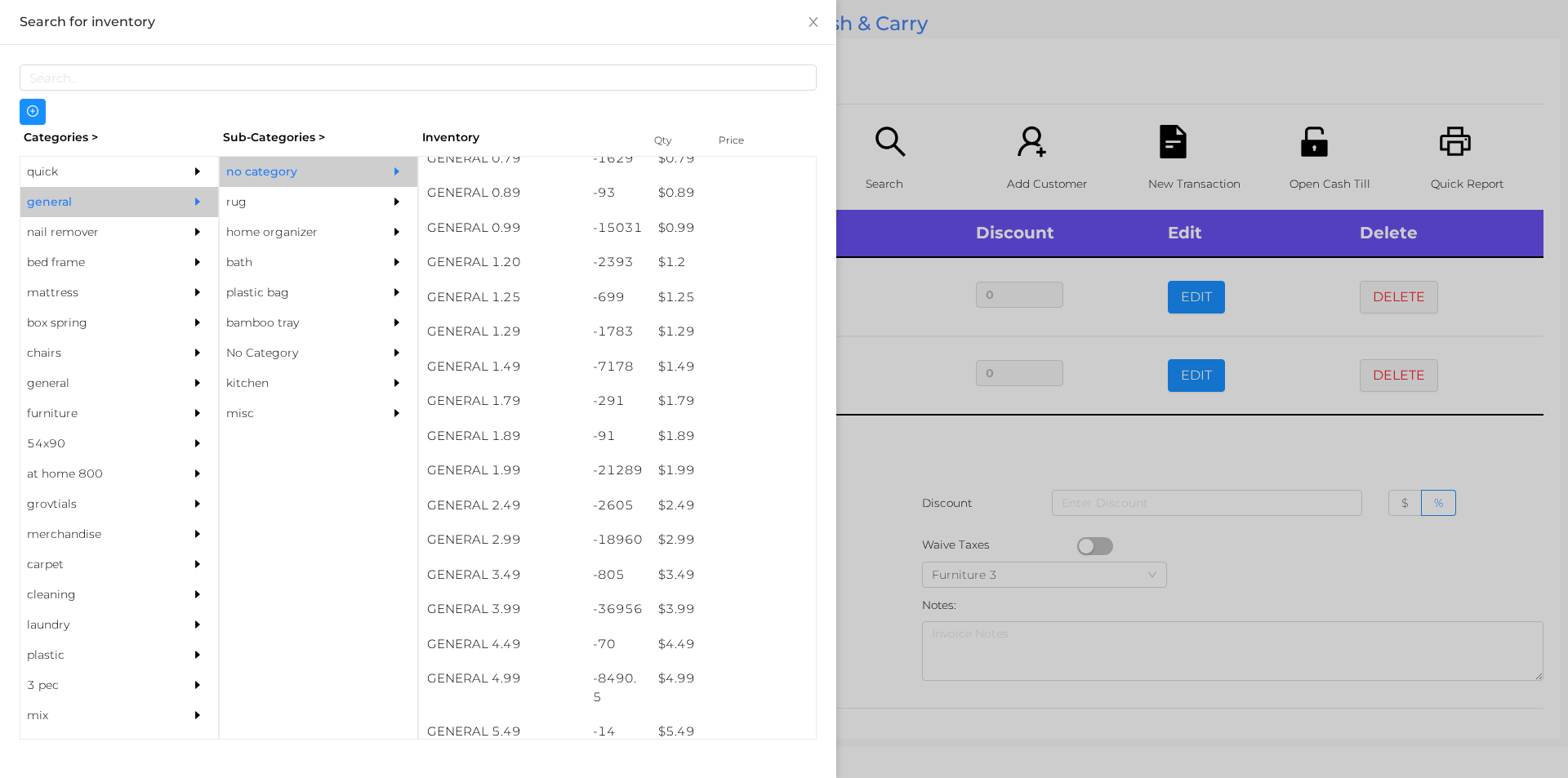
scroll to position [52, 0]
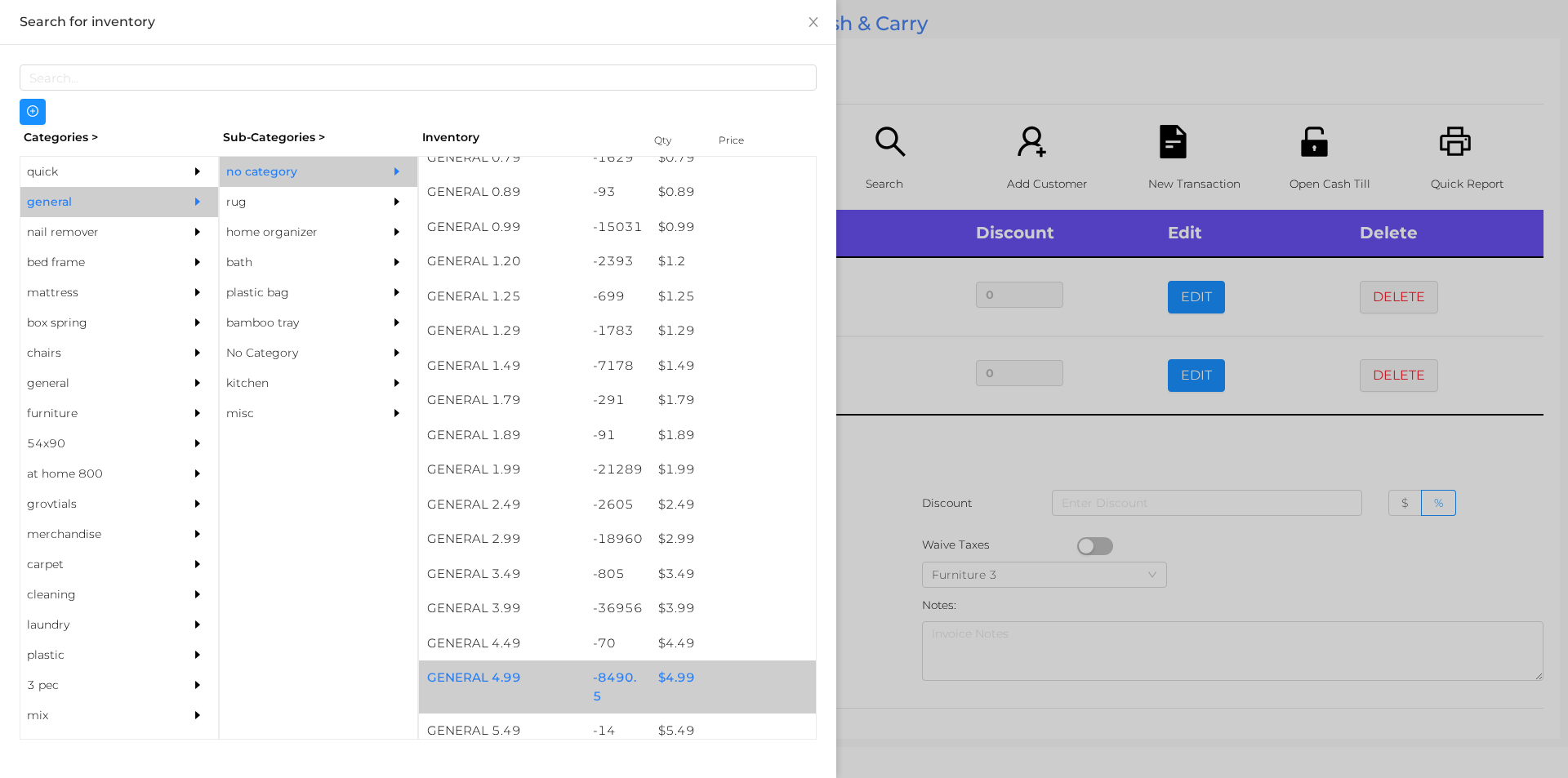
click at [669, 678] on div "$ 4.99" at bounding box center [733, 678] width 166 height 35
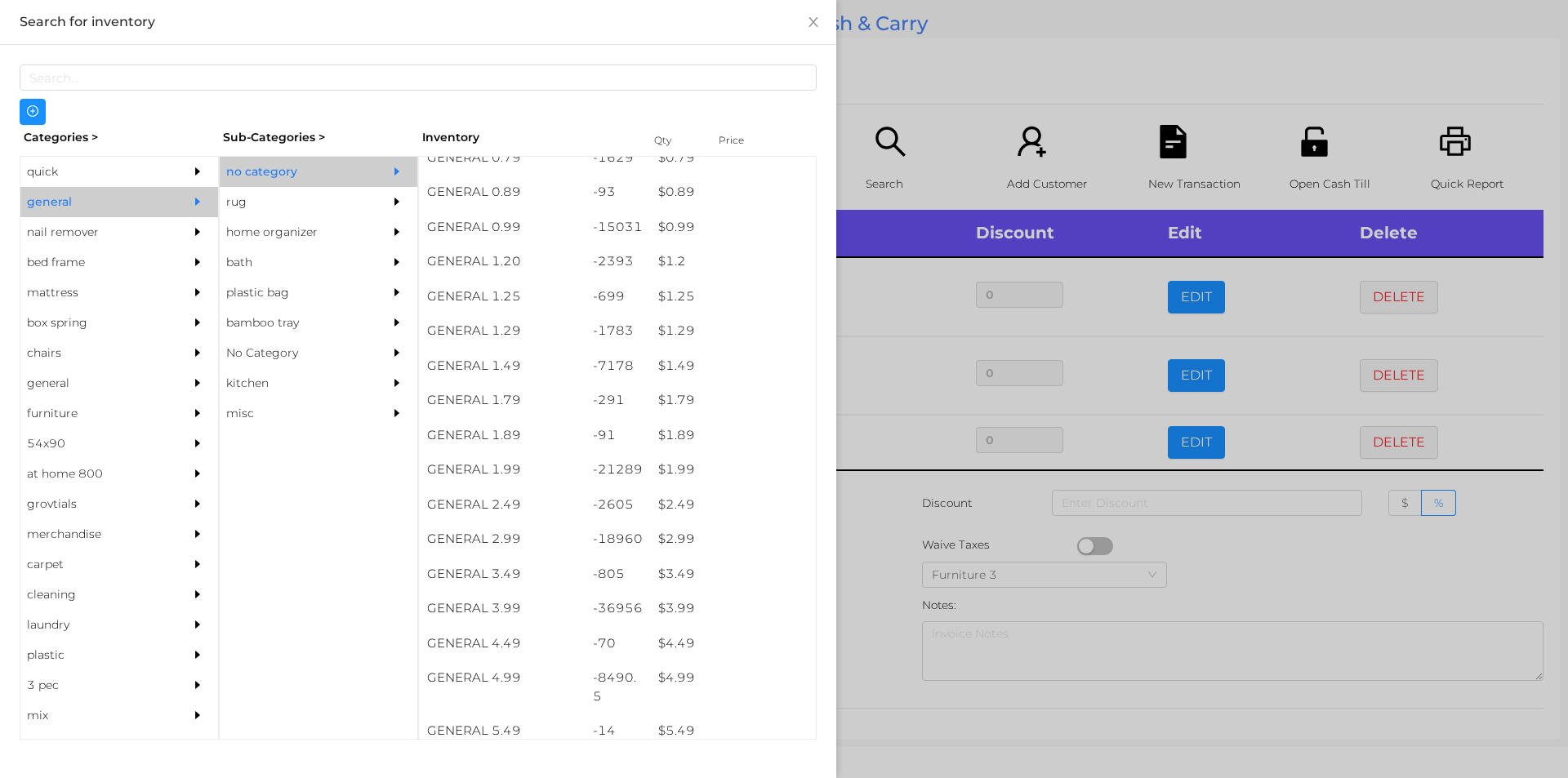
click at [868, 650] on div at bounding box center [784, 389] width 1568 height 778
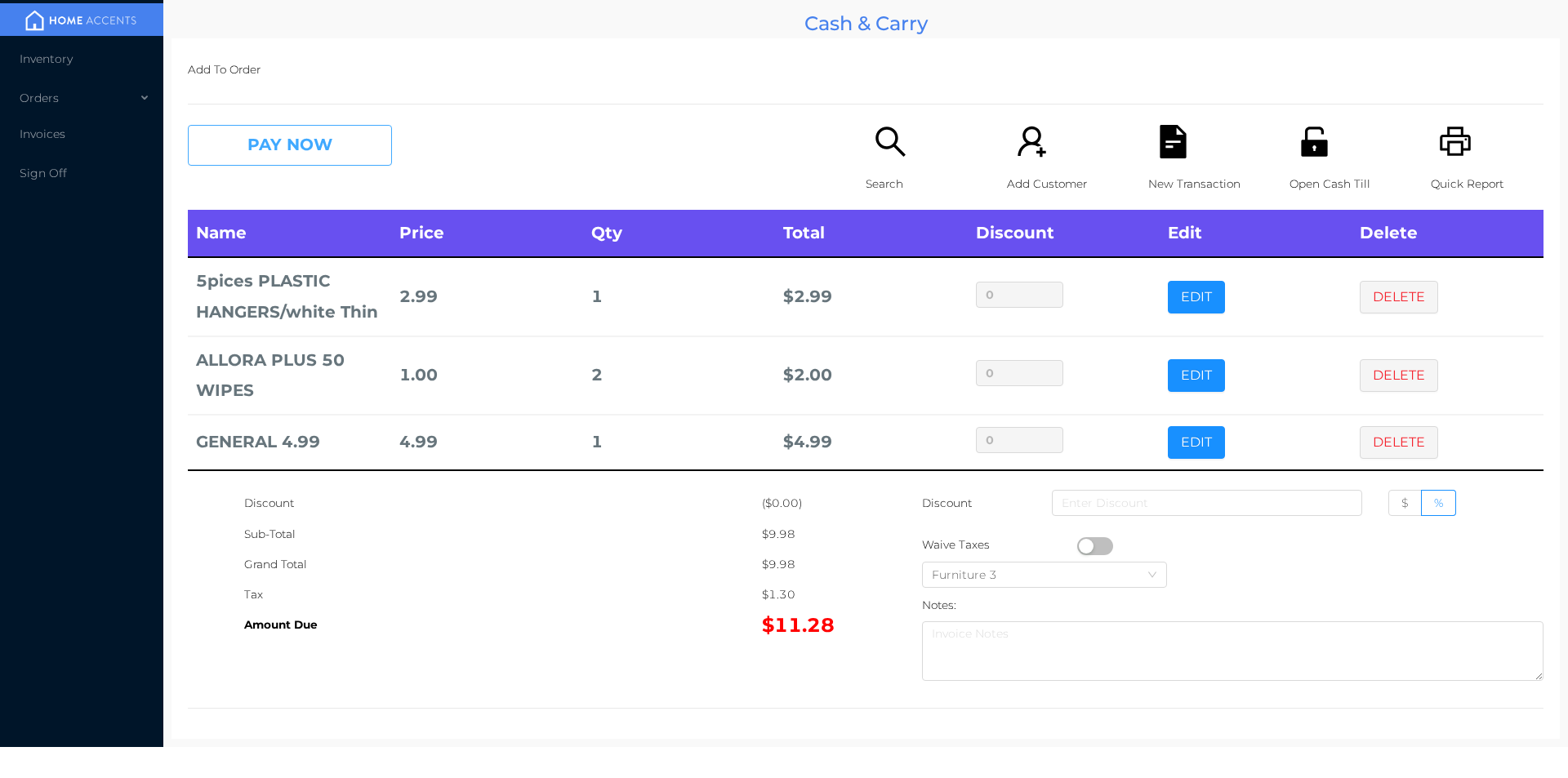
click at [316, 164] on button "PAY NOW" at bounding box center [290, 146] width 204 height 41
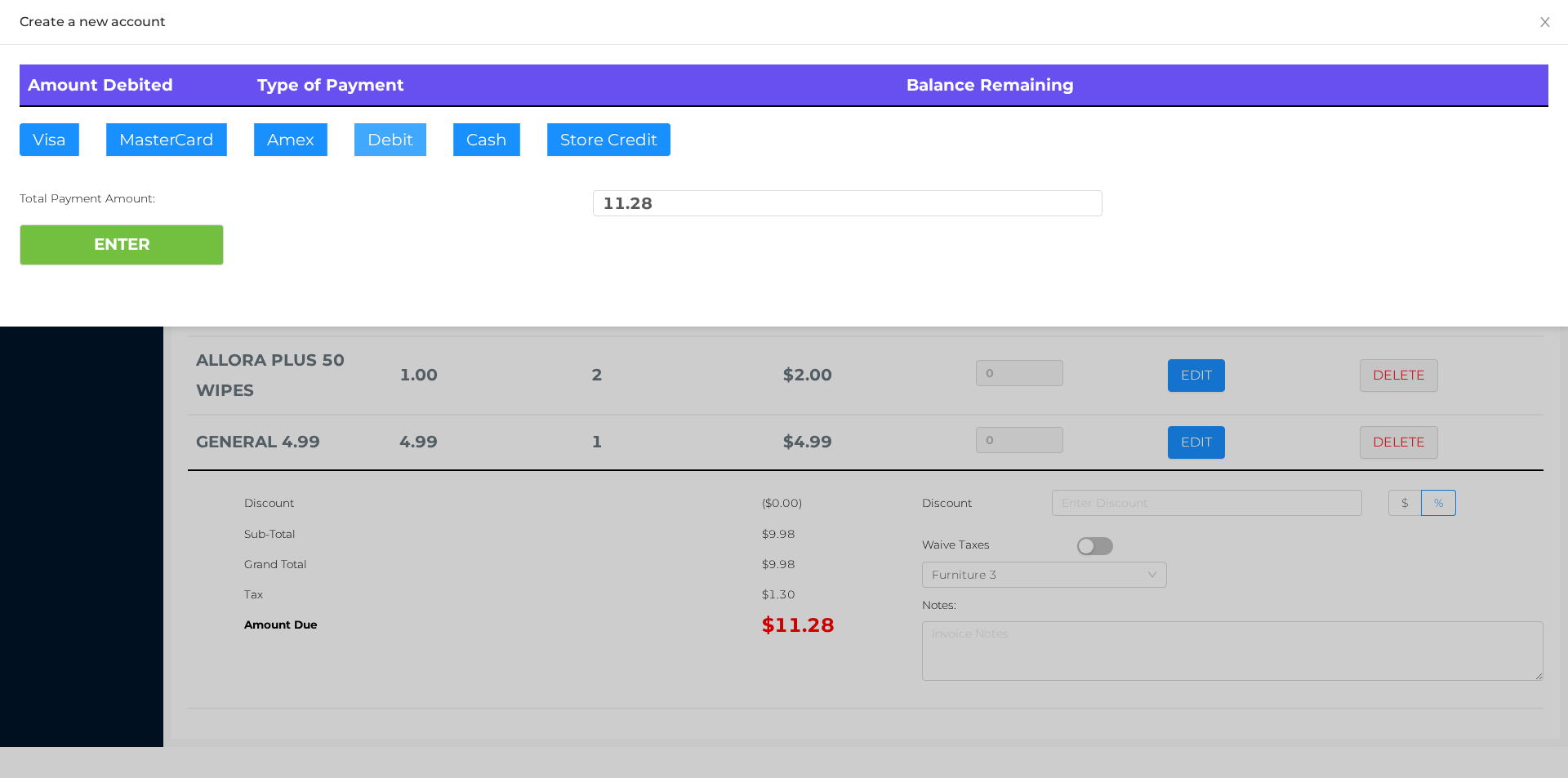
click at [399, 142] on button "Debit" at bounding box center [390, 140] width 72 height 33
click at [209, 240] on button "ENTER" at bounding box center [122, 245] width 204 height 41
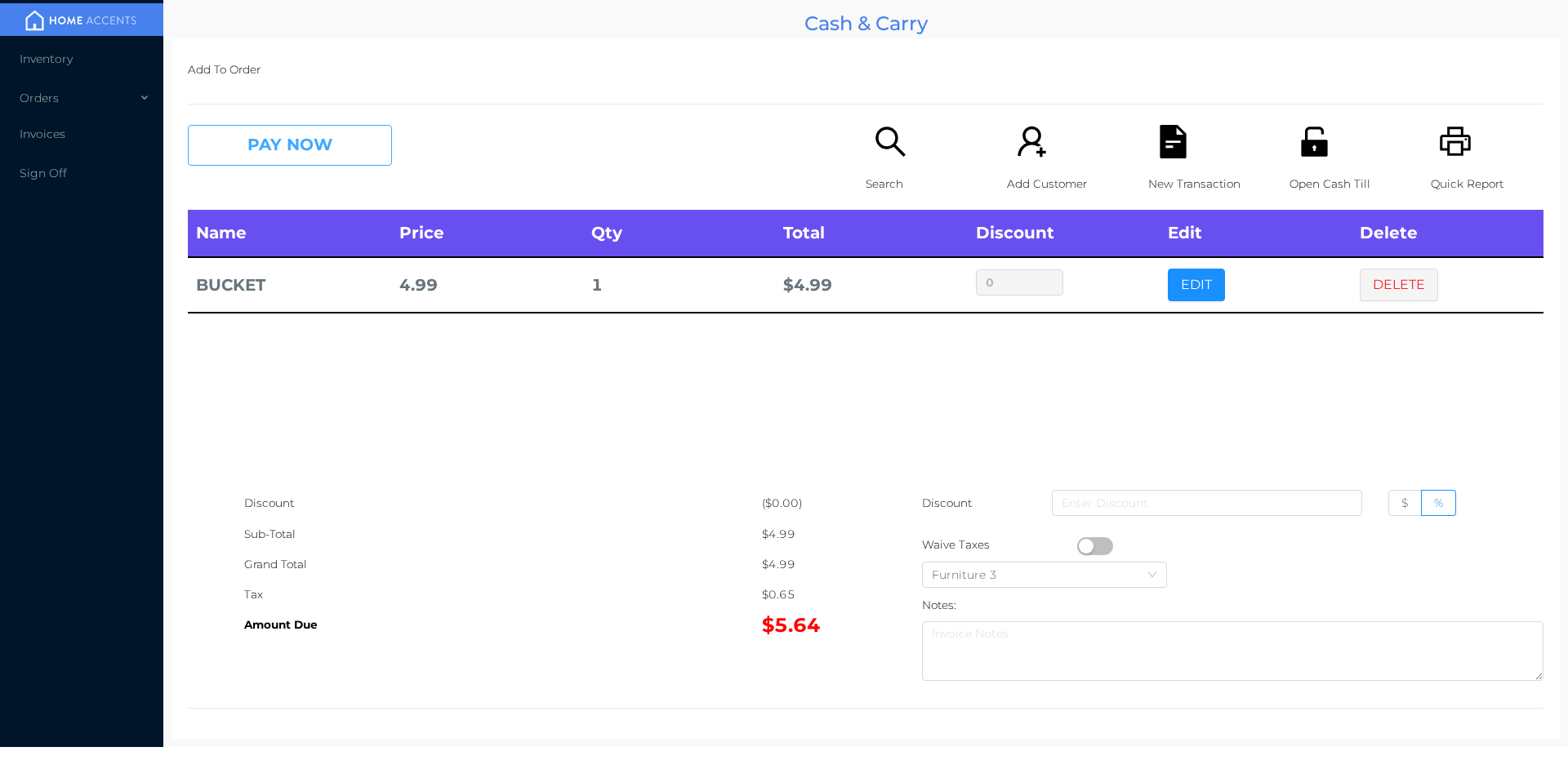
click at [298, 160] on button "PAY NOW" at bounding box center [290, 146] width 204 height 41
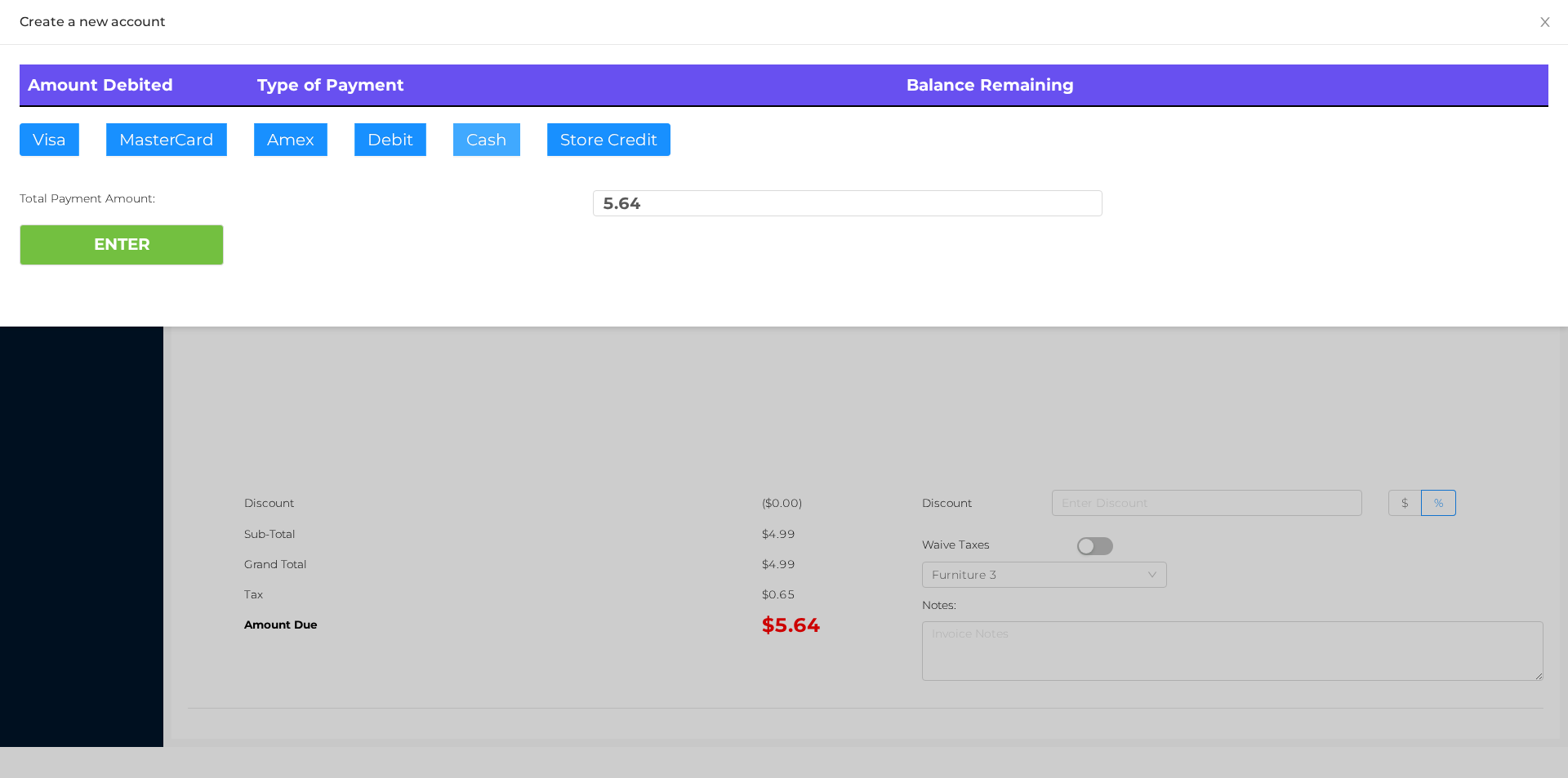
click at [466, 142] on button "Cash" at bounding box center [487, 140] width 67 height 33
click at [129, 234] on button "ENTER" at bounding box center [122, 245] width 204 height 41
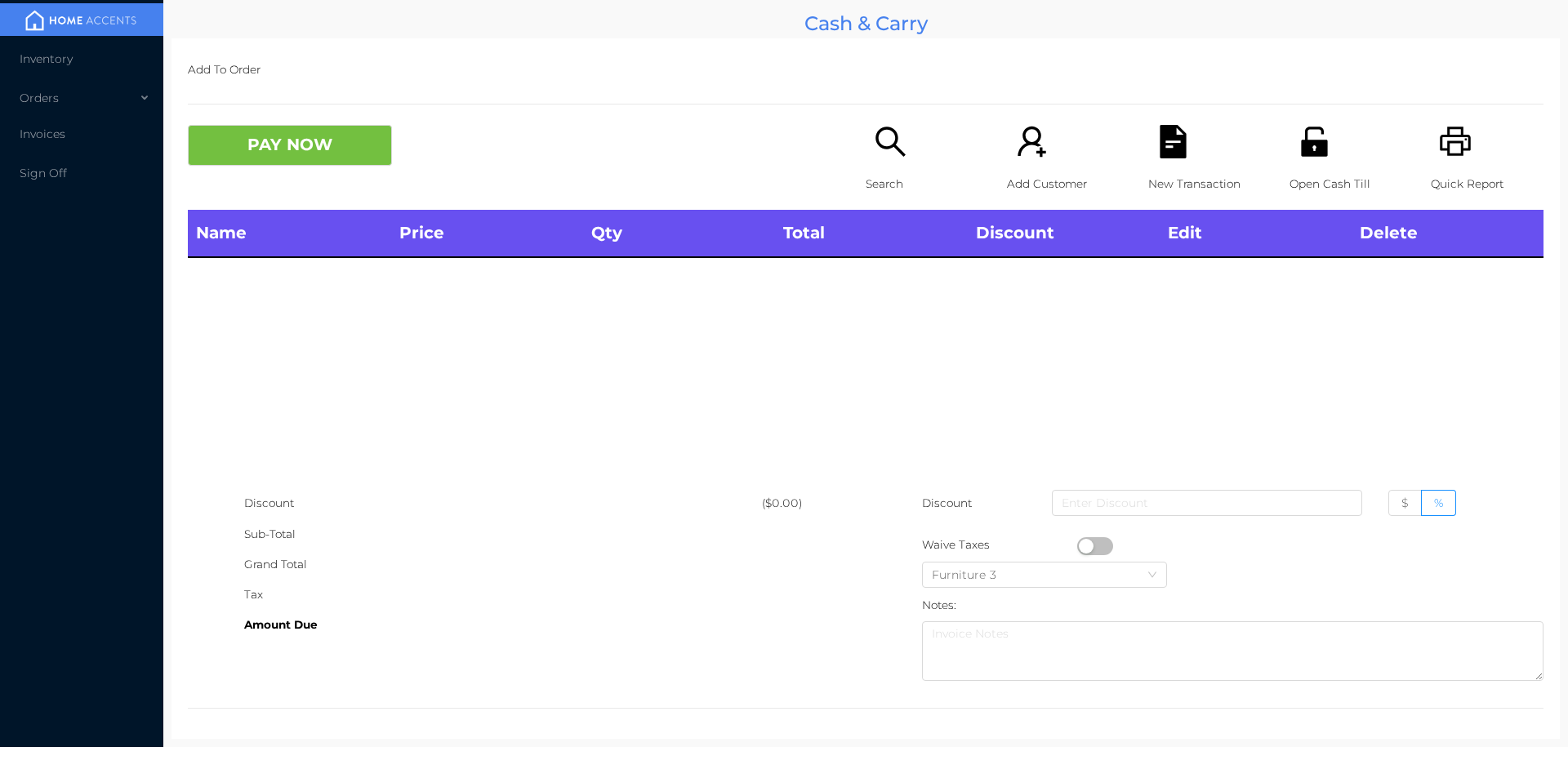
click at [877, 147] on icon "icon: search" at bounding box center [890, 142] width 29 height 29
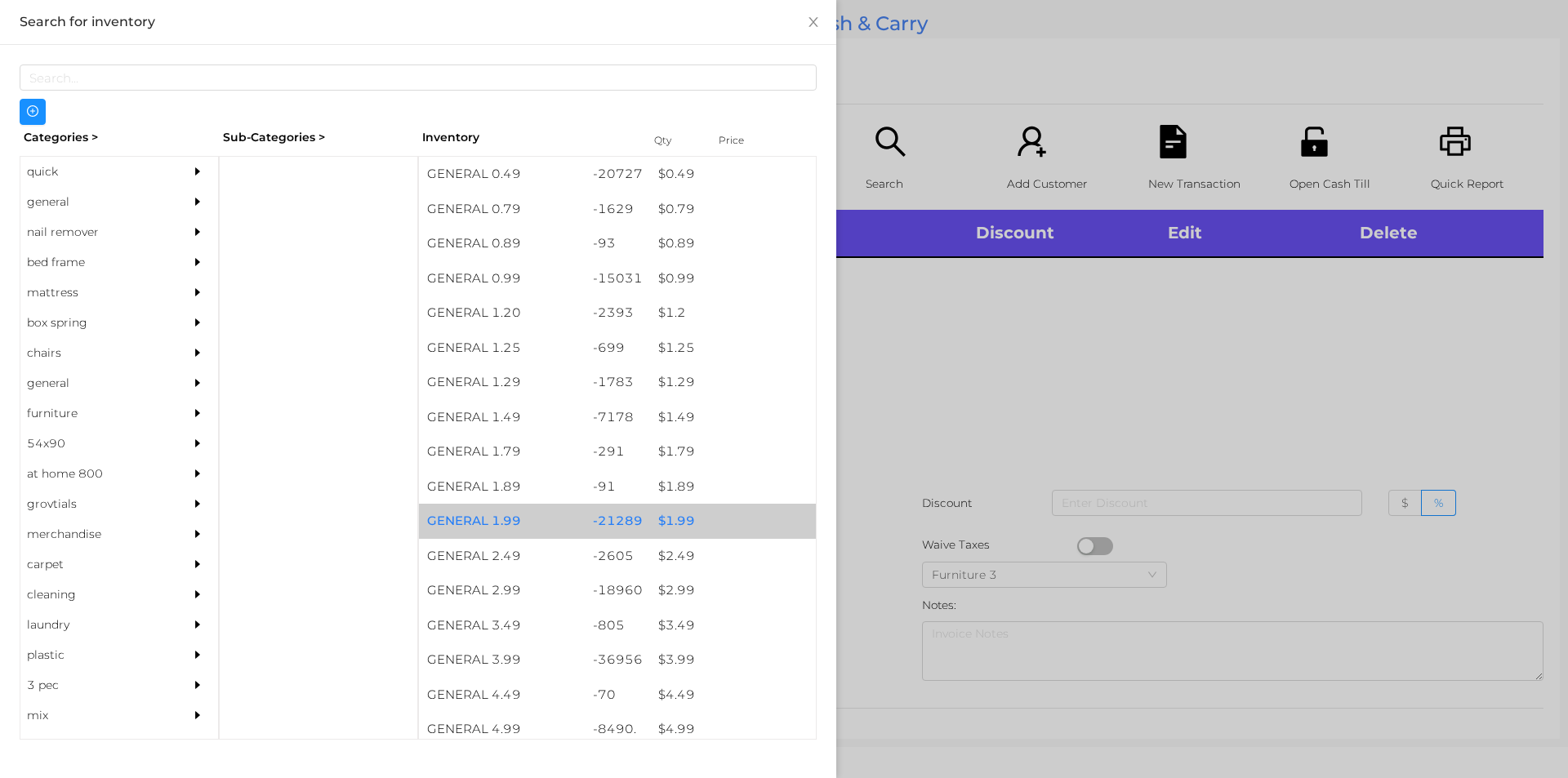
click at [670, 521] on div "$ 1.99" at bounding box center [733, 521] width 166 height 35
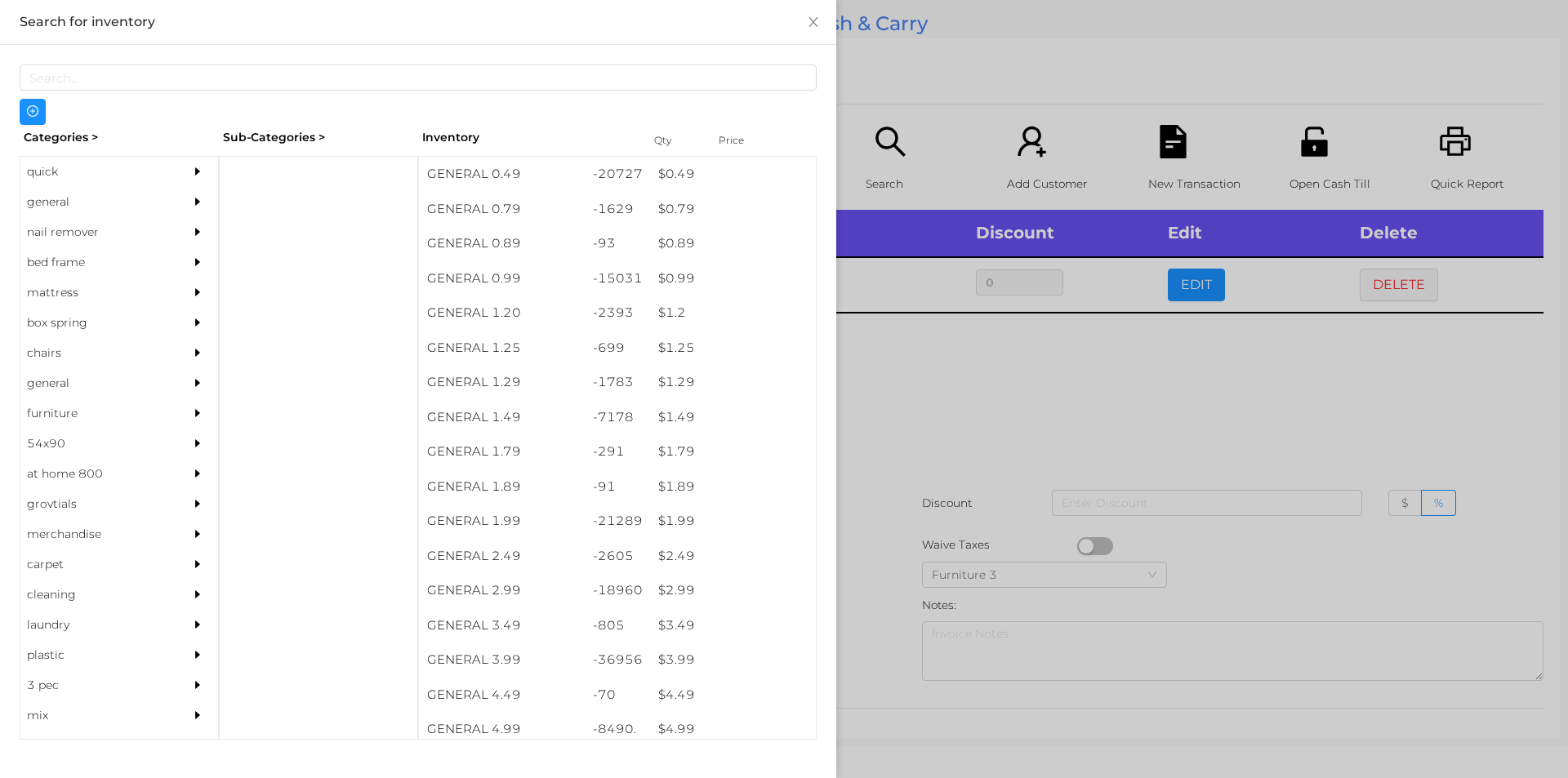
click at [893, 439] on div at bounding box center [784, 389] width 1568 height 778
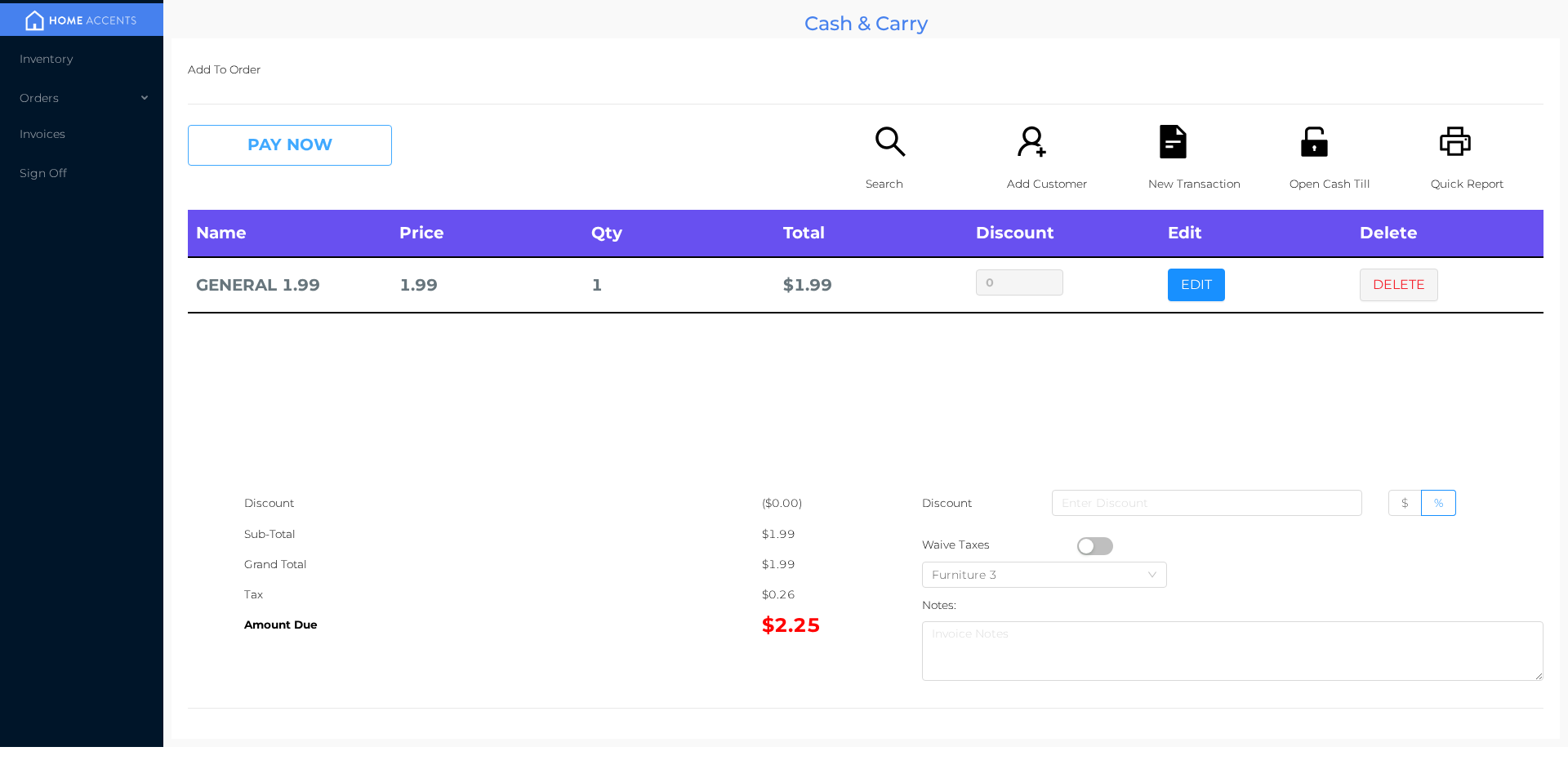
click at [283, 139] on button "PAY NOW" at bounding box center [290, 146] width 204 height 41
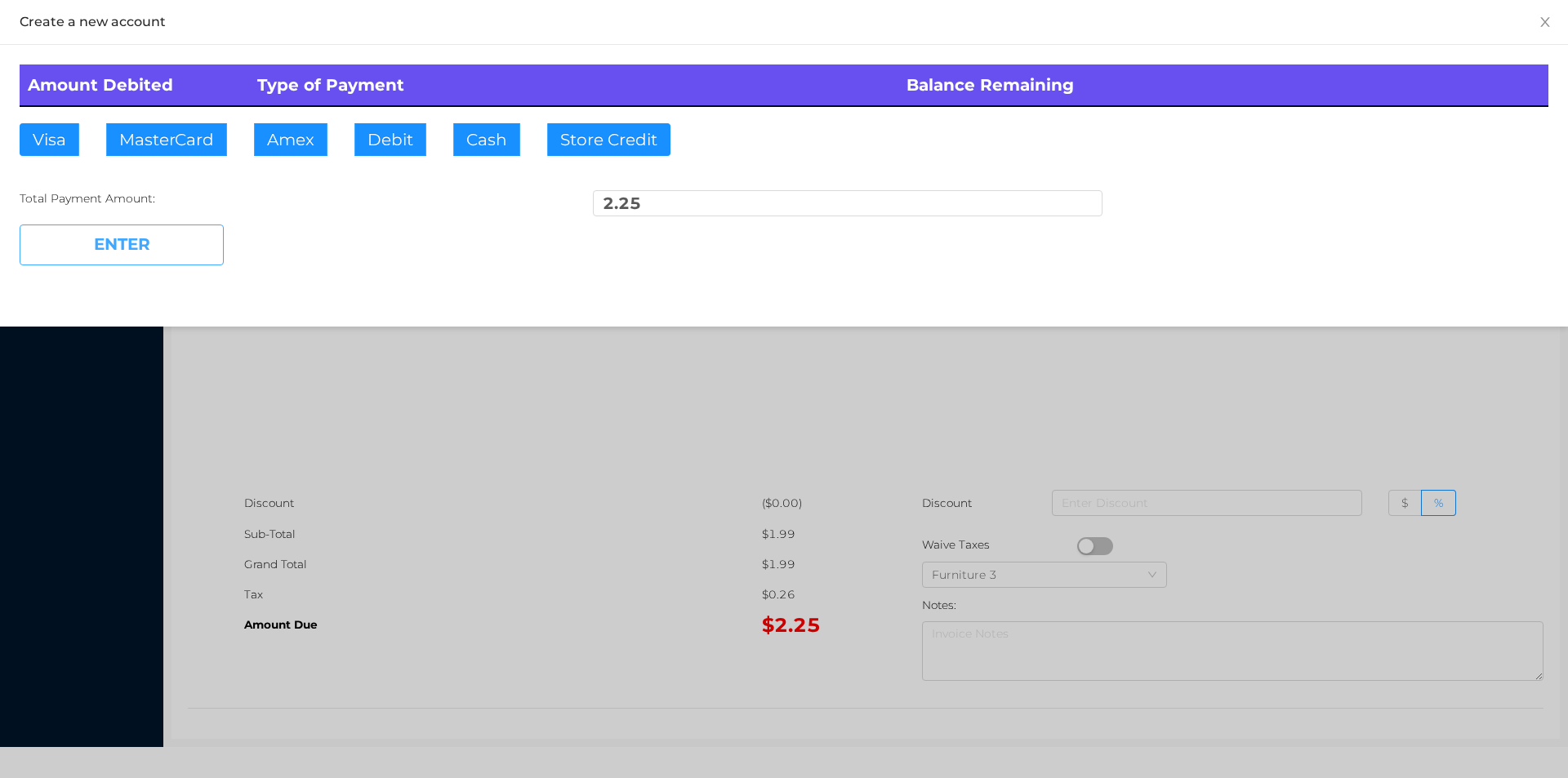
click at [133, 235] on button "ENTER" at bounding box center [122, 245] width 204 height 41
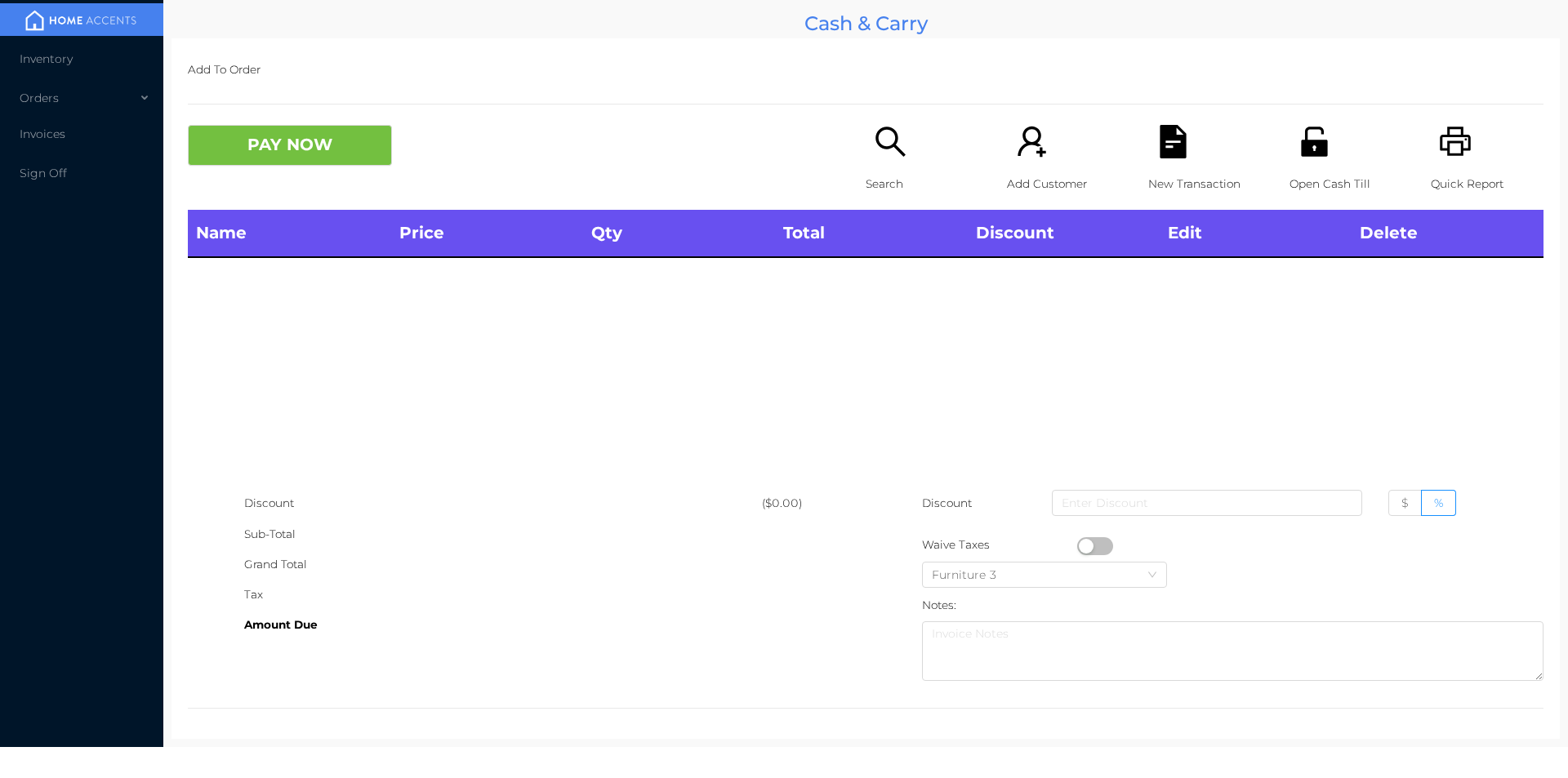
click at [879, 141] on icon "icon: search" at bounding box center [890, 142] width 34 height 34
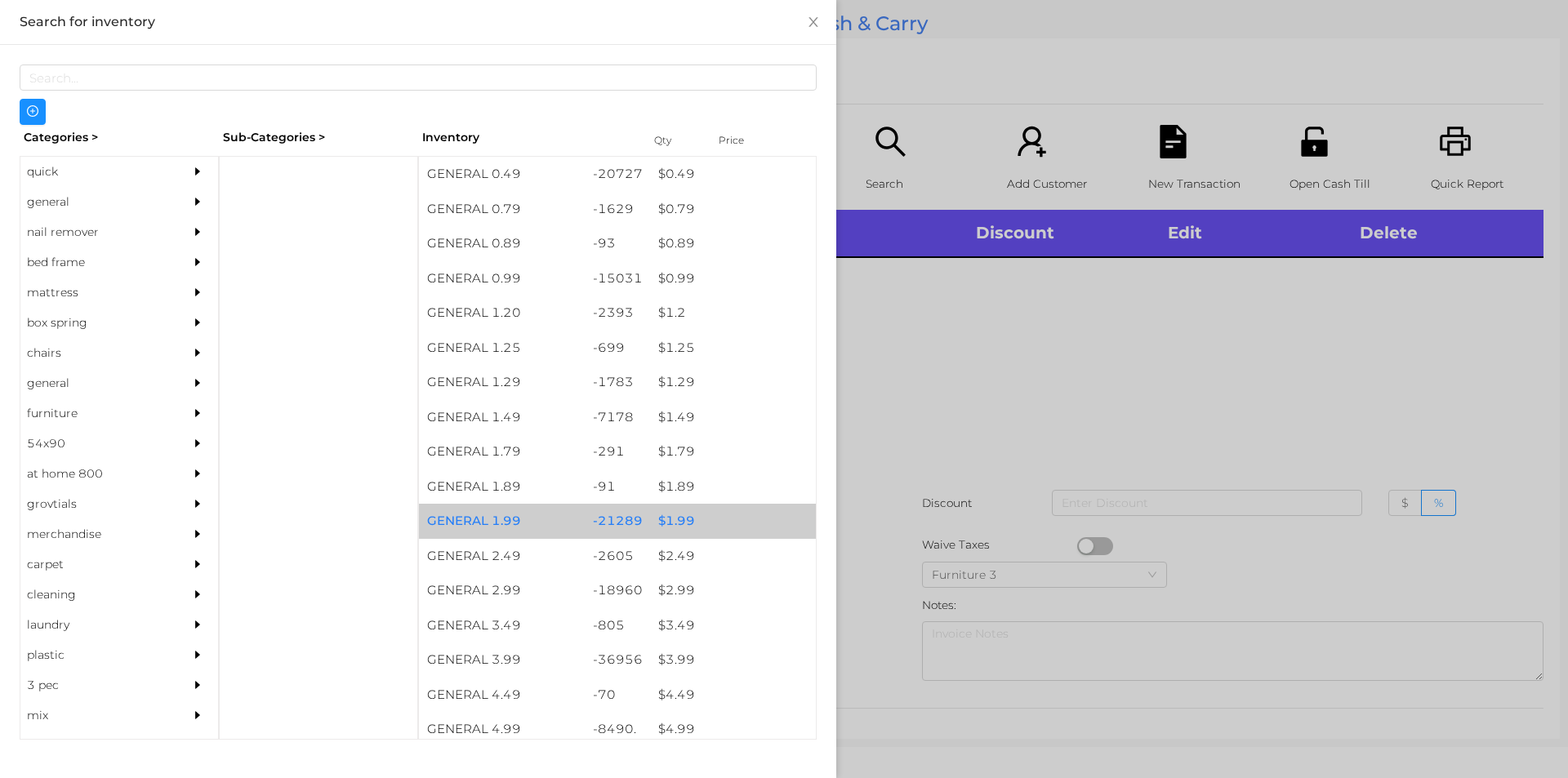
click at [674, 517] on div "$ 1.99" at bounding box center [733, 521] width 166 height 35
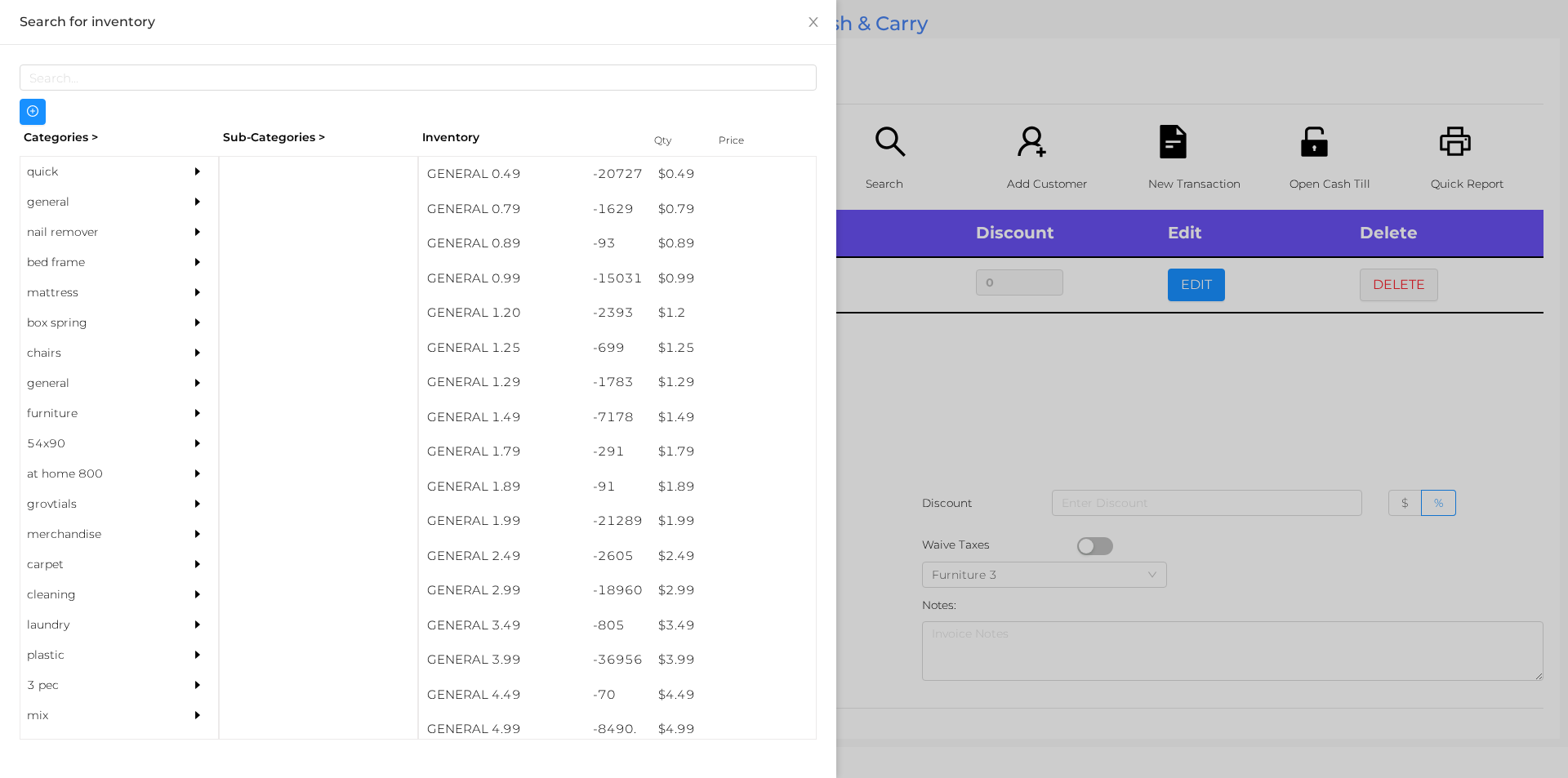
click at [1087, 398] on div at bounding box center [784, 389] width 1568 height 778
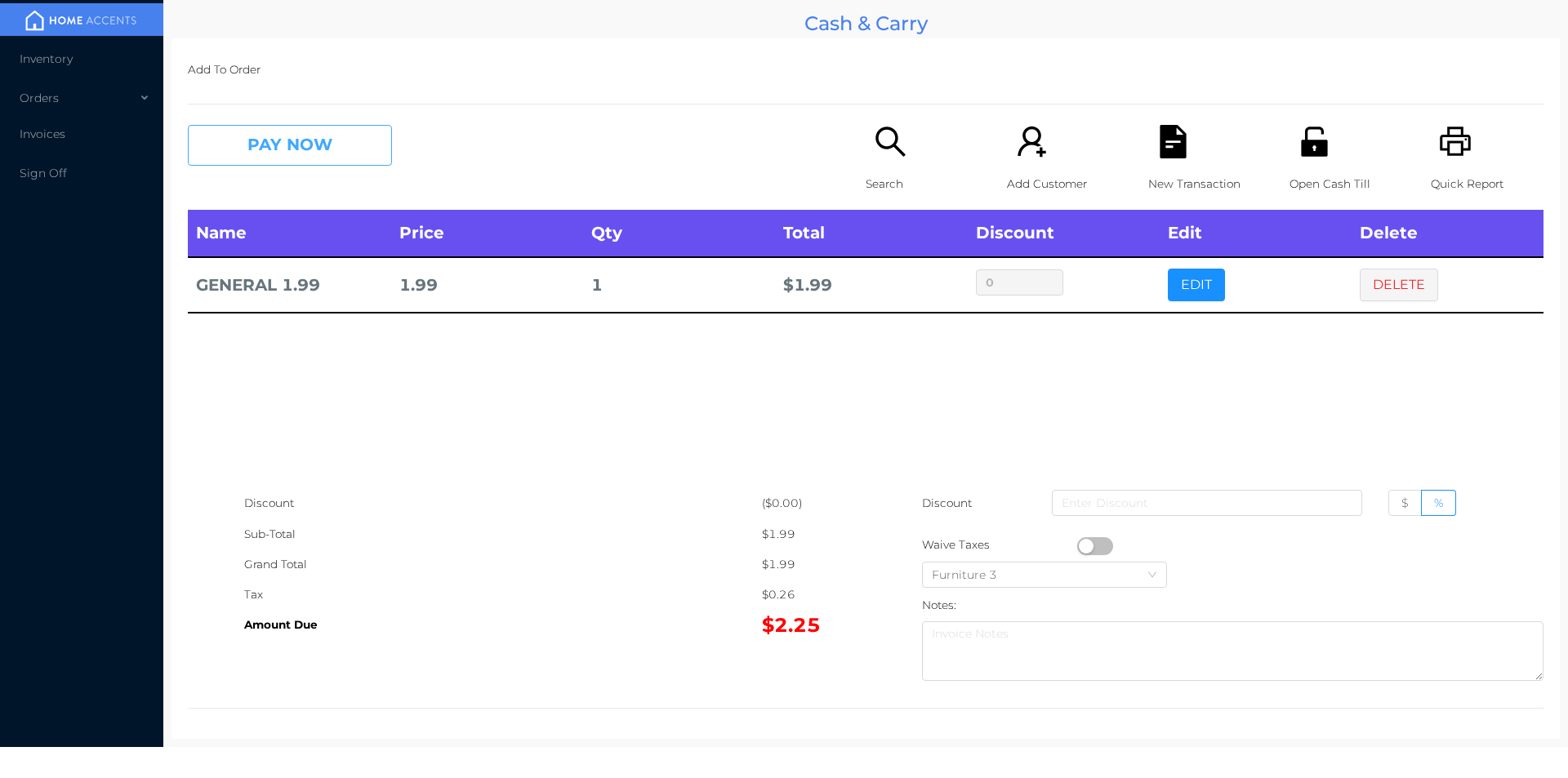
click at [321, 147] on button "PAY NOW" at bounding box center [290, 146] width 204 height 41
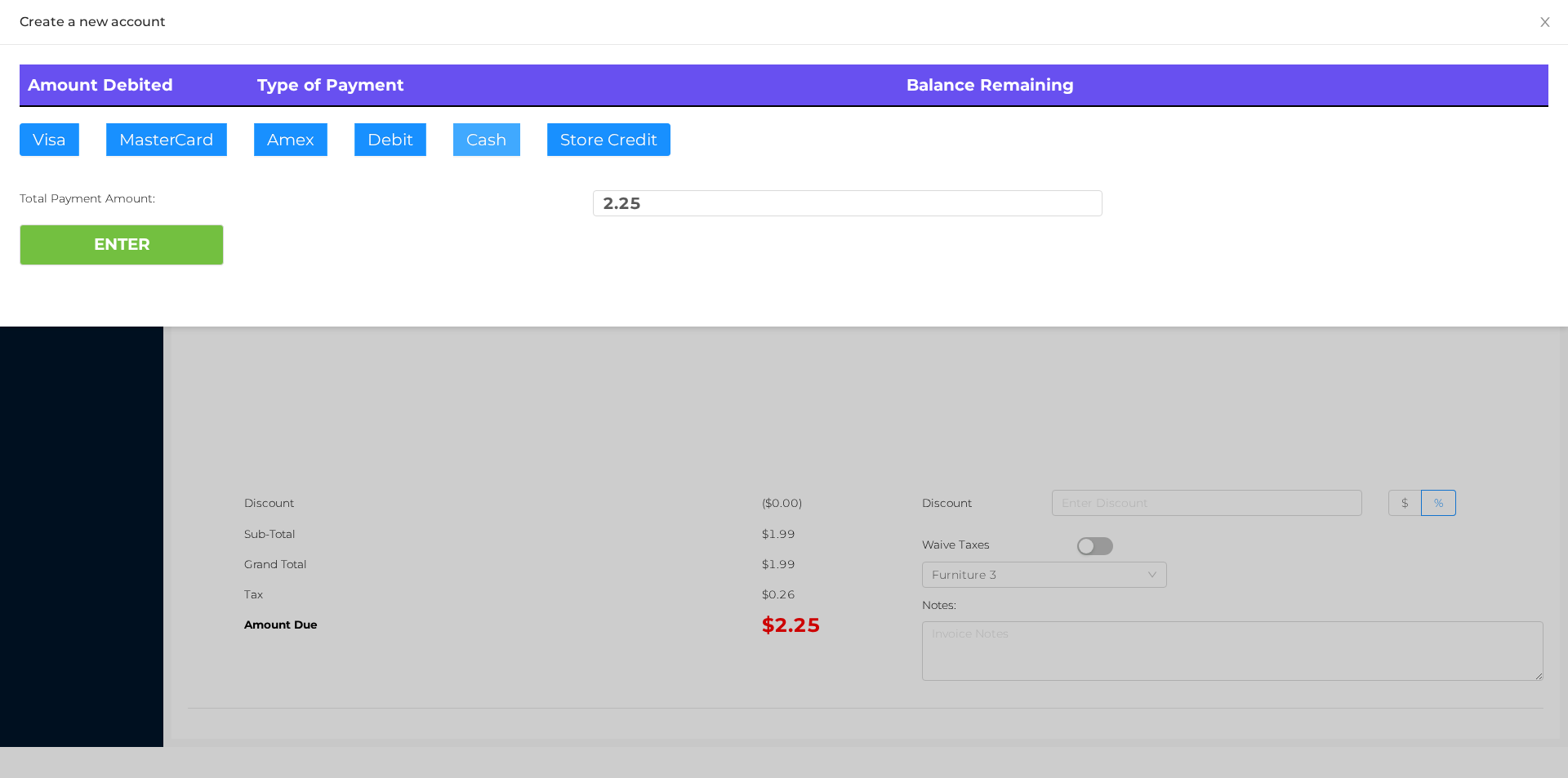
click at [474, 146] on button "Cash" at bounding box center [487, 140] width 67 height 33
type input "50."
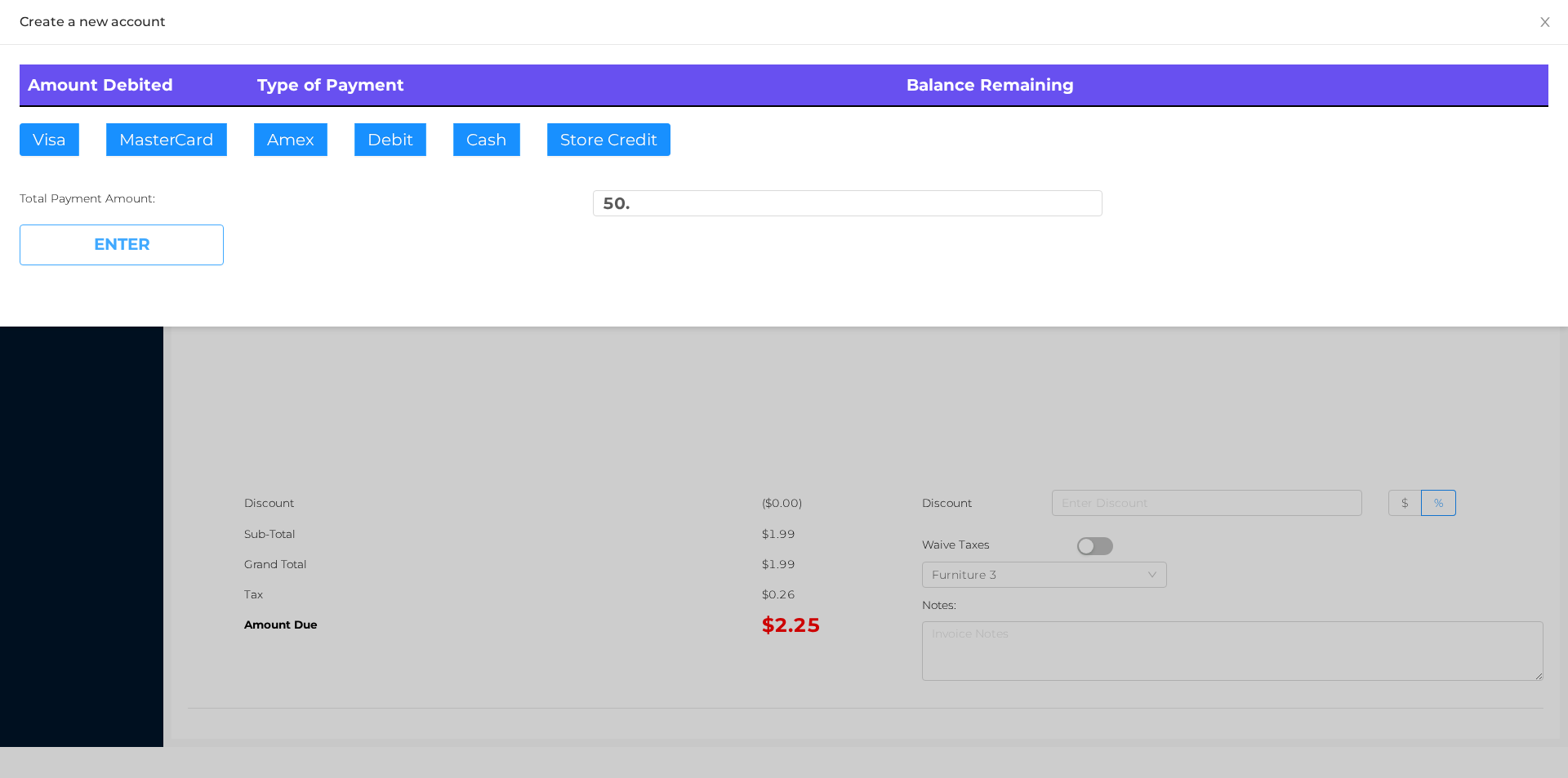
click at [140, 249] on button "ENTER" at bounding box center [122, 245] width 204 height 41
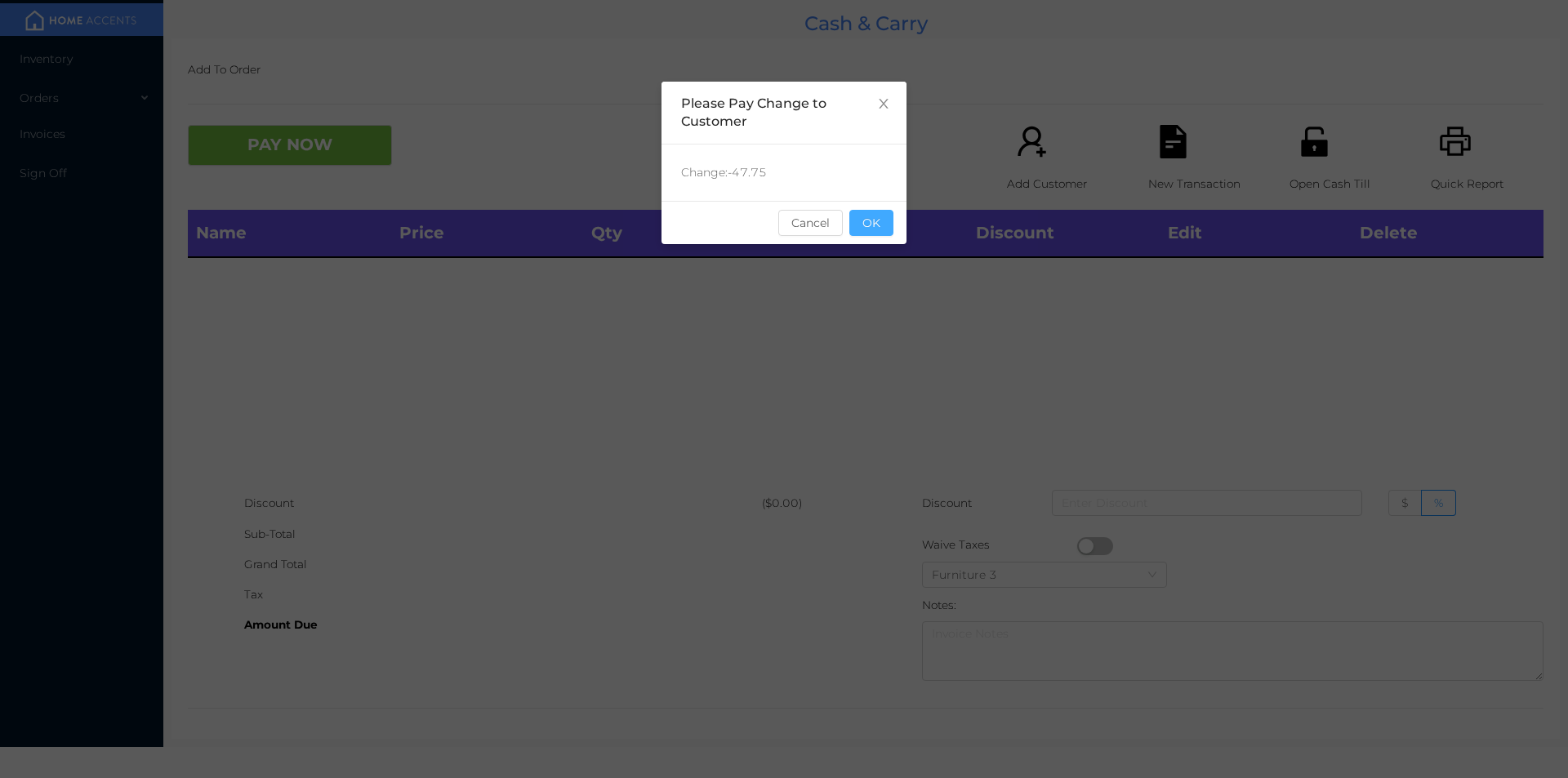
click at [878, 232] on button "OK" at bounding box center [871, 223] width 44 height 26
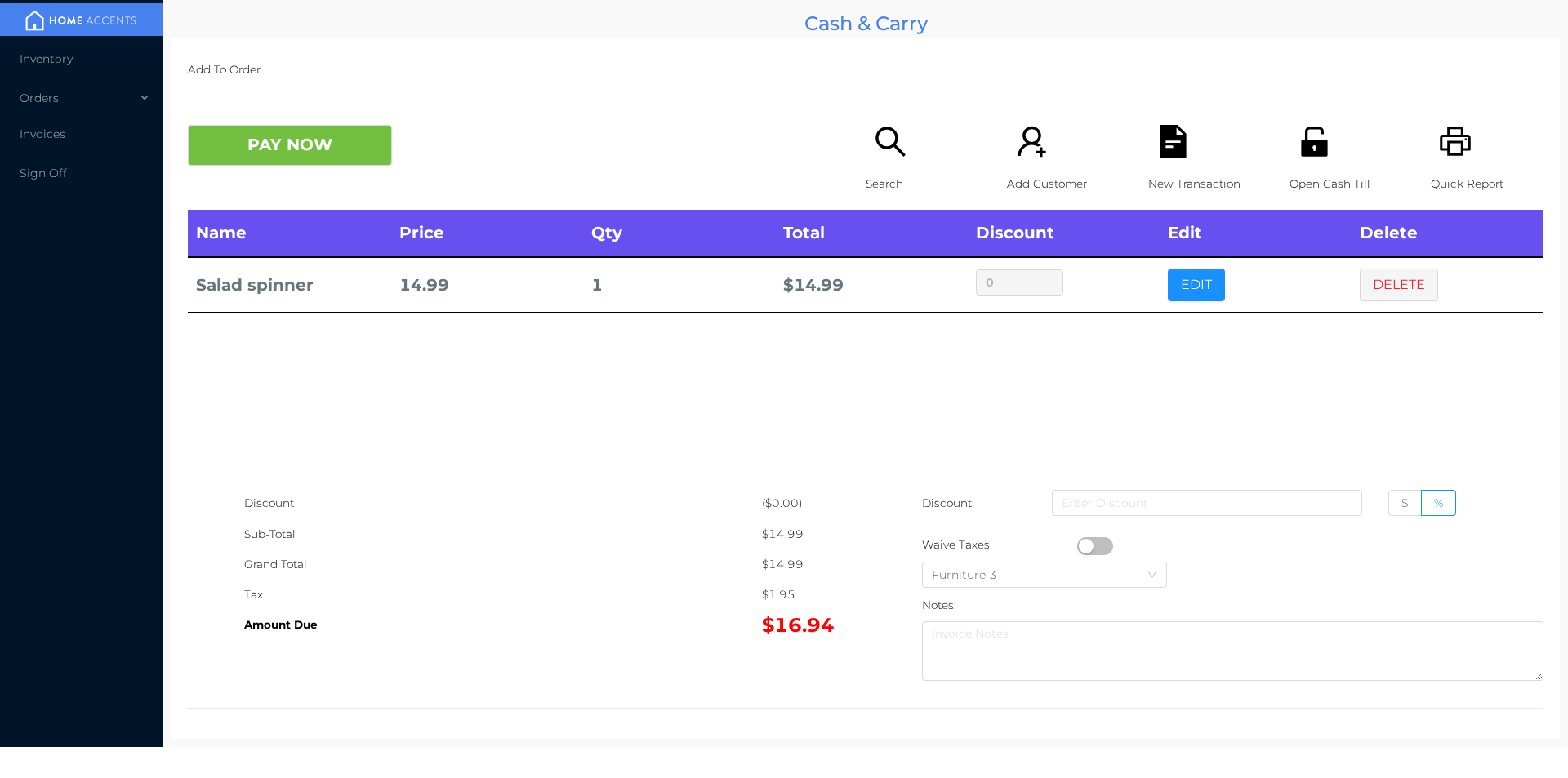
click at [1451, 155] on icon "icon: printer" at bounding box center [1455, 142] width 31 height 29
click at [1395, 281] on button "DELETE" at bounding box center [1399, 285] width 79 height 33
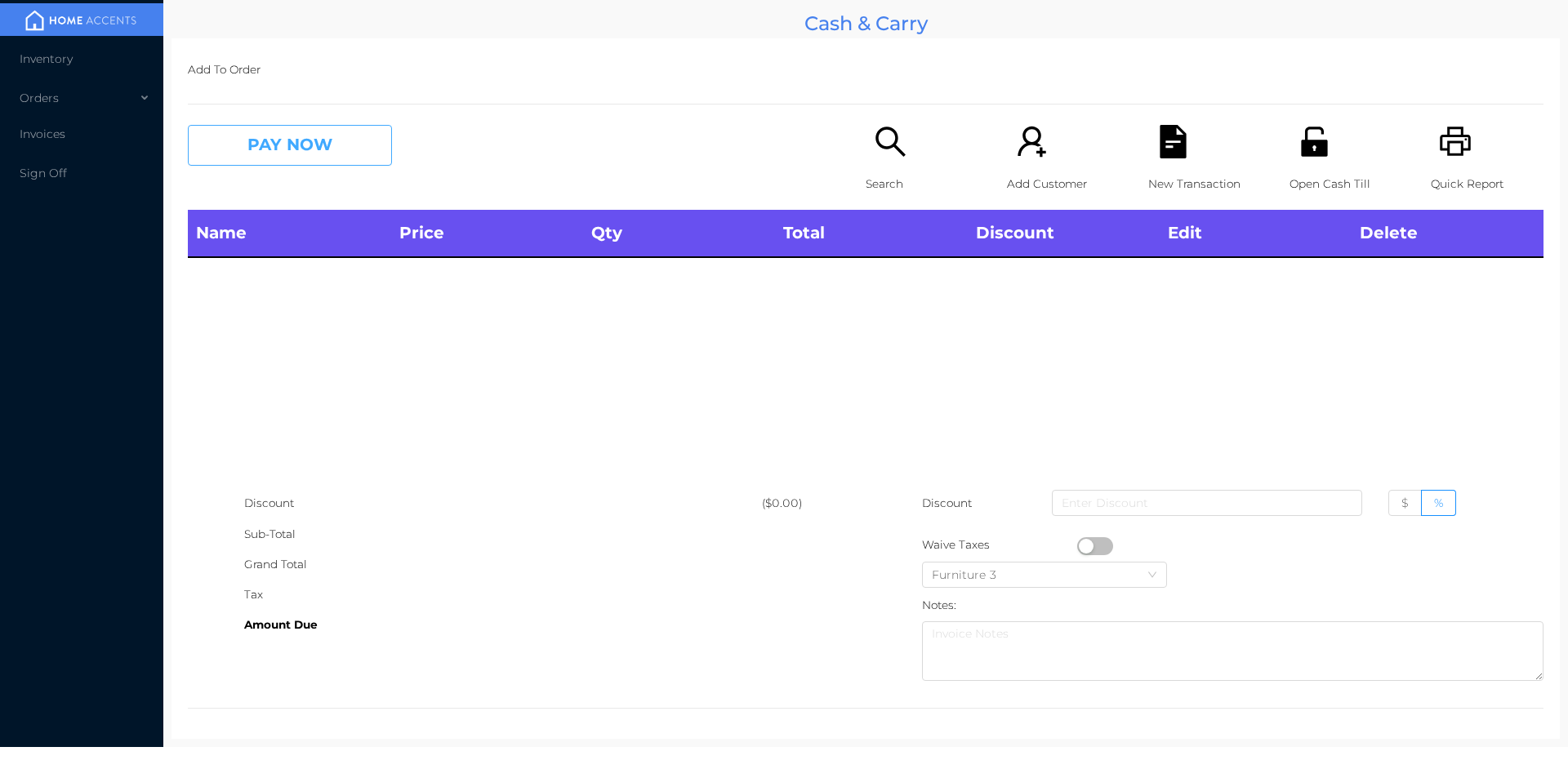
click at [316, 157] on button "PAY NOW" at bounding box center [290, 146] width 204 height 41
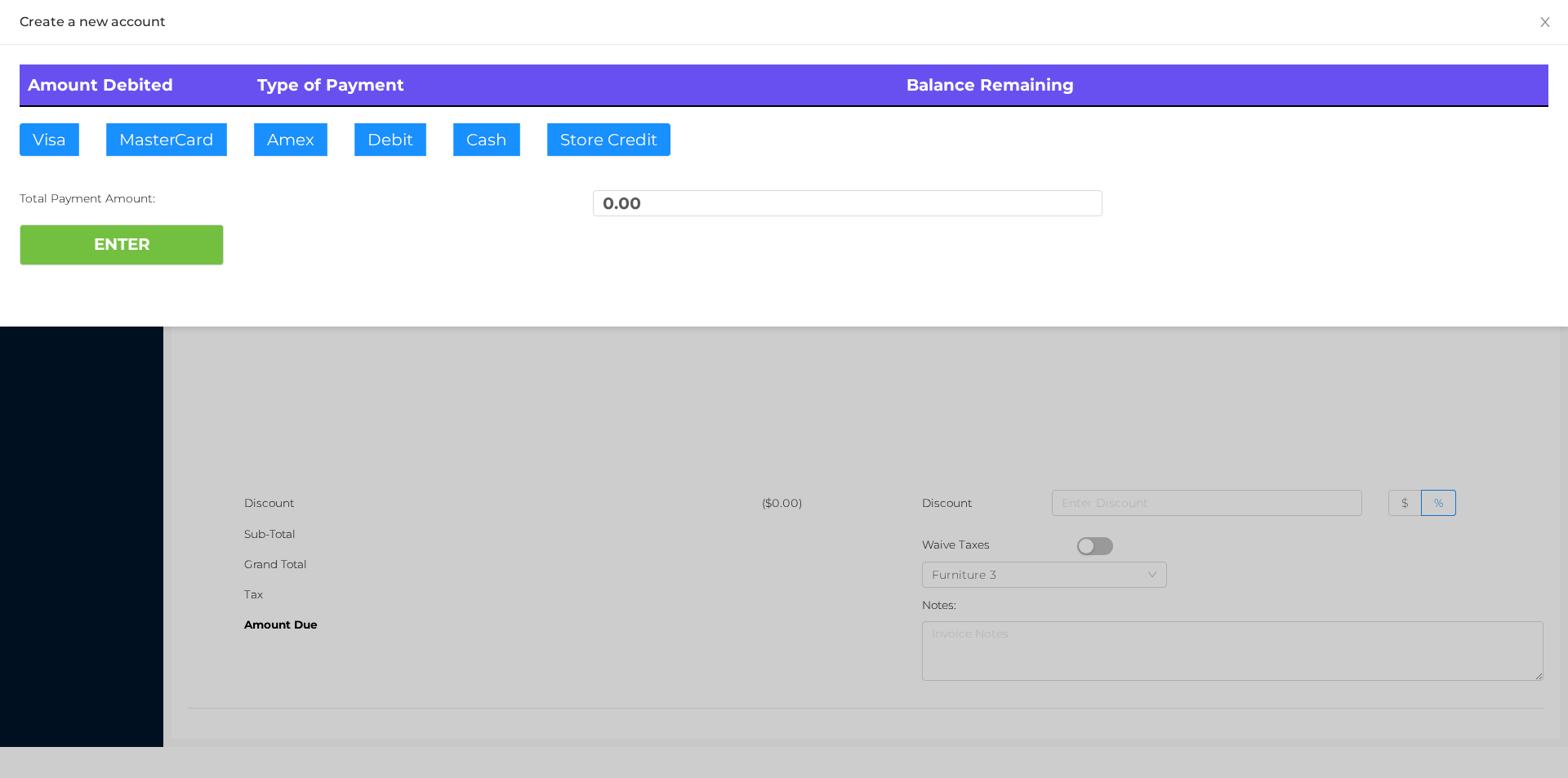
click at [555, 427] on div at bounding box center [784, 389] width 1568 height 778
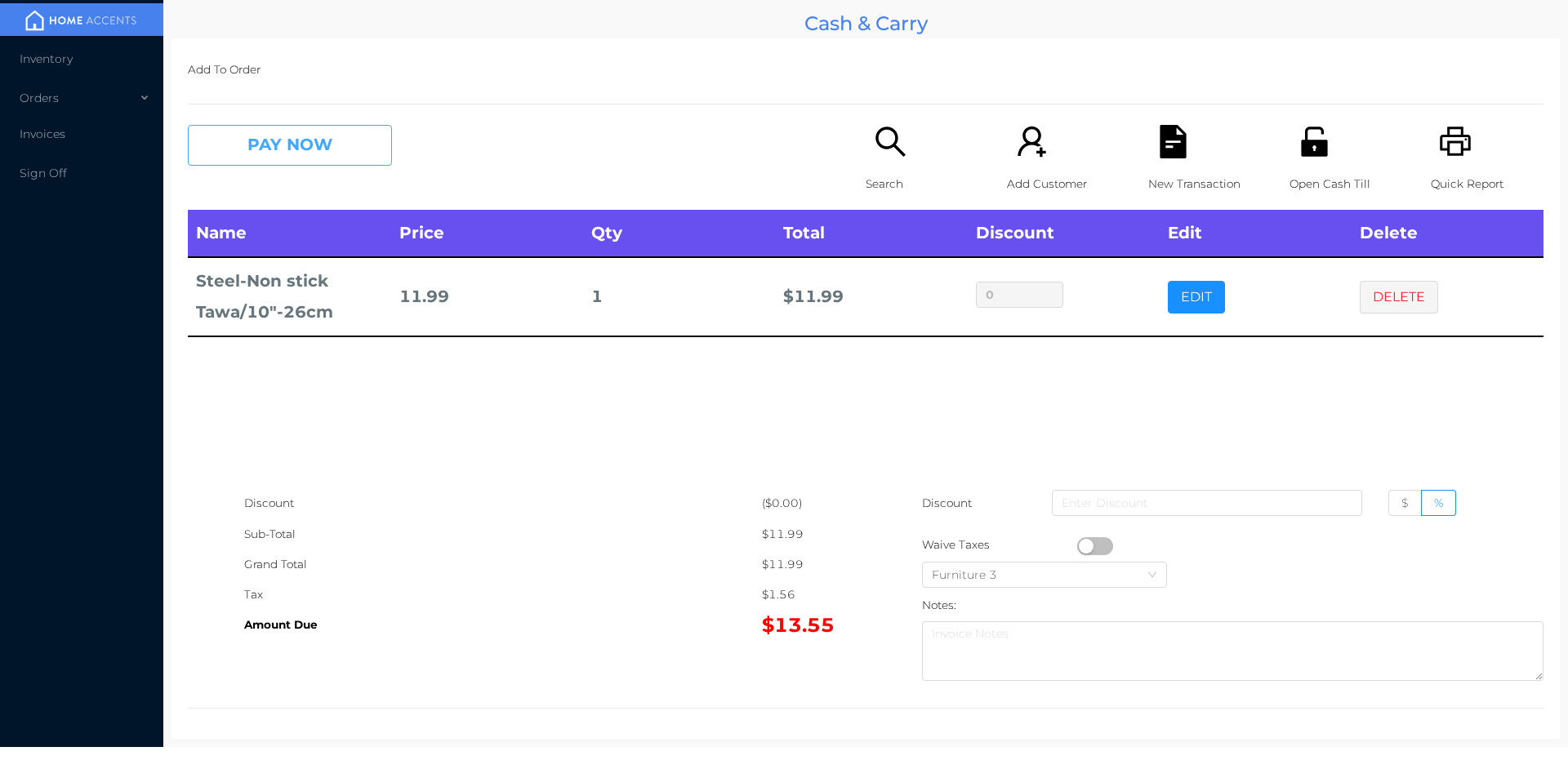
click at [287, 139] on button "PAY NOW" at bounding box center [290, 146] width 204 height 41
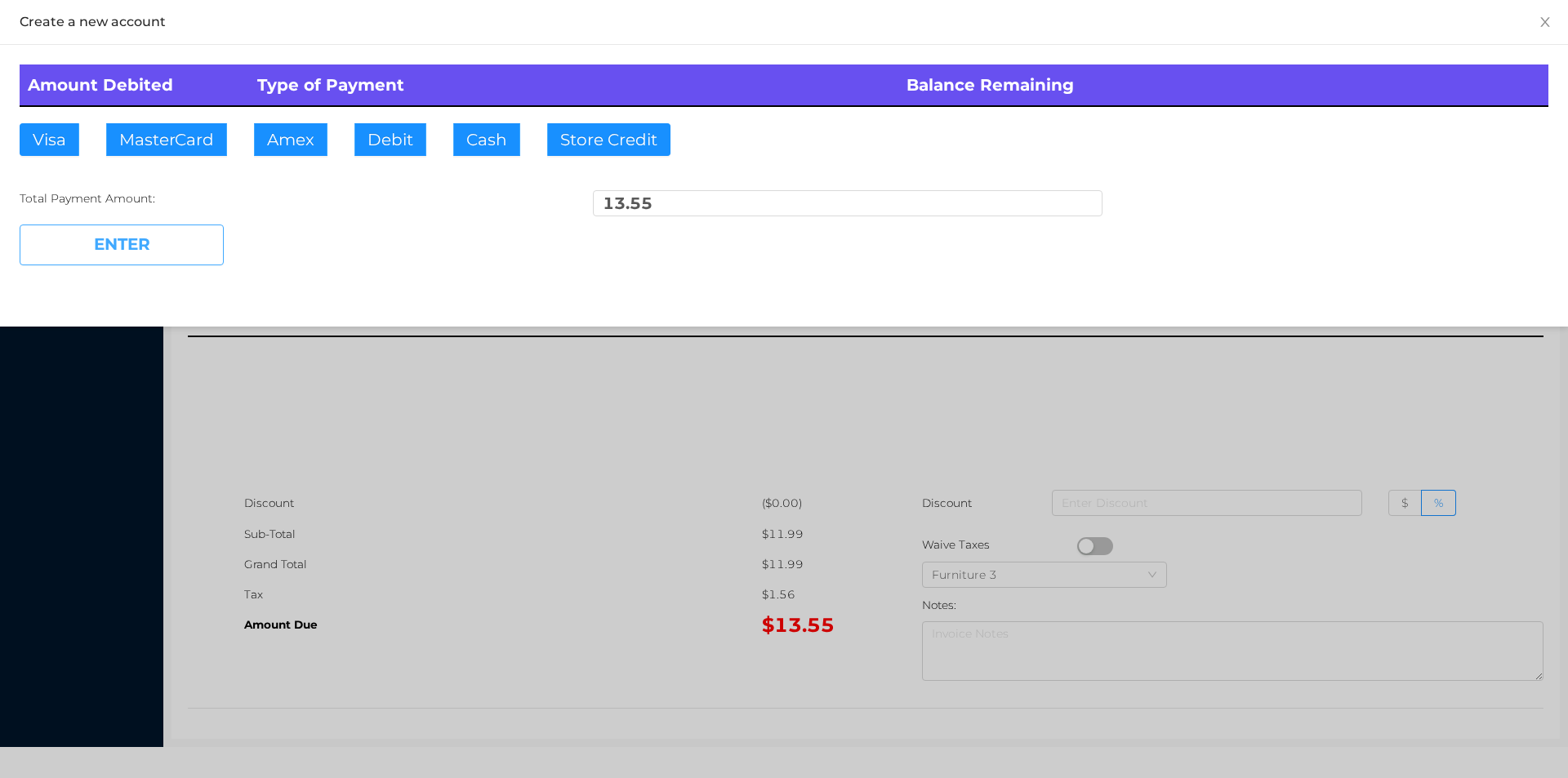
click at [122, 259] on button "ENTER" at bounding box center [122, 245] width 204 height 41
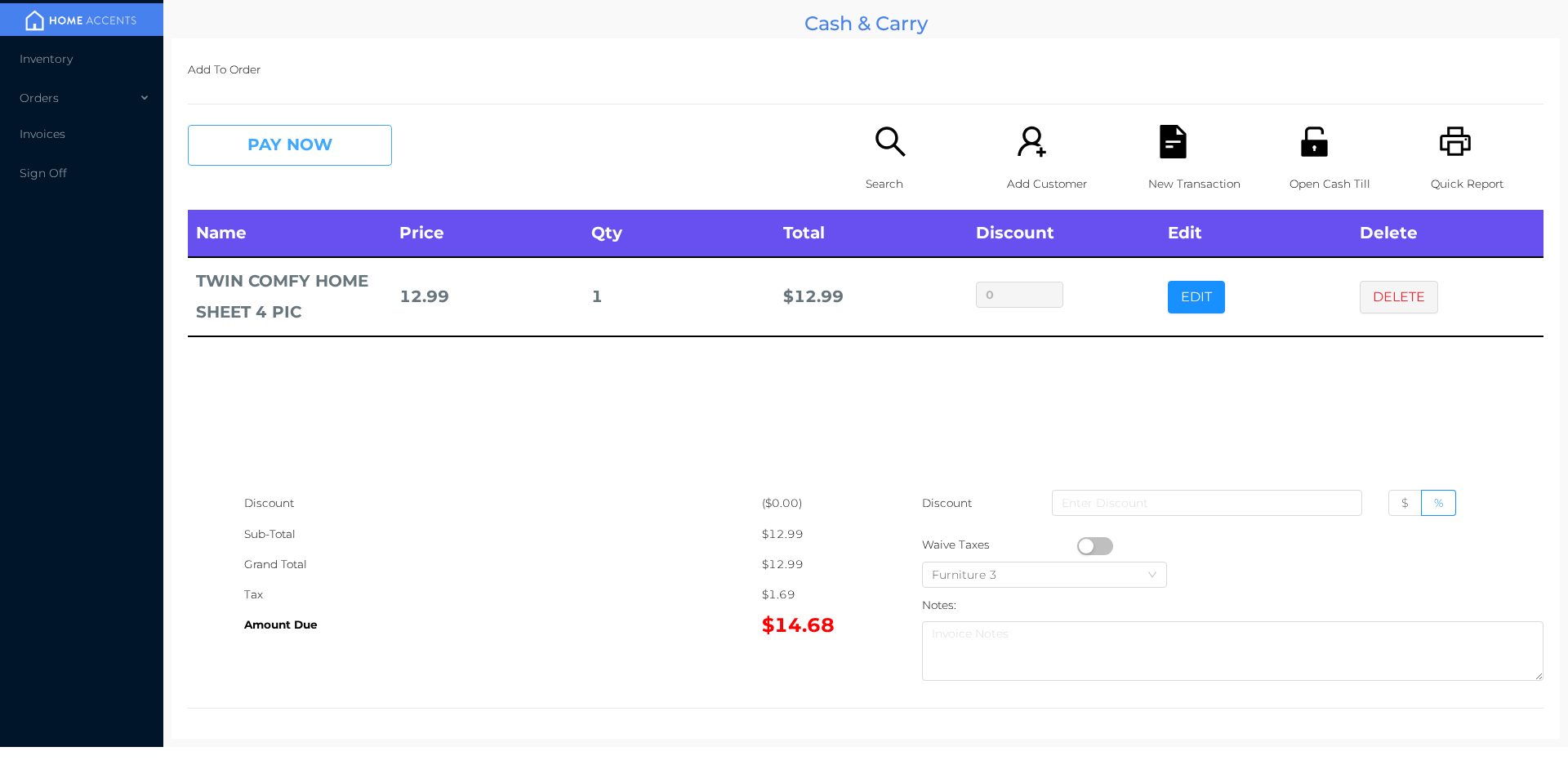
click at [316, 136] on button "PAY NOW" at bounding box center [290, 146] width 204 height 41
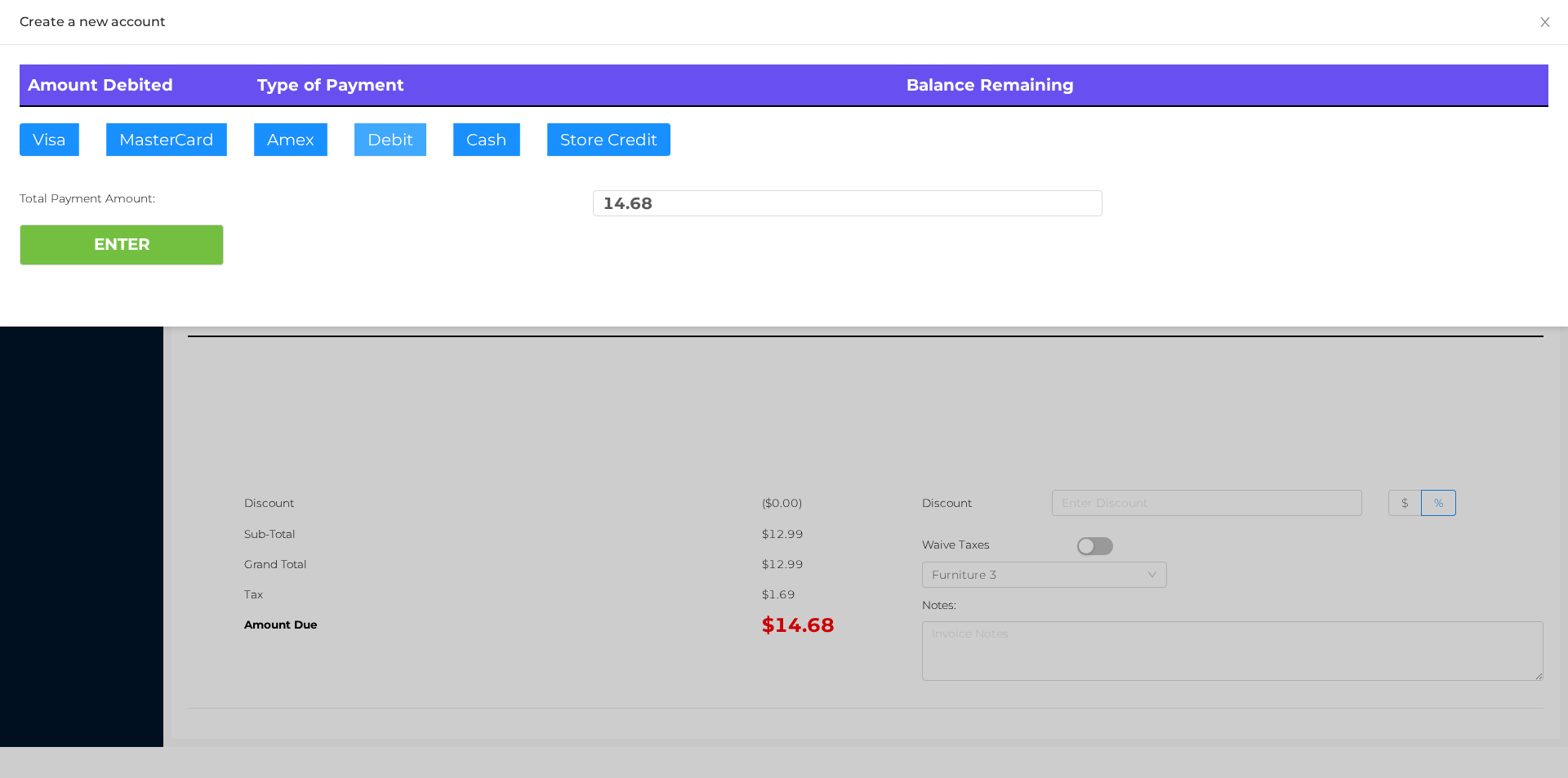
click at [396, 151] on button "Debit" at bounding box center [390, 140] width 72 height 33
click at [199, 245] on button "ENTER" at bounding box center [122, 245] width 204 height 41
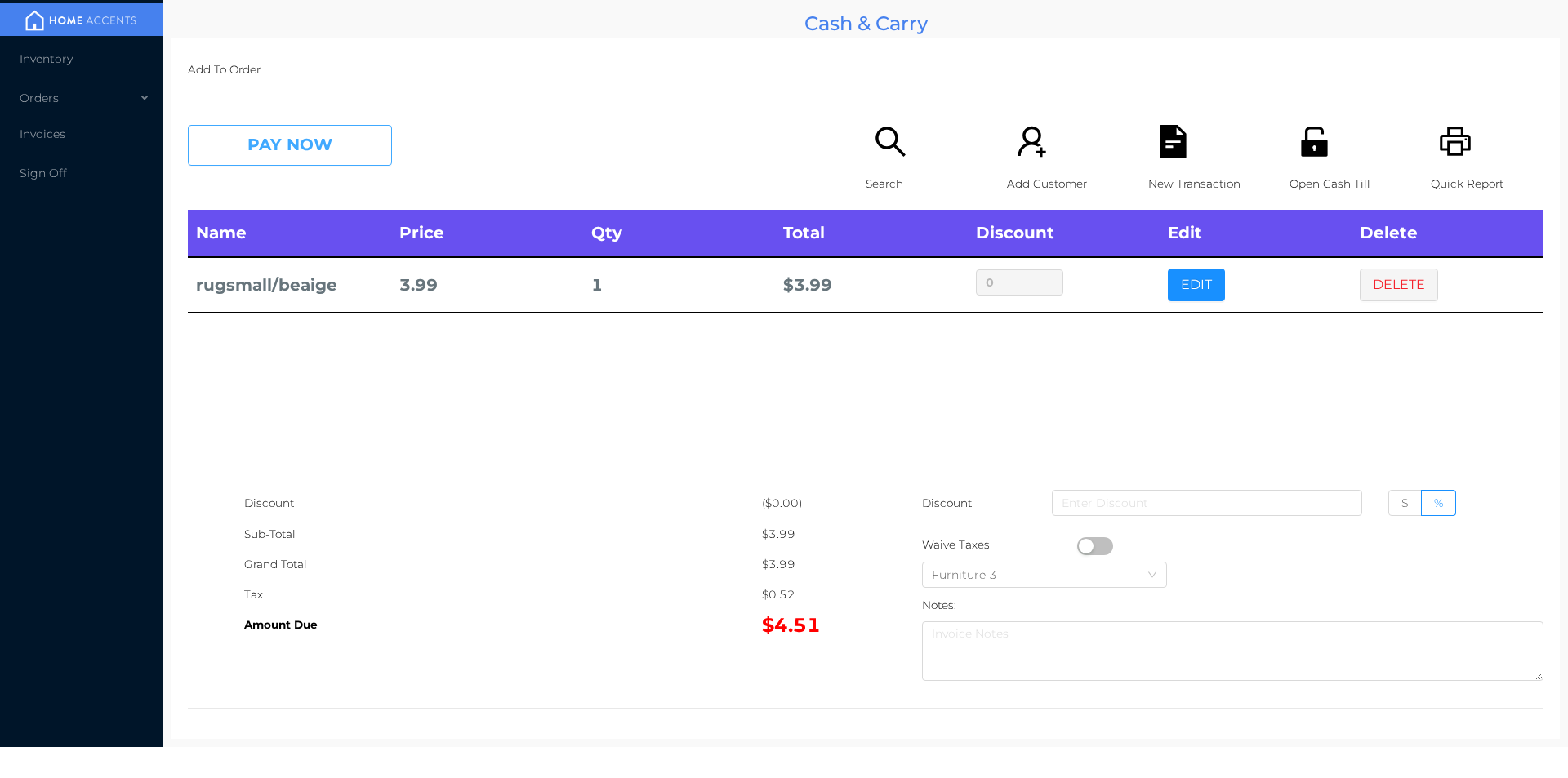
click at [326, 143] on button "PAY NOW" at bounding box center [290, 146] width 204 height 41
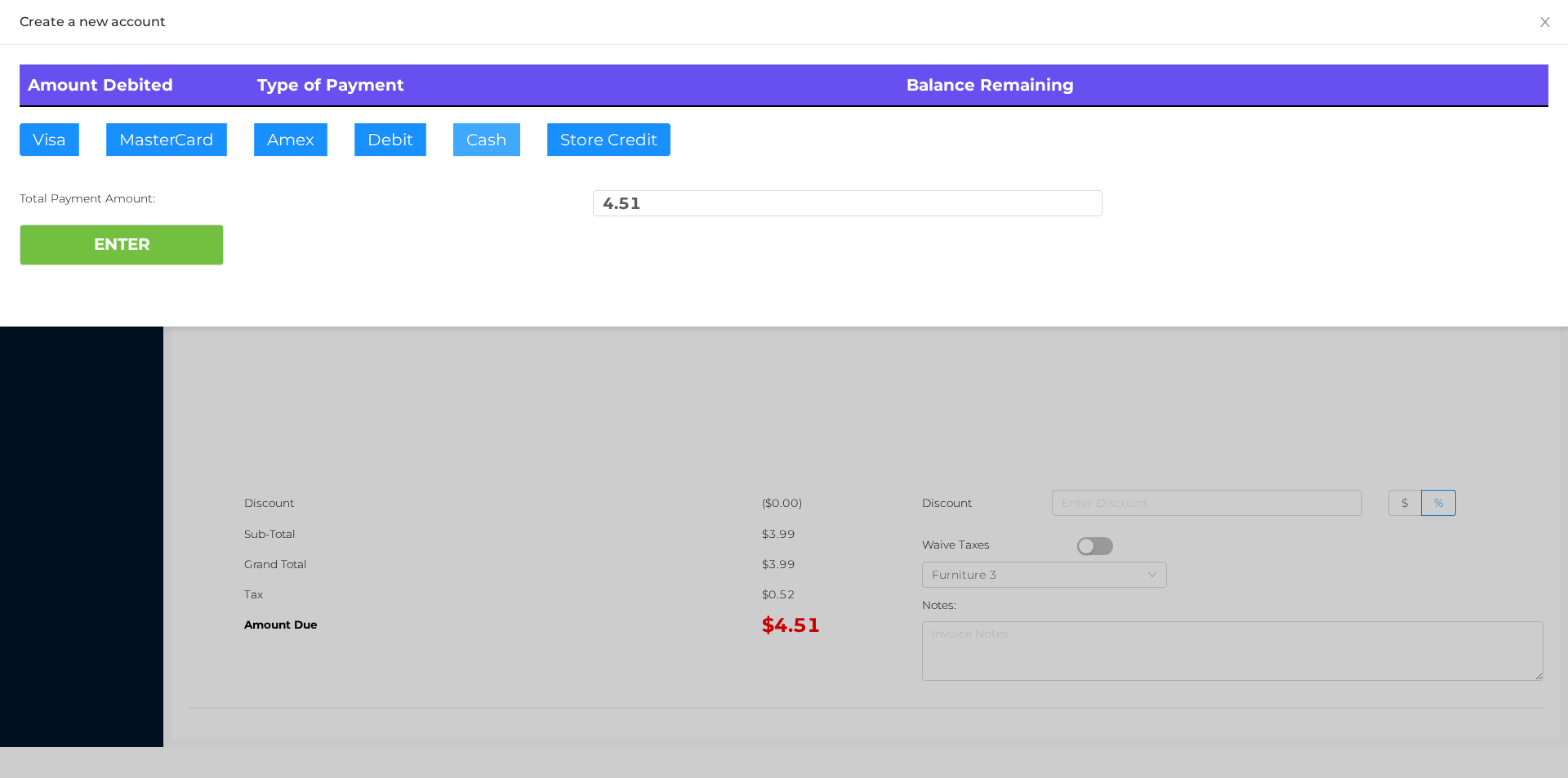
click at [476, 151] on button "Cash" at bounding box center [487, 140] width 67 height 33
click at [142, 250] on button "ENTER" at bounding box center [122, 245] width 204 height 41
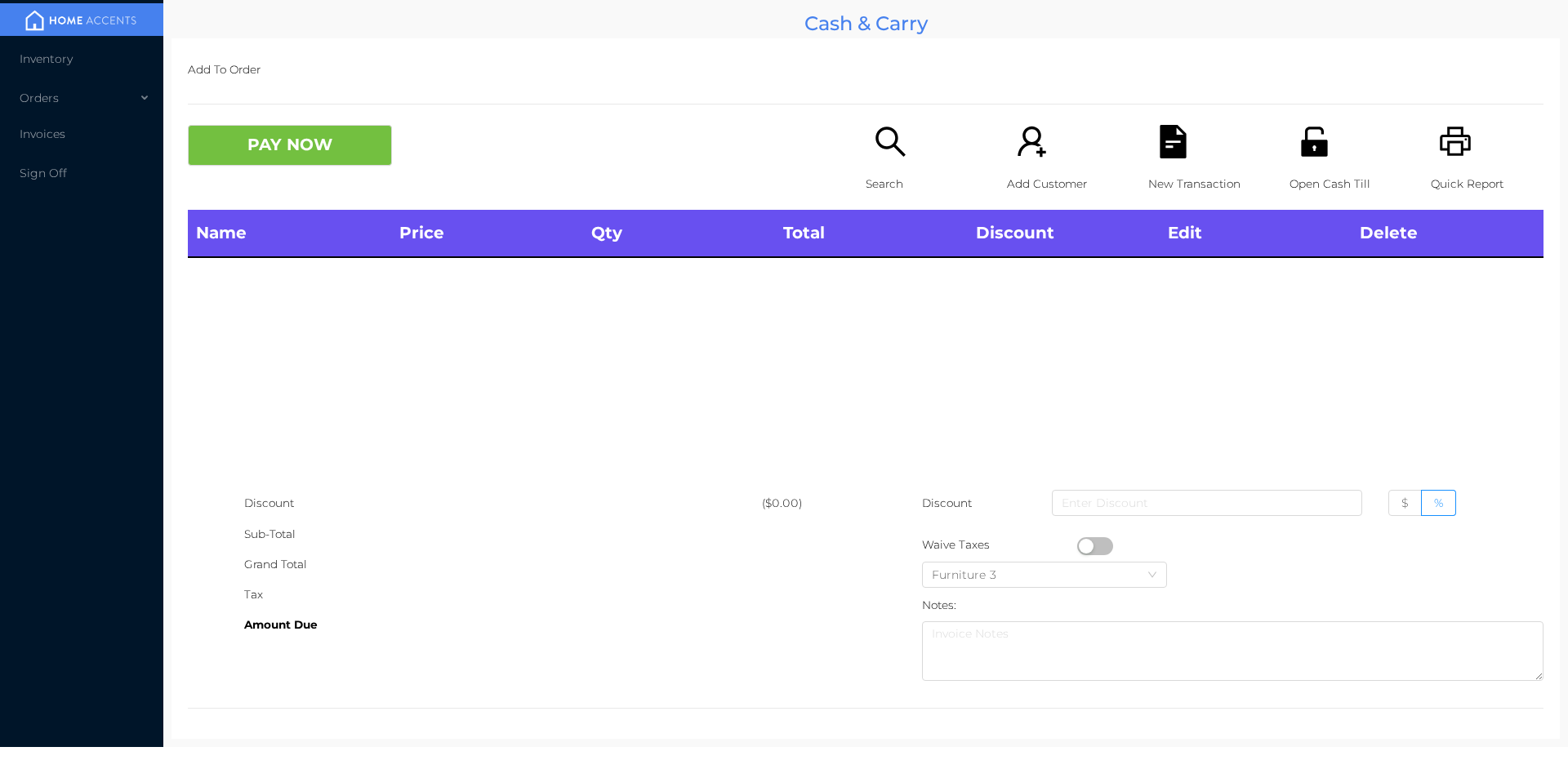
click at [461, 396] on div "Name Price Qty Total Discount Edit Delete" at bounding box center [865, 349] width 1355 height 278
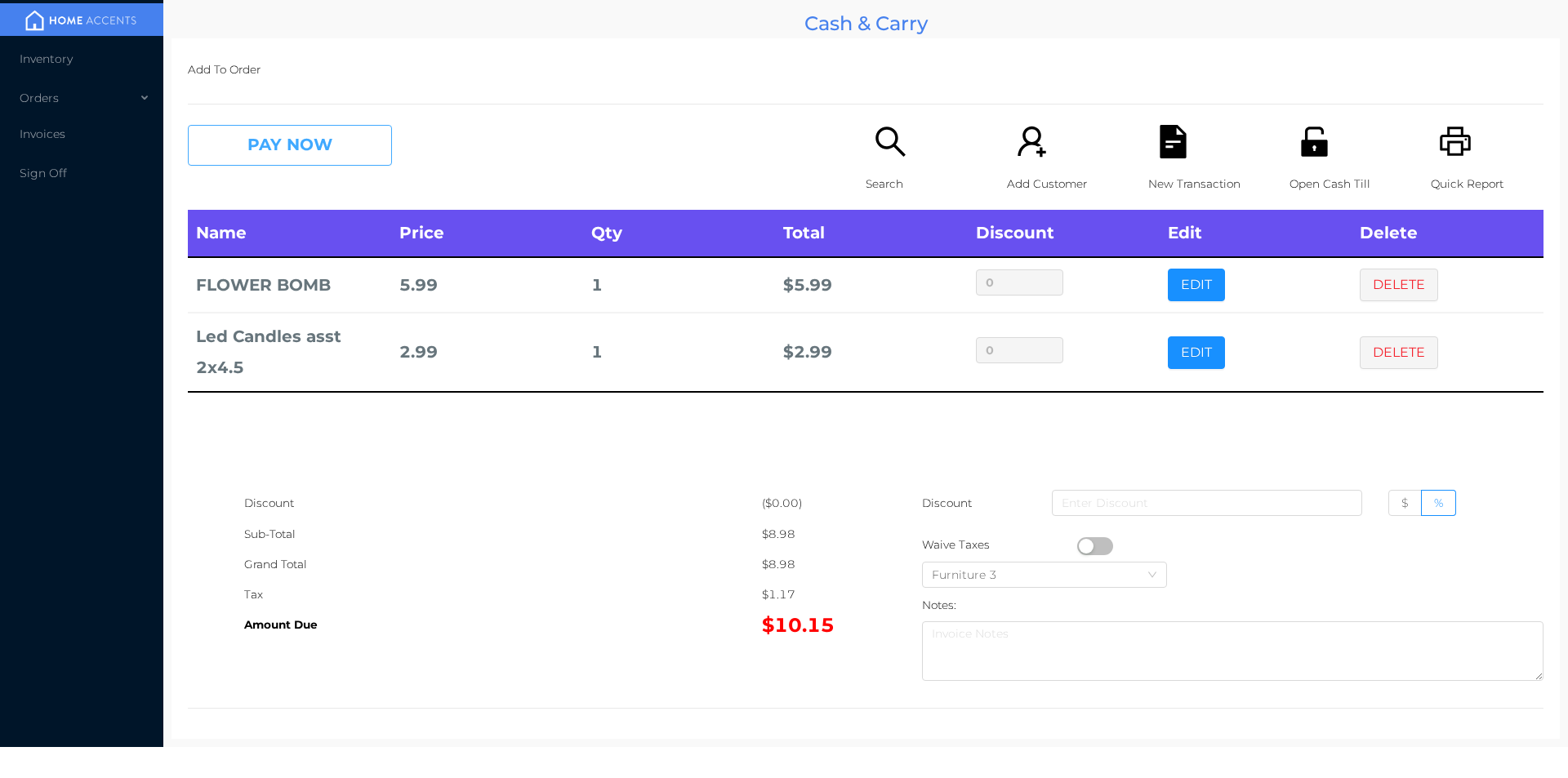
click at [339, 159] on button "PAY NOW" at bounding box center [290, 146] width 204 height 41
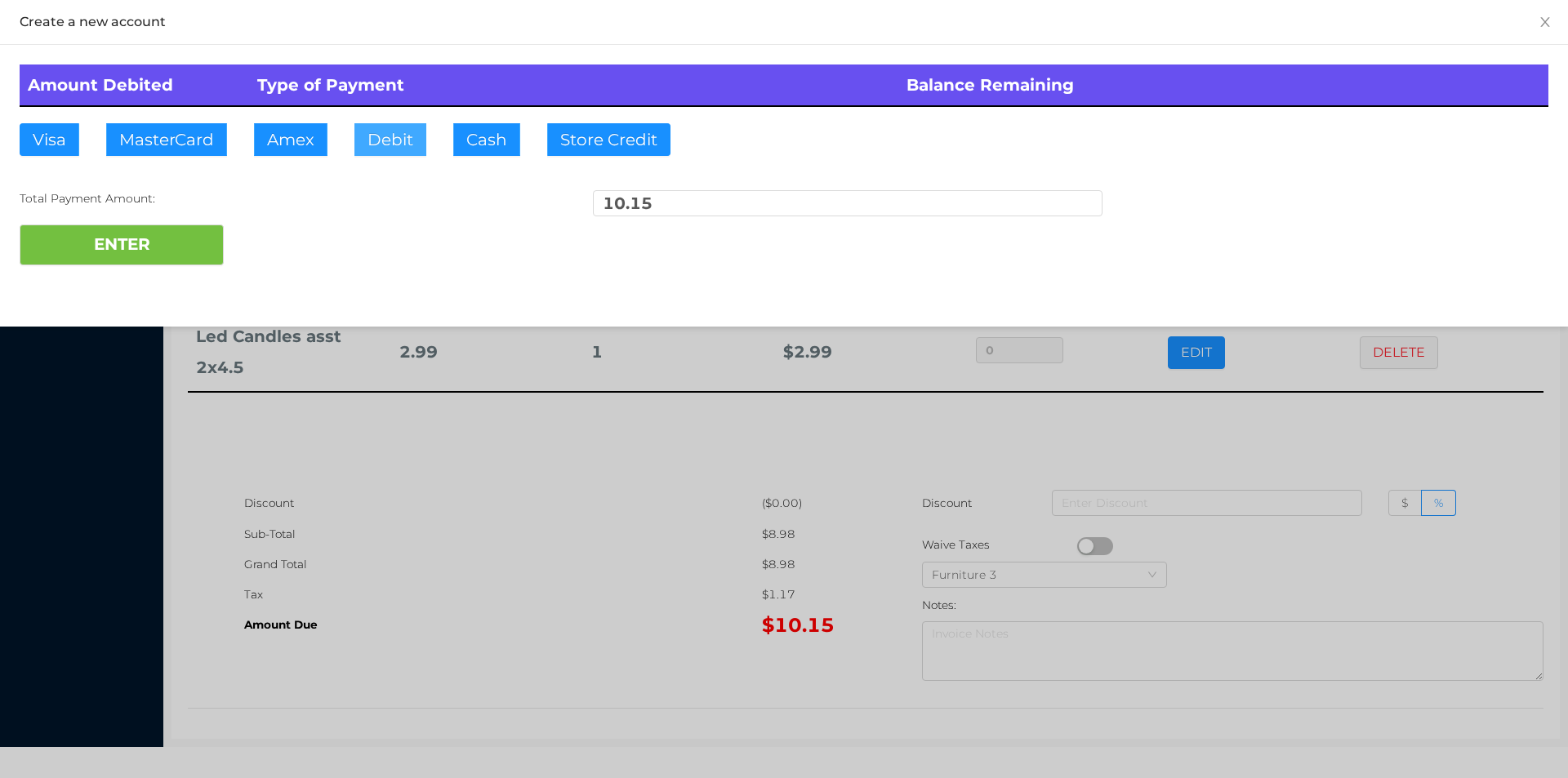
click at [401, 149] on button "Debit" at bounding box center [390, 140] width 72 height 33
click at [167, 247] on button "ENTER" at bounding box center [122, 245] width 204 height 41
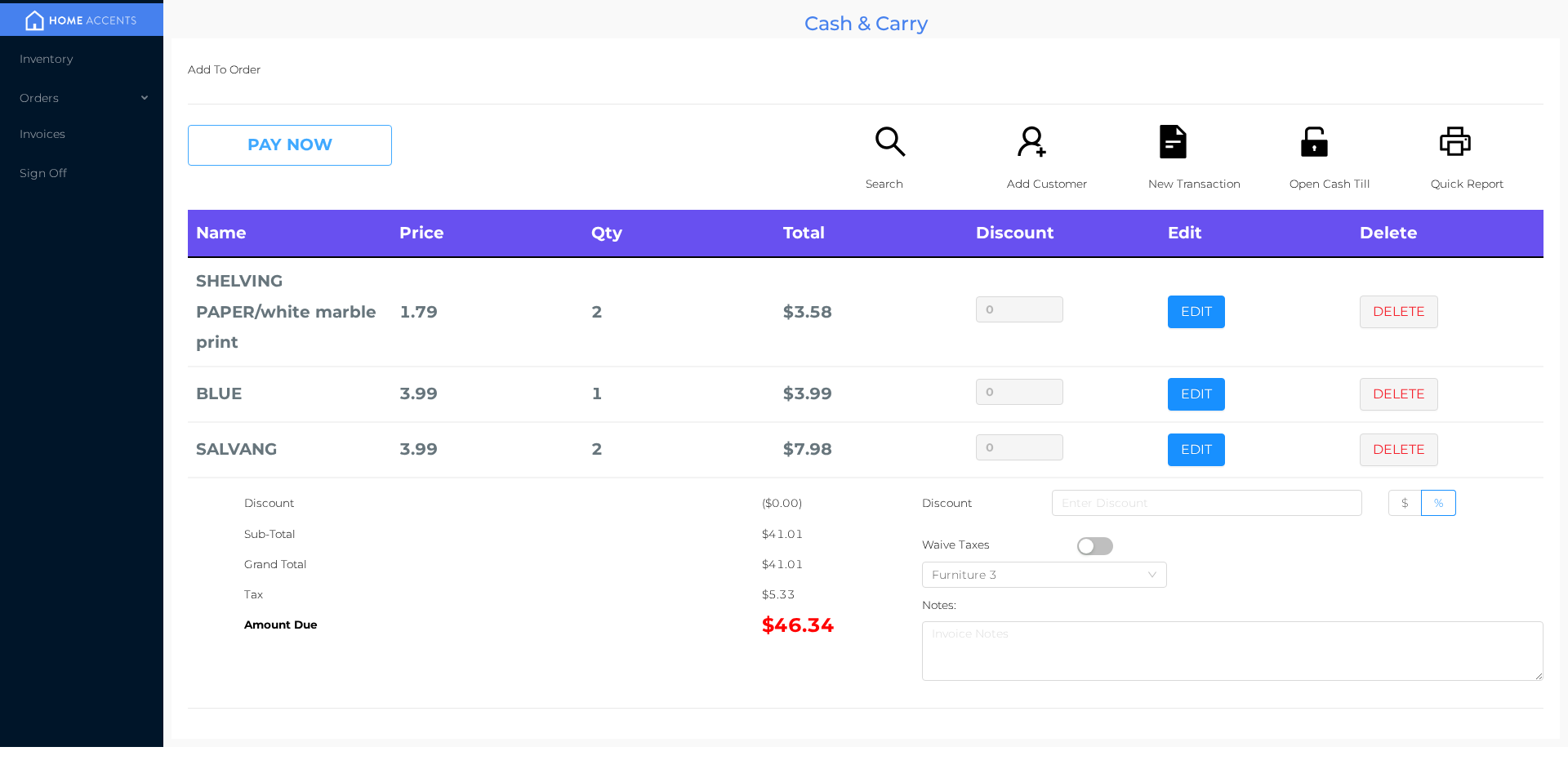
click at [319, 156] on button "PAY NOW" at bounding box center [290, 146] width 204 height 41
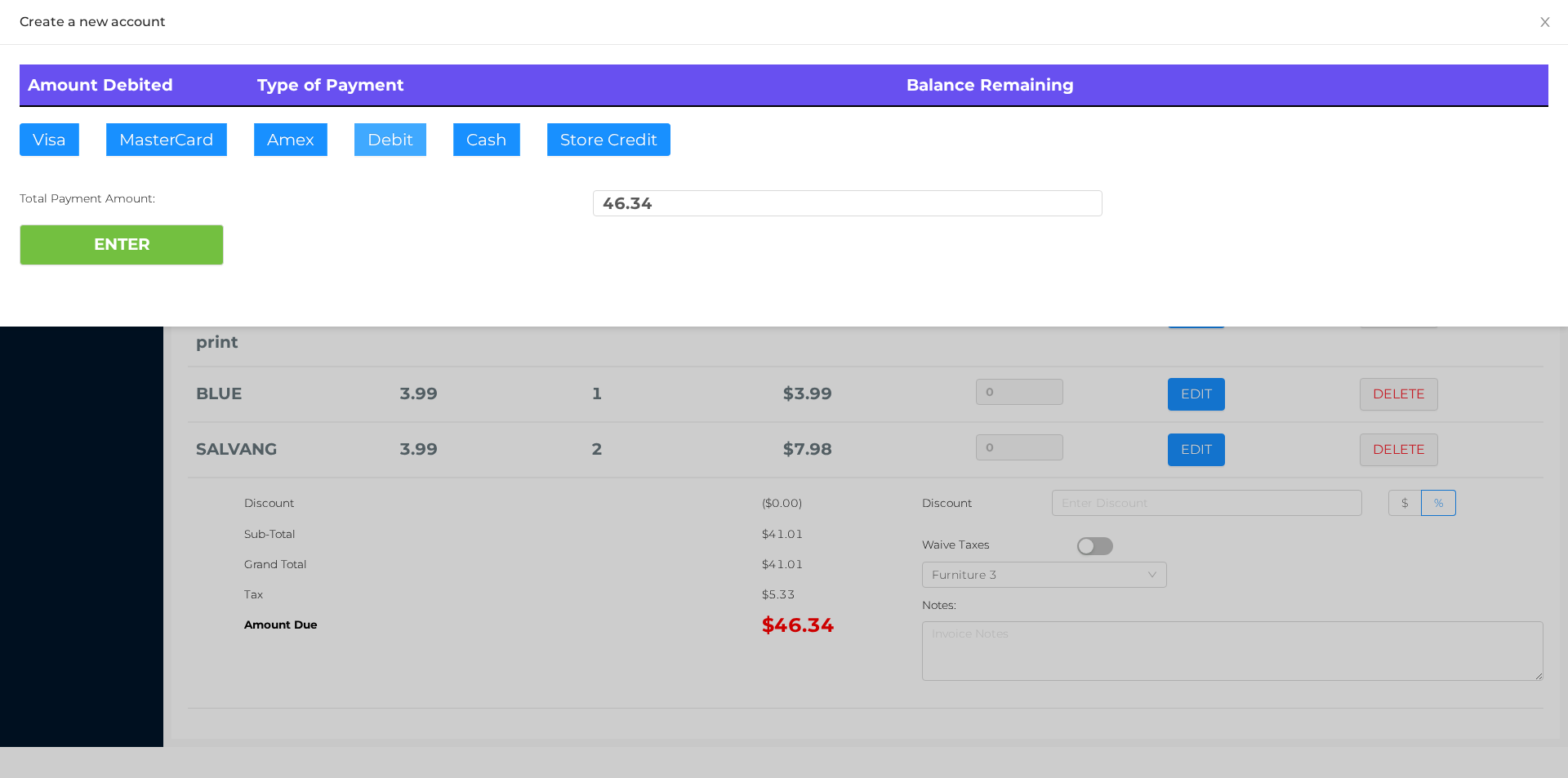
click at [380, 131] on button "Debit" at bounding box center [390, 140] width 72 height 33
click at [200, 235] on button "ENTER" at bounding box center [122, 245] width 204 height 41
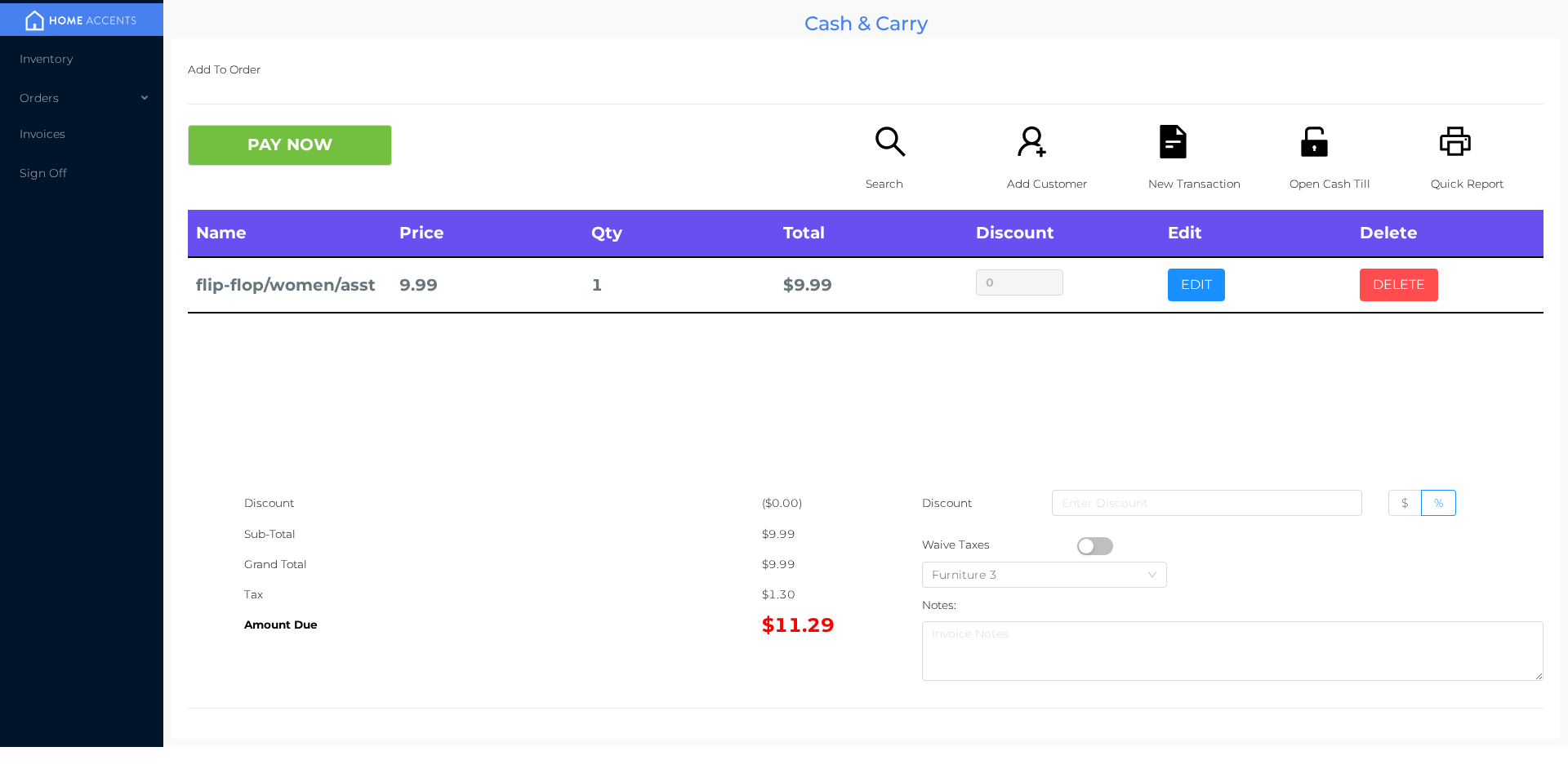
click at [1421, 299] on button "DELETE" at bounding box center [1399, 285] width 79 height 33
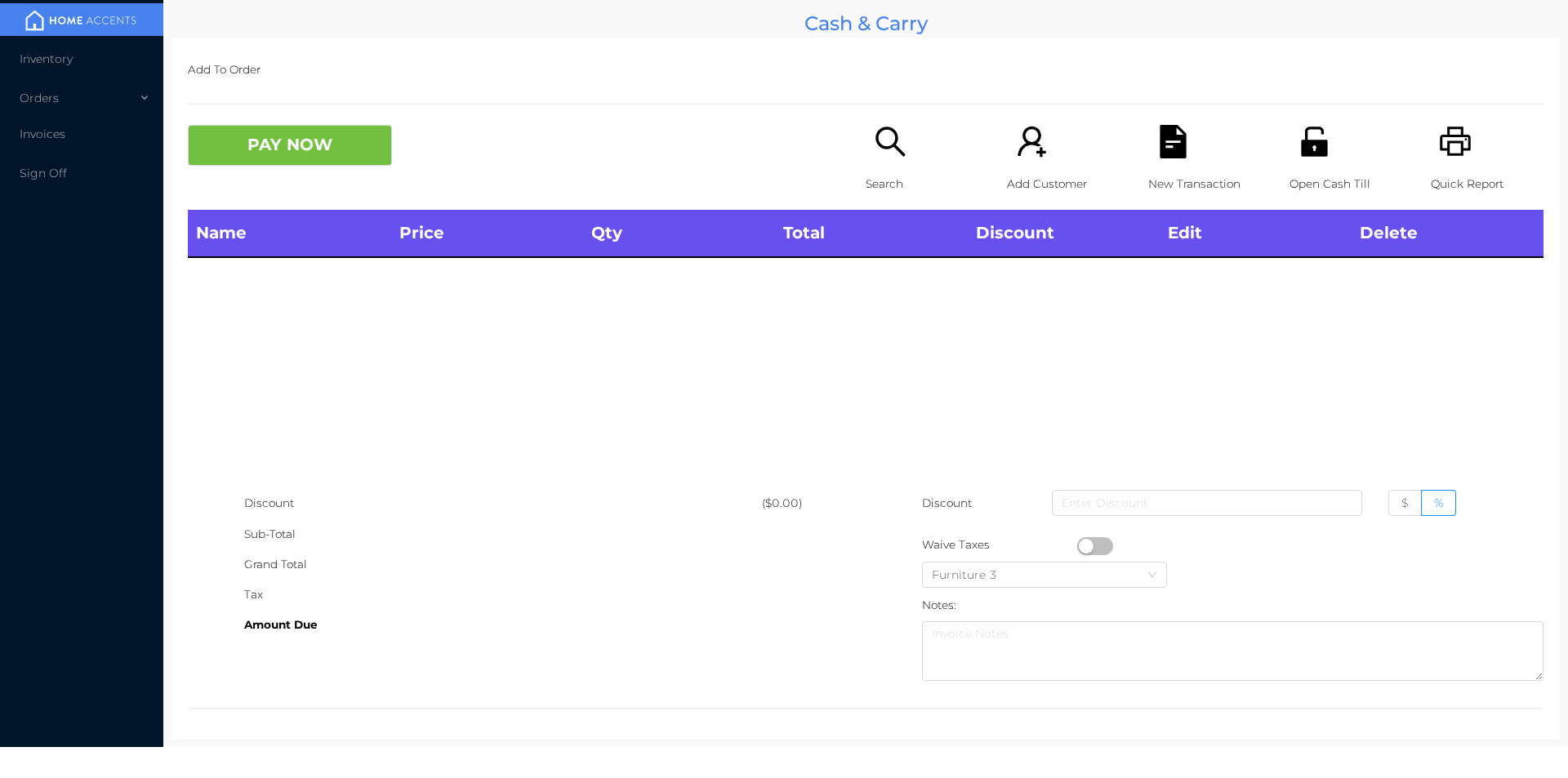
click at [892, 185] on p "Search" at bounding box center [922, 184] width 113 height 30
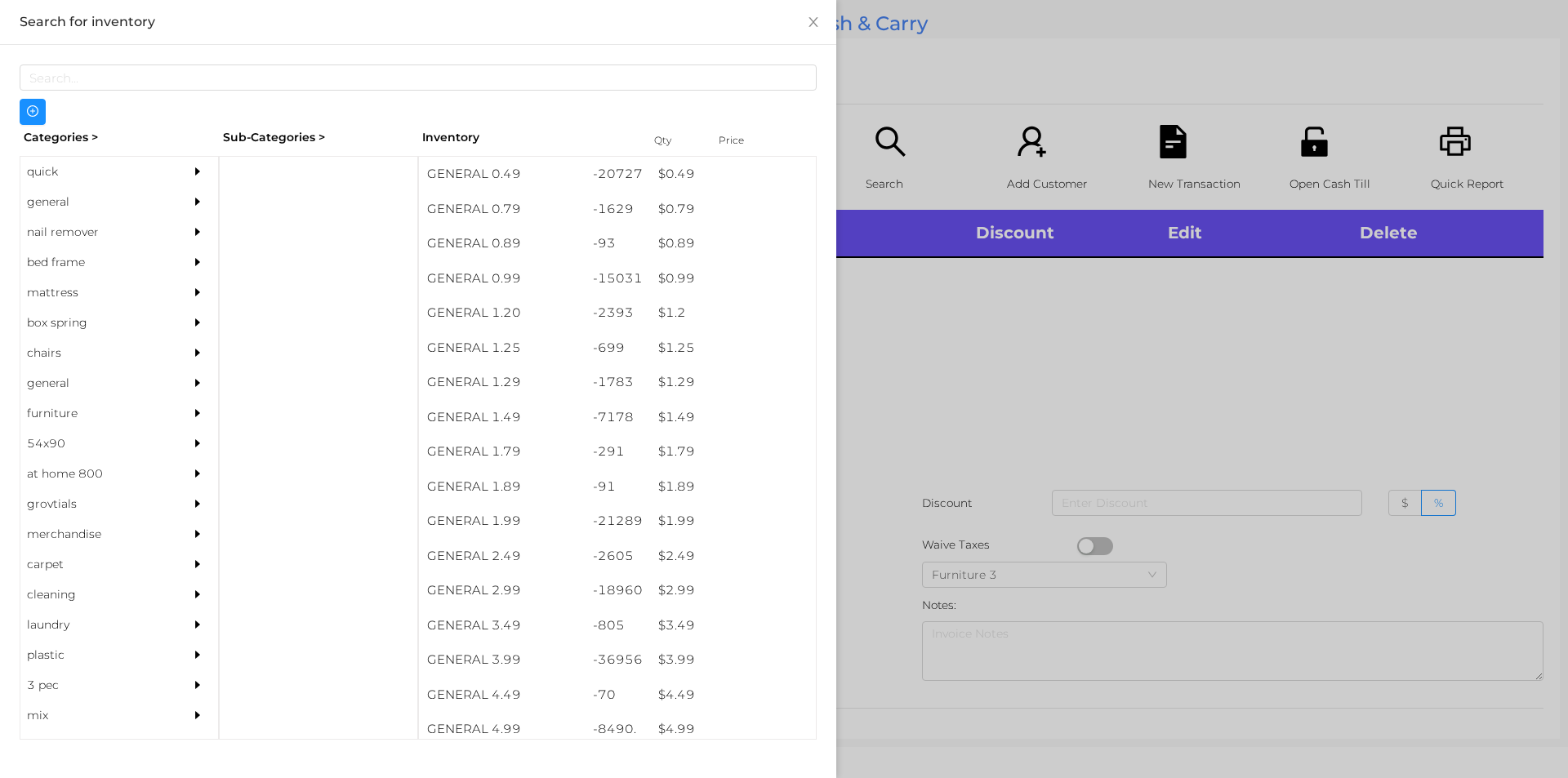
click at [48, 171] on div "quick" at bounding box center [95, 172] width 149 height 30
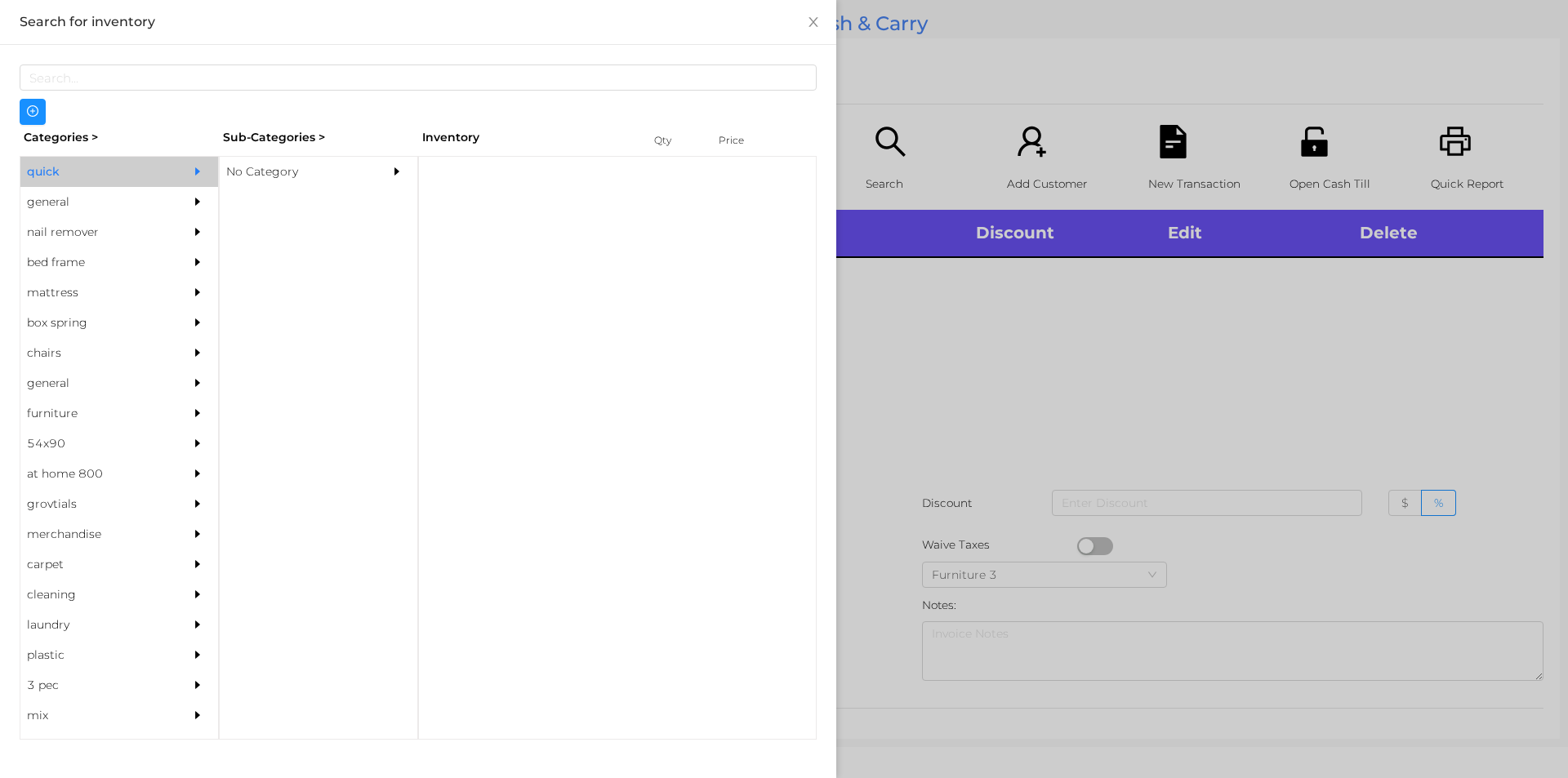
click at [269, 161] on div "No Category" at bounding box center [294, 172] width 149 height 30
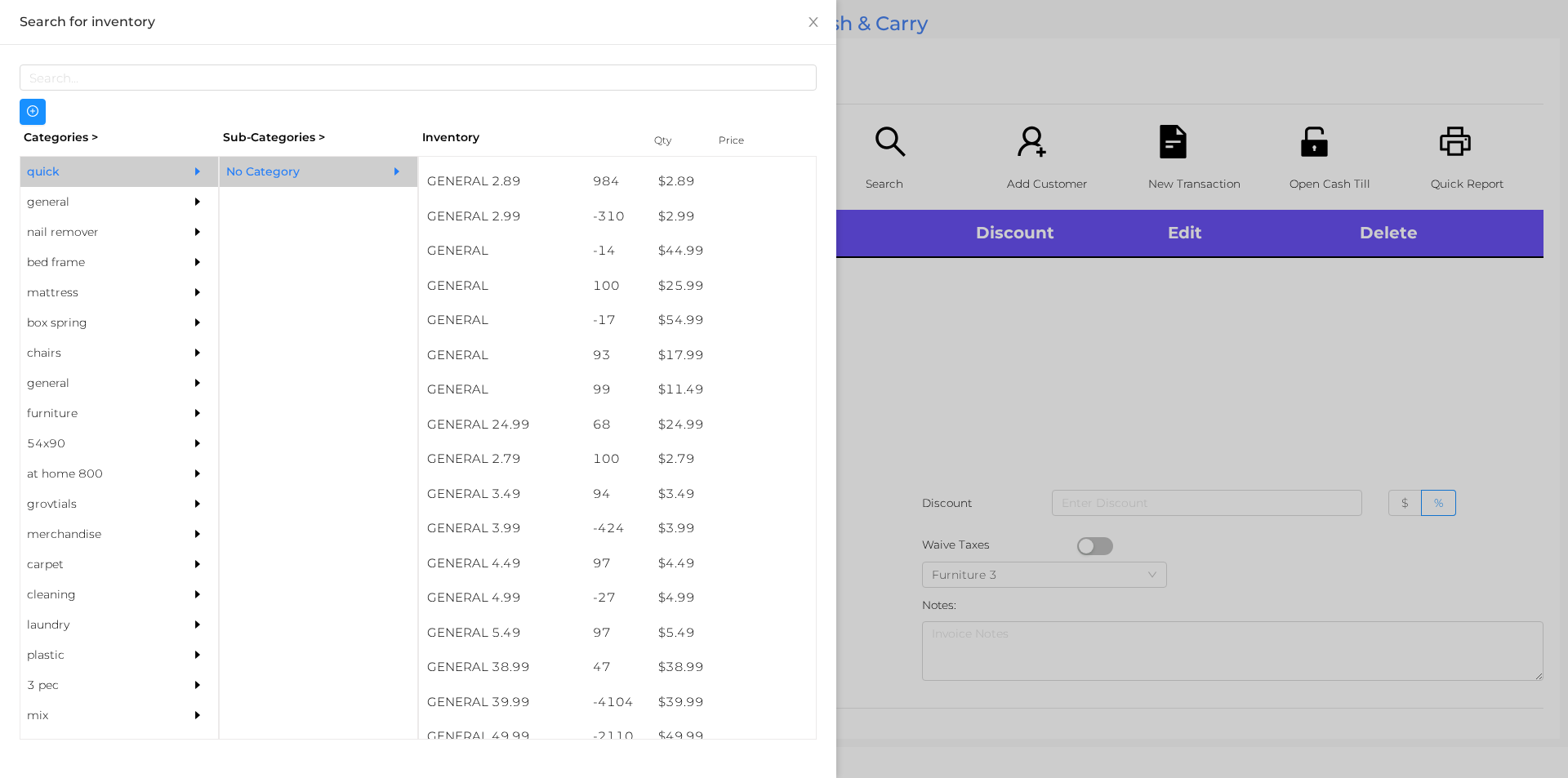
scroll to position [456, 0]
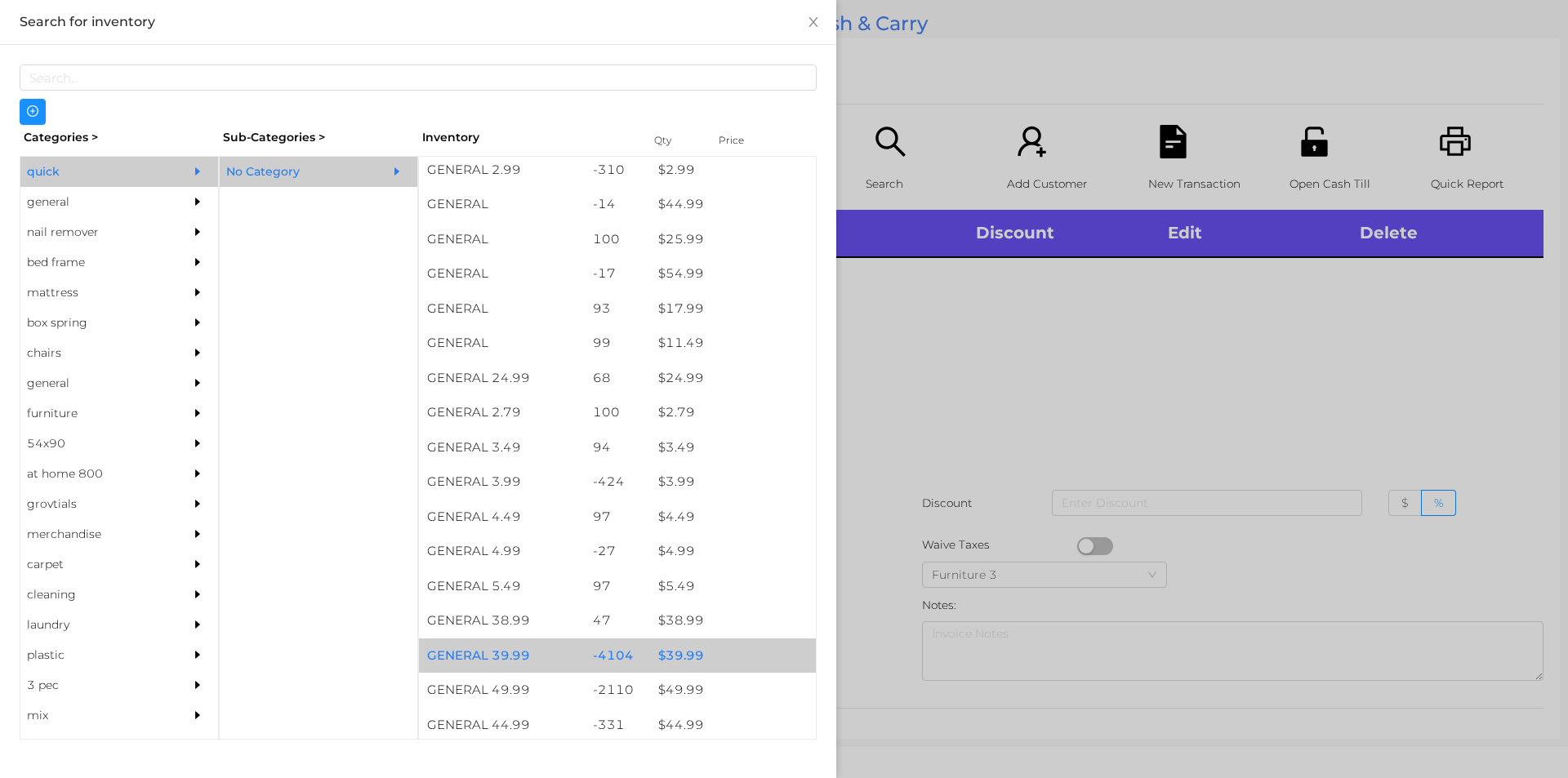
click at [677, 655] on div "$ 39.99" at bounding box center [733, 656] width 166 height 35
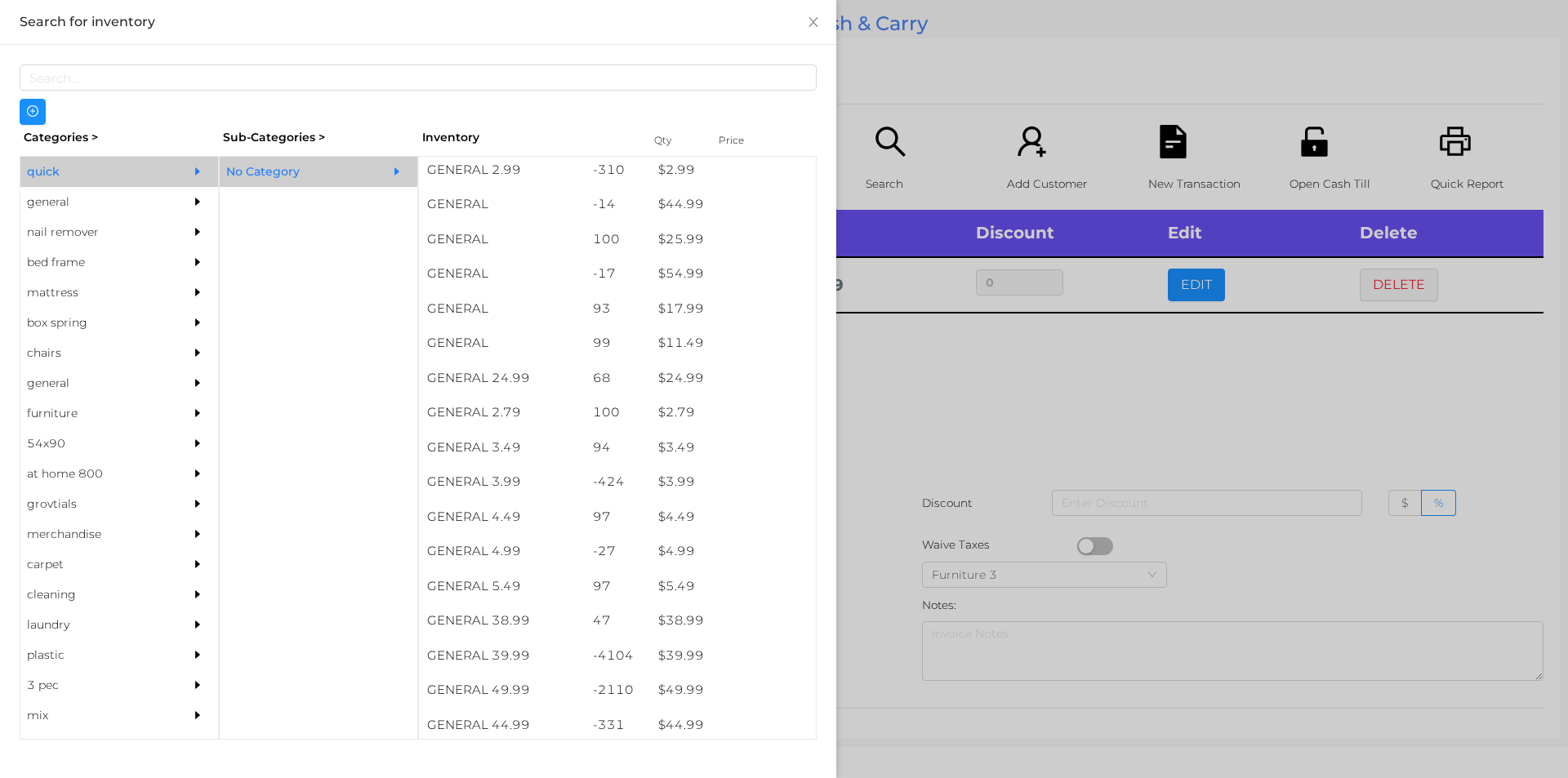
click at [876, 588] on div at bounding box center [784, 389] width 1568 height 778
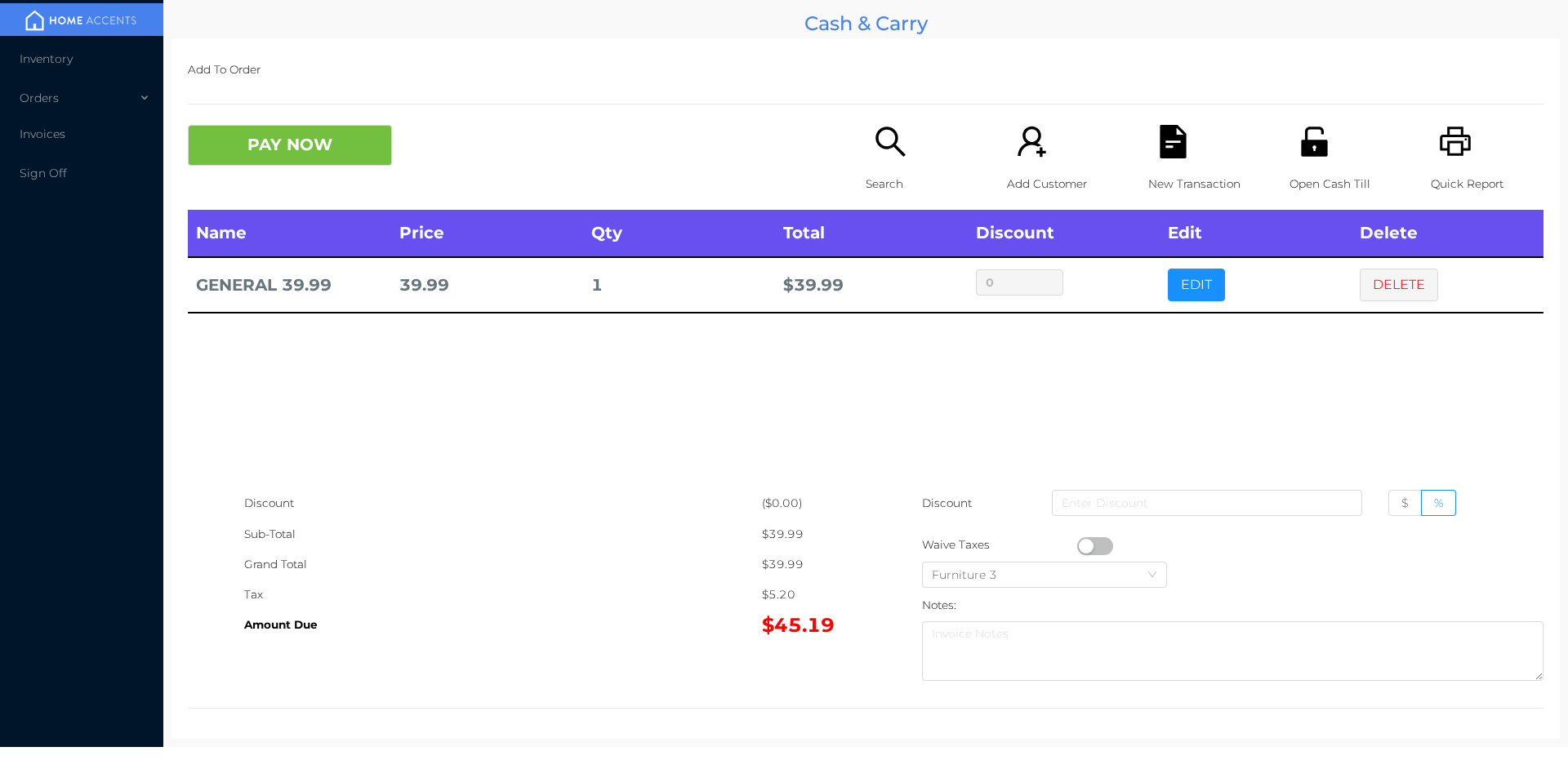
click at [910, 187] on p "Search" at bounding box center [922, 184] width 113 height 30
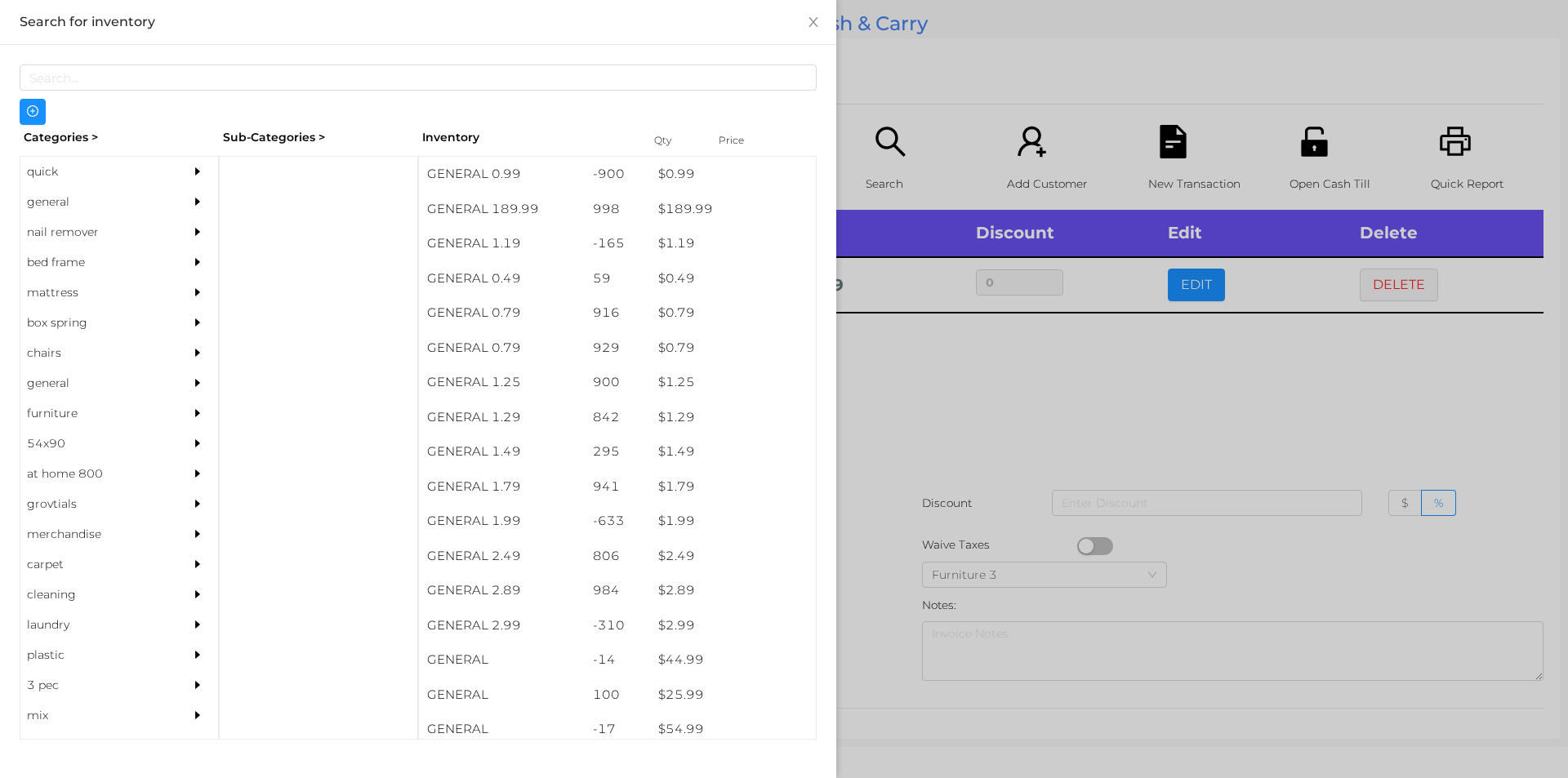
click at [39, 187] on div "general" at bounding box center [95, 202] width 149 height 30
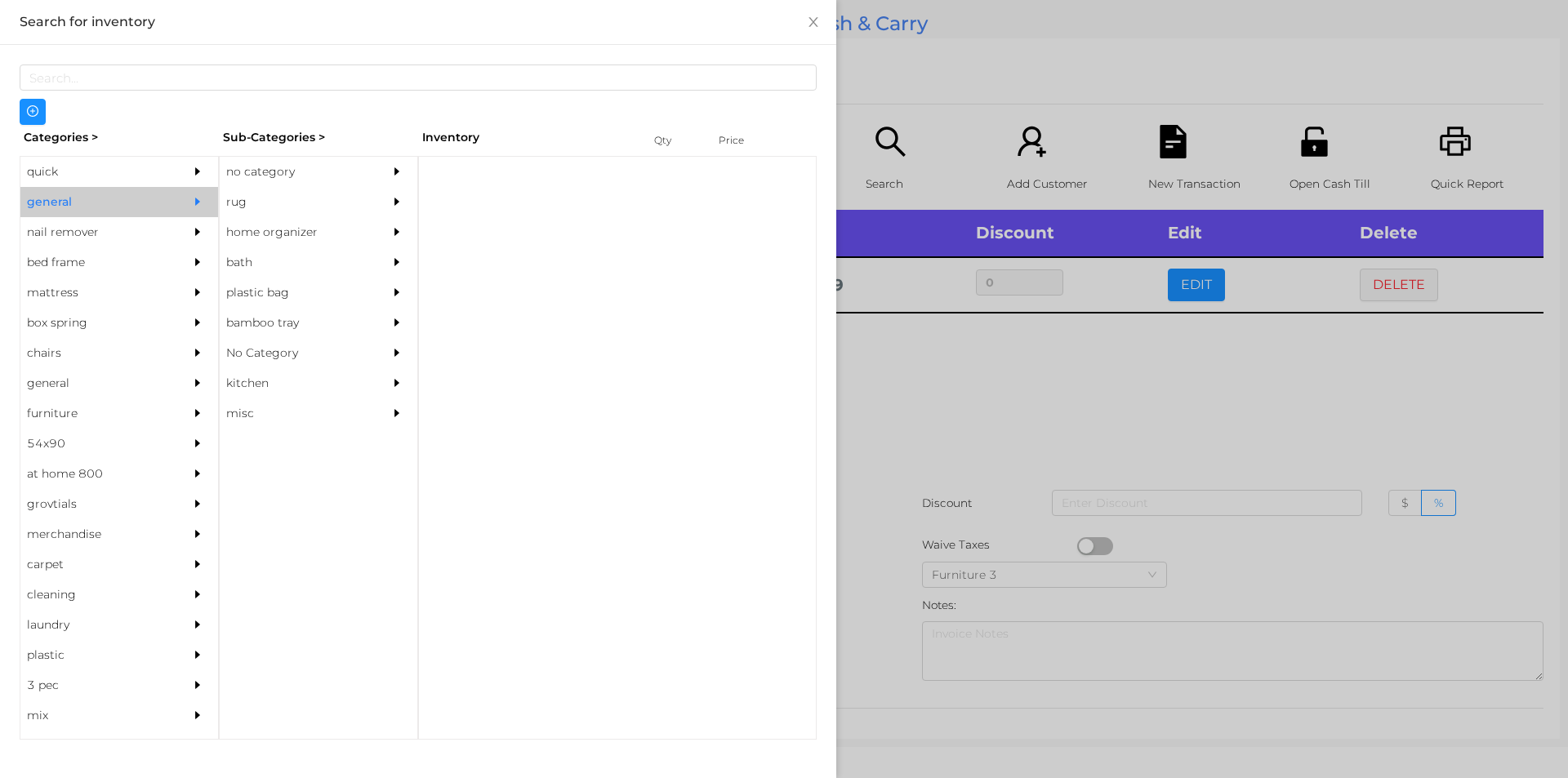
click at [240, 182] on div "no category" at bounding box center [294, 172] width 149 height 30
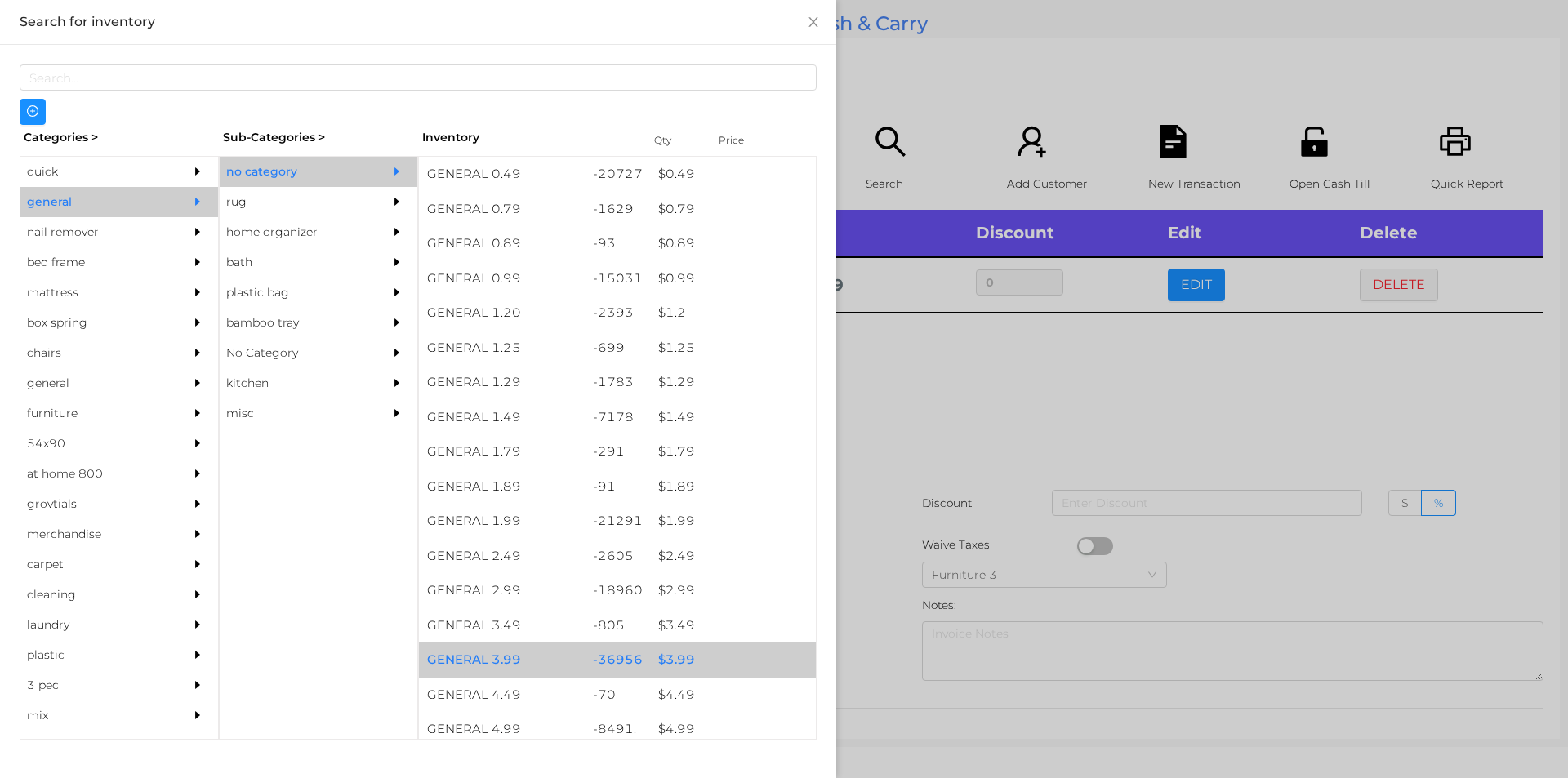
click at [666, 654] on div "$ 3.99" at bounding box center [733, 660] width 166 height 35
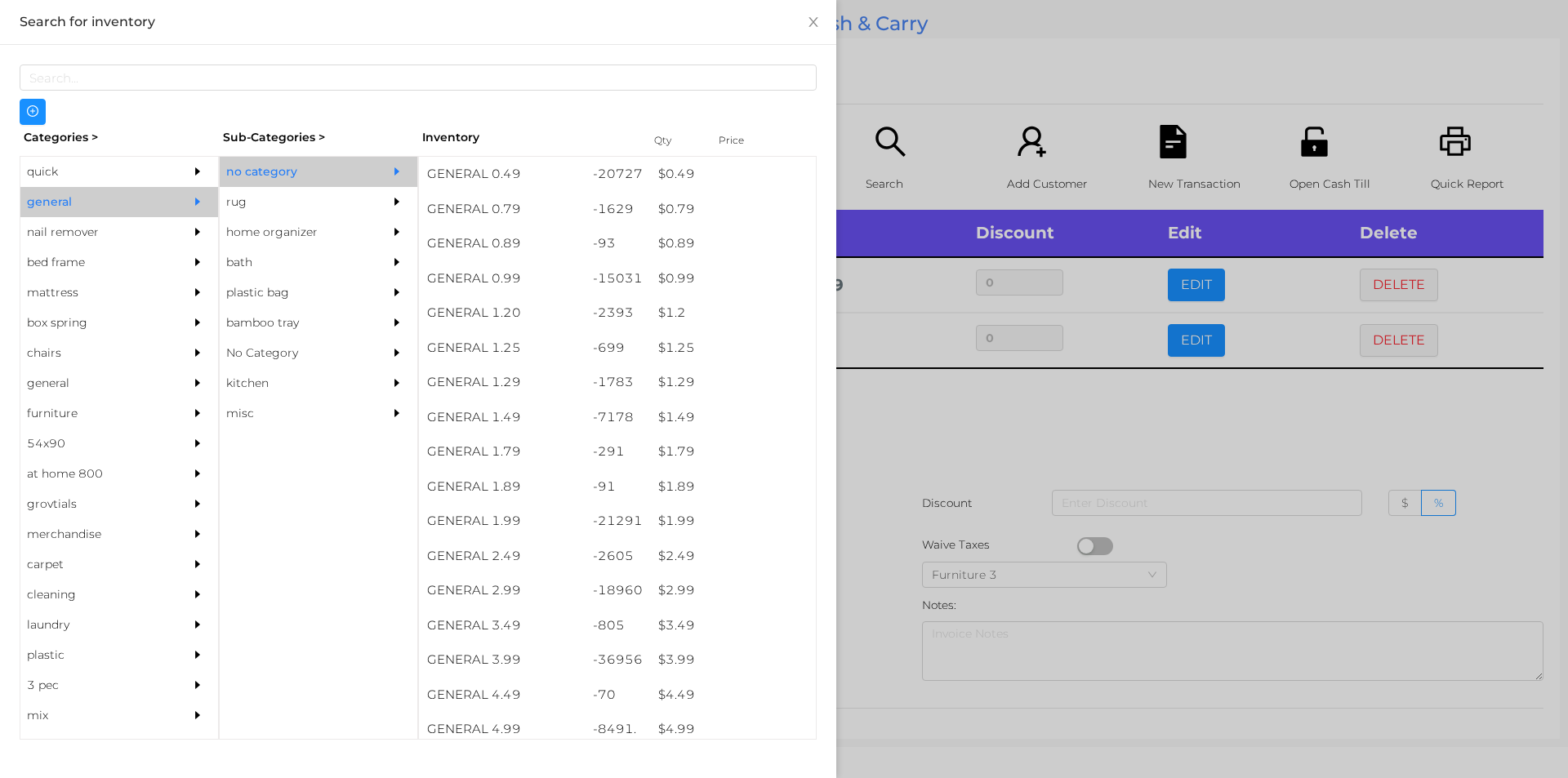
click at [874, 643] on div at bounding box center [784, 389] width 1568 height 778
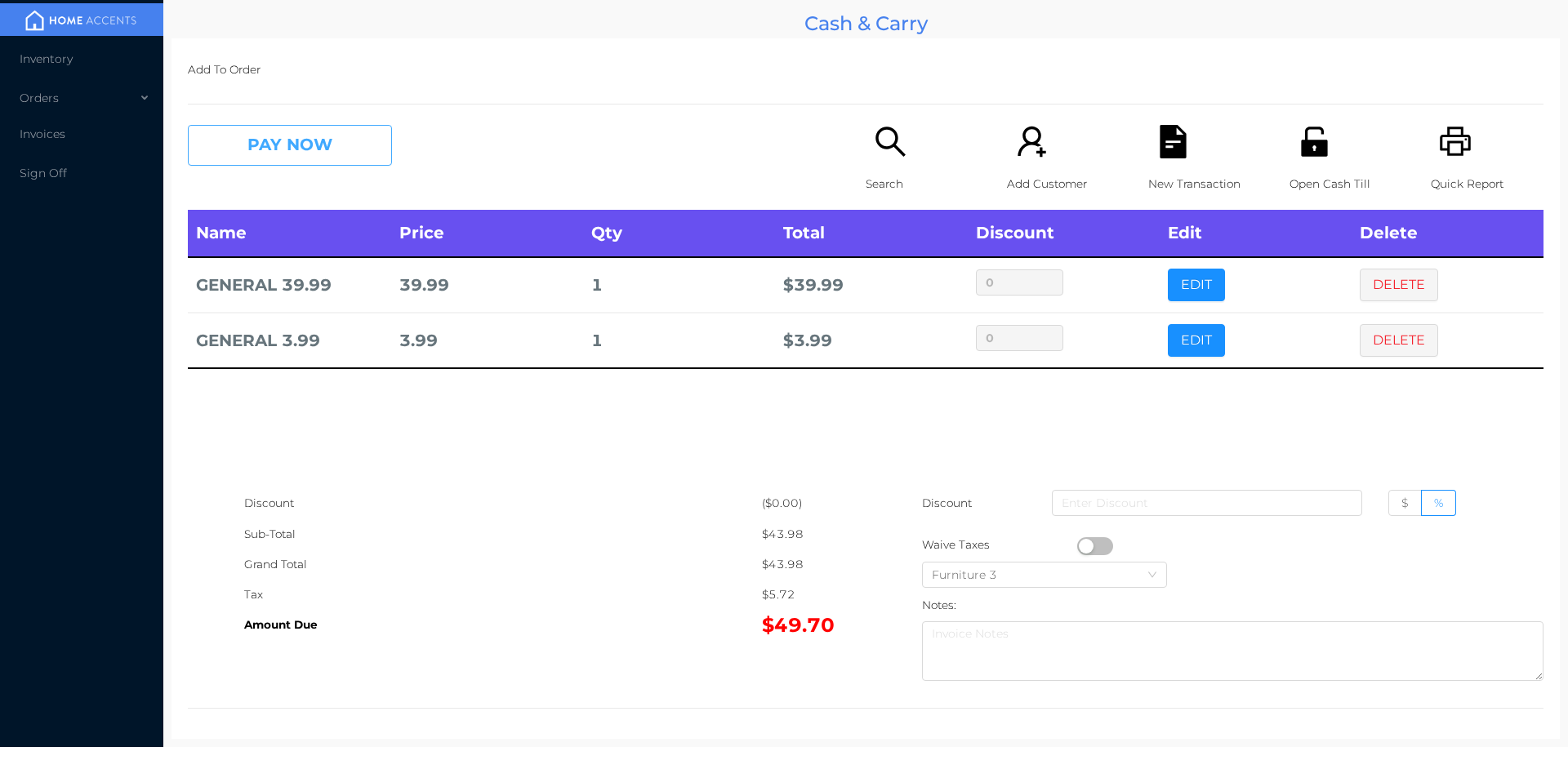
click at [347, 146] on button "PAY NOW" at bounding box center [290, 146] width 204 height 41
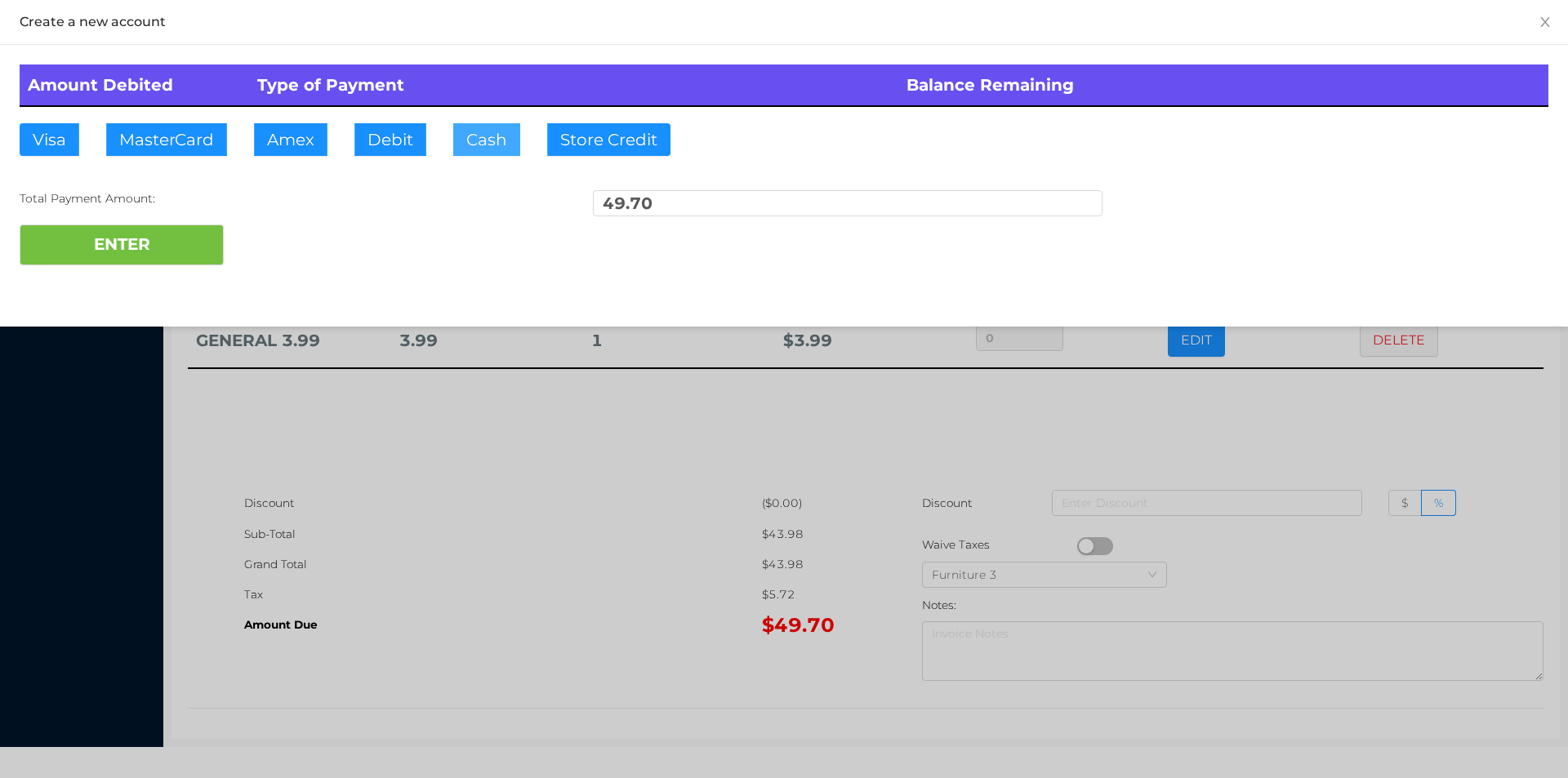
click at [471, 146] on button "Cash" at bounding box center [487, 140] width 67 height 33
click at [182, 236] on button "ENTER" at bounding box center [122, 245] width 204 height 41
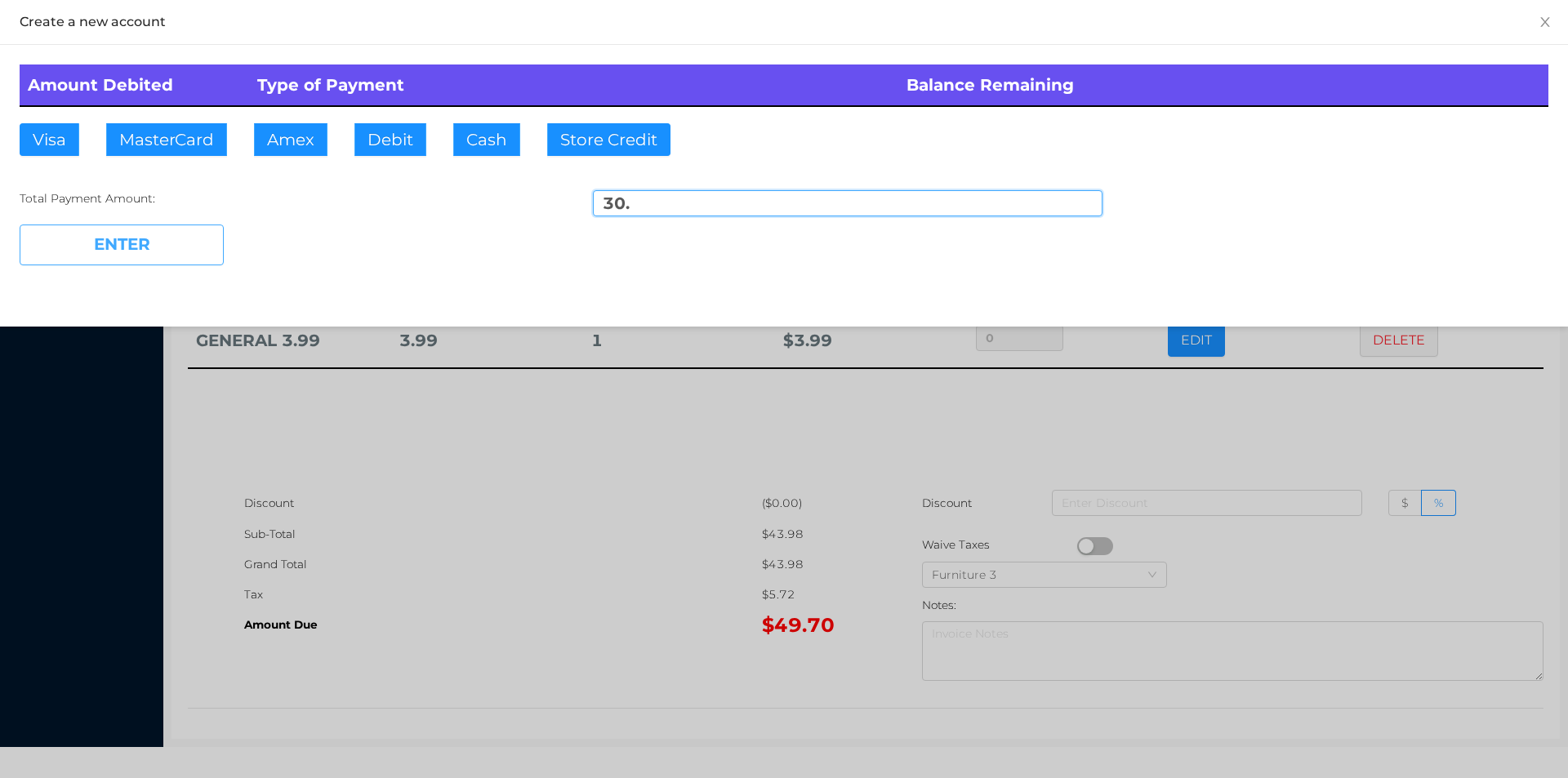
type input "19.70"
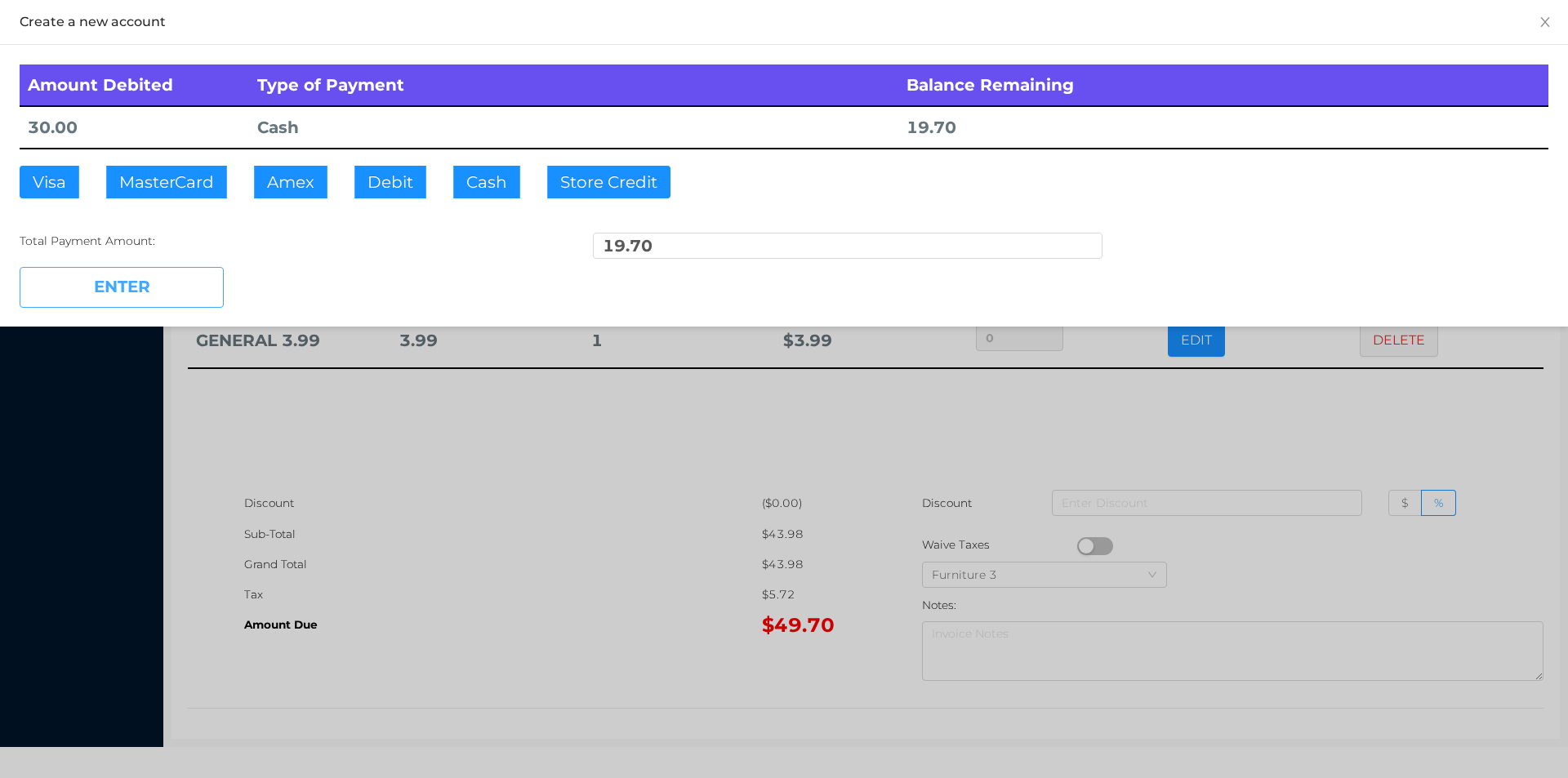
click at [115, 303] on button "ENTER" at bounding box center [122, 287] width 204 height 41
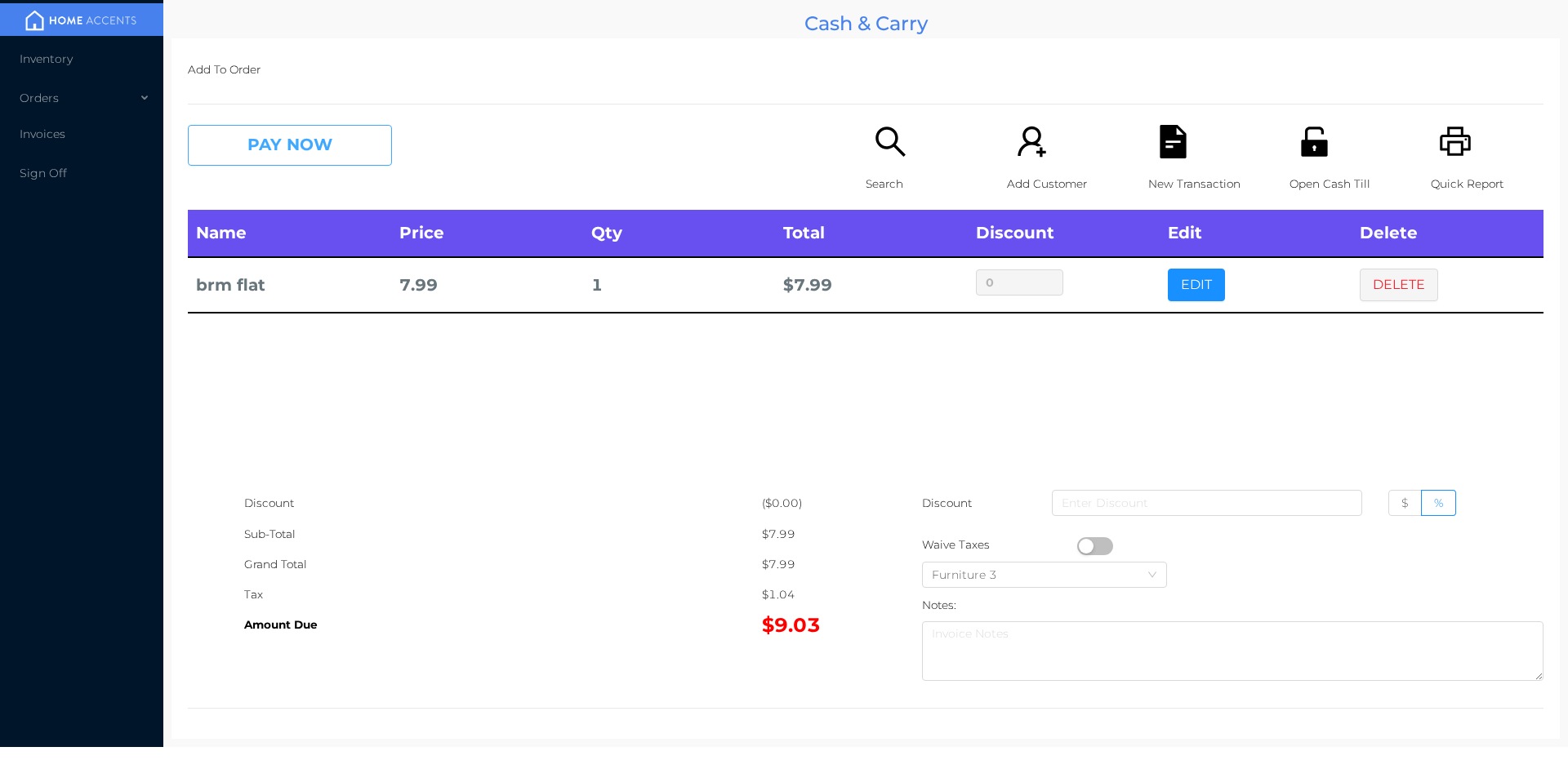
click at [281, 138] on button "PAY NOW" at bounding box center [290, 146] width 204 height 41
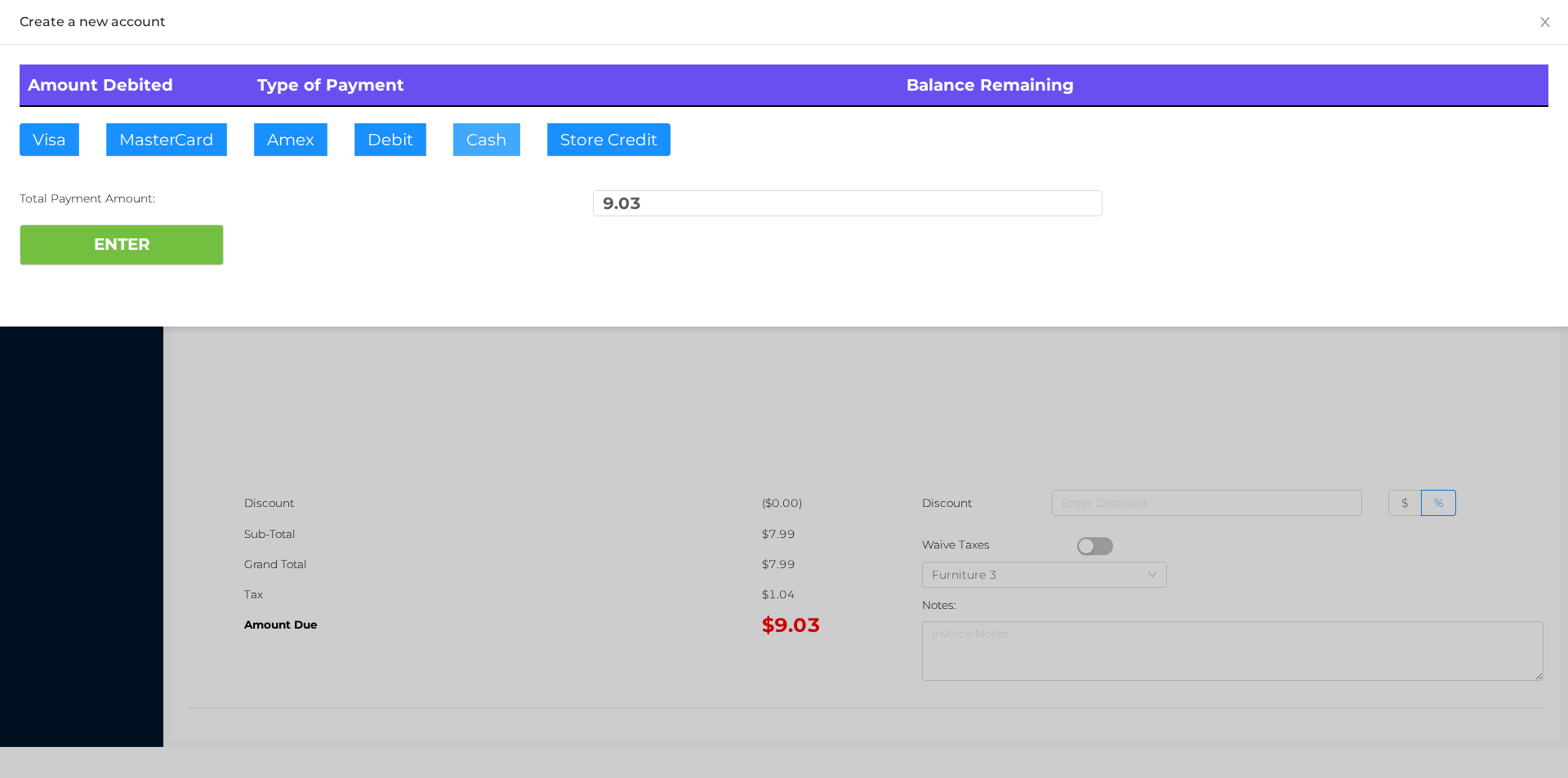
click at [478, 137] on button "Cash" at bounding box center [487, 140] width 67 height 33
type input "10."
click at [151, 262] on button "ENTER" at bounding box center [122, 245] width 204 height 41
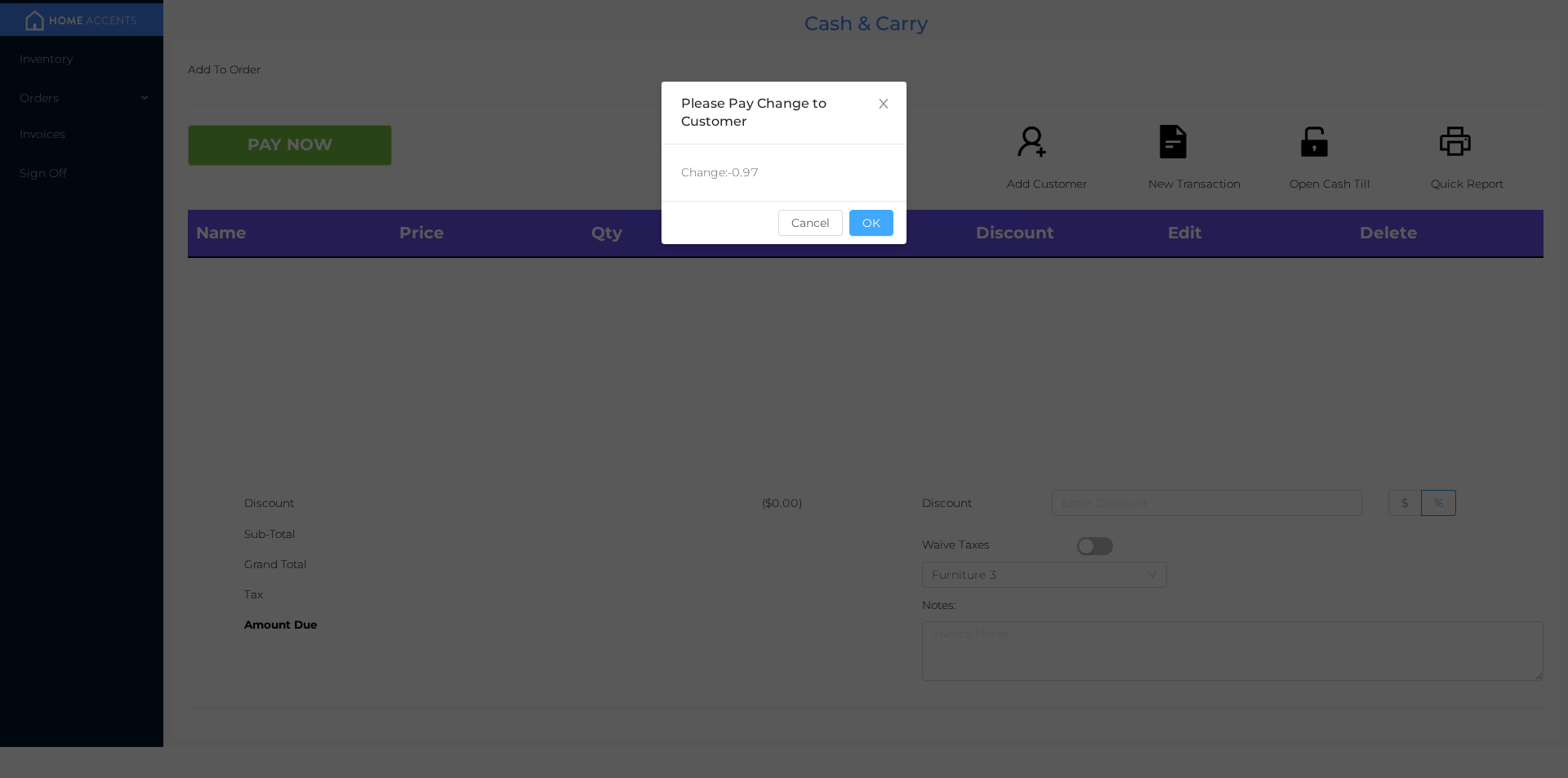
click at [868, 229] on button "OK" at bounding box center [871, 223] width 44 height 26
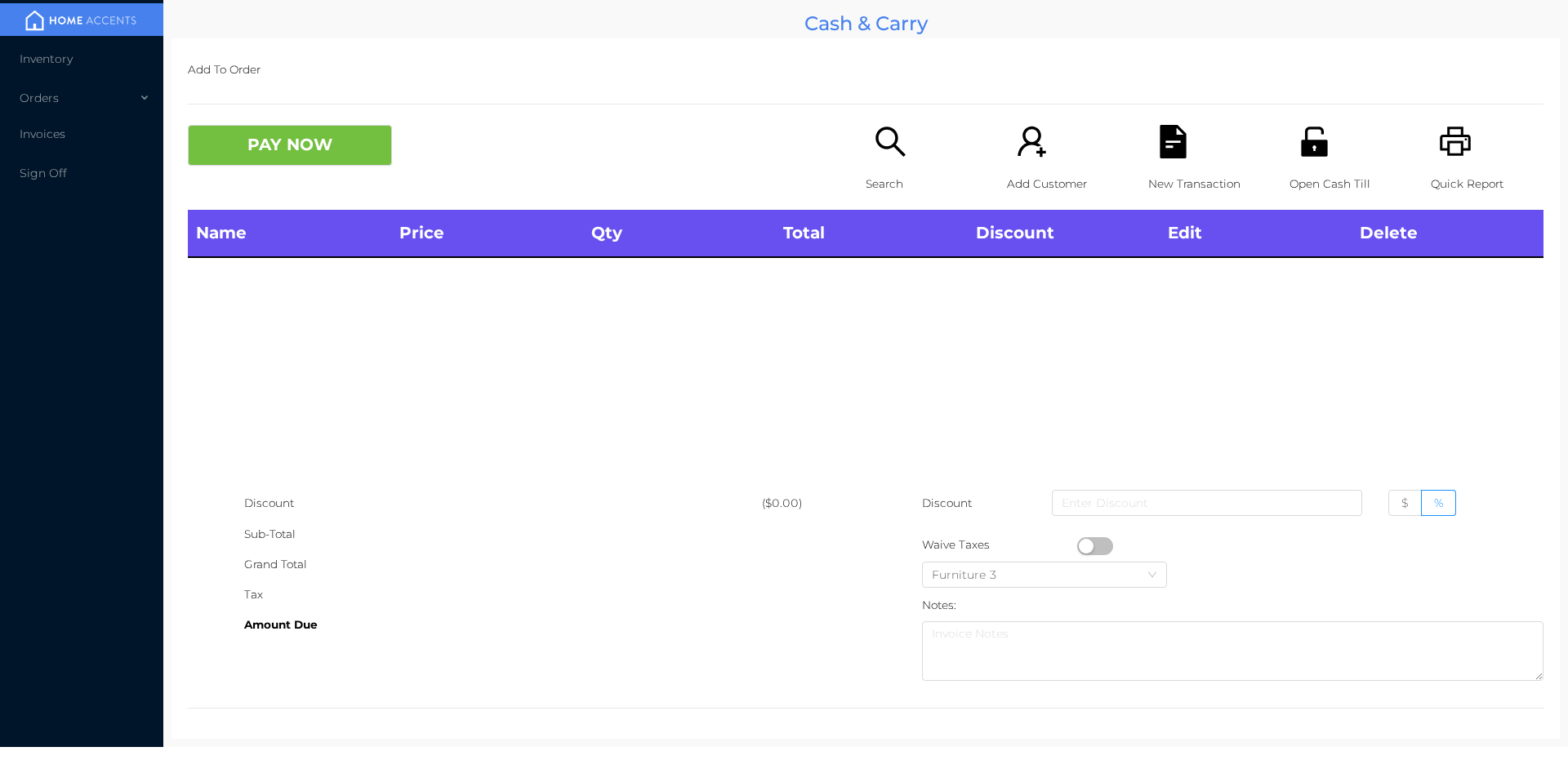
click at [761, 335] on div "Name Price Qty Total Discount Edit Delete" at bounding box center [865, 349] width 1355 height 278
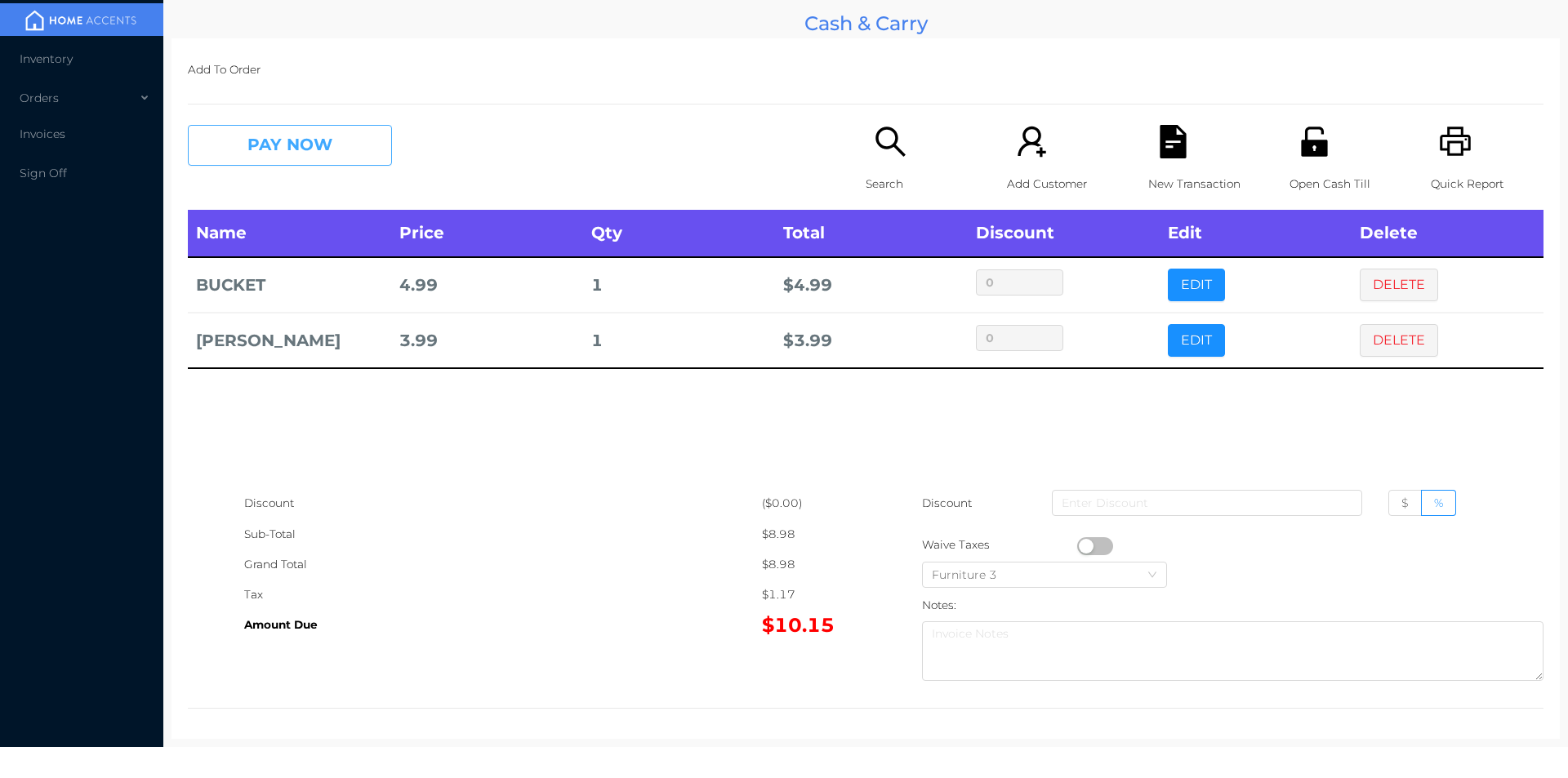
click at [282, 152] on button "PAY NOW" at bounding box center [290, 146] width 204 height 41
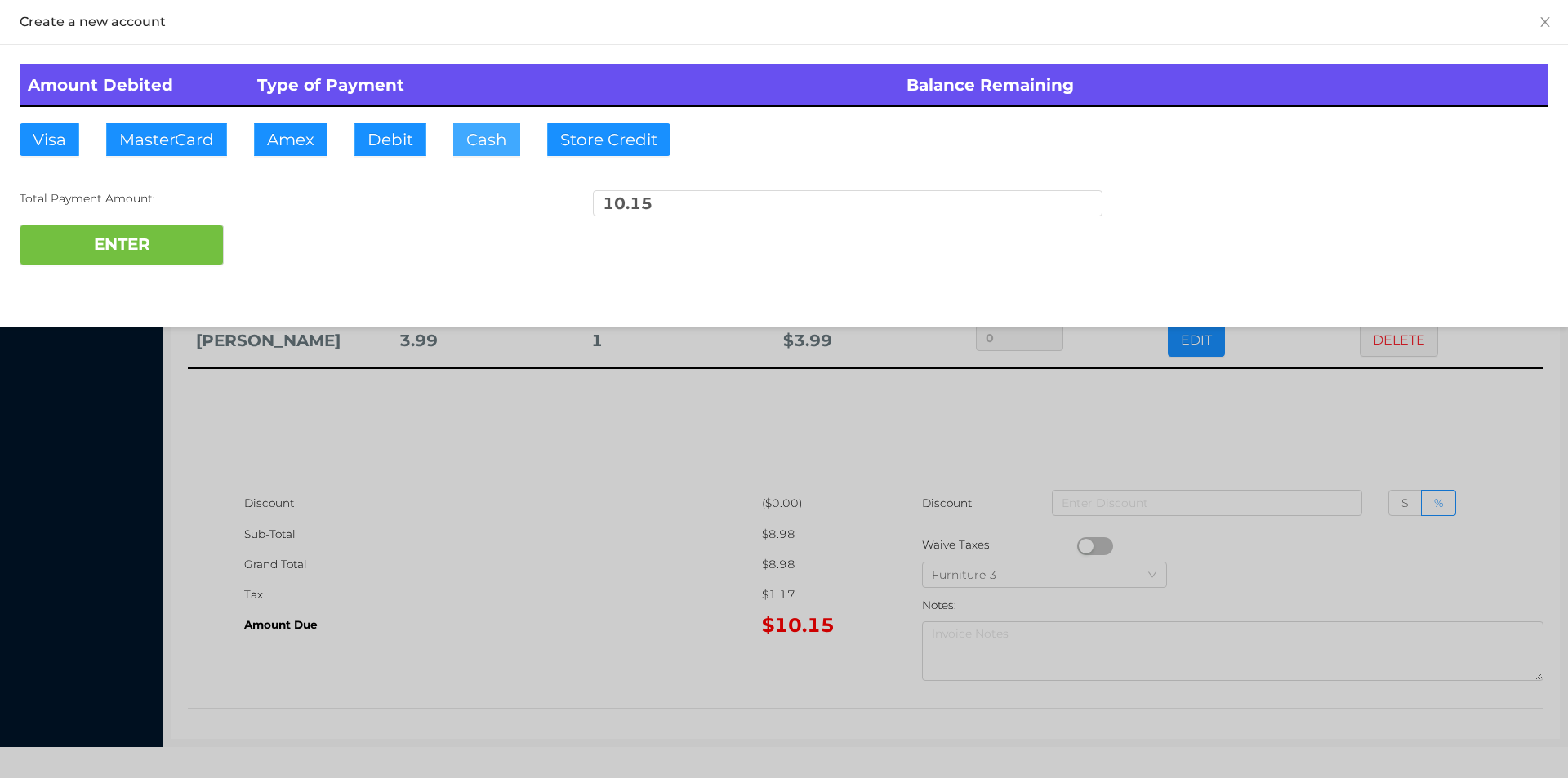
click at [473, 151] on button "Cash" at bounding box center [487, 140] width 67 height 33
type input "20."
click at [131, 243] on button "ENTER" at bounding box center [122, 245] width 204 height 41
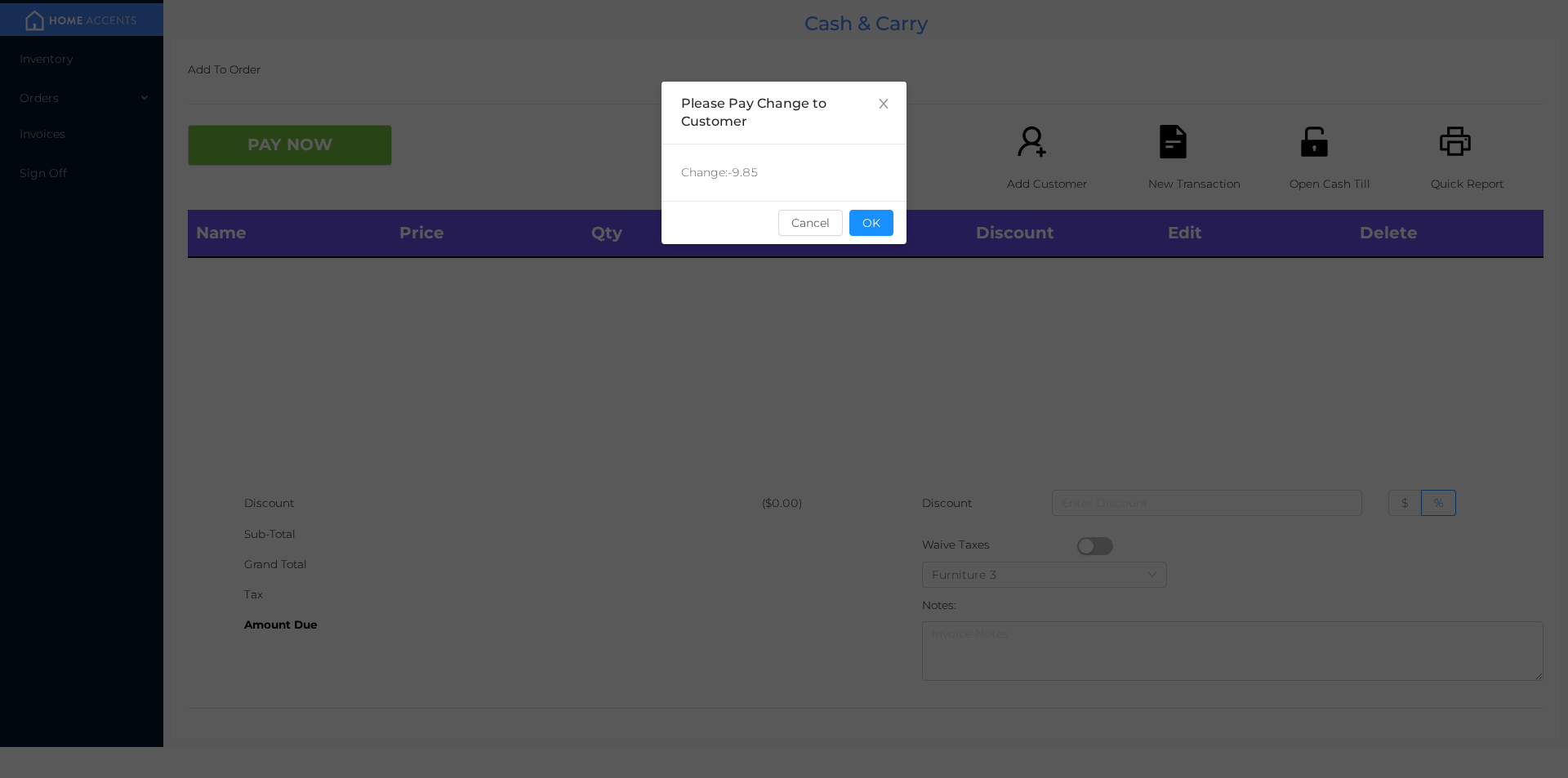
click at [862, 213] on button "OK" at bounding box center [871, 223] width 44 height 26
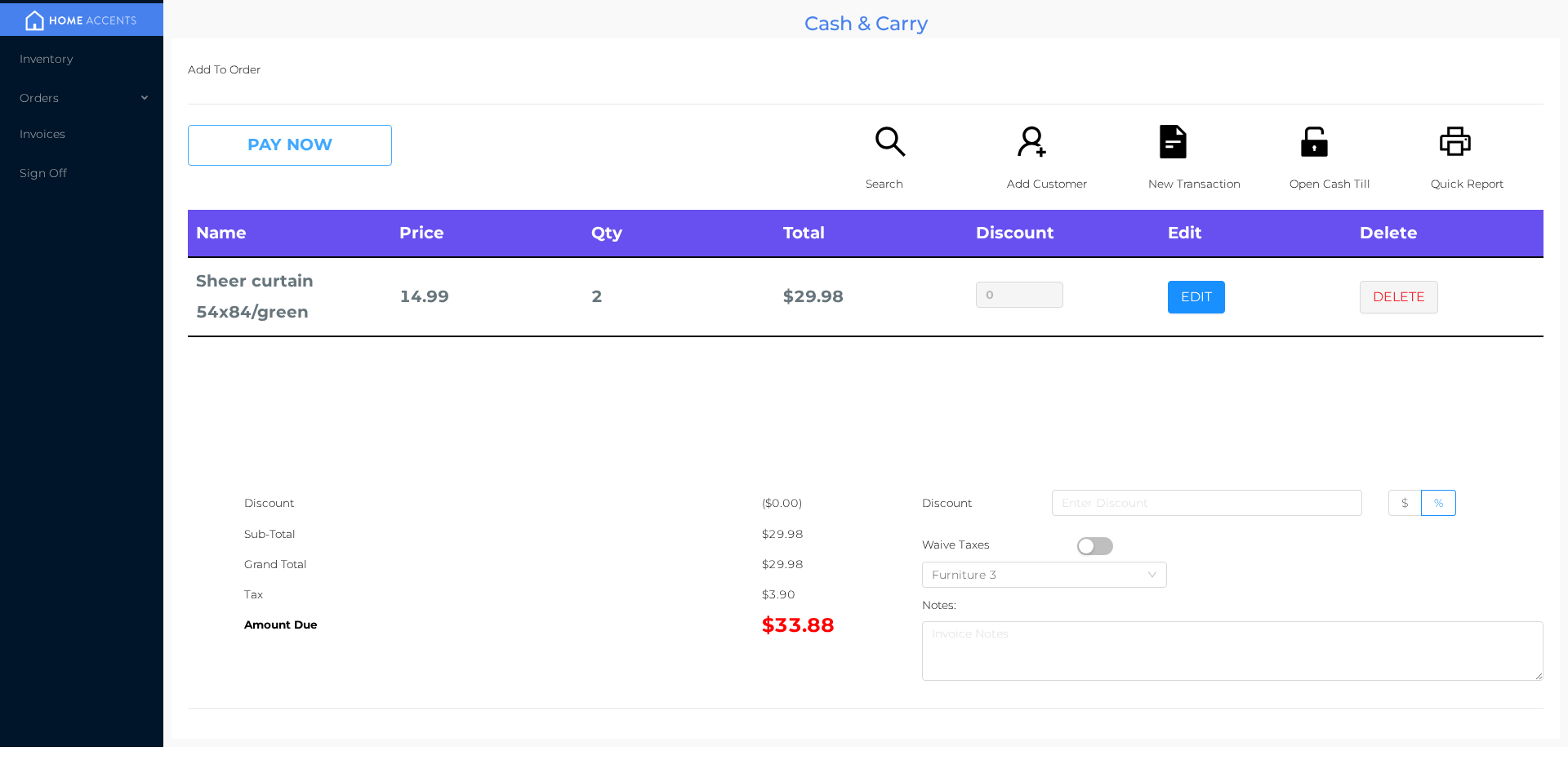
click at [331, 146] on button "PAY NOW" at bounding box center [290, 146] width 204 height 41
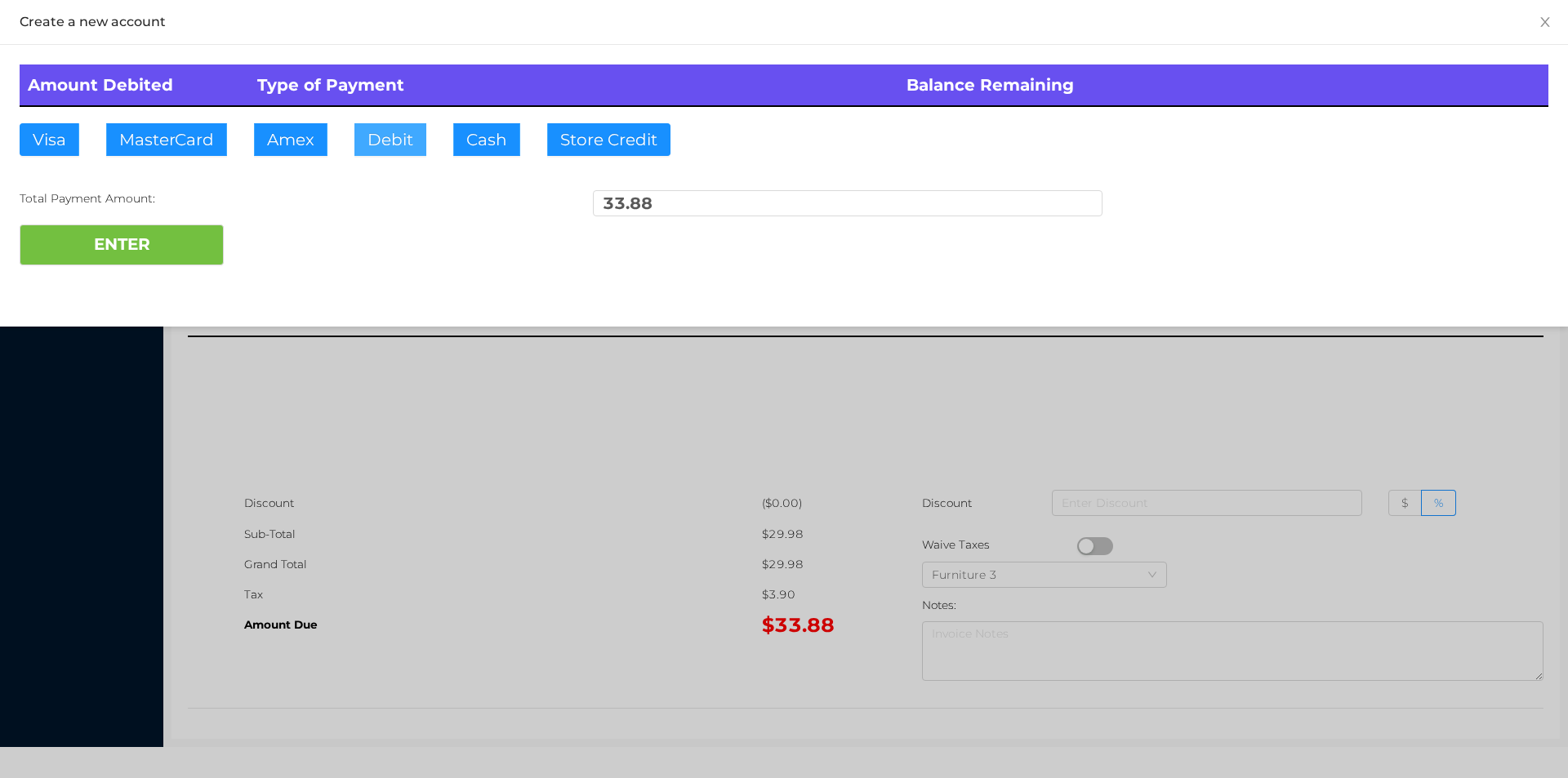
click at [388, 146] on button "Debit" at bounding box center [390, 140] width 72 height 33
click at [177, 250] on button "ENTER" at bounding box center [122, 245] width 204 height 41
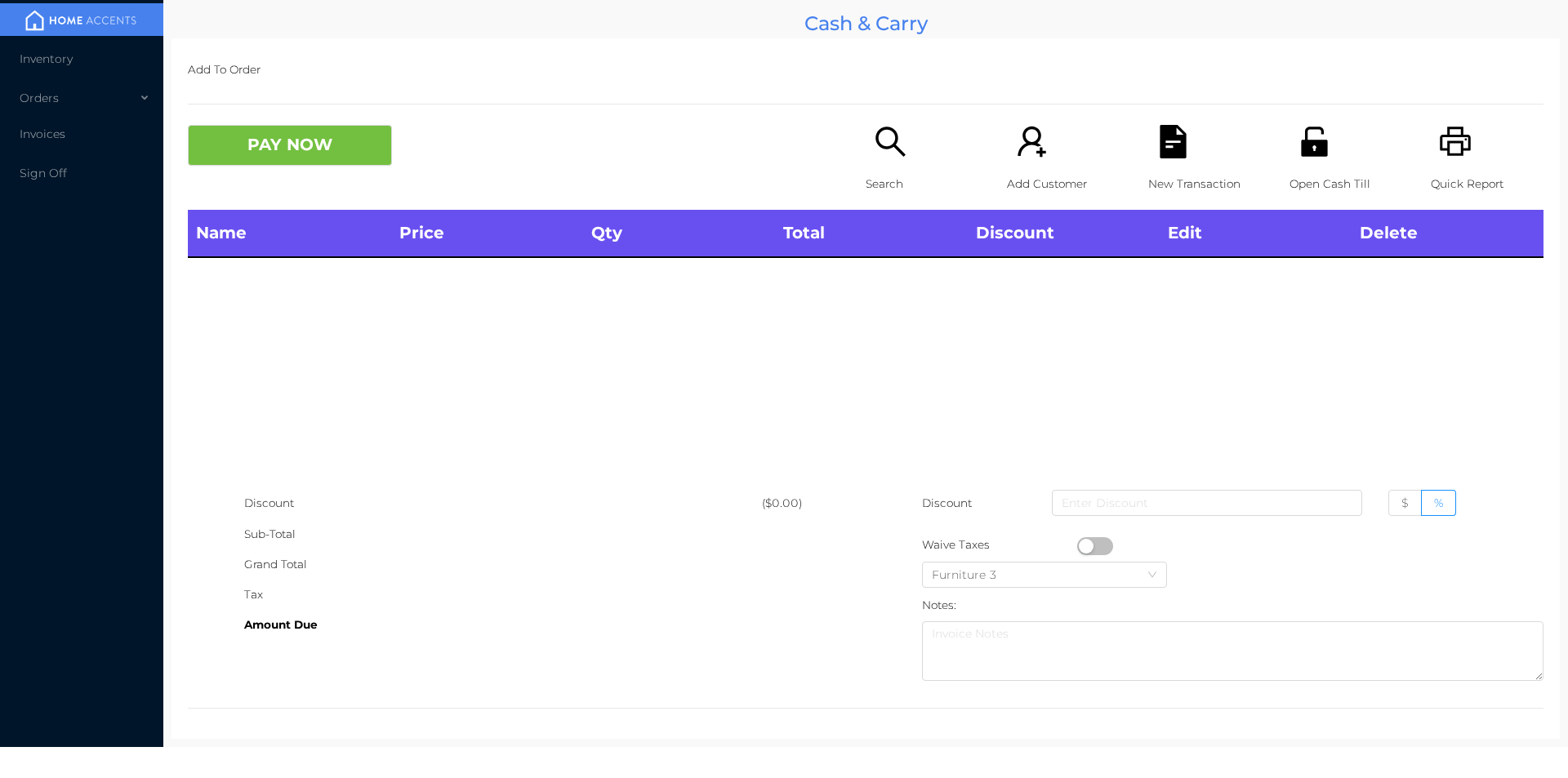
click at [882, 168] on div "Search" at bounding box center [922, 168] width 113 height 85
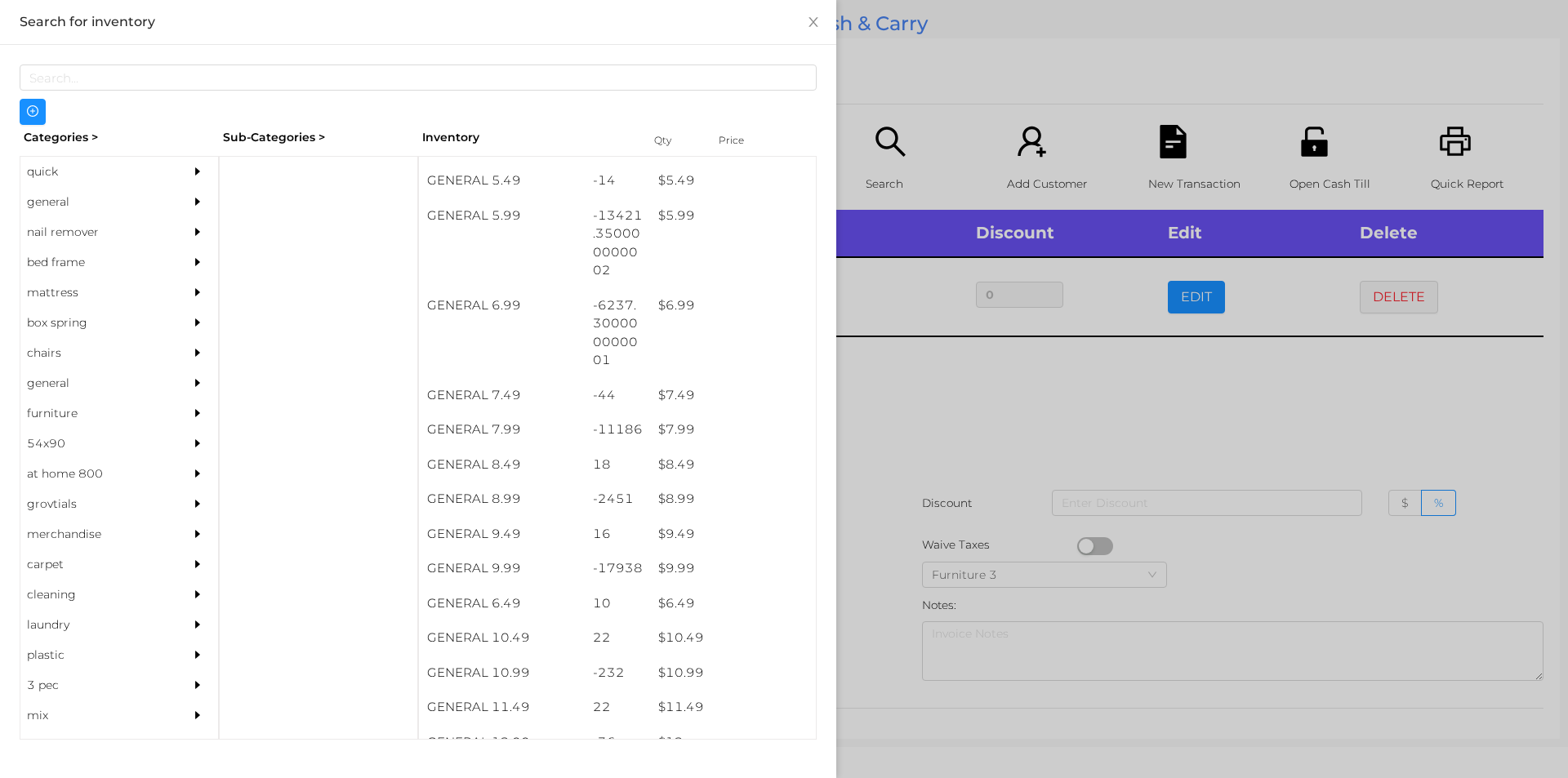
scroll to position [650, 0]
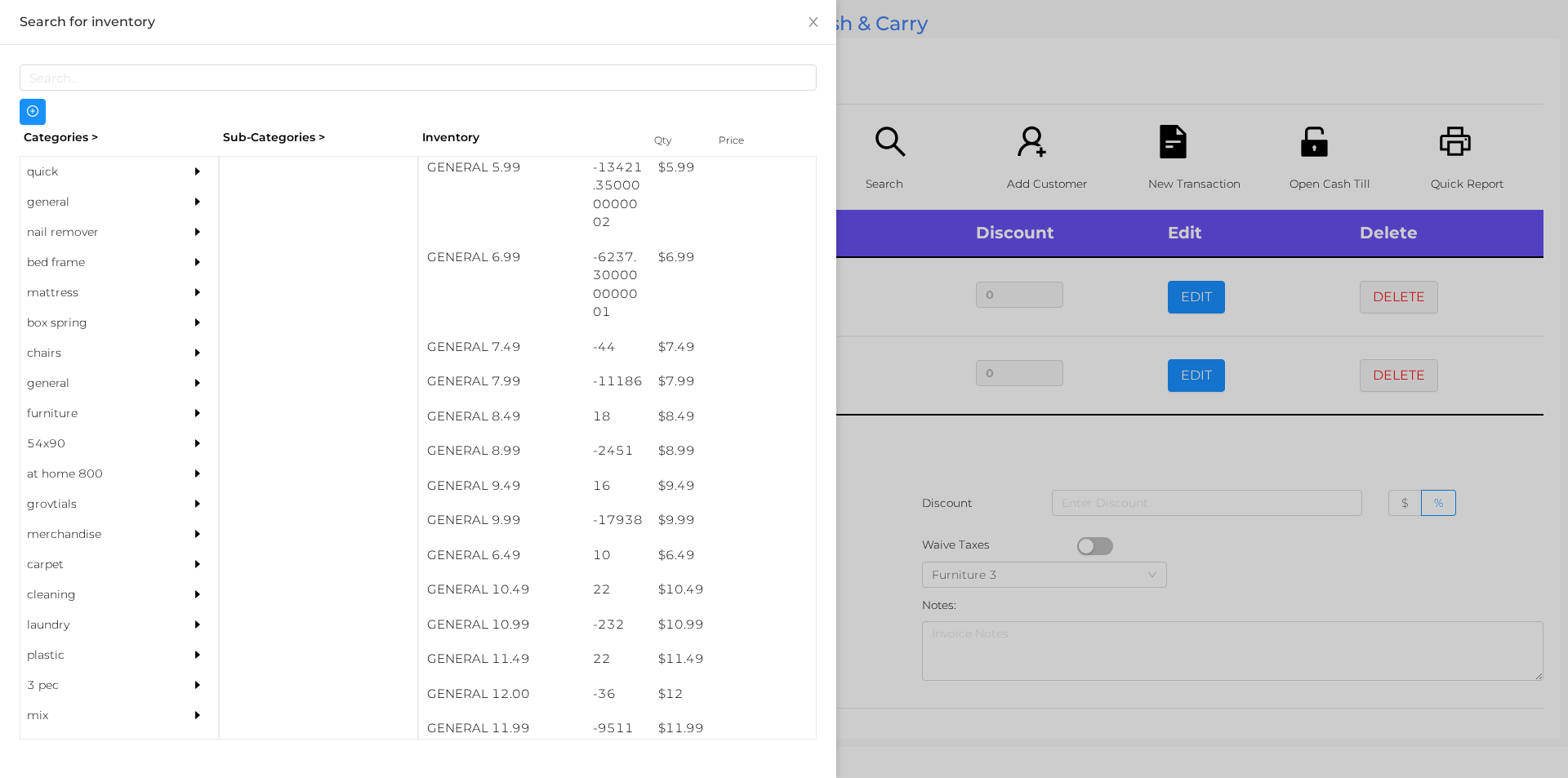
click at [679, 378] on div "$ 7.99" at bounding box center [733, 381] width 166 height 35
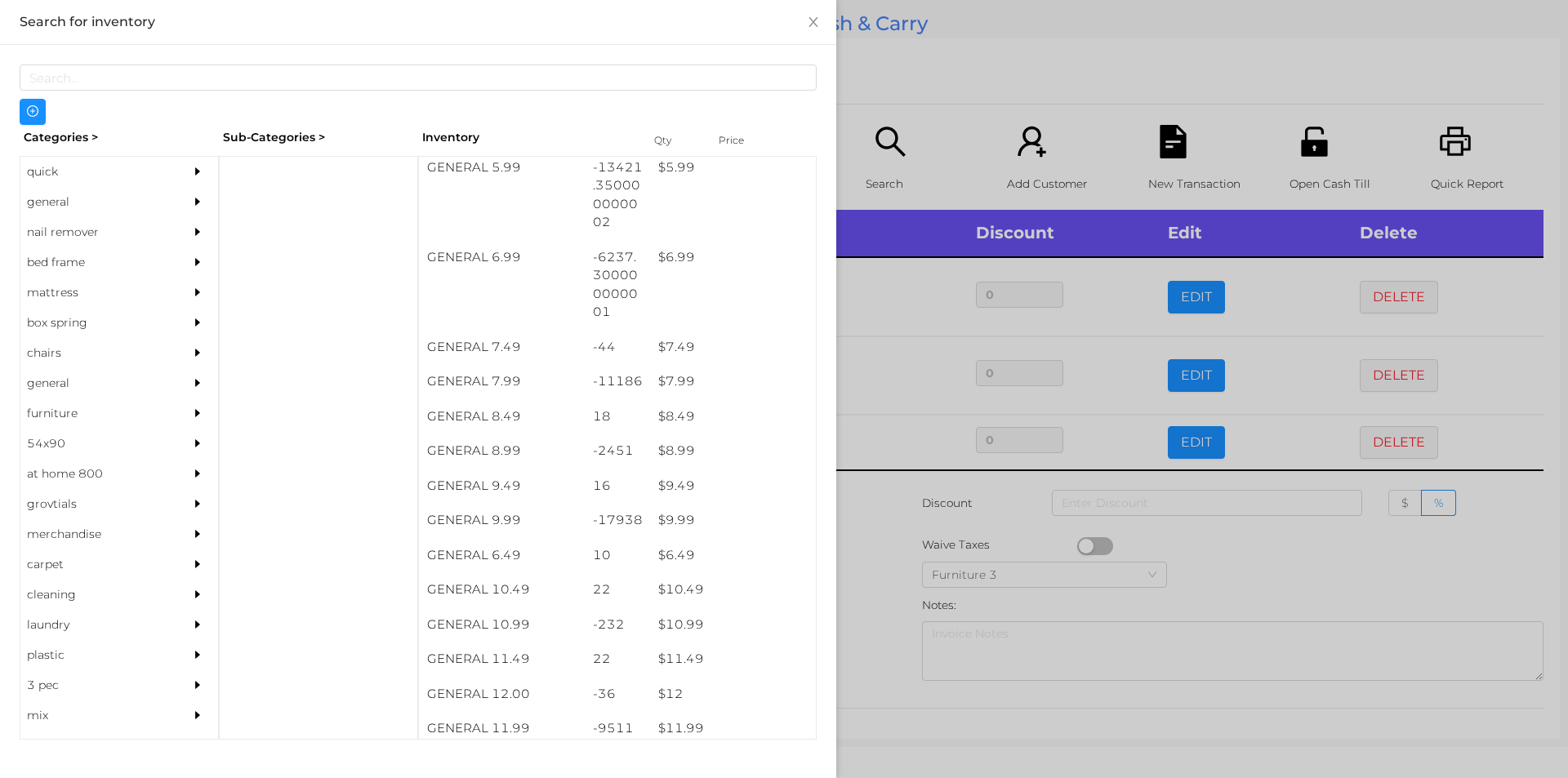
click at [1264, 550] on div at bounding box center [784, 389] width 1568 height 778
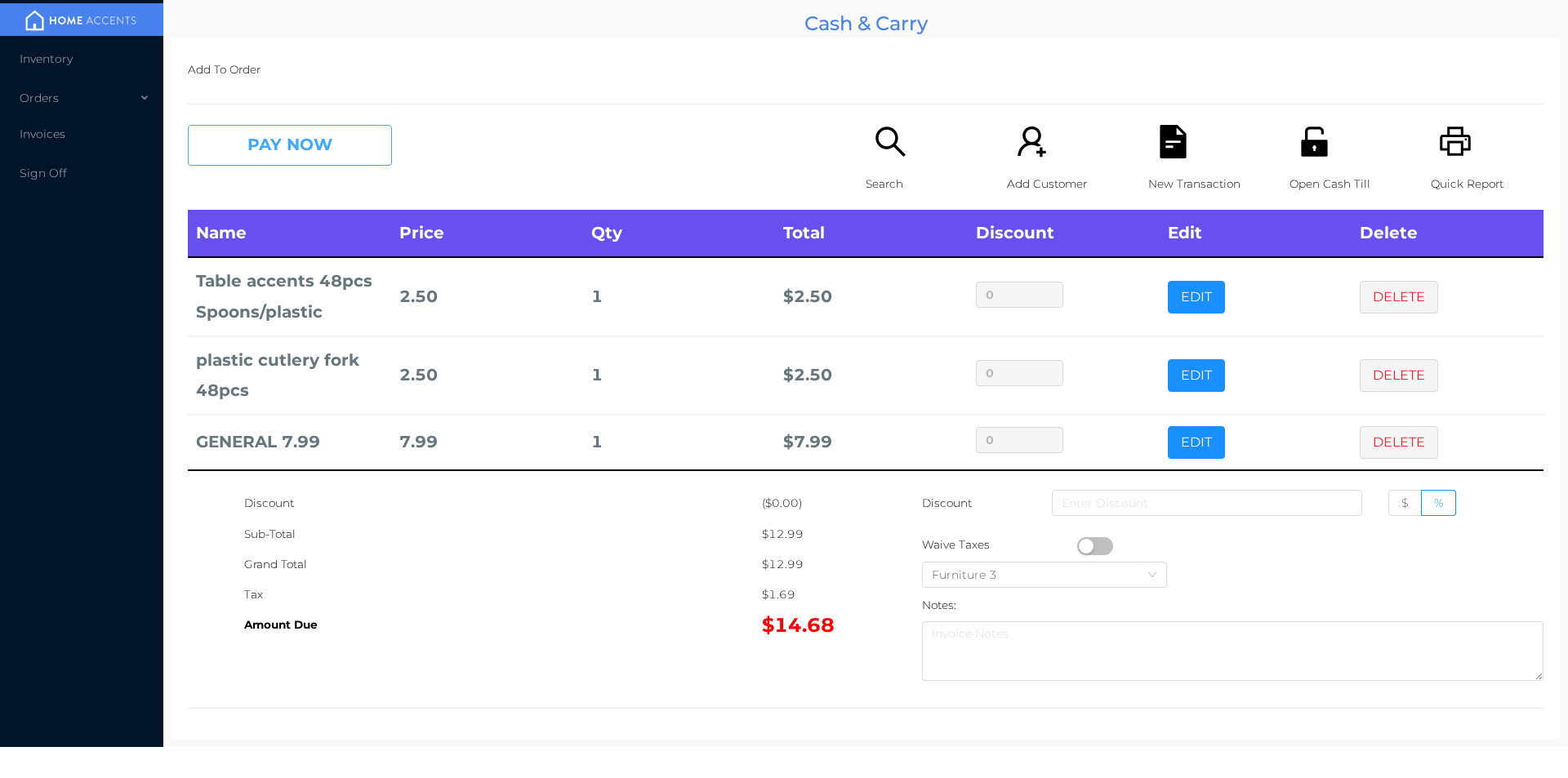
click at [330, 162] on button "PAY NOW" at bounding box center [290, 146] width 204 height 41
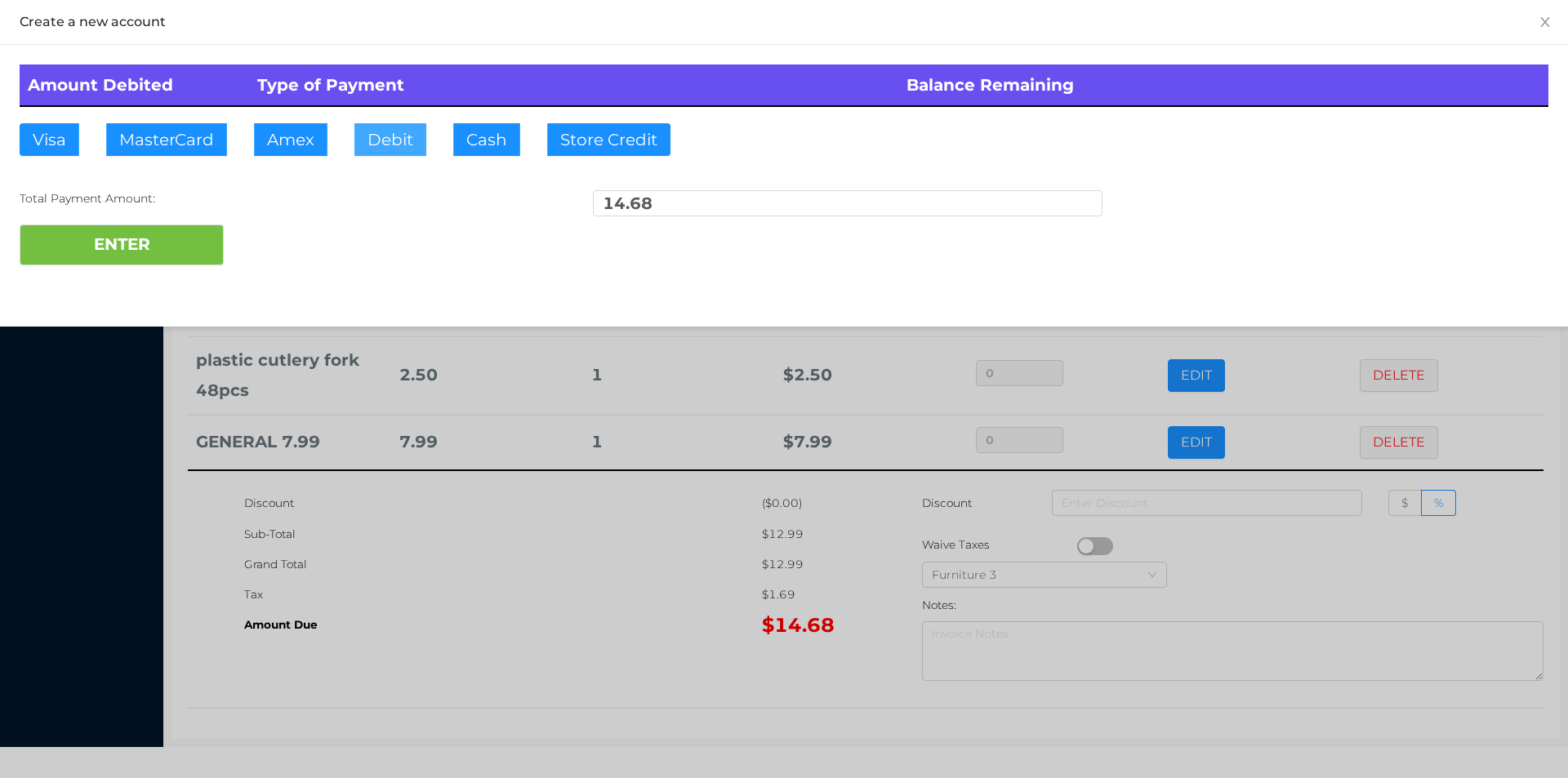
click at [387, 137] on button "Debit" at bounding box center [390, 140] width 72 height 33
click at [173, 233] on button "ENTER" at bounding box center [122, 245] width 204 height 41
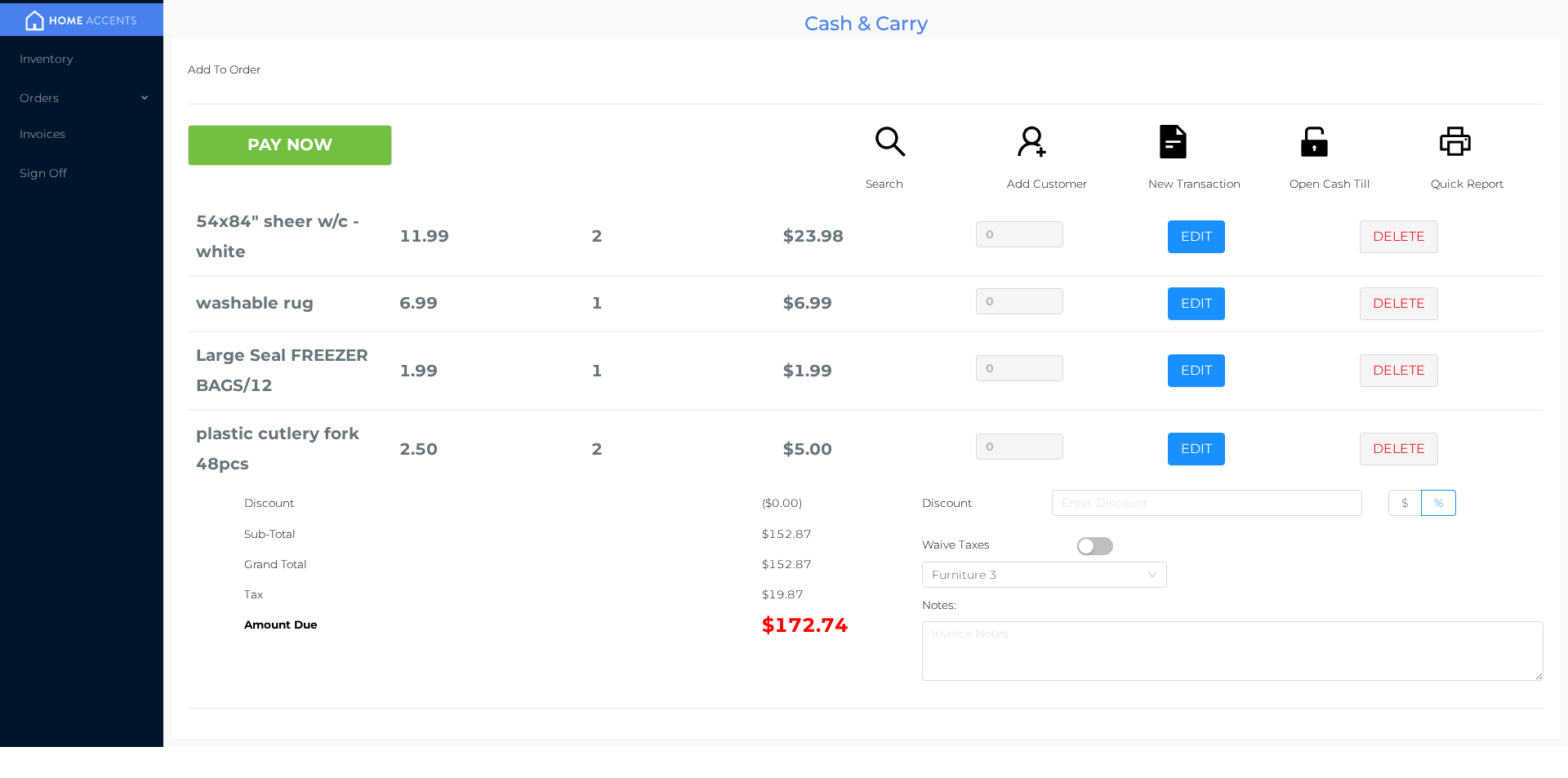
scroll to position [235, 0]
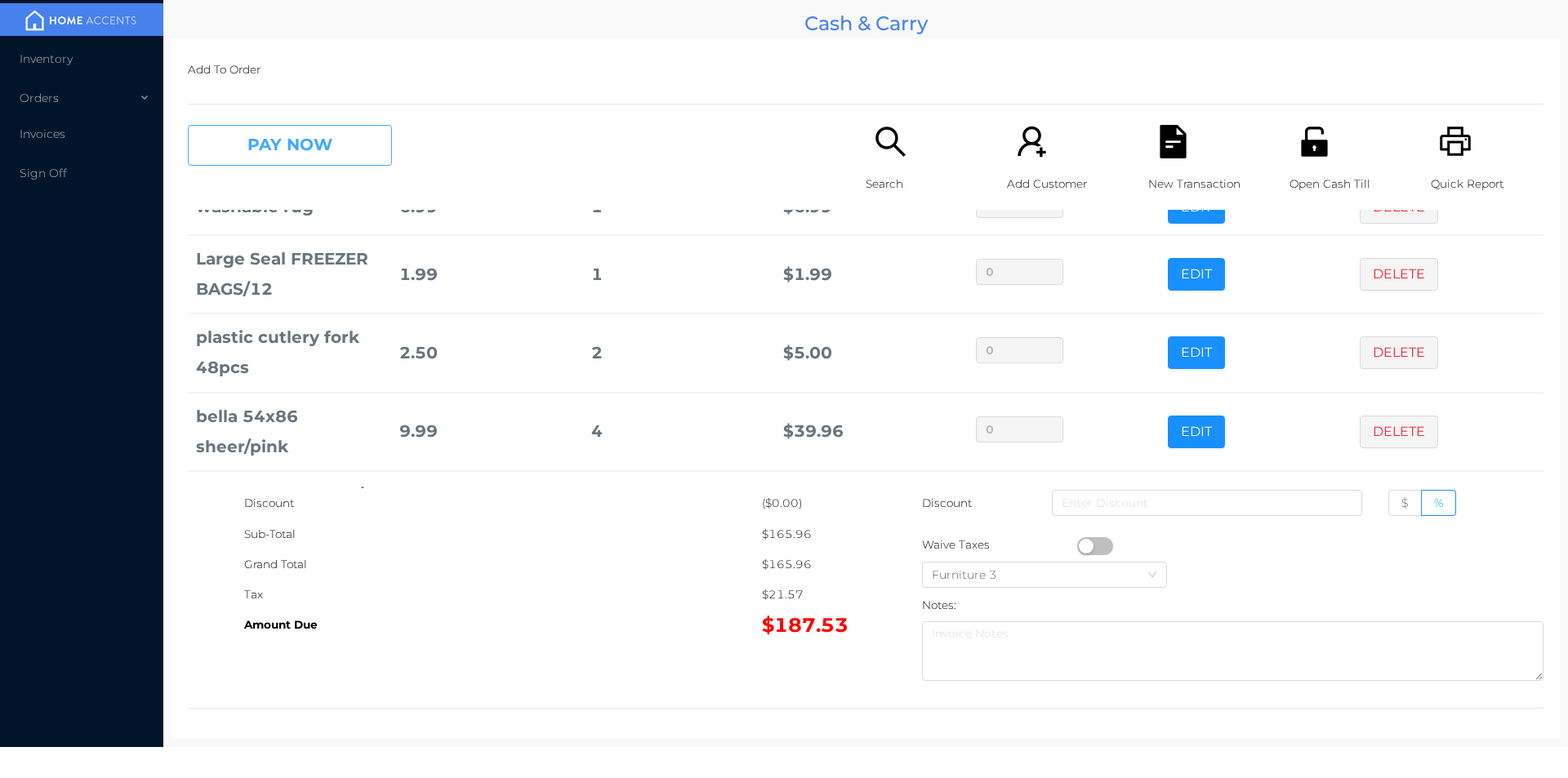
click at [334, 147] on button "PAY NOW" at bounding box center [290, 146] width 204 height 41
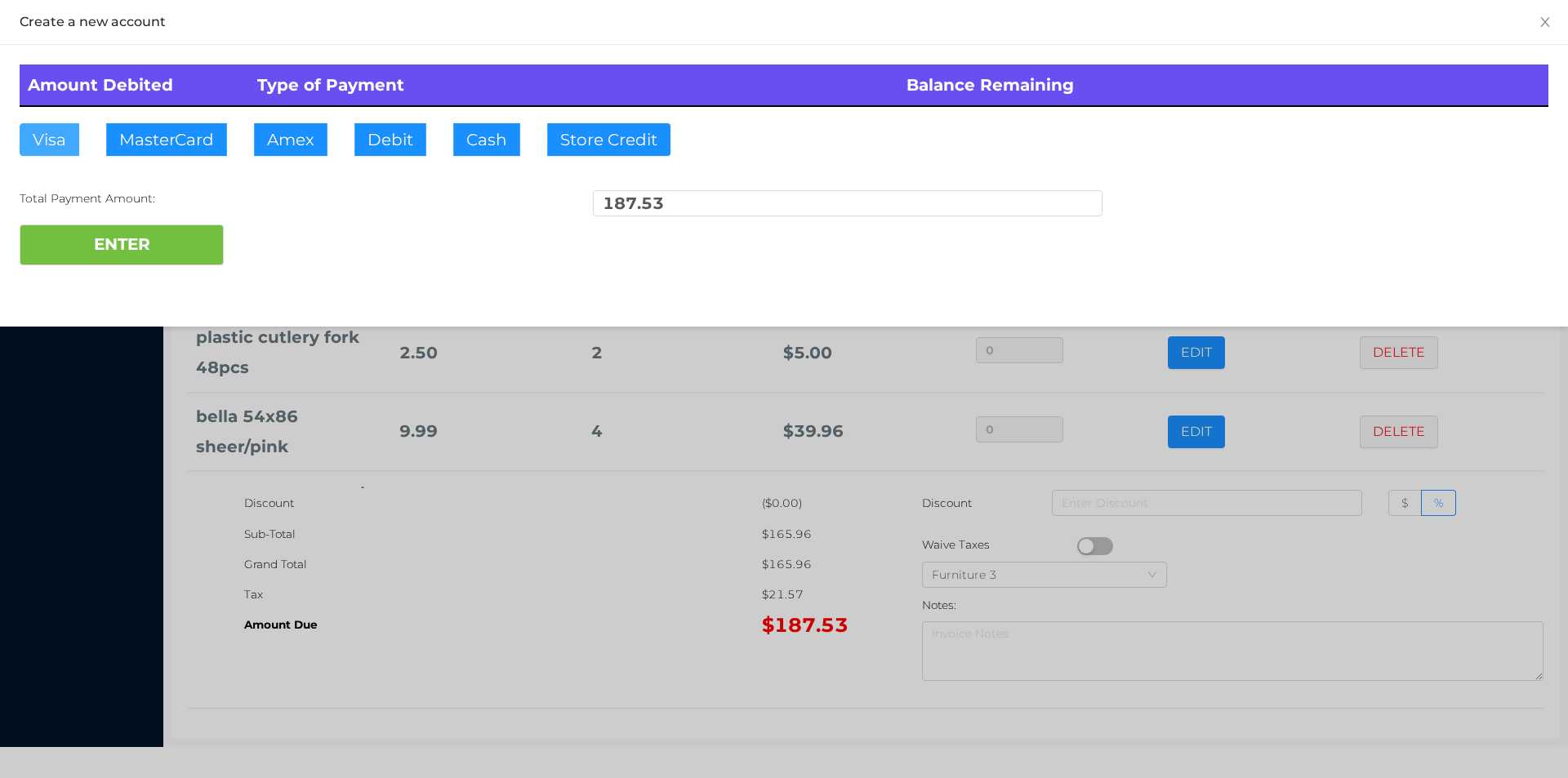
click at [58, 138] on button "Visa" at bounding box center [49, 140] width 60 height 33
click at [109, 259] on button "ENTER" at bounding box center [122, 245] width 204 height 41
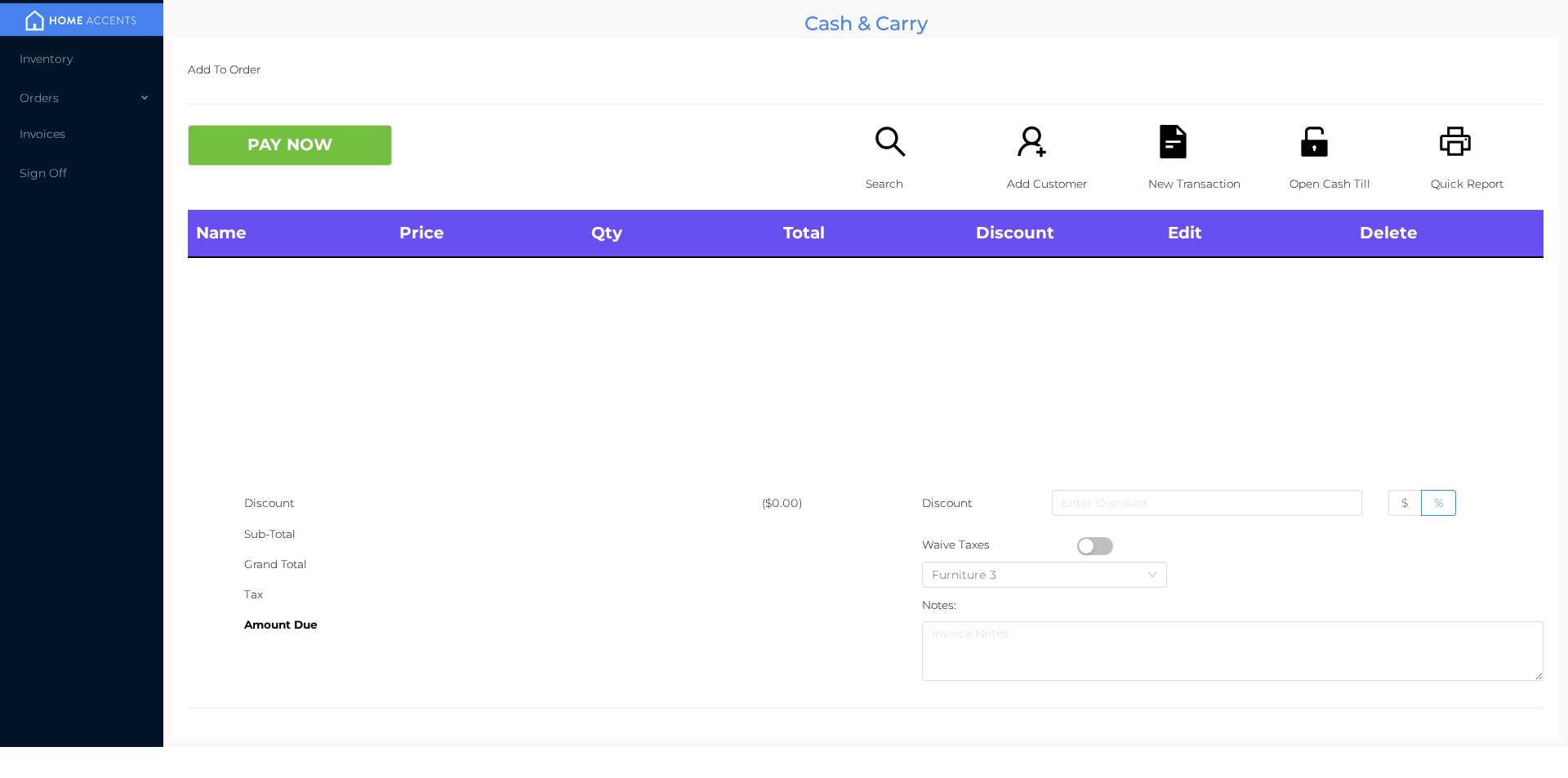
scroll to position [0, 0]
click at [905, 155] on div "Search" at bounding box center [922, 168] width 113 height 85
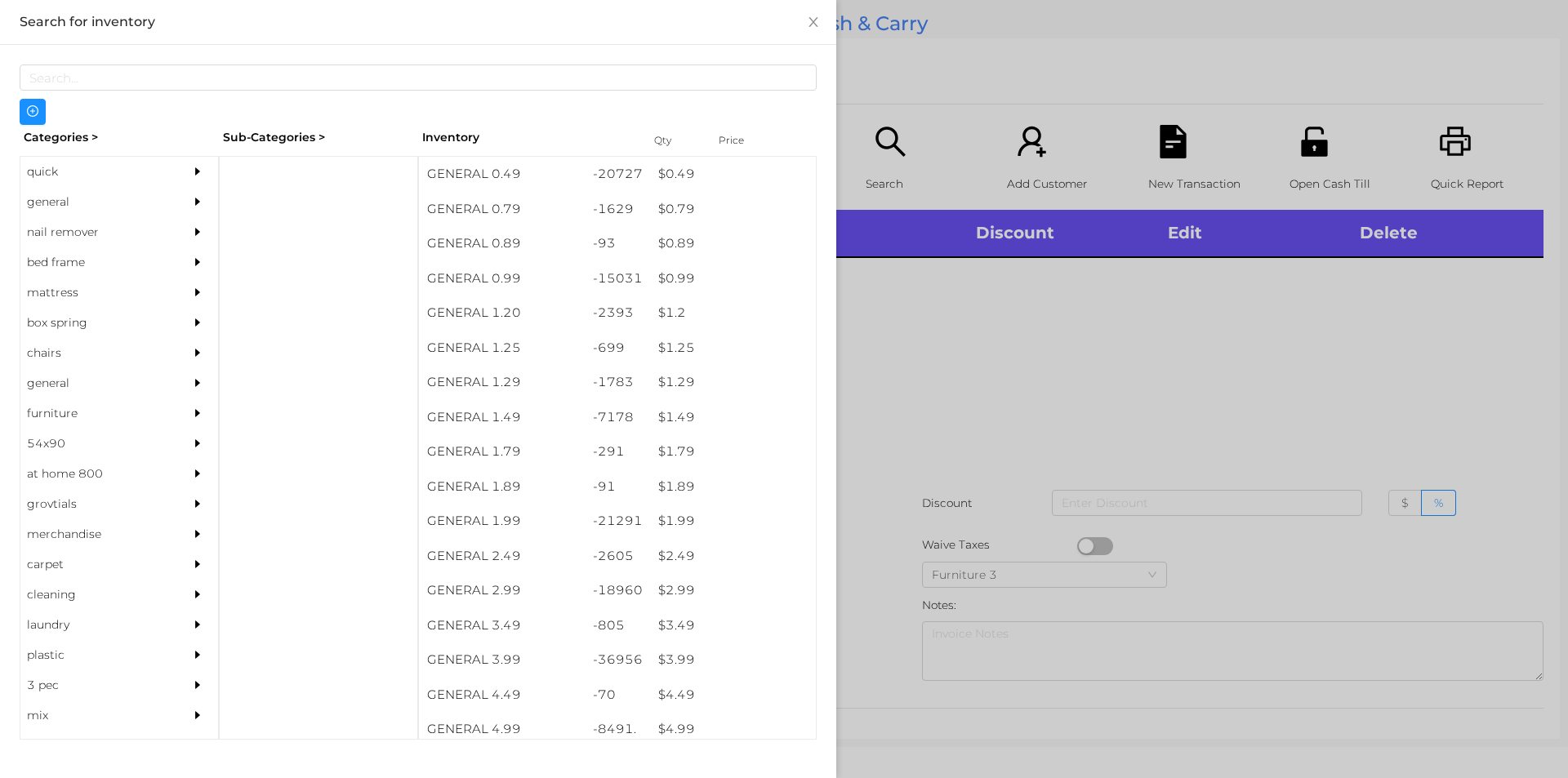
click at [61, 204] on div "general" at bounding box center [95, 202] width 149 height 30
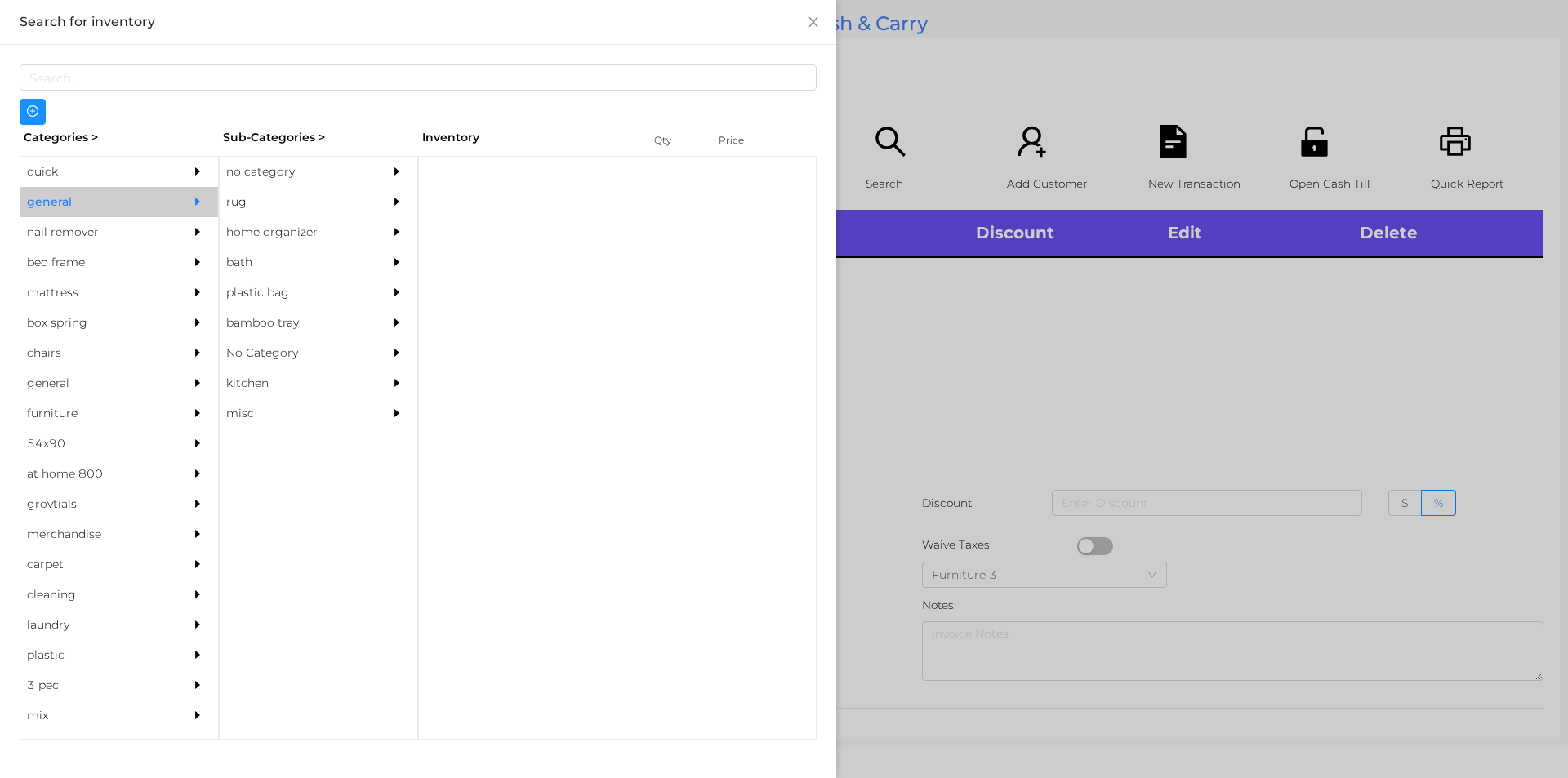
click at [263, 173] on div "no category" at bounding box center [294, 172] width 149 height 30
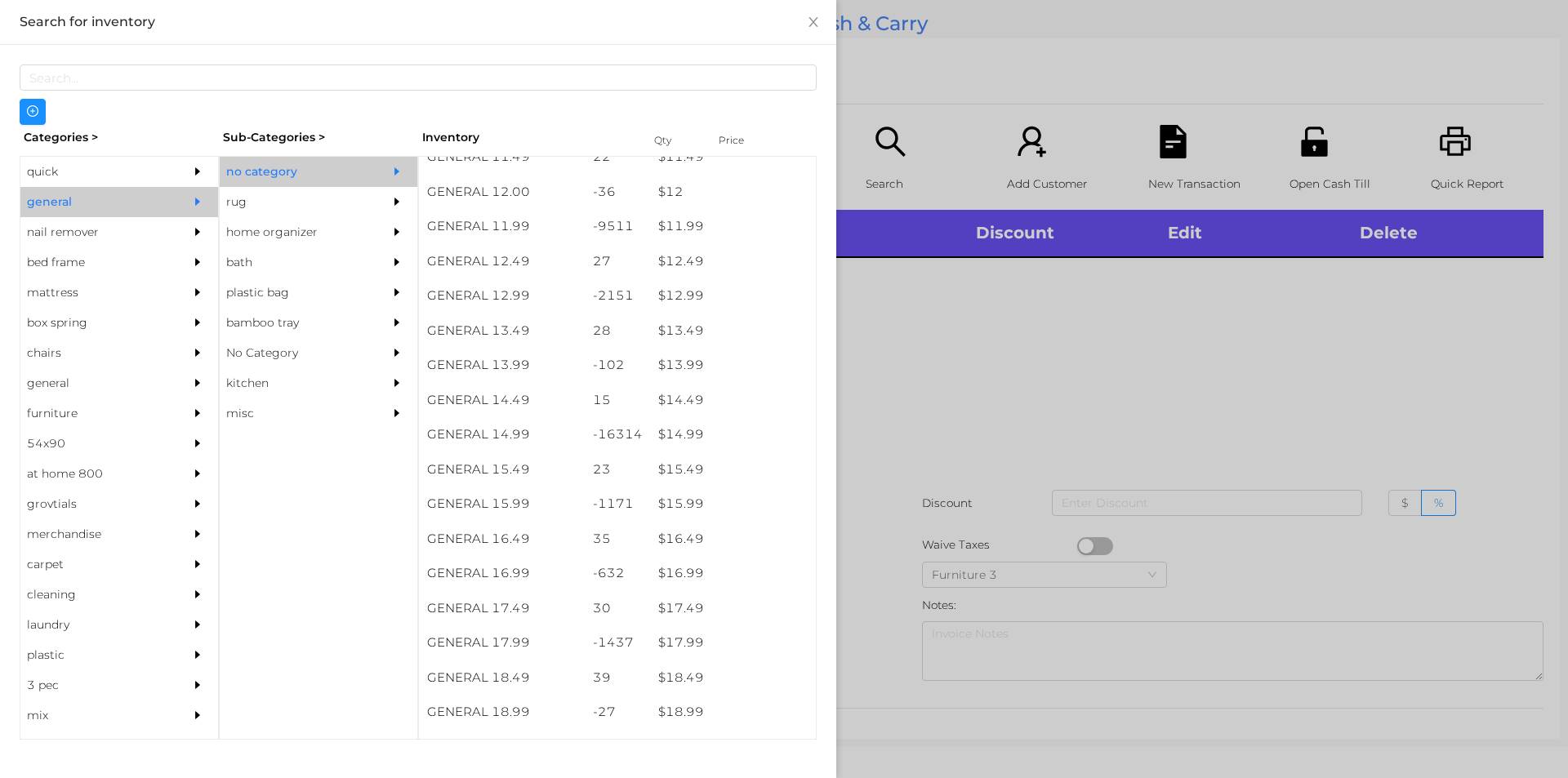
scroll to position [1154, 0]
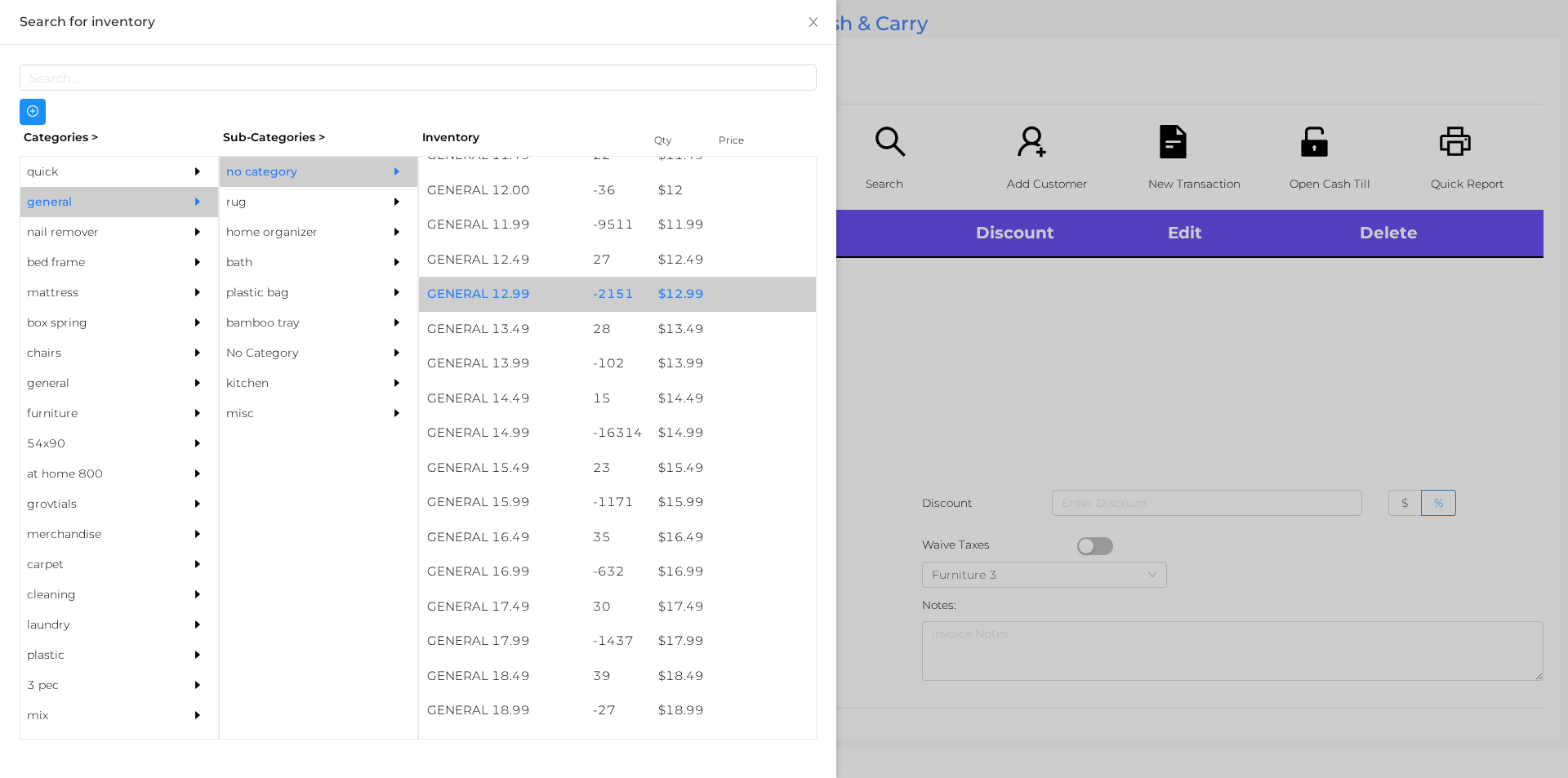
click at [677, 290] on div "$ 12.99" at bounding box center [733, 294] width 166 height 35
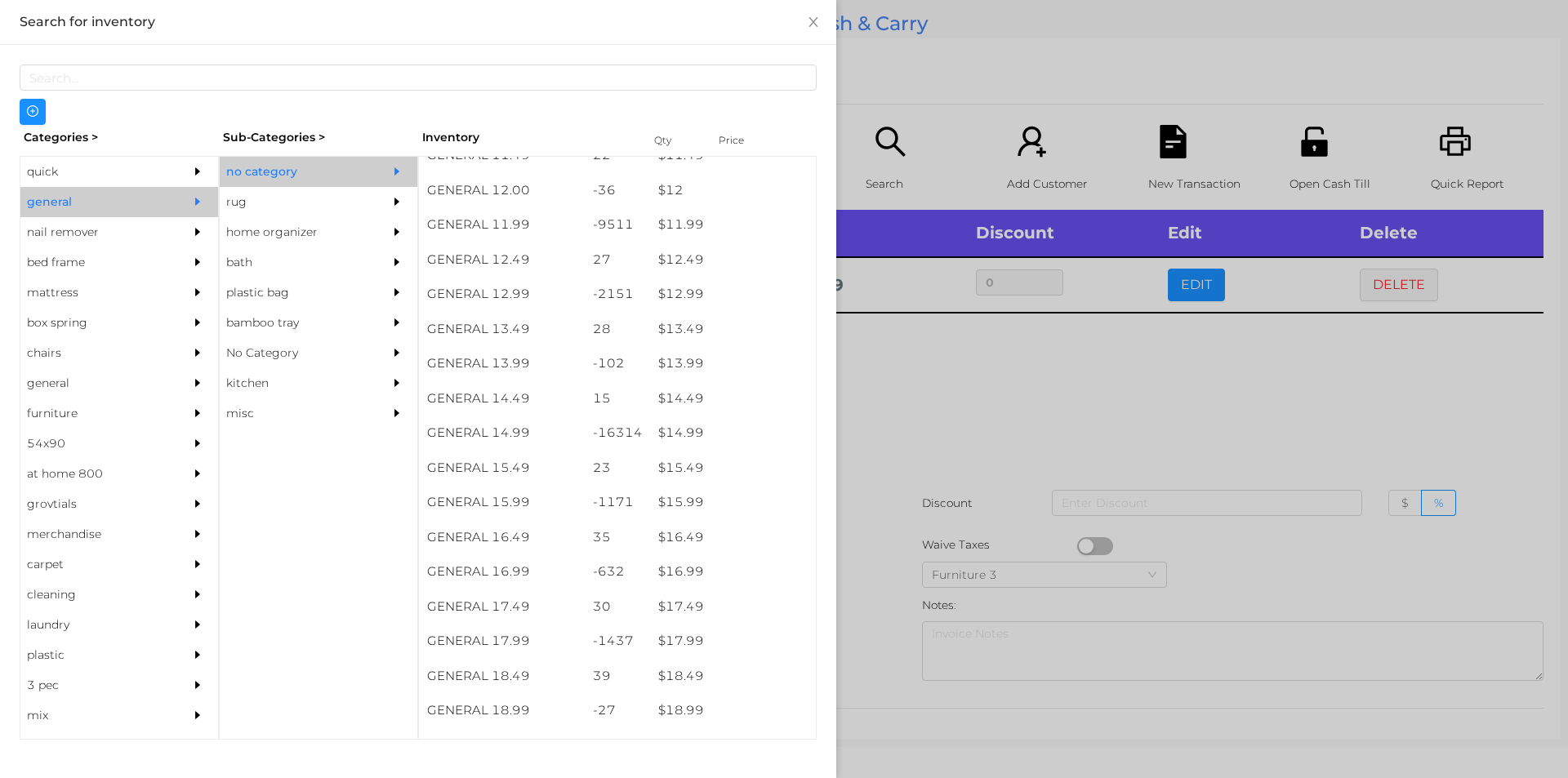
click at [884, 388] on div at bounding box center [784, 389] width 1568 height 778
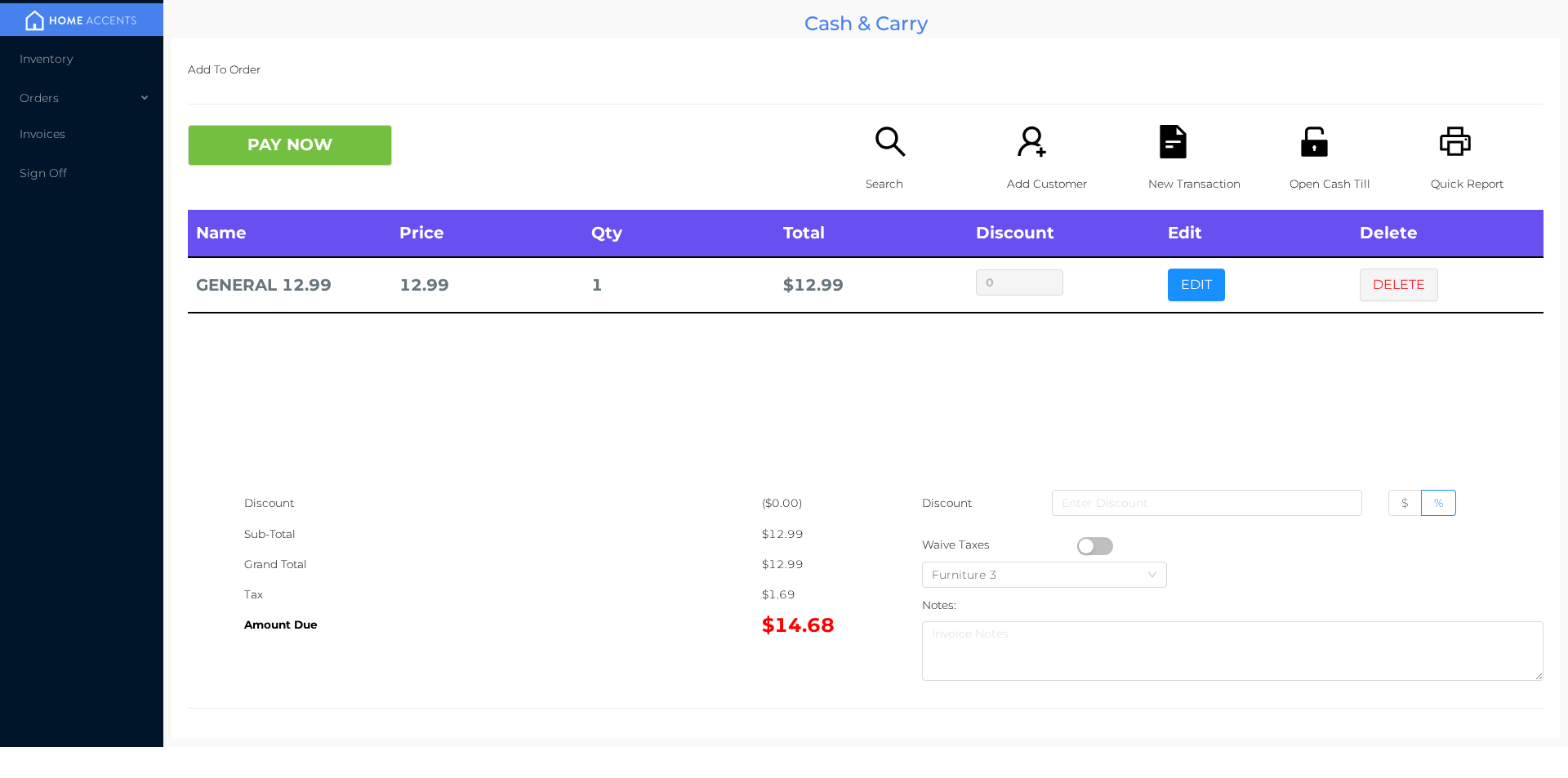
click at [275, 157] on button "PAY NOW" at bounding box center [290, 146] width 204 height 41
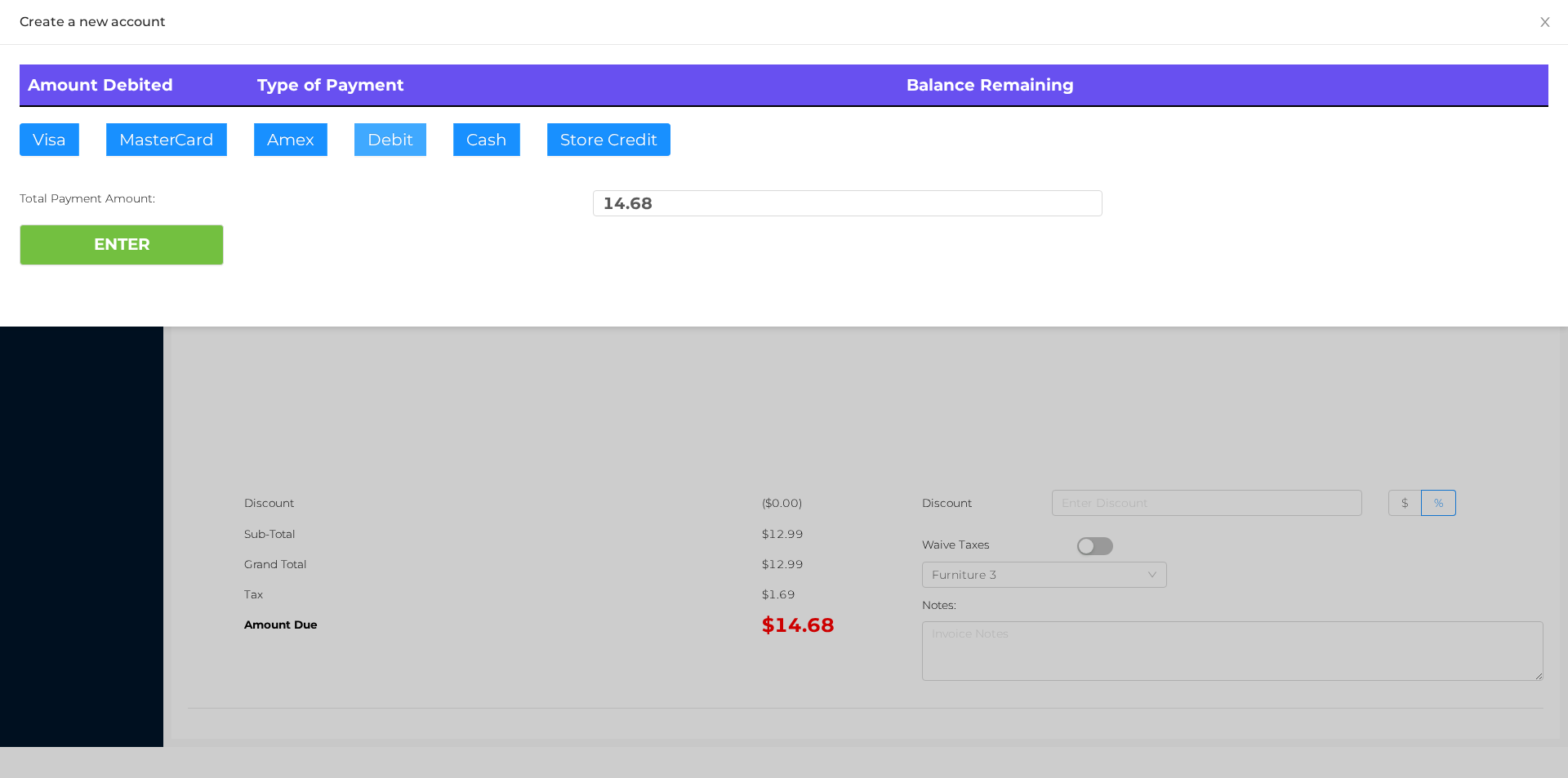
click at [398, 143] on button "Debit" at bounding box center [390, 140] width 72 height 33
click at [119, 247] on button "ENTER" at bounding box center [122, 245] width 204 height 41
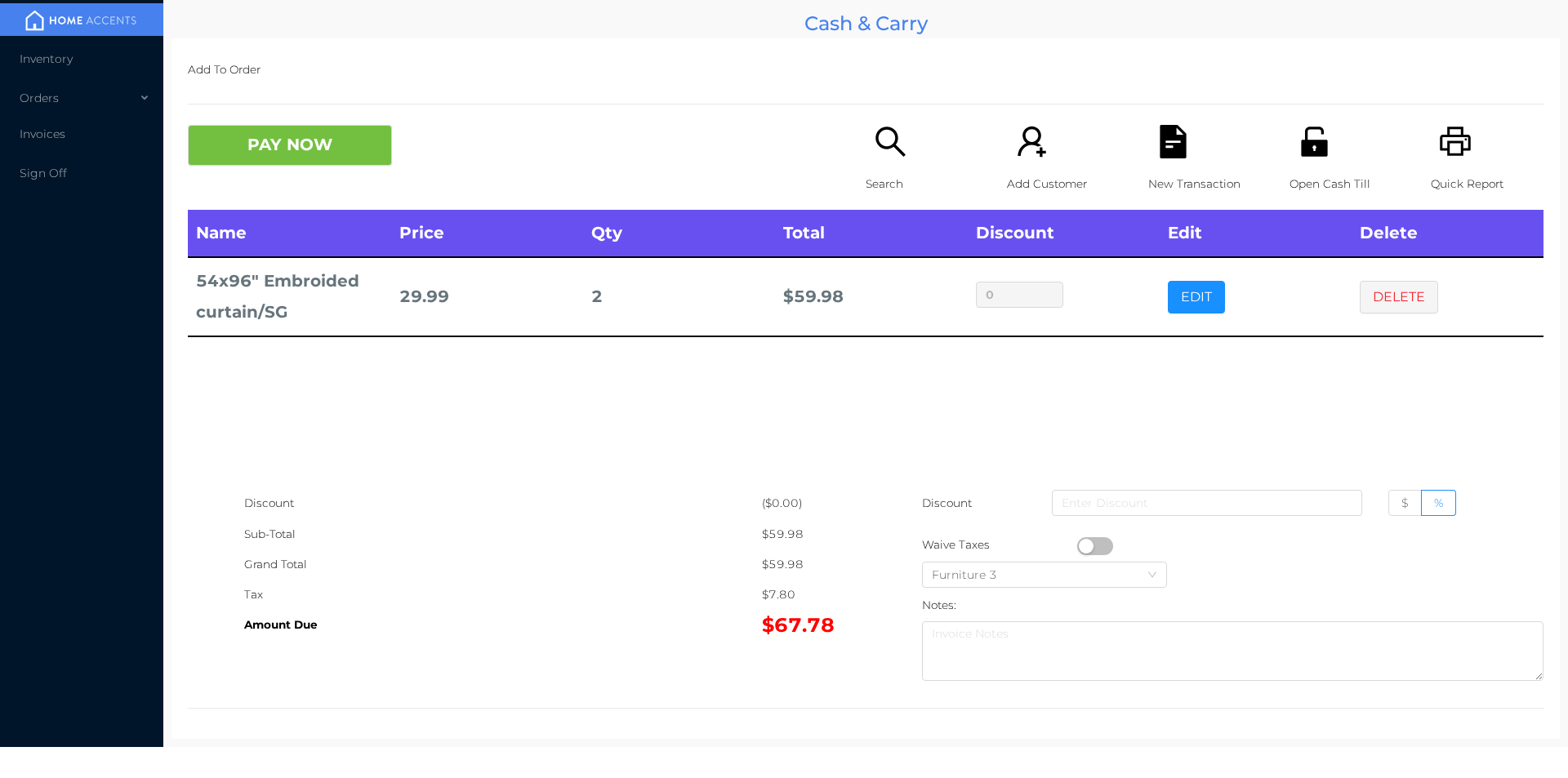
click at [874, 149] on icon "icon: search" at bounding box center [890, 142] width 34 height 34
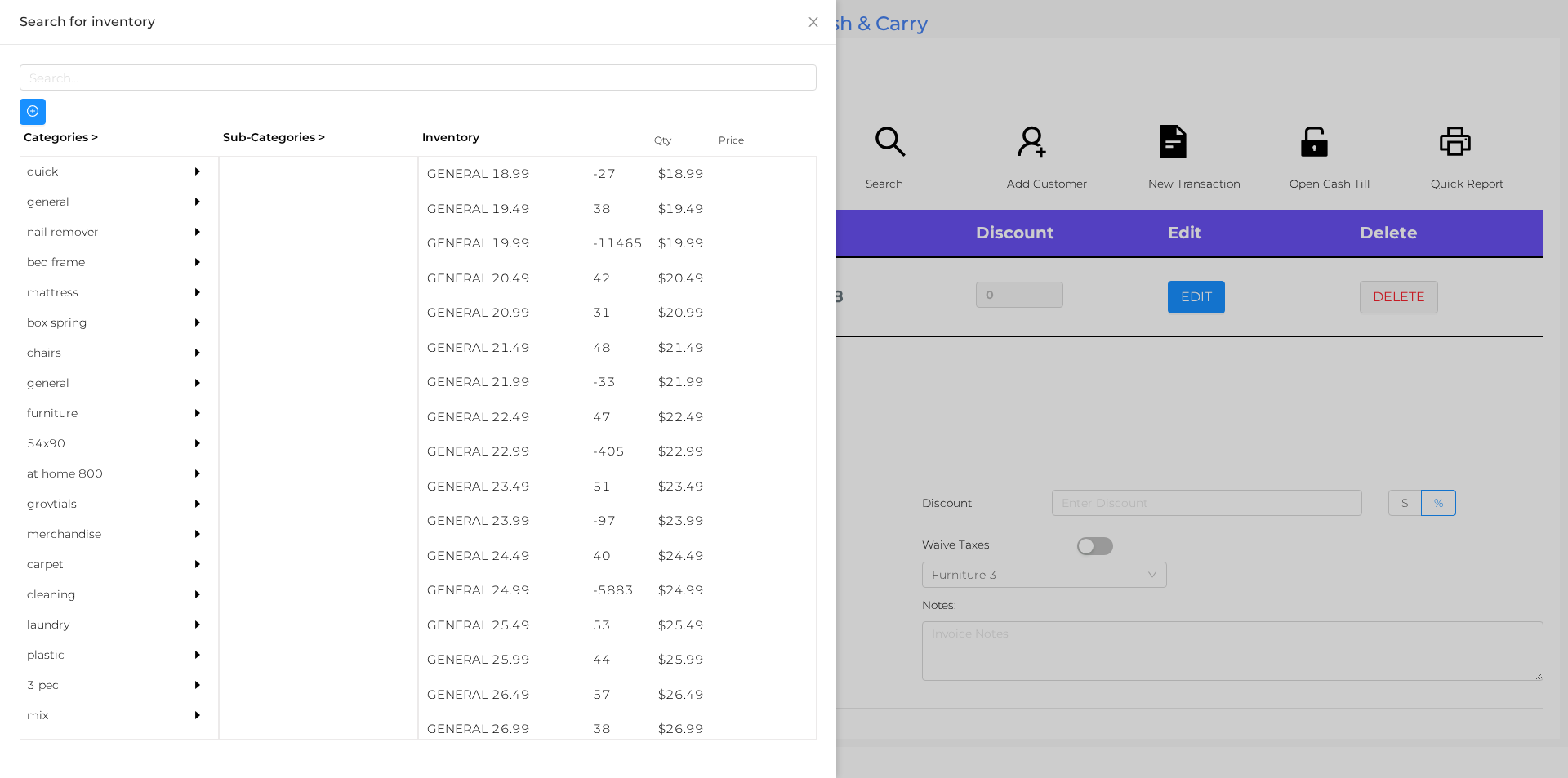
scroll to position [1689, 0]
click at [990, 393] on div at bounding box center [784, 389] width 1568 height 778
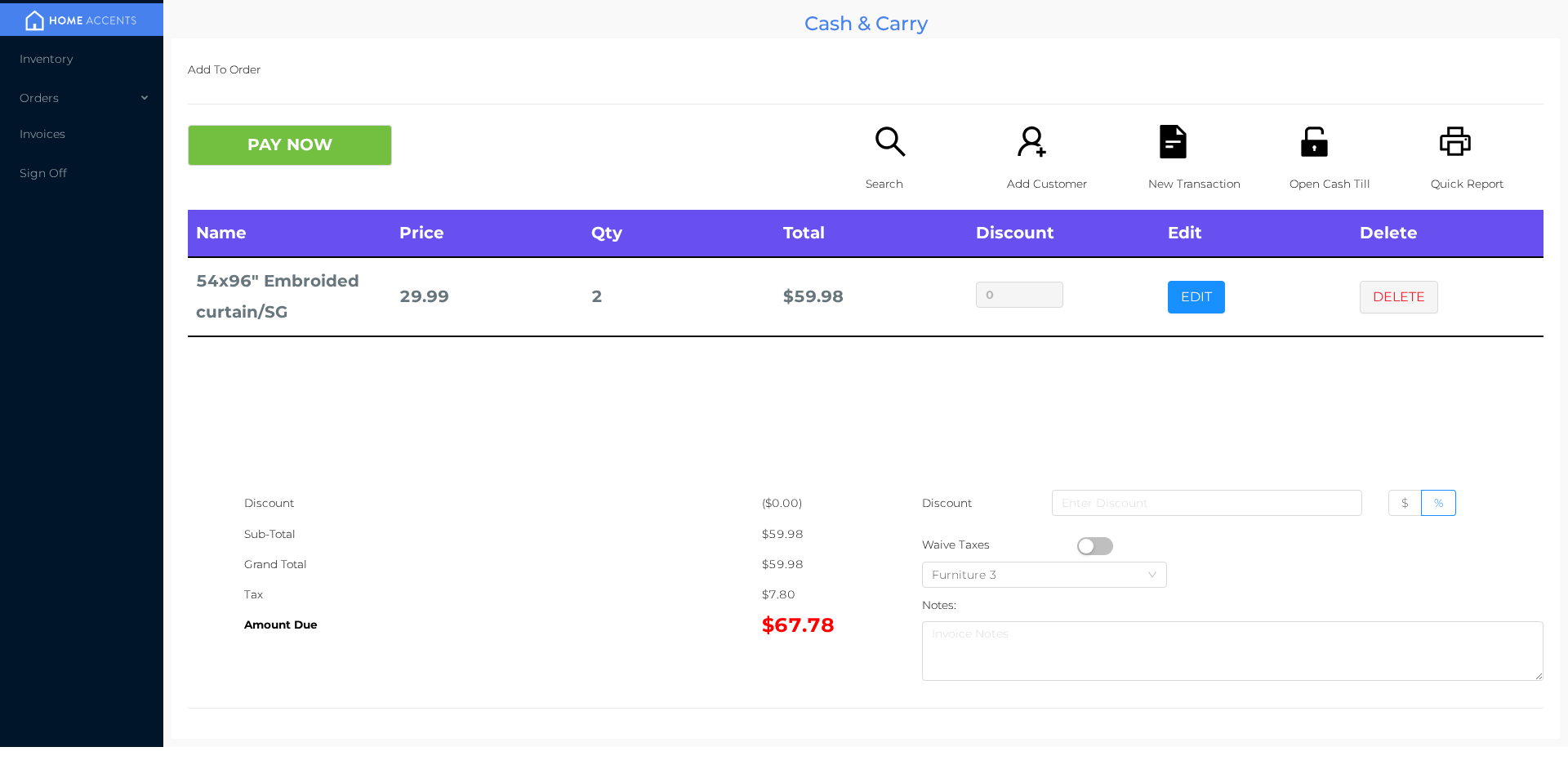
click at [886, 177] on p "Search" at bounding box center [922, 184] width 113 height 30
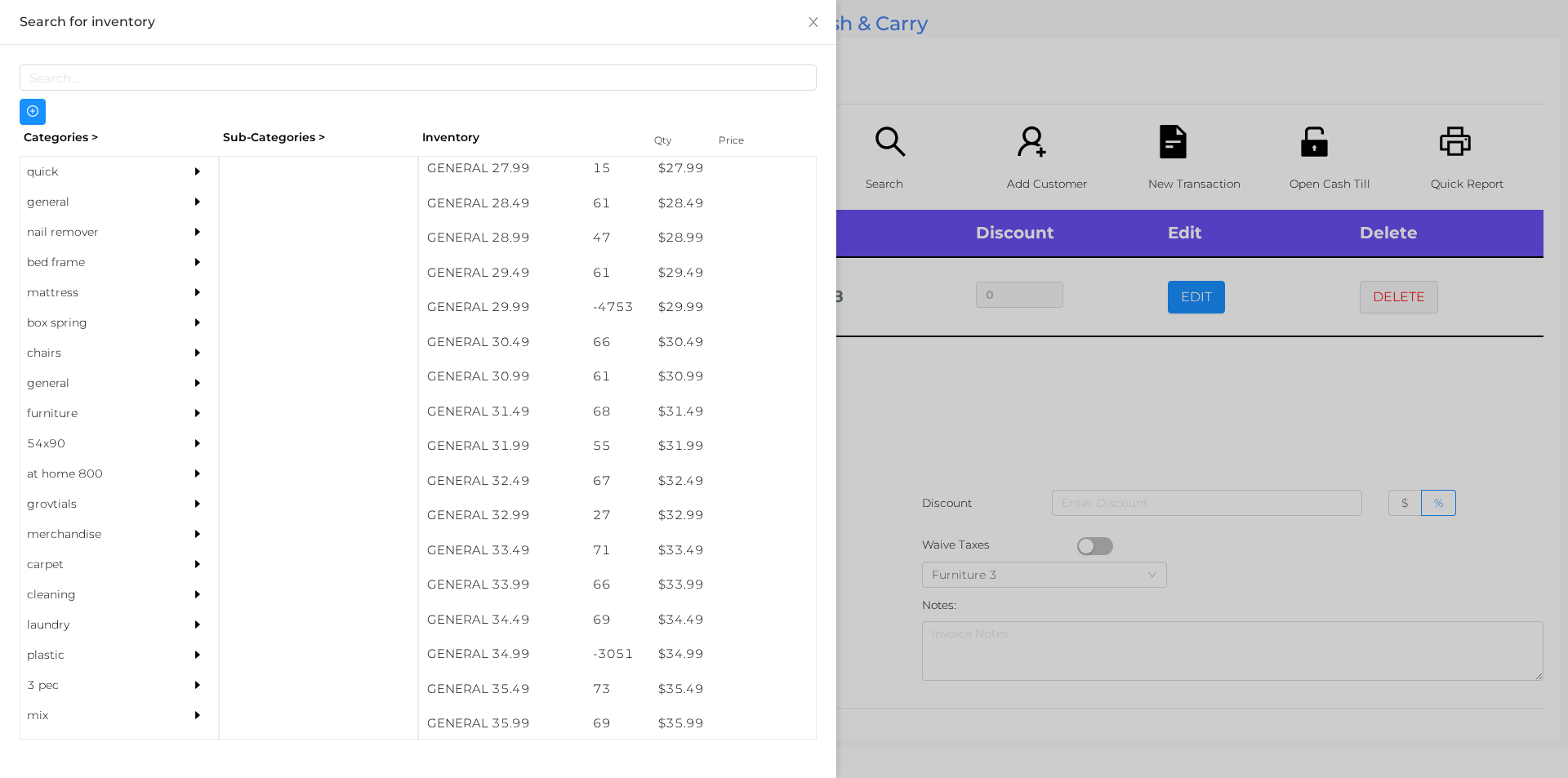
scroll to position [2173, 0]
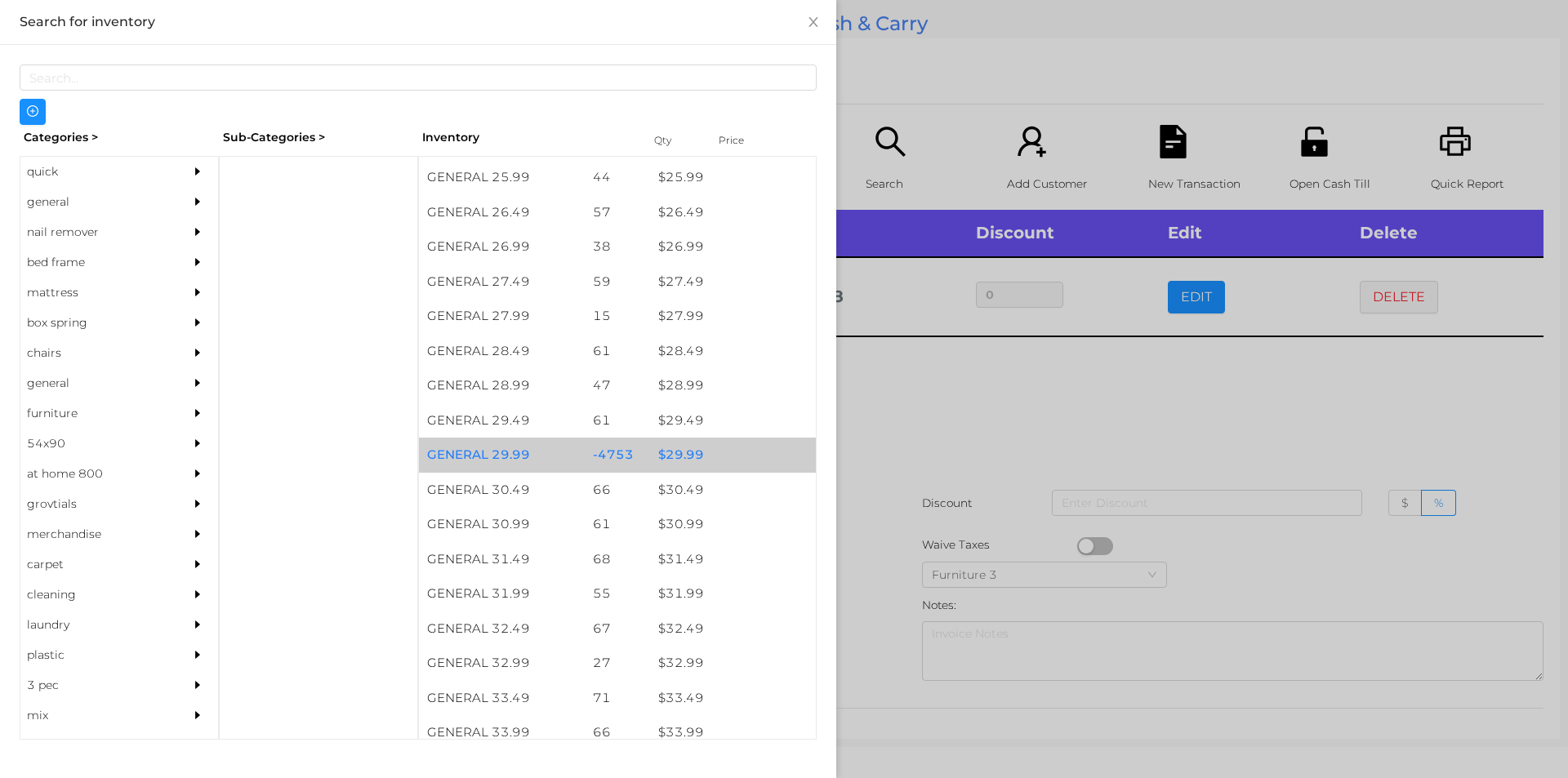
click at [695, 461] on div "$ 29.99" at bounding box center [733, 455] width 166 height 35
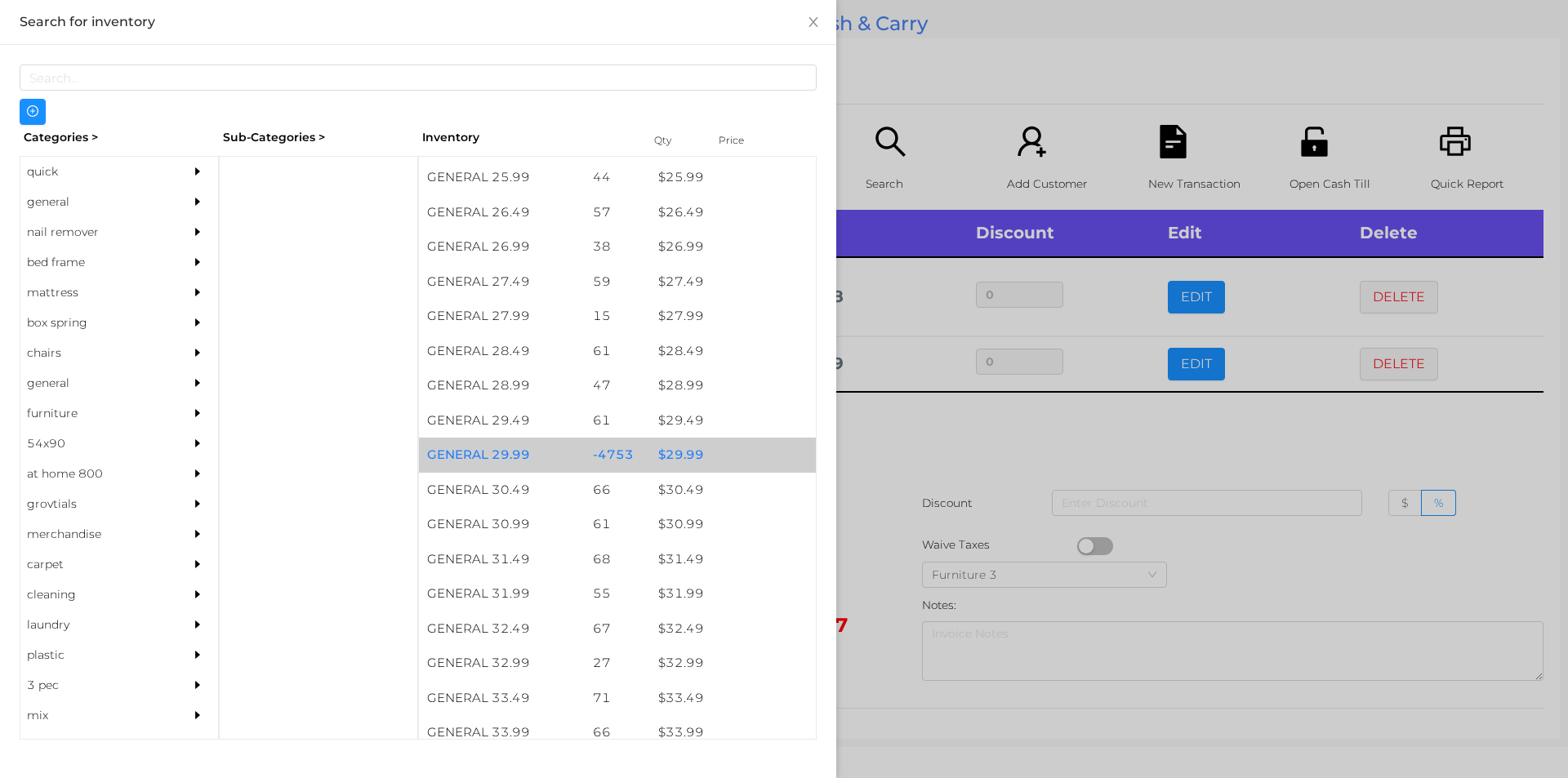
click at [688, 453] on div "$ 29.99" at bounding box center [733, 455] width 166 height 35
click at [700, 458] on div "$ 29.99" at bounding box center [733, 455] width 166 height 35
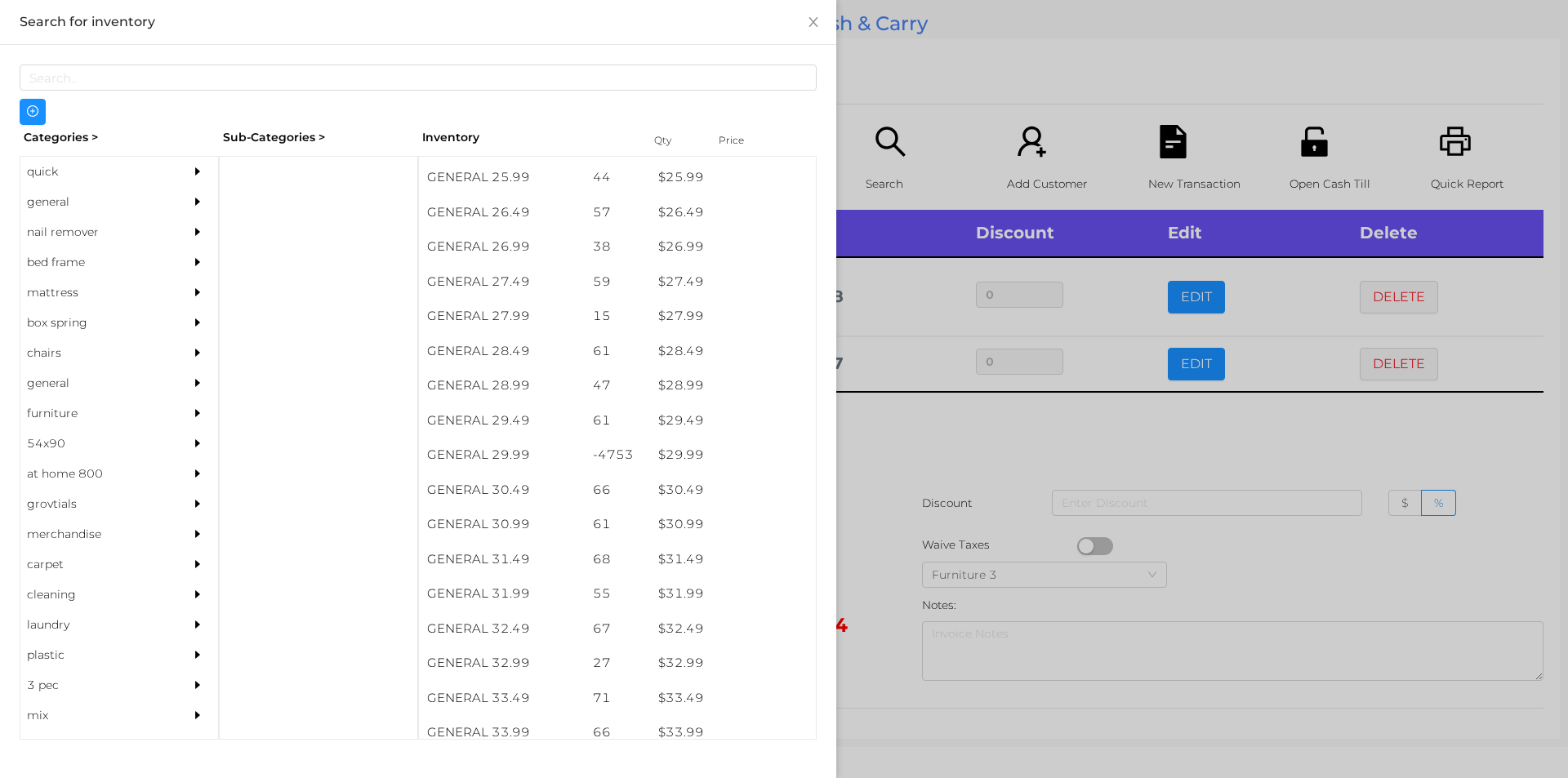
click at [930, 437] on div at bounding box center [784, 389] width 1568 height 778
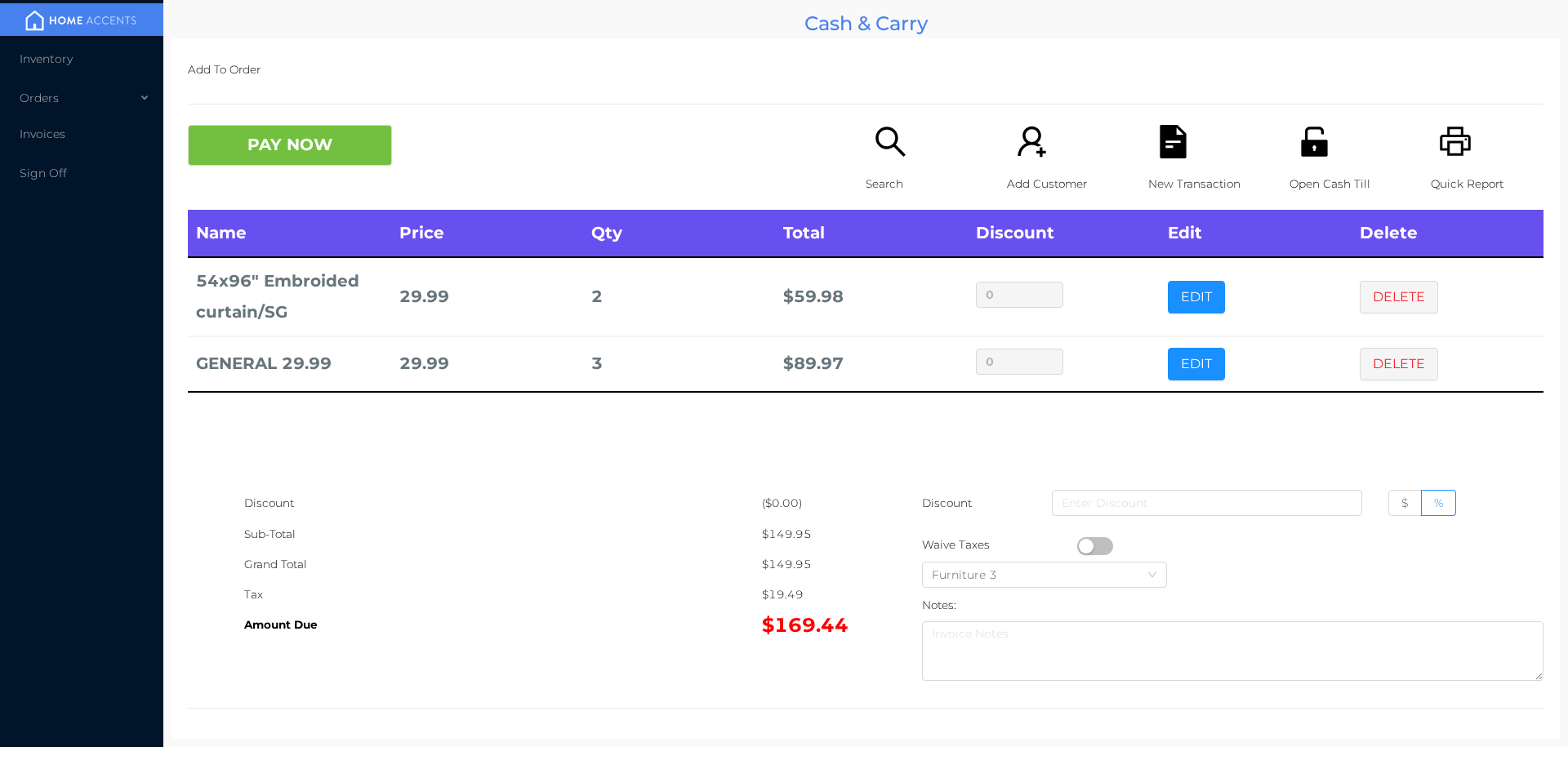
click at [905, 174] on p "Search" at bounding box center [922, 184] width 113 height 30
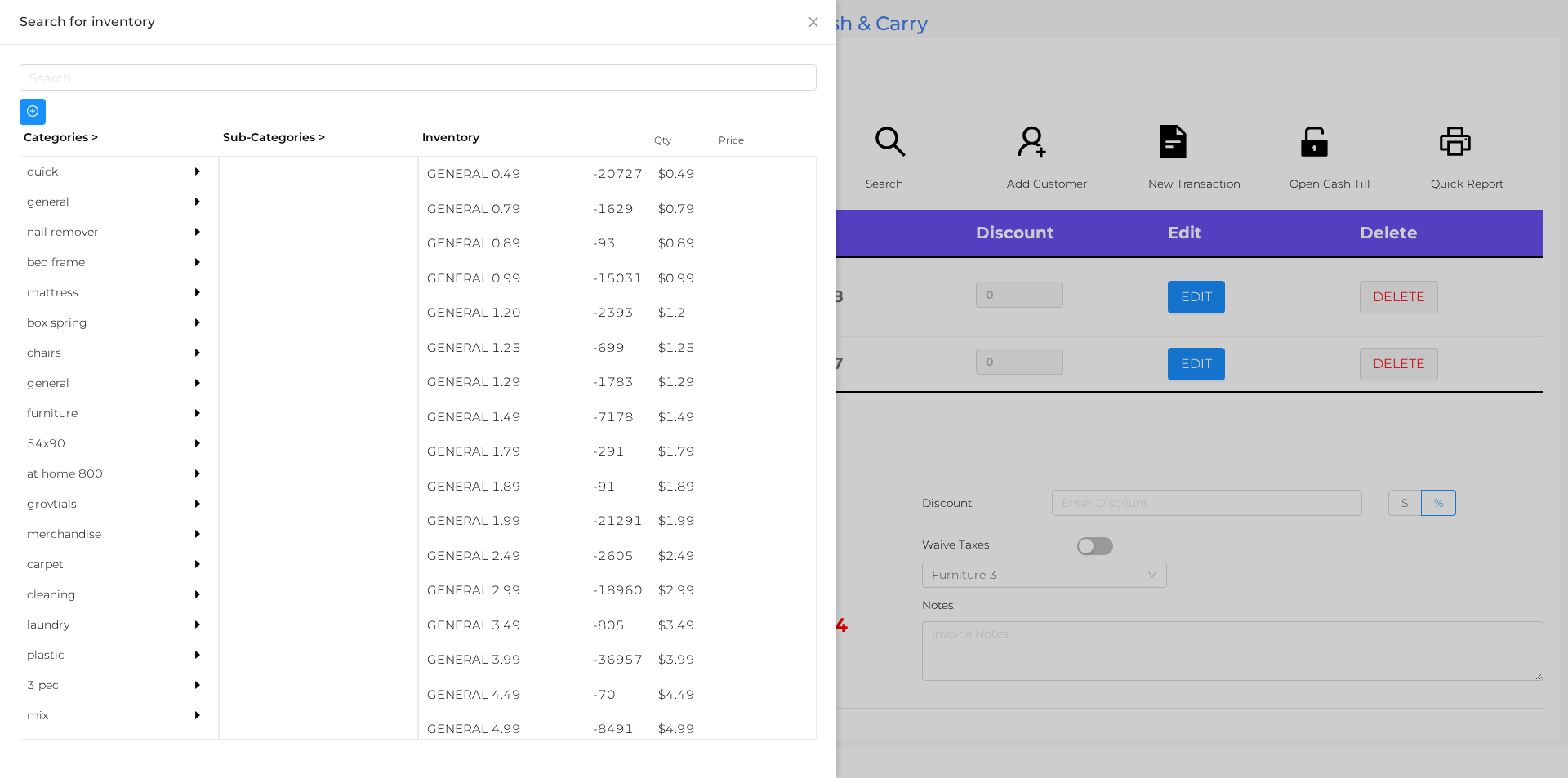
click at [46, 202] on div "general" at bounding box center [95, 202] width 149 height 30
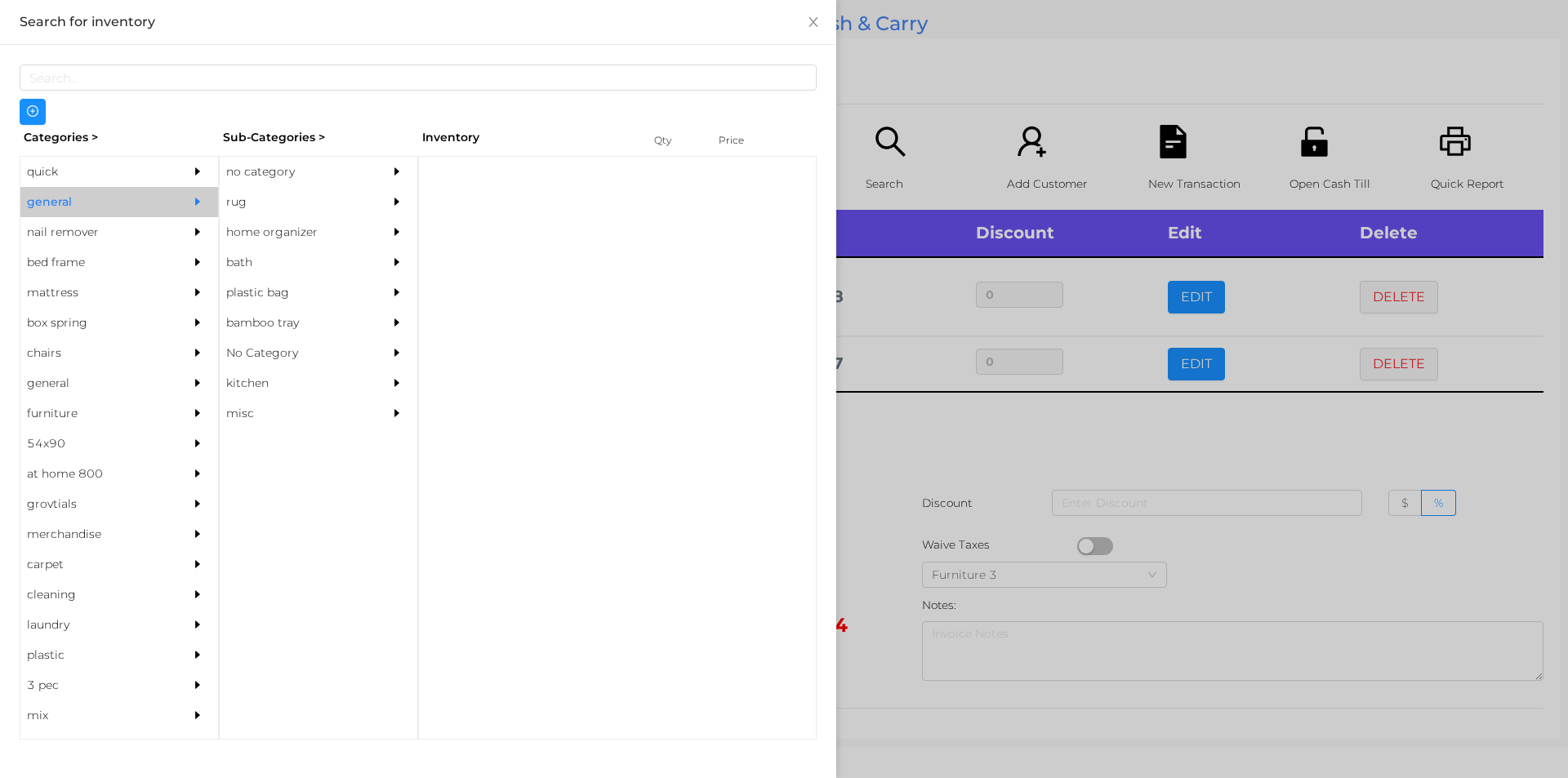
click at [276, 173] on div "no category" at bounding box center [294, 172] width 149 height 30
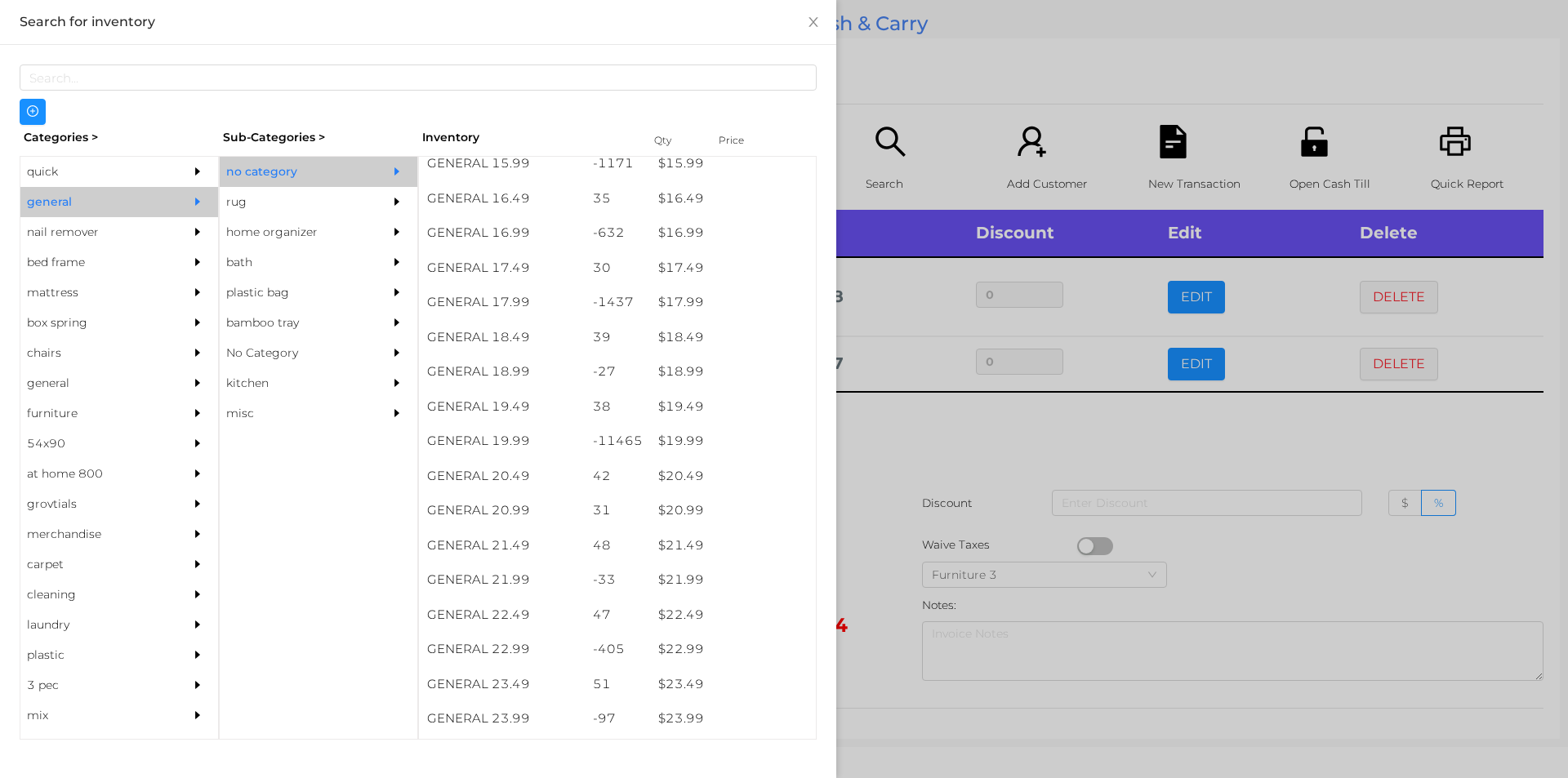
scroll to position [1493, 0]
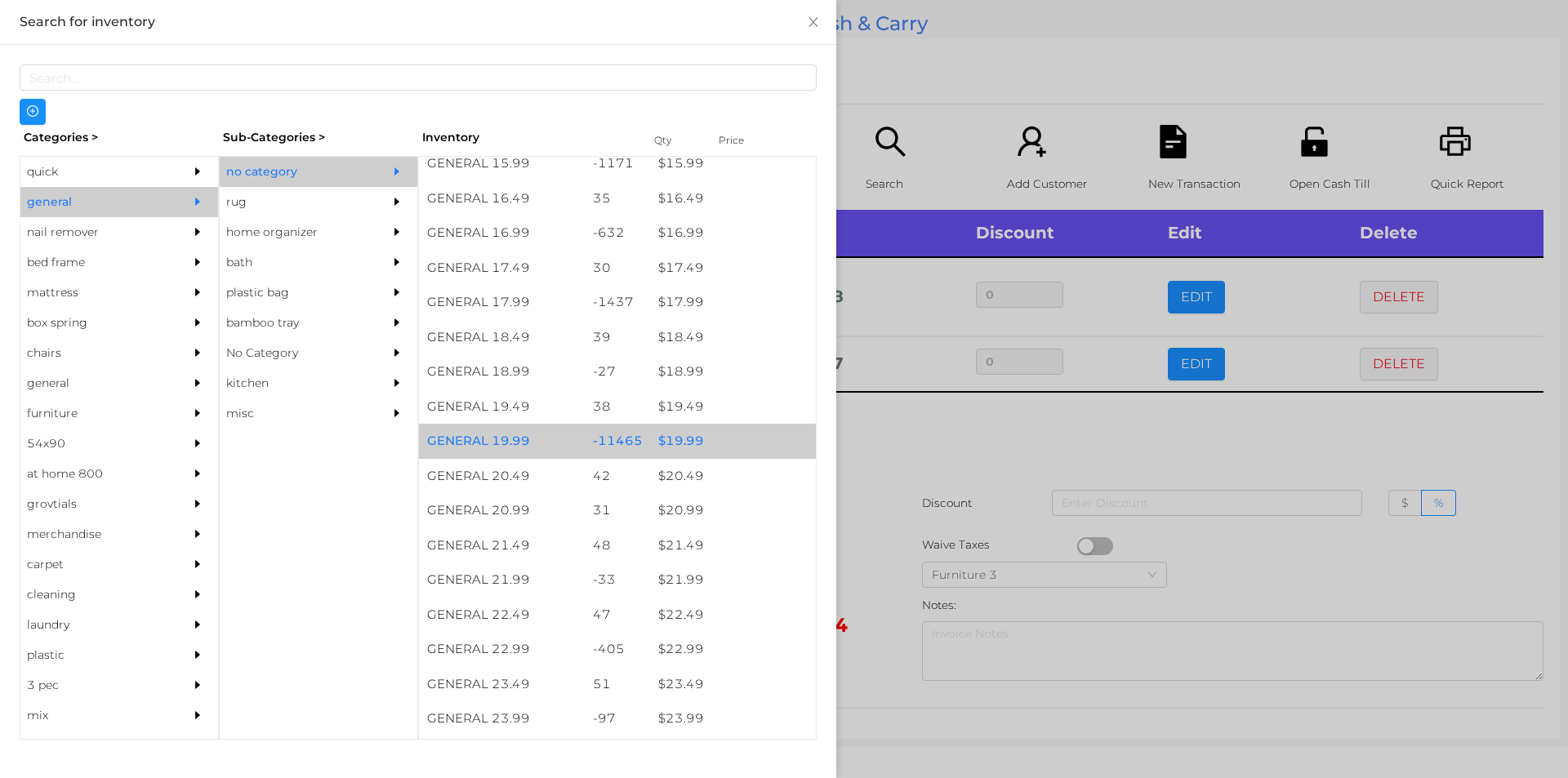
click at [674, 439] on div "$ 19.99" at bounding box center [733, 441] width 166 height 35
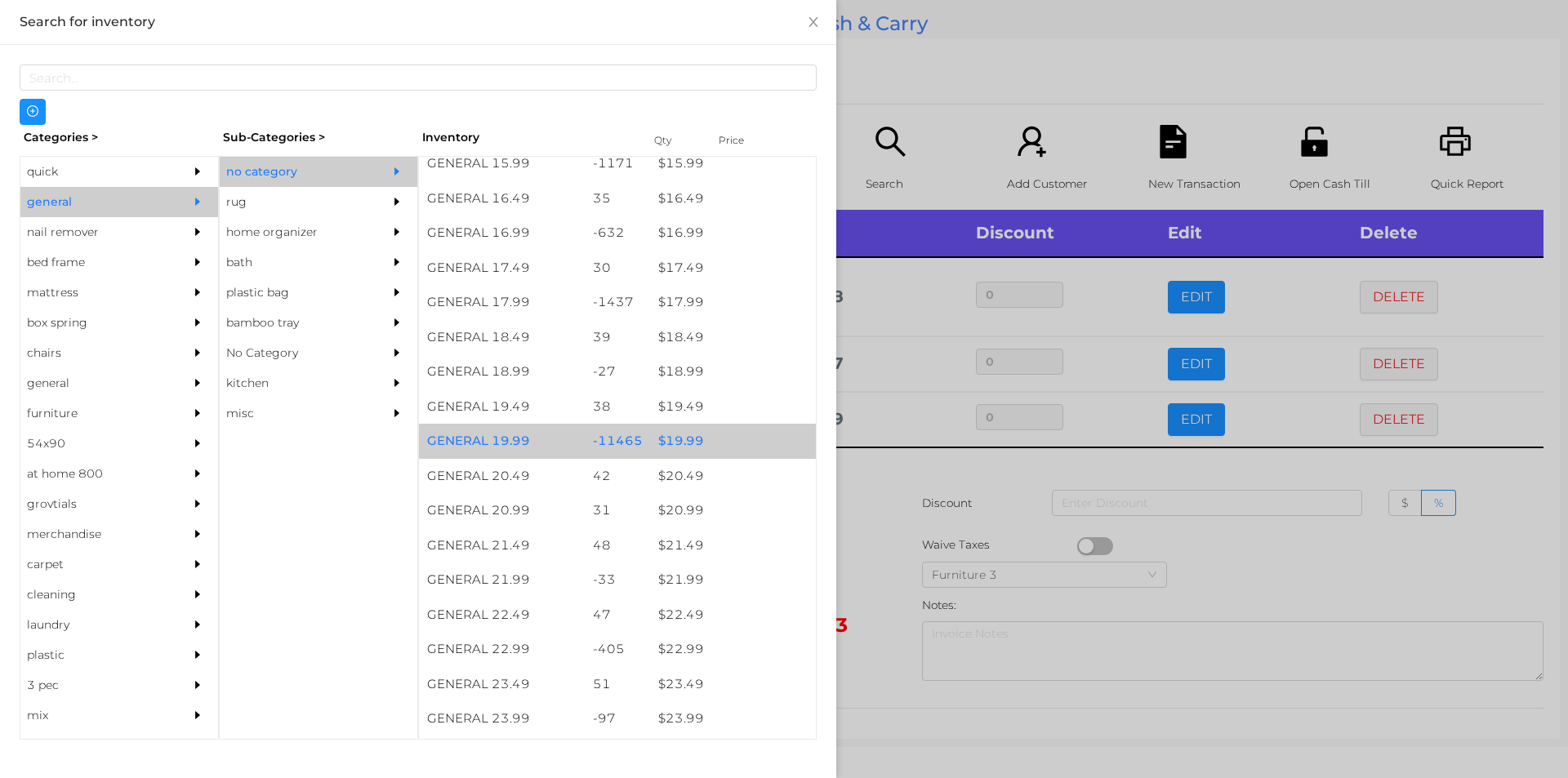
click at [680, 438] on div "$ 19.99" at bounding box center [733, 441] width 166 height 35
click at [691, 434] on div "$ 19.99" at bounding box center [733, 441] width 166 height 35
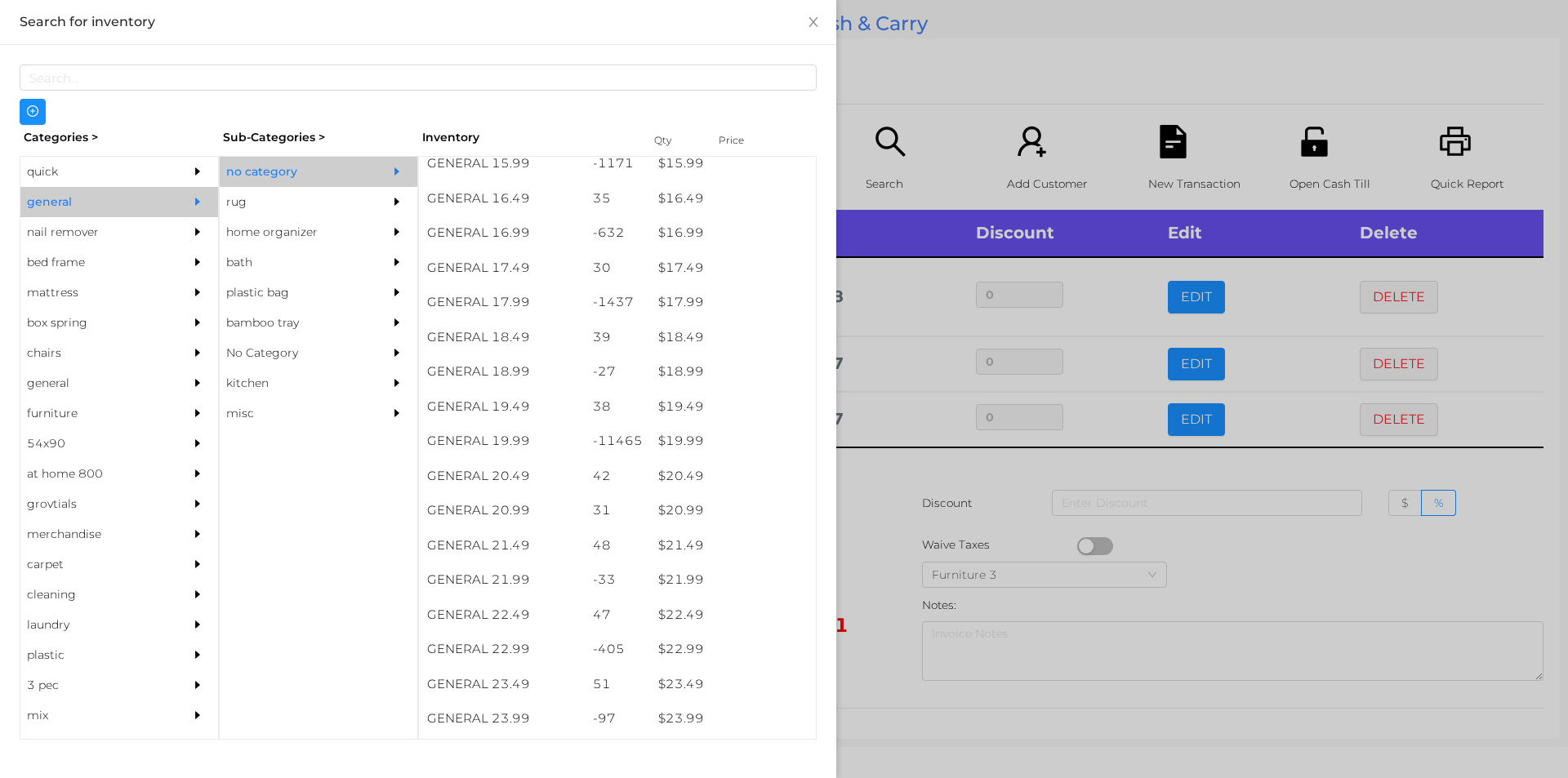
click at [874, 490] on div at bounding box center [784, 389] width 1568 height 778
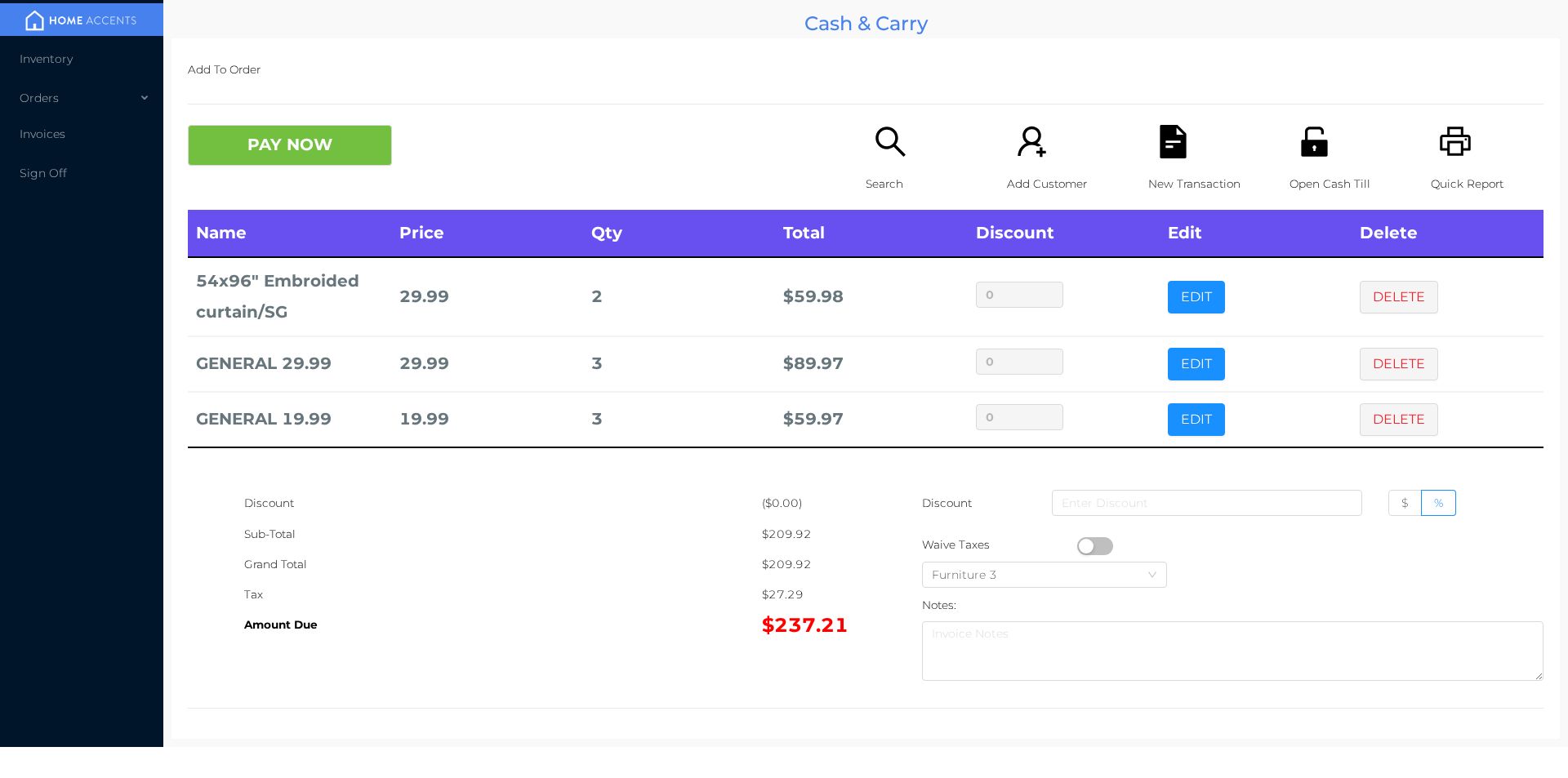
scroll to position [6, 0]
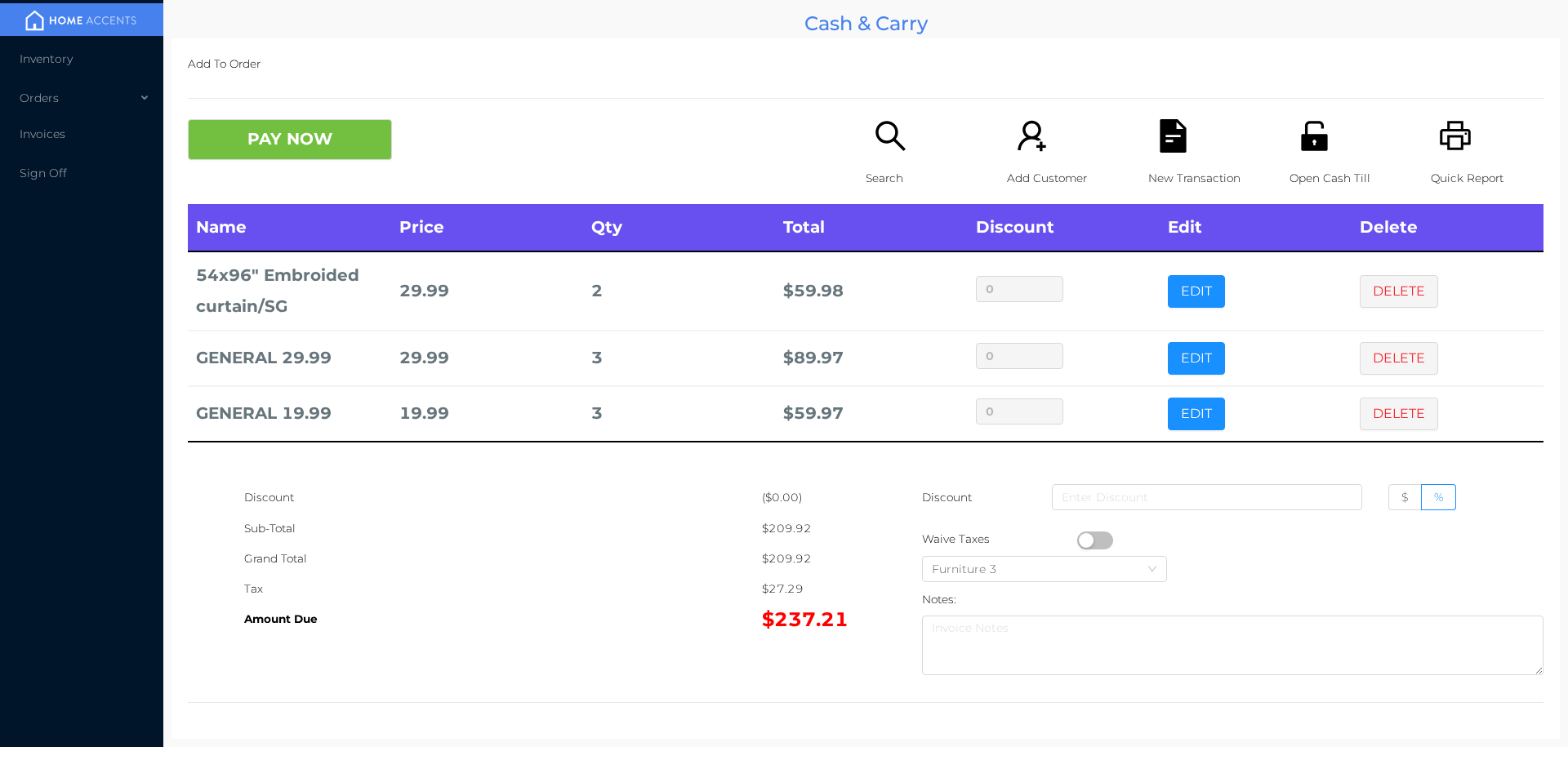
click at [1304, 158] on div "Open Cash Till" at bounding box center [1346, 162] width 113 height 85
click at [1390, 420] on button "DELETE" at bounding box center [1399, 414] width 79 height 33
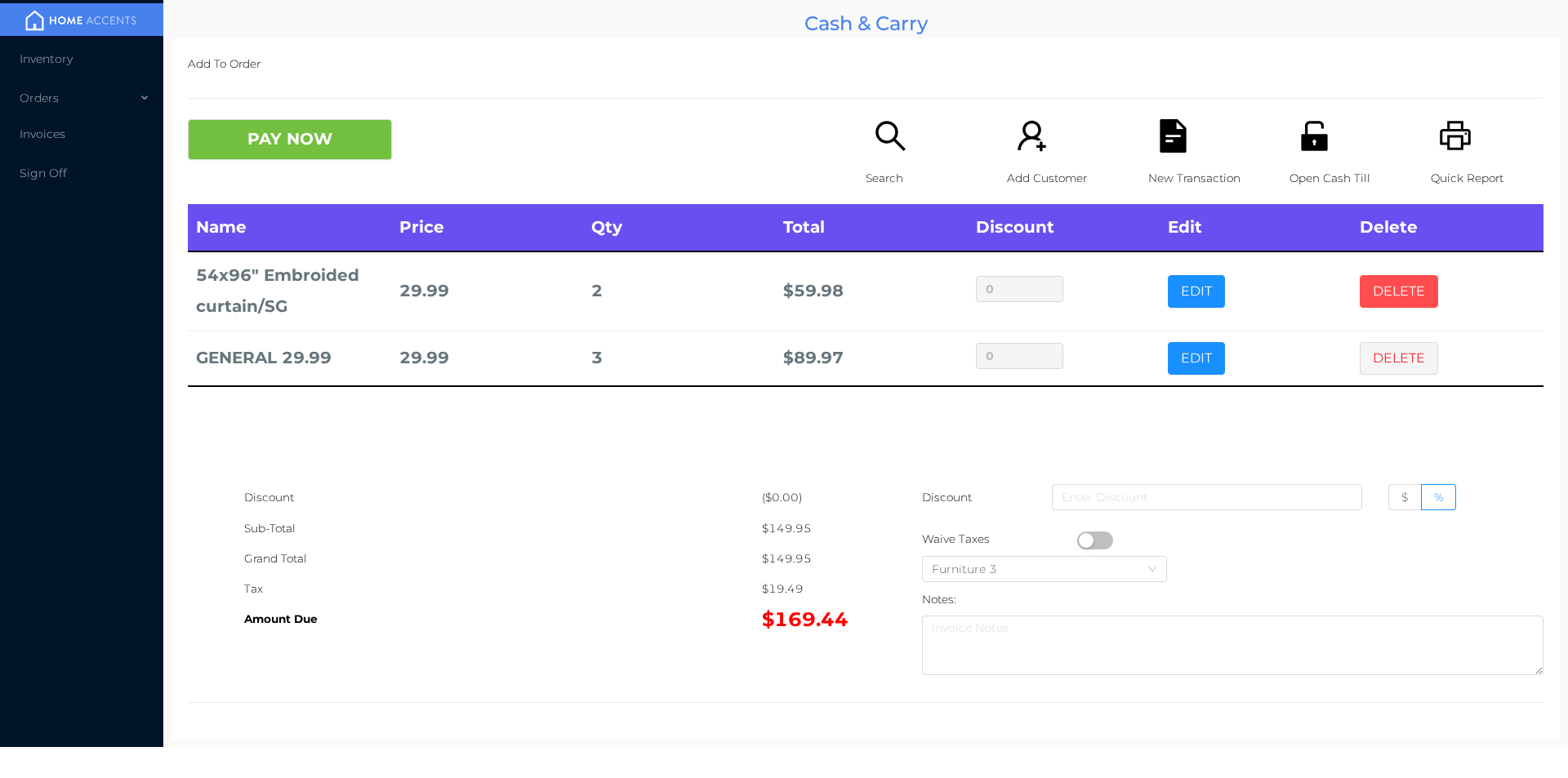
click at [1376, 287] on button "DELETE" at bounding box center [1399, 291] width 79 height 33
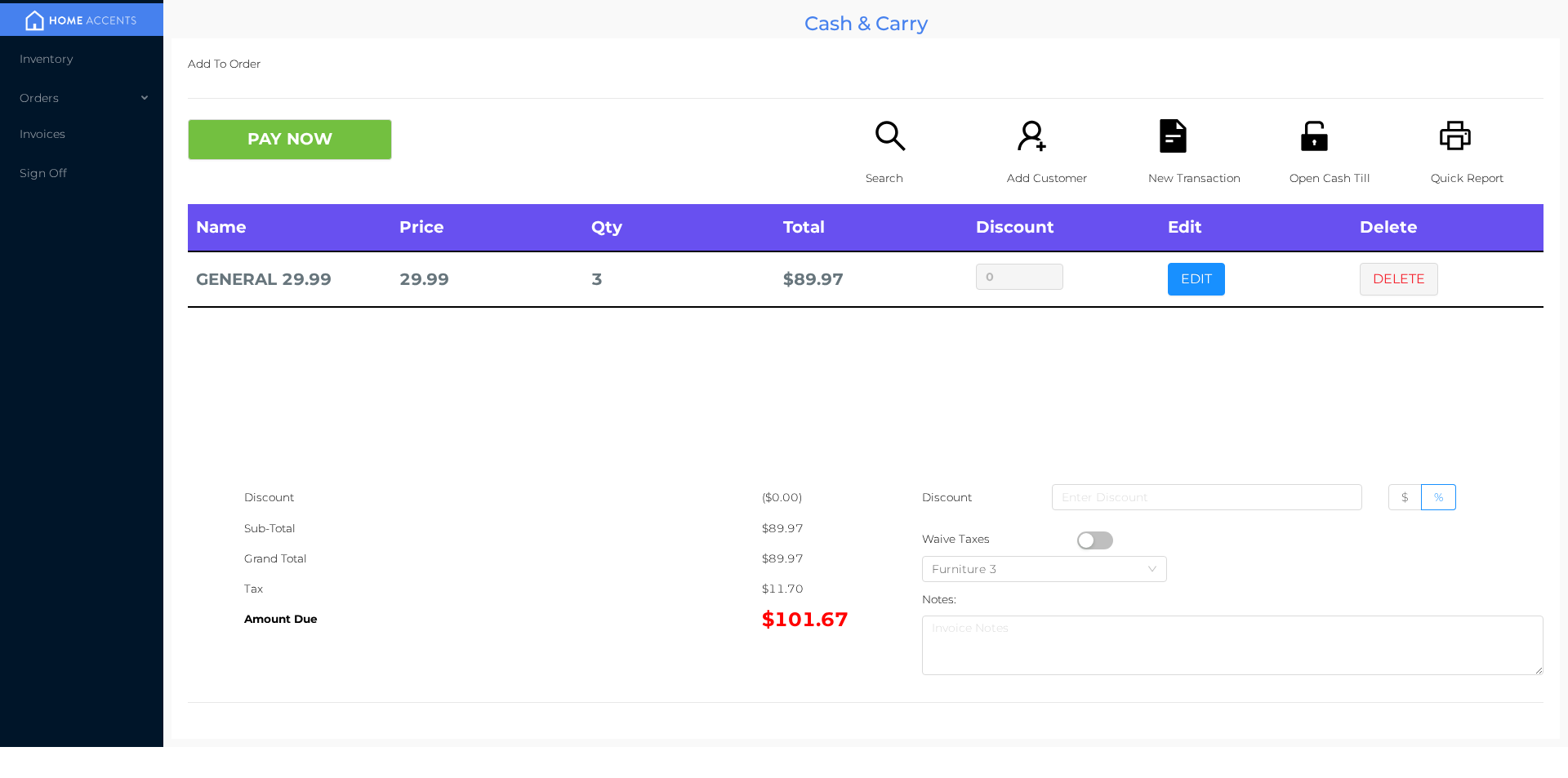
click at [875, 155] on div "Search" at bounding box center [922, 162] width 113 height 85
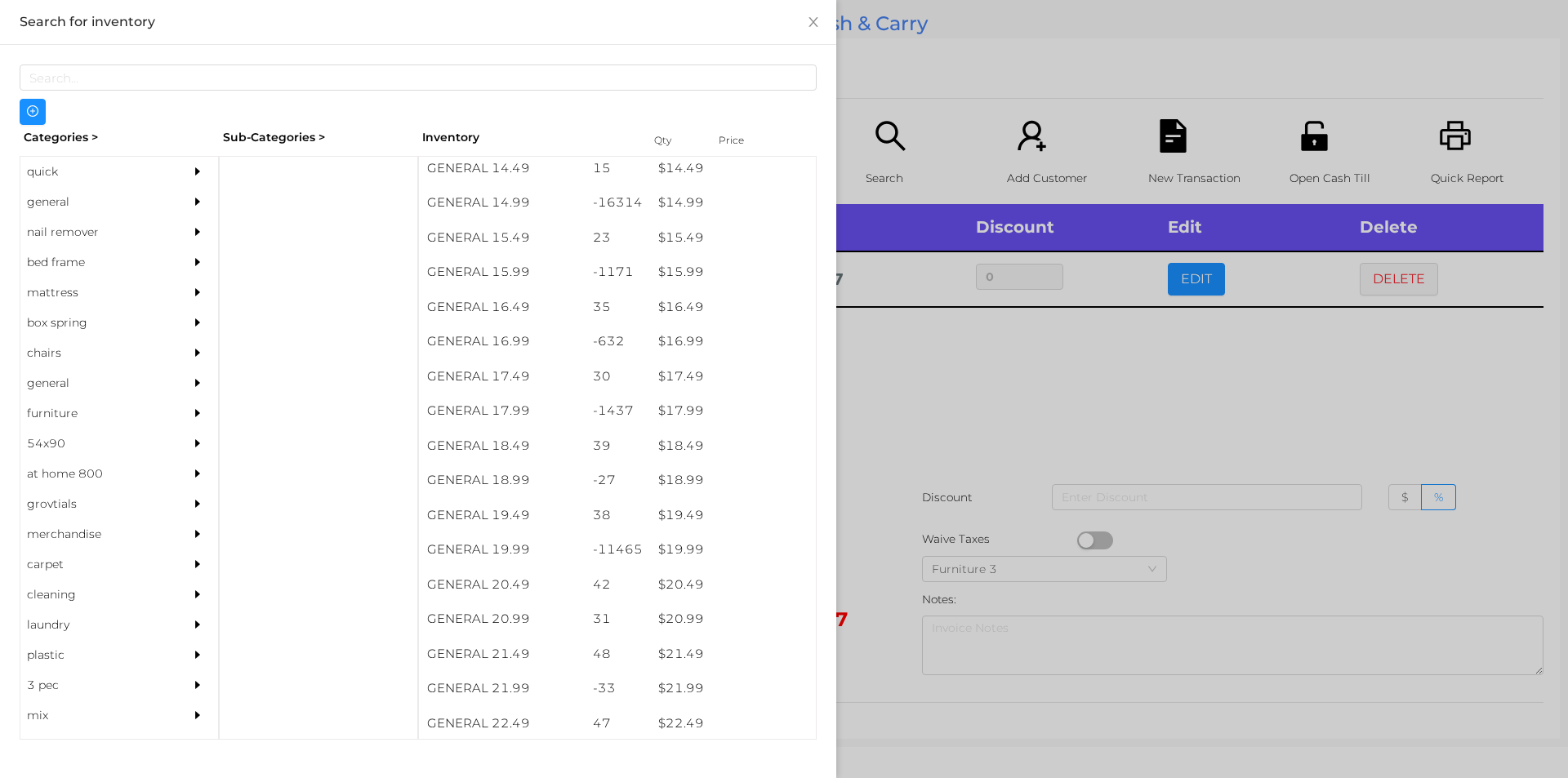
scroll to position [1391, 0]
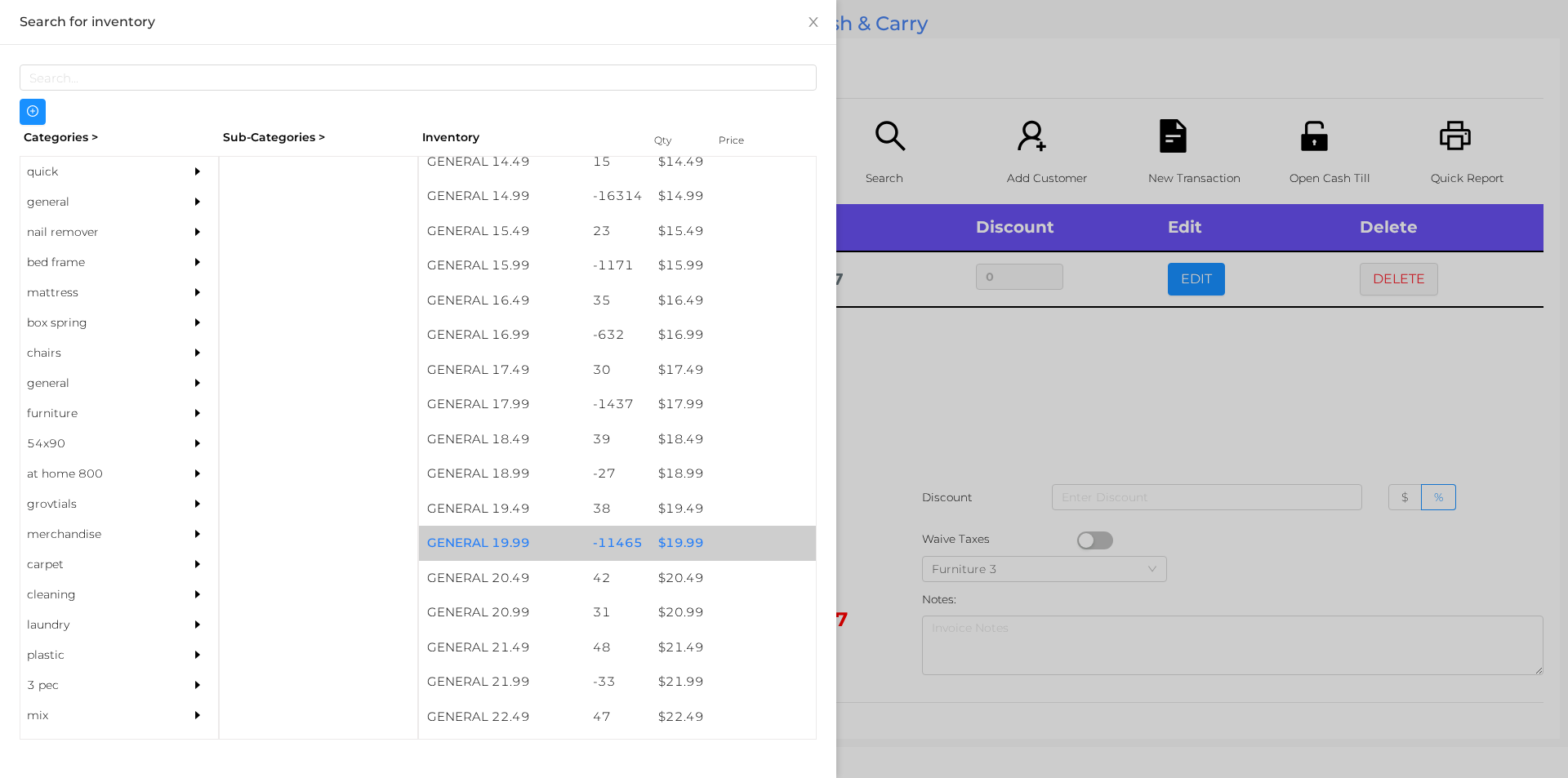
click at [681, 548] on div "$ 19.99" at bounding box center [733, 543] width 166 height 35
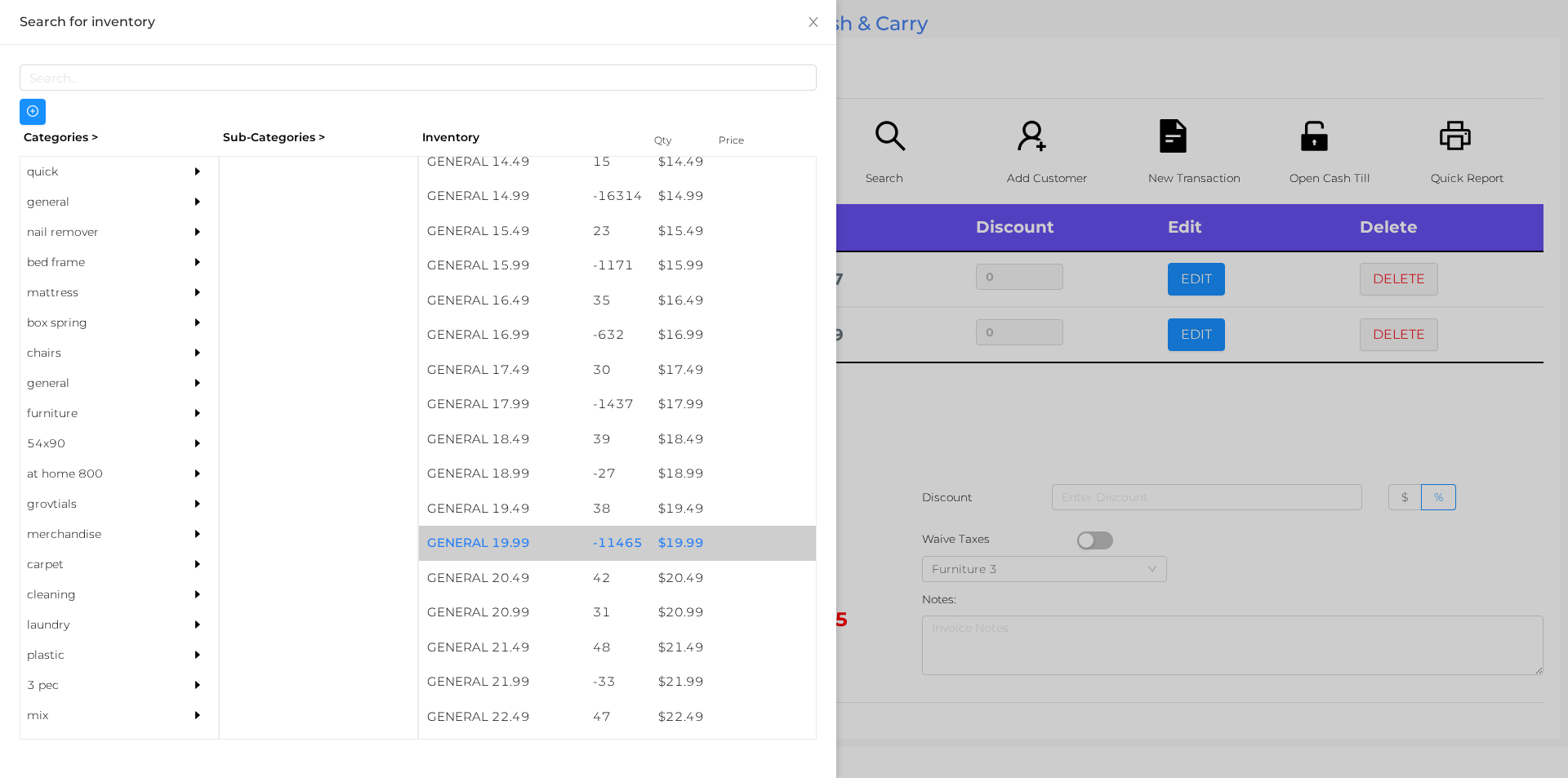
click at [681, 544] on div "$ 19.99" at bounding box center [733, 543] width 166 height 35
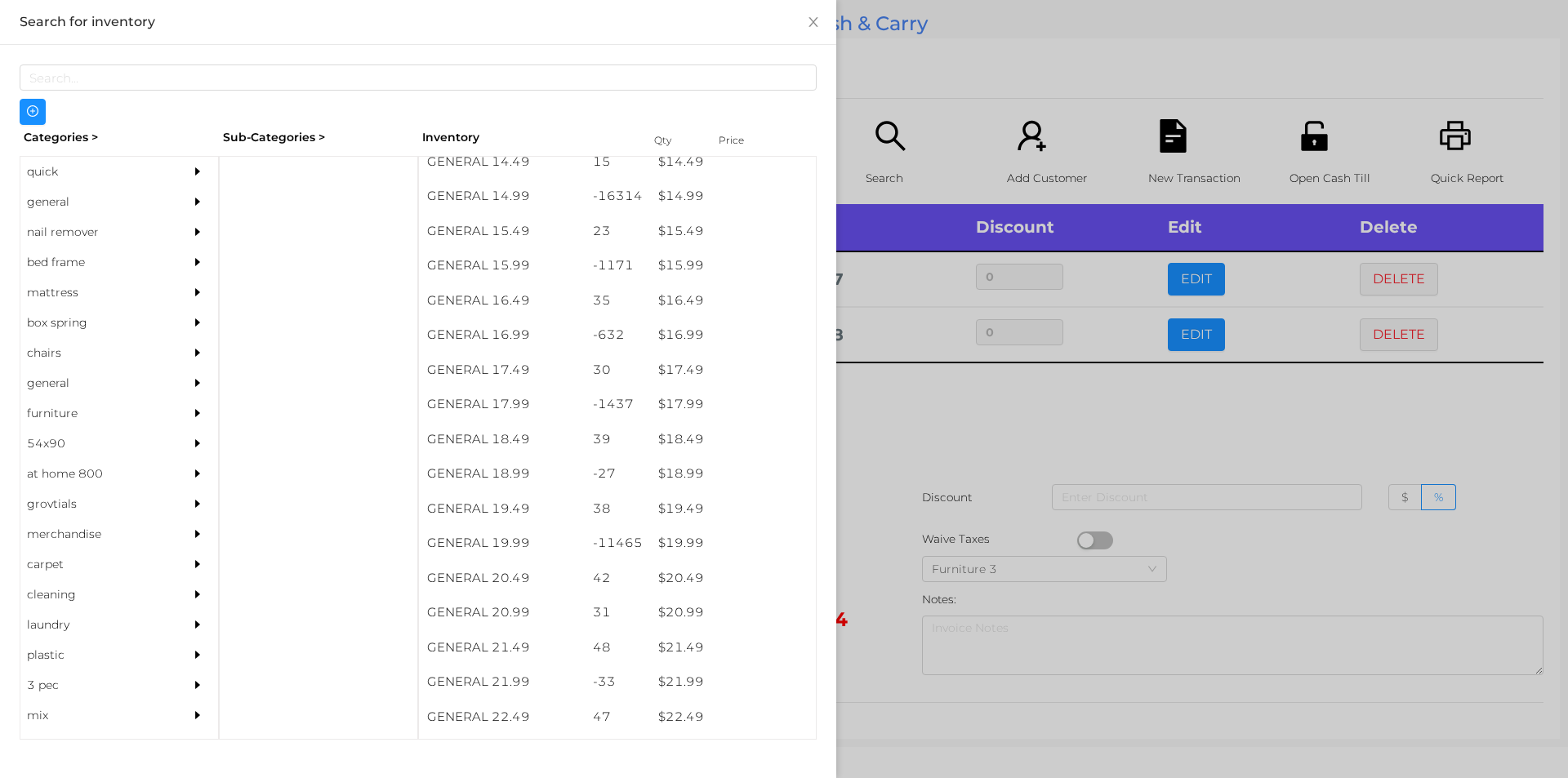
click at [892, 441] on div at bounding box center [784, 389] width 1568 height 778
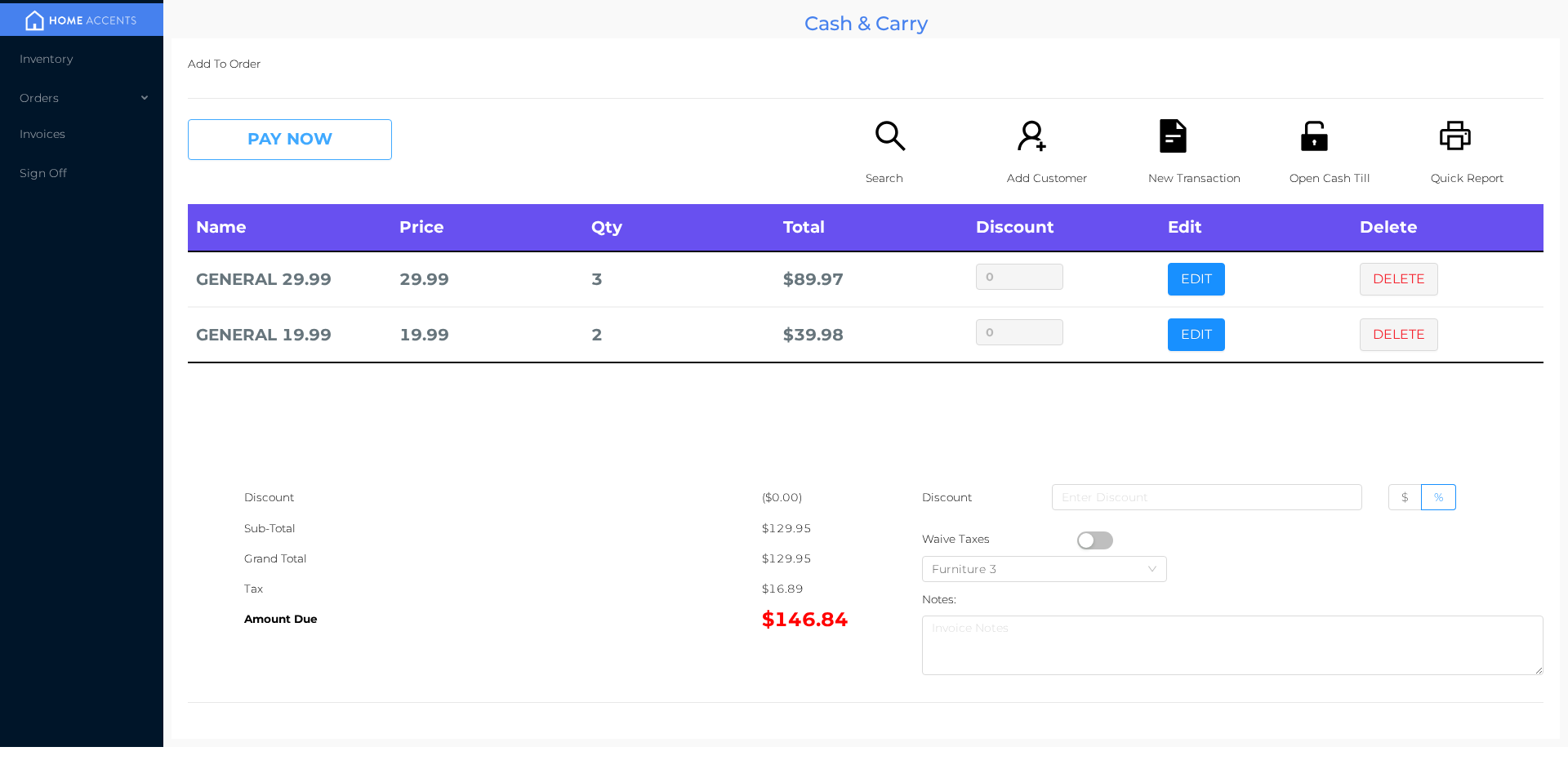
click at [326, 137] on button "PAY NOW" at bounding box center [290, 140] width 204 height 41
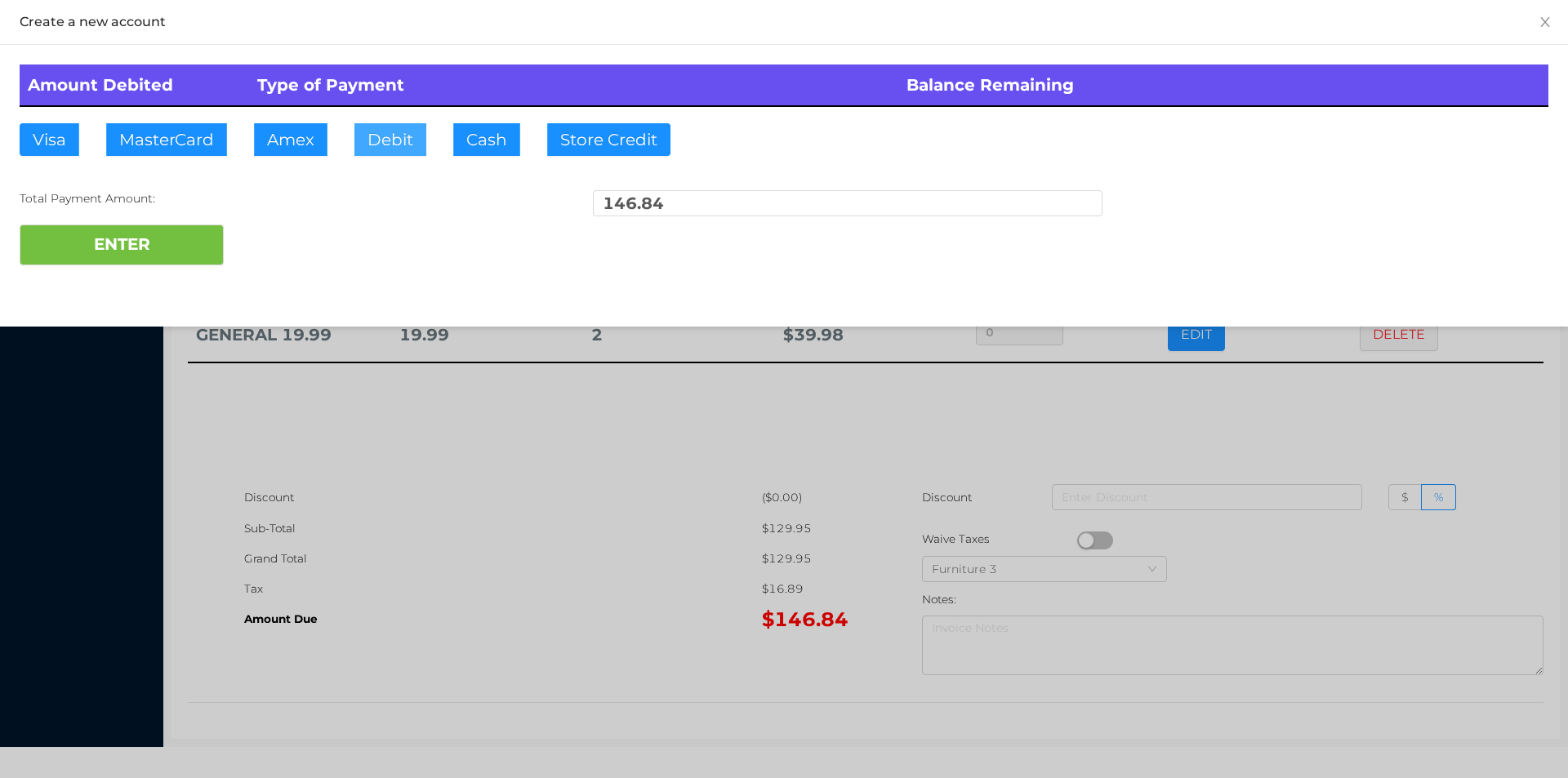
click at [385, 128] on button "Debit" at bounding box center [390, 140] width 72 height 33
click at [177, 240] on button "ENTER" at bounding box center [122, 245] width 204 height 41
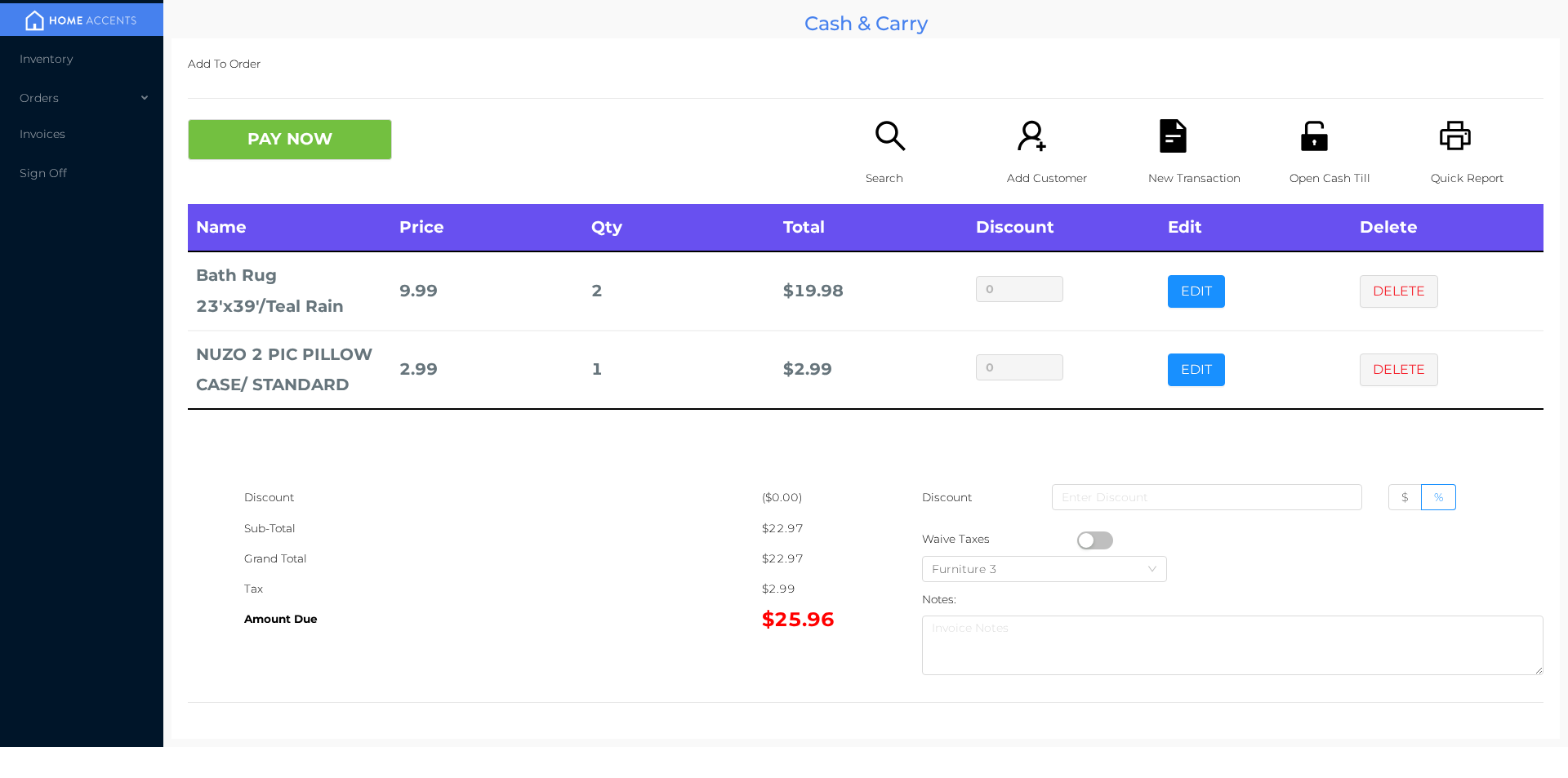
click at [874, 139] on icon "icon: search" at bounding box center [890, 136] width 34 height 34
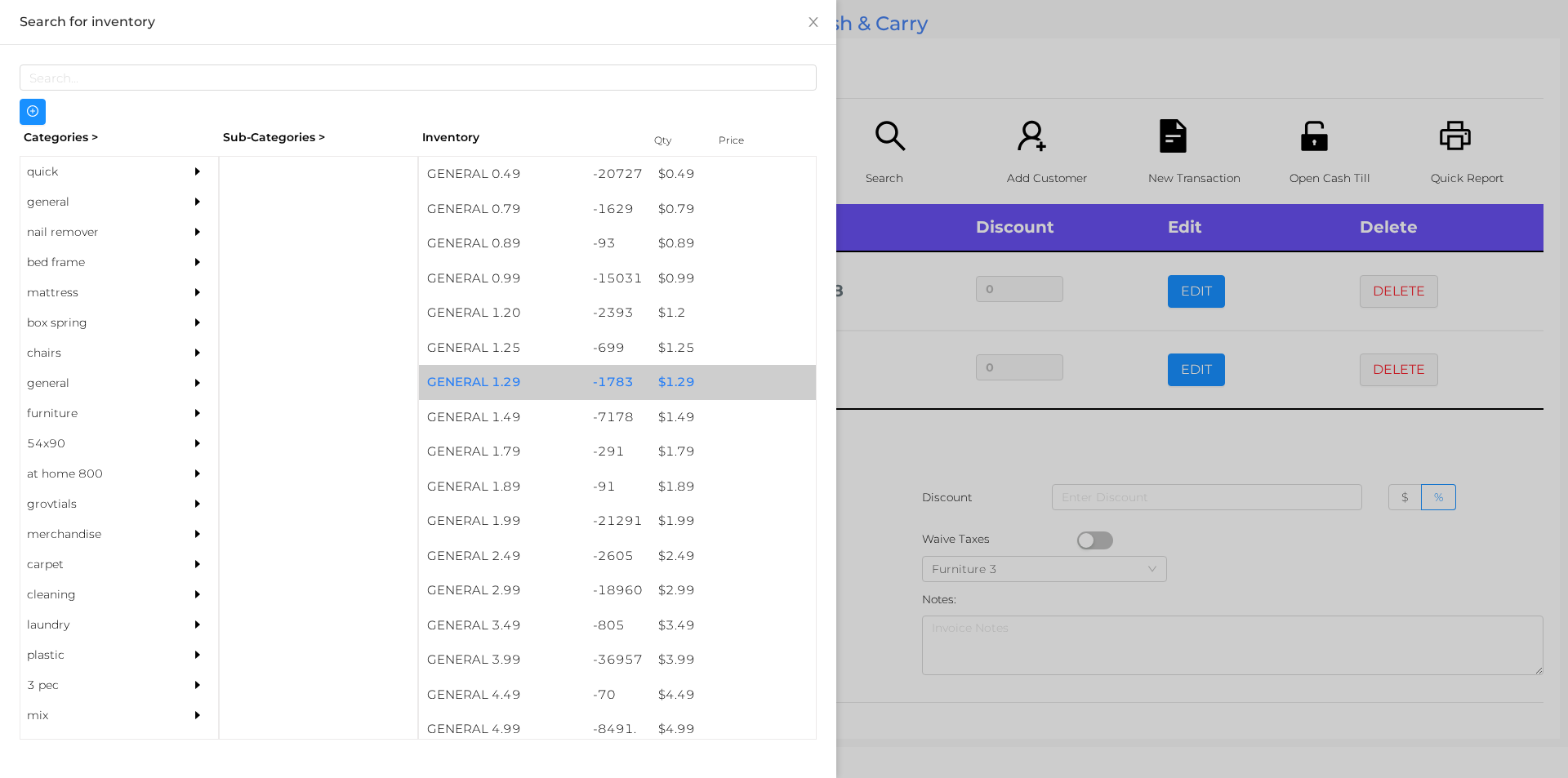
click at [673, 379] on div "$ 1.29" at bounding box center [733, 382] width 166 height 35
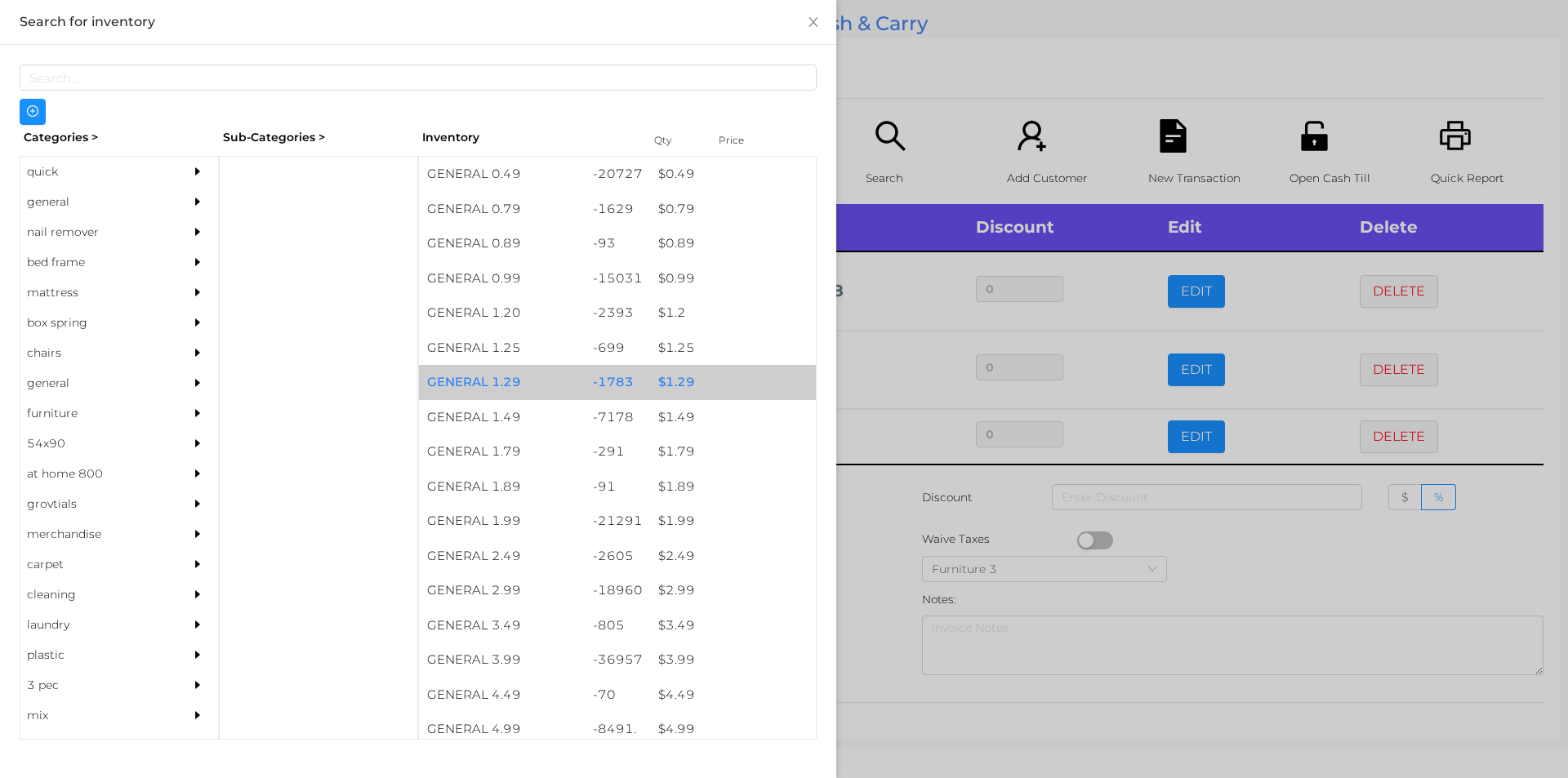
click at [666, 383] on div "$ 1.29" at bounding box center [733, 382] width 166 height 35
click at [665, 374] on div "$ 1.29" at bounding box center [733, 382] width 166 height 35
click at [664, 375] on div "$ 1.29" at bounding box center [733, 382] width 166 height 35
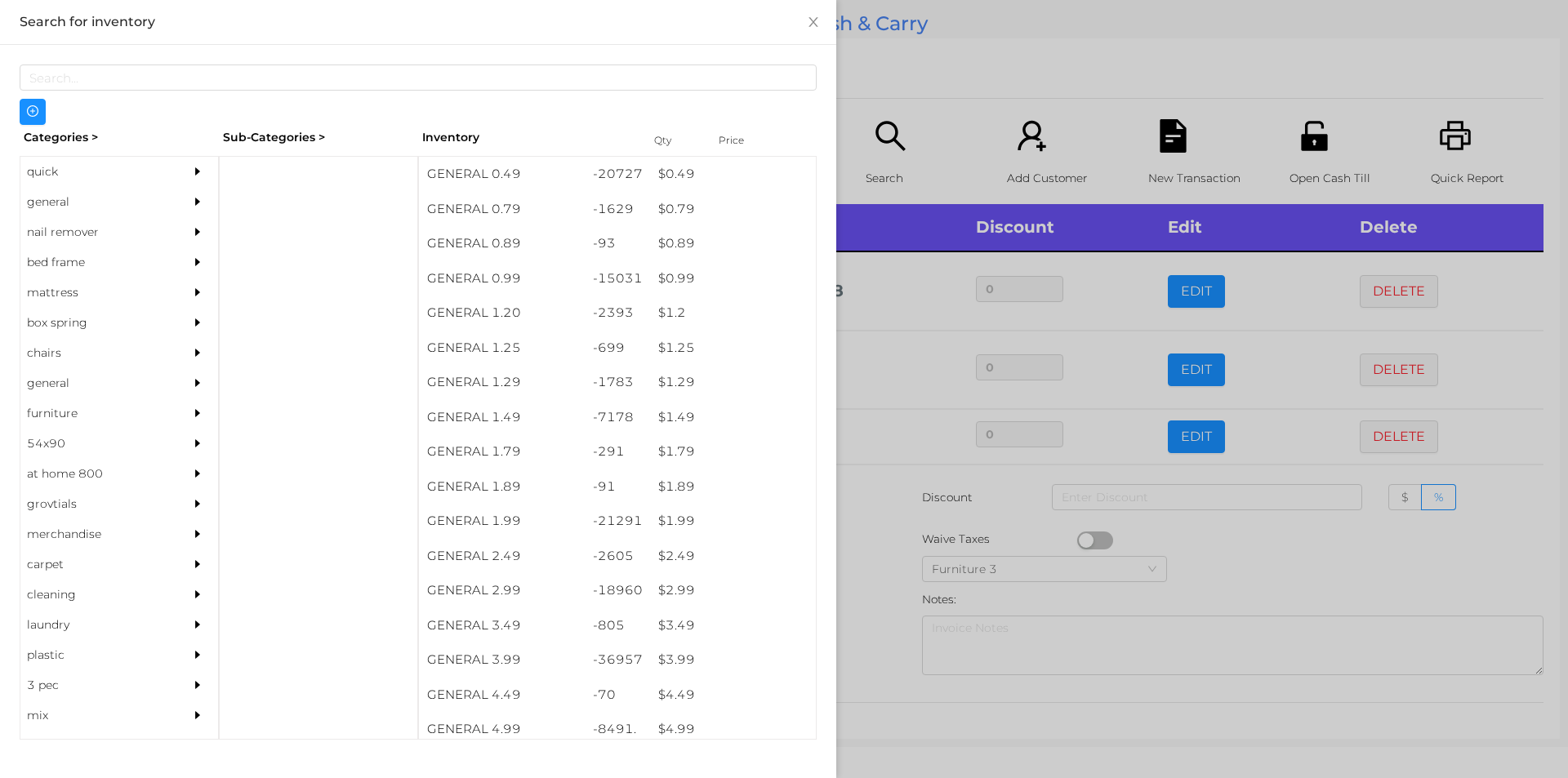
click at [879, 535] on div at bounding box center [784, 389] width 1568 height 778
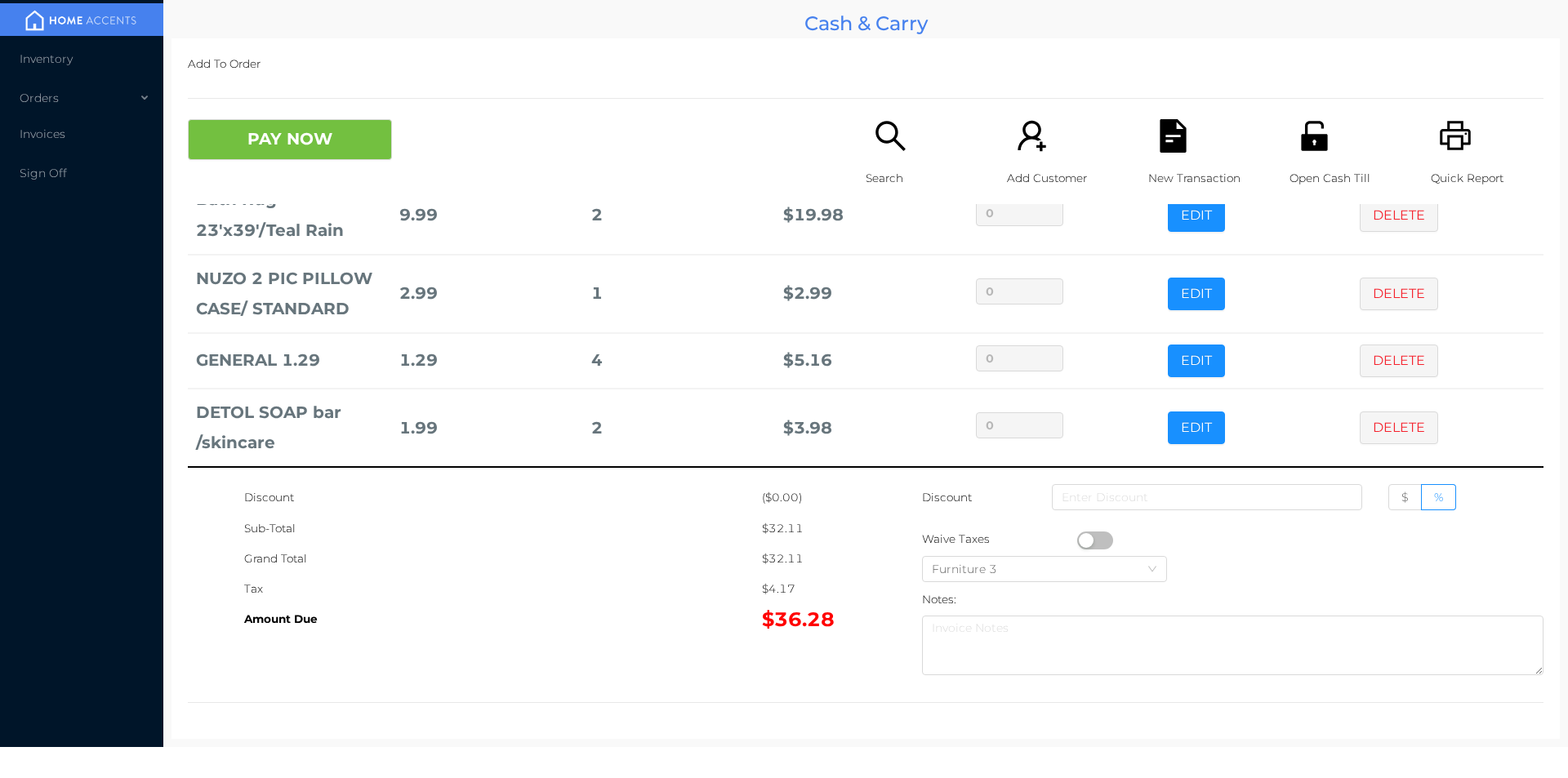
scroll to position [78, 0]
click at [1175, 357] on button "EDIT" at bounding box center [1196, 359] width 57 height 33
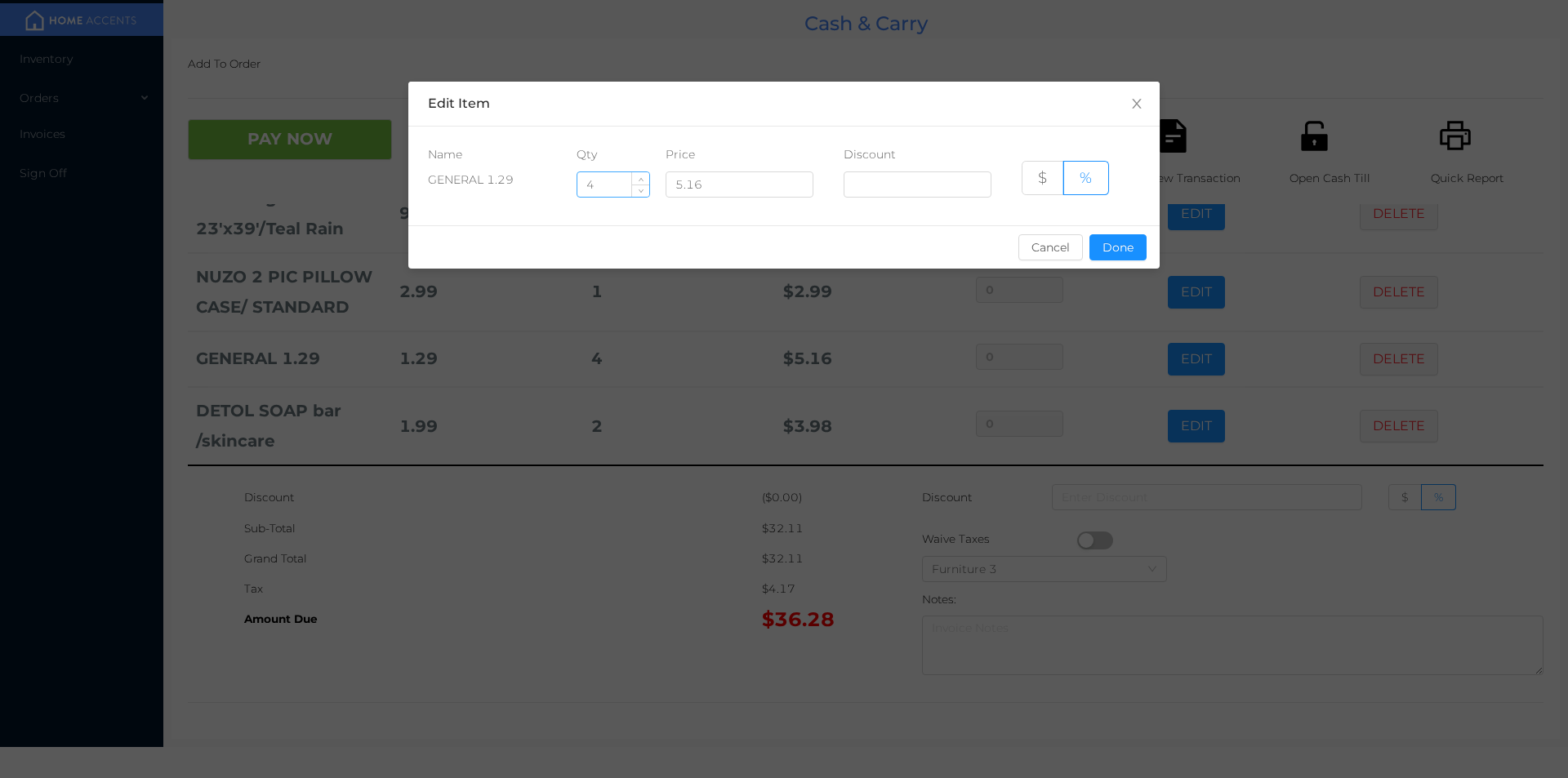
click at [596, 187] on input "4" at bounding box center [613, 185] width 72 height 25
type input "8"
click at [1107, 254] on button "Done" at bounding box center [1118, 247] width 57 height 26
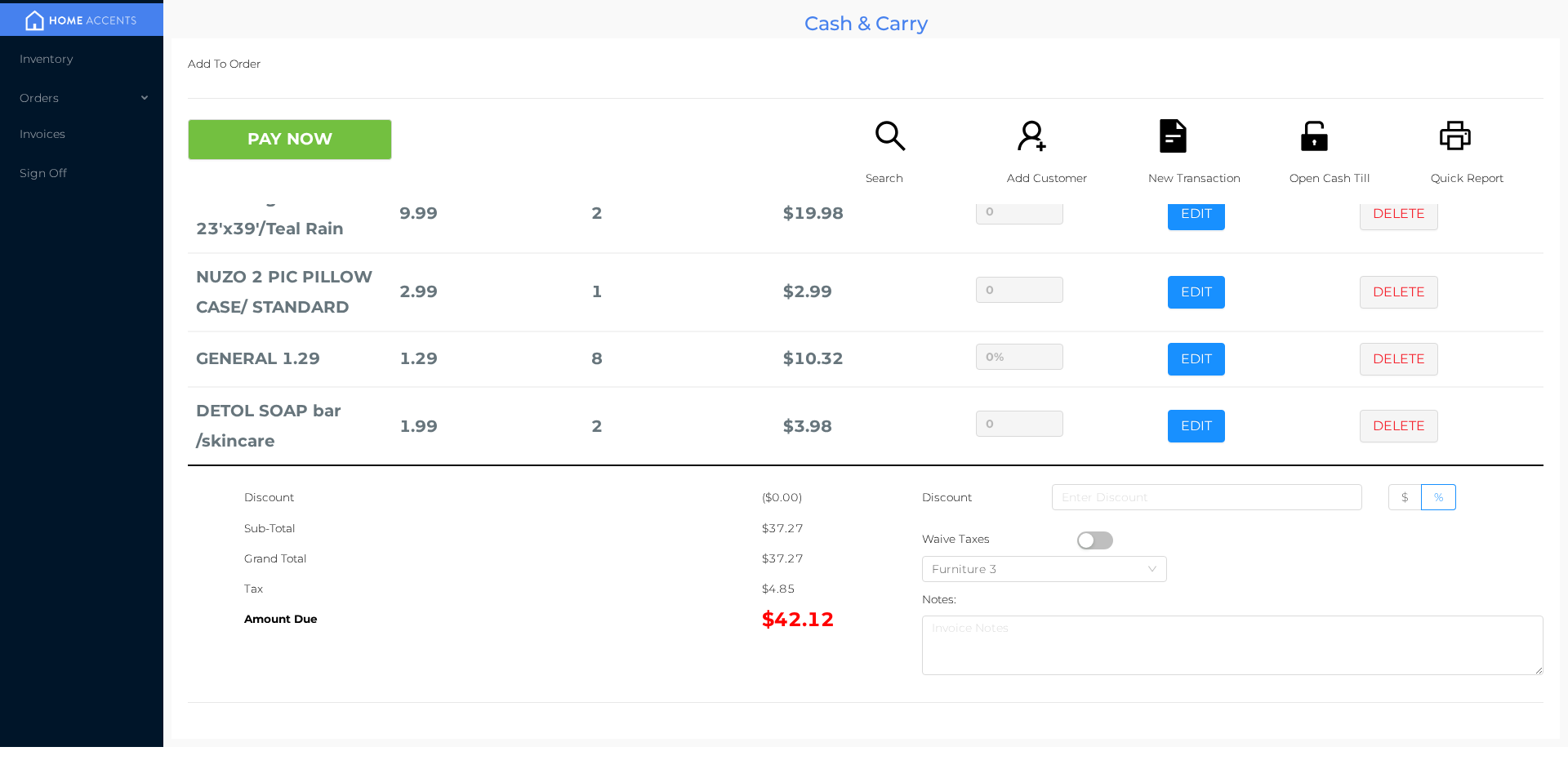
click at [579, 535] on div "Sub-Total" at bounding box center [502, 528] width 518 height 30
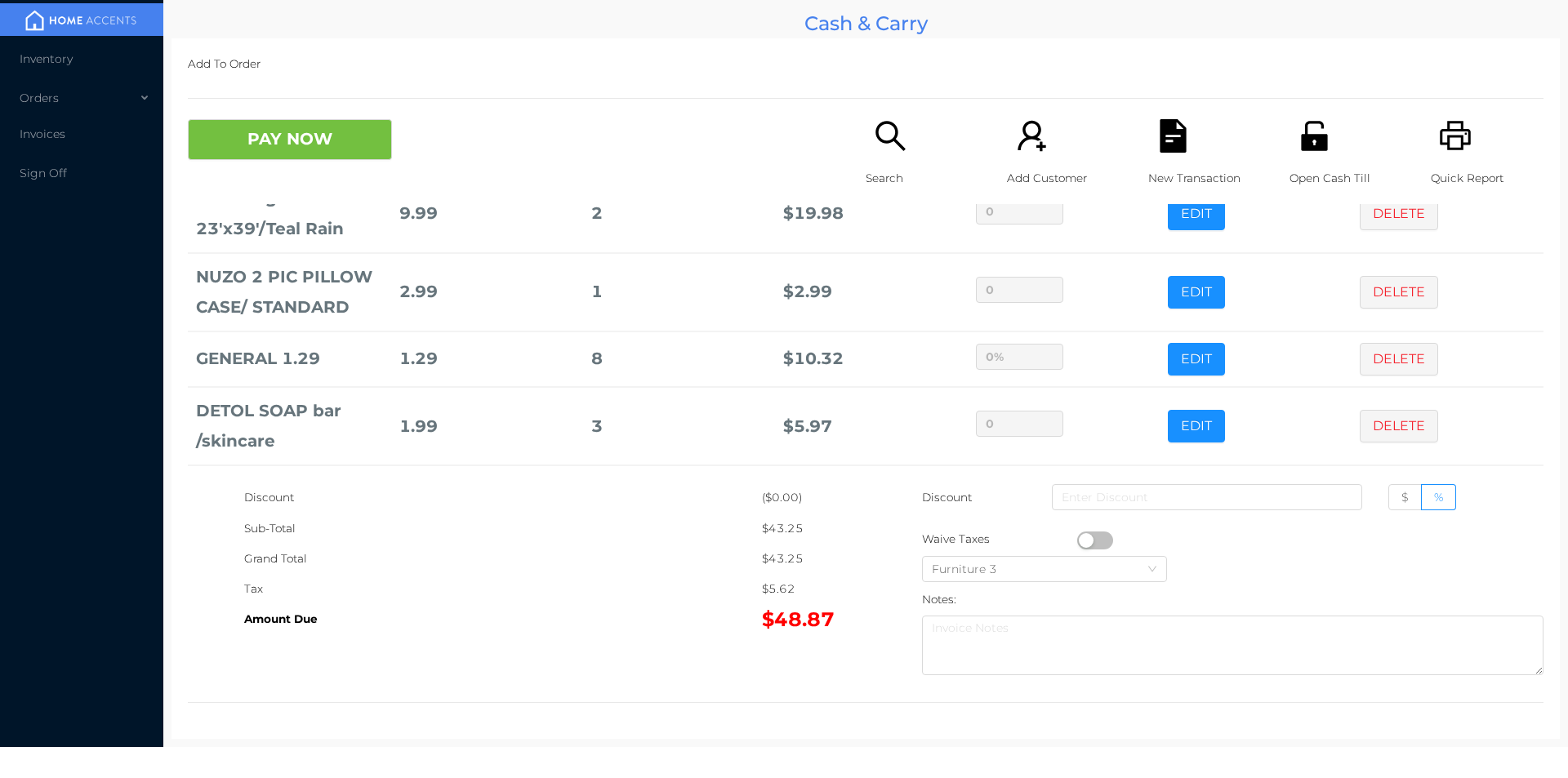
scroll to position [156, 0]
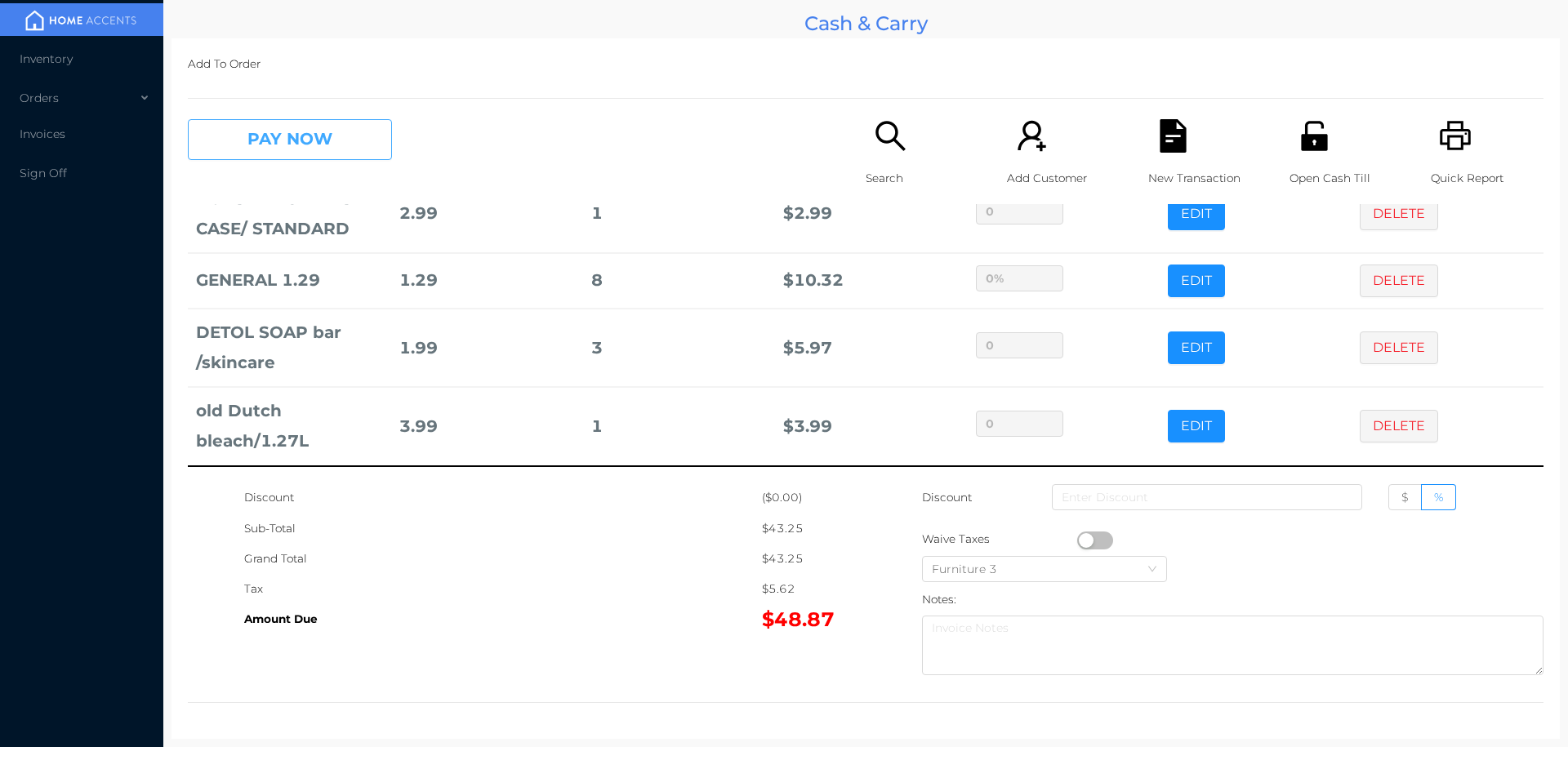
click at [317, 138] on button "PAY NOW" at bounding box center [290, 140] width 204 height 41
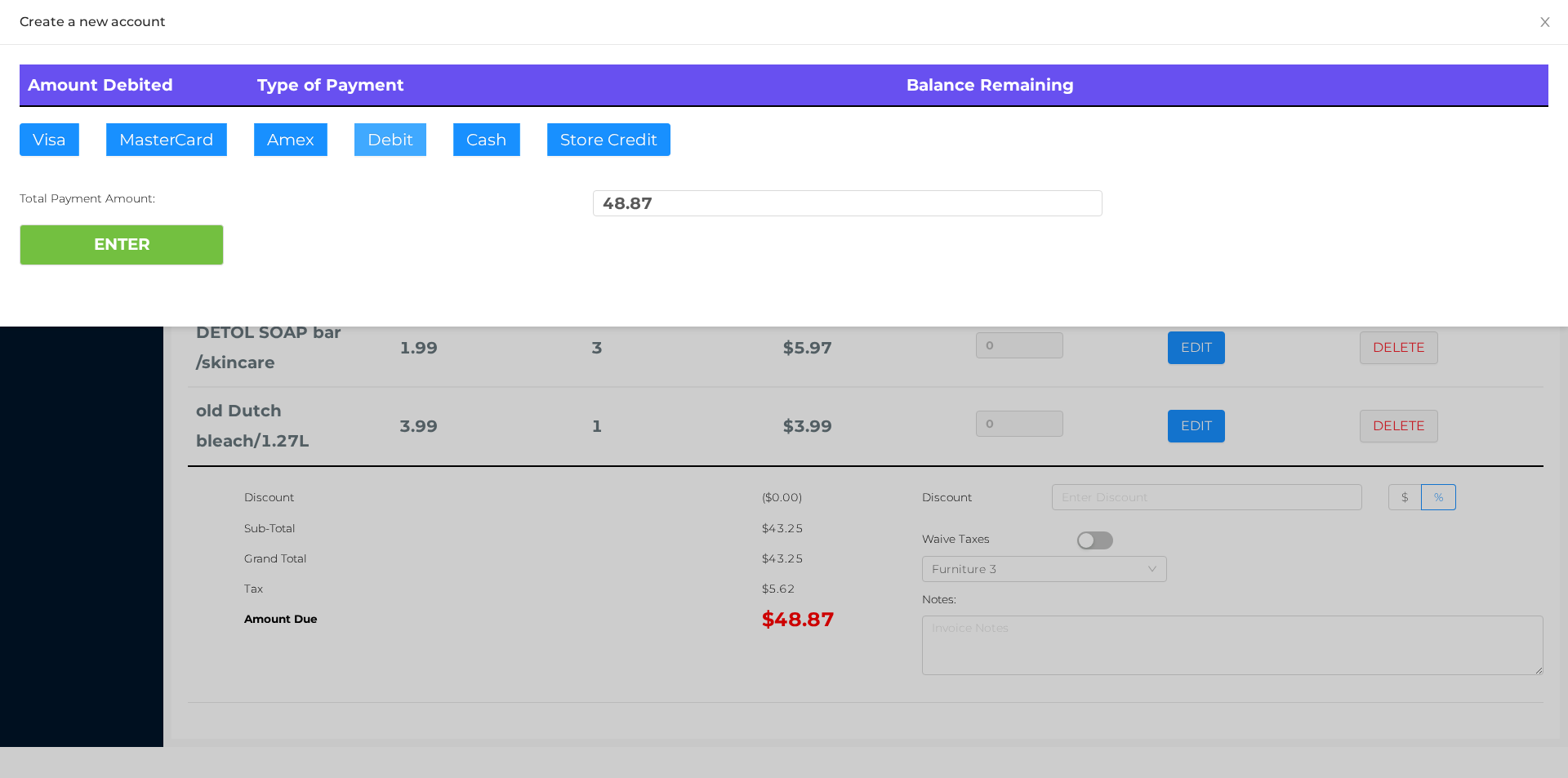
click at [394, 136] on button "Debit" at bounding box center [390, 140] width 72 height 33
click at [184, 235] on button "ENTER" at bounding box center [122, 245] width 204 height 41
type input "0"
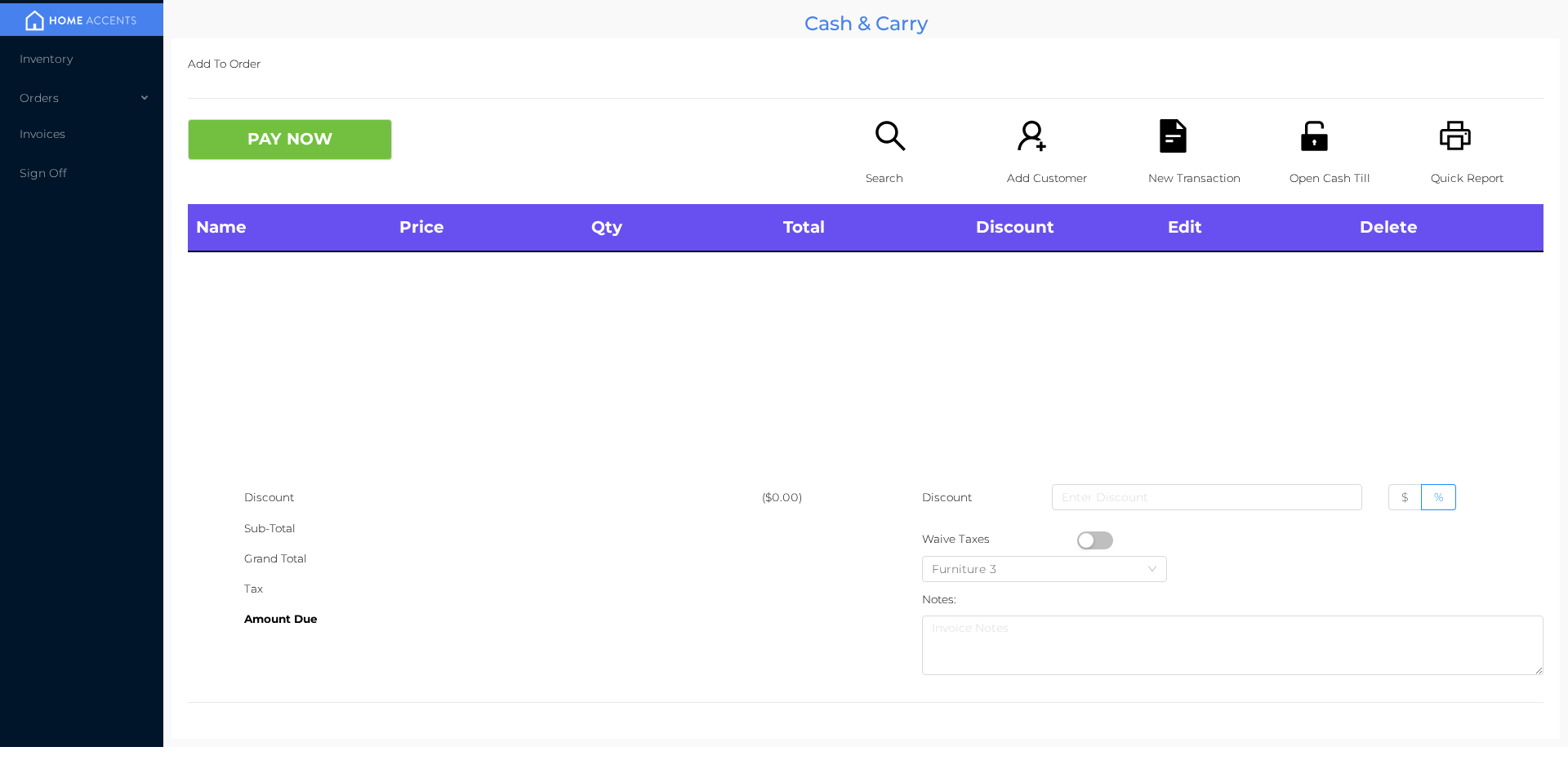
scroll to position [0, 0]
click at [1449, 146] on icon "icon: printer" at bounding box center [1455, 136] width 34 height 34
